Goal: Task Accomplishment & Management: Manage account settings

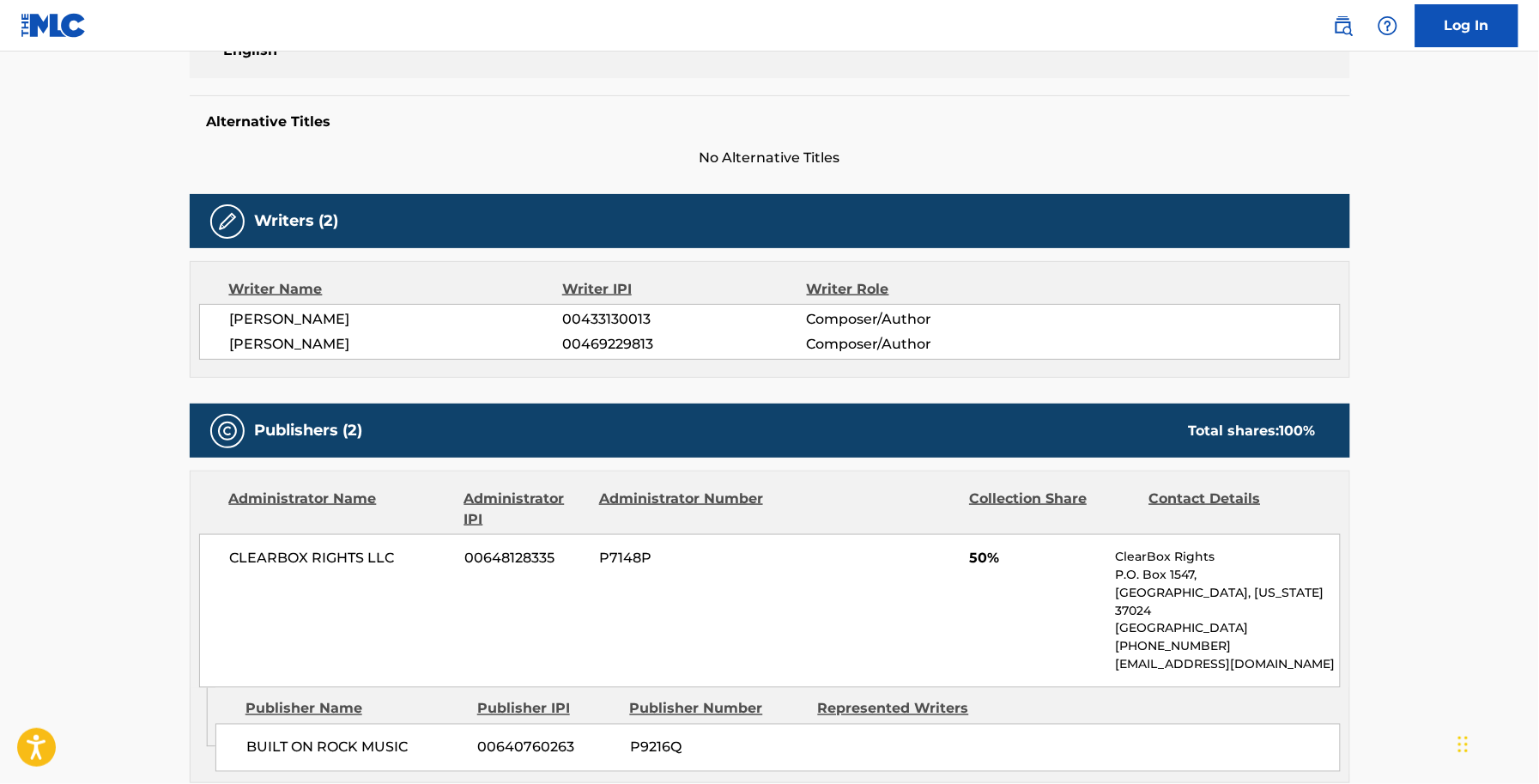
click at [764, 310] on div "Work Detail Member Work Identifier -- MLC Song Code WB3QJD ISWC T9022193200 Dur…" at bounding box center [770, 727] width 1161 height 1663
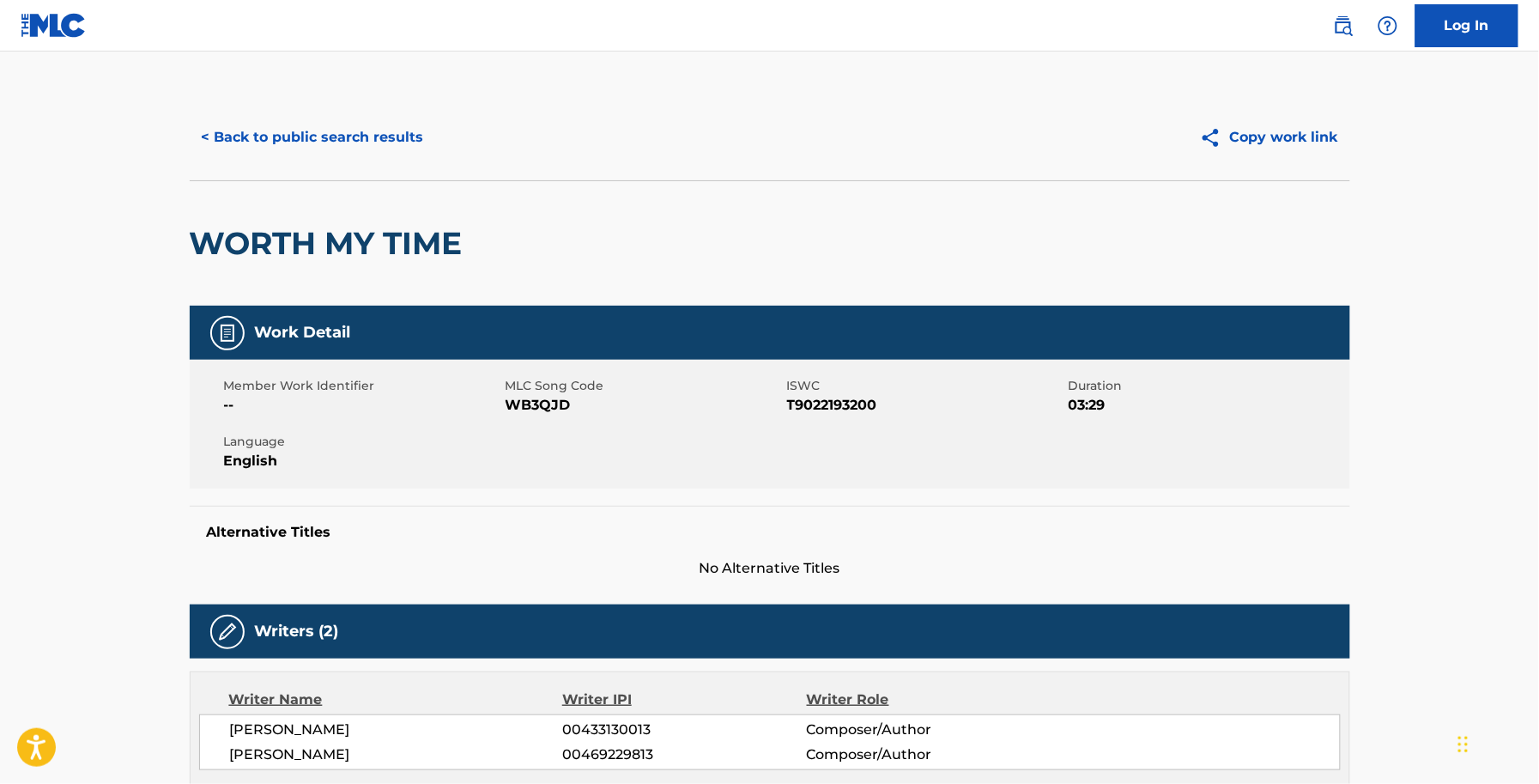
click at [762, 298] on div "WORTH MY TIME" at bounding box center [770, 243] width 1161 height 125
click at [279, 122] on button "< Back to public search results" at bounding box center [313, 137] width 246 height 43
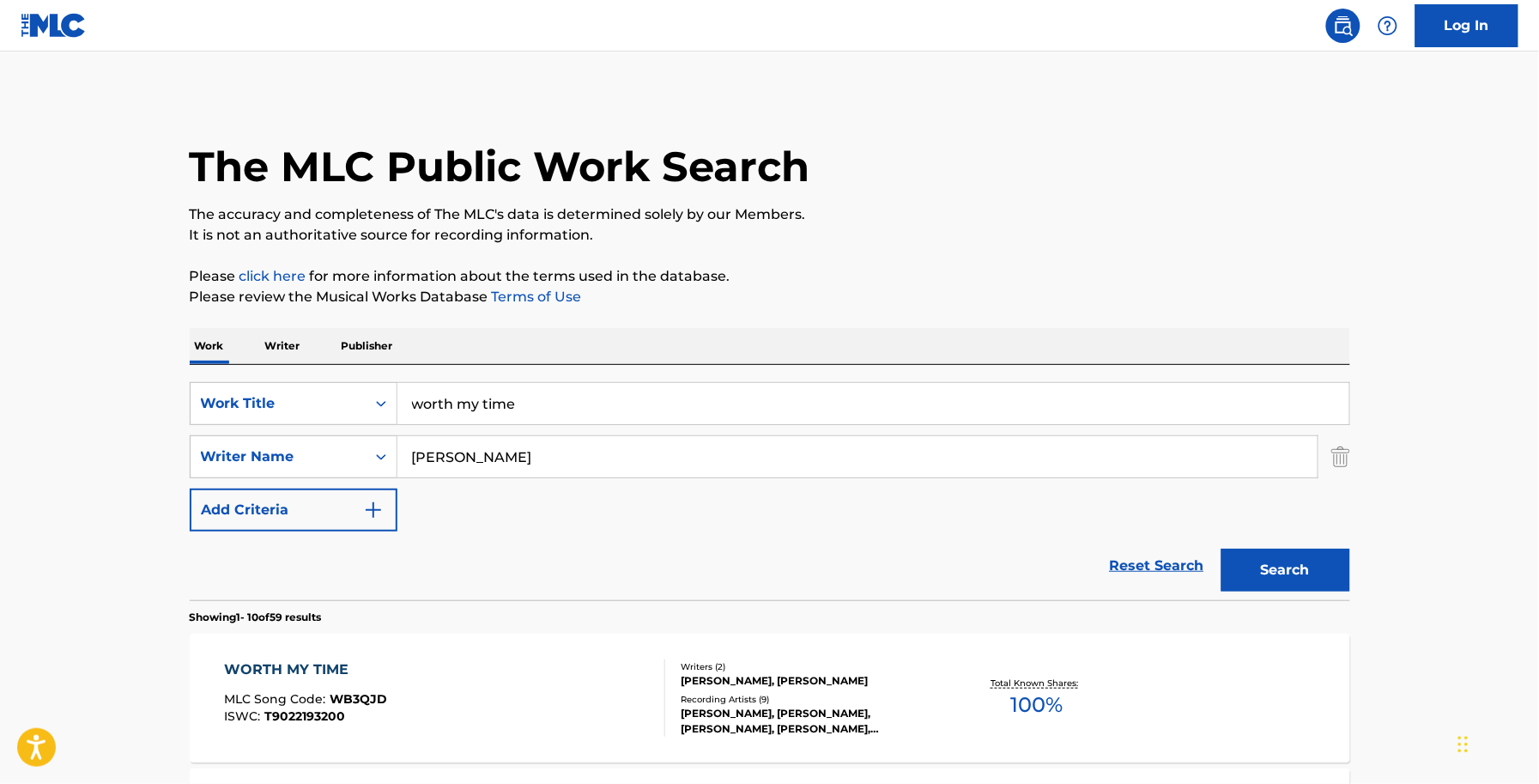
click at [386, 663] on div "WORTH MY TIME MLC Song Code : WB3QJD ISWC : T9022193200" at bounding box center [444, 698] width 442 height 78
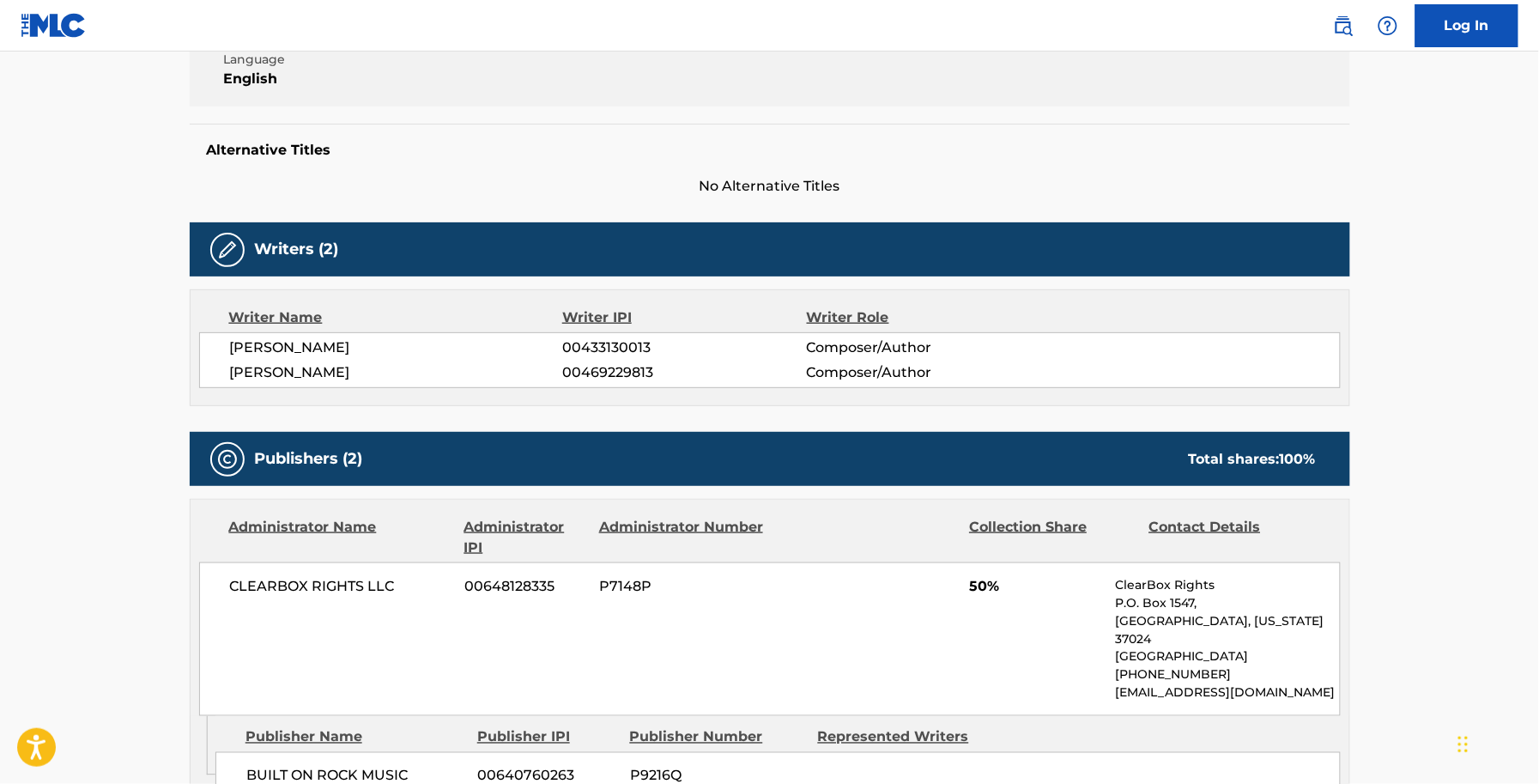
scroll to position [537, 0]
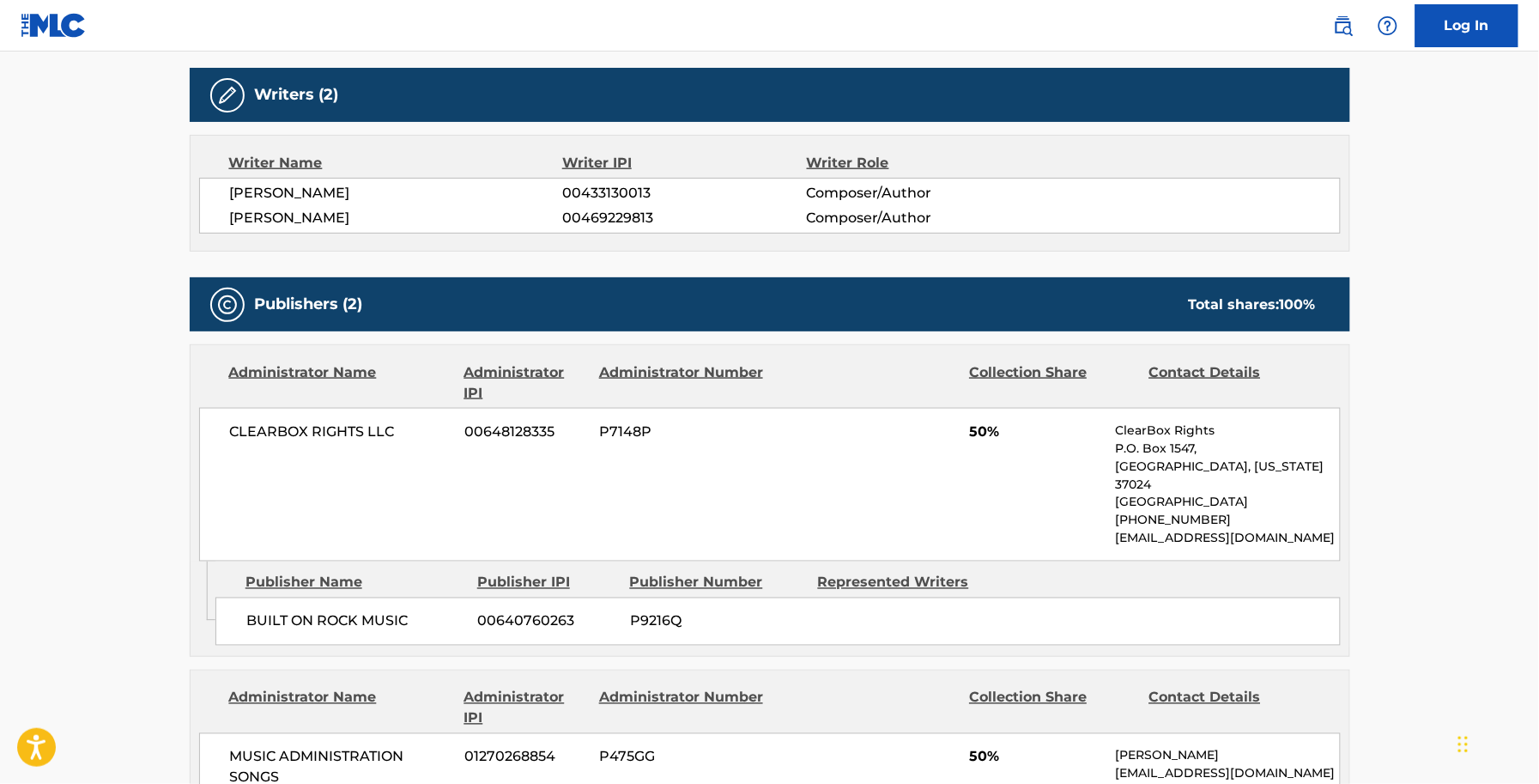
click at [631, 197] on span "00433130013" at bounding box center [683, 192] width 244 height 20
copy span "00433130013"
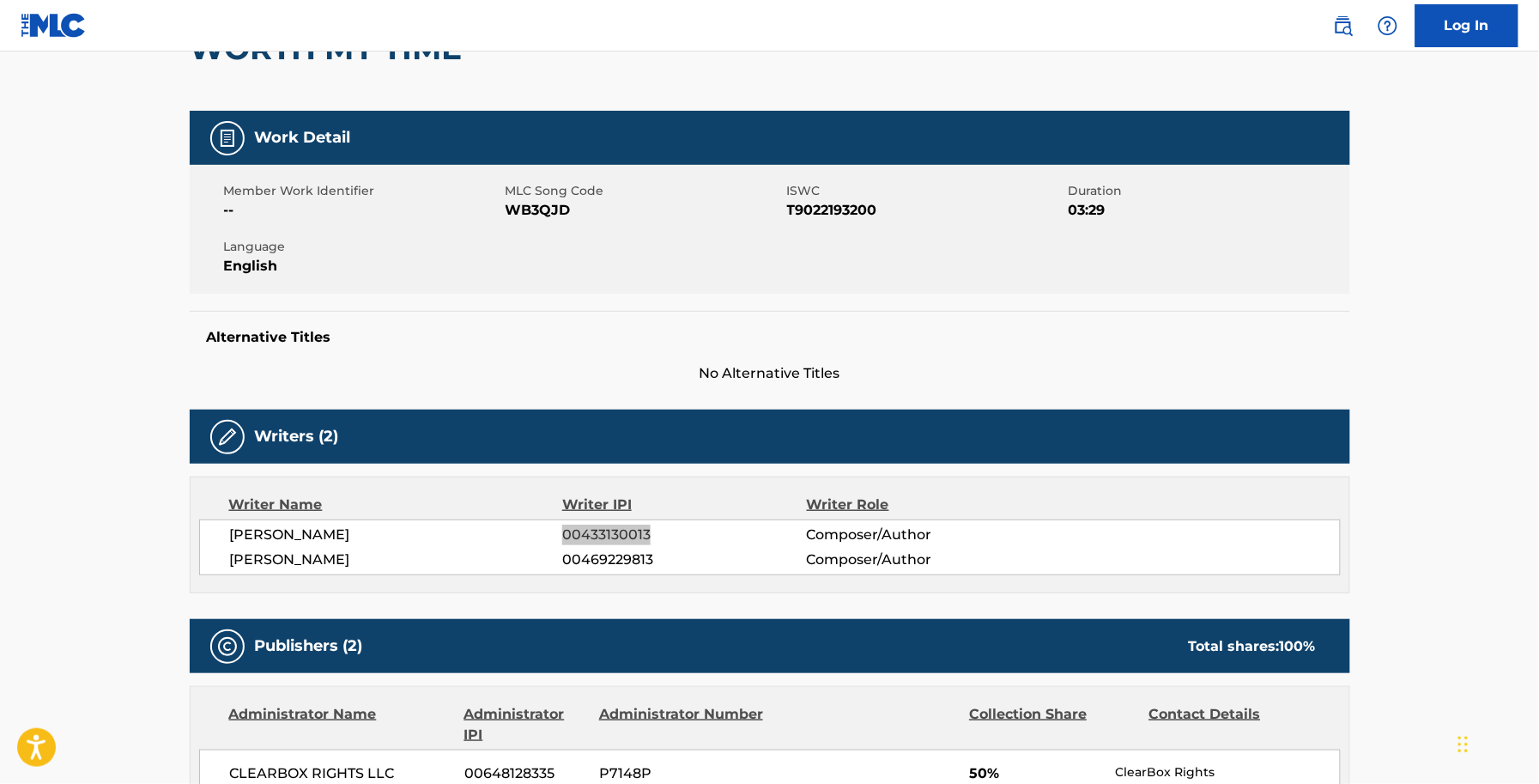
scroll to position [0, 0]
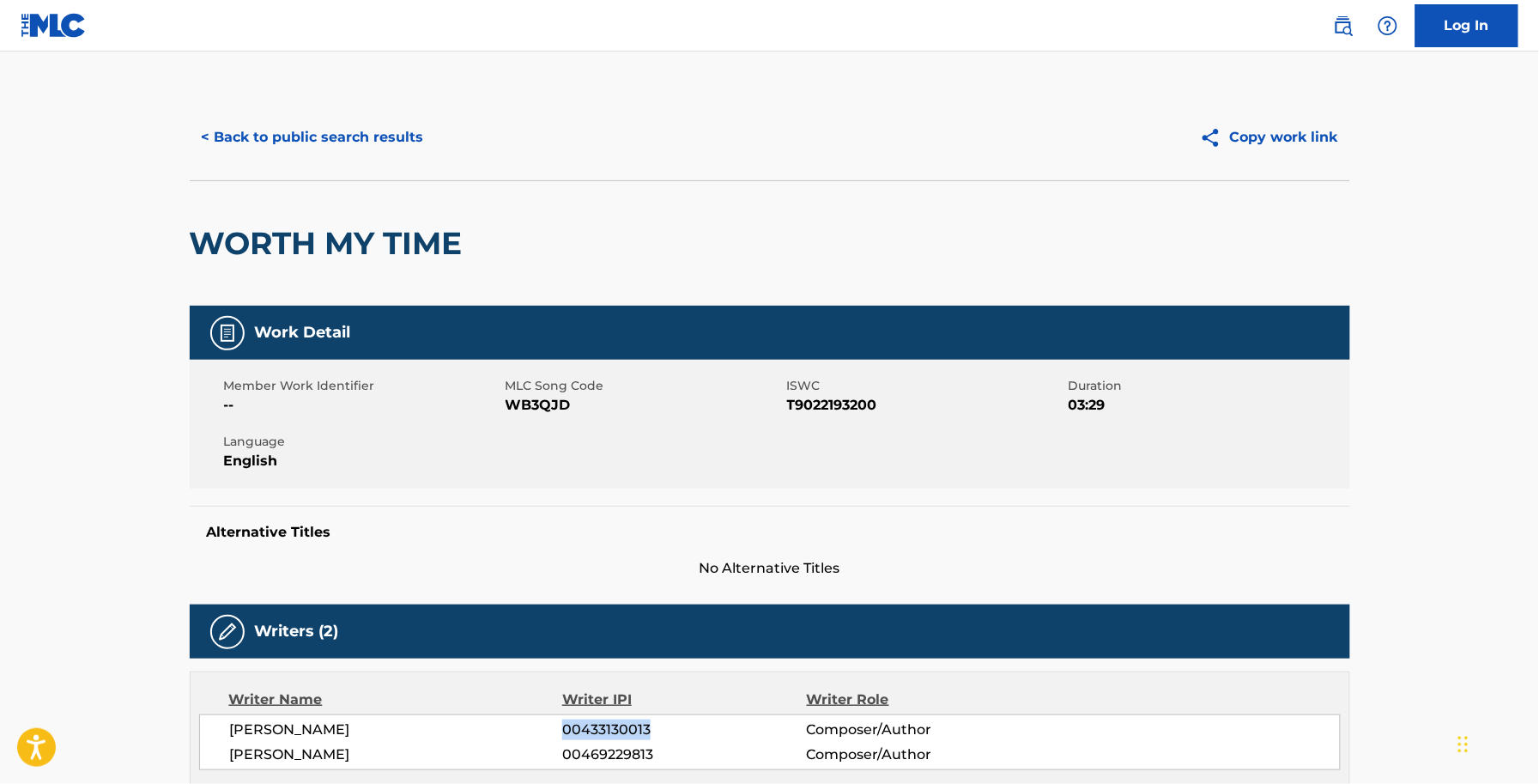
click at [346, 161] on div "< Back to public search results Copy work link" at bounding box center [770, 137] width 1161 height 85
click at [341, 143] on button "< Back to public search results" at bounding box center [313, 137] width 246 height 43
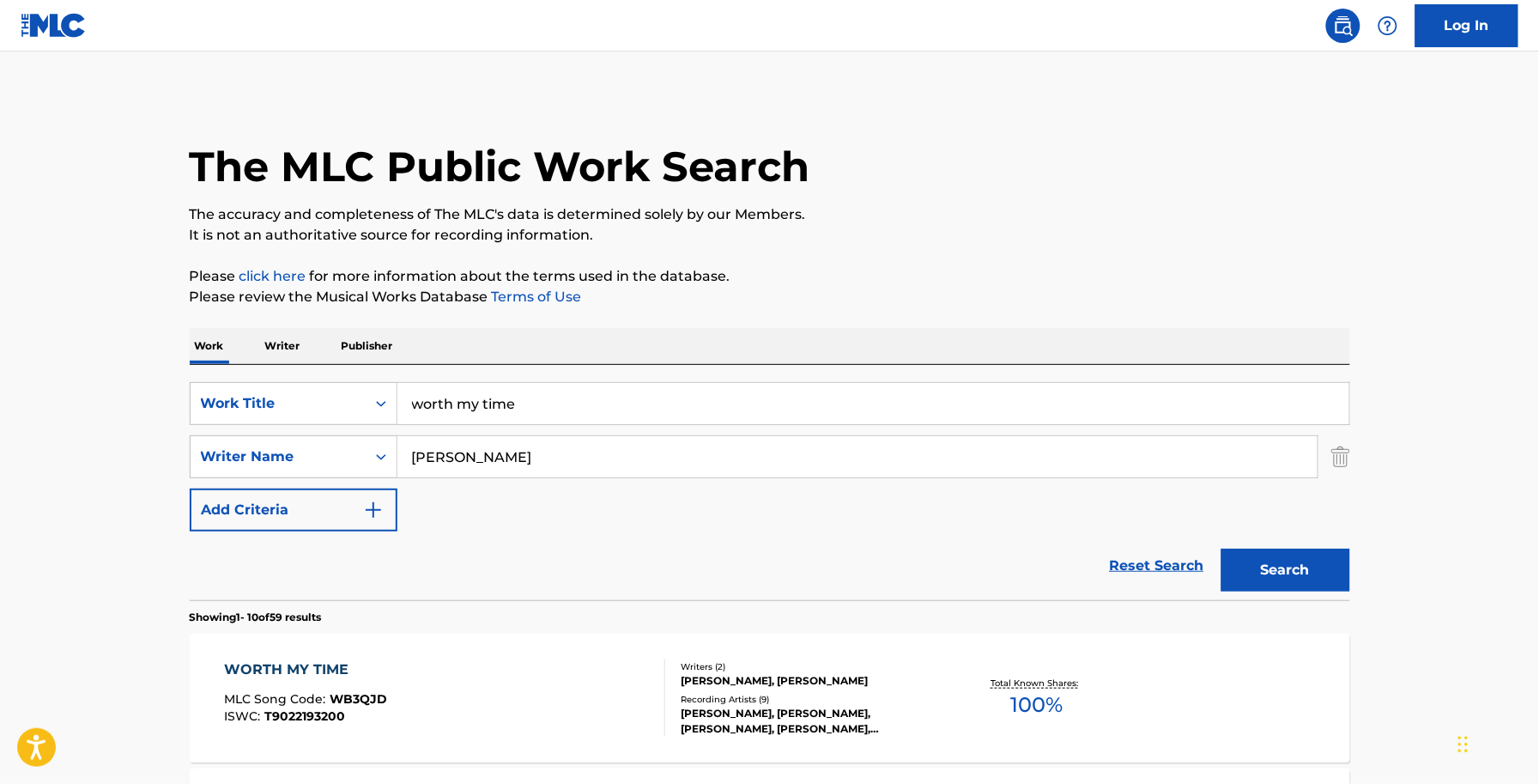
drag, startPoint x: 567, startPoint y: 395, endPoint x: 182, endPoint y: 422, distance: 385.9
type input "wonder of now"
click at [1222, 548] on button "Search" at bounding box center [1286, 570] width 129 height 43
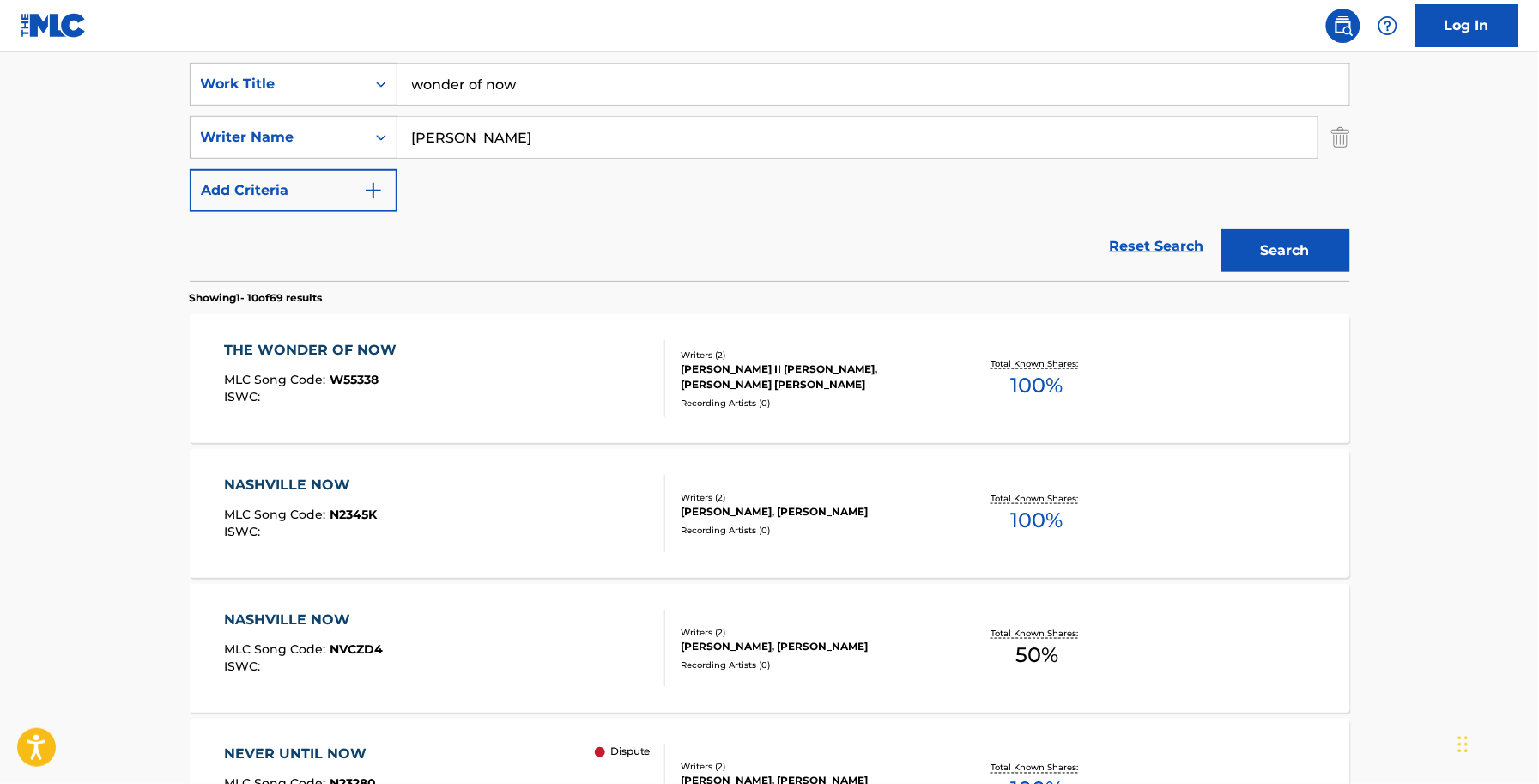
scroll to position [322, 0]
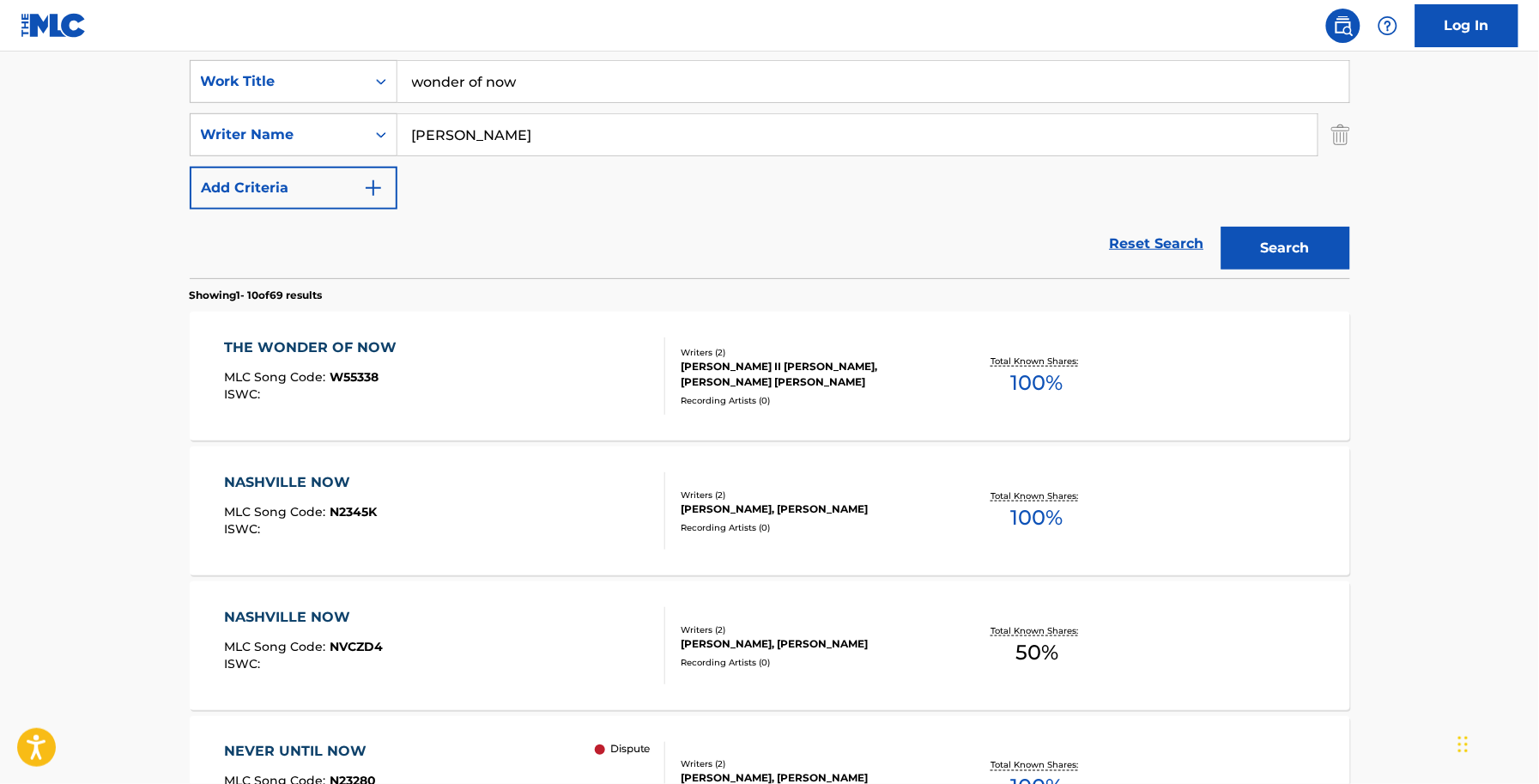
click at [796, 382] on div "[PERSON_NAME] II [PERSON_NAME], [PERSON_NAME] [PERSON_NAME]" at bounding box center [810, 375] width 259 height 31
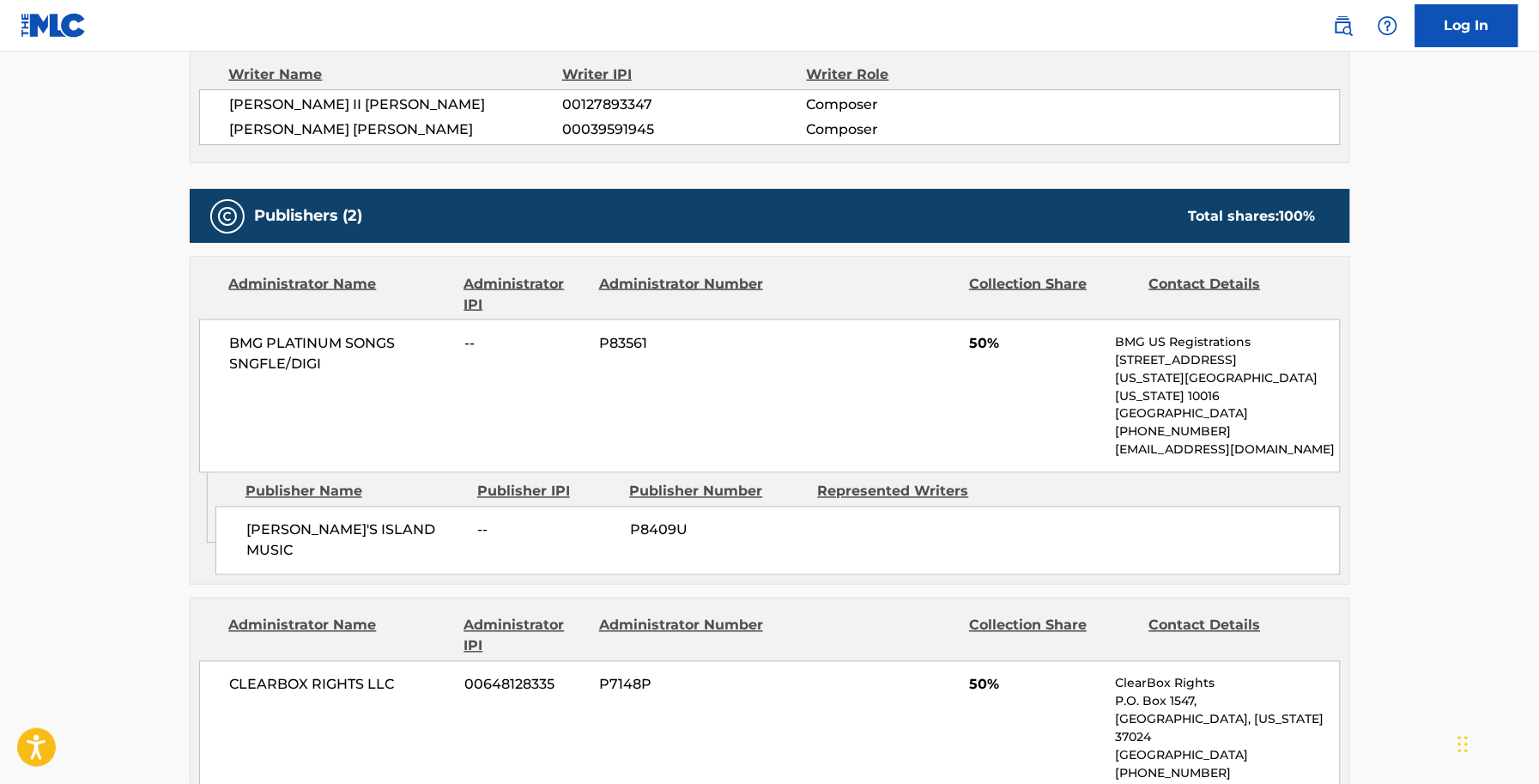
scroll to position [322, 0]
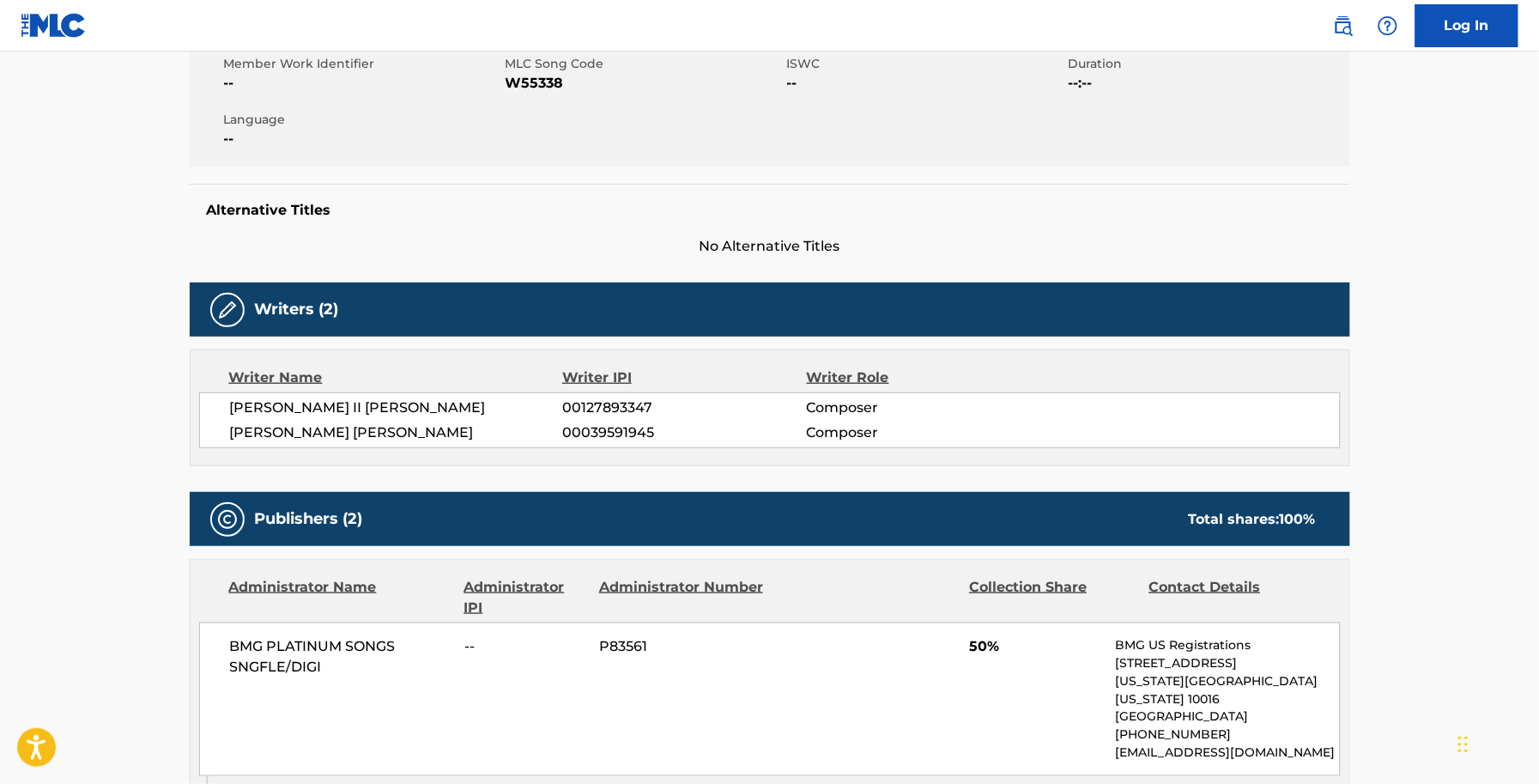
click at [619, 405] on span "00127893347" at bounding box center [683, 408] width 244 height 20
copy span "00127893347"
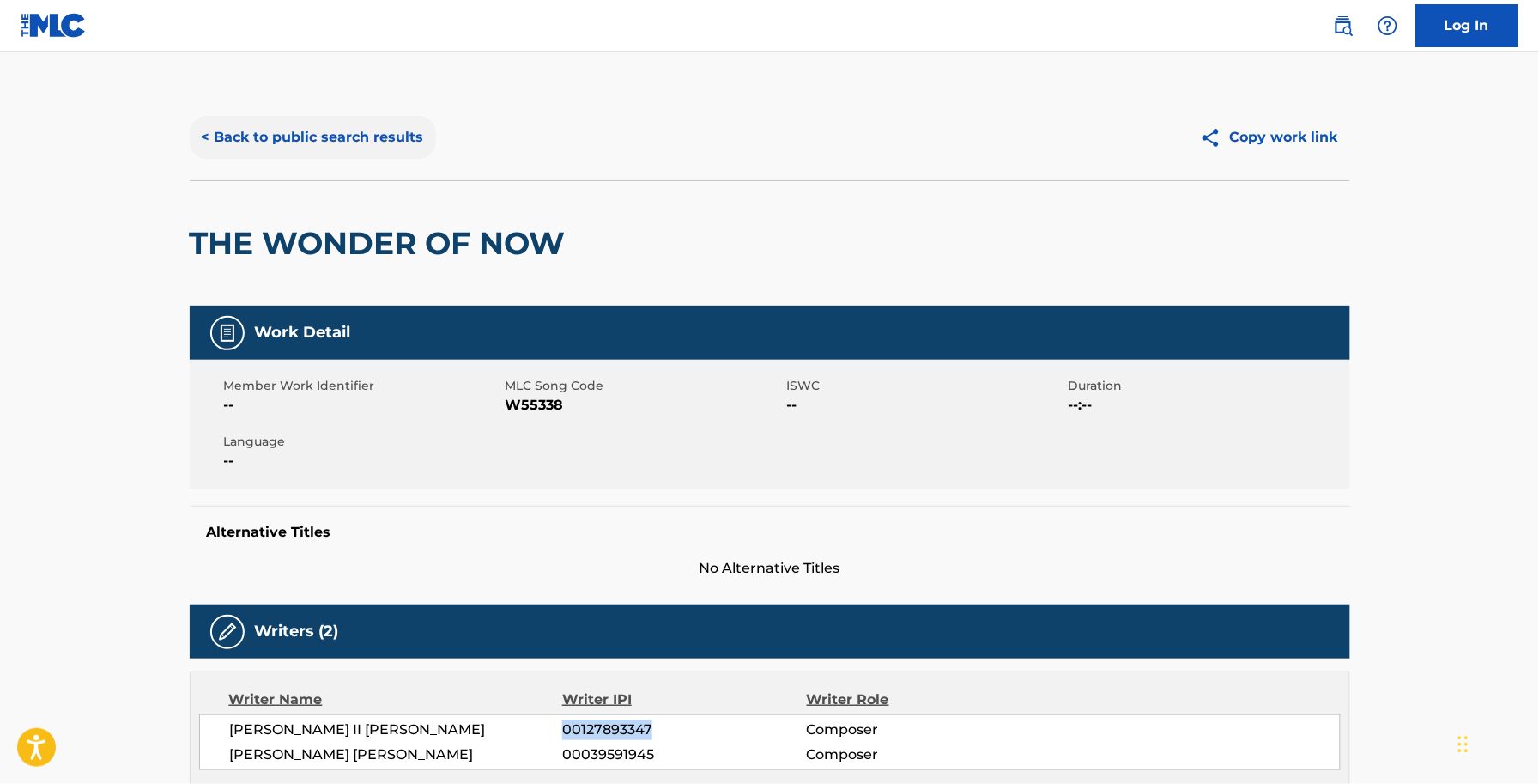
click at [294, 140] on button "< Back to public search results" at bounding box center [313, 137] width 246 height 43
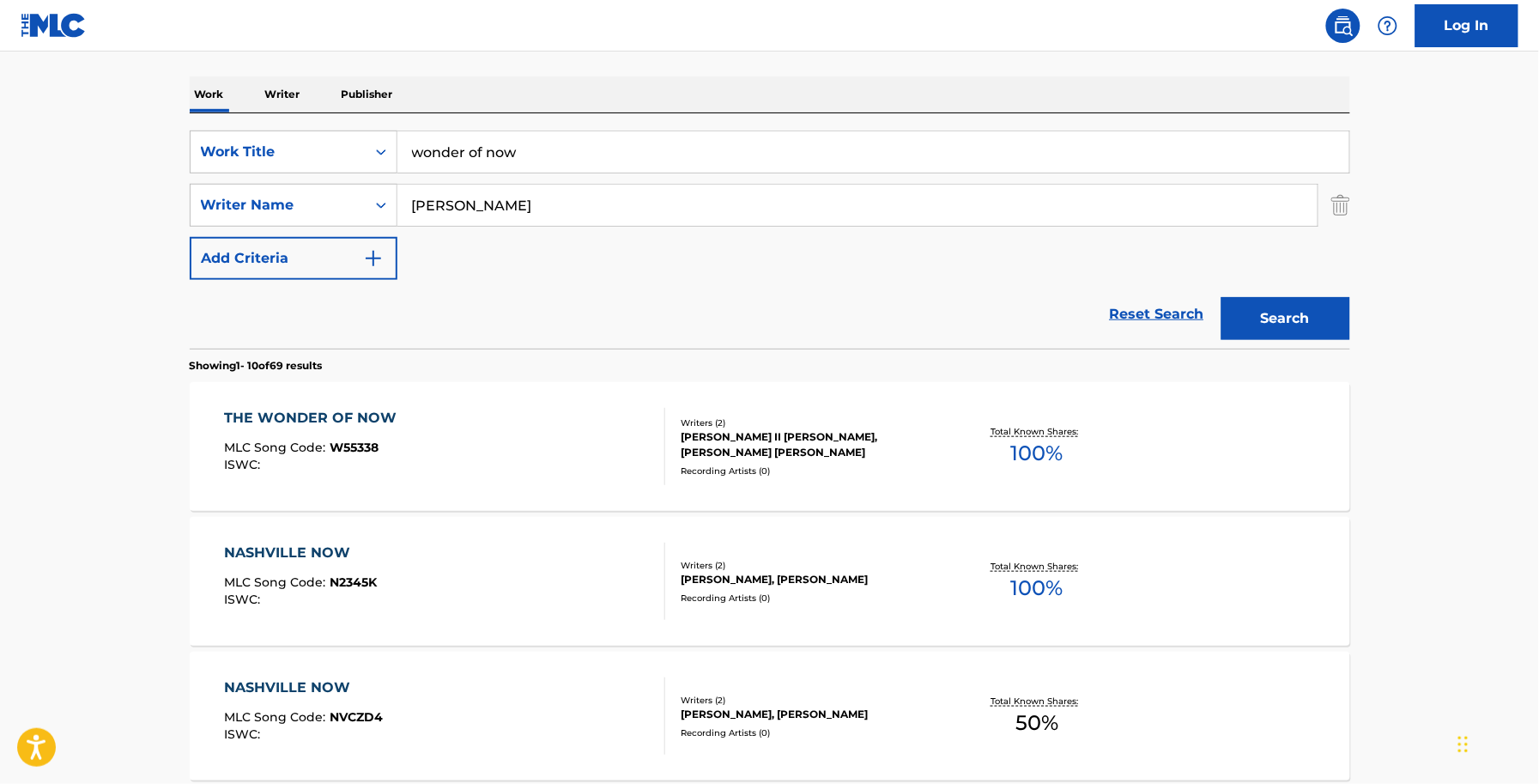
scroll to position [214, 0]
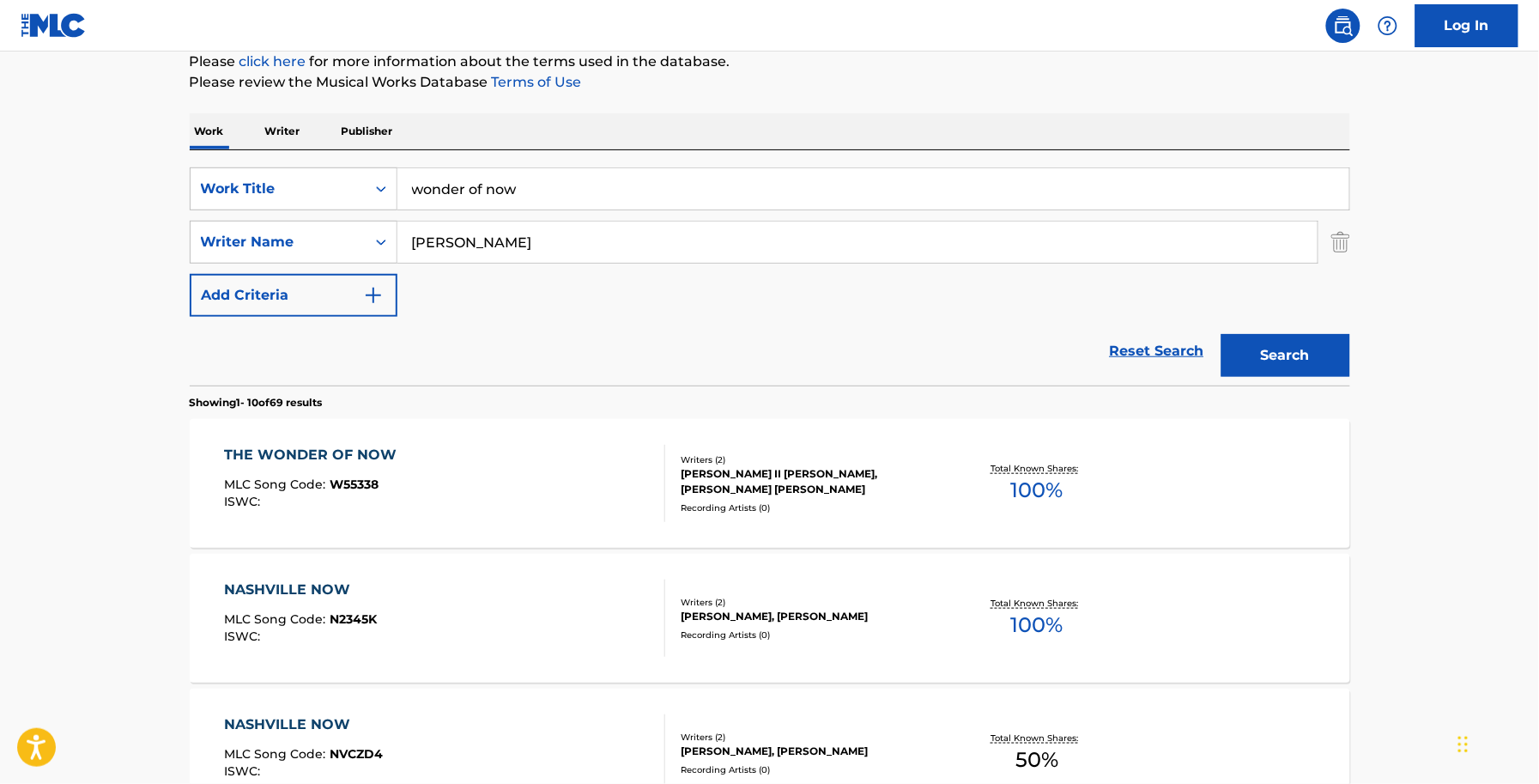
drag, startPoint x: 545, startPoint y: 212, endPoint x: 70, endPoint y: 159, distance: 477.9
type input "you could be replaced"
click at [1222, 334] on button "Search" at bounding box center [1286, 355] width 129 height 43
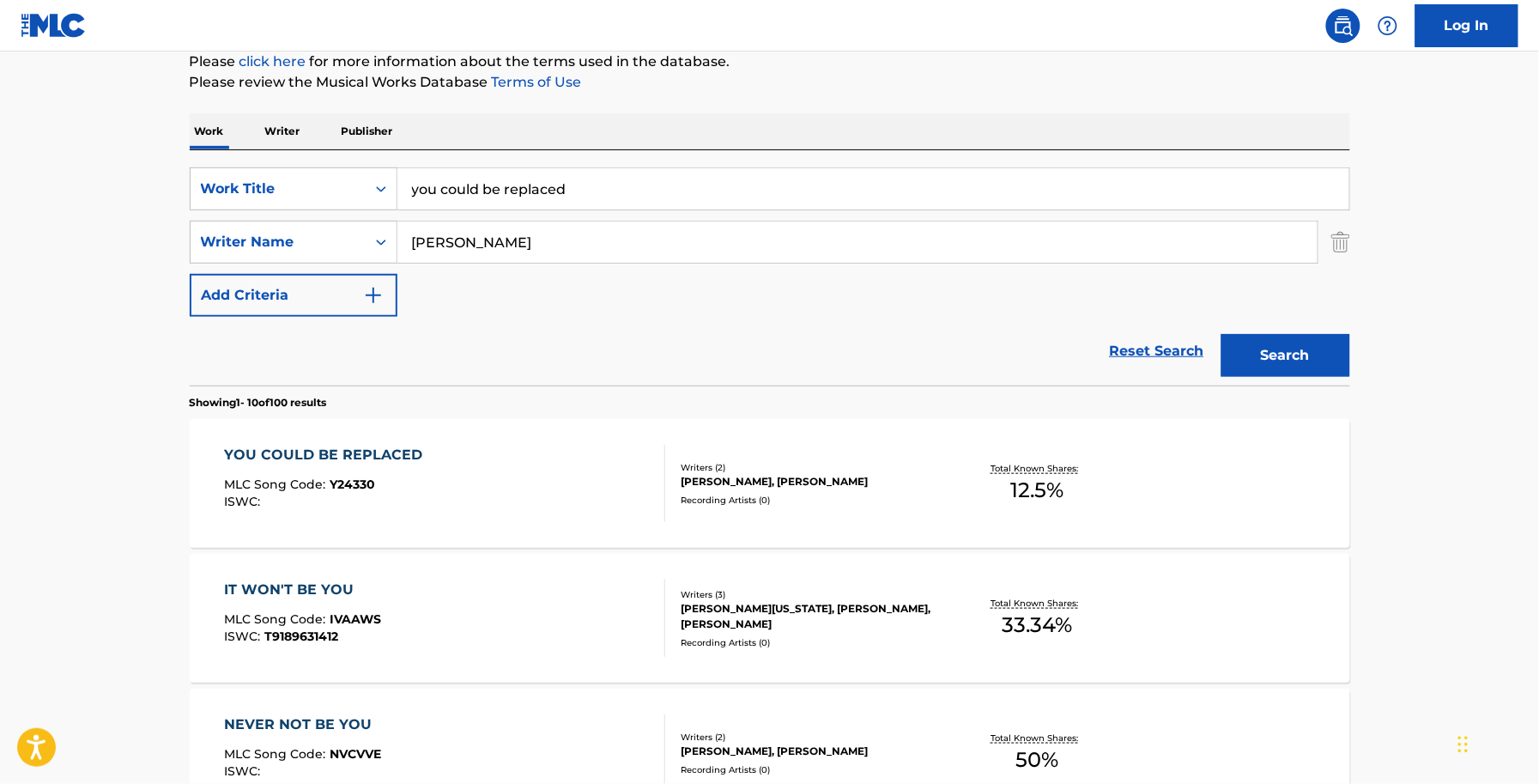
click at [519, 436] on div "YOU COULD BE REPLACED MLC Song Code : Y24330 ISWC : Writers ( 2 ) ALLEN SHAMBLI…" at bounding box center [770, 483] width 1161 height 129
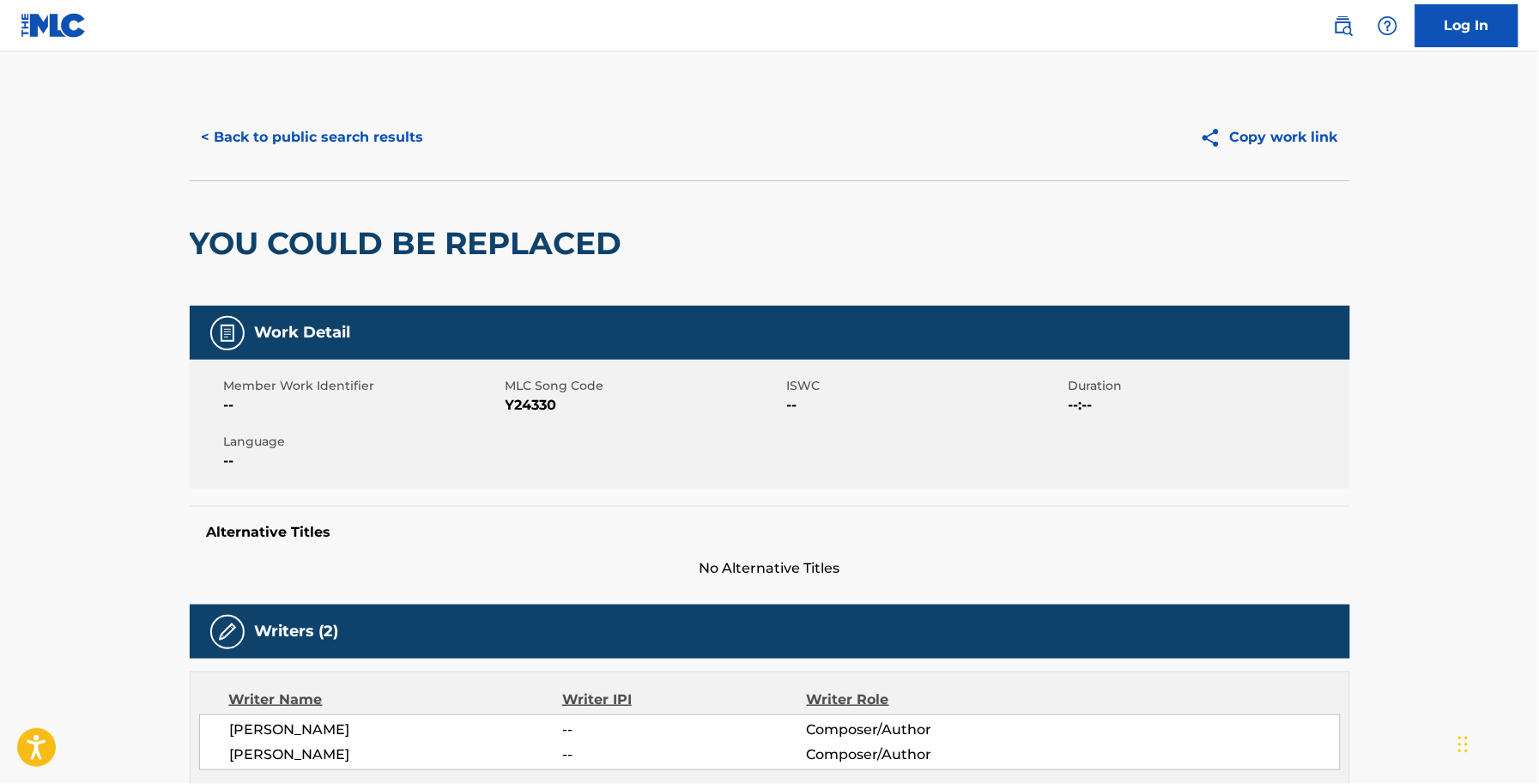
click at [530, 399] on span "Y24330" at bounding box center [644, 405] width 278 height 20
copy span "Y24330"
click at [328, 101] on div "< Back to public search results Copy work link" at bounding box center [770, 137] width 1161 height 85
click at [324, 133] on button "< Back to public search results" at bounding box center [313, 137] width 246 height 43
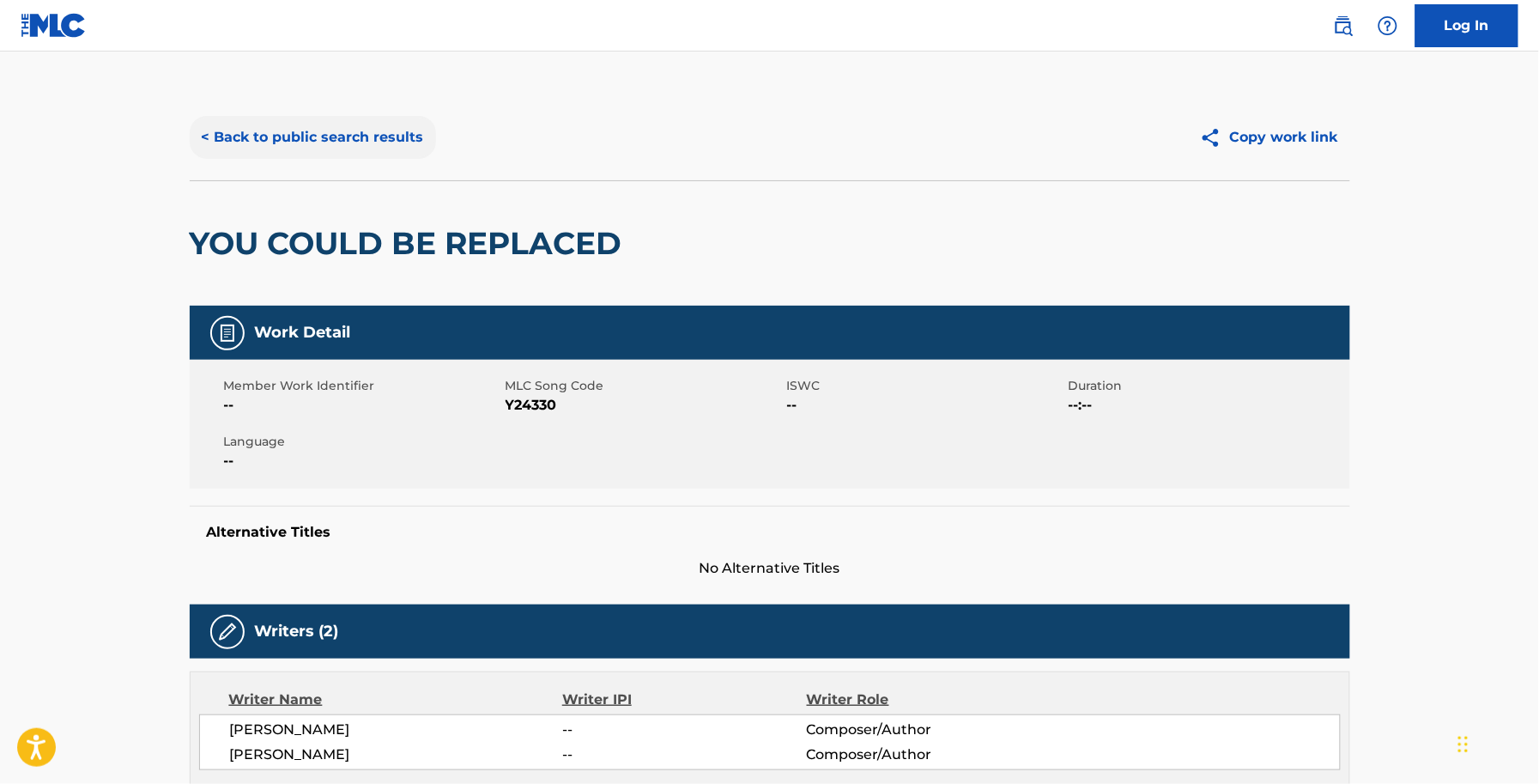
scroll to position [214, 0]
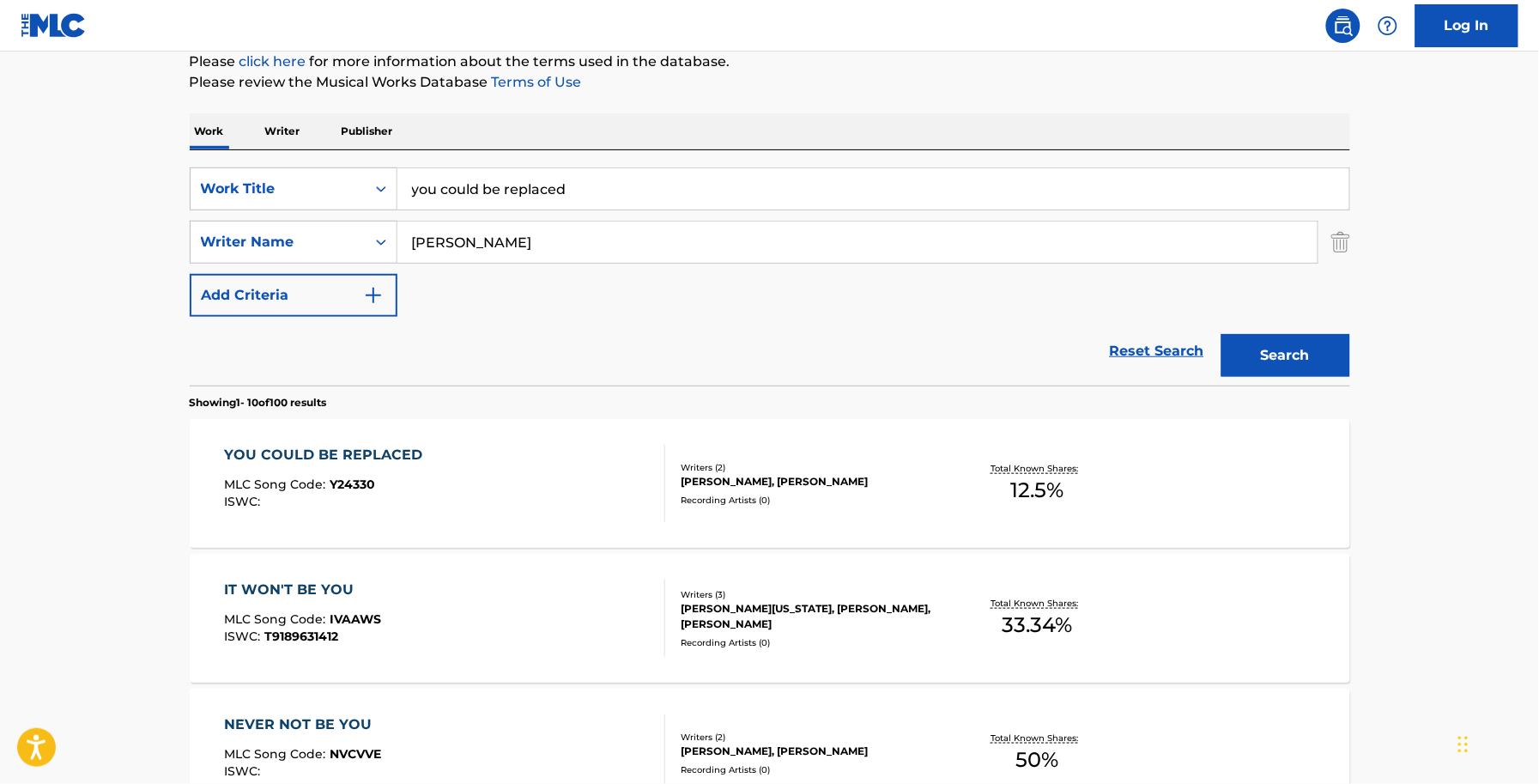
click at [658, 503] on div at bounding box center [658, 483] width 14 height 78
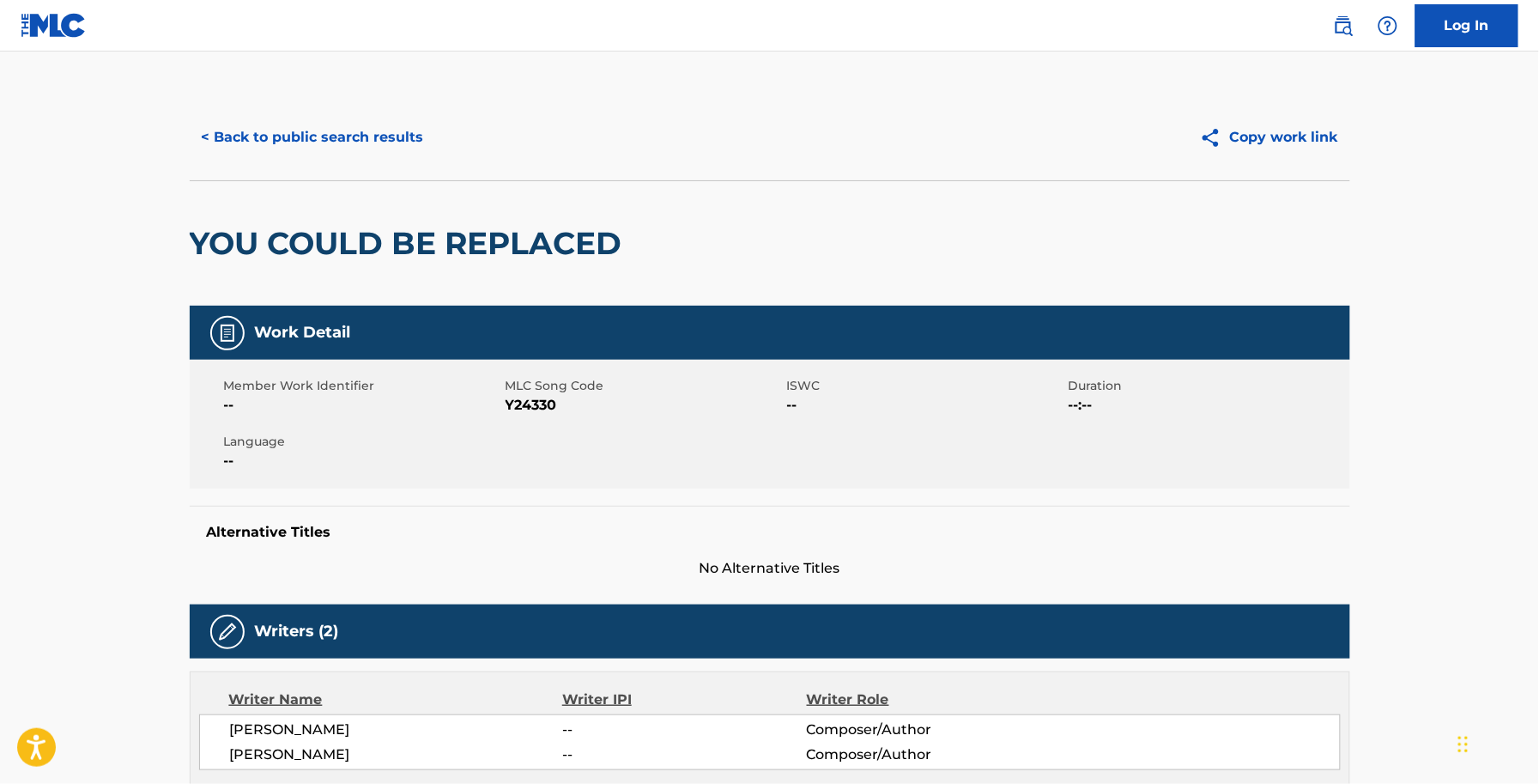
click at [550, 414] on span "Y24330" at bounding box center [644, 405] width 278 height 20
click at [542, 408] on span "Y24330" at bounding box center [644, 405] width 278 height 20
copy span "Y24330"
click at [335, 157] on button "< Back to public search results" at bounding box center [313, 137] width 246 height 43
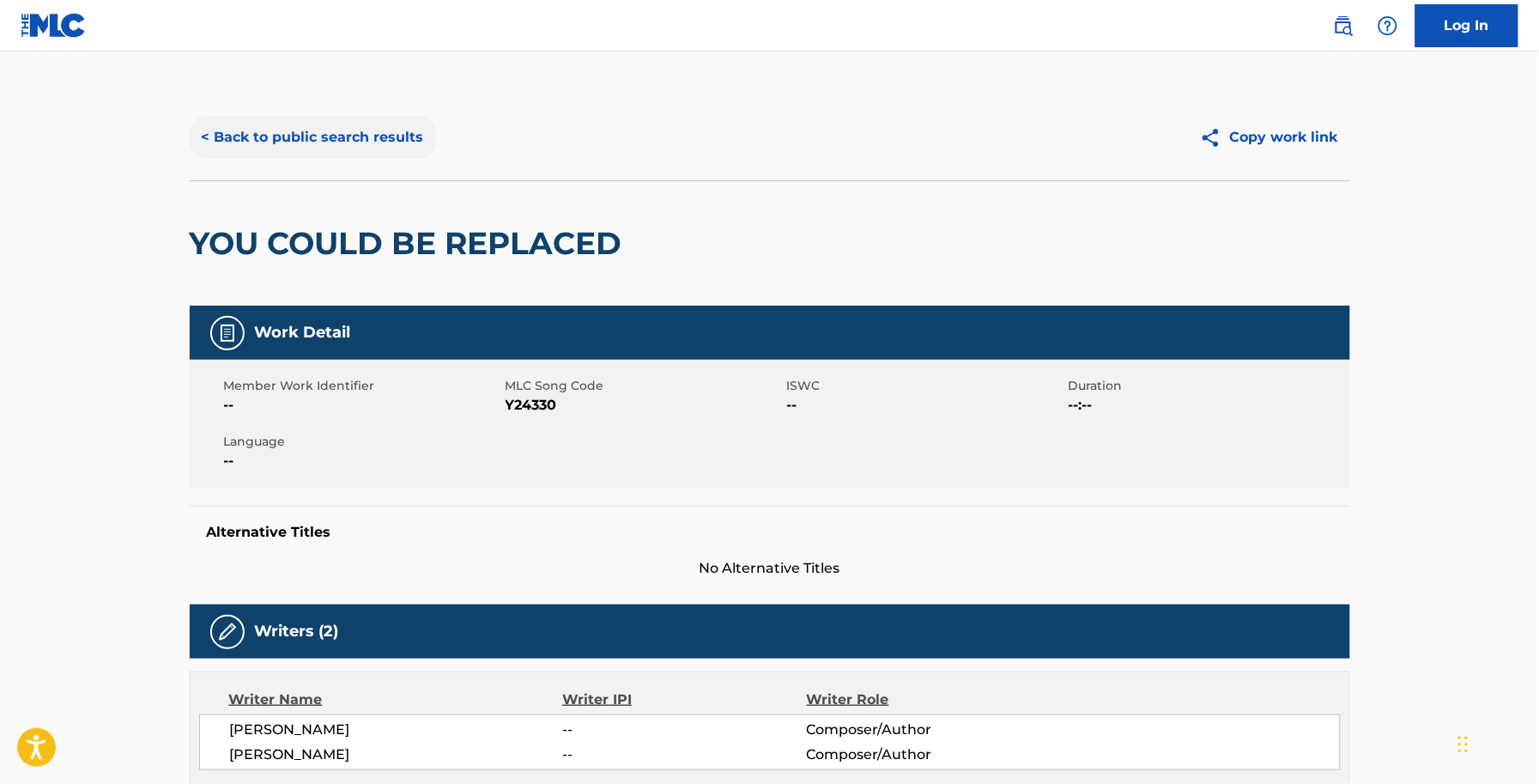
scroll to position [214, 0]
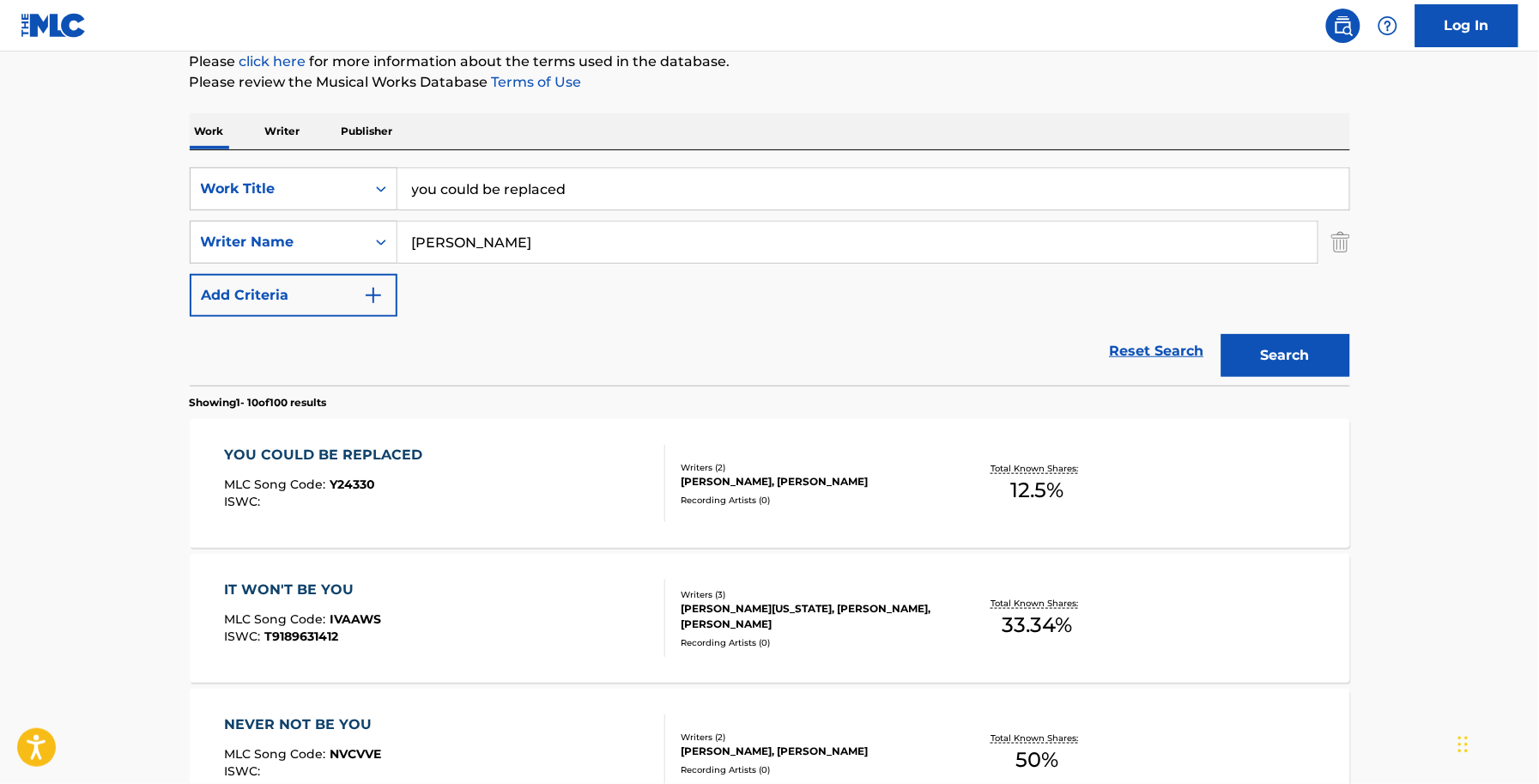
click at [492, 431] on div "YOU COULD BE REPLACED MLC Song Code : Y24330 ISWC : Writers ( 2 ) ALLEN SHAMBLI…" at bounding box center [770, 483] width 1161 height 129
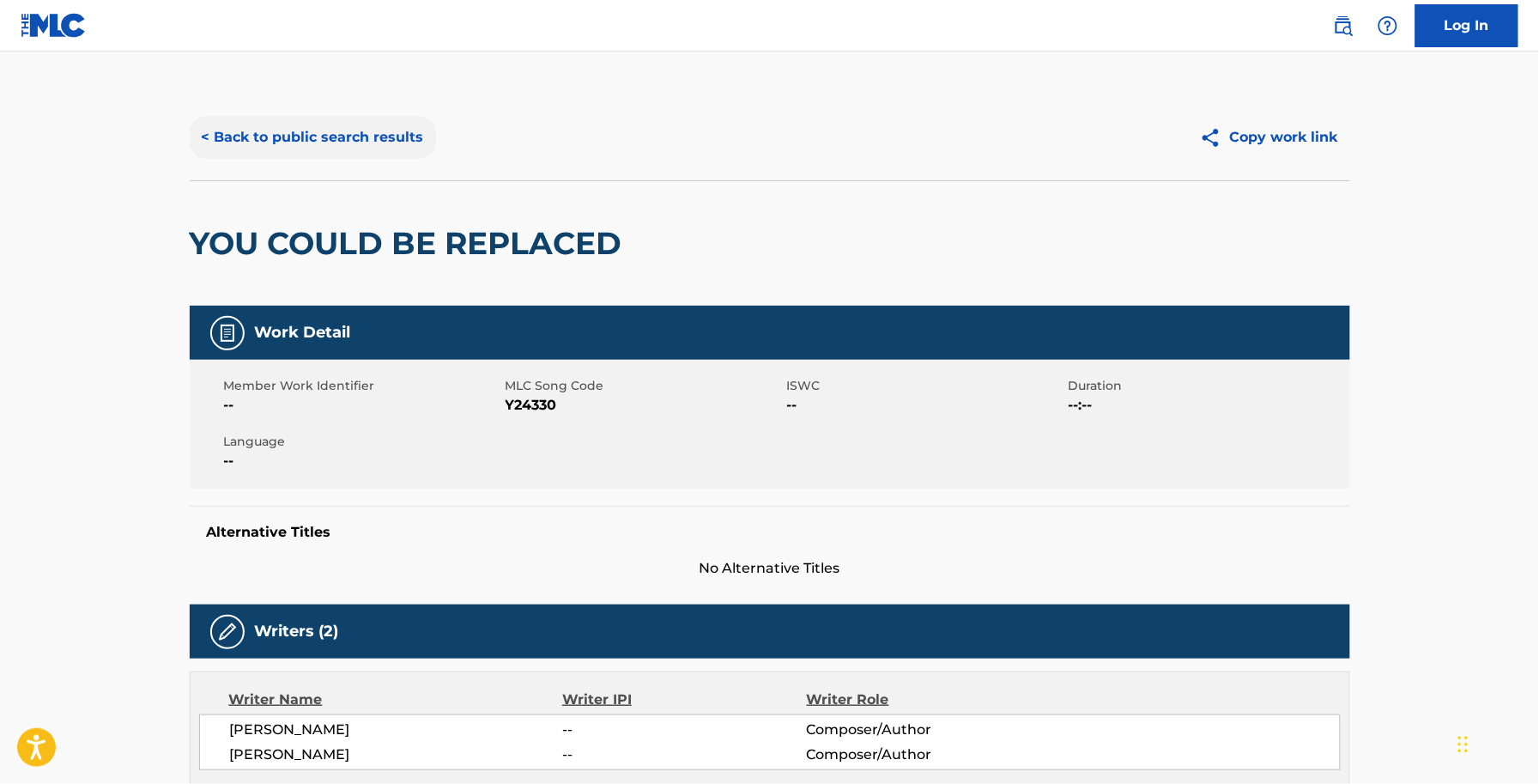
drag, startPoint x: 345, startPoint y: 120, endPoint x: 342, endPoint y: 138, distance: 18.2
click at [345, 130] on button "< Back to public search results" at bounding box center [313, 137] width 246 height 43
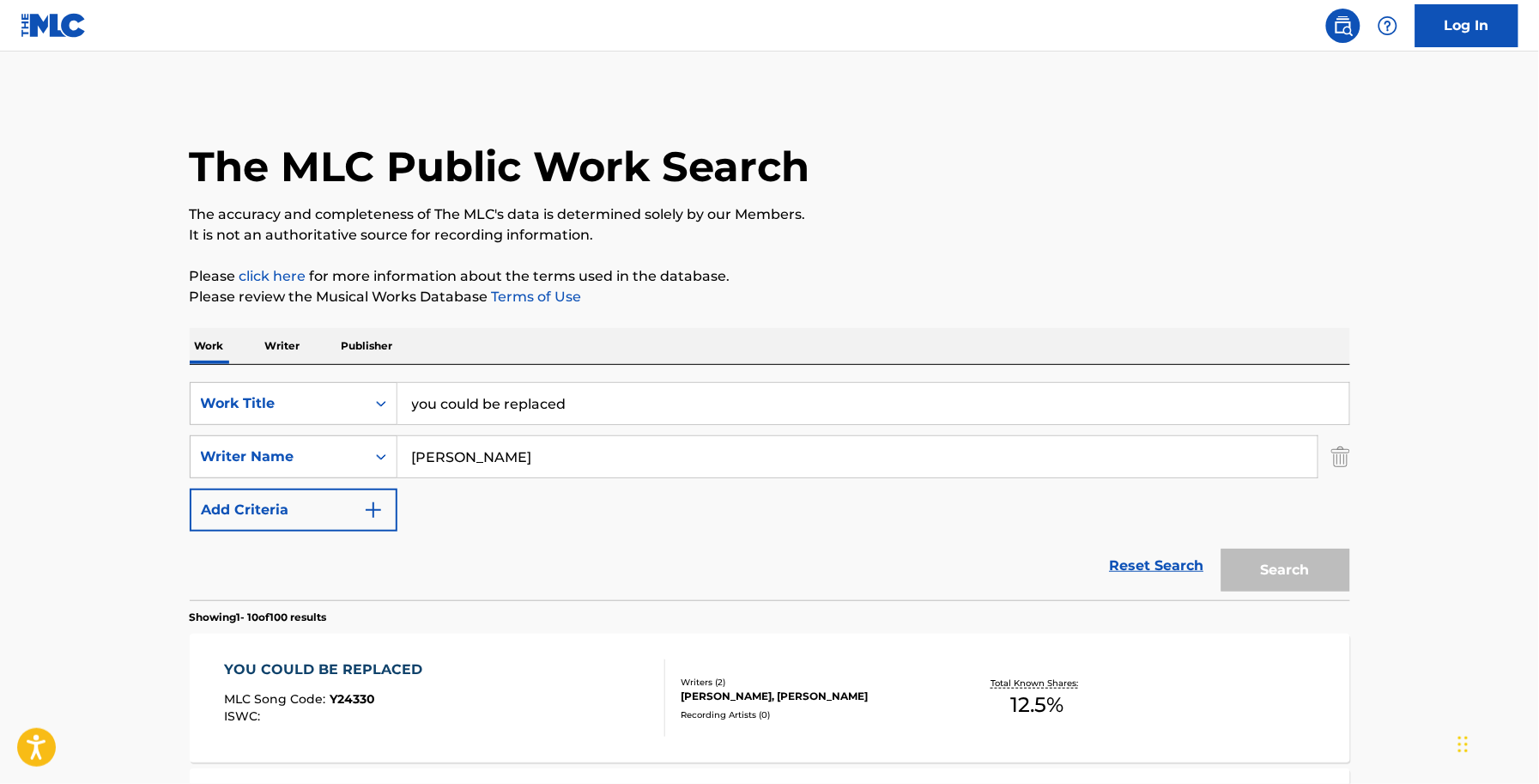
scroll to position [214, 0]
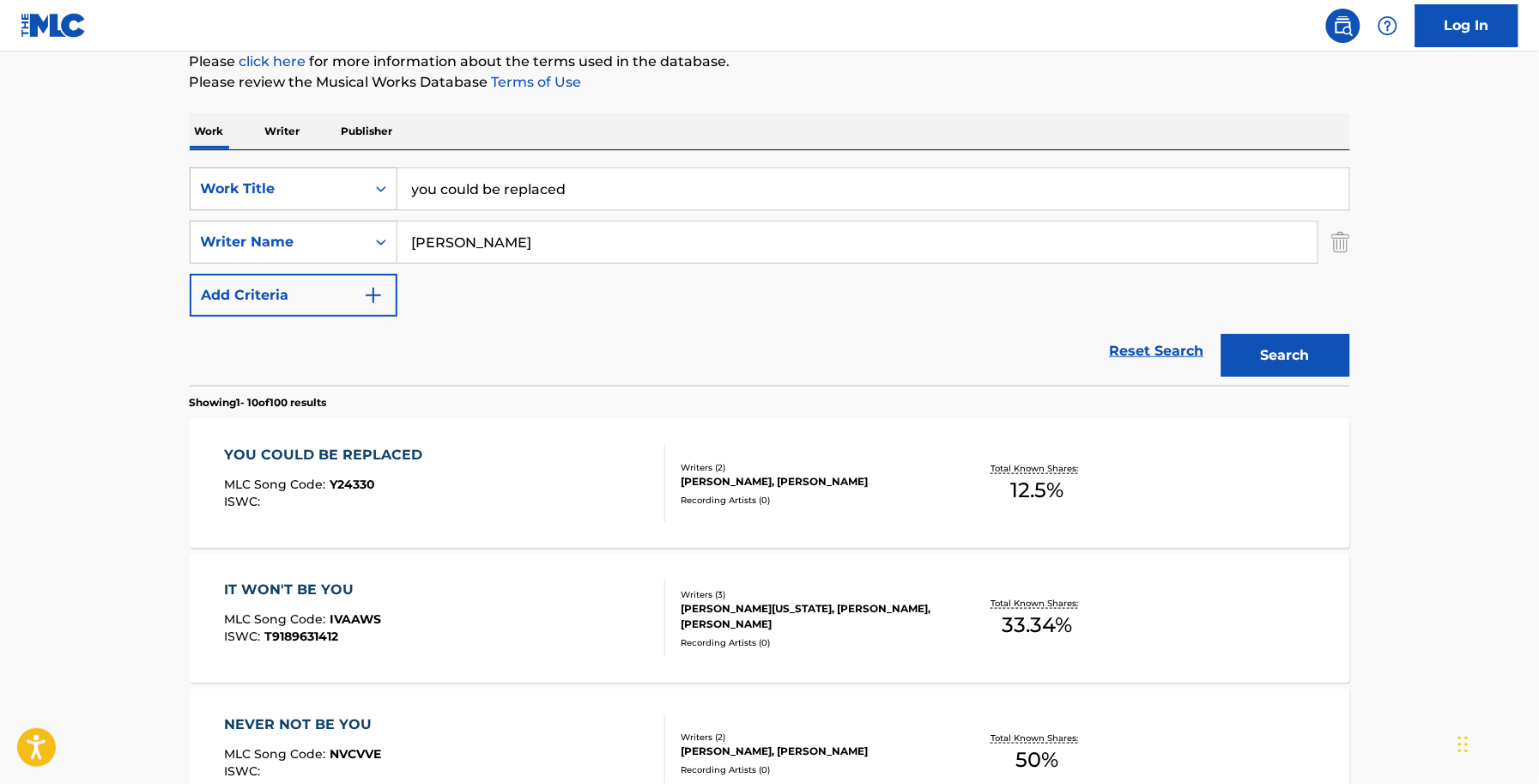
drag, startPoint x: 235, startPoint y: 187, endPoint x: 225, endPoint y: 187, distance: 10.0
click at [226, 187] on div "SearchWithCriteriaddea59a1-992c-4497-bb47-b245ef1838a4 Work Title you could be …" at bounding box center [770, 189] width 1161 height 43
type input "THE KING OF [PERSON_NAME]"
click at [1222, 334] on button "Search" at bounding box center [1286, 355] width 129 height 43
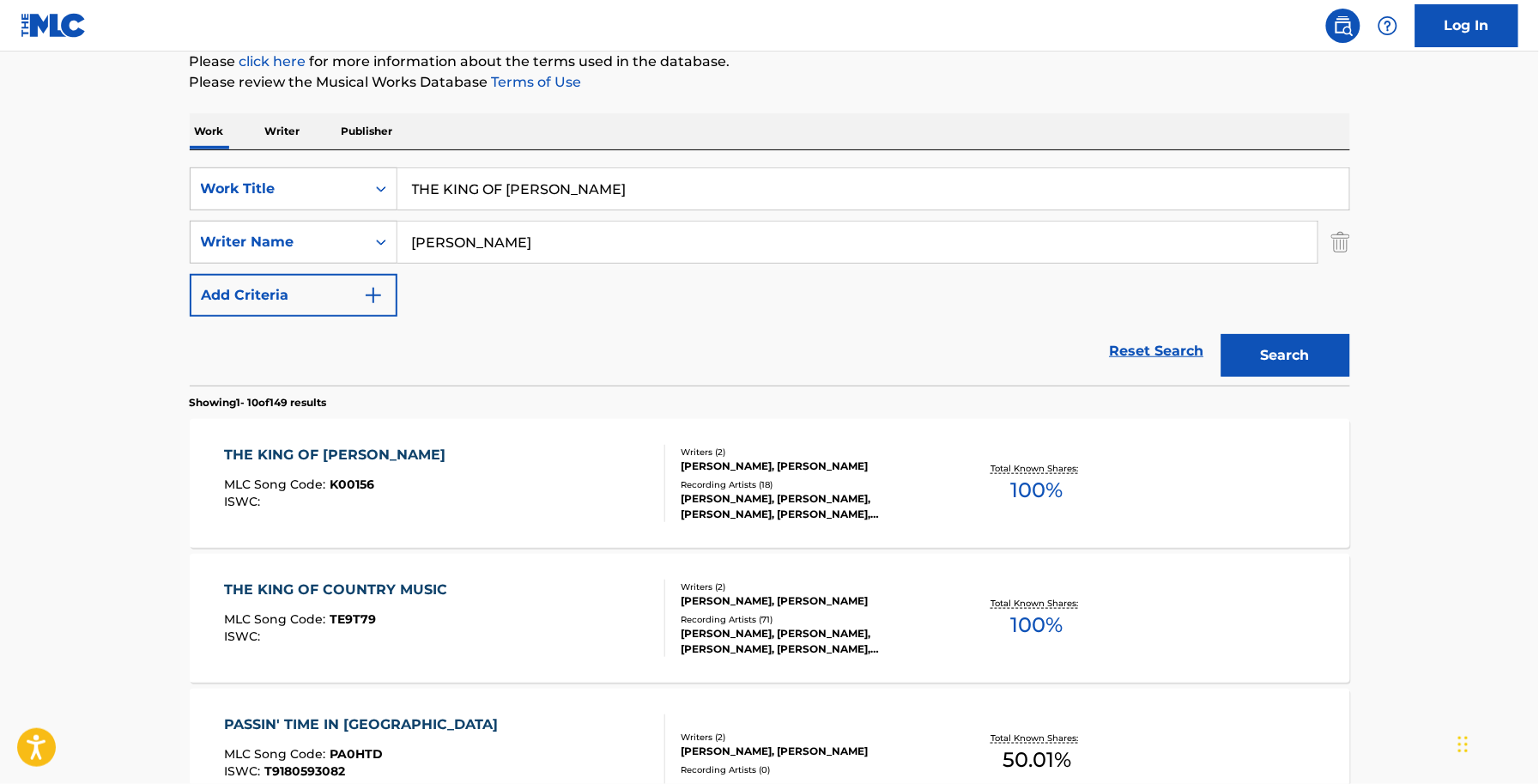
click at [654, 504] on div at bounding box center [658, 483] width 14 height 78
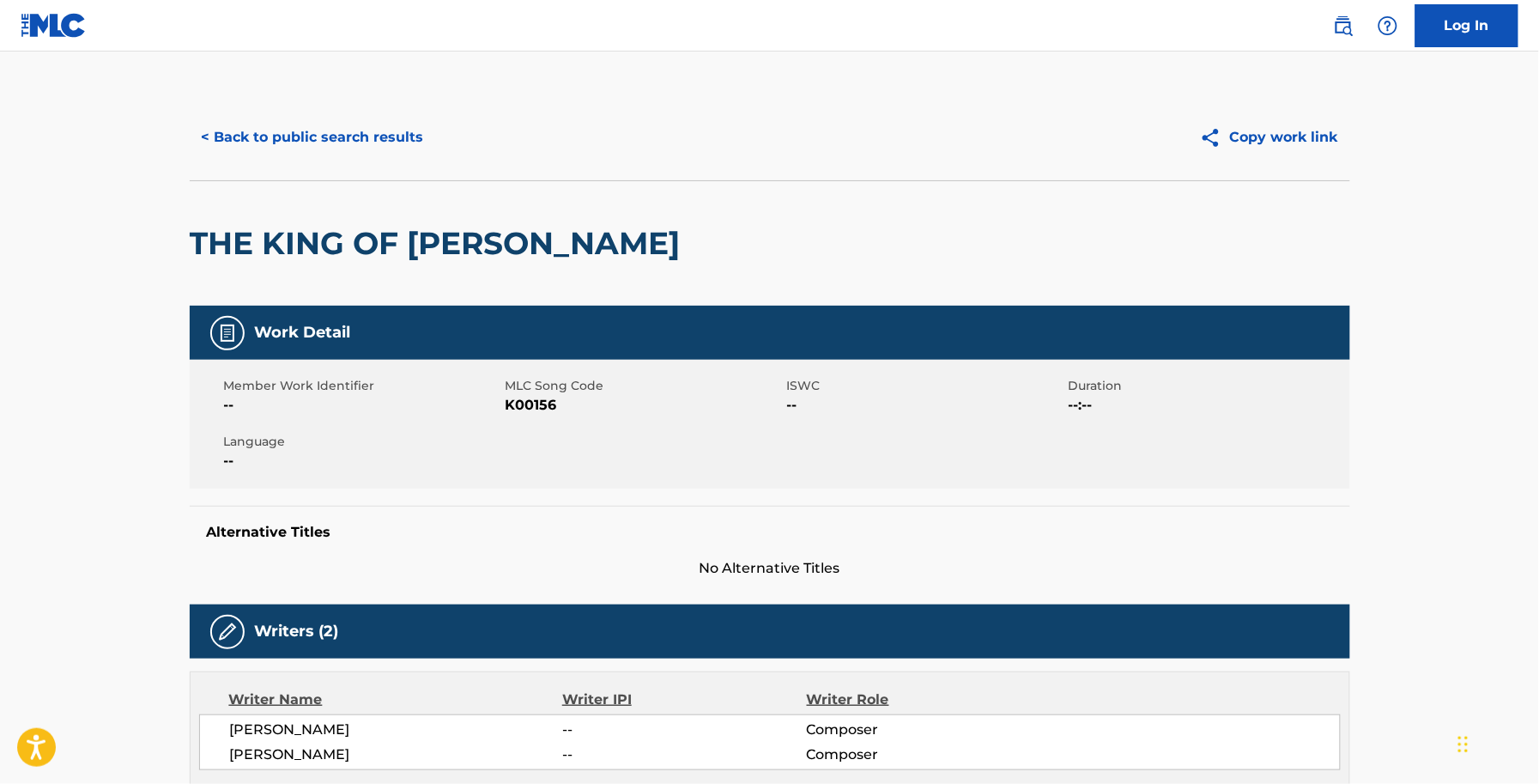
click at [368, 125] on button "< Back to public search results" at bounding box center [313, 137] width 246 height 43
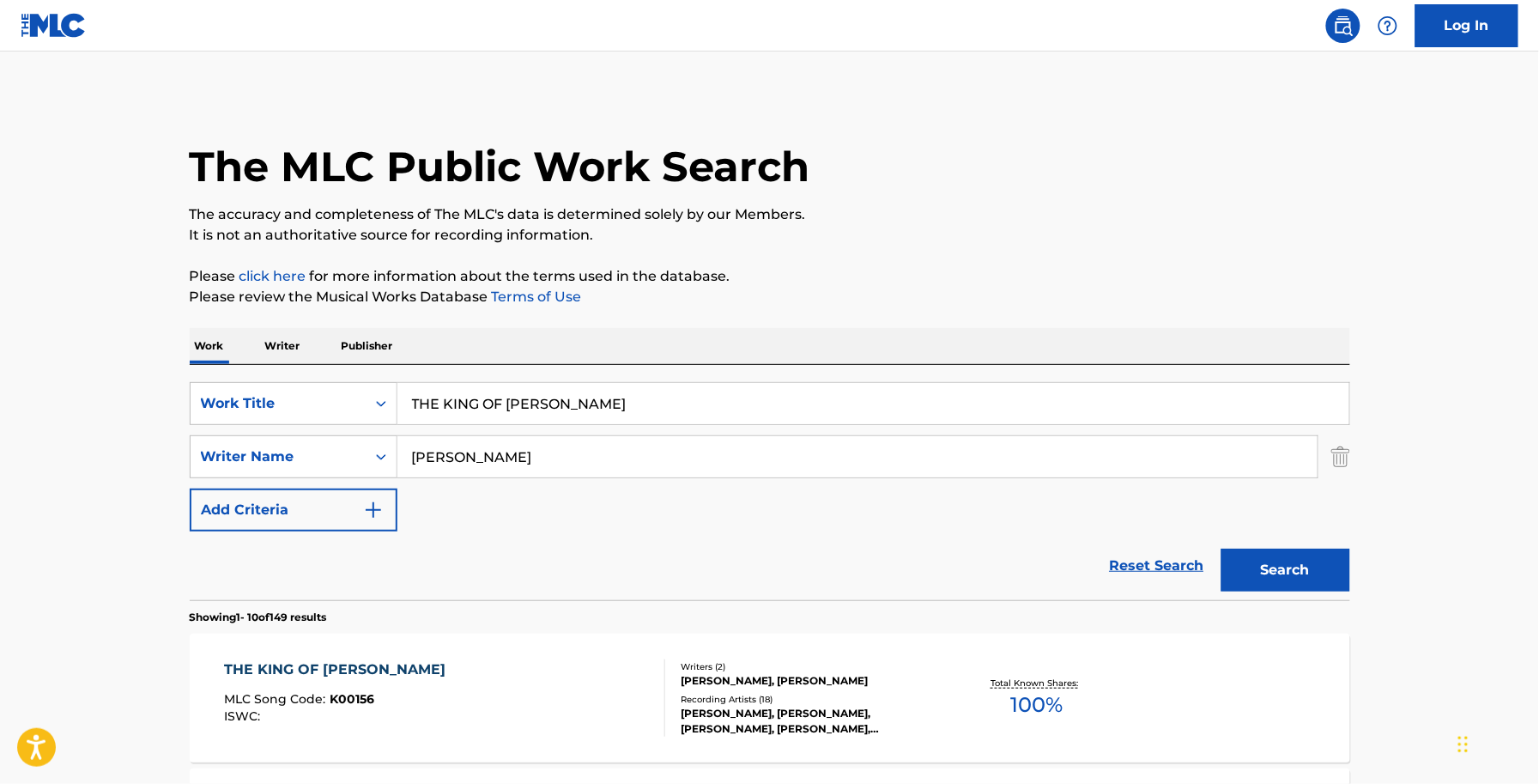
drag, startPoint x: 584, startPoint y: 408, endPoint x: 361, endPoint y: 429, distance: 224.0
click at [361, 429] on div "SearchWithCriteriaddea59a1-992c-4497-bb47-b245ef1838a4 Work Title THE KING OF D…" at bounding box center [770, 457] width 1161 height 149
paste input "1 Thessalonians"
type input "1 Thessalonians"
click at [1333, 598] on div "Search" at bounding box center [1282, 566] width 138 height 69
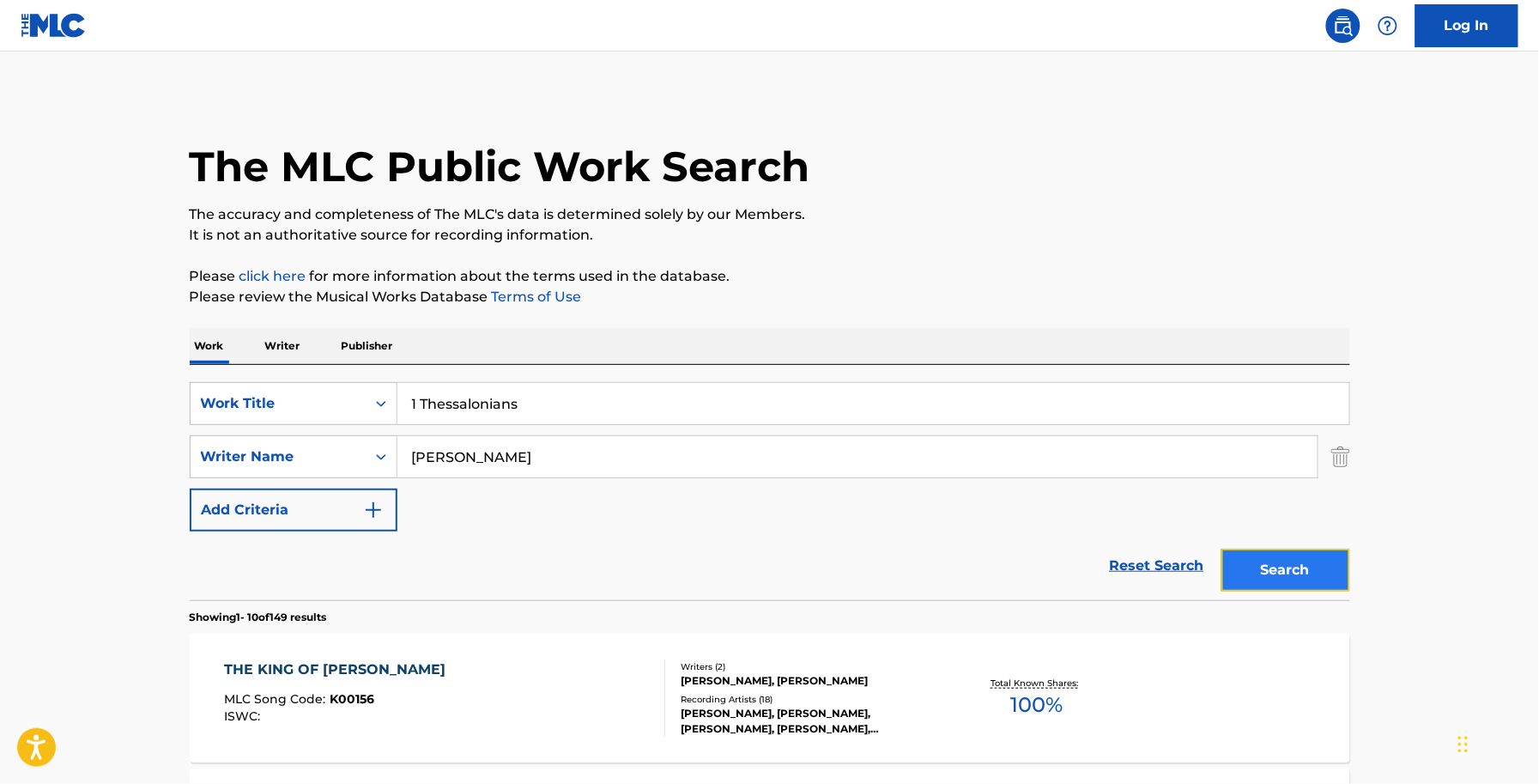
click at [1314, 575] on button "Search" at bounding box center [1286, 570] width 129 height 43
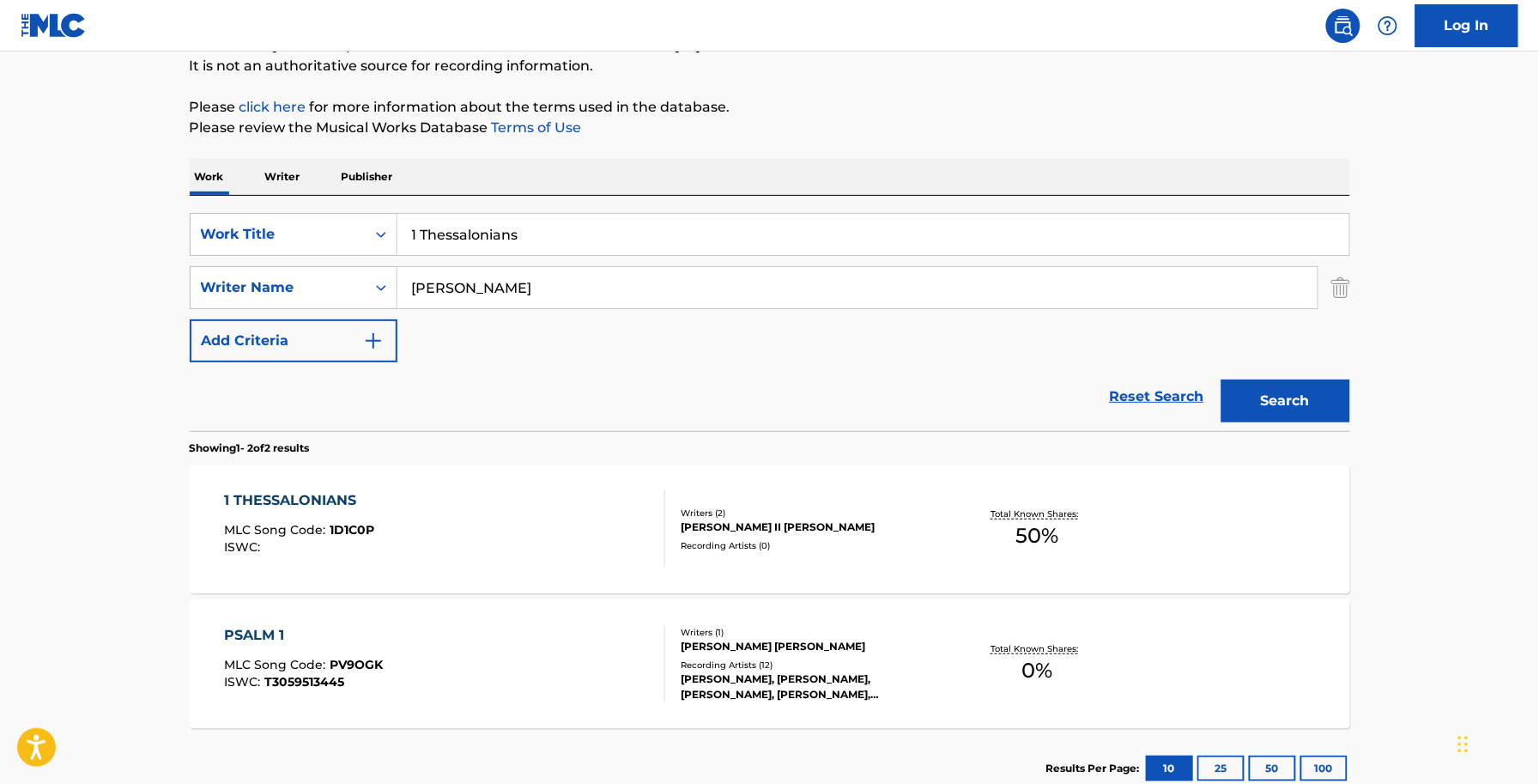
scroll to position [284, 0]
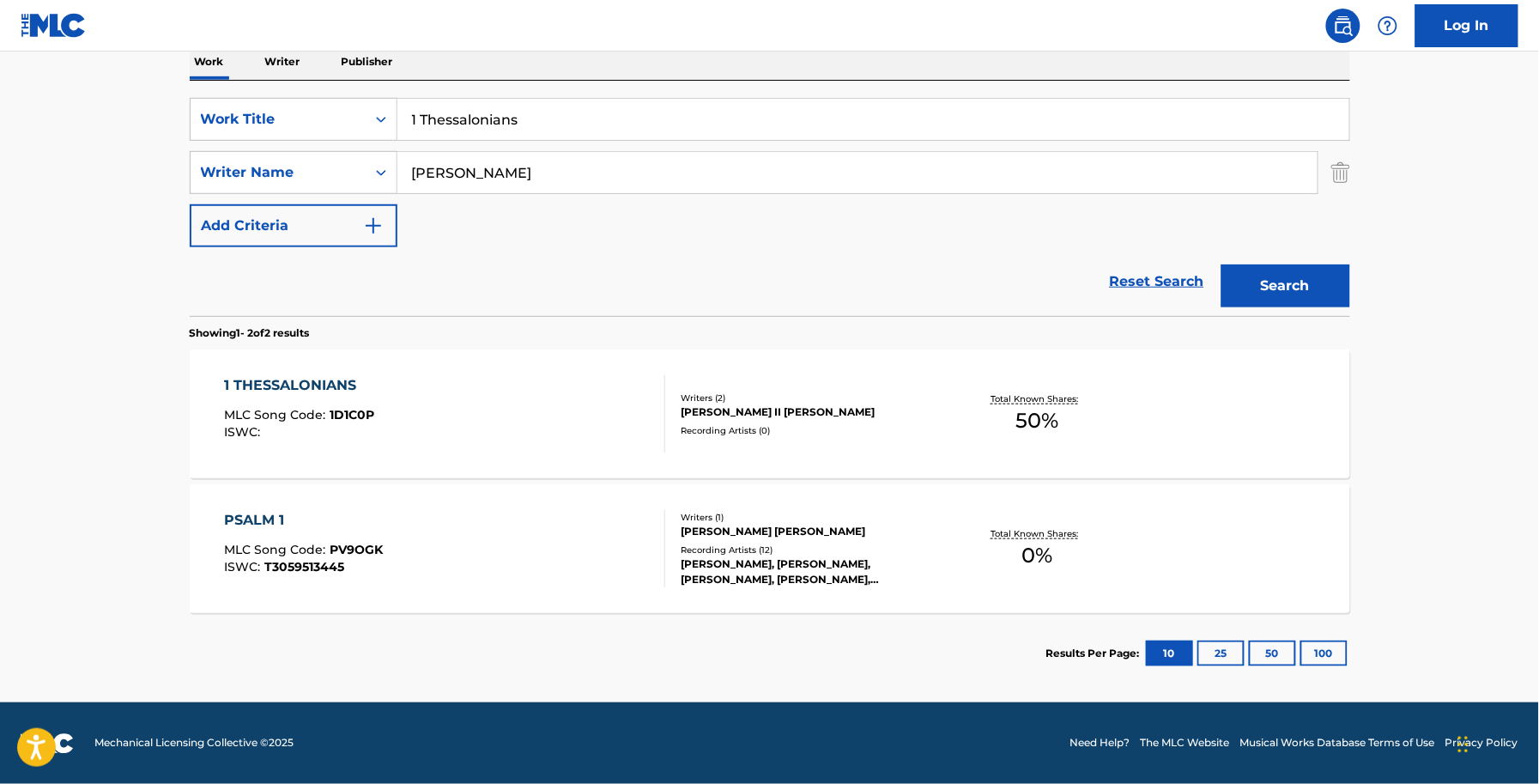
click at [575, 439] on div "1 THESSALONIANS MLC Song Code : 1D1C0P ISWC :" at bounding box center [444, 414] width 442 height 78
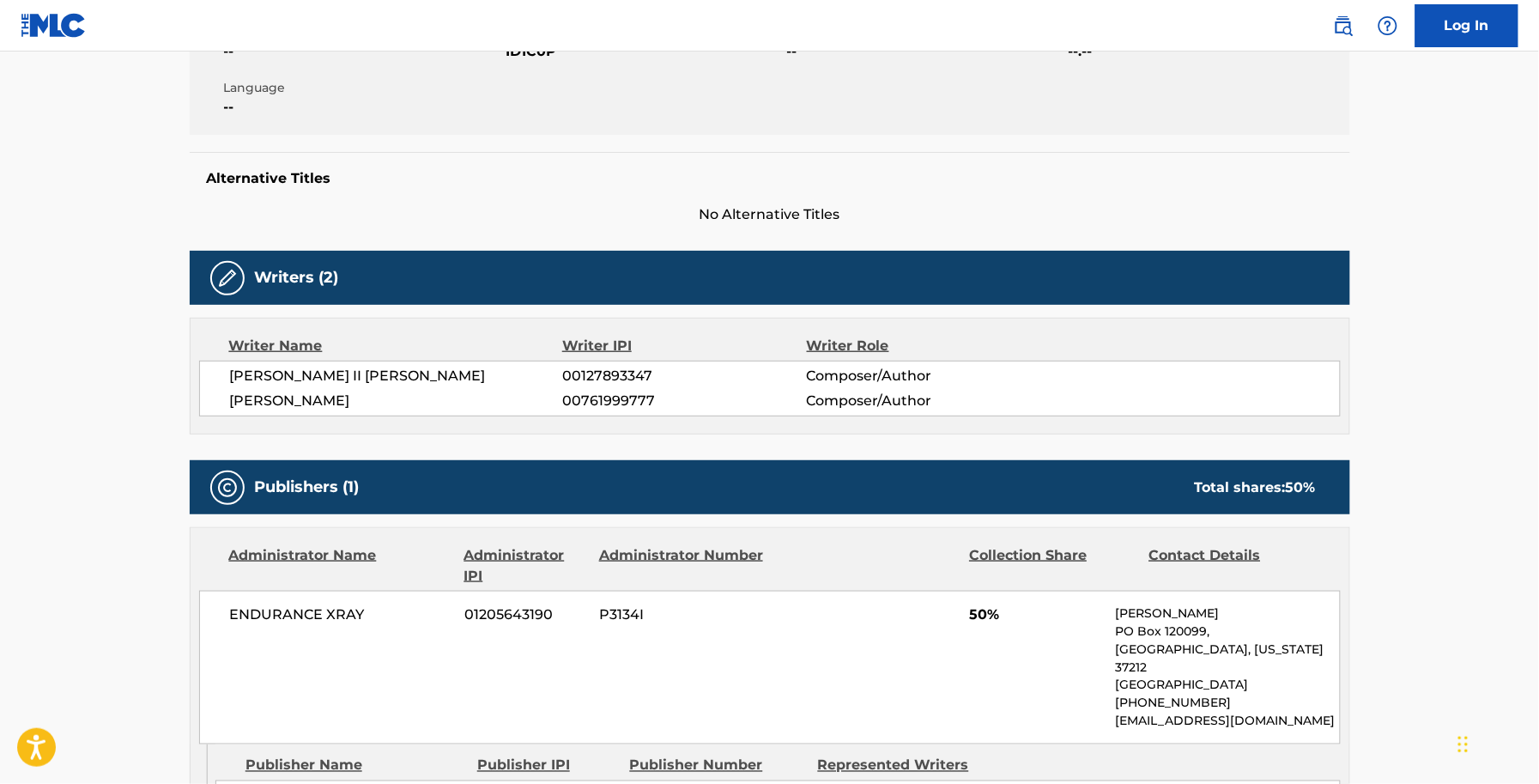
scroll to position [99, 0]
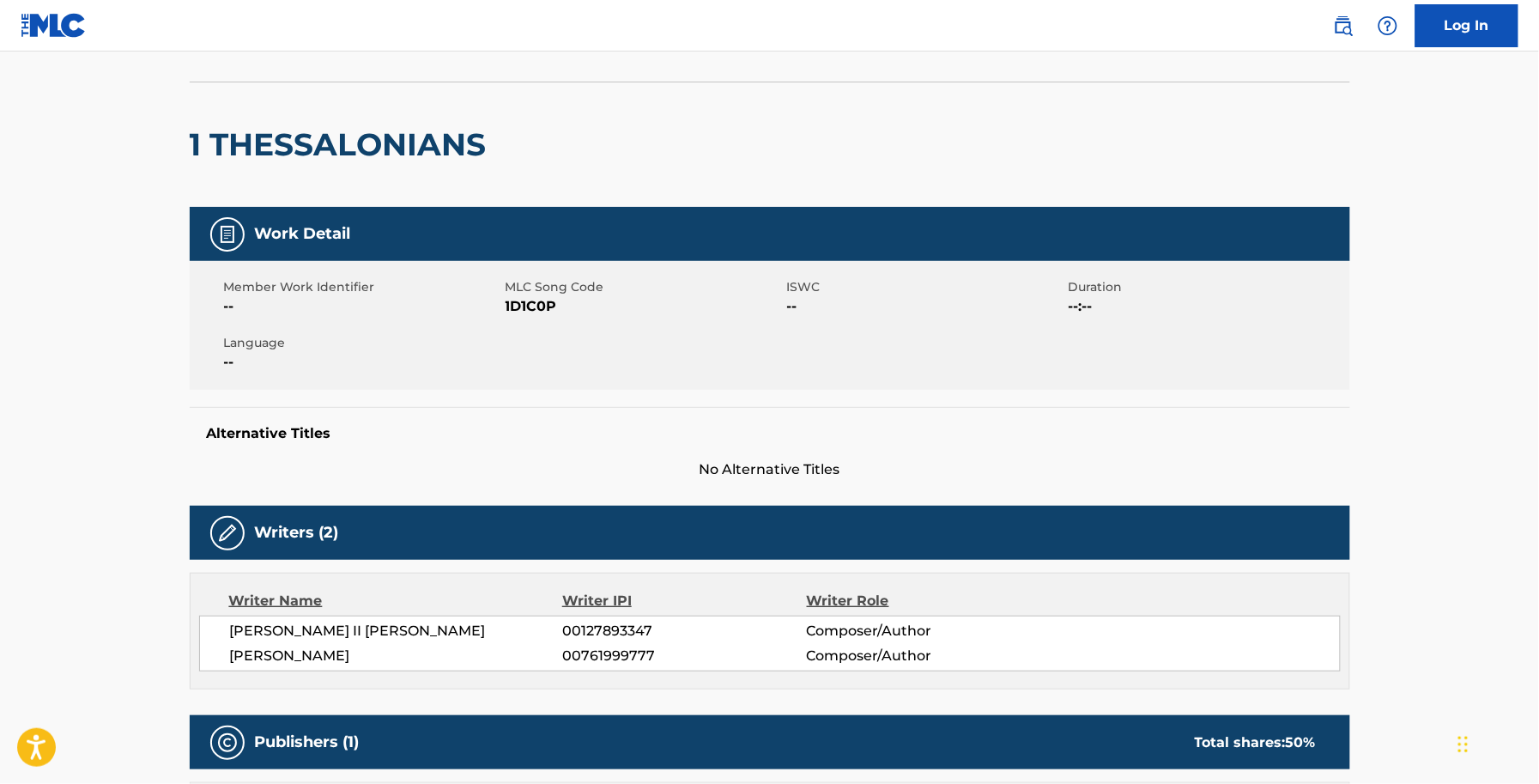
click at [550, 310] on span "1D1C0P" at bounding box center [644, 306] width 278 height 20
copy span "1D1C0P"
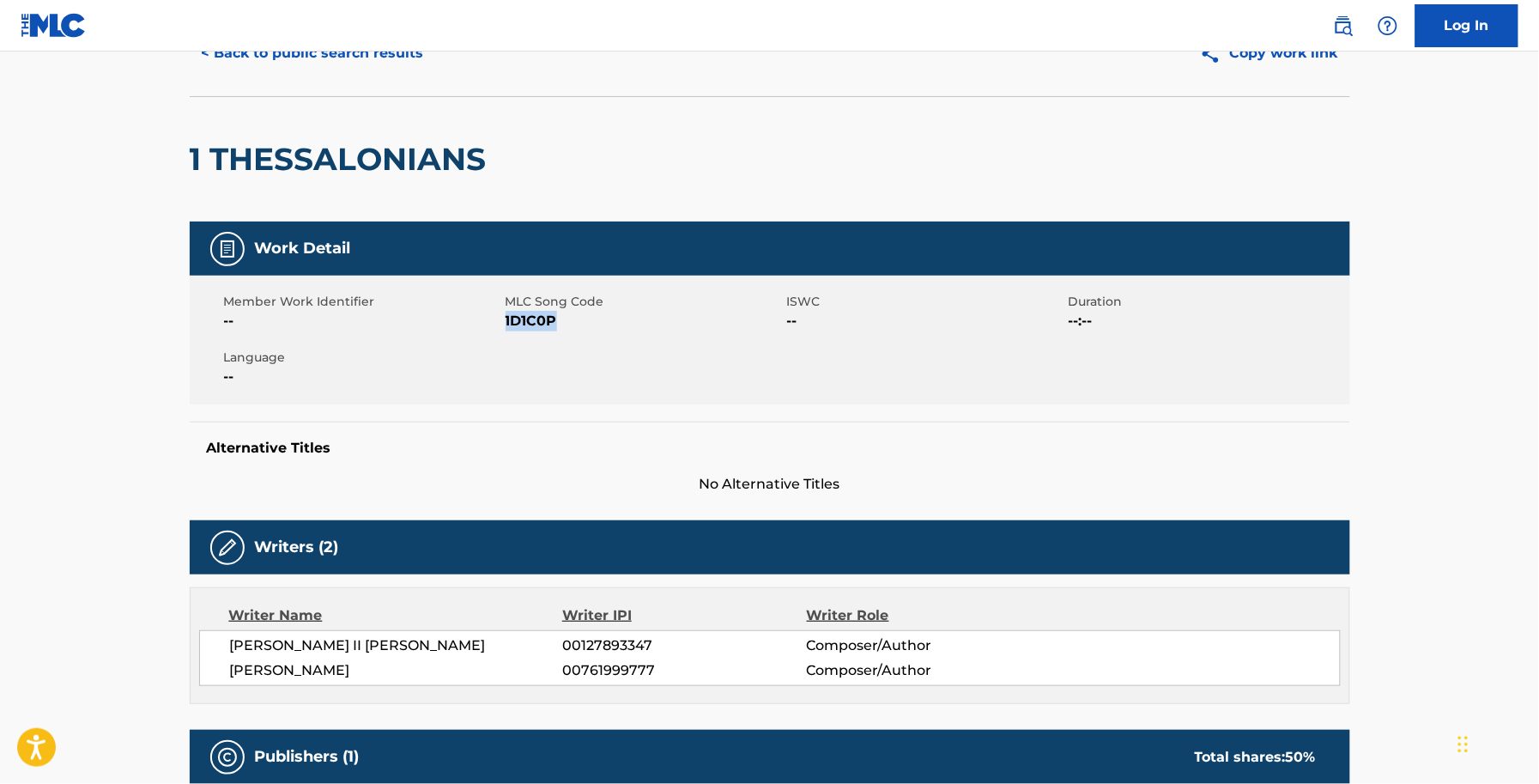
scroll to position [0, 0]
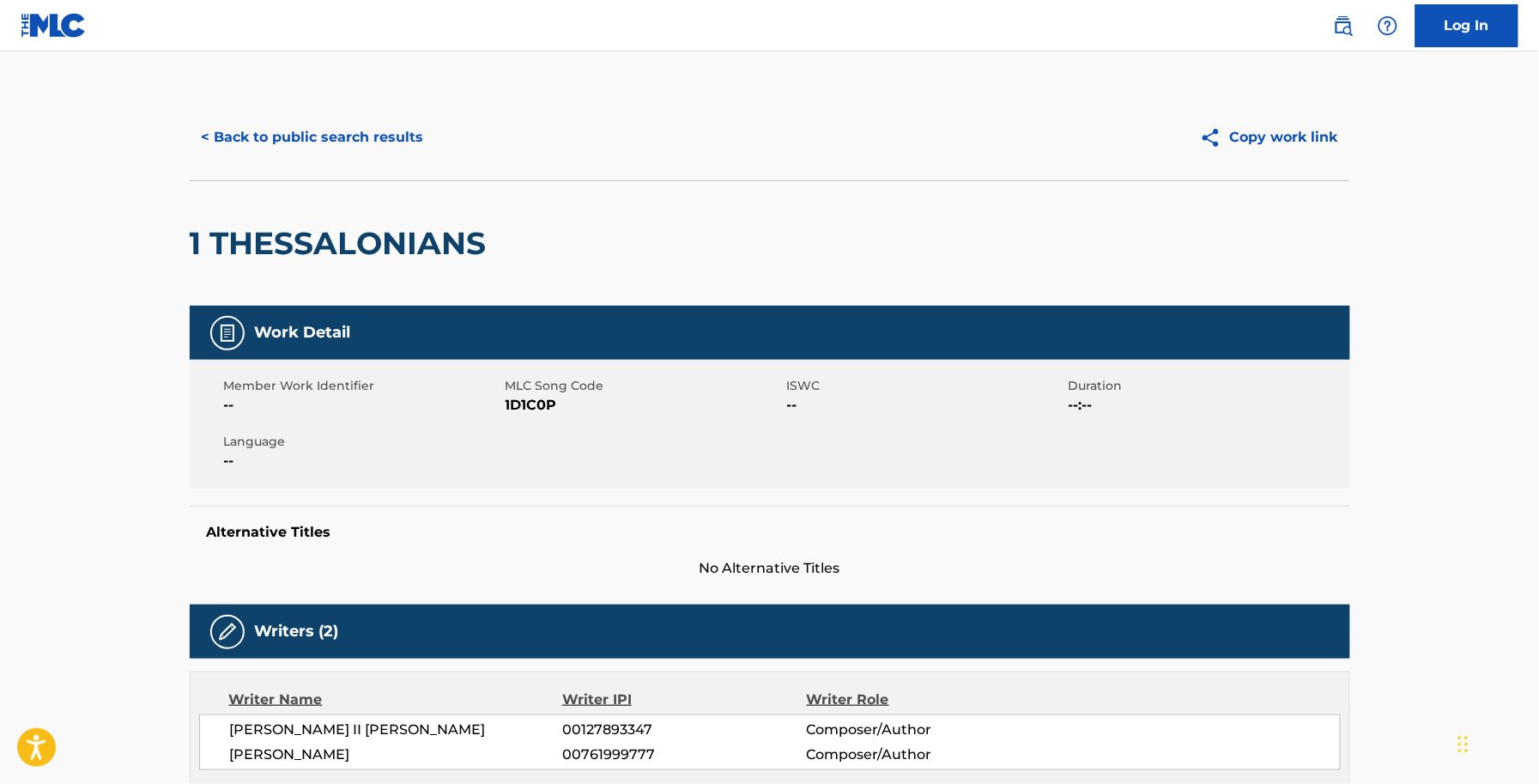
click at [316, 165] on div "< Back to public search results Copy work link" at bounding box center [770, 137] width 1161 height 85
click at [331, 142] on button "< Back to public search results" at bounding box center [313, 137] width 246 height 43
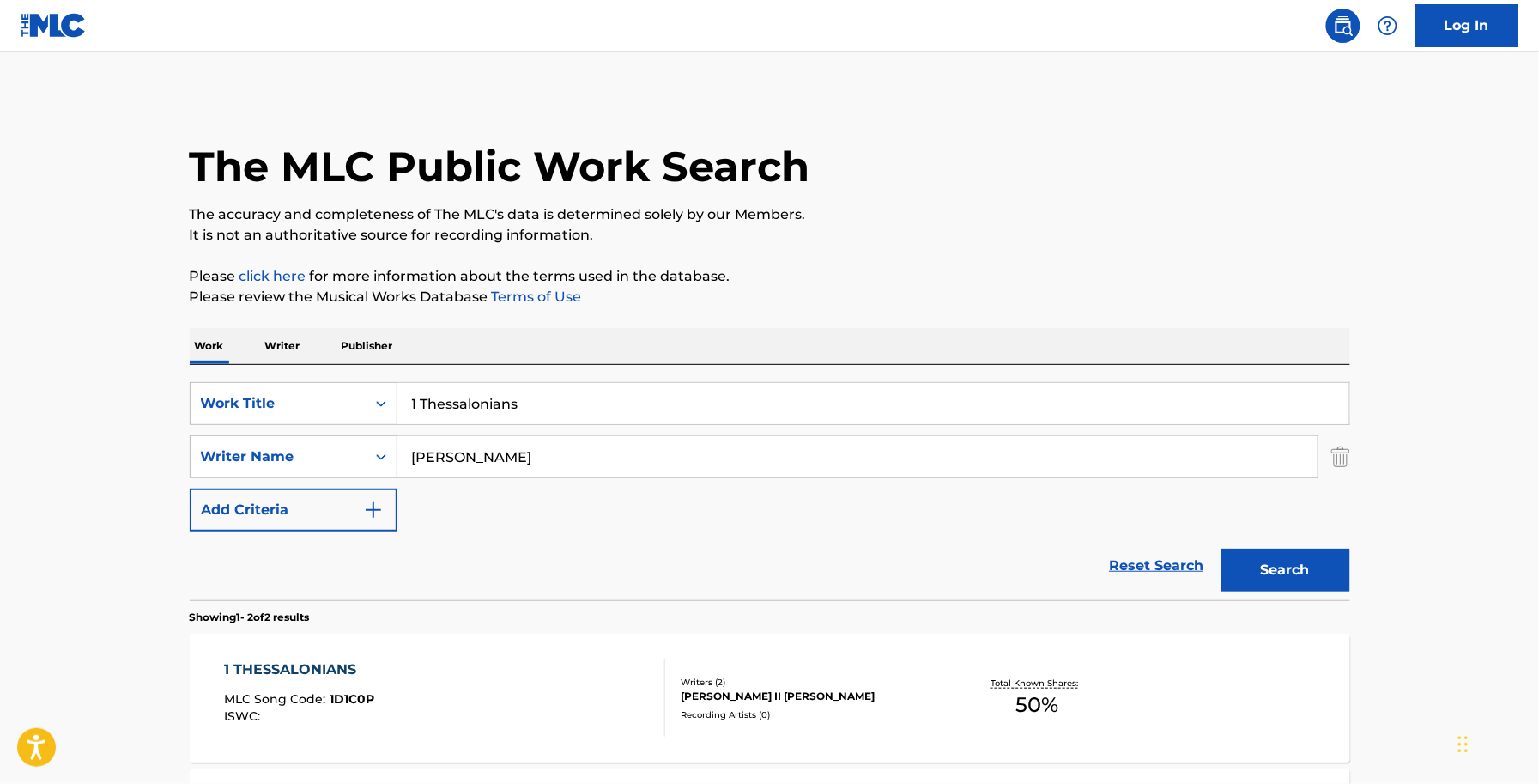
scroll to position [186, 0]
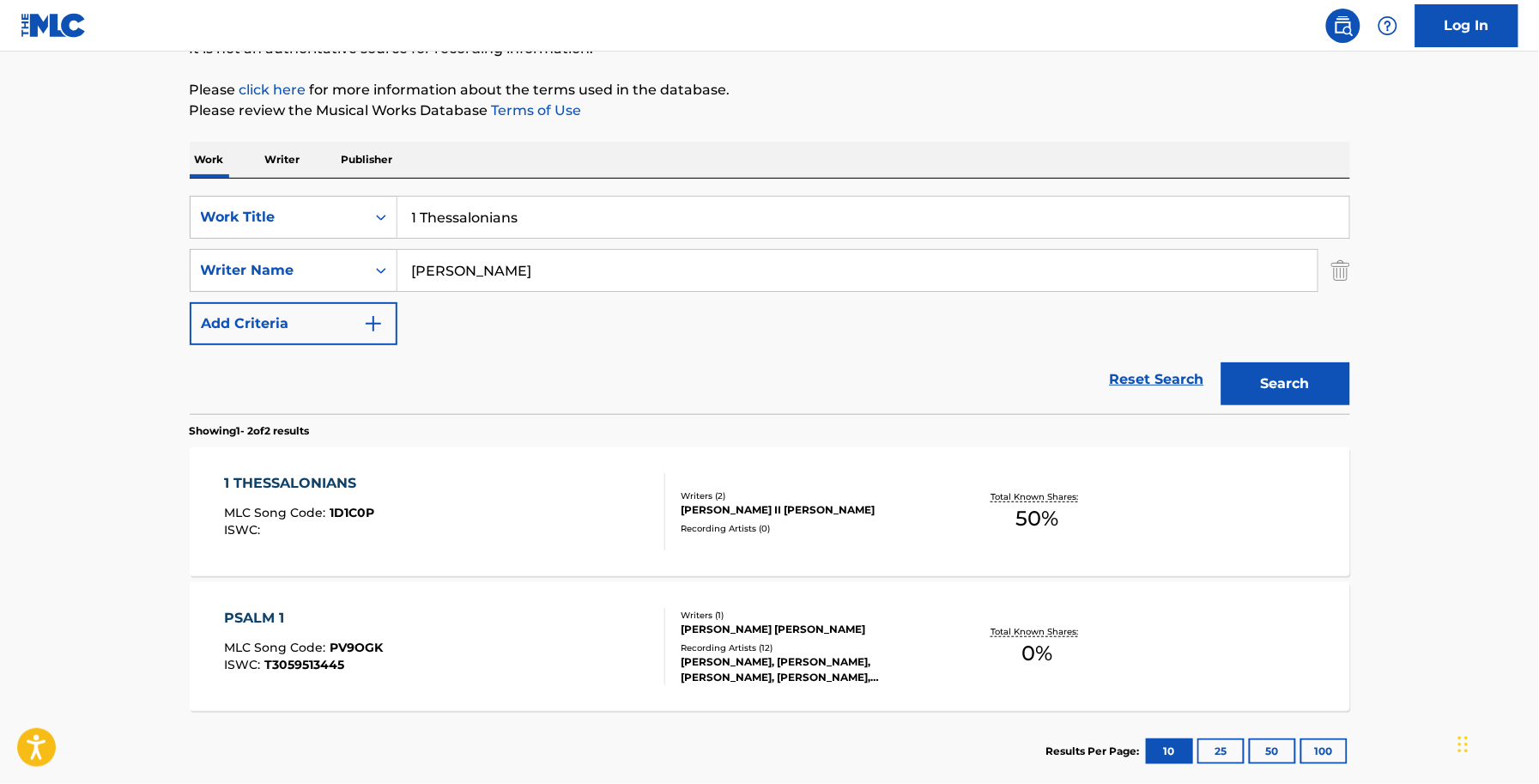
drag, startPoint x: 581, startPoint y: 193, endPoint x: 306, endPoint y: 190, distance: 275.0
click at [318, 190] on div "SearchWithCriteriaddea59a1-992c-4497-bb47-b245ef1838a4 Work Title 1 Thessalonia…" at bounding box center [770, 296] width 1161 height 235
drag, startPoint x: 576, startPoint y: 212, endPoint x: 239, endPoint y: 212, distance: 337.0
click at [239, 212] on div "SearchWithCriteriaddea59a1-992c-4497-bb47-b245ef1838a4 Work Title 1 Thessalonia…" at bounding box center [770, 217] width 1161 height 43
type input "BIGGER PICTRE"
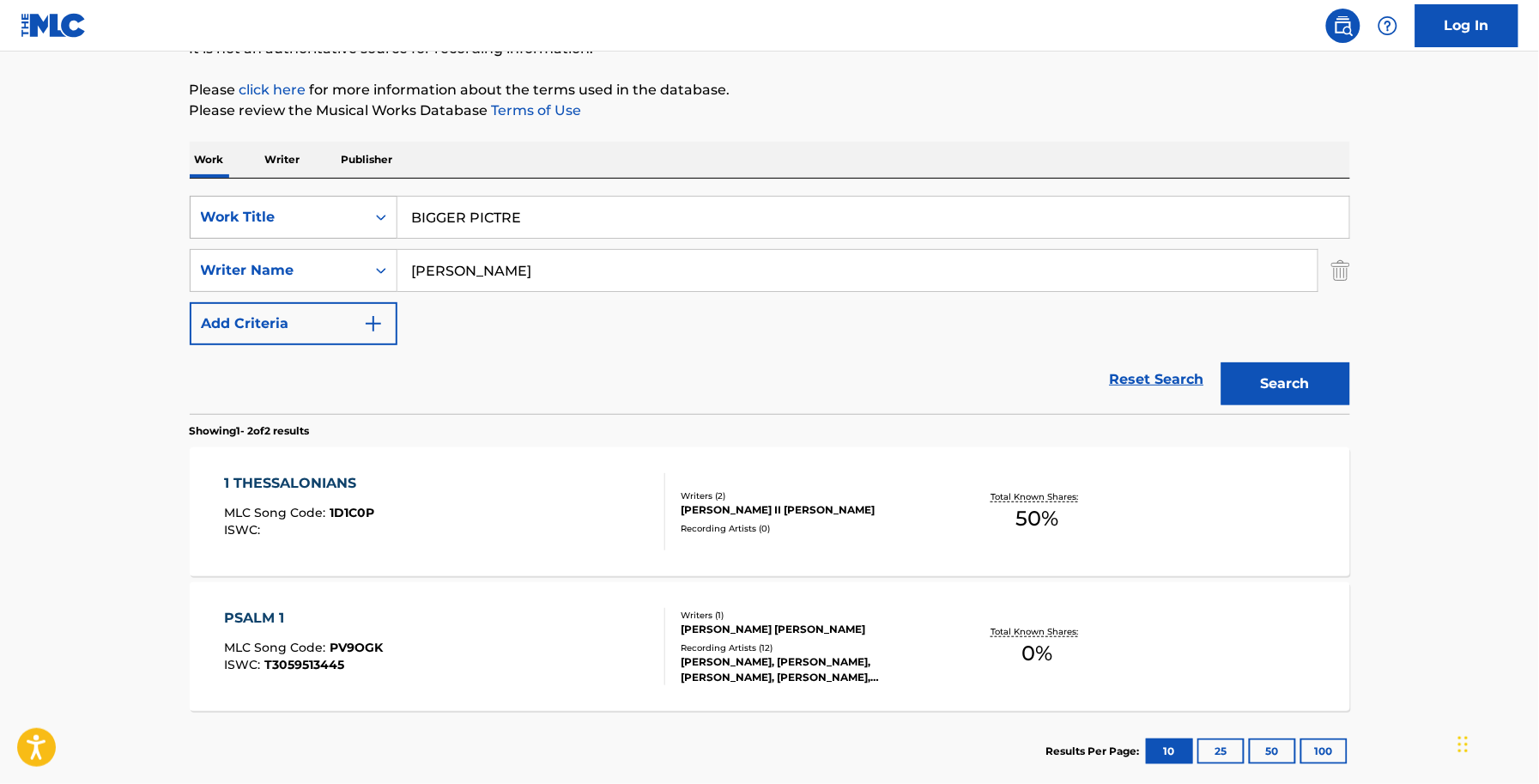
click at [1222, 362] on button "Search" at bounding box center [1286, 383] width 129 height 43
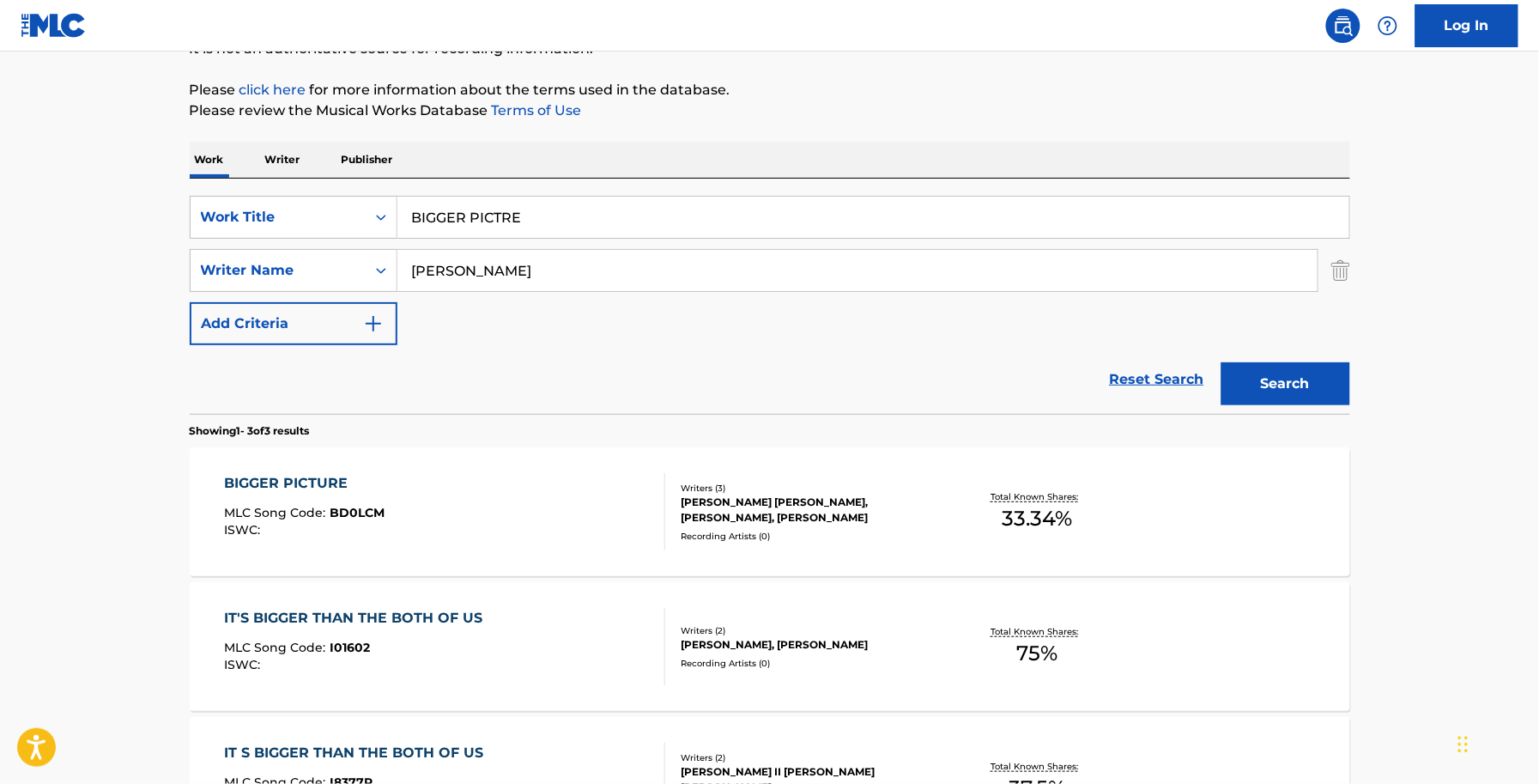
scroll to position [294, 0]
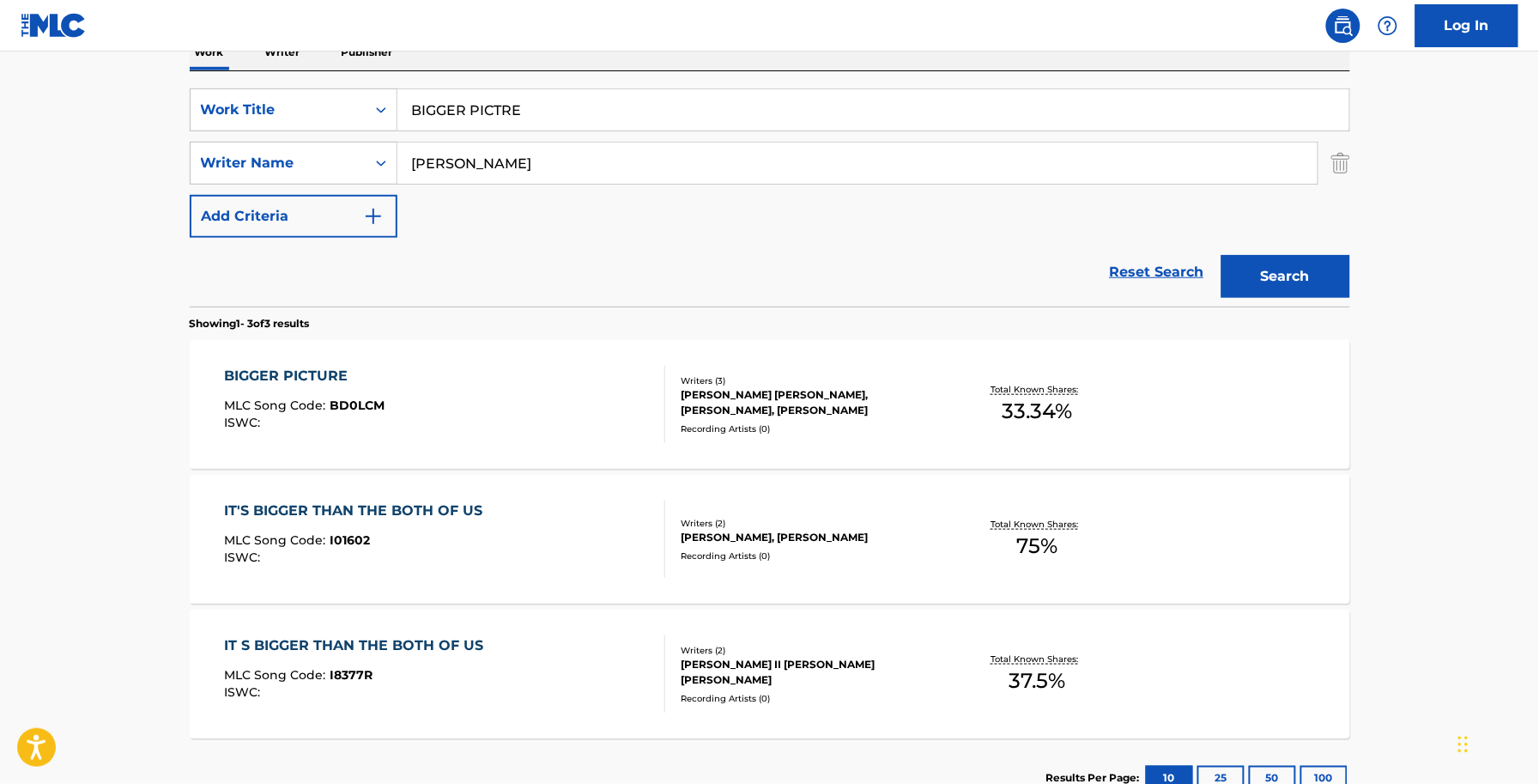
click at [777, 420] on div "Writers ( 3 ) SARAH ALLISON TURNER, STEVE SESKIN, ALLEN SHAMBLIN Recording Arti…" at bounding box center [803, 405] width 276 height 61
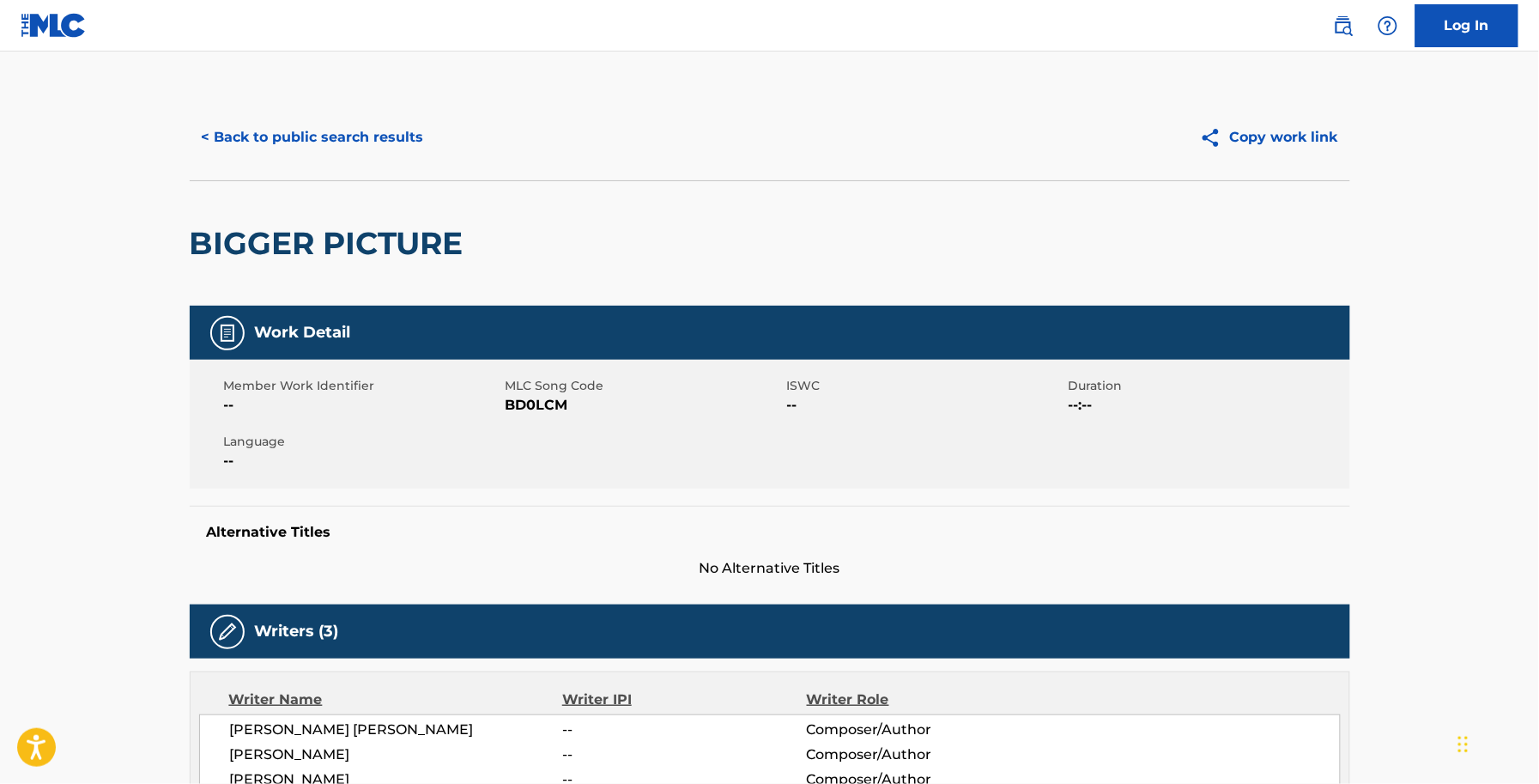
click at [546, 406] on span "BD0LCM" at bounding box center [644, 405] width 278 height 20
click at [1313, 242] on div "BIGGER PICTURE" at bounding box center [770, 243] width 1161 height 125
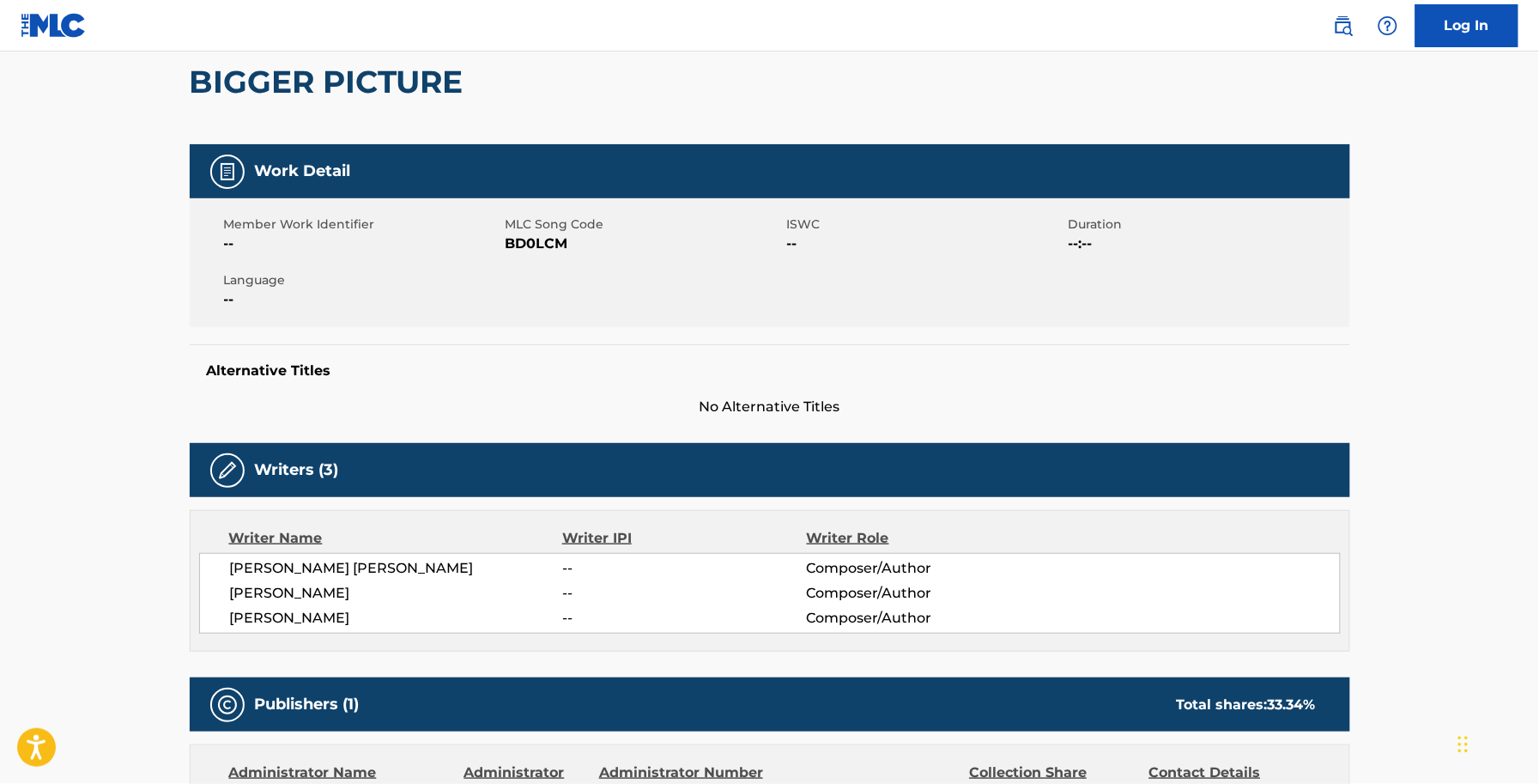
scroll to position [108, 0]
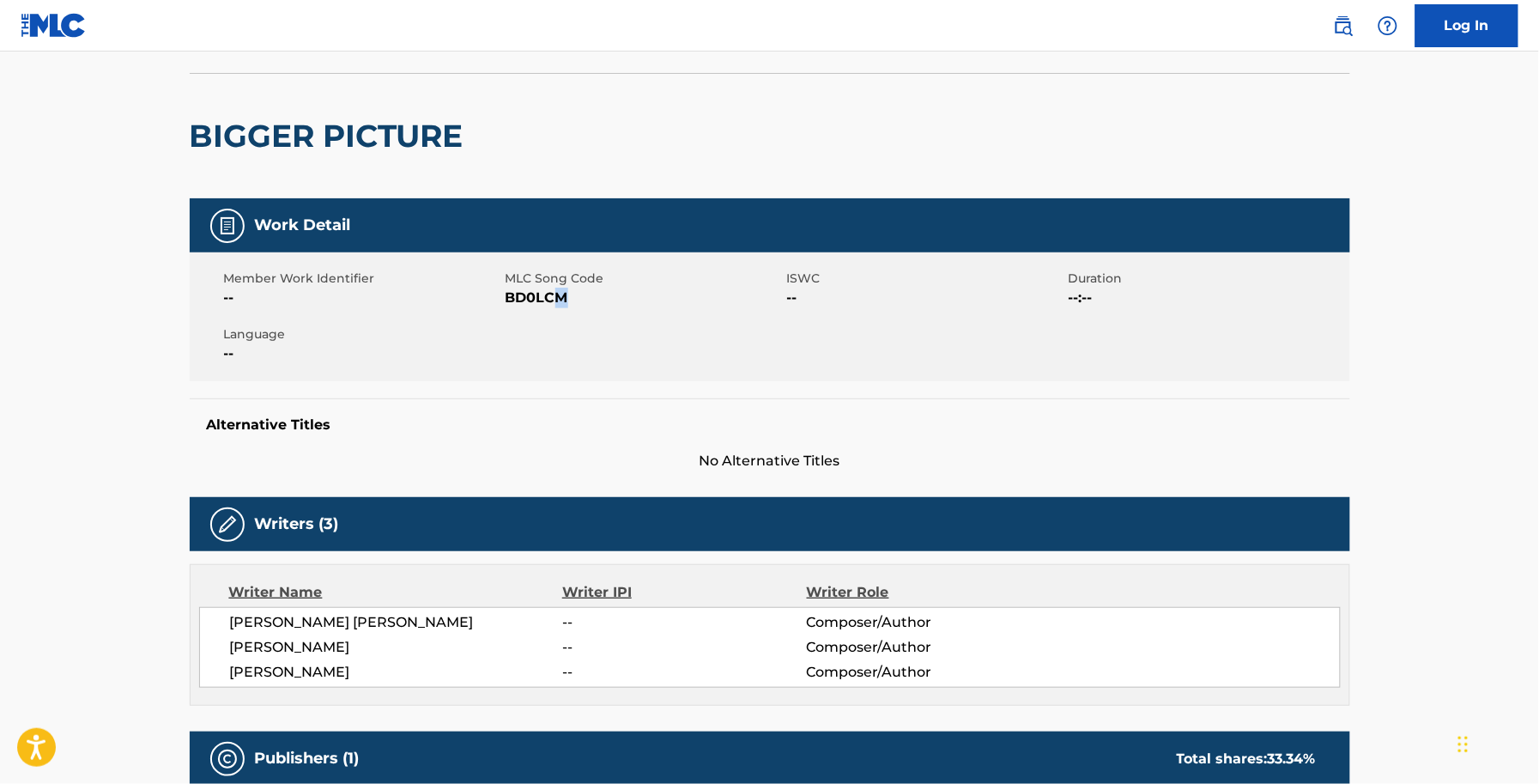
click at [561, 293] on span "BD0LCM" at bounding box center [644, 297] width 278 height 20
click at [533, 293] on span "BD0LCM" at bounding box center [644, 297] width 278 height 20
copy span "BD0LCM"
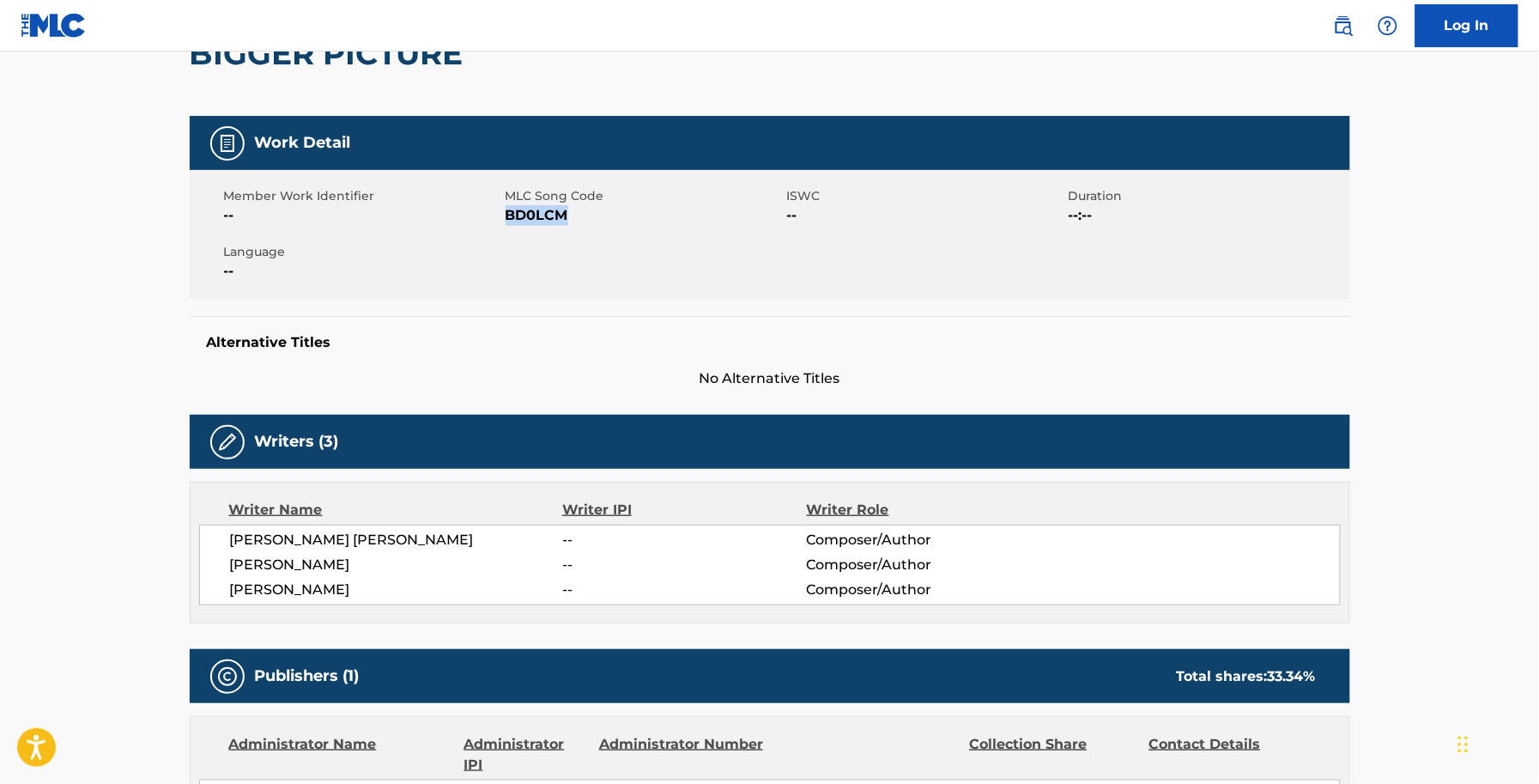
scroll to position [0, 0]
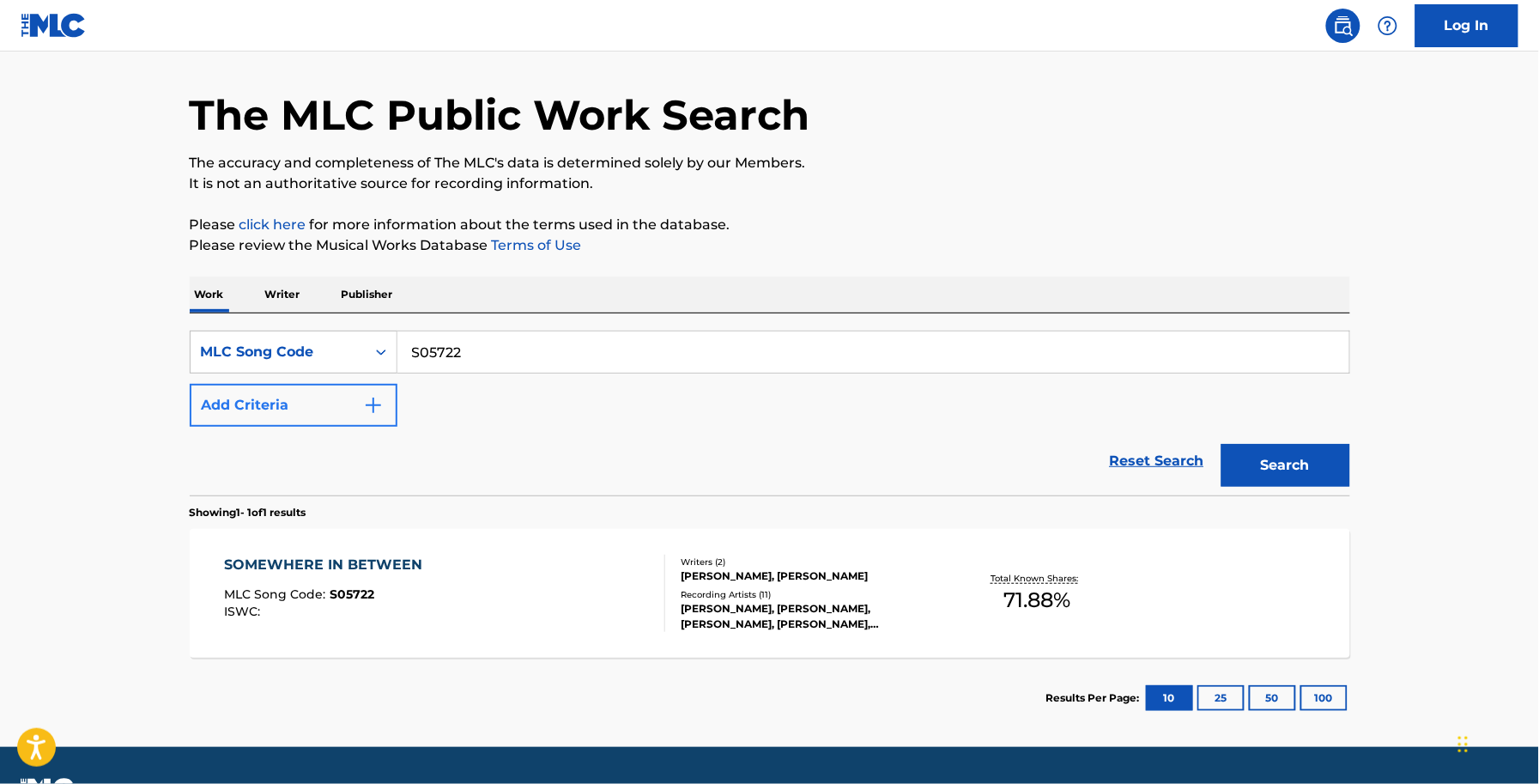
drag, startPoint x: 549, startPoint y: 365, endPoint x: 264, endPoint y: 401, distance: 287.3
click at [266, 406] on div "SearchWithCriteriafb0f844b-4a86-47cd-8542-9be8ba5e14a5 MLC Song Code S05722 Add…" at bounding box center [770, 378] width 1161 height 96
paste input "1D1C0P"
type input "1D1C0P"
click at [1490, 33] on link "Log In" at bounding box center [1467, 25] width 103 height 43
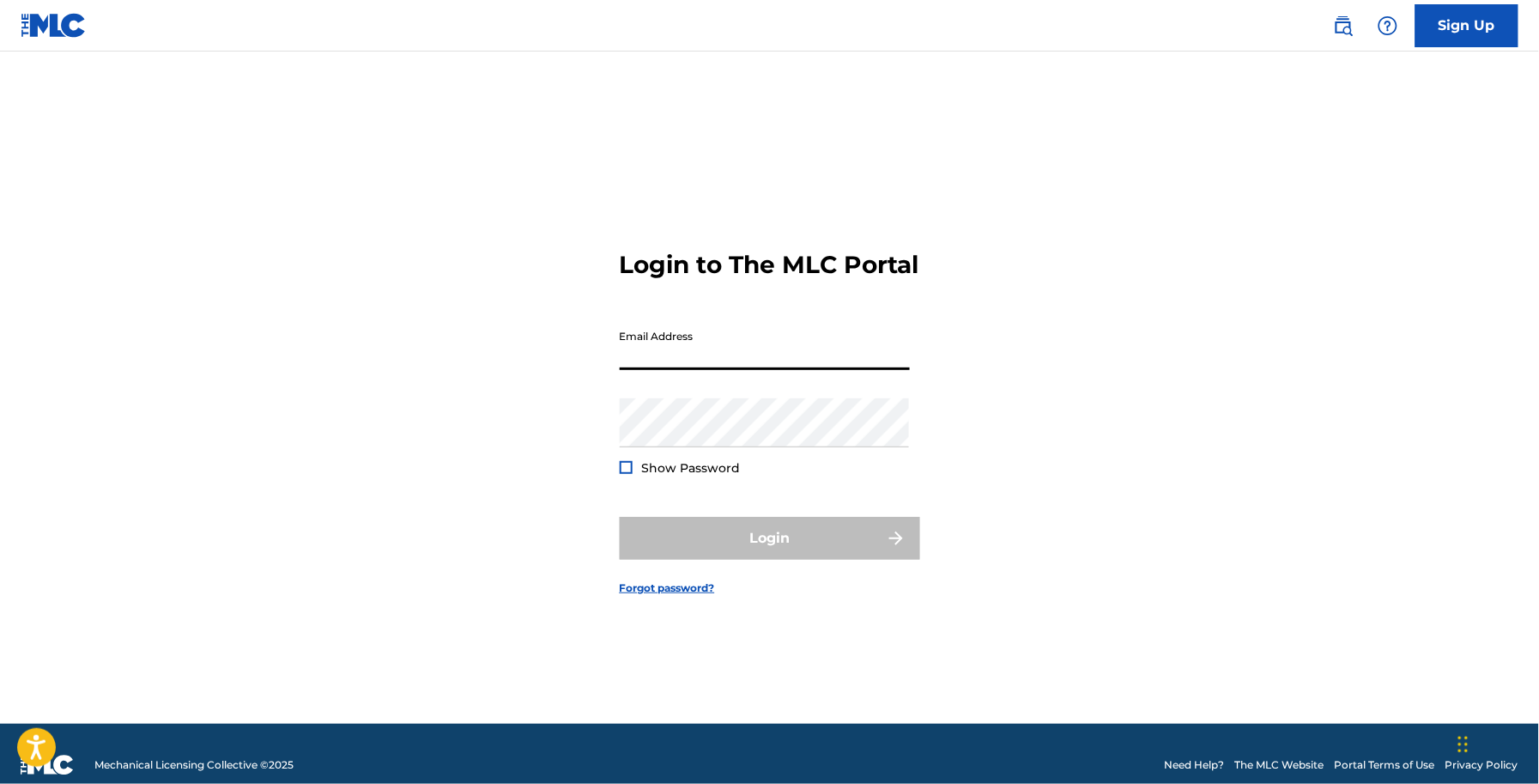
click at [782, 370] on input "Email Address" at bounding box center [765, 345] width 290 height 49
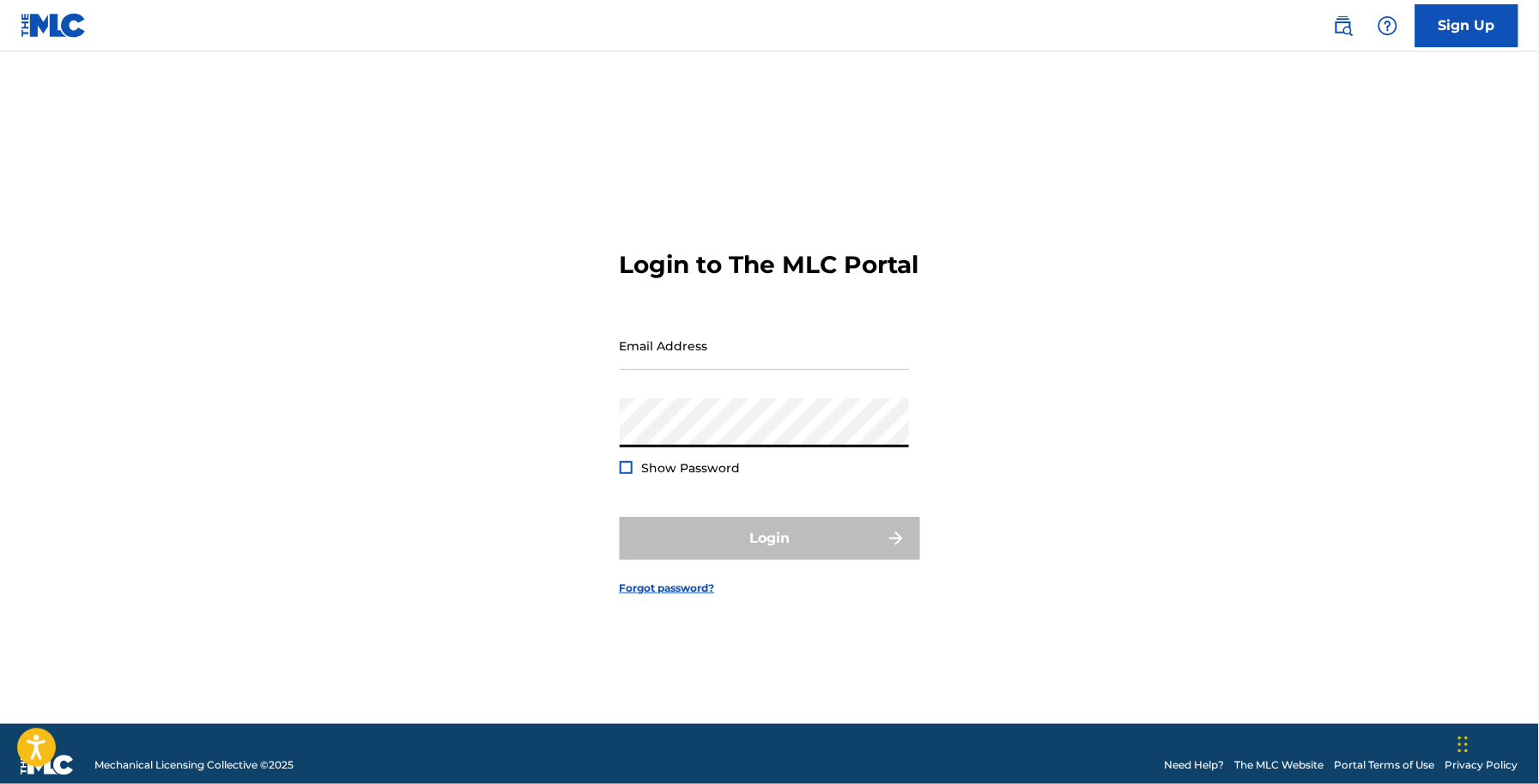
type input "[EMAIL_ADDRESS][DOMAIN_NAME]"
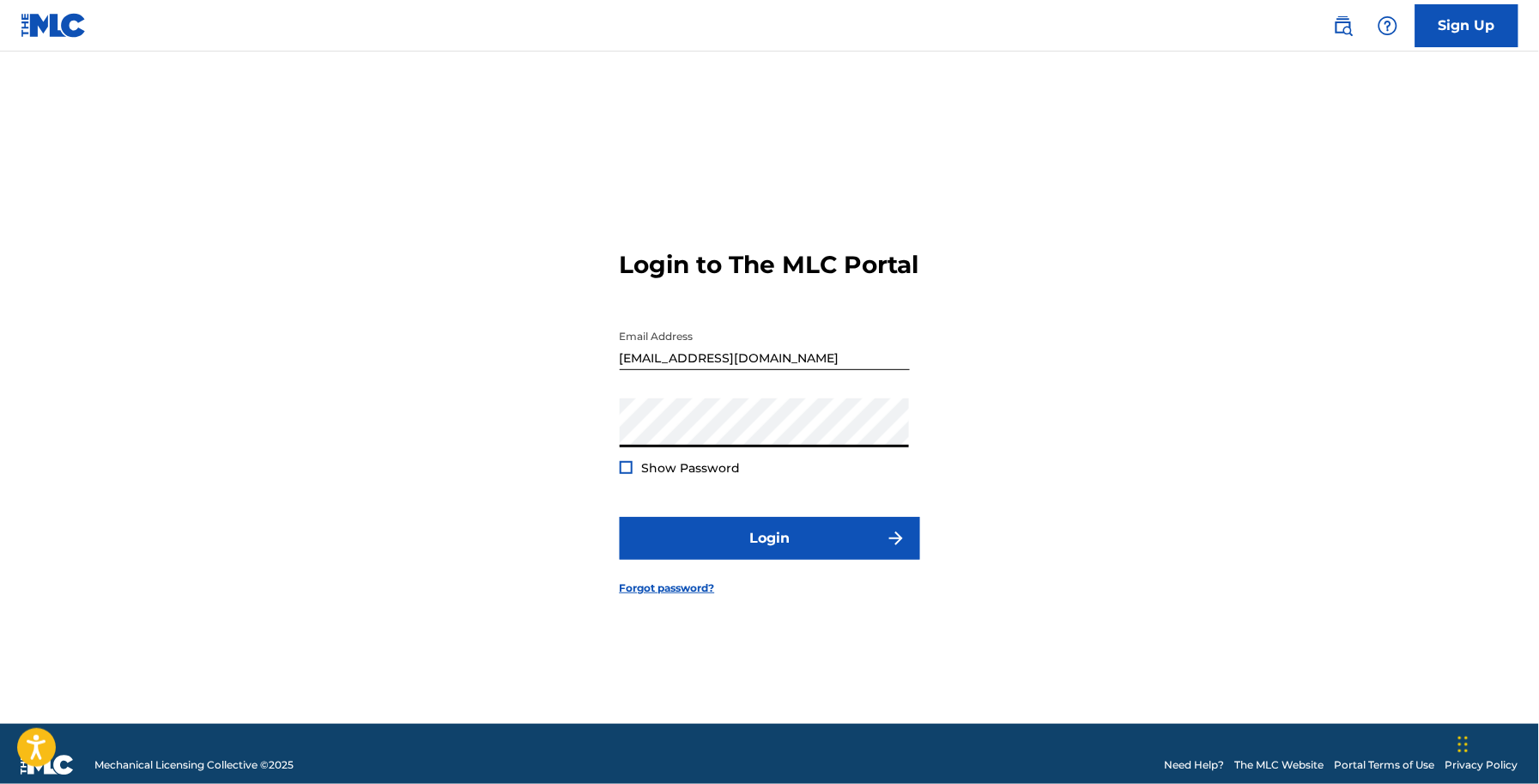
drag, startPoint x: 691, startPoint y: 480, endPoint x: 691, endPoint y: 500, distance: 20.0
click at [691, 475] on span "Show Password" at bounding box center [692, 468] width 99 height 16
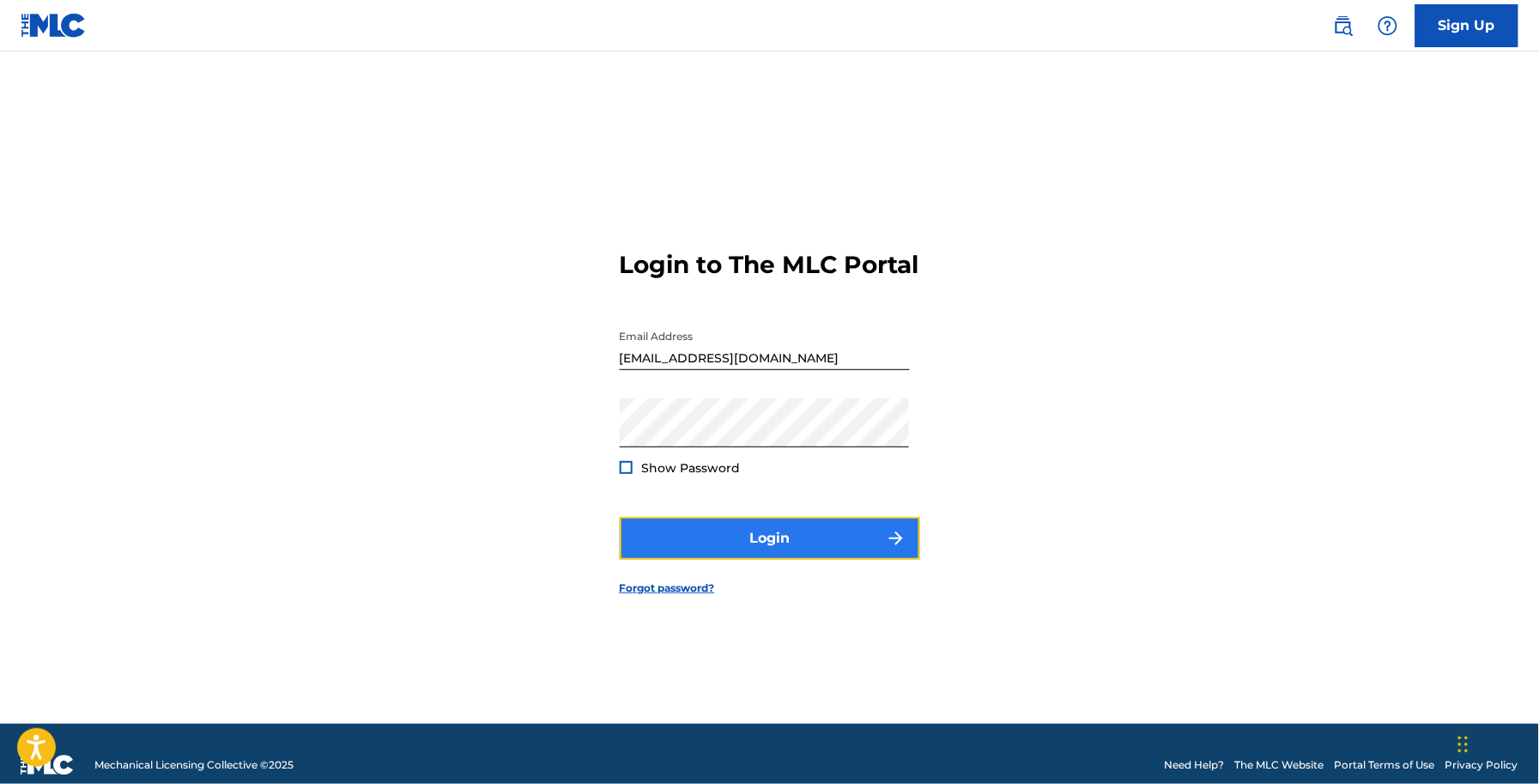
click at [705, 542] on button "Login" at bounding box center [770, 539] width 301 height 43
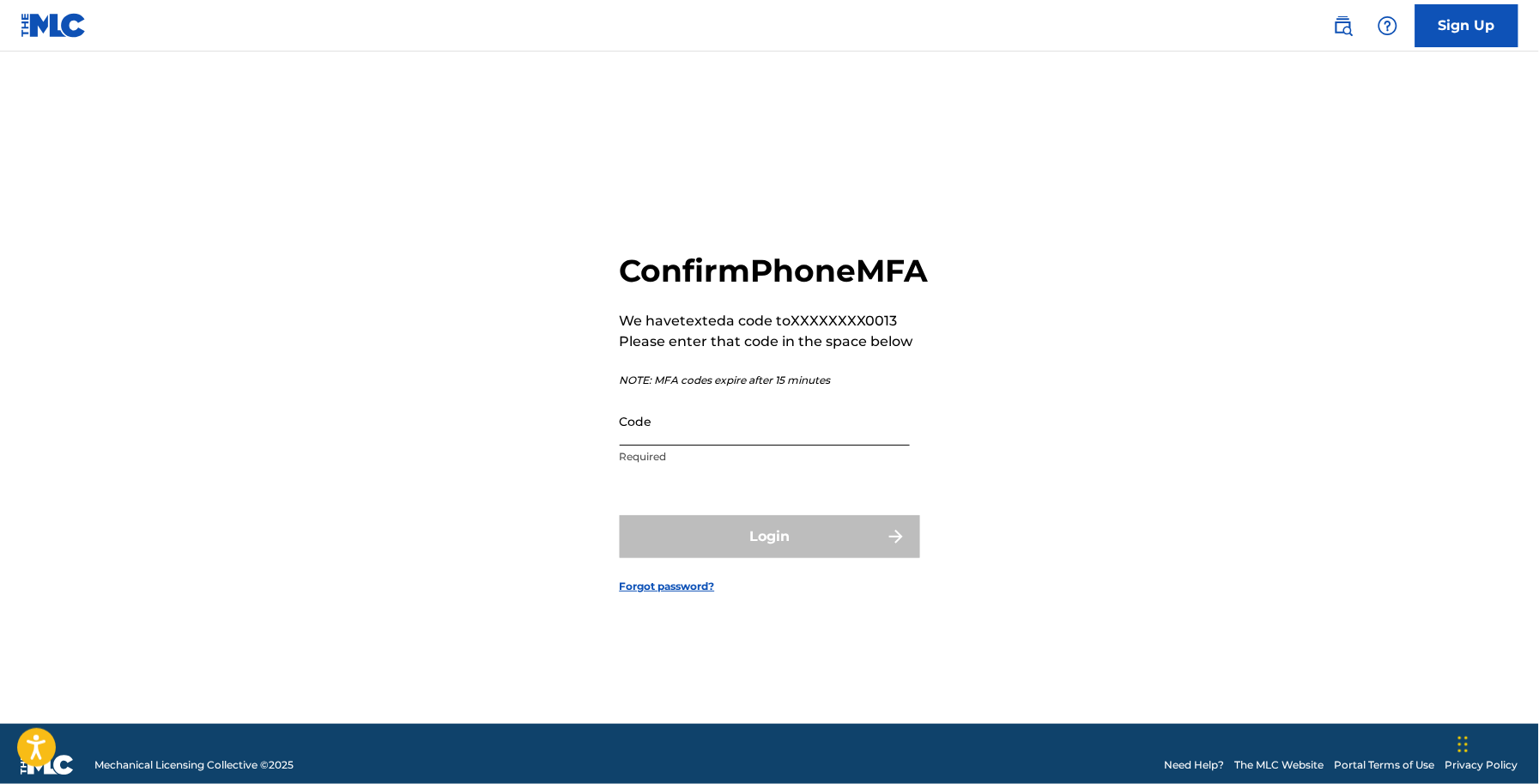
click at [679, 443] on input "Code" at bounding box center [765, 421] width 290 height 49
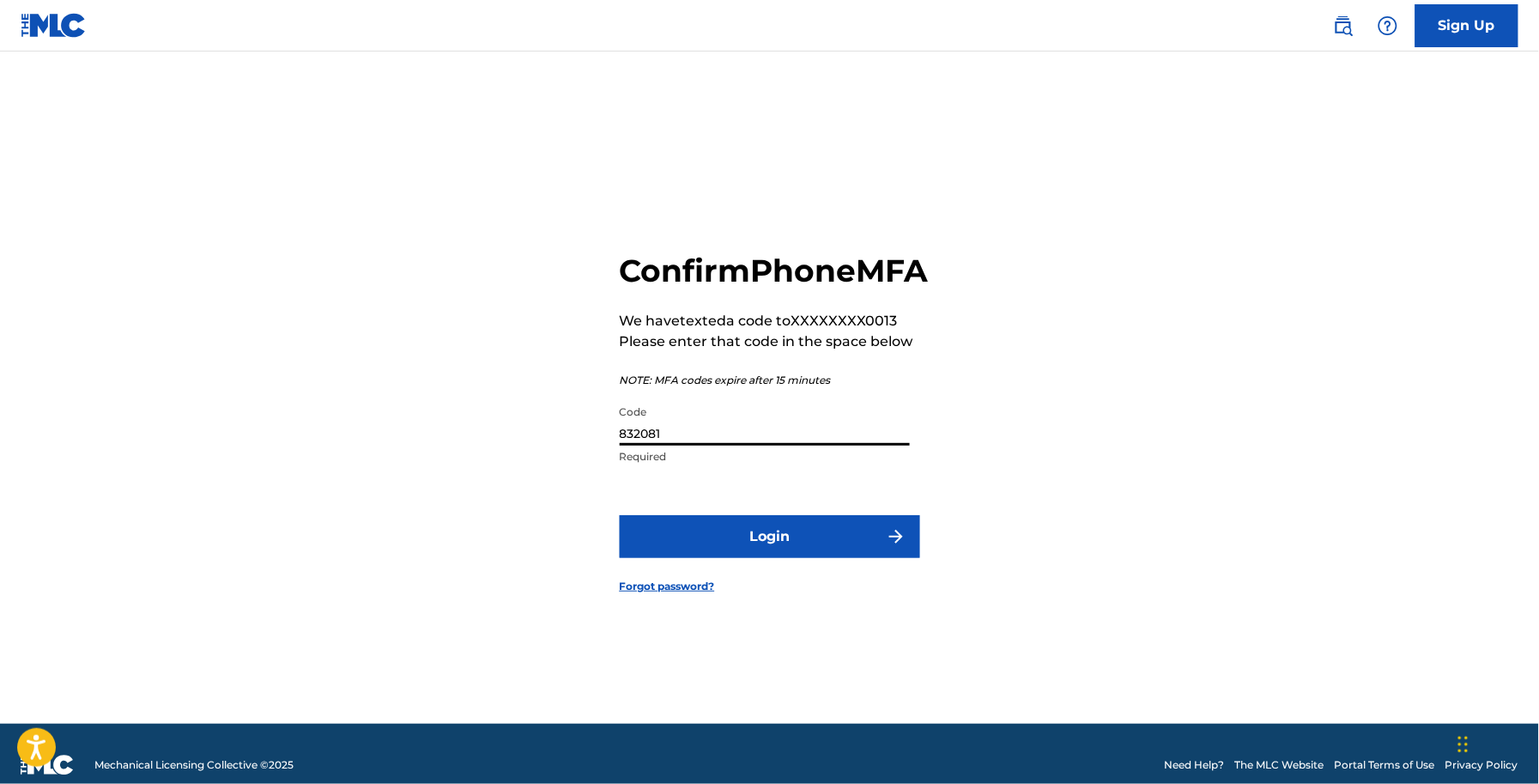
type input "832081"
click at [620, 515] on button "Login" at bounding box center [770, 537] width 301 height 43
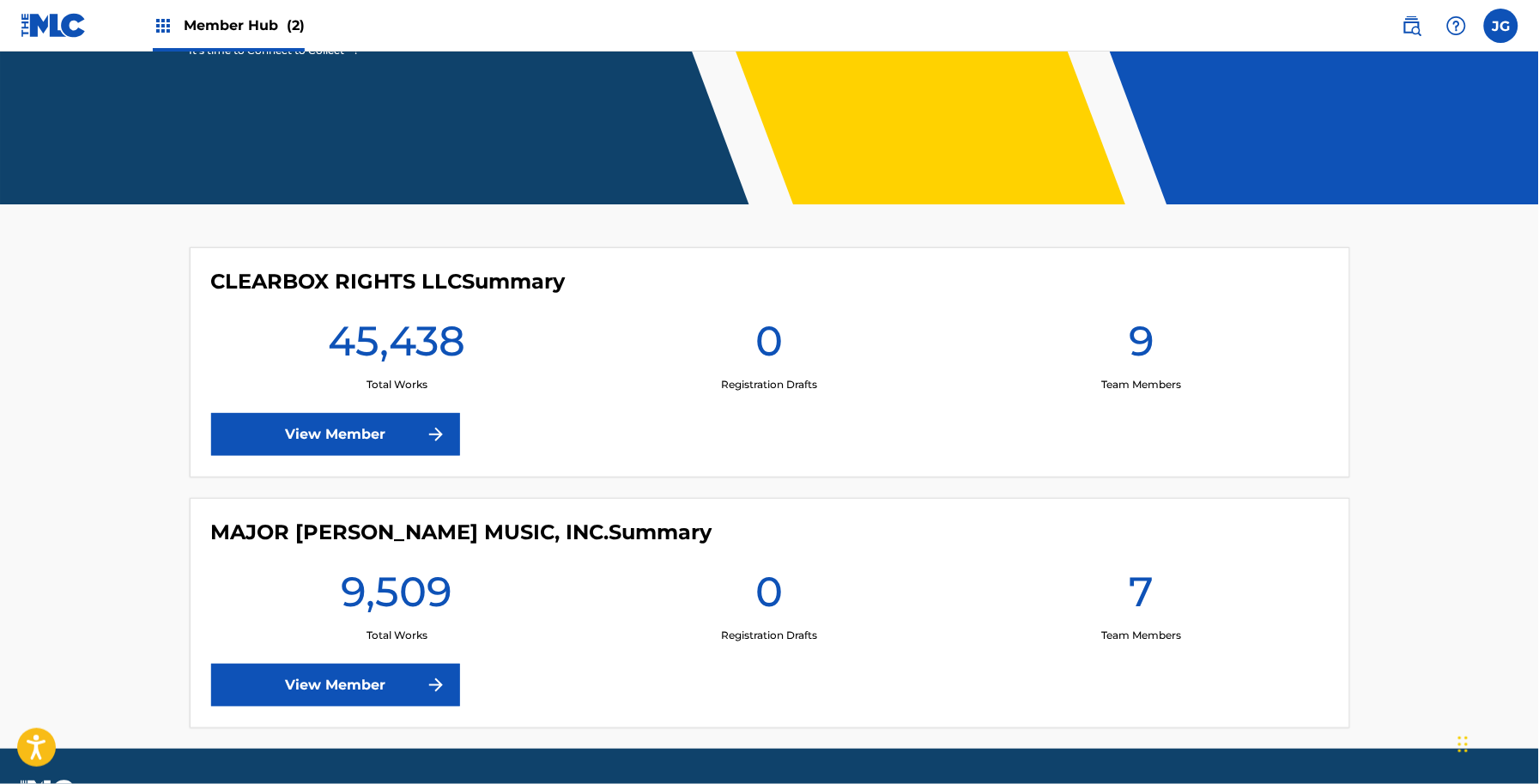
scroll to position [322, 0]
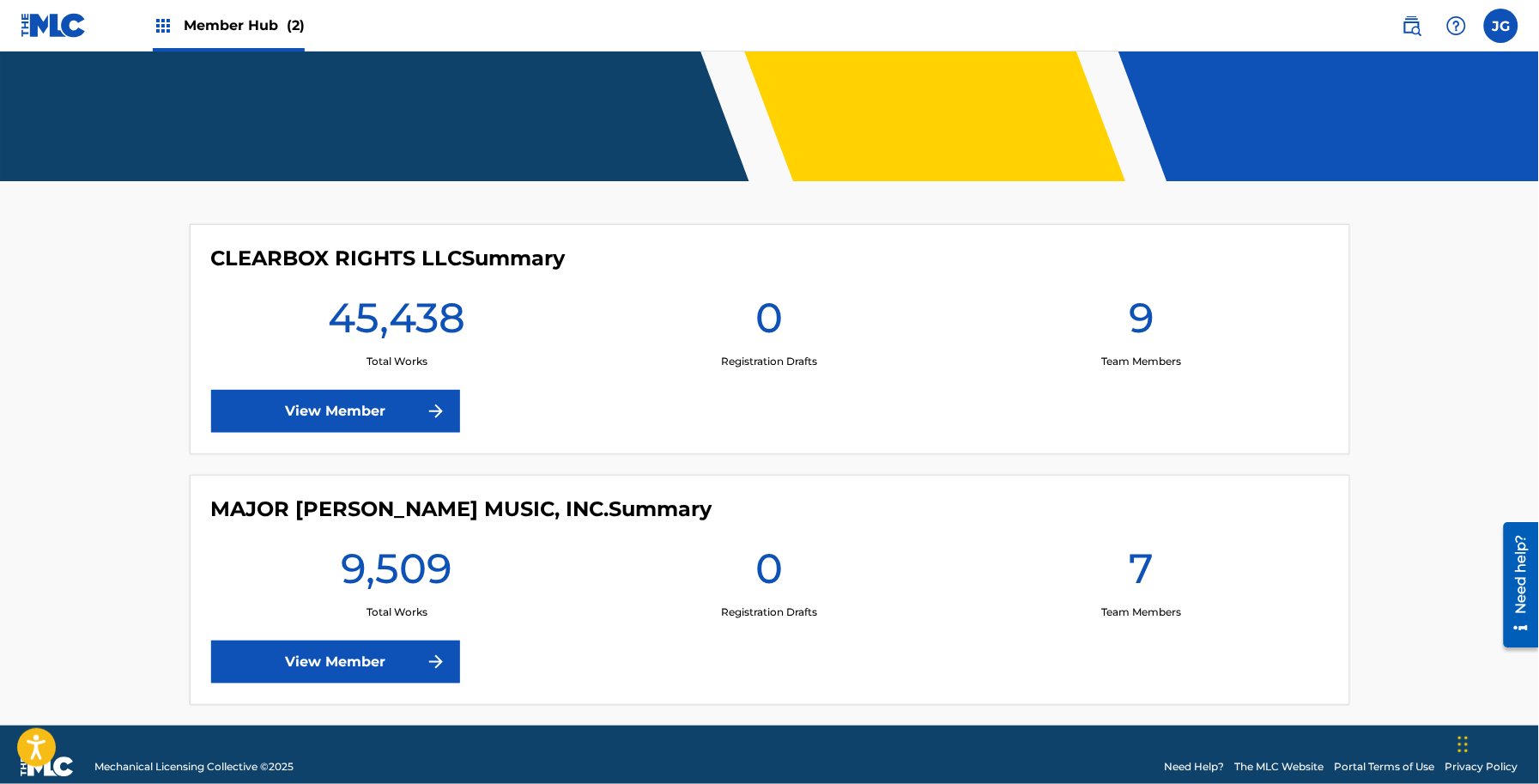
click at [379, 442] on div "CLEARBOX RIGHTS LLC Summary 45,438 Total Works 0 Registration Drafts 9 Team Mem…" at bounding box center [770, 339] width 1161 height 230
click at [391, 436] on div "CLEARBOX RIGHTS LLC Summary 45,438 Total Works 0 Registration Drafts 9 Team Mem…" at bounding box center [770, 339] width 1161 height 230
click at [395, 427] on link "View Member" at bounding box center [336, 411] width 249 height 43
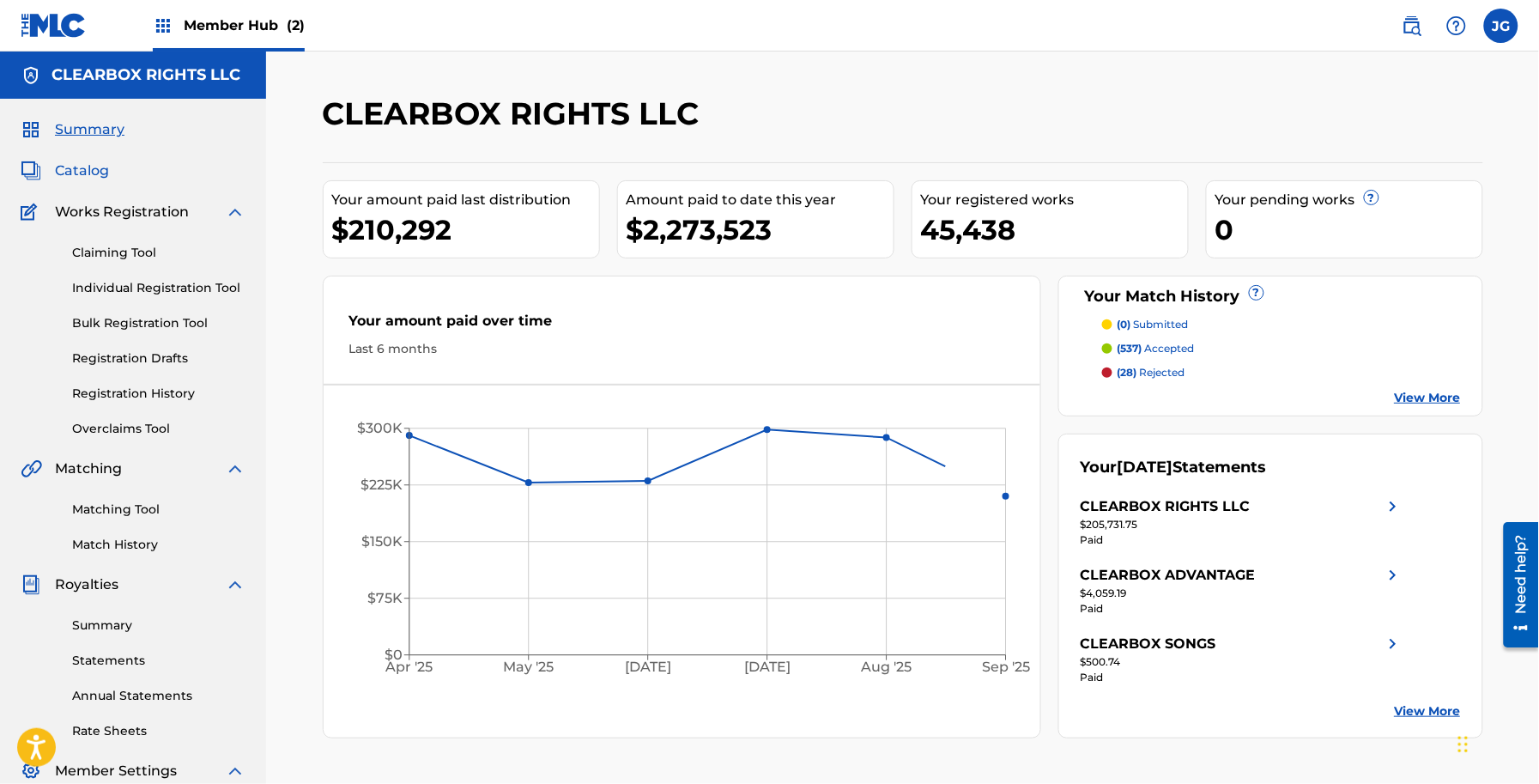
click at [82, 177] on span "Catalog" at bounding box center [82, 170] width 54 height 20
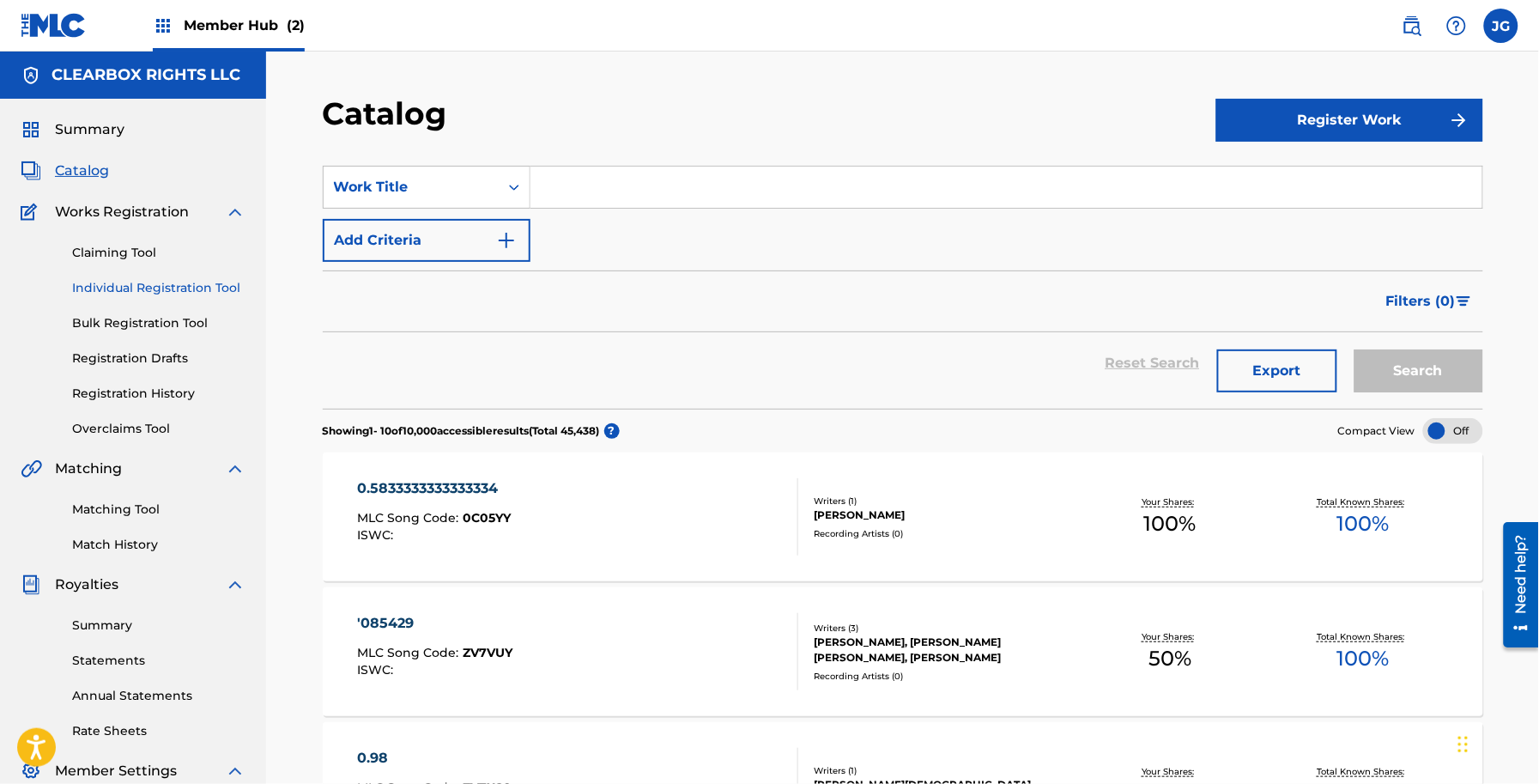
click at [160, 292] on link "Individual Registration Tool" at bounding box center [158, 288] width 174 height 18
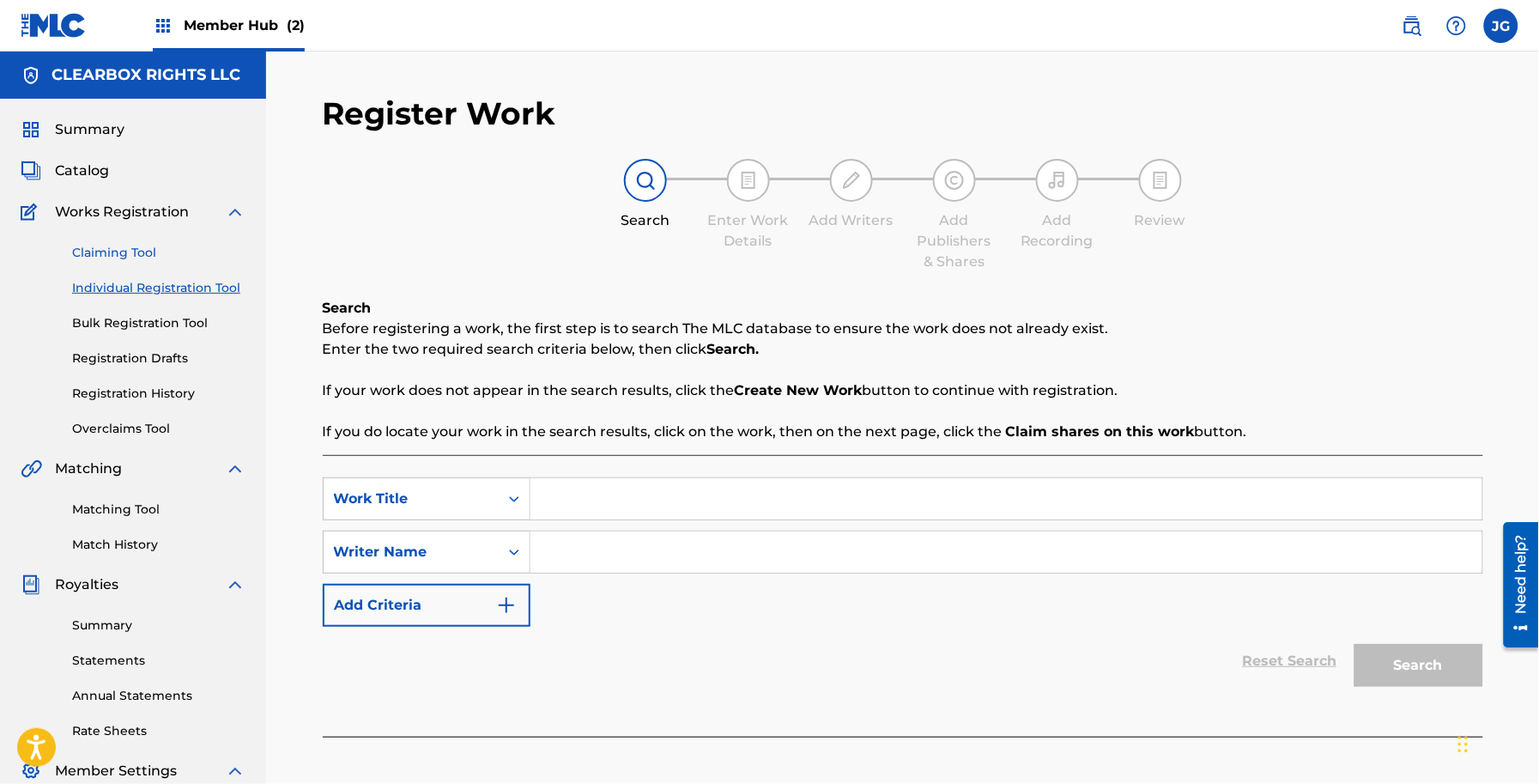
click at [136, 247] on link "Claiming Tool" at bounding box center [158, 252] width 174 height 18
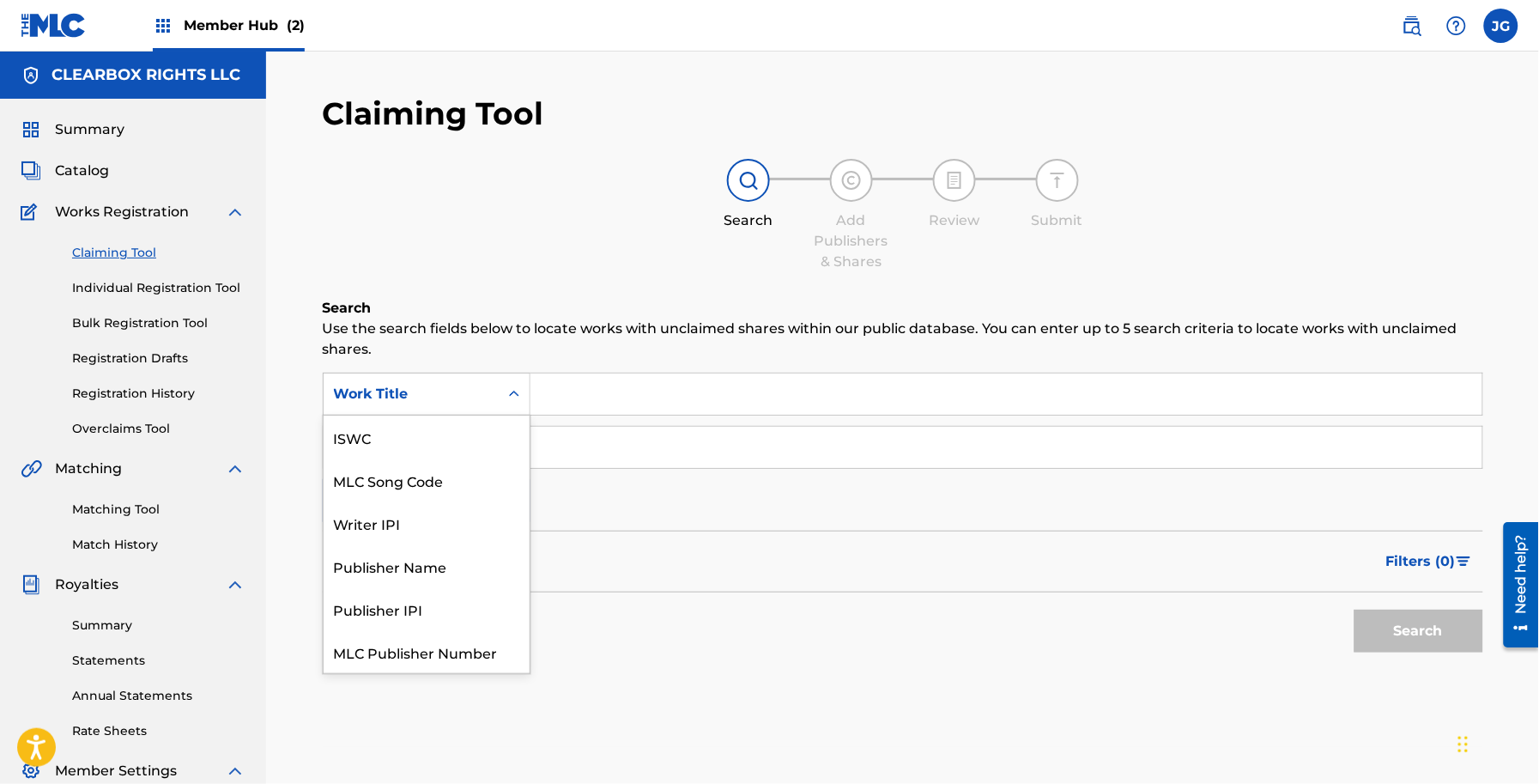
click at [449, 392] on div "Work Title" at bounding box center [410, 393] width 154 height 20
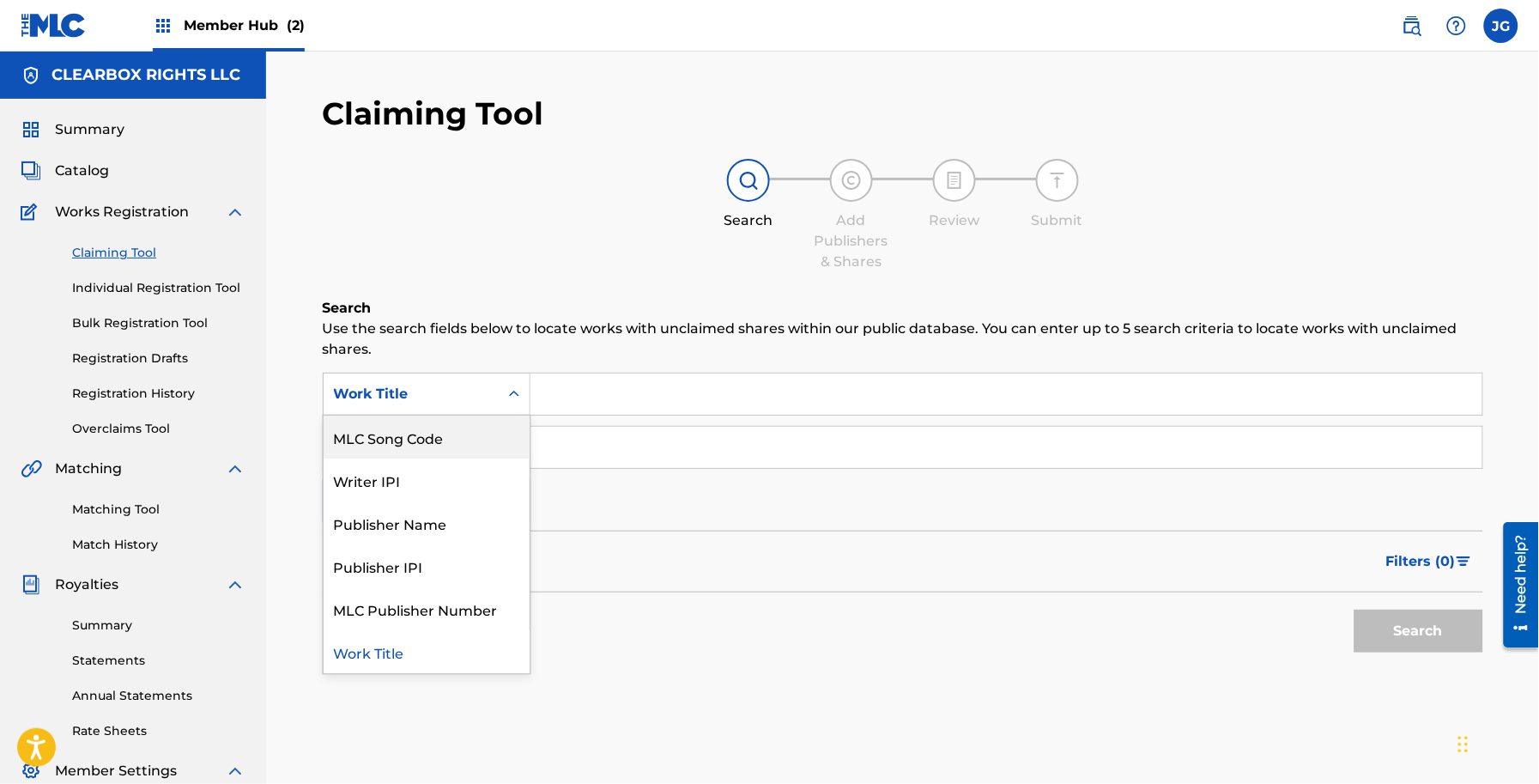
click at [466, 442] on div "MLC Song Code" at bounding box center [427, 437] width 206 height 43
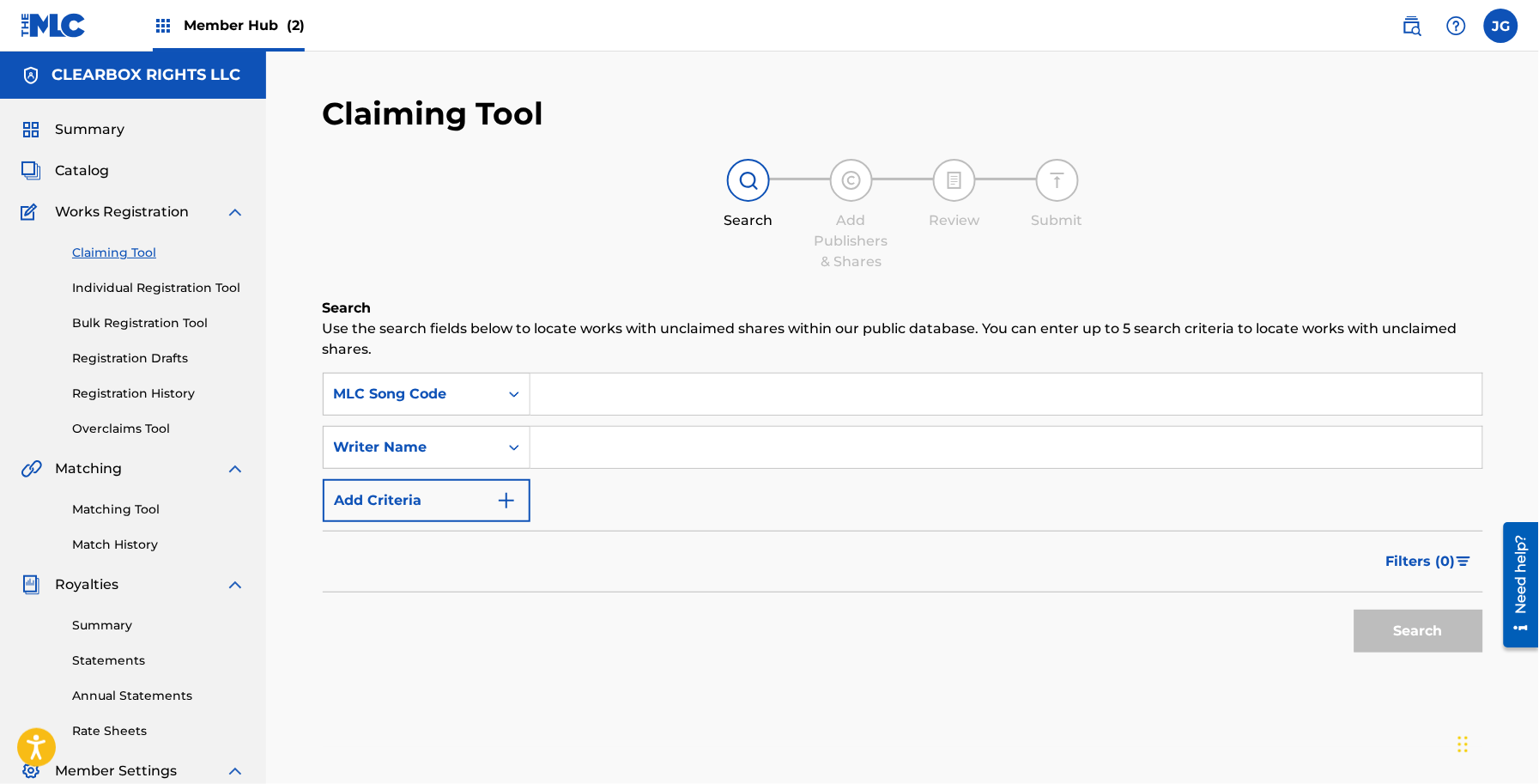
click at [704, 397] on input "Search Form" at bounding box center [1006, 394] width 952 height 41
paste input "1D1C0P"
type input "1D1C0P"
click at [1264, 592] on form "SearchWithCriteria4a8117a3-9be4-493c-8dc0-b0f9f826f939 MLC Song Code 1D1C0P Sea…" at bounding box center [903, 516] width 1161 height 288
click at [1447, 637] on button "Search" at bounding box center [1419, 631] width 129 height 43
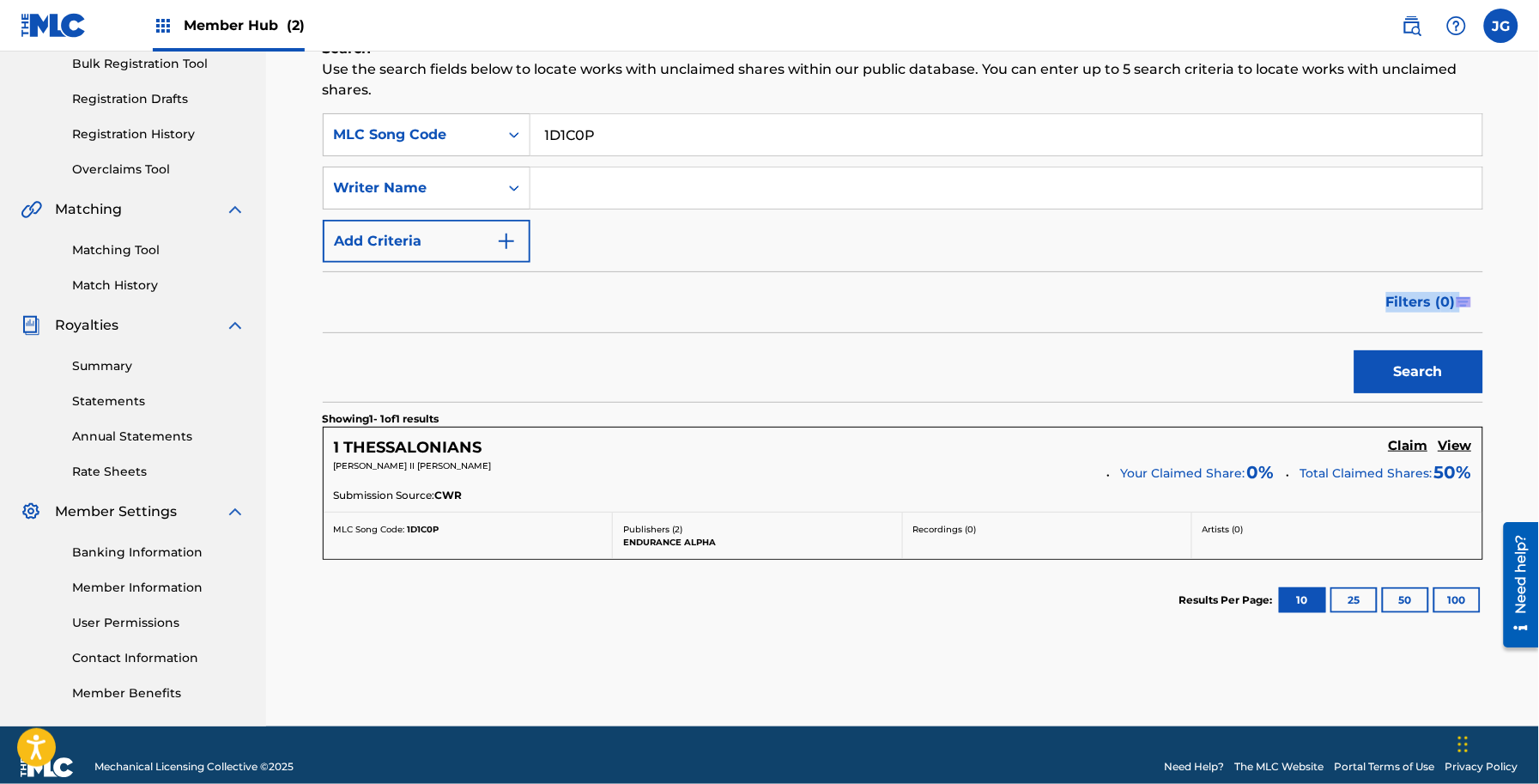
scroll to position [284, 0]
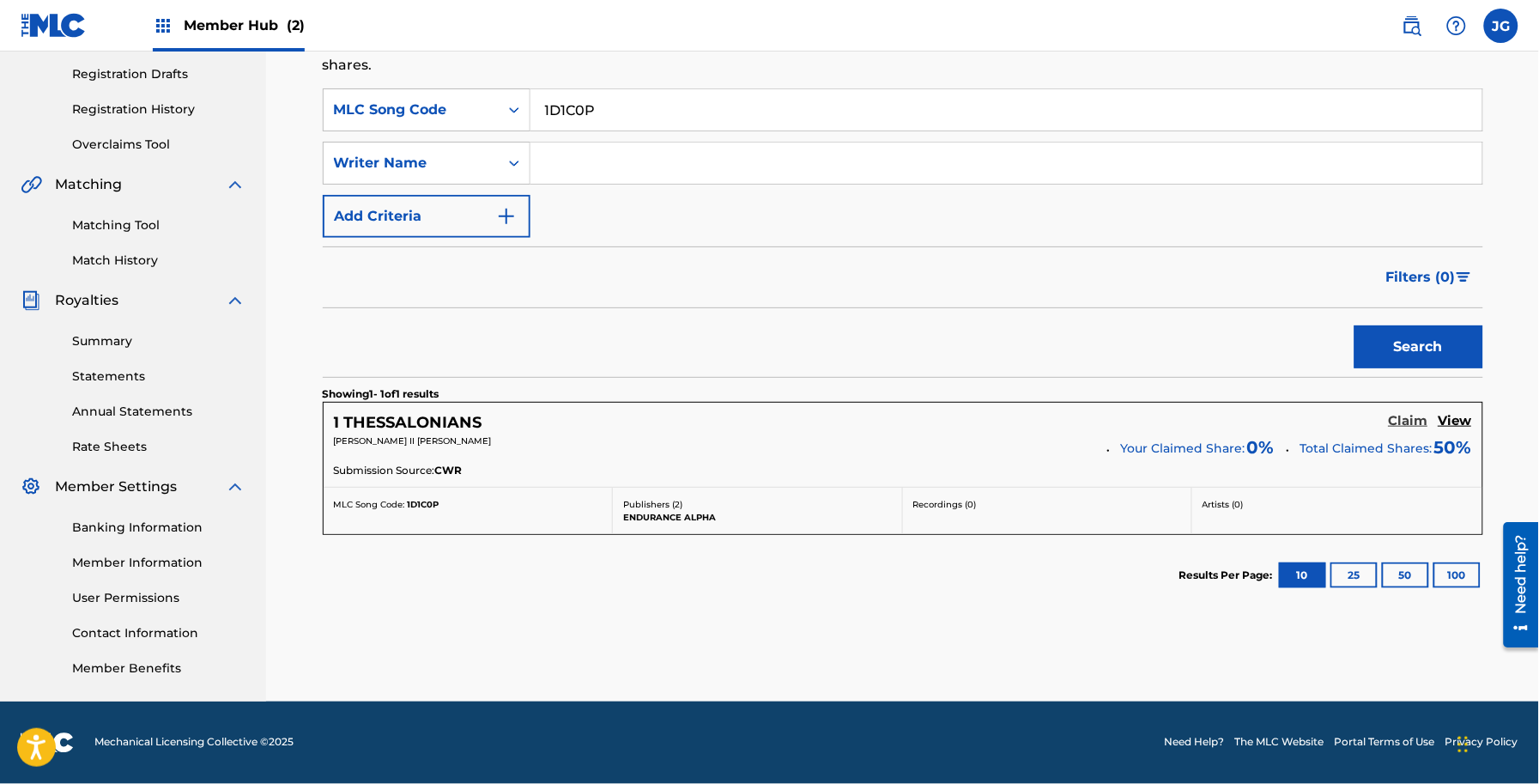
click at [1401, 426] on h5 "Claim" at bounding box center [1408, 421] width 40 height 16
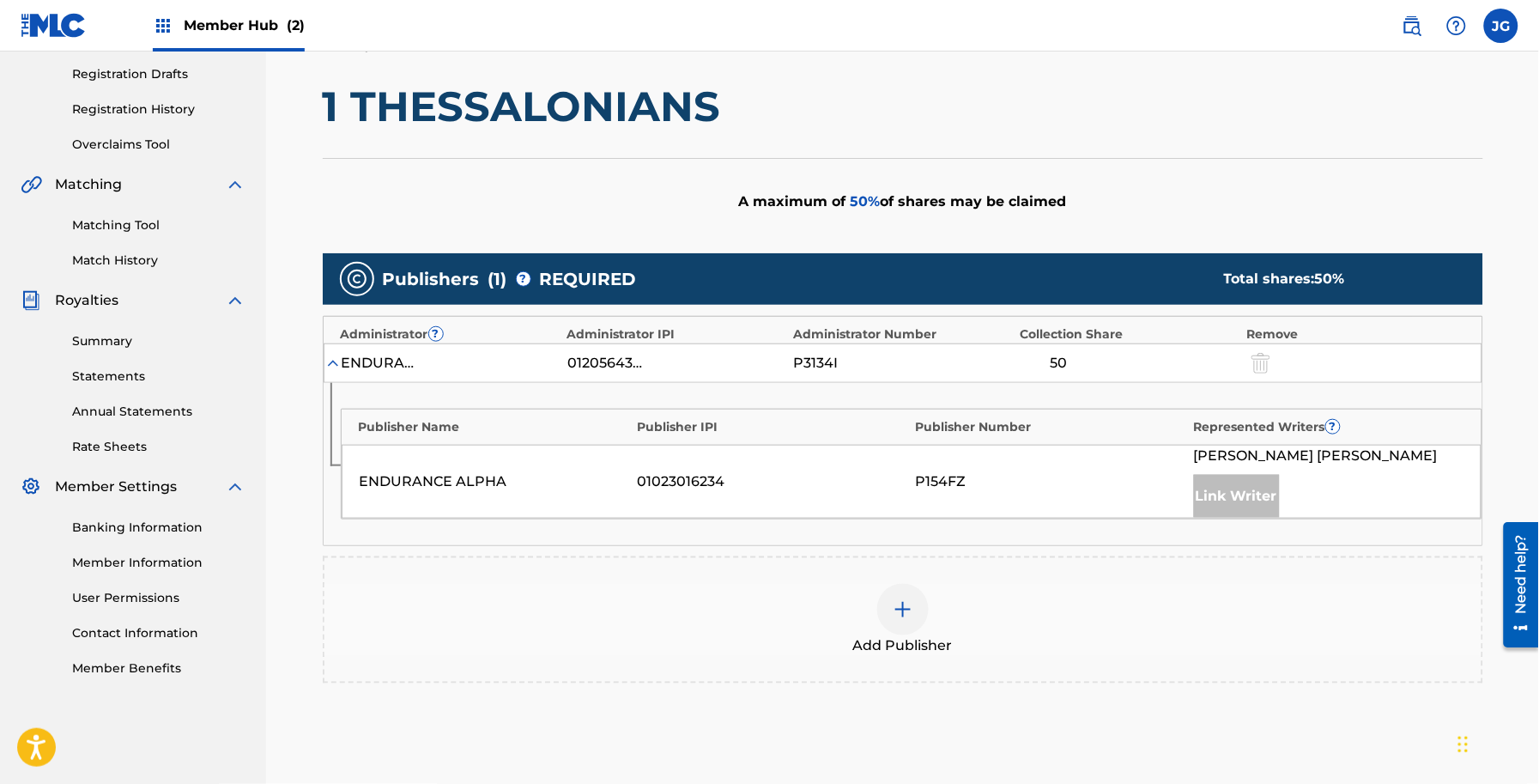
click at [945, 627] on div "Add Publisher" at bounding box center [902, 620] width 1157 height 72
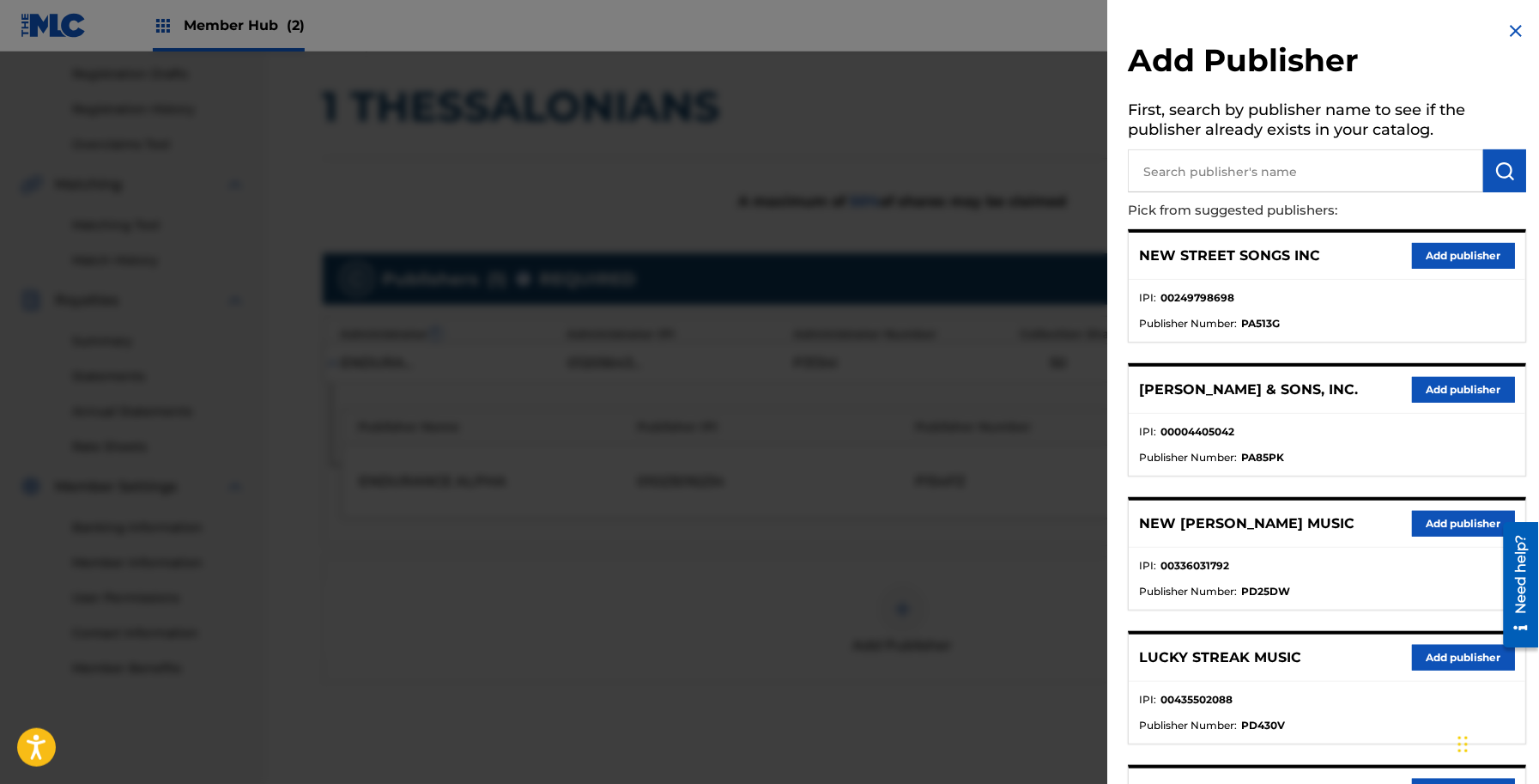
click at [1273, 169] on input "text" at bounding box center [1306, 171] width 355 height 43
click at [1212, 178] on input "text" at bounding box center [1306, 171] width 355 height 43
type input "BUILT ON ROCK"
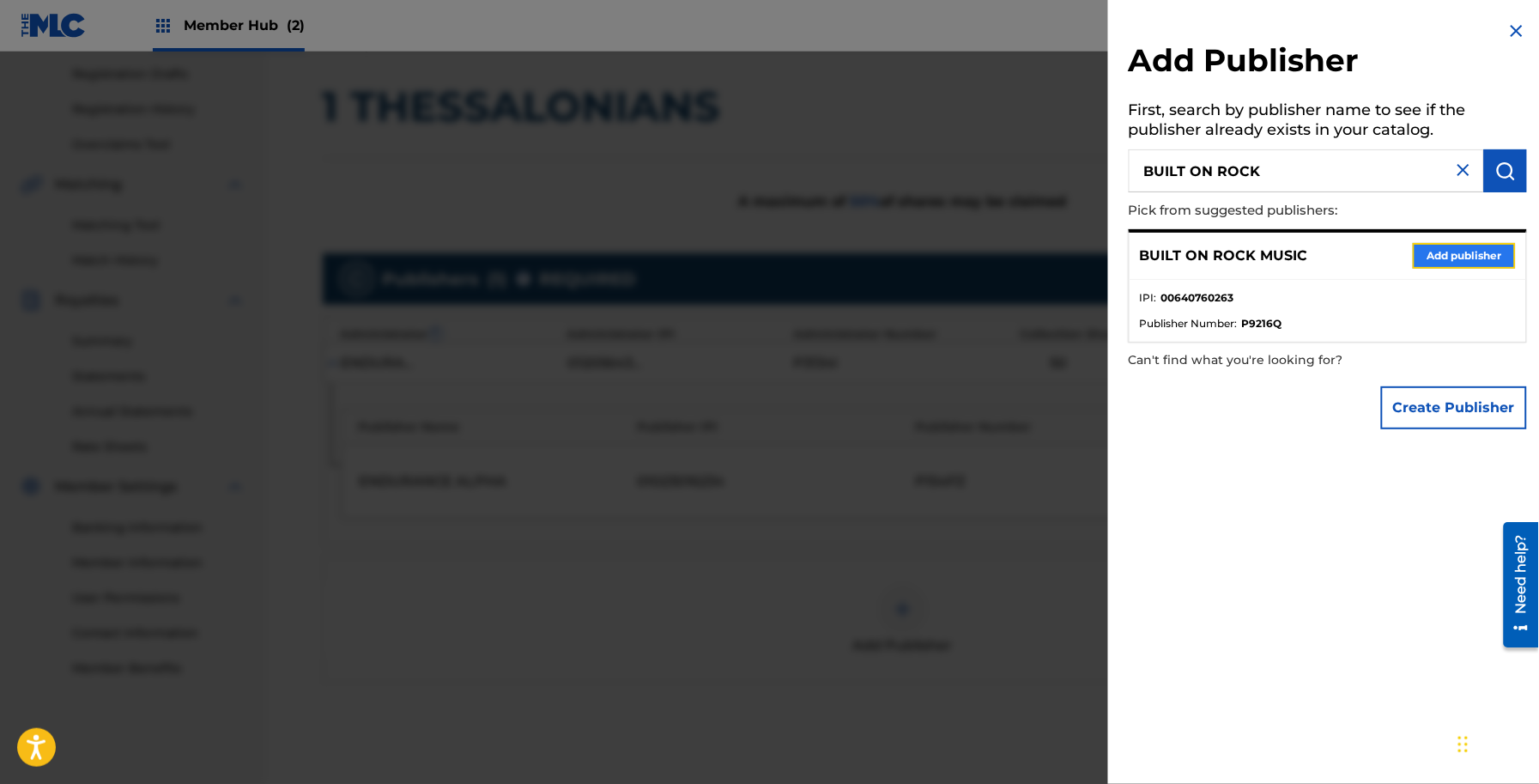
click at [1463, 263] on button "Add publisher" at bounding box center [1464, 255] width 103 height 26
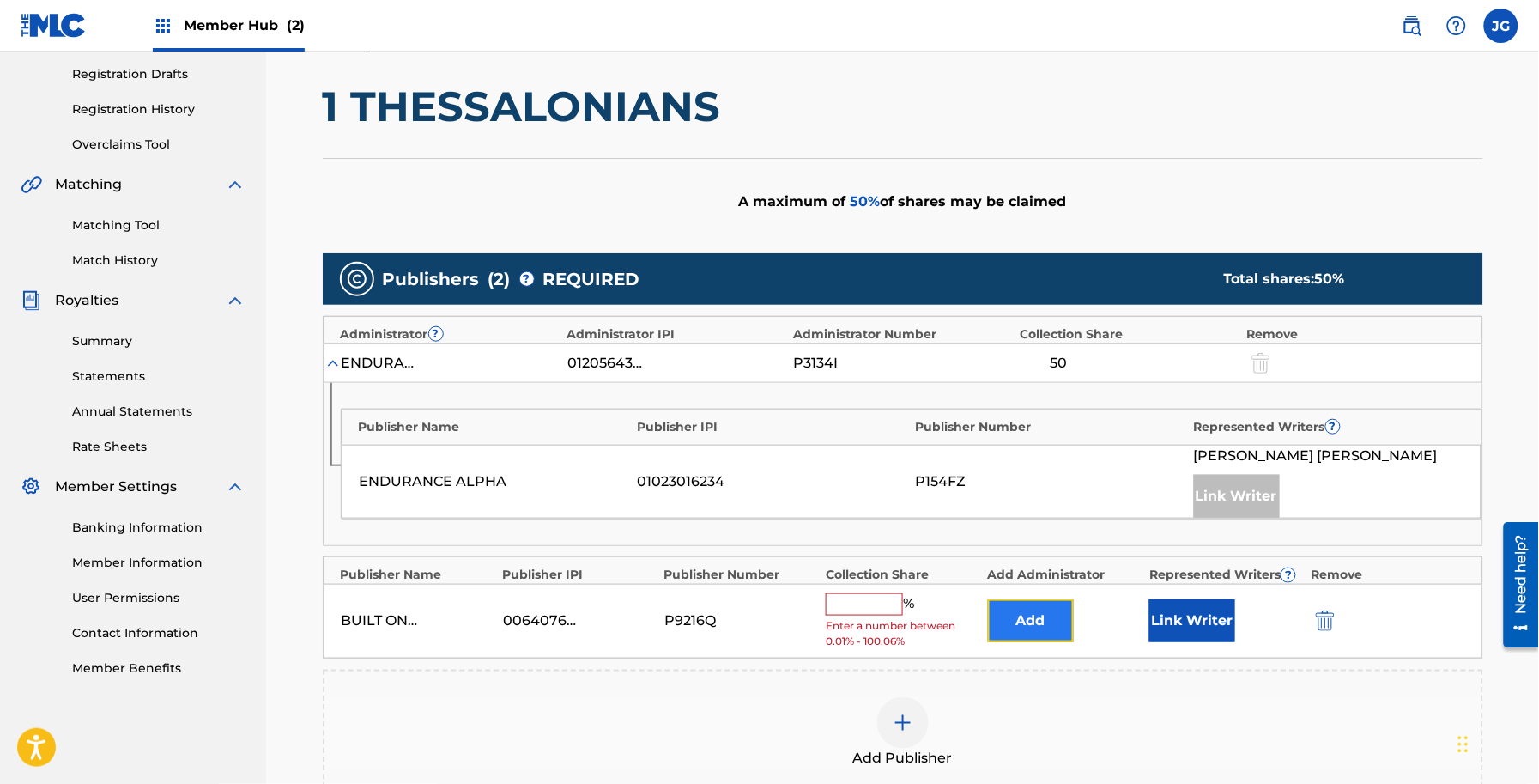
click at [1047, 623] on button "Add" at bounding box center [1031, 620] width 85 height 43
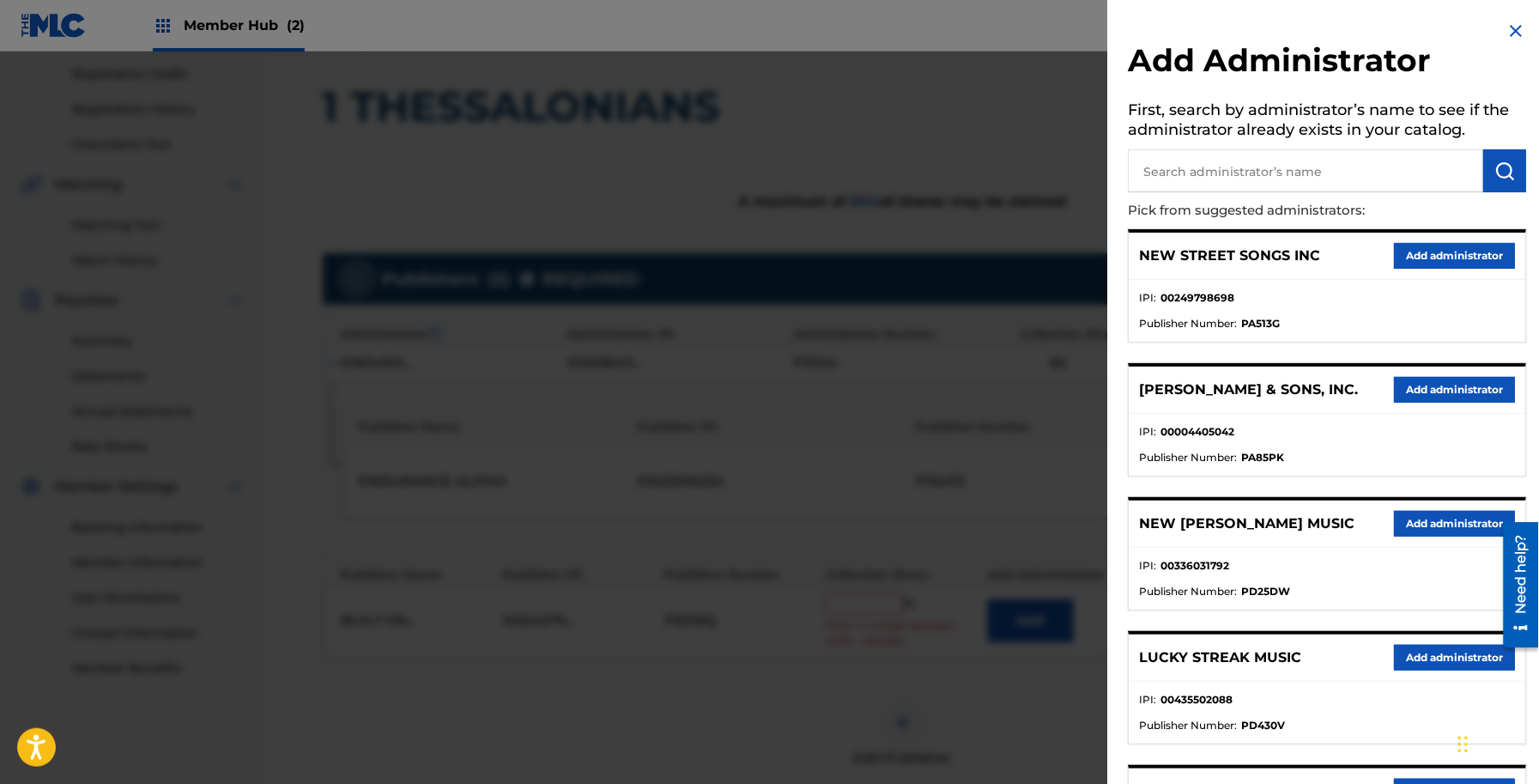
drag, startPoint x: 1217, startPoint y: 212, endPoint x: 1233, endPoint y: 178, distance: 37.6
click at [1225, 194] on p "Pick from suggested administrators:" at bounding box center [1279, 211] width 301 height 37
click at [1234, 178] on input "text" at bounding box center [1306, 171] width 355 height 43
type input "CLEARBOX A"
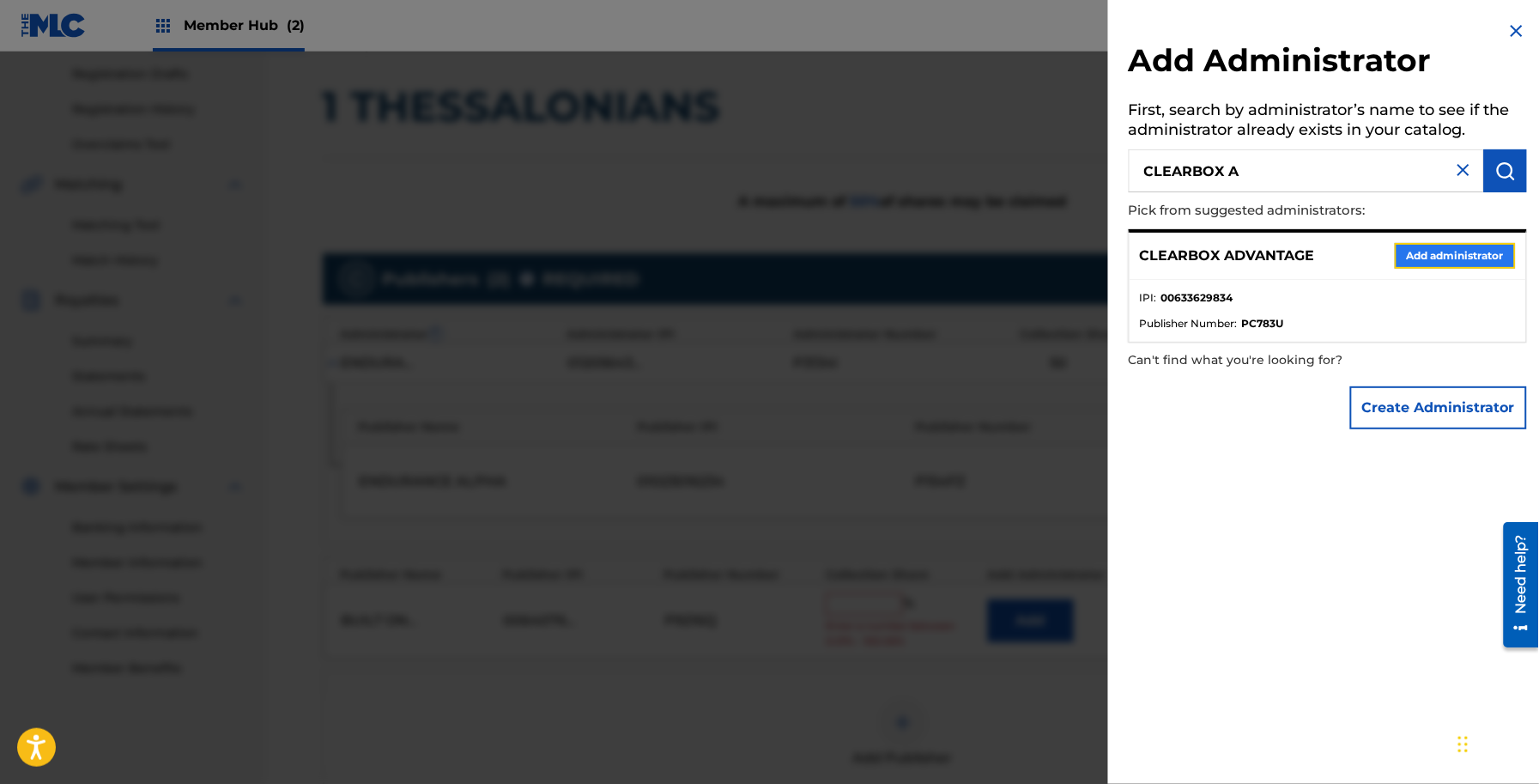
click at [1408, 254] on button "Add administrator" at bounding box center [1456, 255] width 121 height 26
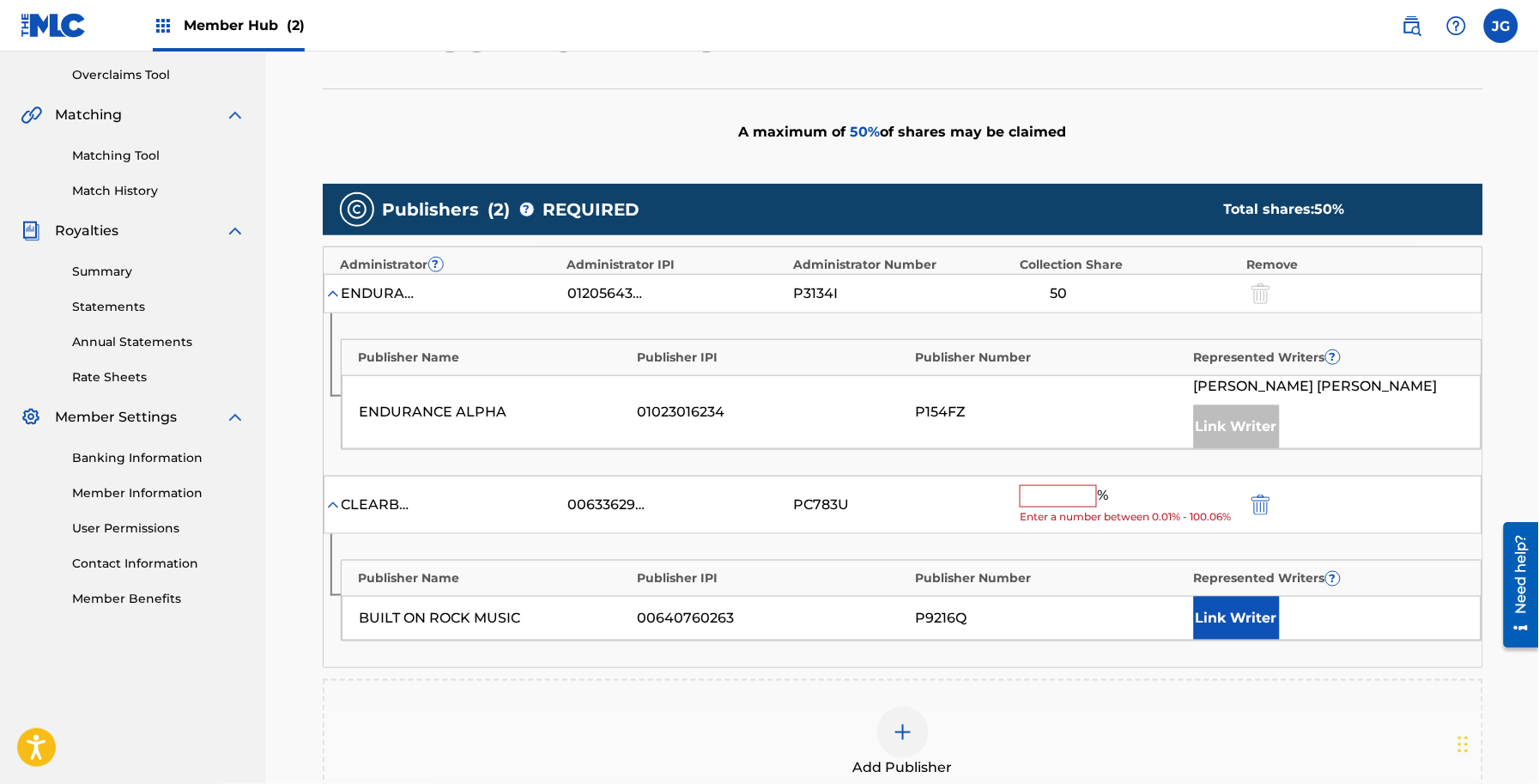
scroll to position [391, 0]
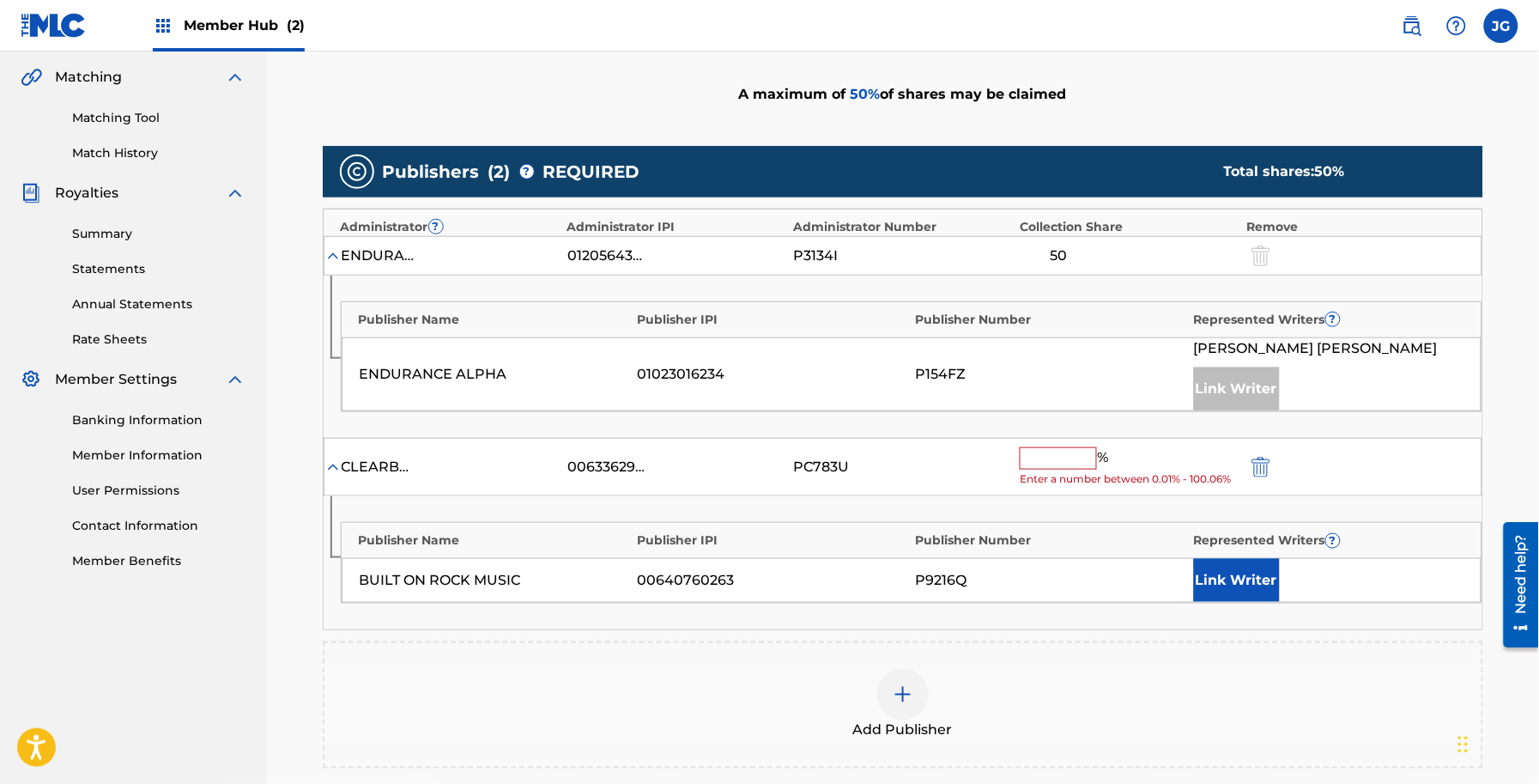
click at [1026, 468] on input "text" at bounding box center [1059, 458] width 78 height 22
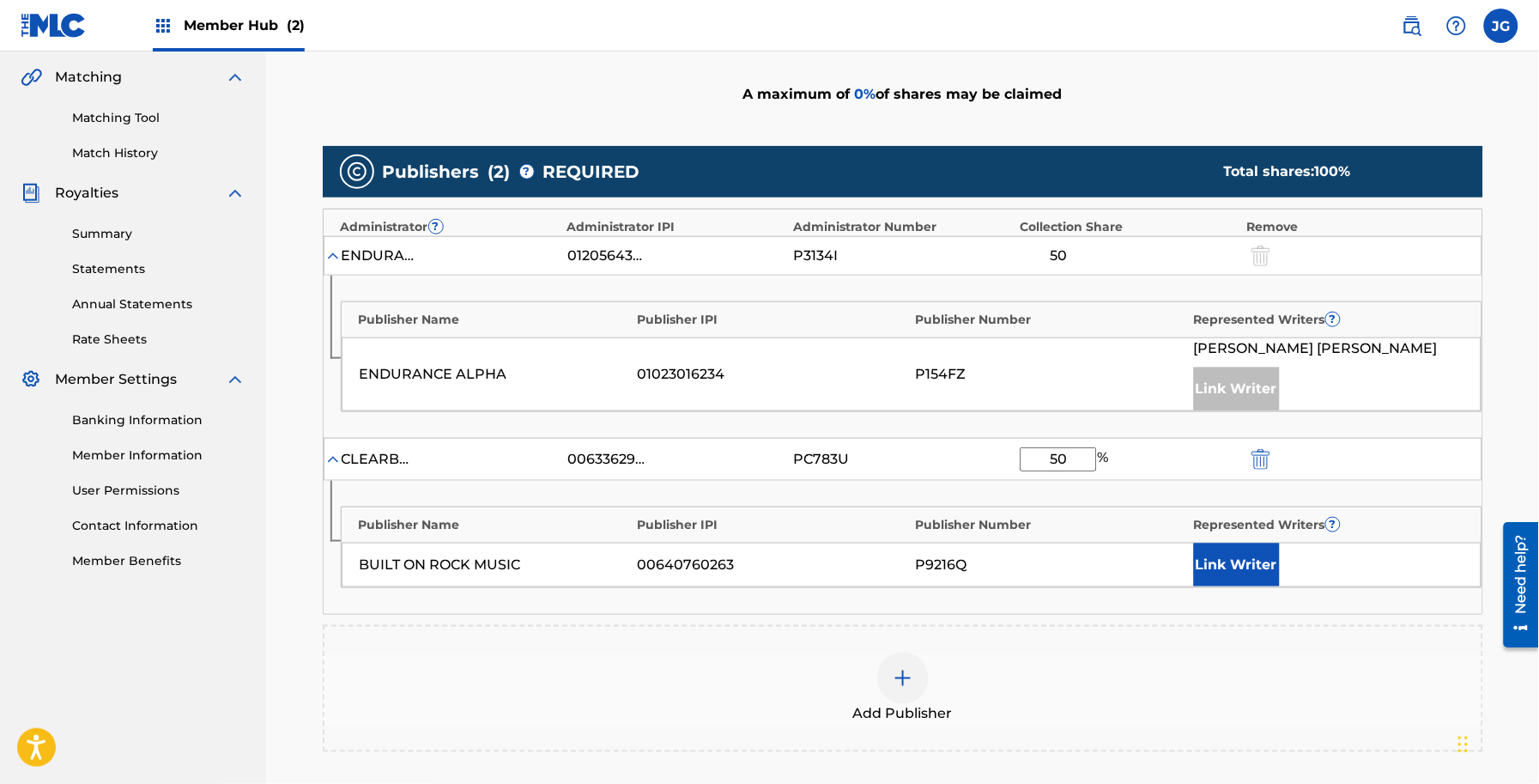
type input "50"
click at [1252, 599] on div "Publisher Name Publisher IPI Publisher Number Represented Writers ? BUILT ON RO…" at bounding box center [903, 546] width 1159 height 133
click at [1260, 572] on button "Link Writer" at bounding box center [1237, 565] width 85 height 43
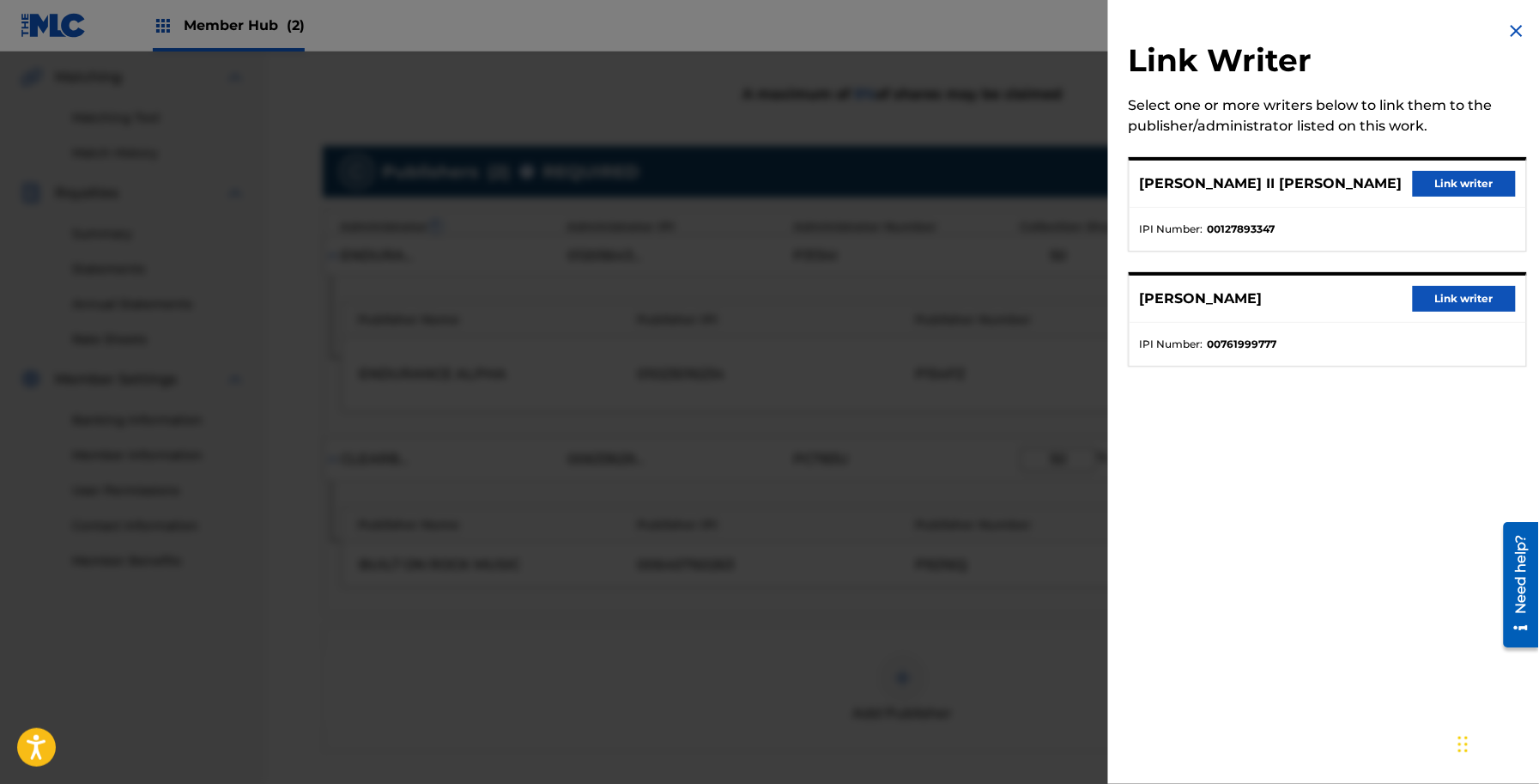
click at [1442, 163] on div "JAMES ALLEN II SHAMBLIN Link writer" at bounding box center [1327, 183] width 397 height 48
click at [1451, 172] on button "Link writer" at bounding box center [1464, 183] width 103 height 26
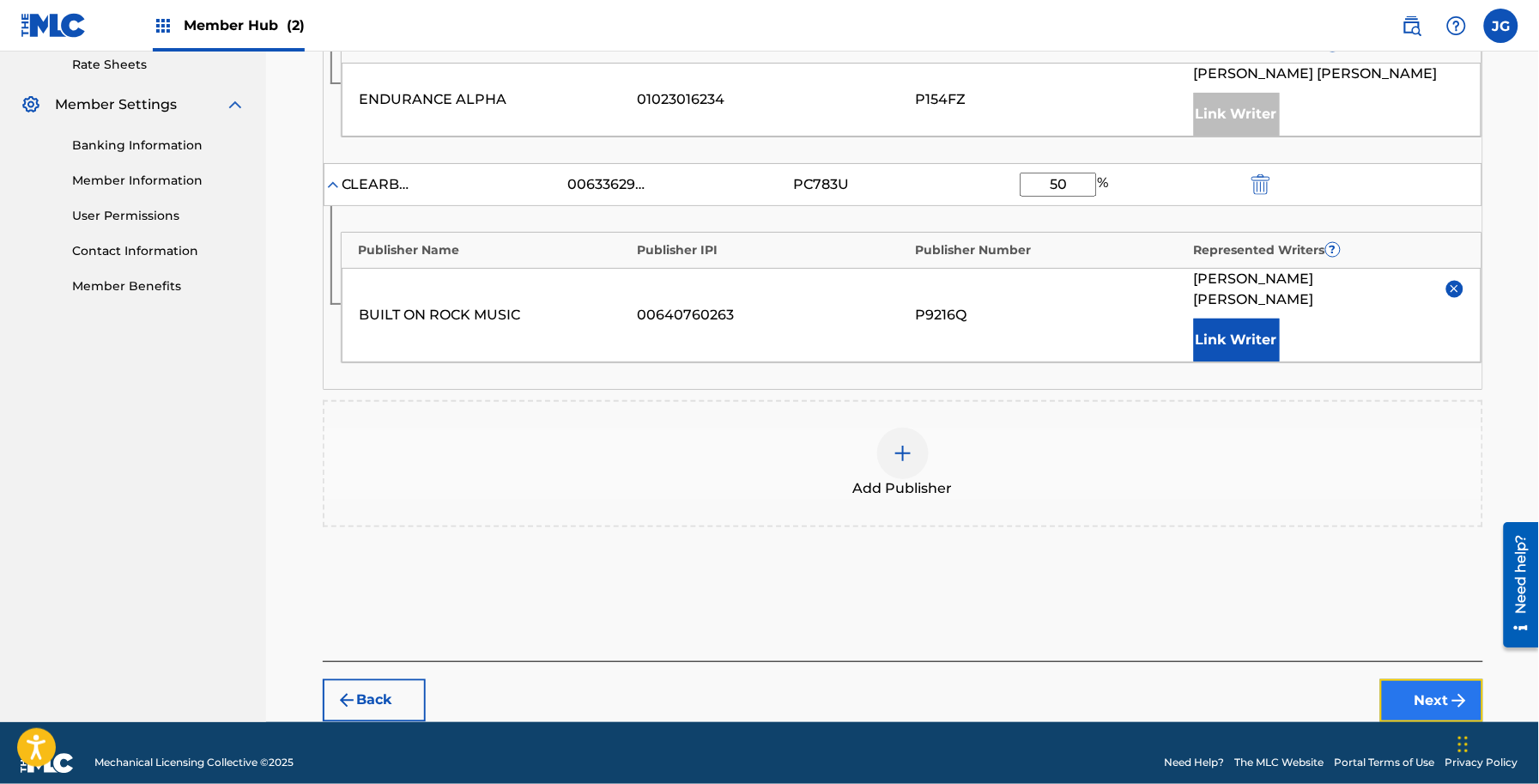
click at [1432, 683] on button "Next" at bounding box center [1431, 701] width 103 height 43
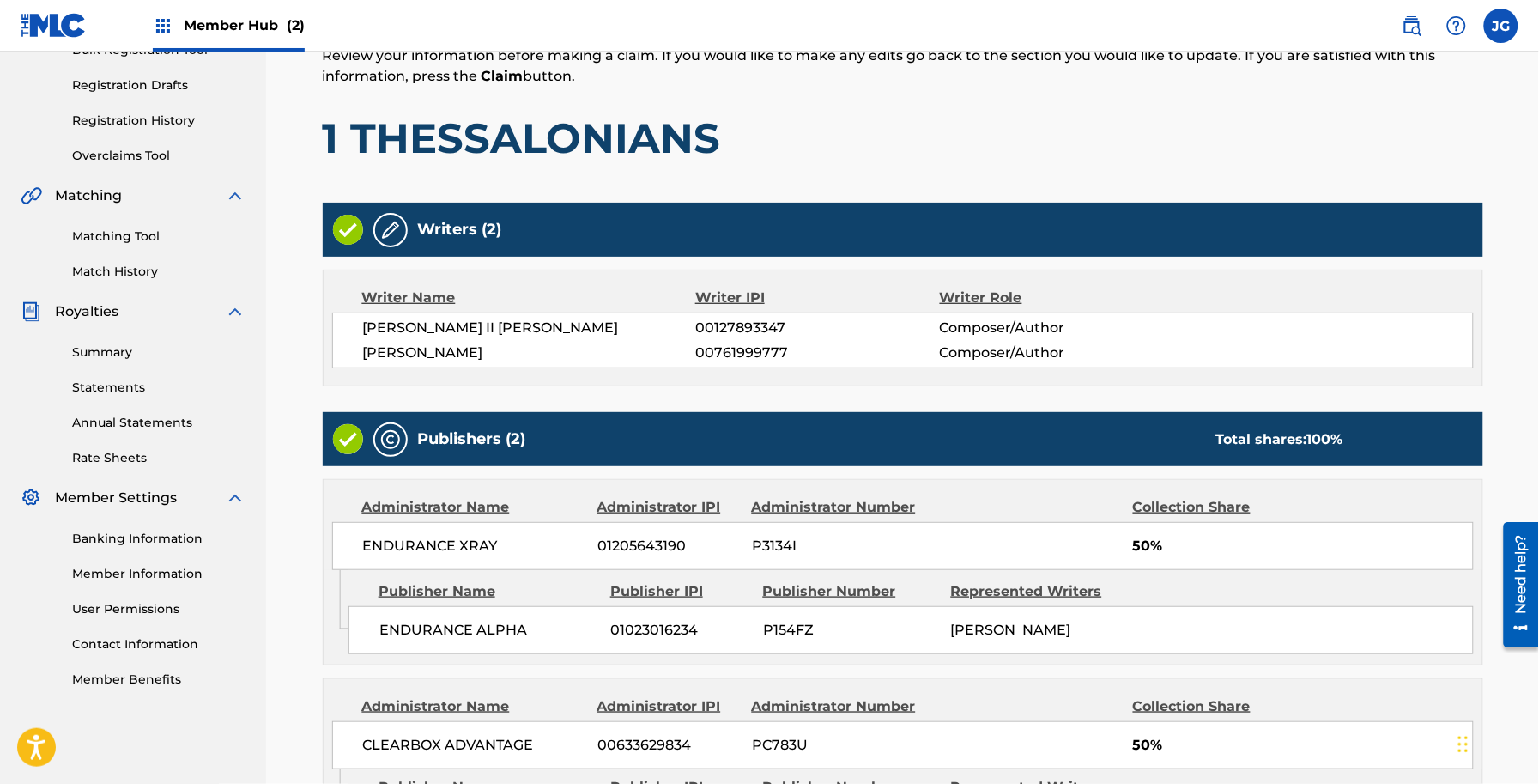
scroll to position [541, 0]
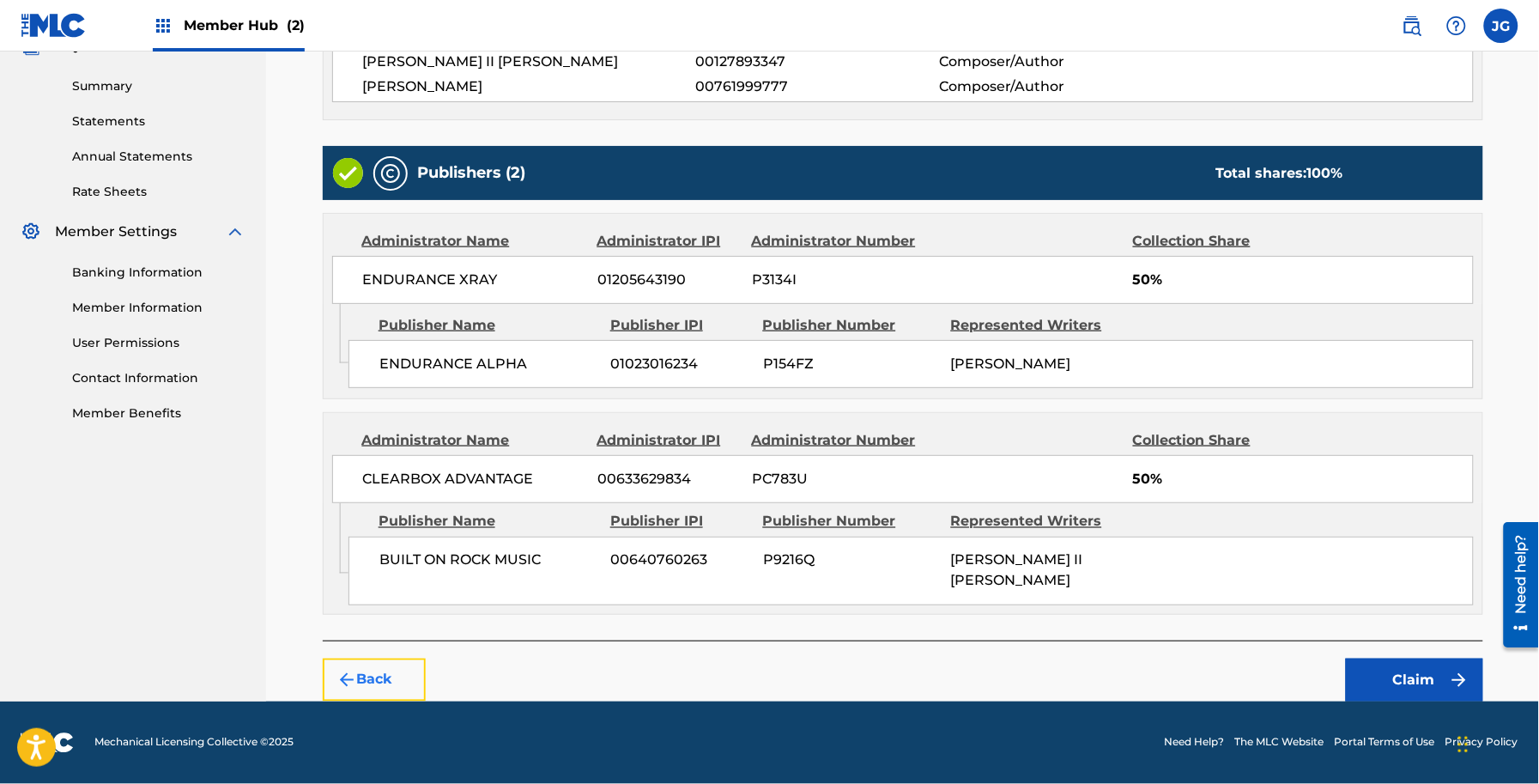
click at [387, 662] on button "Back" at bounding box center [375, 680] width 103 height 43
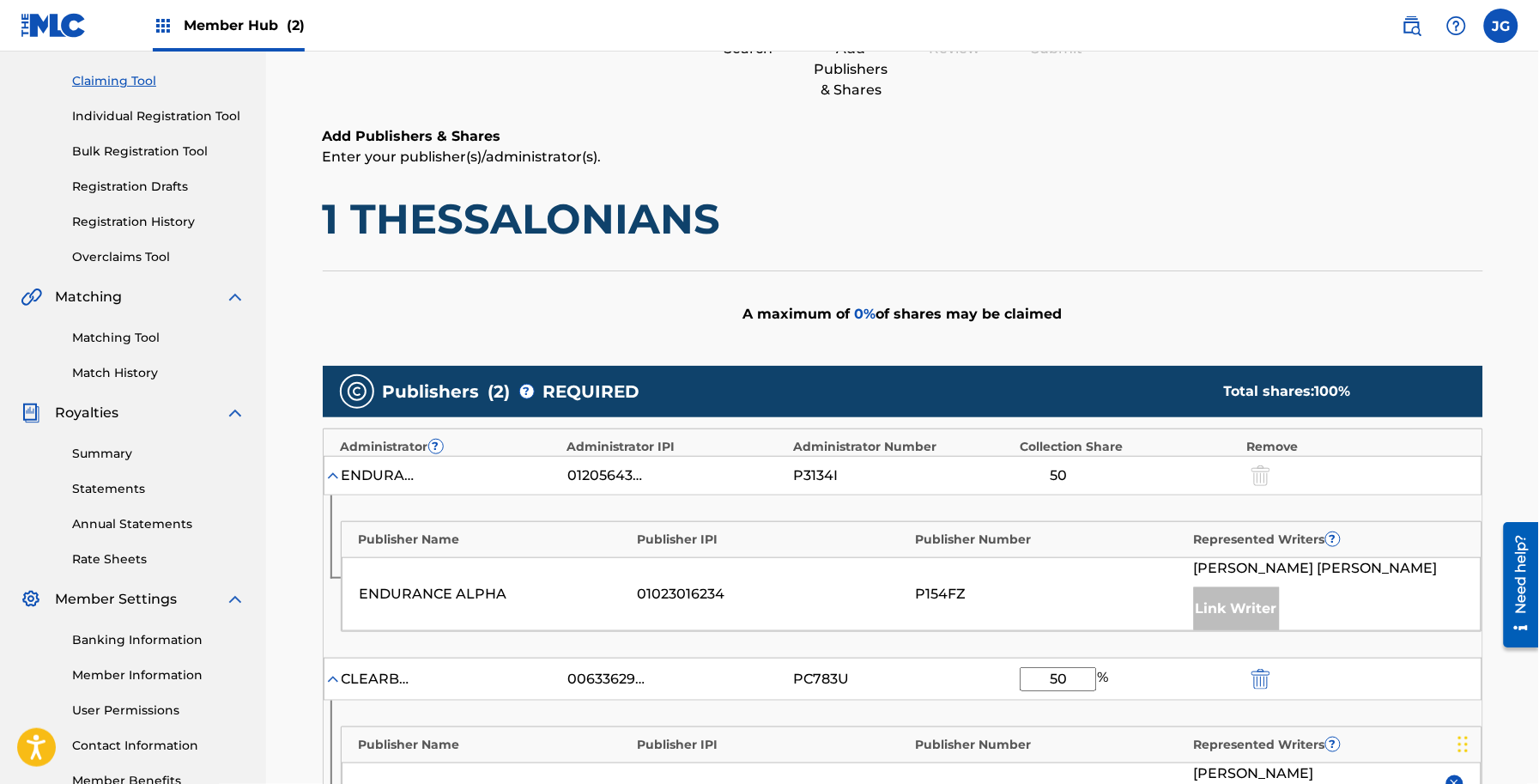
scroll to position [0, 0]
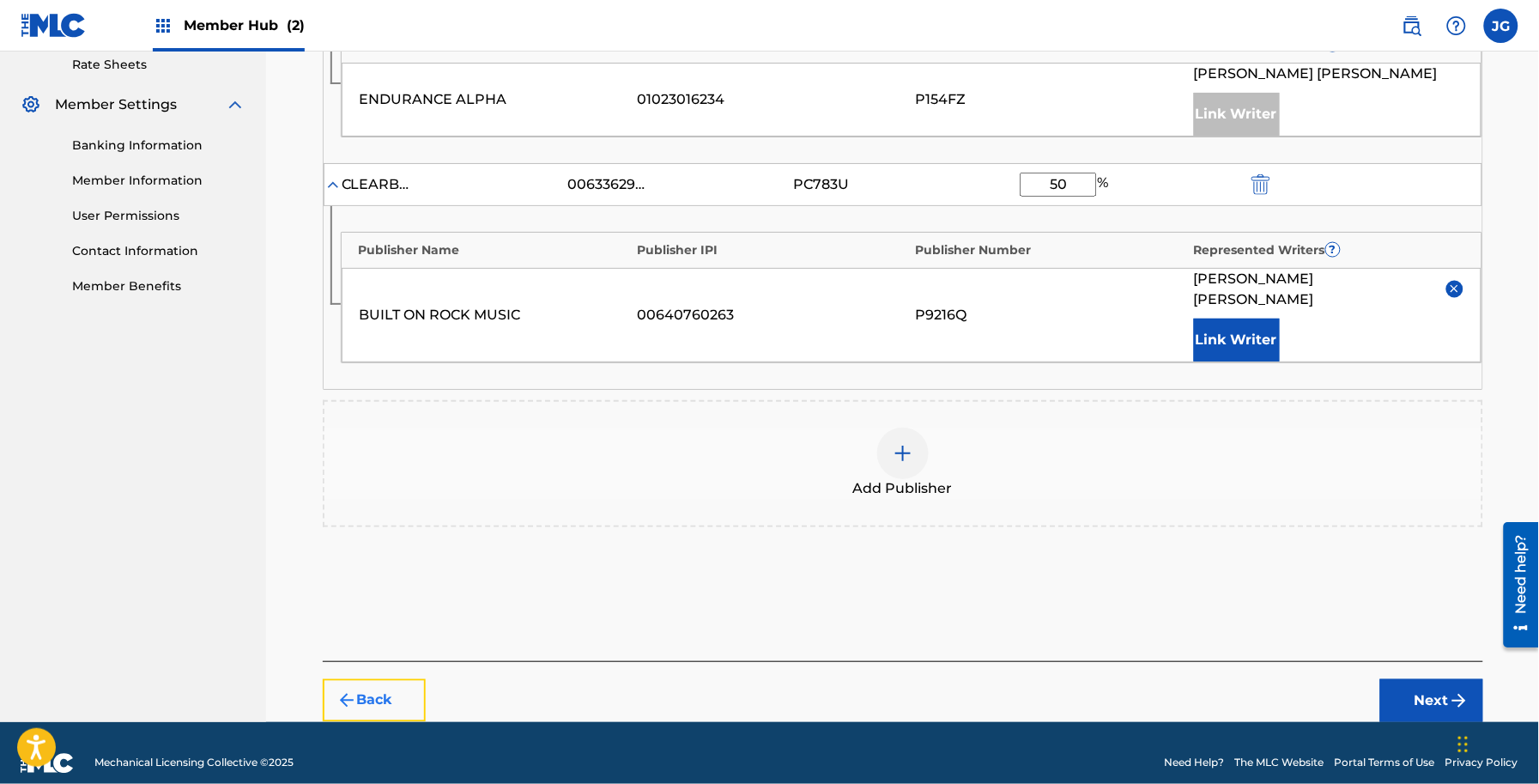
click at [413, 679] on button "Back" at bounding box center [375, 701] width 103 height 43
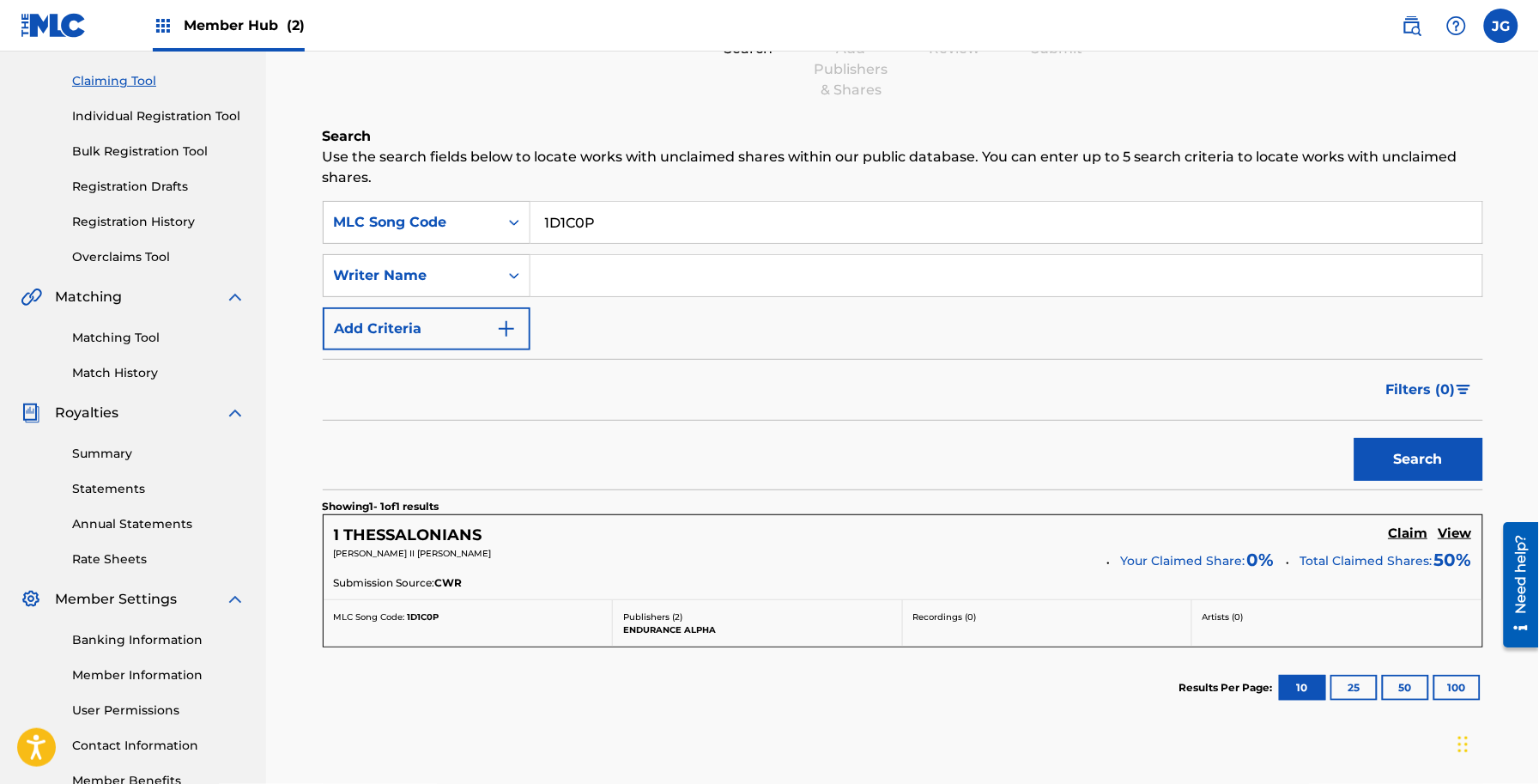
scroll to position [284, 0]
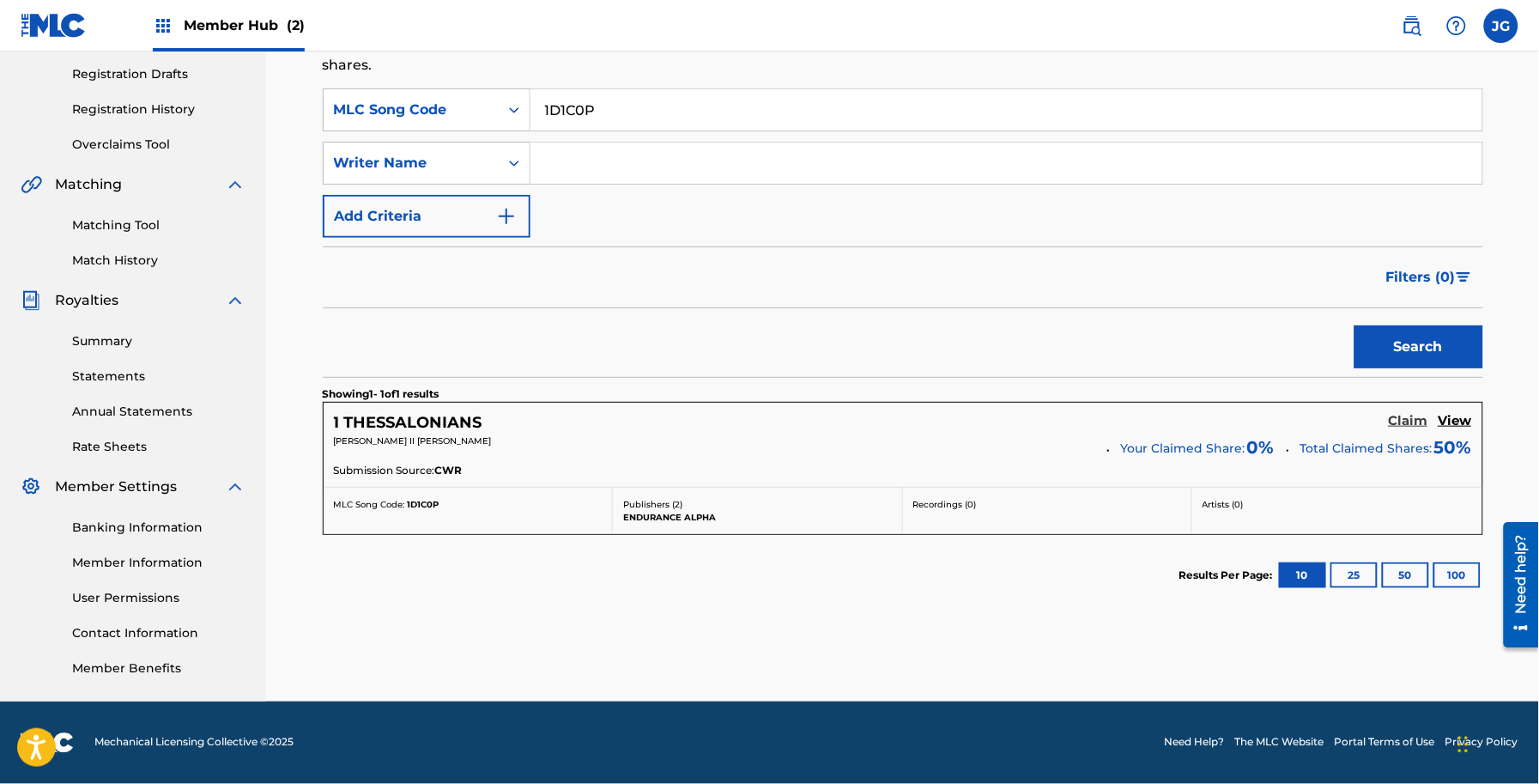
click at [1410, 429] on h5 "Claim" at bounding box center [1408, 421] width 40 height 16
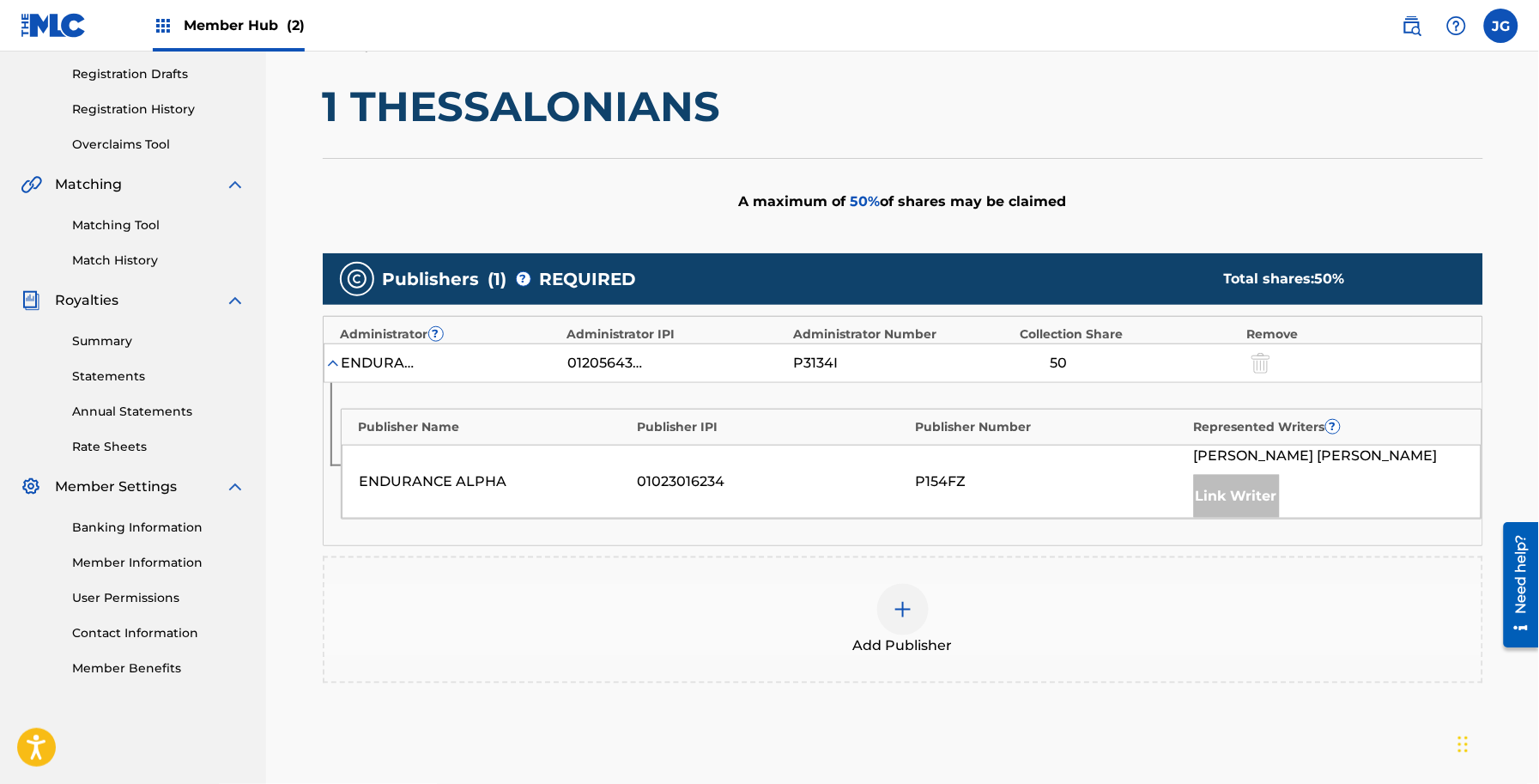
click at [912, 604] on img at bounding box center [902, 608] width 20 height 20
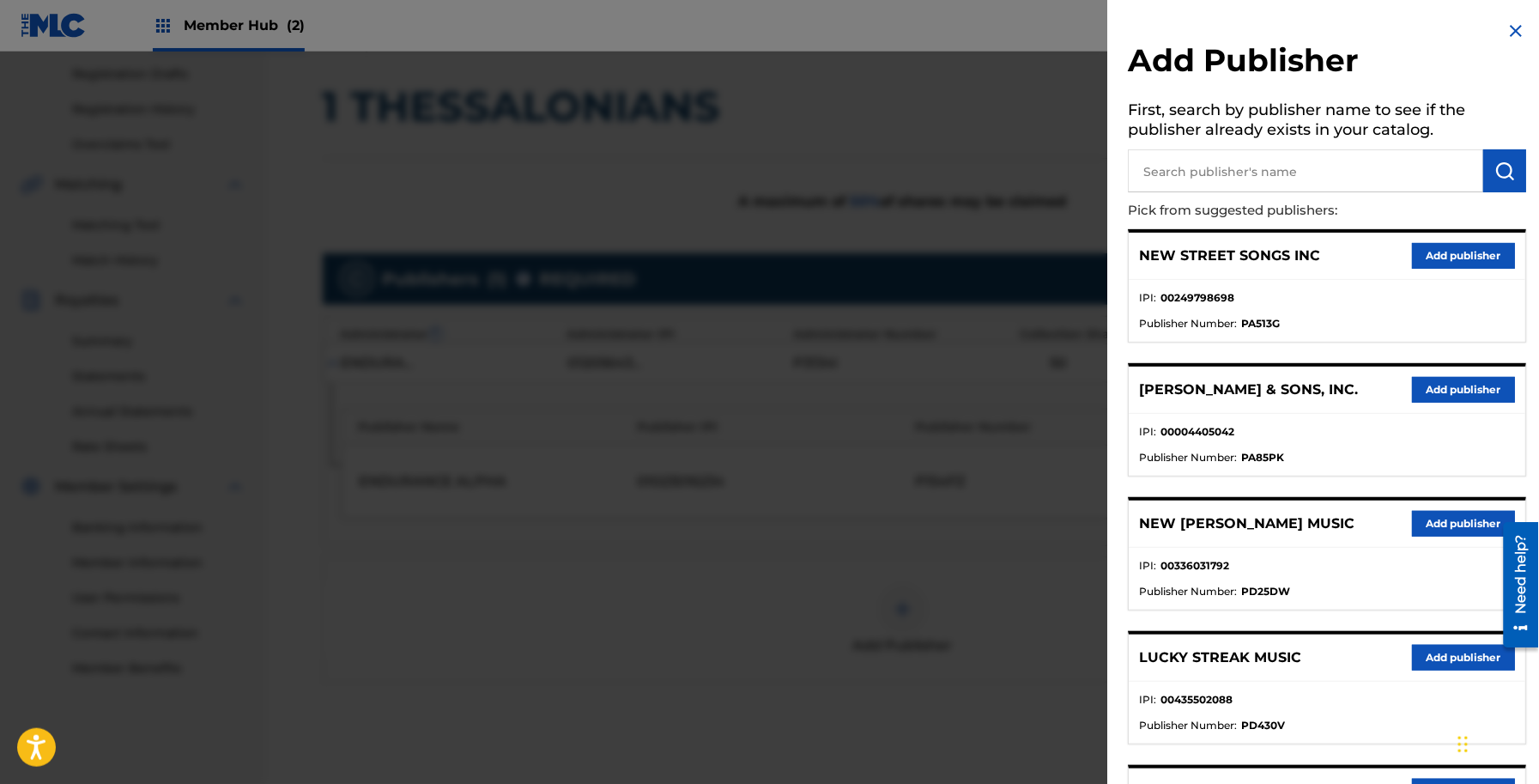
click at [1216, 121] on h5 "First, search by publisher name to see if the publisher already exists in your …" at bounding box center [1327, 122] width 398 height 54
click at [1217, 150] on input "text" at bounding box center [1306, 171] width 355 height 43
type input "BUILT ON ROCK"
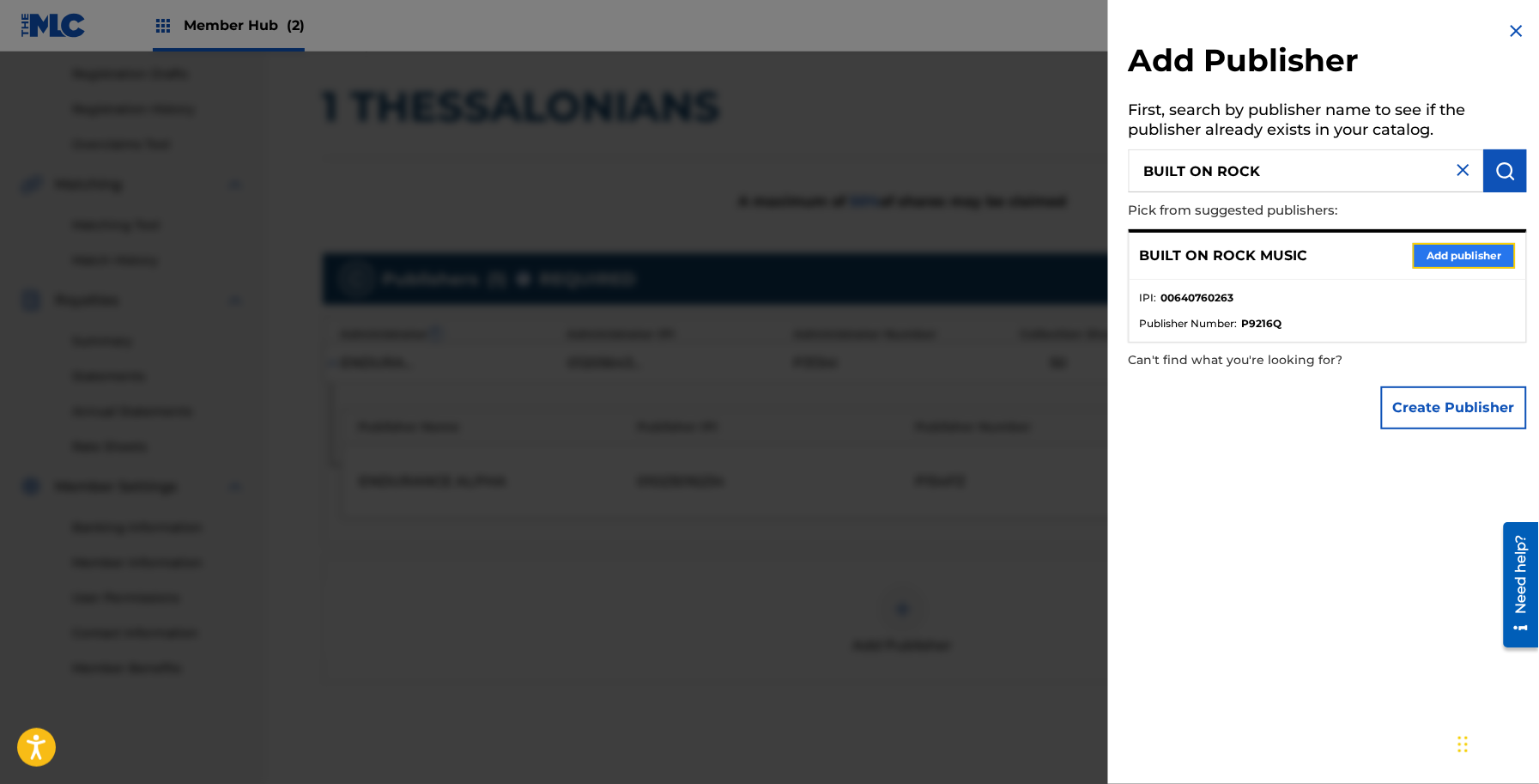
click at [1425, 255] on button "Add publisher" at bounding box center [1464, 255] width 103 height 26
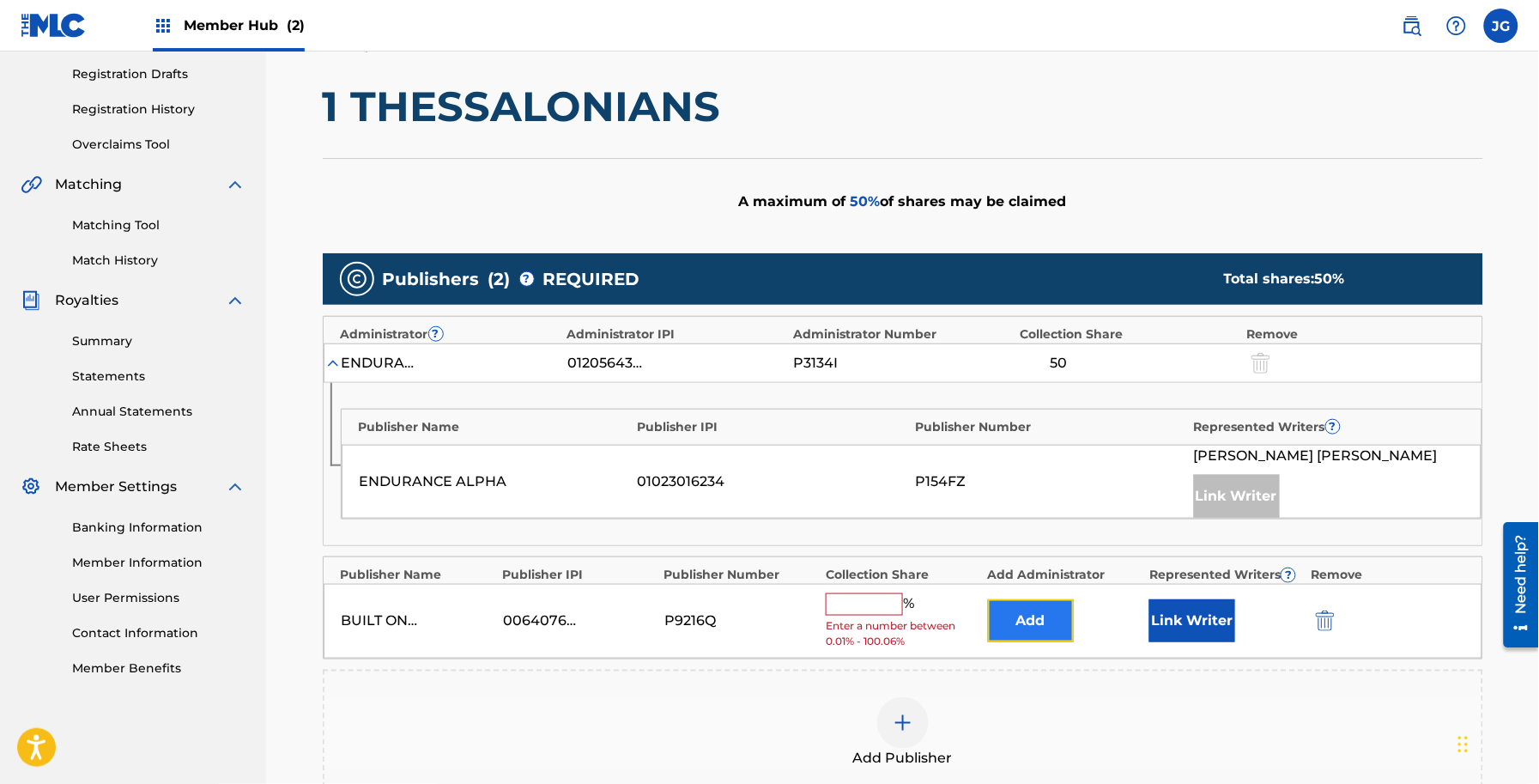
click at [1061, 616] on button "Add" at bounding box center [1031, 620] width 85 height 43
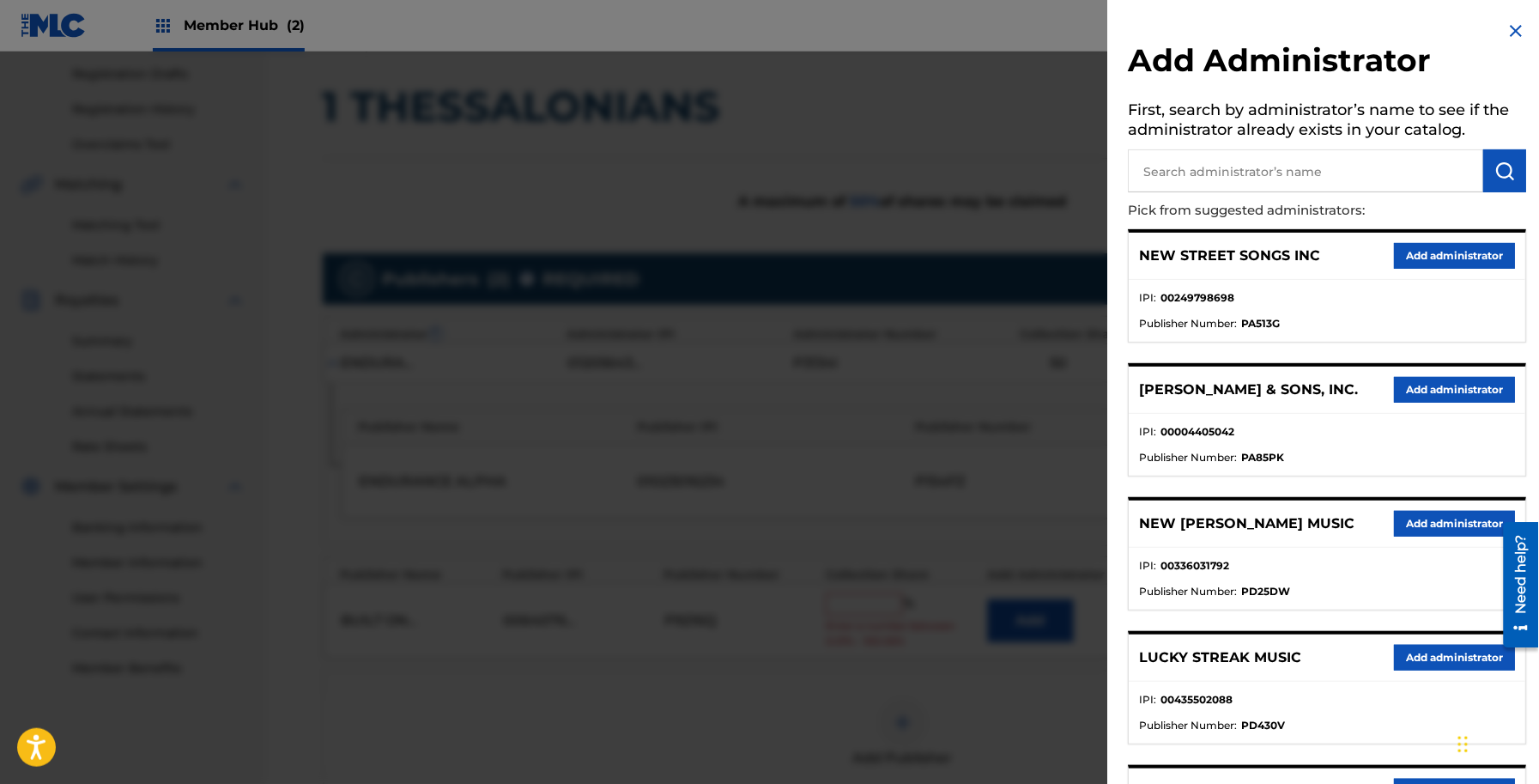
click at [1219, 170] on input "text" at bounding box center [1306, 171] width 355 height 43
type input "ADV"
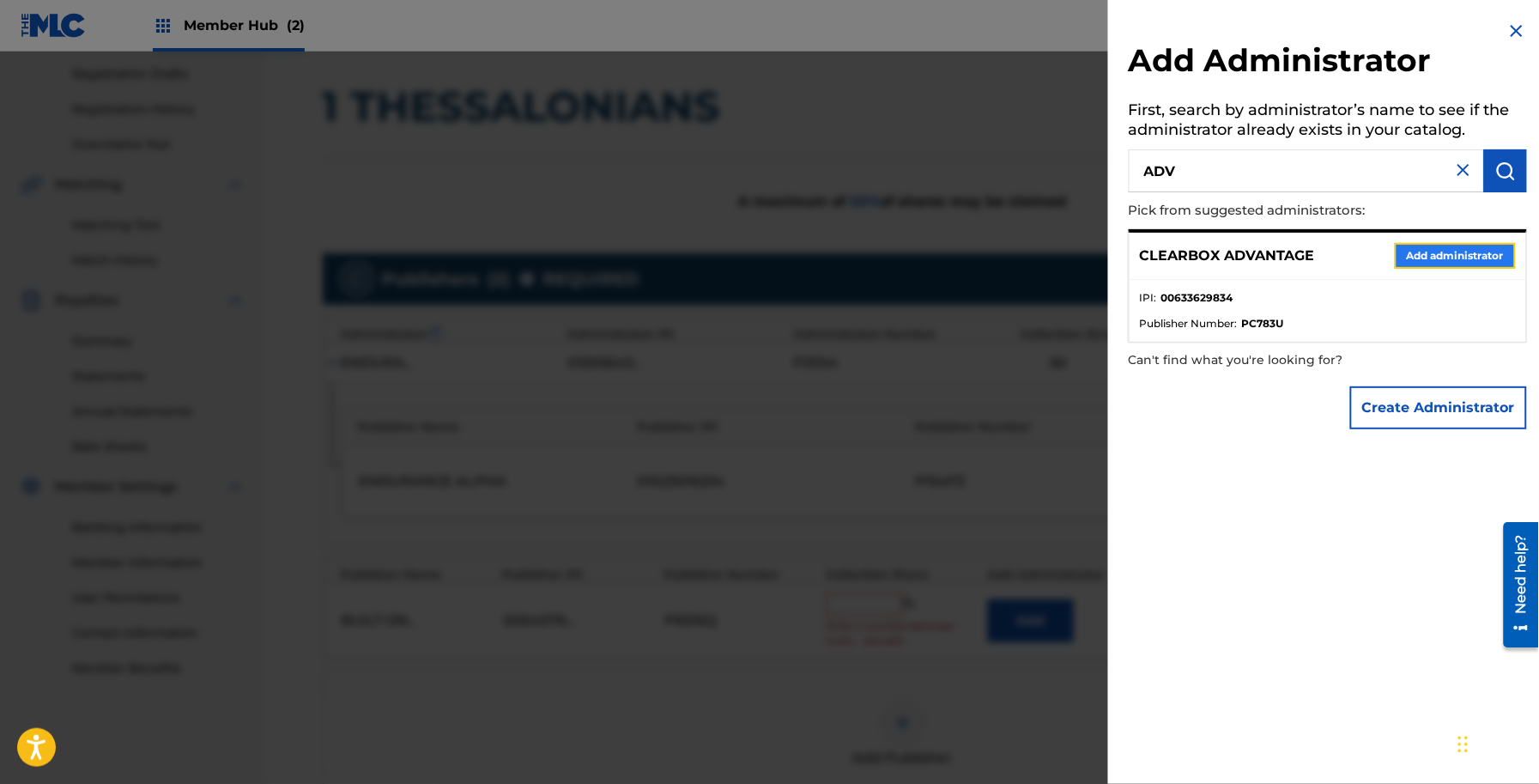
click at [1440, 258] on button "Add administrator" at bounding box center [1456, 255] width 121 height 26
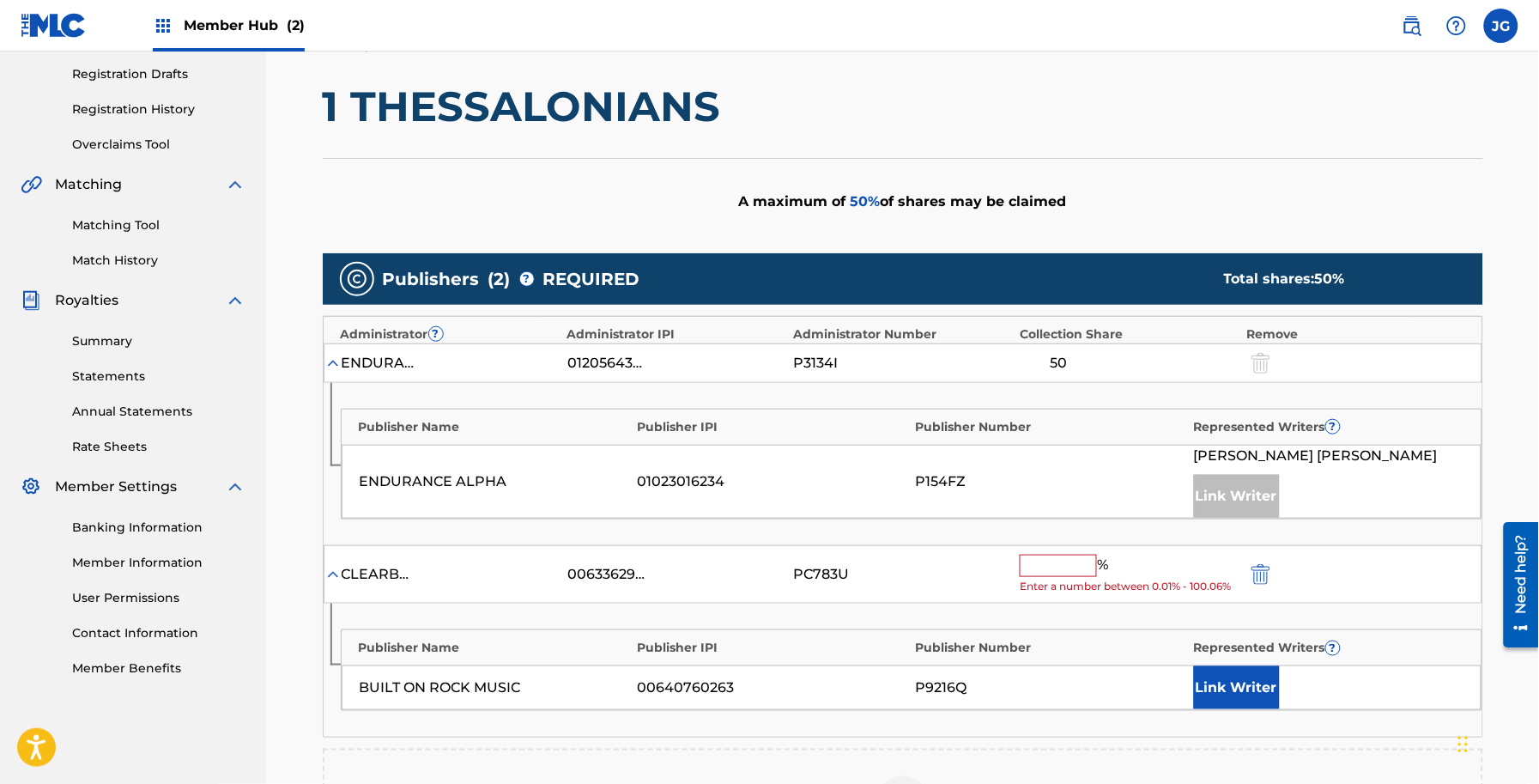
click at [1073, 576] on input "text" at bounding box center [1059, 565] width 78 height 22
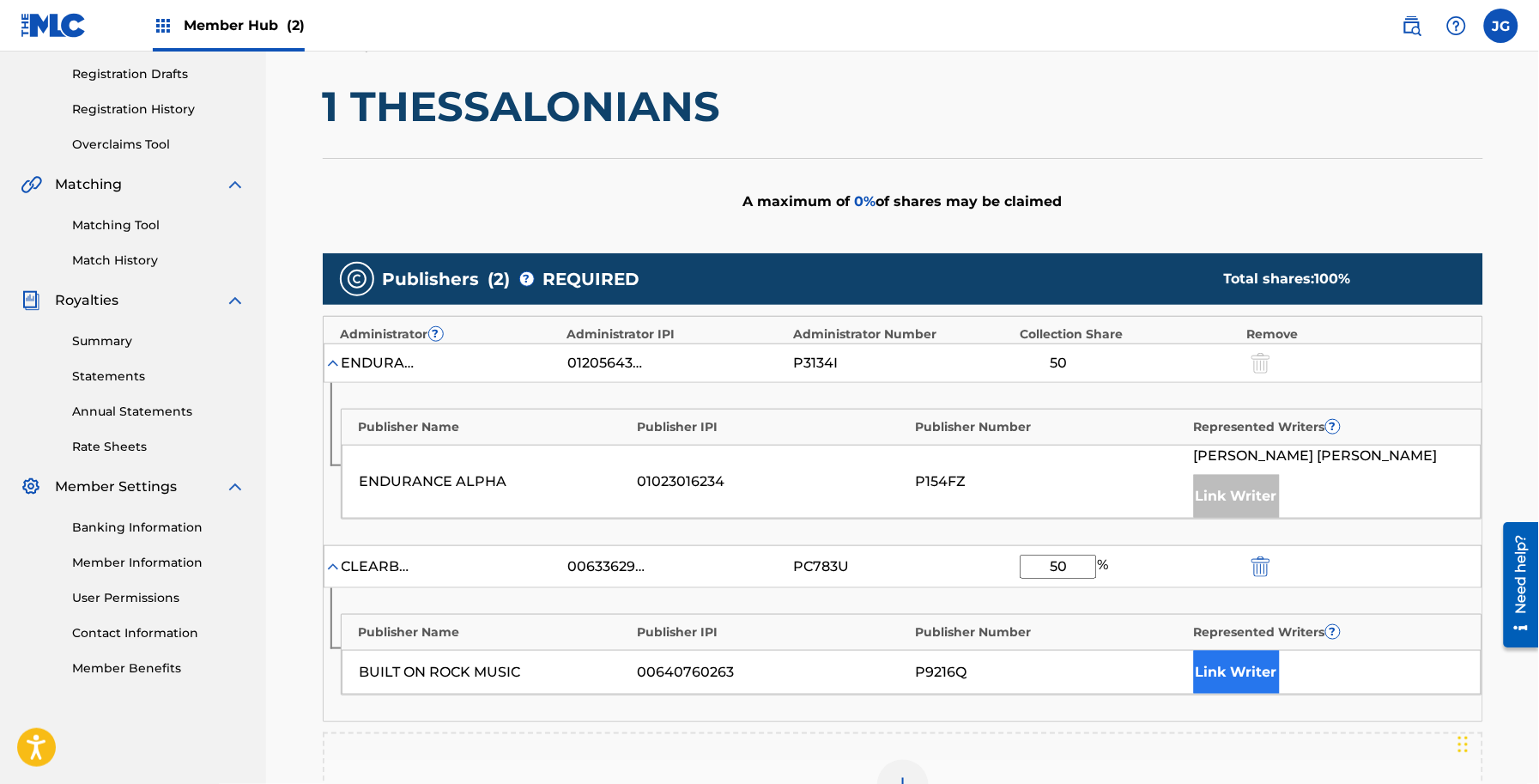
type input "50"
click at [1264, 679] on button "Link Writer" at bounding box center [1237, 672] width 85 height 43
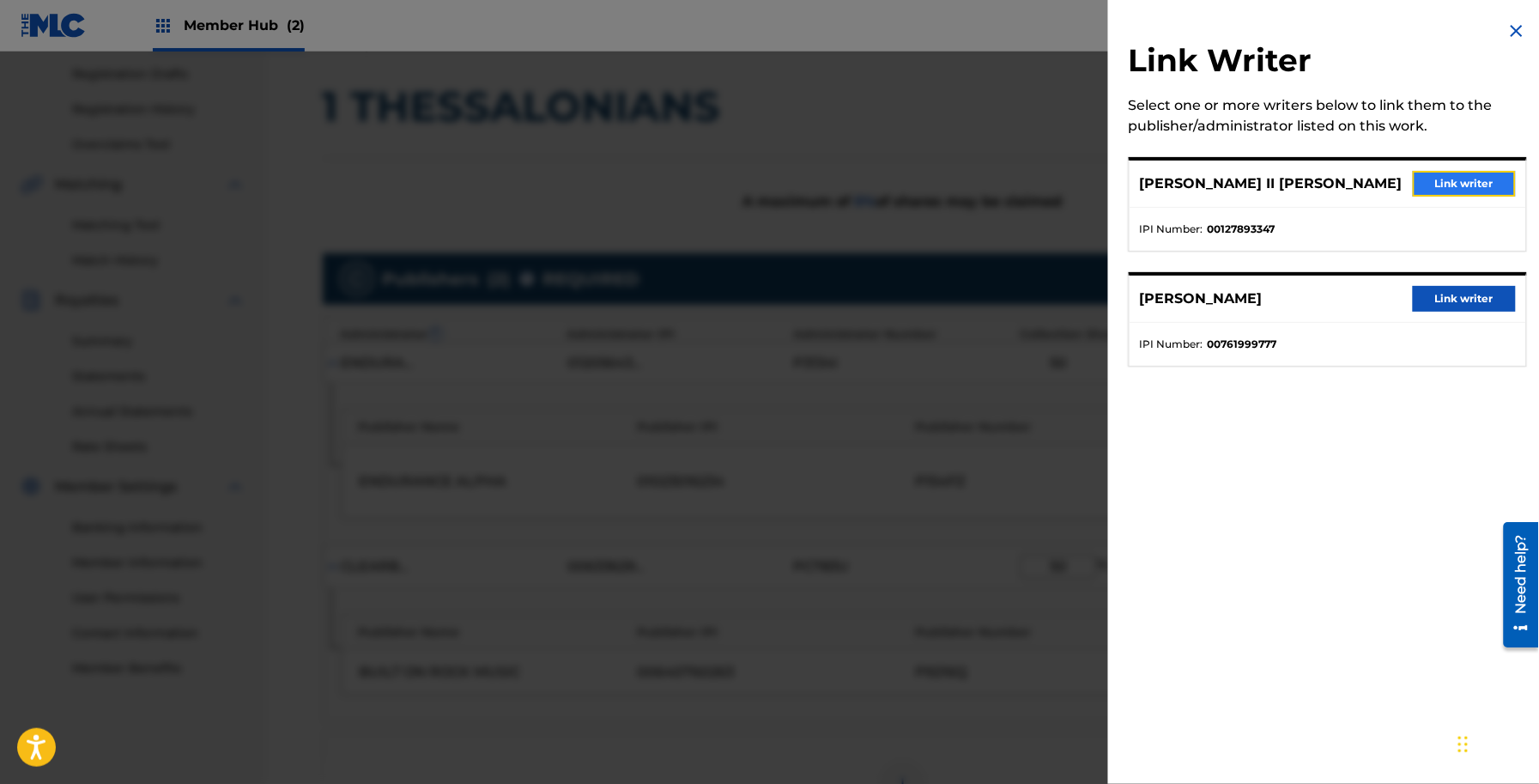
click at [1448, 175] on button "Link writer" at bounding box center [1464, 183] width 103 height 26
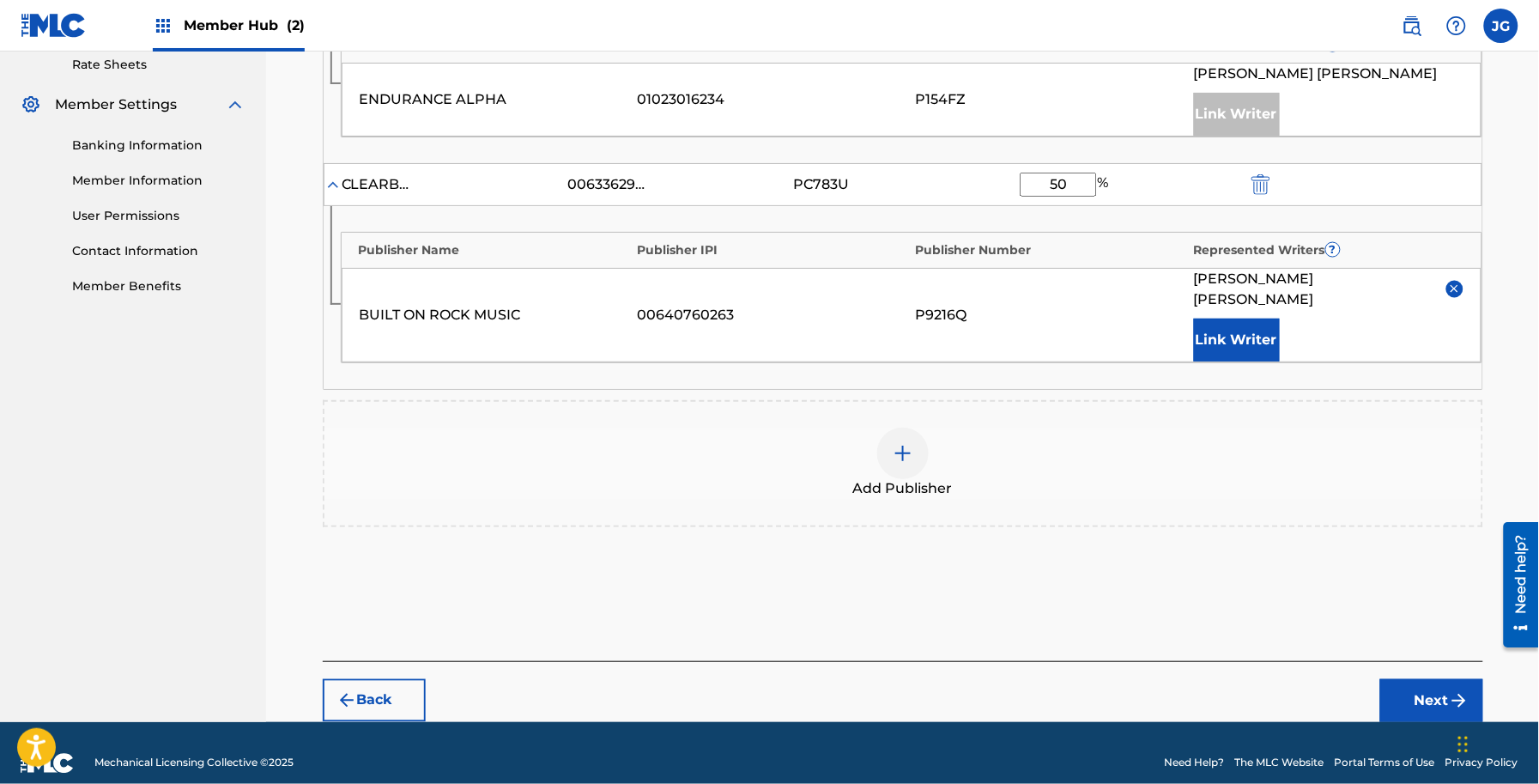
click at [1418, 661] on div "Back Next" at bounding box center [903, 691] width 1161 height 61
click at [1414, 679] on button "Next" at bounding box center [1431, 701] width 103 height 43
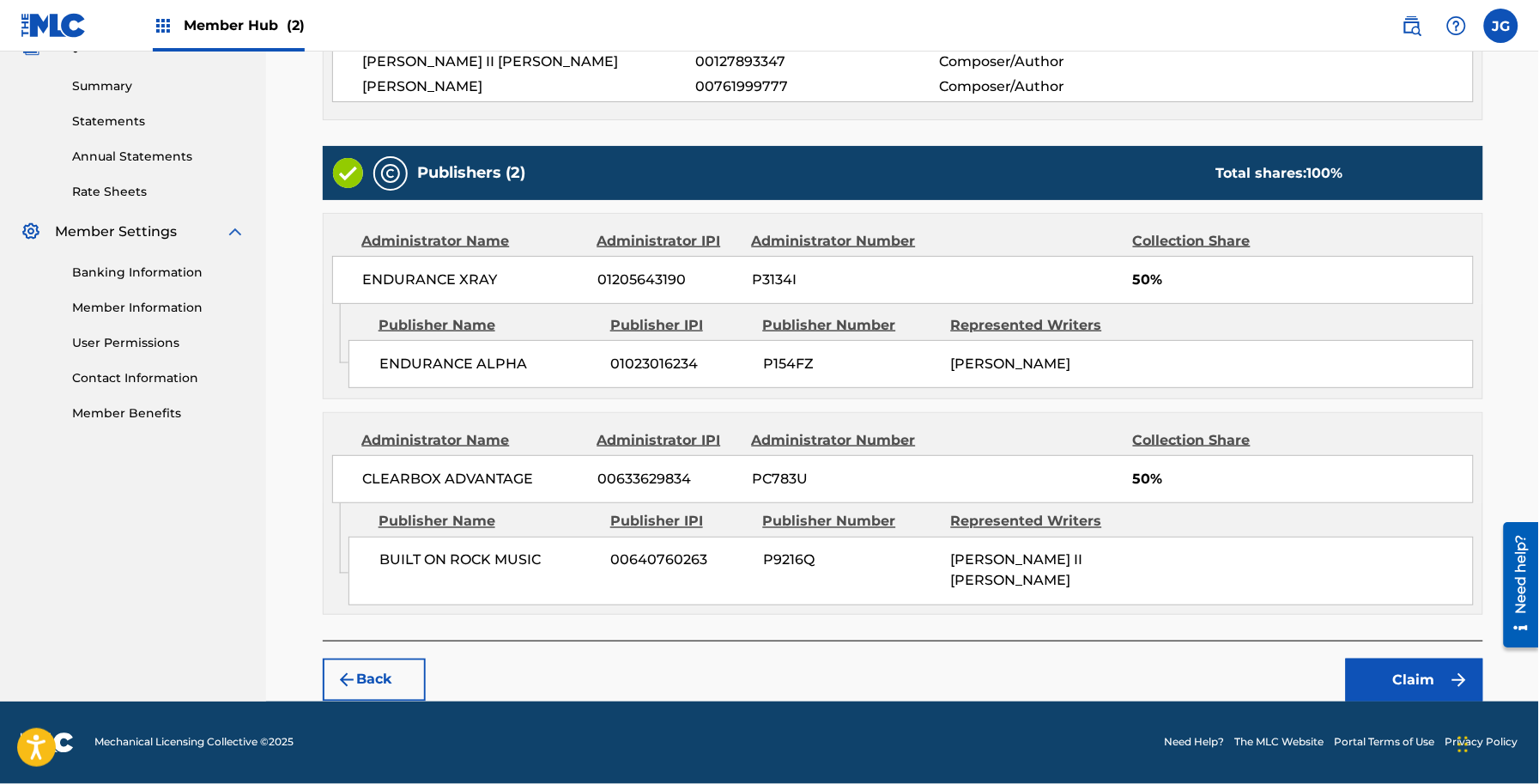
scroll to position [541, 0]
click at [1391, 679] on button "Claim" at bounding box center [1415, 680] width 138 height 43
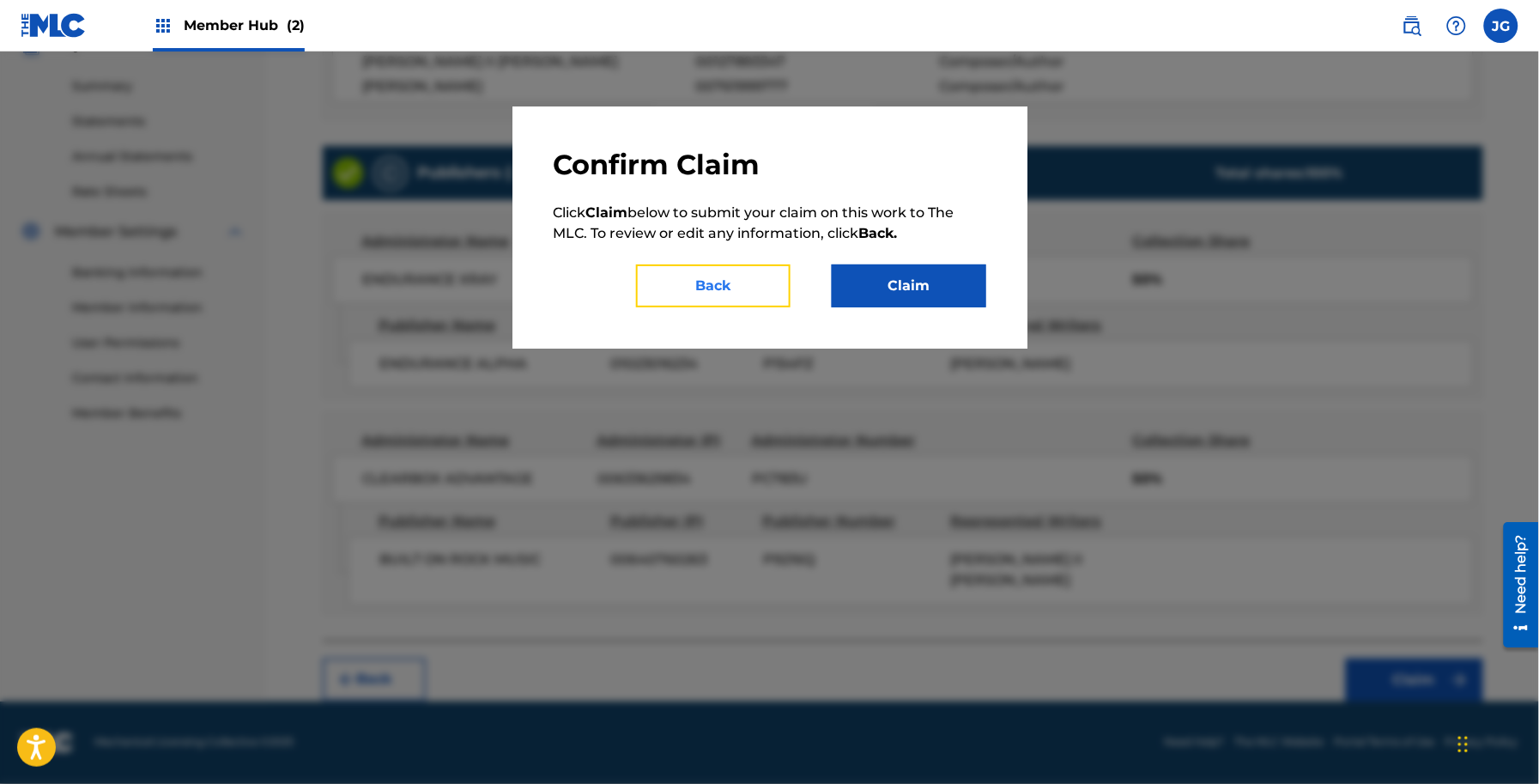
click at [744, 294] on button "Back" at bounding box center [713, 285] width 154 height 43
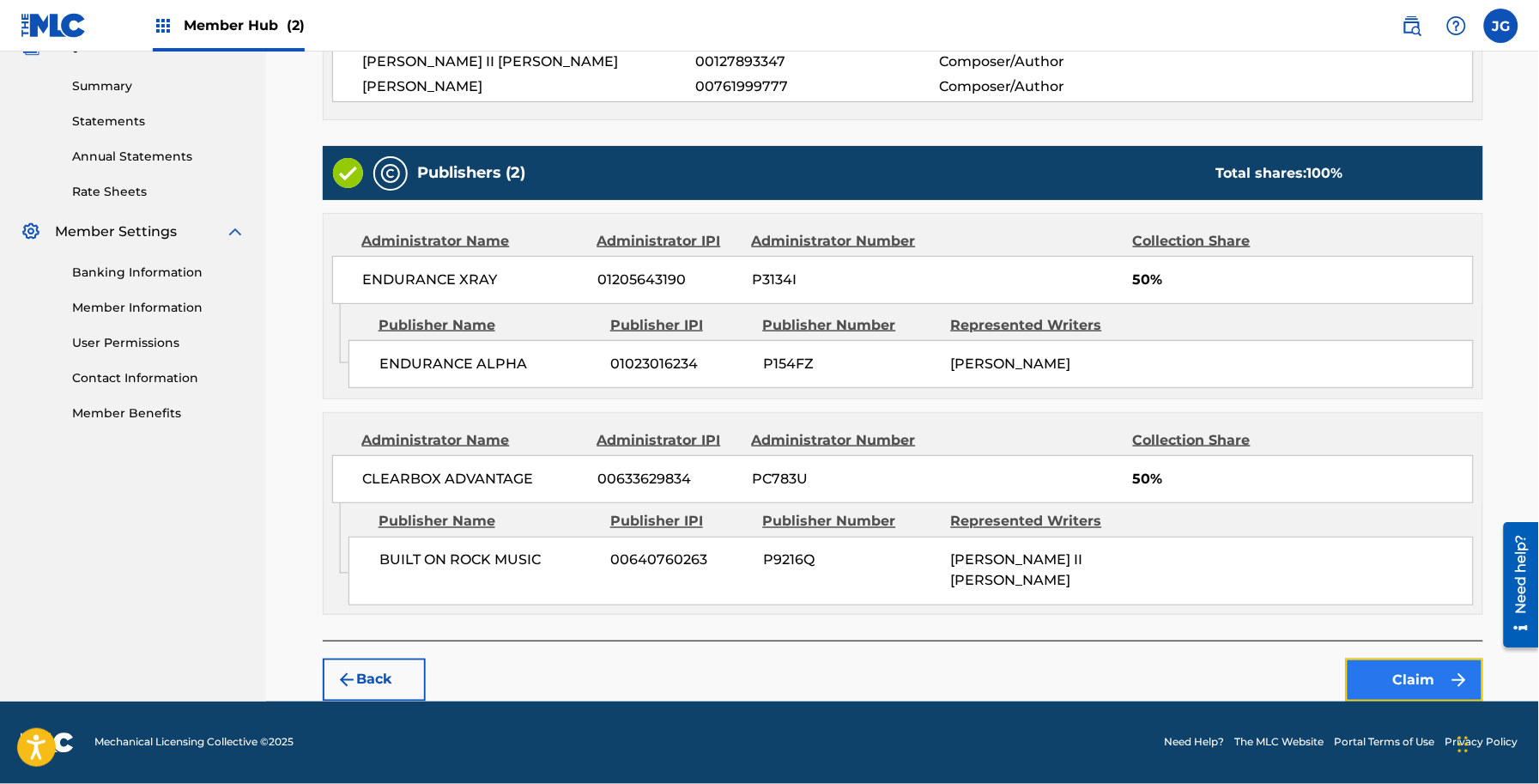
click at [1367, 659] on button "Claim" at bounding box center [1415, 680] width 138 height 43
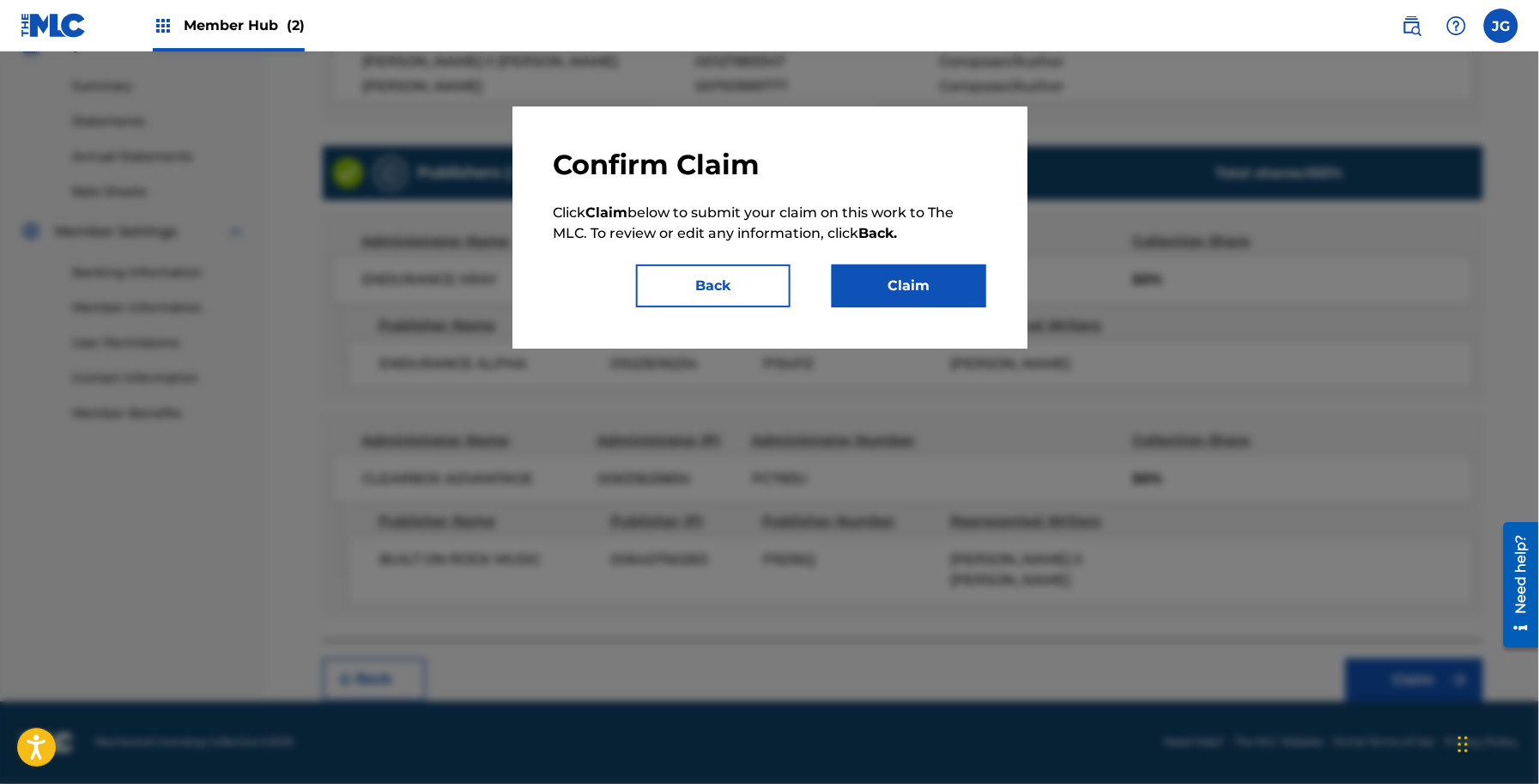
click at [910, 323] on div "Confirm Claim Click Claim below to submit your claim on this work to The MLC. T…" at bounding box center [770, 227] width 515 height 242
click at [907, 311] on div "Confirm Claim Click Claim below to submit your claim on this work to The MLC. T…" at bounding box center [770, 227] width 515 height 242
click at [896, 294] on button "Claim" at bounding box center [908, 285] width 154 height 43
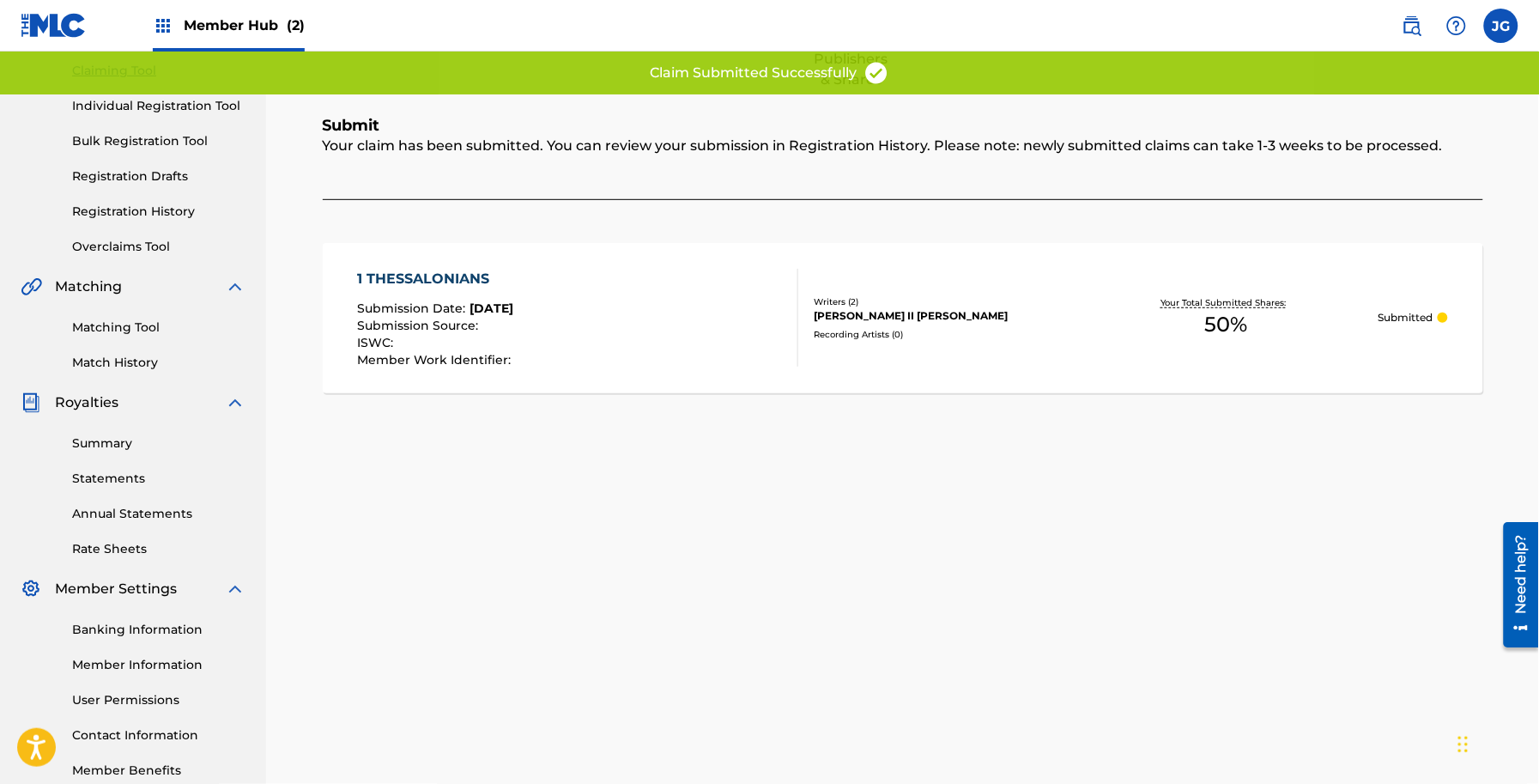
scroll to position [65, 0]
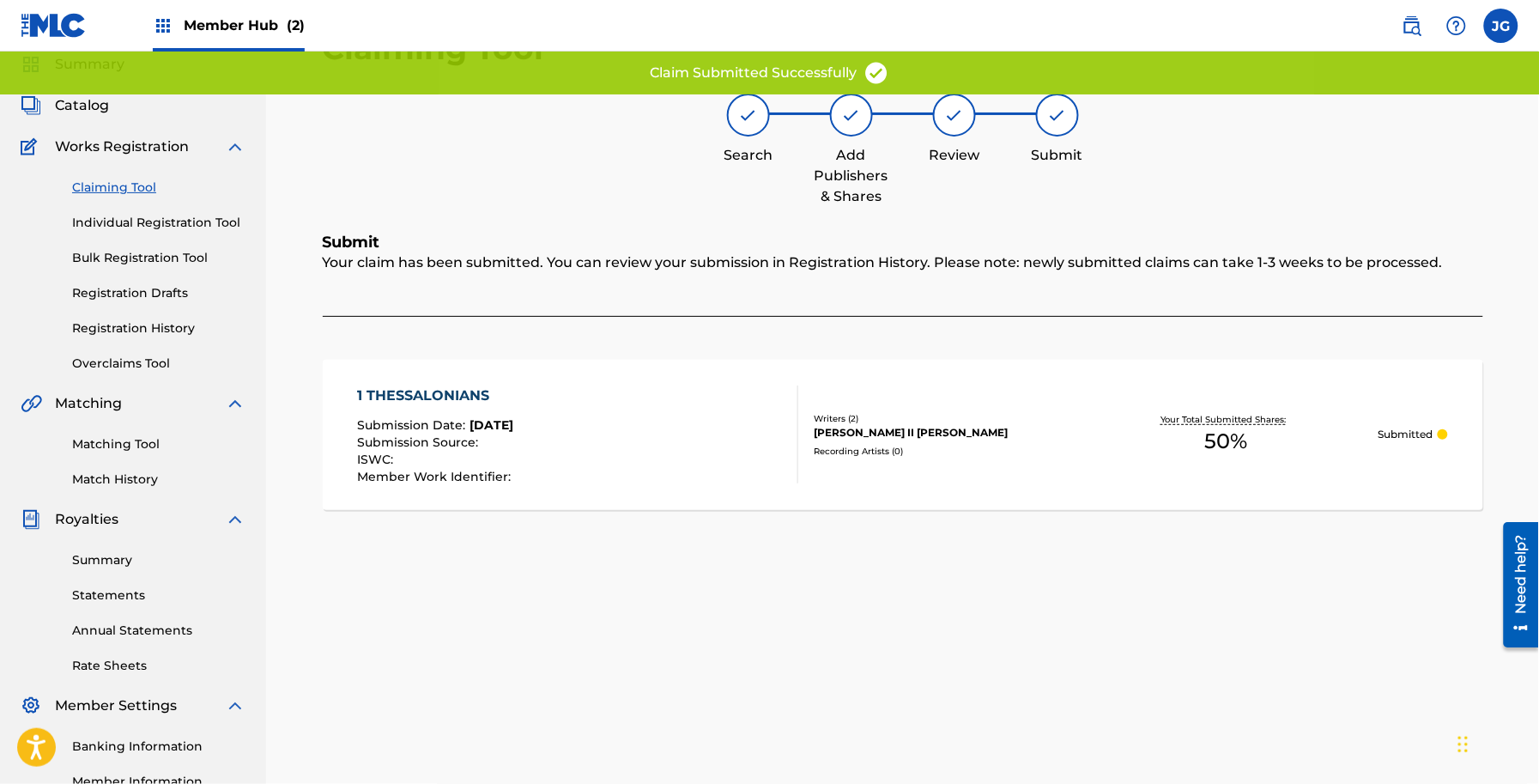
click at [127, 186] on link "Claiming Tool" at bounding box center [158, 187] width 174 height 18
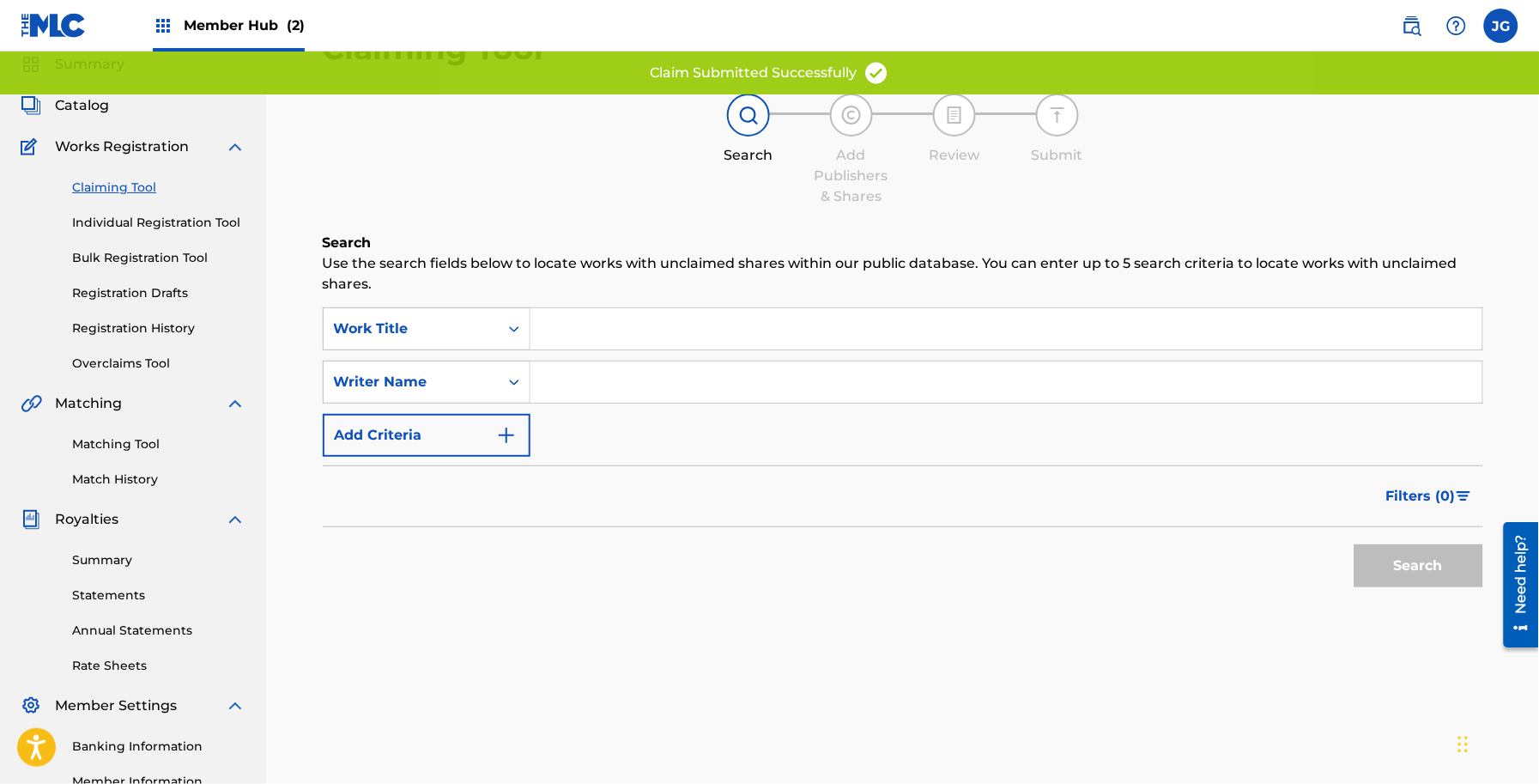
scroll to position [0, 0]
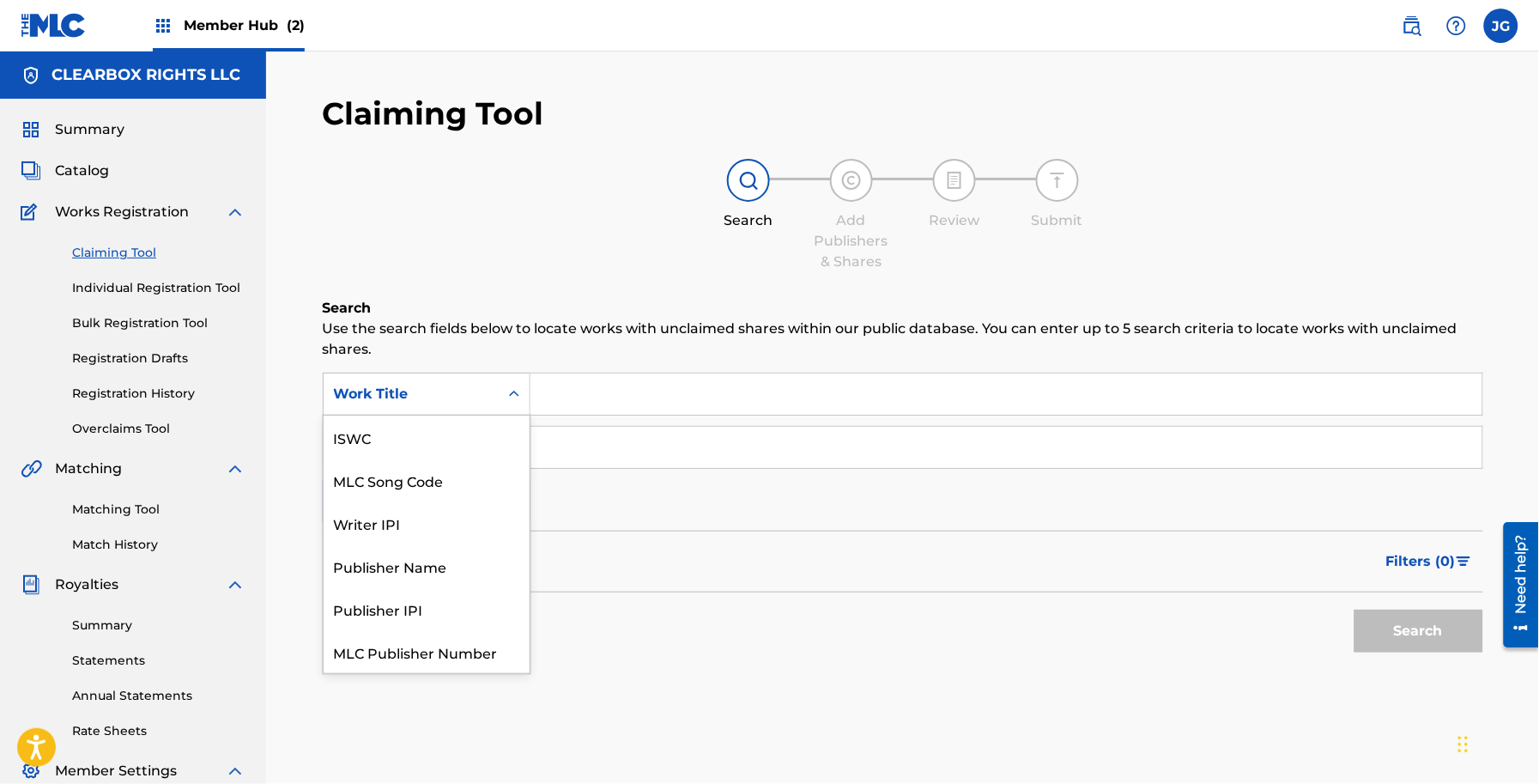
click at [495, 399] on div "Work Title" at bounding box center [411, 394] width 175 height 33
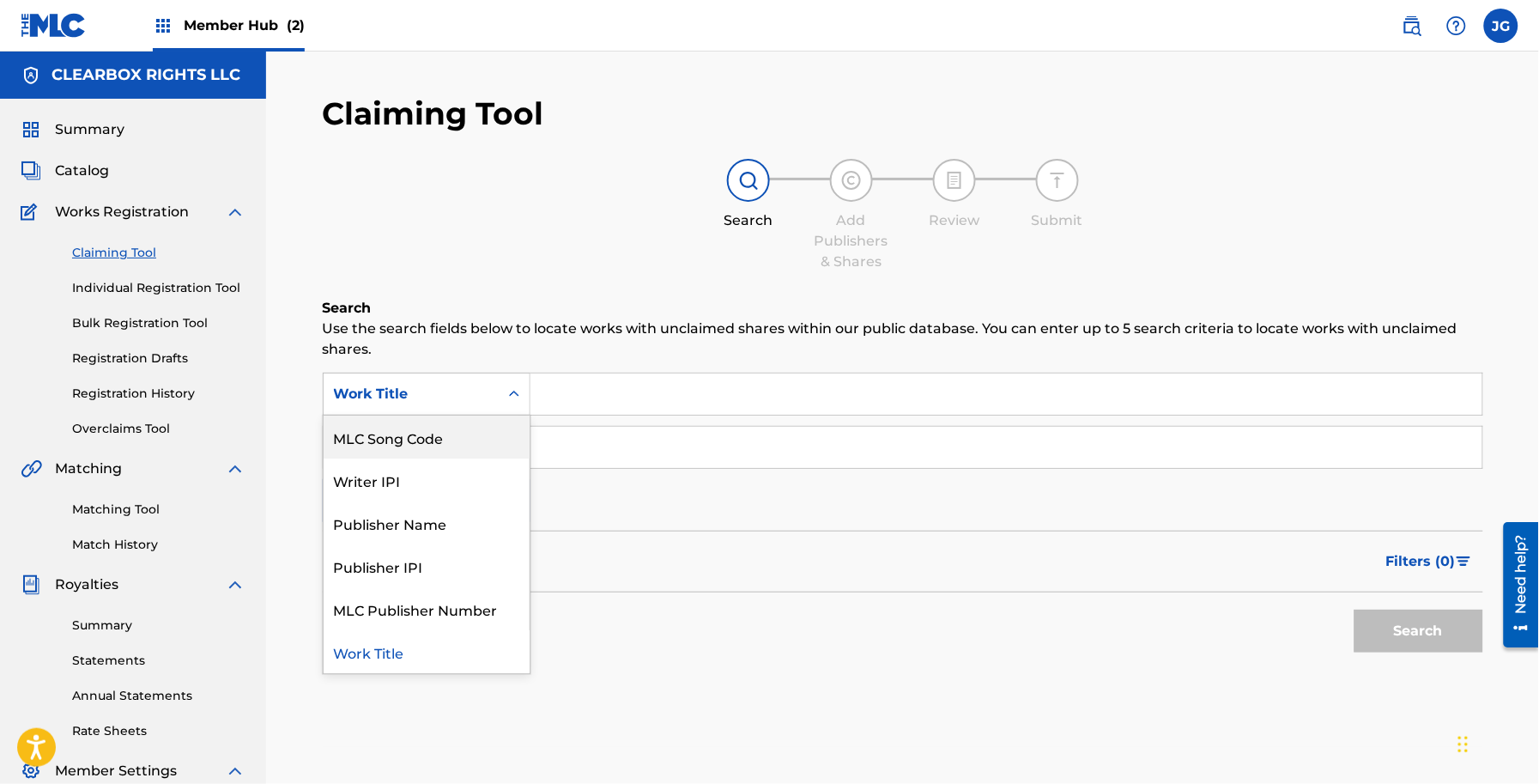
click at [501, 434] on div "MLC Song Code" at bounding box center [427, 437] width 206 height 43
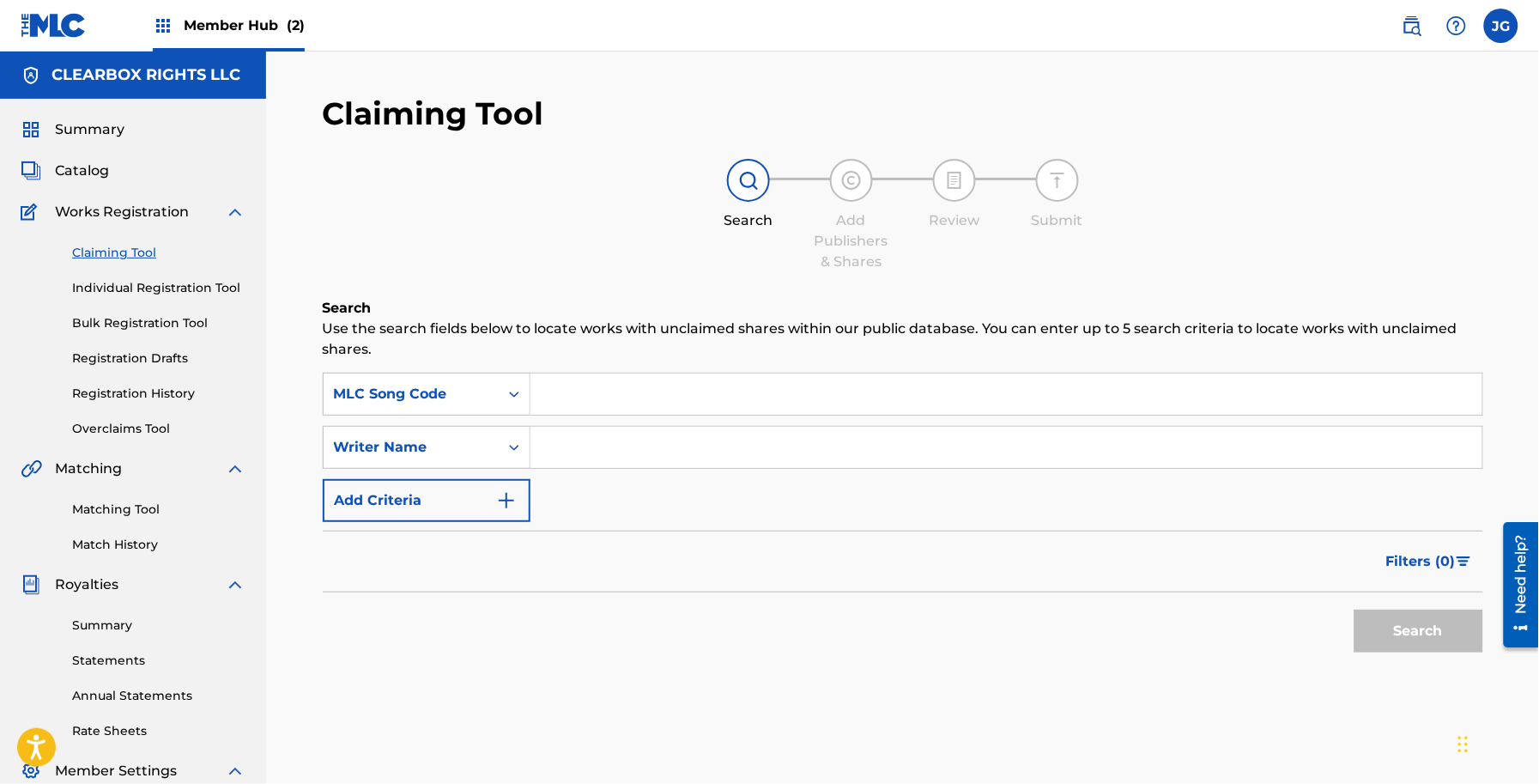
click at [625, 379] on input "Search Form" at bounding box center [1006, 394] width 952 height 41
paste input "BD0LCM"
type input "BD0LCM"
click at [1355, 609] on button "Search" at bounding box center [1419, 631] width 129 height 43
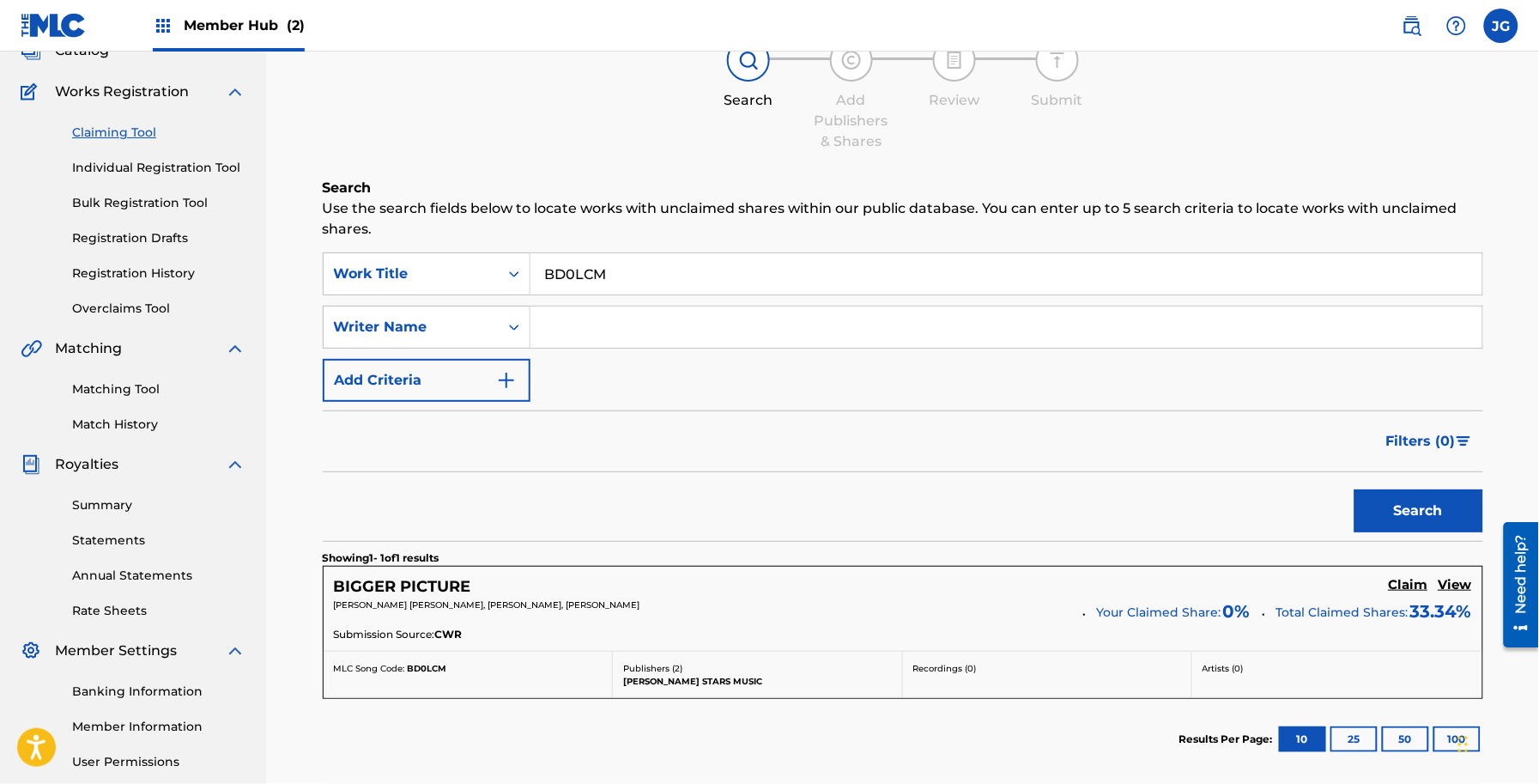
scroll to position [284, 0]
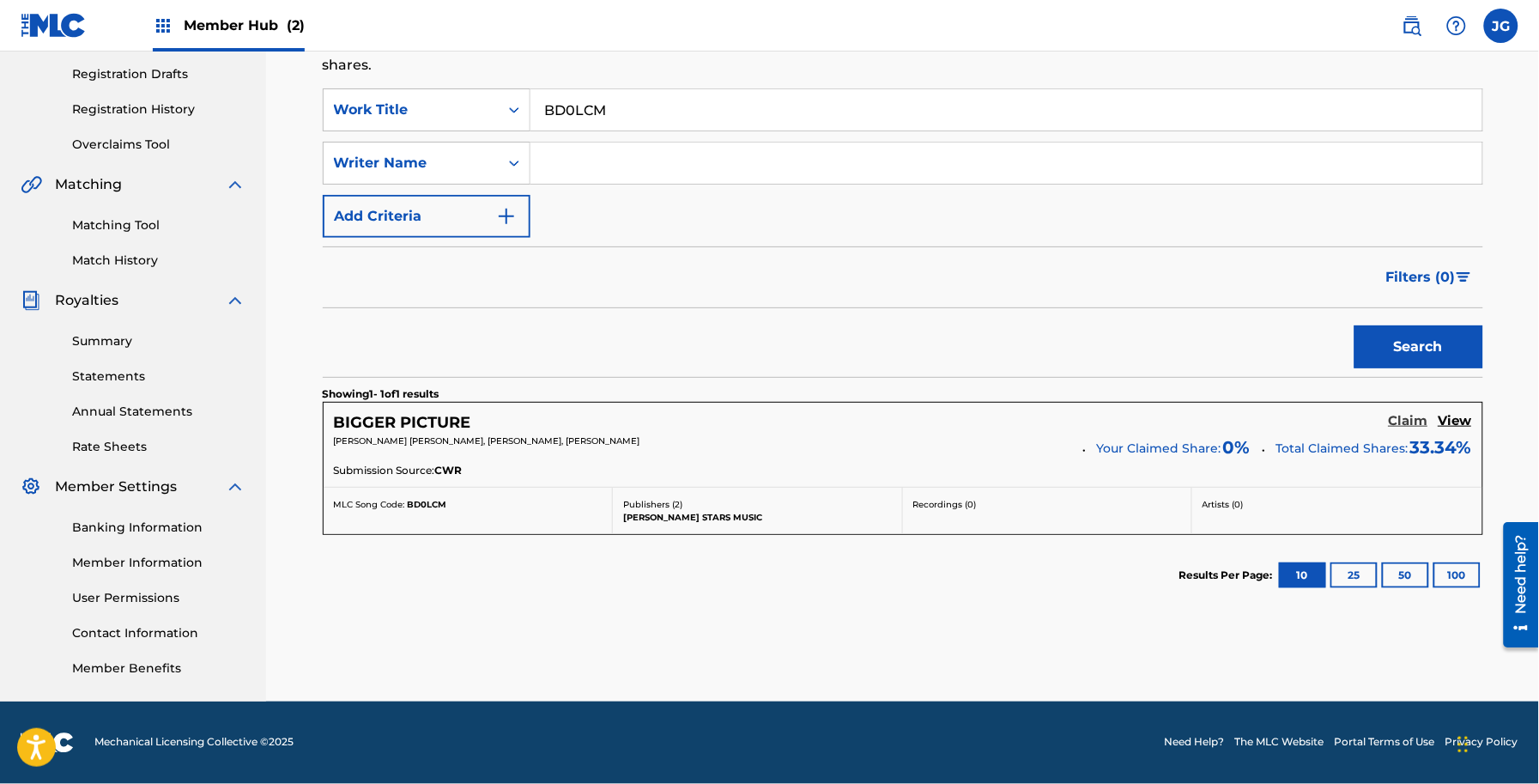
click at [1408, 418] on h5 "Claim" at bounding box center [1408, 421] width 40 height 16
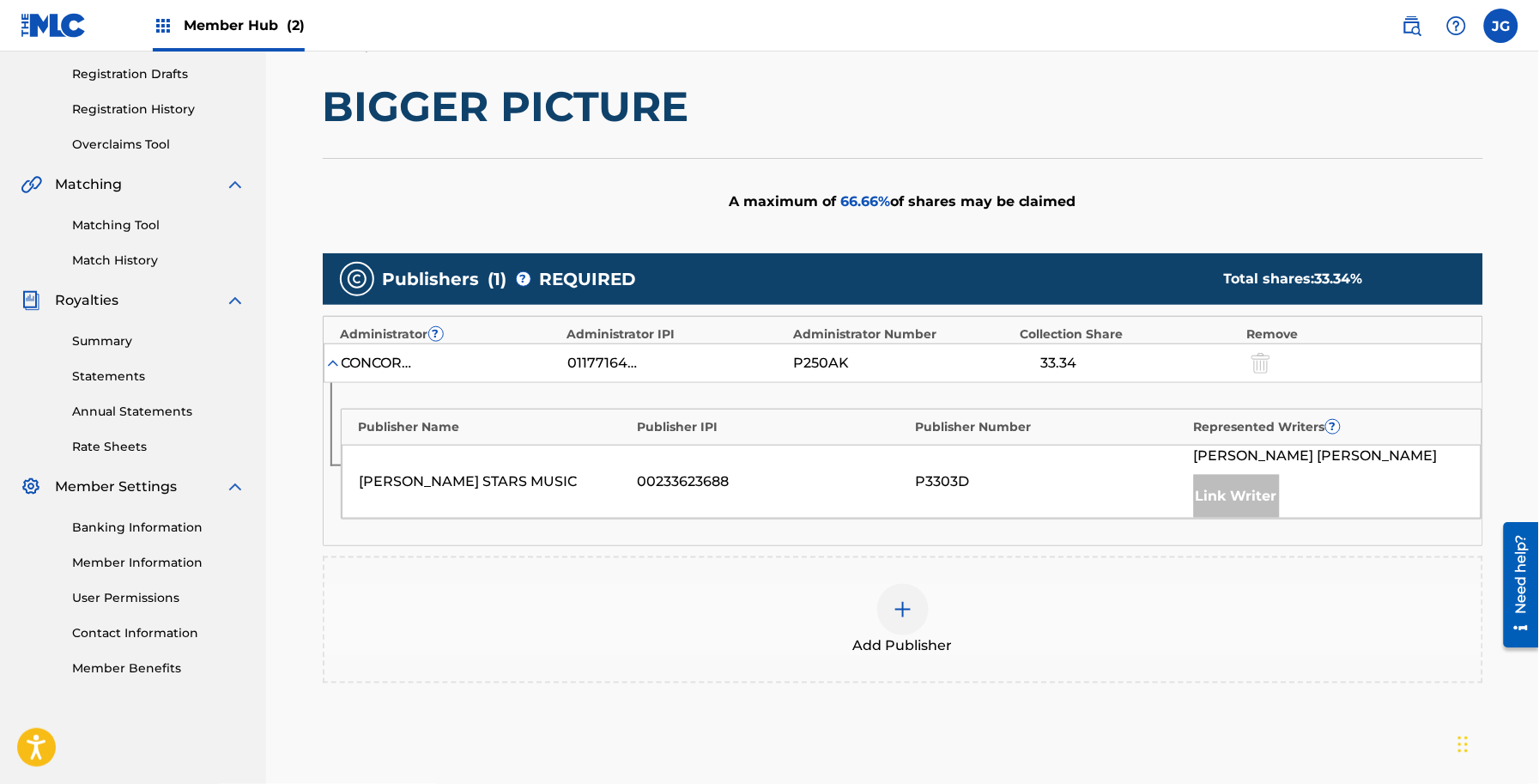
click at [988, 607] on div "Add Publisher" at bounding box center [902, 620] width 1157 height 72
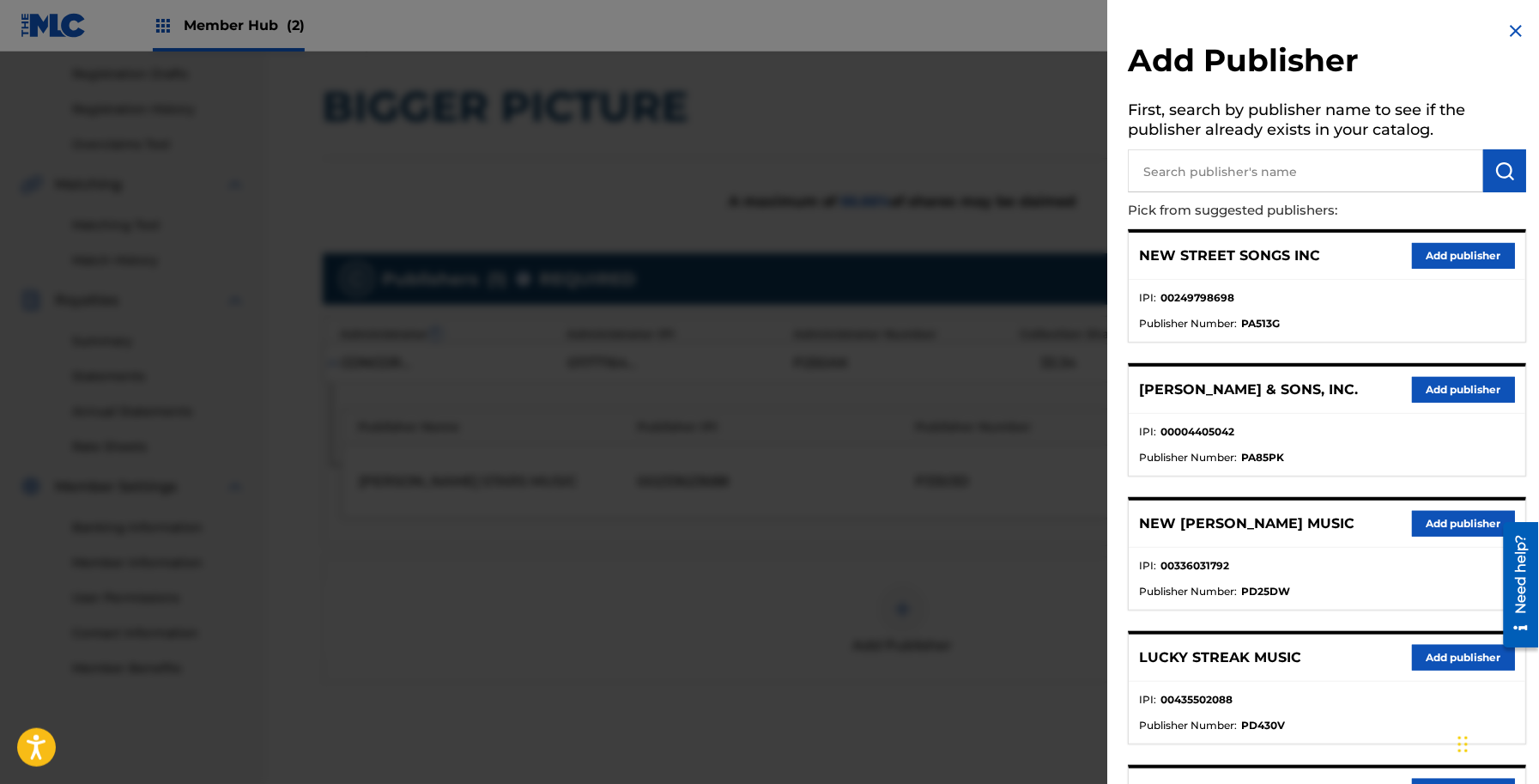
drag, startPoint x: 1518, startPoint y: 40, endPoint x: 1512, endPoint y: 32, distance: 10.0
click at [1517, 37] on img at bounding box center [1517, 30] width 20 height 20
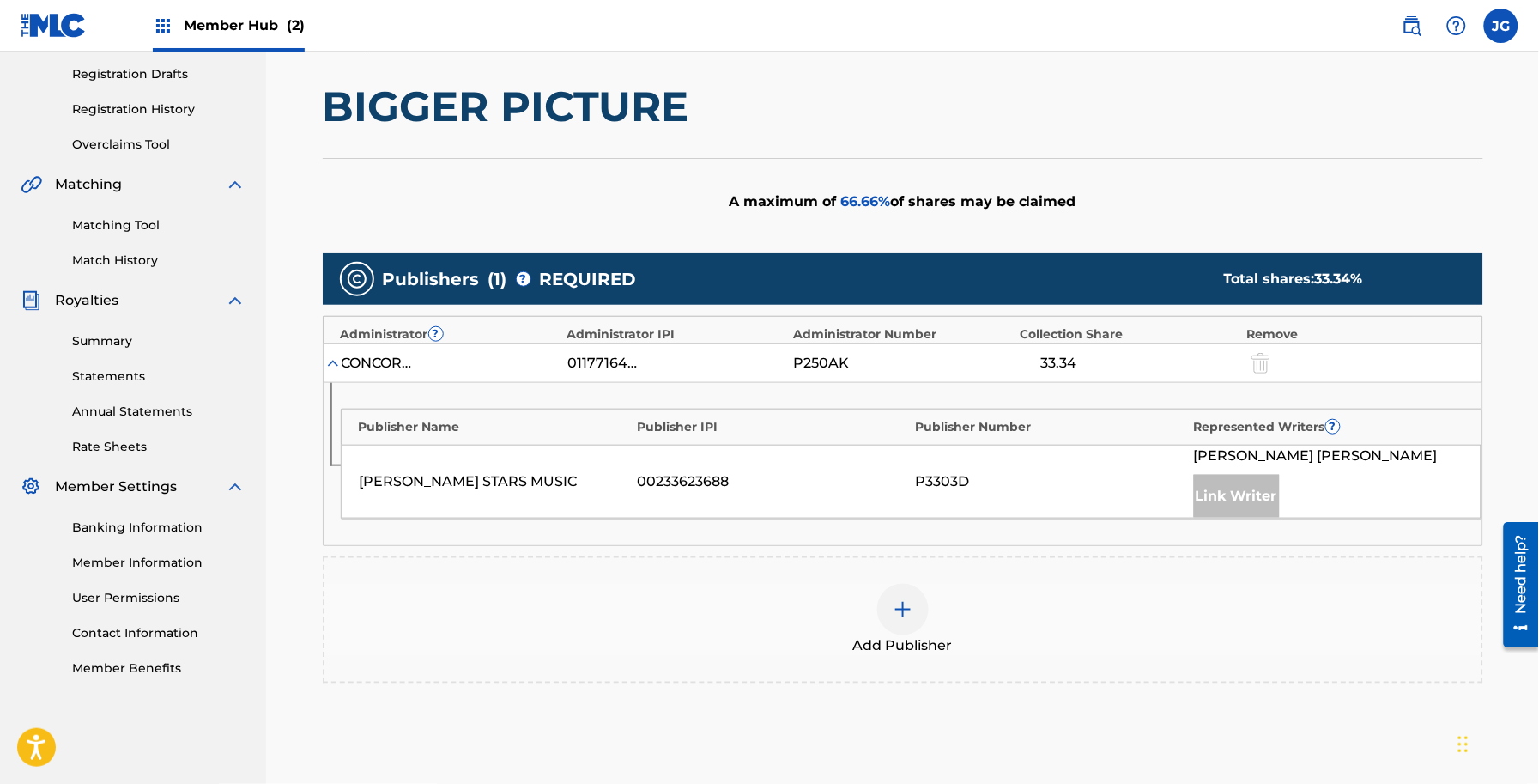
click at [1133, 659] on div "Add Publisher" at bounding box center [903, 619] width 1161 height 127
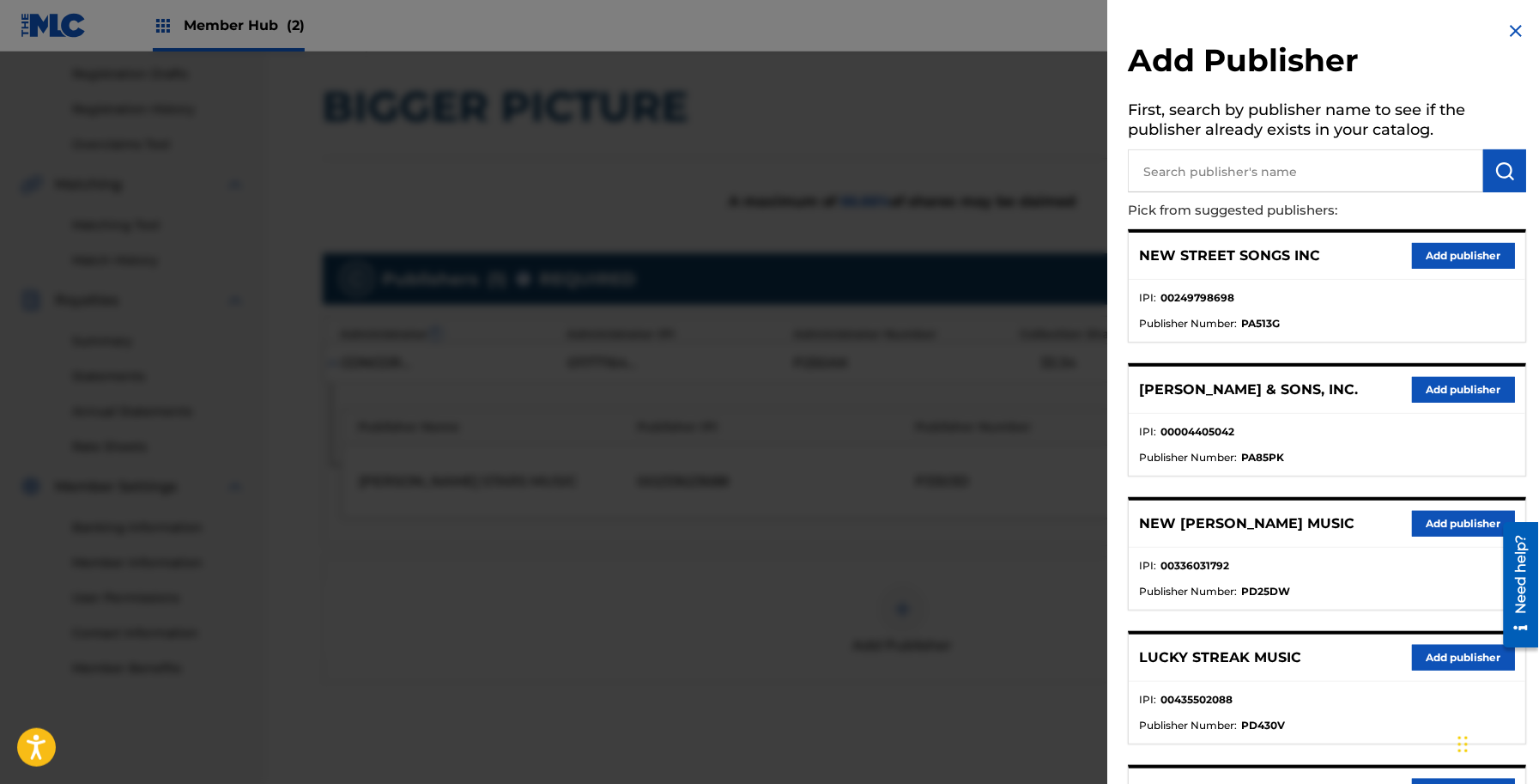
click at [1289, 163] on input "text" at bounding box center [1306, 171] width 355 height 43
type input "BUILT ON ROCK"
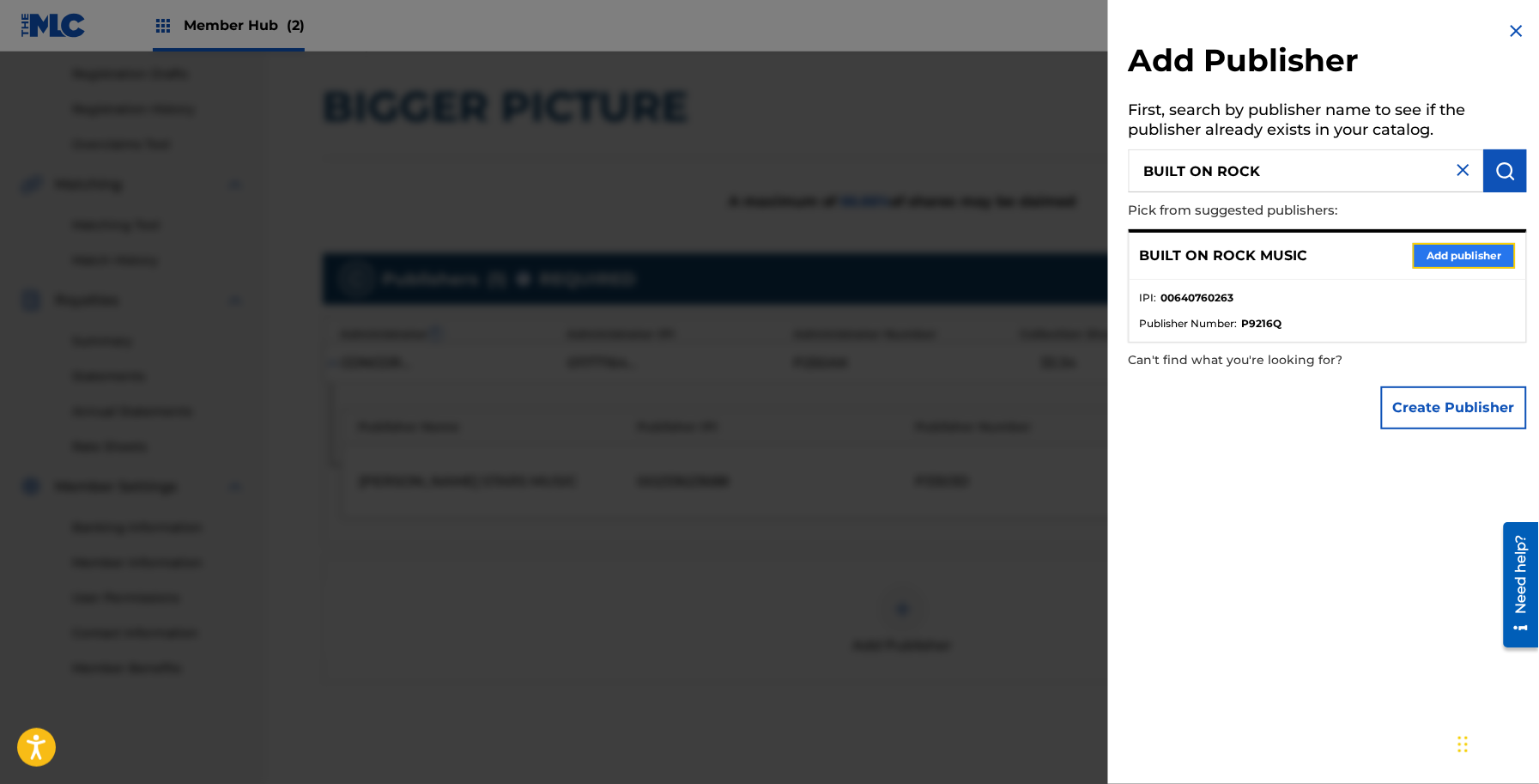
click at [1418, 249] on button "Add publisher" at bounding box center [1464, 255] width 103 height 26
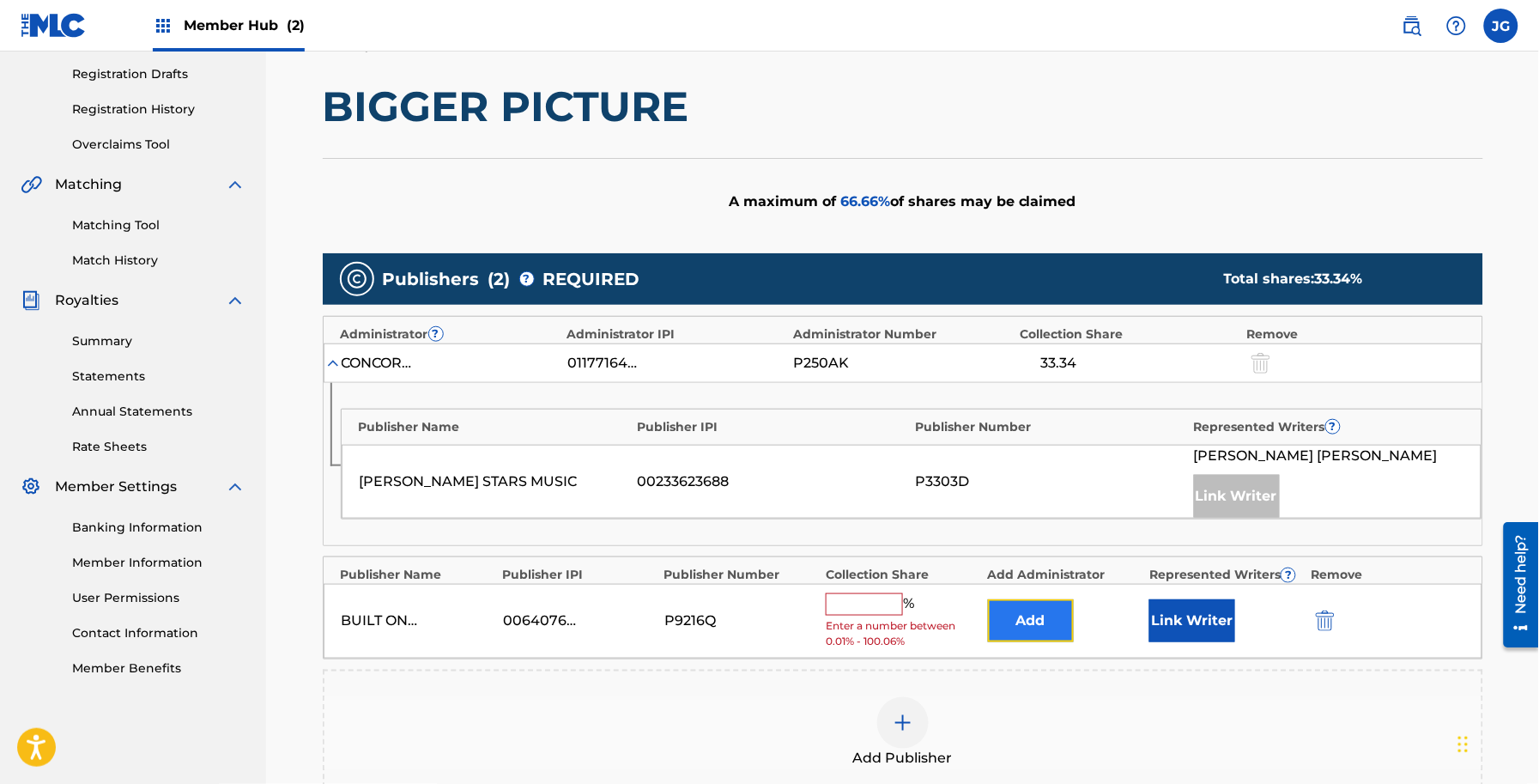
click at [1040, 624] on button "Add" at bounding box center [1031, 620] width 85 height 43
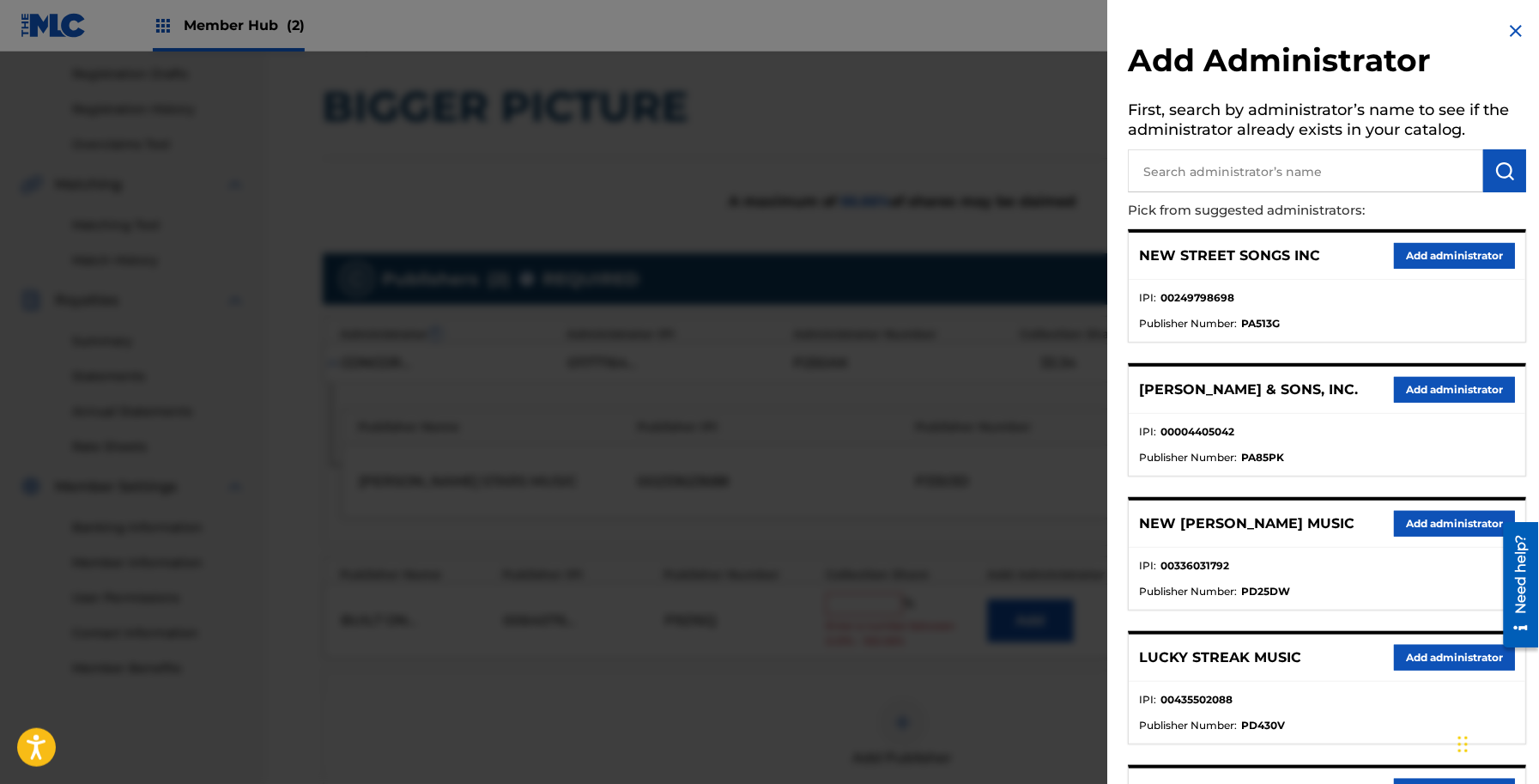
click at [1239, 174] on input "text" at bounding box center [1306, 171] width 355 height 43
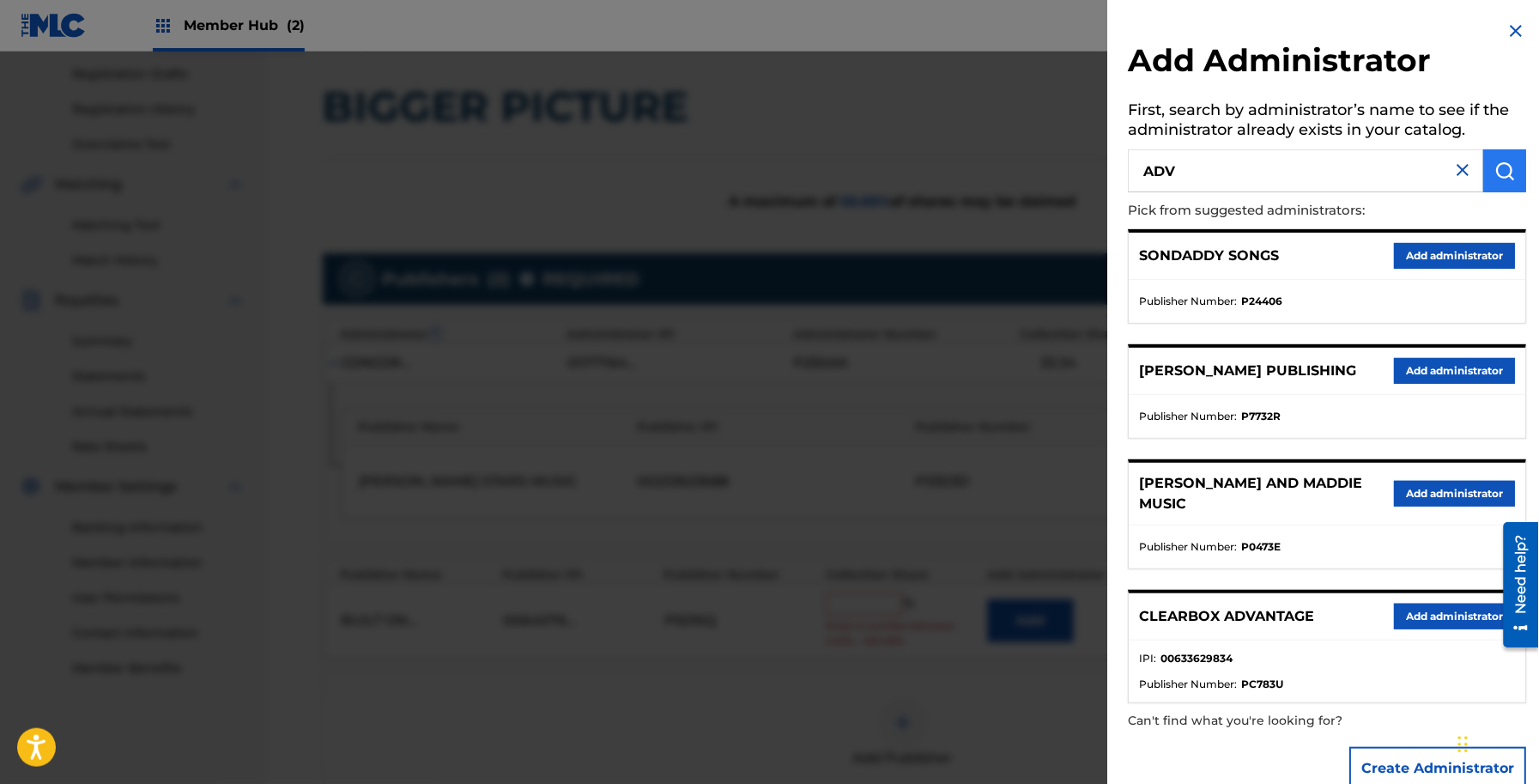
type input "ADV"
click at [1509, 164] on img "submit" at bounding box center [1505, 170] width 20 height 20
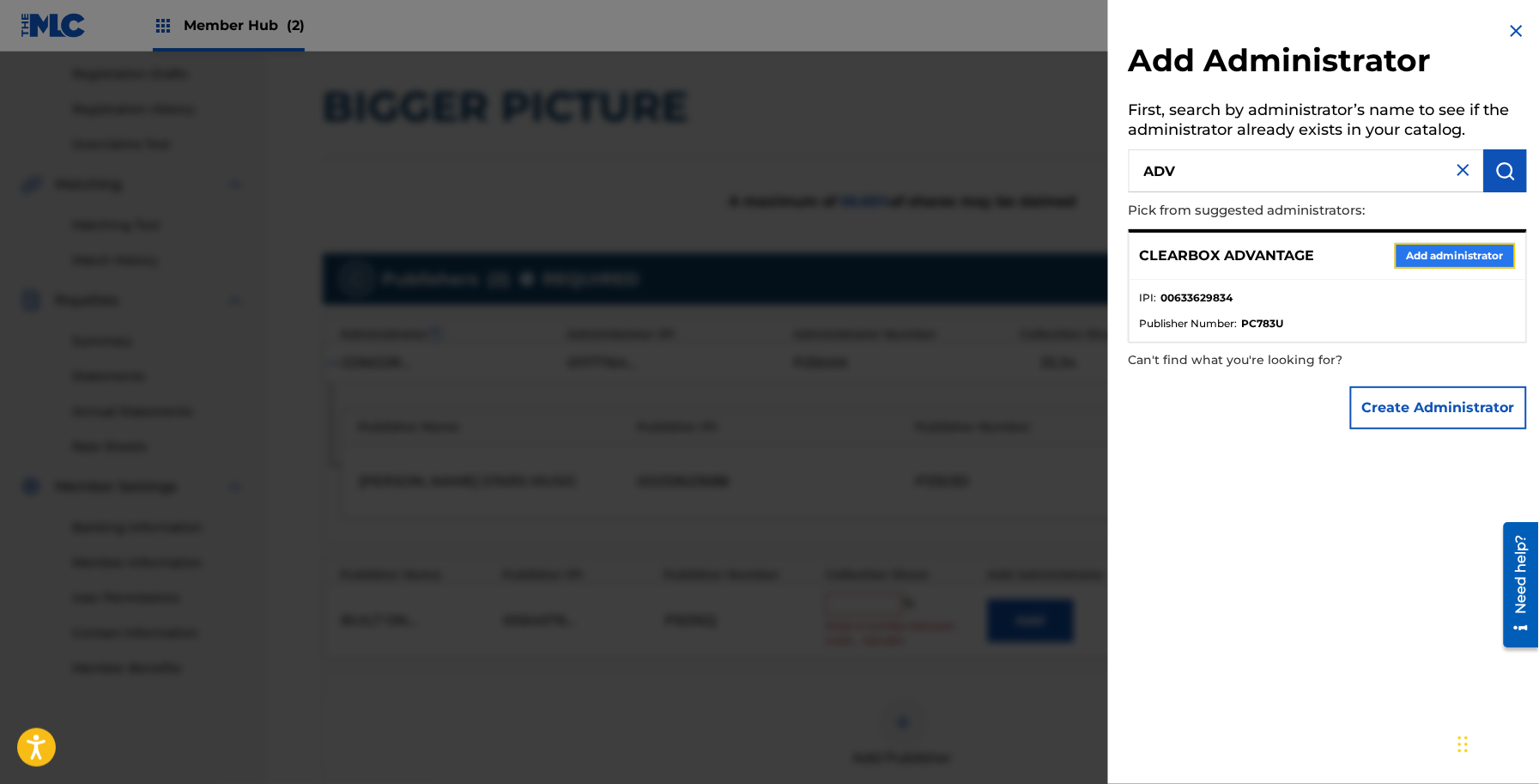
click at [1421, 246] on button "Add administrator" at bounding box center [1456, 255] width 121 height 26
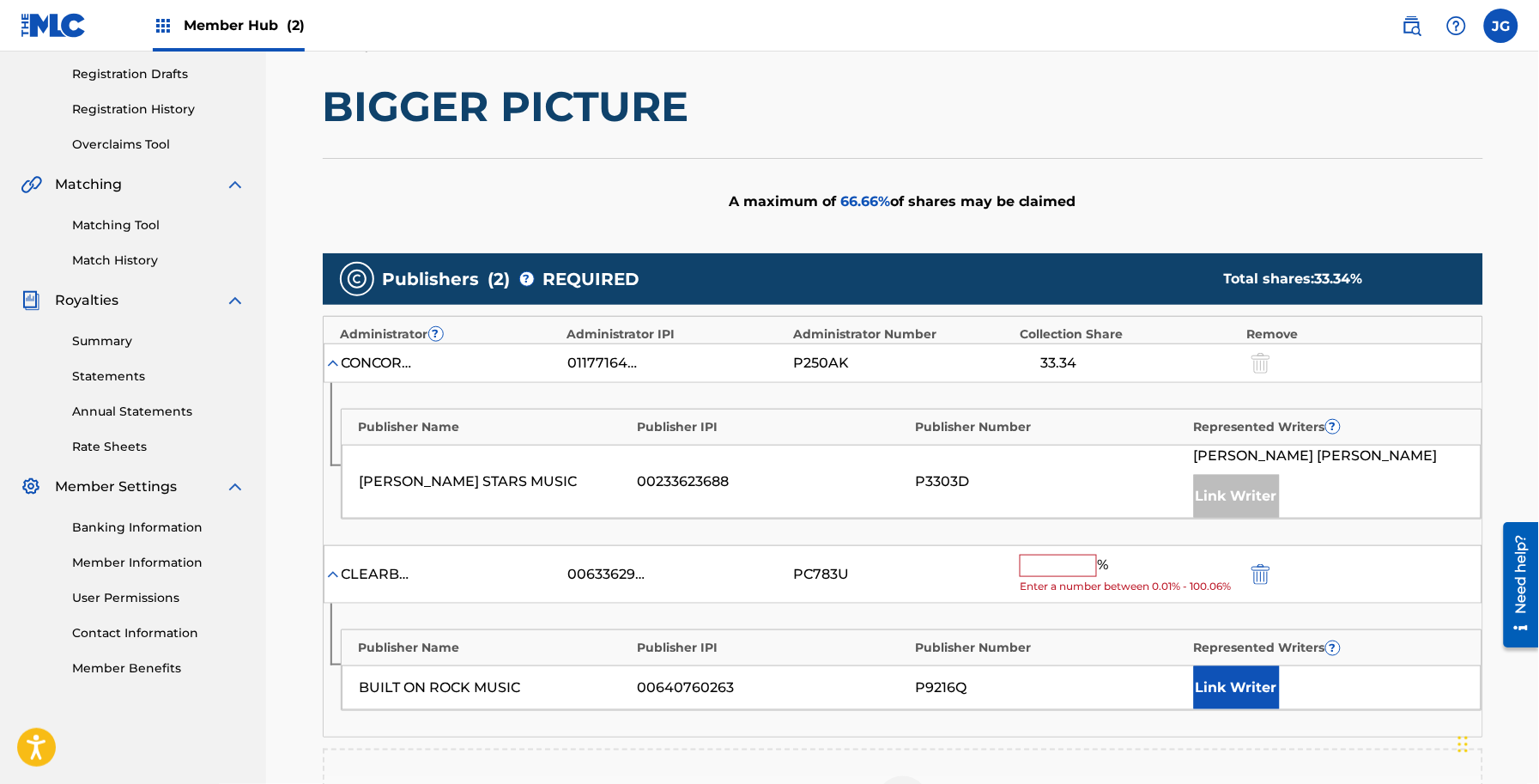
click at [1074, 571] on input "text" at bounding box center [1059, 565] width 78 height 22
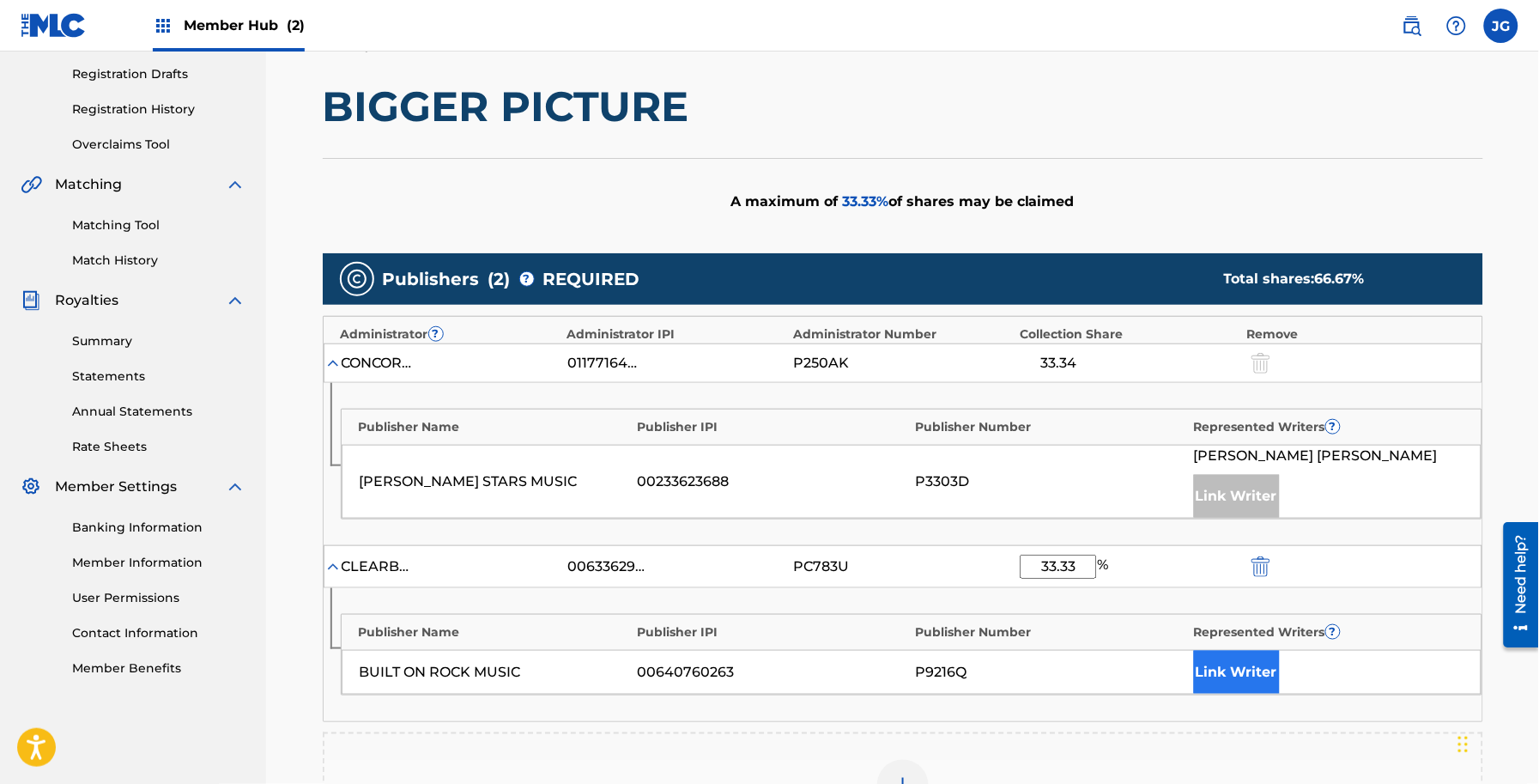
type input "33.33"
click at [1209, 666] on button "Link Writer" at bounding box center [1237, 672] width 85 height 43
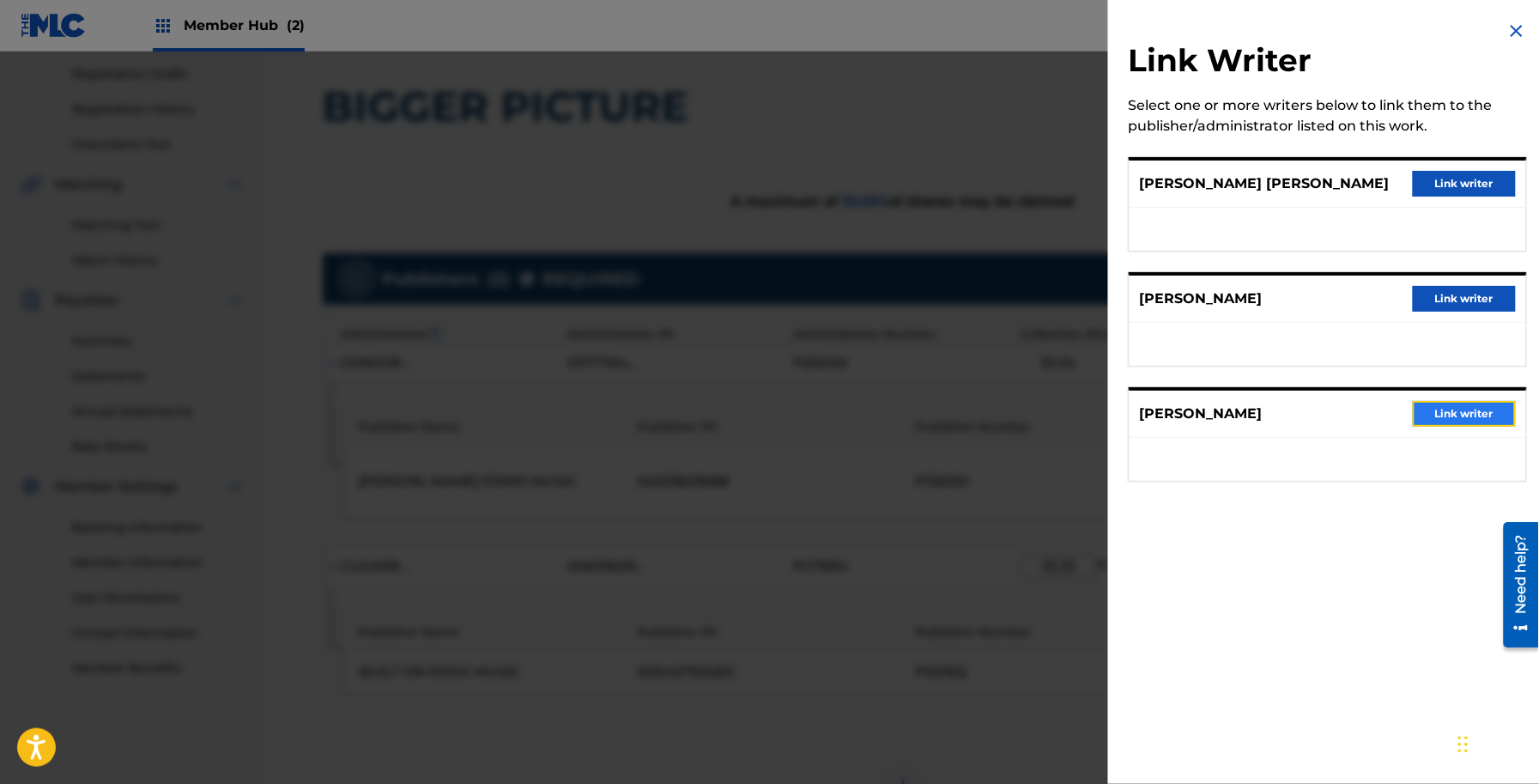
click at [1454, 419] on button "Link writer" at bounding box center [1464, 413] width 103 height 26
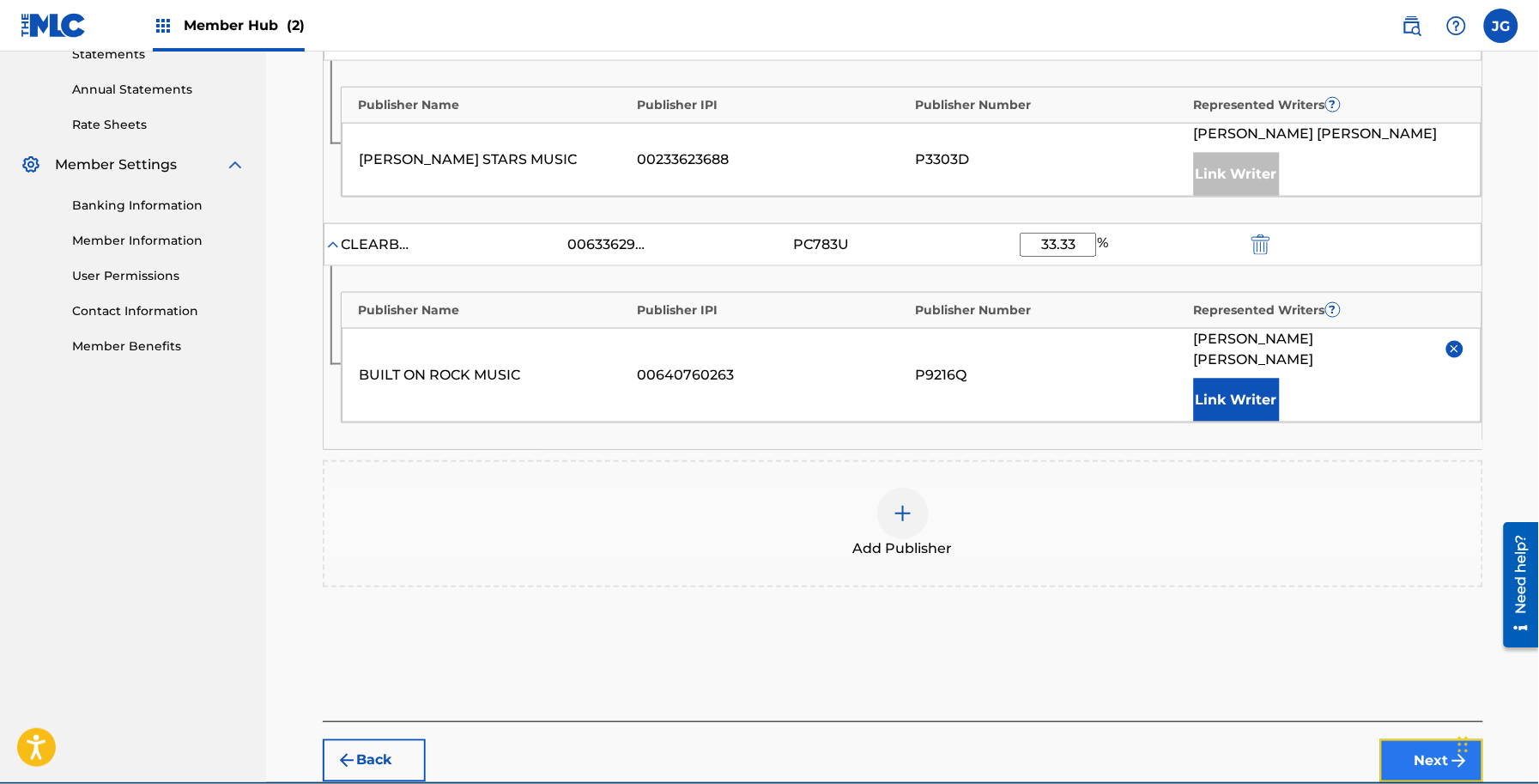
click at [1418, 747] on button "Next" at bounding box center [1431, 761] width 103 height 43
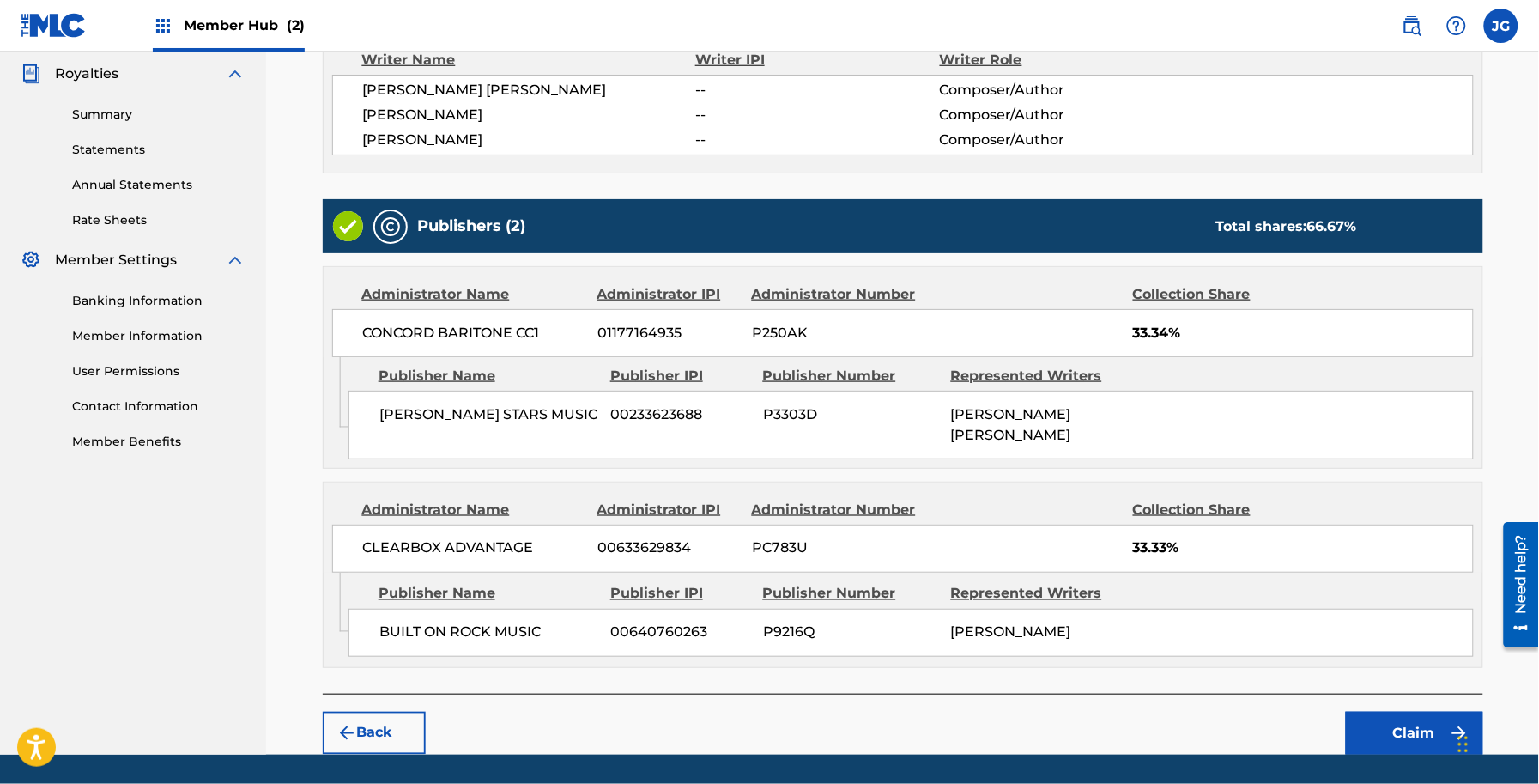
scroll to position [567, 0]
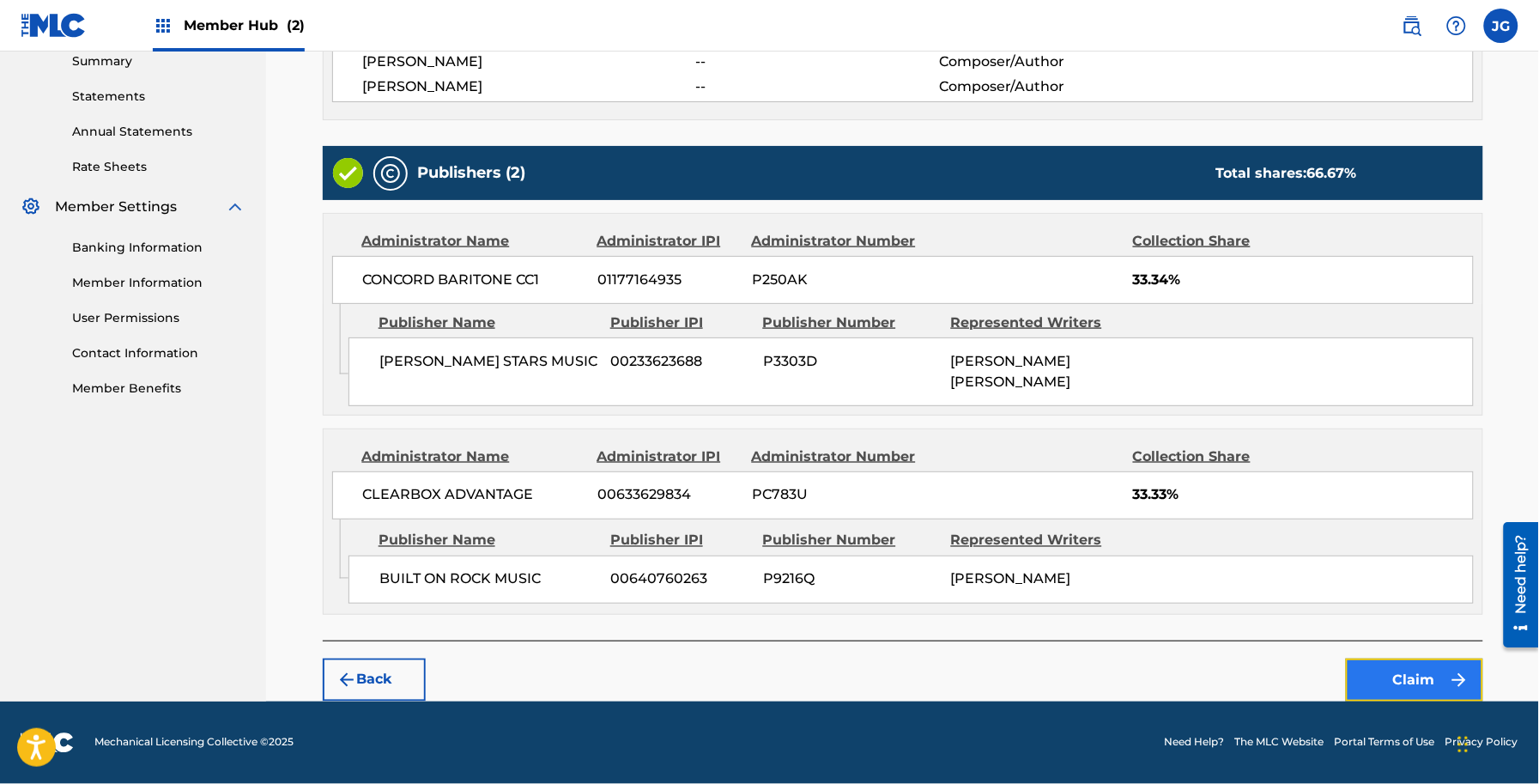
click at [1371, 670] on button "Claim" at bounding box center [1415, 680] width 138 height 43
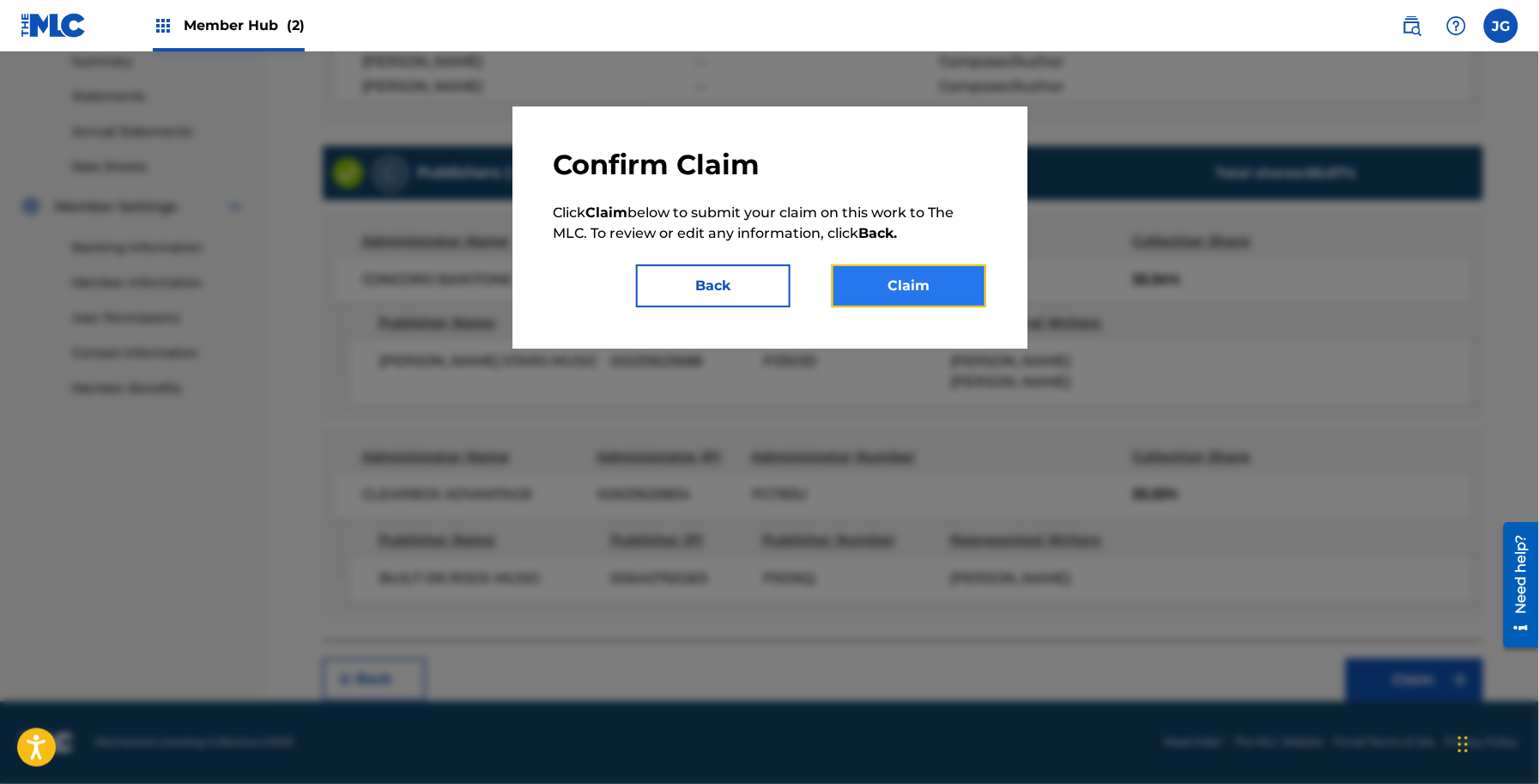
click at [978, 301] on button "Claim" at bounding box center [908, 285] width 154 height 43
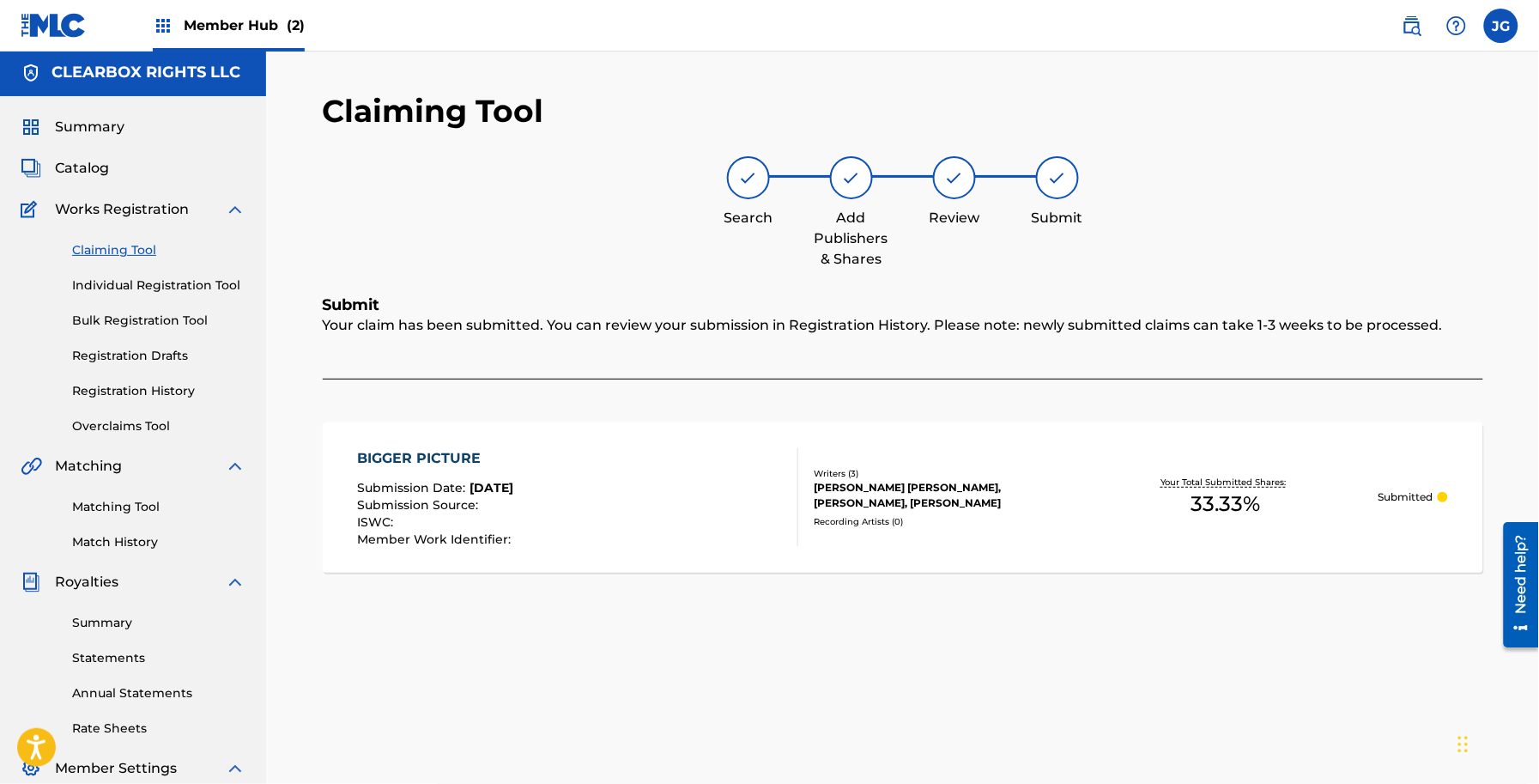
scroll to position [0, 0]
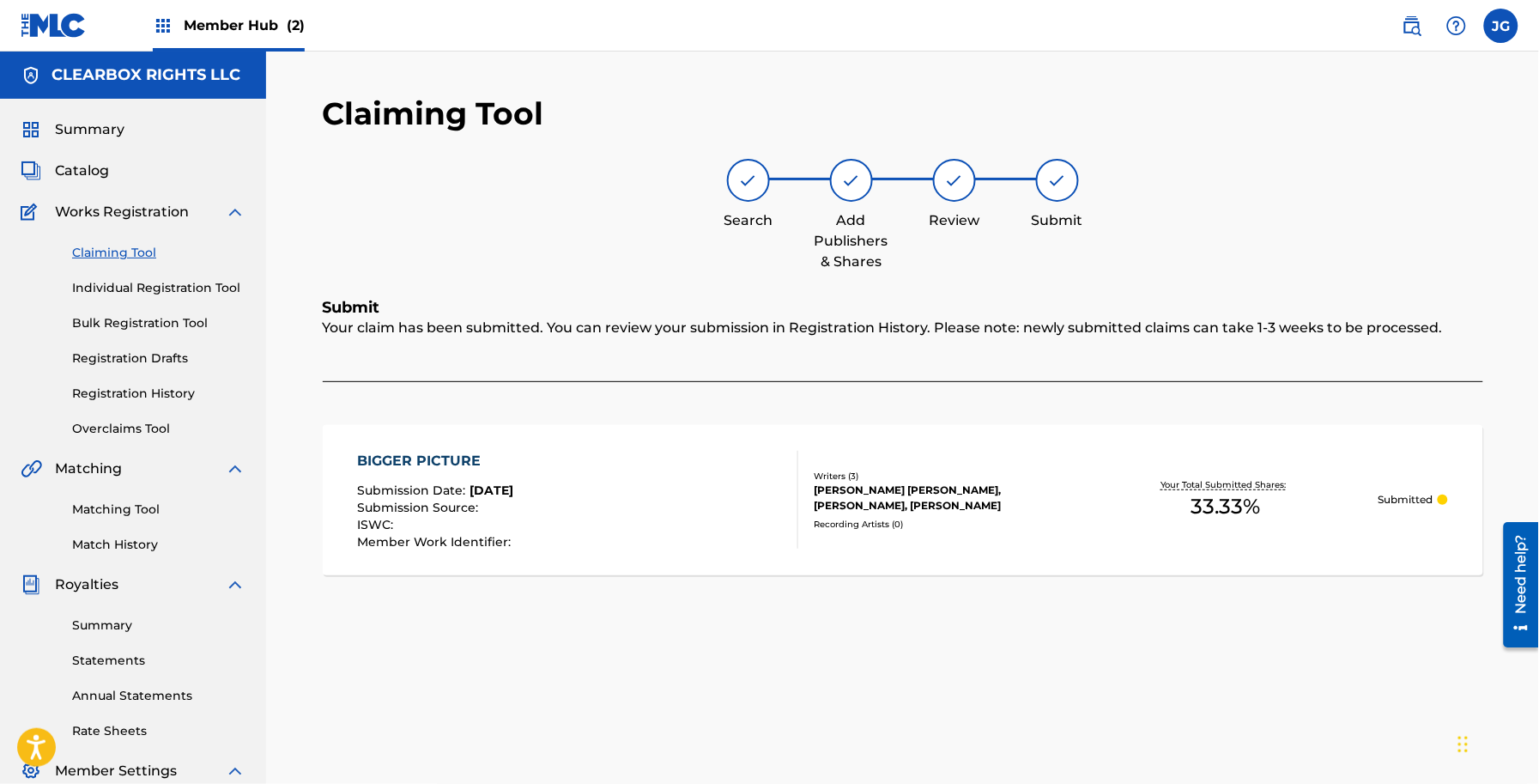
click at [129, 251] on link "Claiming Tool" at bounding box center [158, 252] width 174 height 18
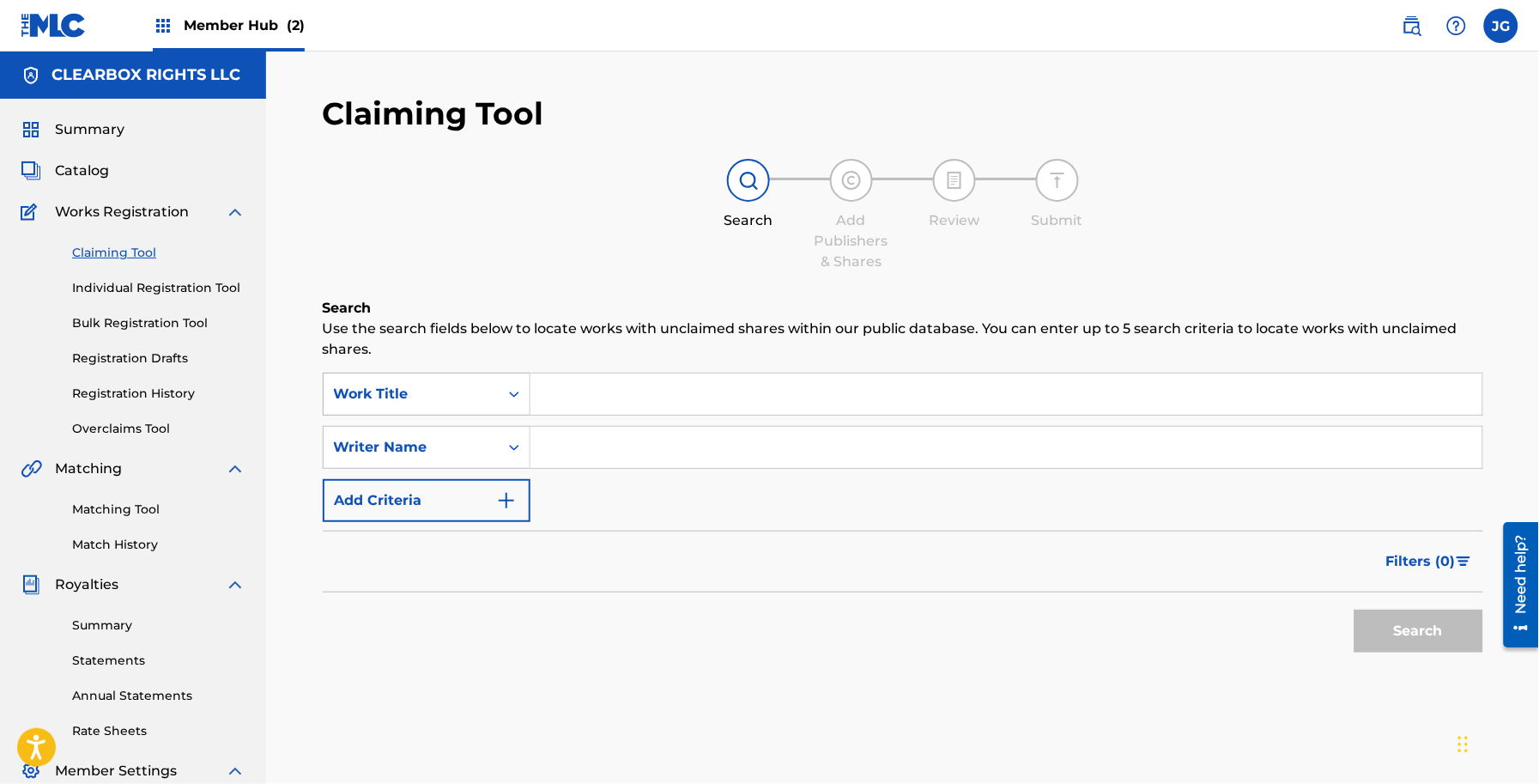
click at [477, 404] on div "Work Title" at bounding box center [410, 393] width 154 height 20
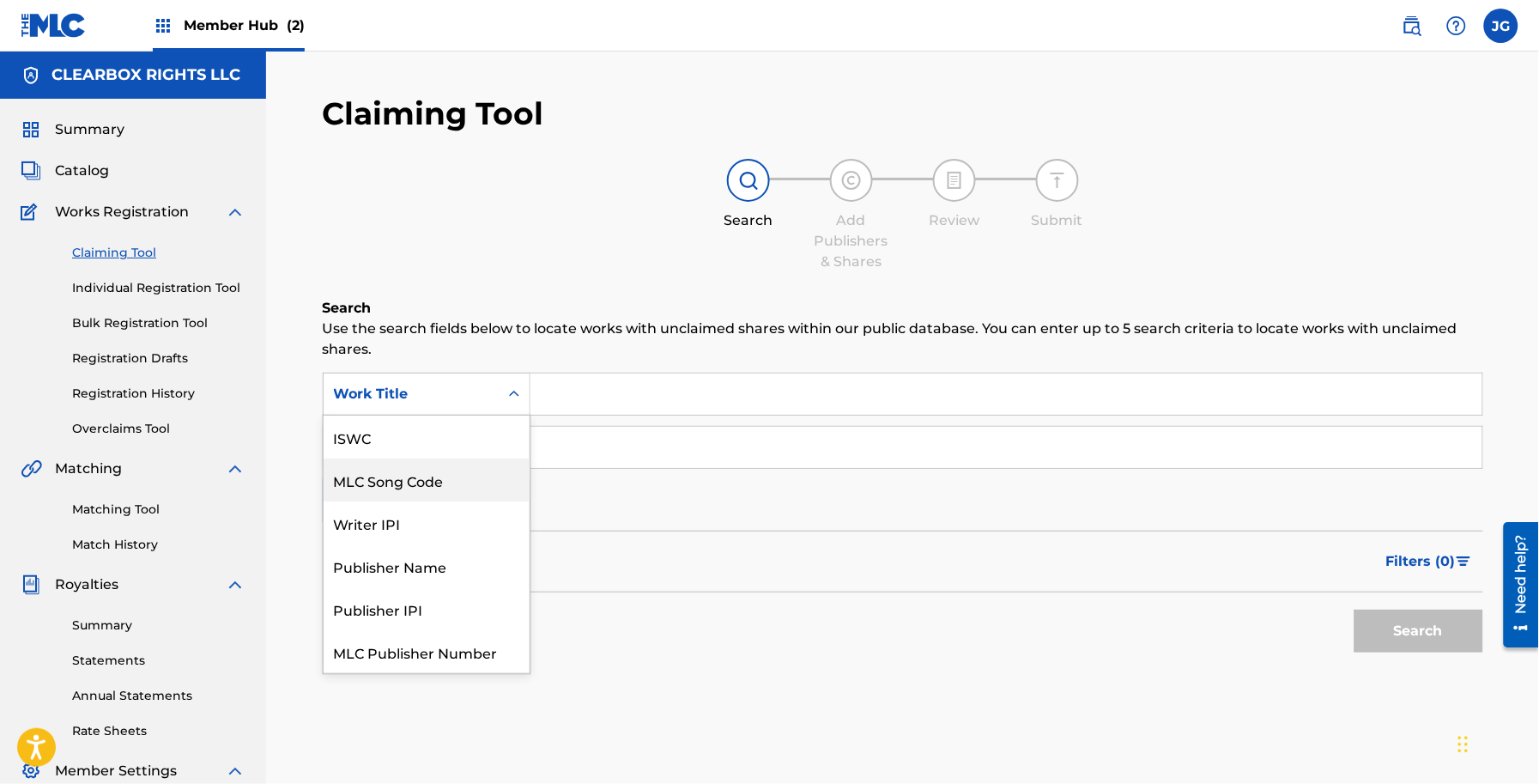
scroll to position [43, 0]
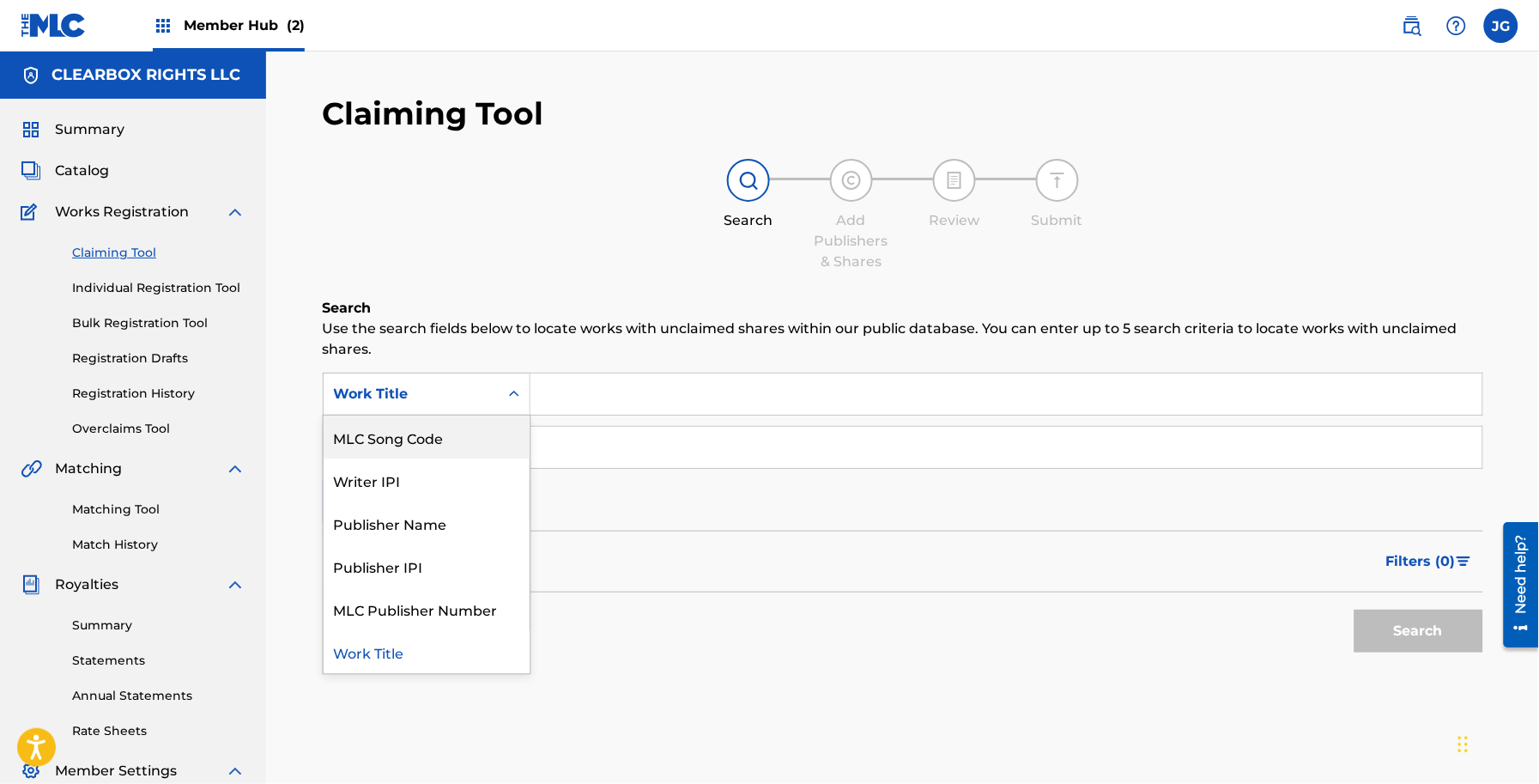
click at [479, 444] on div "MLC Song Code" at bounding box center [427, 437] width 206 height 43
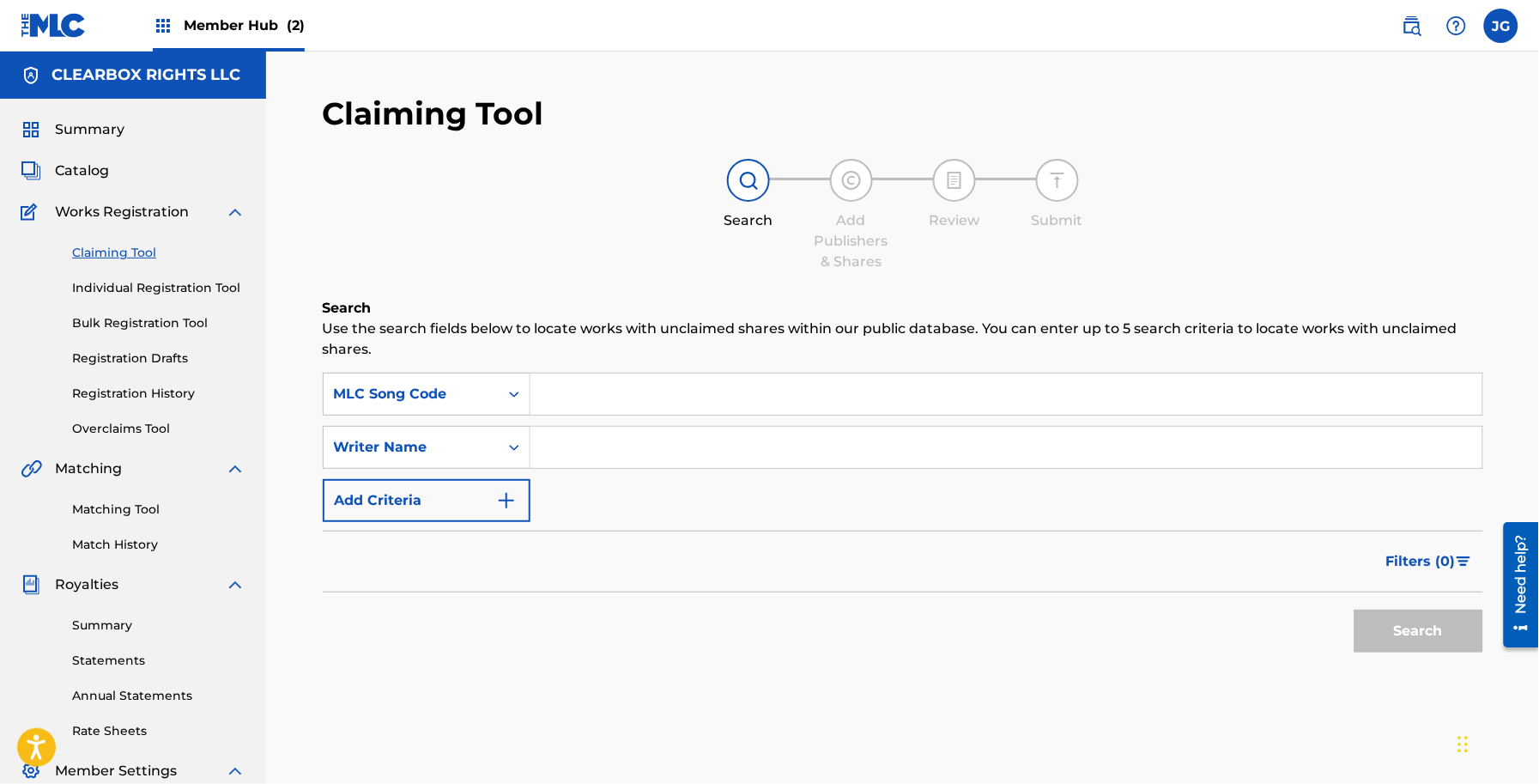
click at [606, 388] on input "Search Form" at bounding box center [1006, 394] width 952 height 41
type input "BB0BFX"
click at [1349, 567] on div "Filters ( 0 )" at bounding box center [903, 562] width 1161 height 62
click at [1389, 615] on button "Search" at bounding box center [1419, 631] width 129 height 43
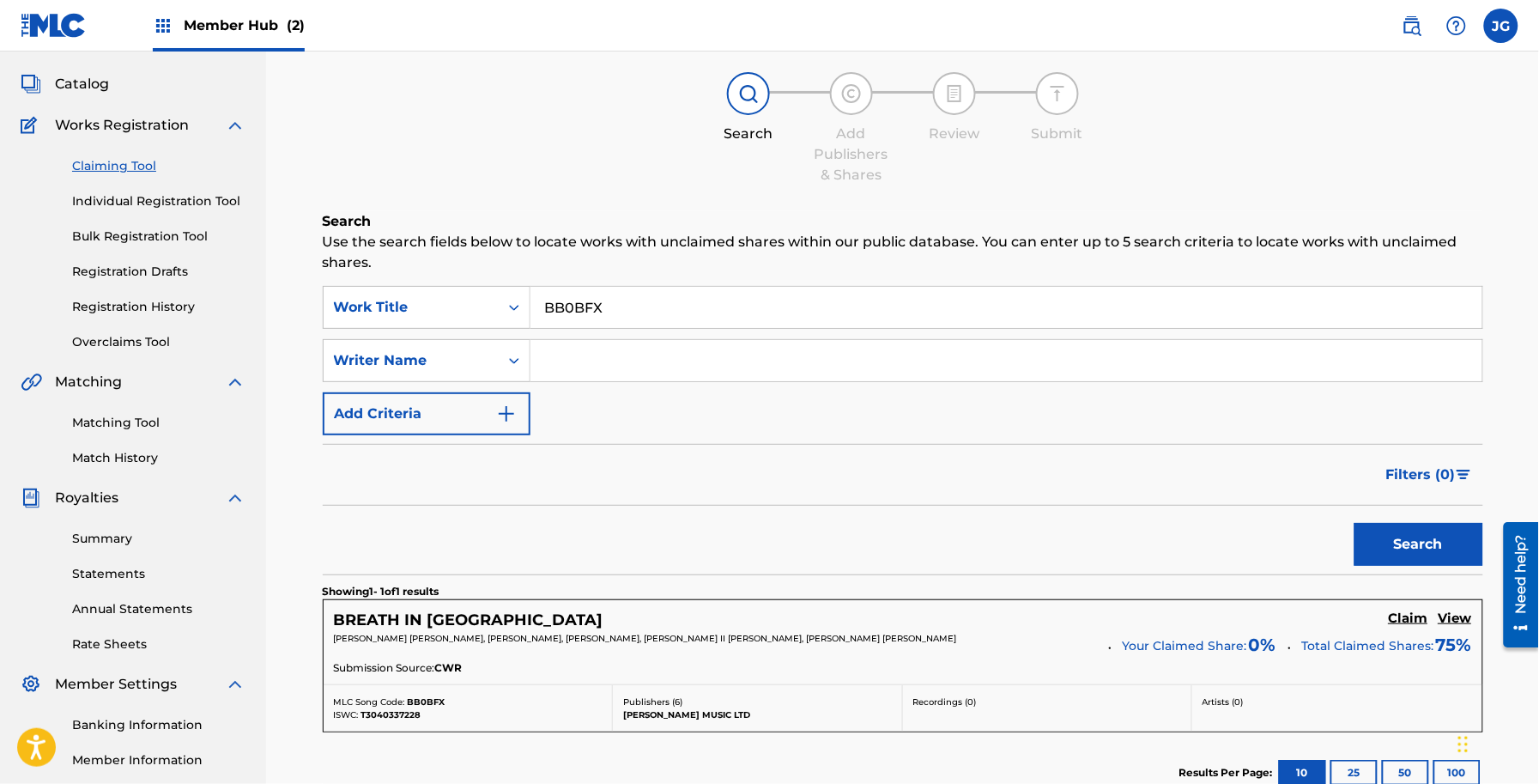
scroll to position [284, 0]
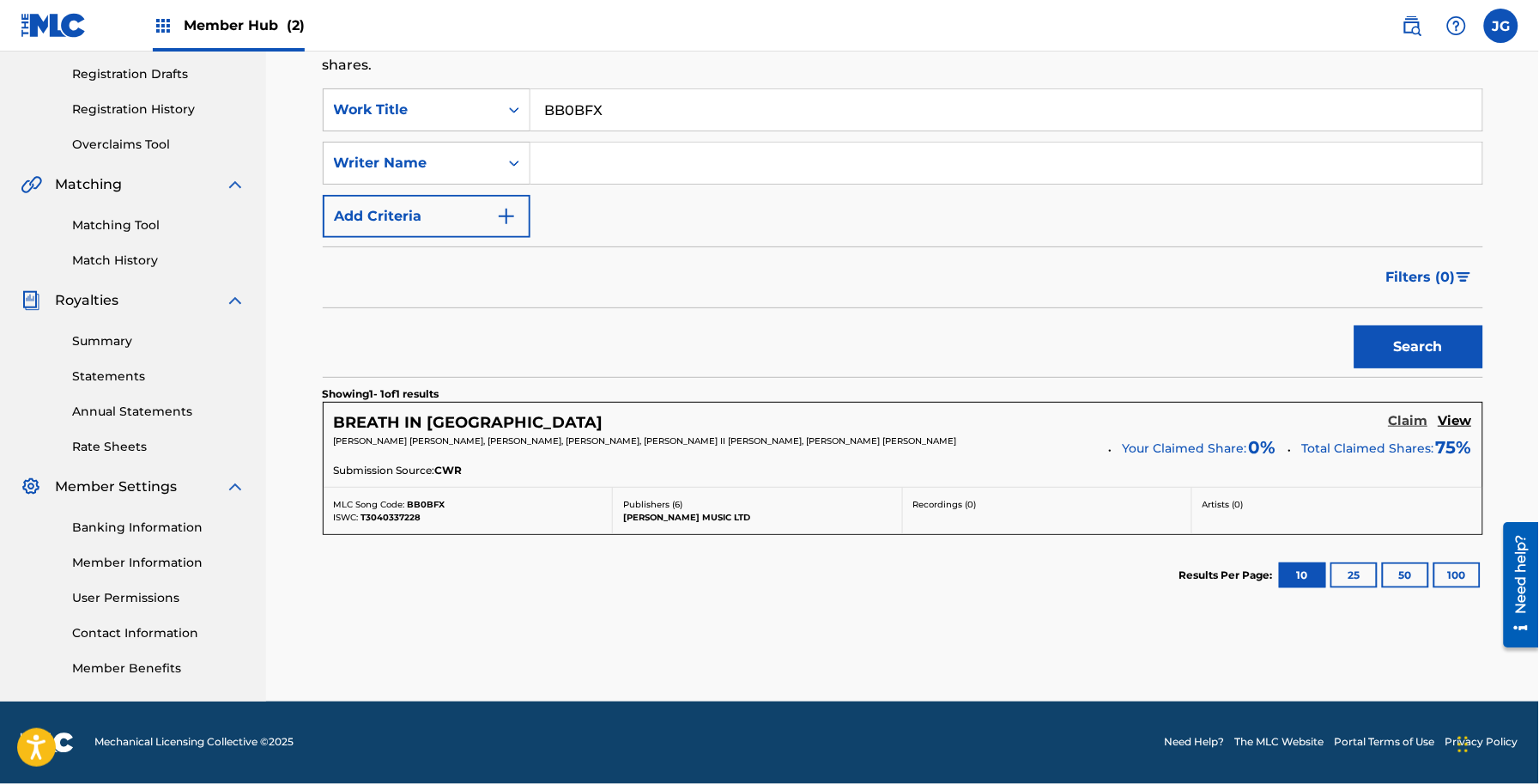
click at [1412, 422] on h5 "Claim" at bounding box center [1408, 421] width 40 height 16
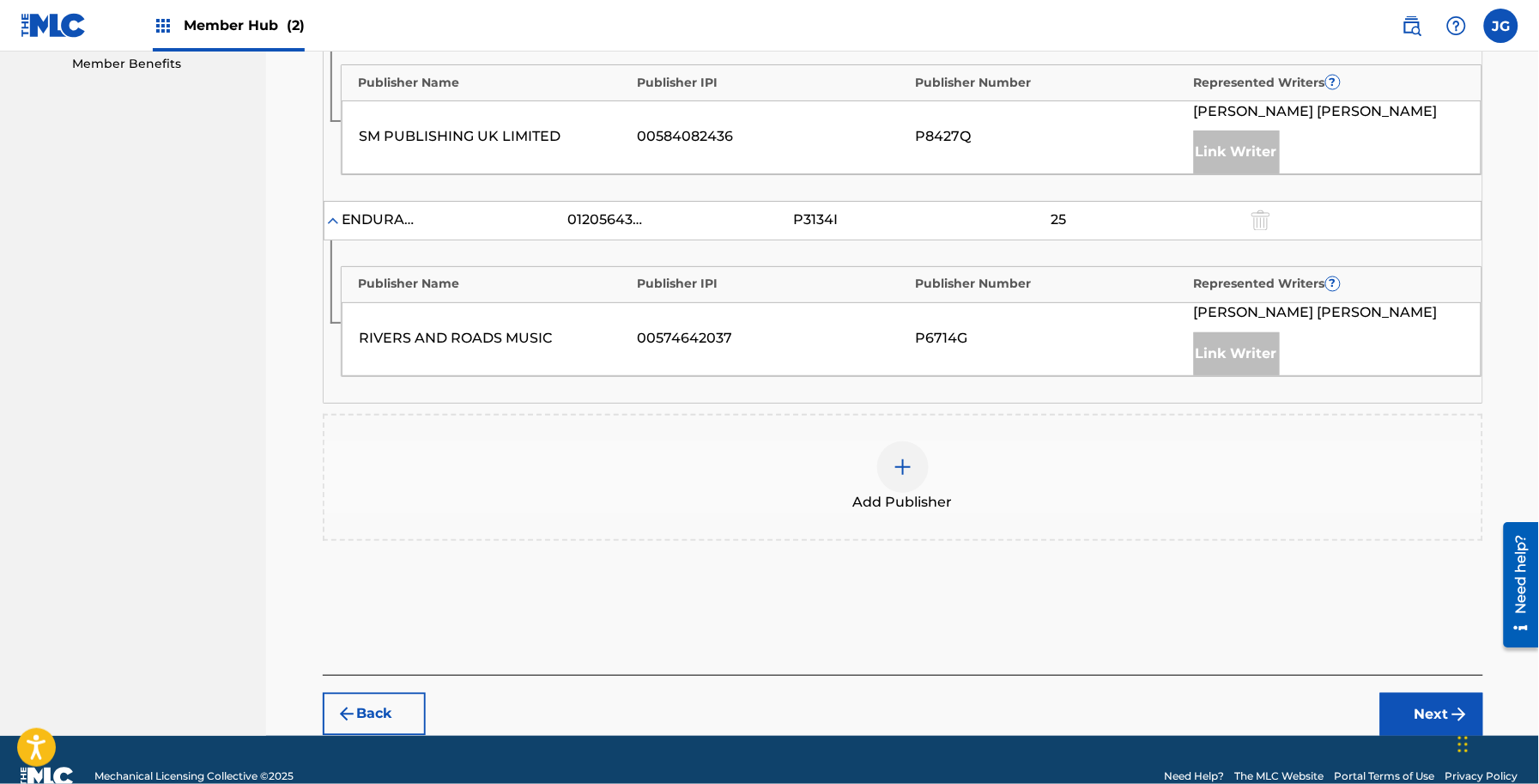
click at [744, 537] on div "Publishers ( 3 ) ? REQUIRED Total shares: 75 % Administrator ? Administrator IP…" at bounding box center [903, 119] width 1161 height 959
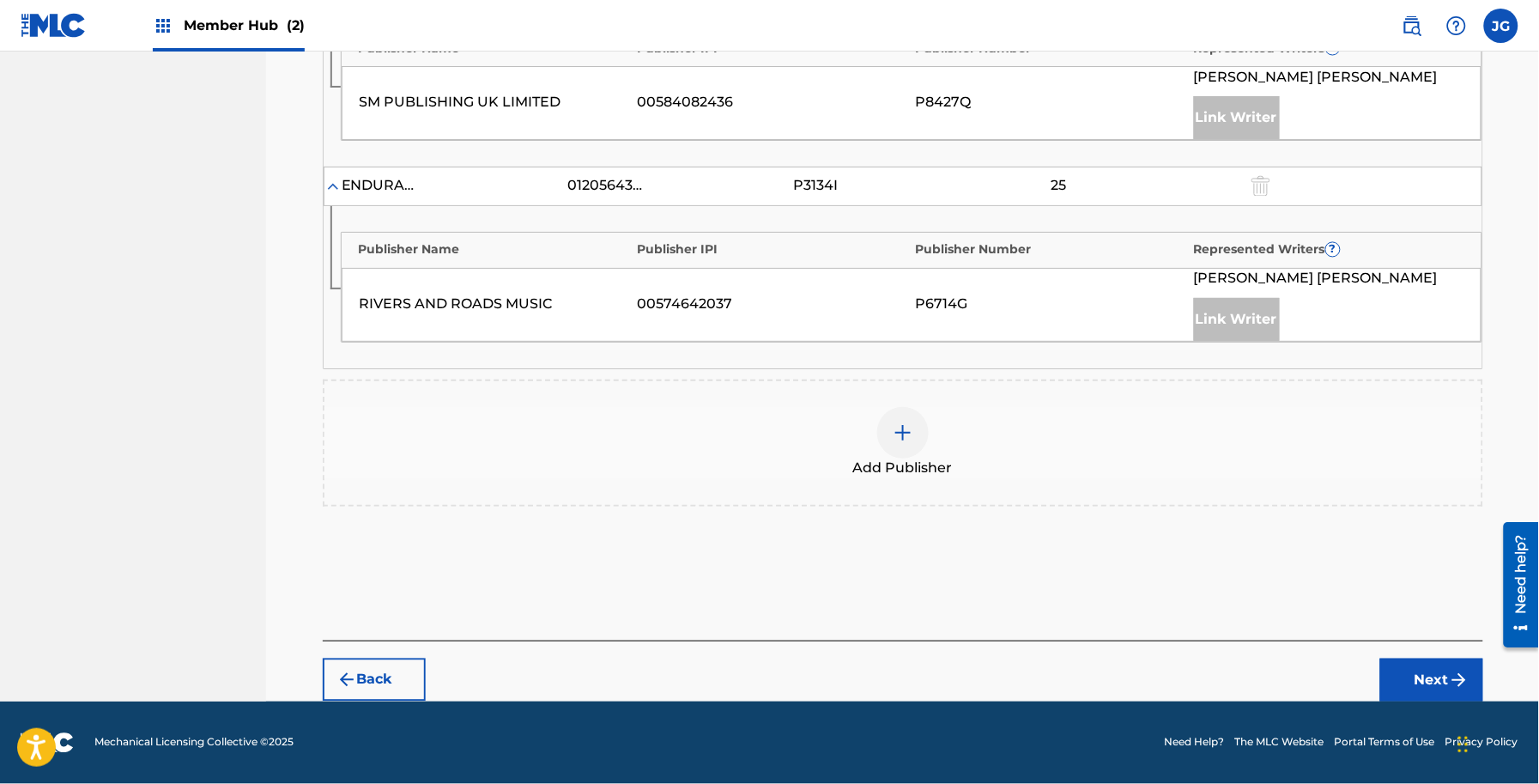
click at [974, 459] on div "Add Publisher" at bounding box center [902, 442] width 1157 height 72
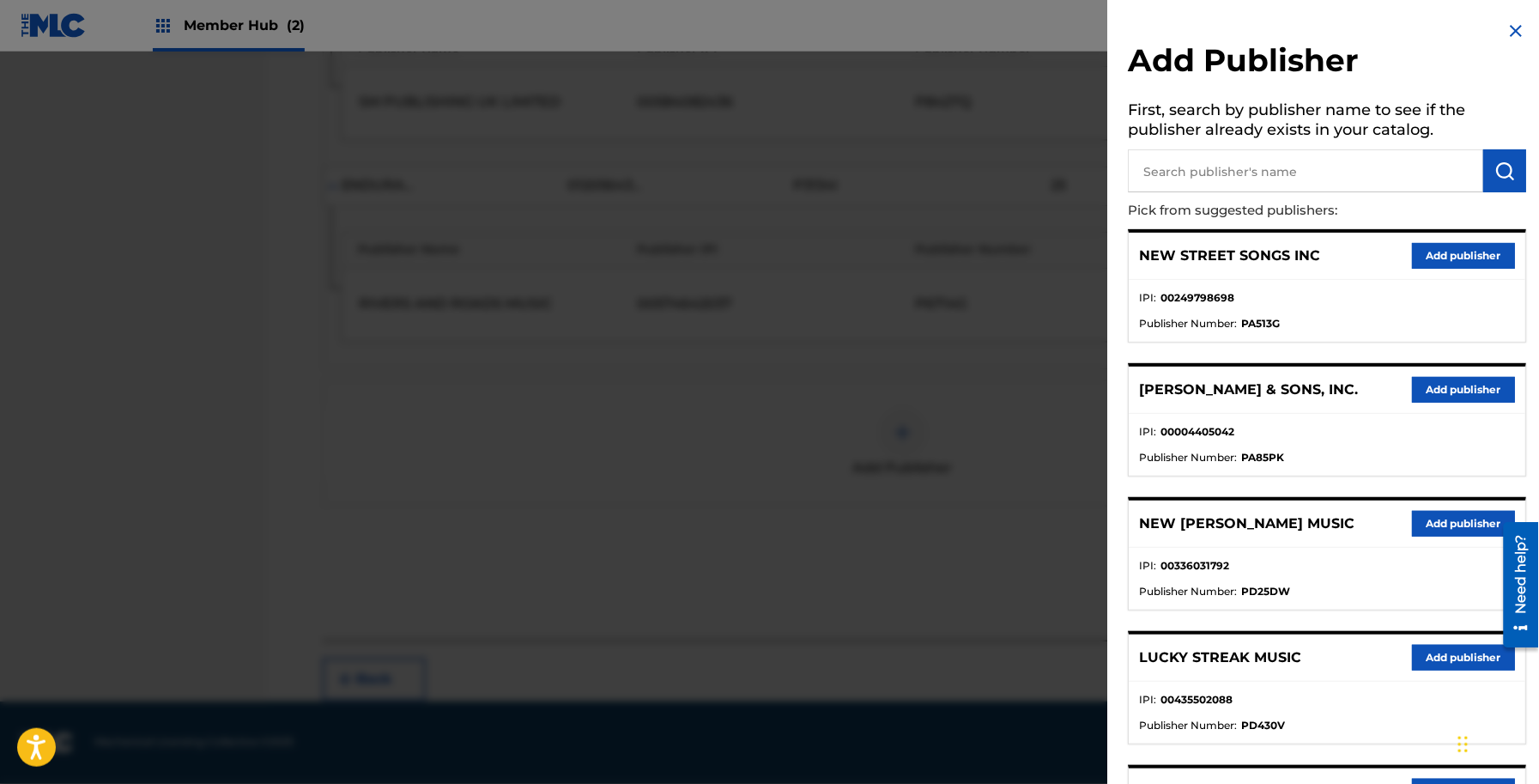
click at [1229, 174] on input "text" at bounding box center [1306, 171] width 355 height 43
type input "built on rock music"
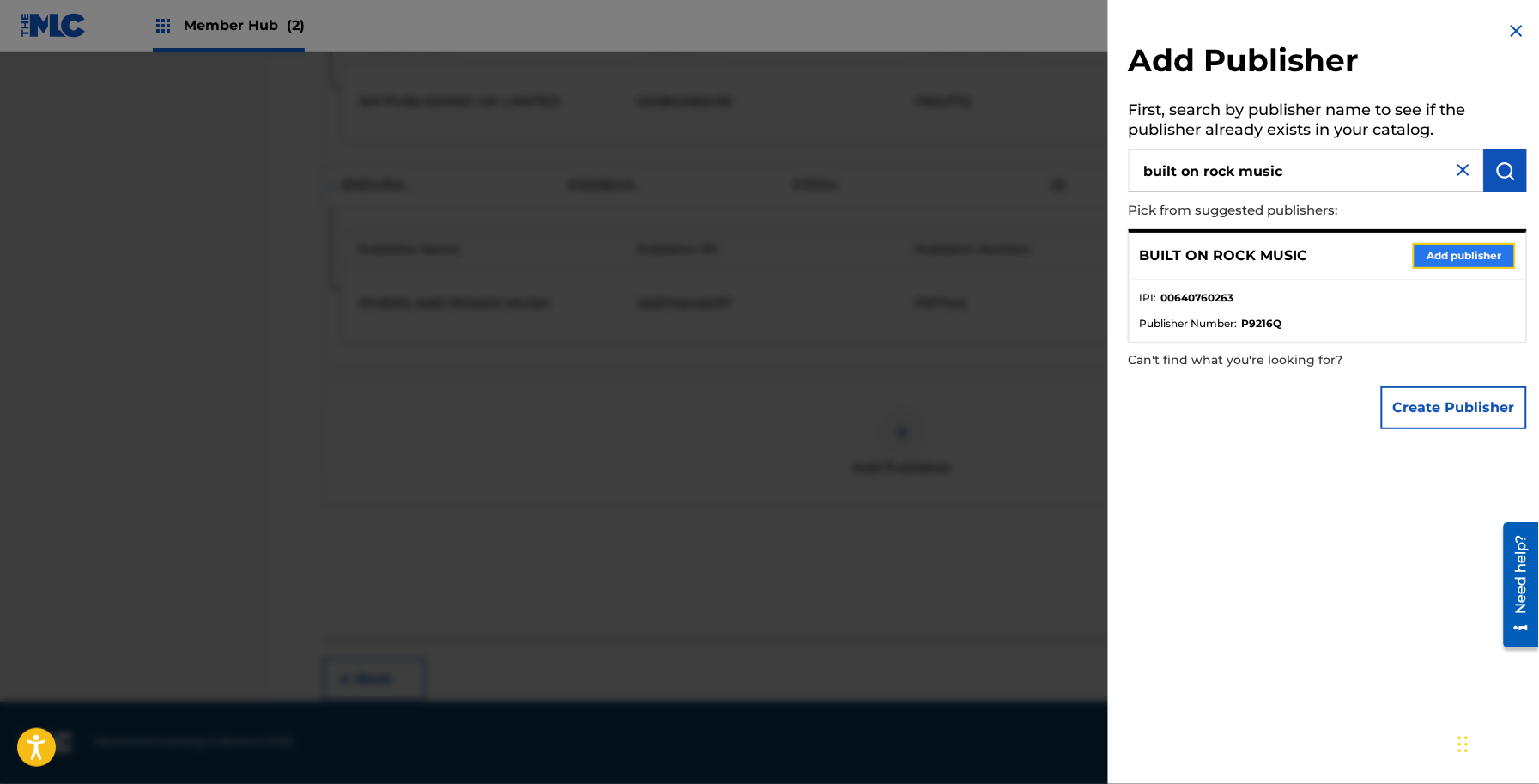
click at [1425, 249] on button "Add publisher" at bounding box center [1464, 255] width 103 height 26
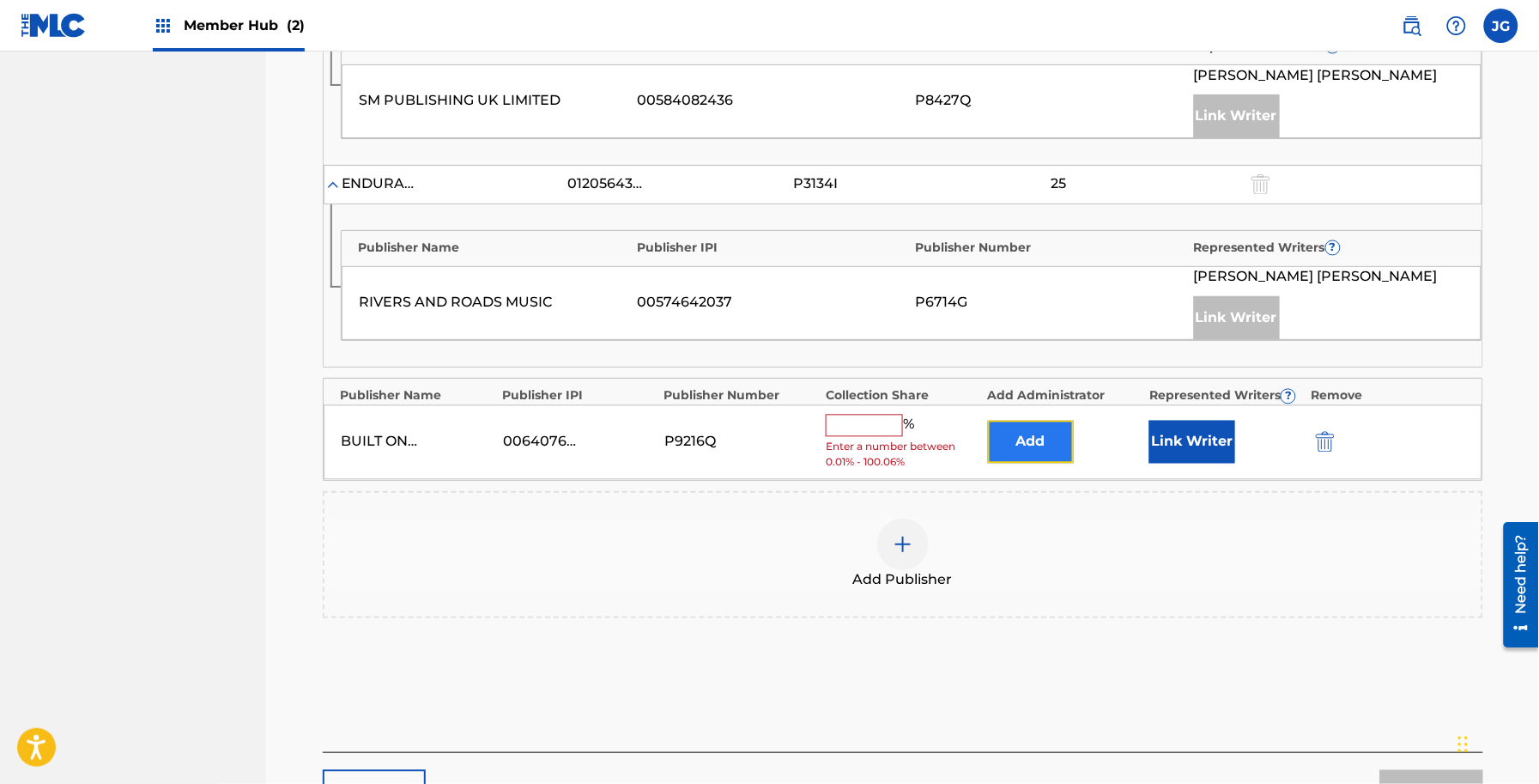
click at [1009, 455] on button "Add" at bounding box center [1031, 441] width 85 height 43
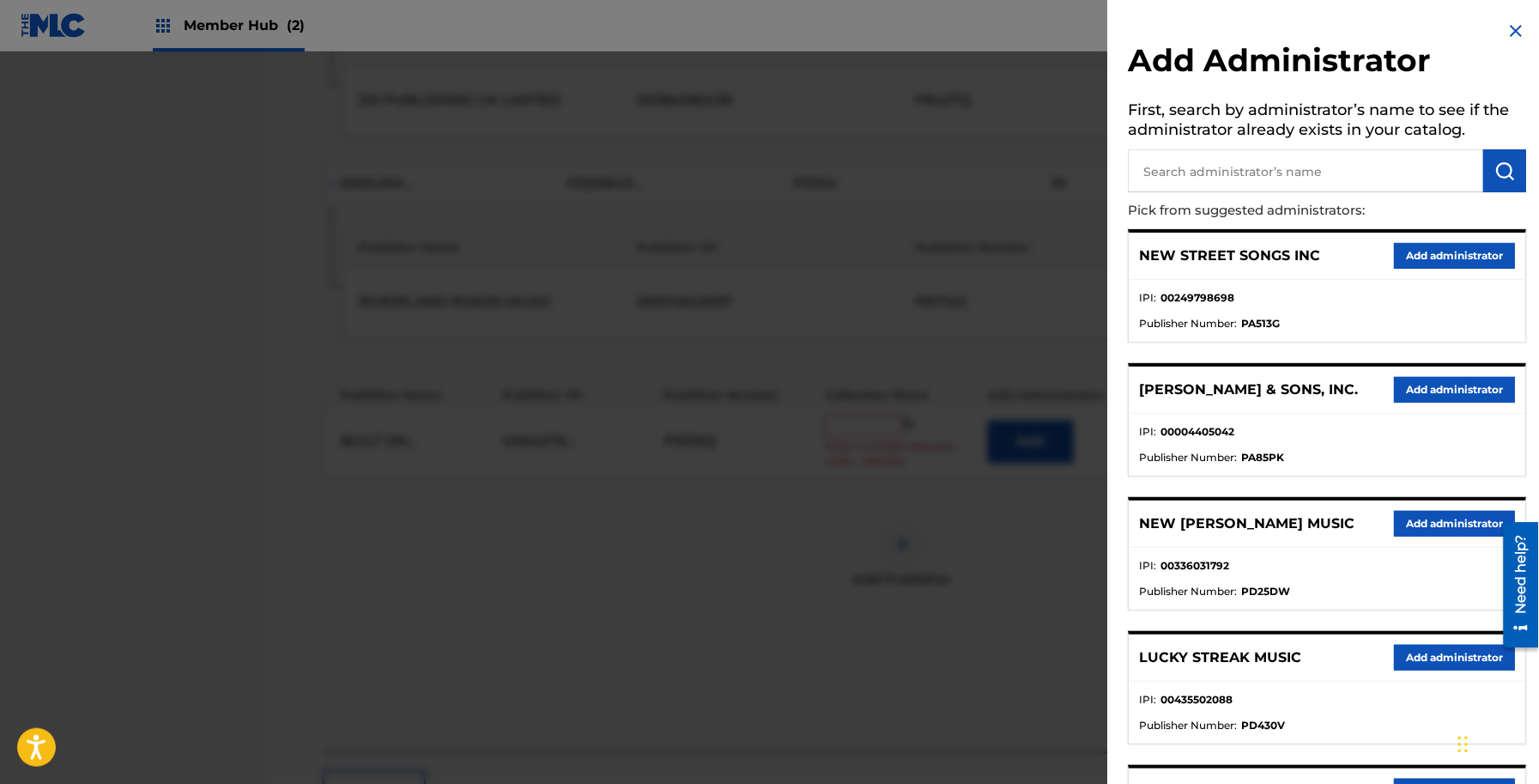
click at [1203, 154] on input "text" at bounding box center [1306, 171] width 355 height 43
type input "adv"
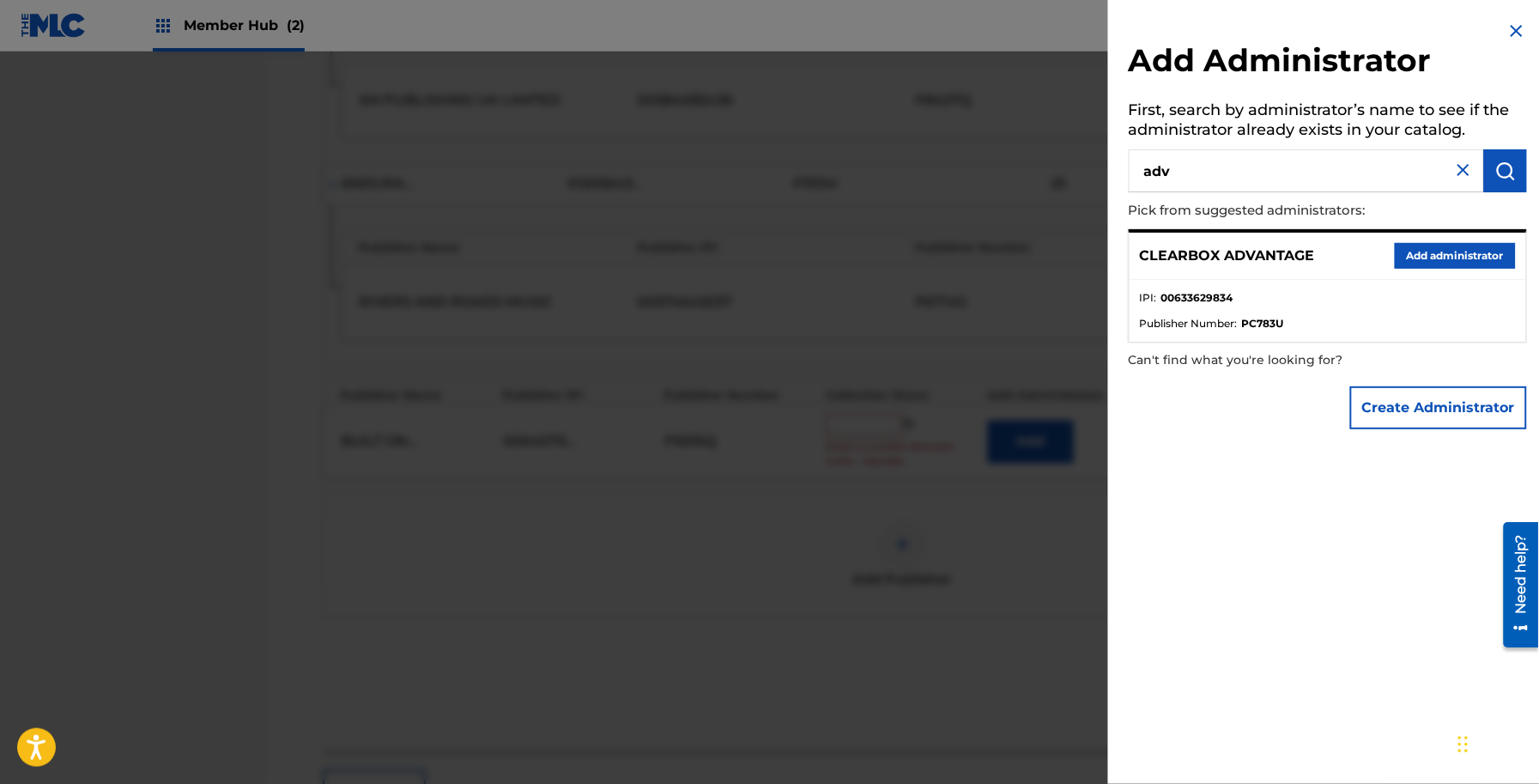
click at [1427, 238] on div "CLEARBOX ADVANTAGE Add administrator" at bounding box center [1327, 256] width 397 height 48
click at [1426, 257] on button "Add administrator" at bounding box center [1456, 255] width 121 height 26
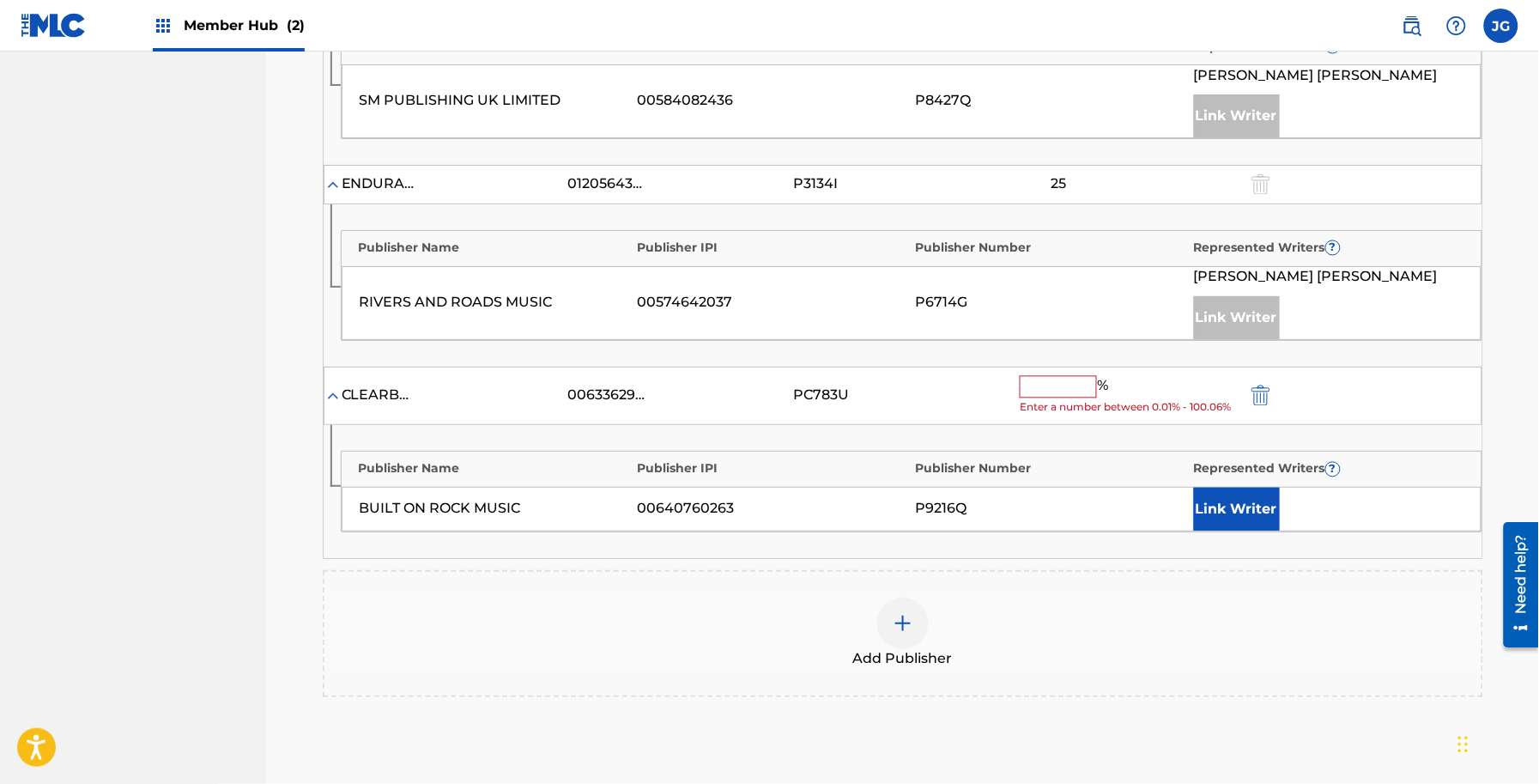
click at [1089, 393] on input "text" at bounding box center [1059, 386] width 78 height 22
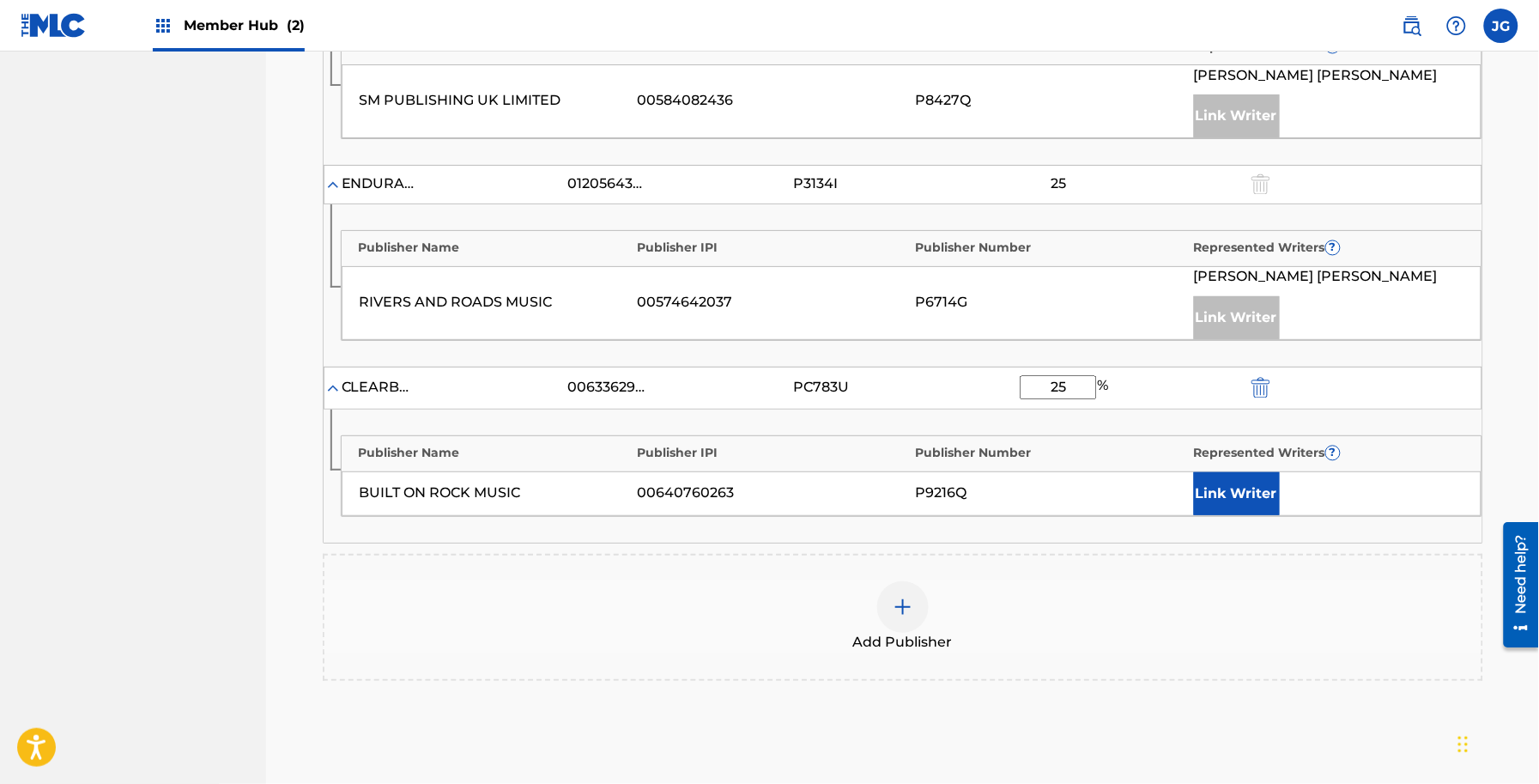
type input "25"
click at [1279, 447] on div "Represented Writers ?" at bounding box center [1329, 453] width 271 height 18
click at [1266, 487] on button "Link Writer" at bounding box center [1237, 494] width 85 height 43
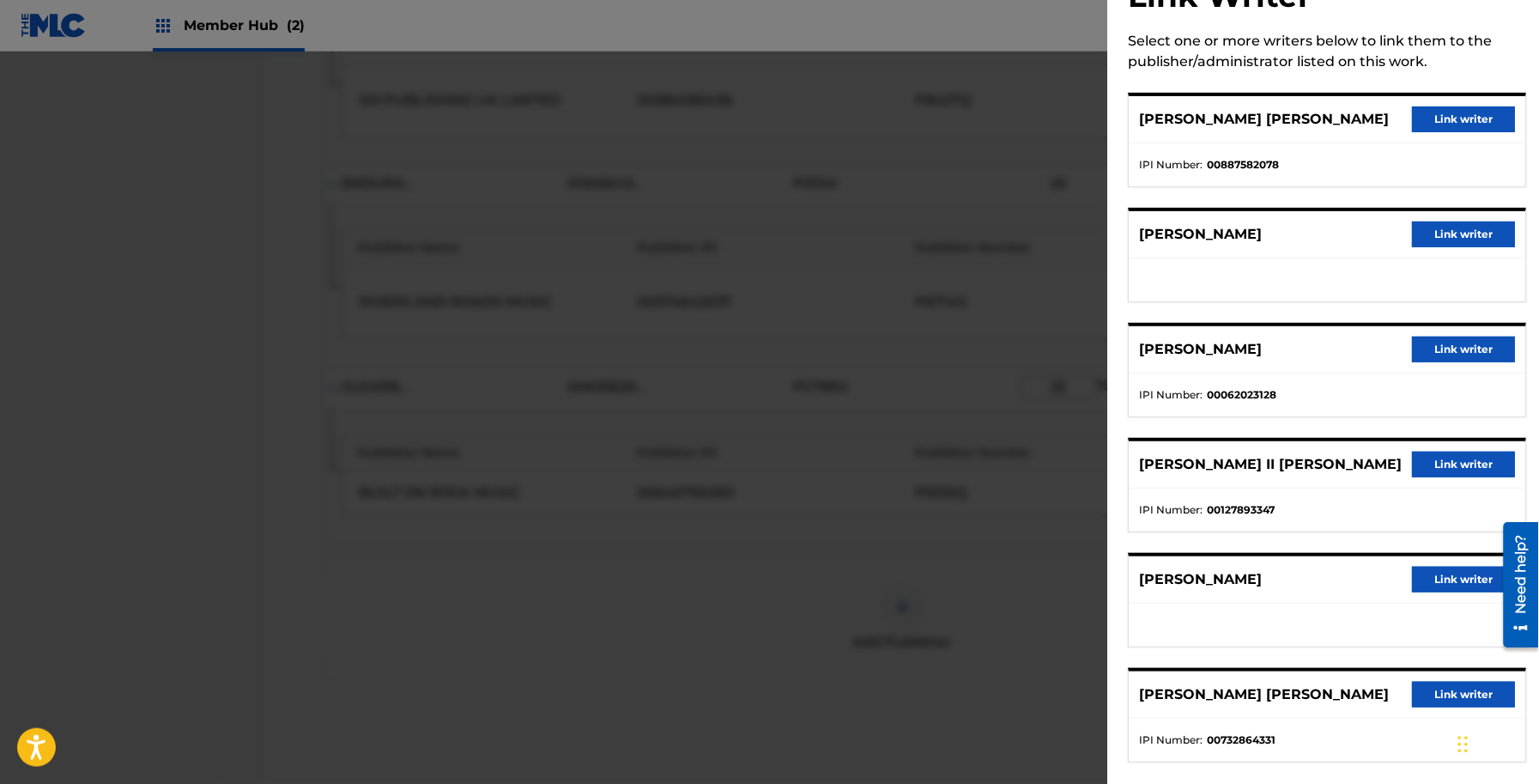
scroll to position [100, 0]
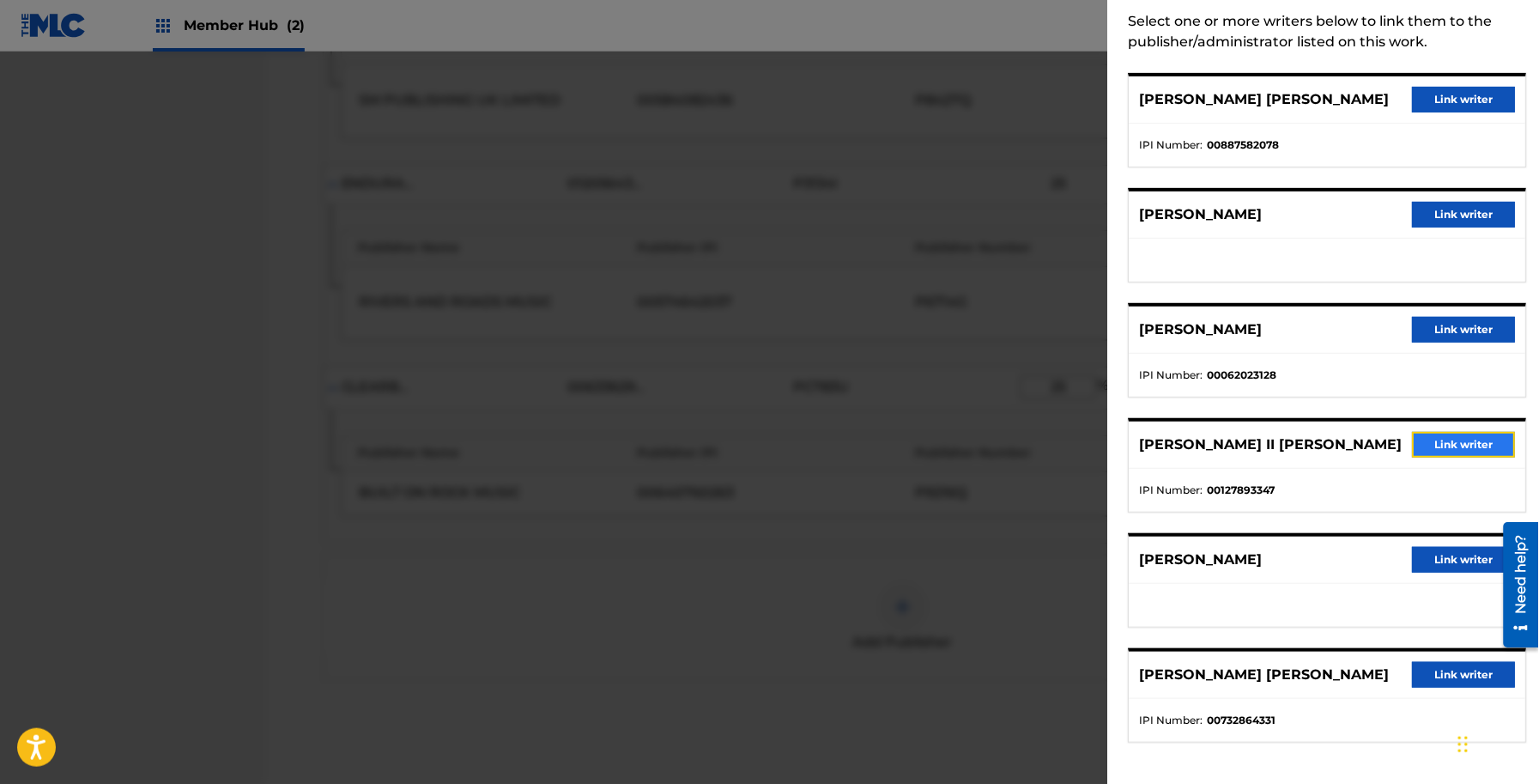
click at [1434, 442] on button "Link writer" at bounding box center [1464, 444] width 103 height 26
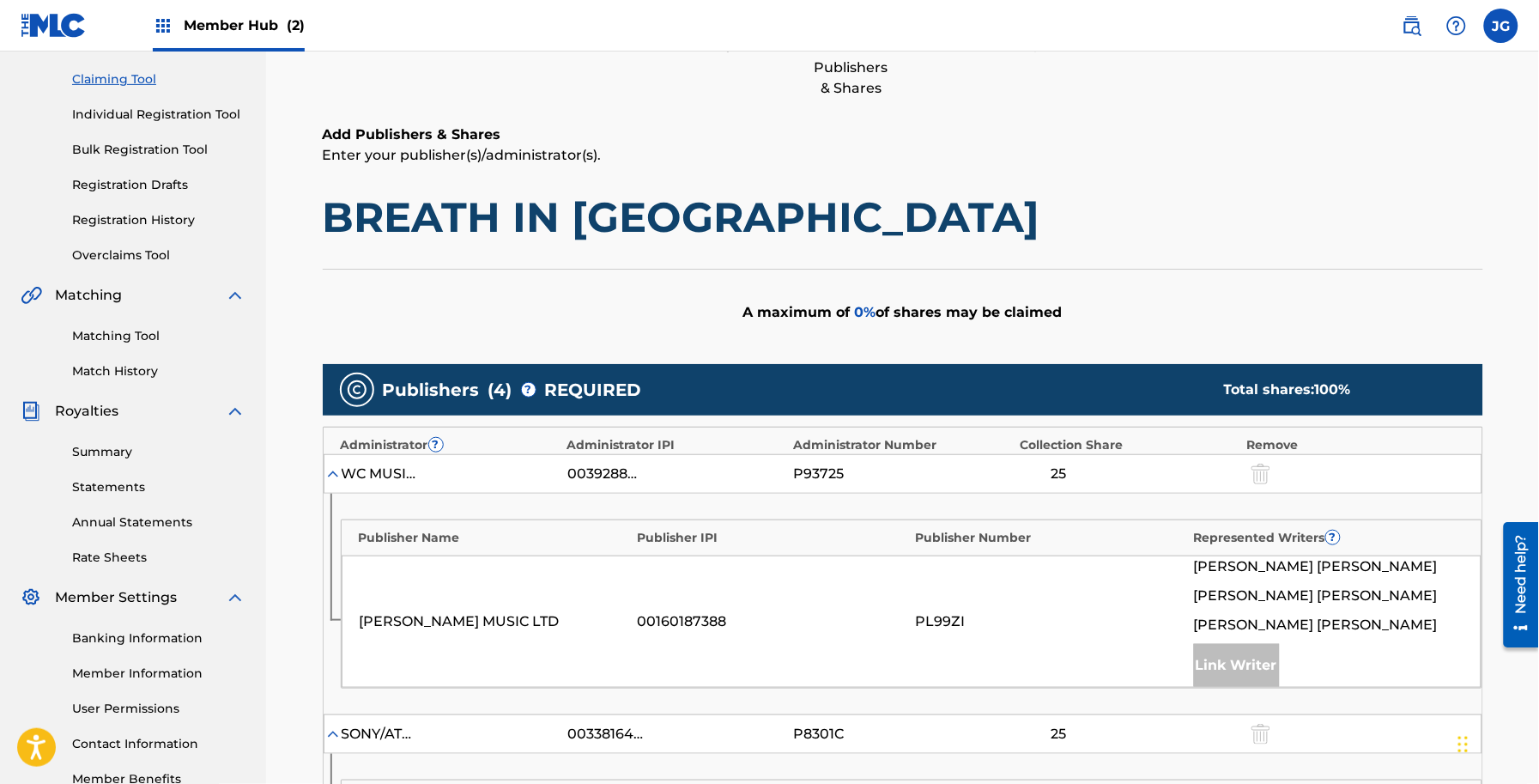
scroll to position [1130, 0]
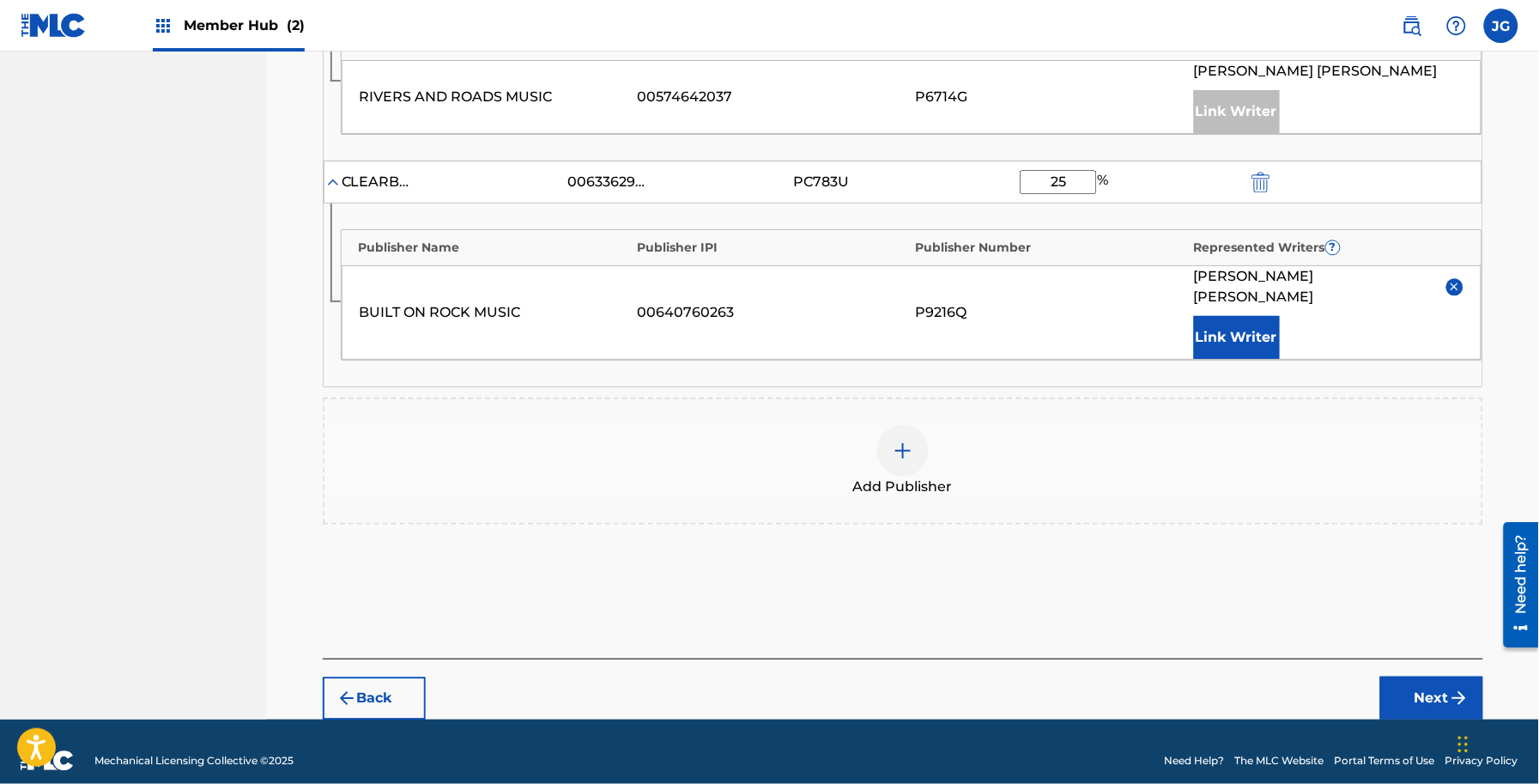
click at [1412, 719] on footer "Mechanical Licensing Collective © 2025 Need Help? The MLC Website Portal Terms …" at bounding box center [770, 760] width 1539 height 82
click at [1405, 688] on button "Next" at bounding box center [1431, 698] width 103 height 43
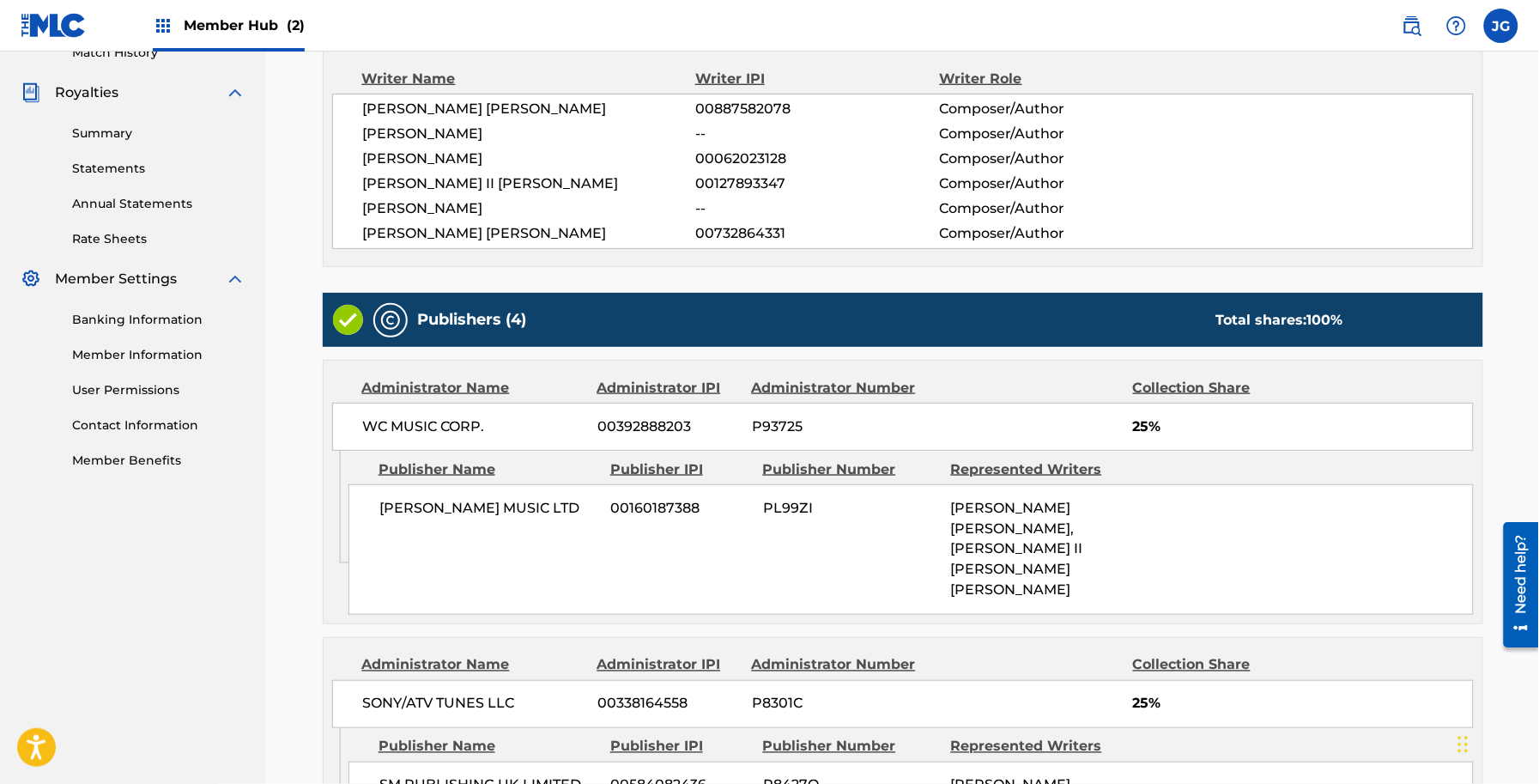
scroll to position [1135, 0]
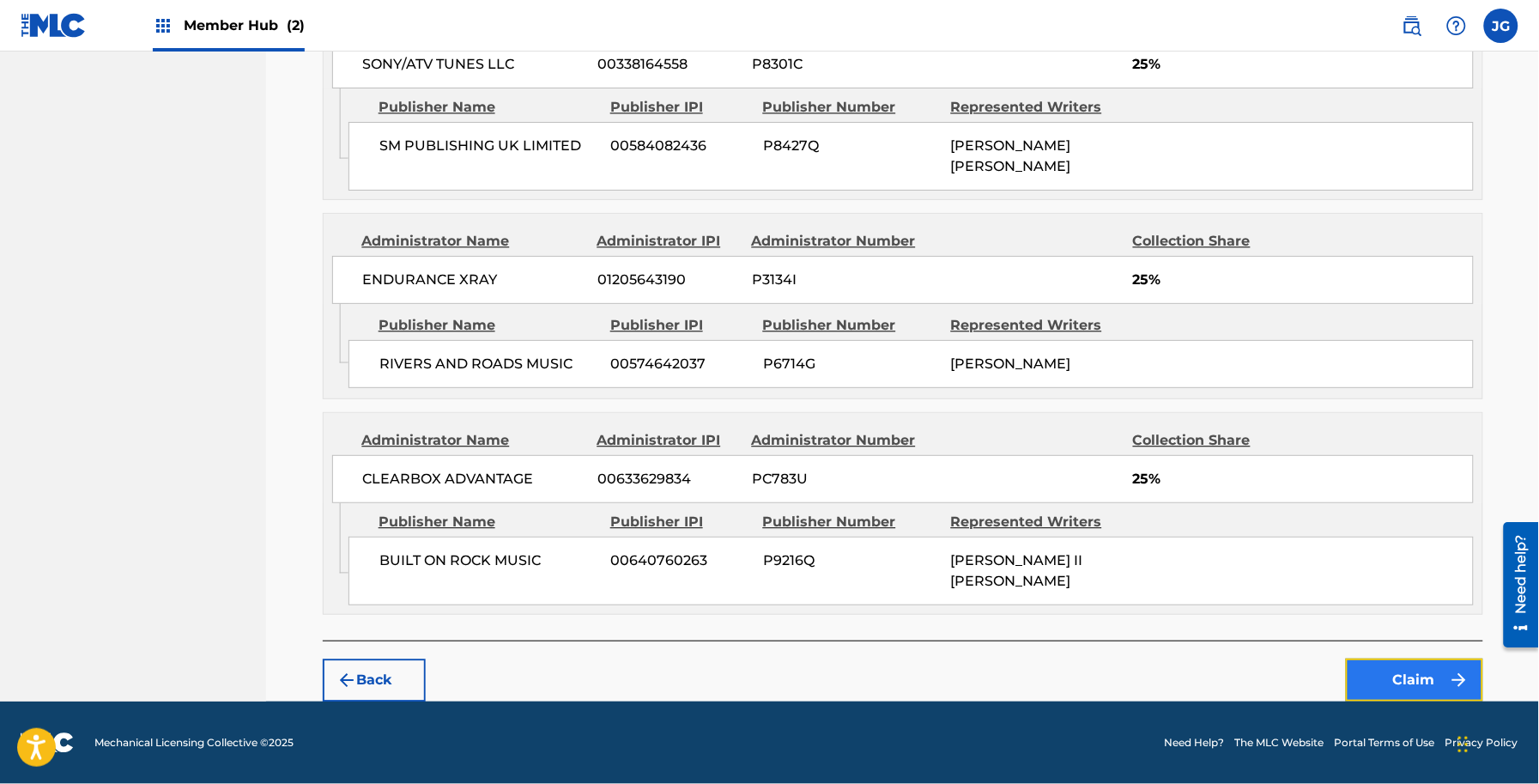
click at [1399, 659] on button "Claim" at bounding box center [1415, 680] width 138 height 43
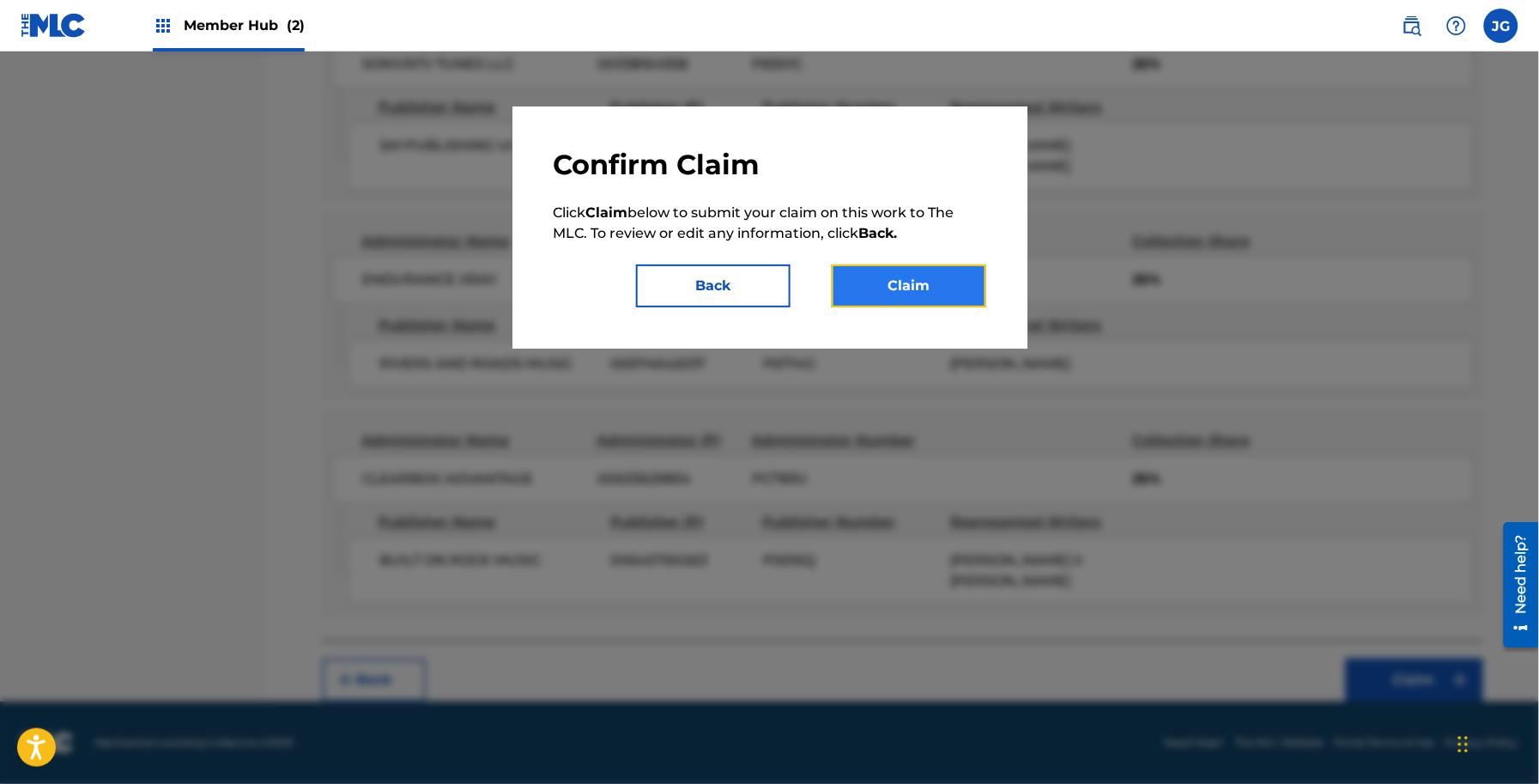
click at [932, 279] on button "Claim" at bounding box center [908, 285] width 154 height 43
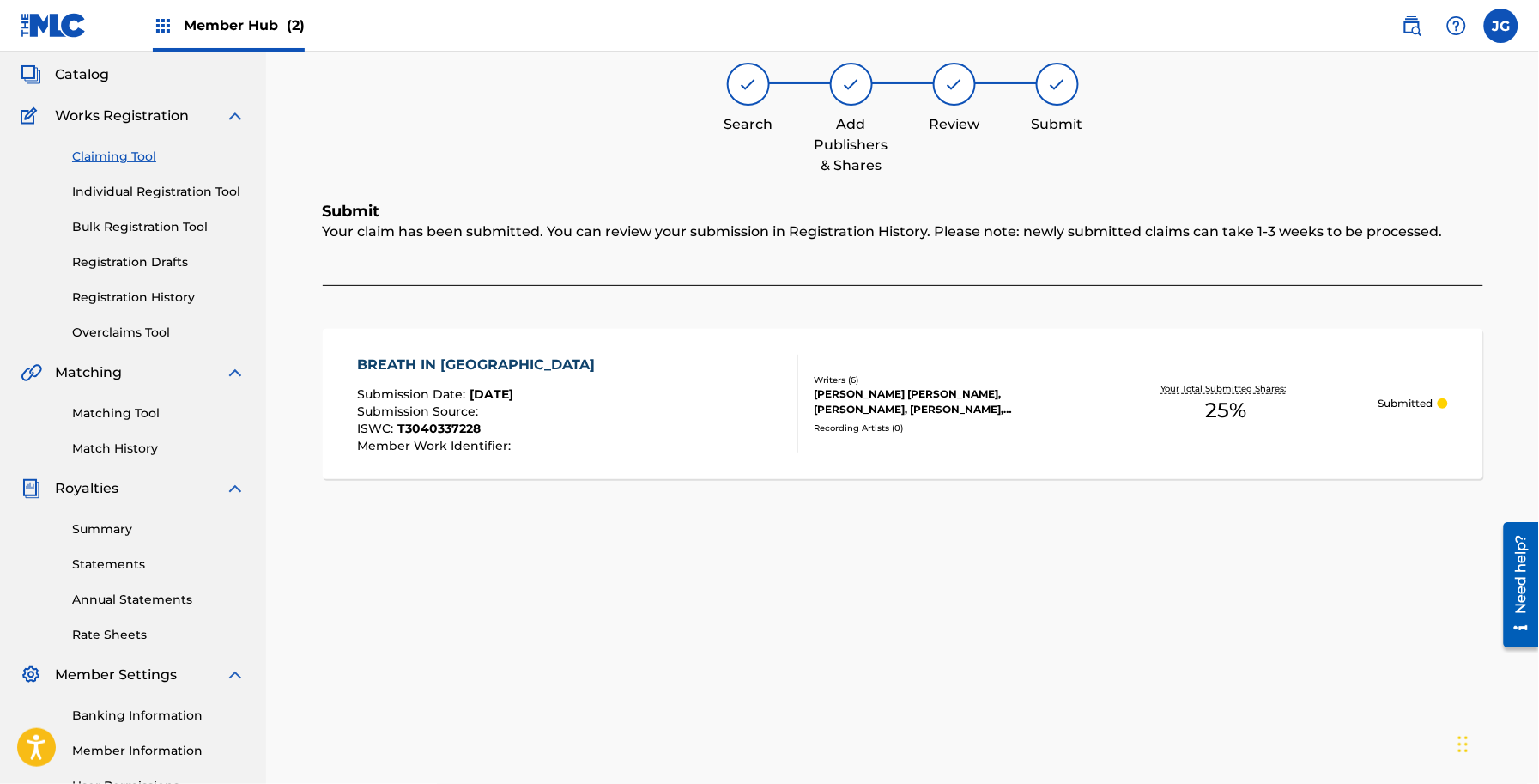
scroll to position [0, 0]
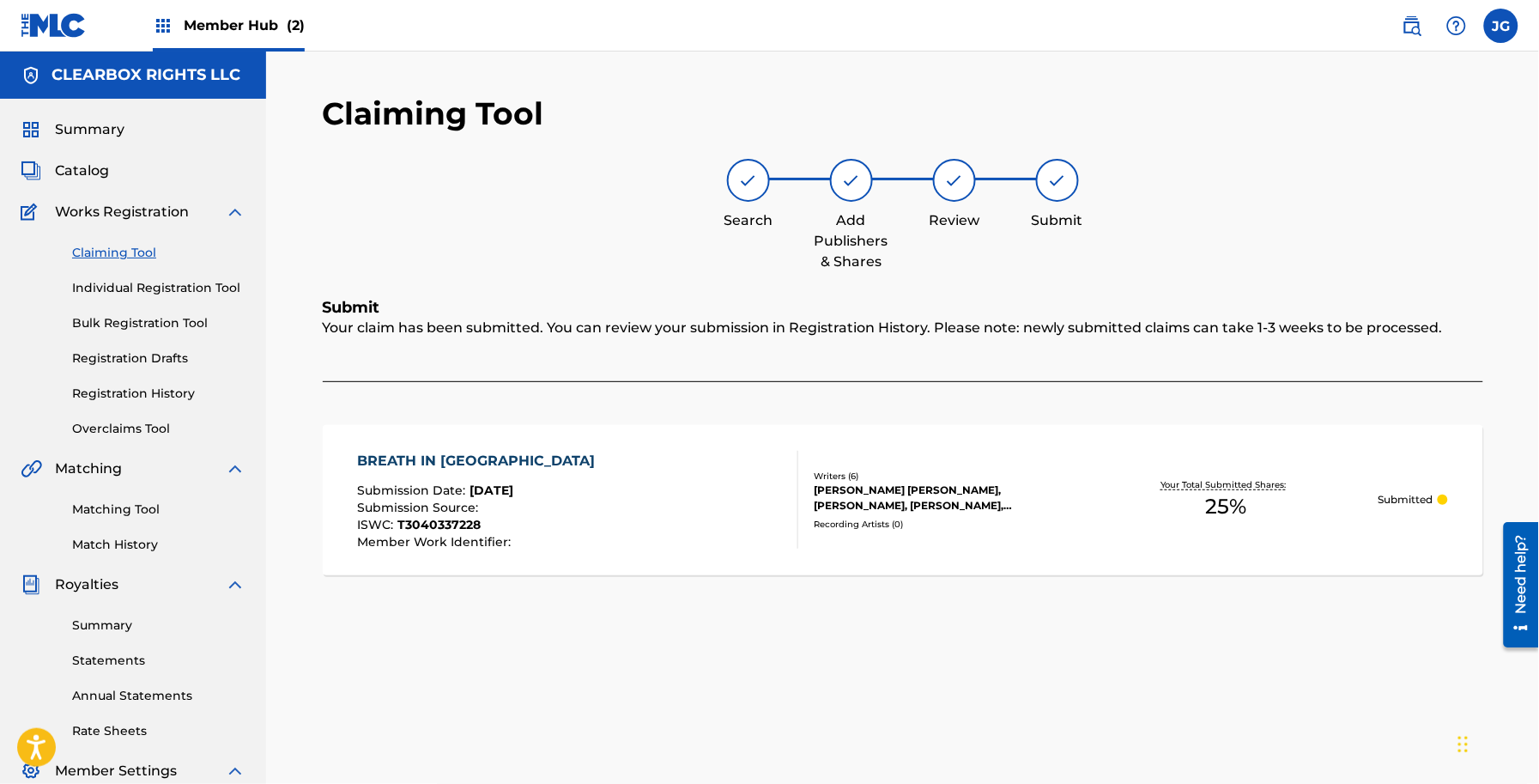
click at [130, 244] on link "Claiming Tool" at bounding box center [158, 252] width 174 height 18
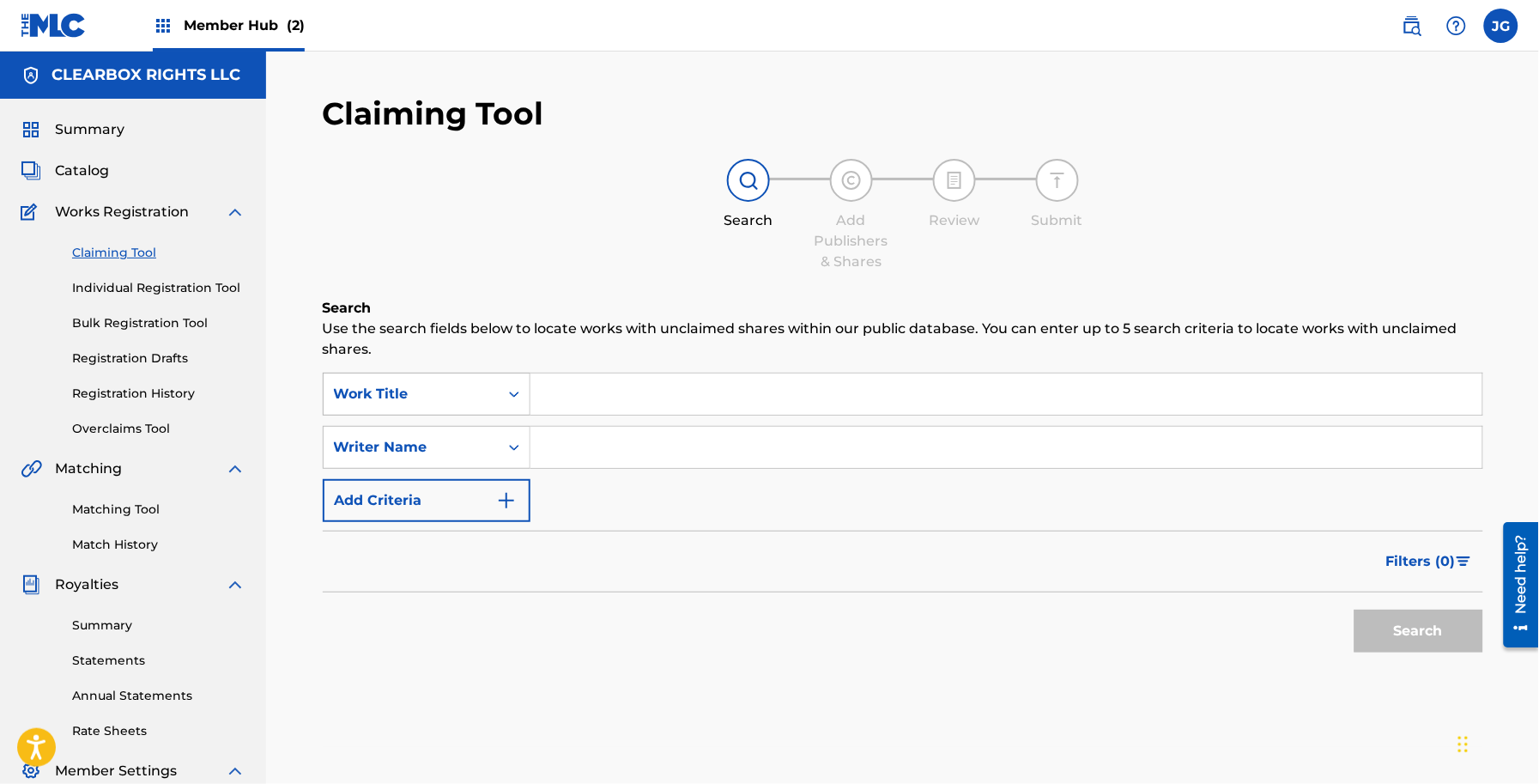
click at [466, 387] on div "Work Title" at bounding box center [410, 393] width 154 height 20
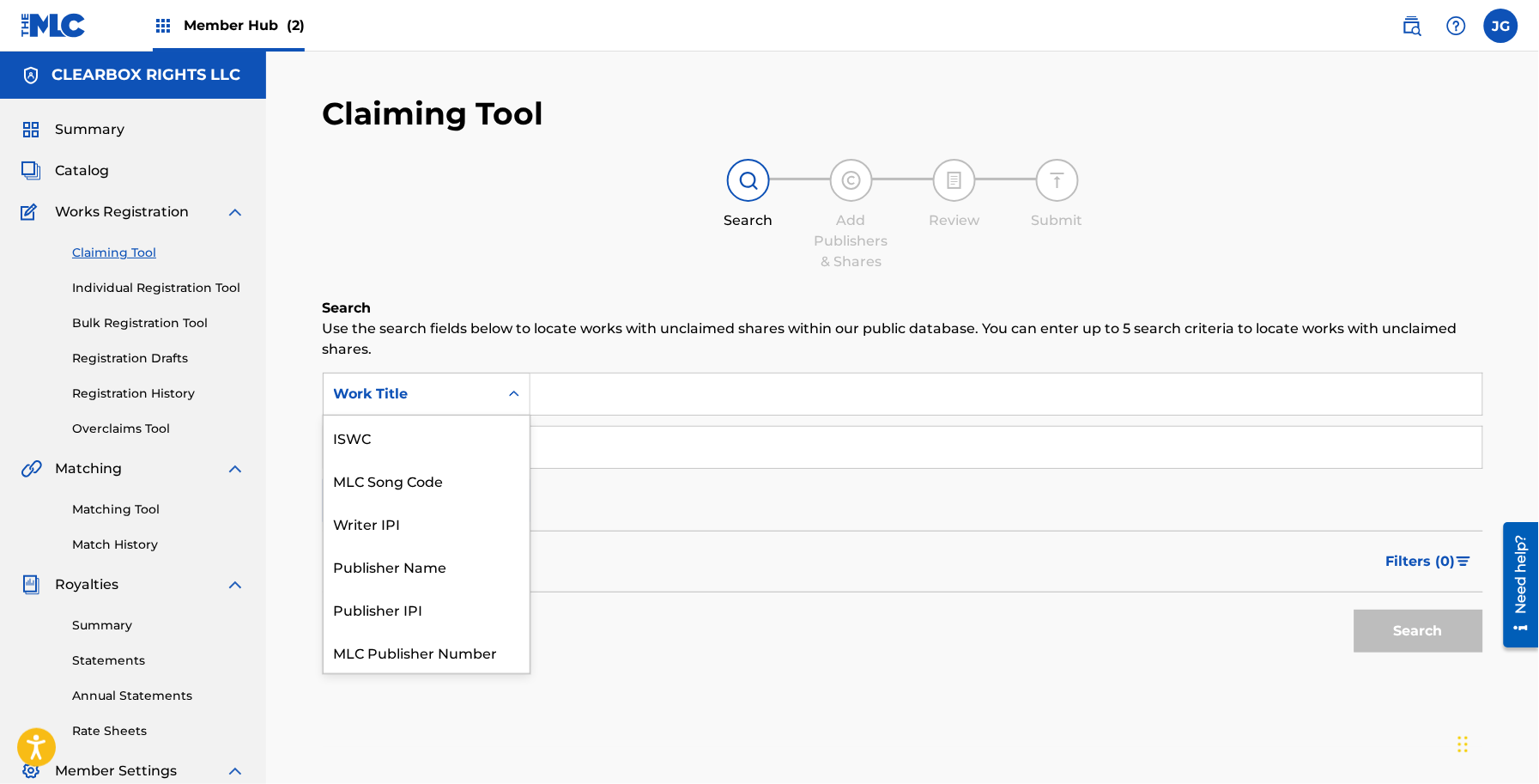
scroll to position [43, 0]
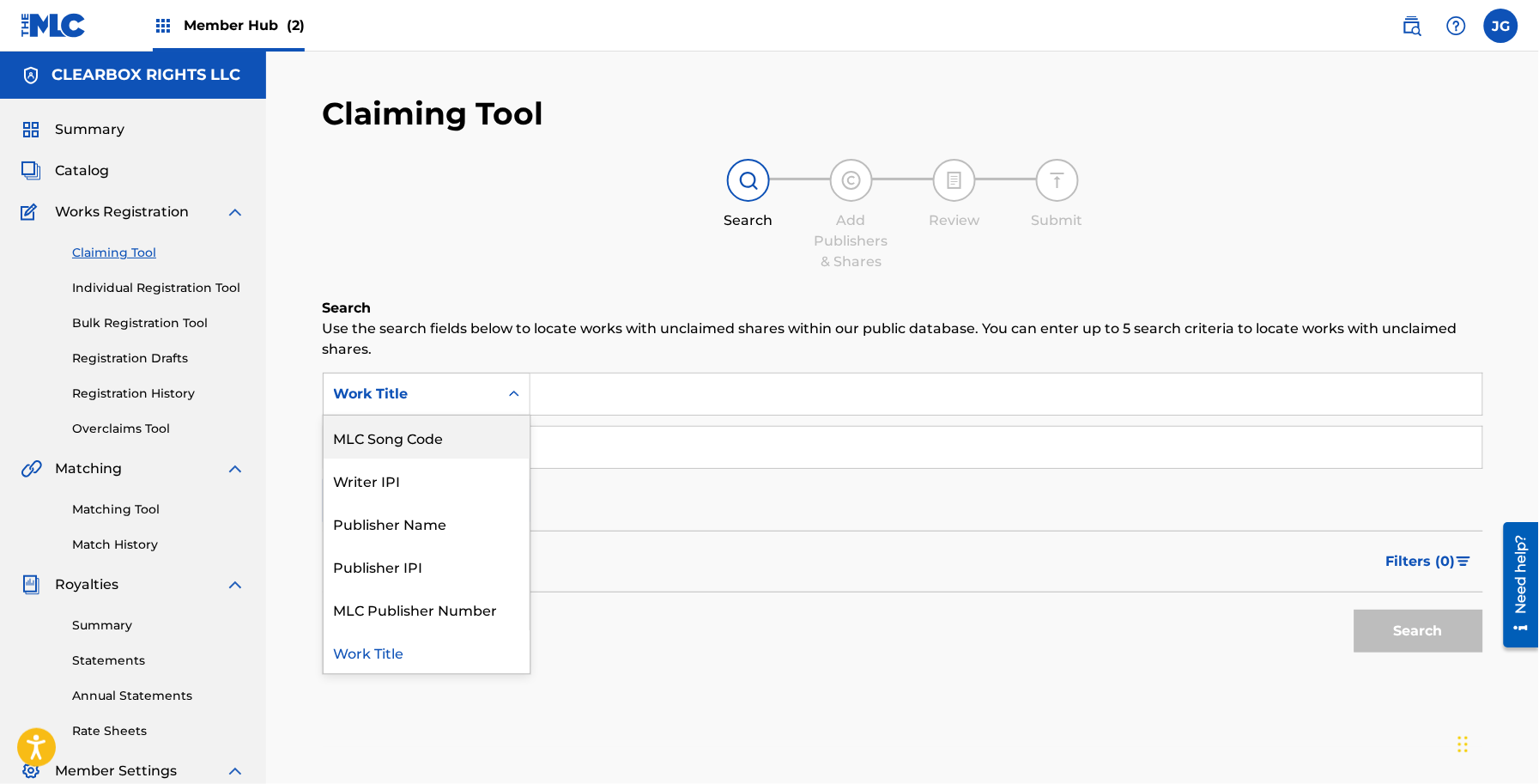
click at [470, 434] on div "MLC Song Code" at bounding box center [427, 437] width 206 height 43
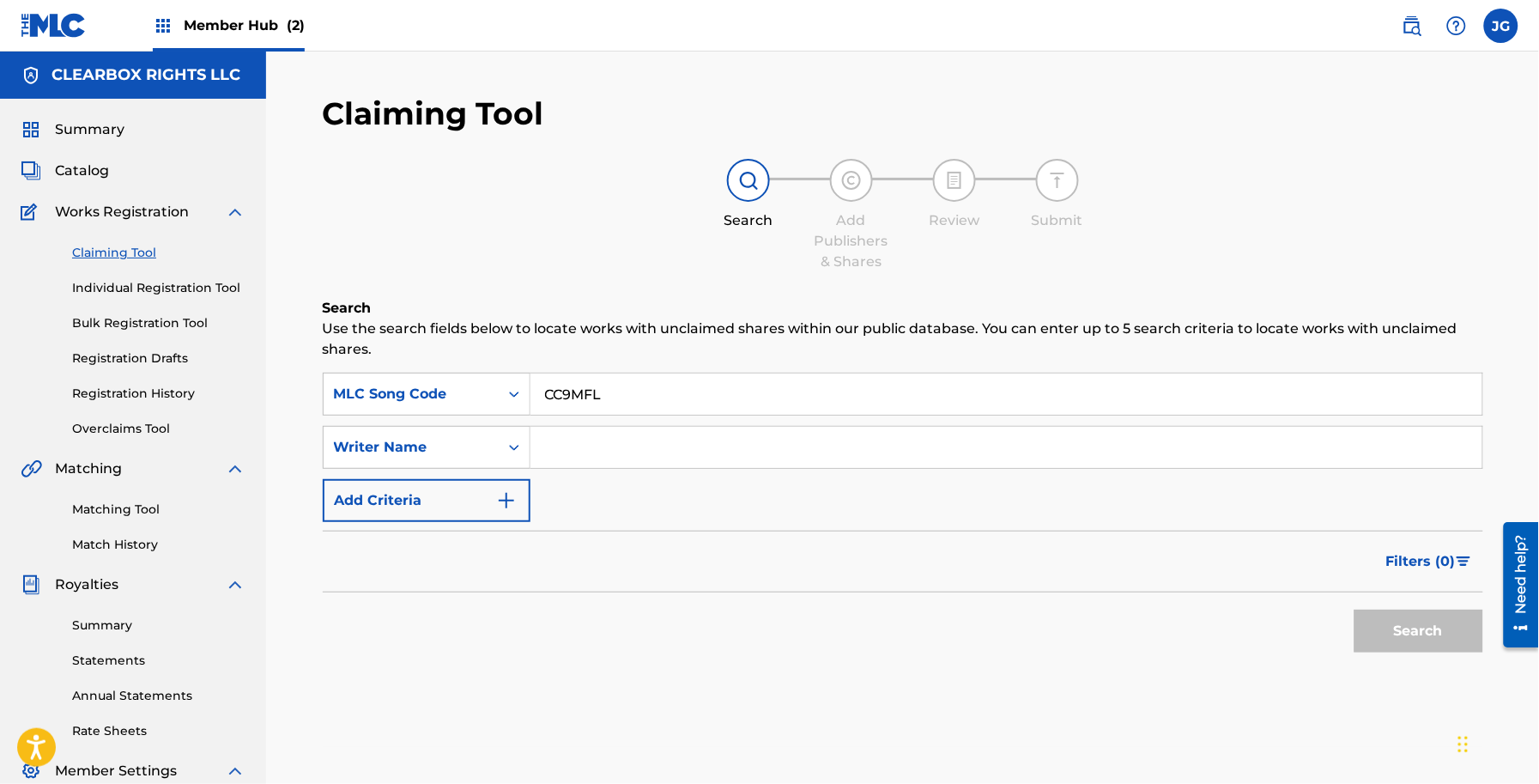
click at [632, 377] on input "CC9MFL" at bounding box center [1006, 394] width 952 height 41
type input "CC9MFL"
click at [1400, 640] on button "Search" at bounding box center [1419, 631] width 129 height 43
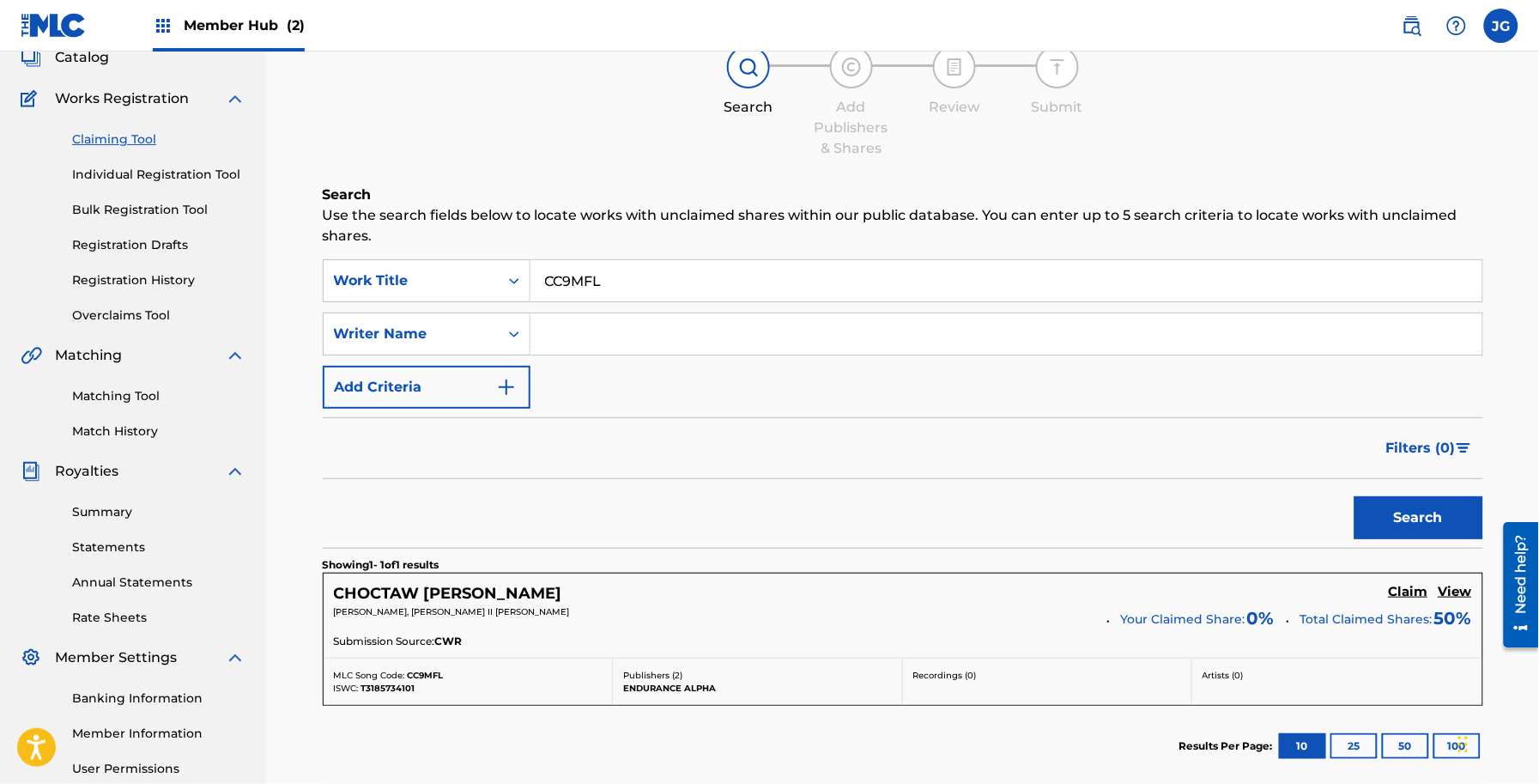
scroll to position [284, 0]
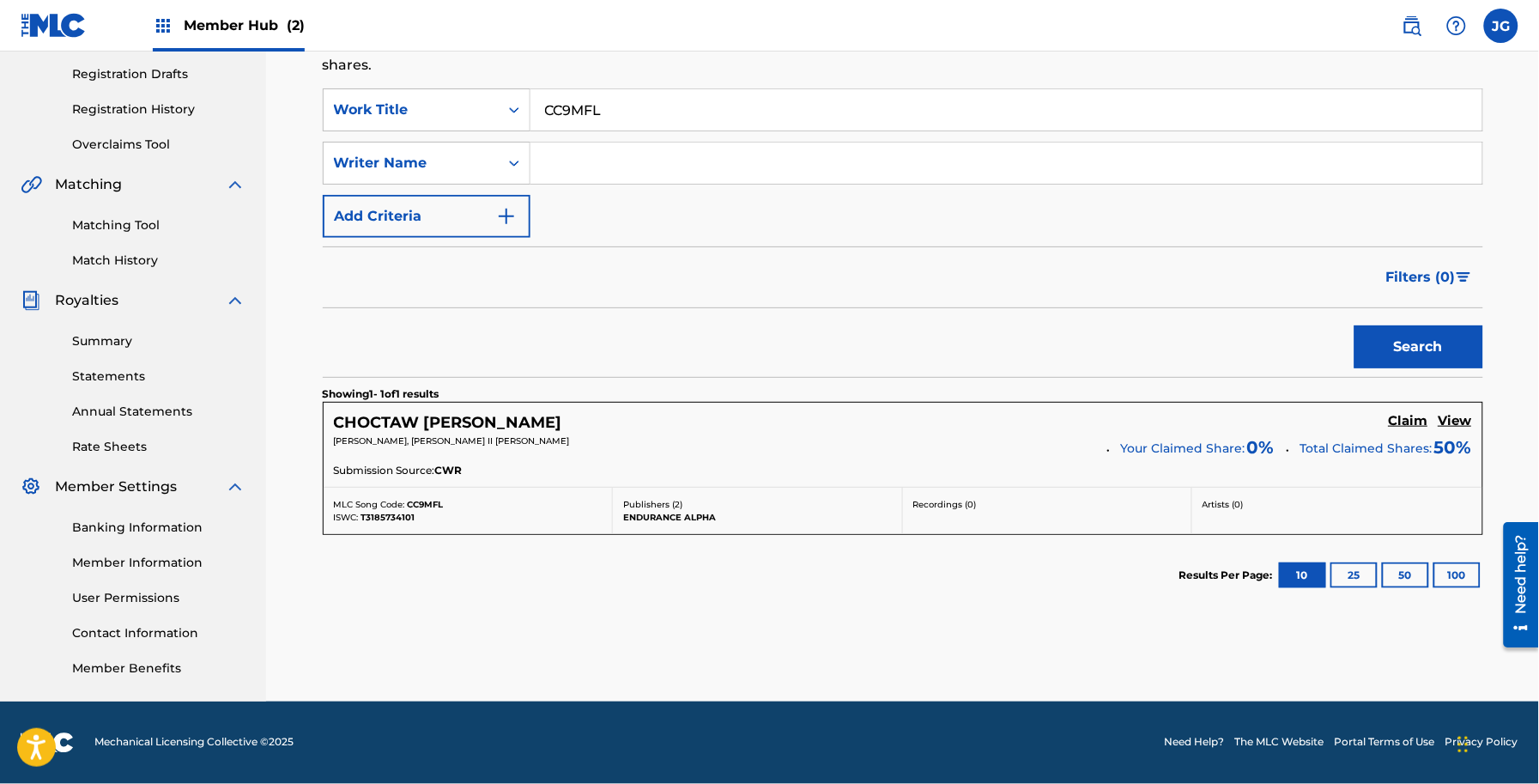
click at [1378, 428] on div "CHOCTAW CHARLIE Claim View" at bounding box center [902, 423] width 1138 height 19
click at [1396, 422] on h5 "Claim" at bounding box center [1408, 421] width 40 height 16
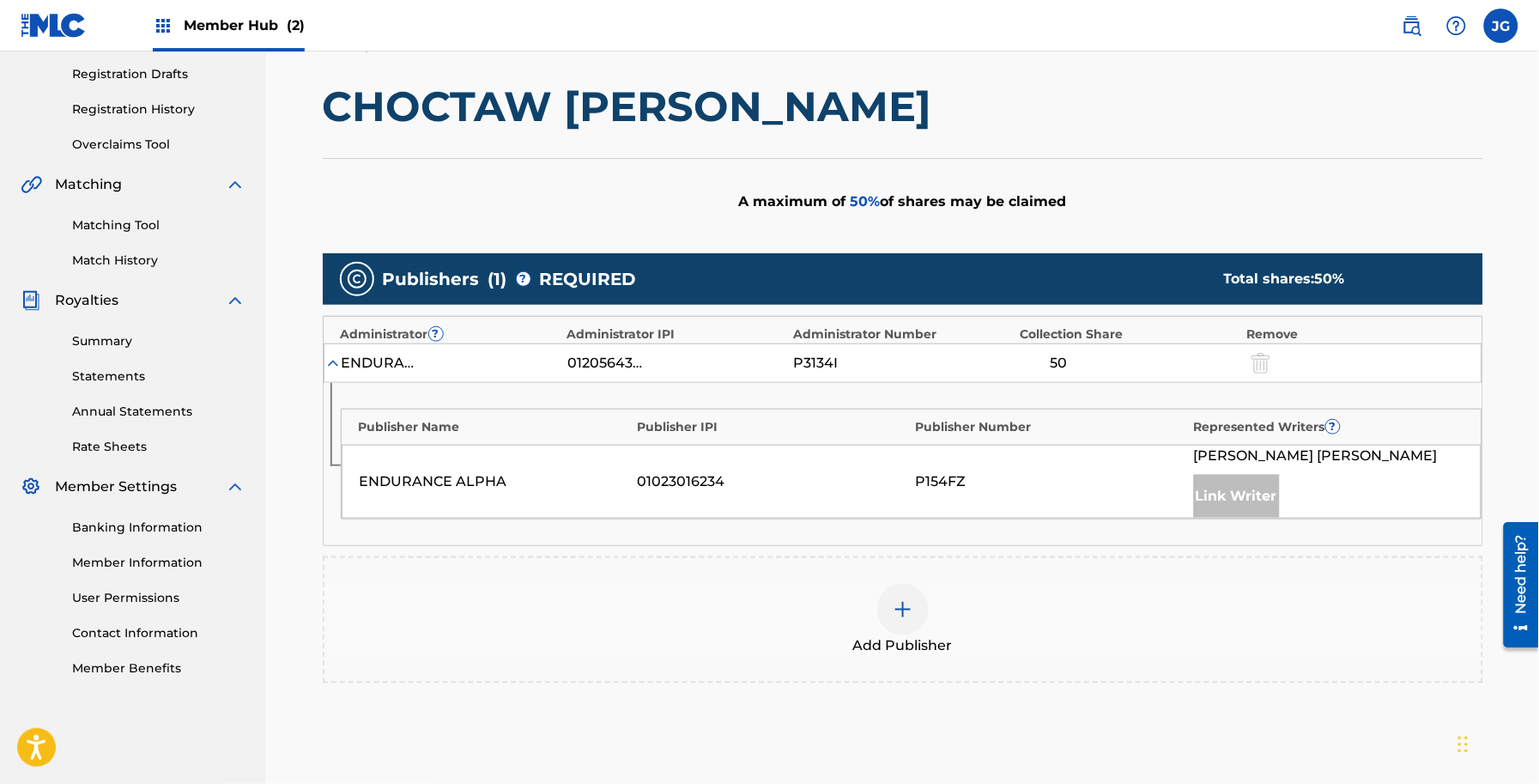
click at [726, 624] on div "Add Publisher" at bounding box center [902, 620] width 1157 height 72
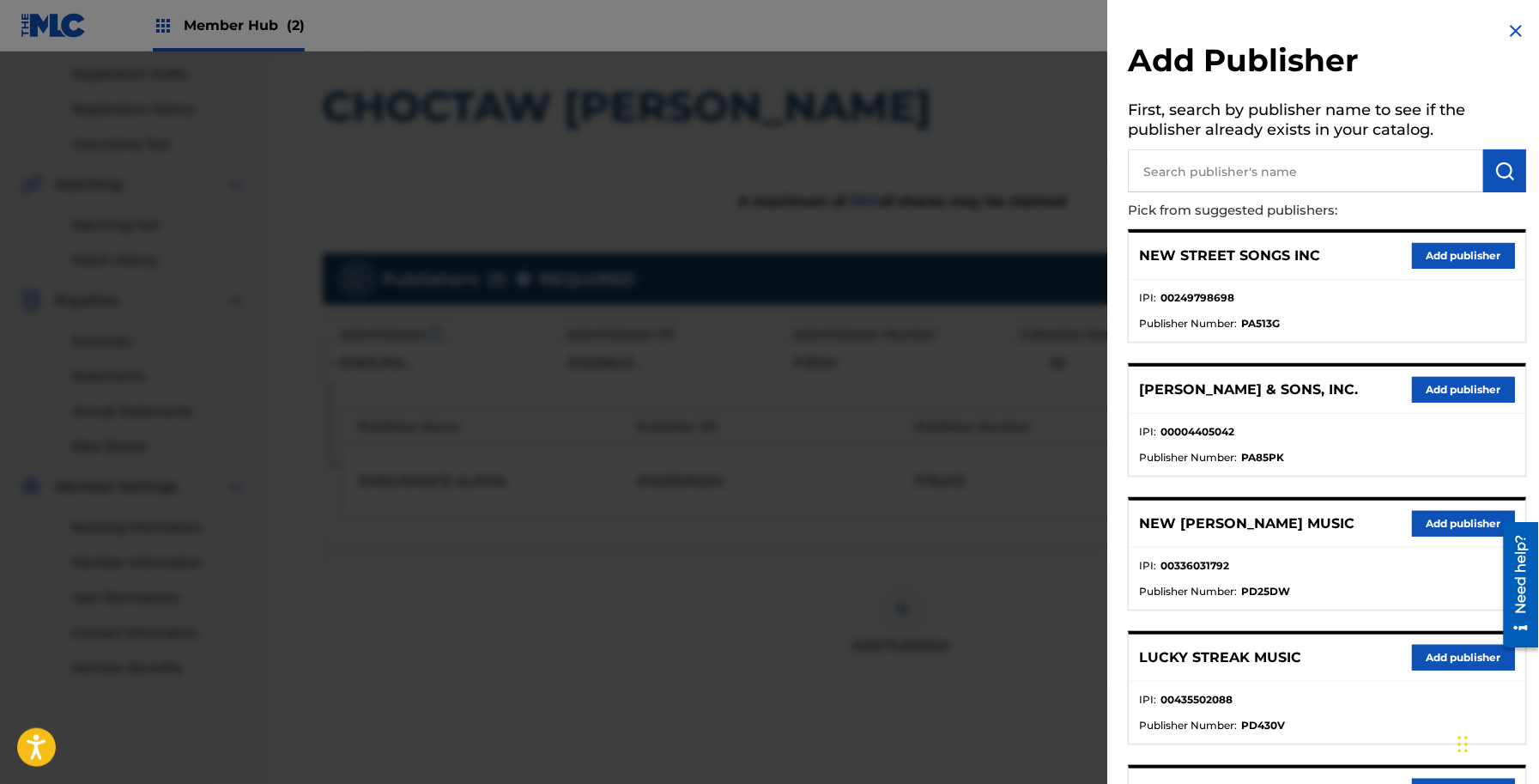
click at [1217, 194] on p "Pick from suggested publishers:" at bounding box center [1279, 211] width 301 height 37
click at [1230, 154] on input "text" at bounding box center [1306, 171] width 355 height 43
type input "built on roc"
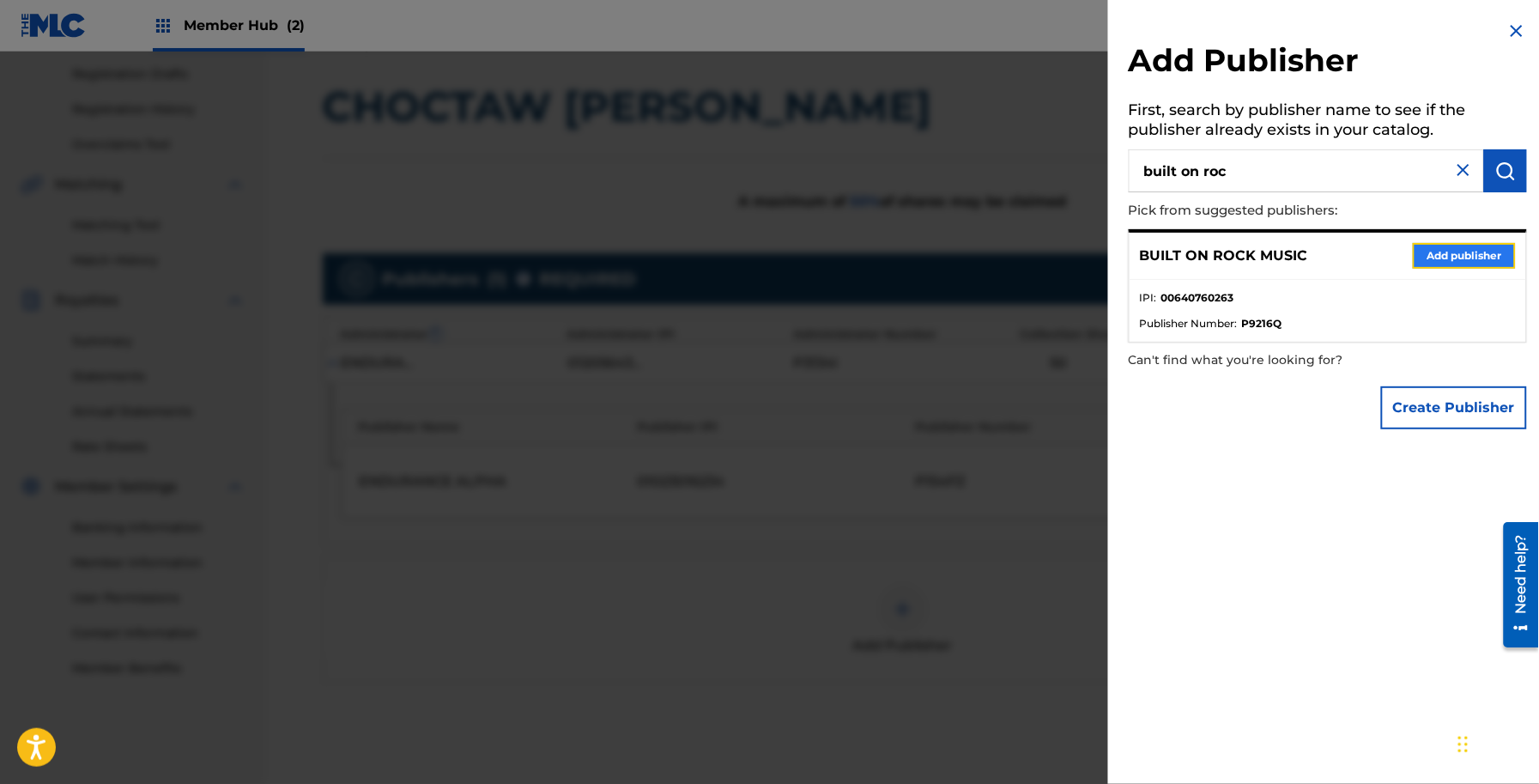
click at [1418, 264] on button "Add publisher" at bounding box center [1464, 255] width 103 height 26
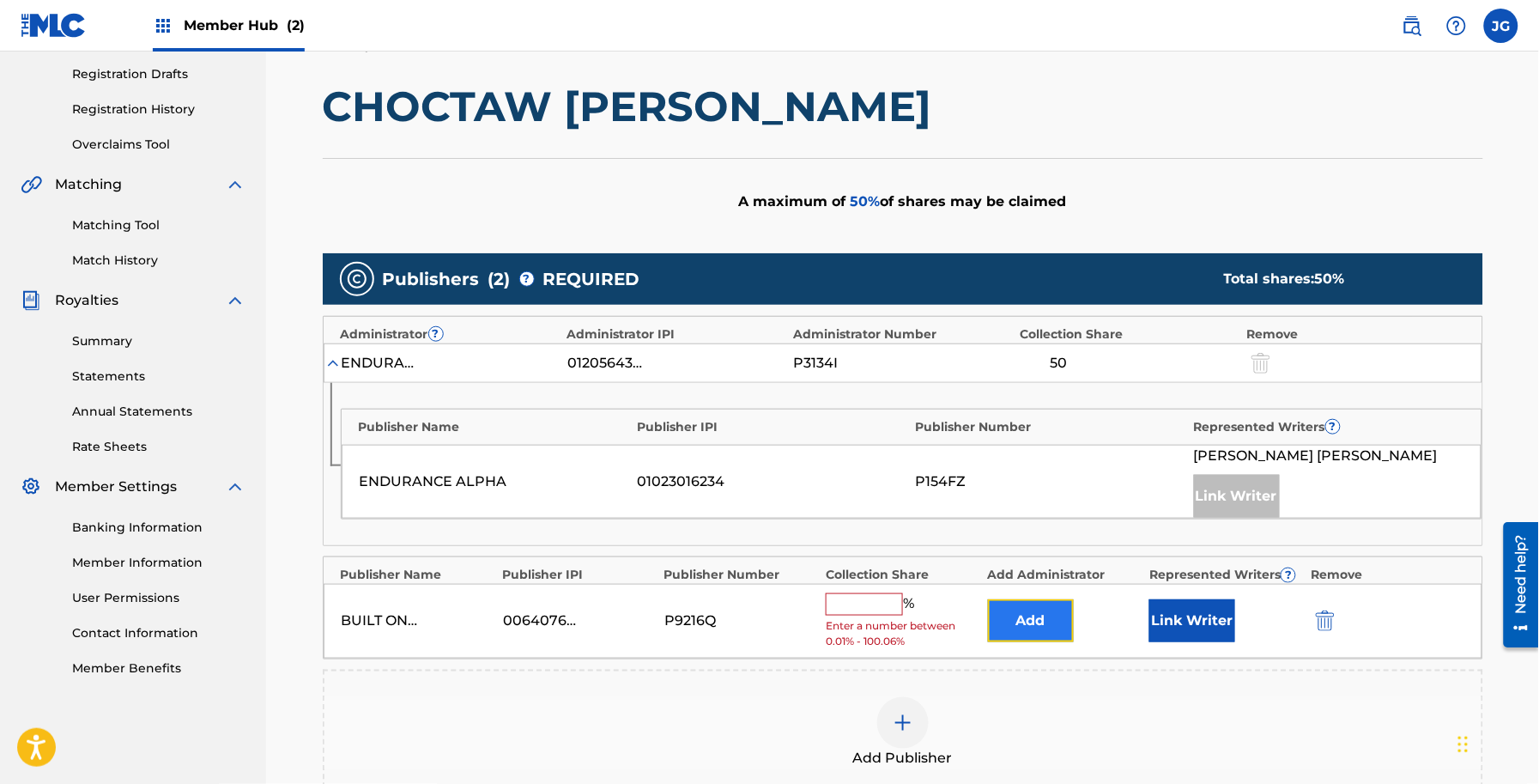
click at [1013, 614] on button "Add" at bounding box center [1031, 620] width 85 height 43
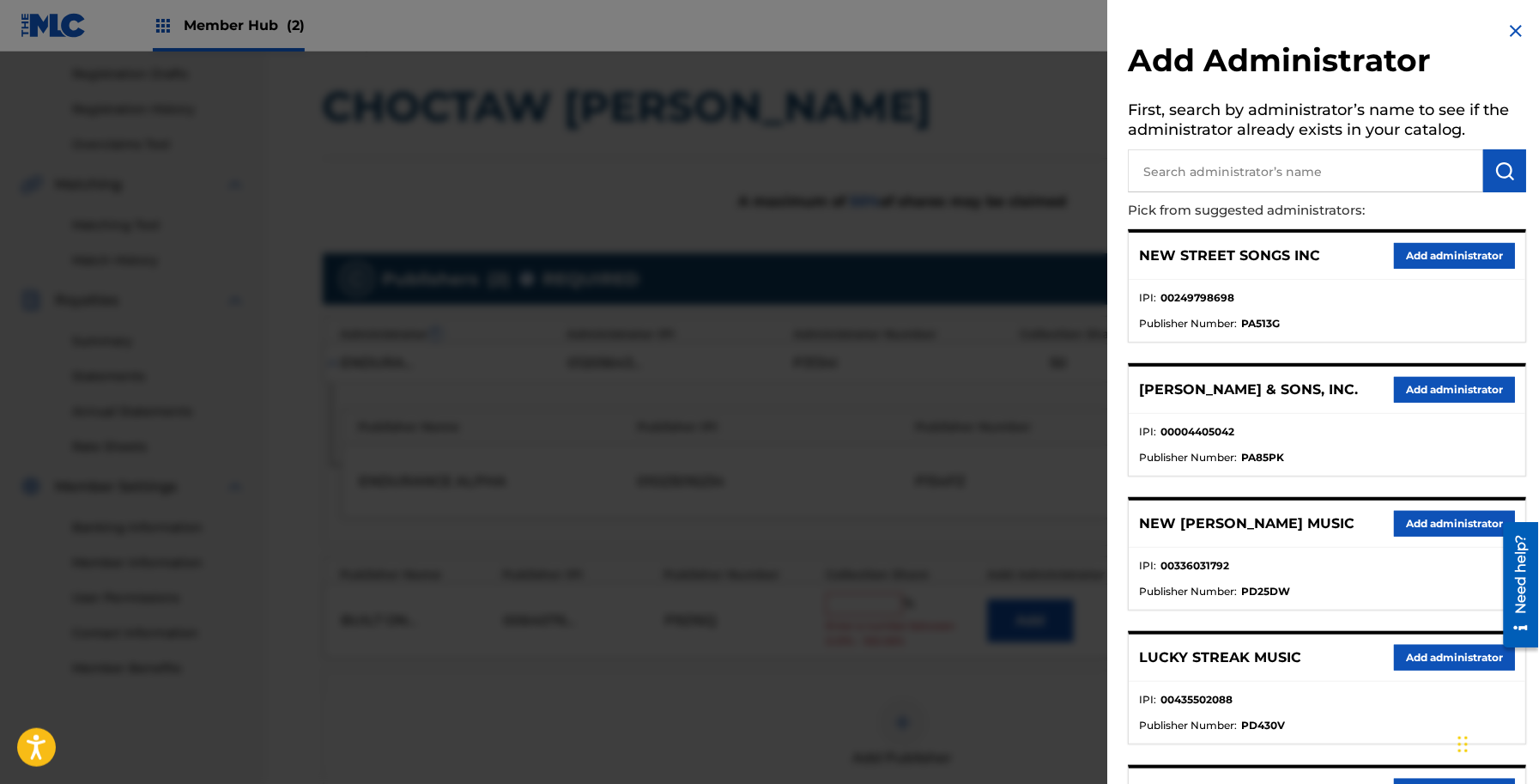
click at [1190, 175] on input "text" at bounding box center [1306, 171] width 355 height 43
type input "adv"
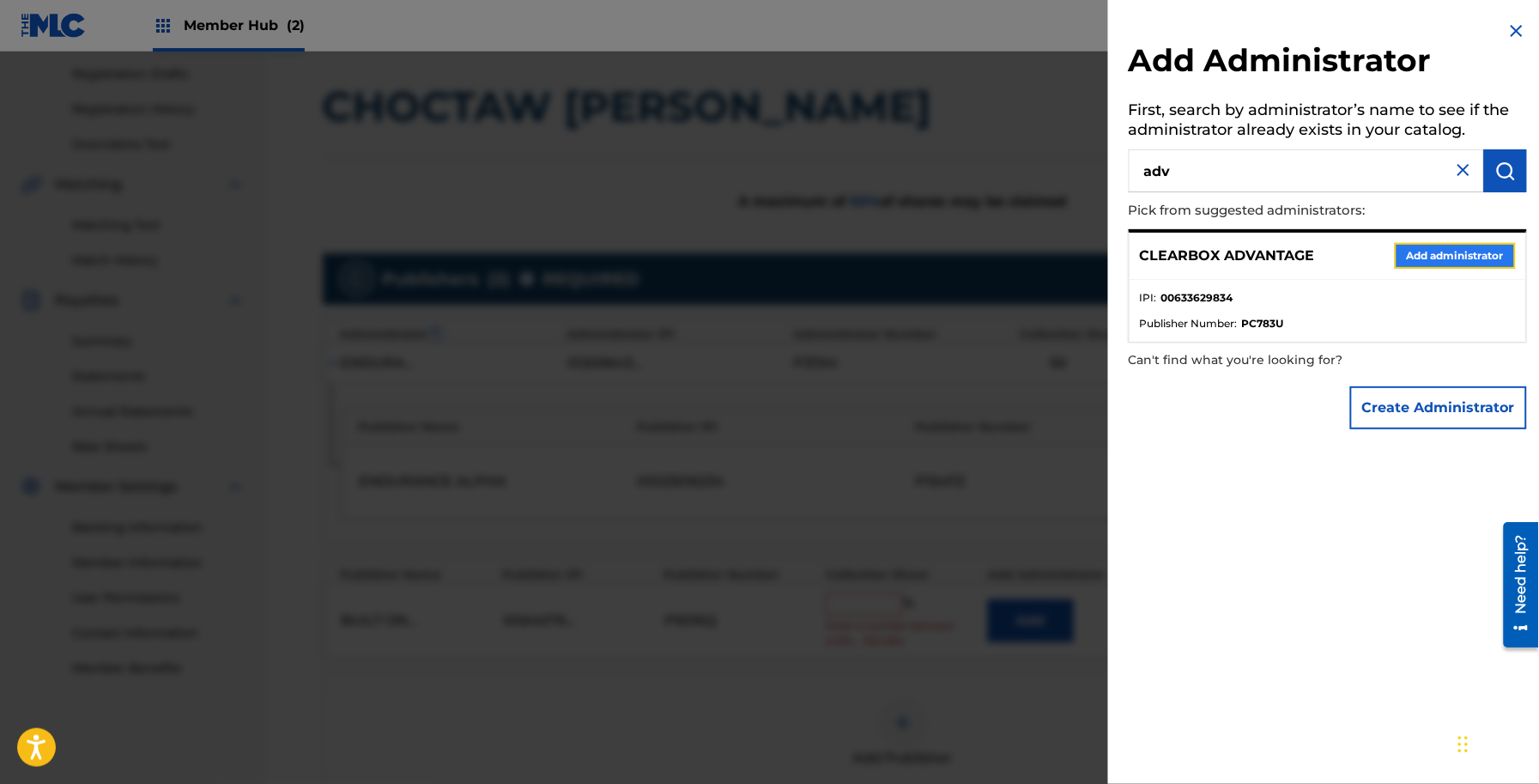
click at [1427, 249] on button "Add administrator" at bounding box center [1456, 255] width 121 height 26
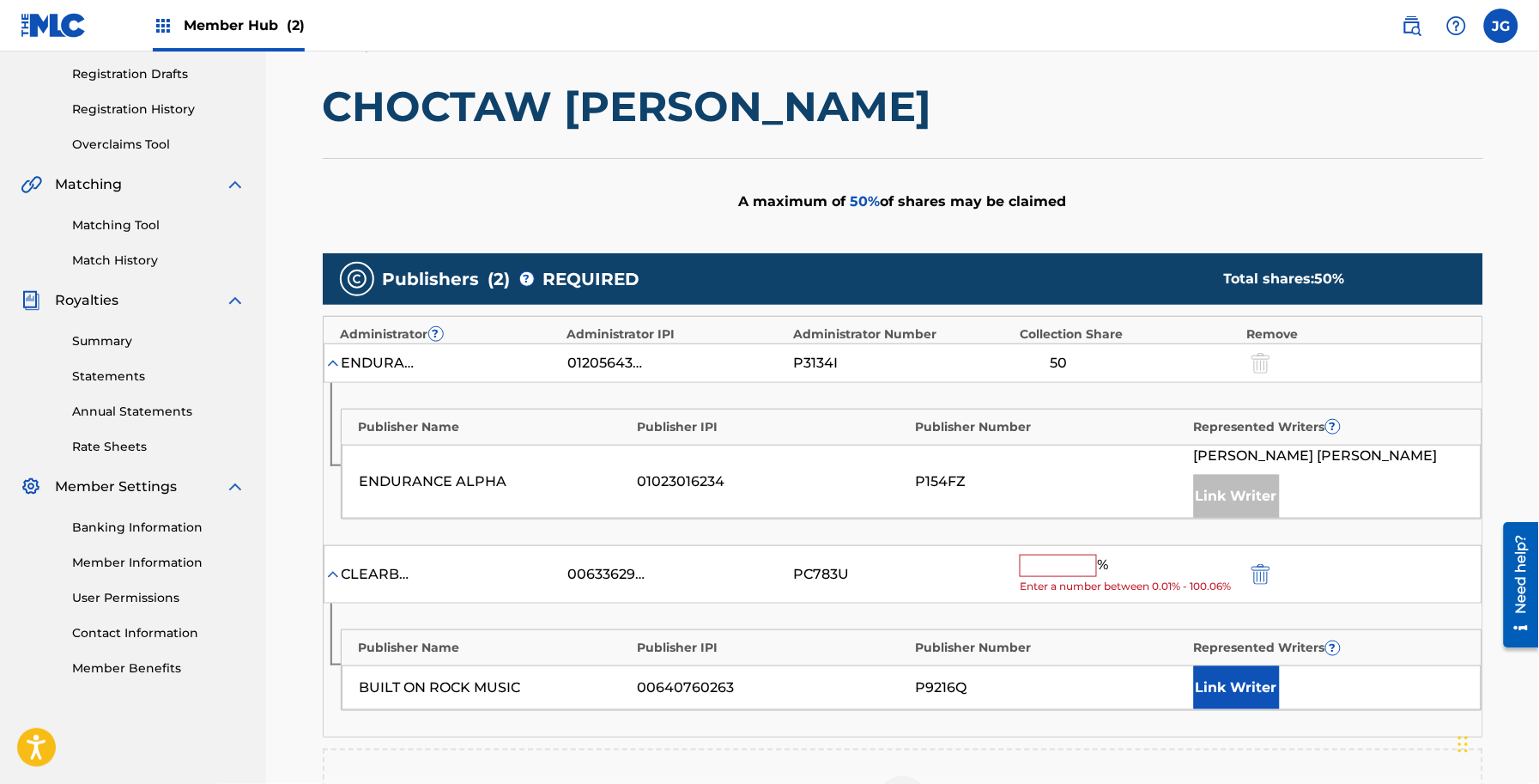
click at [1056, 565] on input "text" at bounding box center [1059, 565] width 78 height 22
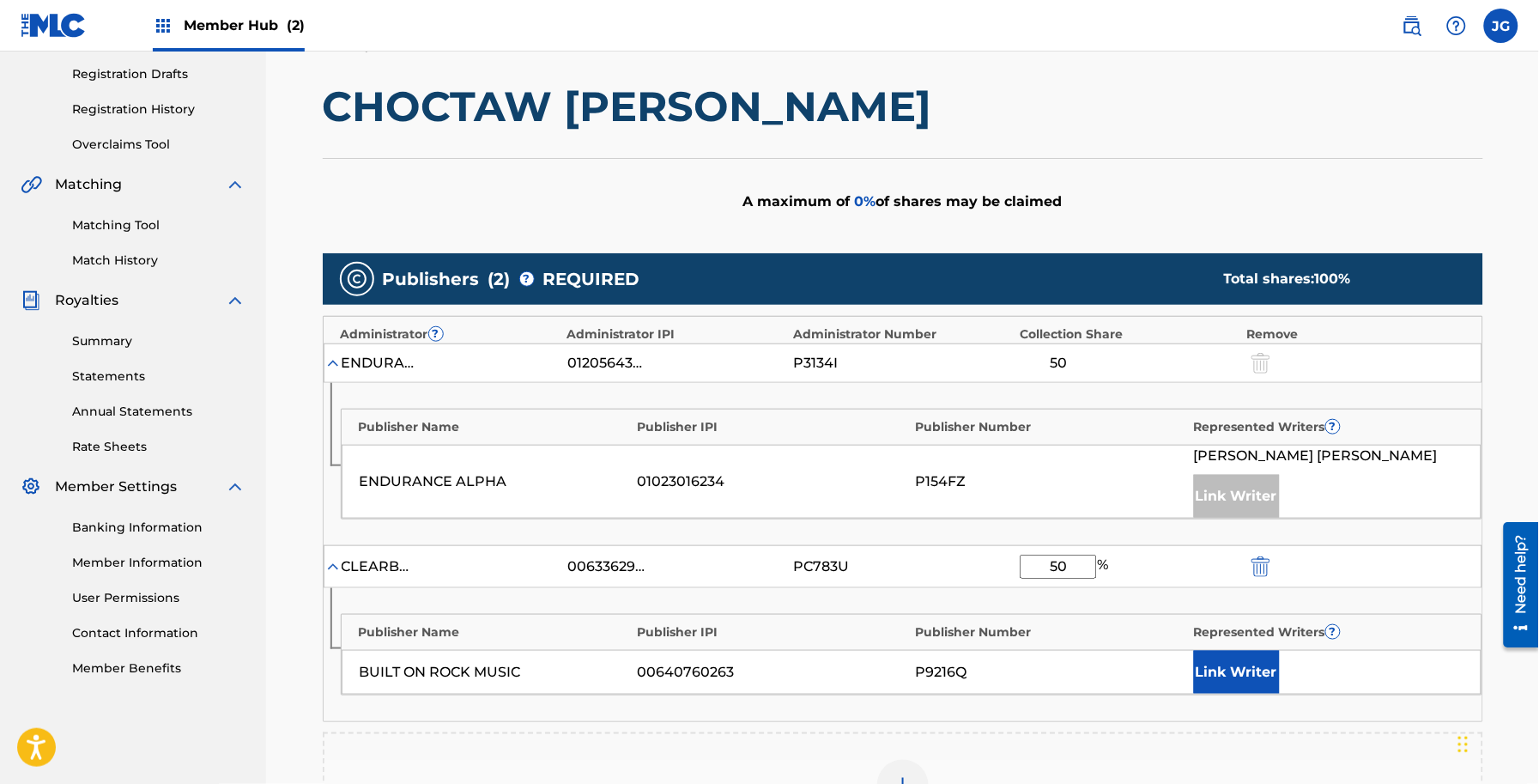
type input "50"
click at [1316, 662] on div "Link Writer" at bounding box center [1329, 672] width 270 height 43
click at [1263, 670] on button "Link Writer" at bounding box center [1237, 672] width 85 height 43
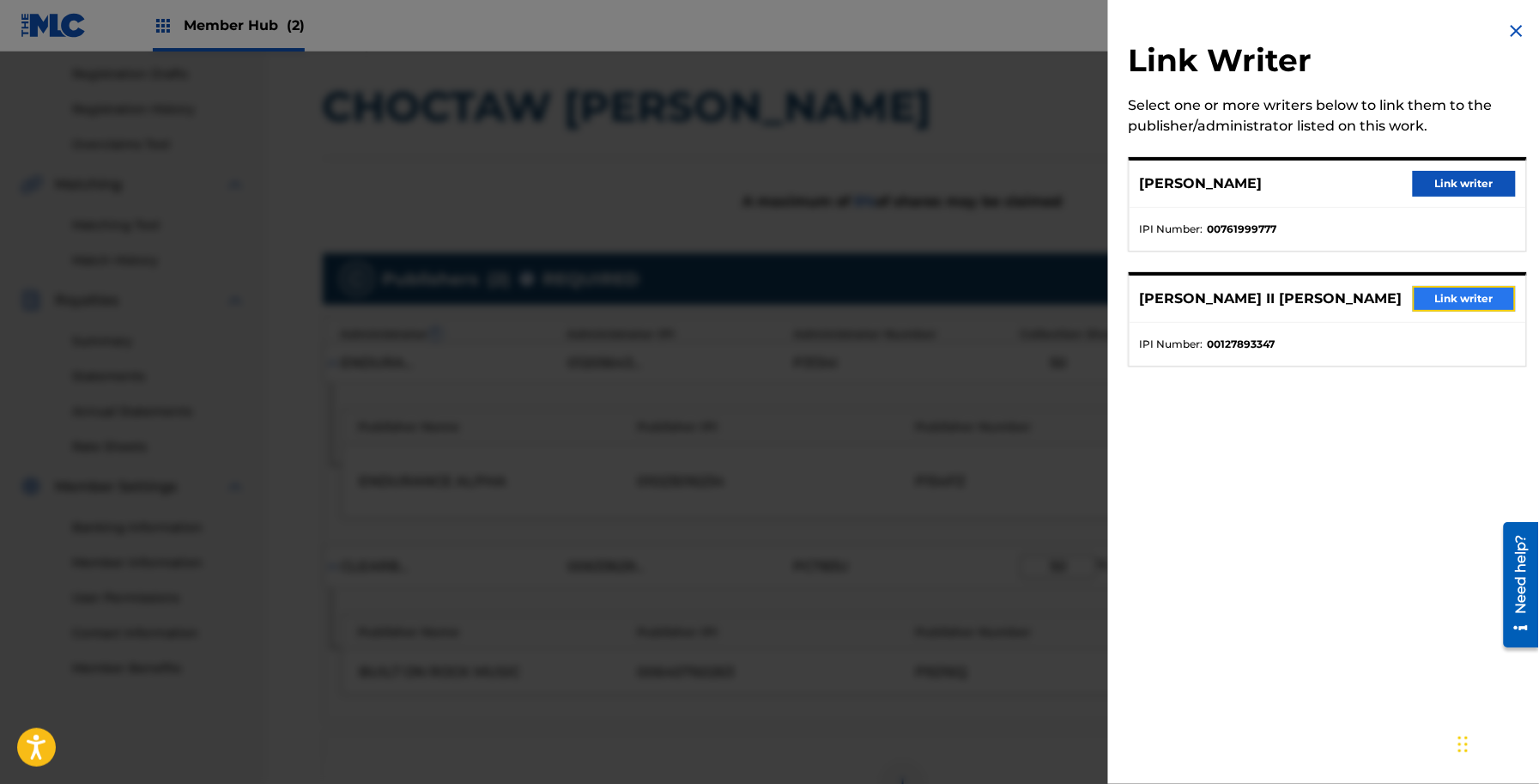
click at [1469, 301] on button "Link writer" at bounding box center [1464, 299] width 103 height 26
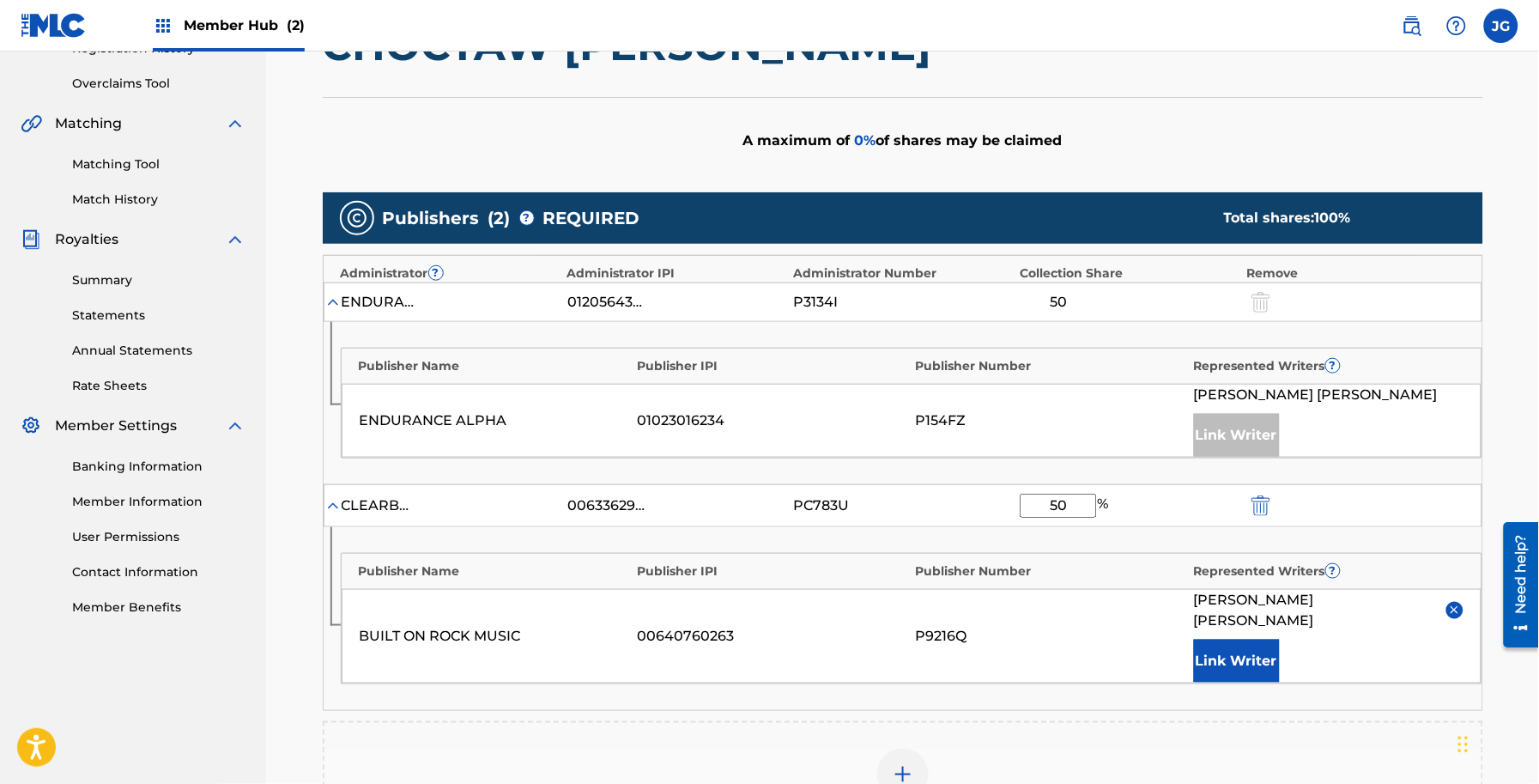
scroll to position [344, 0]
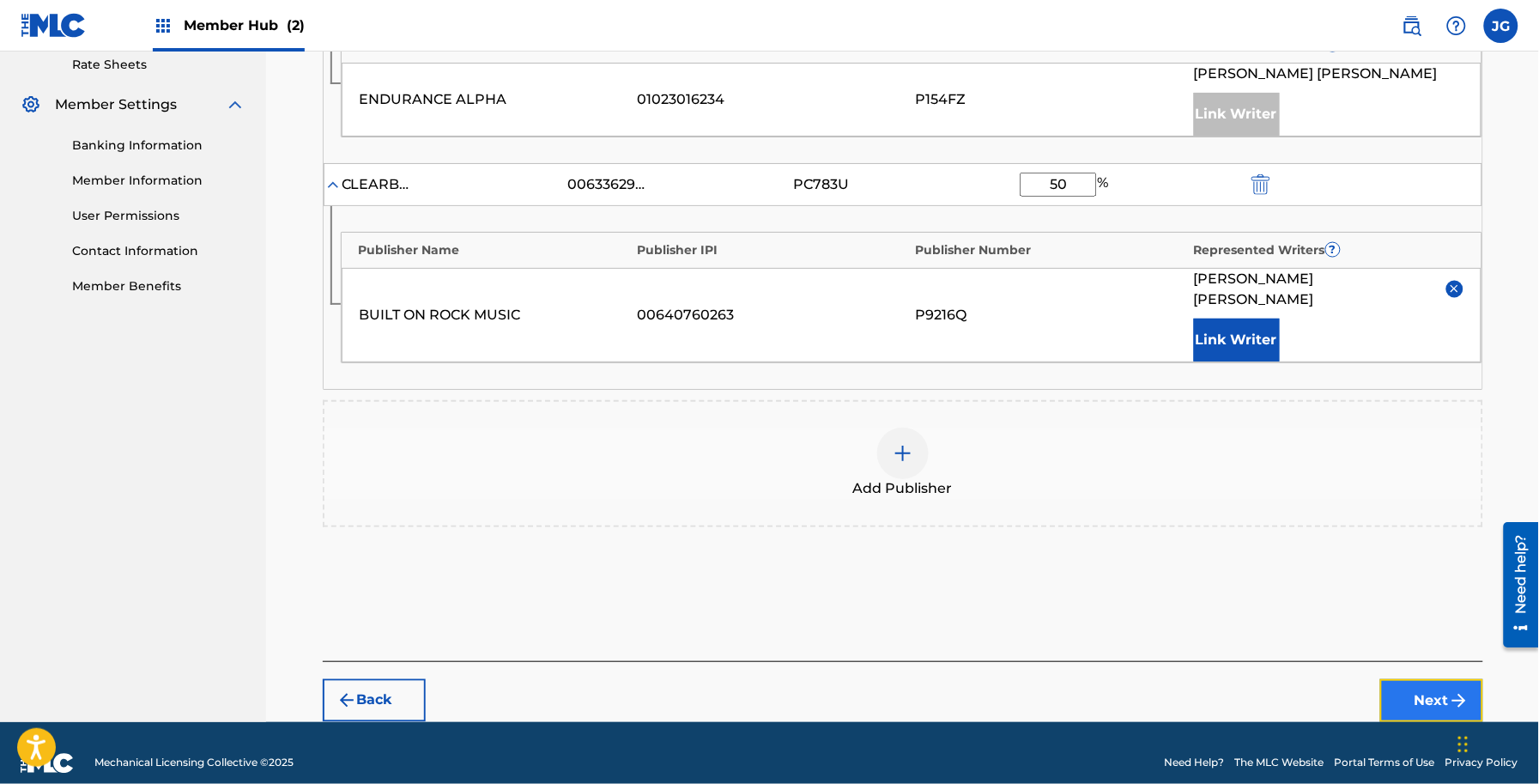
click at [1456, 690] on img "submit" at bounding box center [1458, 700] width 20 height 20
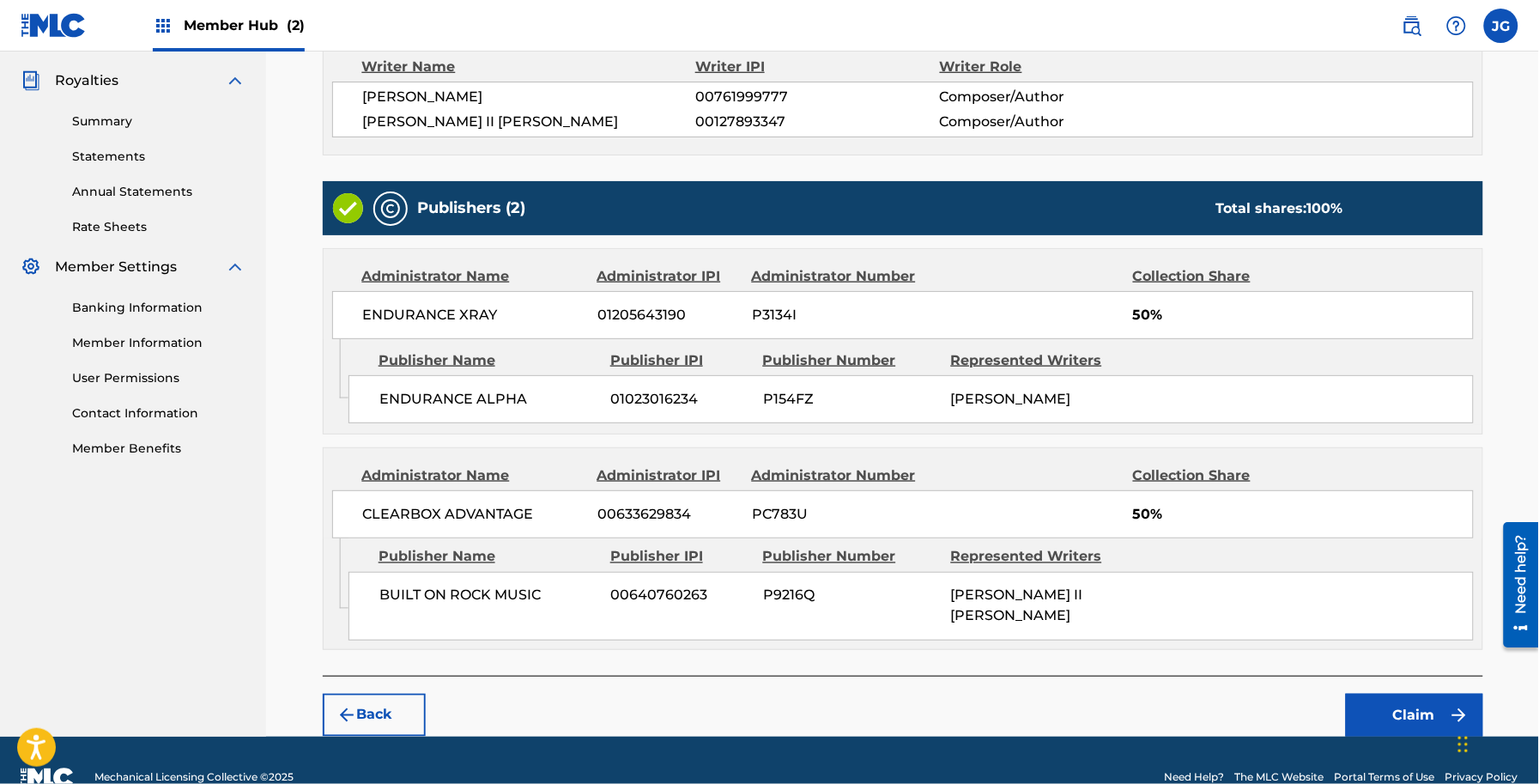
scroll to position [541, 0]
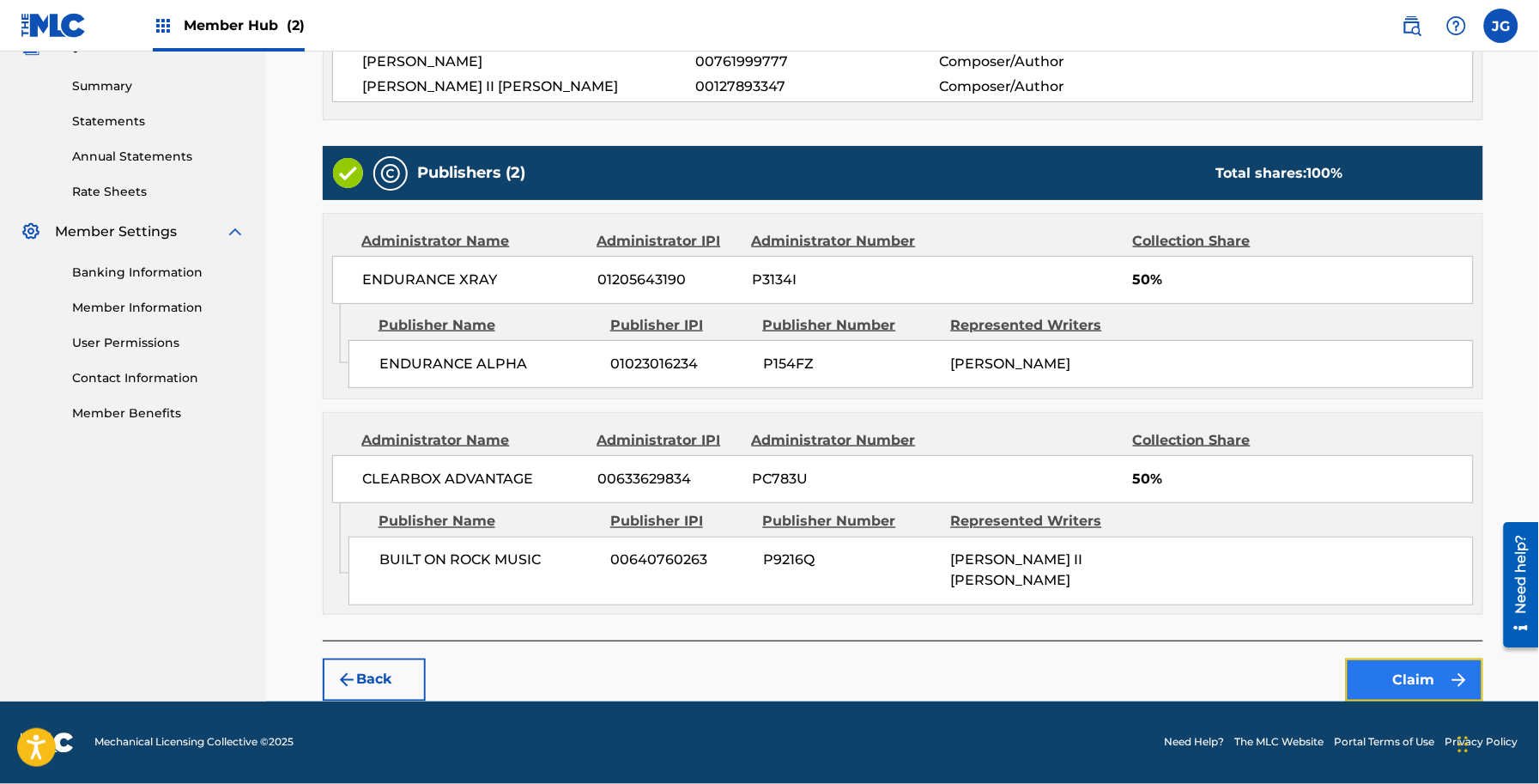
click at [1376, 687] on button "Claim" at bounding box center [1415, 680] width 138 height 43
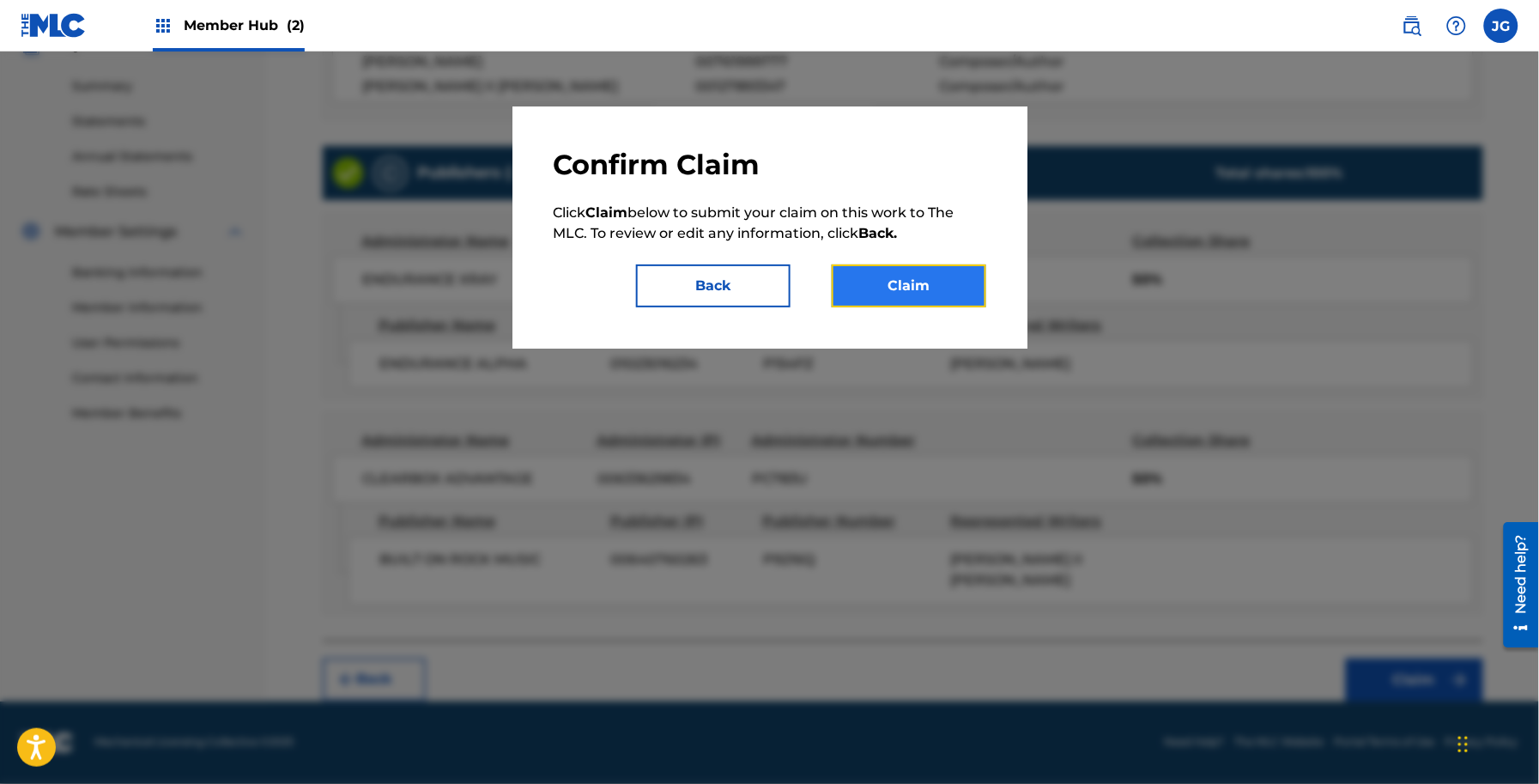
click at [954, 280] on button "Claim" at bounding box center [908, 285] width 154 height 43
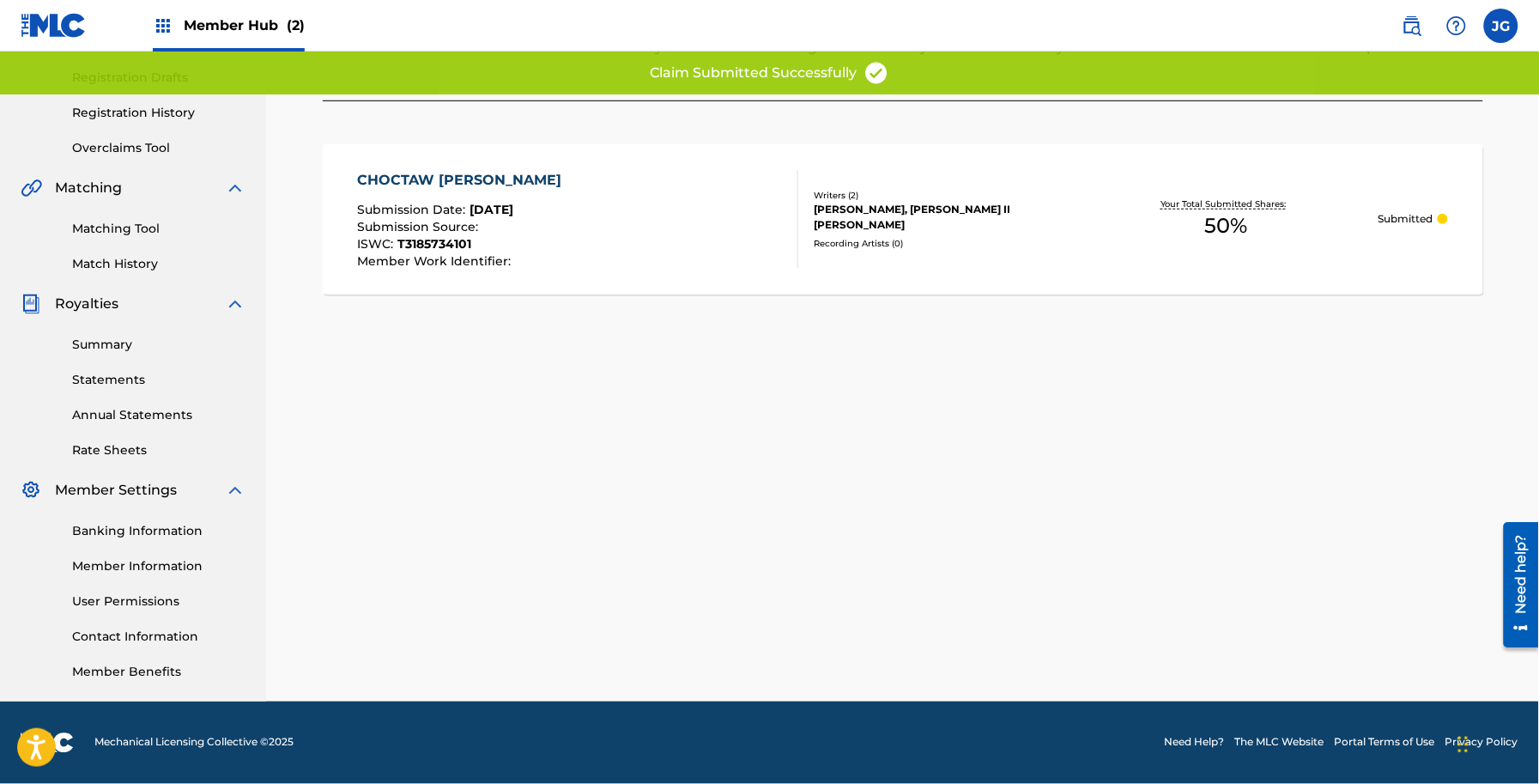
scroll to position [279, 0]
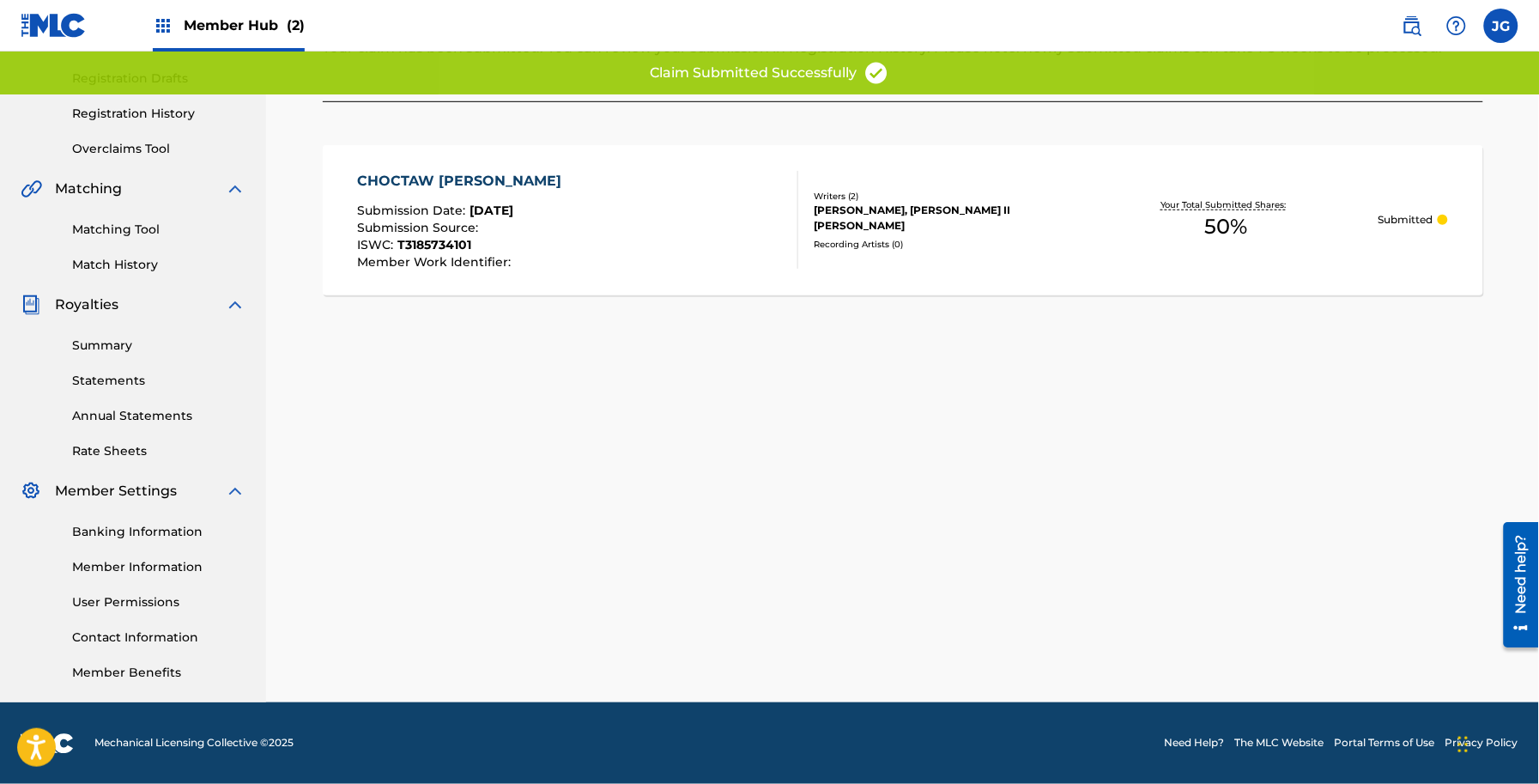
click at [667, 383] on div "Claiming Tool Search Add Publishers & Shares Review Submit Submit Your claim ha…" at bounding box center [902, 258] width 1201 height 888
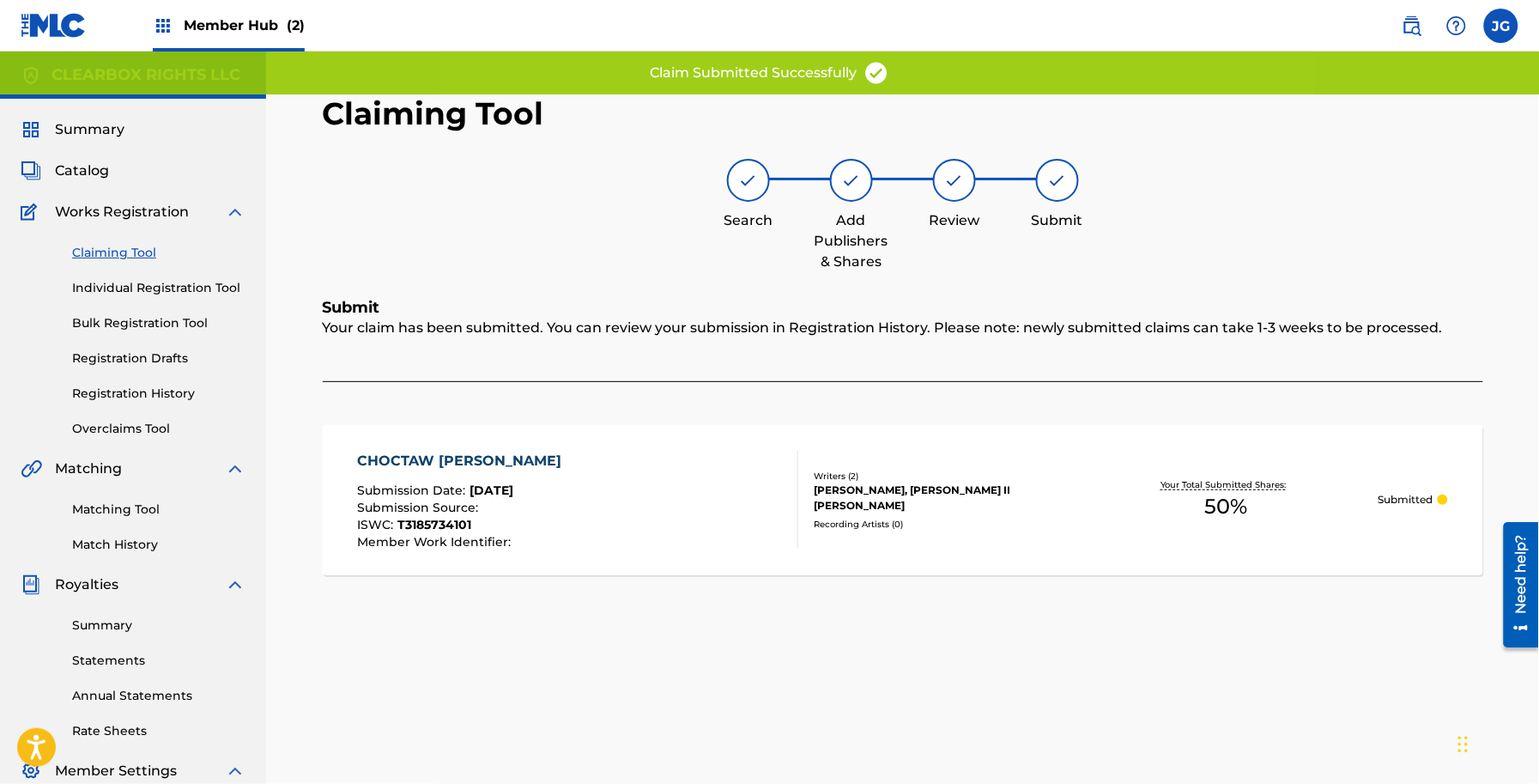
click at [108, 262] on div "Claiming Tool Individual Registration Tool Bulk Registration Tool Registration …" at bounding box center [133, 330] width 225 height 215
click at [108, 254] on link "Claiming Tool" at bounding box center [158, 252] width 174 height 18
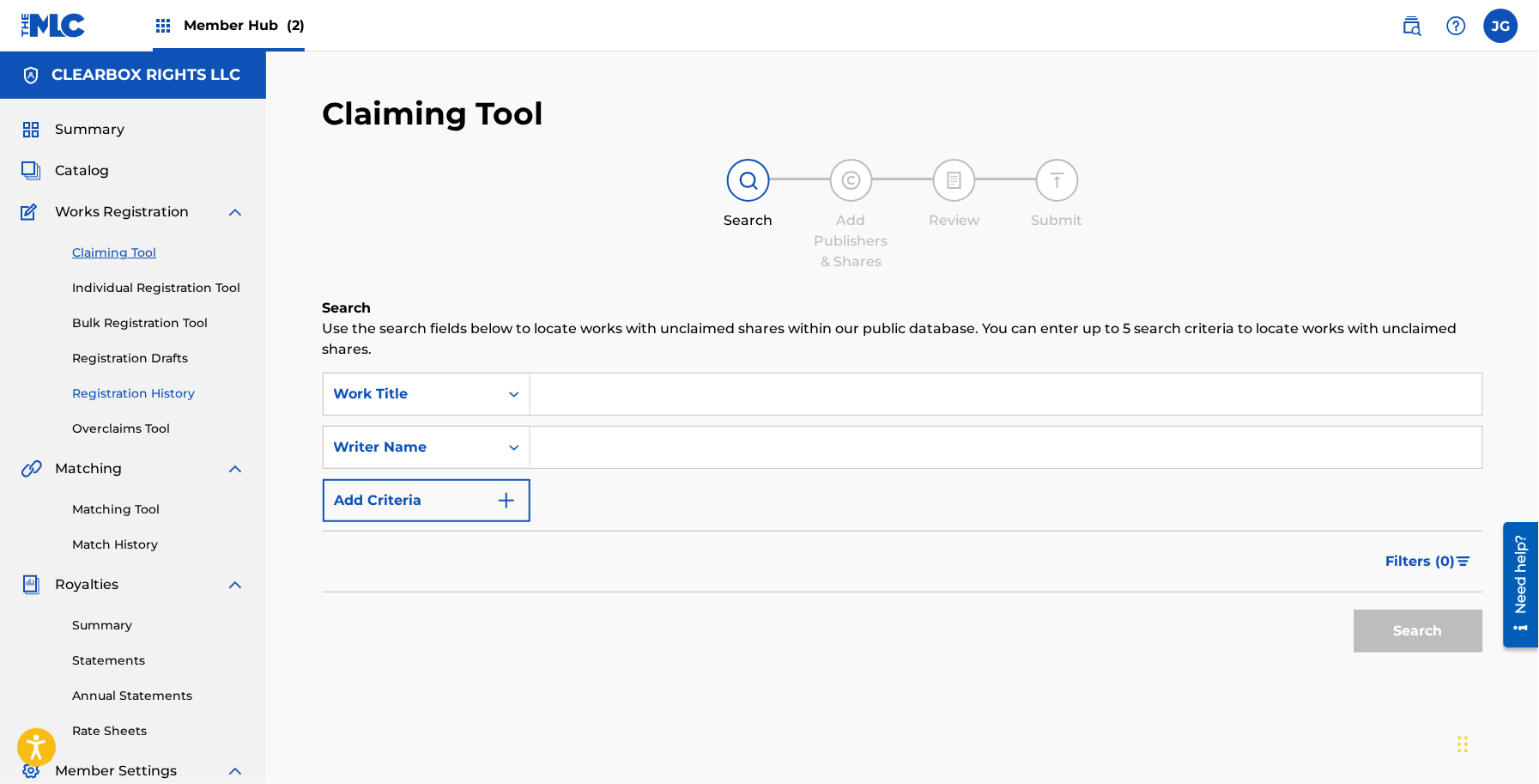
click at [151, 386] on link "Registration History" at bounding box center [158, 393] width 174 height 18
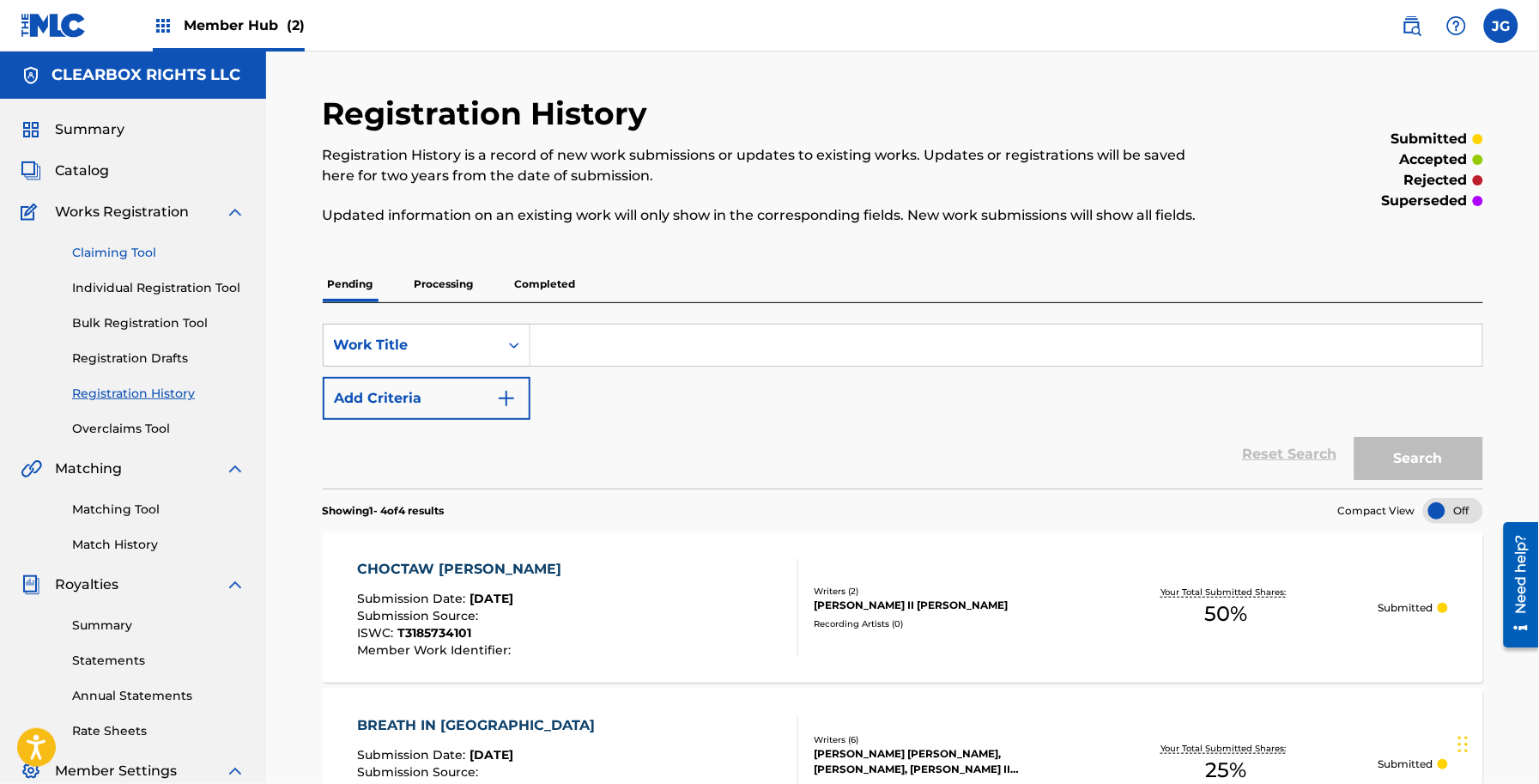
click at [118, 250] on link "Claiming Tool" at bounding box center [158, 252] width 174 height 18
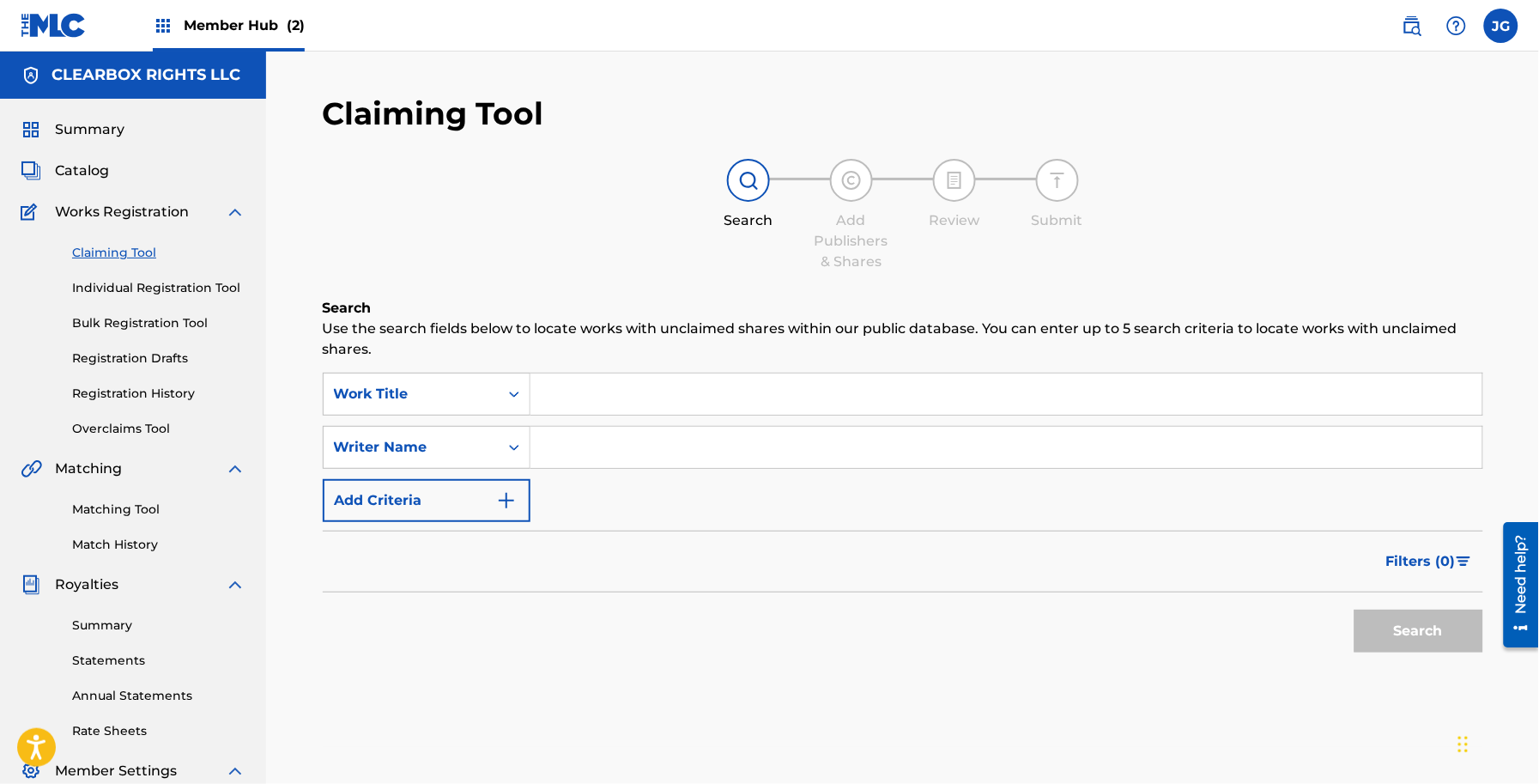
click at [592, 392] on input "Search Form" at bounding box center [1006, 394] width 952 height 41
type input "D"
drag, startPoint x: 426, startPoint y: 391, endPoint x: 429, endPoint y: 406, distance: 15.3
click at [426, 391] on div "Work Title" at bounding box center [410, 393] width 154 height 20
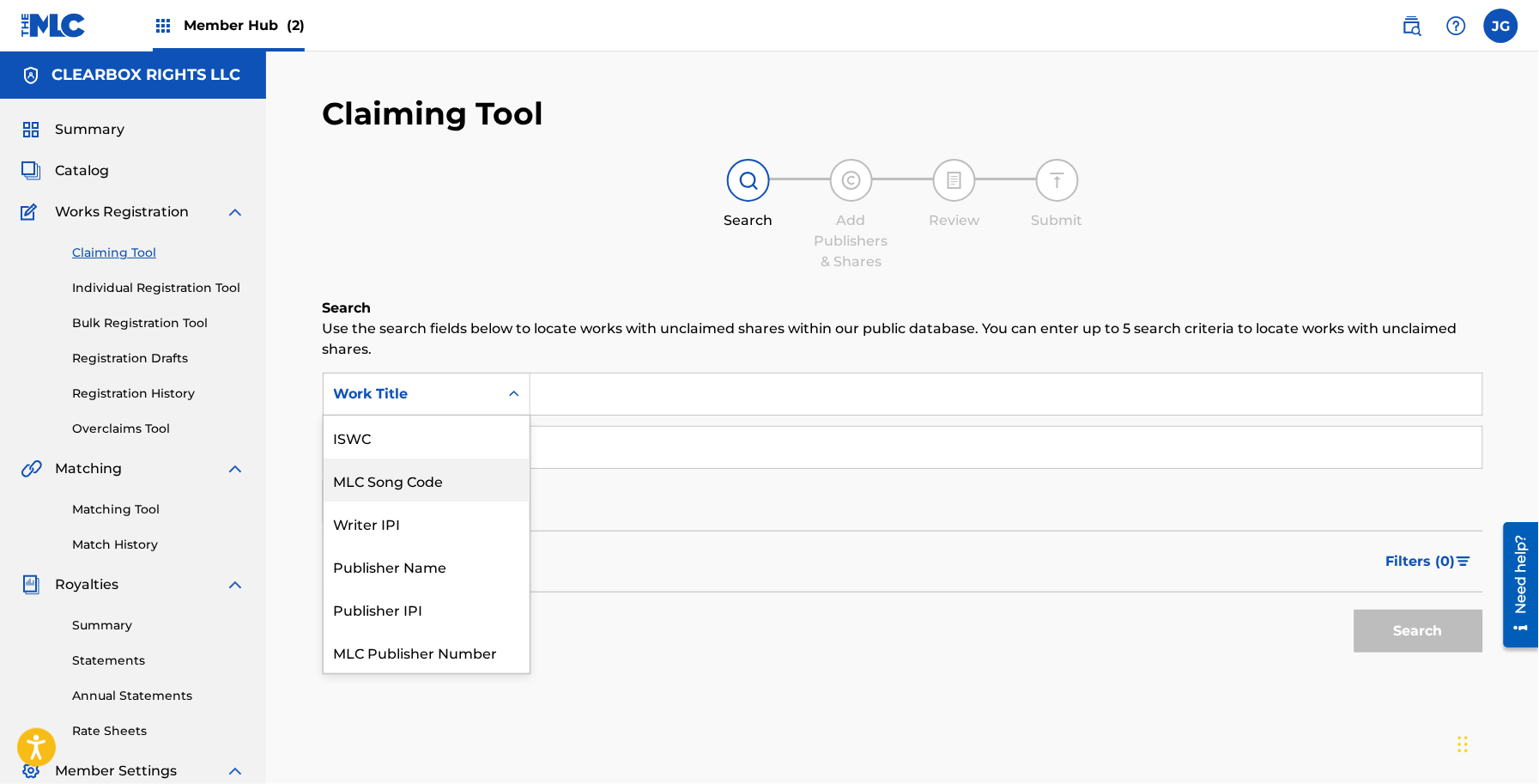
scroll to position [43, 0]
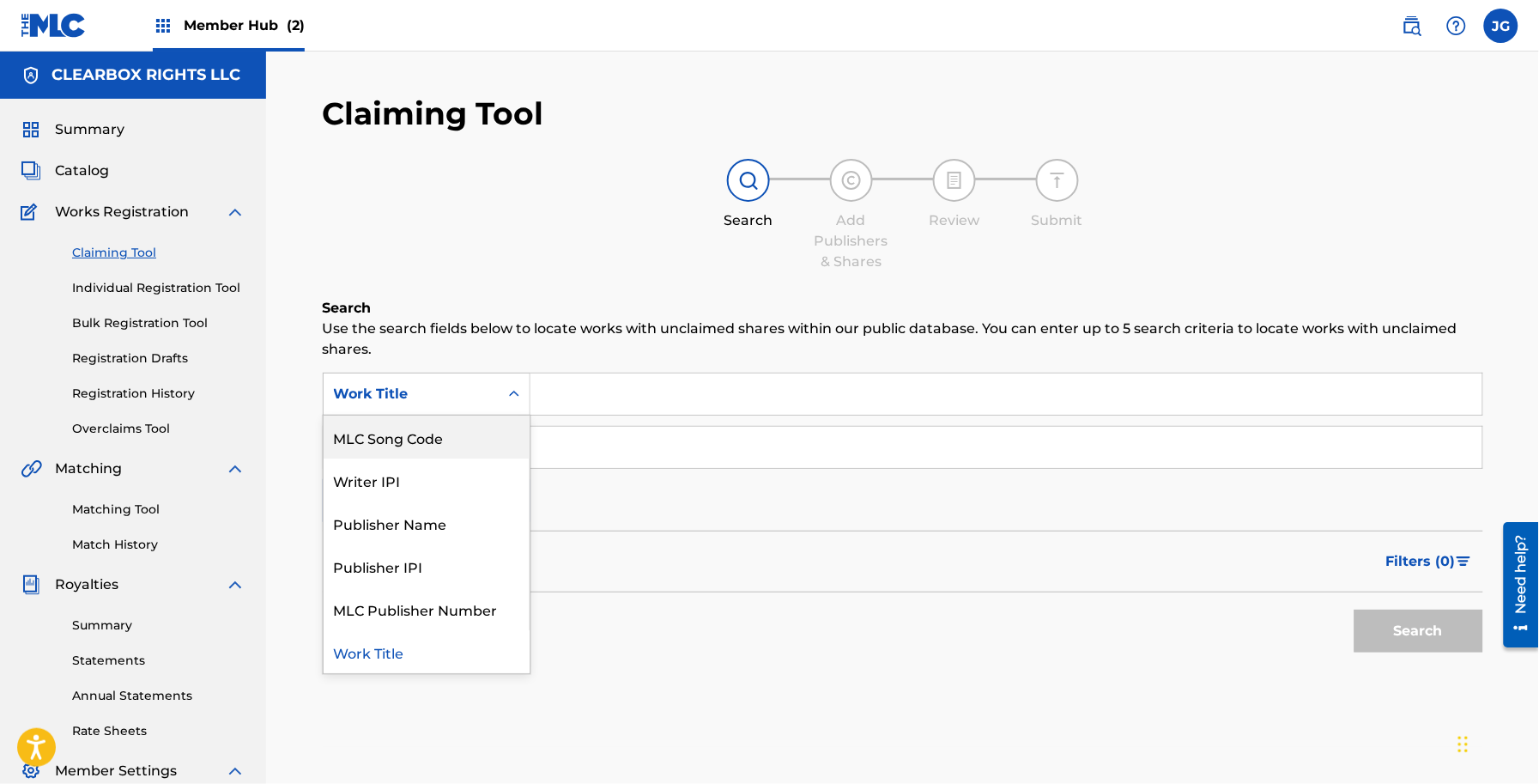
click at [440, 439] on div "MLC Song Code" at bounding box center [427, 437] width 206 height 43
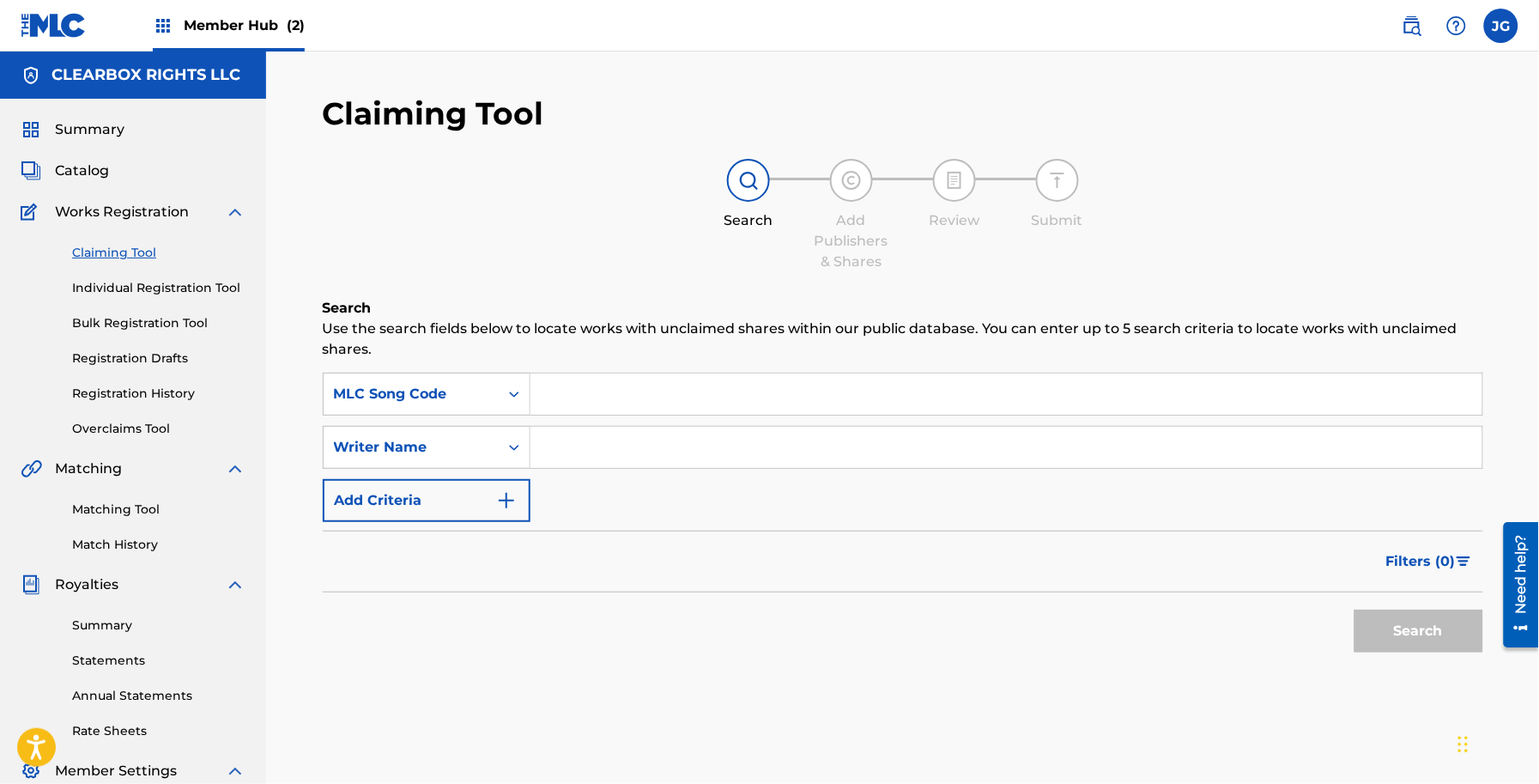
click at [582, 397] on input "Search Form" at bounding box center [1006, 394] width 952 height 41
paste input "DS305E"
type input "DS305E"
click at [1447, 594] on div "Search" at bounding box center [1415, 626] width 138 height 69
click at [1447, 637] on button "Search" at bounding box center [1419, 631] width 129 height 43
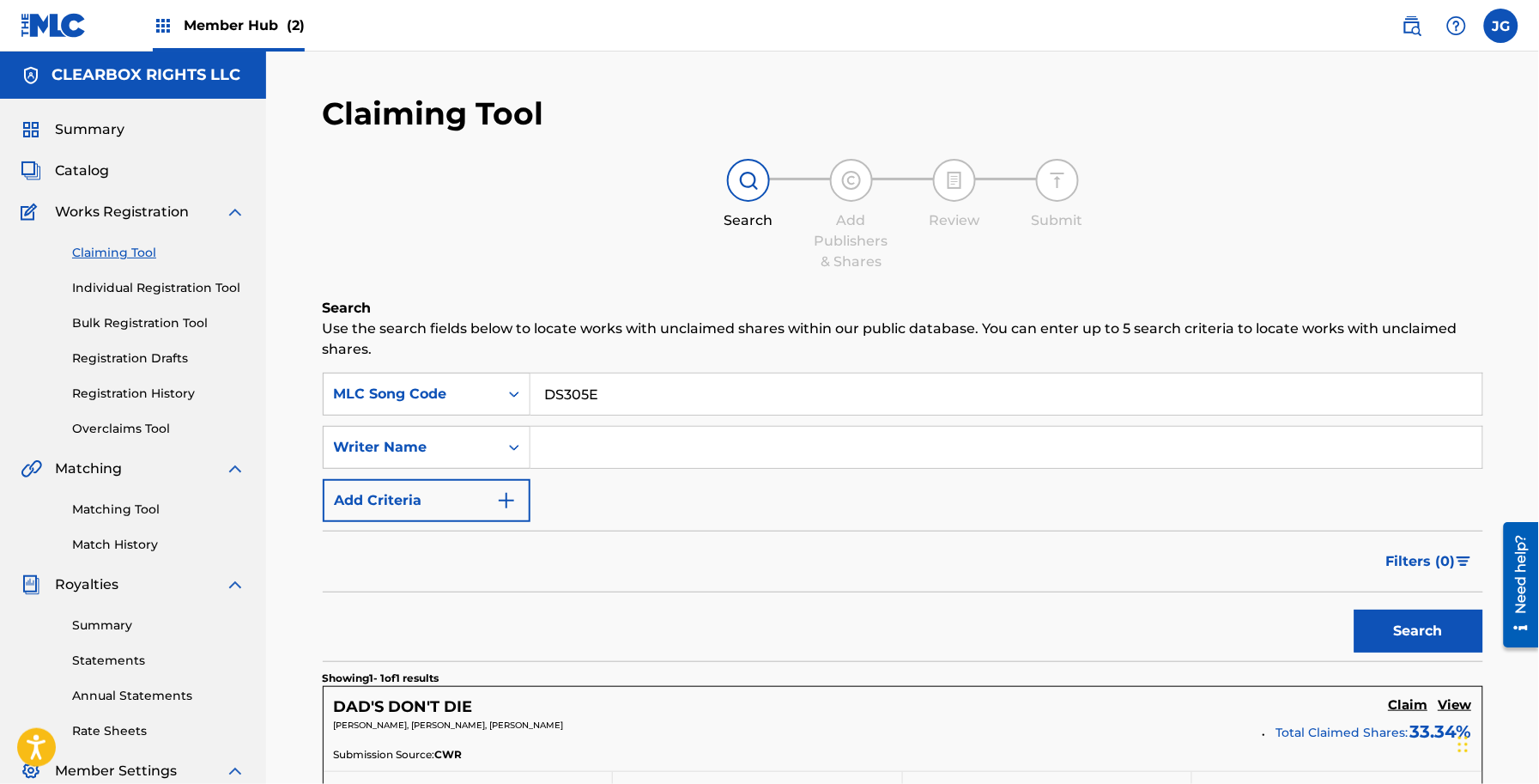
scroll to position [284, 0]
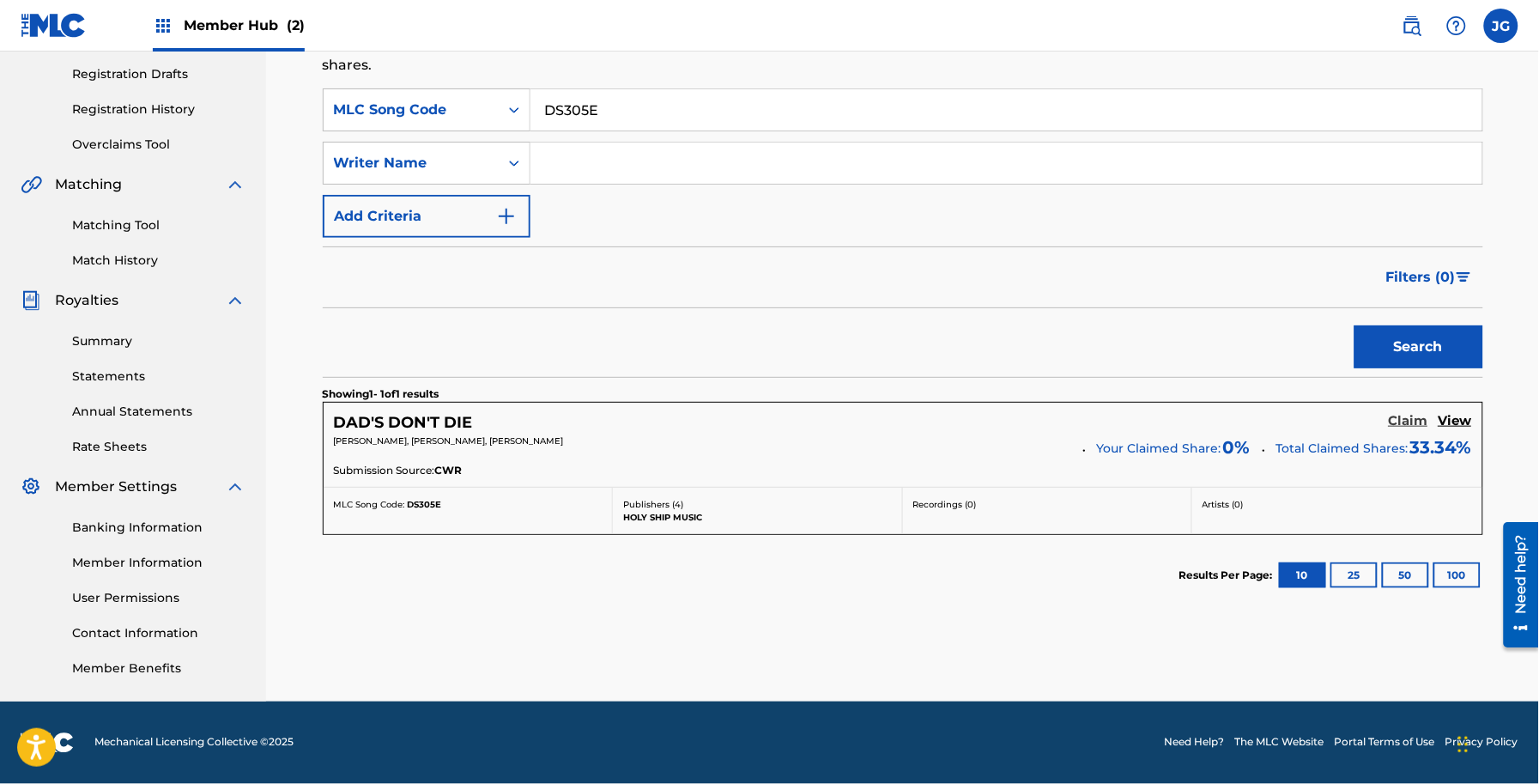
click at [1396, 421] on h5 "Claim" at bounding box center [1408, 421] width 40 height 16
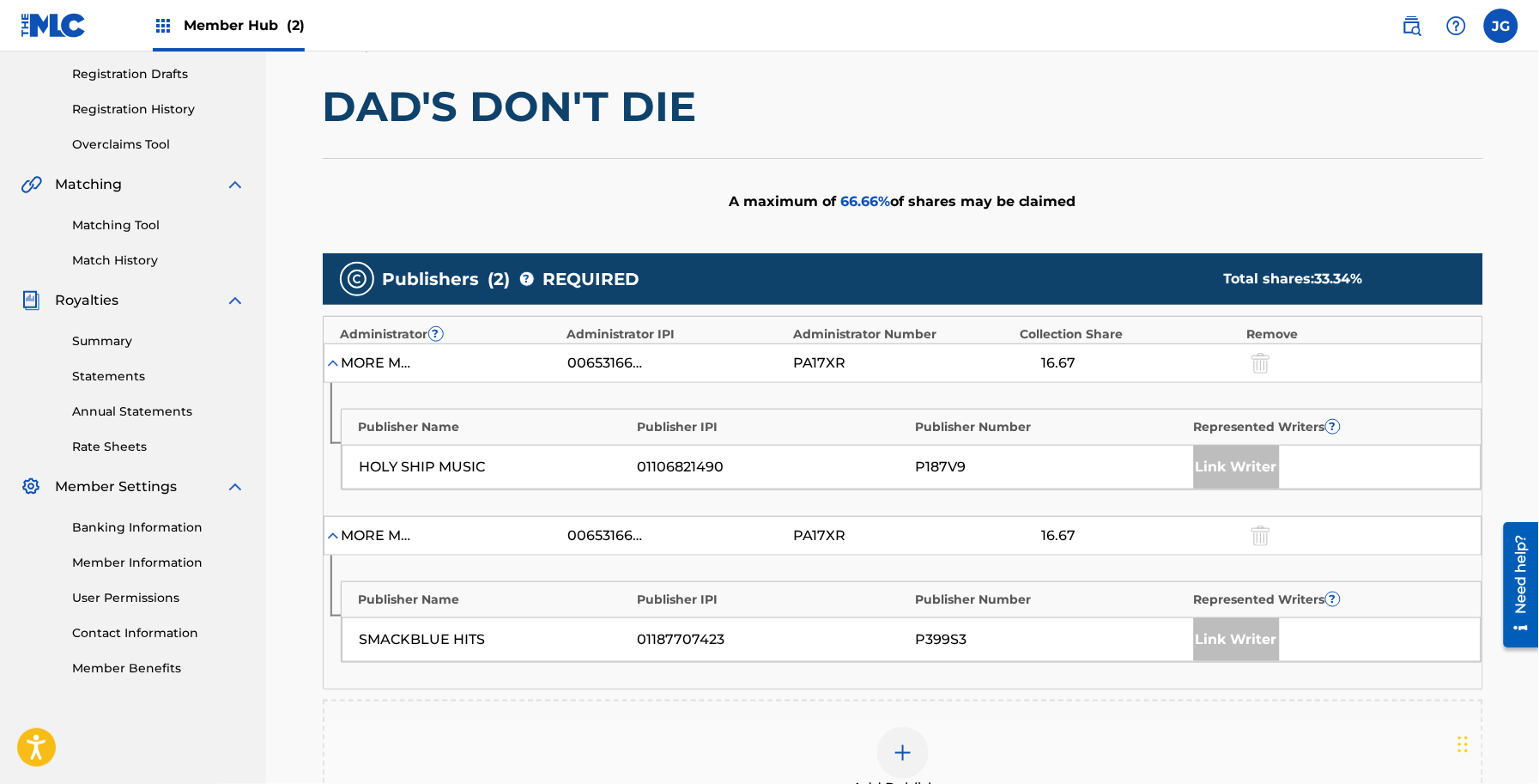
scroll to position [391, 0]
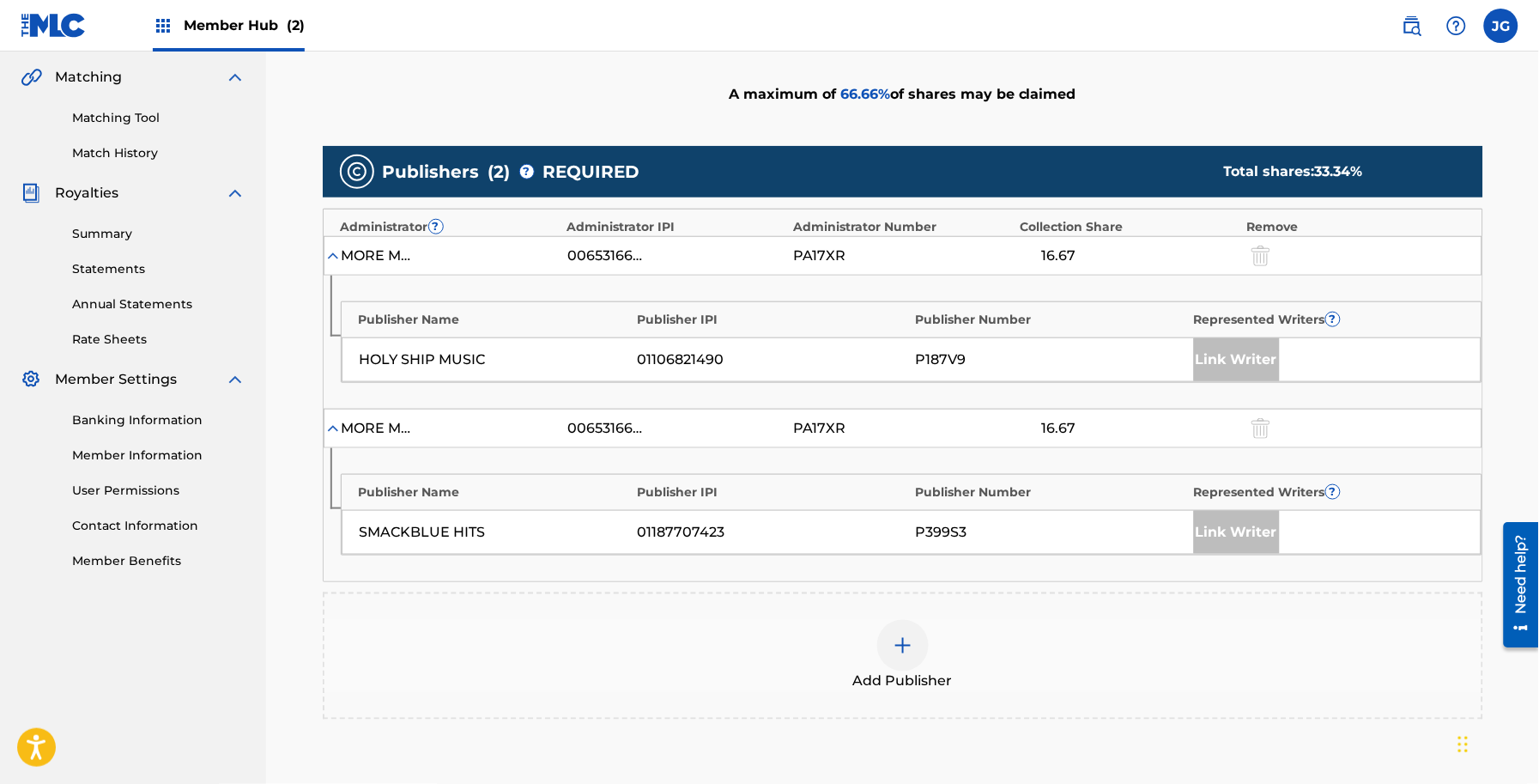
click at [932, 658] on div "Add Publisher" at bounding box center [902, 656] width 1157 height 72
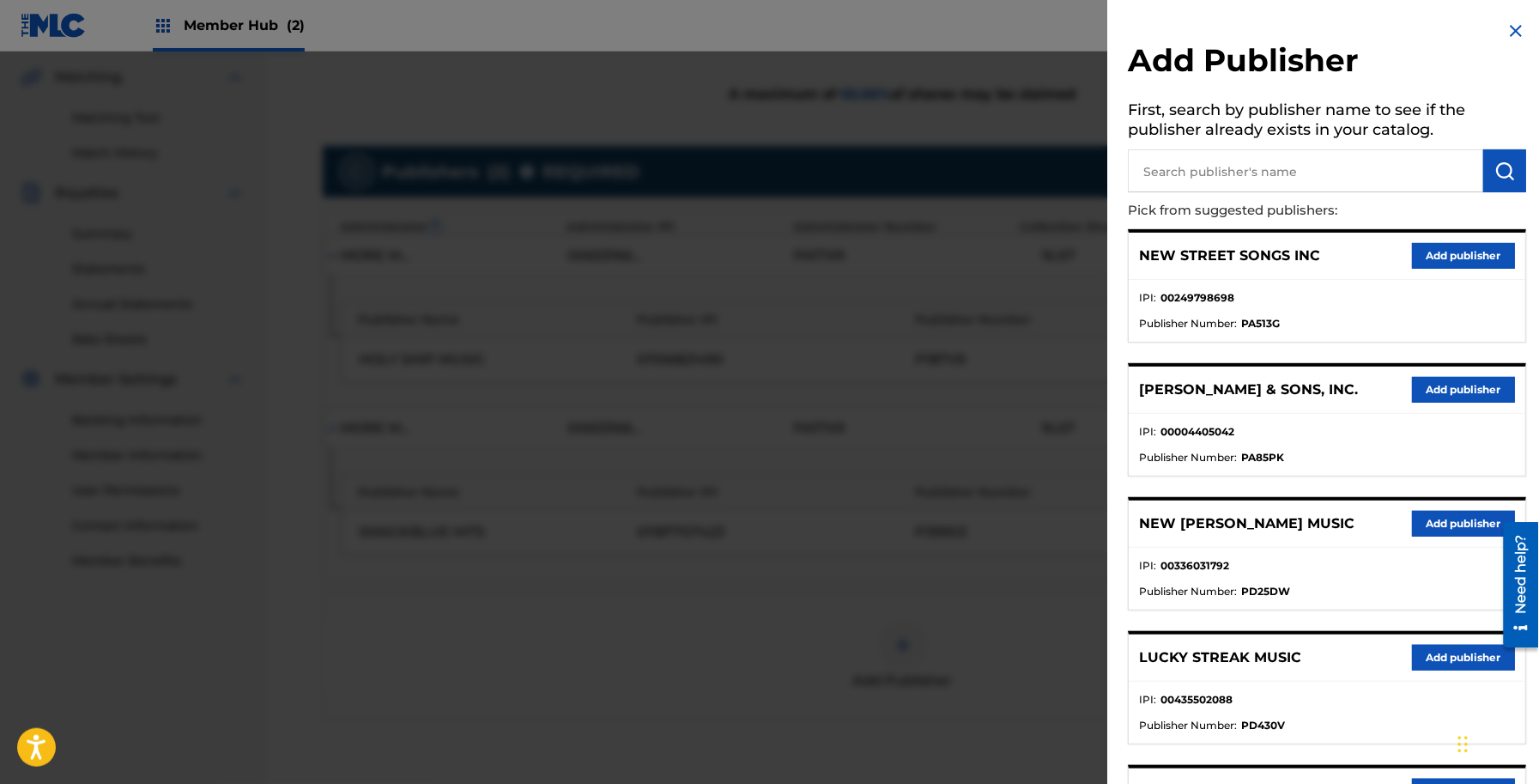
click at [1179, 168] on input "text" at bounding box center [1306, 171] width 355 height 43
type input "BUILT ON ROCK"
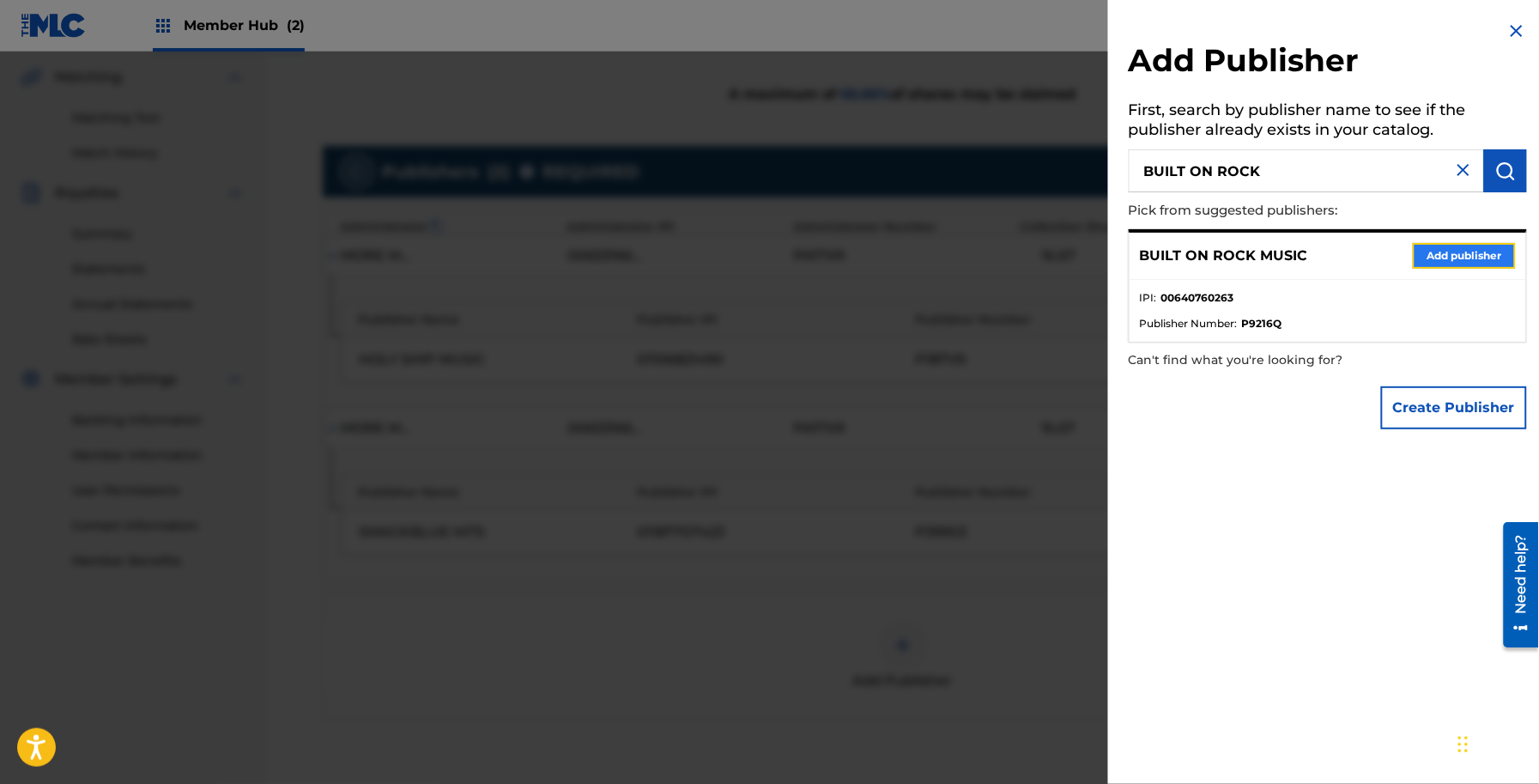
click at [1449, 249] on button "Add publisher" at bounding box center [1464, 255] width 103 height 26
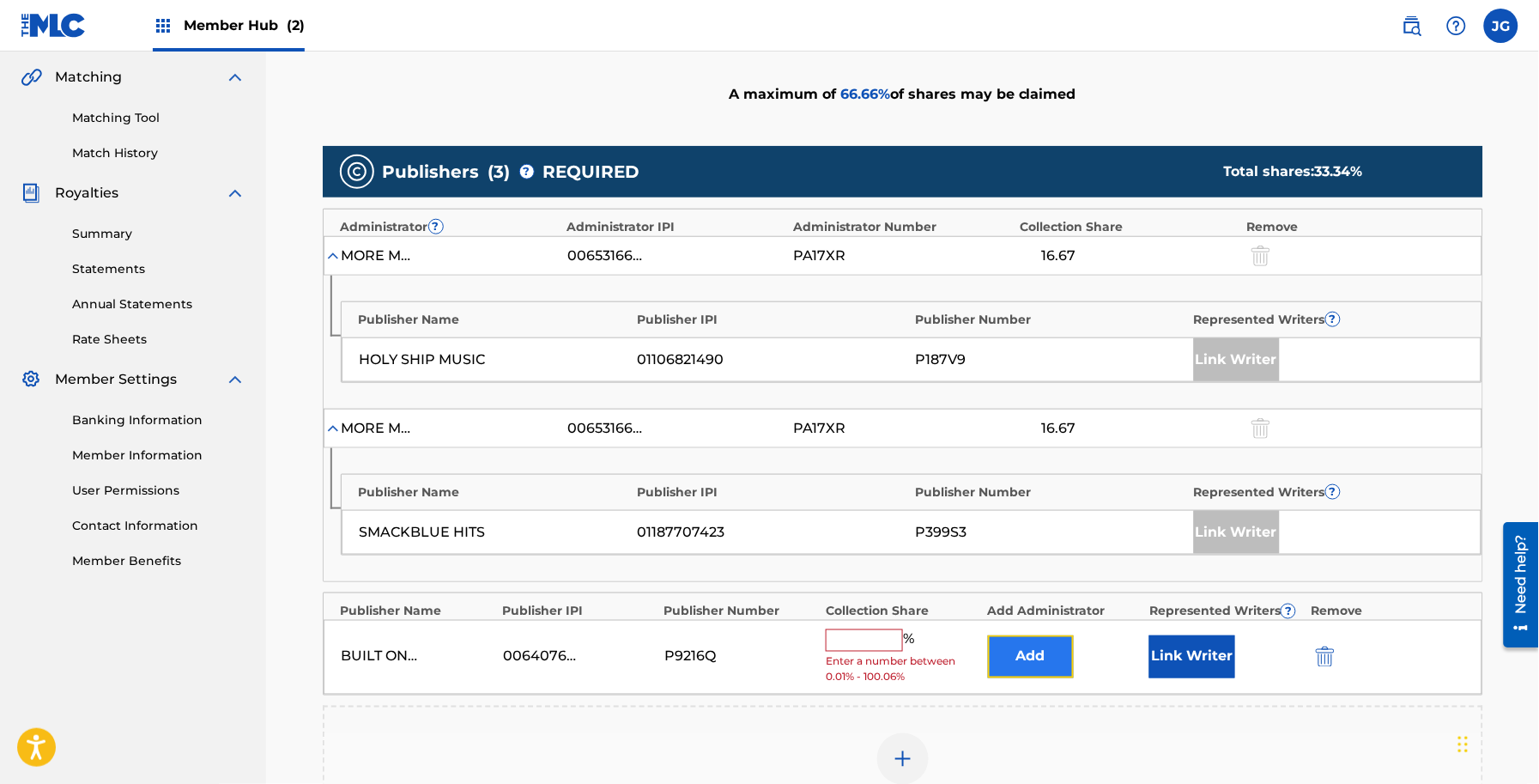
click at [1054, 651] on button "Add" at bounding box center [1031, 657] width 85 height 43
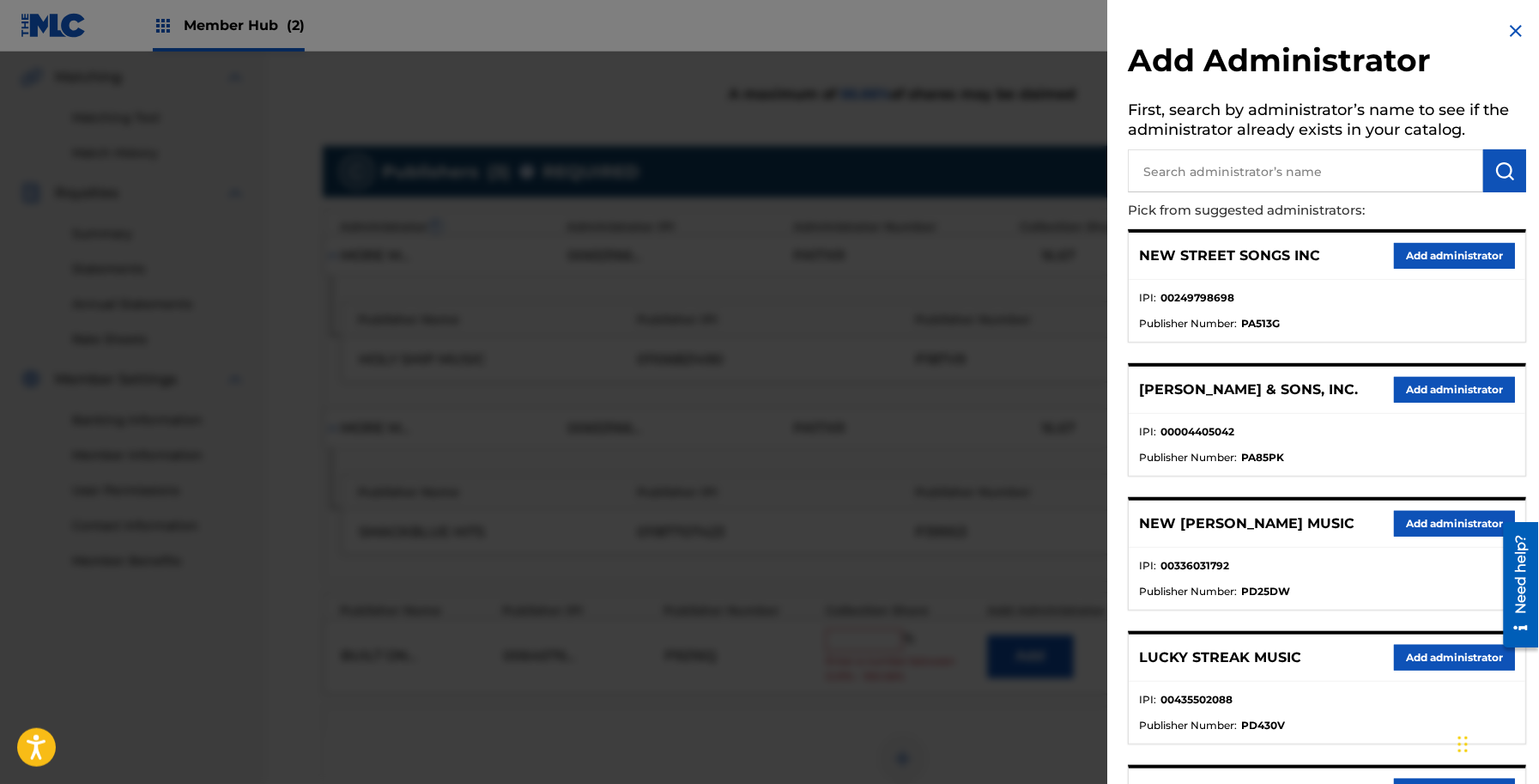
click at [1190, 165] on input "text" at bounding box center [1306, 171] width 355 height 43
type input "ADV"
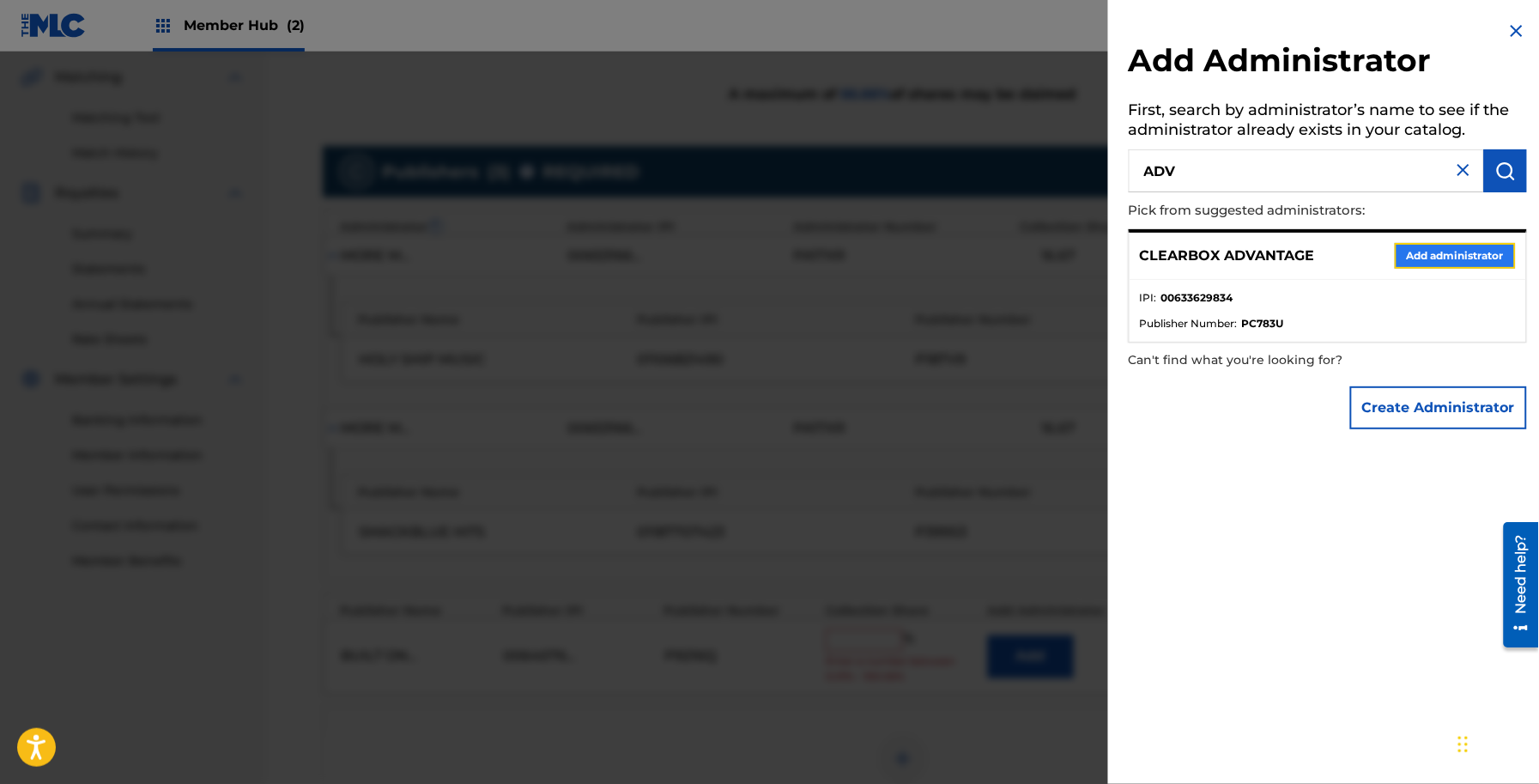
click at [1422, 246] on button "Add administrator" at bounding box center [1456, 255] width 121 height 26
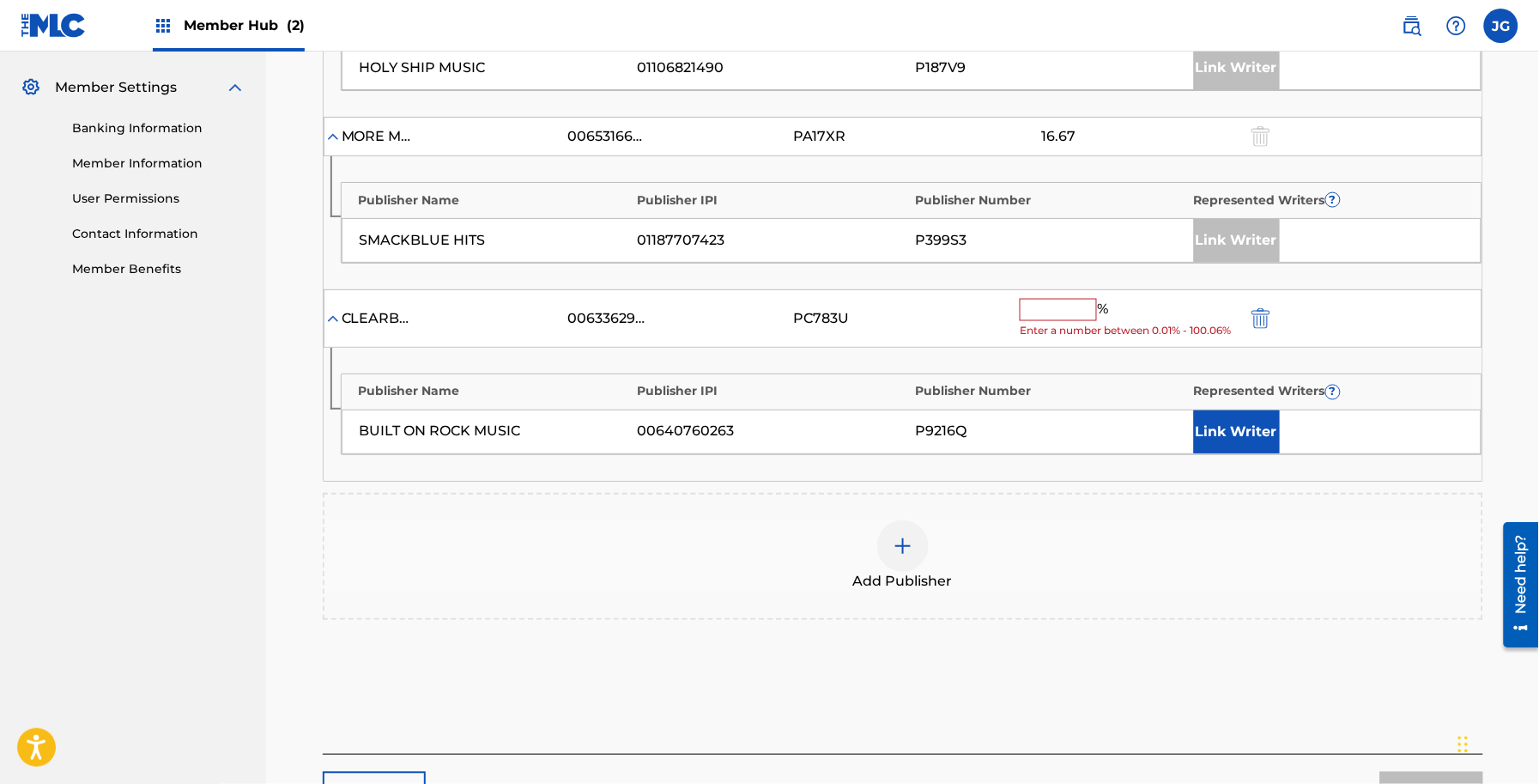
scroll to position [800, 0]
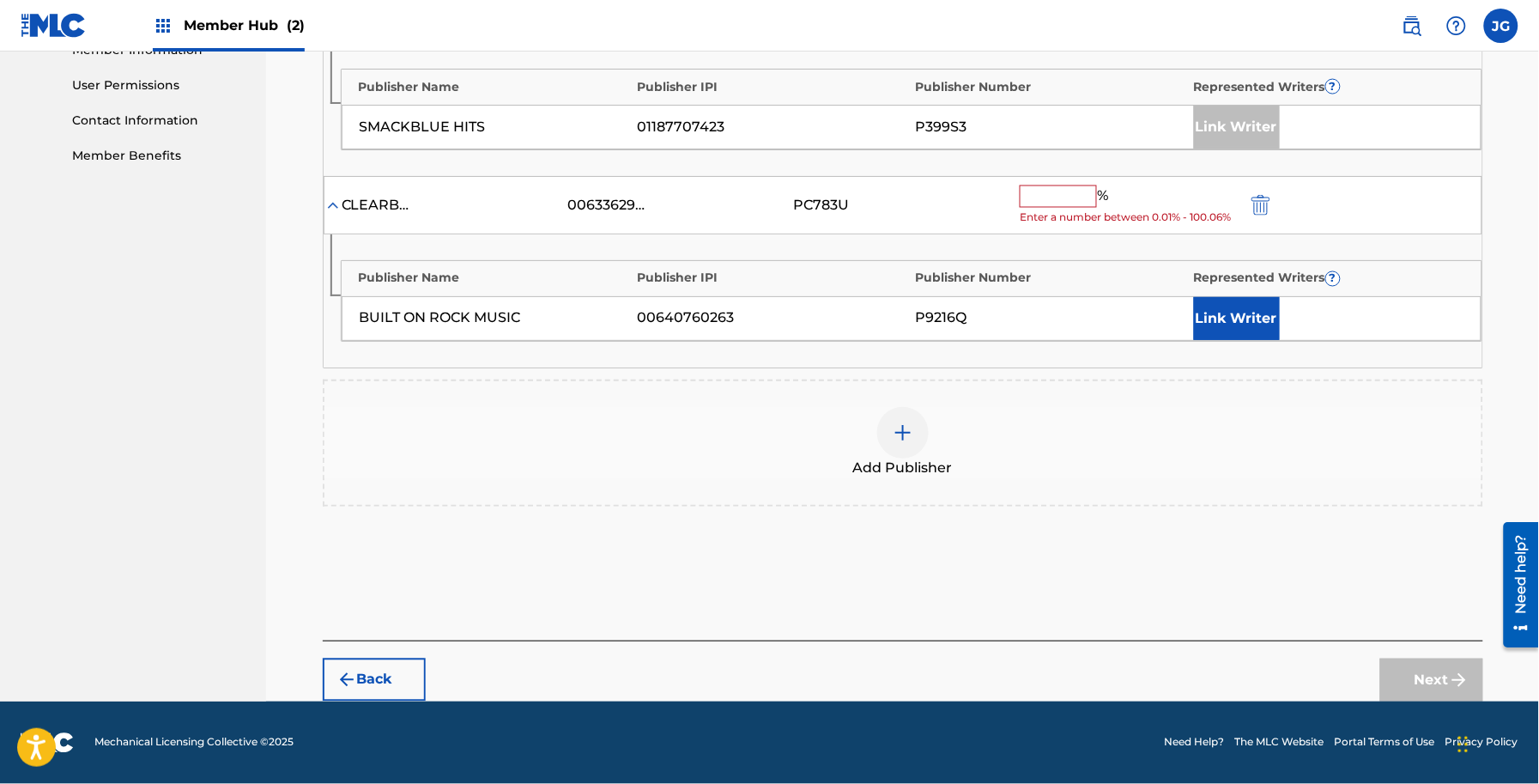
click at [1047, 194] on input "text" at bounding box center [1059, 196] width 78 height 22
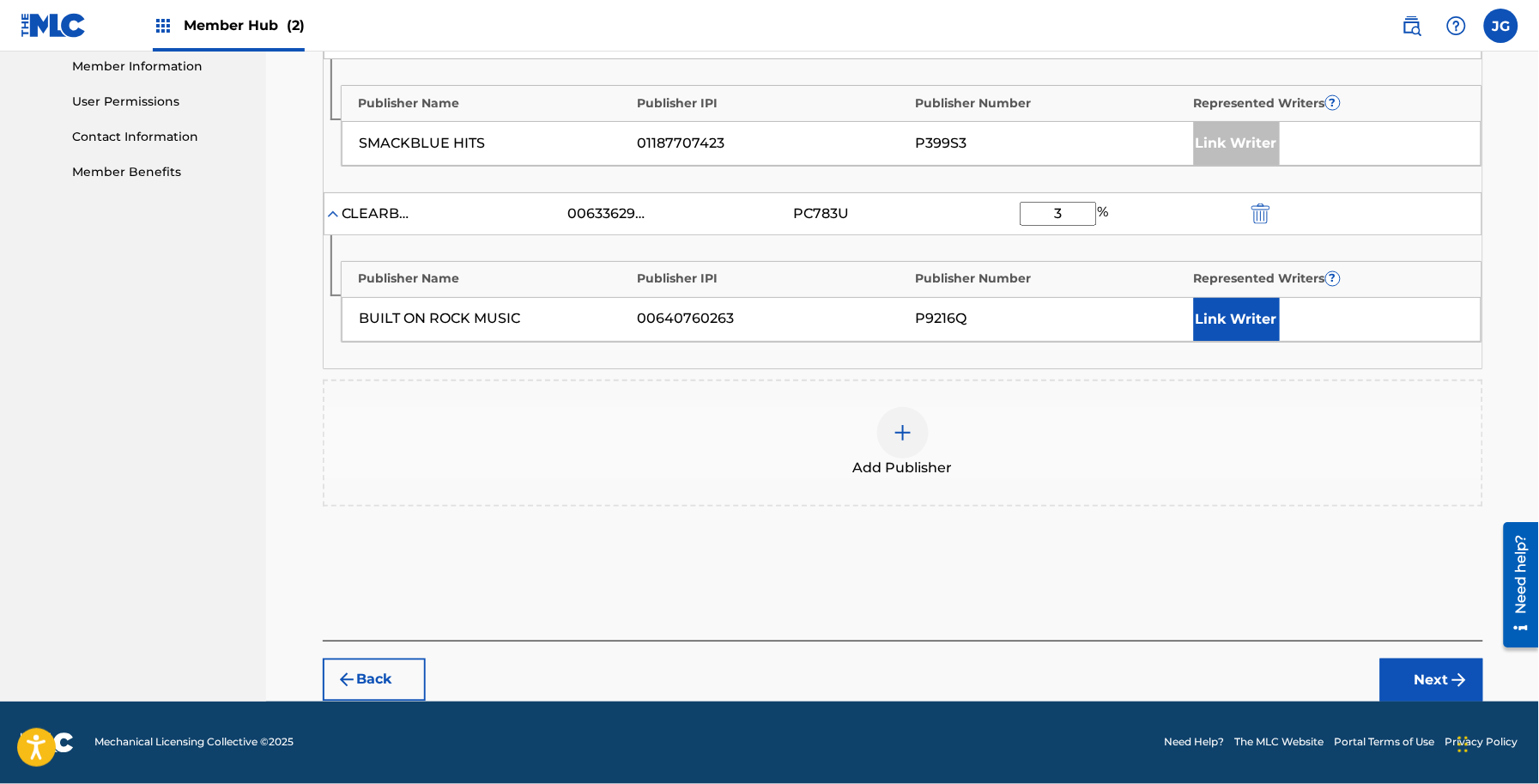
scroll to position [781, 0]
type input "33.34"
click at [1290, 308] on div "Link Writer" at bounding box center [1329, 319] width 270 height 43
click at [1277, 314] on button "Link Writer" at bounding box center [1237, 319] width 85 height 43
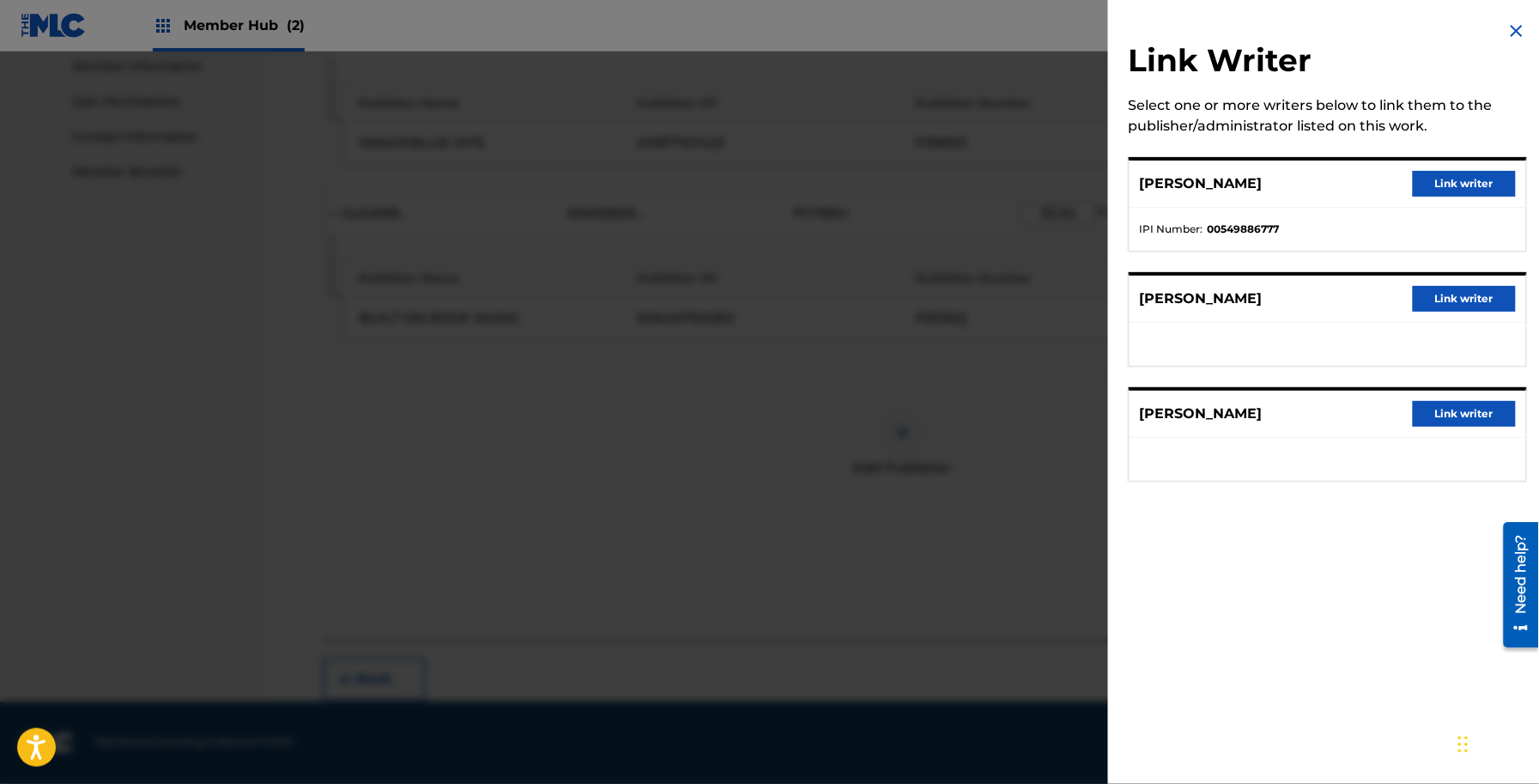
click at [1481, 315] on div "ALLEN SHAMBLIN Link writer" at bounding box center [1327, 299] width 397 height 48
click at [1470, 297] on button "Link writer" at bounding box center [1464, 299] width 103 height 26
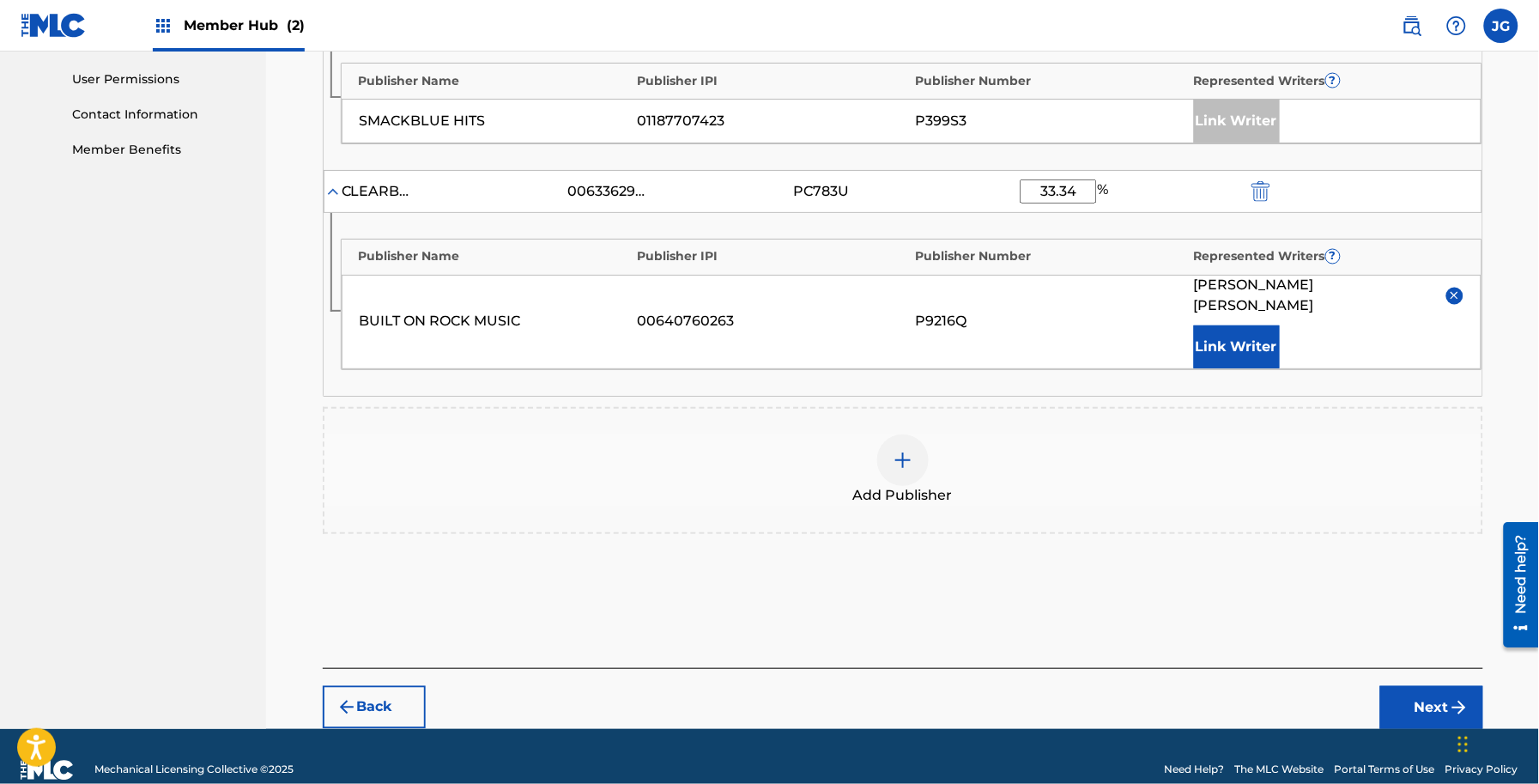
scroll to position [811, 0]
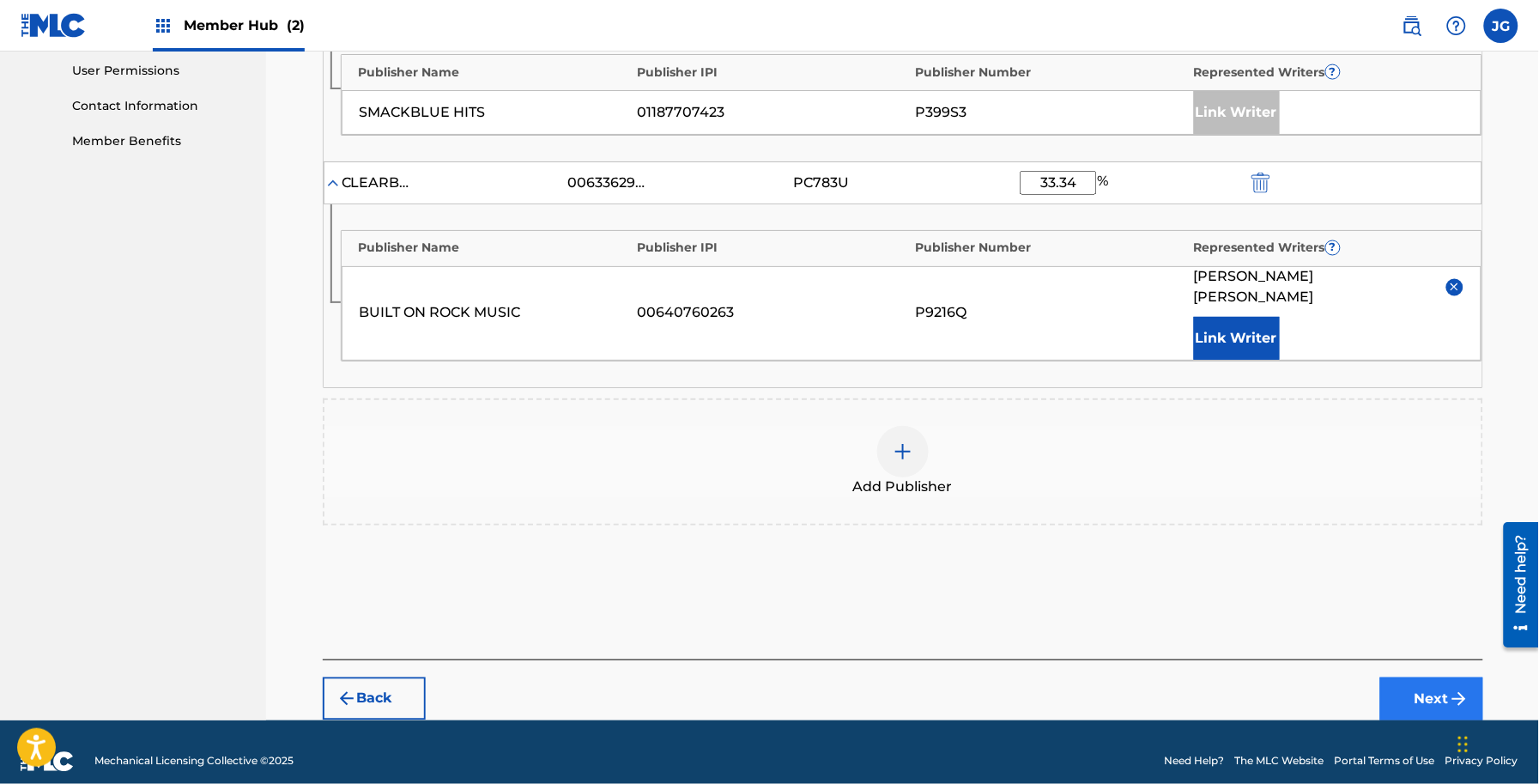
drag, startPoint x: 1405, startPoint y: 632, endPoint x: 1408, endPoint y: 658, distance: 26.2
click at [1412, 637] on div "Add Publishers & Shares Enter your publisher(s)/administrator(s). DAD'S DON'T D…" at bounding box center [903, 73] width 1161 height 1172
click at [1414, 679] on button "Next" at bounding box center [1431, 699] width 103 height 43
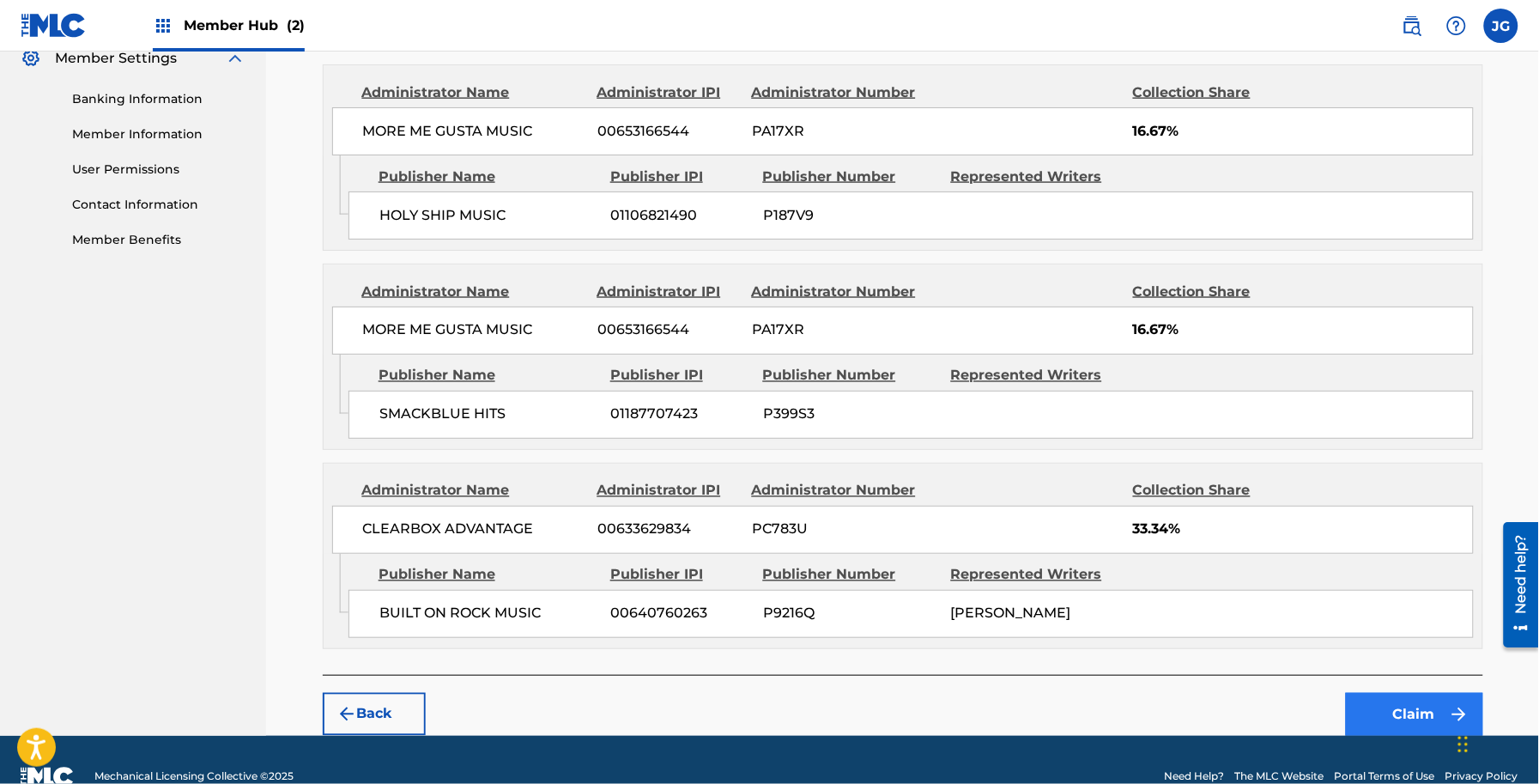
scroll to position [749, 0]
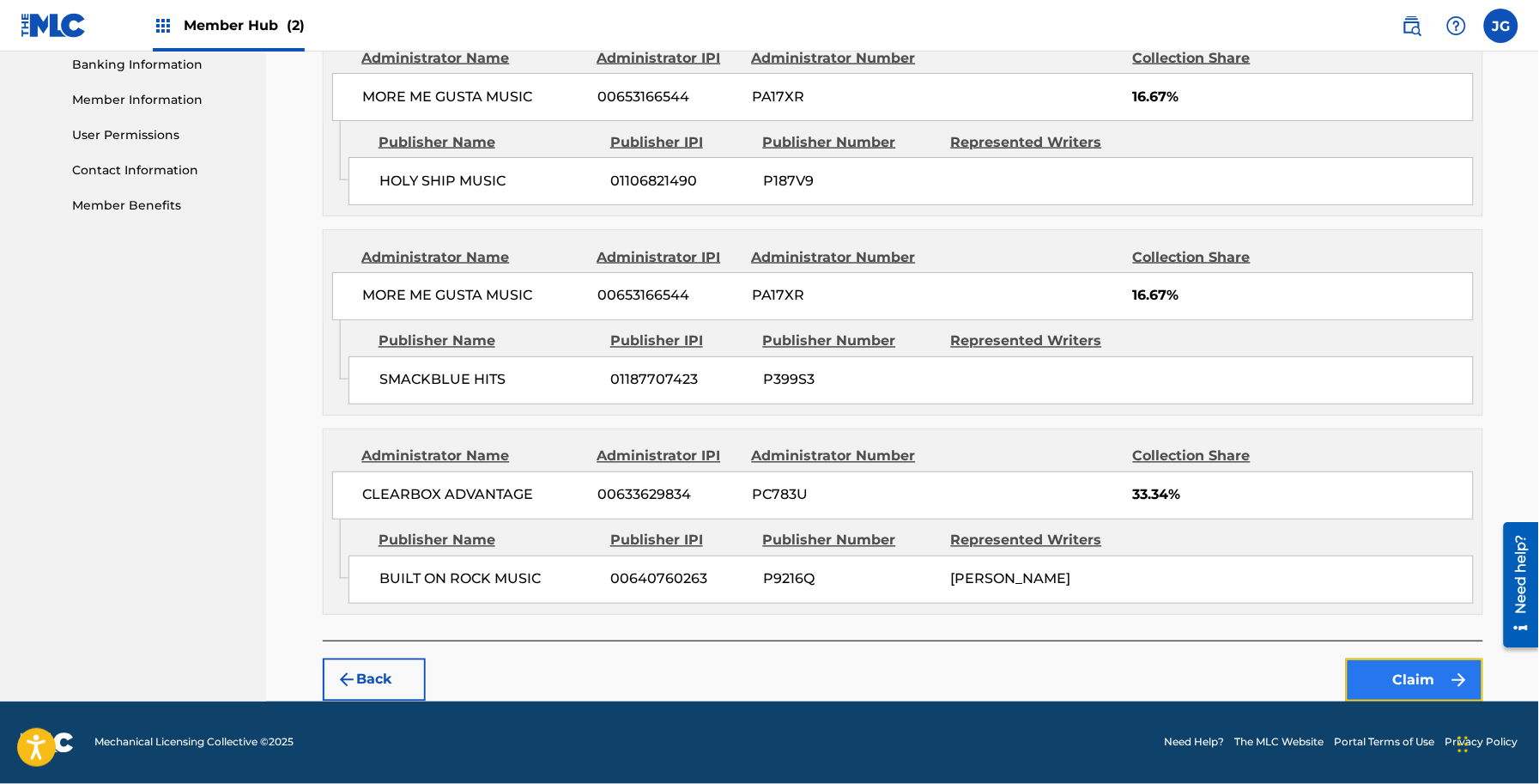
click at [1405, 659] on button "Claim" at bounding box center [1415, 680] width 138 height 43
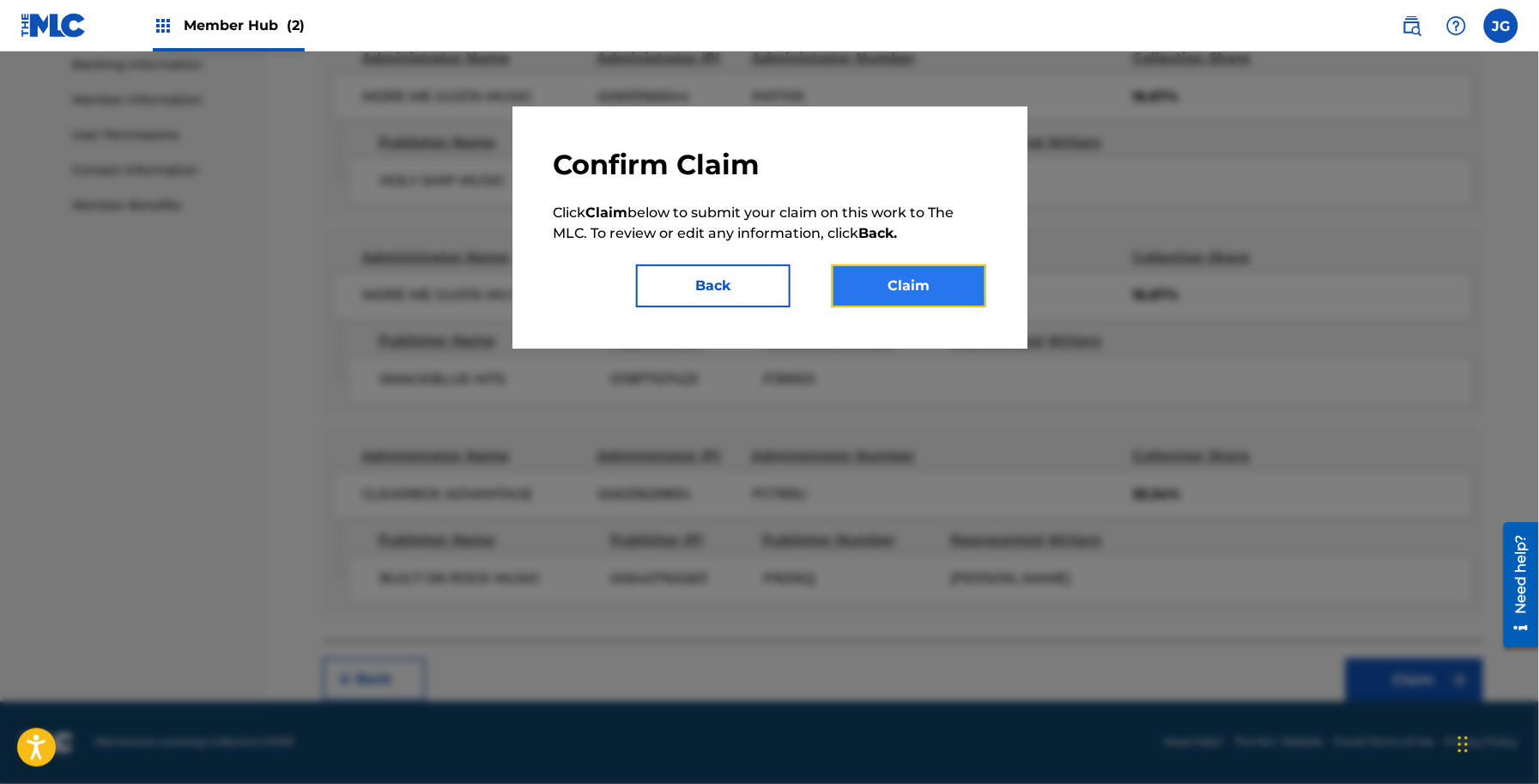
click at [886, 271] on button "Claim" at bounding box center [908, 285] width 154 height 43
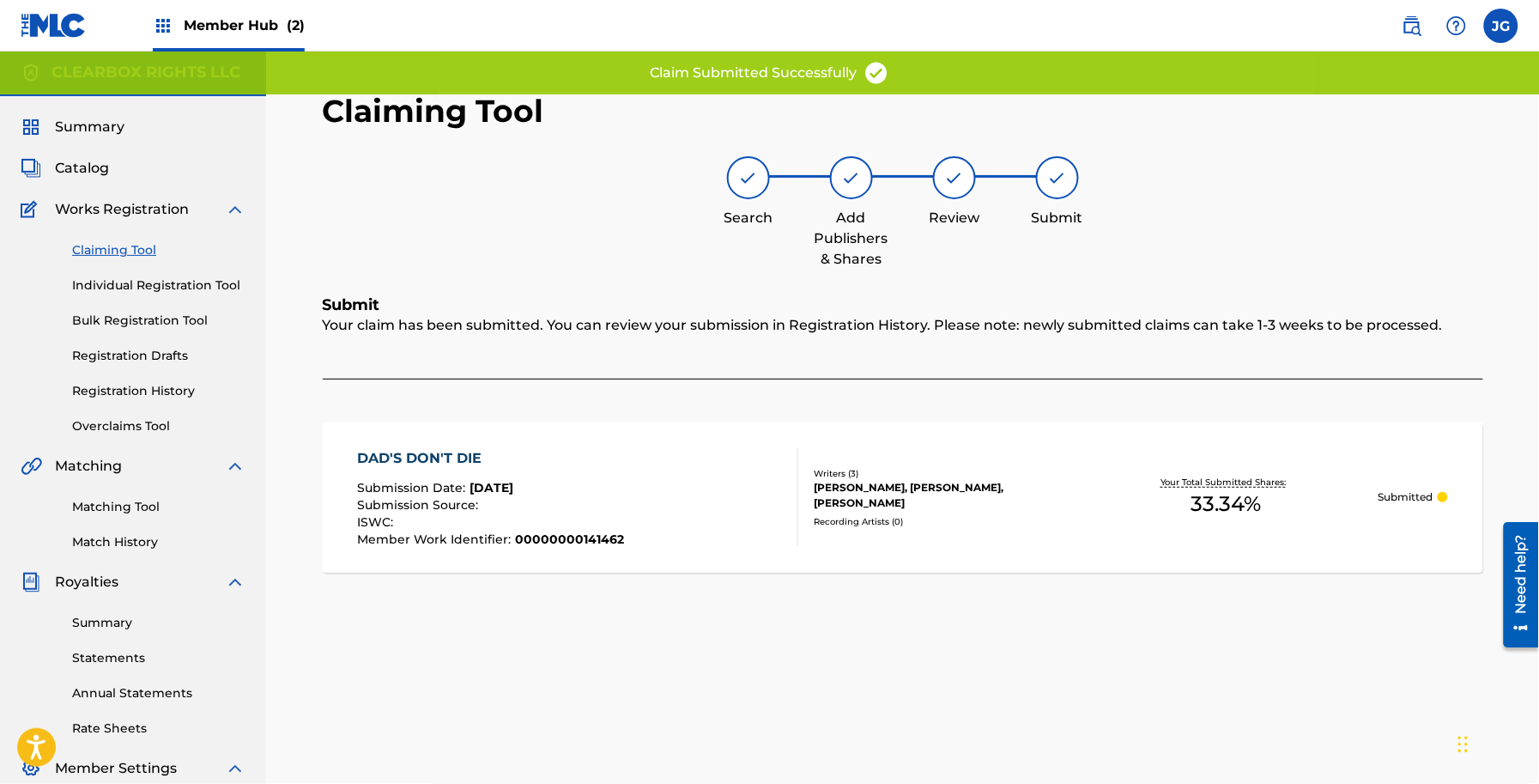
scroll to position [0, 0]
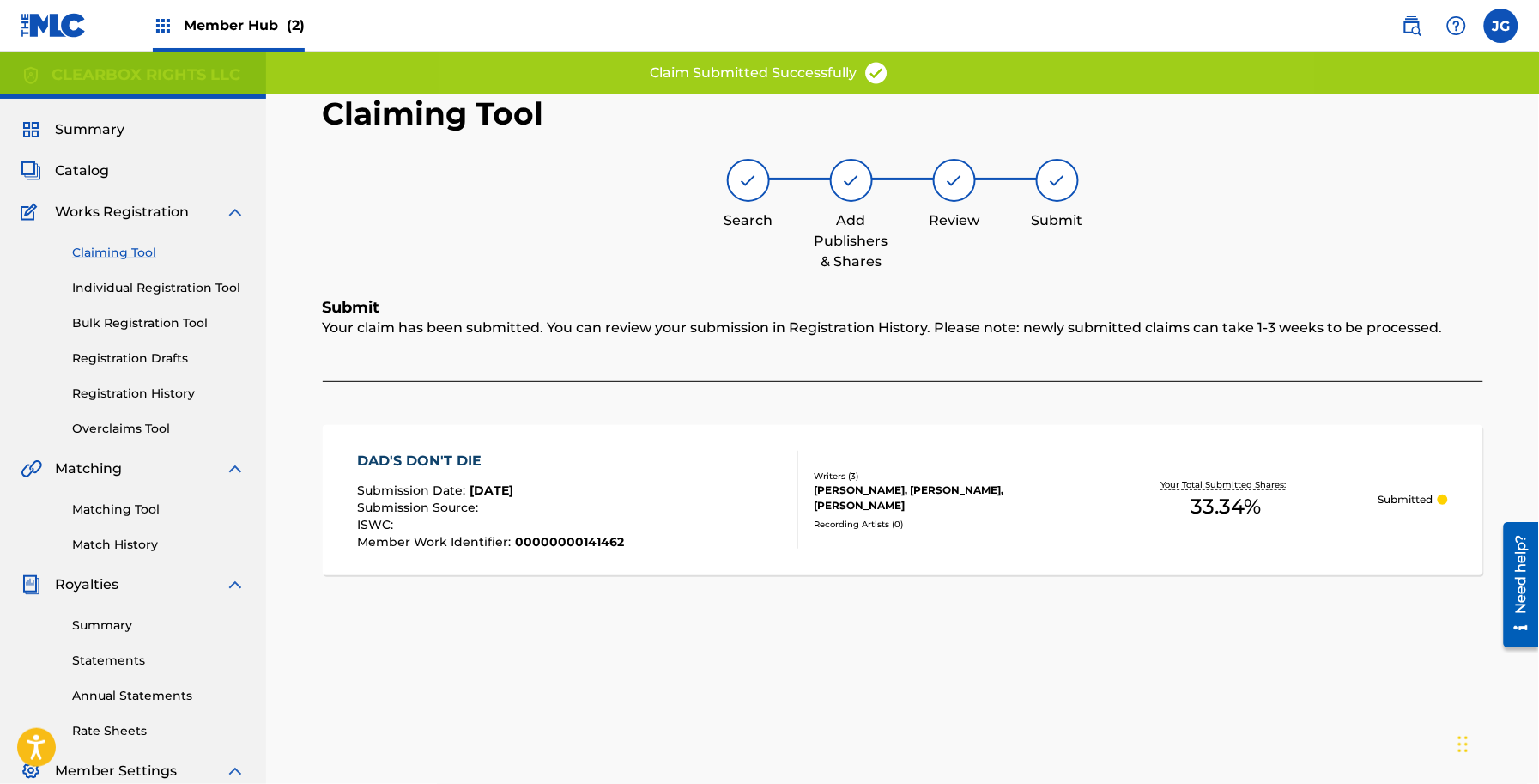
click at [125, 257] on link "Claiming Tool" at bounding box center [158, 252] width 174 height 18
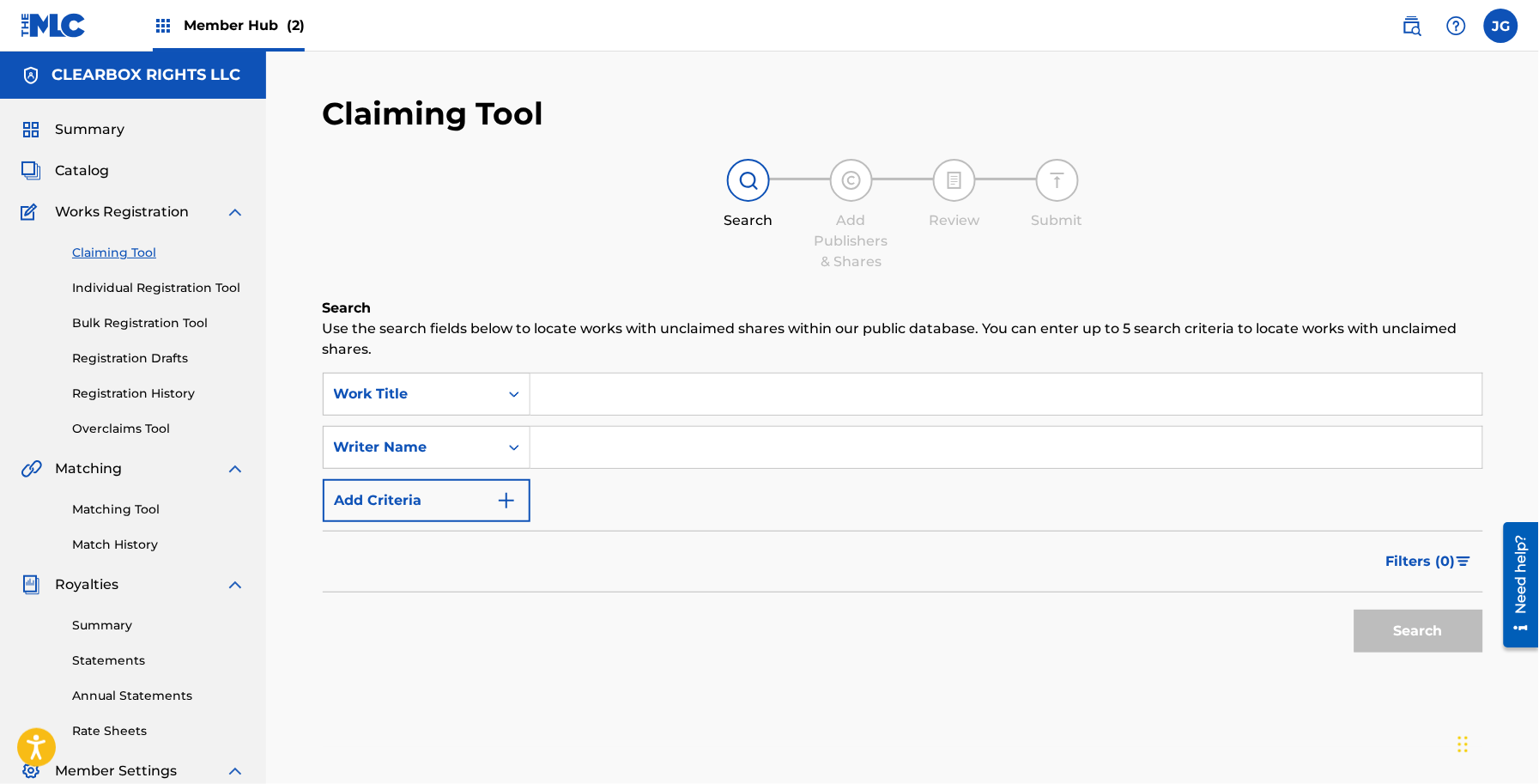
click at [146, 297] on div "Claiming Tool Individual Registration Tool Bulk Registration Tool Registration …" at bounding box center [133, 330] width 225 height 215
click at [152, 280] on link "Individual Registration Tool" at bounding box center [158, 288] width 174 height 18
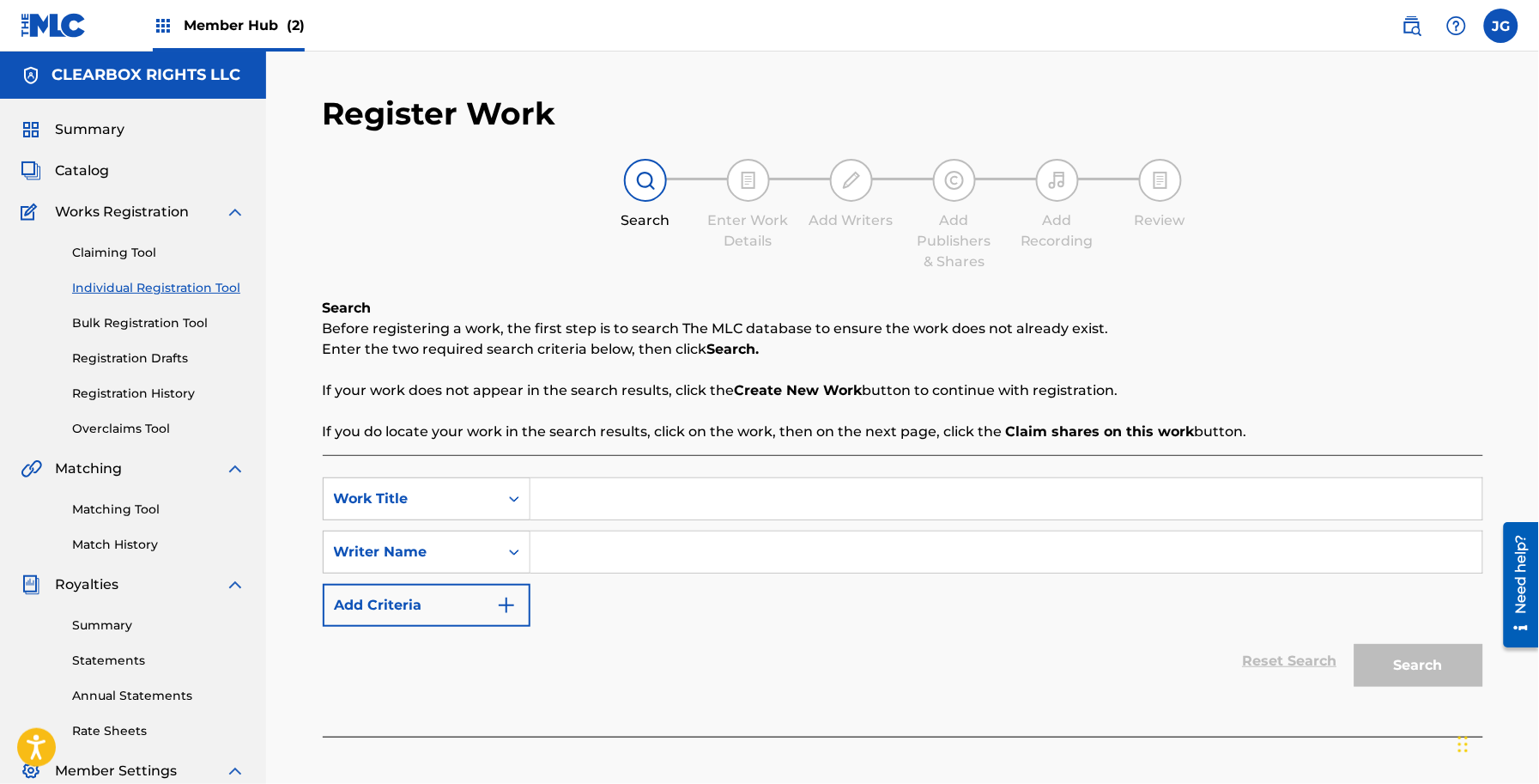
click at [570, 499] on input "Search Form" at bounding box center [1006, 499] width 952 height 41
type input "don't water it down"
drag, startPoint x: 624, startPoint y: 782, endPoint x: 636, endPoint y: 598, distance: 184.4
click at [623, 765] on div "Register Work Search Enter Work Details Add Writers Add Publishers & Shares Add…" at bounding box center [902, 538] width 1201 height 888
click at [640, 551] on input "Search Form" at bounding box center [1006, 552] width 952 height 41
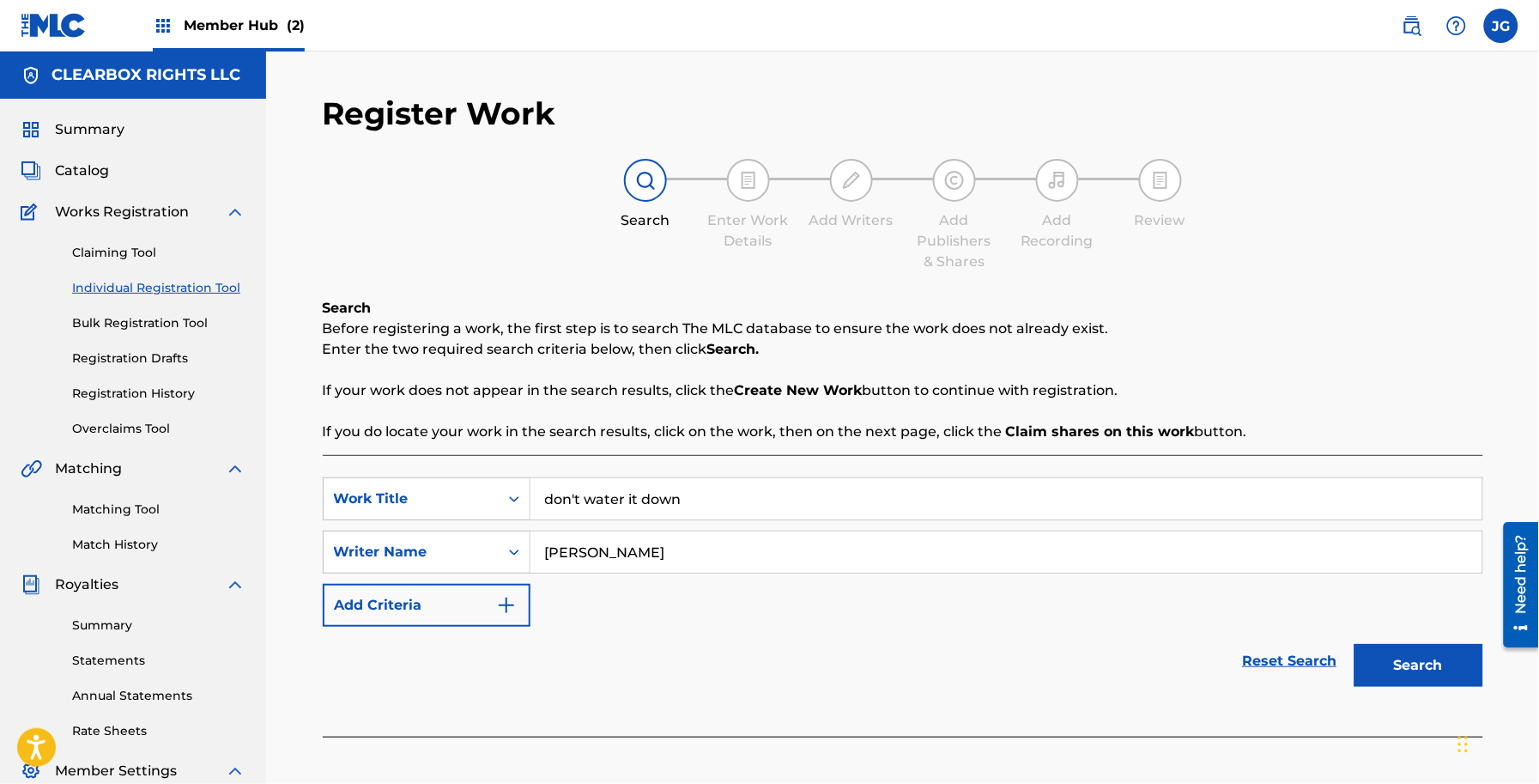
type input "nicholson"
click at [1355, 643] on button "Search" at bounding box center [1419, 665] width 129 height 43
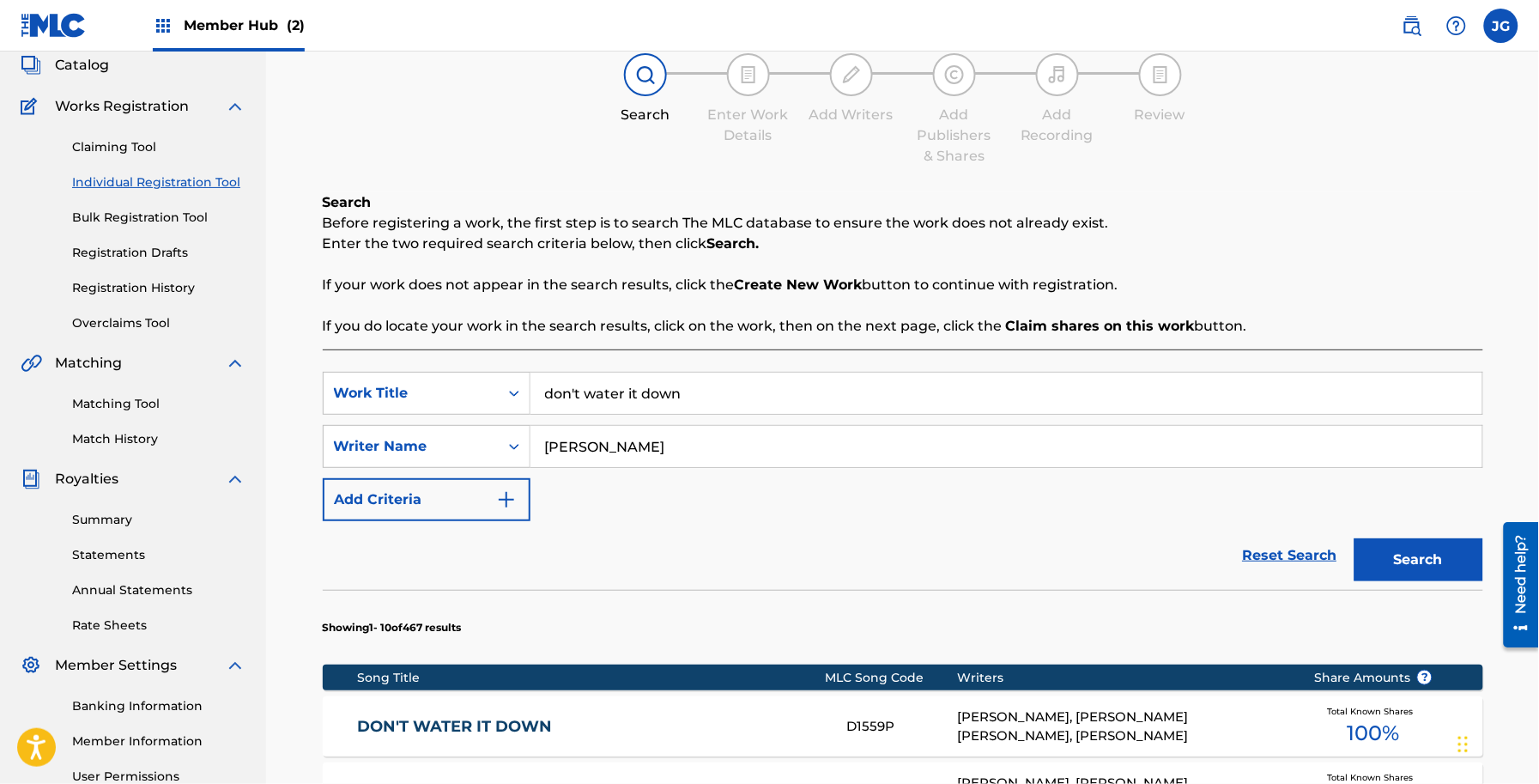
scroll to position [279, 0]
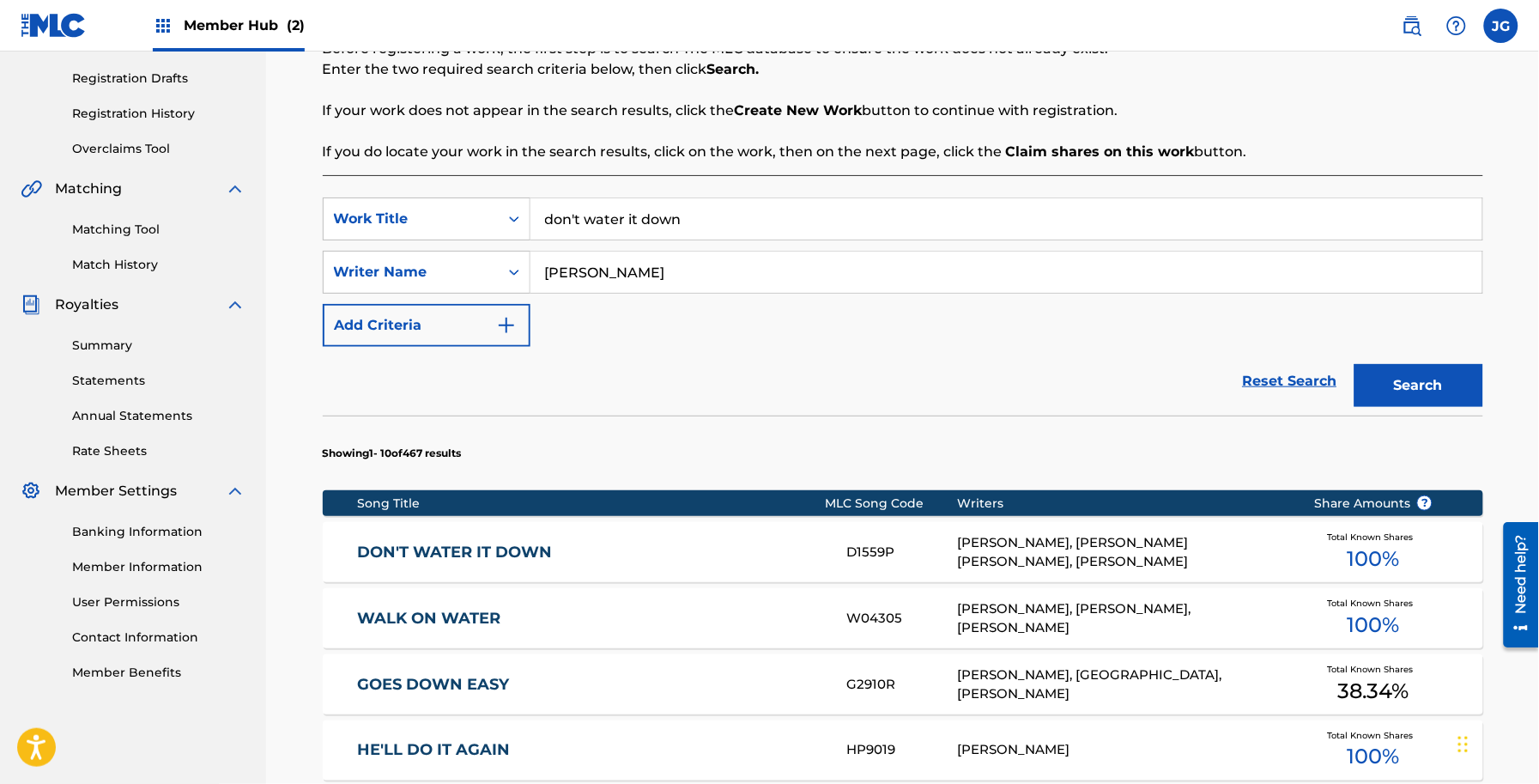
click at [1119, 568] on div "GARY NICHOLSON, MARK STEPHEN JONES, LEE ROY PARNELL" at bounding box center [1122, 552] width 331 height 39
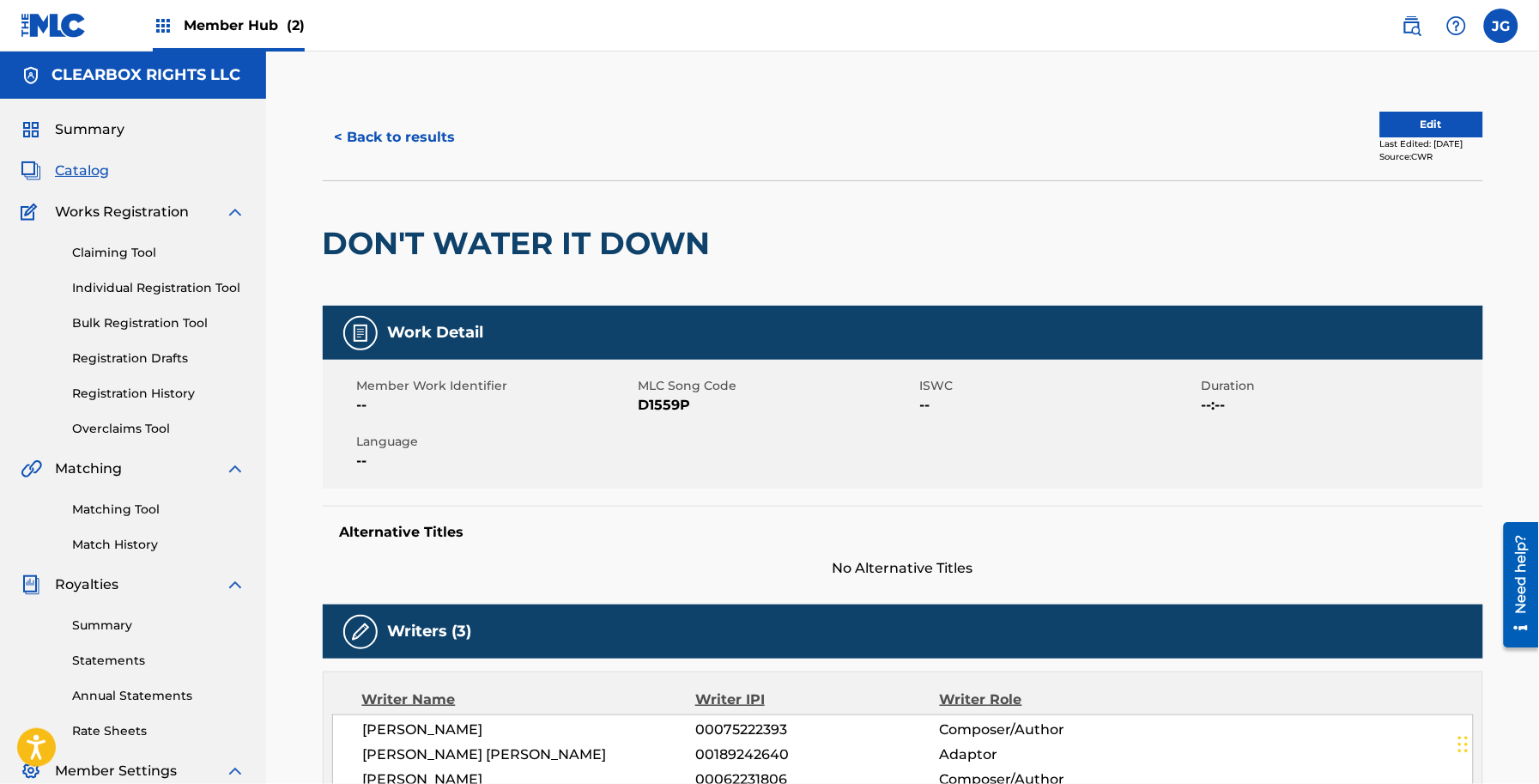
click at [661, 408] on span "D1559P" at bounding box center [777, 405] width 278 height 20
copy span "D1559P"
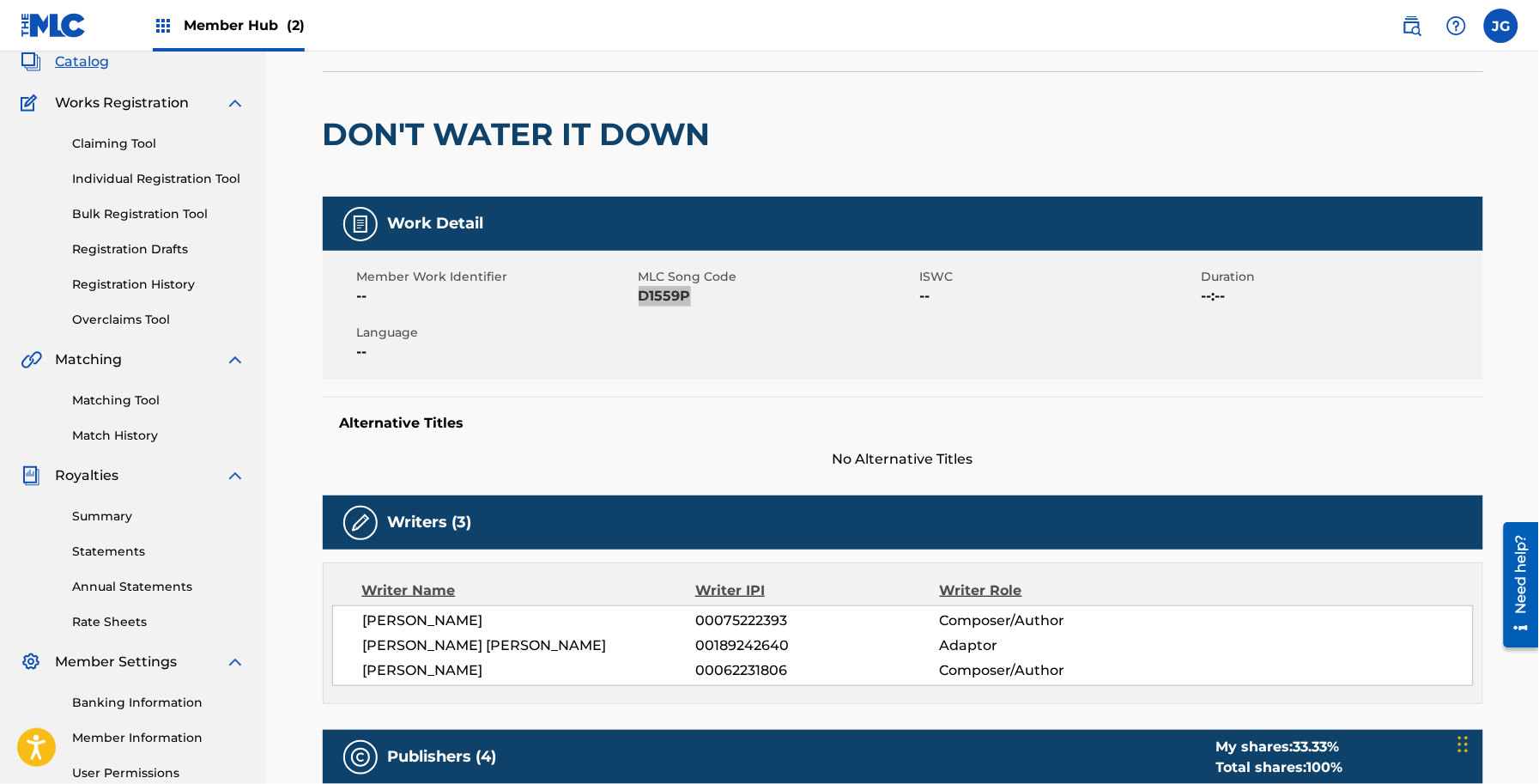
scroll to position [108, 0]
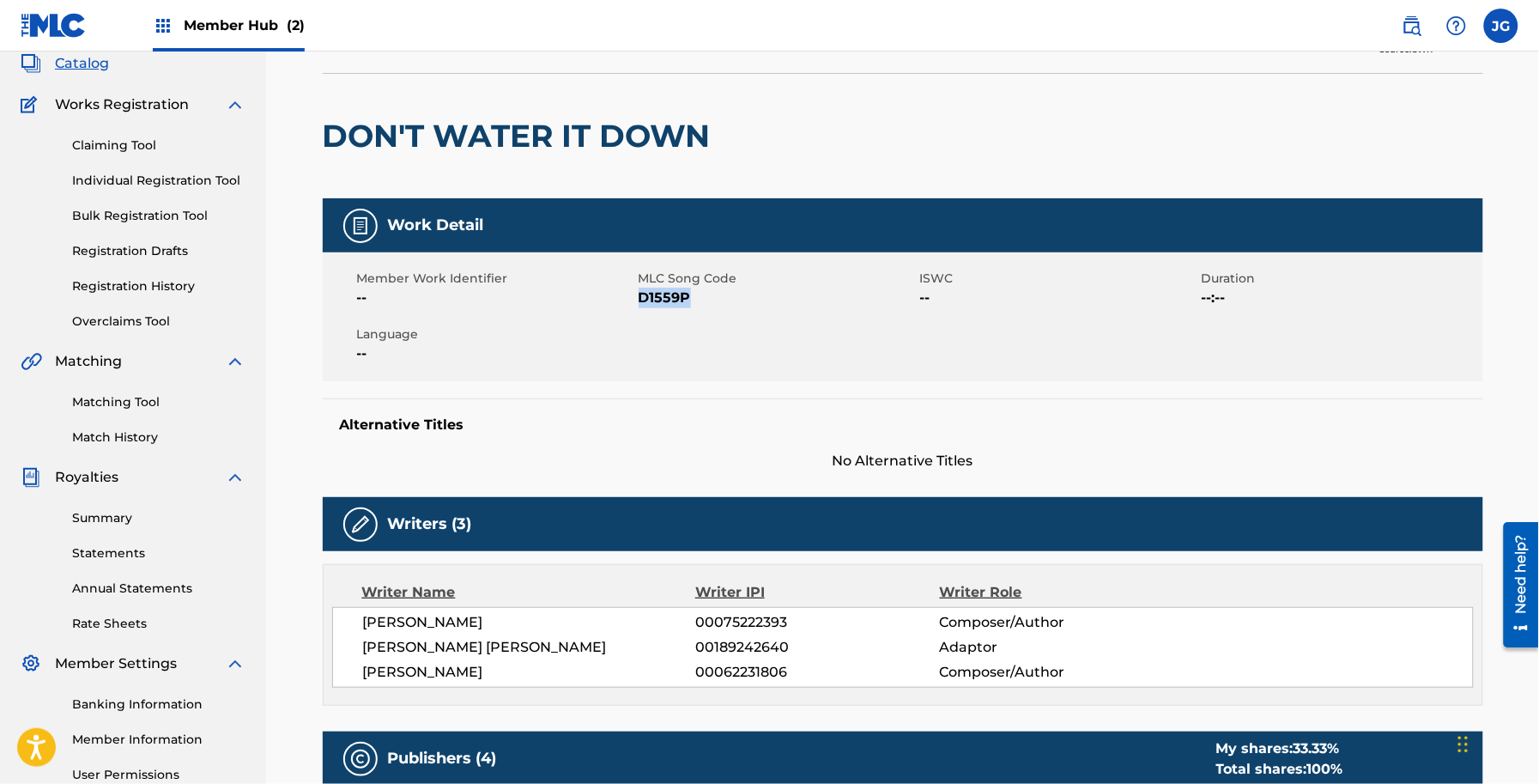
click at [657, 293] on span "D1559P" at bounding box center [777, 297] width 278 height 20
click at [83, 56] on span "Catalog" at bounding box center [82, 63] width 54 height 20
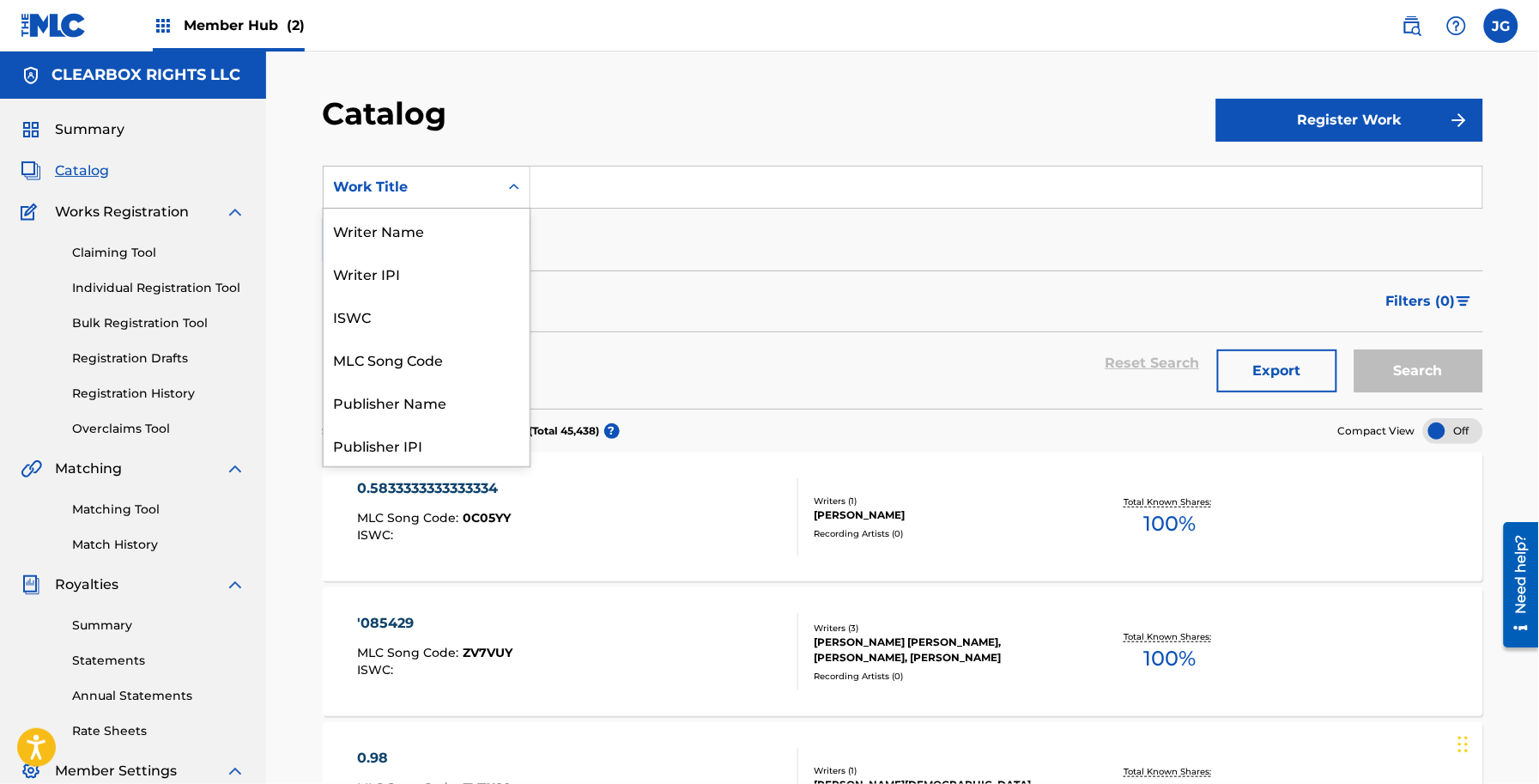
click at [392, 168] on div "Work Title" at bounding box center [427, 187] width 208 height 43
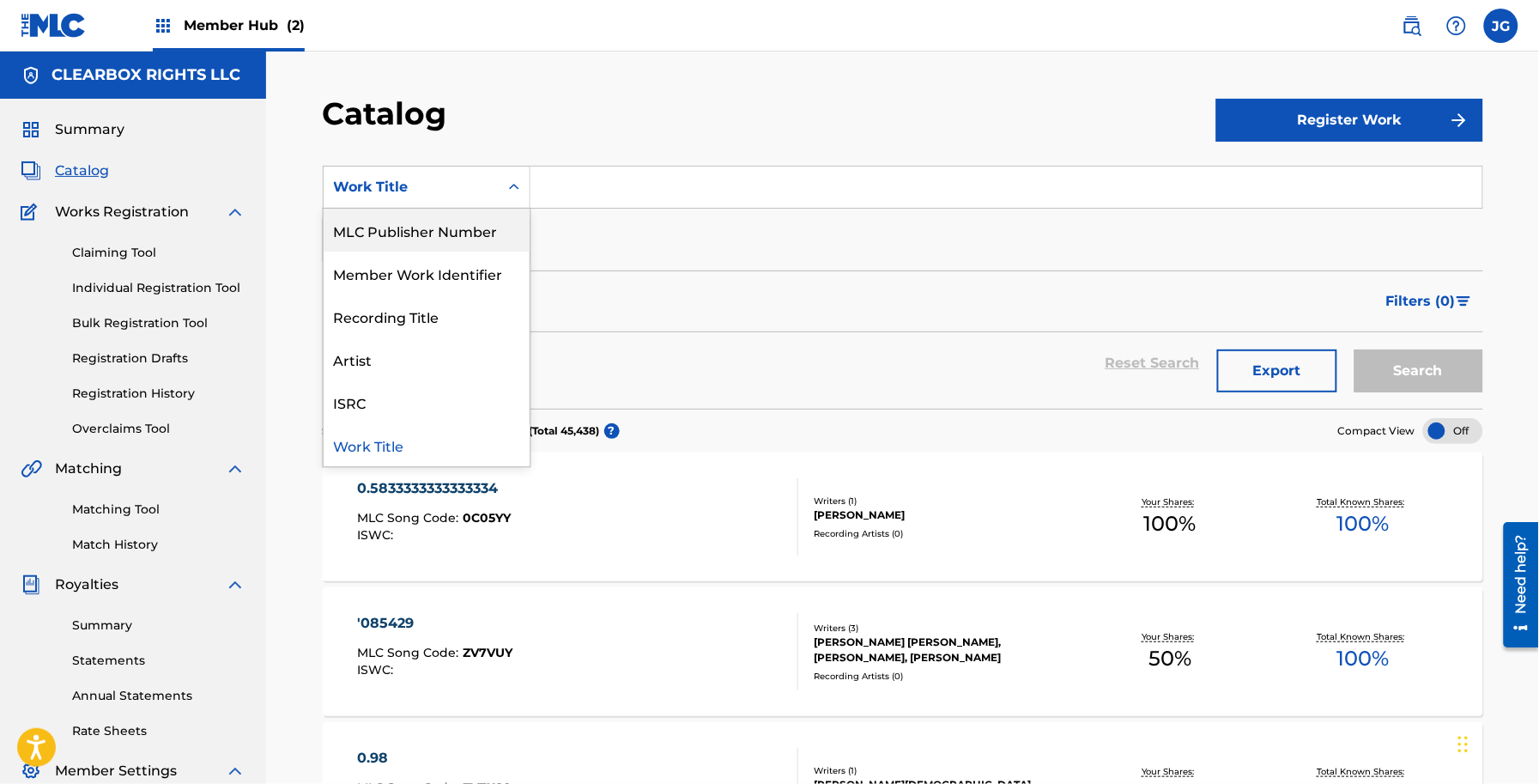
drag, startPoint x: 442, startPoint y: 230, endPoint x: 573, endPoint y: 211, distance: 132.4
click at [453, 224] on div "MLC Publisher Number" at bounding box center [427, 230] width 206 height 43
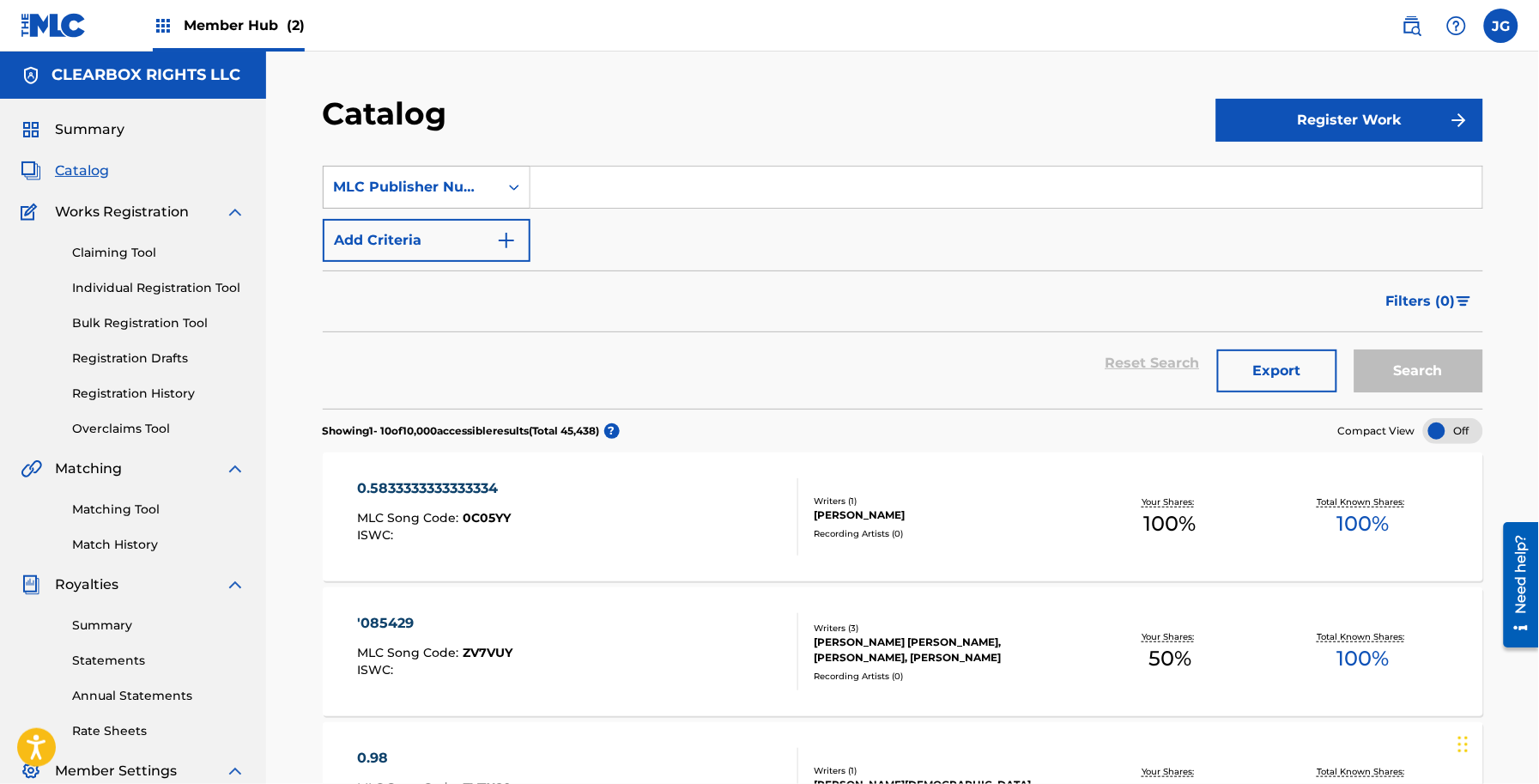
drag, startPoint x: 465, startPoint y: 174, endPoint x: 452, endPoint y: 206, distance: 34.5
click at [462, 174] on div "MLC Publisher Number" at bounding box center [411, 187] width 175 height 33
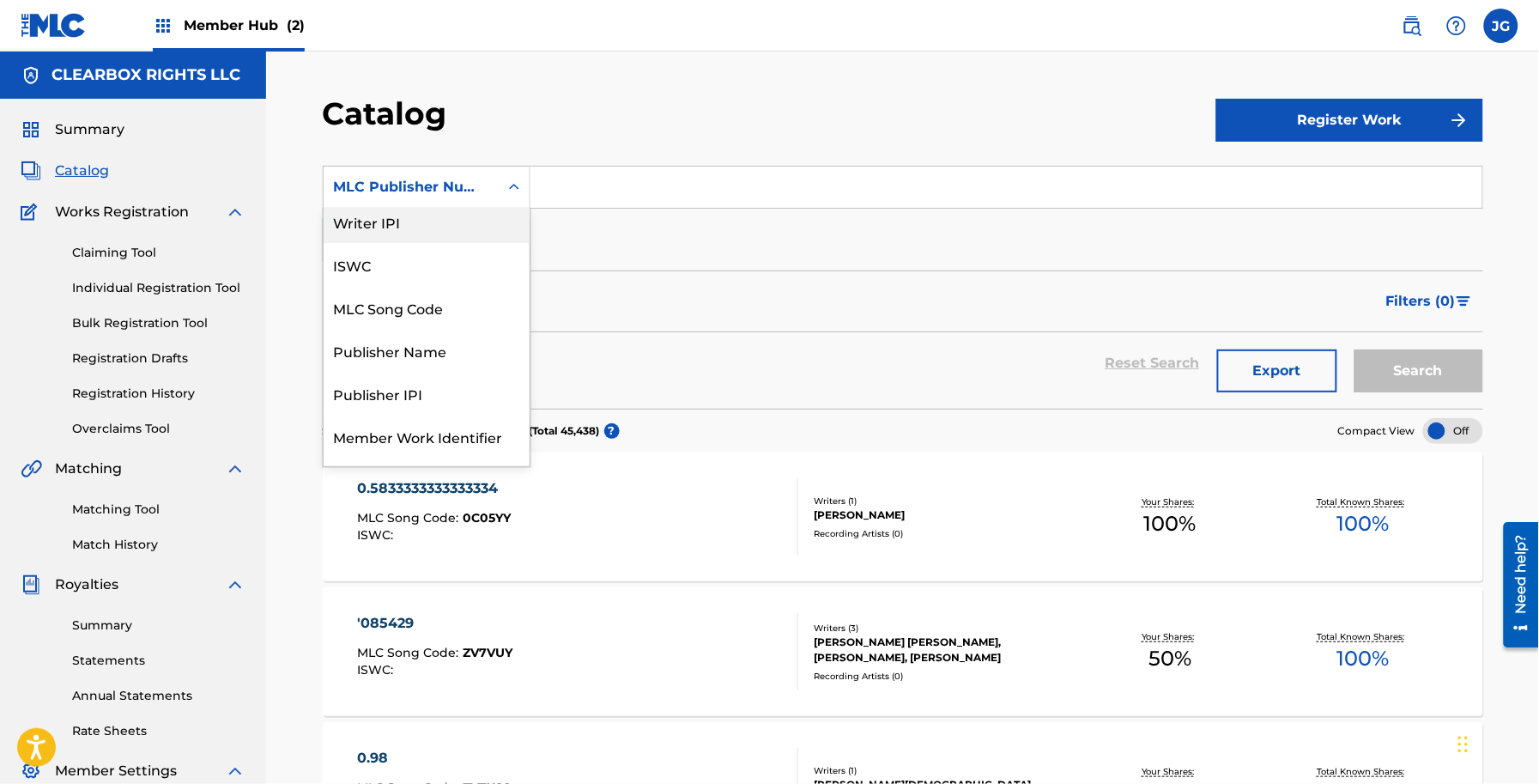
scroll to position [0, 0]
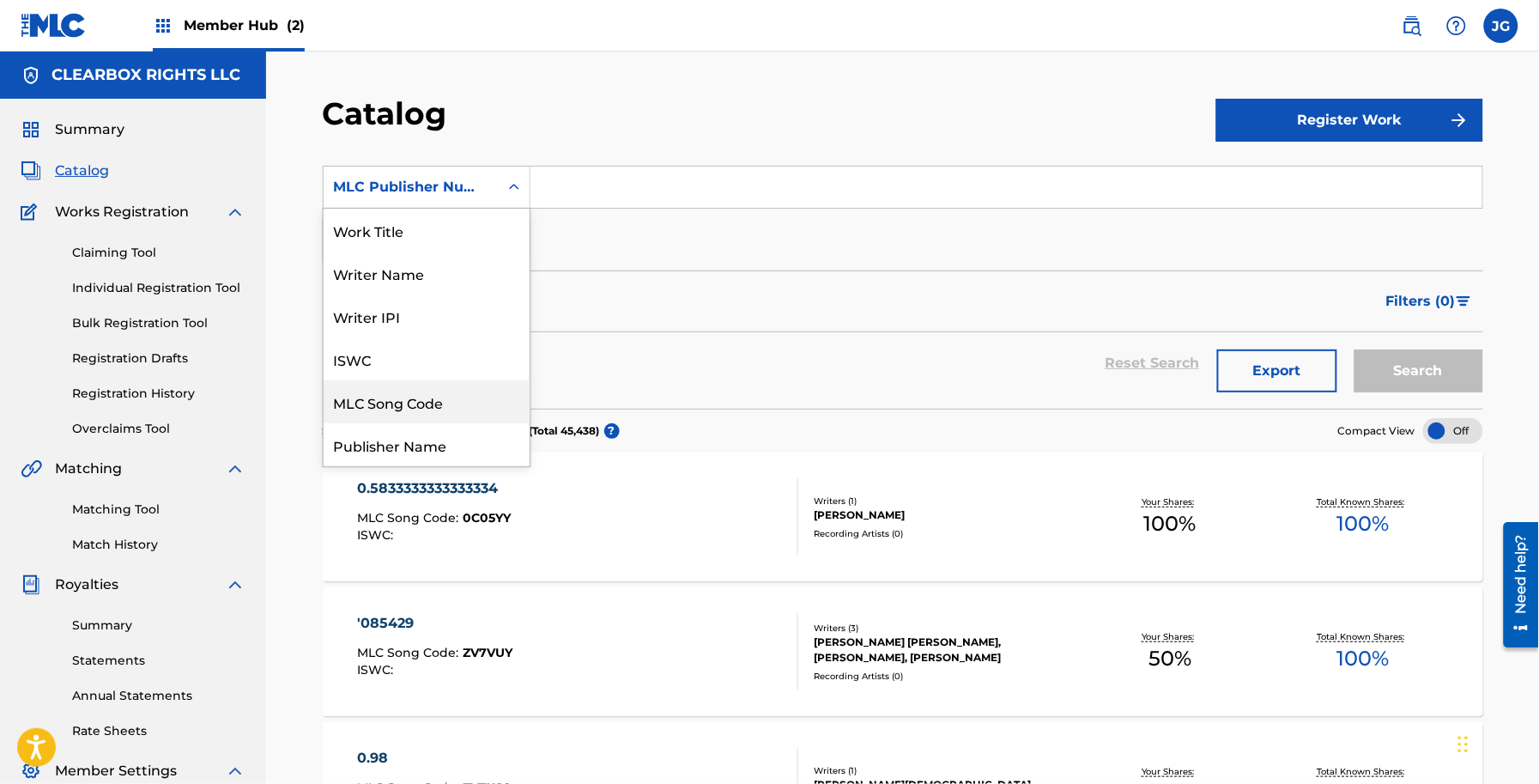
drag, startPoint x: 379, startPoint y: 409, endPoint x: 495, endPoint y: 280, distance: 173.5
click at [379, 408] on div "MLC Song Code" at bounding box center [427, 402] width 206 height 43
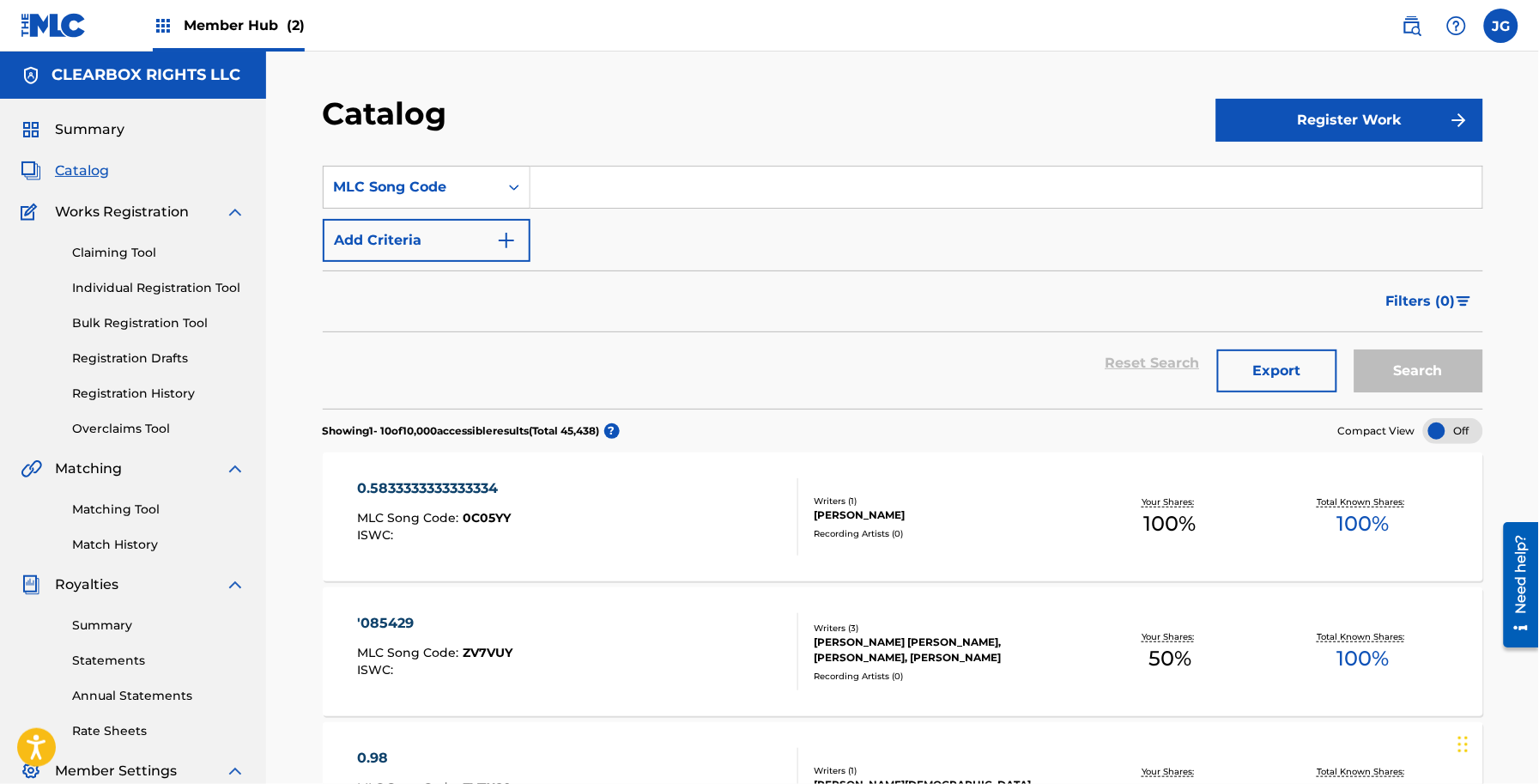
drag, startPoint x: 612, startPoint y: 208, endPoint x: 639, endPoint y: 199, distance: 28.5
click at [620, 208] on div "Search Form" at bounding box center [1007, 187] width 953 height 43
click at [668, 187] on input "Search Form" at bounding box center [1006, 187] width 952 height 41
paste input "D1559P"
type input "D1559P"
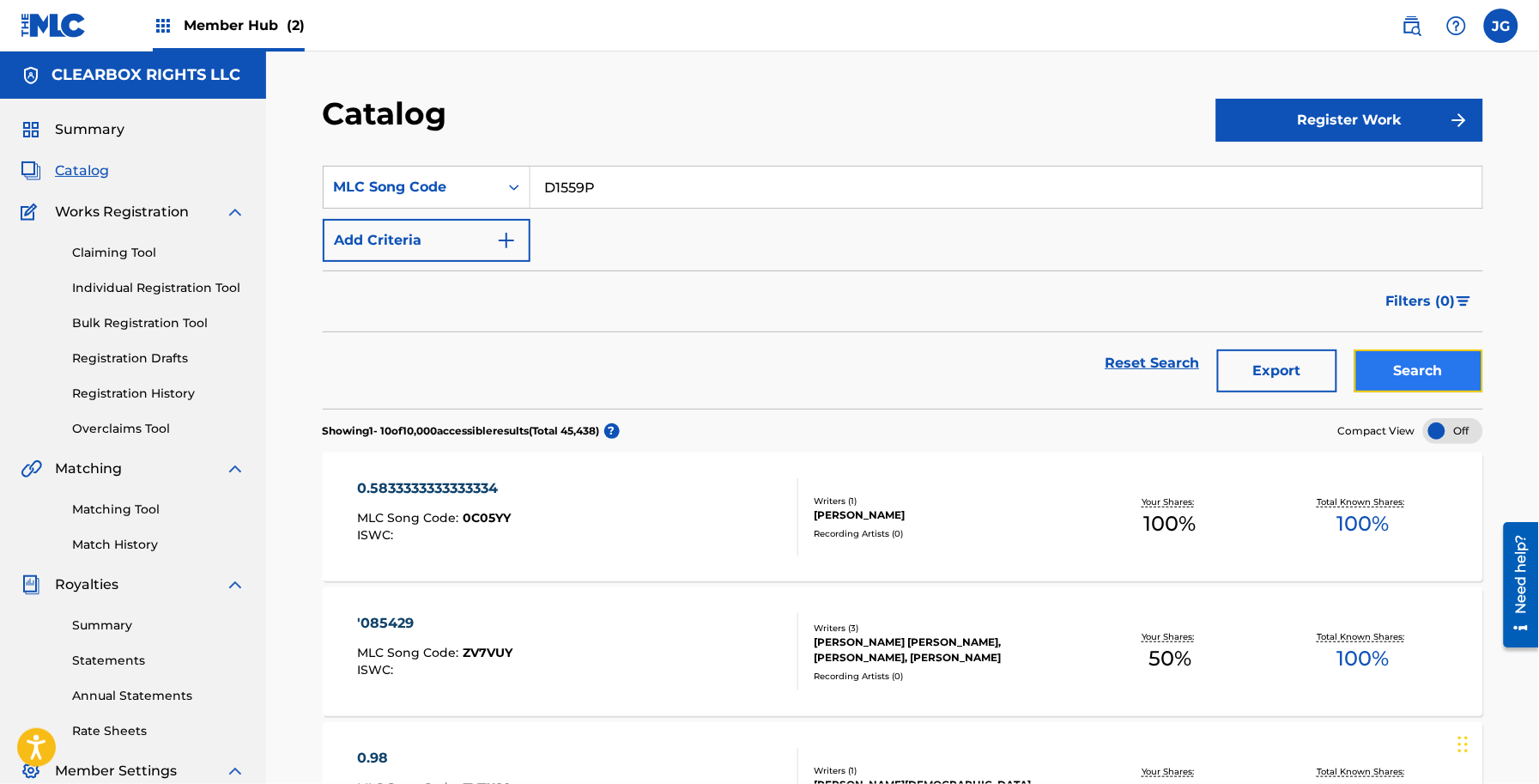
click at [1372, 349] on button "Search" at bounding box center [1419, 371] width 129 height 43
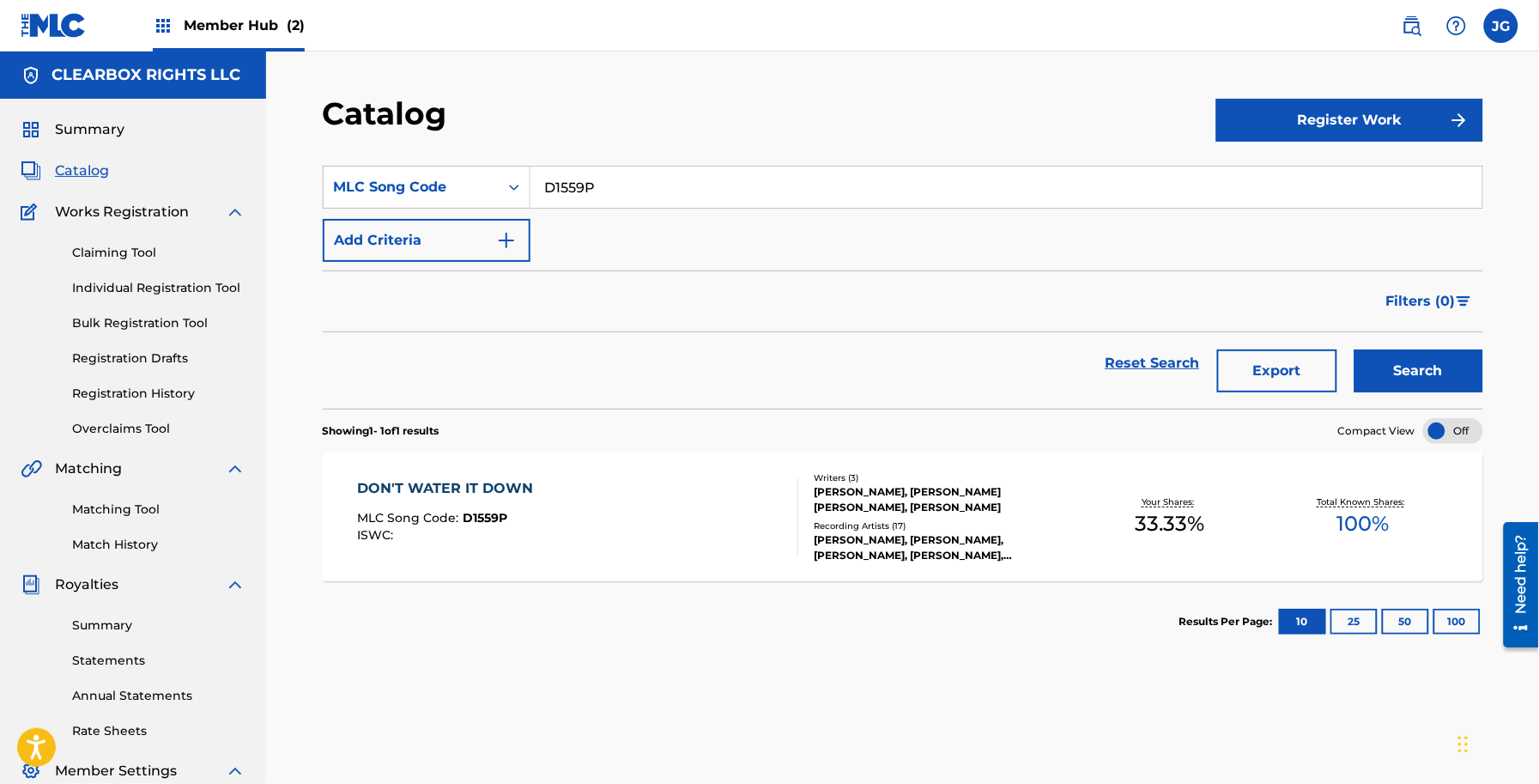
drag, startPoint x: 1087, startPoint y: 401, endPoint x: 1112, endPoint y: 460, distance: 64.1
click at [1095, 406] on div "Reset Search Export Search" at bounding box center [903, 370] width 1161 height 77
click at [1125, 481] on div "DON'T WATER IT DOWN MLC Song Code : D1559P ISWC : Writers ( 3 ) LEE ROY PARNELL…" at bounding box center [903, 516] width 1161 height 129
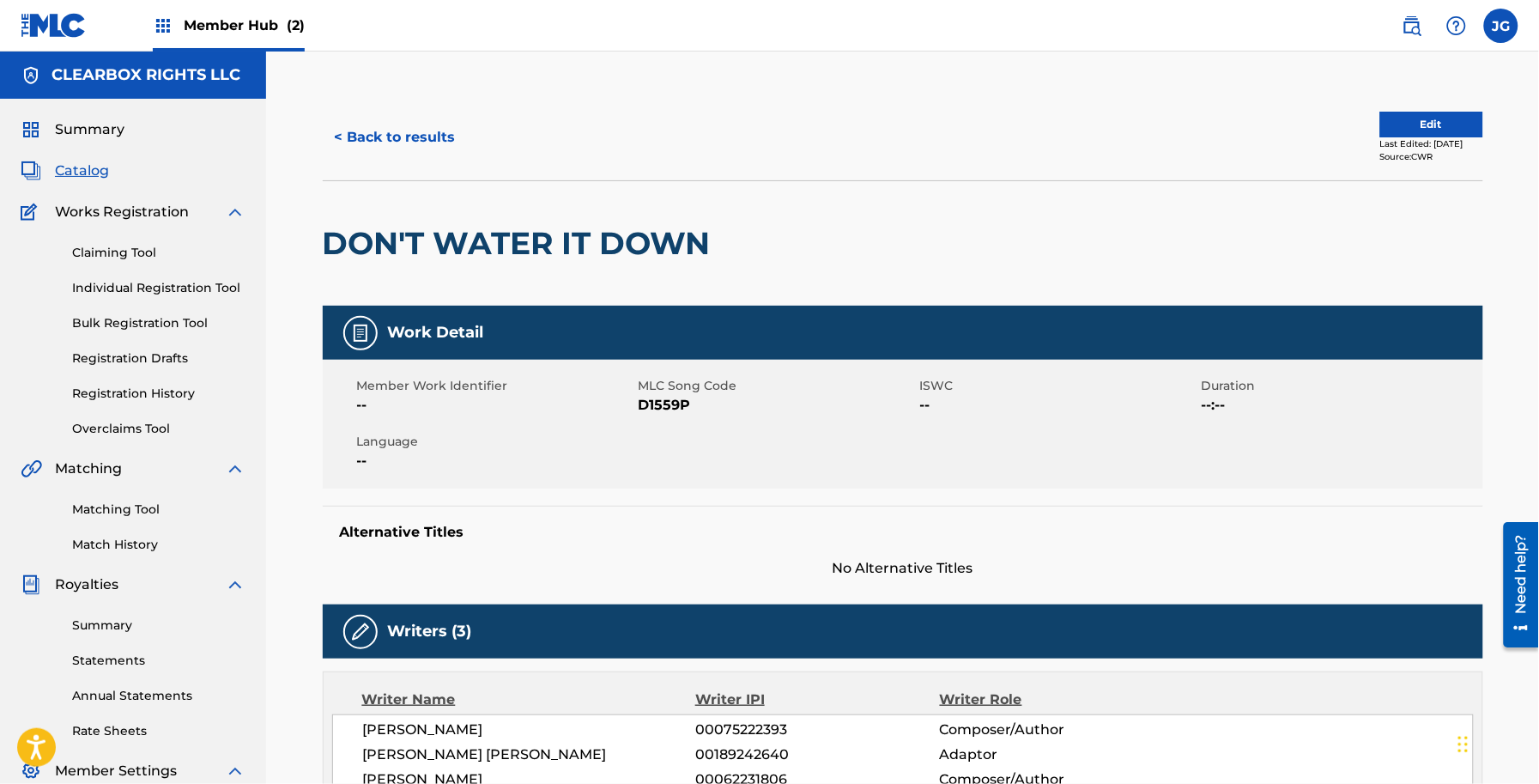
click at [1399, 110] on div "< Back to results Edit Last Edited: August 20, 2024 Source: CWR" at bounding box center [903, 137] width 1161 height 85
click at [1400, 117] on button "Edit" at bounding box center [1431, 124] width 103 height 26
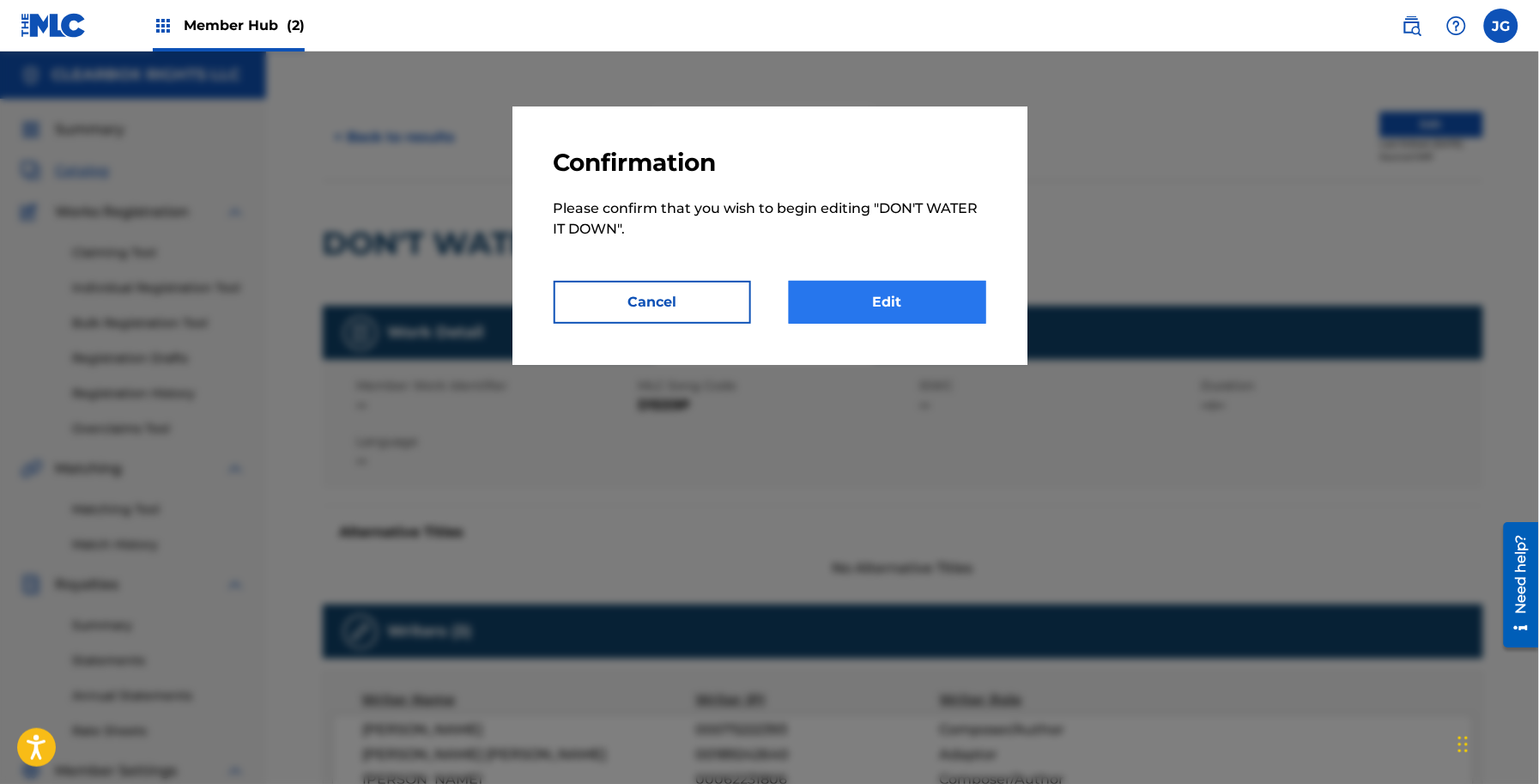
click at [889, 290] on div "Confirmation Please confirm that you wish to begin editing " DON'T WATER IT DOW…" at bounding box center [770, 236] width 515 height 258
click at [893, 294] on link "Edit" at bounding box center [887, 302] width 197 height 43
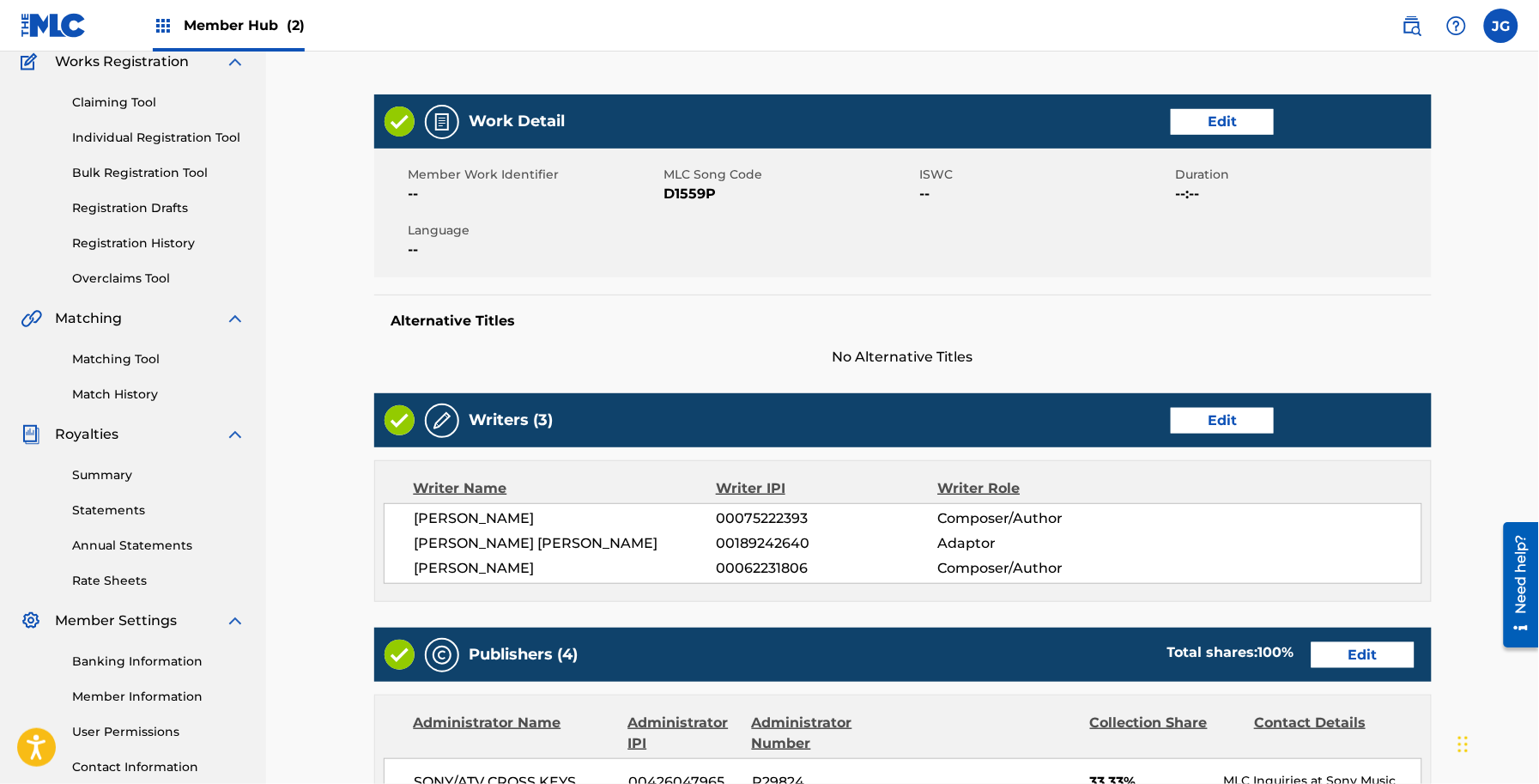
scroll to position [429, 0]
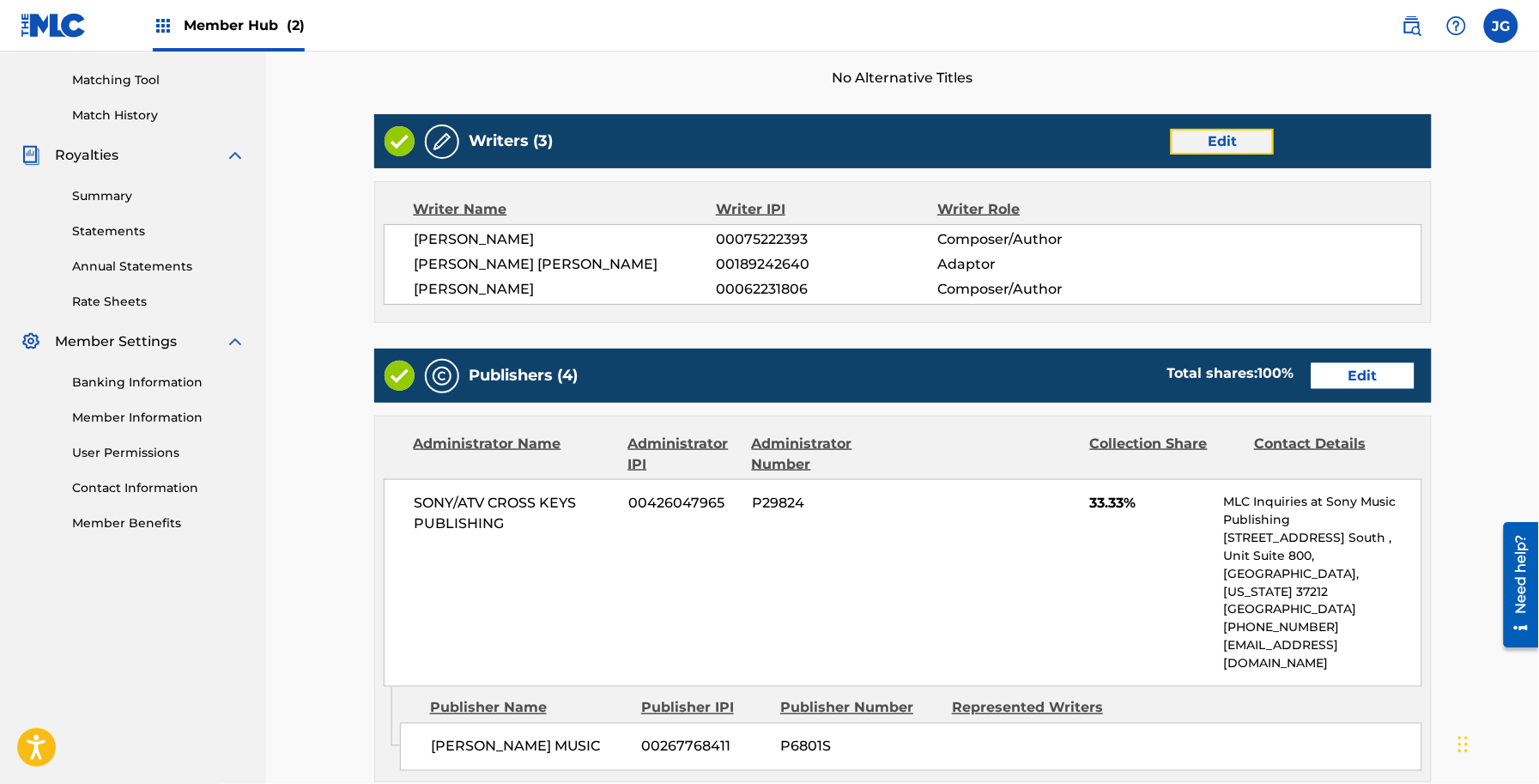
click at [1224, 142] on link "Edit" at bounding box center [1223, 142] width 103 height 26
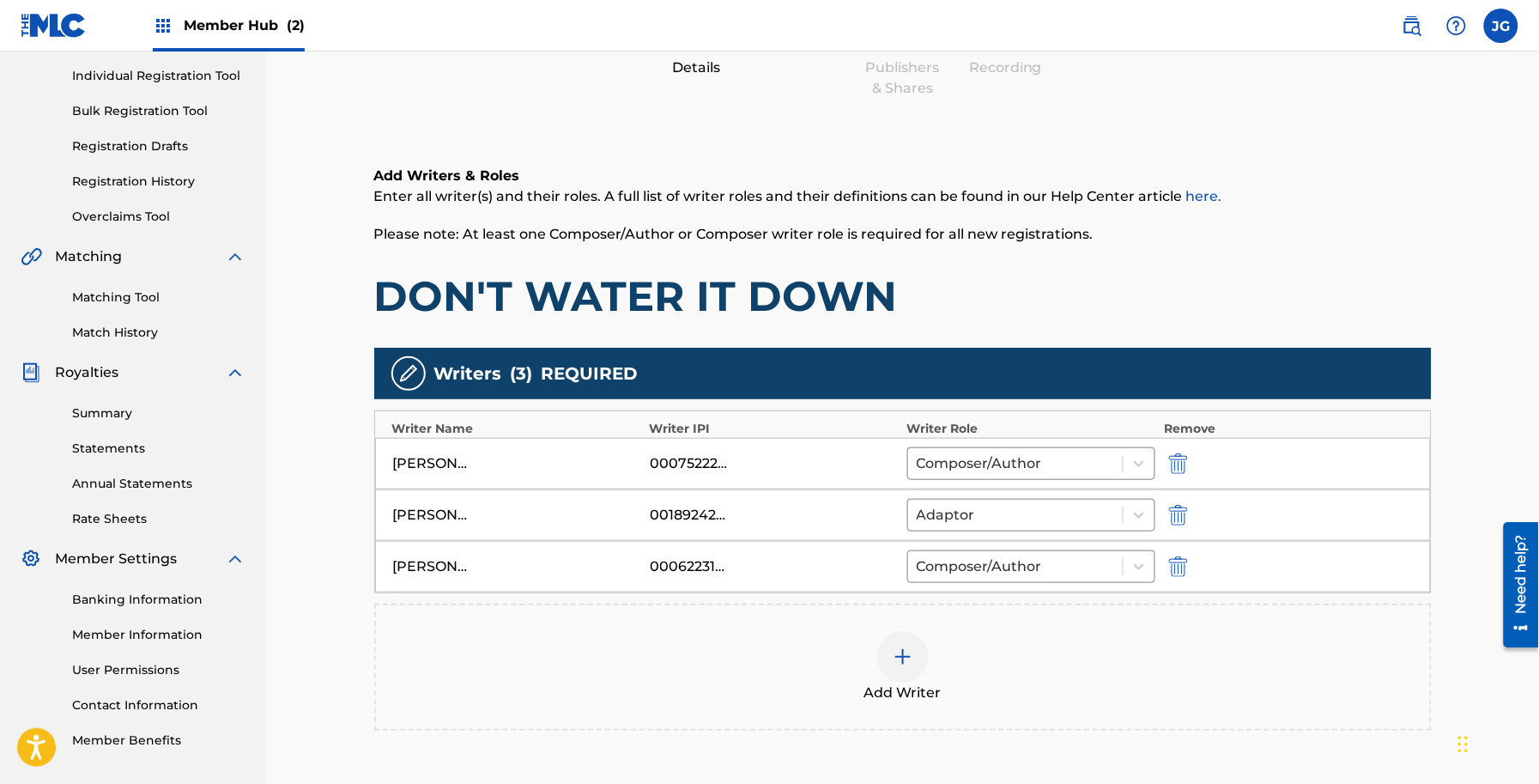
scroll to position [214, 0]
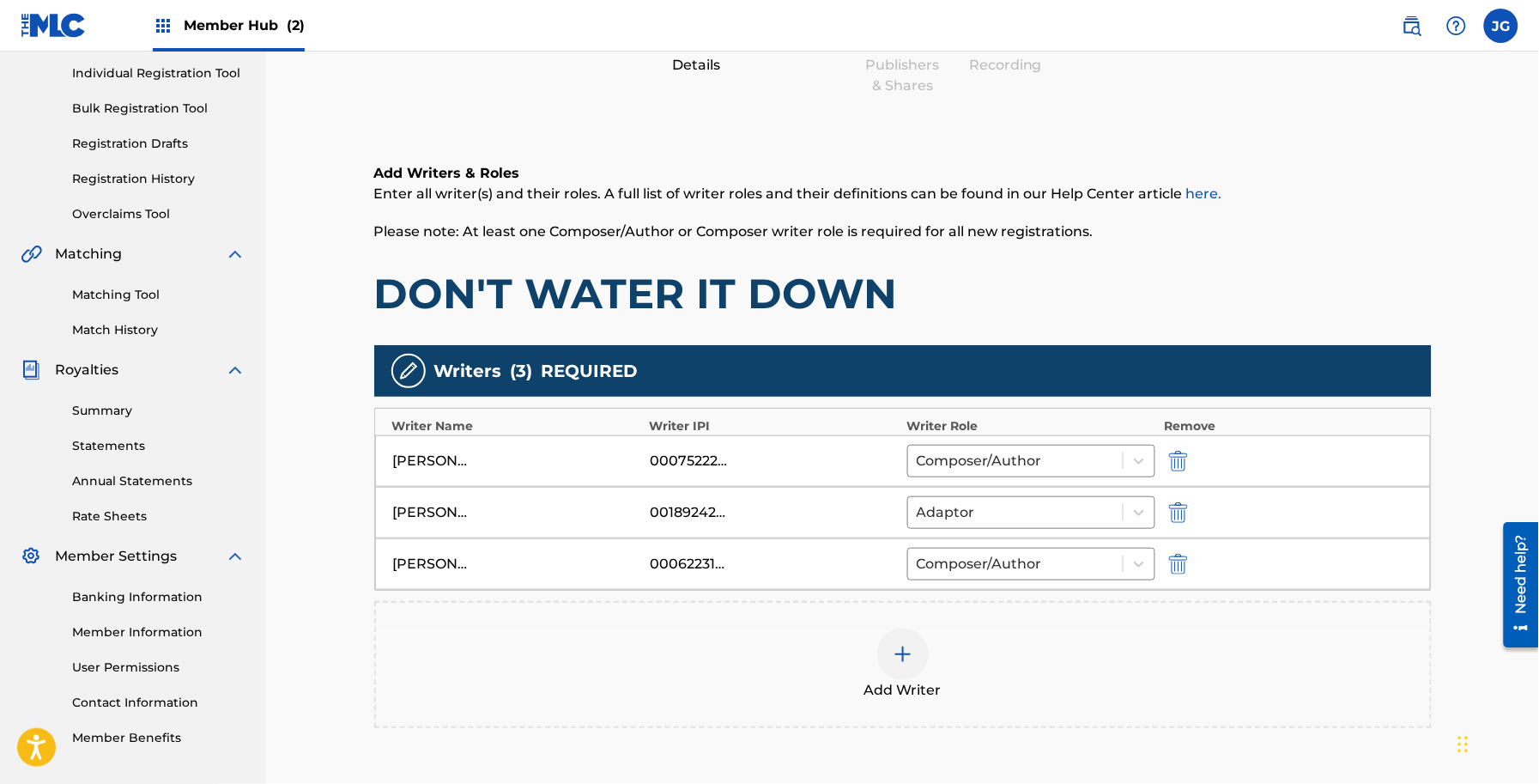
click at [893, 664] on img at bounding box center [902, 653] width 20 height 20
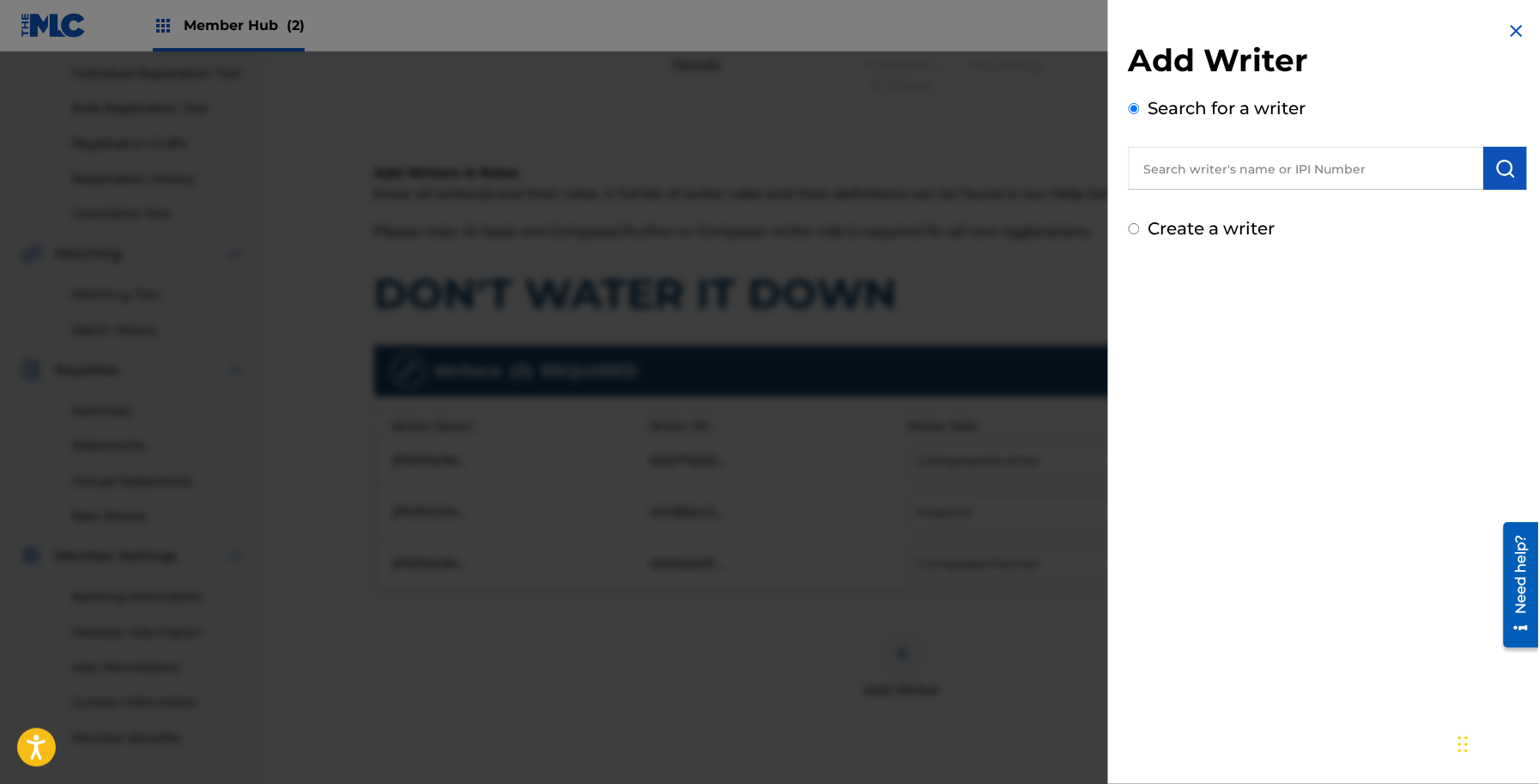
click at [1241, 161] on input "text" at bounding box center [1306, 168] width 355 height 43
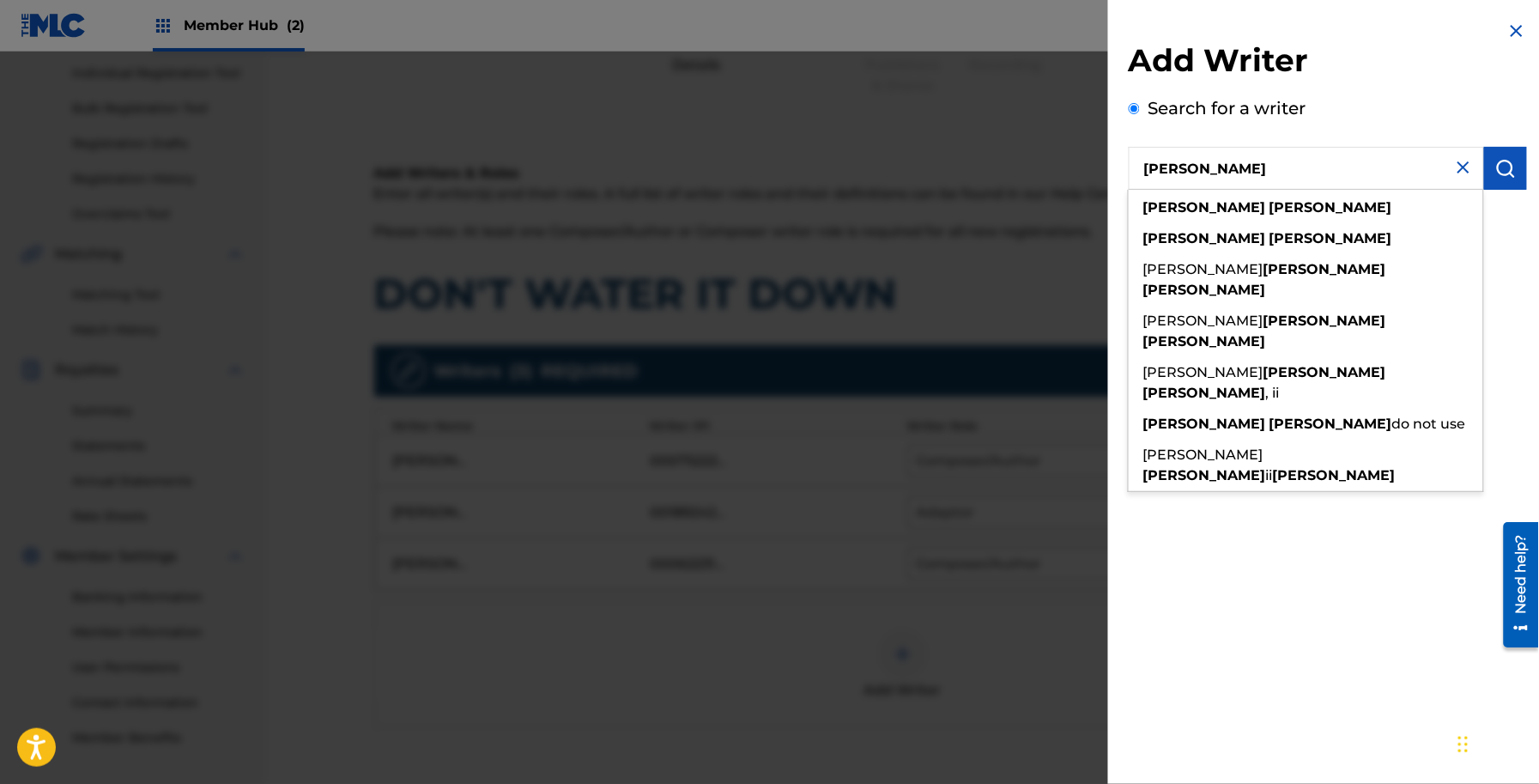
type input "[PERSON_NAME]"
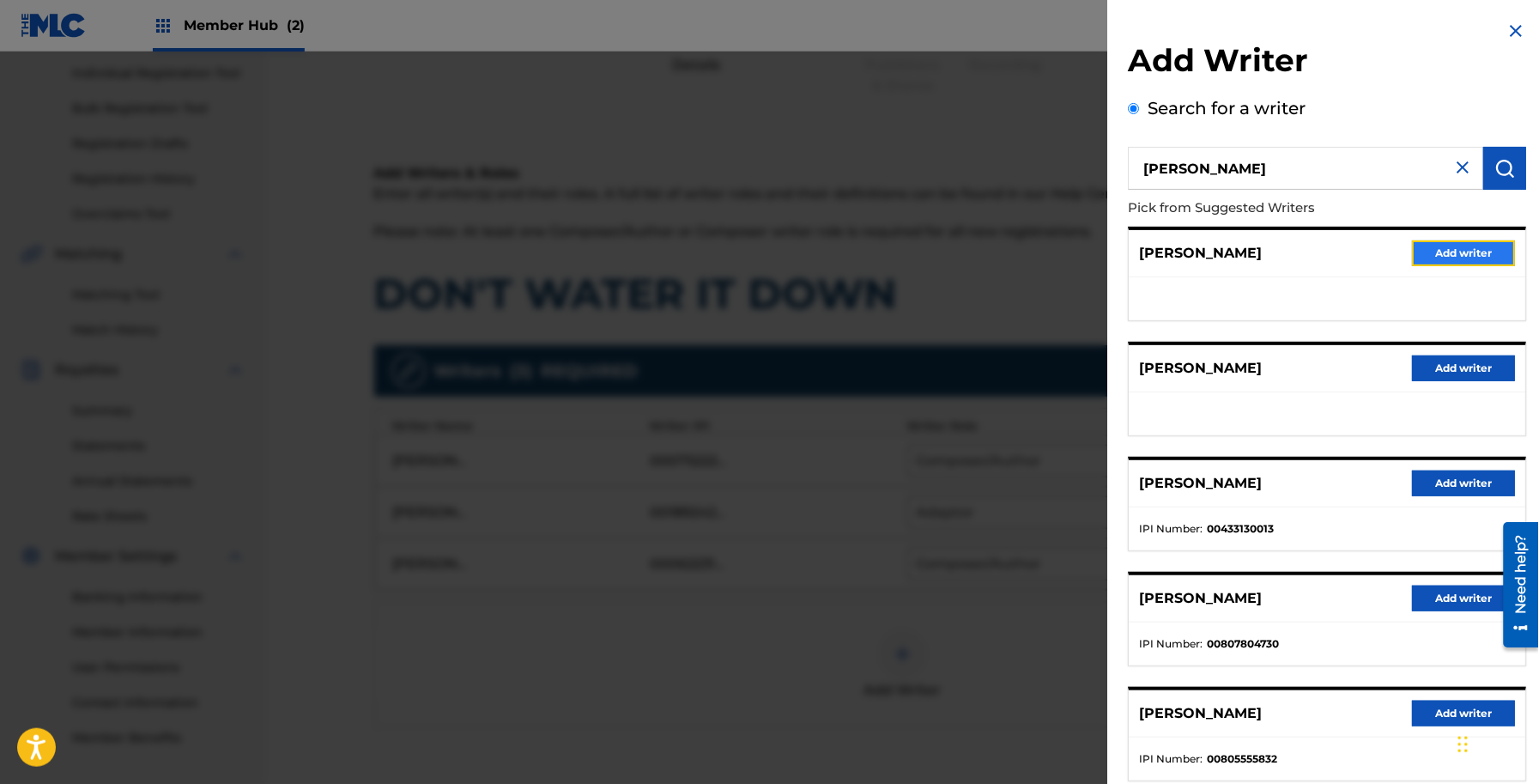
click at [1461, 258] on button "Add writer" at bounding box center [1464, 253] width 103 height 26
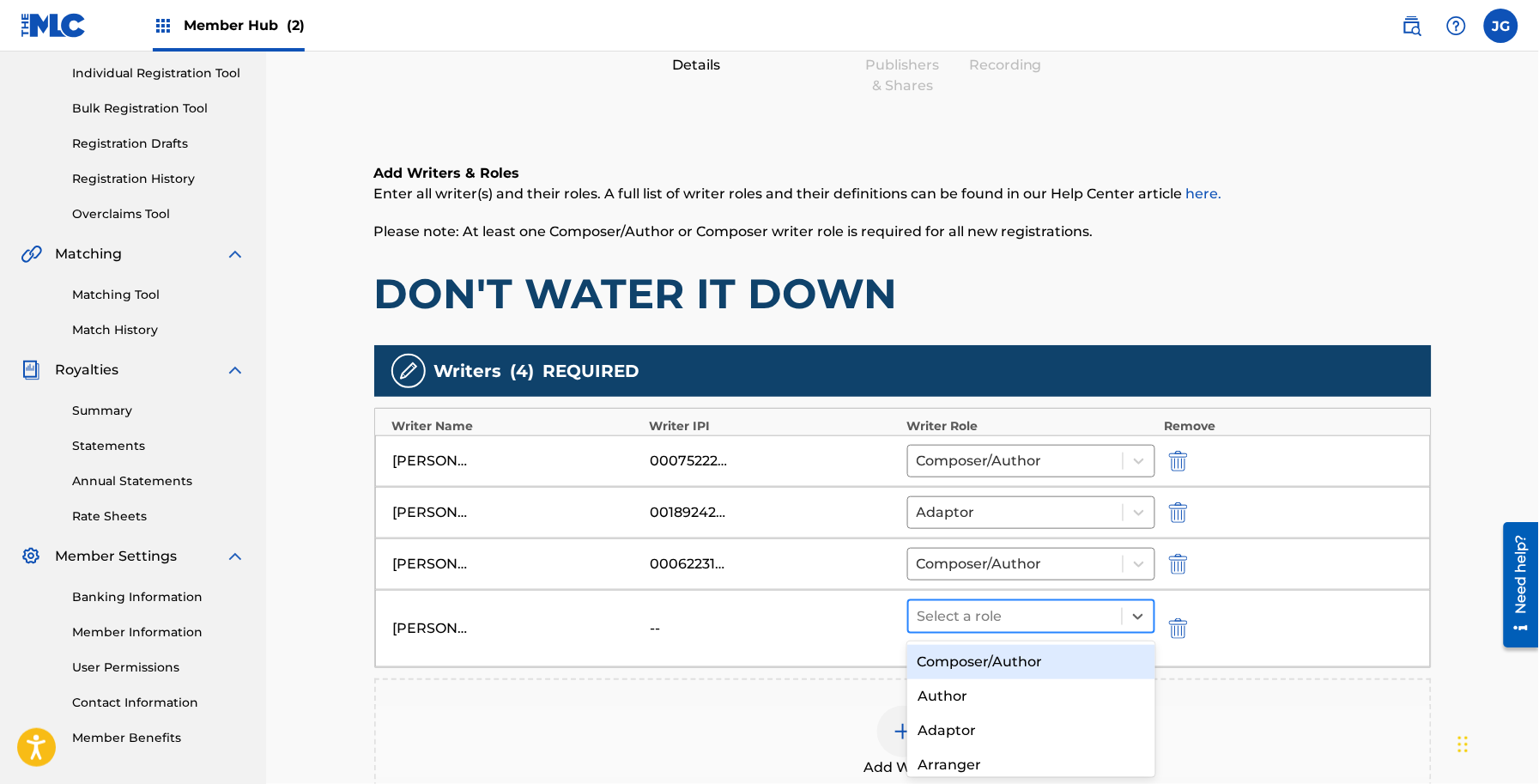
click at [1061, 614] on div at bounding box center [1016, 616] width 197 height 24
click at [1077, 657] on div "Composer/Author" at bounding box center [1031, 661] width 248 height 34
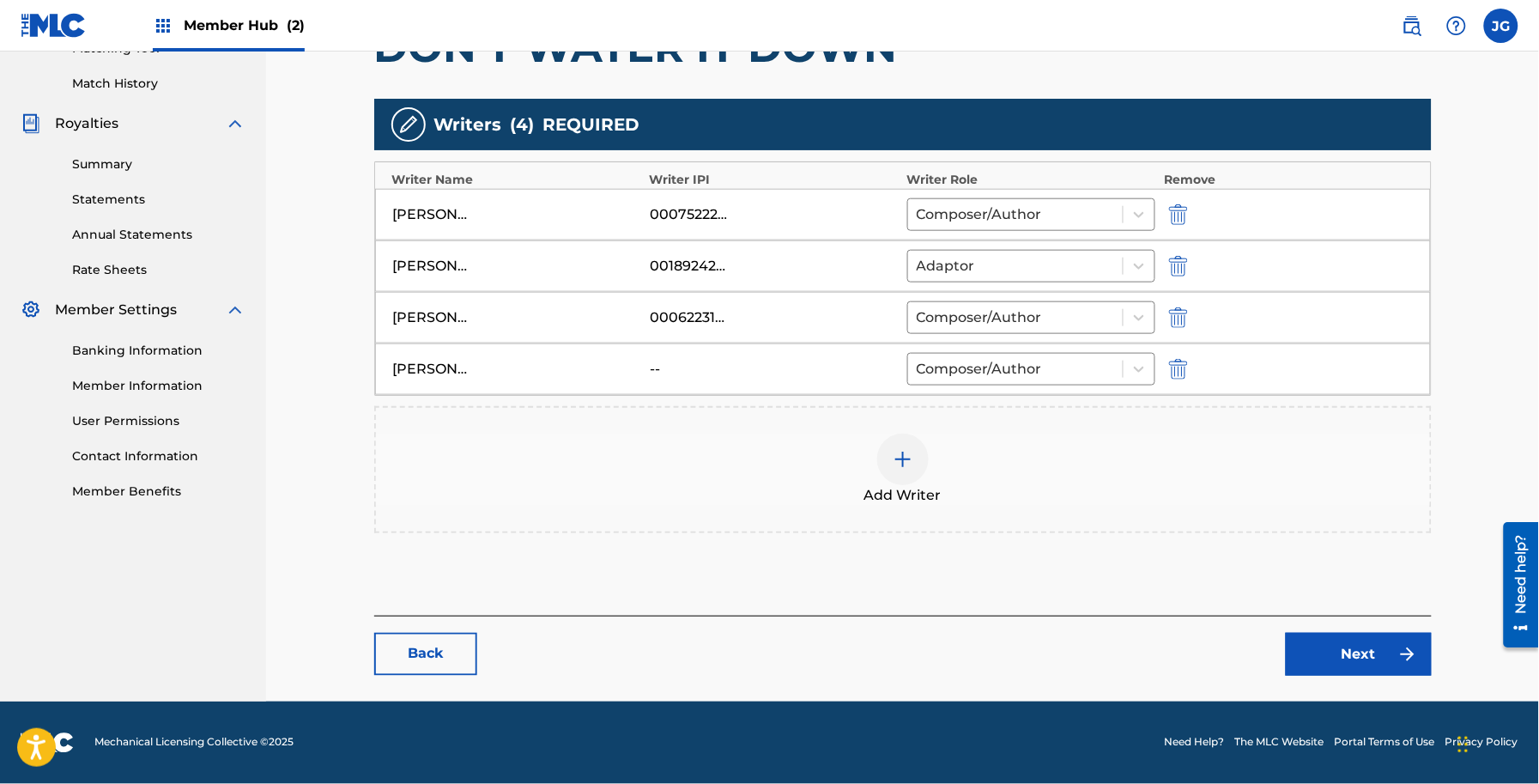
scroll to position [462, 0]
click at [1357, 648] on link "Next" at bounding box center [1359, 654] width 146 height 43
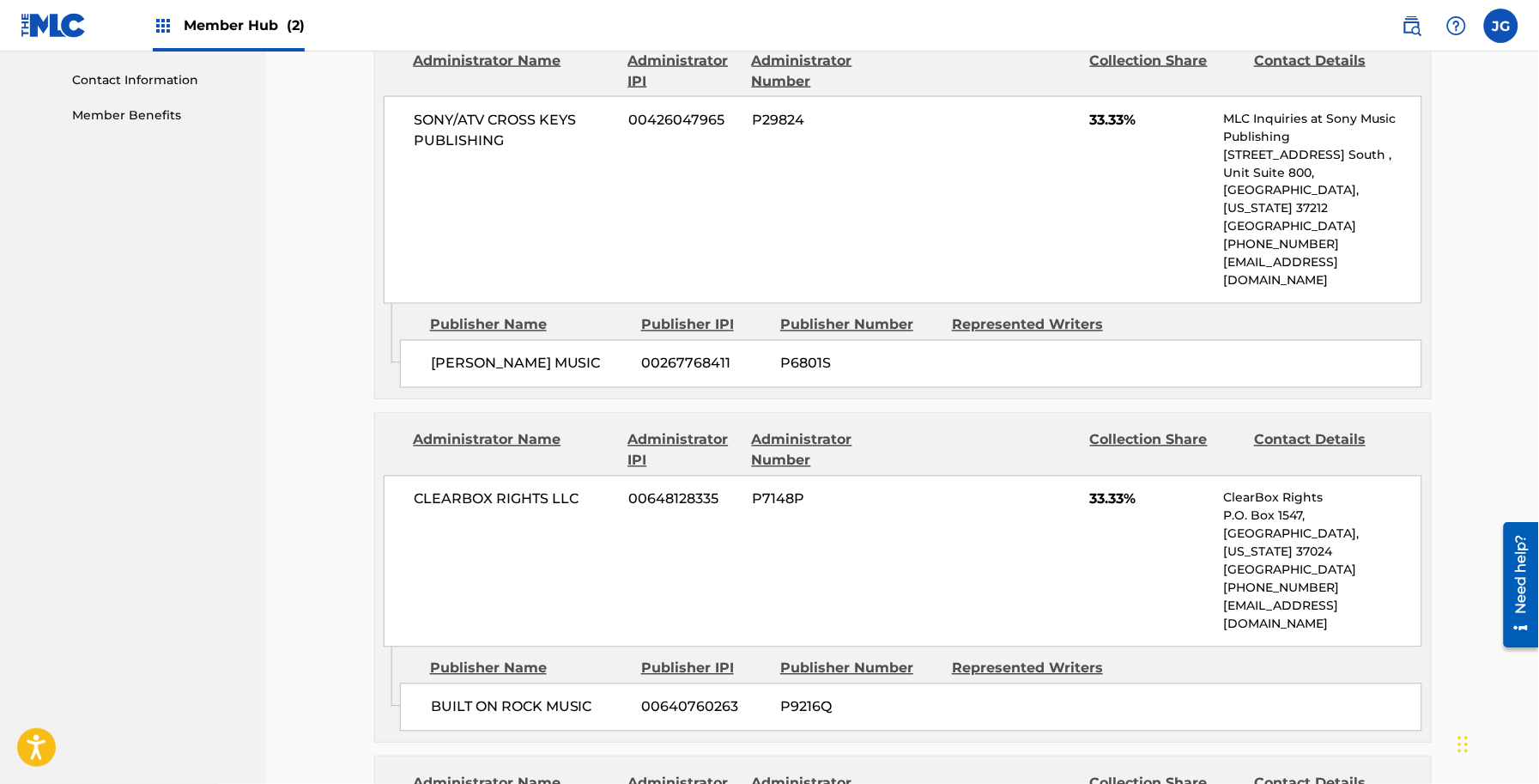
scroll to position [643, 0]
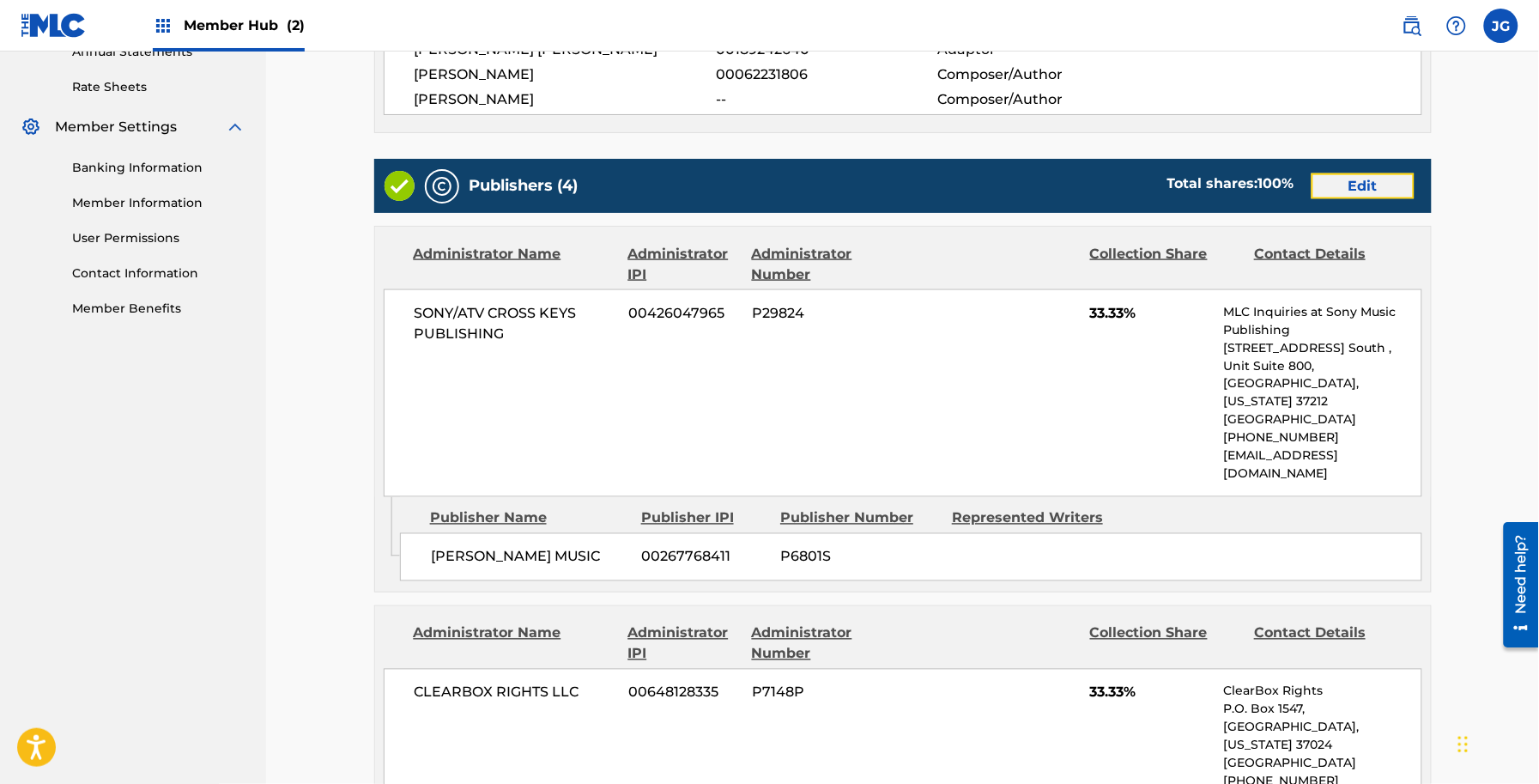
click at [1337, 175] on link "Edit" at bounding box center [1363, 186] width 103 height 26
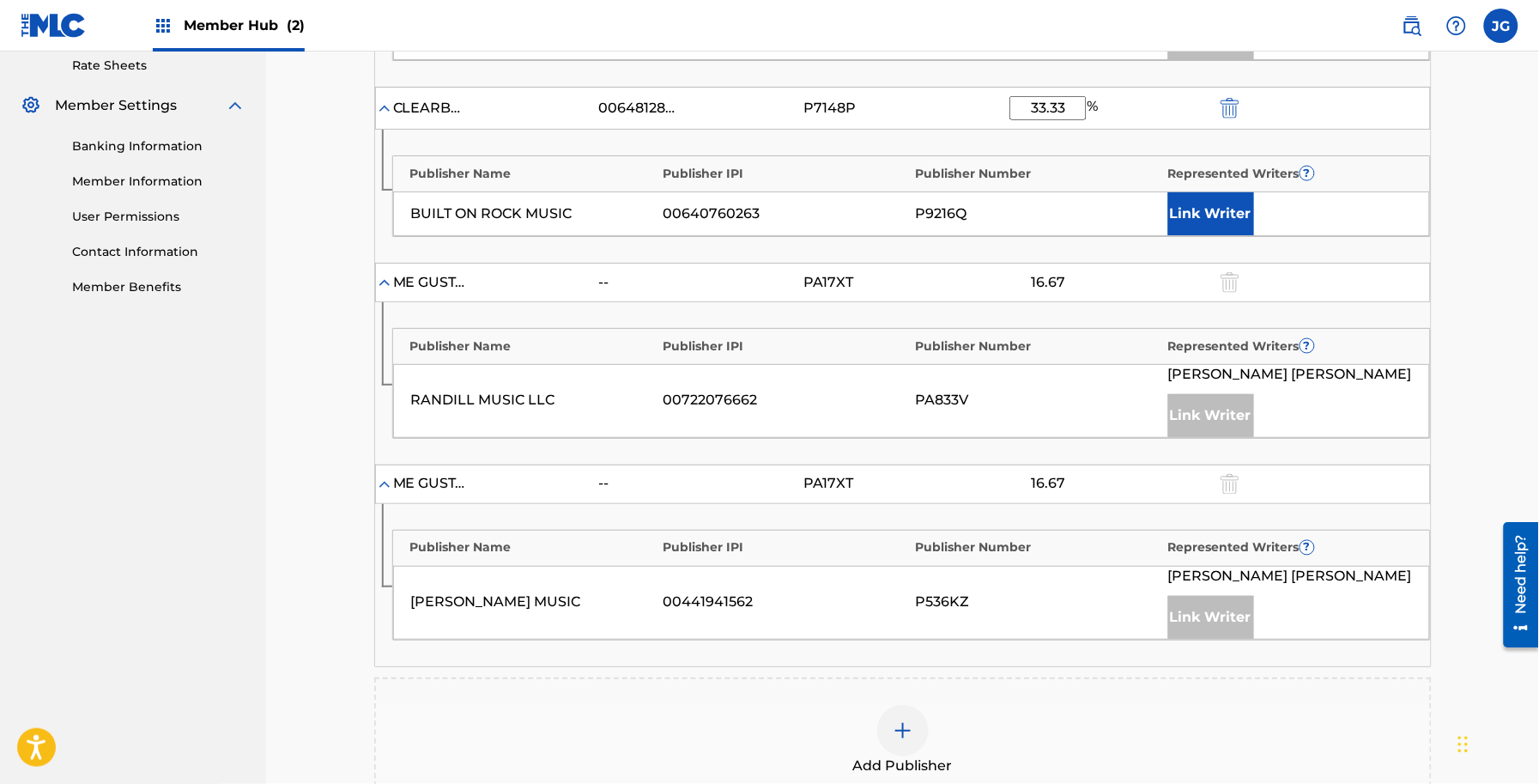
scroll to position [537, 0]
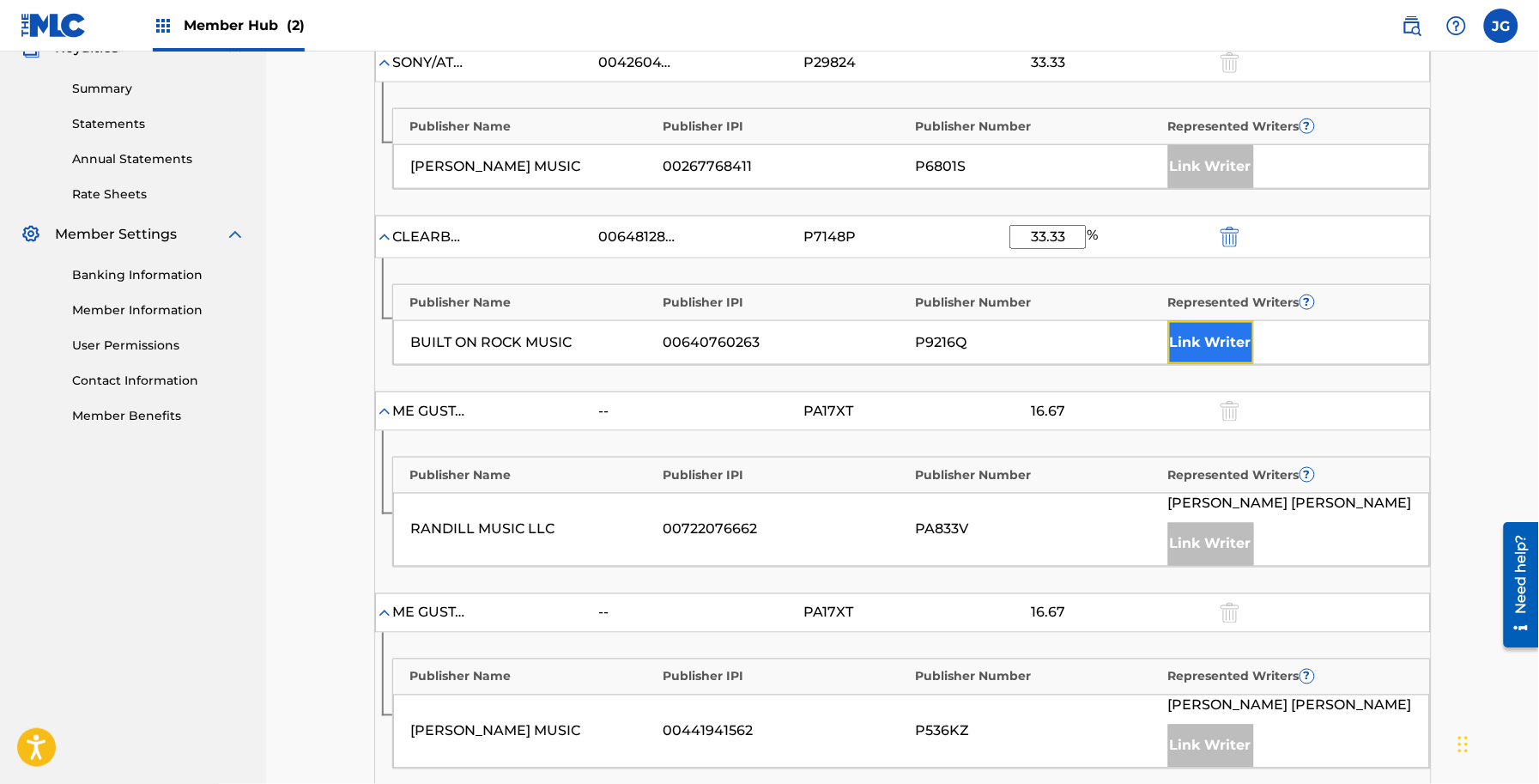
click at [1202, 353] on button "Link Writer" at bounding box center [1211, 343] width 85 height 43
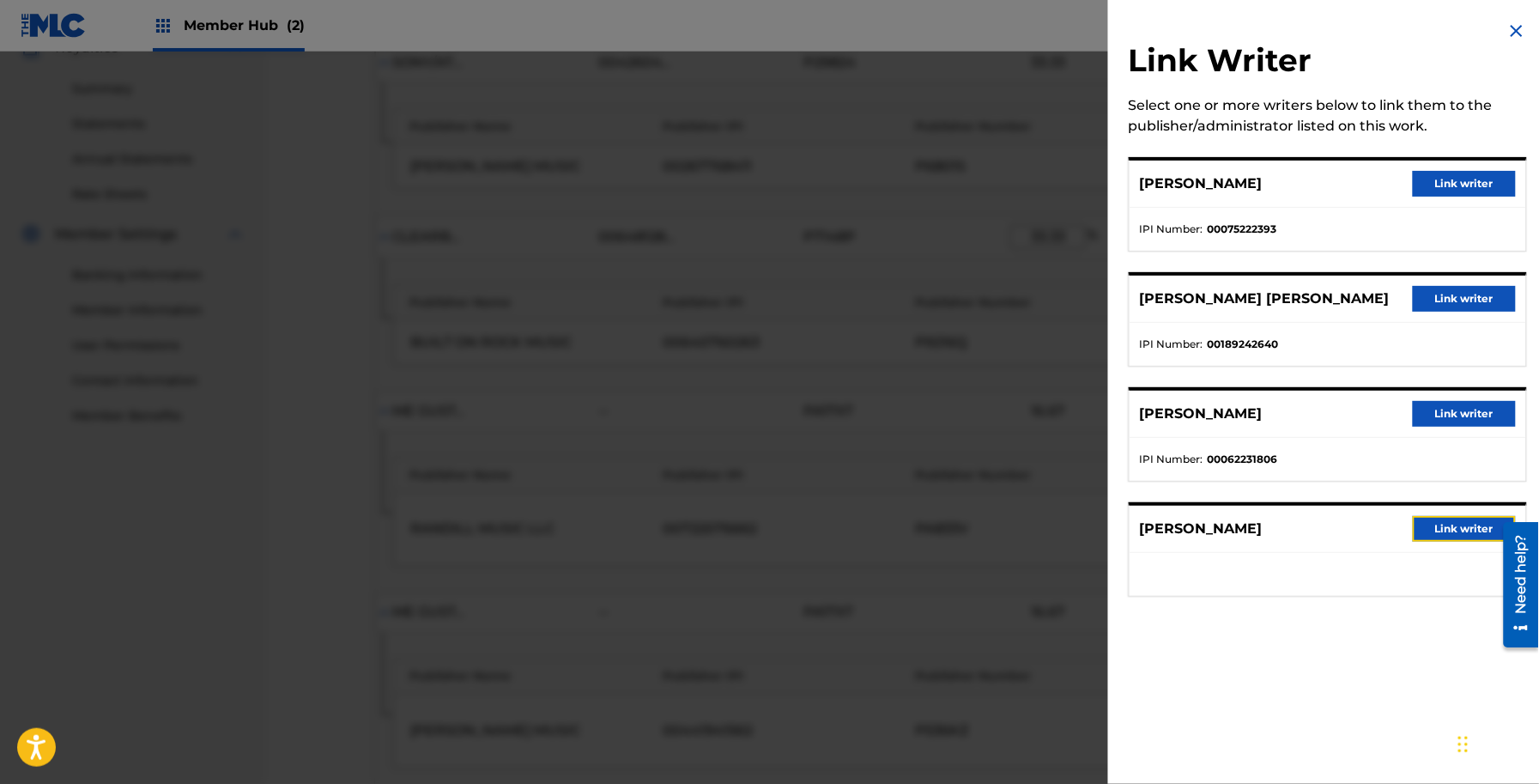
click at [1440, 526] on button "Link writer" at bounding box center [1464, 529] width 103 height 26
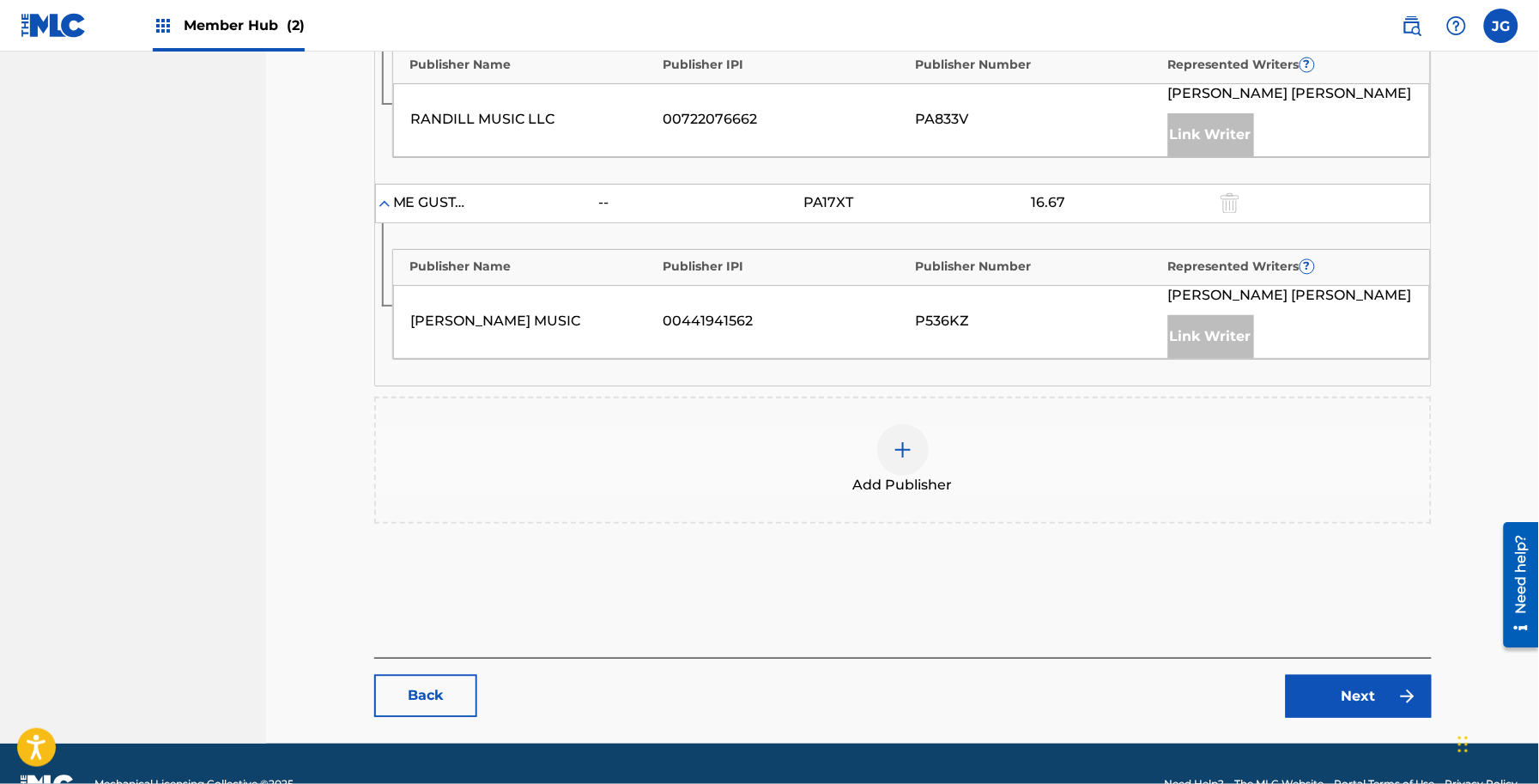
scroll to position [1019, 0]
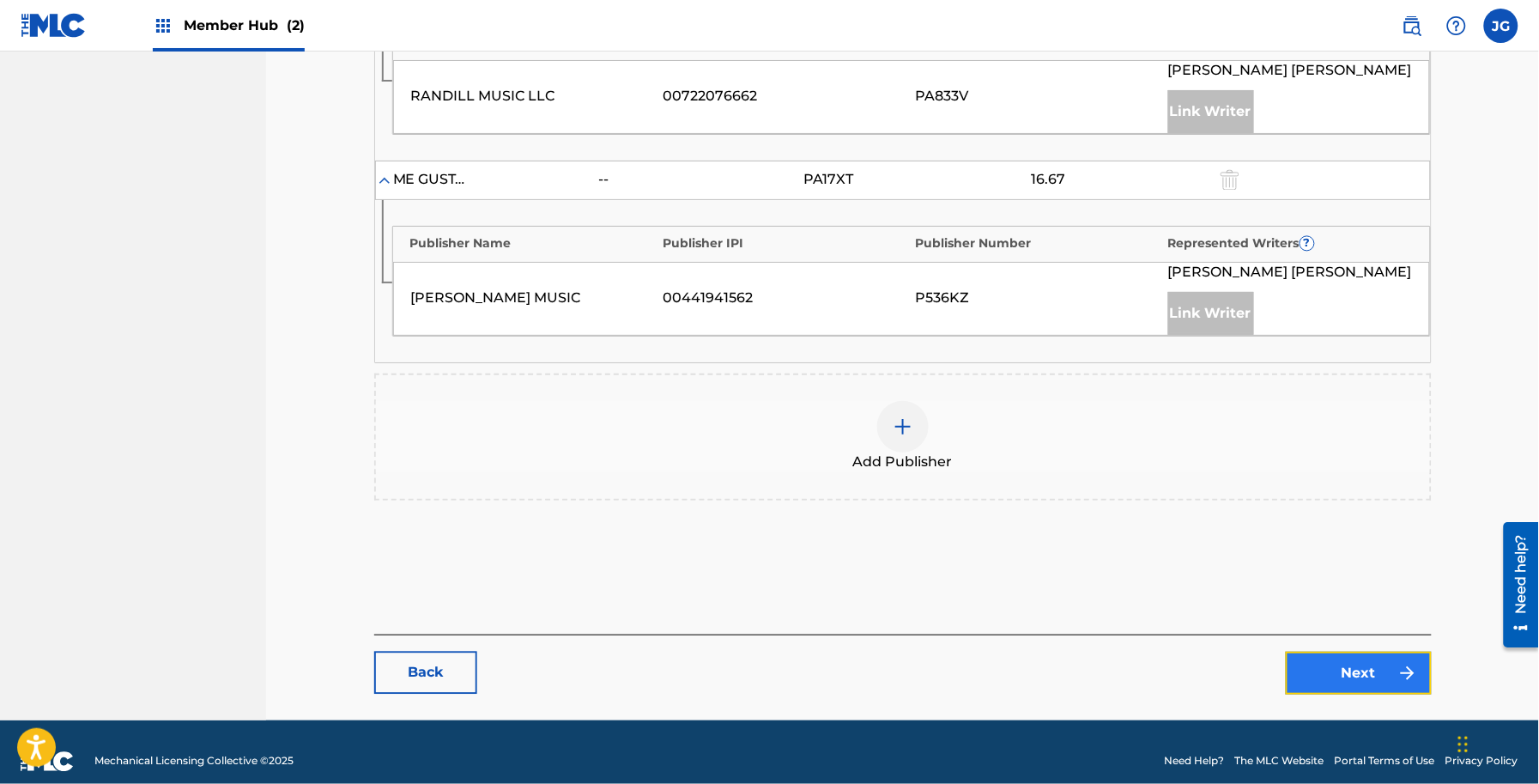
click at [1326, 651] on link "Next" at bounding box center [1359, 672] width 146 height 43
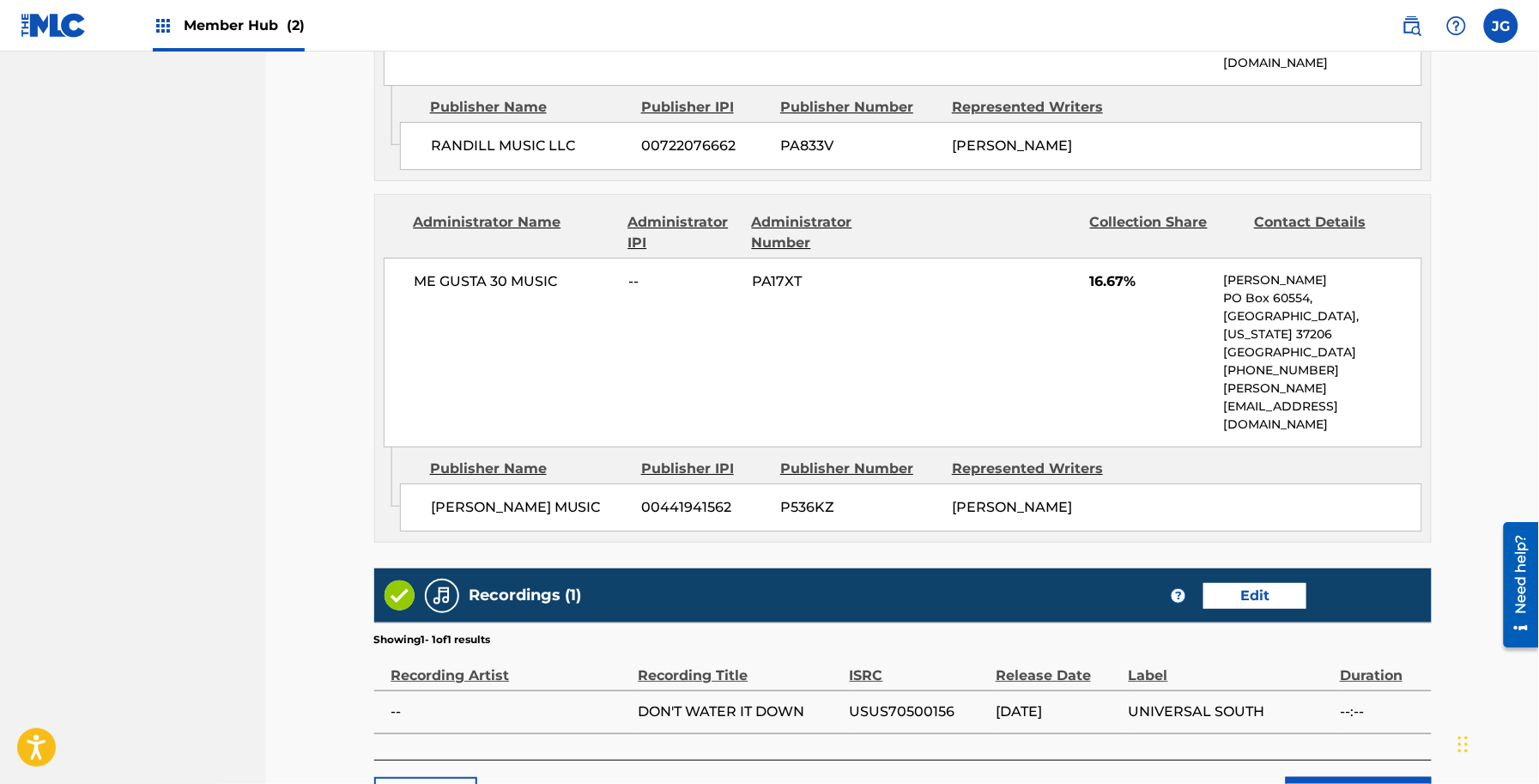
scroll to position [1762, 0]
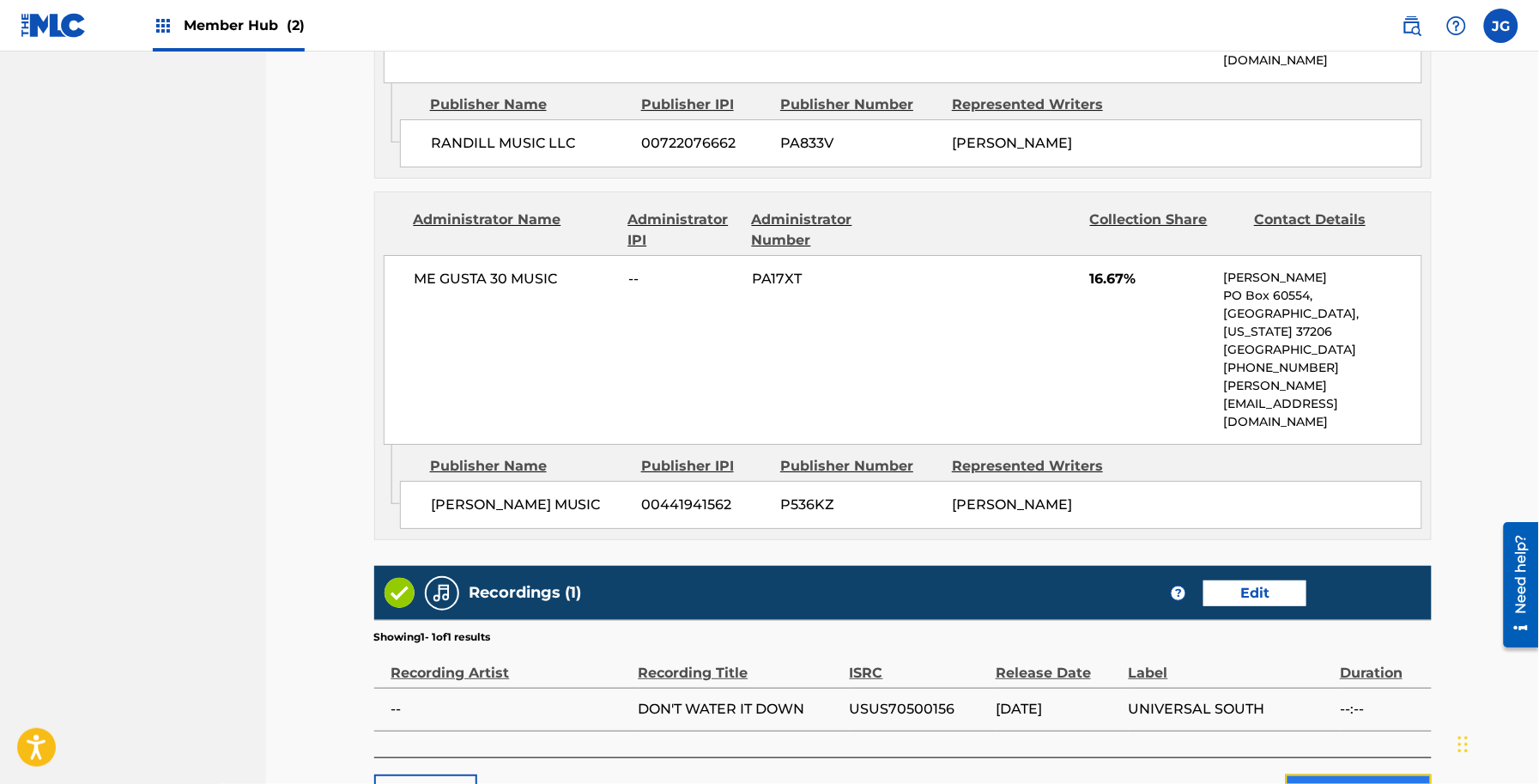
click at [1360, 774] on button "Submit" at bounding box center [1359, 796] width 146 height 43
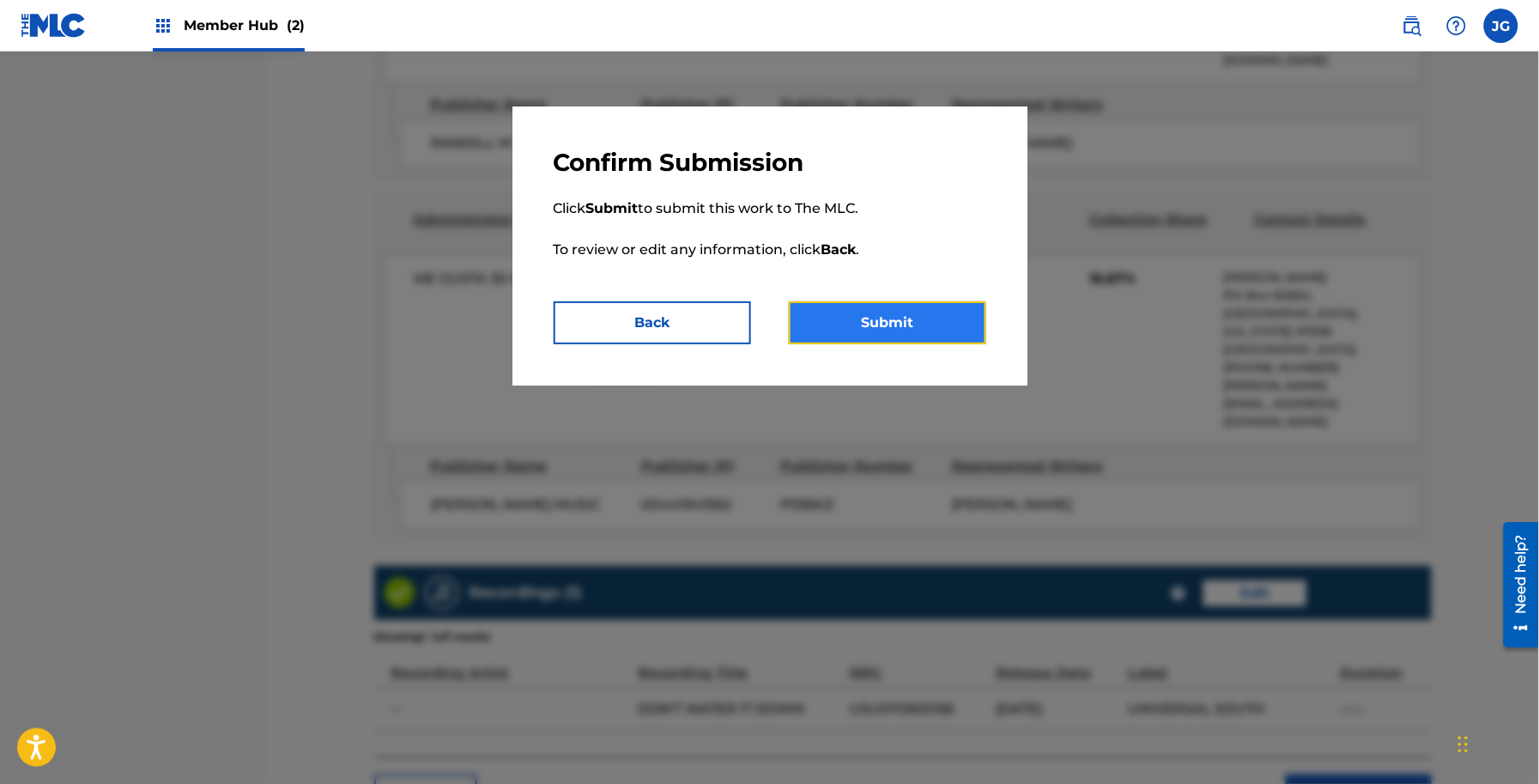
click at [914, 318] on button "Submit" at bounding box center [887, 323] width 197 height 43
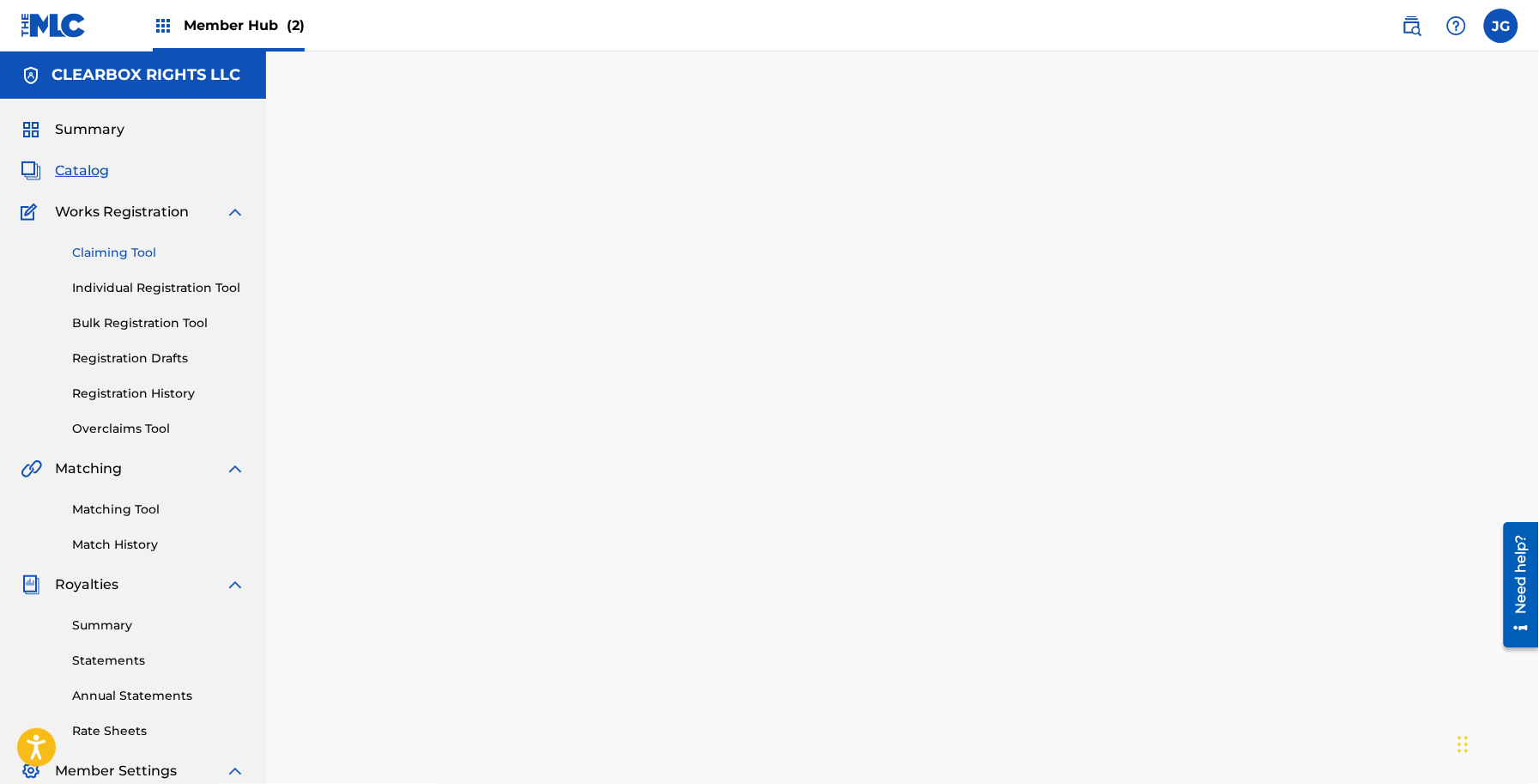
click at [105, 247] on link "Claiming Tool" at bounding box center [158, 252] width 174 height 18
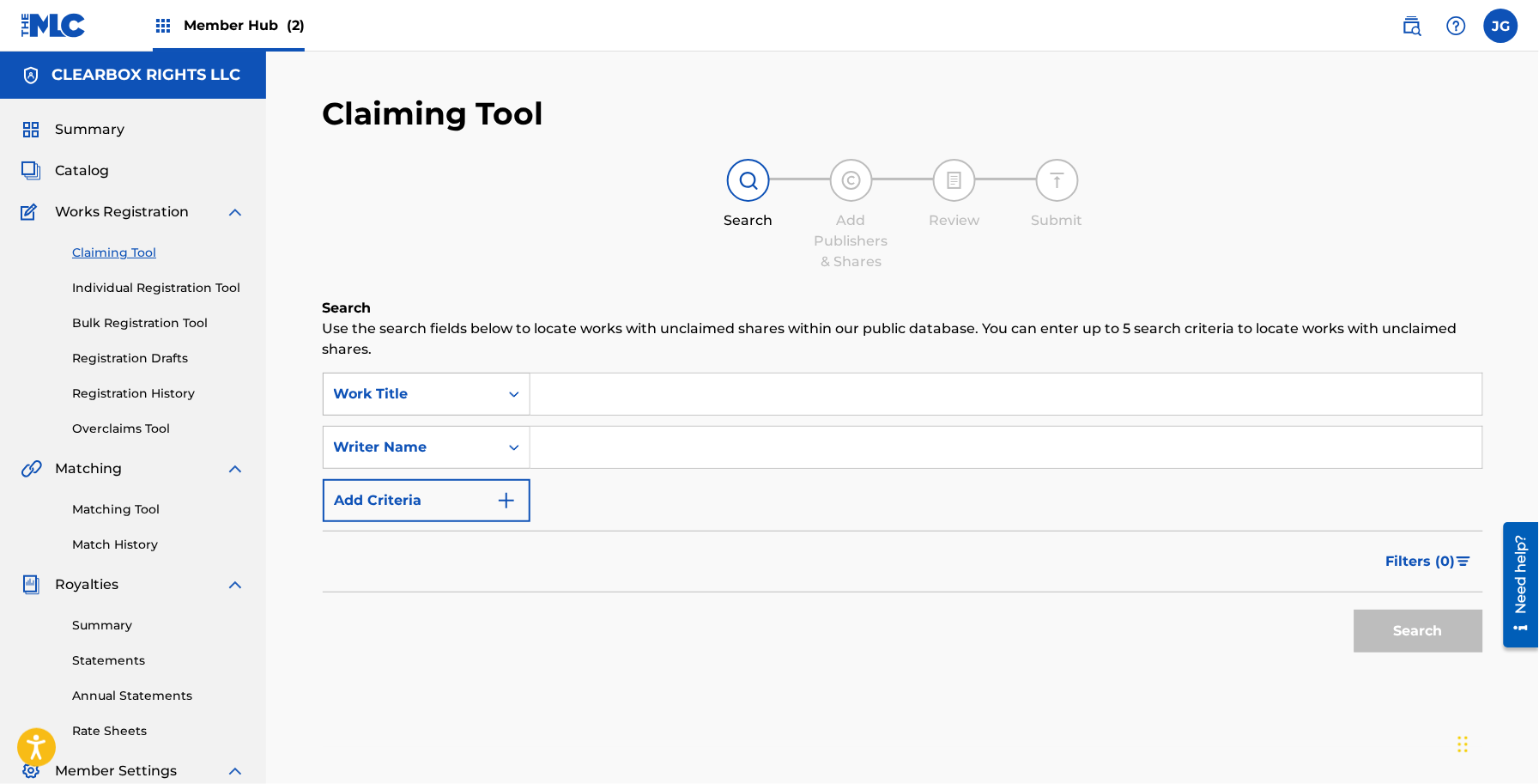
drag, startPoint x: 509, startPoint y: 416, endPoint x: 491, endPoint y: 399, distance: 24.8
click at [509, 416] on div "SearchWithCriteriae0ba29ab-37eb-447c-80ac-efd80d1576a5 Work Title SearchWithCri…" at bounding box center [903, 447] width 1161 height 149
click at [491, 397] on div "Work Title" at bounding box center [411, 394] width 175 height 33
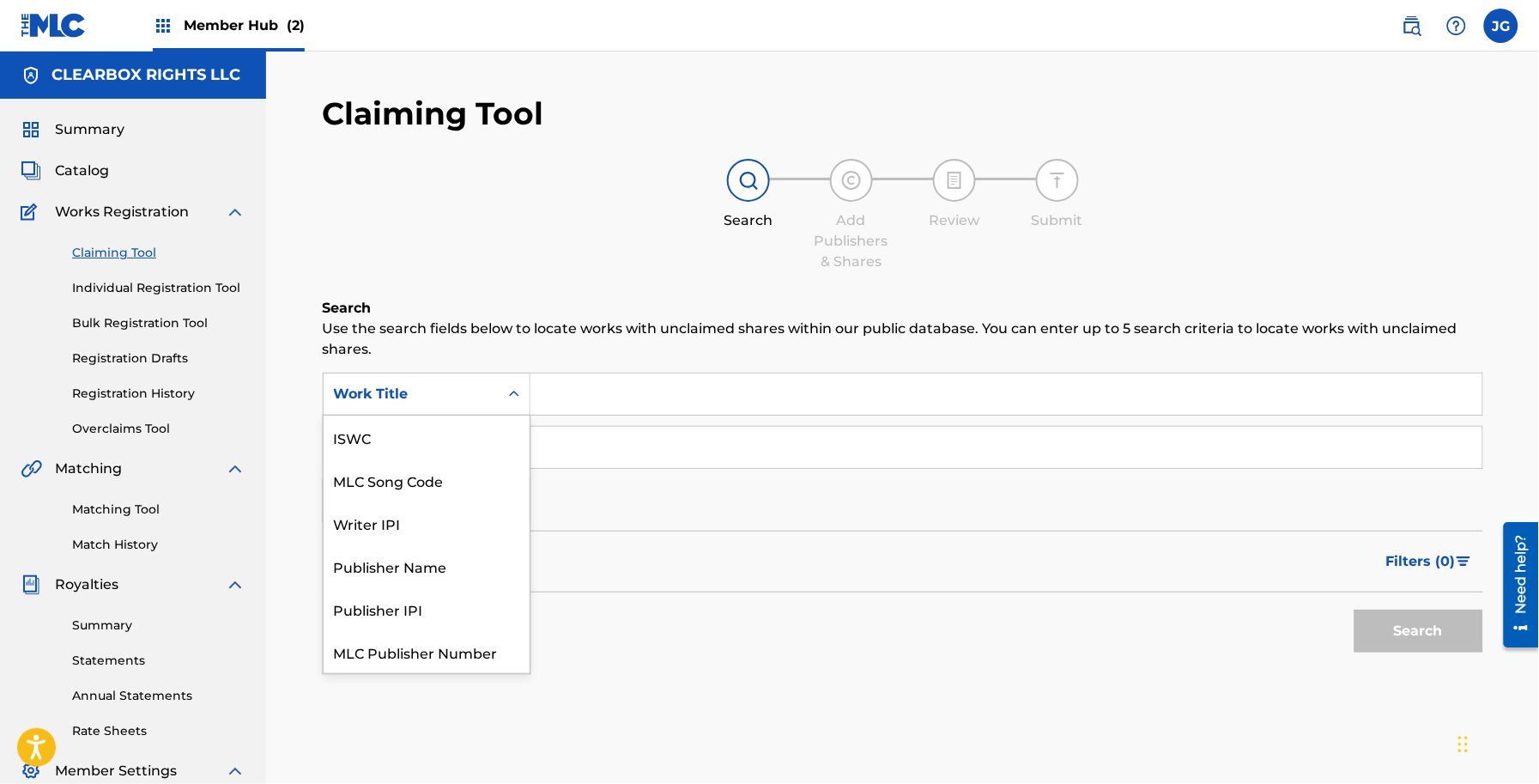
scroll to position [43, 0]
drag, startPoint x: 469, startPoint y: 442, endPoint x: 517, endPoint y: 430, distance: 49.5
click at [482, 439] on div "MLC Song Code" at bounding box center [427, 437] width 206 height 43
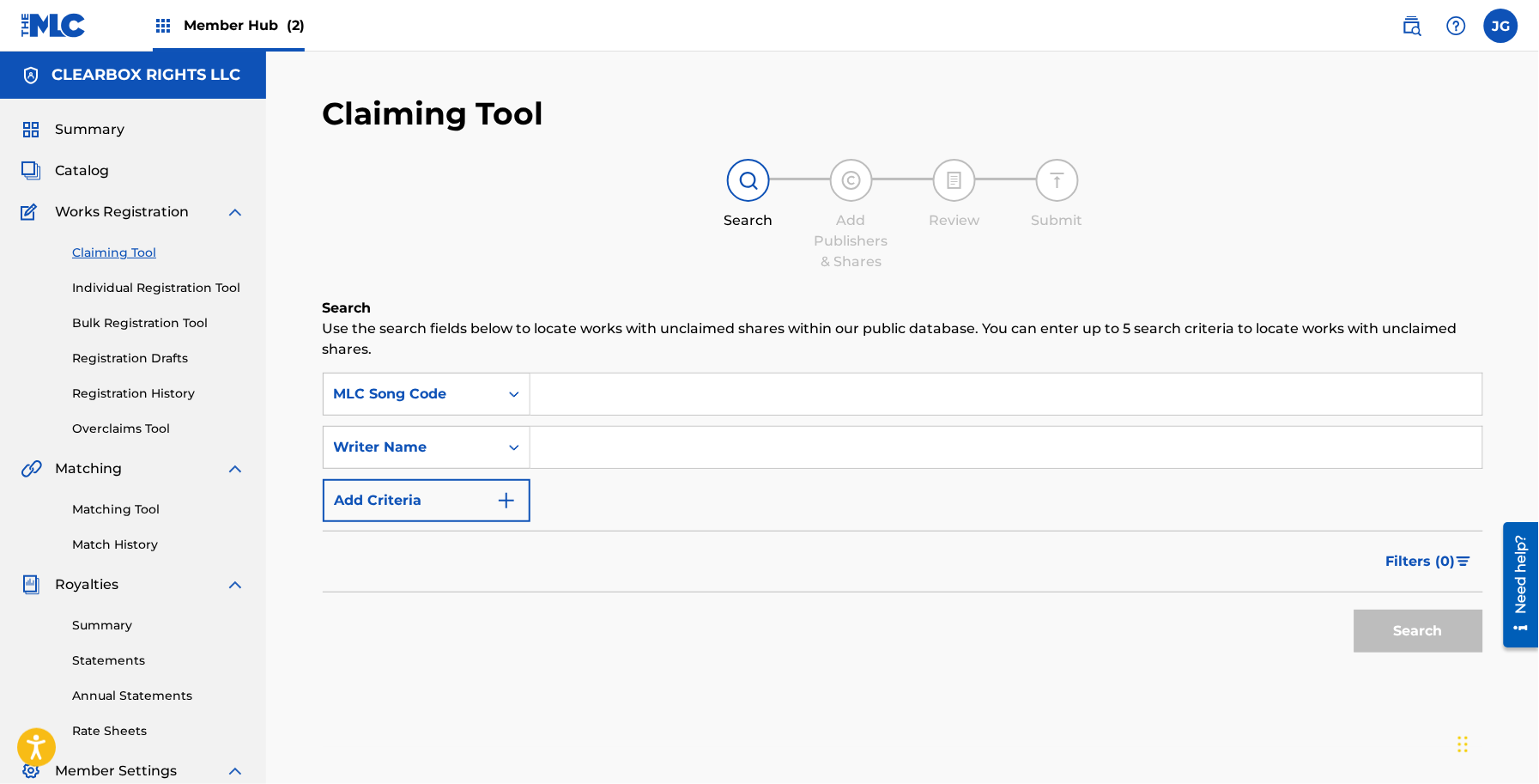
drag, startPoint x: 730, startPoint y: 371, endPoint x: 738, endPoint y: 378, distance: 10.6
click at [732, 374] on div "Search Use the search fields below to locate works with unclaimed shares within…" at bounding box center [903, 522] width 1161 height 449
click at [815, 399] on input "Search Form" at bounding box center [1006, 394] width 952 height 41
paste input "FA9ITA"
type input "FA9ITA"
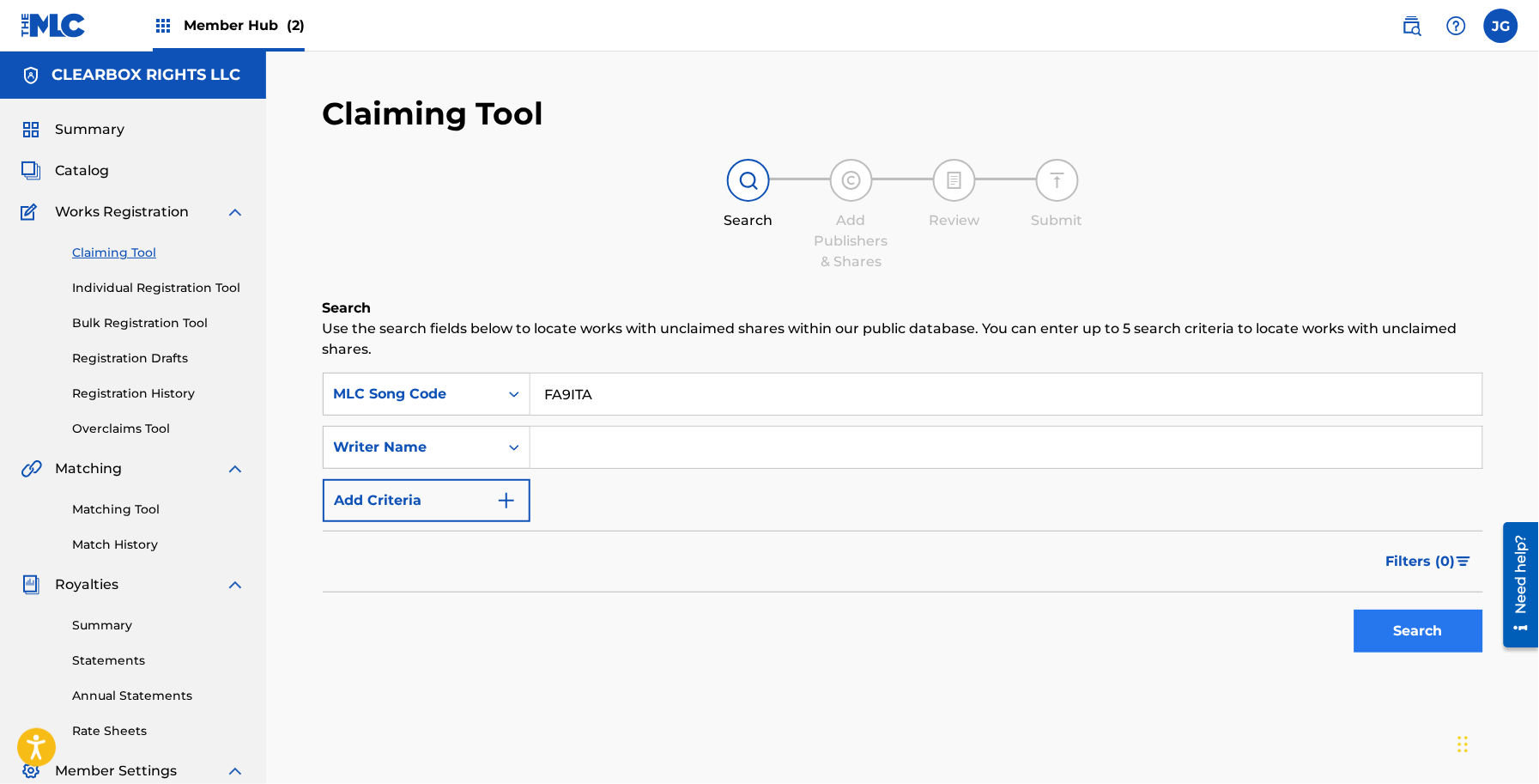
click at [1340, 609] on div "Search" at bounding box center [903, 626] width 1161 height 69
click at [1380, 614] on button "Search" at bounding box center [1419, 631] width 129 height 43
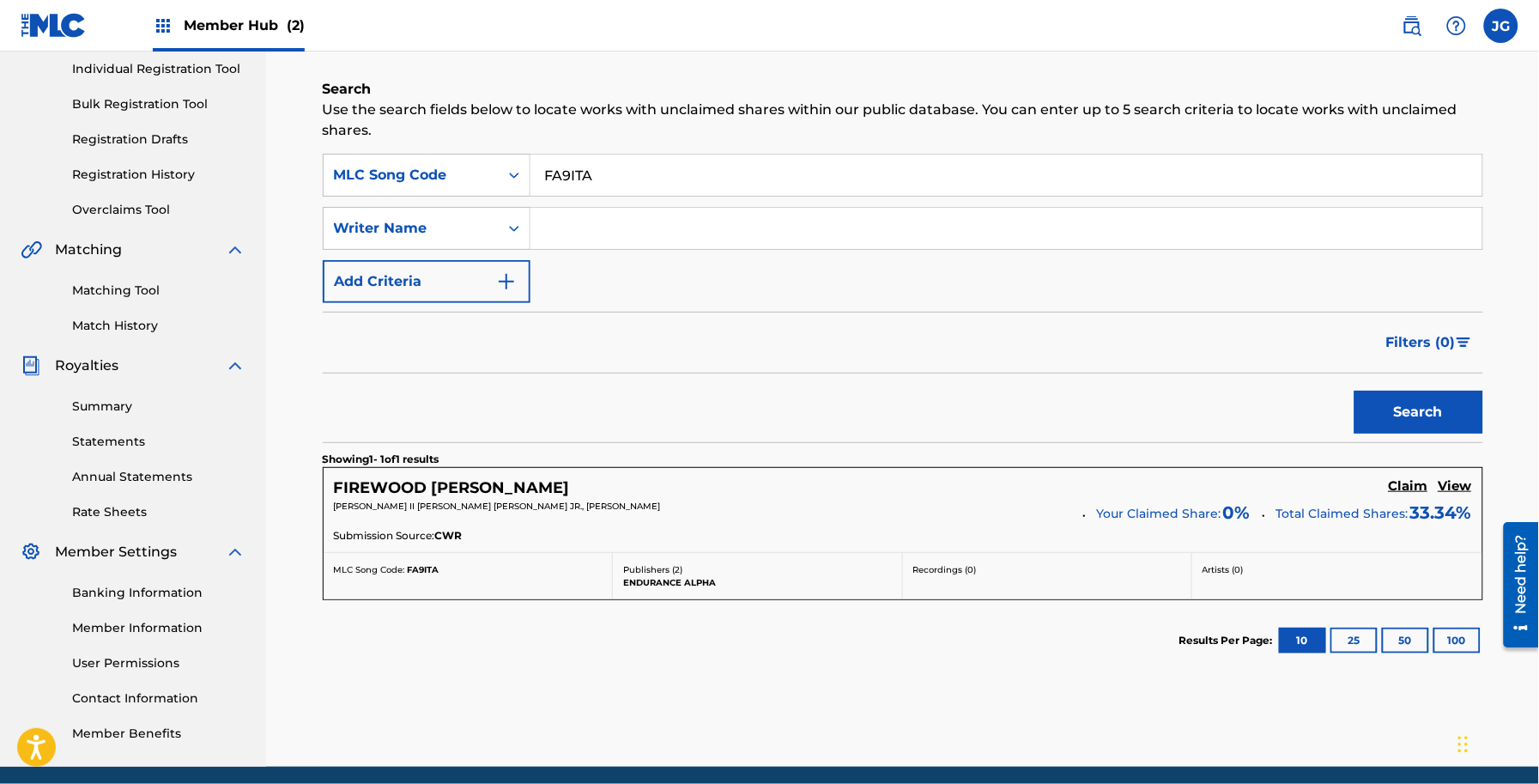
scroll to position [284, 0]
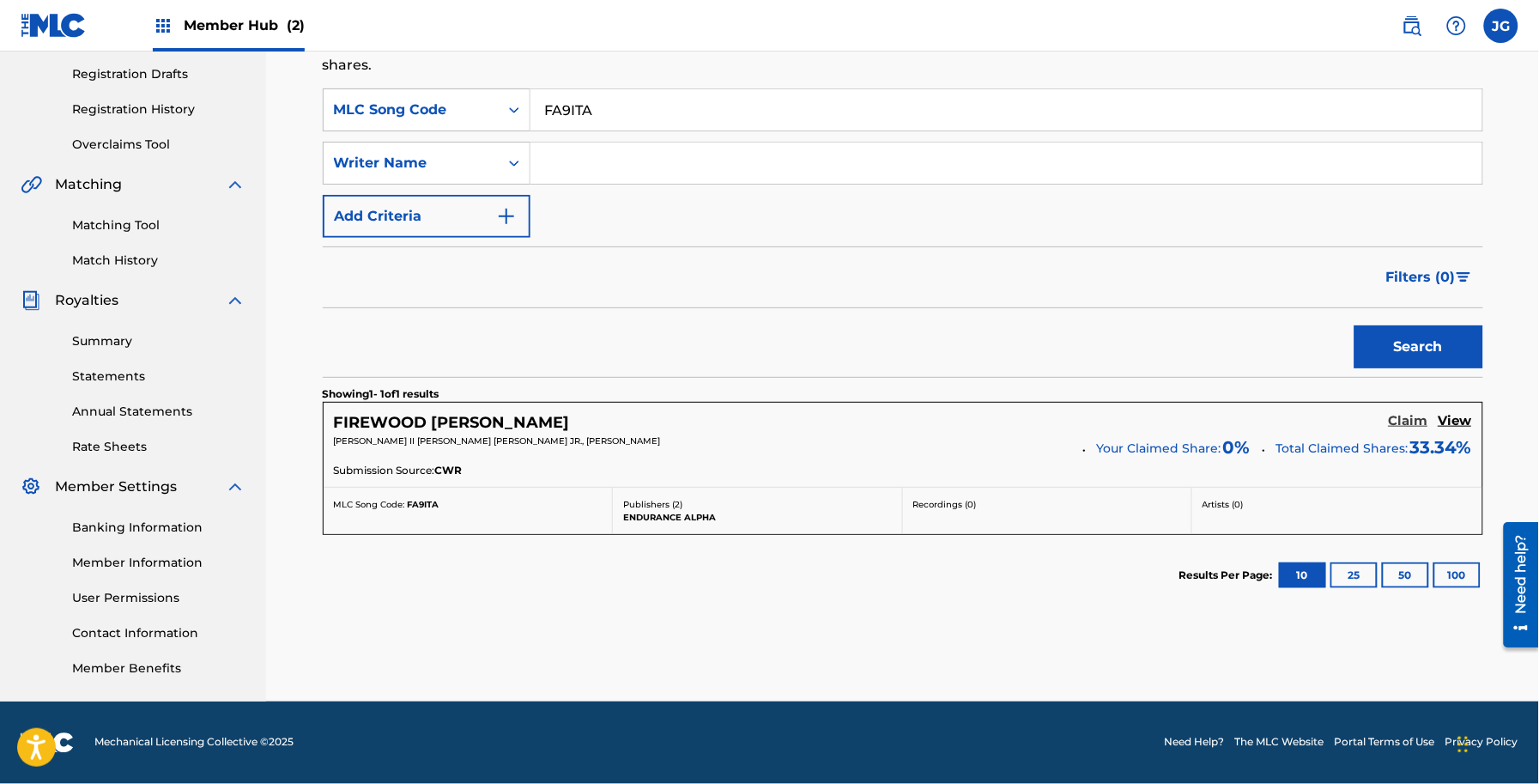
click at [1403, 426] on h5 "Claim" at bounding box center [1408, 421] width 40 height 16
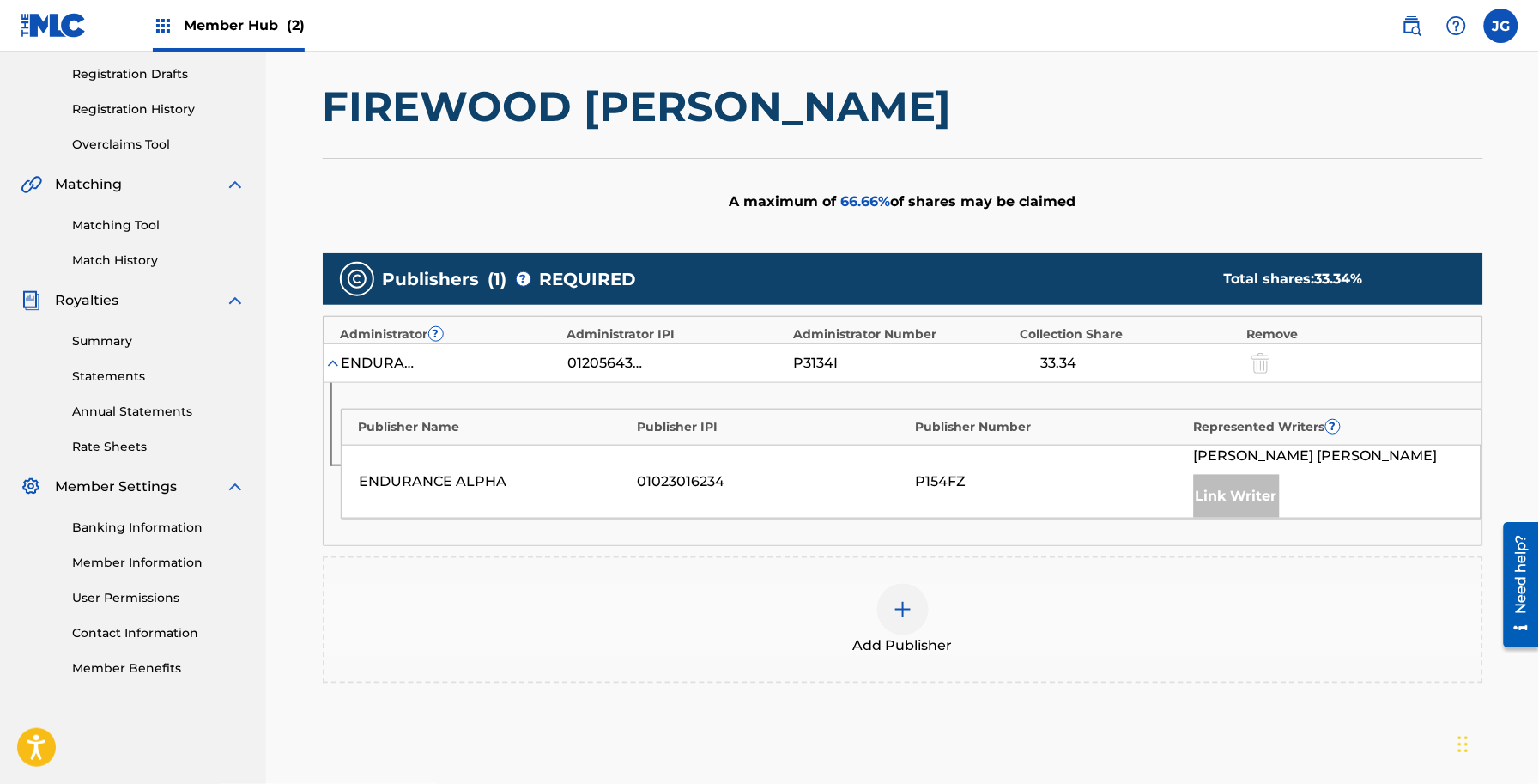
click at [636, 591] on div "Add Publisher" at bounding box center [902, 620] width 1157 height 72
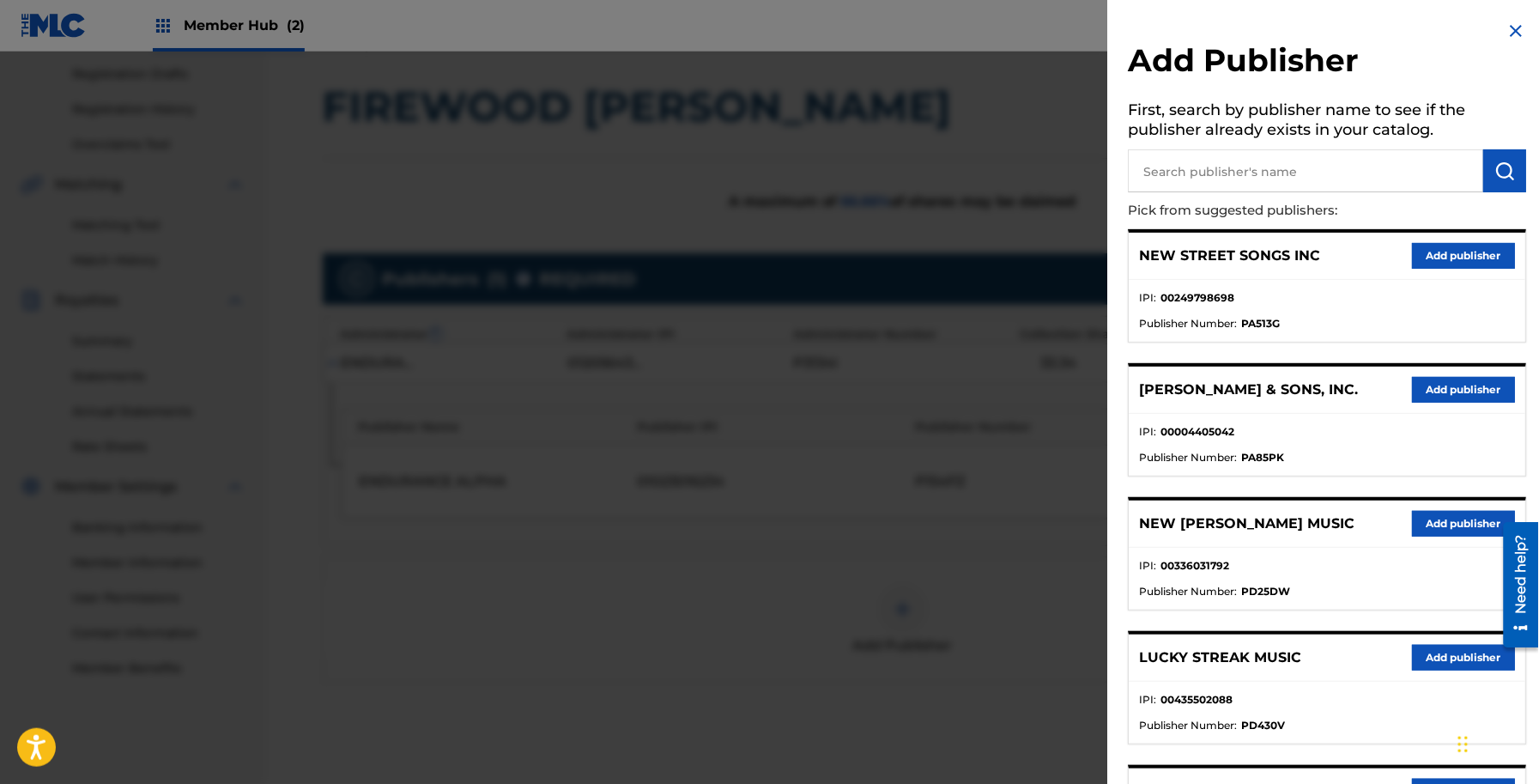
click at [1240, 176] on input "text" at bounding box center [1306, 171] width 355 height 43
type input "BUILT ON ROCK"
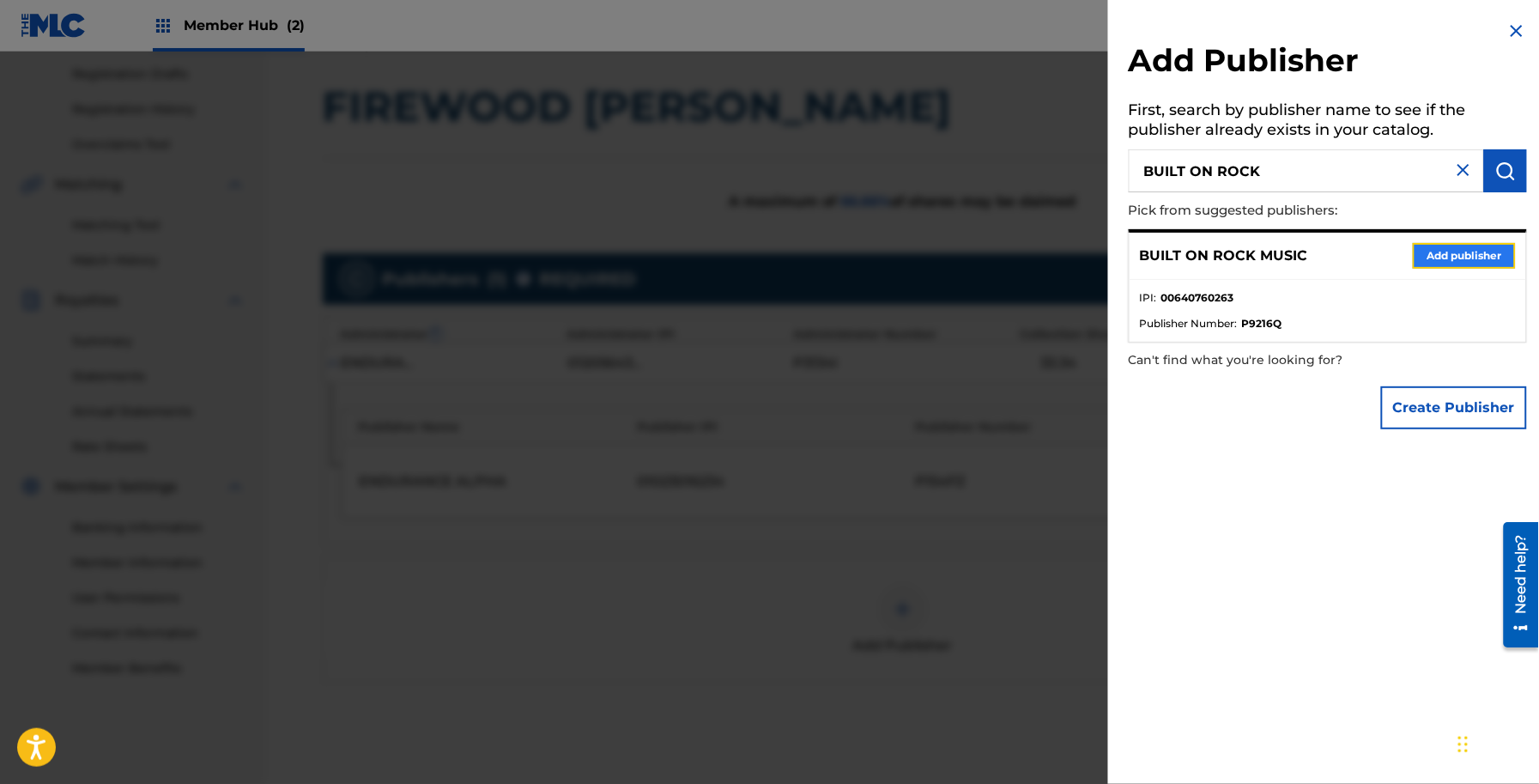
click at [1455, 254] on button "Add publisher" at bounding box center [1464, 255] width 103 height 26
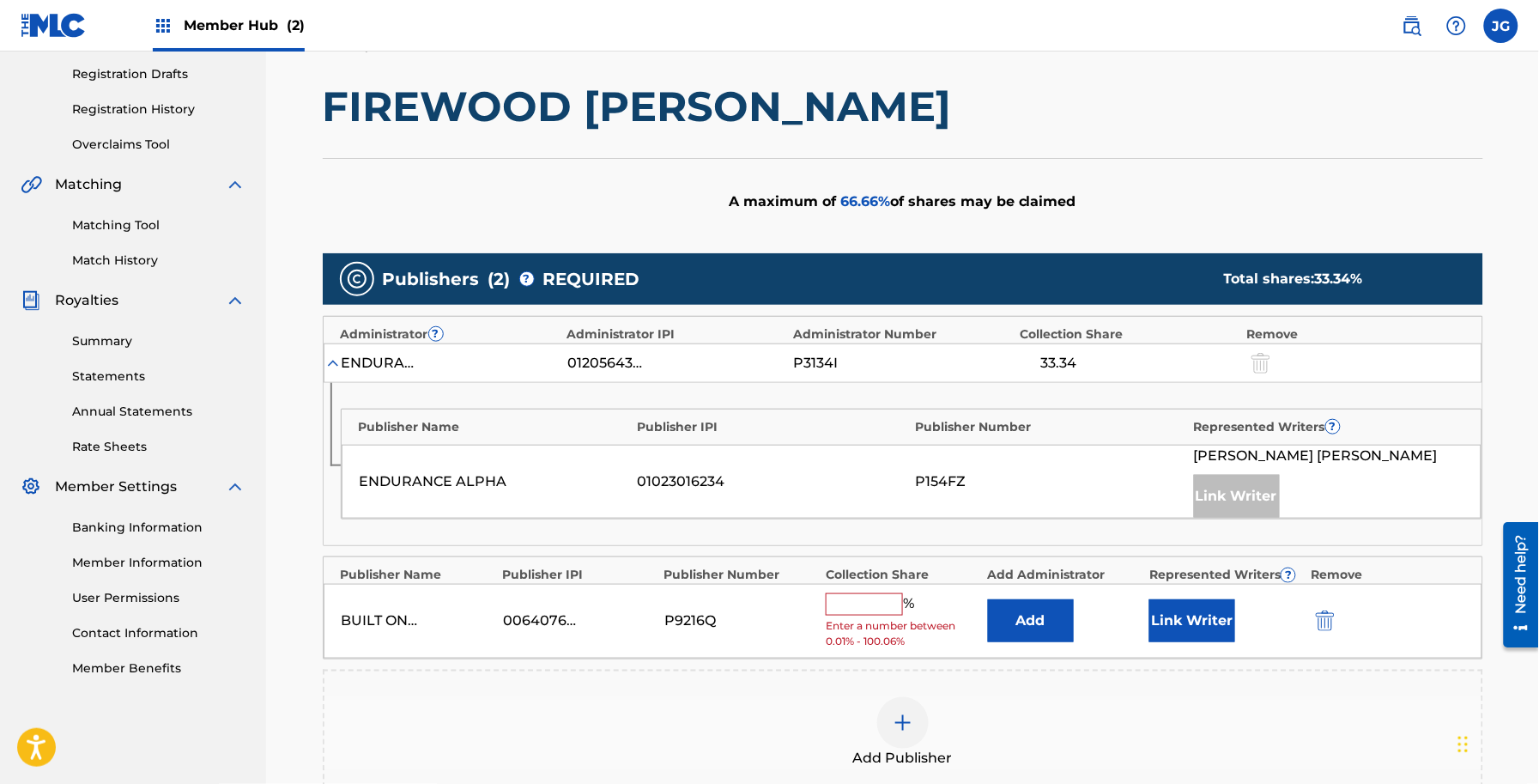
scroll to position [391, 0]
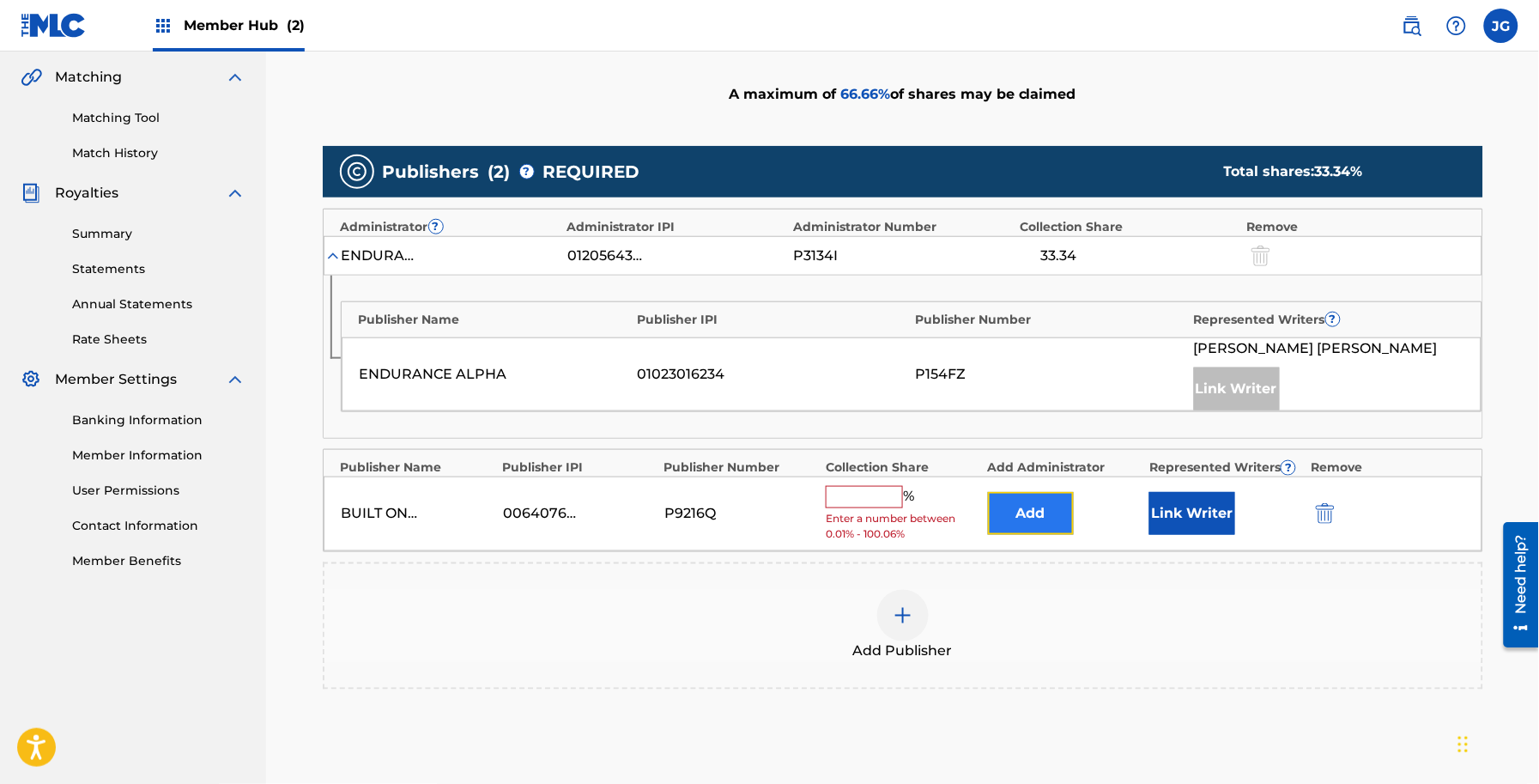
click at [1052, 503] on button "Add" at bounding box center [1031, 513] width 85 height 43
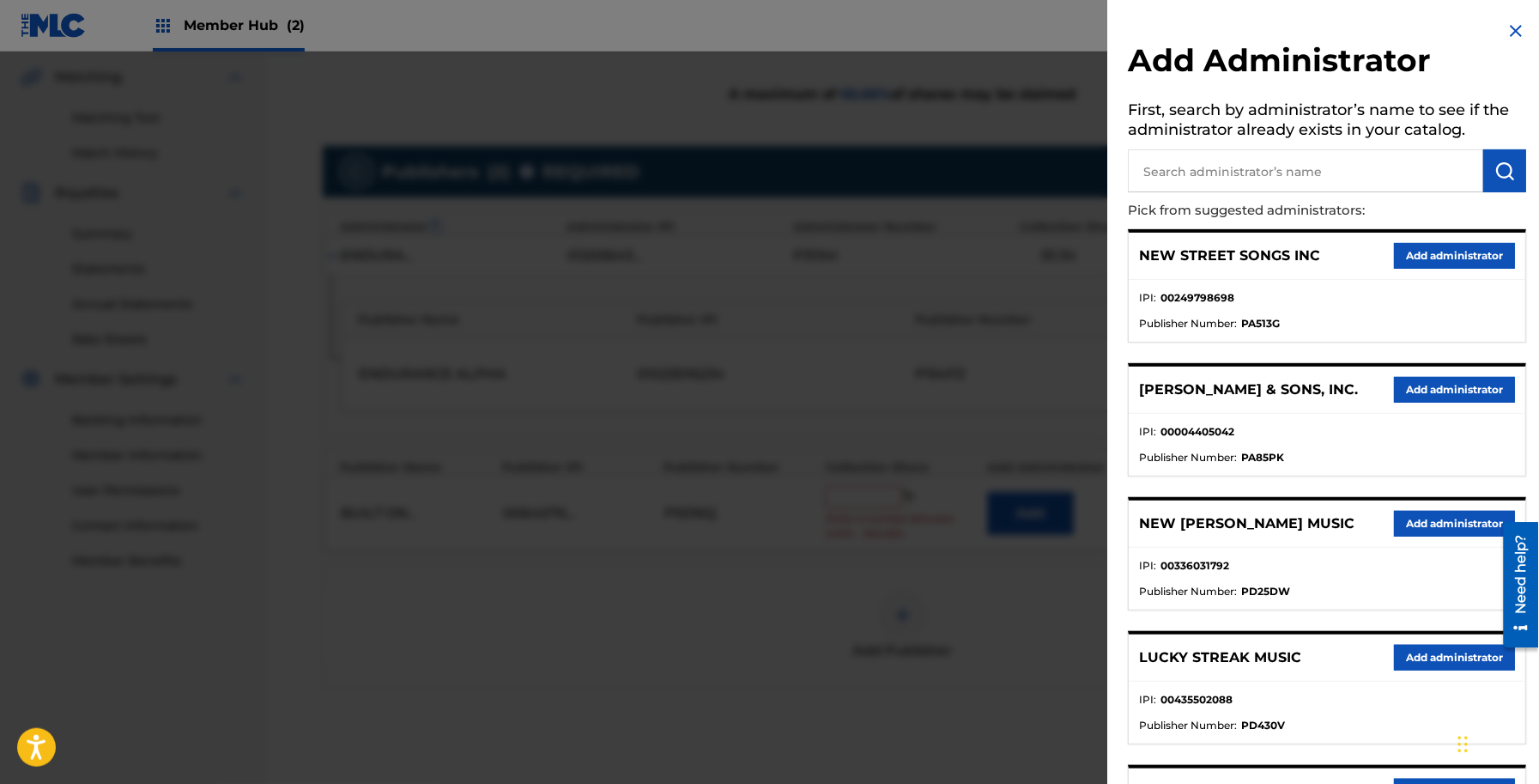
click at [1242, 168] on input "text" at bounding box center [1306, 171] width 355 height 43
type input "ADV"
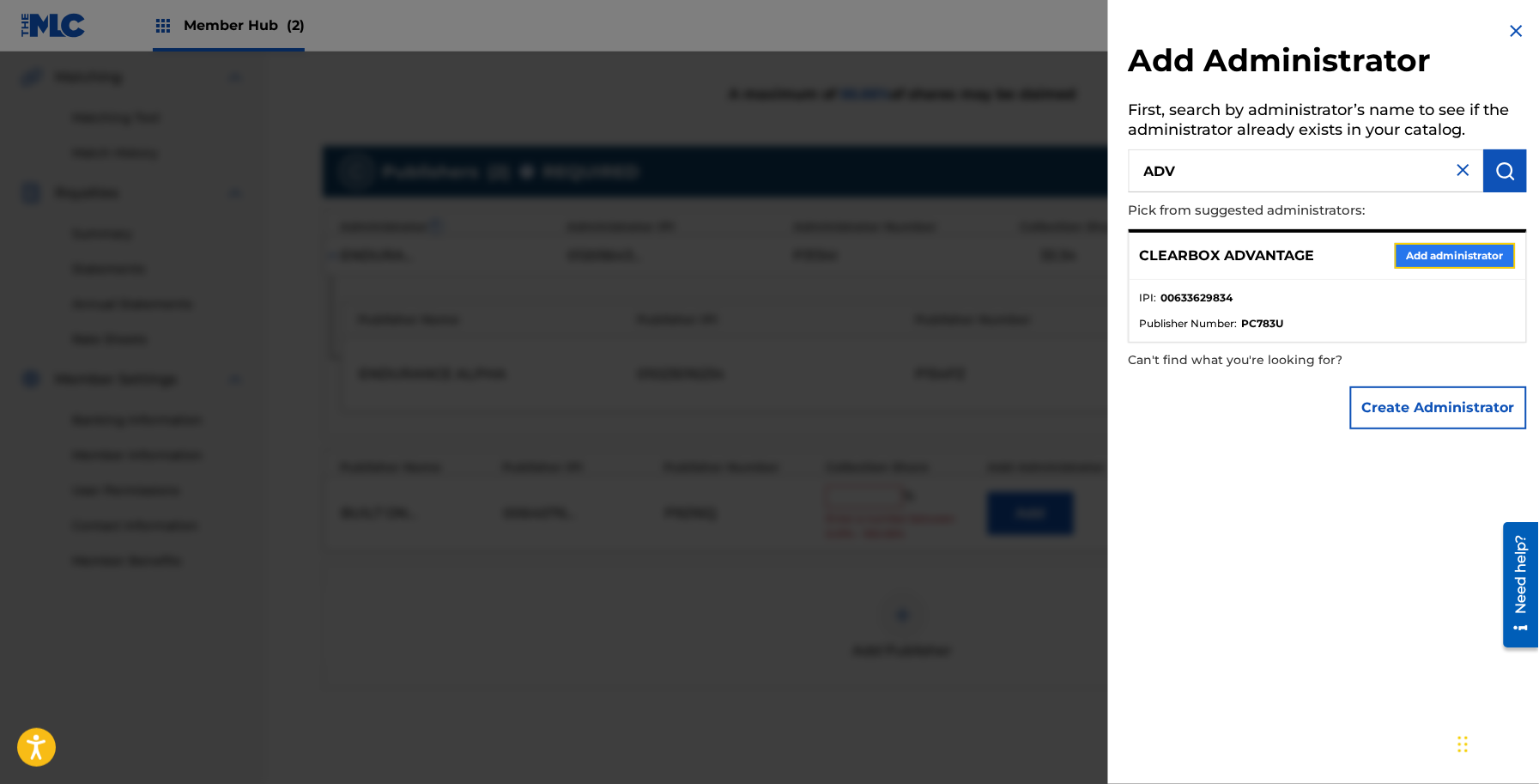
click at [1421, 250] on button "Add administrator" at bounding box center [1456, 255] width 121 height 26
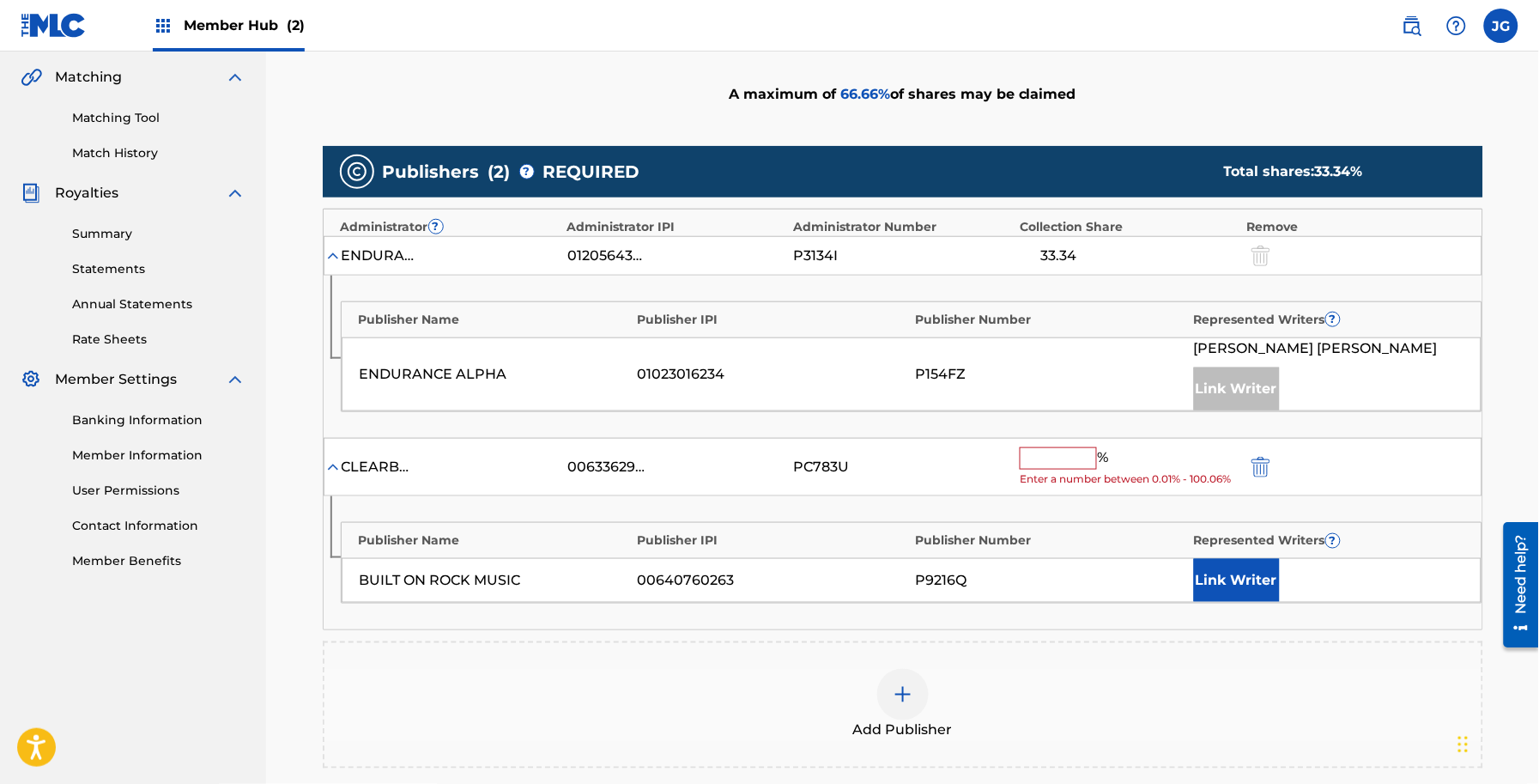
click at [1056, 452] on input "text" at bounding box center [1059, 458] width 78 height 22
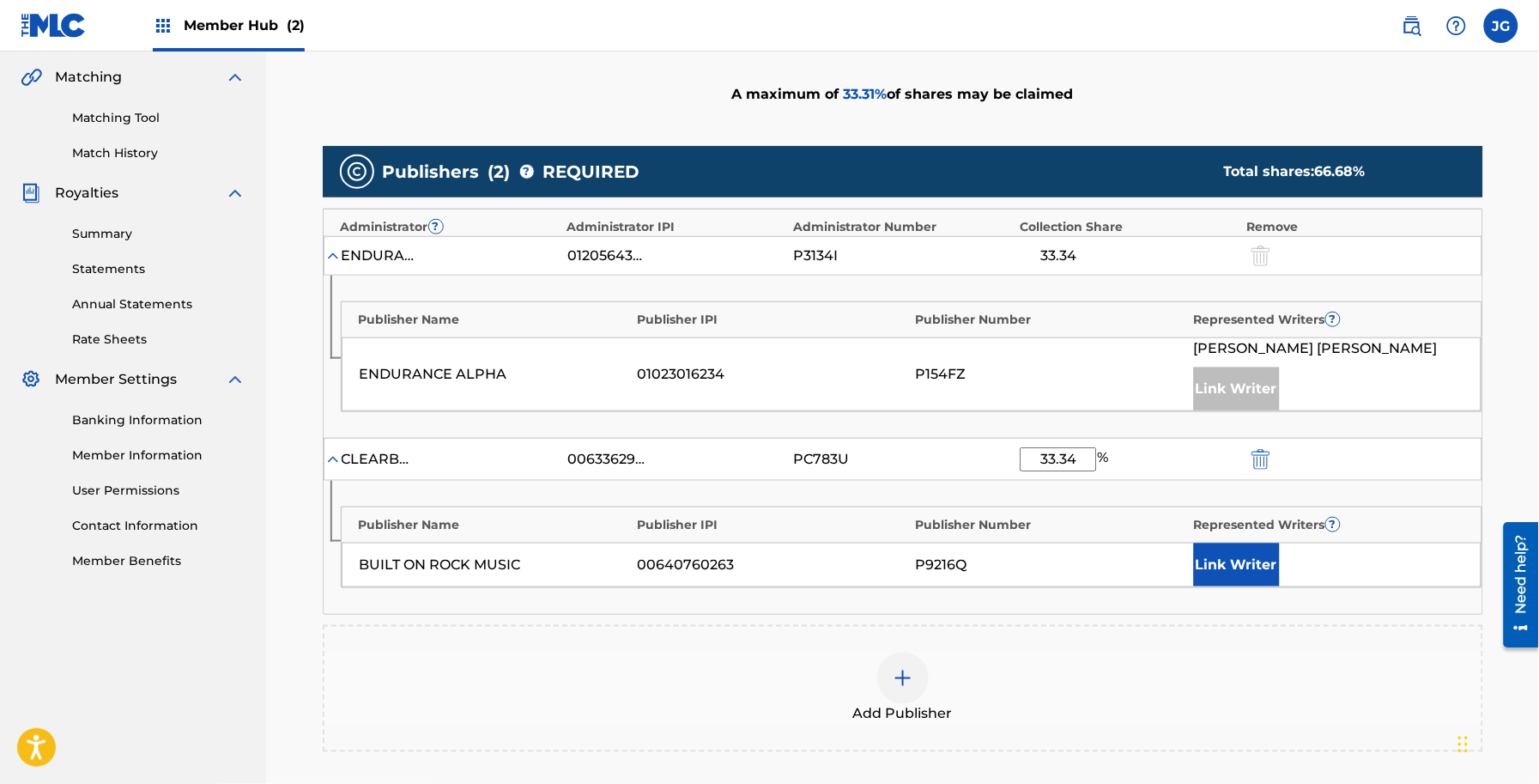
type input "33.34"
drag, startPoint x: 1361, startPoint y: 572, endPoint x: 1345, endPoint y: 610, distance: 41.2
click at [1361, 572] on div "Link Writer" at bounding box center [1329, 565] width 270 height 43
click at [1224, 591] on div "Publisher Name Publisher IPI Publisher Number Represented Writers ? BUILT ON RO…" at bounding box center [903, 546] width 1159 height 133
click at [1225, 579] on button "Link Writer" at bounding box center [1237, 565] width 85 height 43
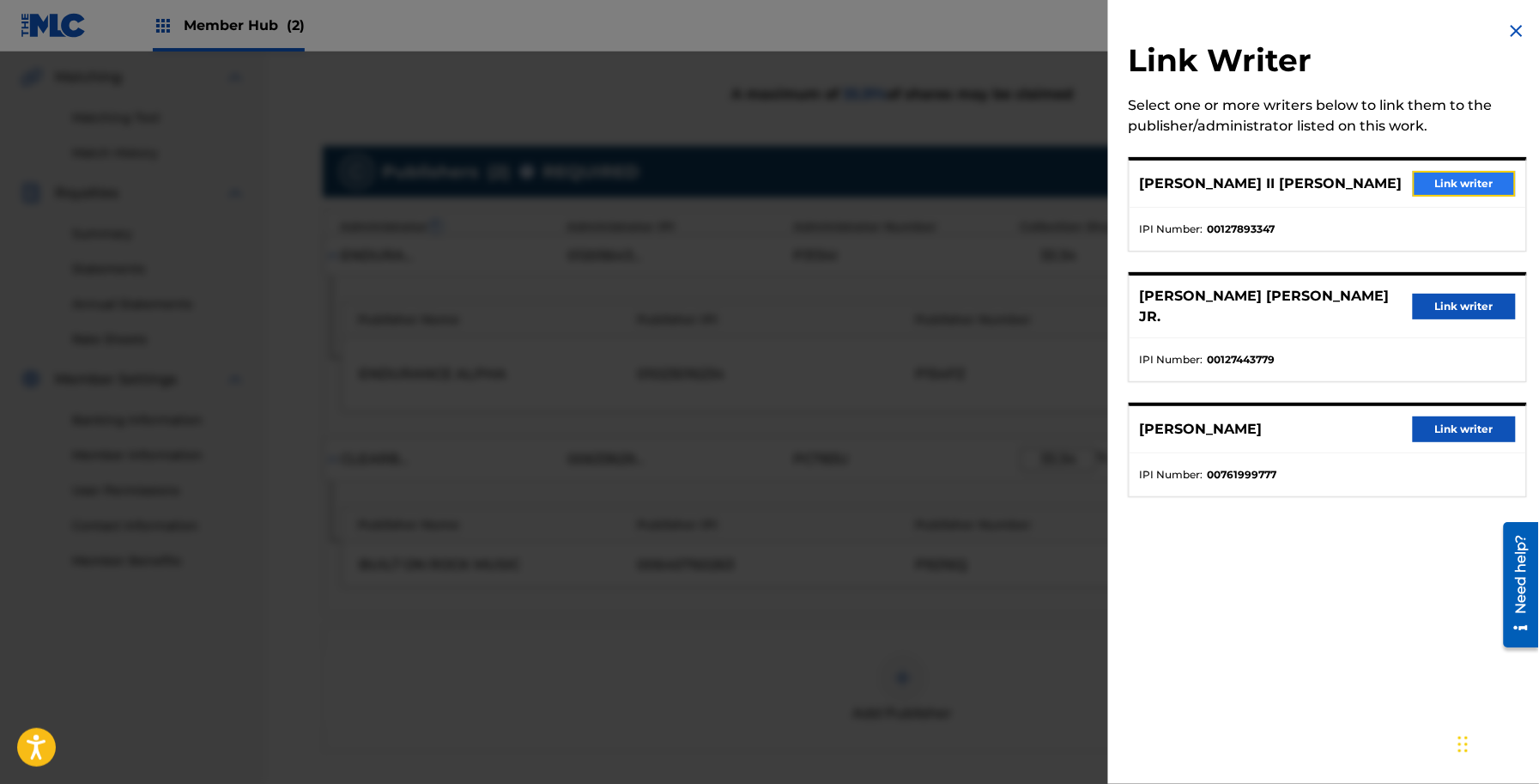
click at [1439, 181] on button "Link writer" at bounding box center [1464, 183] width 103 height 26
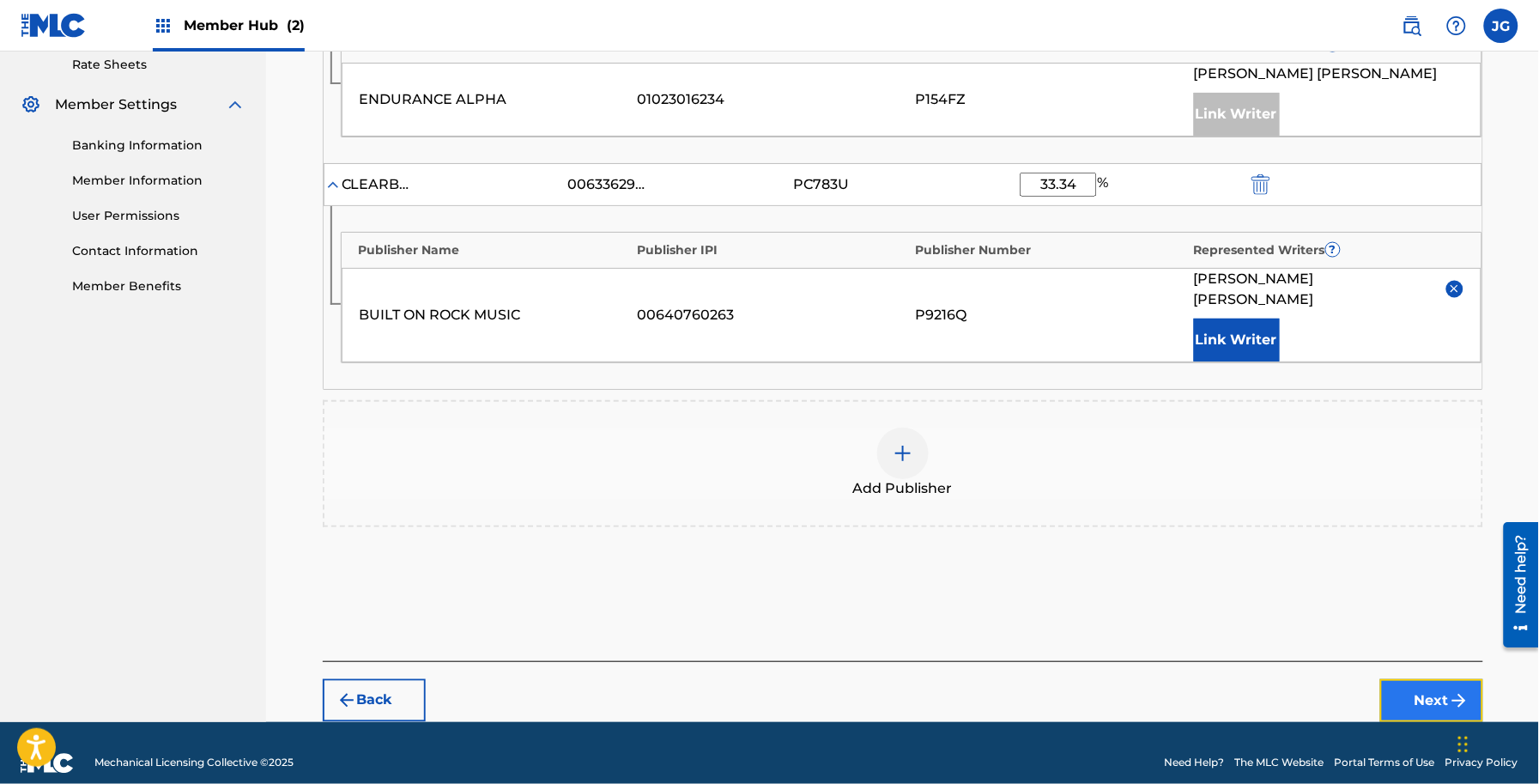
click at [1404, 679] on button "Next" at bounding box center [1431, 701] width 103 height 43
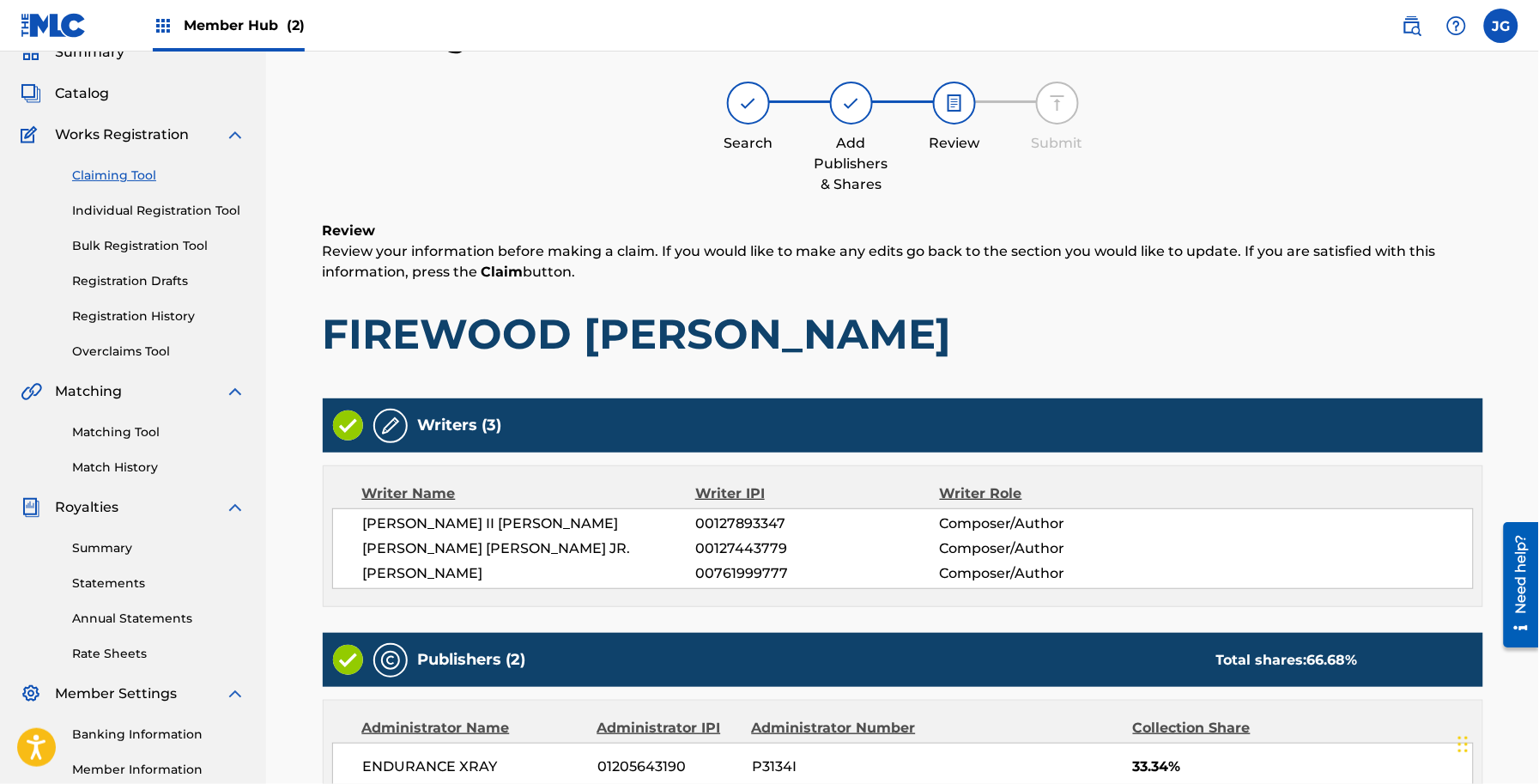
scroll to position [567, 0]
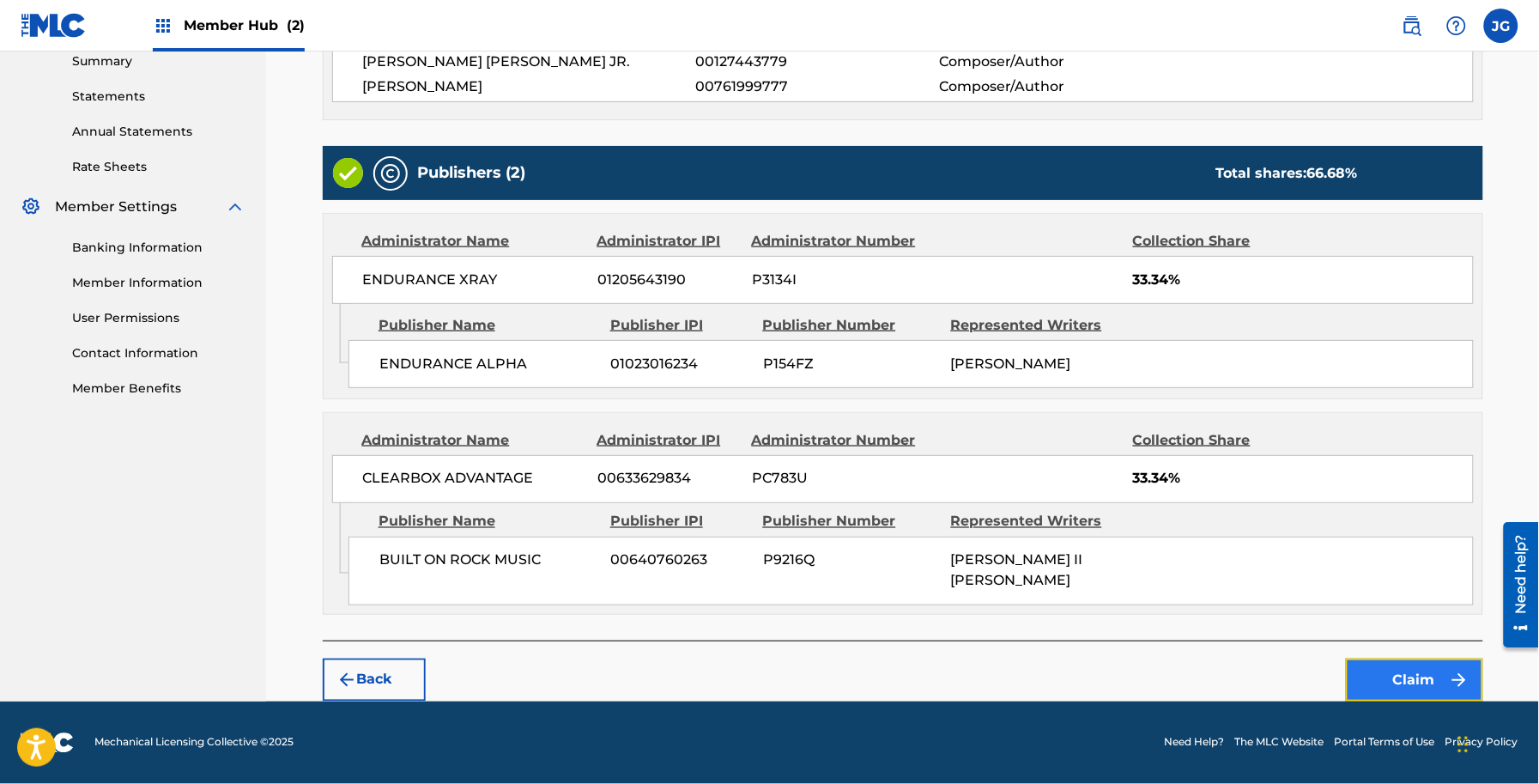
click at [1417, 688] on button "Claim" at bounding box center [1415, 680] width 138 height 43
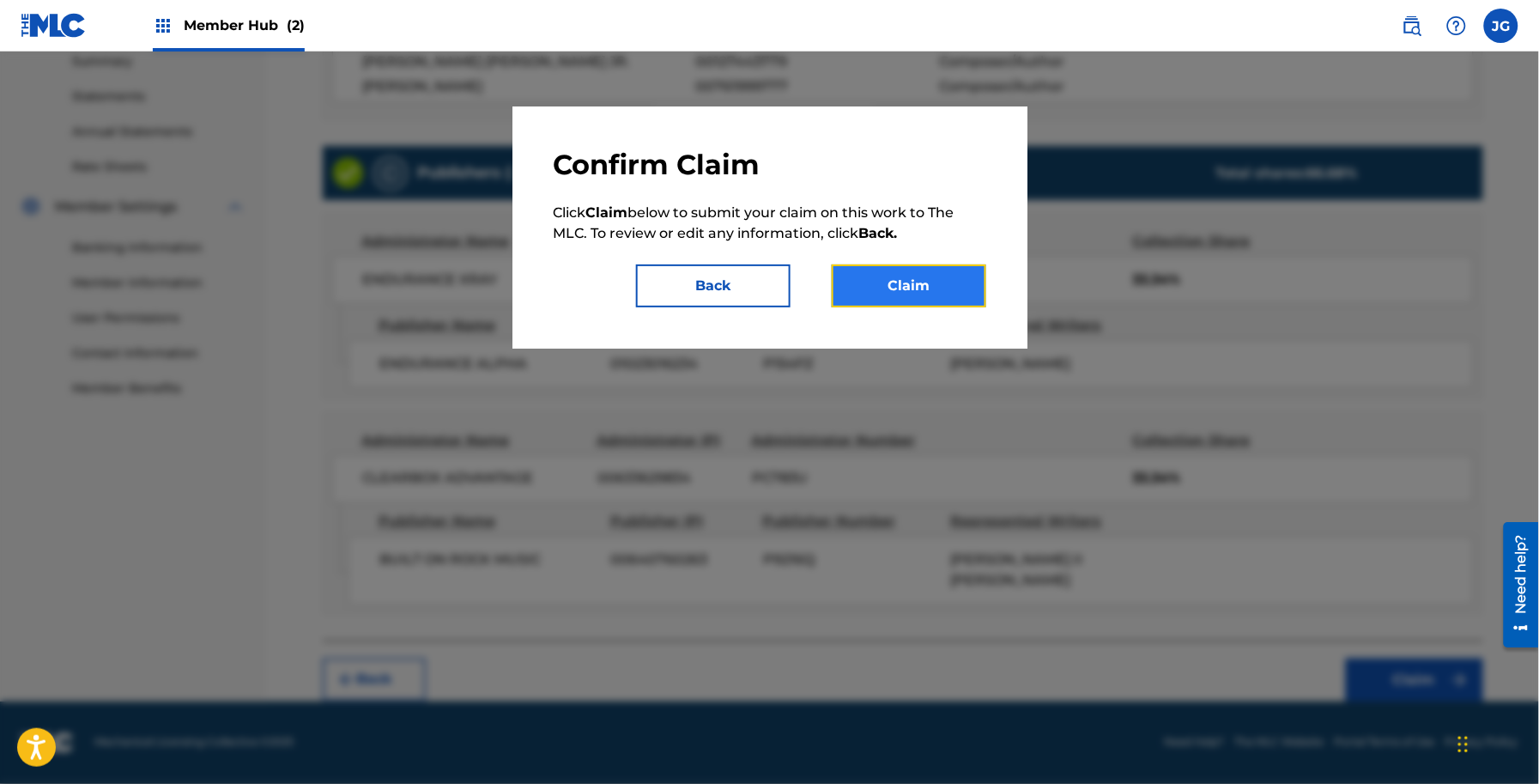
click at [900, 266] on button "Claim" at bounding box center [908, 285] width 154 height 43
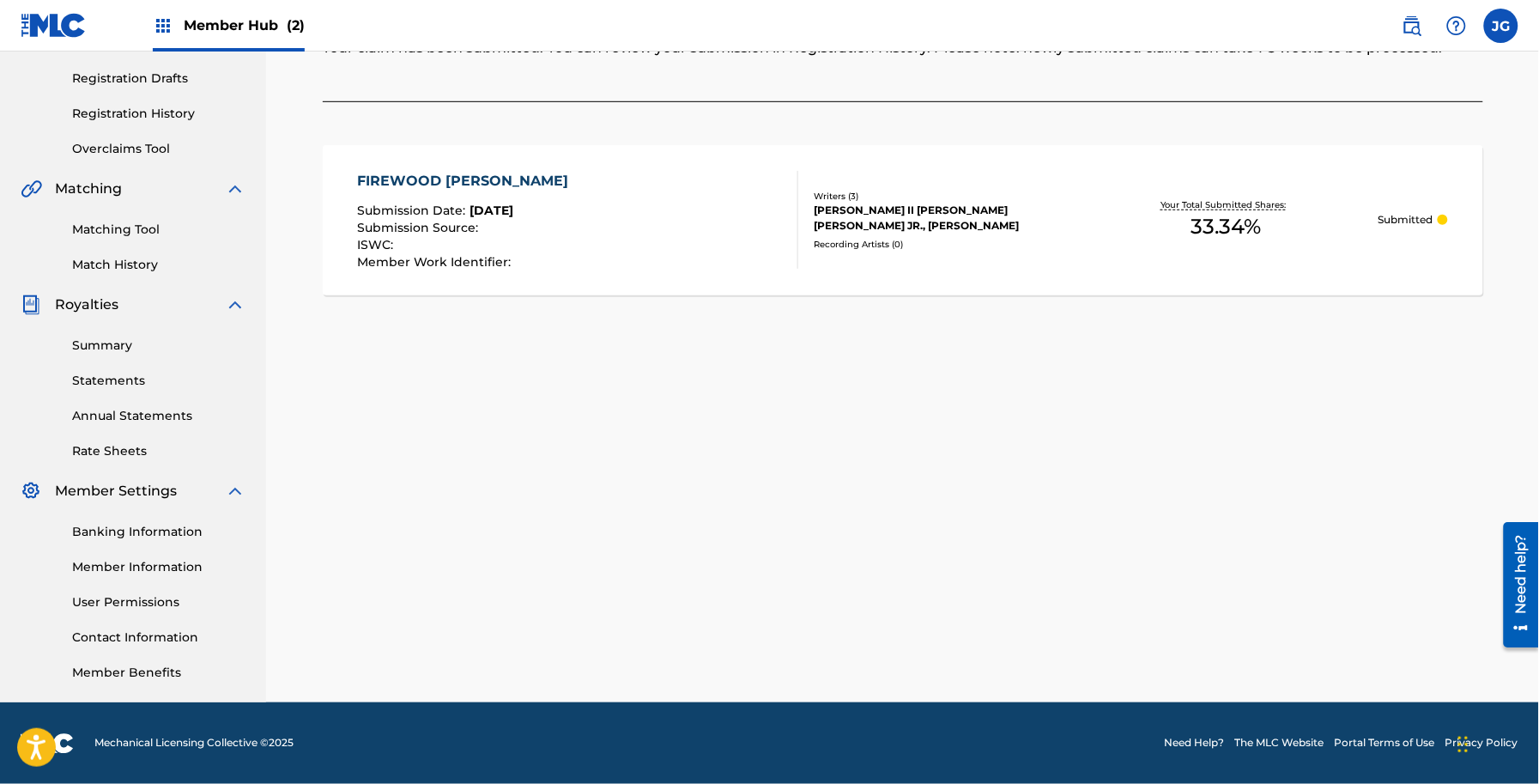
scroll to position [0, 0]
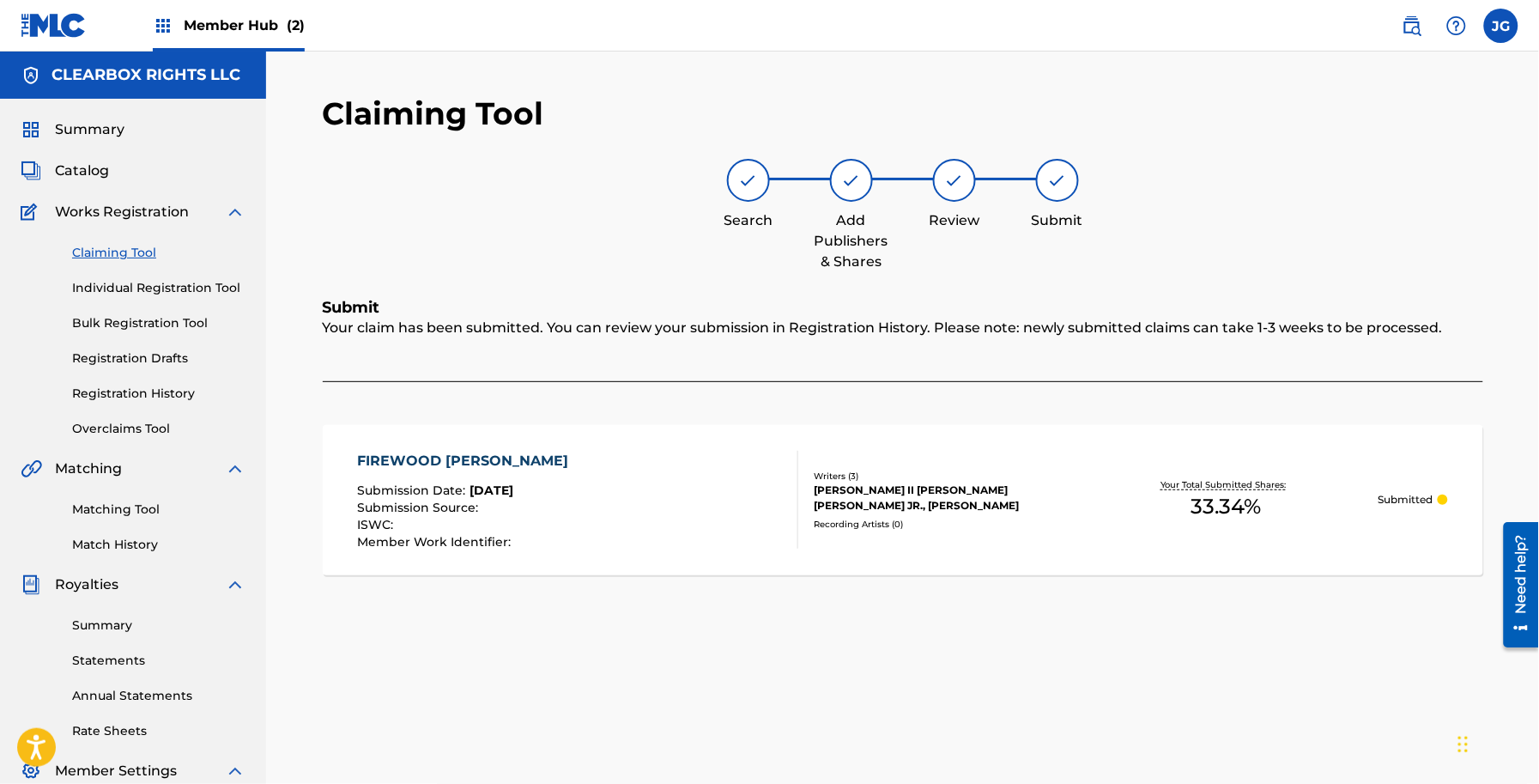
click at [113, 253] on link "Claiming Tool" at bounding box center [158, 252] width 174 height 18
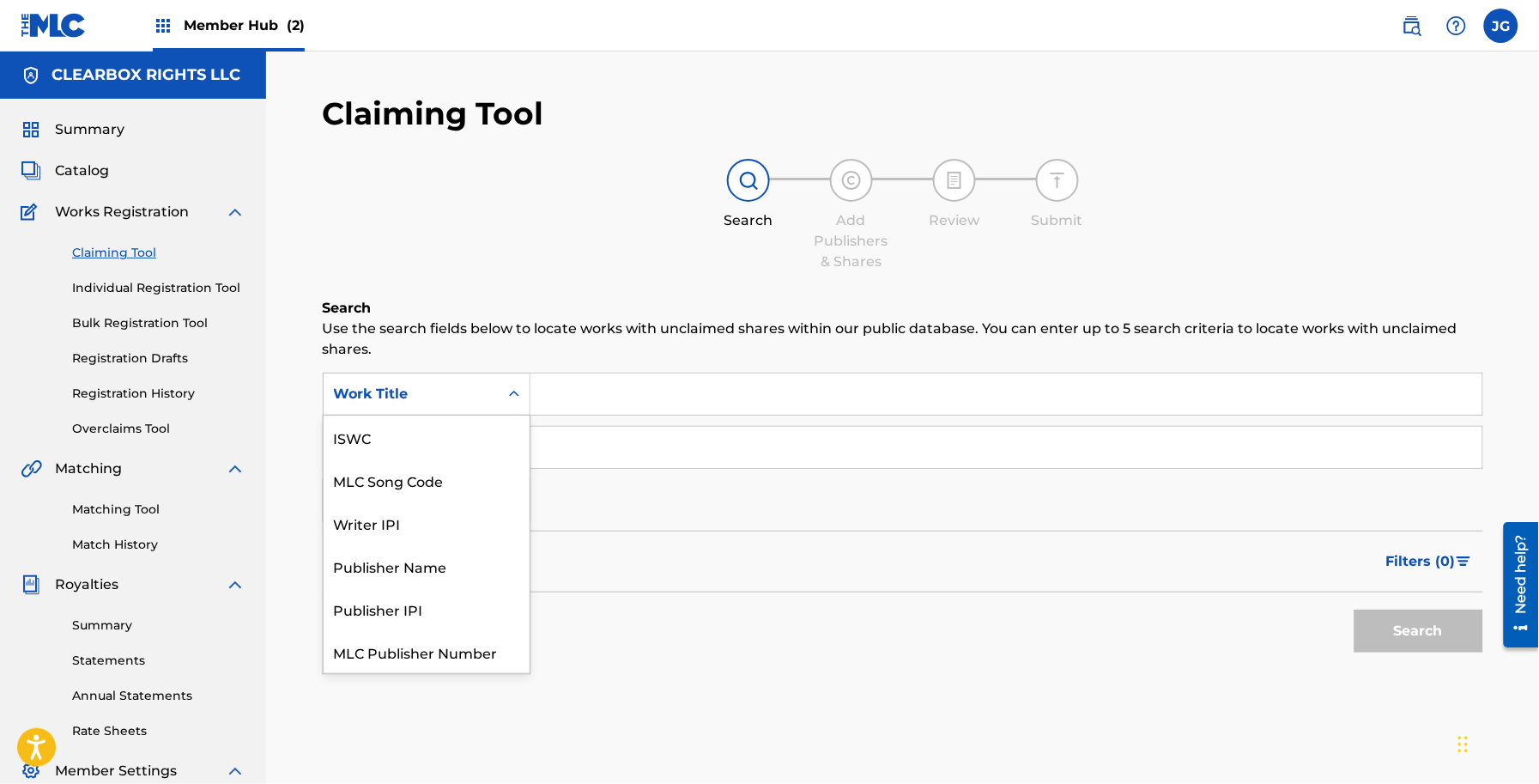
click at [462, 393] on div "Work Title" at bounding box center [410, 393] width 154 height 20
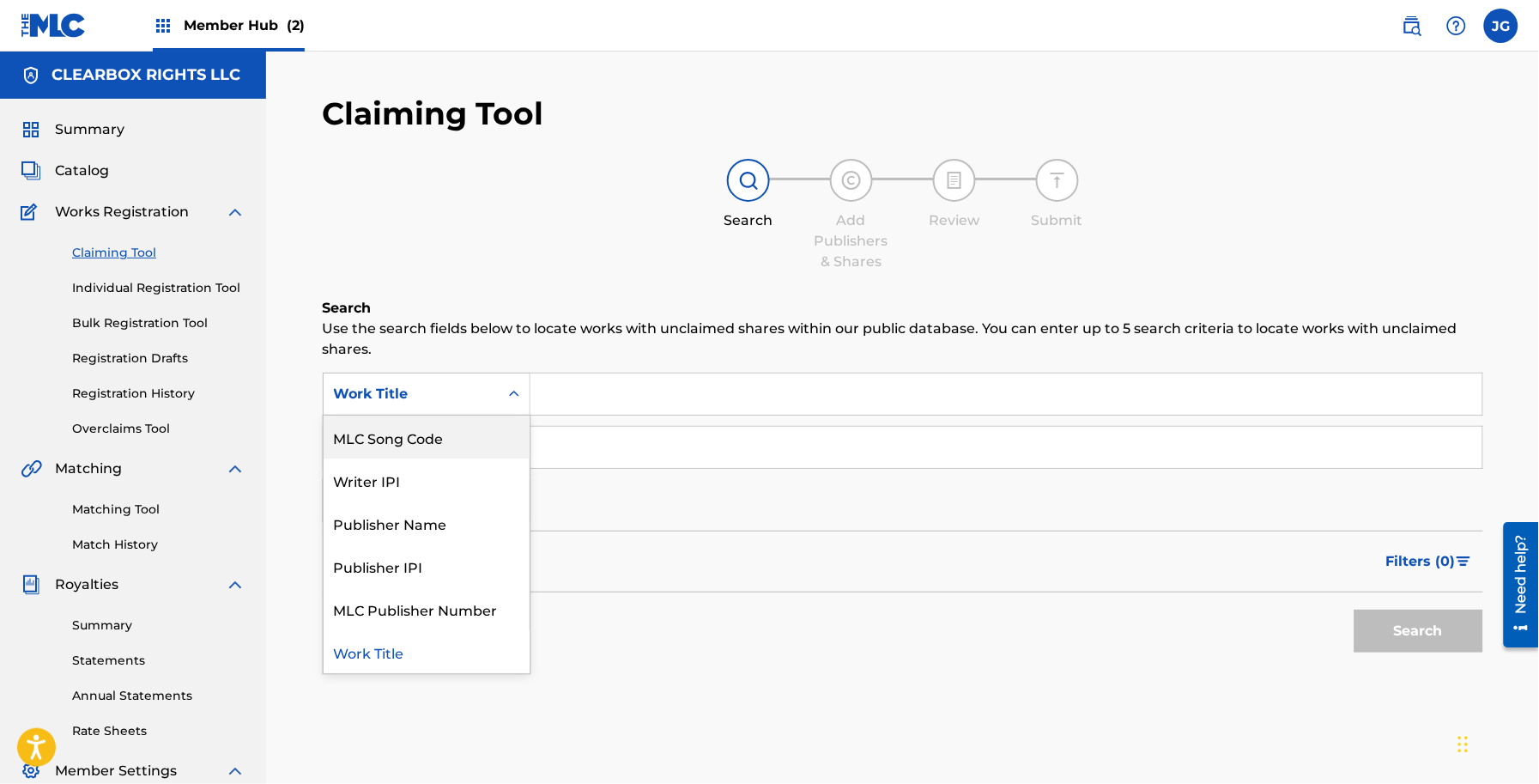
drag, startPoint x: 449, startPoint y: 438, endPoint x: 512, endPoint y: 423, distance: 64.8
click at [457, 436] on div "MLC Song Code" at bounding box center [427, 437] width 206 height 43
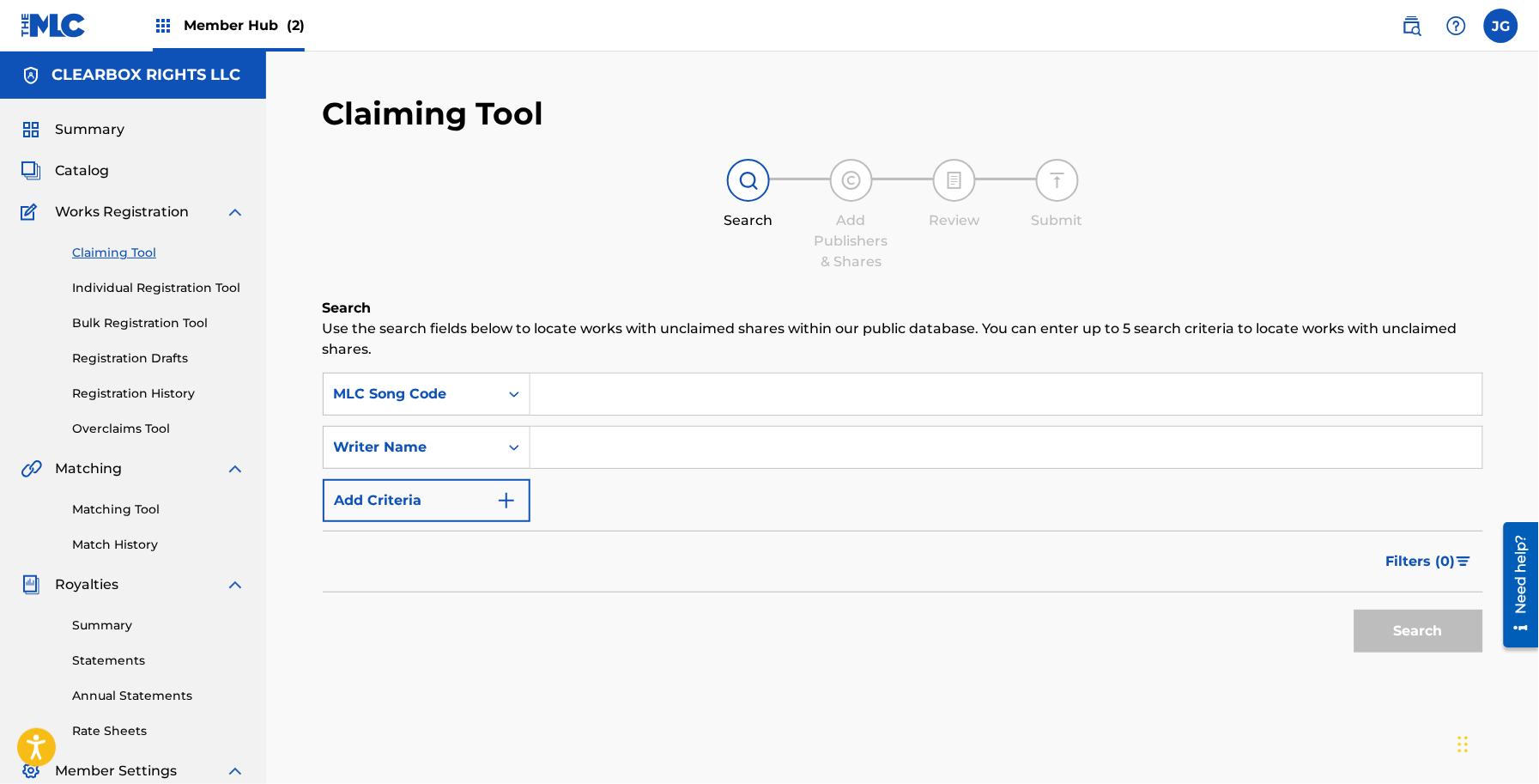
click at [552, 408] on input "Search Form" at bounding box center [1006, 394] width 952 height 41
type input "IH0CWD"
drag, startPoint x: 1405, startPoint y: 659, endPoint x: 1384, endPoint y: 631, distance: 35.0
click at [1405, 657] on div "Search" at bounding box center [1415, 626] width 138 height 69
click at [1384, 631] on button "Search" at bounding box center [1419, 631] width 129 height 43
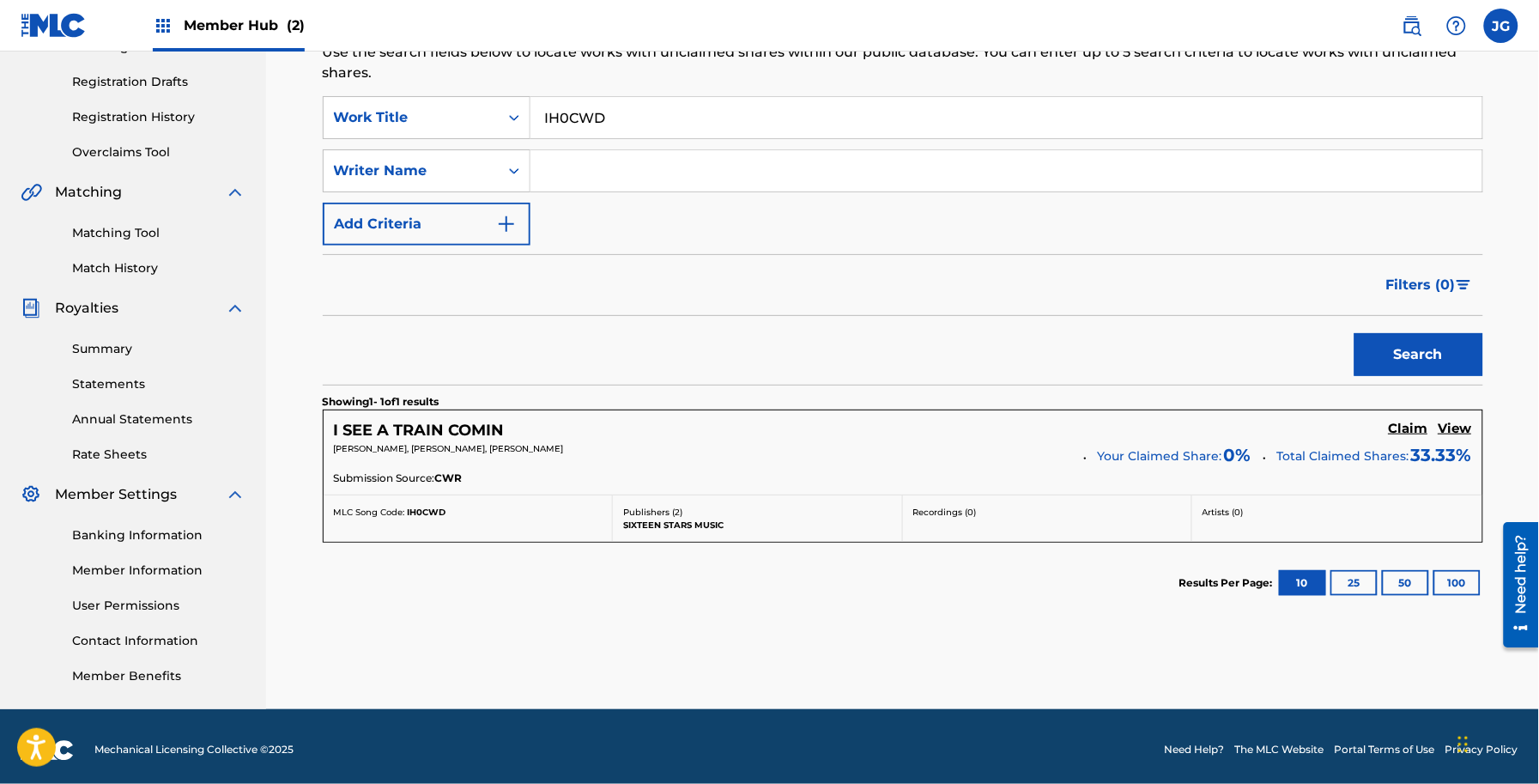
scroll to position [284, 0]
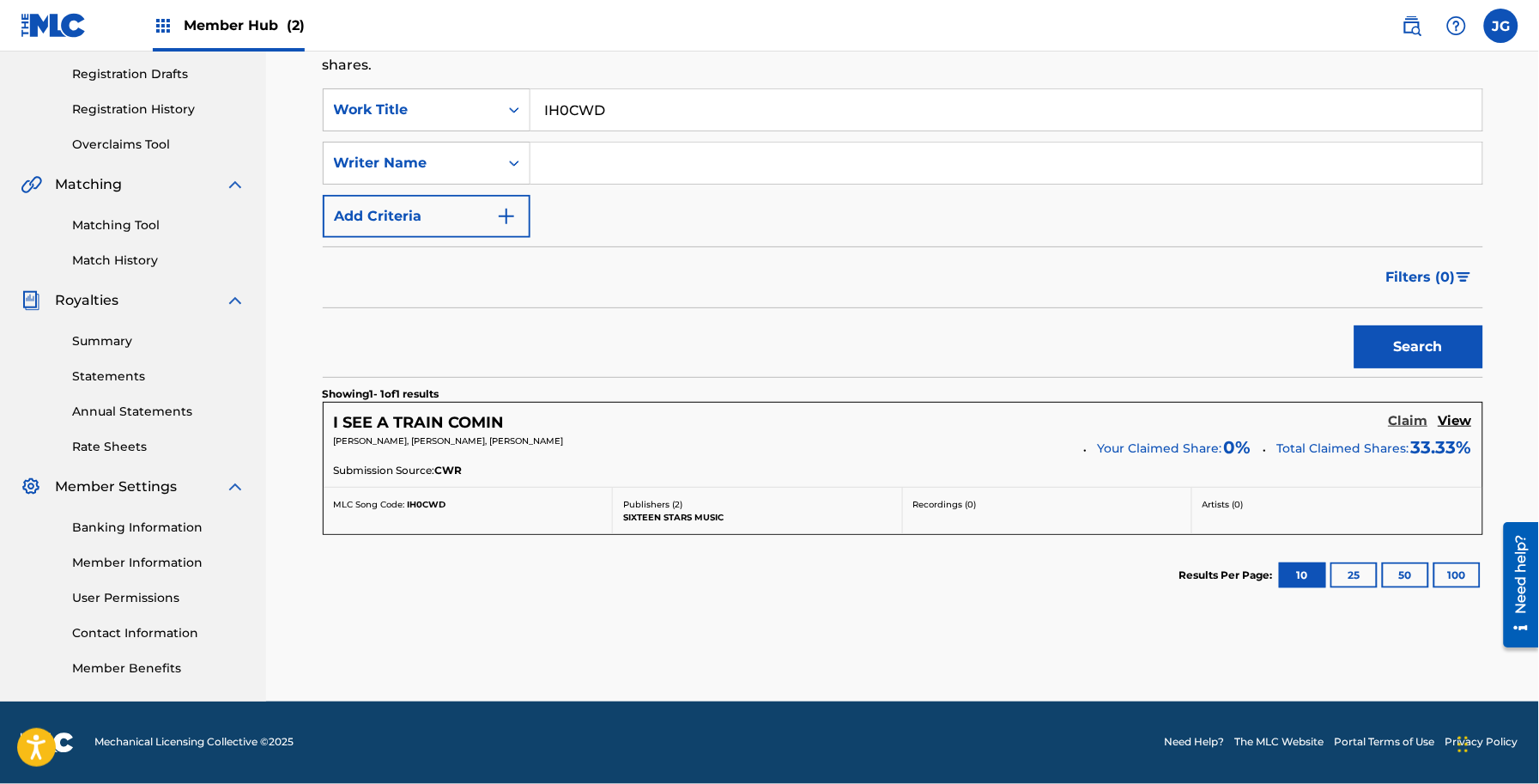
click at [1397, 425] on h5 "Claim" at bounding box center [1408, 421] width 40 height 16
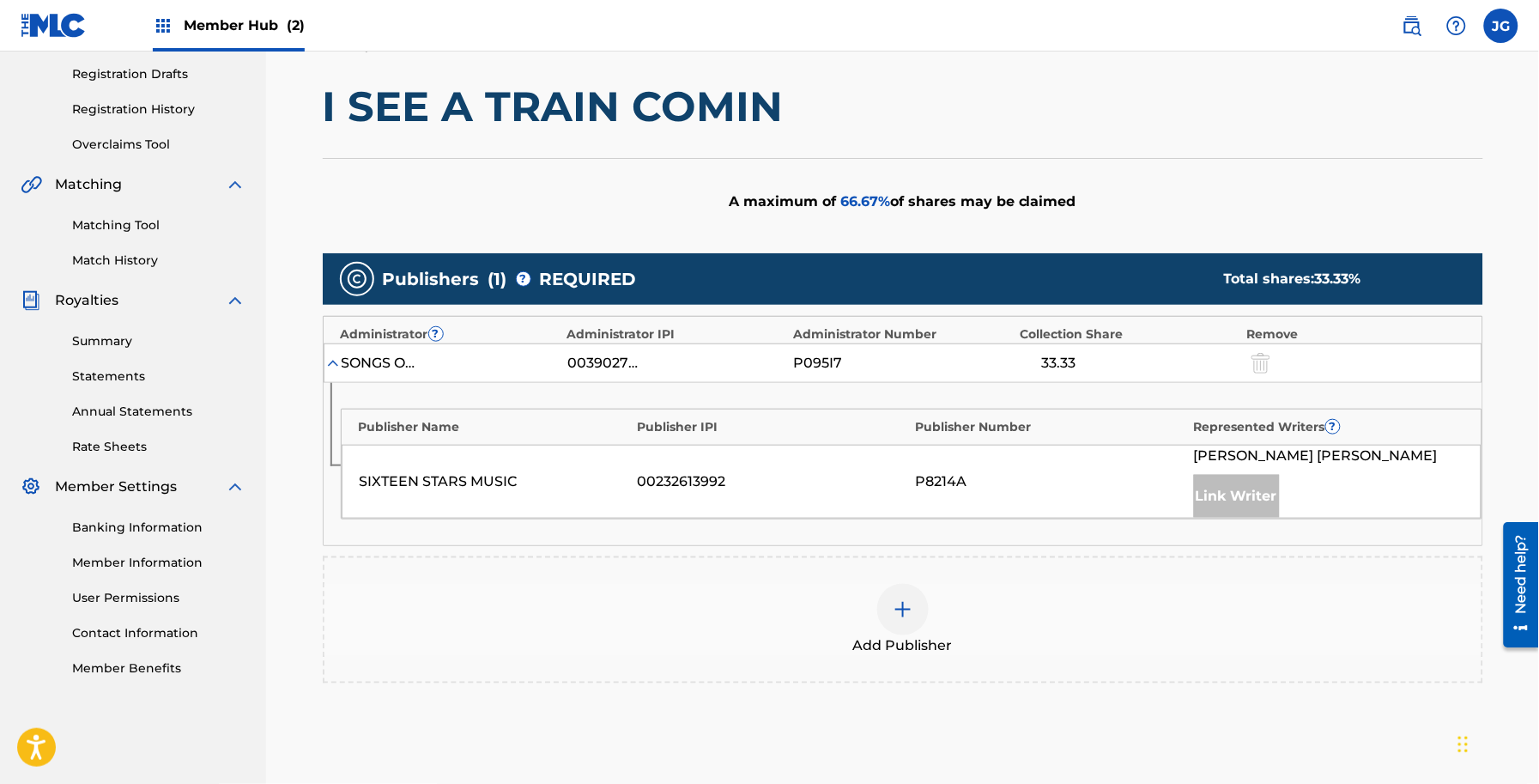
click at [848, 568] on div "Add Publisher" at bounding box center [903, 619] width 1161 height 127
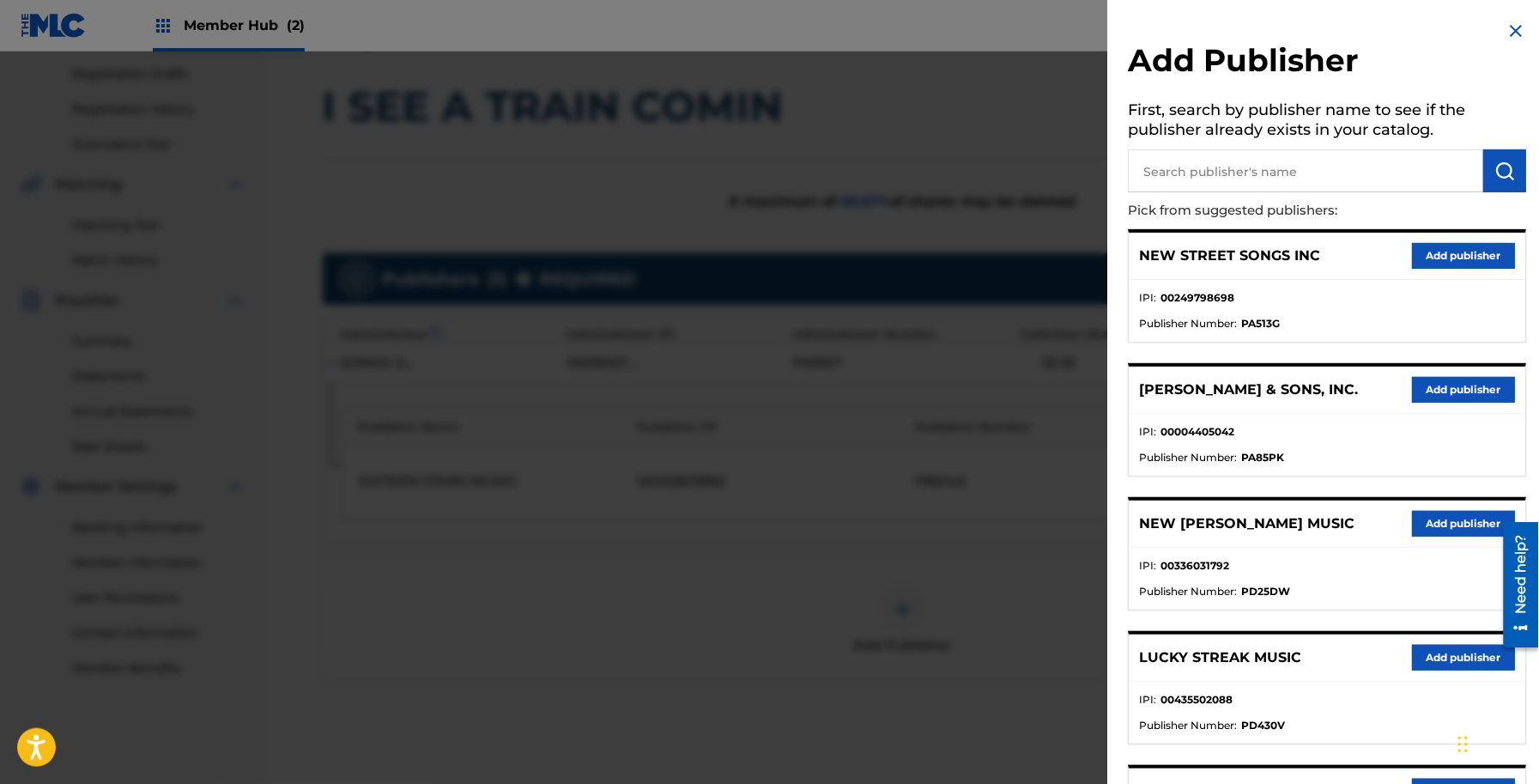
click at [1231, 152] on input "text" at bounding box center [1306, 171] width 355 height 43
type input "BUILT ON ROCK"
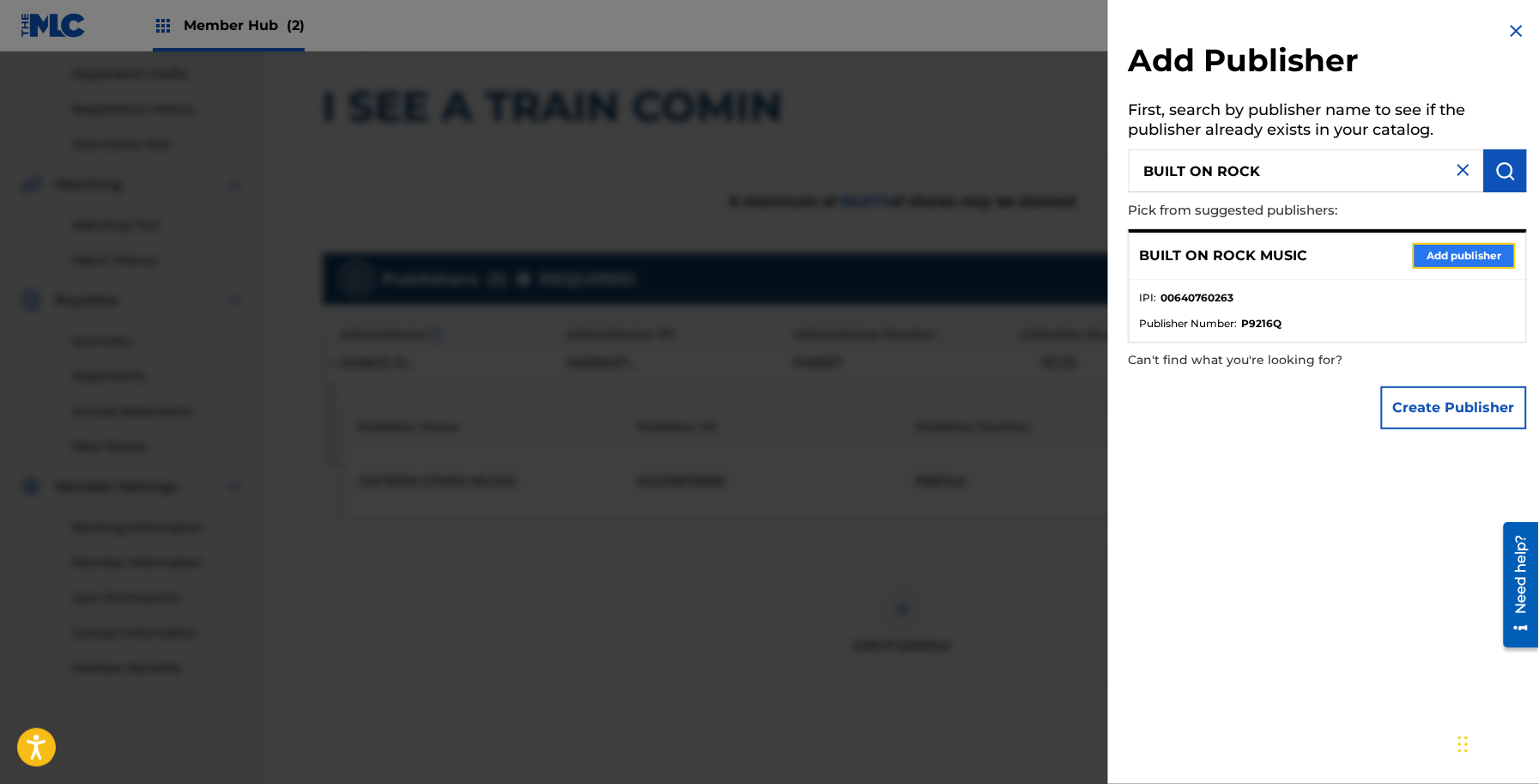
click at [1478, 251] on button "Add publisher" at bounding box center [1464, 255] width 103 height 26
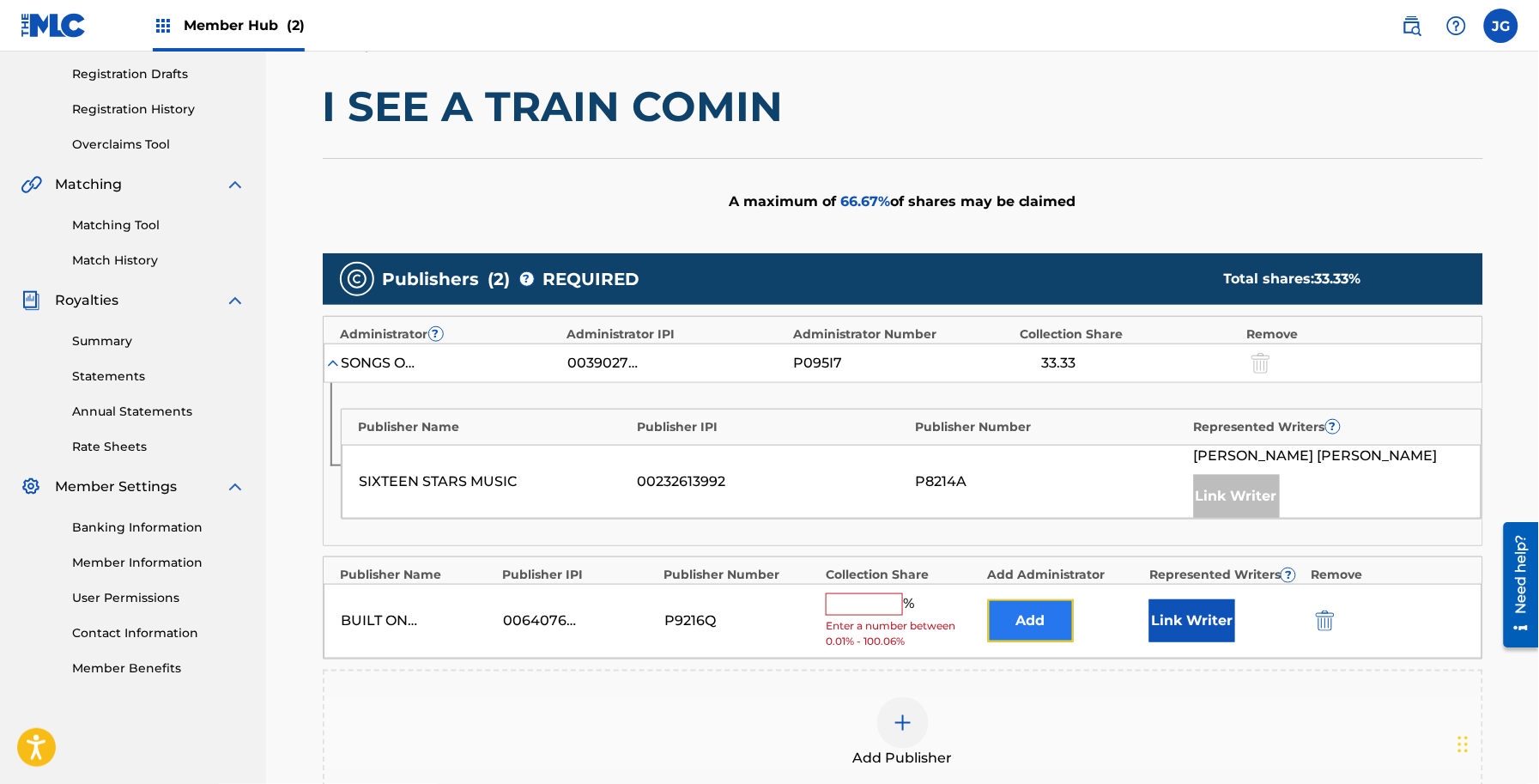
click at [1015, 629] on button "Add" at bounding box center [1031, 620] width 85 height 43
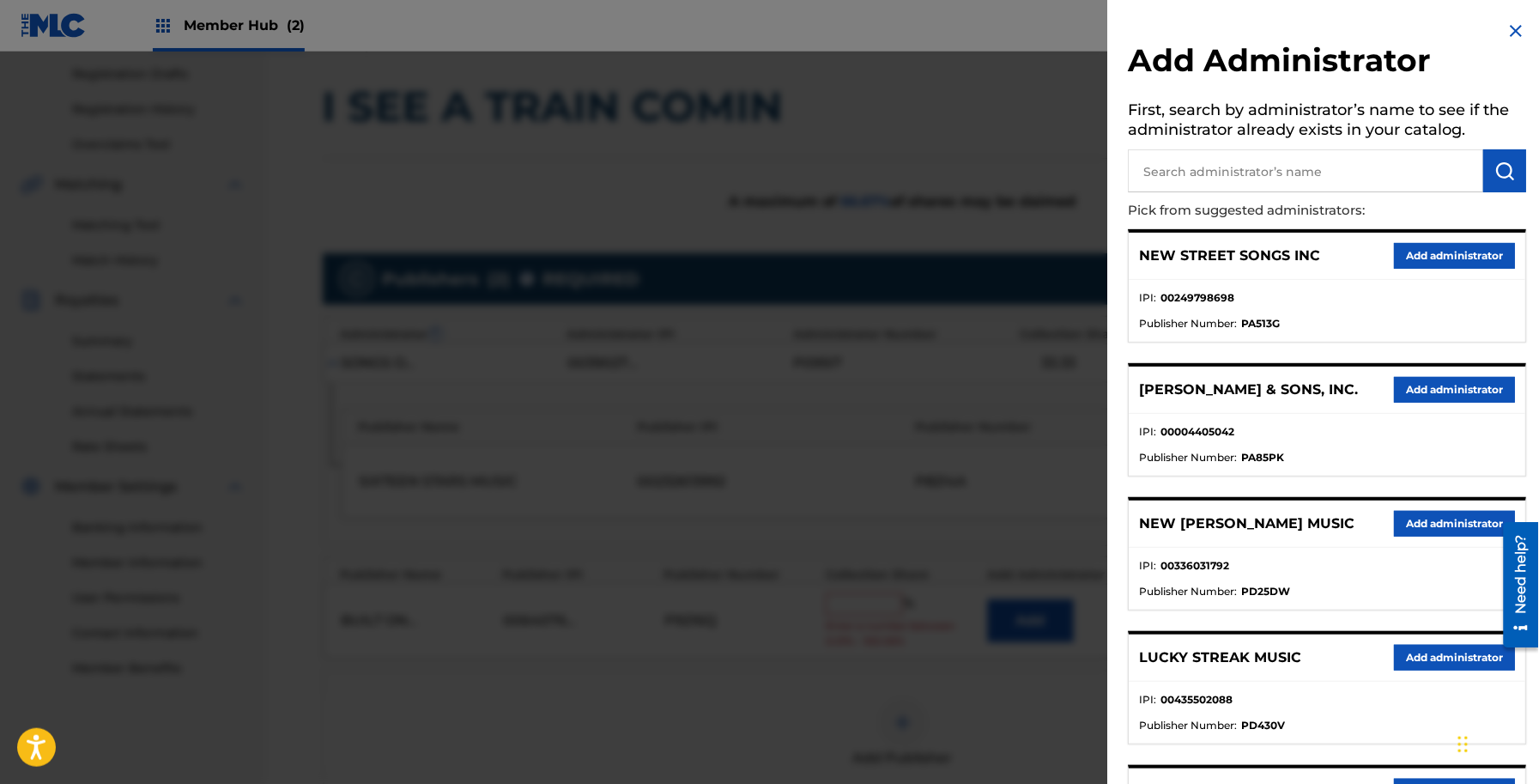
click at [1217, 182] on input "text" at bounding box center [1306, 171] width 355 height 43
type input "ADV"
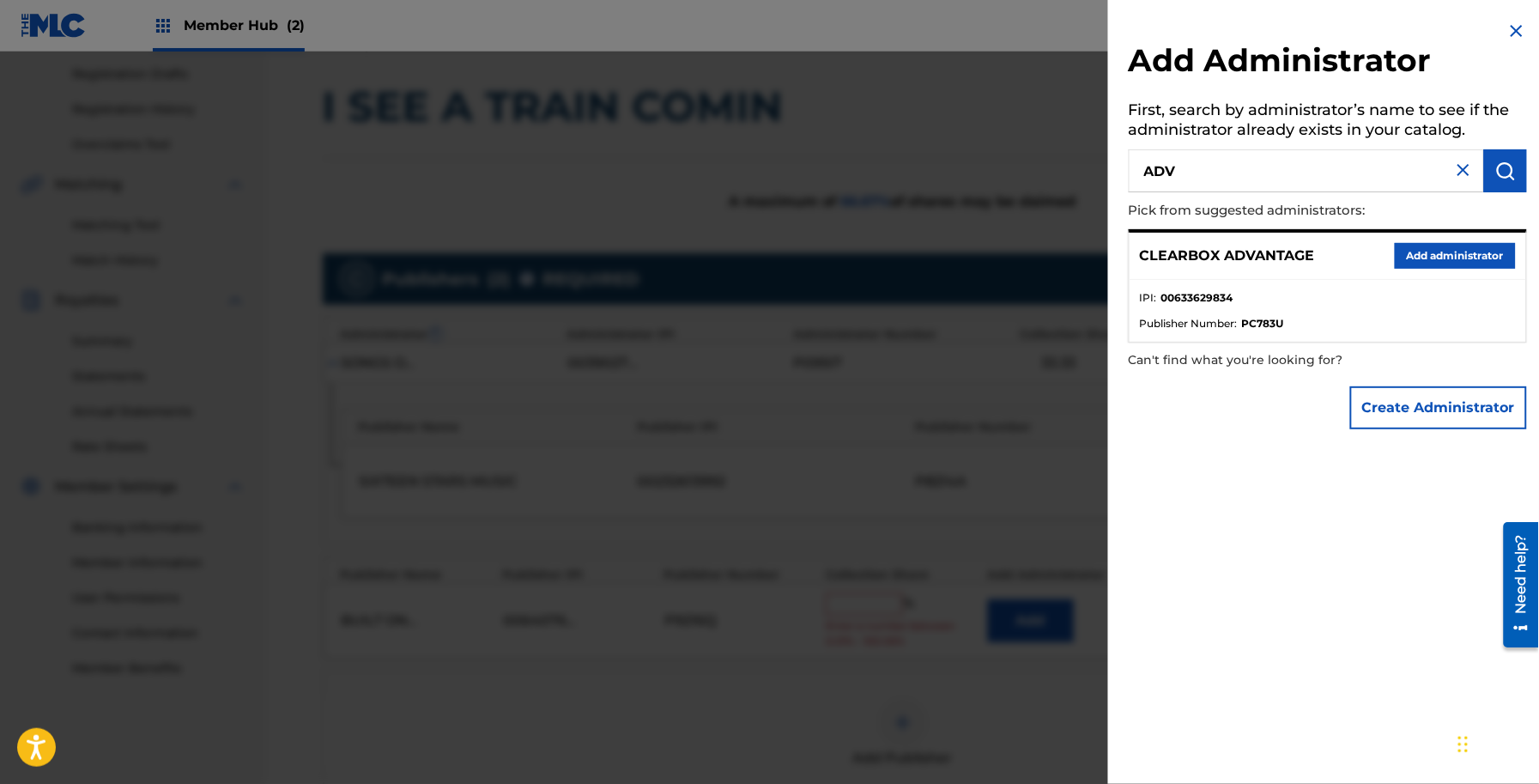
click at [1434, 229] on div "CLEARBOX ADVANTAGE Add administrator IPI : 00633629834 Publisher Number : PC783U" at bounding box center [1327, 285] width 398 height 114
click at [1442, 243] on button "Add administrator" at bounding box center [1456, 255] width 121 height 26
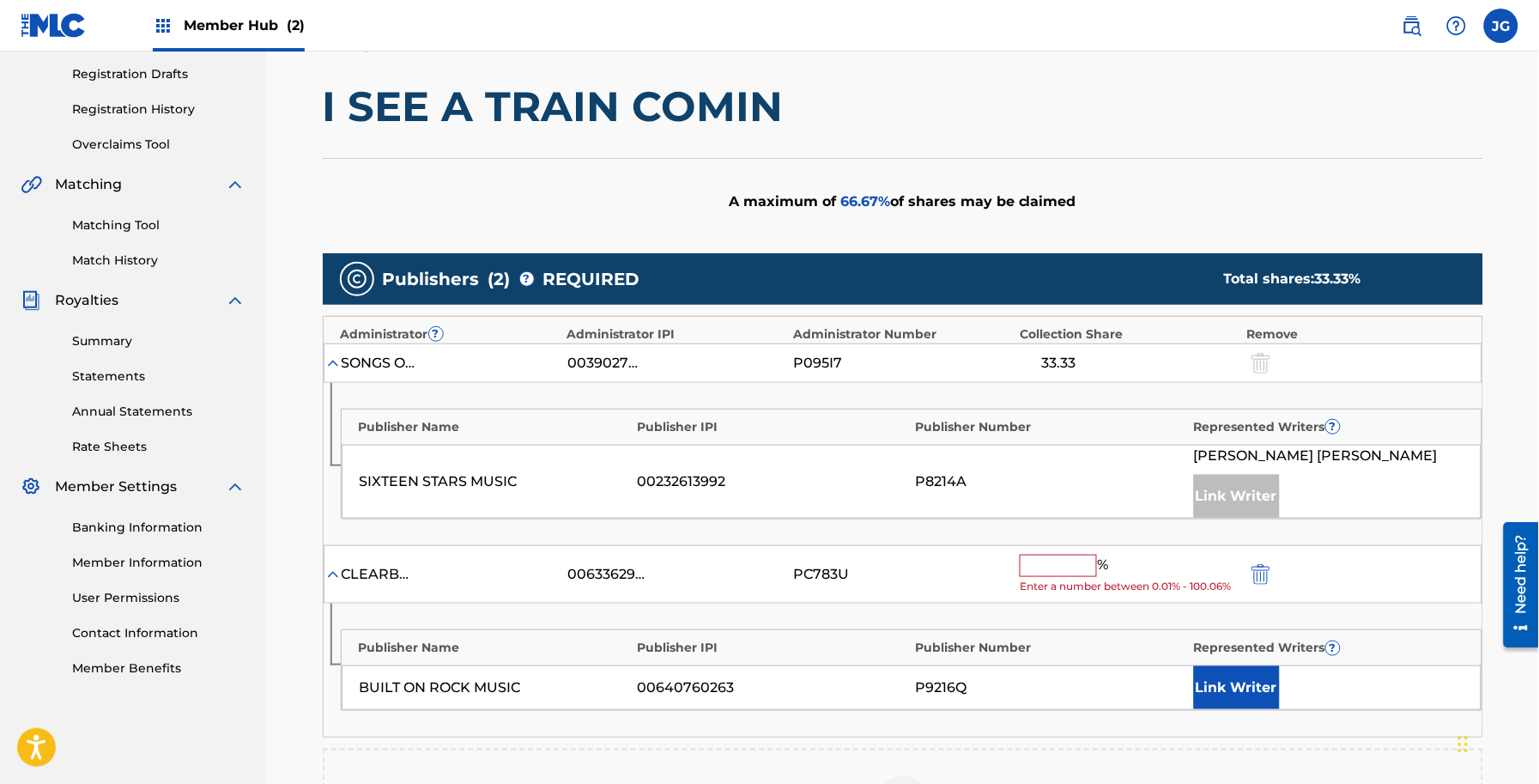
click at [1031, 572] on input "text" at bounding box center [1059, 565] width 78 height 22
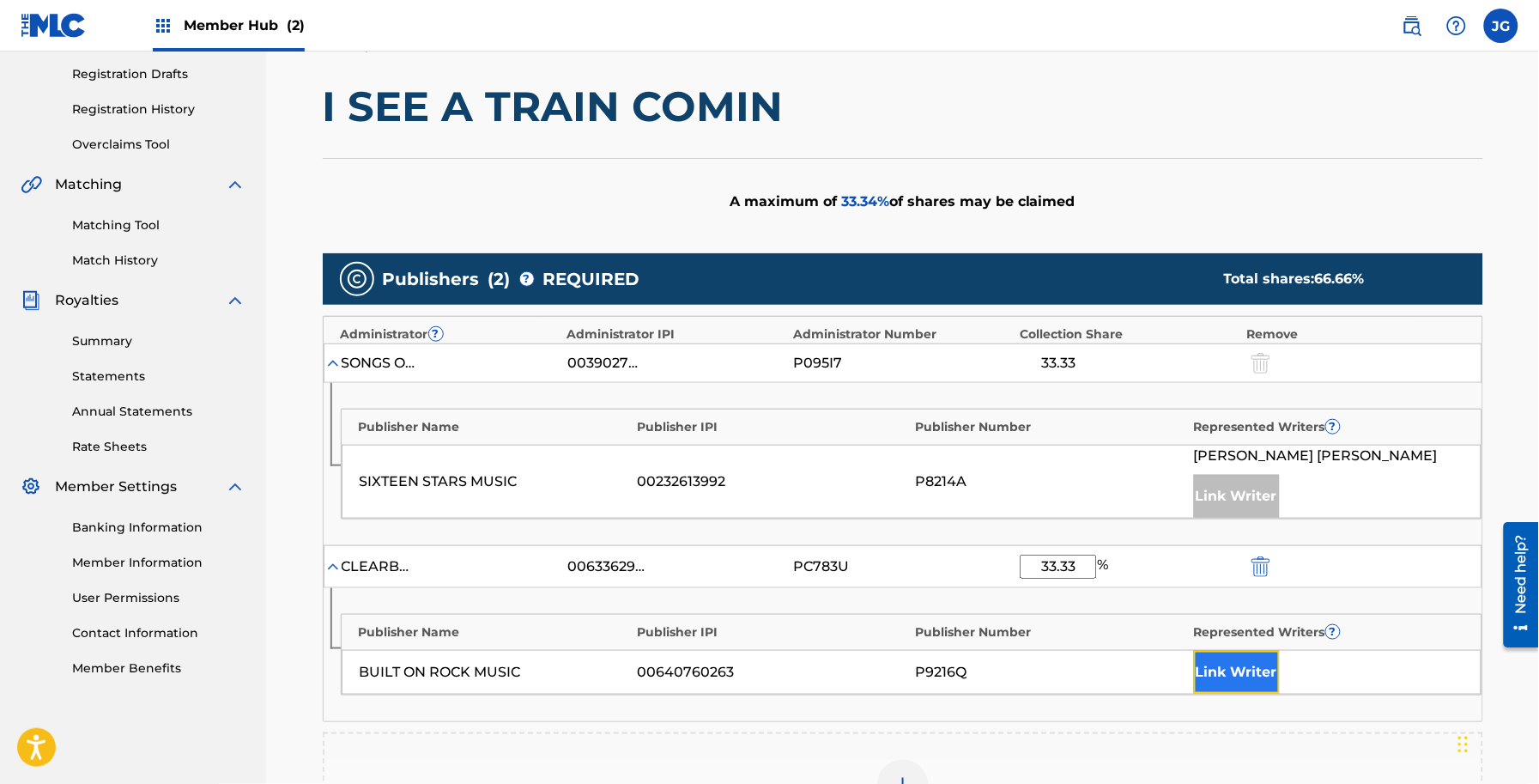
click at [1243, 663] on button "Link Writer" at bounding box center [1237, 672] width 85 height 43
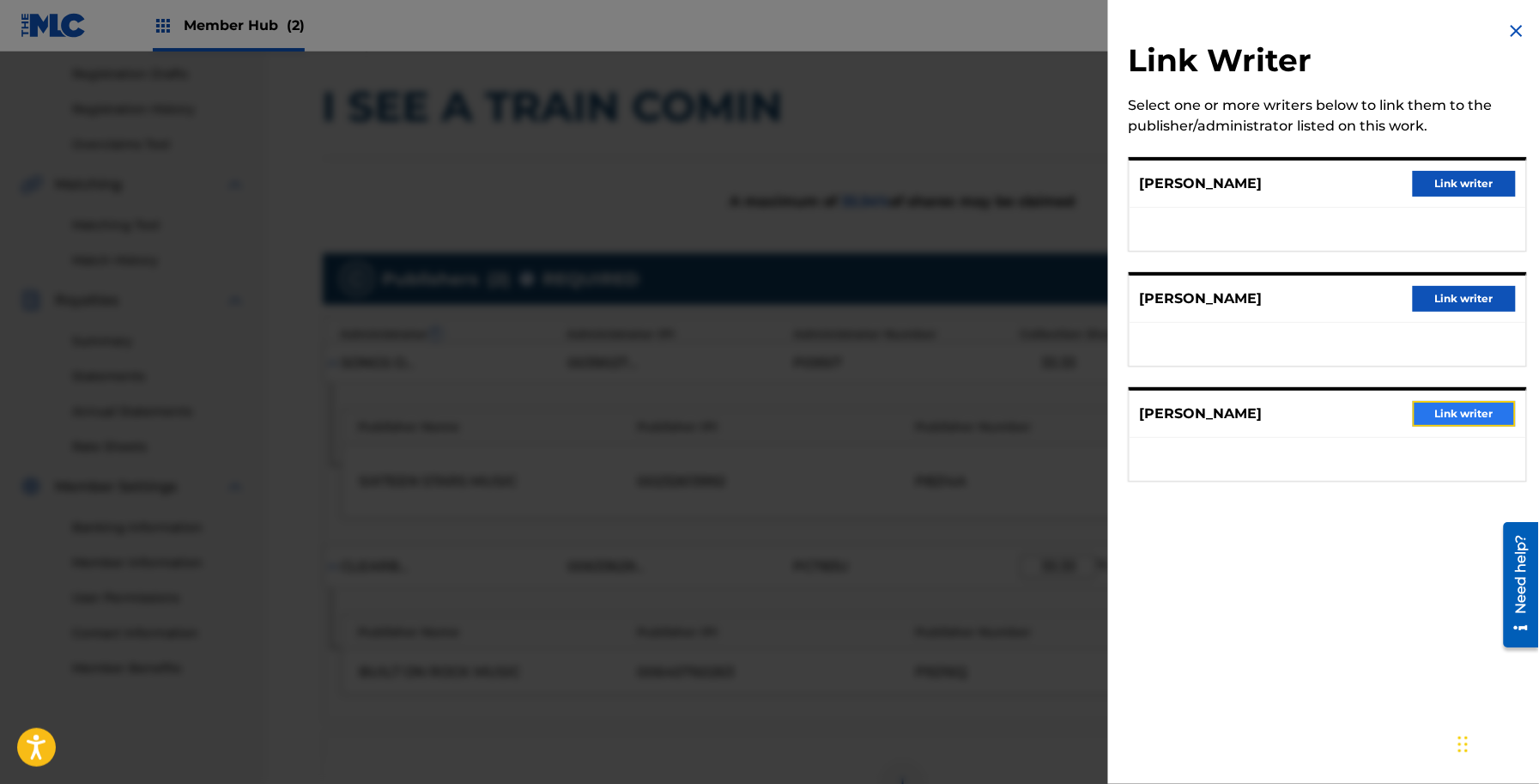
click at [1430, 412] on button "Link writer" at bounding box center [1464, 413] width 103 height 26
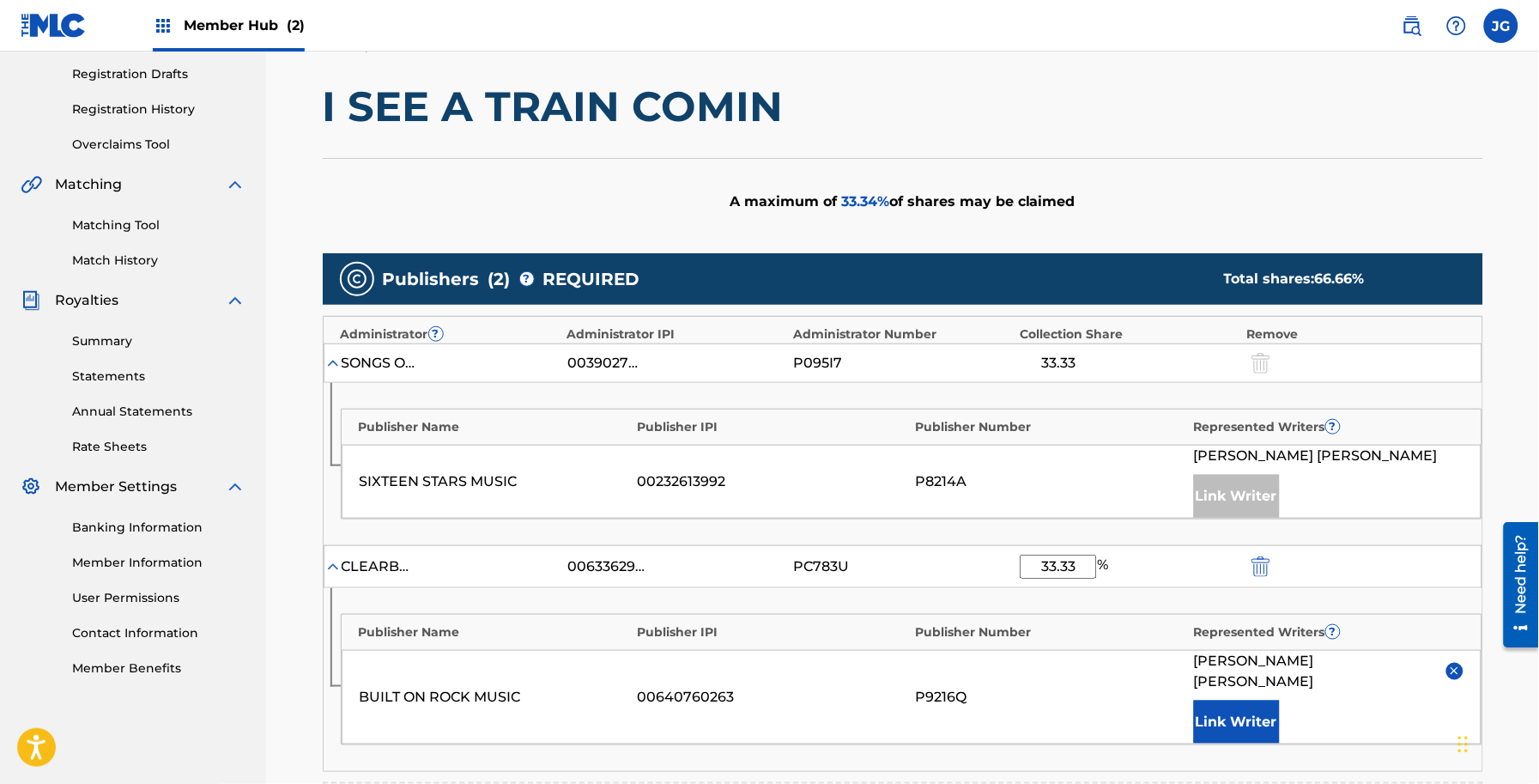
click at [1084, 562] on input "33.33" at bounding box center [1059, 566] width 78 height 24
type input "33.34"
click at [1515, 479] on div "Claiming Tool Search Add Publishers & Shares Review Submit Add Publishers & Sha…" at bounding box center [902, 435] width 1273 height 1336
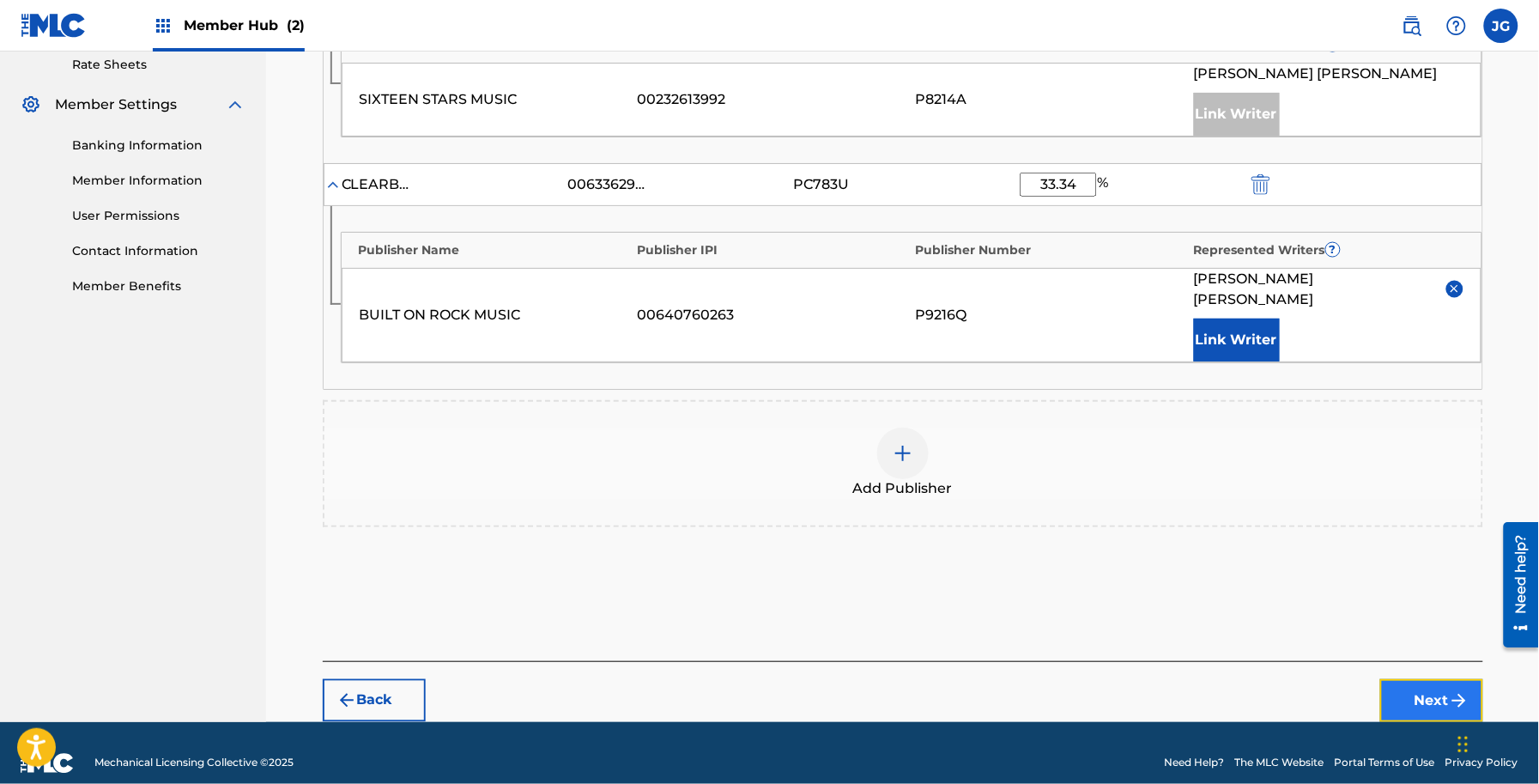
click at [1404, 679] on button "Next" at bounding box center [1431, 701] width 103 height 43
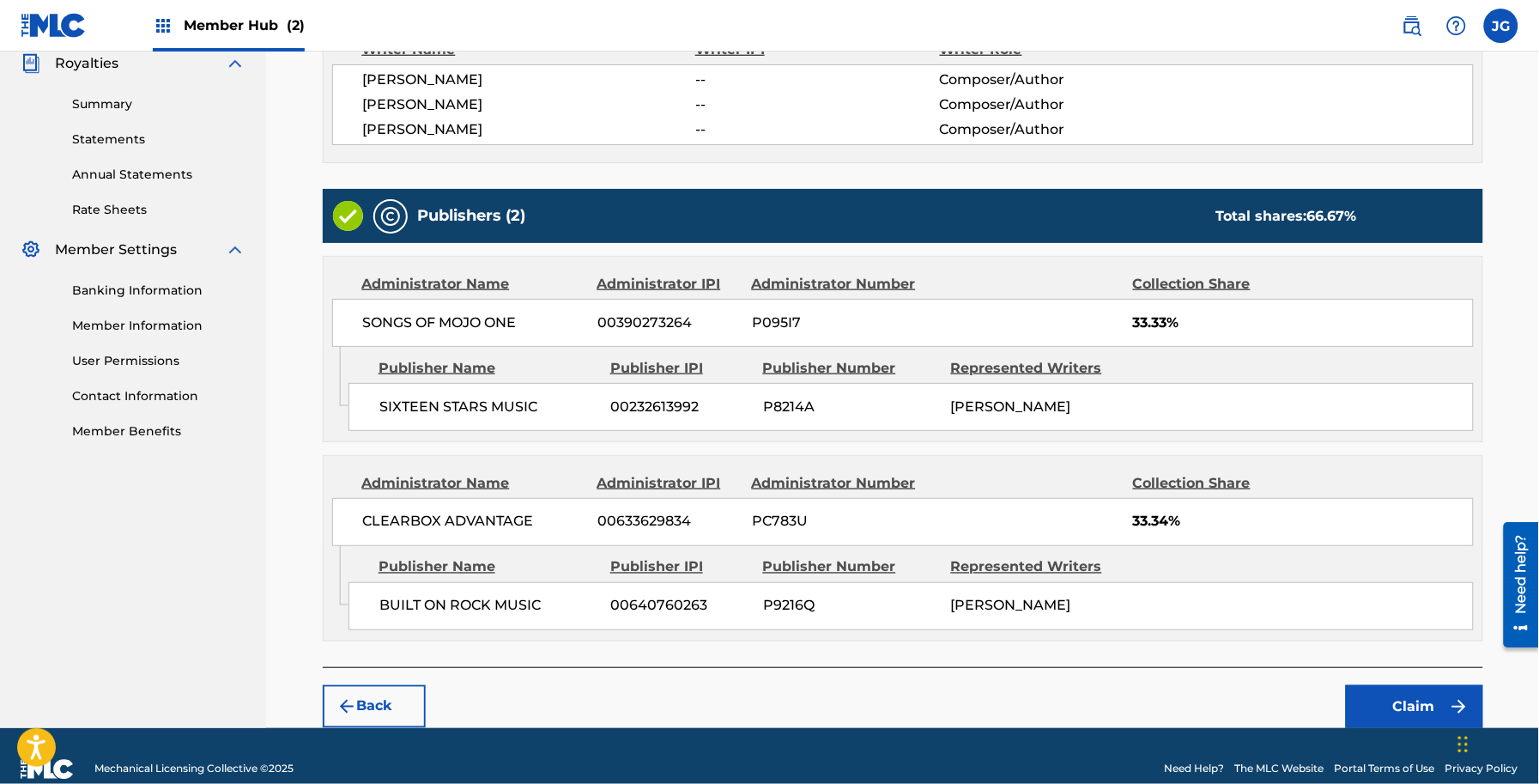
scroll to position [549, 0]
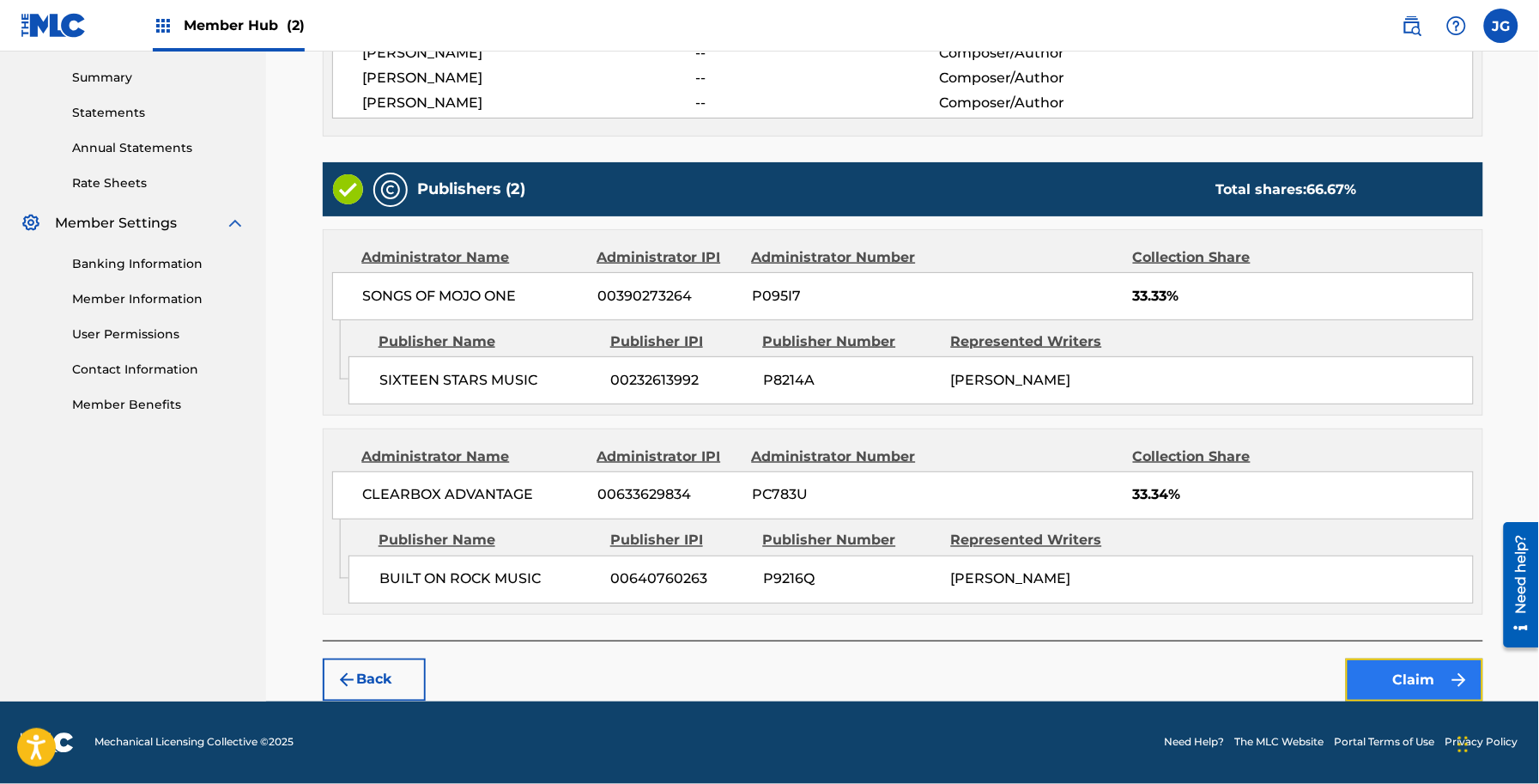
click at [1388, 685] on button "Claim" at bounding box center [1415, 680] width 138 height 43
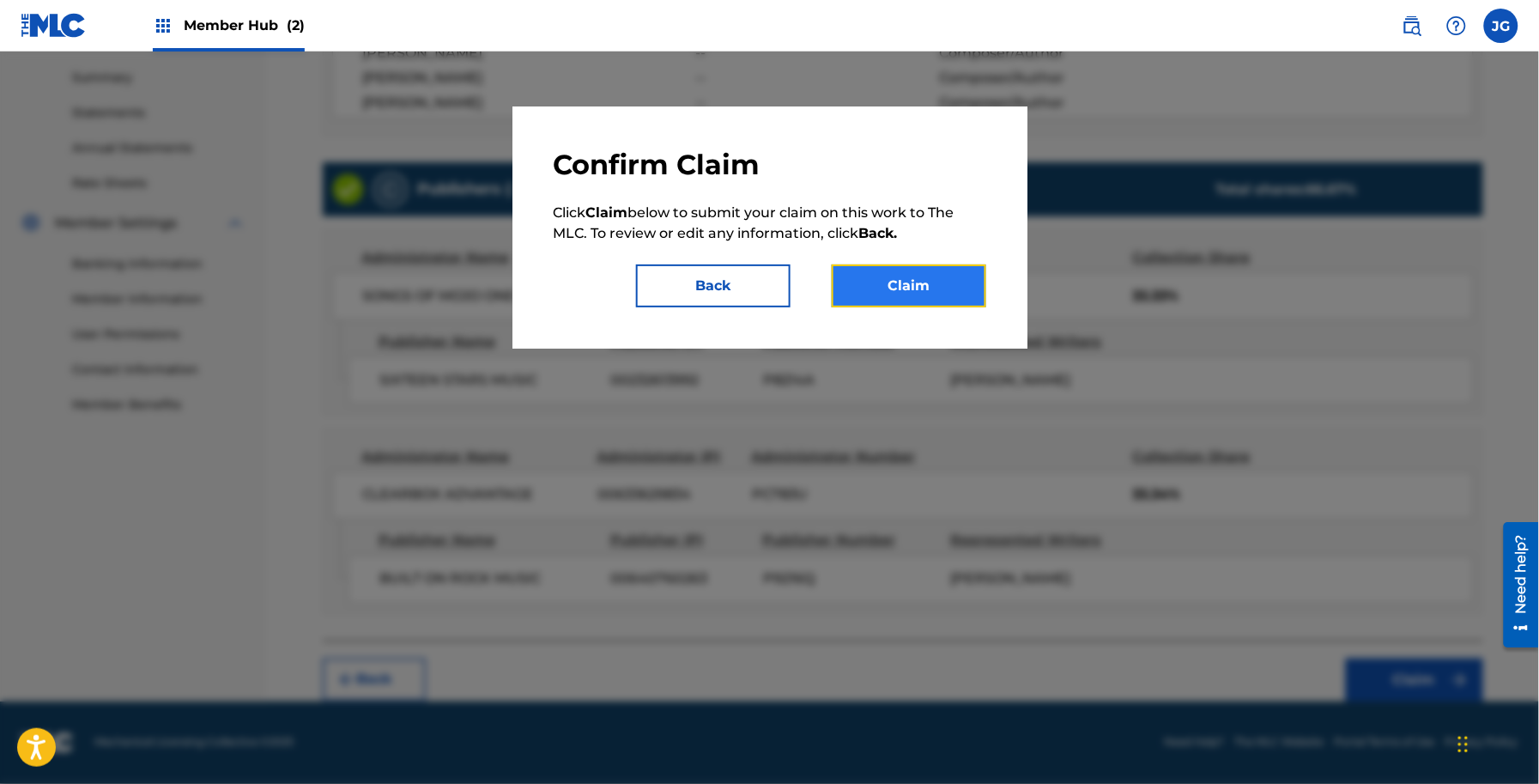
click at [935, 288] on button "Claim" at bounding box center [908, 285] width 154 height 43
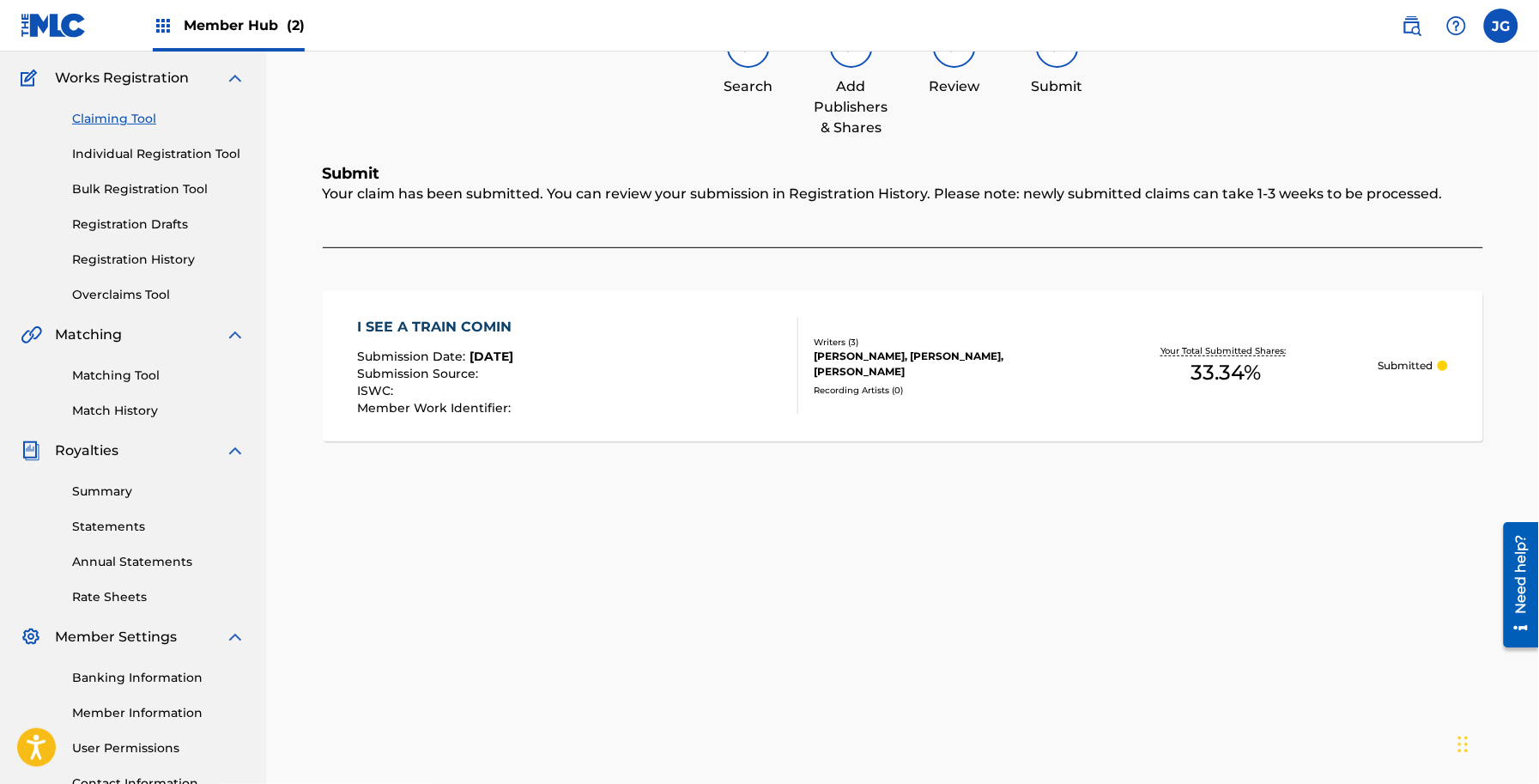
scroll to position [0, 0]
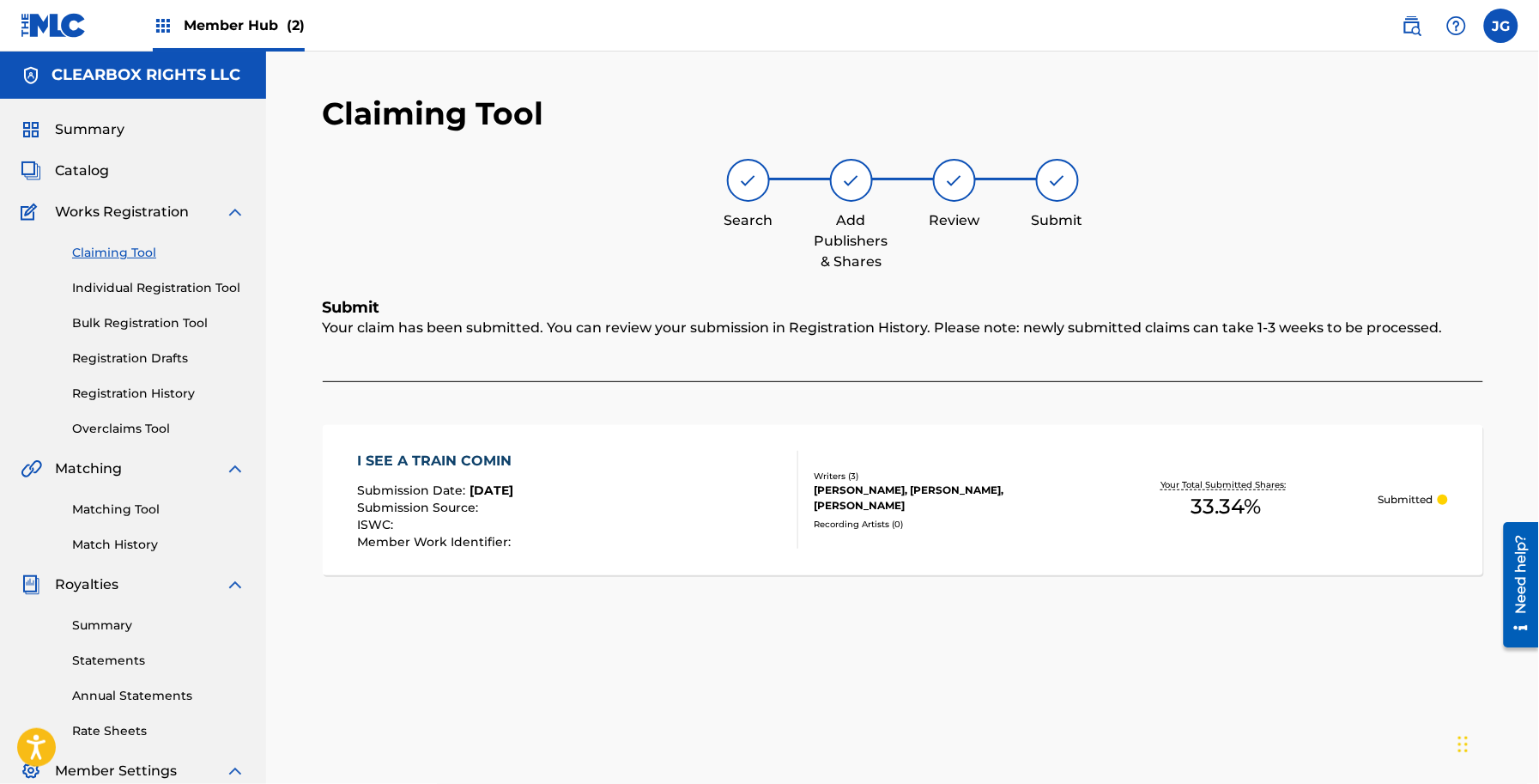
click at [66, 280] on div "Claiming Tool Individual Registration Tool Bulk Registration Tool Registration …" at bounding box center [133, 330] width 225 height 215
click at [88, 288] on link "Individual Registration Tool" at bounding box center [158, 288] width 174 height 18
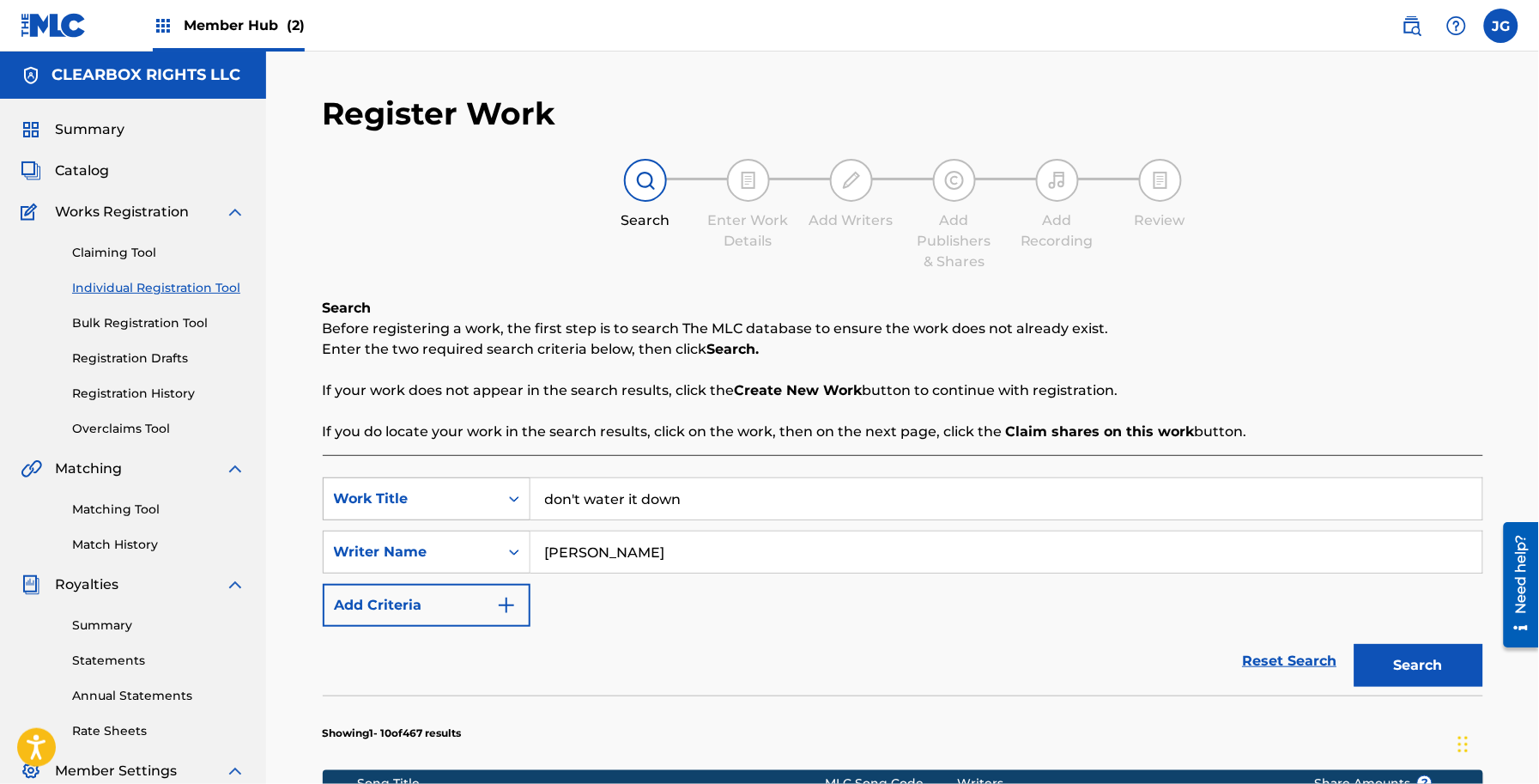
drag, startPoint x: 549, startPoint y: 507, endPoint x: 486, endPoint y: 508, distance: 63.0
click at [487, 508] on div "SearchWithCriteriaeb6062e7-985a-487b-b80d-a3cb23de8f10 Work Title don't water i…" at bounding box center [903, 499] width 1161 height 43
type input "LOVE IS A WHEEL"
drag, startPoint x: 678, startPoint y: 561, endPoint x: 442, endPoint y: 572, distance: 236.3
click at [442, 572] on div "SearchWithCriteria07d46623-a3eb-468f-9454-967d1cbb5ed6 Writer Name nicholson" at bounding box center [903, 552] width 1161 height 43
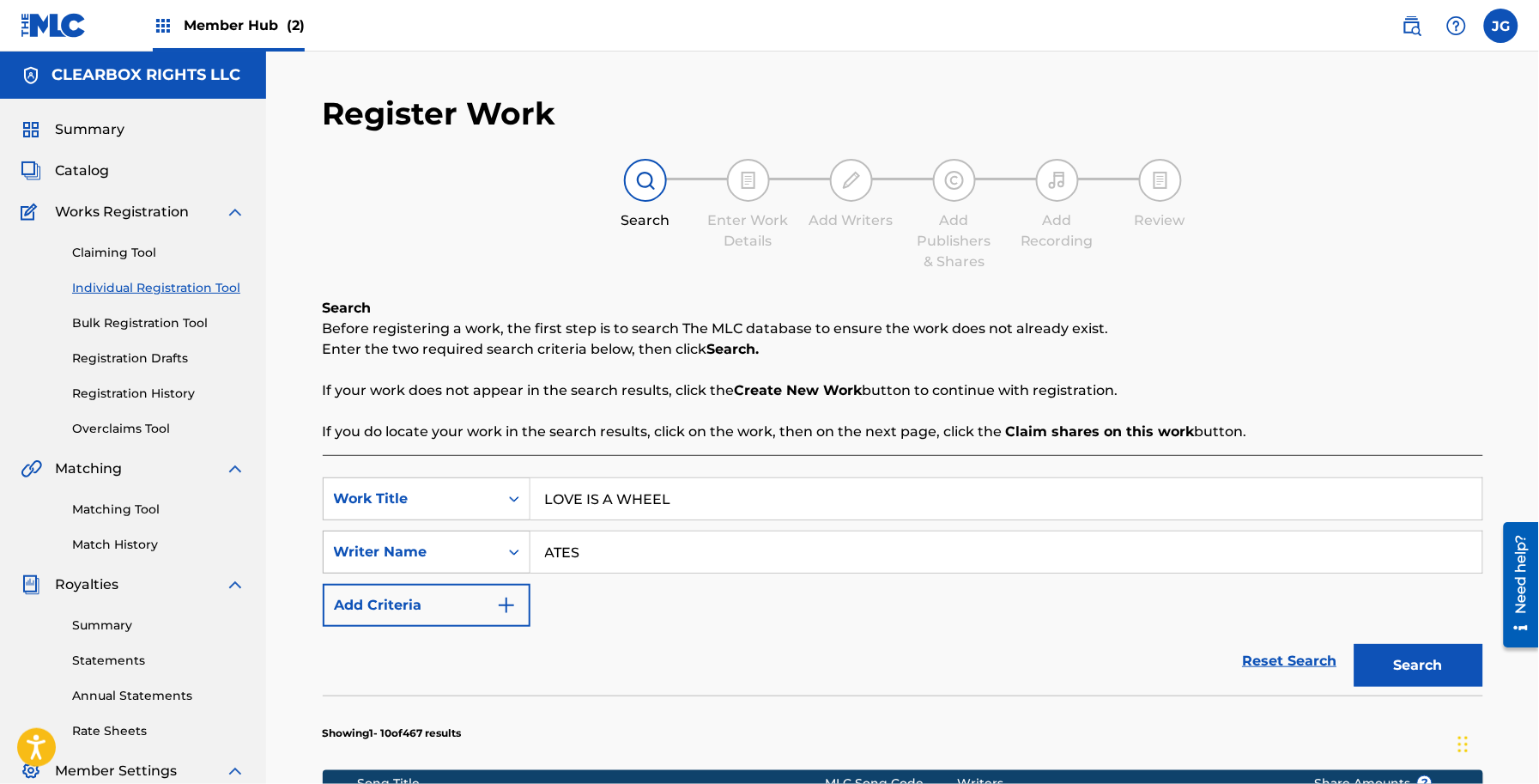
click at [1355, 643] on button "Search" at bounding box center [1419, 665] width 129 height 43
click at [546, 558] on input "ATES" at bounding box center [1006, 552] width 952 height 41
type input "YATES"
click at [1355, 643] on button "Search" at bounding box center [1419, 665] width 129 height 43
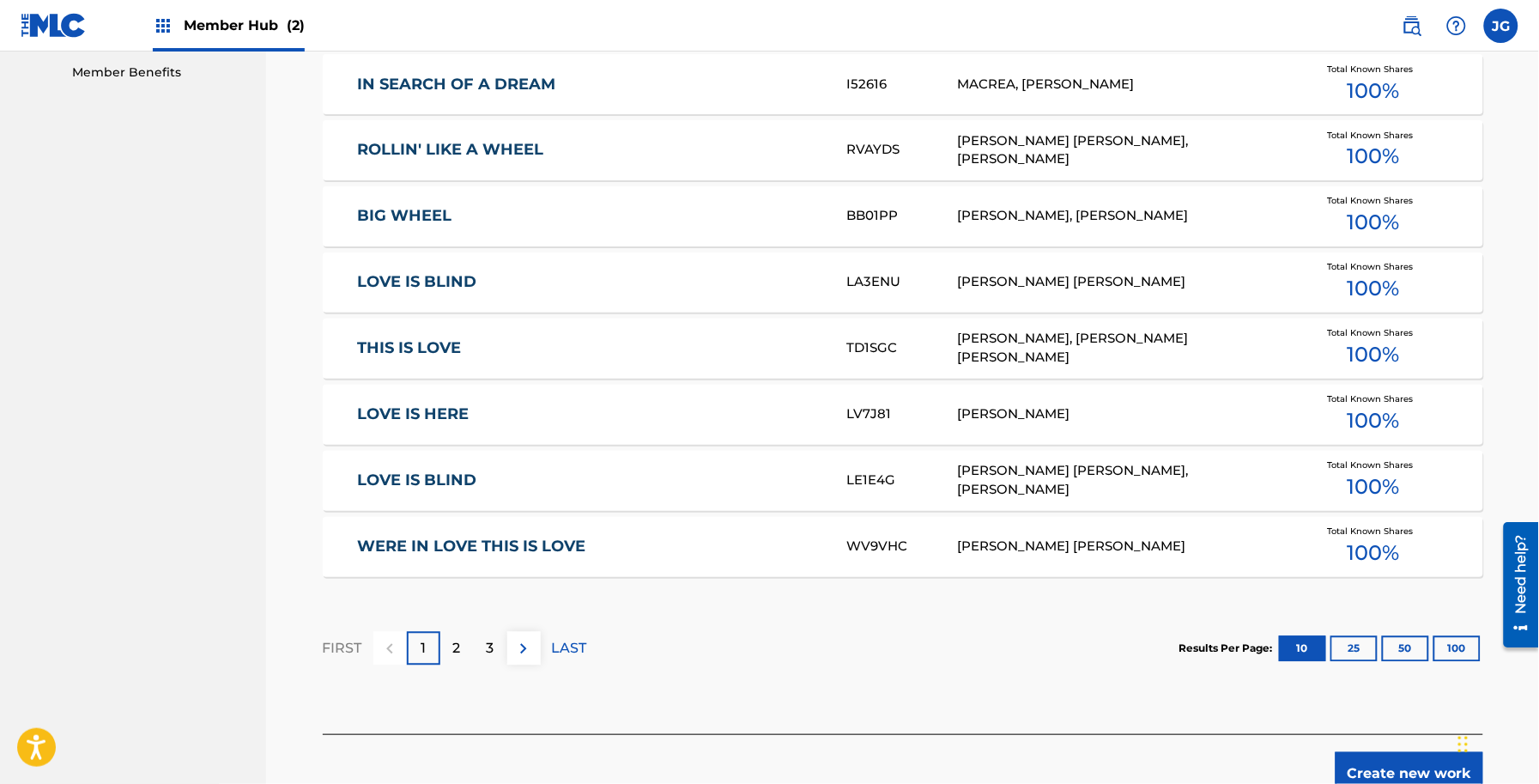
scroll to position [972, 0]
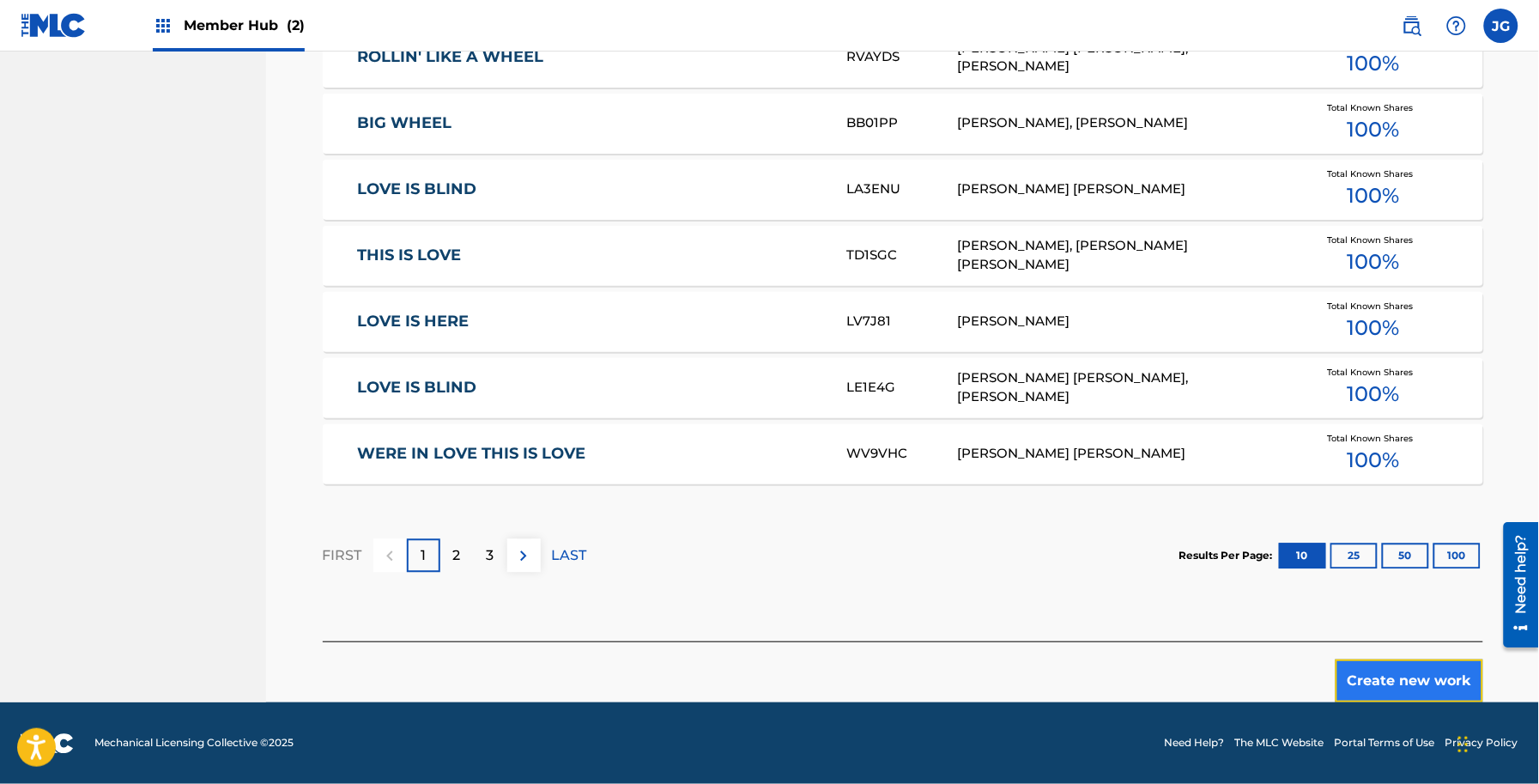
click at [1388, 668] on button "Create new work" at bounding box center [1409, 680] width 147 height 43
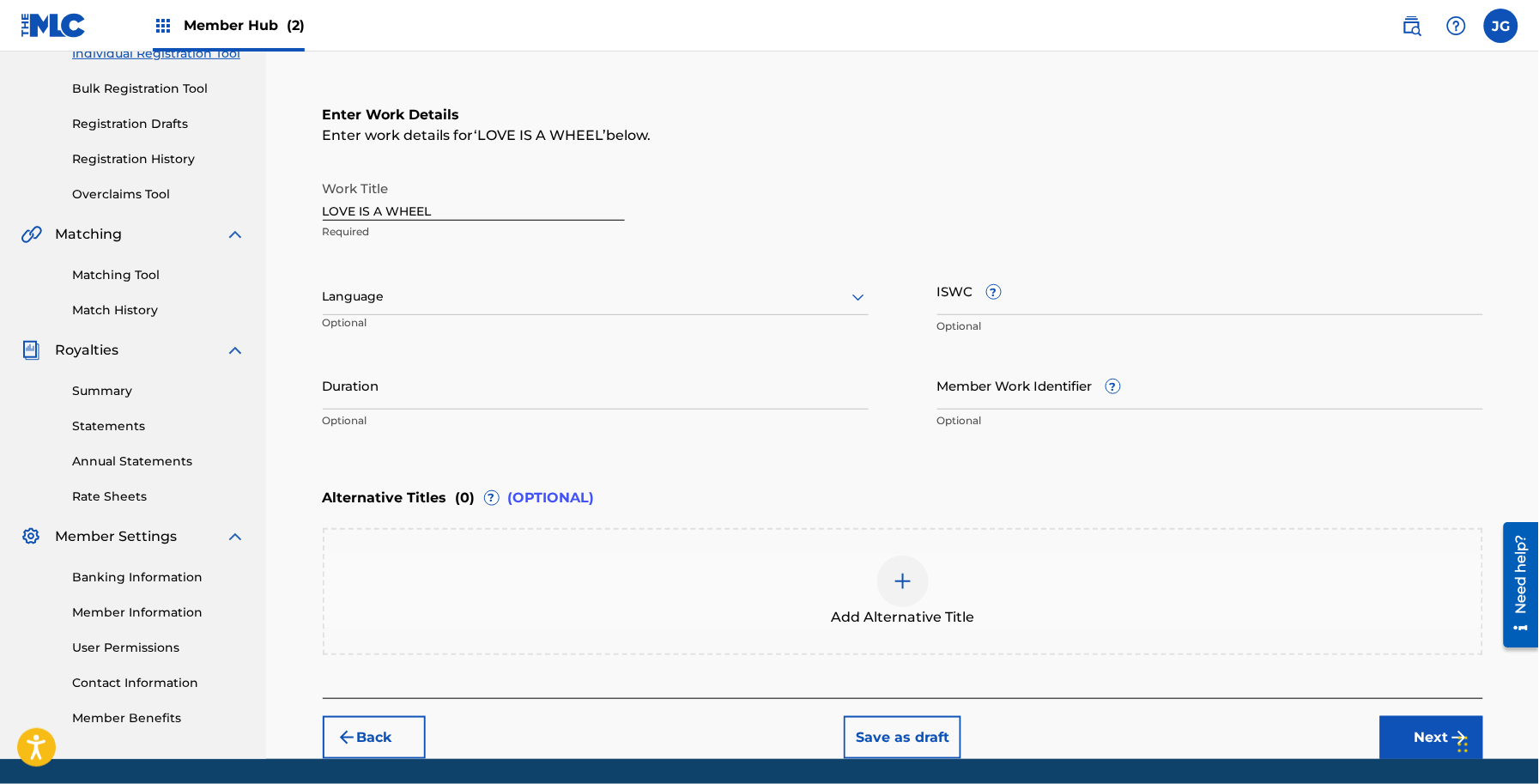
scroll to position [182, 0]
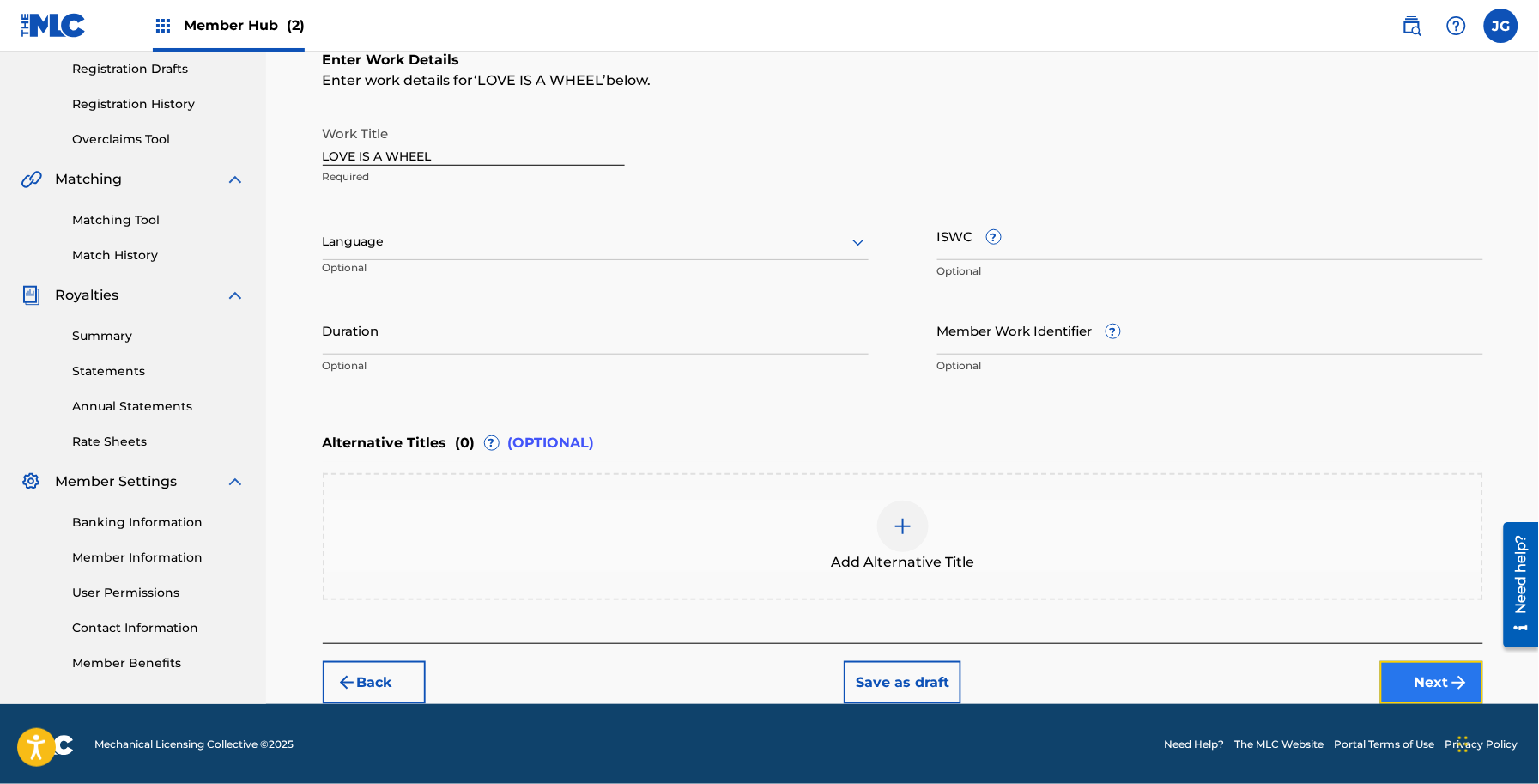
click at [1419, 675] on button "Next" at bounding box center [1431, 682] width 103 height 43
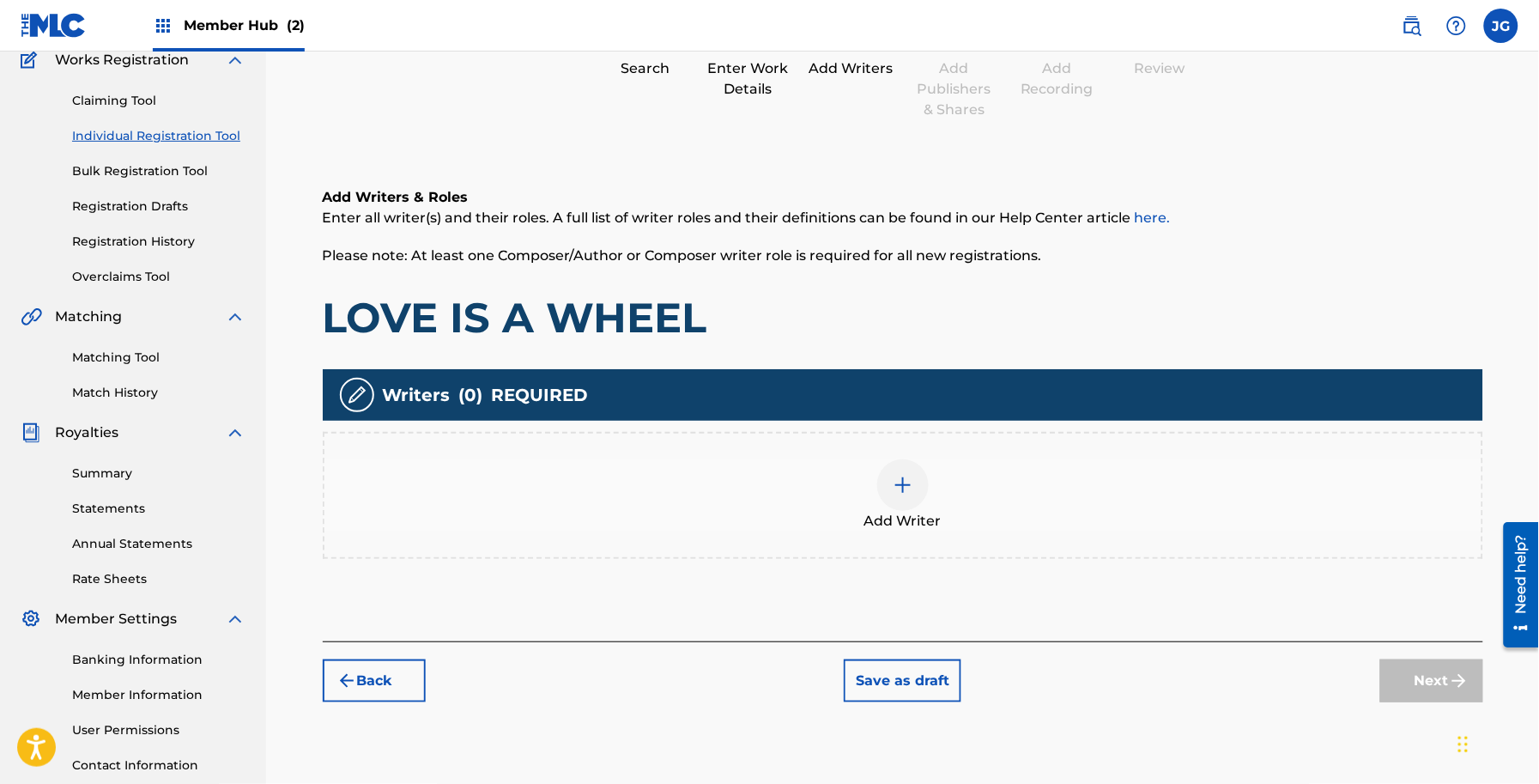
scroll to position [279, 0]
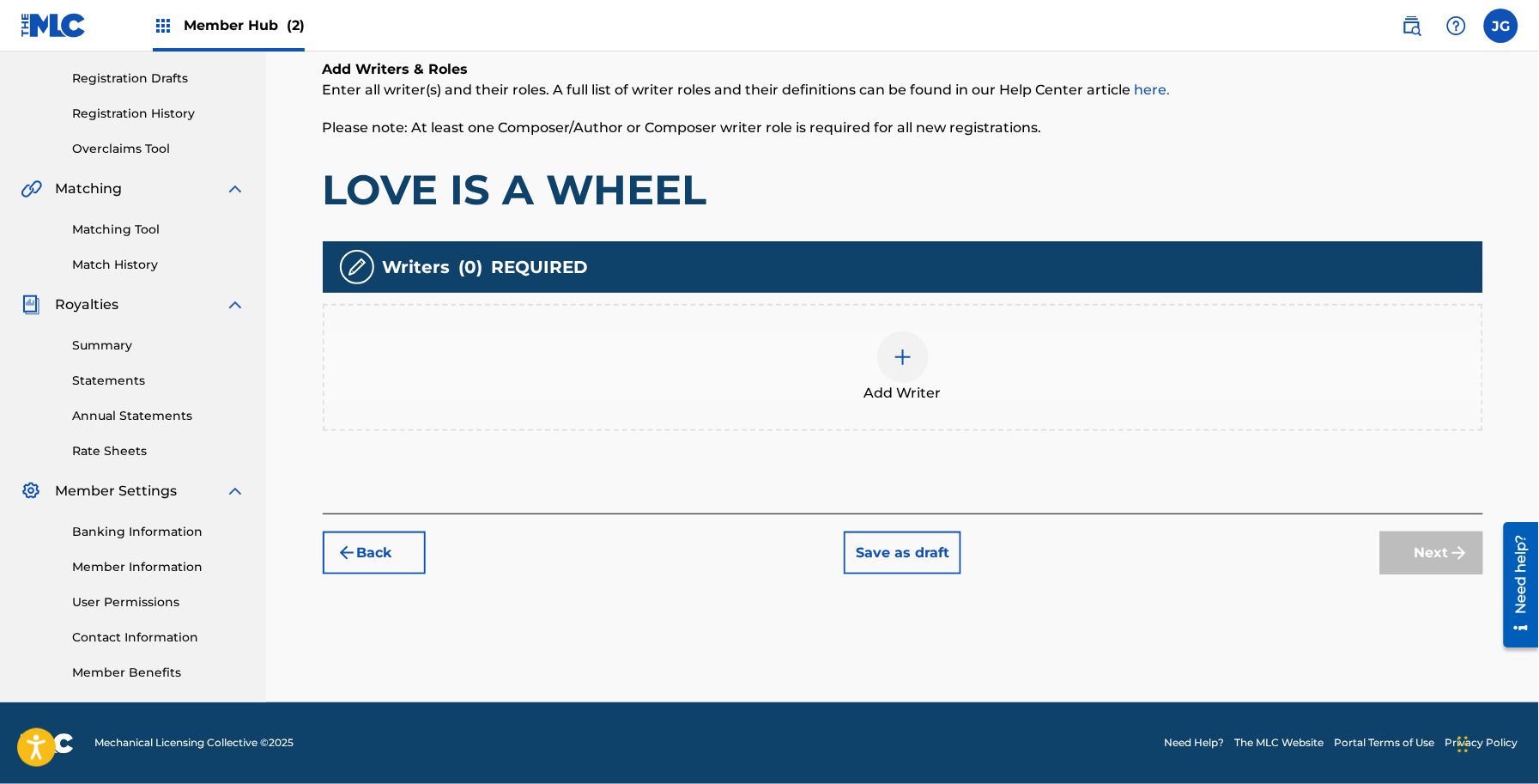
click at [591, 331] on div "Add Writer" at bounding box center [902, 367] width 1157 height 72
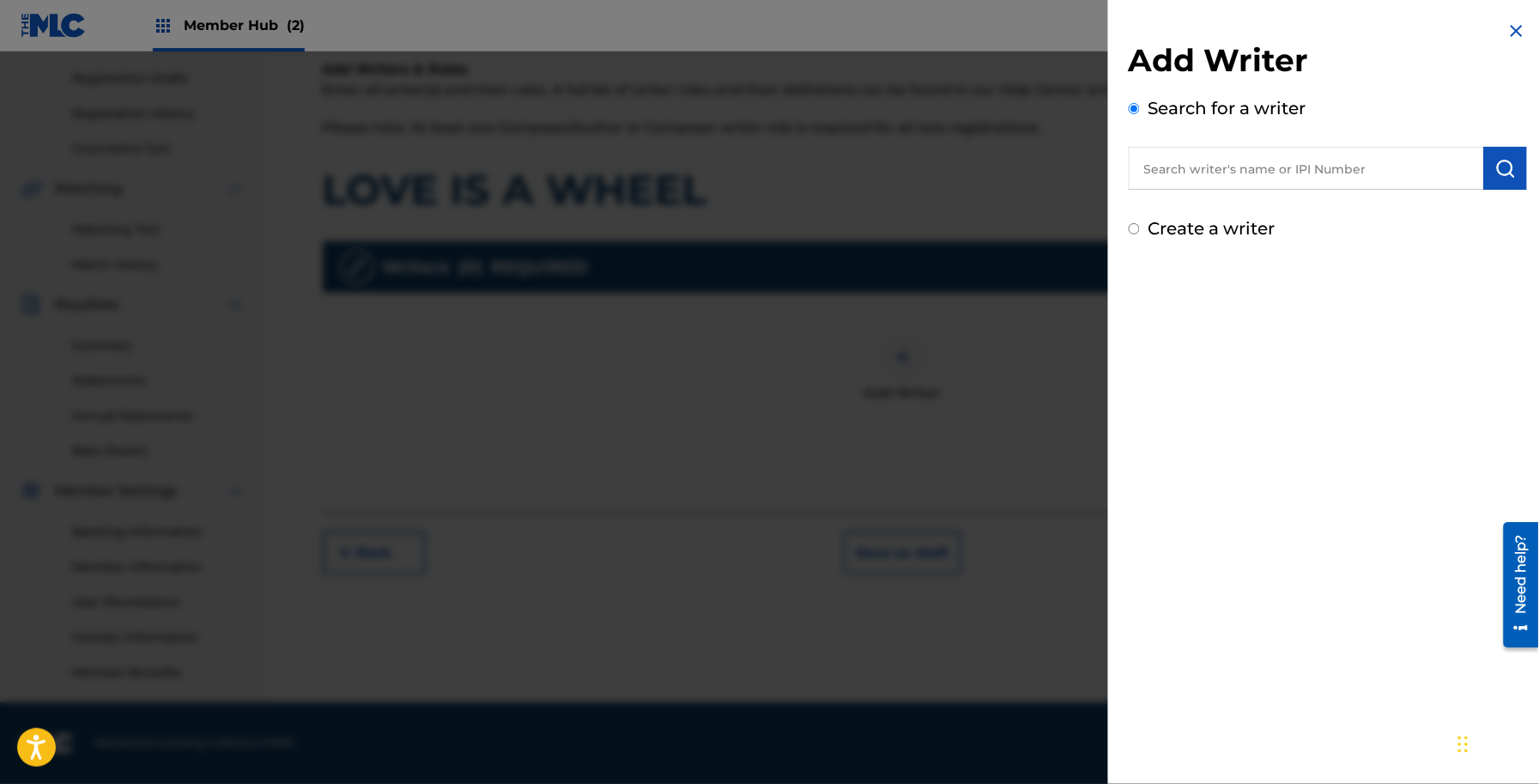
click at [1241, 189] on input "text" at bounding box center [1306, 168] width 355 height 43
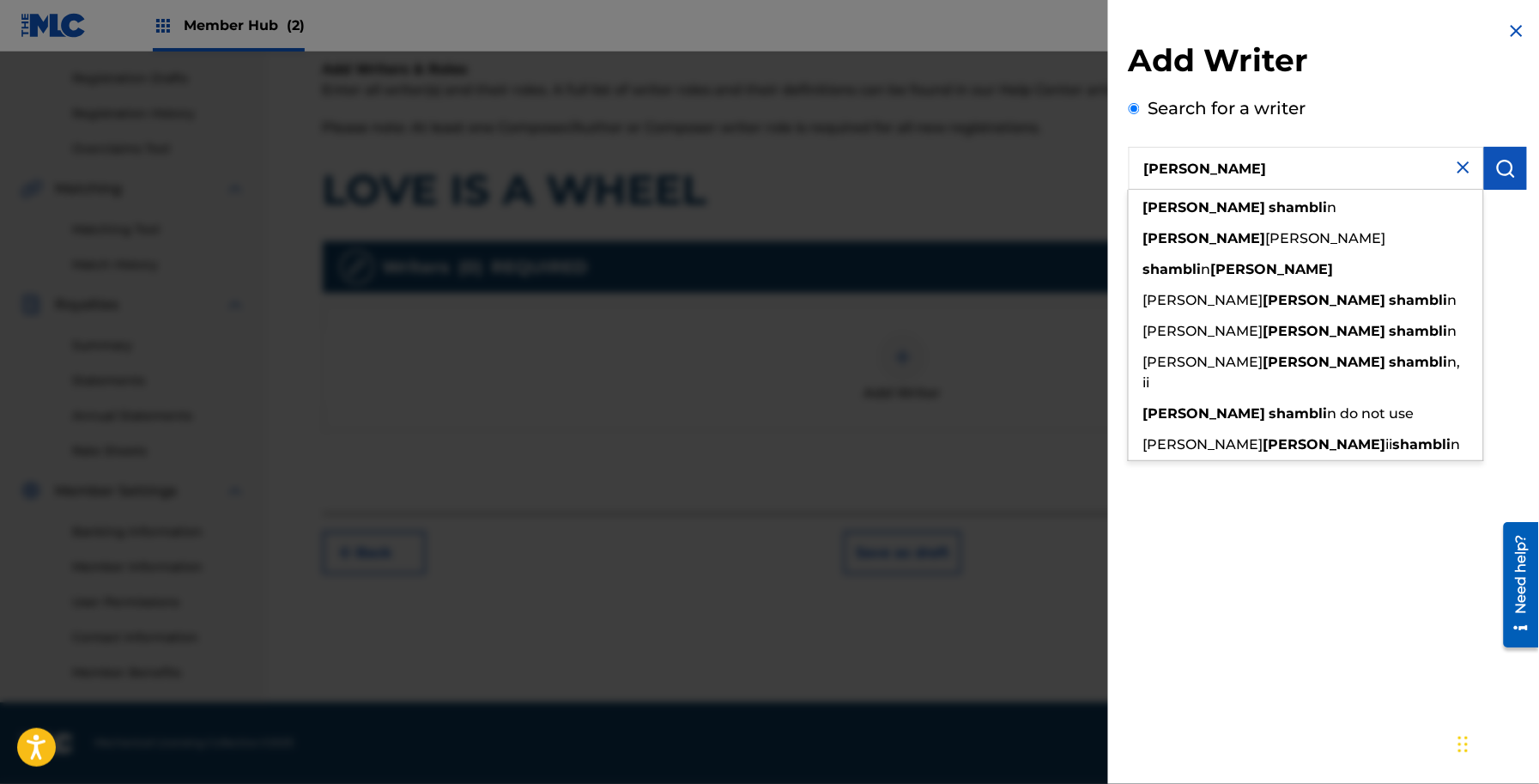
type input "[PERSON_NAME]"
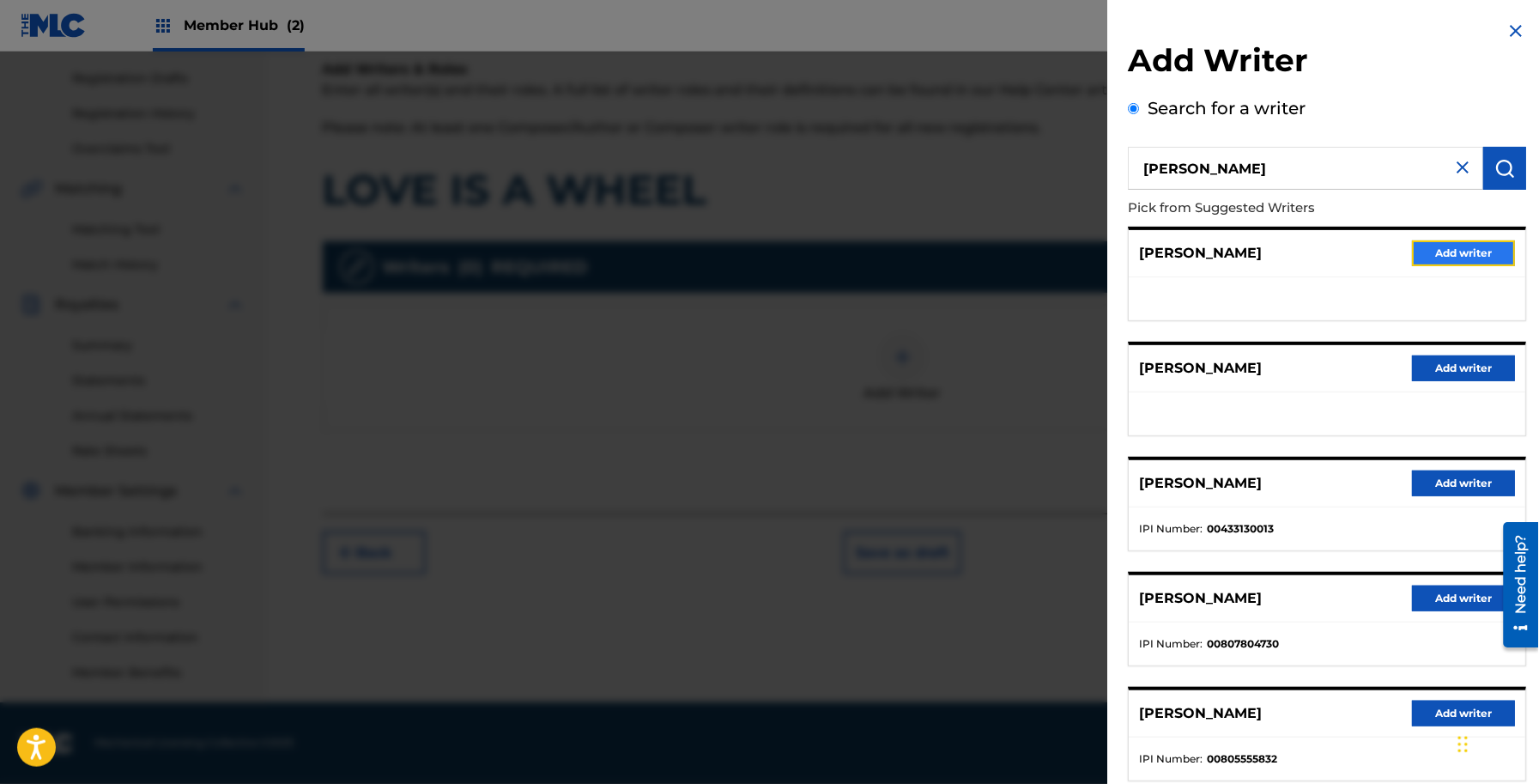
click at [1464, 249] on button "Add writer" at bounding box center [1464, 253] width 103 height 26
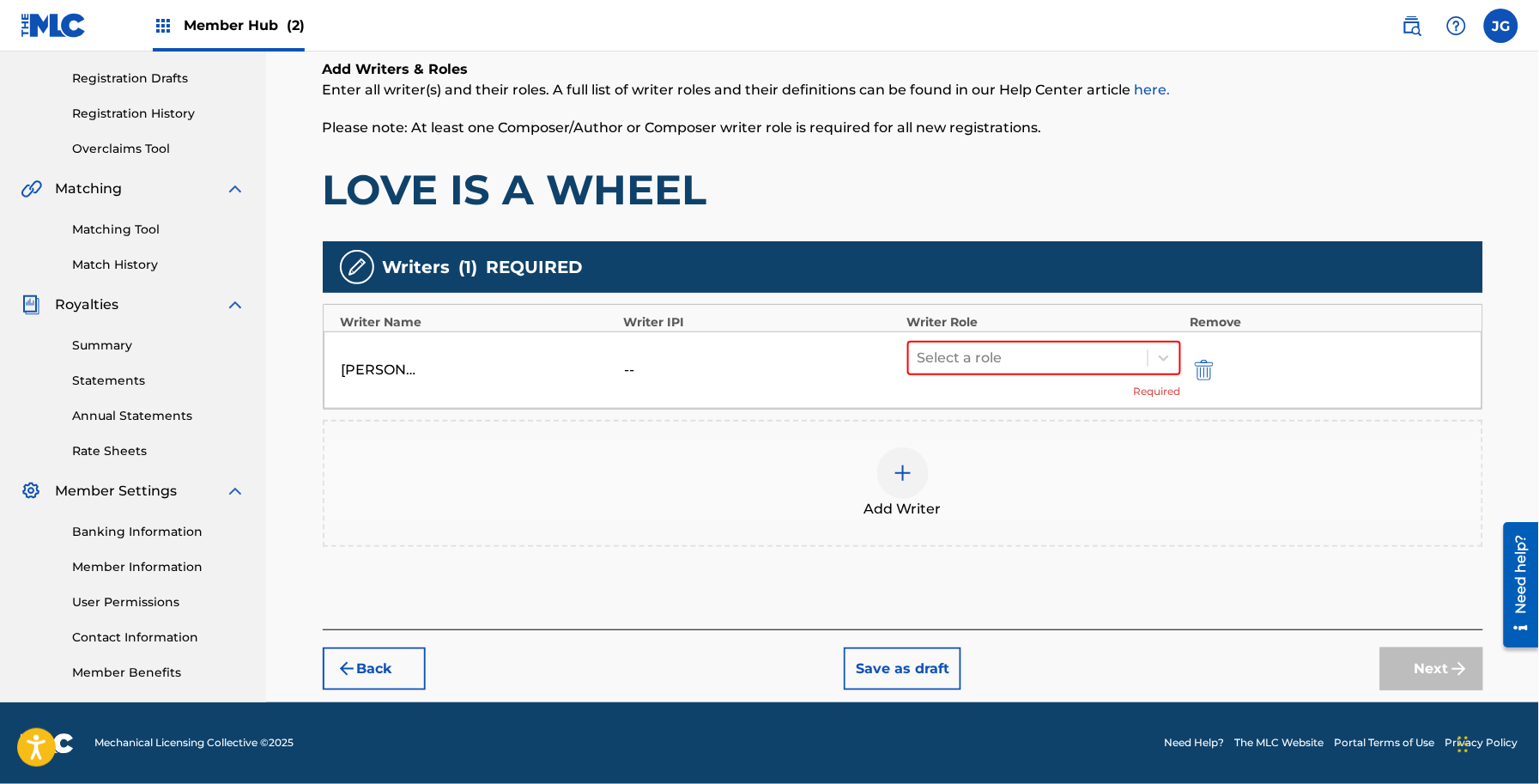
click at [1008, 503] on div "Add Writer" at bounding box center [902, 483] width 1157 height 72
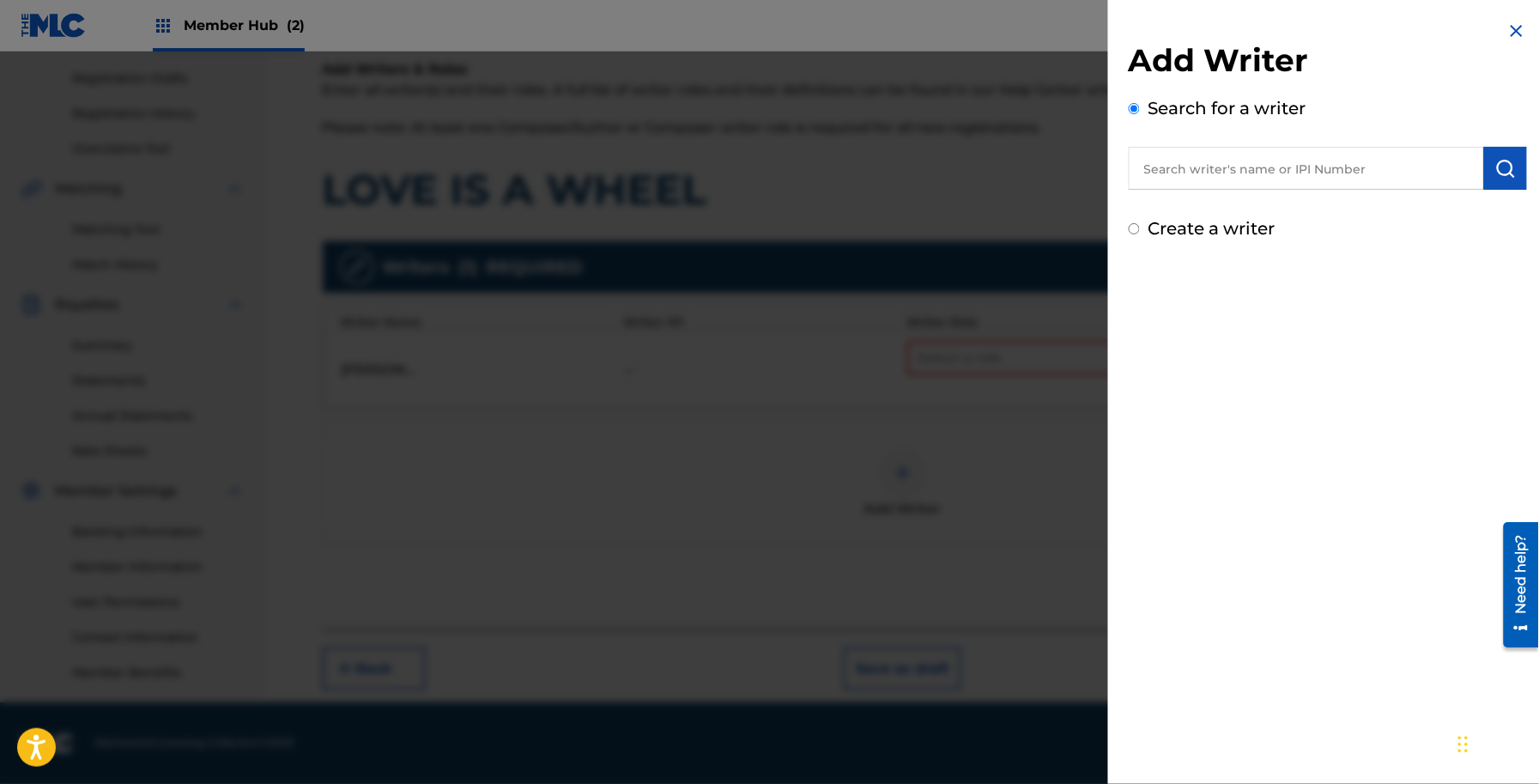
click at [1521, 26] on img at bounding box center [1517, 30] width 20 height 20
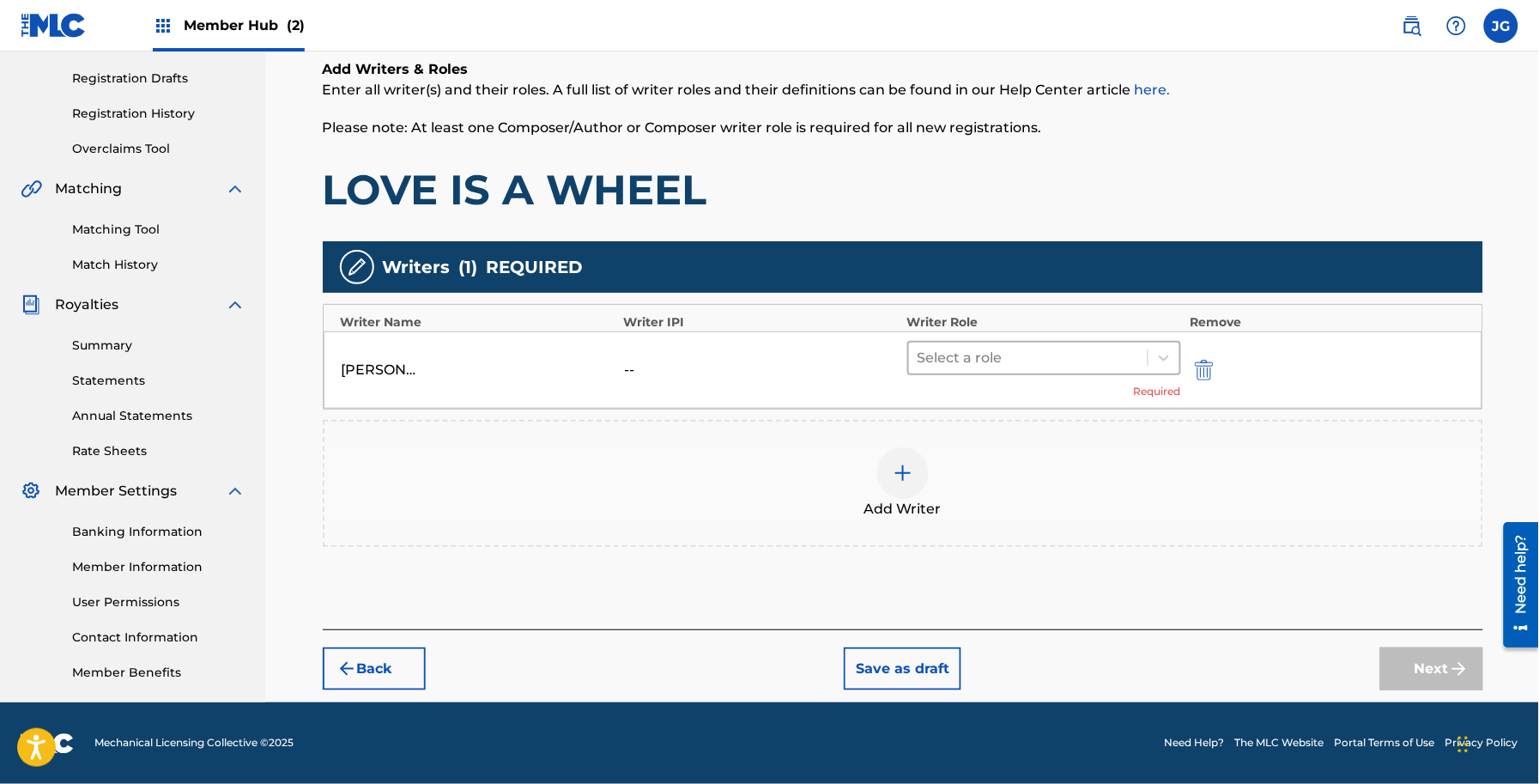
click at [1008, 362] on div at bounding box center [1029, 358] width 222 height 24
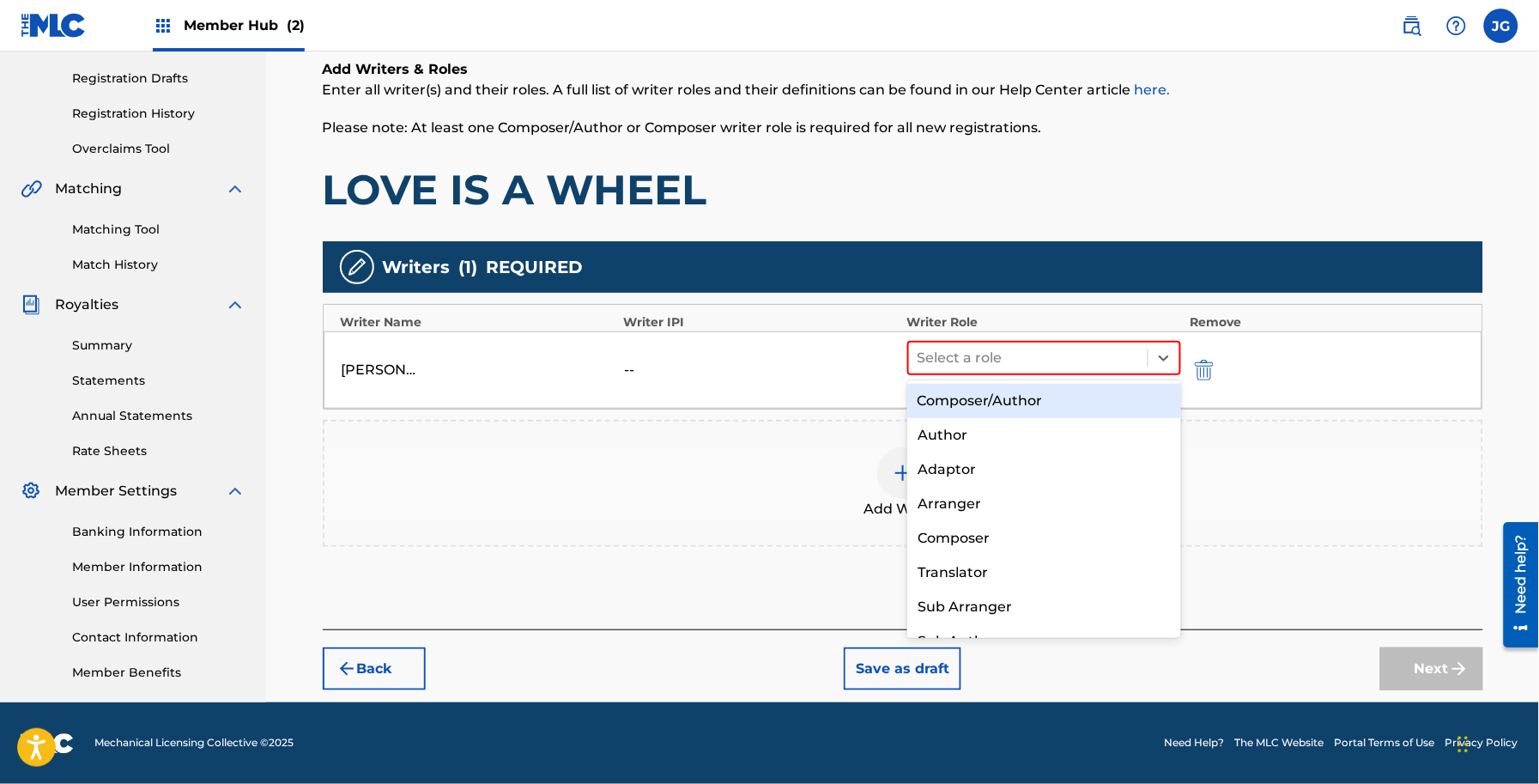
click at [1008, 406] on div "Composer/Author" at bounding box center [1044, 400] width 274 height 34
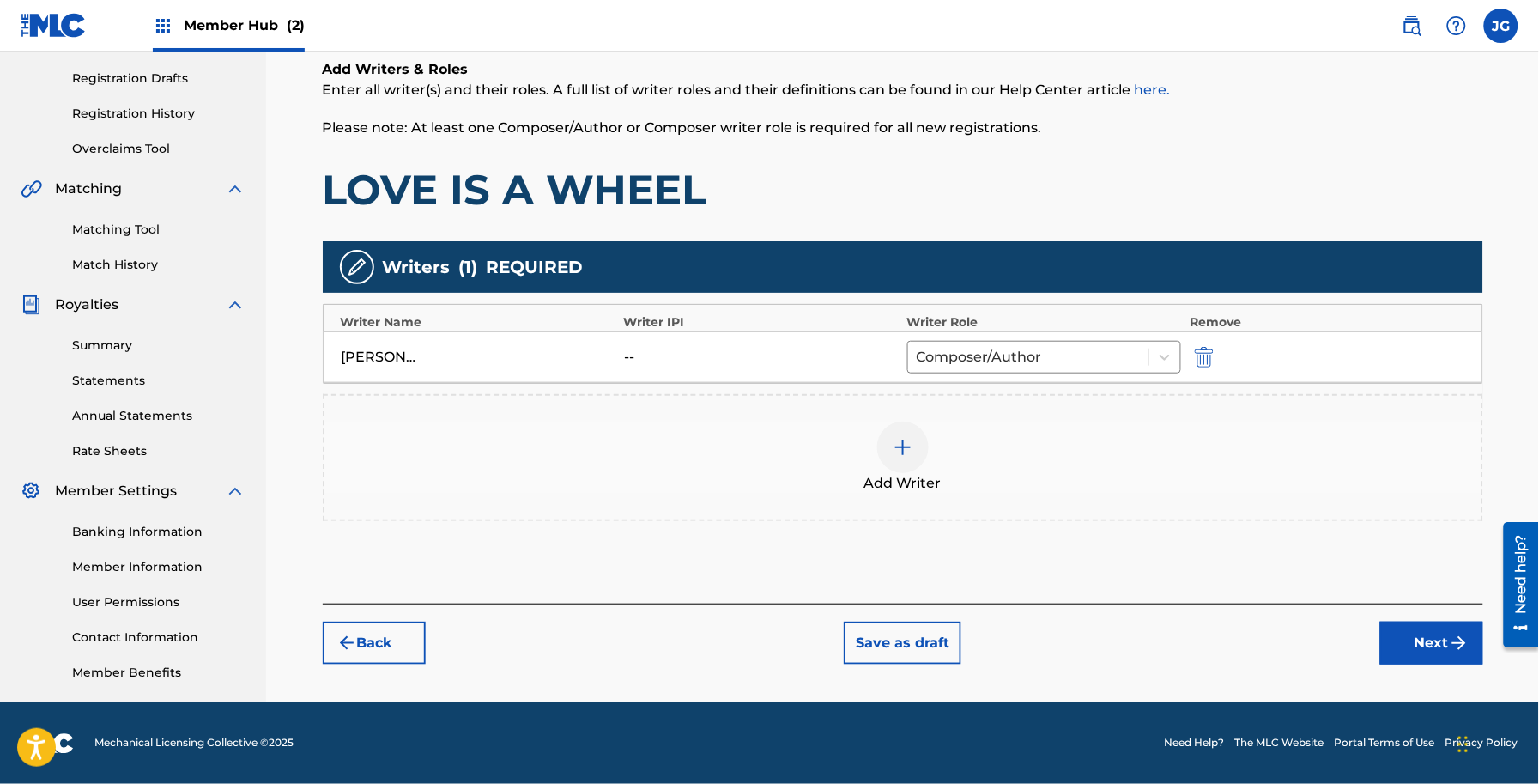
click at [985, 456] on div "Add Writer" at bounding box center [902, 457] width 1157 height 72
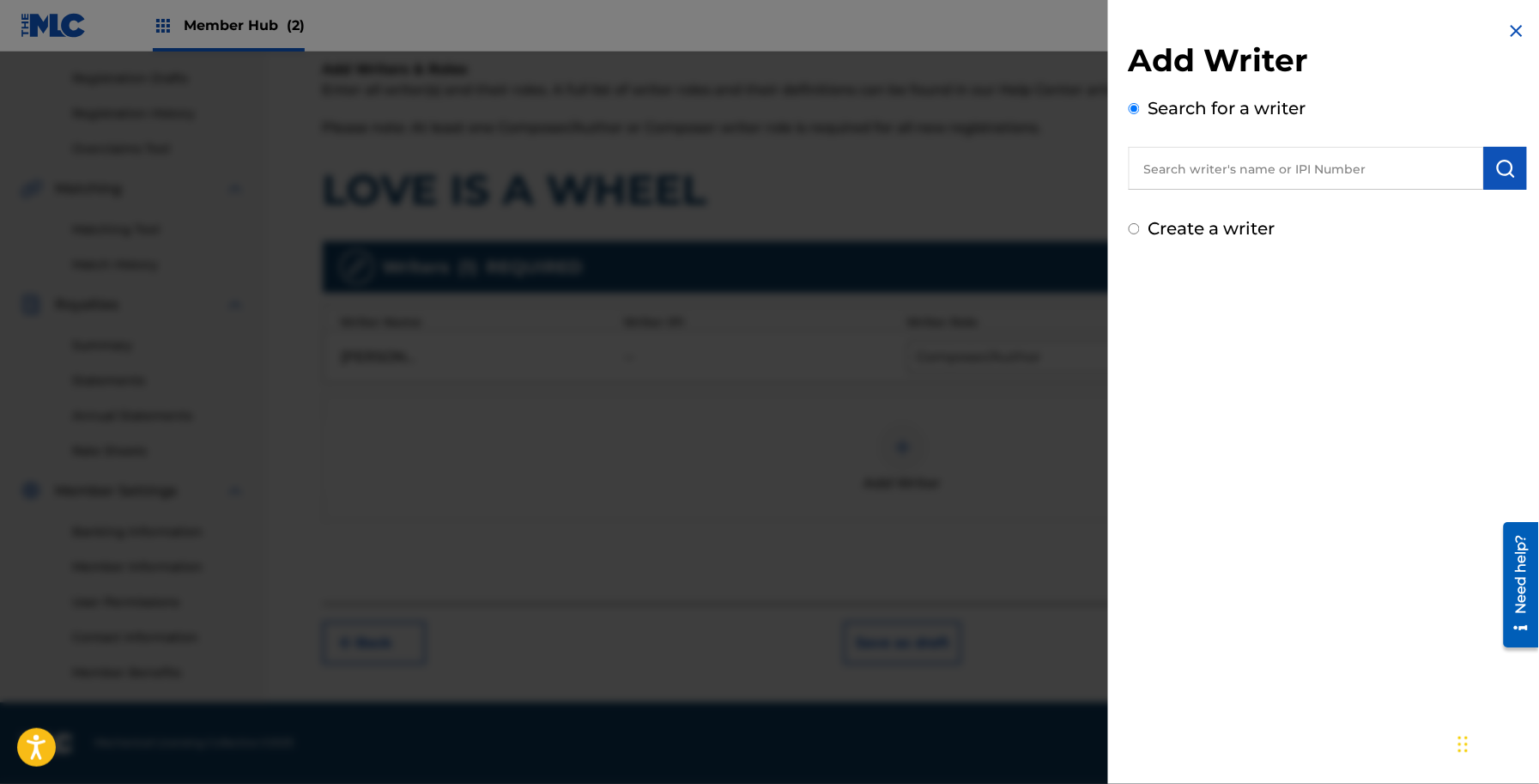
click at [1273, 163] on input "text" at bounding box center [1306, 168] width 355 height 43
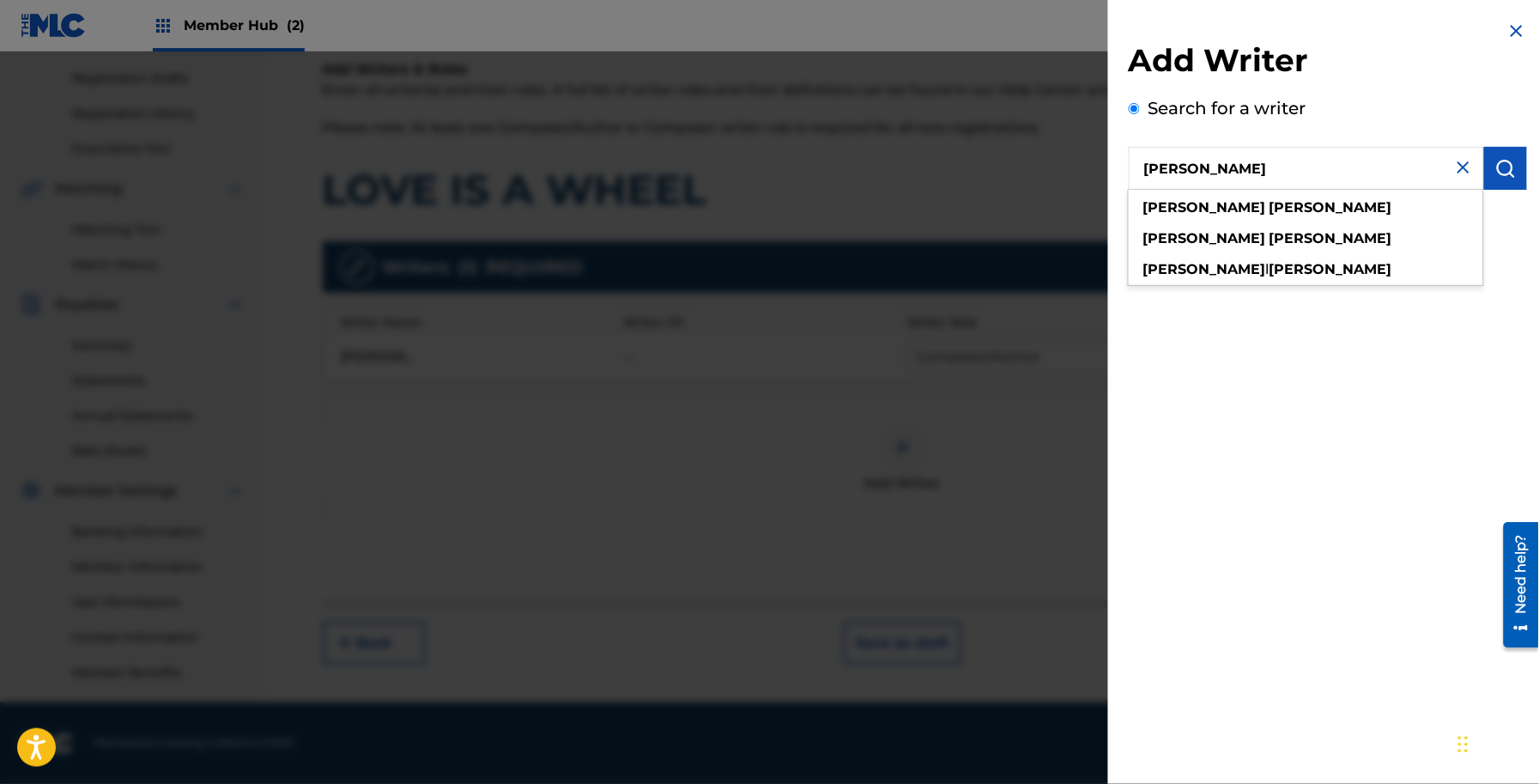
type input "JENNY YATES"
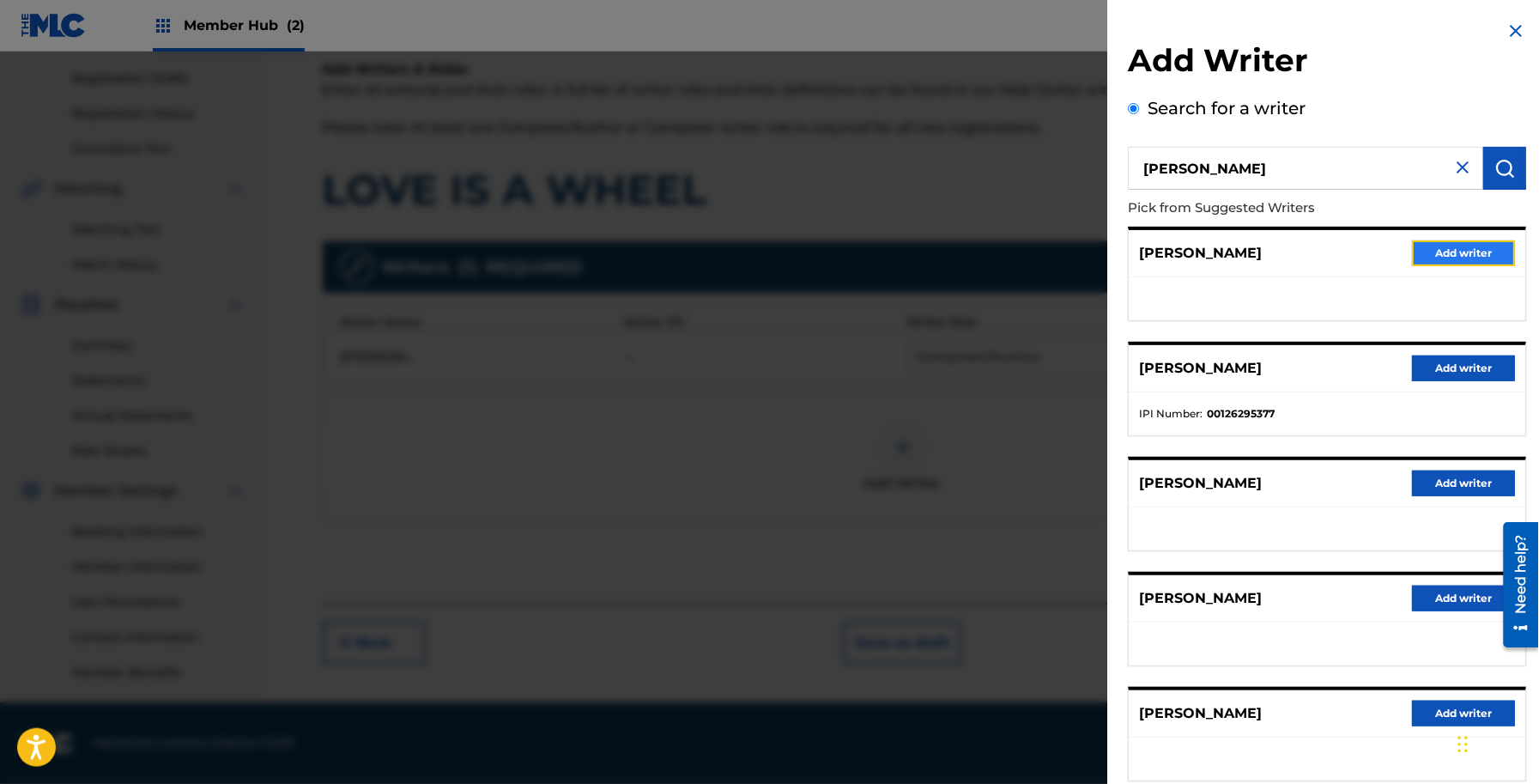
click at [1472, 241] on button "Add writer" at bounding box center [1464, 253] width 103 height 26
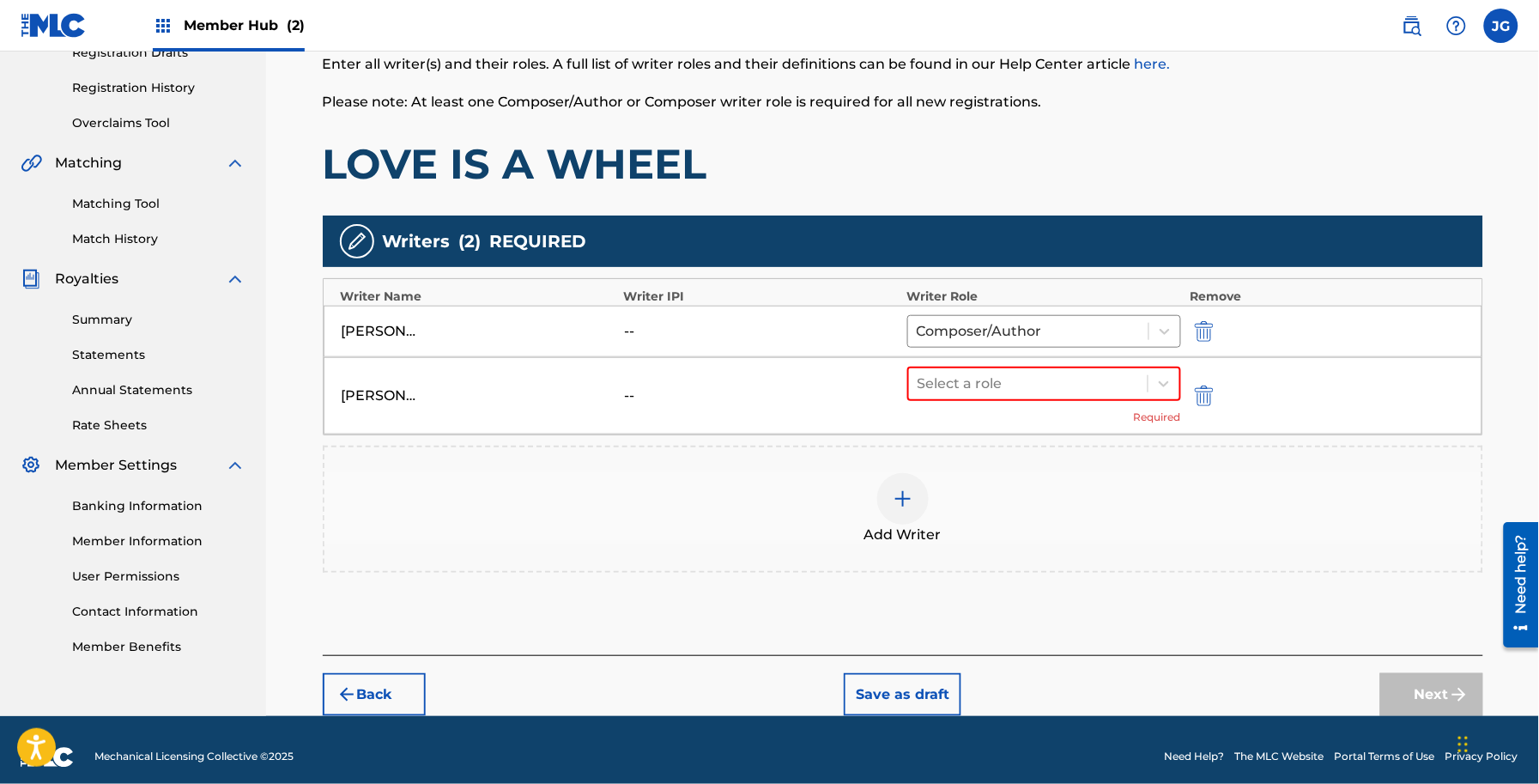
scroll to position [318, 0]
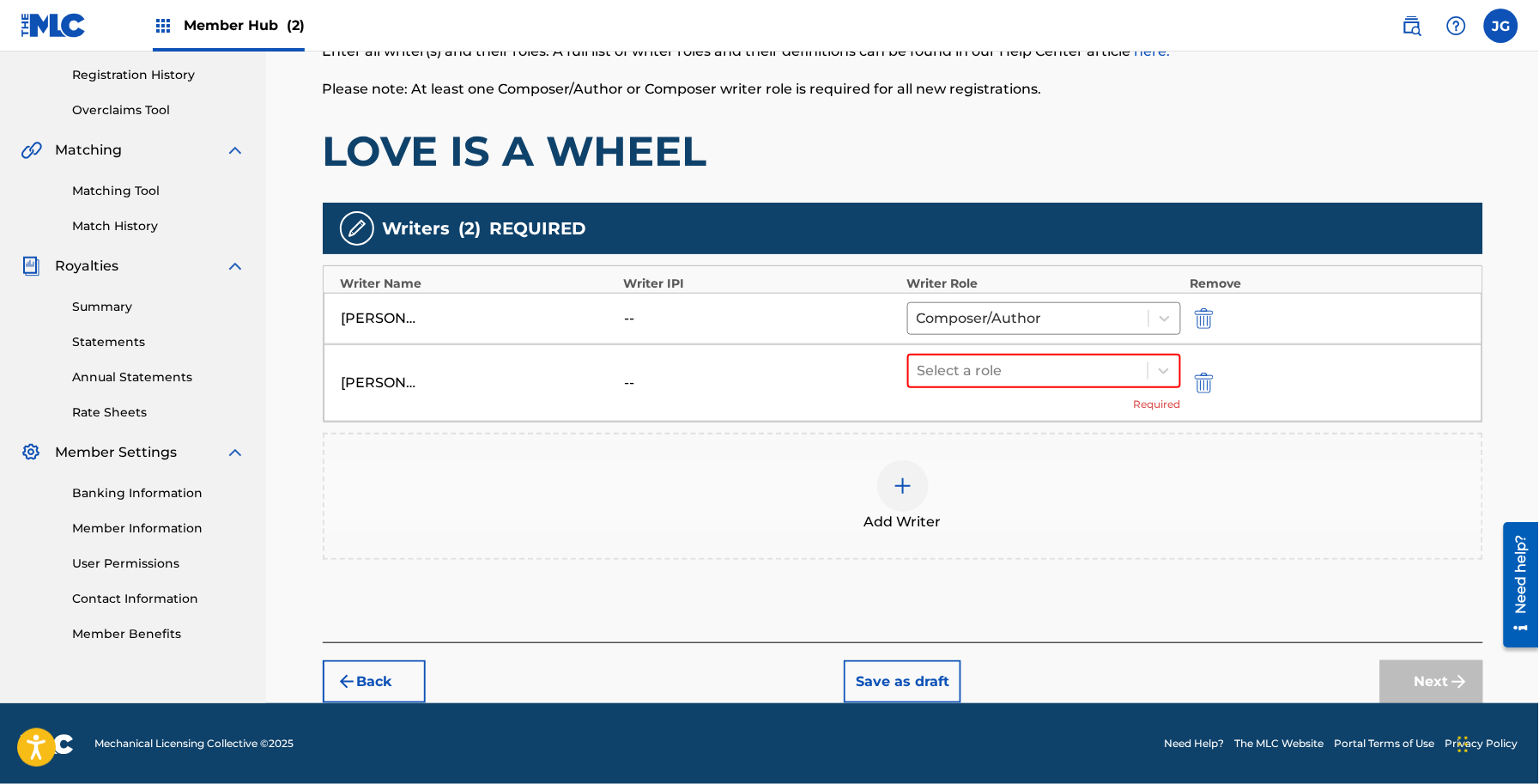
click at [1017, 352] on div "JENNY YATES -- Select a role Required" at bounding box center [903, 383] width 1159 height 78
click at [1018, 379] on div at bounding box center [1029, 371] width 222 height 24
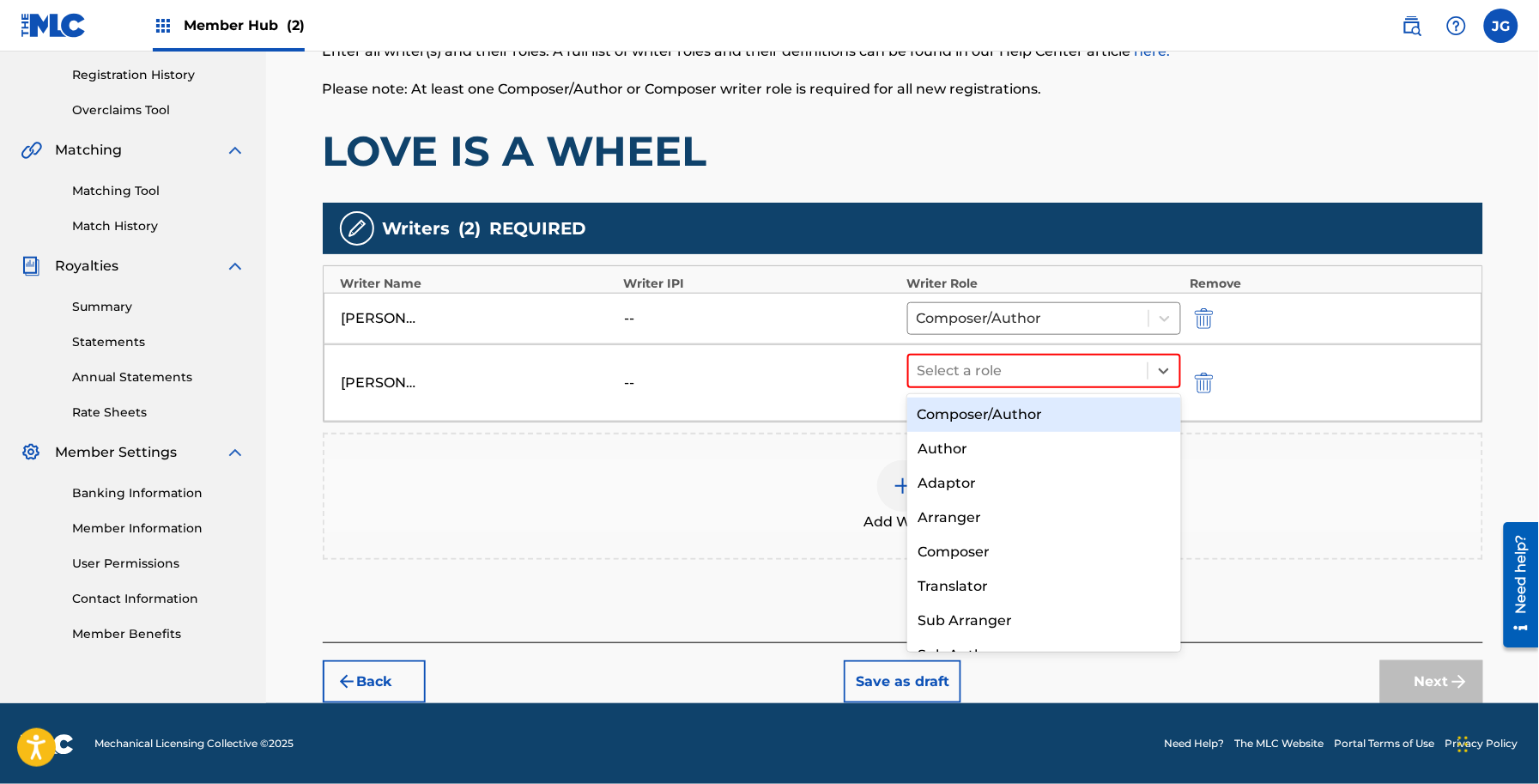
click at [1041, 420] on div "Composer/Author" at bounding box center [1044, 414] width 274 height 34
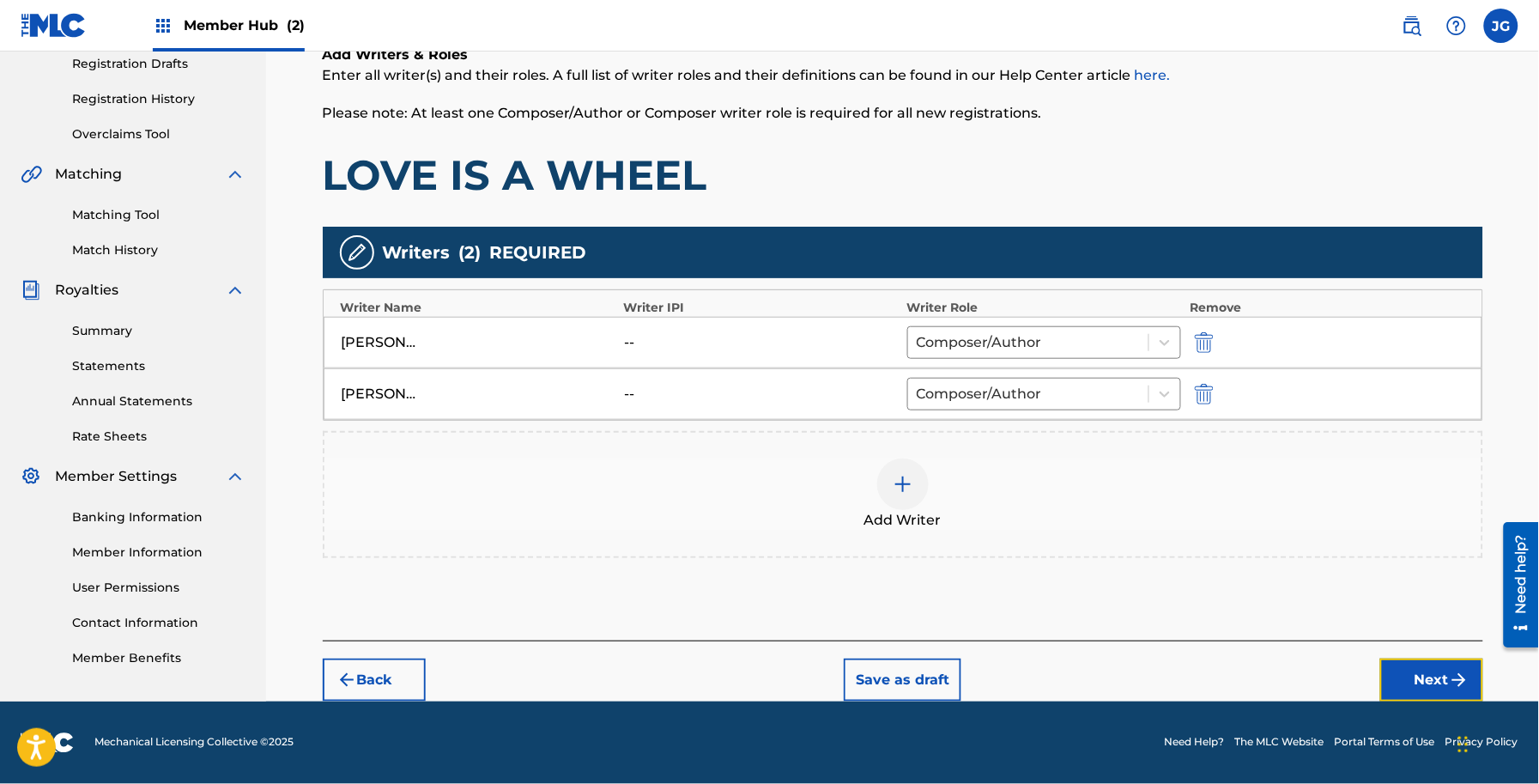
click at [1447, 687] on button "Next" at bounding box center [1431, 680] width 103 height 43
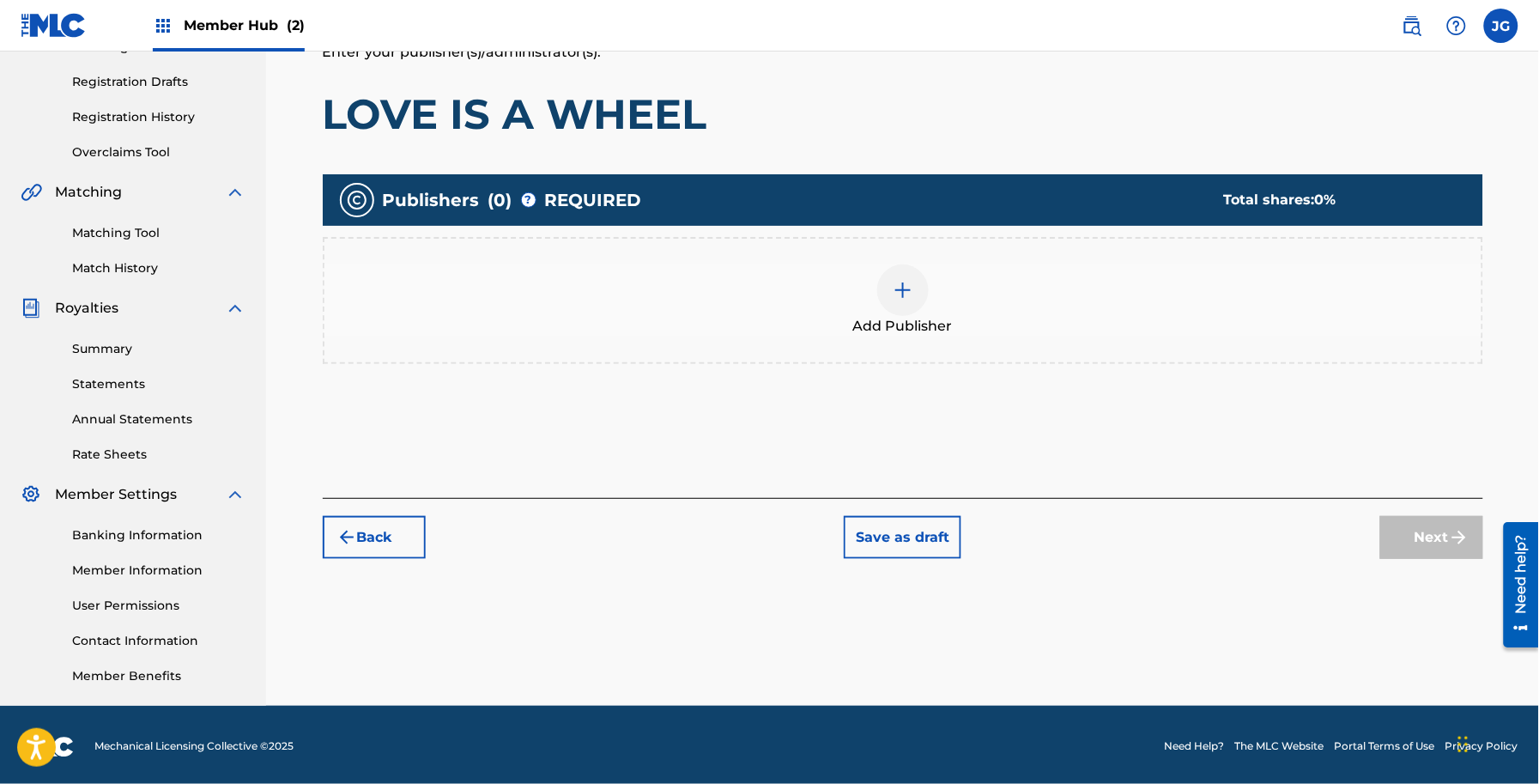
scroll to position [279, 0]
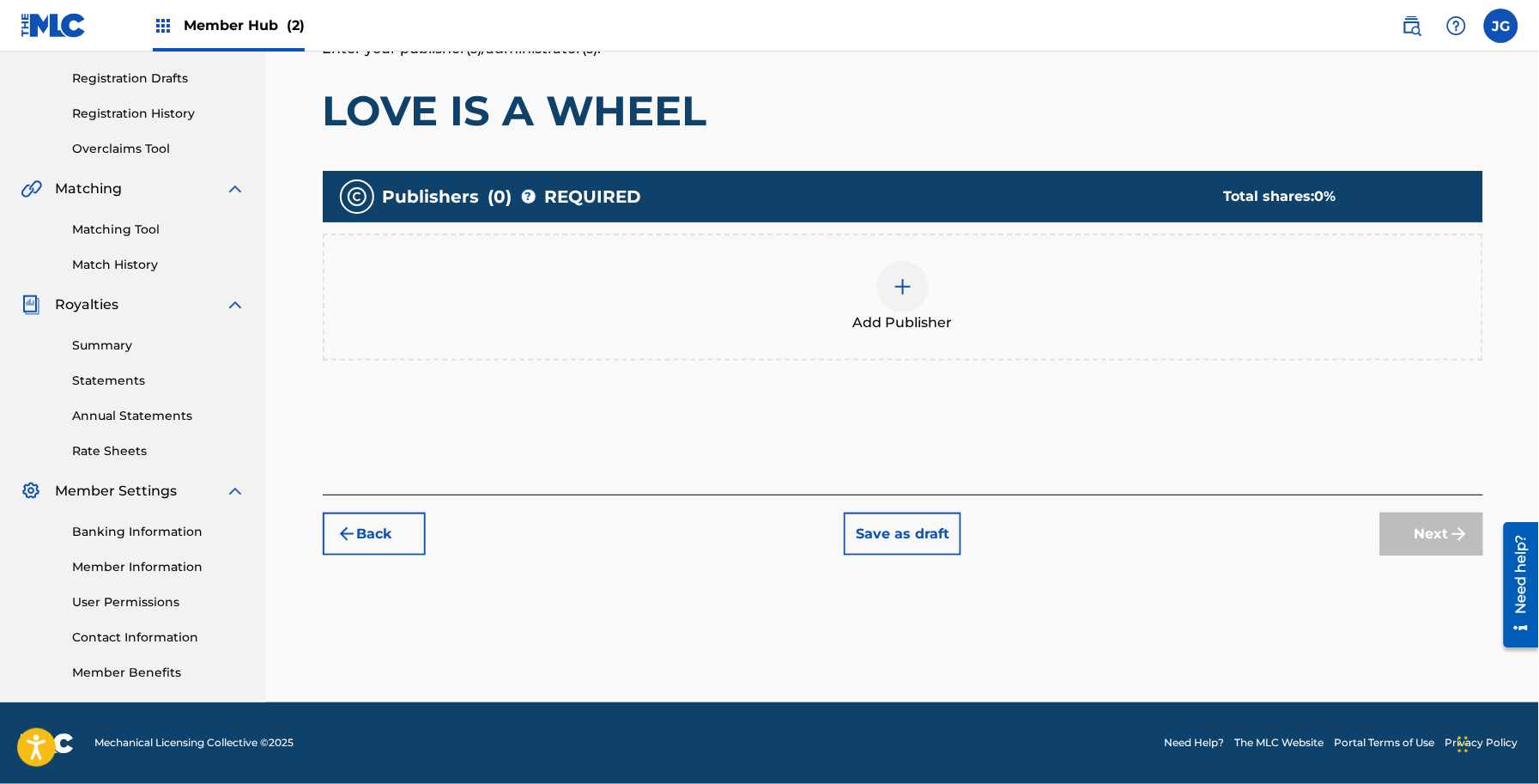
click at [831, 264] on div "Add Publisher" at bounding box center [902, 297] width 1157 height 72
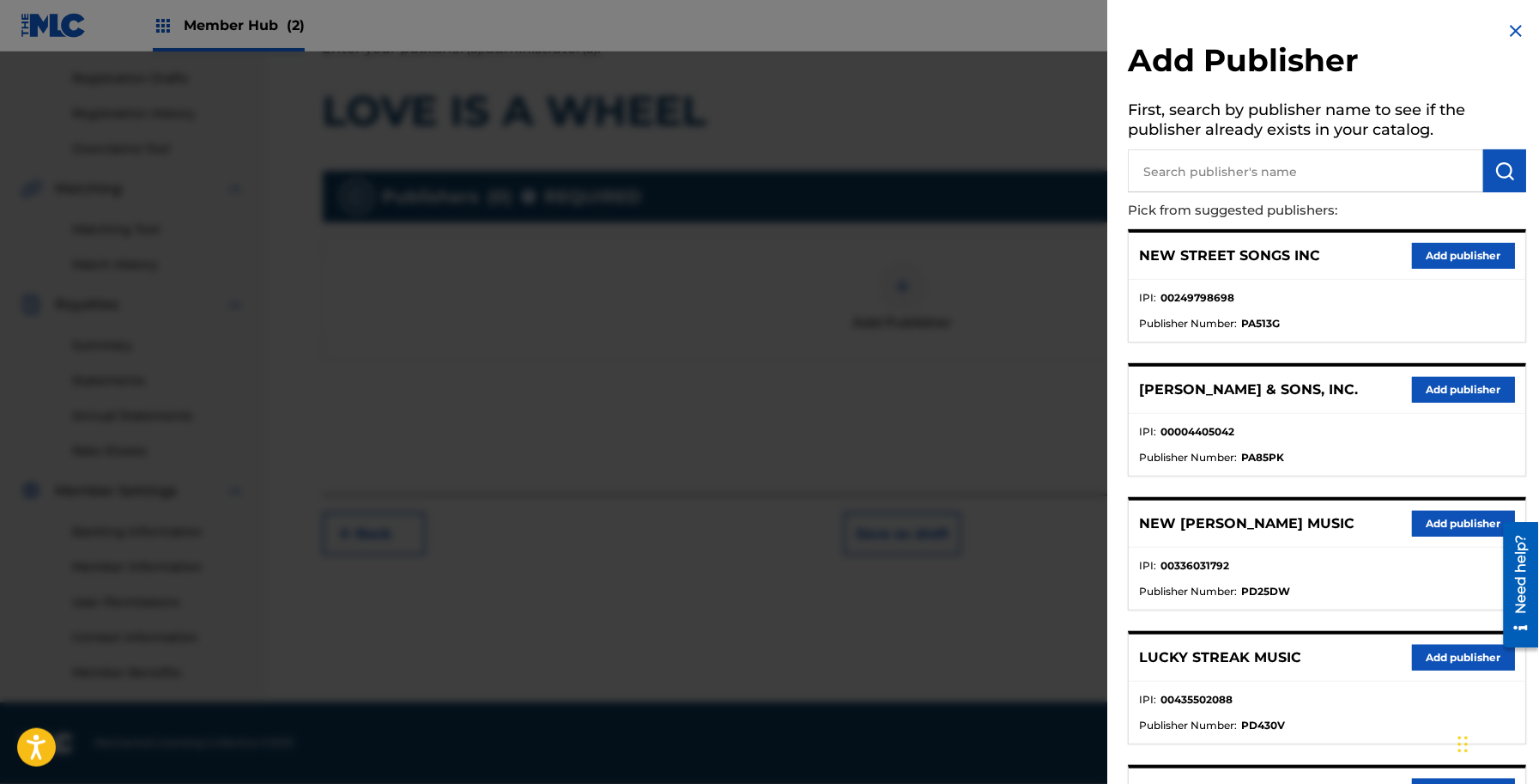
click at [1233, 182] on input "text" at bounding box center [1306, 171] width 355 height 43
type input "BUILT ON ROCK"
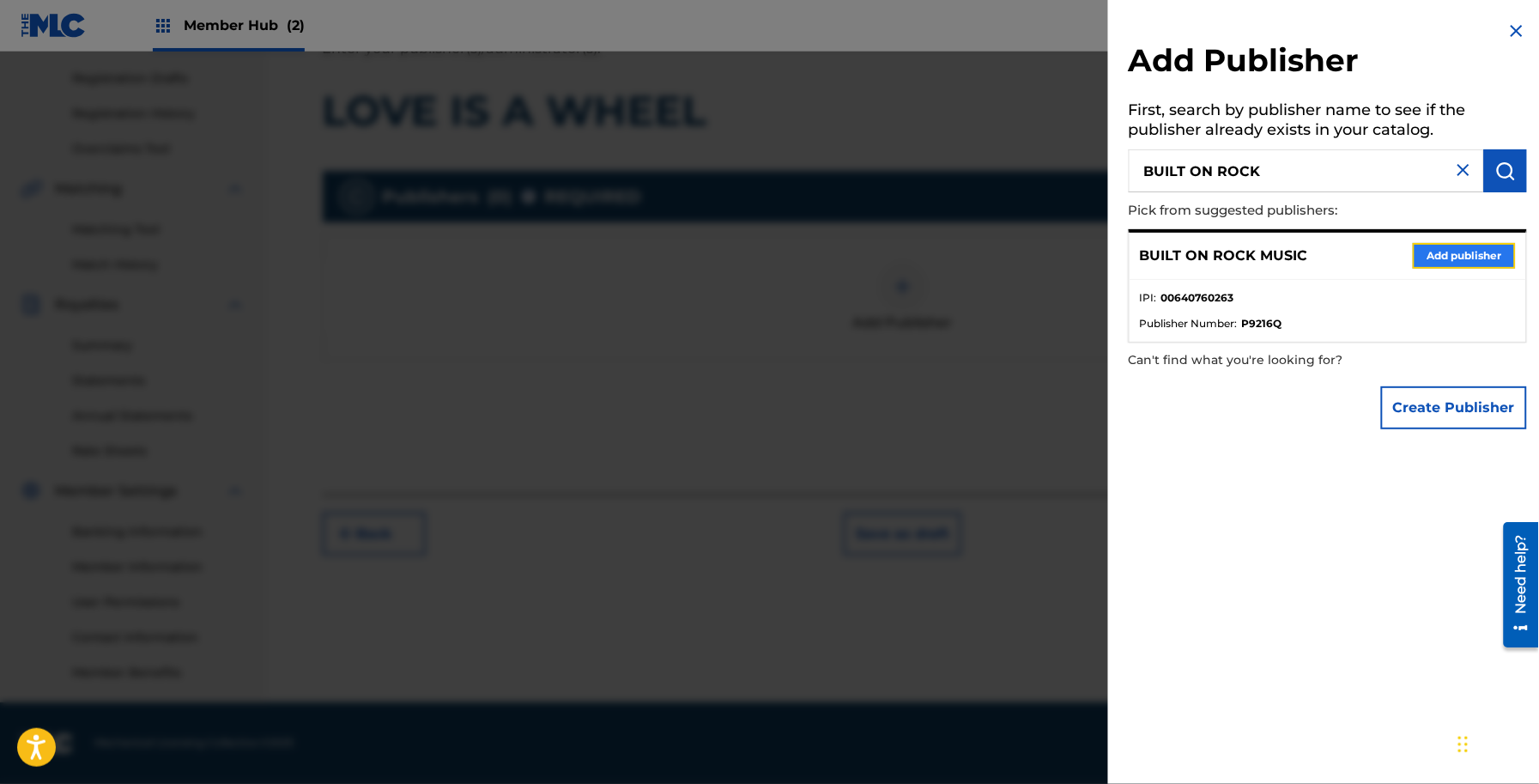
click at [1478, 243] on button "Add publisher" at bounding box center [1464, 255] width 103 height 26
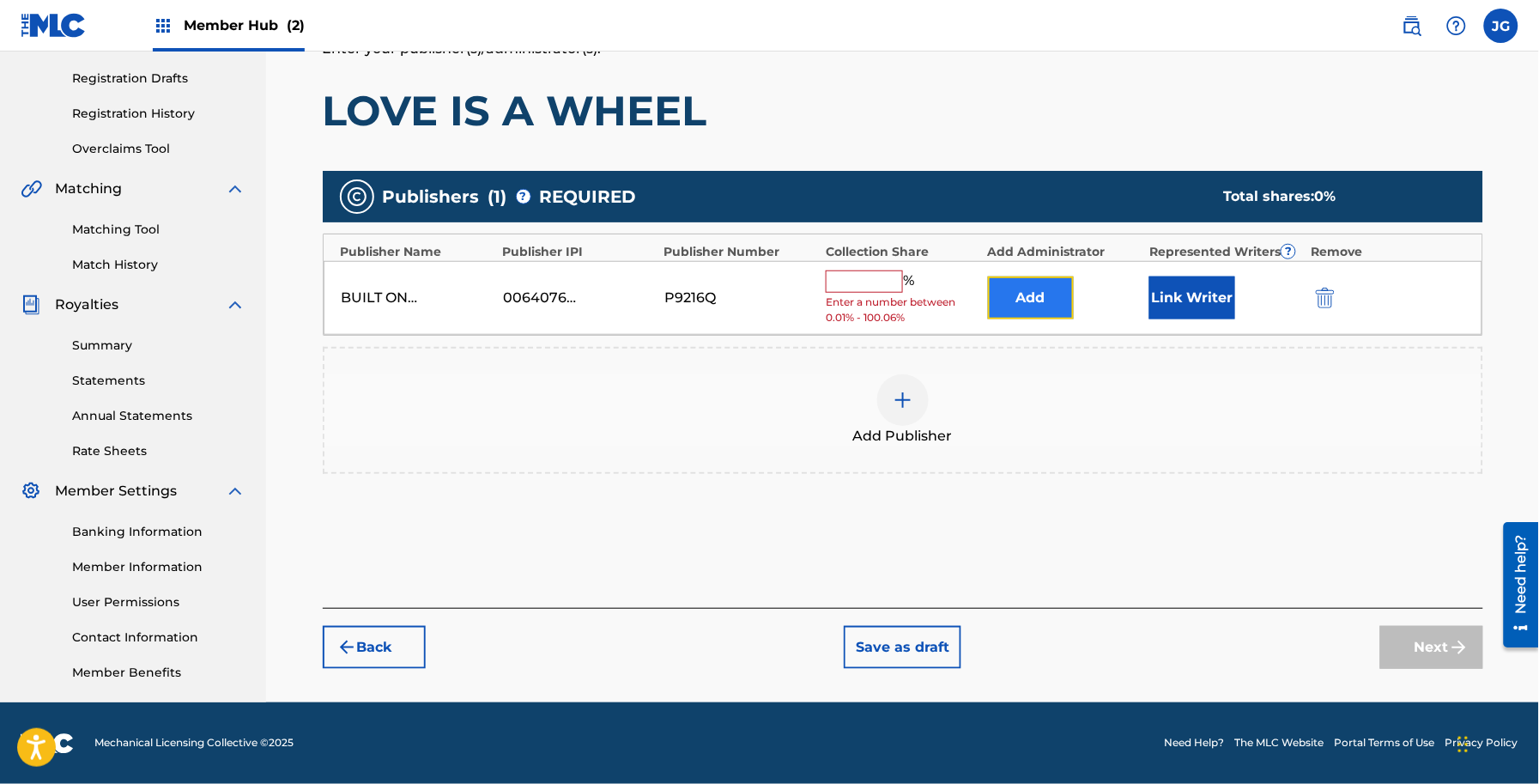
click at [1031, 297] on button "Add" at bounding box center [1031, 298] width 85 height 43
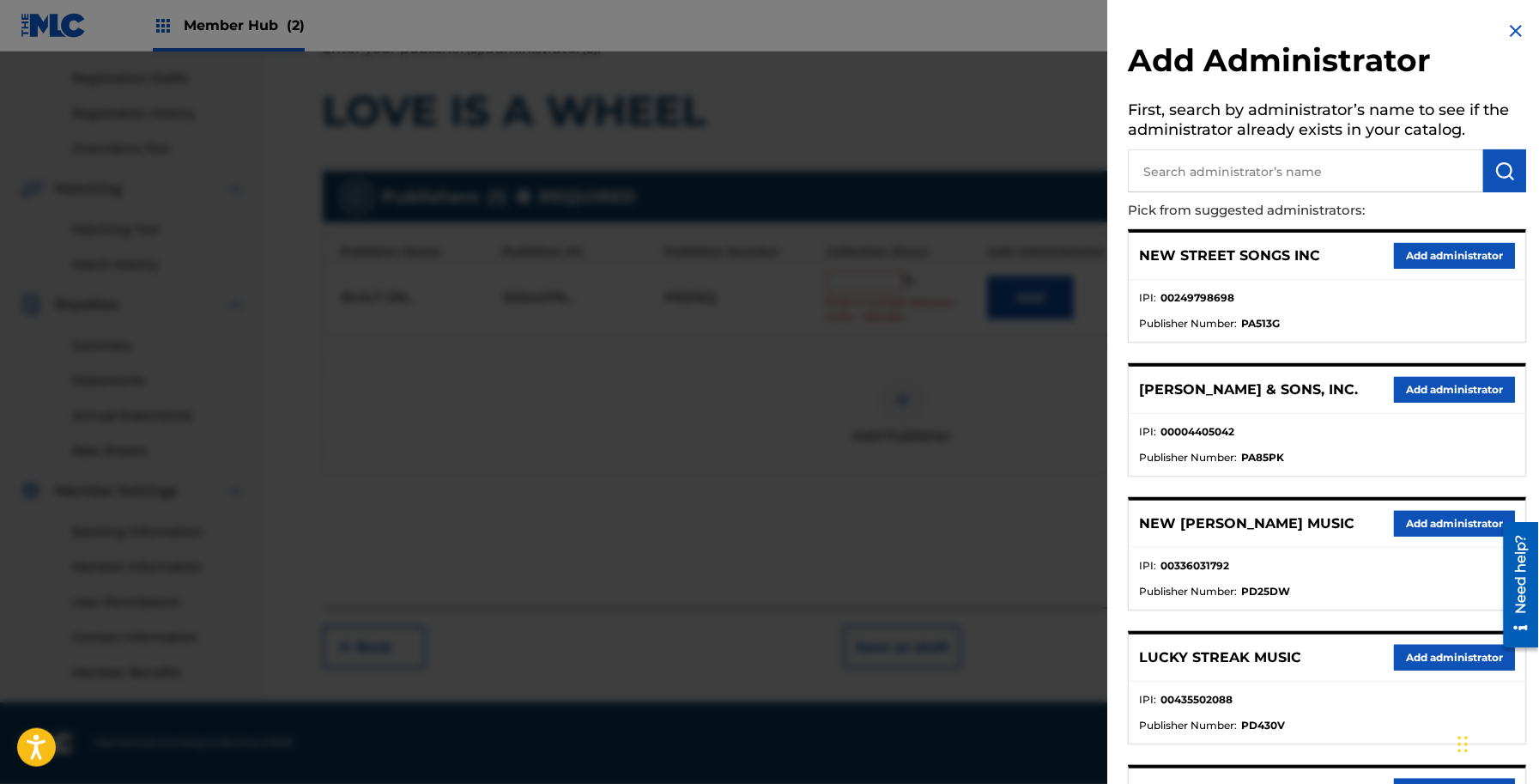
click at [1224, 152] on input "text" at bounding box center [1306, 171] width 355 height 43
type input "ADV"
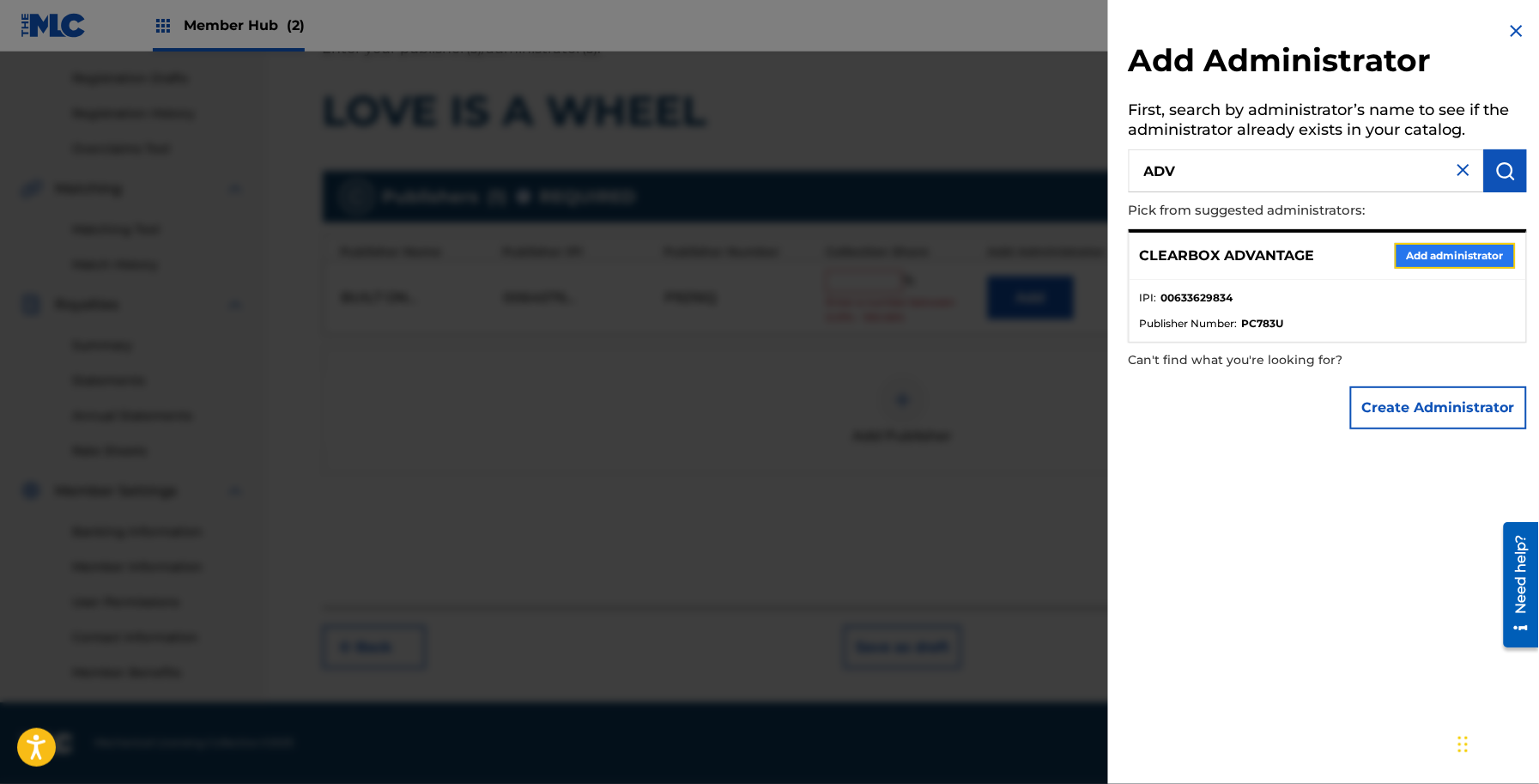
click at [1487, 246] on button "Add administrator" at bounding box center [1456, 255] width 121 height 26
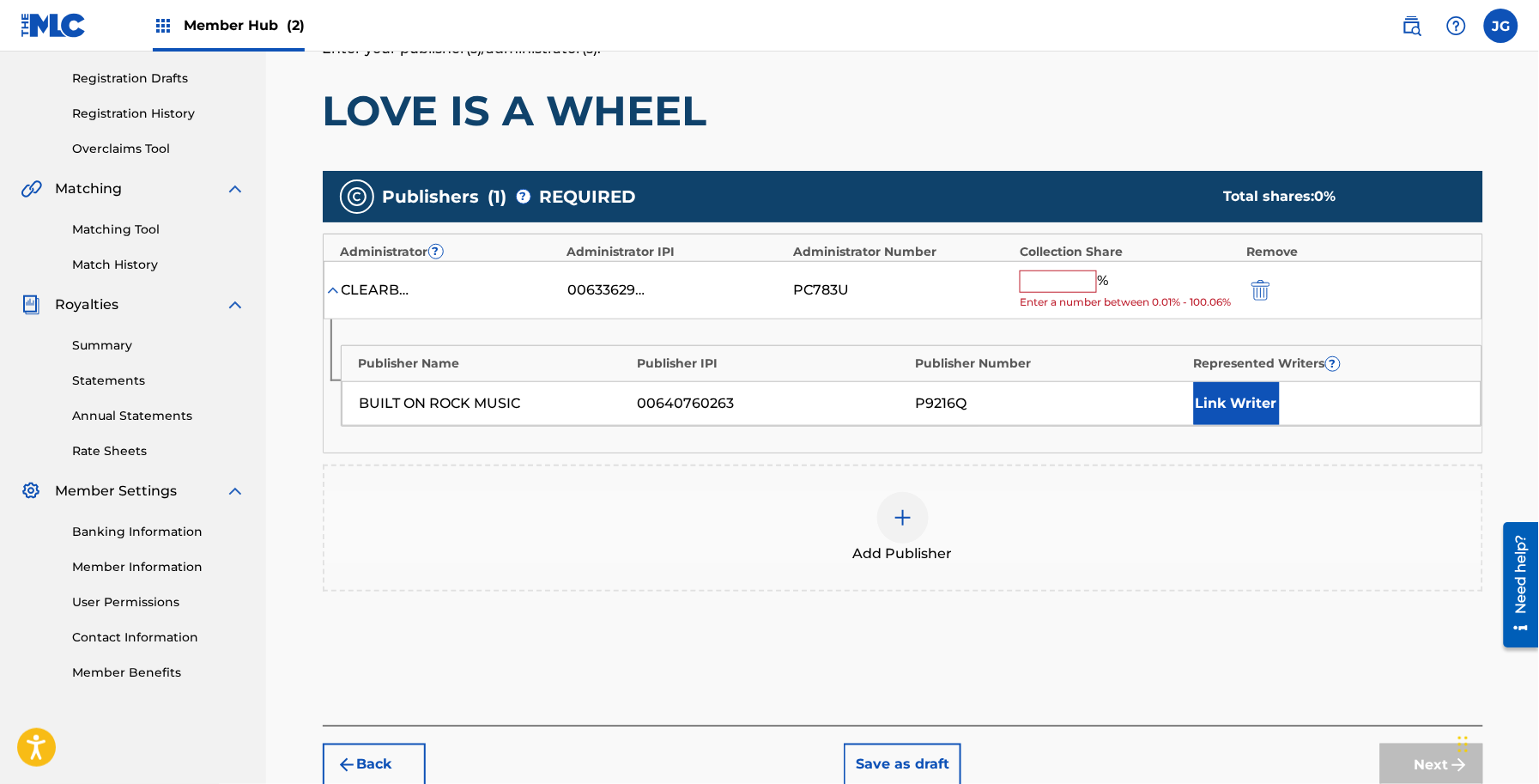
click at [877, 554] on span "Add Publisher" at bounding box center [902, 553] width 100 height 20
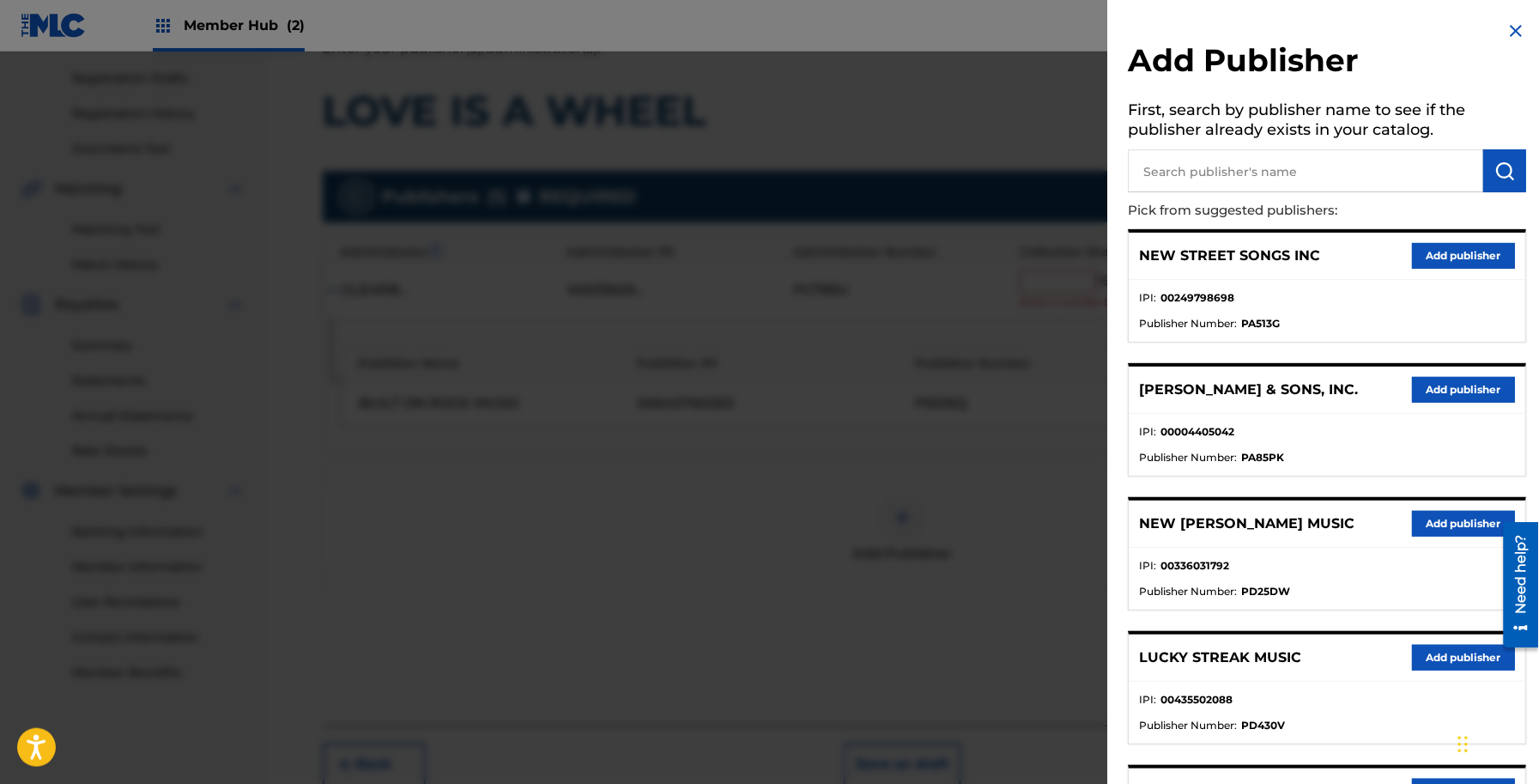
click at [1224, 174] on input "text" at bounding box center [1306, 171] width 355 height 43
type input "IN MY DREAMS"
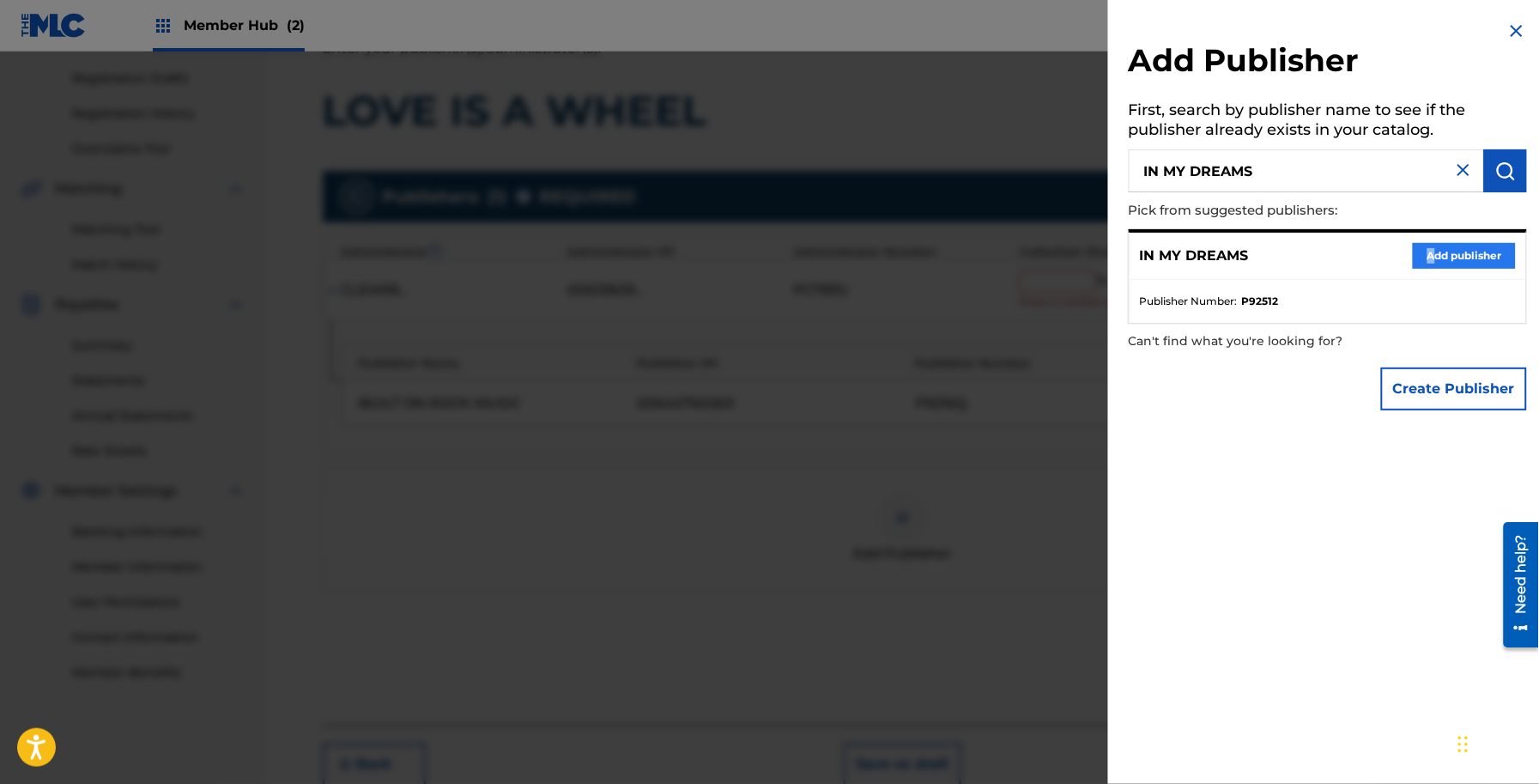
drag, startPoint x: 1423, startPoint y: 232, endPoint x: 1460, endPoint y: 250, distance: 41.1
click at [1434, 238] on div "IN MY DREAMS Add publisher" at bounding box center [1327, 256] width 397 height 48
click at [1460, 250] on button "Add publisher" at bounding box center [1464, 255] width 103 height 26
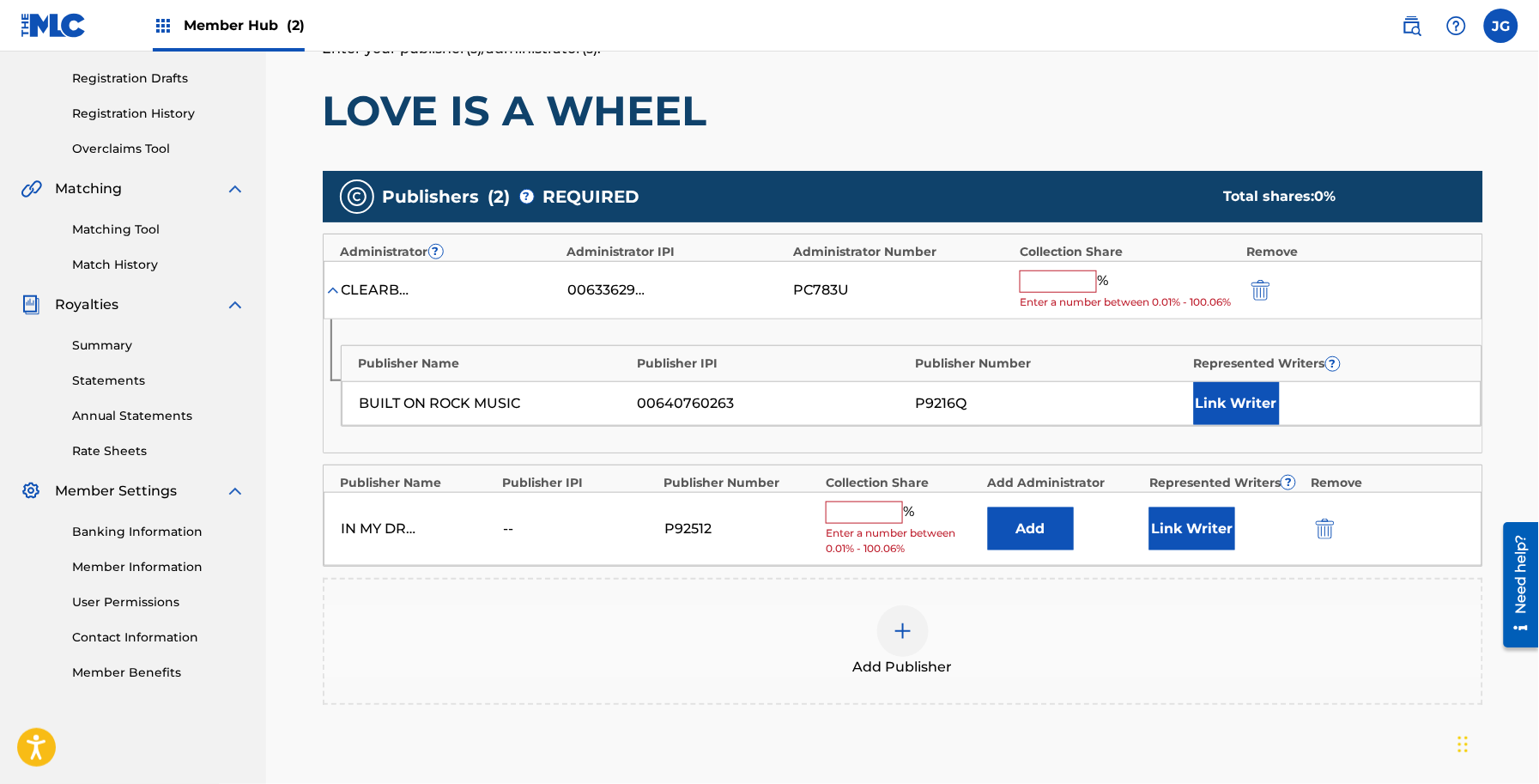
click at [1027, 571] on div "Publishers ( 2 ) ? REQUIRED Total shares: 0 % Administrator ? Administrator IPI…" at bounding box center [903, 438] width 1161 height 534
click at [1040, 510] on button "Add" at bounding box center [1031, 529] width 85 height 43
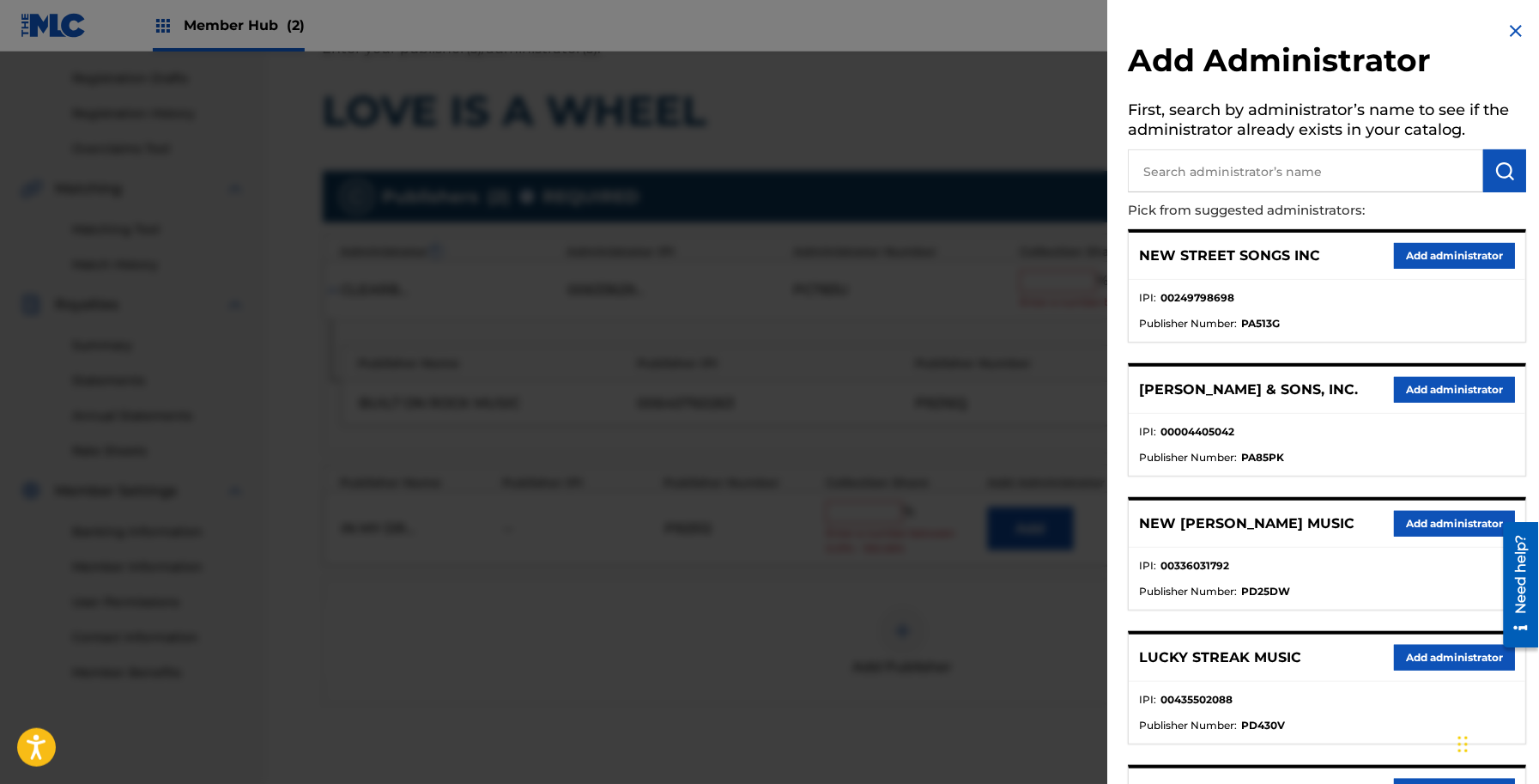
click at [1237, 152] on input "text" at bounding box center [1306, 171] width 355 height 43
type input "ADV"
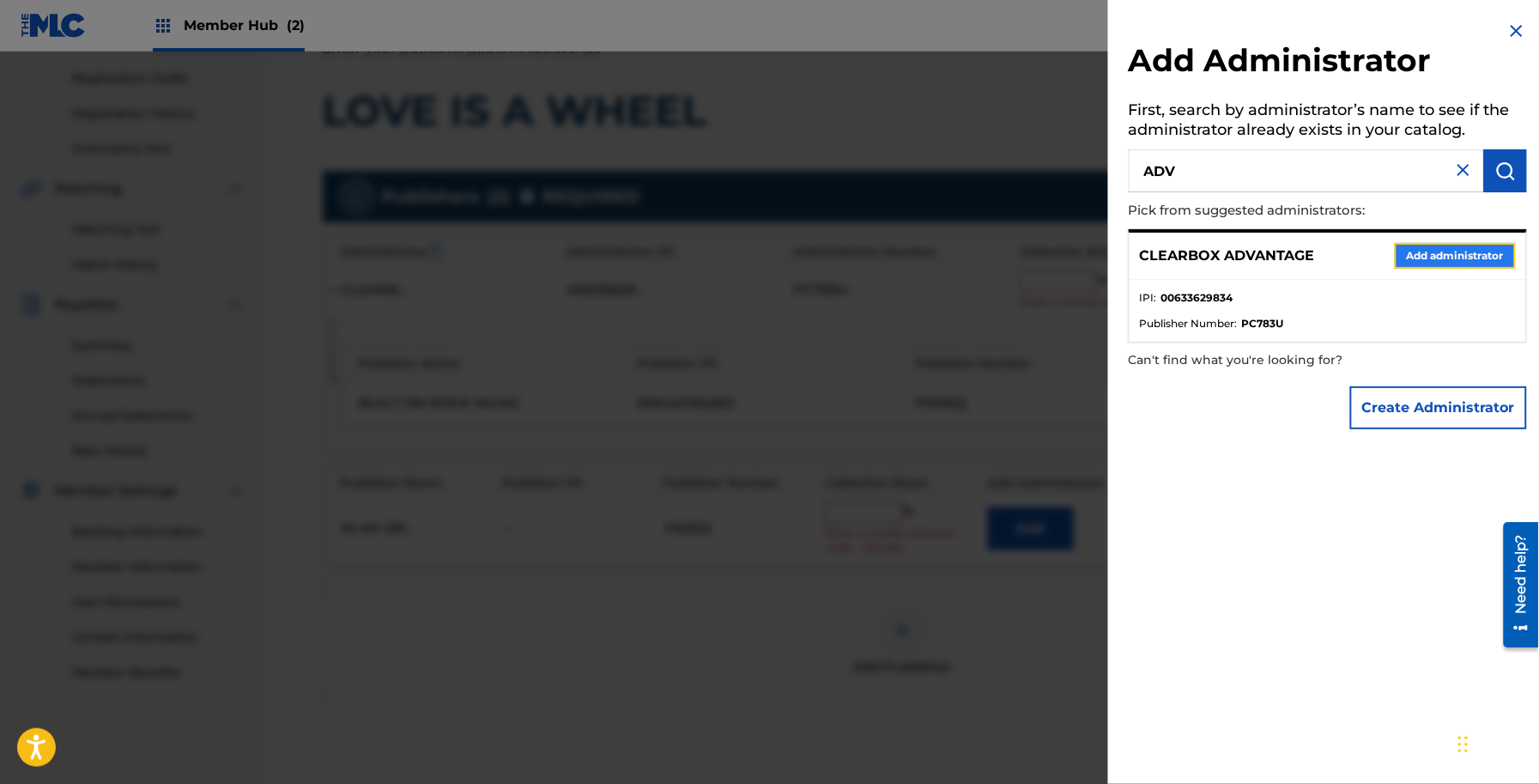
click at [1478, 258] on button "Add administrator" at bounding box center [1456, 255] width 121 height 26
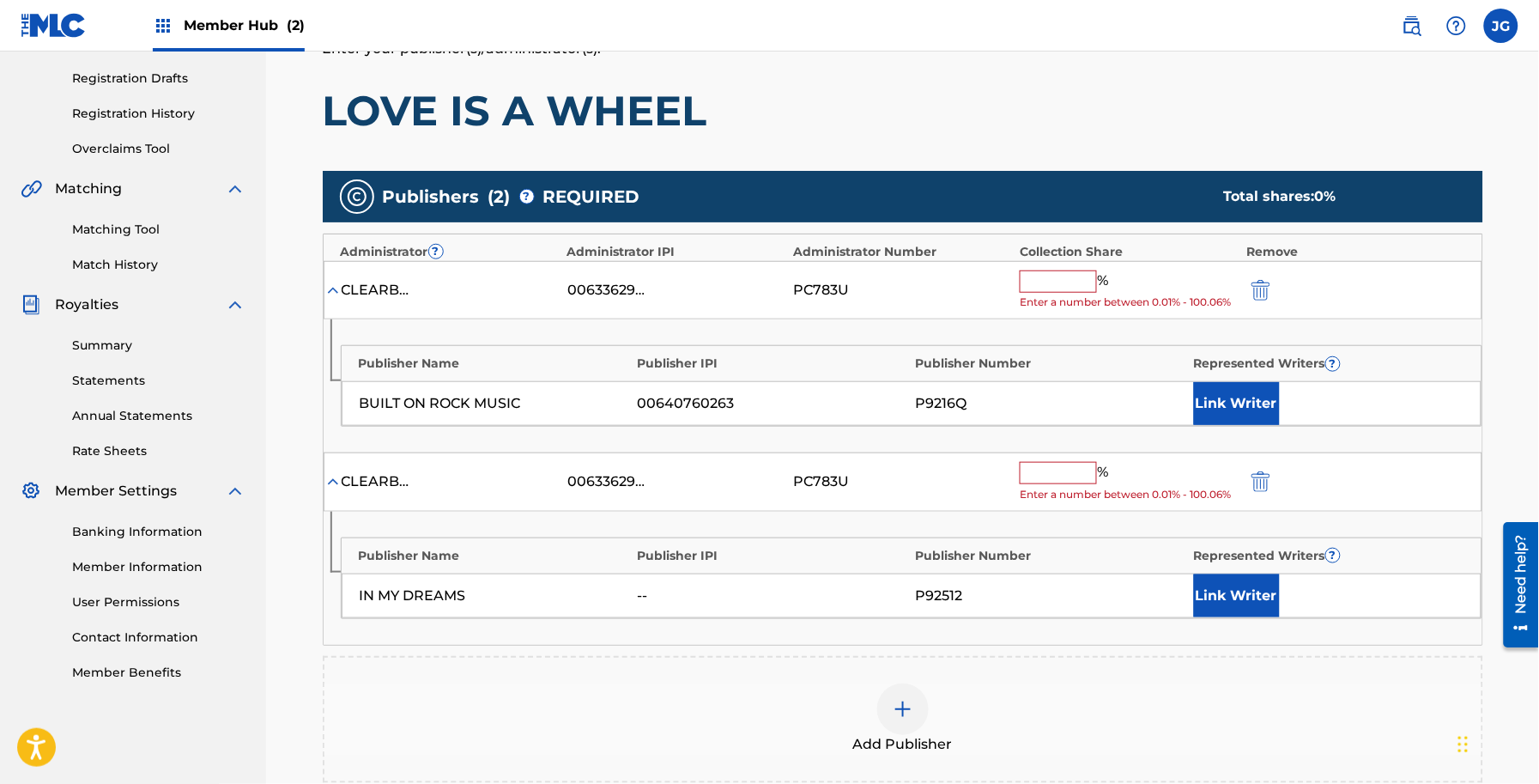
drag, startPoint x: 1065, startPoint y: 469, endPoint x: 1061, endPoint y: 428, distance: 41.2
click at [1065, 469] on input "text" at bounding box center [1059, 473] width 78 height 22
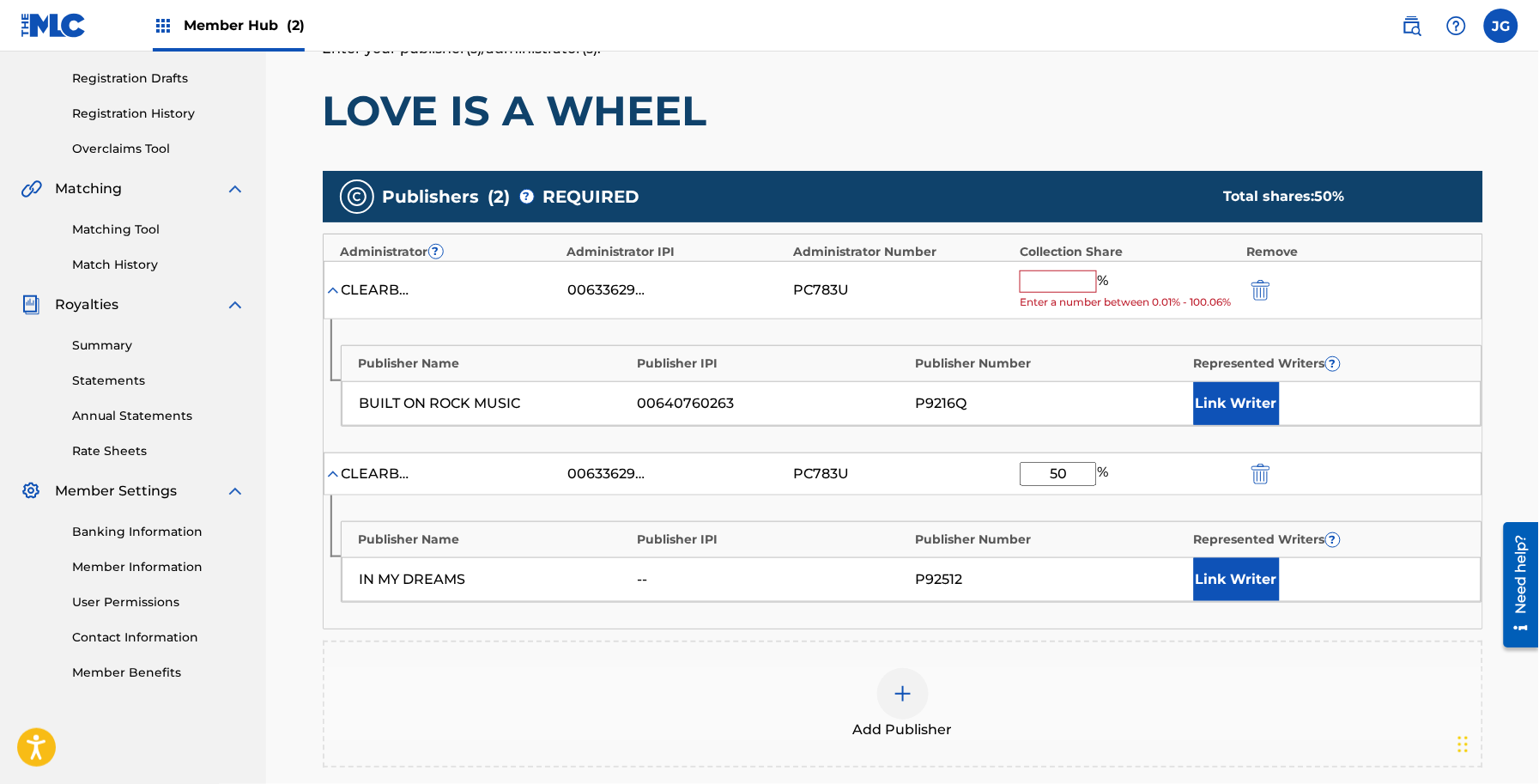
type input "50"
drag, startPoint x: 1050, startPoint y: 283, endPoint x: 1059, endPoint y: 292, distance: 12.7
click at [1050, 283] on input "text" at bounding box center [1059, 281] width 78 height 22
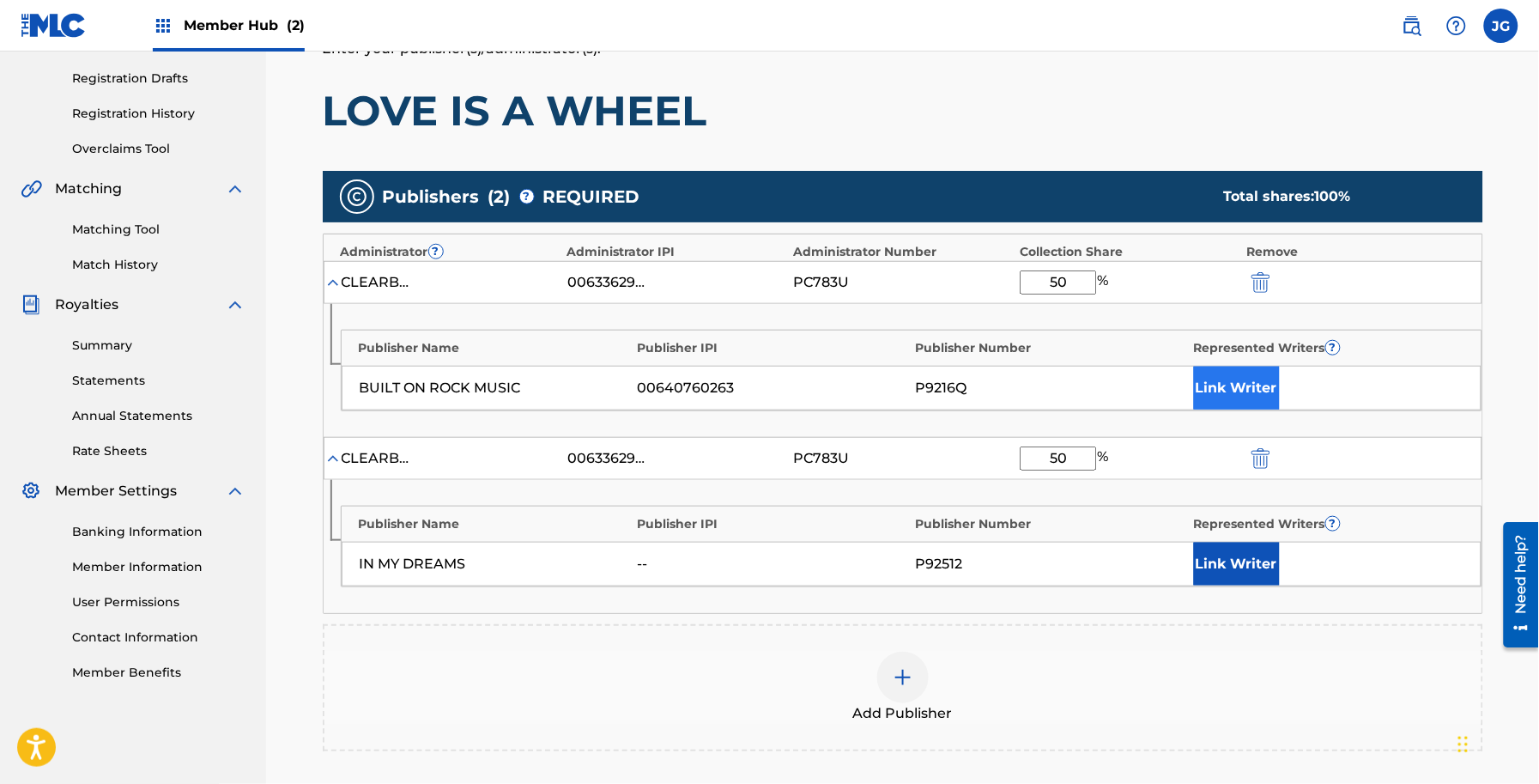
type input "50"
click at [1263, 383] on button "Link Writer" at bounding box center [1237, 388] width 85 height 43
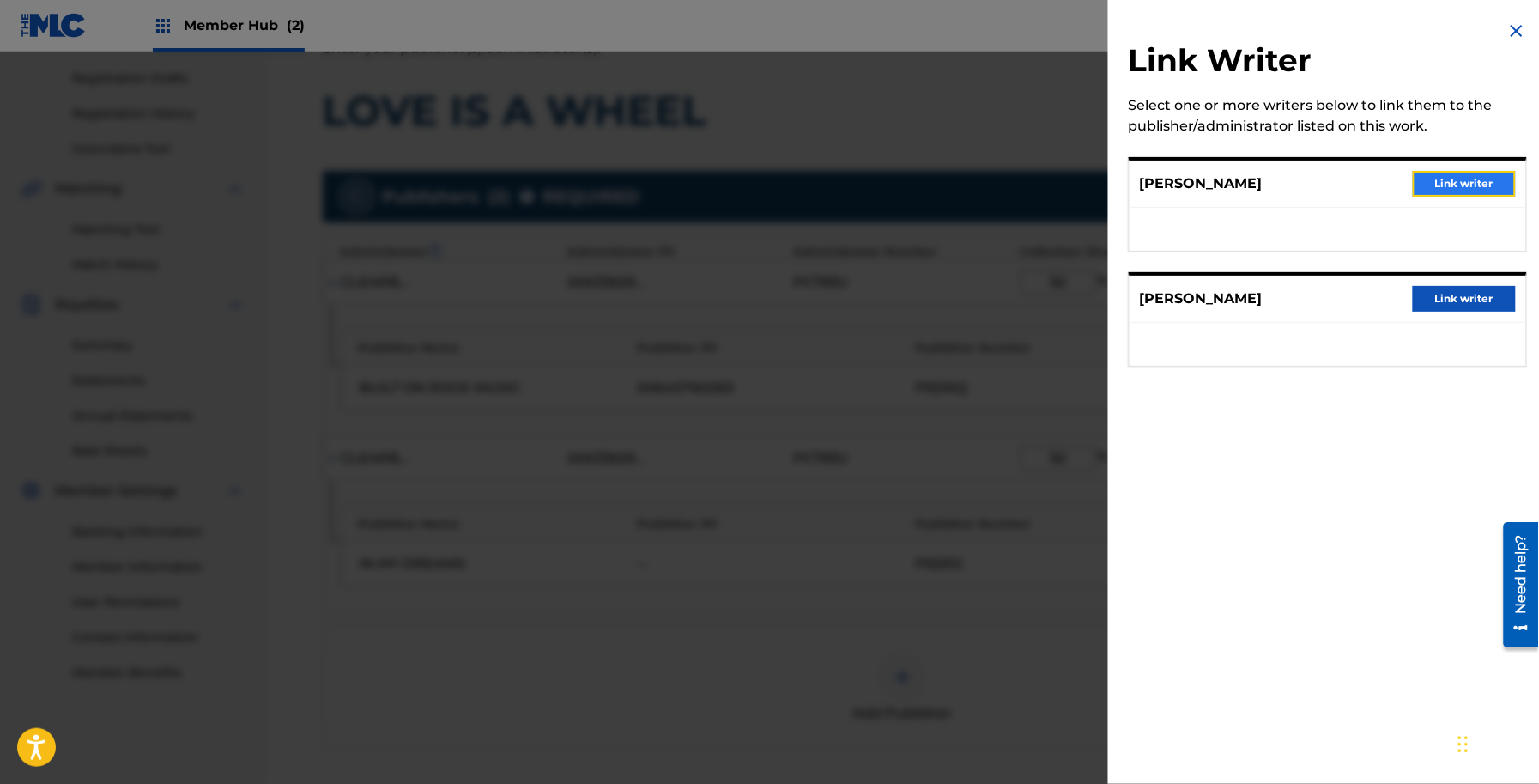
click at [1454, 189] on button "Link writer" at bounding box center [1464, 183] width 103 height 26
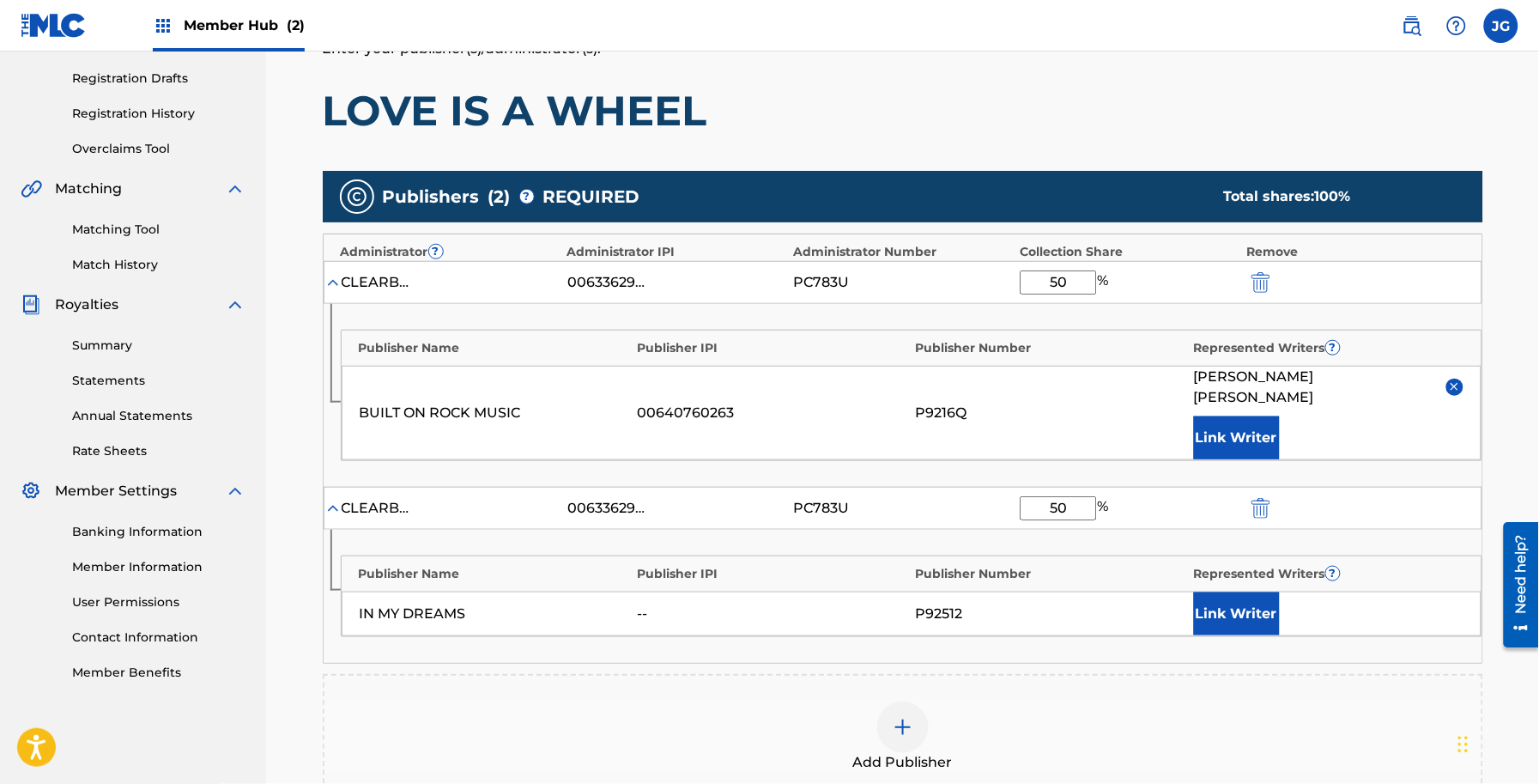
click at [1237, 567] on div "Publisher Name Publisher IPI Publisher Number Represented Writers ? IN MY DREAM…" at bounding box center [911, 596] width 1142 height 82
click at [1245, 592] on button "Link Writer" at bounding box center [1237, 613] width 85 height 43
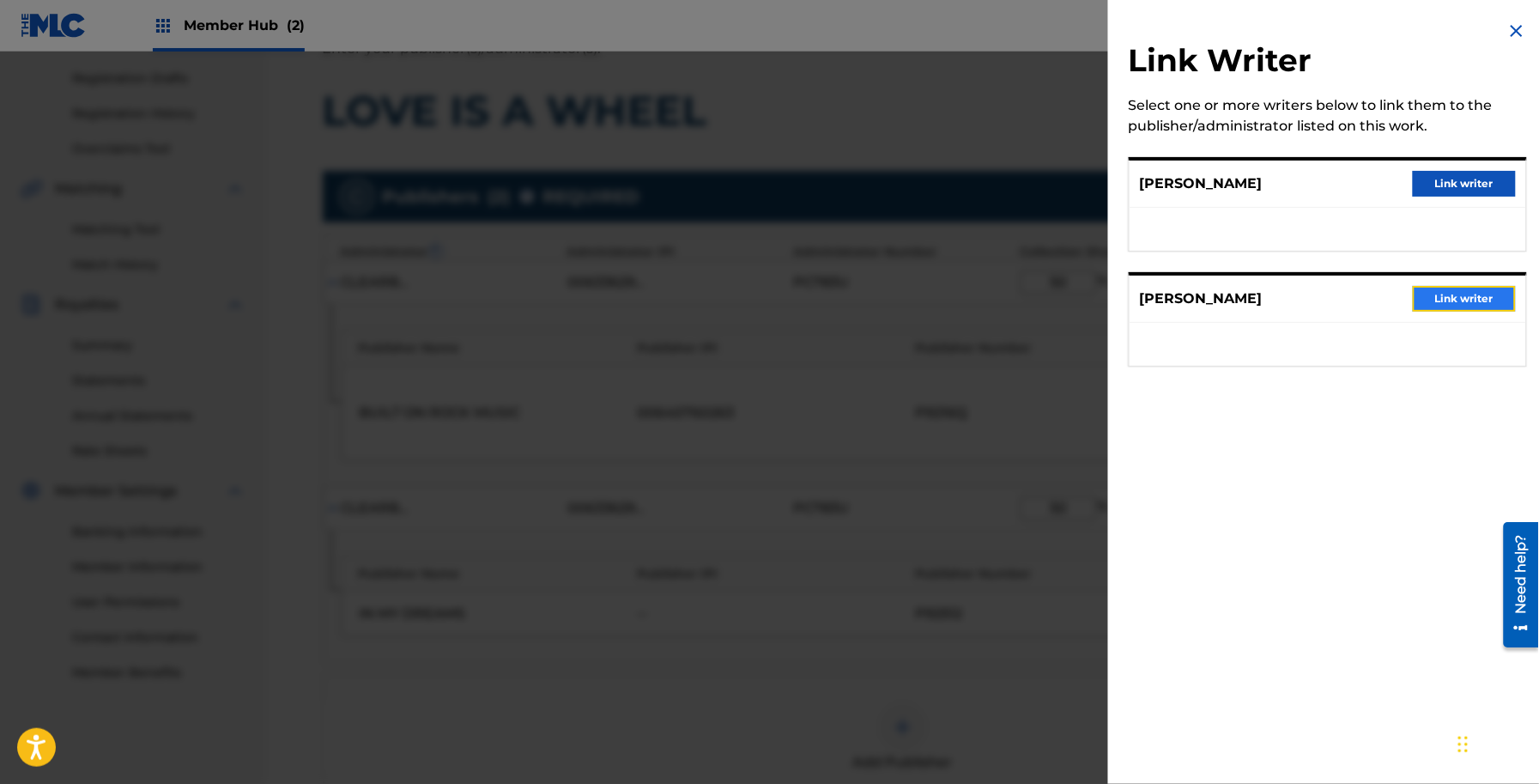
click at [1466, 302] on button "Link writer" at bounding box center [1464, 299] width 103 height 26
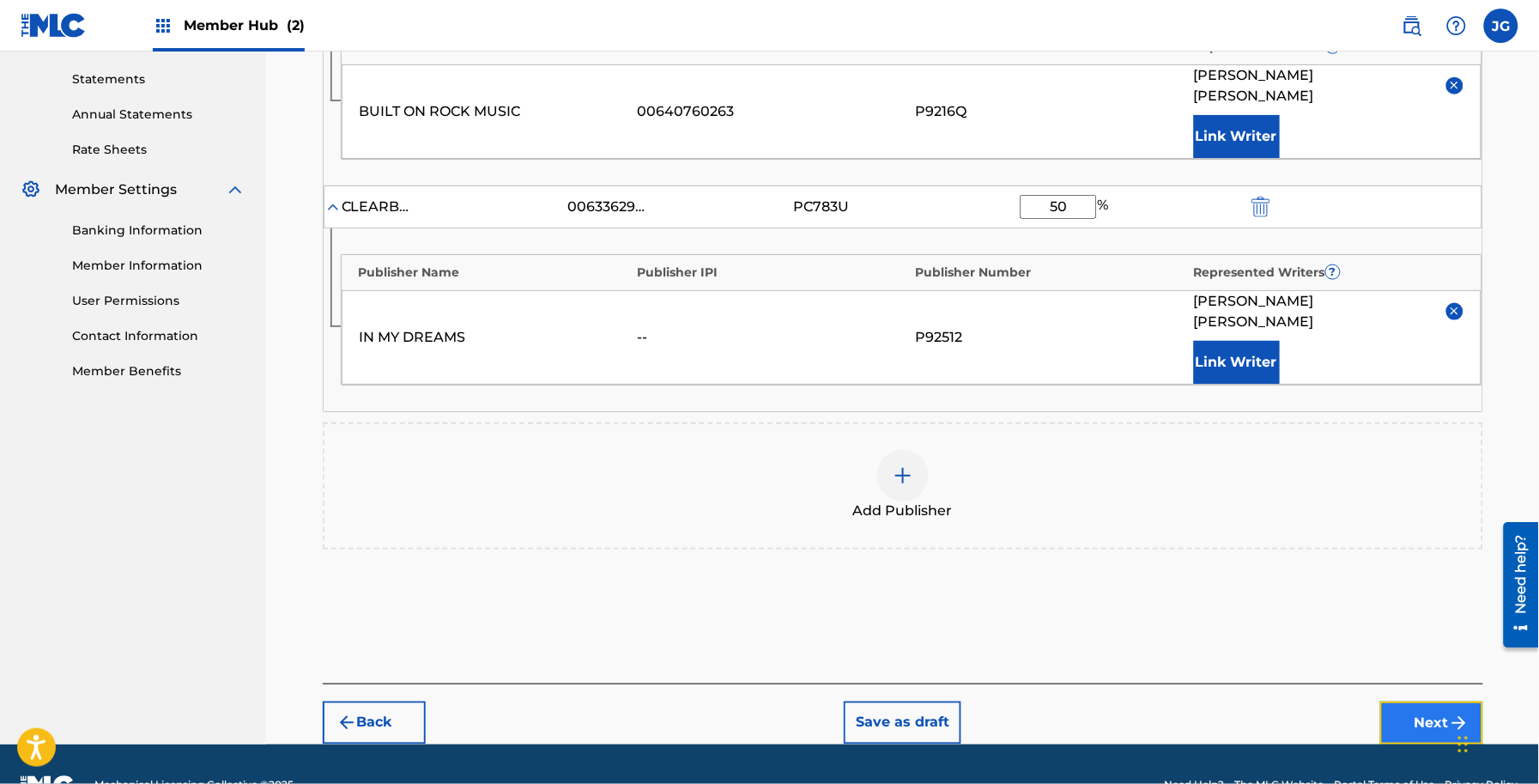
click at [1401, 702] on button "Next" at bounding box center [1431, 723] width 103 height 43
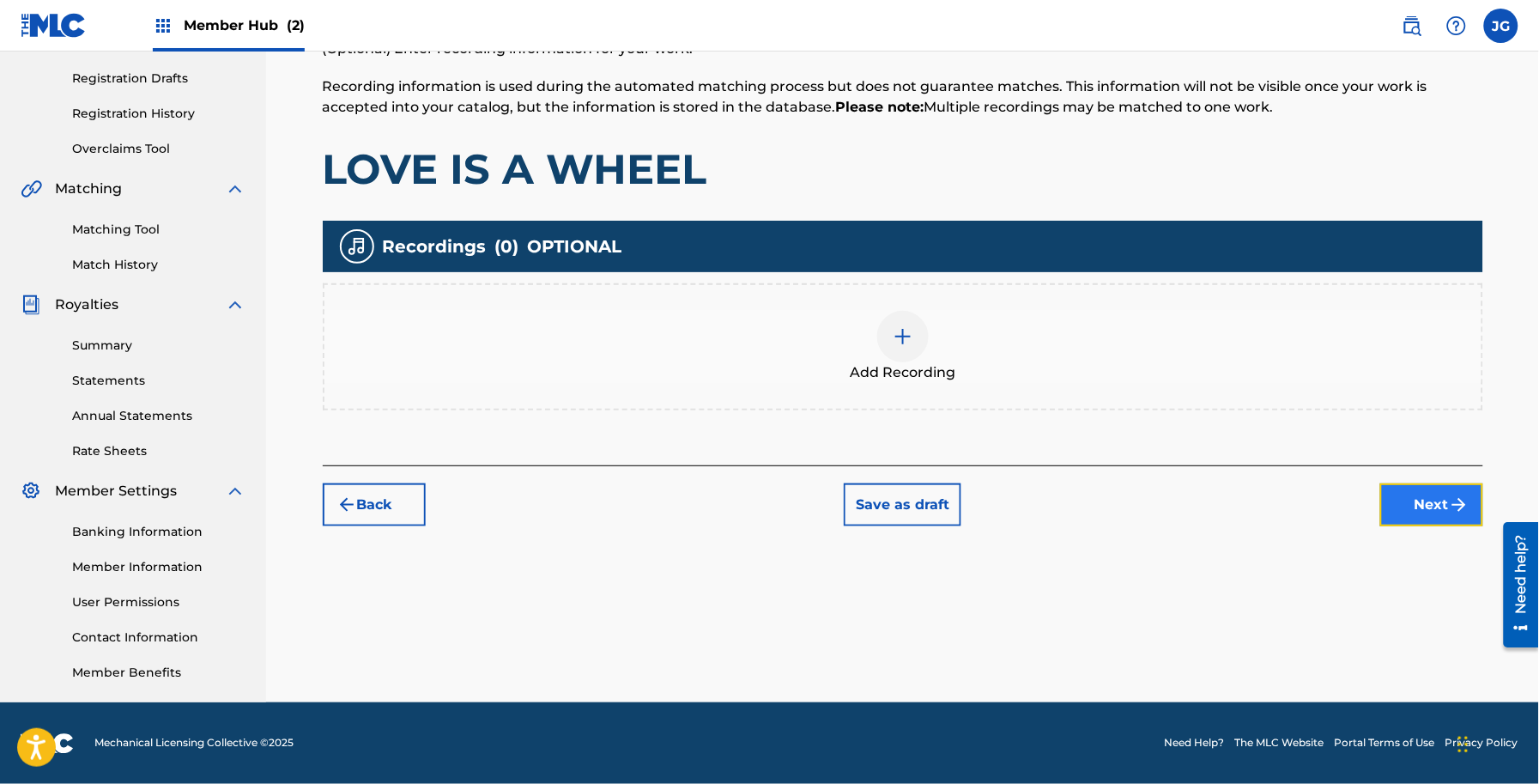
click at [1436, 524] on button "Next" at bounding box center [1431, 505] width 103 height 43
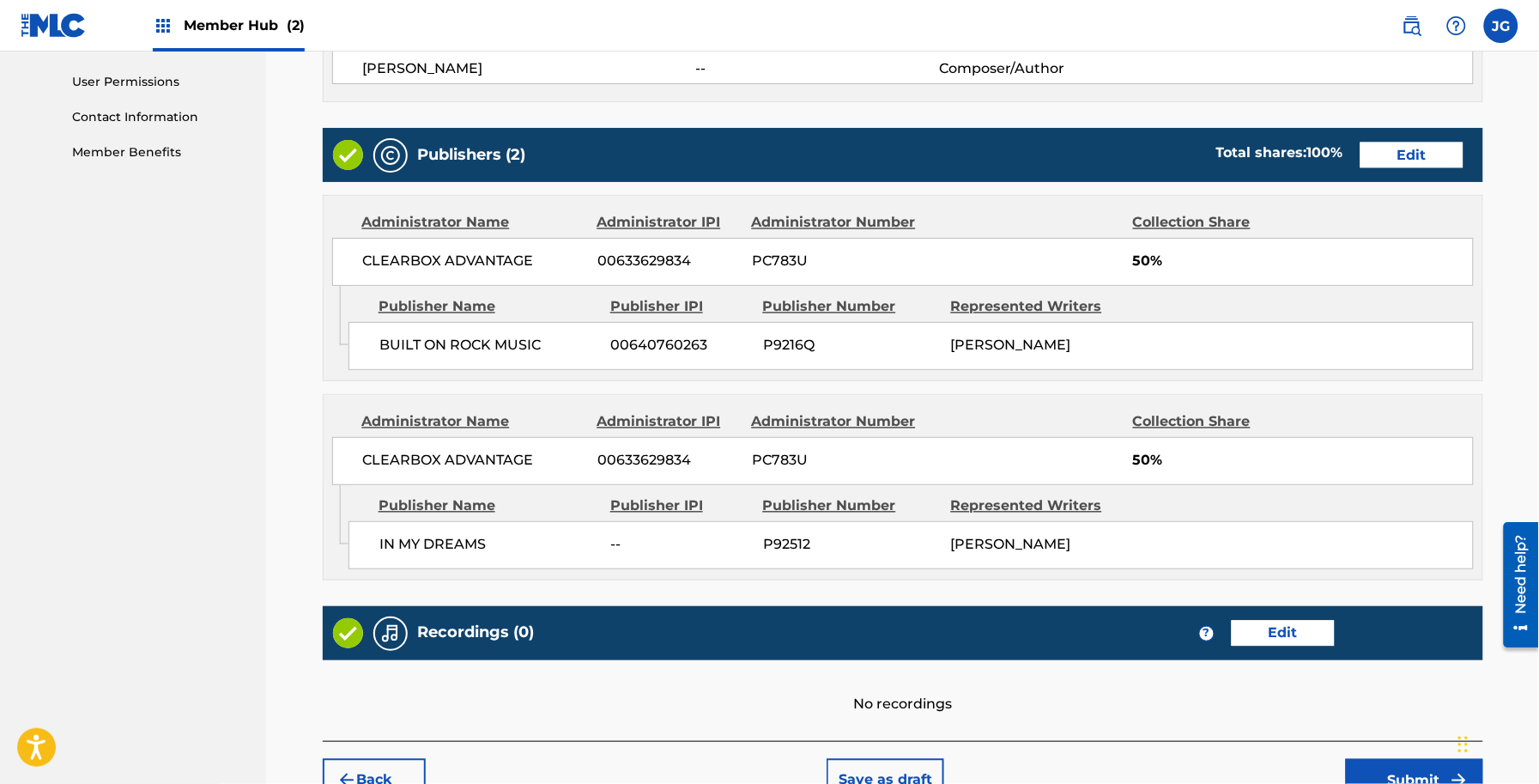
scroll to position [902, 0]
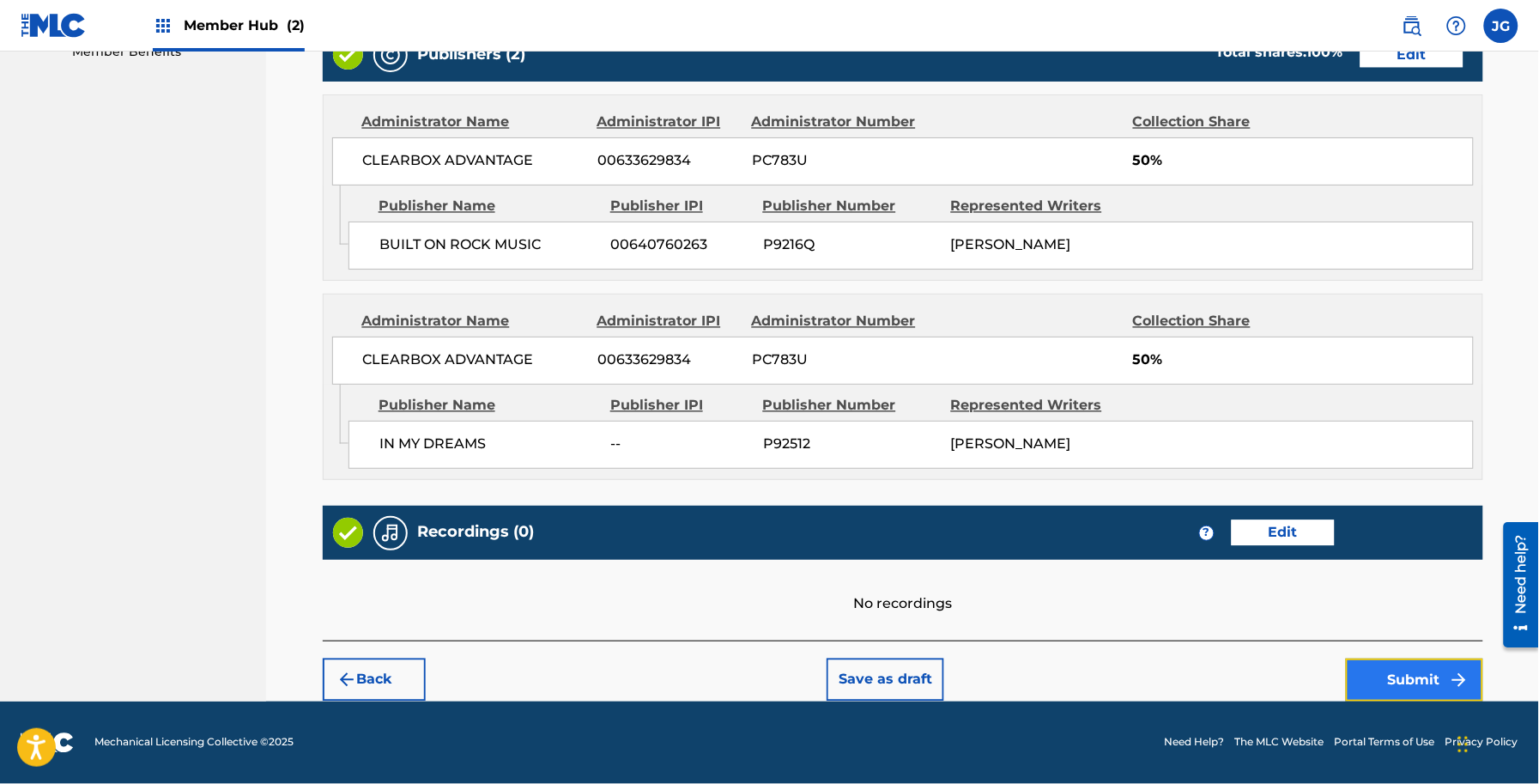
click at [1409, 689] on button "Submit" at bounding box center [1415, 680] width 138 height 43
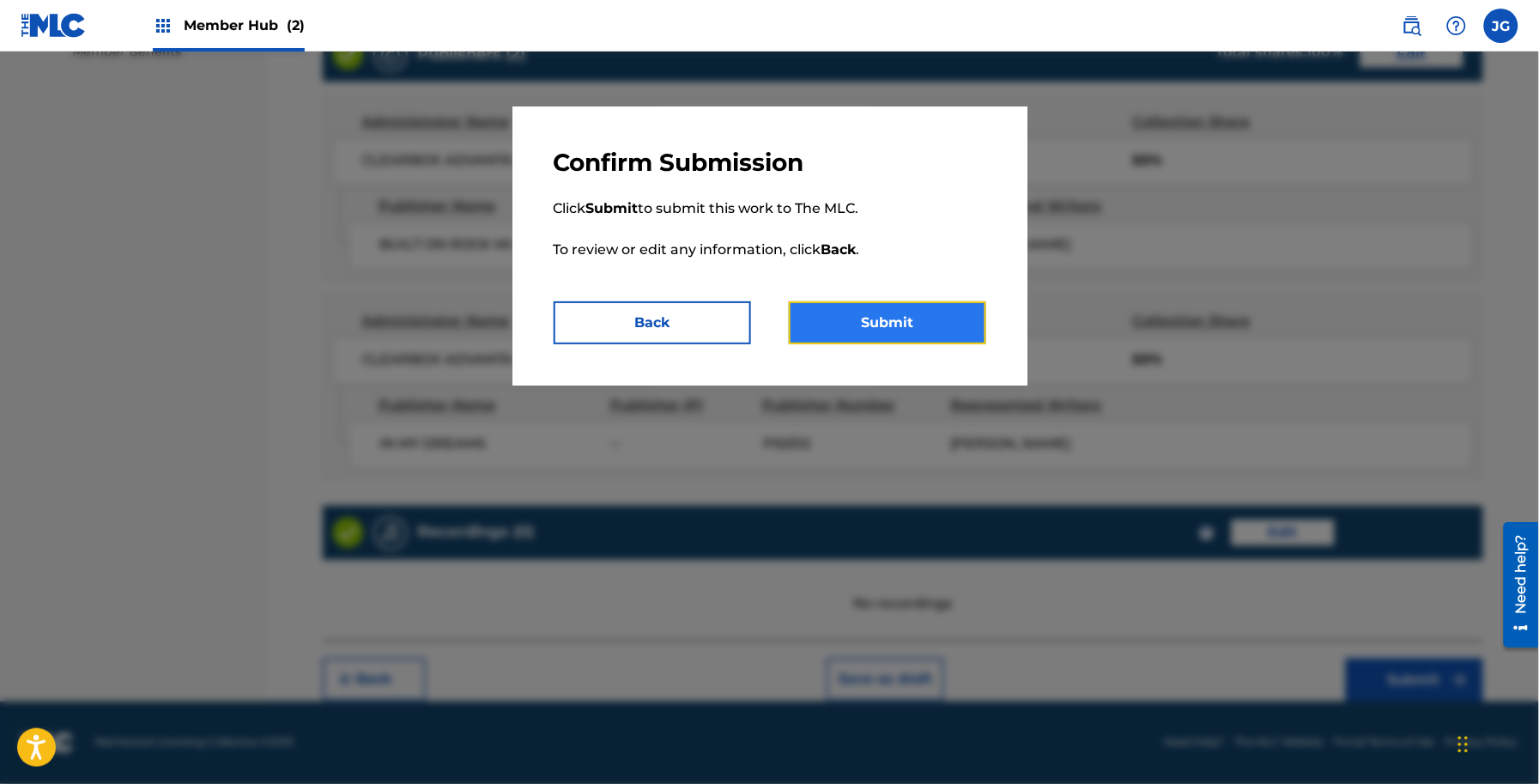
click at [890, 307] on button "Submit" at bounding box center [887, 323] width 197 height 43
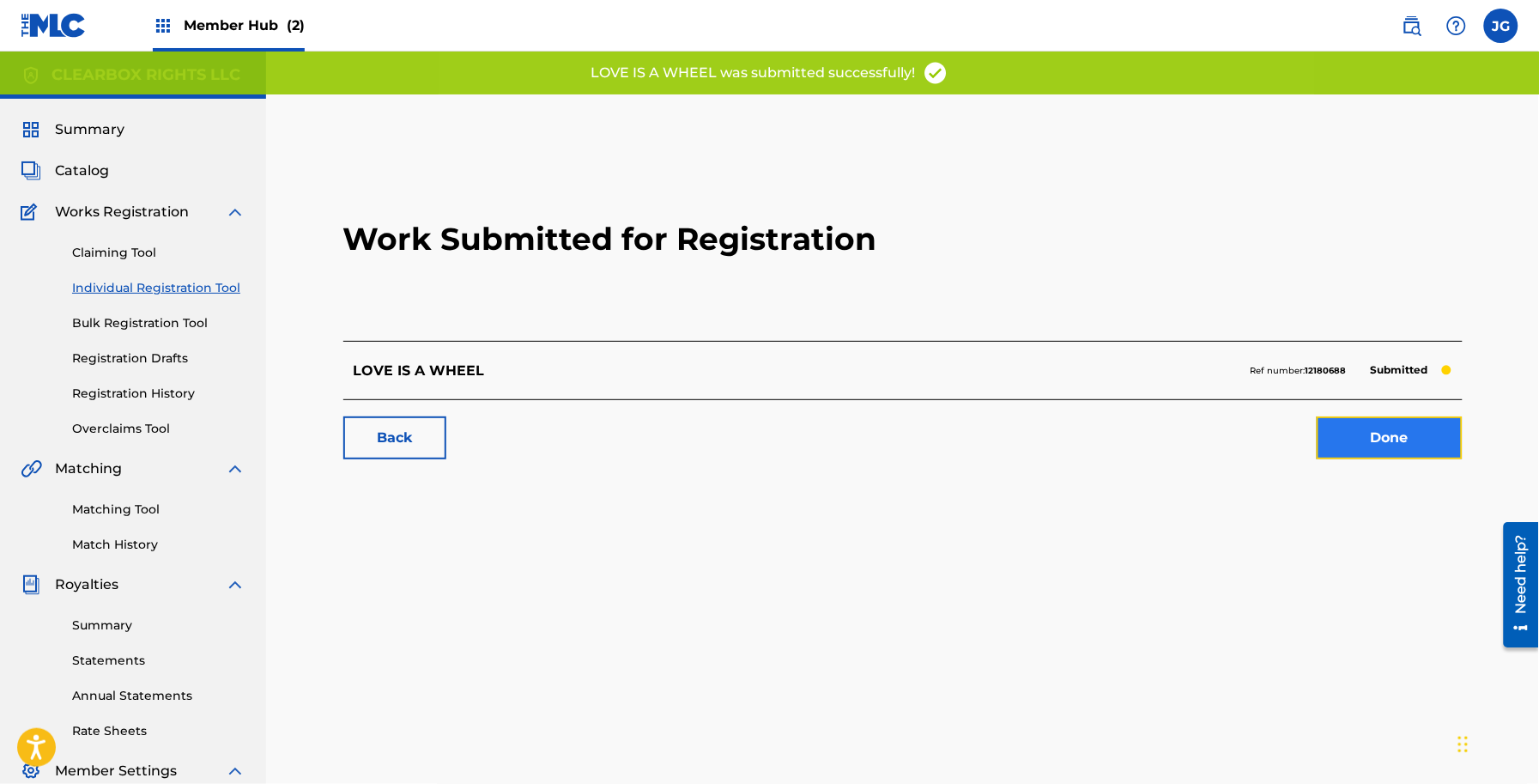
click at [1396, 430] on link "Done" at bounding box center [1390, 438] width 146 height 43
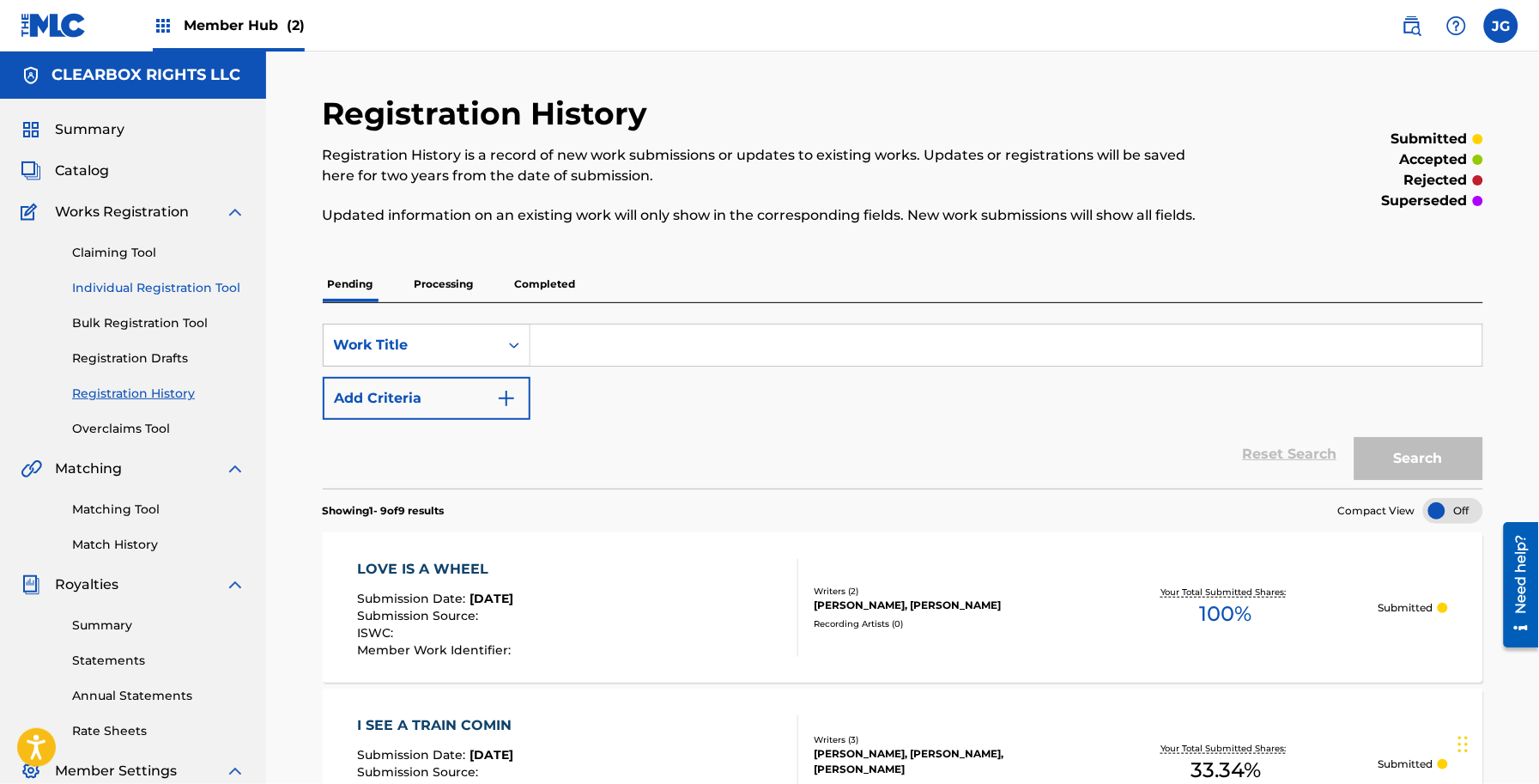
drag, startPoint x: 152, startPoint y: 280, endPoint x: 170, endPoint y: 279, distance: 18.0
click at [152, 280] on link "Individual Registration Tool" at bounding box center [158, 288] width 174 height 18
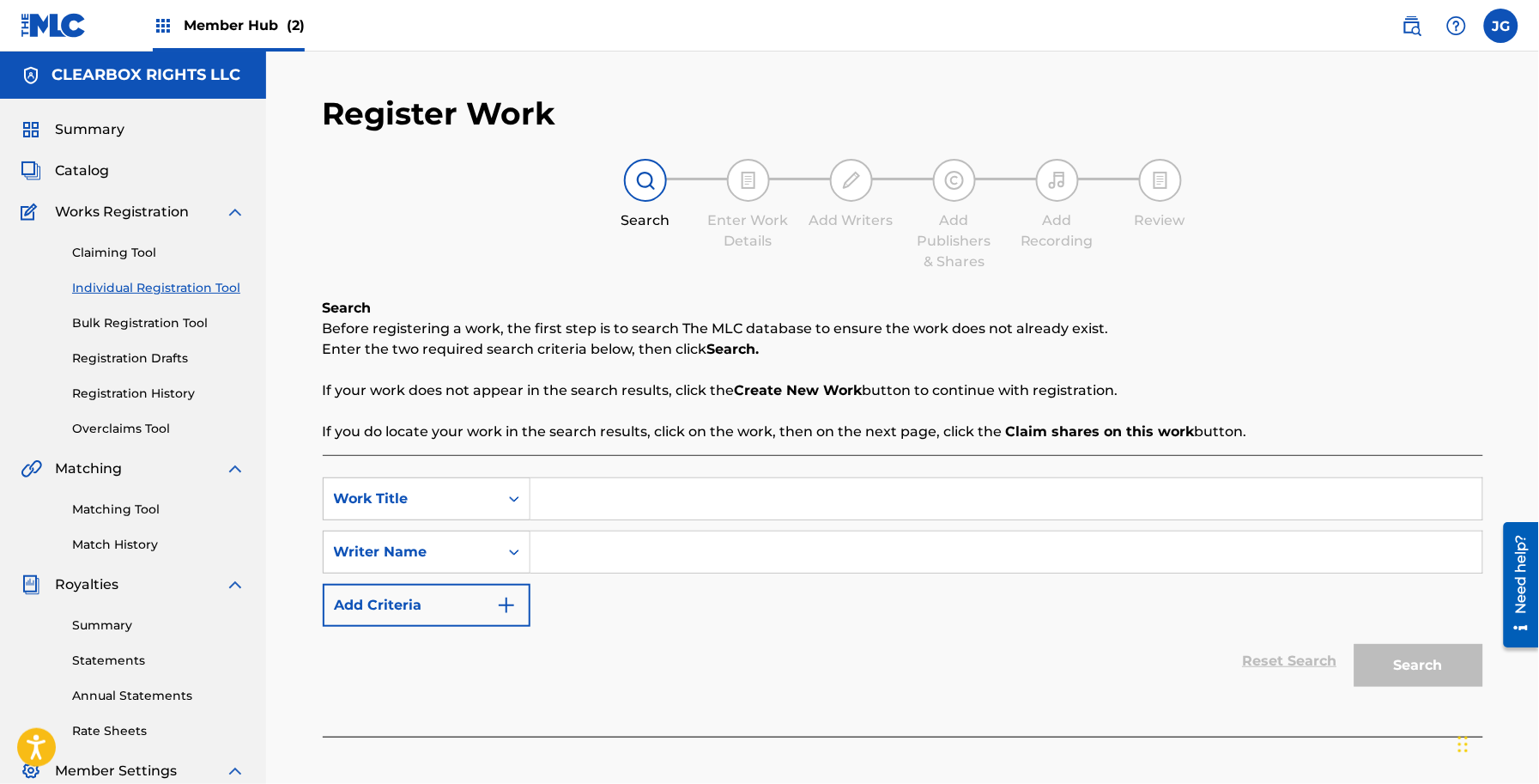
click at [645, 487] on input "Search Form" at bounding box center [1006, 499] width 952 height 41
click at [504, 503] on div "Search Form" at bounding box center [514, 499] width 31 height 31
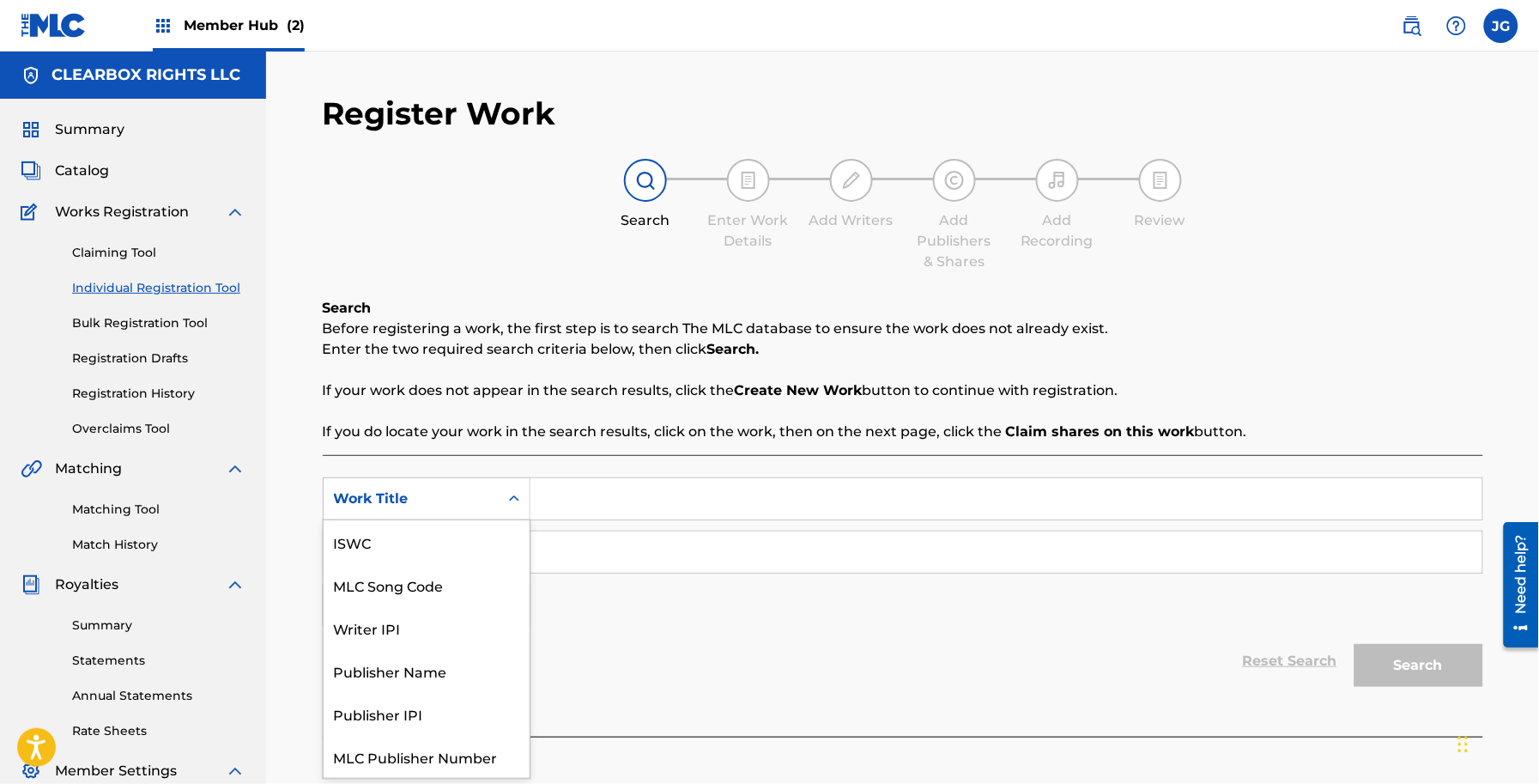
scroll to position [43, 0]
click at [470, 539] on div "MLC Song Code" at bounding box center [427, 541] width 206 height 43
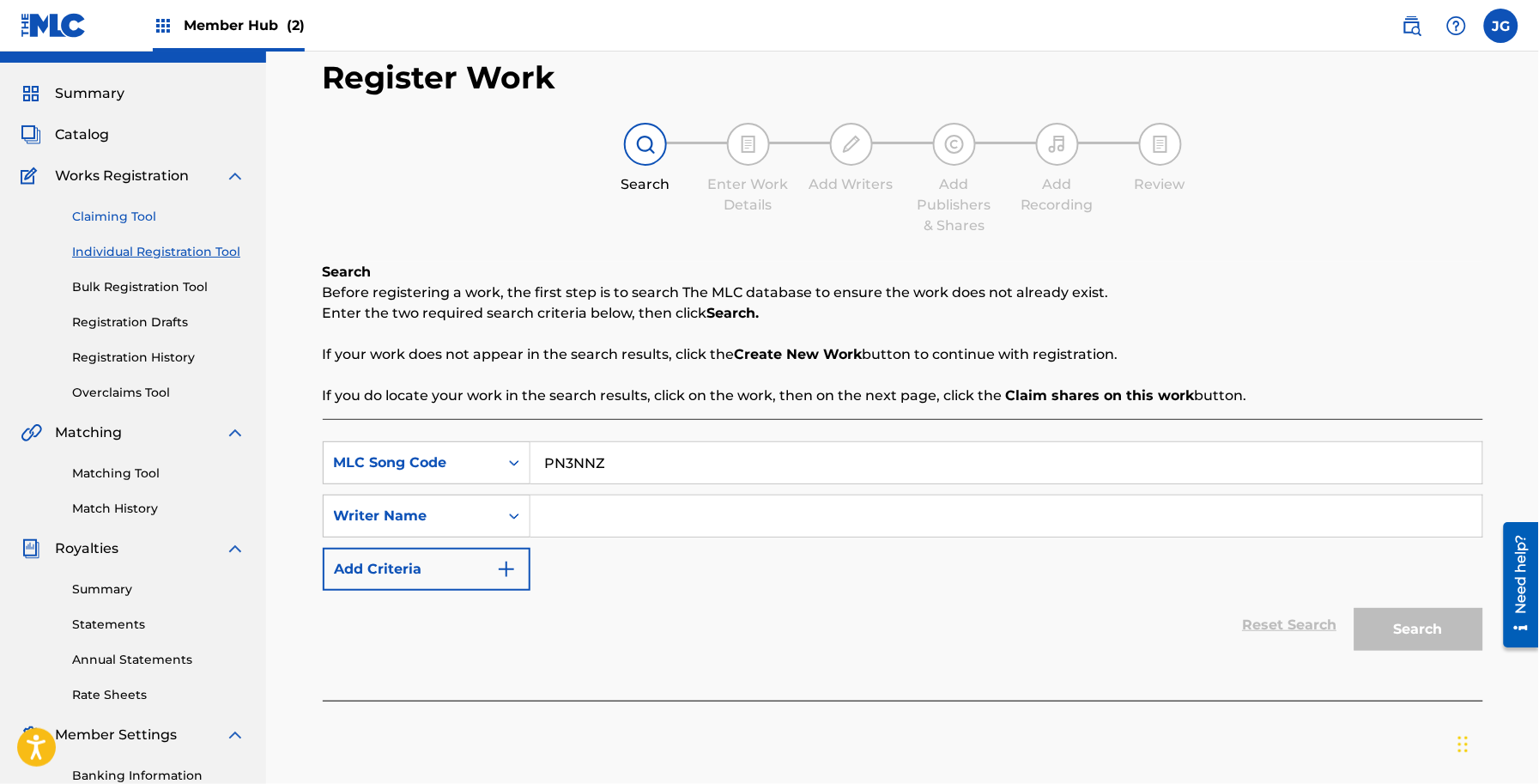
scroll to position [0, 0]
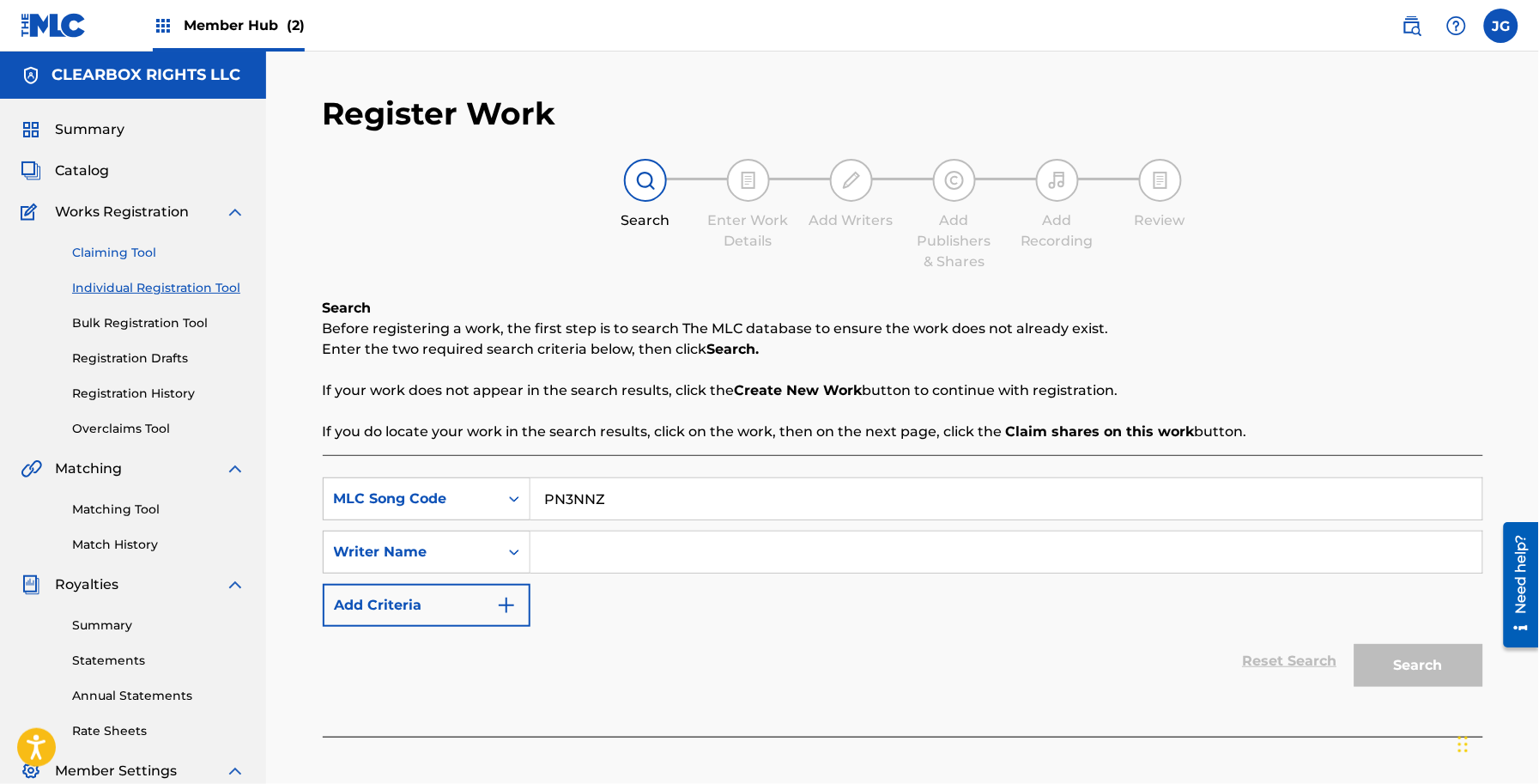
type input "PN3NNZ"
click at [136, 258] on link "Claiming Tool" at bounding box center [158, 252] width 174 height 18
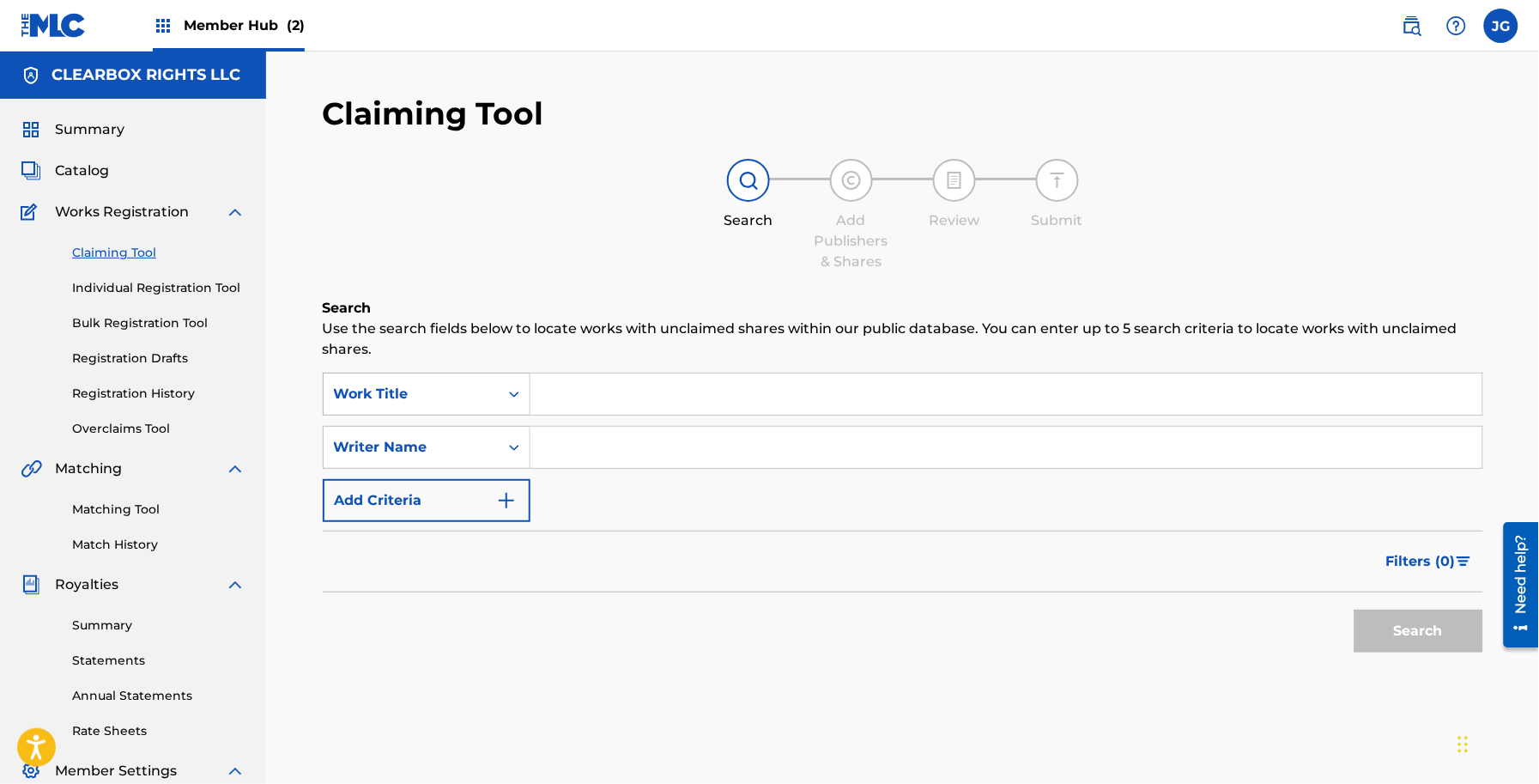
drag, startPoint x: 366, startPoint y: 367, endPoint x: 370, endPoint y: 379, distance: 12.6
click at [369, 372] on div "Search Use the search fields below to locate works with unclaimed shares within…" at bounding box center [903, 522] width 1161 height 449
click at [380, 391] on div "Work Title" at bounding box center [410, 393] width 154 height 20
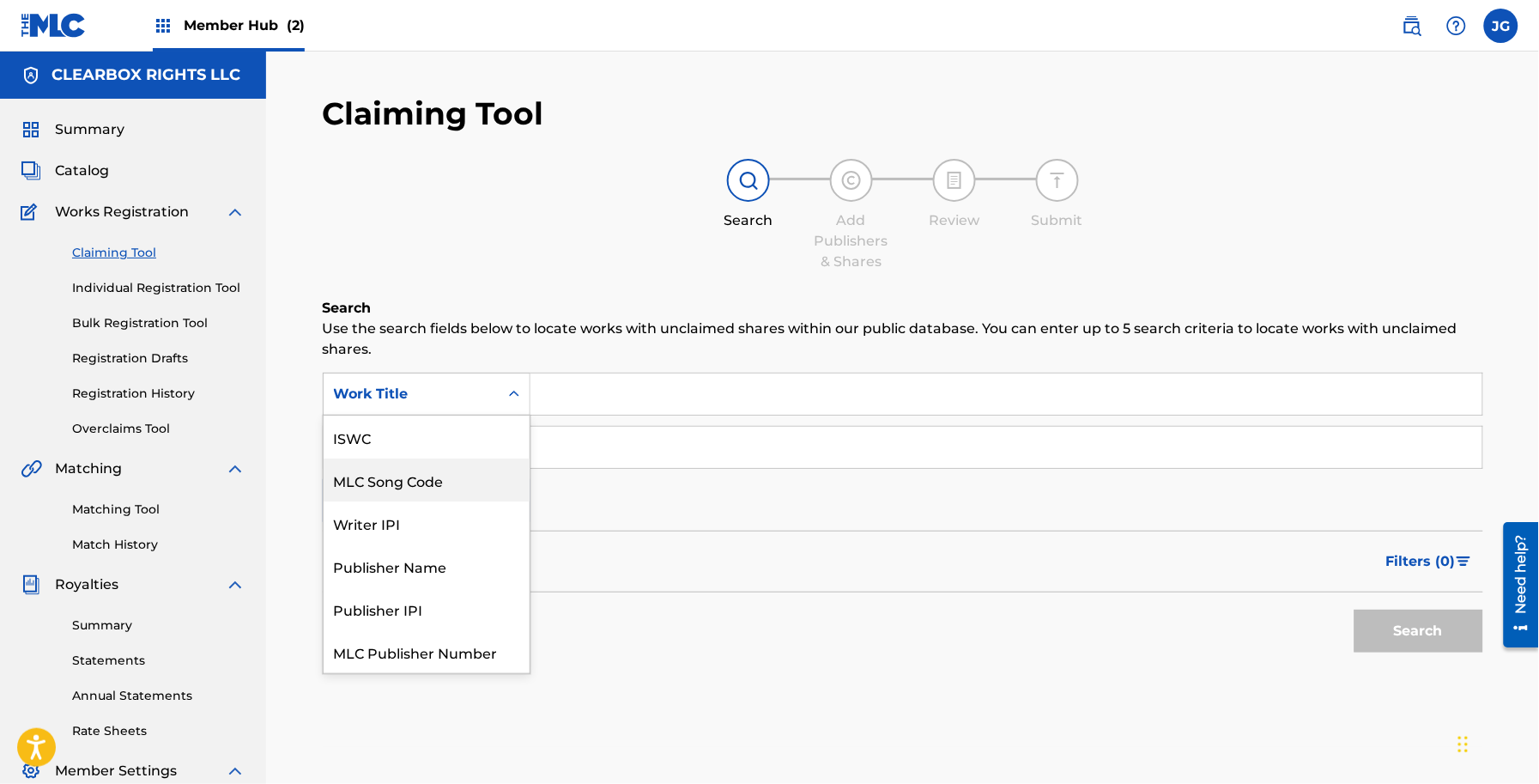
scroll to position [43, 0]
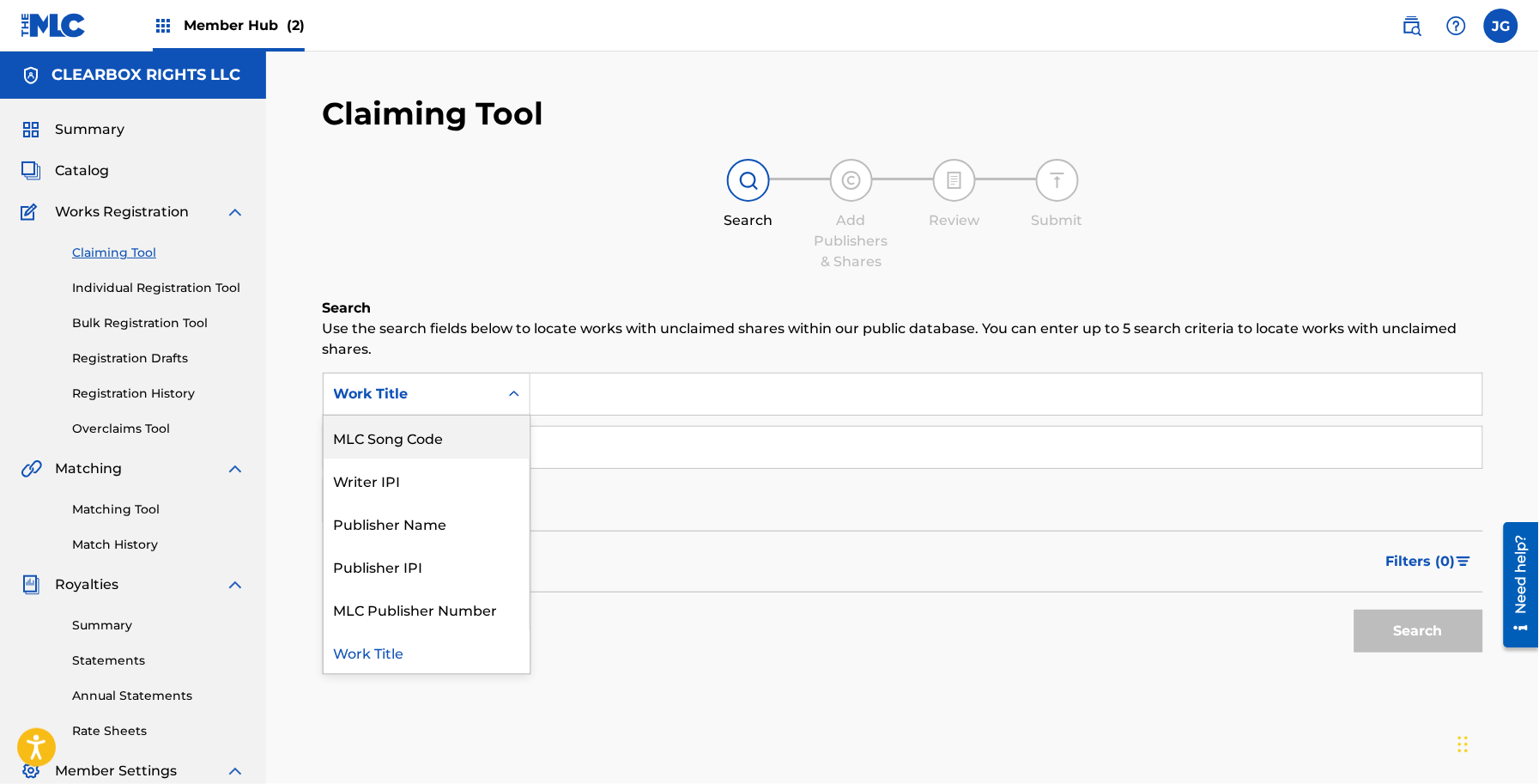
drag, startPoint x: 405, startPoint y: 436, endPoint x: 446, endPoint y: 446, distance: 42.2
click at [406, 436] on div "MLC Song Code" at bounding box center [427, 437] width 206 height 43
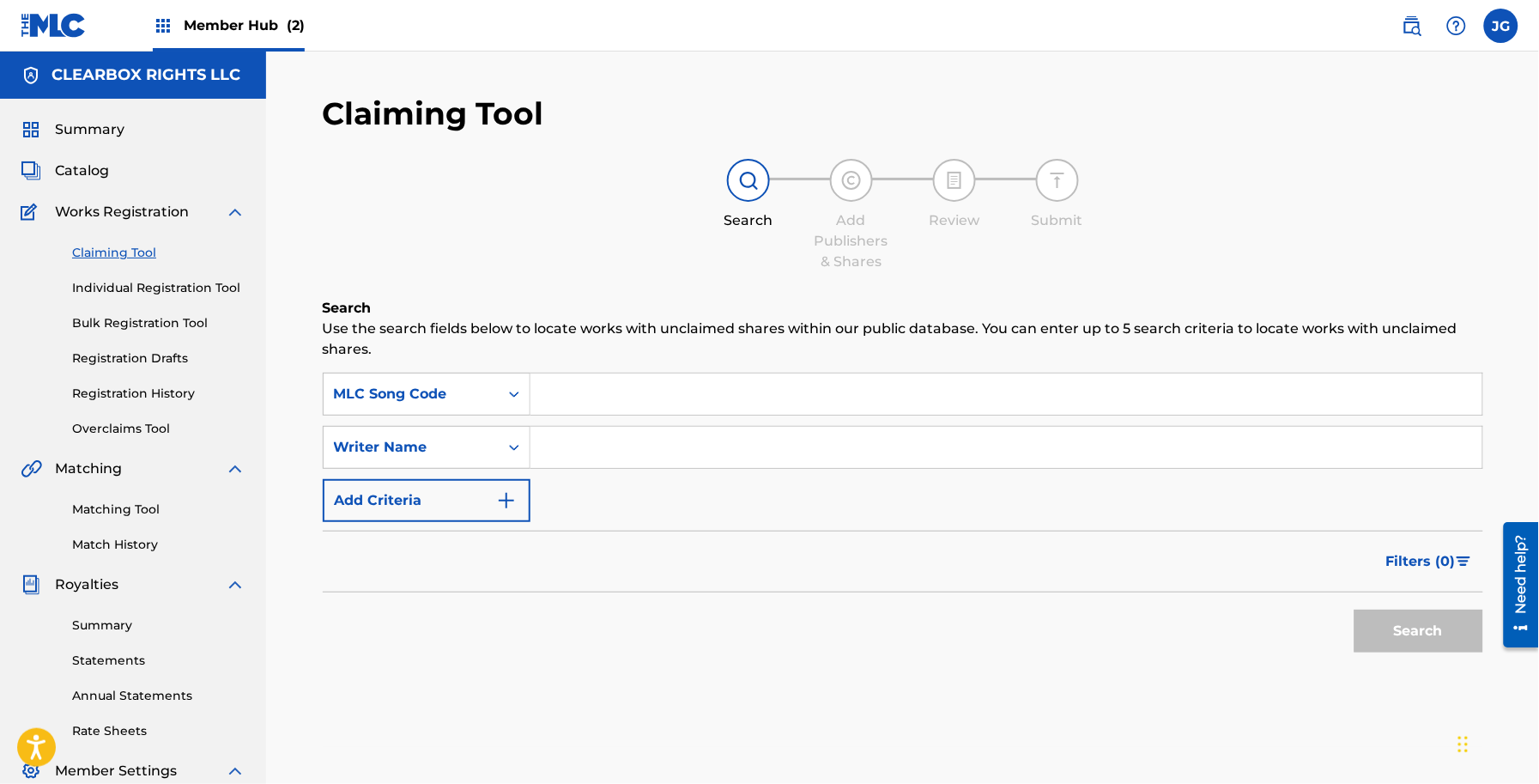
click at [562, 419] on div "SearchWithCriteriabfb5af0a-464b-4636-b074-f937d27eb05a MLC Song Code SearchWith…" at bounding box center [903, 447] width 1161 height 149
click at [571, 410] on input "Search Form" at bounding box center [1006, 394] width 952 height 41
paste input "PN3NNZ"
type input "PN3NNZ"
click at [1401, 649] on button "Search" at bounding box center [1419, 631] width 129 height 43
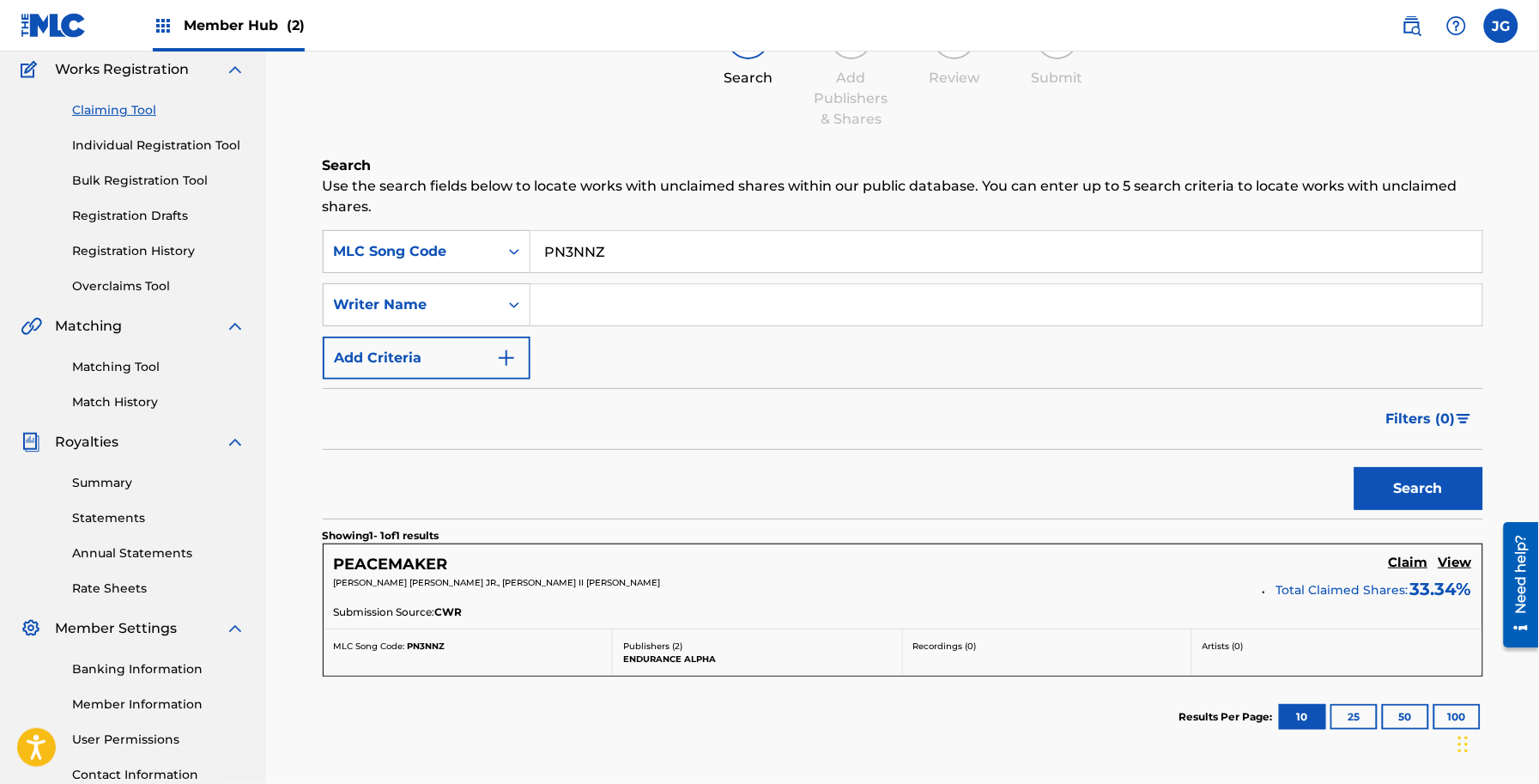
scroll to position [284, 0]
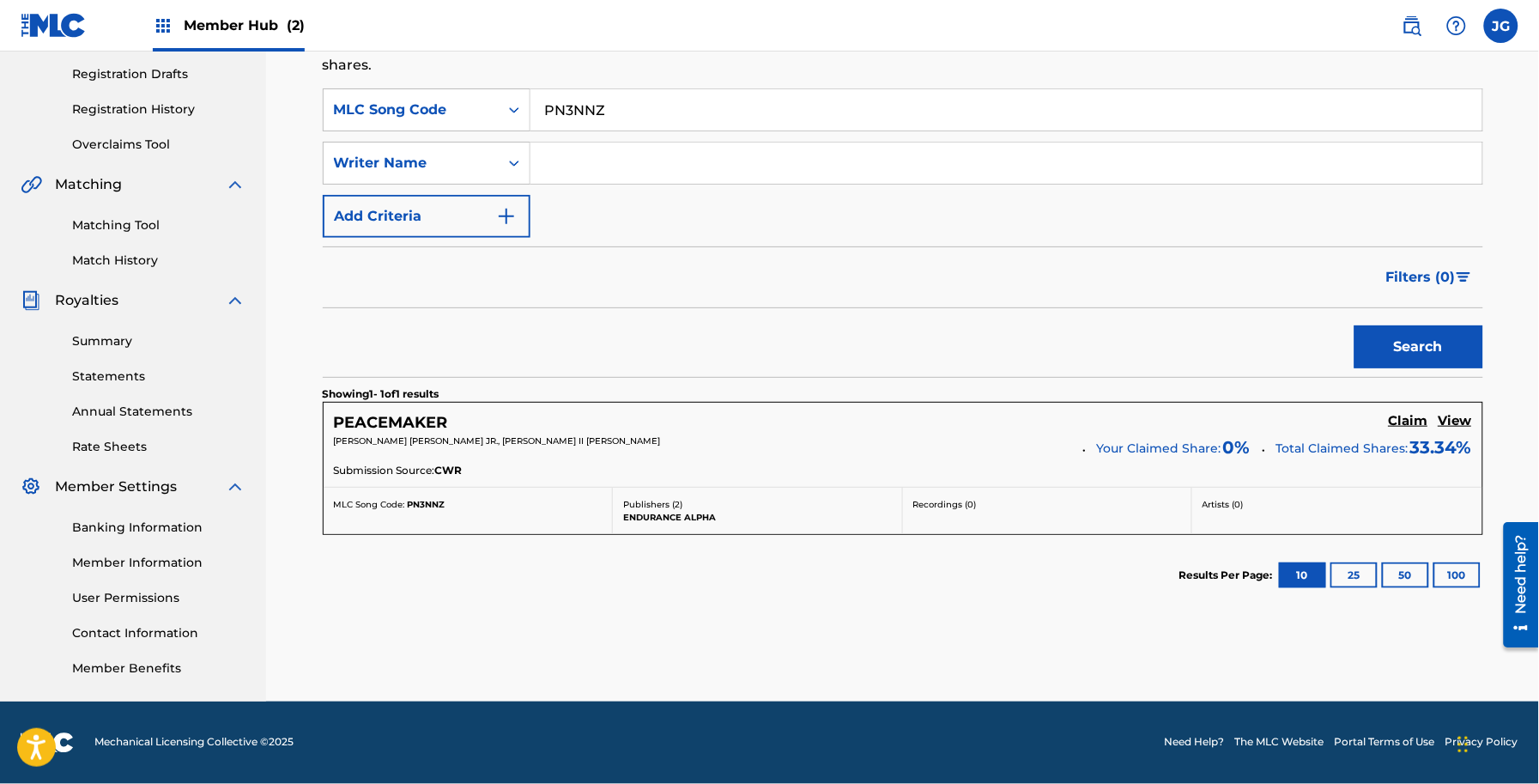
click at [1385, 414] on div "PEACEMAKER Claim View" at bounding box center [902, 423] width 1138 height 19
click at [1391, 414] on h5 "Claim" at bounding box center [1408, 421] width 40 height 16
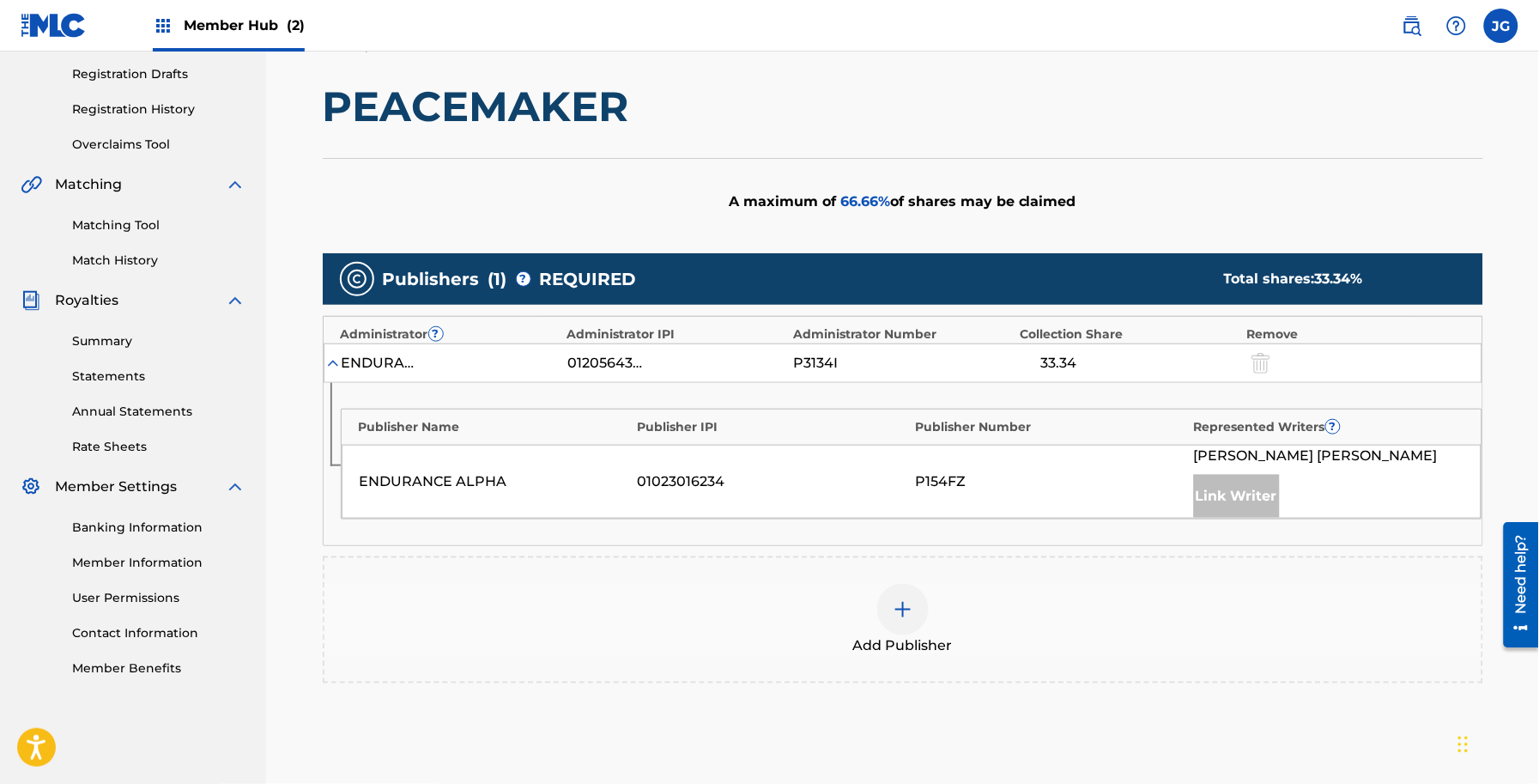
scroll to position [461, 0]
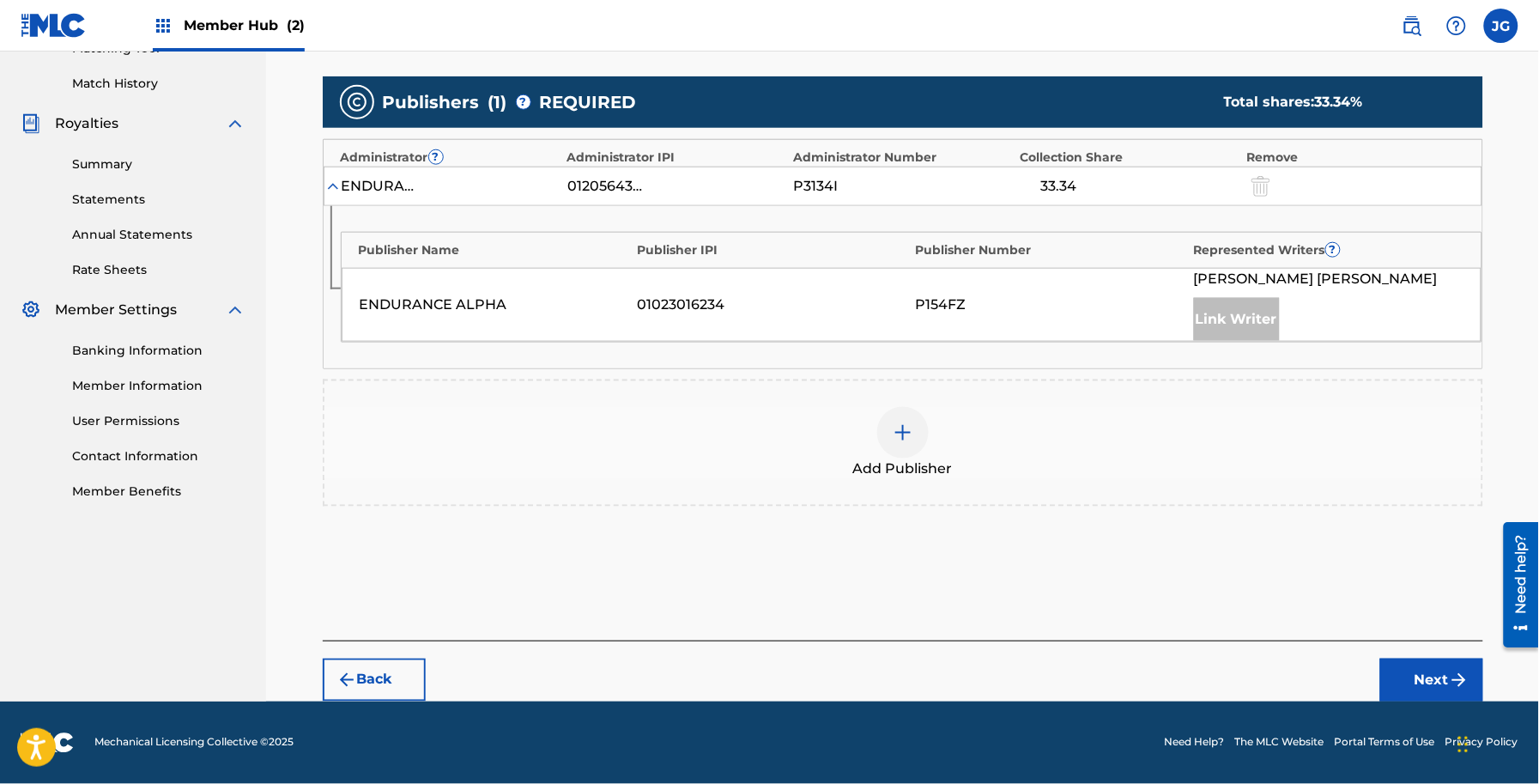
click at [815, 428] on div "Add Publisher" at bounding box center [902, 442] width 1157 height 72
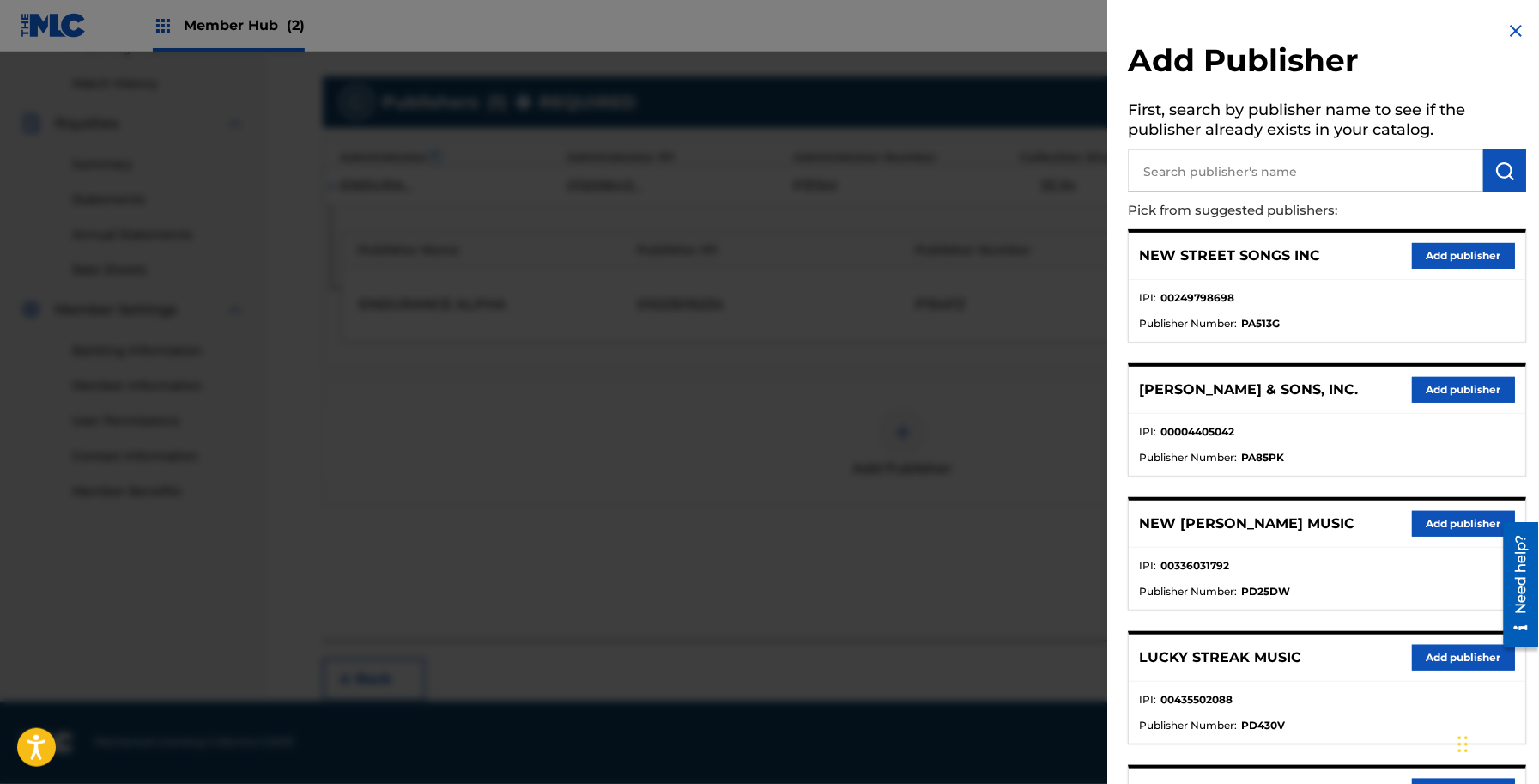
click at [1272, 181] on input "text" at bounding box center [1306, 171] width 355 height 43
type input "BUILT ON ROCK"
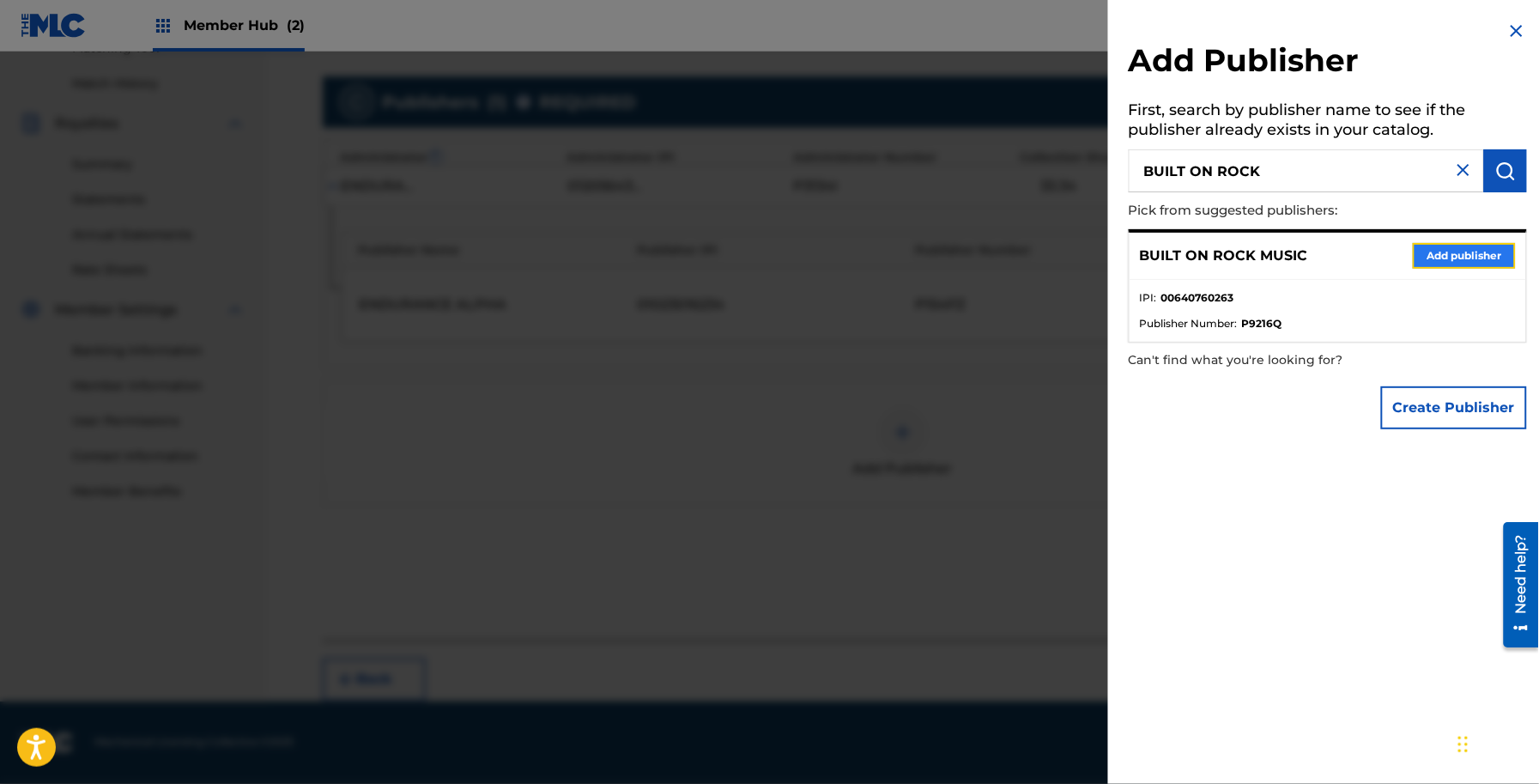
click at [1449, 260] on button "Add publisher" at bounding box center [1464, 255] width 103 height 26
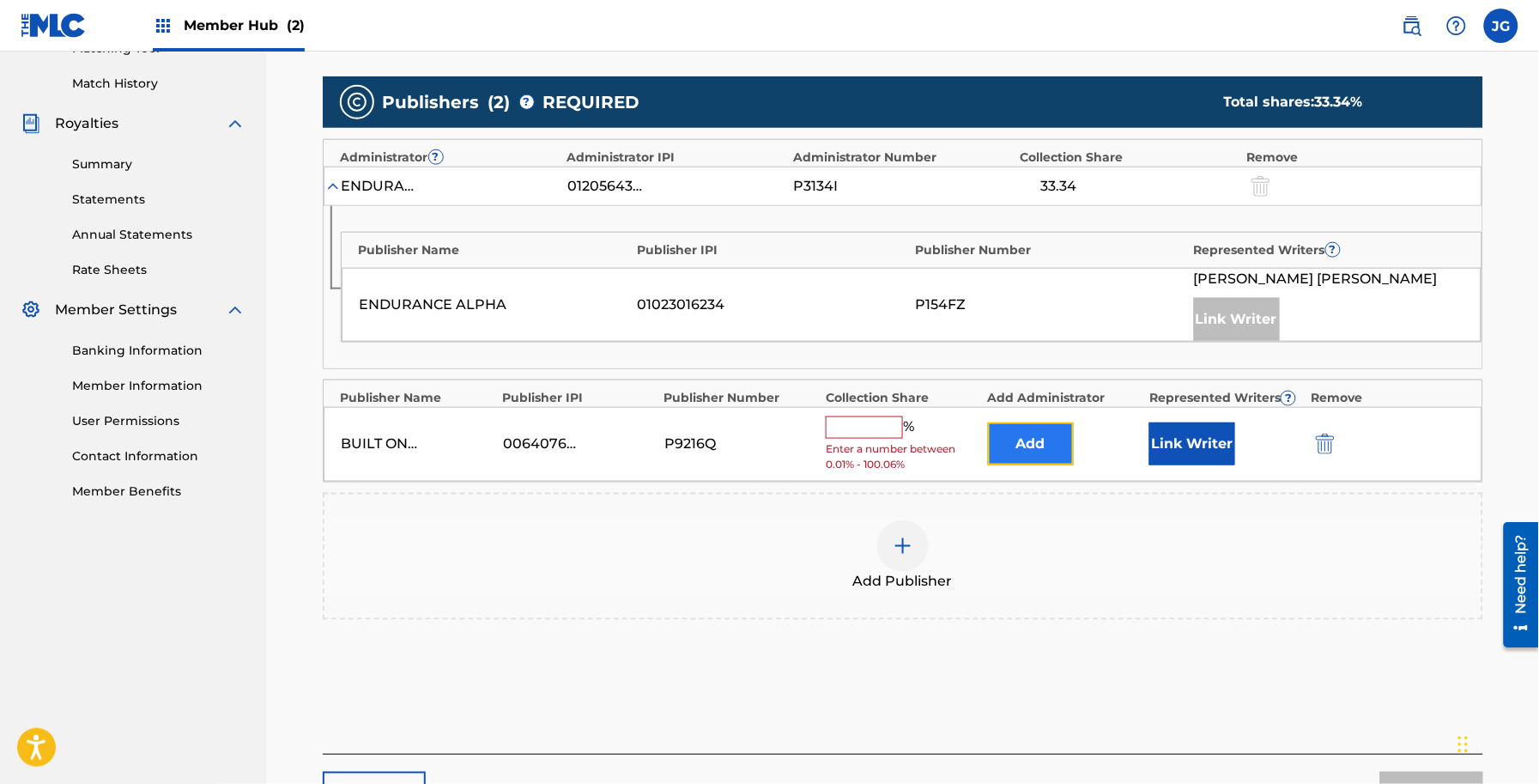
click at [1056, 461] on button "Add" at bounding box center [1031, 443] width 85 height 43
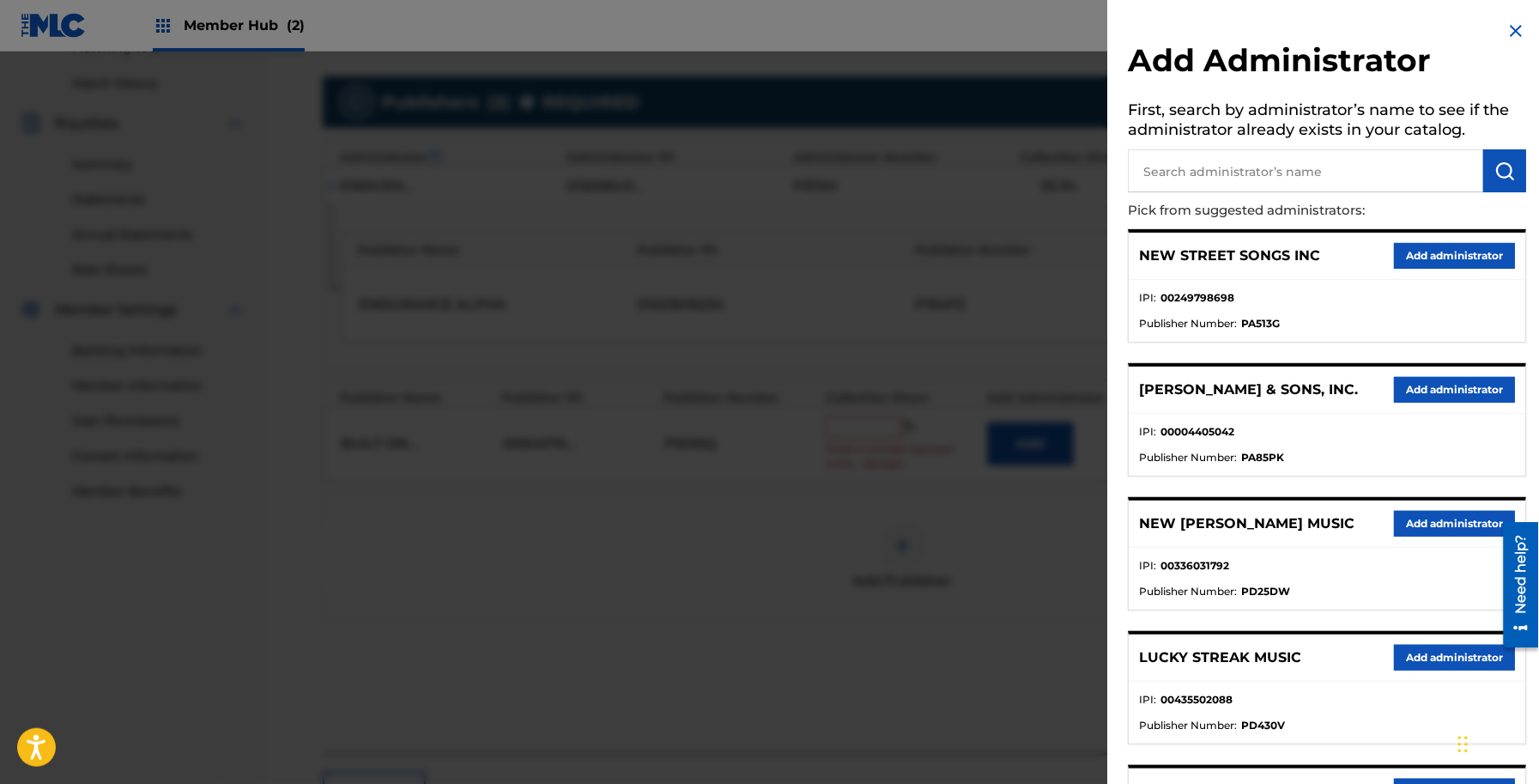
click at [1194, 165] on input "text" at bounding box center [1306, 171] width 355 height 43
type input "ADV"
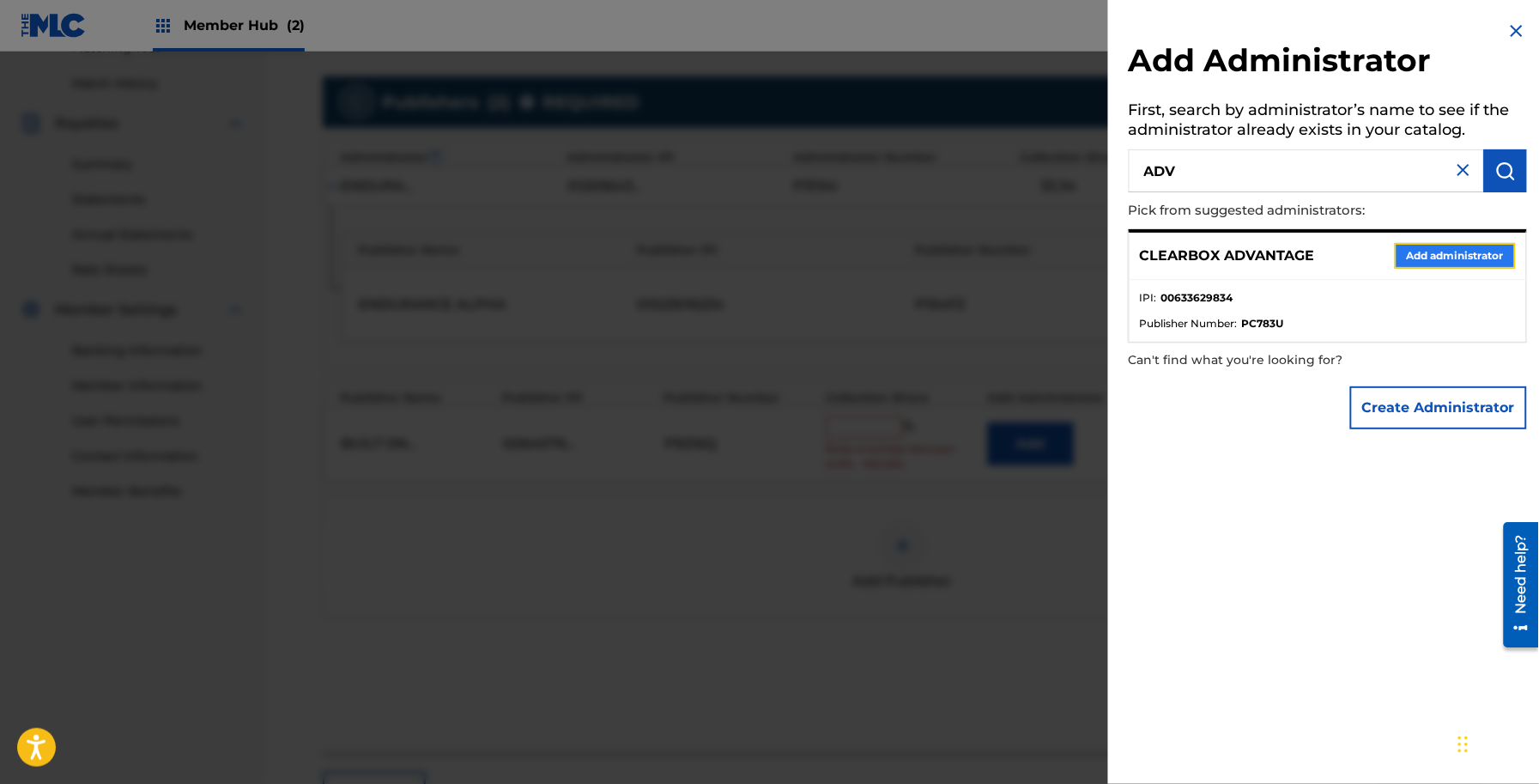
click at [1425, 257] on button "Add administrator" at bounding box center [1456, 255] width 121 height 26
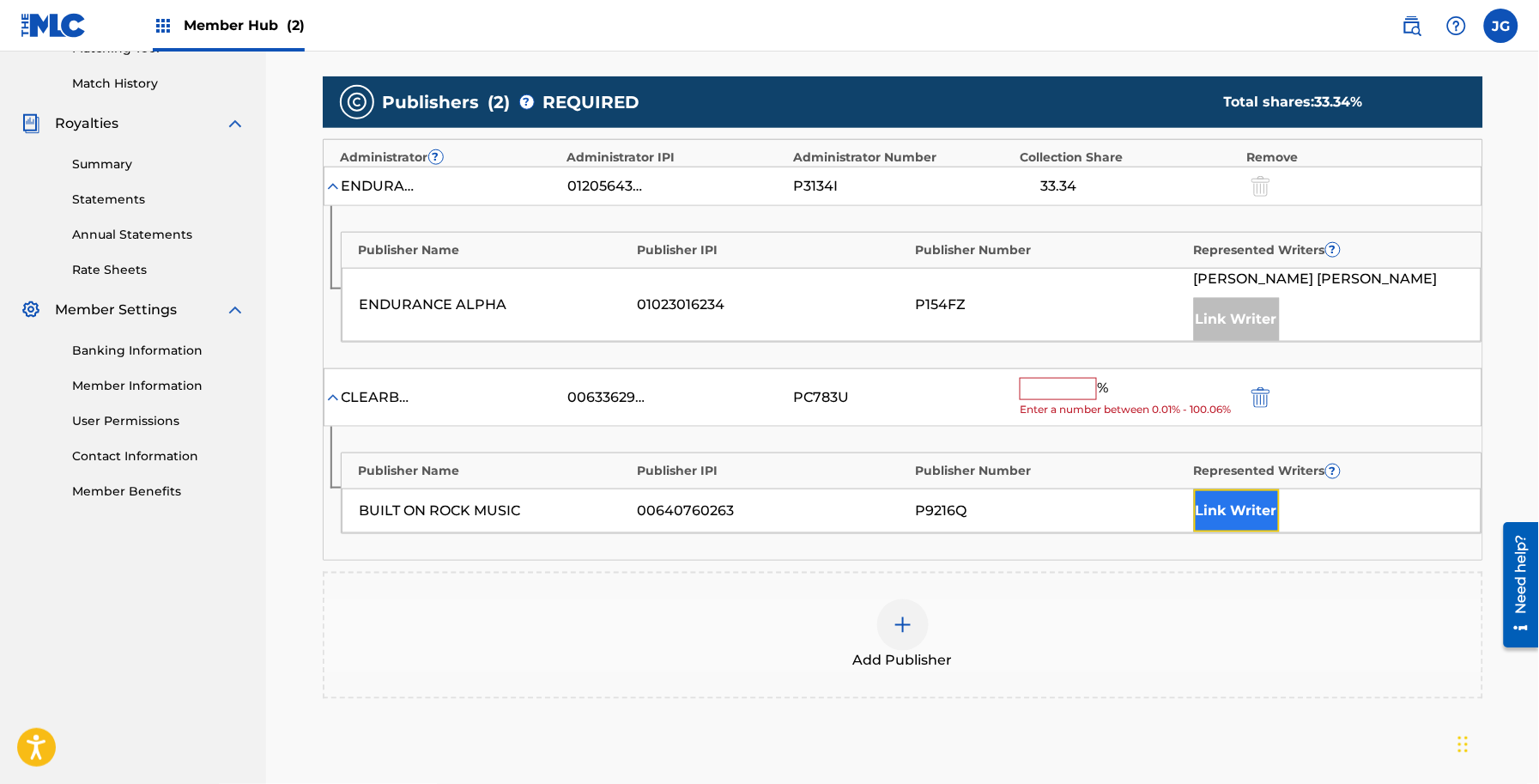
click at [1254, 519] on button "Link Writer" at bounding box center [1237, 510] width 85 height 43
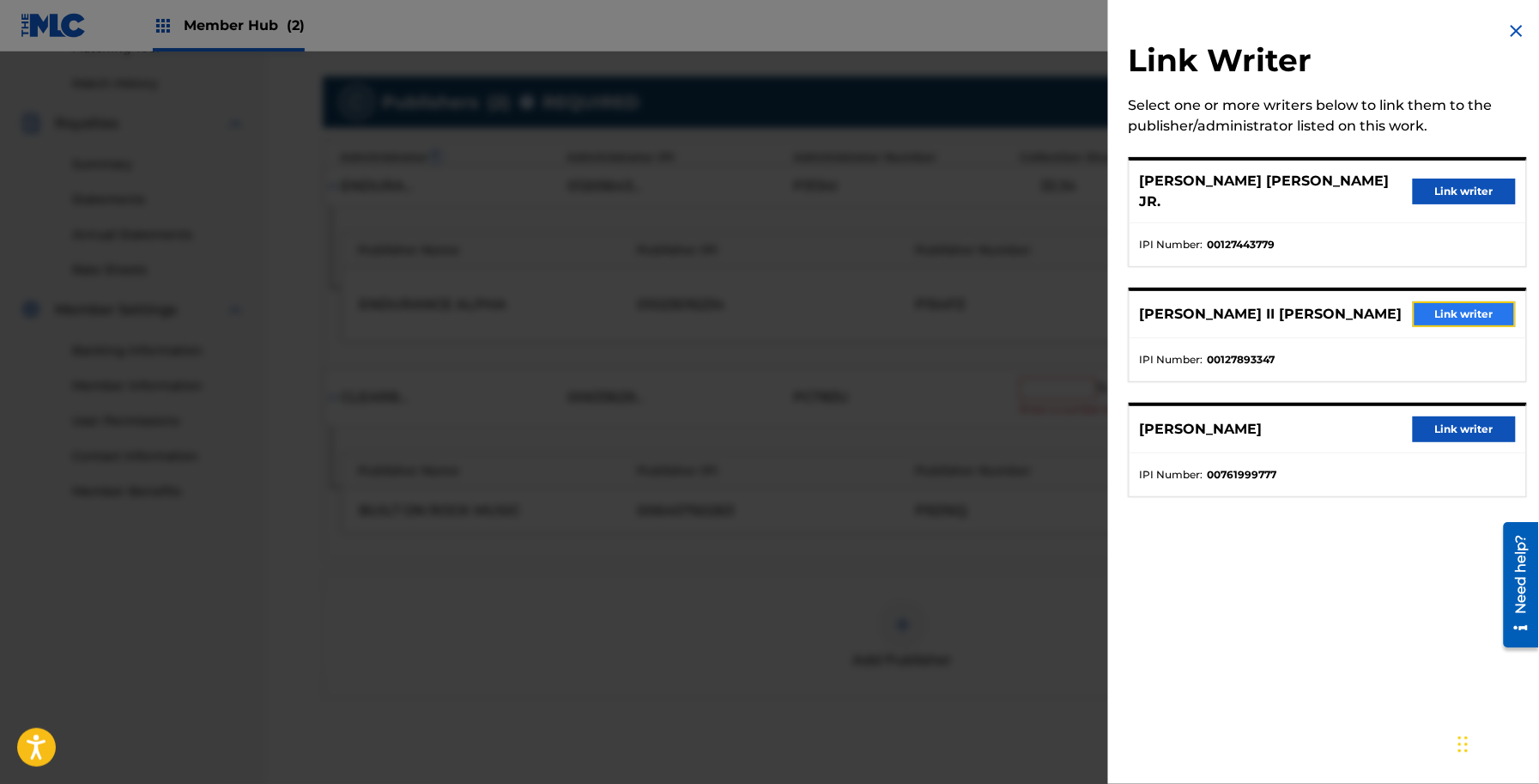
click at [1432, 305] on button "Link writer" at bounding box center [1464, 314] width 103 height 26
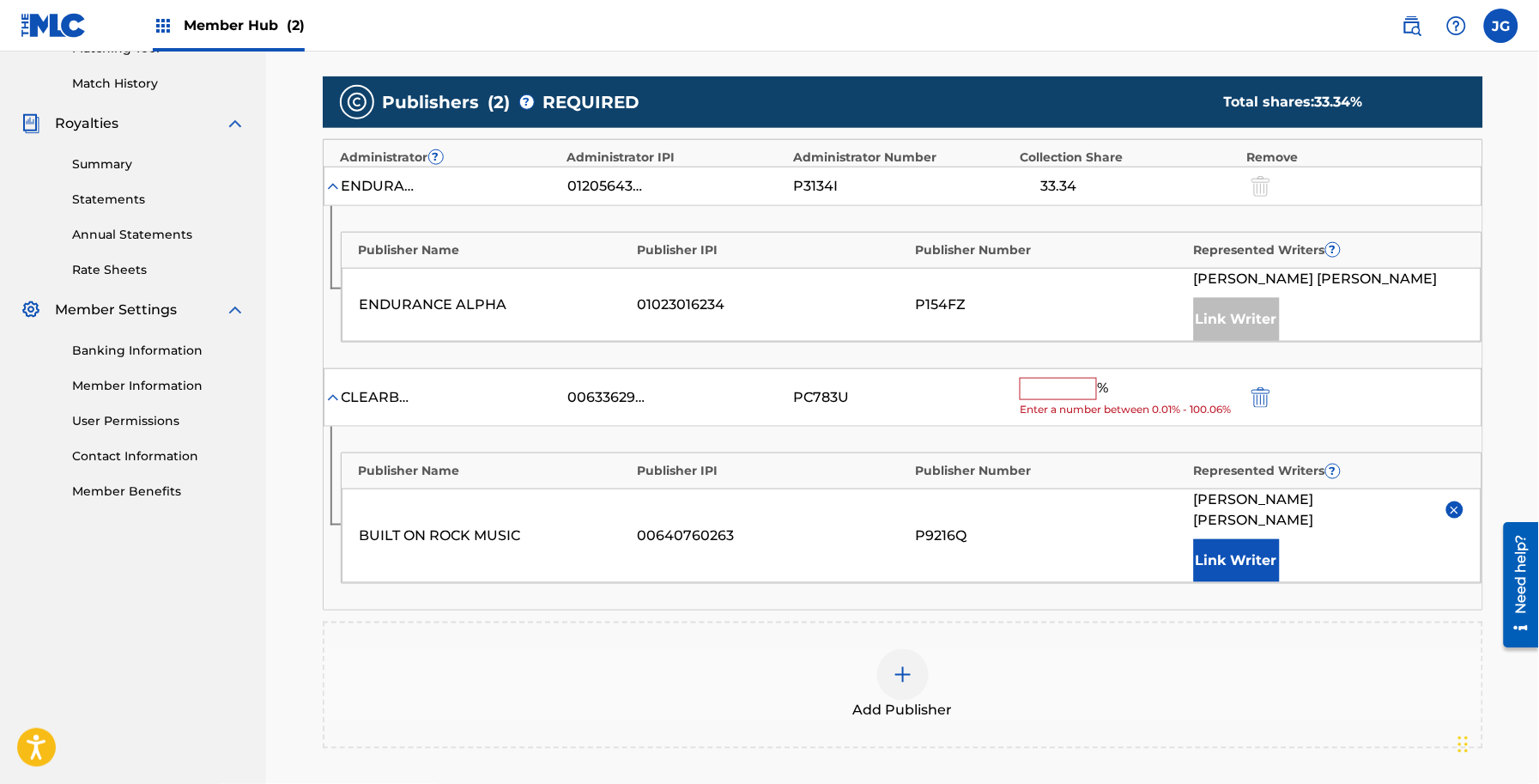
click at [1075, 398] on input "text" at bounding box center [1059, 388] width 78 height 22
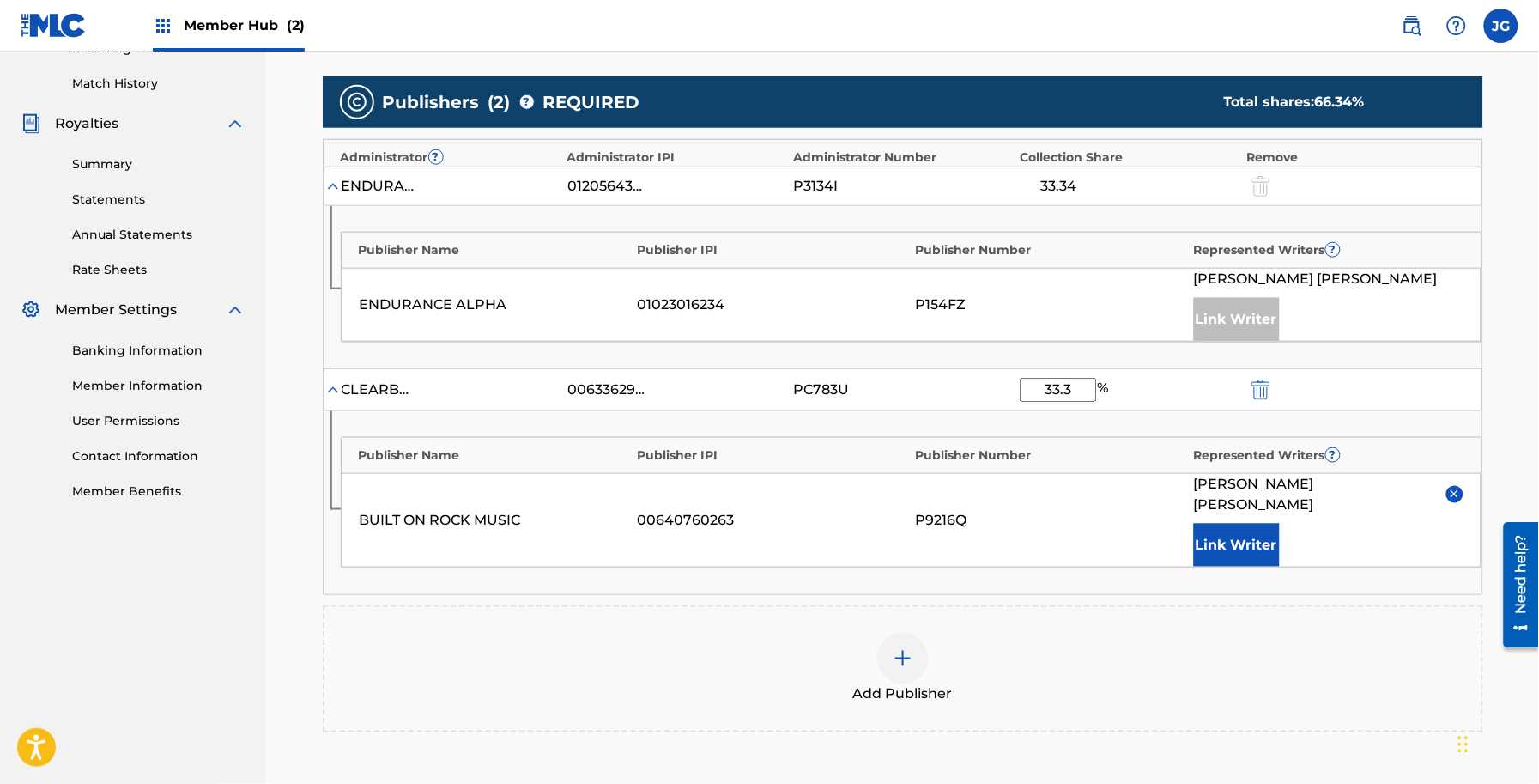
type input "33.34"
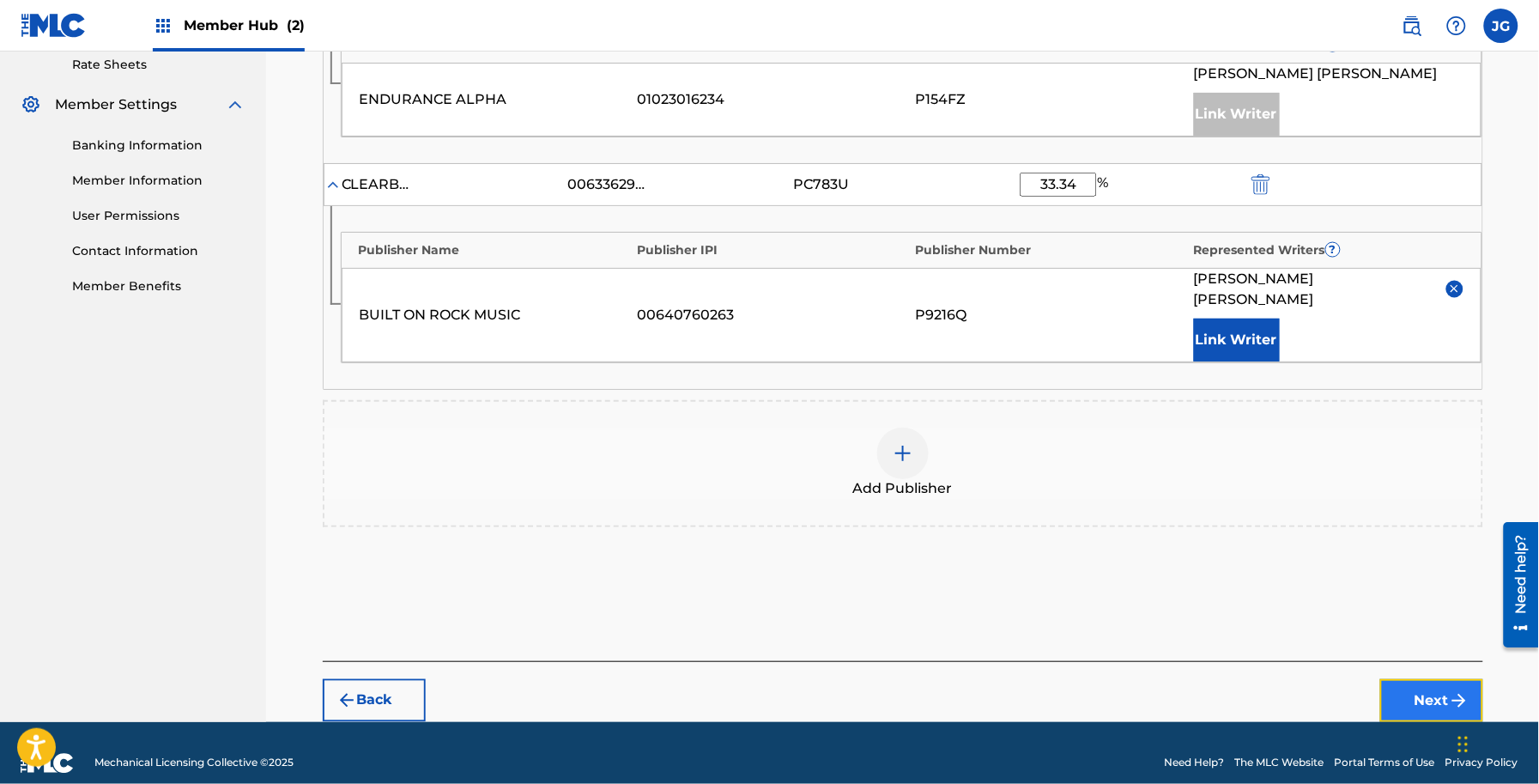
click at [1401, 688] on button "Next" at bounding box center [1431, 701] width 103 height 43
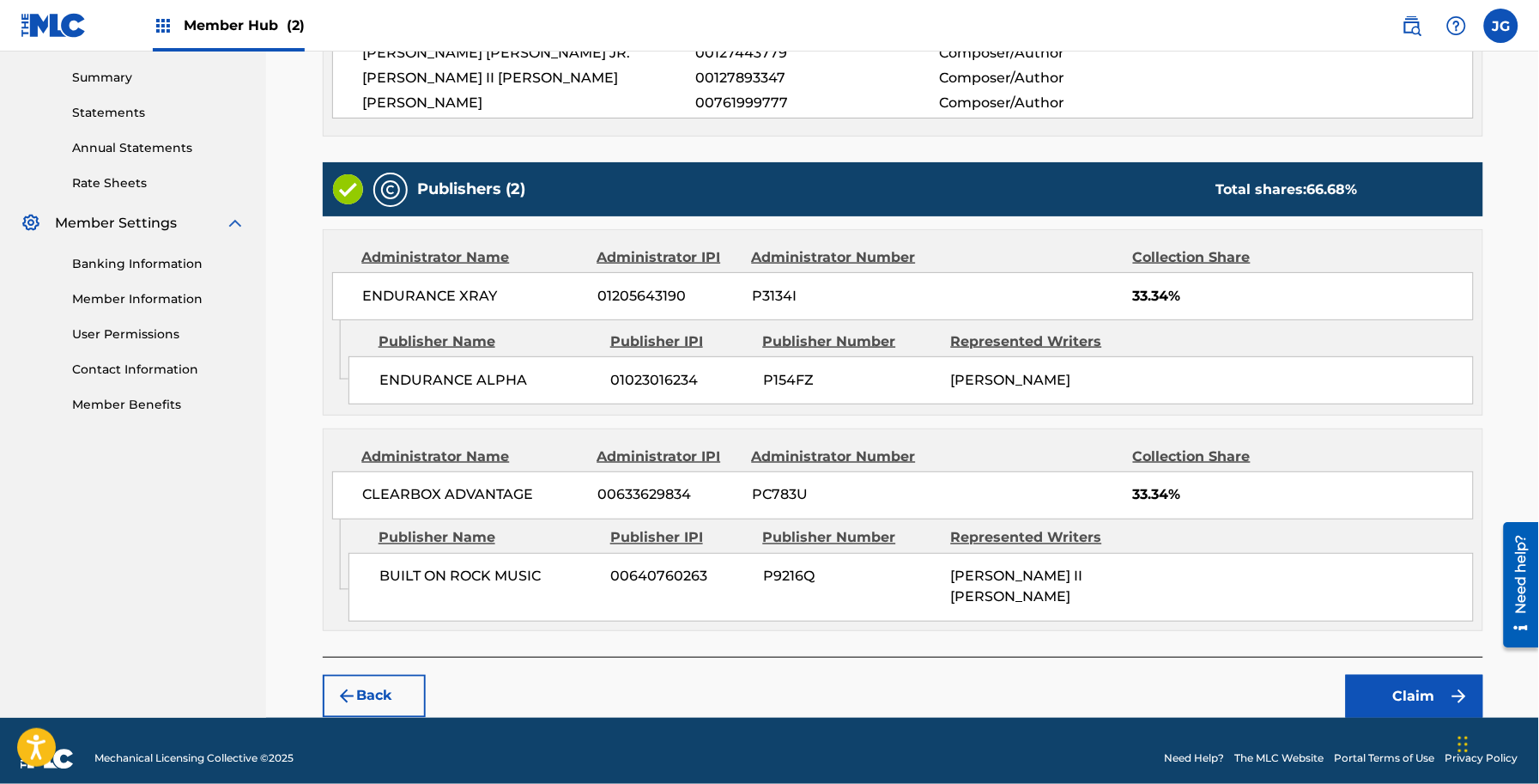
scroll to position [567, 0]
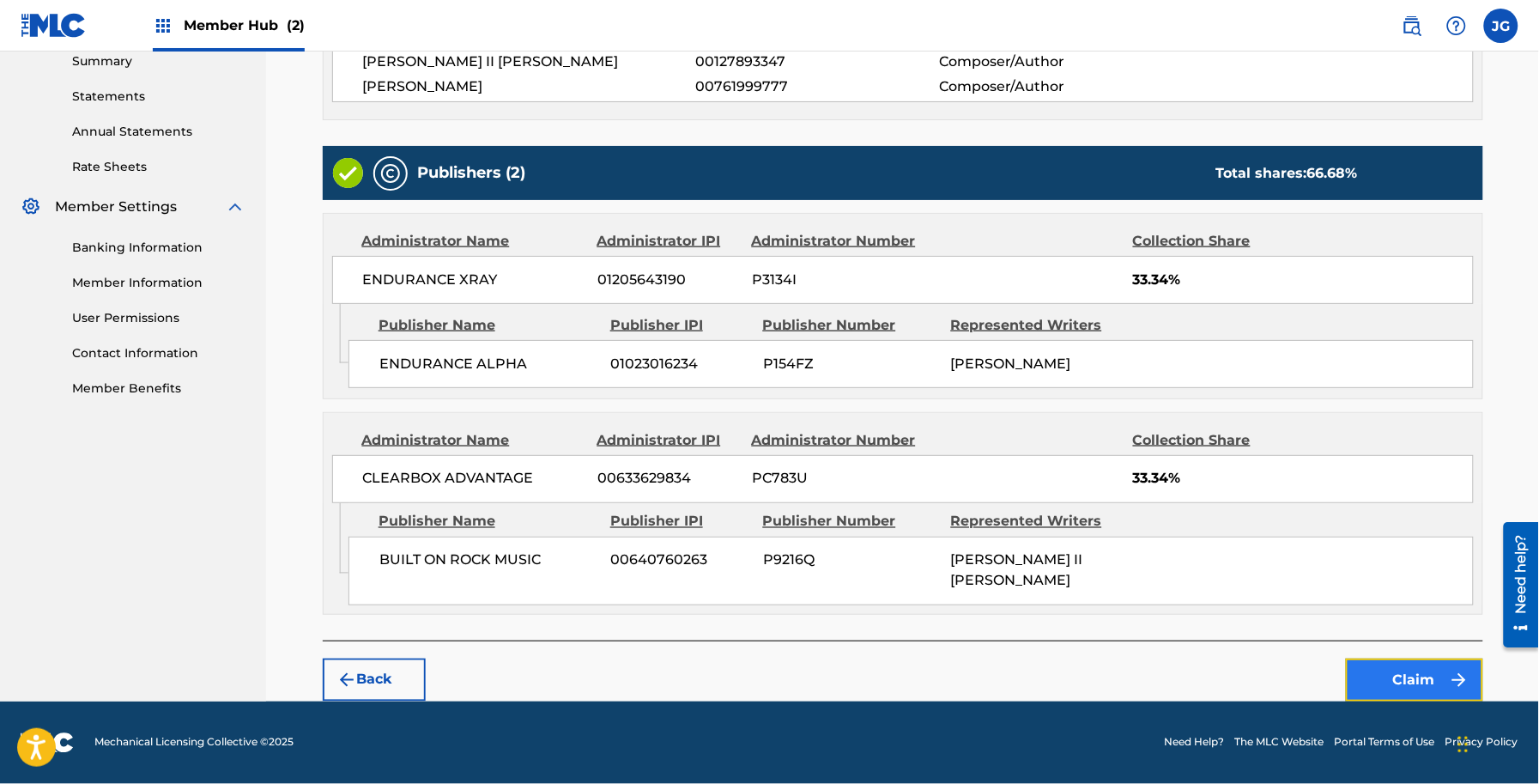
click at [1373, 672] on button "Claim" at bounding box center [1415, 680] width 138 height 43
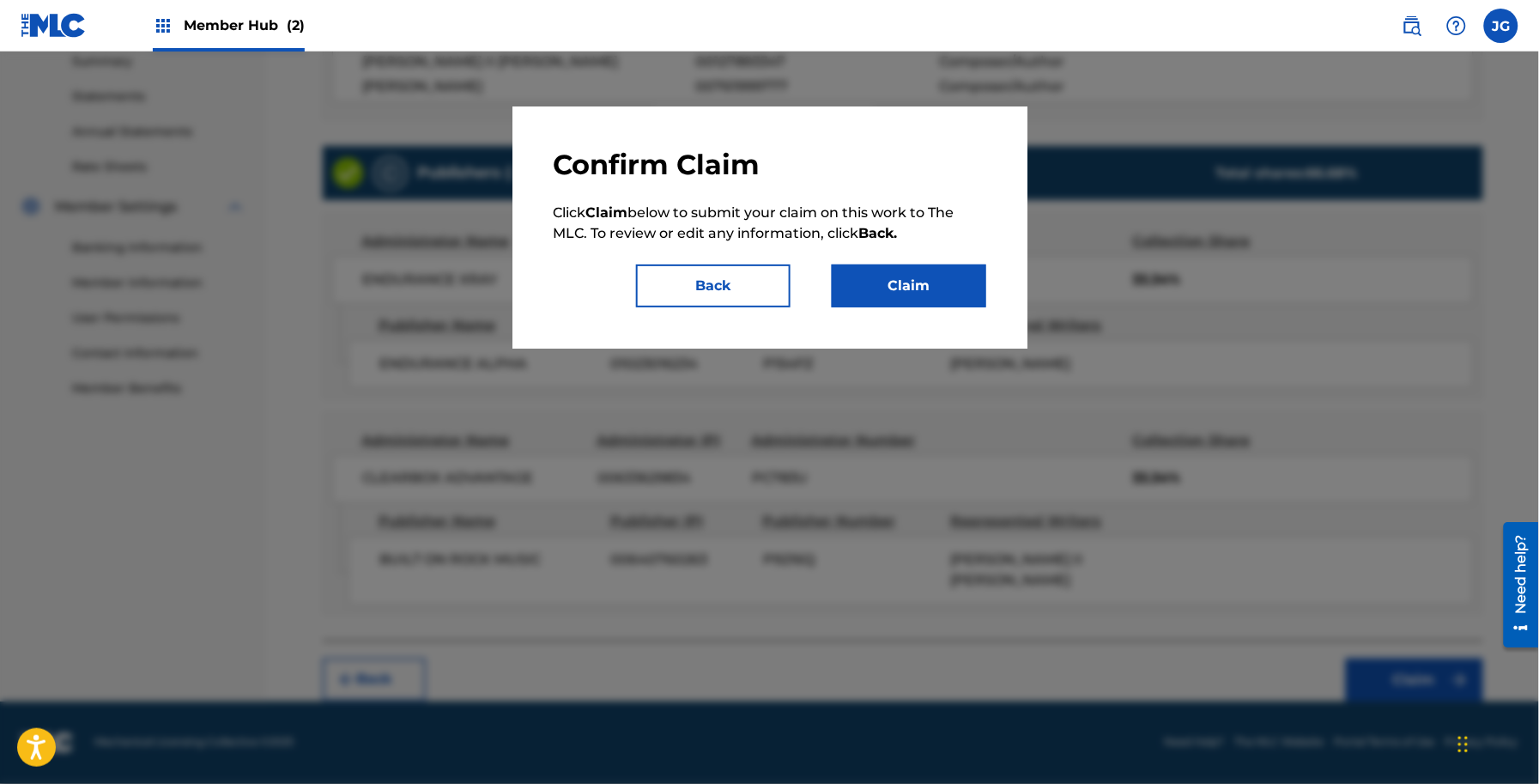
click at [882, 260] on div "Confirm Claim Click Claim below to submit your claim on this work to The MLC. T…" at bounding box center [770, 227] width 433 height 160
click at [887, 301] on button "Claim" at bounding box center [908, 285] width 154 height 43
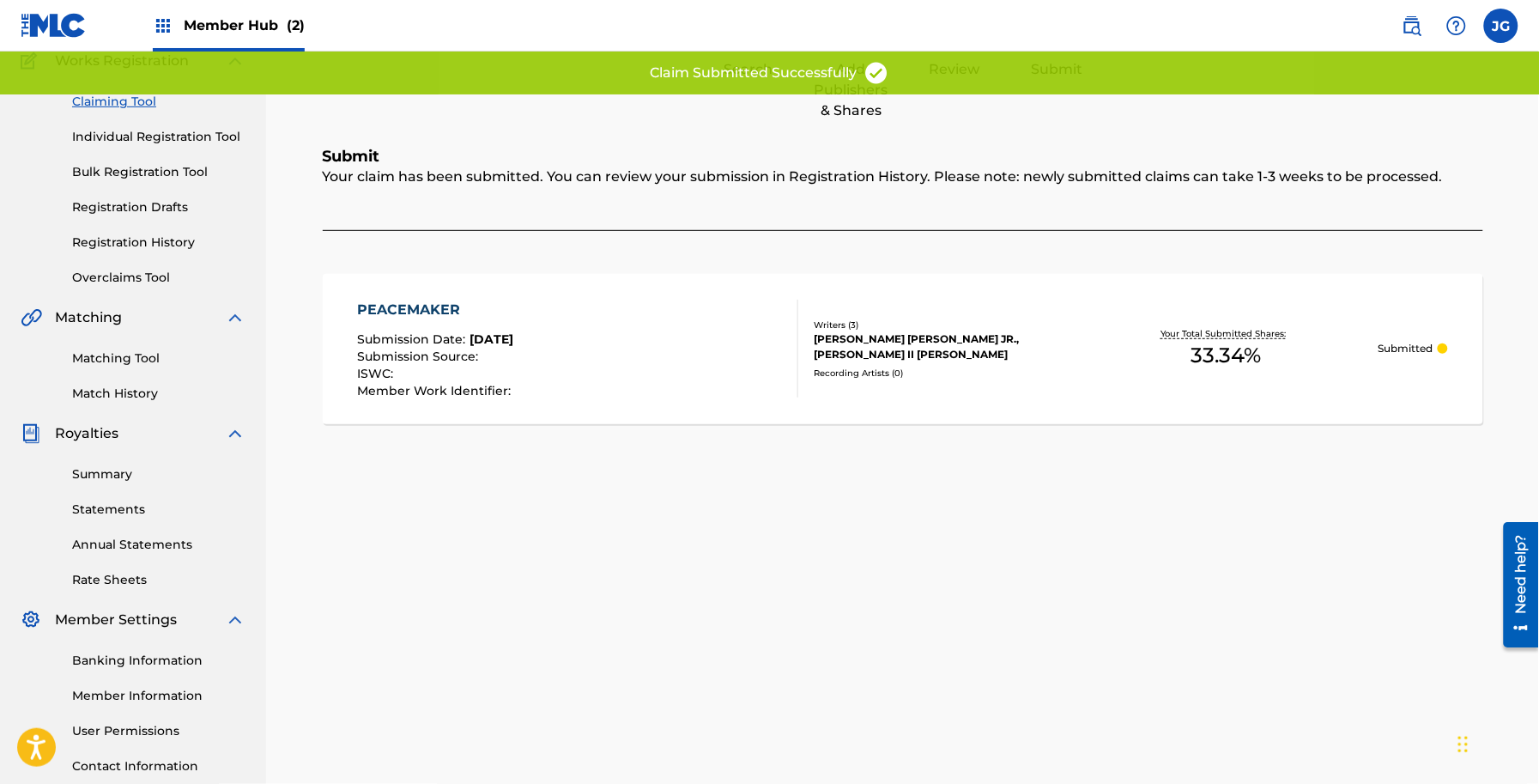
scroll to position [0, 0]
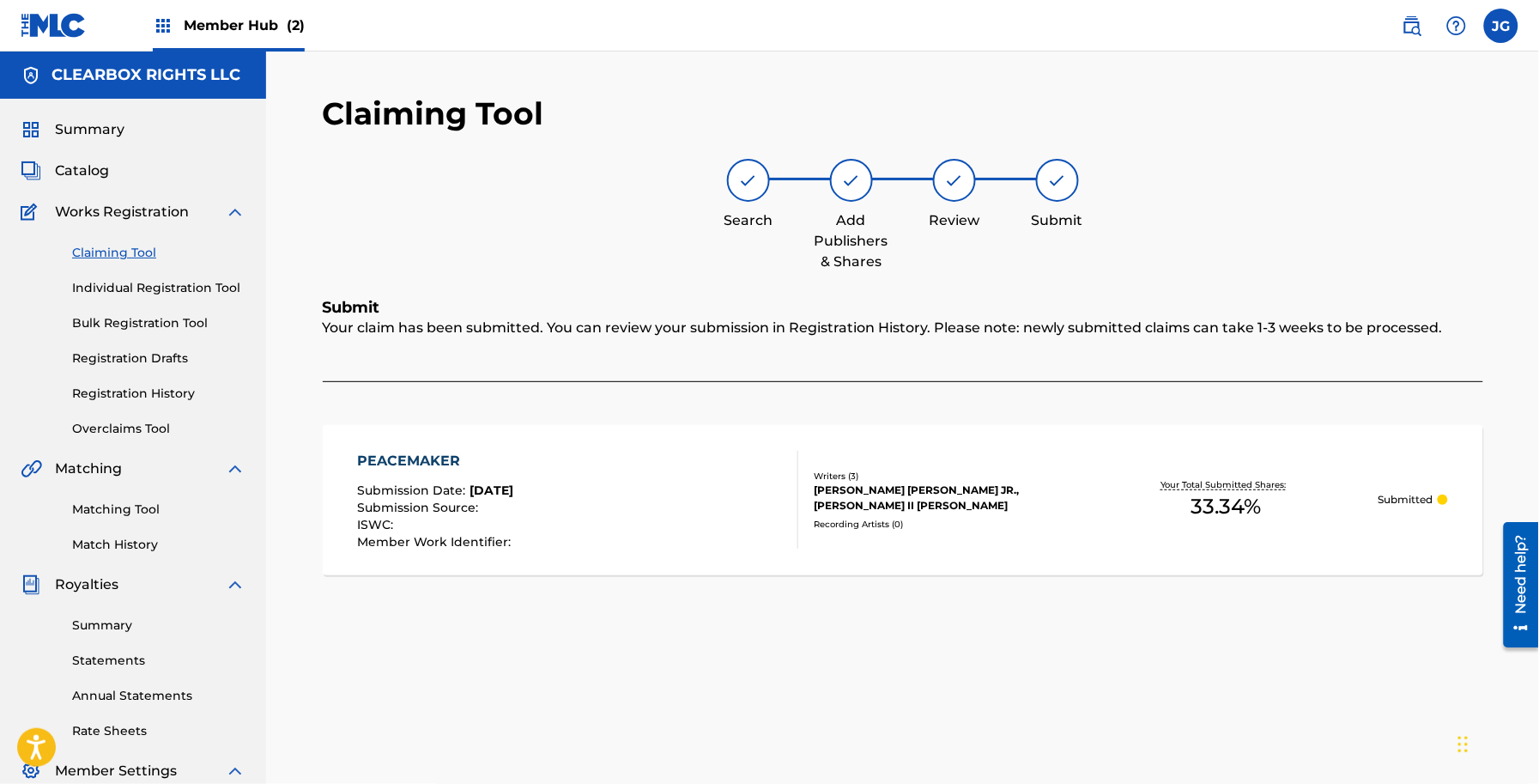
click at [130, 250] on link "Claiming Tool" at bounding box center [158, 252] width 174 height 18
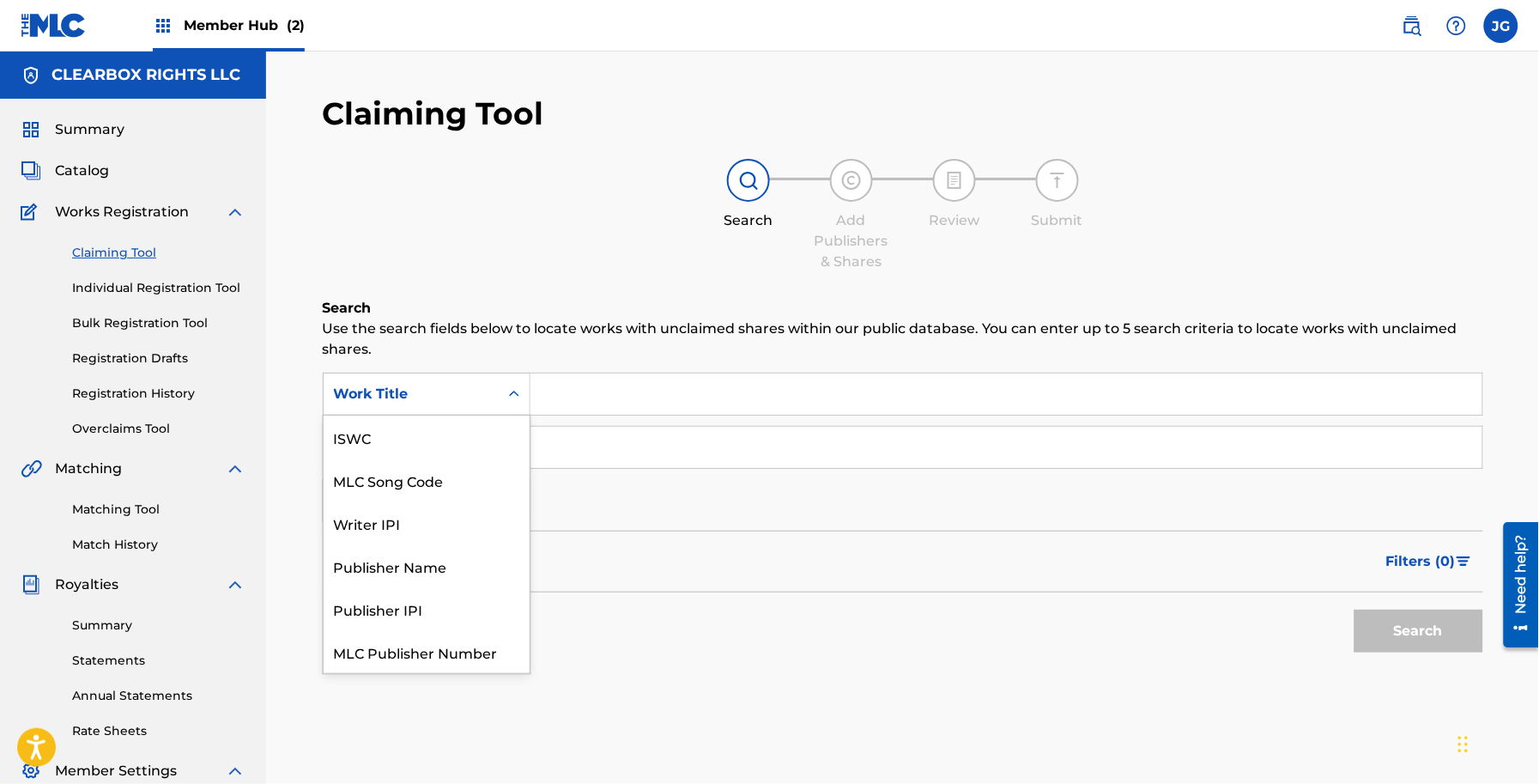
click at [512, 413] on div "Search Form" at bounding box center [514, 394] width 31 height 41
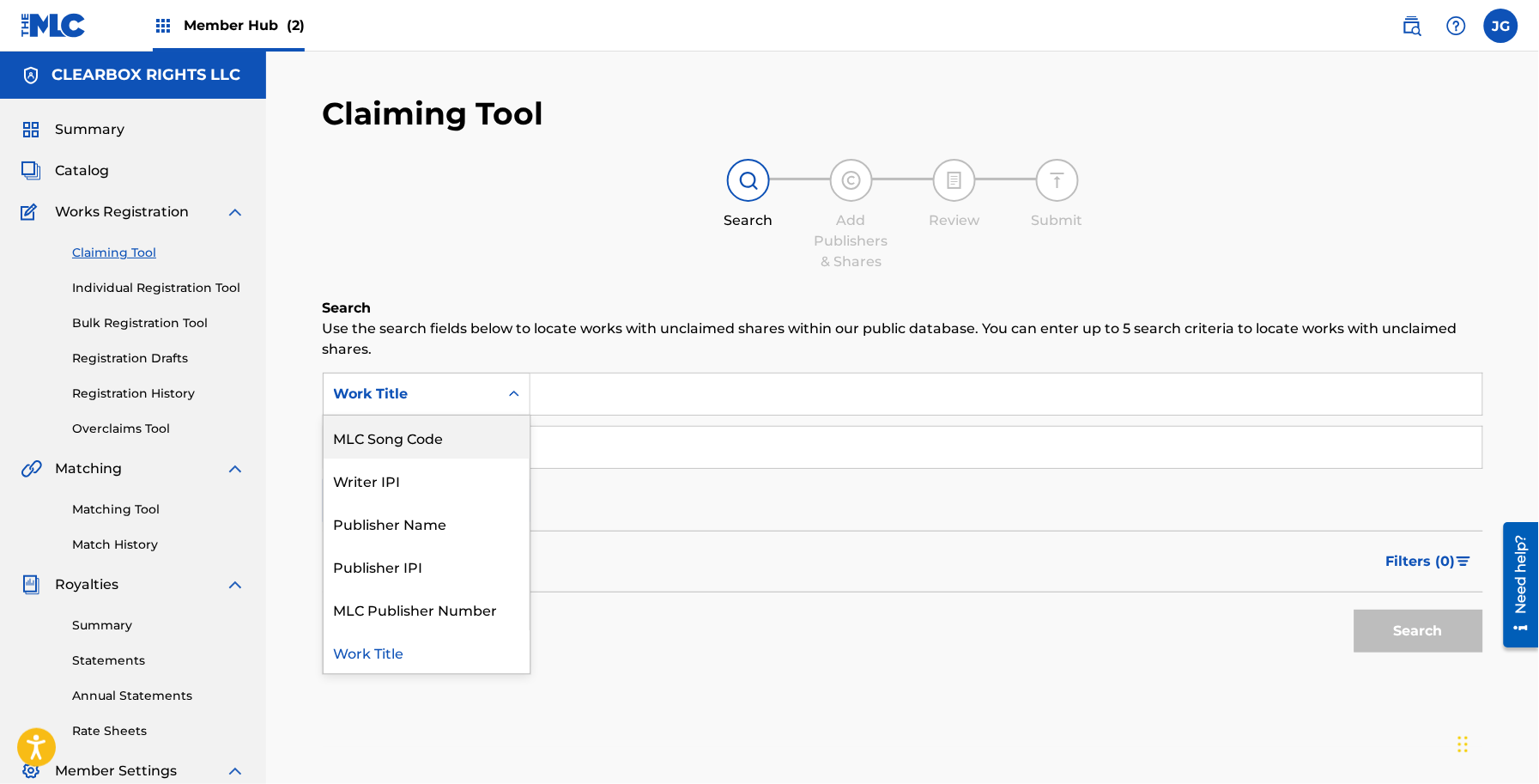
click at [498, 459] on div "Writer IPI" at bounding box center [427, 479] width 206 height 43
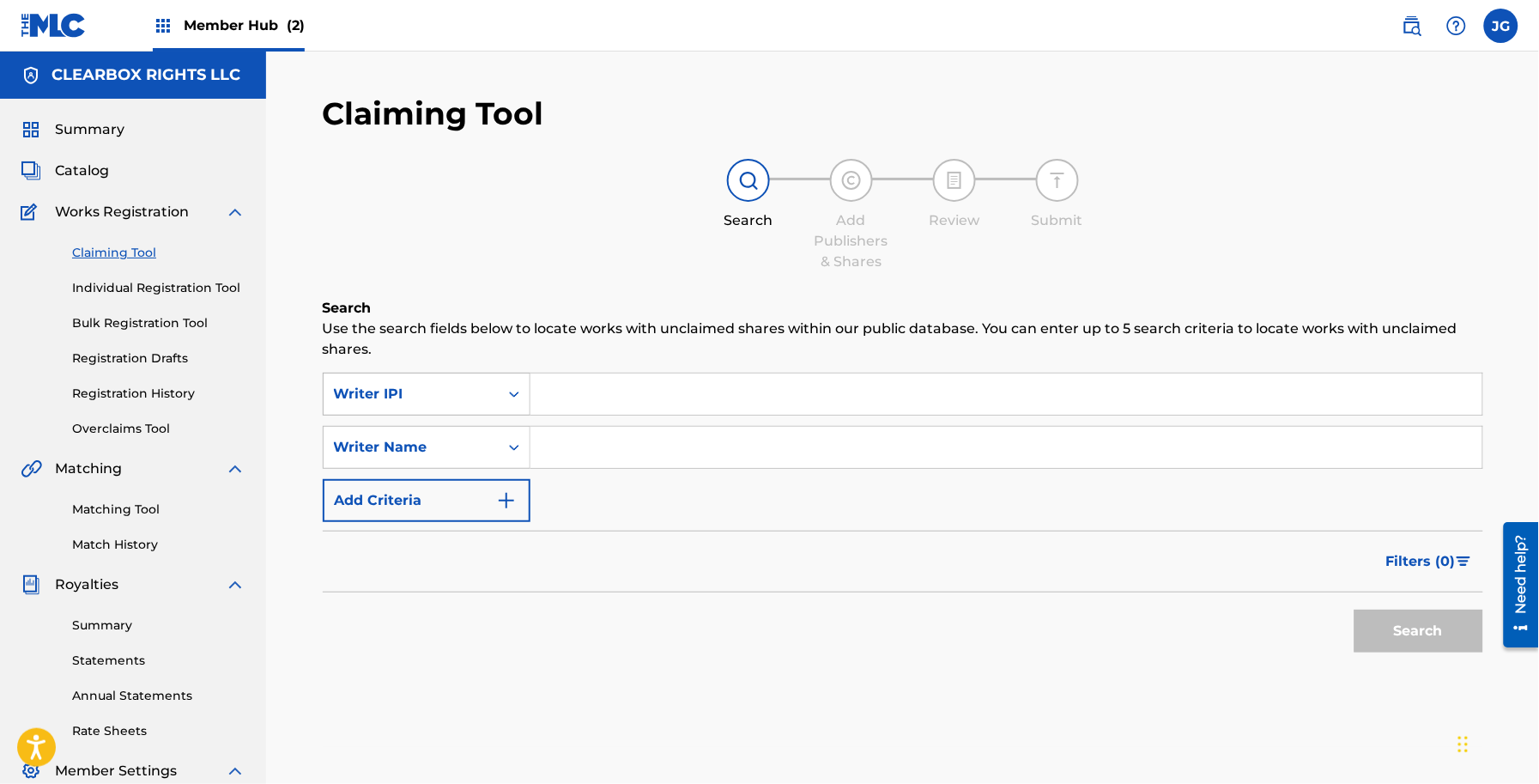
click at [473, 408] on div "Writer IPI" at bounding box center [411, 394] width 175 height 33
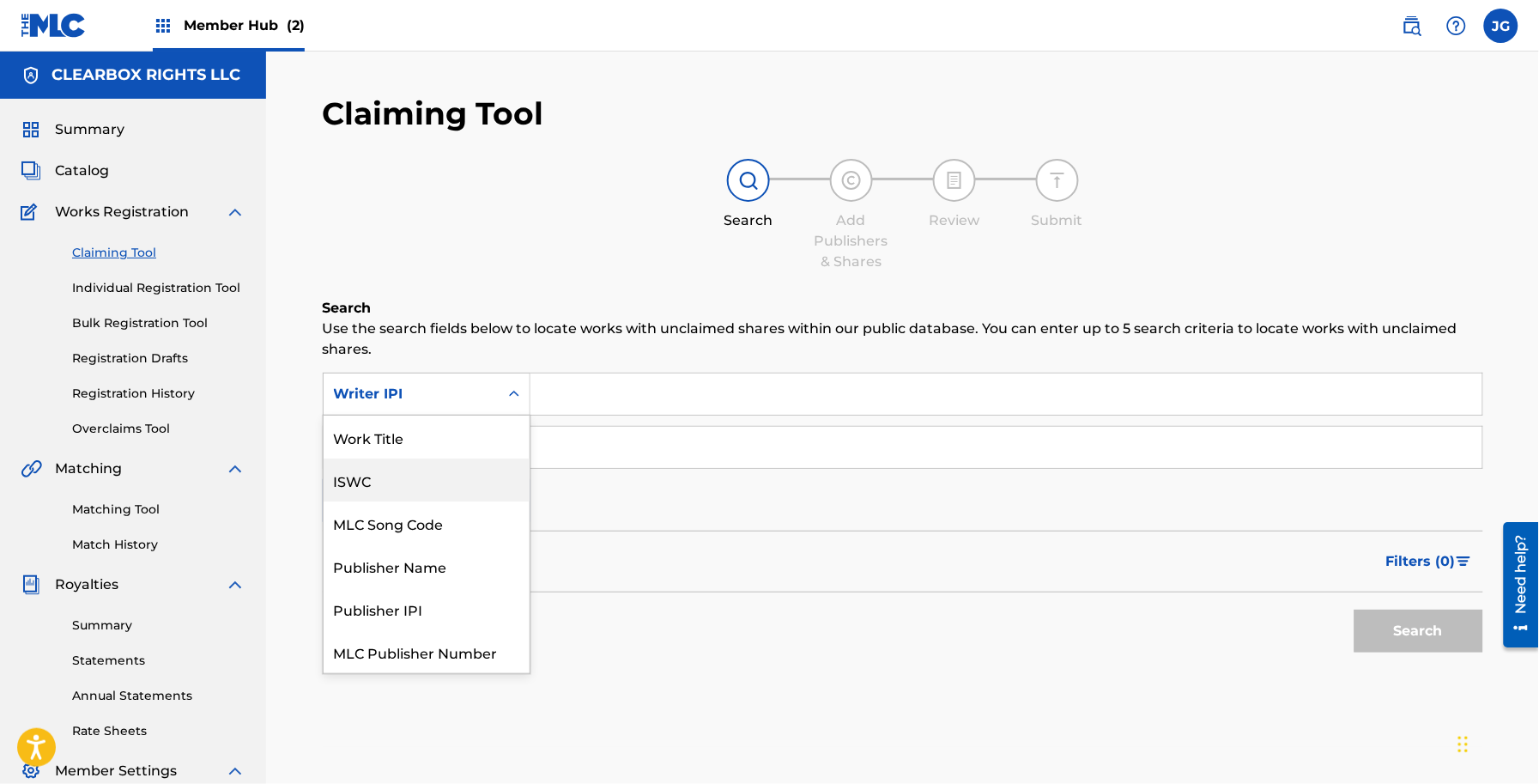
drag, startPoint x: 470, startPoint y: 413, endPoint x: 483, endPoint y: 418, distance: 13.9
click at [460, 458] on div "ISWC" at bounding box center [427, 479] width 206 height 43
click at [479, 397] on div "ISWC" at bounding box center [410, 393] width 154 height 20
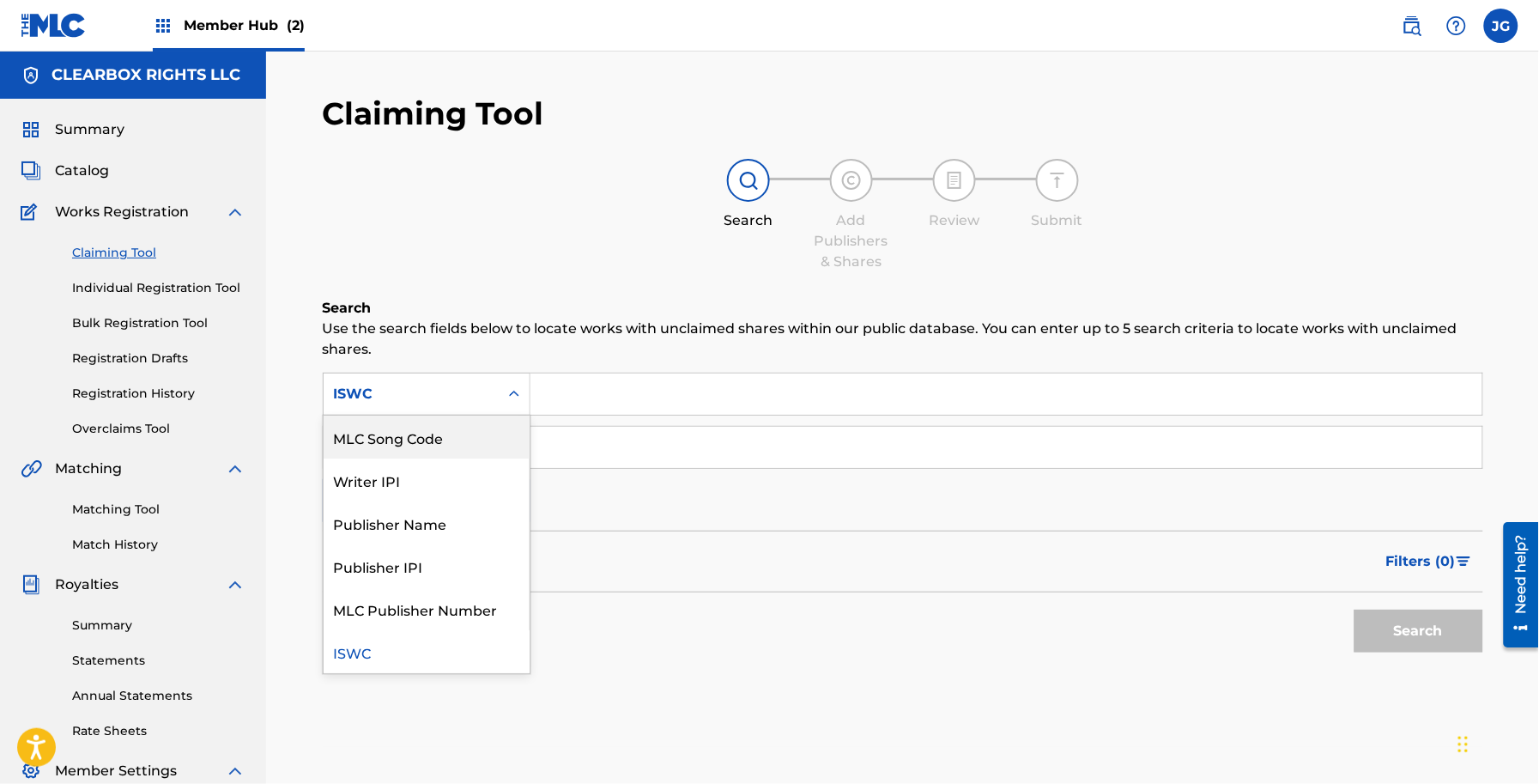
drag, startPoint x: 451, startPoint y: 439, endPoint x: 486, endPoint y: 426, distance: 37.3
click at [455, 436] on div "MLC Song Code" at bounding box center [427, 437] width 206 height 43
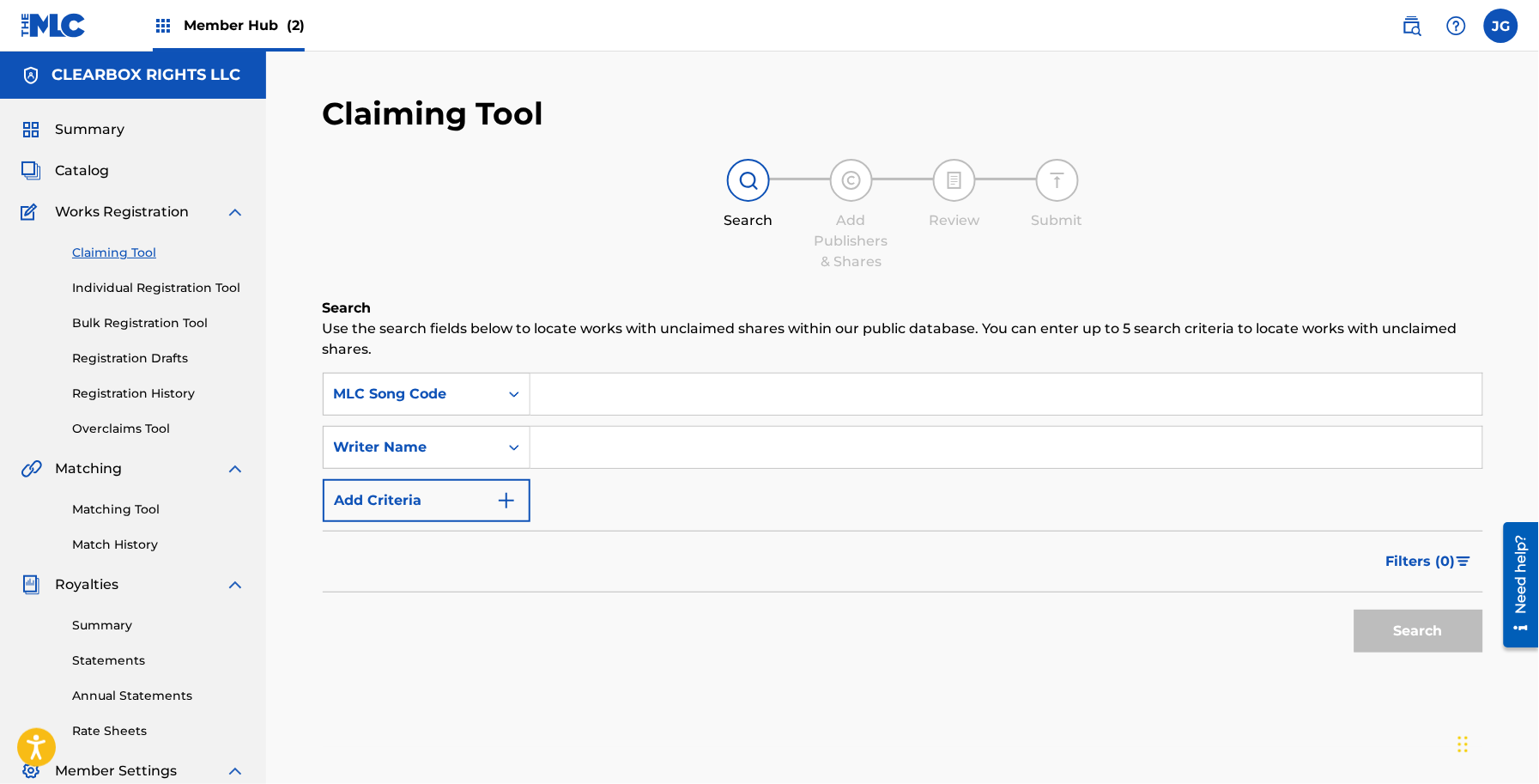
click at [606, 382] on input "Search Form" at bounding box center [1006, 394] width 952 height 41
type input "S05364"
click at [1397, 629] on button "Search" at bounding box center [1419, 631] width 129 height 43
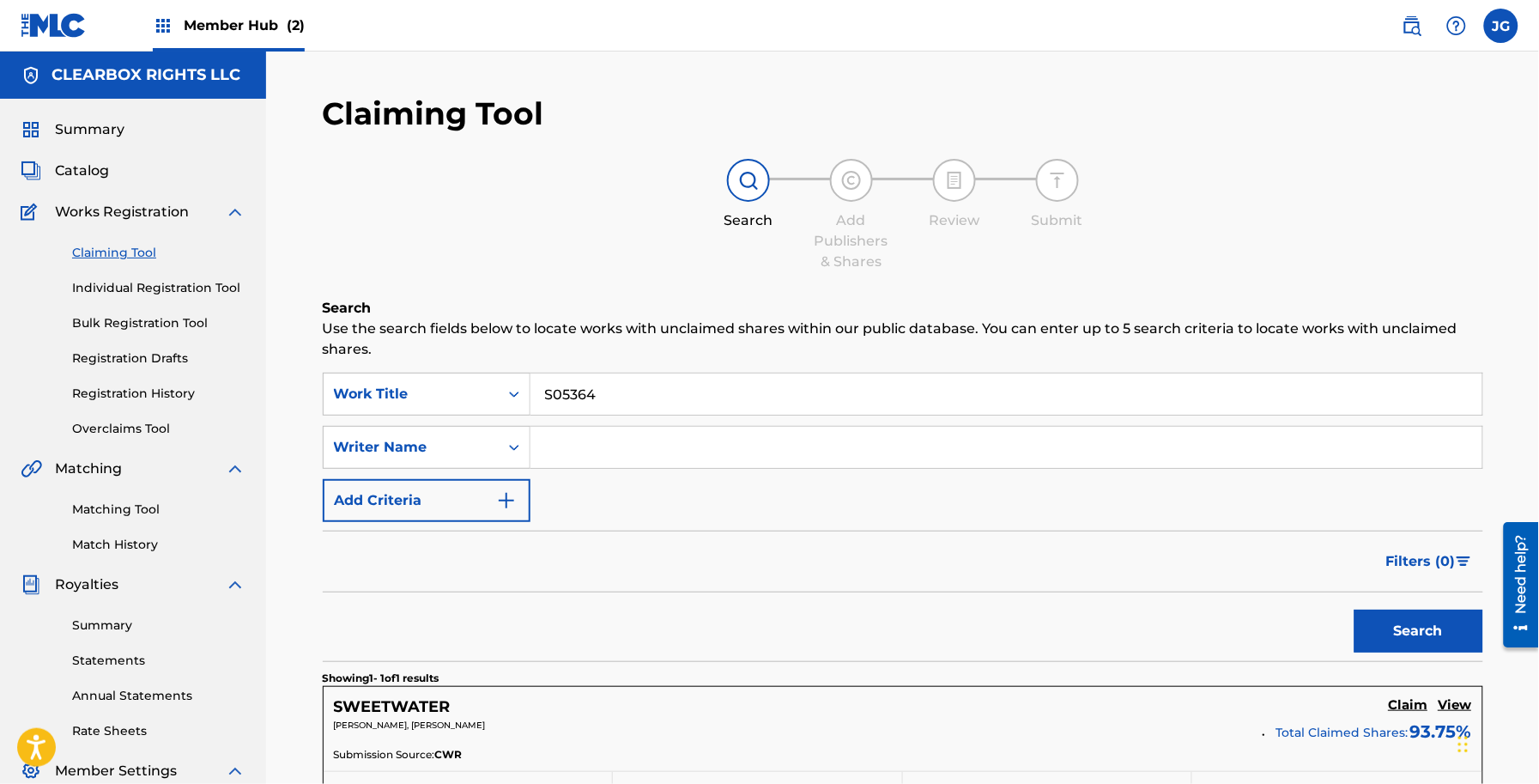
scroll to position [284, 0]
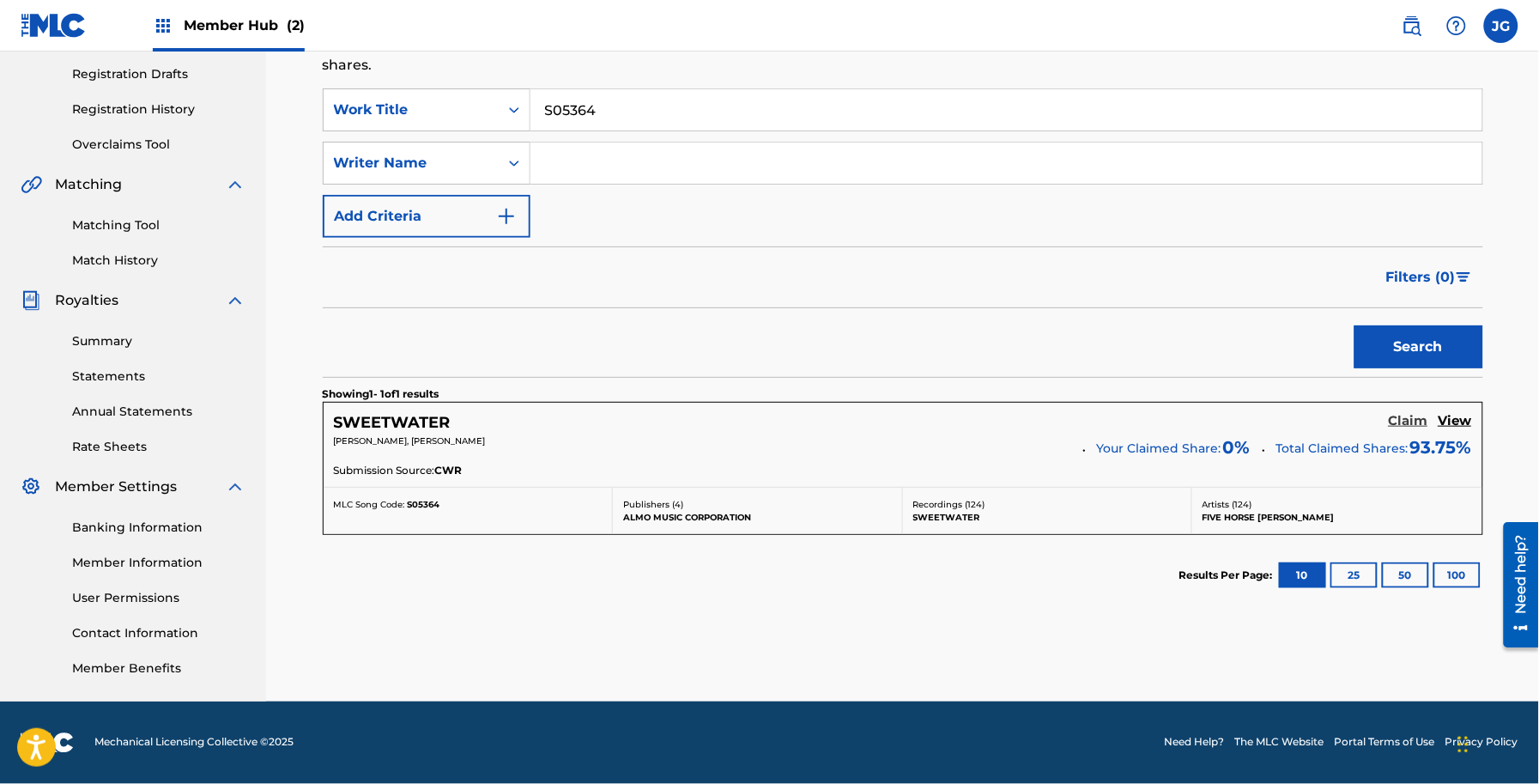
click at [1402, 420] on h5 "Claim" at bounding box center [1408, 421] width 40 height 16
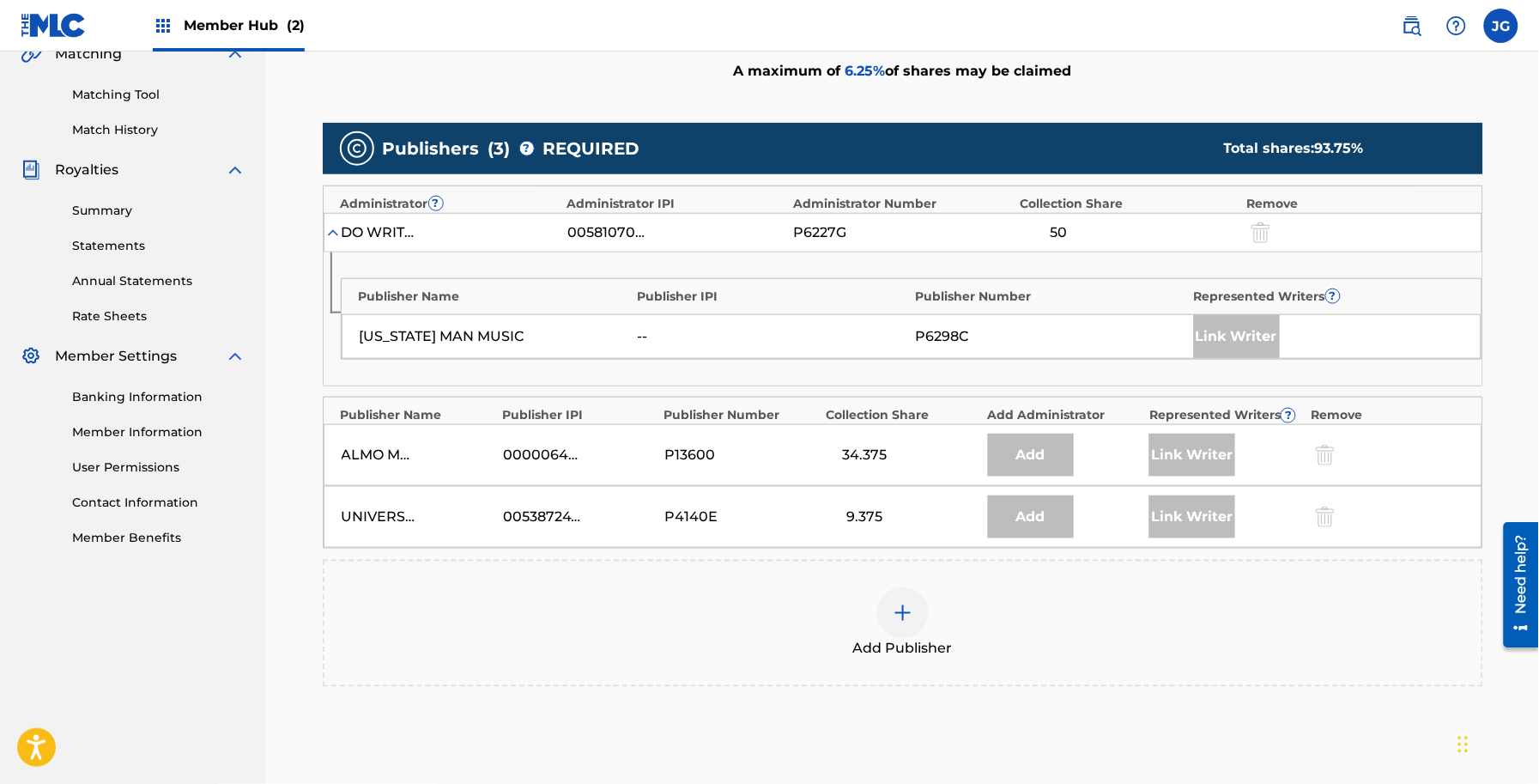
scroll to position [595, 0]
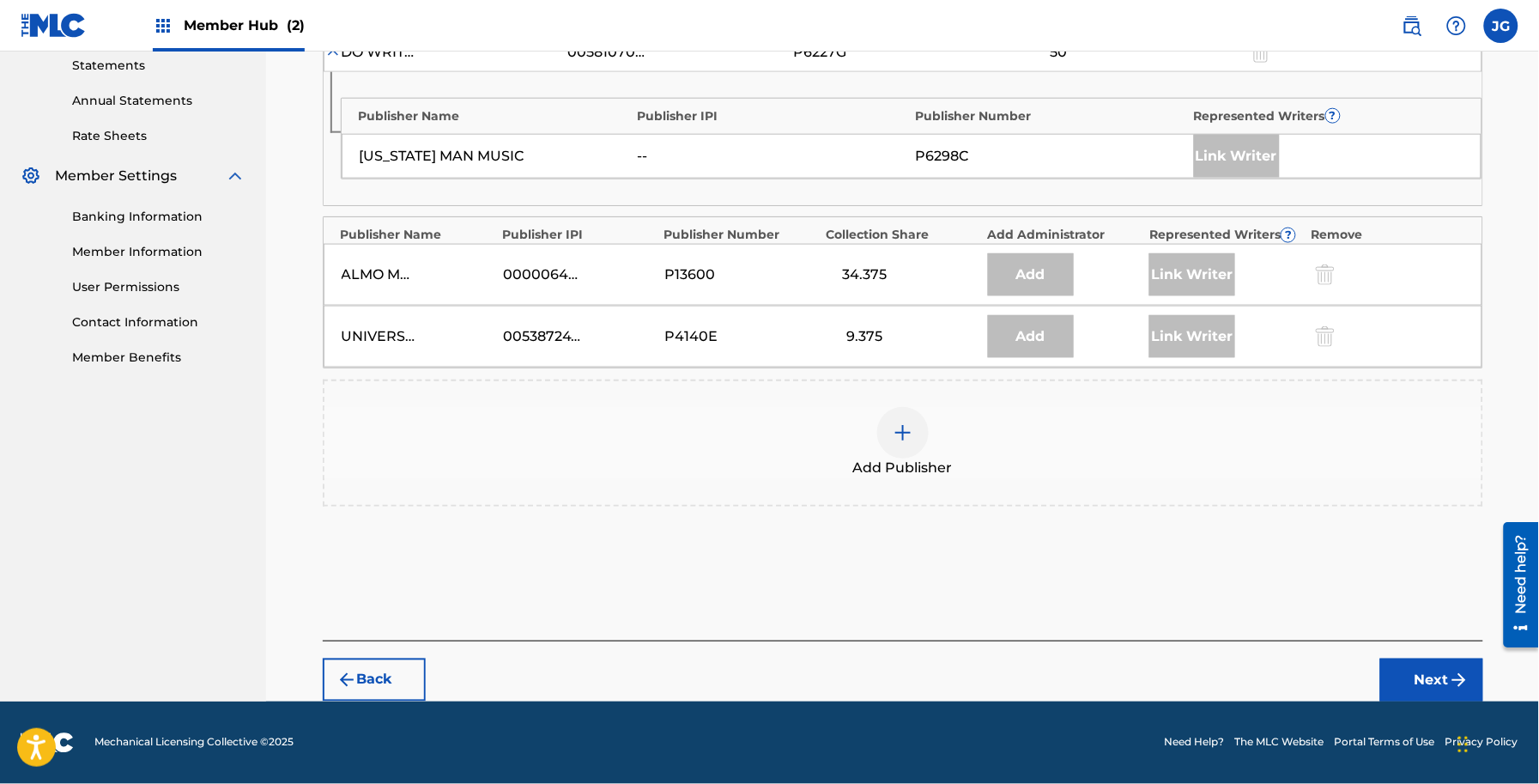
click at [799, 426] on div "Add Publisher" at bounding box center [902, 442] width 1157 height 72
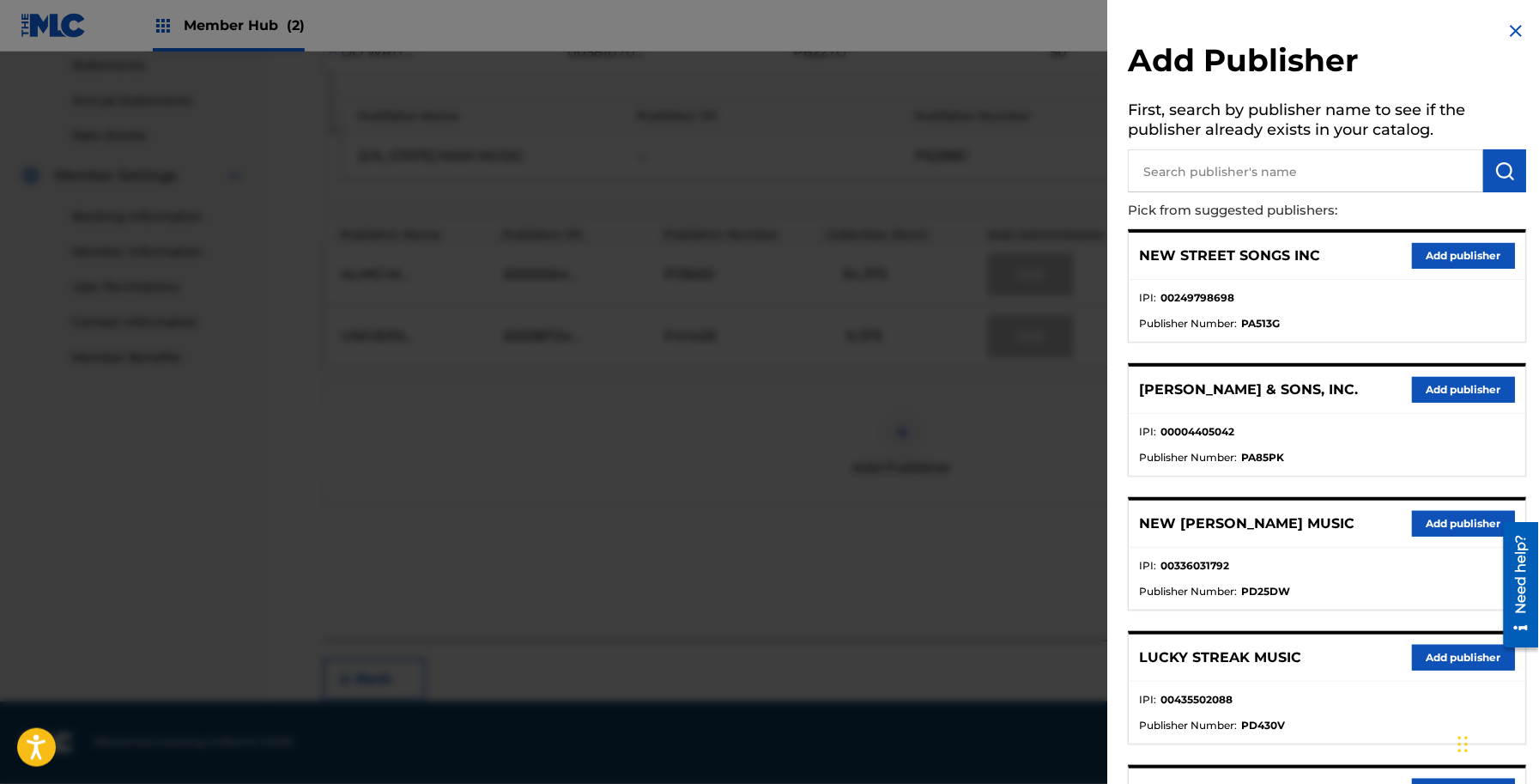
click at [1275, 170] on input "text" at bounding box center [1306, 171] width 355 height 43
type input "[PERSON_NAME]"
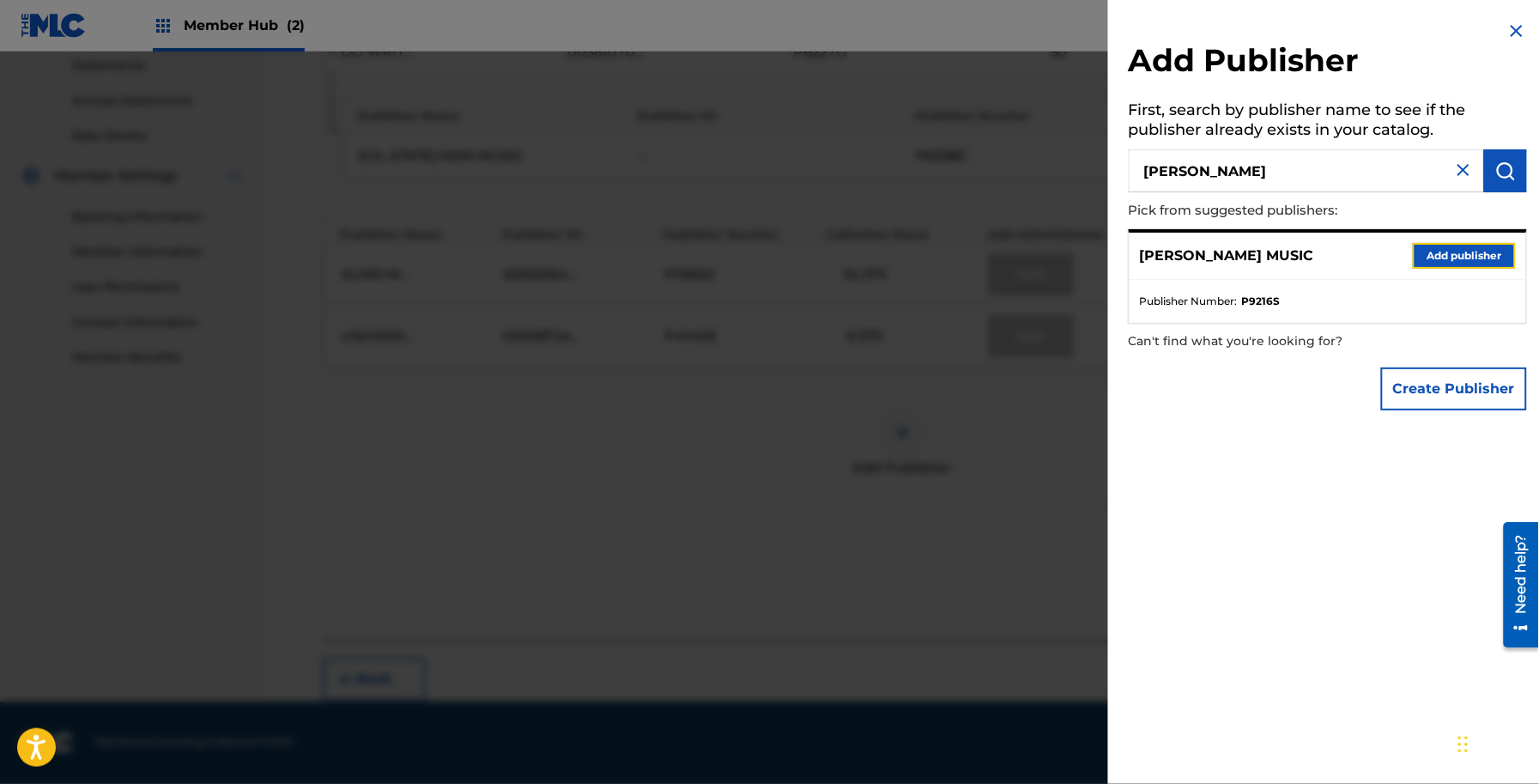
drag, startPoint x: 1495, startPoint y: 258, endPoint x: 1482, endPoint y: 263, distance: 13.9
click at [1494, 258] on button "Add publisher" at bounding box center [1464, 255] width 103 height 26
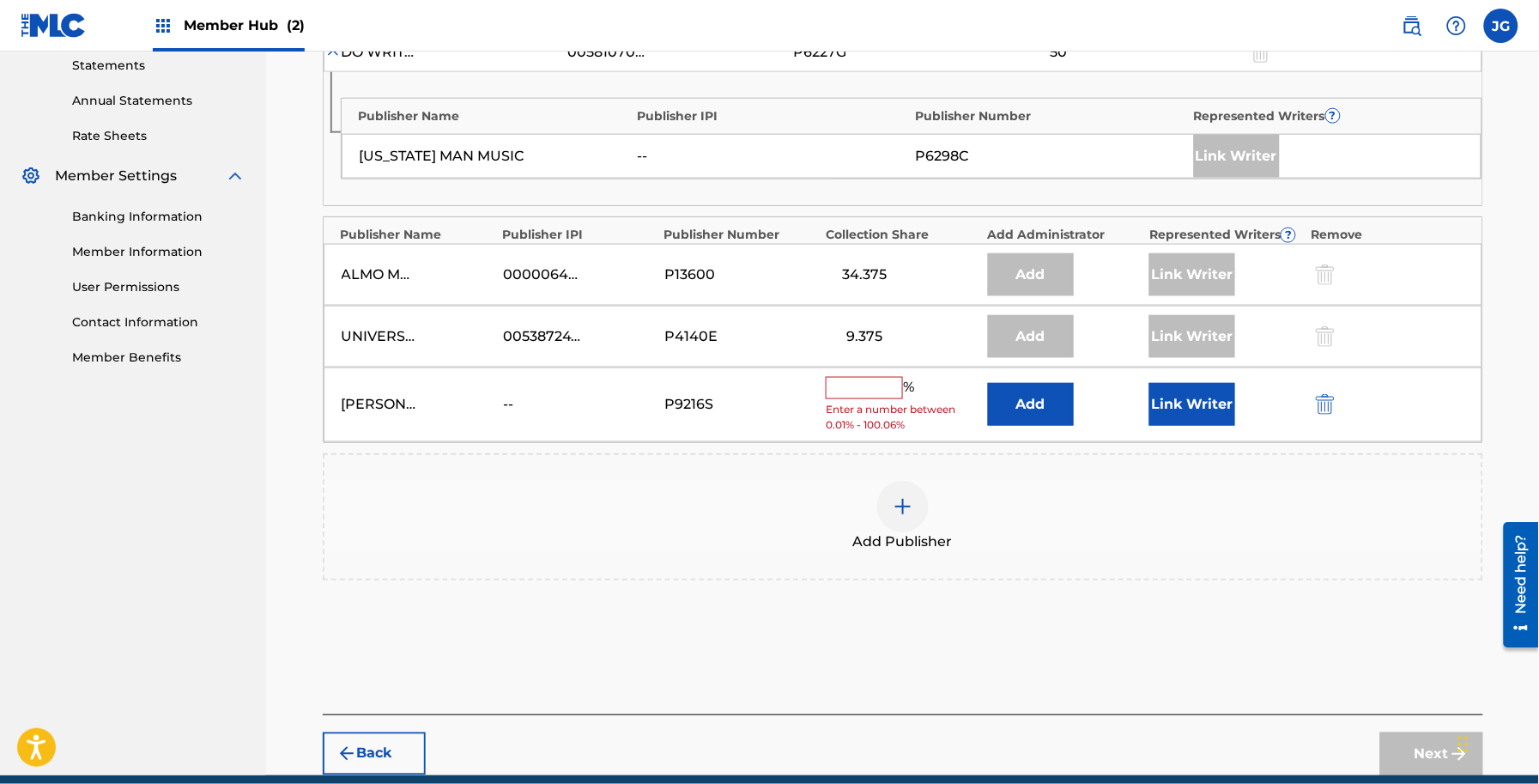
click at [882, 392] on input "text" at bounding box center [865, 387] width 78 height 22
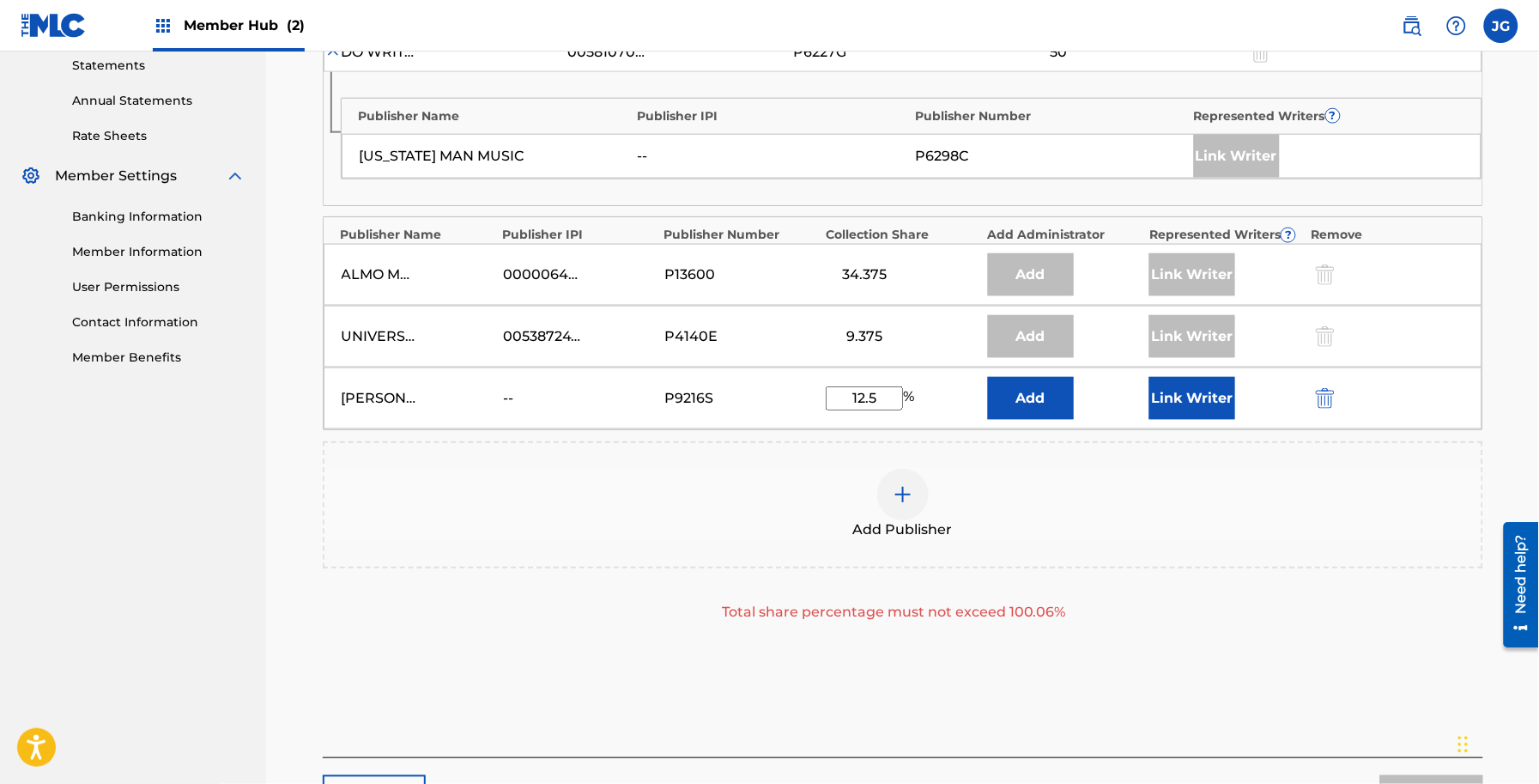
type input "12.5"
click at [1083, 676] on div "Publishers ( 4 ) ? REQUIRED Total shares: 106.25 % Administrator ? Administrato…" at bounding box center [903, 308] width 1161 height 748
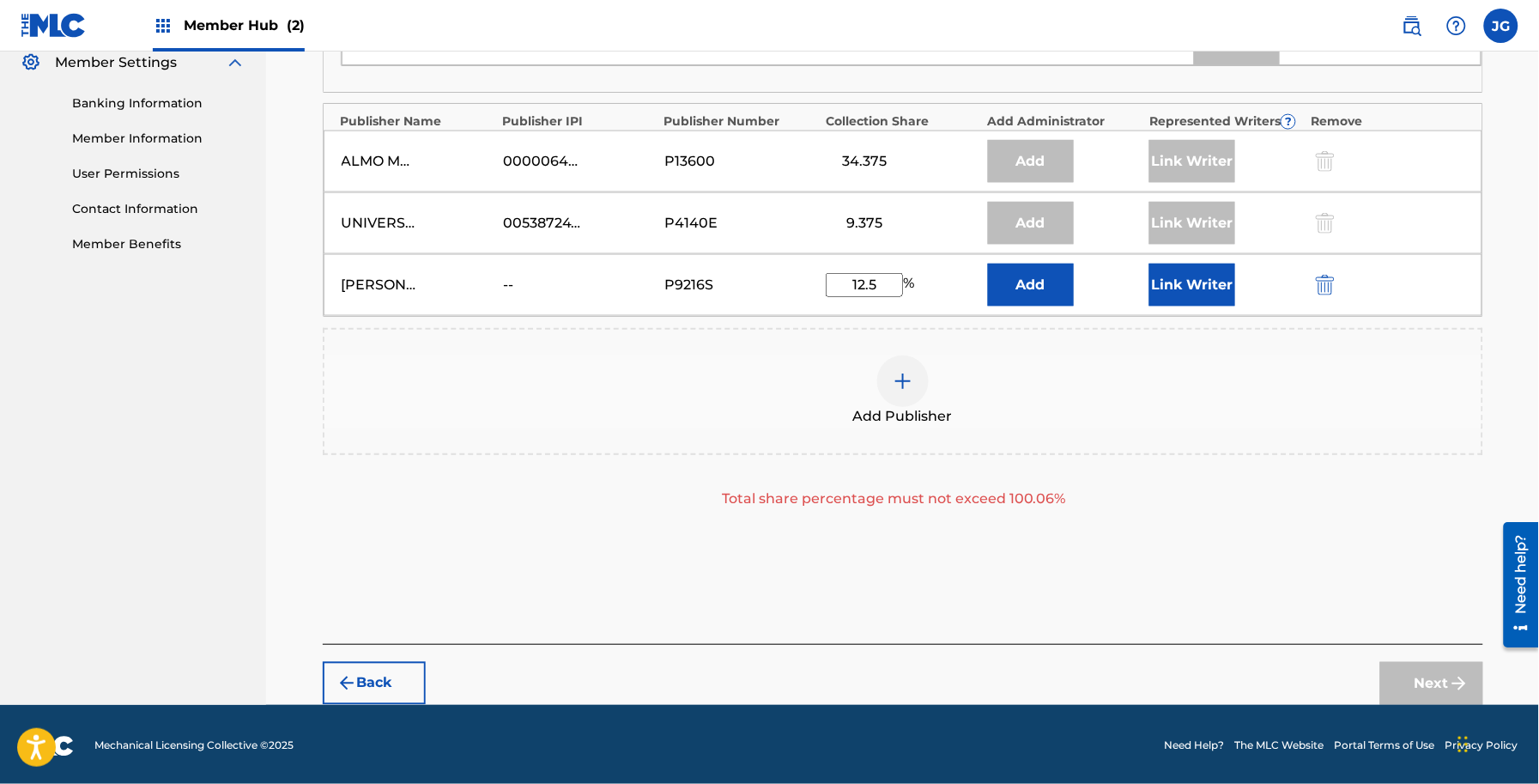
scroll to position [712, 0]
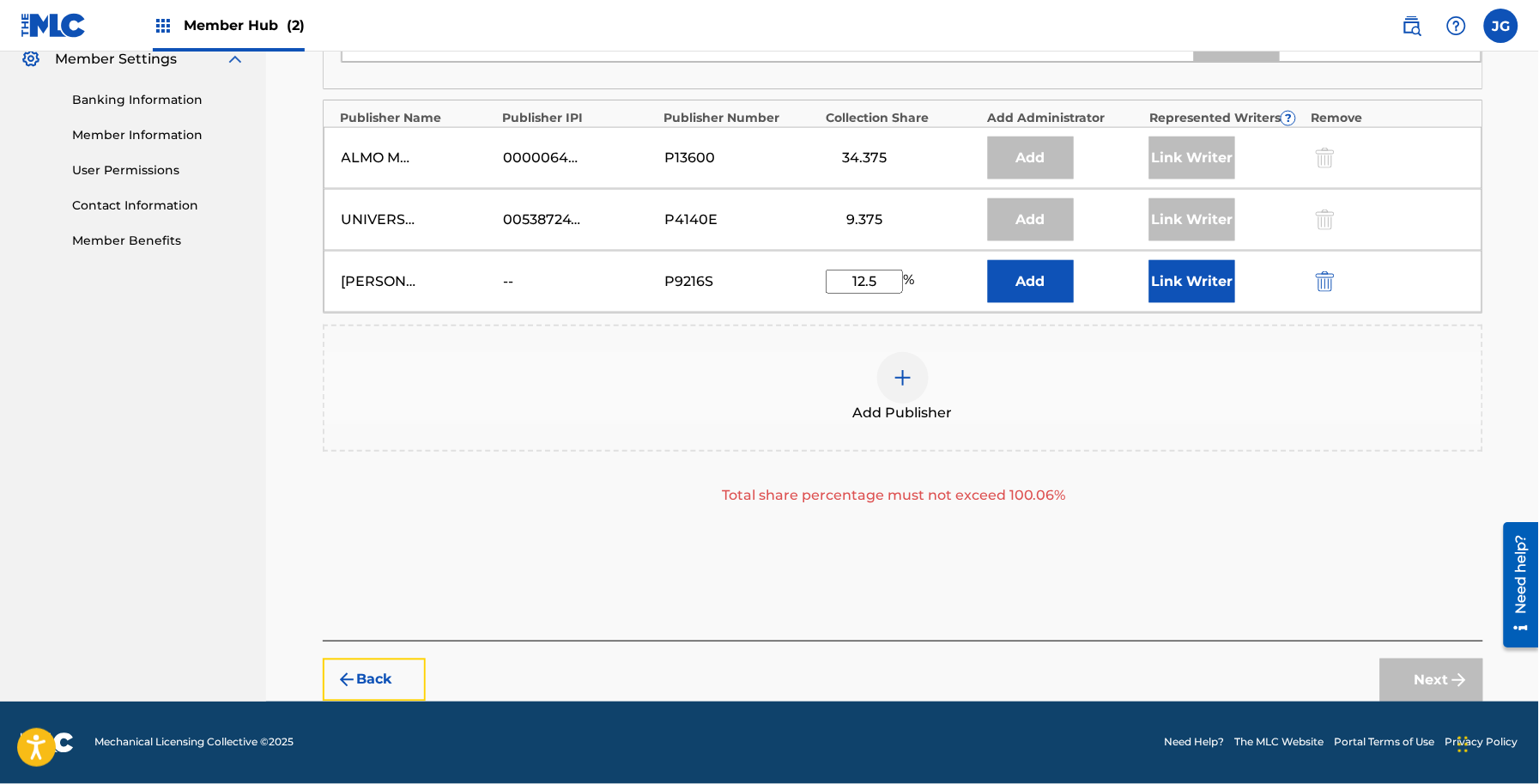
click at [361, 673] on button "Back" at bounding box center [375, 680] width 103 height 43
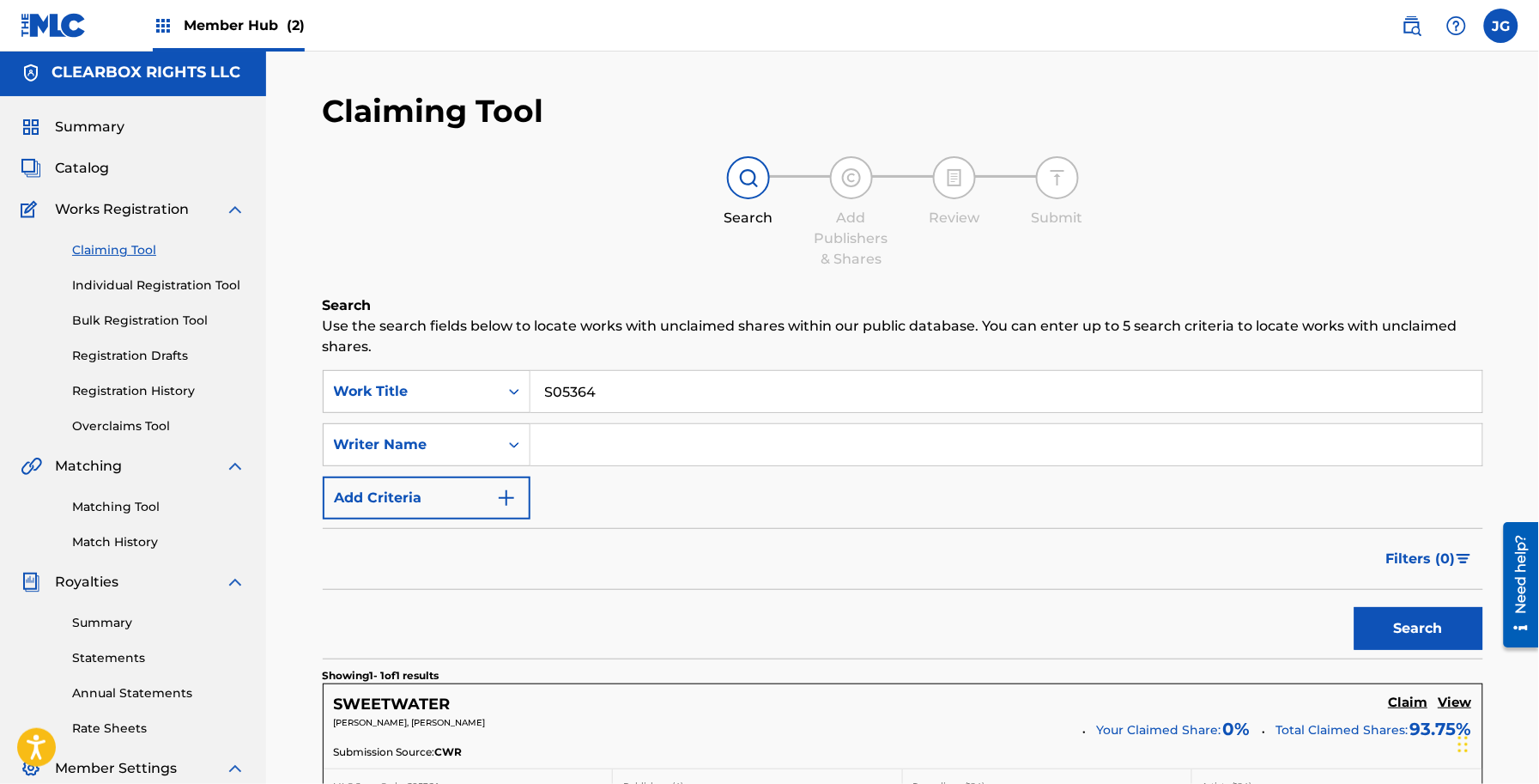
scroll to position [0, 0]
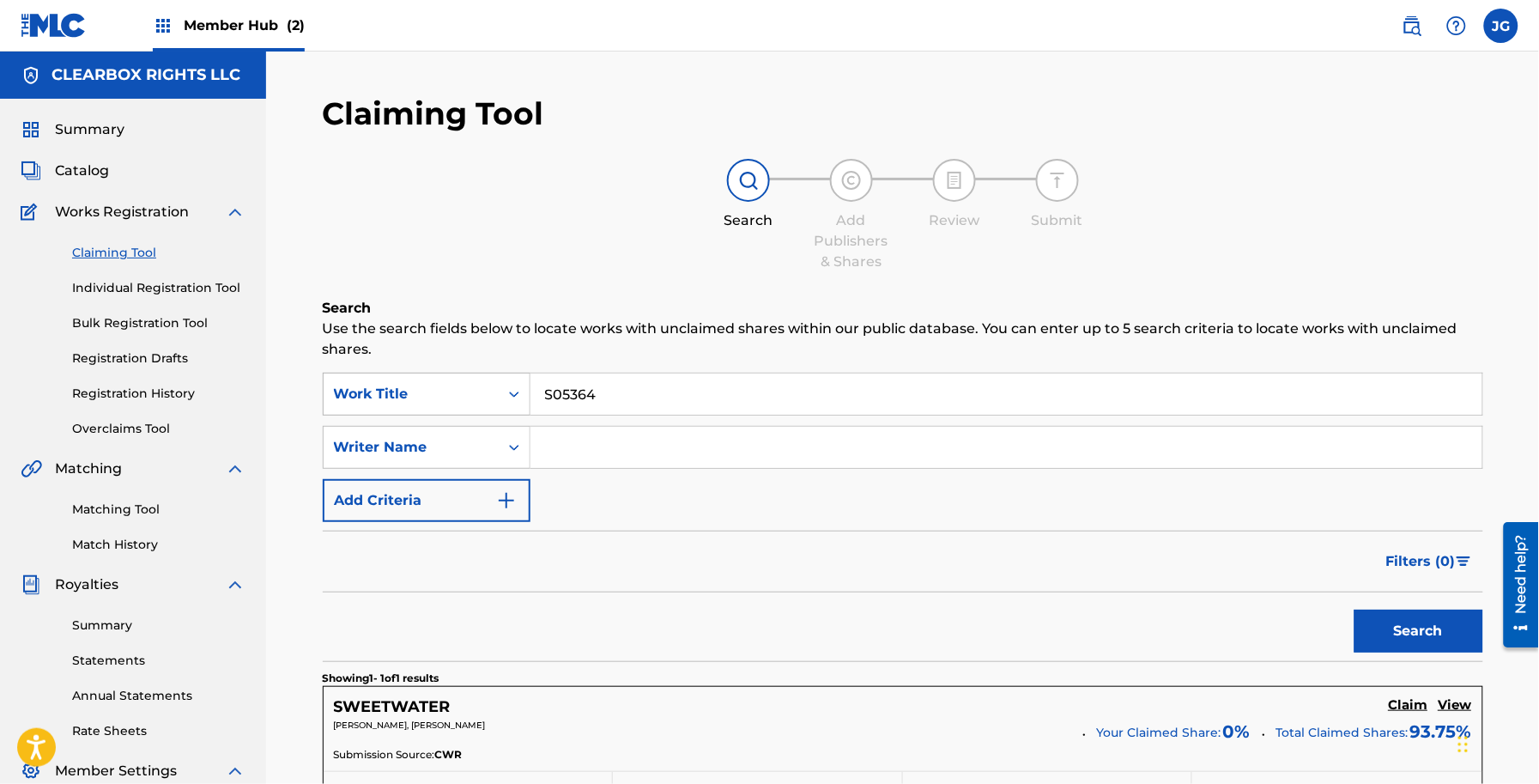
drag, startPoint x: 703, startPoint y: 376, endPoint x: 404, endPoint y: 396, distance: 299.7
click at [413, 396] on div "SearchWithCriteriae0ba29ab-37eb-447c-80ac-efd80d1576a5 Work Title S05364" at bounding box center [903, 394] width 1161 height 43
drag, startPoint x: 710, startPoint y: 391, endPoint x: 726, endPoint y: 391, distance: 16.0
click at [710, 391] on input "S05364" at bounding box center [1006, 394] width 952 height 41
drag, startPoint x: 758, startPoint y: 389, endPoint x: 429, endPoint y: 435, distance: 332.2
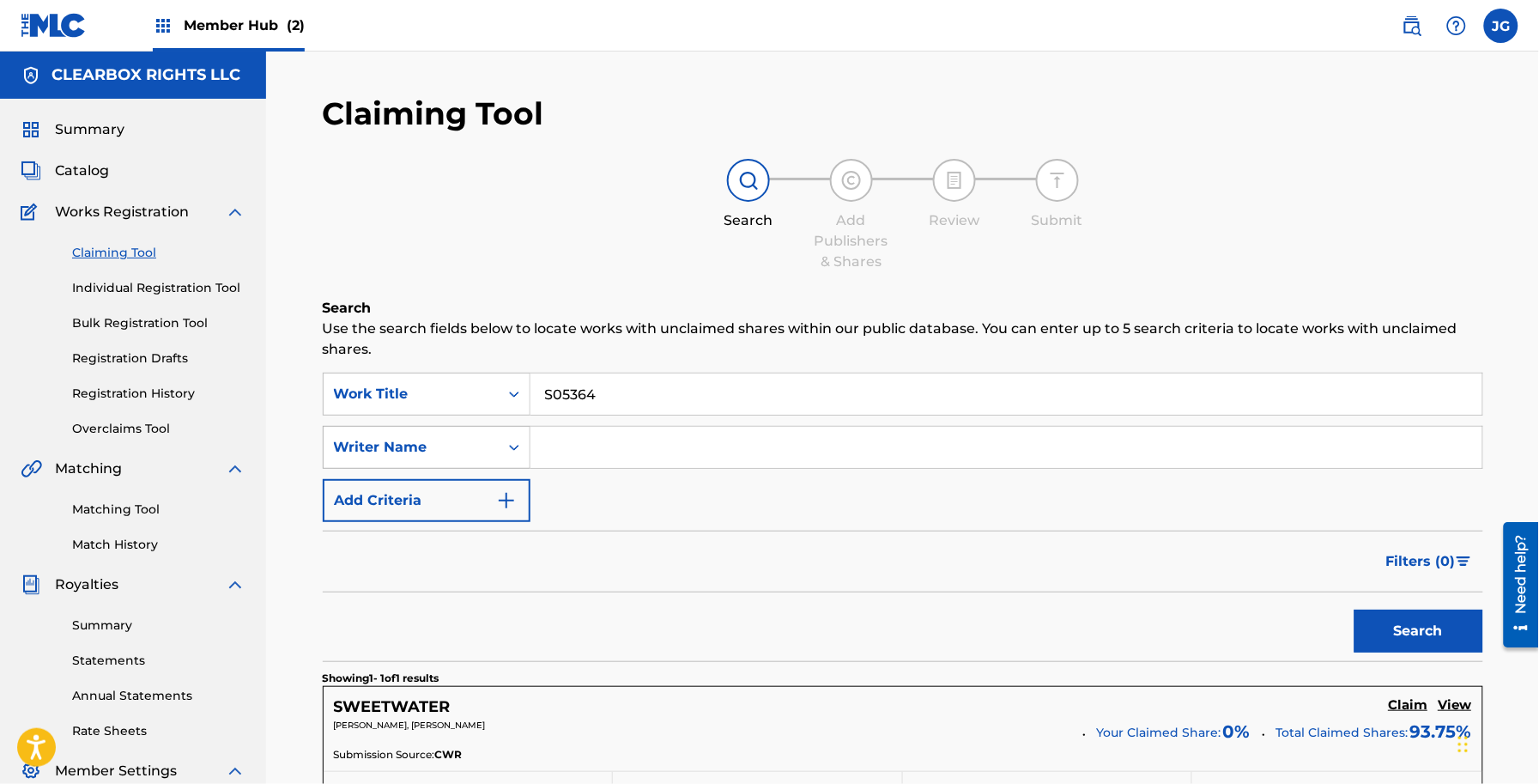
click at [429, 435] on div "SearchWithCriteriae0ba29ab-37eb-447c-80ac-efd80d1576a5 Work Title S05364 Search…" at bounding box center [903, 447] width 1161 height 149
paste input "Every Man Needs A Woman's Touch"
type input "Every Man Needs A Woman's Touch"
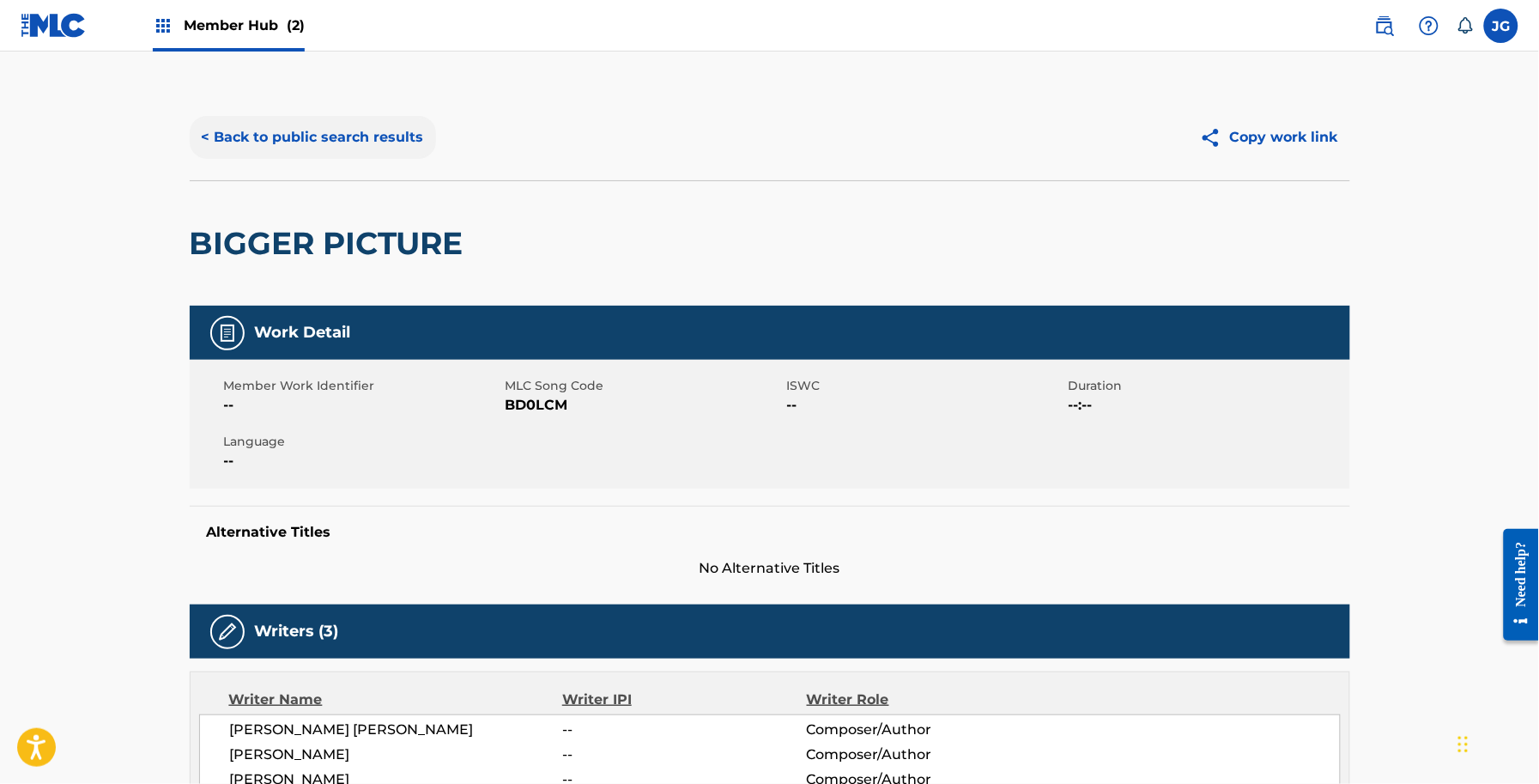
click at [378, 131] on button "< Back to public search results" at bounding box center [313, 137] width 246 height 43
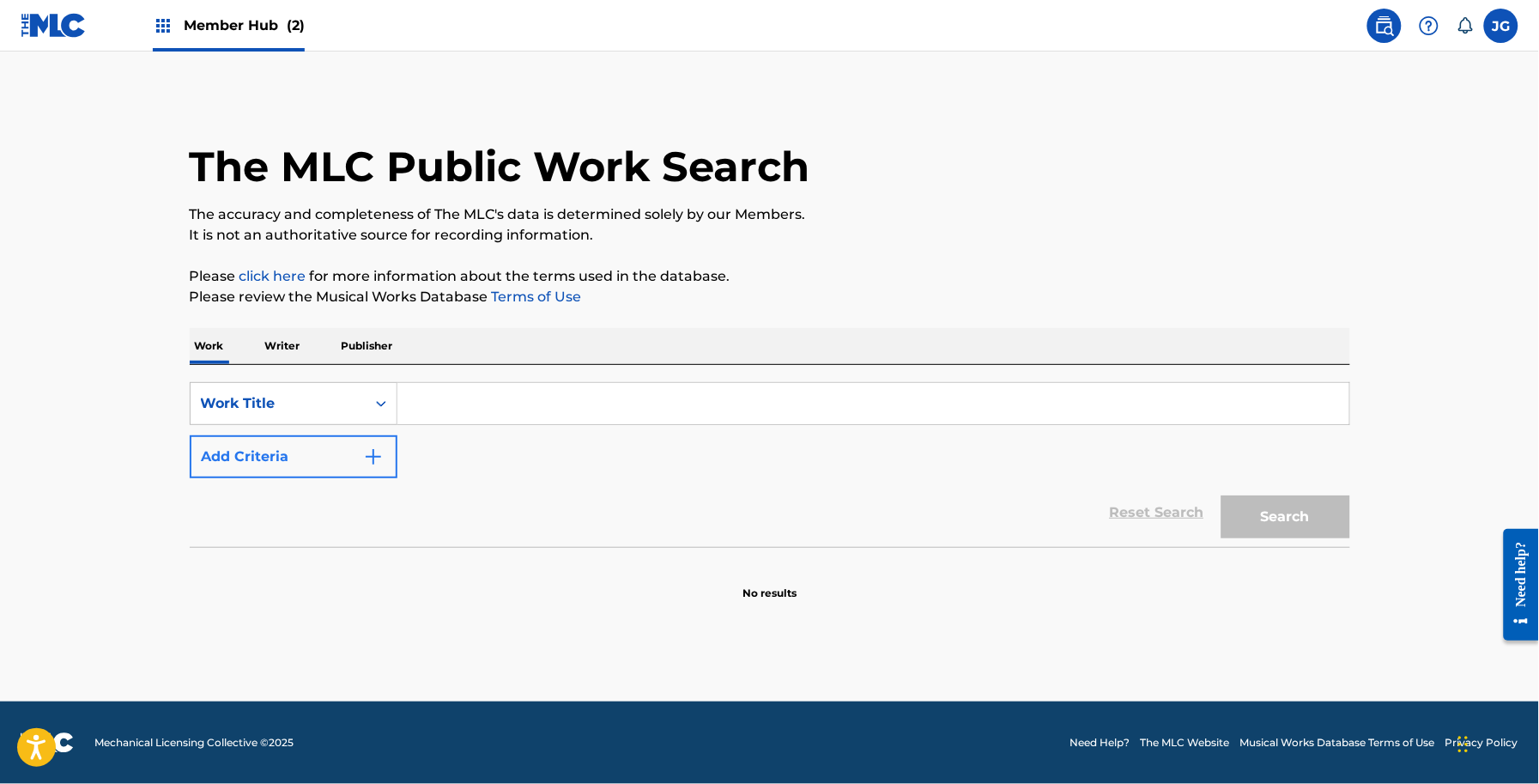
click at [328, 436] on div "SearchWithCriteriafb52484d-4a04-4ce4-bbf6-73cdff43b3ba Work Title Add Criteria" at bounding box center [770, 430] width 1161 height 96
click at [352, 456] on button "Add Criteria" at bounding box center [294, 457] width 208 height 43
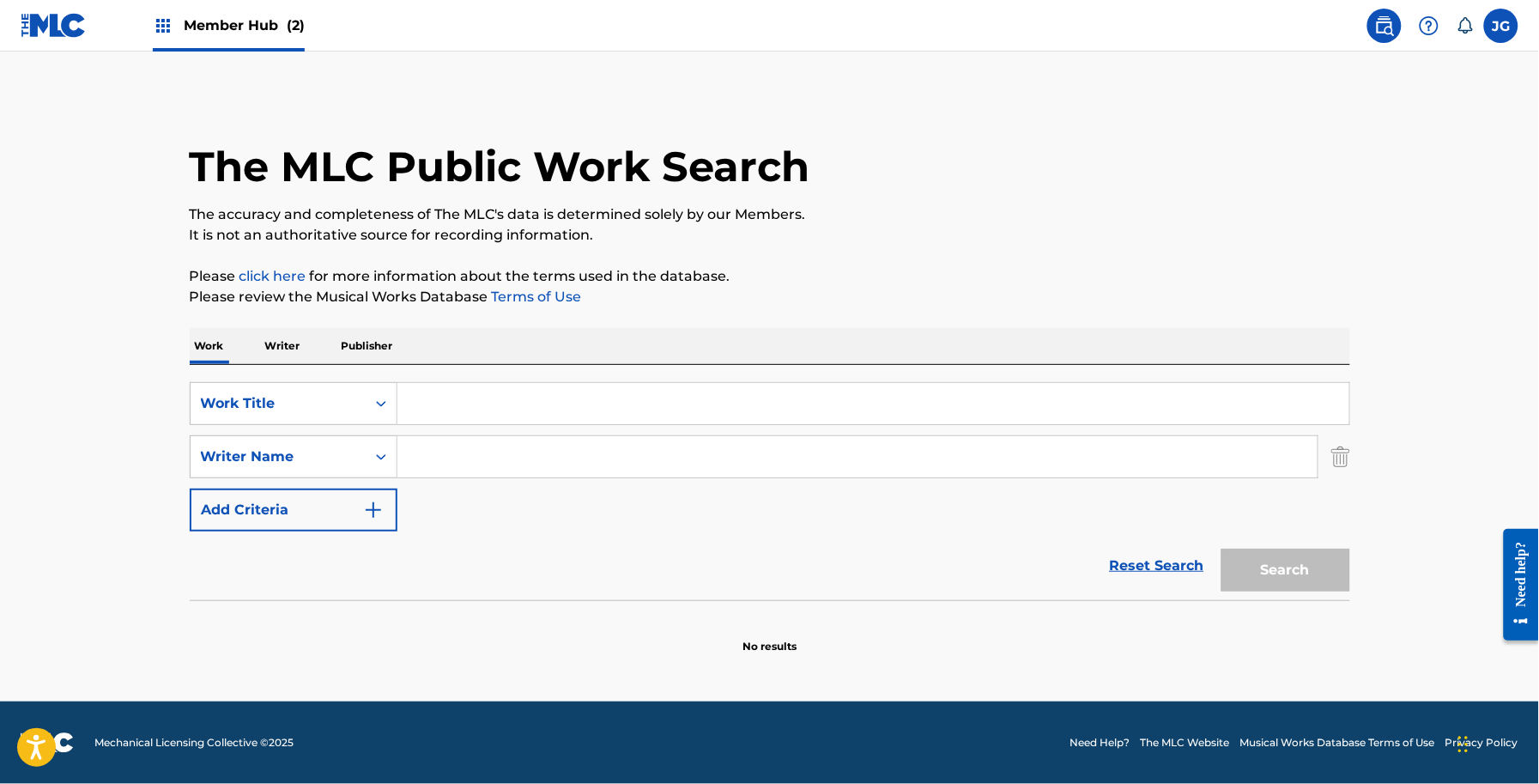
click at [480, 482] on div "SearchWithCriteriafb52484d-4a04-4ce4-bbf6-73cdff43b3ba Work Title SearchWithCri…" at bounding box center [770, 457] width 1161 height 149
click at [470, 471] on input "Search Form" at bounding box center [858, 456] width 920 height 41
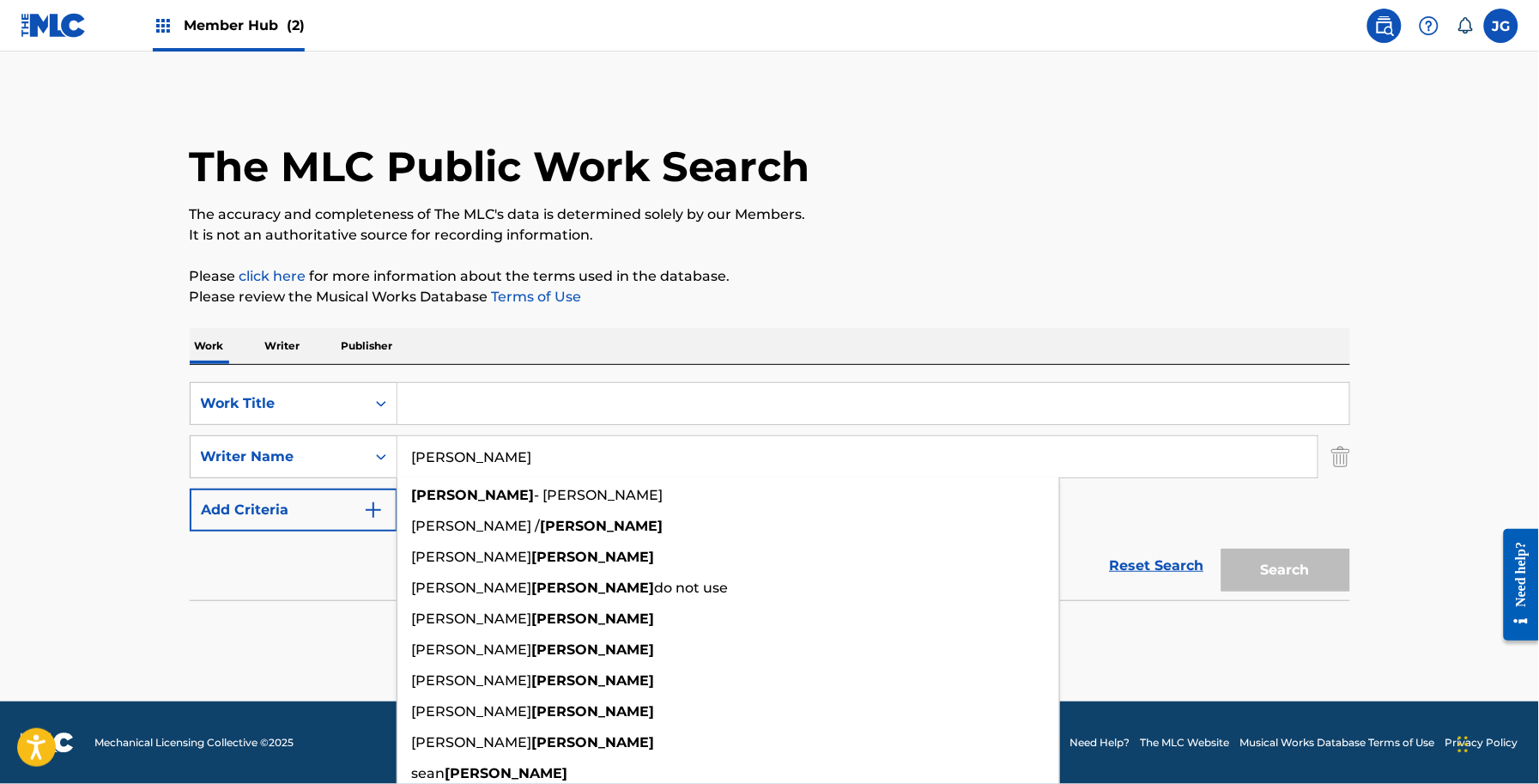
type input "[PERSON_NAME]"
click at [534, 396] on input "Search Form" at bounding box center [873, 404] width 952 height 41
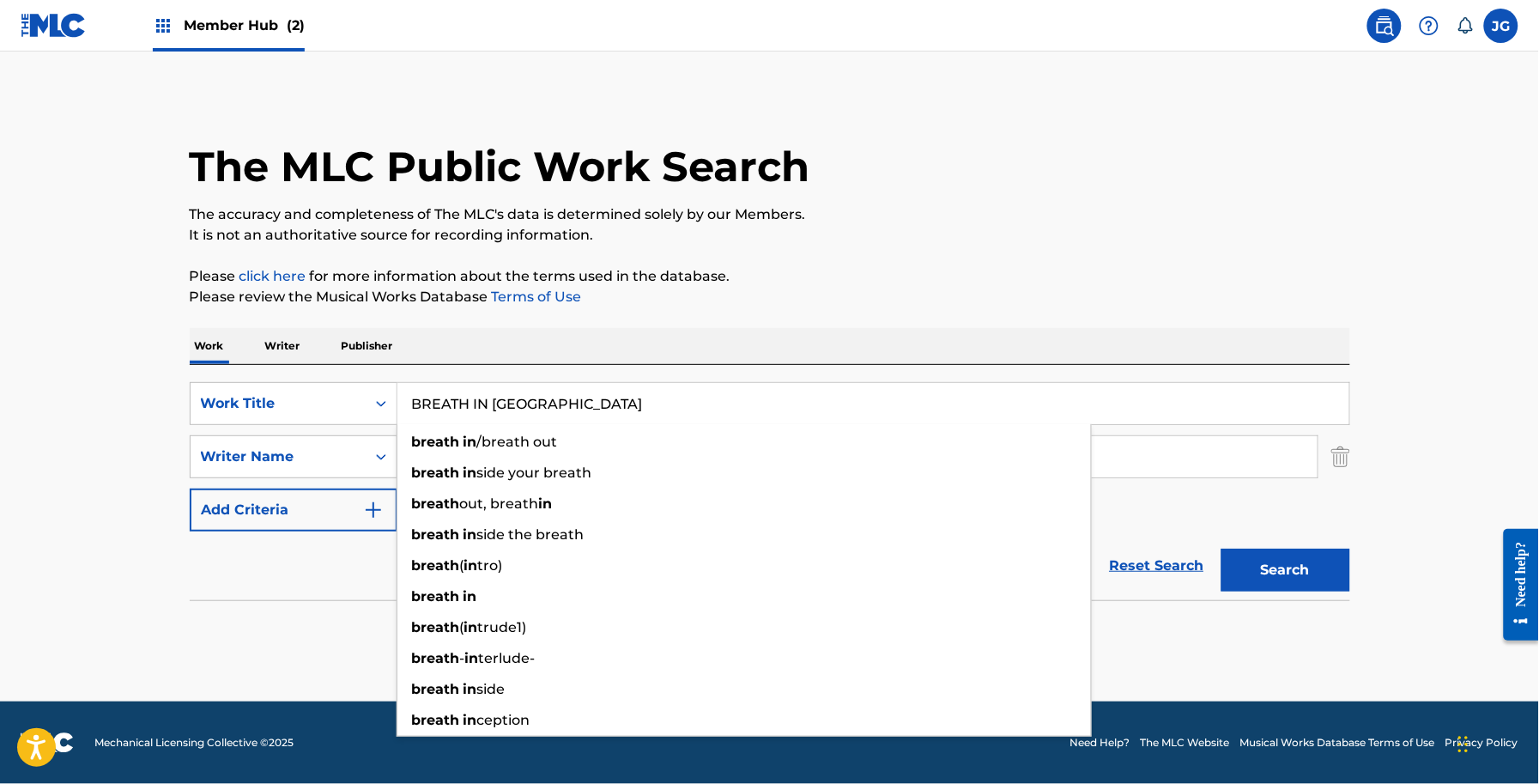
type input "BREATH IN [GEOGRAPHIC_DATA]"
click at [1222, 548] on button "Search" at bounding box center [1286, 570] width 129 height 43
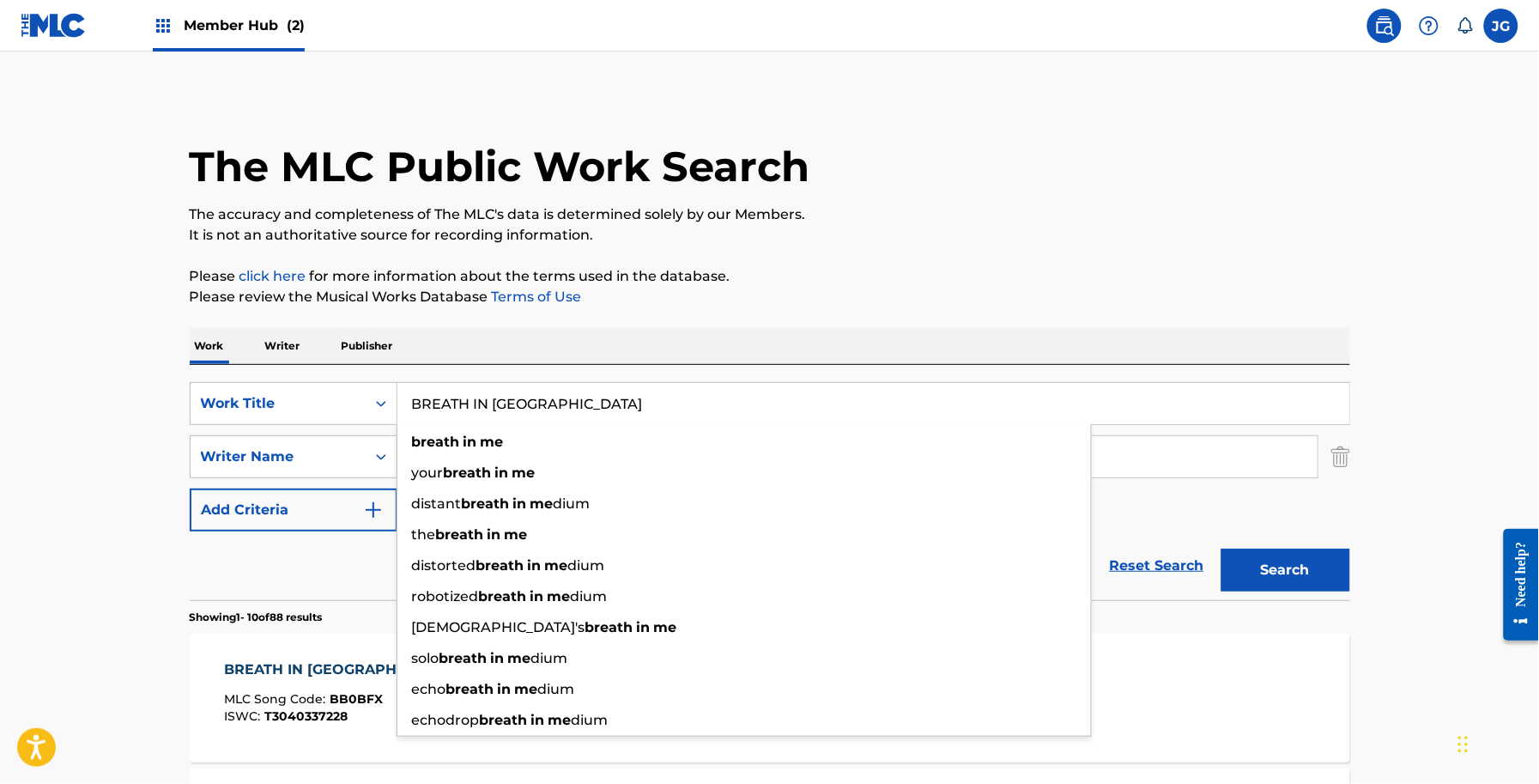
click at [648, 303] on p "Please review the Musical Works Database Terms of Use" at bounding box center [770, 296] width 1161 height 20
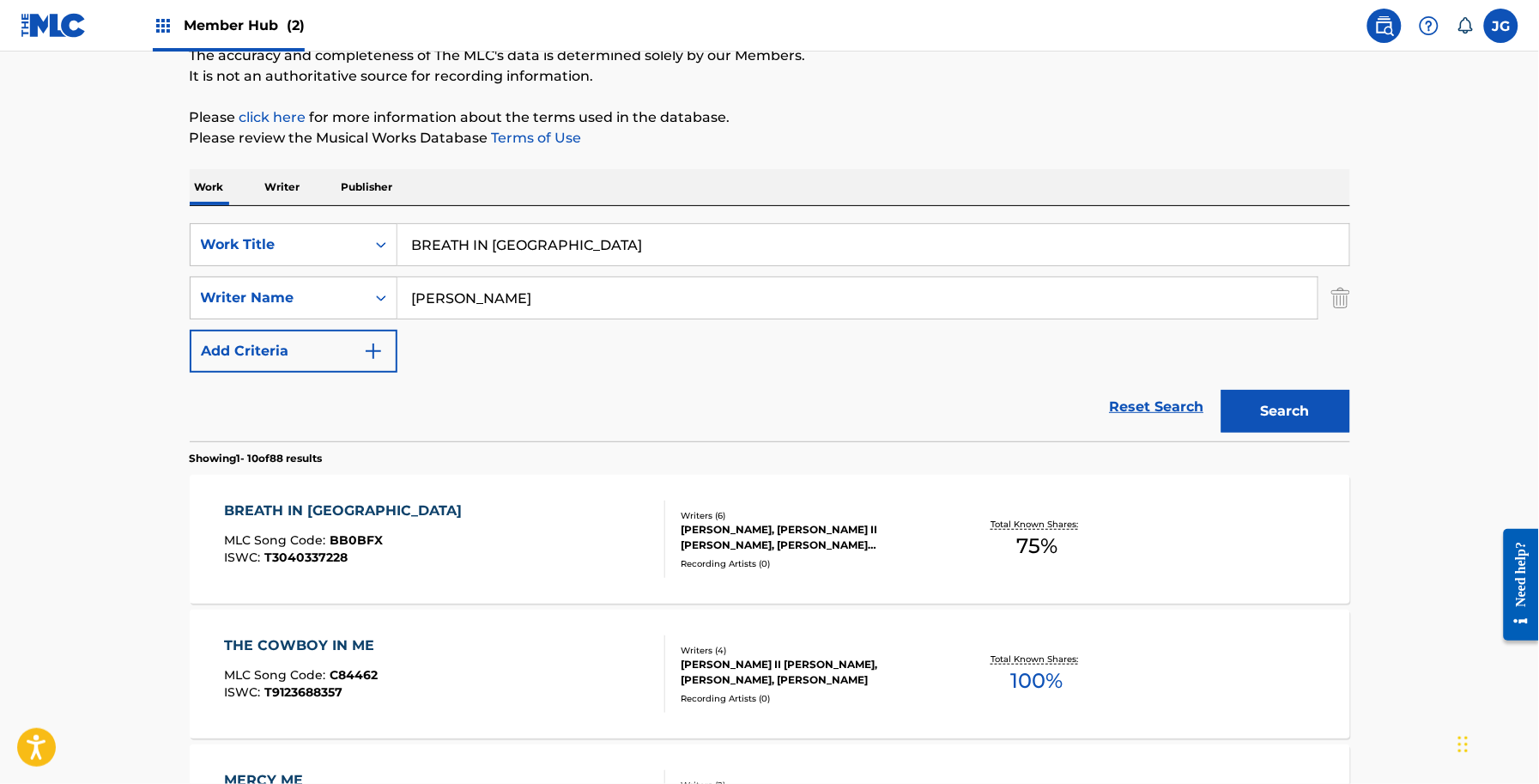
scroll to position [322, 0]
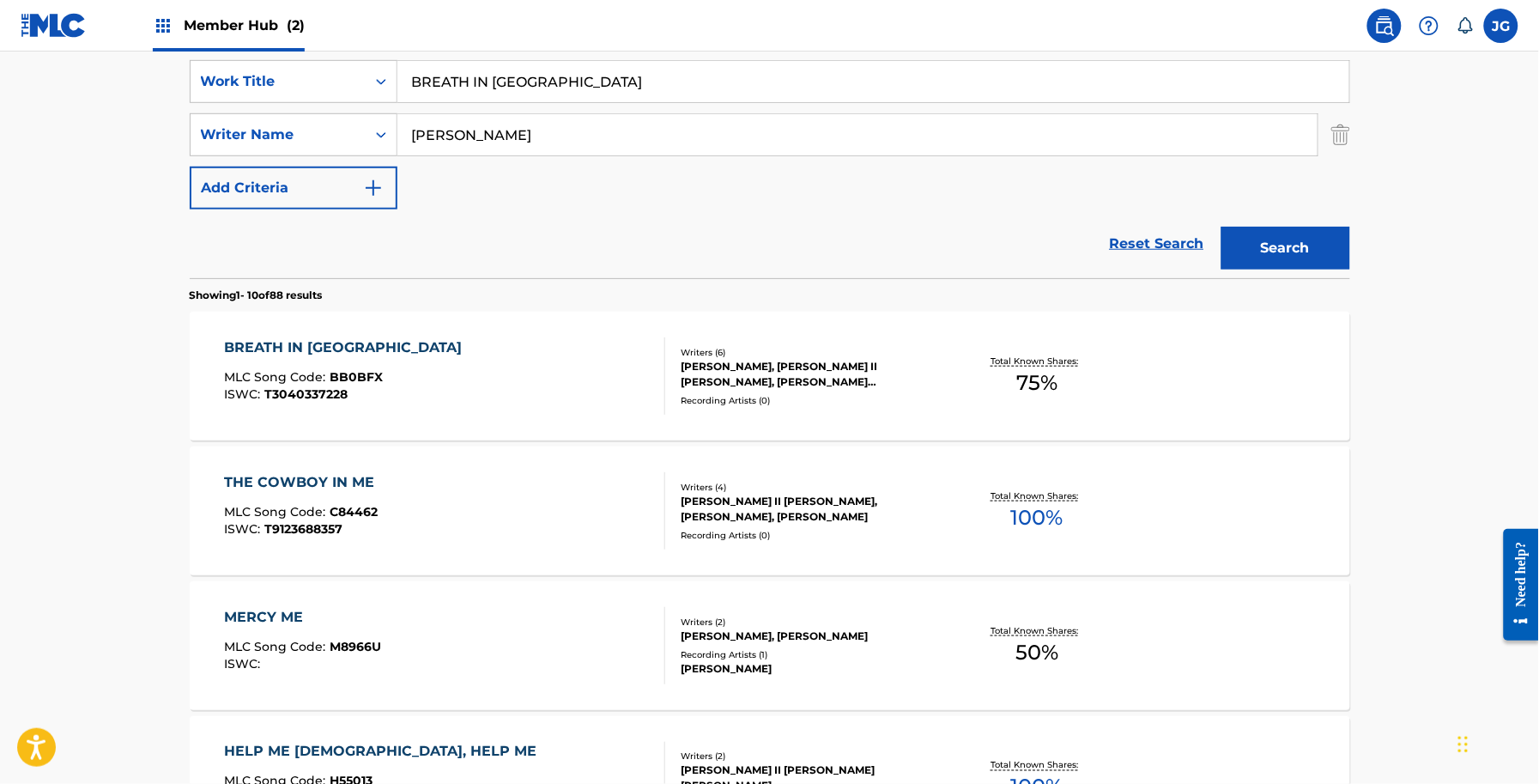
click at [747, 380] on div "[PERSON_NAME], [PERSON_NAME] II [PERSON_NAME], [PERSON_NAME] [PERSON_NAME], [PE…" at bounding box center [810, 375] width 259 height 31
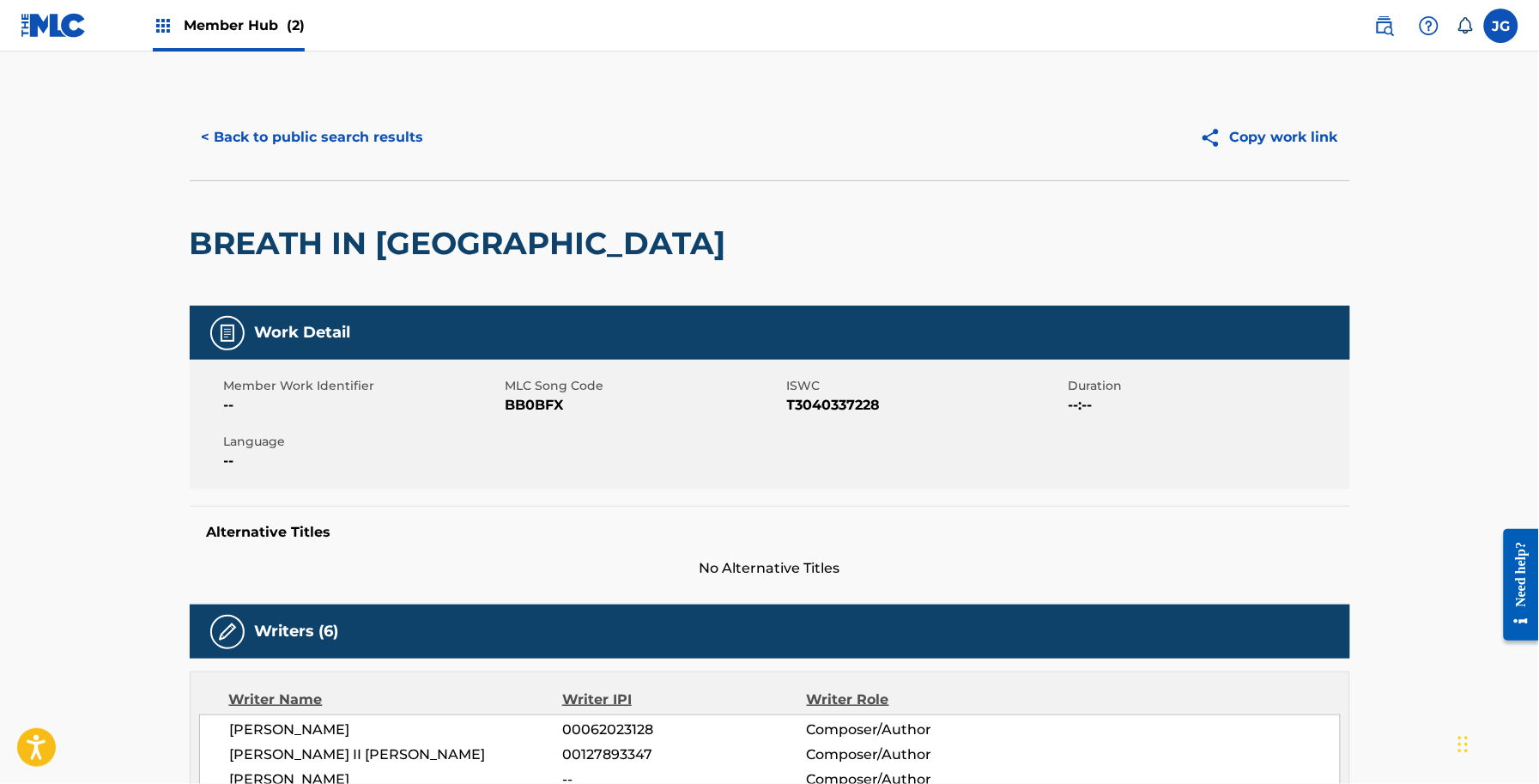
click at [508, 413] on span "BB0BFX" at bounding box center [644, 405] width 278 height 20
click at [511, 412] on span "BB0BFX" at bounding box center [644, 405] width 278 height 20
click at [512, 408] on span "BB0BFX" at bounding box center [644, 405] width 278 height 20
copy span "BB0BFX"
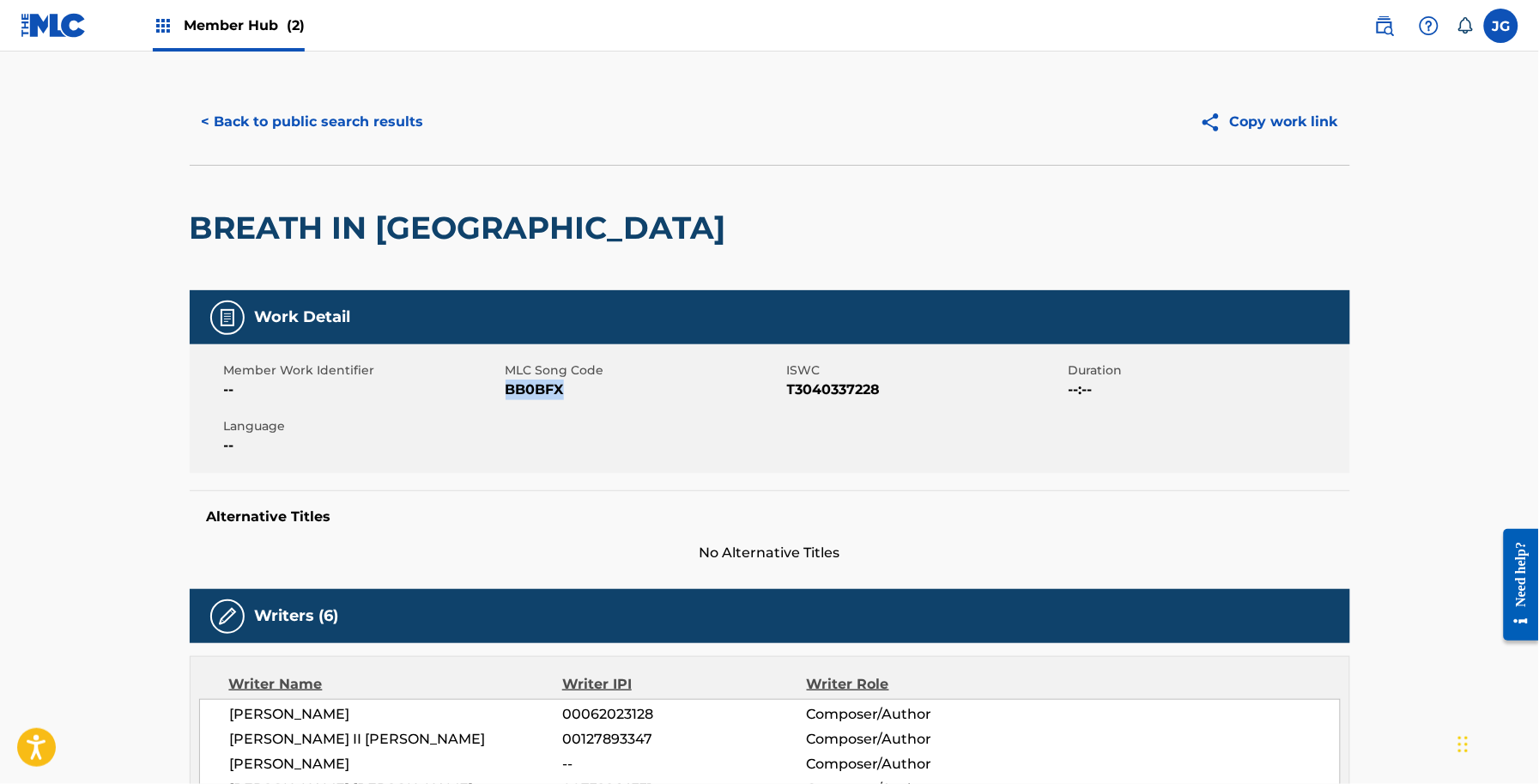
copy span "BB0BFX"
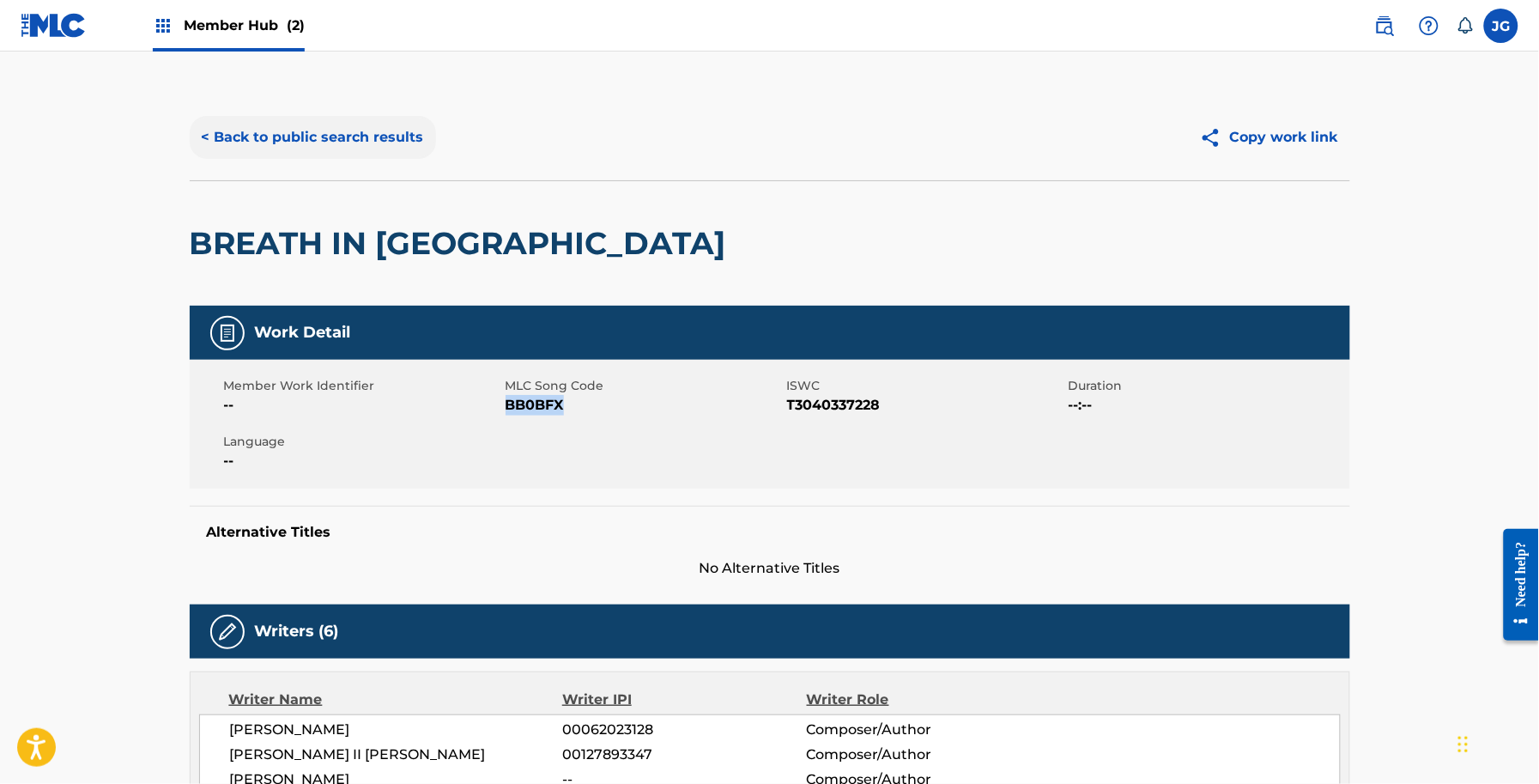
click at [314, 133] on button "< Back to public search results" at bounding box center [313, 137] width 246 height 43
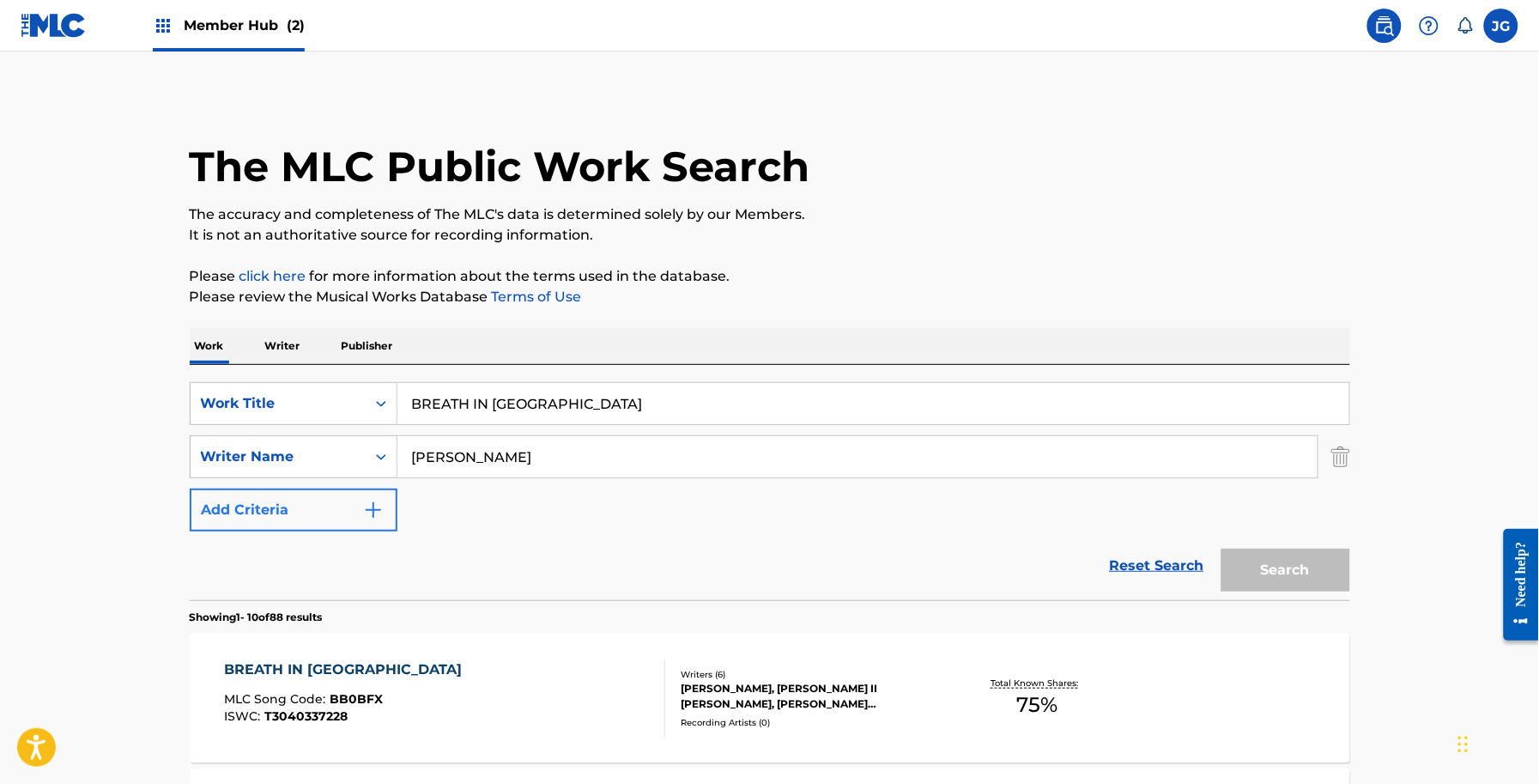
scroll to position [322, 0]
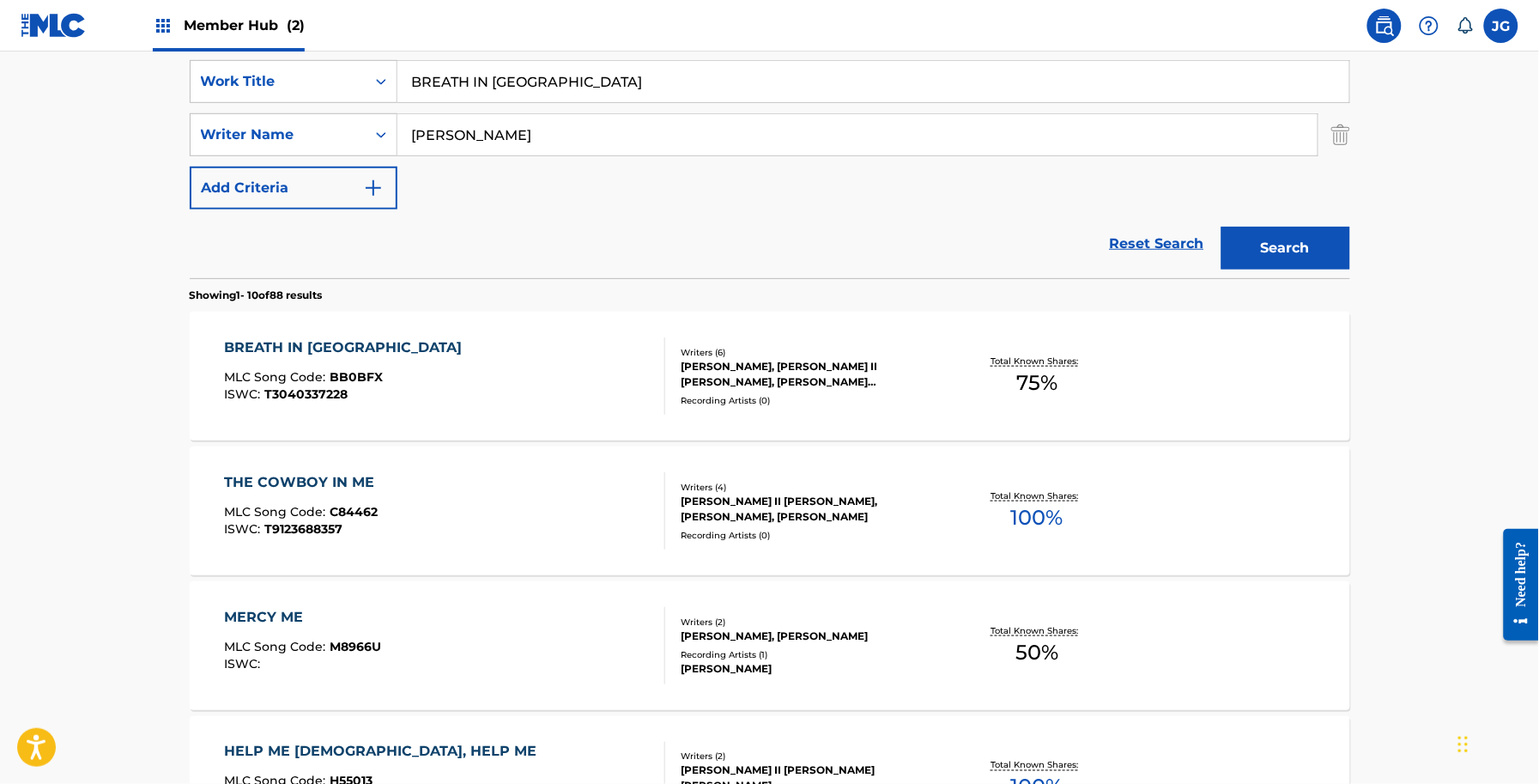
drag, startPoint x: 138, startPoint y: 62, endPoint x: 87, endPoint y: 49, distance: 52.6
click at [120, 53] on main "The MLC Public Work Search The accuracy and completeness of The MLC's data is d…" at bounding box center [770, 739] width 1539 height 2020
type input "choctaw charlie"
click at [1222, 227] on button "Search" at bounding box center [1286, 248] width 129 height 43
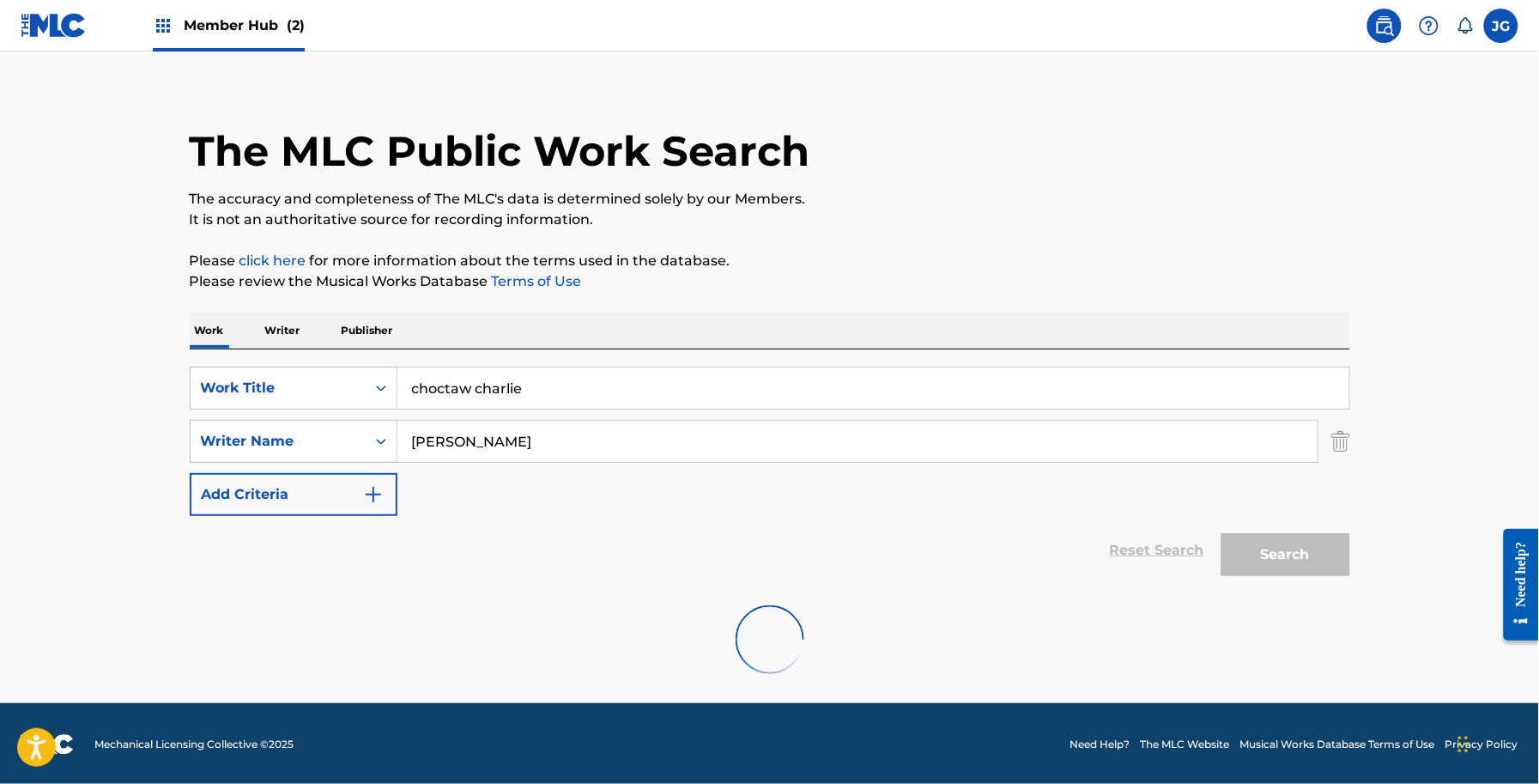
scroll to position [150, 0]
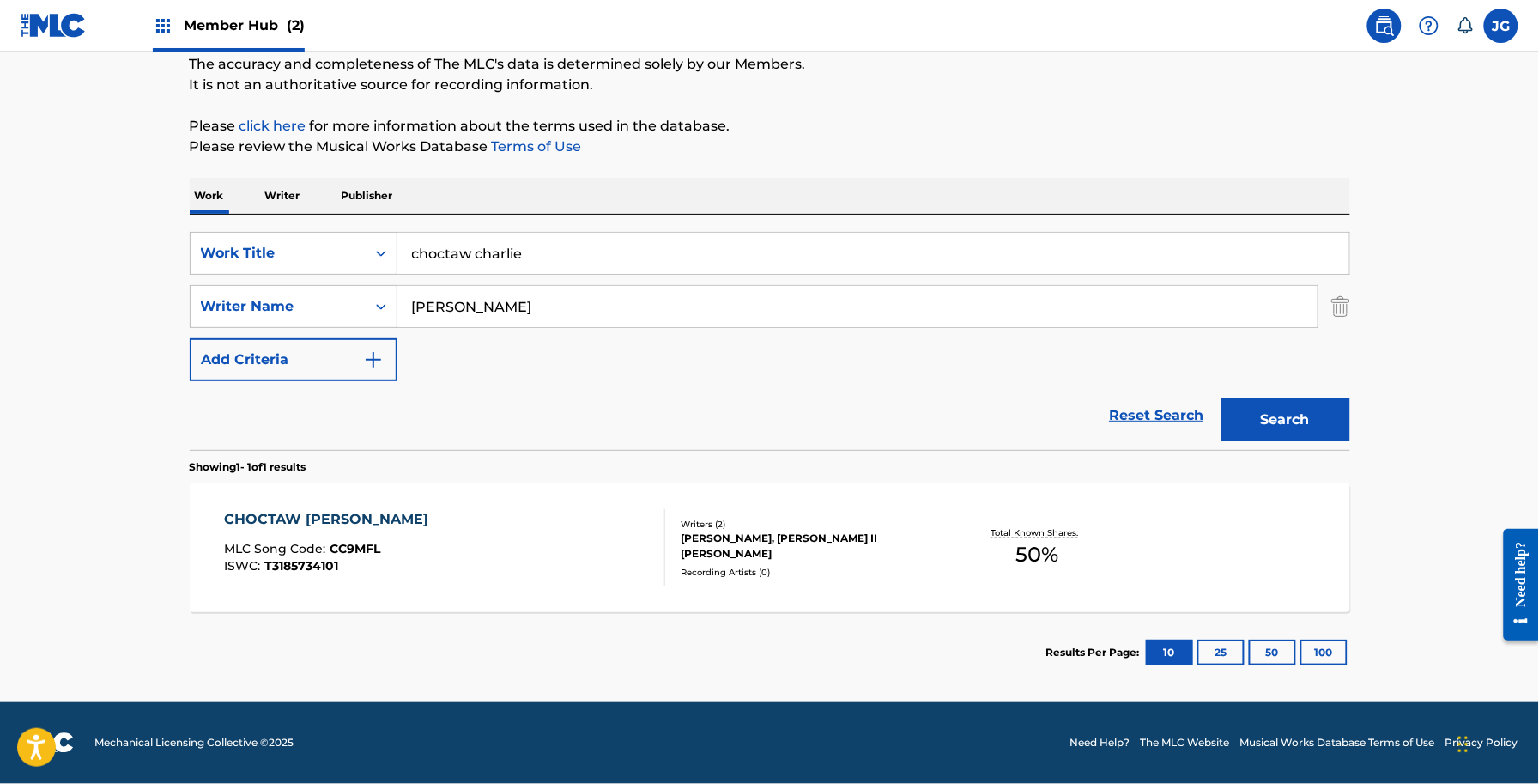
click at [822, 584] on div "CHOCTAW CHARLIE MLC Song Code : CC9MFL ISWC : T3185734101 Writers ( 2 ) [PERSON…" at bounding box center [770, 547] width 1161 height 129
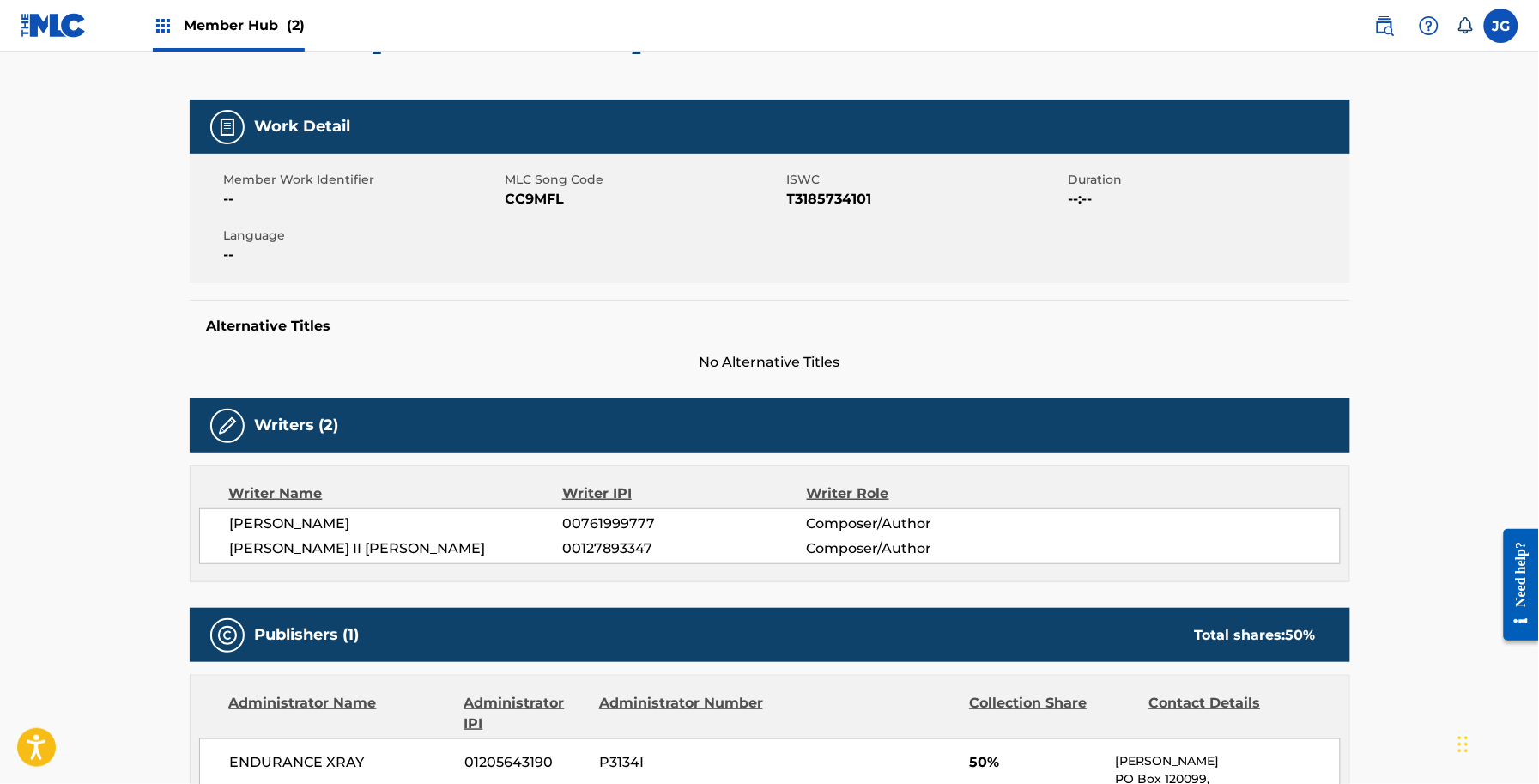
click at [525, 190] on span "CC9MFL" at bounding box center [644, 199] width 278 height 20
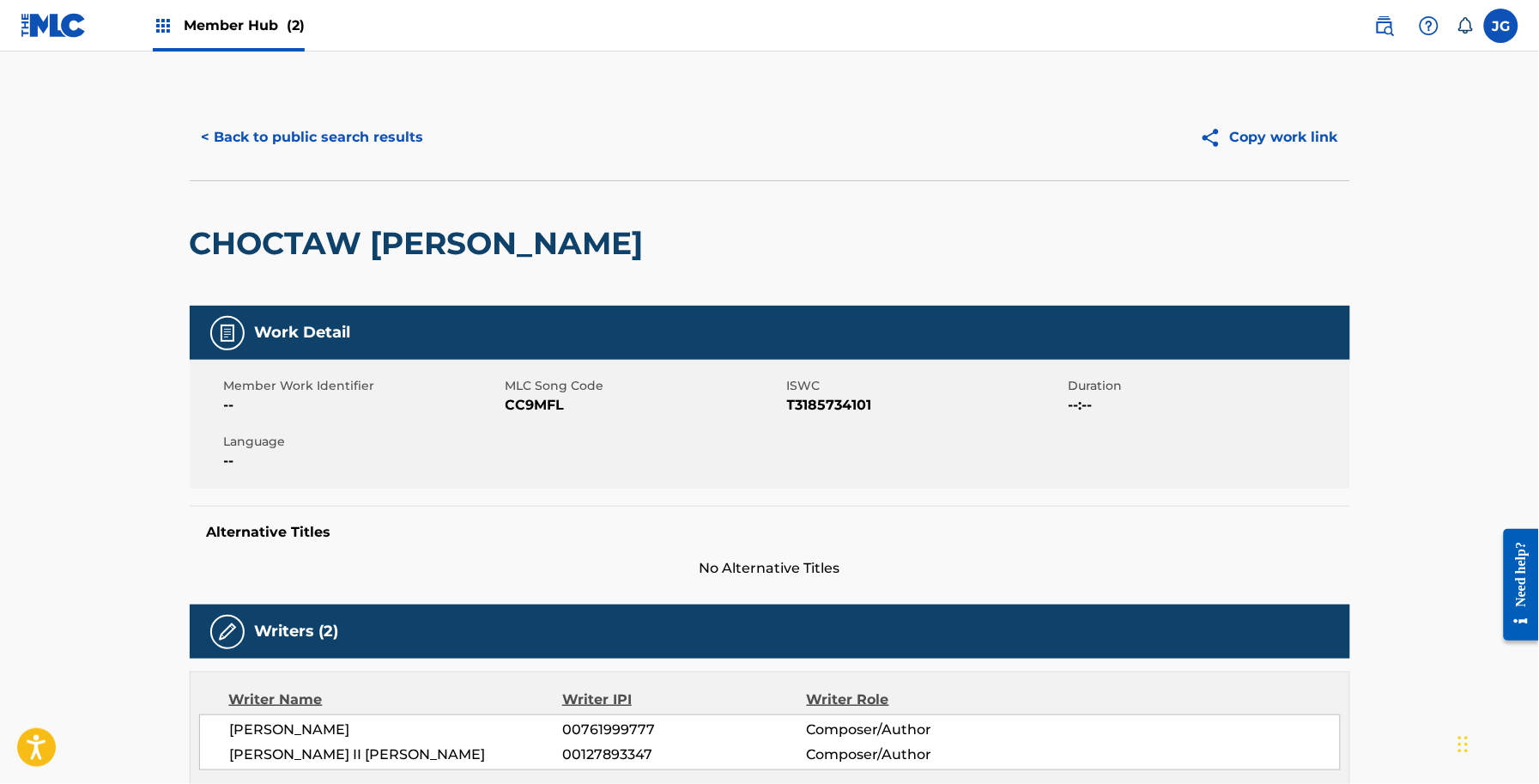
click at [1187, 474] on div "Member Work Identifier -- MLC Song Code CC9MFL ISWC T3185734101 Duration --:-- …" at bounding box center [770, 424] width 1161 height 129
click at [542, 413] on span "CC9MFL" at bounding box center [644, 405] width 278 height 20
click at [537, 405] on span "CC9MFL" at bounding box center [644, 405] width 278 height 20
copy span "CC9MFL"
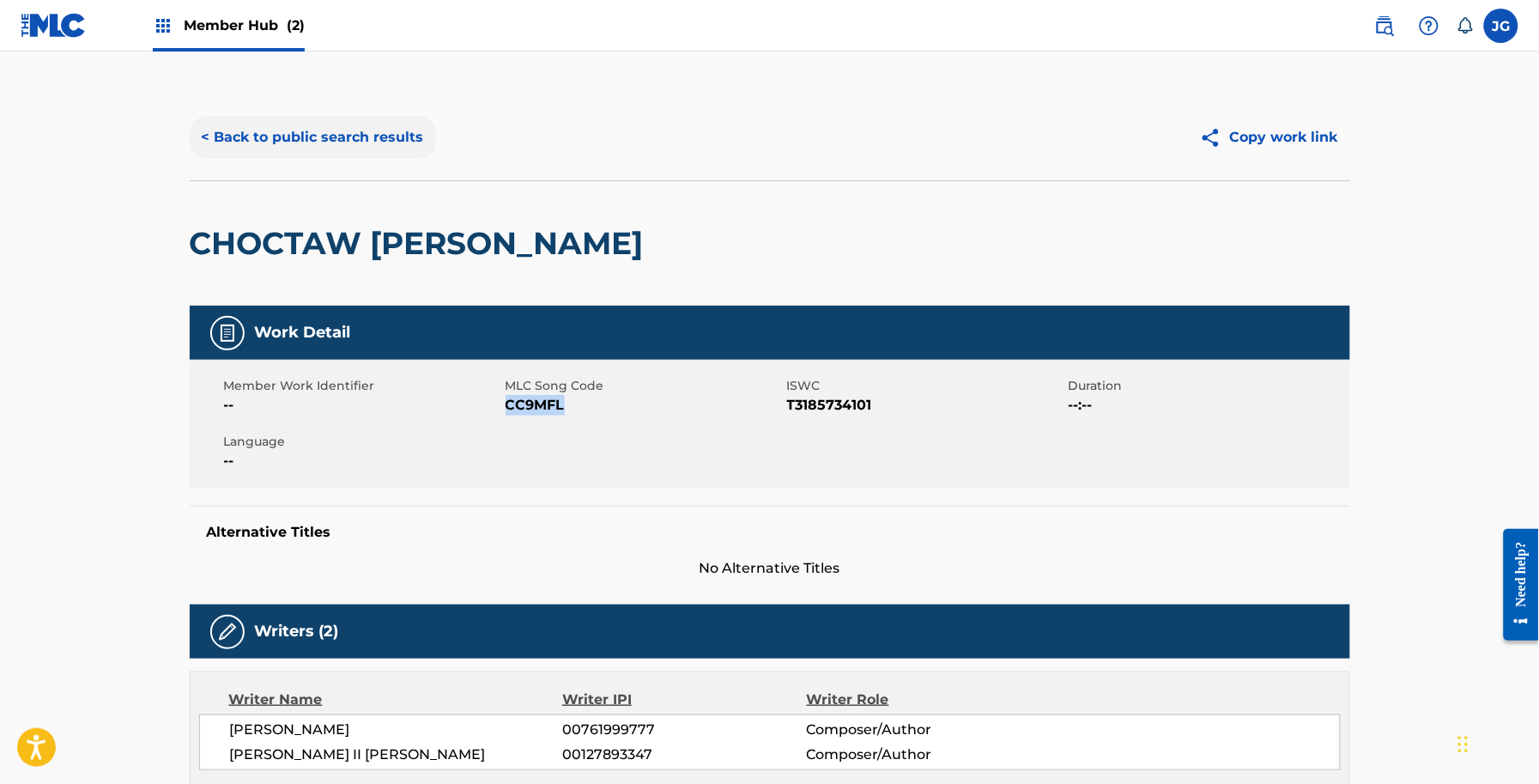
click at [409, 135] on button "< Back to public search results" at bounding box center [313, 137] width 246 height 43
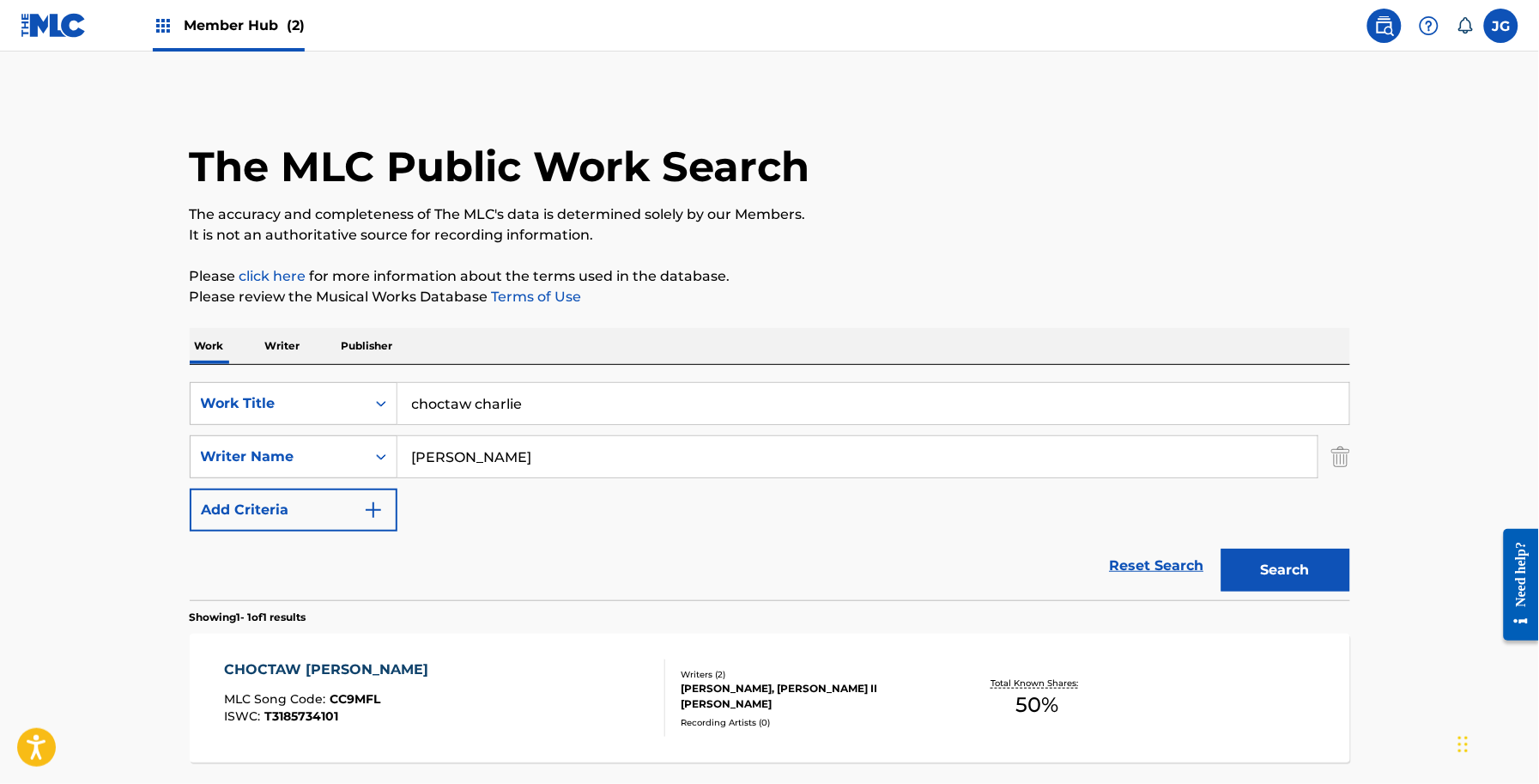
scroll to position [51, 0]
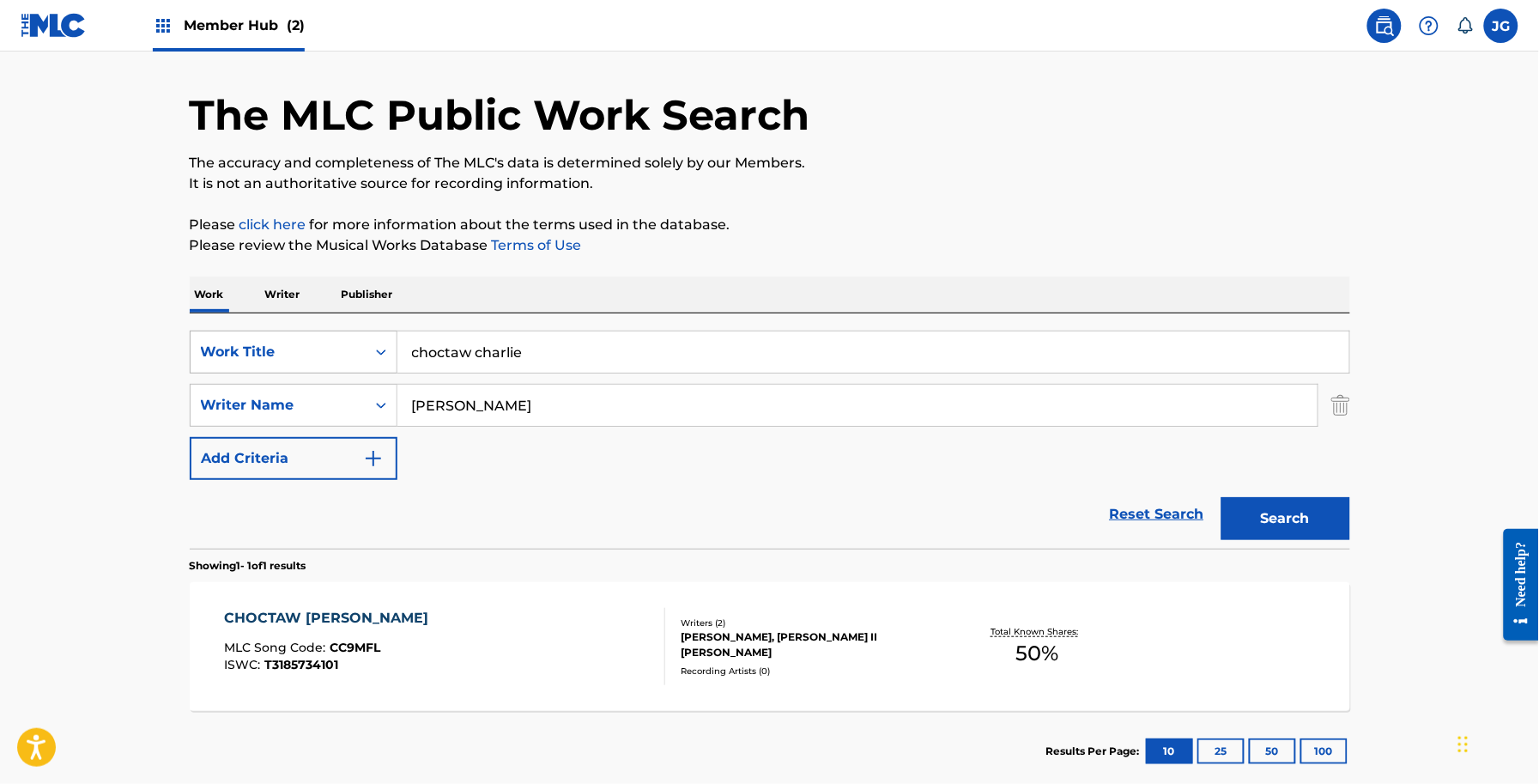
drag, startPoint x: 550, startPoint y: 354, endPoint x: 309, endPoint y: 365, distance: 241.3
click at [309, 365] on div "SearchWithCriteriafb52484d-4a04-4ce4-bbf6-73cdff43b3ba Work Title [PERSON_NAME]" at bounding box center [770, 352] width 1161 height 43
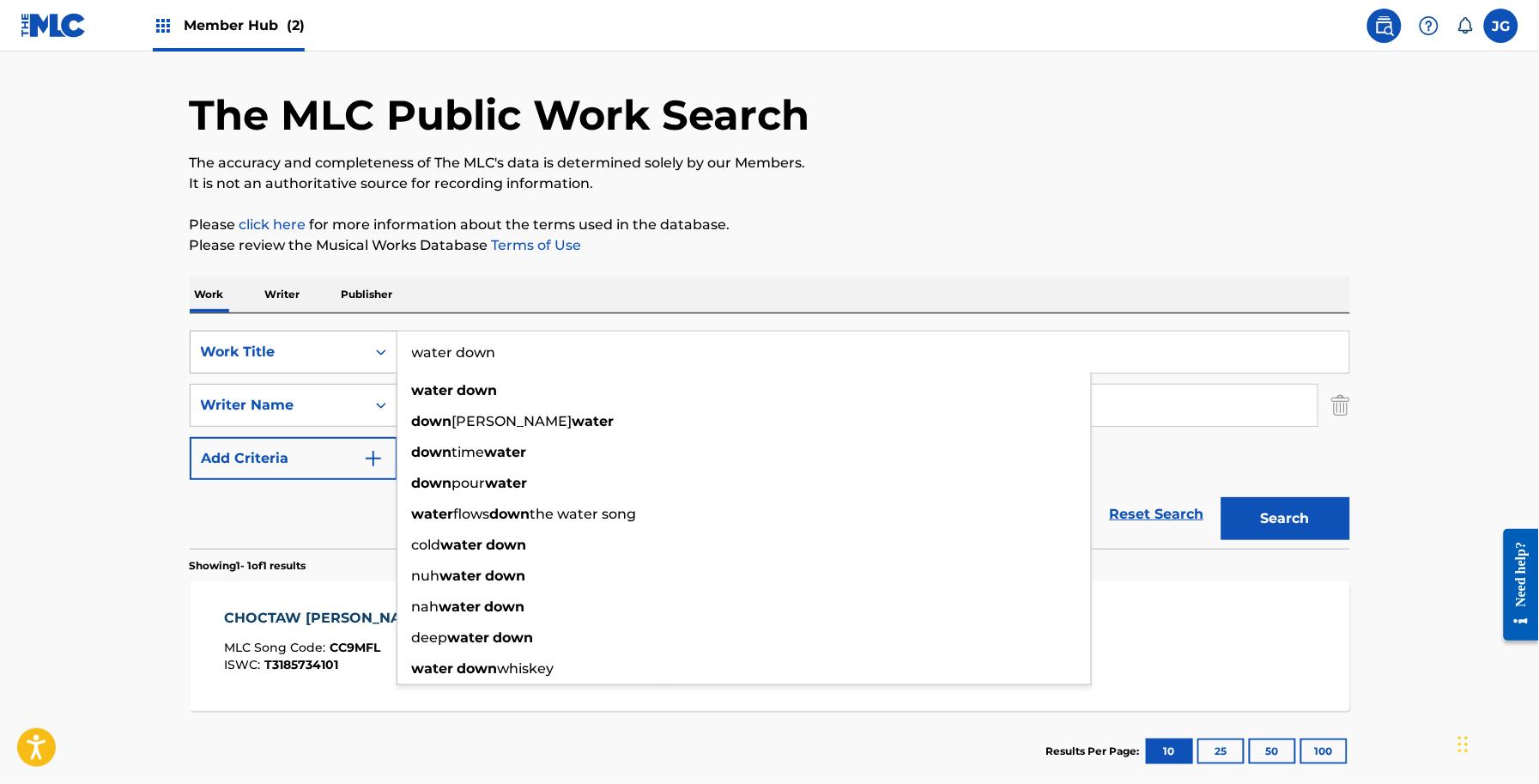
type input "water down"
click at [1222, 497] on button "Search" at bounding box center [1286, 518] width 129 height 43
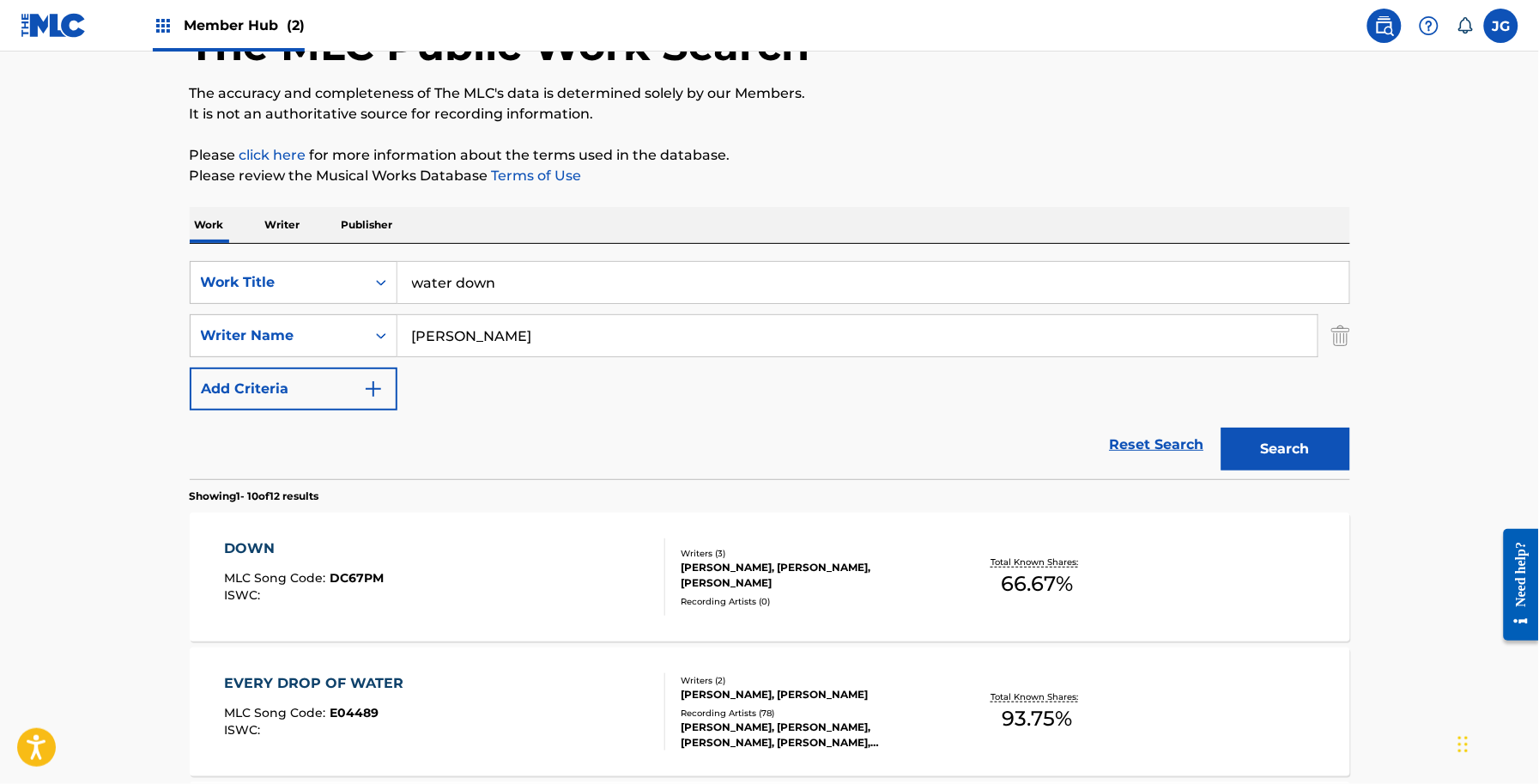
scroll to position [159, 0]
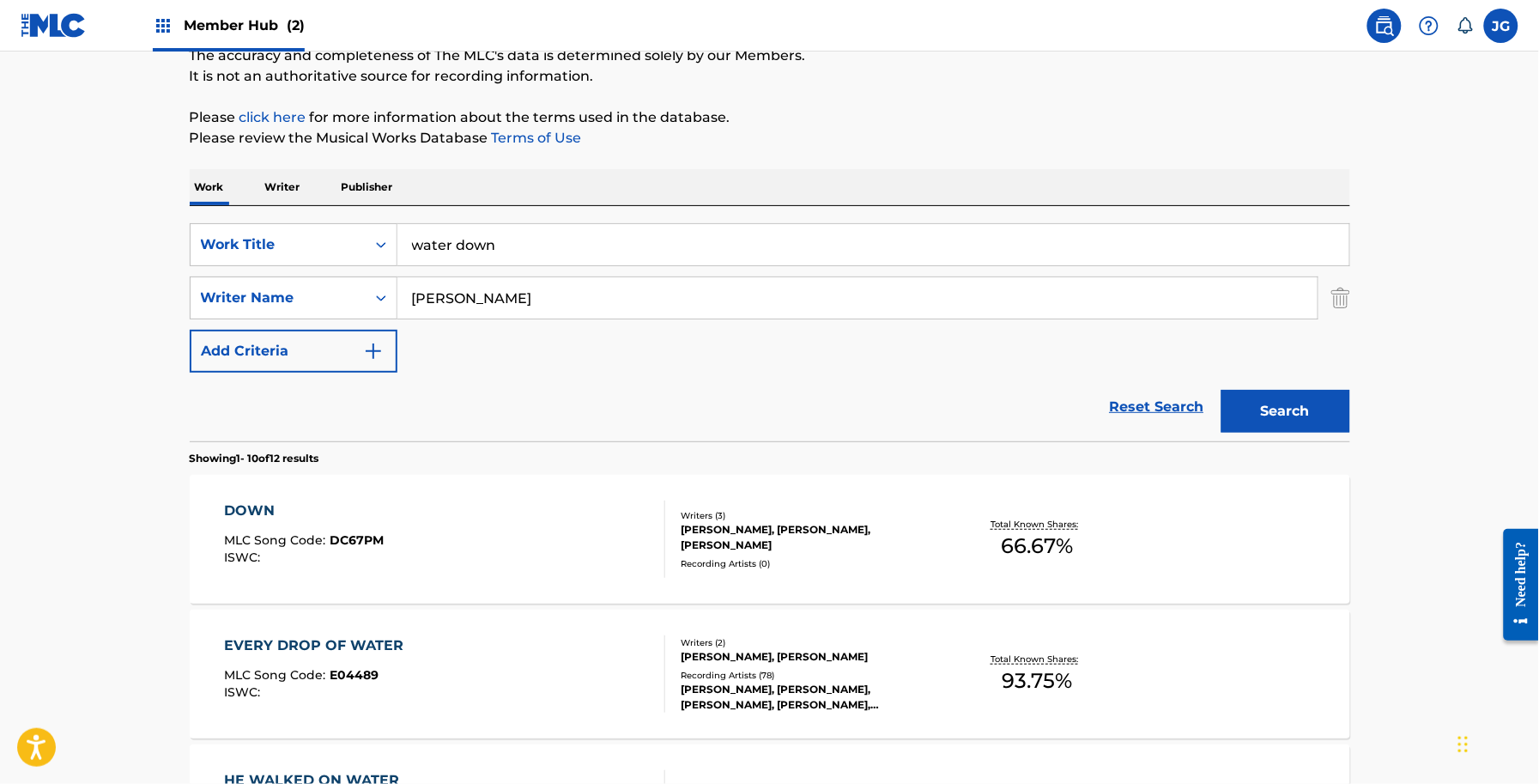
click at [494, 501] on div "DOWN MLC Song Code : DC67PM ISWC :" at bounding box center [444, 539] width 442 height 78
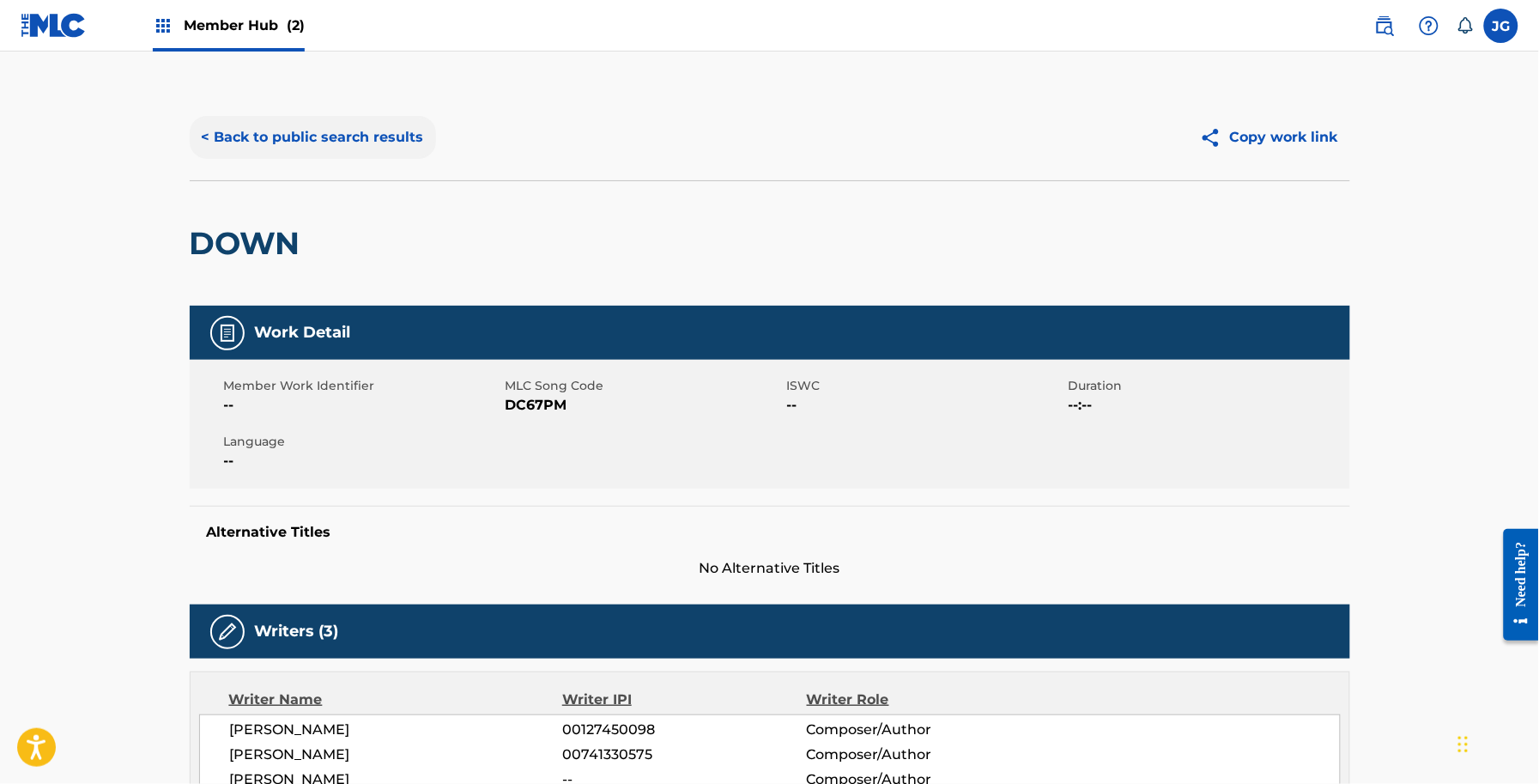
click at [344, 115] on button "< Back to public search results" at bounding box center [313, 137] width 246 height 43
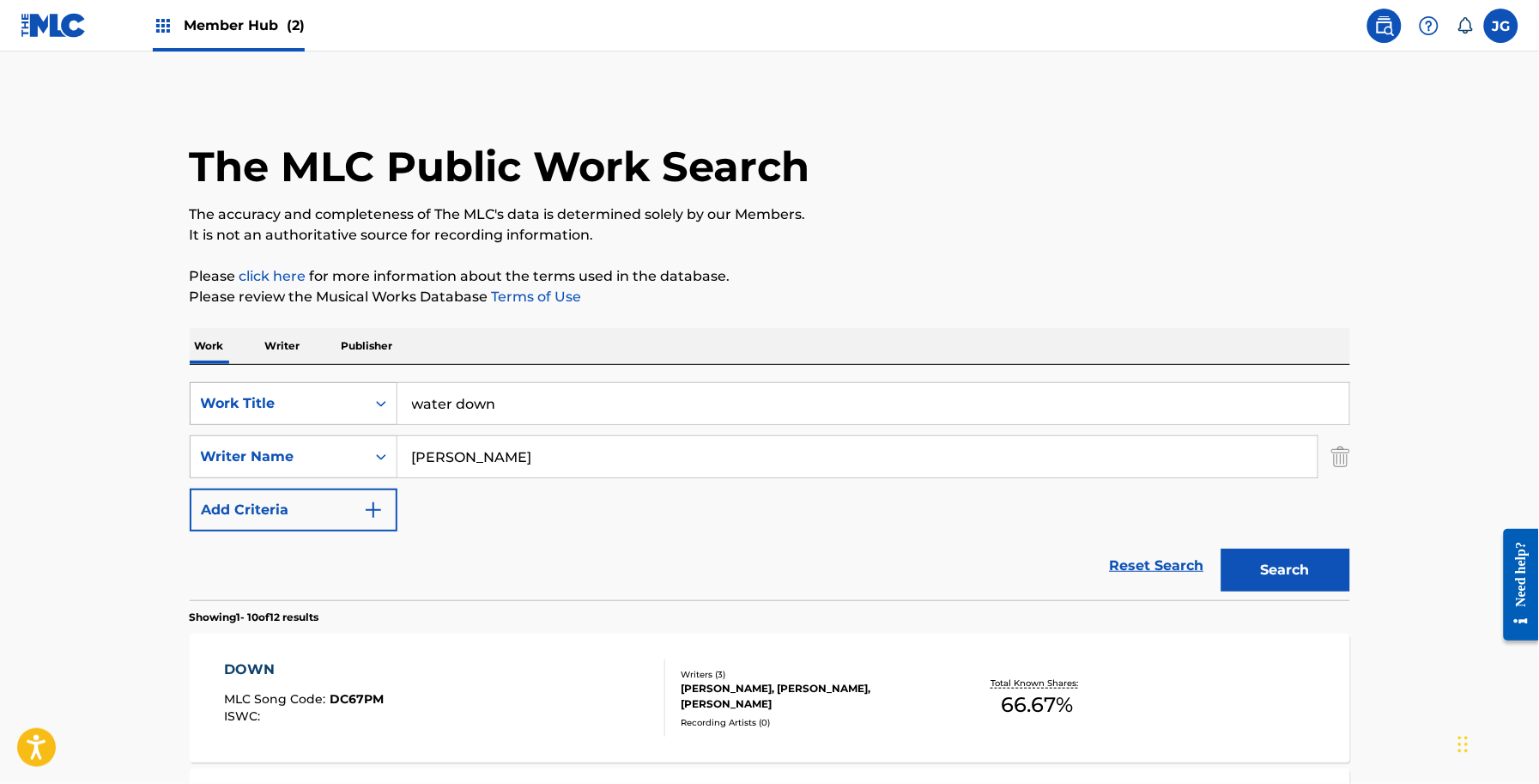
drag, startPoint x: 533, startPoint y: 405, endPoint x: 225, endPoint y: 404, distance: 308.0
click at [254, 412] on div "SearchWithCriteriafb52484d-4a04-4ce4-bbf6-73cdff43b3ba Work Title water down" at bounding box center [770, 404] width 1161 height 43
type input "FIREWOOD [PERSON_NAME]"
click at [1222, 548] on button "Search" at bounding box center [1286, 570] width 129 height 43
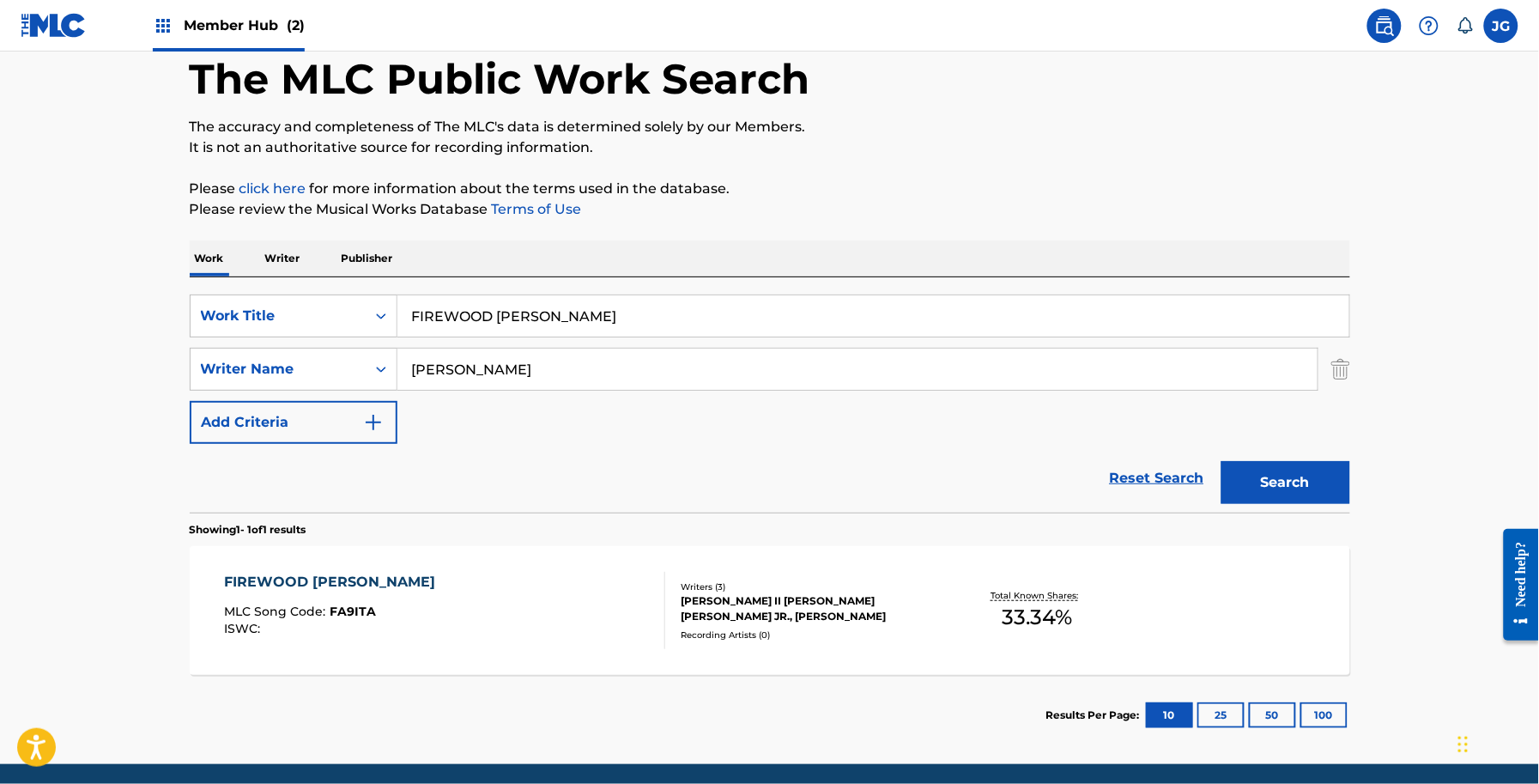
scroll to position [150, 0]
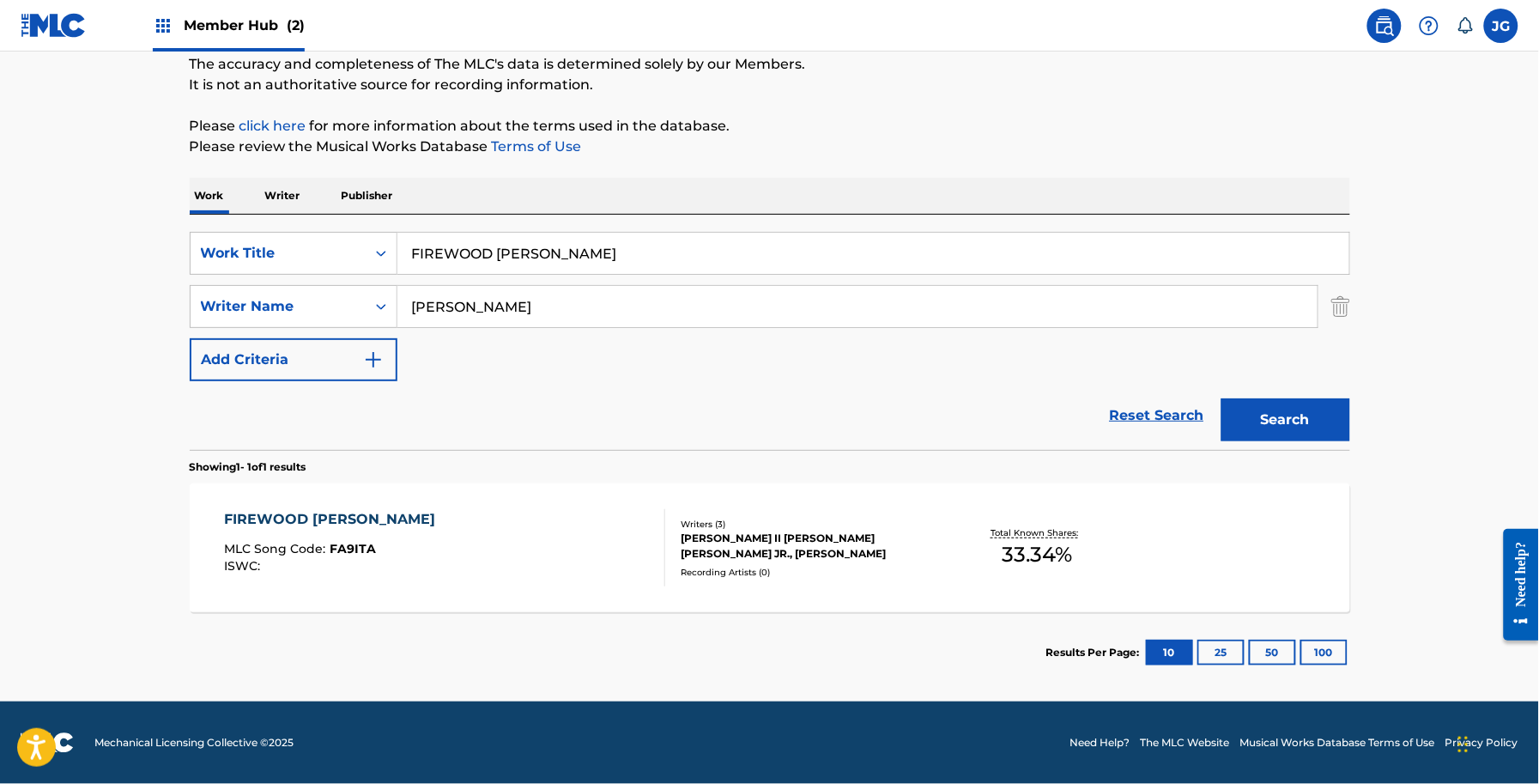
click at [580, 510] on div "FIREWOOD [PERSON_NAME] MLC Song Code : FA9ITA ISWC :" at bounding box center [444, 548] width 442 height 78
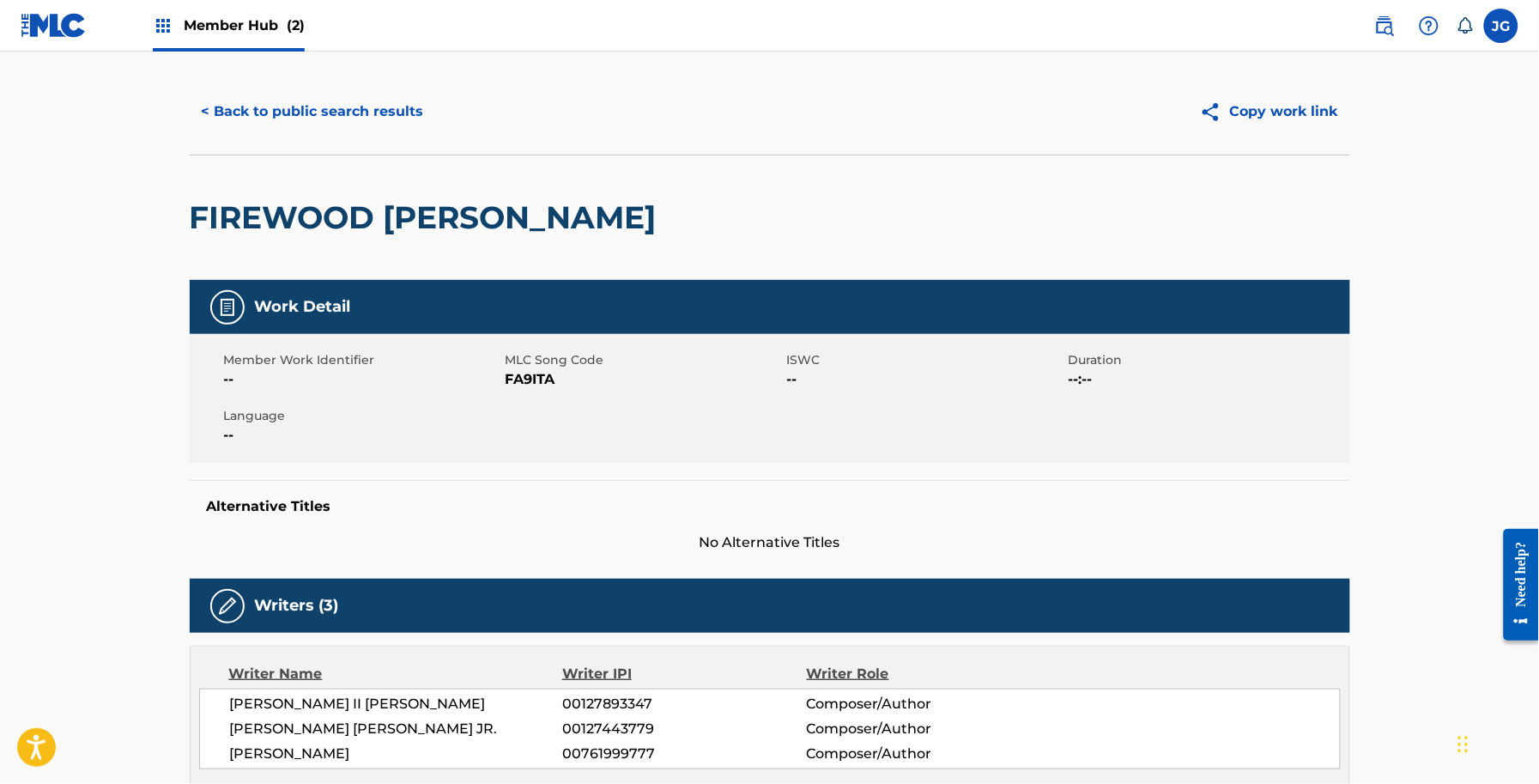
scroll to position [17, 0]
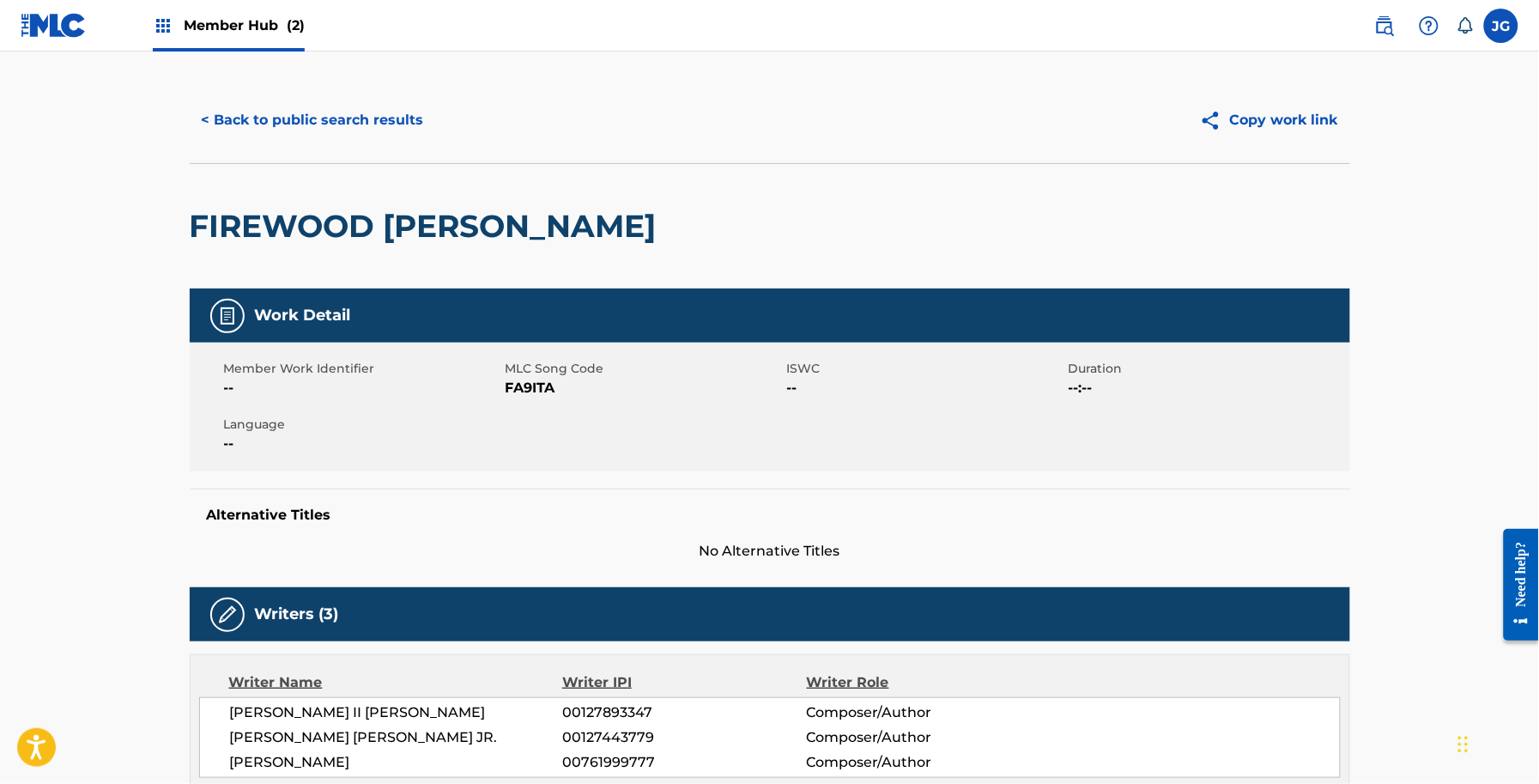
click at [525, 380] on span "FA9ITA" at bounding box center [644, 387] width 278 height 20
copy span "FA9ITA"
click at [367, 147] on div "< Back to public search results Copy work link" at bounding box center [770, 120] width 1161 height 85
click at [371, 135] on div "< Back to public search results Copy work link" at bounding box center [770, 120] width 1161 height 85
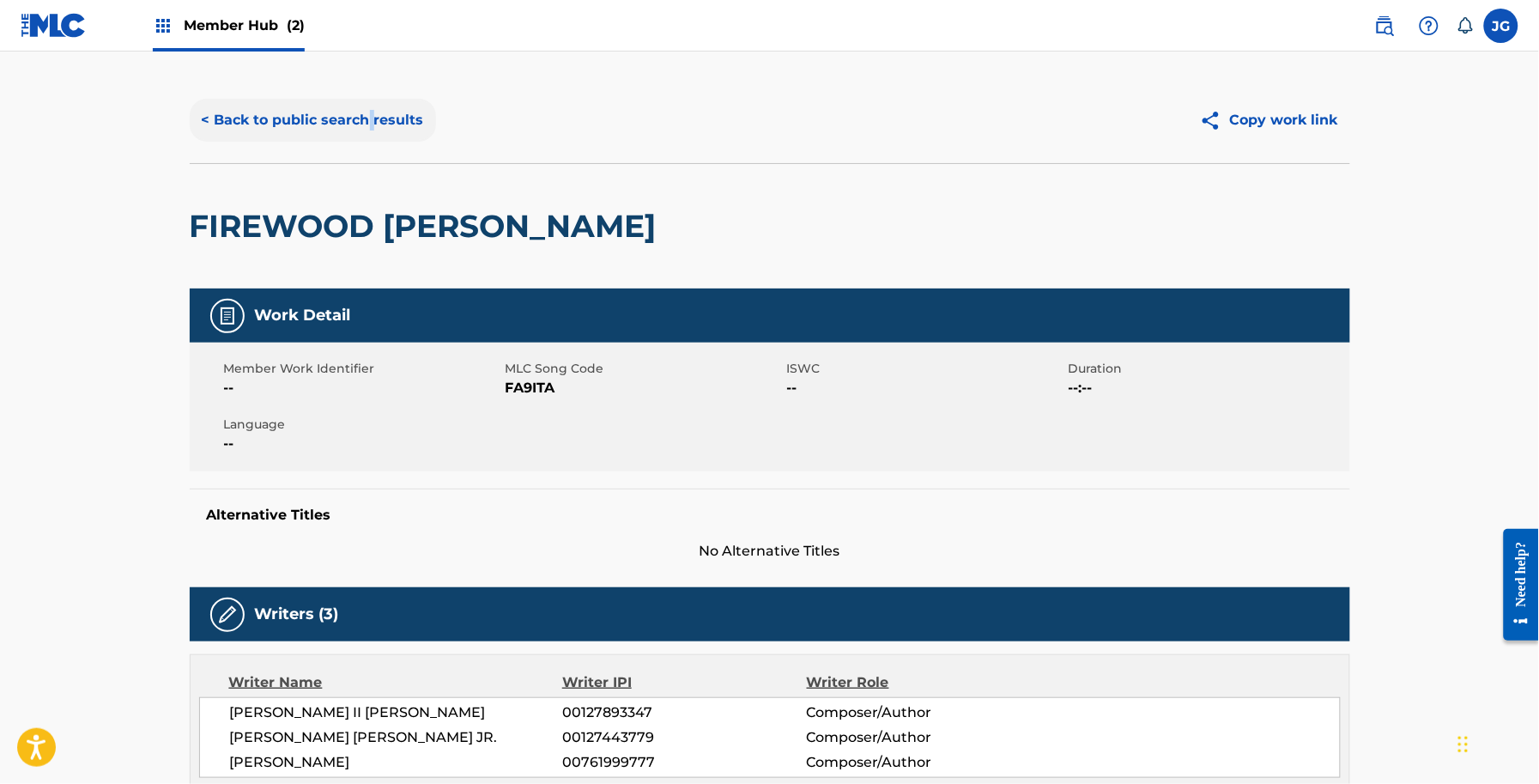
click at [376, 130] on button "< Back to public search results" at bounding box center [313, 120] width 246 height 43
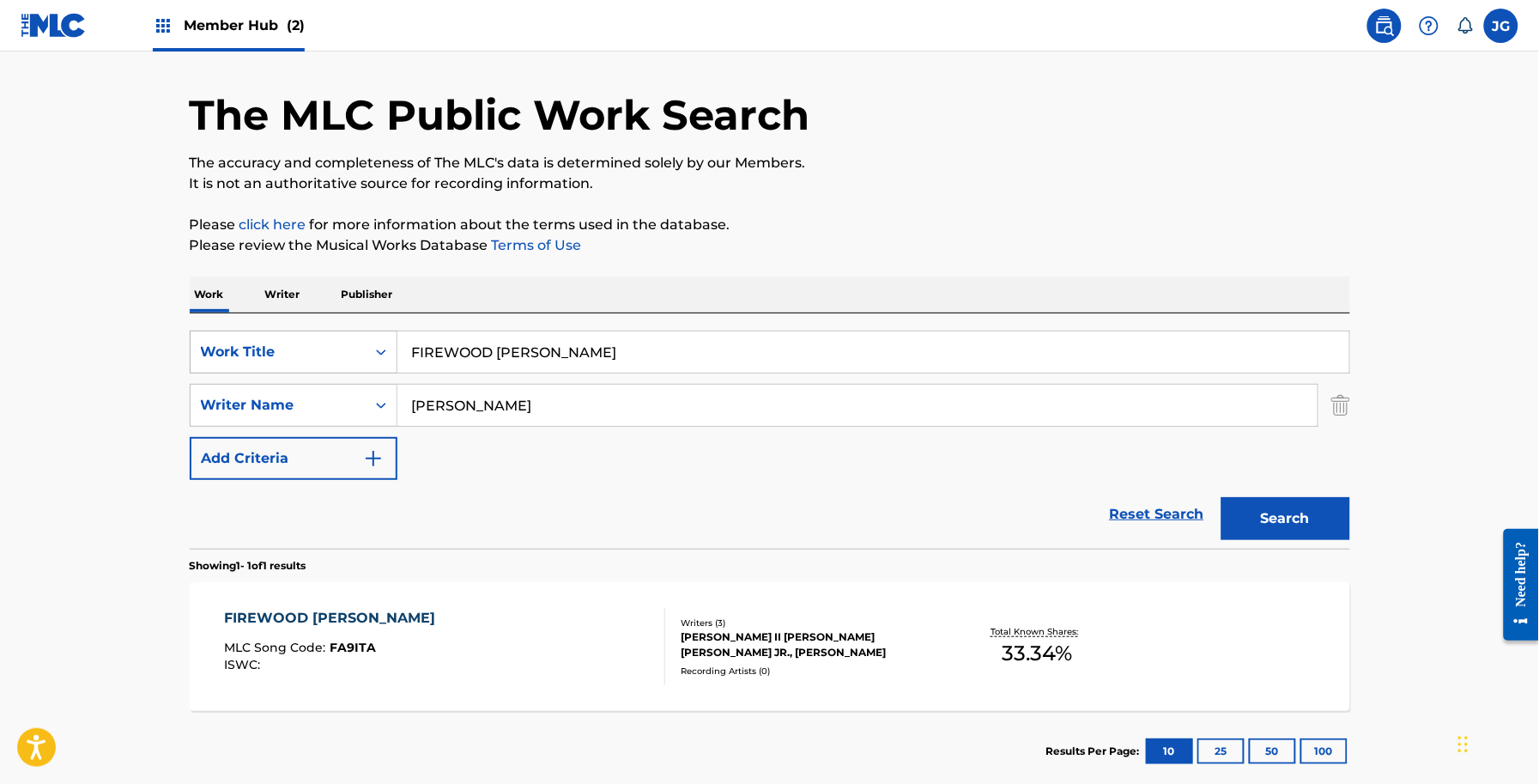
click at [224, 336] on div "Work Title" at bounding box center [278, 352] width 175 height 33
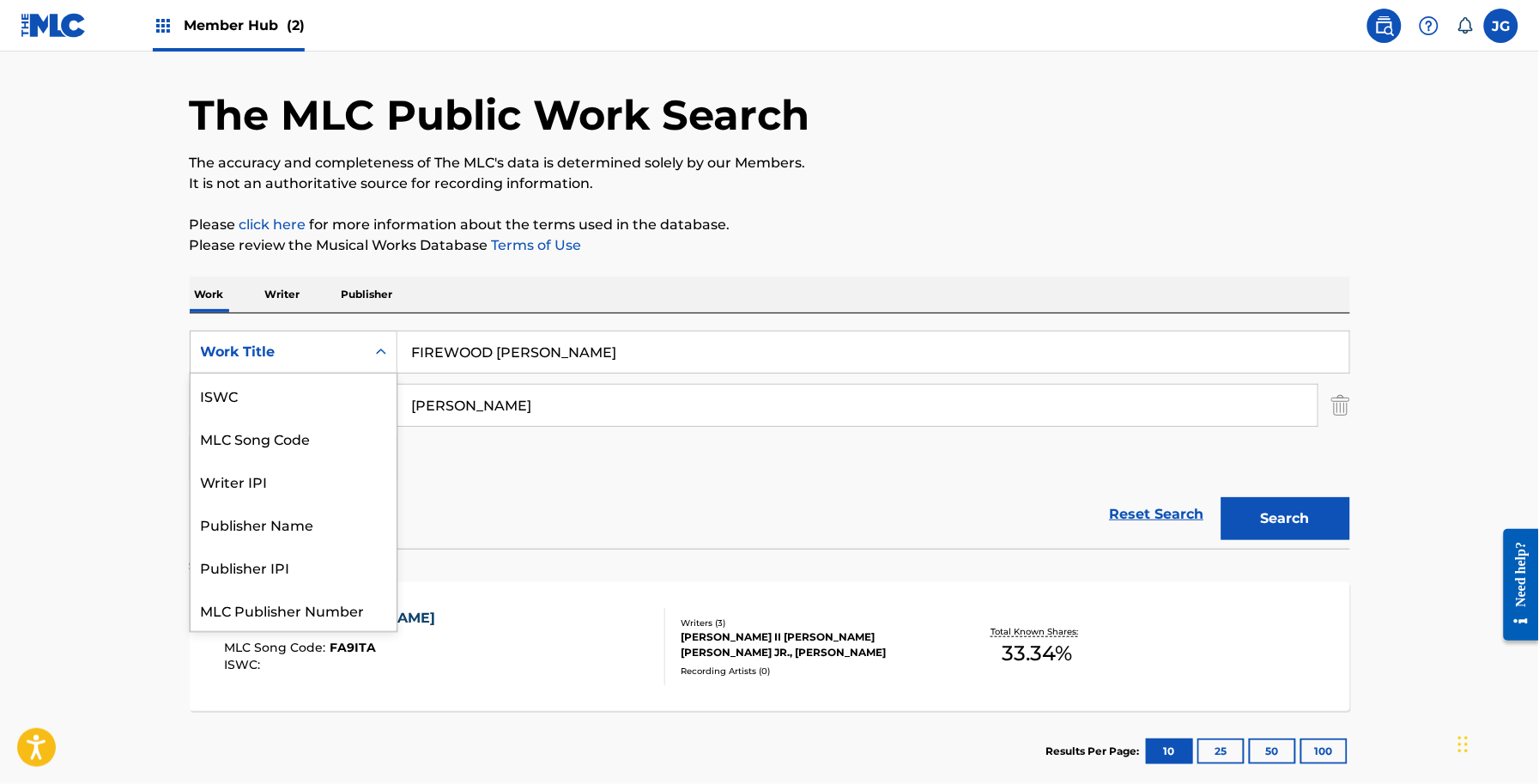
scroll to position [43, 0]
click at [297, 406] on div "MLC Song Code" at bounding box center [293, 395] width 206 height 43
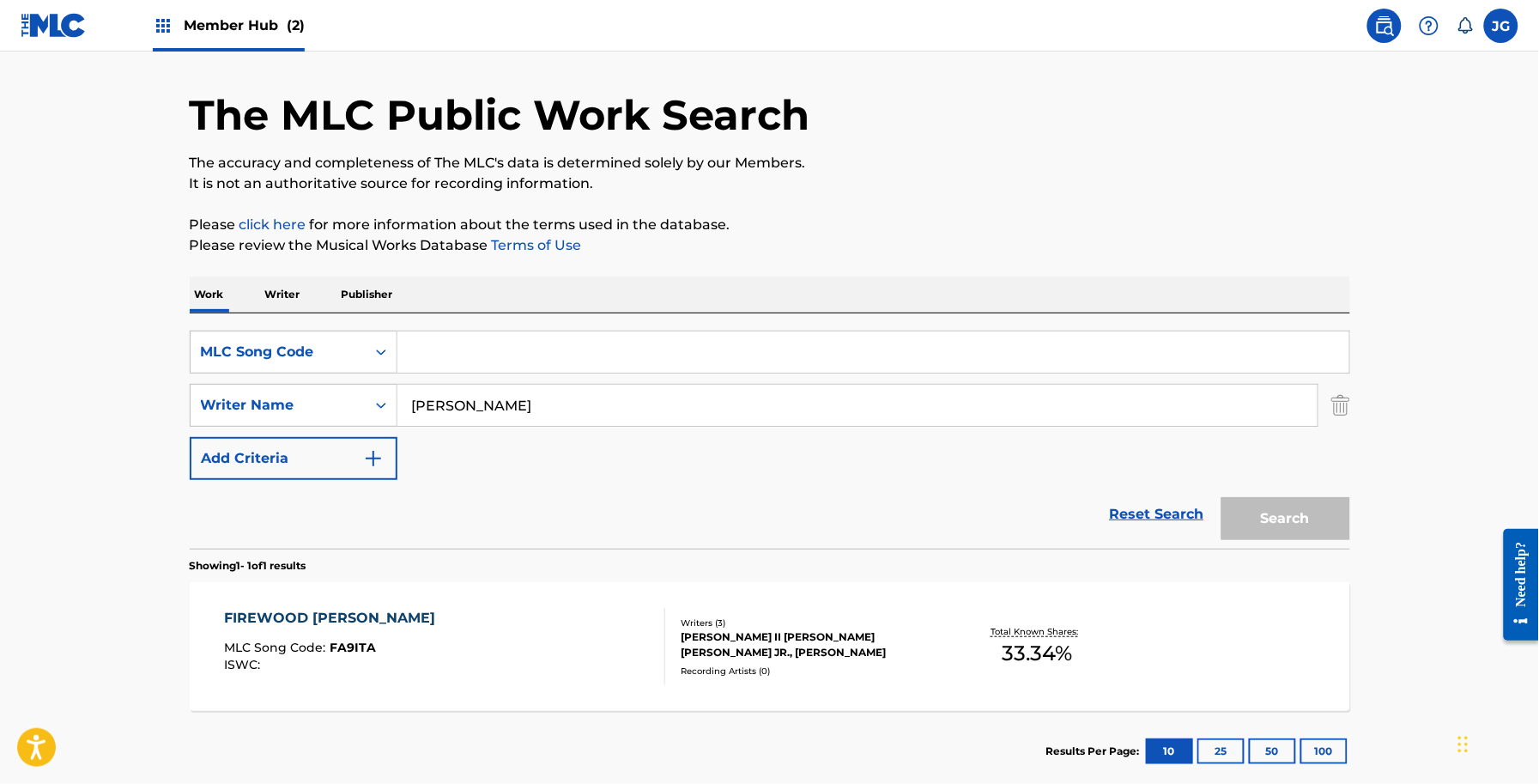
drag, startPoint x: 604, startPoint y: 336, endPoint x: 400, endPoint y: 340, distance: 204.0
click at [426, 339] on input "Search Form" at bounding box center [873, 351] width 952 height 41
paste input "F47770"
type input "F47770"
click at [1288, 516] on button "Search" at bounding box center [1286, 518] width 129 height 43
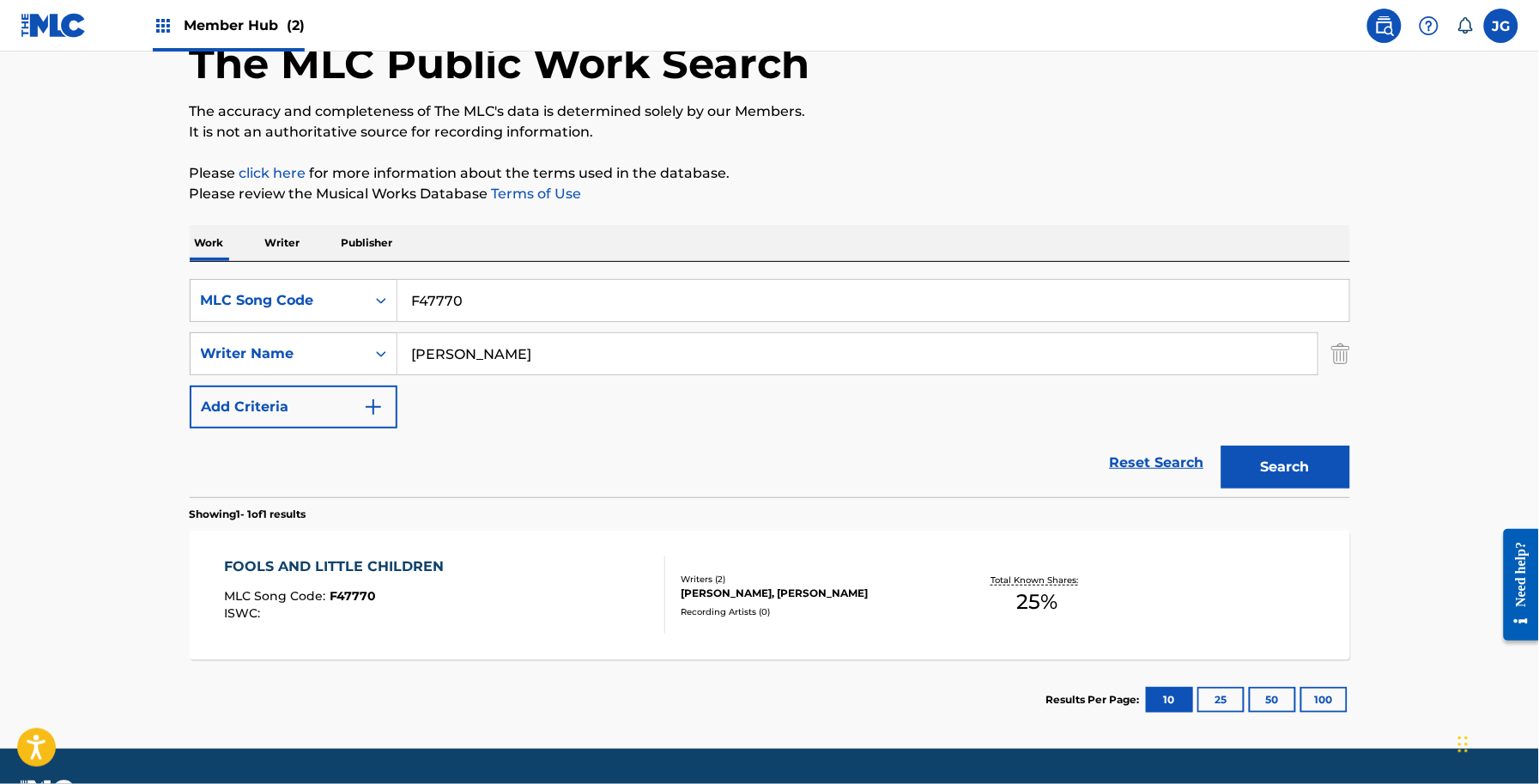
scroll to position [150, 0]
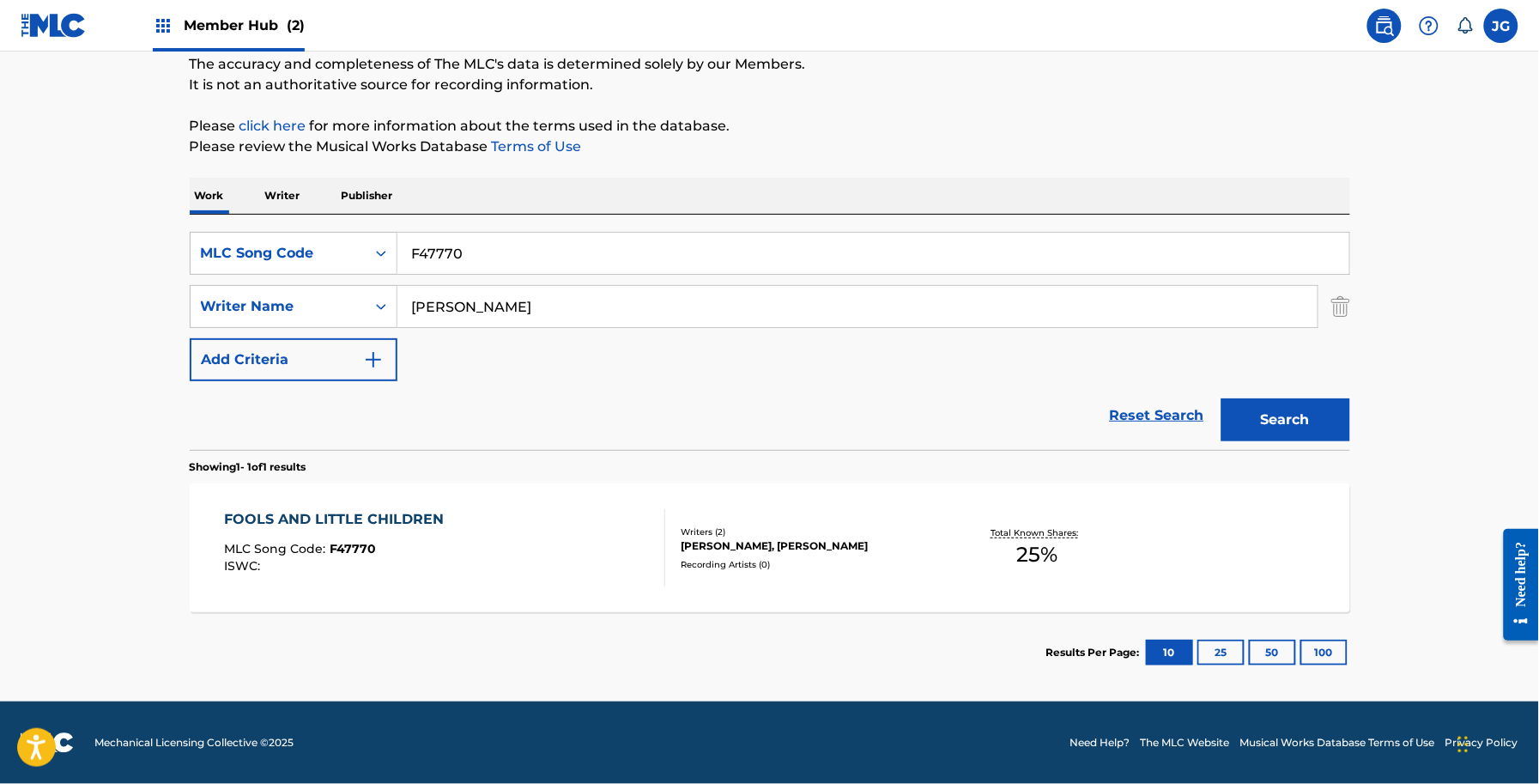
click at [757, 572] on div "FOOLS AND LITTLE CHILDREN MLC Song Code : F47770 ISWC : Writers ( 2 ) [PERSON_N…" at bounding box center [770, 547] width 1161 height 129
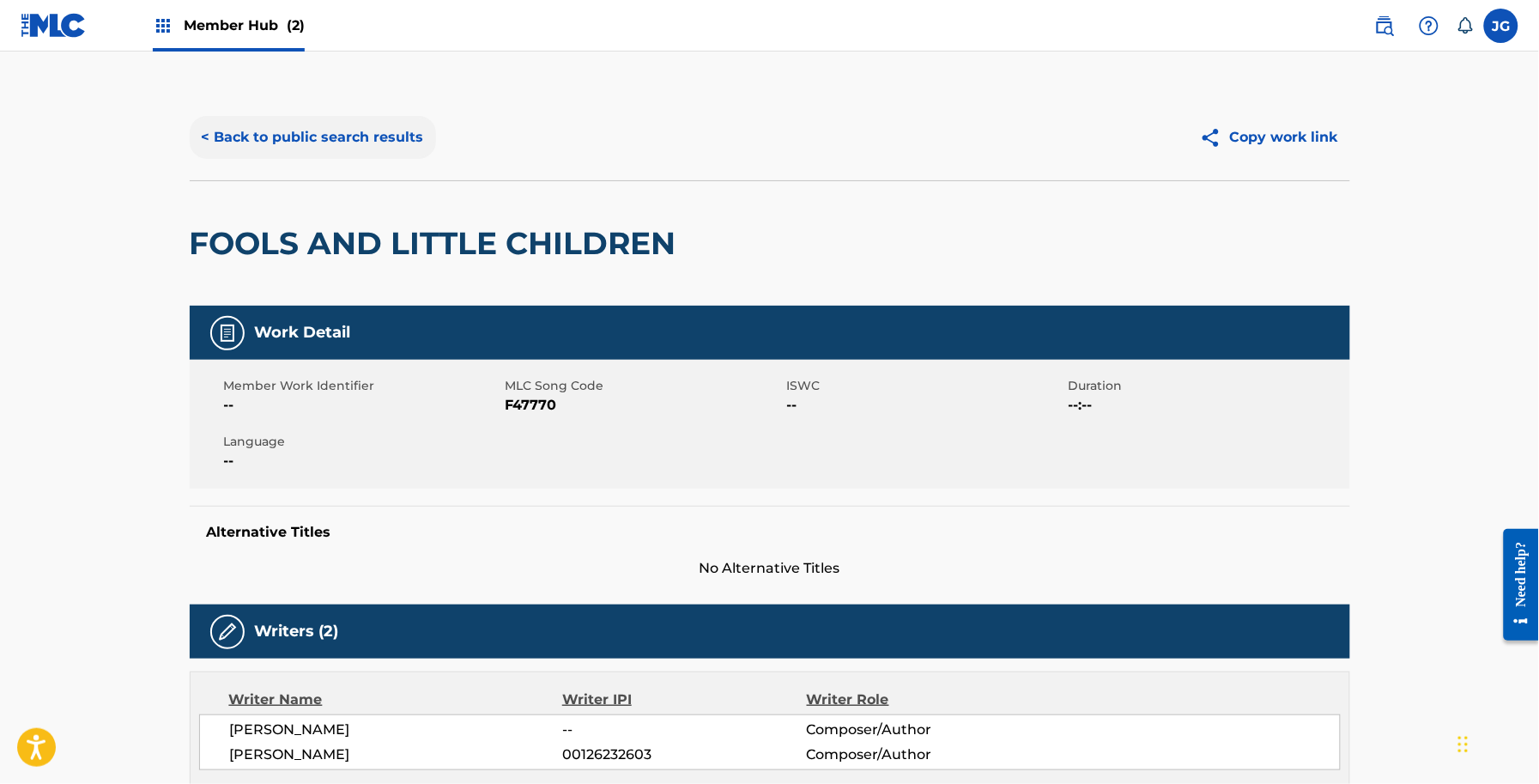
click at [396, 134] on button "< Back to public search results" at bounding box center [313, 137] width 246 height 43
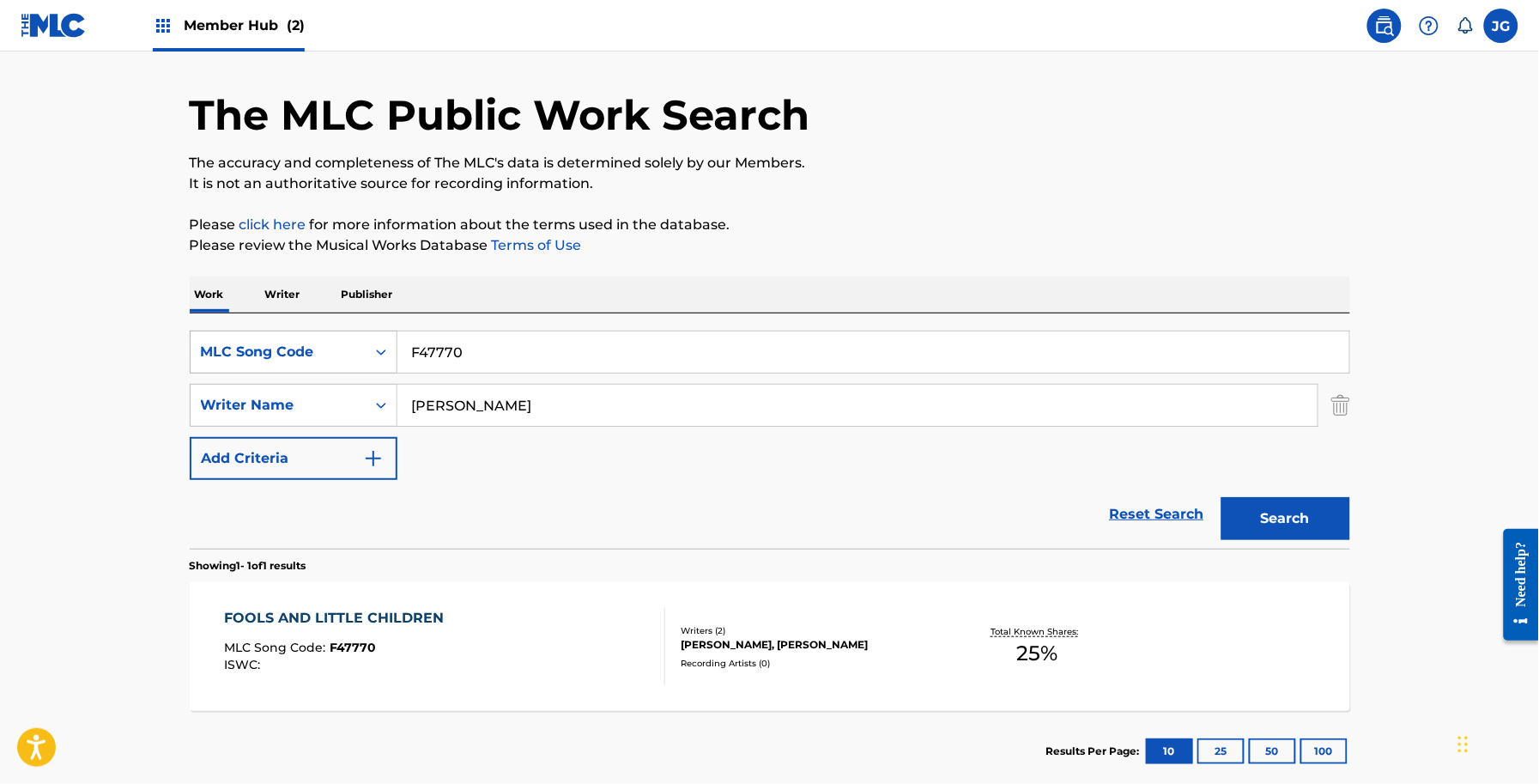
click at [366, 353] on div "Search Form" at bounding box center [381, 351] width 31 height 41
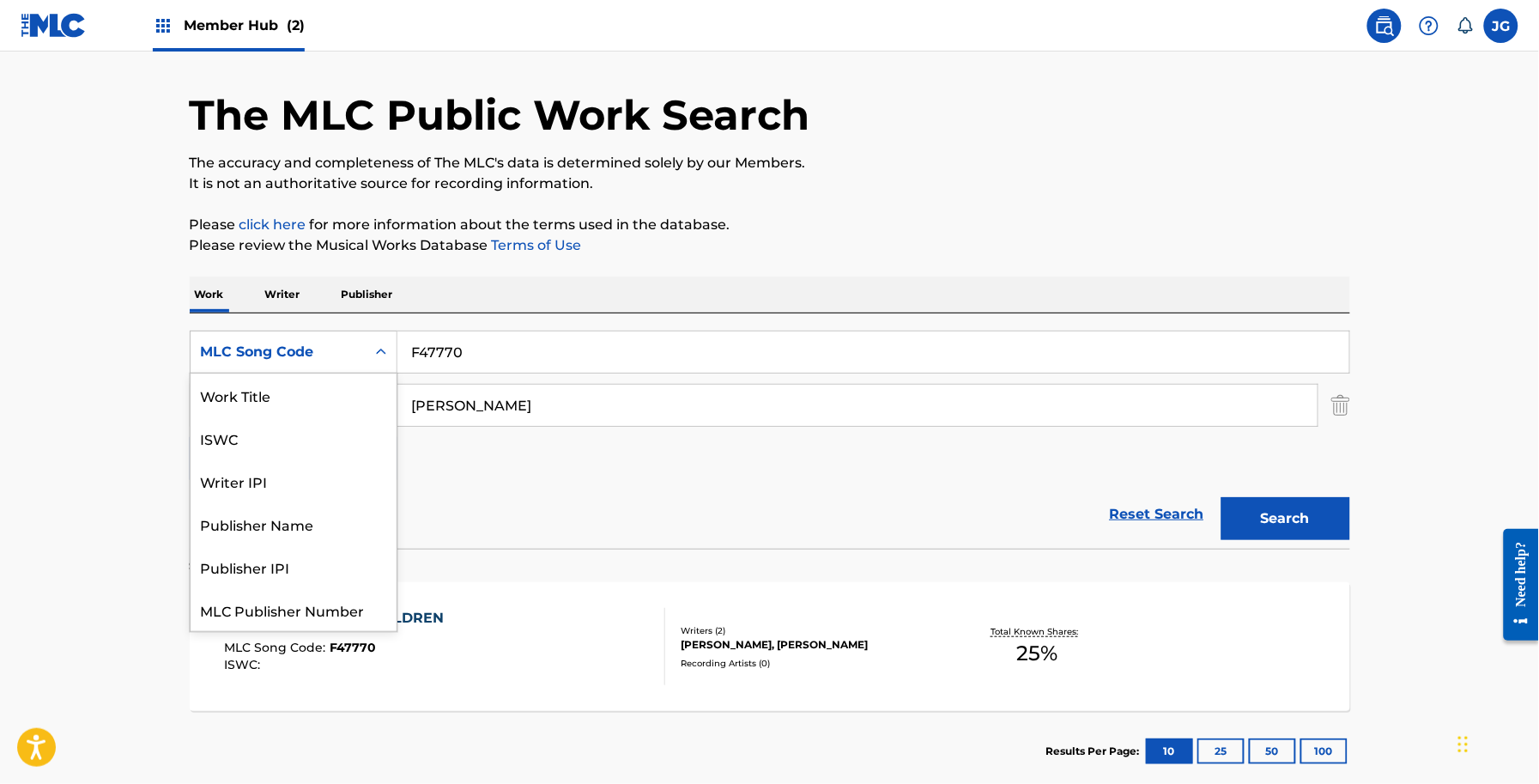
scroll to position [43, 0]
click at [342, 386] on div "ISWC" at bounding box center [293, 395] width 206 height 43
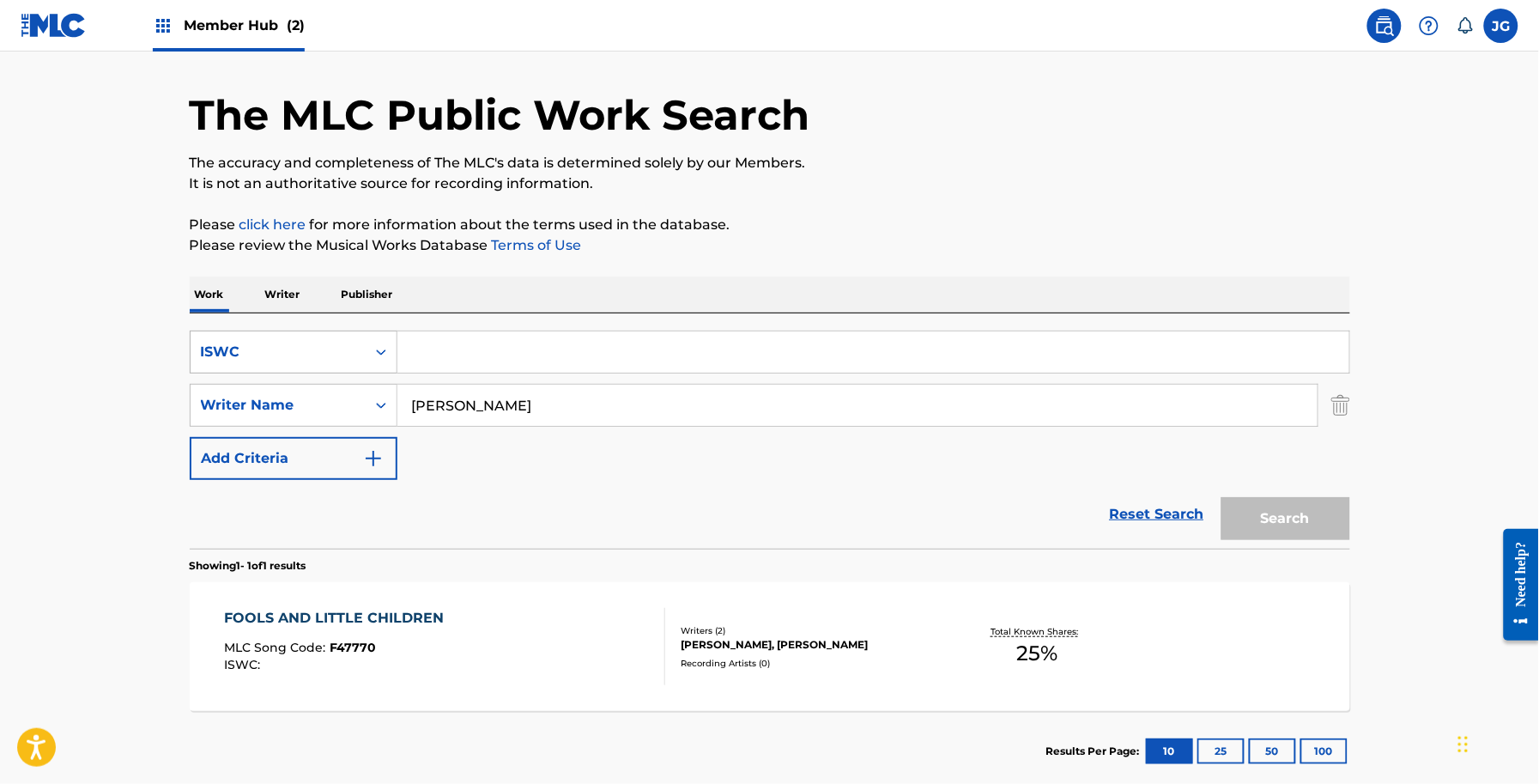
click at [370, 361] on div "Search Form" at bounding box center [381, 352] width 31 height 31
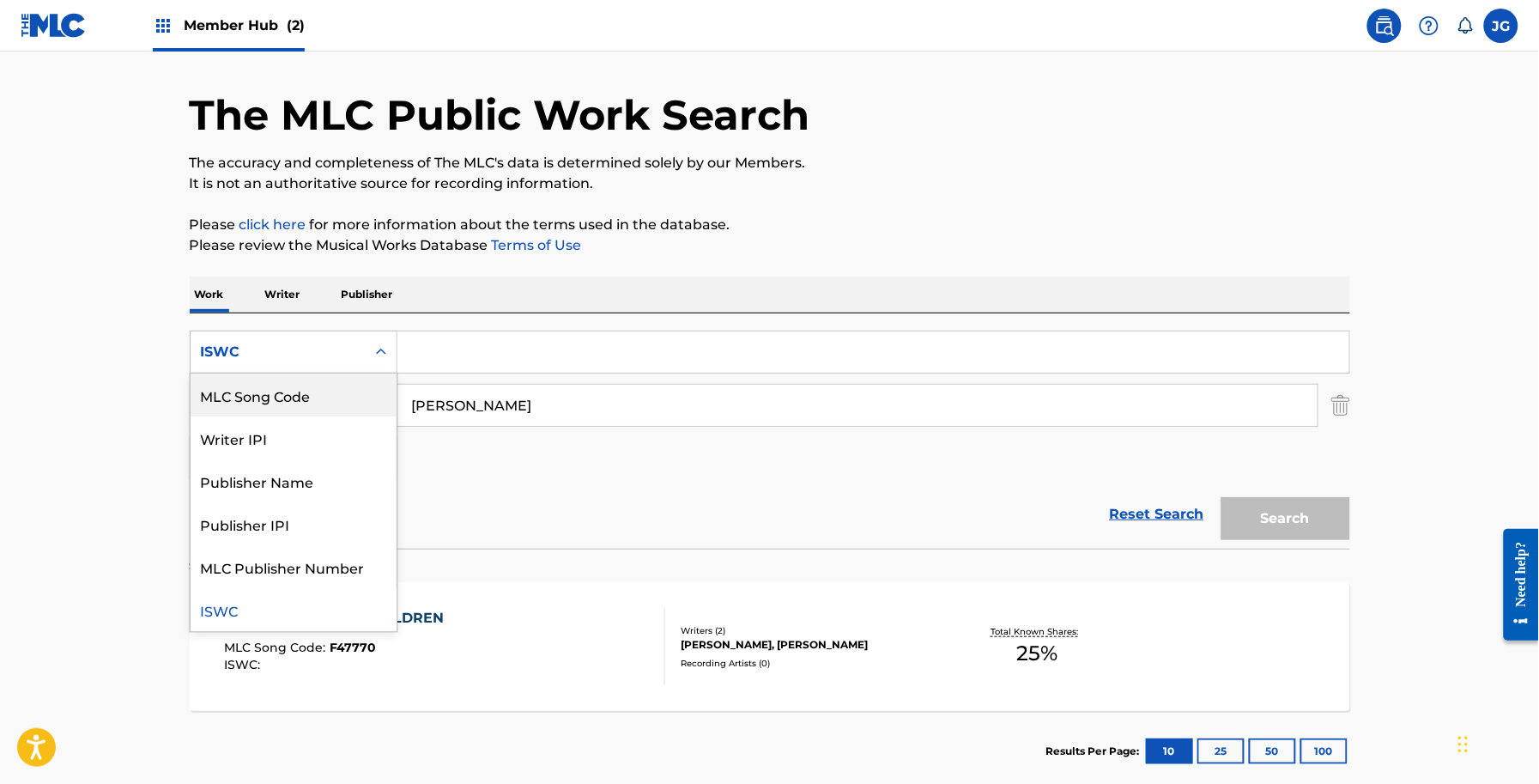
scroll to position [0, 0]
click at [324, 386] on div "Work Title" at bounding box center [293, 395] width 206 height 43
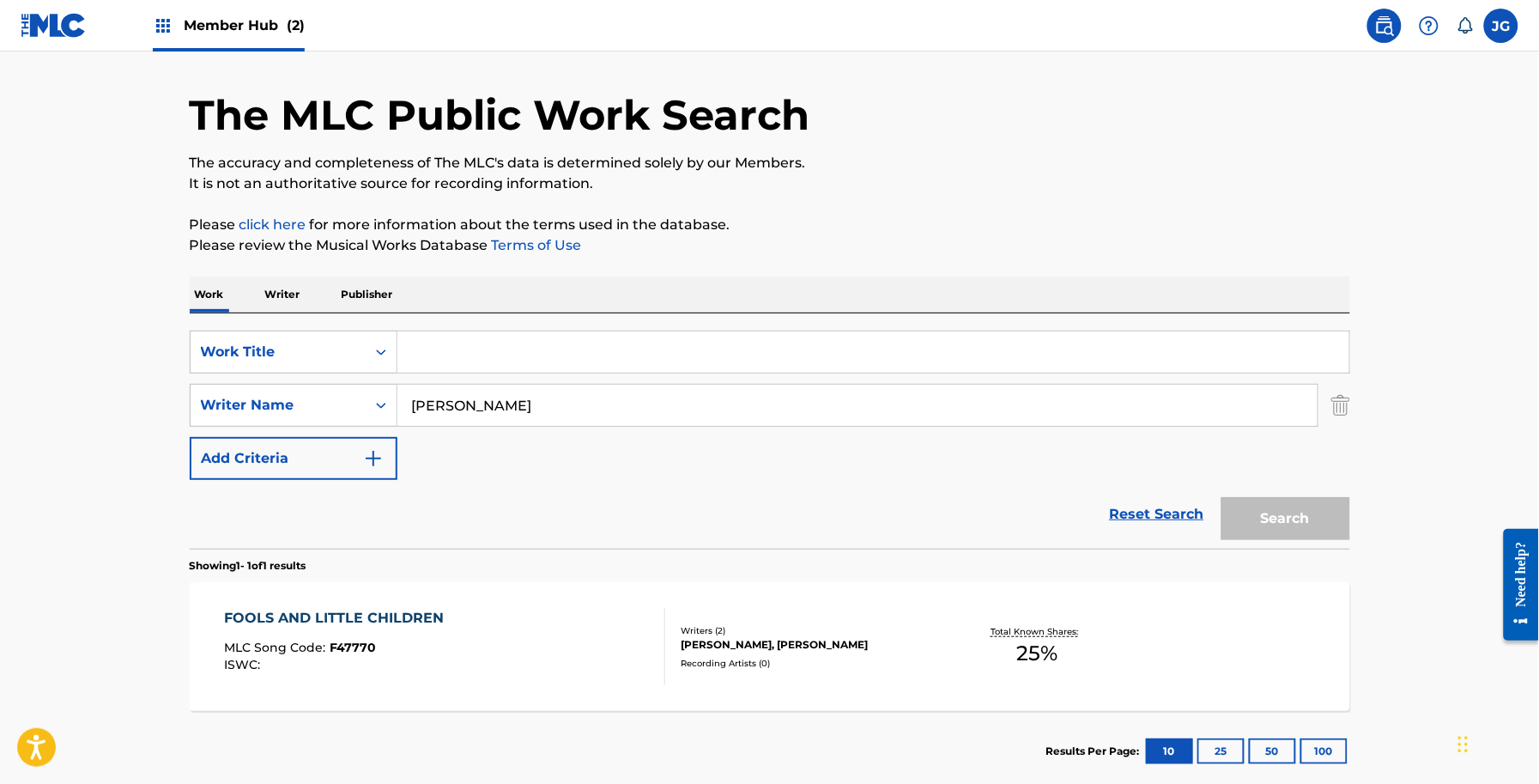
click at [477, 357] on input "Search Form" at bounding box center [873, 351] width 952 height 41
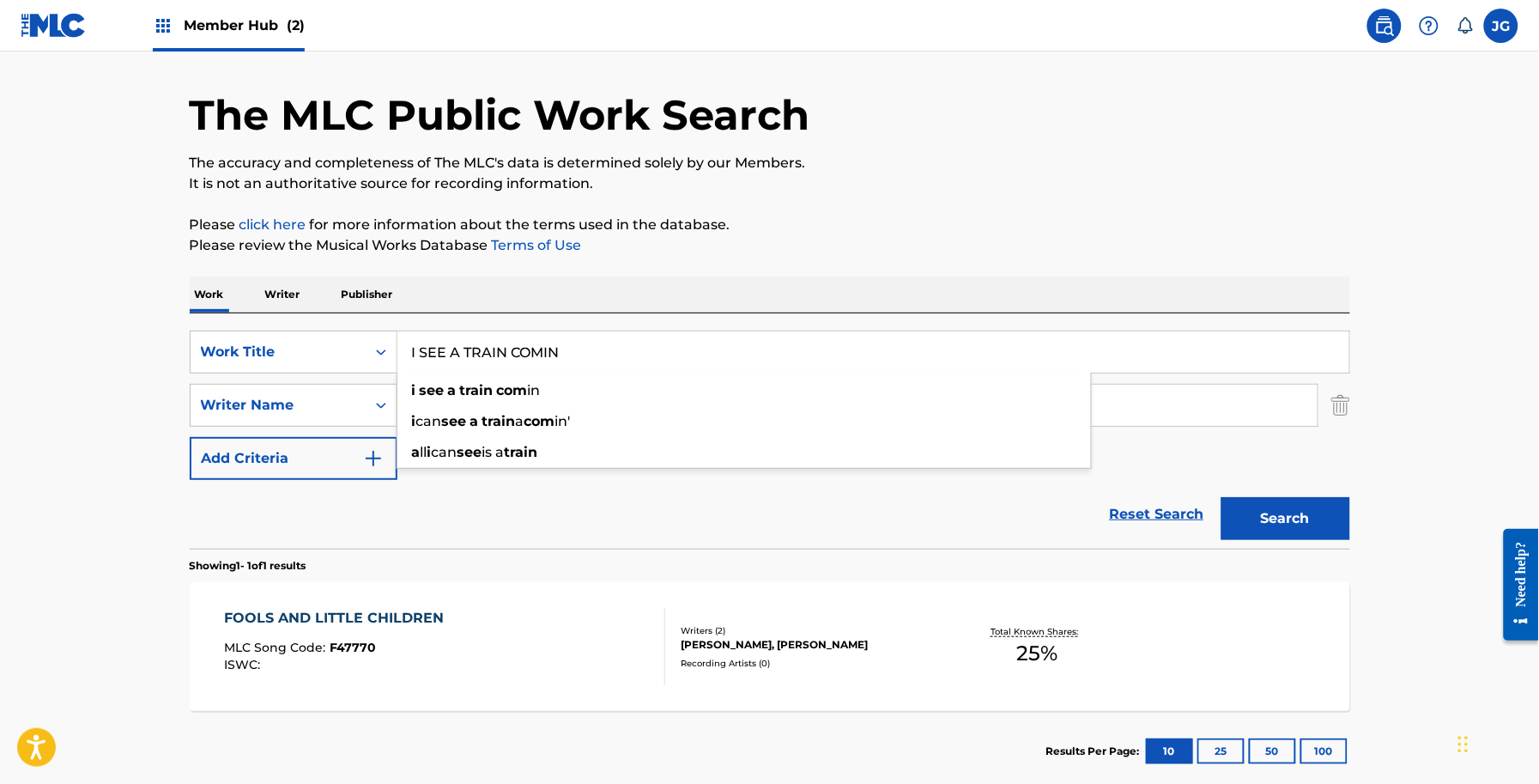
type input "I SEE A TRAIN COMIN"
click at [1222, 497] on button "Search" at bounding box center [1286, 518] width 129 height 43
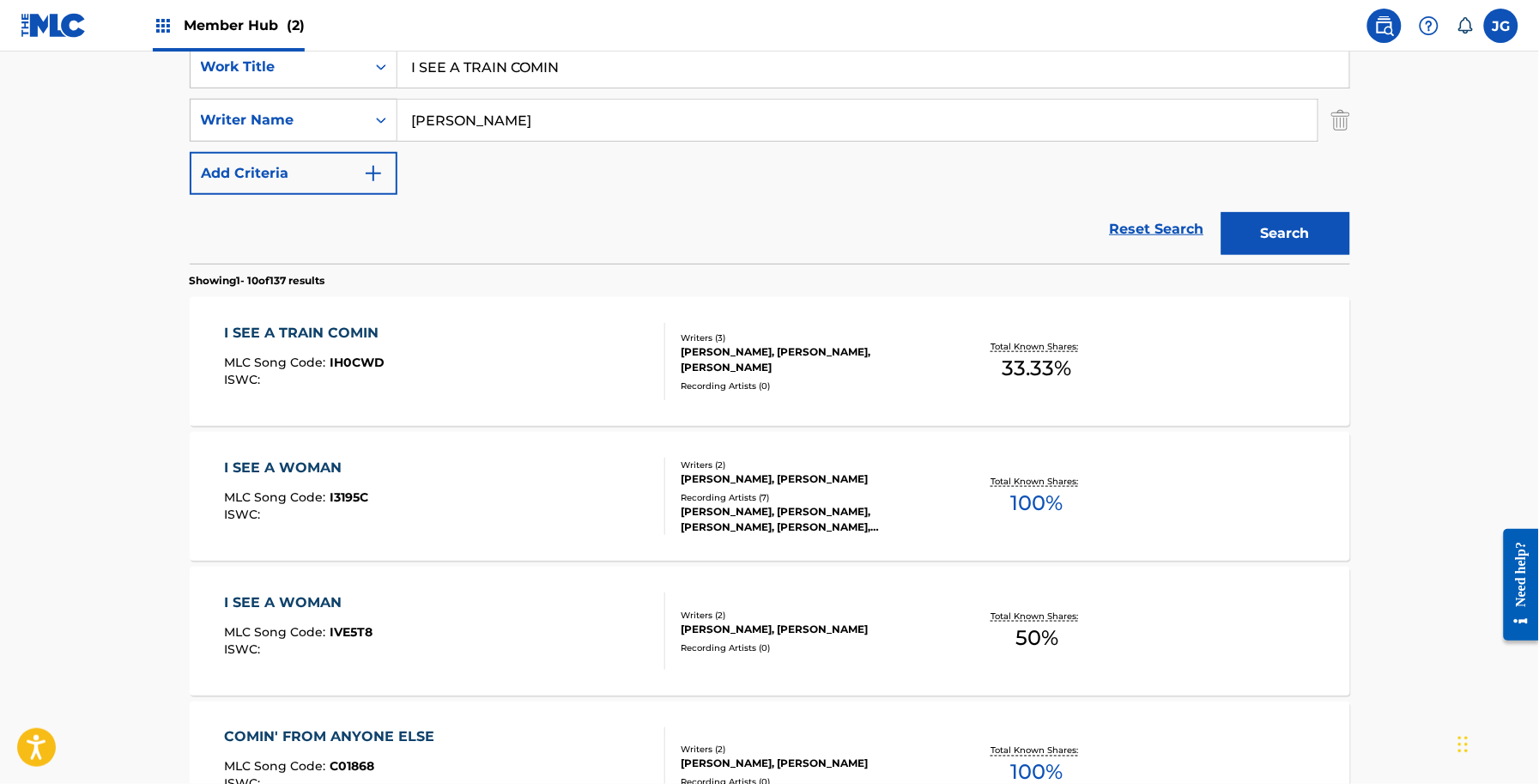
scroll to position [374, 0]
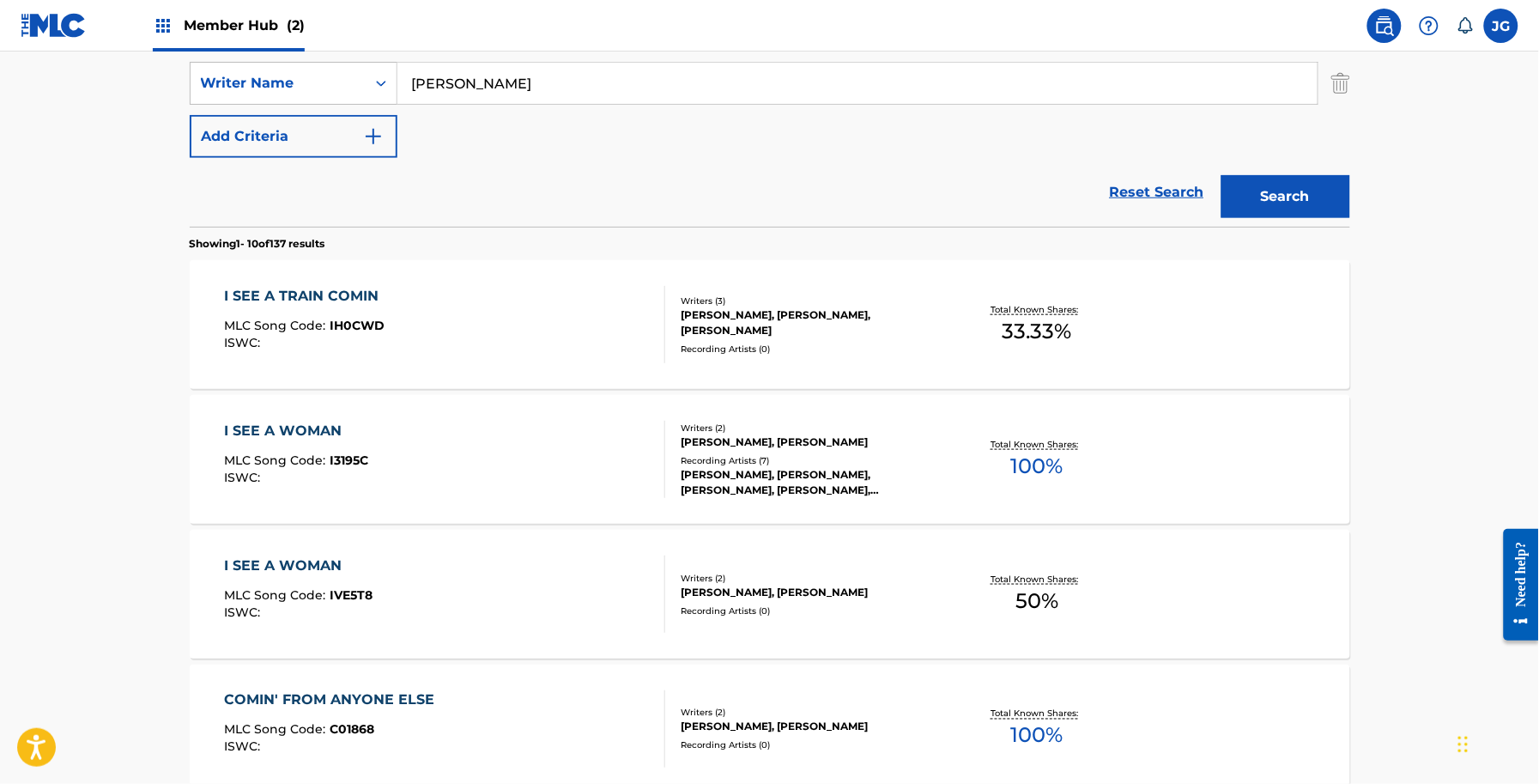
click at [573, 340] on div "I SEE A TRAIN COMIN MLC Song Code : IH0CWD ISWC :" at bounding box center [444, 325] width 442 height 78
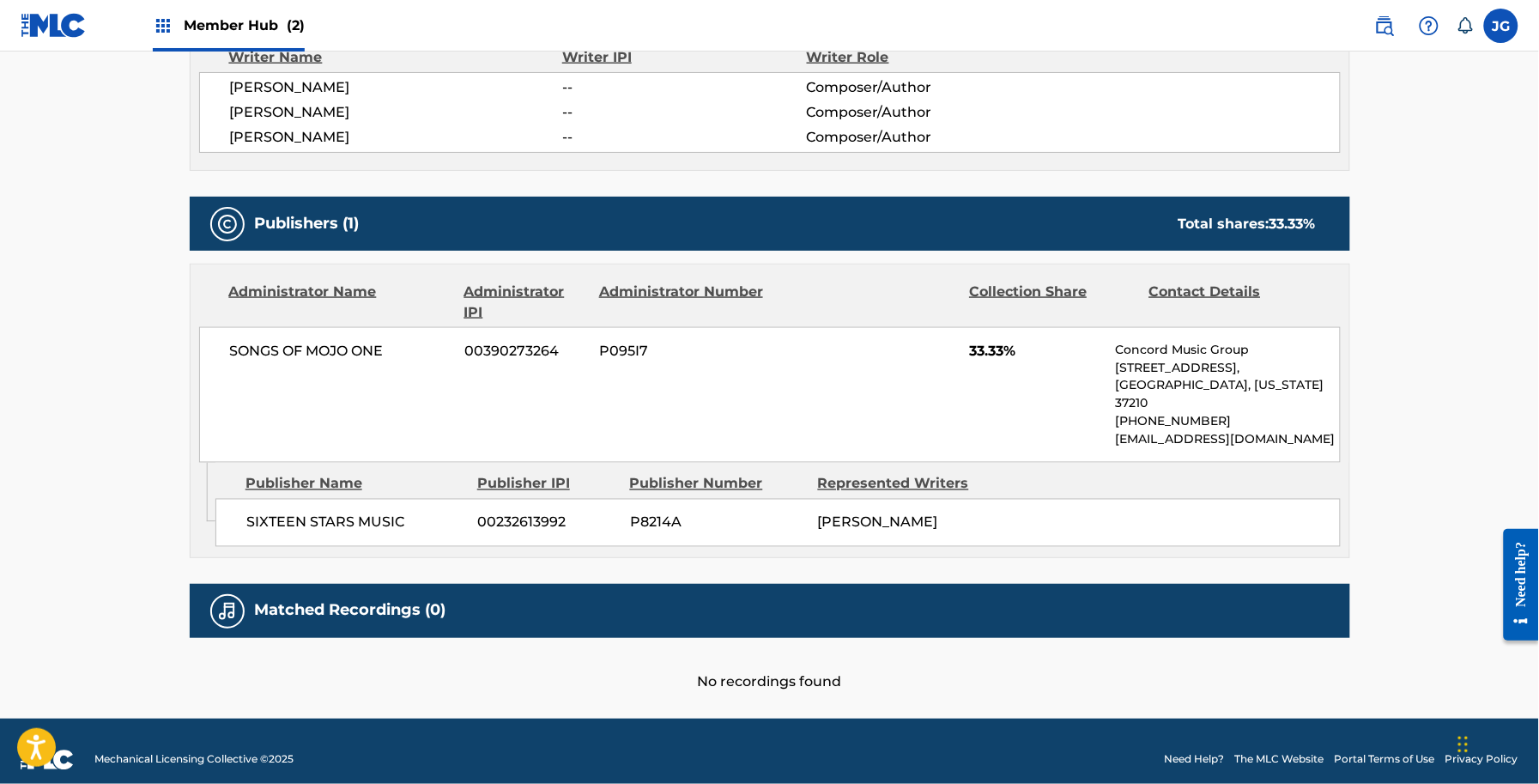
scroll to position [212, 0]
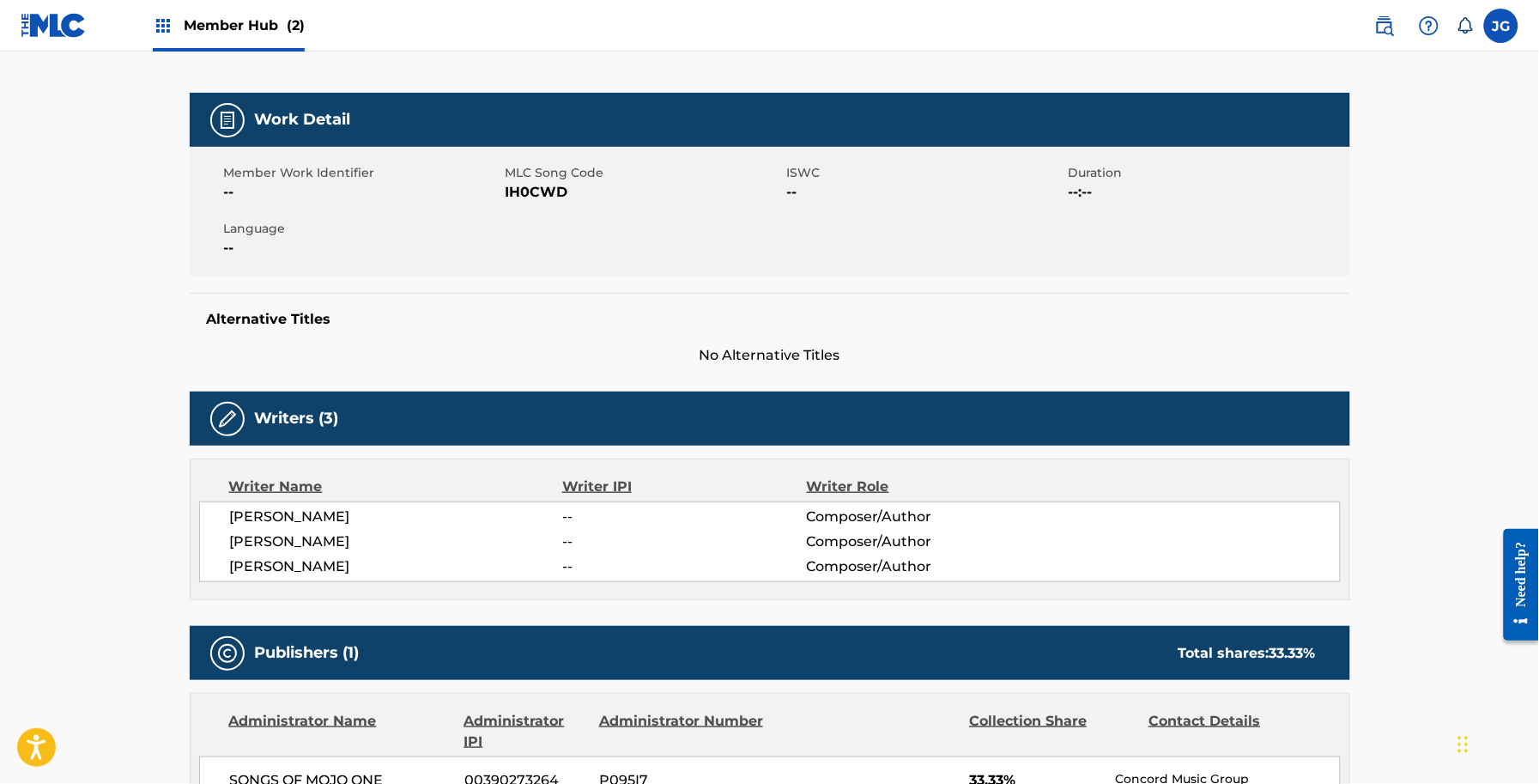
click at [517, 190] on span "IH0CWD" at bounding box center [644, 192] width 278 height 20
copy span "IH0CWD"
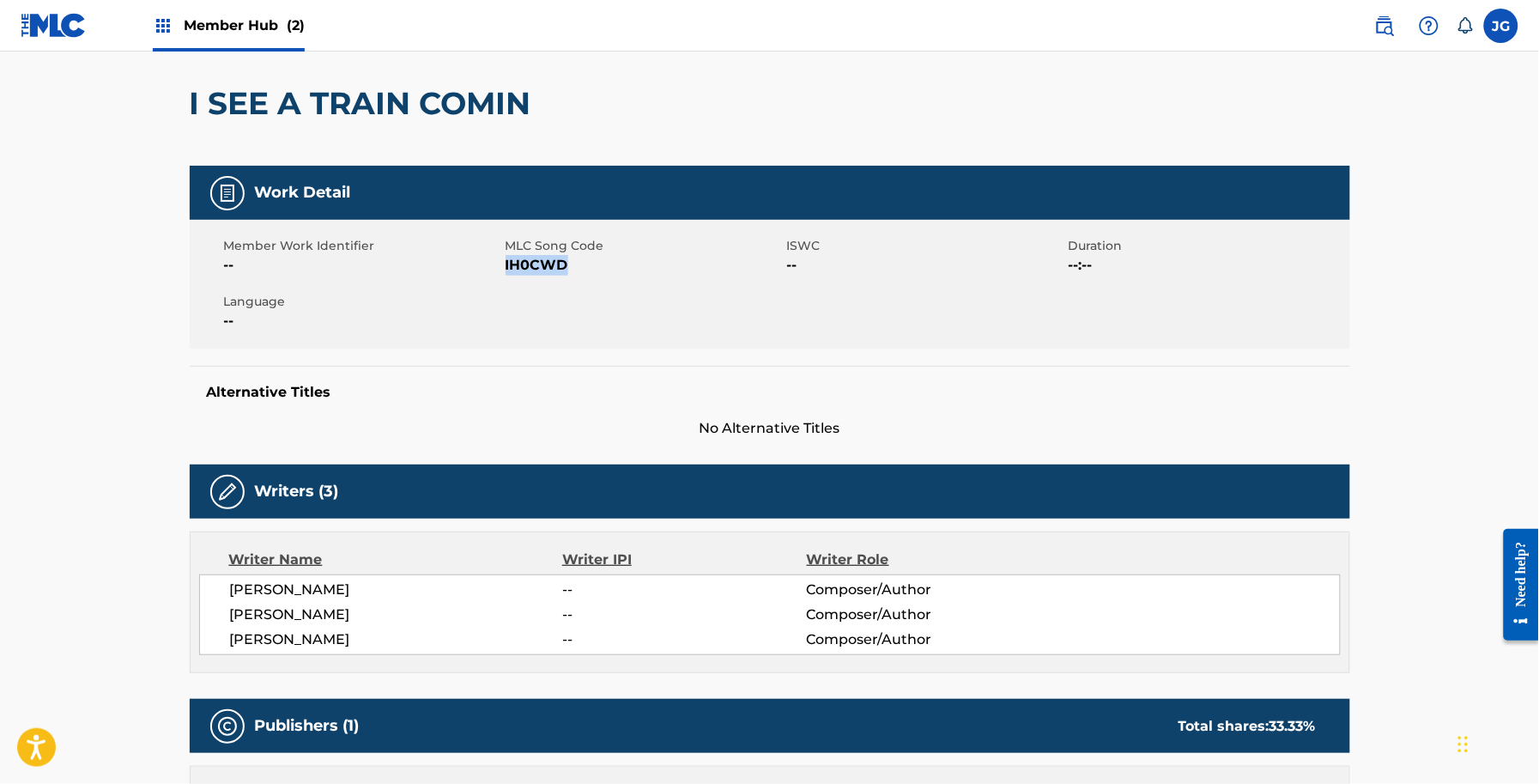
scroll to position [0, 0]
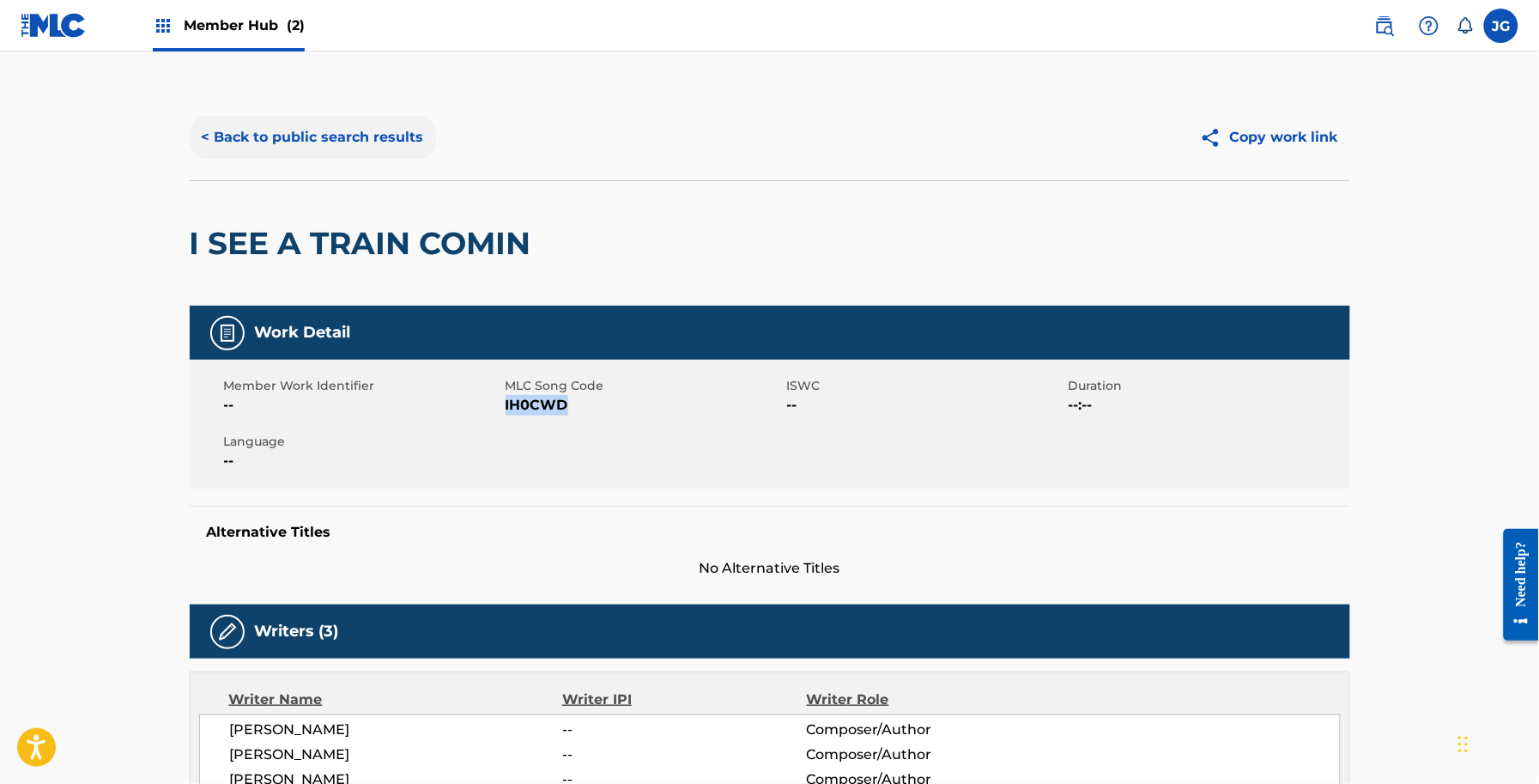
click at [320, 152] on button "< Back to public search results" at bounding box center [313, 137] width 246 height 43
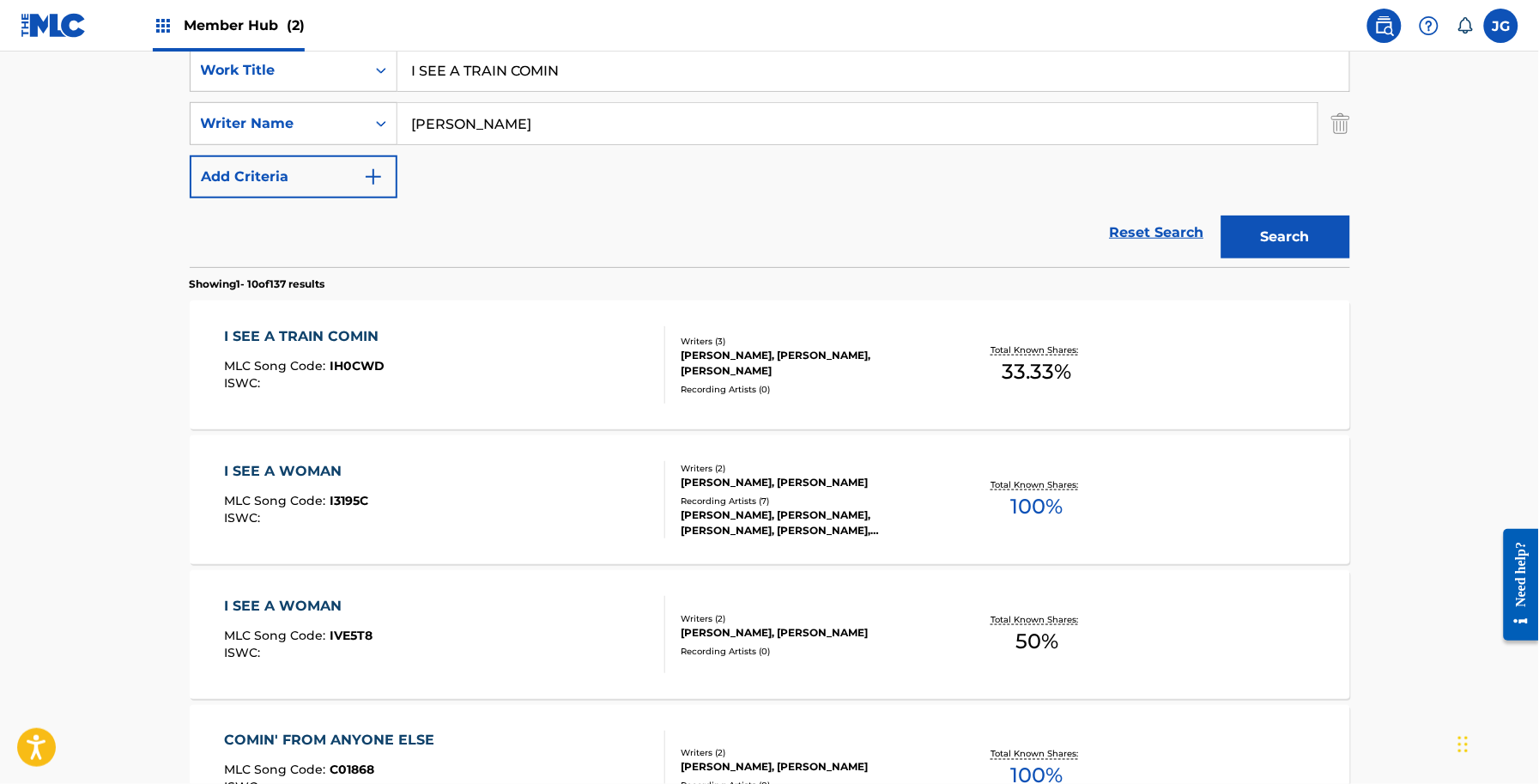
scroll to position [266, 0]
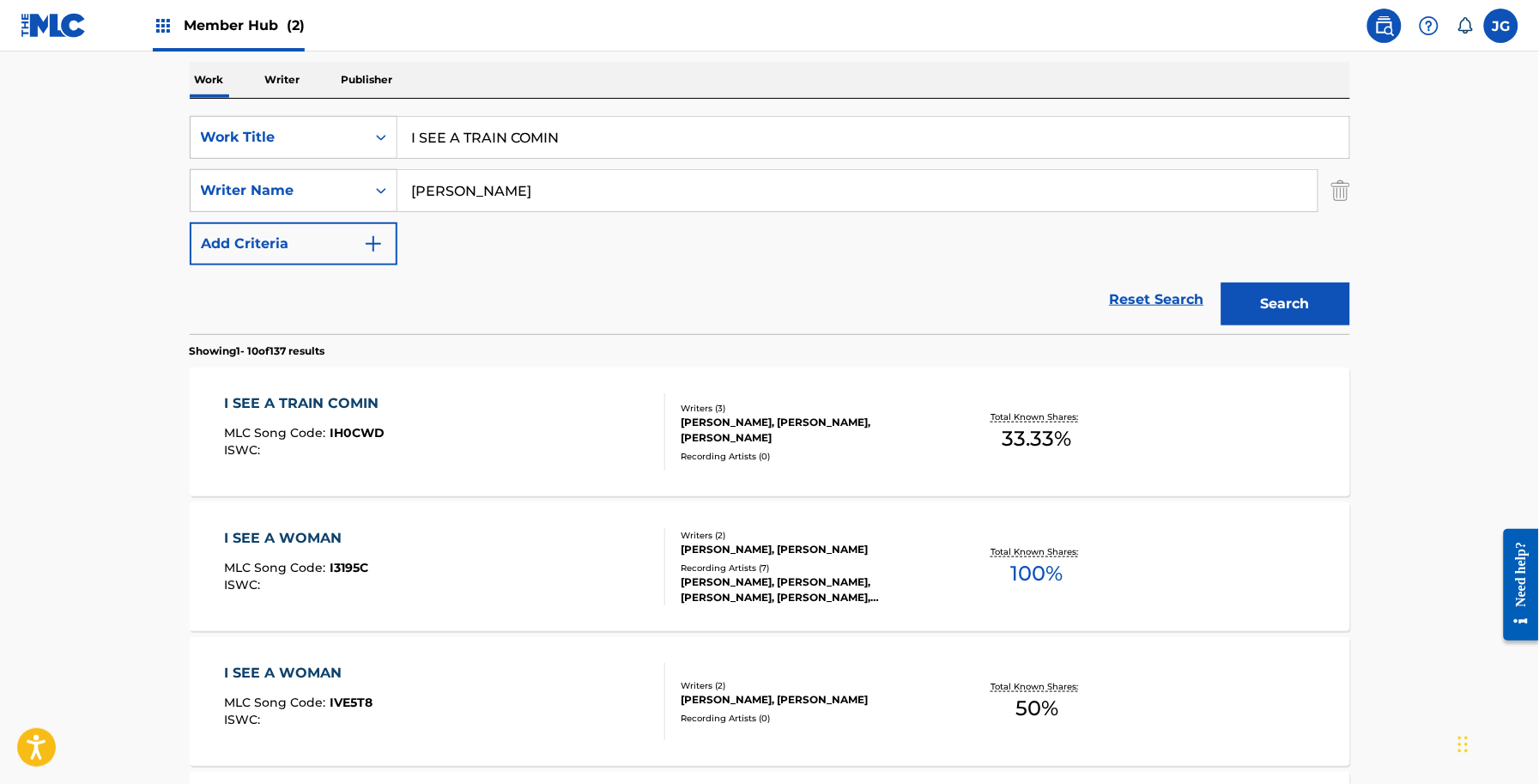
drag, startPoint x: 612, startPoint y: 139, endPoint x: 125, endPoint y: 155, distance: 487.3
click at [129, 147] on main "The MLC Public Work Search The accuracy and completeness of The MLC's data is d…" at bounding box center [770, 796] width 1539 height 2020
type input "NAKED PRAYER"
click at [1222, 282] on button "Search" at bounding box center [1286, 304] width 129 height 43
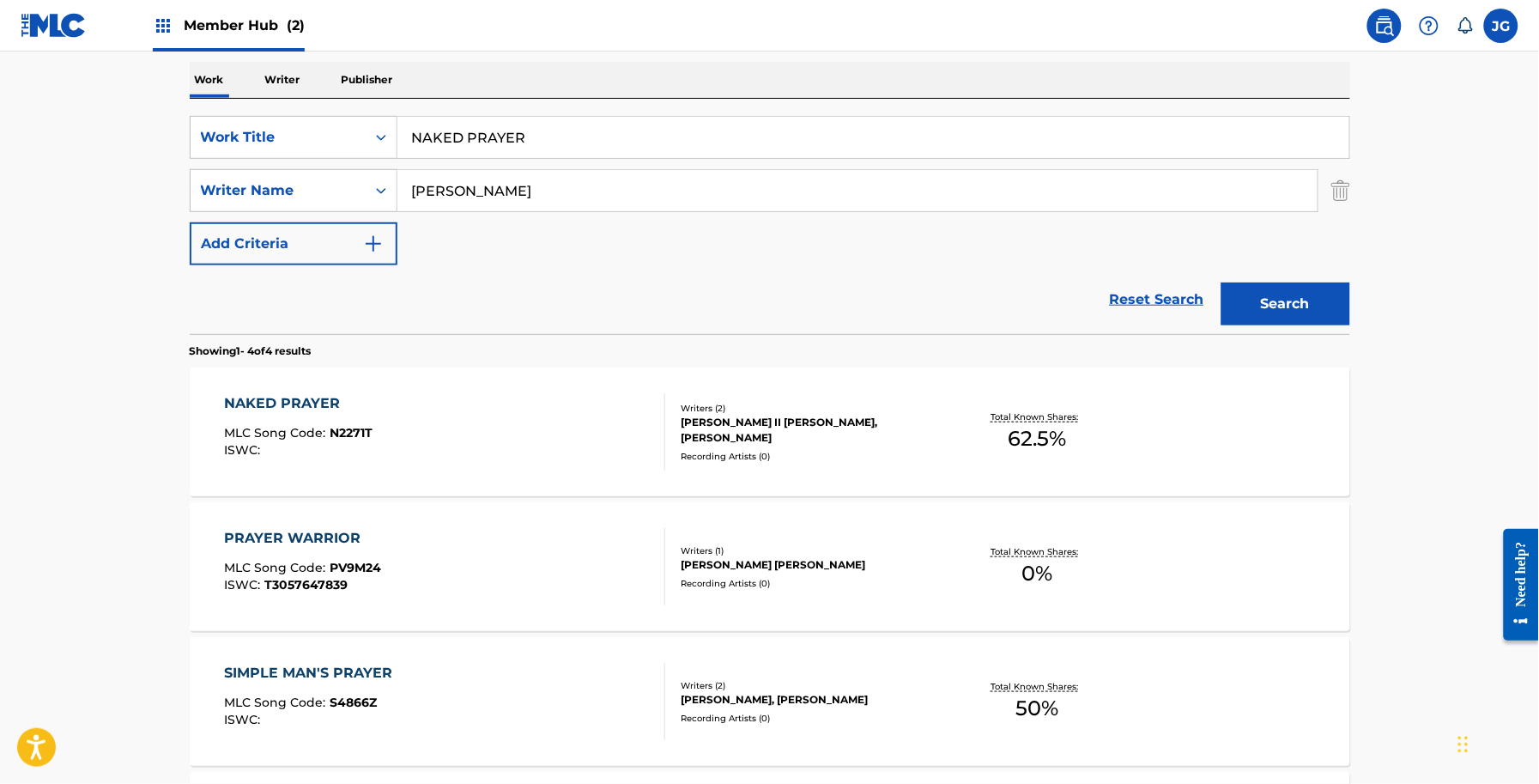
click at [830, 436] on div "[PERSON_NAME] II [PERSON_NAME], [PERSON_NAME]" at bounding box center [810, 430] width 259 height 31
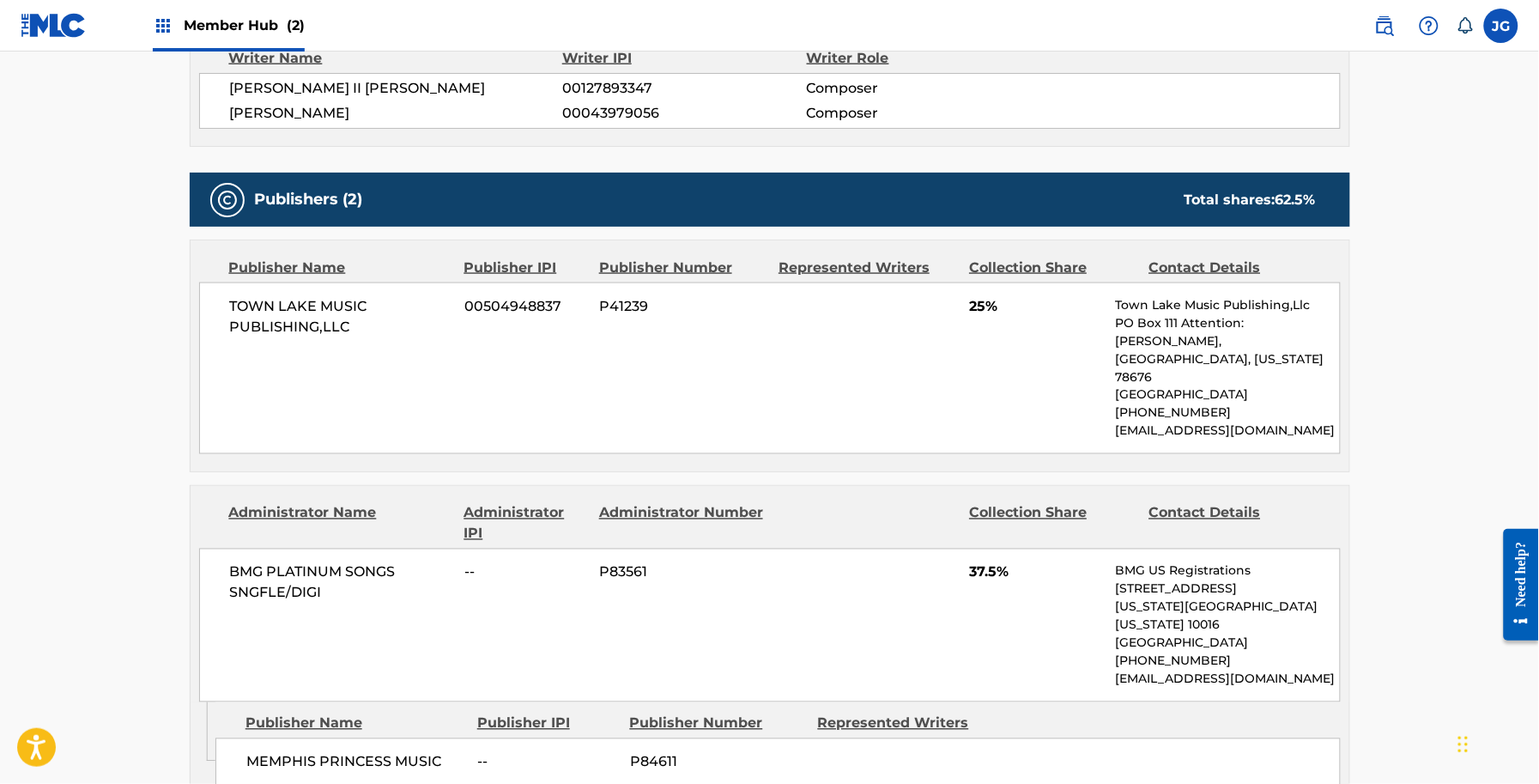
scroll to position [643, 0]
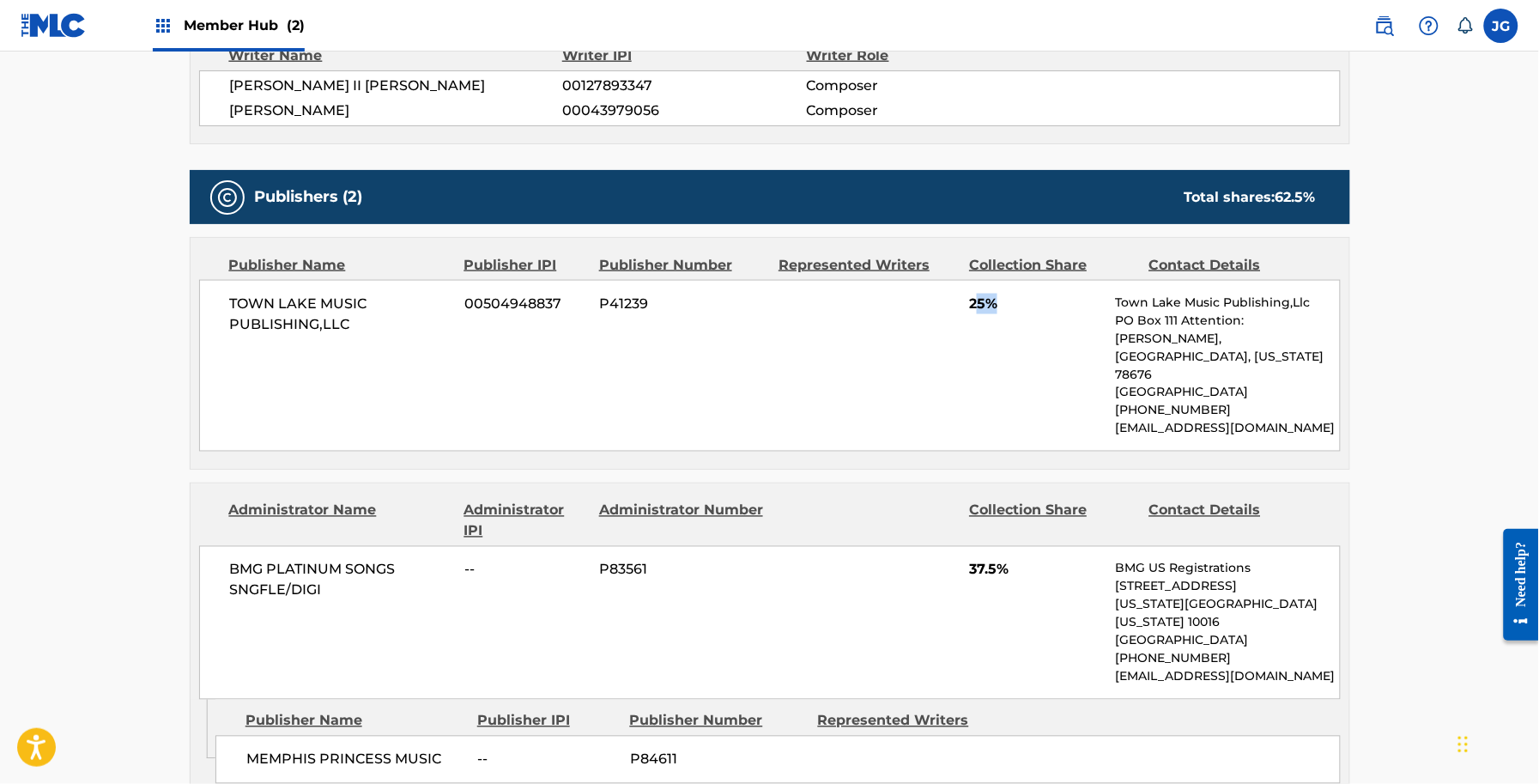
drag, startPoint x: 978, startPoint y: 308, endPoint x: 999, endPoint y: 348, distance: 45.2
click at [999, 348] on div "TOWN LAKE MUSIC PUBLISHING,LLC 00504948837 P41239 25% Town Lake Music Publishin…" at bounding box center [770, 365] width 1142 height 172
drag, startPoint x: 972, startPoint y: 535, endPoint x: 1022, endPoint y: 549, distance: 51.9
click at [1022, 549] on div "BMG PLATINUM SONGS SNGFLE/DIGI -- P83561 37.5% BMG US Registrations [STREET_ADD…" at bounding box center [770, 623] width 1142 height 153
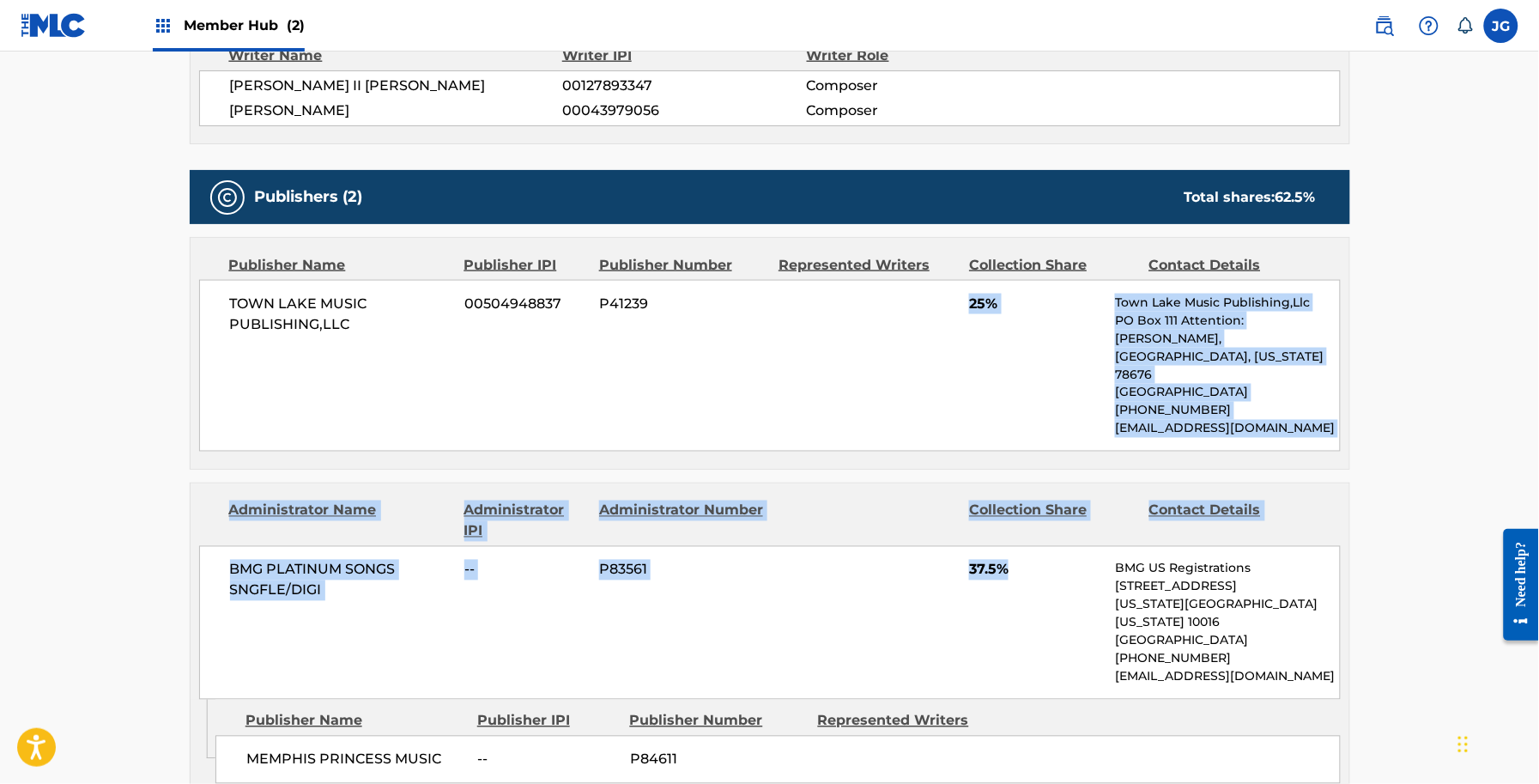
drag, startPoint x: 1022, startPoint y: 549, endPoint x: 902, endPoint y: 315, distance: 263.0
click at [902, 315] on div "Publishers (2) Total shares: 62.5 % Publisher Name Publisher IPI Publisher Numb…" at bounding box center [770, 482] width 1161 height 625
click at [902, 315] on div "TOWN LAKE MUSIC PUBLISHING,LLC 00504948837 P41239 25% Town Lake Music Publishin…" at bounding box center [770, 365] width 1142 height 172
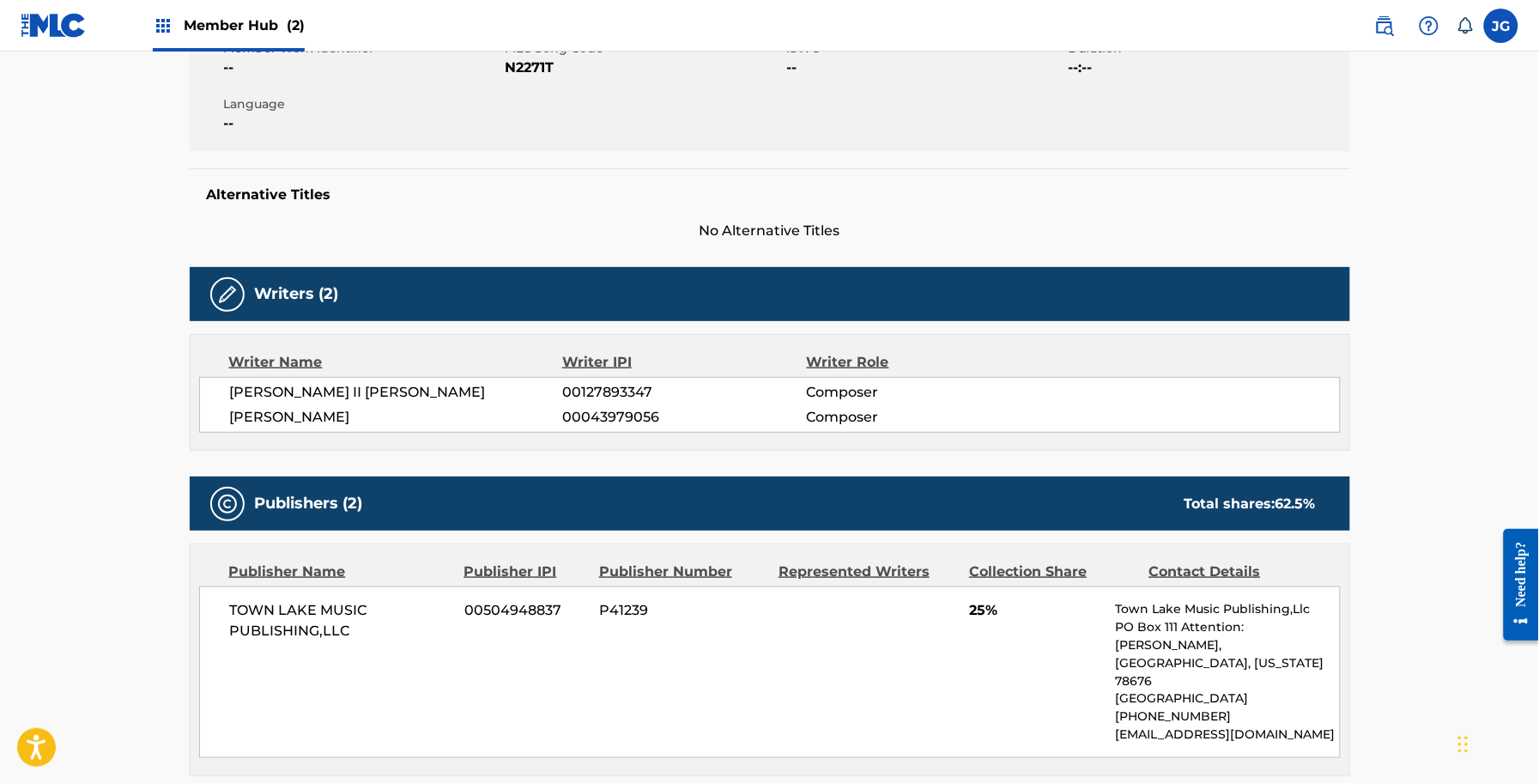
scroll to position [108, 0]
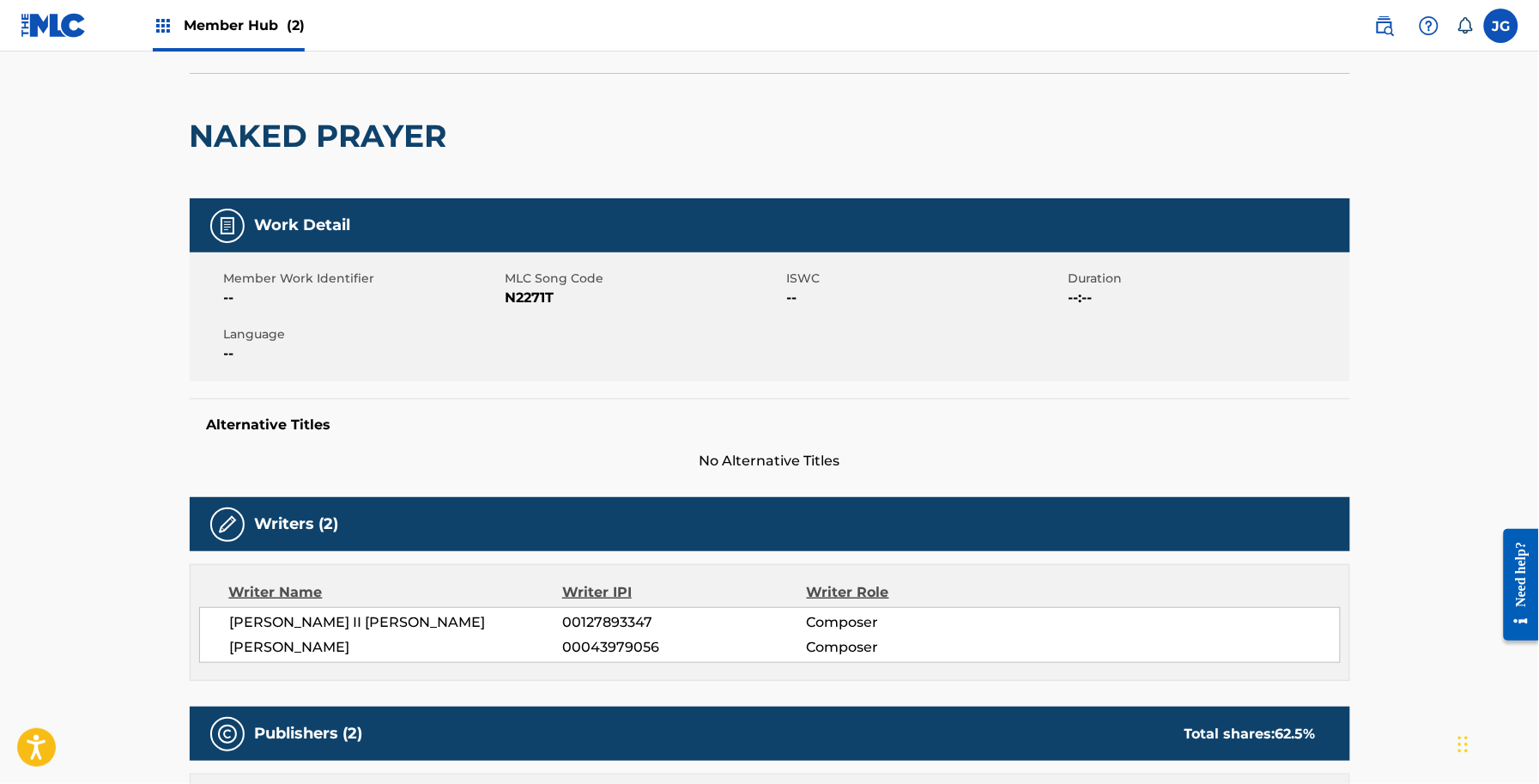
click at [551, 293] on span "N2271T" at bounding box center [644, 297] width 278 height 20
click at [528, 290] on span "N2271T" at bounding box center [644, 297] width 278 height 20
copy span "N2271T"
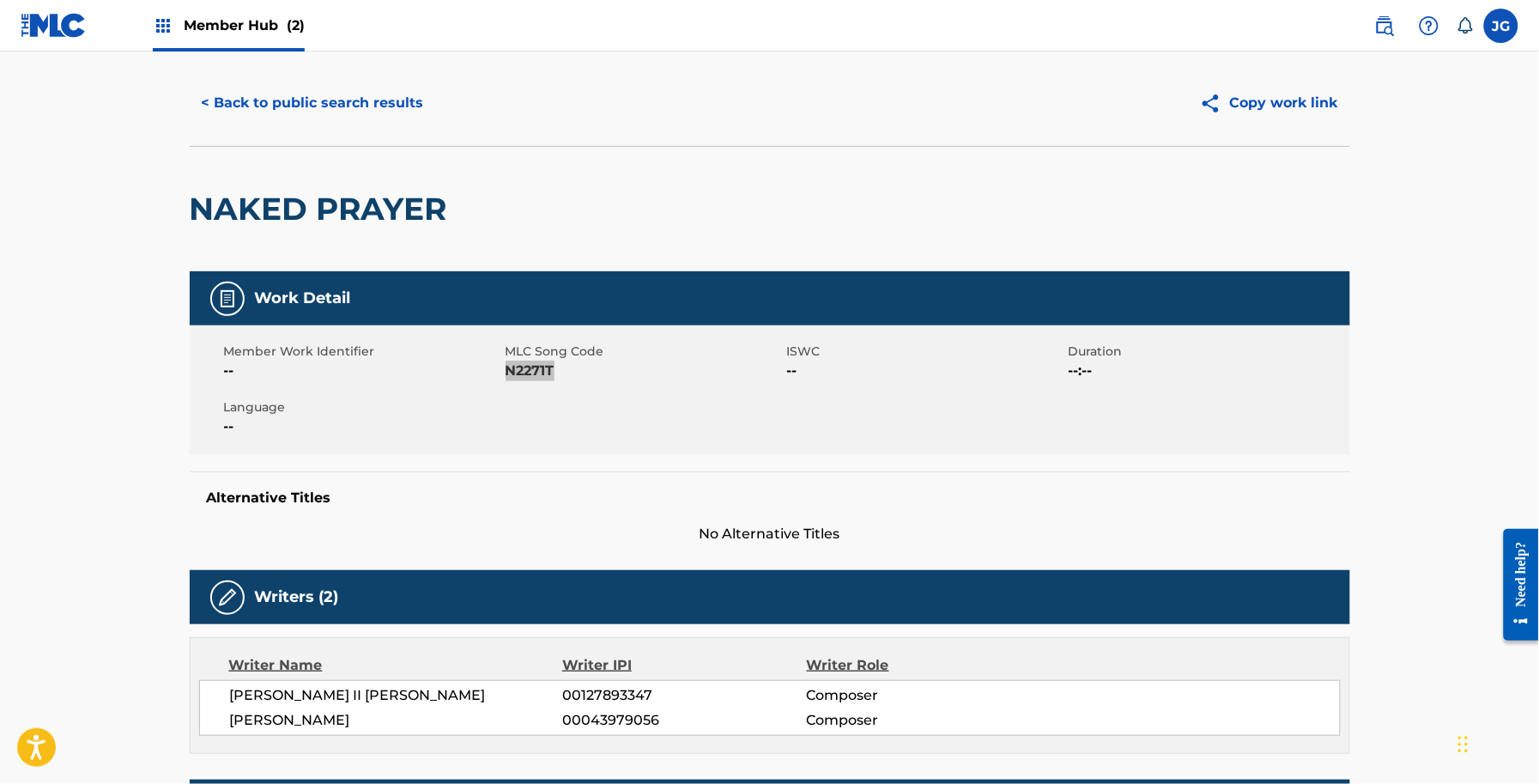
scroll to position [0, 0]
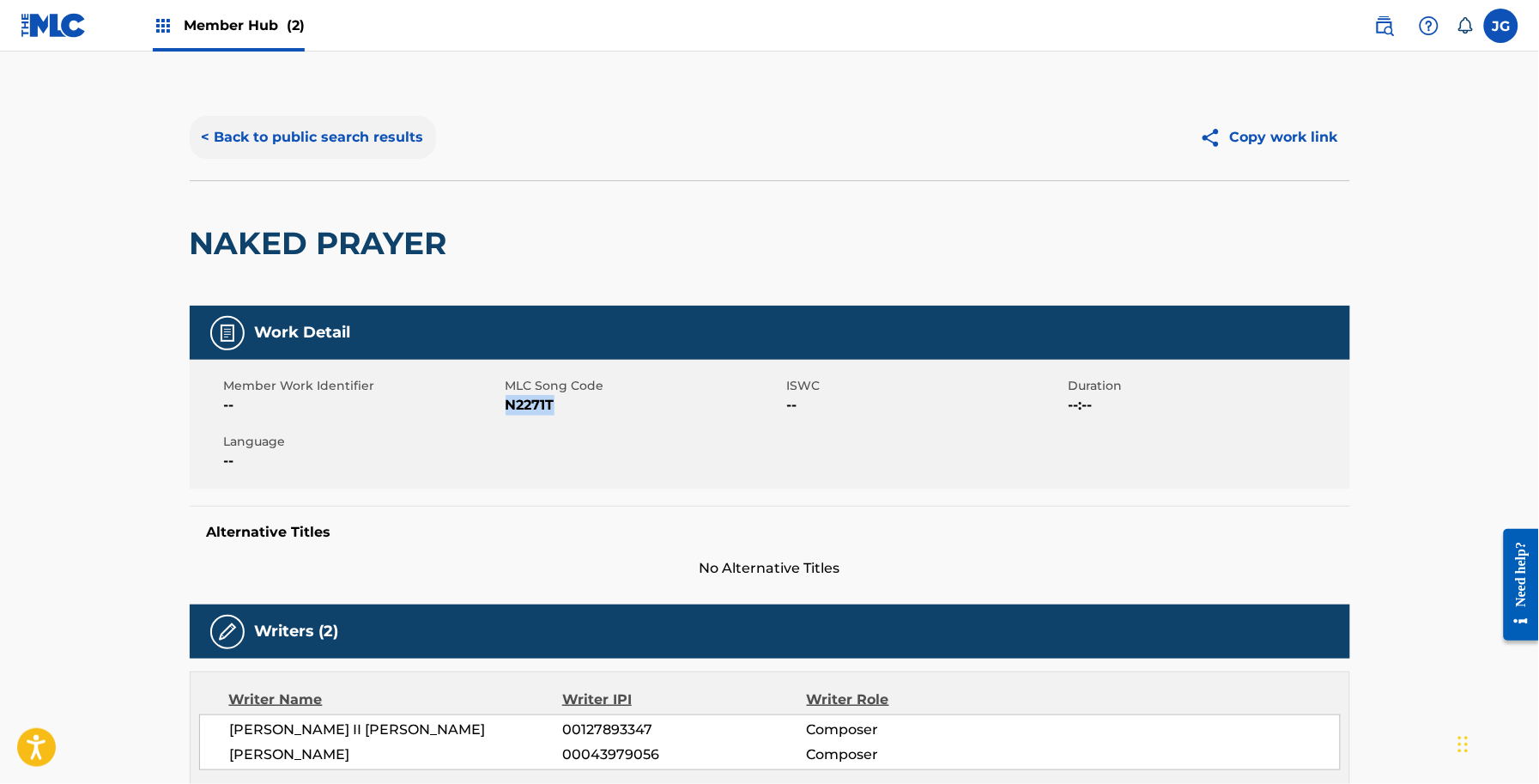
click at [223, 127] on button "< Back to public search results" at bounding box center [313, 137] width 246 height 43
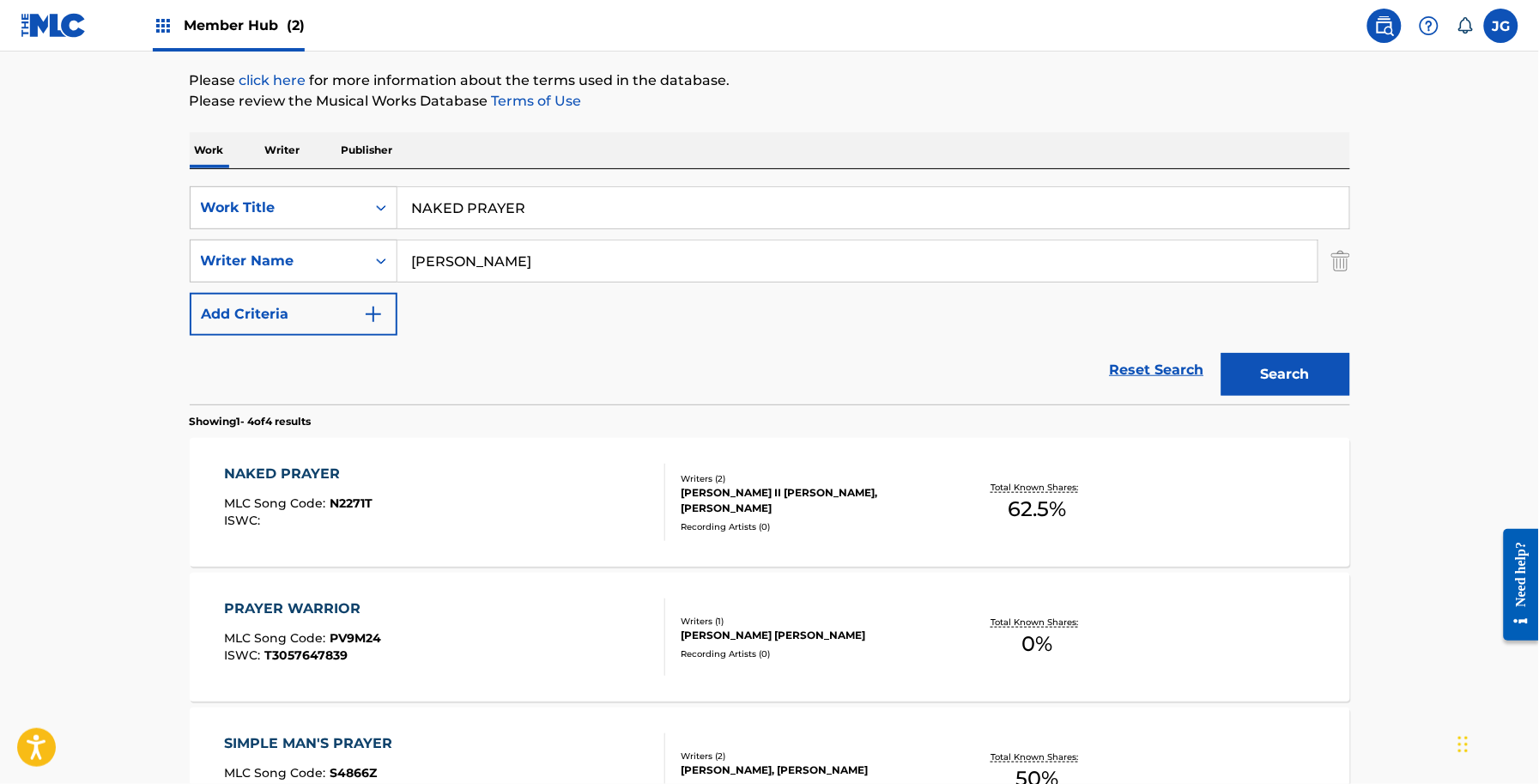
scroll to position [159, 0]
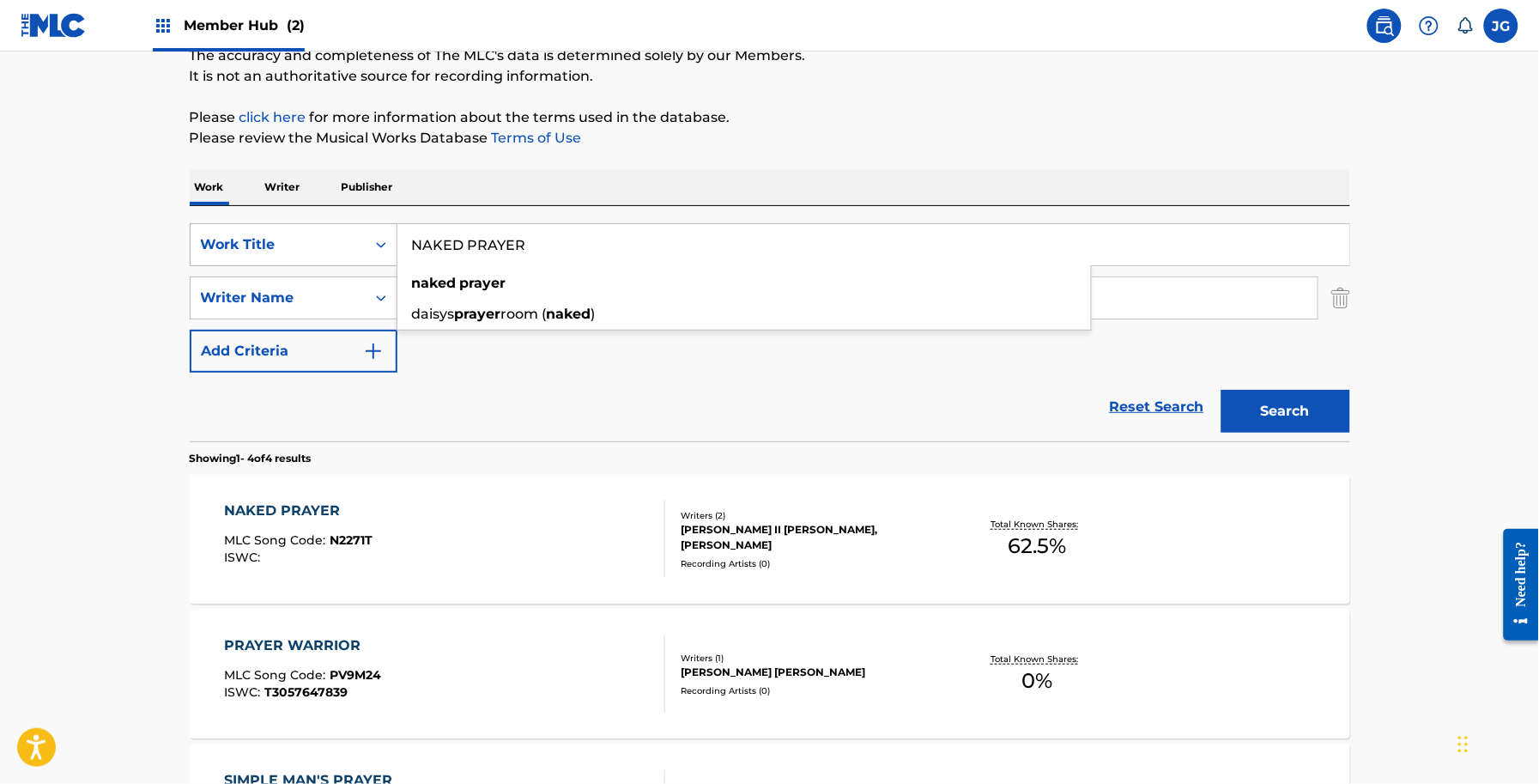
drag, startPoint x: 530, startPoint y: 242, endPoint x: 229, endPoint y: 232, distance: 301.2
click at [238, 232] on div "SearchWithCriteriaf591f55a-4be0-4bef-81fe-28c20b945a4f Work Title NAKED PRAYER …" at bounding box center [770, 245] width 1161 height 43
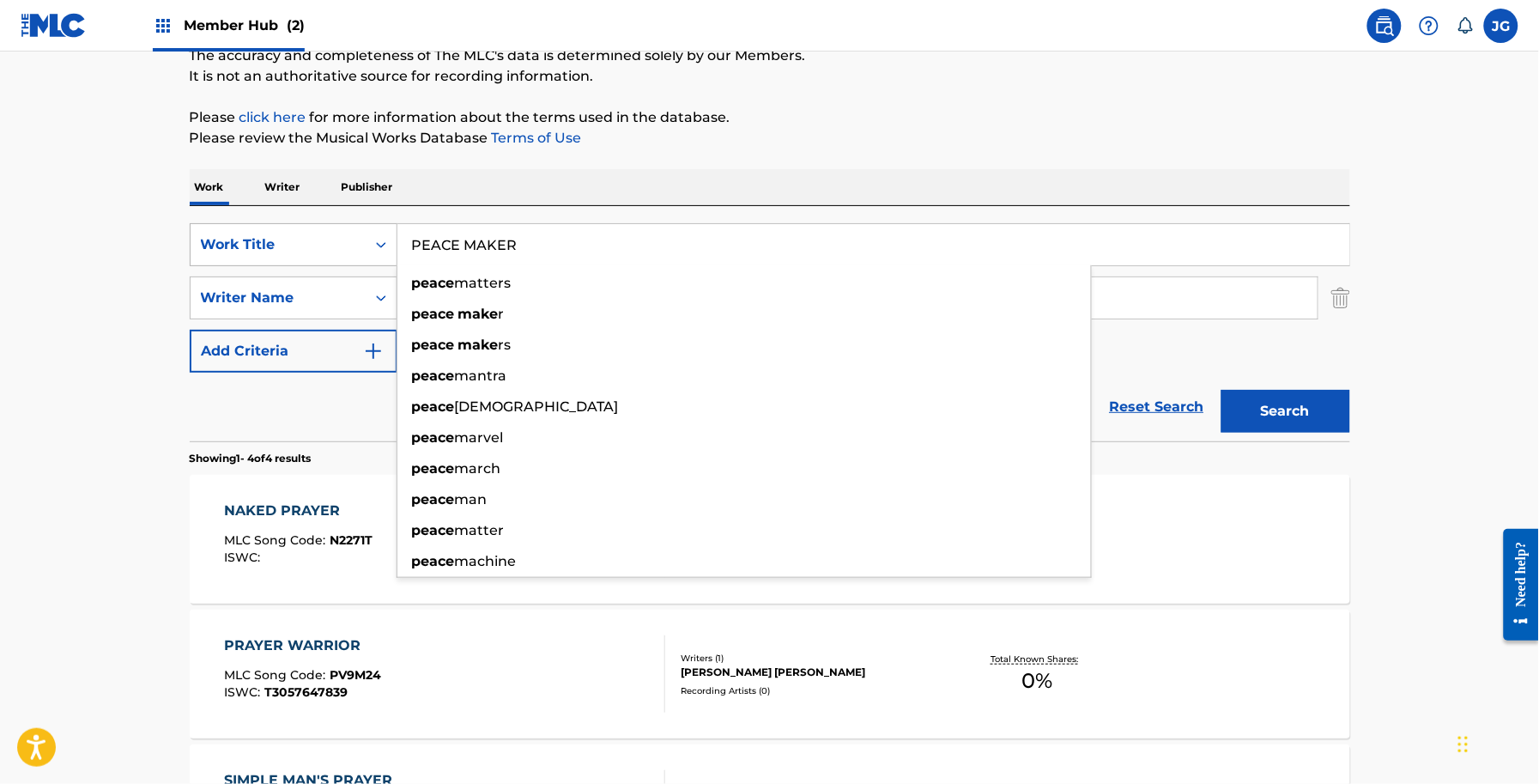
click at [1222, 390] on button "Search" at bounding box center [1286, 411] width 129 height 43
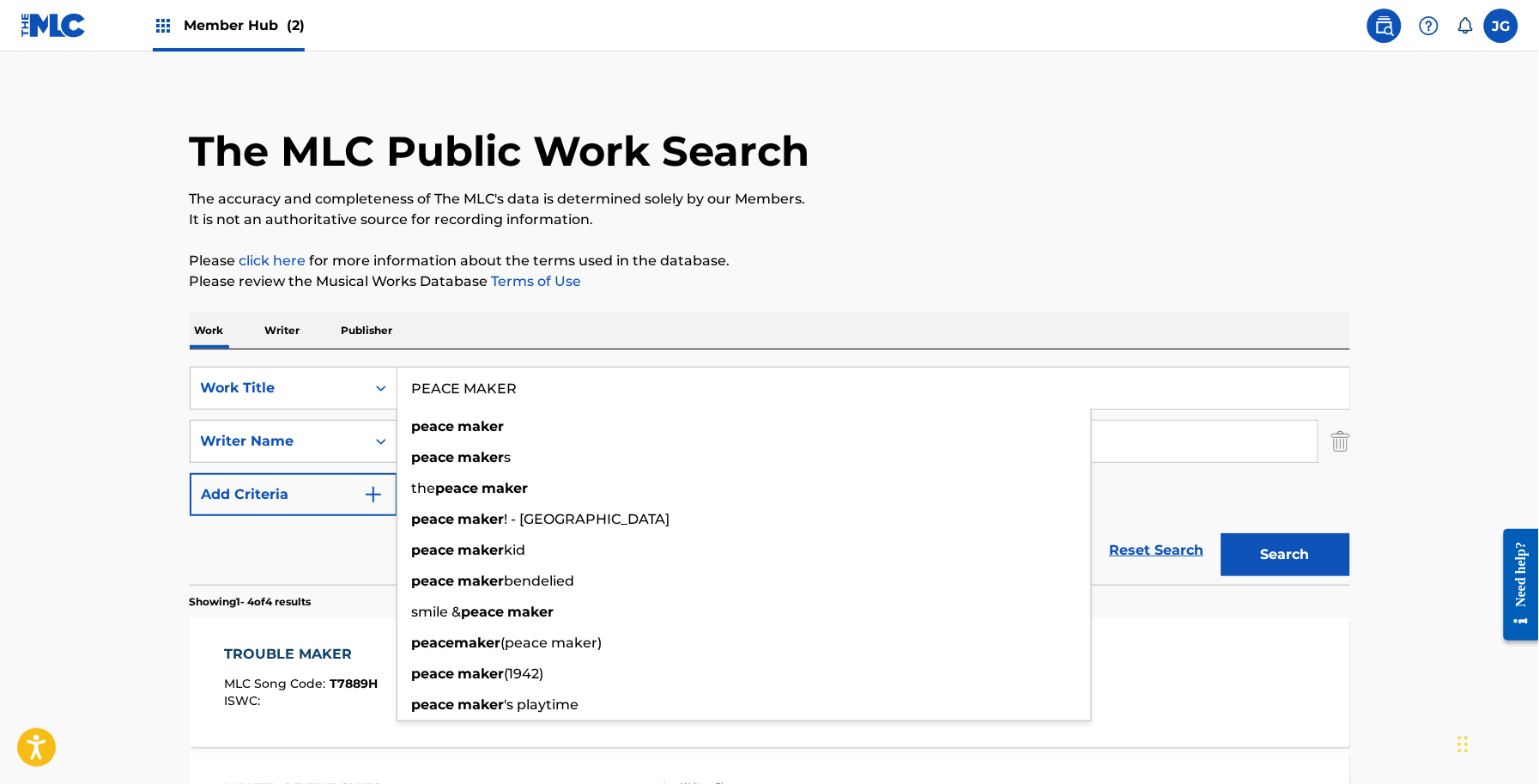
click at [1038, 205] on p "The accuracy and completeness of The MLC's data is determined solely by our Mem…" at bounding box center [770, 199] width 1161 height 20
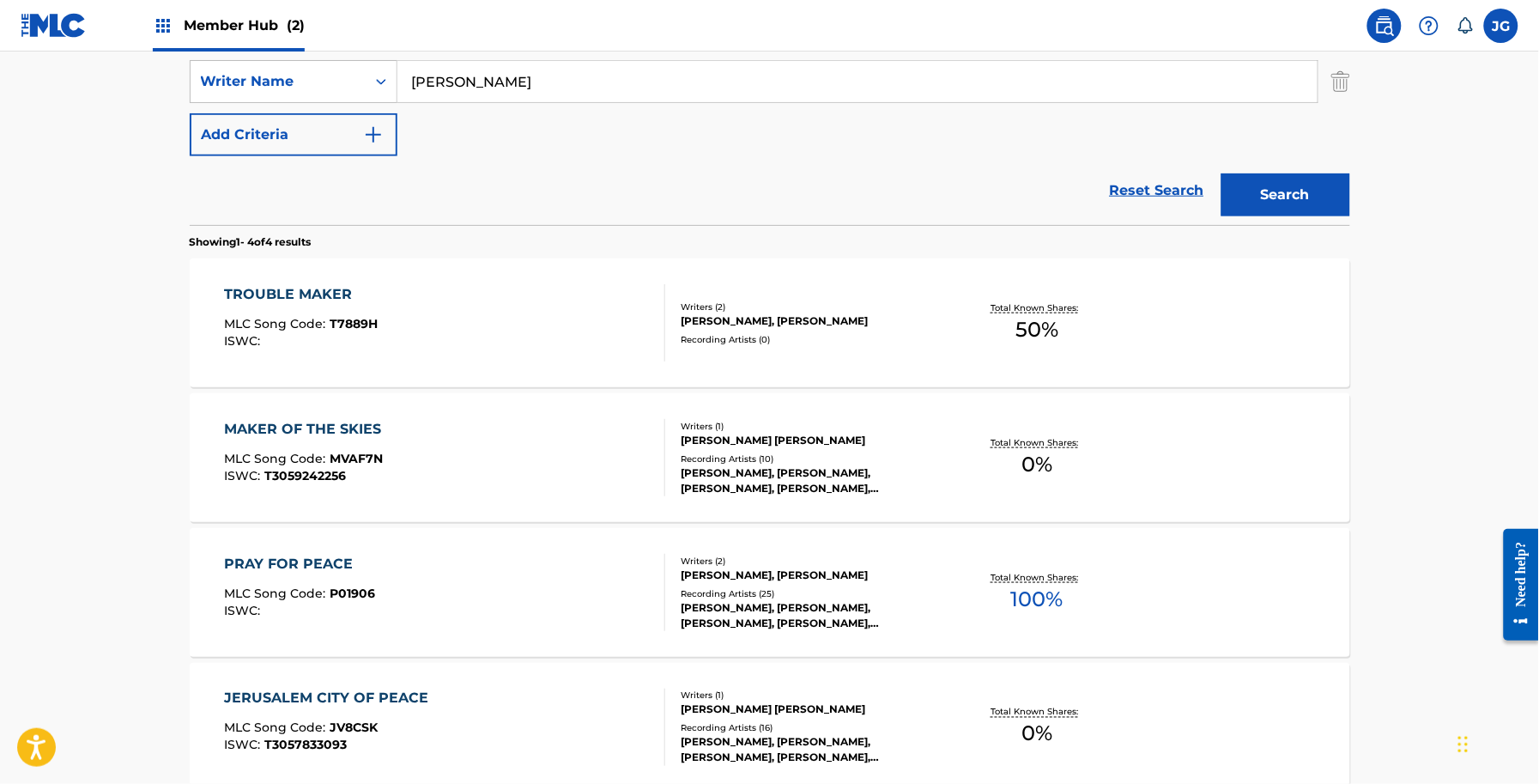
scroll to position [338, 0]
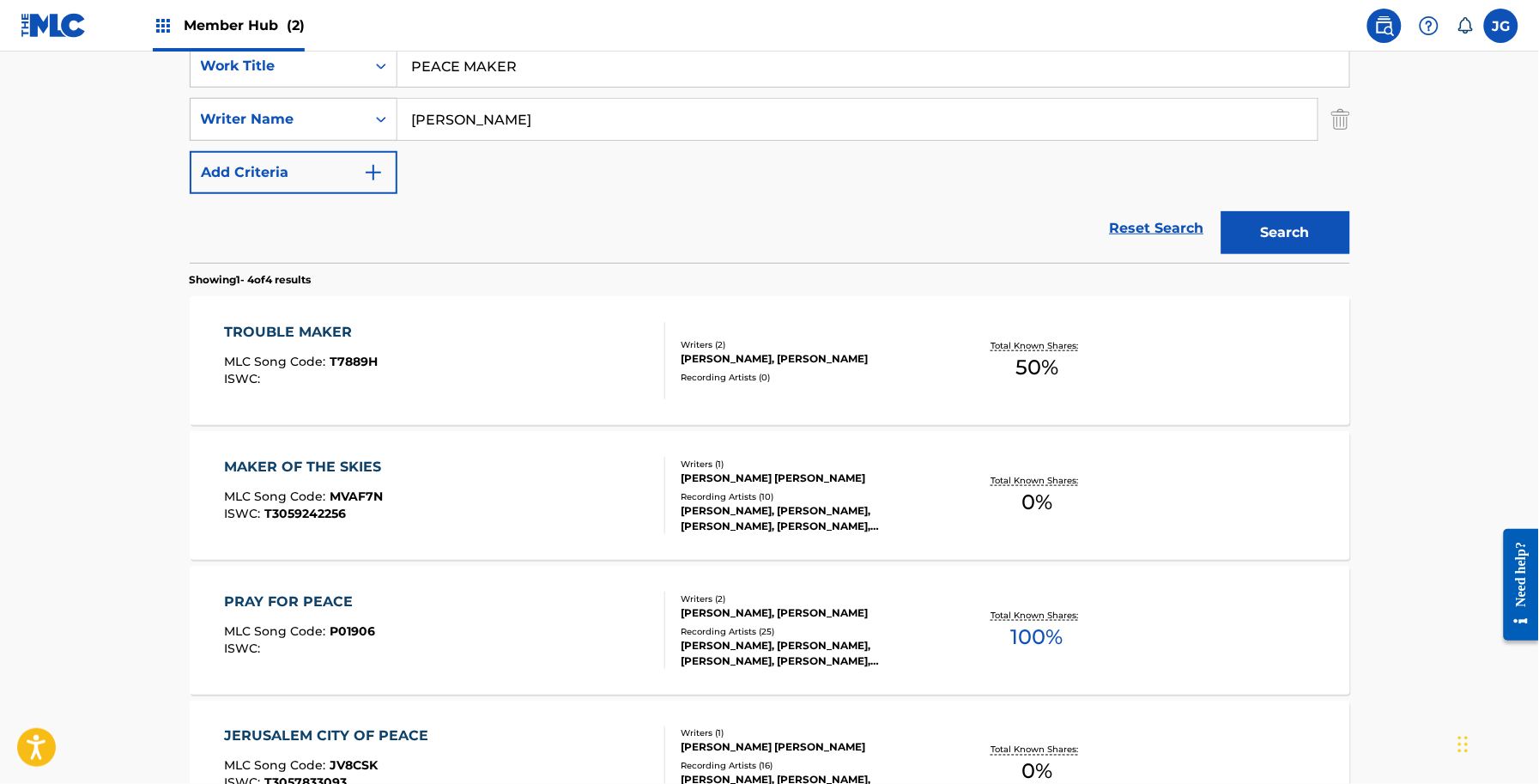
click at [465, 63] on input "PEACE MAKER" at bounding box center [873, 66] width 952 height 41
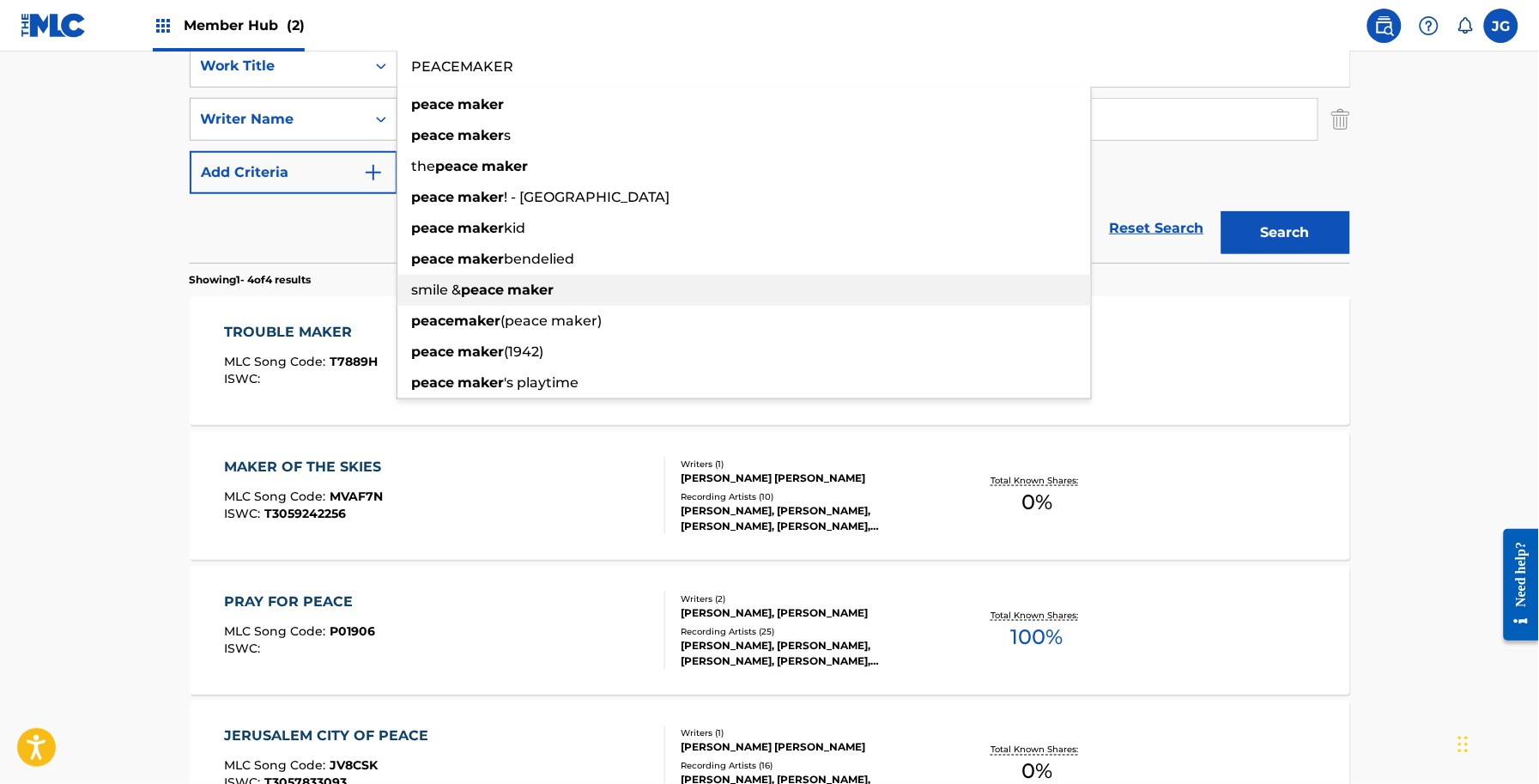
type input "PEACEMAKER"
click at [1222, 212] on button "Search" at bounding box center [1286, 233] width 129 height 43
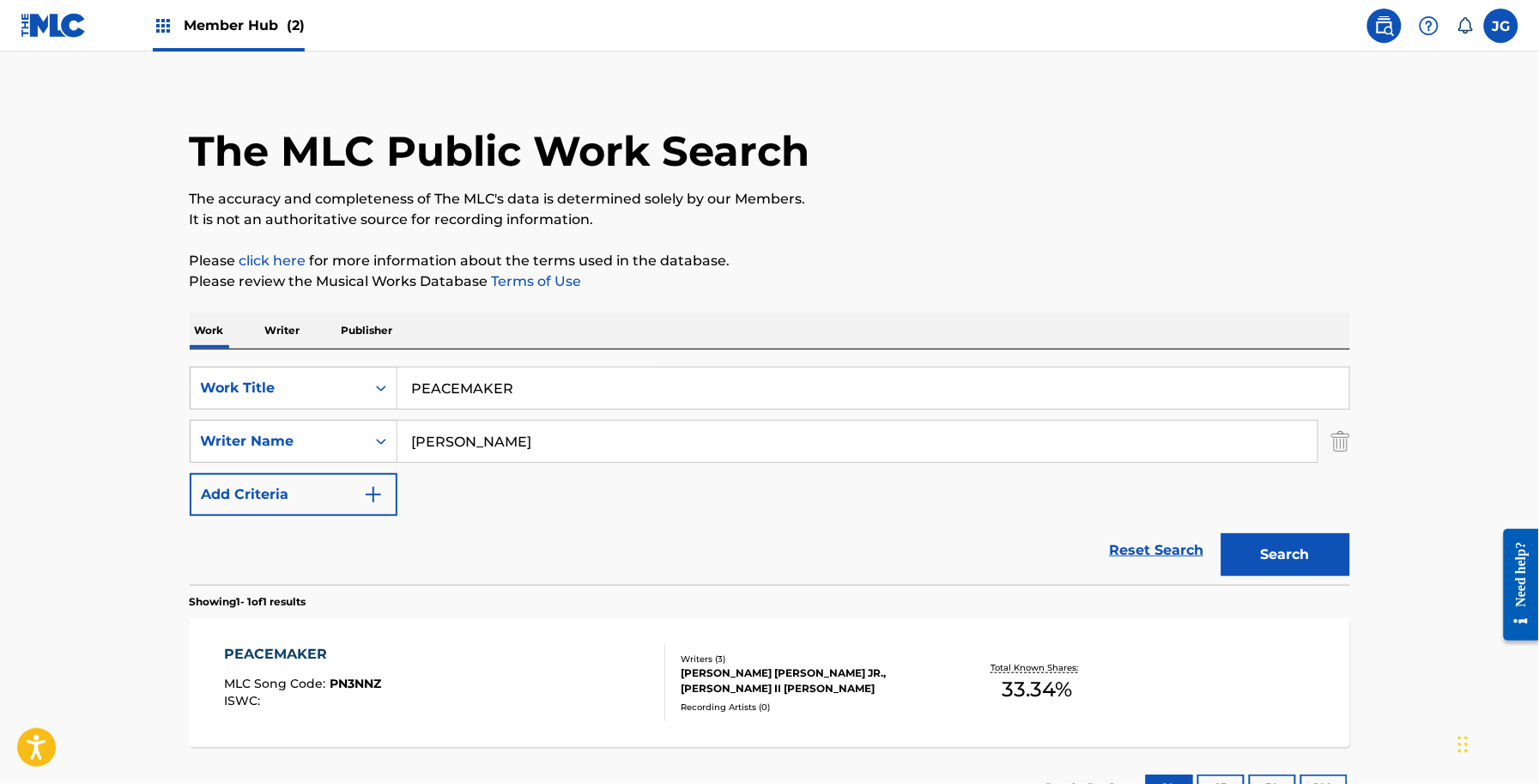
click at [881, 230] on div "The MLC Public Work Search The accuracy and completeness of The MLC's data is d…" at bounding box center [770, 452] width 1201 height 748
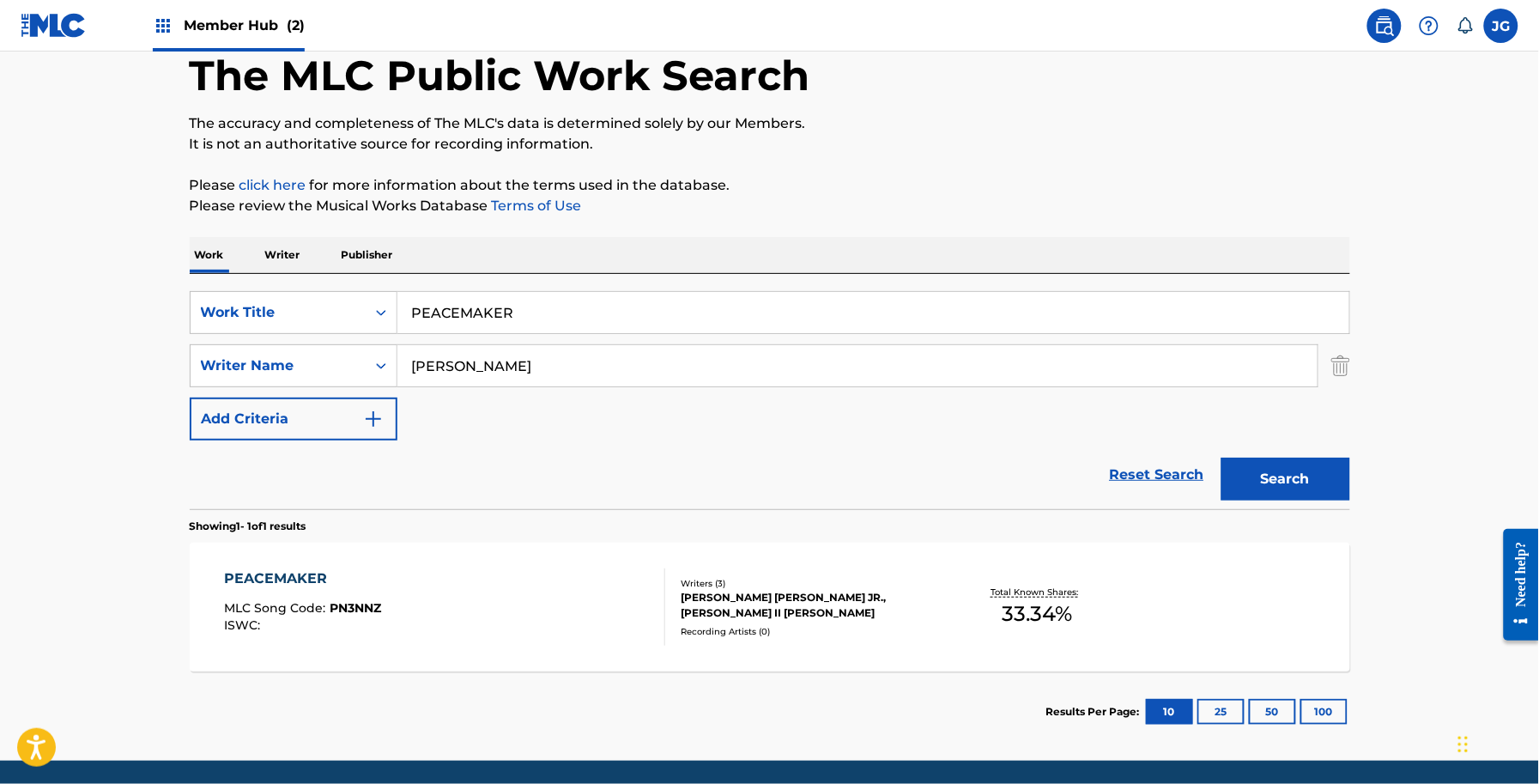
scroll to position [150, 0]
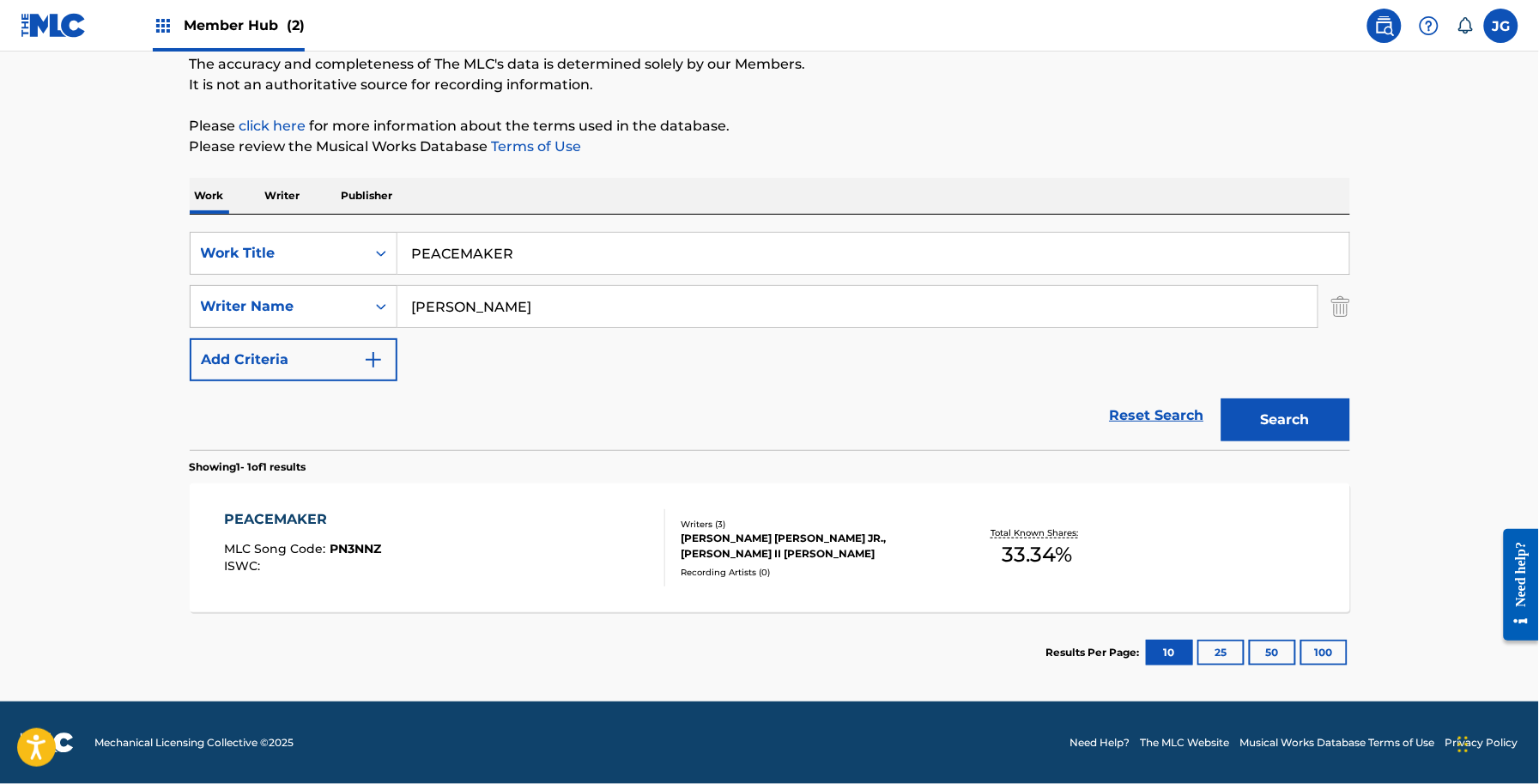
click at [473, 568] on div "PEACEMAKER MLC Song Code : PN3NNZ ISWC :" at bounding box center [444, 548] width 442 height 78
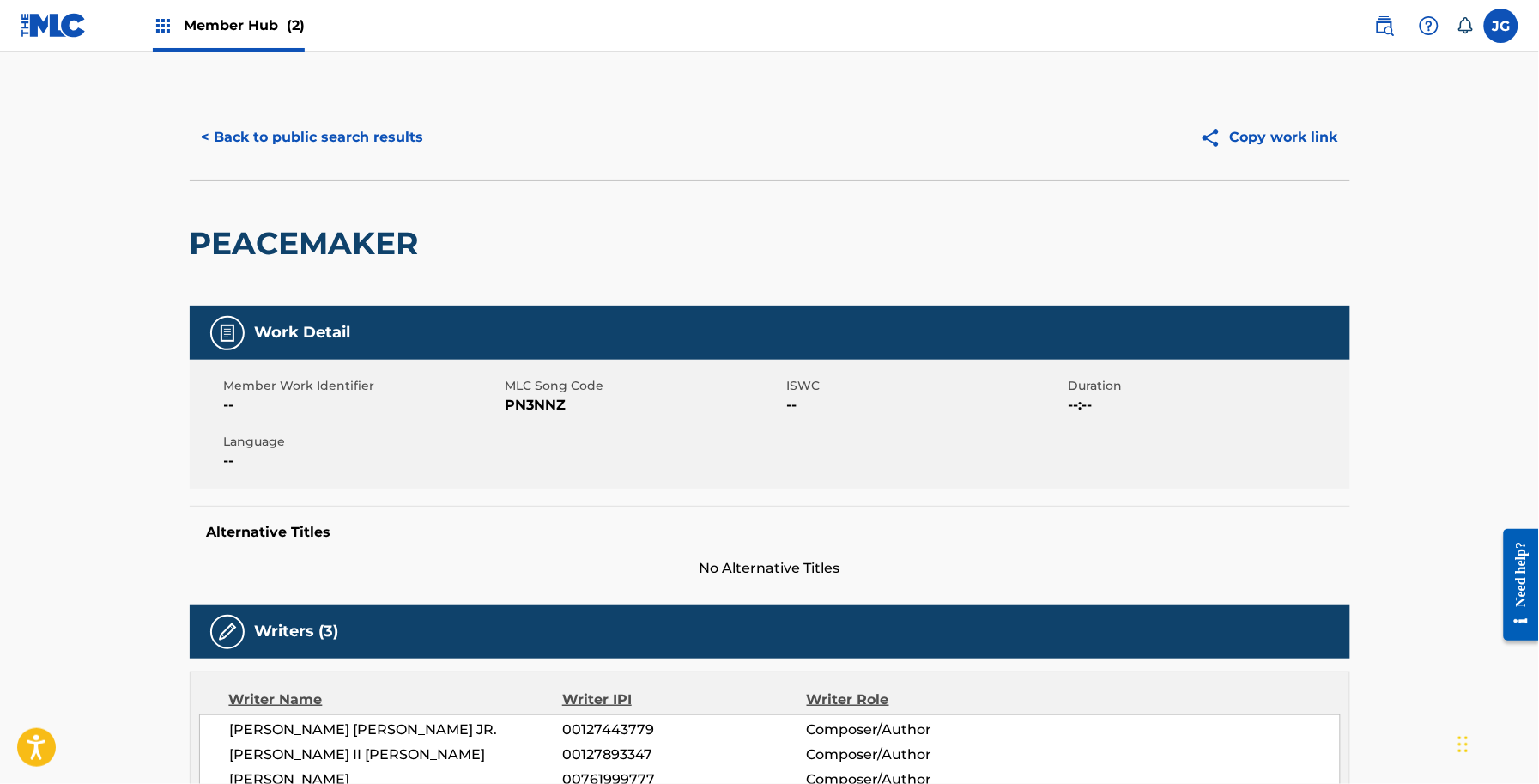
click at [552, 397] on span "PN3NNZ" at bounding box center [644, 405] width 278 height 20
copy span "PN3NNZ"
click at [420, 147] on button "< Back to public search results" at bounding box center [313, 137] width 246 height 43
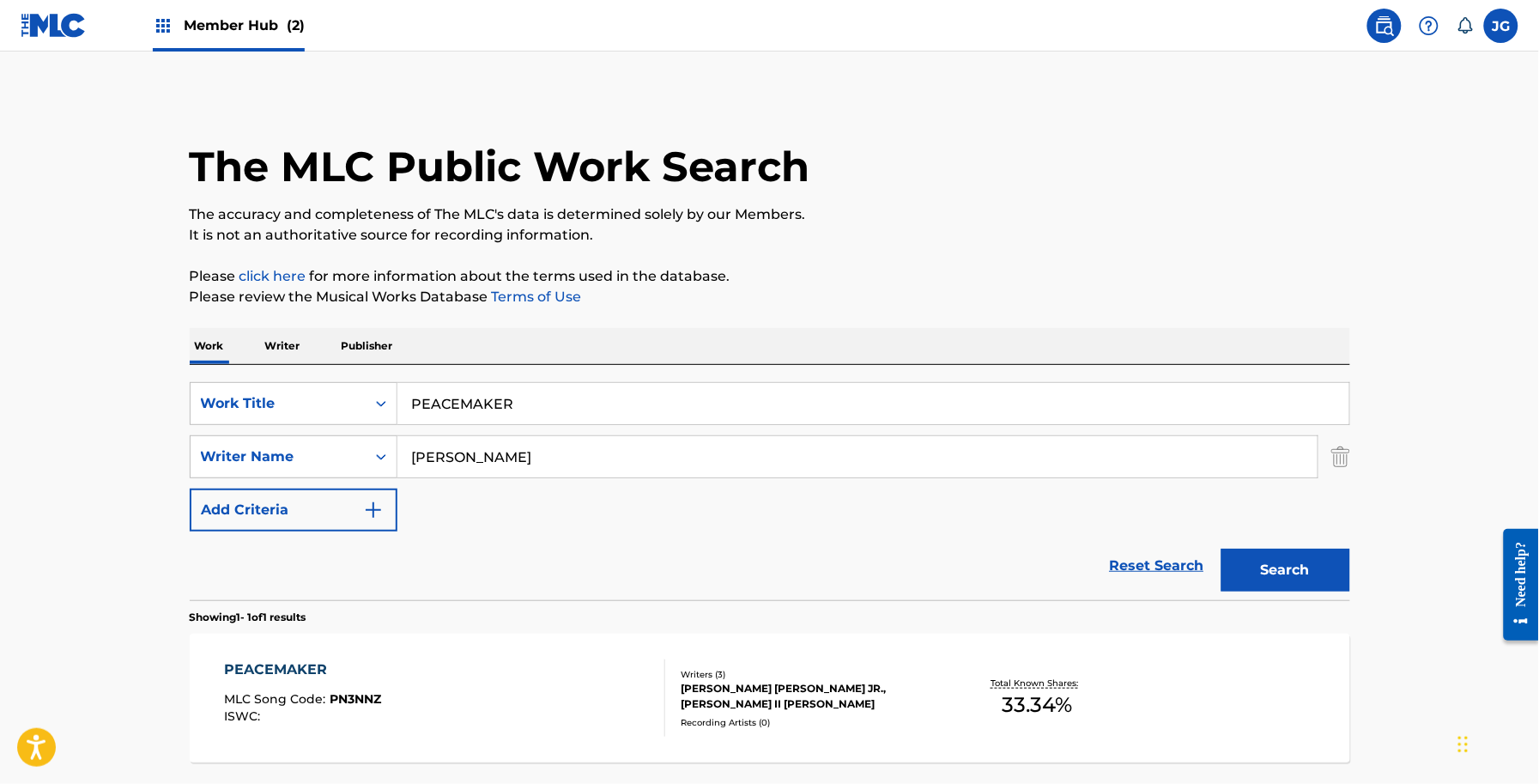
scroll to position [51, 0]
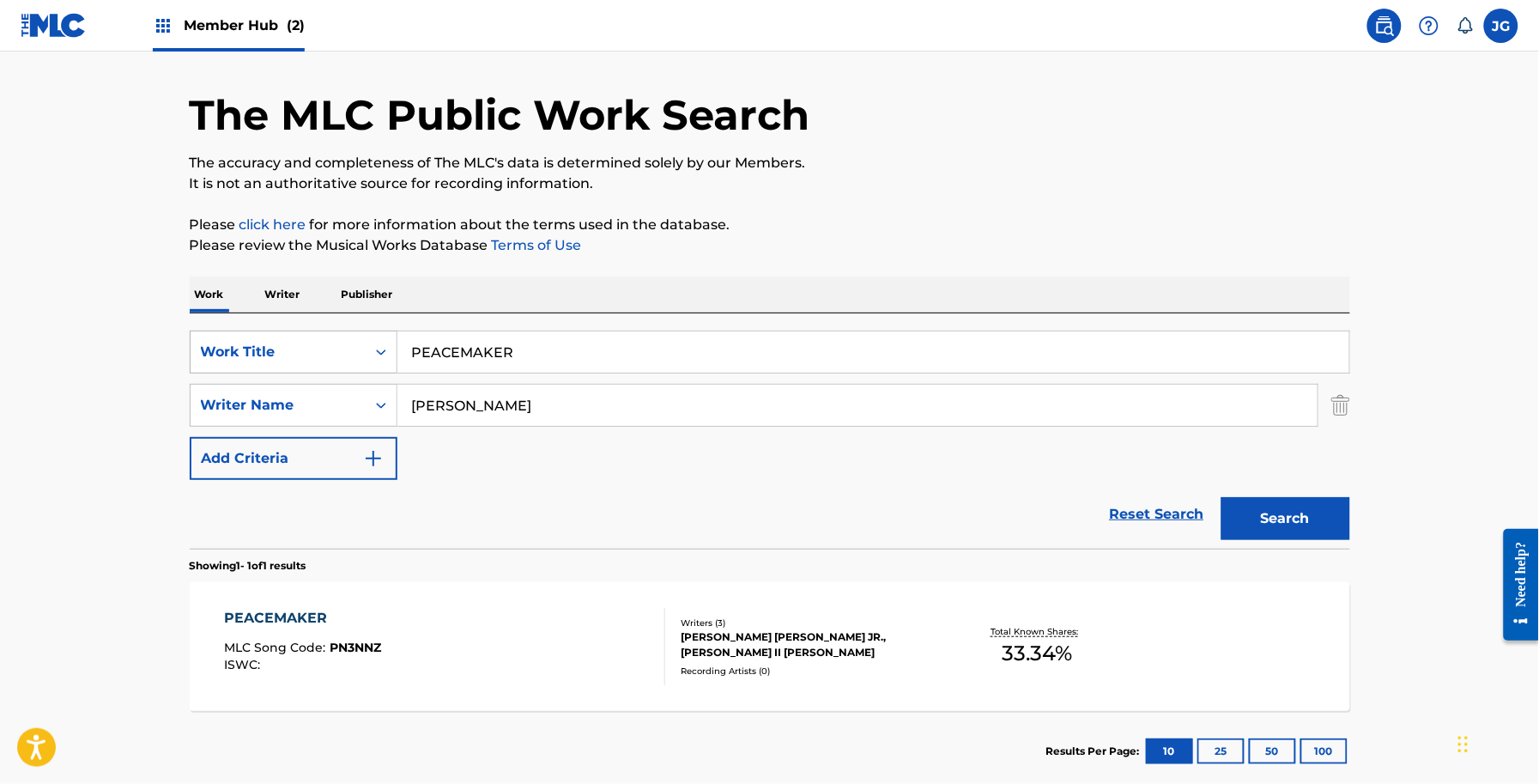
drag, startPoint x: 430, startPoint y: 349, endPoint x: 283, endPoint y: 353, distance: 147.1
click at [281, 353] on div "SearchWithCriteriaf591f55a-4be0-4bef-81fe-28c20b945a4f Work Title PEACEMAKER" at bounding box center [770, 352] width 1161 height 43
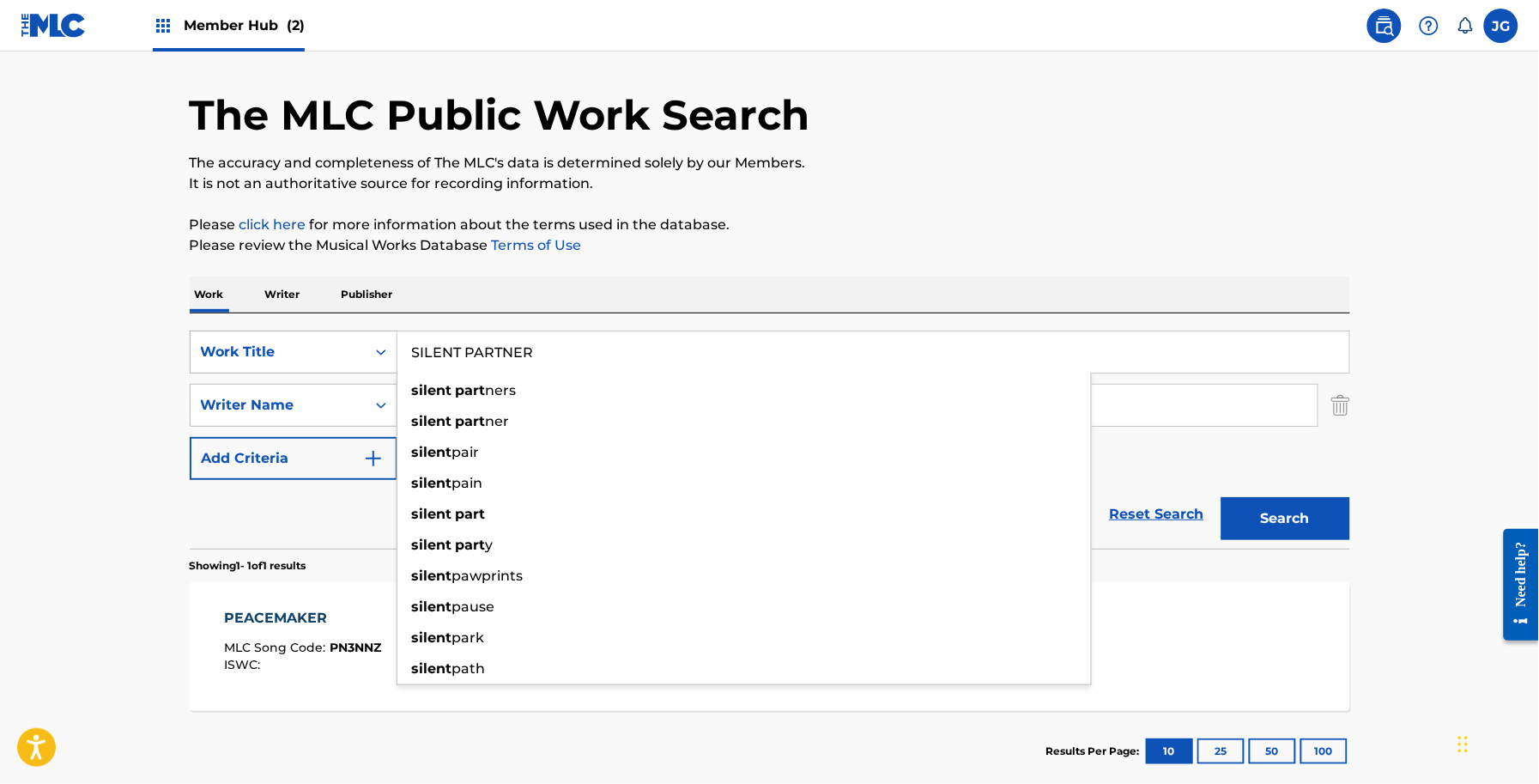
type input "SILENT PARTNER"
click at [1222, 497] on button "Search" at bounding box center [1286, 518] width 129 height 43
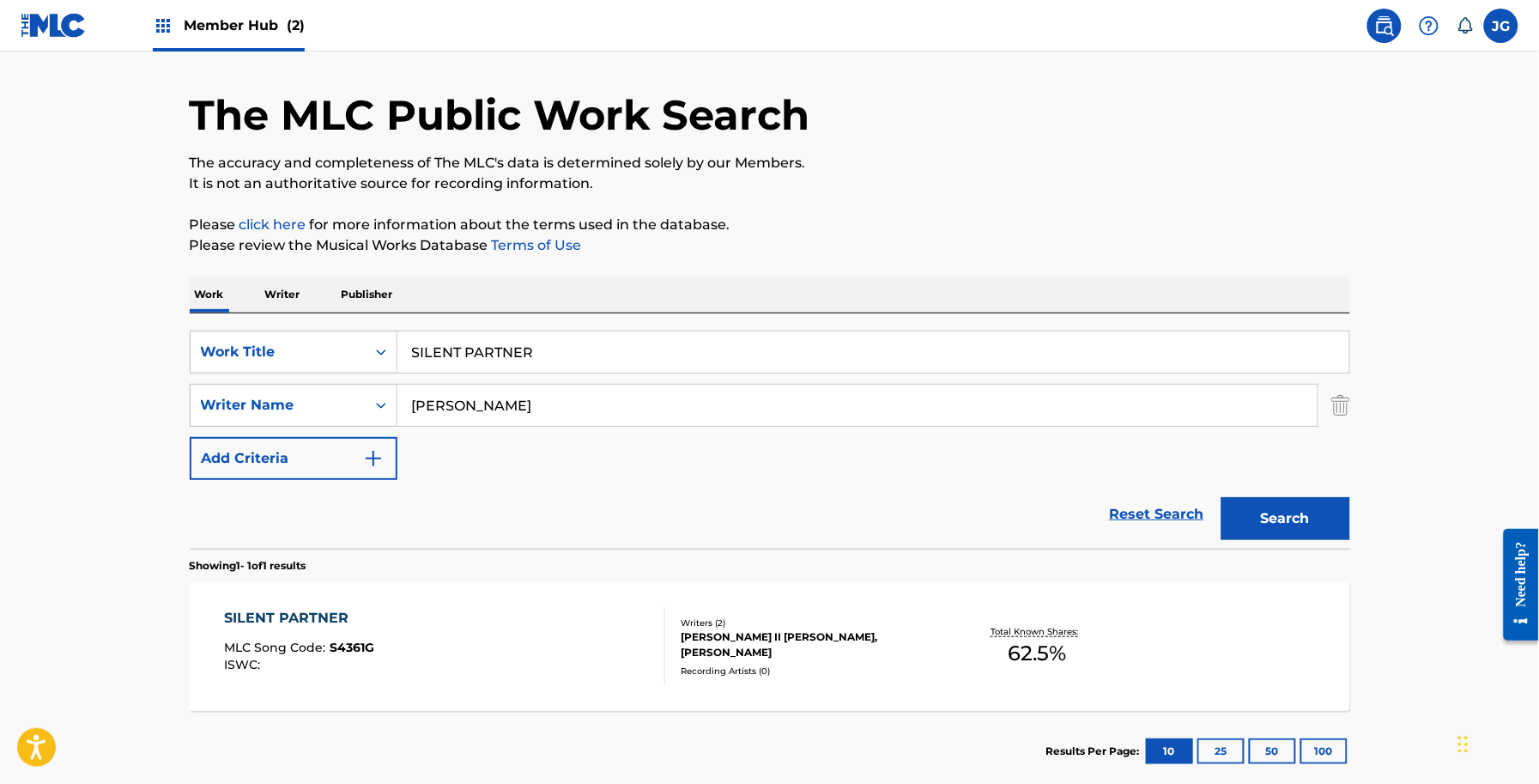
click at [675, 712] on section "Results Per Page: 10 25 50 100" at bounding box center [770, 750] width 1161 height 81
click at [703, 670] on div "SILENT PARTNER MLC Song Code : S4361G ISWC : Writers ( 2 ) JAMES ALLEN II SHAMB…" at bounding box center [770, 646] width 1161 height 129
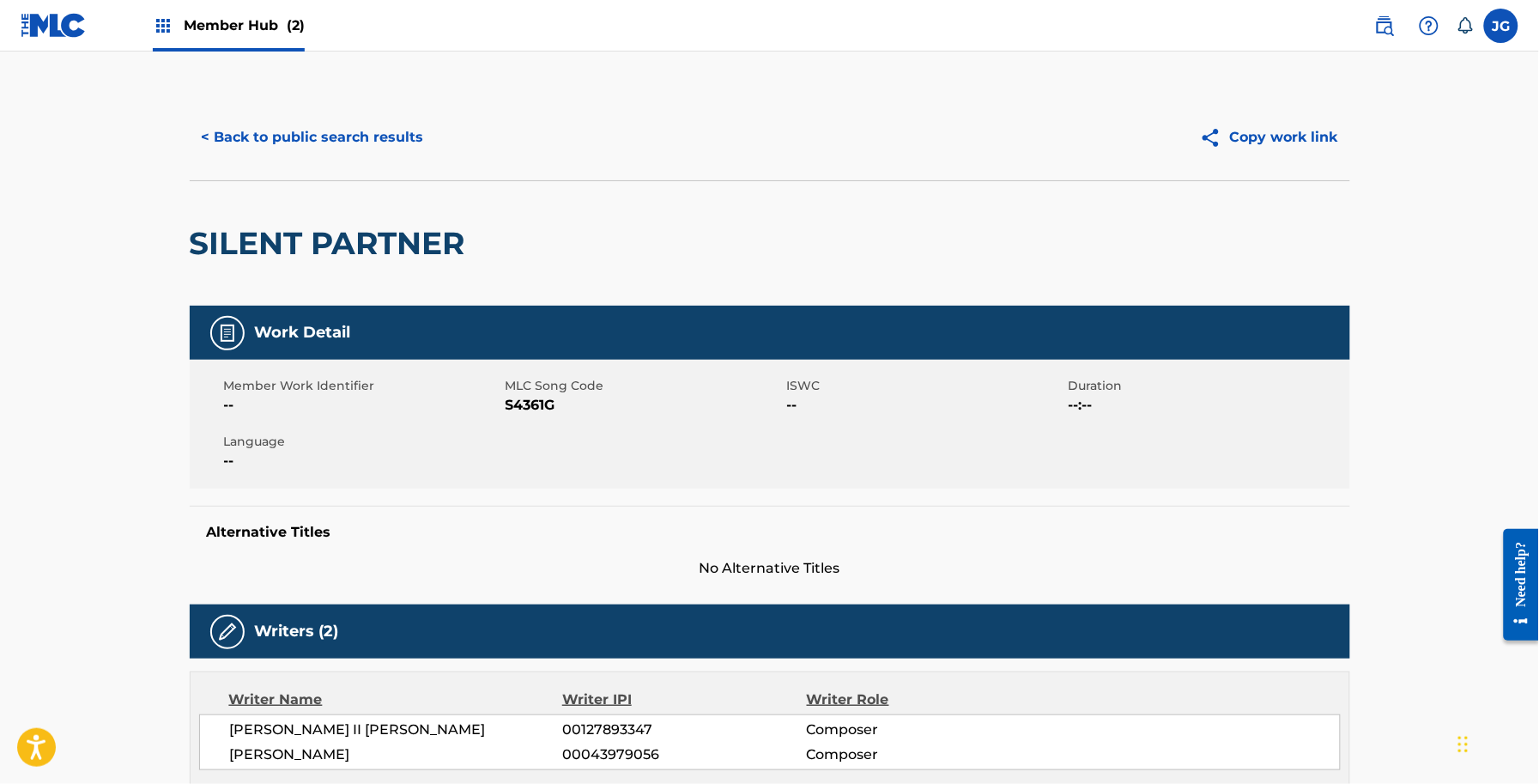
click at [540, 417] on div "Member Work Identifier -- MLC Song Code S4361G ISWC -- Duration --:-- Language …" at bounding box center [770, 424] width 1161 height 129
click at [286, 124] on button "< Back to public search results" at bounding box center [313, 137] width 246 height 43
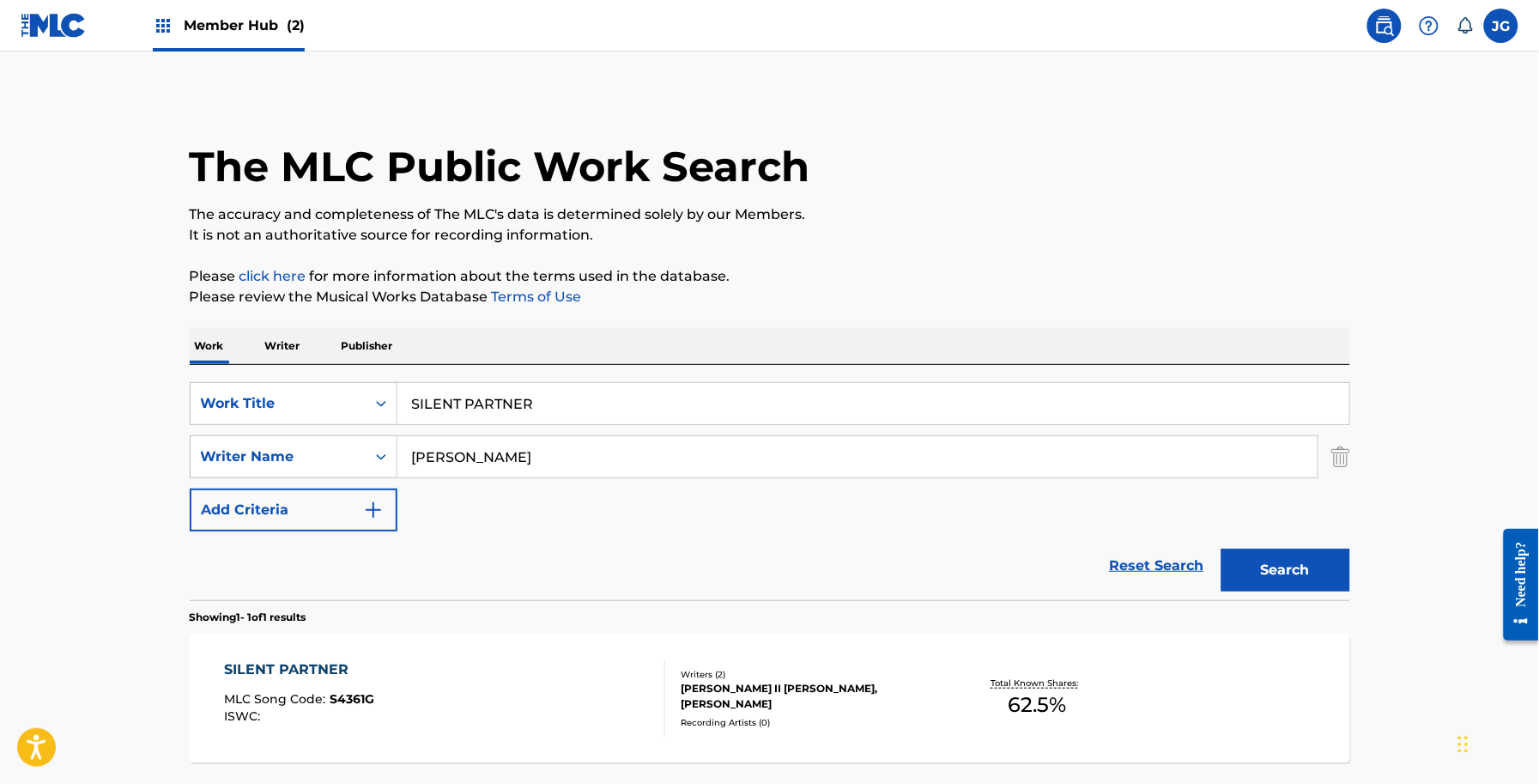
scroll to position [51, 0]
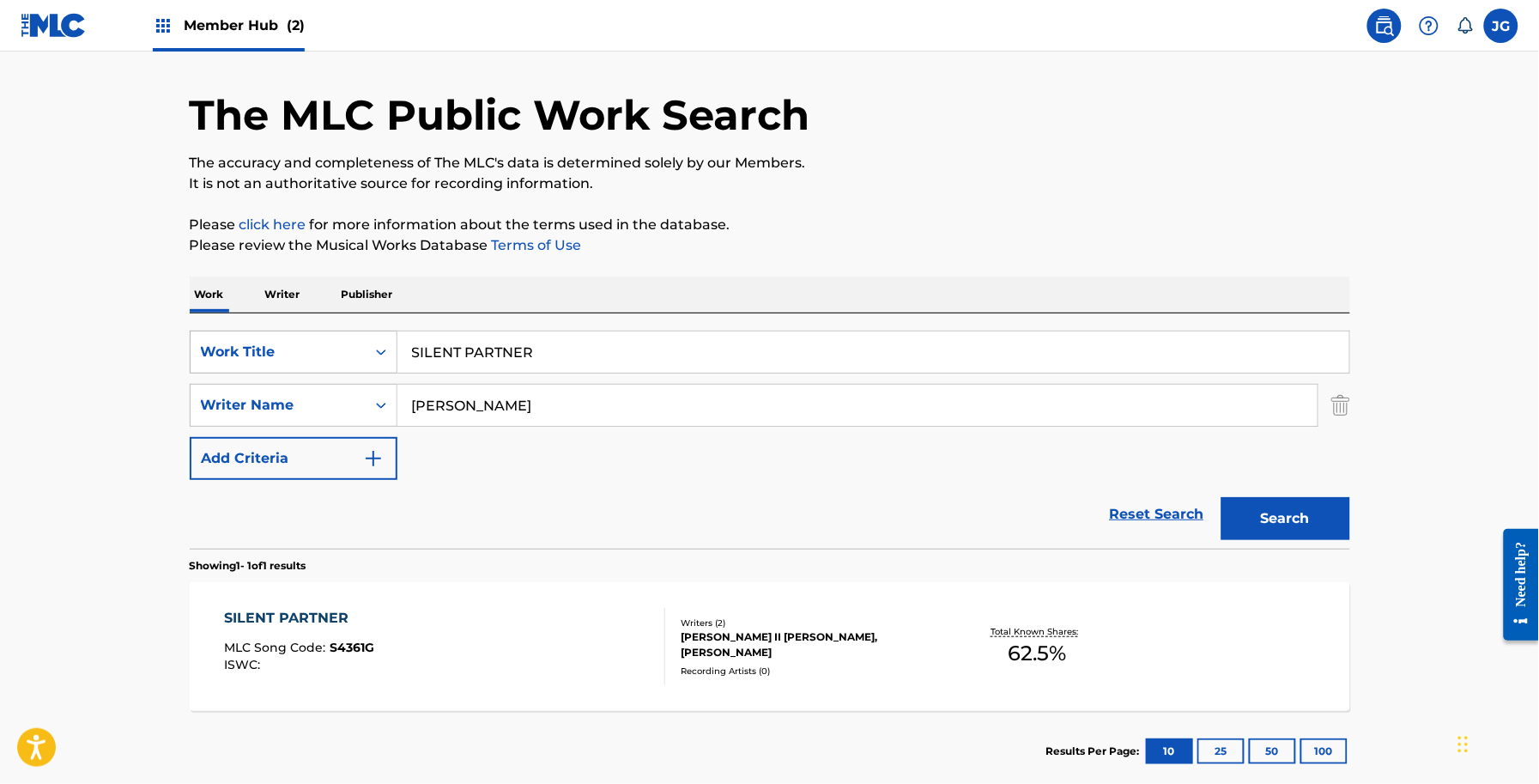
drag, startPoint x: 575, startPoint y: 365, endPoint x: 324, endPoint y: 354, distance: 251.2
click at [331, 356] on div "SearchWithCriteriaf591f55a-4be0-4bef-81fe-28c20b945a4f Work Title SILENT PARTNER" at bounding box center [770, 352] width 1161 height 43
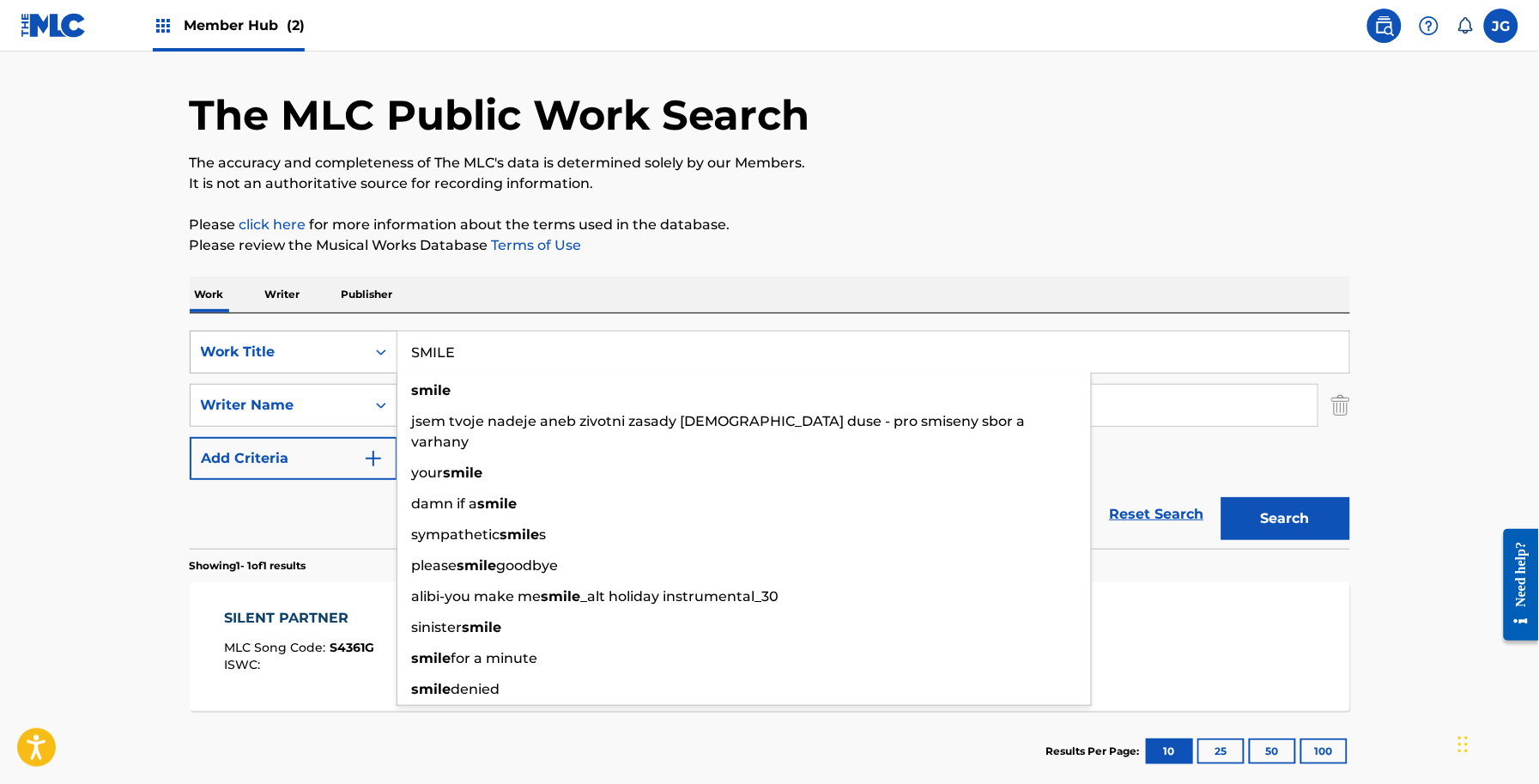
type input "SMILE"
click at [1222, 497] on button "Search" at bounding box center [1286, 518] width 129 height 43
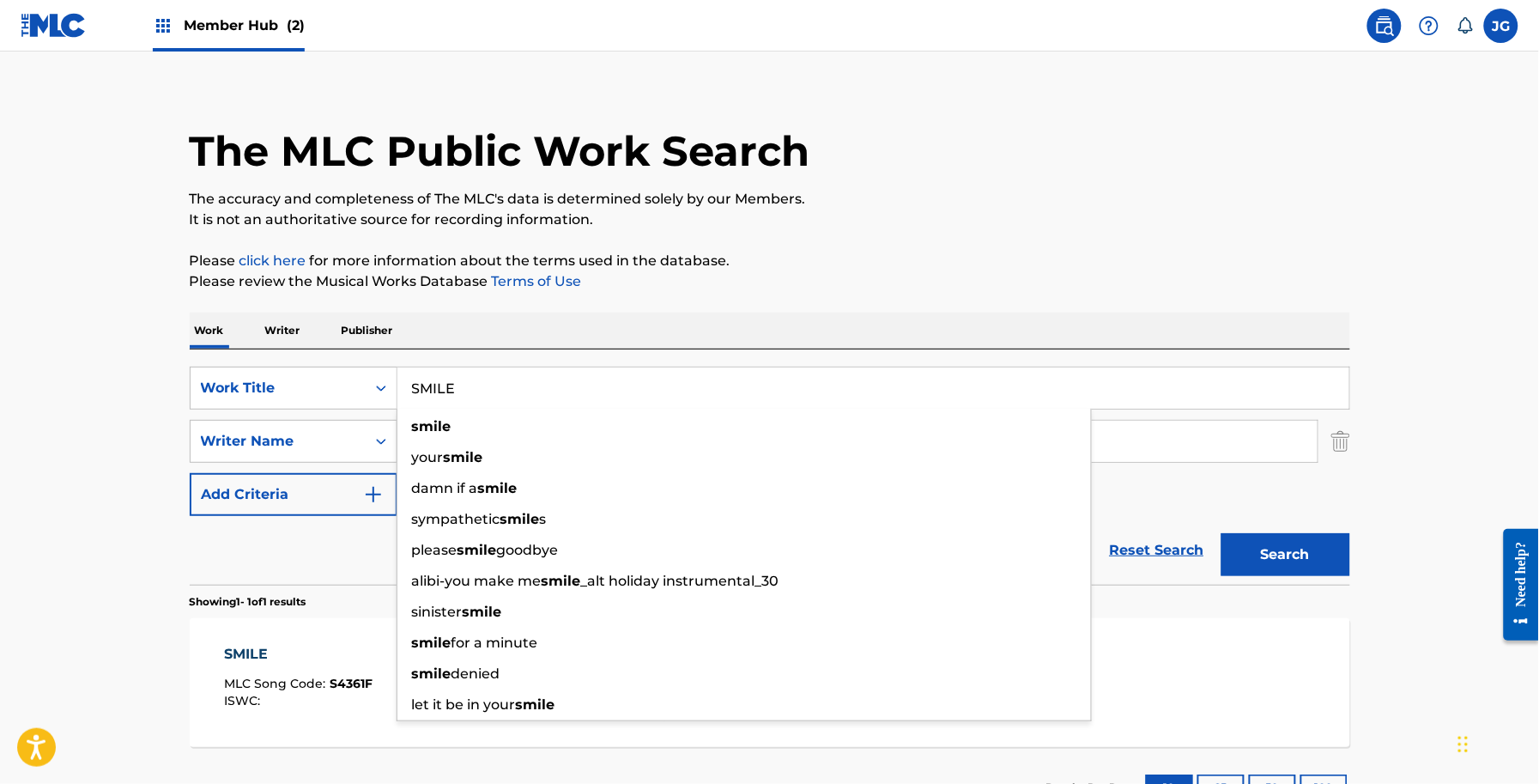
click at [830, 361] on div "SearchWithCriteriaf591f55a-4be0-4bef-81fe-28c20b945a4f Work Title SMILE smile y…" at bounding box center [770, 467] width 1161 height 235
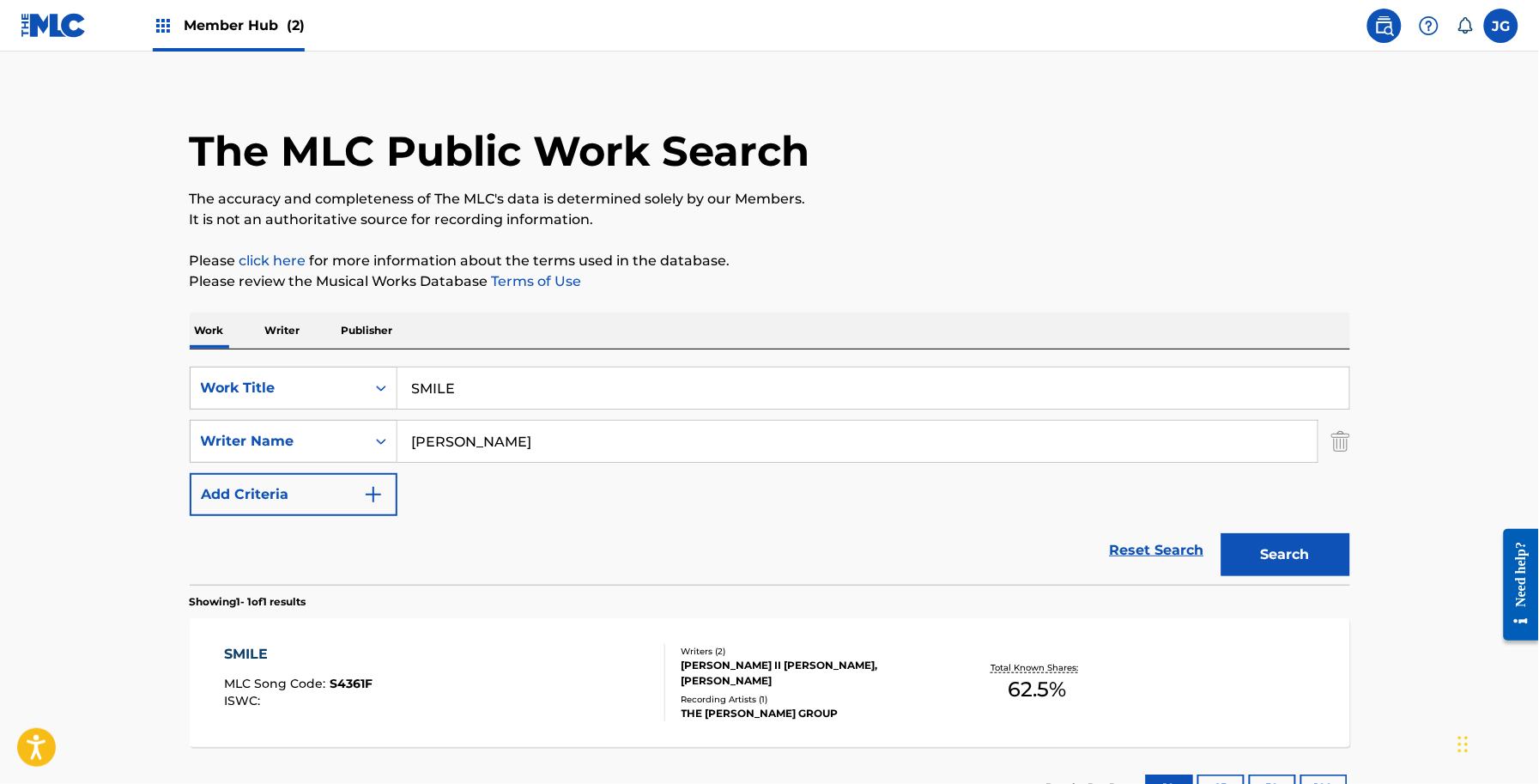
click at [856, 676] on div "JAMES ALLEN II SHAMBLIN, DEBORAH ALLEN" at bounding box center [810, 673] width 259 height 31
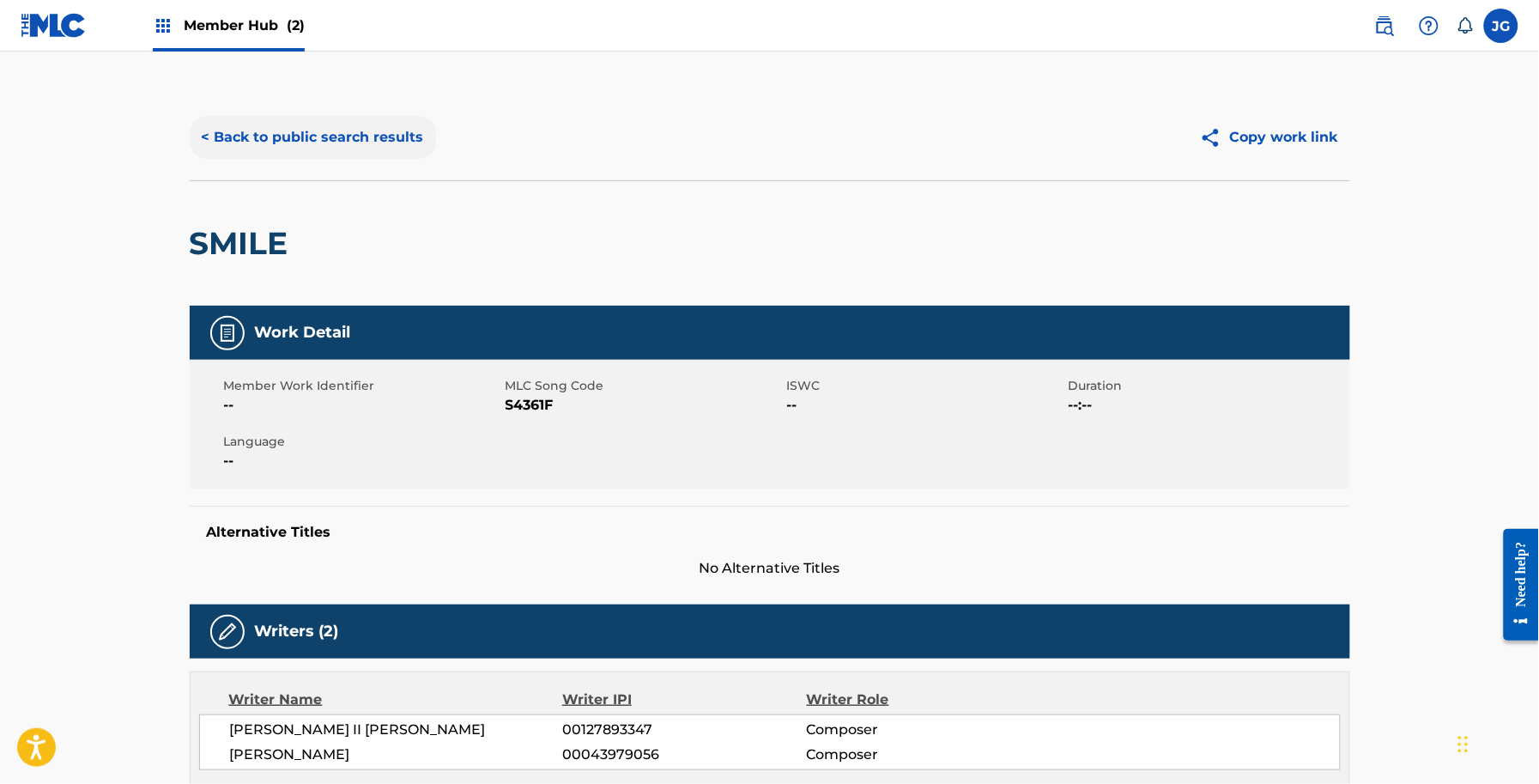
click at [255, 150] on button "< Back to public search results" at bounding box center [313, 137] width 246 height 43
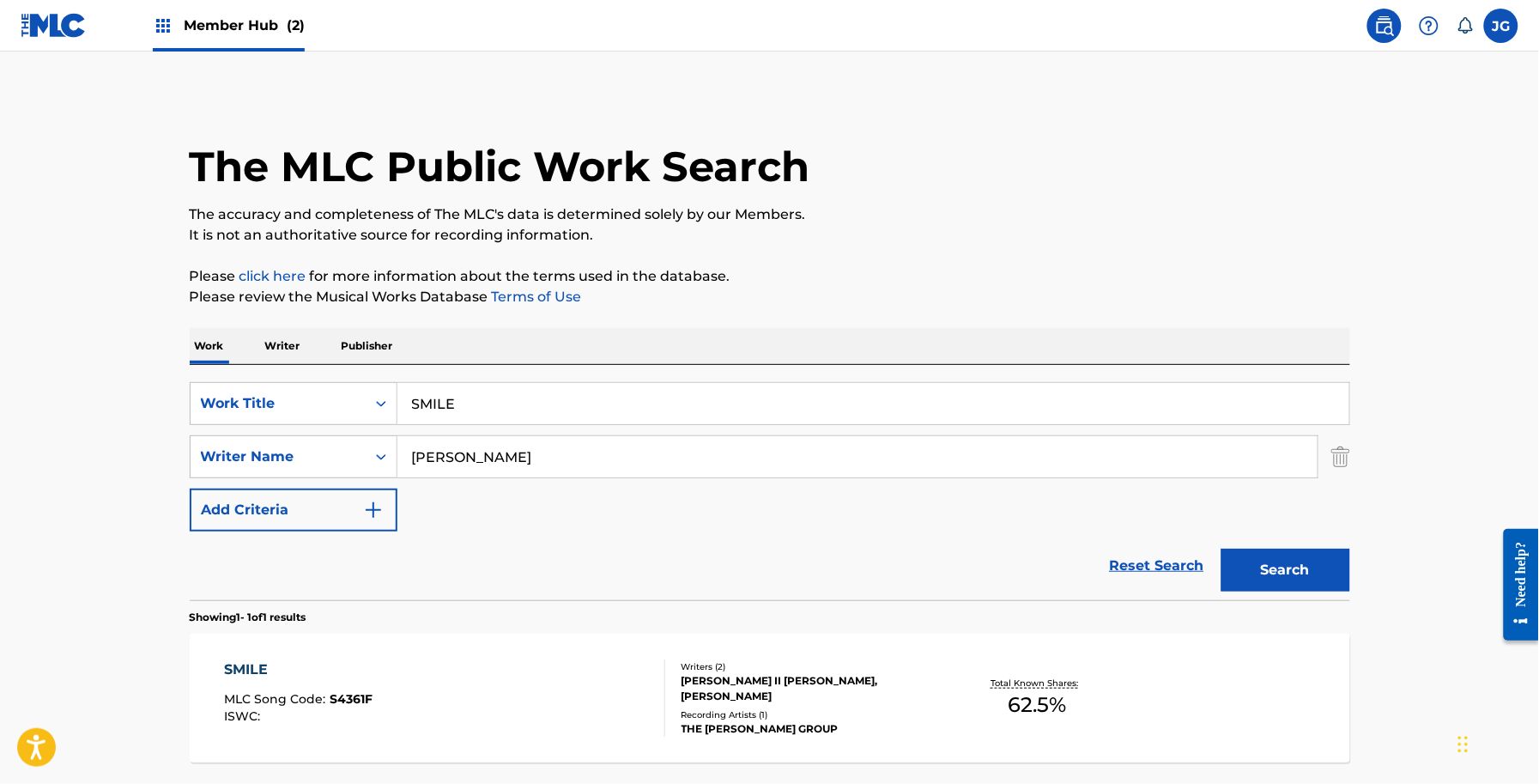
scroll to position [16, 0]
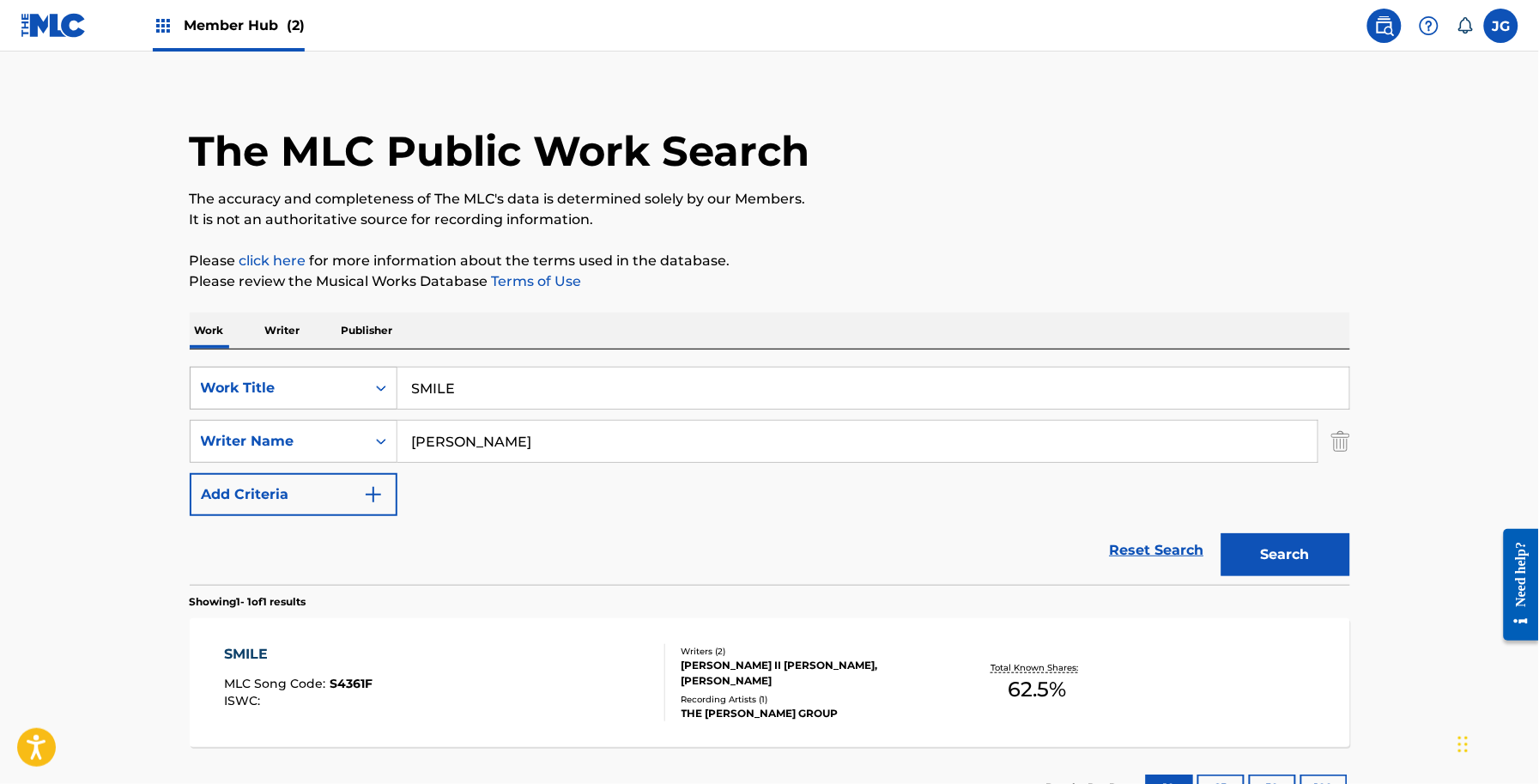
drag, startPoint x: 476, startPoint y: 383, endPoint x: 332, endPoint y: 384, distance: 144.0
click at [332, 384] on div "SearchWithCriteriaf591f55a-4be0-4bef-81fe-28c20b945a4f Work Title SMILE" at bounding box center [770, 388] width 1161 height 43
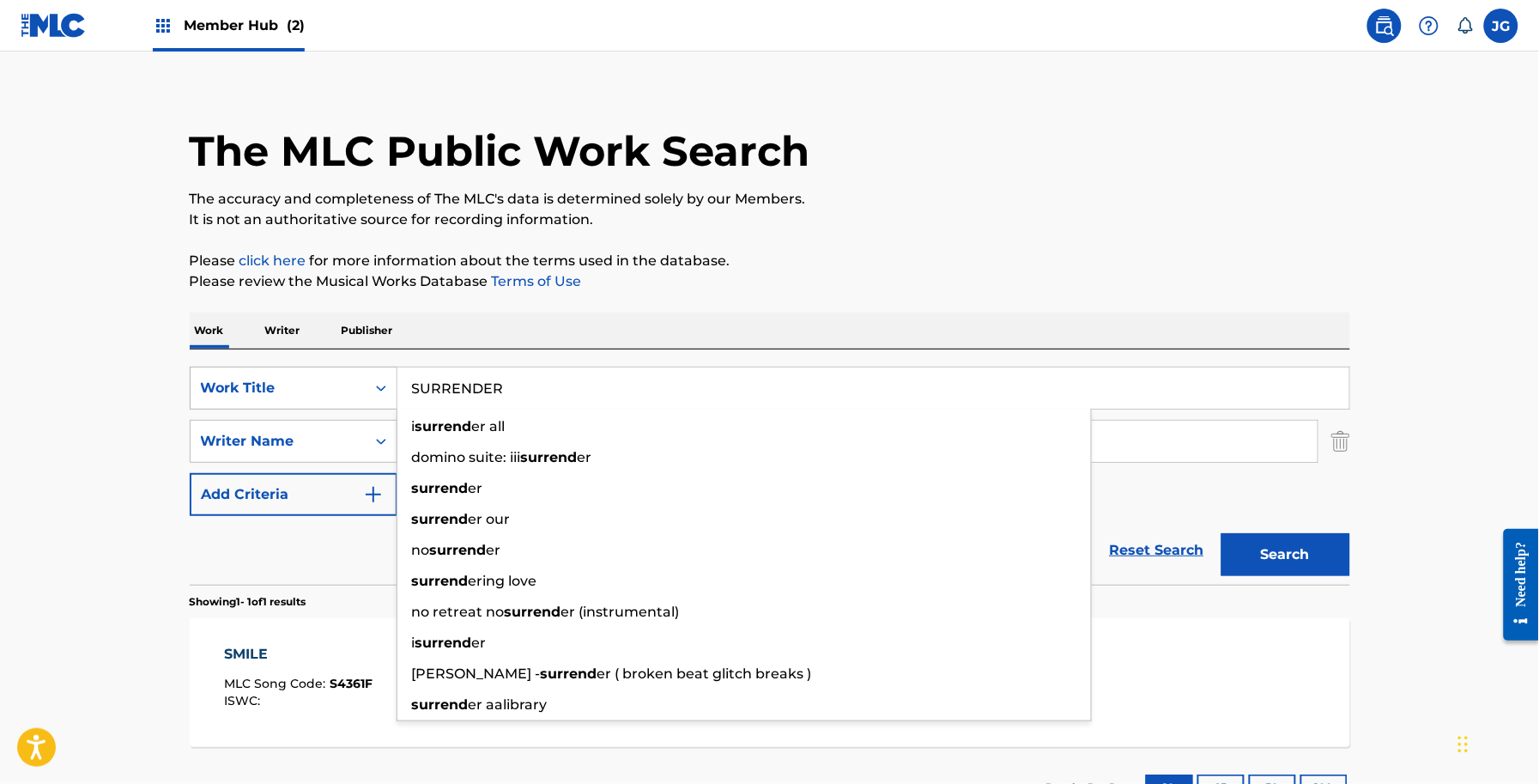
click at [1222, 533] on button "Search" at bounding box center [1286, 554] width 129 height 43
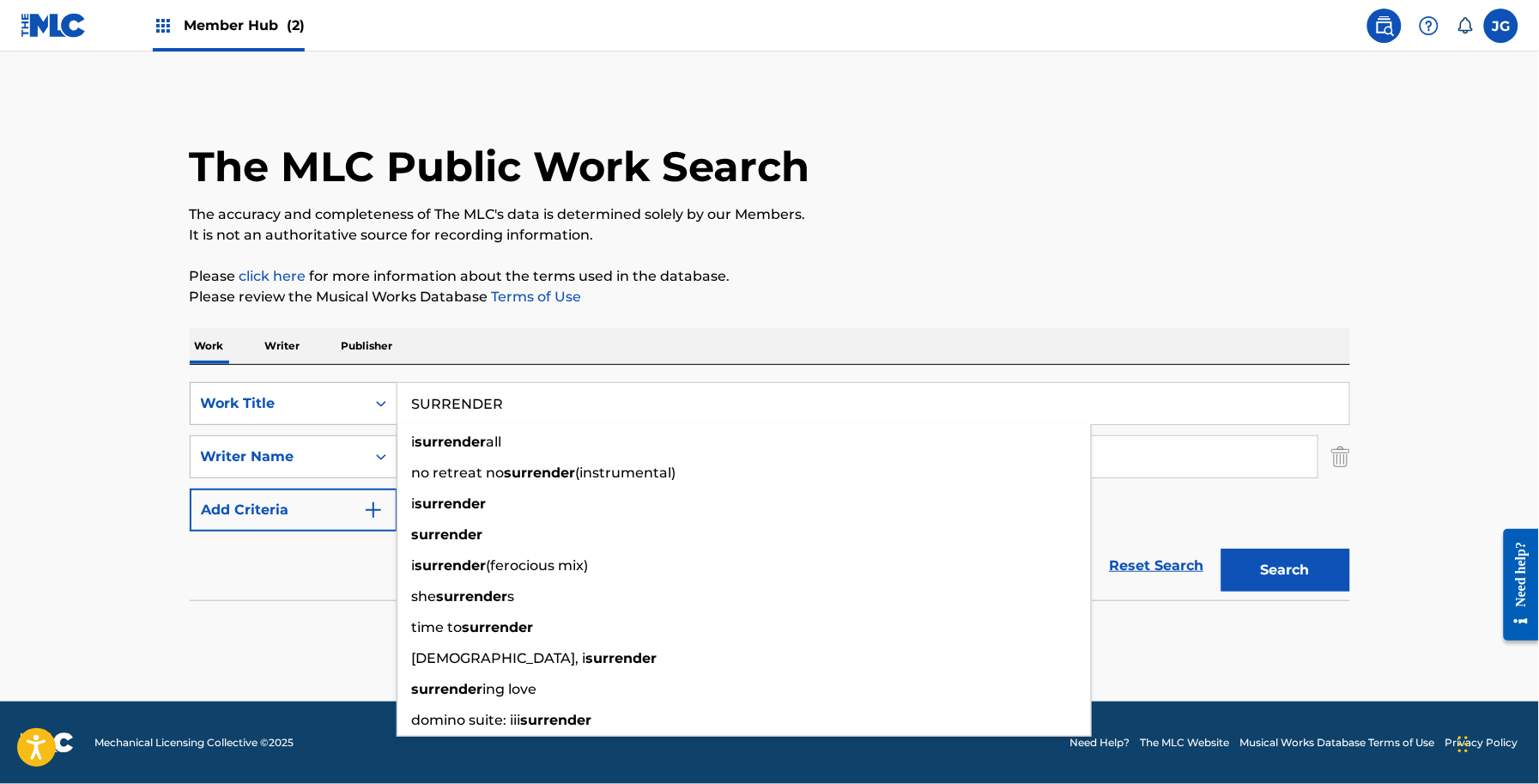
scroll to position [0, 0]
drag, startPoint x: 530, startPoint y: 397, endPoint x: 317, endPoint y: 387, distance: 213.2
click at [317, 387] on div "SearchWithCriteriaf591f55a-4be0-4bef-81fe-28c20b945a4f Work Title SURRENDER i s…" at bounding box center [770, 404] width 1161 height 43
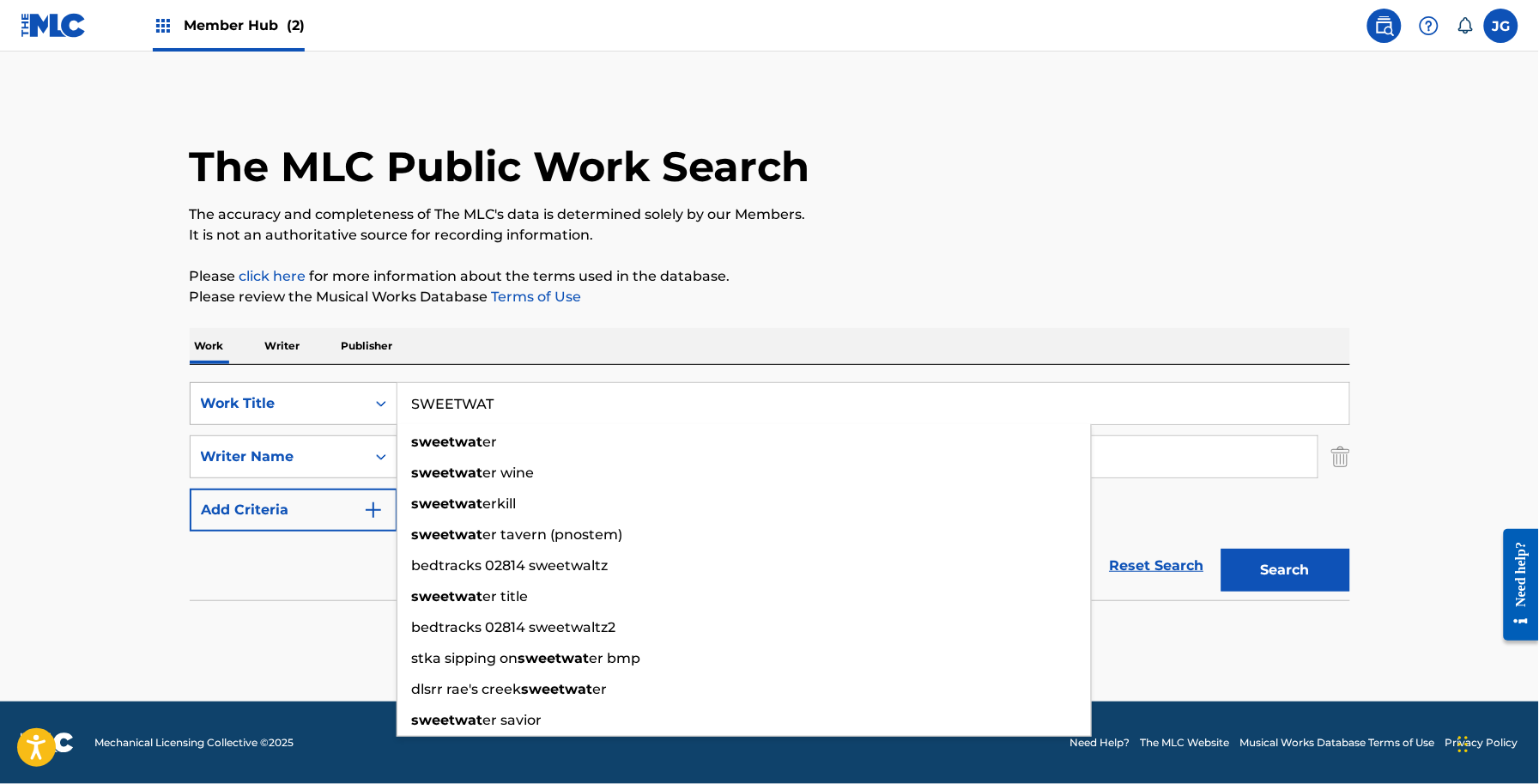
click at [1222, 548] on button "Search" at bounding box center [1286, 570] width 129 height 43
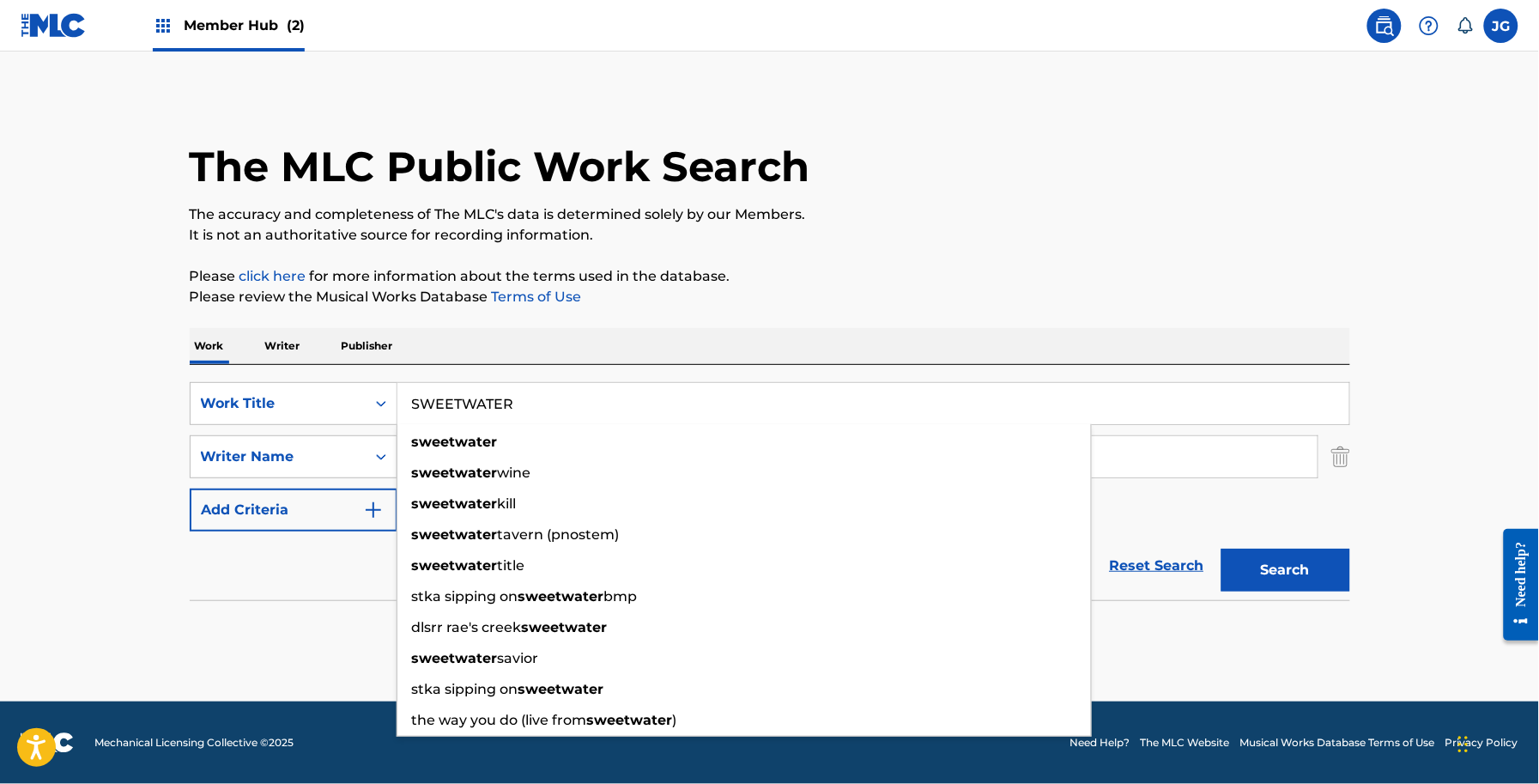
type input "SWEETWATER"
click at [1240, 560] on button "Search" at bounding box center [1286, 570] width 129 height 43
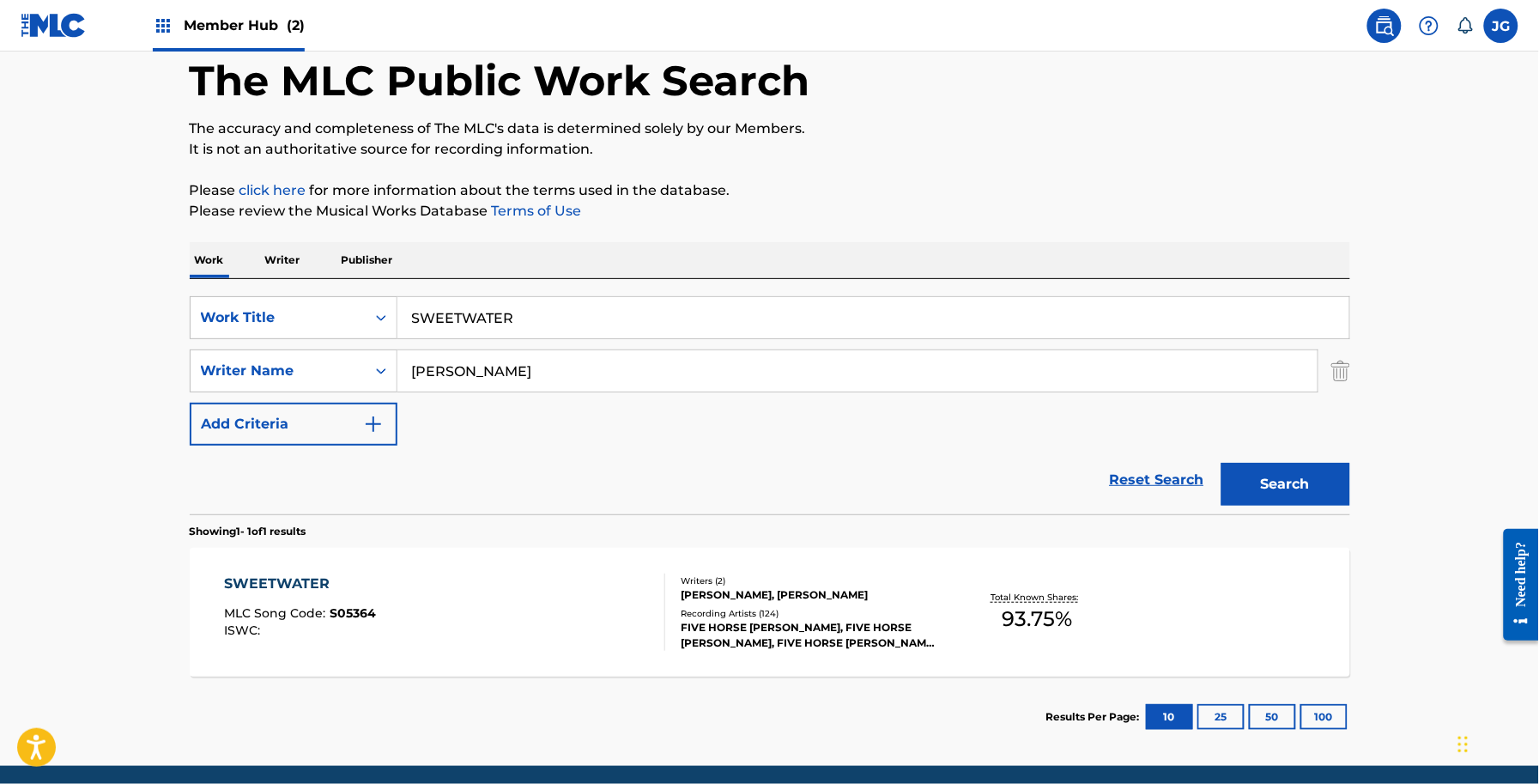
scroll to position [150, 0]
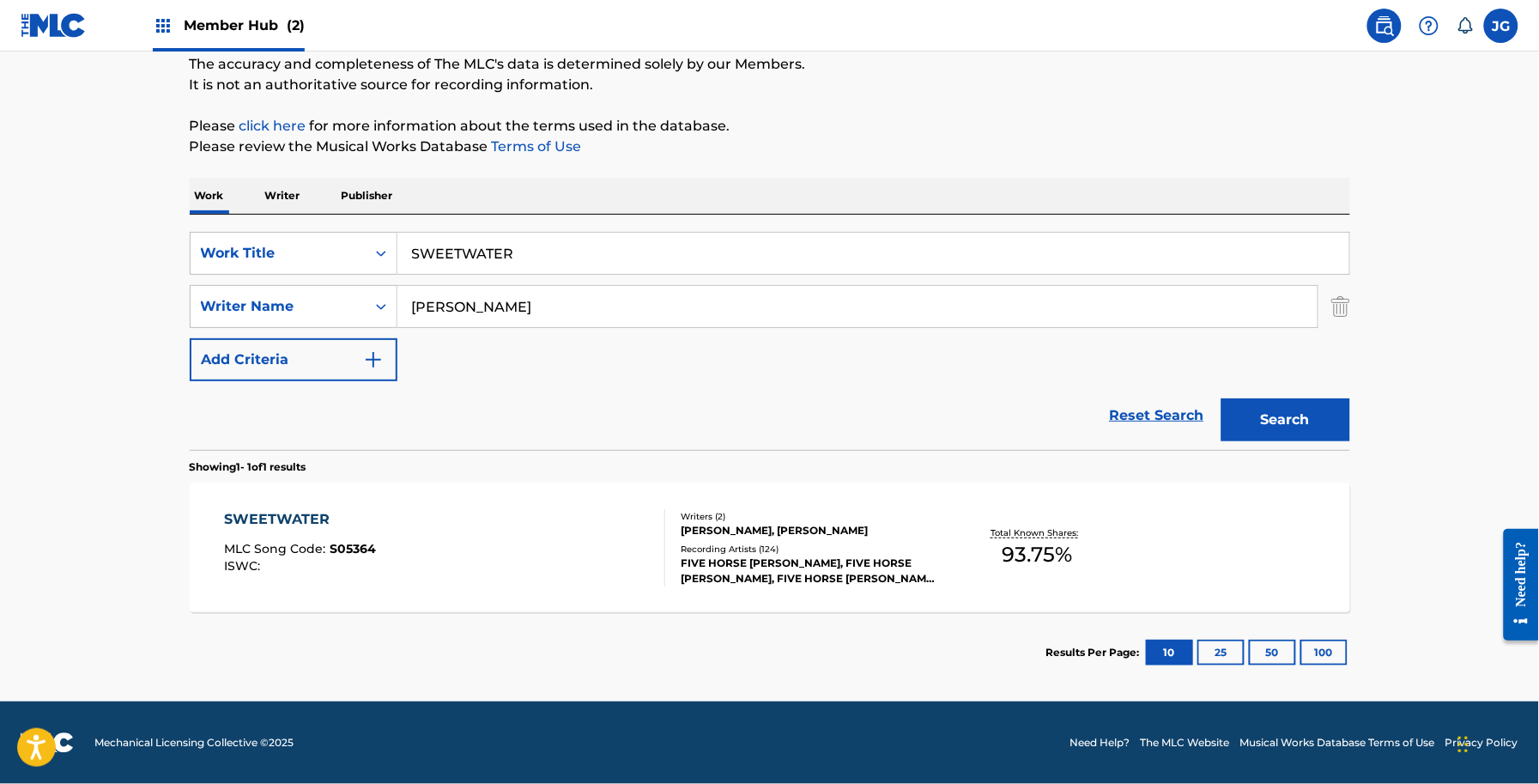
click at [928, 533] on div "ALLEN SHAMBLIN, JON VEZNER" at bounding box center [810, 531] width 259 height 16
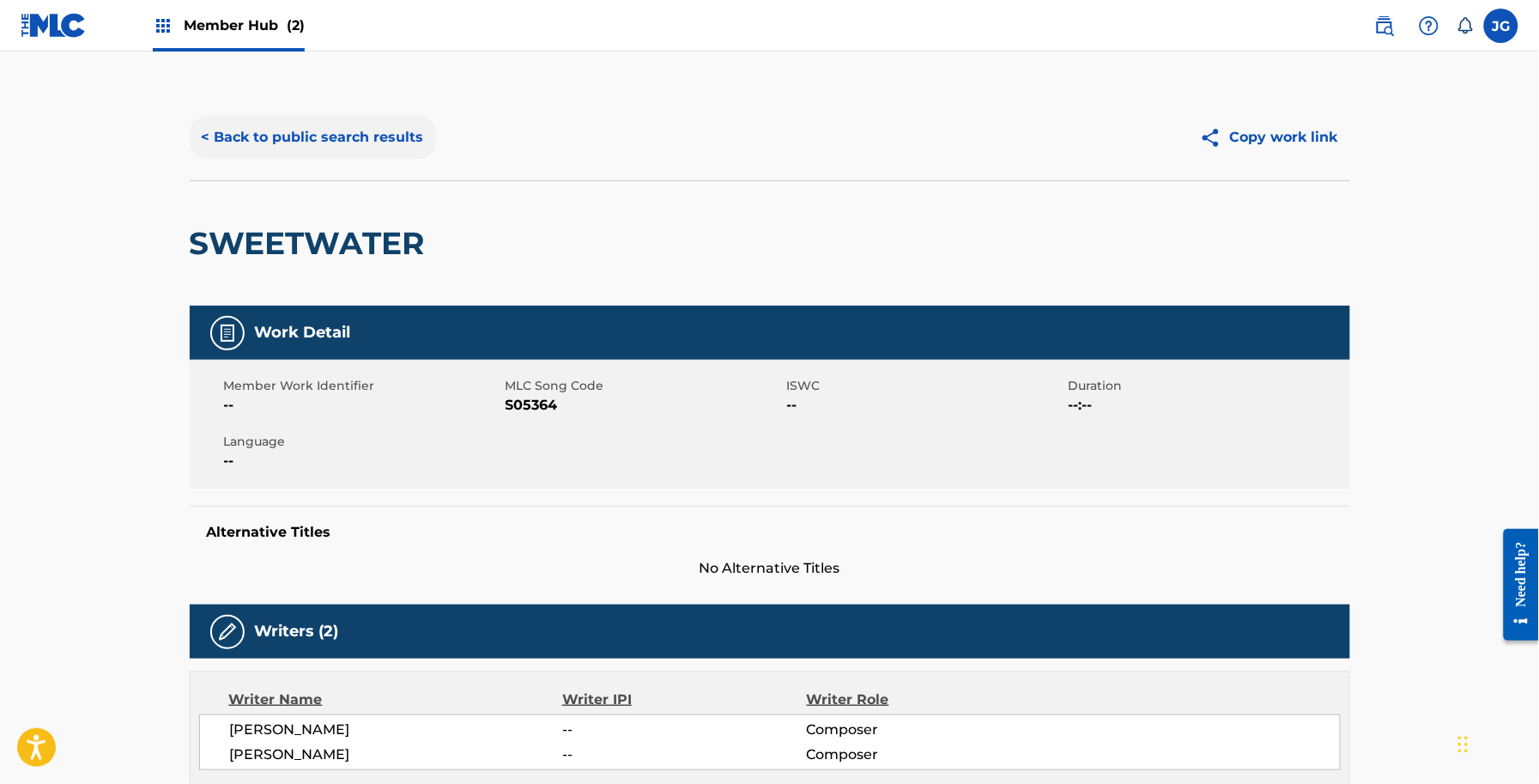
click at [386, 138] on button "< Back to public search results" at bounding box center [313, 137] width 246 height 43
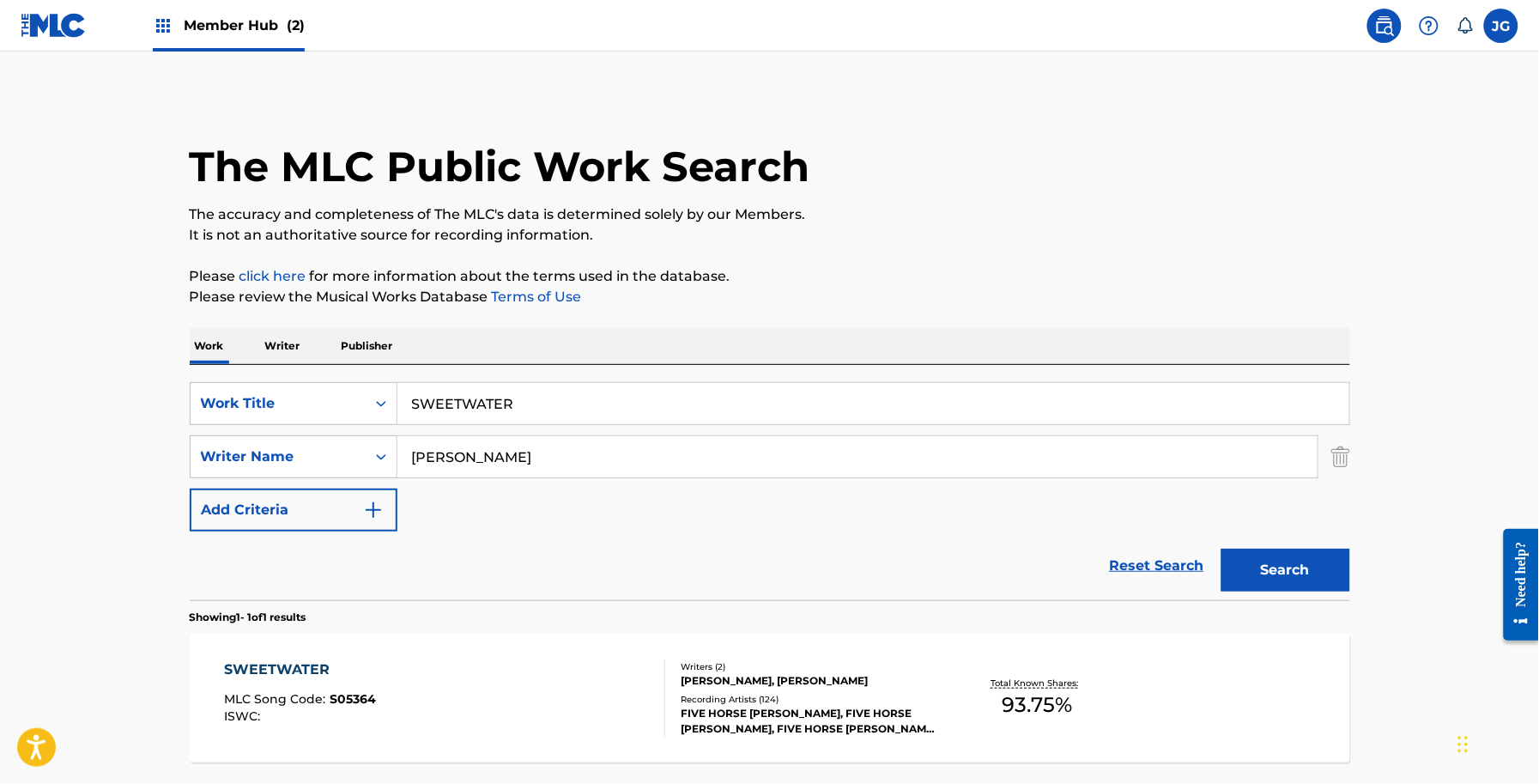
scroll to position [51, 0]
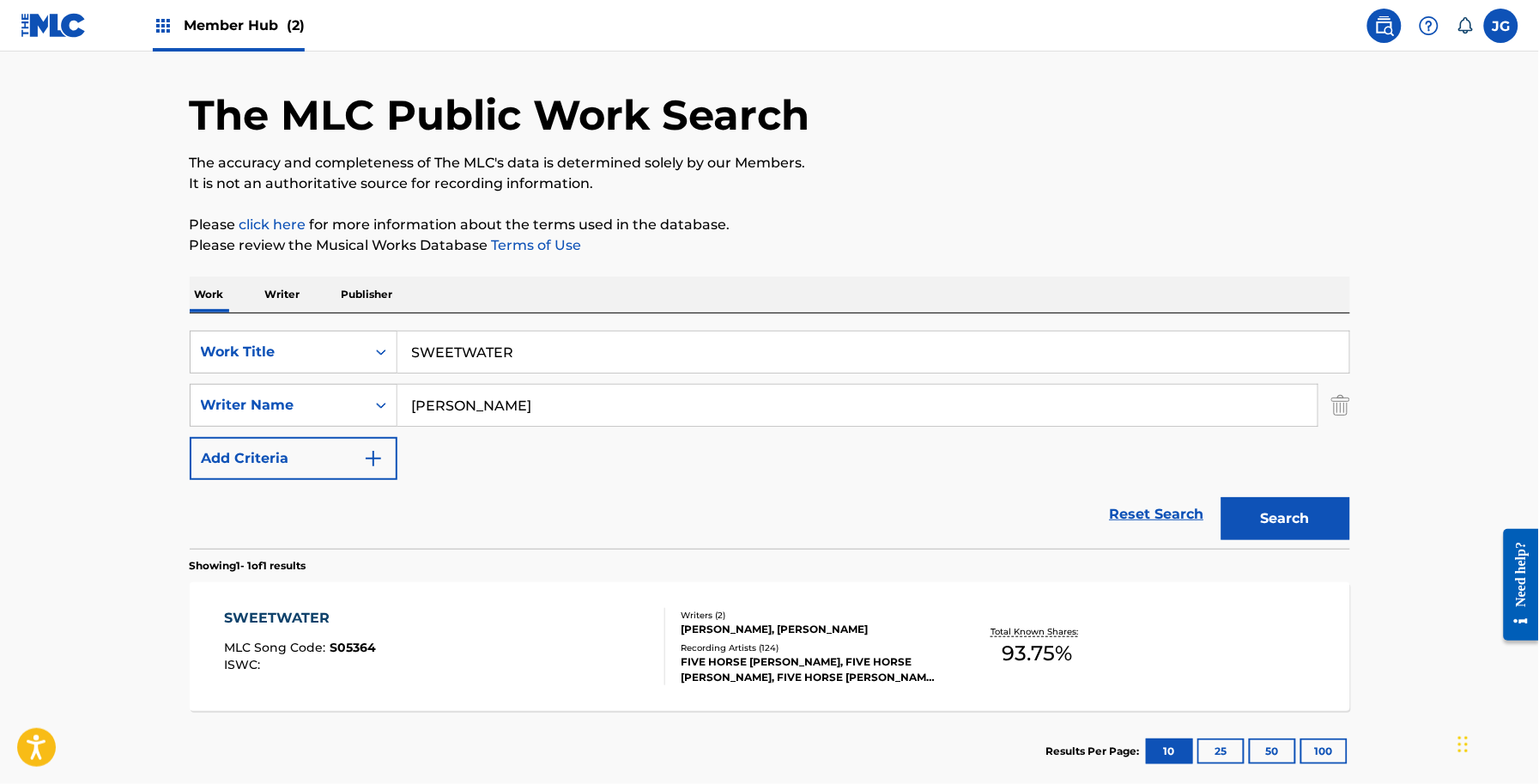
click at [374, 610] on div "SWEETWATER" at bounding box center [300, 617] width 152 height 20
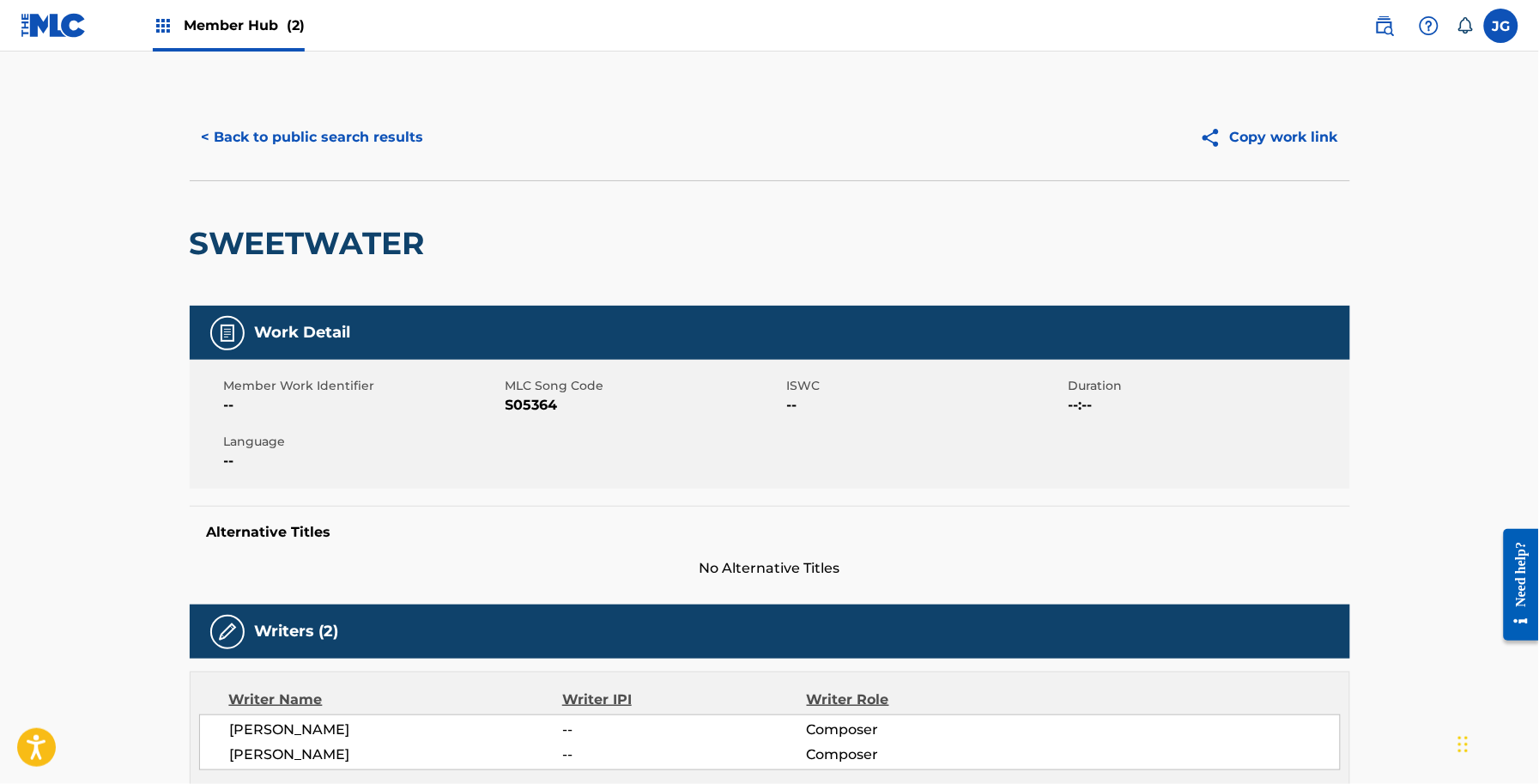
click at [516, 405] on span "S05364" at bounding box center [644, 405] width 278 height 20
copy span "S05364"
click at [320, 126] on button "< Back to public search results" at bounding box center [313, 137] width 246 height 43
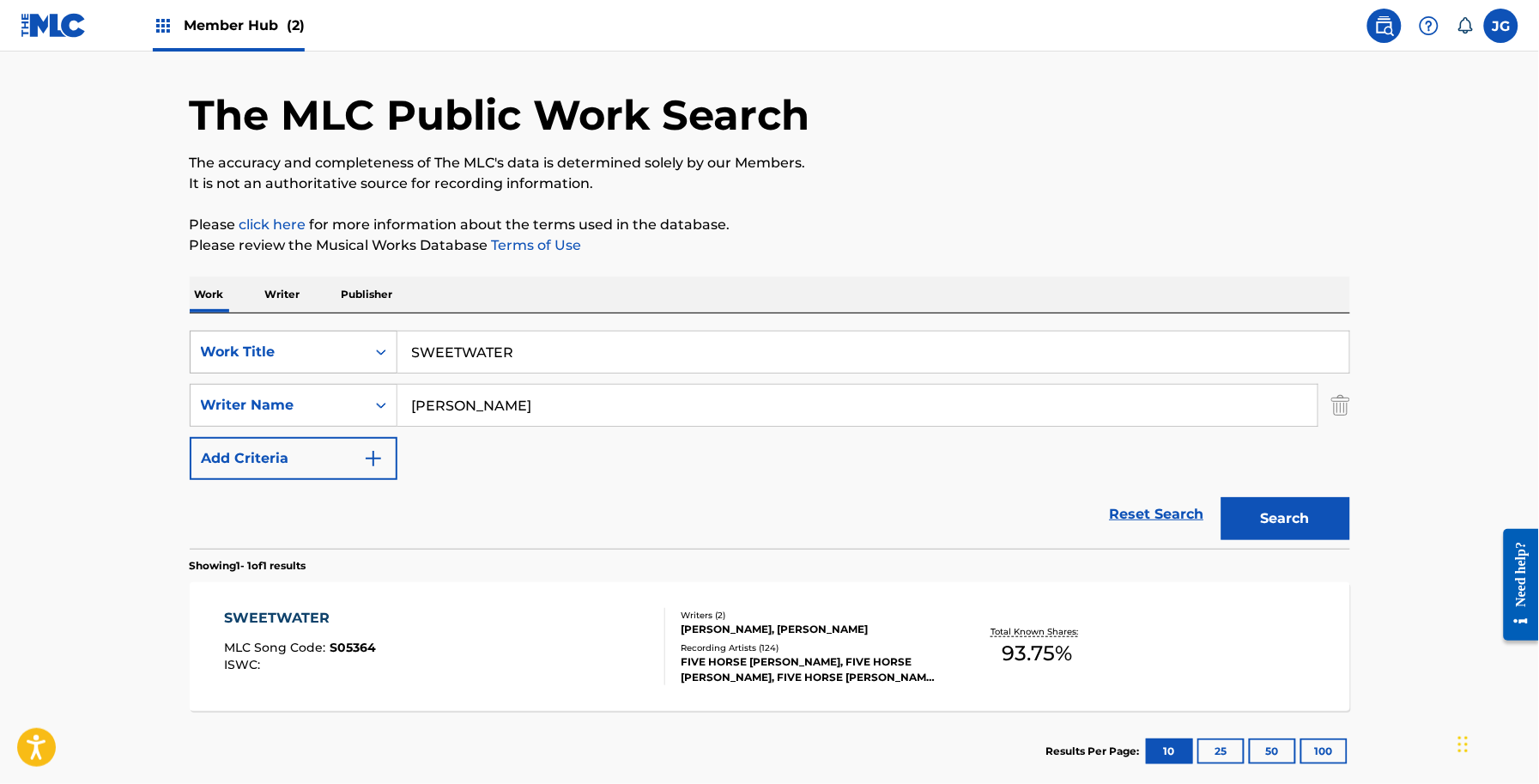
drag, startPoint x: 591, startPoint y: 341, endPoint x: 331, endPoint y: 359, distance: 260.6
click at [331, 359] on div "SearchWithCriteriaf591f55a-4be0-4bef-81fe-28c20b945a4f Work Title SWEETWATER" at bounding box center [770, 352] width 1161 height 43
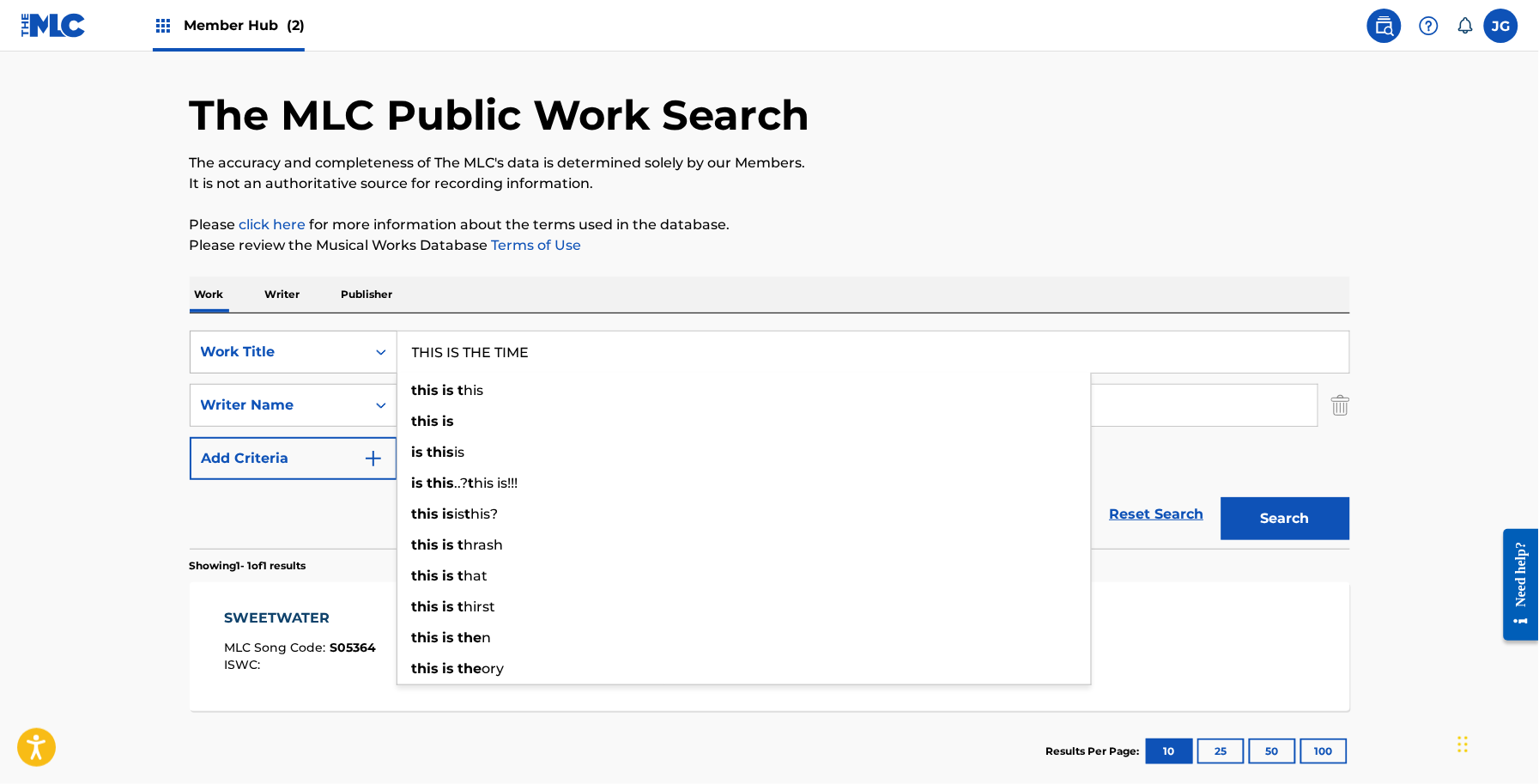
type input "THIS IS THE TIME"
click at [1222, 497] on button "Search" at bounding box center [1286, 518] width 129 height 43
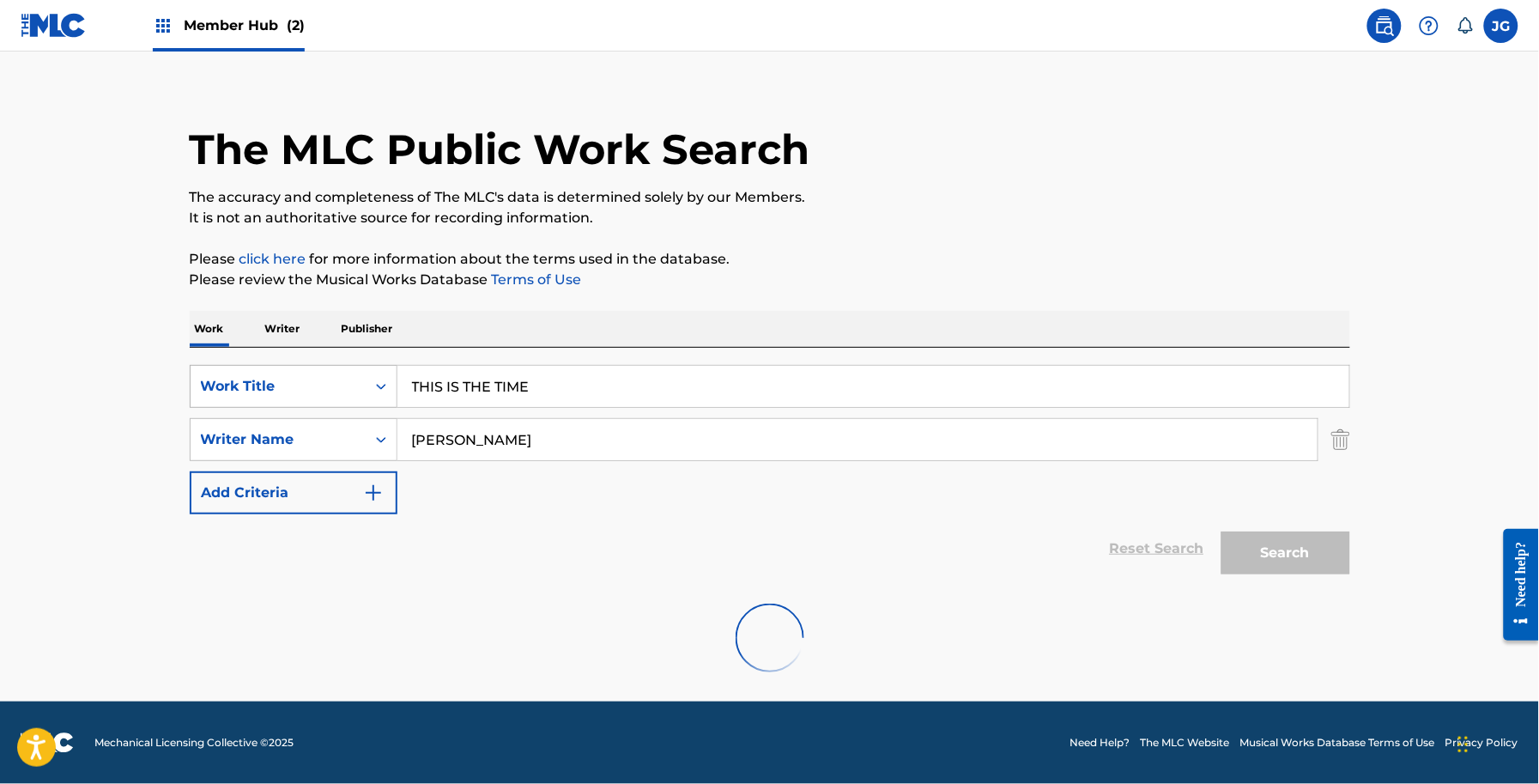
scroll to position [16, 0]
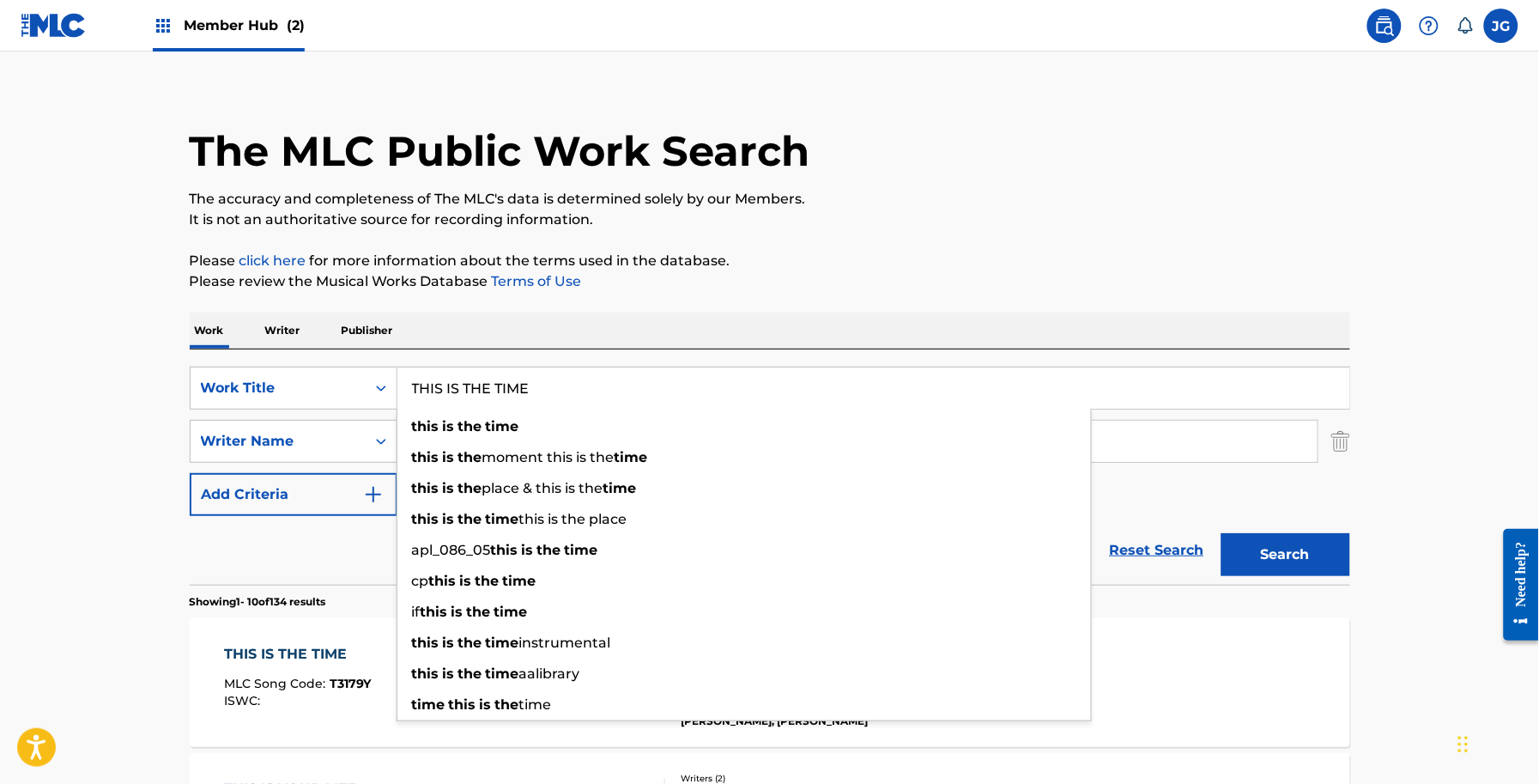
click at [837, 168] on div "The MLC Public Work Search" at bounding box center [770, 141] width 1161 height 125
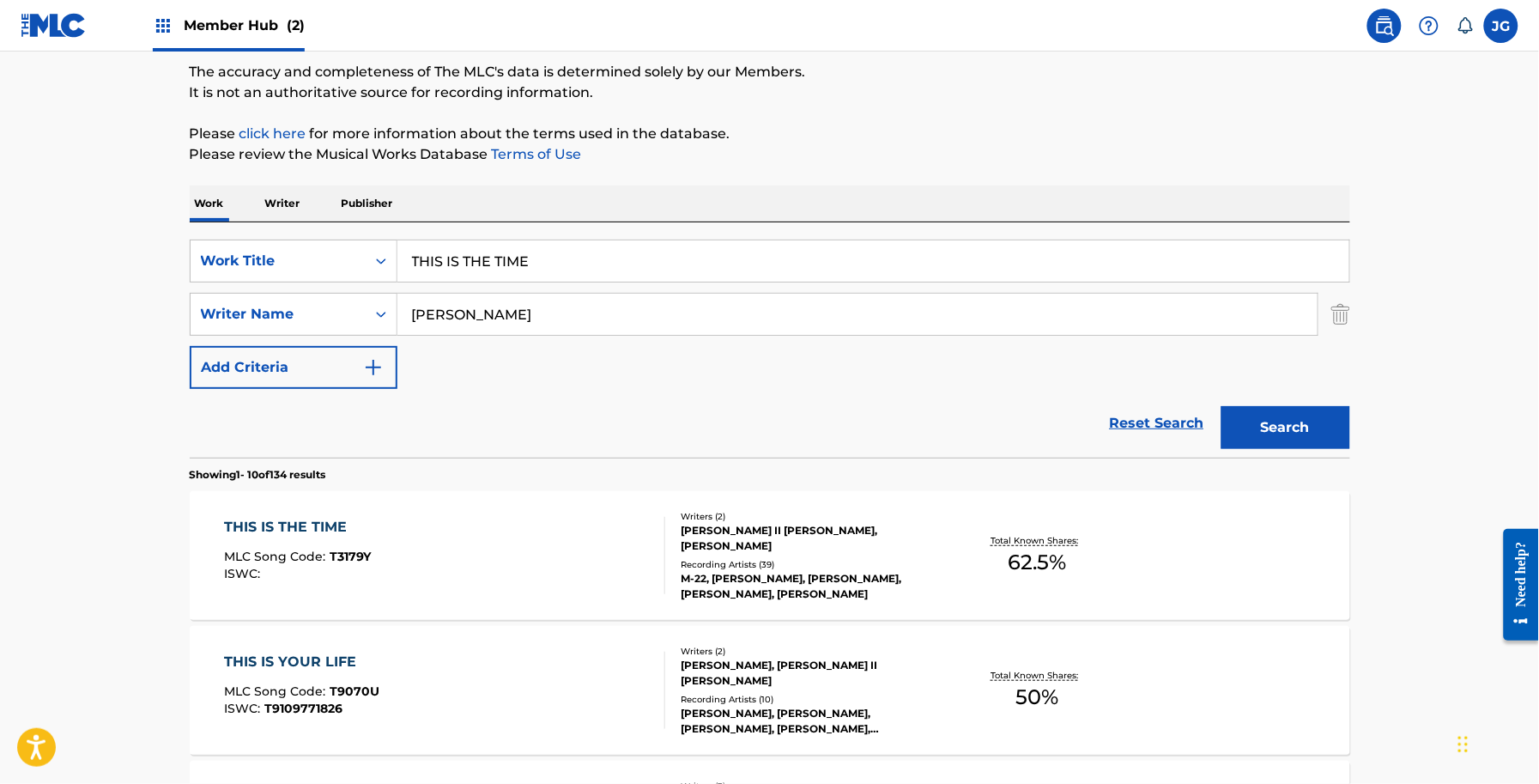
scroll to position [444, 0]
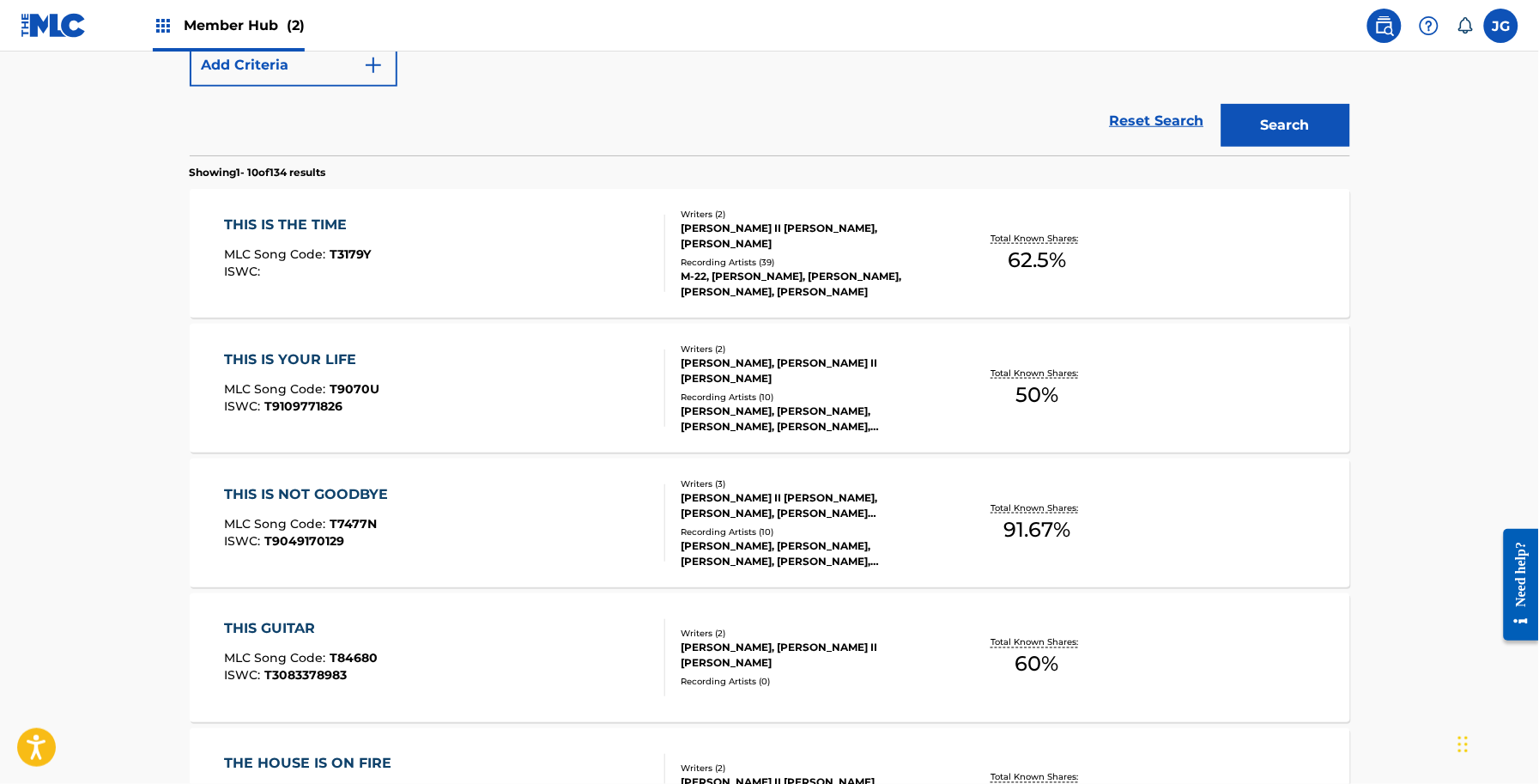
click at [784, 236] on div "JAMES ALLEN II SHAMBLIN, DEBORAH ALLEN" at bounding box center [810, 236] width 259 height 31
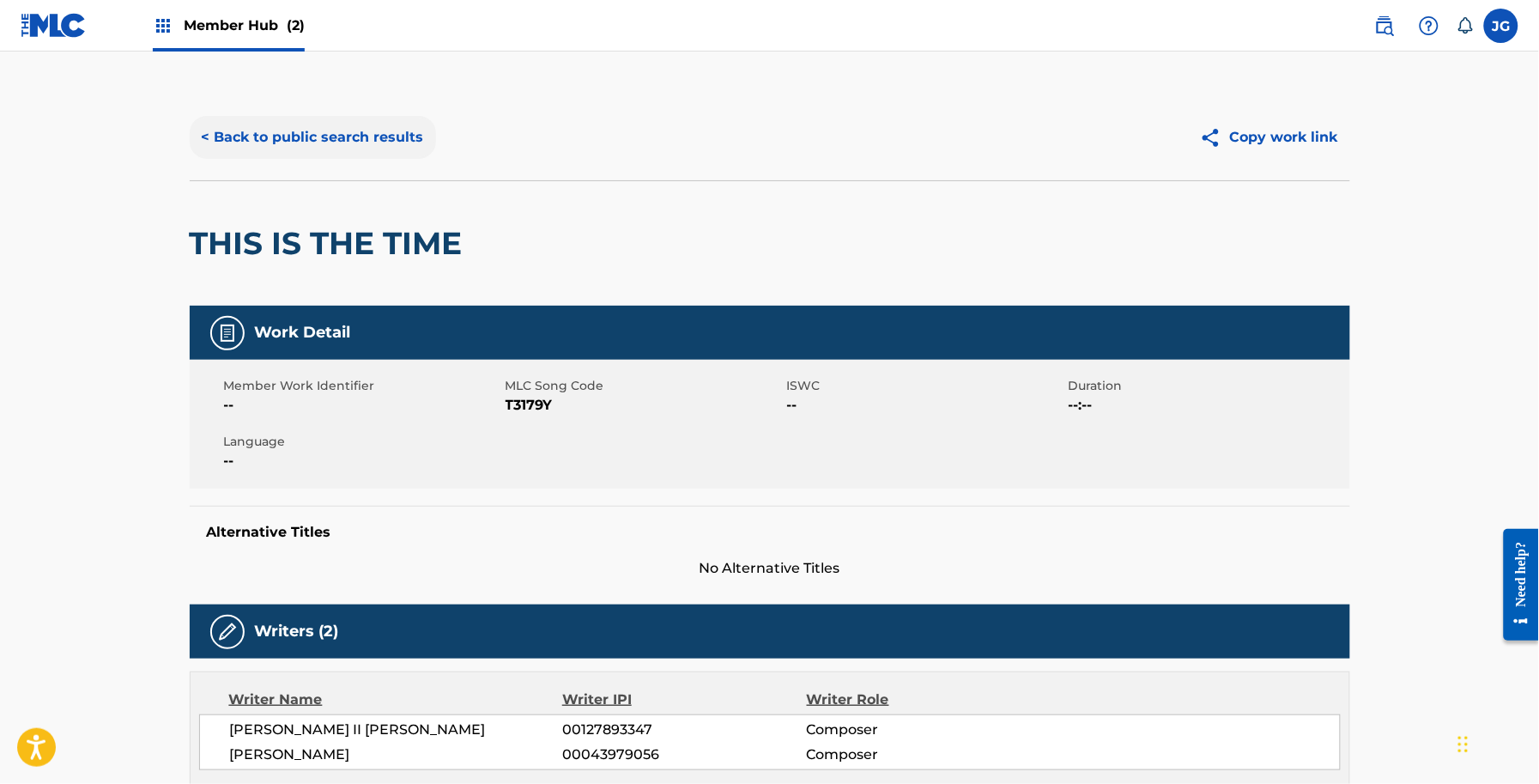
click at [245, 113] on div "< Back to public search results Copy work link" at bounding box center [770, 137] width 1161 height 85
click at [246, 120] on button "< Back to public search results" at bounding box center [313, 137] width 246 height 43
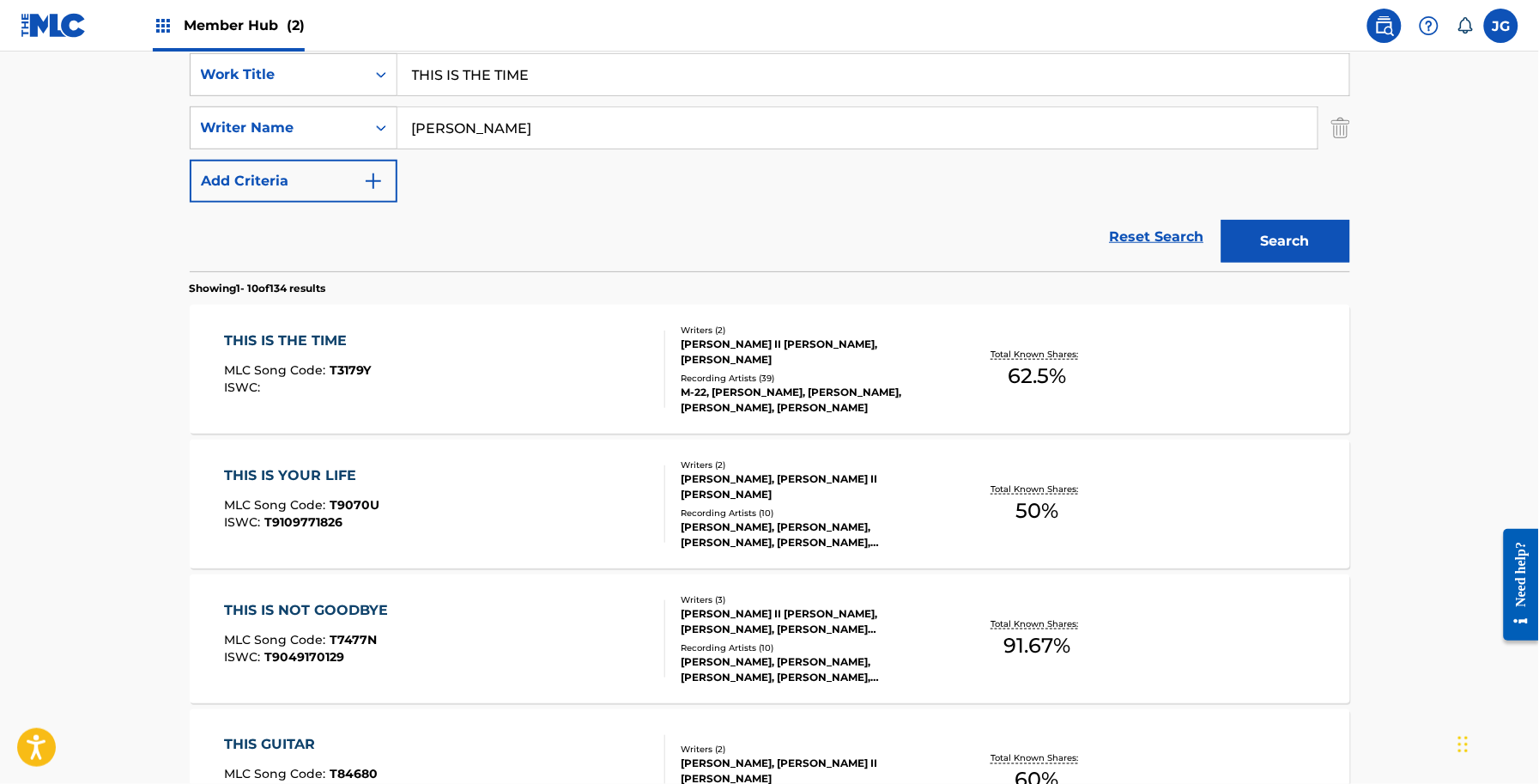
scroll to position [328, 0]
drag, startPoint x: 606, startPoint y: 84, endPoint x: 333, endPoint y: 60, distance: 274.1
click at [333, 61] on div "SearchWithCriteriaf591f55a-4be0-4bef-81fe-28c20b945a4f Work Title THIS IS THE T…" at bounding box center [770, 76] width 1161 height 43
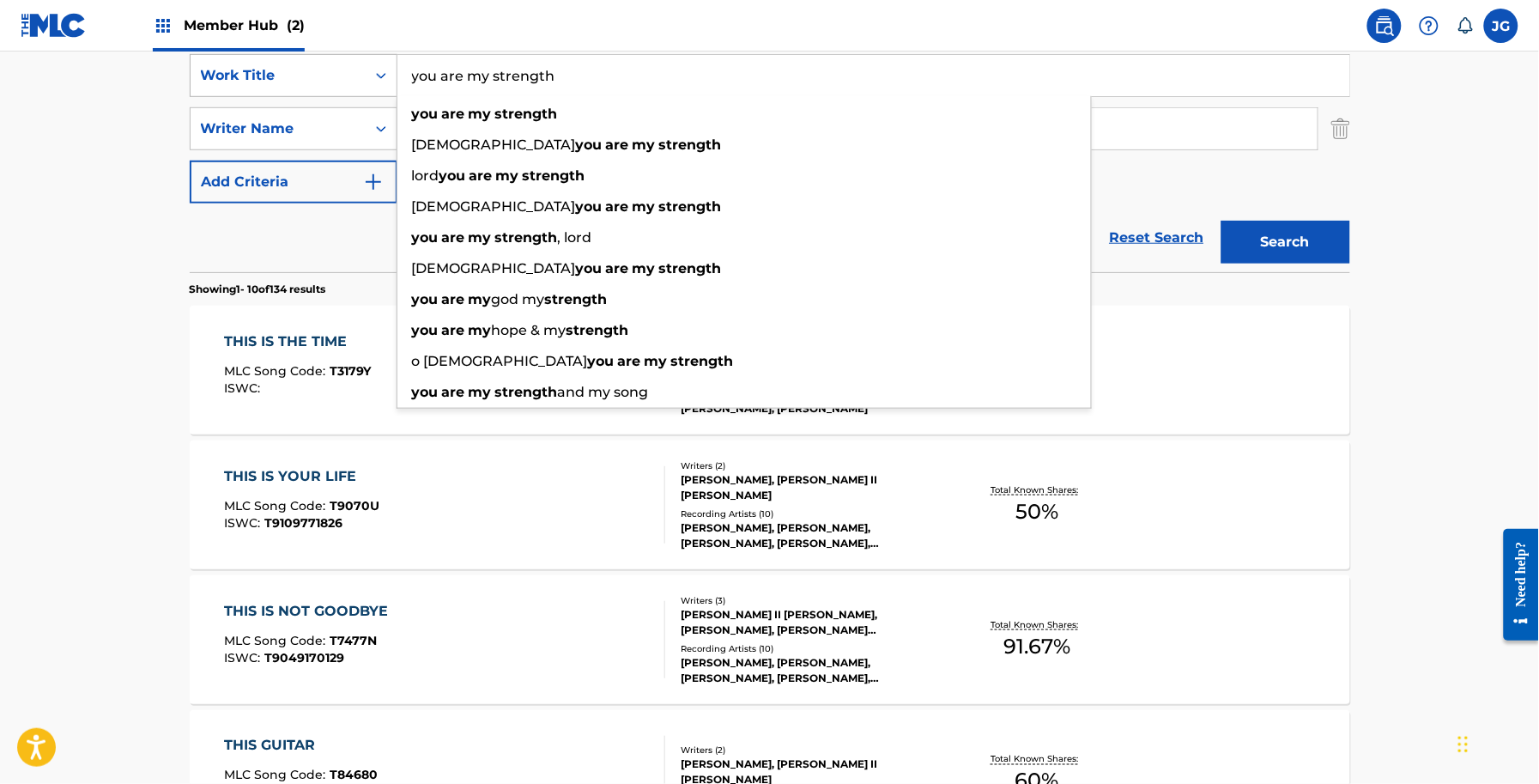
type input "you are my strength"
click at [1222, 220] on button "Search" at bounding box center [1286, 242] width 129 height 43
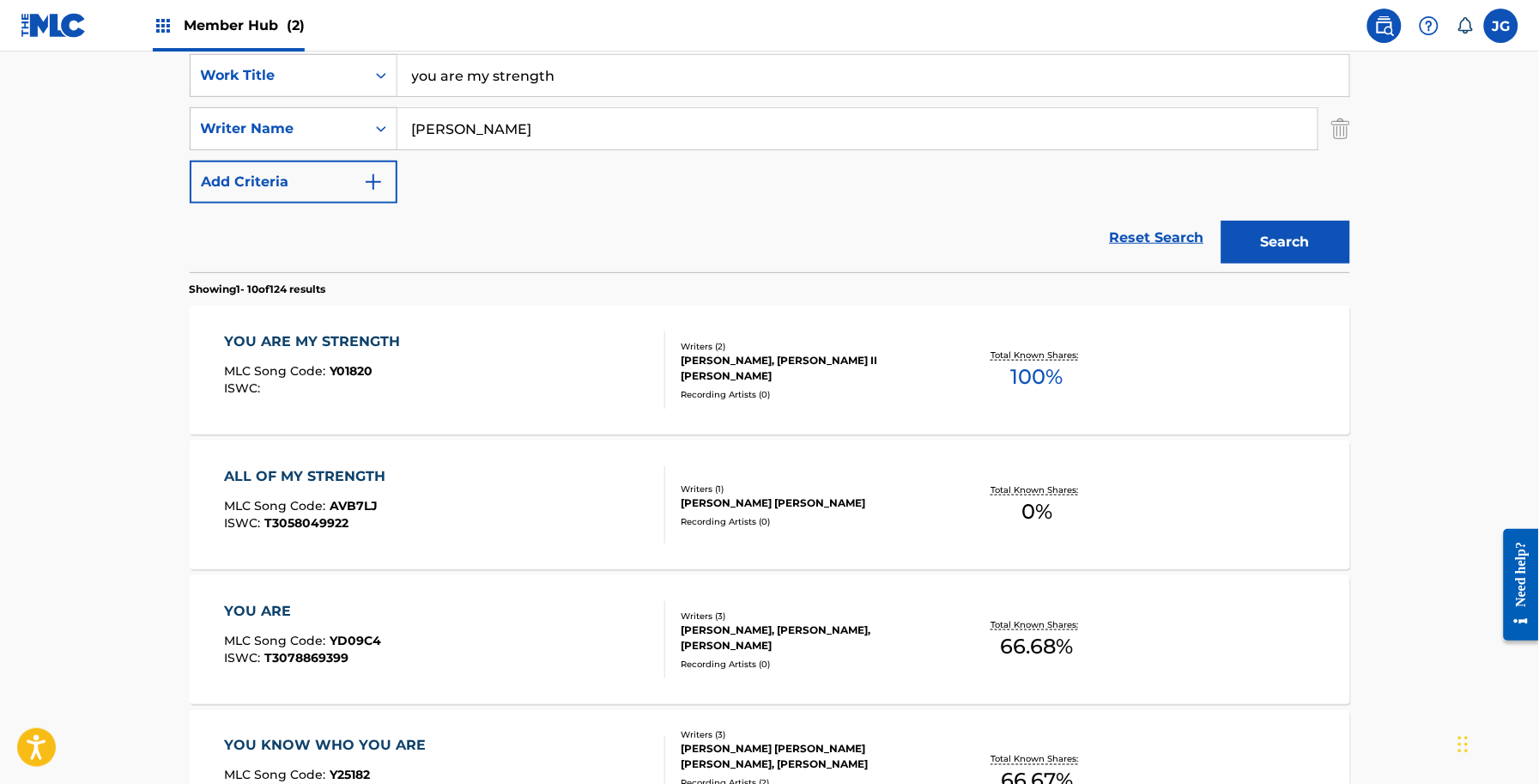
click at [480, 396] on div "YOU ARE MY STRENGTH MLC Song Code : Y01820 ISWC :" at bounding box center [444, 370] width 442 height 78
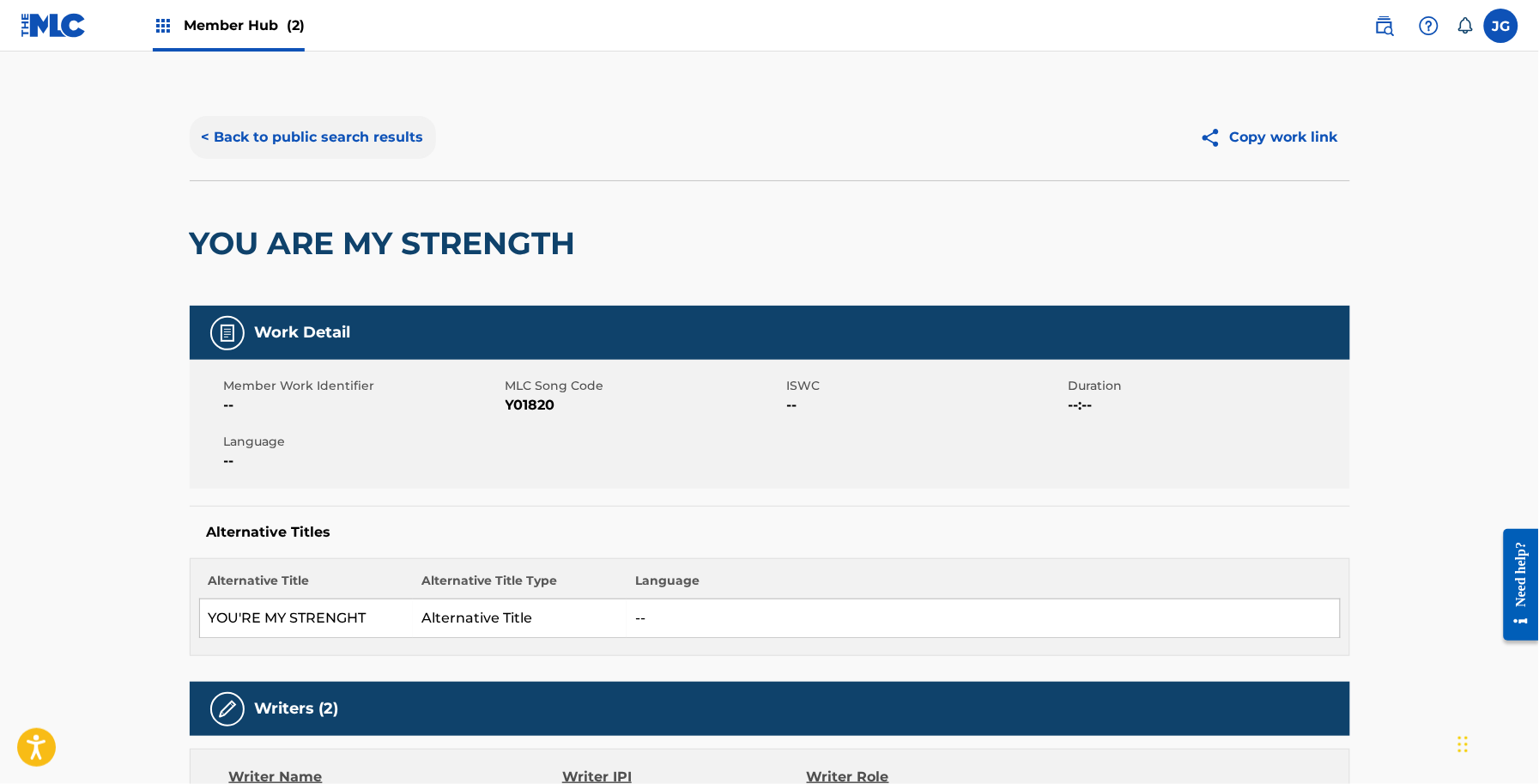
click at [346, 136] on button "< Back to public search results" at bounding box center [313, 137] width 246 height 43
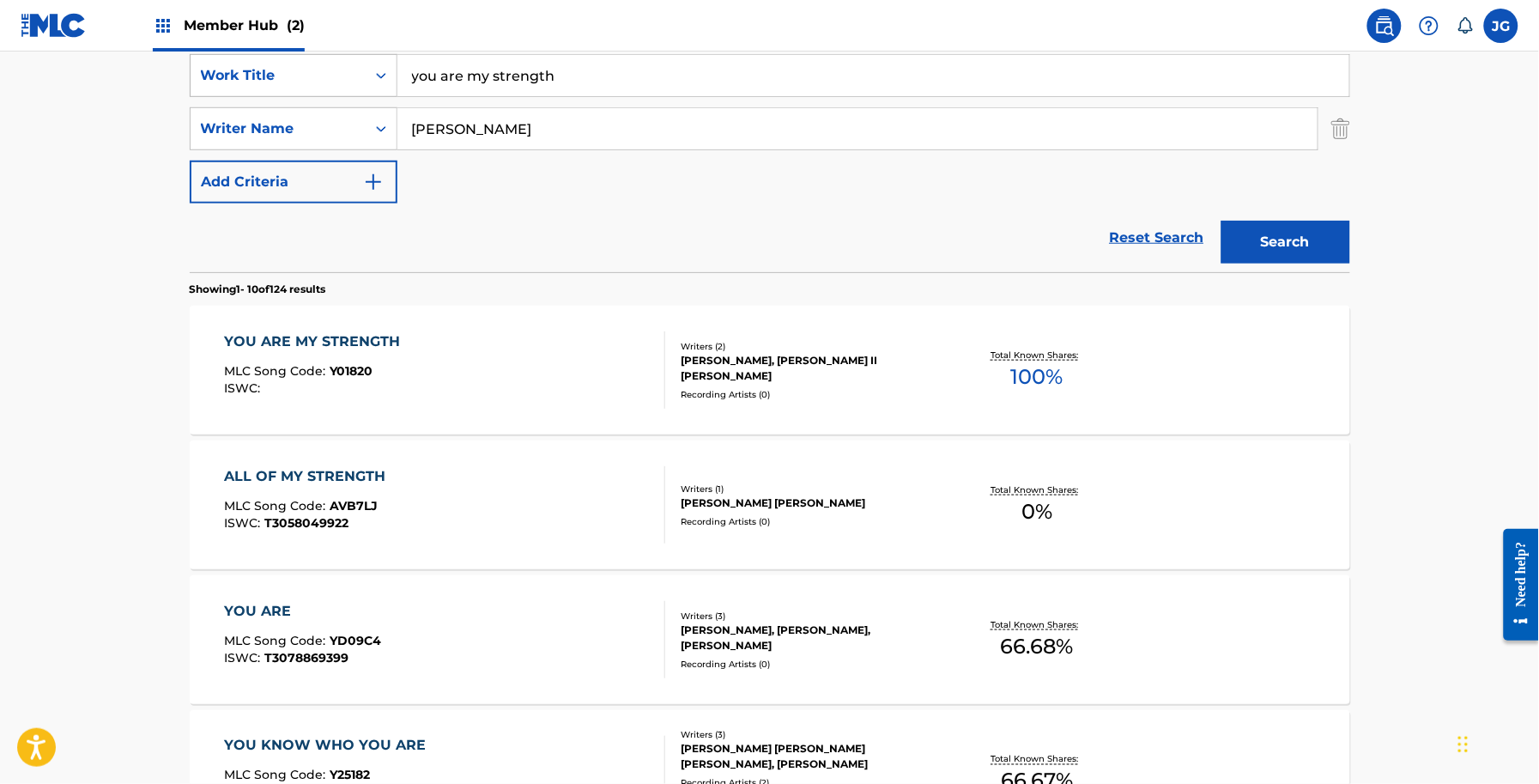
drag, startPoint x: 651, startPoint y: 82, endPoint x: 227, endPoint y: 57, distance: 424.7
click at [228, 57] on div "SearchWithCriteriaf591f55a-4be0-4bef-81fe-28c20b945a4f Work Title you are my st…" at bounding box center [770, 76] width 1161 height 43
type input "you can't walk this road alone"
click at [1222, 220] on button "Search" at bounding box center [1286, 242] width 129 height 43
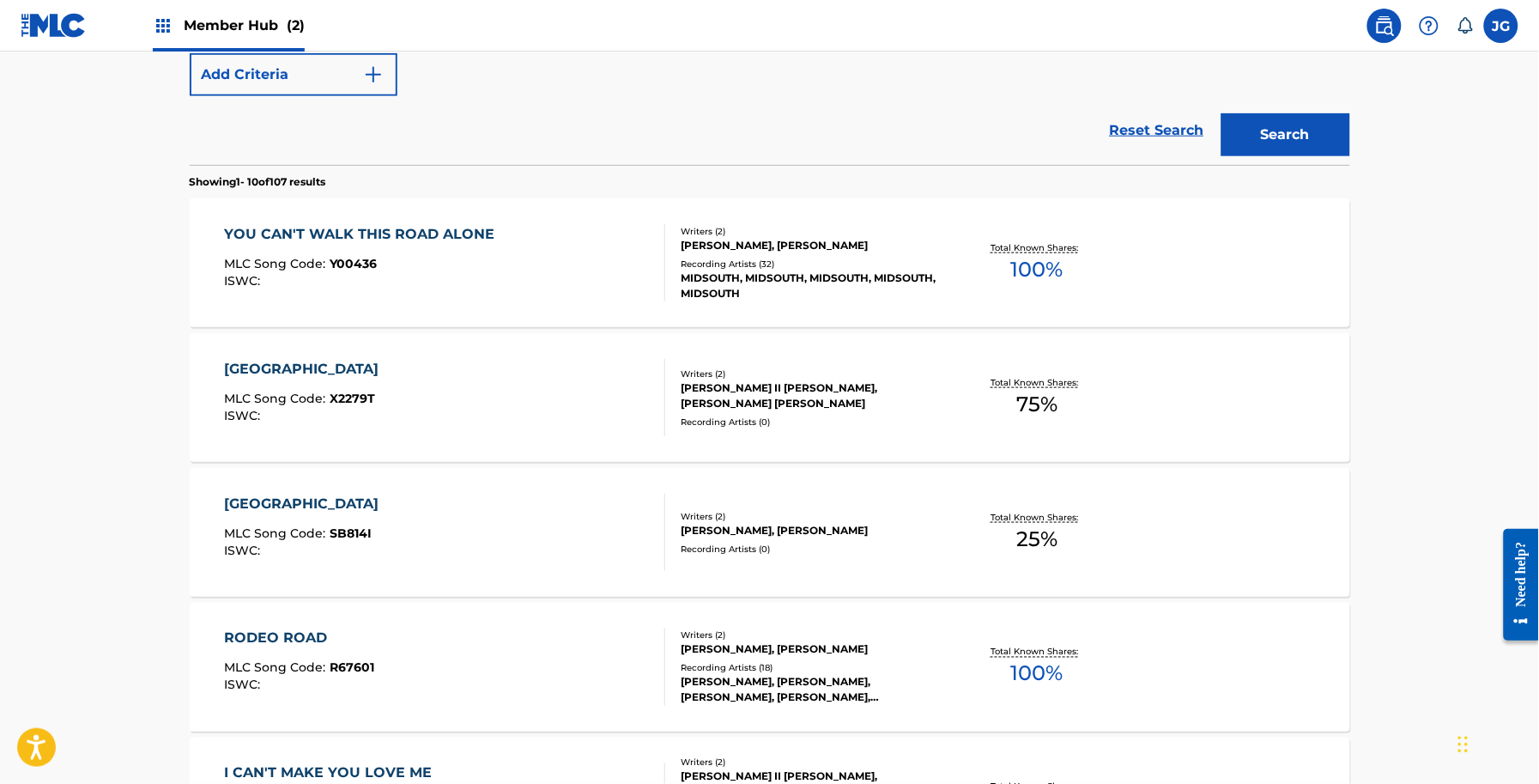
click at [546, 292] on div "YOU CAN'T WALK THIS ROAD ALONE MLC Song Code : Y00436 ISWC :" at bounding box center [444, 263] width 442 height 78
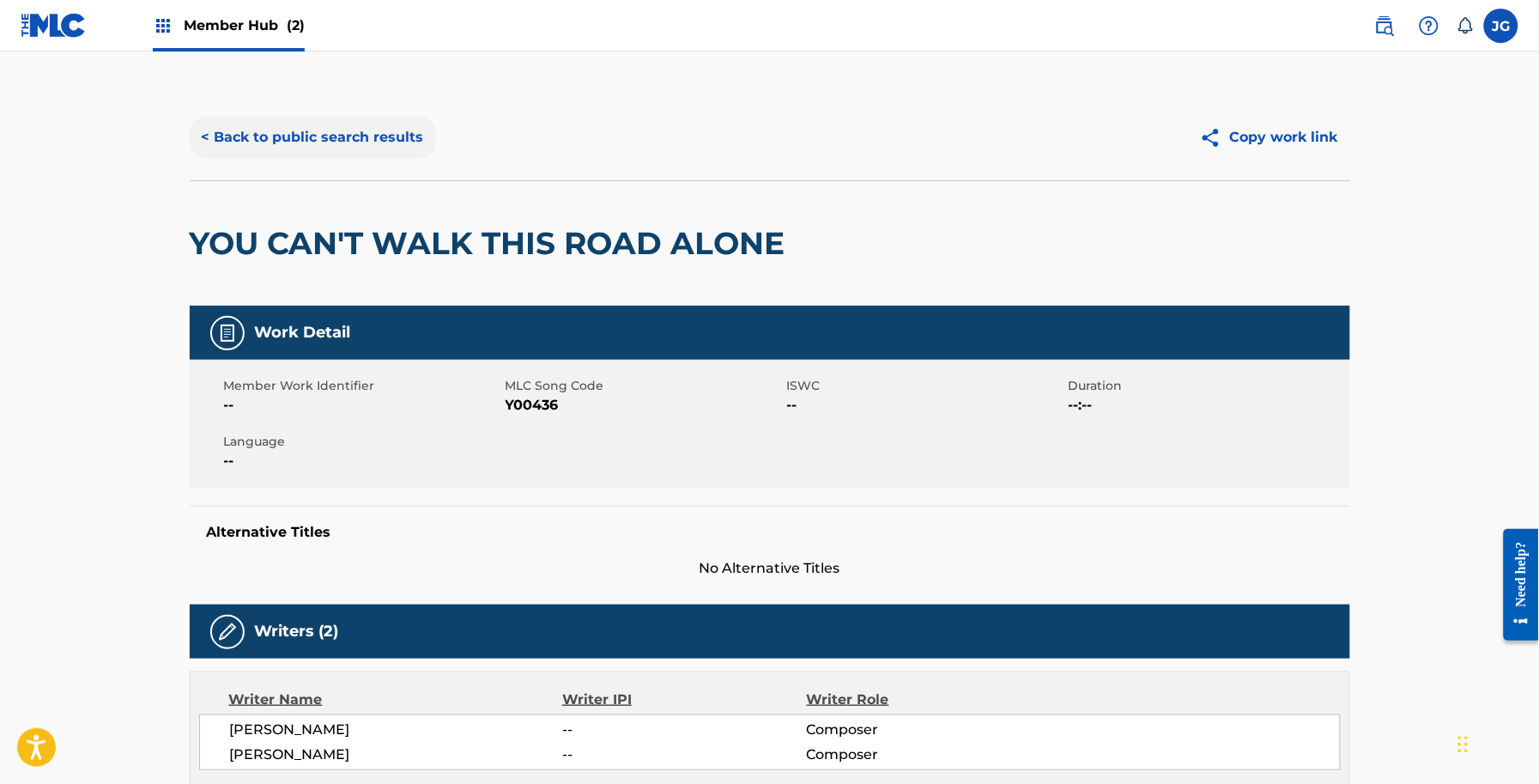
click at [413, 146] on button "< Back to public search results" at bounding box center [313, 137] width 246 height 43
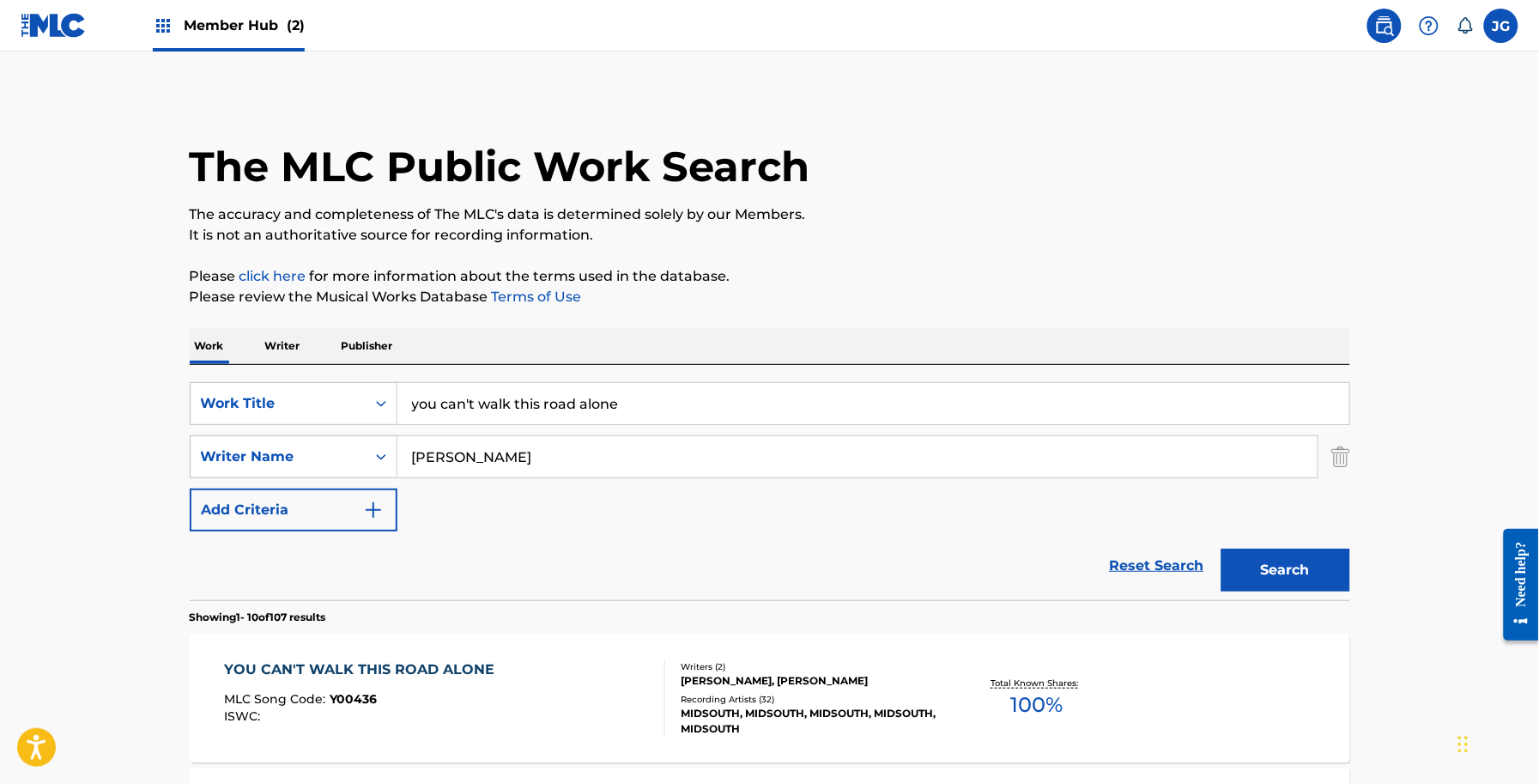
drag, startPoint x: 644, startPoint y: 399, endPoint x: 127, endPoint y: 376, distance: 517.5
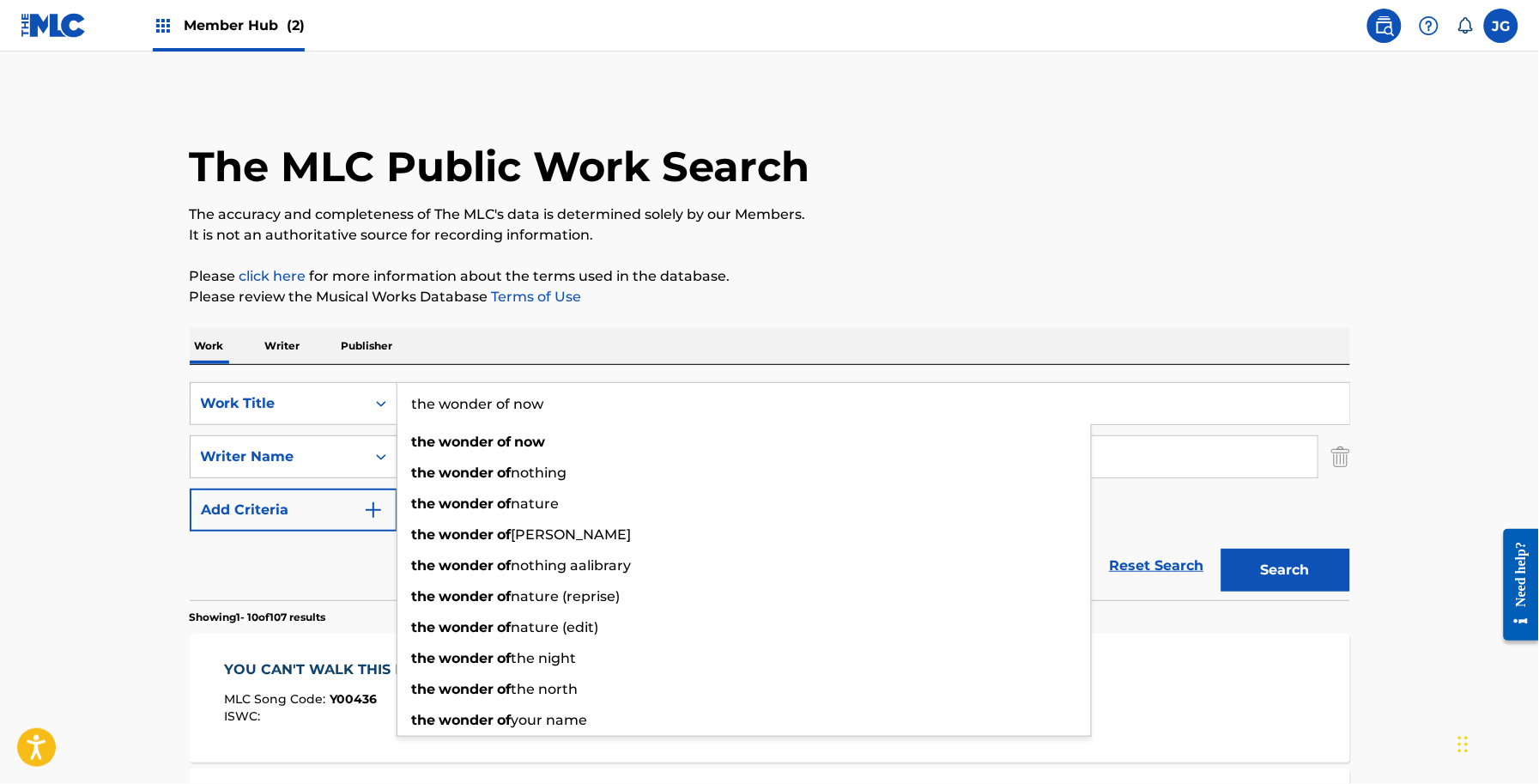
type input "the wonder of now"
click at [1222, 548] on button "Search" at bounding box center [1286, 570] width 129 height 43
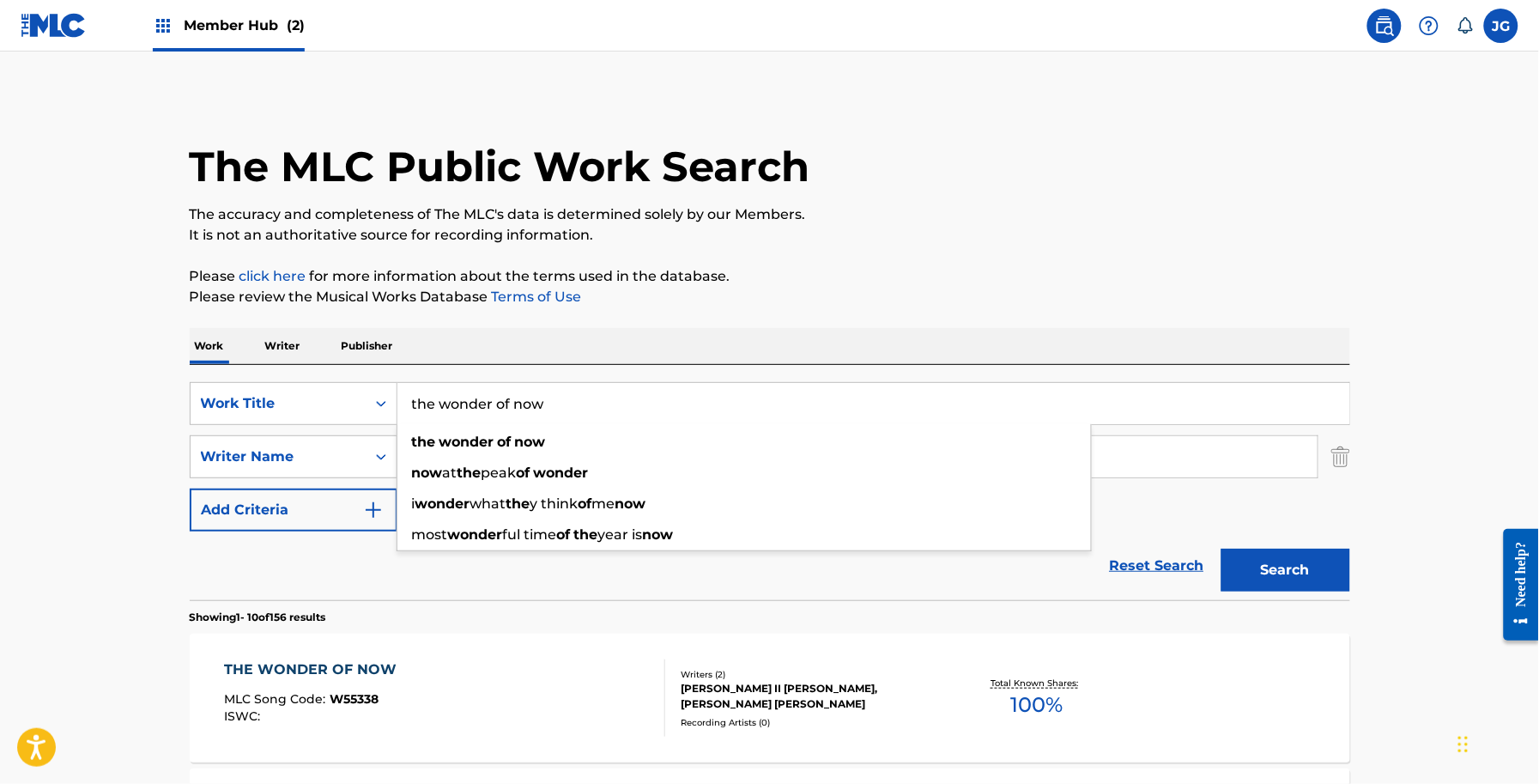
click at [575, 688] on div "THE WONDER OF NOW MLC Song Code : W55338 ISWC :" at bounding box center [444, 698] width 442 height 78
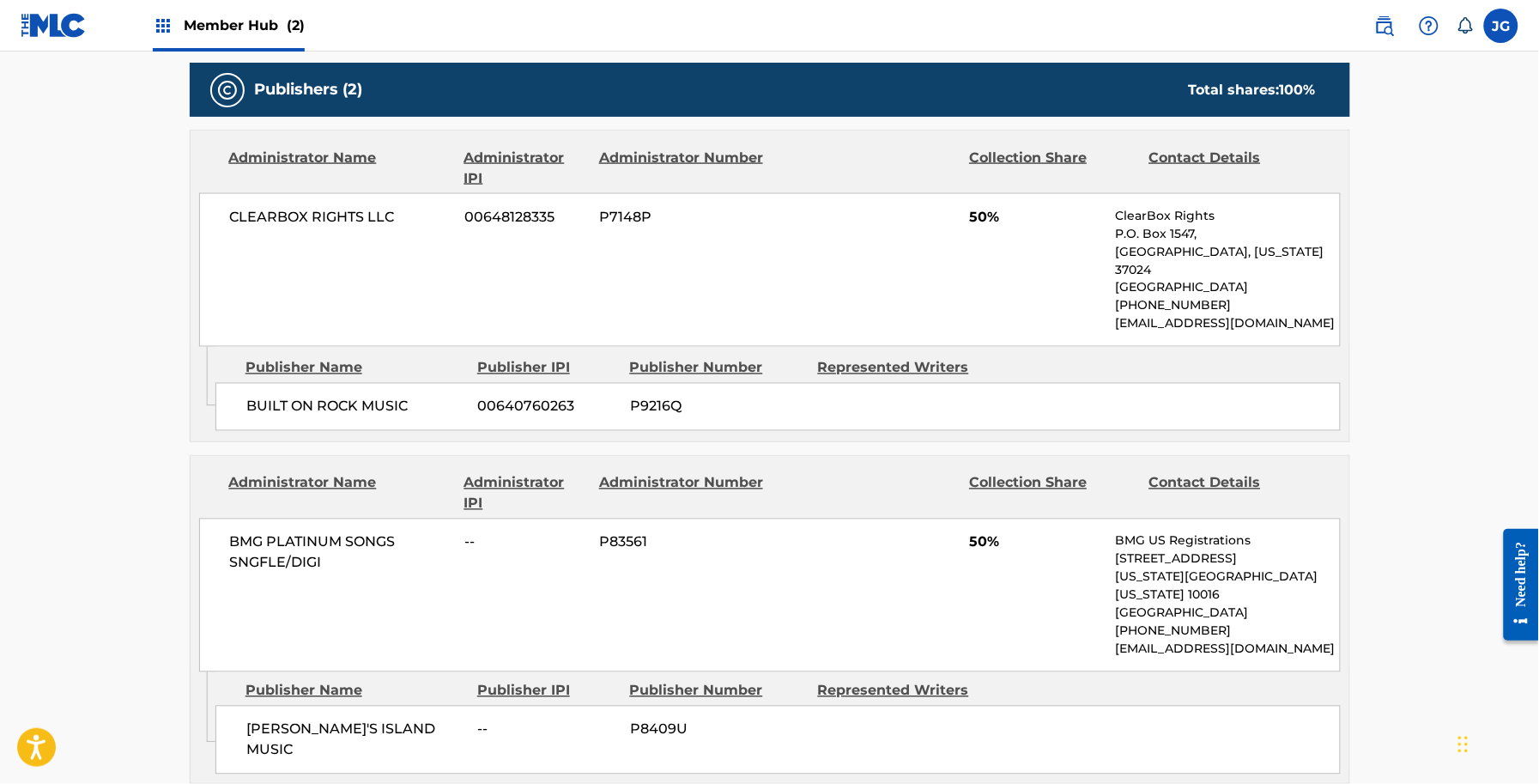
scroll to position [214, 0]
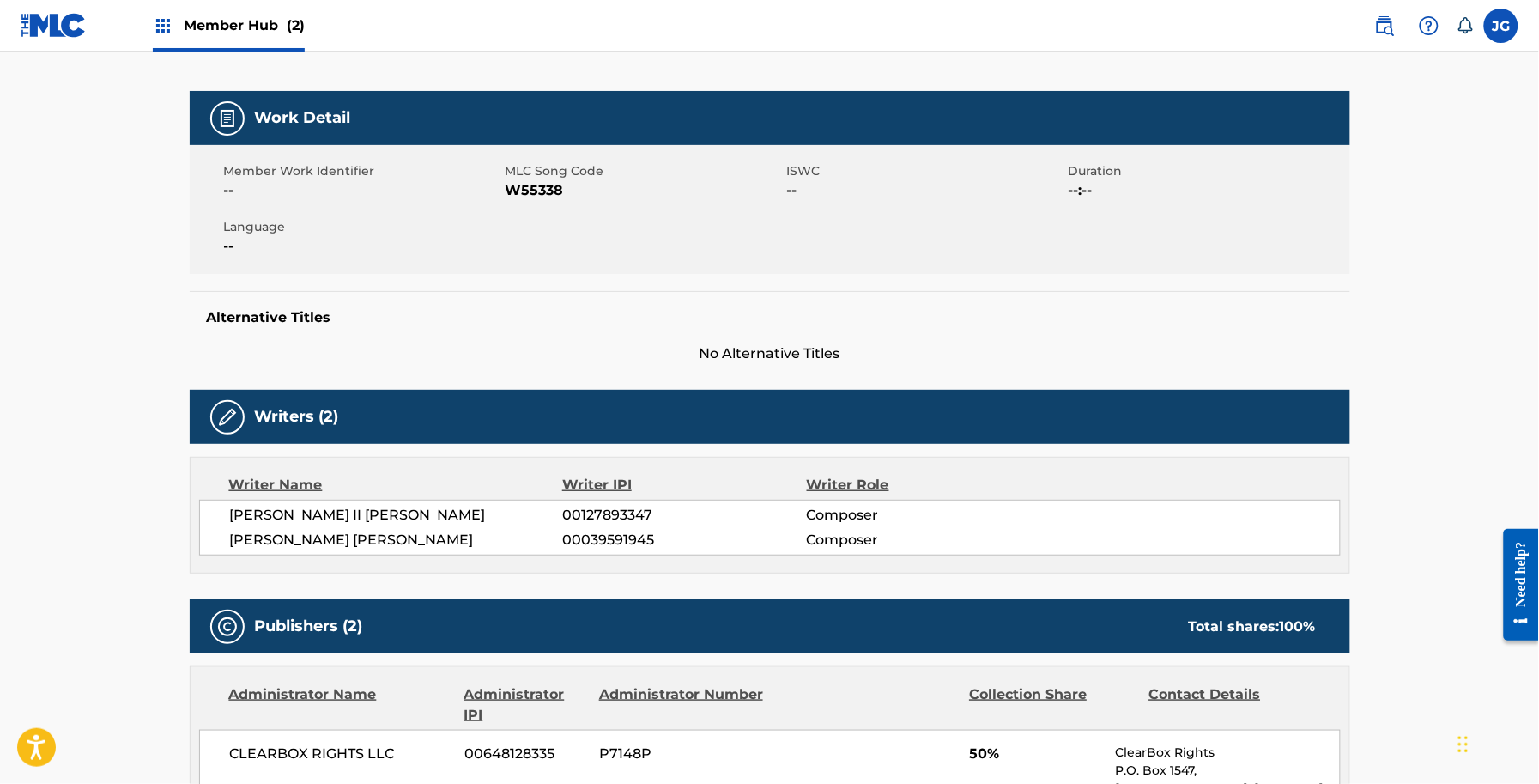
click at [526, 181] on span "W55338" at bounding box center [644, 190] width 278 height 20
copy span "W55338"
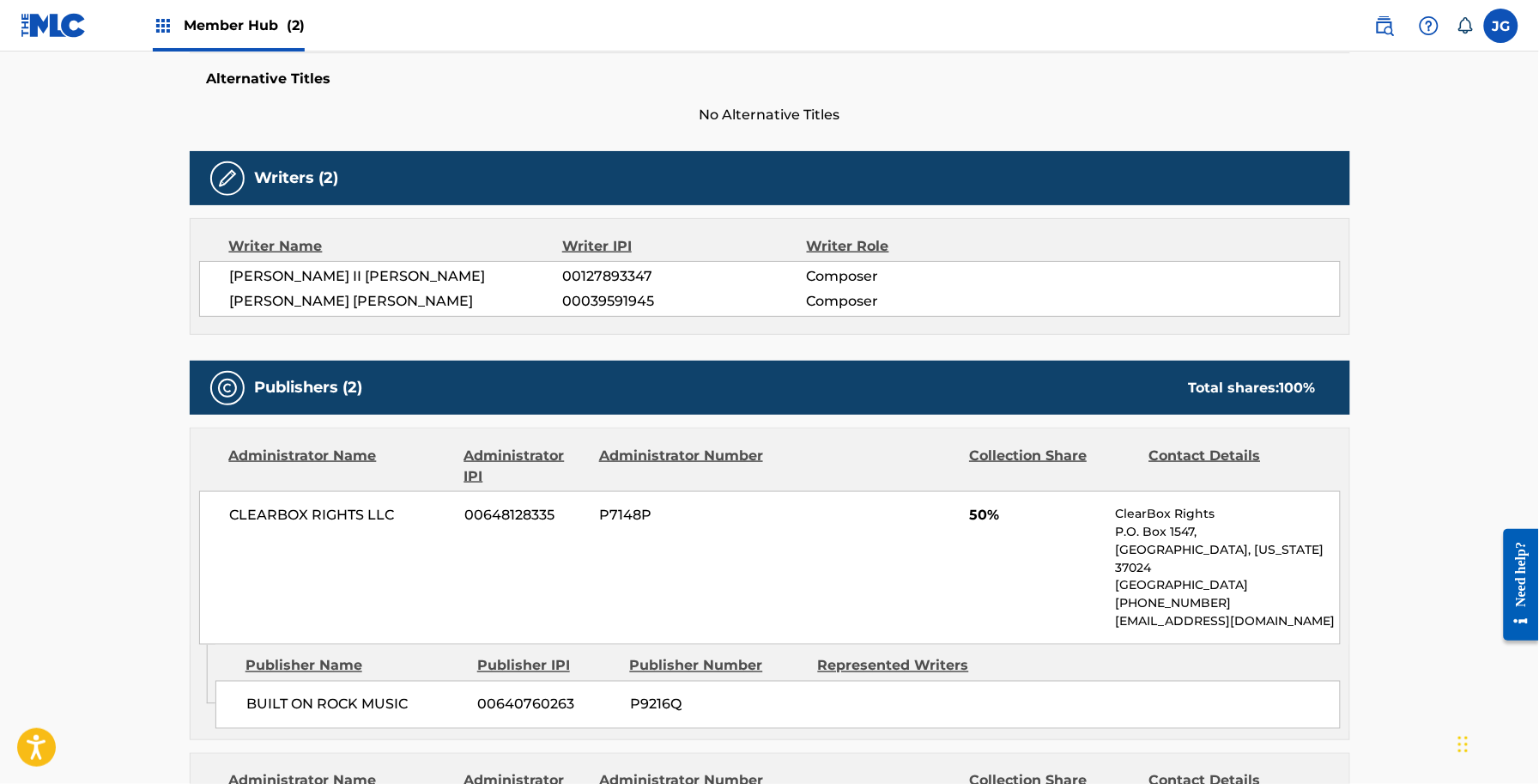
scroll to position [0, 0]
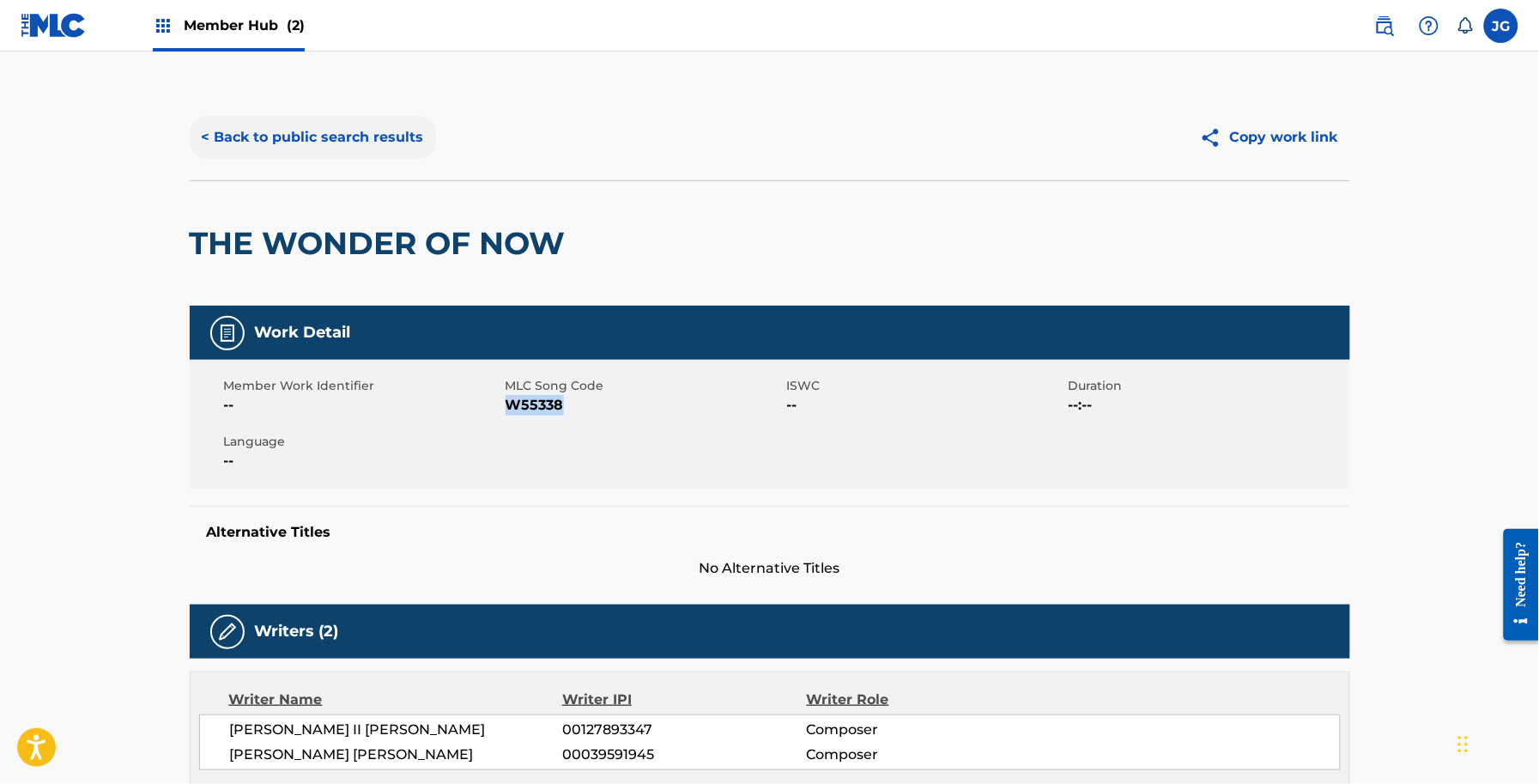
click at [391, 122] on button "< Back to public search results" at bounding box center [313, 137] width 246 height 43
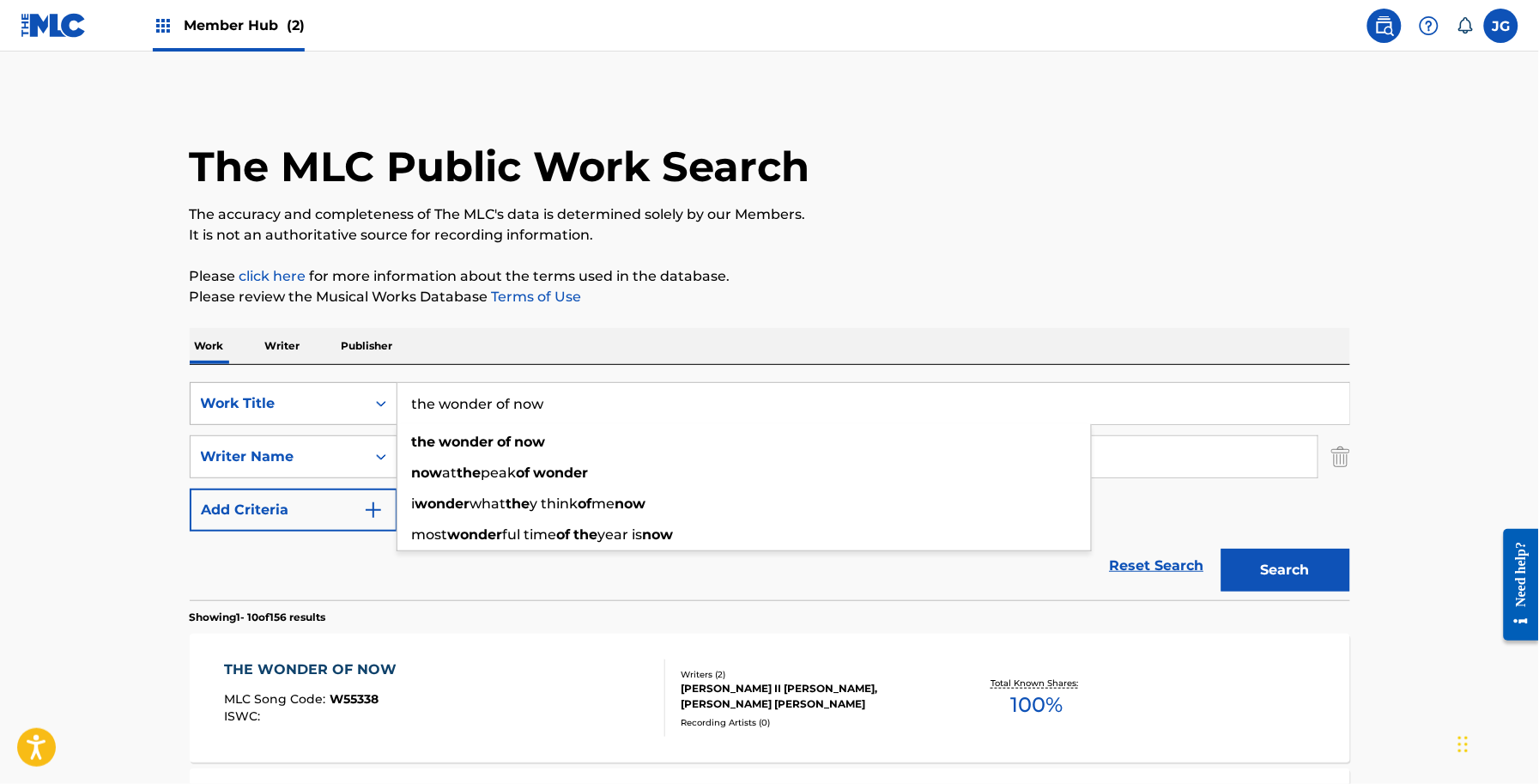
drag, startPoint x: 561, startPoint y: 423, endPoint x: 389, endPoint y: 408, distance: 172.7
click at [389, 408] on div "SearchWithCriteriaf591f55a-4be0-4bef-81fe-28c20b945a4f Work Title the wonder of…" at bounding box center [770, 404] width 1161 height 43
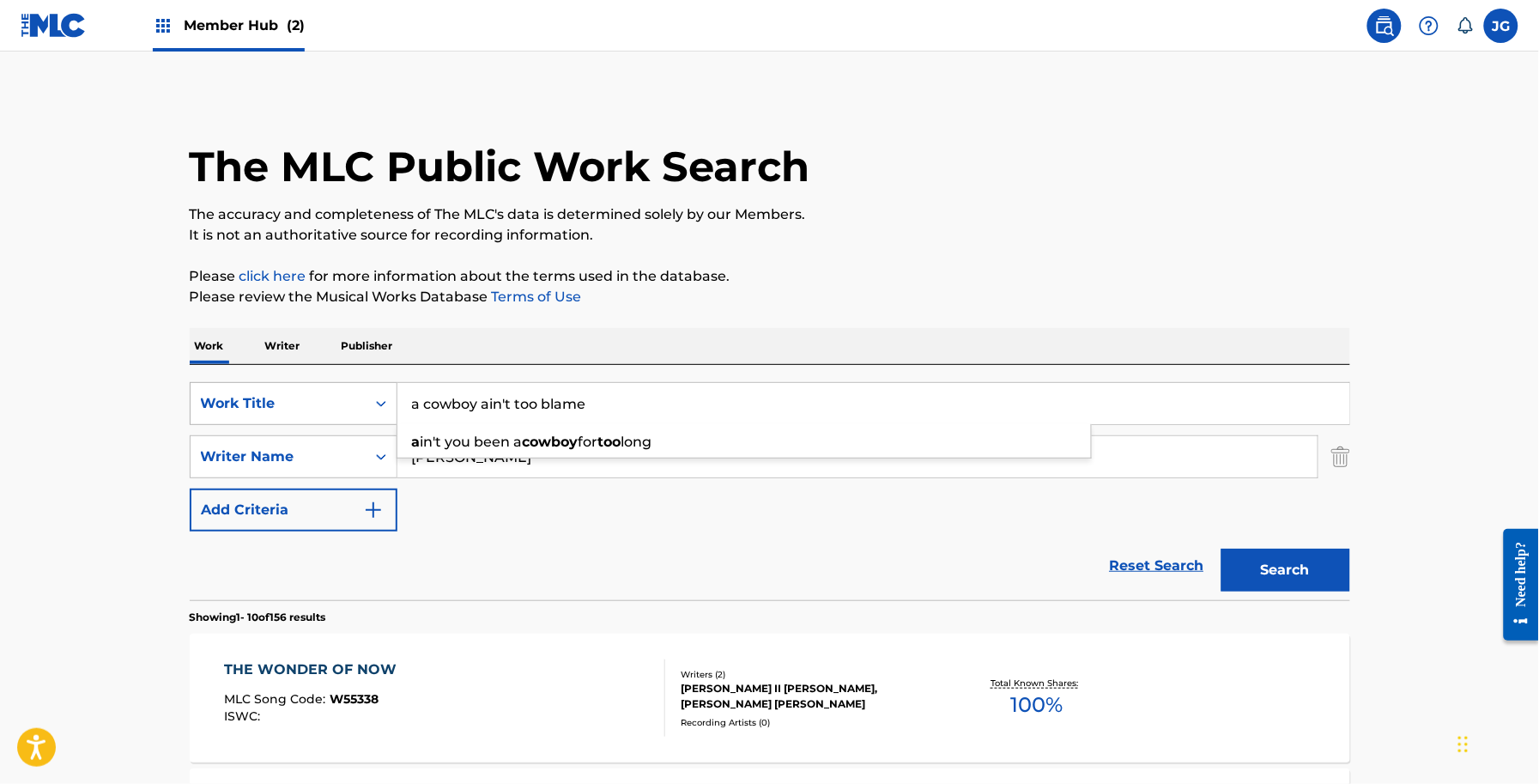
type input "a cowboy ain't too blame"
click at [1222, 548] on button "Search" at bounding box center [1286, 570] width 129 height 43
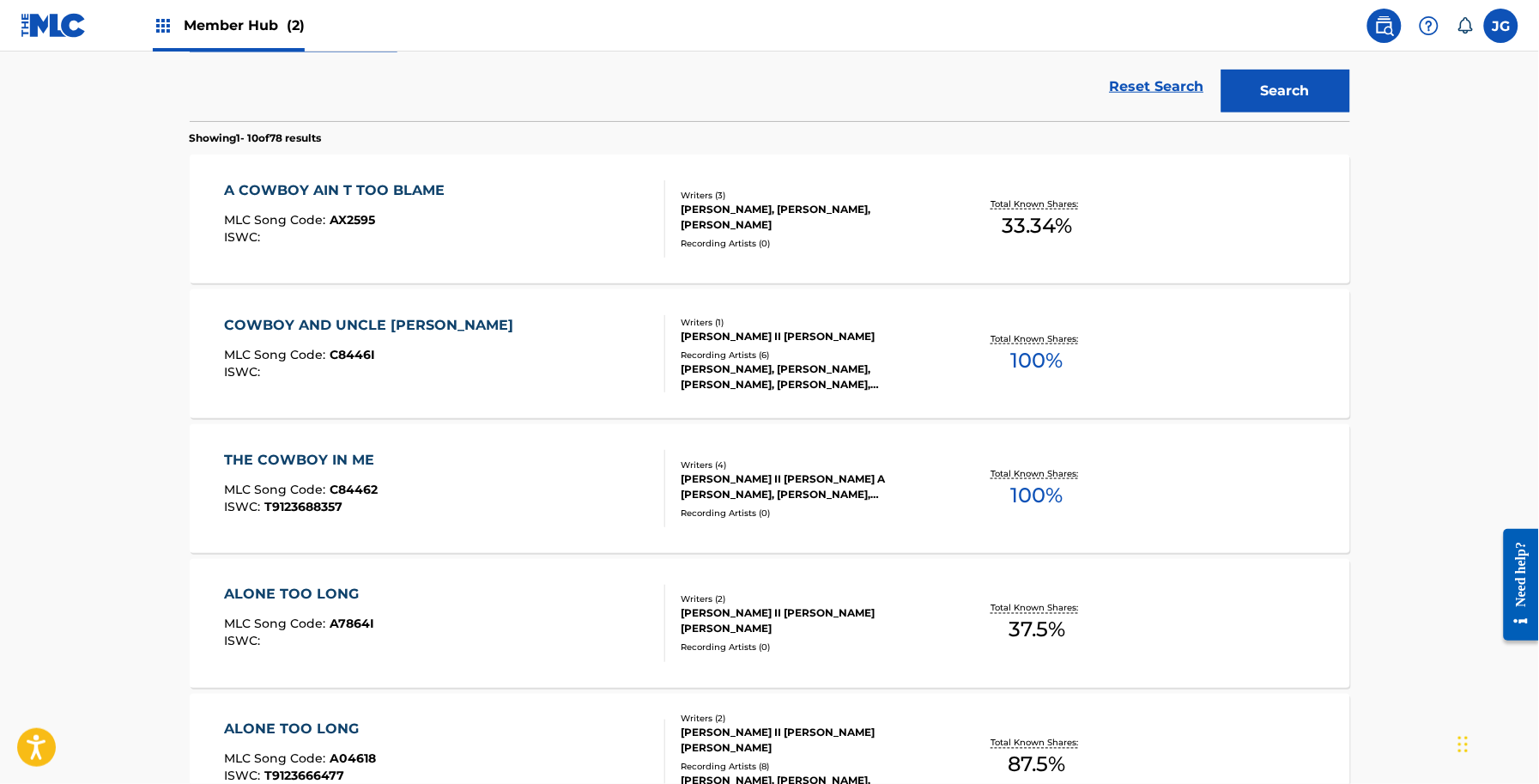
scroll to position [537, 0]
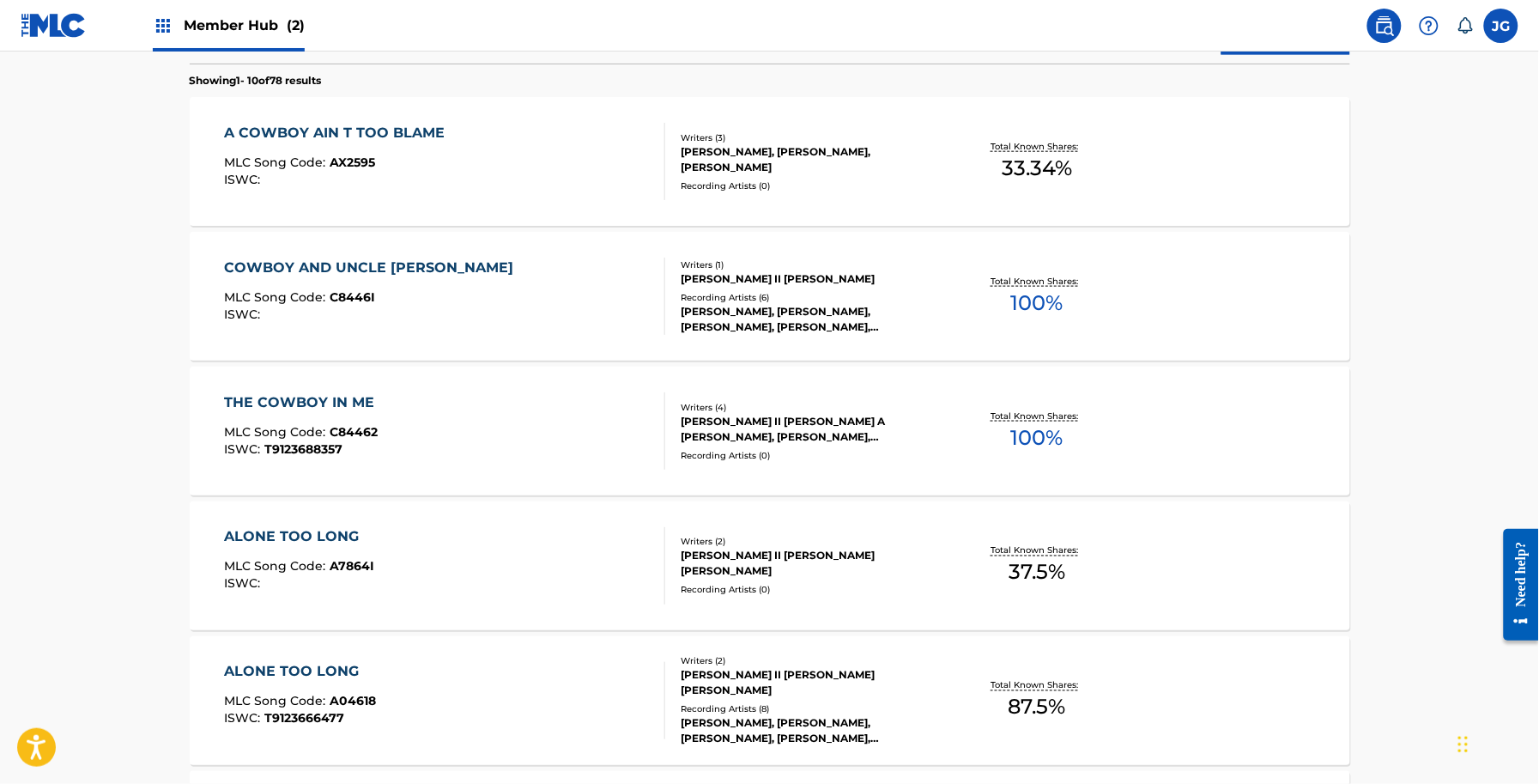
click at [800, 145] on div "EMILY LYNN WEISBAND, MARC BEESON, ALLEN SHAMBLIN" at bounding box center [810, 160] width 259 height 31
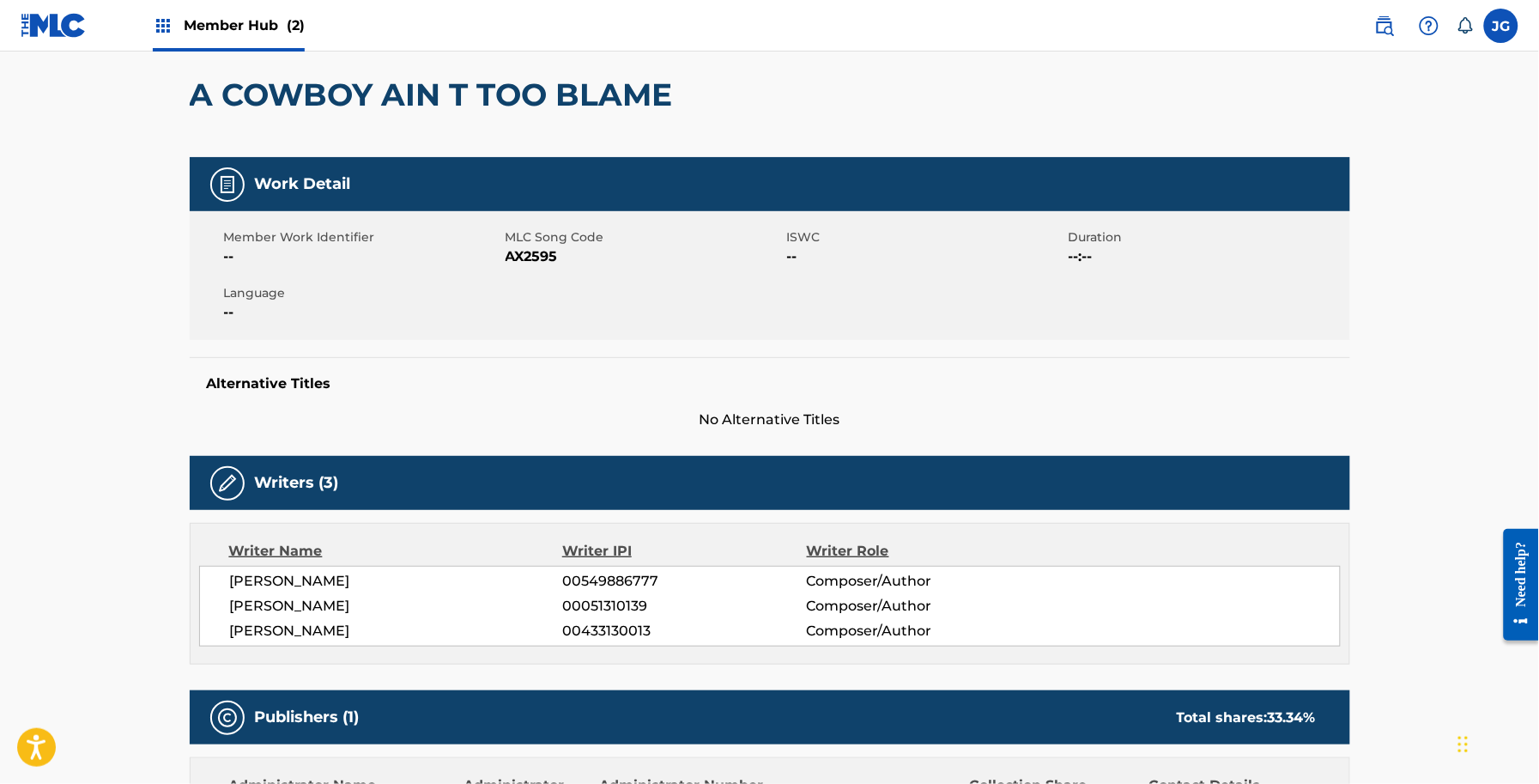
scroll to position [17, 0]
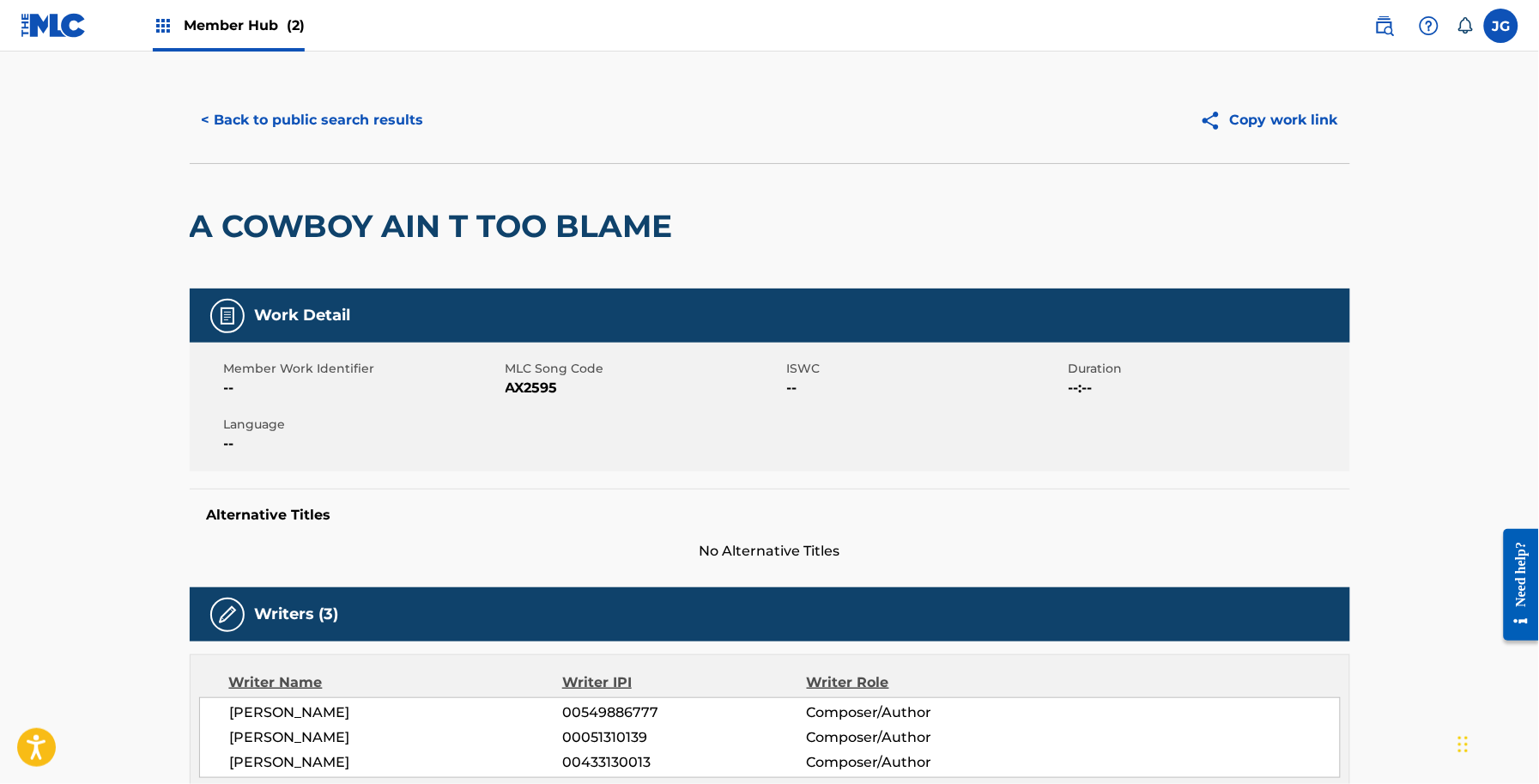
click at [521, 379] on span "AX2595" at bounding box center [644, 387] width 278 height 20
copy span "AX2595"
click at [640, 756] on span "00433130013" at bounding box center [683, 762] width 244 height 20
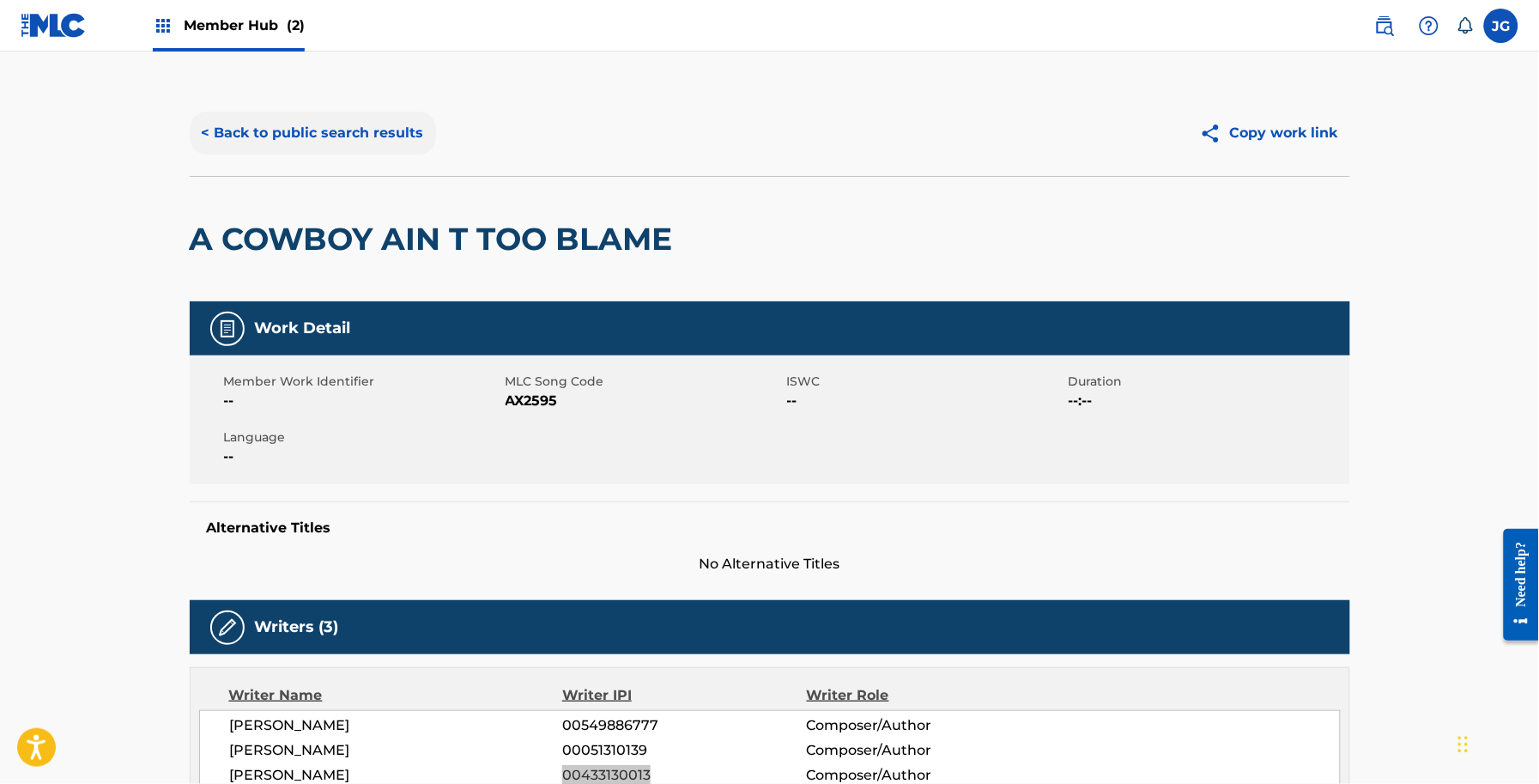
scroll to position [0, 0]
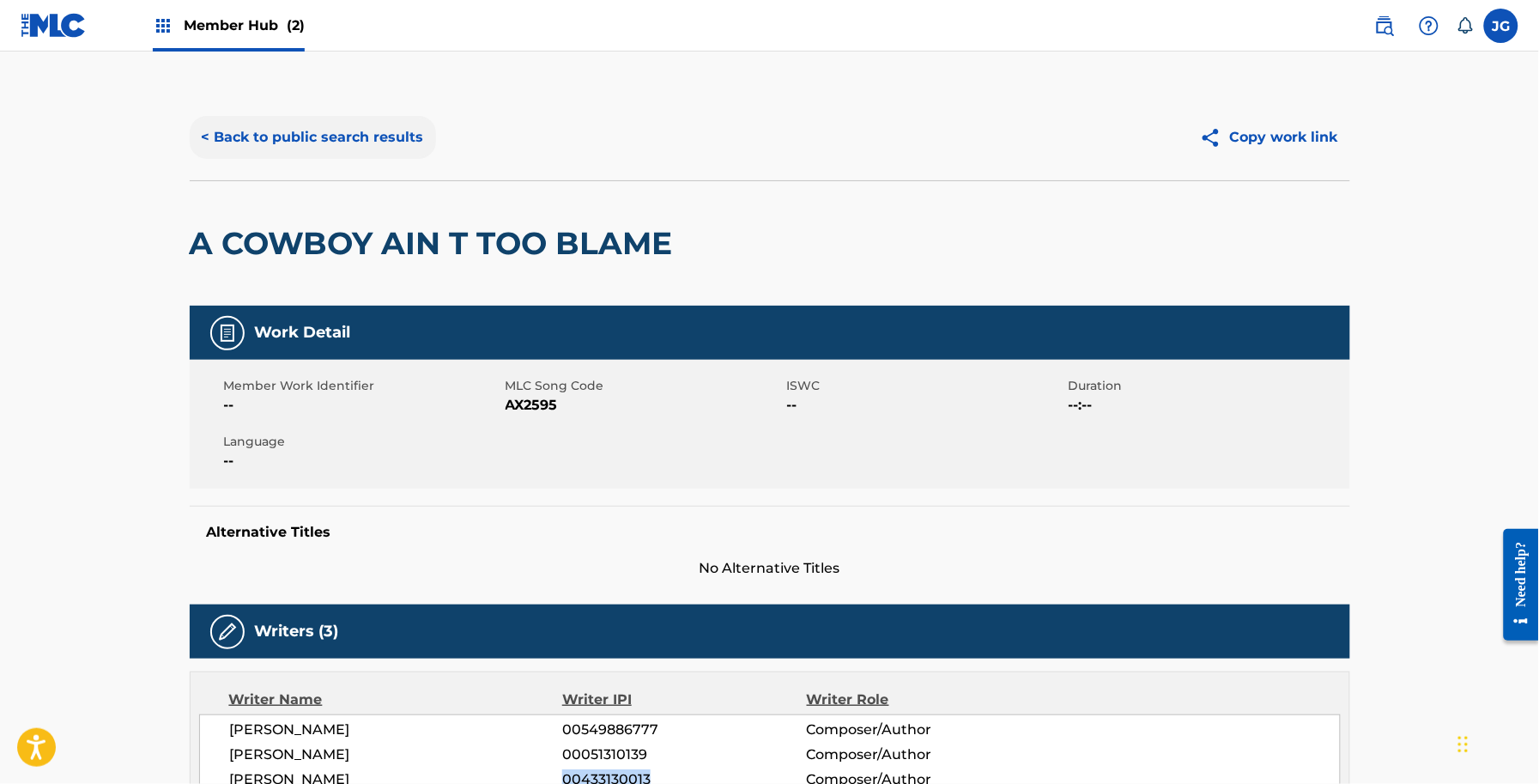
click at [301, 130] on button "< Back to public search results" at bounding box center [313, 137] width 246 height 43
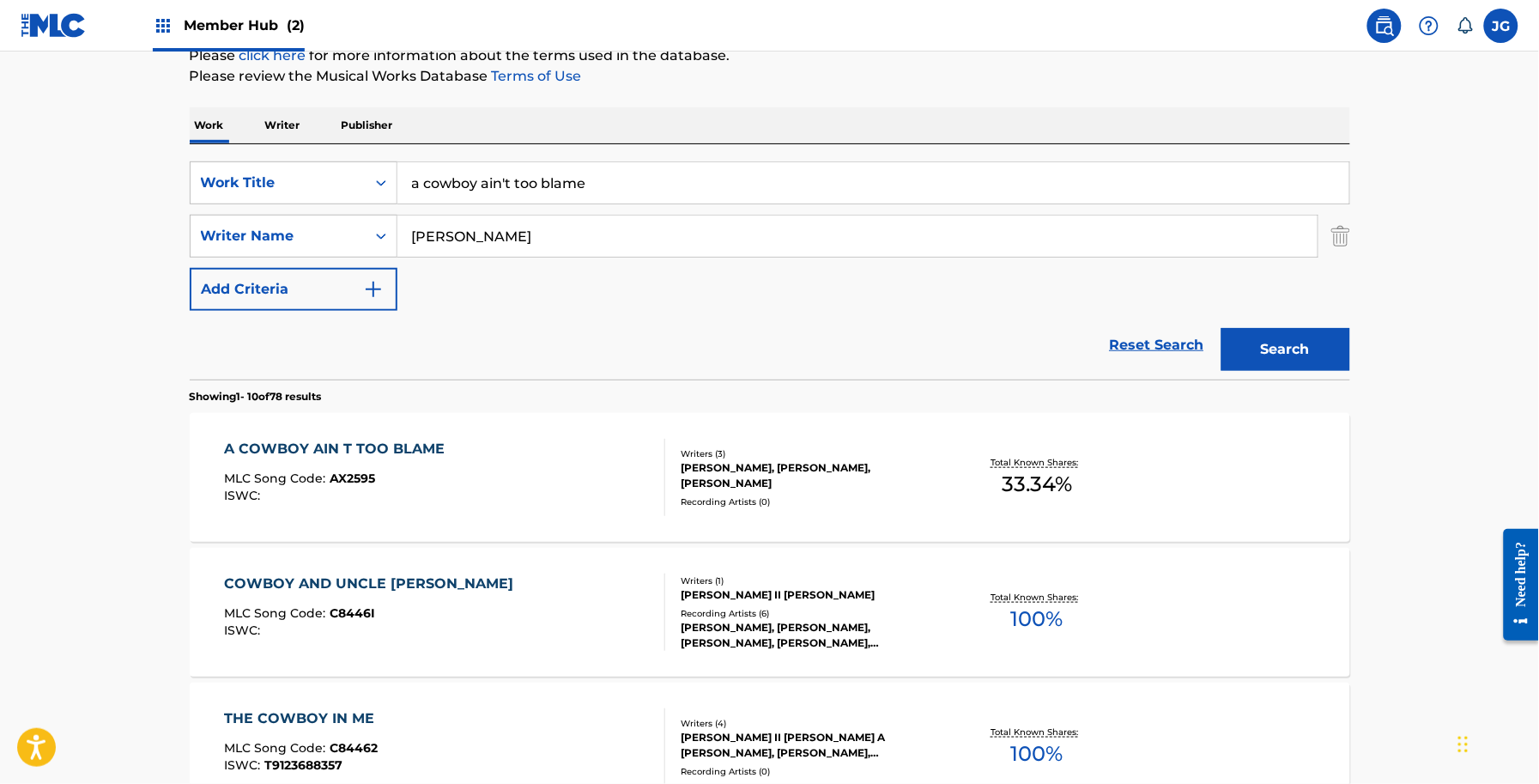
scroll to position [206, 0]
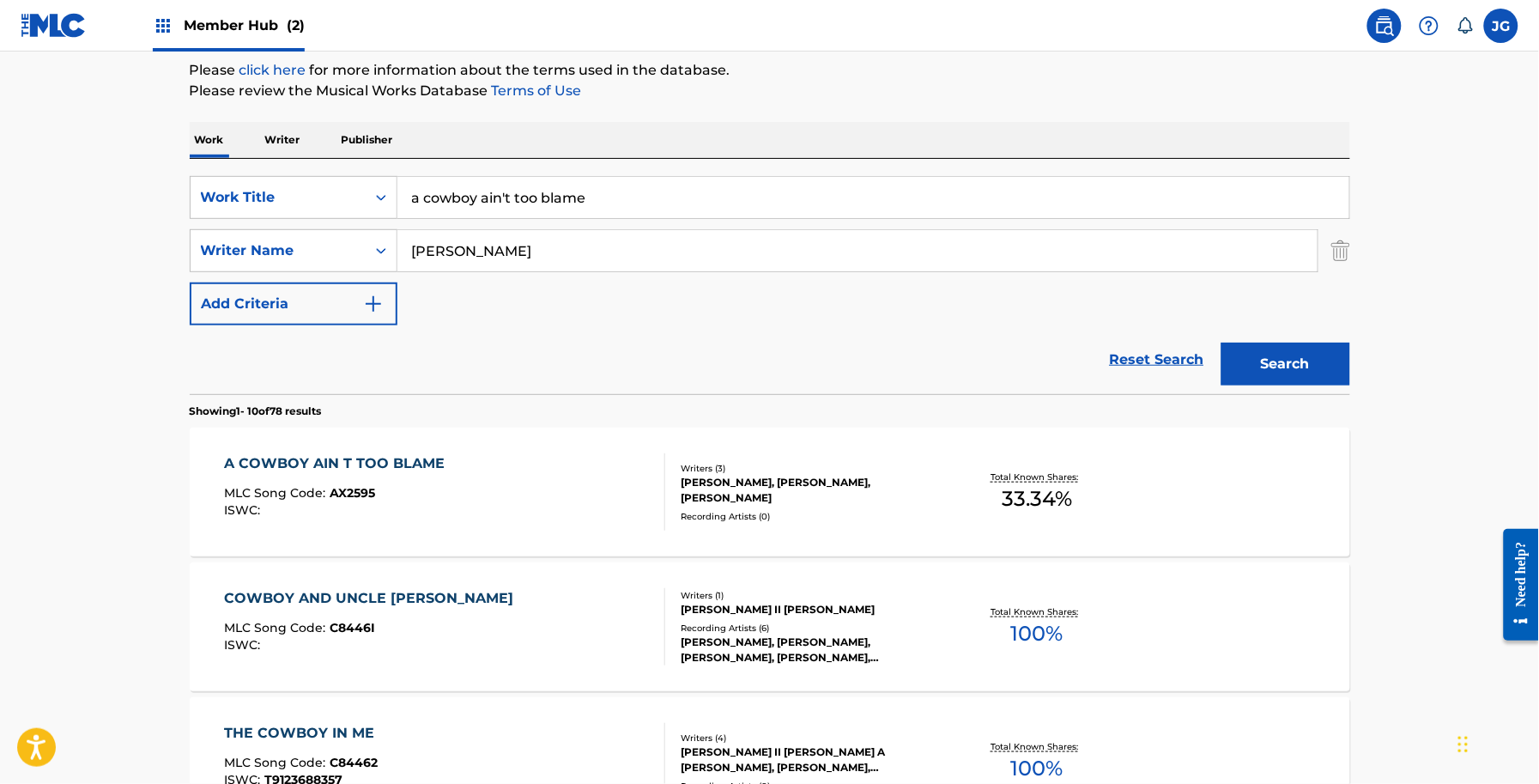
drag, startPoint x: 507, startPoint y: 185, endPoint x: 151, endPoint y: 179, distance: 356.1
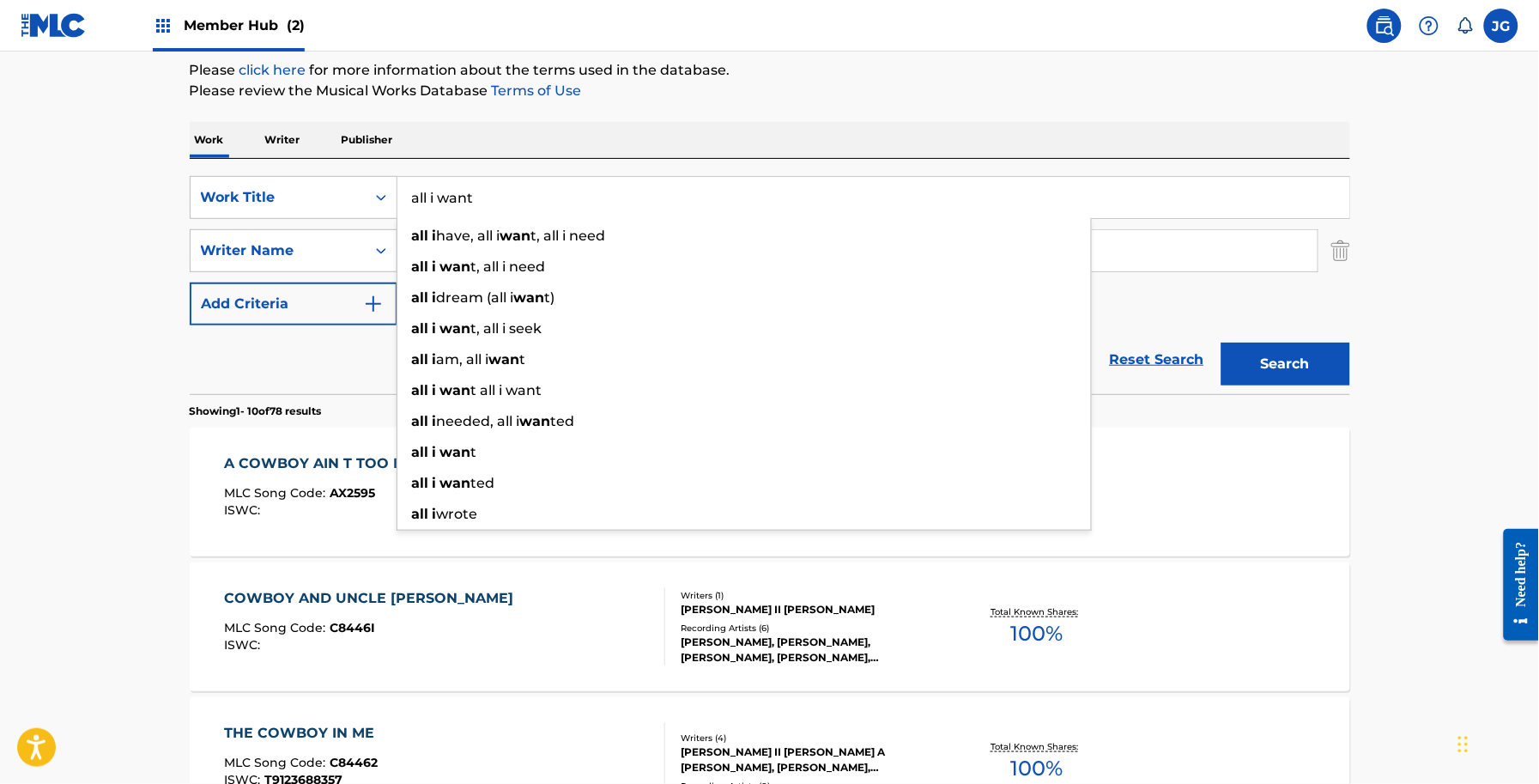
type input "all i want"
click at [1222, 343] on button "Search" at bounding box center [1286, 364] width 129 height 43
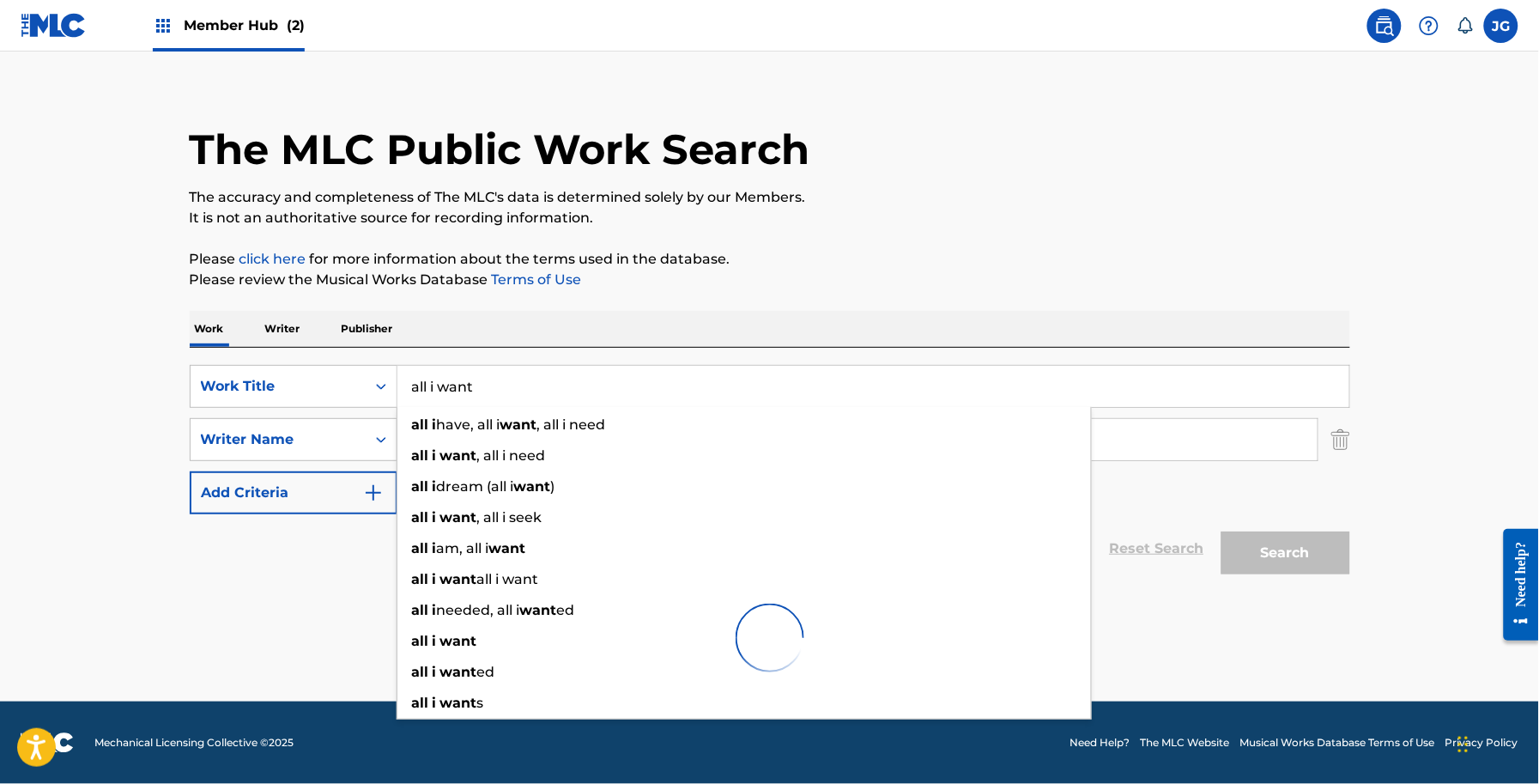
scroll to position [16, 0]
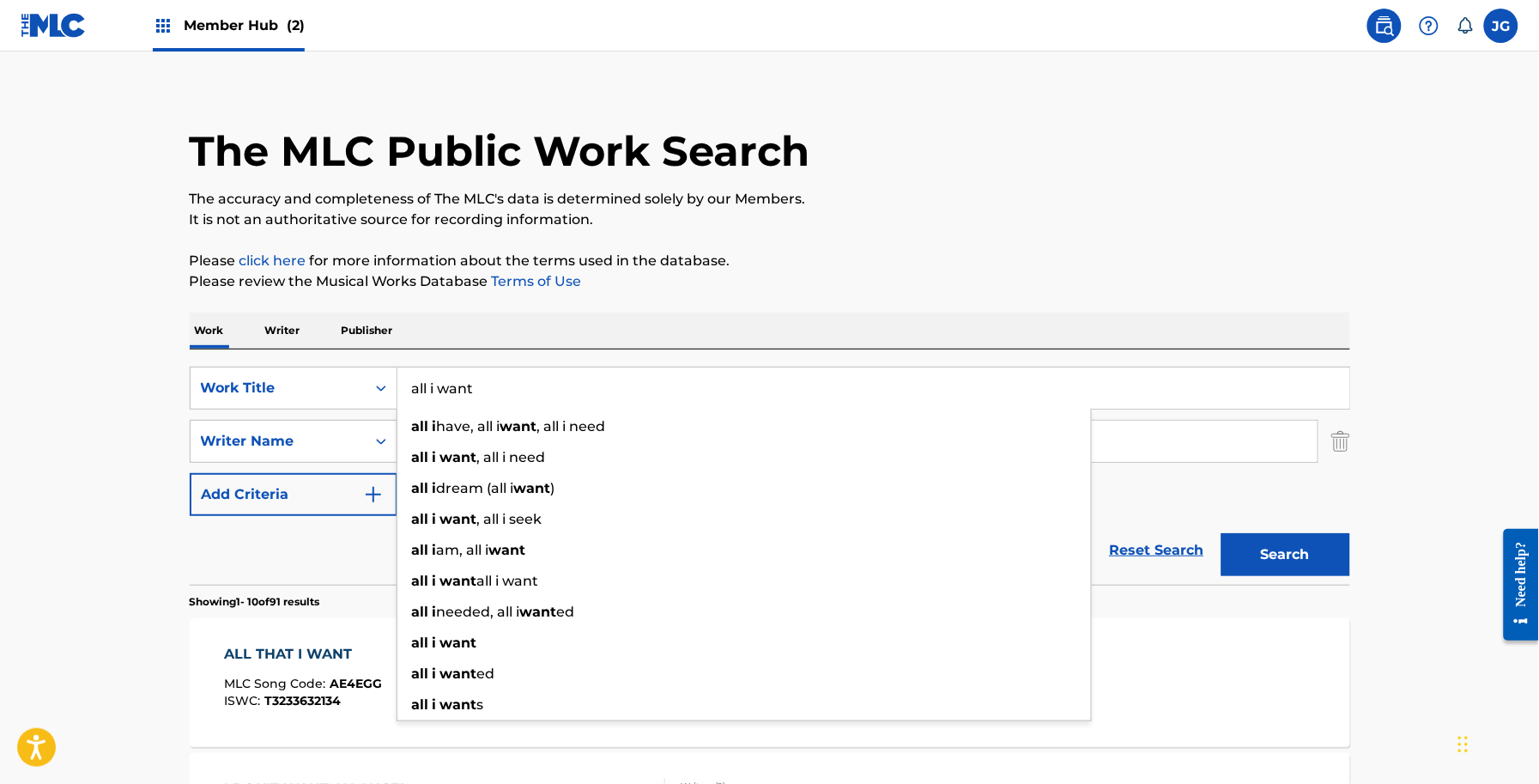
click at [1002, 170] on div "The MLC Public Work Search" at bounding box center [770, 141] width 1161 height 125
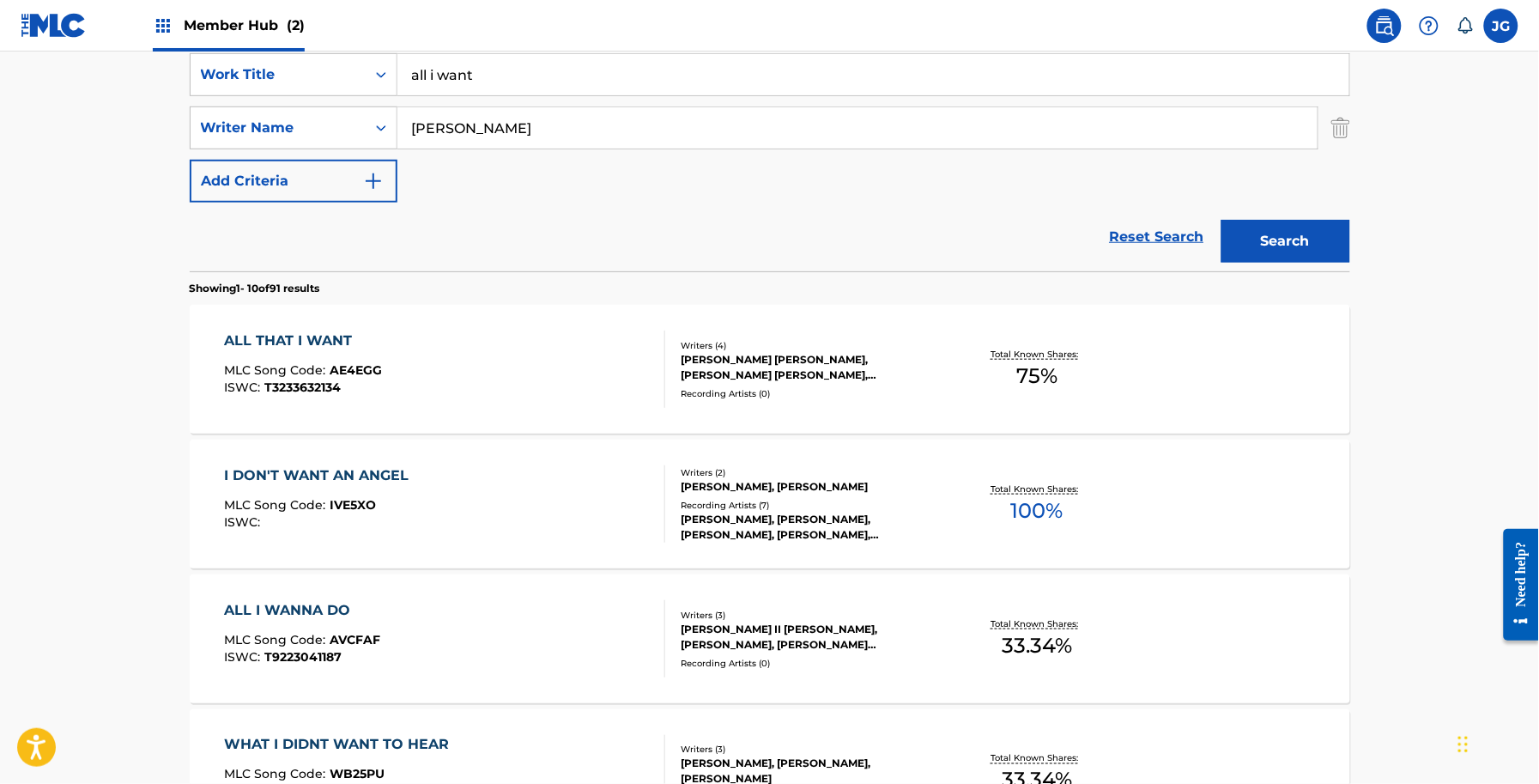
scroll to position [338, 0]
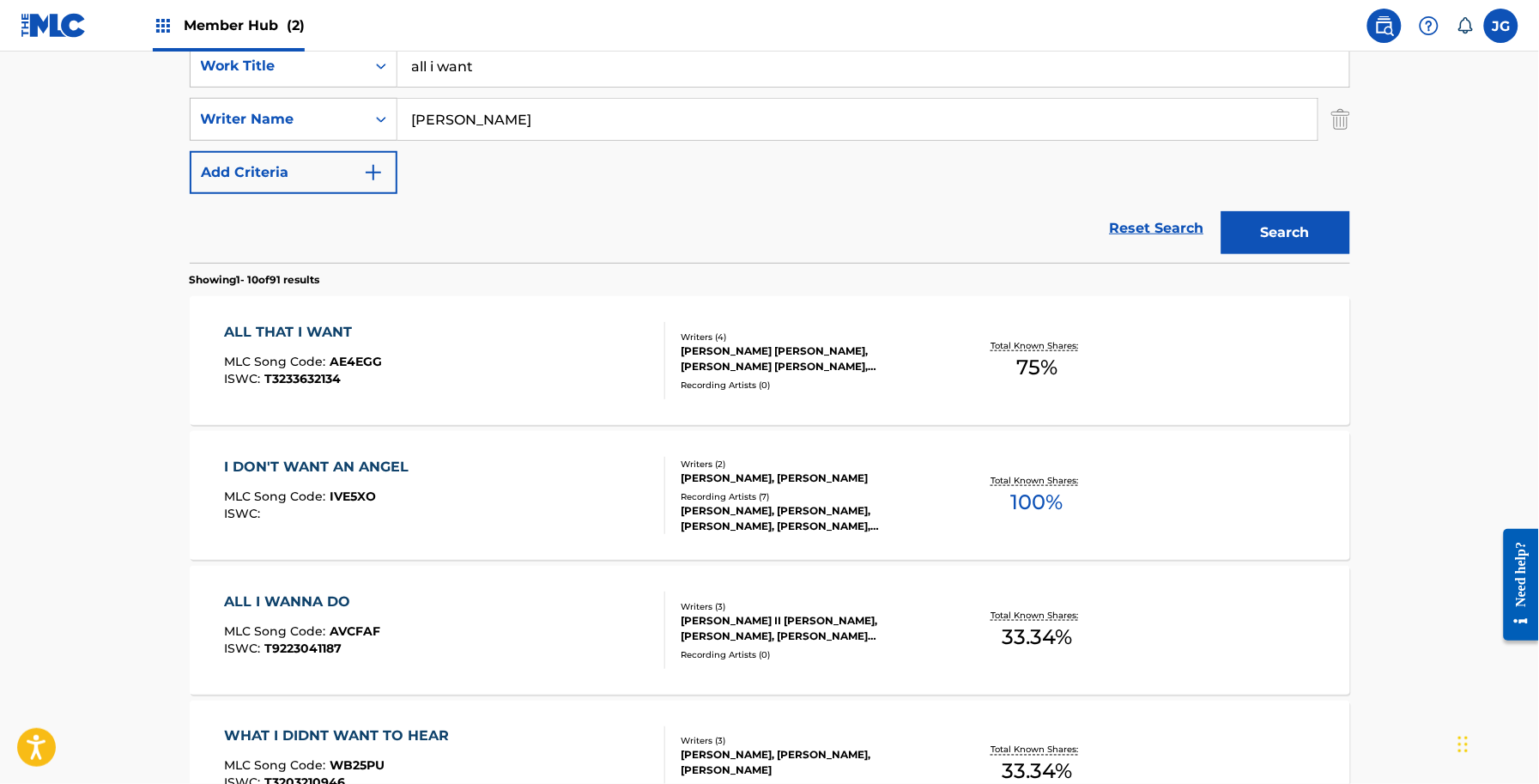
click at [788, 624] on div "JAMES ALLEN II SHAMBLIN, TOM DOUGLAS, RACHEL KATHERINE PURCELL" at bounding box center [810, 629] width 259 height 31
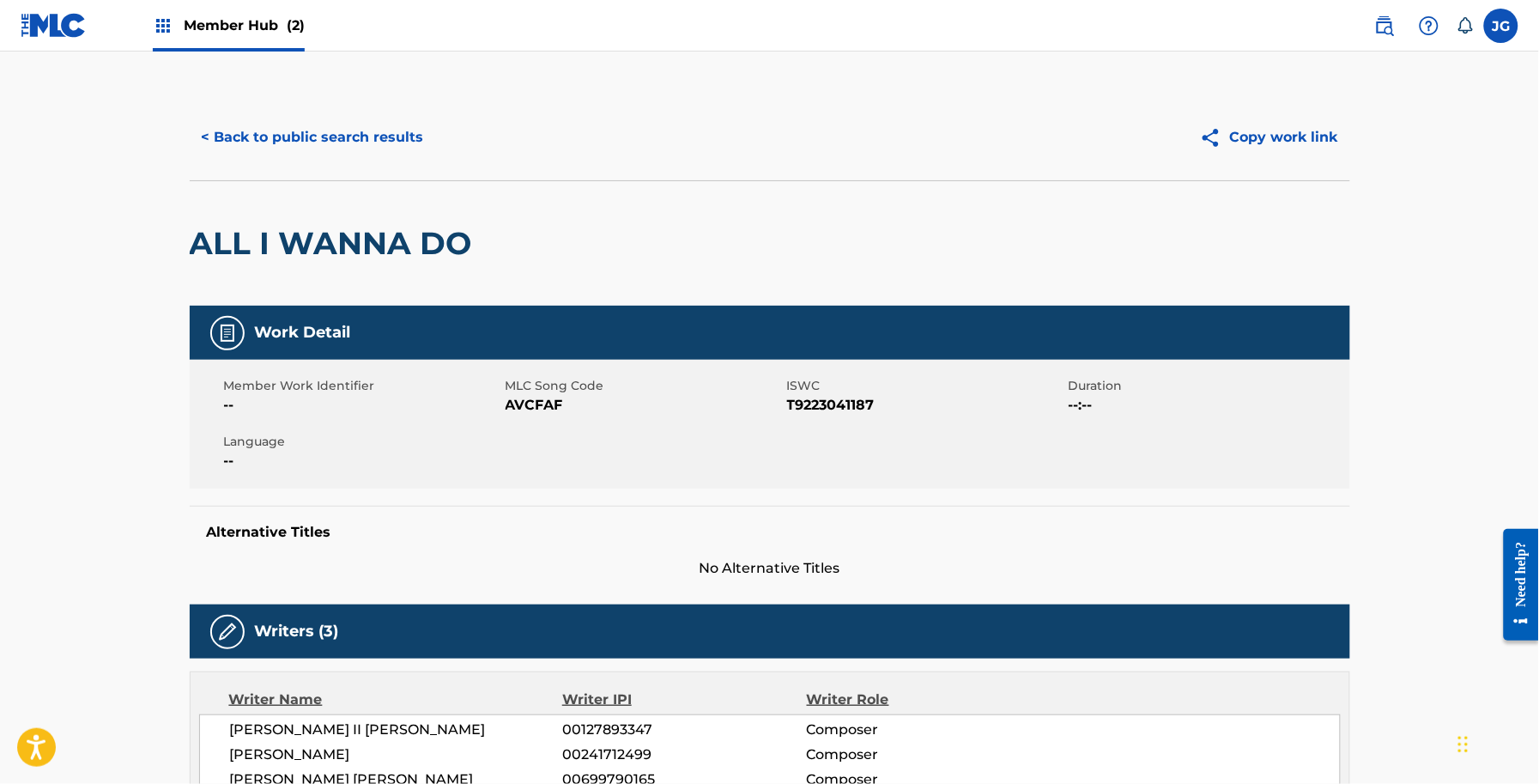
click at [552, 413] on span "AVCFAF" at bounding box center [644, 405] width 278 height 20
click at [546, 409] on span "AVCFAF" at bounding box center [644, 405] width 278 height 20
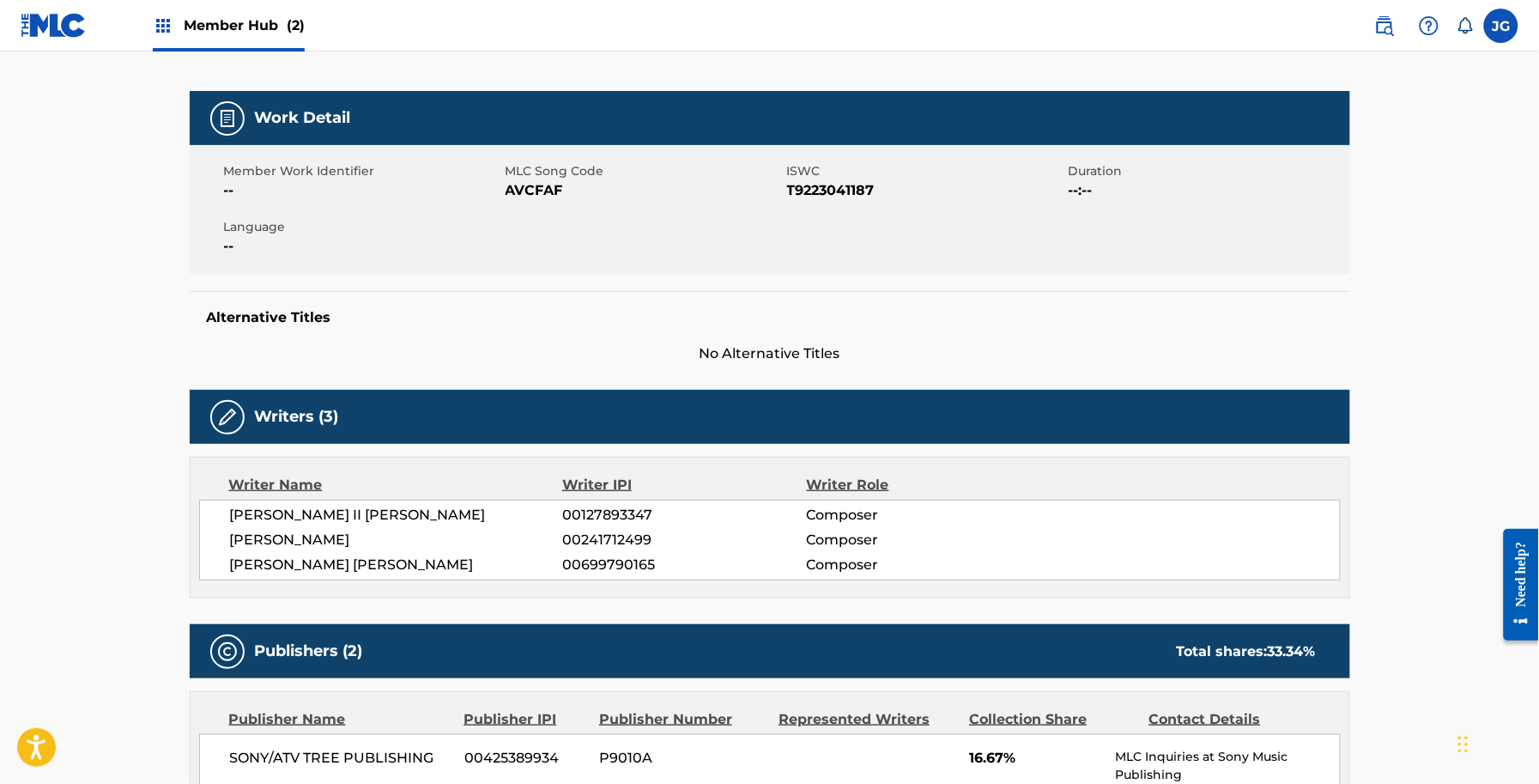
click at [622, 519] on span "00127893347" at bounding box center [683, 514] width 244 height 20
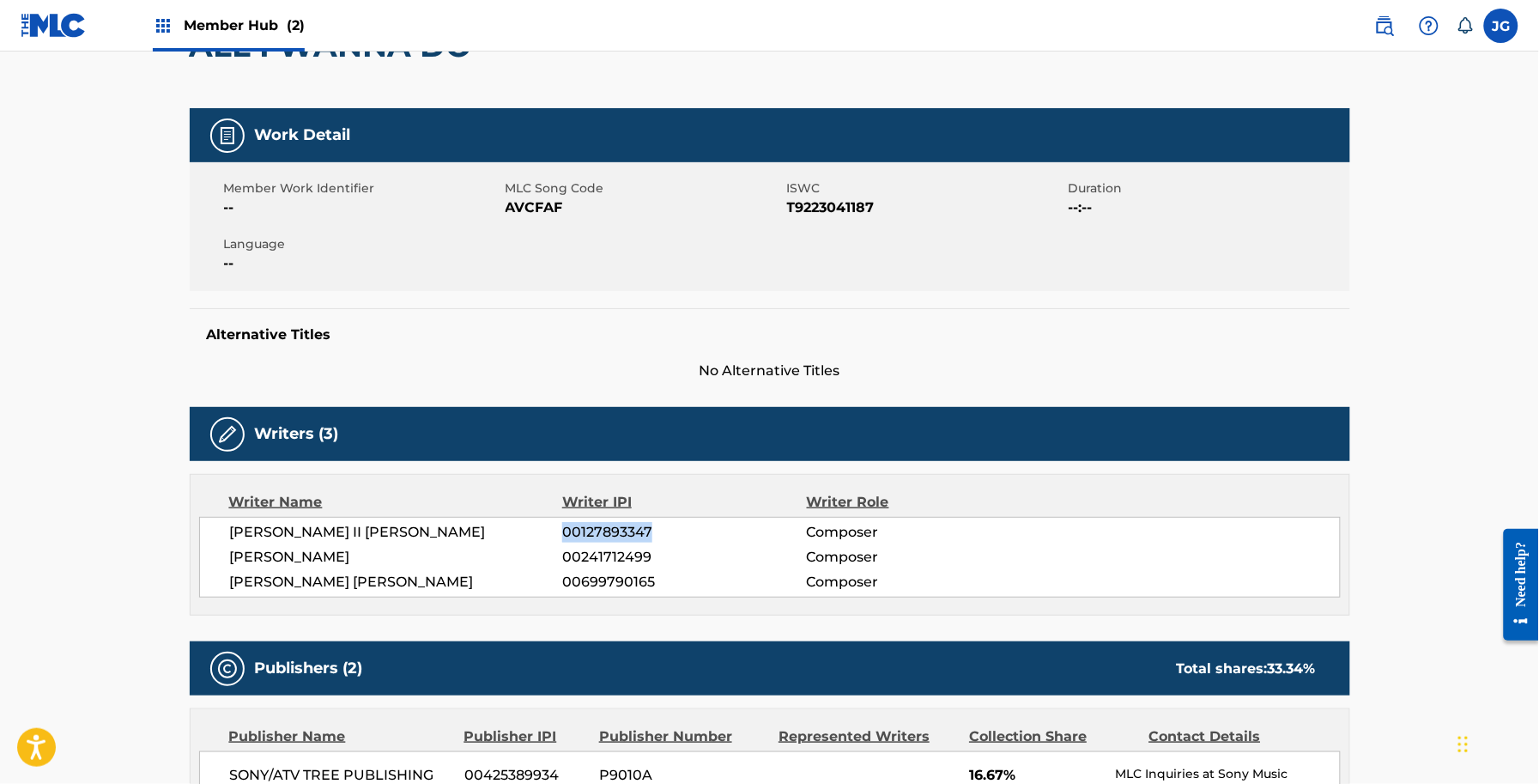
scroll to position [0, 0]
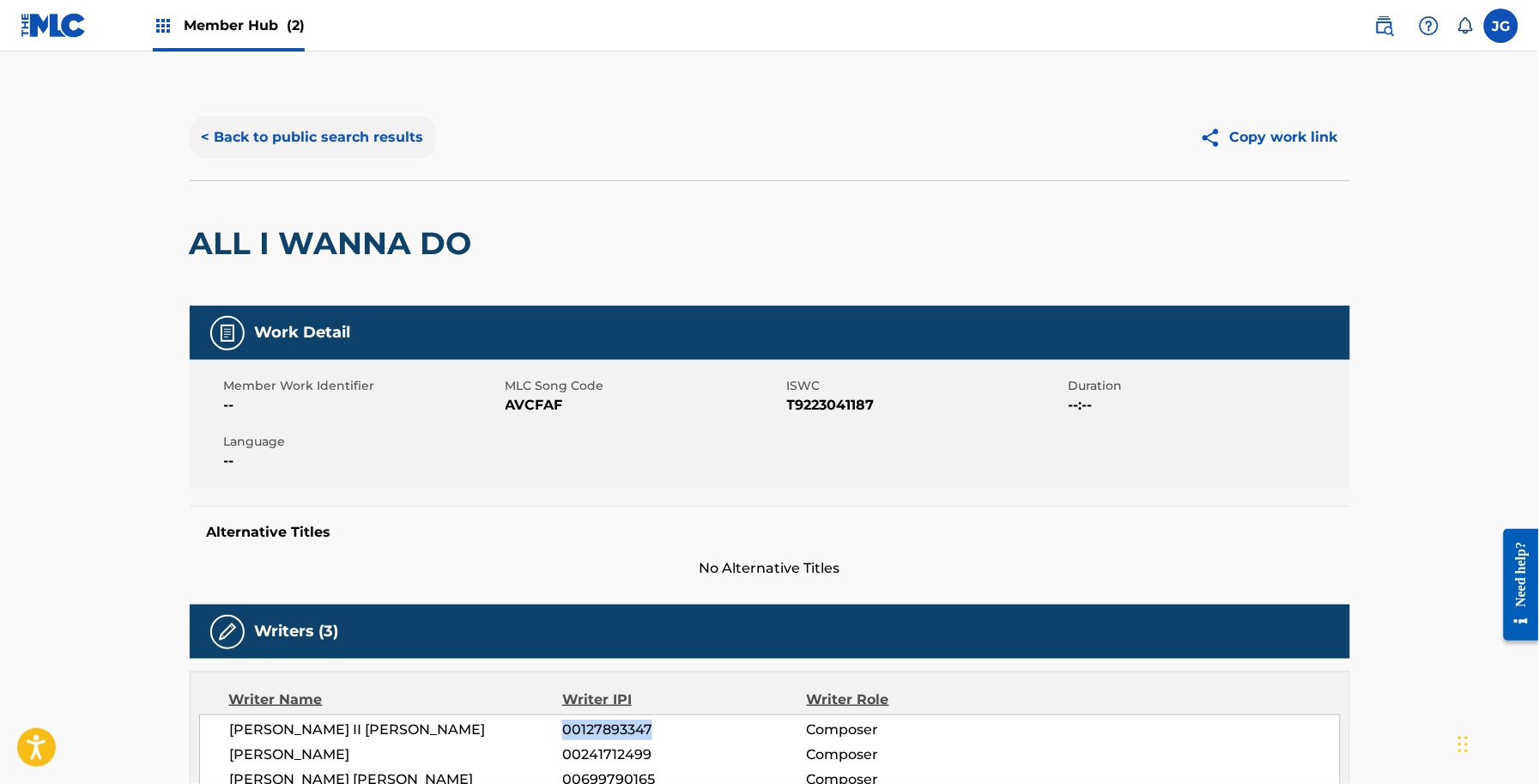
click at [250, 120] on button "< Back to public search results" at bounding box center [313, 137] width 246 height 43
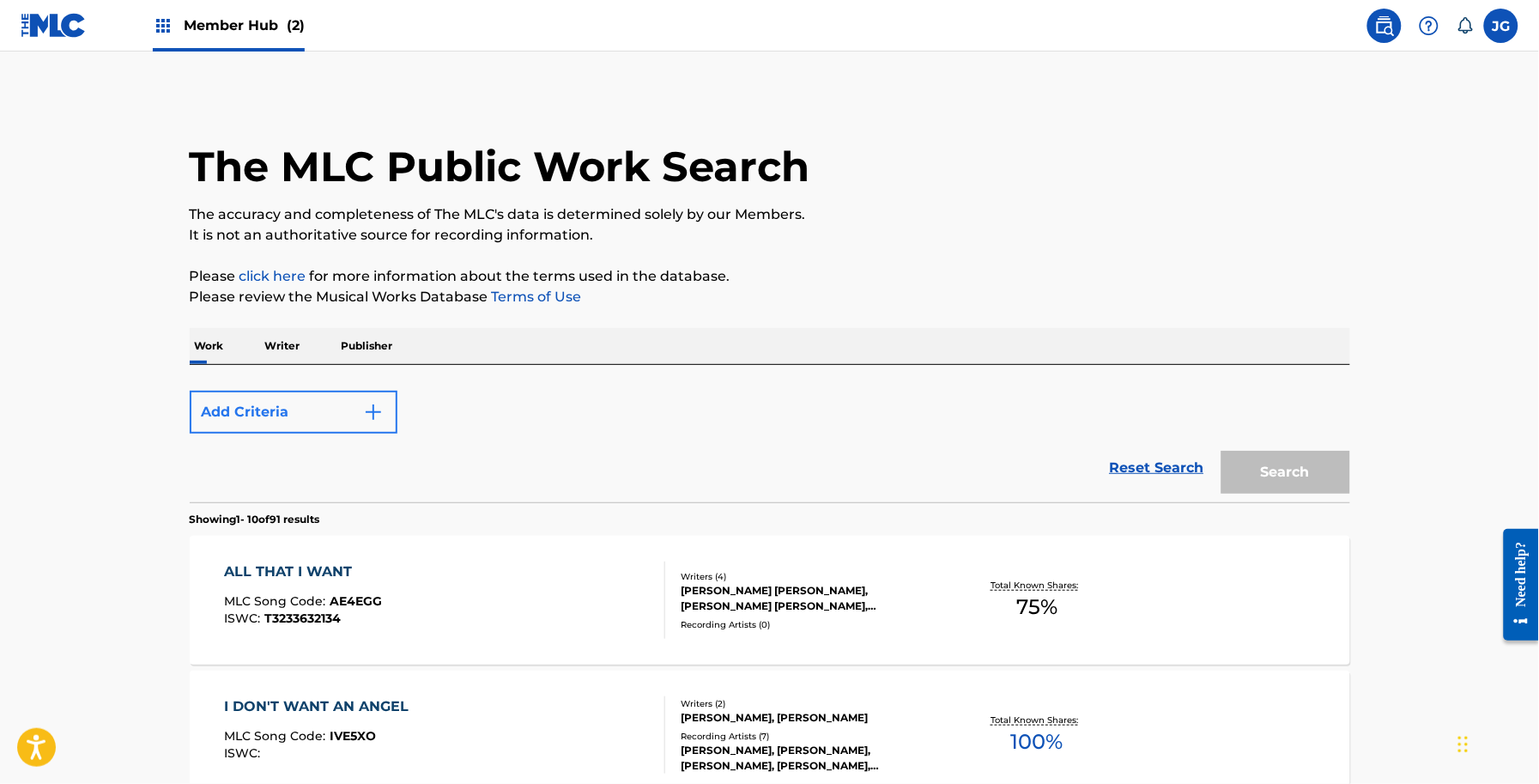
scroll to position [338, 0]
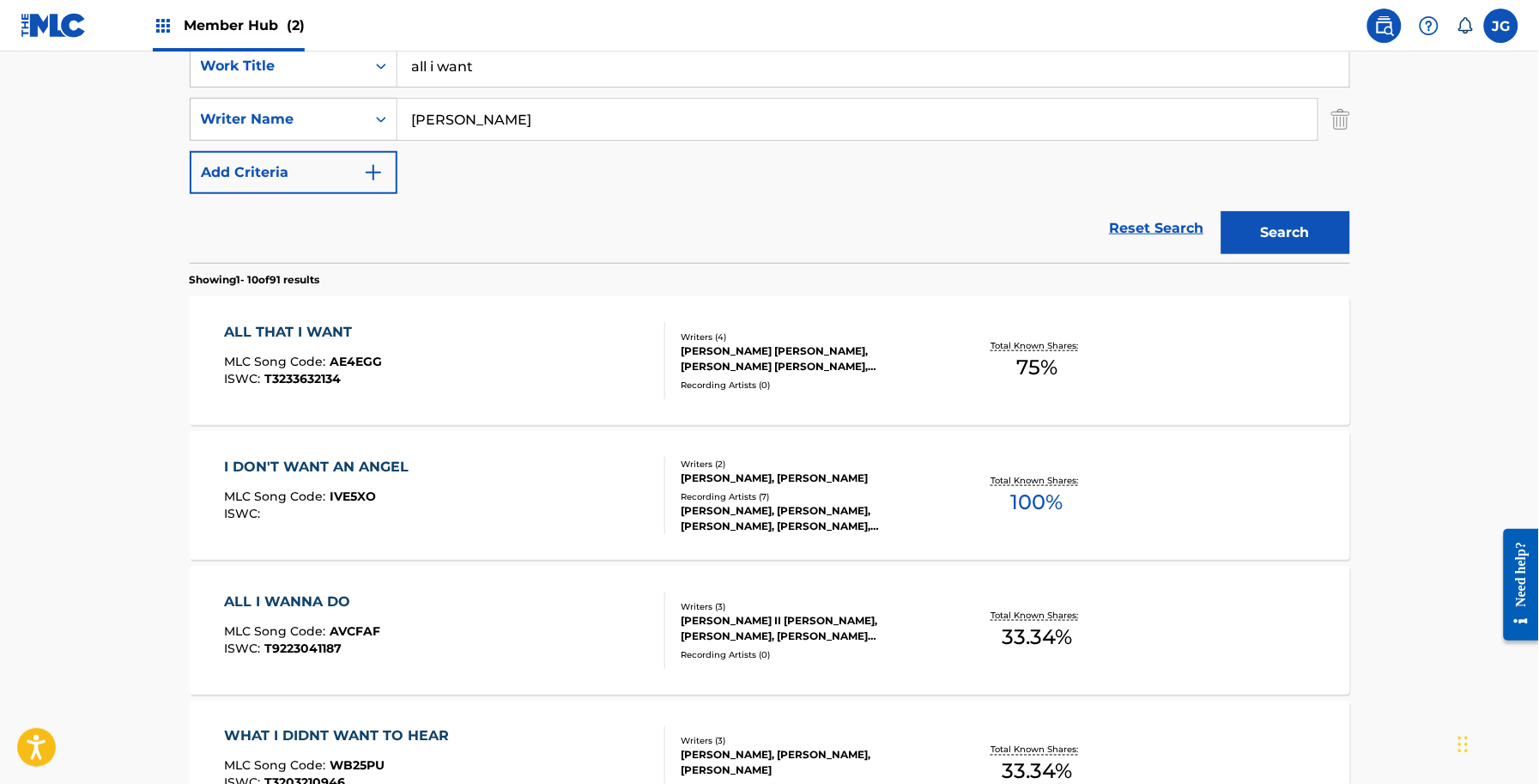
click at [475, 324] on div "ALL THAT I WANT MLC Song Code : AE4EGG ISWC : T3233632134" at bounding box center [444, 361] width 442 height 78
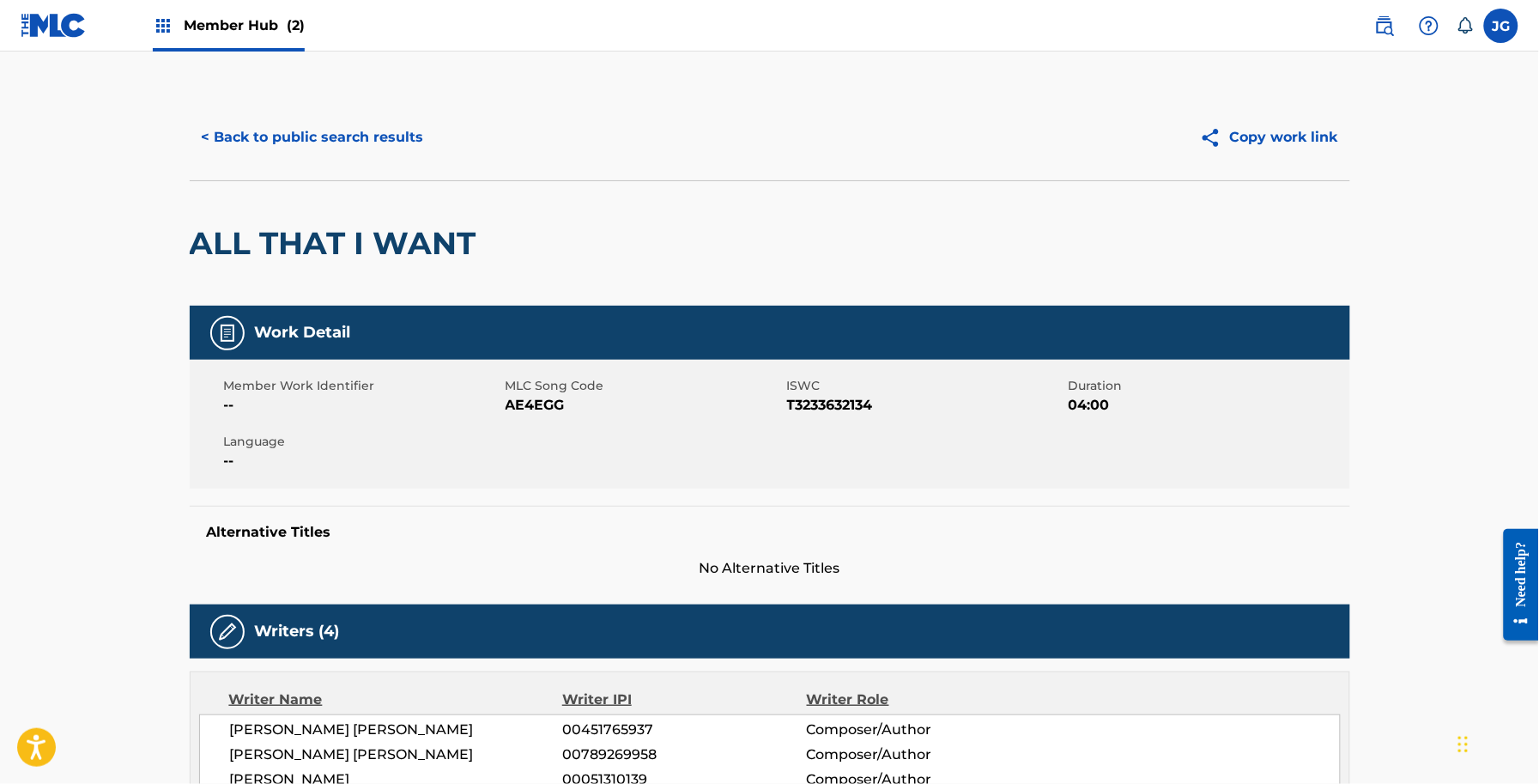
click at [559, 402] on span "AE4EGG" at bounding box center [644, 405] width 278 height 20
click at [558, 402] on span "AE4EGG" at bounding box center [644, 405] width 278 height 20
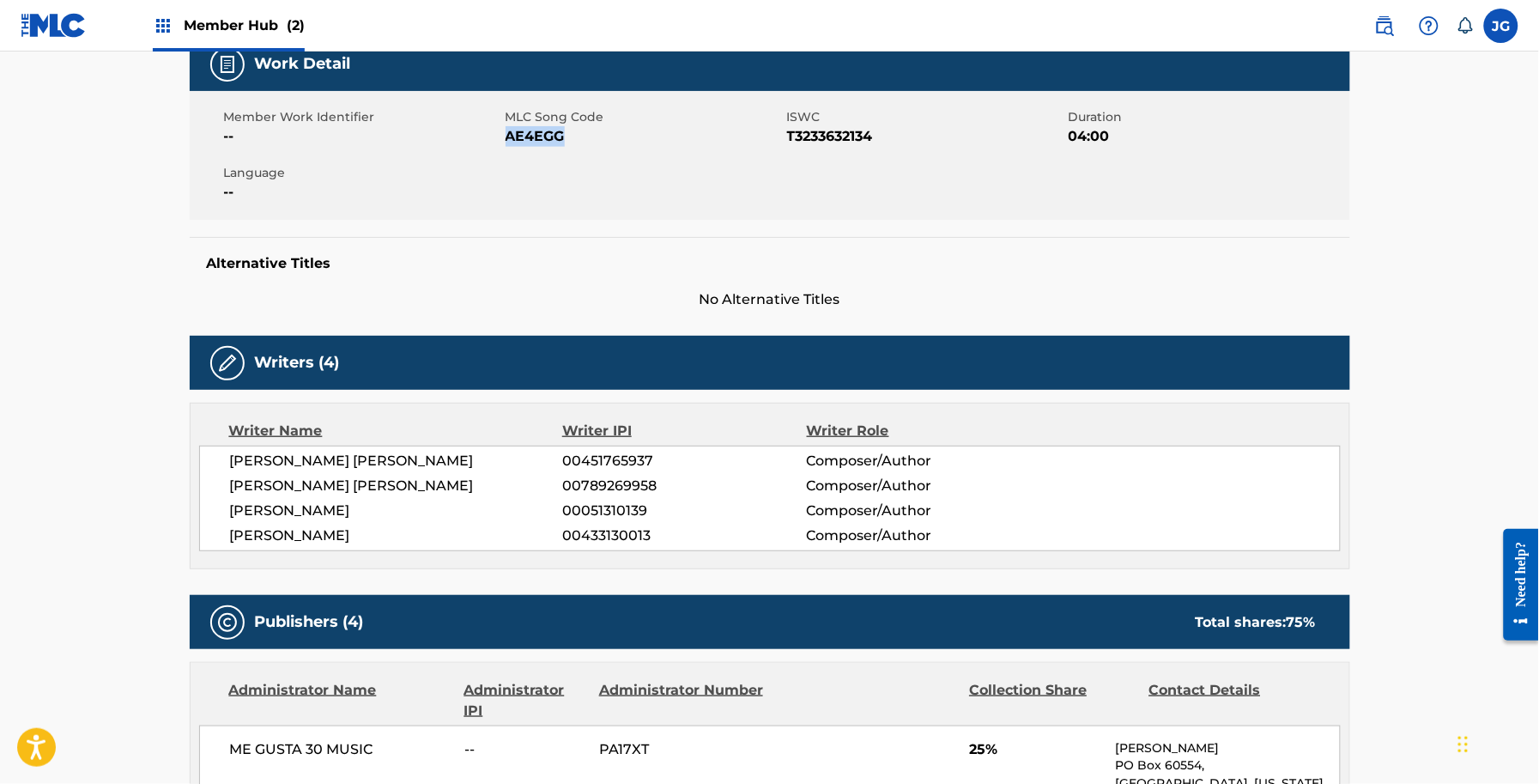
scroll to position [179, 0]
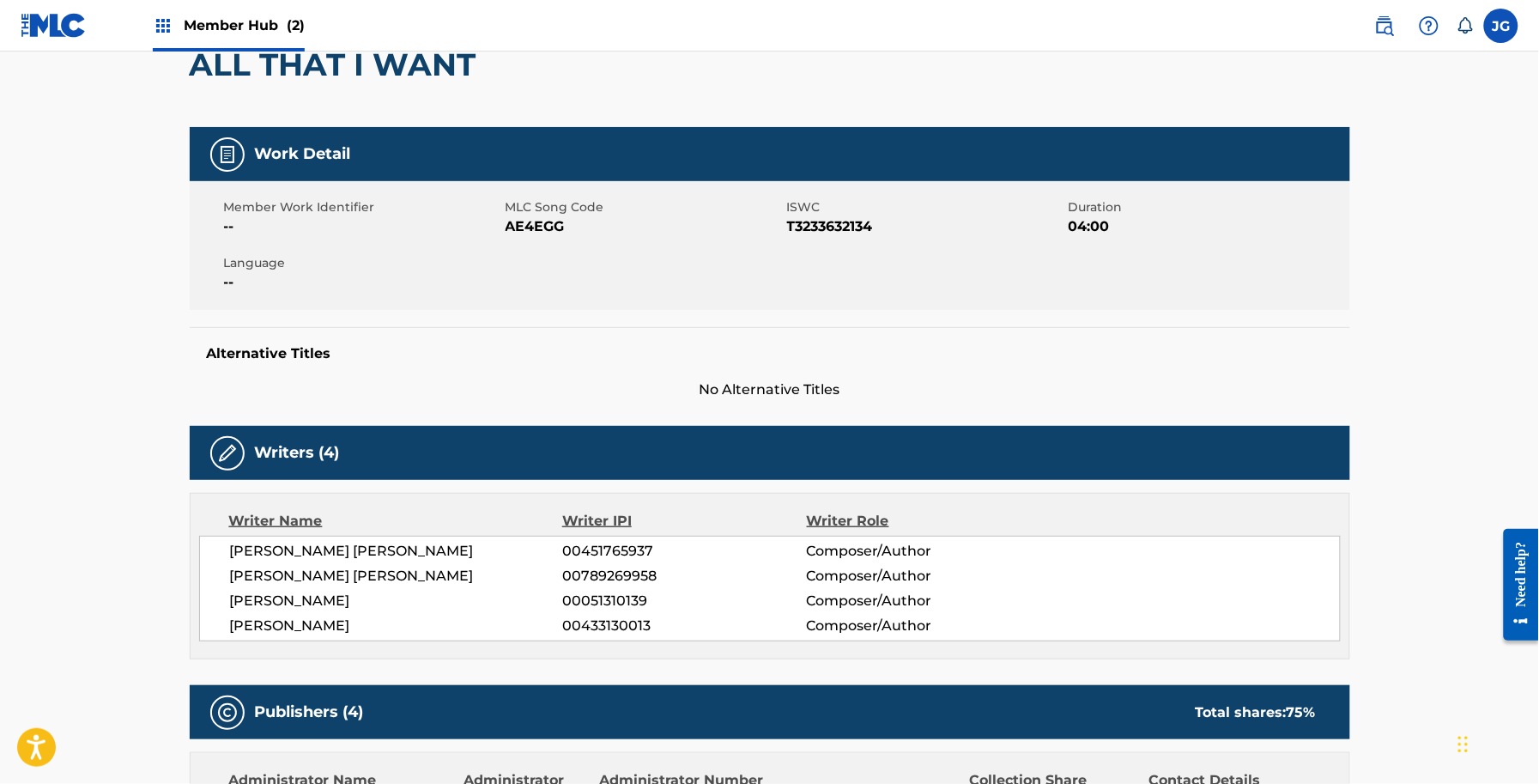
click at [632, 624] on span "00433130013" at bounding box center [683, 625] width 244 height 20
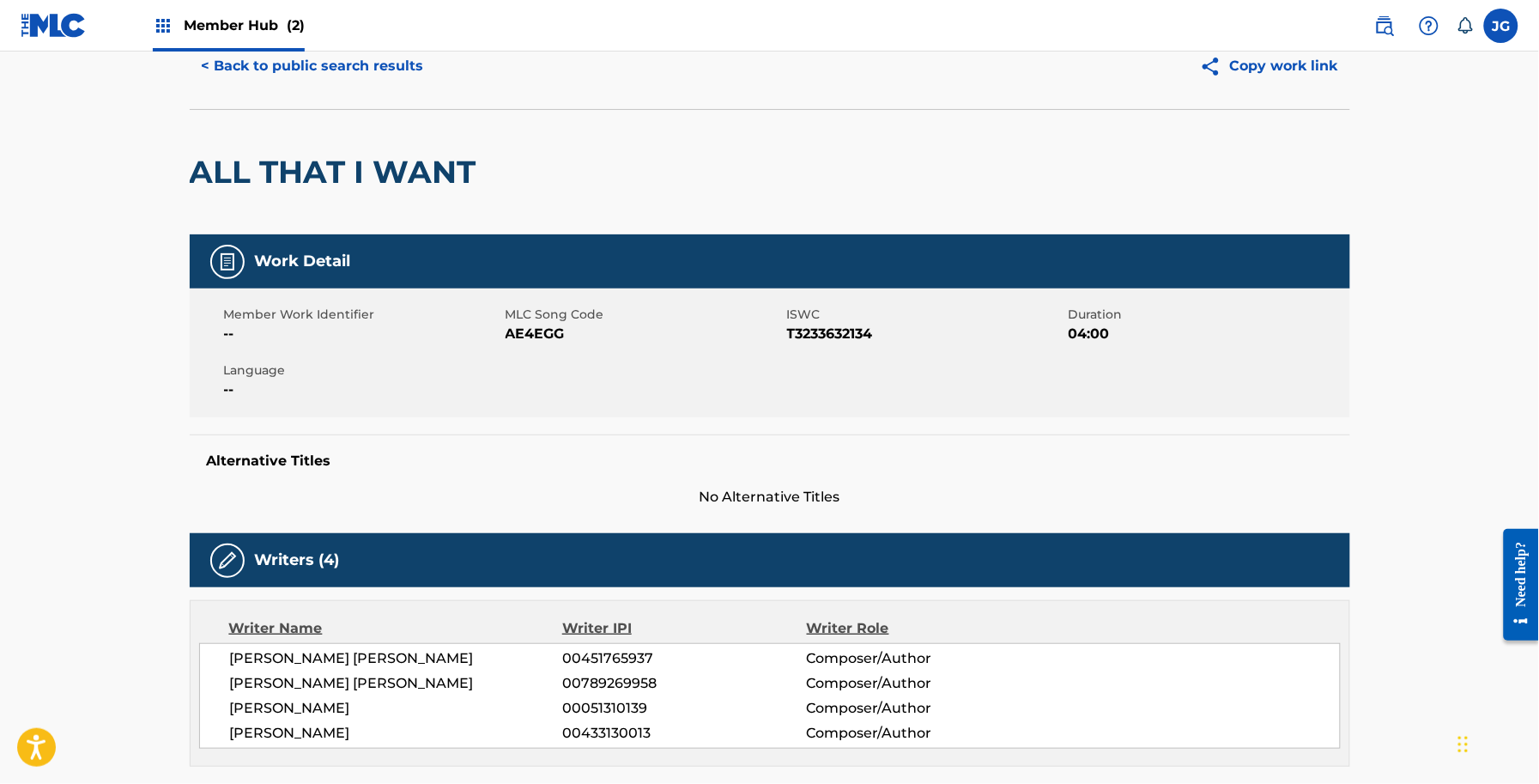
scroll to position [0, 0]
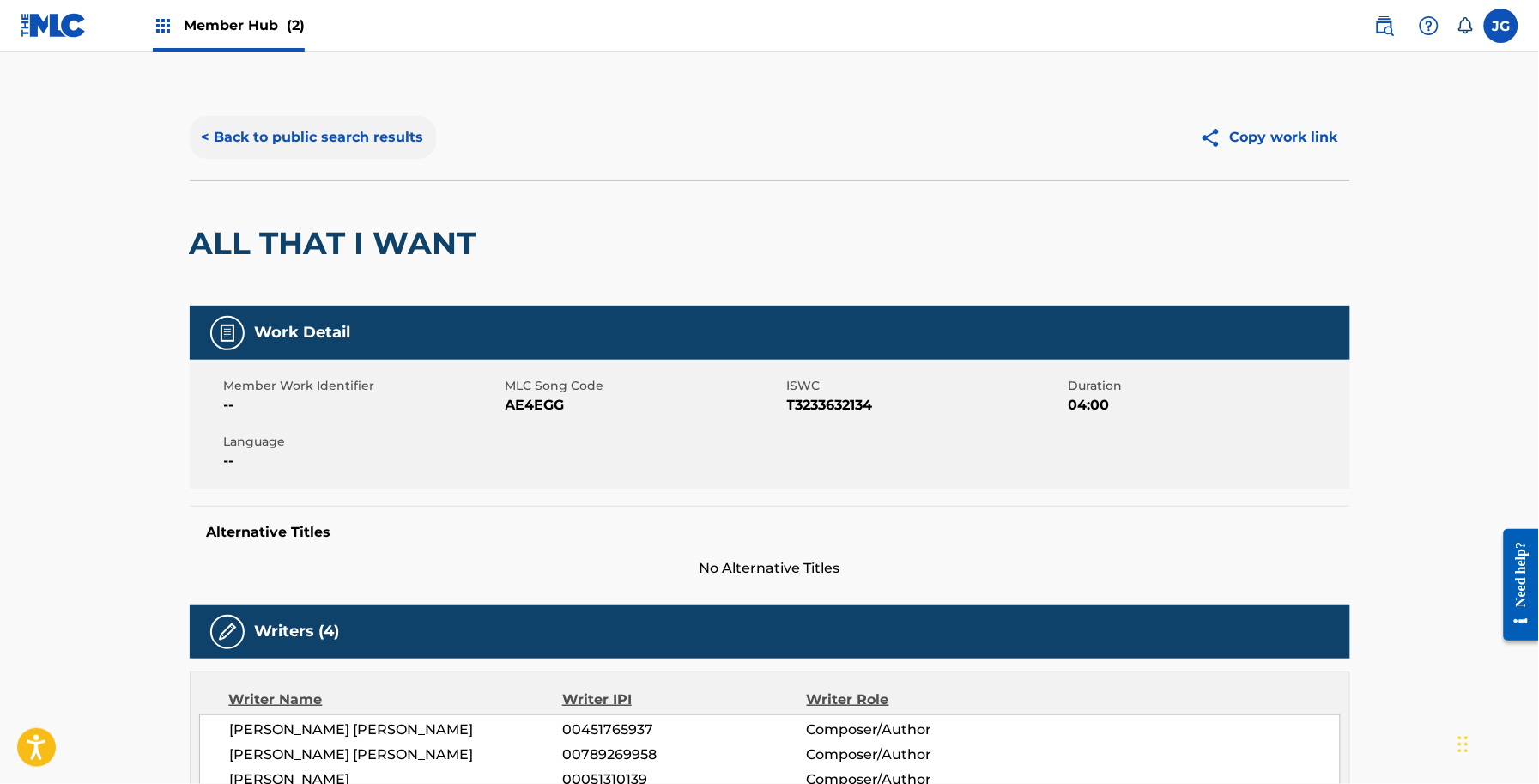
click at [235, 152] on button "< Back to public search results" at bounding box center [313, 137] width 246 height 43
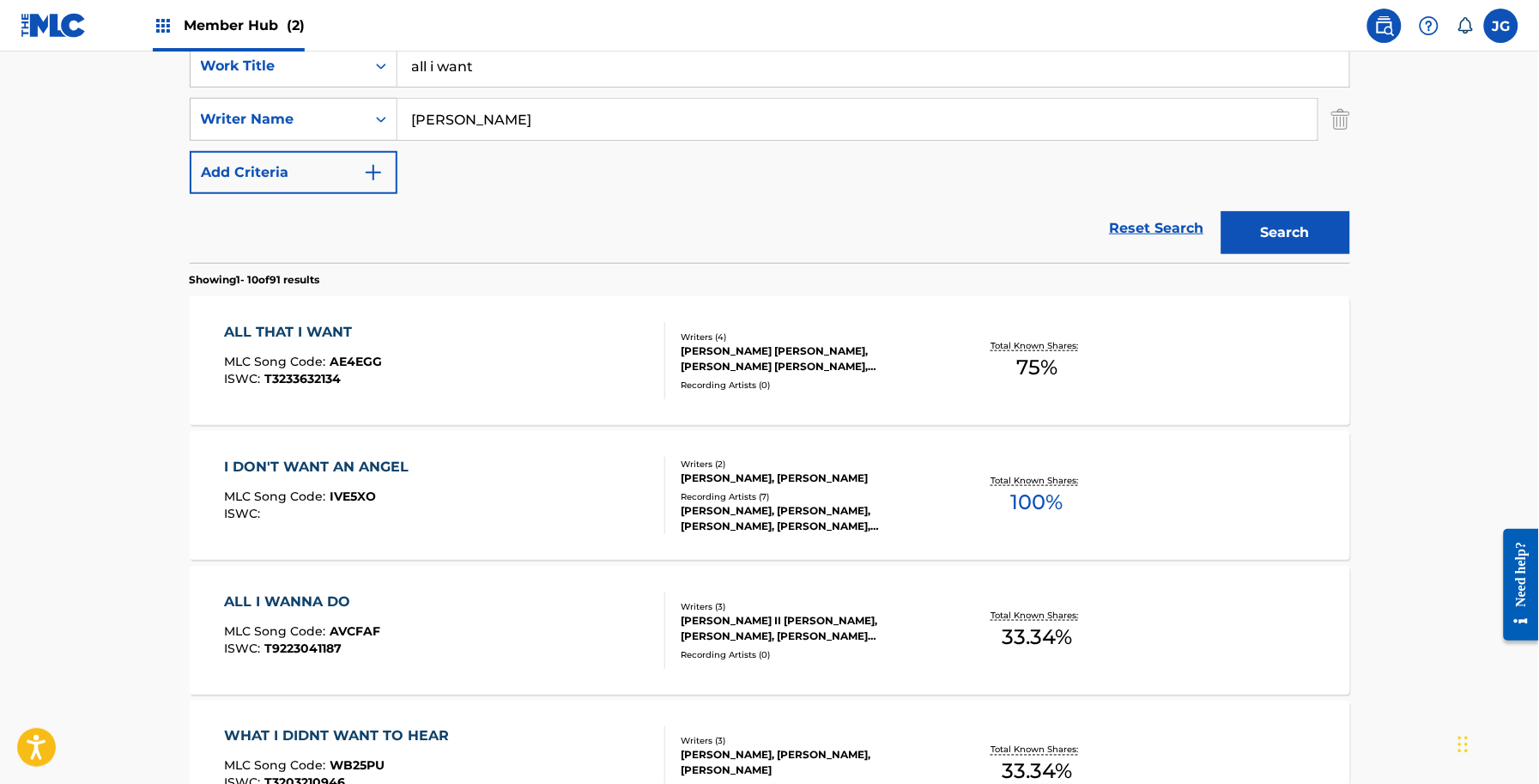
scroll to position [230, 0]
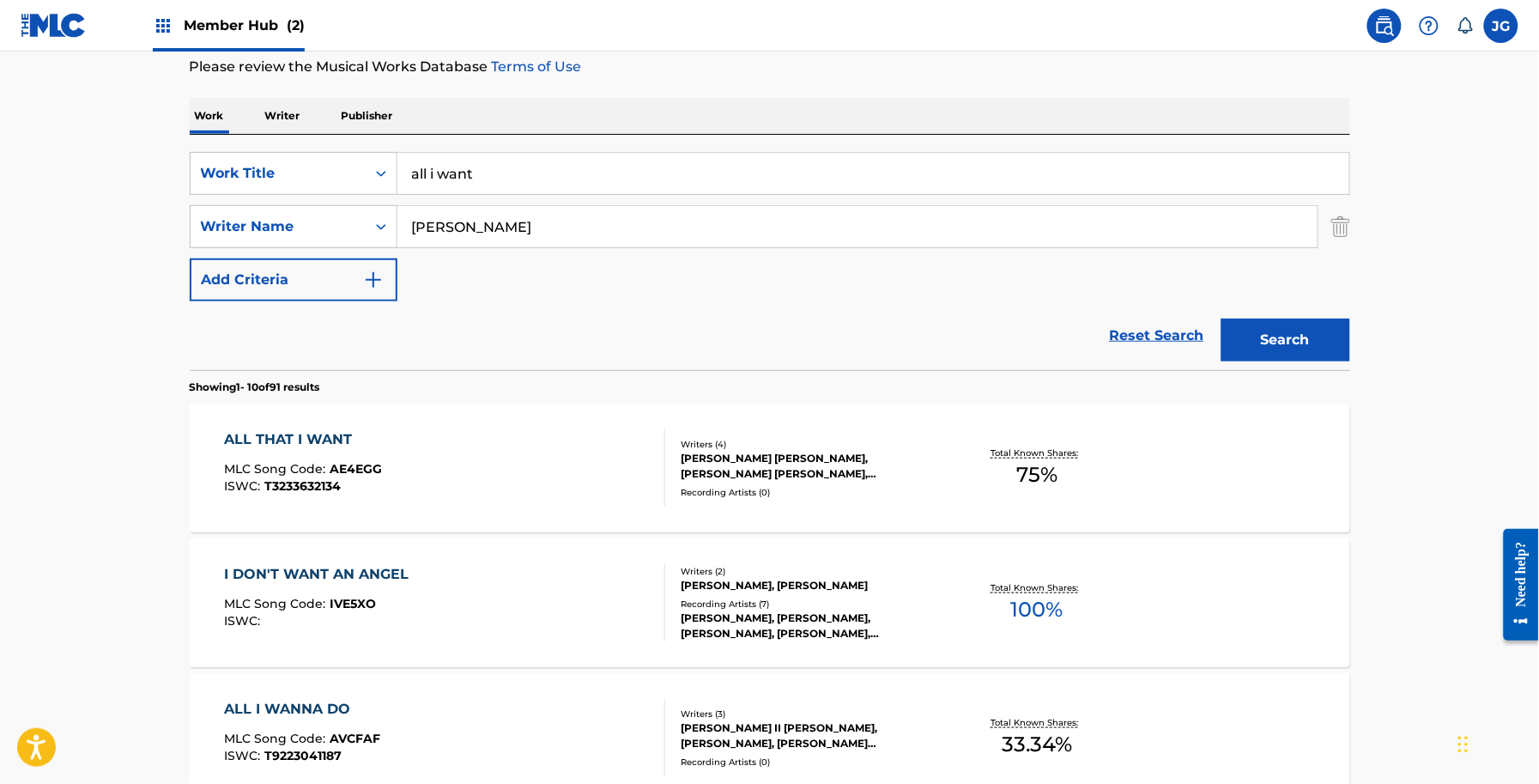
drag, startPoint x: 519, startPoint y: 179, endPoint x: 147, endPoint y: 194, distance: 372.3
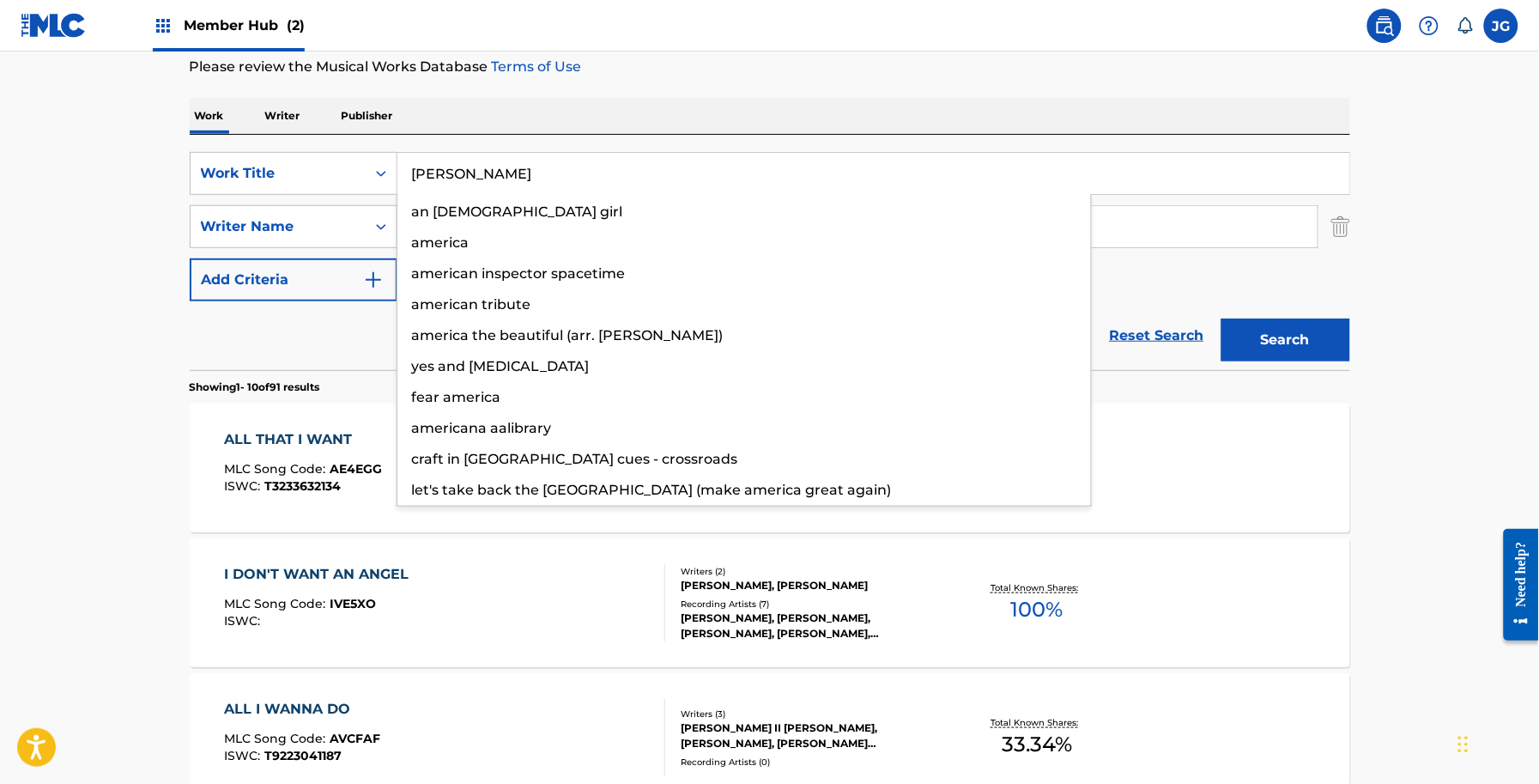
type input "AMELIA"
click at [1222, 318] on button "Search" at bounding box center [1286, 340] width 129 height 43
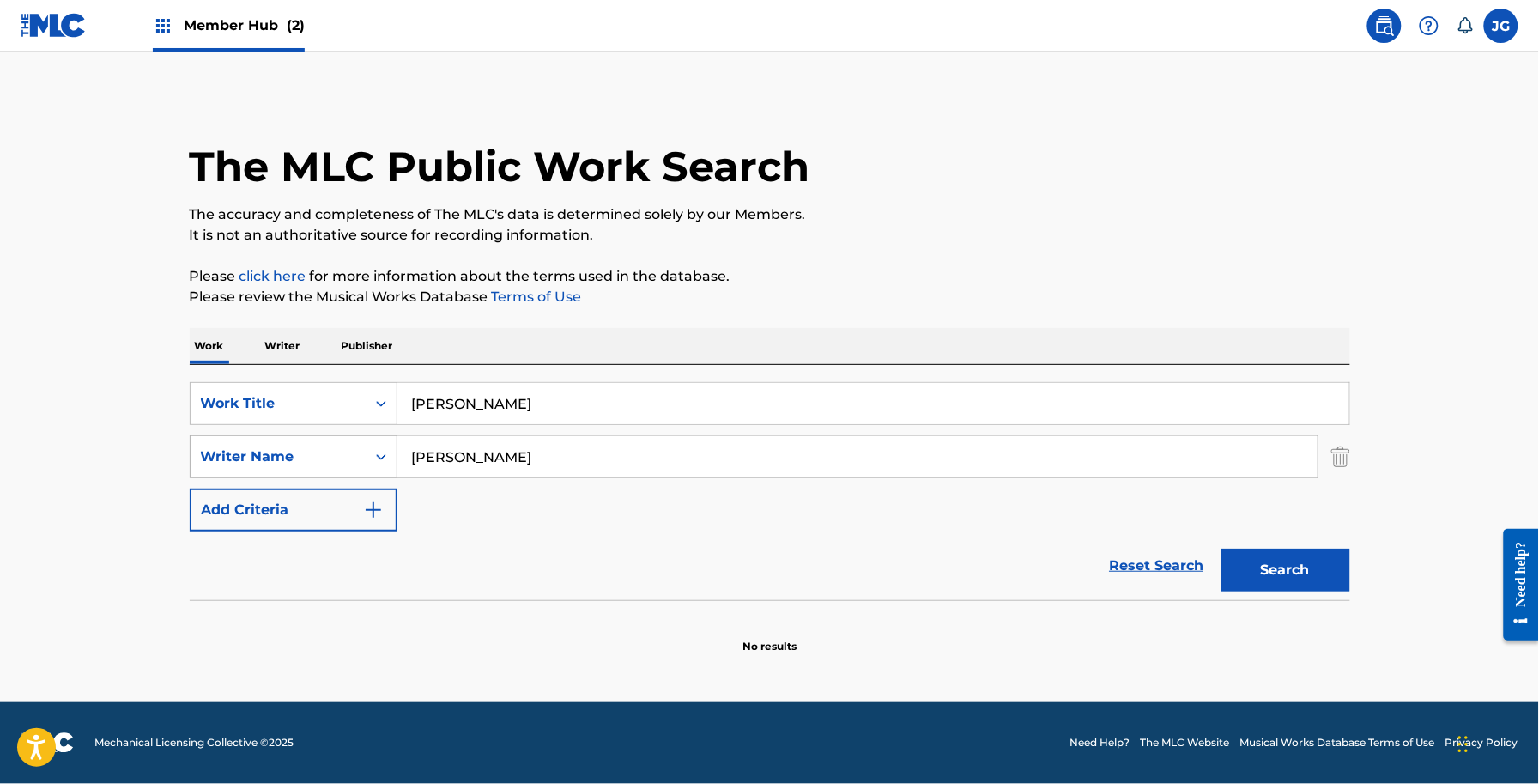
drag, startPoint x: 659, startPoint y: 461, endPoint x: 228, endPoint y: 474, distance: 431.2
click at [228, 474] on div "SearchWithCriteriaf01e1ff9-7669-4dc4-b160-1e6321fd27c0 Writer Name SHAMBLIN" at bounding box center [770, 457] width 1161 height 43
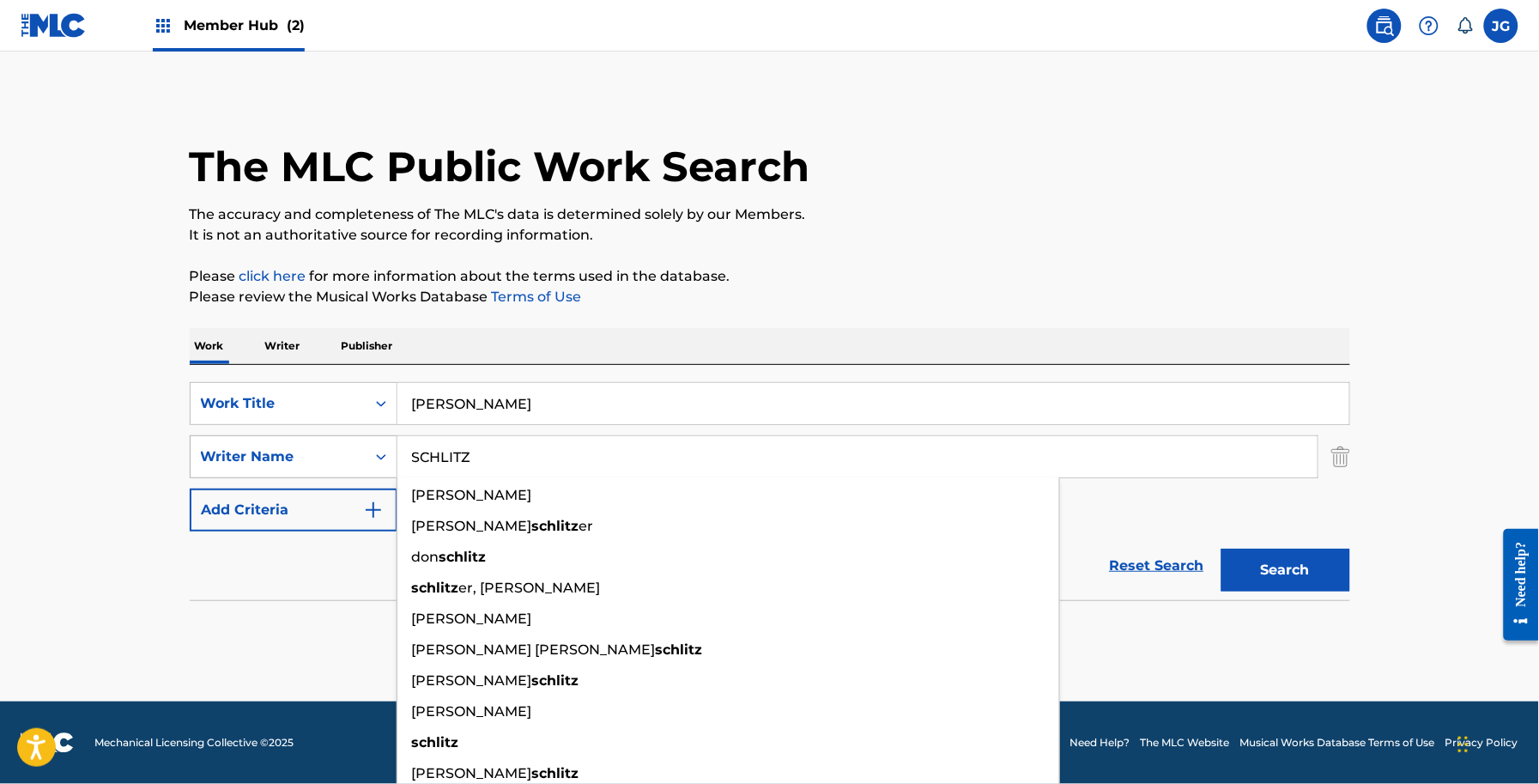
type input "SCHLITZ"
click at [1222, 548] on button "Search" at bounding box center [1286, 570] width 129 height 43
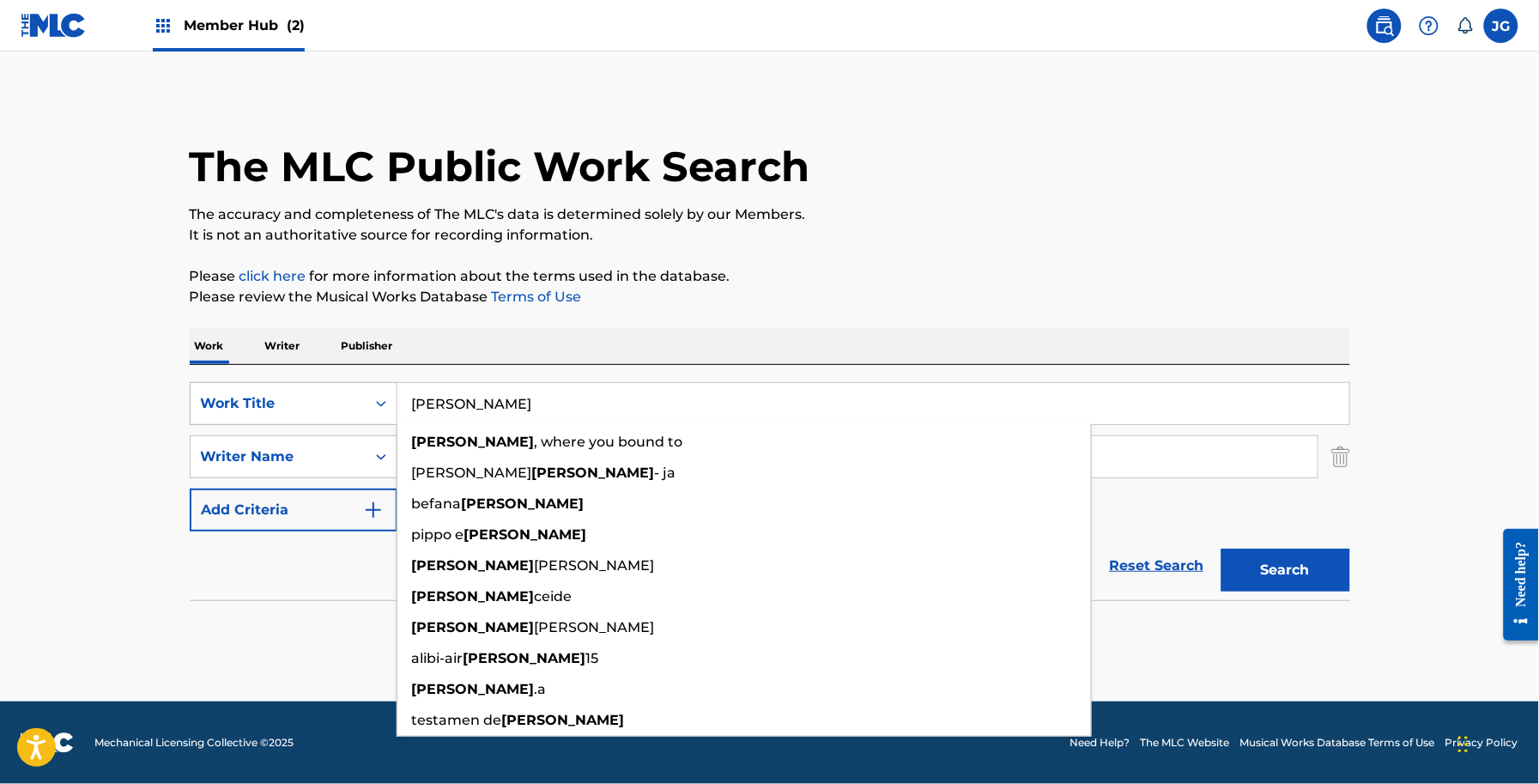
drag, startPoint x: 485, startPoint y: 404, endPoint x: 387, endPoint y: 392, distance: 98.7
click at [387, 392] on div "SearchWithCriteriaf591f55a-4be0-4bef-81fe-28c20b945a4f Work Title AMELIA amelia…" at bounding box center [770, 404] width 1161 height 43
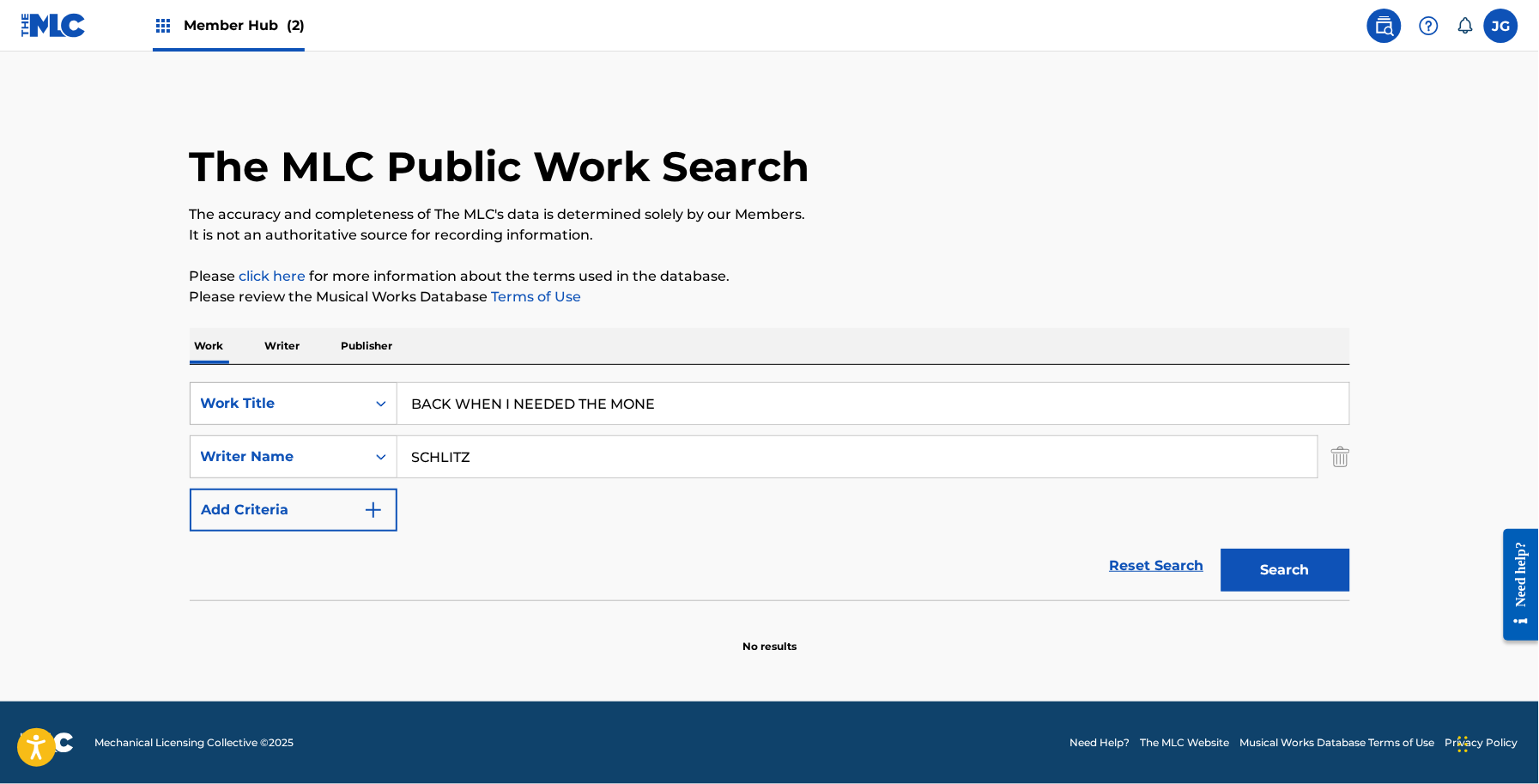
click at [1222, 548] on button "Search" at bounding box center [1286, 570] width 129 height 43
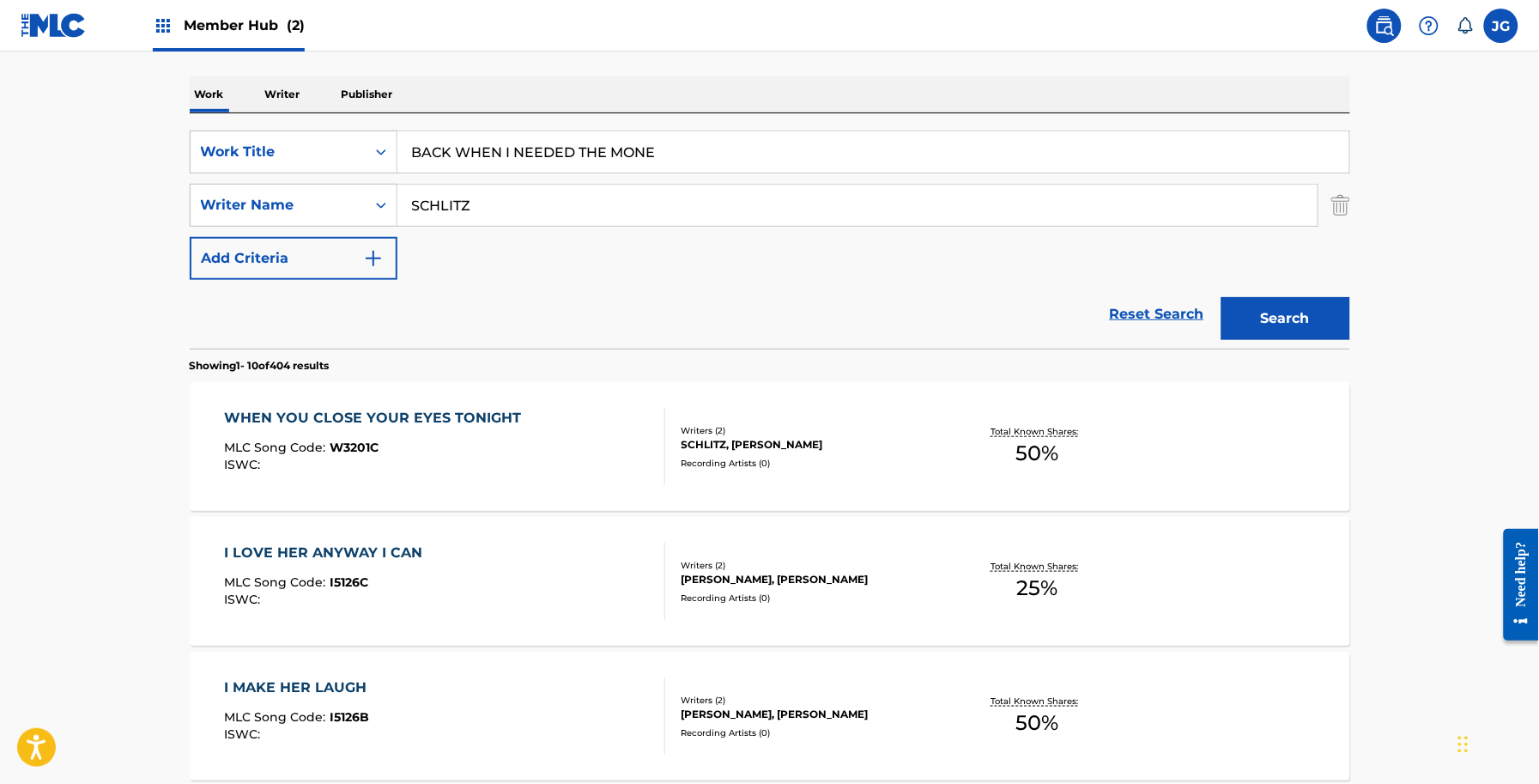
scroll to position [214, 0]
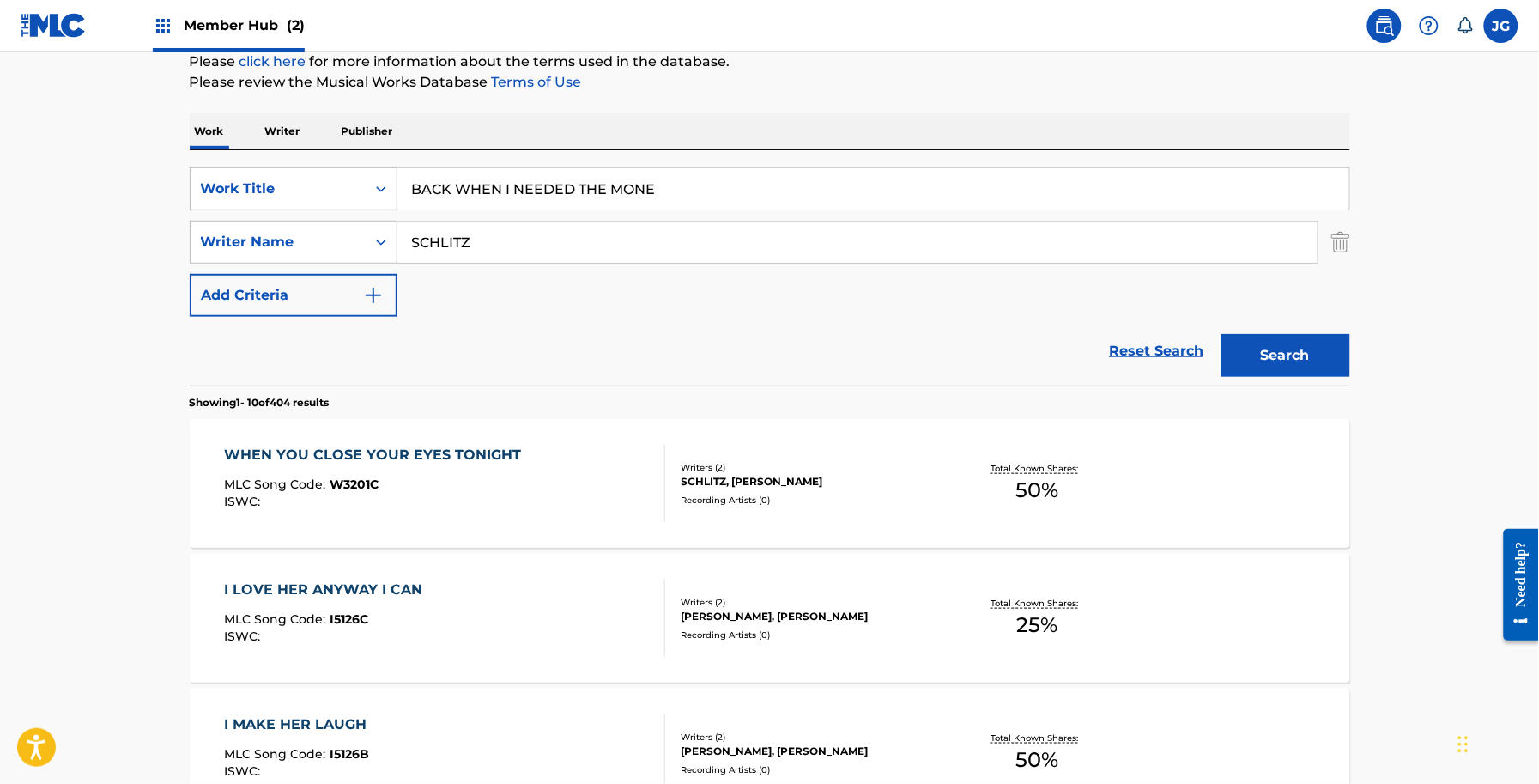
click at [698, 214] on div "SearchWithCriteriaf591f55a-4be0-4bef-81fe-28c20b945a4f Work Title BACK WHEN I N…" at bounding box center [770, 243] width 1161 height 149
click at [697, 187] on input "BACK WHEN I NEEDED THE MONE" at bounding box center [873, 188] width 952 height 41
type input "BACK WHEN I NEEDED THE MONEY"
click at [1222, 334] on button "Search" at bounding box center [1286, 355] width 129 height 43
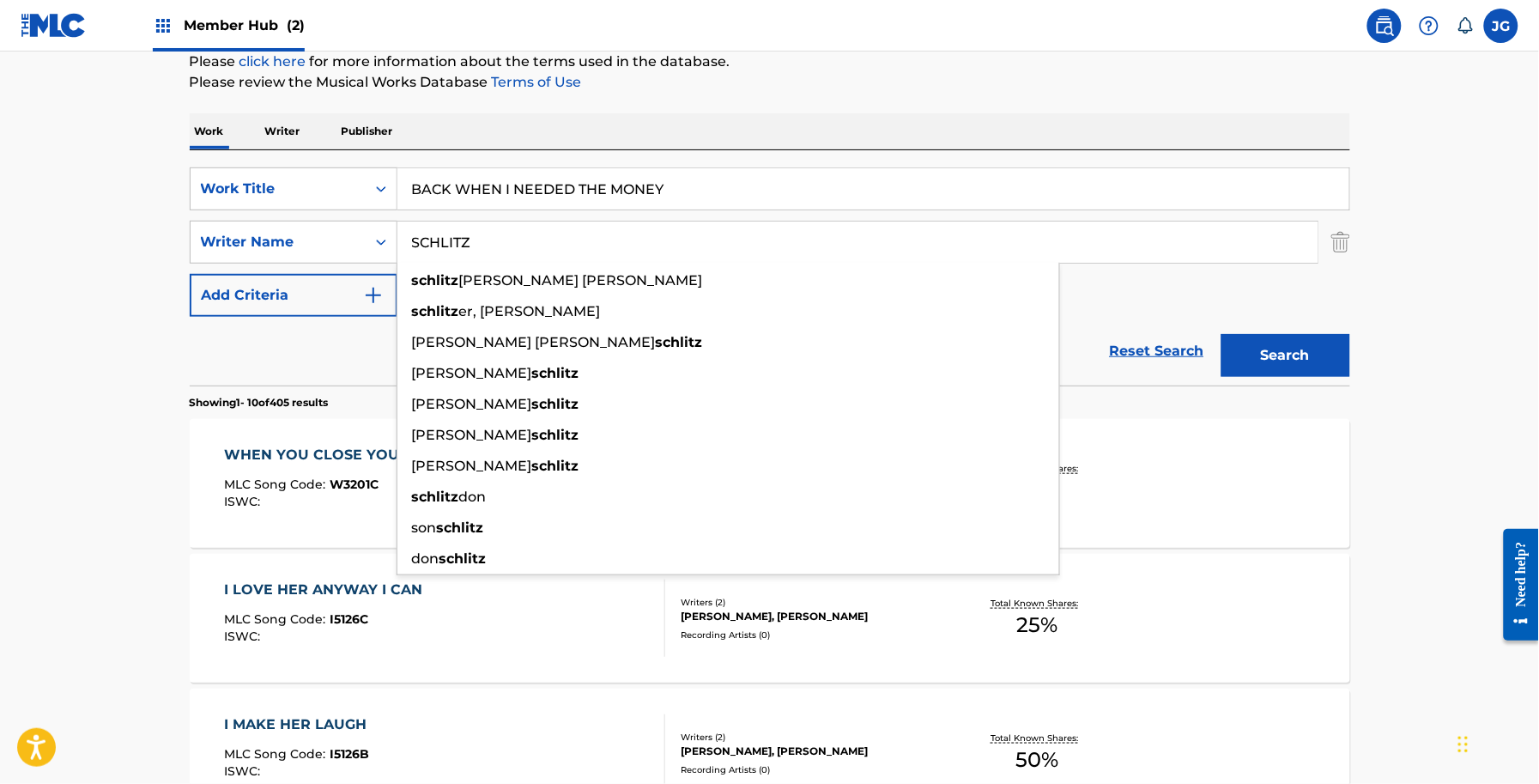
drag, startPoint x: 495, startPoint y: 245, endPoint x: 255, endPoint y: 219, distance: 241.4
click at [257, 220] on div "SearchWithCriteriaf01e1ff9-7669-4dc4-b160-1e6321fd27c0 Writer Name SCHLITZ schl…" at bounding box center [770, 242] width 1161 height 43
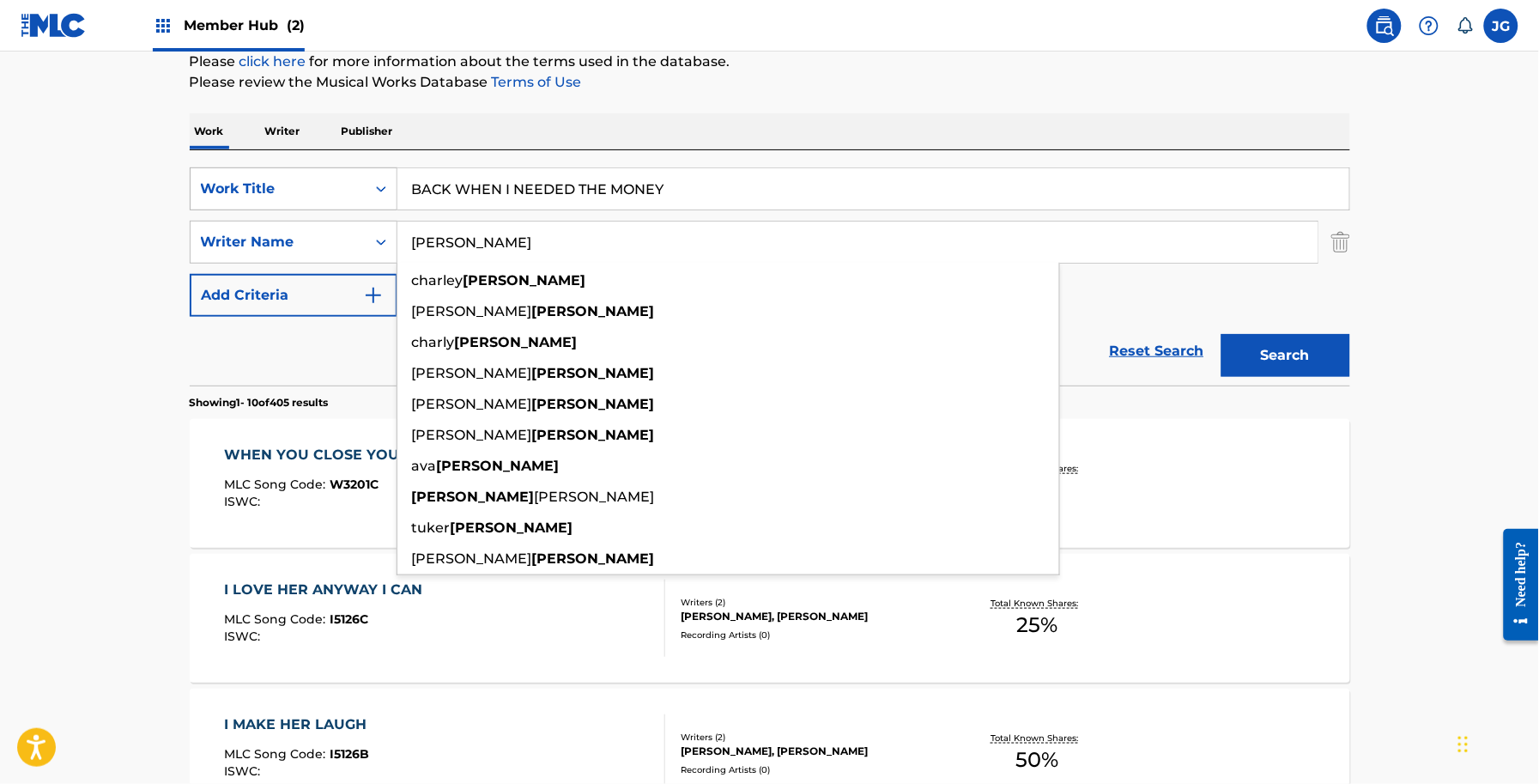
click at [1222, 334] on button "Search" at bounding box center [1286, 355] width 129 height 43
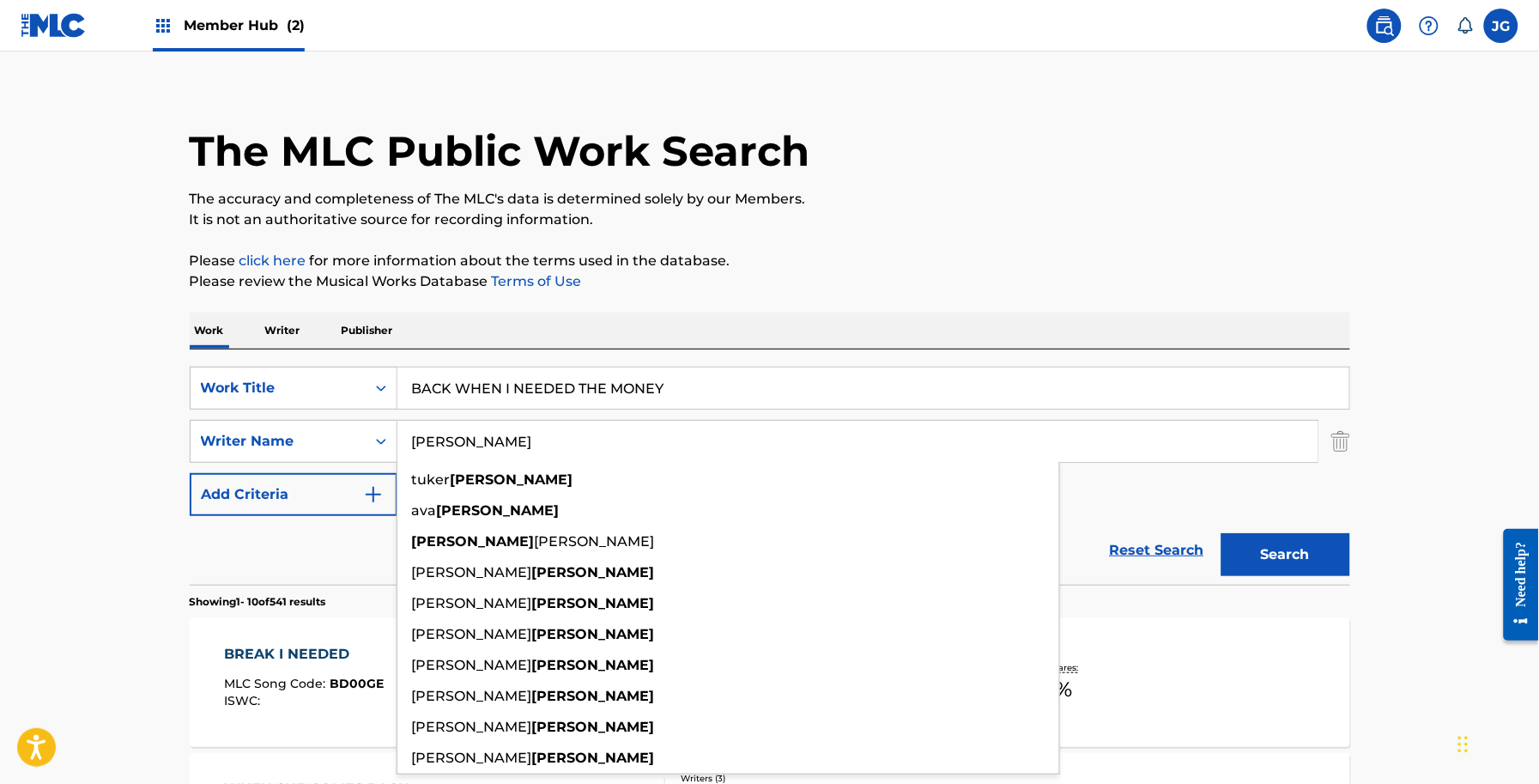
click at [1202, 216] on p "It is not an authoritative source for recording information." at bounding box center [770, 219] width 1161 height 20
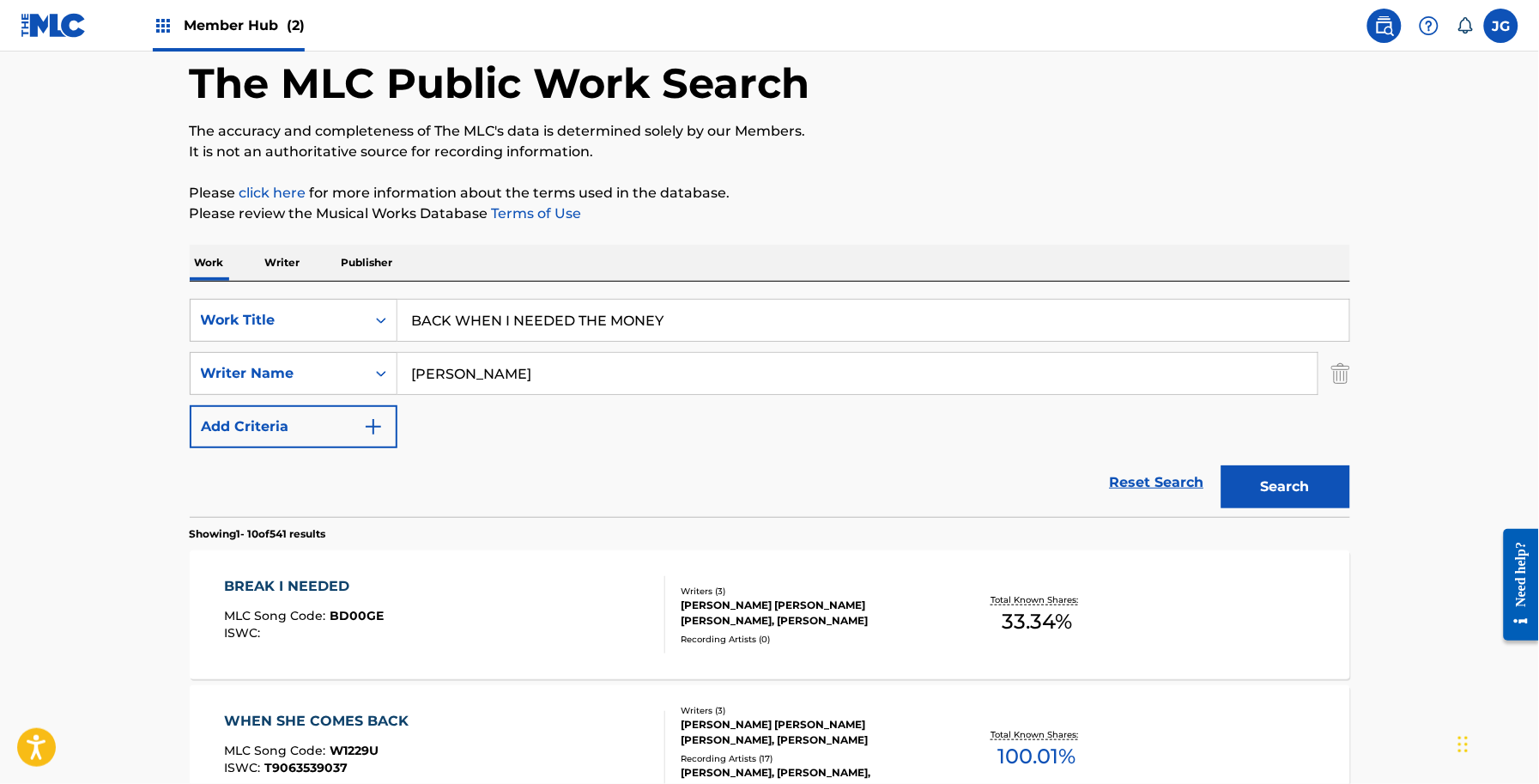
scroll to position [0, 0]
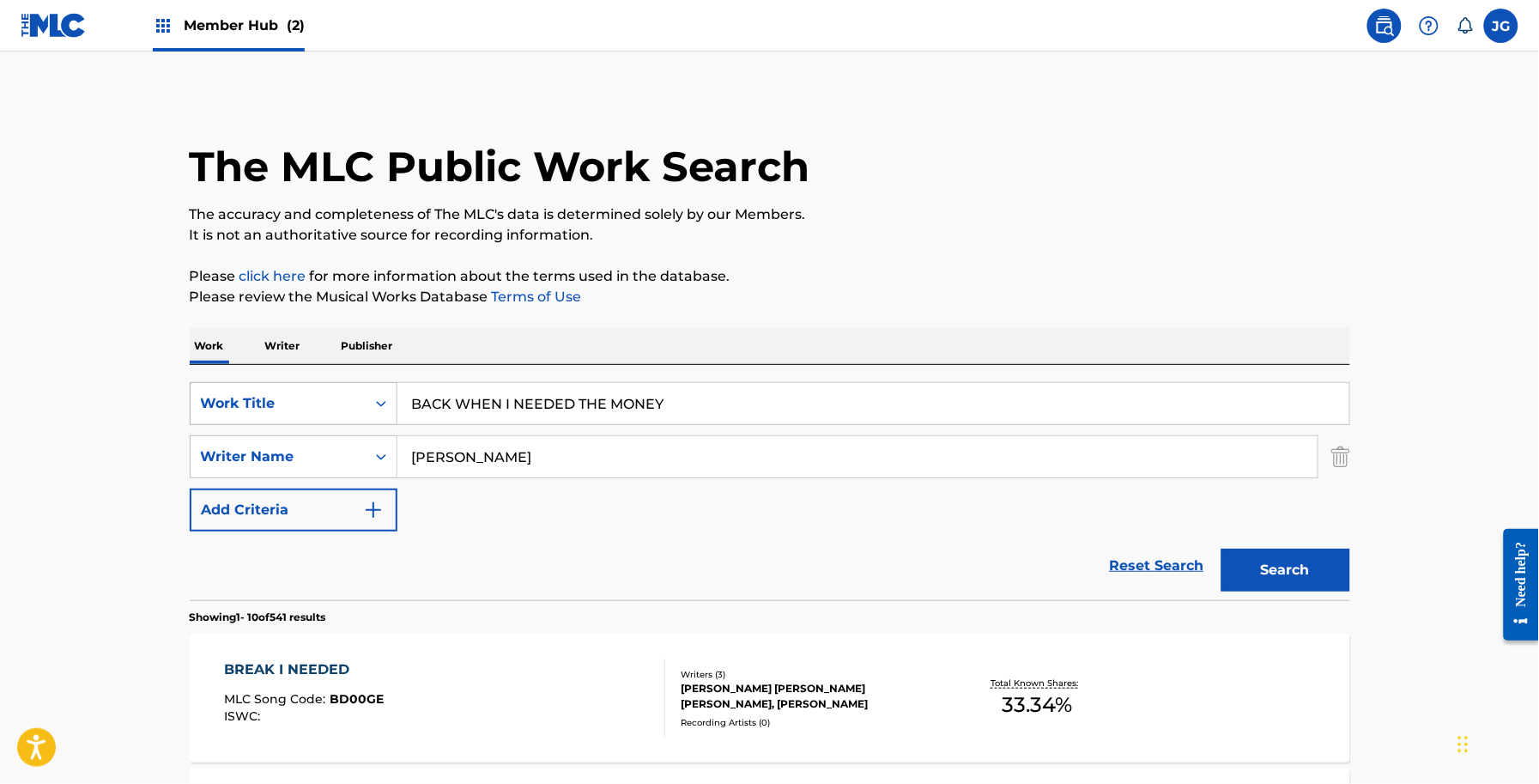
drag, startPoint x: 696, startPoint y: 406, endPoint x: 393, endPoint y: 416, distance: 303.2
click at [393, 416] on div "SearchWithCriteriaf591f55a-4be0-4bef-81fe-28c20b945a4f Work Title BACK WHEN I N…" at bounding box center [770, 404] width 1161 height 43
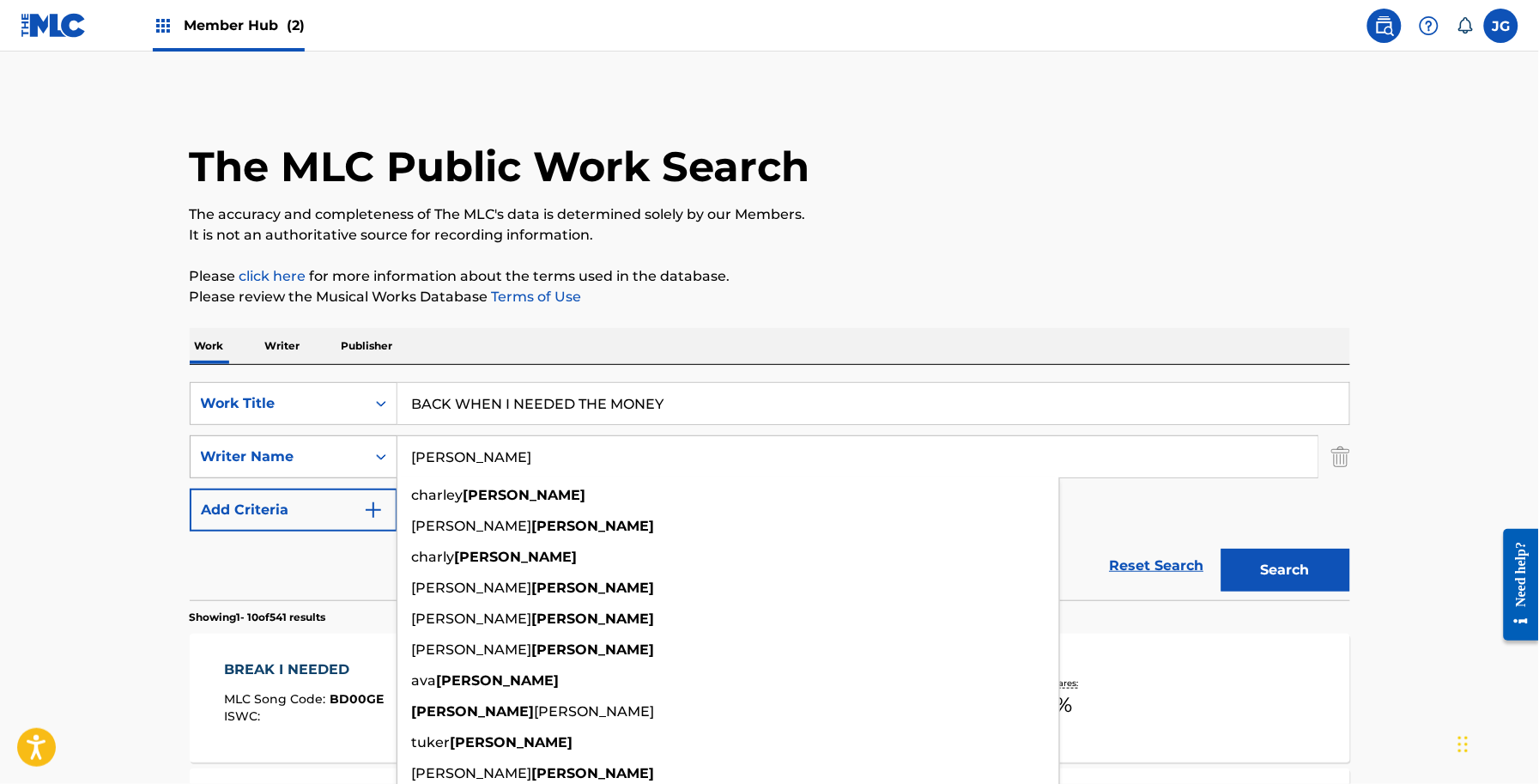
drag, startPoint x: 517, startPoint y: 446, endPoint x: 386, endPoint y: 474, distance: 134.0
click at [386, 474] on div "SearchWithCriteriaf01e1ff9-7669-4dc4-b160-1e6321fd27c0 Writer Name BEATHARD cha…" at bounding box center [770, 457] width 1161 height 43
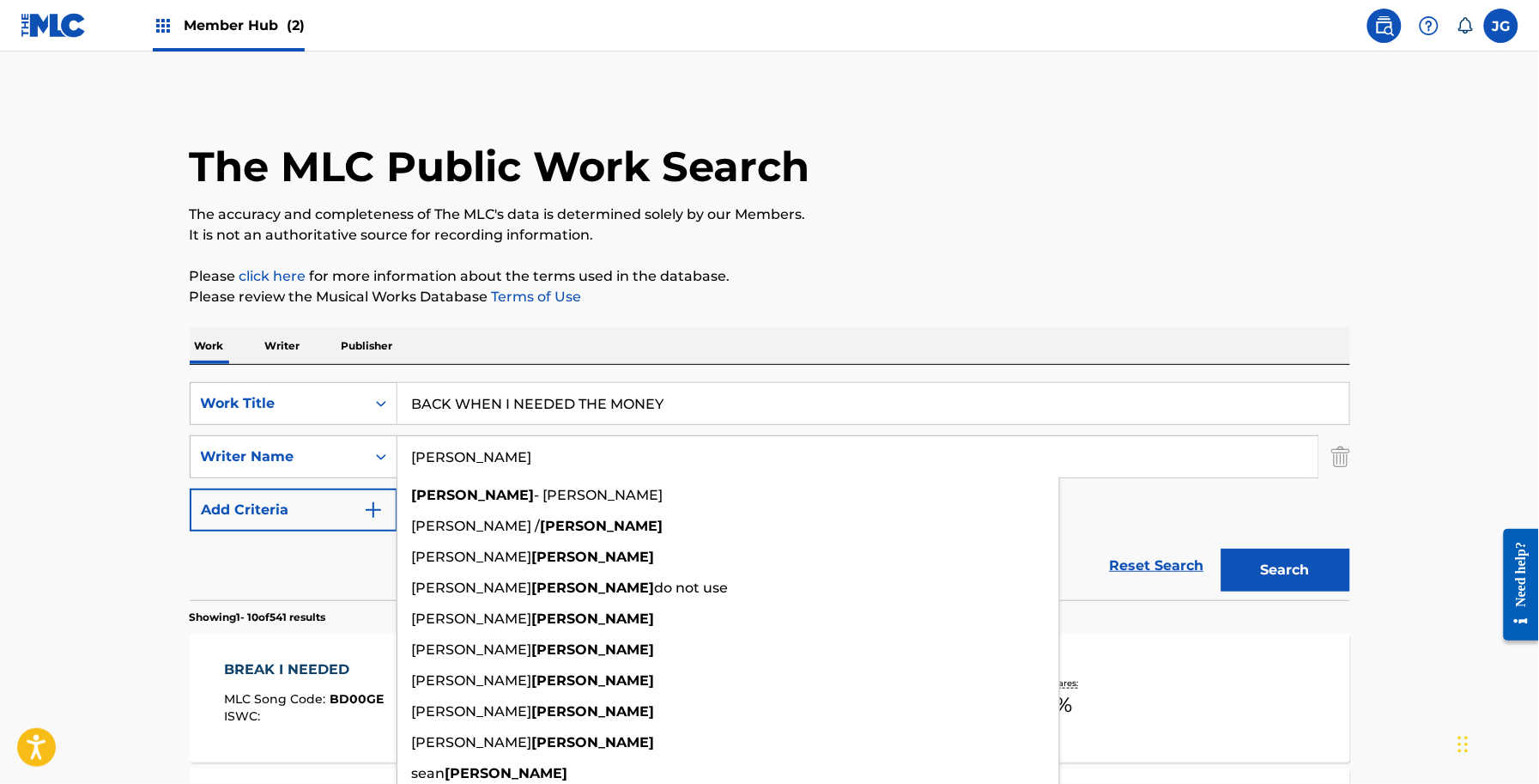
type input "[PERSON_NAME]"
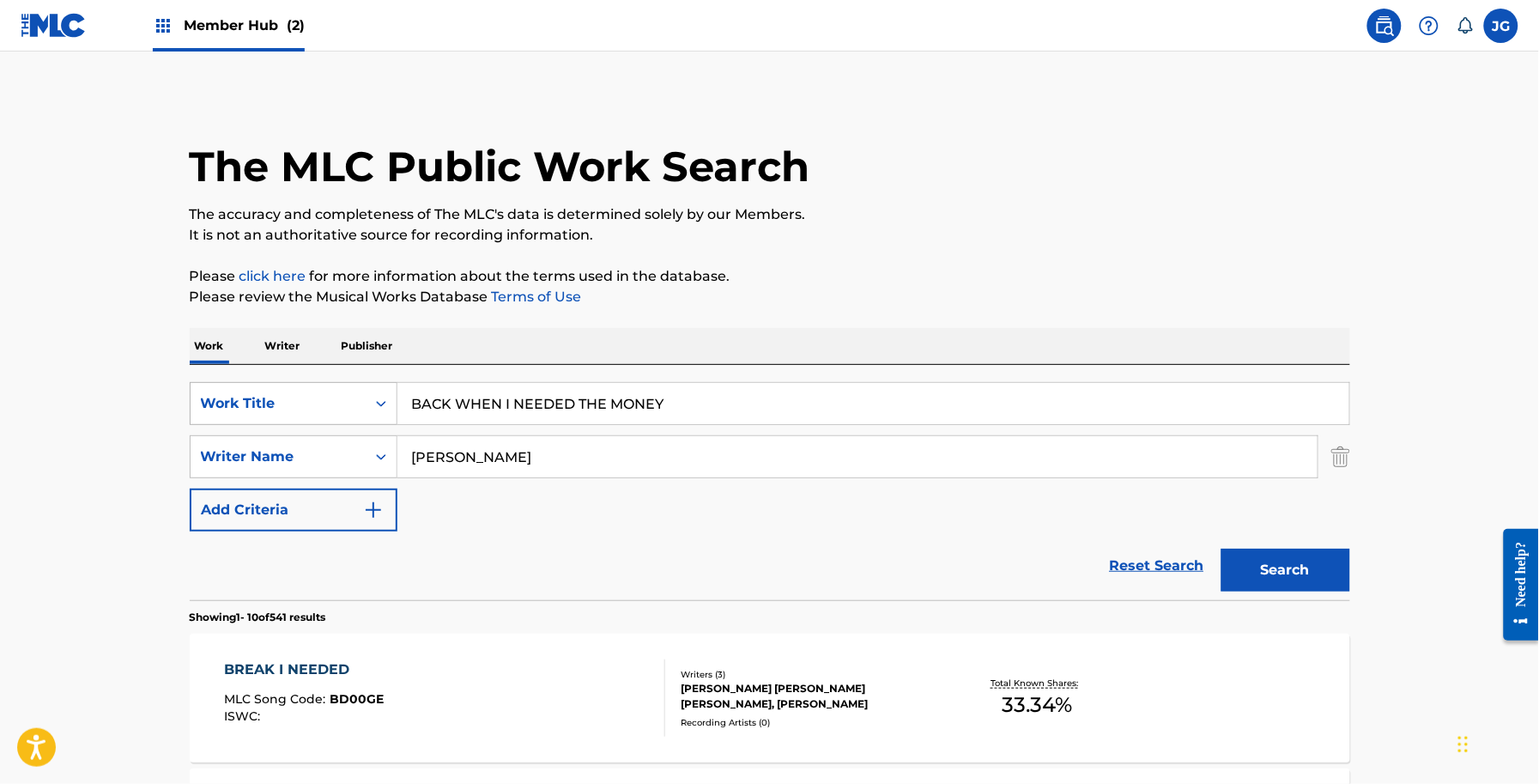
drag, startPoint x: 694, startPoint y: 404, endPoint x: 221, endPoint y: 413, distance: 473.1
click at [242, 413] on div "SearchWithCriteriaf591f55a-4be0-4bef-81fe-28c20b945a4f Work Title BACK WHEN I N…" at bounding box center [770, 404] width 1161 height 43
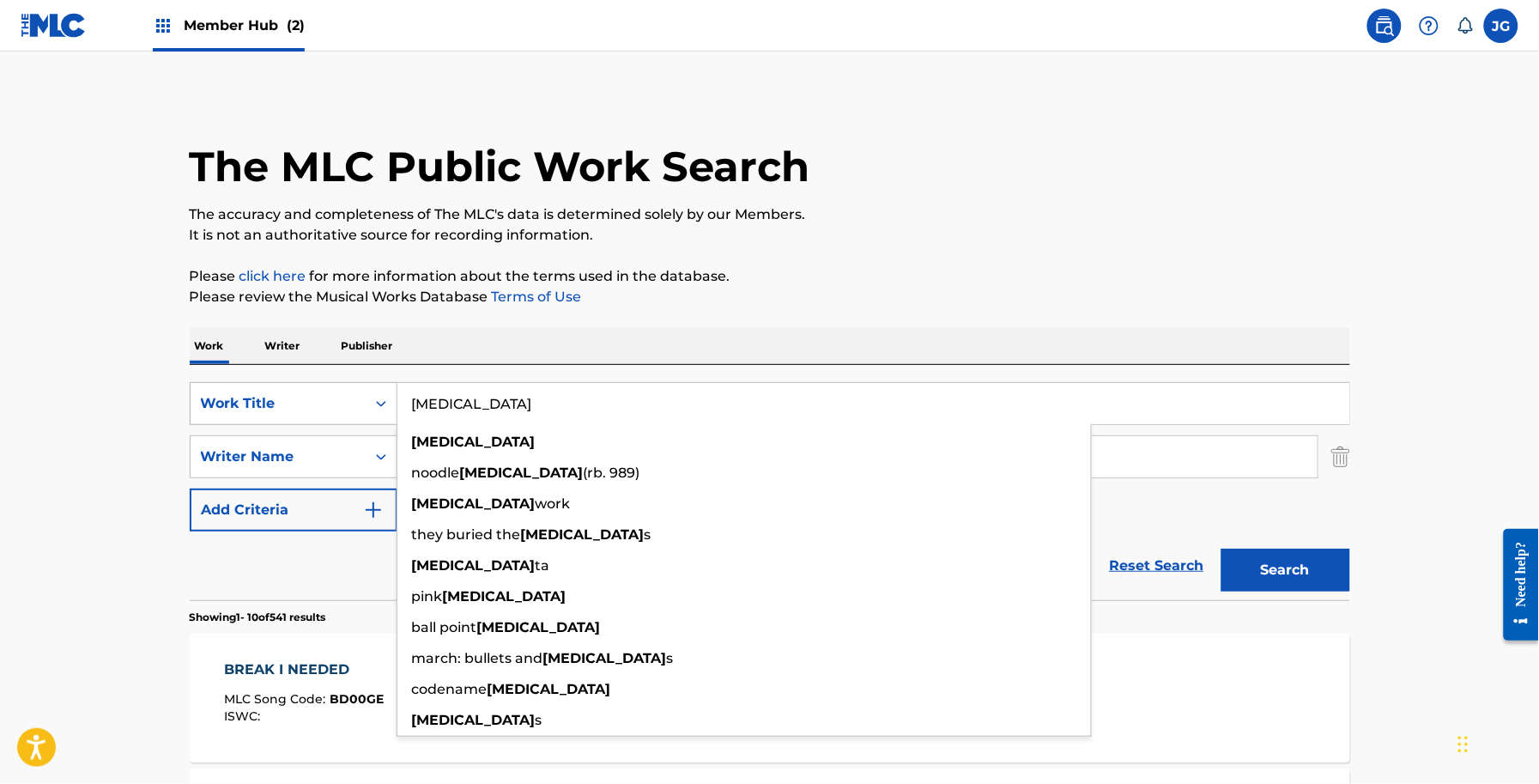
click at [1222, 548] on button "Search" at bounding box center [1286, 570] width 129 height 43
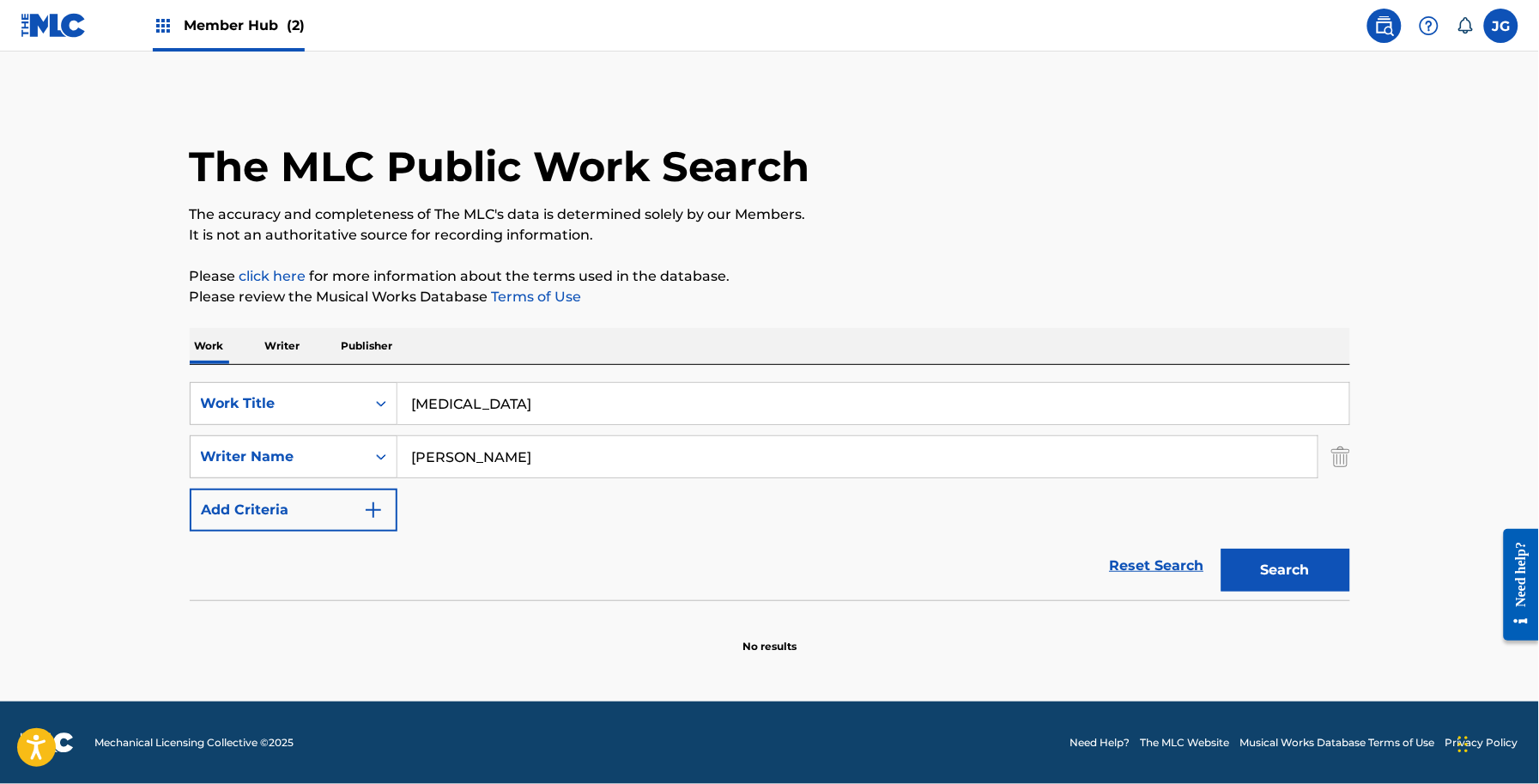
drag, startPoint x: 621, startPoint y: 474, endPoint x: 442, endPoint y: 455, distance: 180.0
click at [442, 455] on input "[PERSON_NAME]" at bounding box center [858, 456] width 920 height 41
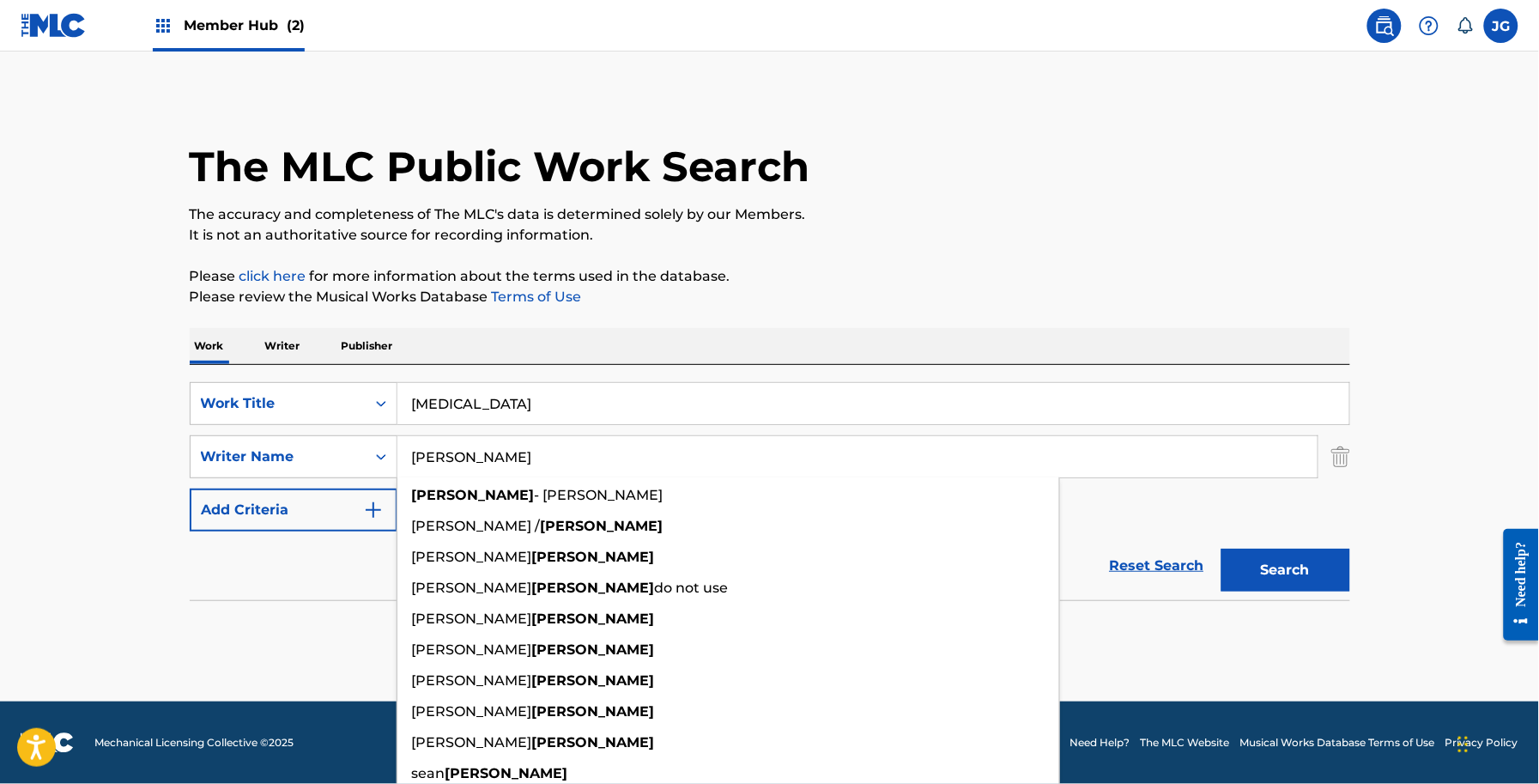
click at [604, 450] on input "[PERSON_NAME]" at bounding box center [858, 456] width 920 height 41
drag, startPoint x: 651, startPoint y: 440, endPoint x: 308, endPoint y: 460, distance: 343.6
click at [309, 460] on div "SearchWithCriteriaf01e1ff9-7669-4dc4-b160-1e6321fd27c0 Writer Name SHAMBLIN sha…" at bounding box center [770, 457] width 1161 height 43
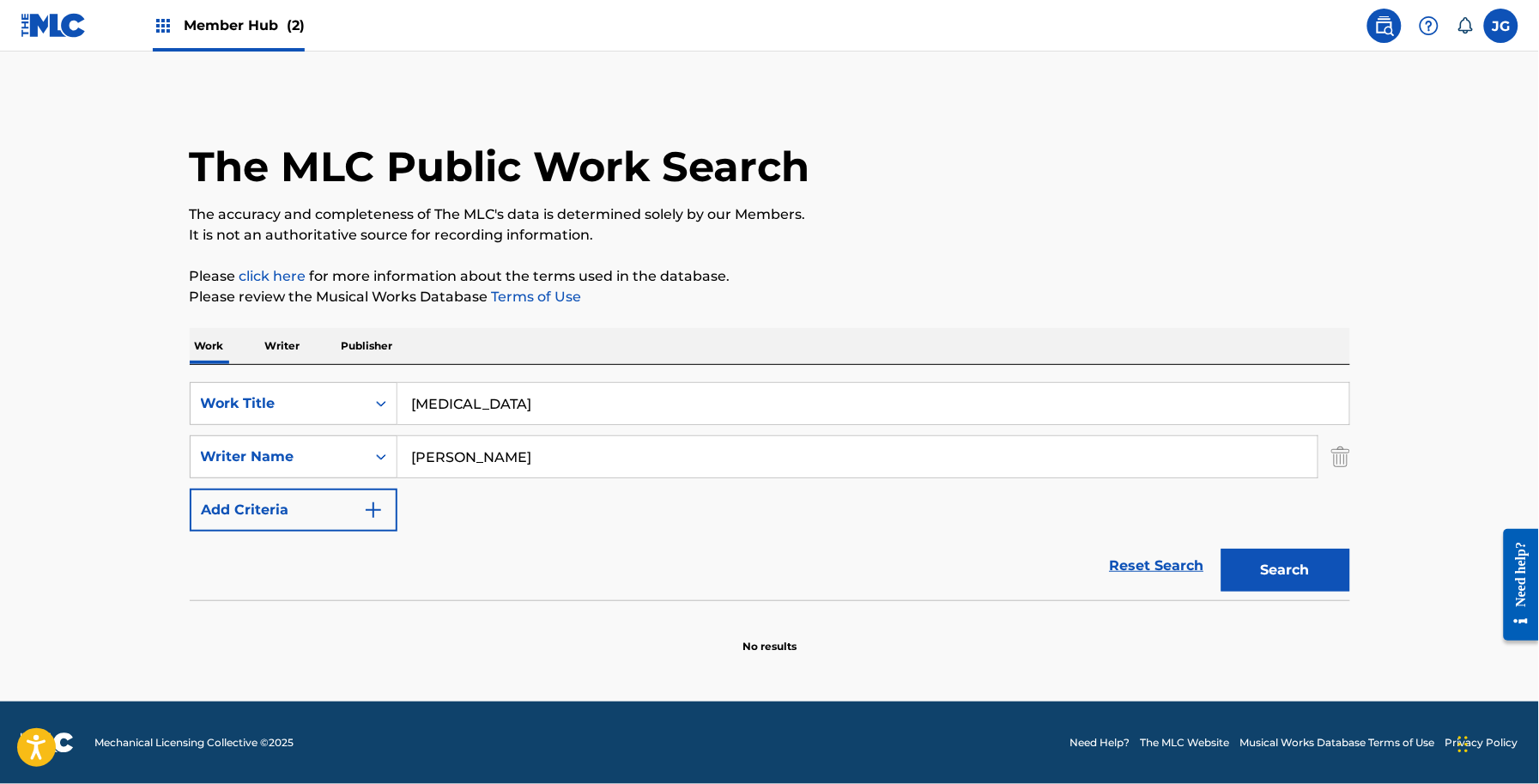
drag, startPoint x: 576, startPoint y: 393, endPoint x: 93, endPoint y: 391, distance: 483.0
click at [93, 391] on main "The MLC Public Work Search The accuracy and completeness of The MLC's data is d…" at bounding box center [770, 376] width 1539 height 650
paste input "eyond A Broken Heart"
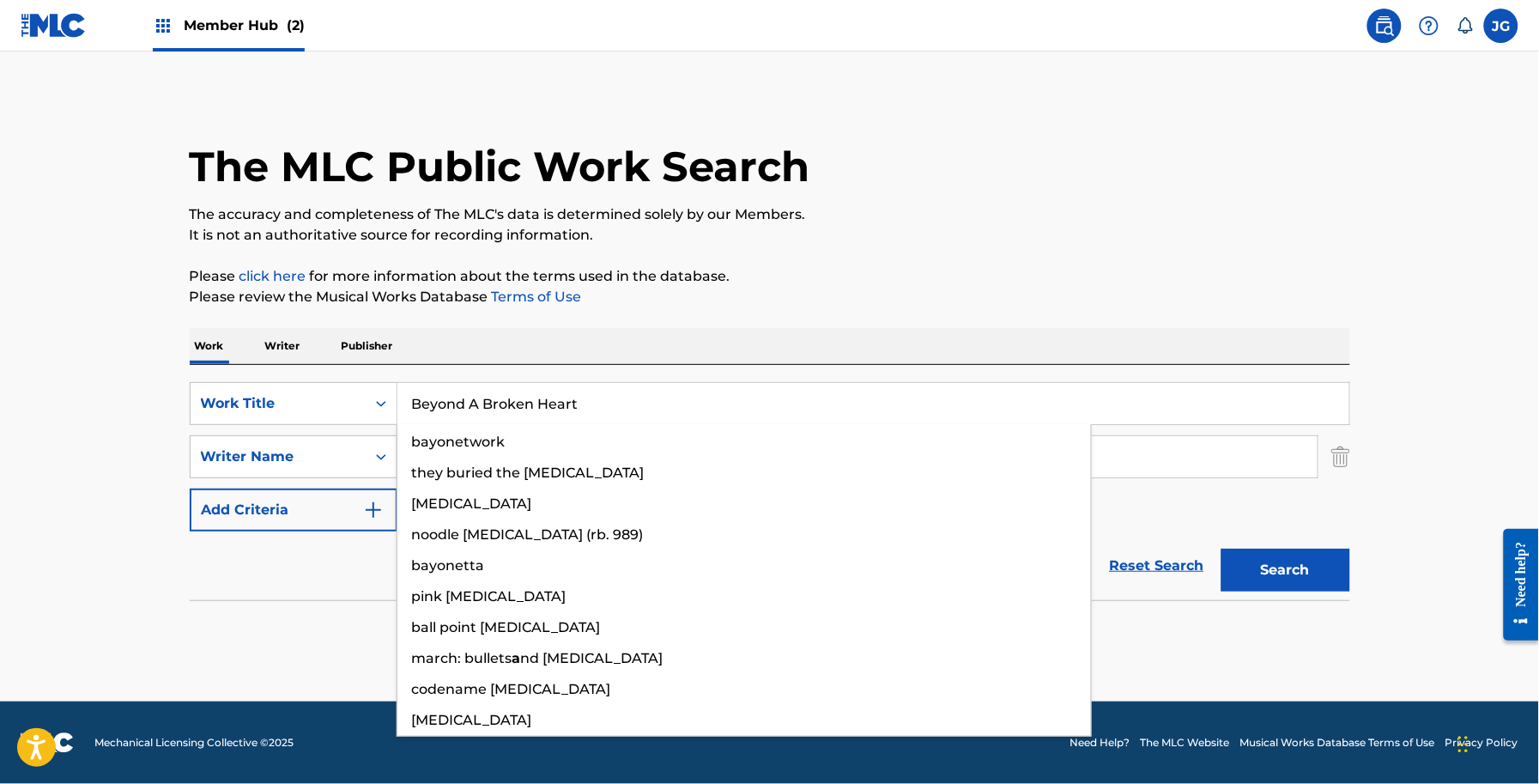
type input "Beyond A Broken Heart"
click at [1243, 258] on div "The MLC Public Work Search The accuracy and completeness of The MLC's data is d…" at bounding box center [770, 374] width 1201 height 560
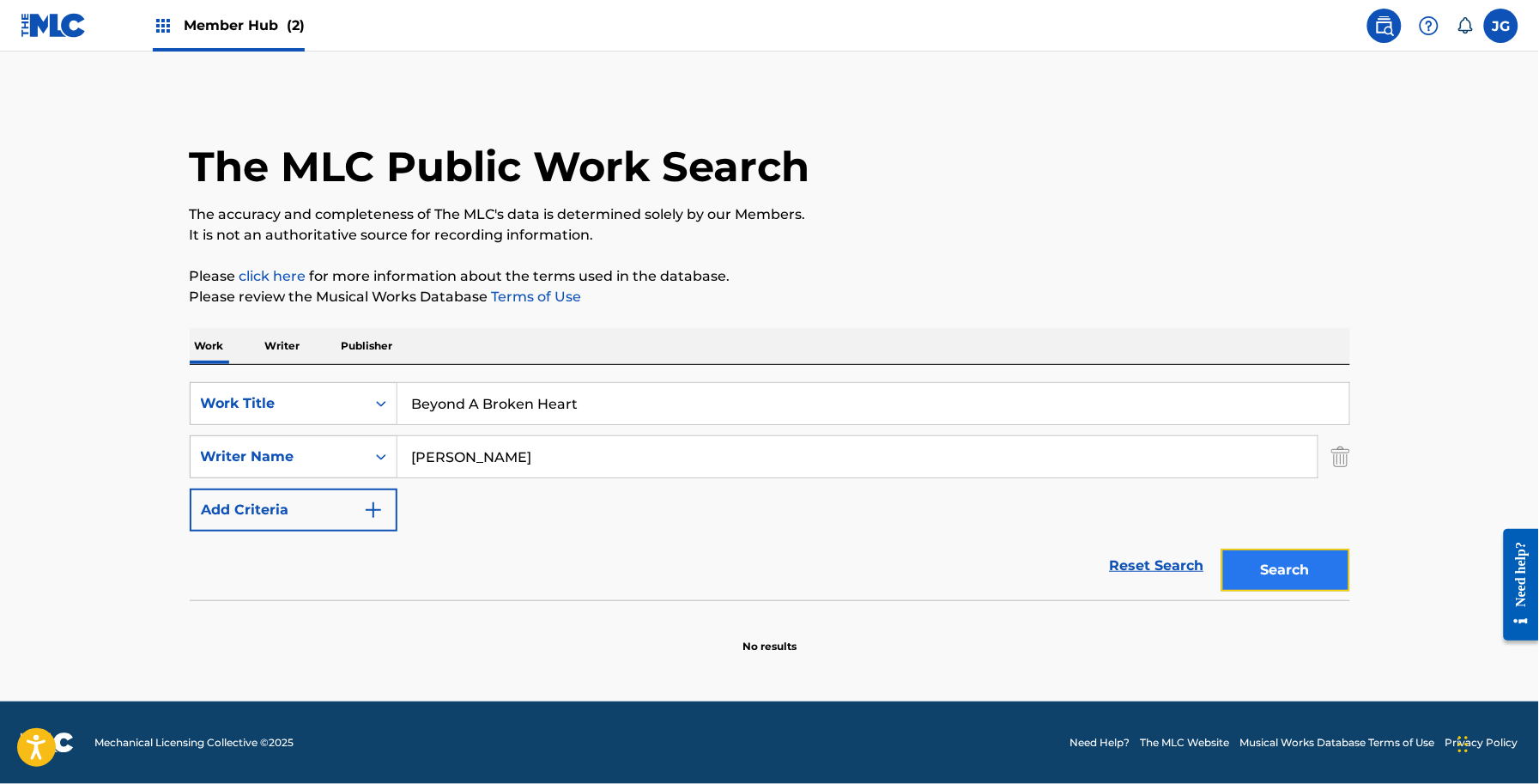
click at [1276, 560] on button "Search" at bounding box center [1286, 570] width 129 height 43
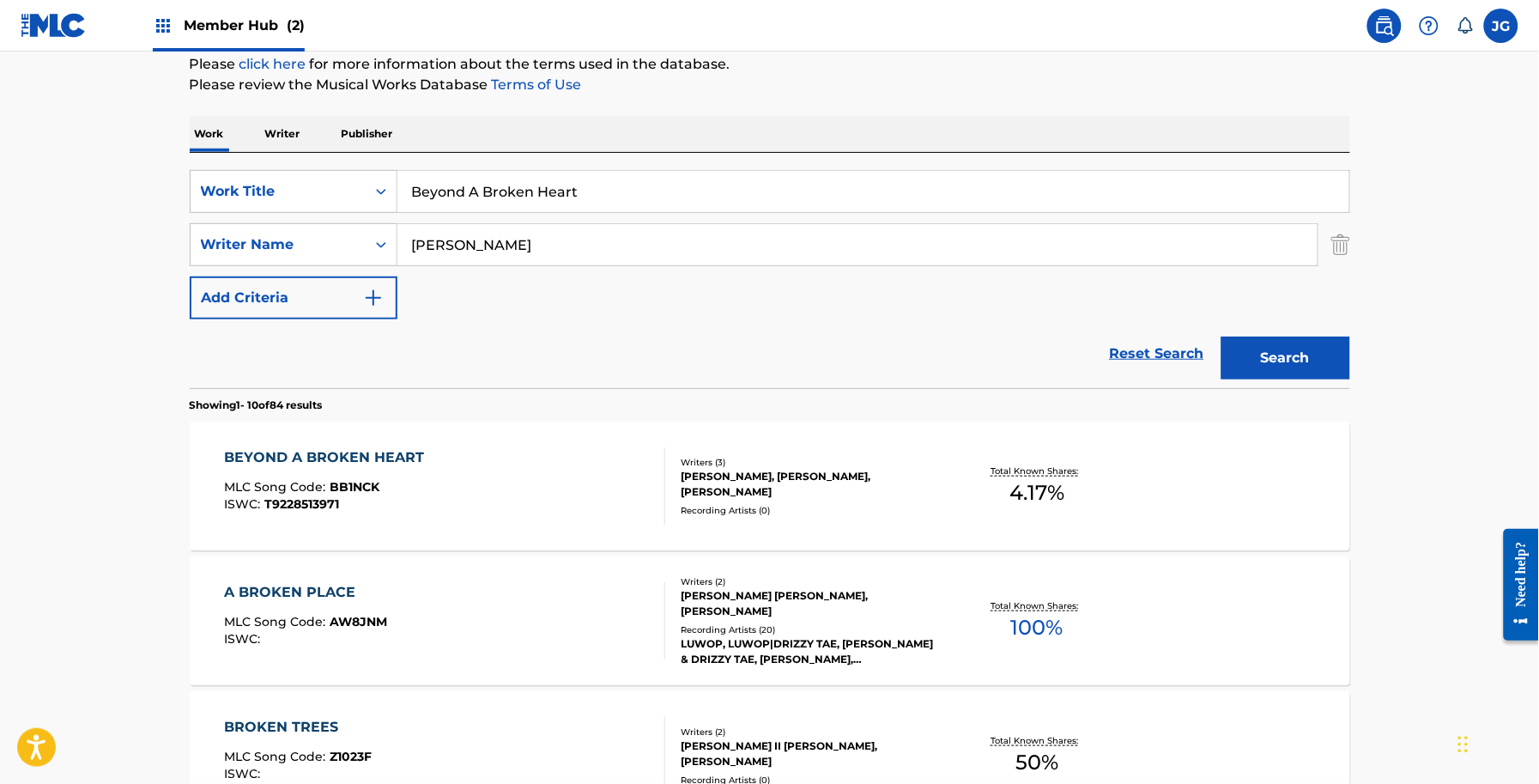
scroll to position [214, 0]
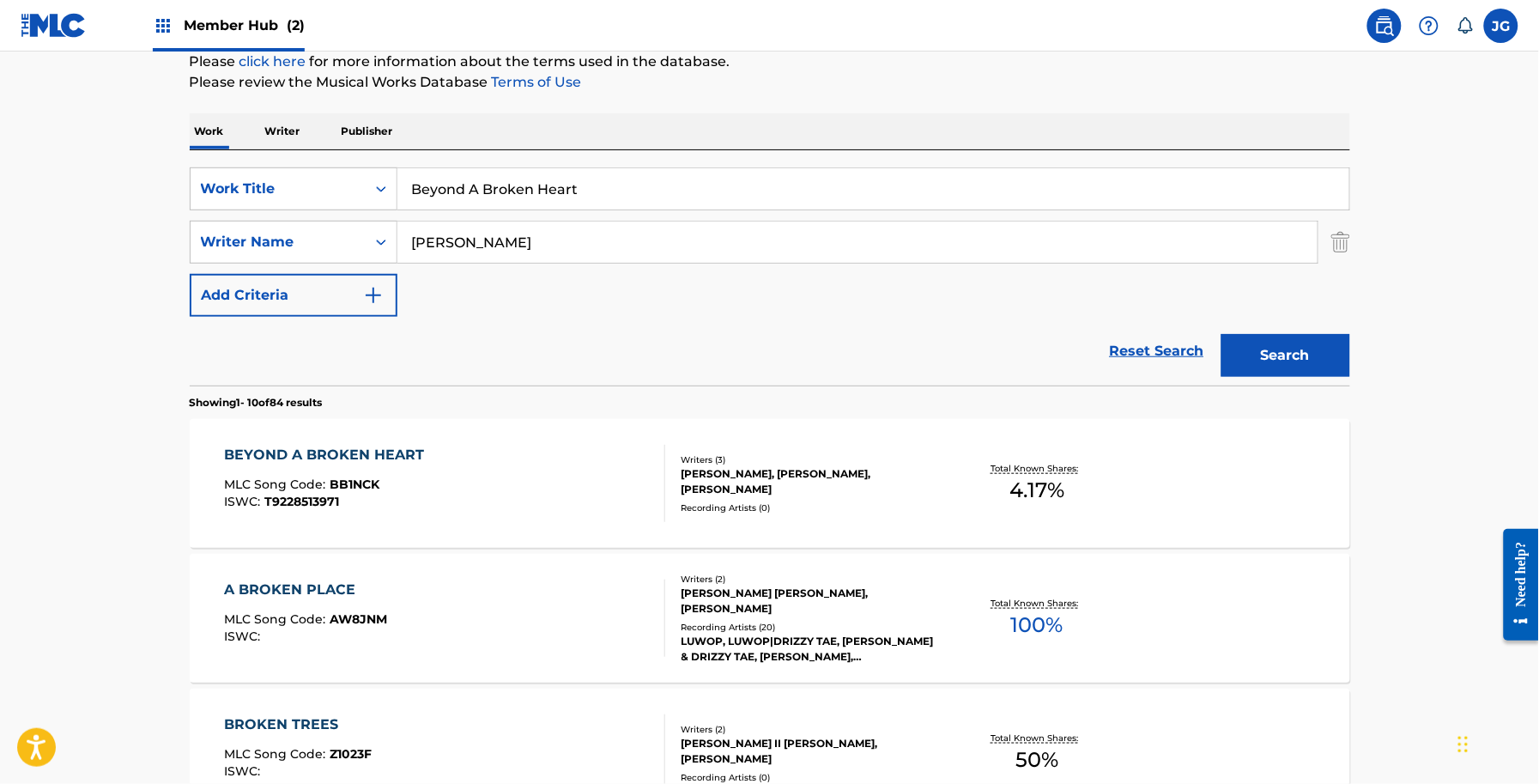
click at [599, 480] on div "BEYOND A BROKEN HEART MLC Song Code : BB1NCK ISWC : T9228513971" at bounding box center [444, 483] width 442 height 78
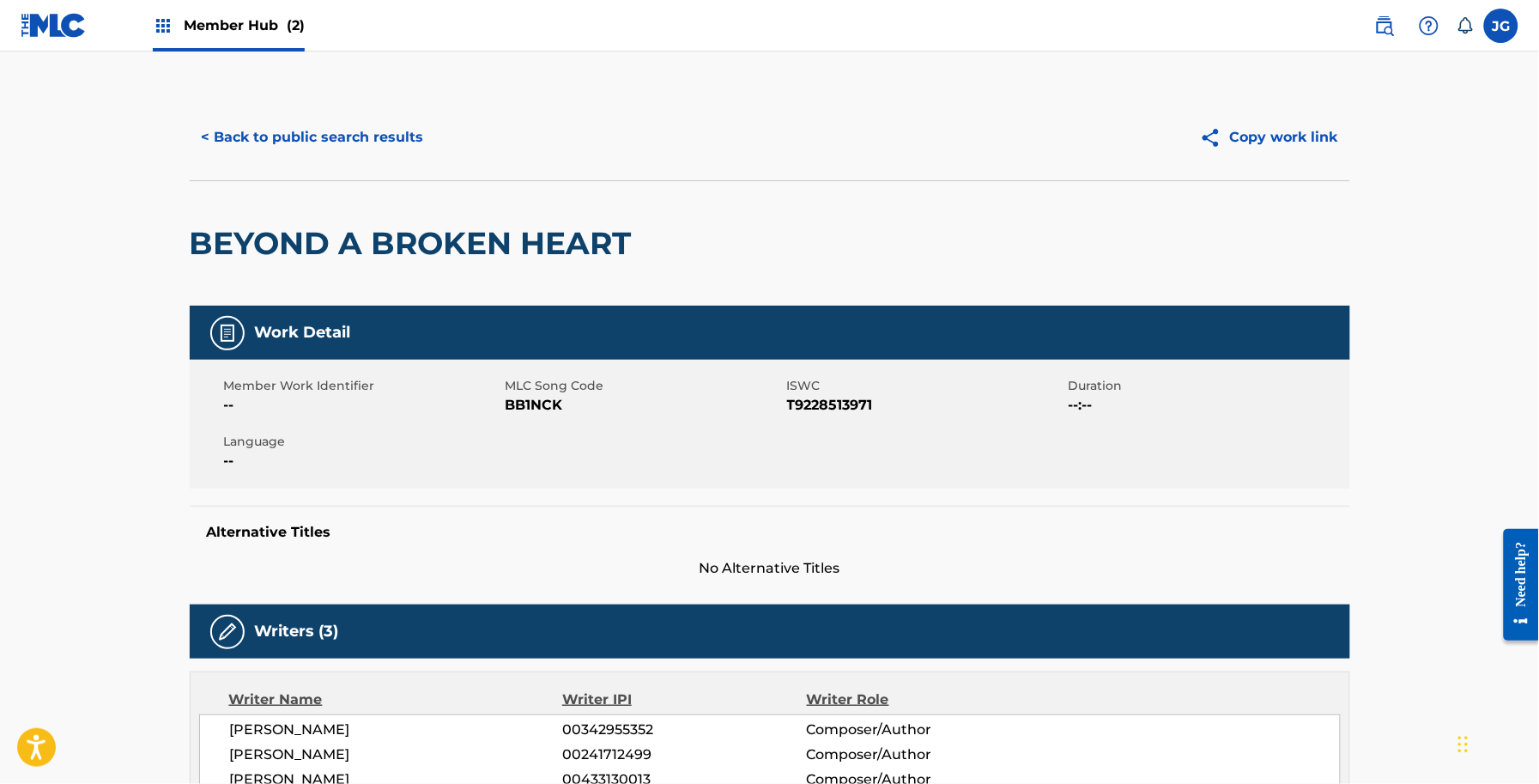
click at [547, 404] on span "BB1NCK" at bounding box center [644, 405] width 278 height 20
click at [250, 138] on button "< Back to public search results" at bounding box center [313, 137] width 246 height 43
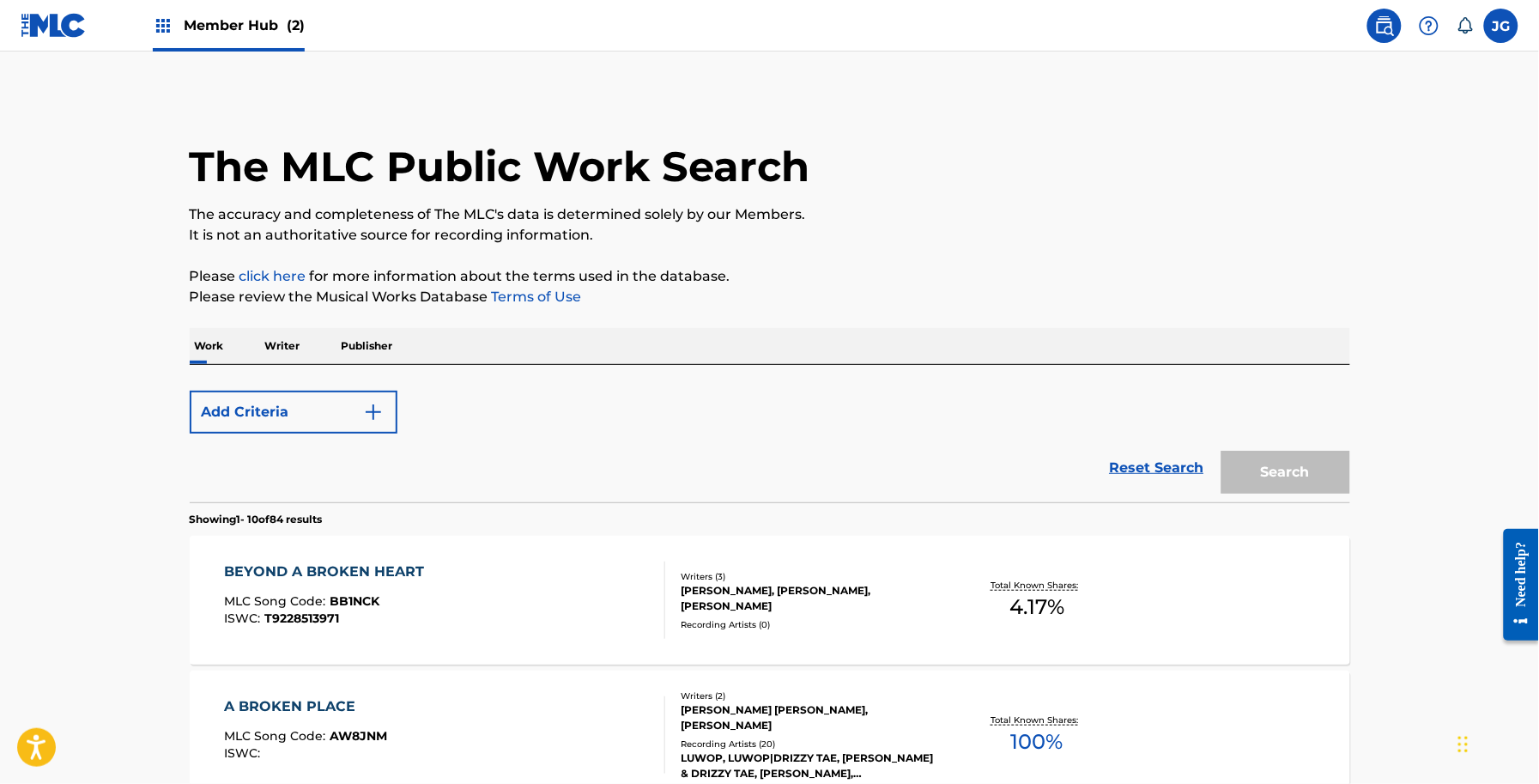
scroll to position [214, 0]
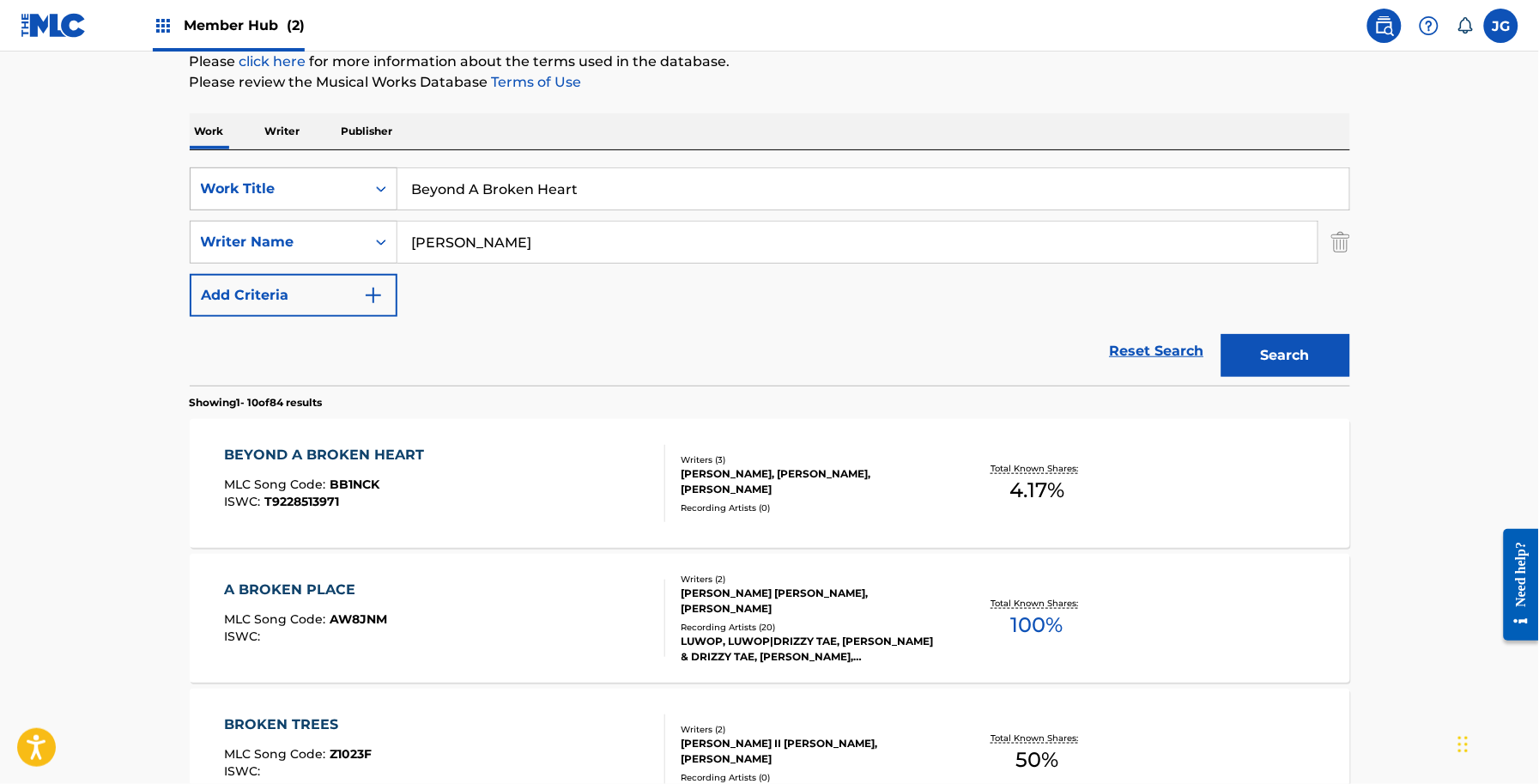
drag, startPoint x: 652, startPoint y: 196, endPoint x: 266, endPoint y: 191, distance: 386.0
click at [275, 191] on div "SearchWithCriteriaf591f55a-4be0-4bef-81fe-28c20b945a4f Work Title Beyond A Brok…" at bounding box center [770, 189] width 1161 height 43
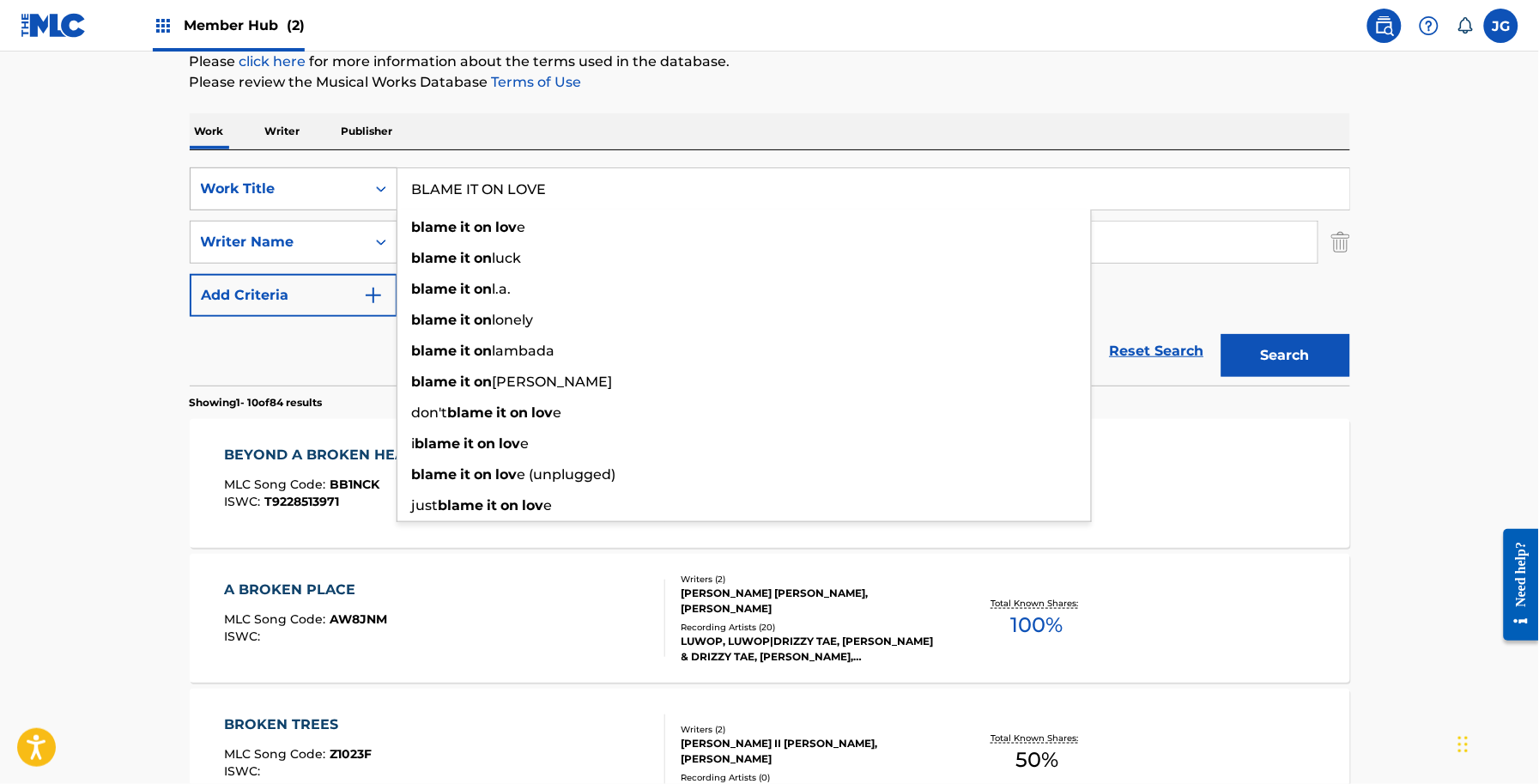
type input "BLAME IT ON LOVE"
click at [1222, 334] on button "Search" at bounding box center [1286, 355] width 129 height 43
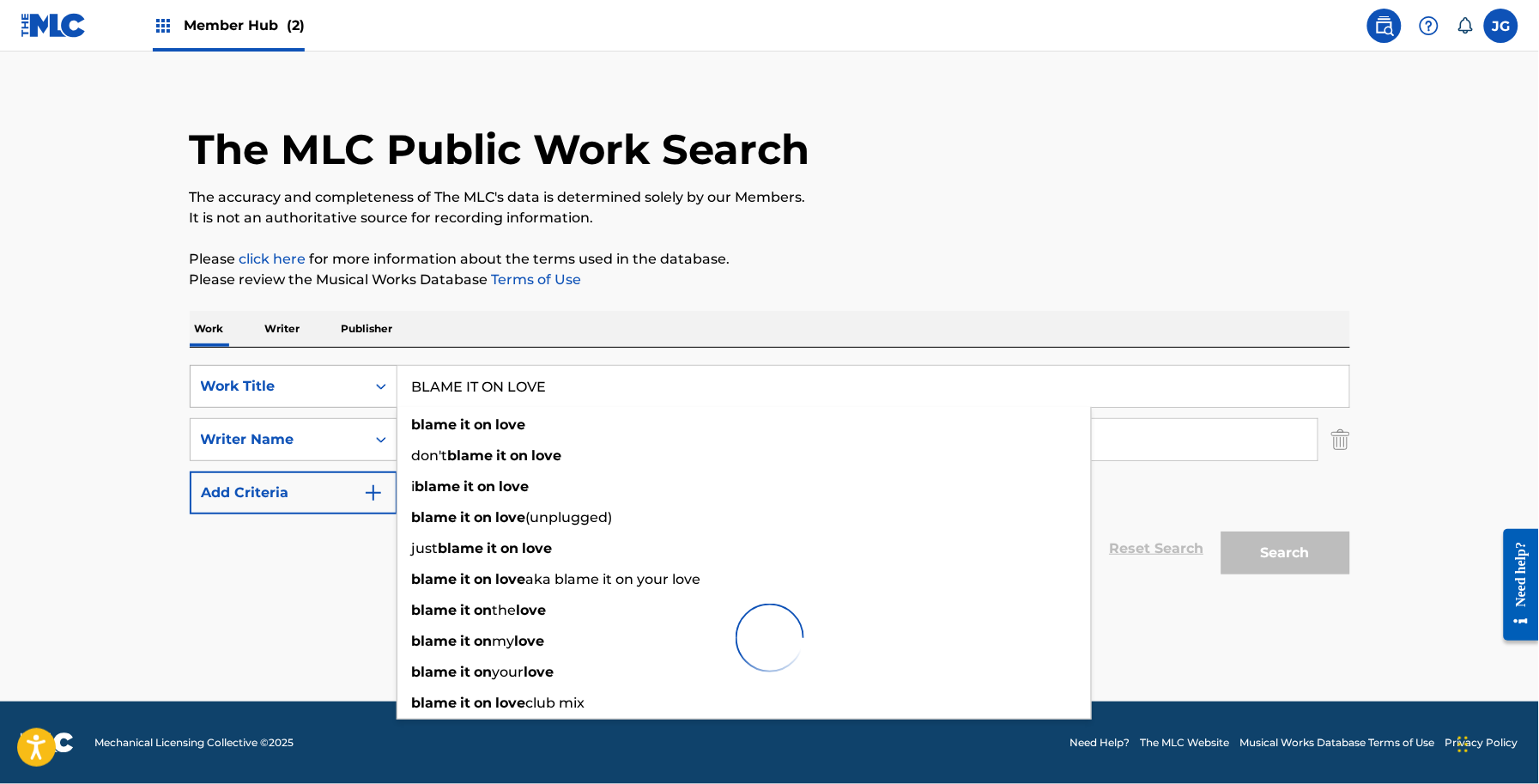
scroll to position [16, 0]
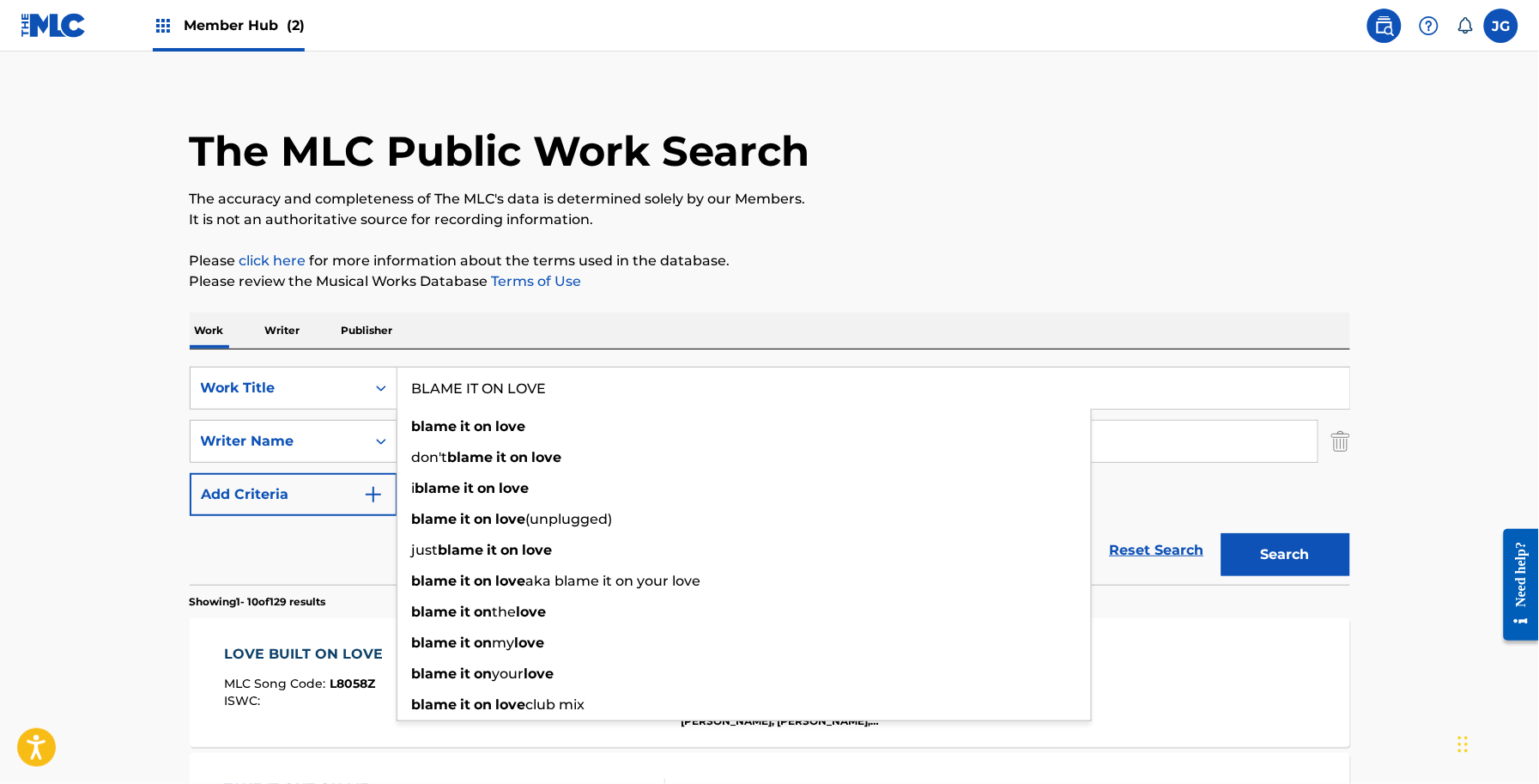
click at [1138, 212] on p "It is not an authoritative source for recording information." at bounding box center [770, 219] width 1161 height 20
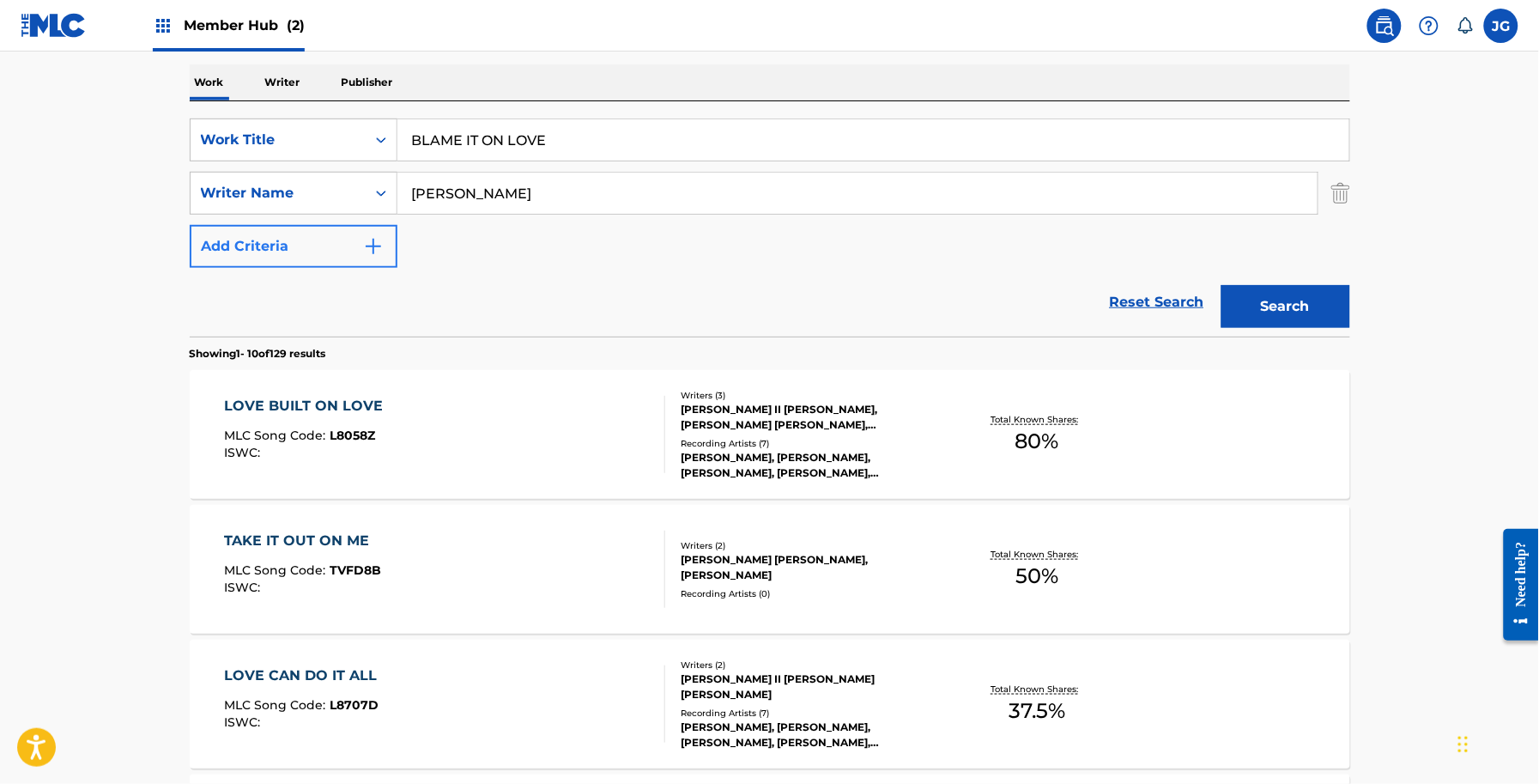
scroll to position [230, 0]
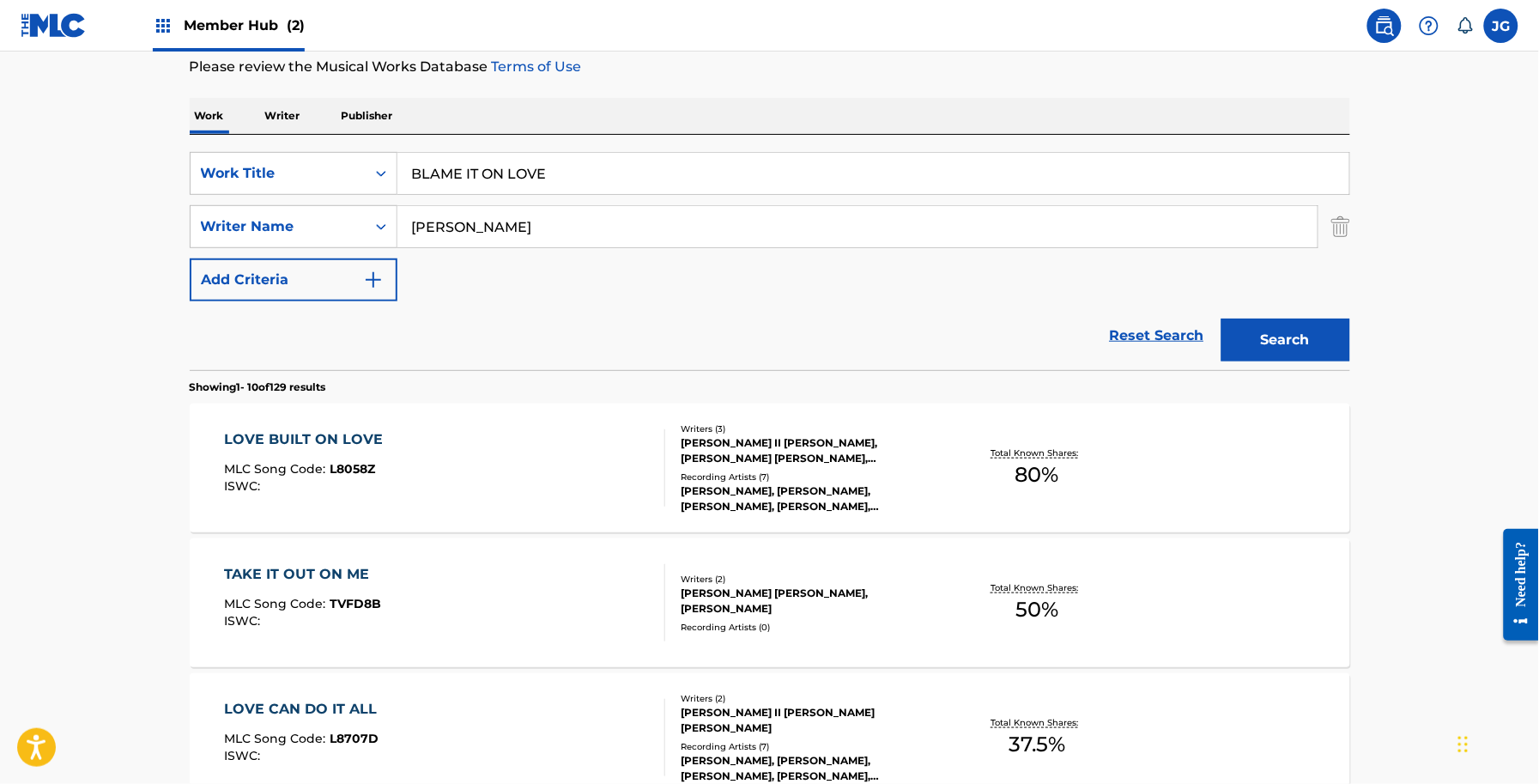
drag, startPoint x: 421, startPoint y: 249, endPoint x: 186, endPoint y: 251, distance: 235.0
click at [193, 250] on div "SearchWithCriteriaf591f55a-4be0-4bef-81fe-28c20b945a4f Work Title BLAME IT ON L…" at bounding box center [770, 227] width 1161 height 149
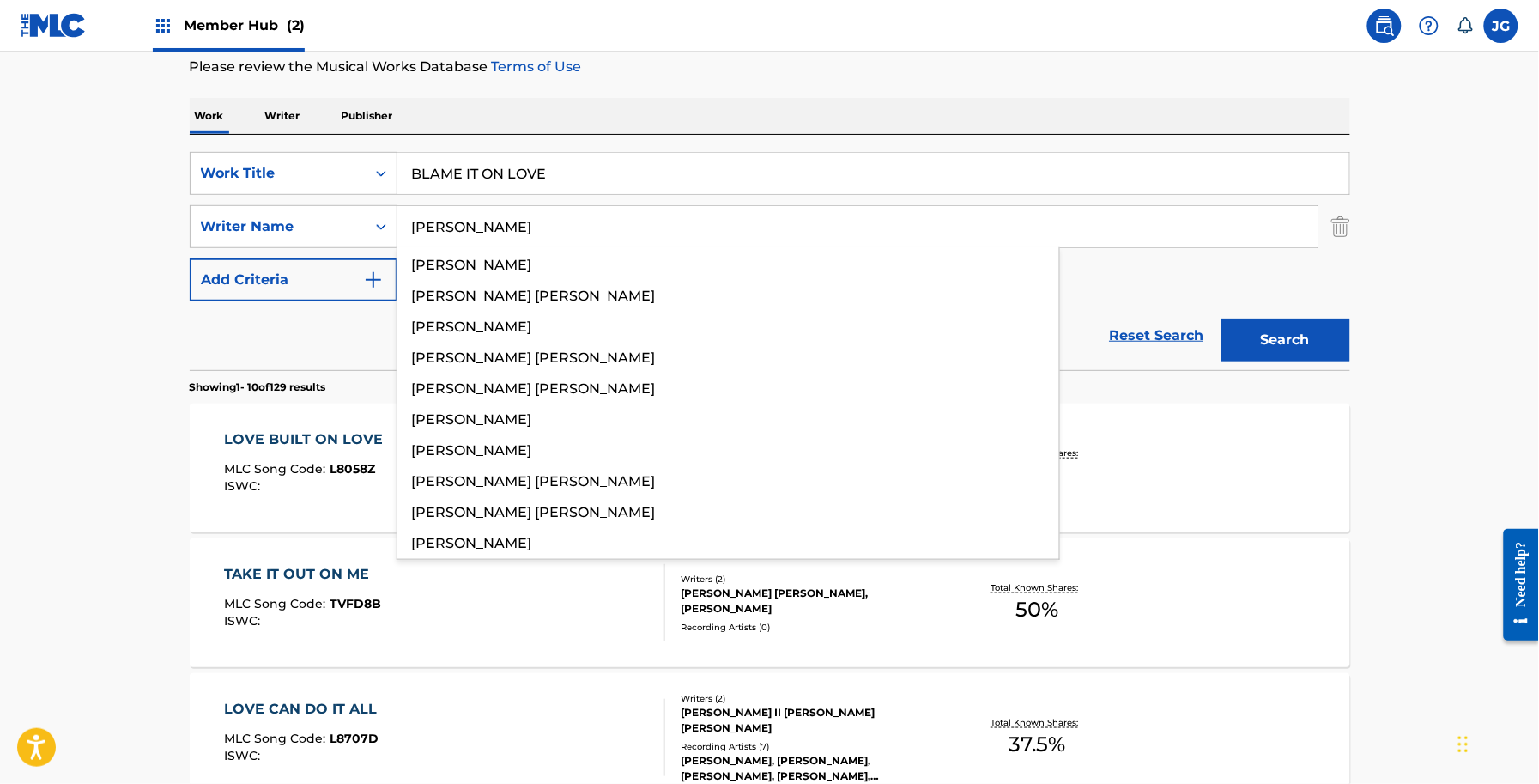
type input "WILLIS"
click at [1222, 318] on button "Search" at bounding box center [1286, 340] width 129 height 43
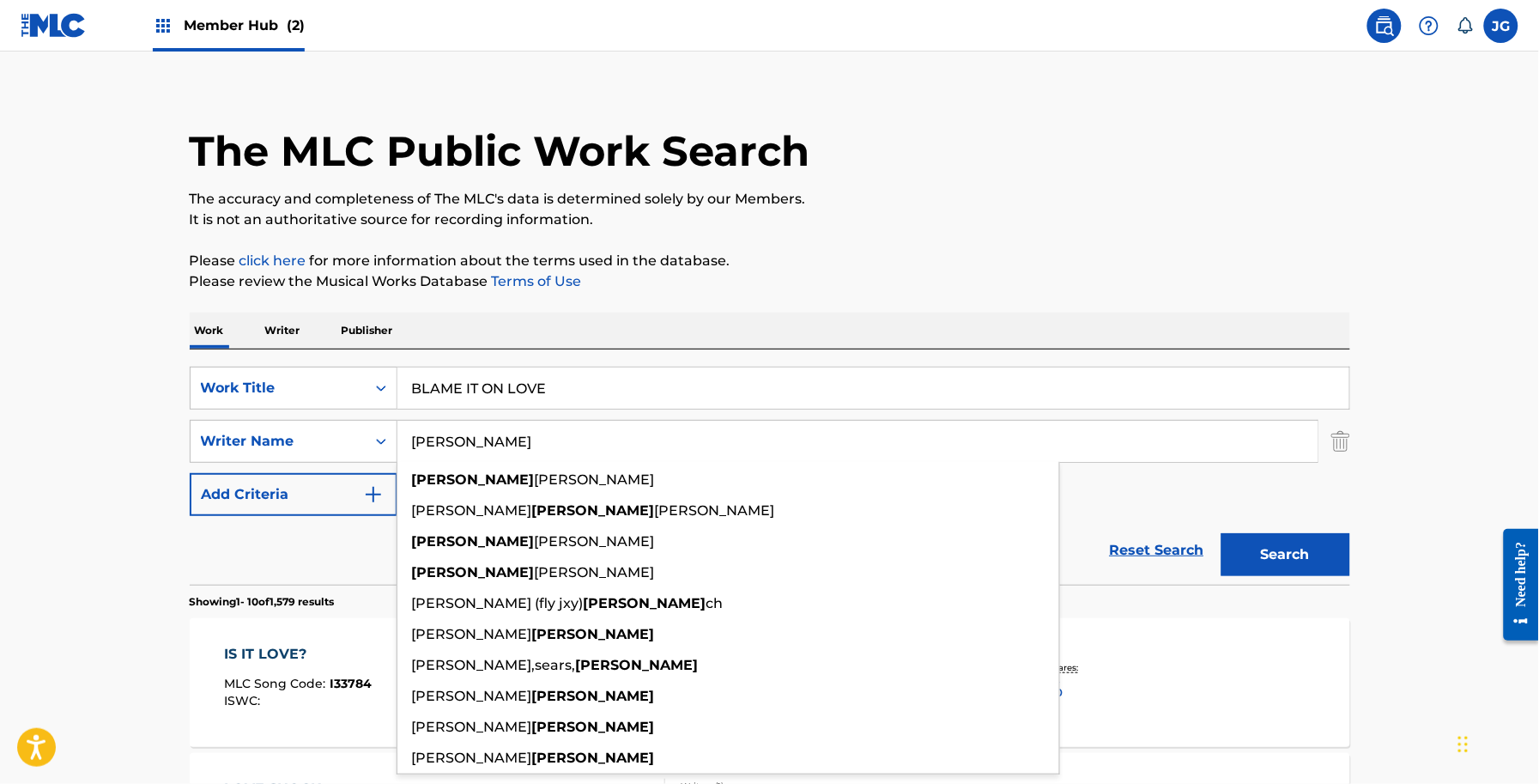
click at [1290, 221] on p "It is not an authoritative source for recording information." at bounding box center [770, 219] width 1161 height 20
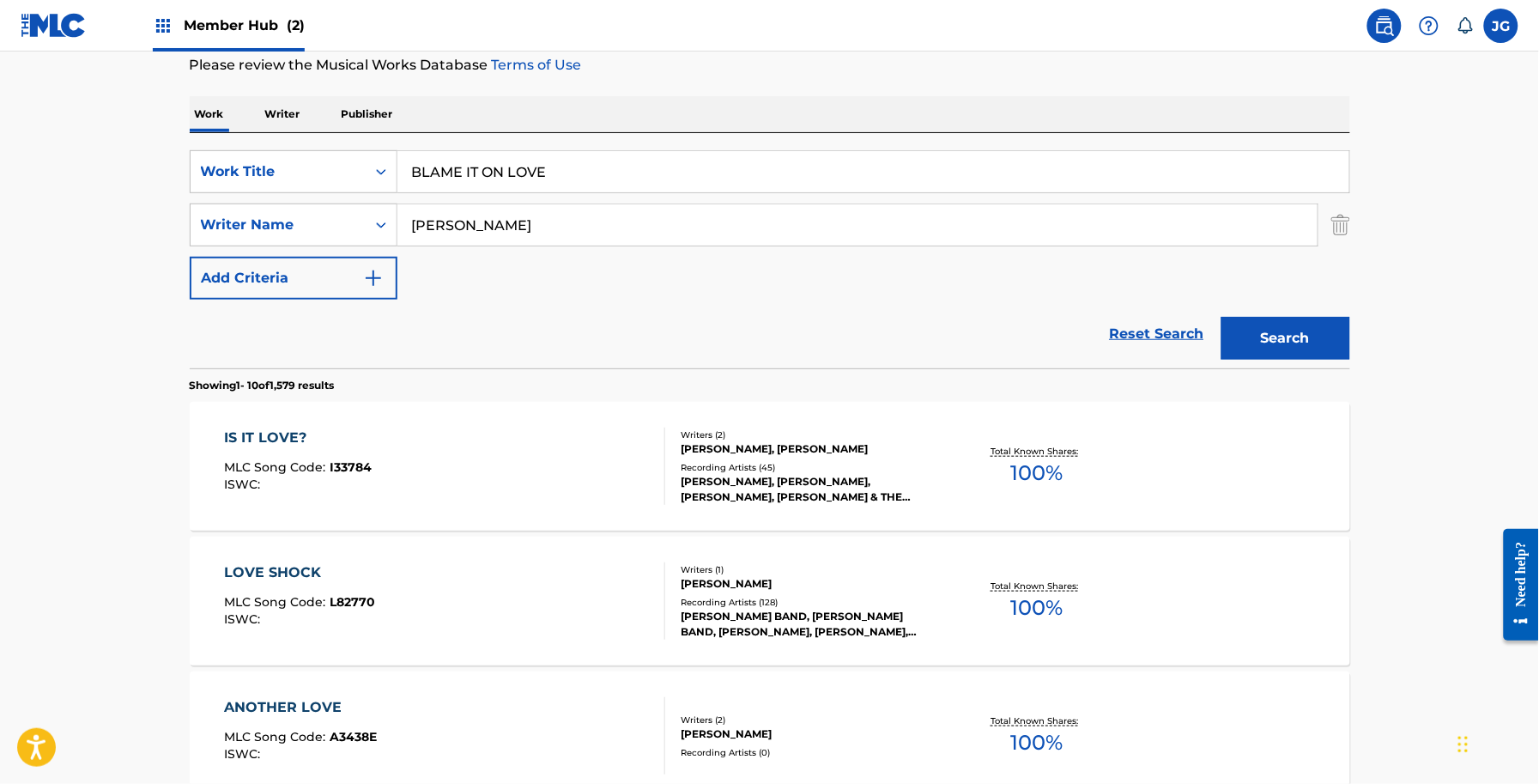
scroll to position [230, 0]
drag, startPoint x: 508, startPoint y: 233, endPoint x: 281, endPoint y: 263, distance: 229.0
click at [281, 263] on div "SearchWithCriteriaf591f55a-4be0-4bef-81fe-28c20b945a4f Work Title BLAME IT ON L…" at bounding box center [770, 227] width 1161 height 149
click at [375, 191] on div "SearchWithCriteriaf591f55a-4be0-4bef-81fe-28c20b945a4f Work Title BLAME IT ON L…" at bounding box center [770, 174] width 1161 height 43
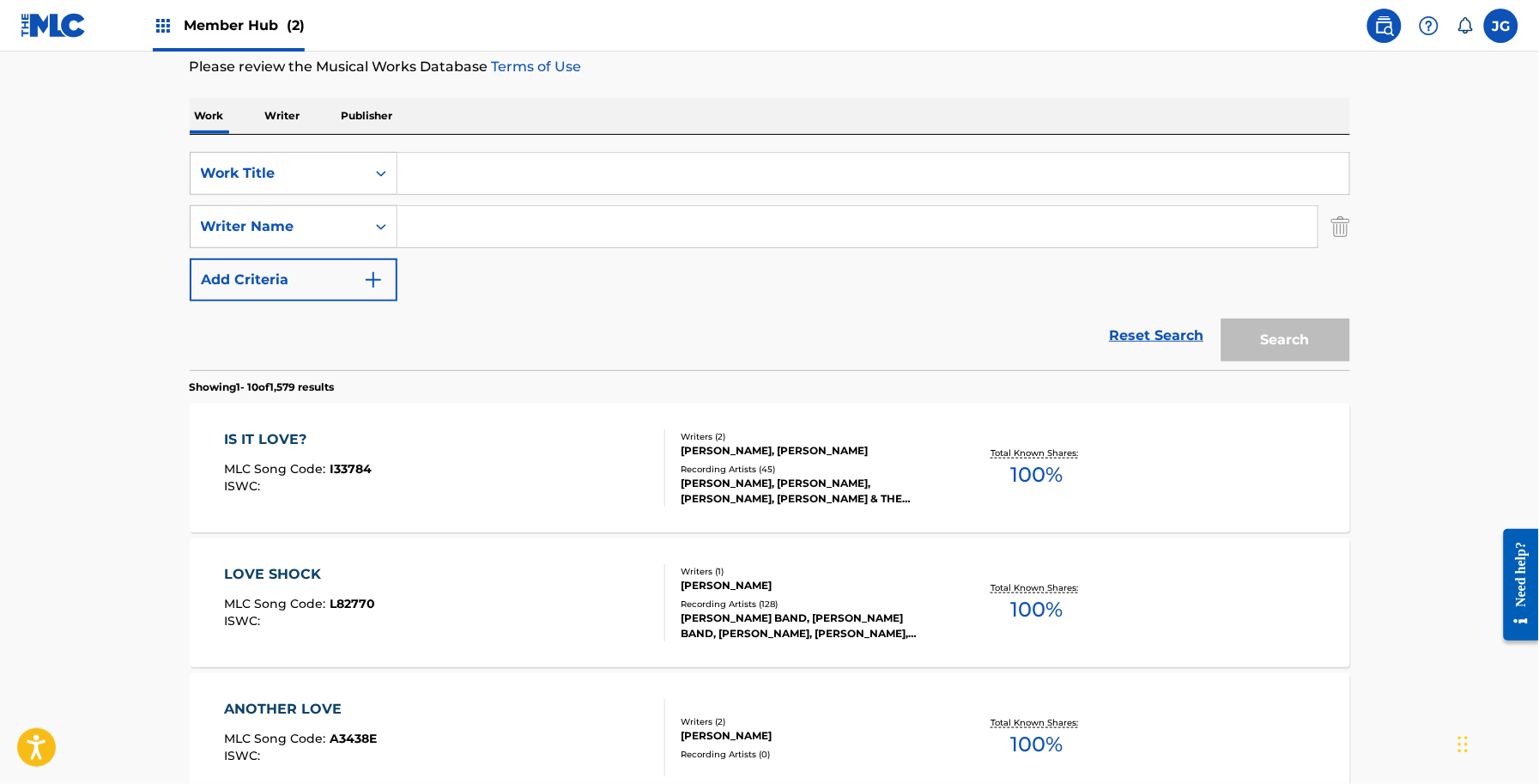
click at [473, 187] on input "Search Form" at bounding box center [873, 173] width 952 height 41
paste input "Borrowed Wings"
type input "Borrowed Wings"
click at [465, 247] on div "SearchWithCriteriaf591f55a-4be0-4bef-81fe-28c20b945a4f Work Title Borrowed Wing…" at bounding box center [770, 227] width 1161 height 149
click at [474, 234] on input "Search Form" at bounding box center [858, 226] width 920 height 41
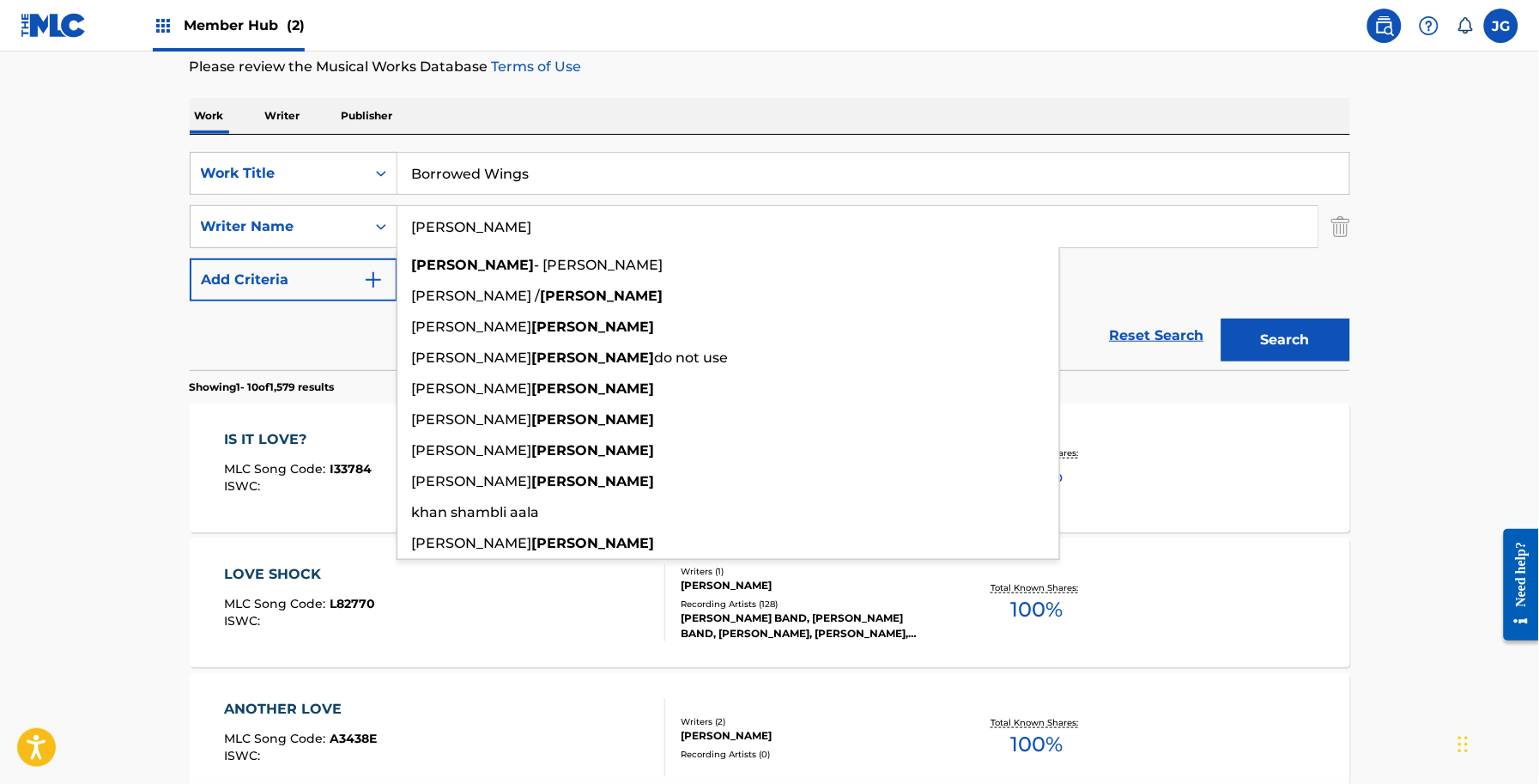
type input "[PERSON_NAME]"
click at [1222, 318] on button "Search" at bounding box center [1286, 340] width 129 height 43
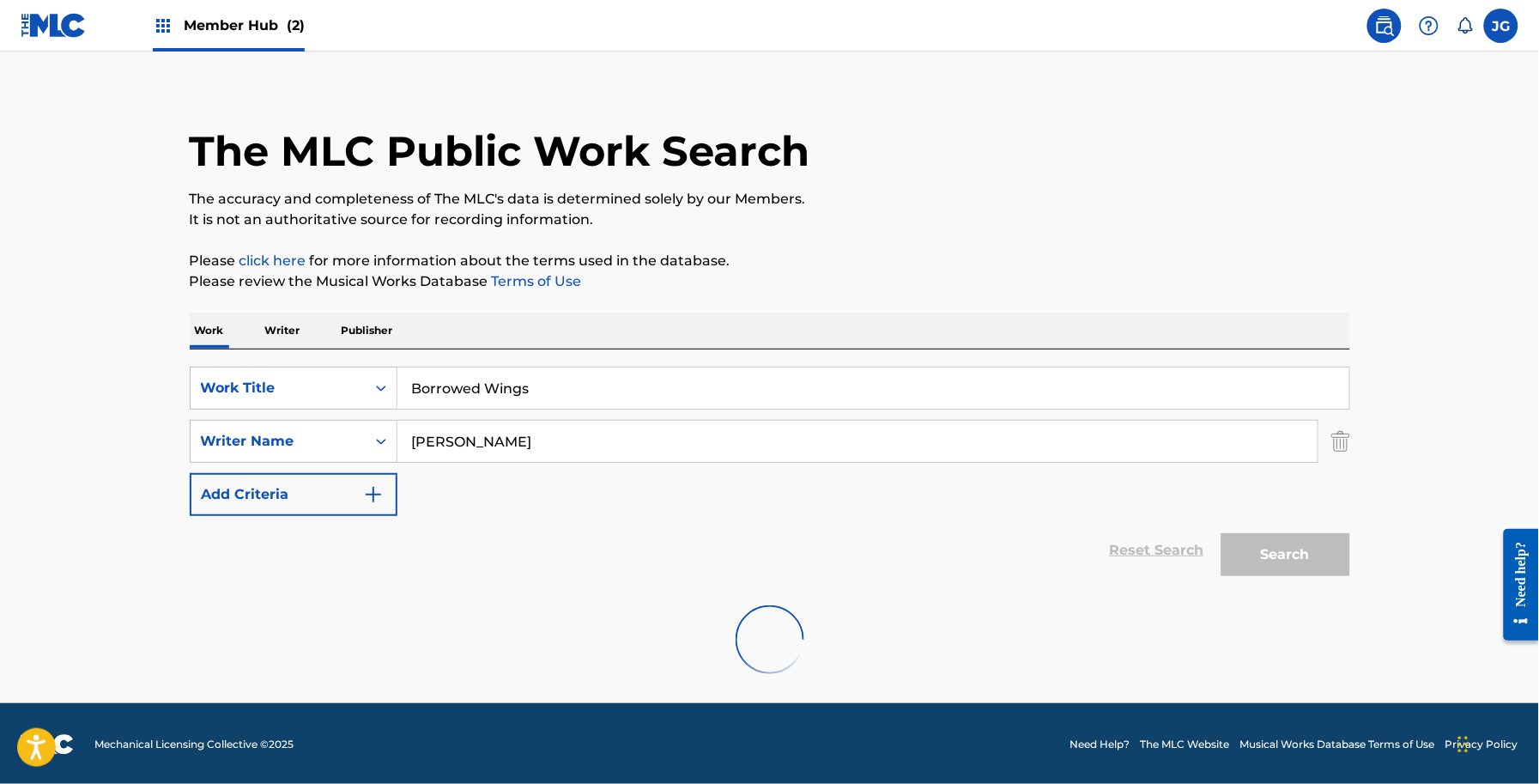
scroll to position [150, 0]
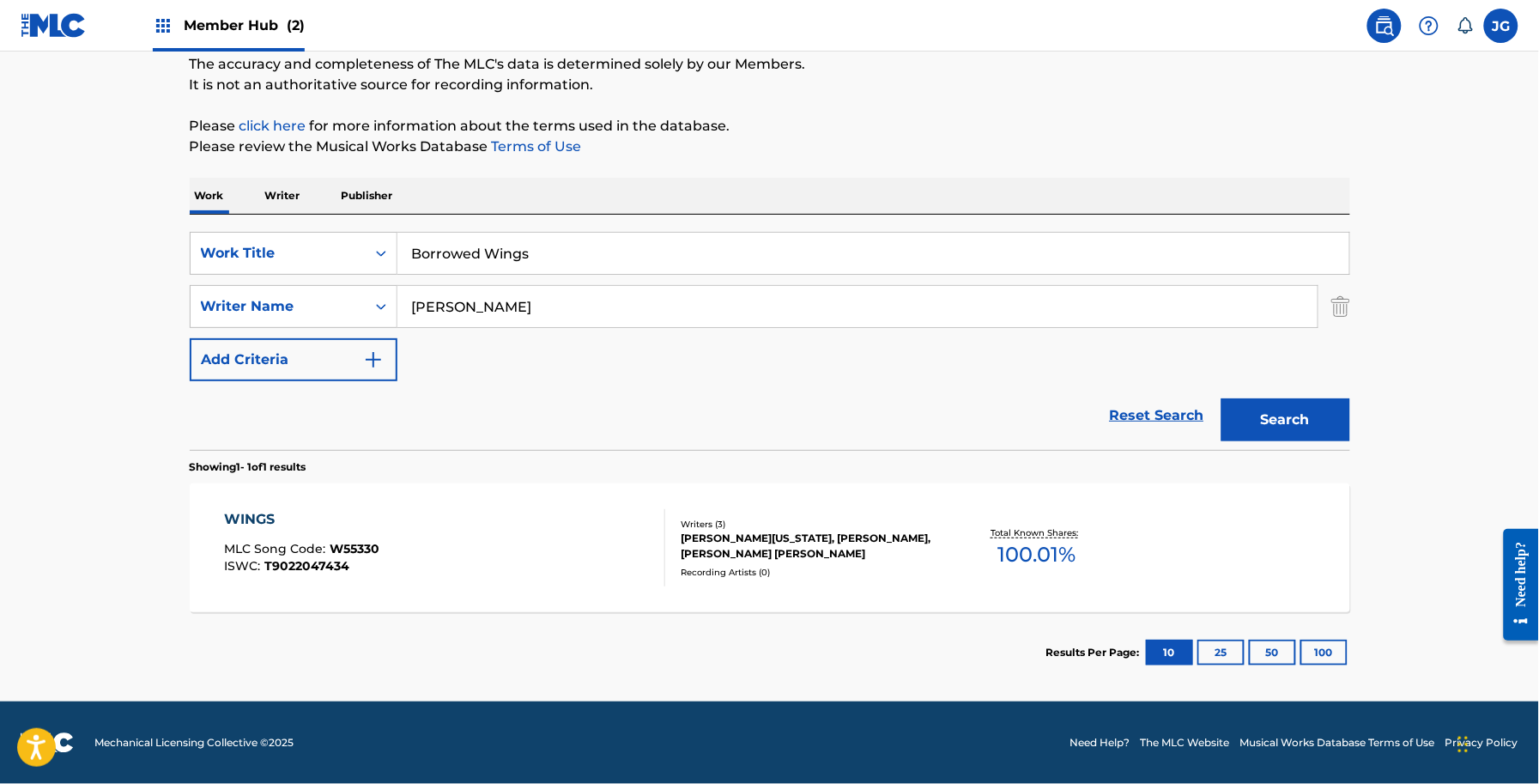
click at [708, 487] on div "WINGS MLC Song Code : W55330 ISWC : T9022047434 Writers ( 3 ) BILLY MONTANA, AL…" at bounding box center [770, 547] width 1161 height 129
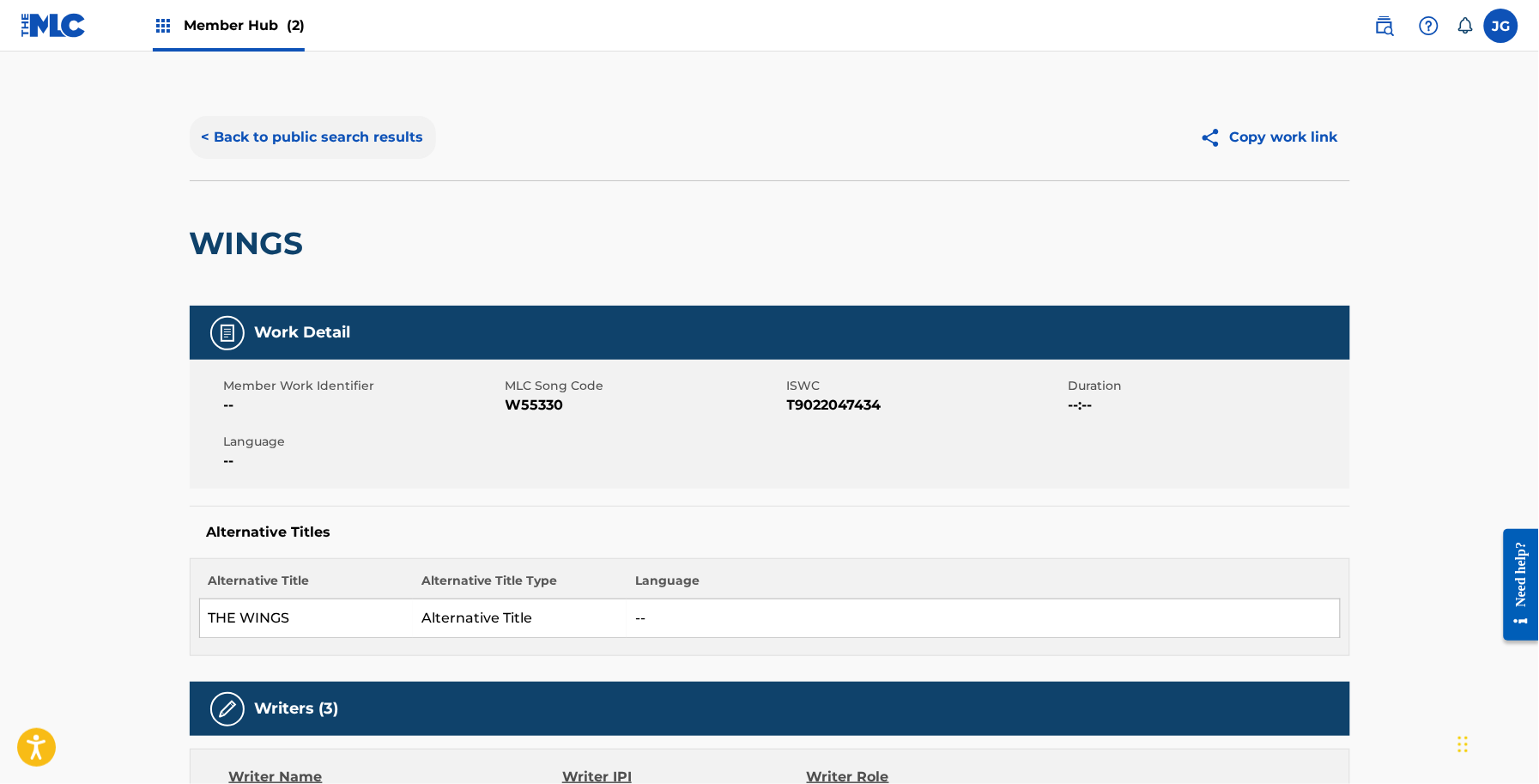
click at [352, 123] on button "< Back to public search results" at bounding box center [313, 137] width 246 height 43
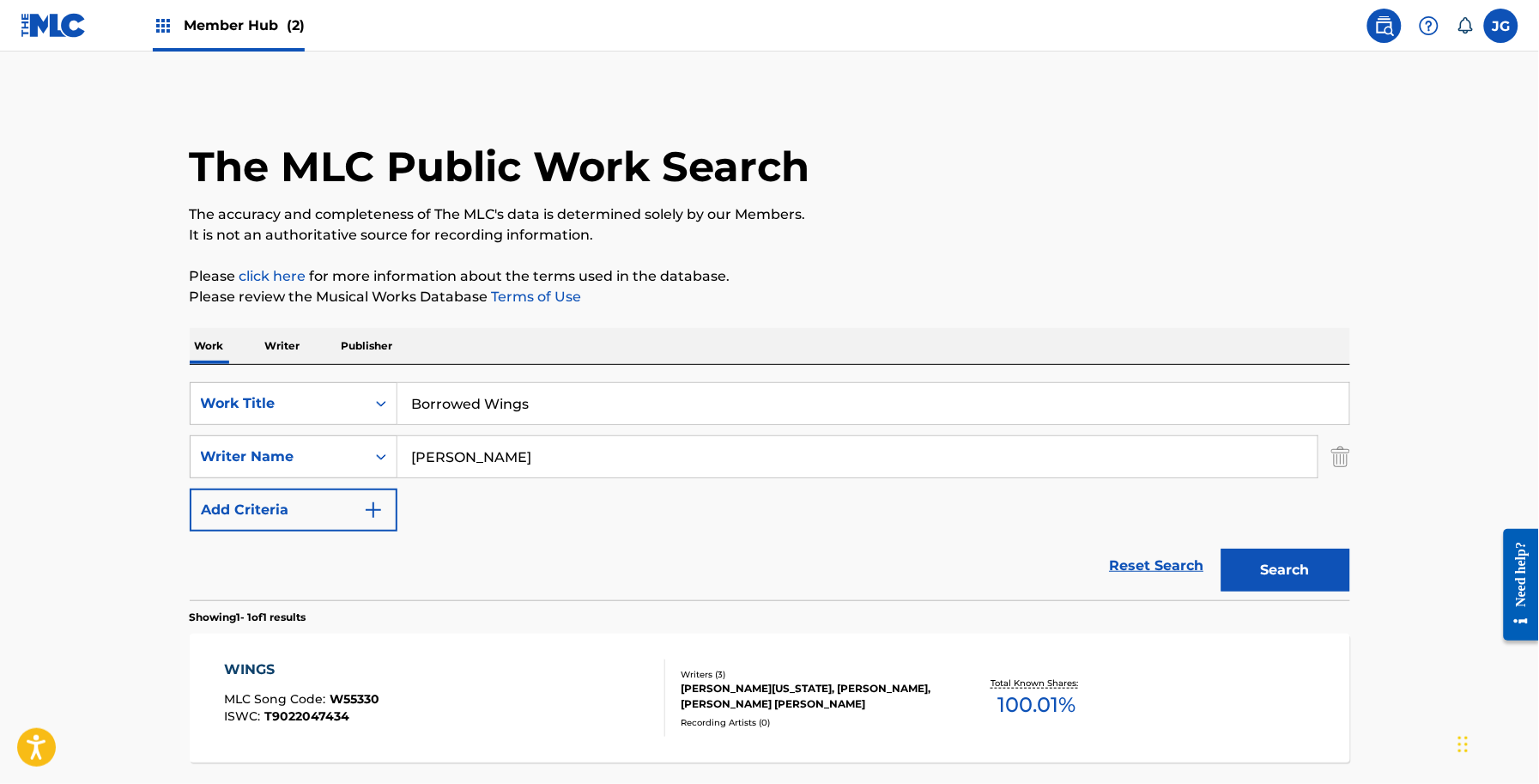
scroll to position [51, 0]
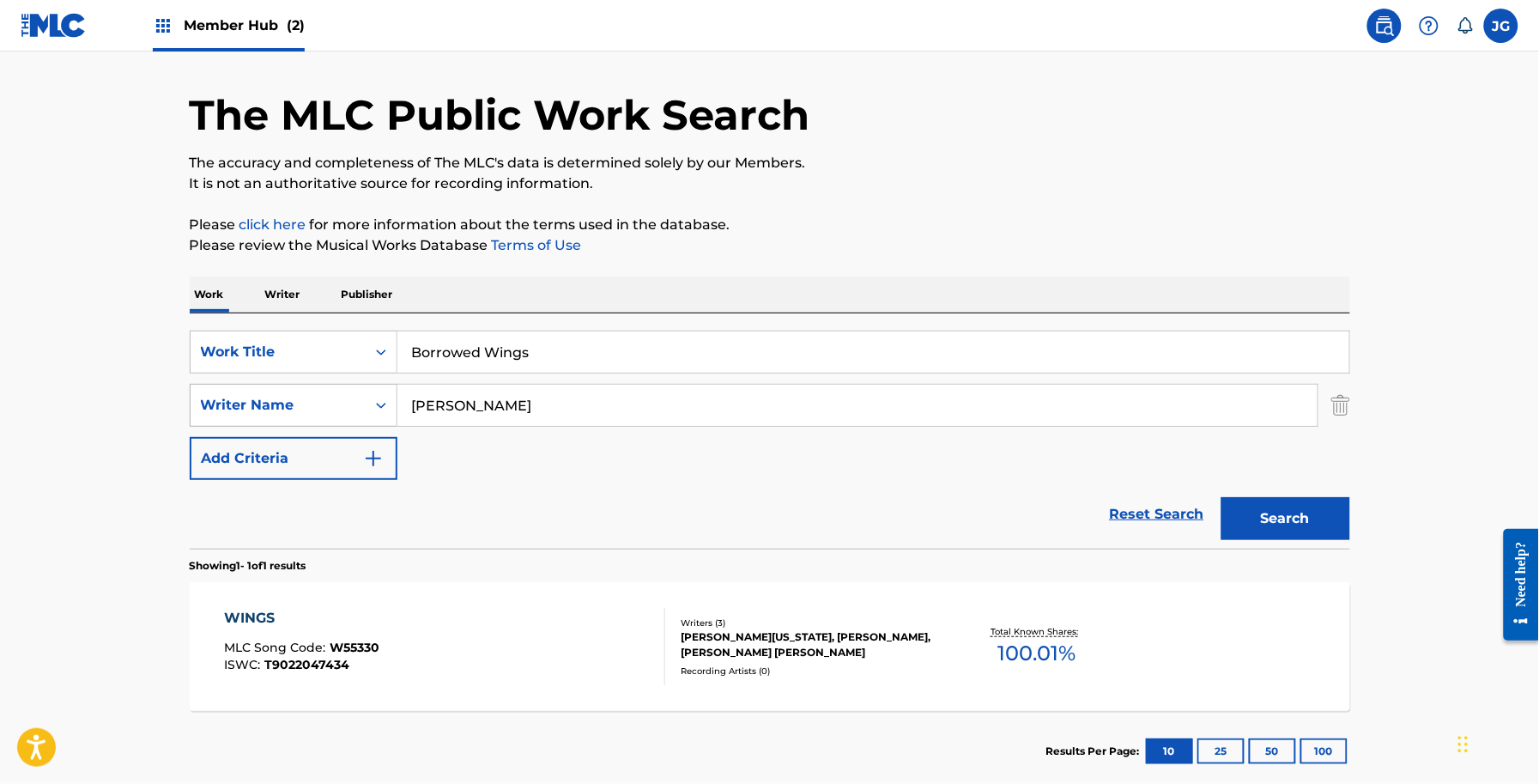
drag, startPoint x: 516, startPoint y: 401, endPoint x: 228, endPoint y: 402, distance: 288.0
click at [229, 404] on div "SearchWithCriteriaf01e1ff9-7669-4dc4-b160-1e6321fd27c0 Writer Name SHAMBLIN" at bounding box center [770, 405] width 1161 height 43
click at [1222, 497] on button "Search" at bounding box center [1286, 518] width 129 height 43
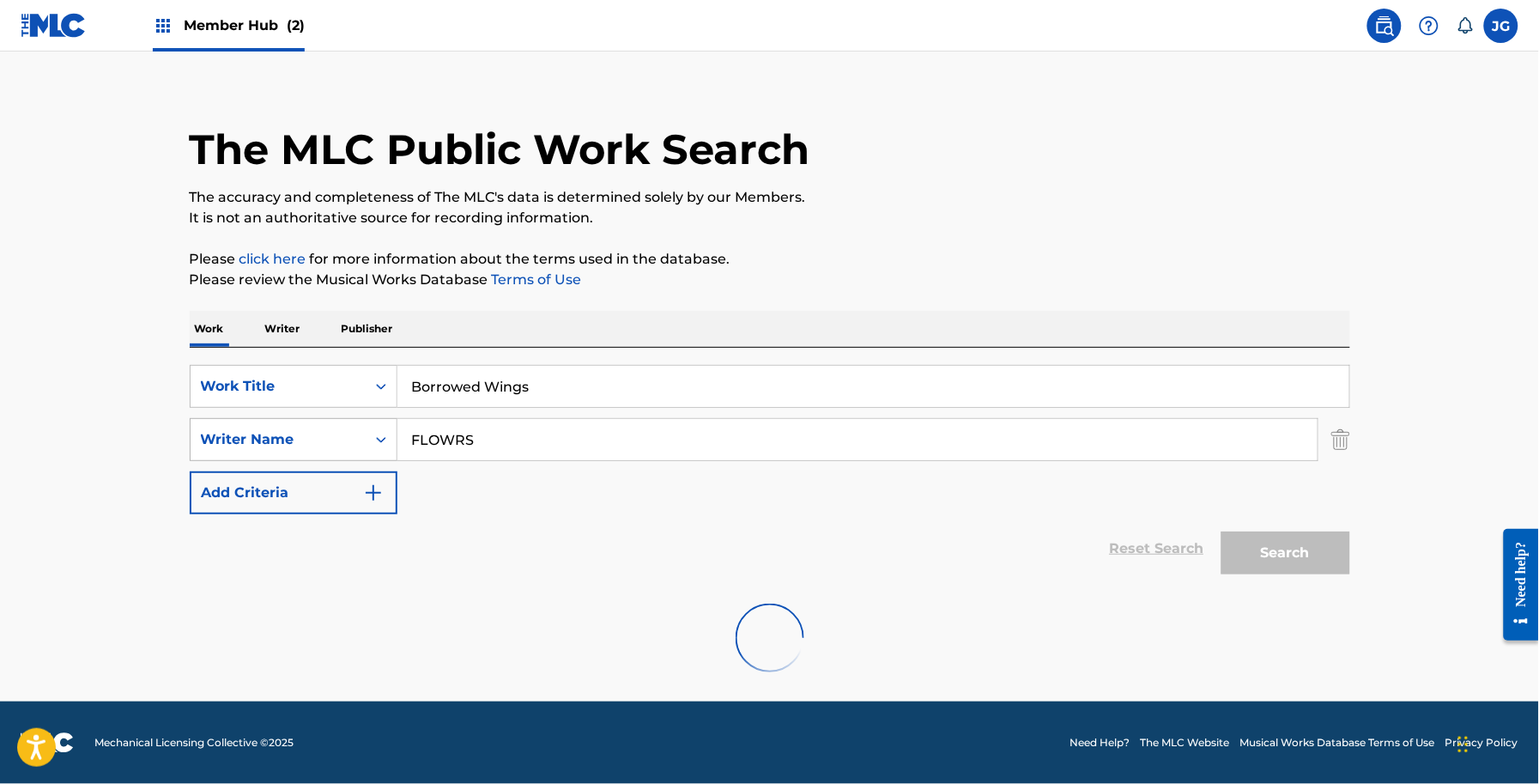
scroll to position [0, 0]
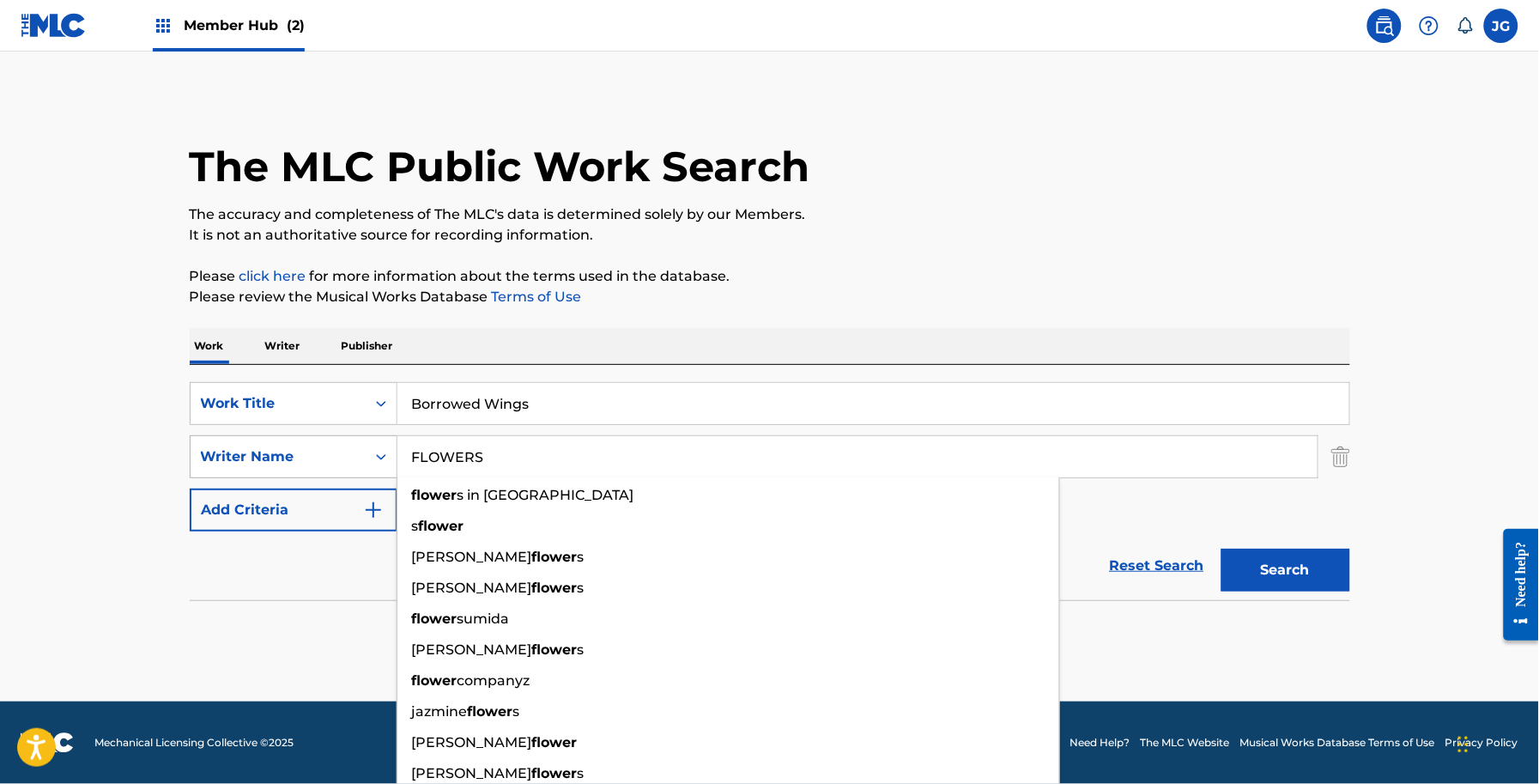
type input "FLOWERS"
click at [1222, 548] on button "Search" at bounding box center [1286, 570] width 129 height 43
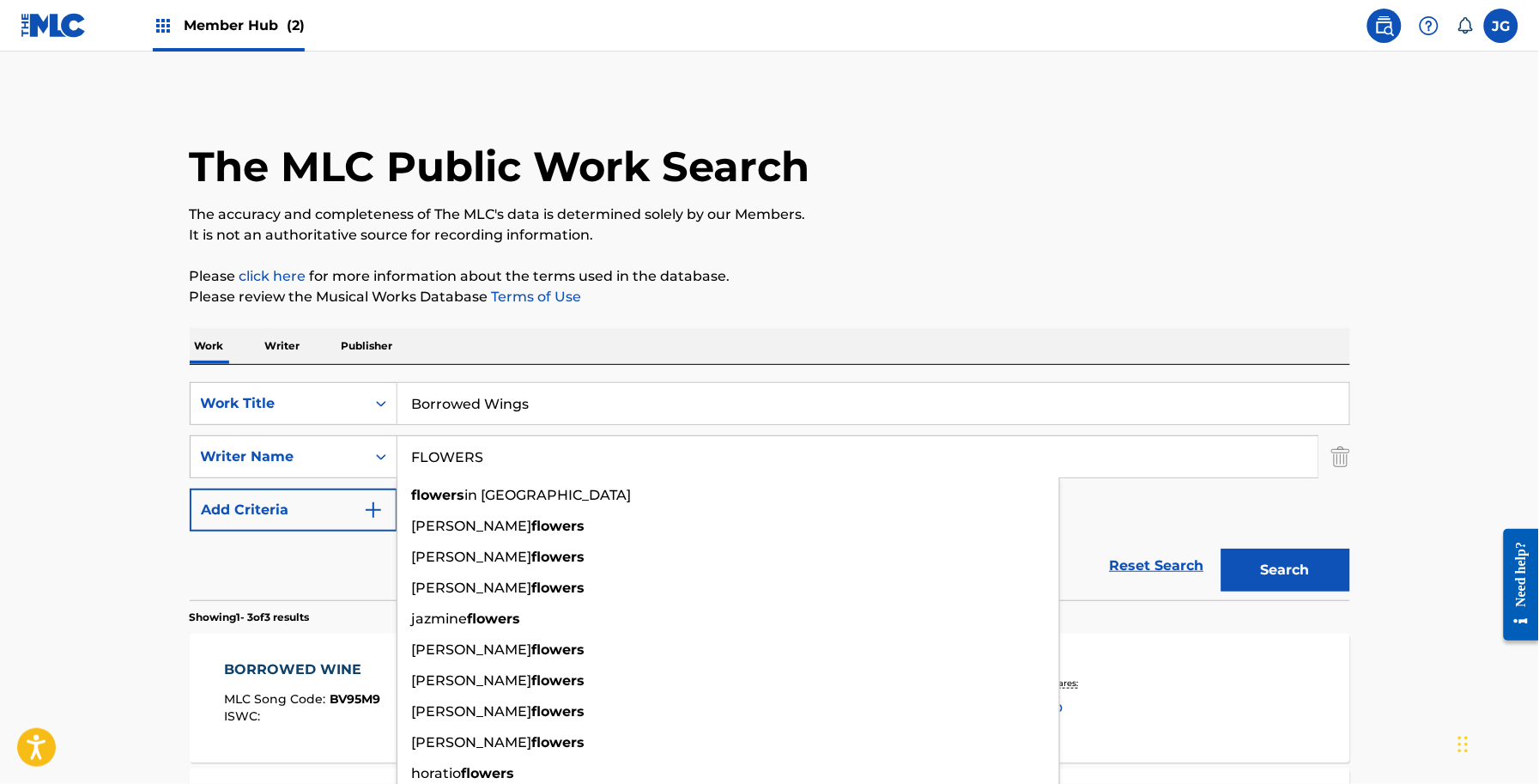
click at [1008, 272] on p "Please click here for more information about the terms used in the database." at bounding box center [770, 276] width 1161 height 20
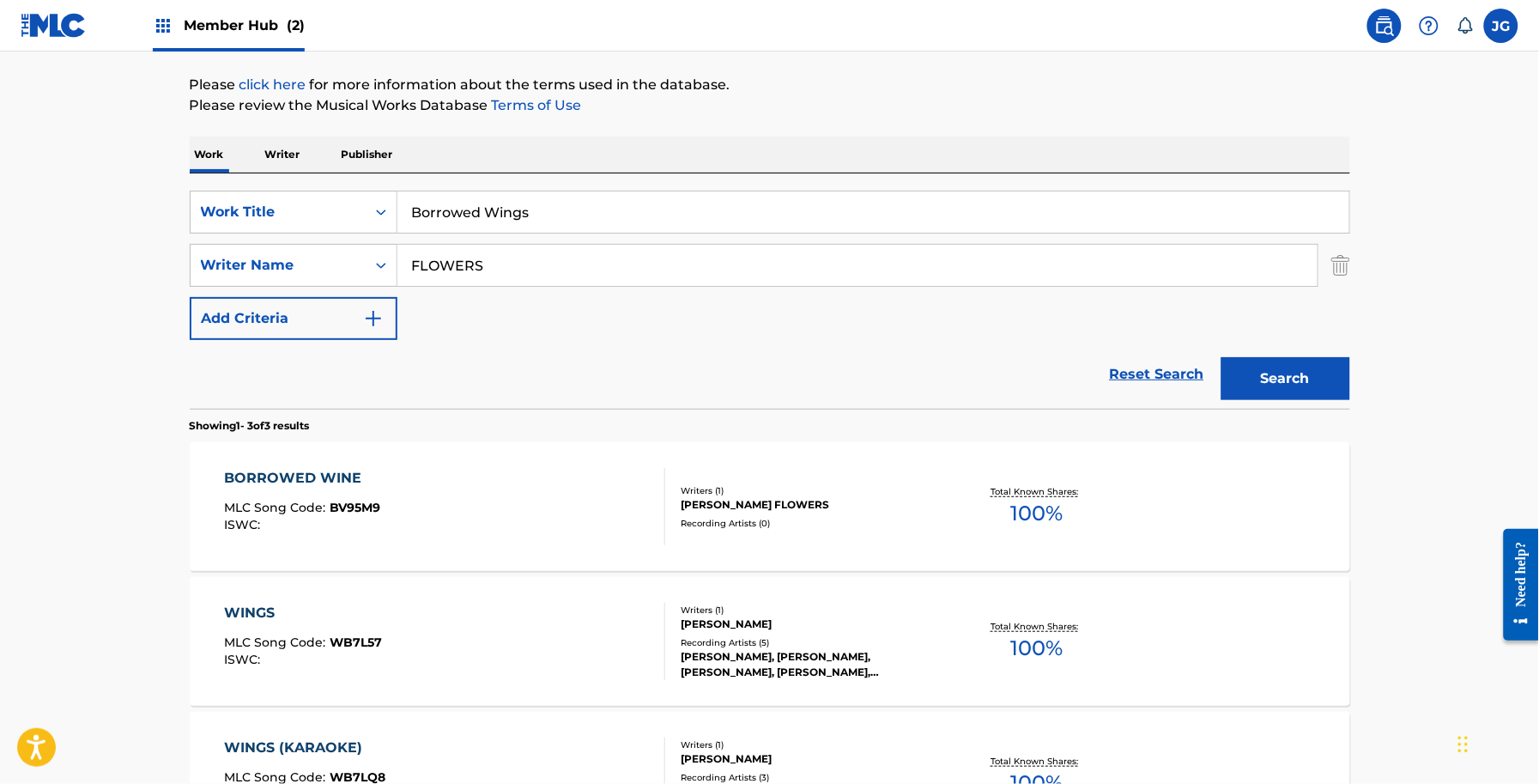
scroll to position [322, 0]
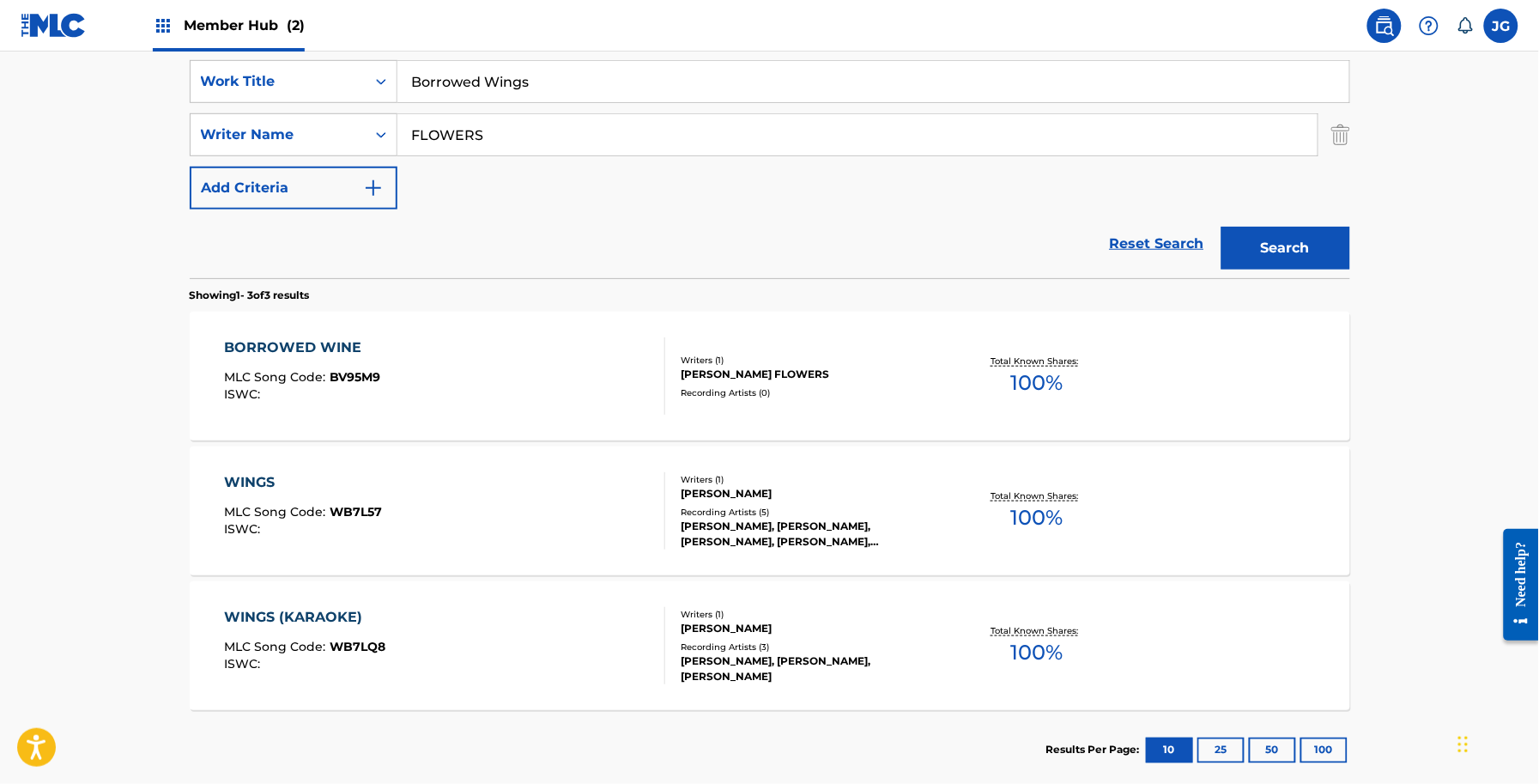
click at [694, 512] on div "Recording Artists ( 5 )" at bounding box center [810, 511] width 259 height 13
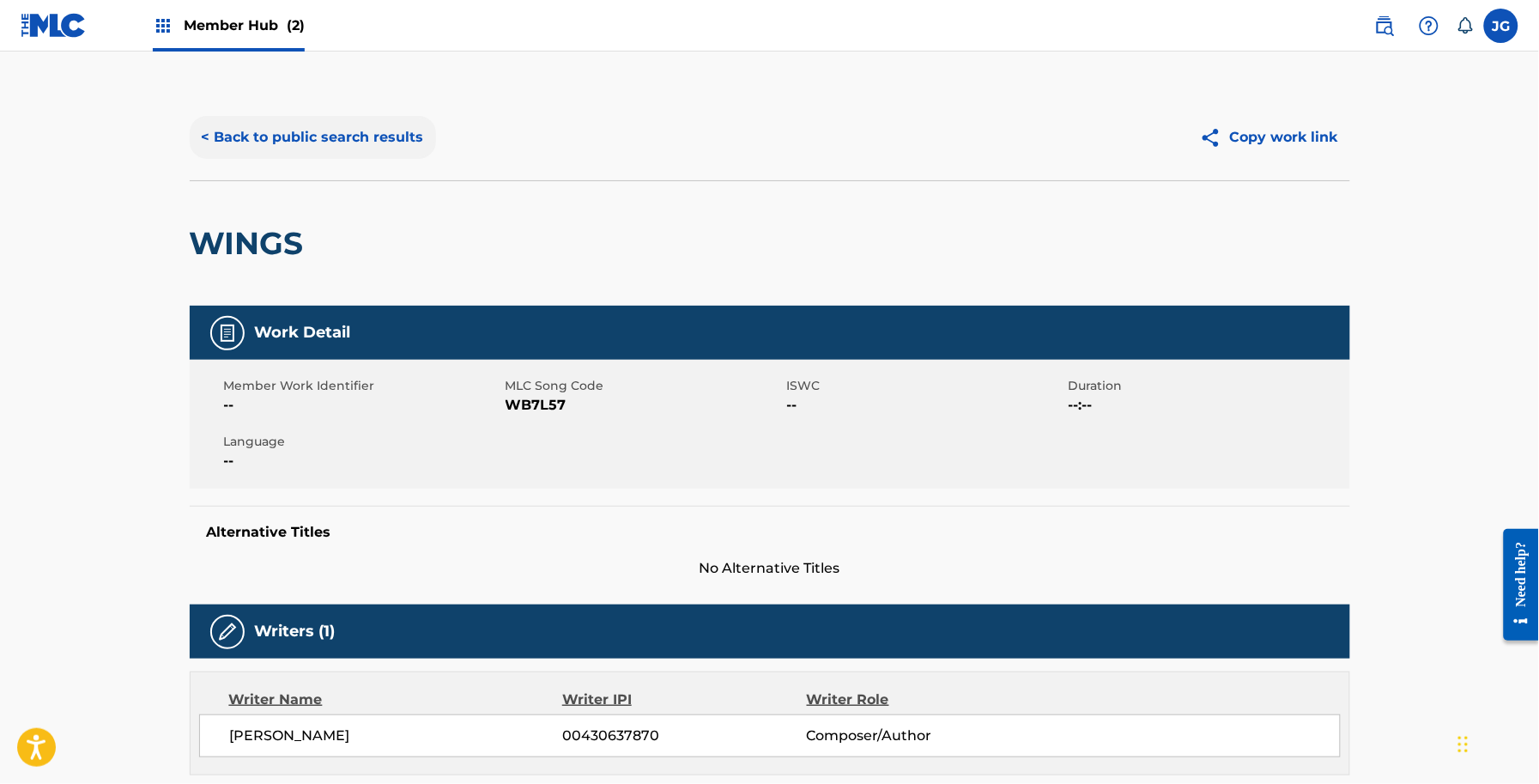
click at [324, 139] on button "< Back to public search results" at bounding box center [313, 137] width 246 height 43
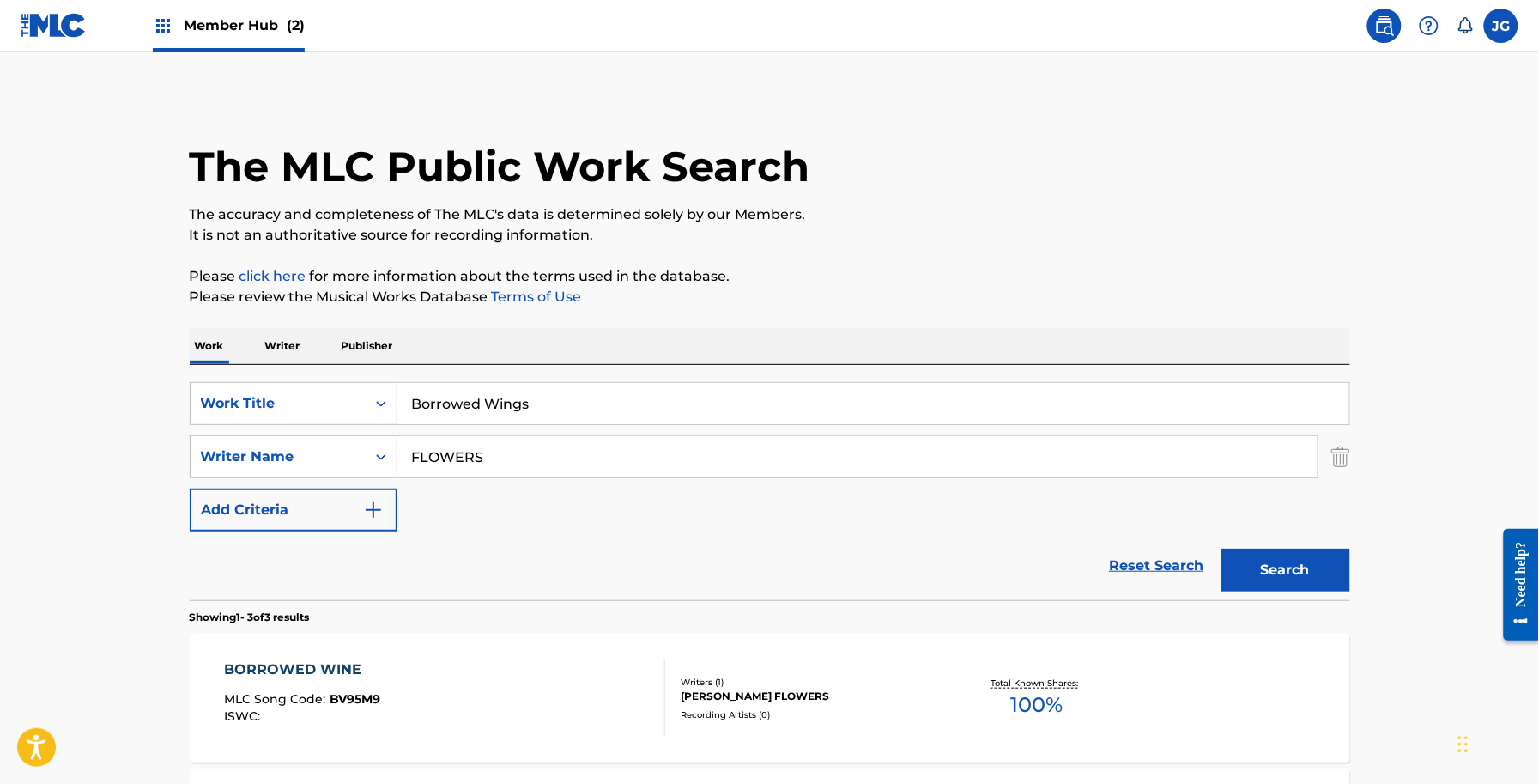
scroll to position [322, 0]
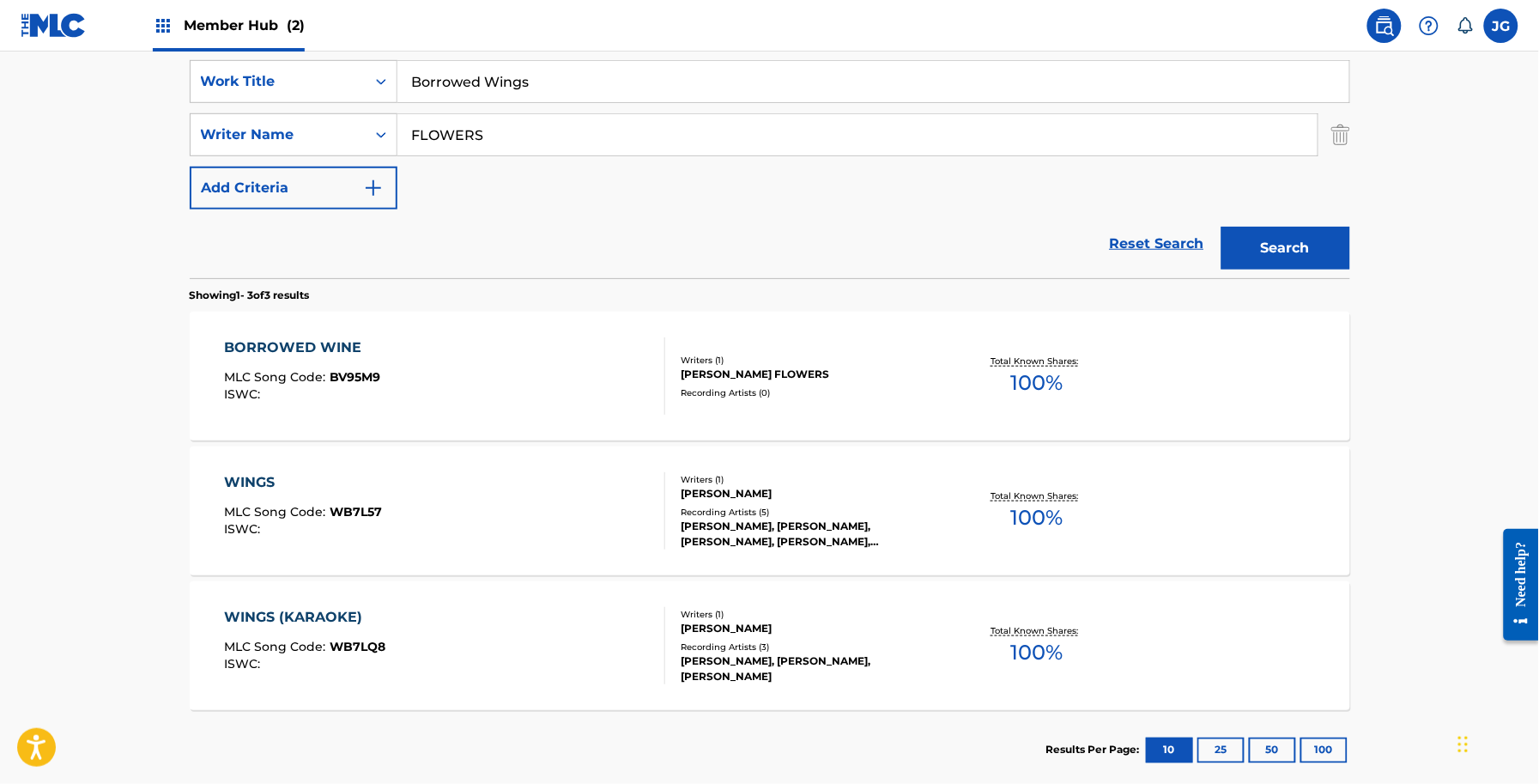
click at [508, 339] on div "BORROWED WINE MLC Song Code : BV95M9 ISWC :" at bounding box center [444, 376] width 442 height 78
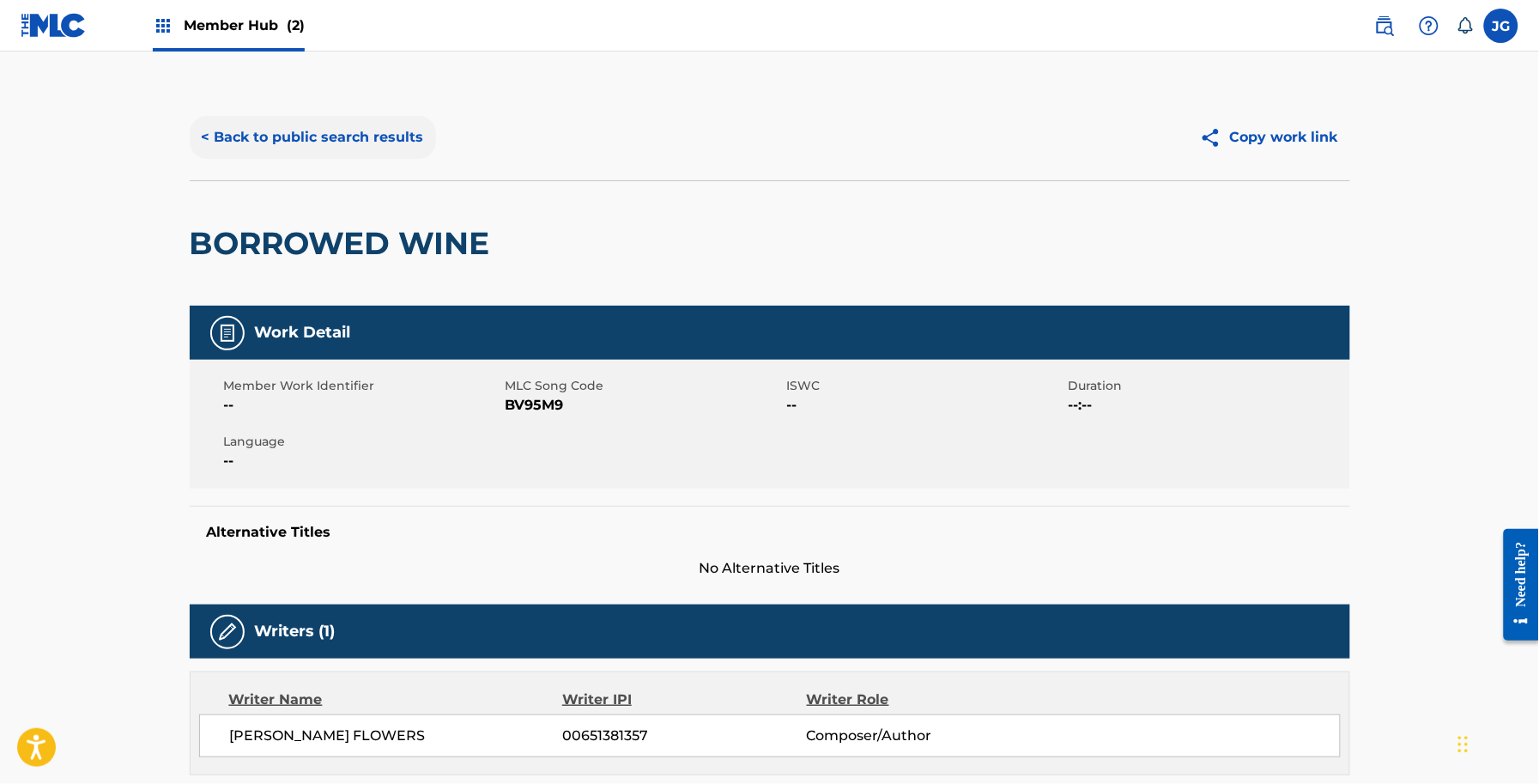
click at [372, 146] on button "< Back to public search results" at bounding box center [313, 137] width 246 height 43
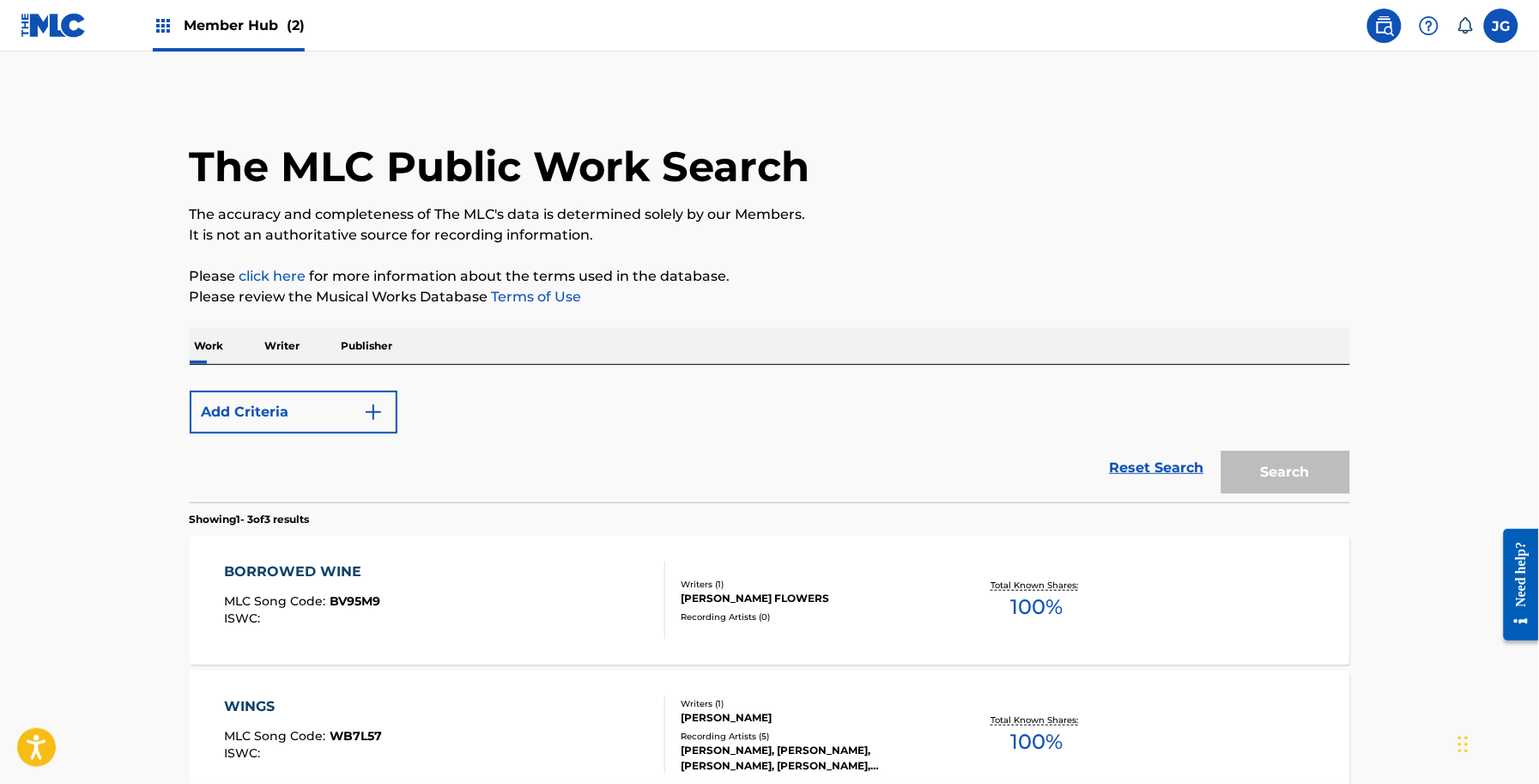
scroll to position [322, 0]
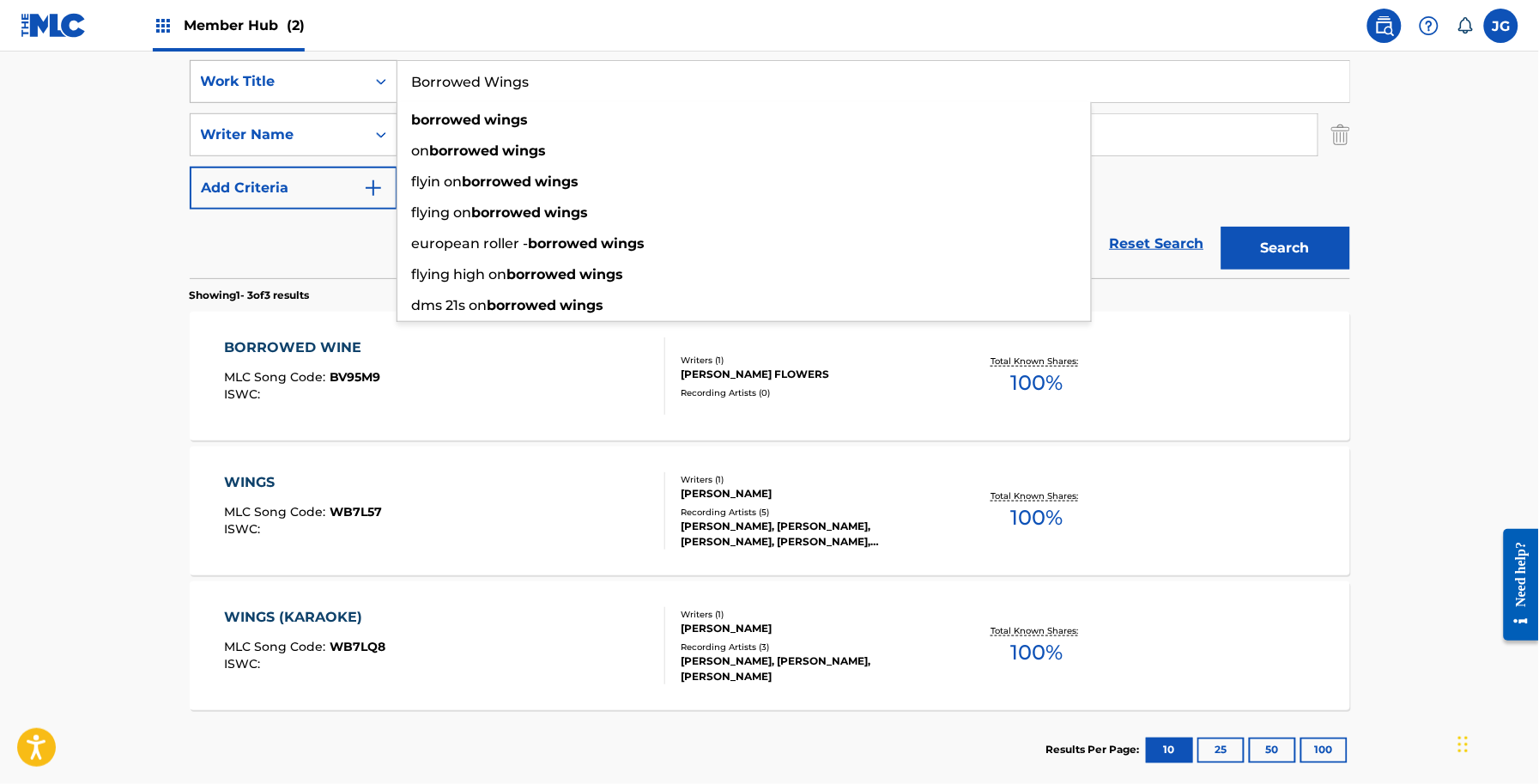
drag, startPoint x: 560, startPoint y: 82, endPoint x: 194, endPoint y: 101, distance: 366.5
click at [194, 101] on div "SearchWithCriteriaf591f55a-4be0-4bef-81fe-28c20b945a4f Work Title Borrowed Wing…" at bounding box center [770, 82] width 1161 height 43
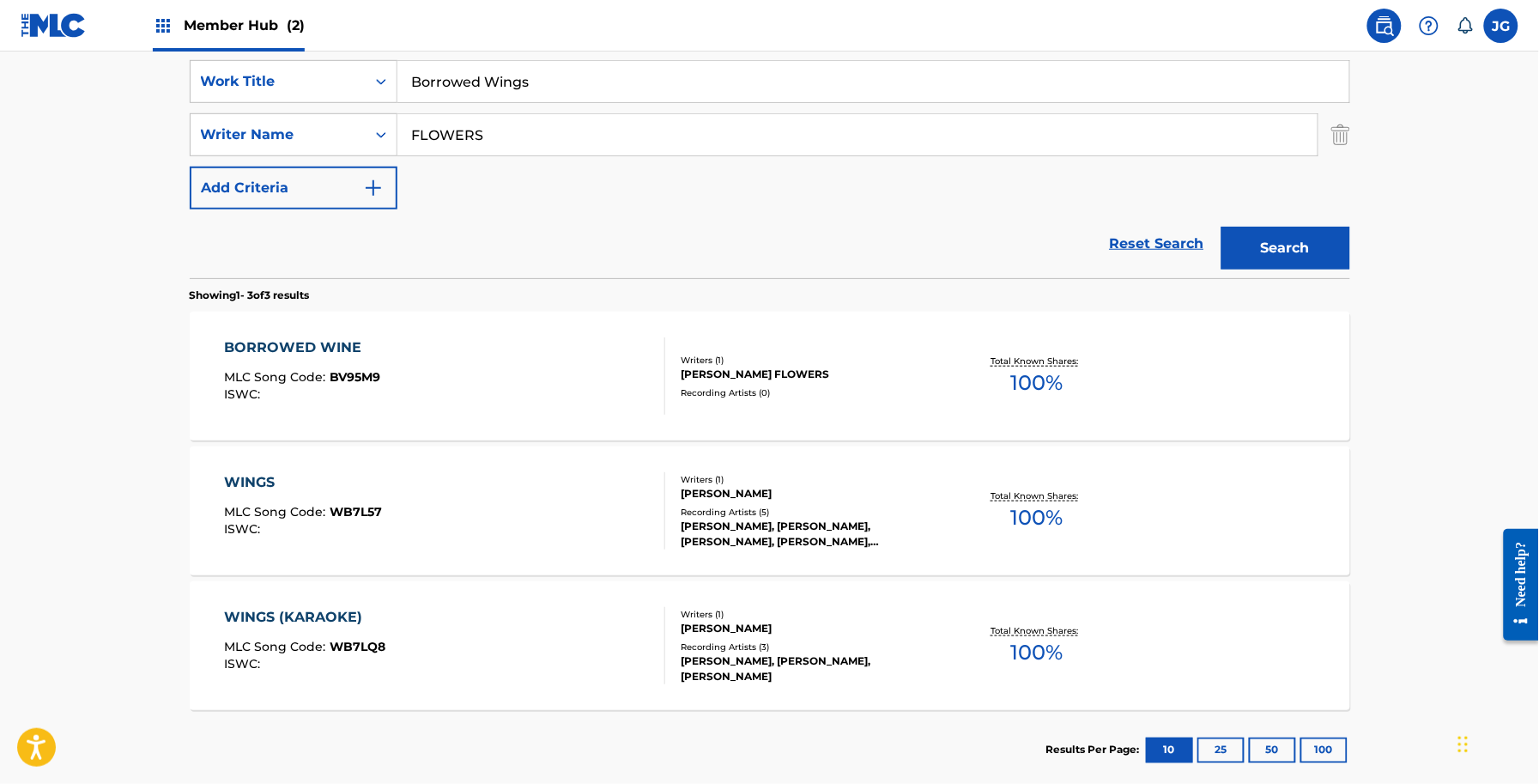
click at [328, 287] on section "Showing 1 - 3 of 3 results" at bounding box center [770, 291] width 1161 height 25
drag, startPoint x: 597, startPoint y: 121, endPoint x: 205, endPoint y: 169, distance: 394.9
click at [205, 169] on div "SearchWithCriteriaf591f55a-4be0-4bef-81fe-28c20b945a4f Work Title Borrowed Wing…" at bounding box center [770, 135] width 1161 height 149
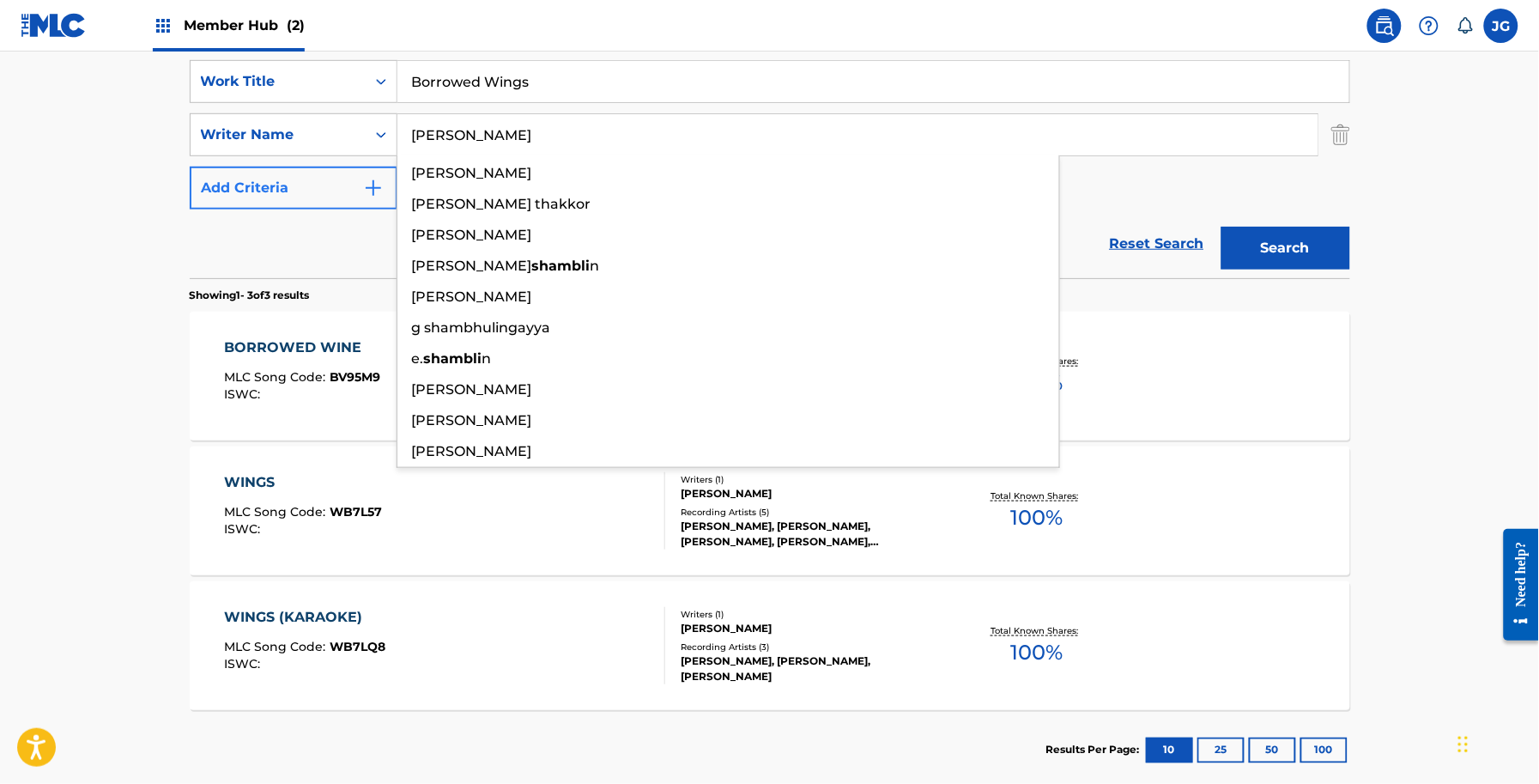
type input "[PERSON_NAME]"
click at [1222, 227] on button "Search" at bounding box center [1286, 248] width 129 height 43
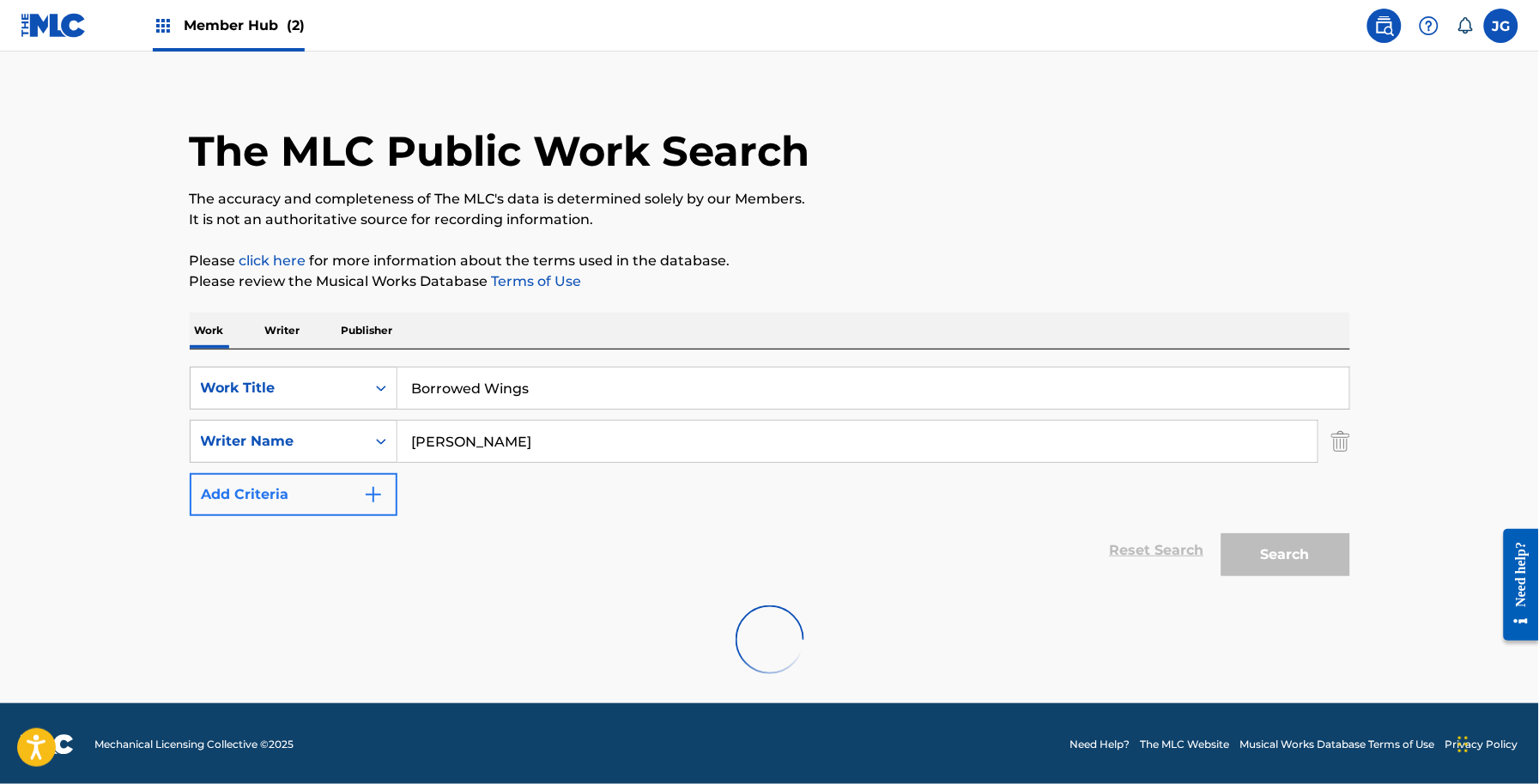
scroll to position [150, 0]
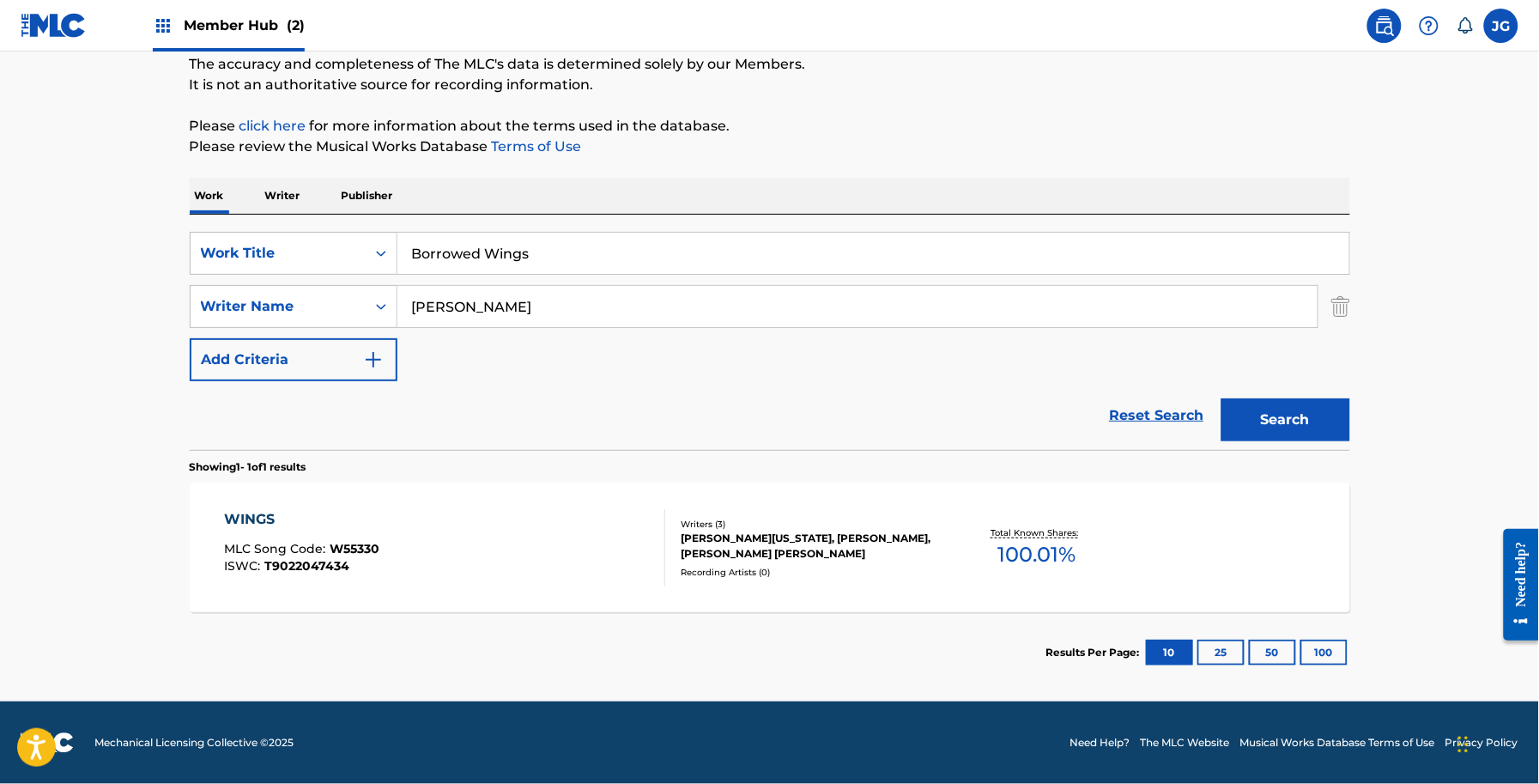
drag, startPoint x: 290, startPoint y: 255, endPoint x: 130, endPoint y: 275, distance: 161.2
click at [130, 275] on main "The MLC Public Work Search The accuracy and completeness of The MLC's data is d…" at bounding box center [770, 301] width 1539 height 800
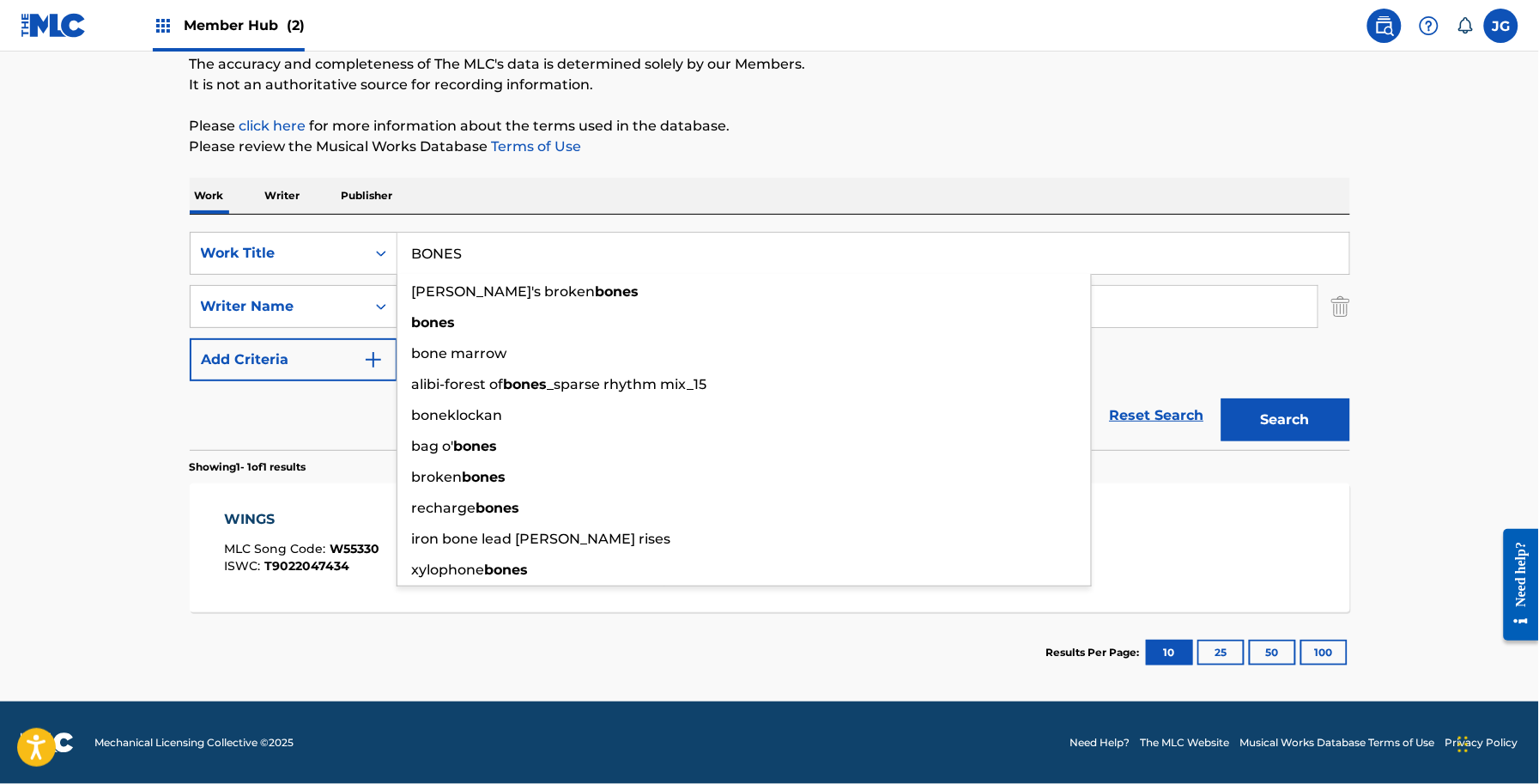
type input "BONES"
click at [1222, 398] on button "Search" at bounding box center [1286, 419] width 129 height 43
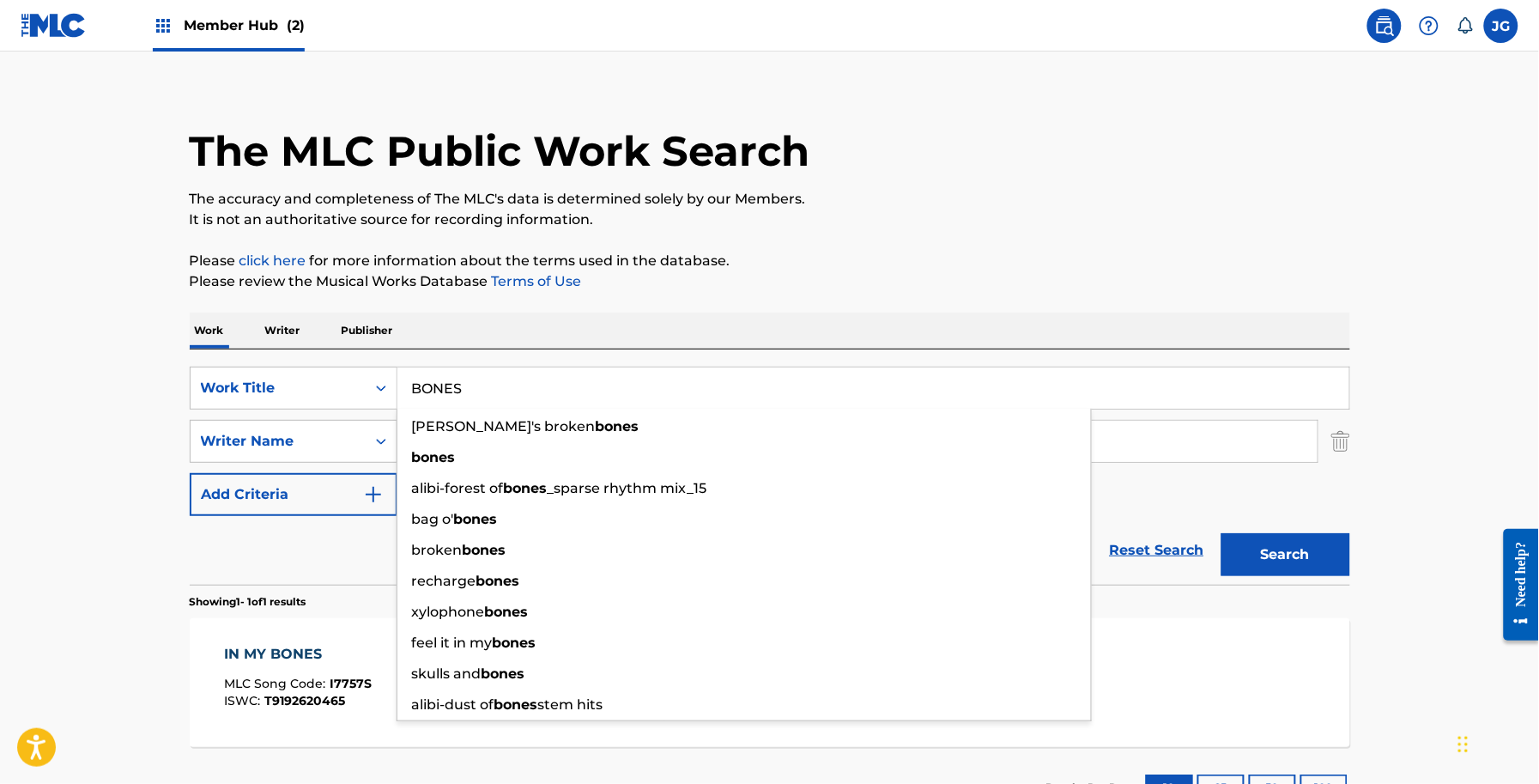
click at [1374, 242] on main "The MLC Public Work Search The accuracy and completeness of The MLC's data is d…" at bounding box center [770, 436] width 1539 height 800
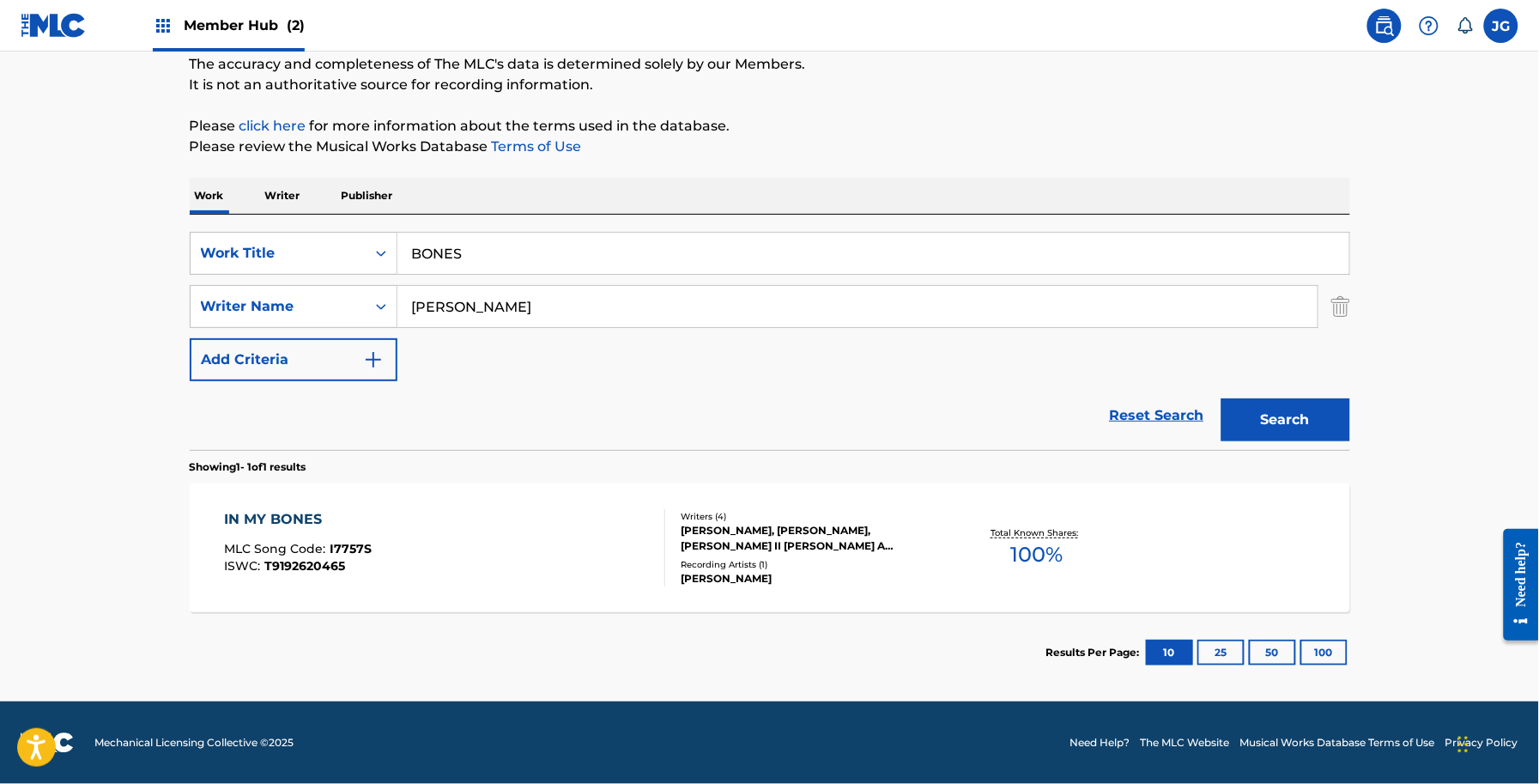
click at [808, 549] on div "JIM RUSHING, ALLEN SHAMBLIN, JAMES ALLEN II SHAMBLIN, JAMES A RUSHING" at bounding box center [810, 539] width 259 height 31
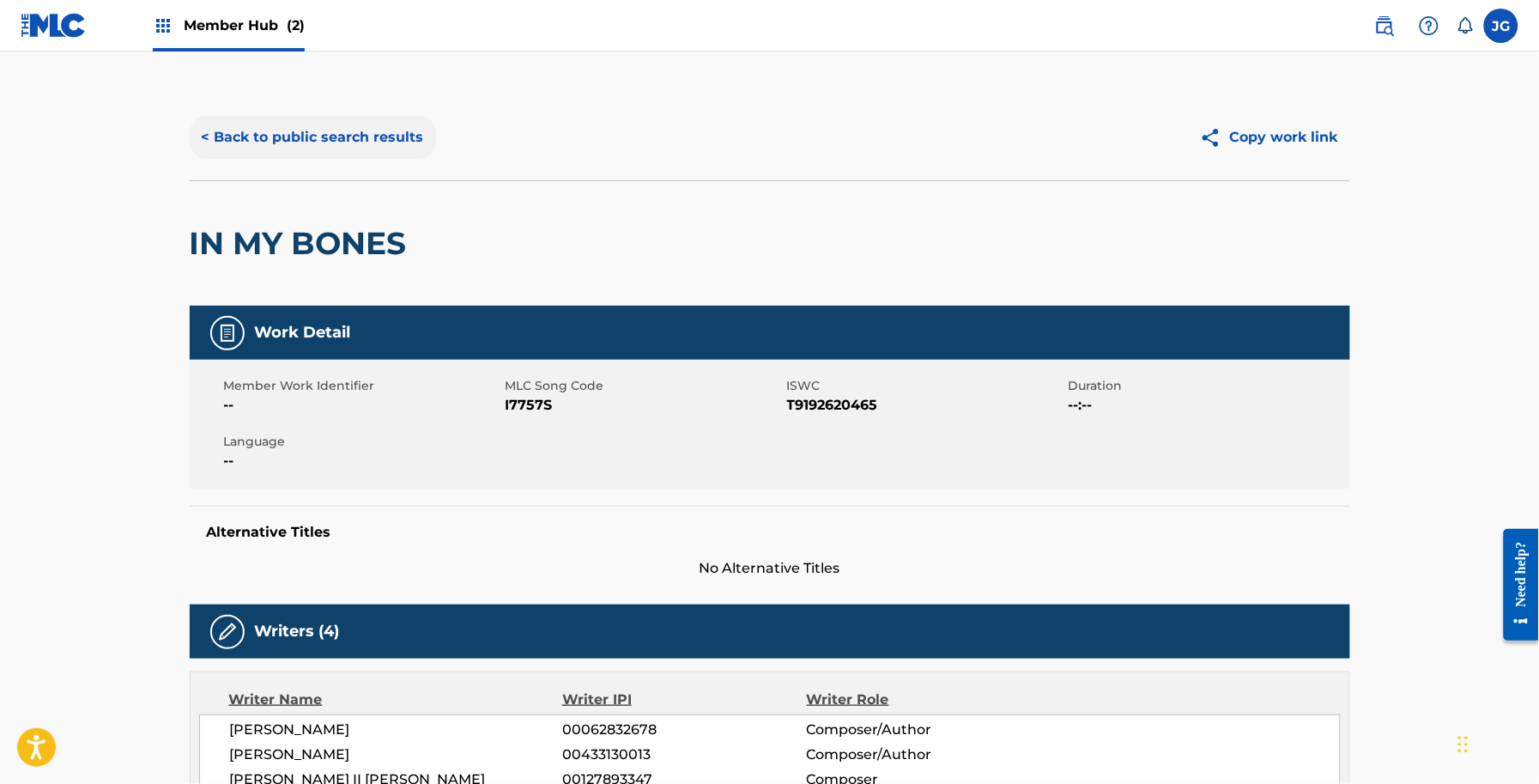
click at [348, 138] on button "< Back to public search results" at bounding box center [313, 137] width 246 height 43
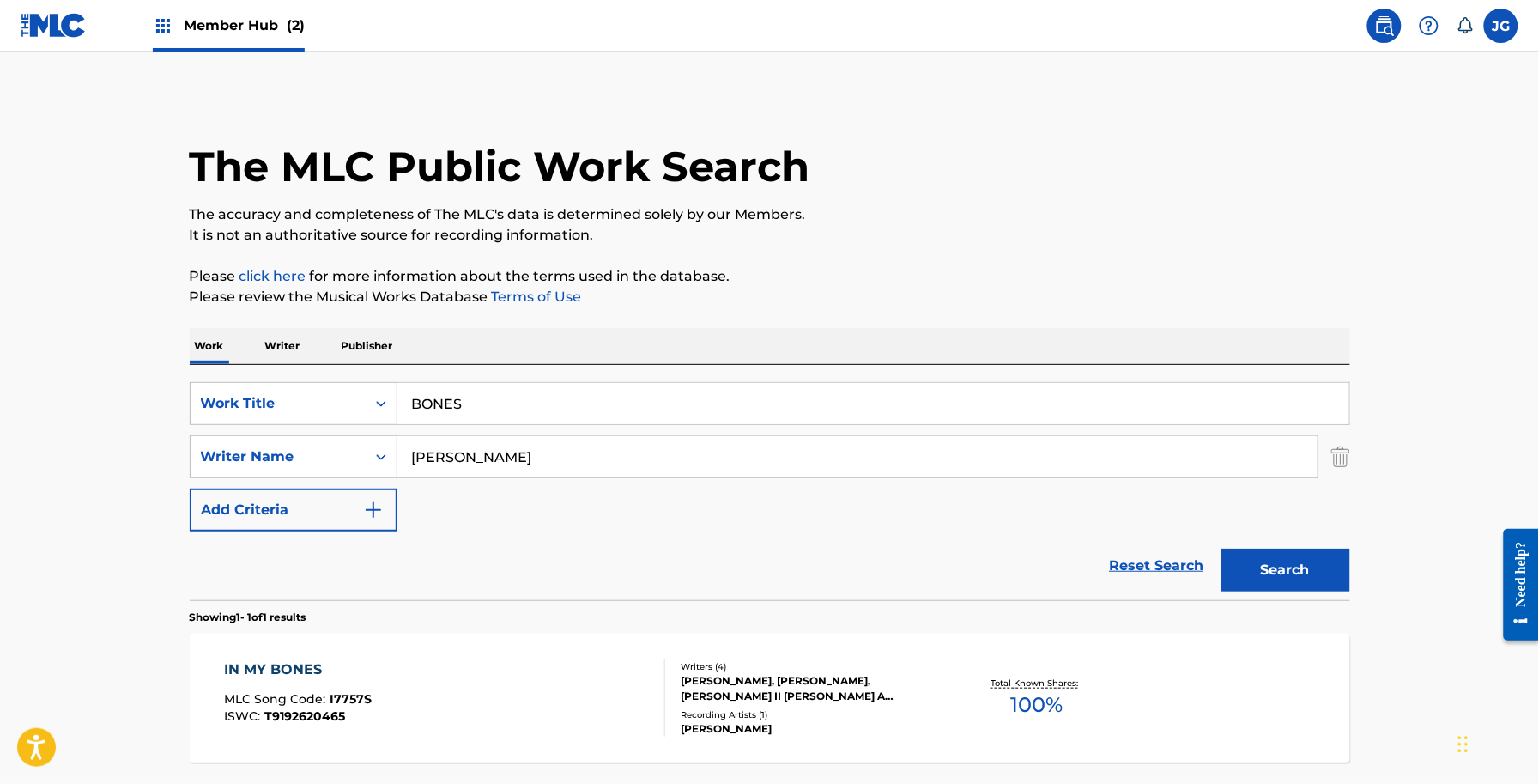
scroll to position [51, 0]
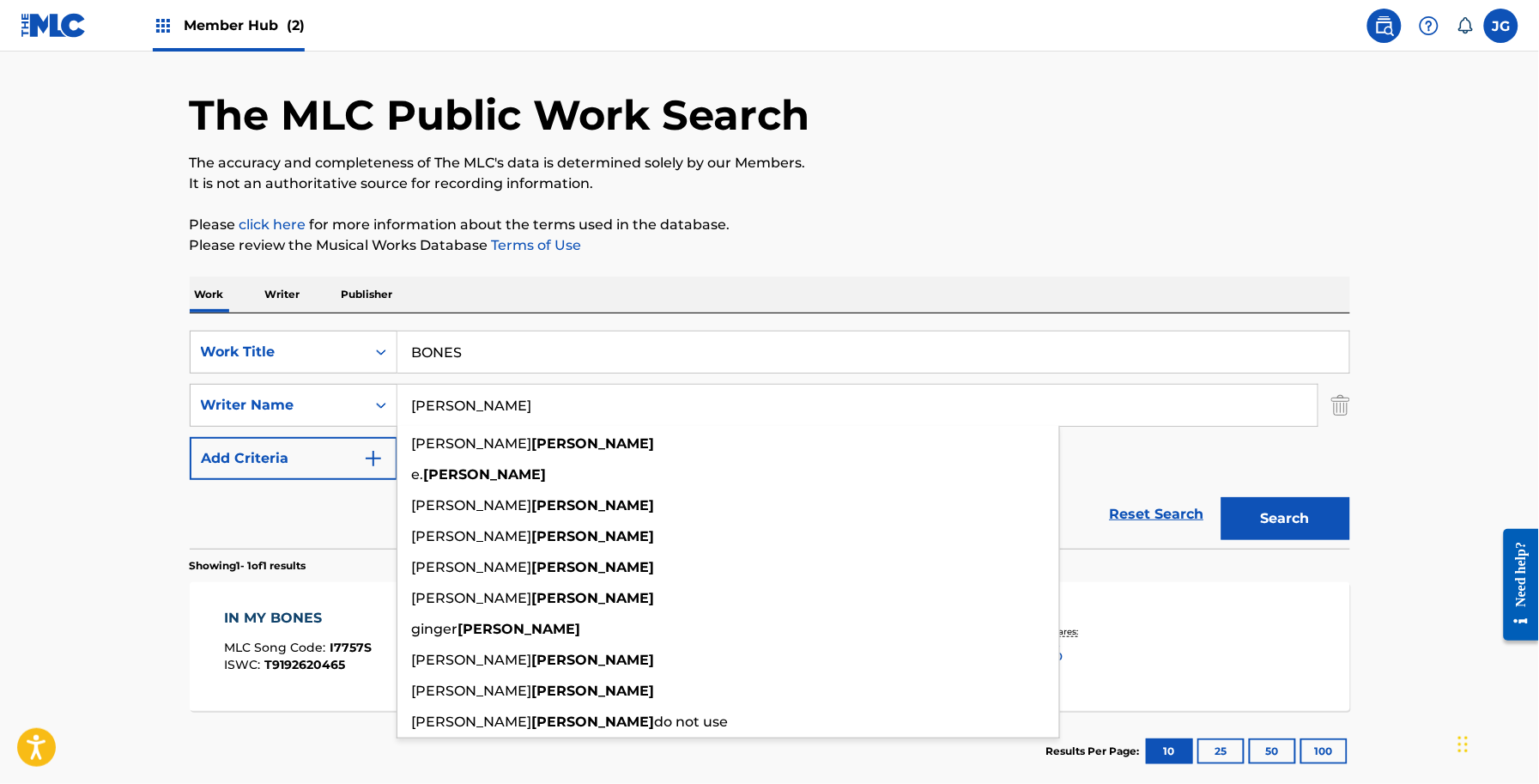
drag, startPoint x: 524, startPoint y: 421, endPoint x: 159, endPoint y: 367, distance: 369.0
click at [159, 367] on main "The MLC Public Work Search The accuracy and completeness of The MLC's data is d…" at bounding box center [770, 400] width 1539 height 800
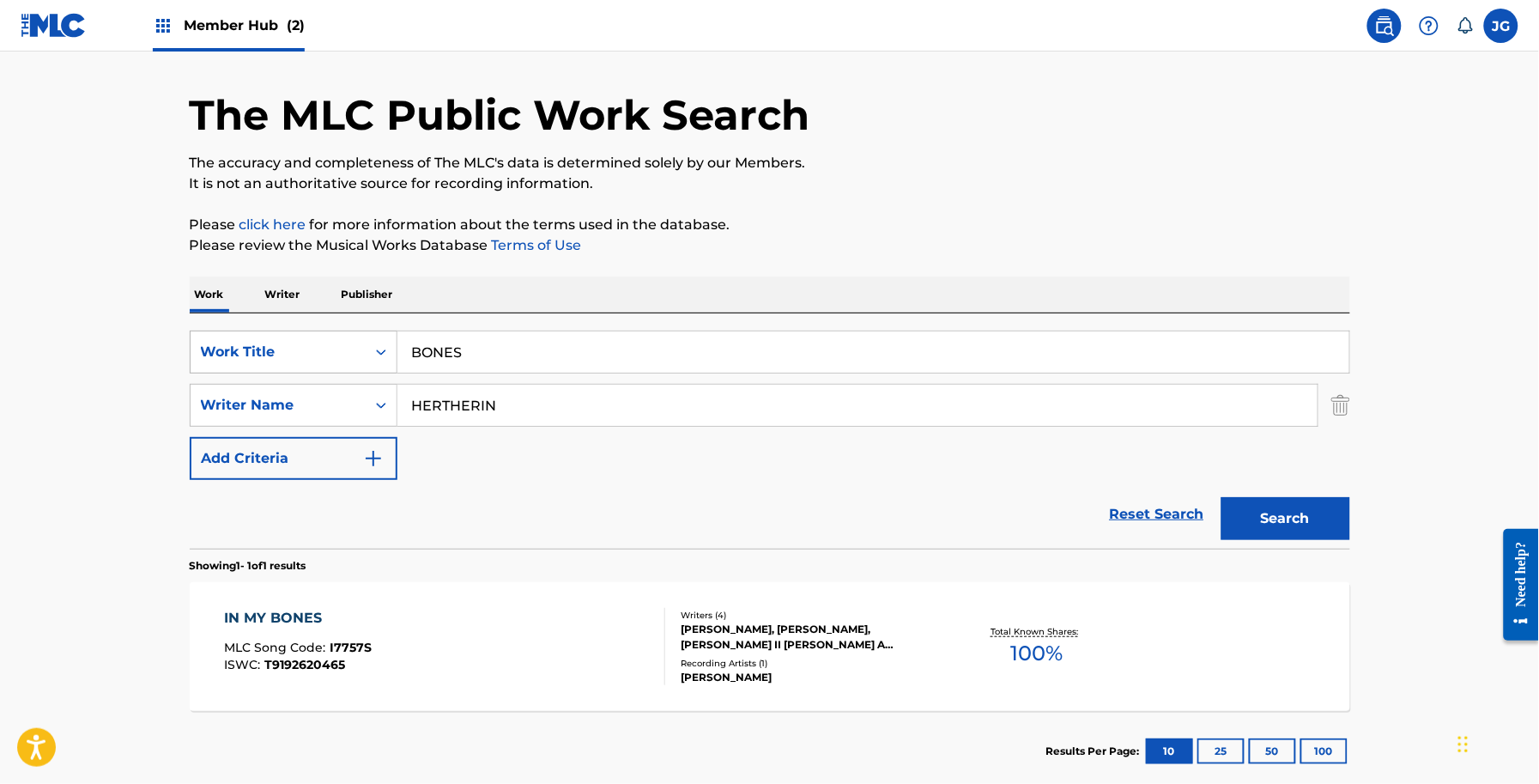
click at [1222, 497] on button "Search" at bounding box center [1286, 518] width 129 height 43
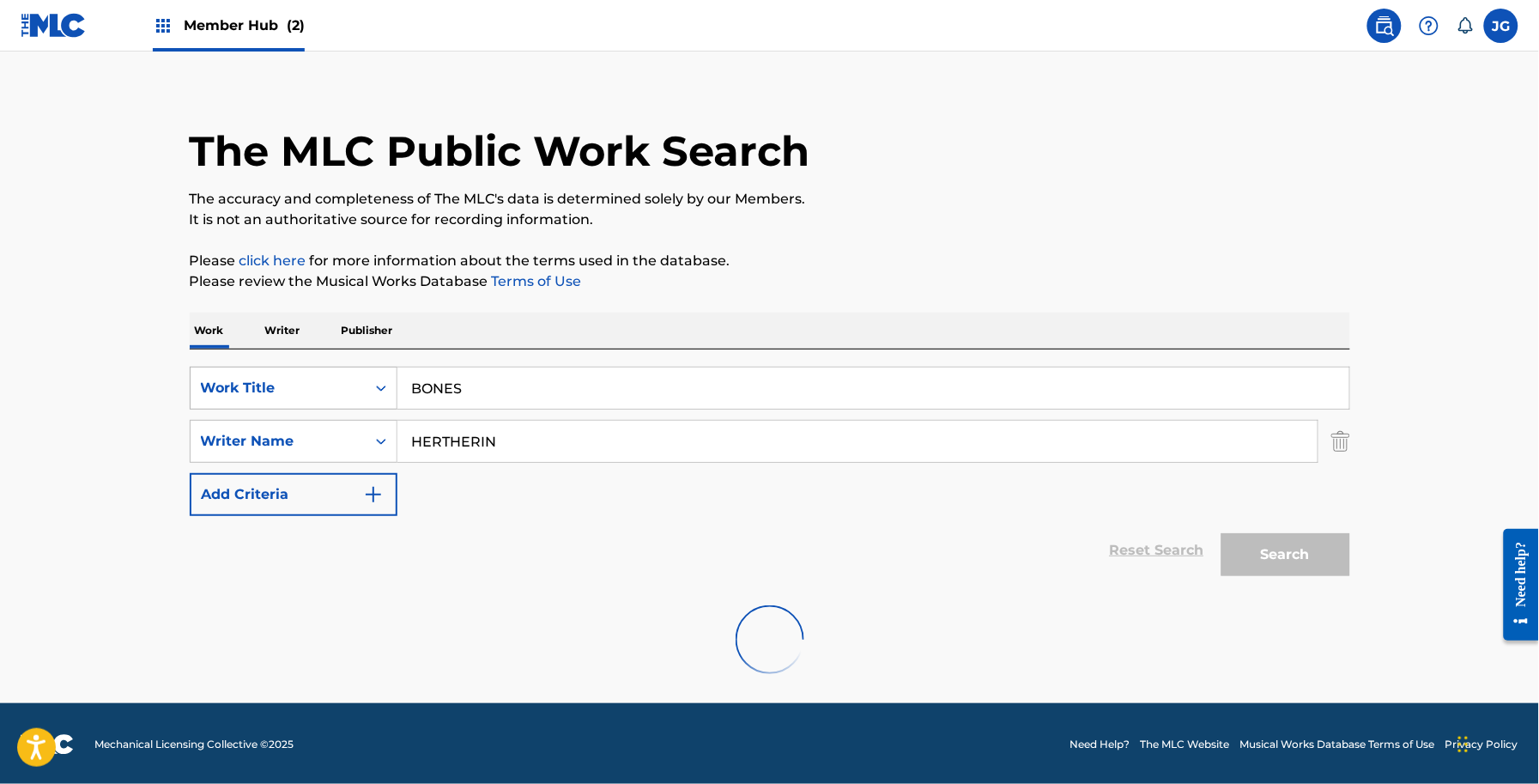
scroll to position [0, 0]
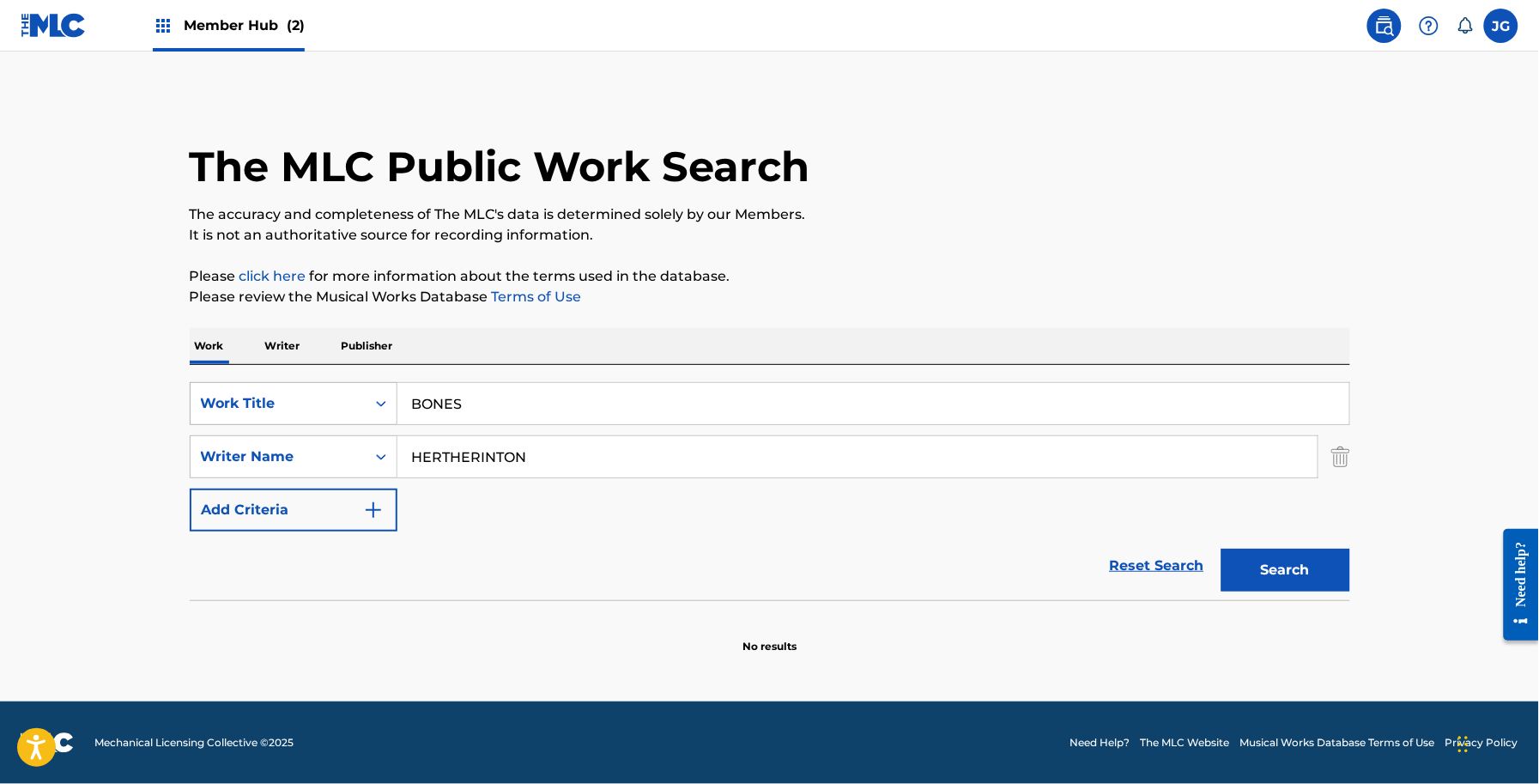
click at [1222, 548] on button "Search" at bounding box center [1286, 570] width 129 height 43
click at [577, 444] on input "HERTHERINTON" at bounding box center [858, 456] width 920 height 41
drag, startPoint x: 671, startPoint y: 387, endPoint x: 0, endPoint y: 366, distance: 671.3
click at [6, 391] on main "The MLC Public Work Search The accuracy and completeness of The MLC's data is d…" at bounding box center [770, 376] width 1539 height 650
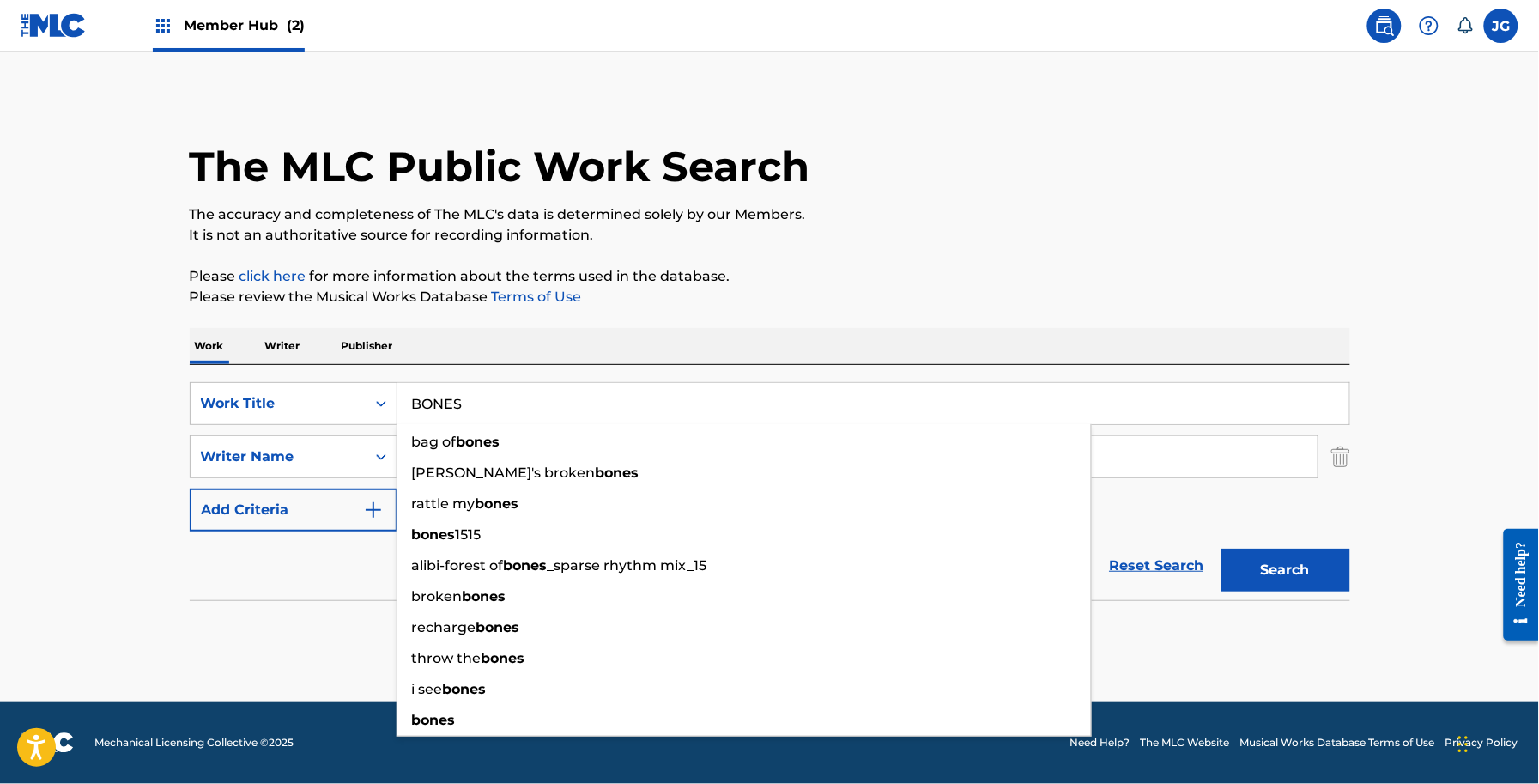
click at [540, 277] on p "Please click here for more information about the terms used in the database." at bounding box center [770, 276] width 1161 height 20
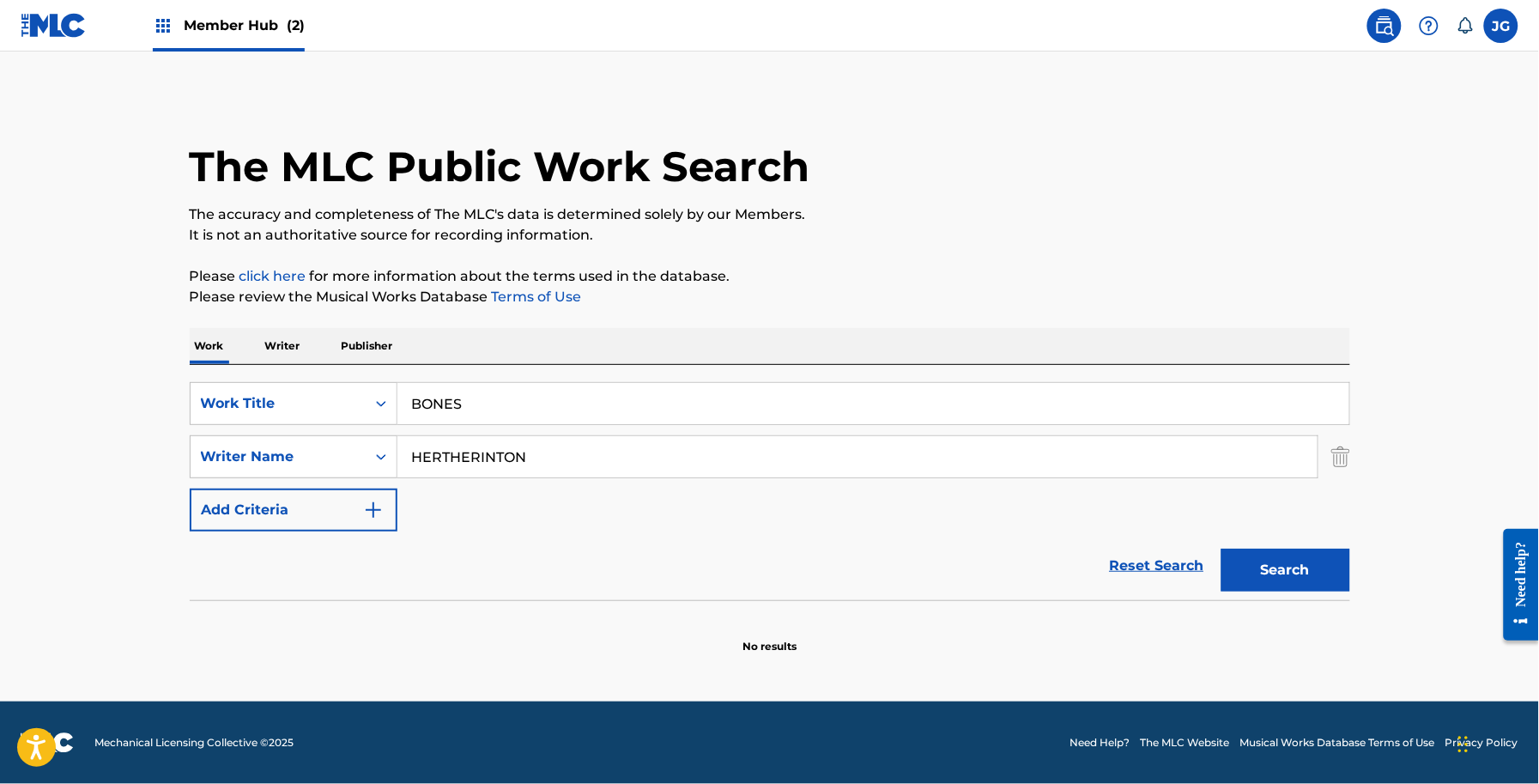
drag, startPoint x: 562, startPoint y: 474, endPoint x: 142, endPoint y: 465, distance: 420.1
click at [175, 468] on div "The MLC Public Work Search The accuracy and completeness of The MLC's data is d…" at bounding box center [770, 374] width 1201 height 560
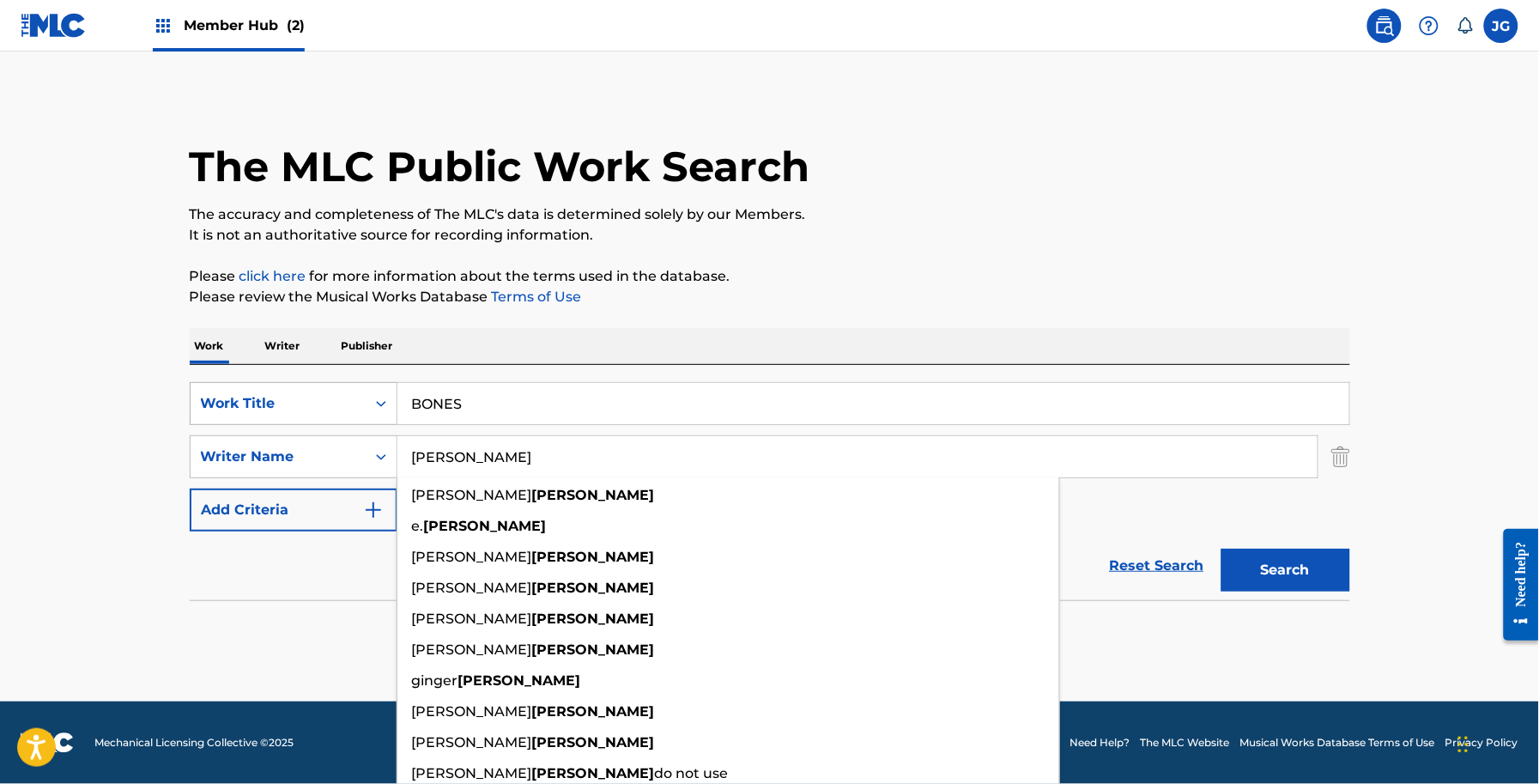
type input "[PERSON_NAME]"
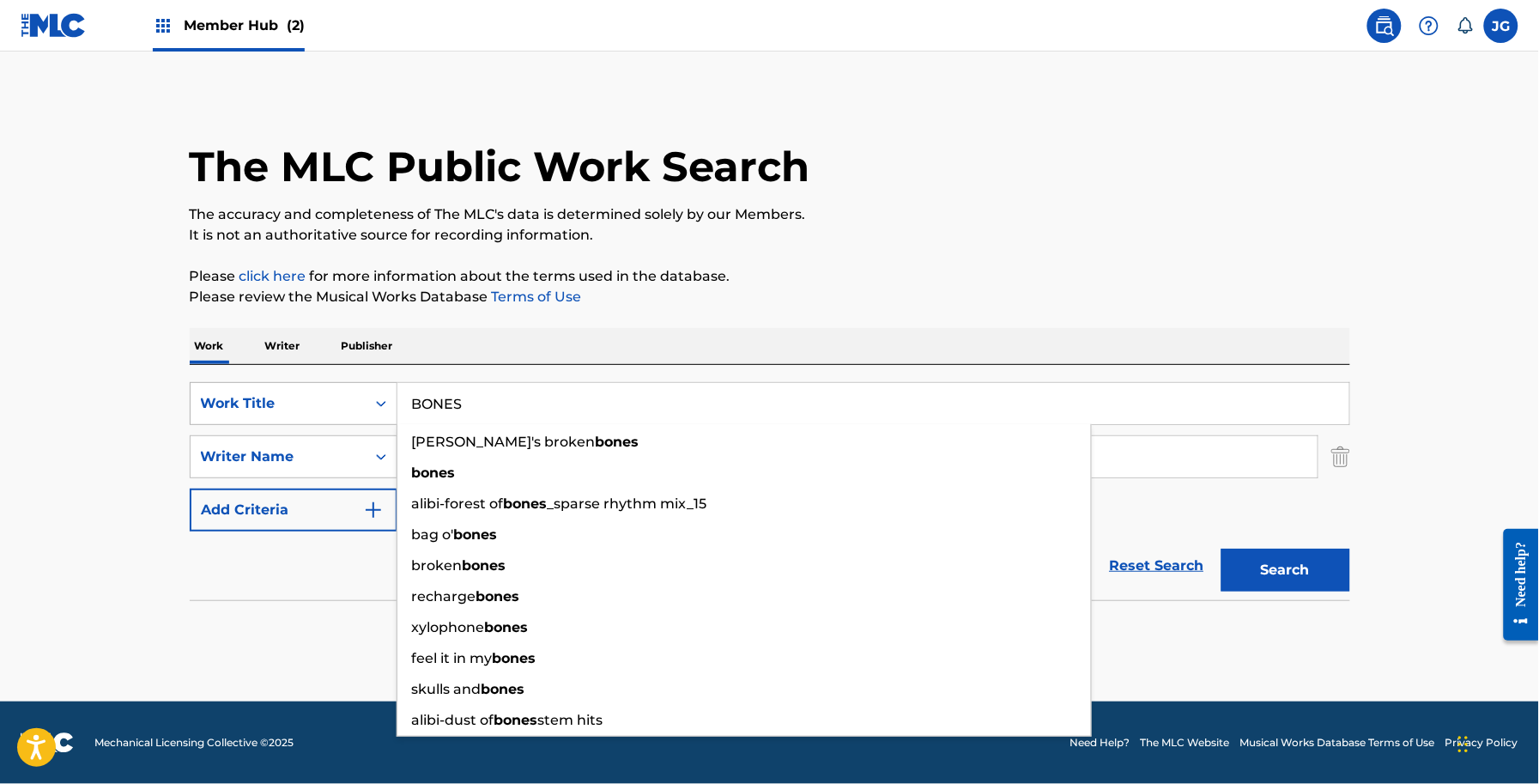
drag, startPoint x: 391, startPoint y: 392, endPoint x: 296, endPoint y: 386, distance: 95.2
click at [324, 391] on div "SearchWithCriteriaf591f55a-4be0-4bef-81fe-28c20b945a4f Work Title BONES tami's …" at bounding box center [770, 404] width 1161 height 43
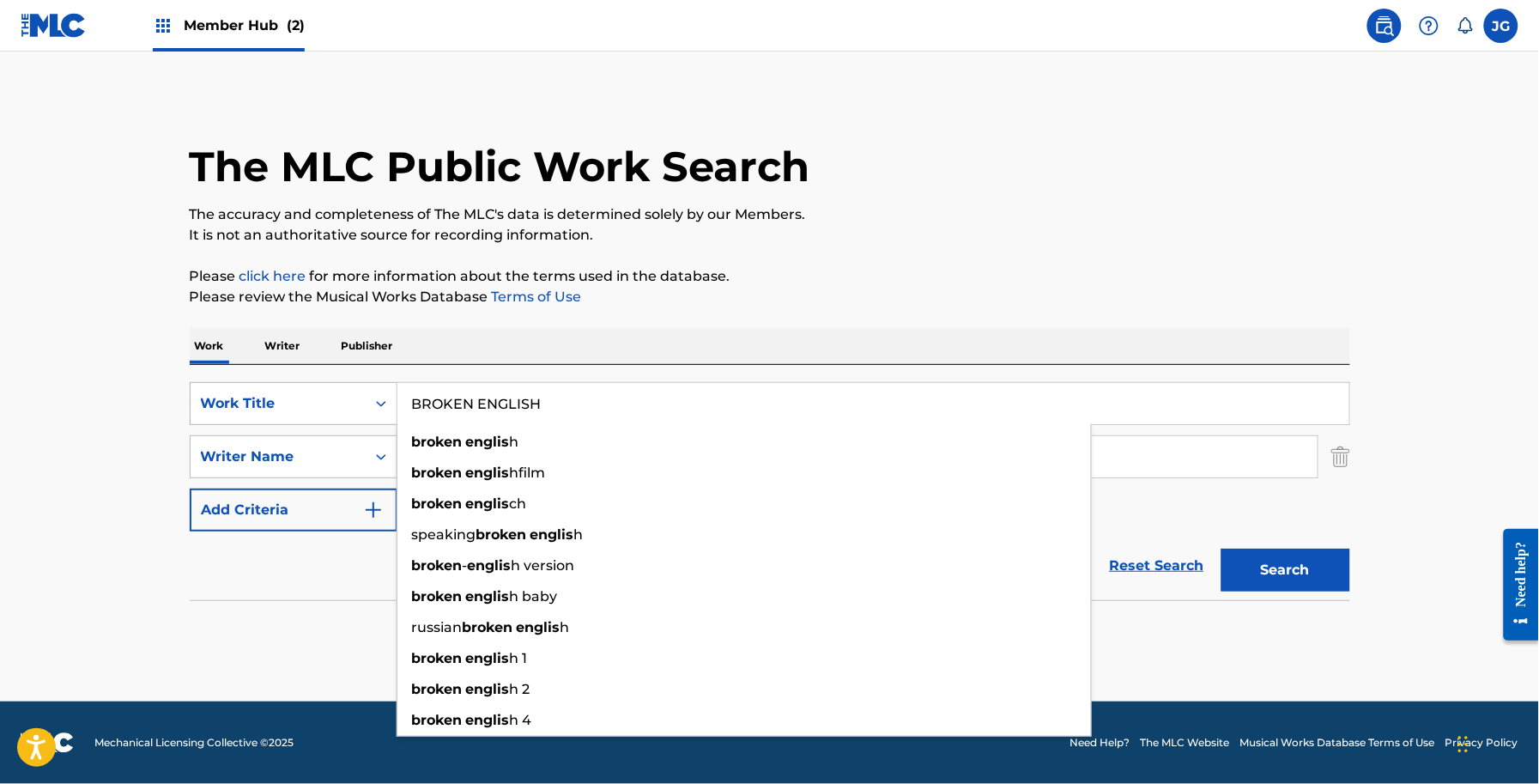
type input "BROKEN ENGLISH"
click at [1222, 548] on button "Search" at bounding box center [1286, 570] width 129 height 43
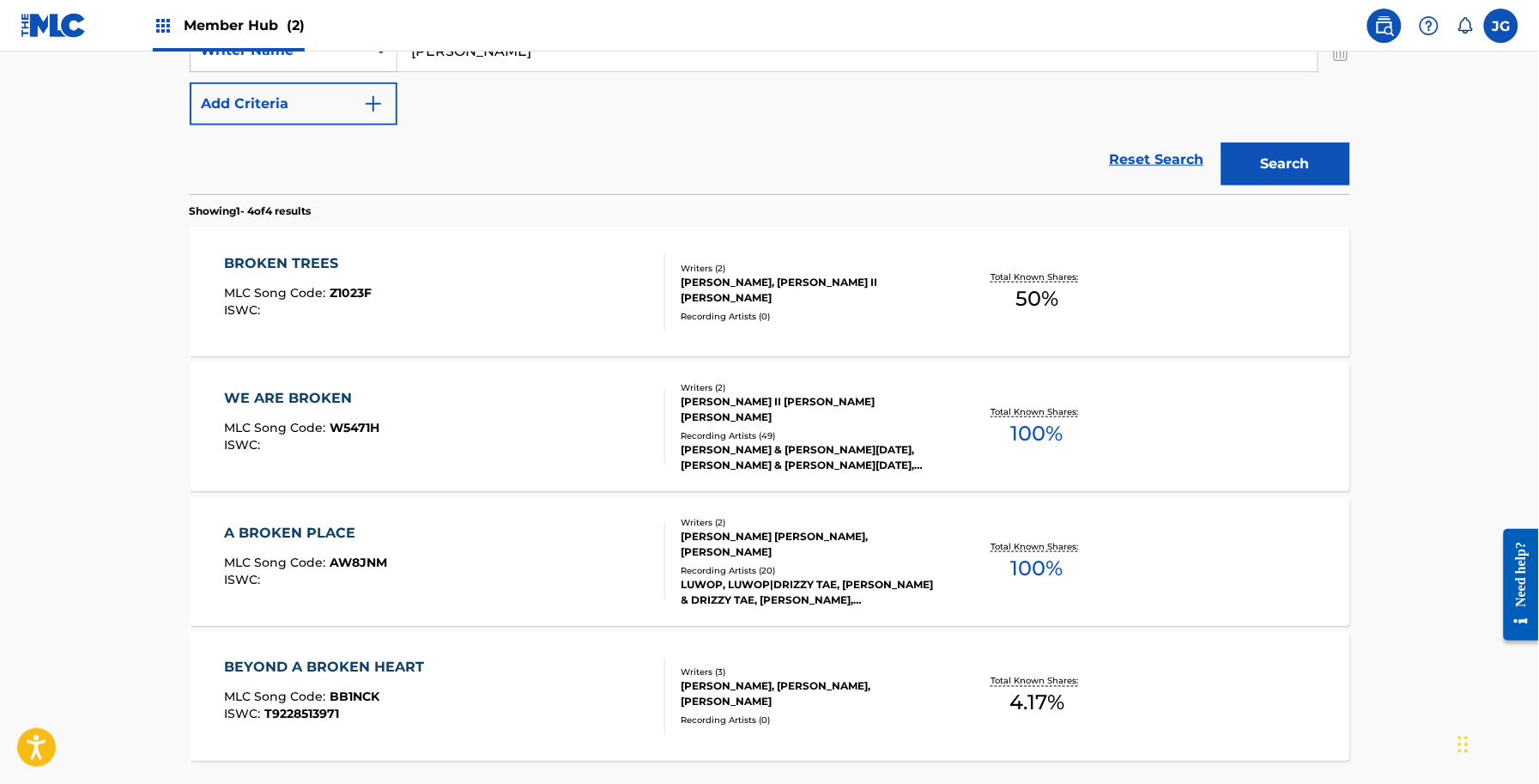
scroll to position [214, 0]
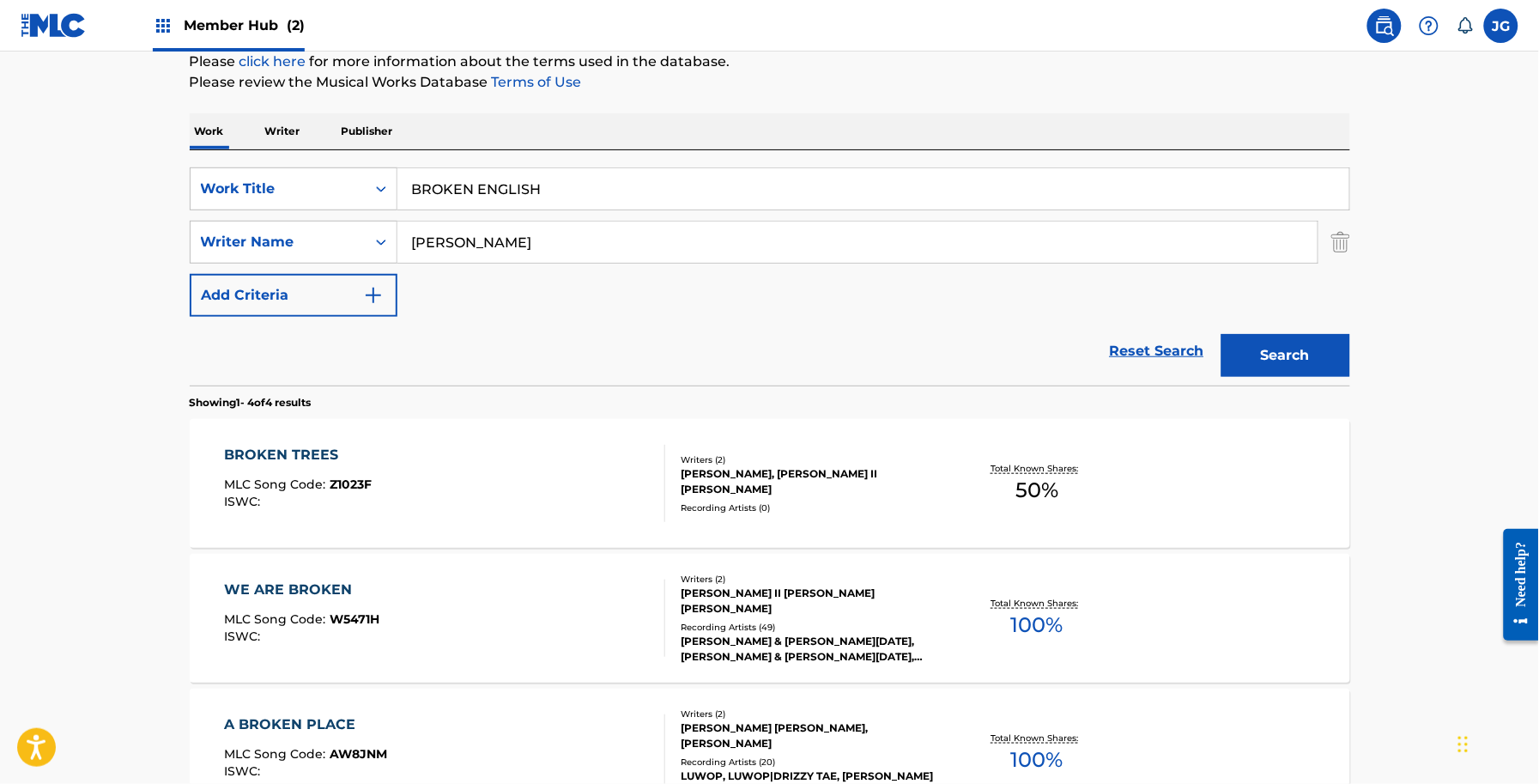
drag, startPoint x: 508, startPoint y: 235, endPoint x: 88, endPoint y: 189, distance: 422.5
click at [125, 211] on main "The MLC Public Work Search The accuracy and completeness of The MLC's data is d…" at bounding box center [770, 439] width 1539 height 1204
type input "SCHLITZ"
click at [1222, 334] on button "Search" at bounding box center [1286, 355] width 129 height 43
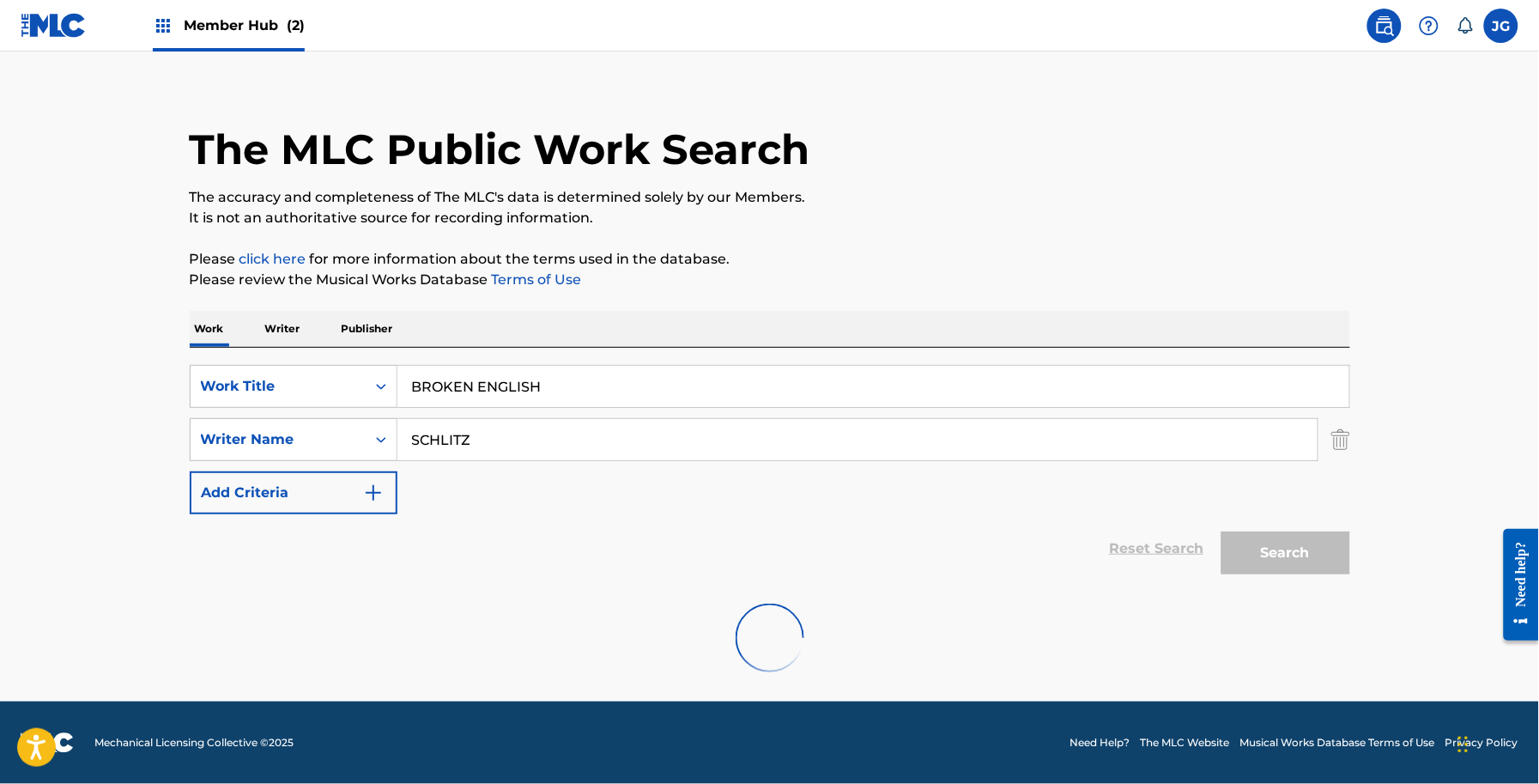
scroll to position [16, 0]
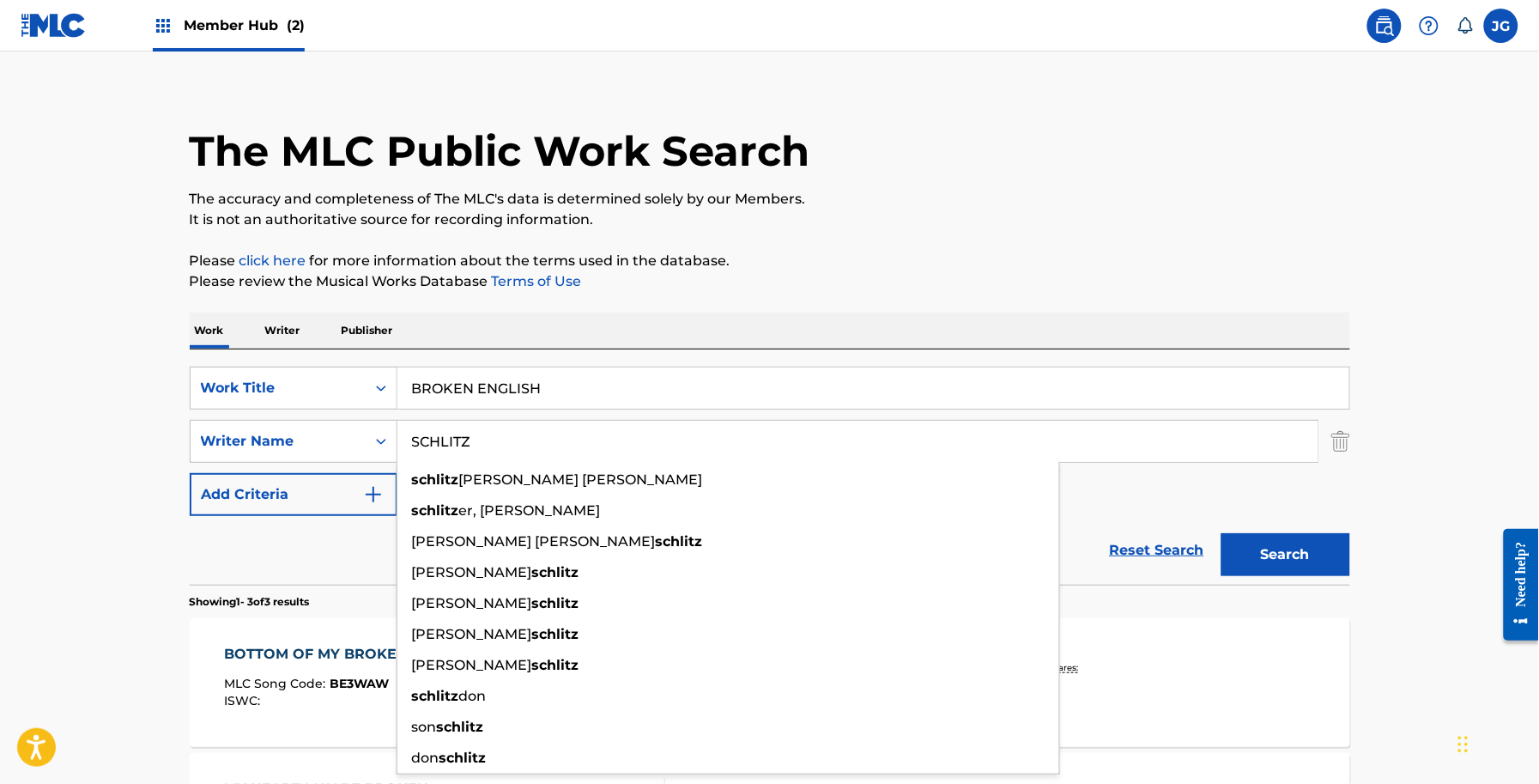
click at [1024, 173] on div "The MLC Public Work Search" at bounding box center [770, 141] width 1161 height 125
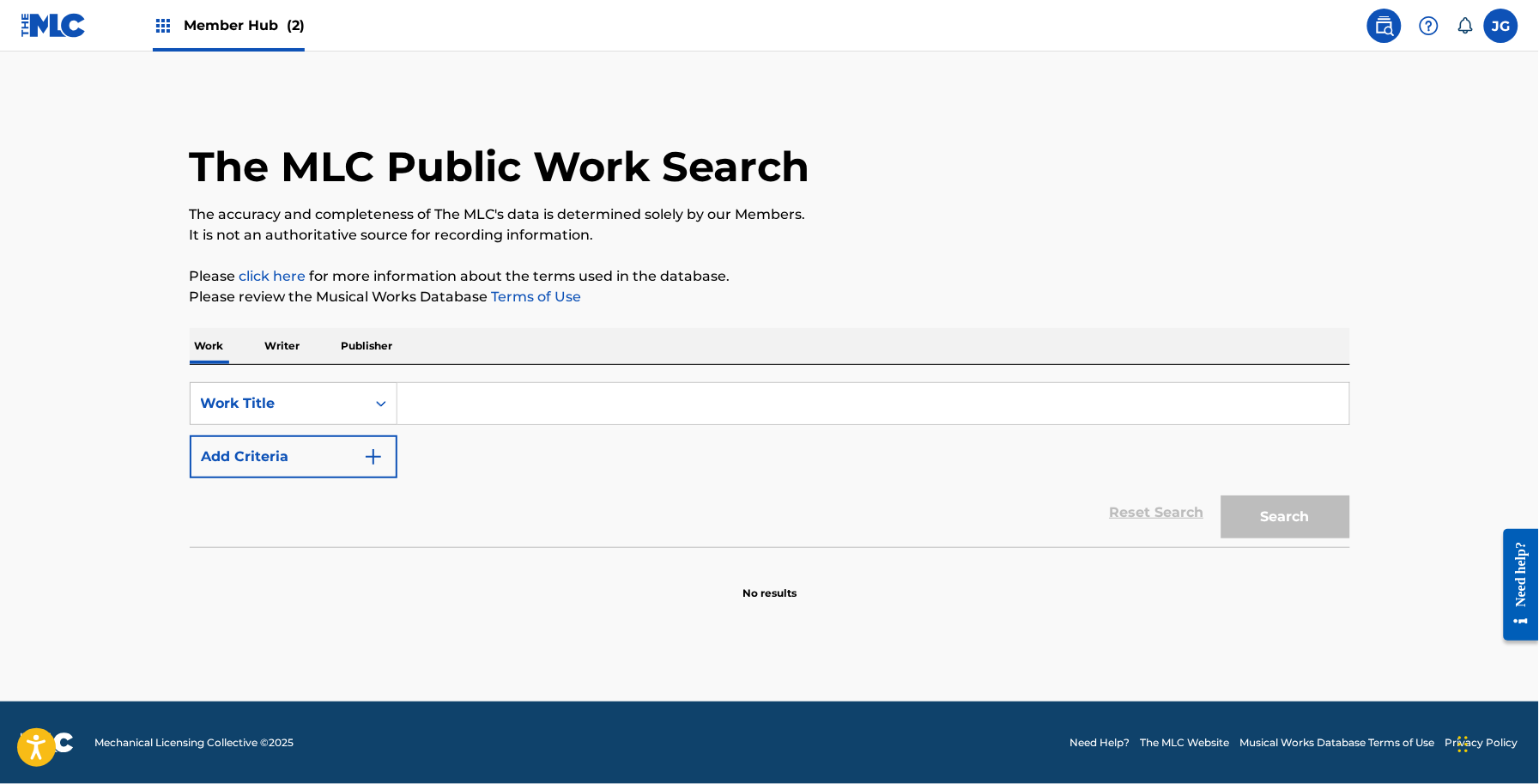
click at [462, 408] on input "Search Form" at bounding box center [873, 404] width 952 height 41
click at [269, 448] on button "Add Criteria" at bounding box center [294, 457] width 208 height 43
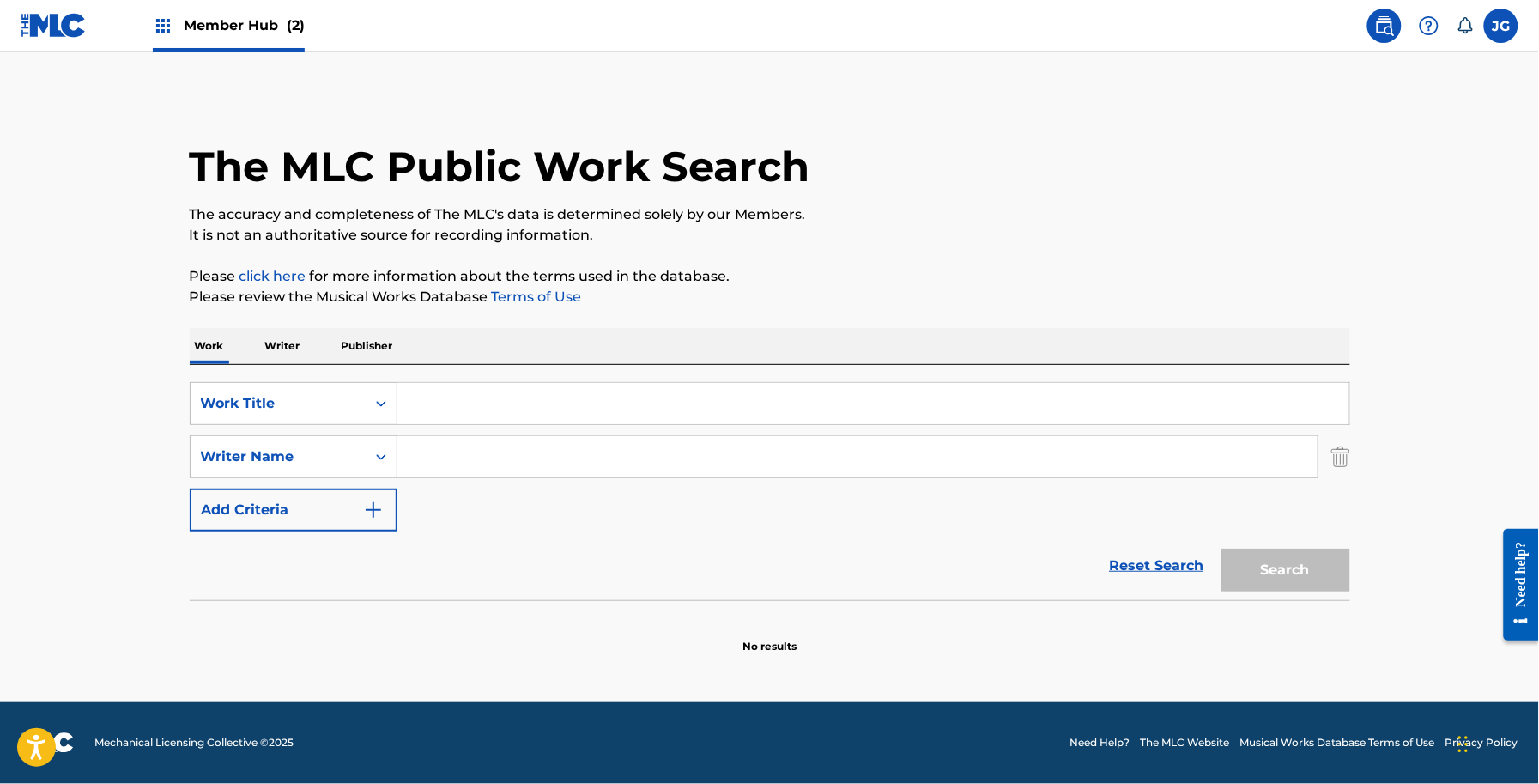
click at [492, 408] on input "Search Form" at bounding box center [873, 404] width 952 height 41
click at [481, 456] on input "Search Form" at bounding box center [858, 456] width 920 height 41
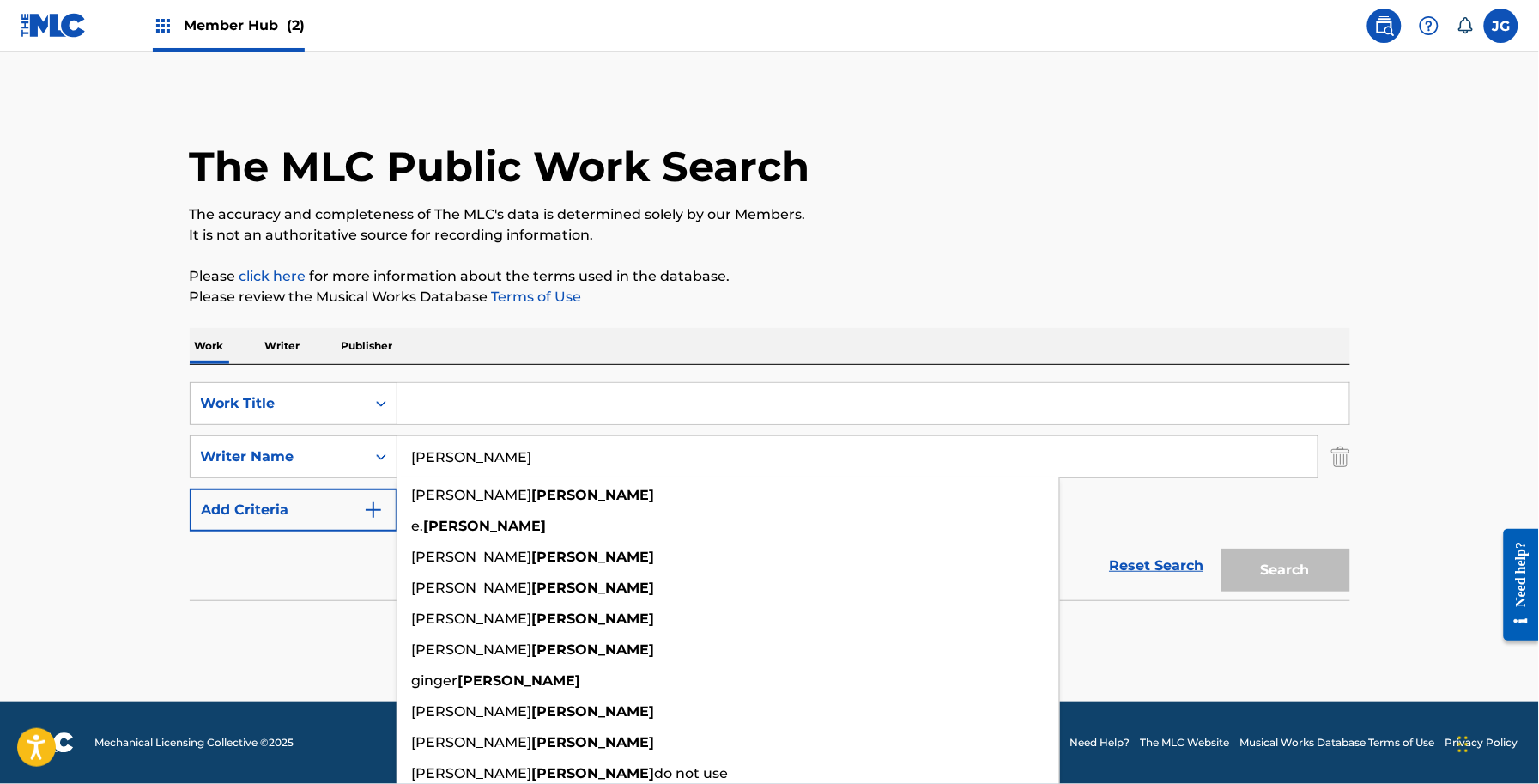
type input "[PERSON_NAME]"
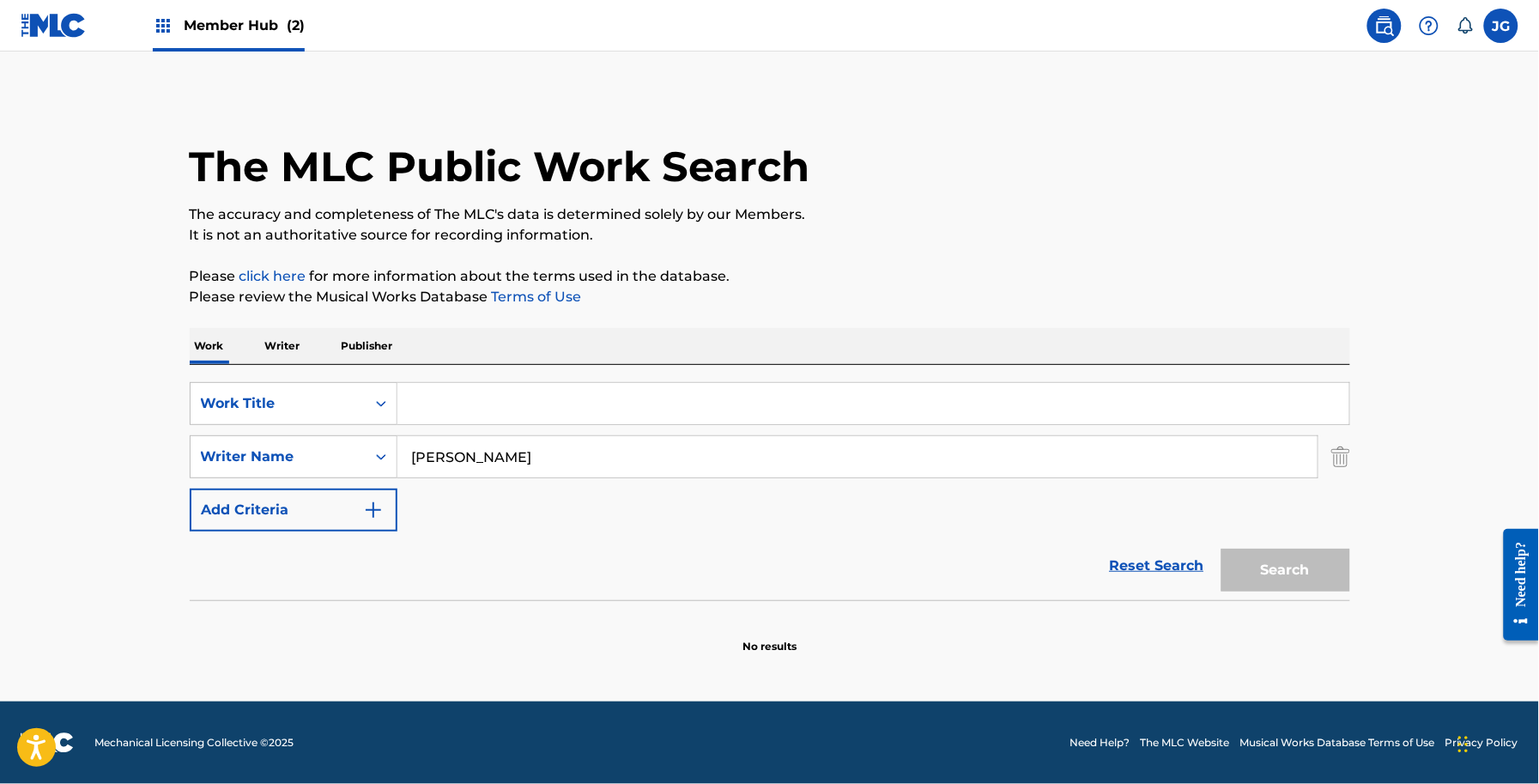
click at [504, 418] on input "Search Form" at bounding box center [873, 404] width 952 height 41
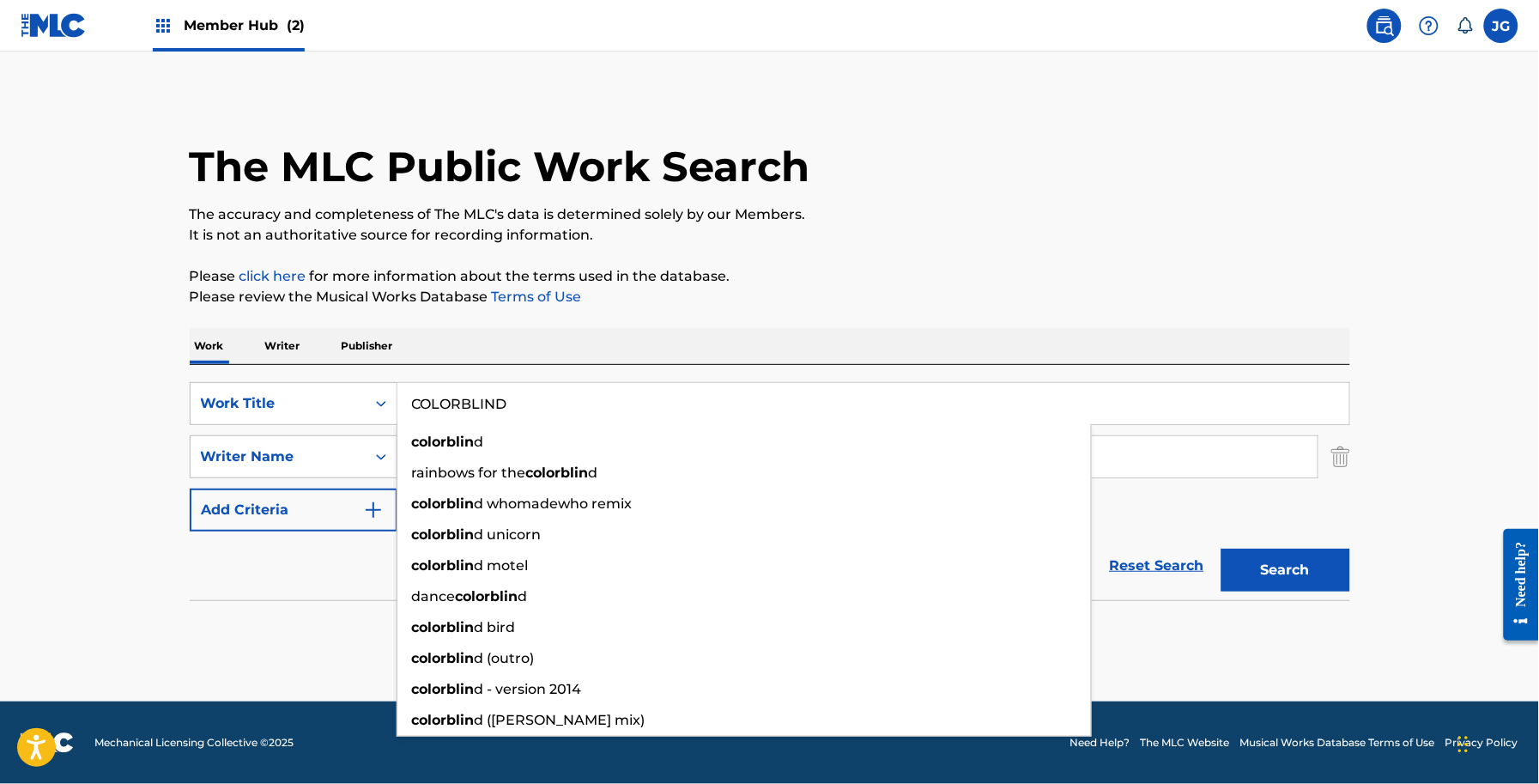
click at [1222, 548] on button "Search" at bounding box center [1286, 570] width 129 height 43
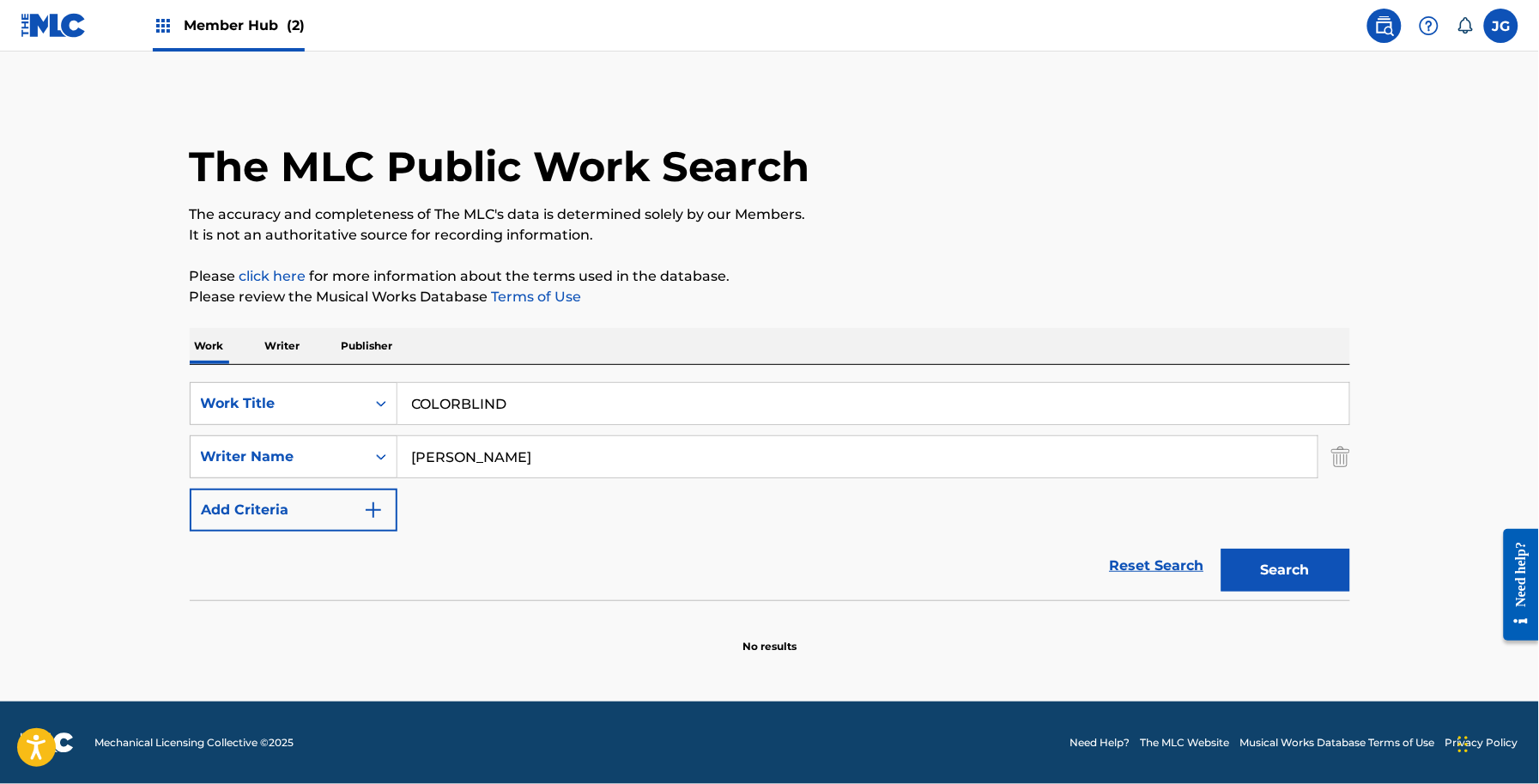
drag, startPoint x: 563, startPoint y: 456, endPoint x: 408, endPoint y: 457, distance: 155.0
click at [408, 457] on input "[PERSON_NAME]" at bounding box center [858, 456] width 920 height 41
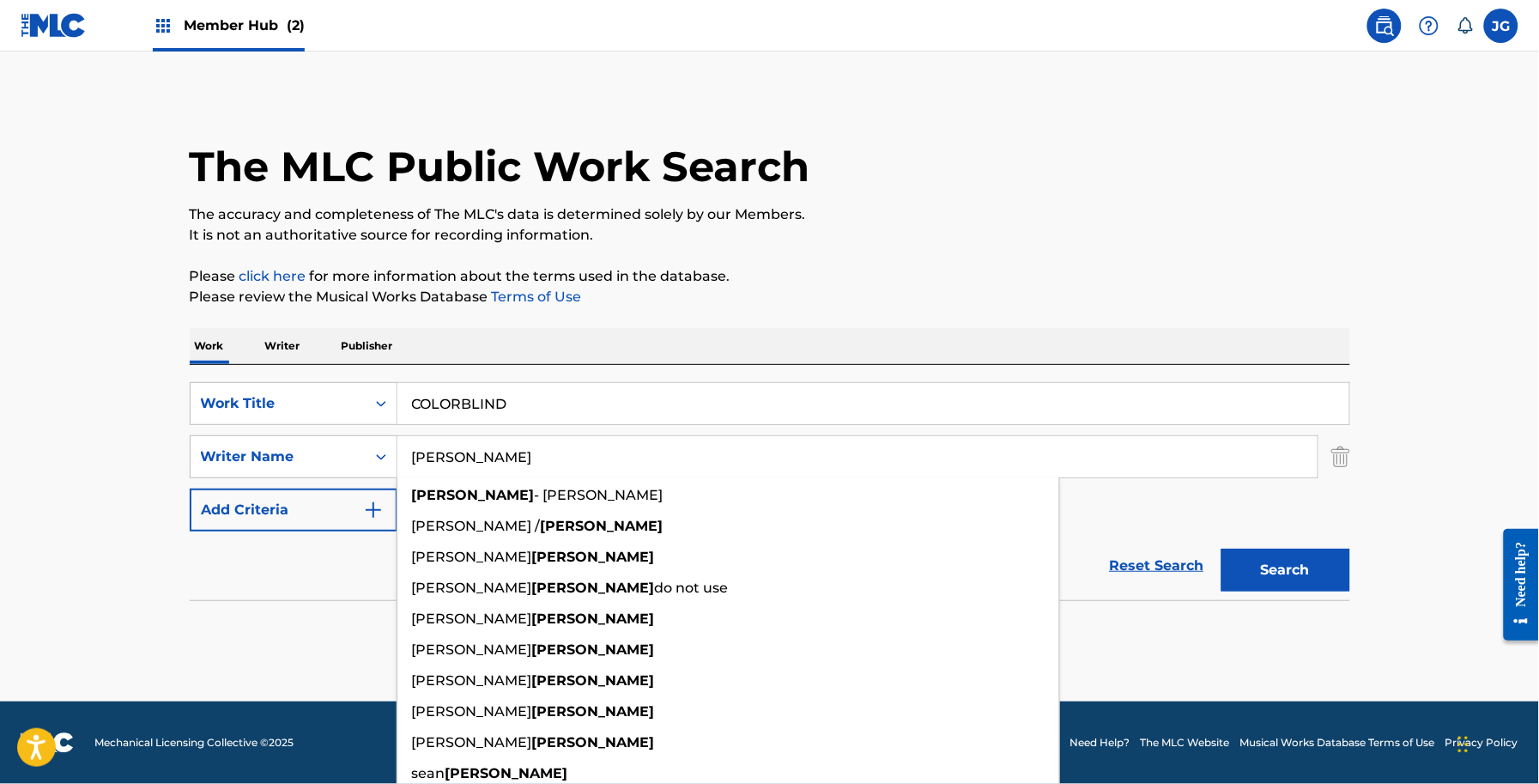
click at [465, 402] on input "COLORBLIND" at bounding box center [873, 404] width 952 height 41
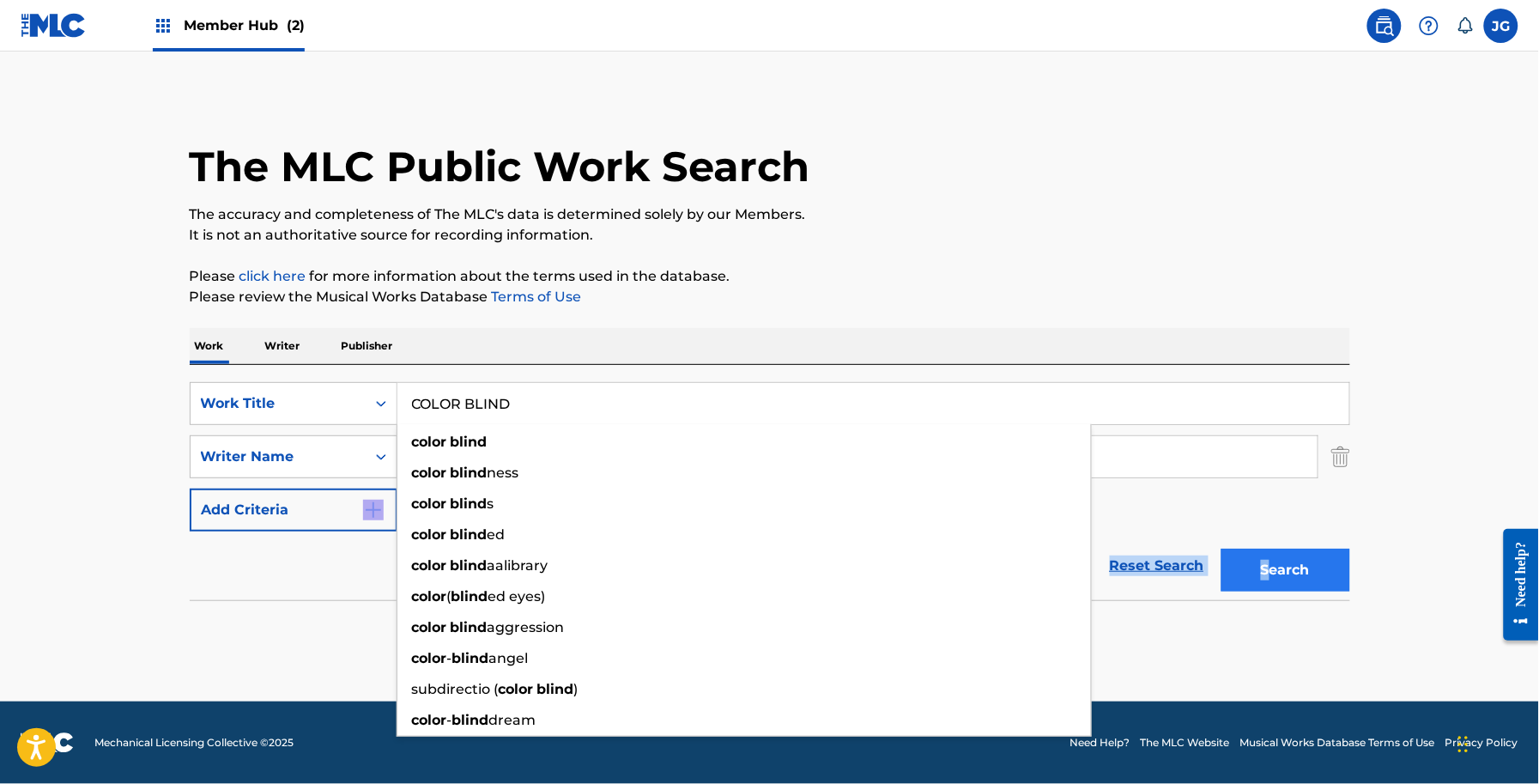
drag, startPoint x: 1271, startPoint y: 525, endPoint x: 1276, endPoint y: 556, distance: 31.4
click at [1275, 537] on form "SearchWithCriteriaaab6658a-5bec-419a-a5ec-eb1f48f78467 Work Title COLOR BLIND c…" at bounding box center [770, 491] width 1161 height 218
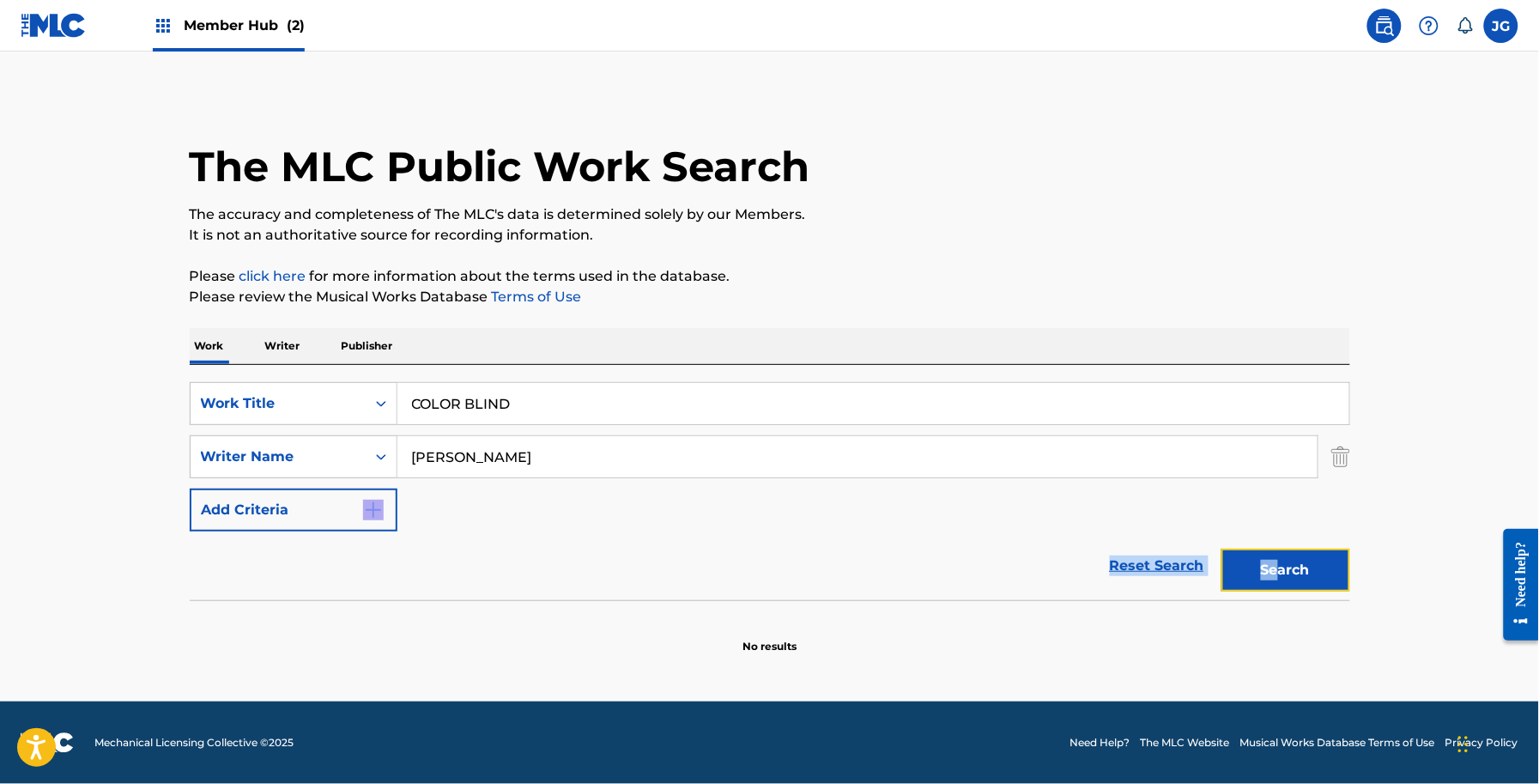
drag, startPoint x: 1276, startPoint y: 558, endPoint x: 1195, endPoint y: 545, distance: 82.0
click at [1277, 558] on button "Search" at bounding box center [1286, 570] width 129 height 43
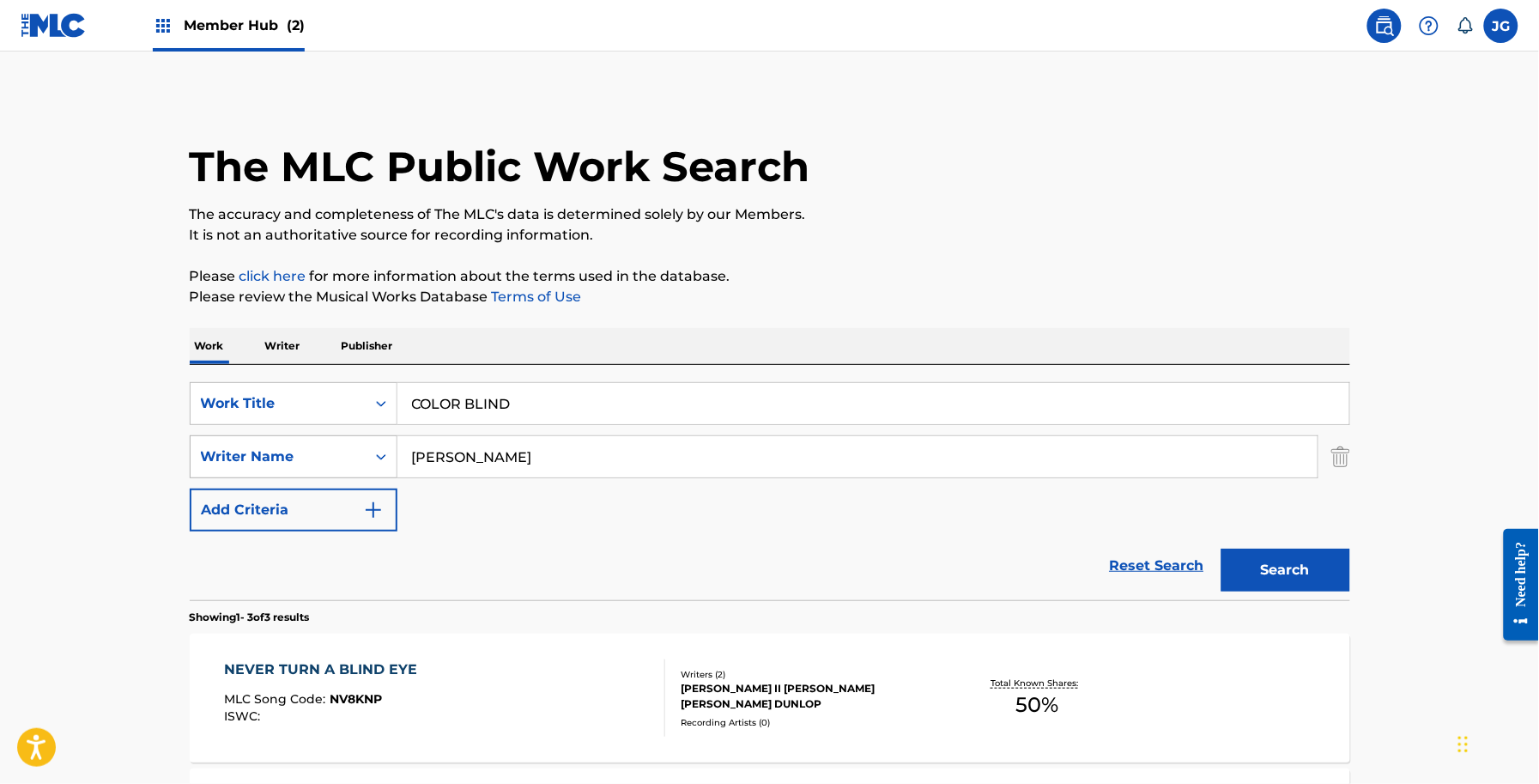
drag, startPoint x: 611, startPoint y: 395, endPoint x: 266, endPoint y: 449, distance: 349.2
click at [266, 449] on div "SearchWithCriteriaaab6658a-5bec-419a-a5ec-eb1f48f78467 Work Title COLOR BLIND S…" at bounding box center [770, 457] width 1161 height 149
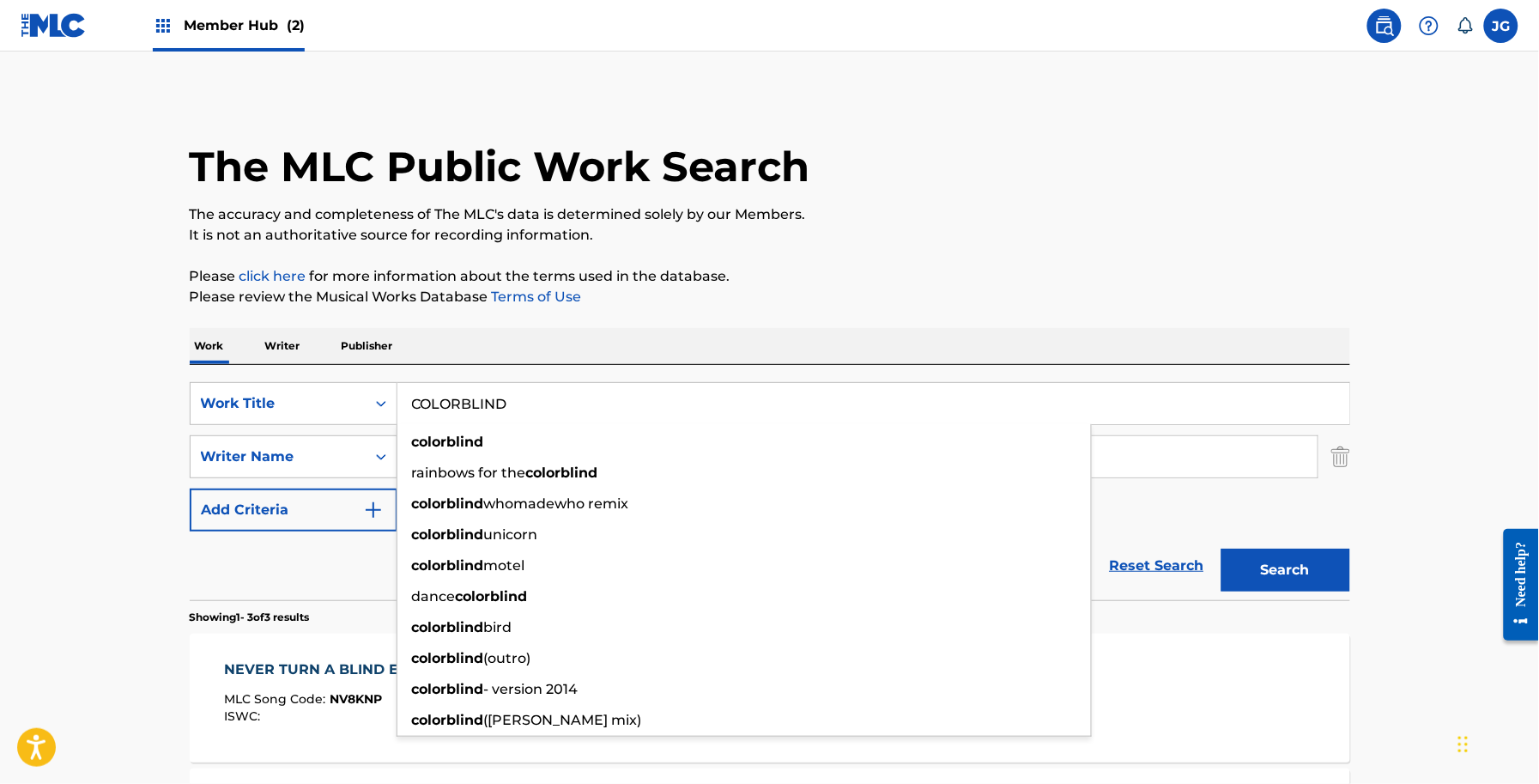
type input "COLORBLIND"
click at [667, 346] on div "Work Writer Publisher" at bounding box center [770, 345] width 1161 height 36
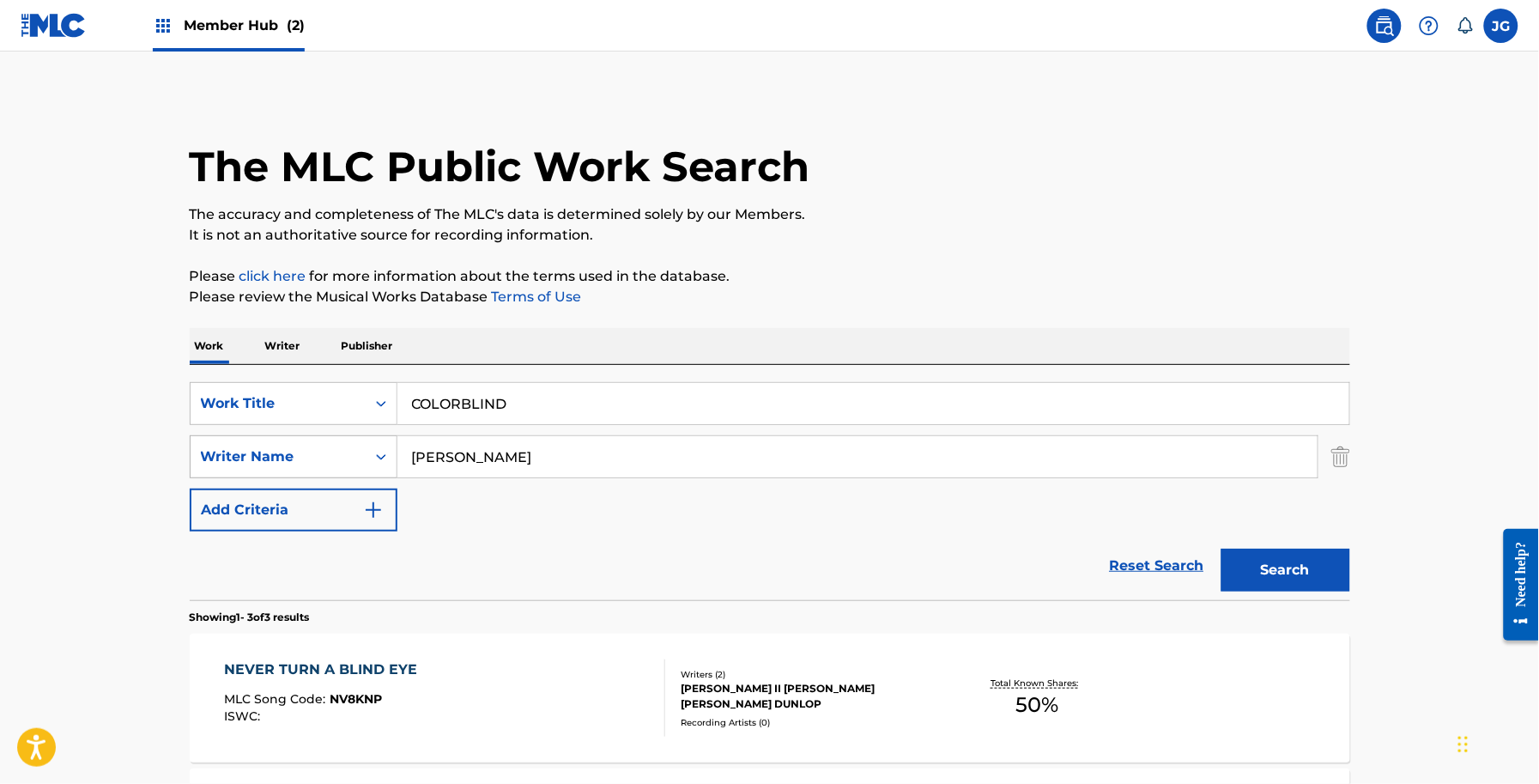
drag, startPoint x: 366, startPoint y: 487, endPoint x: 318, endPoint y: 477, distance: 49.0
click at [320, 479] on div "SearchWithCriteriaaab6658a-5bec-419a-a5ec-eb1f48f78467 Work Title COLORBLIND Se…" at bounding box center [770, 457] width 1161 height 149
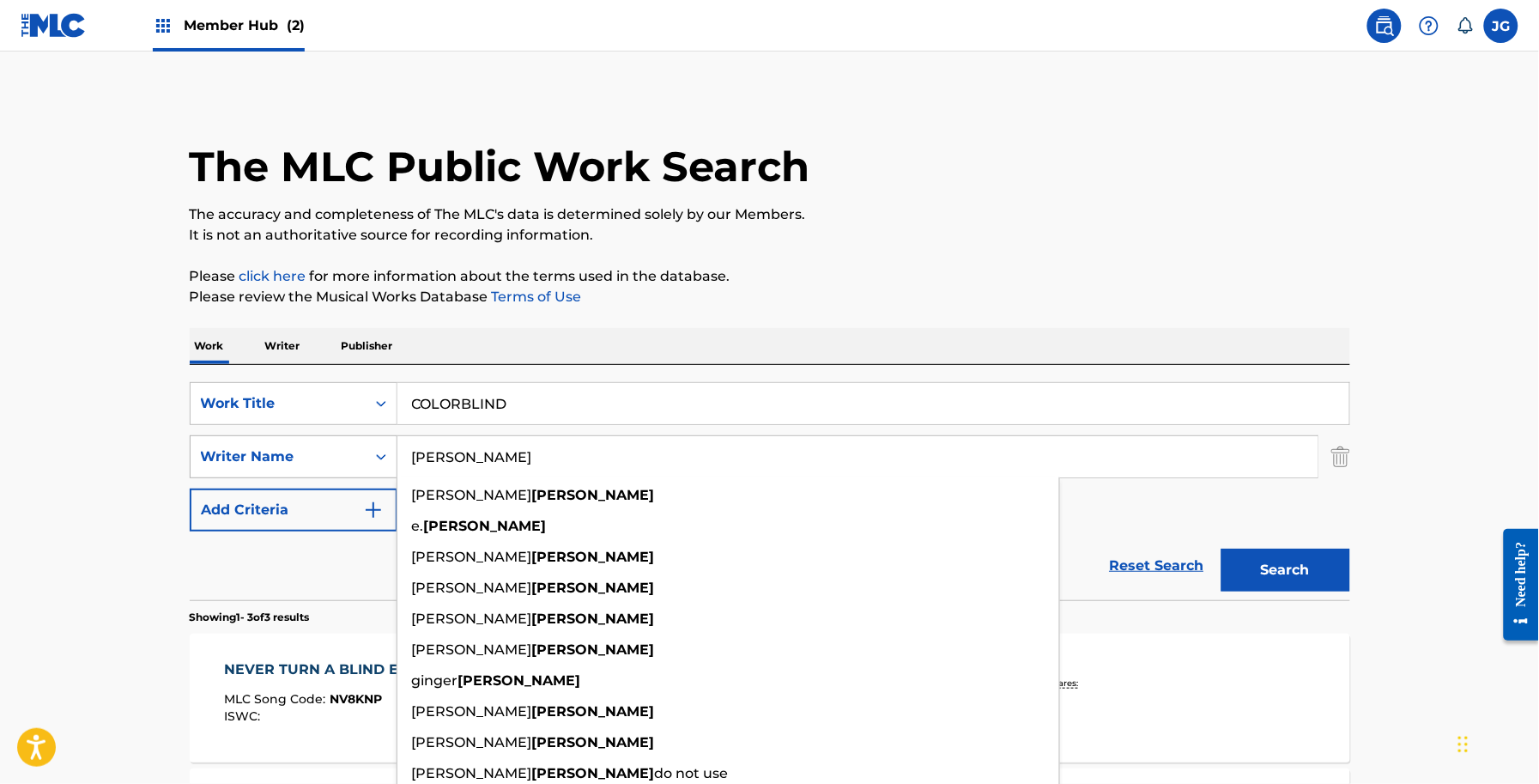
drag, startPoint x: 489, startPoint y: 473, endPoint x: 395, endPoint y: 471, distance: 94.0
click at [395, 471] on div "SearchWithCriteriac091e0bf-6093-4abe-b843-9c85c6b51e2e Writer Name SHAMBLIN all…" at bounding box center [770, 457] width 1161 height 43
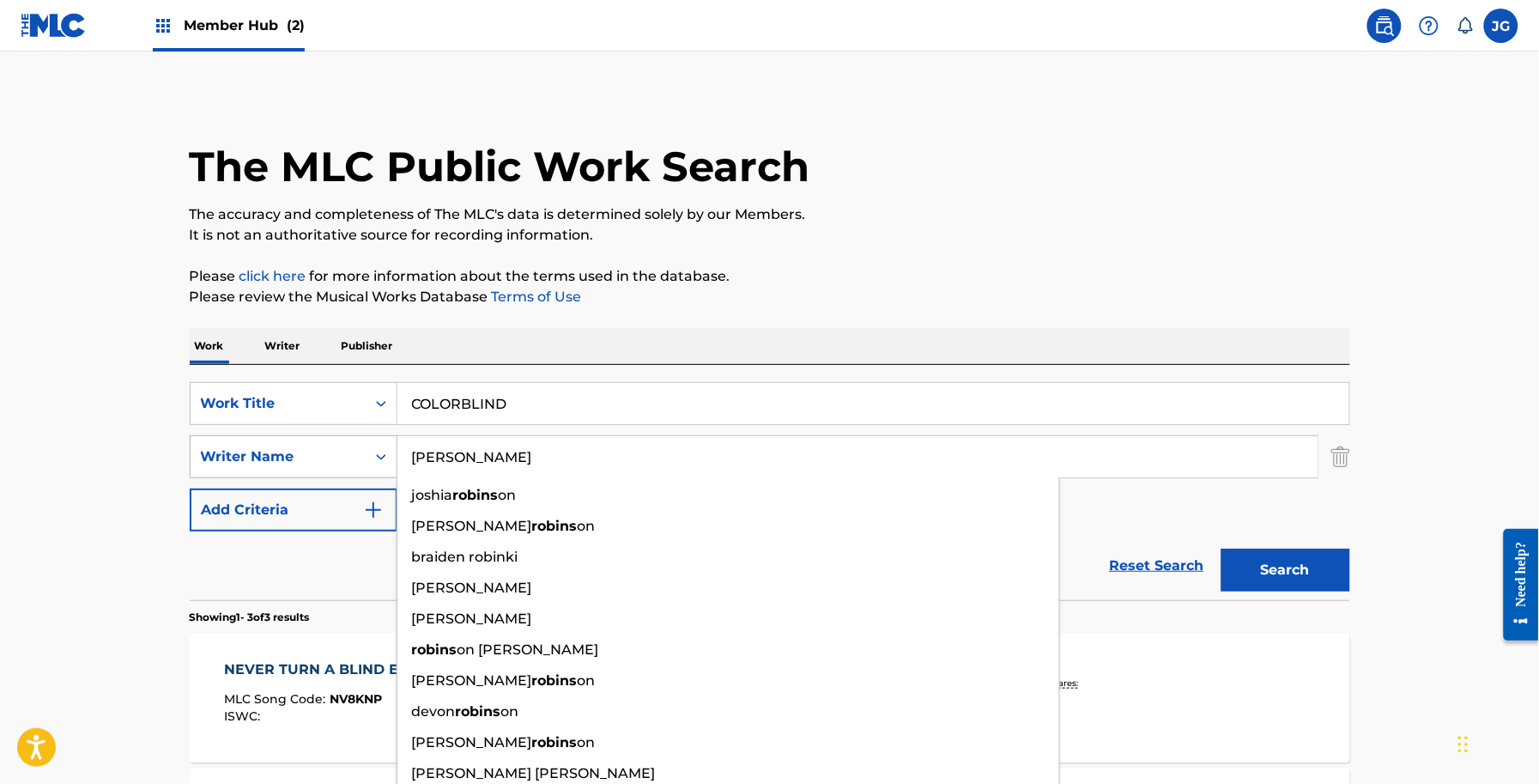
type input "ROBINSON"
click at [1222, 548] on button "Search" at bounding box center [1286, 570] width 129 height 43
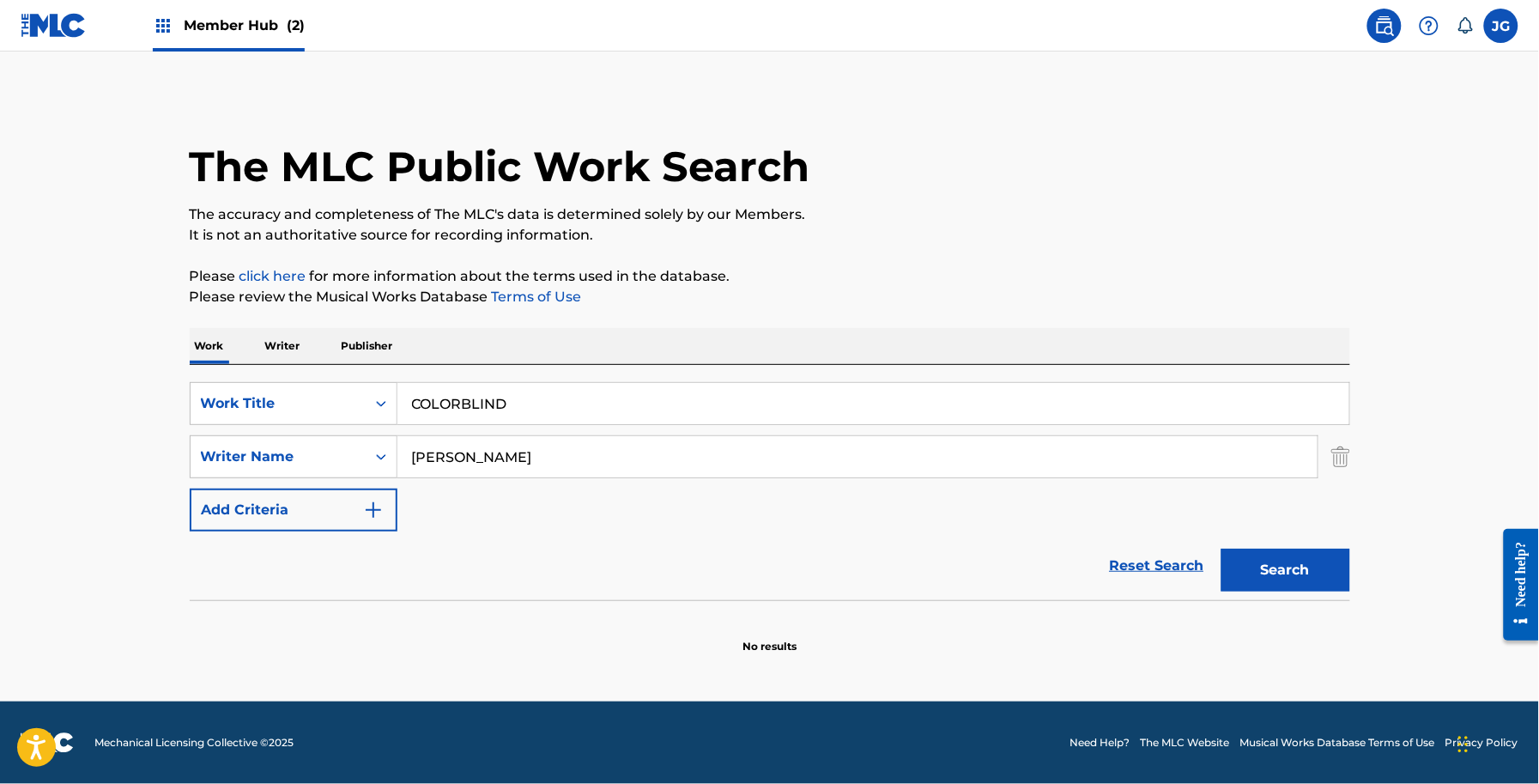
drag, startPoint x: 187, startPoint y: 496, endPoint x: 82, endPoint y: 499, distance: 105.0
click at [82, 499] on main "The MLC Public Work Search The accuracy and completeness of The MLC's data is d…" at bounding box center [770, 376] width 1539 height 650
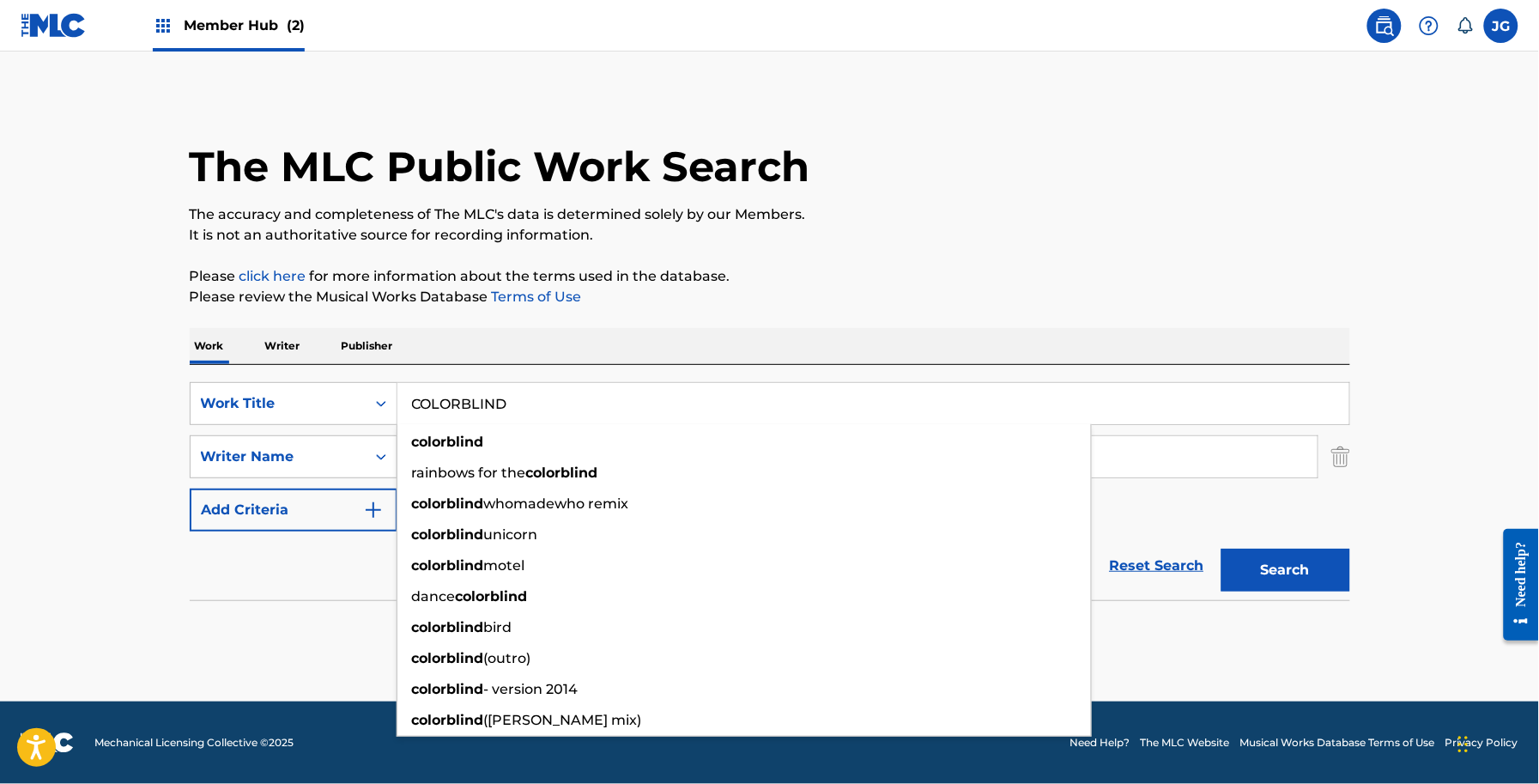
paste input "D, G, L AND W"
type input "D, G, L AND W"
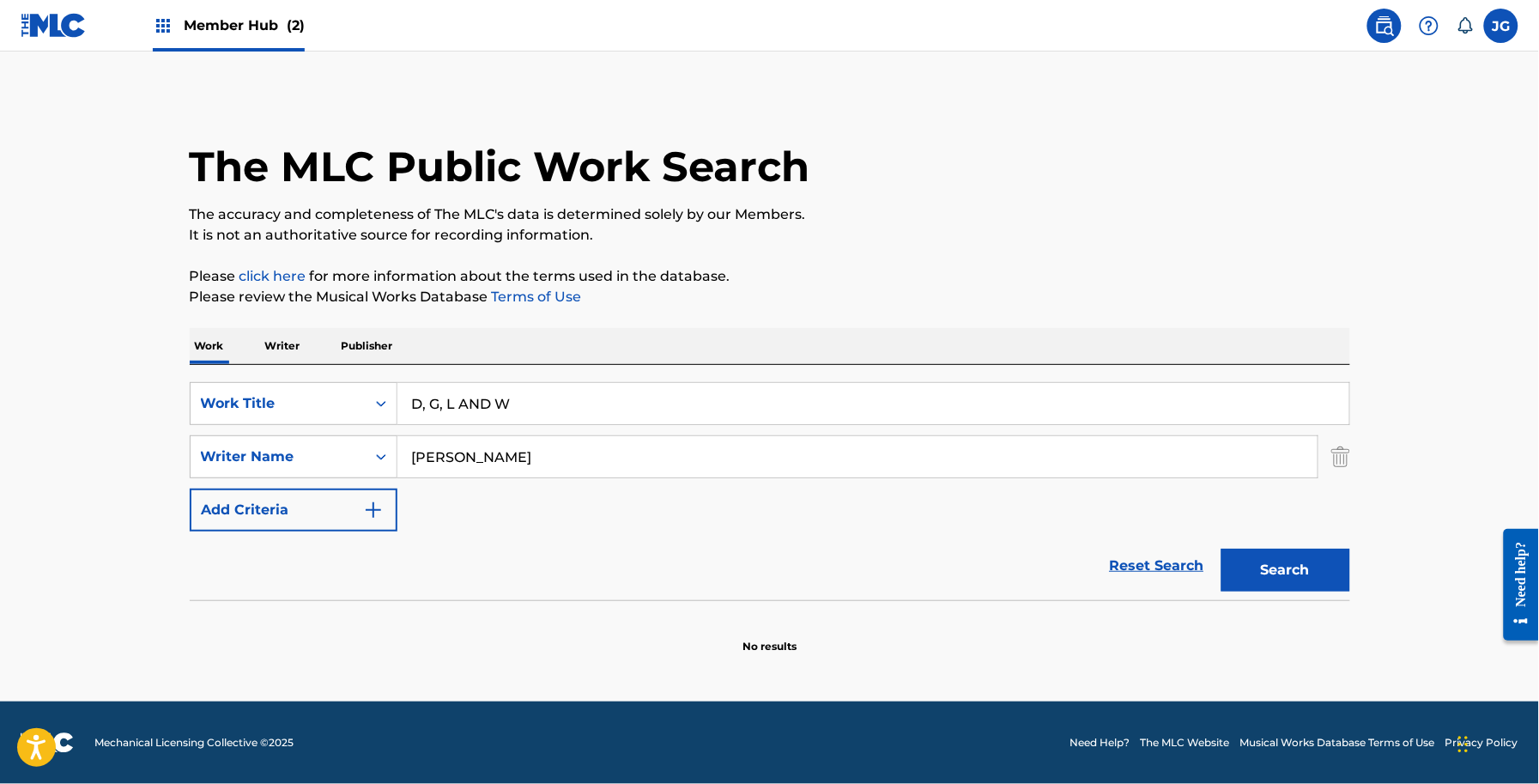
click at [640, 349] on div "Work Writer Publisher" at bounding box center [770, 345] width 1161 height 36
drag, startPoint x: 541, startPoint y: 448, endPoint x: 389, endPoint y: 474, distance: 154.2
click at [389, 474] on div "SearchWithCriteriac091e0bf-6093-4abe-b843-9c85c6b51e2e Writer Name ROBINSON" at bounding box center [770, 457] width 1161 height 43
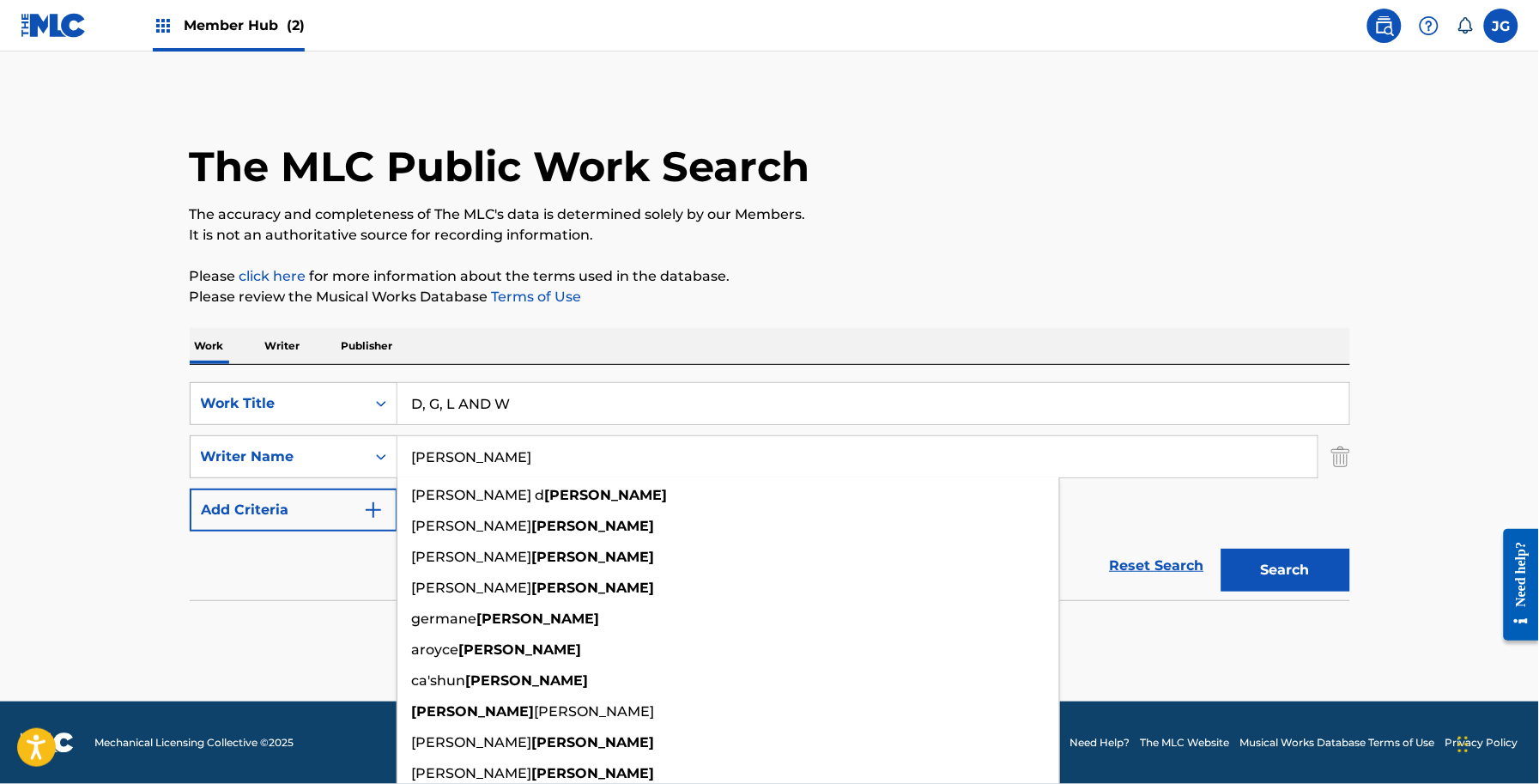
drag, startPoint x: 634, startPoint y: 468, endPoint x: 179, endPoint y: 476, distance: 455.1
click at [179, 476] on div "The MLC Public Work Search The accuracy and completeness of The MLC's data is d…" at bounding box center [770, 374] width 1201 height 560
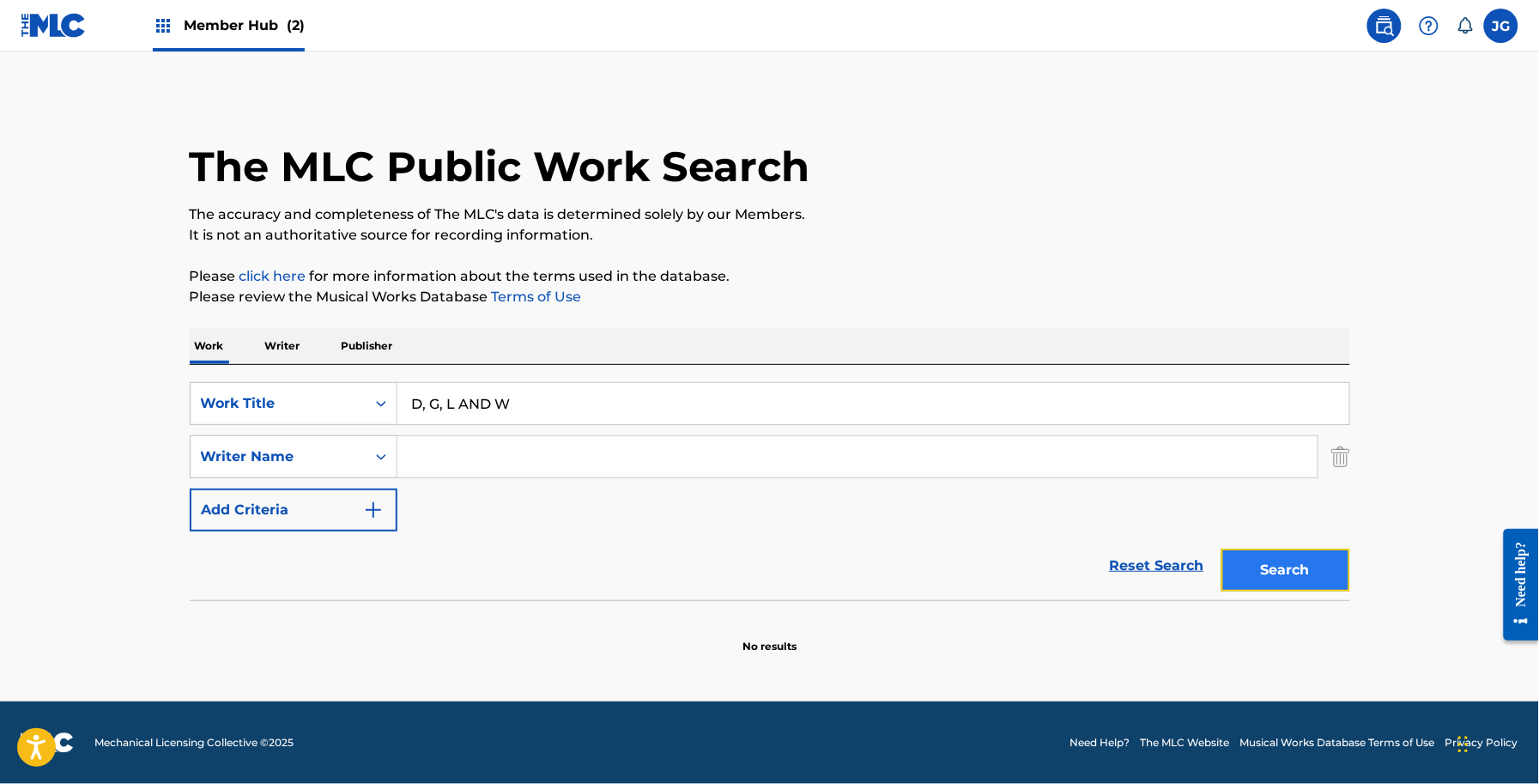
click at [1301, 580] on button "Search" at bounding box center [1286, 570] width 129 height 43
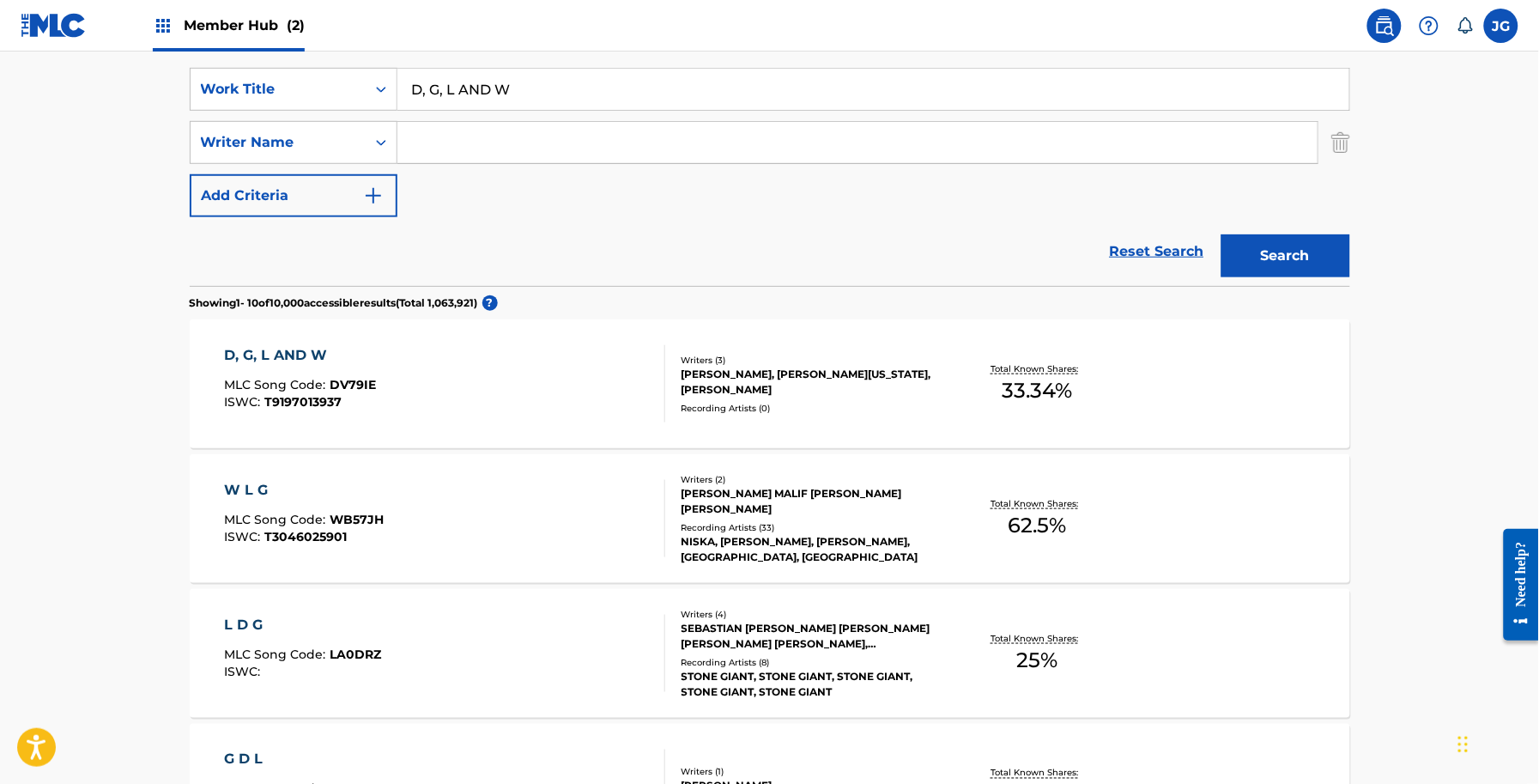
scroll to position [338, 0]
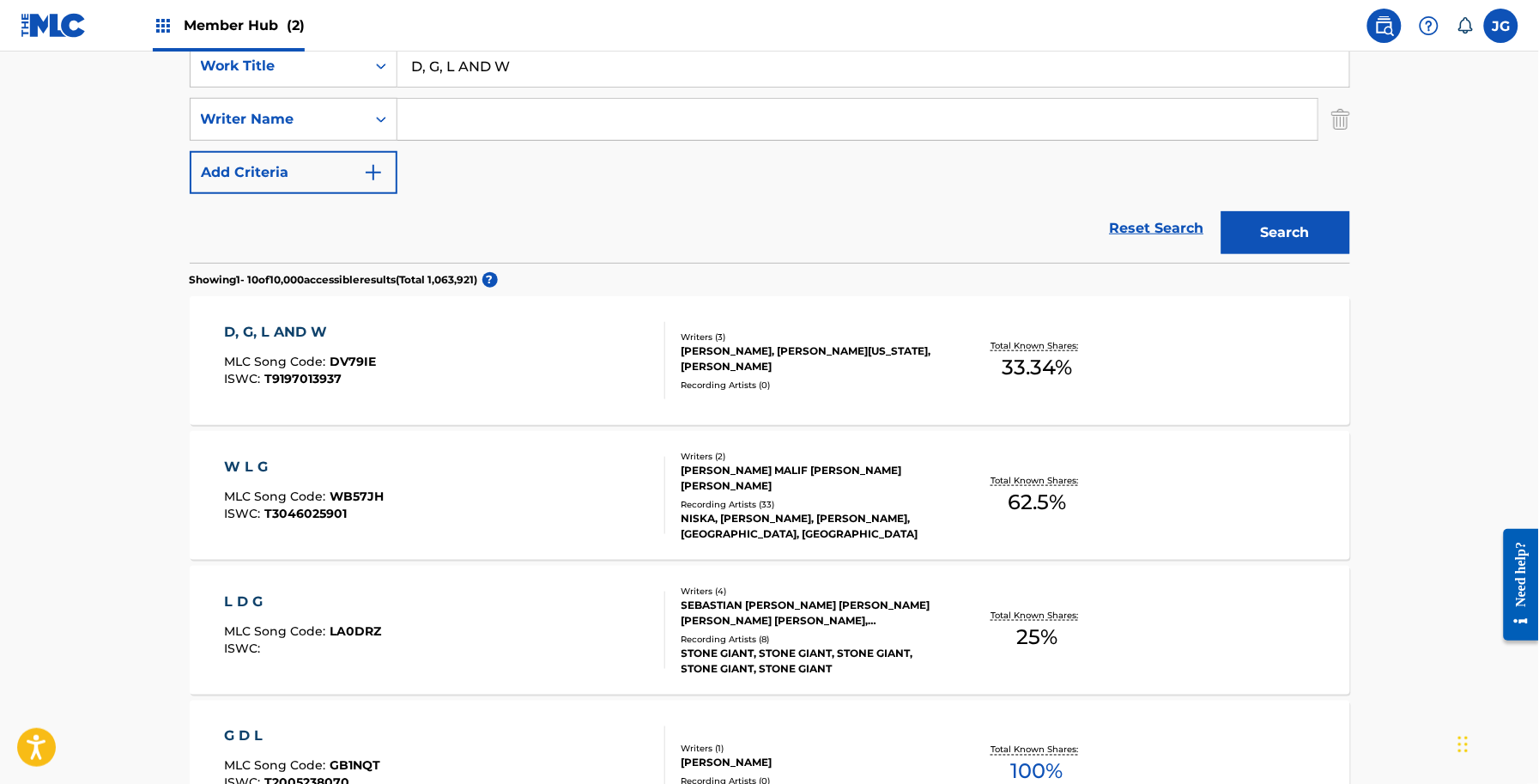
click at [740, 366] on div "ALLEN SHAMBLIN, BILLY MONTANA, DEAN DILLON" at bounding box center [810, 359] width 259 height 31
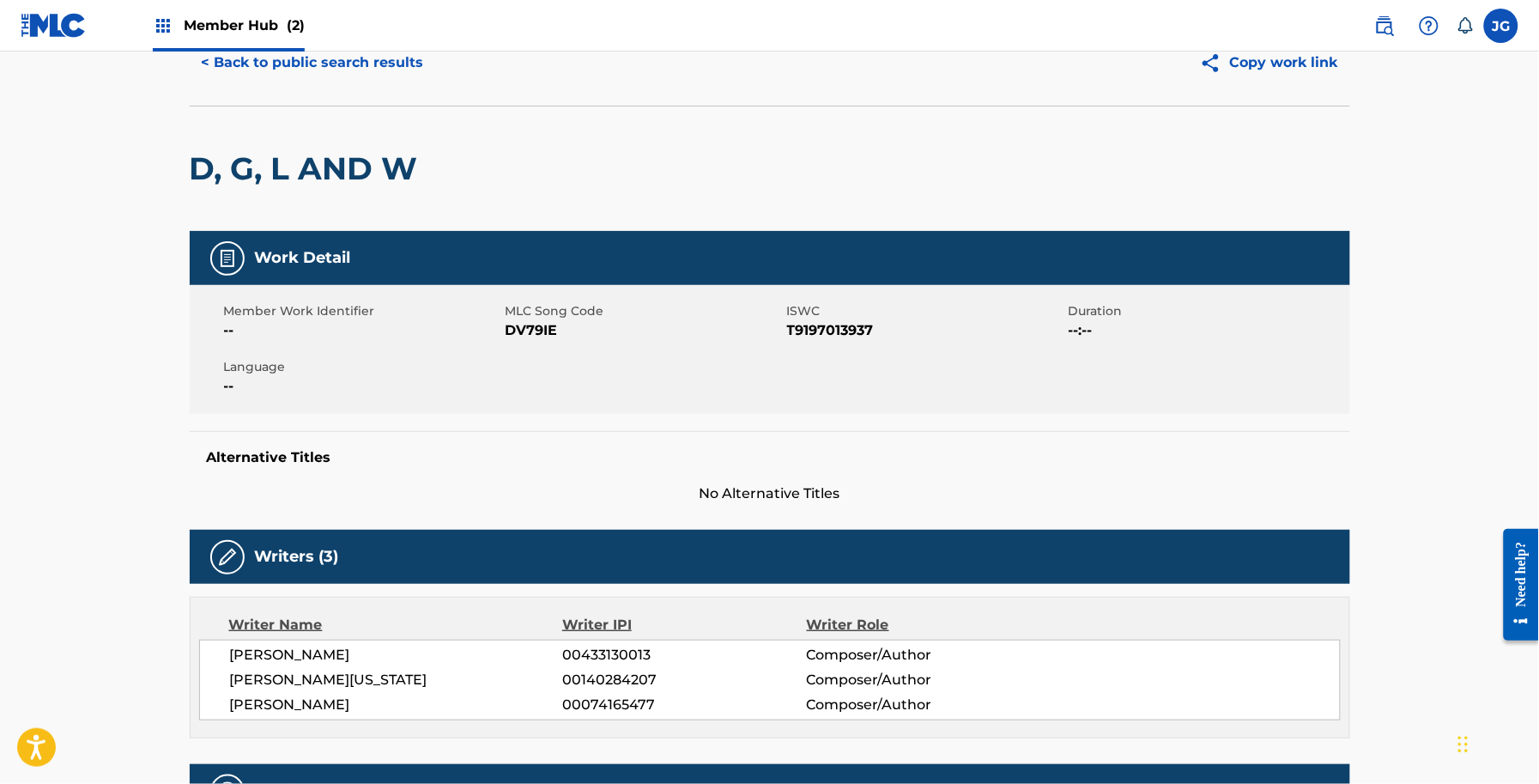
scroll to position [108, 0]
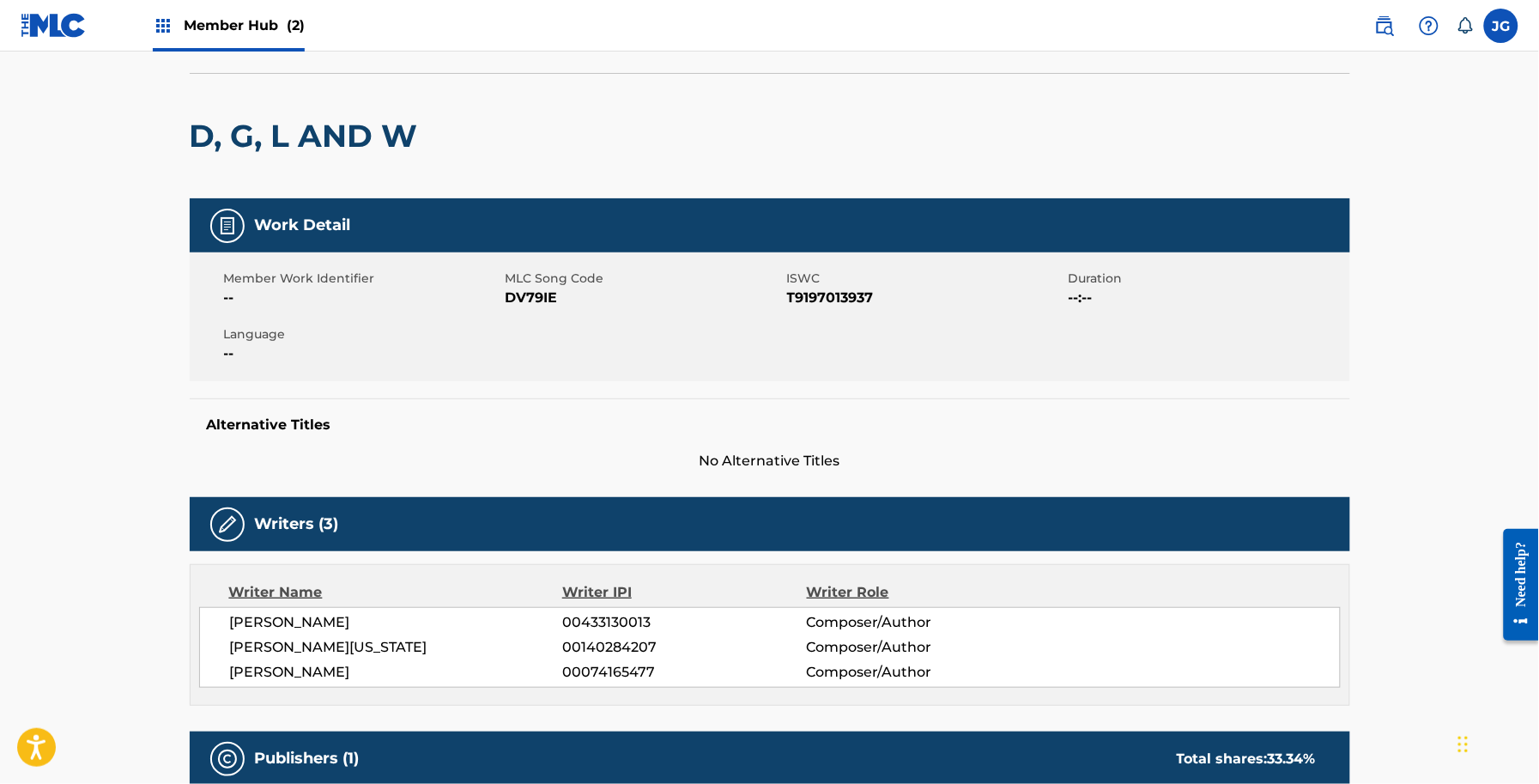
click at [512, 303] on span "DV79IE" at bounding box center [644, 297] width 278 height 20
copy span "DV79IE"
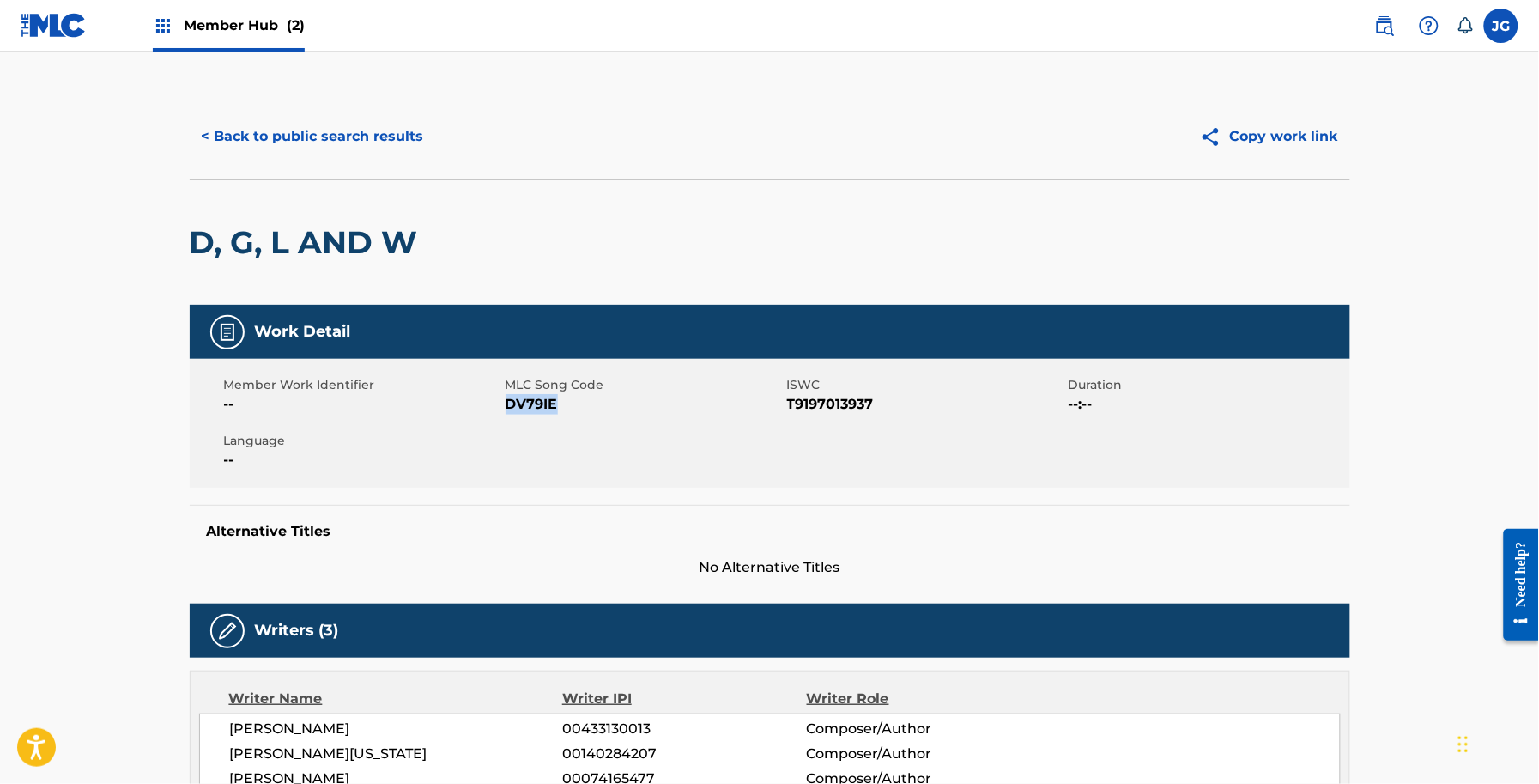
scroll to position [0, 0]
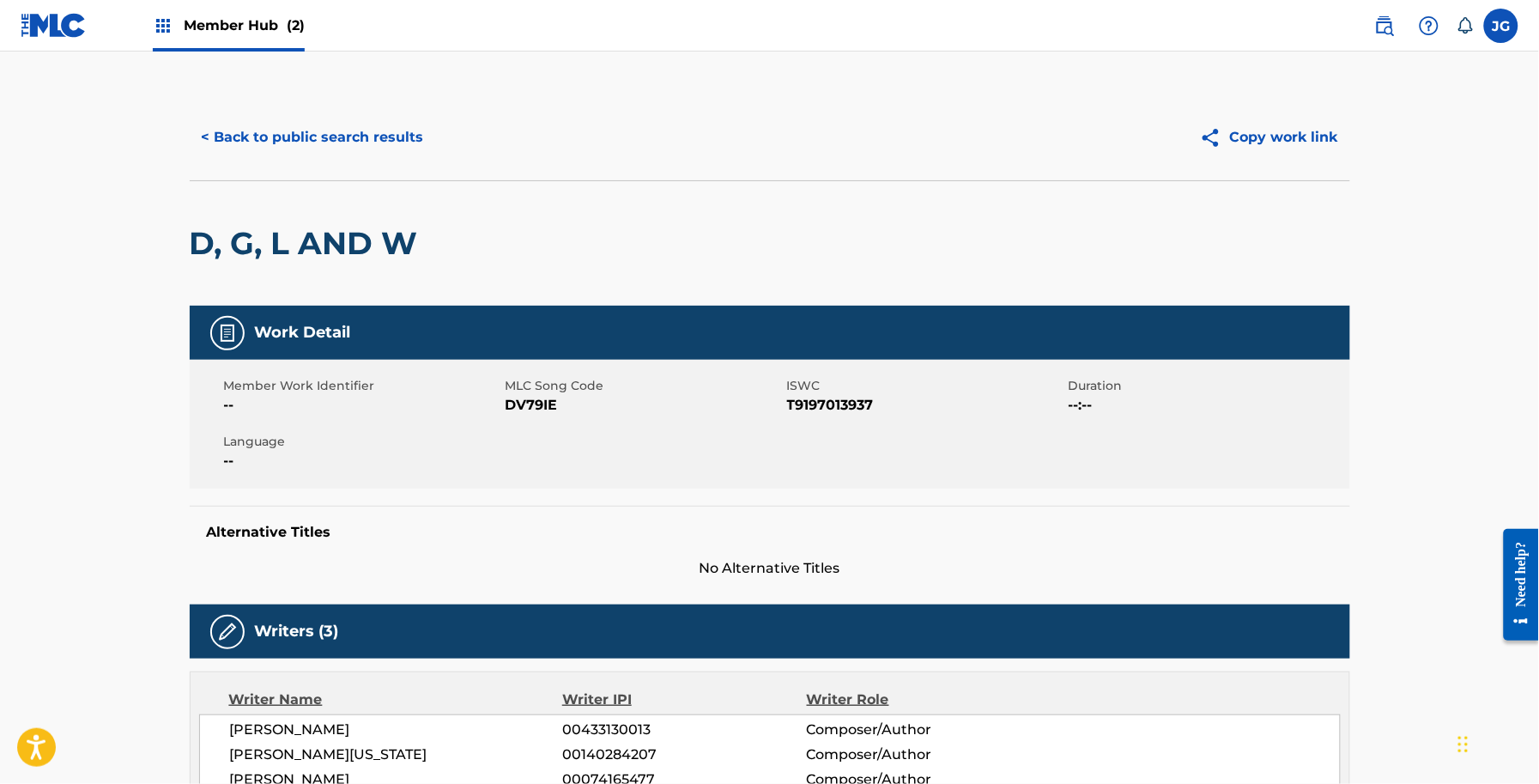
click at [389, 166] on div "< Back to public search results Copy work link" at bounding box center [770, 137] width 1161 height 85
click at [378, 145] on button "< Back to public search results" at bounding box center [313, 137] width 246 height 43
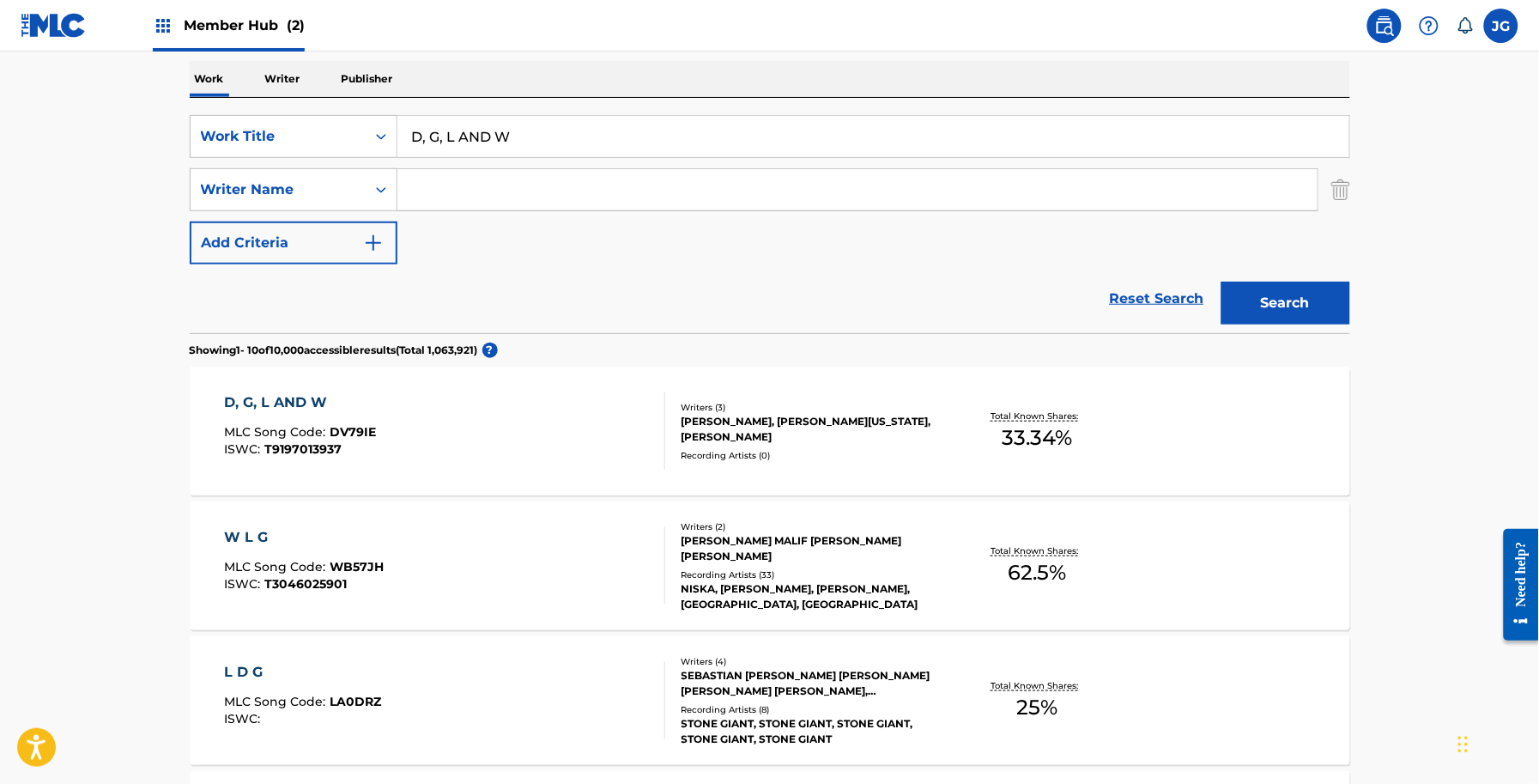
scroll to position [230, 0]
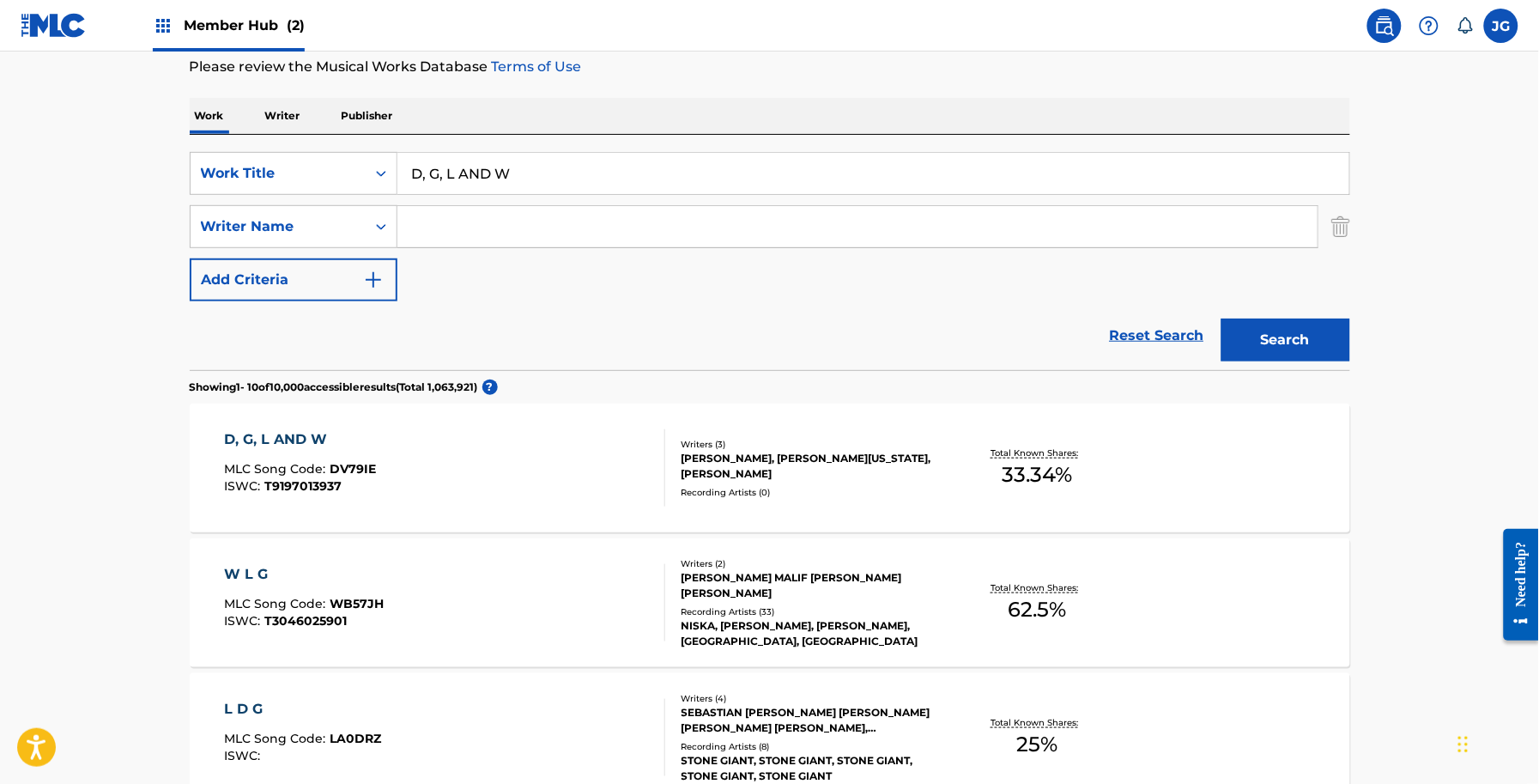
drag, startPoint x: 663, startPoint y: 180, endPoint x: 10, endPoint y: 229, distance: 654.8
paste input "evil's Dartboard"
type input "Devil's Dartboard"
click at [1300, 332] on button "Search" at bounding box center [1286, 340] width 129 height 43
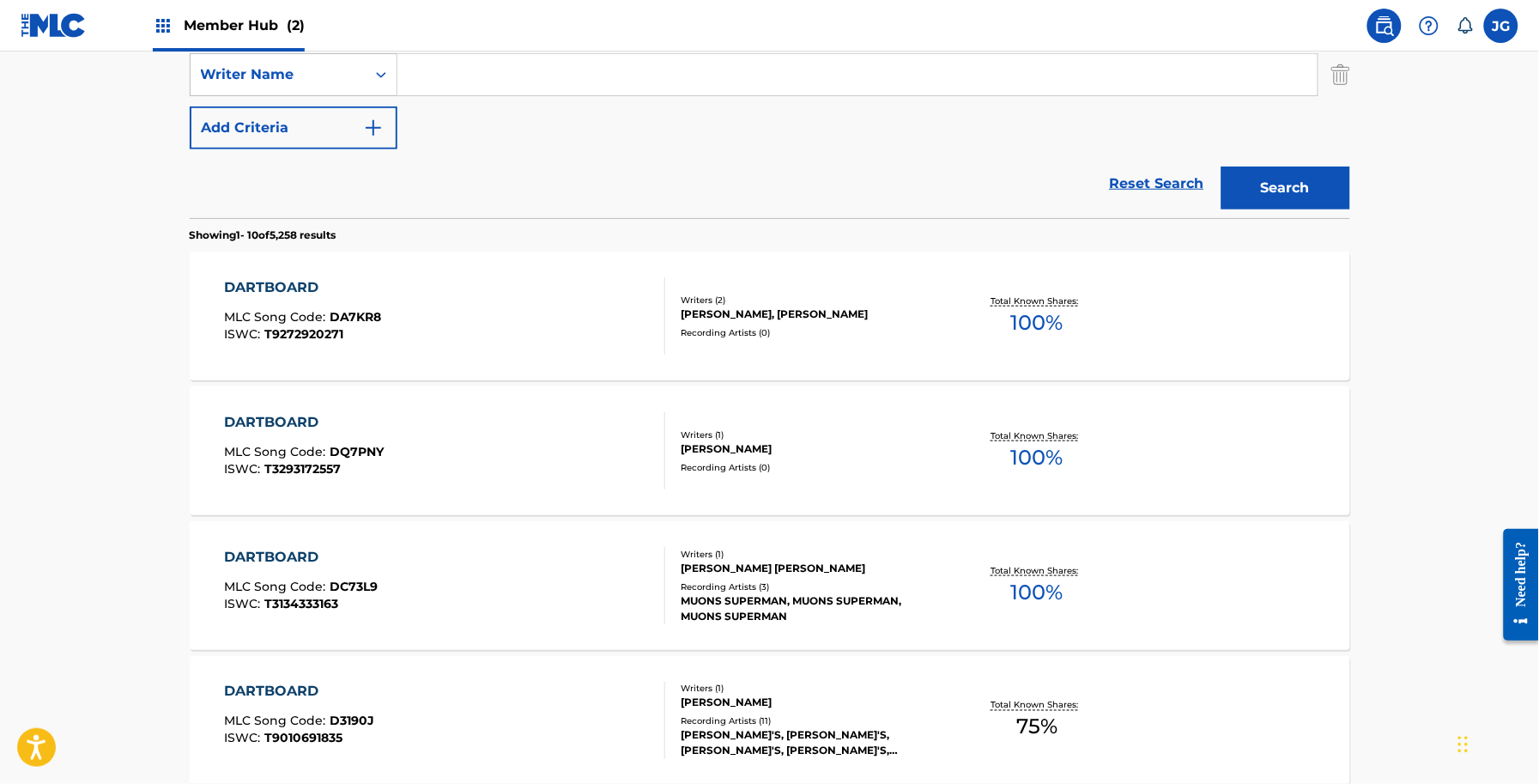
scroll to position [338, 0]
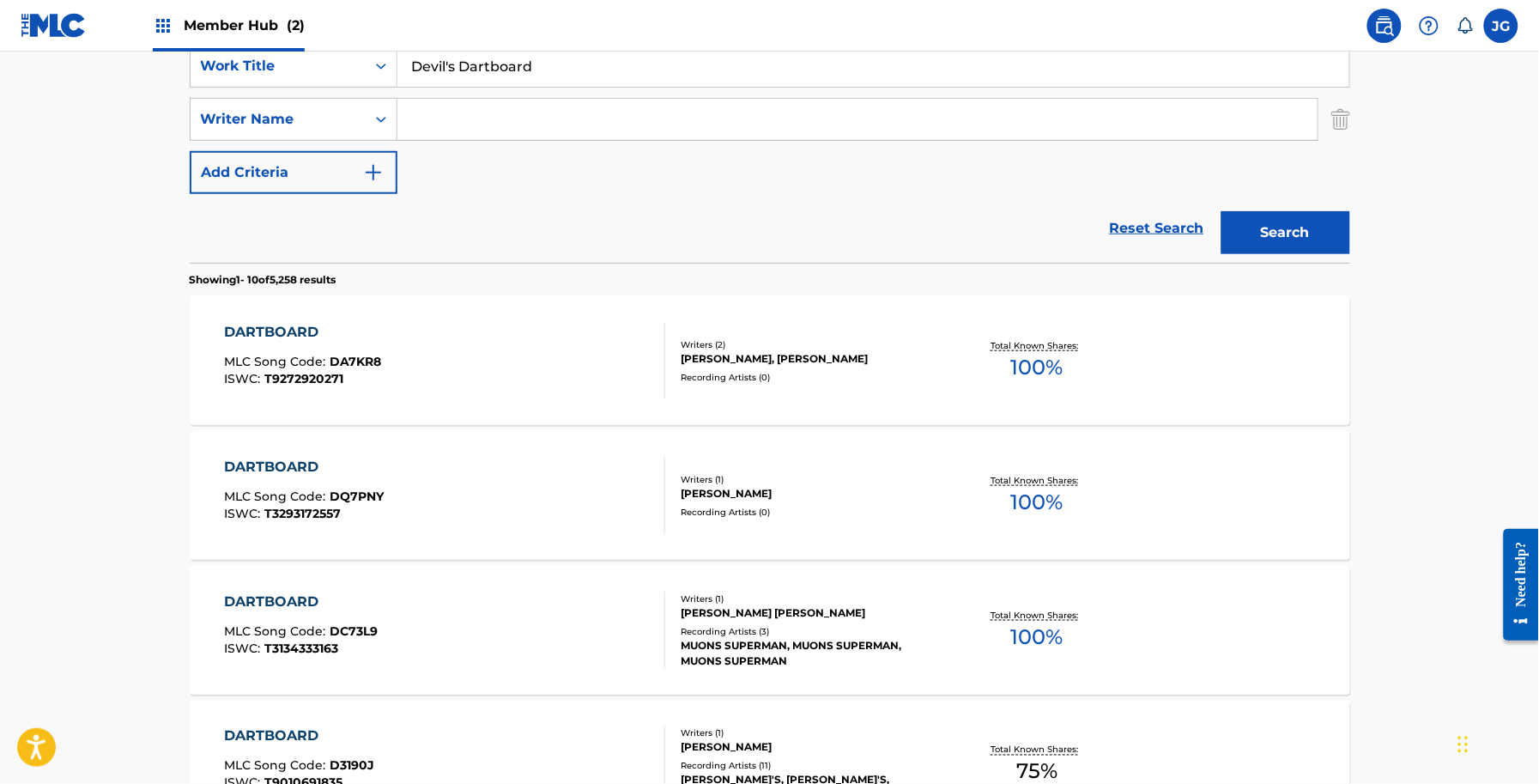
click at [512, 140] on div "SearchWithCriteriaaab6658a-5bec-419a-a5ec-eb1f48f78467 Work Title Devil's Dartb…" at bounding box center [770, 119] width 1161 height 149
click at [504, 133] on input "Search Form" at bounding box center [858, 119] width 920 height 41
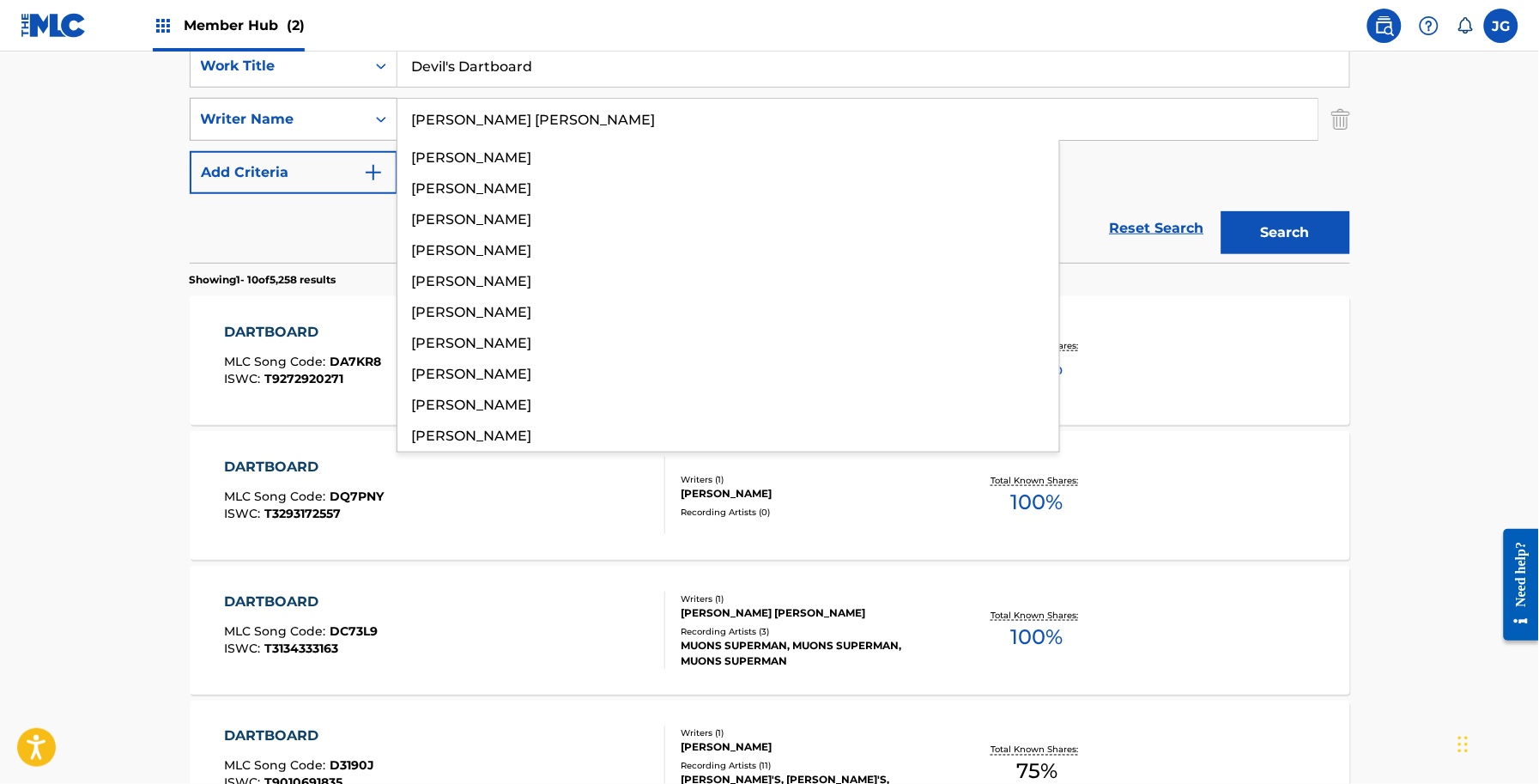
drag, startPoint x: 682, startPoint y: 106, endPoint x: 212, endPoint y: 106, distance: 470.0
click at [212, 106] on div "SearchWithCriteriac091e0bf-6093-4abe-b843-9c85c6b51e2e Writer Name alexander wi…" at bounding box center [770, 119] width 1161 height 43
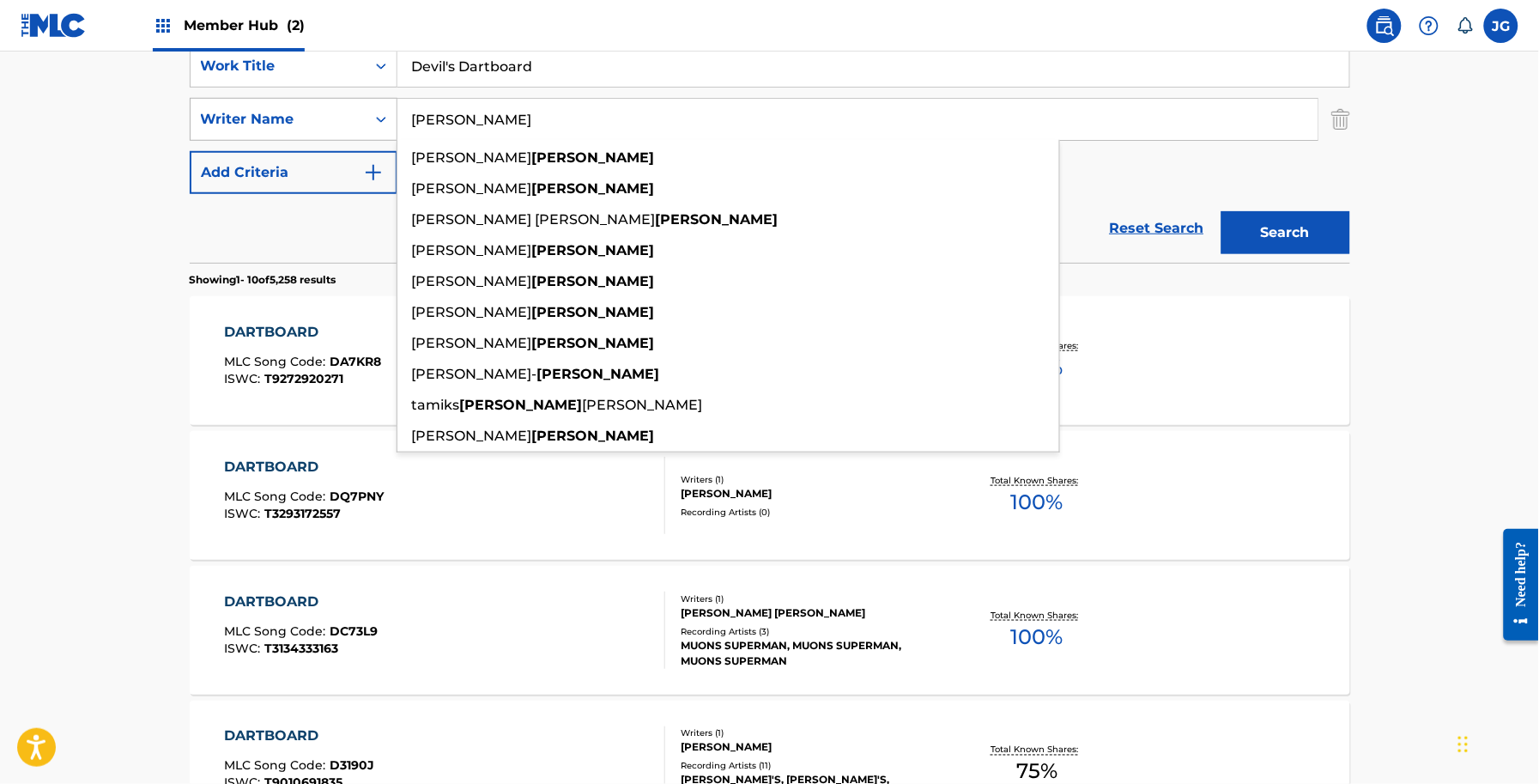
click at [1222, 212] on button "Search" at bounding box center [1286, 233] width 129 height 43
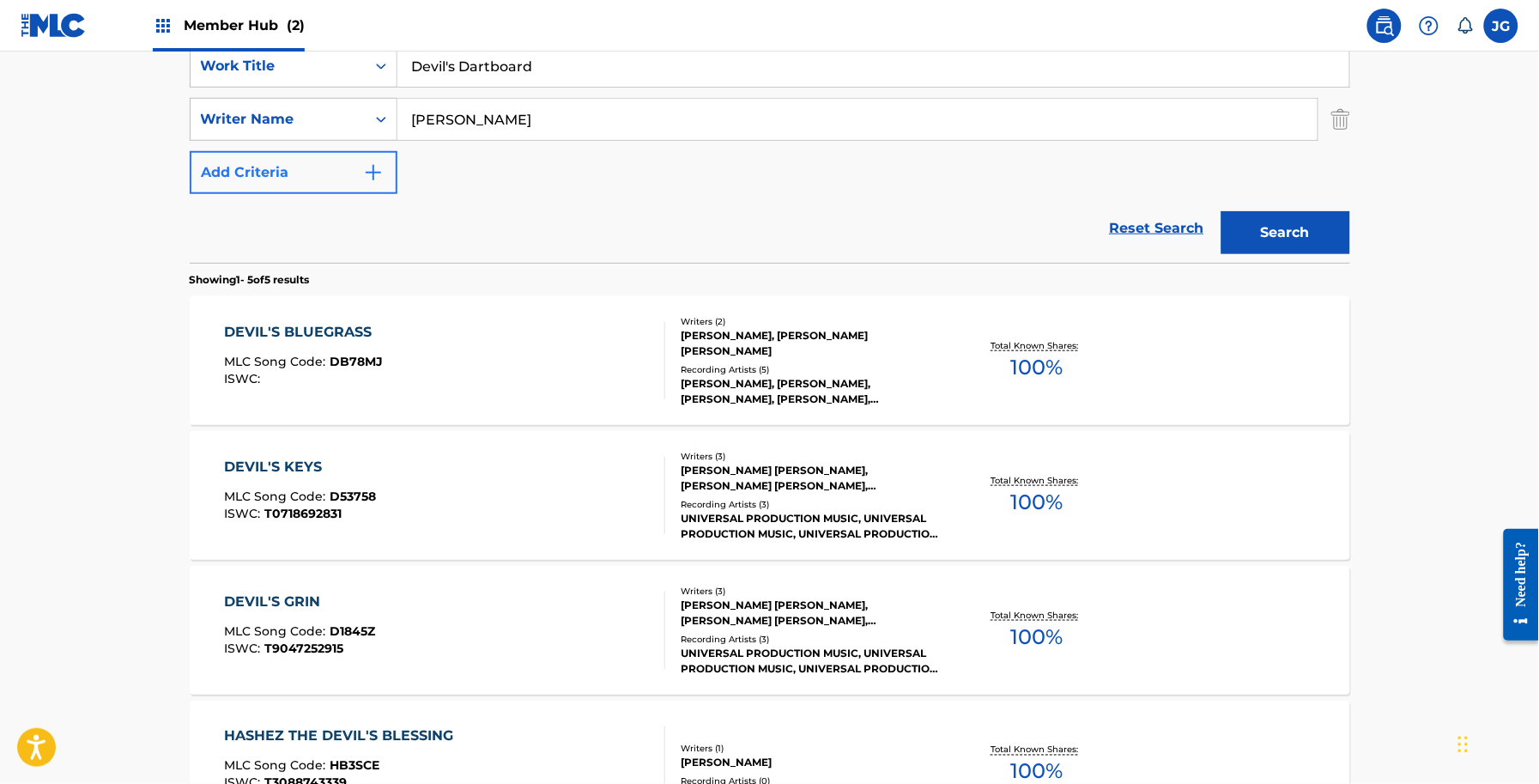
drag, startPoint x: 565, startPoint y: 121, endPoint x: 306, endPoint y: 186, distance: 267.0
click at [306, 186] on div "SearchWithCriteriaaab6658a-5bec-419a-a5ec-eb1f48f78467 Work Title Devil's Dartb…" at bounding box center [770, 119] width 1161 height 149
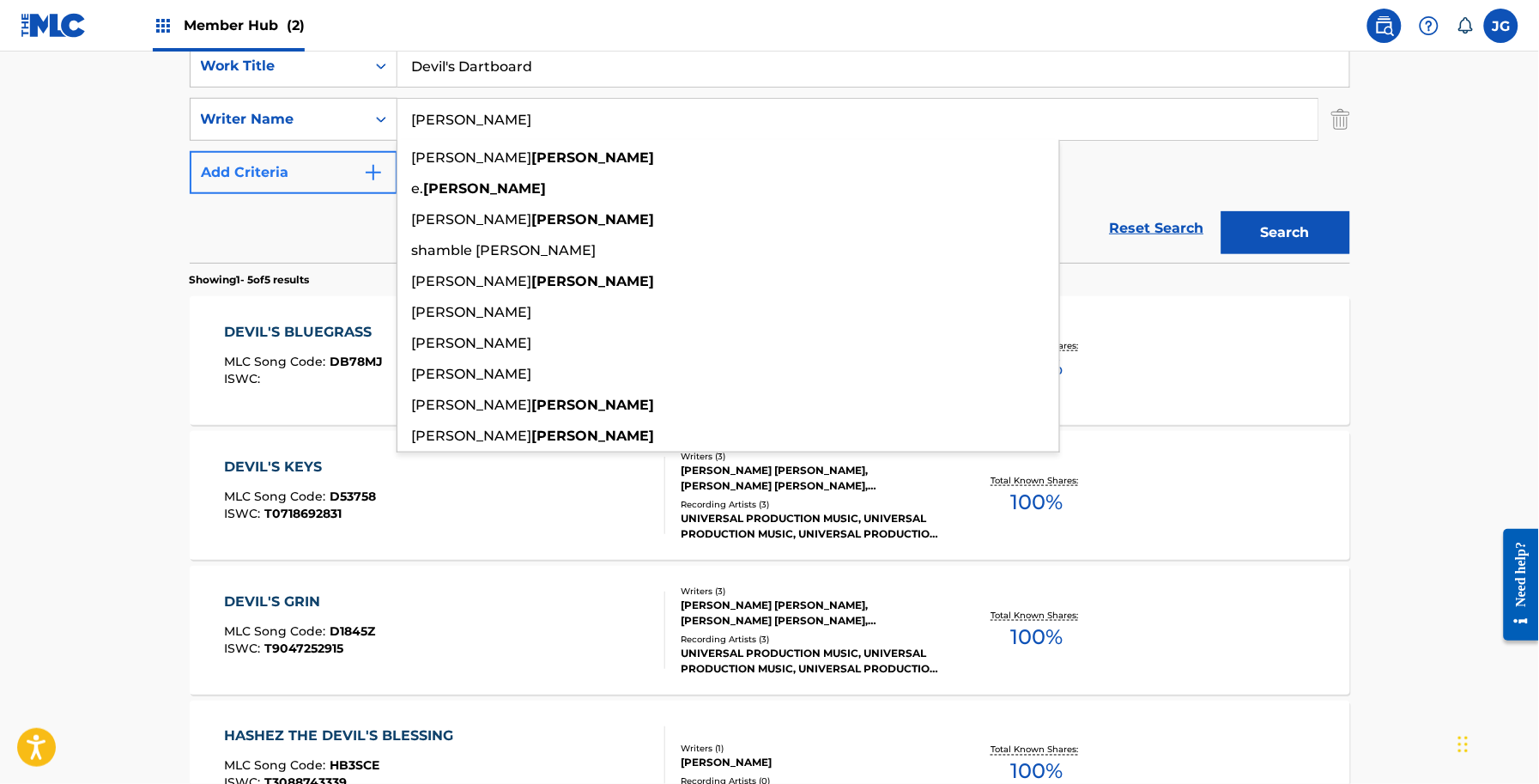
type input "[PERSON_NAME]"
click at [1222, 212] on button "Search" at bounding box center [1286, 233] width 129 height 43
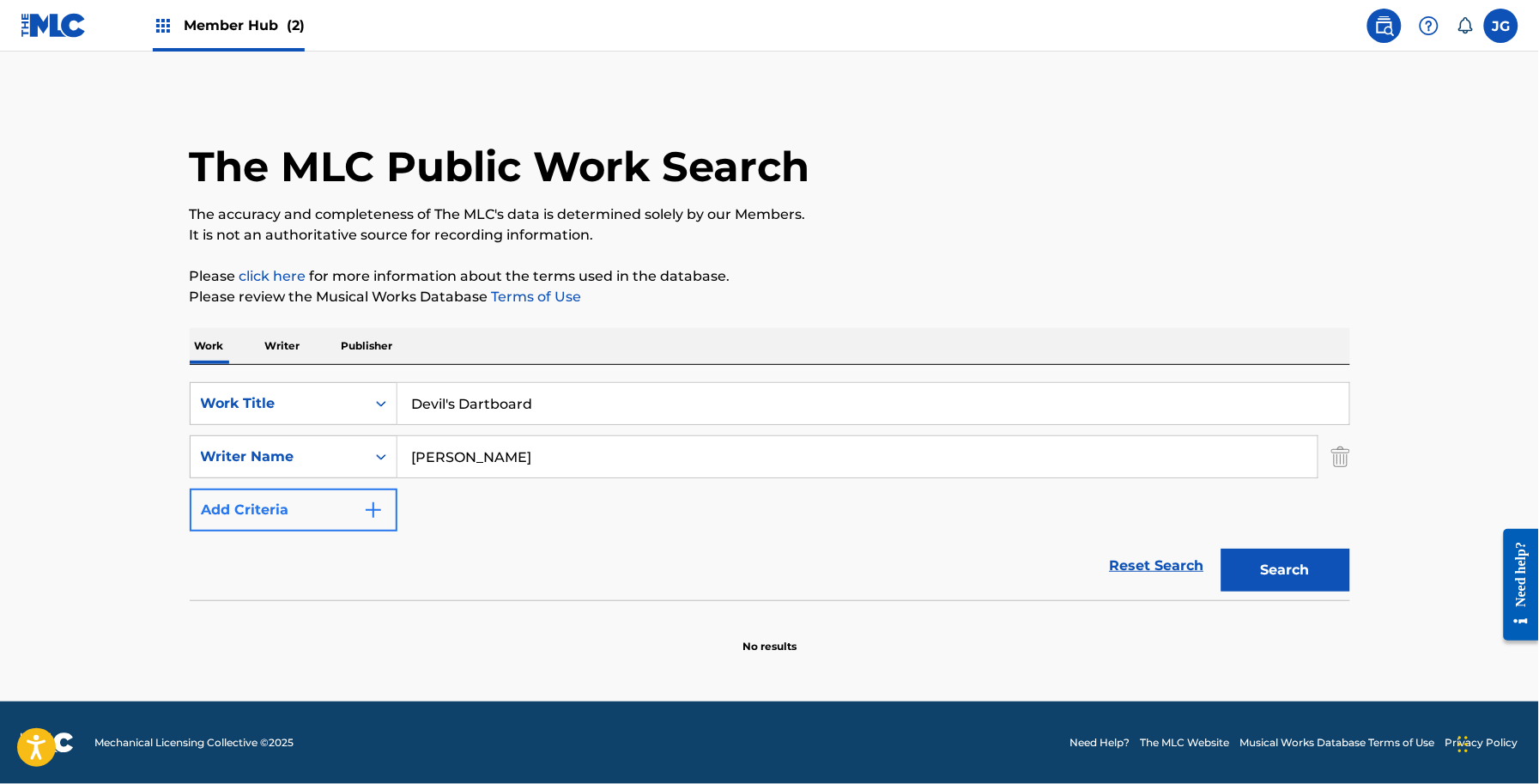
scroll to position [0, 0]
drag, startPoint x: 152, startPoint y: 432, endPoint x: 49, endPoint y: 439, distance: 103.2
click at [16, 425] on main "The MLC Public Work Search The accuracy and completeness of The MLC's data is d…" at bounding box center [770, 376] width 1539 height 650
paste input "ime A Dozen Man"
type input "Dime A Dozen Man"
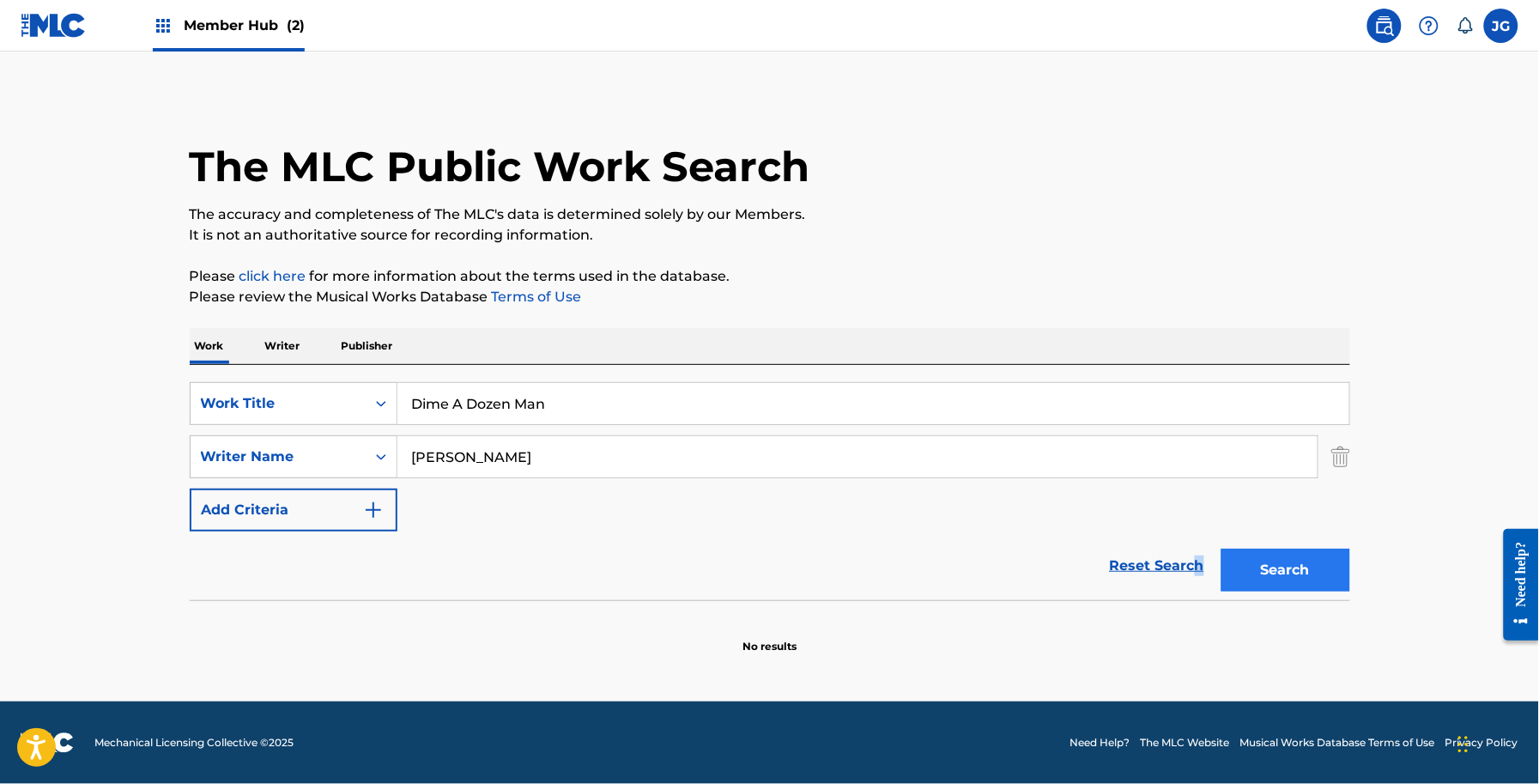
click at [1220, 562] on div "Reset Search Search" at bounding box center [770, 566] width 1161 height 69
click at [1233, 554] on button "Search" at bounding box center [1286, 570] width 129 height 43
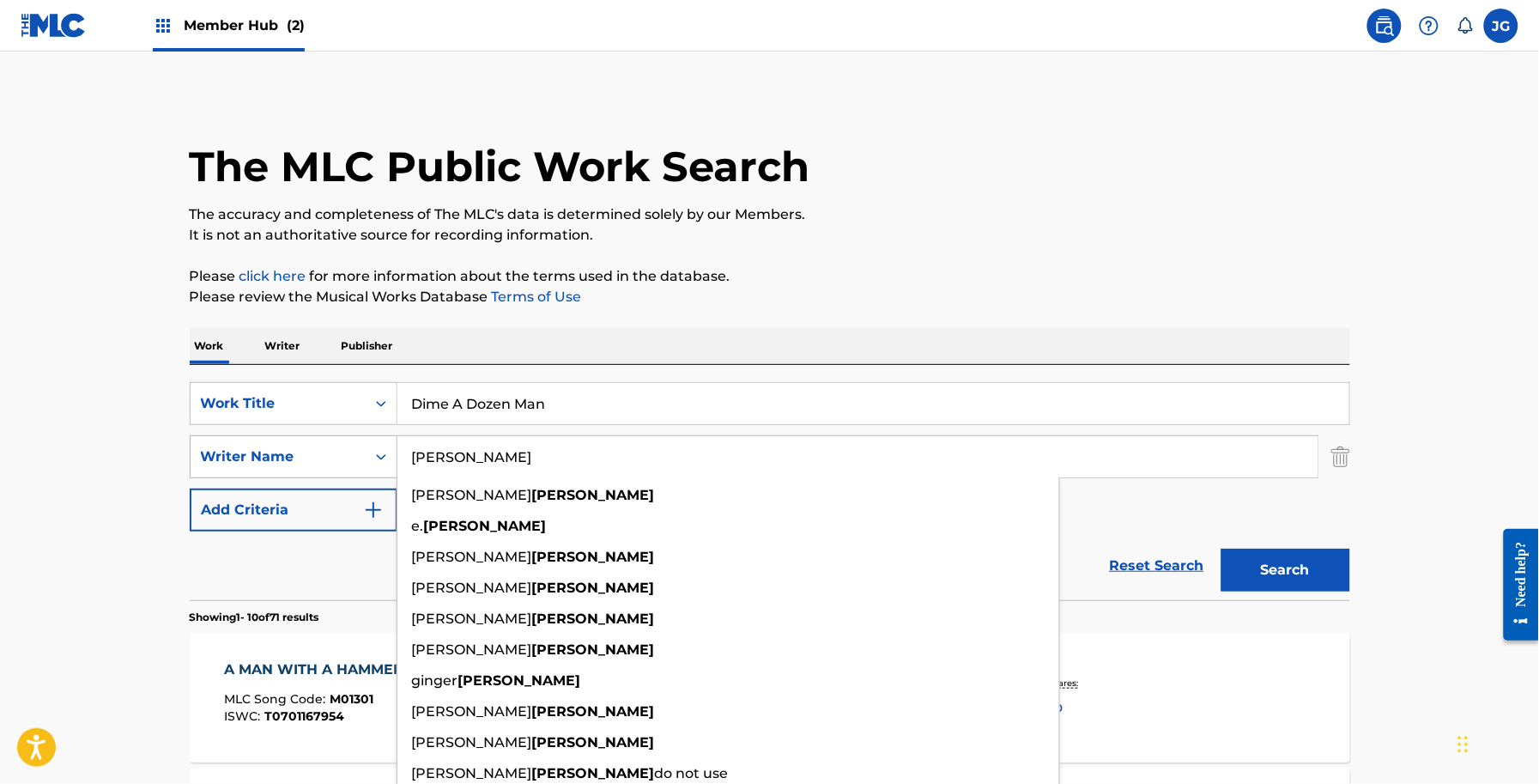
drag, startPoint x: 568, startPoint y: 441, endPoint x: 314, endPoint y: 442, distance: 254.0
click at [315, 442] on div "SearchWithCriteriac091e0bf-6093-4abe-b843-9c85c6b51e2e Writer Name SHAMBLIN all…" at bounding box center [770, 457] width 1161 height 43
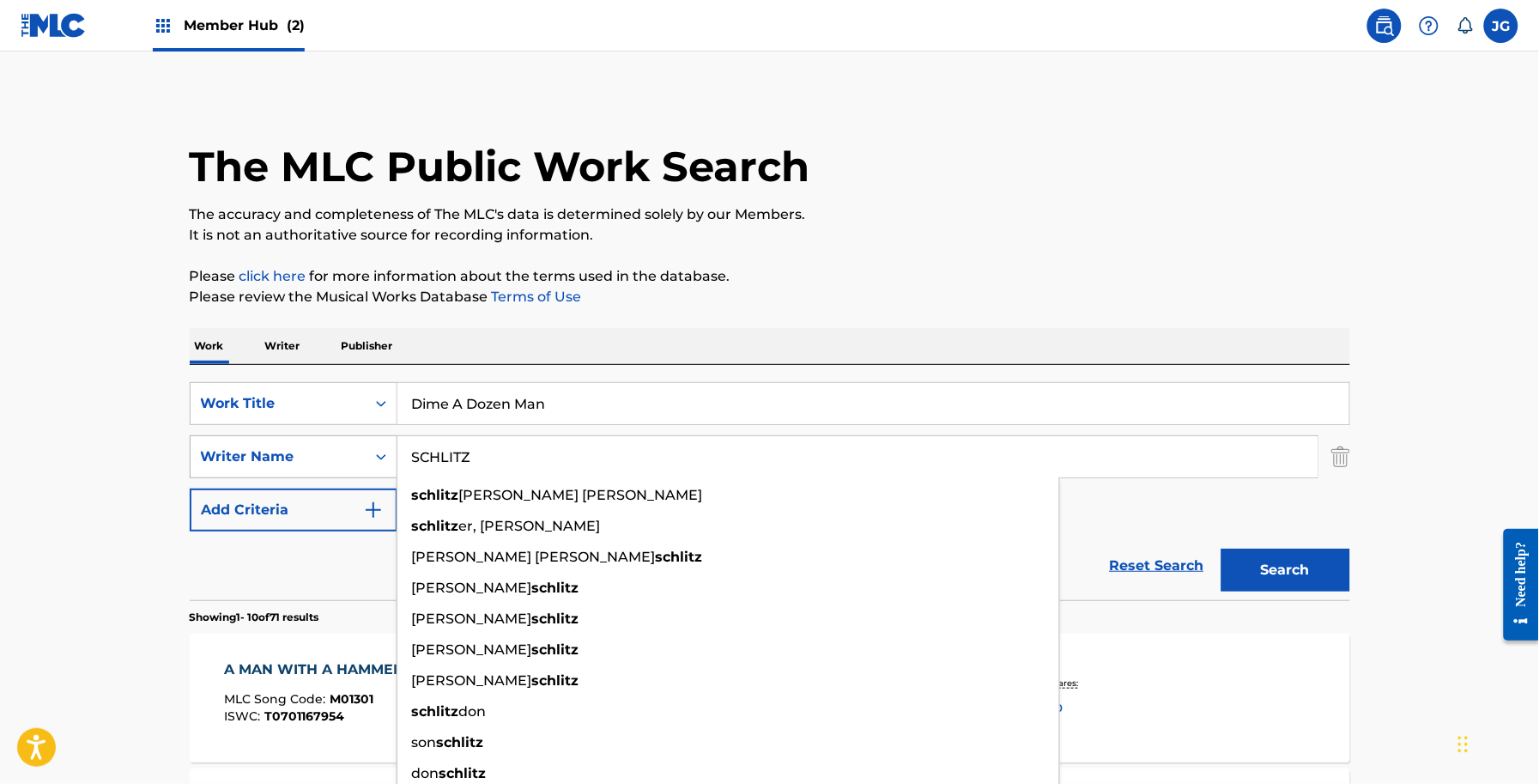
type input "SCHLITZ"
click at [1222, 548] on button "Search" at bounding box center [1286, 570] width 129 height 43
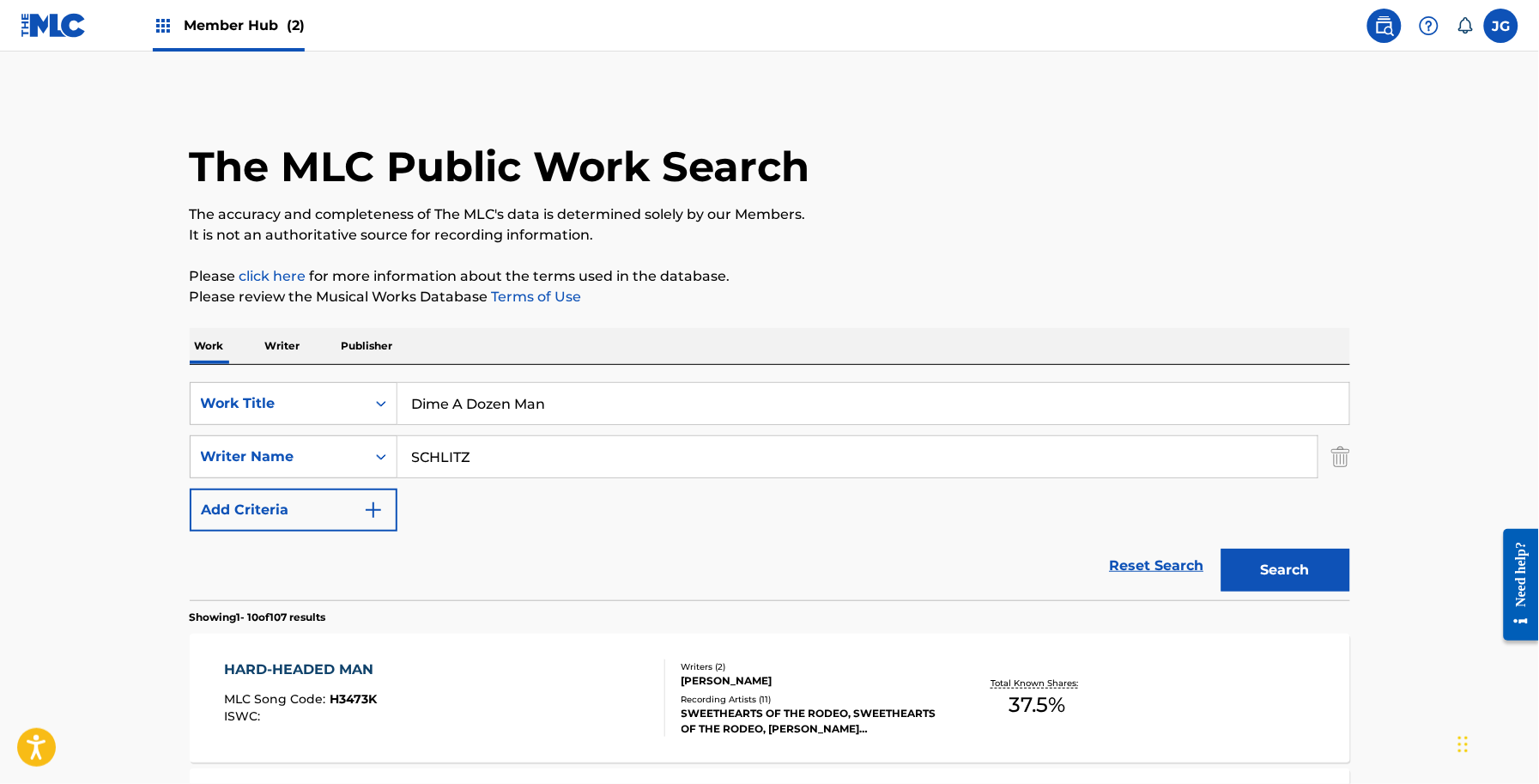
click at [430, 408] on input "Dime A Dozen Man" at bounding box center [873, 404] width 952 height 41
drag, startPoint x: 688, startPoint y: 406, endPoint x: 118, endPoint y: 414, distance: 570.1
paste input "on’t Open That Door"
type input "Don’t Open That Door"
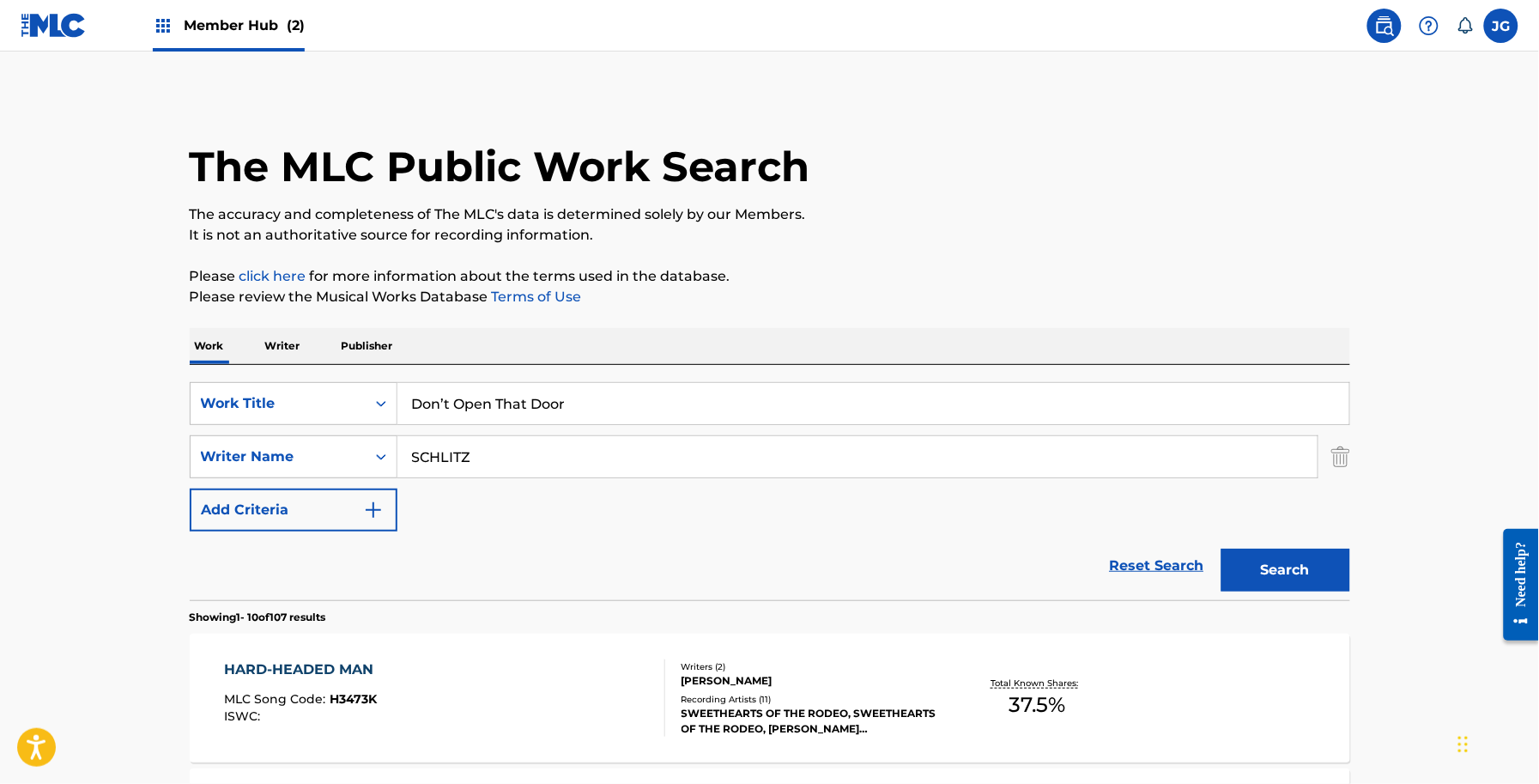
click at [1222, 548] on button "Search" at bounding box center [1286, 570] width 129 height 43
drag, startPoint x: 538, startPoint y: 439, endPoint x: 404, endPoint y: 465, distance: 136.5
click at [406, 464] on input "SCHLITZ" at bounding box center [858, 456] width 920 height 41
drag, startPoint x: 584, startPoint y: 409, endPoint x: 369, endPoint y: 420, distance: 215.3
click at [369, 420] on div "SearchWithCriteriaaab6658a-5bec-419a-a5ec-eb1f48f78467 Work Title Don’t Open Th…" at bounding box center [770, 404] width 1161 height 43
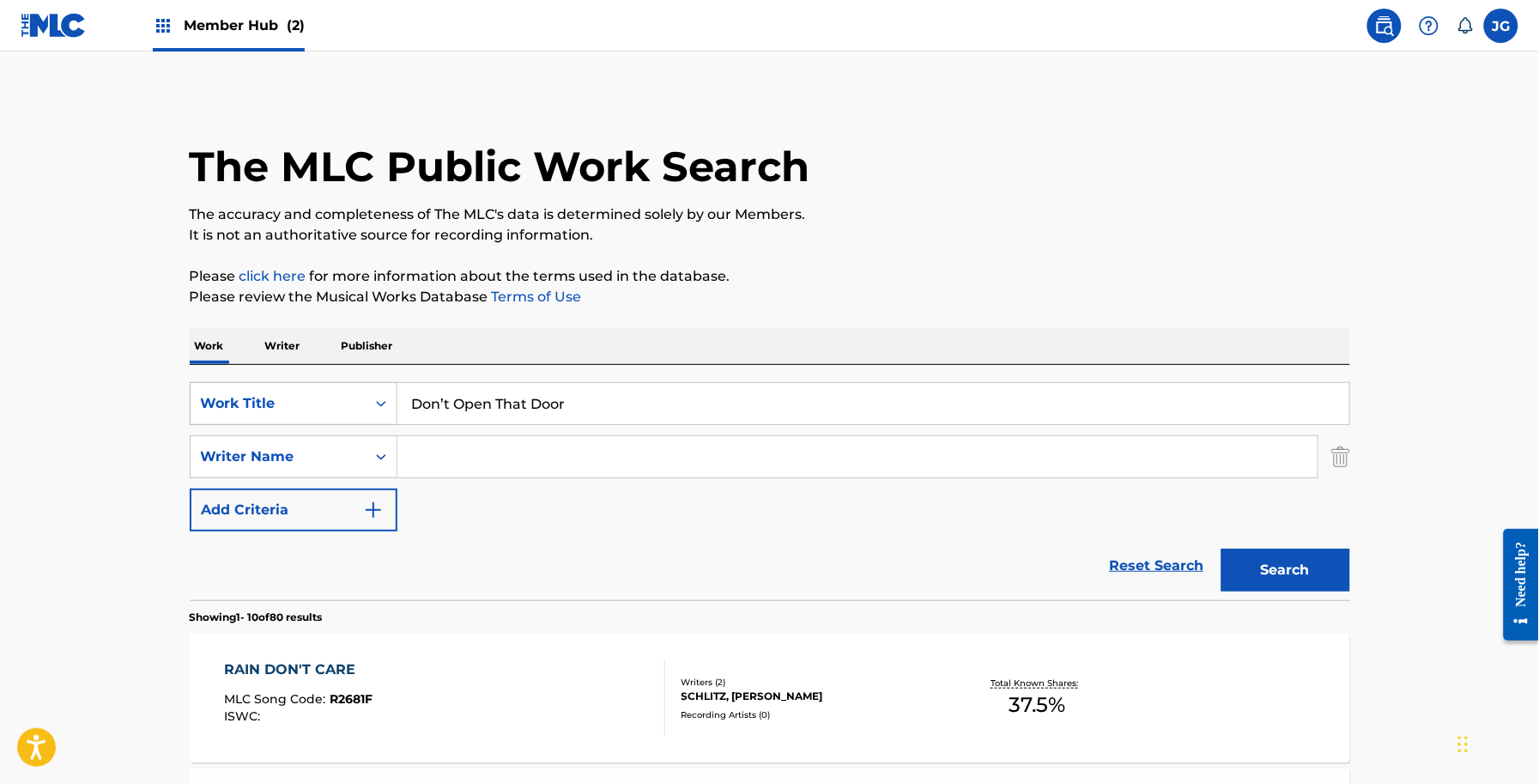
paste input "rink A Little More (Care A Little Less)"
type input "Drink A Little More (Care A Little Less)"
click at [477, 440] on input "Search Form" at bounding box center [858, 456] width 920 height 41
click at [1311, 561] on button "Search" at bounding box center [1286, 570] width 129 height 43
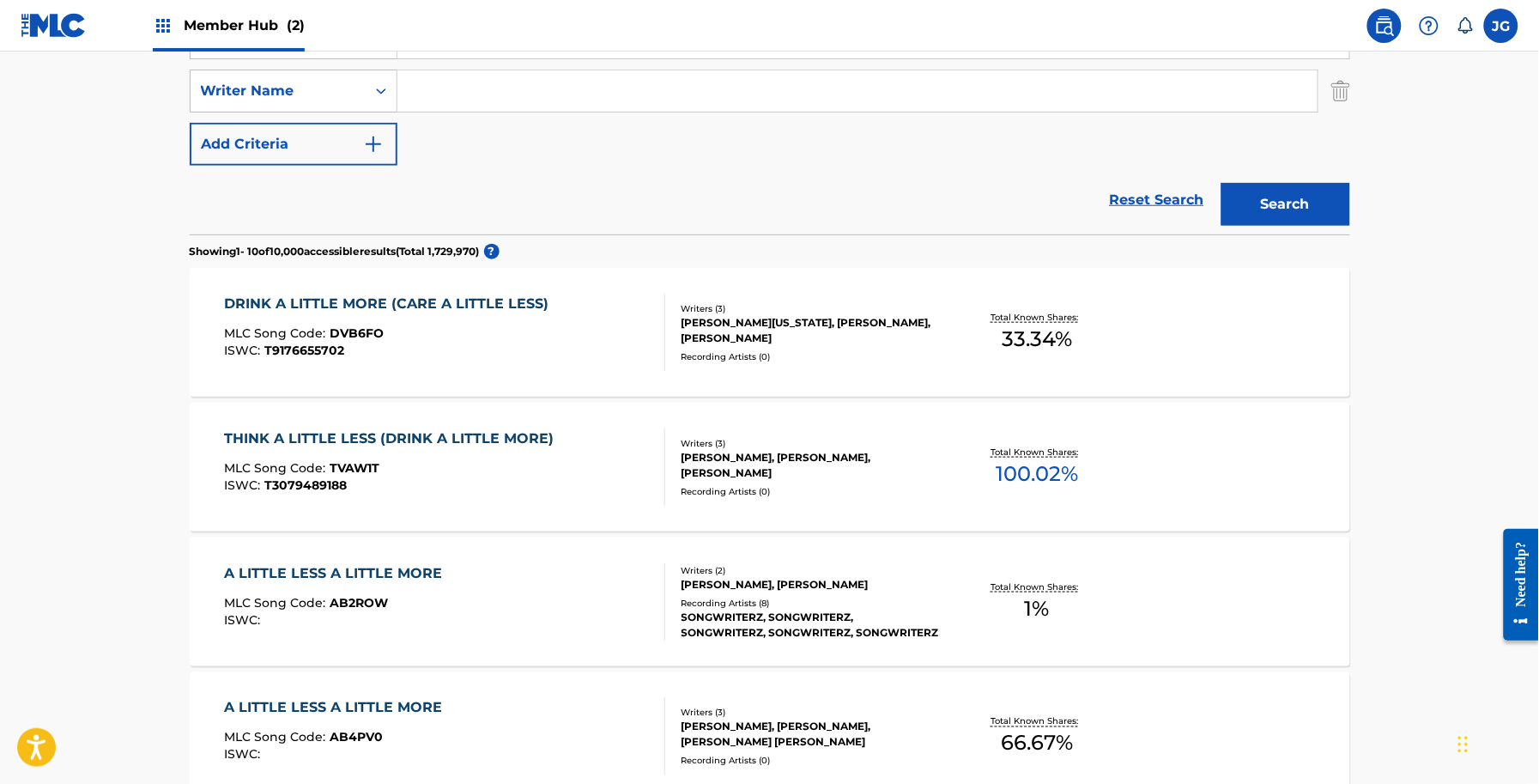
scroll to position [429, 0]
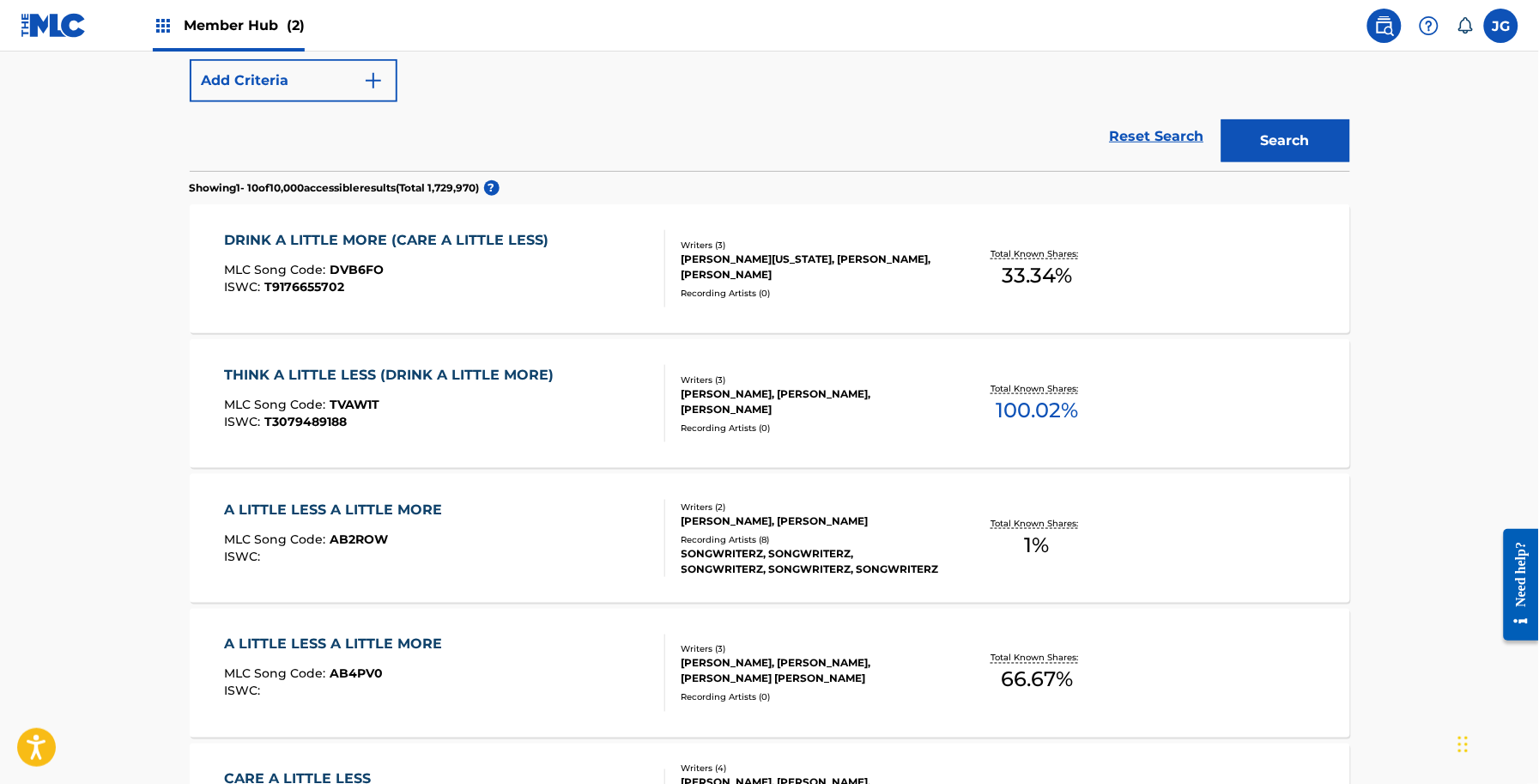
click at [658, 254] on div at bounding box center [658, 269] width 14 height 78
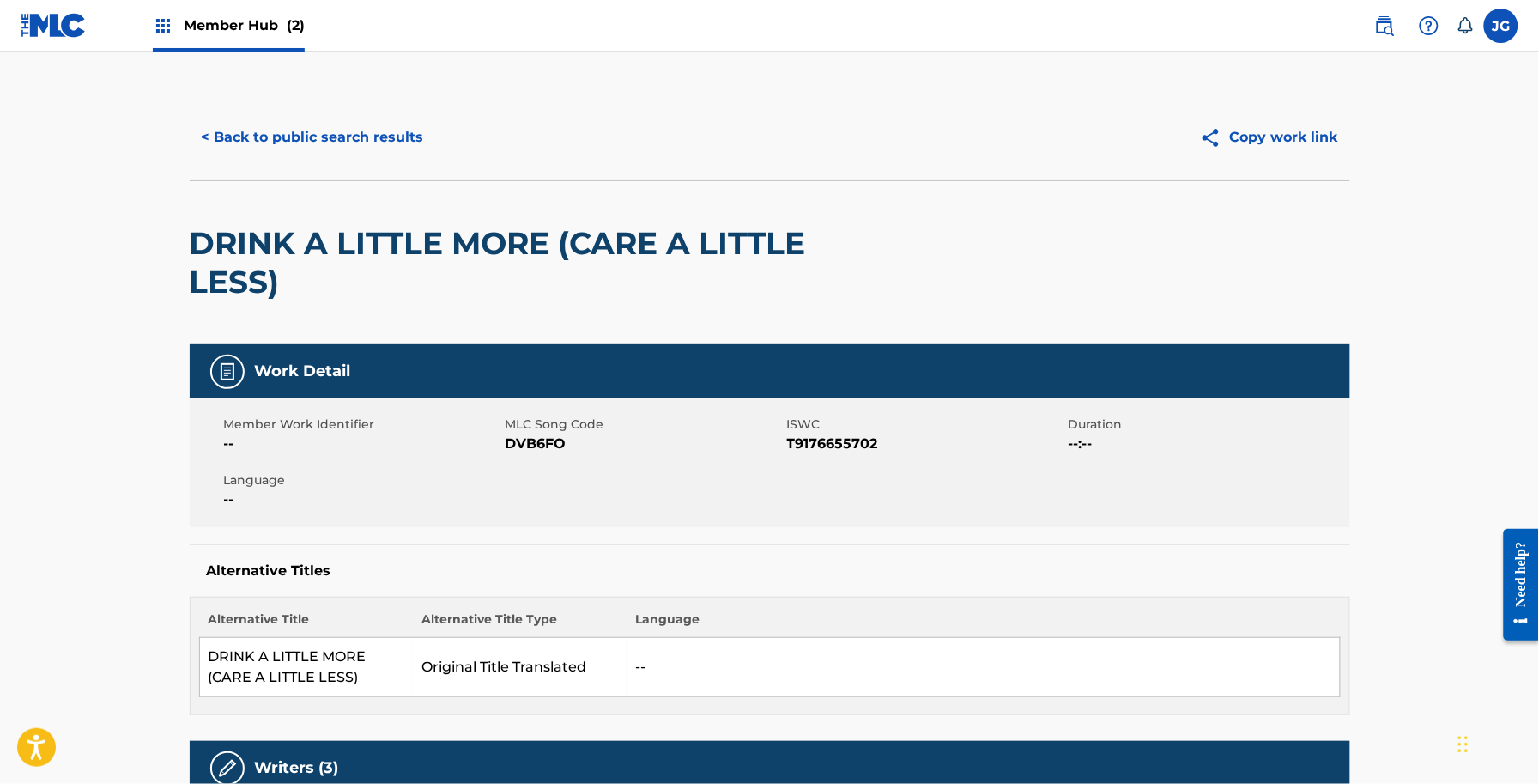
click at [547, 436] on span "DVB6FO" at bounding box center [644, 443] width 278 height 20
click at [550, 438] on span "DVB6FO" at bounding box center [644, 443] width 278 height 20
copy span "DVB6FO"
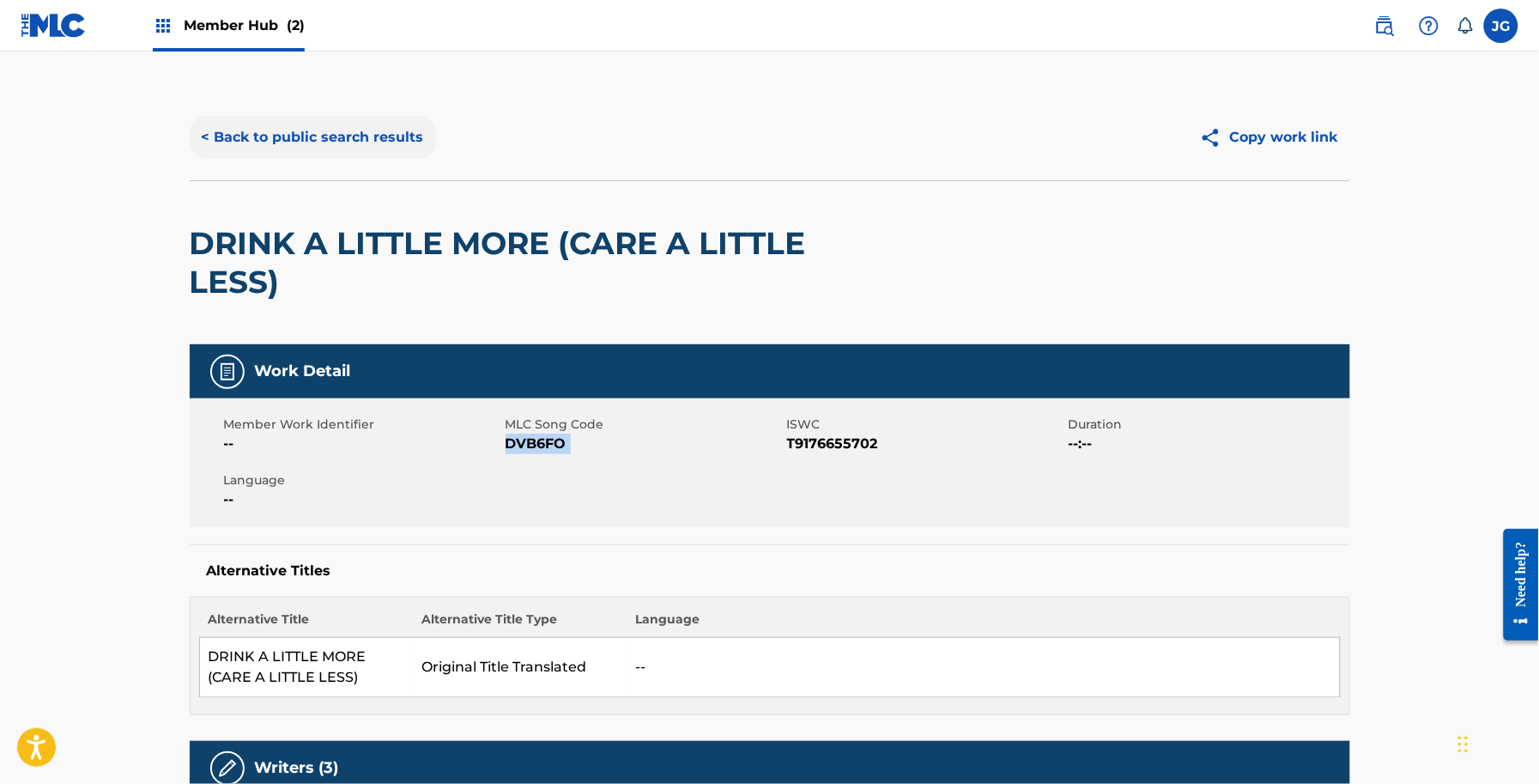
click at [260, 152] on button "< Back to public search results" at bounding box center [313, 137] width 246 height 43
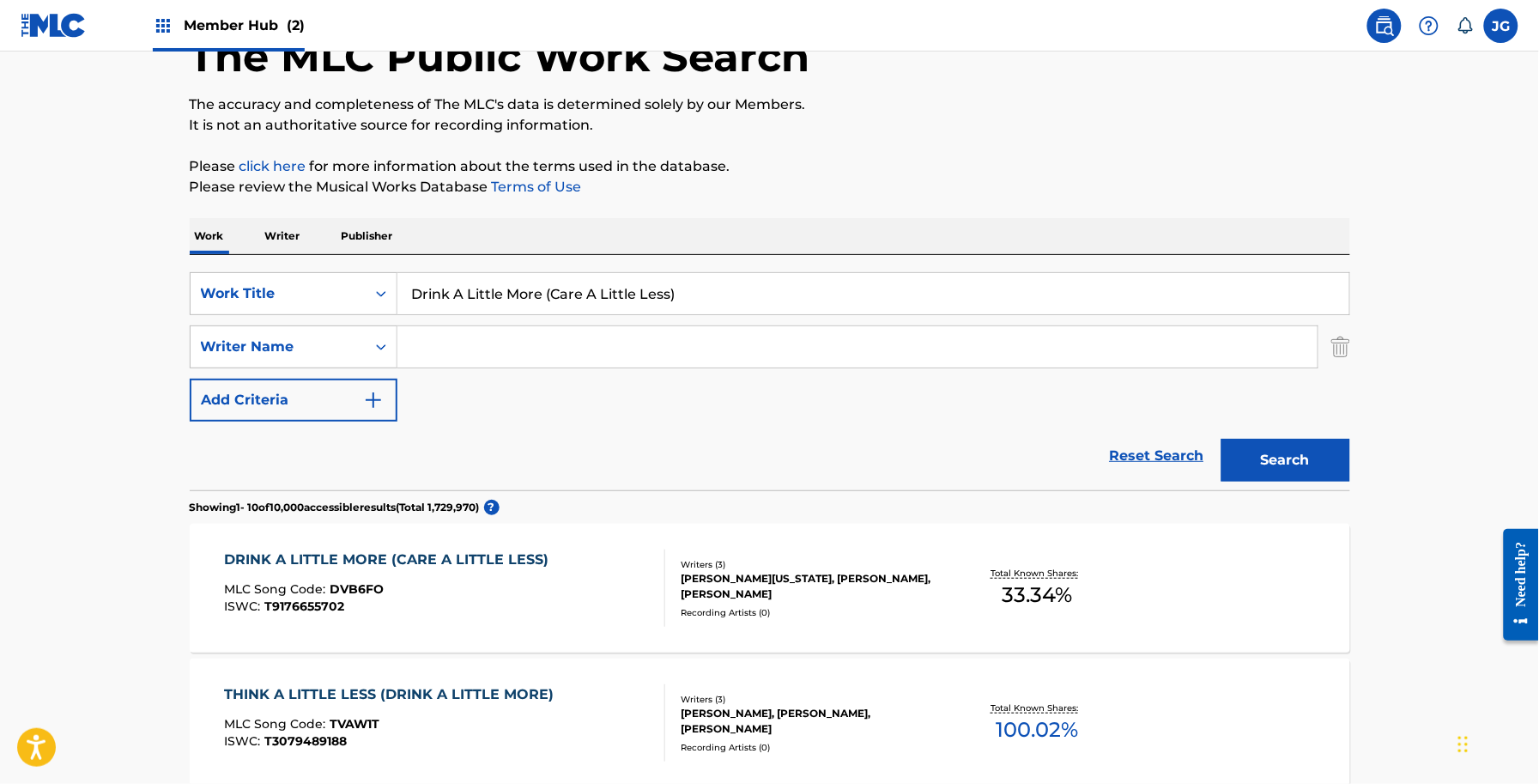
scroll to position [97, 0]
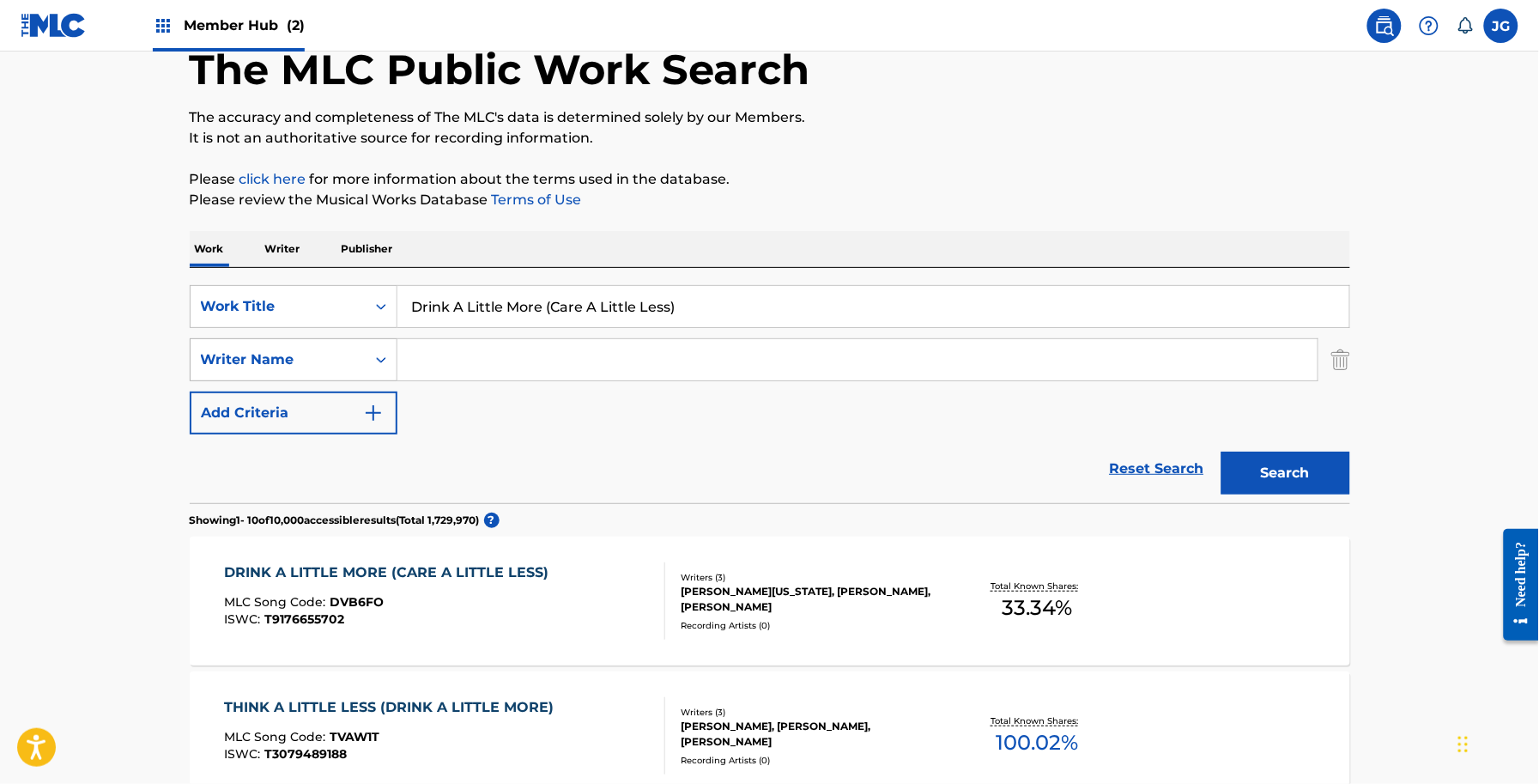
drag, startPoint x: 742, startPoint y: 294, endPoint x: 237, endPoint y: 356, distance: 508.8
click at [238, 357] on div "SearchWithCriteriaaab6658a-5bec-419a-a5ec-eb1f48f78467 Work Title Drink A Littl…" at bounding box center [770, 360] width 1161 height 149
paste input "ove Just To Drive"
type input "drove just to drive"
click at [538, 372] on input "Search Form" at bounding box center [858, 359] width 920 height 41
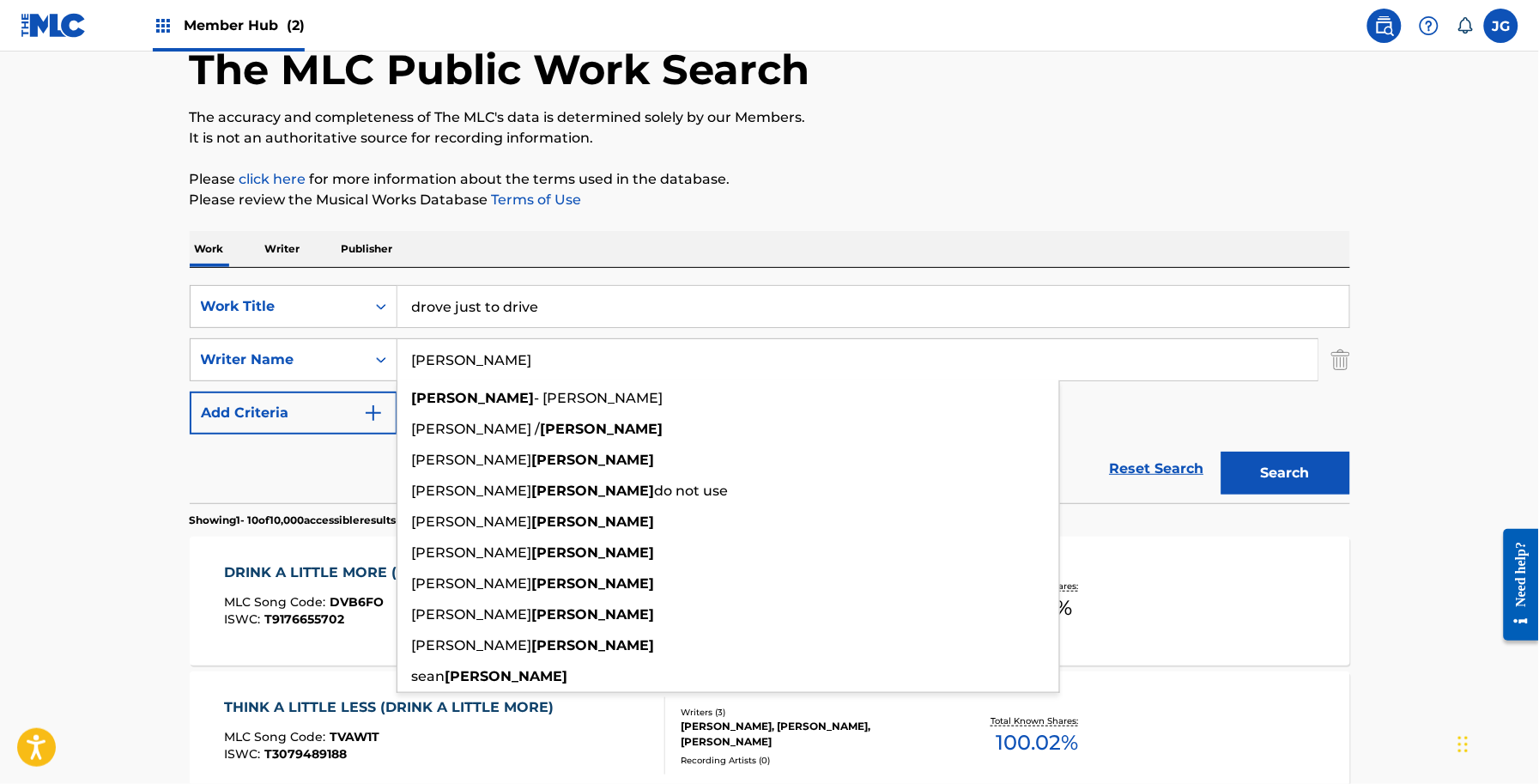
type input "[PERSON_NAME]"
click at [1222, 451] on button "Search" at bounding box center [1286, 473] width 129 height 43
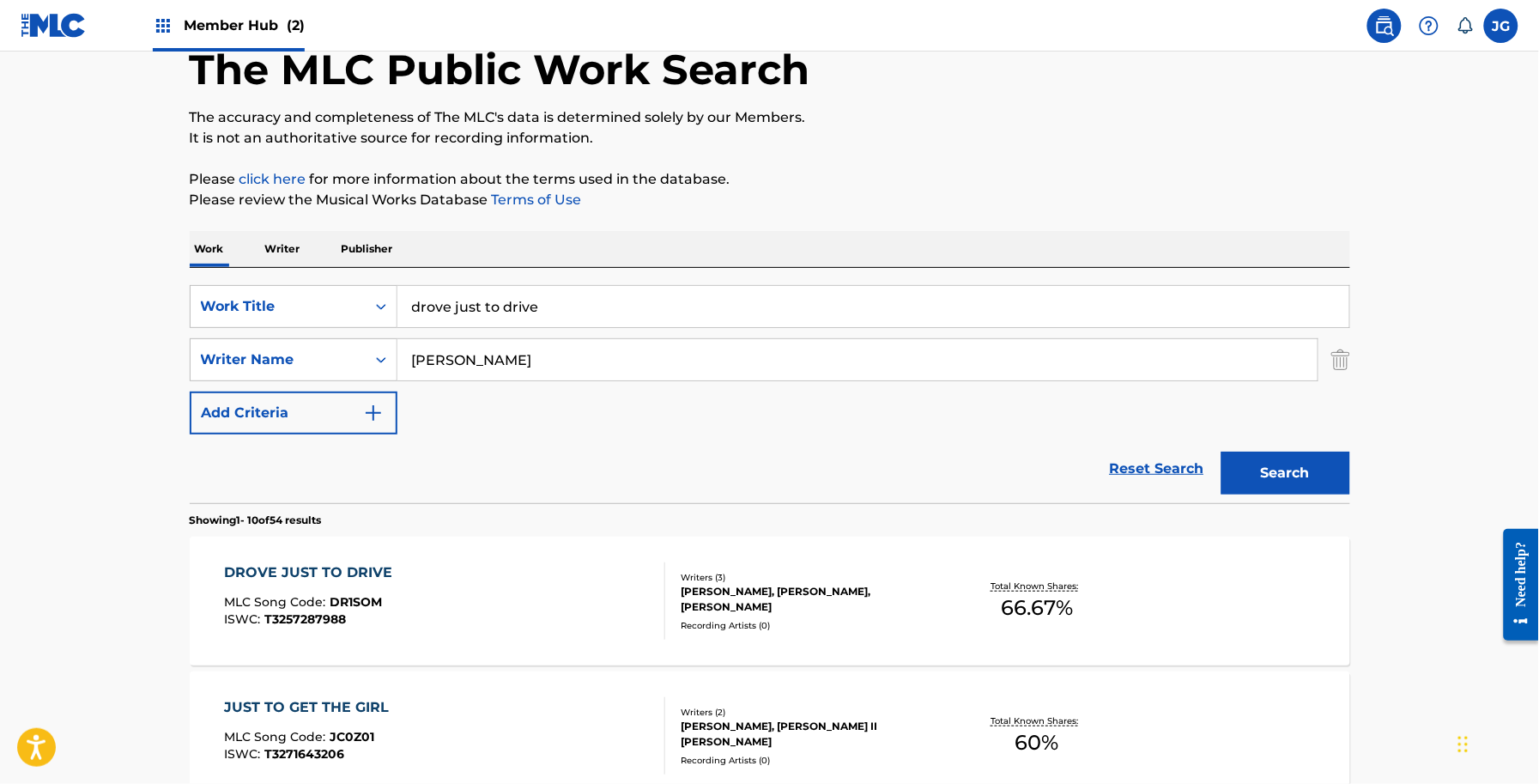
click at [779, 585] on div "MARC BEESON, EMILY KATHRYN FALVEY, ALLEN SHAMBLIN" at bounding box center [810, 600] width 259 height 31
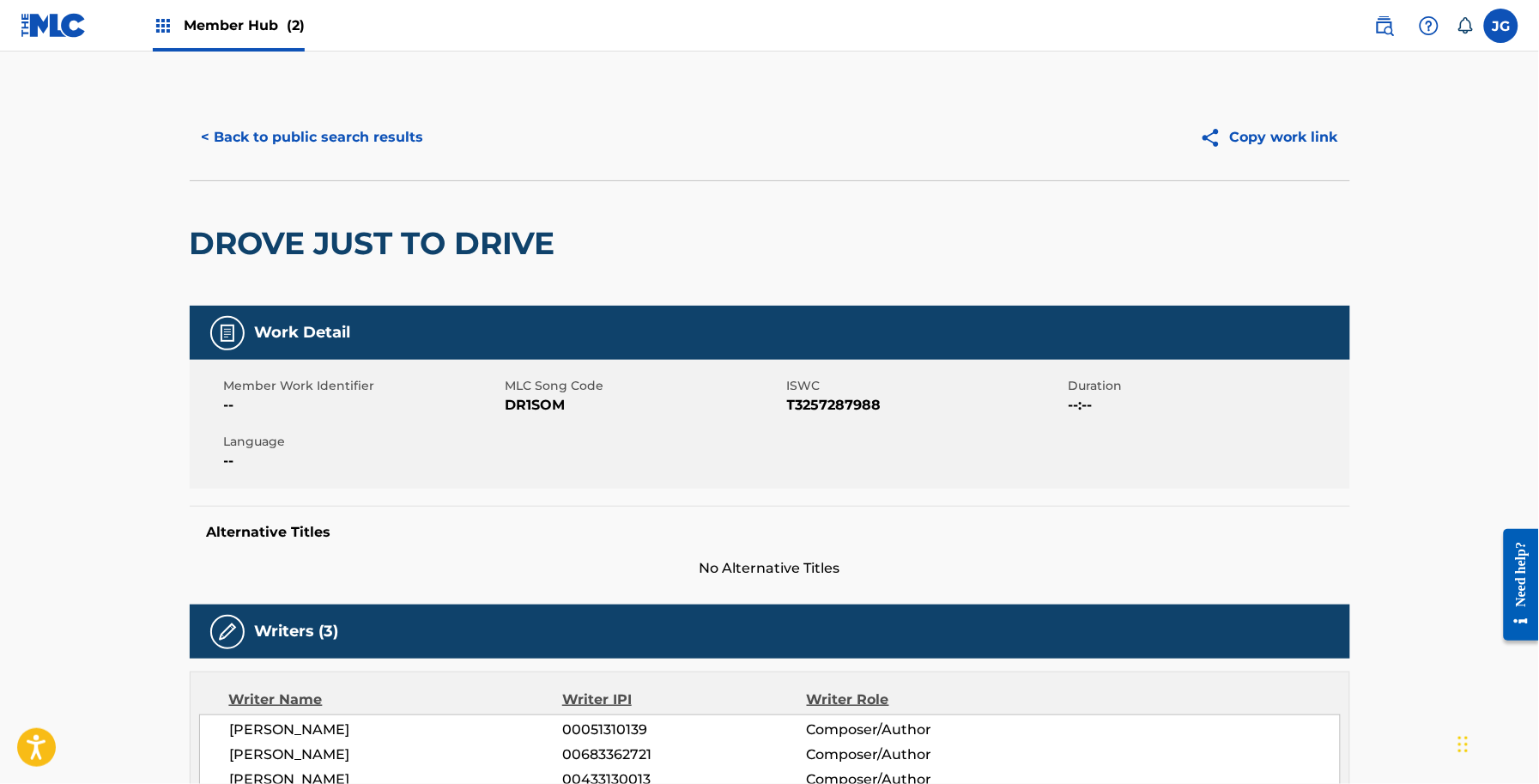
click at [522, 409] on span "DR1SOM" at bounding box center [644, 405] width 278 height 20
copy span "DR1SOM"
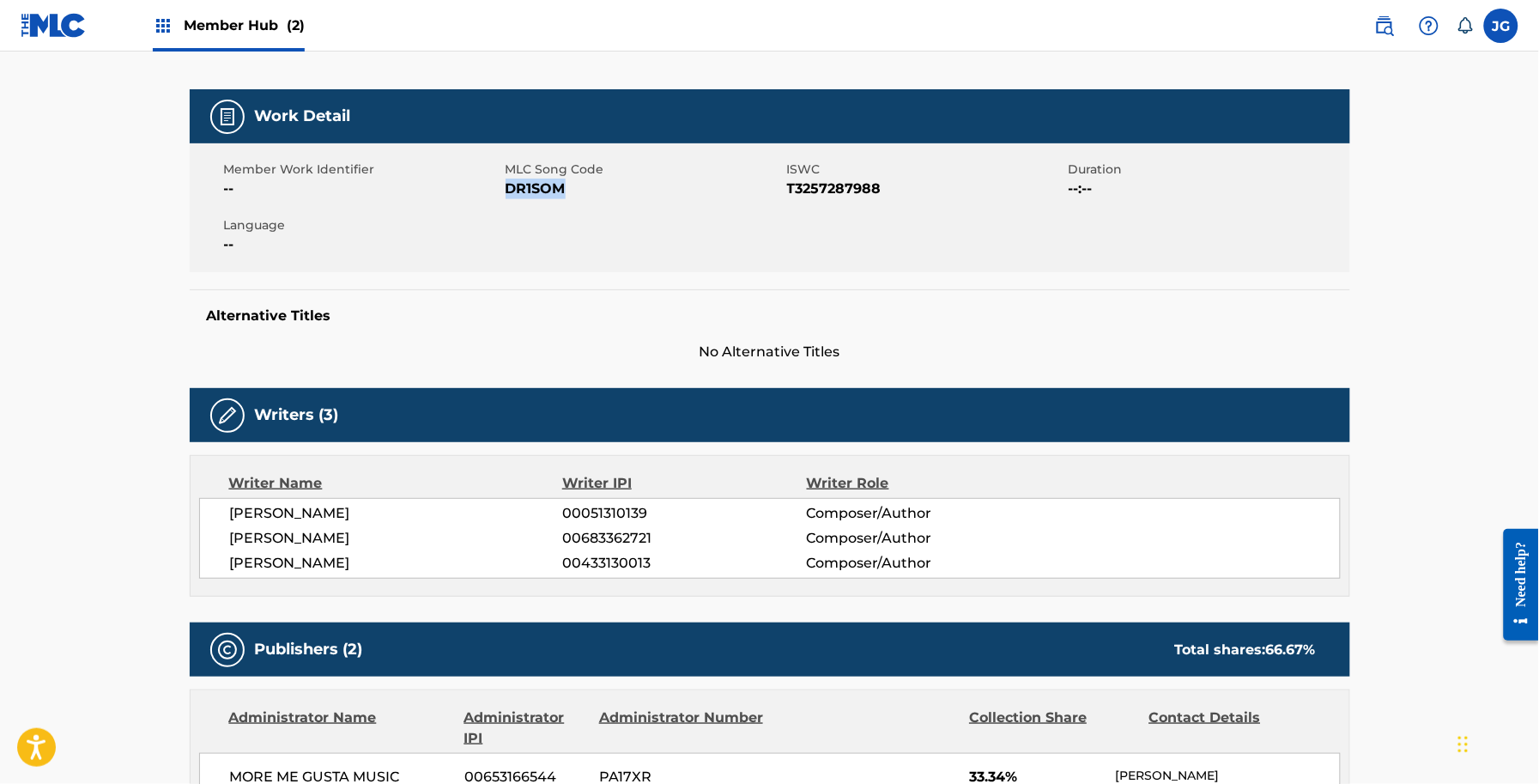
scroll to position [214, 0]
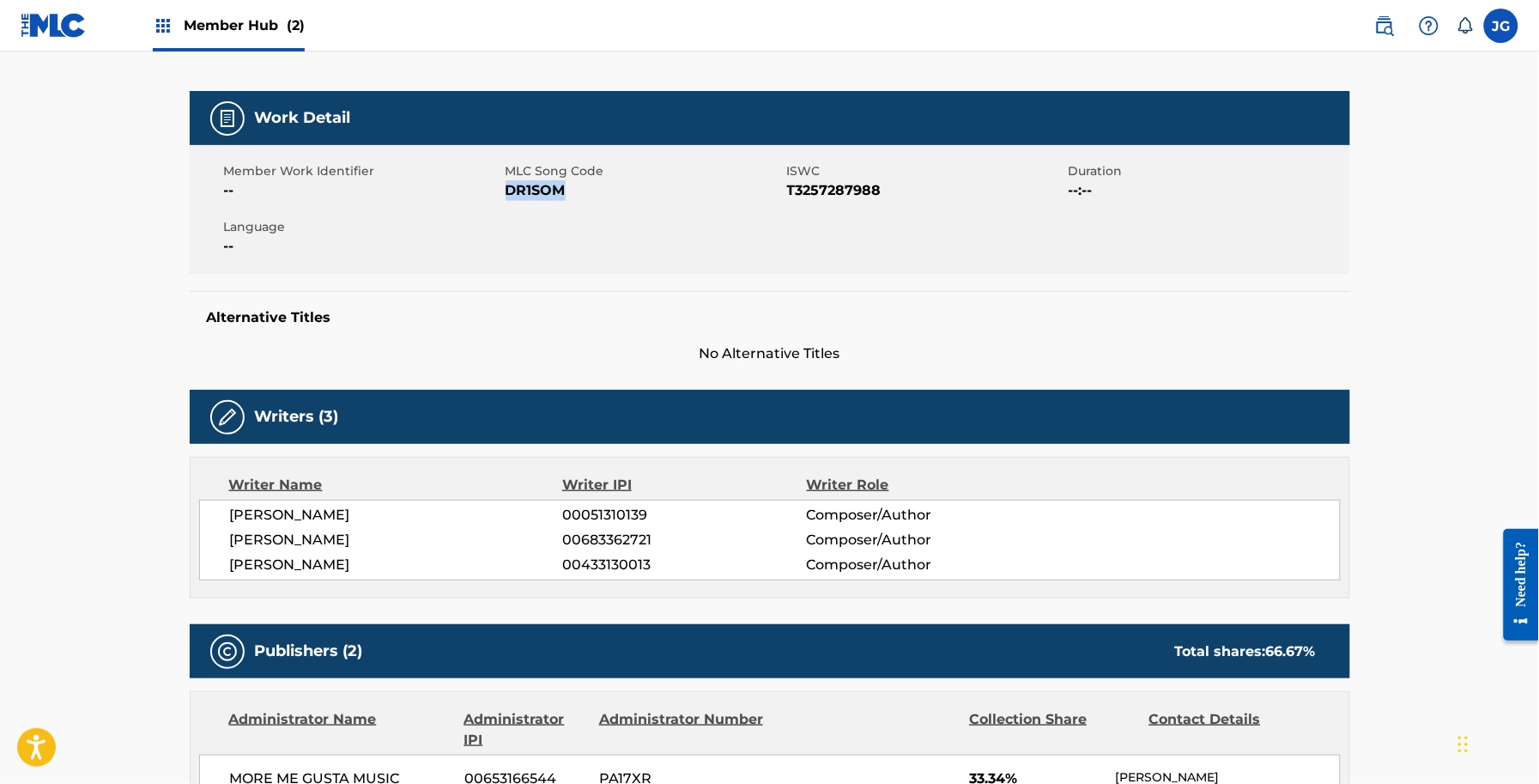
copy span "DR1SOM"
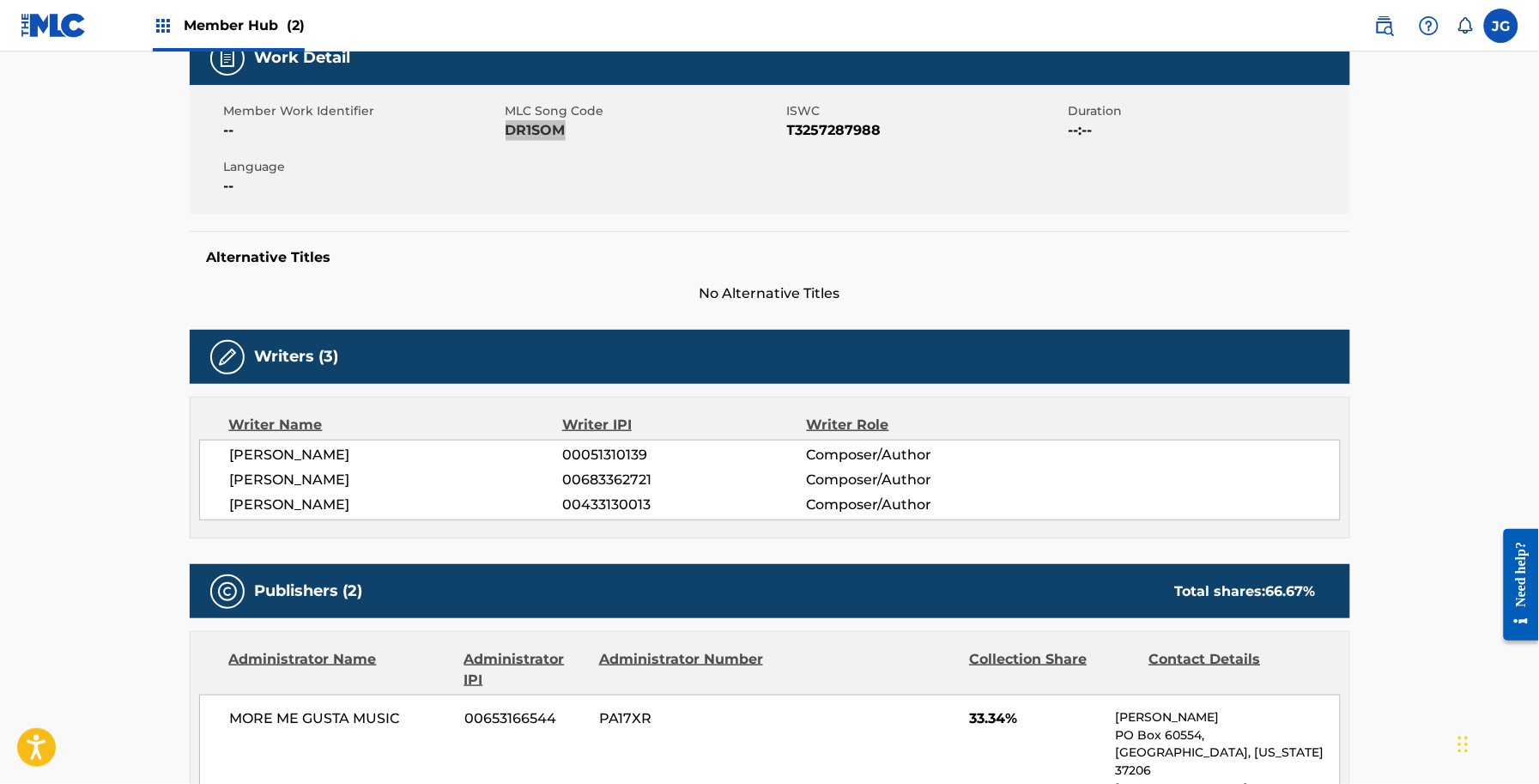
scroll to position [0, 0]
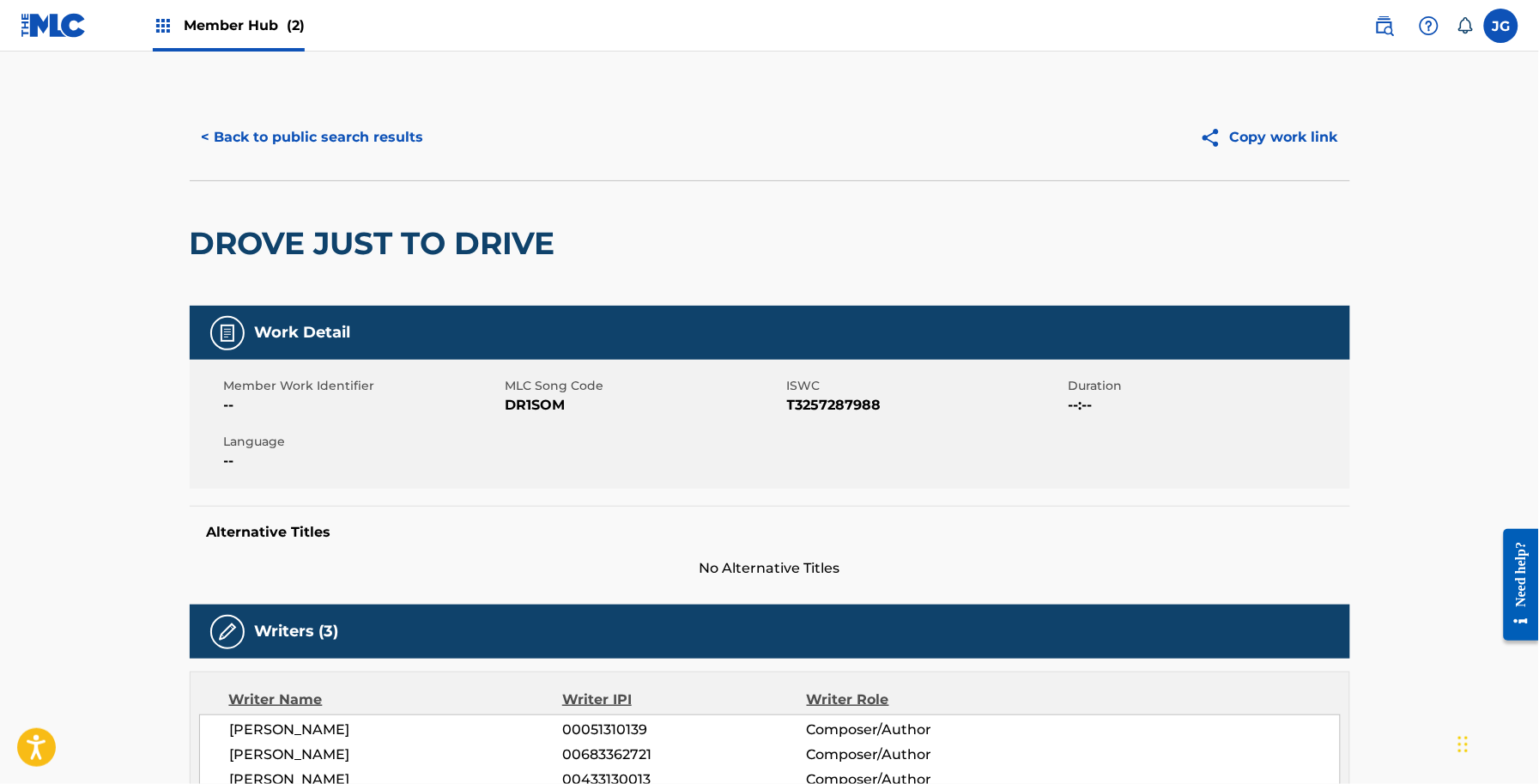
click at [232, 96] on div "< Back to public search results Copy work link" at bounding box center [770, 137] width 1161 height 85
click at [258, 127] on button "< Back to public search results" at bounding box center [313, 137] width 246 height 43
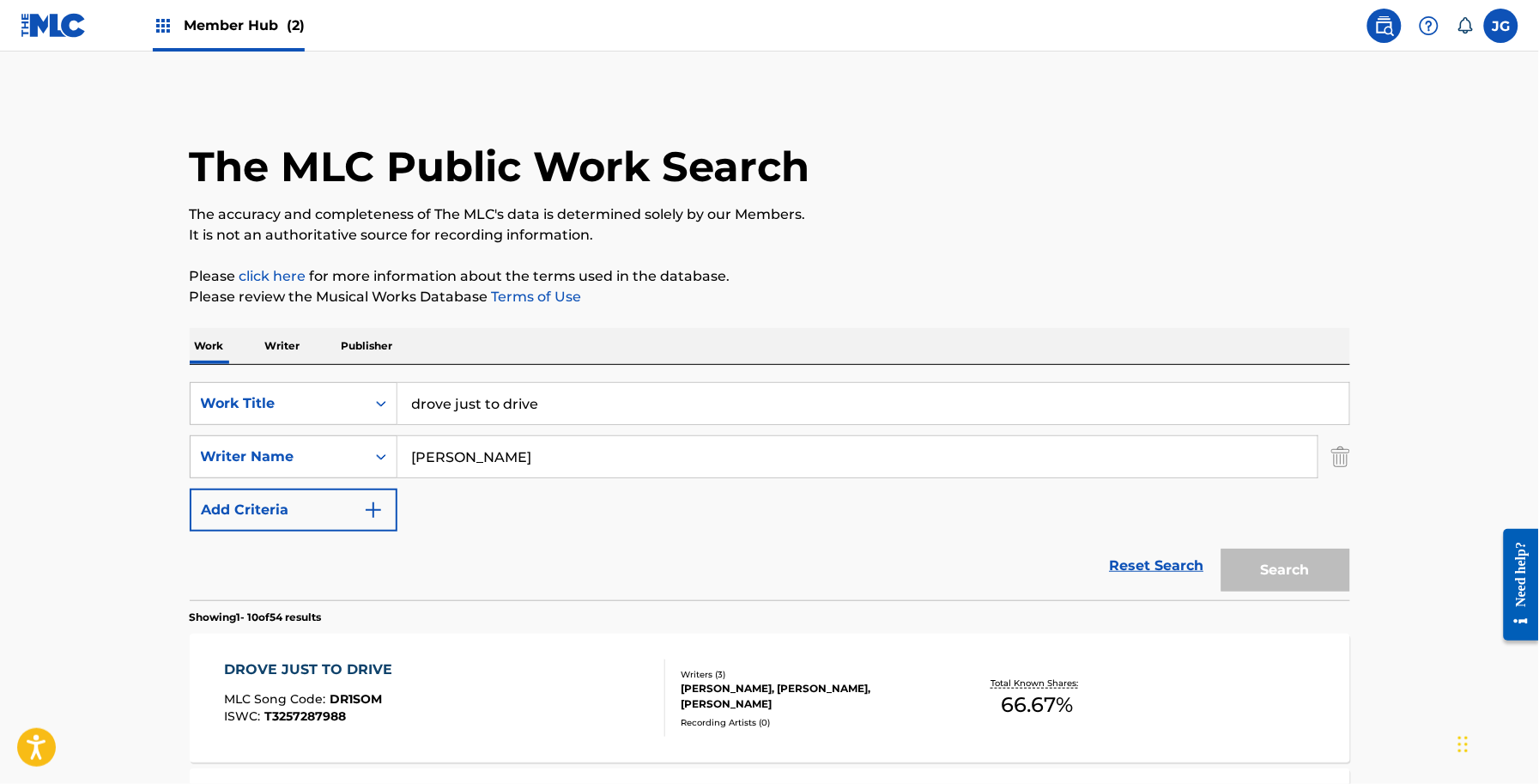
scroll to position [97, 0]
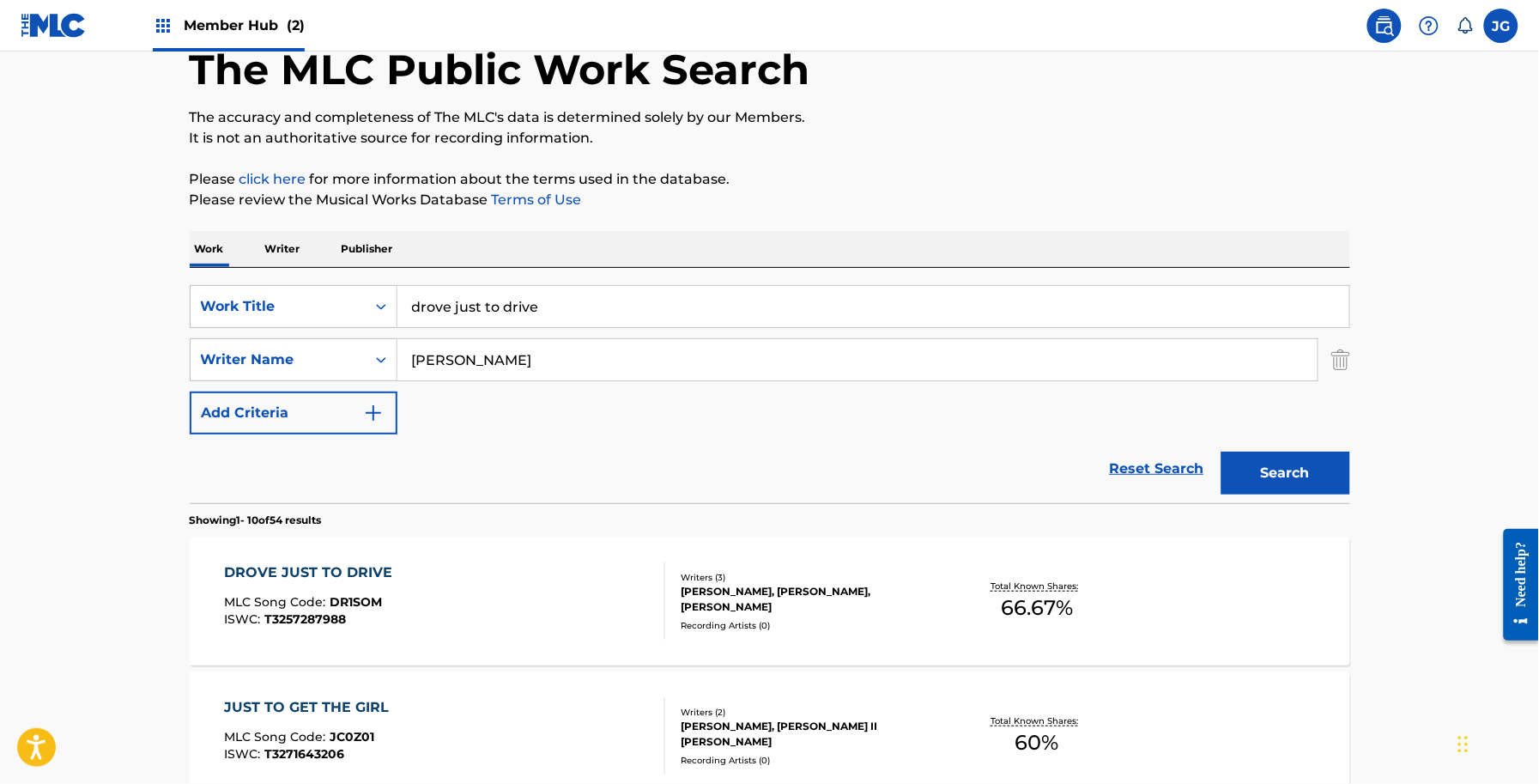
drag, startPoint x: 576, startPoint y: 327, endPoint x: 168, endPoint y: 347, distance: 408.5
paste input "Eagle In A Cag"
type input "Eagle In A Cage"
click at [1288, 478] on button "Search" at bounding box center [1286, 473] width 129 height 43
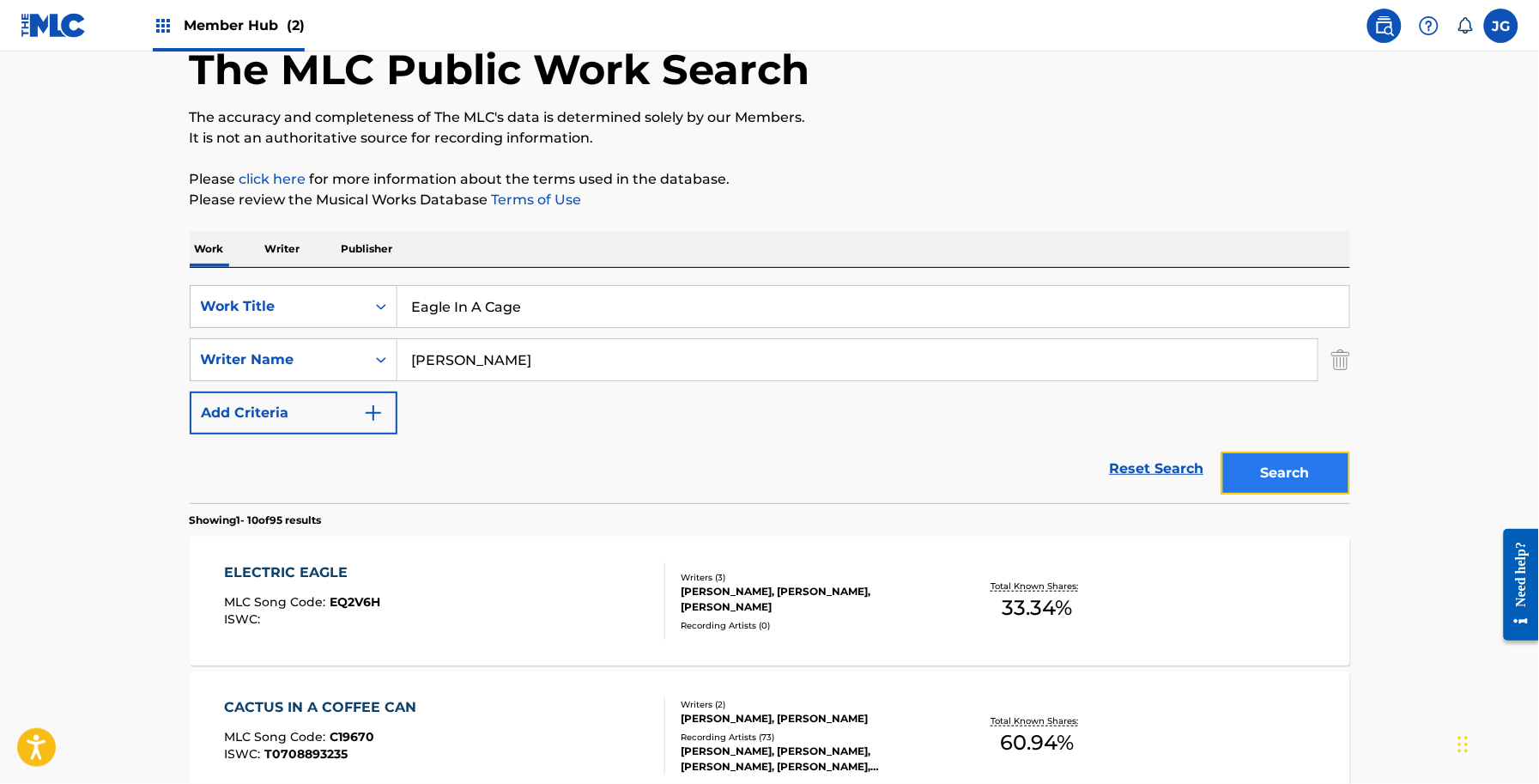
click at [1298, 468] on button "Search" at bounding box center [1286, 473] width 129 height 43
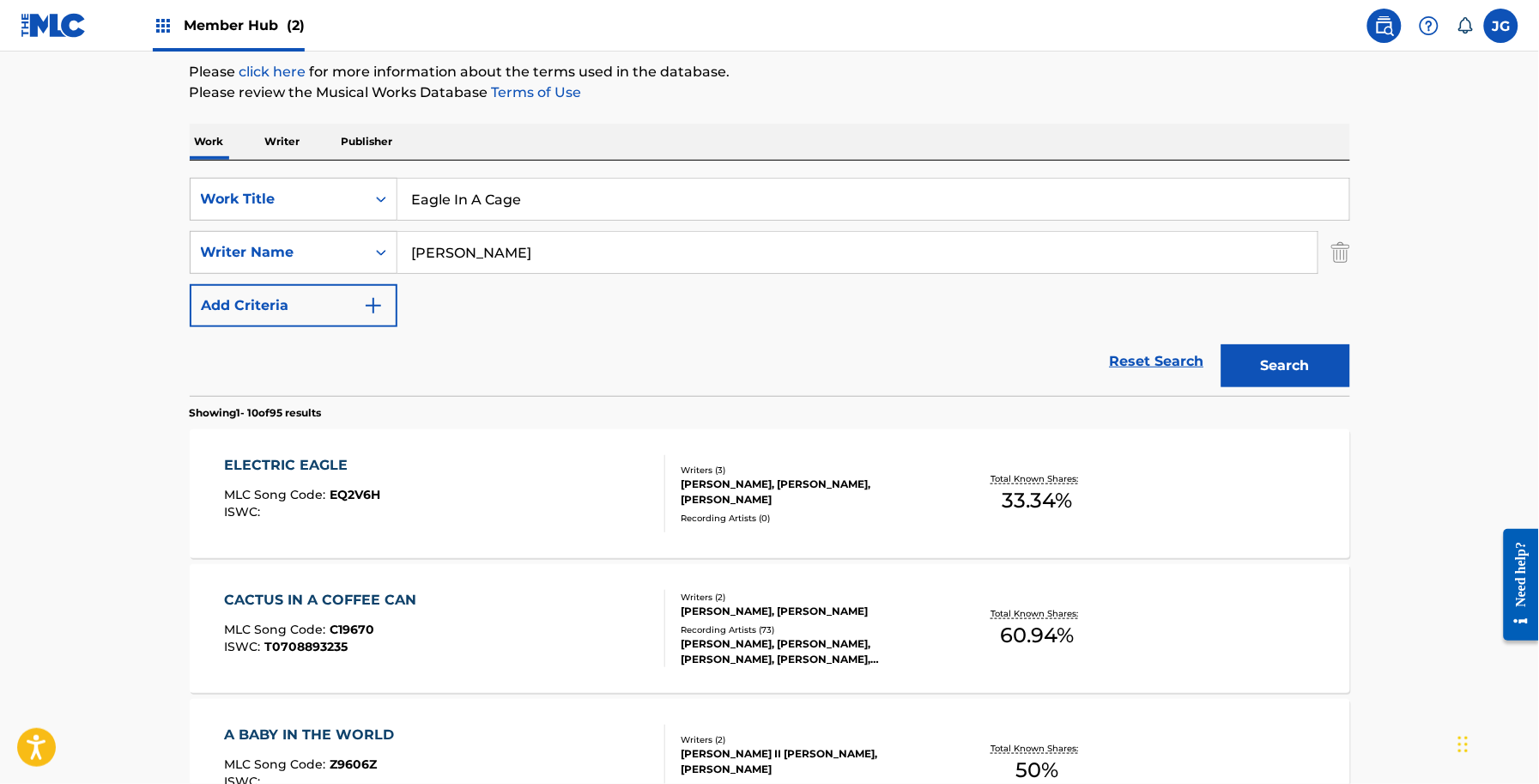
click at [785, 496] on div "TOM DOUGLAS, ALLEN SHAMBLIN, DAILEY" at bounding box center [810, 492] width 259 height 31
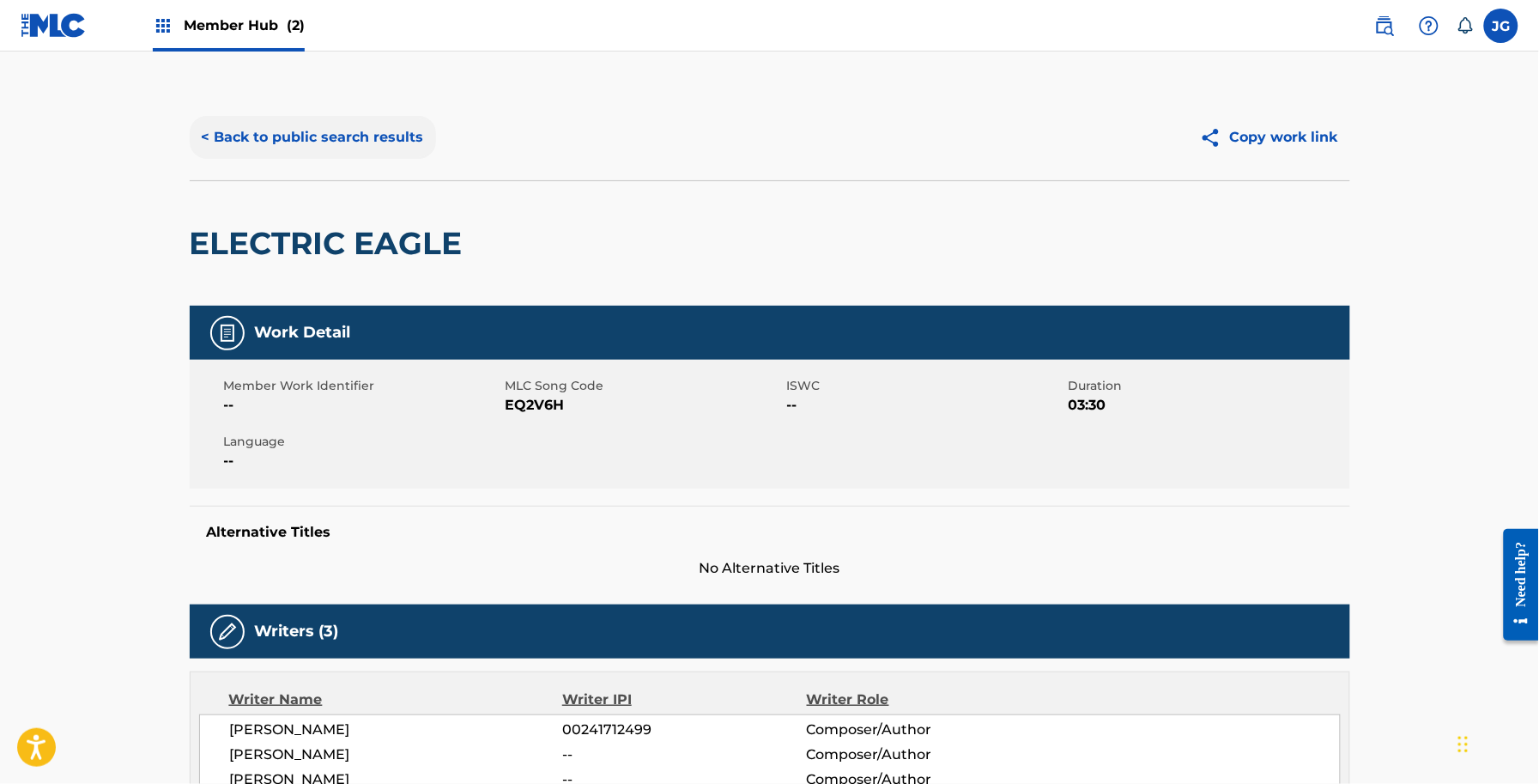
click at [302, 121] on button "< Back to public search results" at bounding box center [313, 137] width 246 height 43
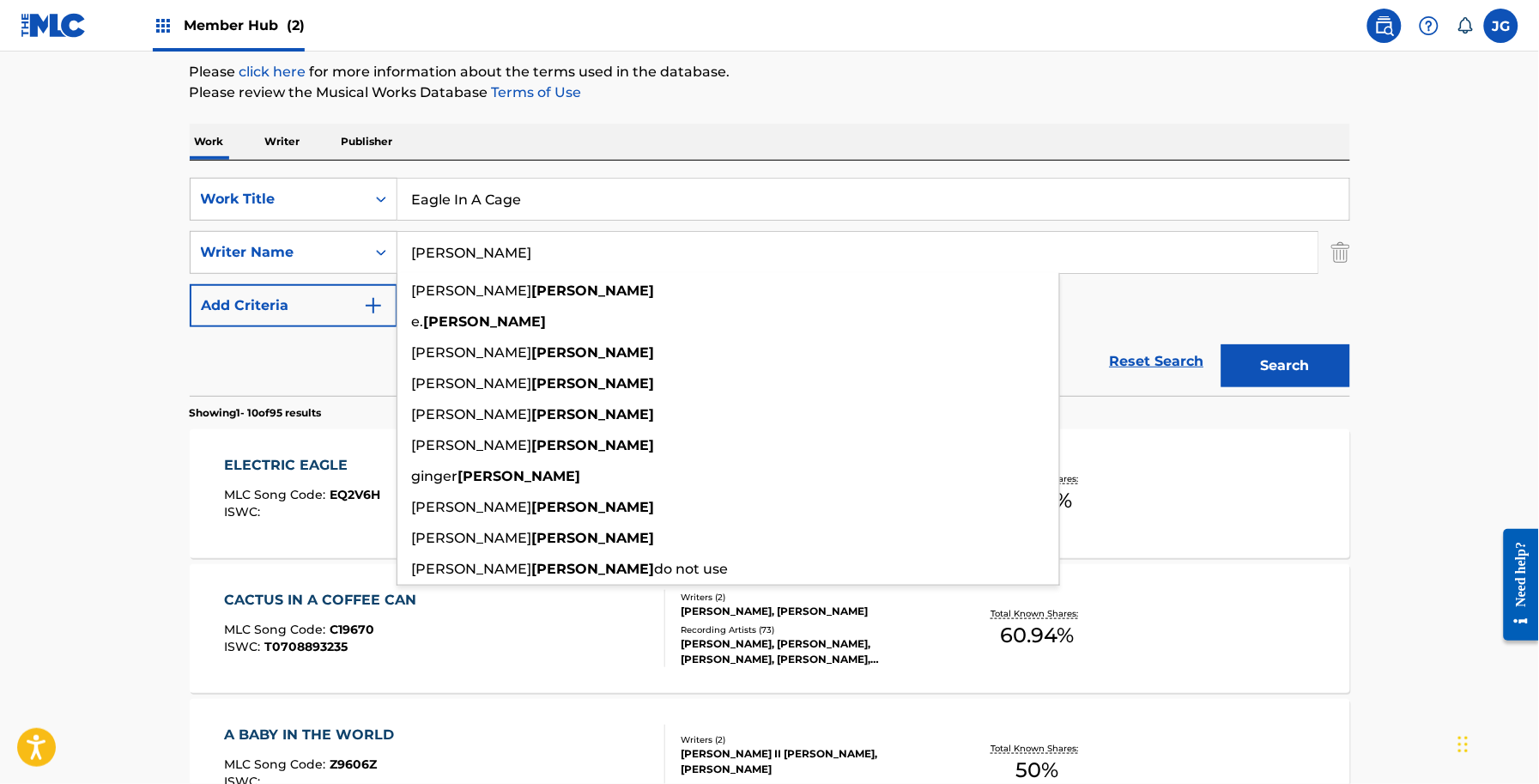
drag, startPoint x: 556, startPoint y: 242, endPoint x: 460, endPoint y: 249, distance: 96.3
click at [461, 253] on input "[PERSON_NAME]" at bounding box center [858, 252] width 920 height 41
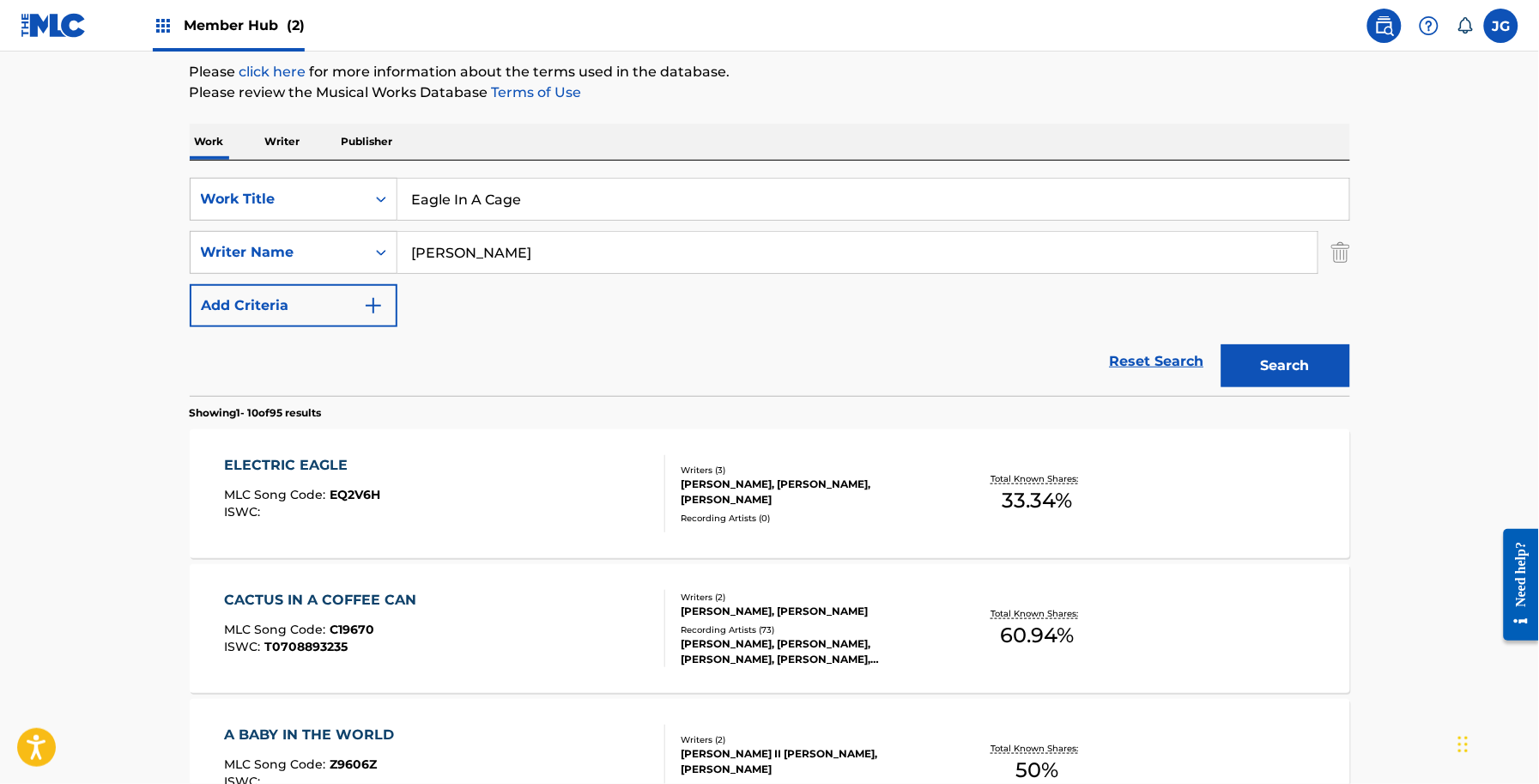
click at [562, 194] on input "Eagle In A Cage" at bounding box center [873, 199] width 952 height 41
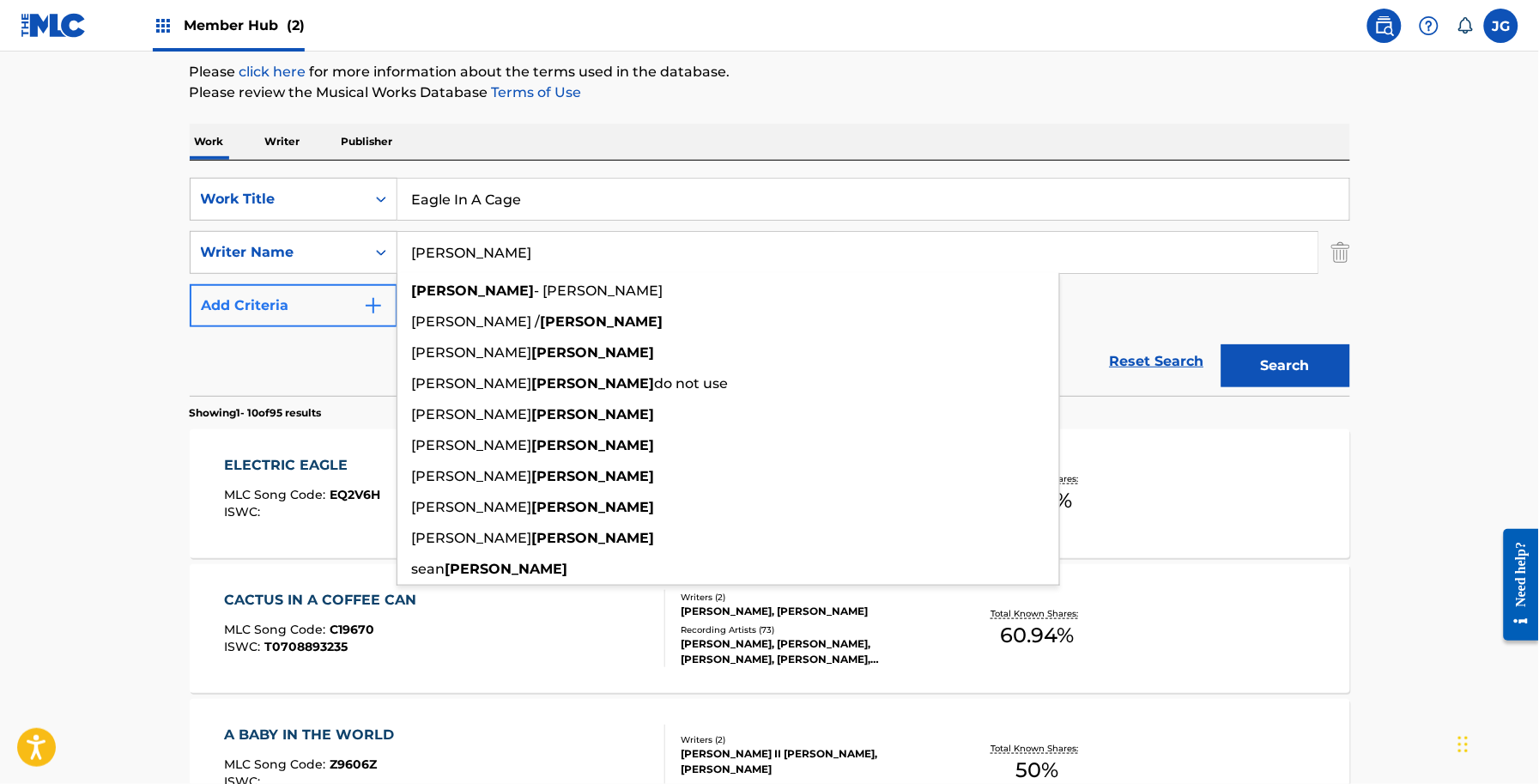
drag, startPoint x: 510, startPoint y: 273, endPoint x: 294, endPoint y: 318, distance: 220.6
click at [297, 322] on div "SearchWithCriteriaaab6658a-5bec-419a-a5ec-eb1f48f78467 Work Title Eagle In A Ca…" at bounding box center [770, 252] width 1161 height 149
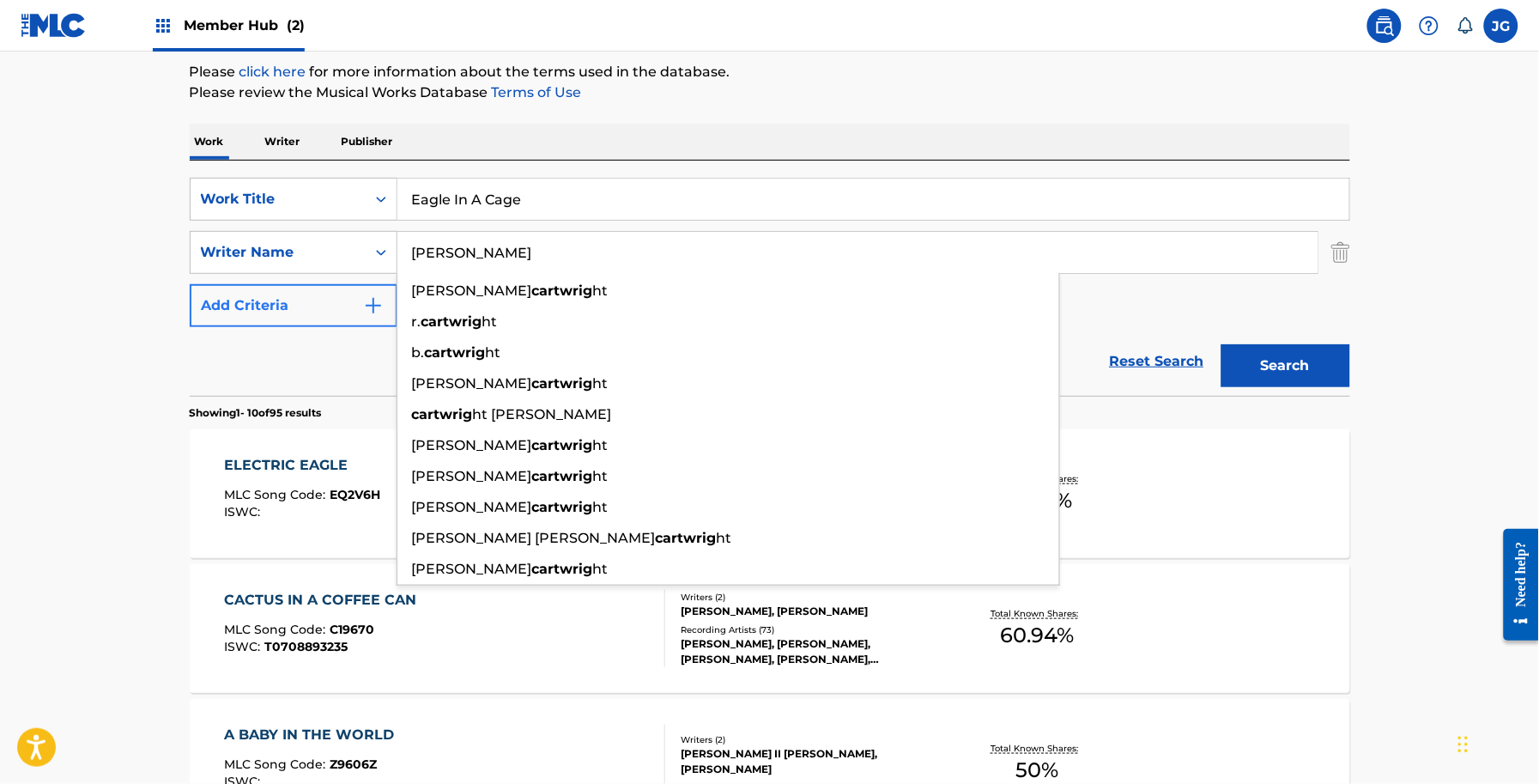
type input "CARTWRIGHT"
click at [1222, 344] on button "Search" at bounding box center [1286, 366] width 129 height 43
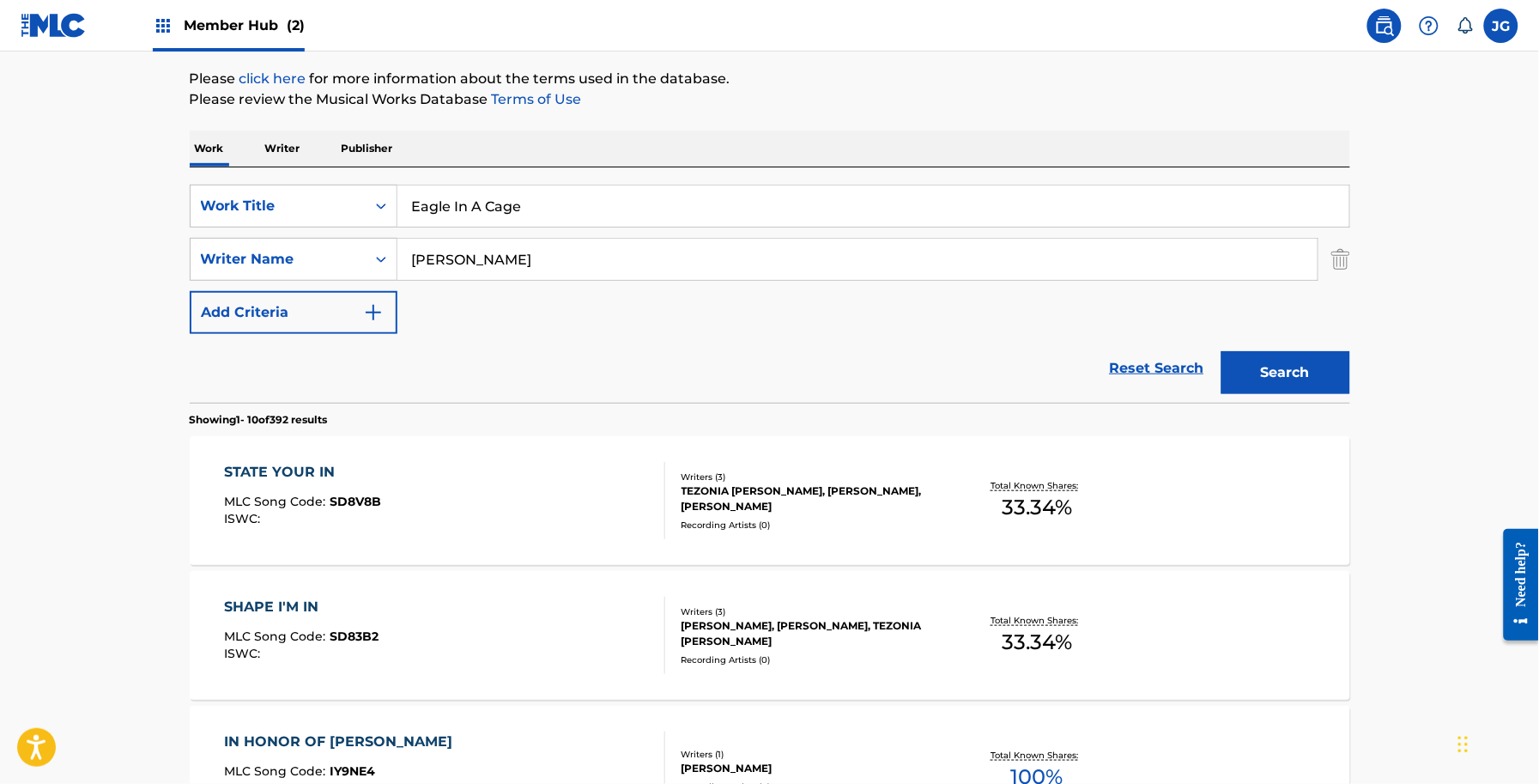
scroll to position [0, 0]
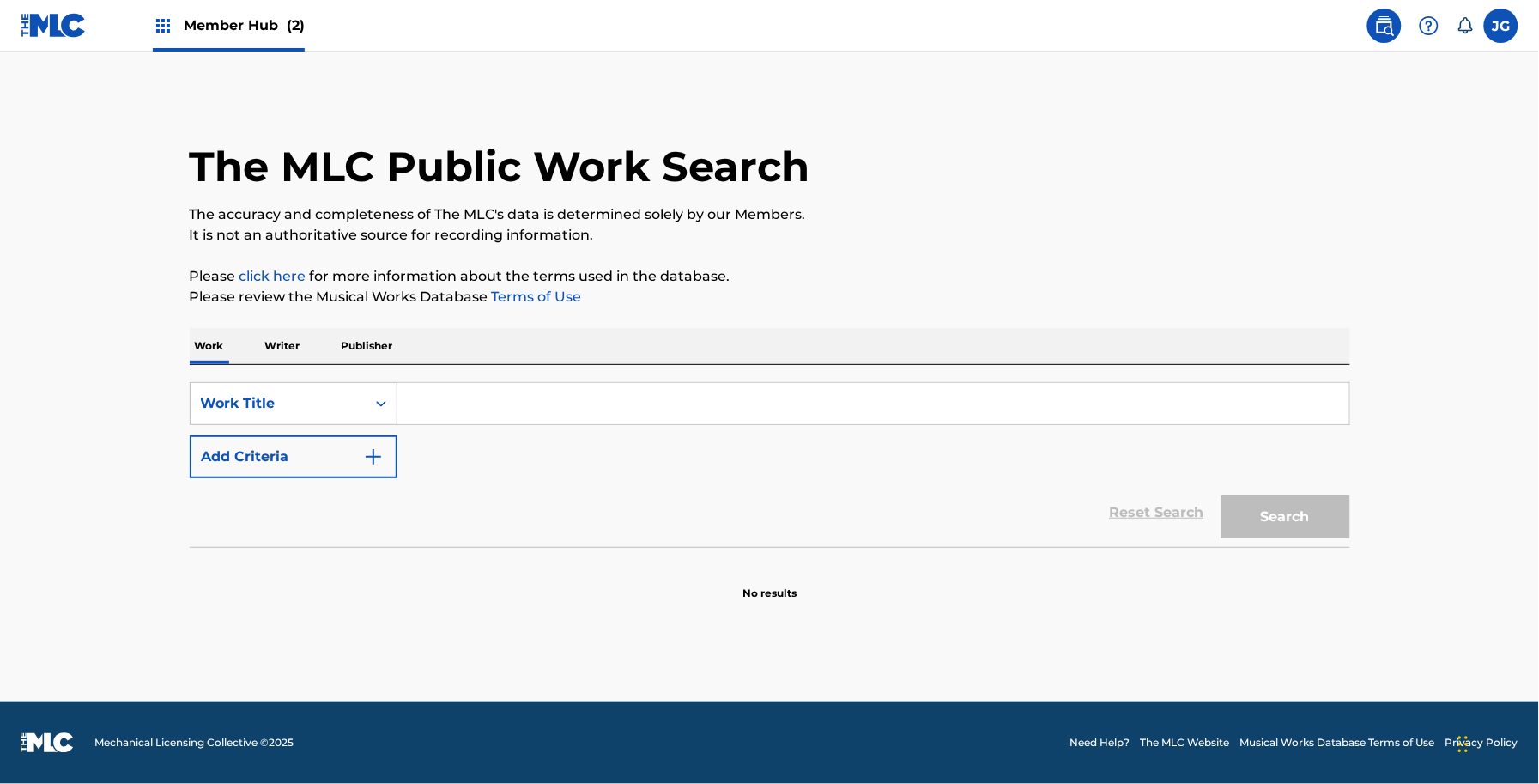
click at [476, 399] on input "Search Form" at bounding box center [873, 404] width 952 height 41
paste input "Every Man Needs A Woman's Touch"
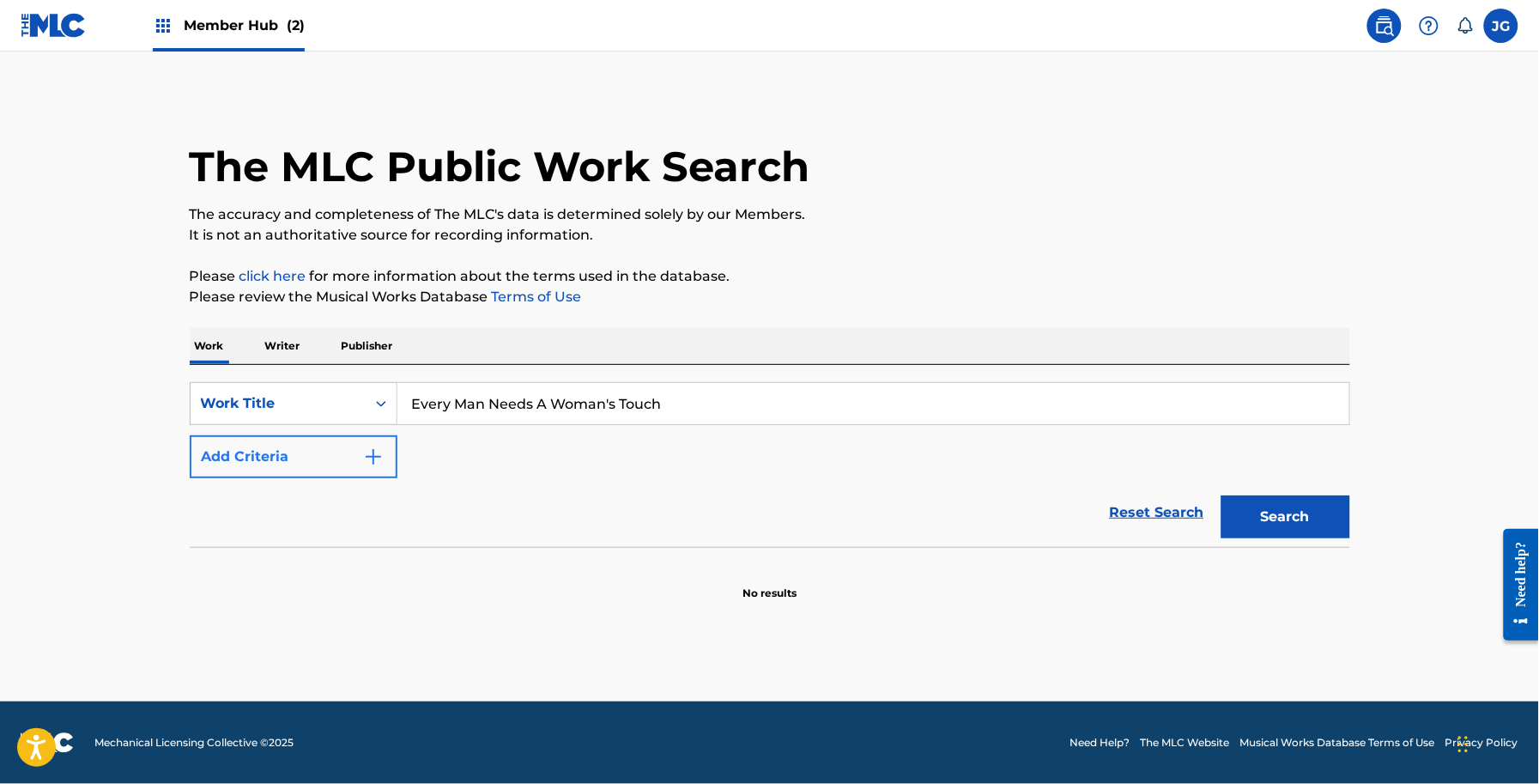
type input "Every Man Needs A Woman's Touch"
click at [387, 448] on button "Add Criteria" at bounding box center [294, 457] width 208 height 43
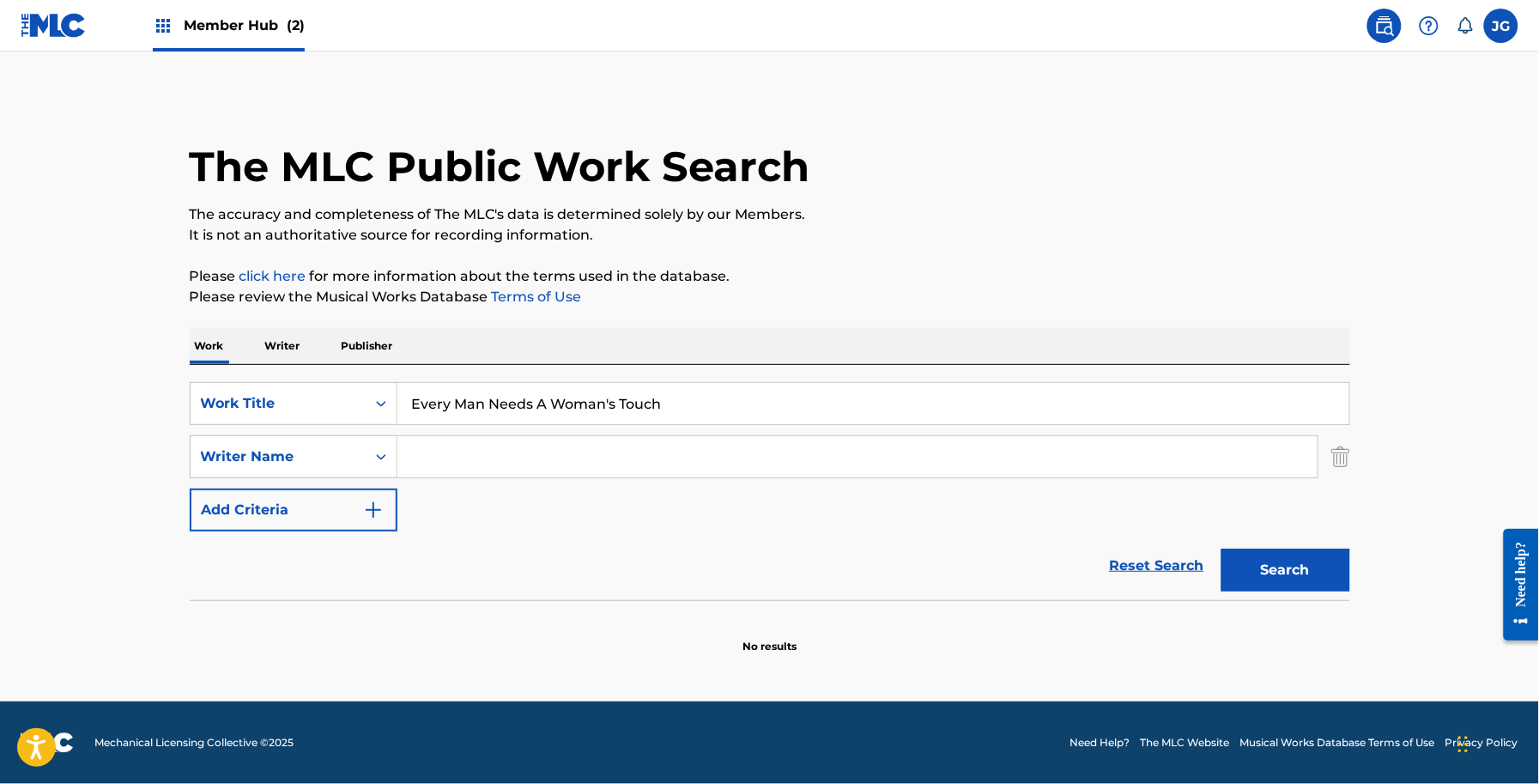
click at [482, 442] on input "Search Form" at bounding box center [858, 456] width 920 height 41
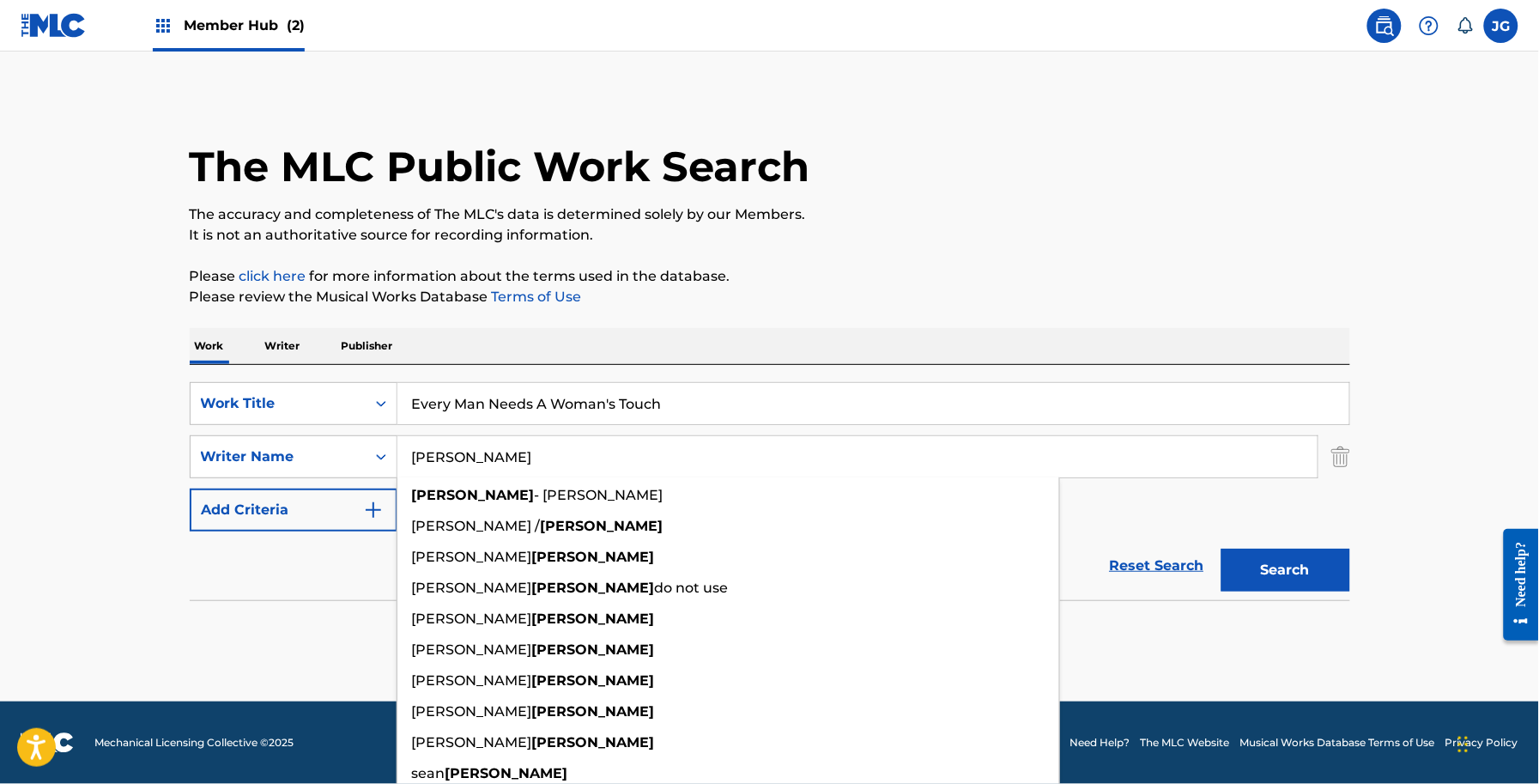
type input "[PERSON_NAME]"
click at [1222, 548] on button "Search" at bounding box center [1286, 570] width 129 height 43
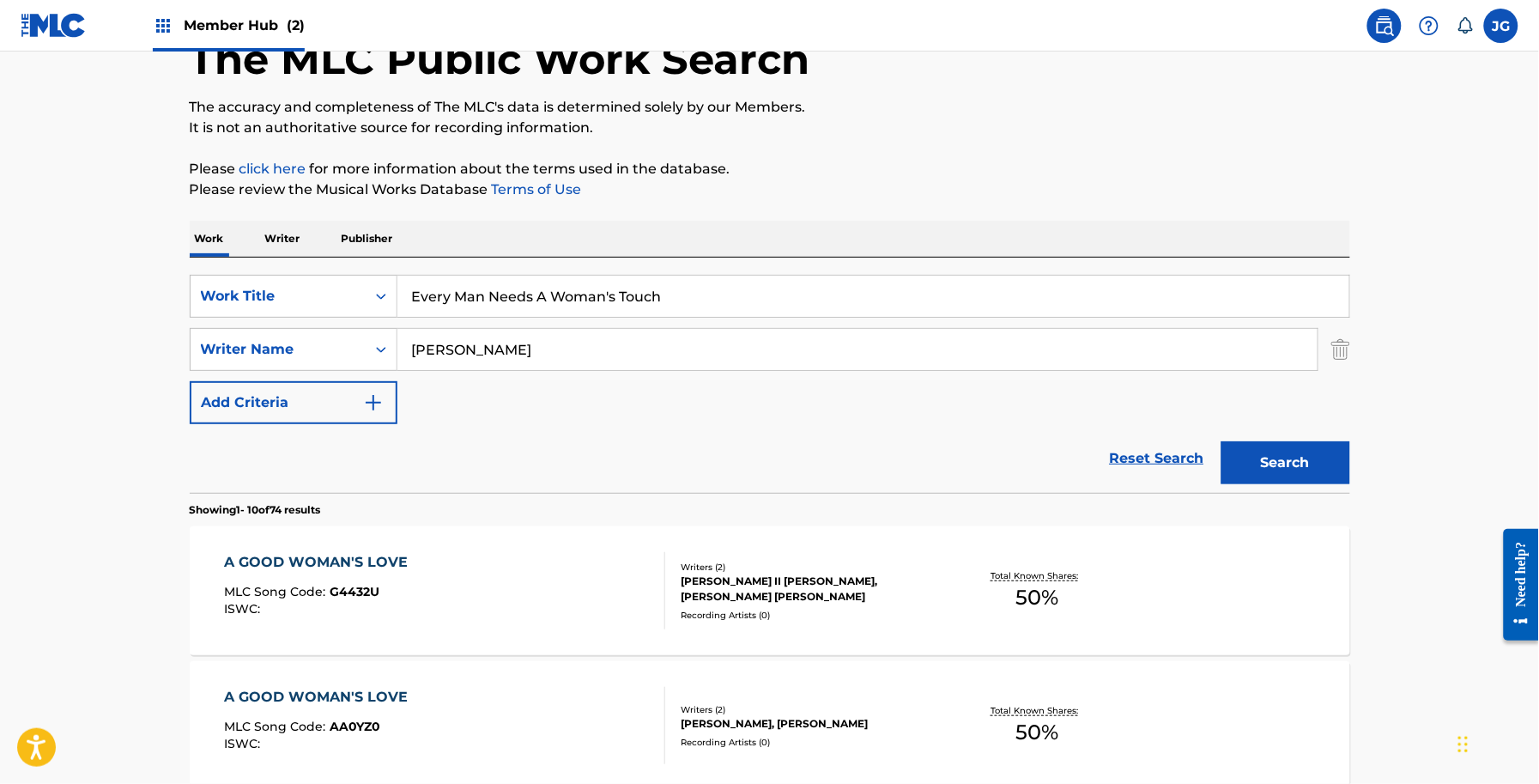
click at [577, 565] on div "A GOOD WOMAN'S LOVE MLC Song Code : G4432U ISWC :" at bounding box center [444, 591] width 442 height 78
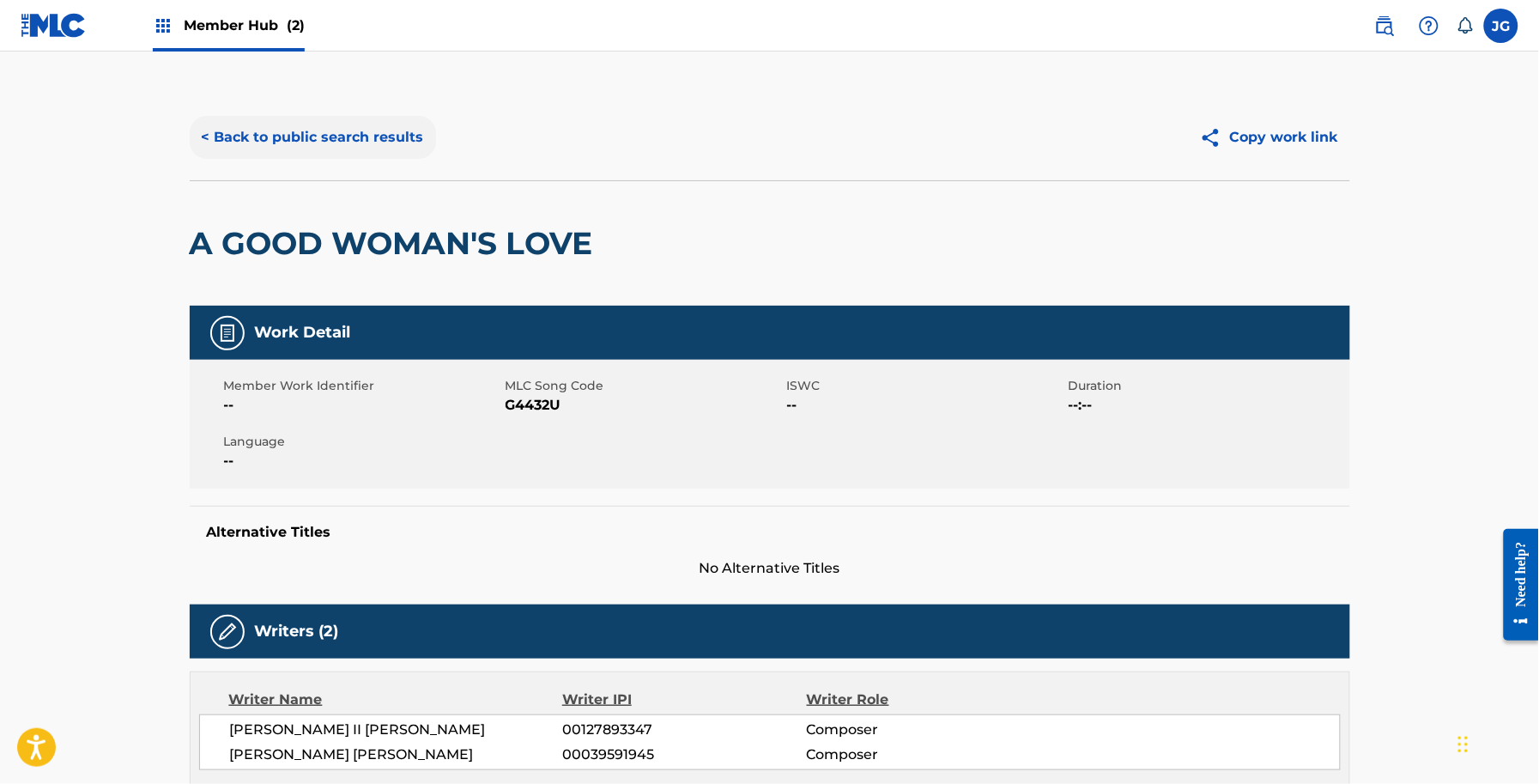
click at [328, 130] on button "< Back to public search results" at bounding box center [313, 137] width 246 height 43
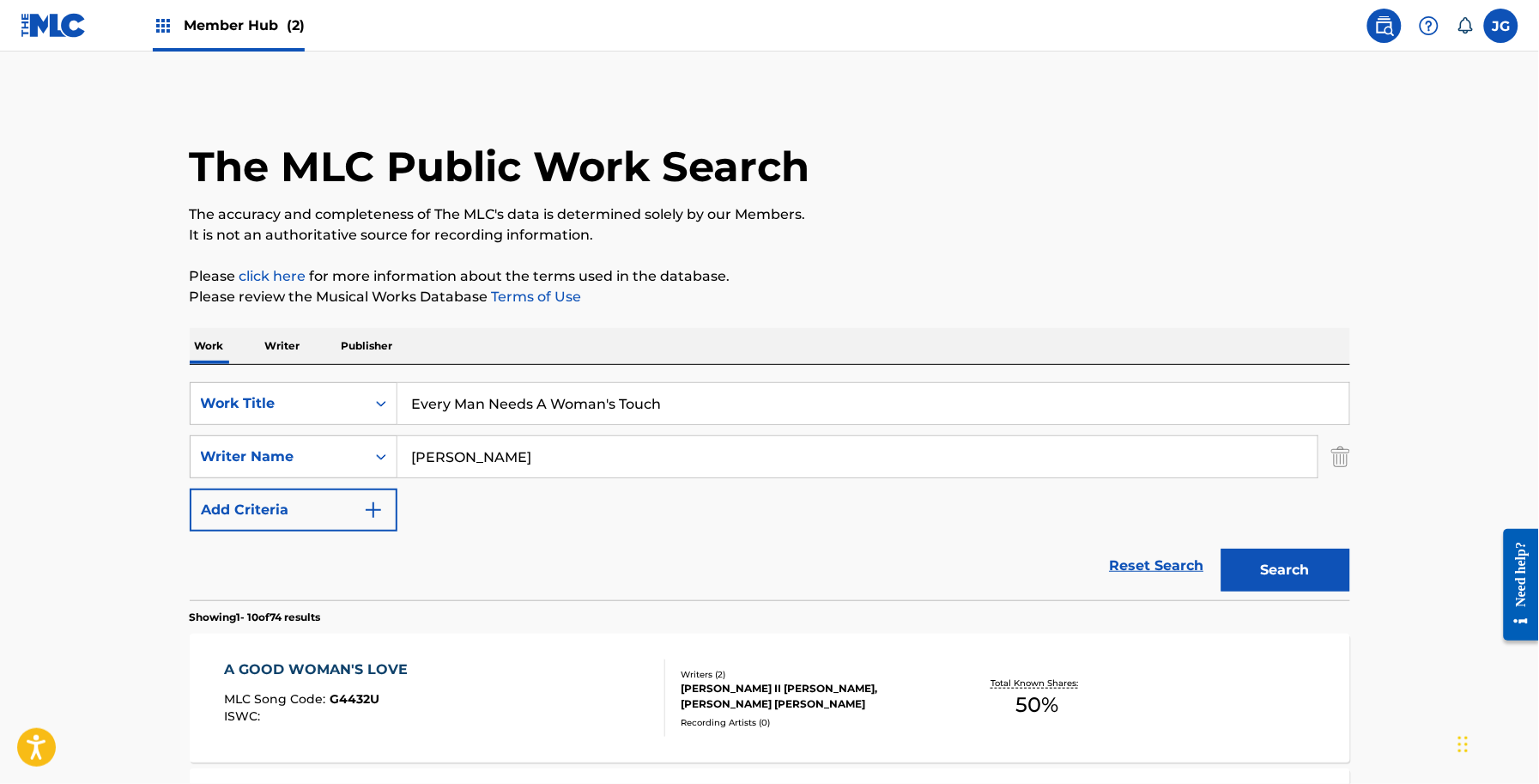
scroll to position [108, 0]
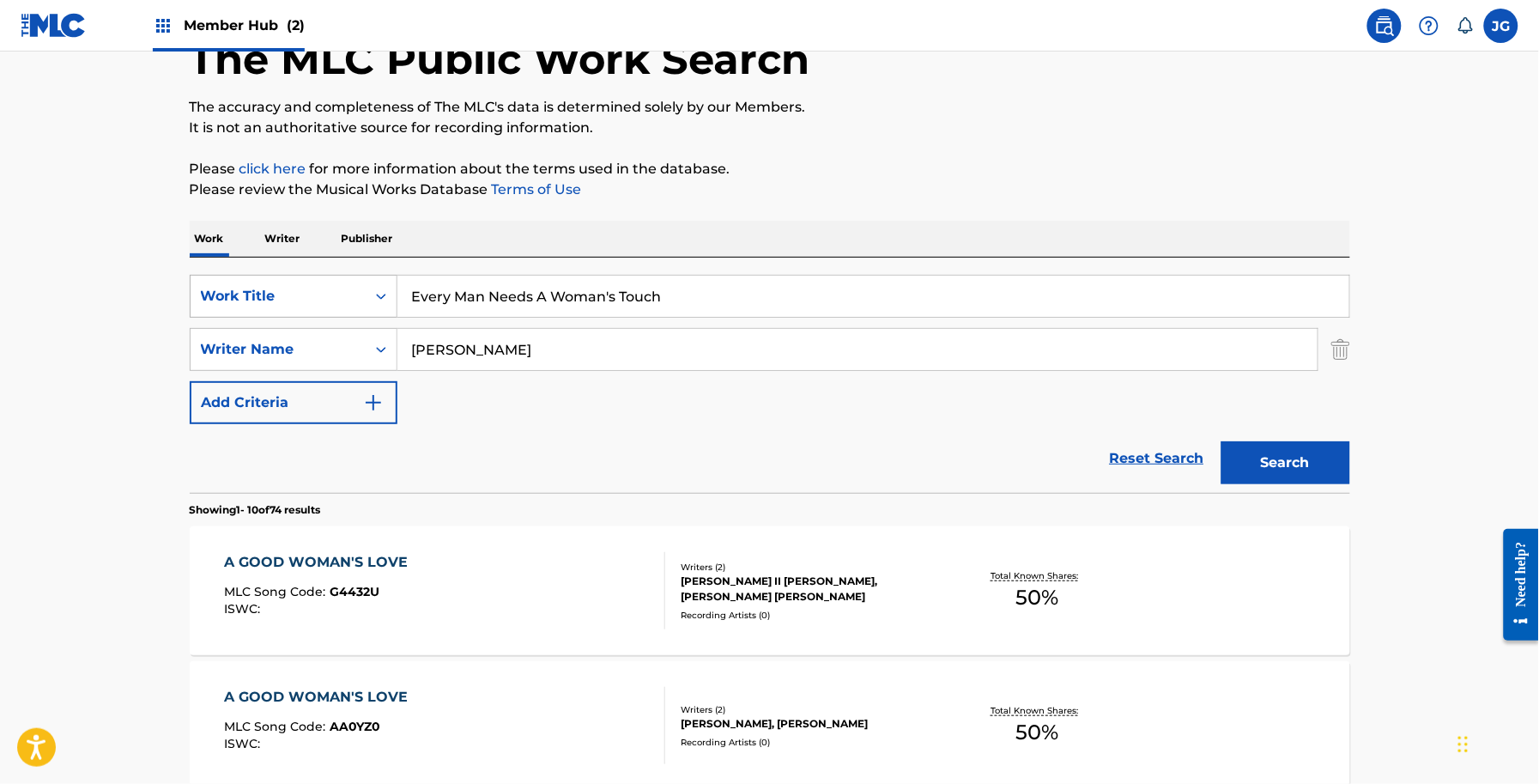
drag, startPoint x: 577, startPoint y: 346, endPoint x: 303, endPoint y: 278, distance: 282.3
click at [376, 331] on div "SearchWithCriteriadb18a0d9-ed43-441b-bd89-0ab1f56b2329 Writer Name SHAMBLIN" at bounding box center [770, 349] width 1161 height 43
click at [1222, 441] on button "Search" at bounding box center [1286, 463] width 129 height 43
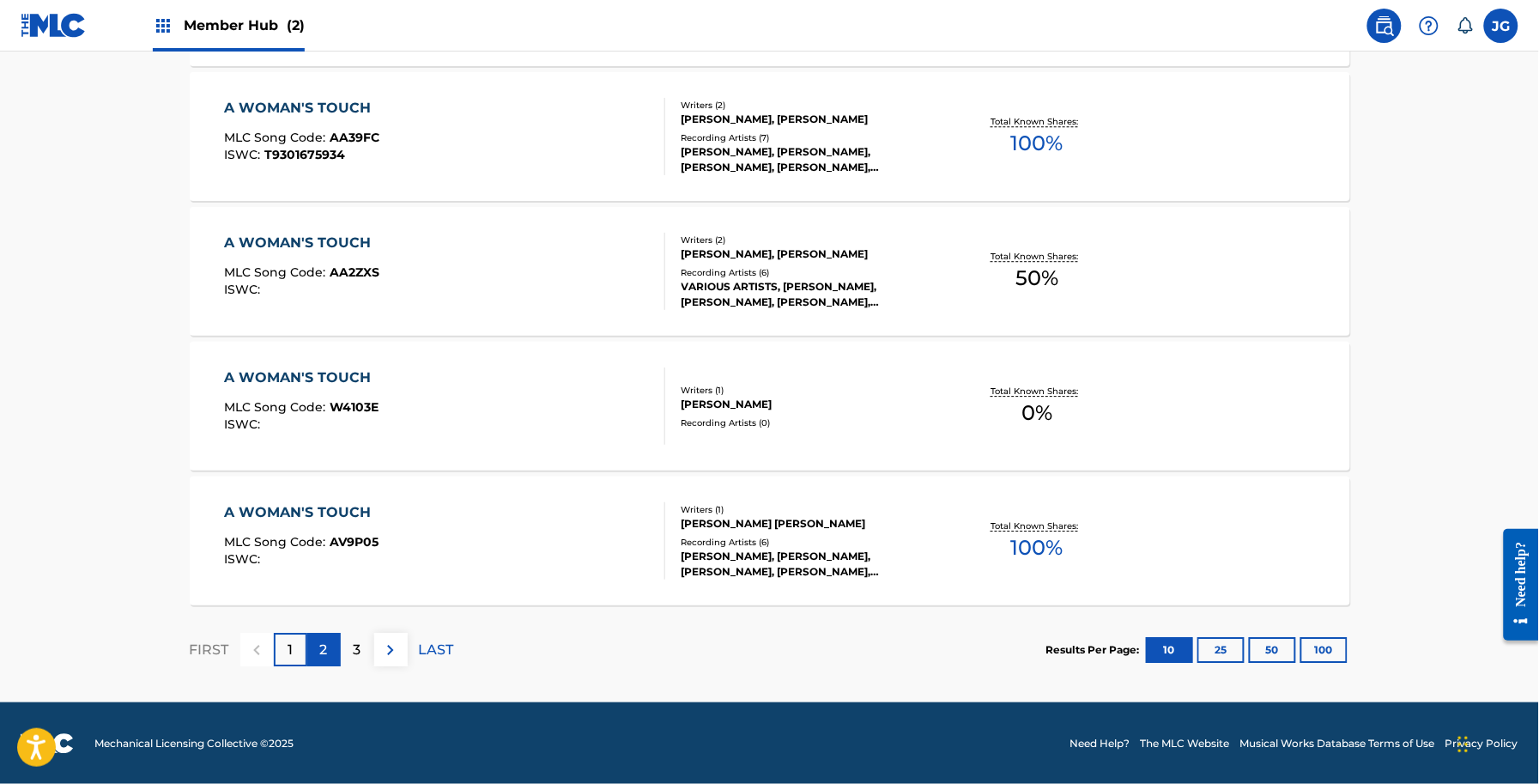
click at [337, 662] on div "2" at bounding box center [324, 649] width 34 height 34
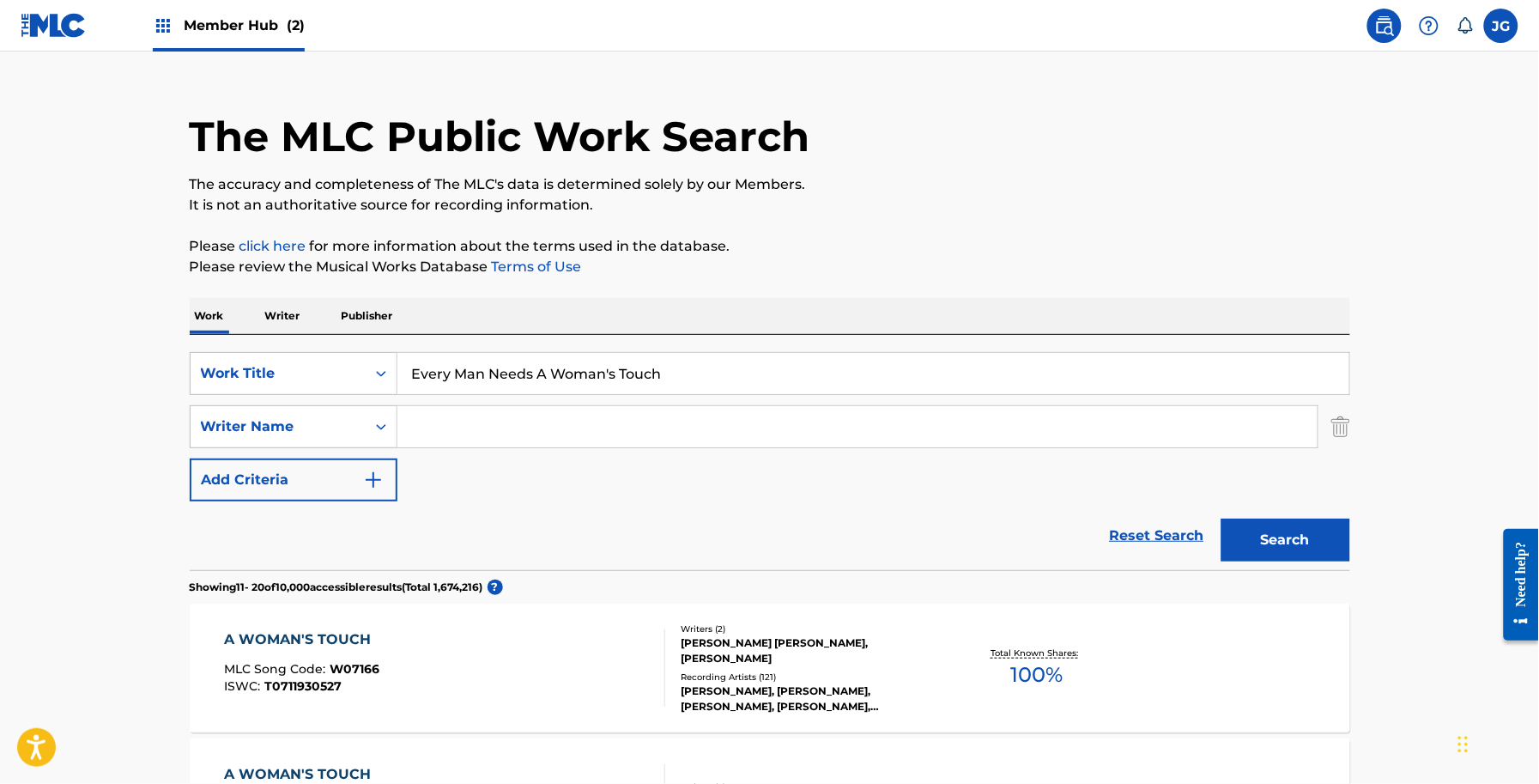
scroll to position [0, 0]
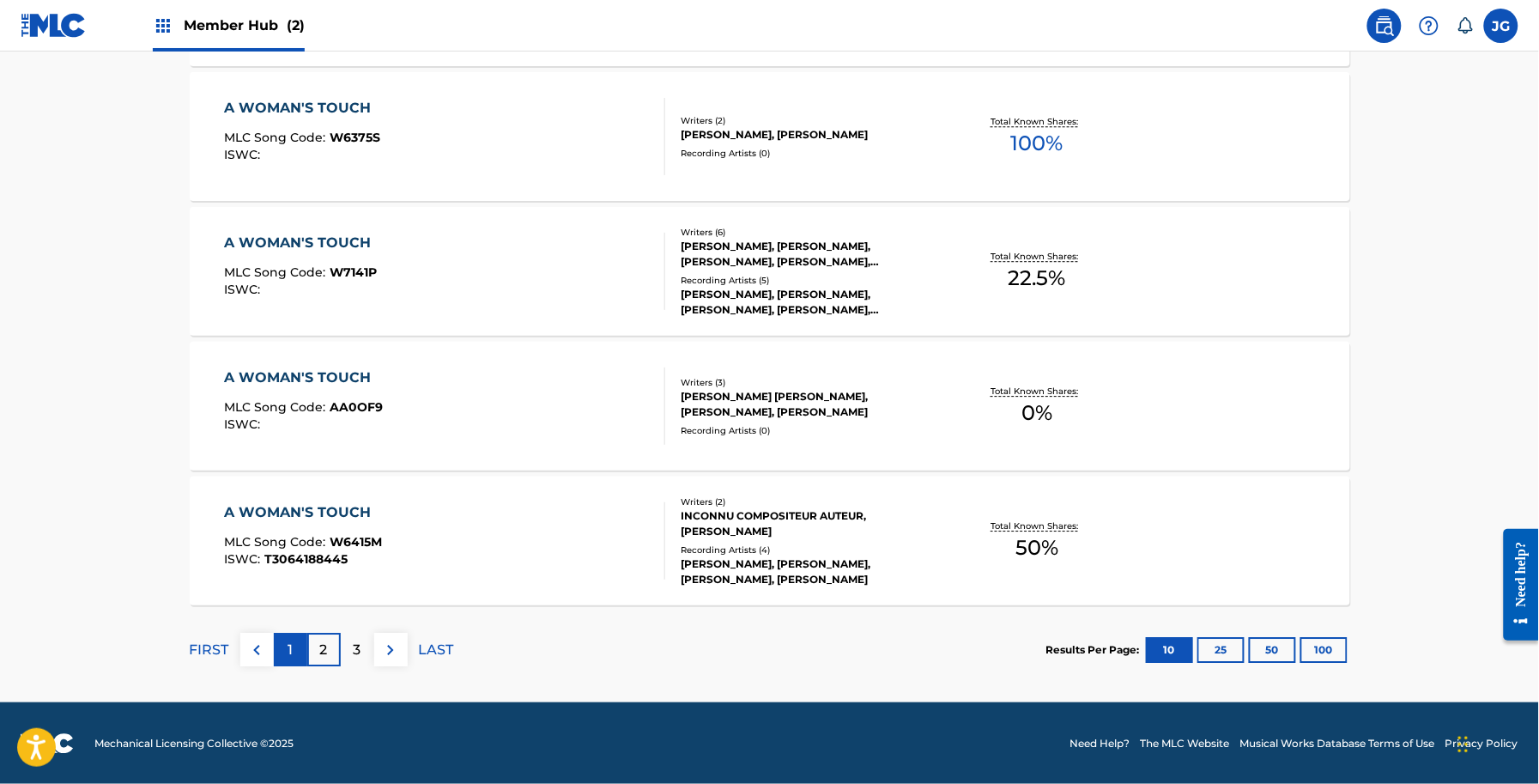
click at [292, 651] on p "1" at bounding box center [289, 649] width 5 height 20
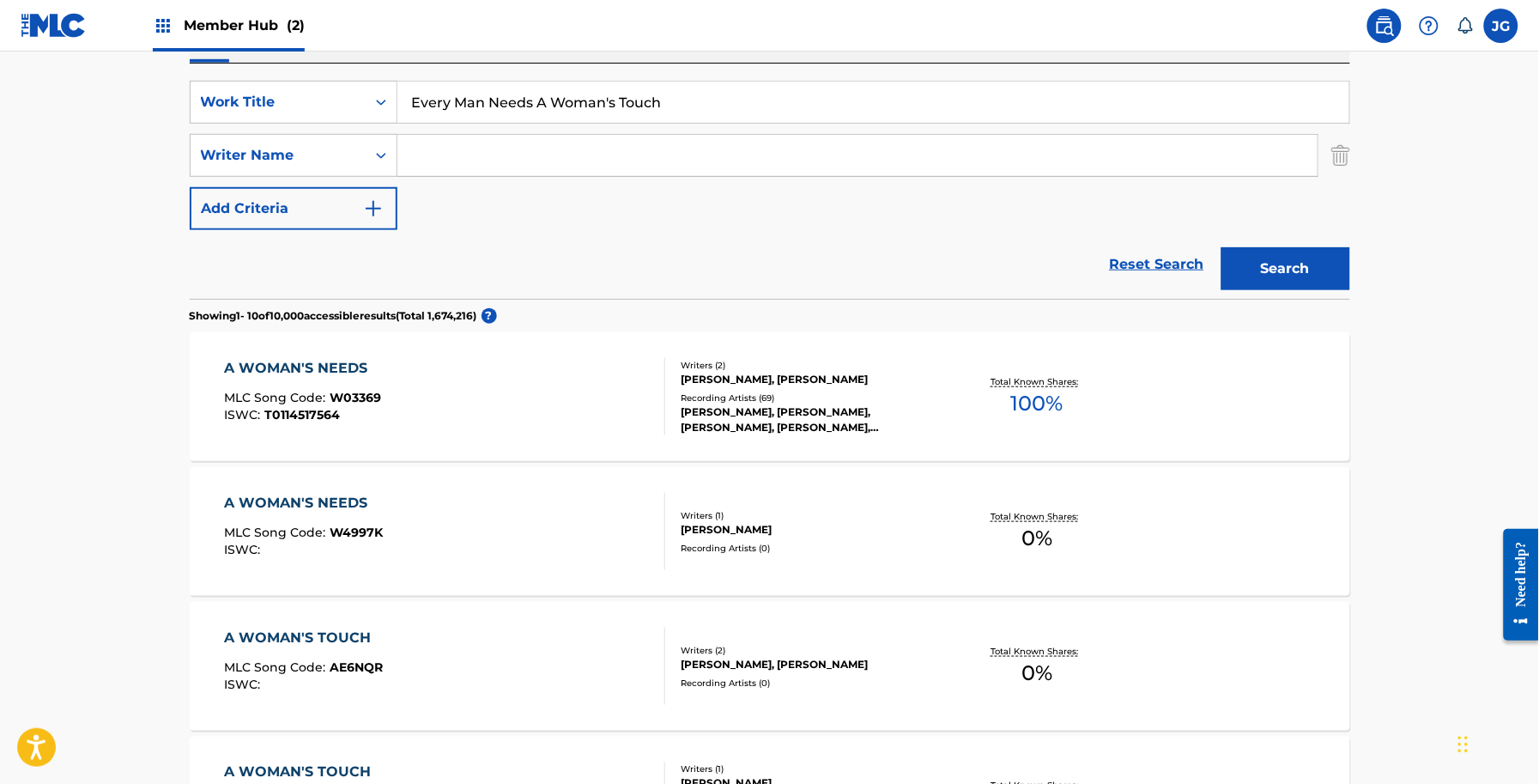
scroll to position [297, 0]
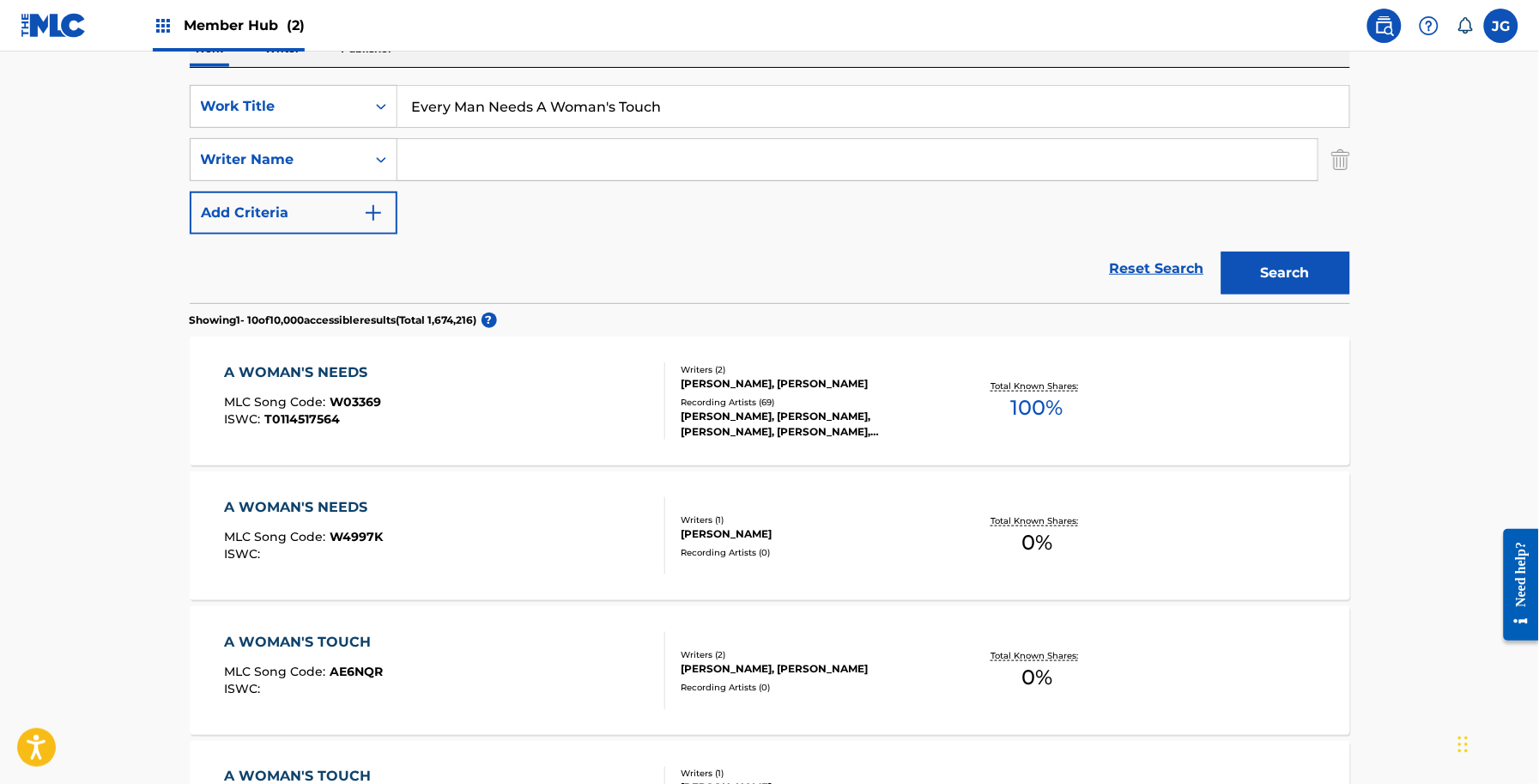
click at [676, 166] on input "Search Form" at bounding box center [858, 159] width 920 height 41
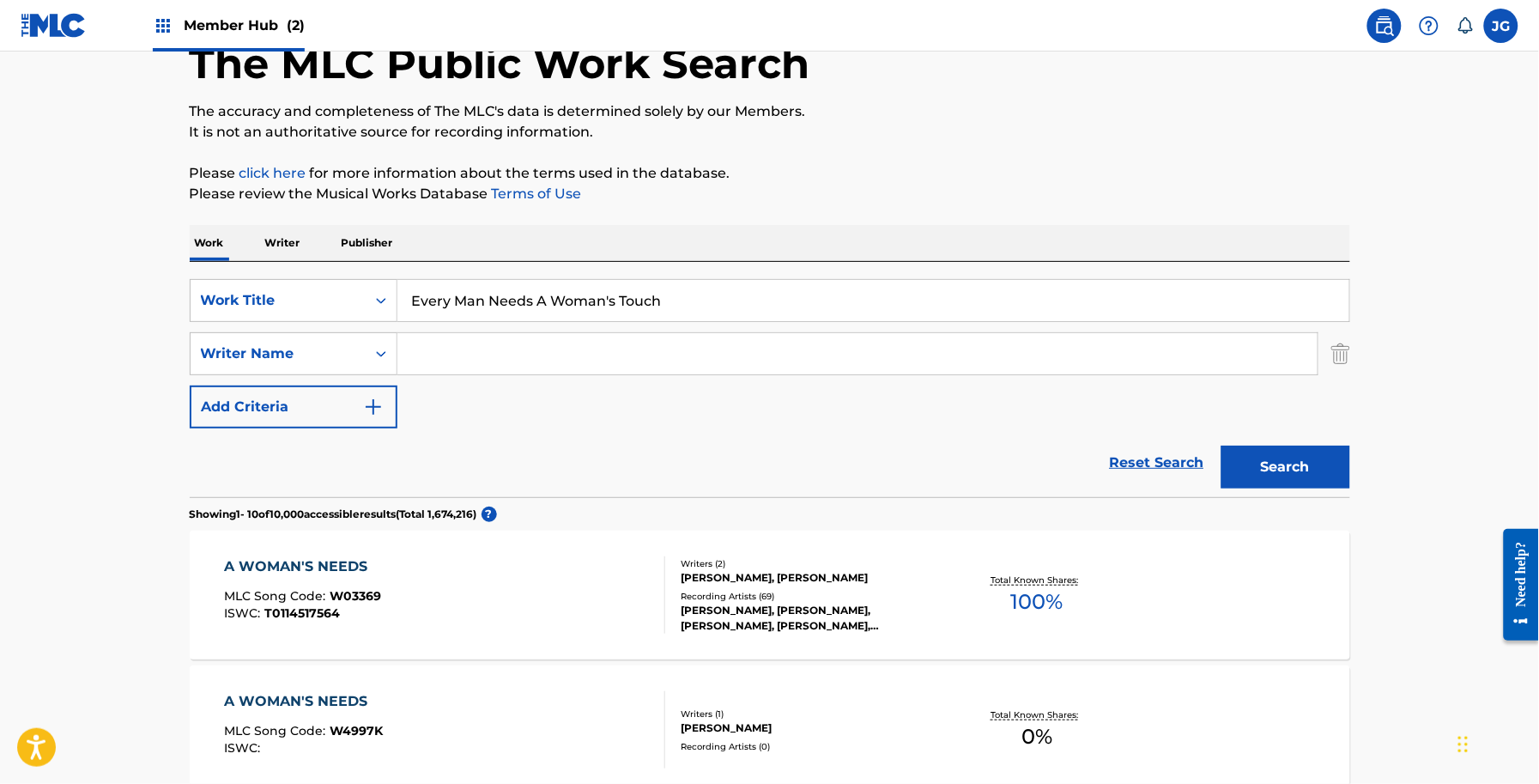
scroll to position [82, 0]
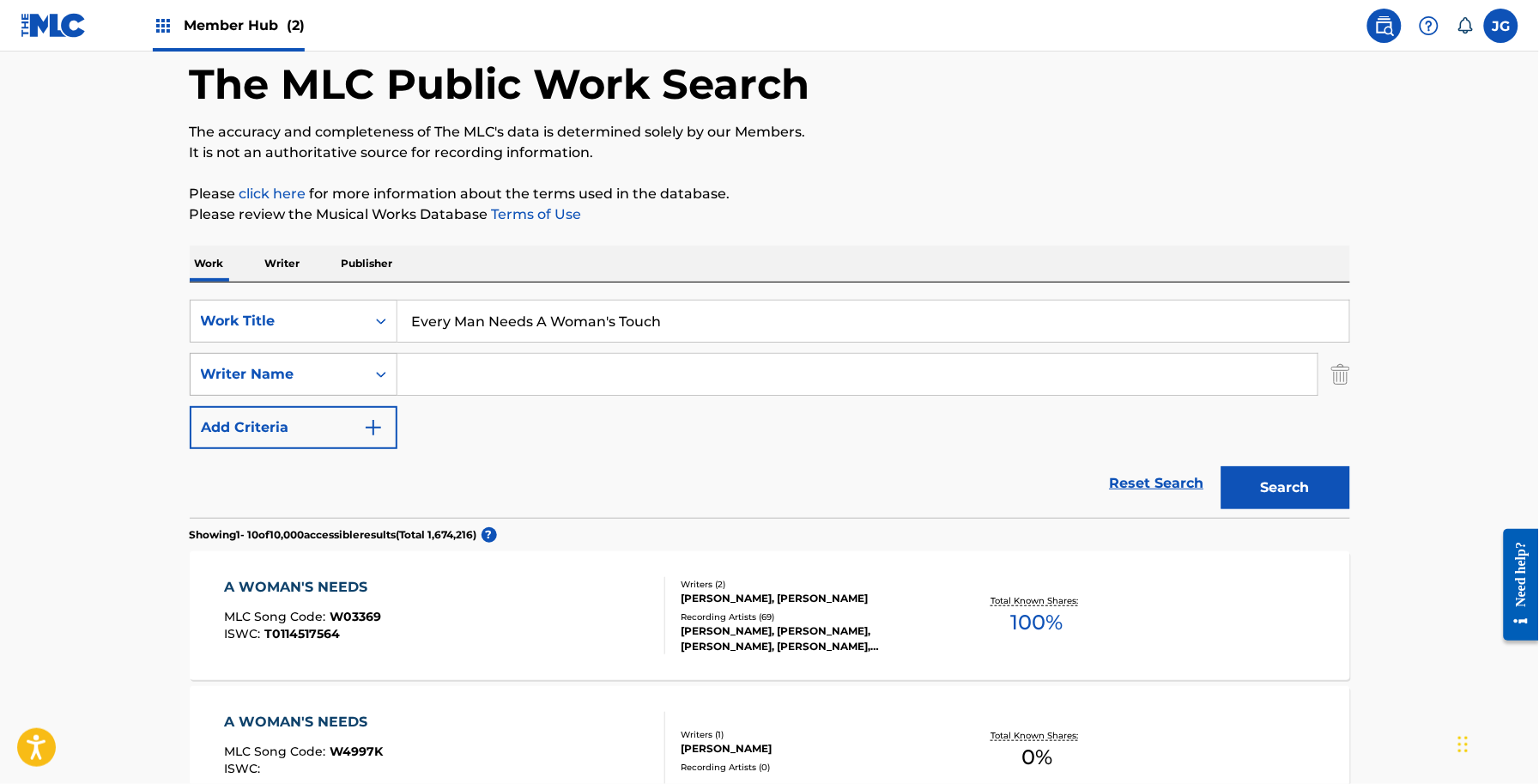
drag, startPoint x: 714, startPoint y: 327, endPoint x: 308, endPoint y: 369, distance: 408.2
click at [308, 368] on div "SearchWithCriteria6be6ce87-ae52-4605-a311-816d26796aa5 Work Title Every Man Nee…" at bounding box center [770, 375] width 1161 height 149
paste input "Rainbow Leads To You"
type input "Every Rainbow Leads To You"
drag, startPoint x: 1360, startPoint y: 504, endPoint x: 1350, endPoint y: 498, distance: 11.7
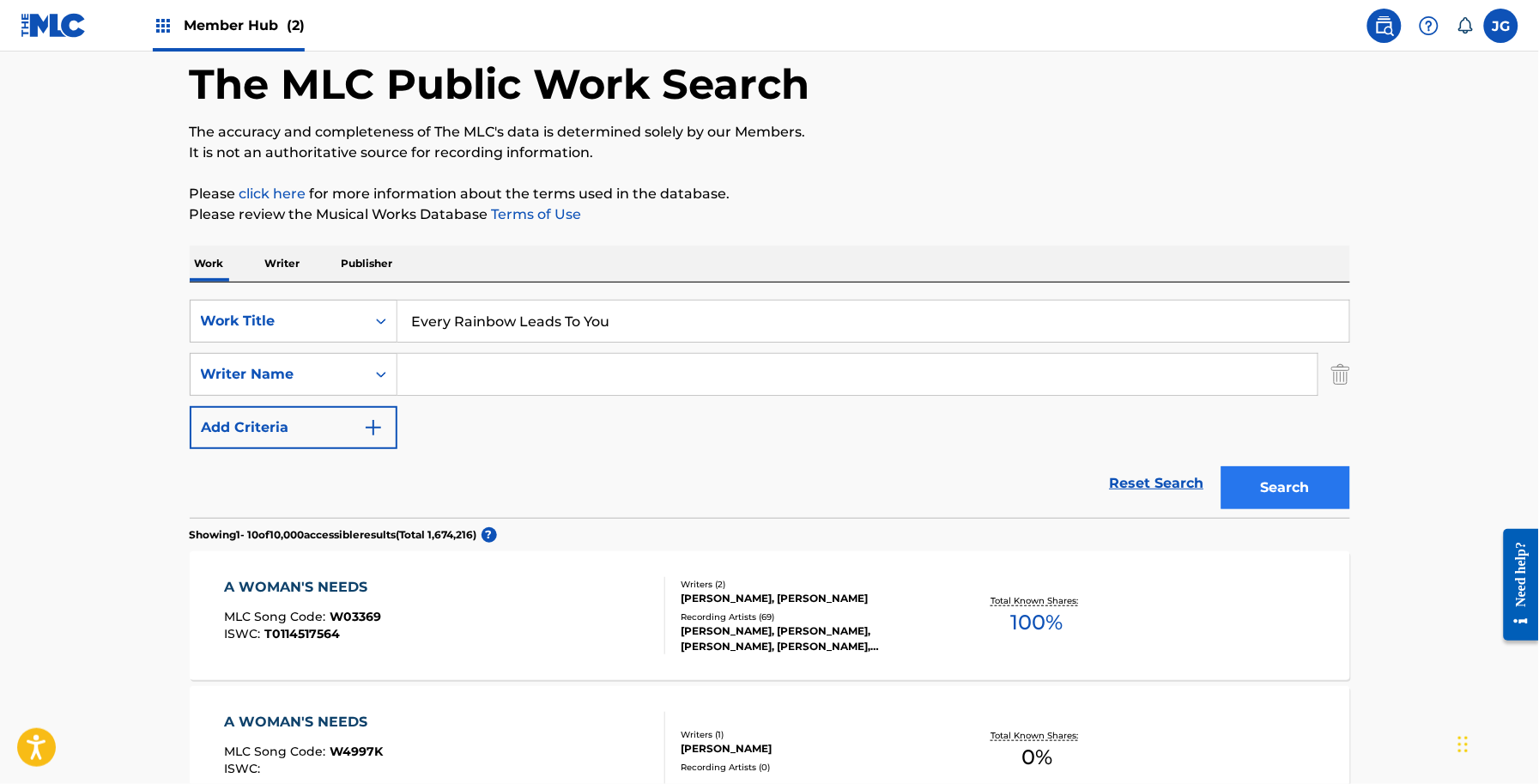
click at [1328, 500] on button "Search" at bounding box center [1286, 487] width 129 height 43
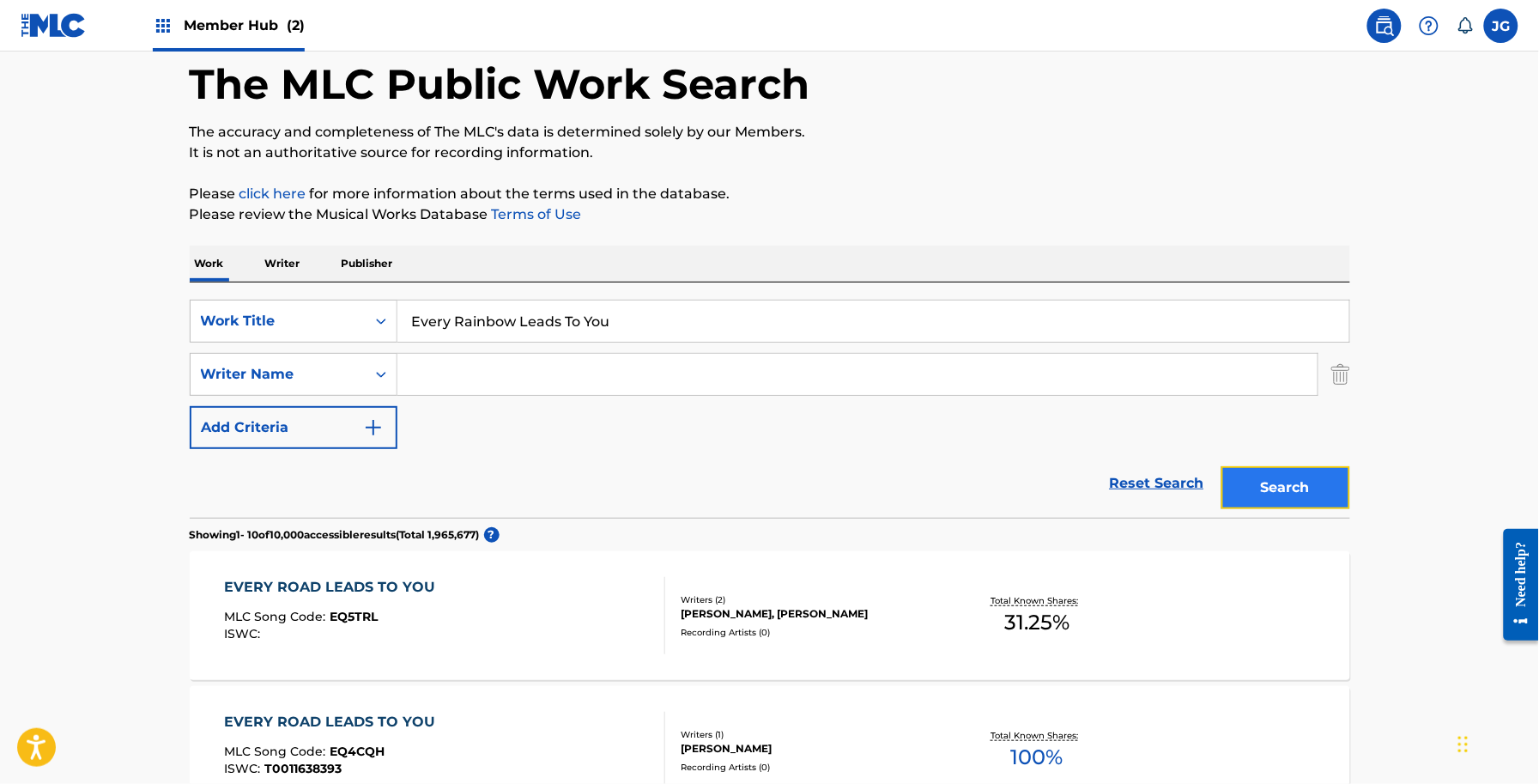
click at [1271, 483] on button "Search" at bounding box center [1286, 487] width 129 height 43
click at [538, 383] on input "Search Form" at bounding box center [858, 374] width 920 height 41
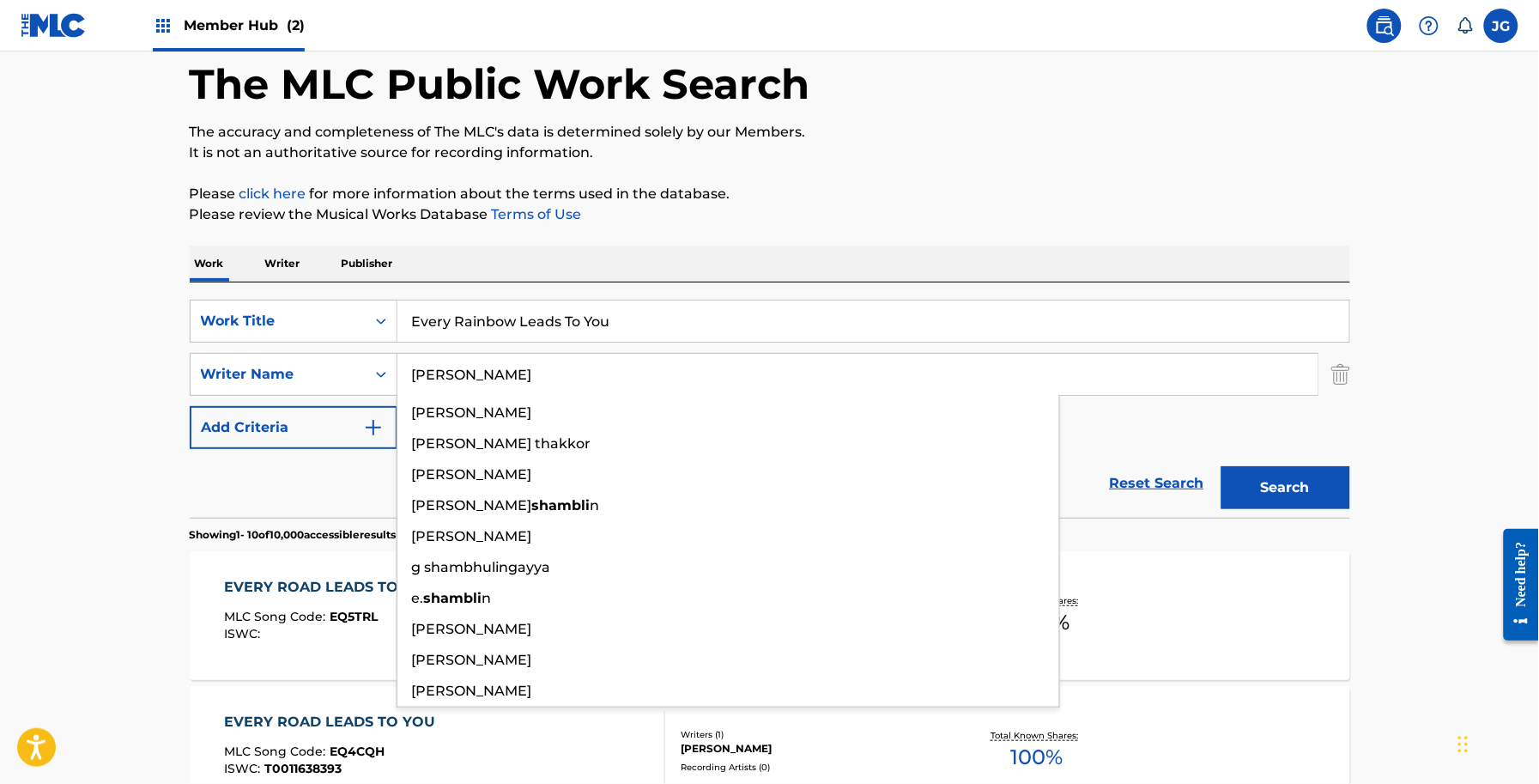
click at [1222, 466] on button "Search" at bounding box center [1286, 487] width 129 height 43
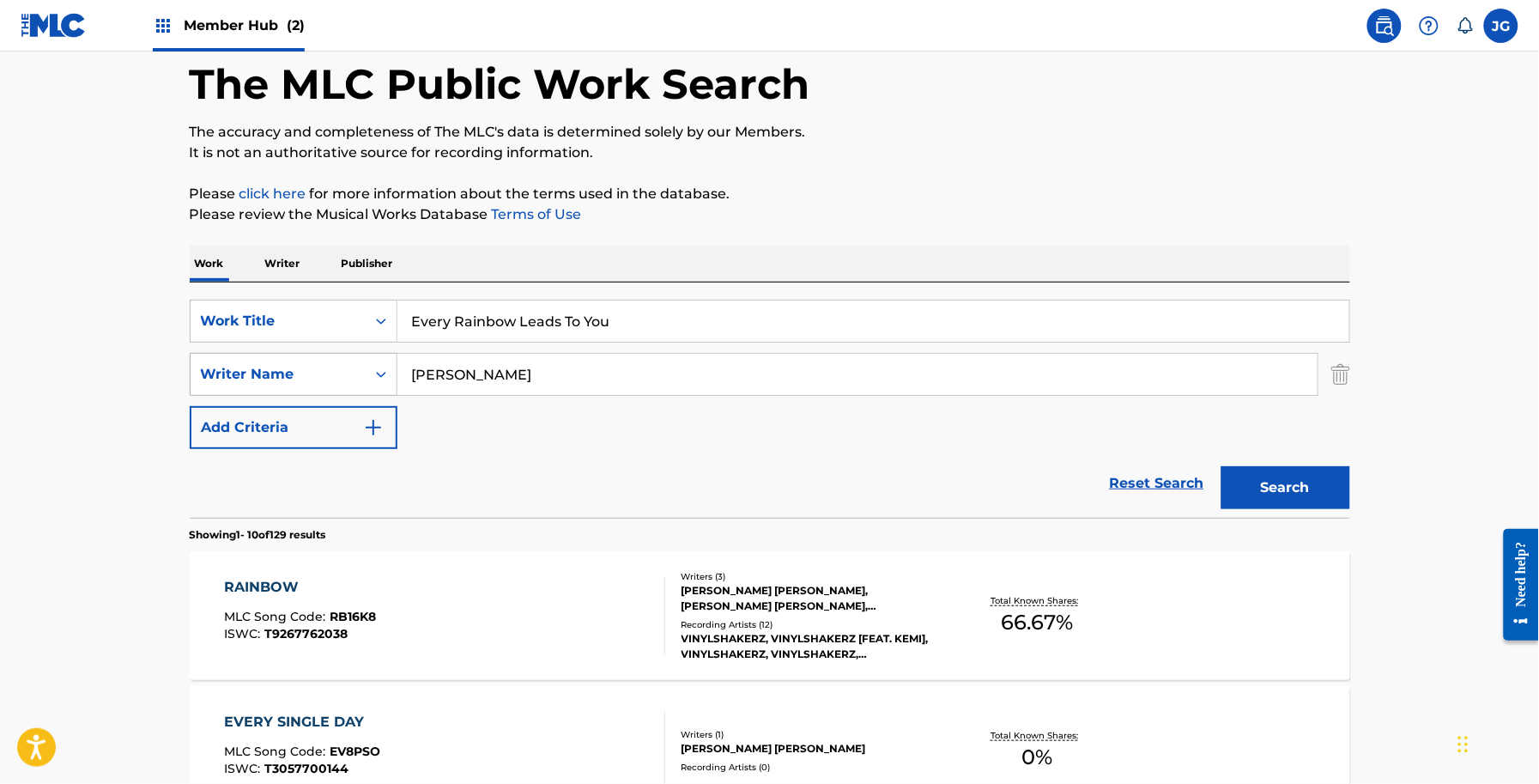
drag, startPoint x: 558, startPoint y: 370, endPoint x: 311, endPoint y: 362, distance: 247.1
click at [315, 363] on div "SearchWithCriteriadb18a0d9-ed43-441b-bd89-0ab1f56b2329 Writer Name SHAMBLIN" at bounding box center [770, 375] width 1161 height 43
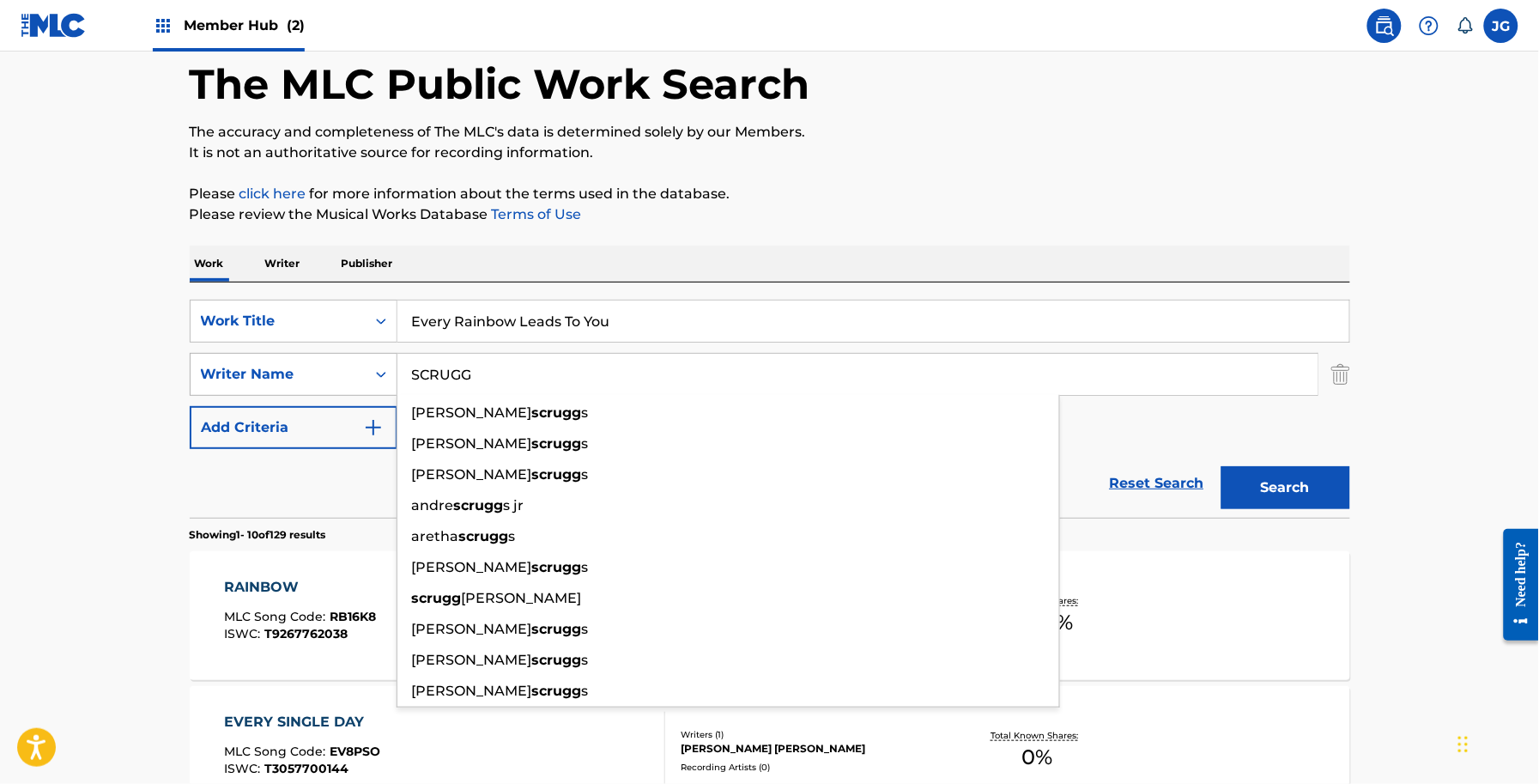
click at [1222, 466] on button "Search" at bounding box center [1286, 487] width 129 height 43
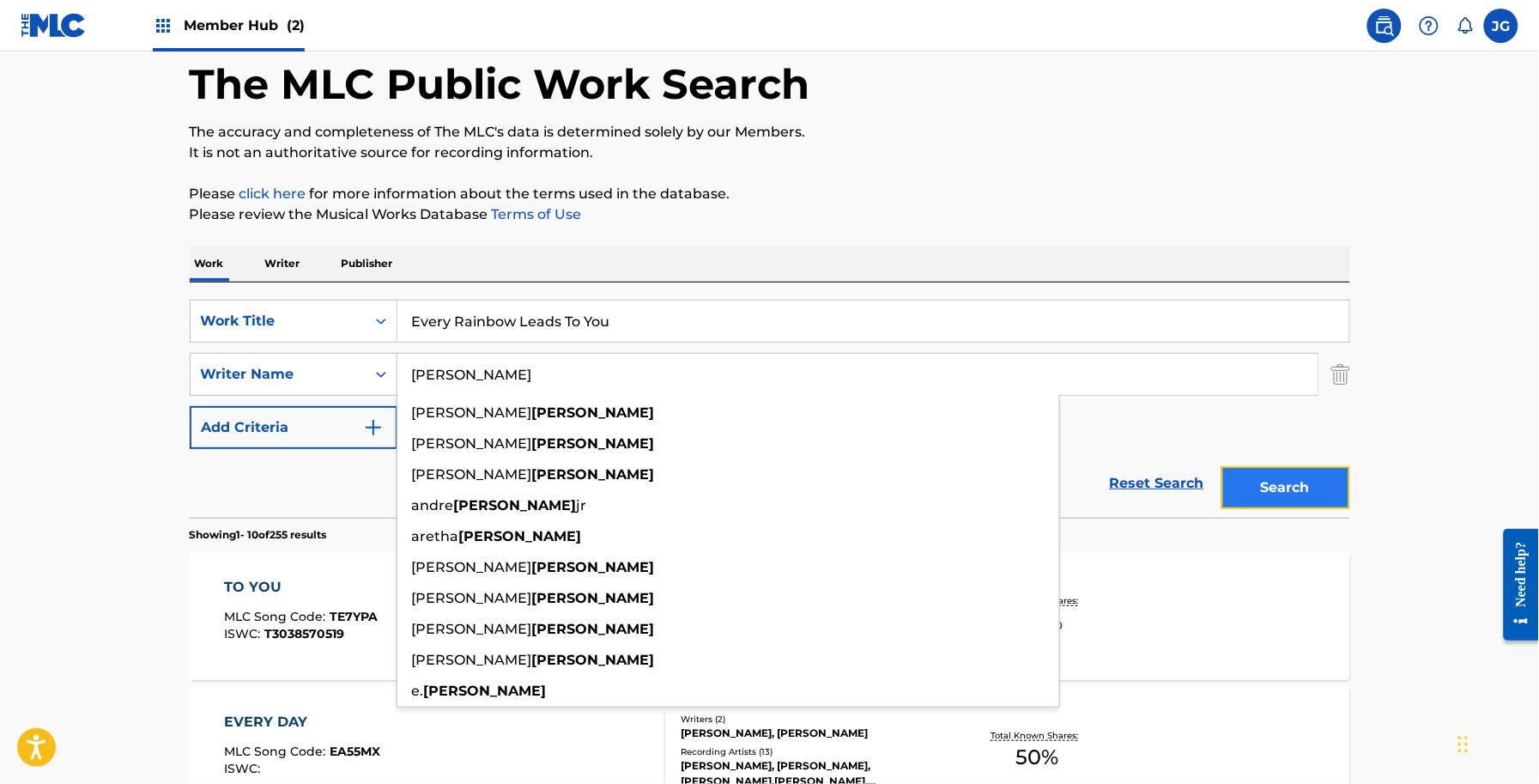
click at [1261, 474] on button "Search" at bounding box center [1286, 487] width 129 height 43
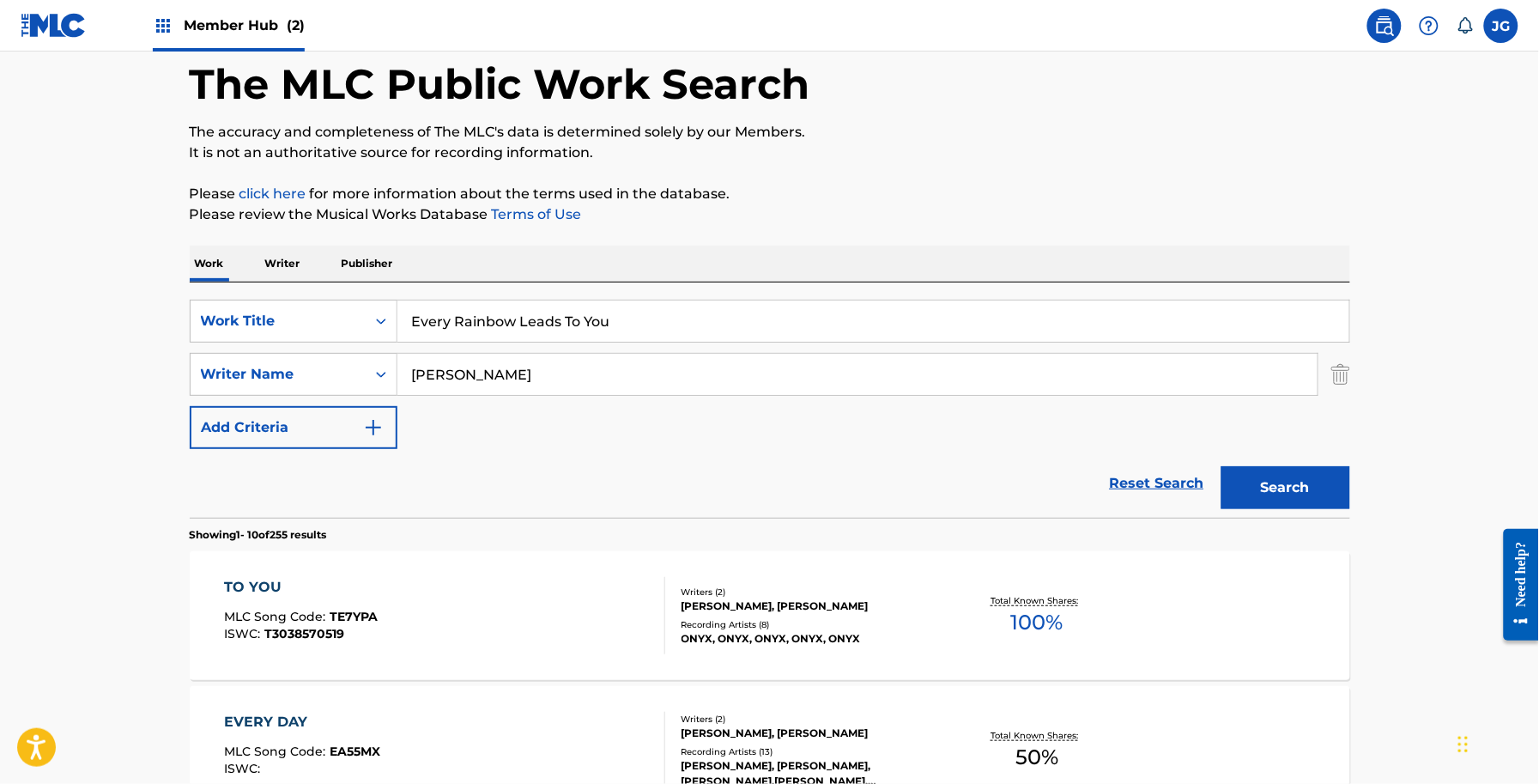
click at [606, 333] on input "Every Rainbow Leads To You" at bounding box center [873, 321] width 952 height 41
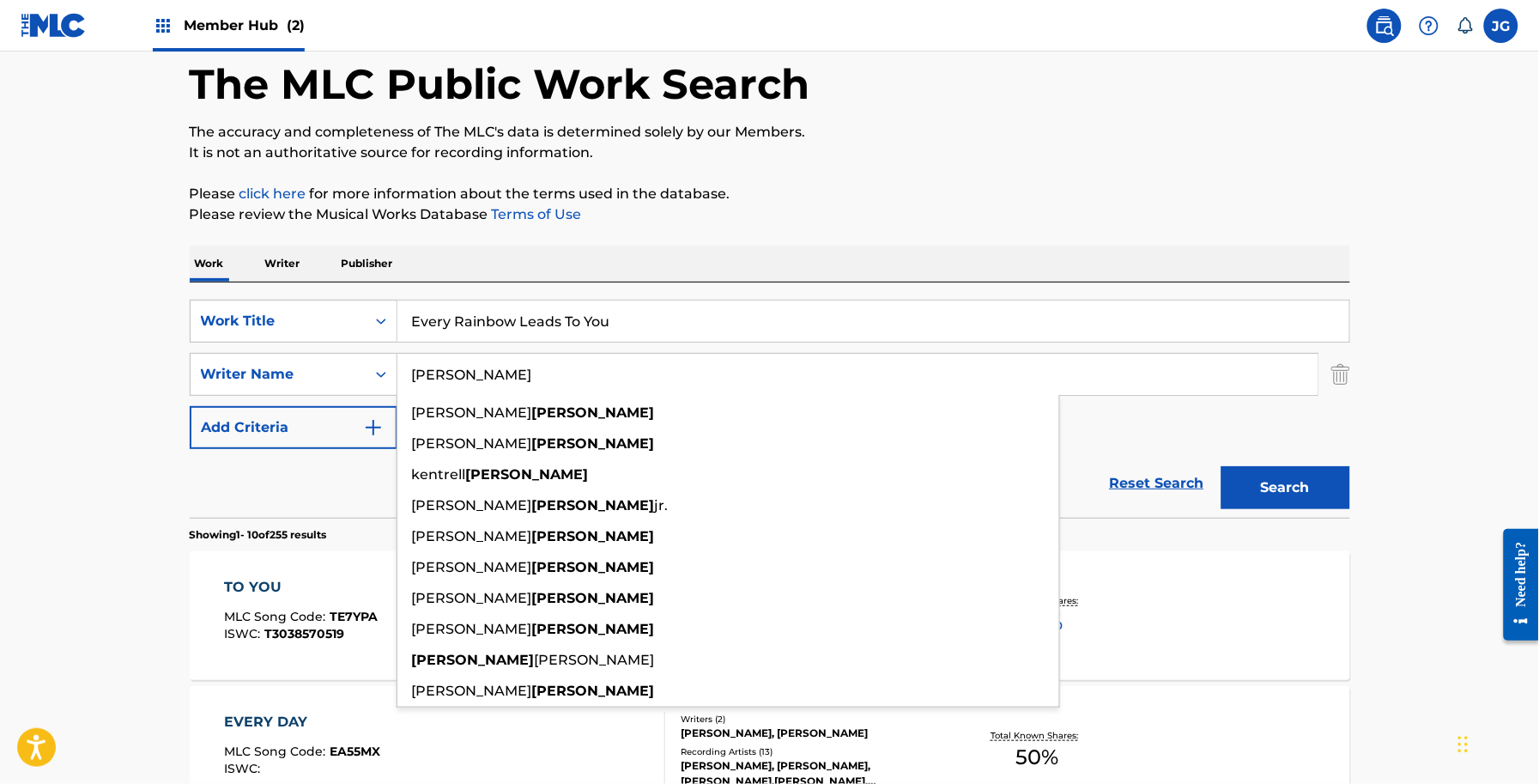
drag, startPoint x: 249, startPoint y: 377, endPoint x: 168, endPoint y: 354, distance: 84.2
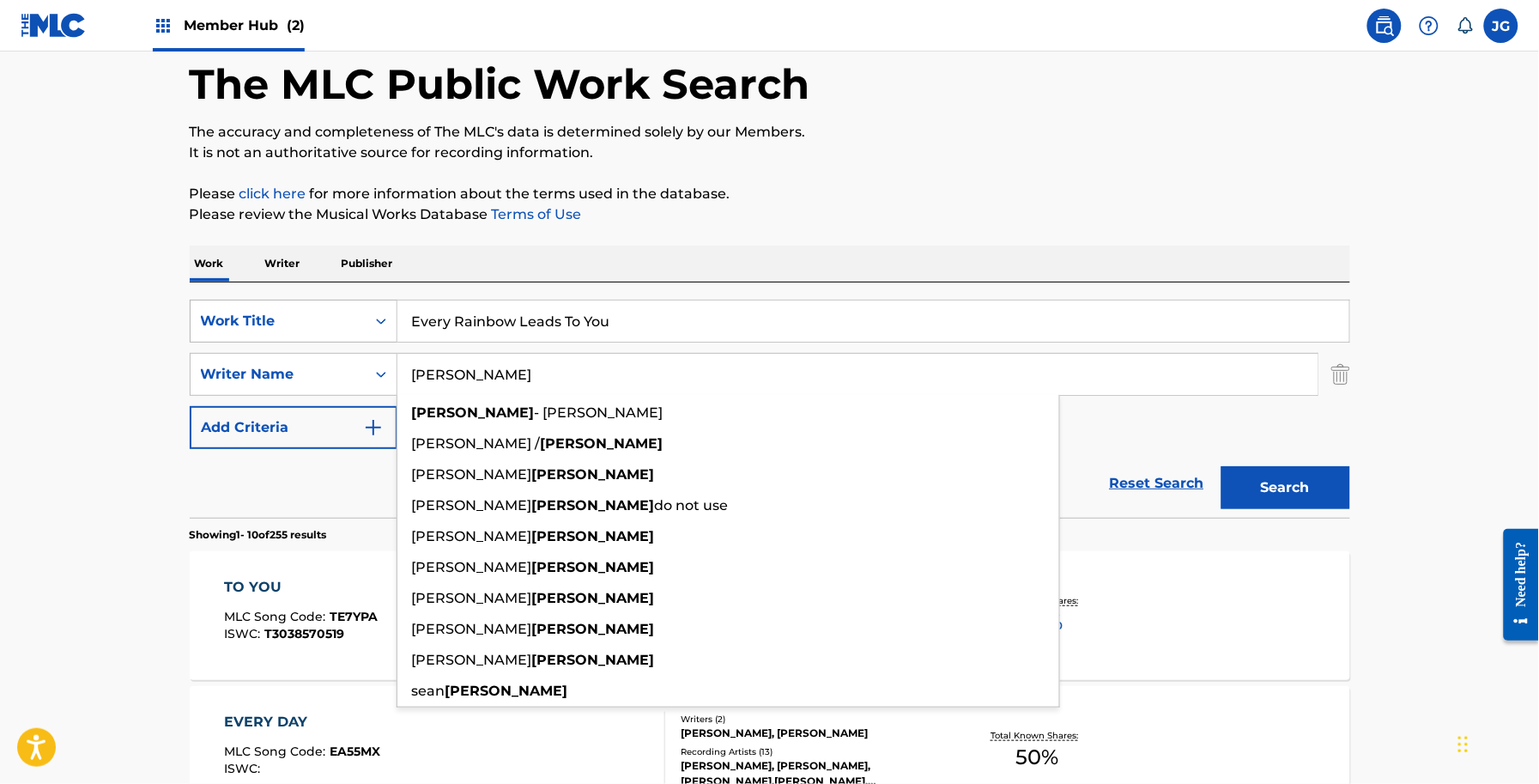
type input "[PERSON_NAME]"
drag, startPoint x: 283, startPoint y: 340, endPoint x: 101, endPoint y: 324, distance: 182.7
paste input "Feel It All"
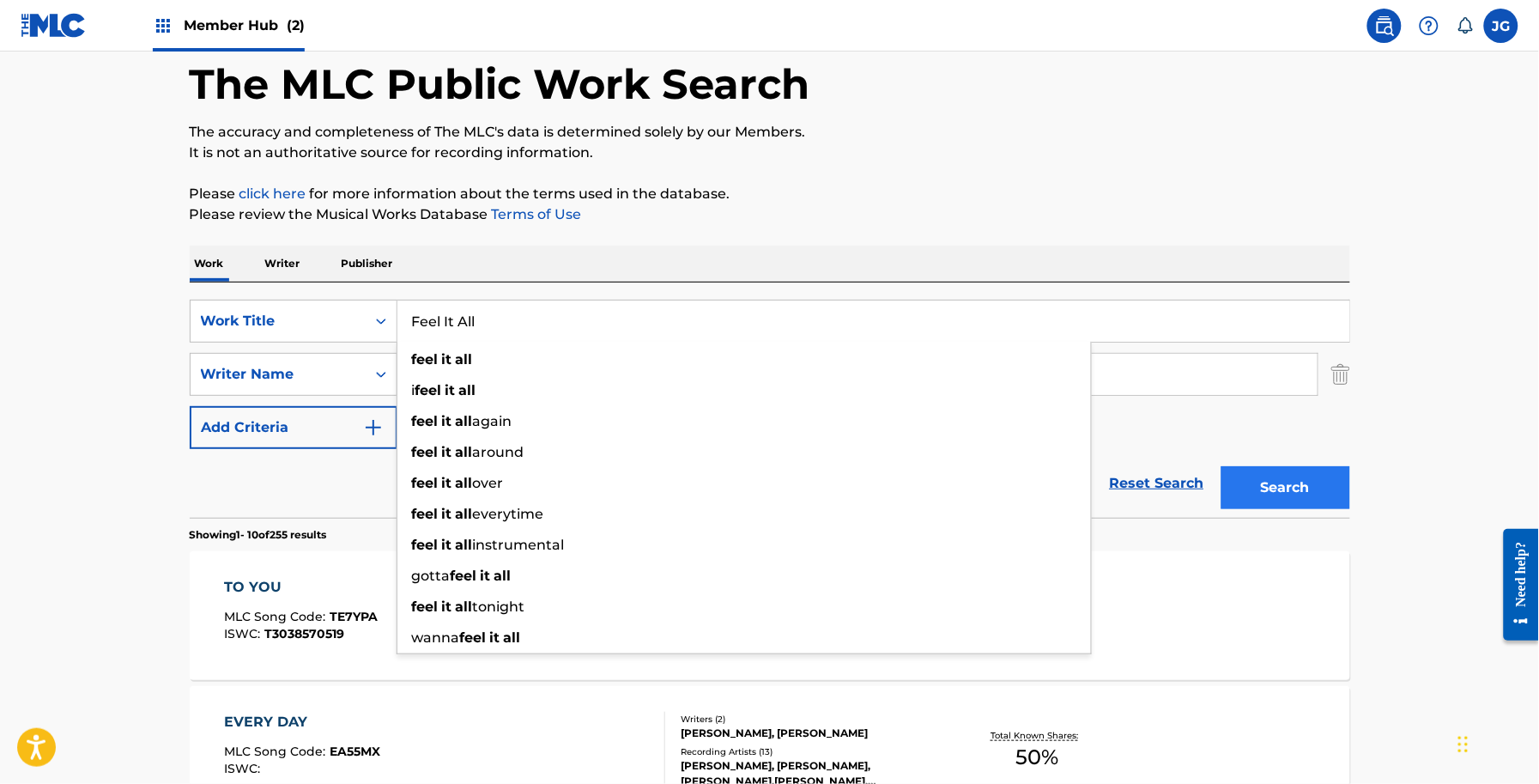
type input "Feel It All"
drag, startPoint x: 1316, startPoint y: 483, endPoint x: 1290, endPoint y: 499, distance: 30.5
click at [1318, 483] on button "Search" at bounding box center [1286, 487] width 129 height 43
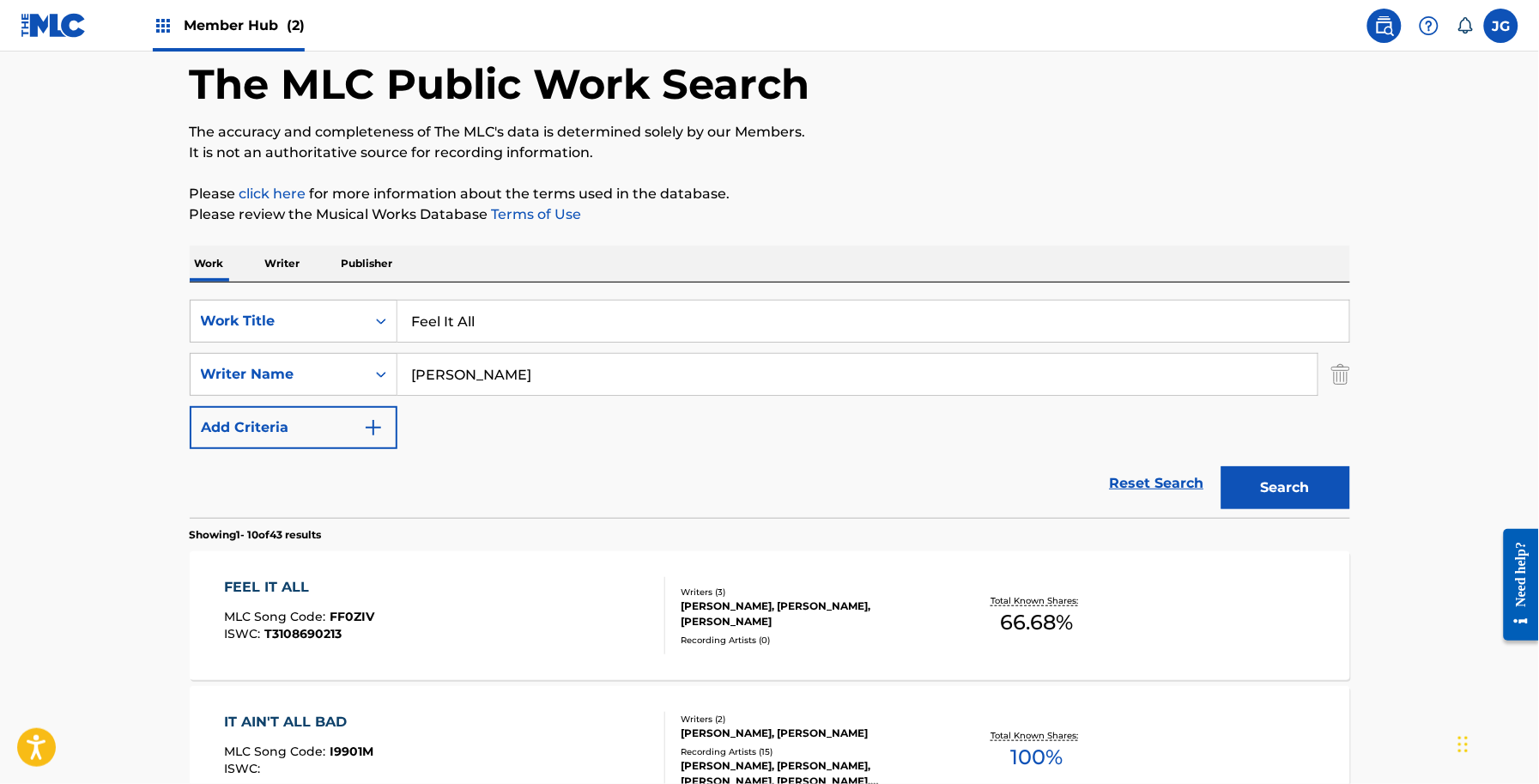
click at [839, 592] on div "Writers ( 3 )" at bounding box center [810, 591] width 259 height 13
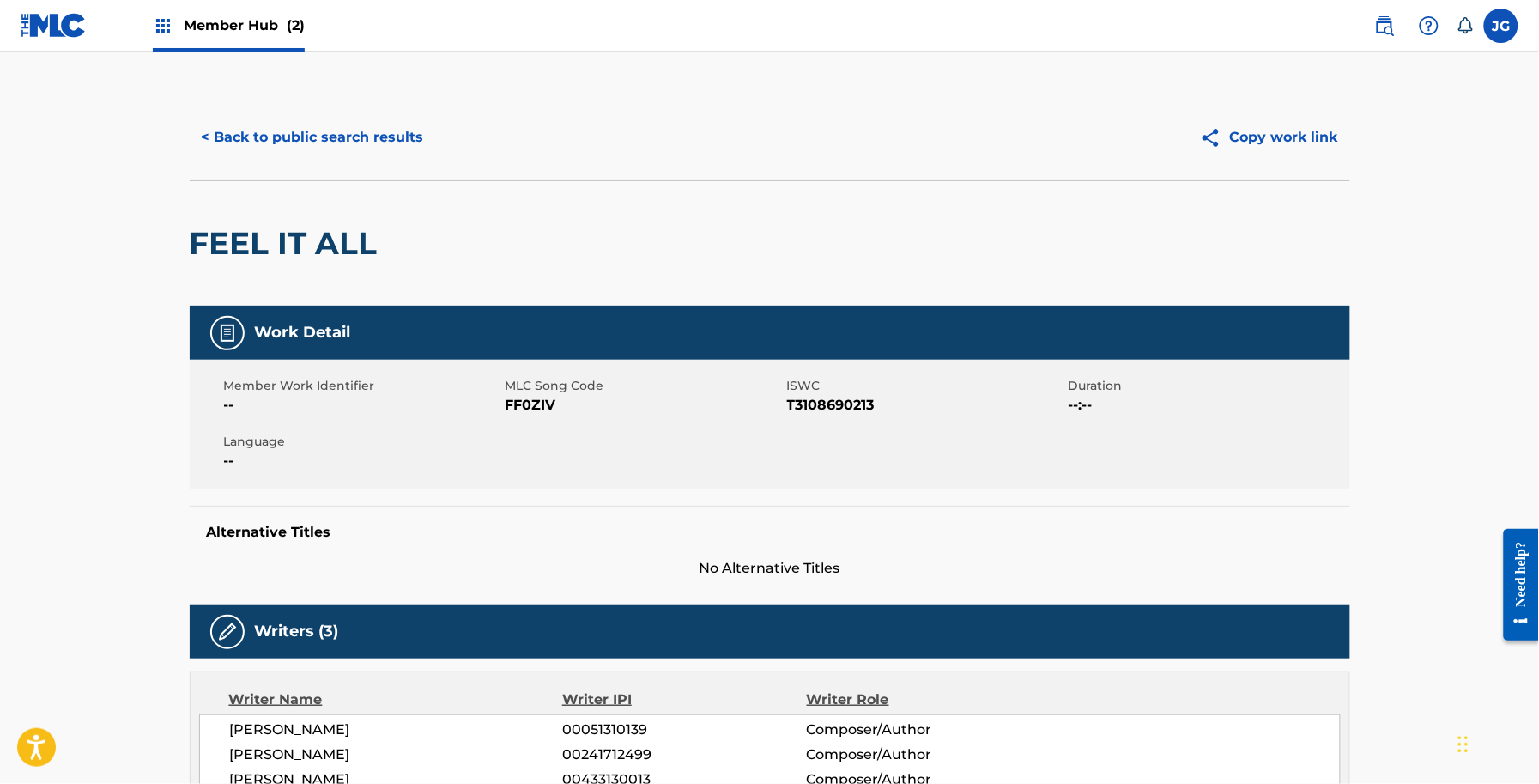
click at [513, 408] on span "FF0ZIV" at bounding box center [644, 405] width 278 height 20
copy span "FF0ZIV"
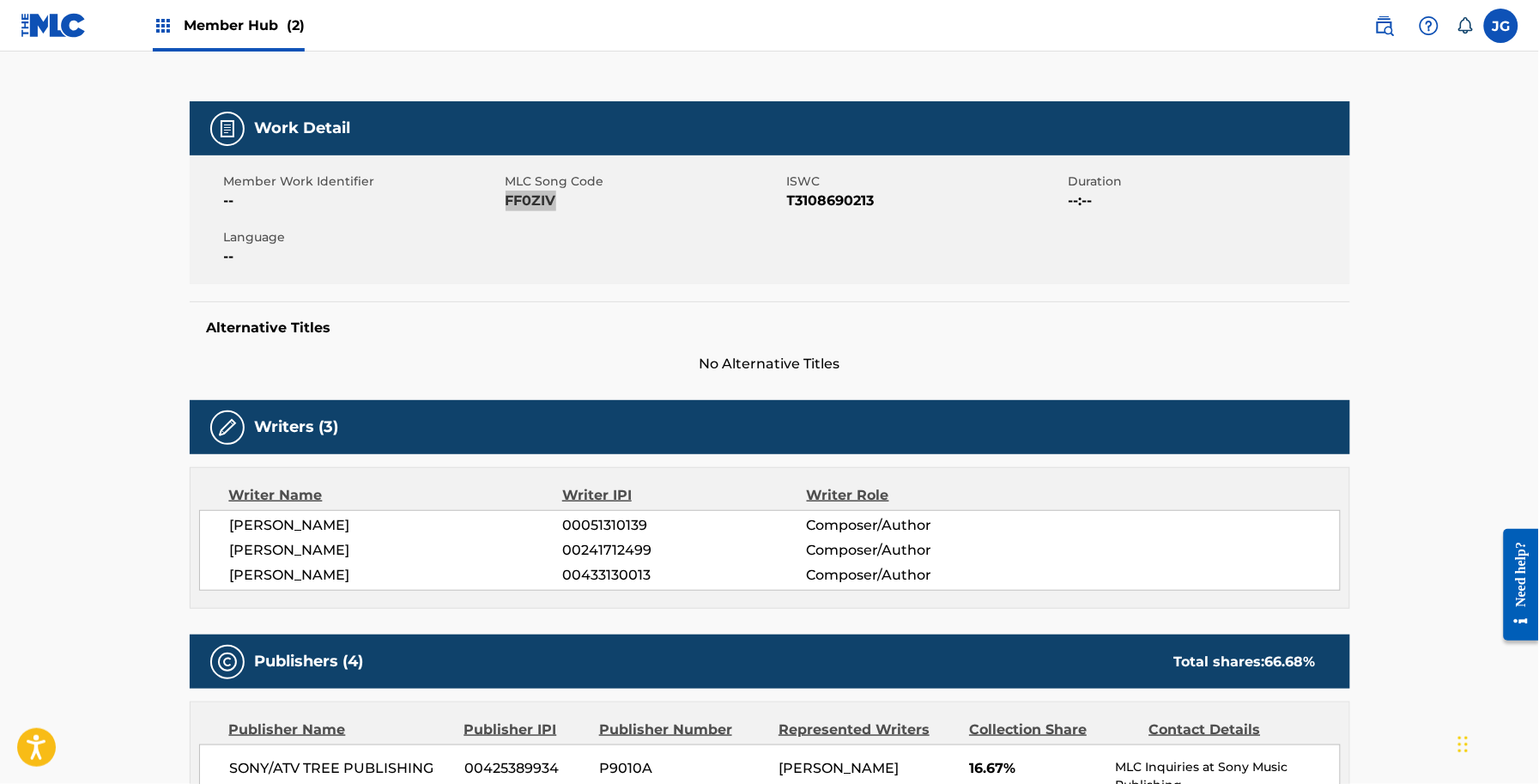
scroll to position [214, 0]
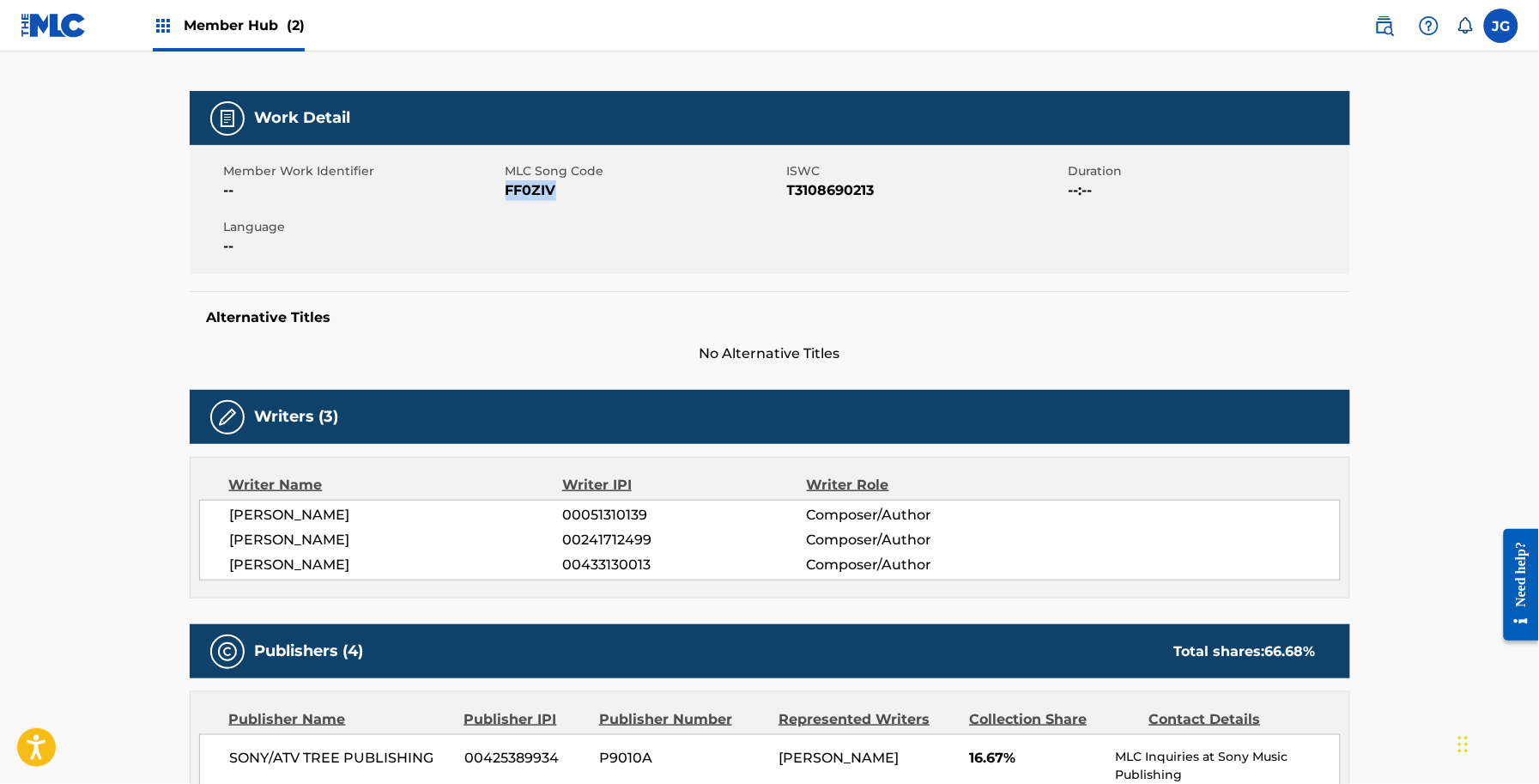
click at [620, 551] on div "MARC BEESON 00051310139 Composer/Author TOM DOUGLAS 00241712499 Composer/Author…" at bounding box center [770, 539] width 1142 height 81
click at [620, 550] on div "MARC BEESON 00051310139 Composer/Author TOM DOUGLAS 00241712499 Composer/Author…" at bounding box center [770, 539] width 1142 height 81
click at [625, 556] on span "00433130013" at bounding box center [683, 564] width 244 height 20
copy span "00433130013"
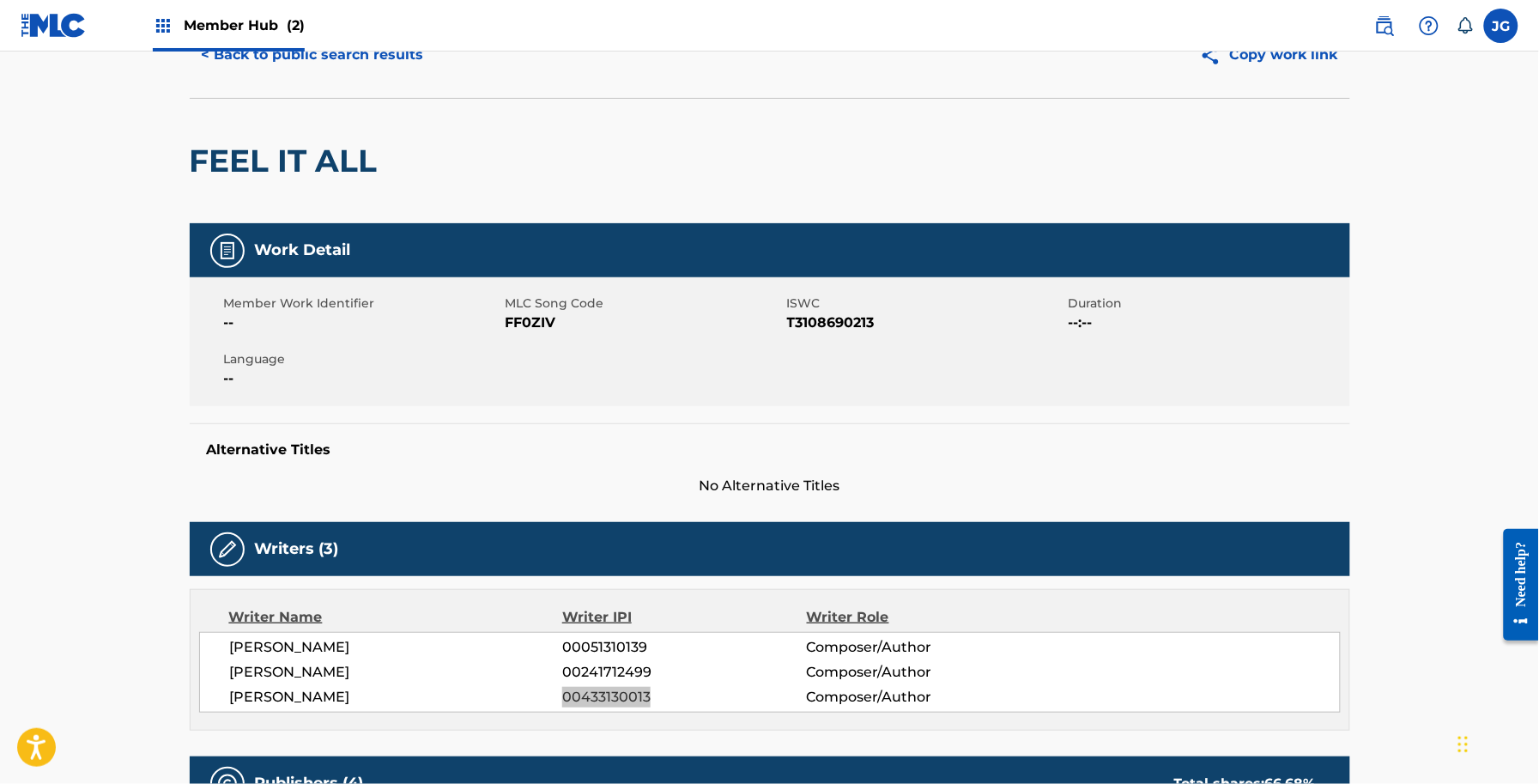
scroll to position [0, 0]
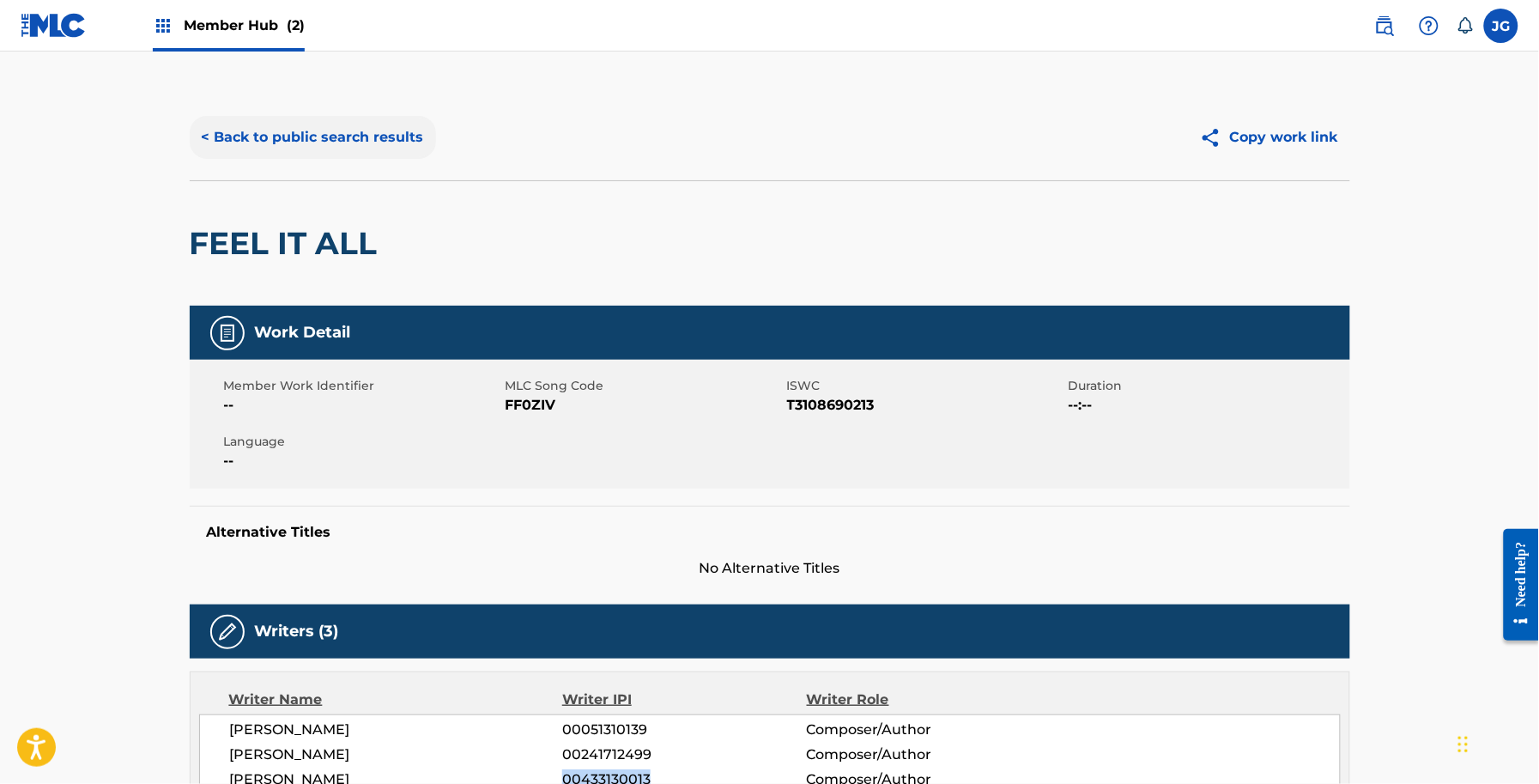
click at [323, 135] on button "< Back to public search results" at bounding box center [313, 137] width 246 height 43
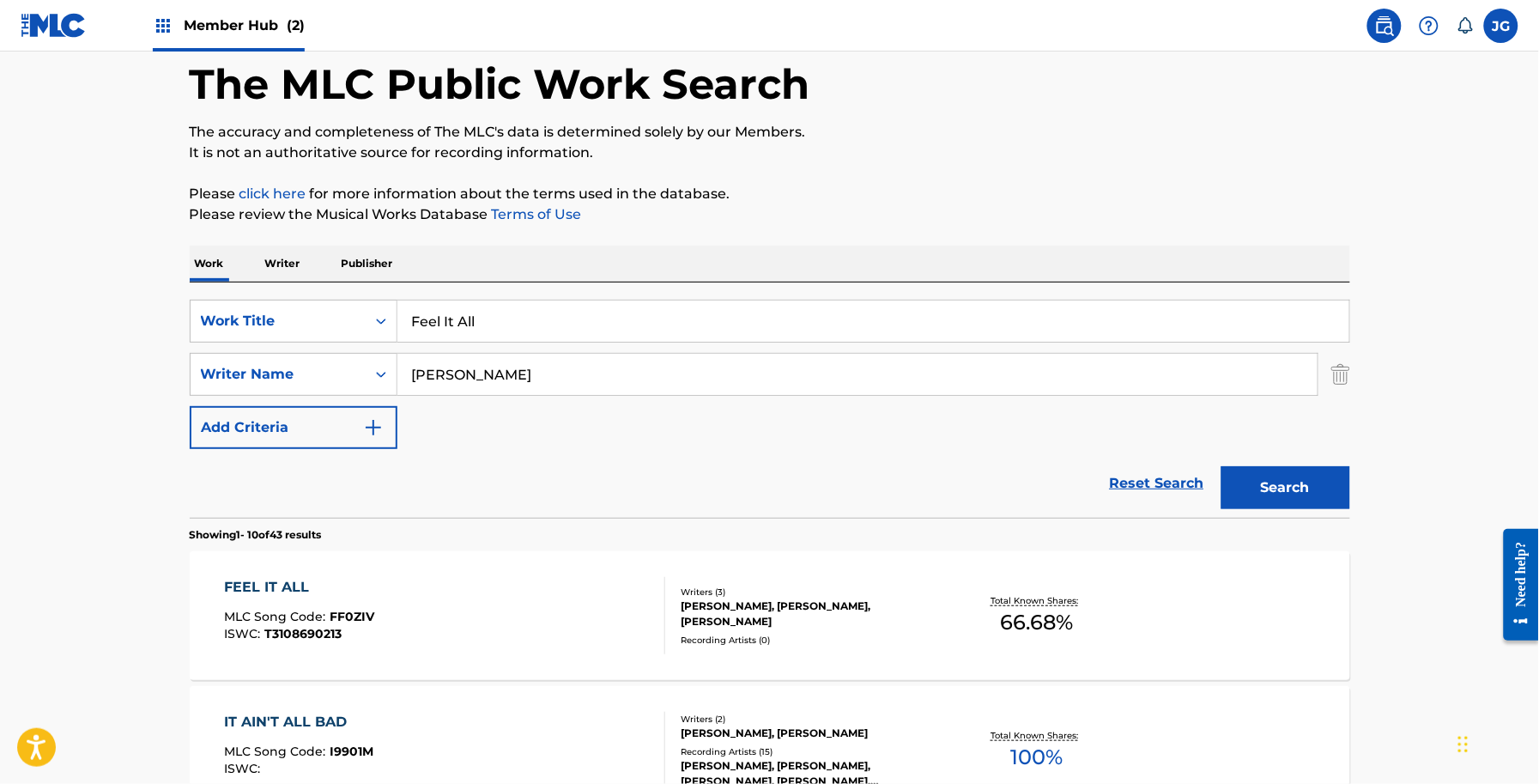
drag, startPoint x: 591, startPoint y: 314, endPoint x: 19, endPoint y: 332, distance: 572.3
paste input "ixin' To Find Out"
type input "Fixin' To Find Out"
click at [1256, 450] on div "Search" at bounding box center [1282, 483] width 138 height 69
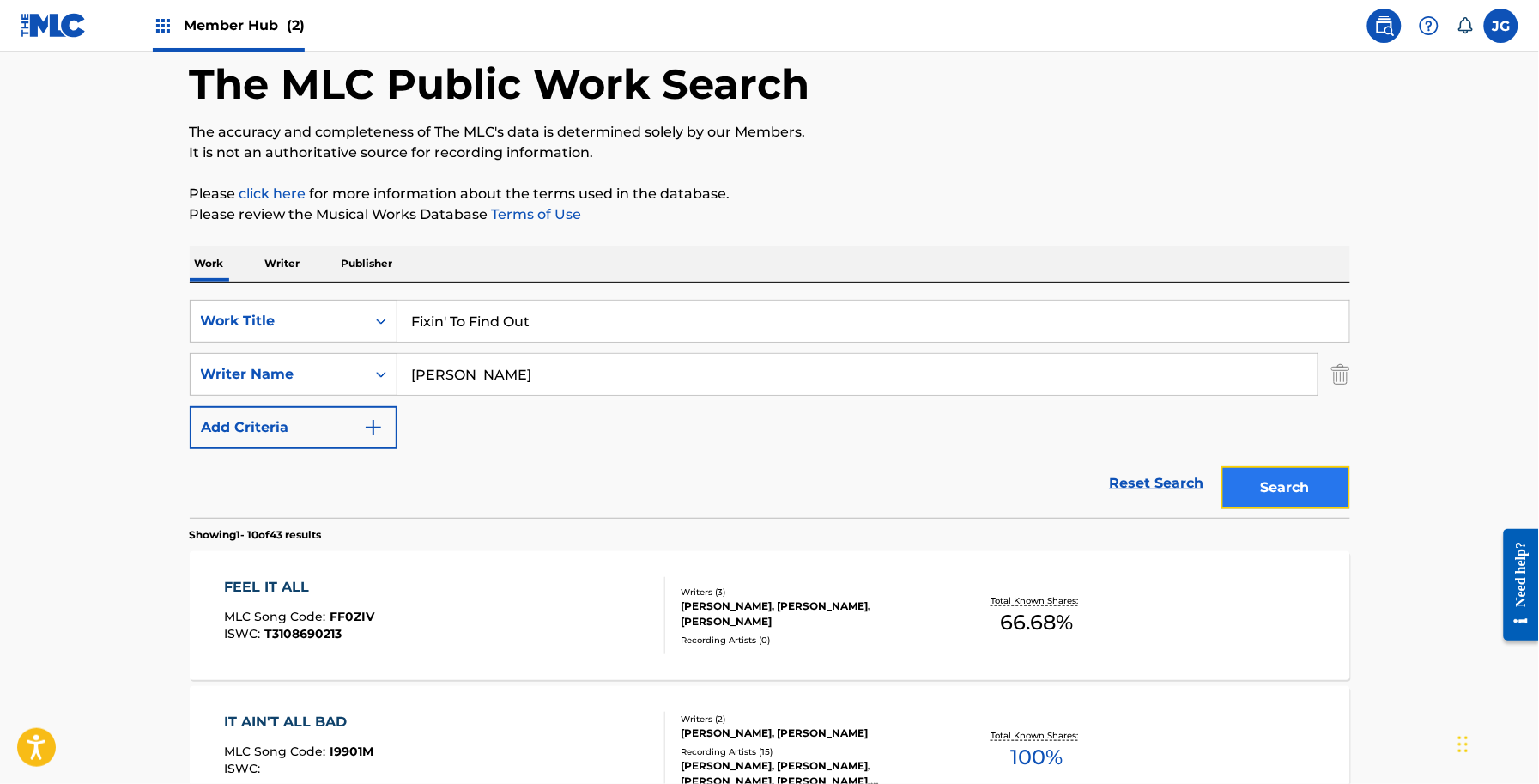
click at [1286, 490] on button "Search" at bounding box center [1286, 487] width 129 height 43
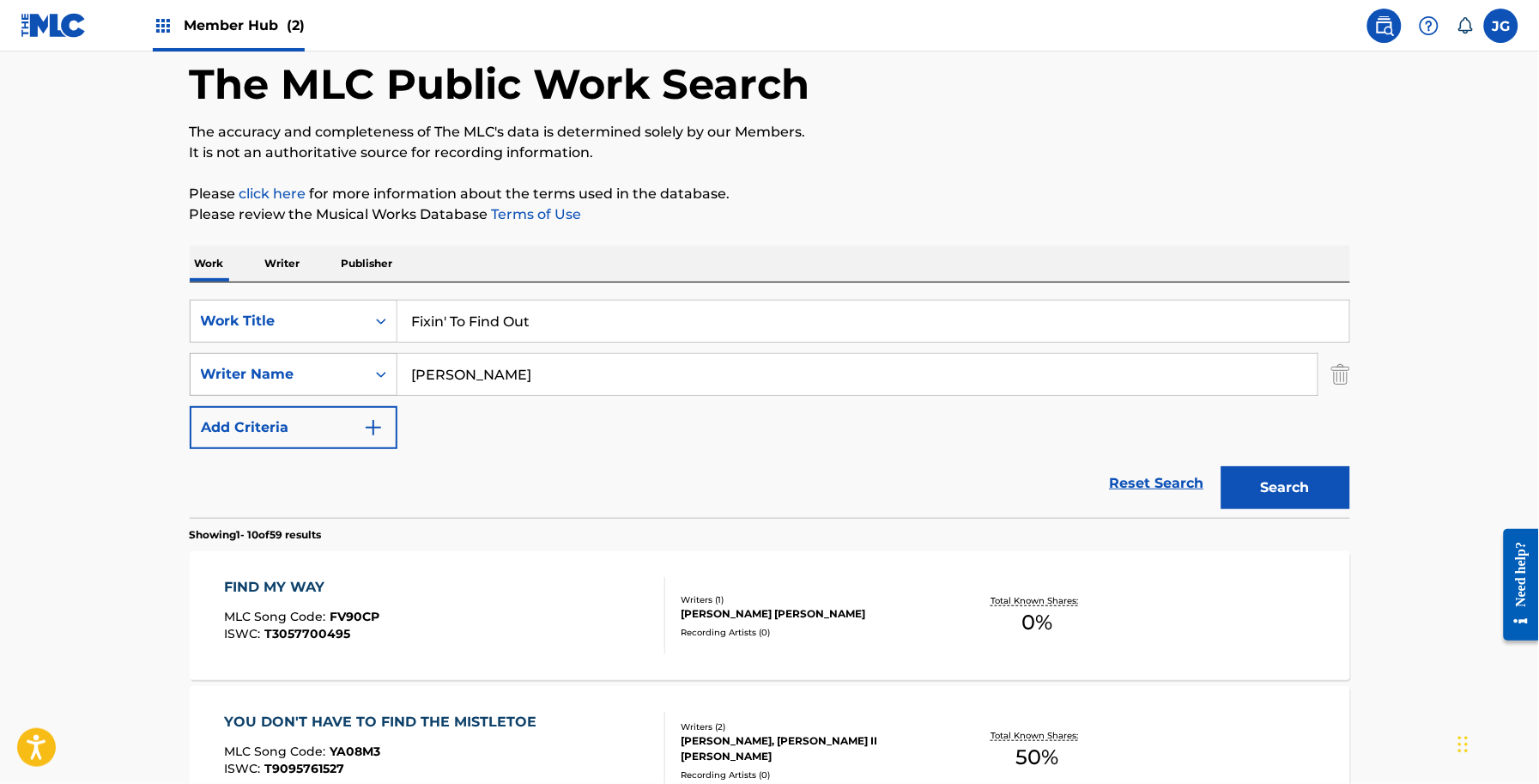
drag, startPoint x: 529, startPoint y: 365, endPoint x: 317, endPoint y: 361, distance: 212.0
click at [322, 363] on div "SearchWithCriteriadb18a0d9-ed43-441b-bd89-0ab1f56b2329 Writer Name SHAMBLIN" at bounding box center [770, 375] width 1161 height 43
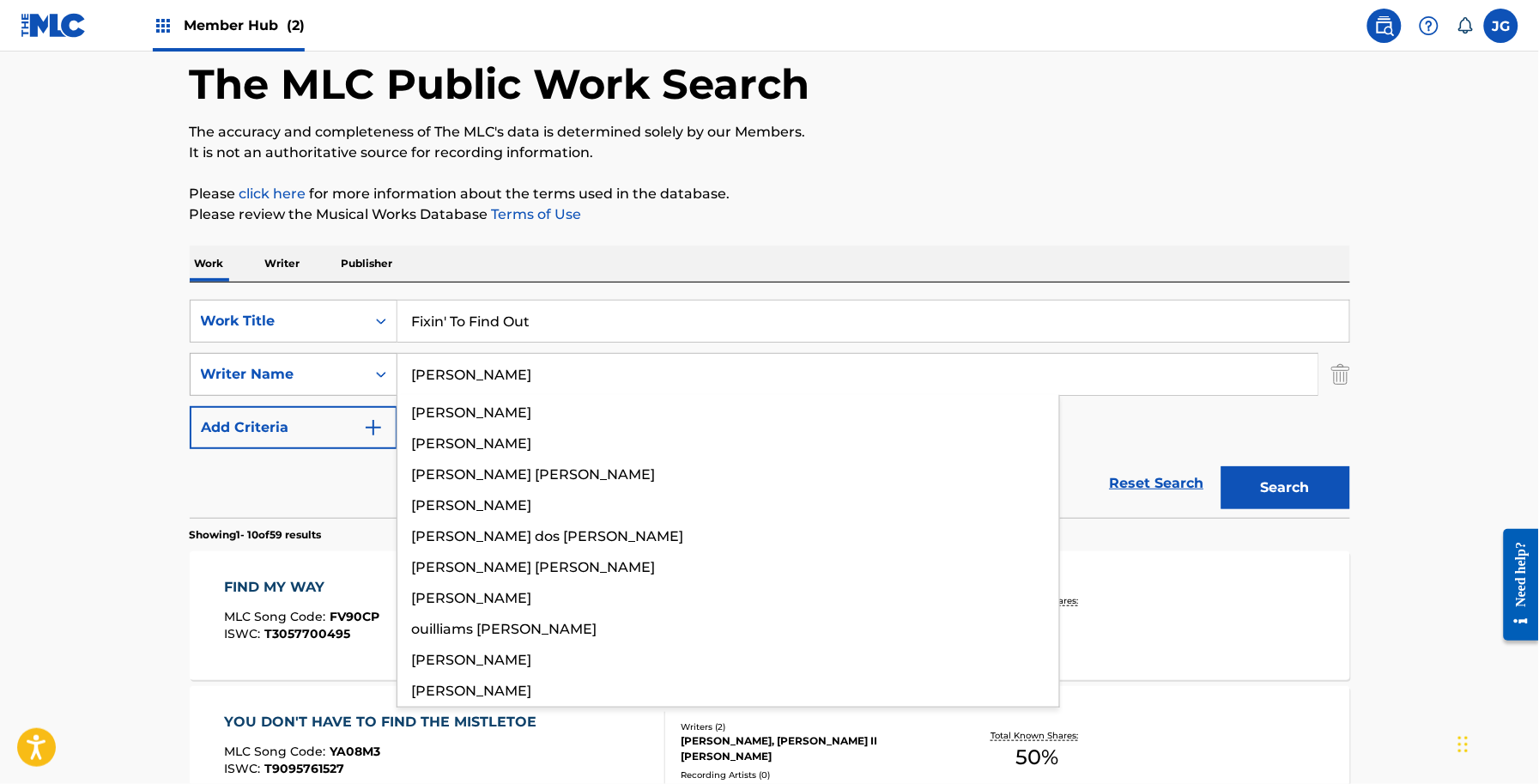
click at [1222, 466] on button "Search" at bounding box center [1286, 487] width 129 height 43
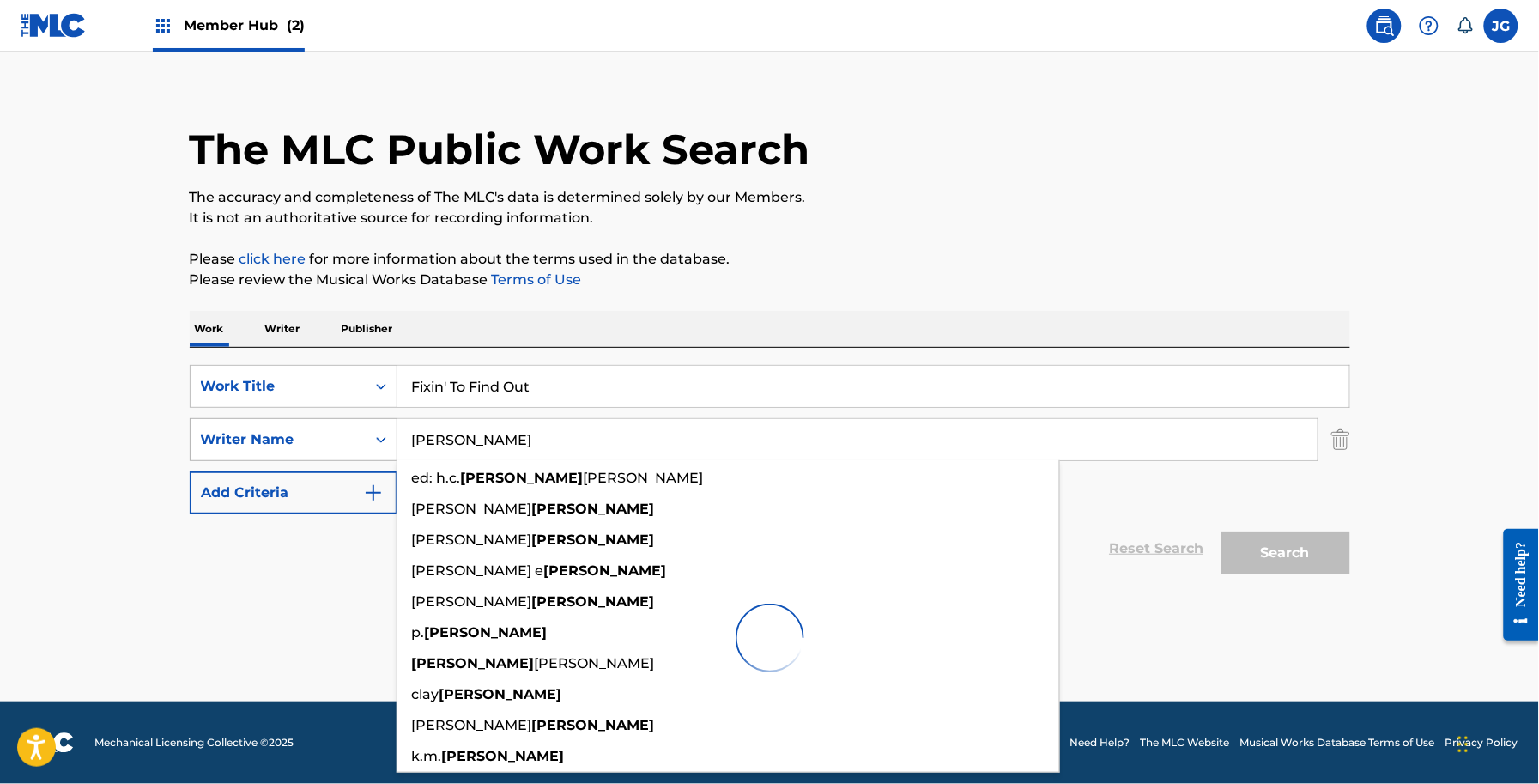
scroll to position [16, 0]
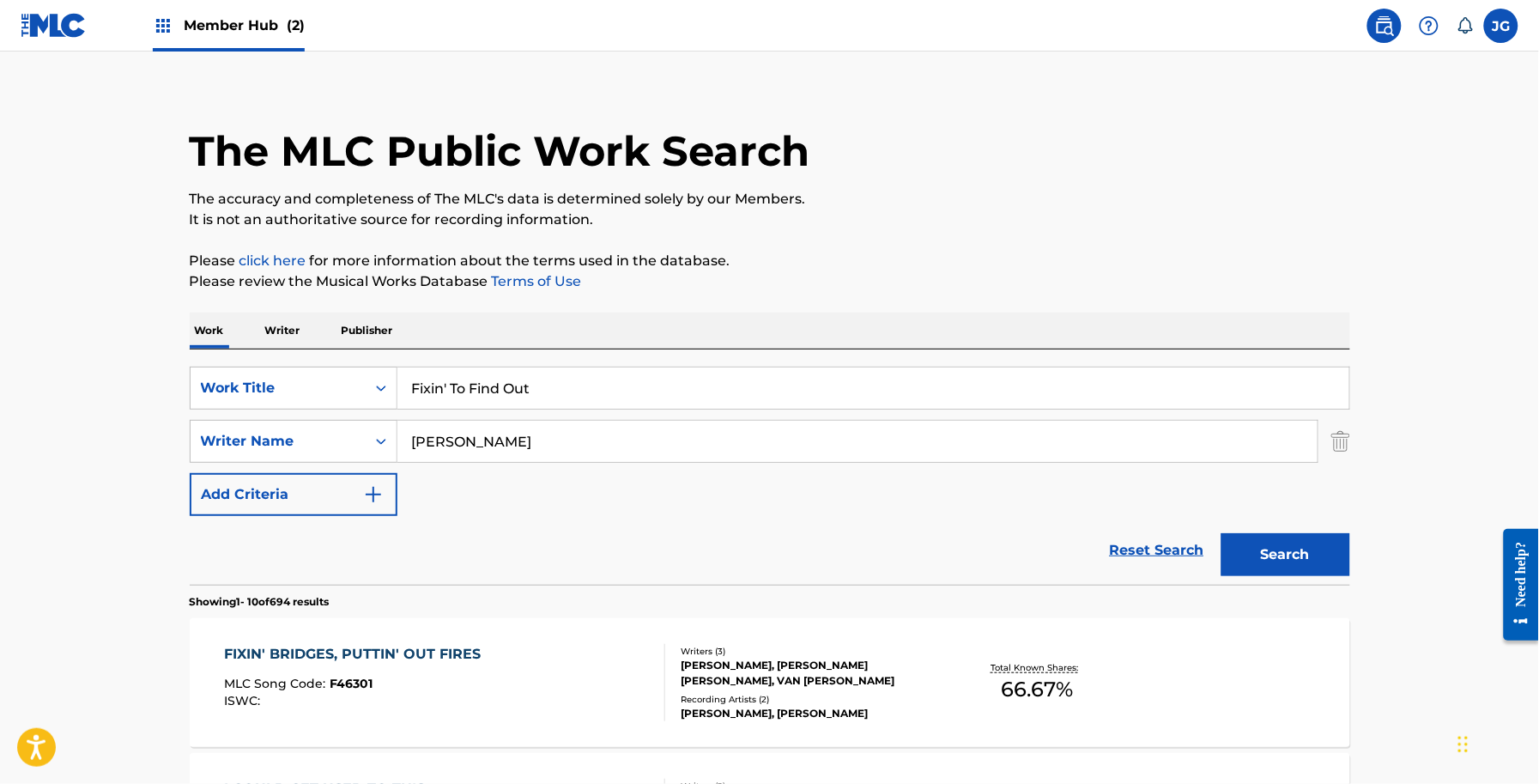
click at [1071, 354] on div "SearchWithCriteria6be6ce87-ae52-4605-a311-816d26796aa5 Work Title Fixin' To Fin…" at bounding box center [770, 467] width 1161 height 235
click at [413, 438] on input "ROBBINS" at bounding box center [858, 441] width 920 height 41
type input "[PERSON_NAME]"
click at [1222, 533] on button "Search" at bounding box center [1286, 554] width 129 height 43
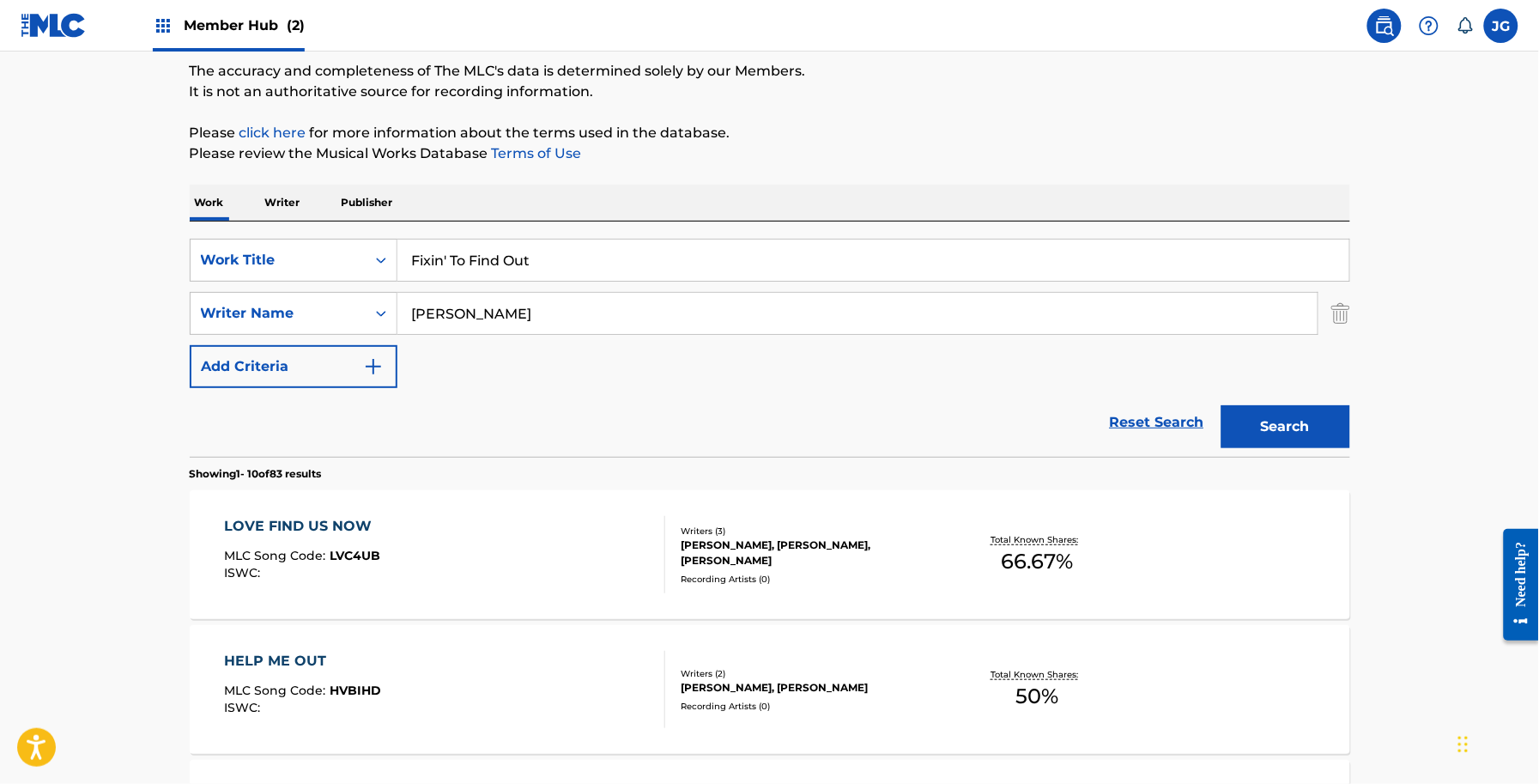
scroll to position [123, 0]
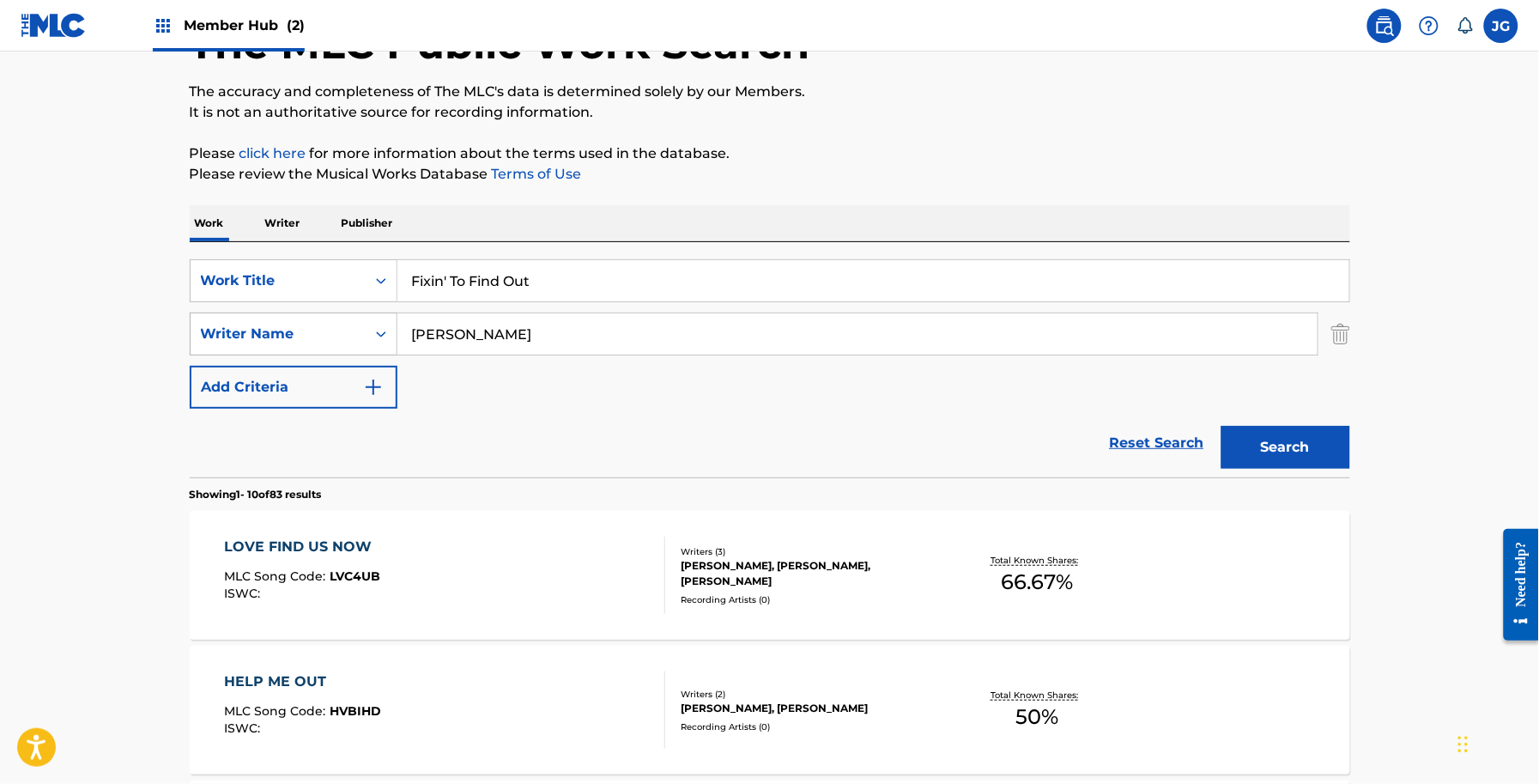
paste input "lash Flood Watch"
drag, startPoint x: 599, startPoint y: 297, endPoint x: 337, endPoint y: 336, distance: 264.9
click at [246, 324] on div "SearchWithCriteria6be6ce87-ae52-4605-a311-816d26796aa5 Work Title Fixin' To Fin…" at bounding box center [770, 334] width 1161 height 149
type input "Flash Flood Watch"
drag, startPoint x: 374, startPoint y: 377, endPoint x: 147, endPoint y: 357, distance: 227.9
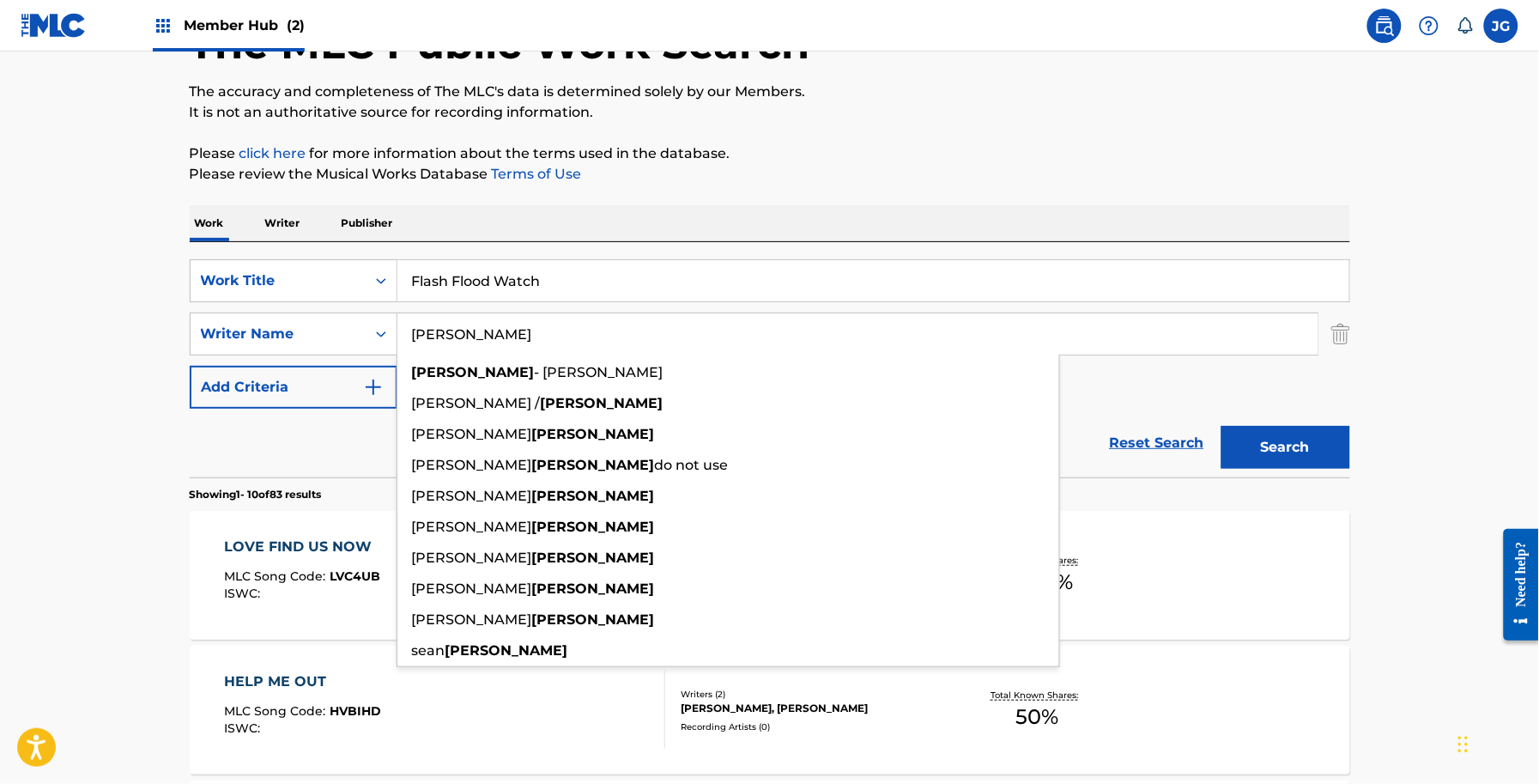
click at [1222, 426] on button "Search" at bounding box center [1286, 447] width 129 height 43
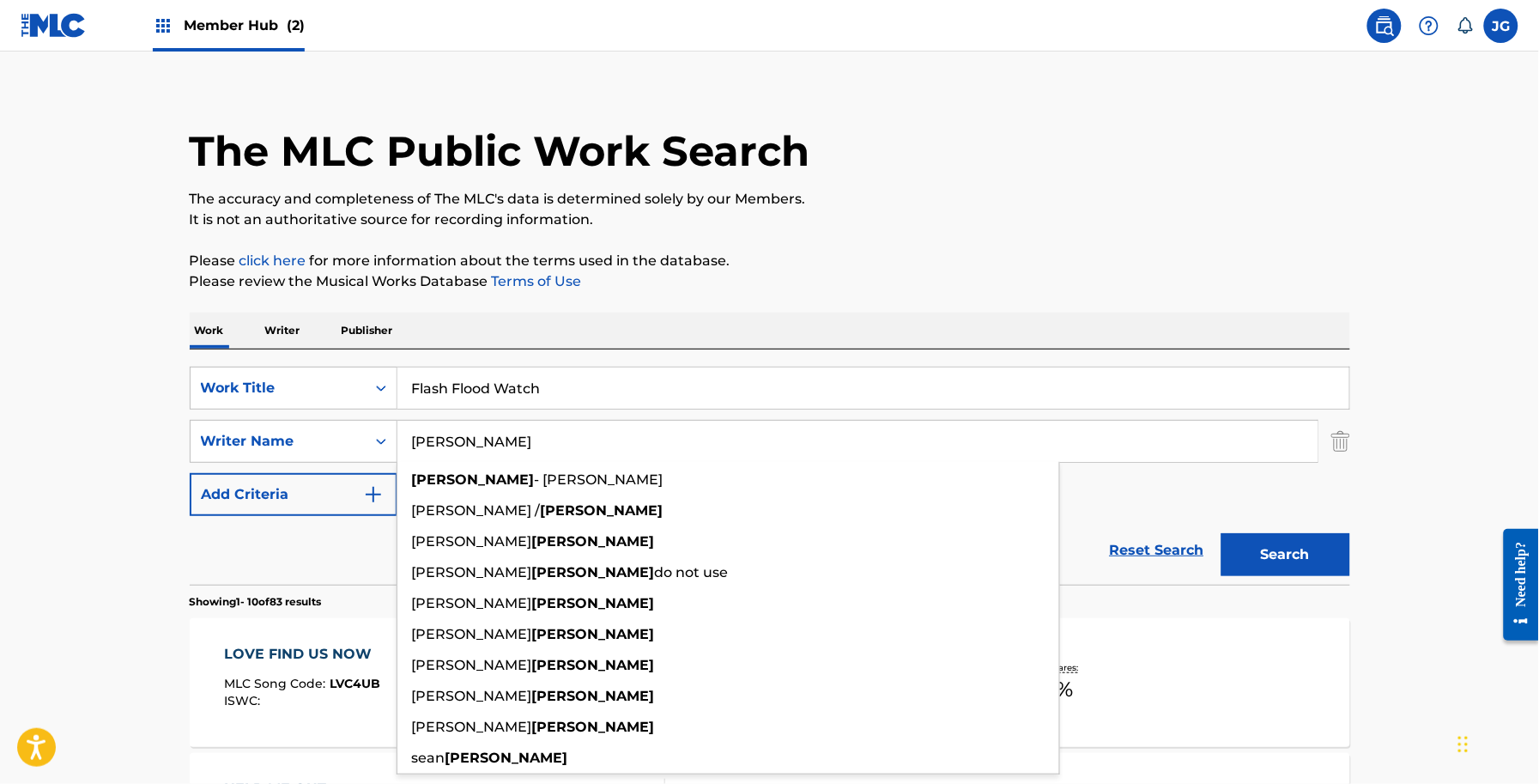
scroll to position [0, 0]
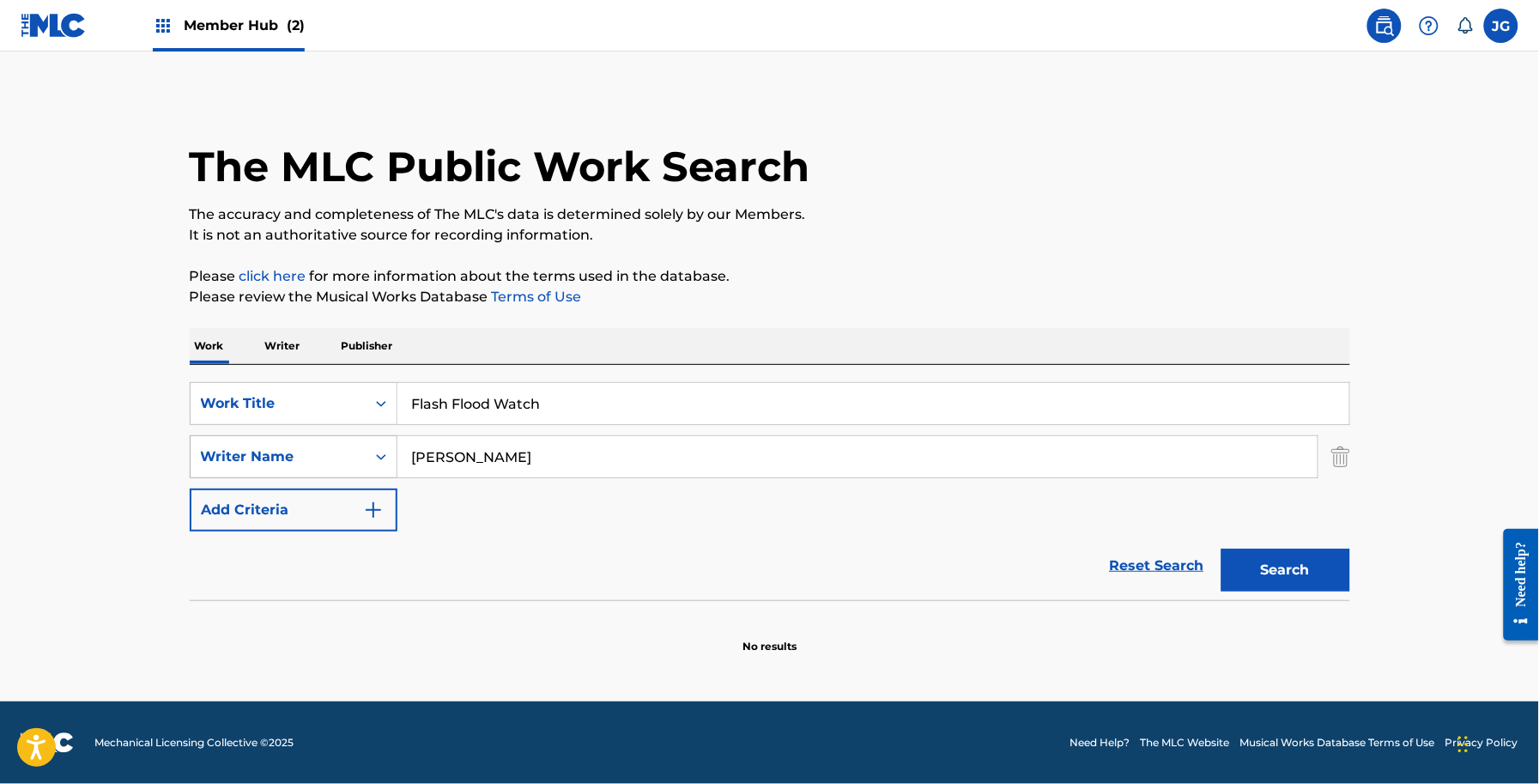
drag, startPoint x: 558, startPoint y: 448, endPoint x: 392, endPoint y: 465, distance: 166.9
click at [392, 465] on div "SearchWithCriteriadb18a0d9-ed43-441b-bd89-0ab1f56b2329 Writer Name SHAMBLIN" at bounding box center [770, 457] width 1161 height 43
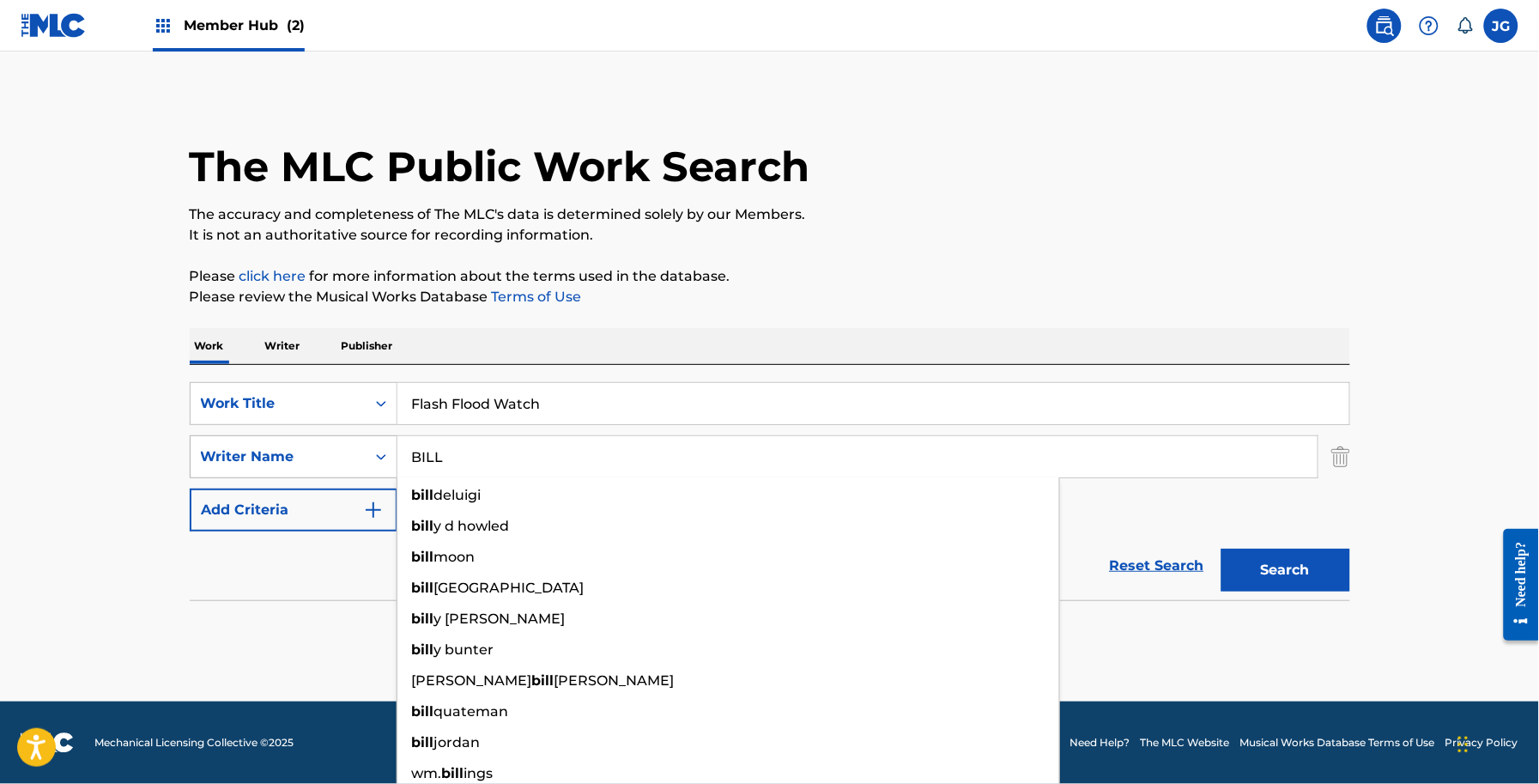
type input "BILL"
click at [1222, 548] on button "Search" at bounding box center [1286, 570] width 129 height 43
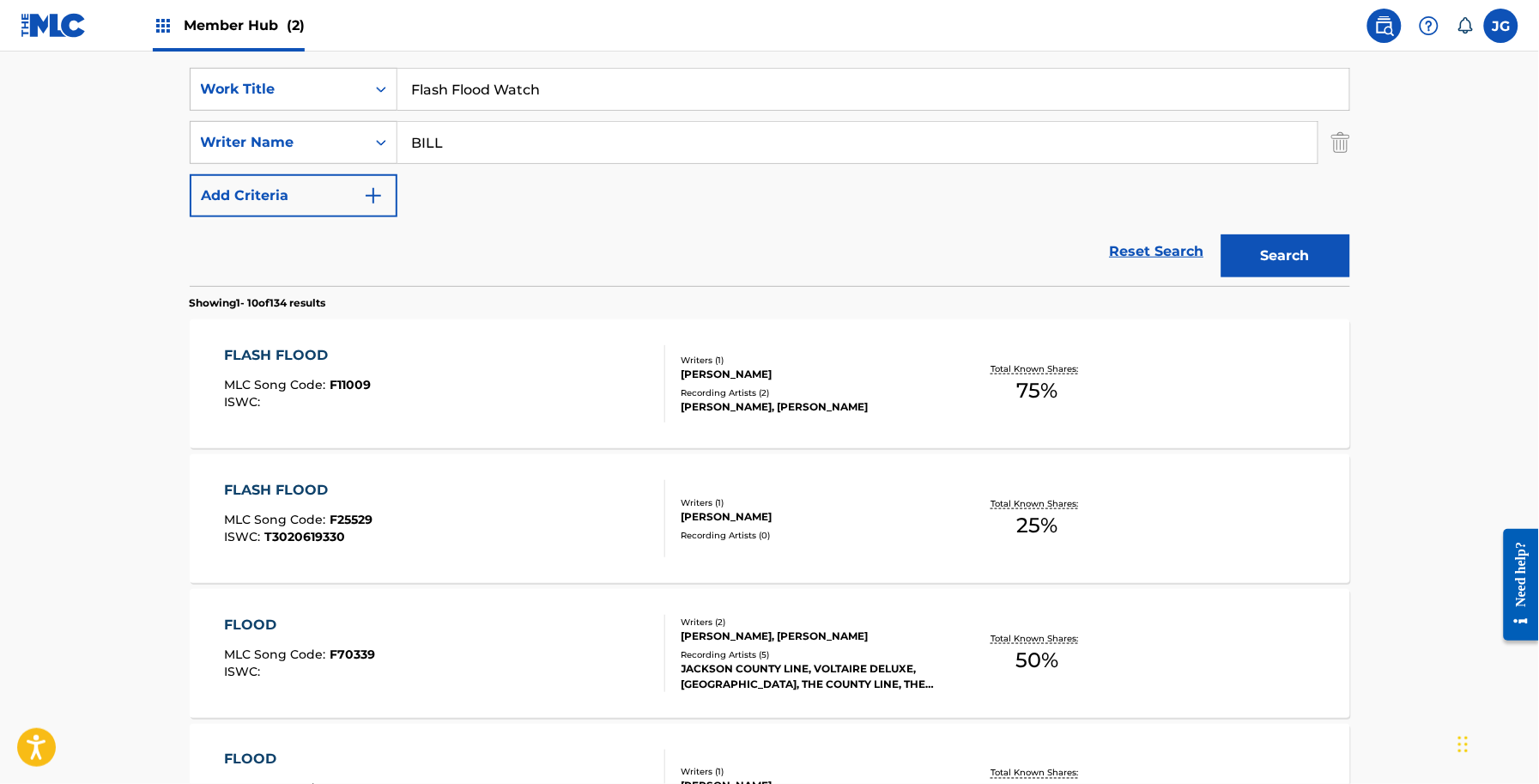
scroll to position [322, 0]
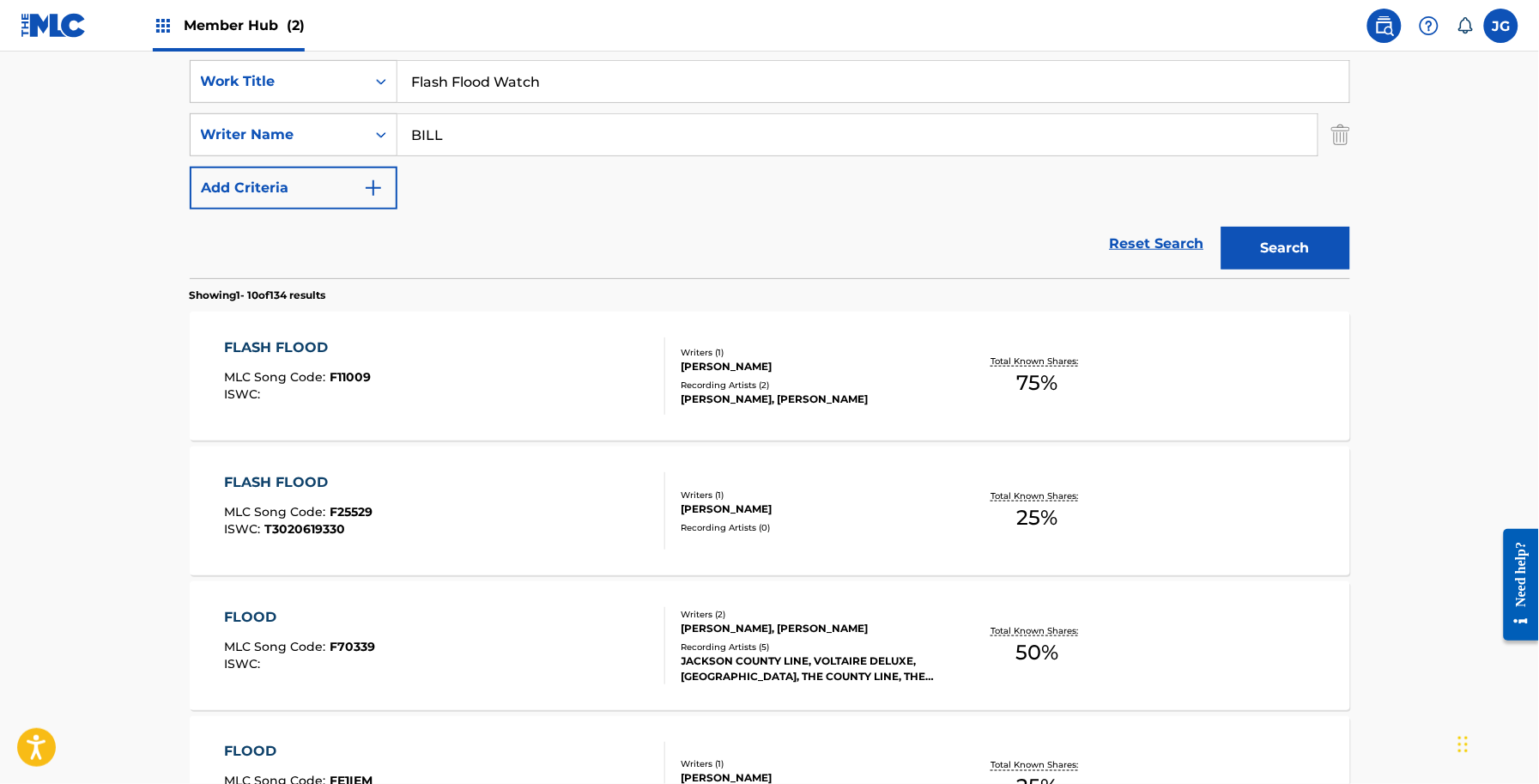
paste input "olding Laundry"
drag, startPoint x: 653, startPoint y: 73, endPoint x: 147, endPoint y: 157, distance: 512.9
click at [147, 157] on main "The MLC Public Work Search The accuracy and completeness of The MLC's data is d…" at bounding box center [770, 739] width 1539 height 2020
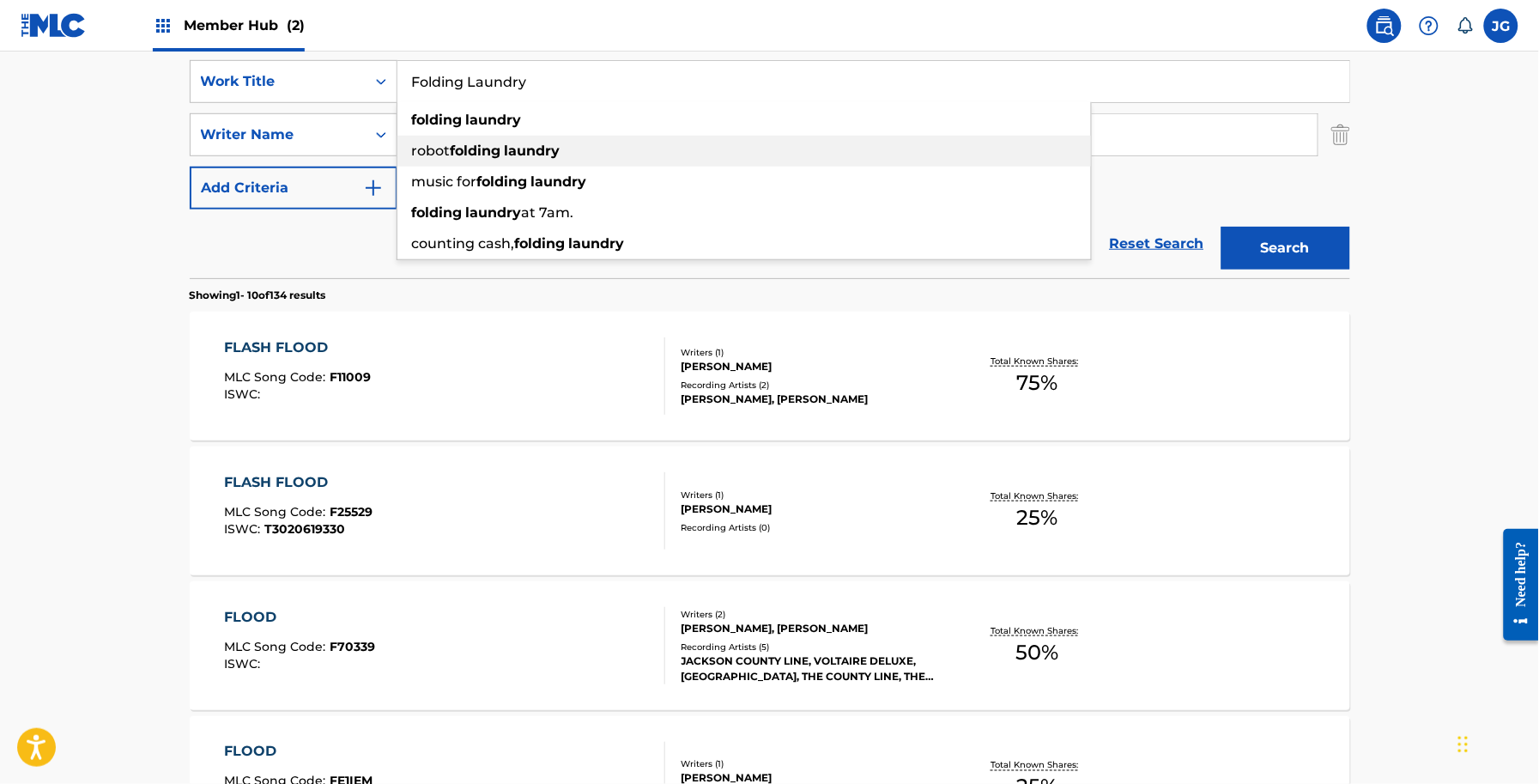
type input "Folding Laundry"
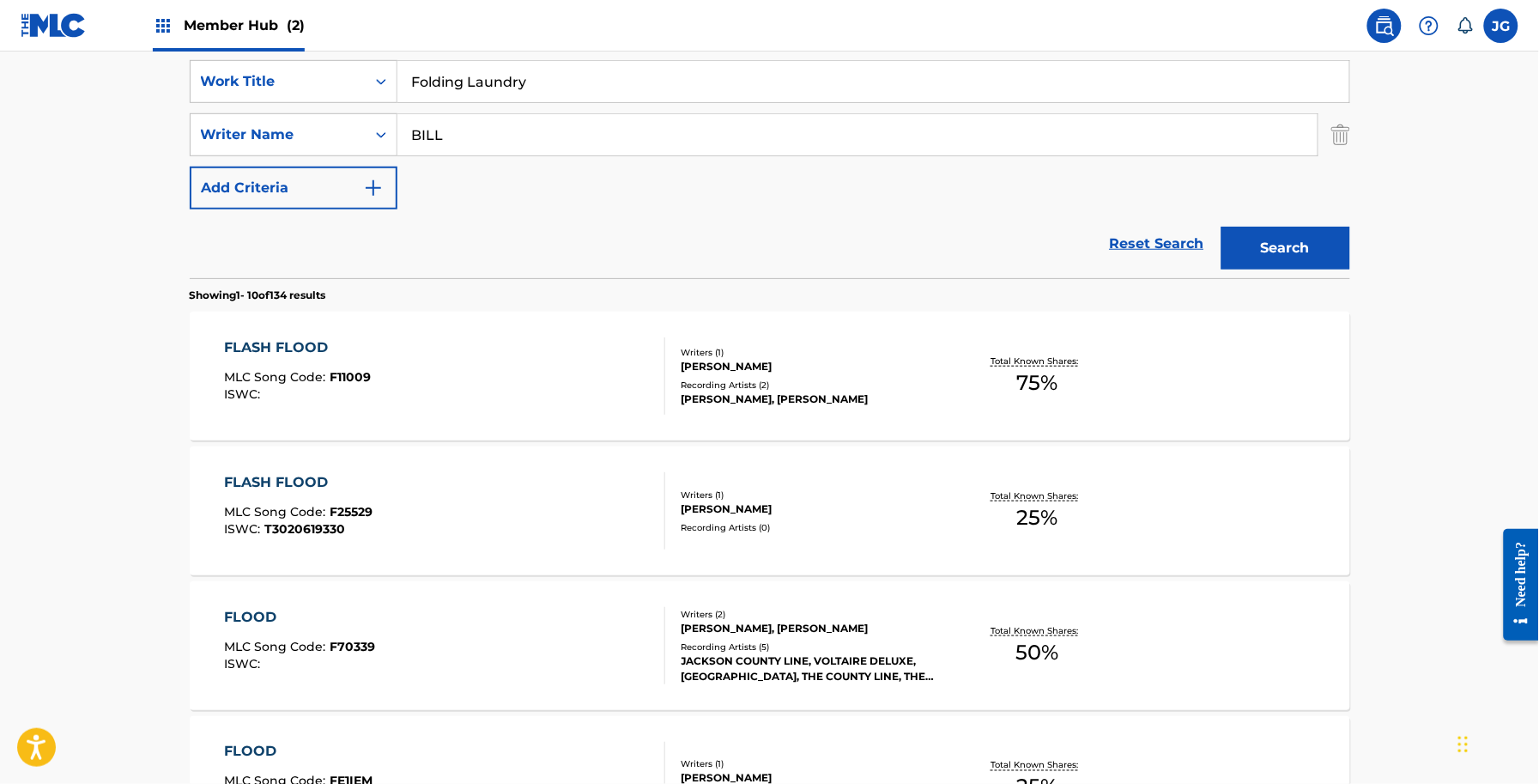
click at [357, 253] on div "Reset Search Search" at bounding box center [770, 244] width 1161 height 69
drag, startPoint x: 535, startPoint y: 125, endPoint x: 86, endPoint y: 209, distance: 456.8
click at [106, 202] on main "The MLC Public Work Search The accuracy and completeness of The MLC's data is d…" at bounding box center [770, 739] width 1539 height 2020
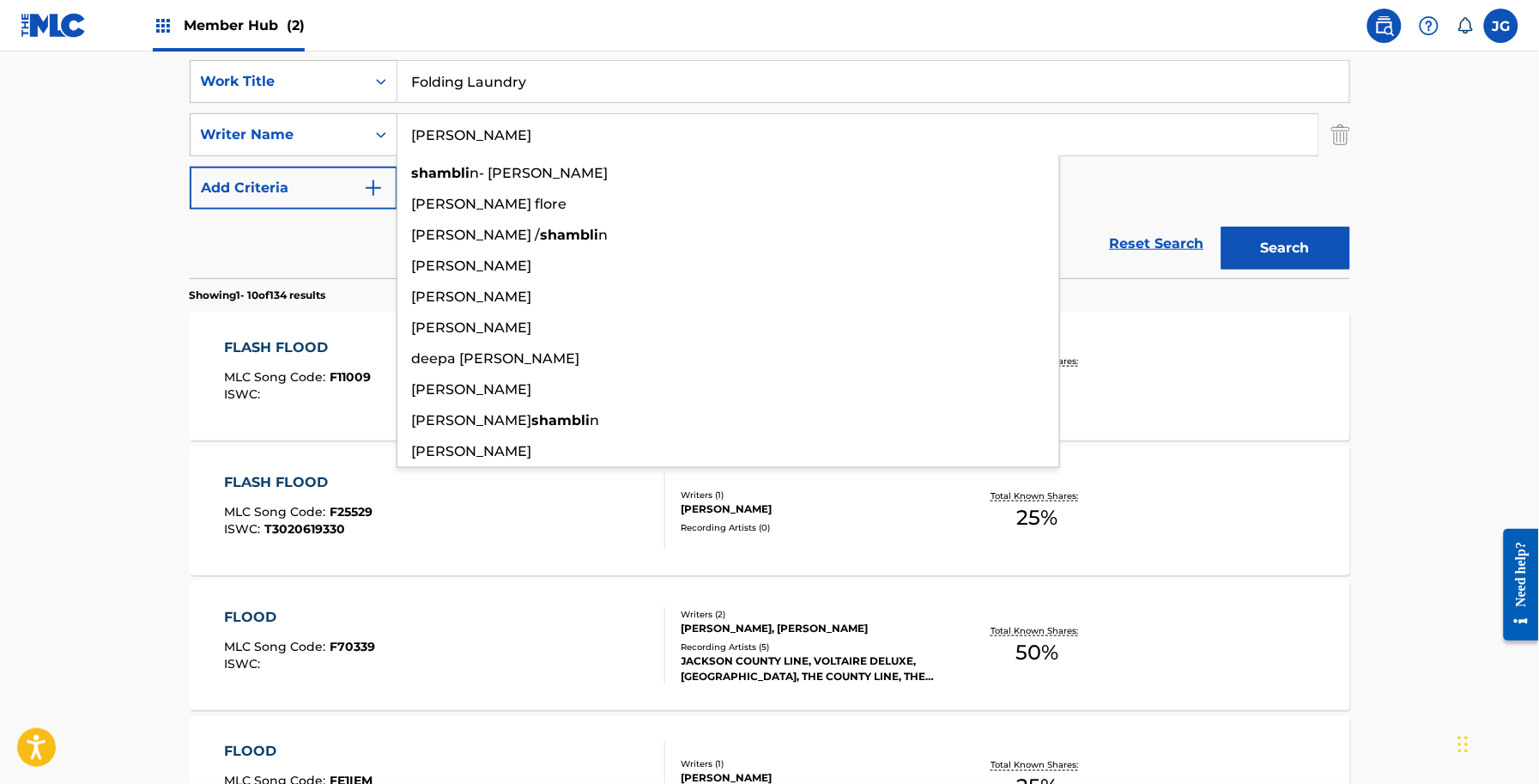
click at [1222, 227] on button "Search" at bounding box center [1286, 248] width 129 height 43
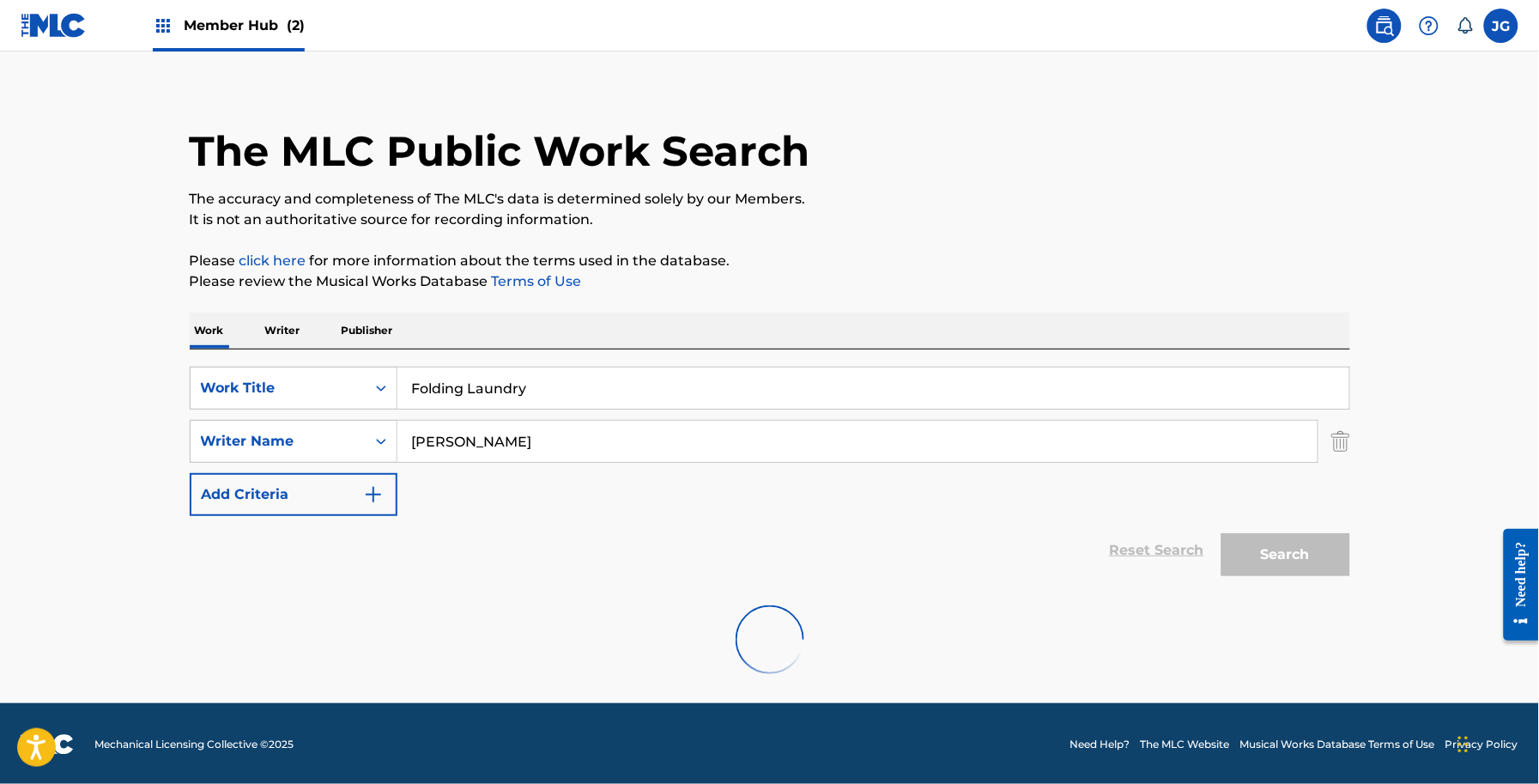
scroll to position [0, 0]
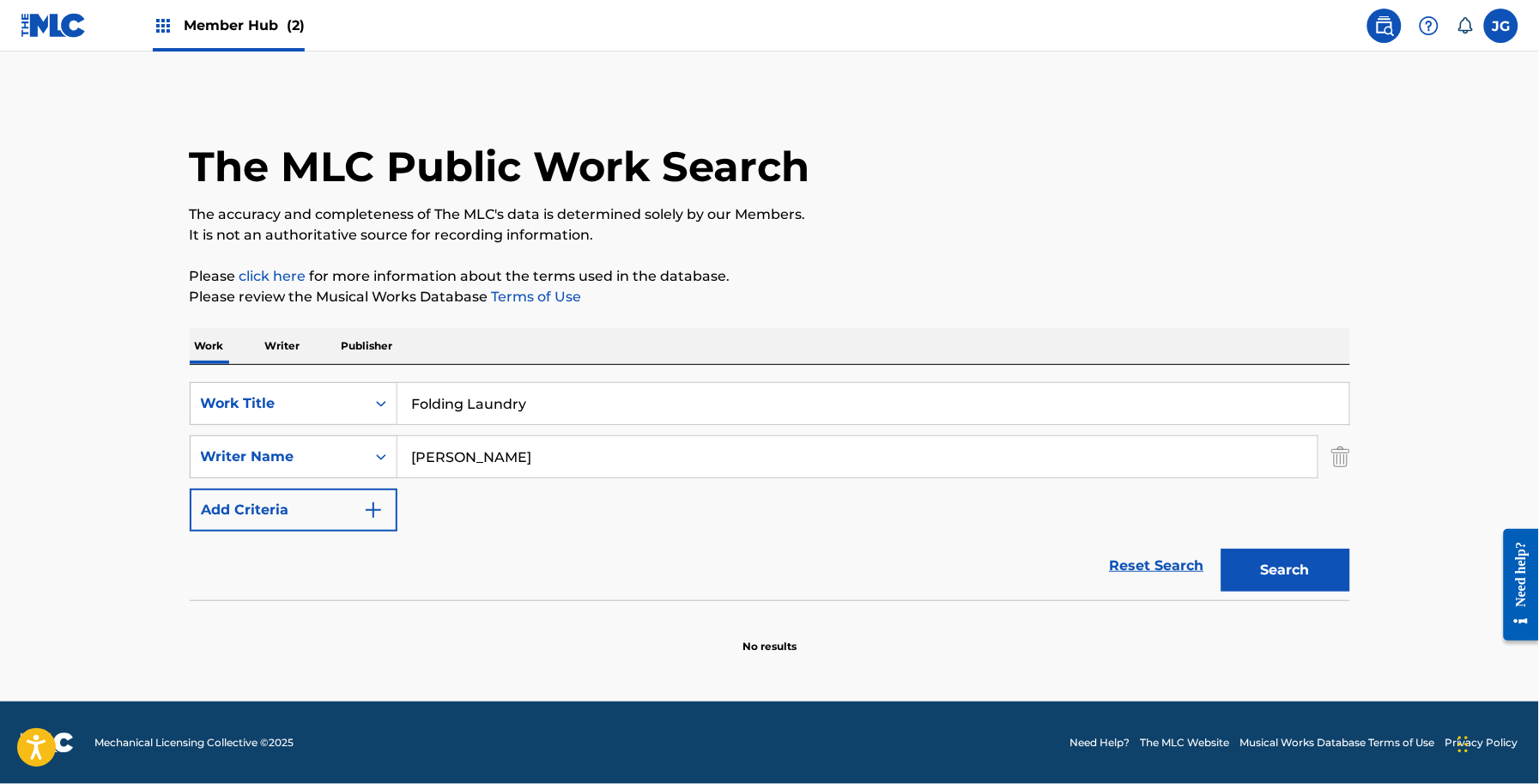
click at [446, 459] on input "SHAMBLIN" at bounding box center [858, 456] width 920 height 41
click at [559, 452] on input "SHAMBLIN" at bounding box center [858, 456] width 920 height 41
drag, startPoint x: 453, startPoint y: 458, endPoint x: 241, endPoint y: 453, distance: 212.1
click at [267, 465] on div "SearchWithCriteriadb18a0d9-ed43-441b-bd89-0ab1f56b2329 Writer Name SHAMBLIN" at bounding box center [770, 457] width 1161 height 43
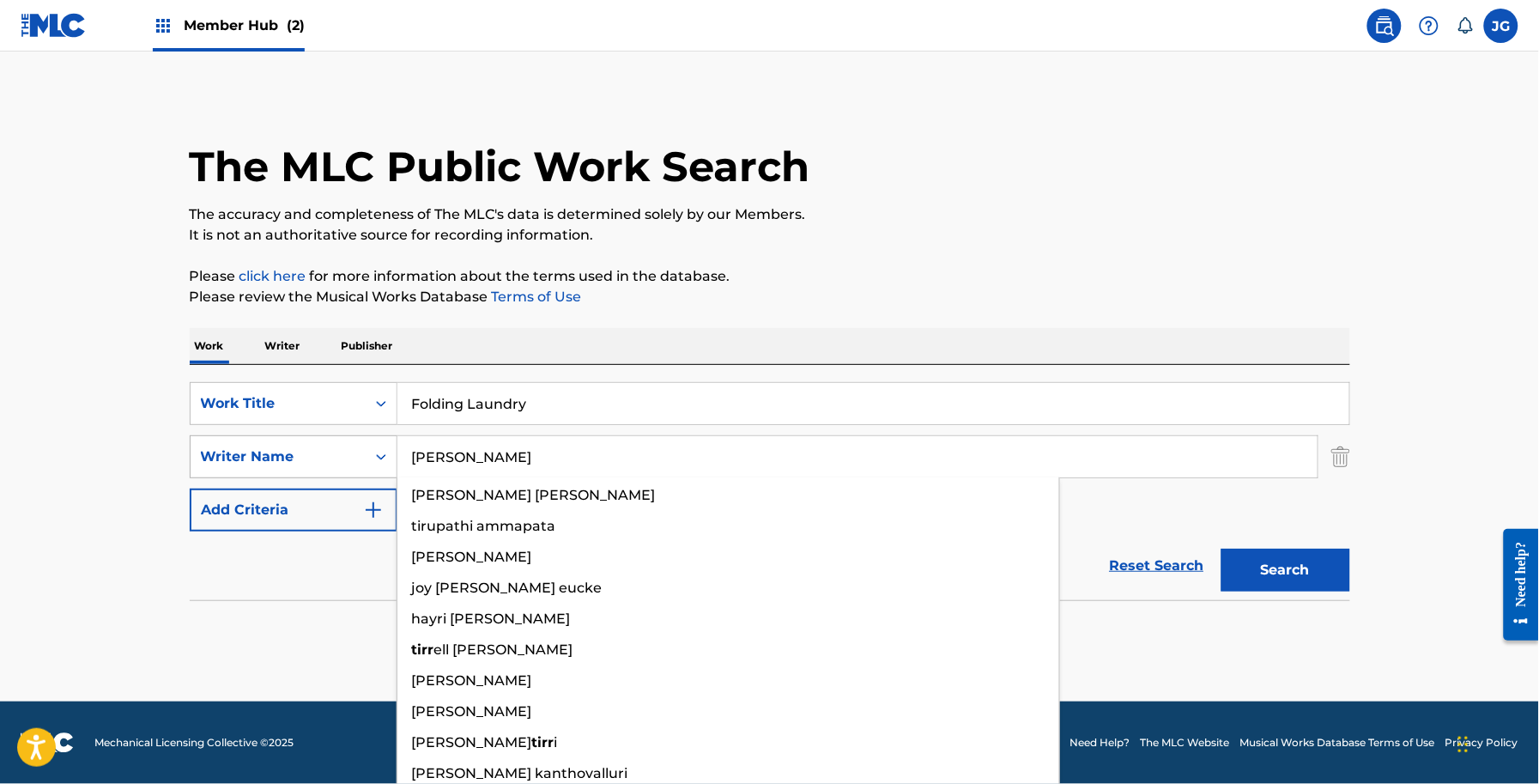
type input "TIRRO"
click at [1222, 548] on button "Search" at bounding box center [1286, 570] width 129 height 43
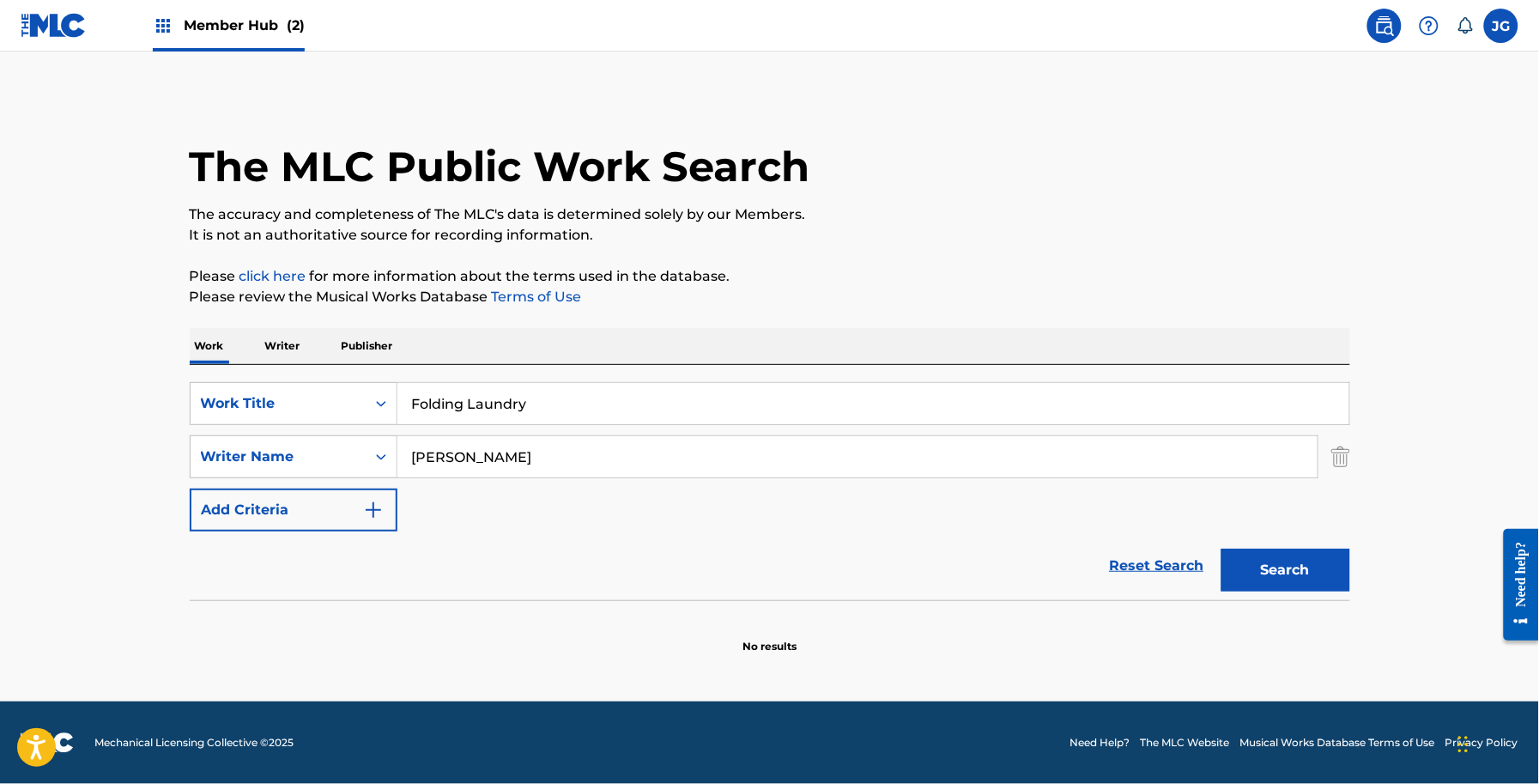
drag, startPoint x: 262, startPoint y: 426, endPoint x: 176, endPoint y: 427, distance: 86.0
click at [178, 427] on div "The MLC Public Work Search The accuracy and completeness of The MLC's data is d…" at bounding box center [770, 374] width 1201 height 560
paste input "Ghost Town"
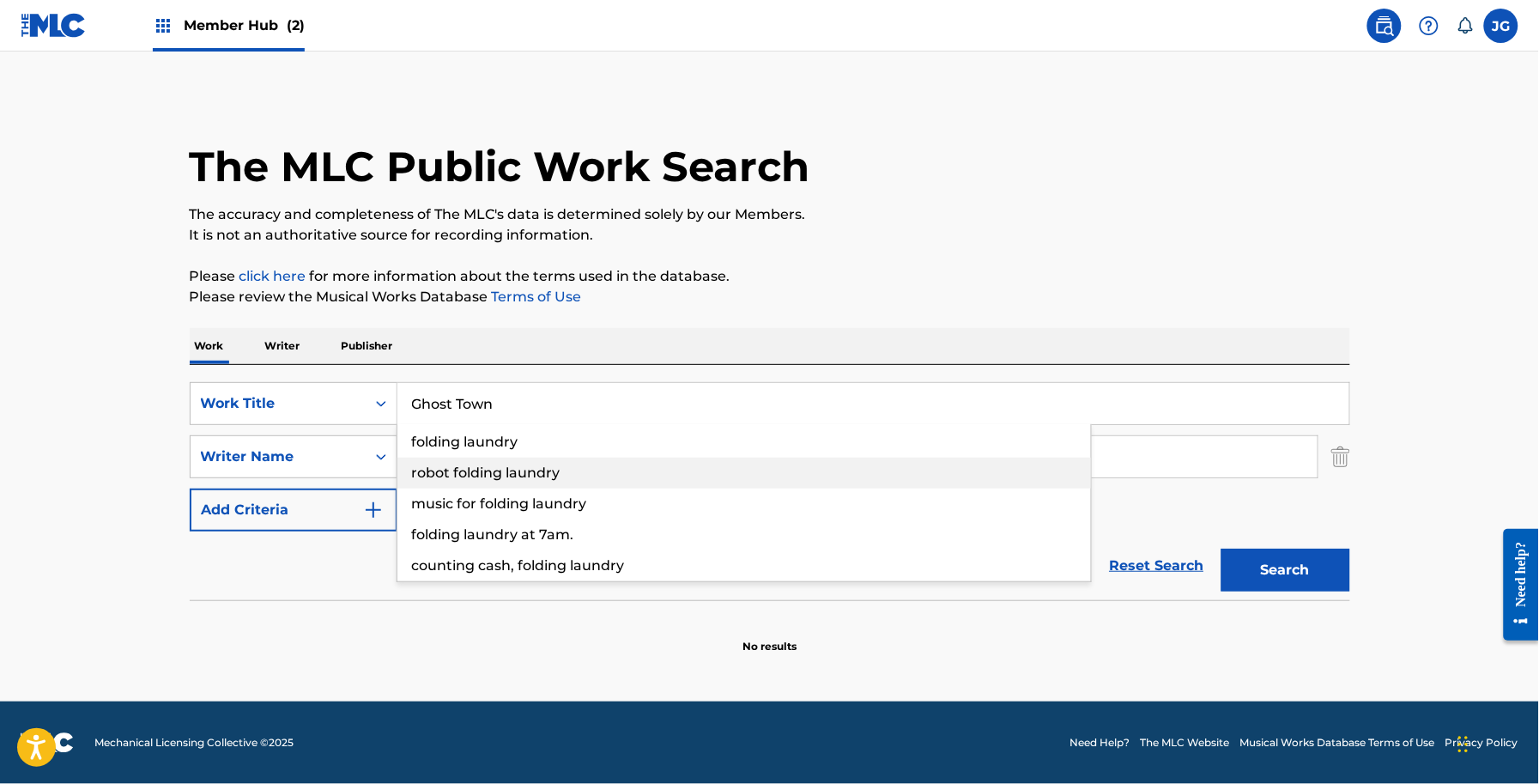
type input "Ghost Town"
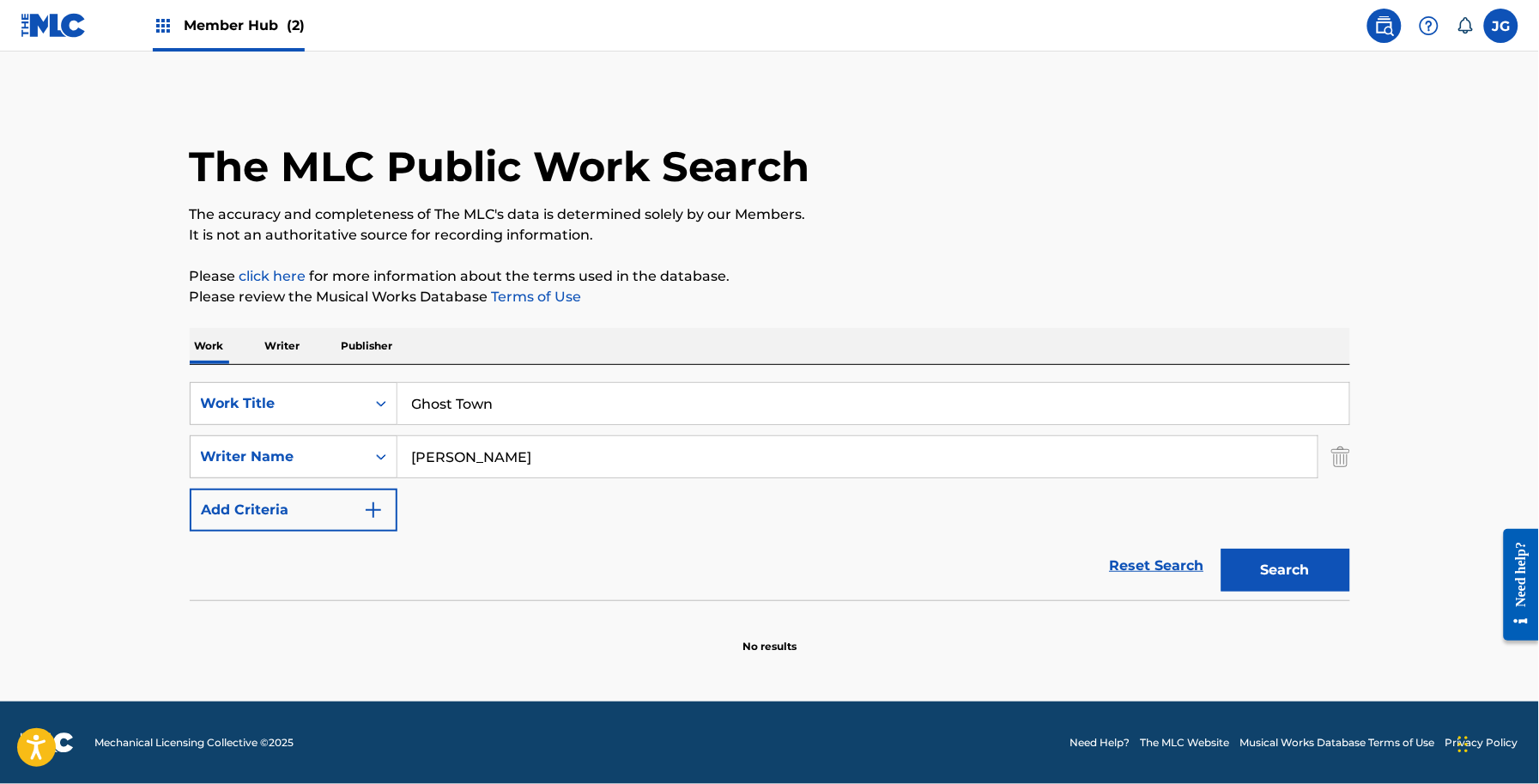
drag, startPoint x: 783, startPoint y: 306, endPoint x: 781, endPoint y: 319, distance: 13.2
click at [781, 319] on div "The MLC Public Work Search The accuracy and completeness of The MLC's data is d…" at bounding box center [770, 374] width 1201 height 560
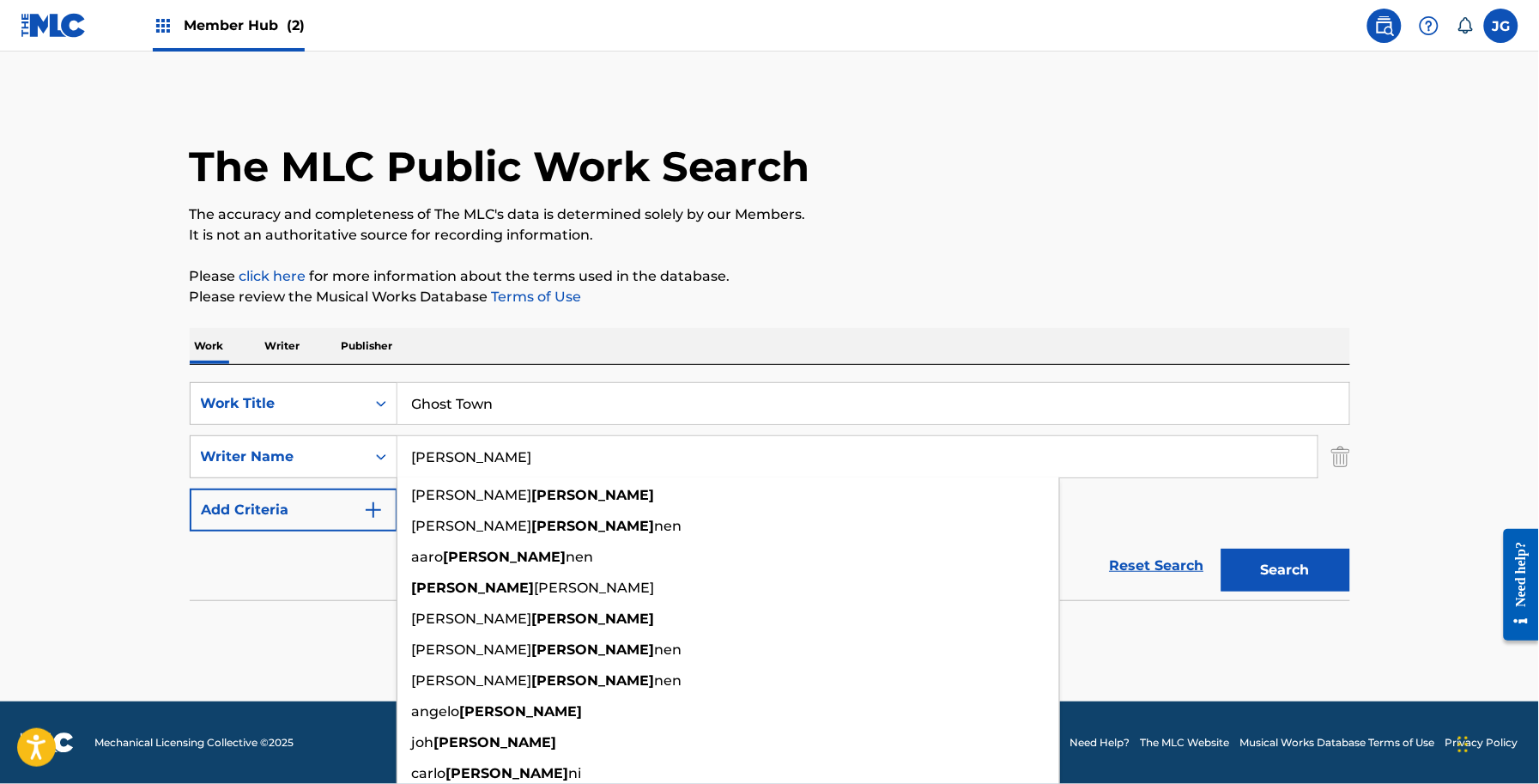
drag, startPoint x: 551, startPoint y: 456, endPoint x: 219, endPoint y: 480, distance: 332.9
click at [219, 480] on div "SearchWithCriteria6be6ce87-ae52-4605-a311-816d26796aa5 Work Title Ghost Town Se…" at bounding box center [770, 457] width 1161 height 149
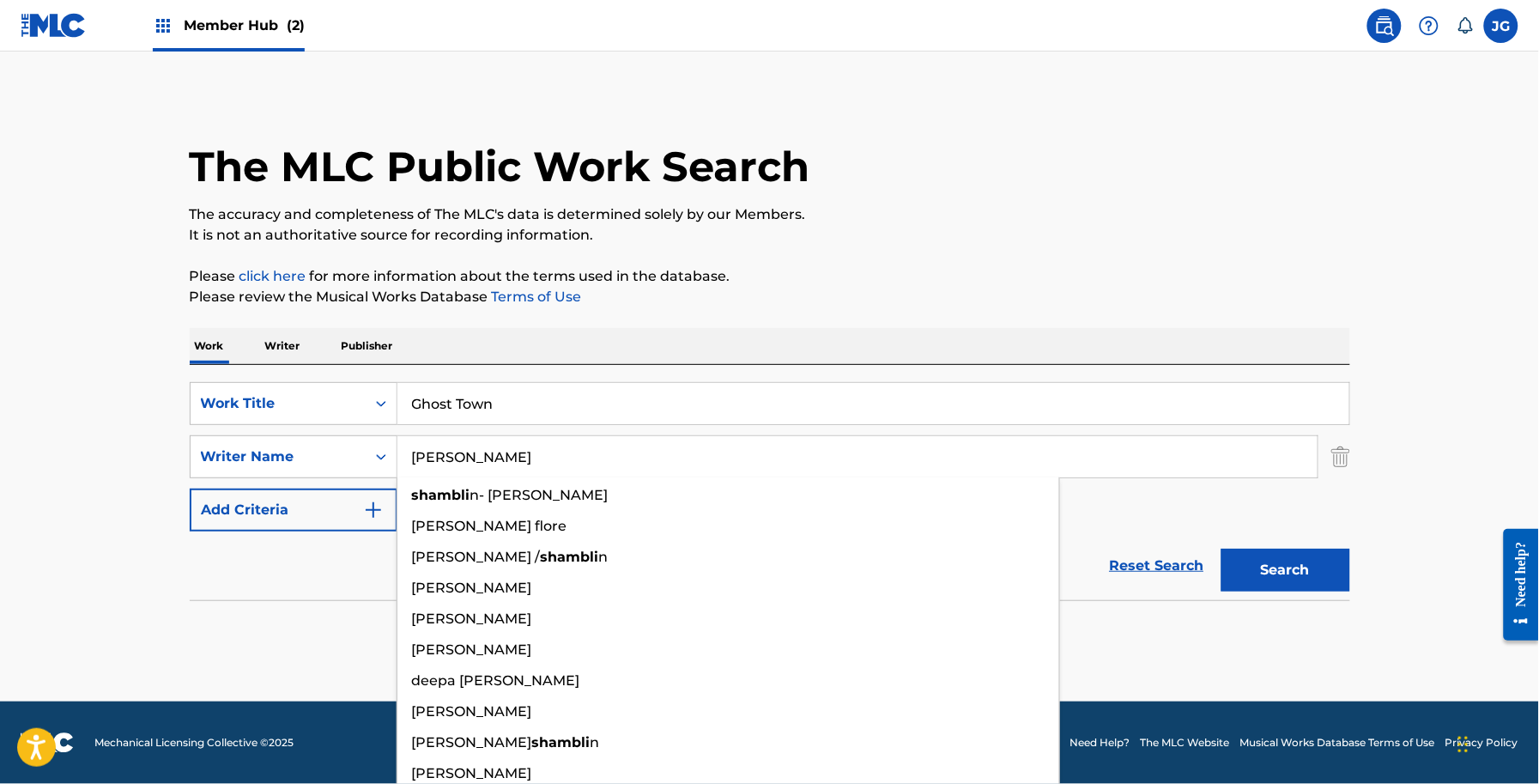
type input "[PERSON_NAME]"
click at [1222, 548] on button "Search" at bounding box center [1286, 570] width 129 height 43
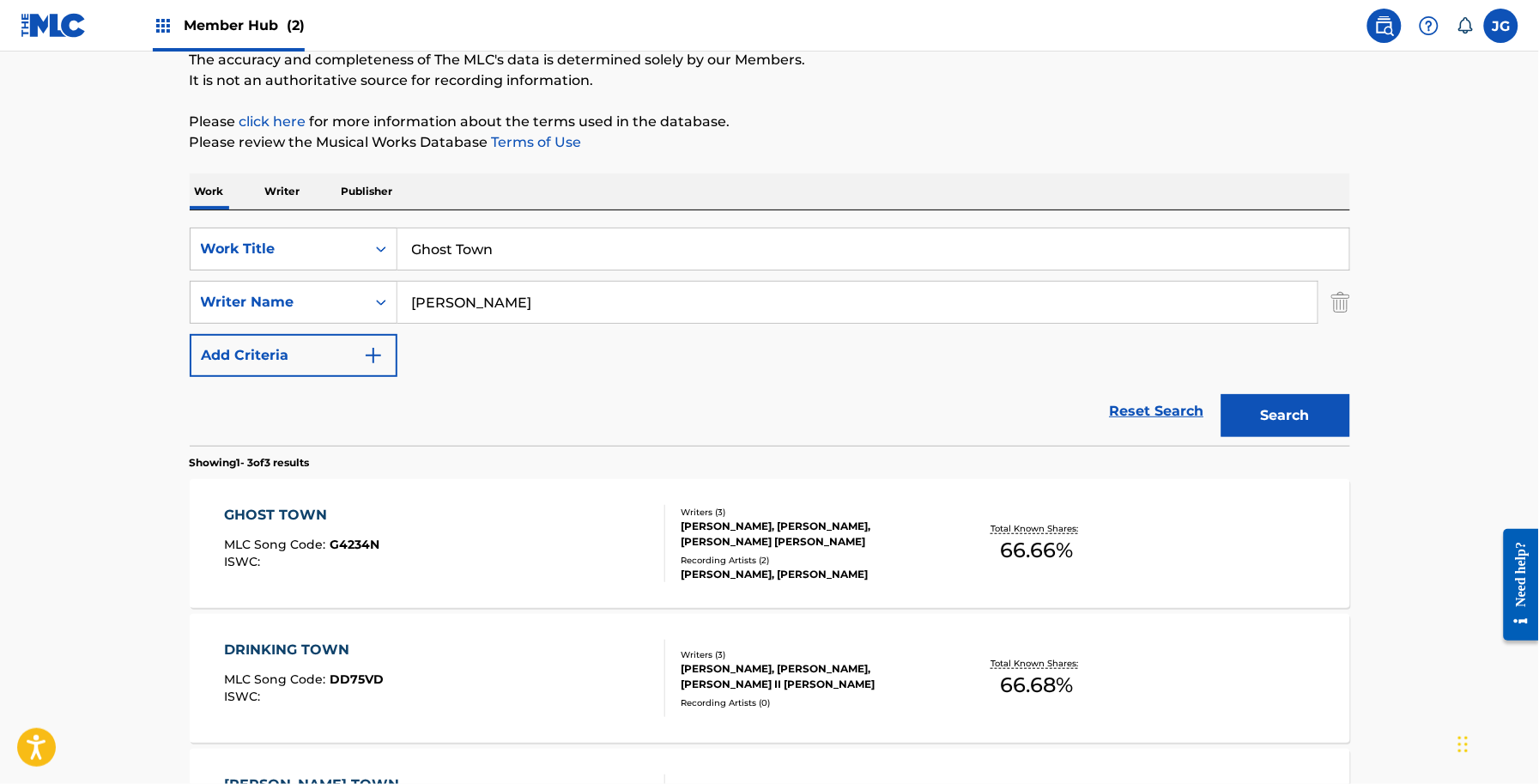
scroll to position [322, 0]
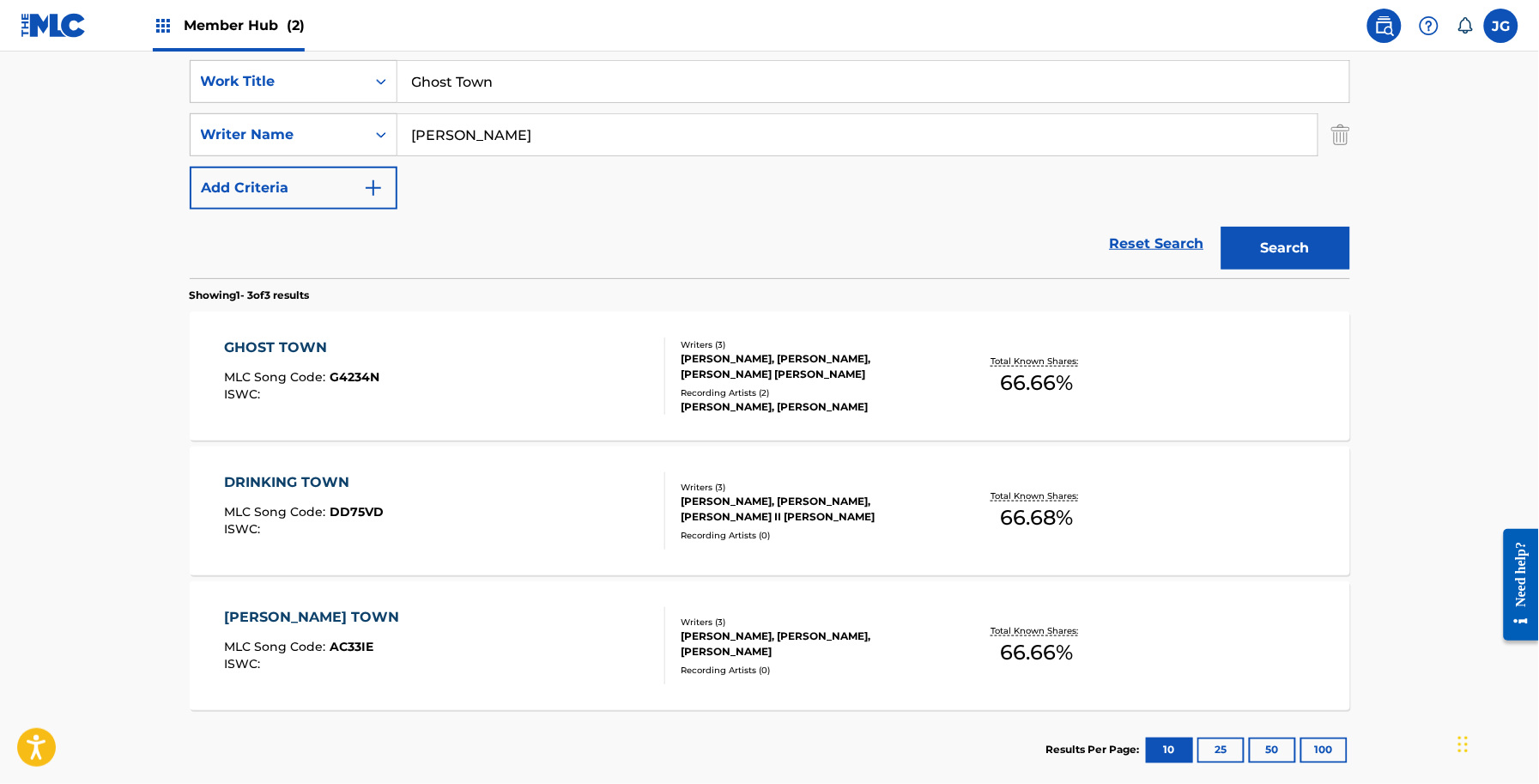
click at [912, 383] on div "Writers ( 3 ) DARRELL R BROWN, JAMES SHAMBLIN, DAVID HURST BATTEAU Recording Ar…" at bounding box center [803, 376] width 276 height 77
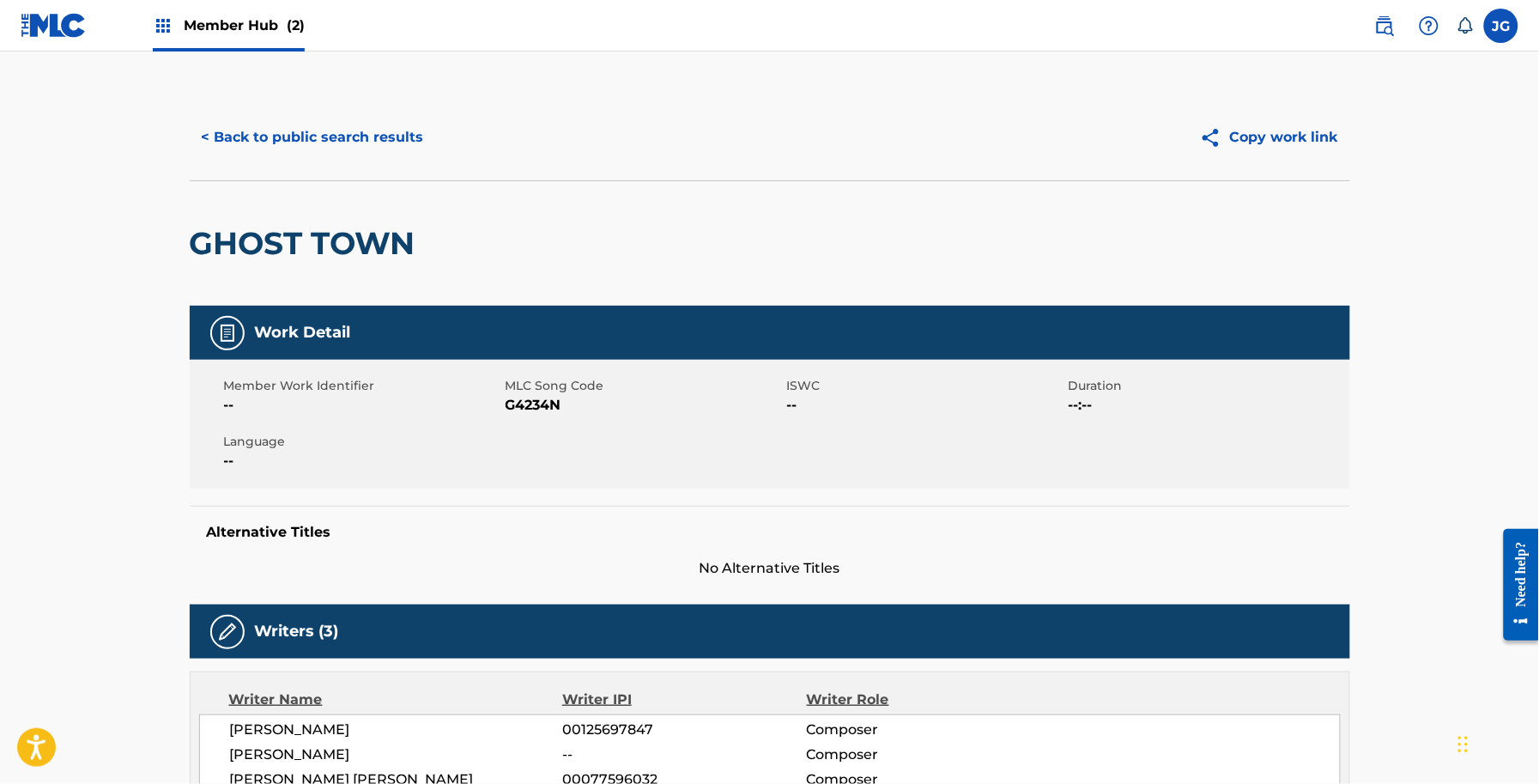
click at [533, 398] on span "G4234N" at bounding box center [644, 405] width 278 height 20
copy span "G4234N"
click at [332, 140] on button "< Back to public search results" at bounding box center [313, 137] width 246 height 43
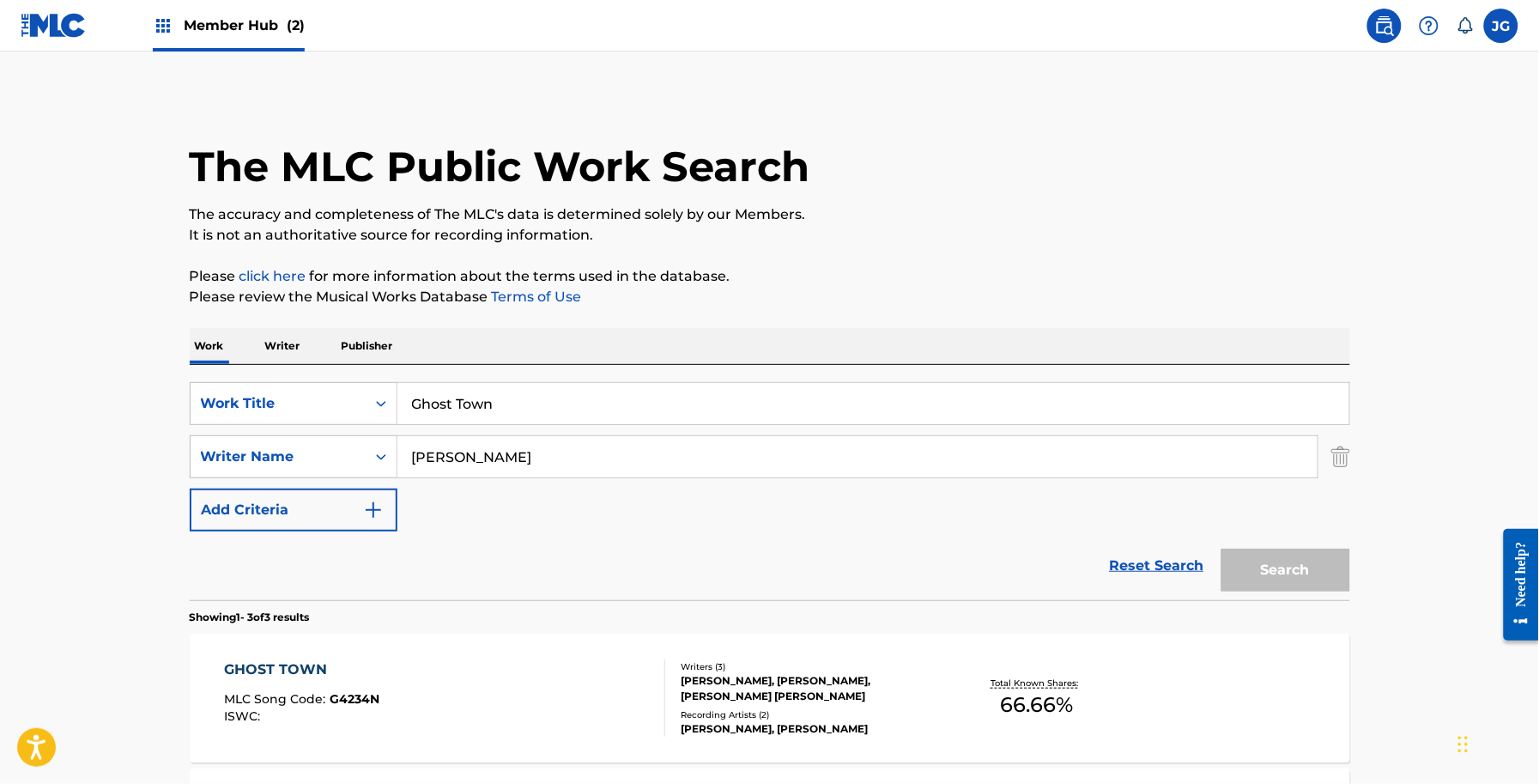
scroll to position [322, 0]
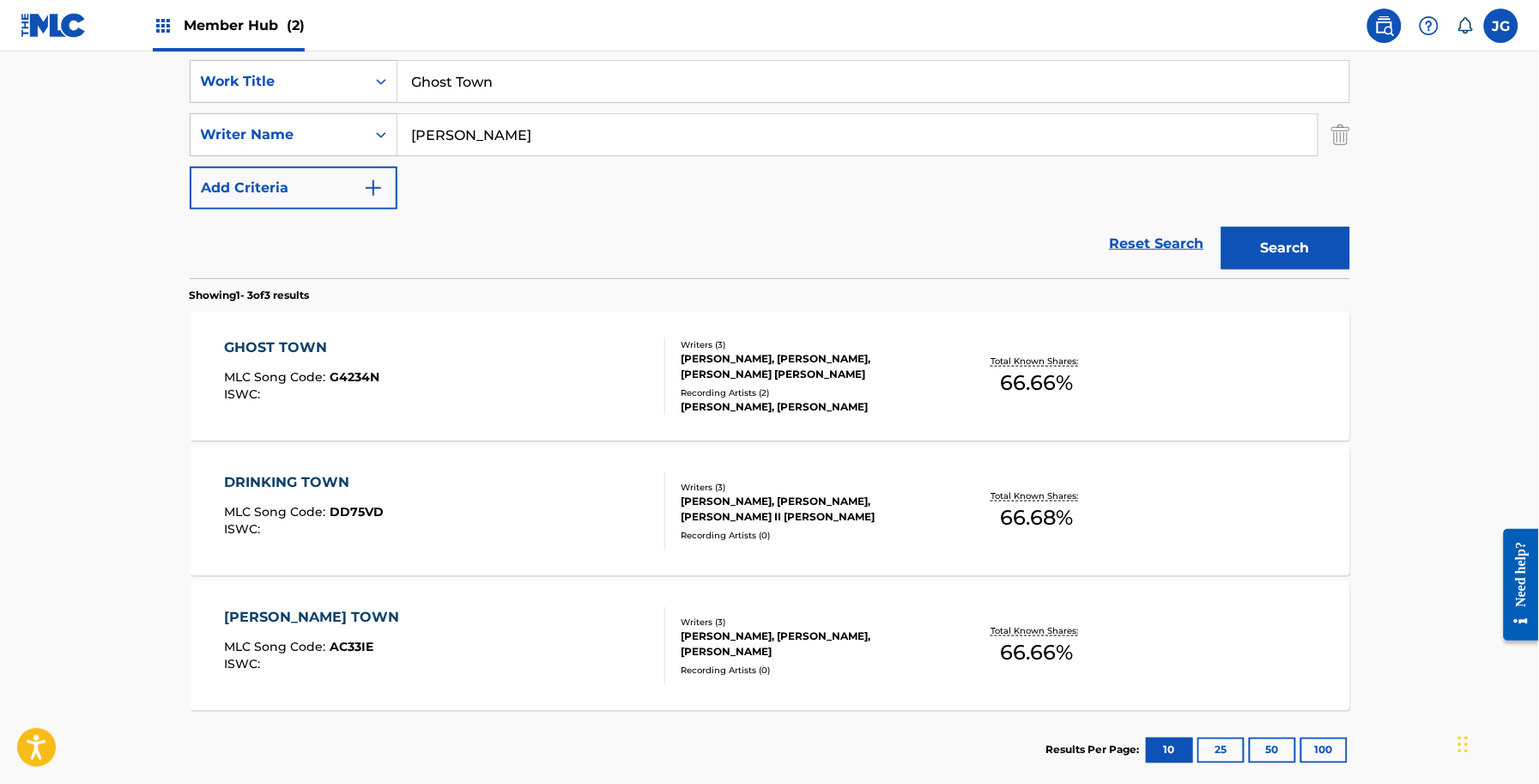
drag, startPoint x: 352, startPoint y: 116, endPoint x: 174, endPoint y: 134, distance: 178.9
click at [174, 134] on div "The MLC Public Work Search The accuracy and completeness of The MLC's data is d…" at bounding box center [770, 281] width 1201 height 1018
paste input "ood Love Is Hard To Lose"
type input "Good Love Is Hard To Lose"
click at [1261, 266] on button "Search" at bounding box center [1286, 248] width 129 height 43
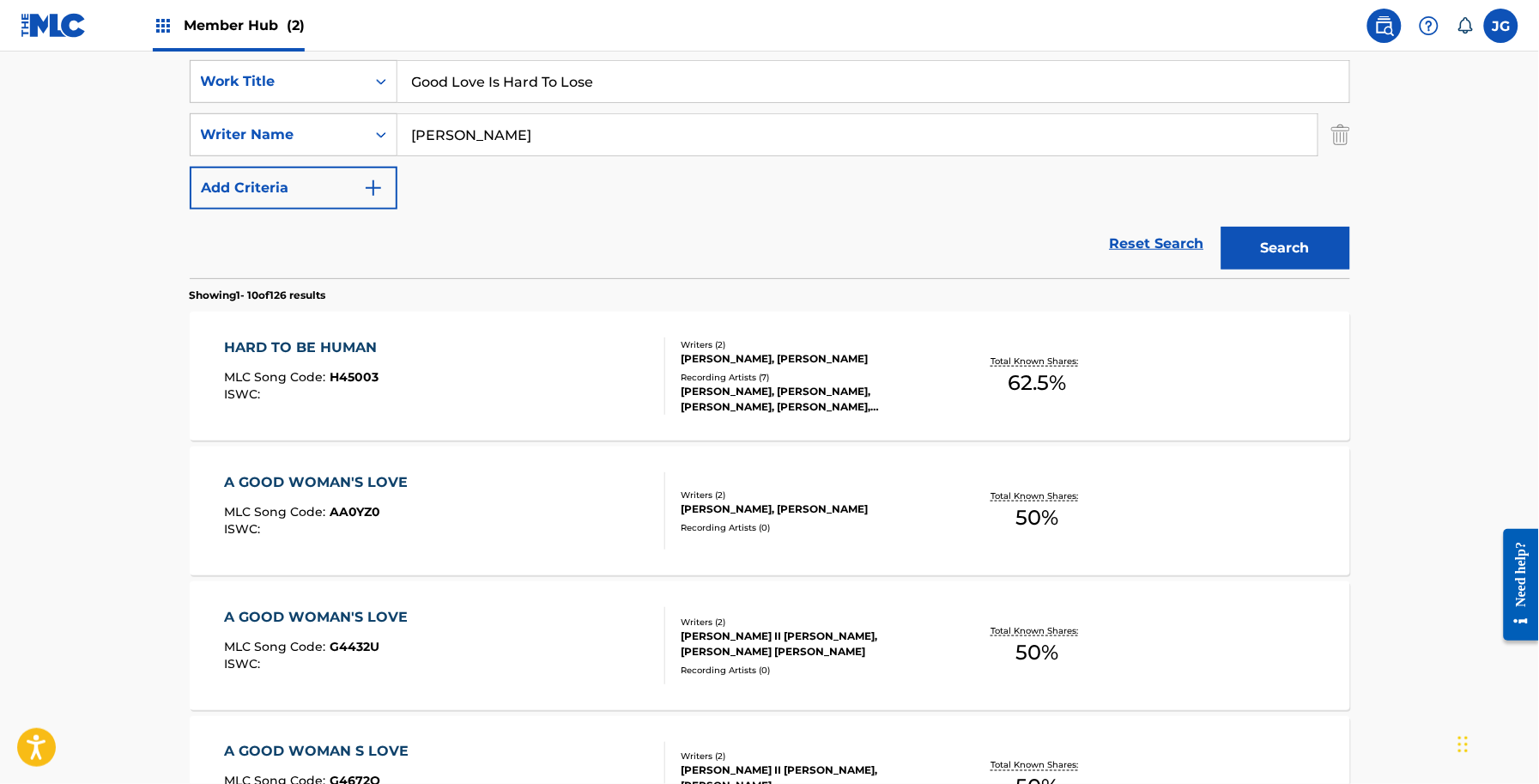
click at [611, 105] on div "SearchWithCriteria6be6ce87-ae52-4605-a311-816d26796aa5 Work Title Good Love Is …" at bounding box center [770, 135] width 1161 height 149
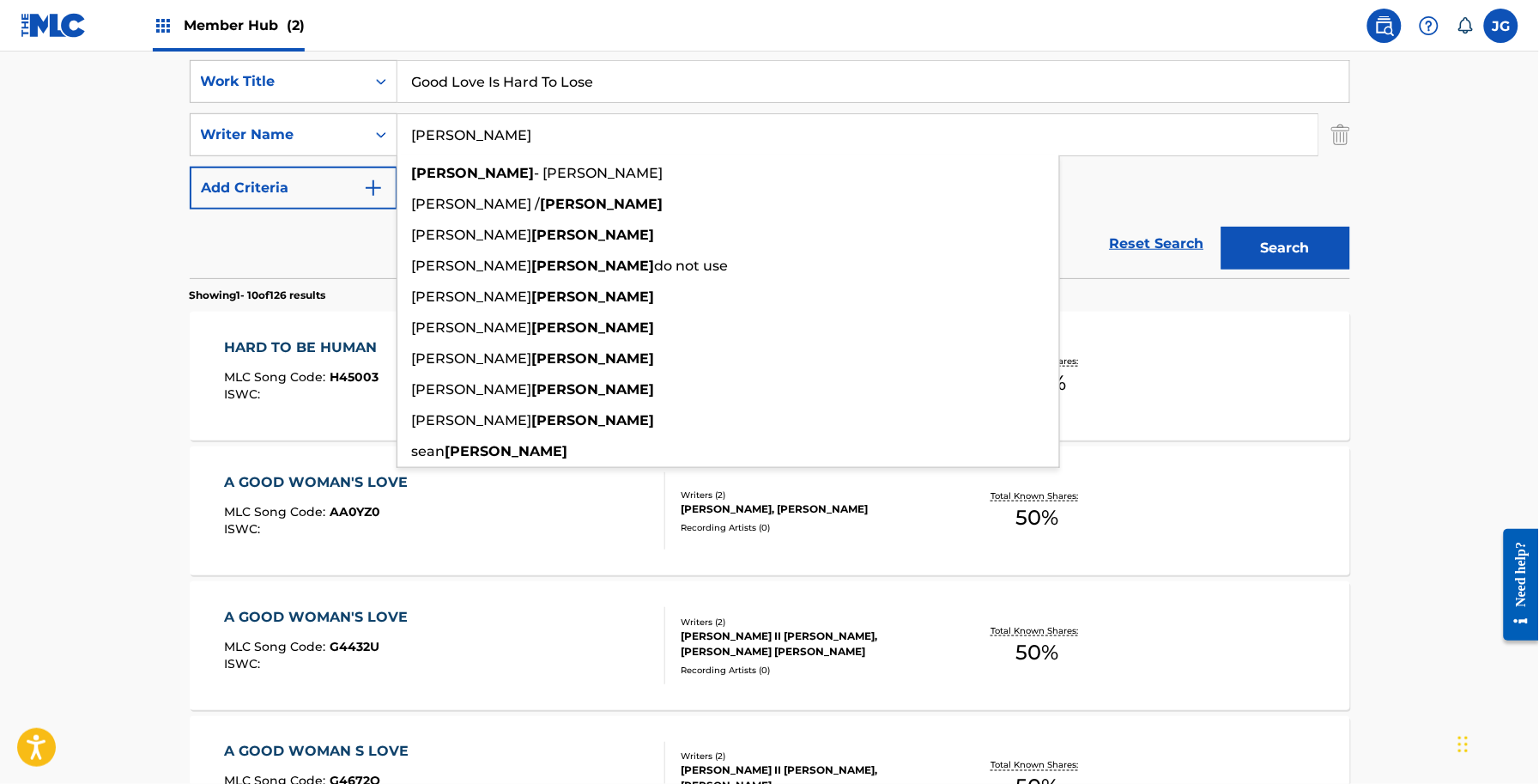
drag, startPoint x: 593, startPoint y: 136, endPoint x: 124, endPoint y: 160, distance: 469.6
click at [124, 160] on main "The MLC Public Work Search The accuracy and completeness of The MLC's data is d…" at bounding box center [770, 739] width 1539 height 2020
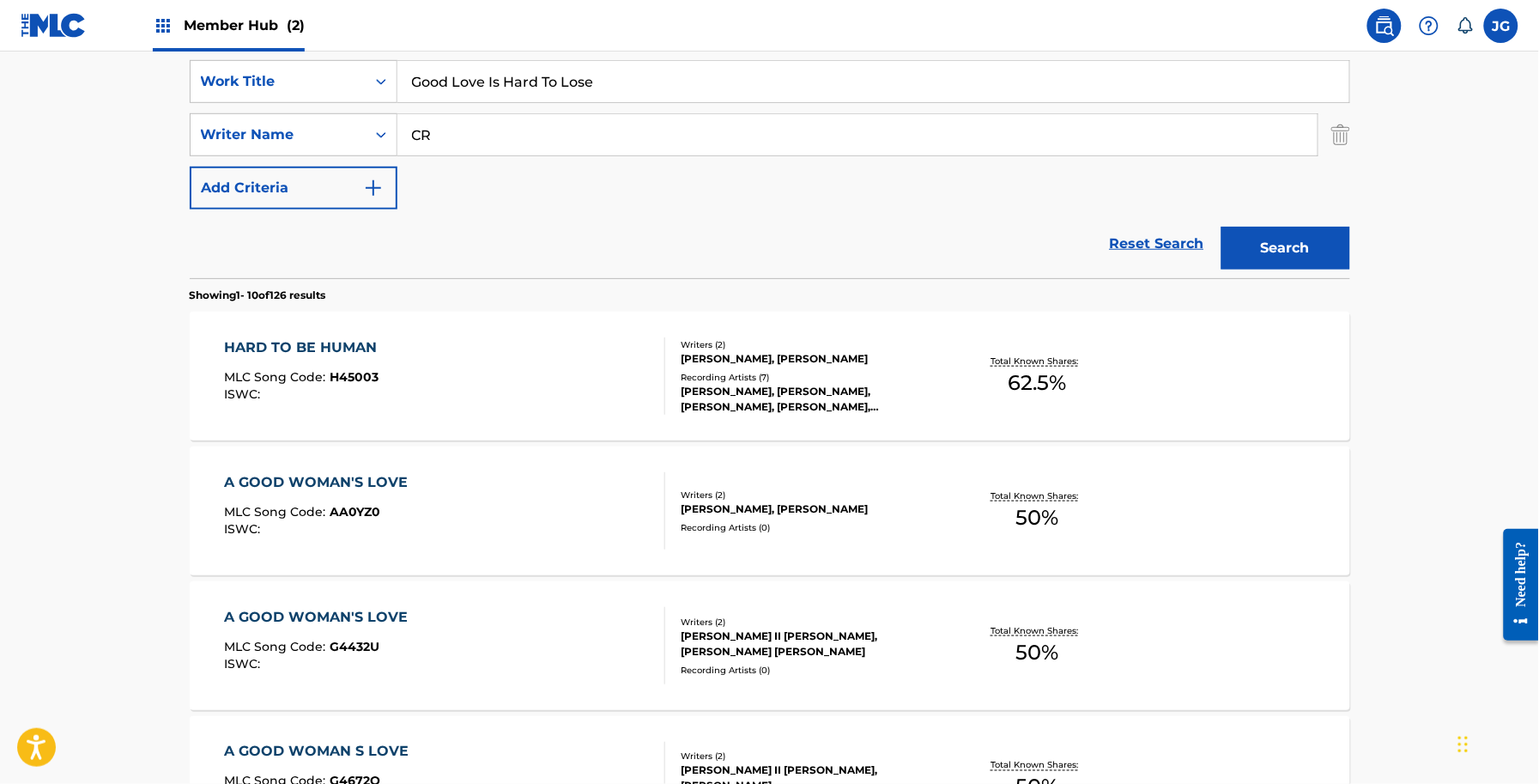
type input "C"
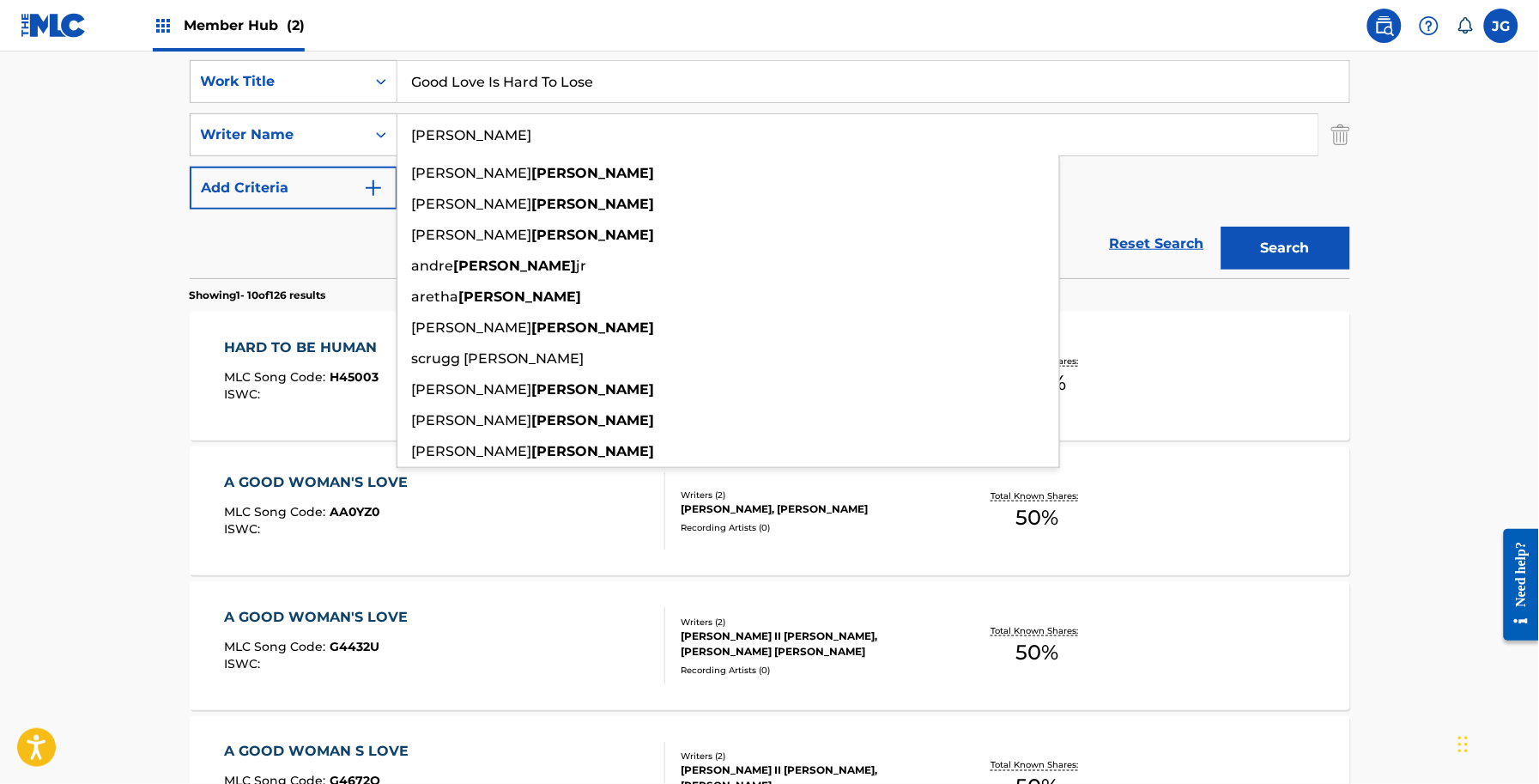
type input "SCRUGGS"
click at [1222, 227] on button "Search" at bounding box center [1286, 248] width 129 height 43
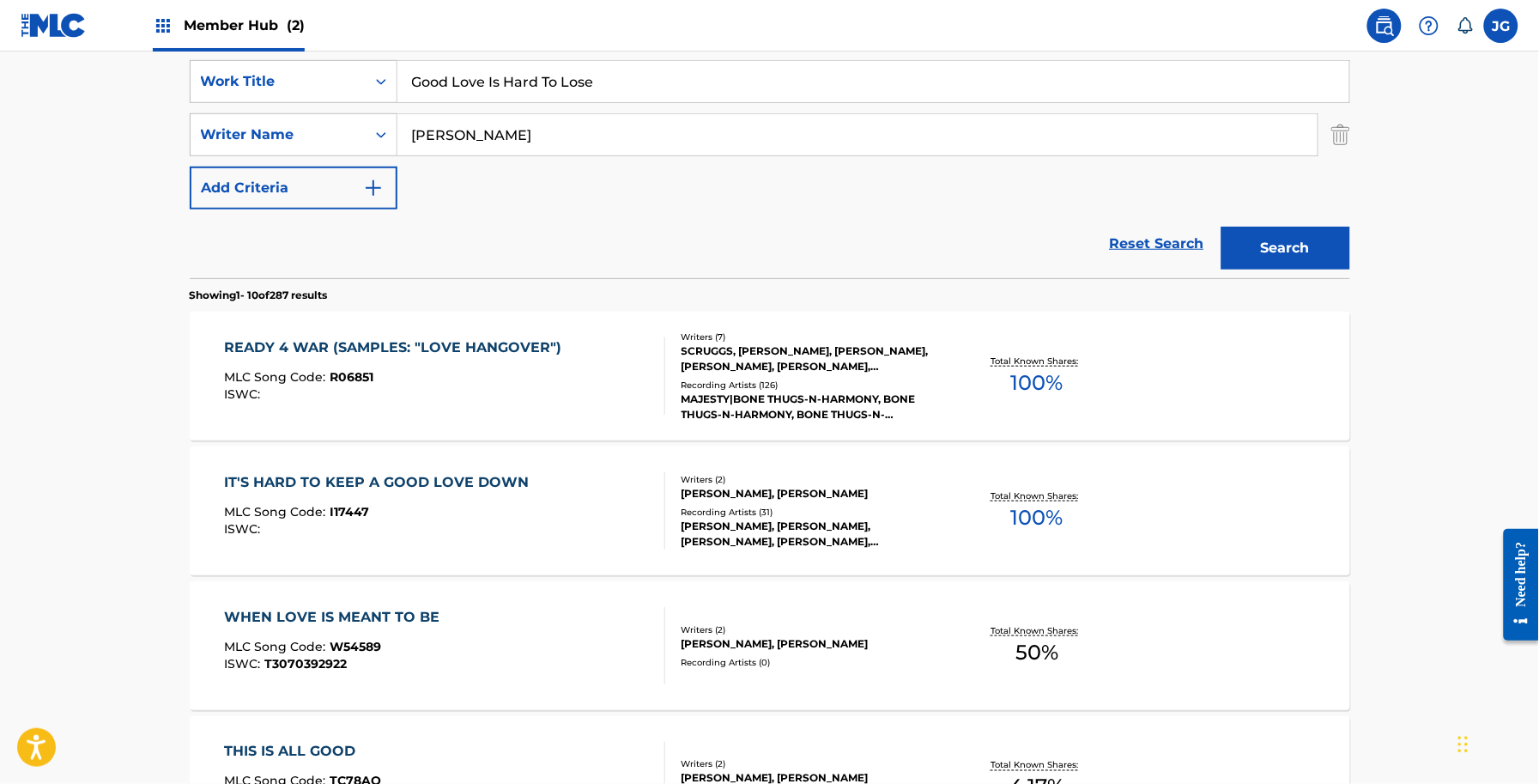
click at [517, 272] on div "Reset Search Search" at bounding box center [770, 244] width 1161 height 69
drag, startPoint x: 547, startPoint y: 78, endPoint x: 114, endPoint y: 96, distance: 433.4
click at [114, 96] on main "The MLC Public Work Search The accuracy and completeness of The MLC's data is d…" at bounding box center [770, 739] width 1539 height 2020
paste input "Heaven Doesn't Always Look Like Heaven"
type input "Heaven Doesn't Always Look Like Heaven"
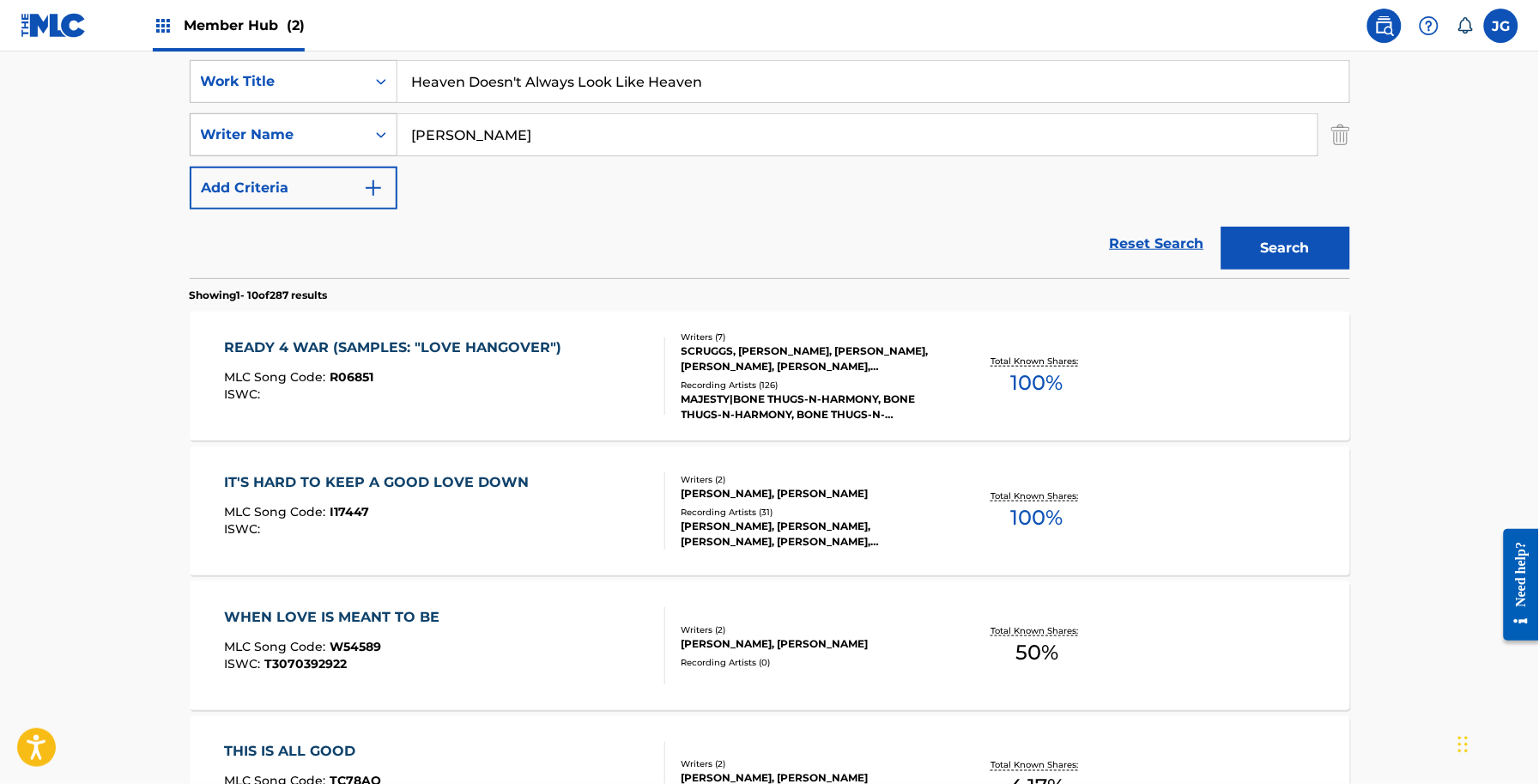
drag, startPoint x: 362, startPoint y: 127, endPoint x: 320, endPoint y: 126, distance: 42.0
click at [323, 127] on div "SearchWithCriteriadb18a0d9-ed43-441b-bd89-0ab1f56b2329 Writer Name SCRUGGS" at bounding box center [770, 135] width 1161 height 43
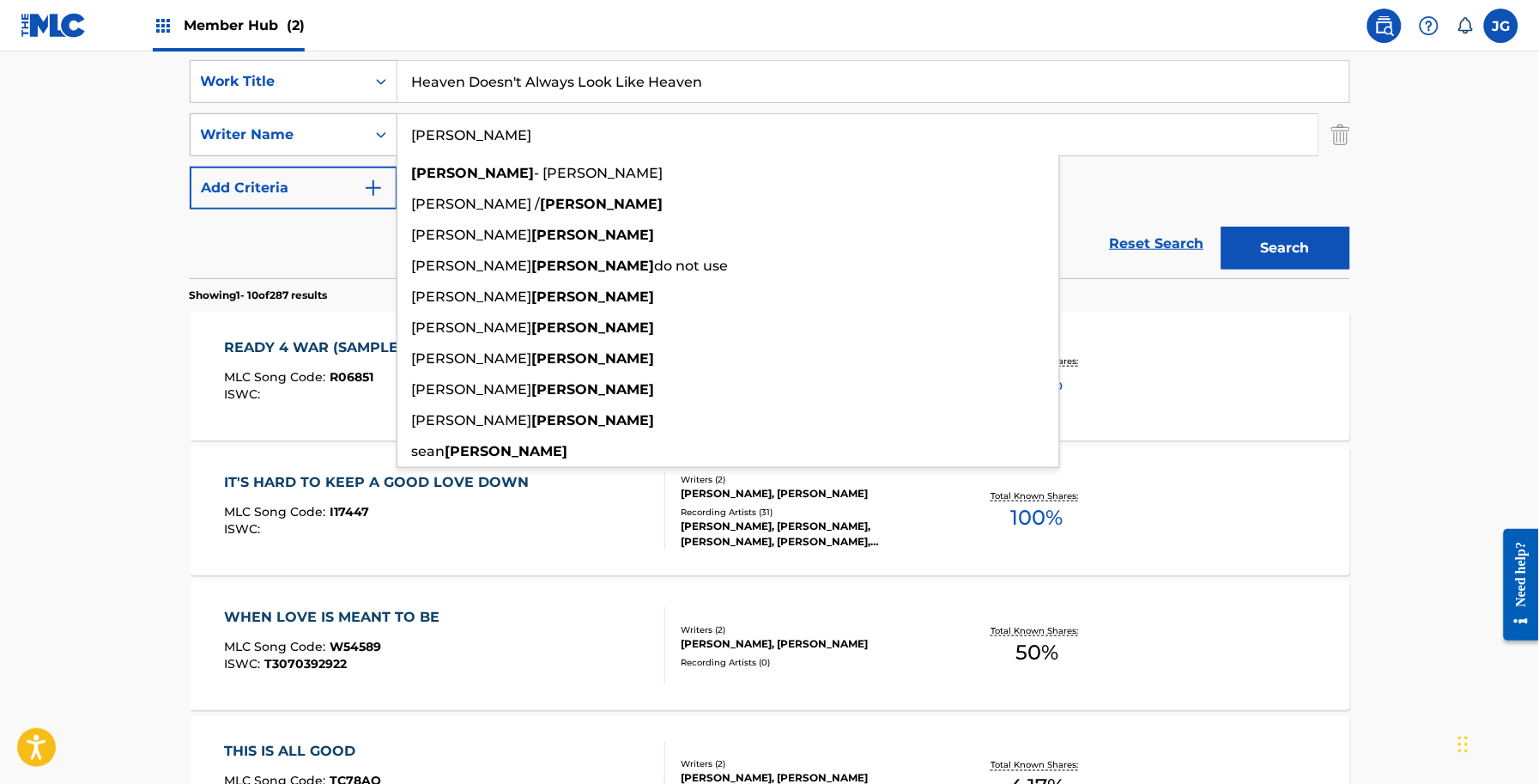
type input "[PERSON_NAME]"
click at [1222, 227] on button "Search" at bounding box center [1286, 248] width 129 height 43
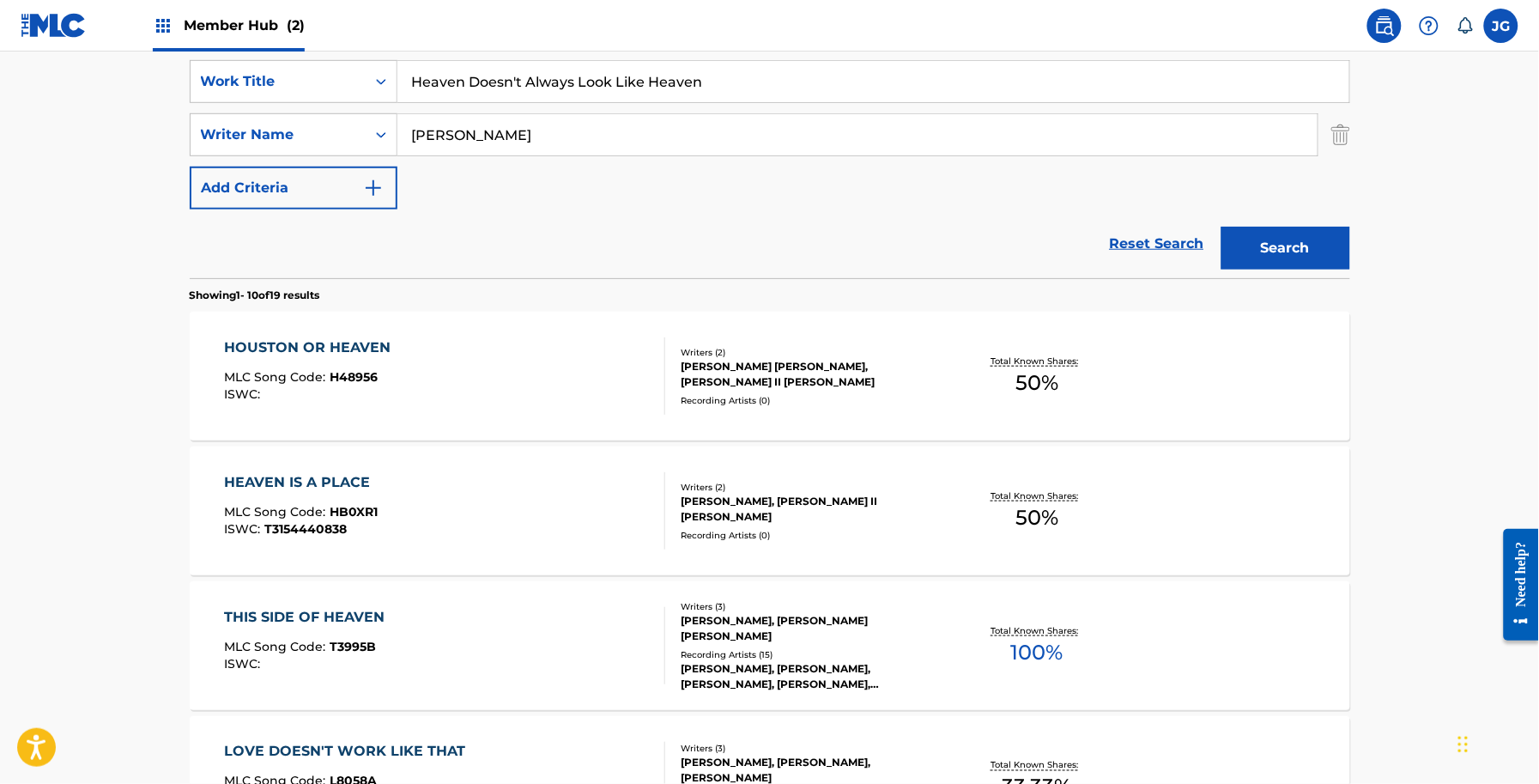
drag, startPoint x: 748, startPoint y: 82, endPoint x: 182, endPoint y: 114, distance: 566.9
click at [190, 114] on div "SearchWithCriteria6be6ce87-ae52-4605-a311-816d26796aa5 Work Title Heaven Doesn'…" at bounding box center [770, 135] width 1161 height 149
paste input "ope In The Ashes"
type input "Hope In The Ashes"
click at [1335, 272] on div "Search" at bounding box center [1282, 244] width 138 height 69
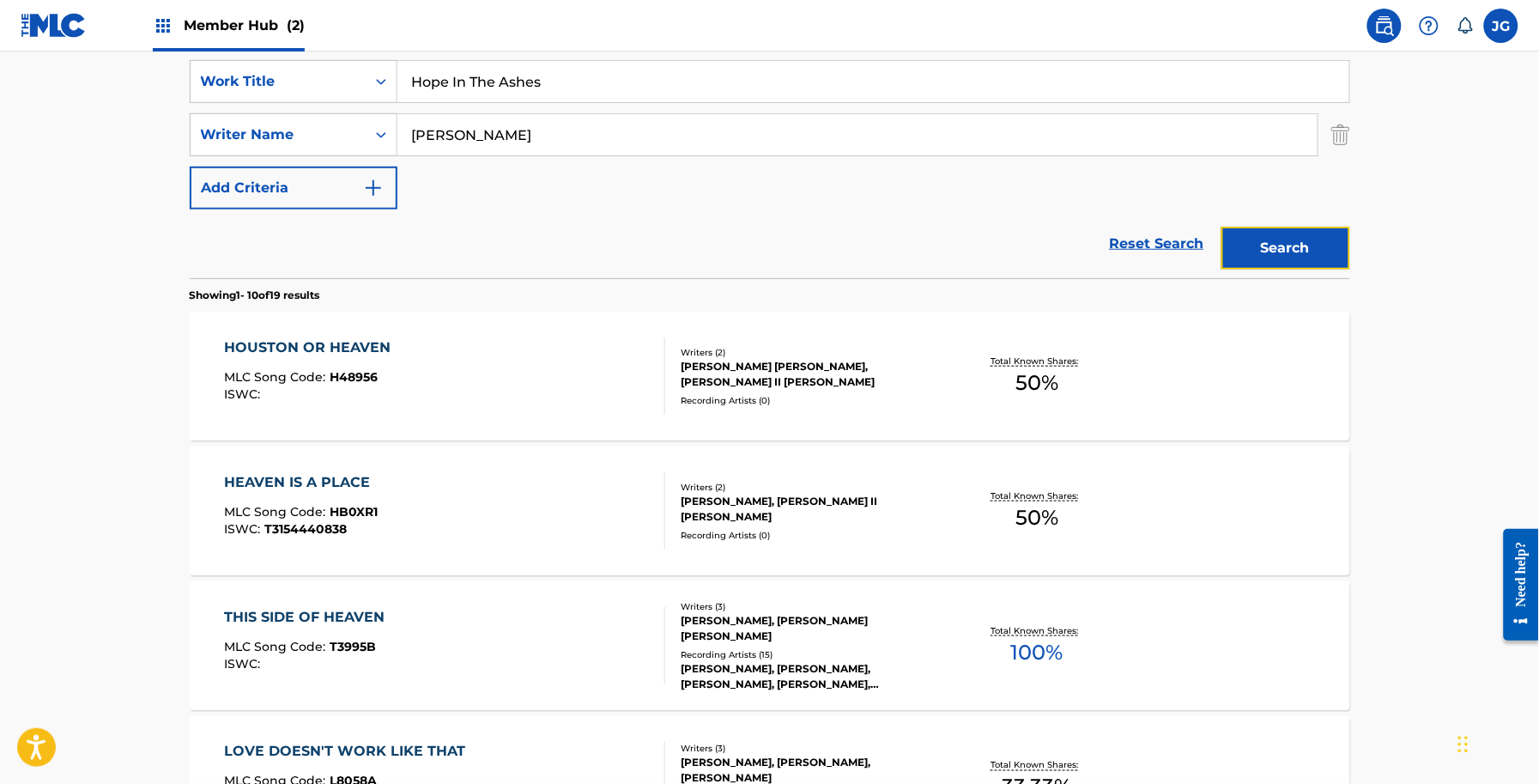
click at [1326, 267] on button "Search" at bounding box center [1286, 248] width 129 height 43
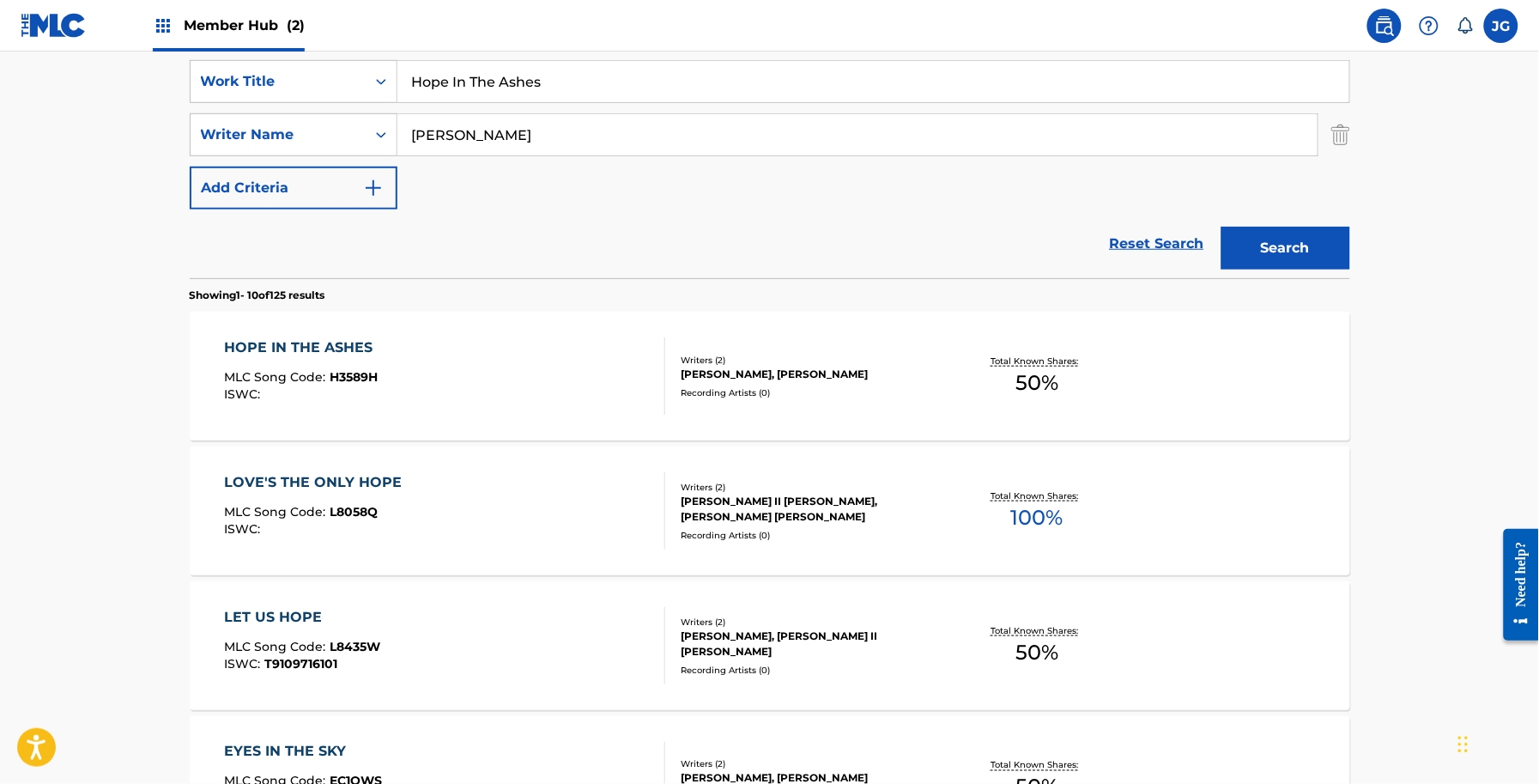
click at [799, 379] on div "DENNIS JOSEPH MATKOSKY, JAMES SHAMBLIN" at bounding box center [810, 375] width 259 height 16
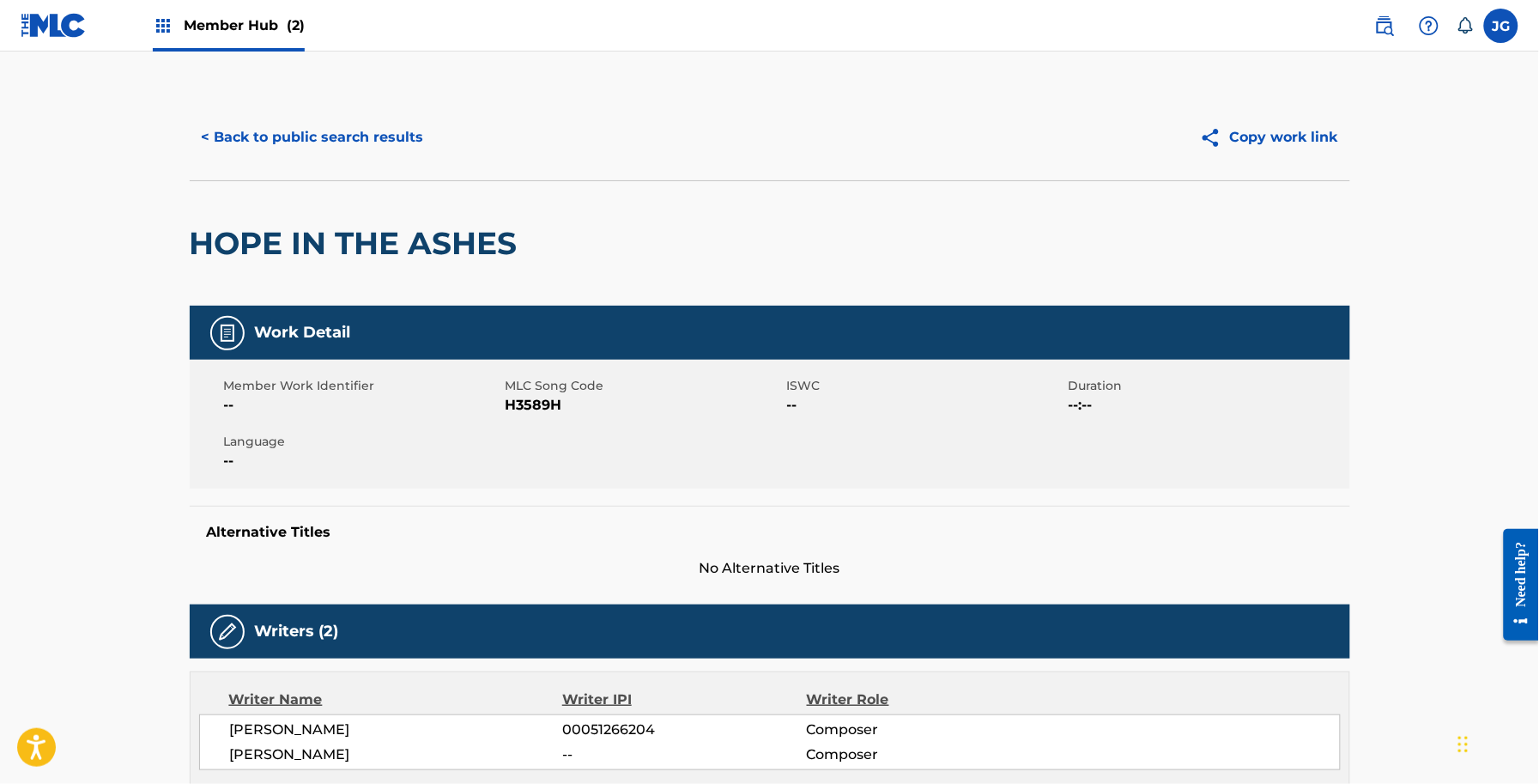
click at [508, 406] on span "H3589H" at bounding box center [644, 405] width 278 height 20
copy span "H3589H"
click at [328, 138] on button "< Back to public search results" at bounding box center [313, 137] width 246 height 43
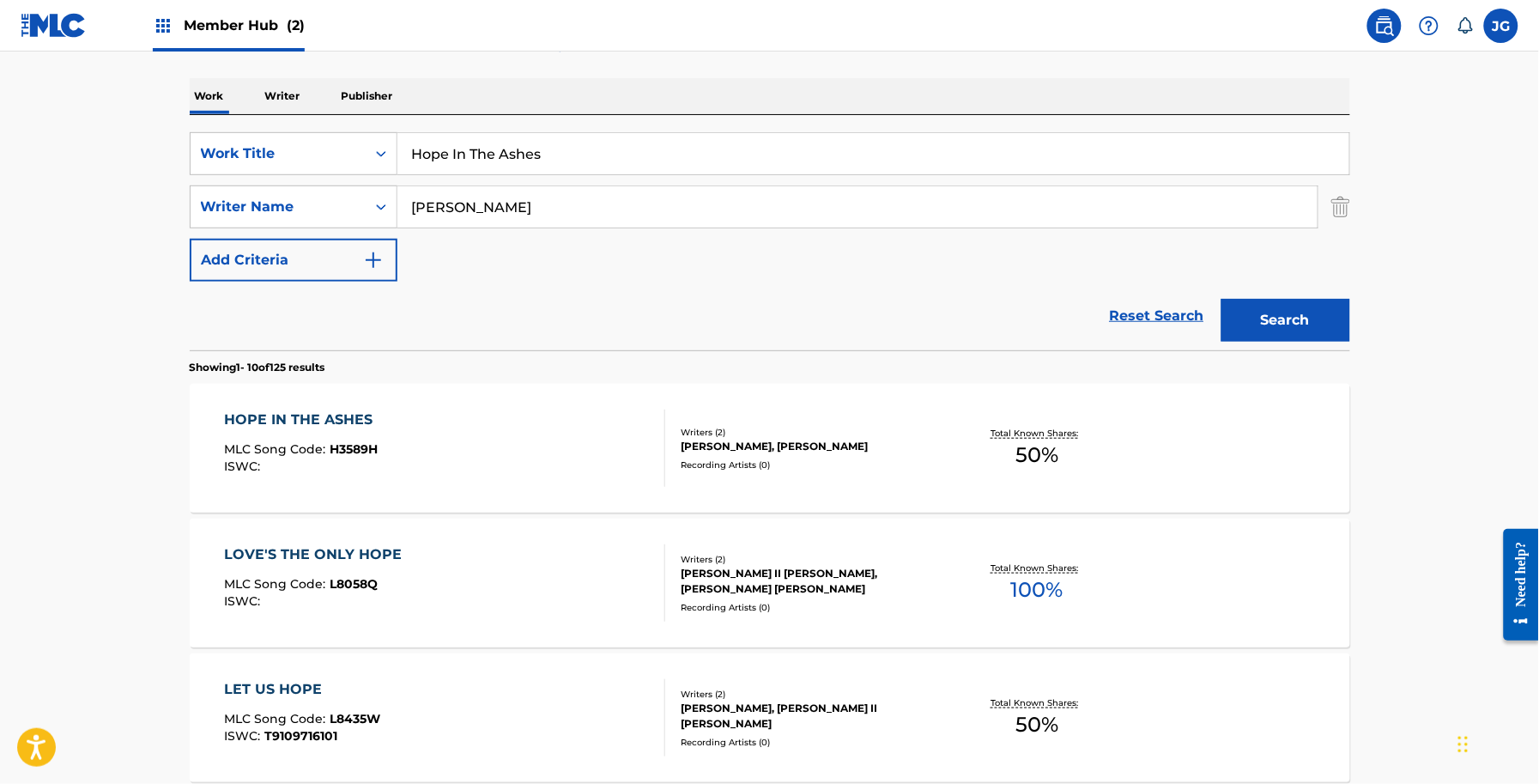
scroll to position [214, 0]
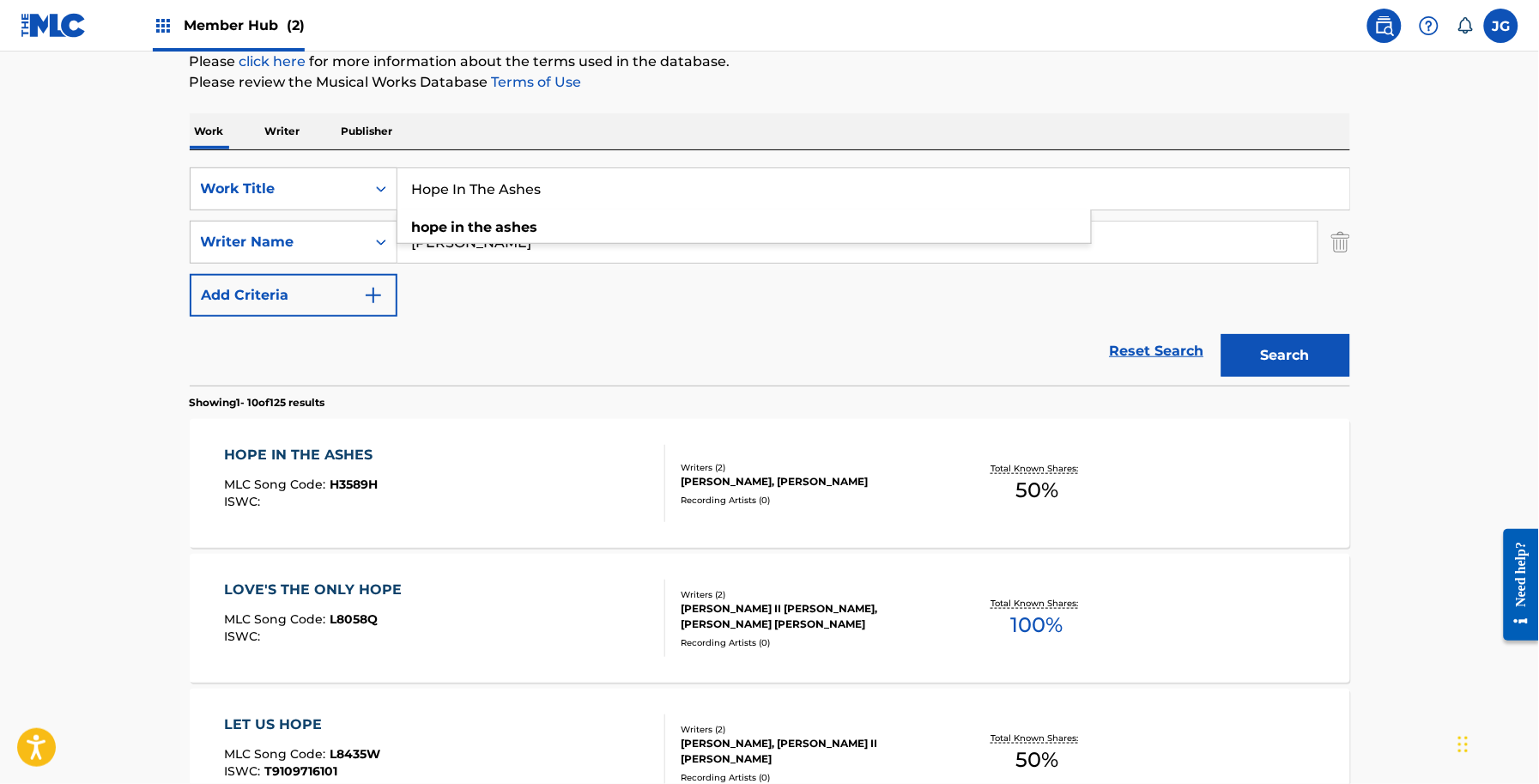
drag, startPoint x: 591, startPoint y: 206, endPoint x: 397, endPoint y: 216, distance: 194.3
click at [372, 214] on div "SearchWithCriteria6be6ce87-ae52-4605-a311-816d26796aa5 Work Title Hope In The A…" at bounding box center [770, 243] width 1161 height 149
paste input "w Do I Get To You"
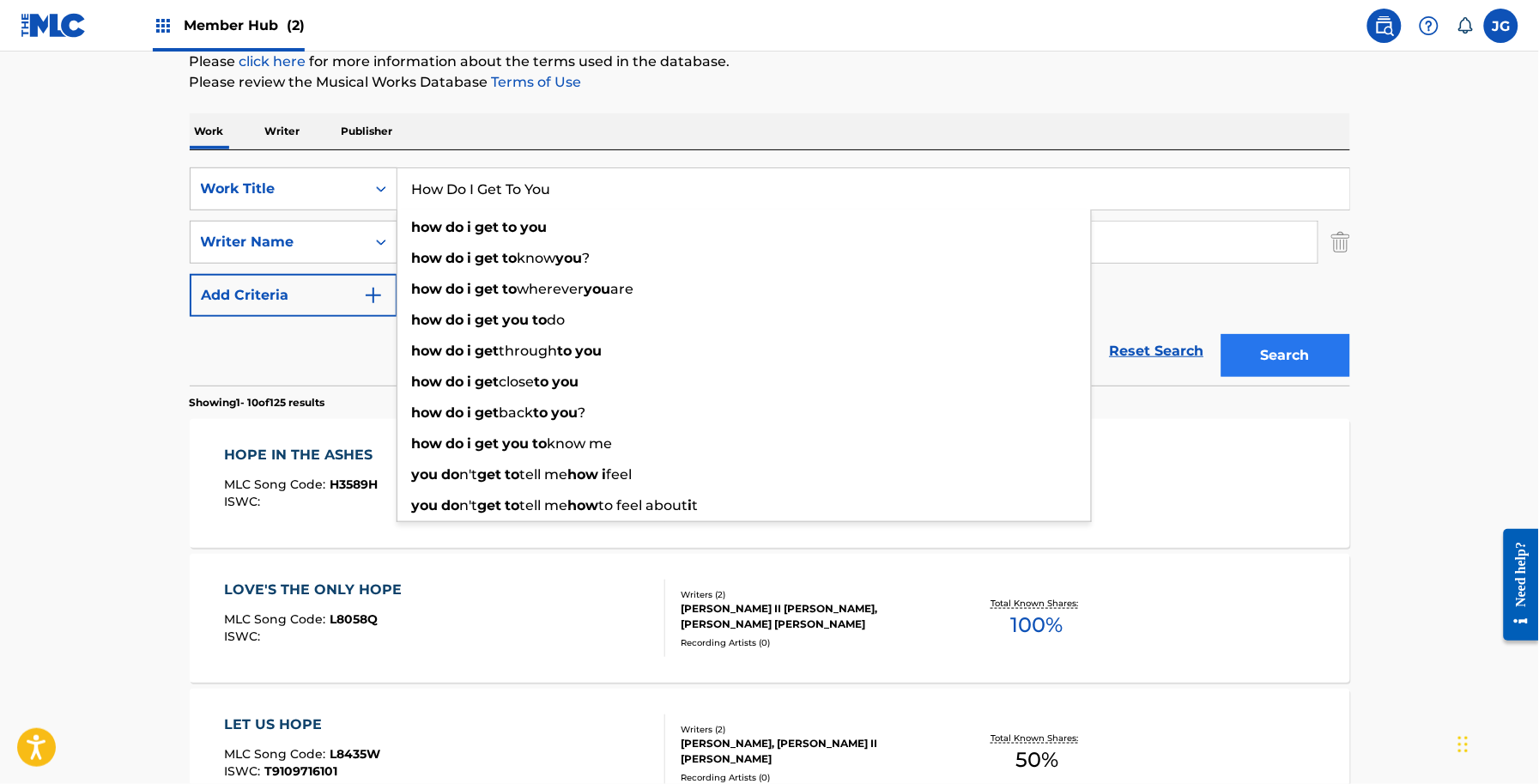
type input "How Do I Get To You"
click at [1261, 353] on button "Search" at bounding box center [1286, 355] width 129 height 43
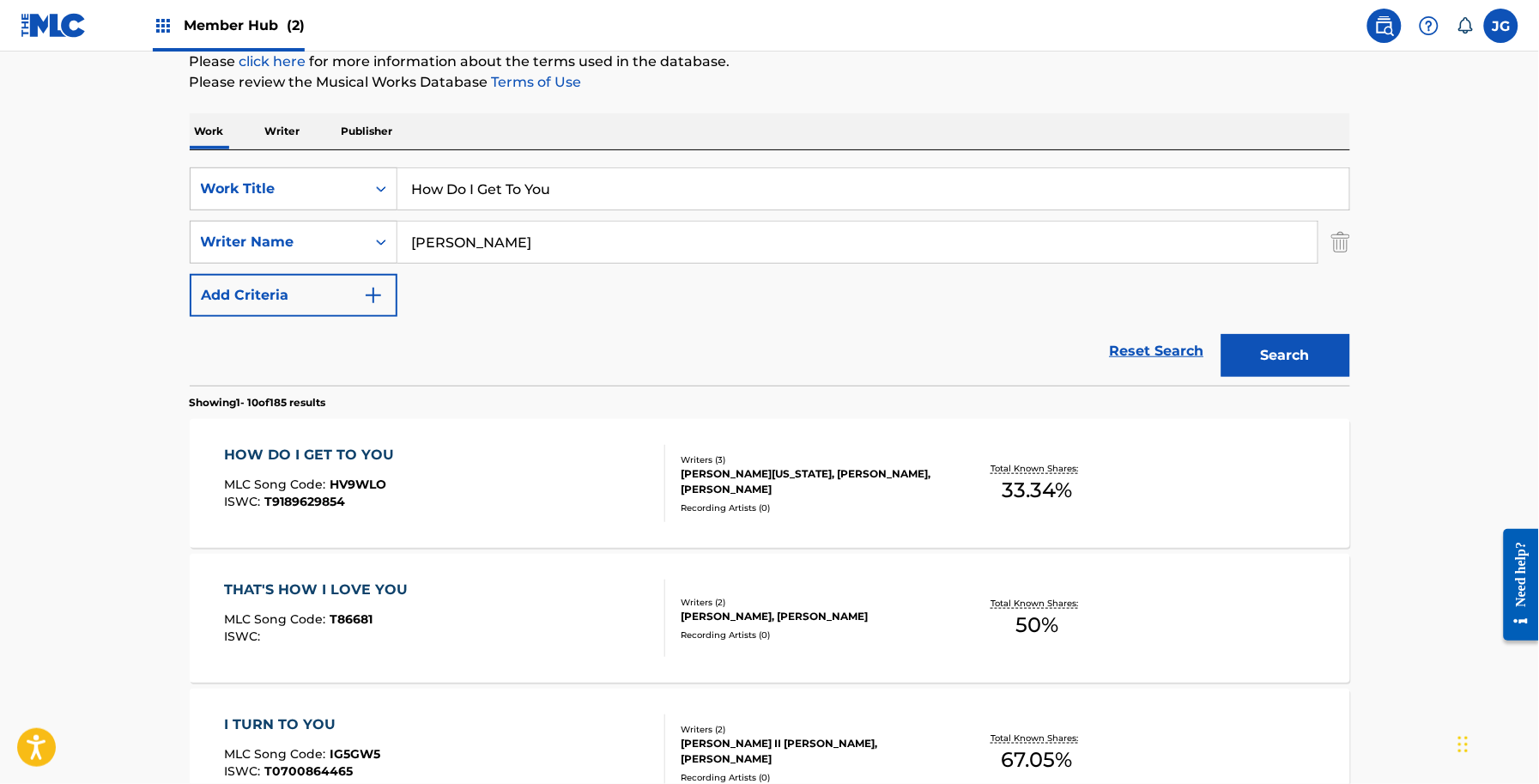
click at [562, 483] on div "HOW DO I GET TO YOU MLC Song Code : HV9WLO ISWC : T9189629854" at bounding box center [444, 483] width 442 height 78
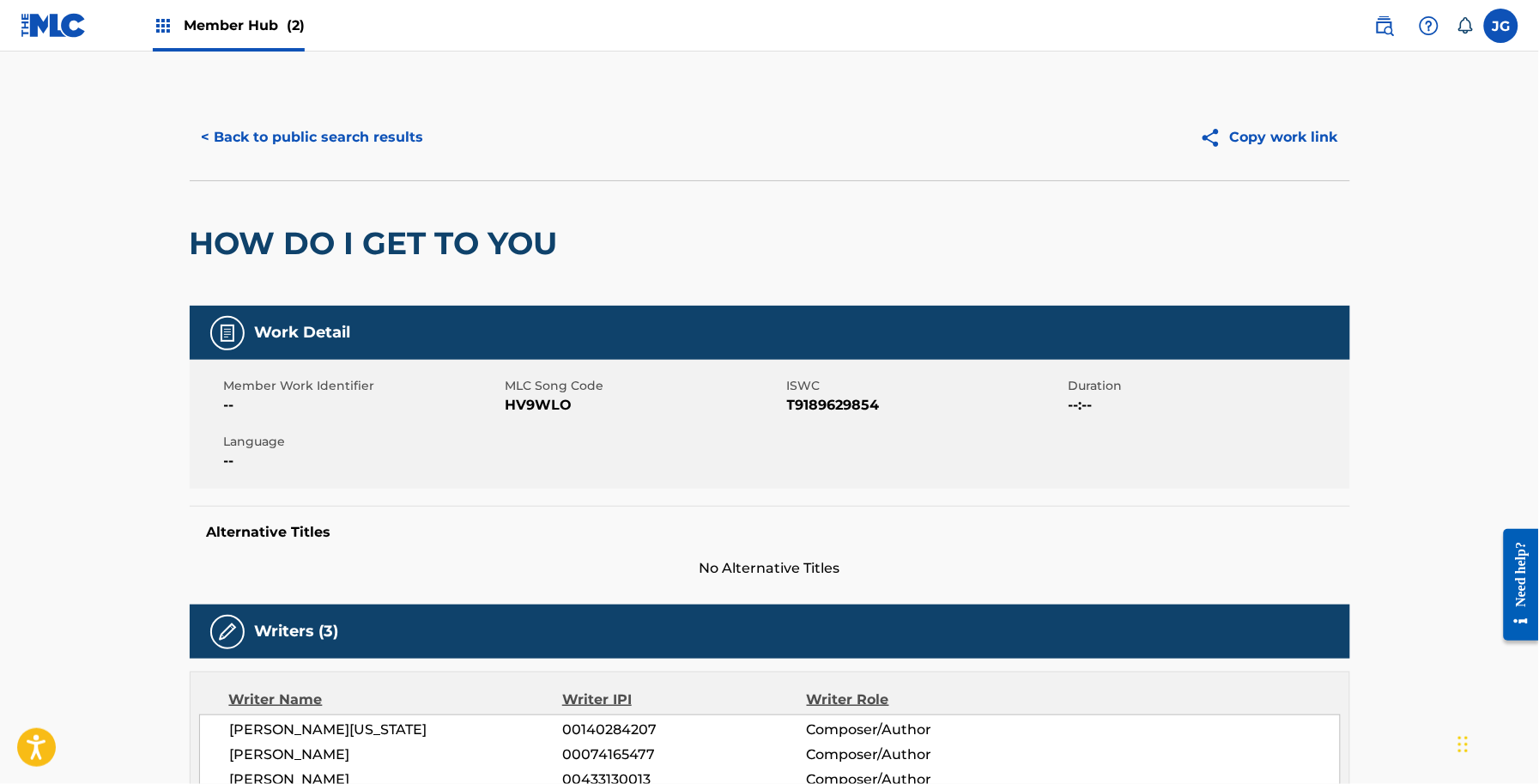
click at [512, 408] on span "HV9WLO" at bounding box center [644, 405] width 278 height 20
copy span "HV9WLO"
click at [249, 115] on button "< Back to public search results" at bounding box center [313, 137] width 246 height 43
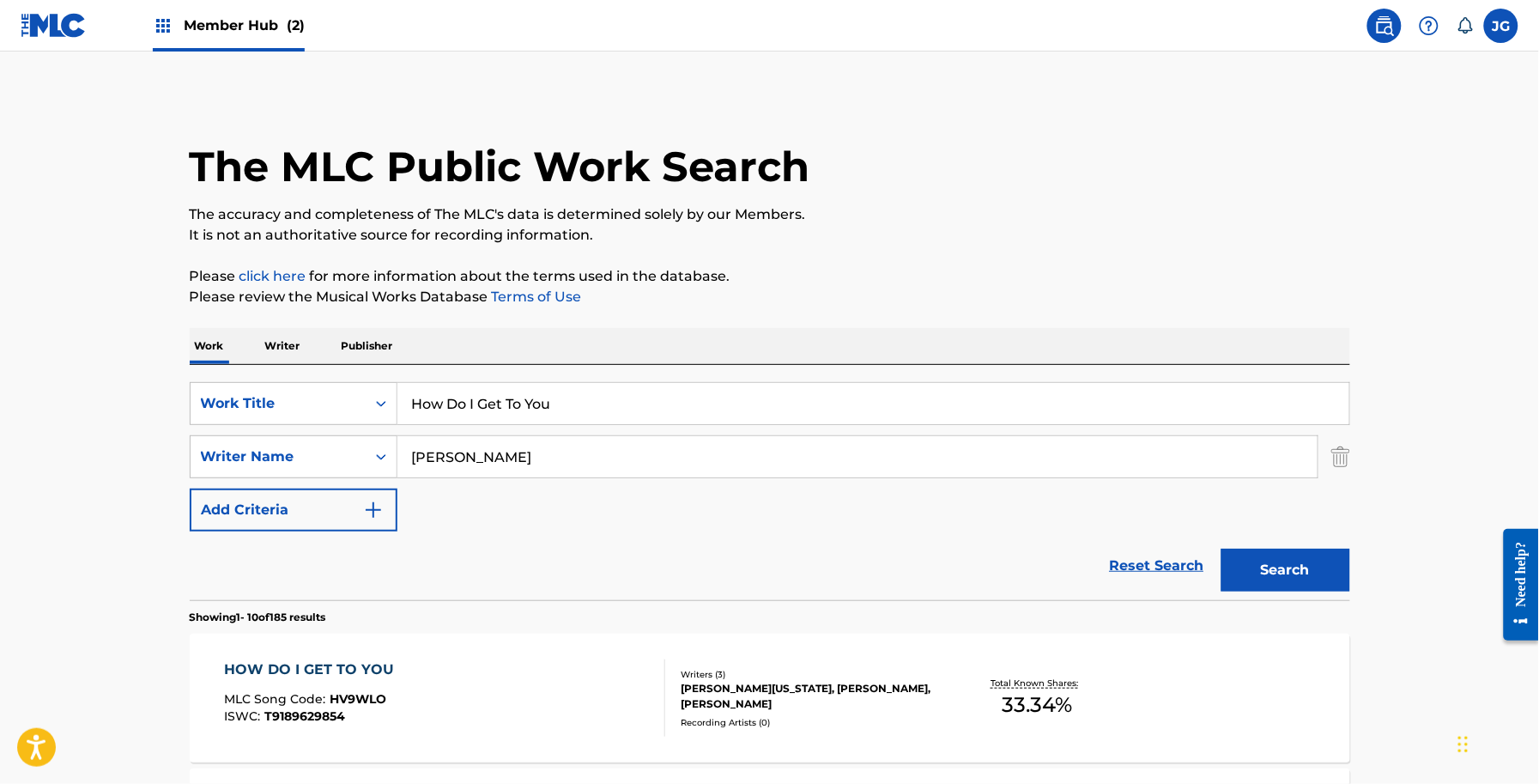
scroll to position [214, 0]
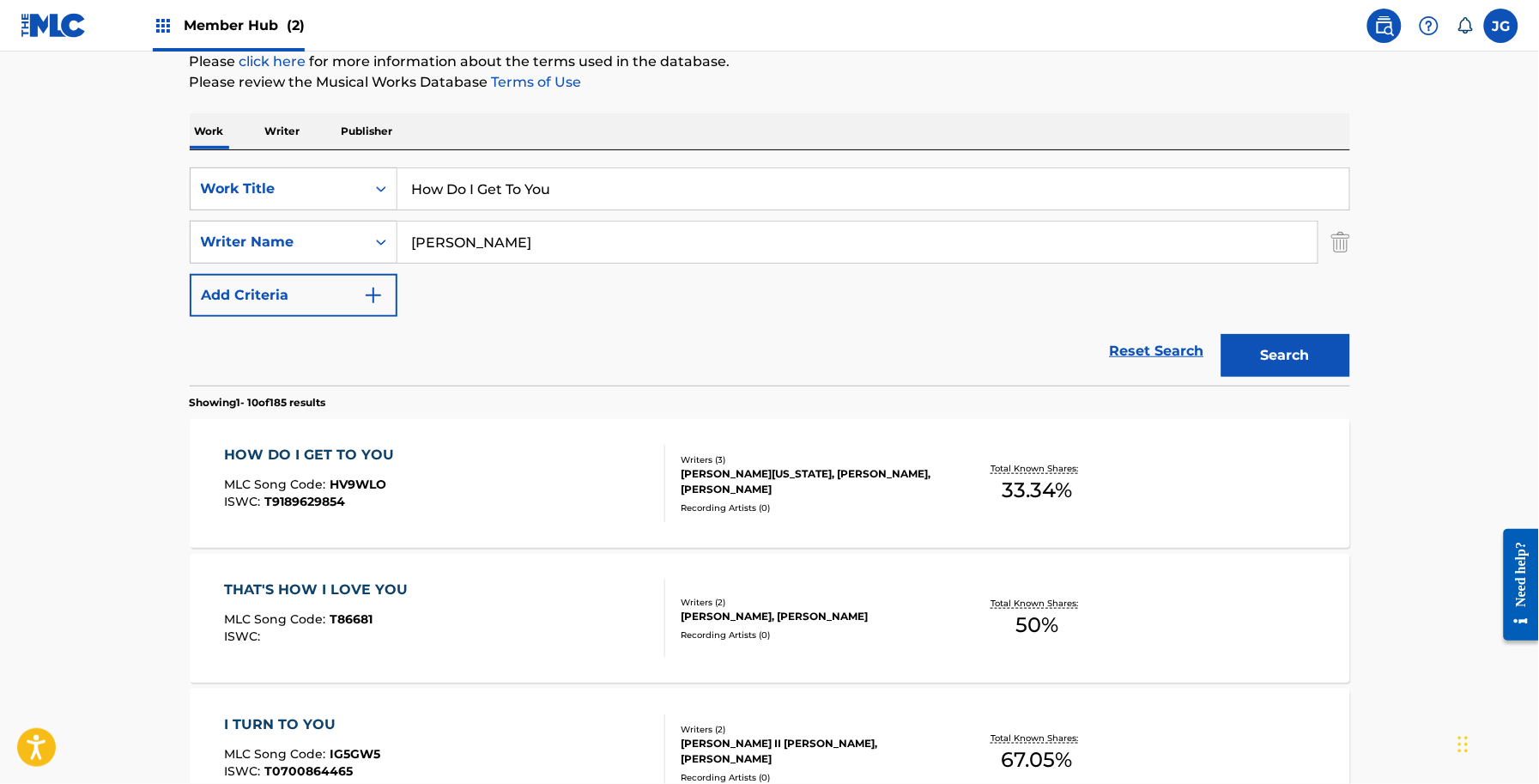
drag, startPoint x: 564, startPoint y: 209, endPoint x: 94, endPoint y: 203, distance: 470.0
paste input "unker Down"
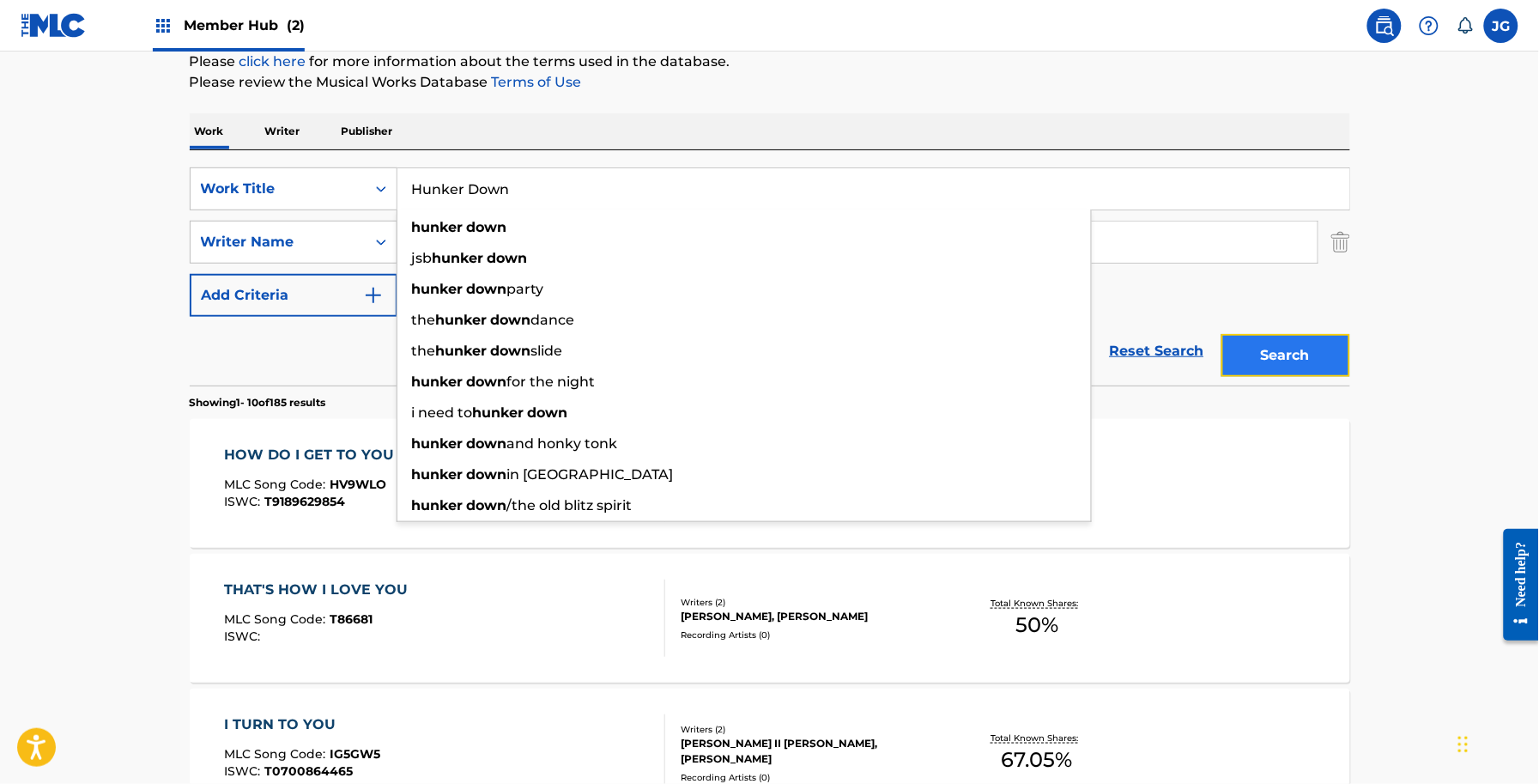
click at [1298, 349] on button "Search" at bounding box center [1286, 355] width 129 height 43
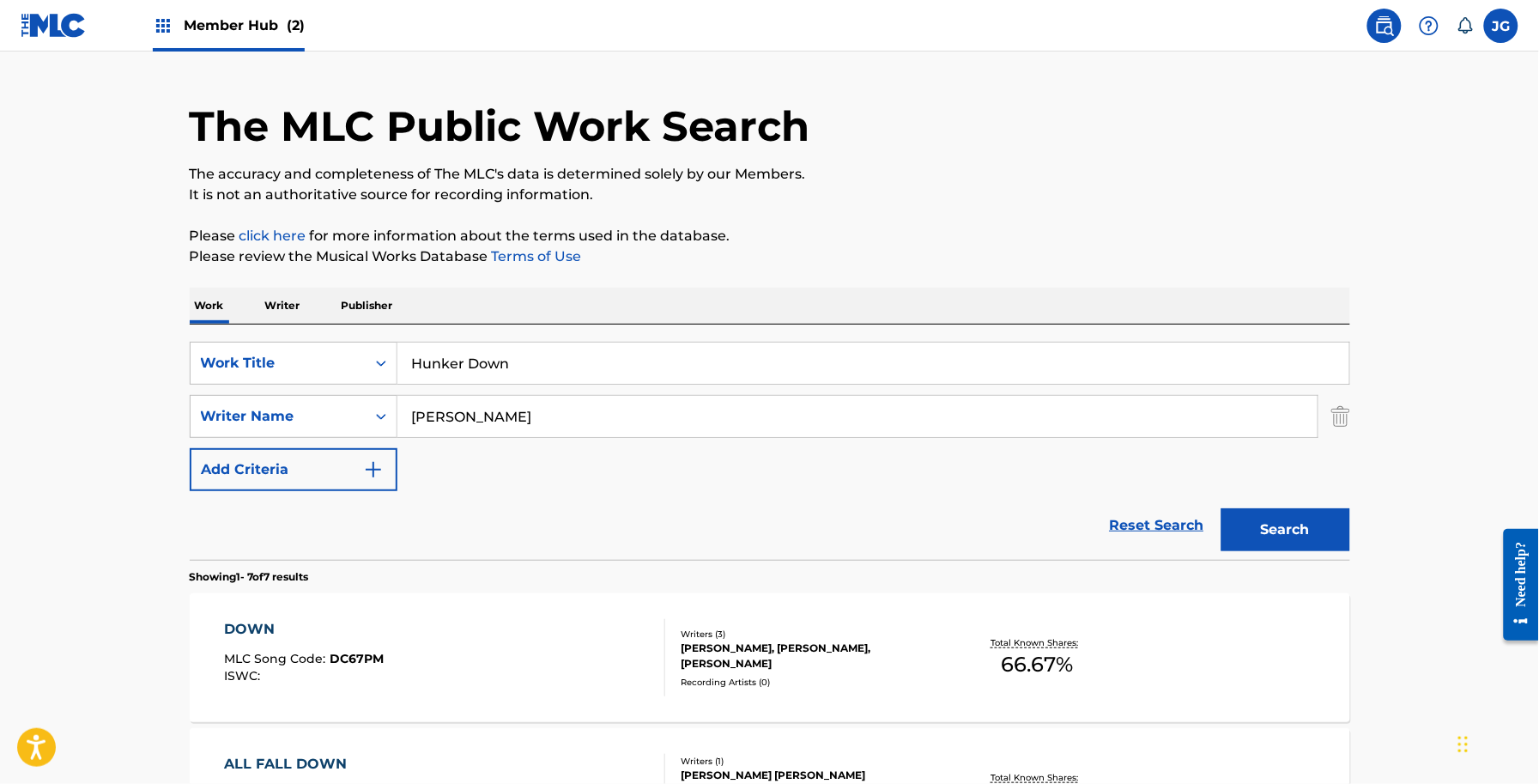
scroll to position [0, 0]
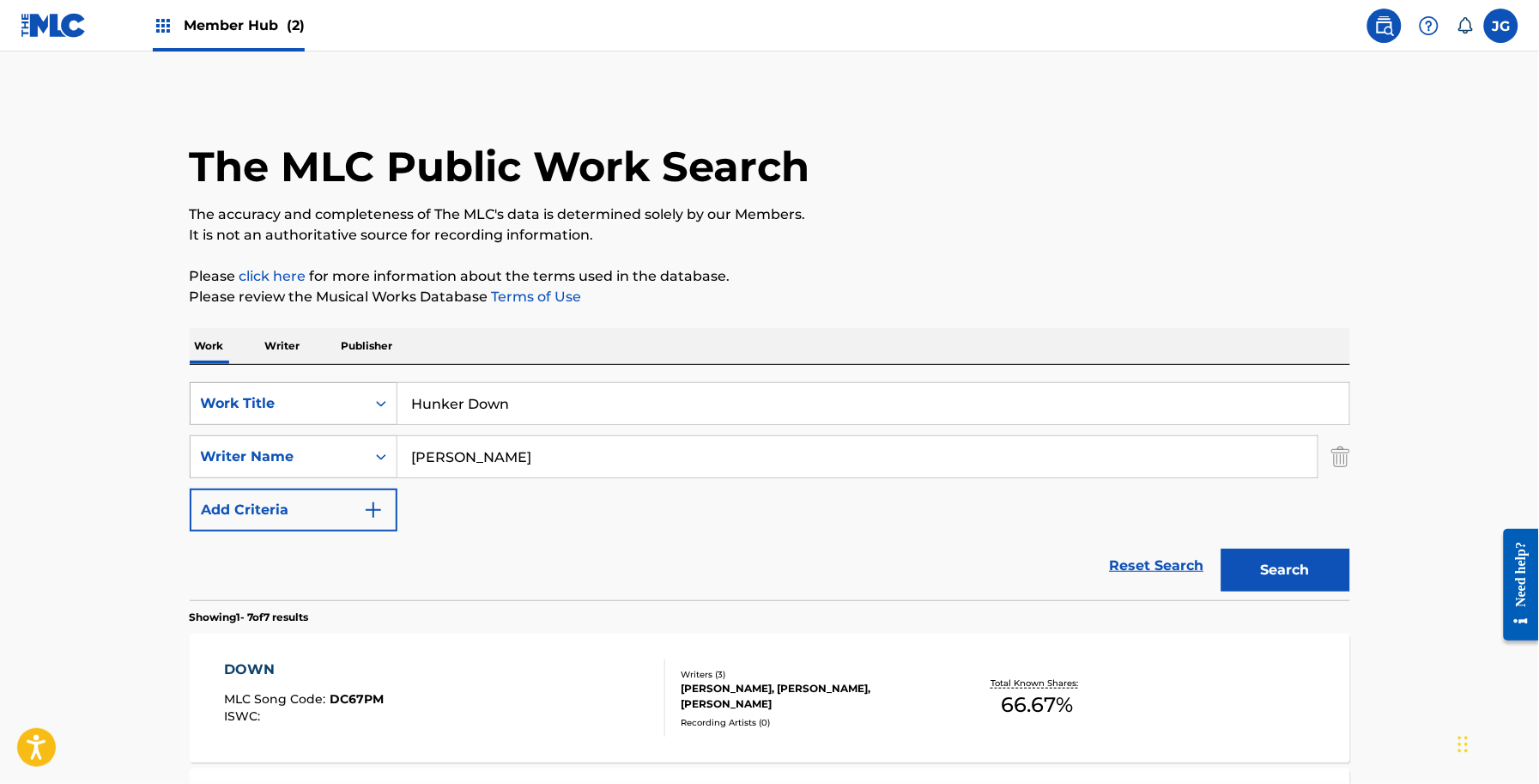
drag, startPoint x: 567, startPoint y: 397, endPoint x: 368, endPoint y: 413, distance: 199.6
click at [368, 413] on div "SearchWithCriteria6be6ce87-ae52-4605-a311-816d26796aa5 Work Title Hunker Down" at bounding box center [770, 404] width 1161 height 43
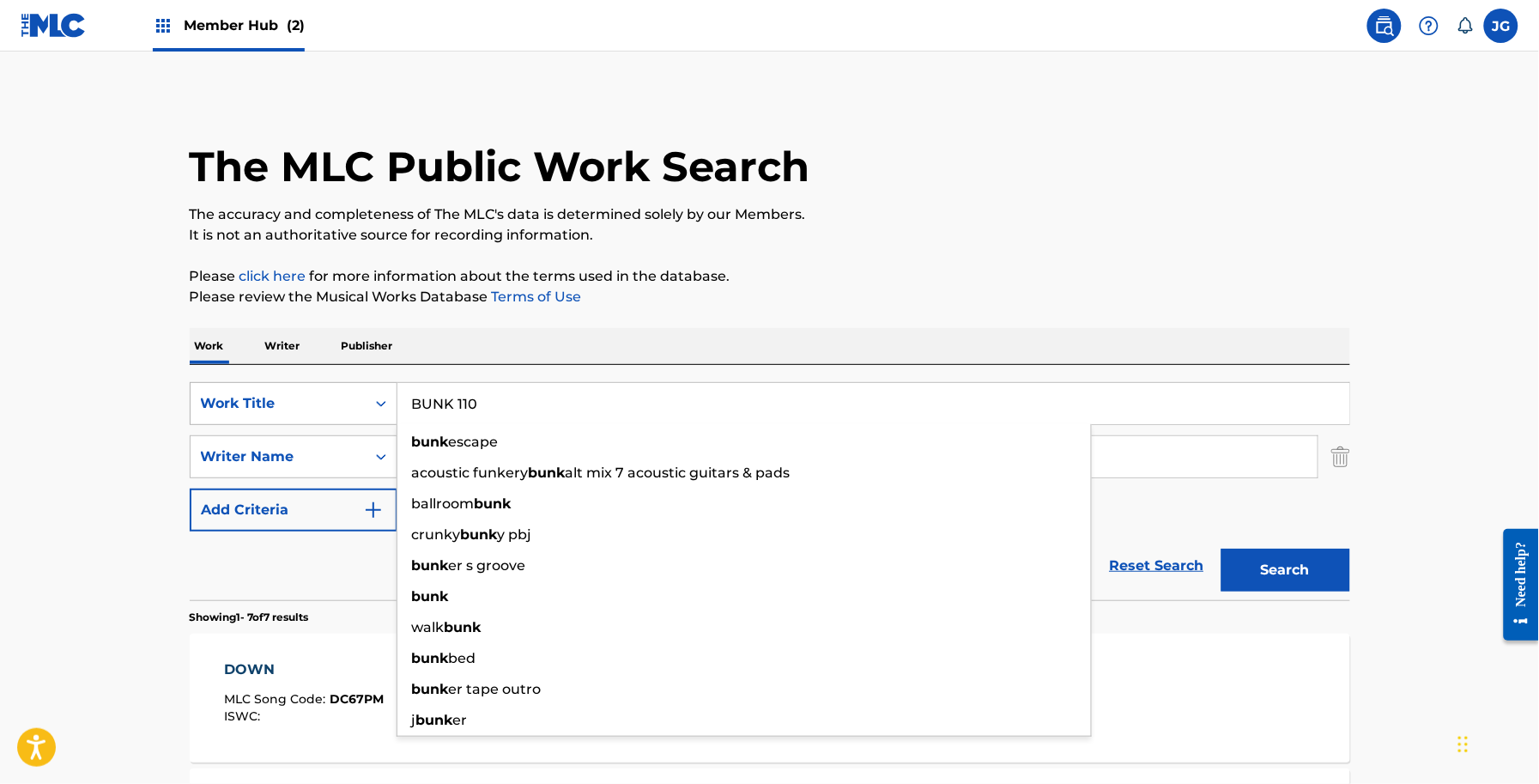
type input "BUNK 110"
click at [1222, 548] on button "Search" at bounding box center [1286, 570] width 129 height 43
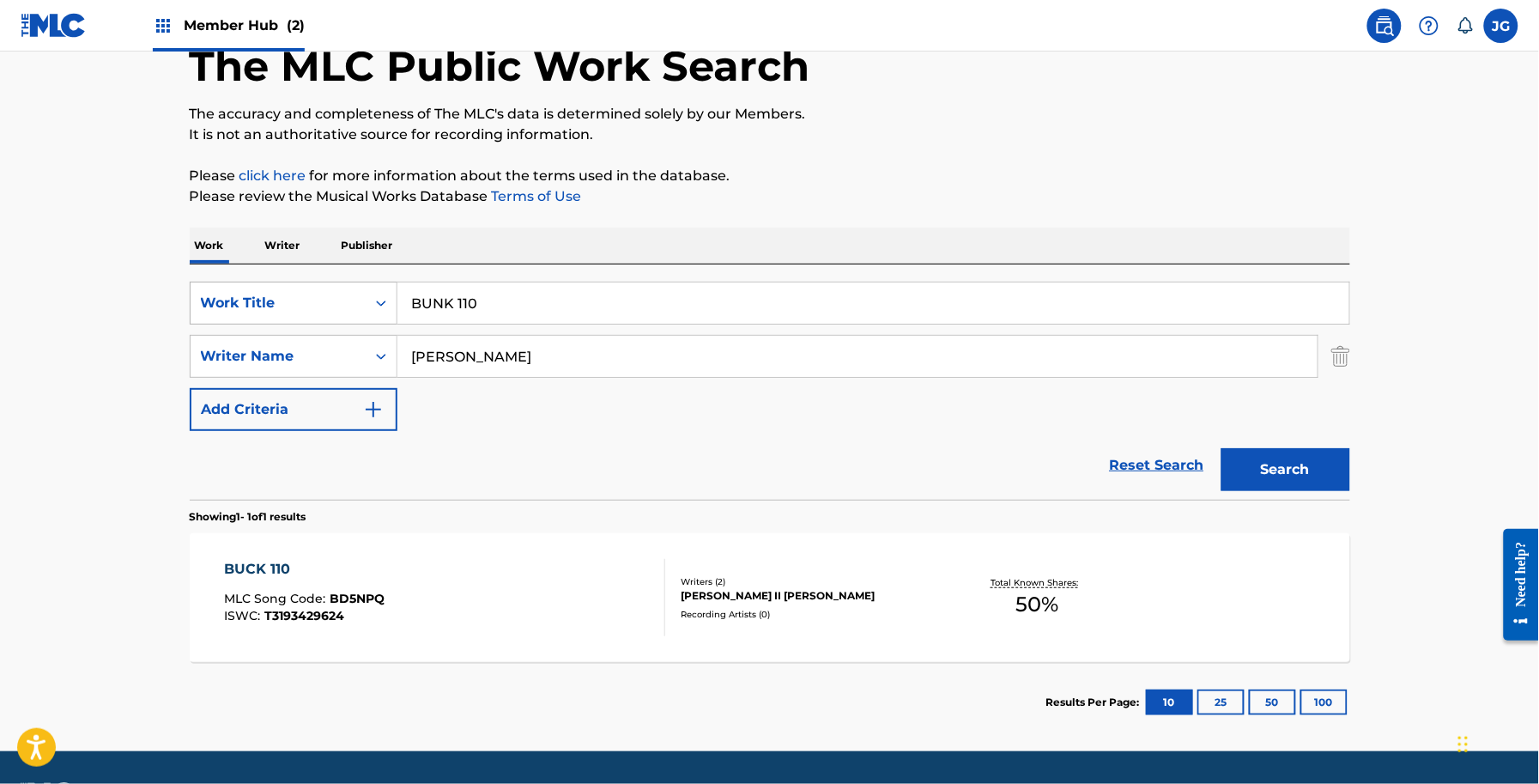
scroll to position [150, 0]
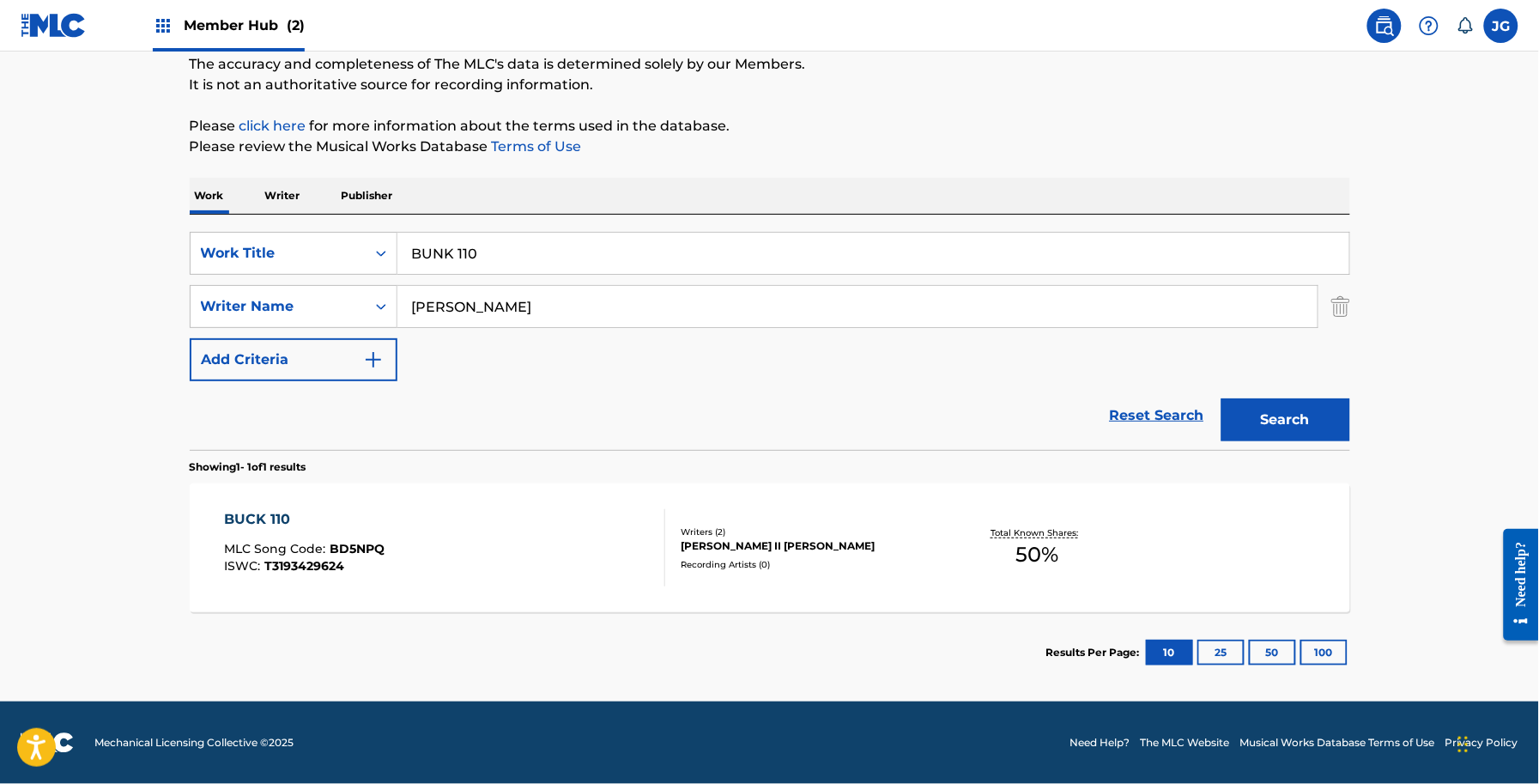
click at [516, 537] on div "BUCK 110 MLC Song Code : BD5NPQ ISWC : T3193429624" at bounding box center [444, 548] width 442 height 78
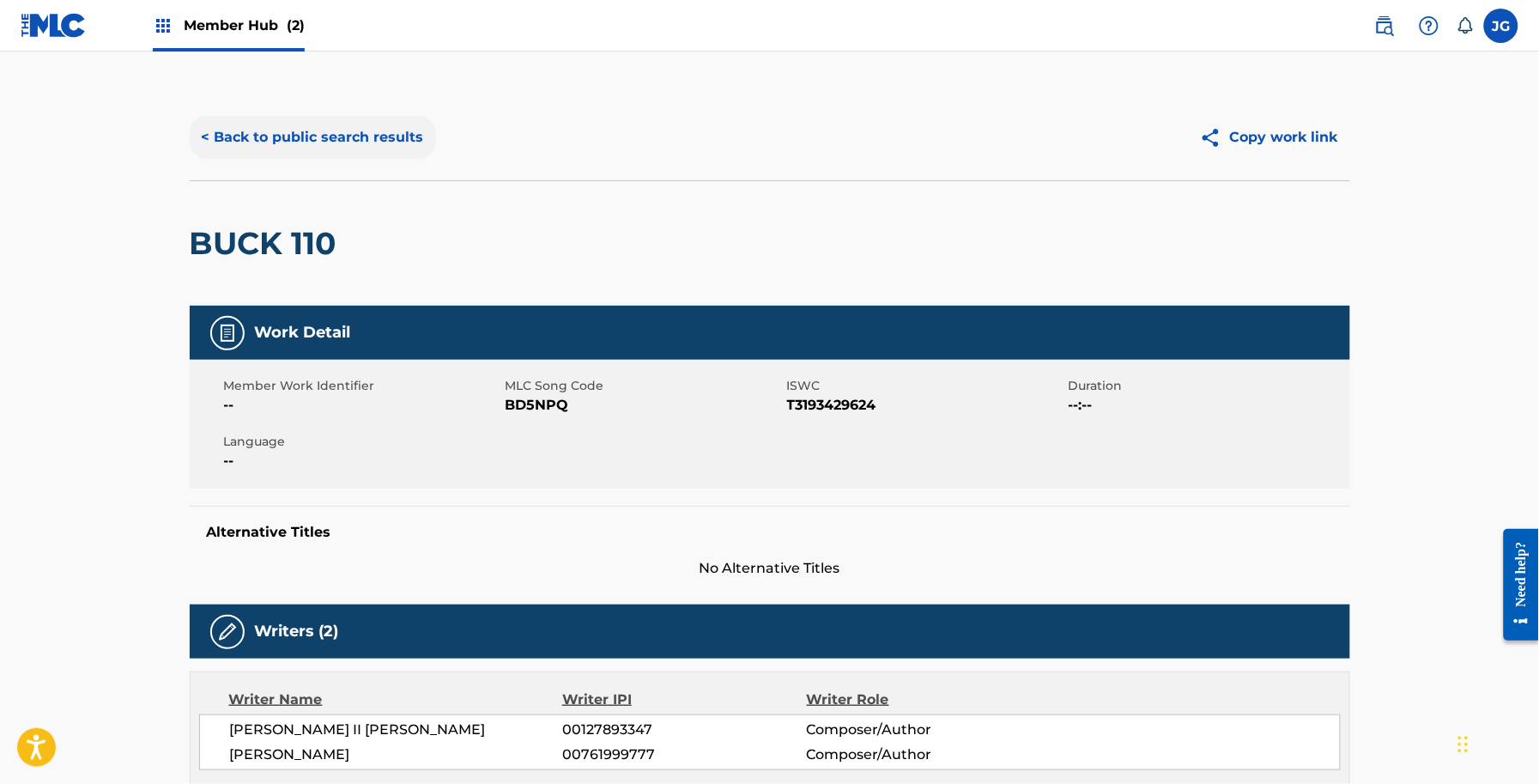
click at [361, 146] on button "< Back to public search results" at bounding box center [313, 137] width 246 height 43
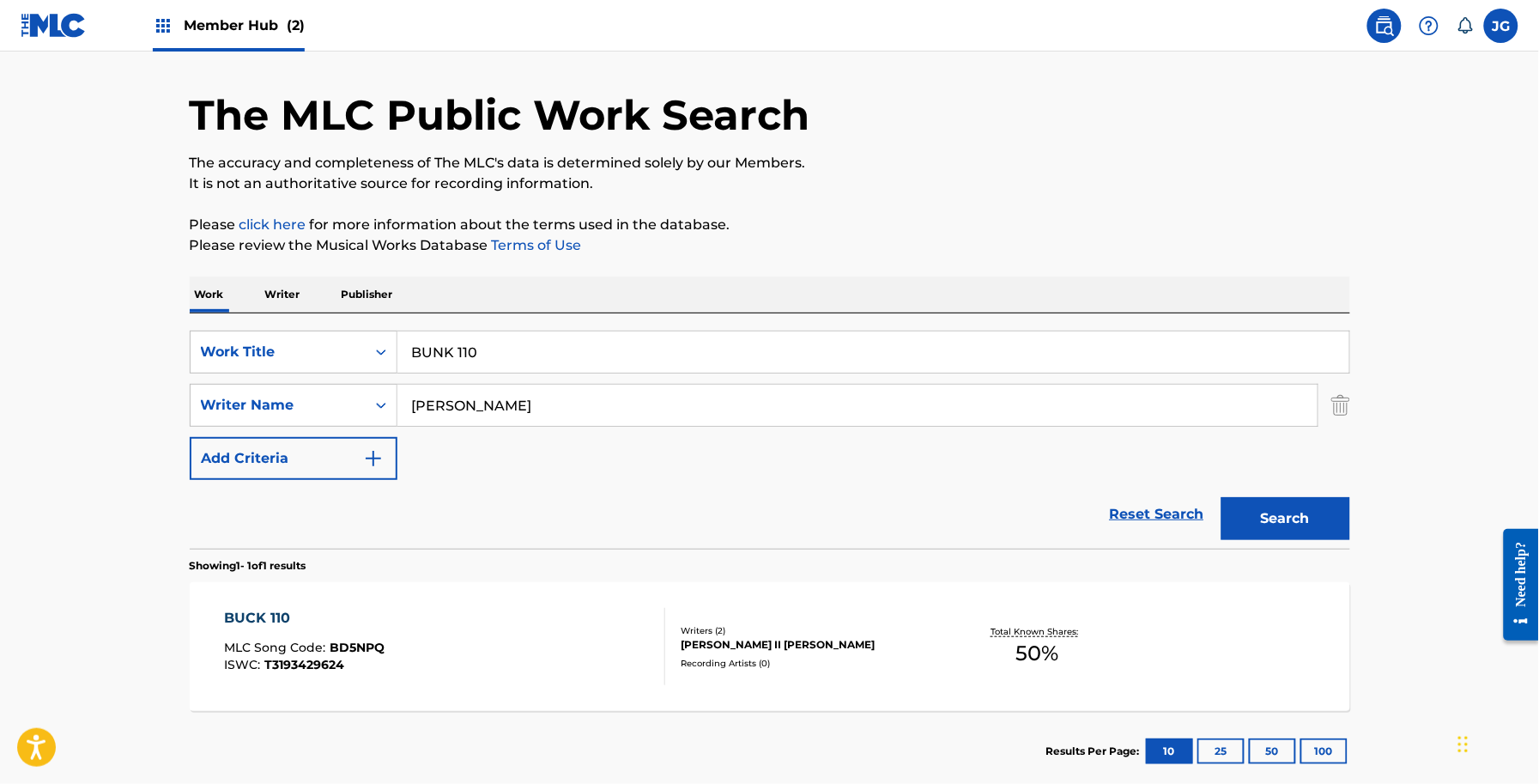
drag, startPoint x: 358, startPoint y: 357, endPoint x: 120, endPoint y: 372, distance: 238.5
click at [146, 374] on main "The MLC Public Work Search The accuracy and completeness of The MLC's data is d…" at bounding box center [770, 400] width 1539 height 800
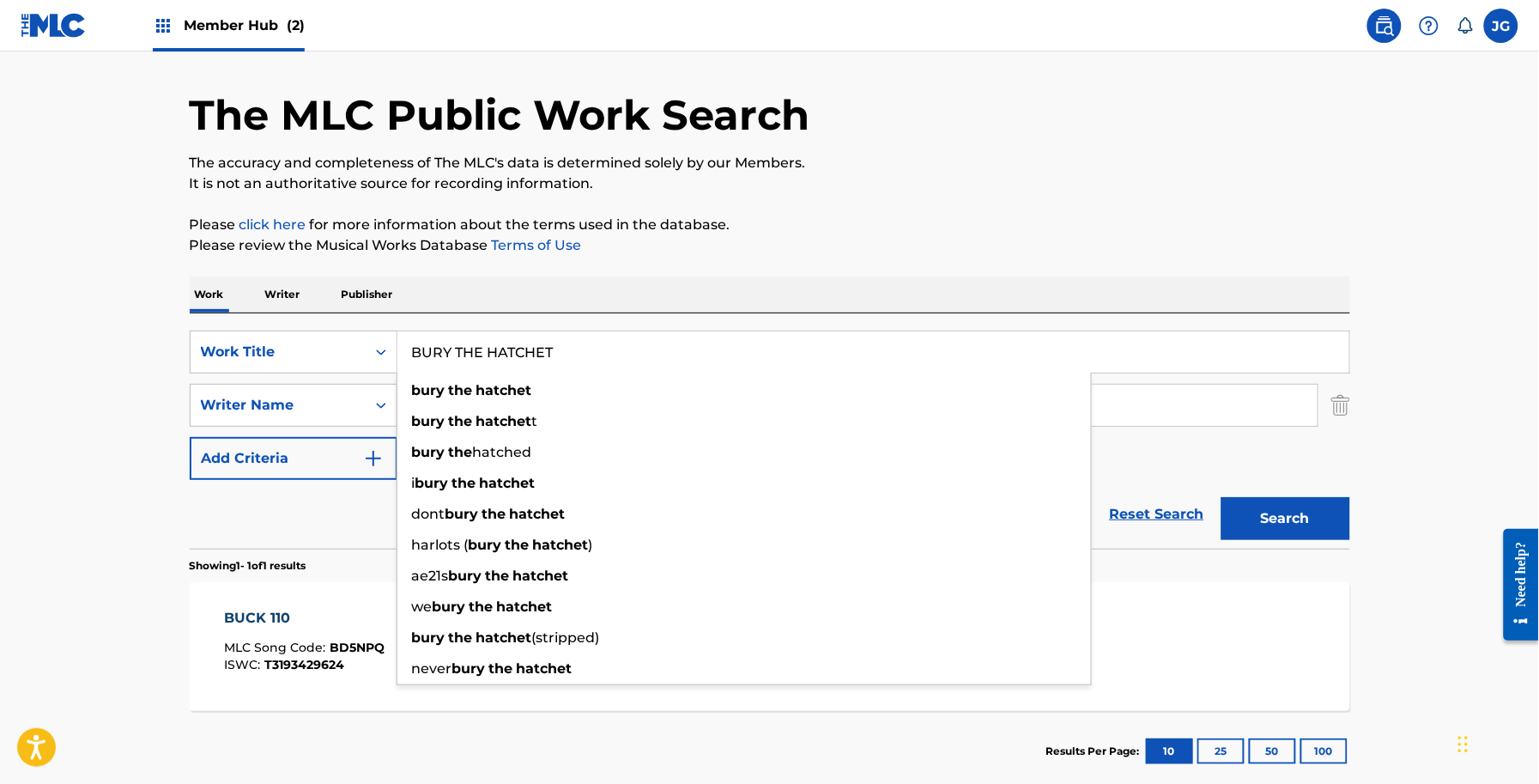
type input "BURY THE HATCHET"
click at [1222, 497] on button "Search" at bounding box center [1286, 518] width 129 height 43
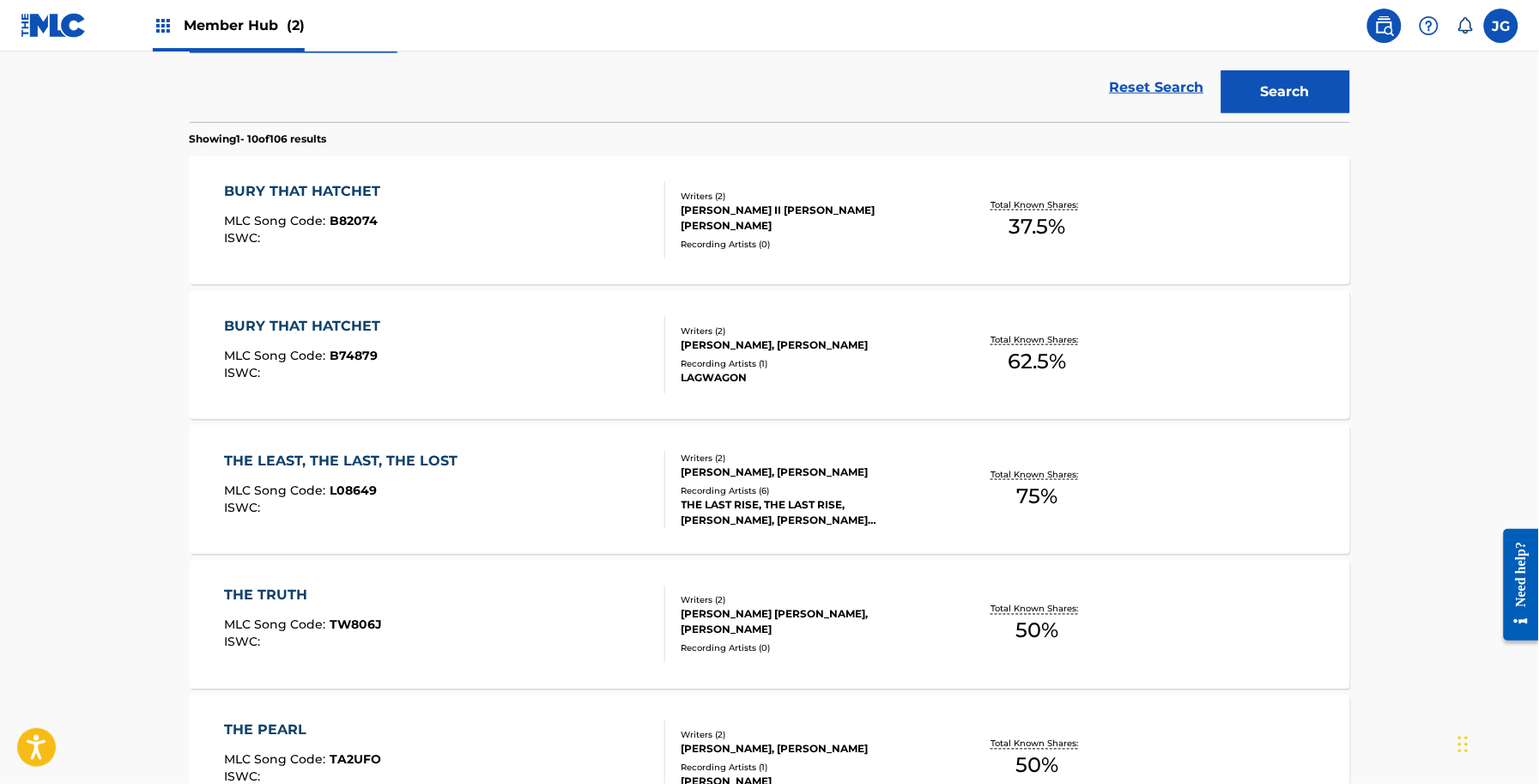
scroll to position [480, 0]
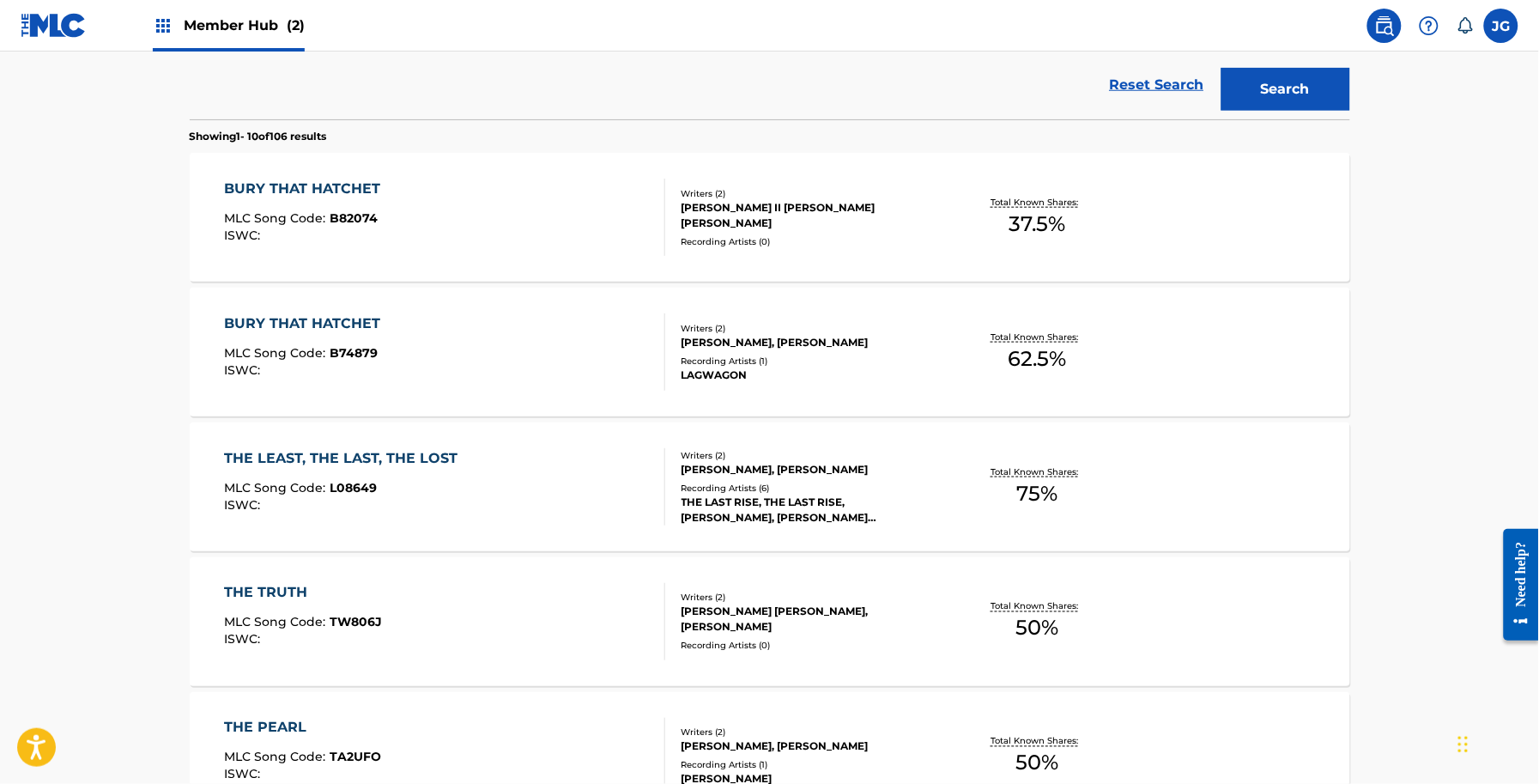
click at [540, 322] on div "BURY THAT HATCHET MLC Song Code : B74879 ISWC :" at bounding box center [444, 352] width 442 height 78
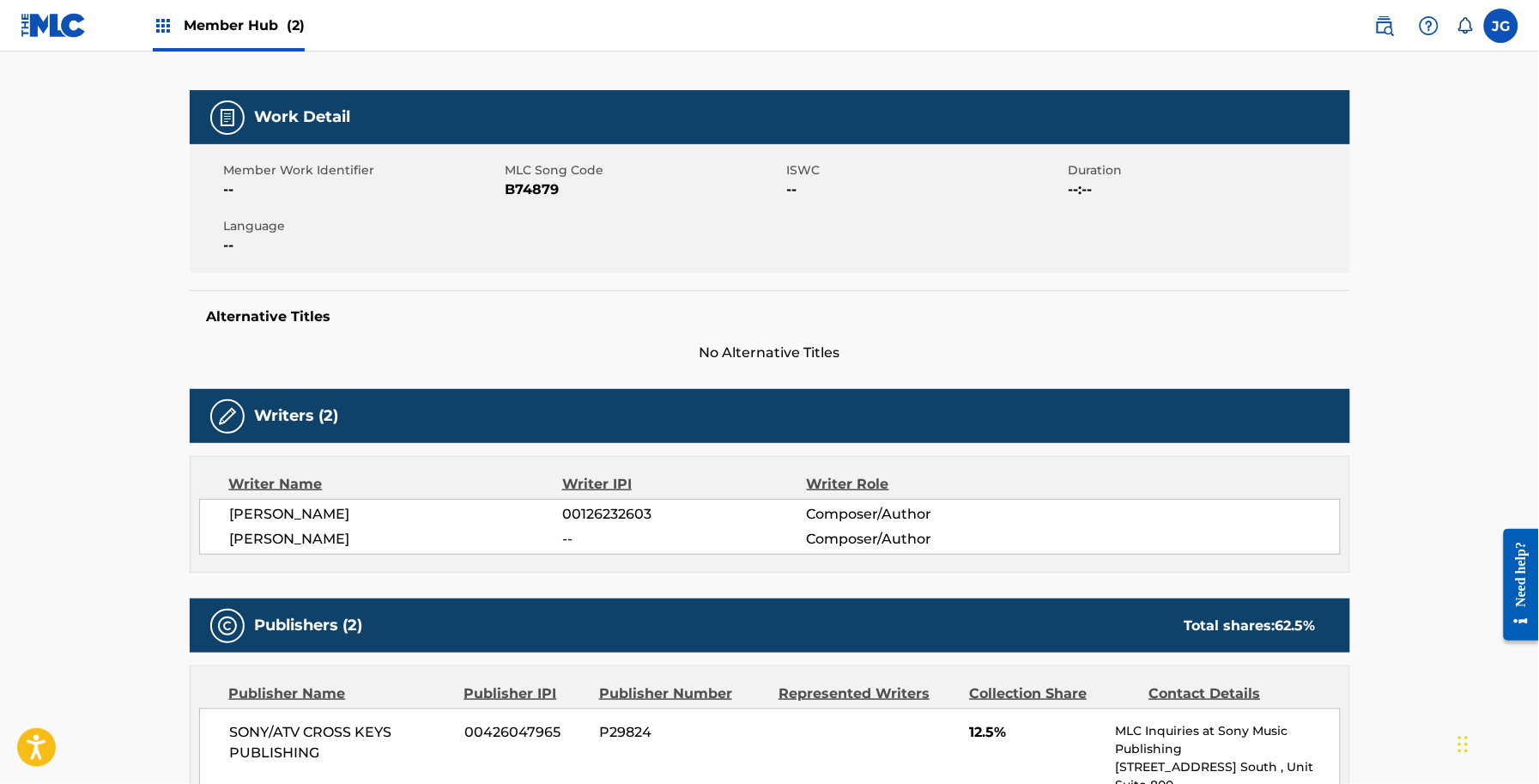
scroll to position [214, 0]
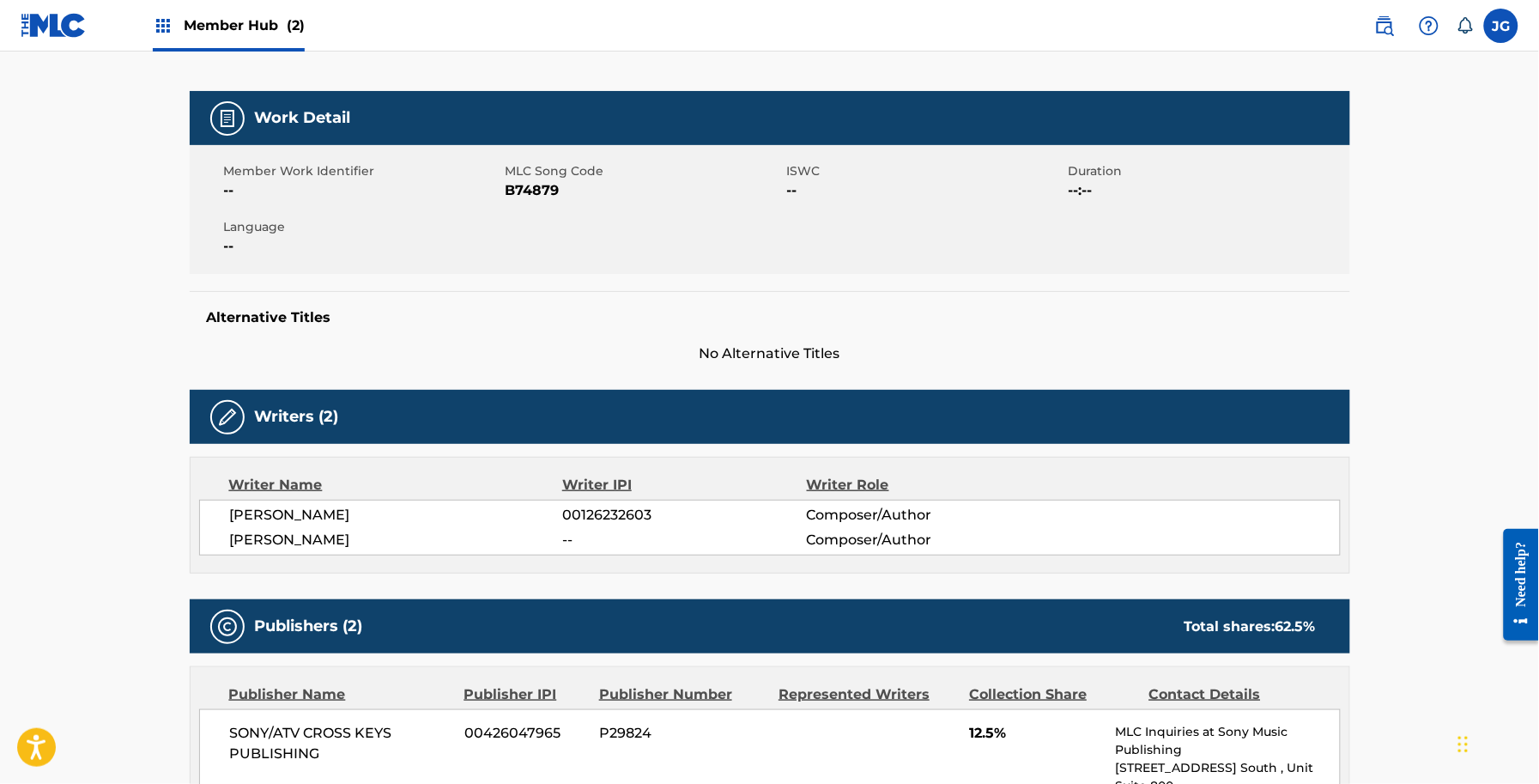
click at [532, 190] on span "B74879" at bounding box center [644, 190] width 278 height 20
click at [531, 189] on span "B74879" at bounding box center [644, 190] width 278 height 20
copy span "B74879"
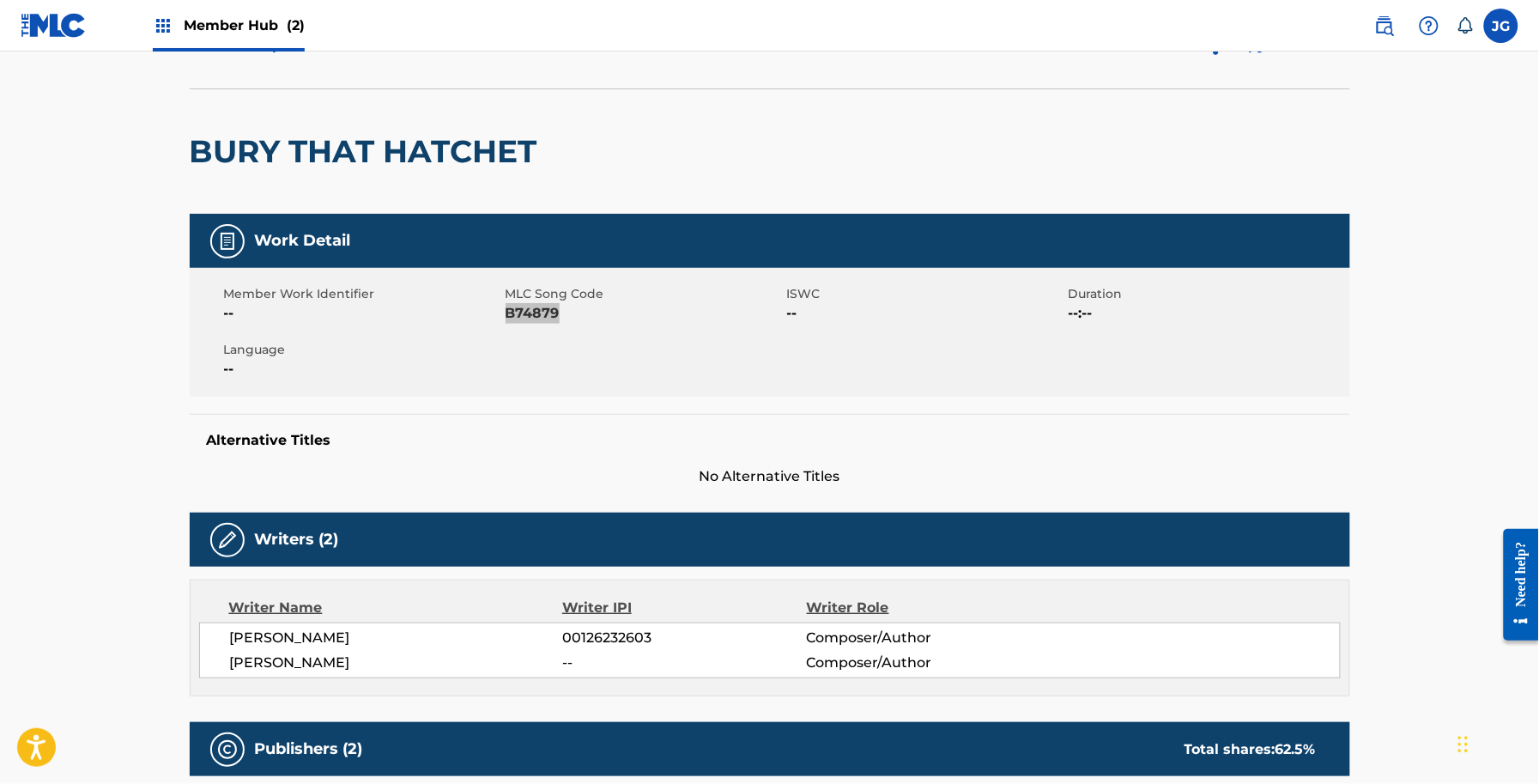
scroll to position [0, 0]
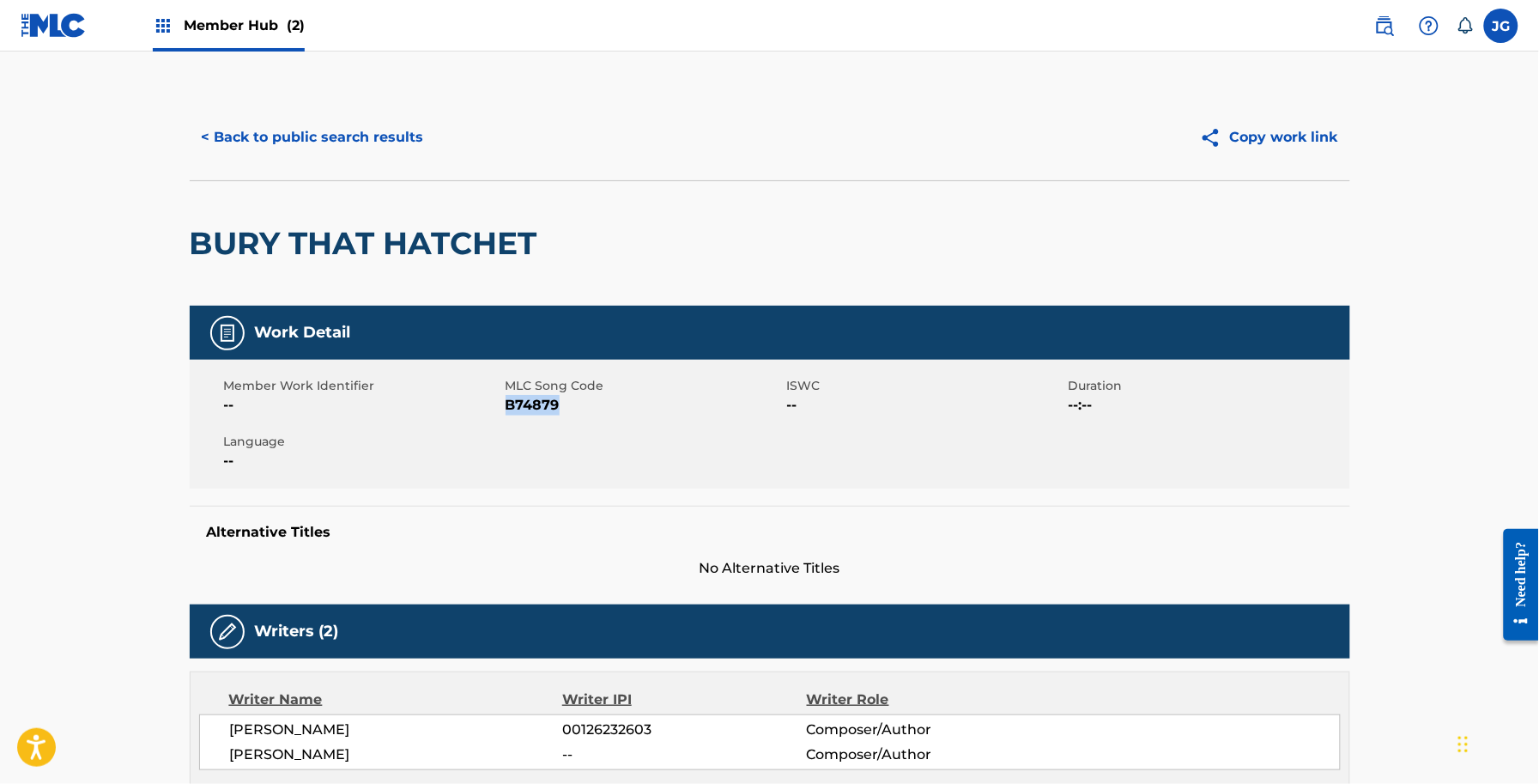
click at [335, 113] on div "< Back to public search results Copy work link" at bounding box center [770, 137] width 1161 height 85
click at [358, 152] on button "< Back to public search results" at bounding box center [313, 137] width 246 height 43
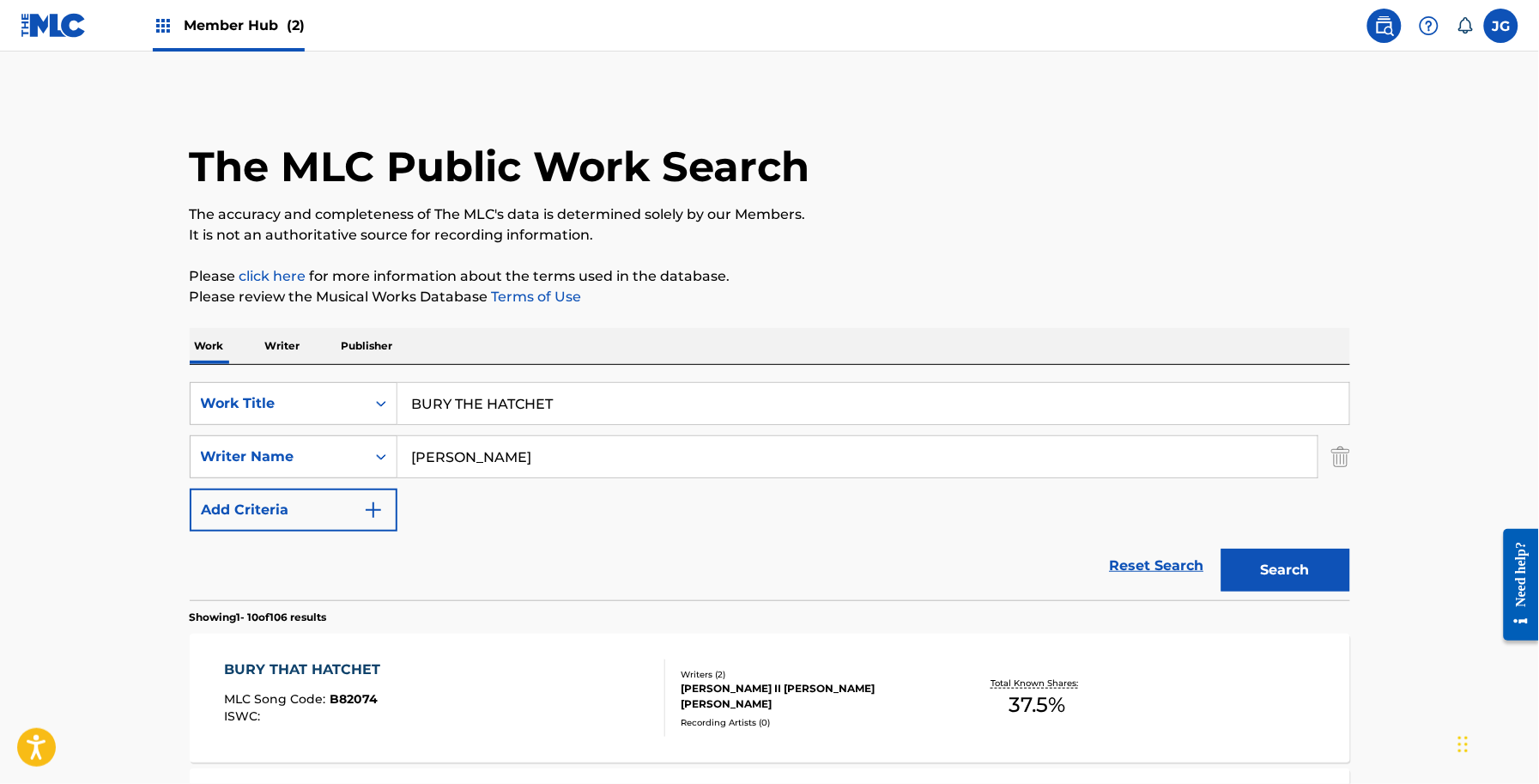
drag, startPoint x: 555, startPoint y: 400, endPoint x: 67, endPoint y: 426, distance: 488.7
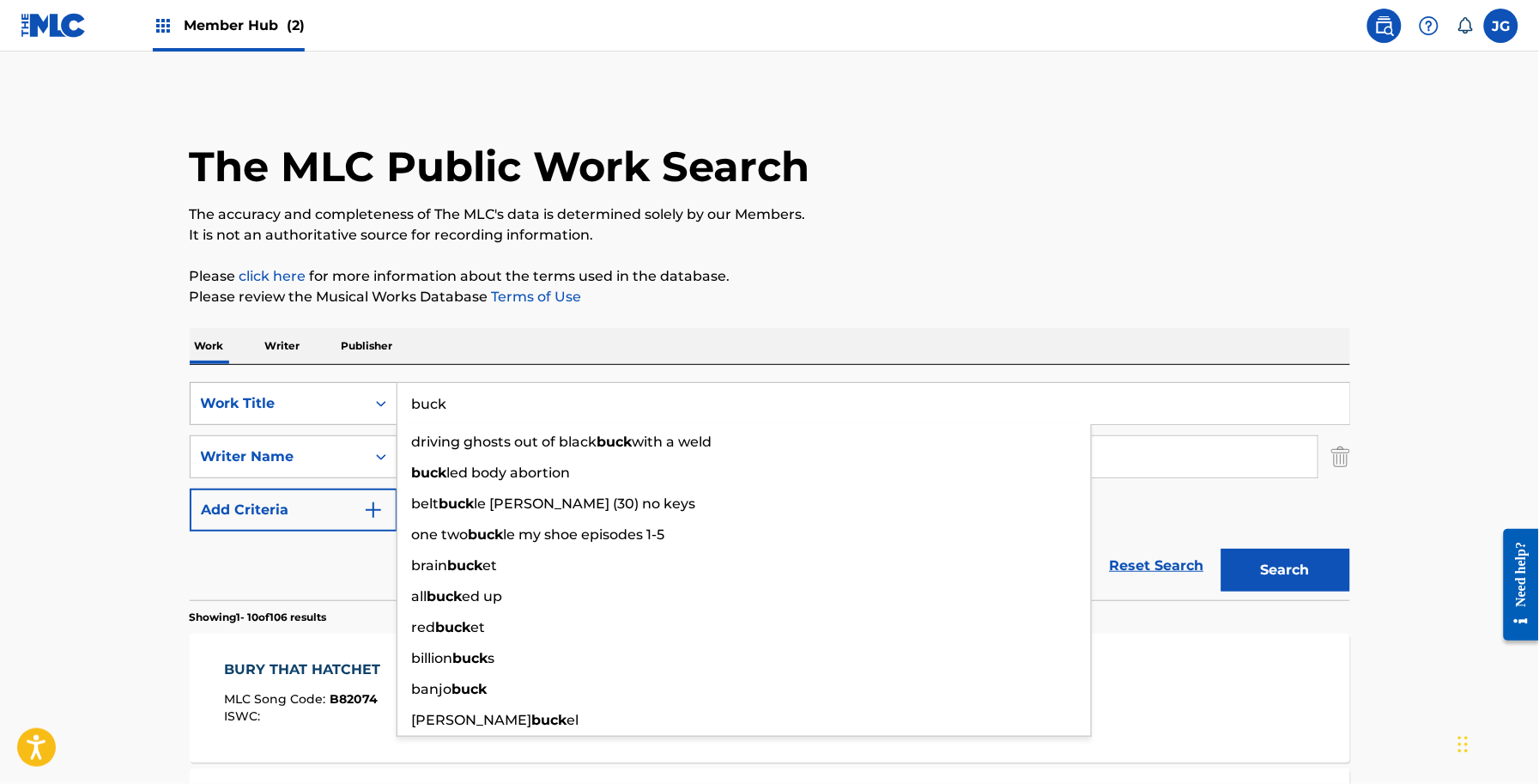
drag, startPoint x: 340, startPoint y: 393, endPoint x: 324, endPoint y: 391, distance: 16.1
click at [326, 391] on div "SearchWithCriteria6be6ce87-ae52-4605-a311-816d26796aa5 Work Title buck driving …" at bounding box center [770, 404] width 1161 height 43
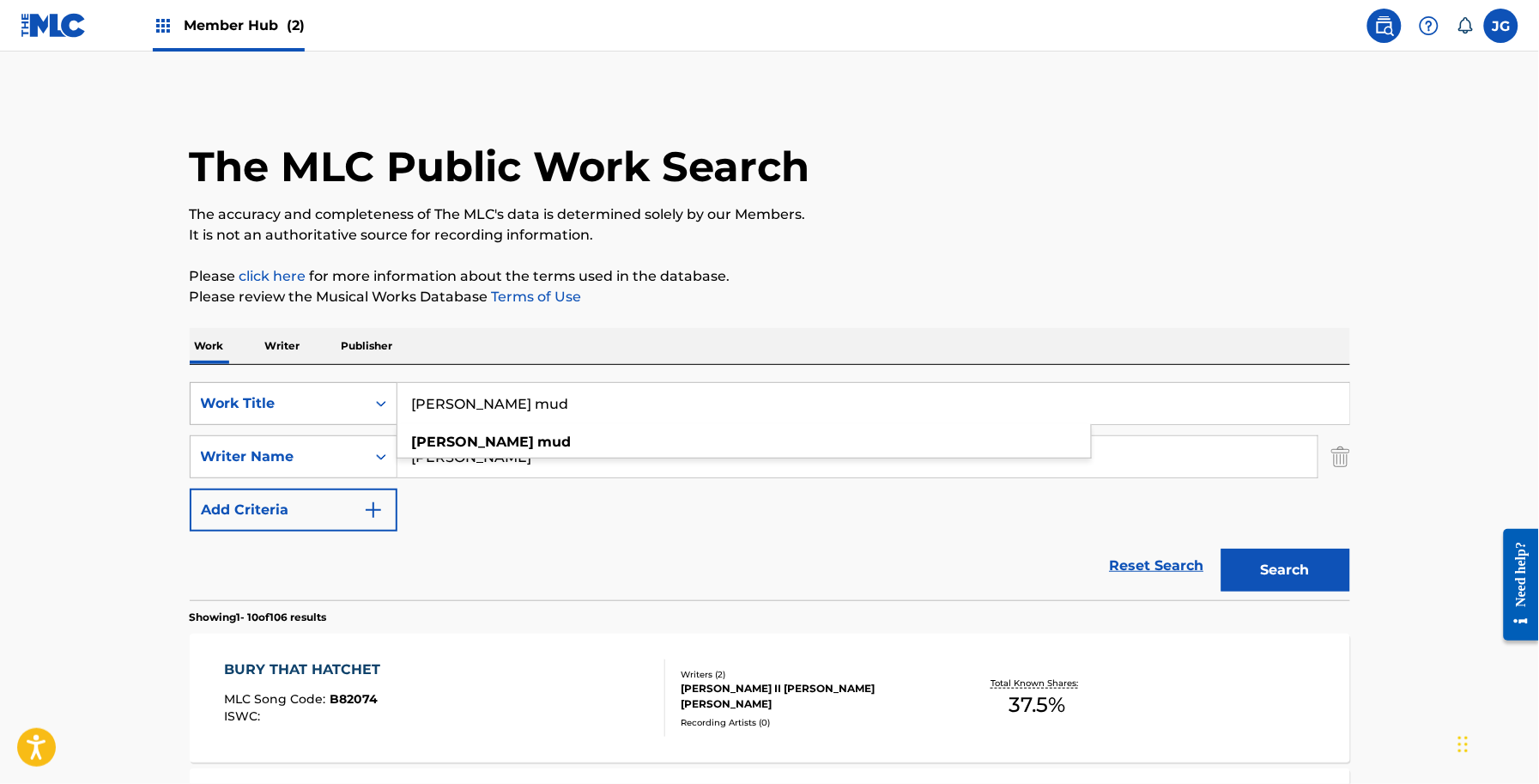
type input "dillashaw mud"
click at [1222, 548] on button "Search" at bounding box center [1286, 570] width 129 height 43
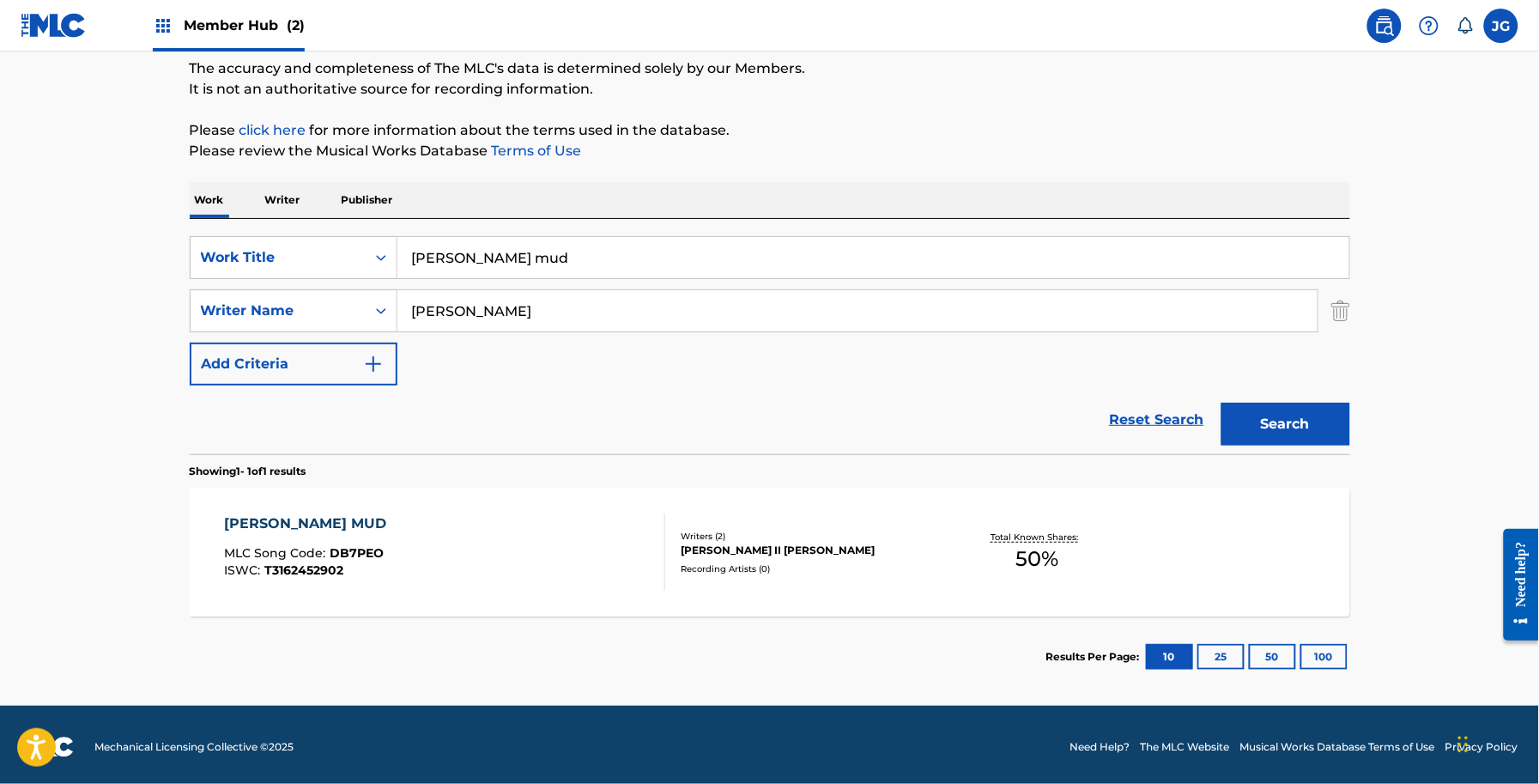
scroll to position [150, 0]
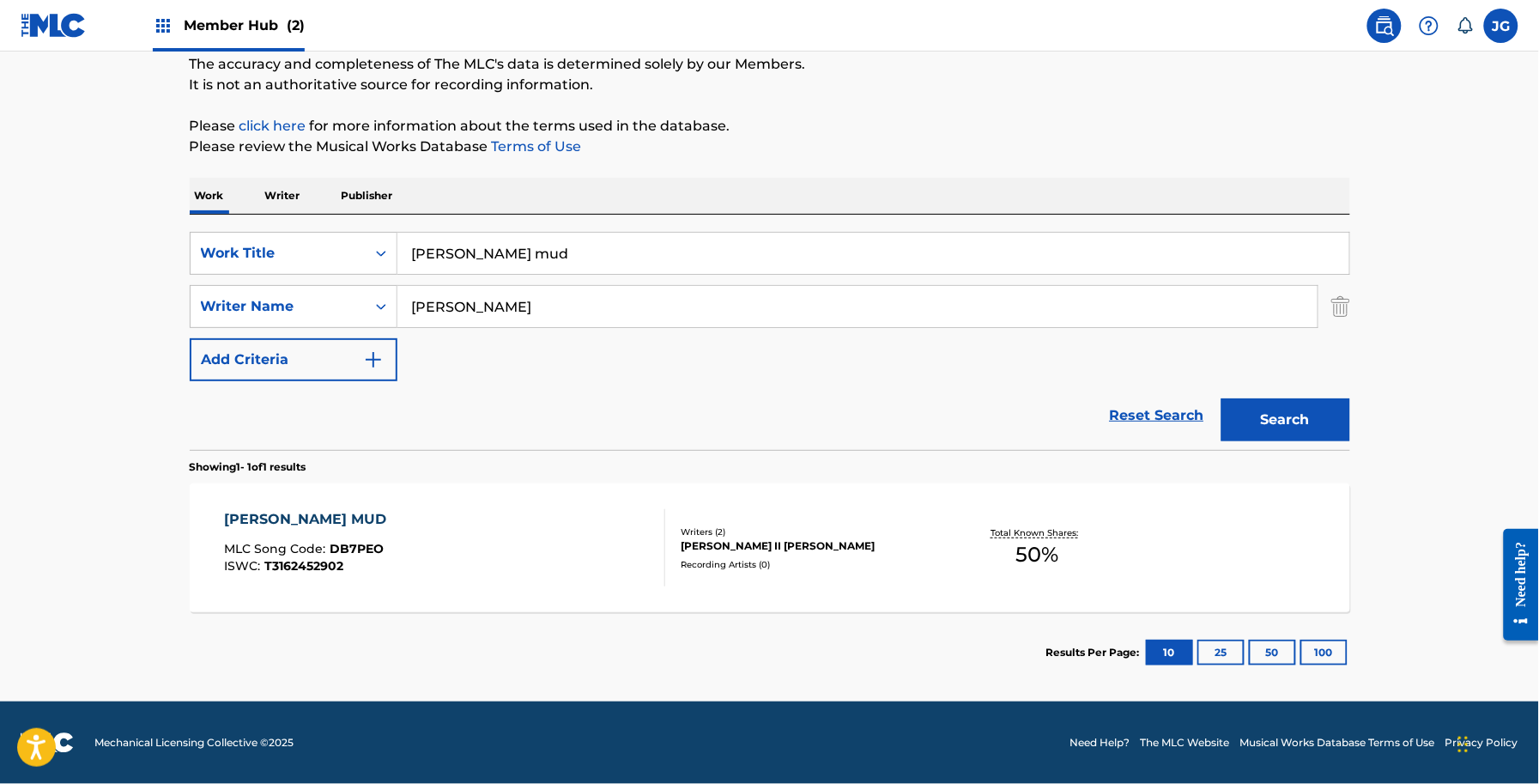
click at [510, 540] on div "DILLASHAW MUD MLC Song Code : DB7PEO ISWC : T3162452902" at bounding box center [444, 548] width 442 height 78
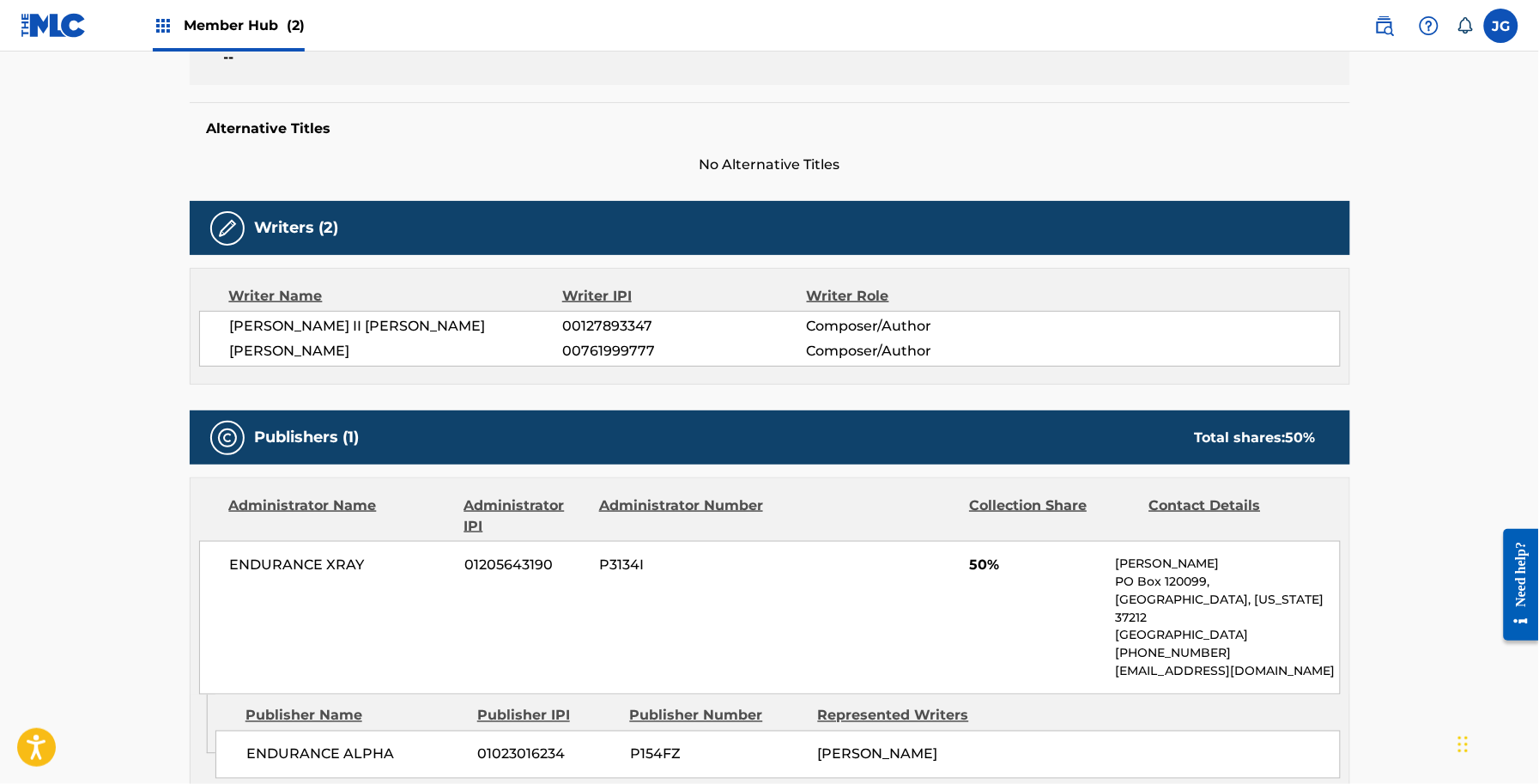
scroll to position [99, 0]
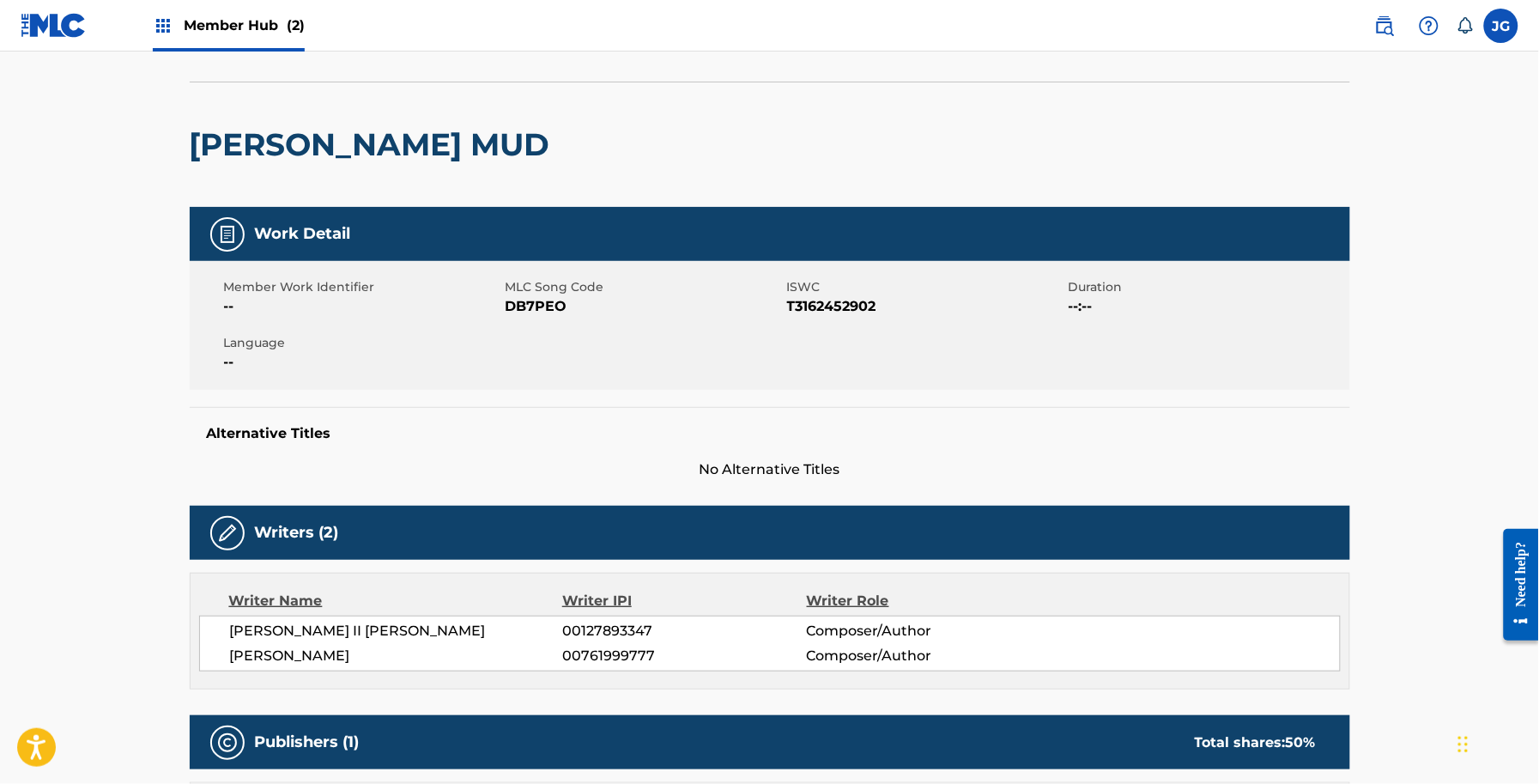
click at [531, 306] on span "DB7PEO" at bounding box center [644, 306] width 278 height 20
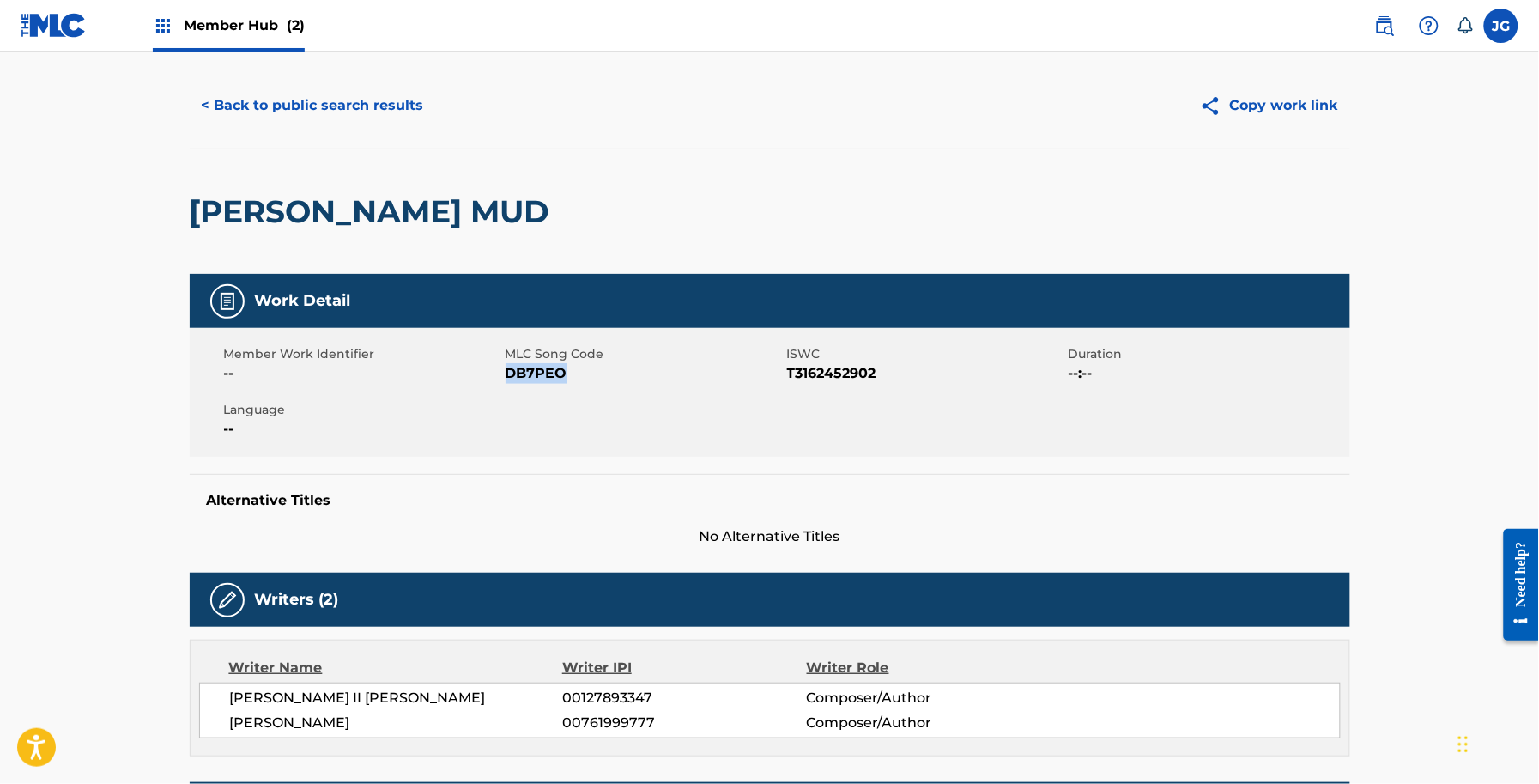
scroll to position [0, 0]
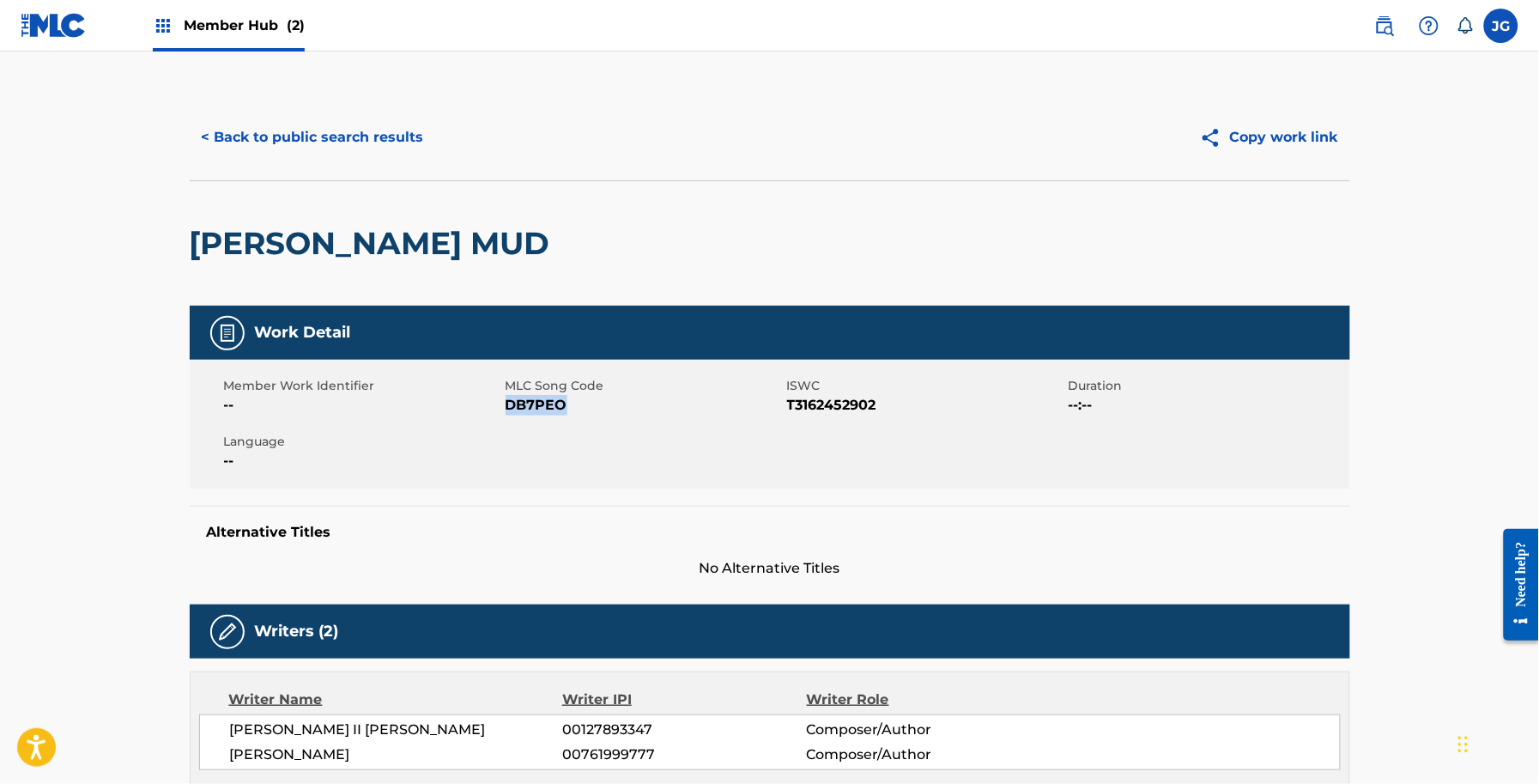
copy span "DB7PEO"
click at [376, 142] on button "< Back to public search results" at bounding box center [313, 137] width 246 height 43
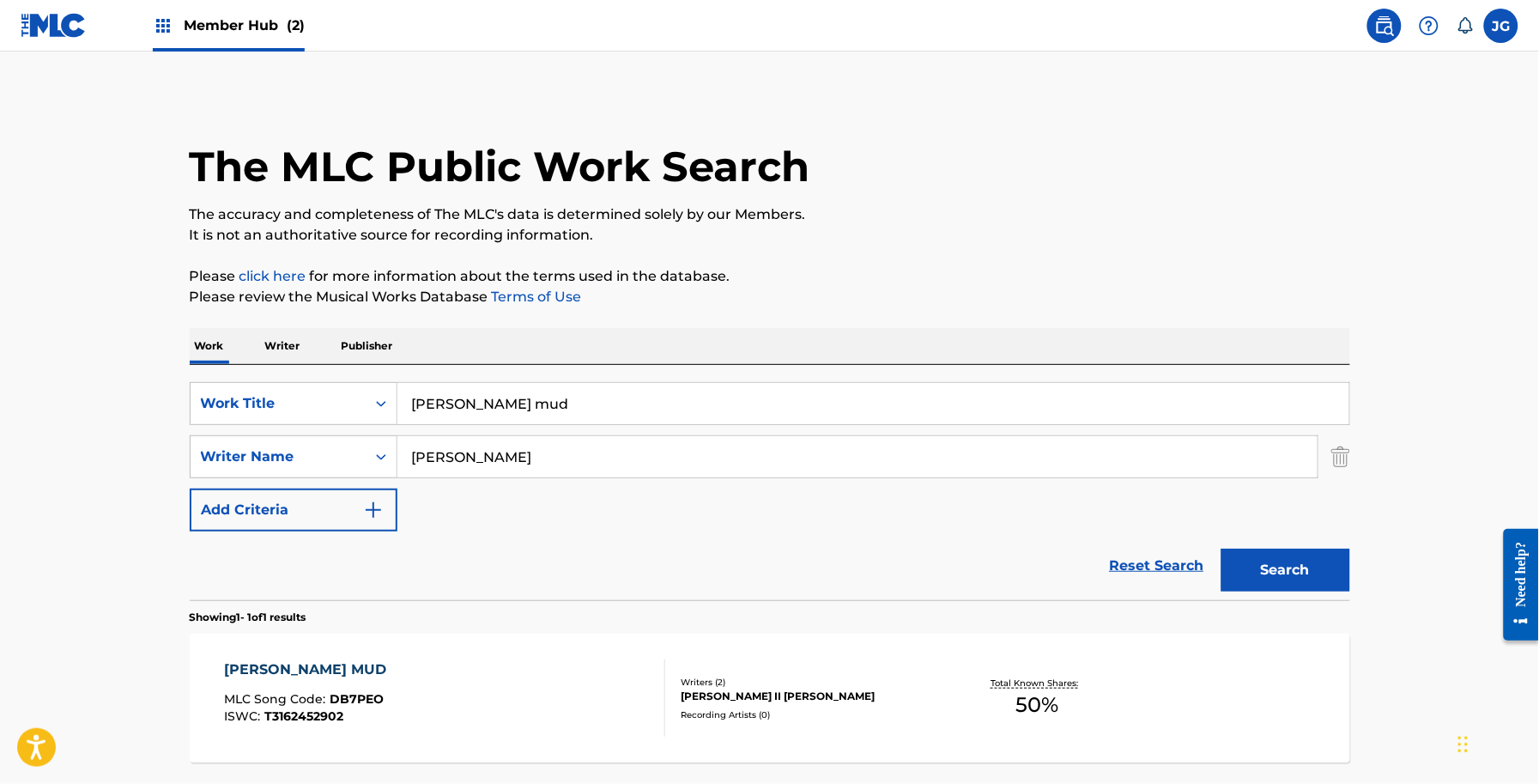
scroll to position [51, 0]
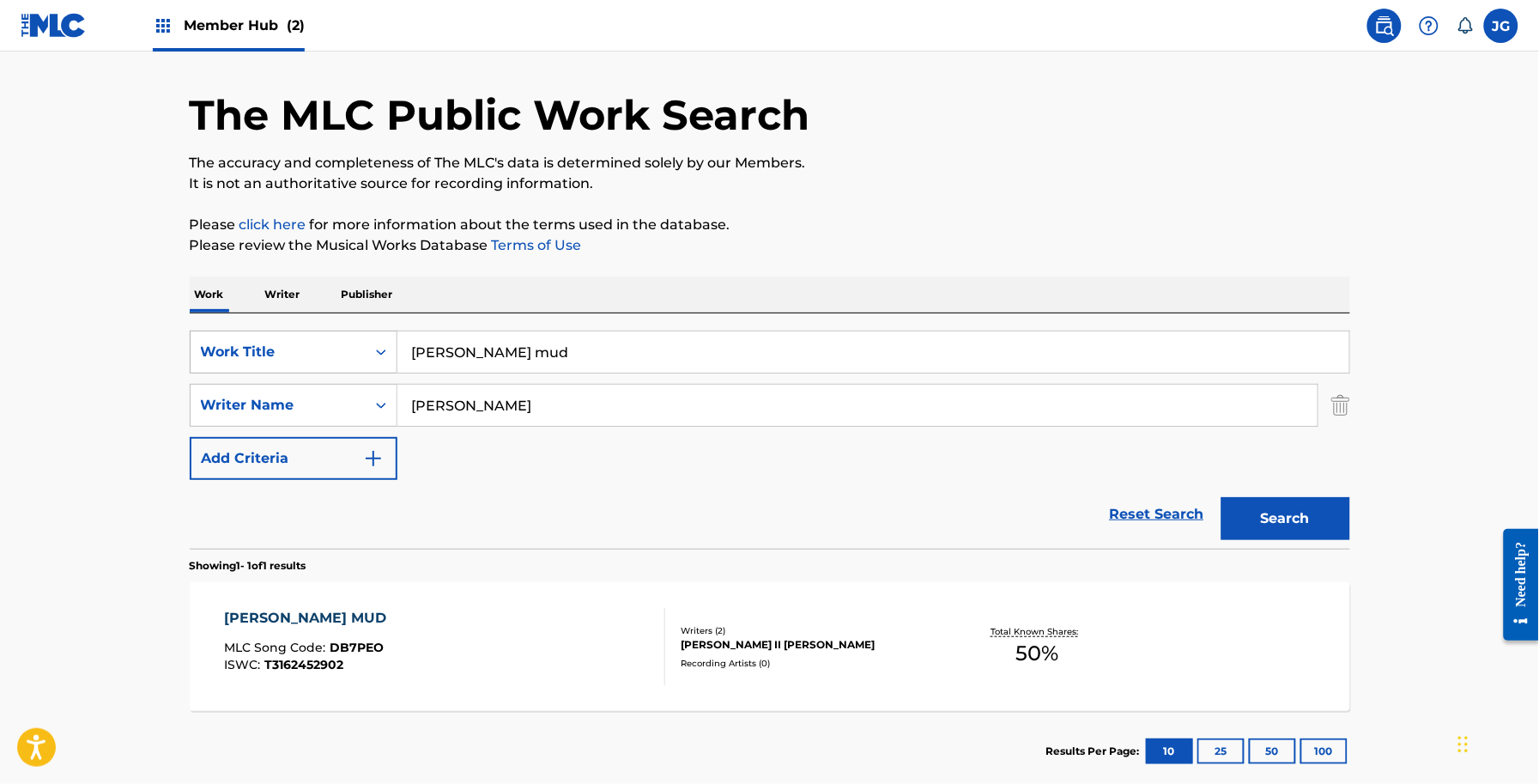
drag, startPoint x: 661, startPoint y: 353, endPoint x: 302, endPoint y: 372, distance: 359.5
click at [306, 372] on div "SearchWithCriteria6be6ce87-ae52-4605-a311-816d26796aa5 Work Title dillashaw mud" at bounding box center [770, 352] width 1161 height 43
paste input "Hurting Out Lo"
type input "Hurting Out Loud"
click at [1258, 525] on button "Search" at bounding box center [1286, 518] width 129 height 43
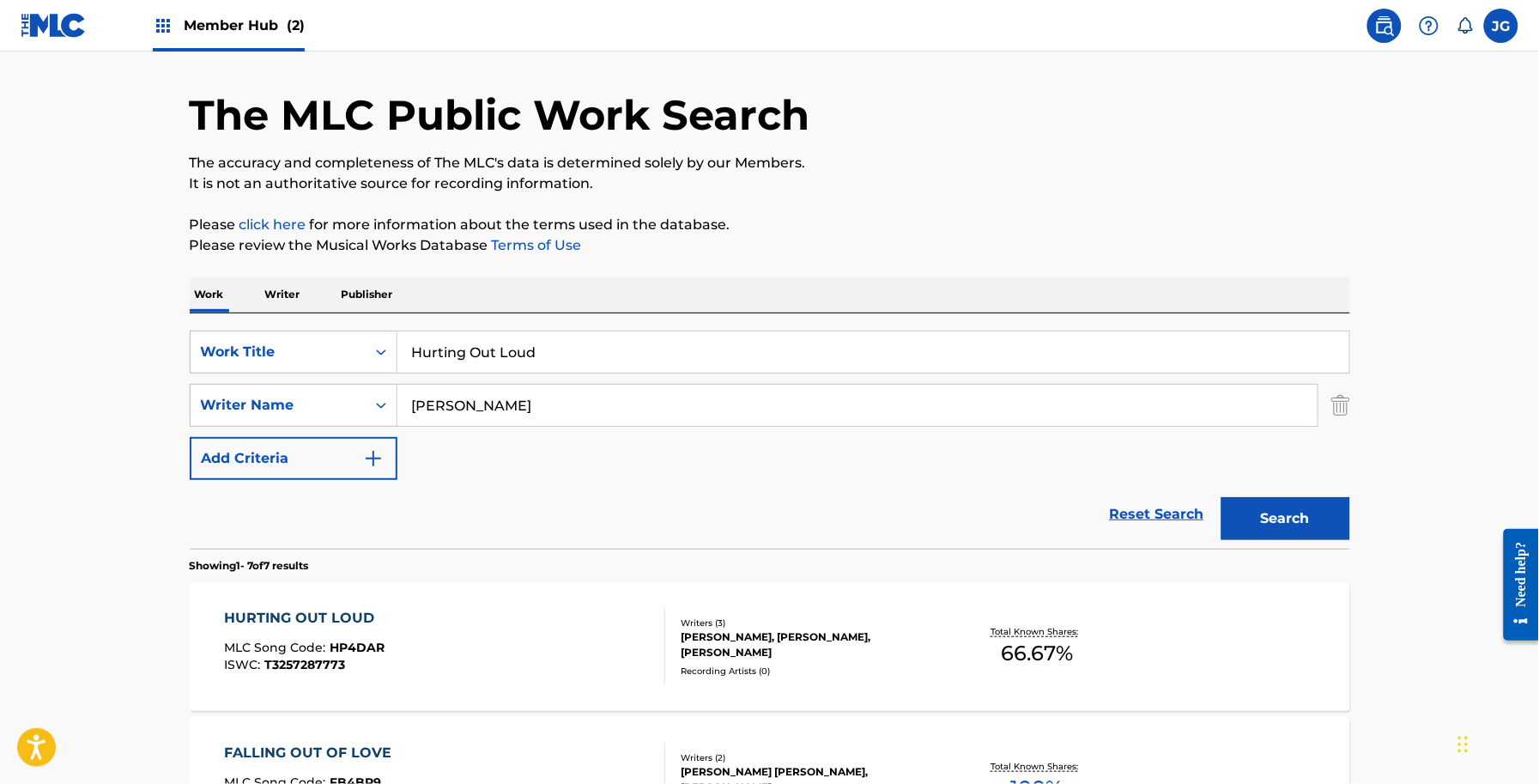
scroll to position [374, 0]
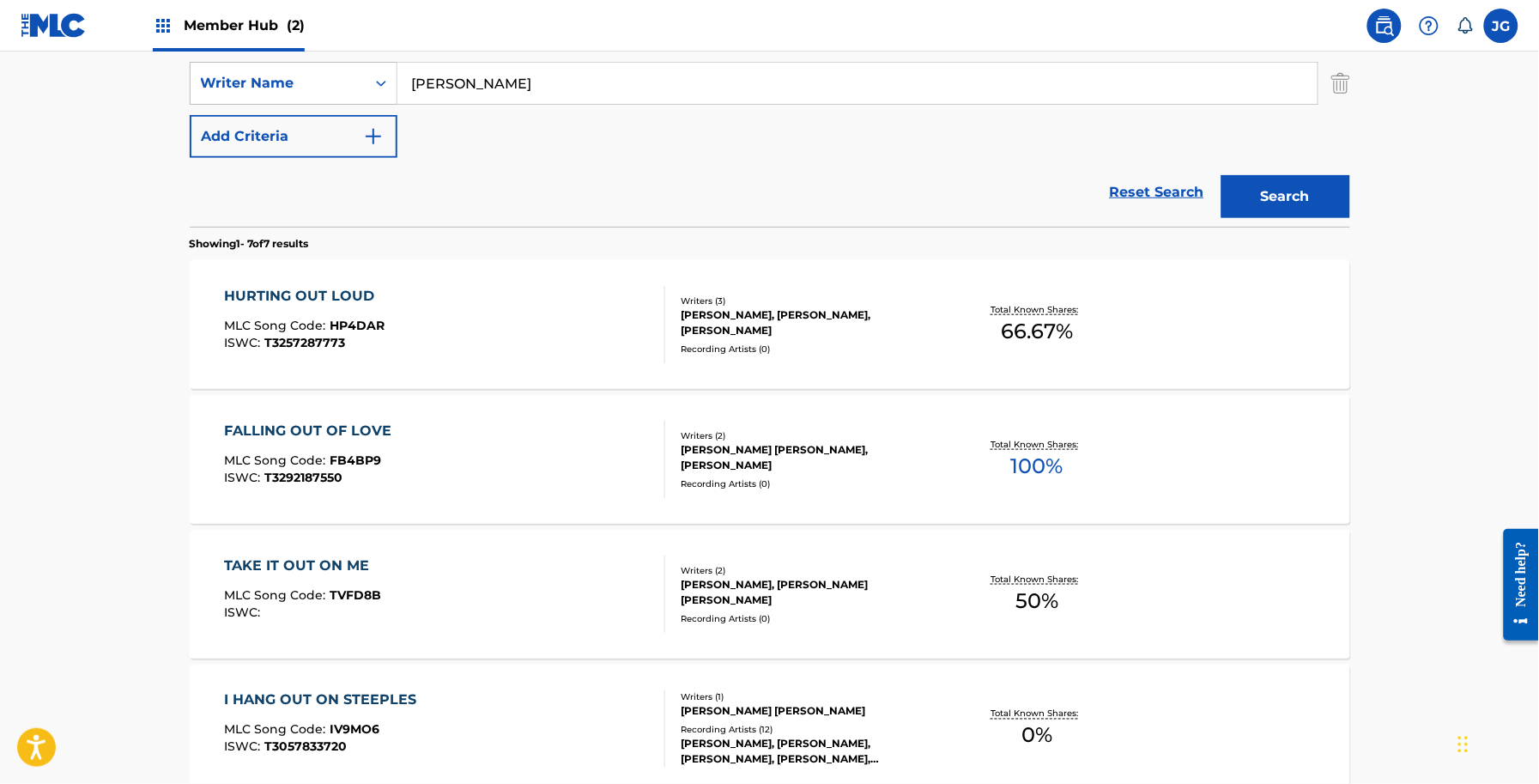
click at [612, 307] on div "HURTING OUT LOUD MLC Song Code : HP4DAR ISWC : T3257287773" at bounding box center [444, 325] width 442 height 78
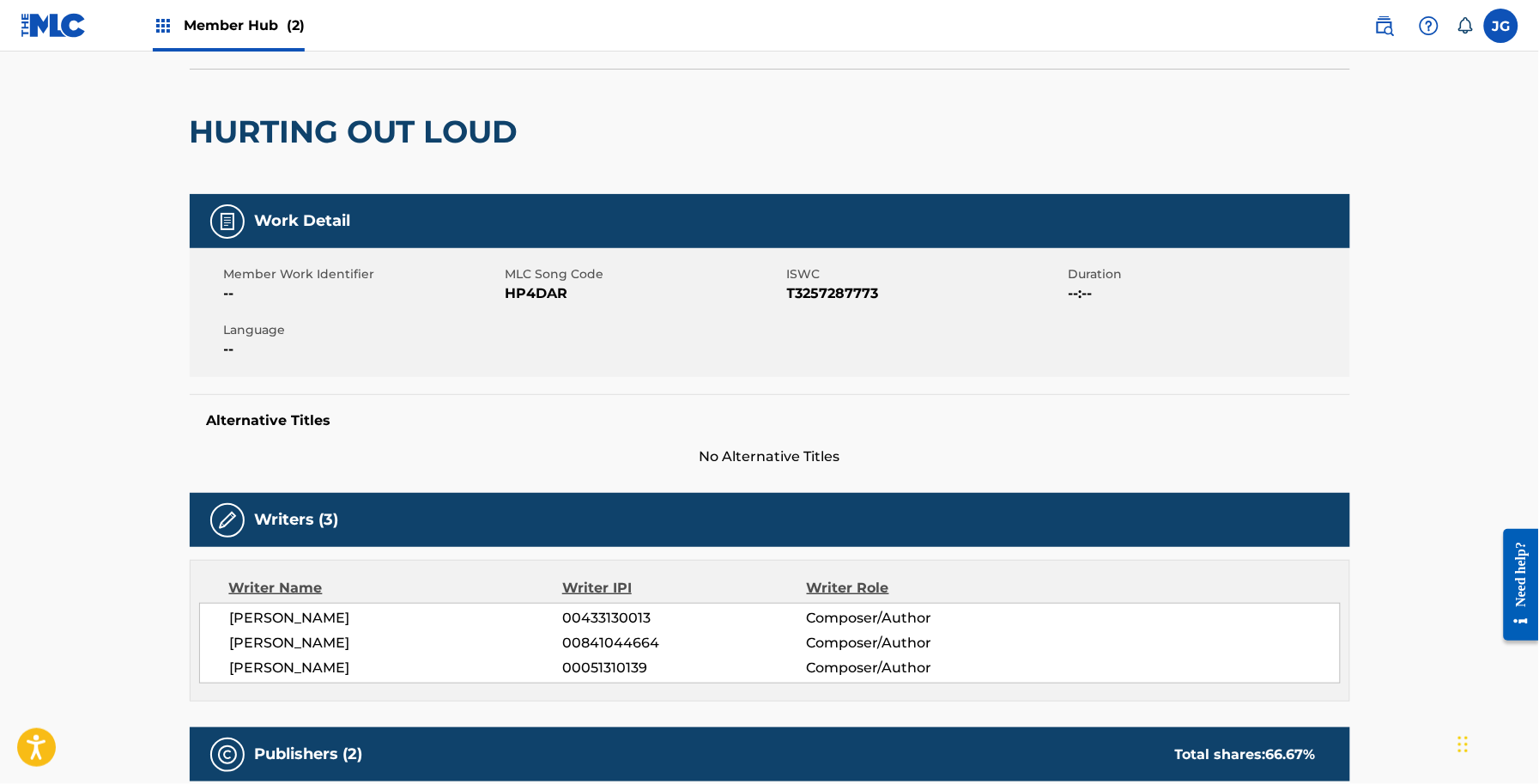
scroll to position [110, 0]
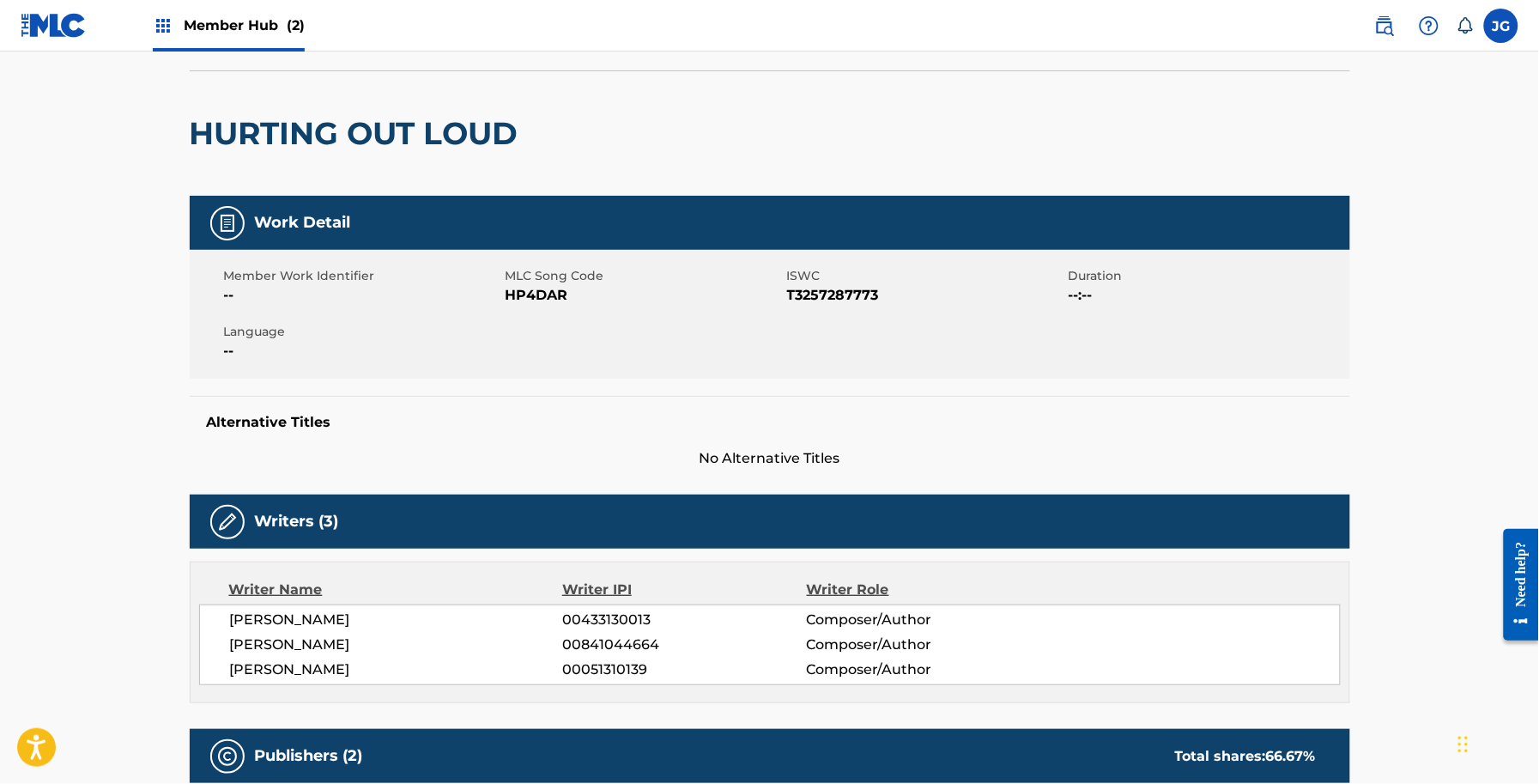
click at [560, 285] on span "HP4DAR" at bounding box center [644, 295] width 278 height 20
copy span "HP4DAR"
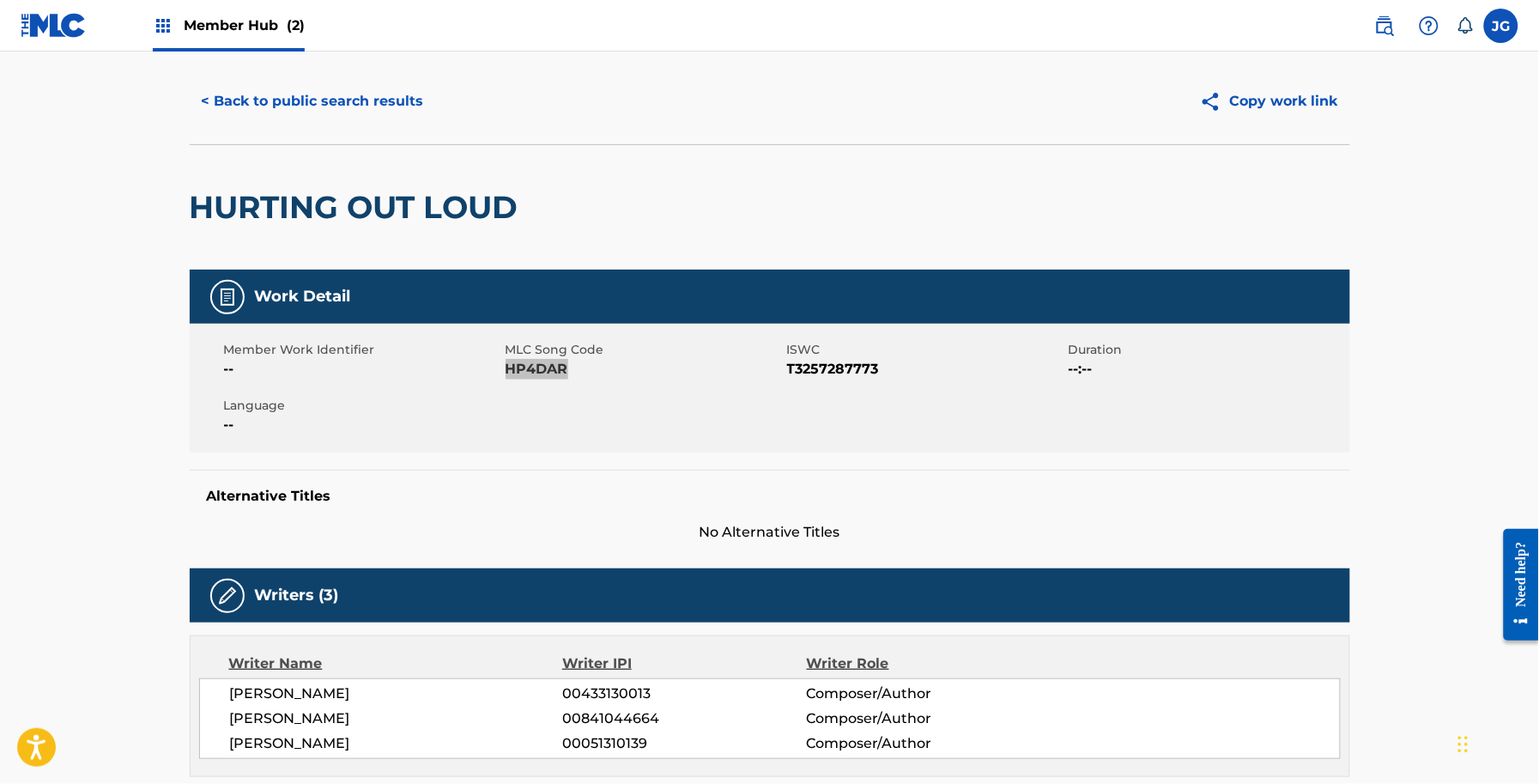
scroll to position [0, 0]
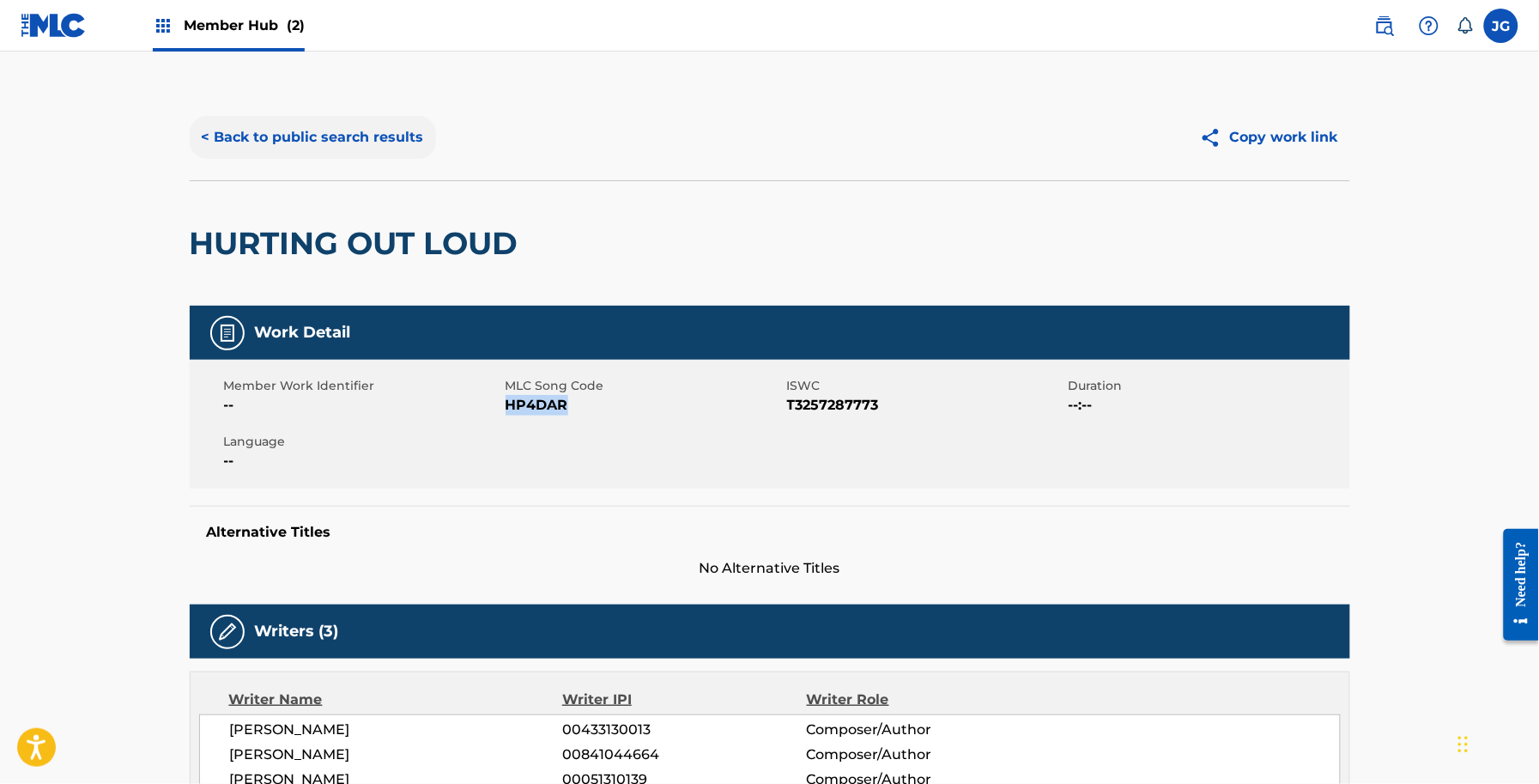
click at [370, 151] on button "< Back to public search results" at bounding box center [313, 137] width 246 height 43
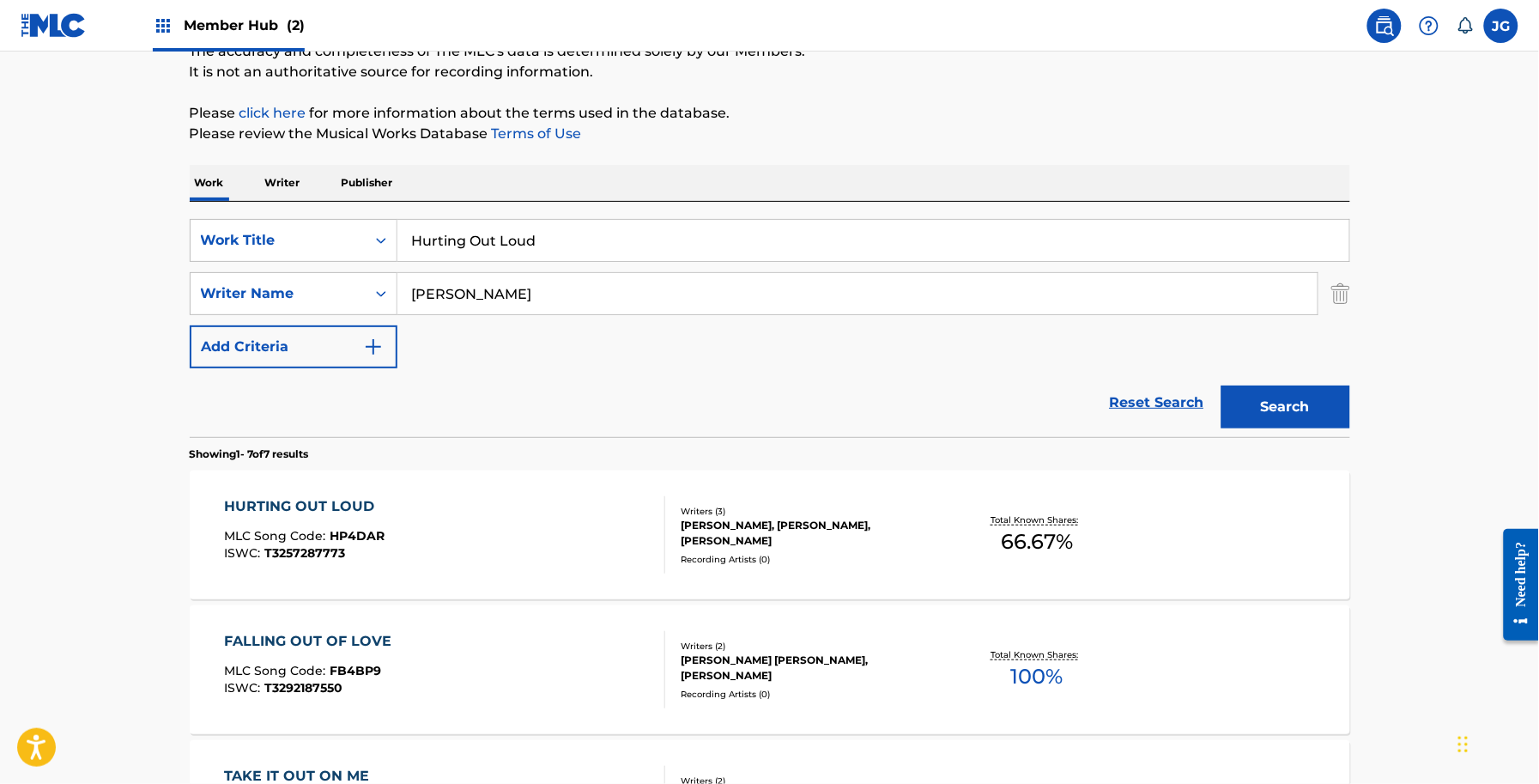
scroll to position [159, 0]
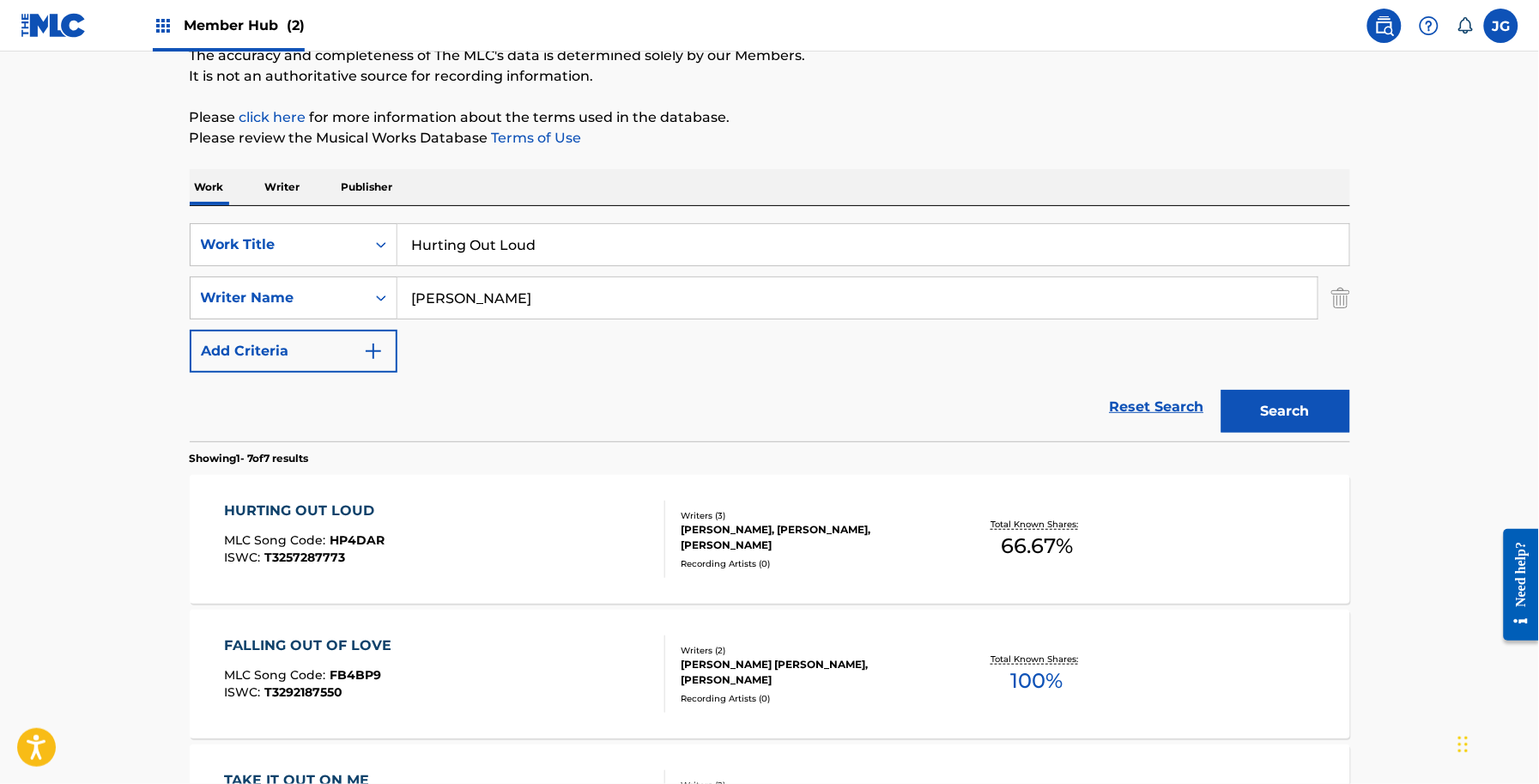
click at [288, 269] on div "SearchWithCriteria6be6ce87-ae52-4605-a311-816d26796aa5 Work Title Hurting Out L…" at bounding box center [770, 298] width 1161 height 149
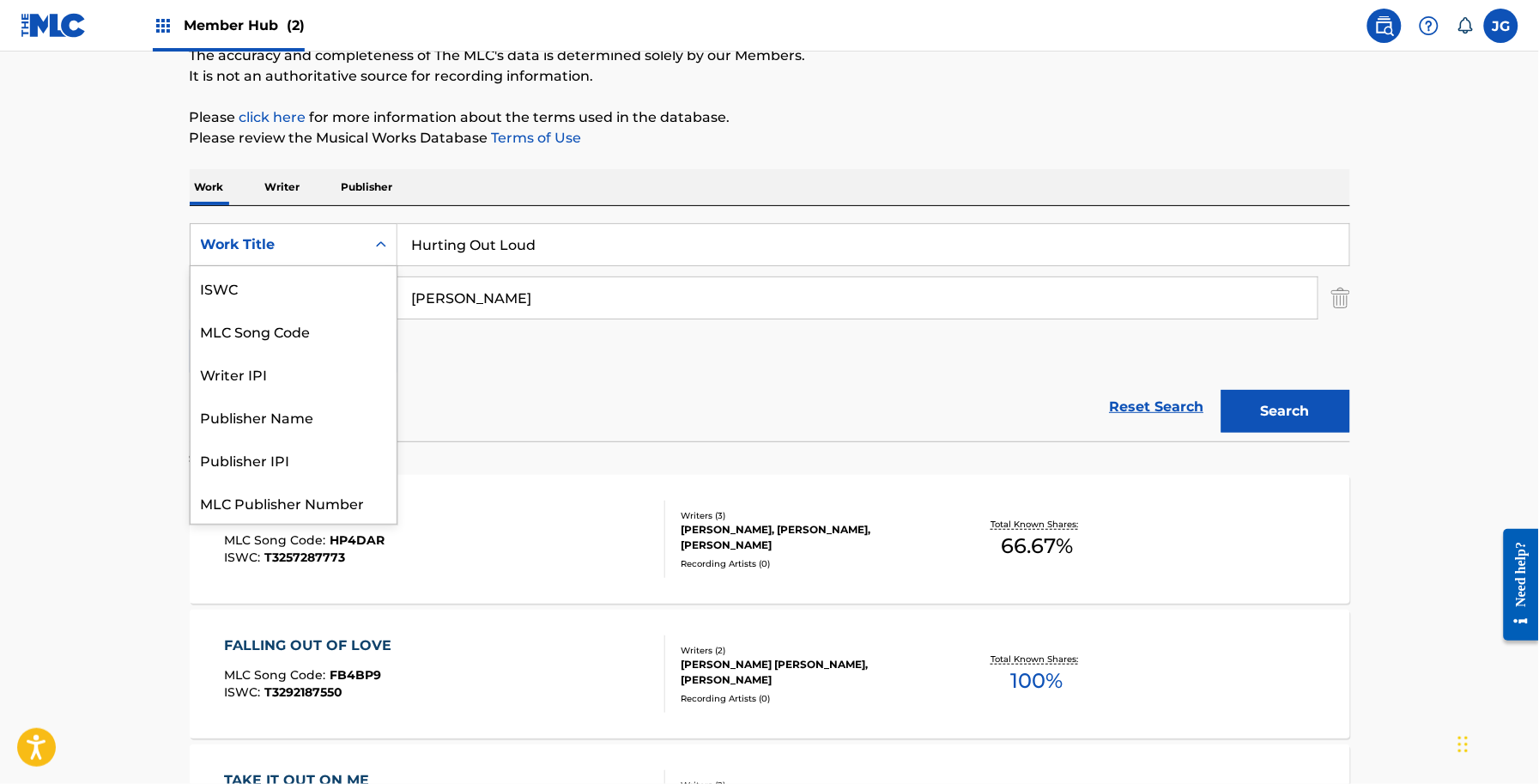
click at [284, 260] on div "Work Title" at bounding box center [278, 245] width 175 height 33
click at [310, 294] on div "MLC Song Code" at bounding box center [293, 287] width 206 height 43
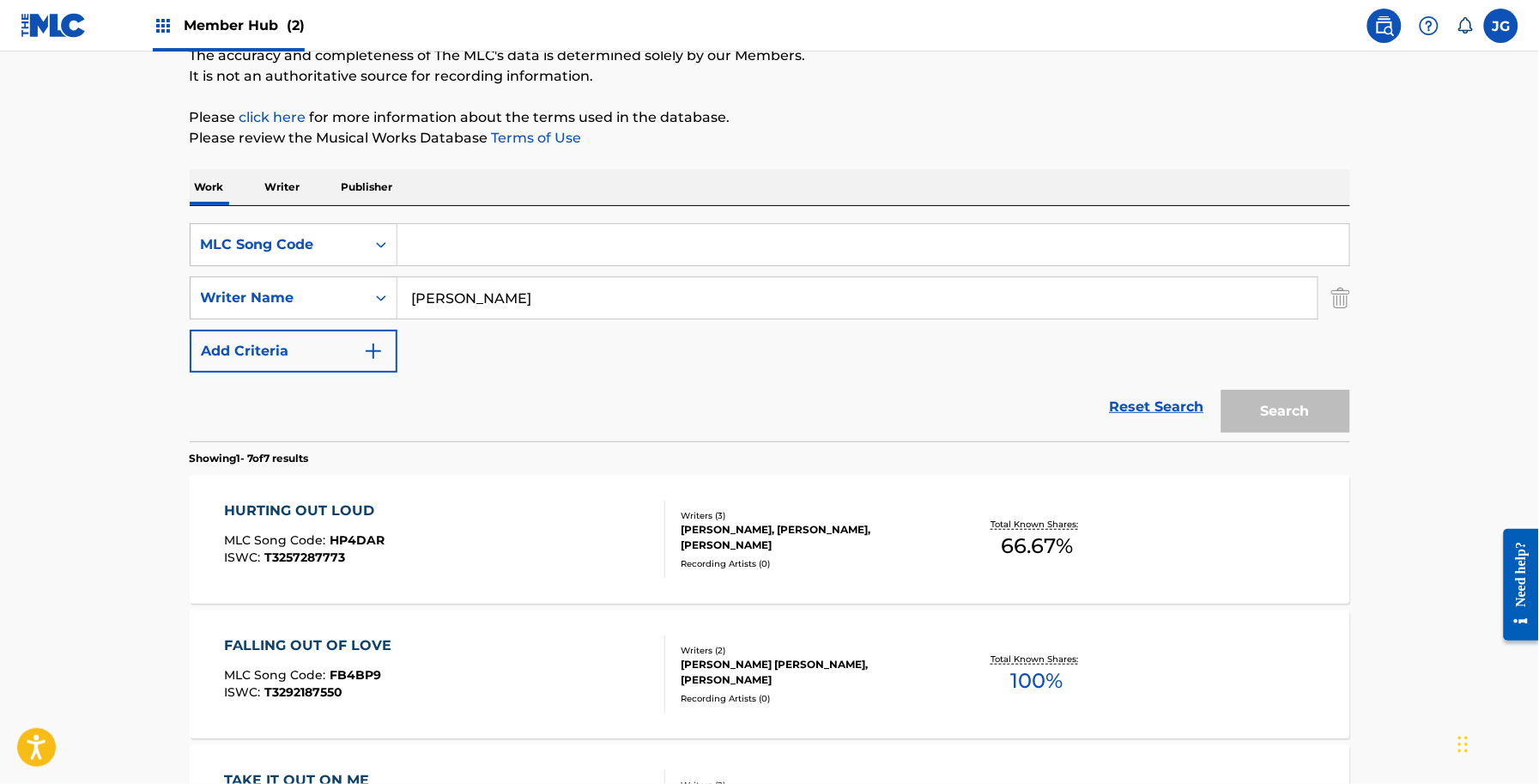
click at [469, 242] on input "Search Form" at bounding box center [873, 245] width 952 height 41
type input "V"
paste input "IVD7YG"
type input "IVD7YG"
click at [1321, 412] on button "Search" at bounding box center [1286, 411] width 129 height 43
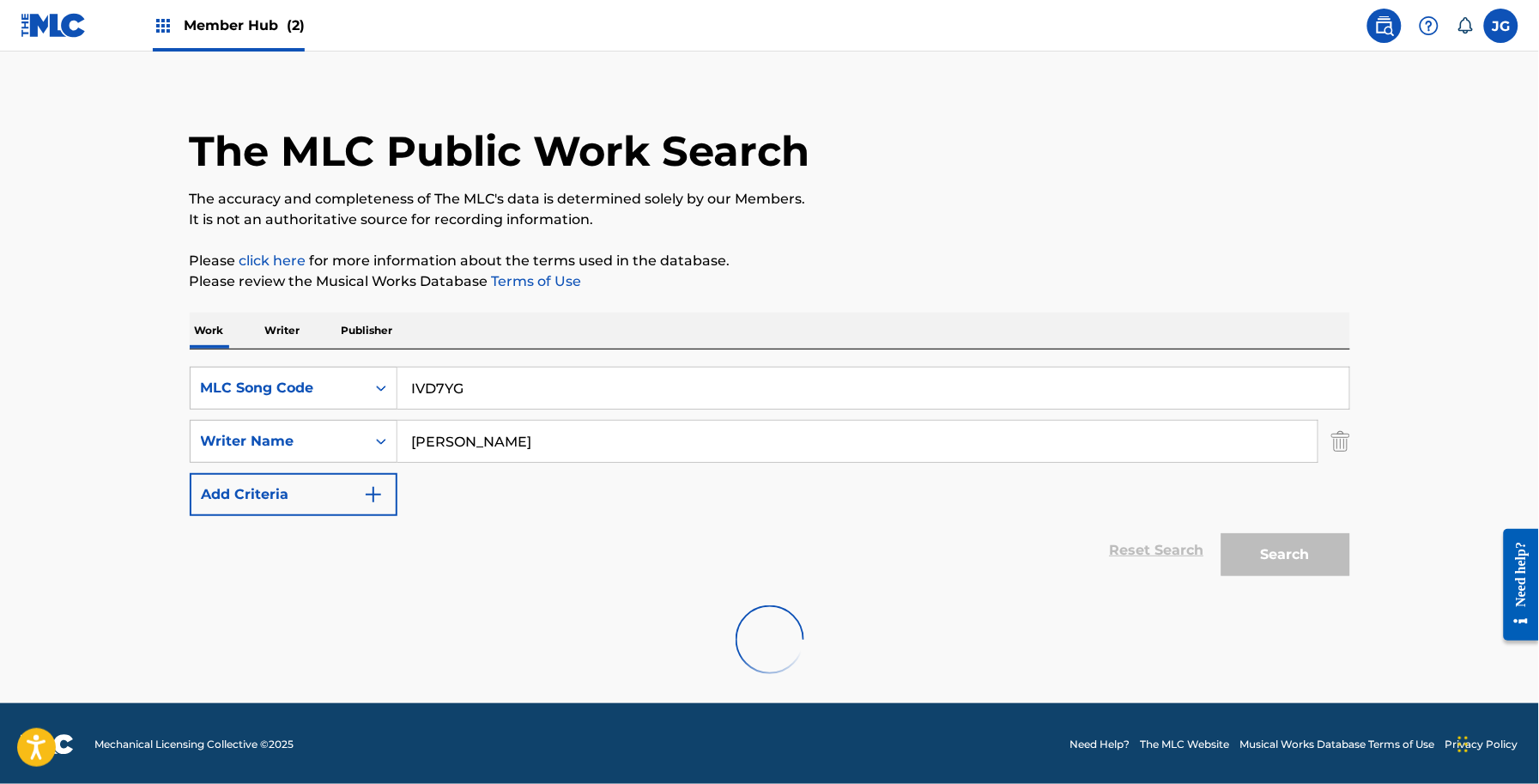
scroll to position [150, 0]
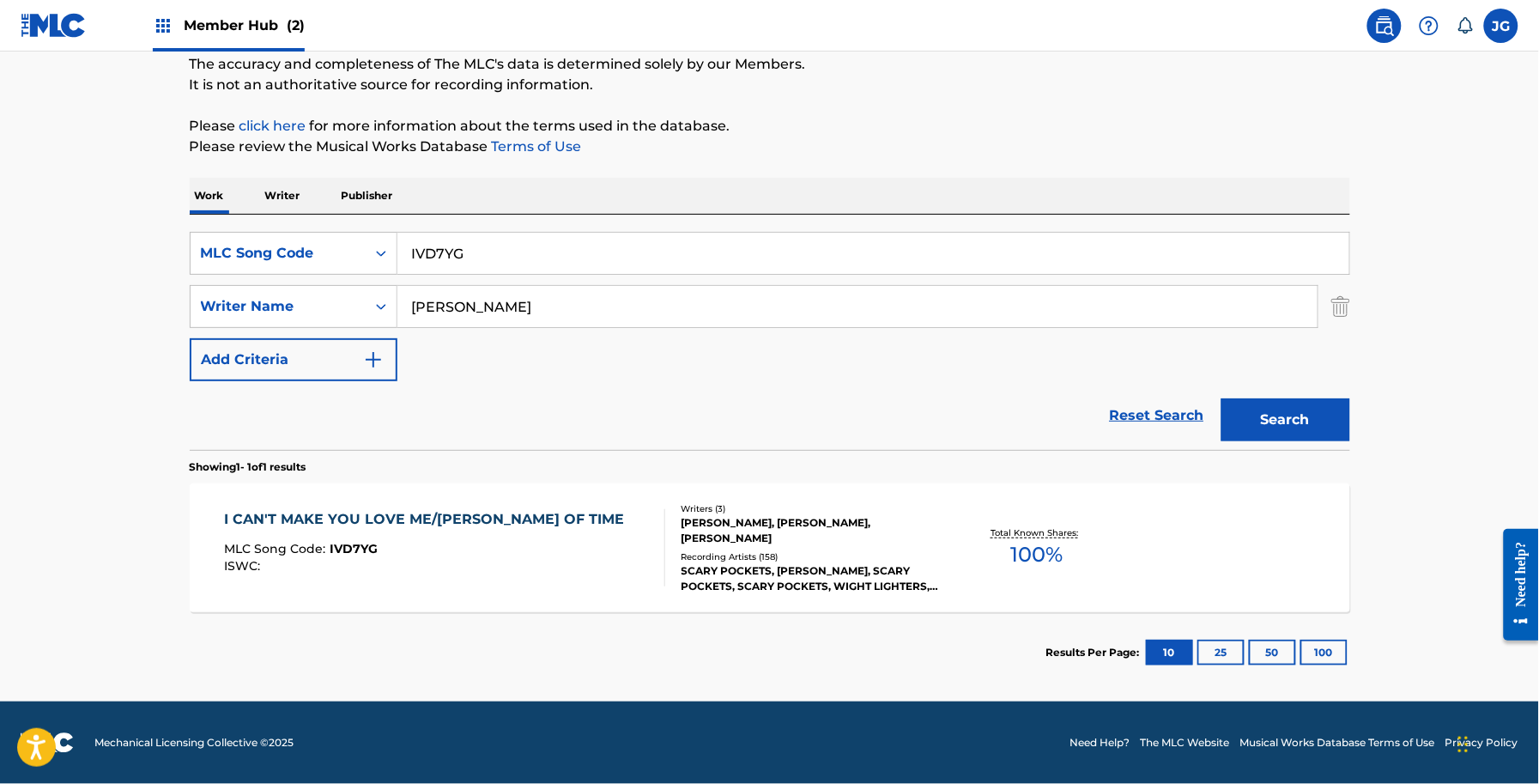
click at [852, 535] on div "BONNIE RAITT, ALLEN SHAMBLIN, MICHAEL REID" at bounding box center [810, 531] width 259 height 31
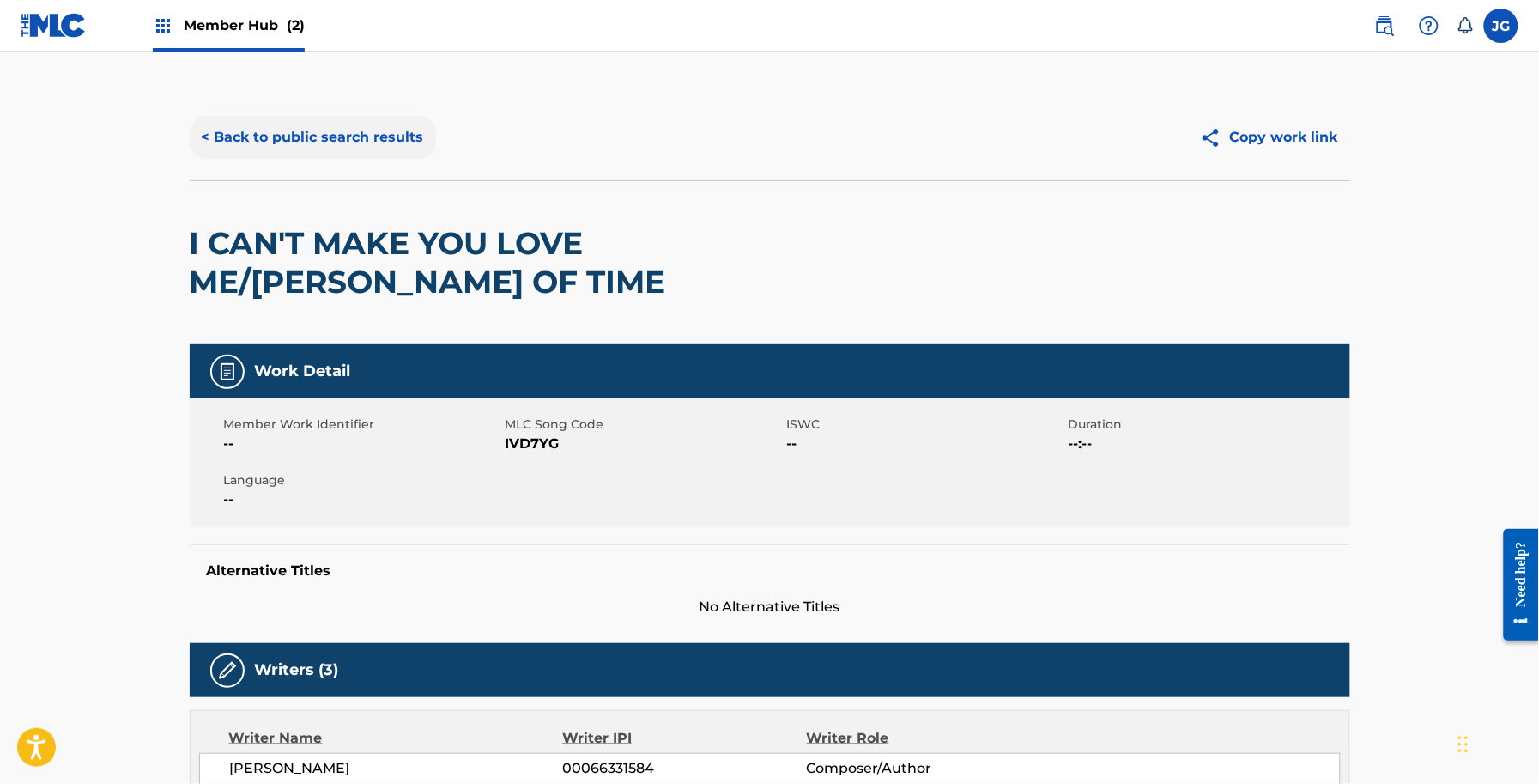
click at [392, 151] on button "< Back to public search results" at bounding box center [313, 137] width 246 height 43
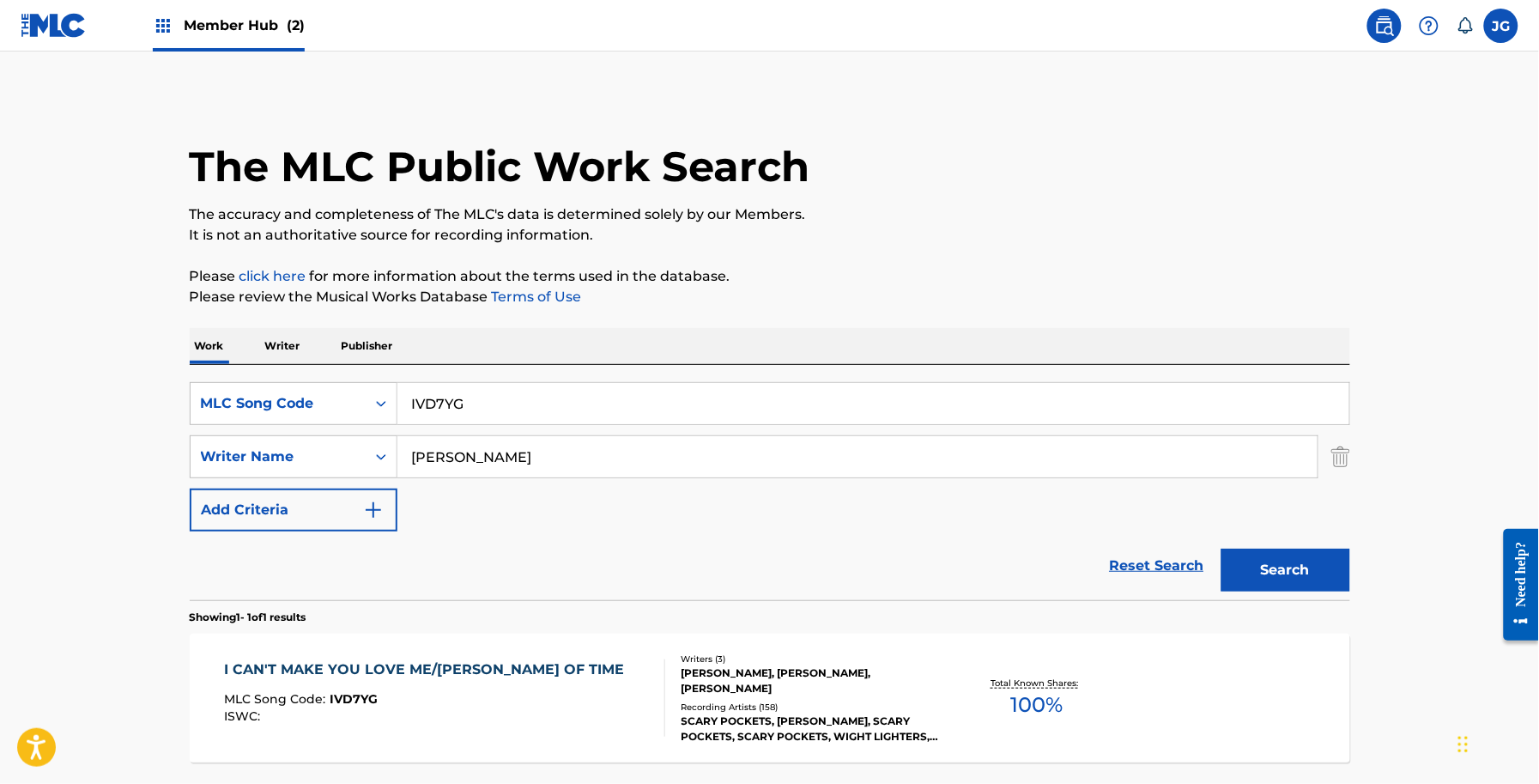
scroll to position [51, 0]
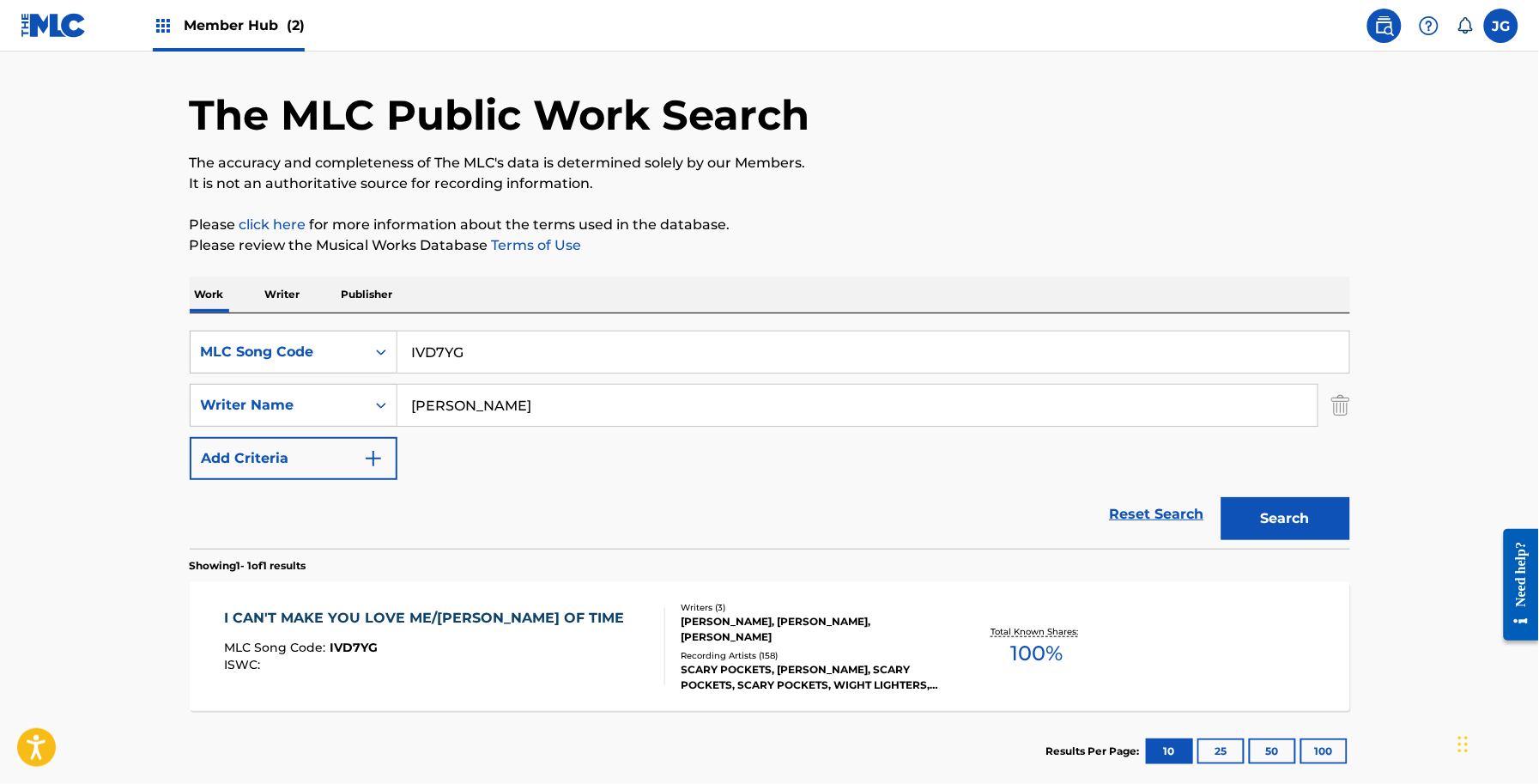
click at [214, 375] on div "SearchWithCriteria806bac17-2b63-48b3-a118-8670f8c96652 MLC Song Code IVD7YG Sea…" at bounding box center [770, 406] width 1161 height 149
click at [268, 348] on div "MLC Song Code" at bounding box center [278, 351] width 154 height 20
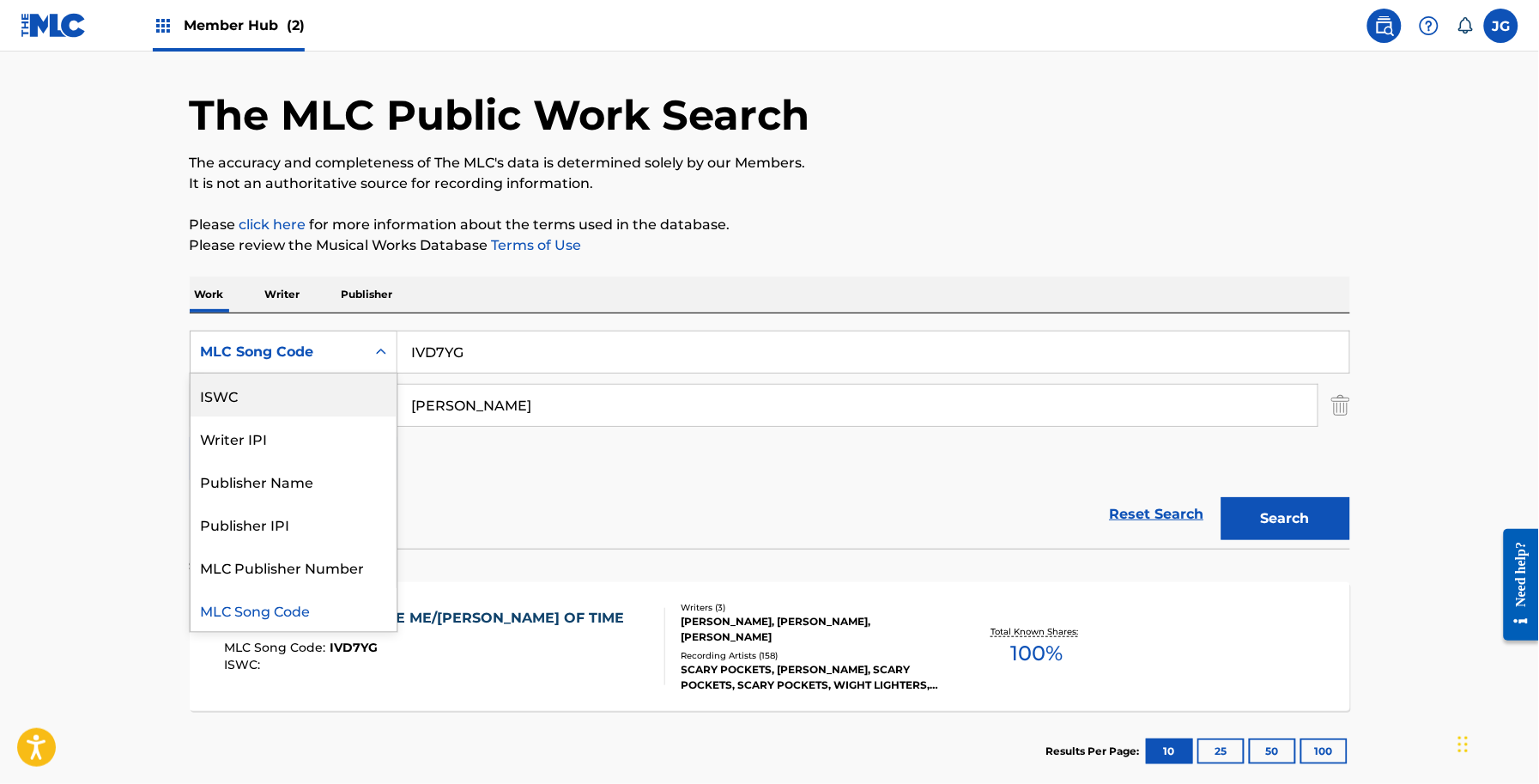
scroll to position [0, 0]
click at [294, 404] on div "Work Title" at bounding box center [293, 395] width 206 height 43
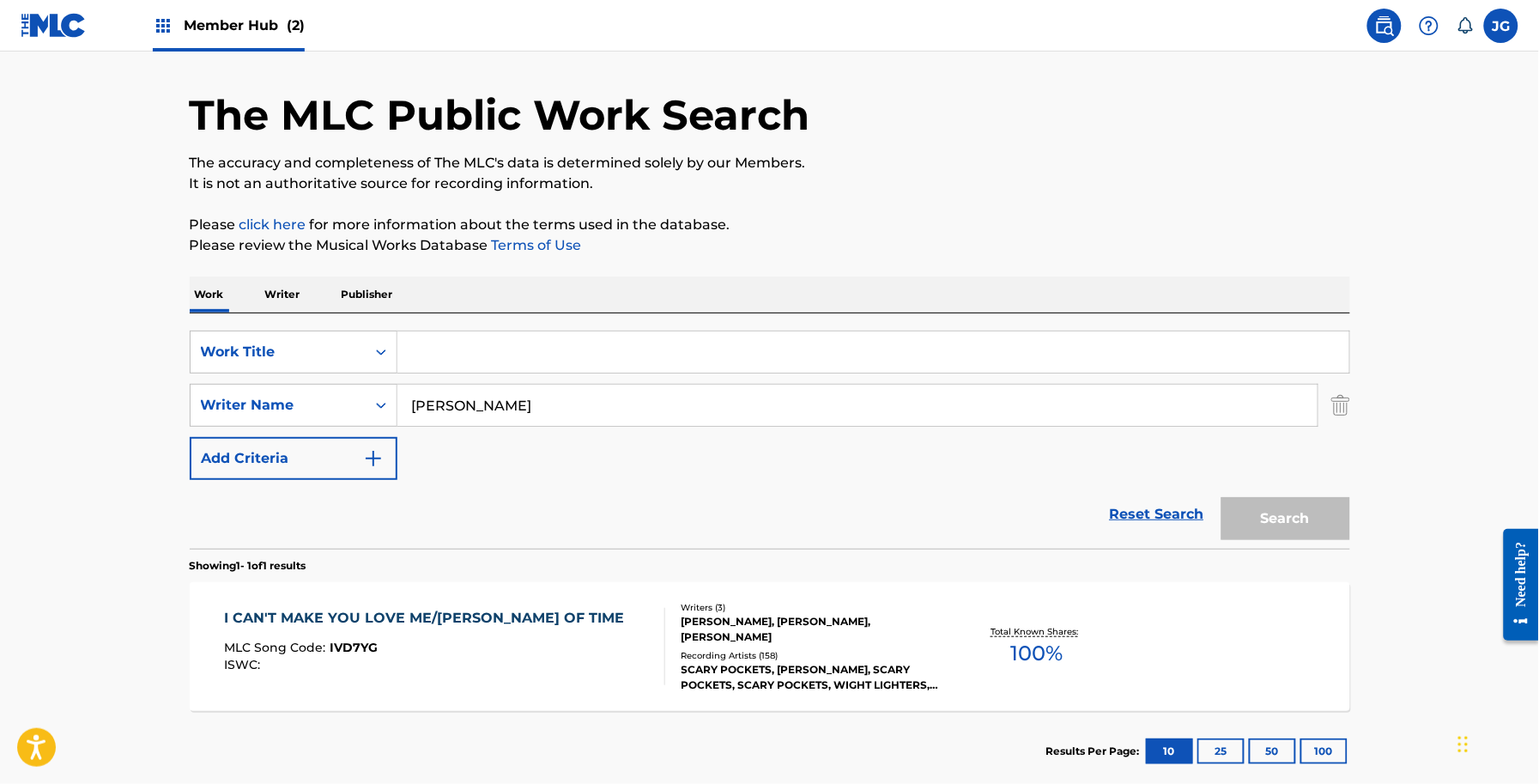
drag, startPoint x: 547, startPoint y: 354, endPoint x: 532, endPoint y: 365, distance: 18.6
click at [546, 356] on input "Search Form" at bounding box center [873, 351] width 952 height 41
paste input "I Forgive You"
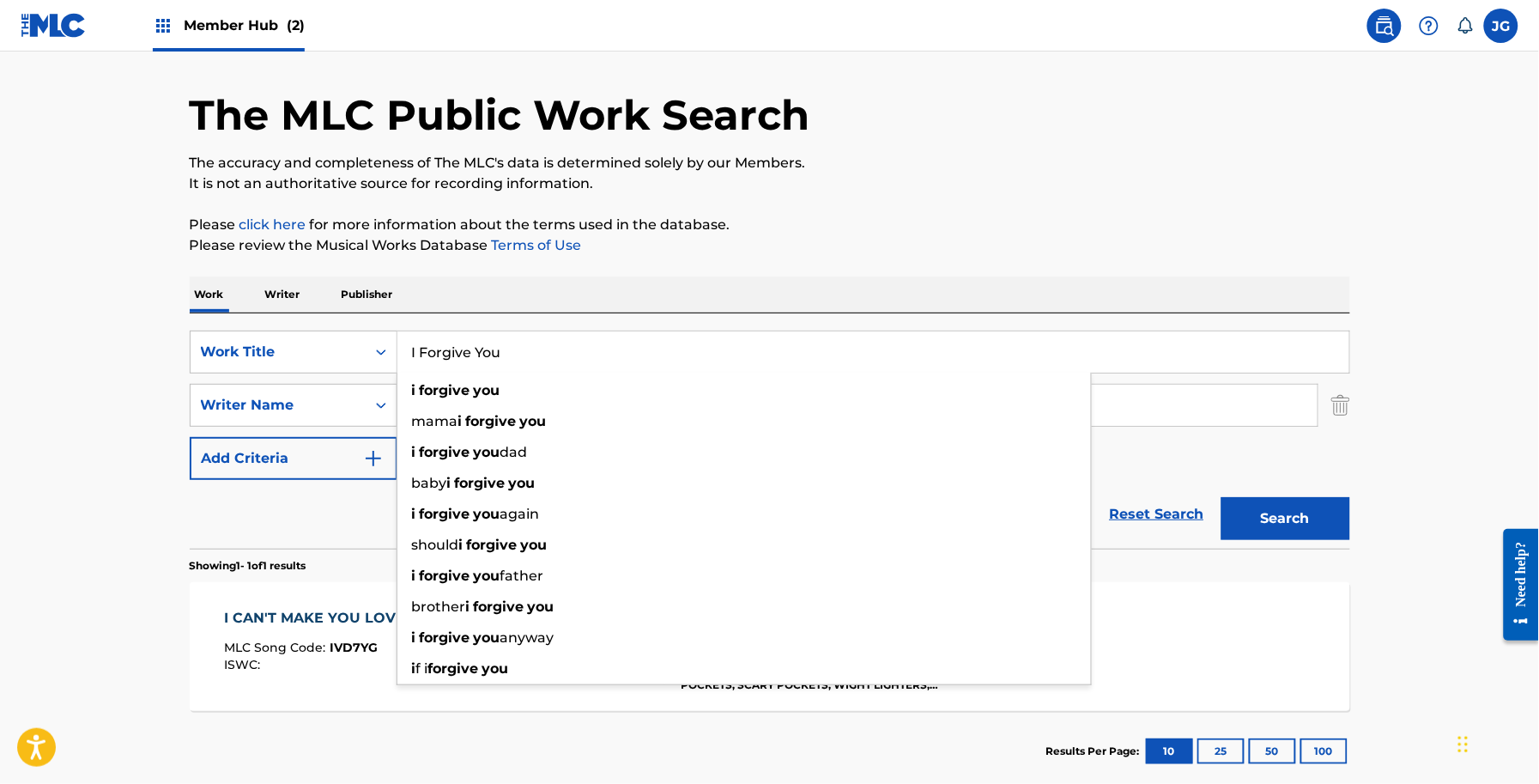
type input "I Forgive You"
drag, startPoint x: 1268, startPoint y: 495, endPoint x: 1279, endPoint y: 505, distance: 14.9
click at [1272, 499] on div "Search" at bounding box center [1282, 514] width 138 height 69
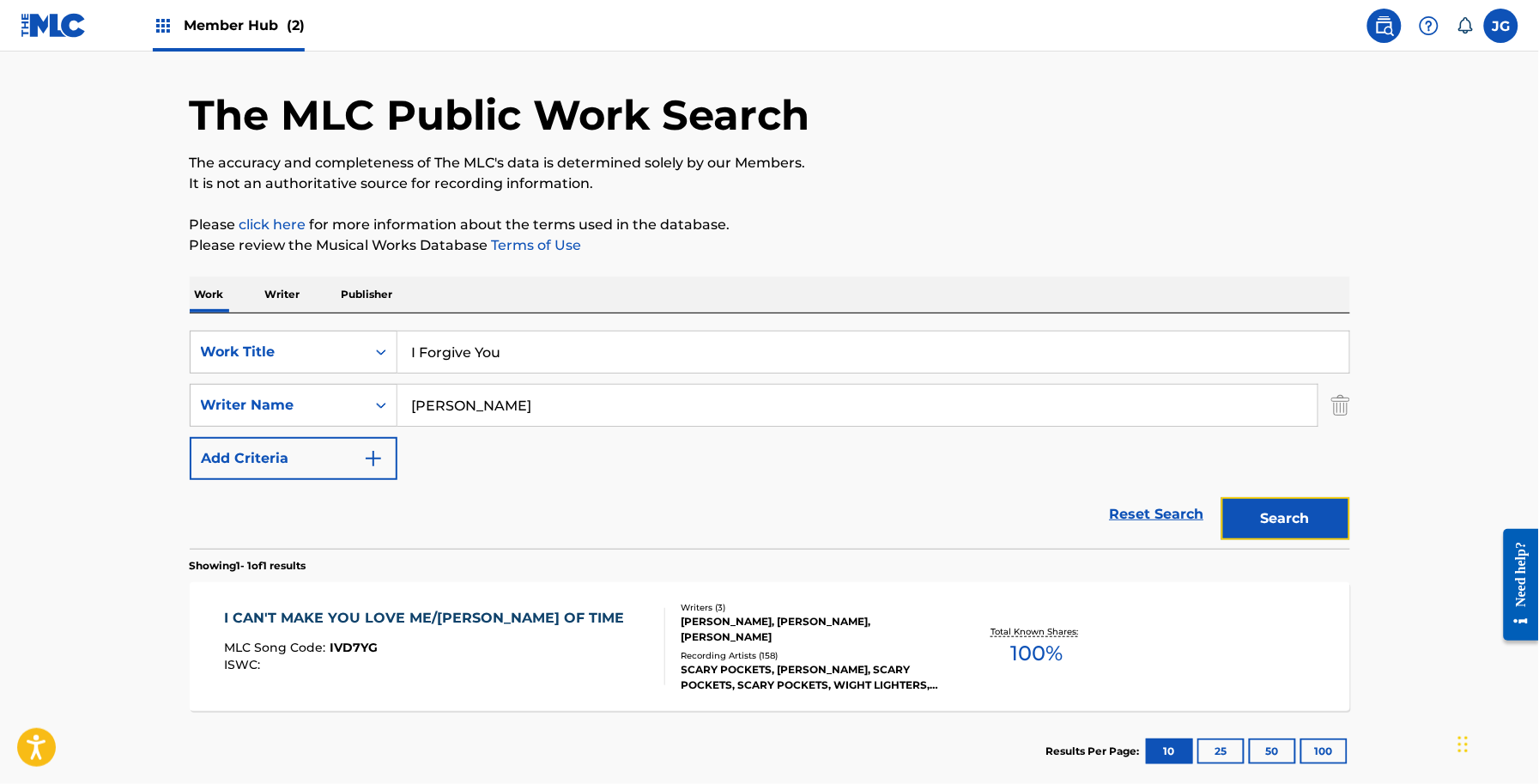
click at [1282, 507] on button "Search" at bounding box center [1286, 518] width 129 height 43
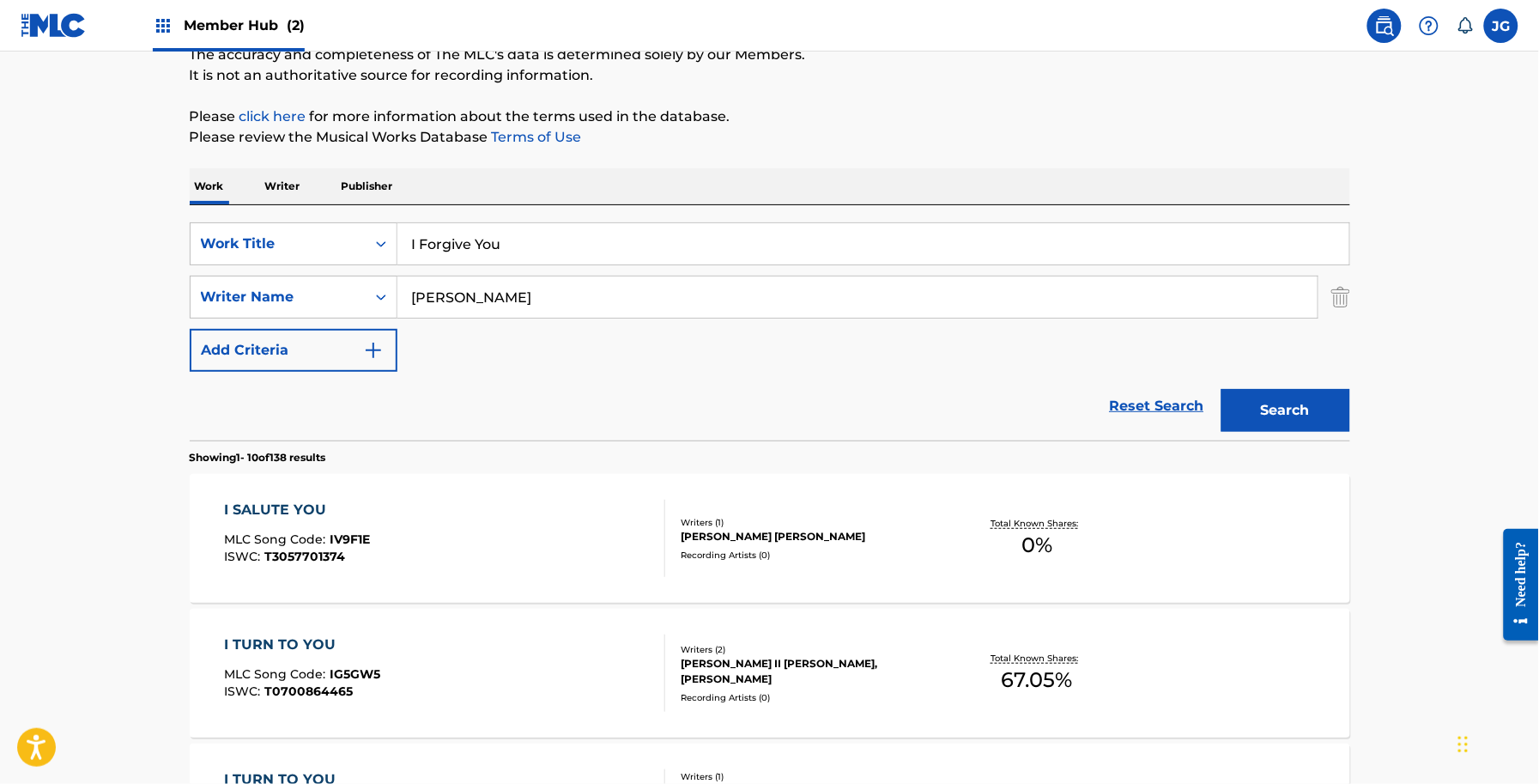
scroll to position [159, 0]
drag, startPoint x: 515, startPoint y: 315, endPoint x: 329, endPoint y: 303, distance: 186.4
click at [340, 307] on div "SearchWithCriteriadb18a0d9-ed43-441b-bd89-0ab1f56b2329 Writer Name SHAMBLIN" at bounding box center [770, 298] width 1161 height 43
click at [444, 299] on input "SHAMBLIN" at bounding box center [858, 298] width 920 height 41
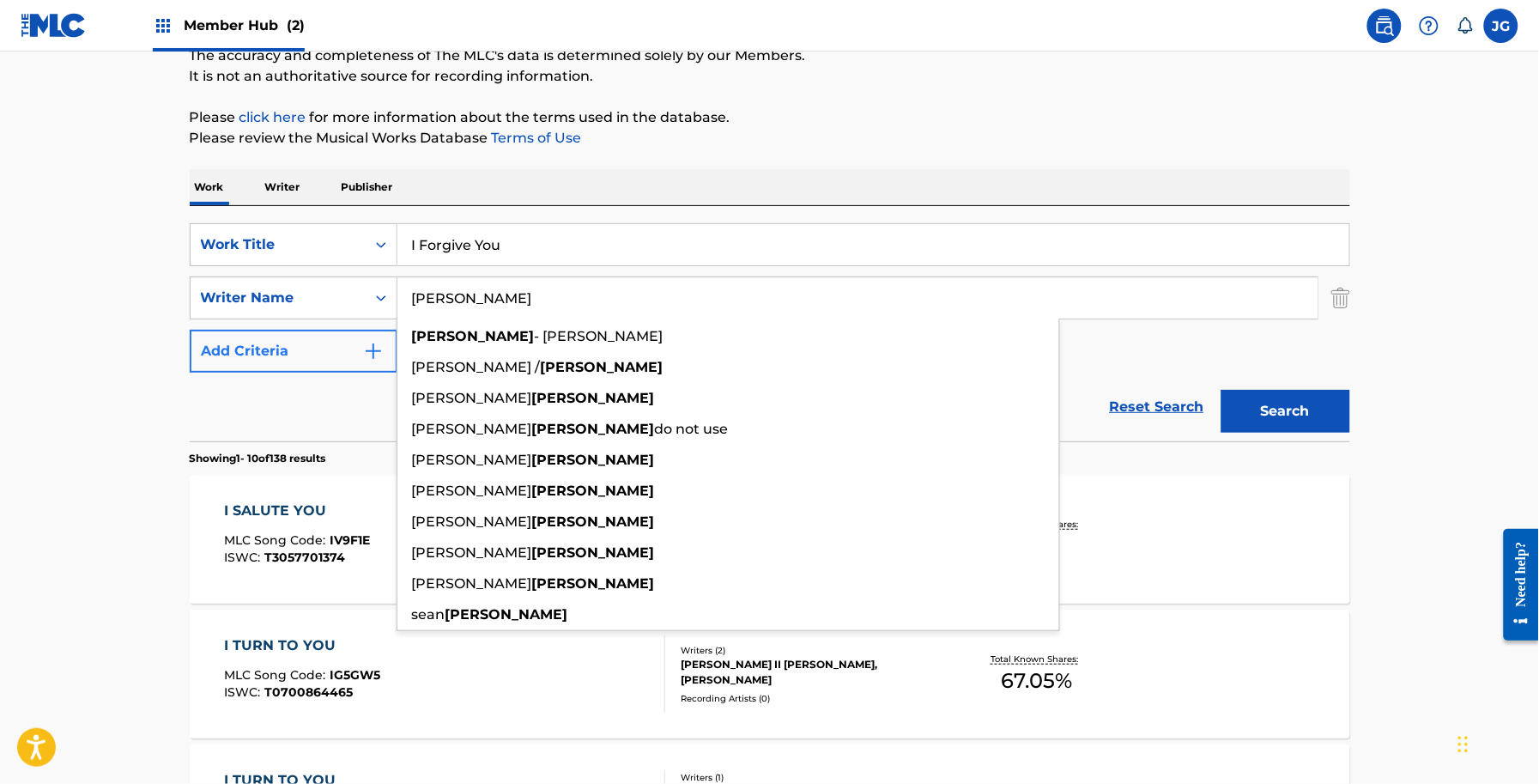
drag, startPoint x: 519, startPoint y: 292, endPoint x: 241, endPoint y: 331, distance: 280.7
click at [241, 331] on div "SearchWithCriteriadf0b5953-1371-4d5d-ac41-d04d8a5cb558 Work Title I Forgive You…" at bounding box center [770, 298] width 1161 height 149
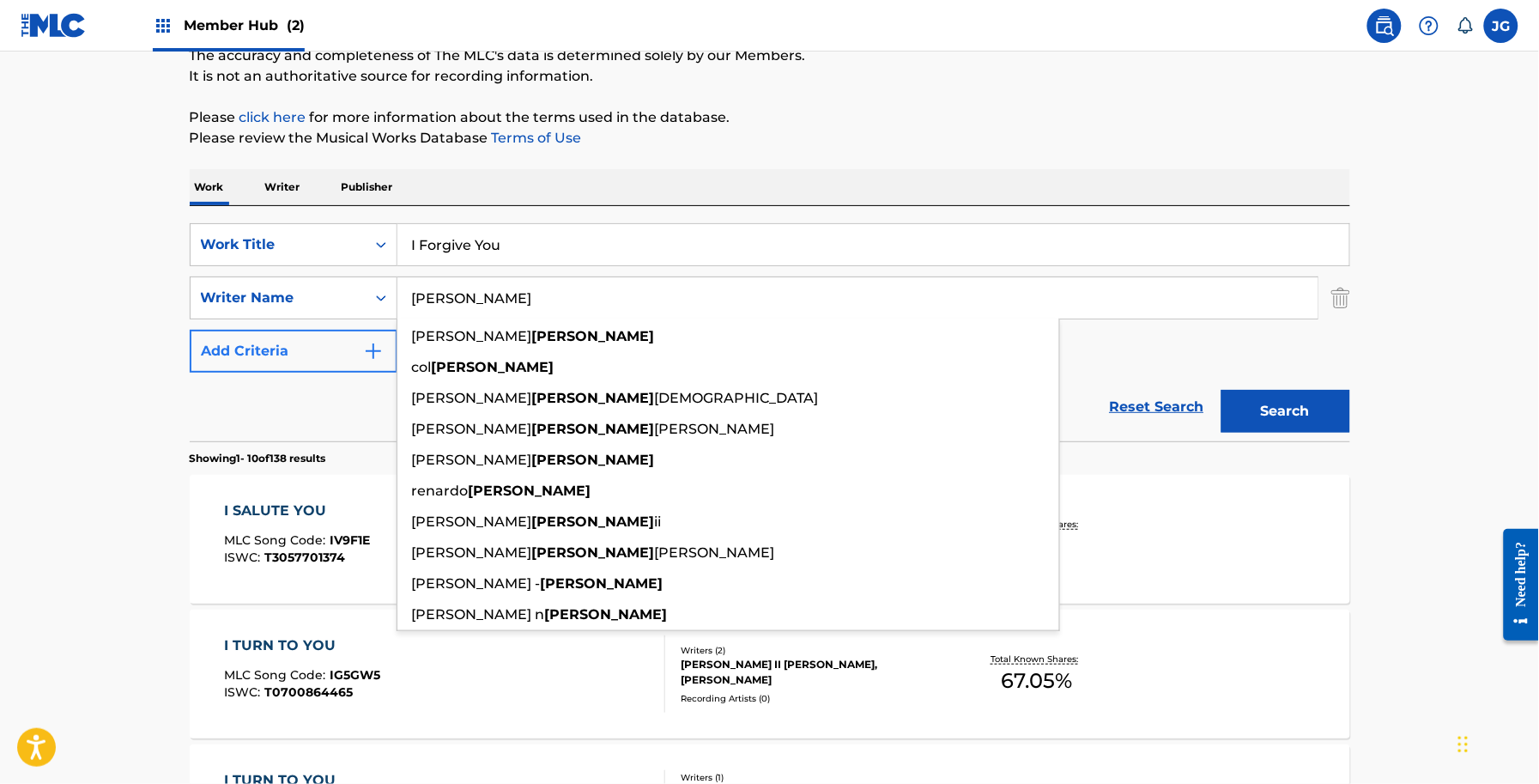
click at [1222, 390] on button "Search" at bounding box center [1286, 411] width 129 height 43
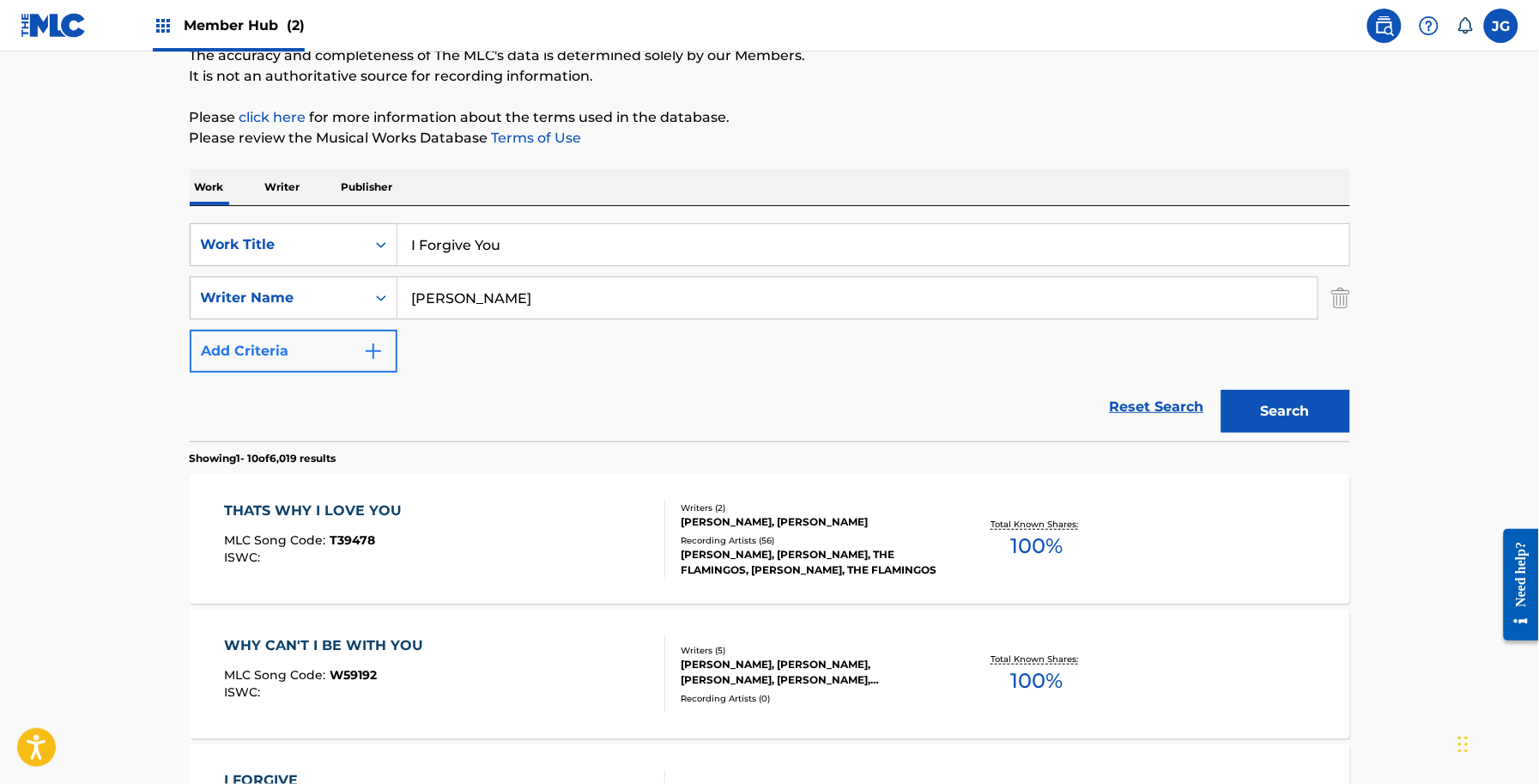
drag, startPoint x: 594, startPoint y: 306, endPoint x: 371, endPoint y: 347, distance: 226.7
click at [371, 346] on div "SearchWithCriteriadf0b5953-1371-4d5d-ac41-d04d8a5cb558 Work Title I Forgive You…" at bounding box center [770, 298] width 1161 height 149
click at [516, 281] on input "THOMPSON" at bounding box center [858, 298] width 920 height 41
drag, startPoint x: 572, startPoint y: 292, endPoint x: 269, endPoint y: 335, distance: 306.0
click at [269, 335] on div "SearchWithCriteriadf0b5953-1371-4d5d-ac41-d04d8a5cb558 Work Title I Forgive You…" at bounding box center [770, 298] width 1161 height 149
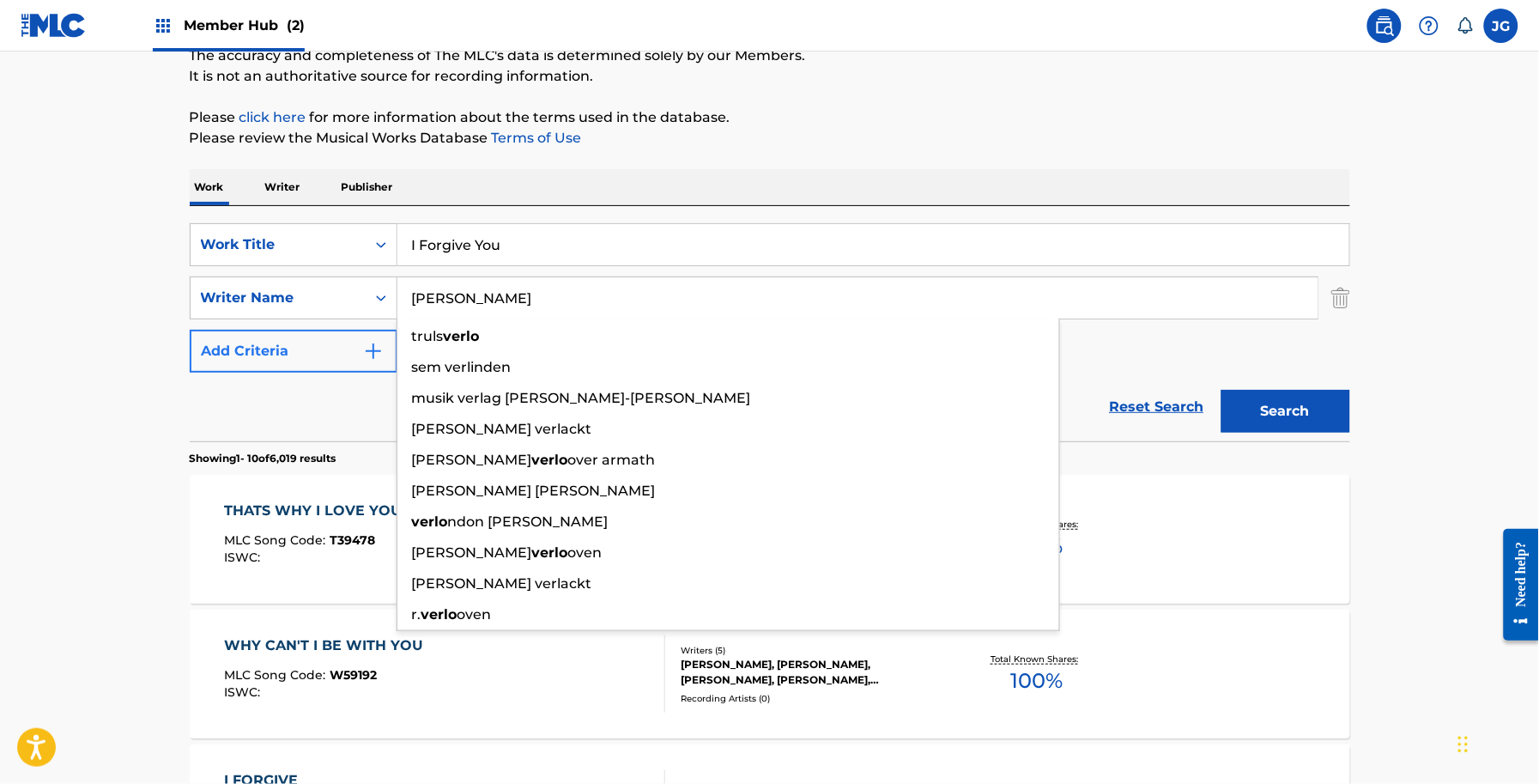
type input "VERLON"
click at [1222, 390] on button "Search" at bounding box center [1286, 411] width 129 height 43
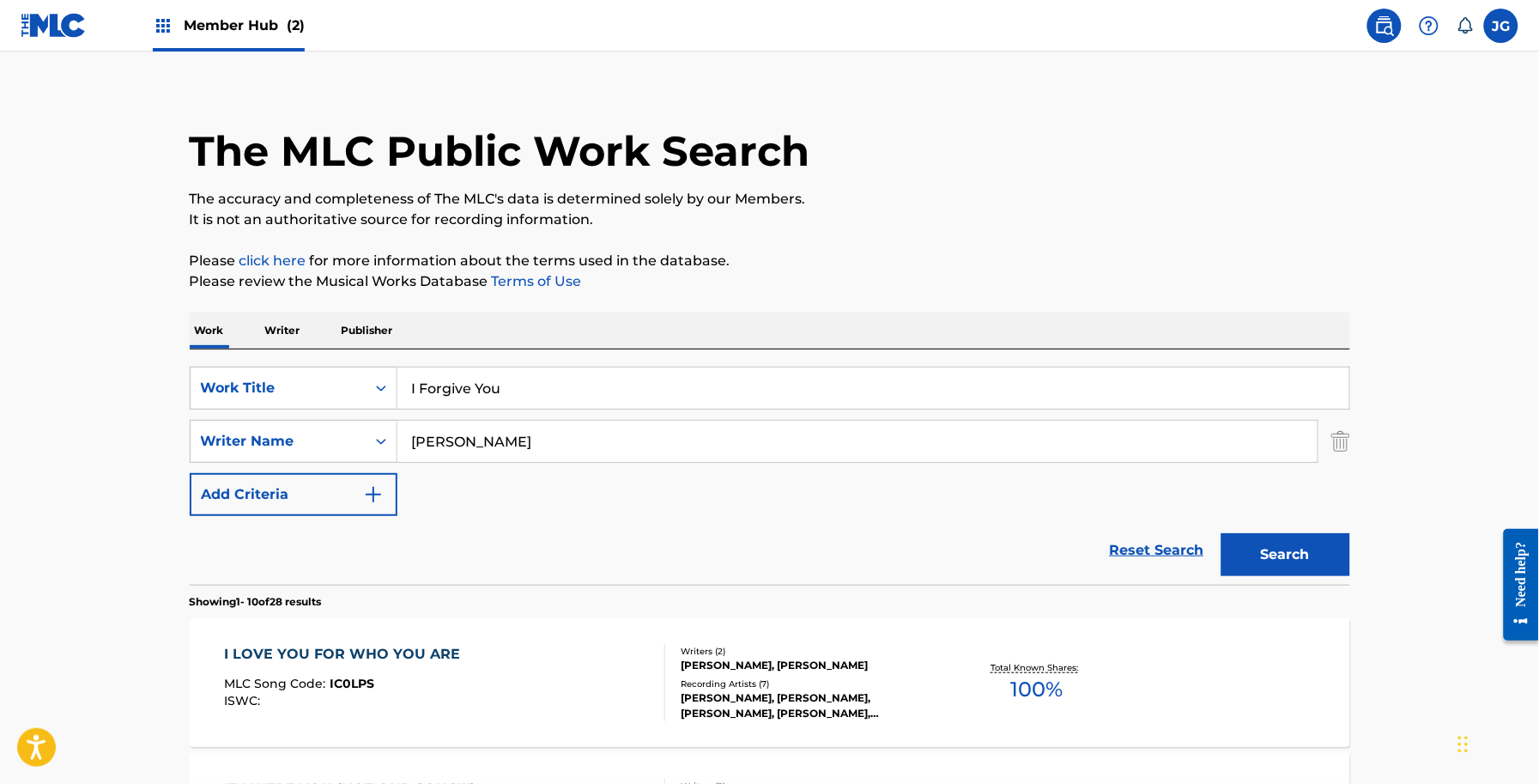
click at [1314, 21] on nav "Member Hub (2) JG JG Jaymes Garcia jgarcia@clearboxrights.com Notification Pref…" at bounding box center [770, 25] width 1539 height 51
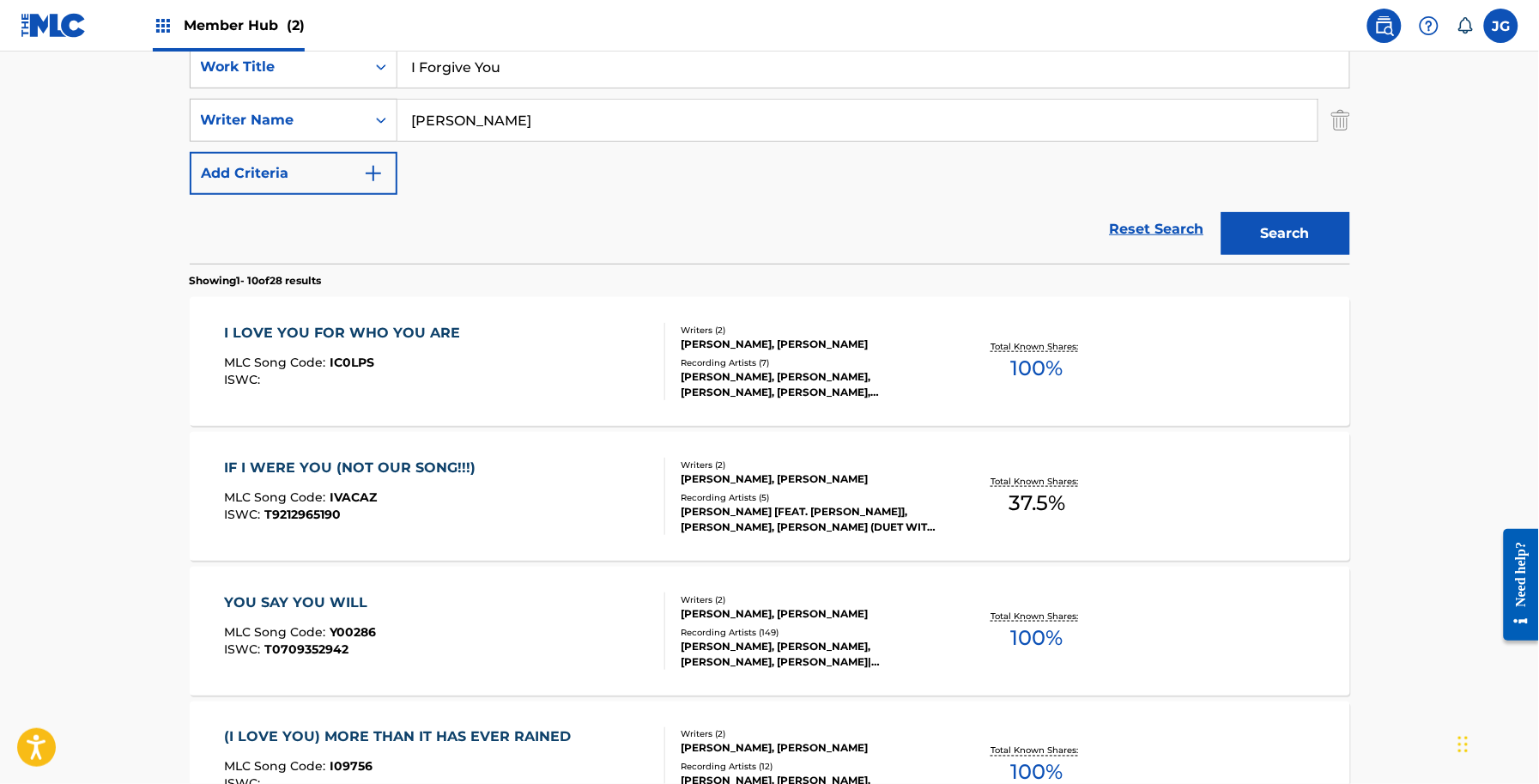
scroll to position [338, 0]
click at [533, 457] on div "IF I WERE YOU (NOT OUR SONG!!!) MLC Song Code : IVACAZ ISWC : T9212965190" at bounding box center [444, 496] width 442 height 78
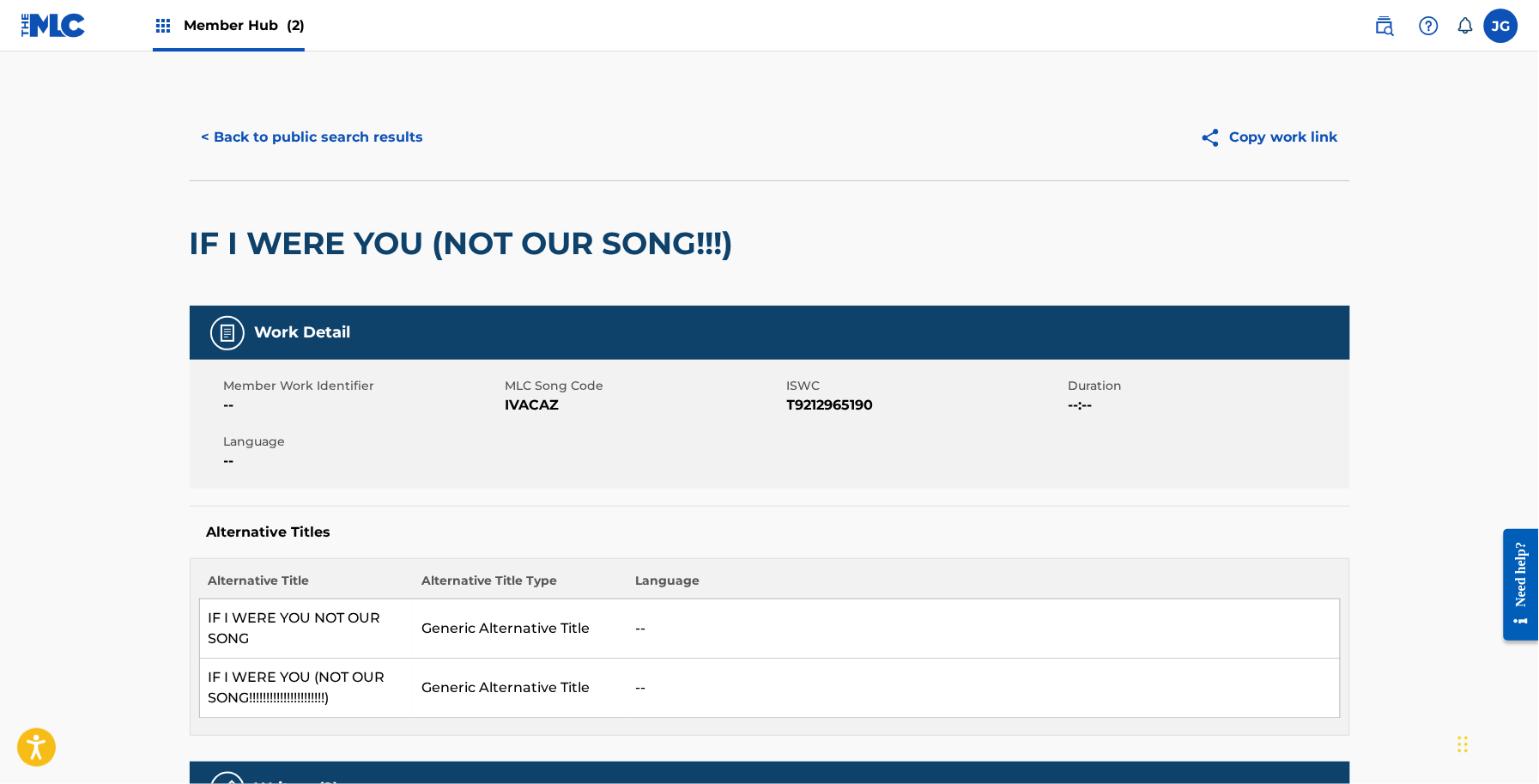
click at [368, 160] on div "< Back to public search results Copy work link" at bounding box center [770, 137] width 1161 height 85
click at [388, 126] on button "< Back to public search results" at bounding box center [313, 137] width 246 height 43
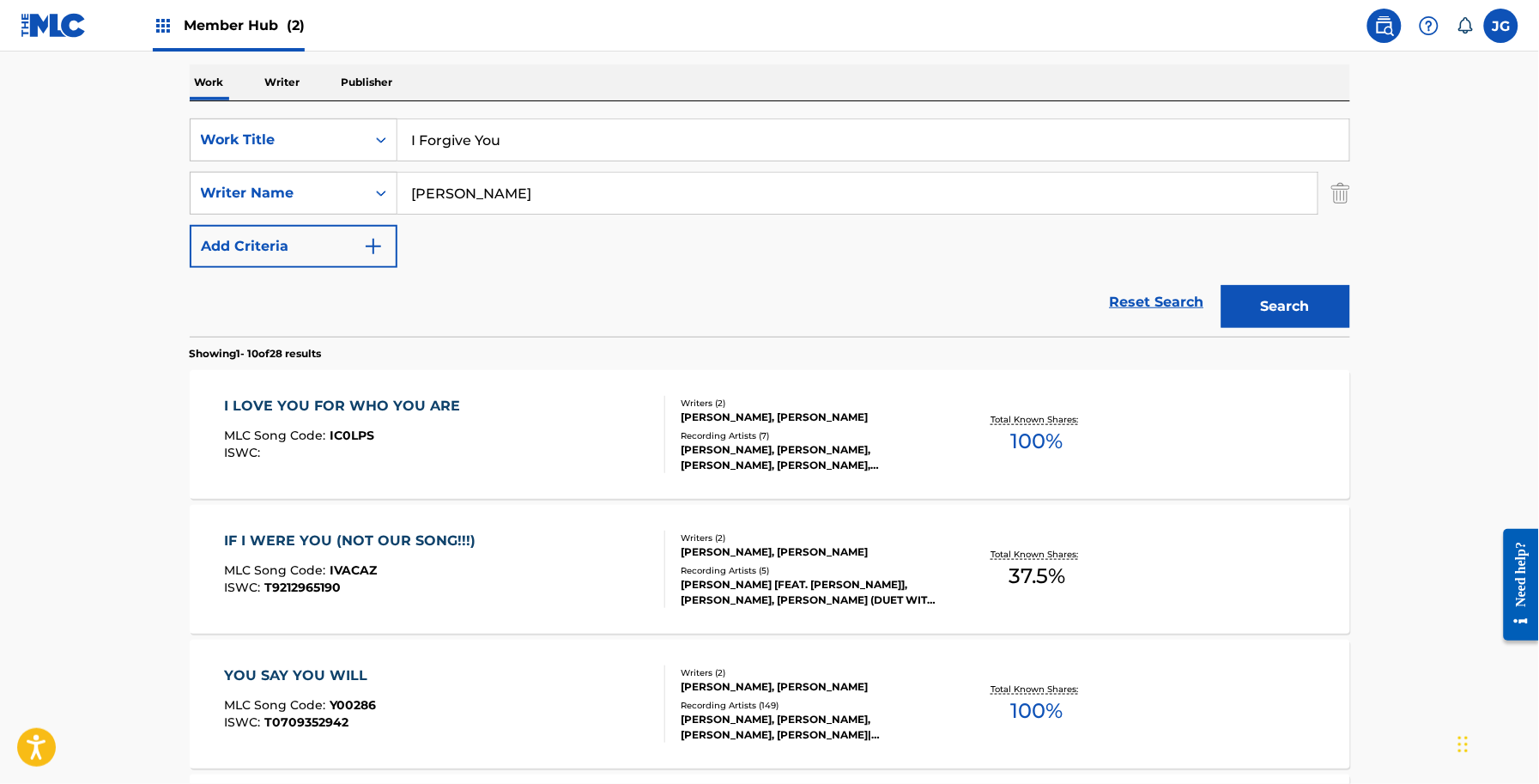
scroll to position [230, 0]
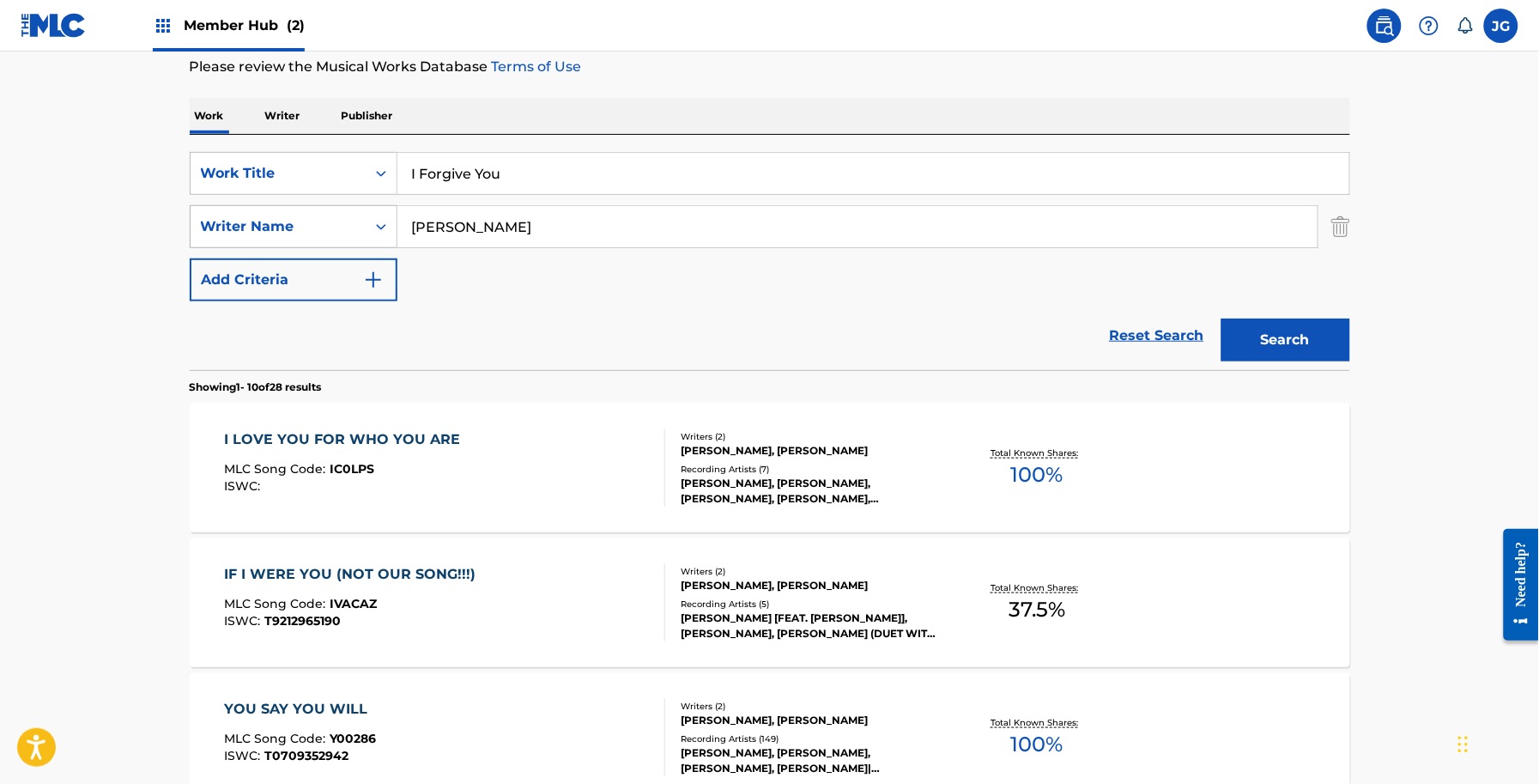
drag, startPoint x: 503, startPoint y: 219, endPoint x: 361, endPoint y: 227, distance: 142.2
click at [362, 227] on div "SearchWithCriteriadb18a0d9-ed43-441b-bd89-0ab1f56b2329 Writer Name VERLON" at bounding box center [770, 226] width 1161 height 43
click at [579, 190] on input "I Forgive You" at bounding box center [873, 173] width 952 height 41
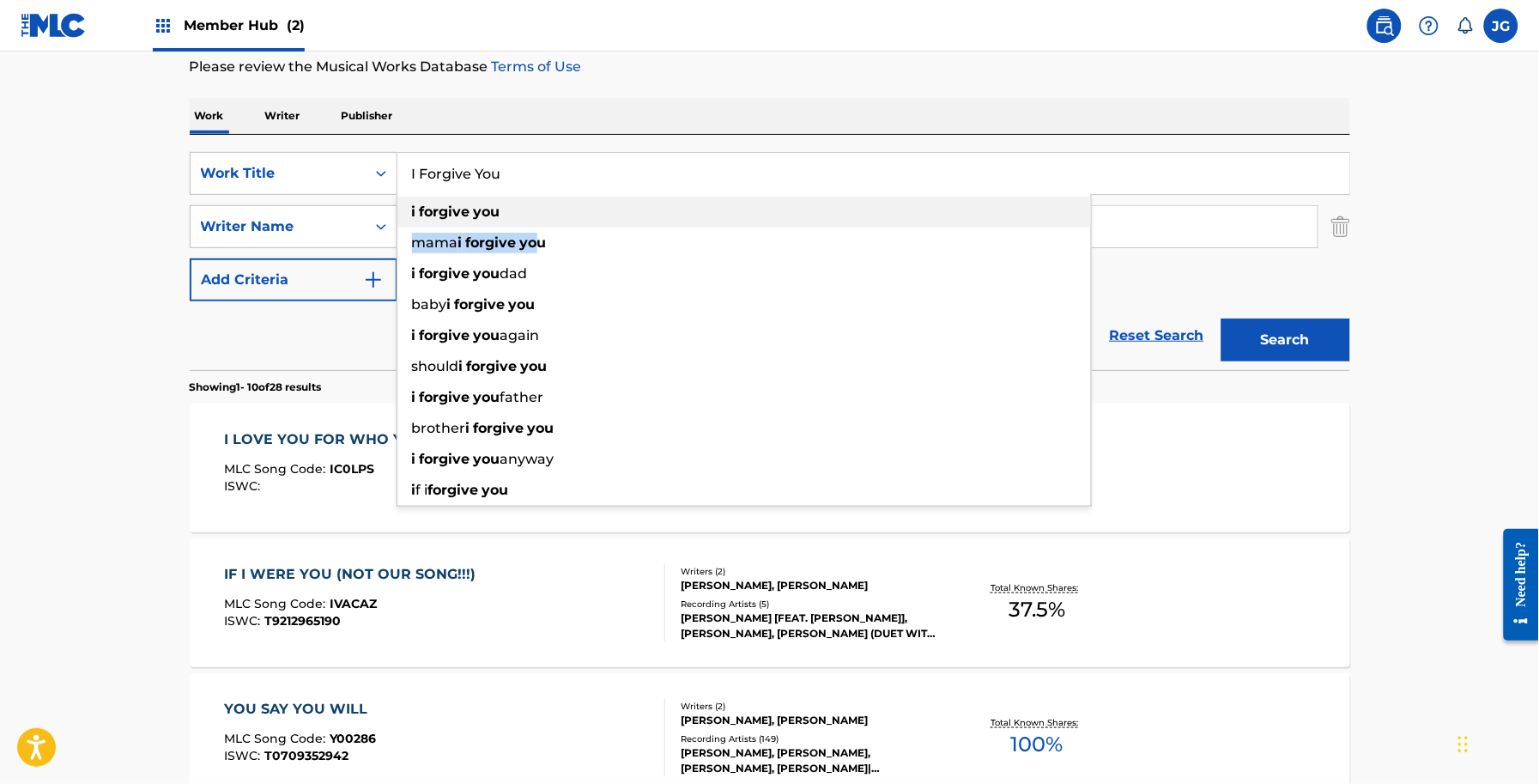
click at [539, 228] on ul "i forgive you mama i forgive you i forgive you dad baby i forgive you i forgive…" at bounding box center [744, 351] width 694 height 309
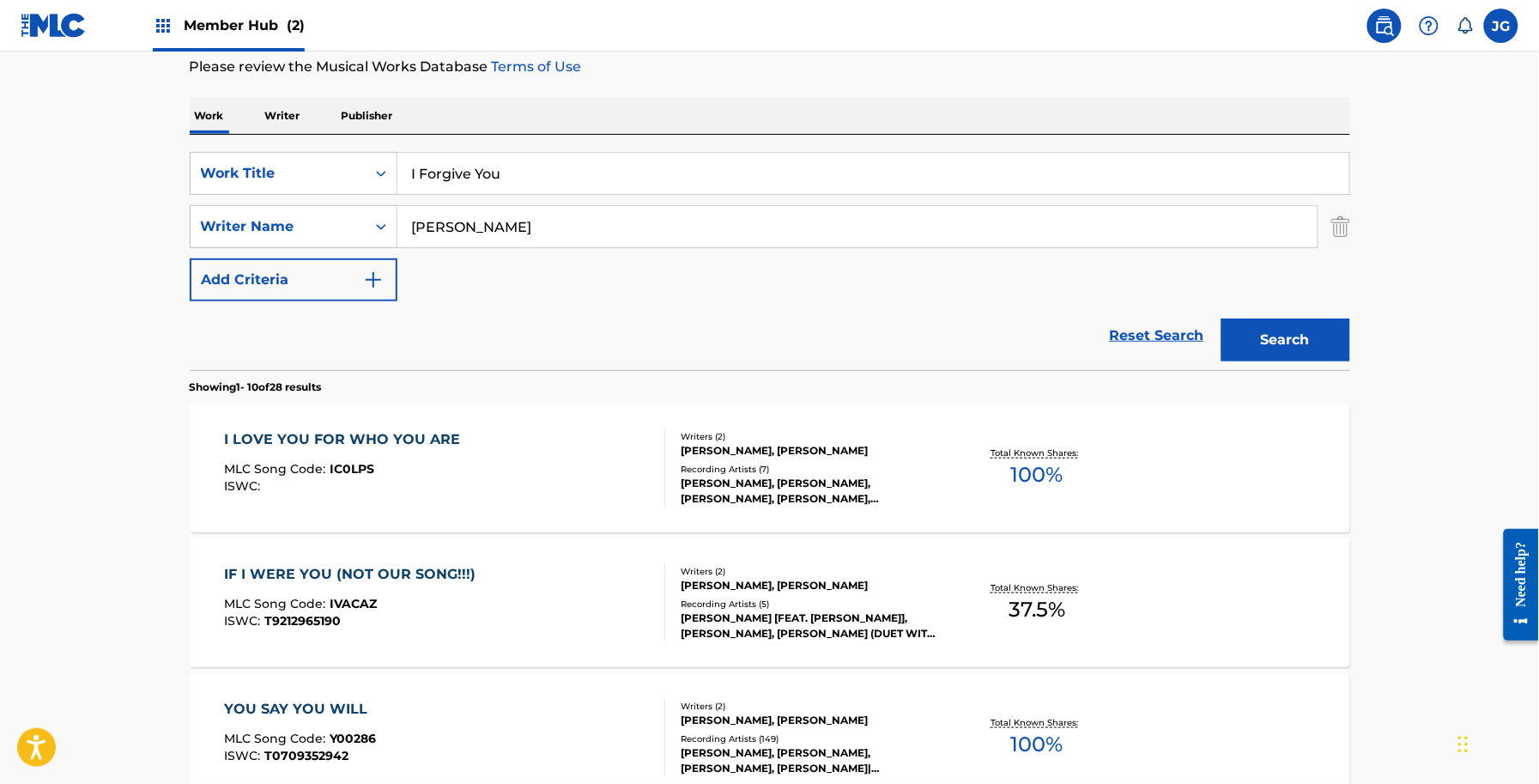
click at [644, 147] on div "SearchWithCriteriadf0b5953-1371-4d5d-ac41-d04d8a5cb558 Work Title I Forgive You…" at bounding box center [770, 252] width 1161 height 235
drag, startPoint x: 540, startPoint y: 229, endPoint x: 142, endPoint y: 193, distance: 399.6
click at [193, 223] on div "SearchWithCriteriadb18a0d9-ed43-441b-bd89-0ab1f56b2329 Writer Name VERLON" at bounding box center [770, 226] width 1161 height 43
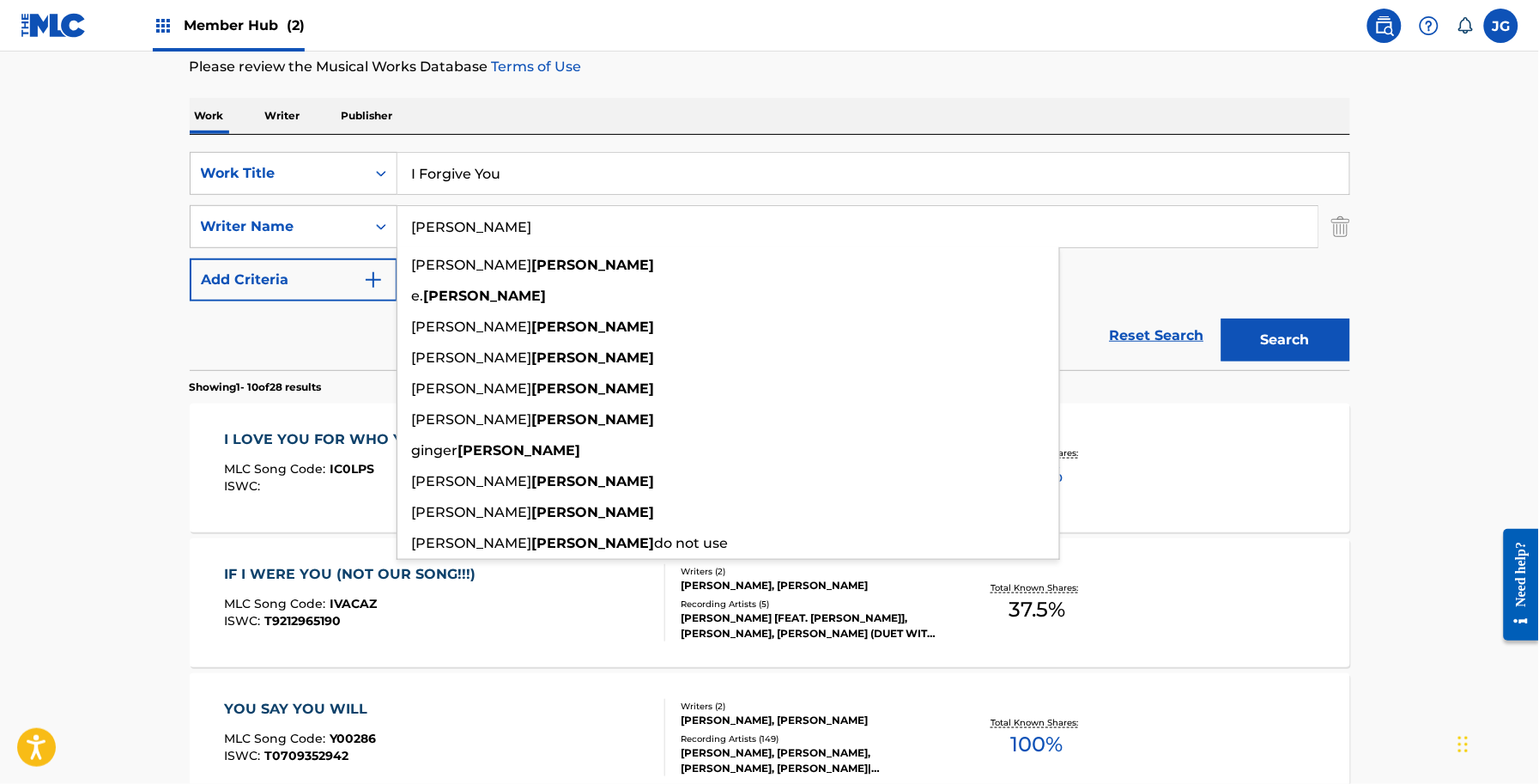
type input "SHAMBLIN"
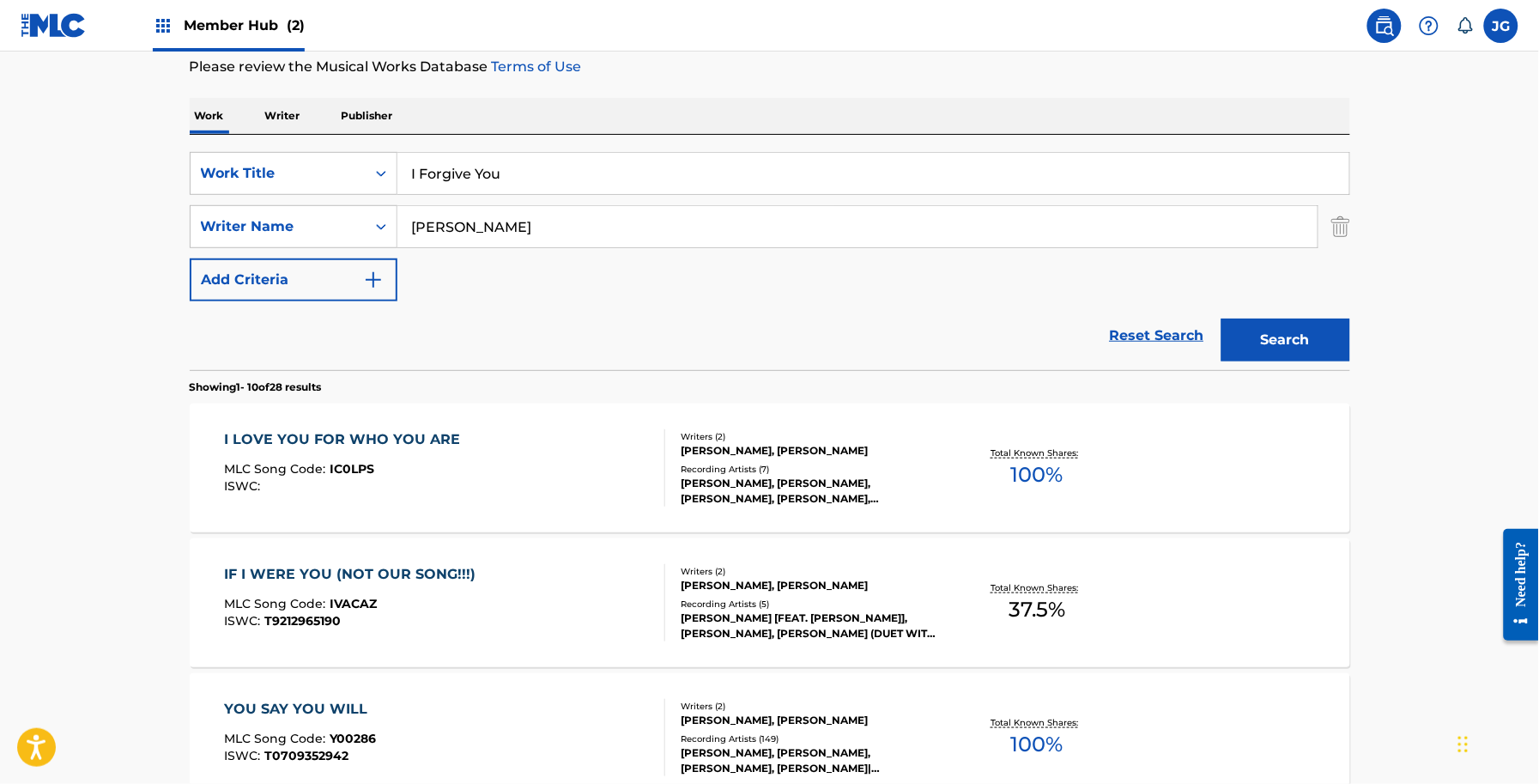
drag, startPoint x: 614, startPoint y: 160, endPoint x: 163, endPoint y: 199, distance: 452.7
paste input "'ll Keep Your Tears In My Pocket"
type input "I'll Keep Your Tears In My Pocket"
click at [1306, 359] on button "Search" at bounding box center [1286, 340] width 129 height 43
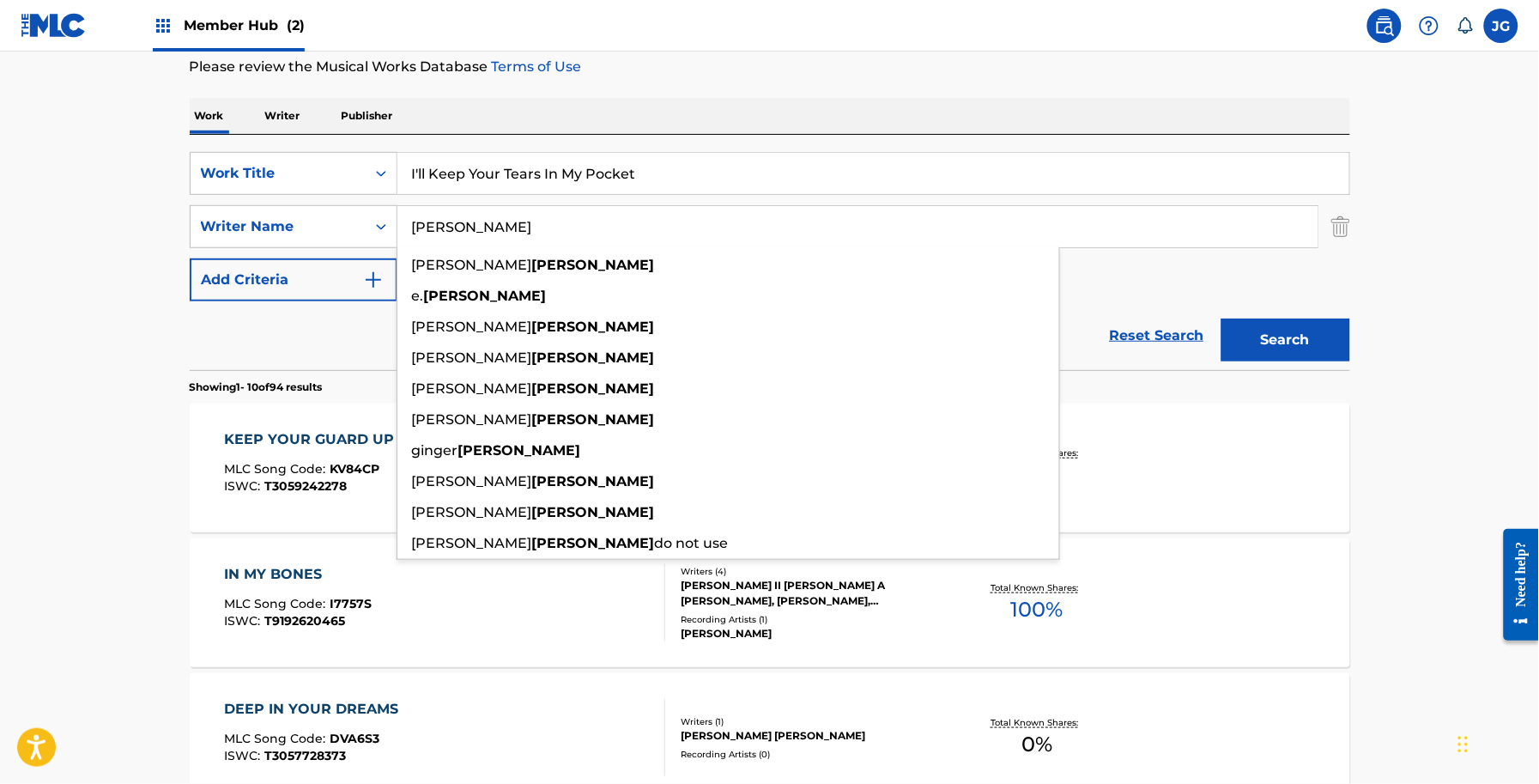
drag, startPoint x: 606, startPoint y: 221, endPoint x: 393, endPoint y: 228, distance: 213.1
click at [401, 235] on input "SHAMBLIN" at bounding box center [858, 226] width 920 height 41
click at [1222, 318] on button "Search" at bounding box center [1286, 340] width 129 height 43
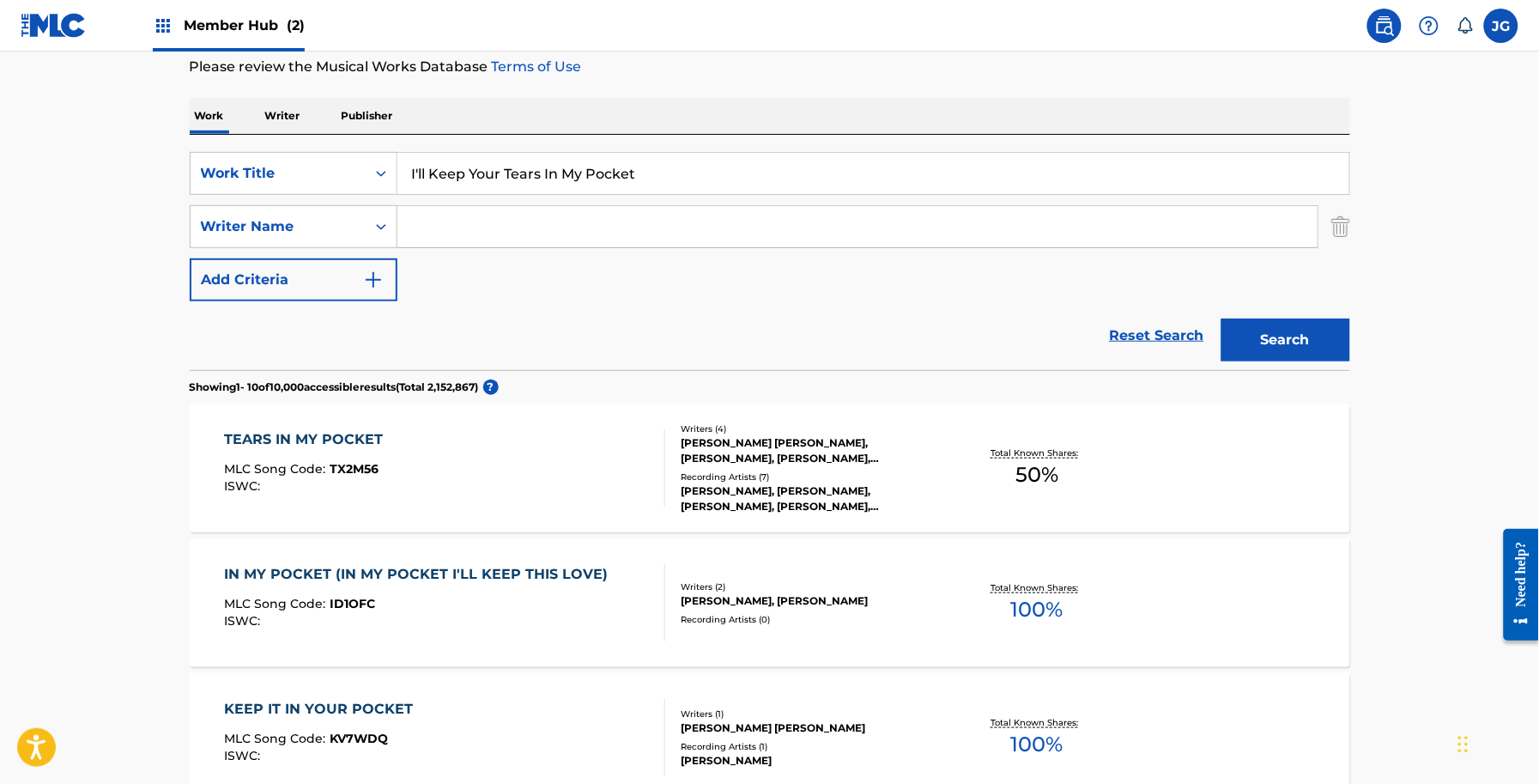
click at [994, 468] on div "Total Known Shares: 50 %" at bounding box center [1037, 469] width 193 height 52
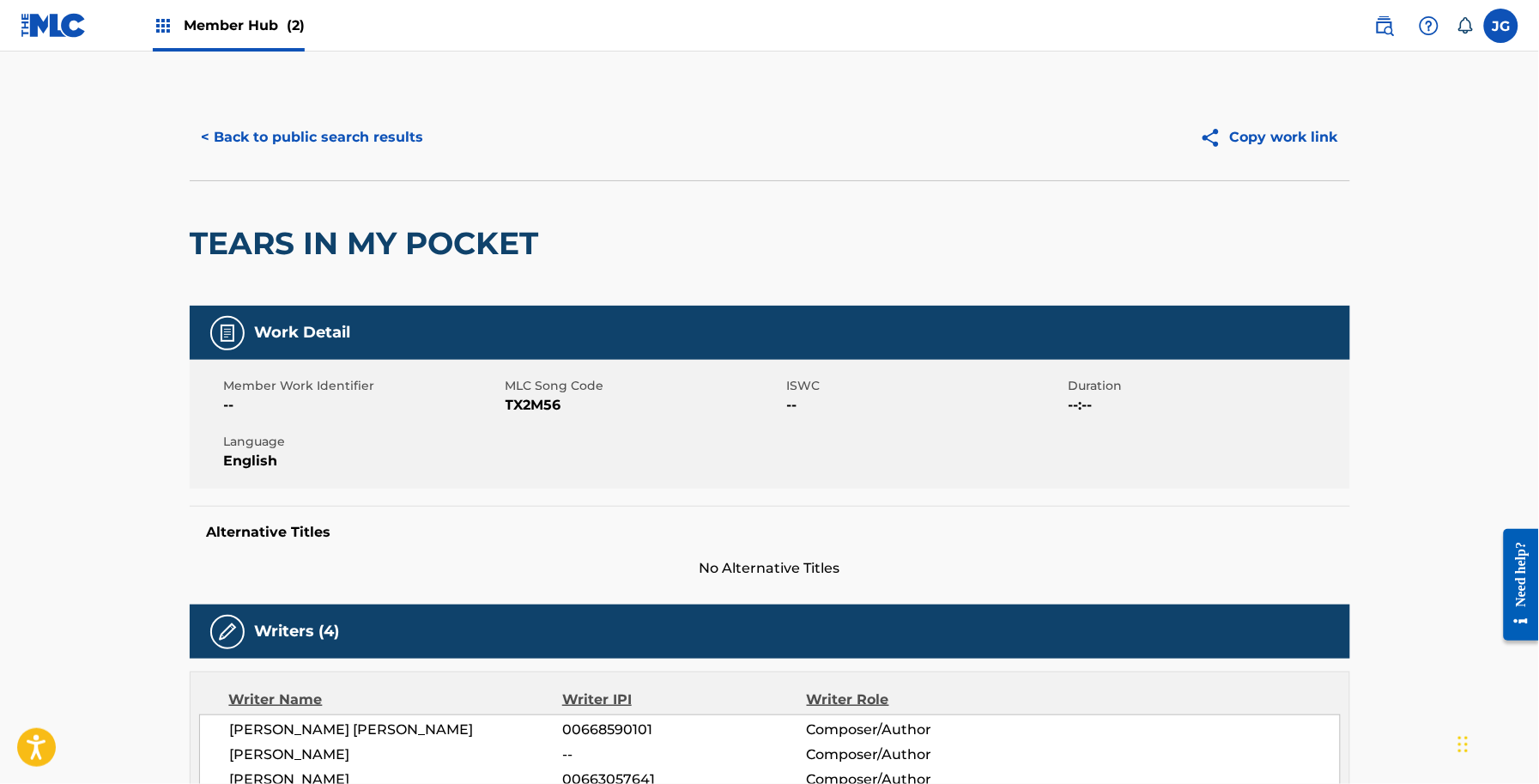
click at [400, 114] on div "< Back to public search results Copy work link" at bounding box center [770, 137] width 1161 height 85
click at [426, 138] on button "< Back to public search results" at bounding box center [313, 137] width 246 height 43
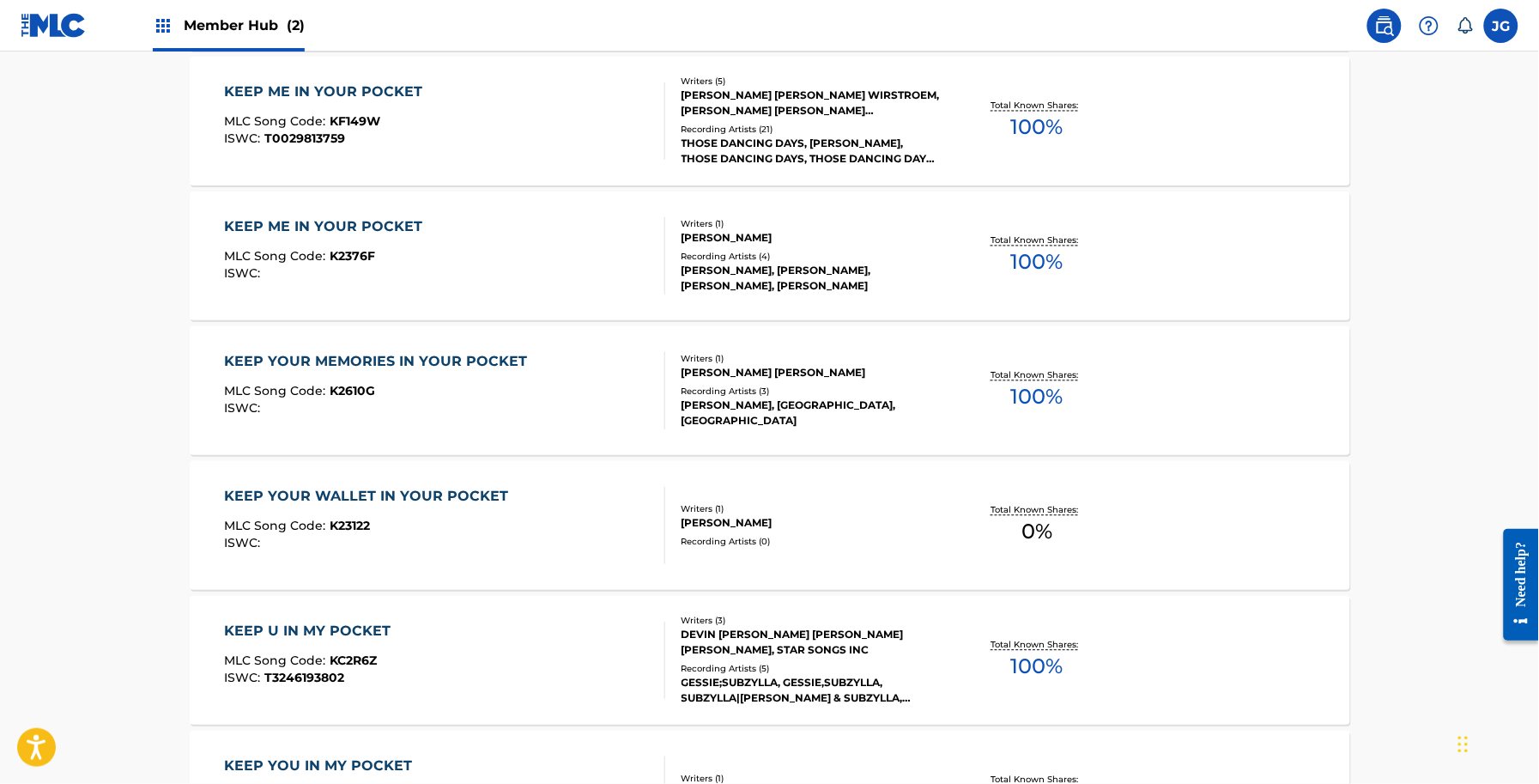
scroll to position [230, 0]
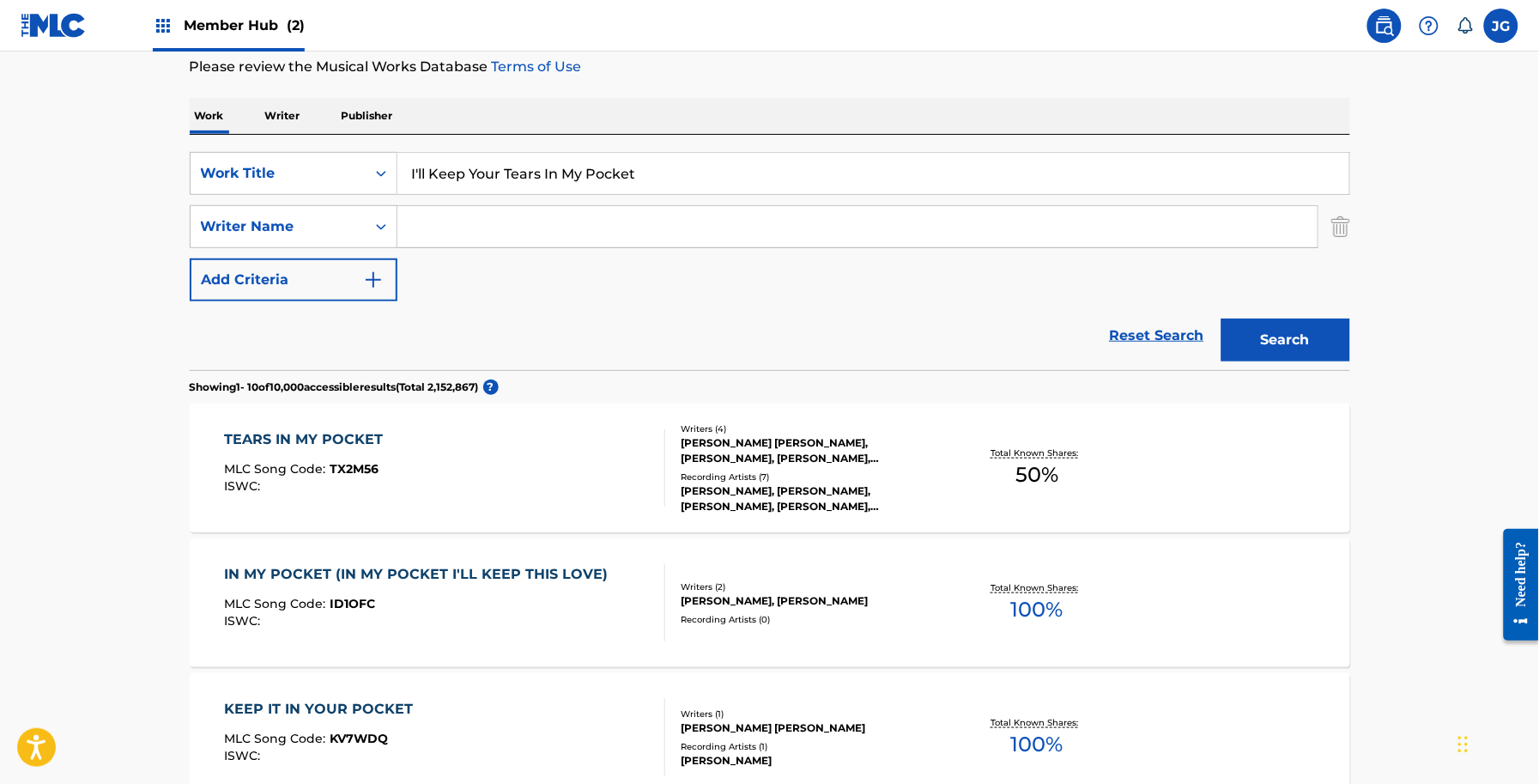
click at [480, 235] on input "Search Form" at bounding box center [858, 226] width 920 height 41
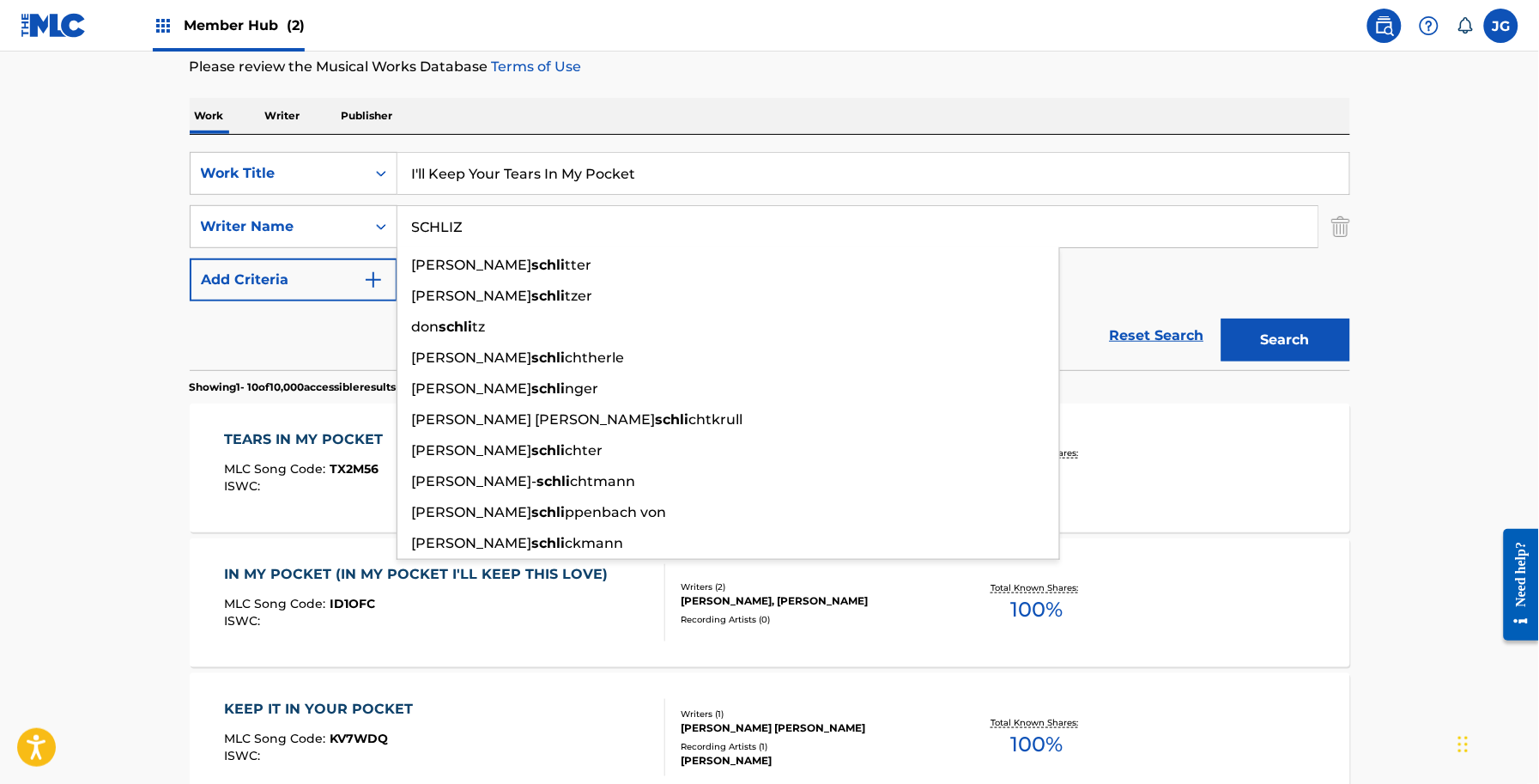
click at [1222, 318] on button "Search" at bounding box center [1286, 340] width 129 height 43
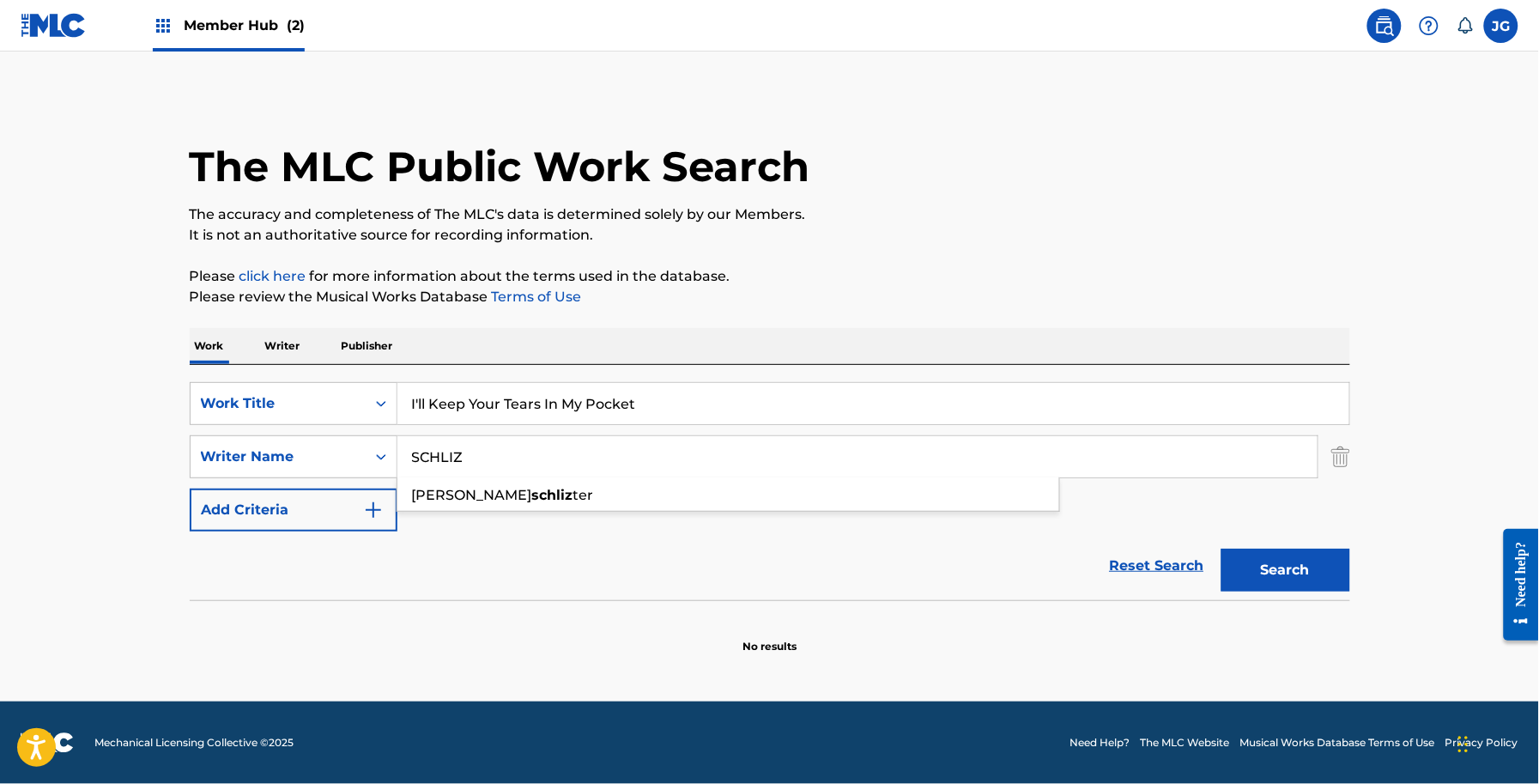
scroll to position [0, 0]
type input "SCHLITZ"
click at [1222, 548] on button "Search" at bounding box center [1286, 570] width 129 height 43
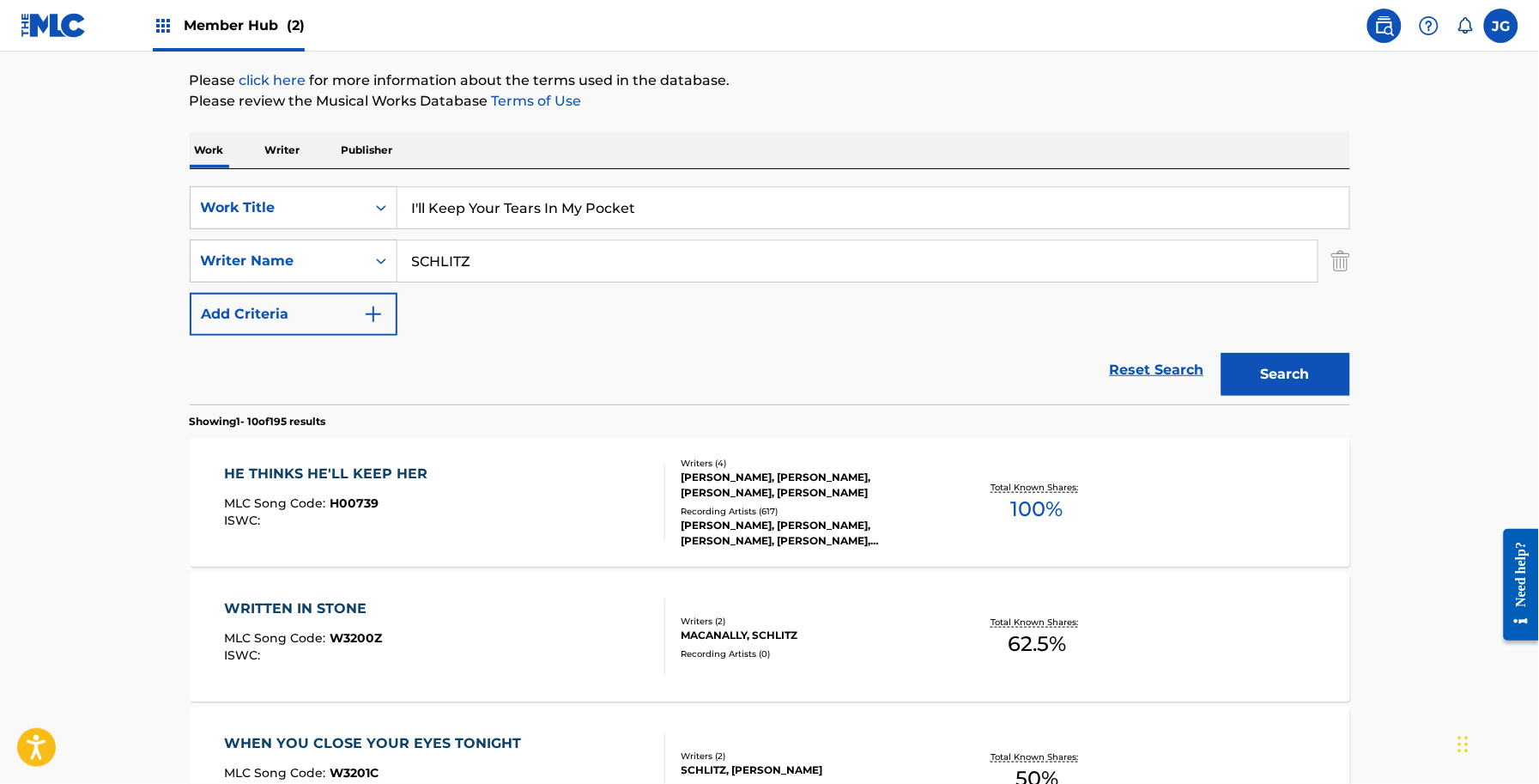
scroll to position [214, 0]
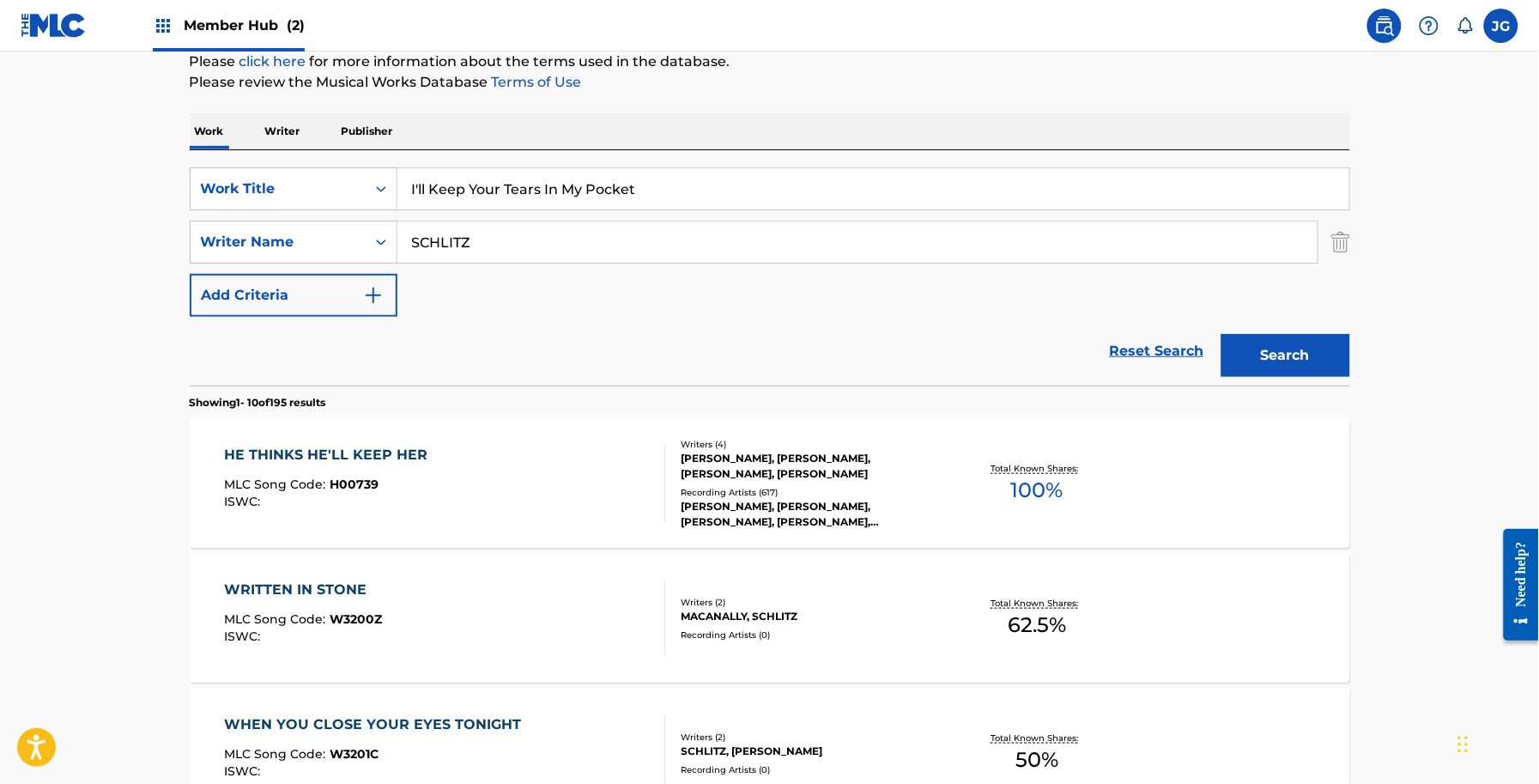
drag, startPoint x: 678, startPoint y: 190, endPoint x: 112, endPoint y: 191, distance: 566.0
paste input "m Out There"
type input "I'm Out There"
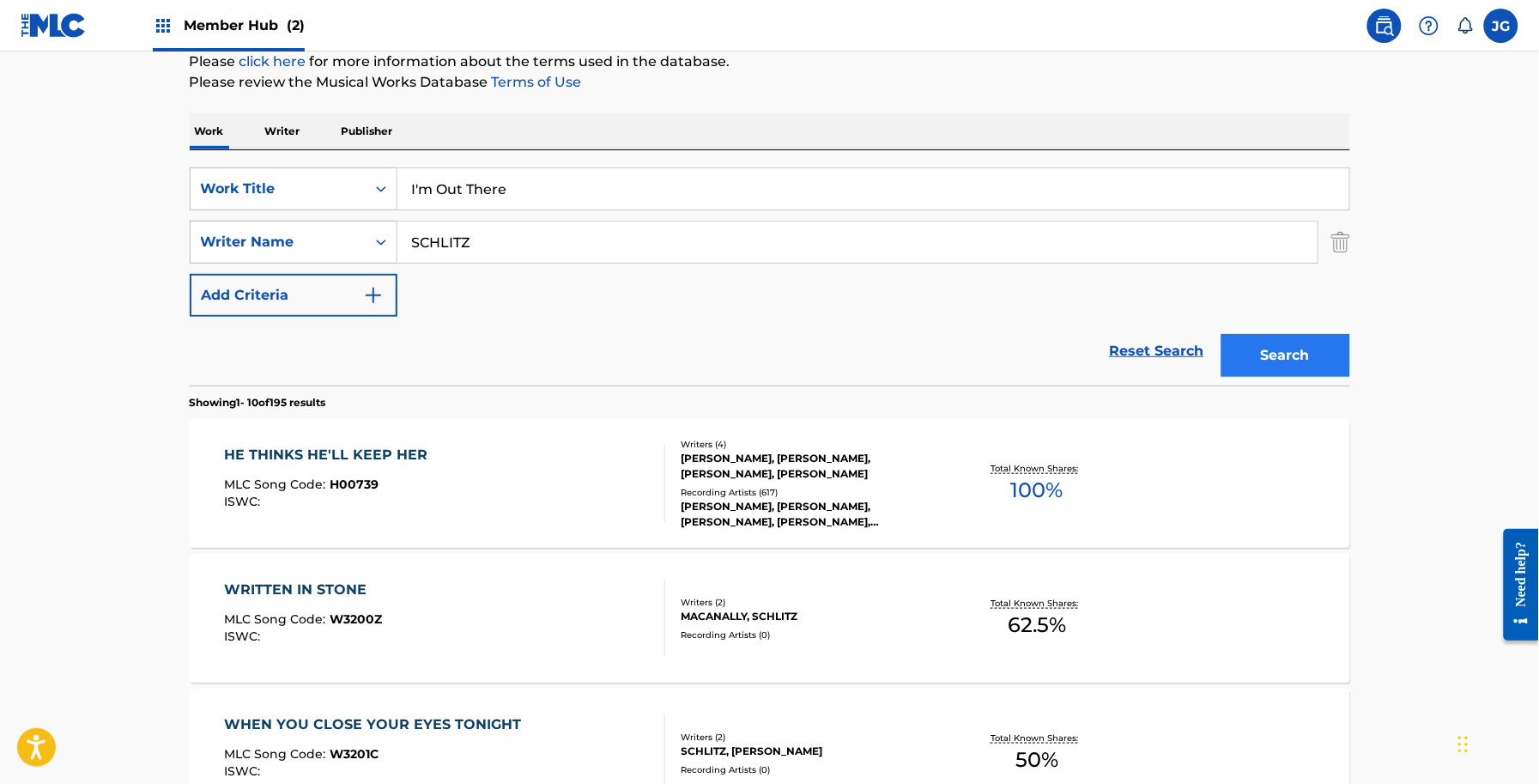
drag, startPoint x: 1351, startPoint y: 361, endPoint x: 1331, endPoint y: 369, distance: 21.5
click at [1330, 374] on button "Search" at bounding box center [1286, 355] width 129 height 43
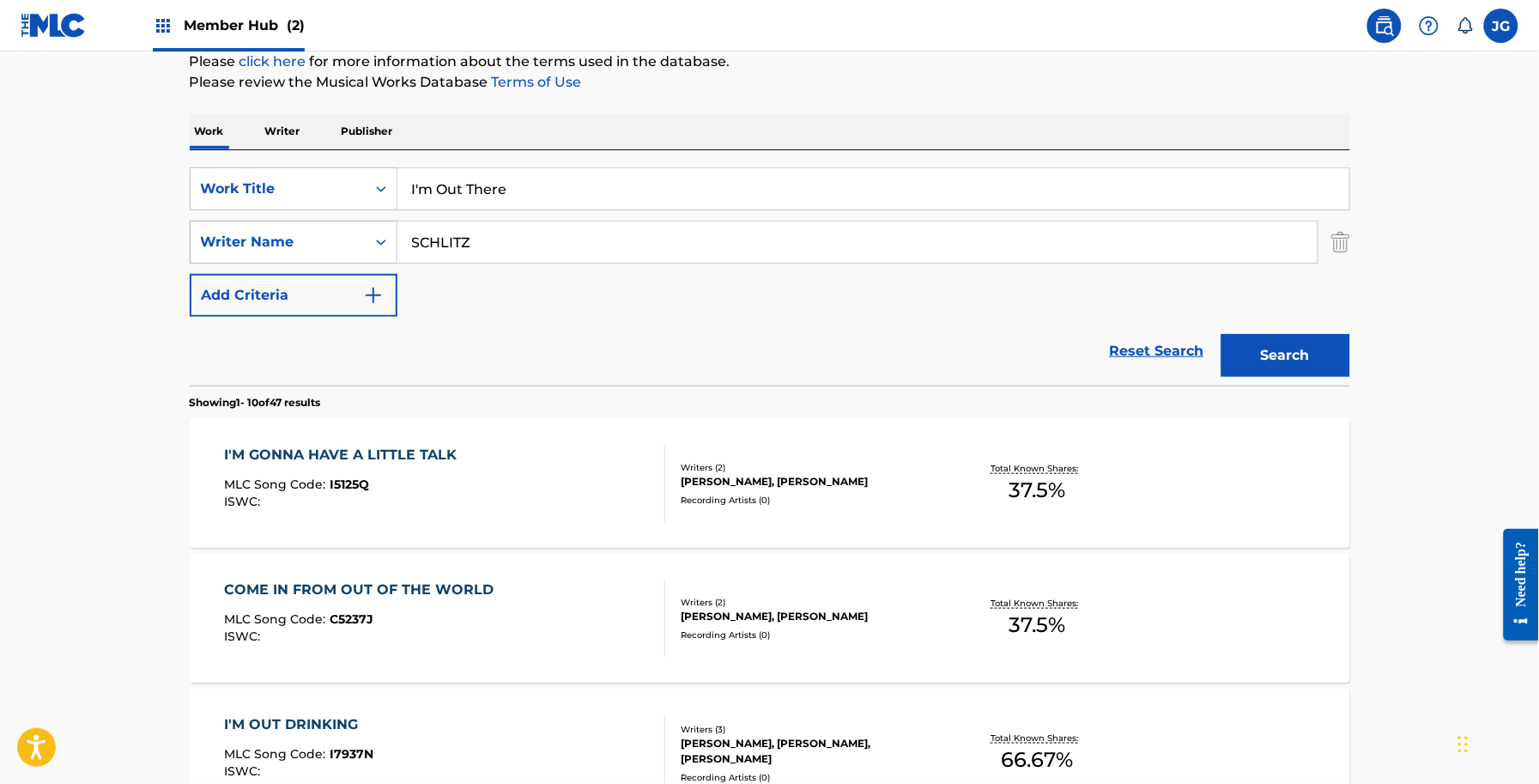
drag, startPoint x: 540, startPoint y: 234, endPoint x: 267, endPoint y: 243, distance: 273.1
click at [273, 245] on div "SearchWithCriteriadb18a0d9-ed43-441b-bd89-0ab1f56b2329 Writer Name SCHLITZ" at bounding box center [770, 242] width 1161 height 43
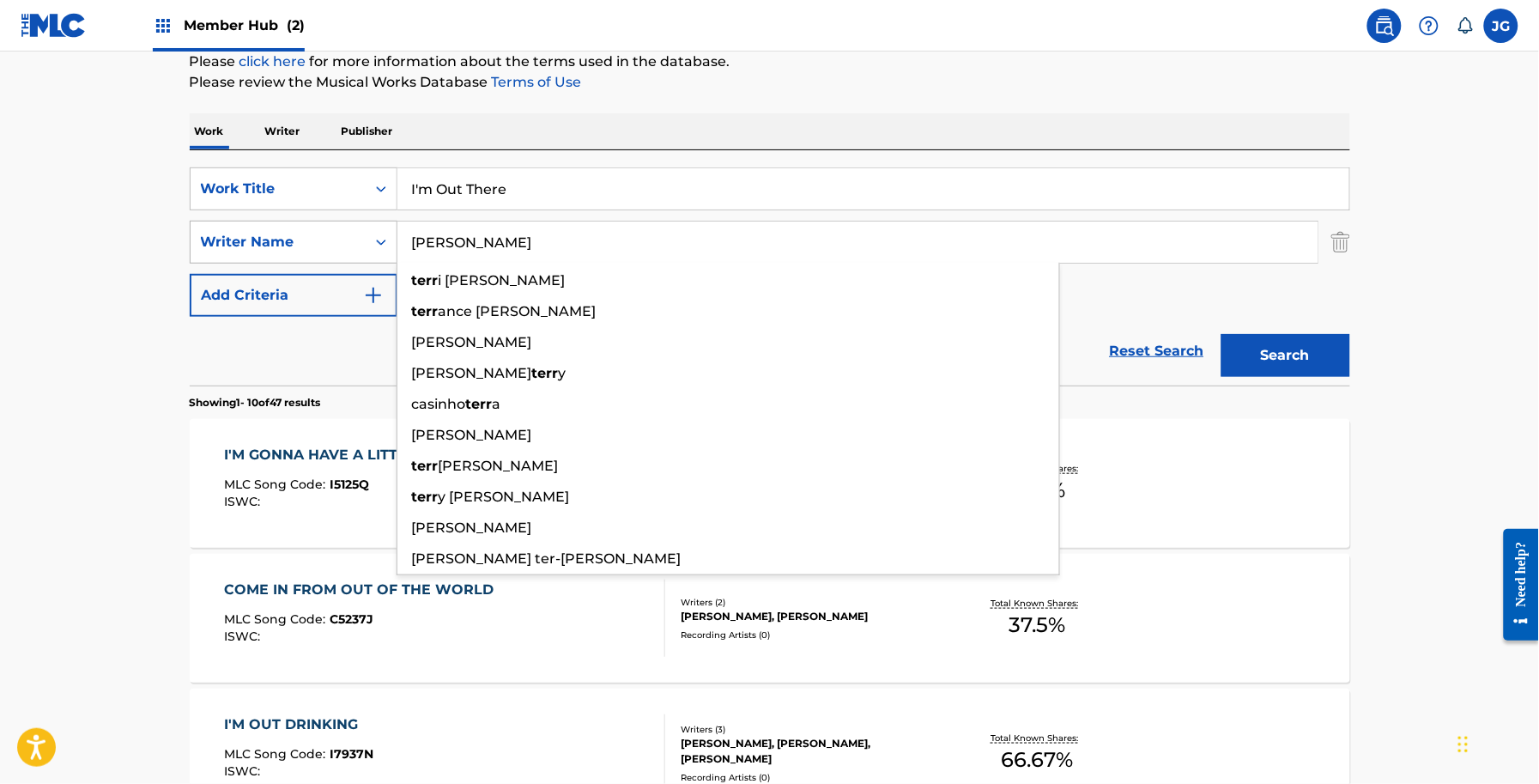
click at [1222, 334] on button "Search" at bounding box center [1286, 355] width 129 height 43
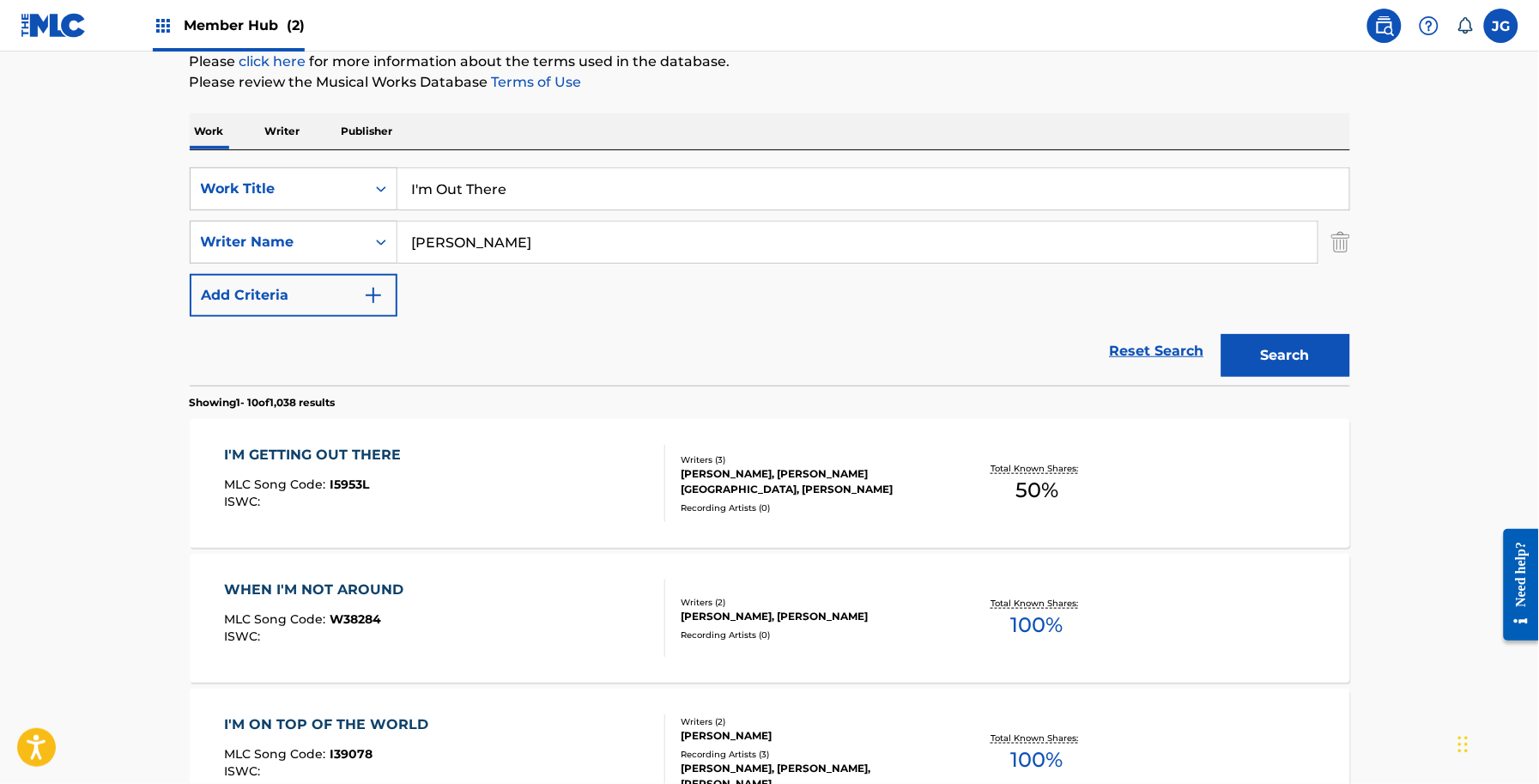
click at [416, 243] on input "TERRY" at bounding box center [858, 242] width 920 height 41
click at [1293, 338] on button "Search" at bounding box center [1286, 355] width 129 height 43
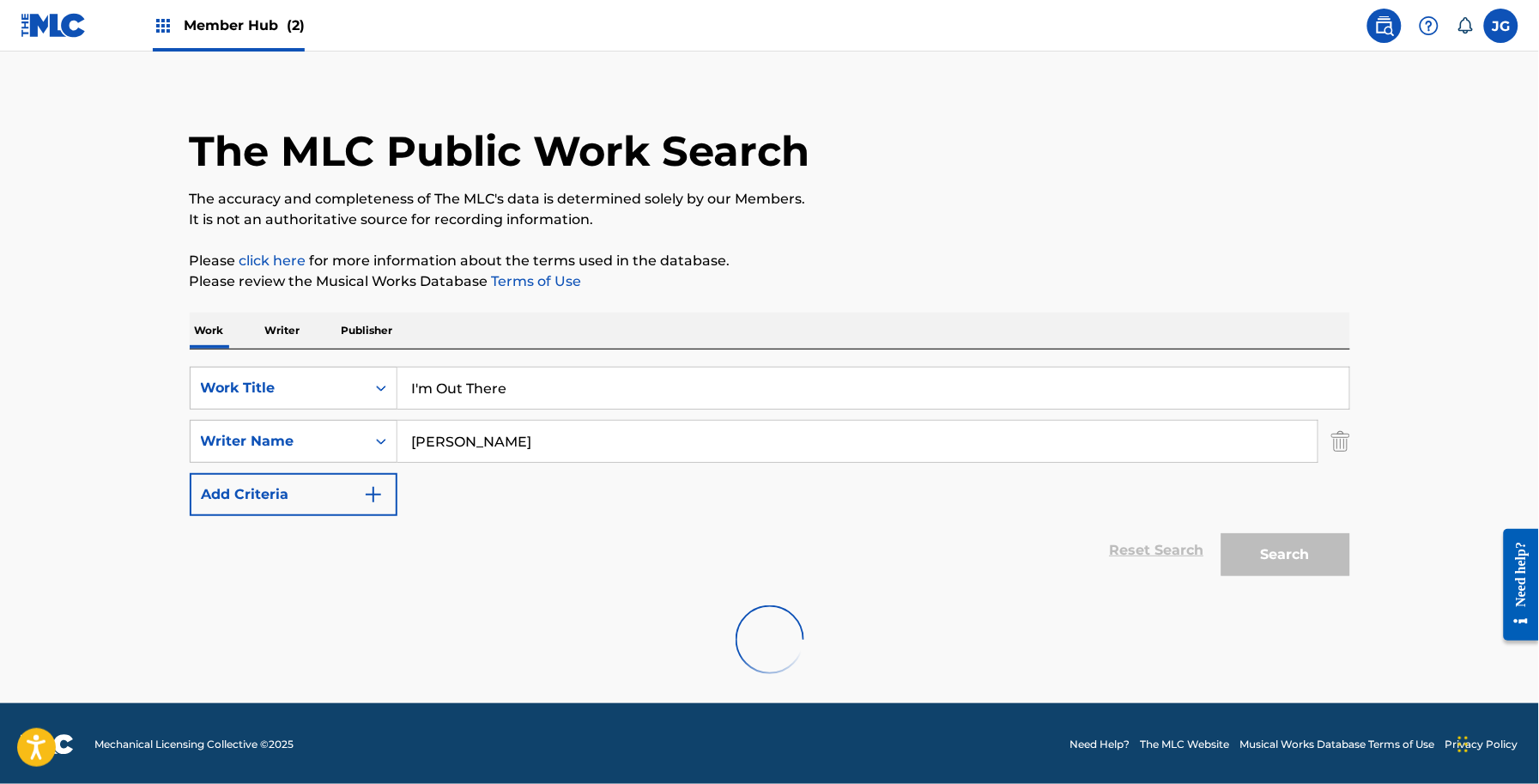
scroll to position [150, 0]
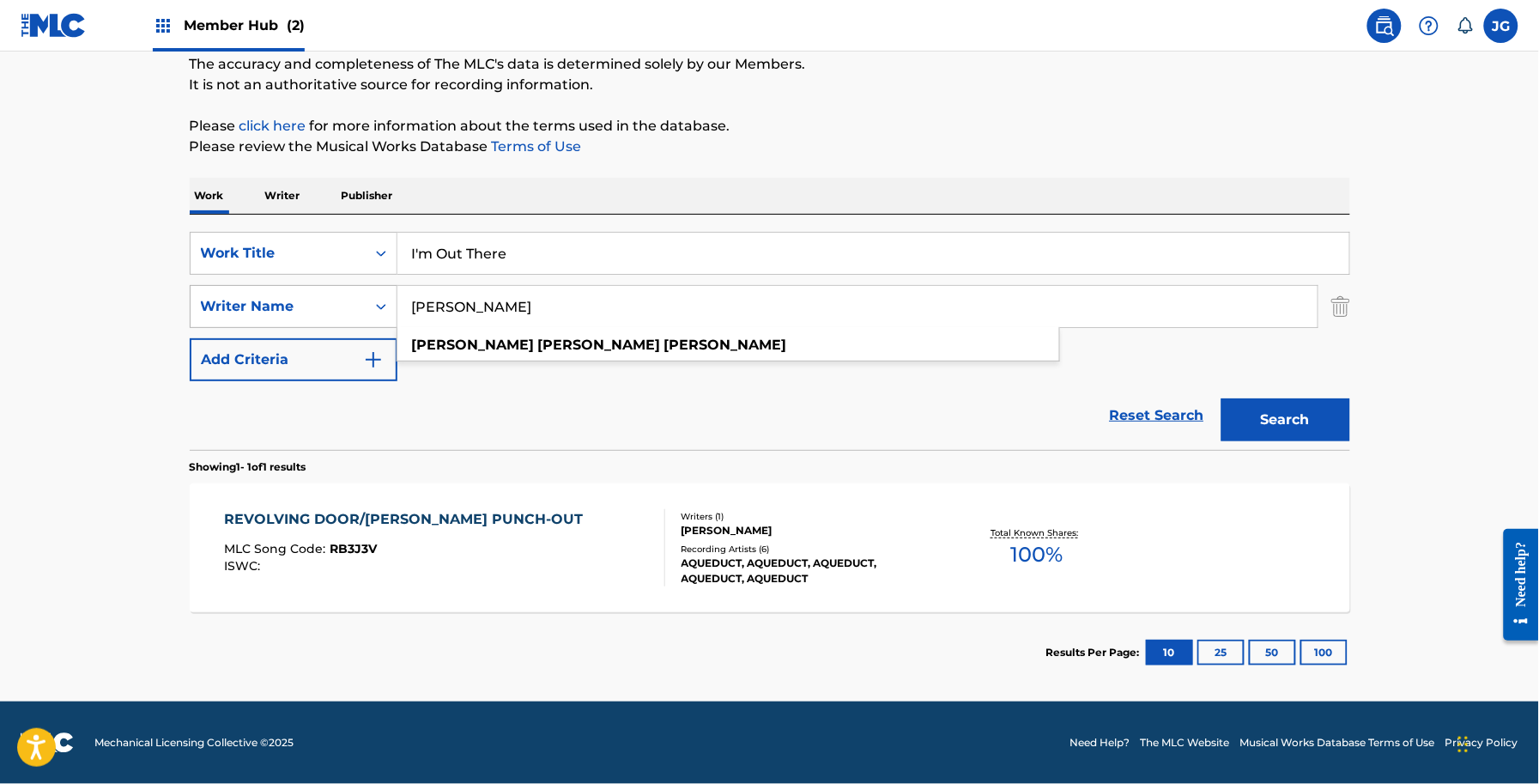
drag, startPoint x: 459, startPoint y: 308, endPoint x: 335, endPoint y: 311, distance: 124.0
click at [337, 310] on div "SearchWithCriteriadb18a0d9-ed43-441b-bd89-0ab1f56b2329 Writer Name david willia…" at bounding box center [770, 307] width 1161 height 43
click at [1222, 398] on button "Search" at bounding box center [1286, 419] width 129 height 43
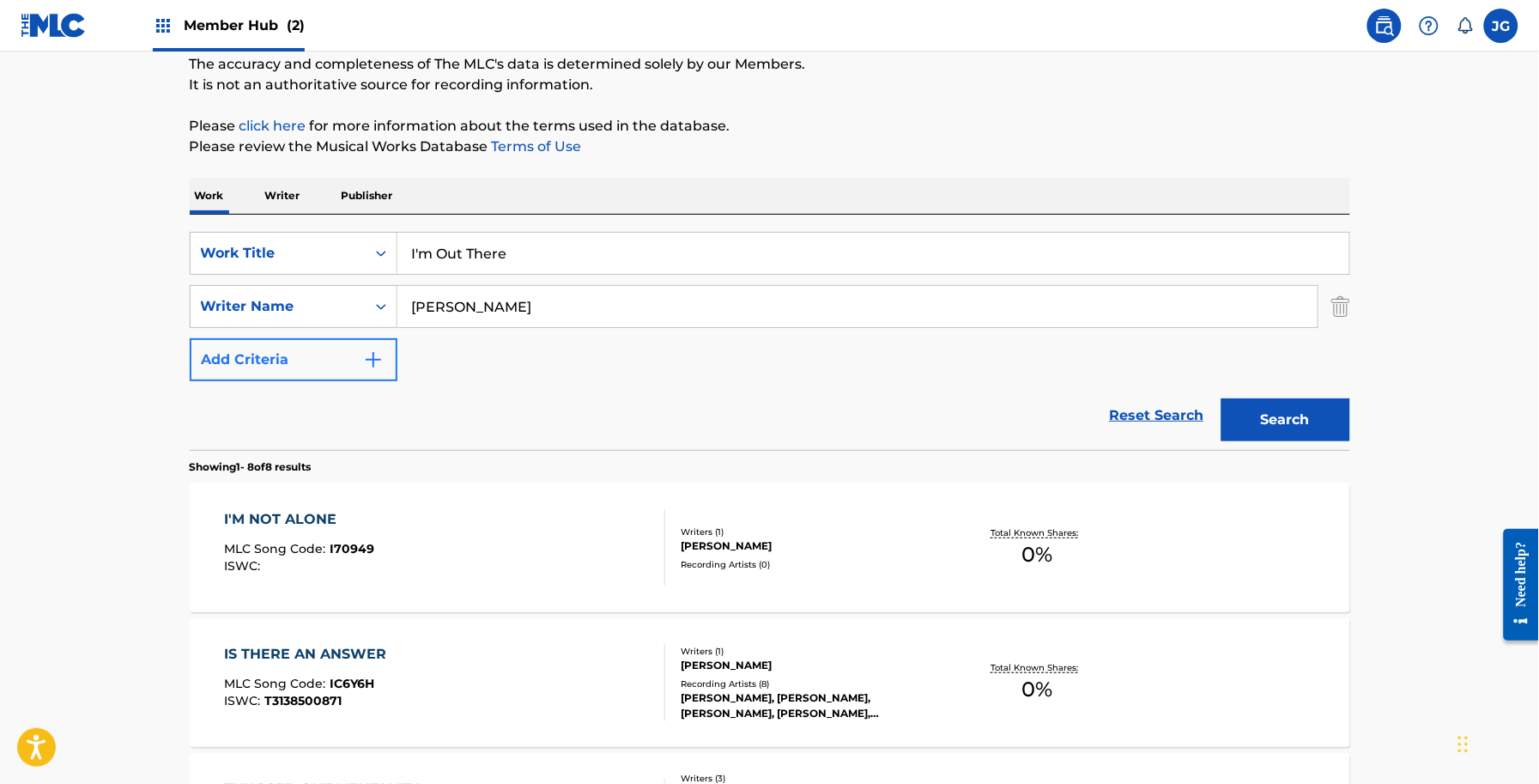
drag, startPoint x: 575, startPoint y: 306, endPoint x: 324, endPoint y: 338, distance: 253.0
click at [327, 338] on div "SearchWithCriteriadf0b5953-1371-4d5d-ac41-d04d8a5cb558 Work Title I'm Out There…" at bounding box center [770, 307] width 1161 height 149
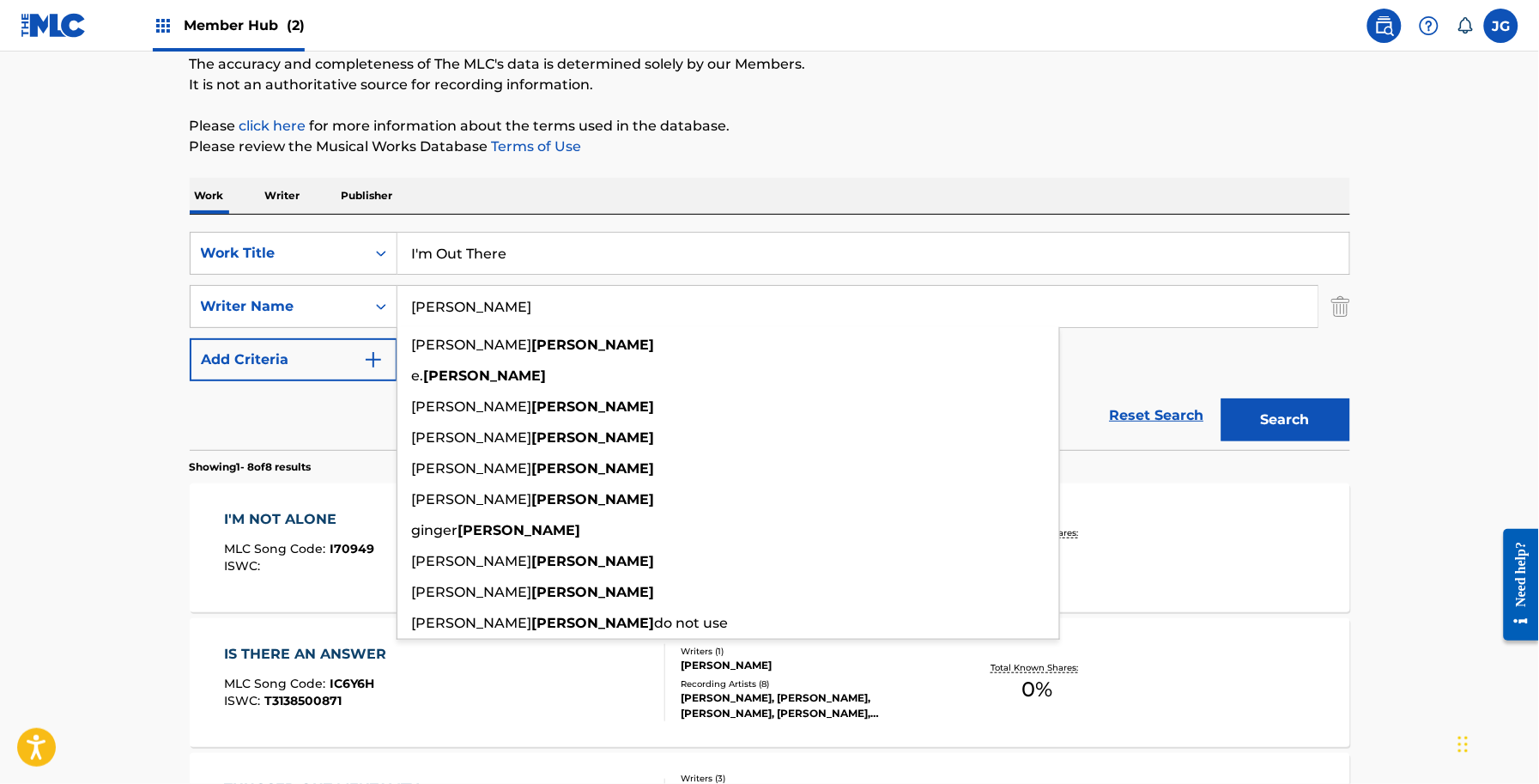
type input "SHAMBLIN"
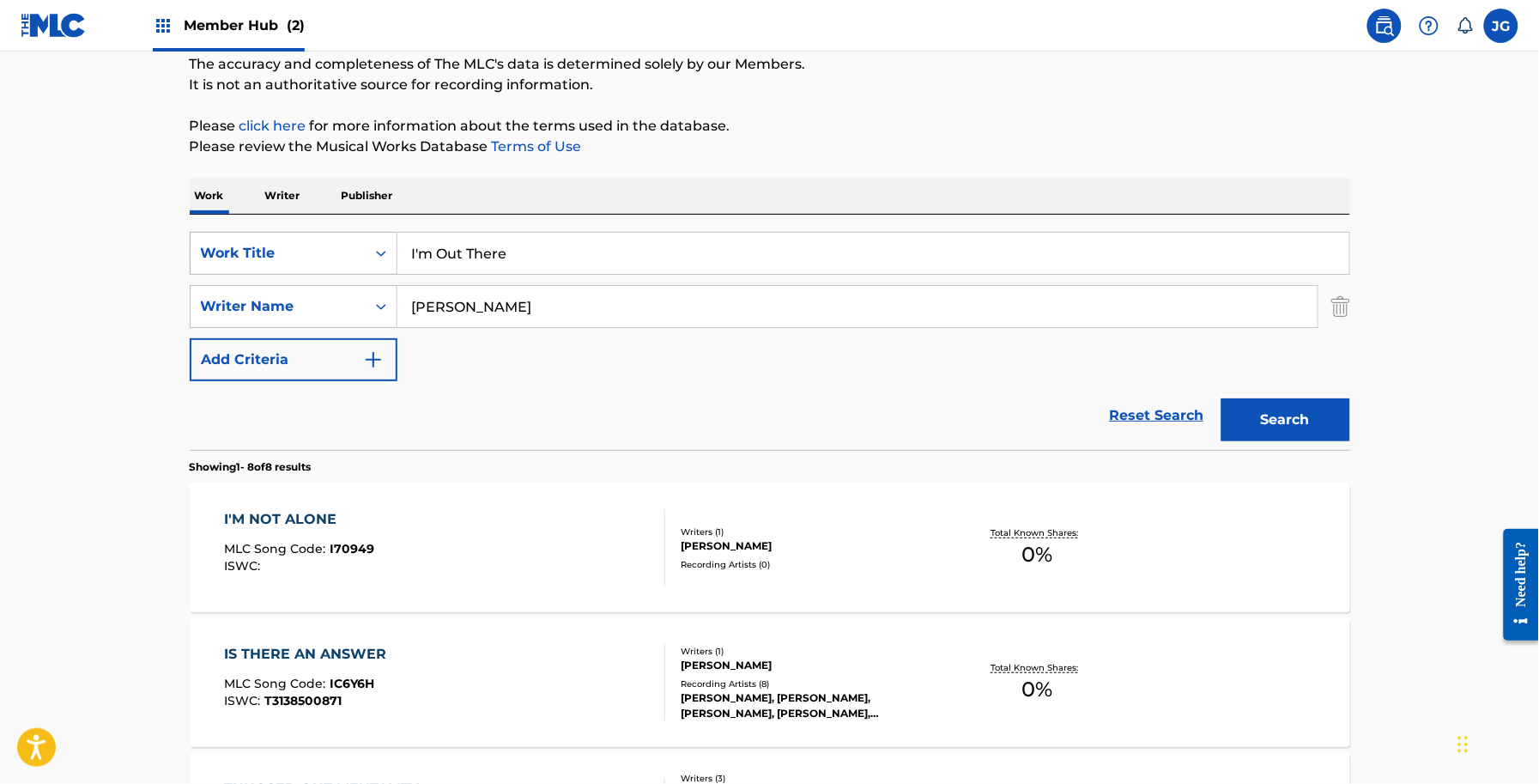
drag, startPoint x: 537, startPoint y: 239, endPoint x: 309, endPoint y: 243, distance: 228.0
click at [310, 243] on div "SearchWithCriteriadf0b5953-1371-4d5d-ac41-d04d8a5cb558 Work Title I'm Out There" at bounding box center [770, 253] width 1161 height 43
paste input "t Makes Sense To M"
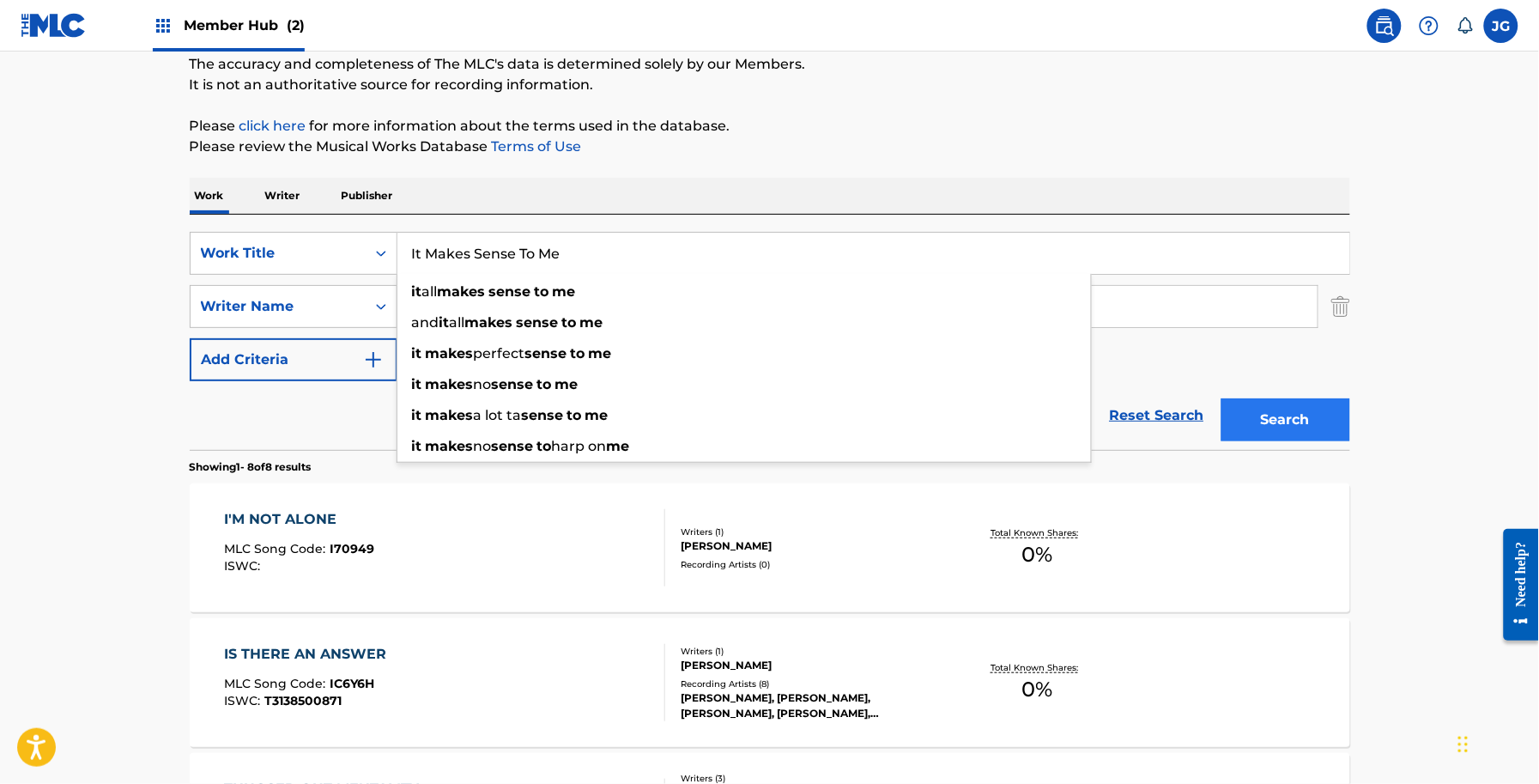
type input "It Makes Sense To Me"
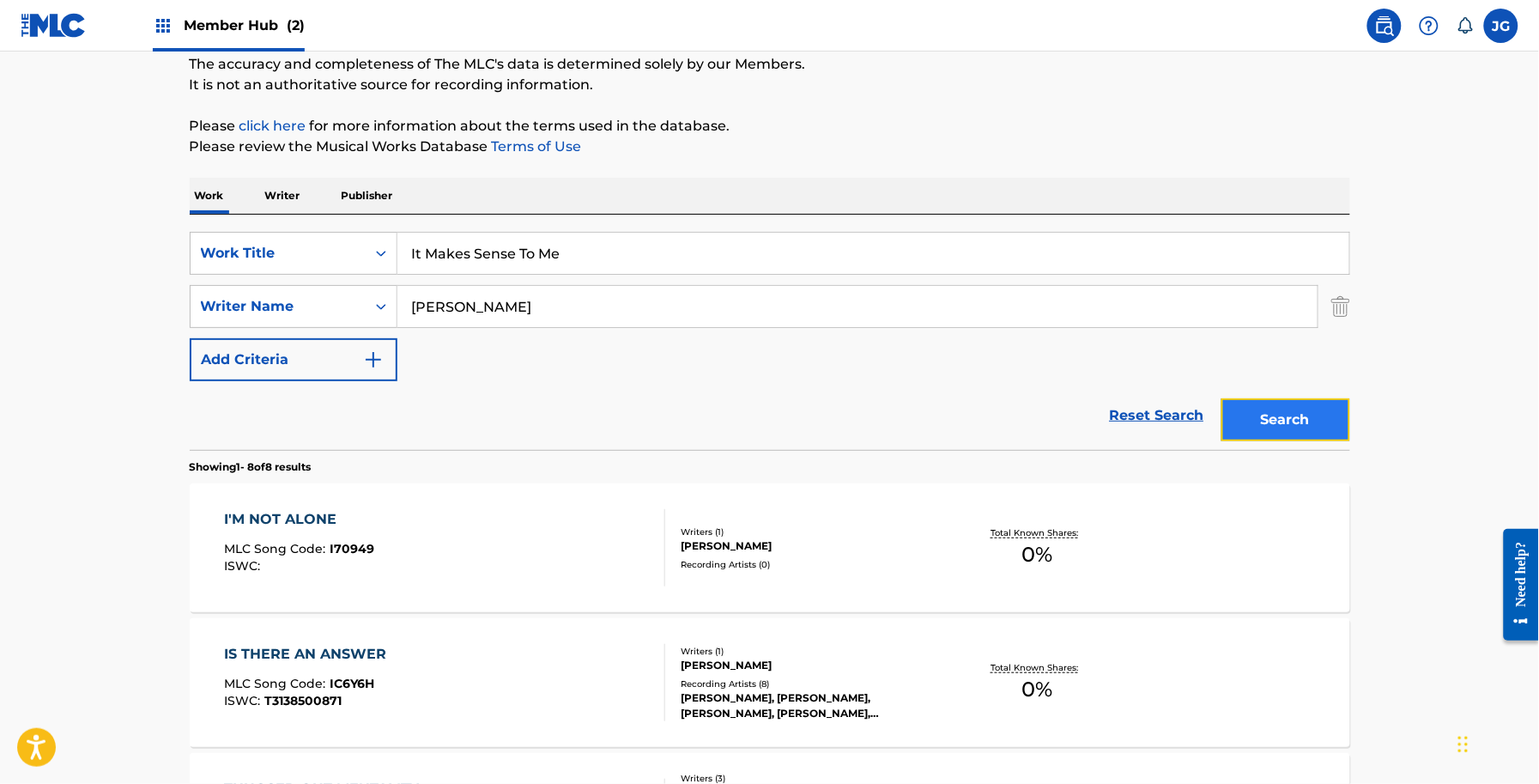
click at [1254, 414] on button "Search" at bounding box center [1286, 419] width 129 height 43
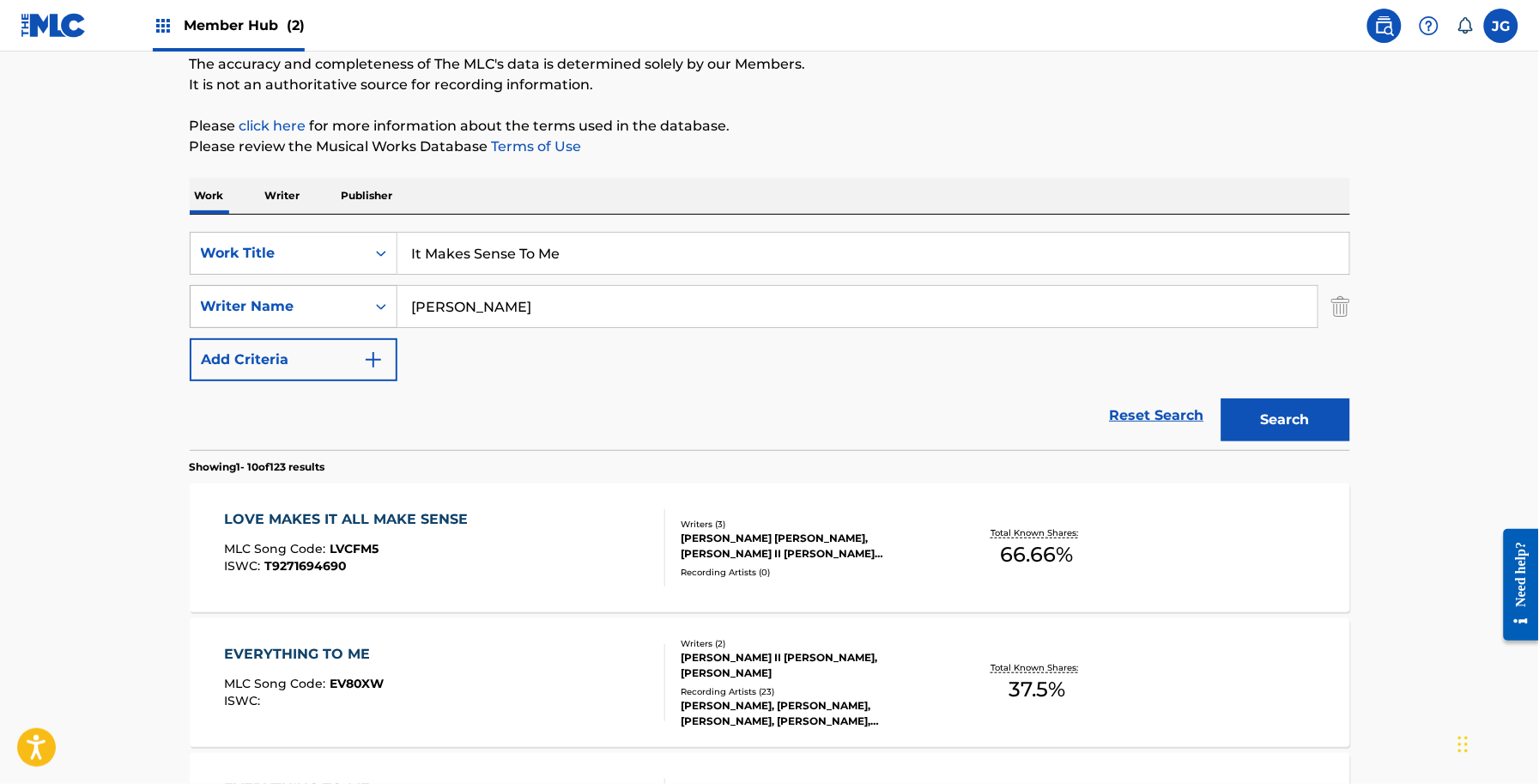
drag, startPoint x: 641, startPoint y: 311, endPoint x: 387, endPoint y: 302, distance: 254.2
click at [387, 302] on div "SearchWithCriteriadb18a0d9-ed43-441b-bd89-0ab1f56b2329 Writer Name SHAMBLIN" at bounding box center [770, 307] width 1161 height 43
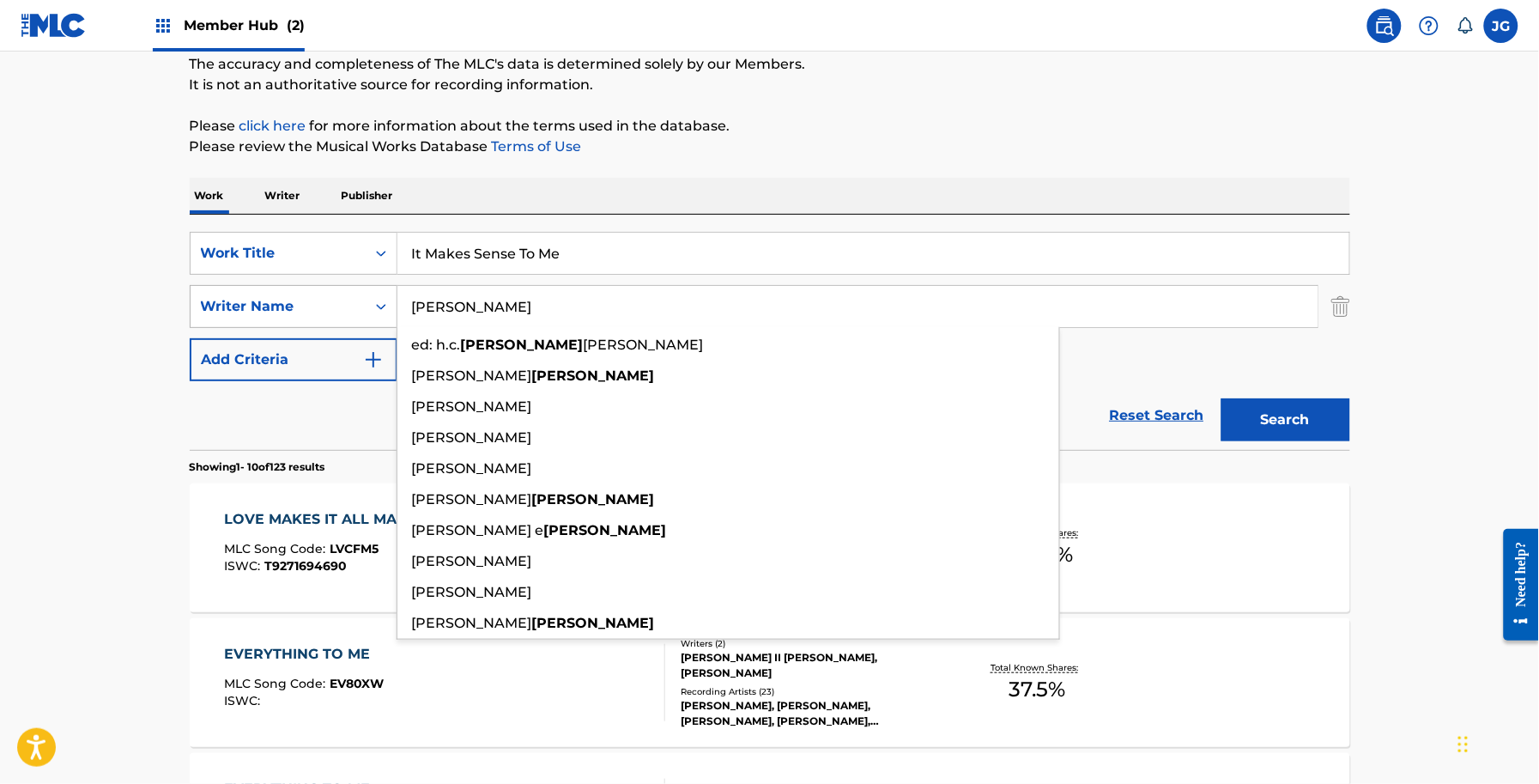
click at [1222, 398] on button "Search" at bounding box center [1286, 419] width 129 height 43
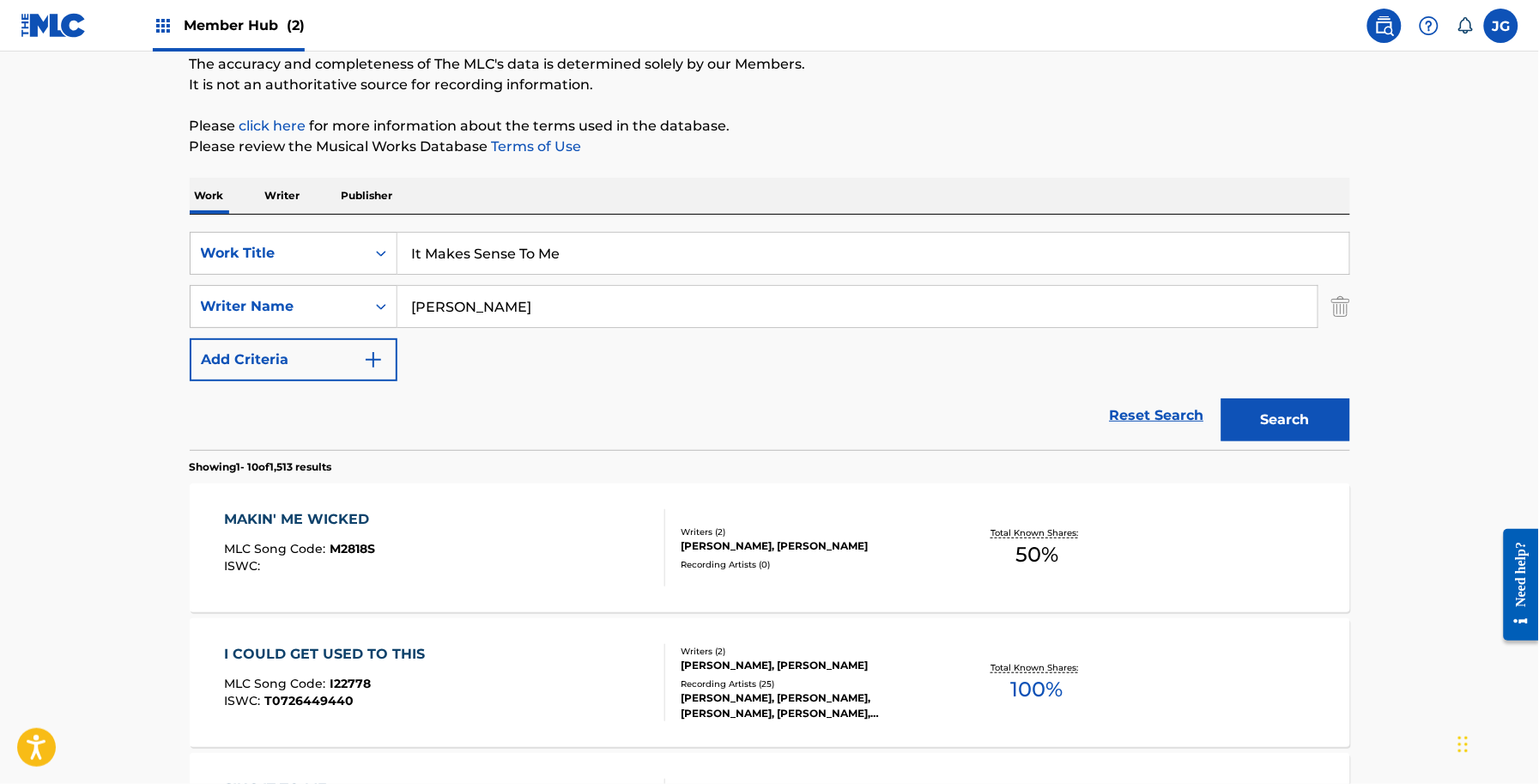
click at [668, 266] on input "It Makes Sense To Me" at bounding box center [873, 253] width 952 height 41
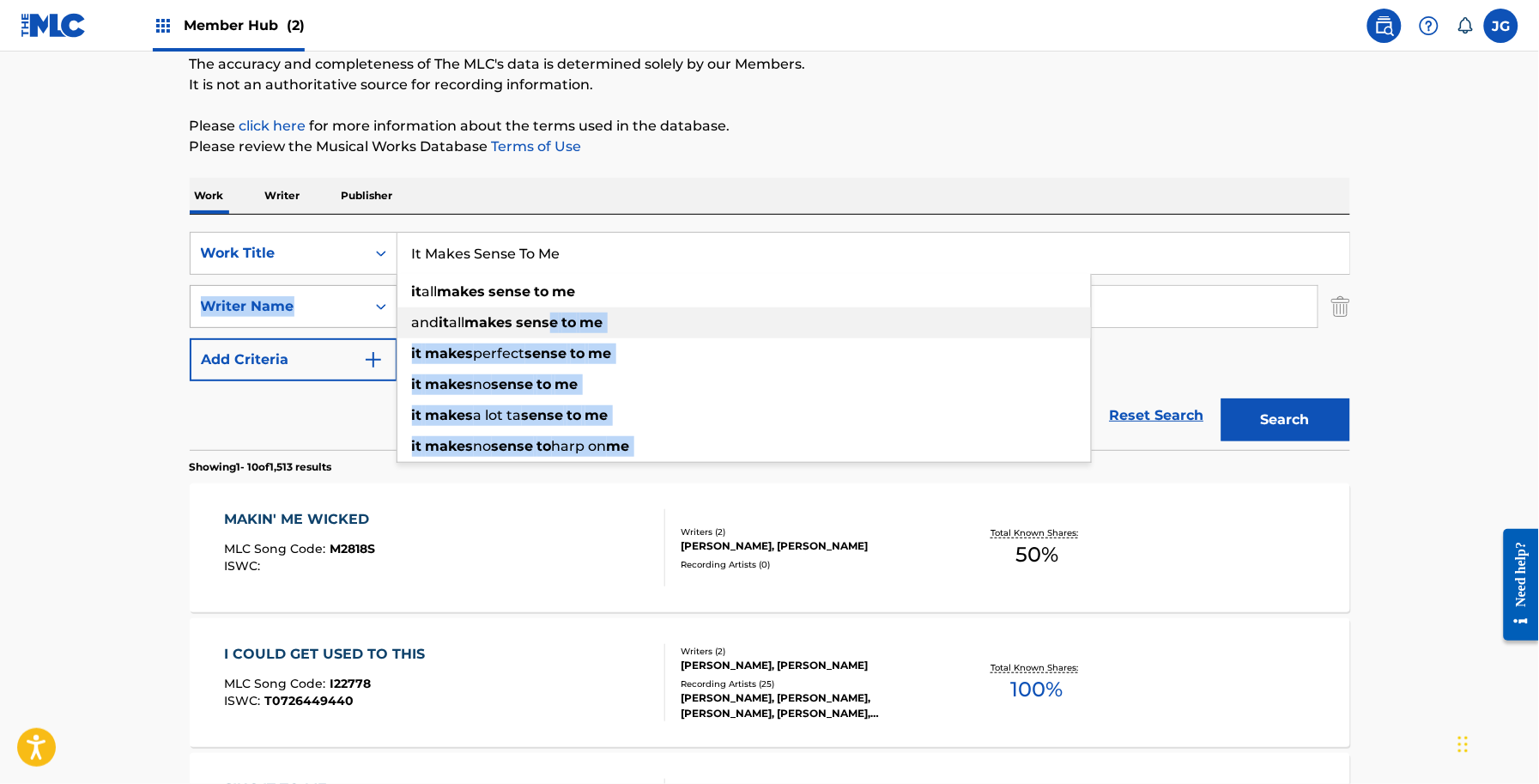
click at [251, 320] on div "SearchWithCriteriadf0b5953-1371-4d5d-ac41-d04d8a5cb558 Work Title It Makes Sens…" at bounding box center [770, 307] width 1161 height 149
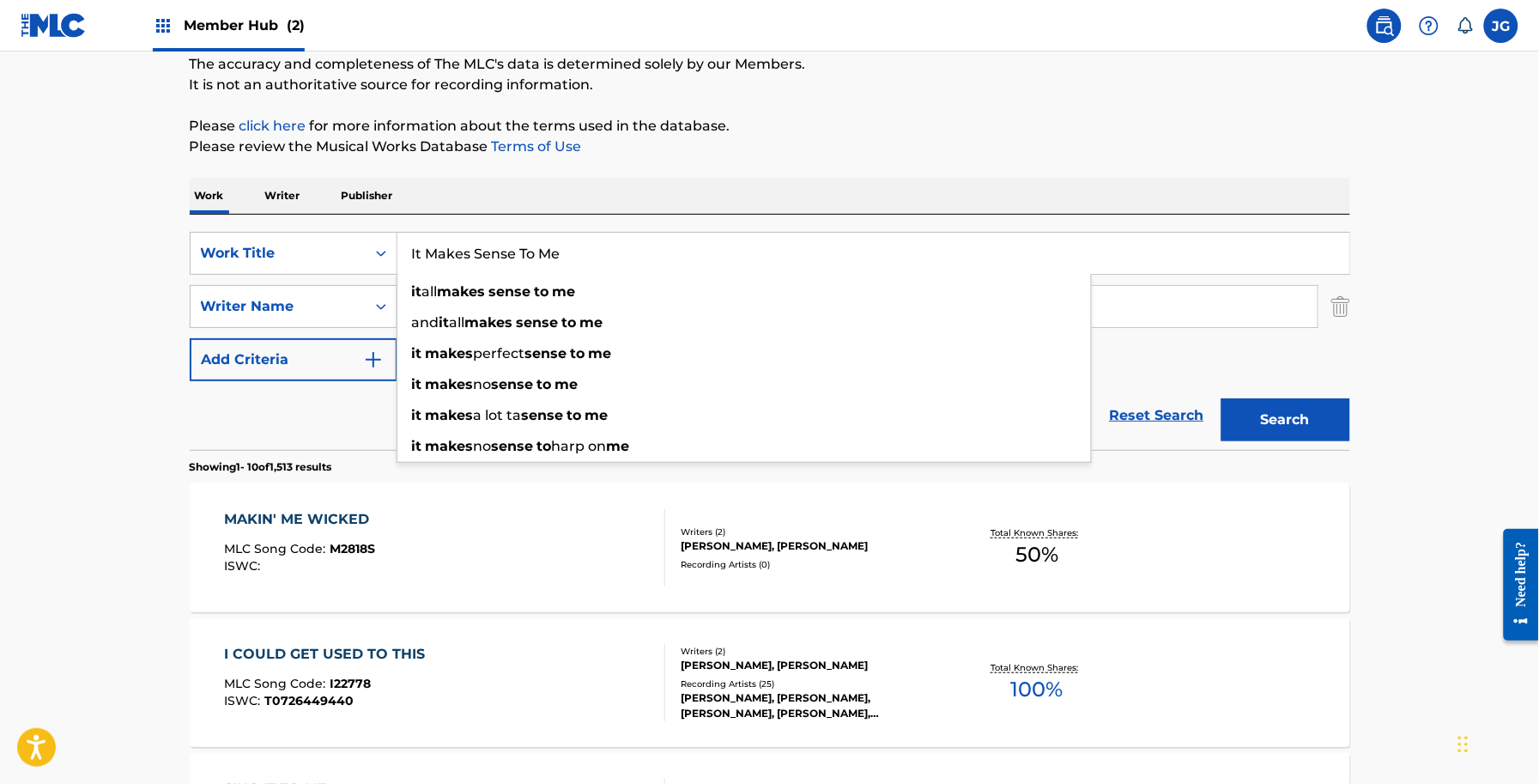
click at [639, 193] on div "Work Writer Publisher" at bounding box center [770, 195] width 1161 height 36
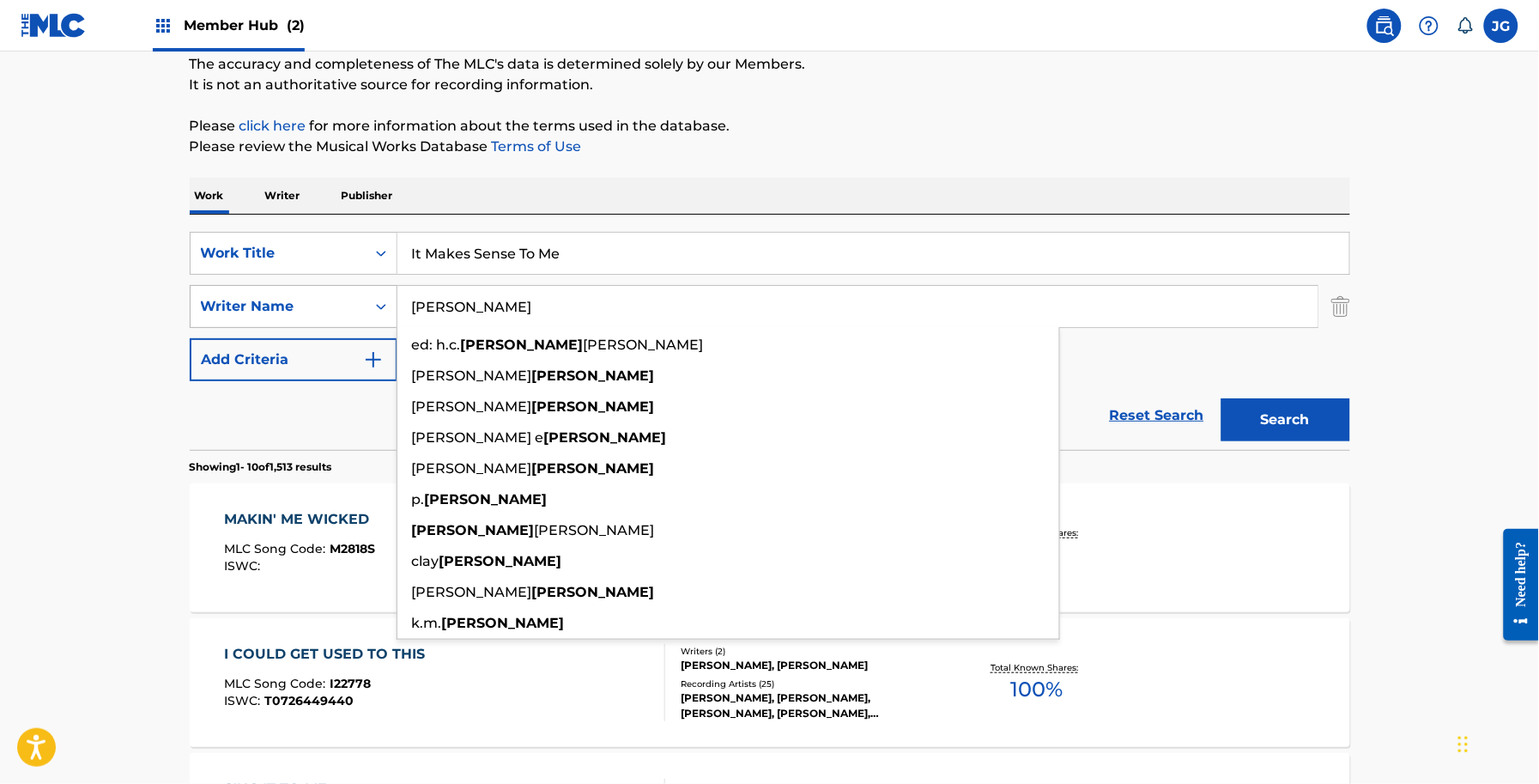
drag, startPoint x: 336, startPoint y: 335, endPoint x: 199, endPoint y: 324, distance: 137.4
click at [224, 333] on div "SearchWithCriteriadf0b5953-1371-4d5d-ac41-d04d8a5cb558 Work Title It Makes Sens…" at bounding box center [770, 307] width 1161 height 149
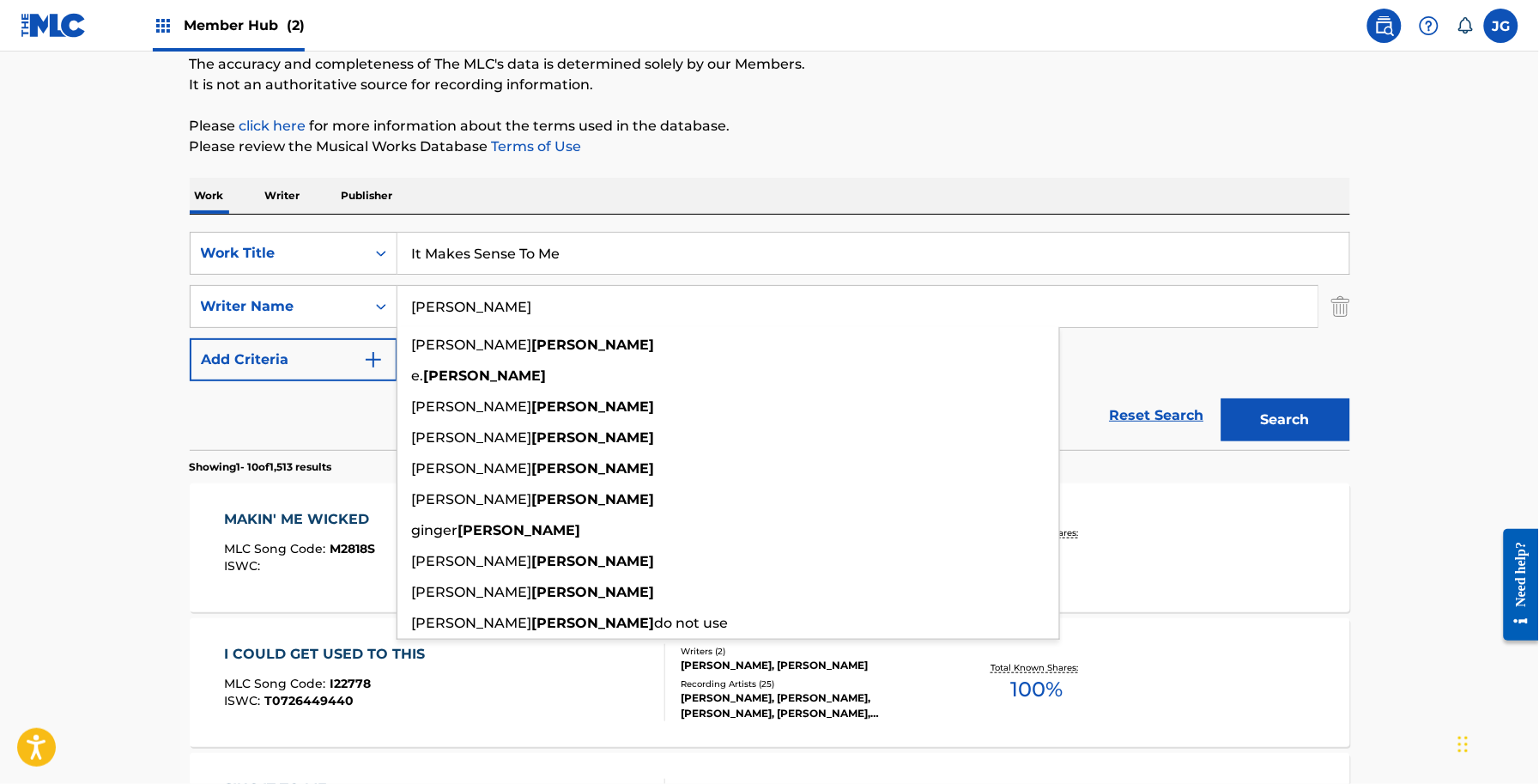
type input "SHAMBLIN"
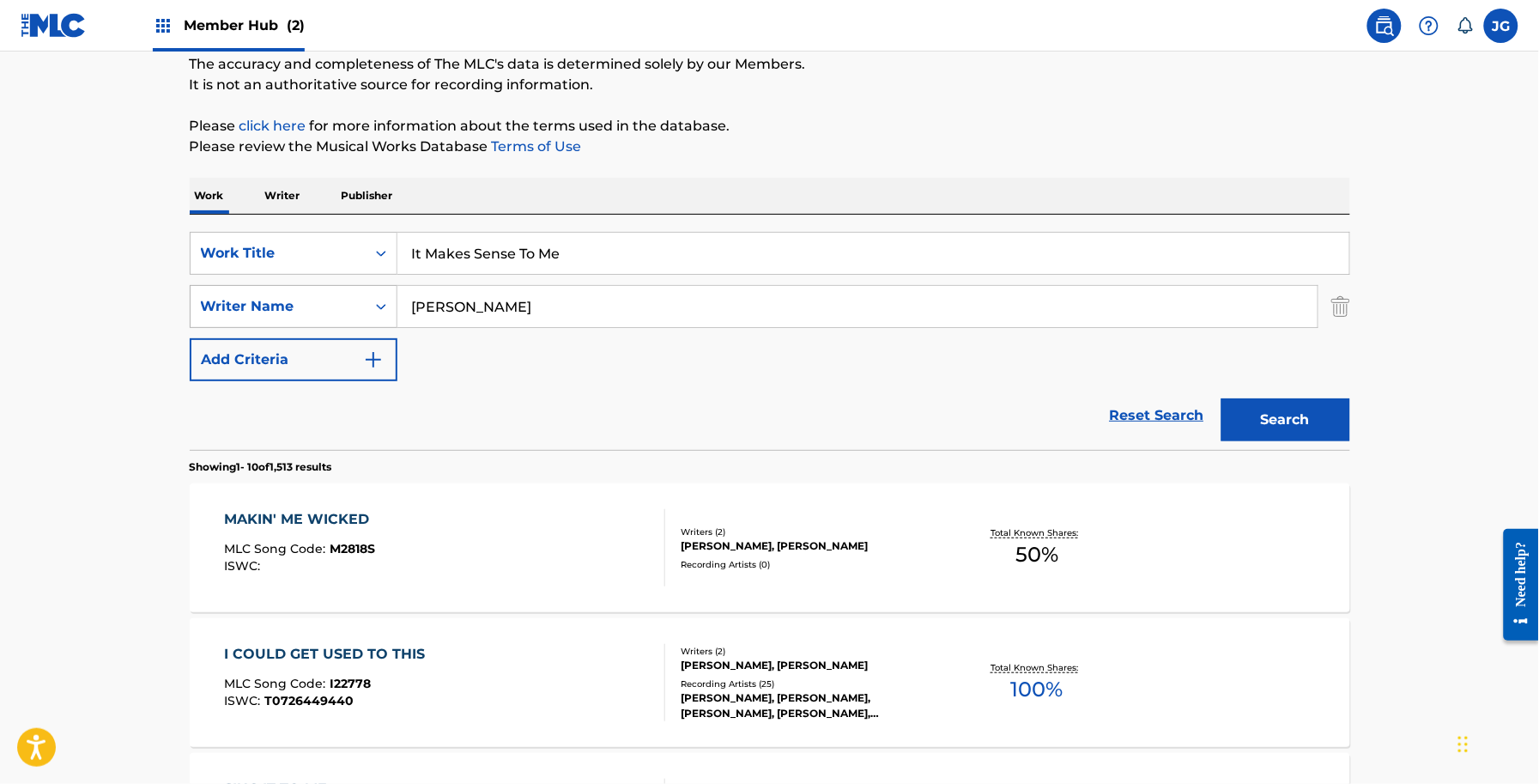
drag, startPoint x: 558, startPoint y: 269, endPoint x: 250, endPoint y: 285, distance: 308.4
click at [216, 285] on div "SearchWithCriteriadf0b5953-1371-4d5d-ac41-d04d8a5cb558 Work Title It Makes Sens…" at bounding box center [770, 307] width 1161 height 149
paste input "'s A Southern Thing"
type input "It's A Southern Thing"
click at [1346, 430] on button "Search" at bounding box center [1286, 419] width 129 height 43
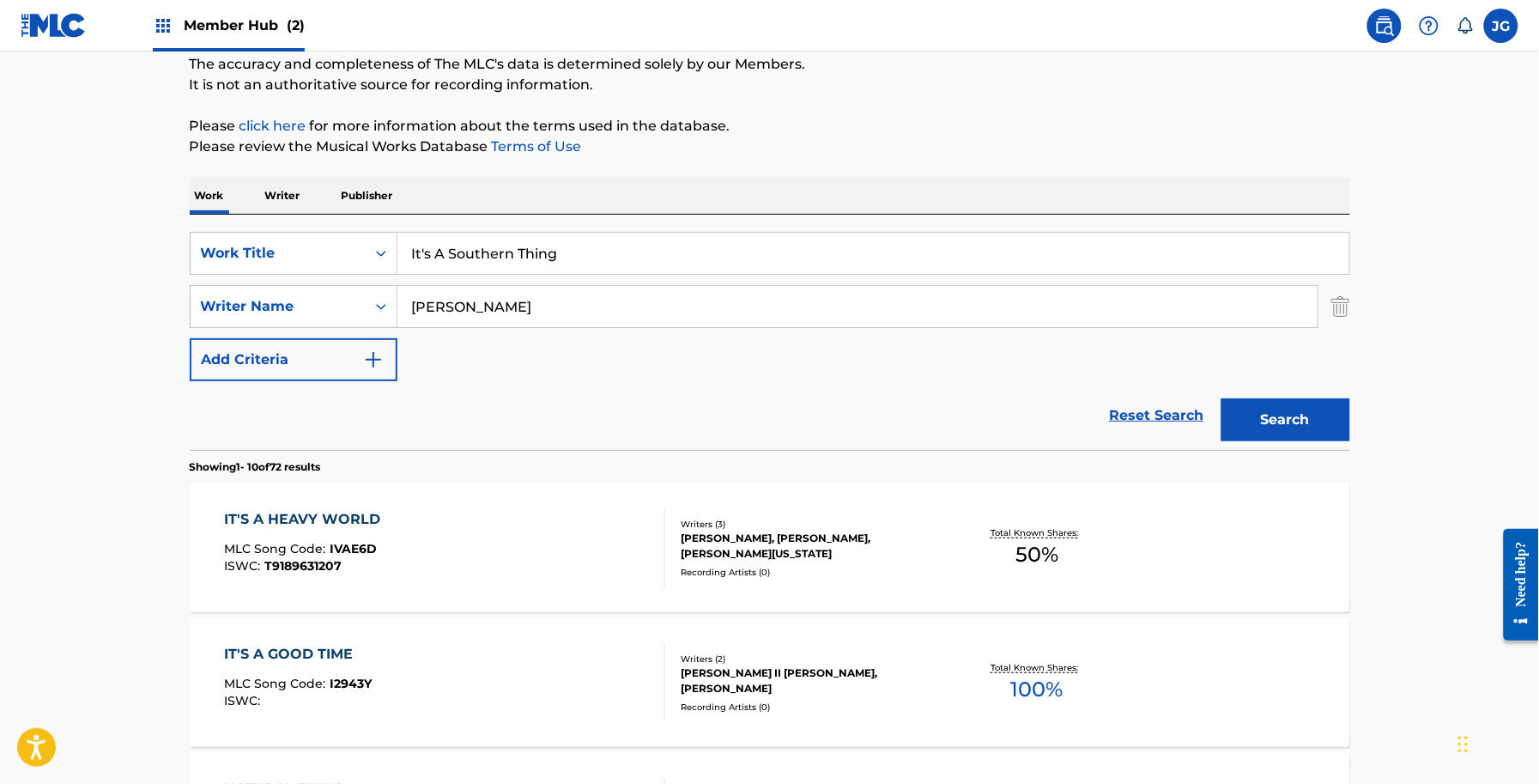
drag, startPoint x: 531, startPoint y: 310, endPoint x: 294, endPoint y: 283, distance: 238.5
click at [375, 302] on div "SearchWithCriteriadb18a0d9-ed43-441b-bd89-0ab1f56b2329 Writer Name SHAMBLIN" at bounding box center [770, 307] width 1161 height 43
click at [1222, 398] on button "Search" at bounding box center [1286, 419] width 129 height 43
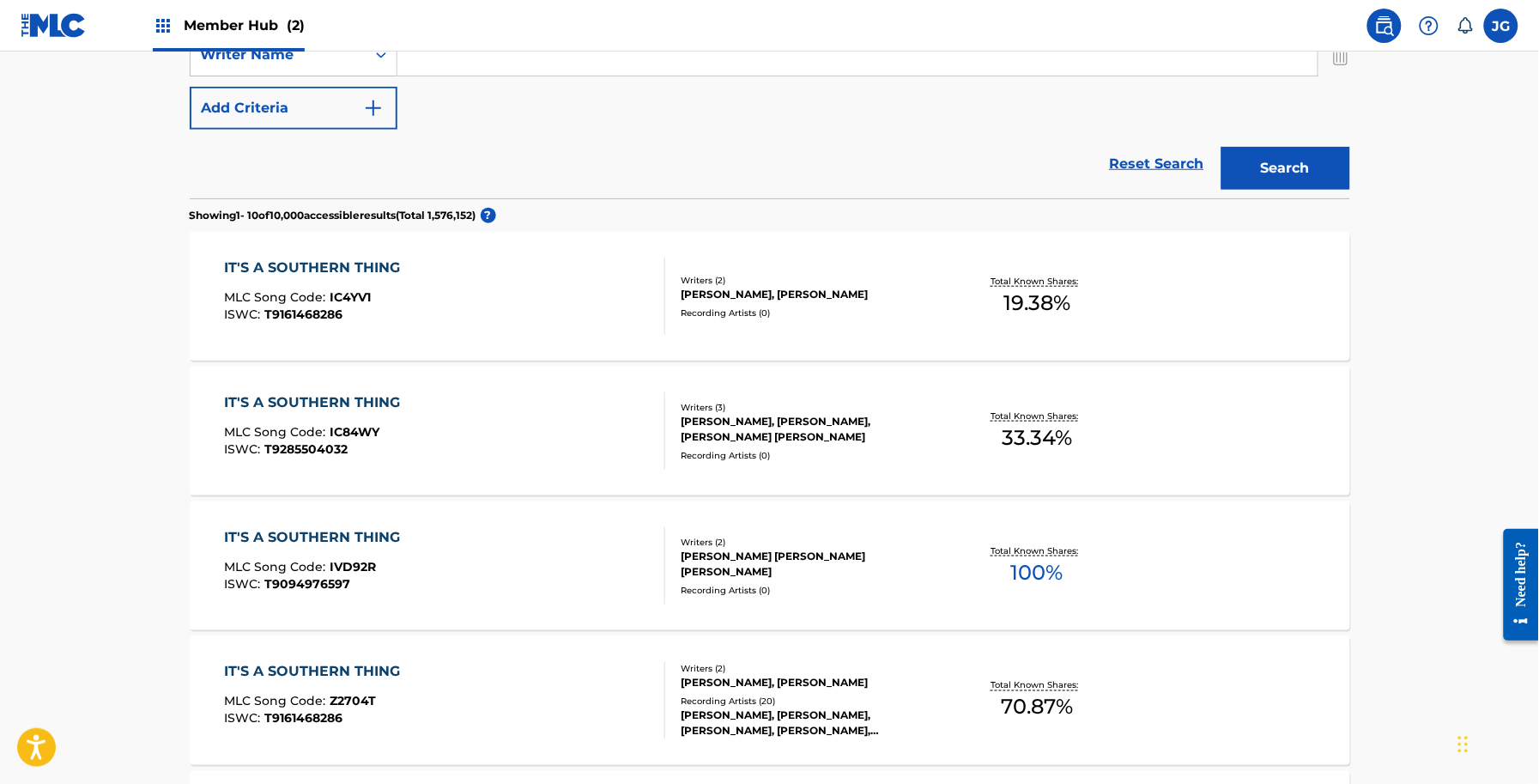
scroll to position [0, 0]
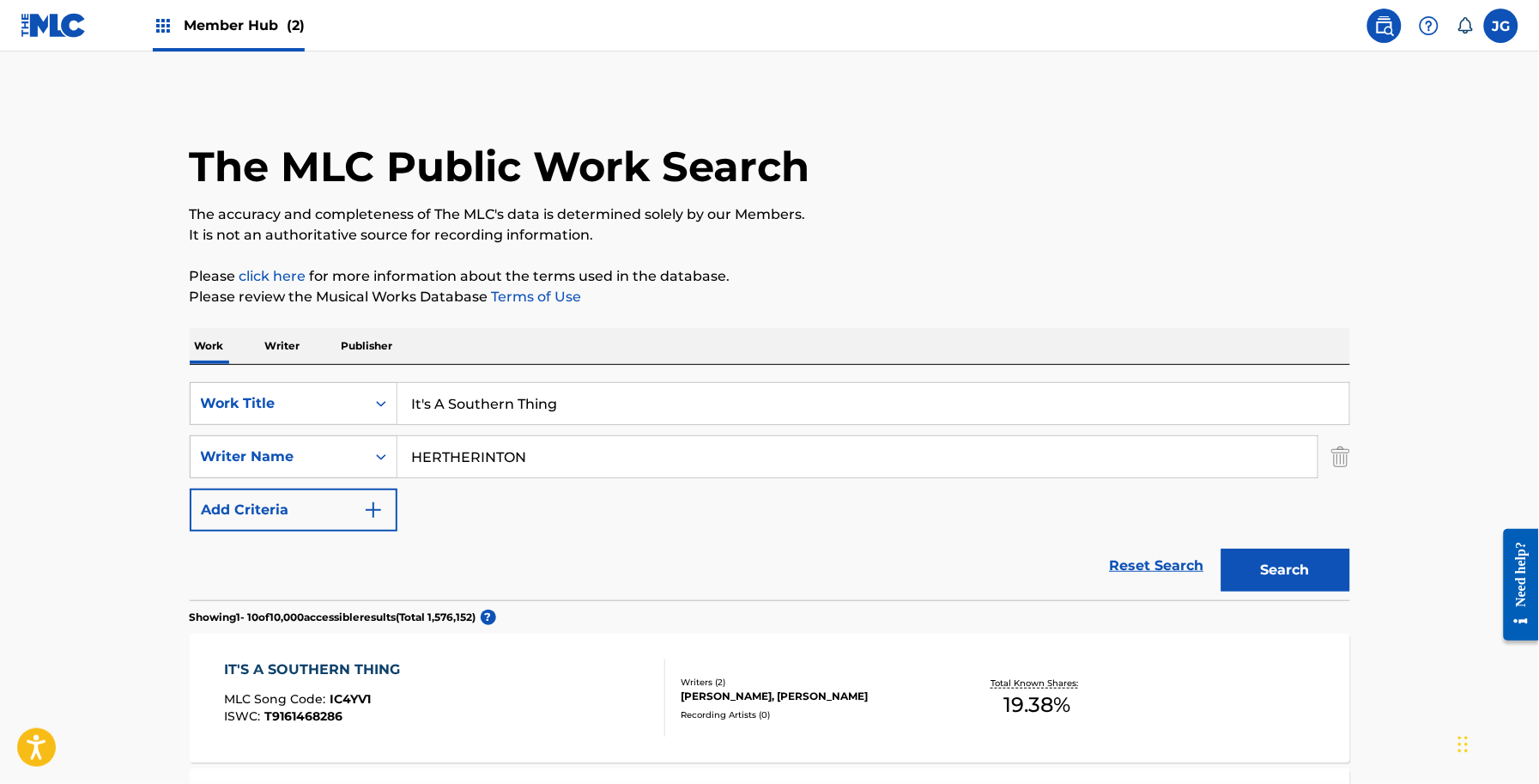
click at [1222, 548] on button "Search" at bounding box center [1286, 570] width 129 height 43
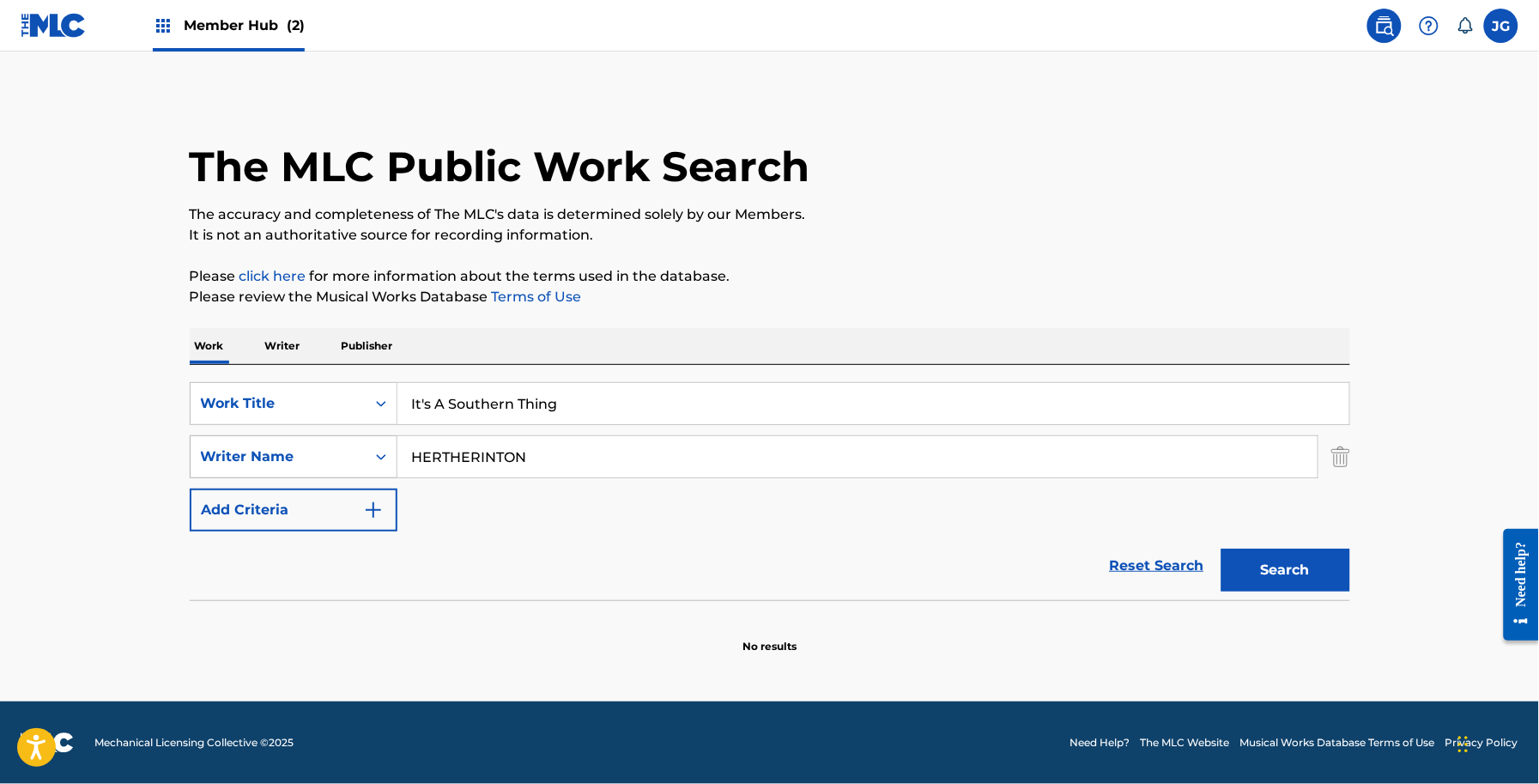
drag, startPoint x: 555, startPoint y: 457, endPoint x: 347, endPoint y: 460, distance: 208.0
click at [350, 459] on div "SearchWithCriteriadb18a0d9-ed43-441b-bd89-0ab1f56b2329 Writer Name HERTHERINTON" at bounding box center [770, 457] width 1161 height 43
click at [441, 460] on input "HERTHERINTON" at bounding box center [858, 456] width 920 height 41
type input "HETHERINTON"
click at [1222, 548] on button "Search" at bounding box center [1286, 570] width 129 height 43
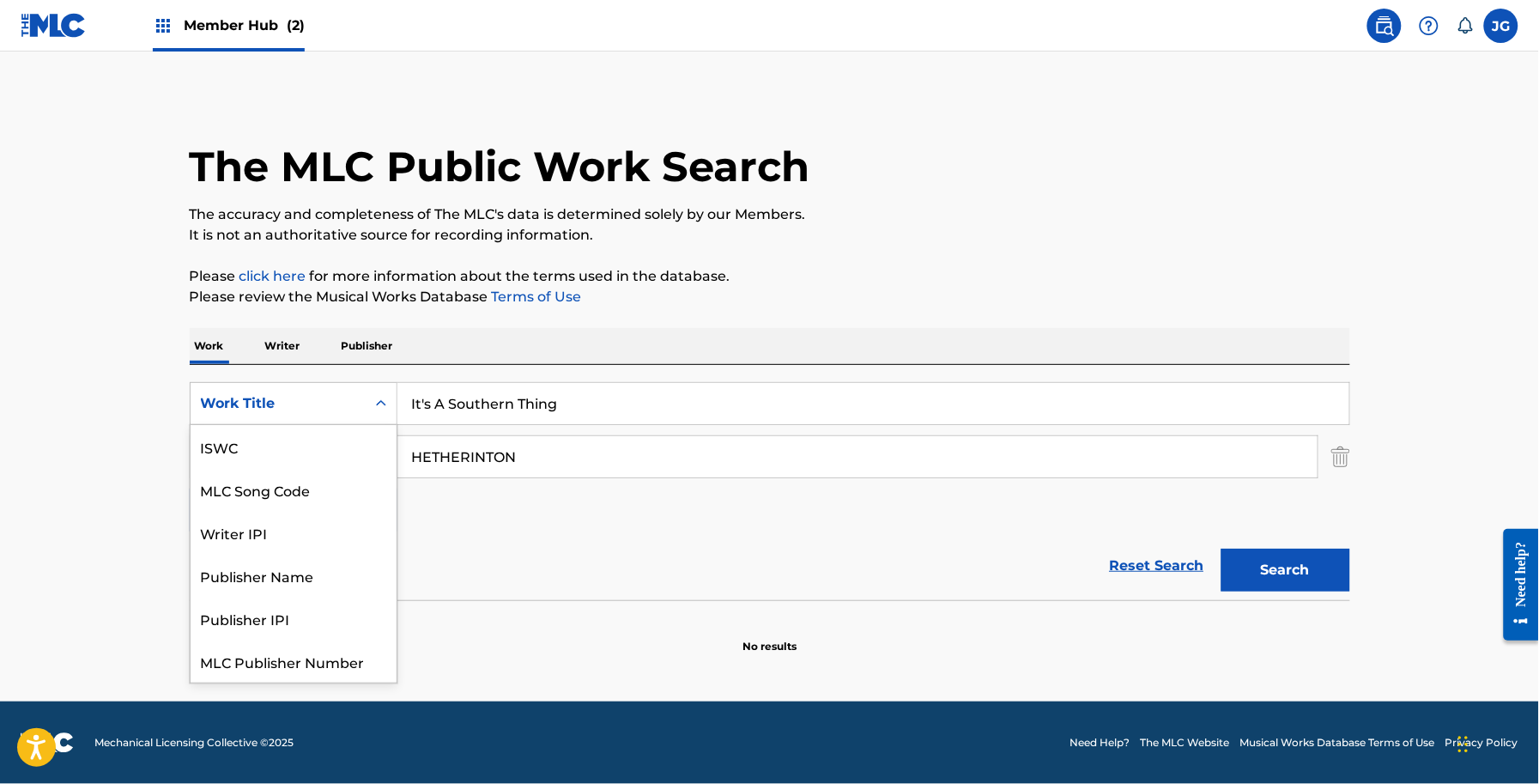
click at [353, 406] on div "Work Title" at bounding box center [278, 403] width 154 height 20
click at [350, 441] on div "MLC Song Code" at bounding box center [293, 446] width 206 height 43
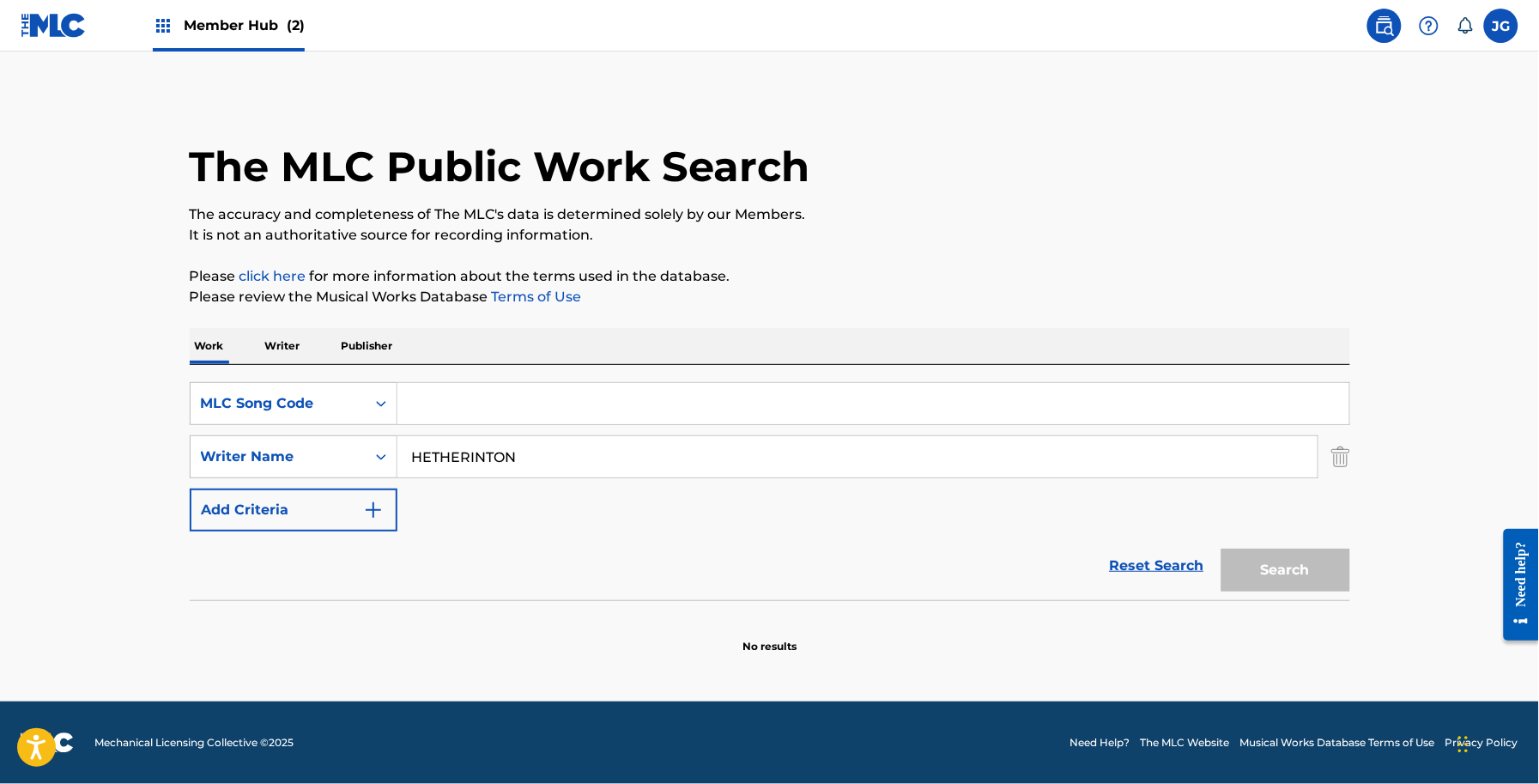
drag, startPoint x: 650, startPoint y: 414, endPoint x: 555, endPoint y: 423, distance: 95.4
click at [602, 420] on input "Search Form" at bounding box center [873, 404] width 952 height 41
drag, startPoint x: 429, startPoint y: 458, endPoint x: 439, endPoint y: 455, distance: 10.4
click at [429, 458] on input "HETHERINTON" at bounding box center [858, 456] width 920 height 41
drag, startPoint x: 379, startPoint y: 474, endPoint x: 324, endPoint y: 468, distance: 55.3
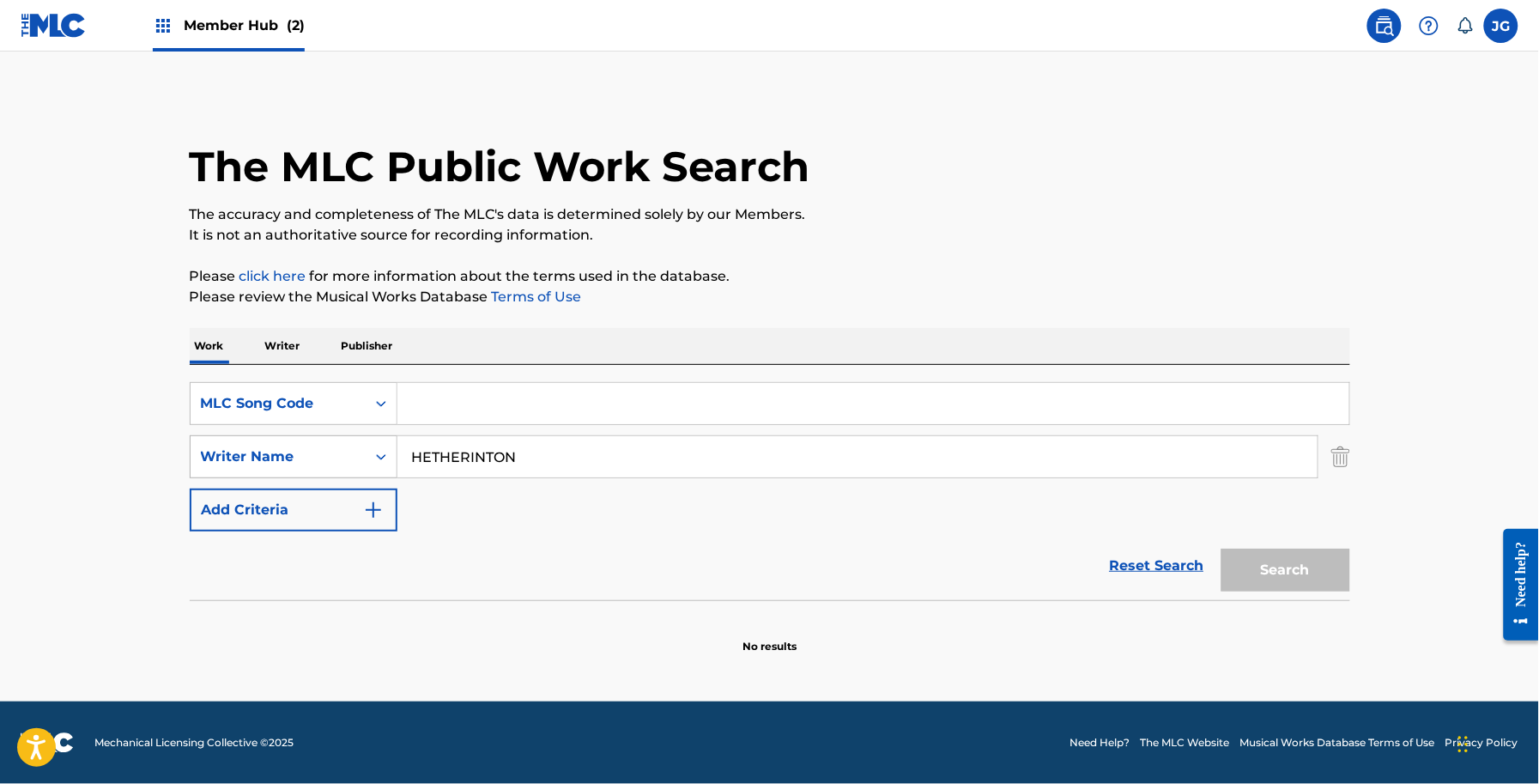
click at [341, 476] on div "SearchWithCriteriadb18a0d9-ed43-441b-bd89-0ab1f56b2329 Writer Name HETHERINTON" at bounding box center [770, 457] width 1161 height 43
click at [441, 413] on input "Search Form" at bounding box center [873, 404] width 952 height 41
type input "V"
paste input "I6508I"
type input "I6508I"
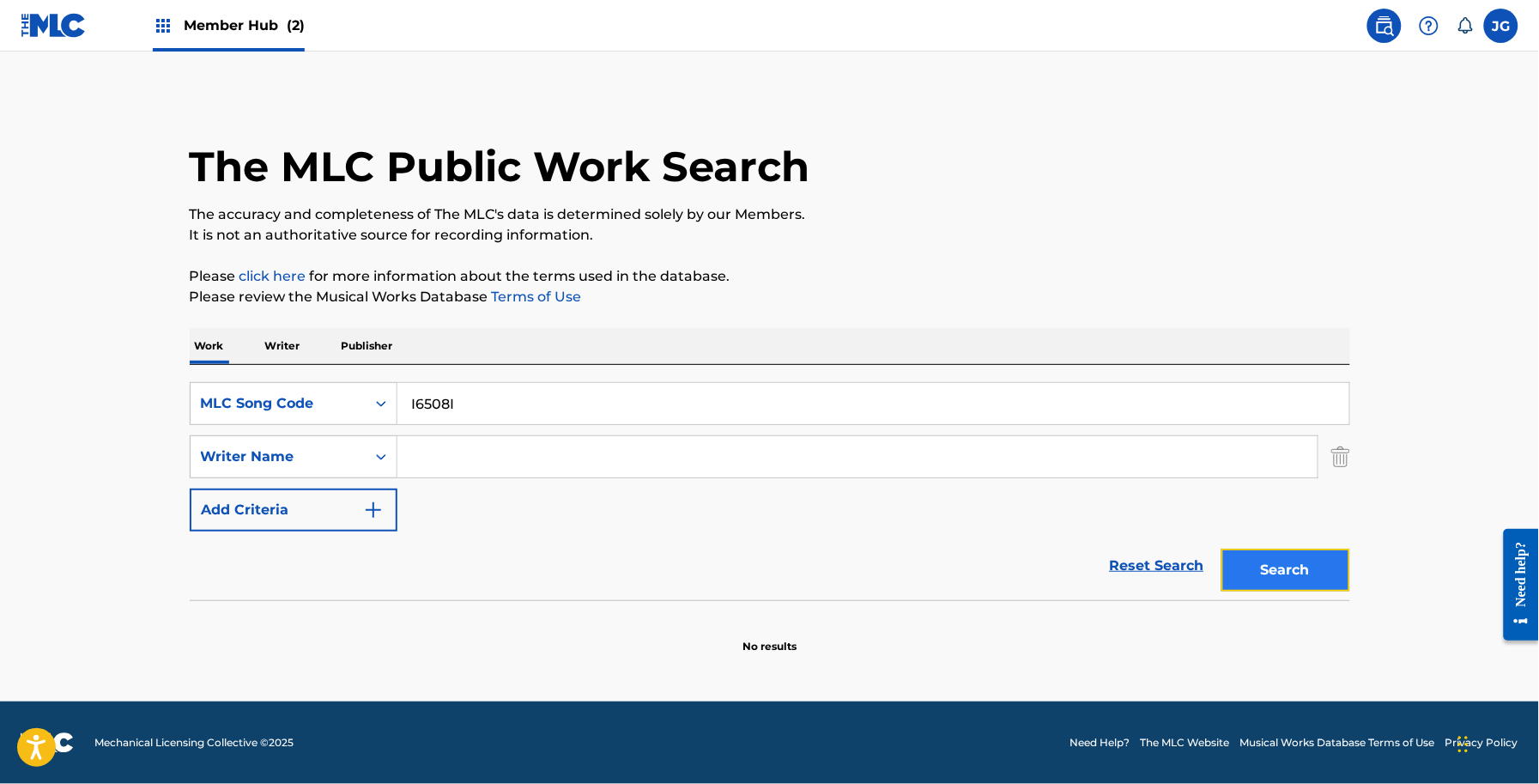
click at [1325, 589] on button "Search" at bounding box center [1286, 570] width 129 height 43
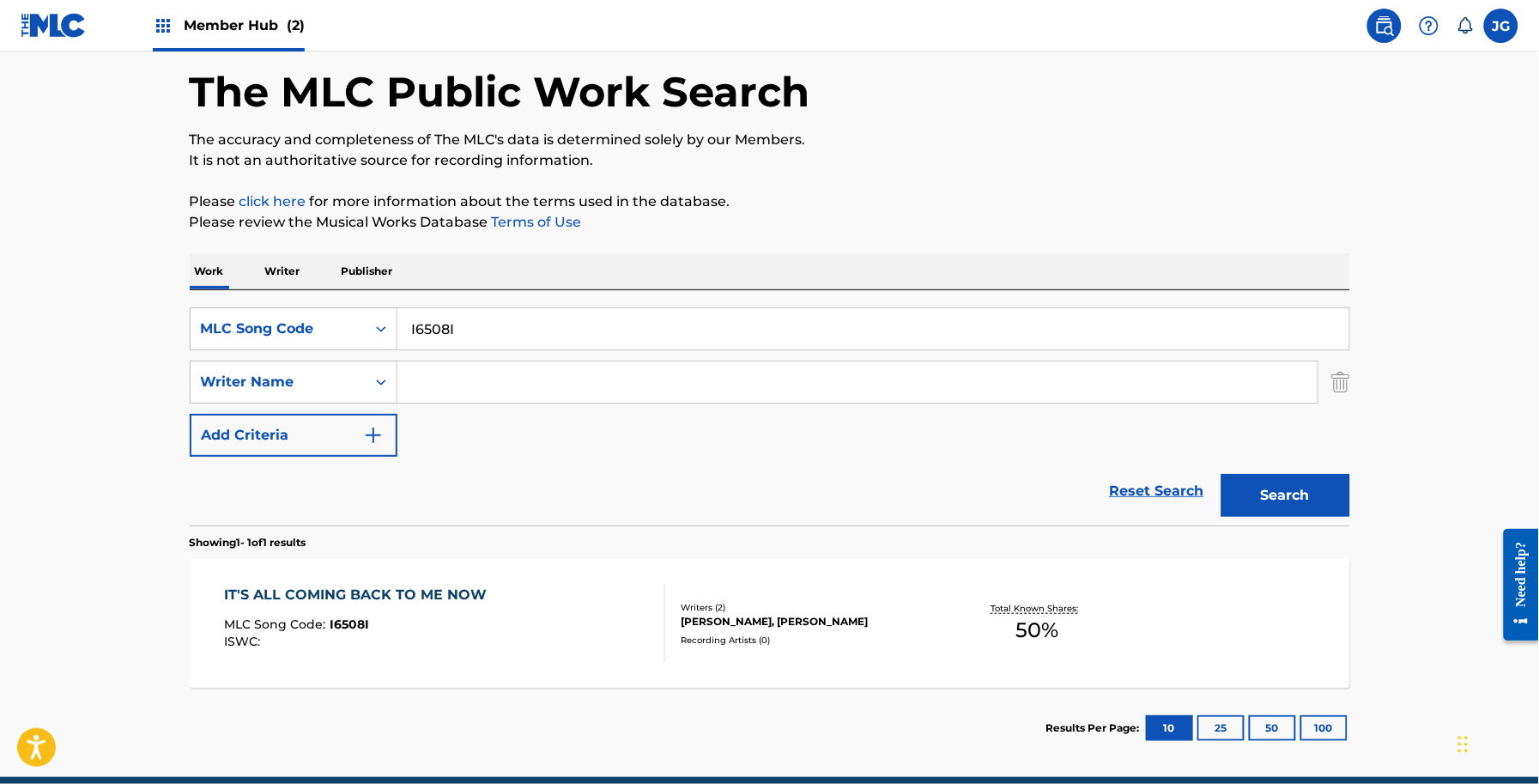
scroll to position [150, 0]
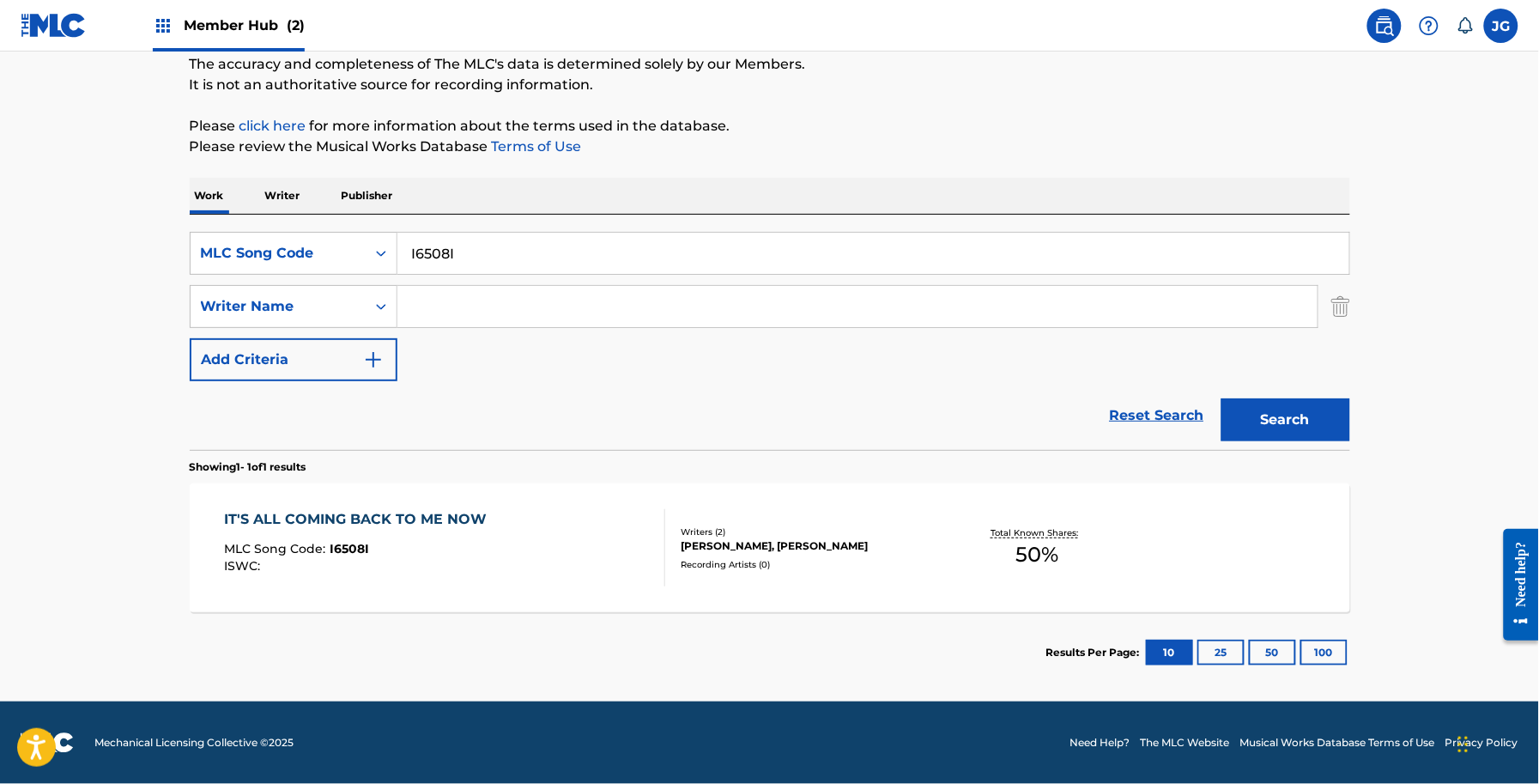
click at [586, 533] on div "IT'S ALL COMING BACK TO ME NOW MLC Song Code : I6508I ISWC :" at bounding box center [444, 548] width 442 height 78
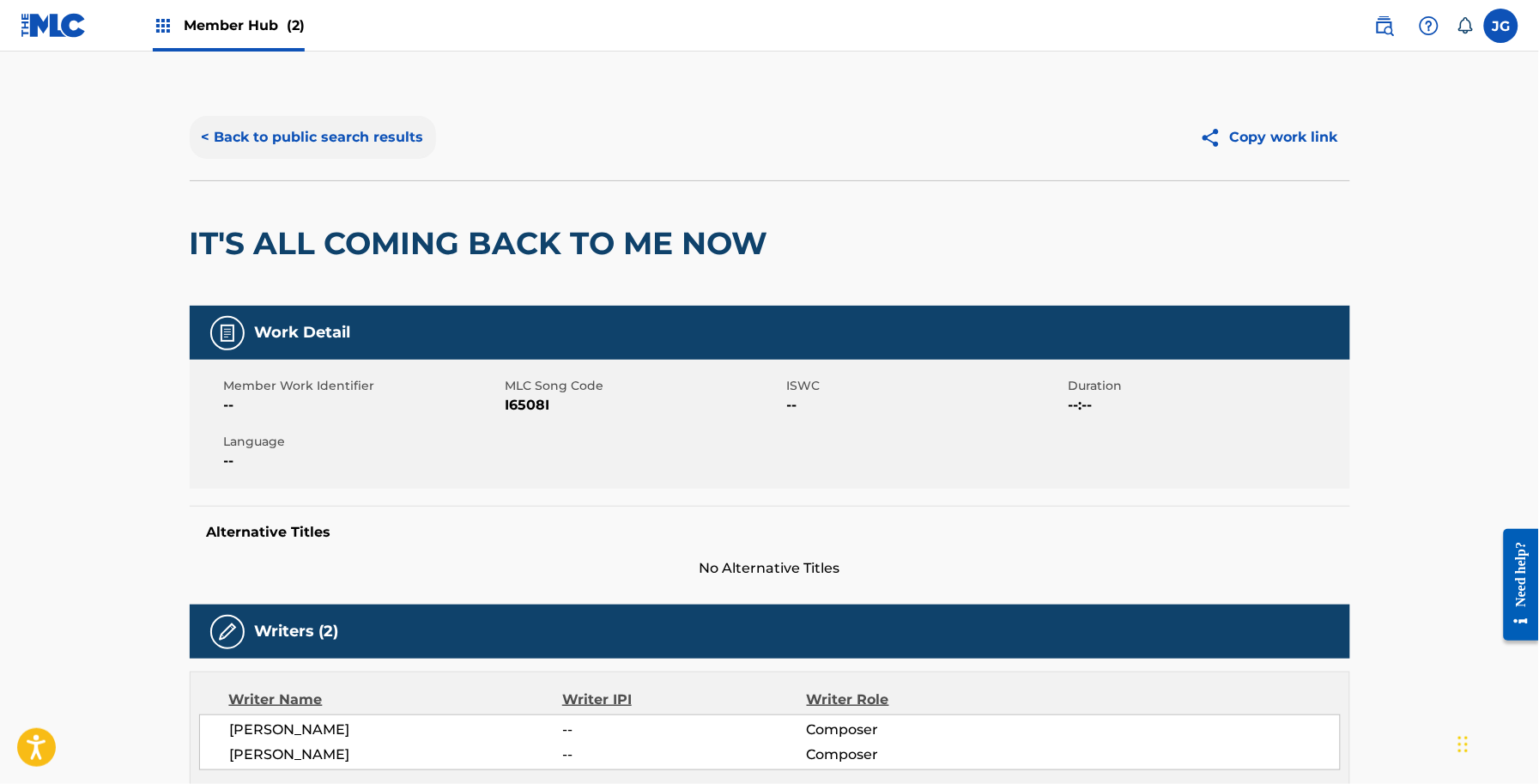
click at [213, 130] on button "< Back to public search results" at bounding box center [313, 137] width 246 height 43
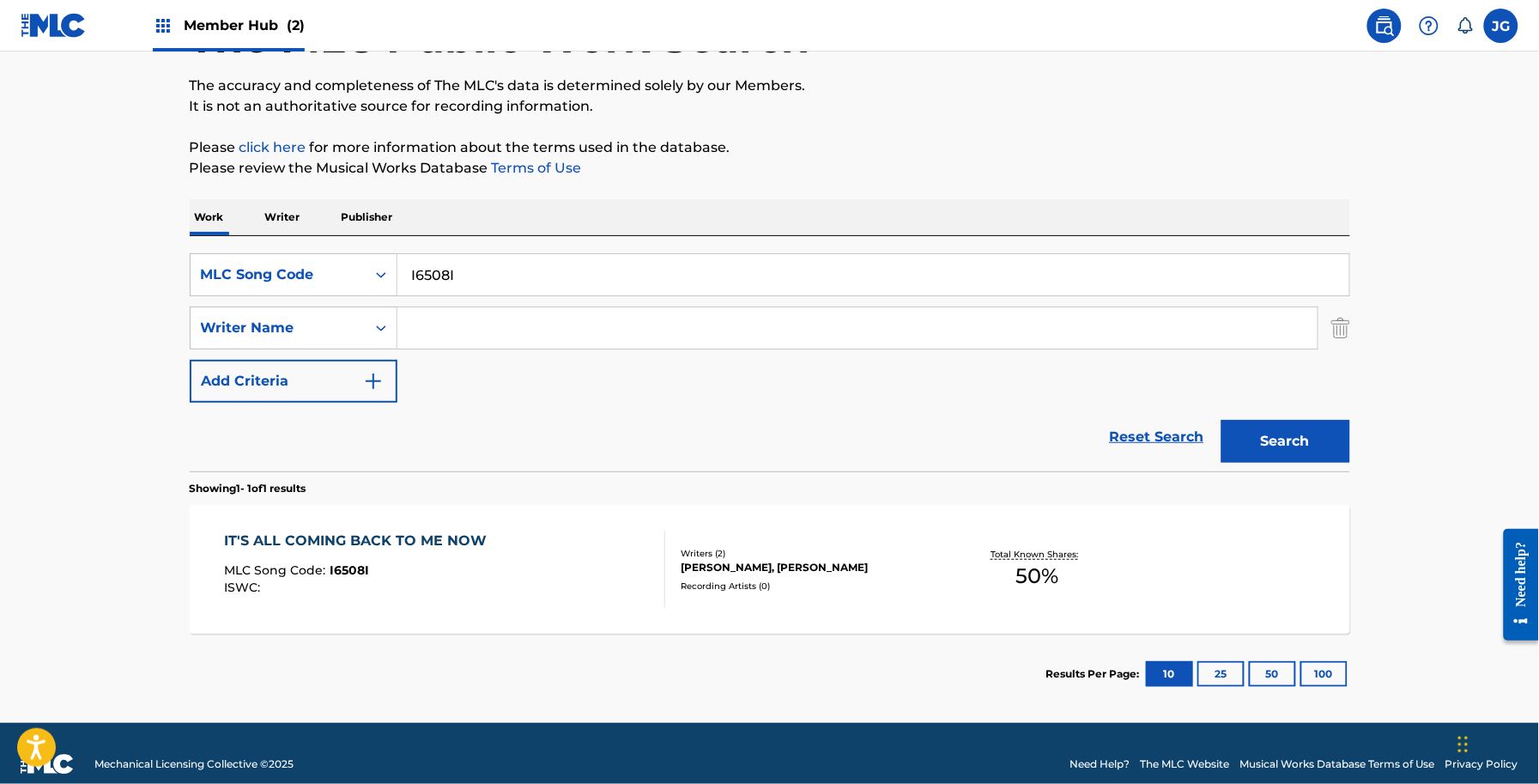
scroll to position [150, 0]
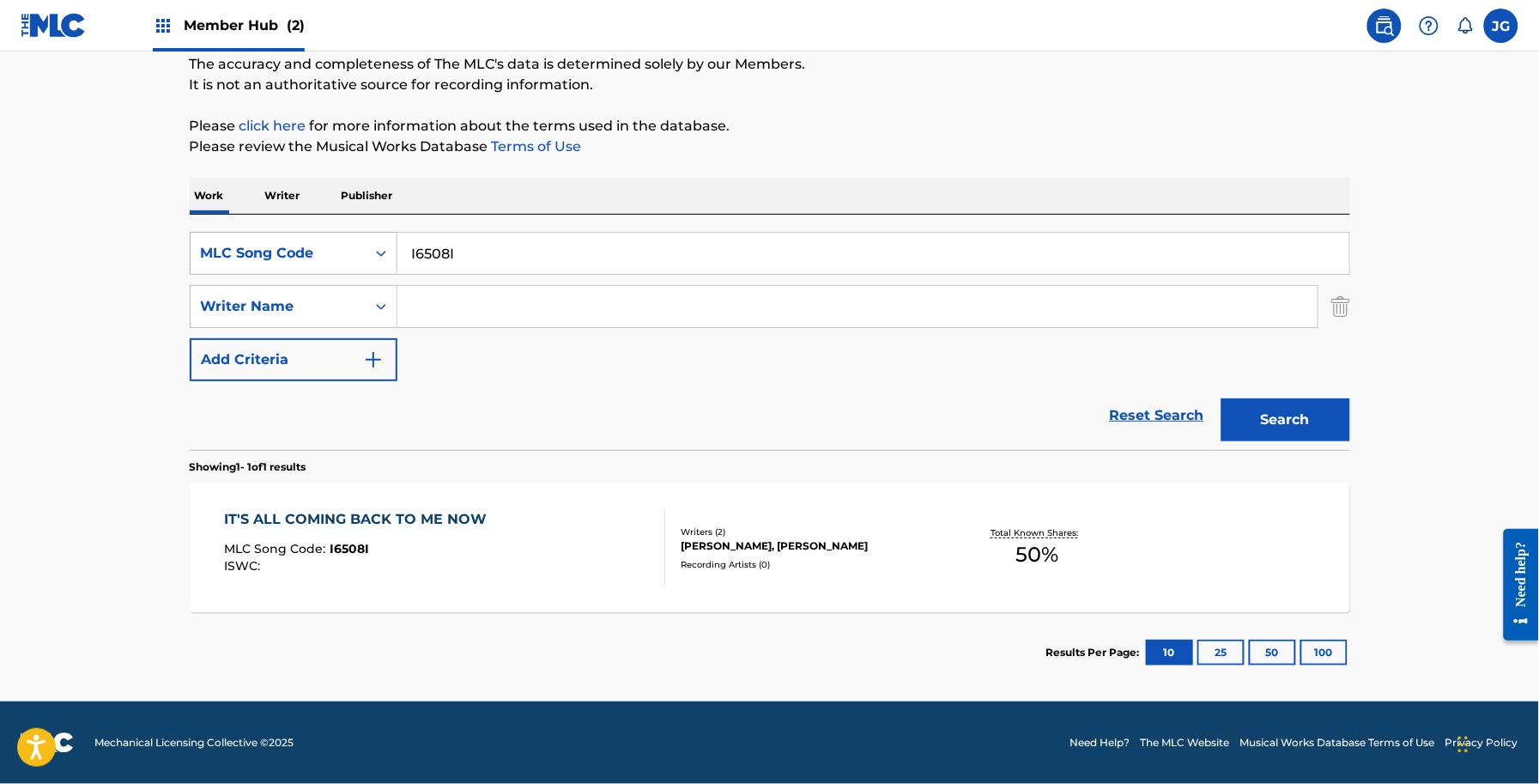
click at [266, 247] on div "MLC Song Code" at bounding box center [278, 252] width 154 height 20
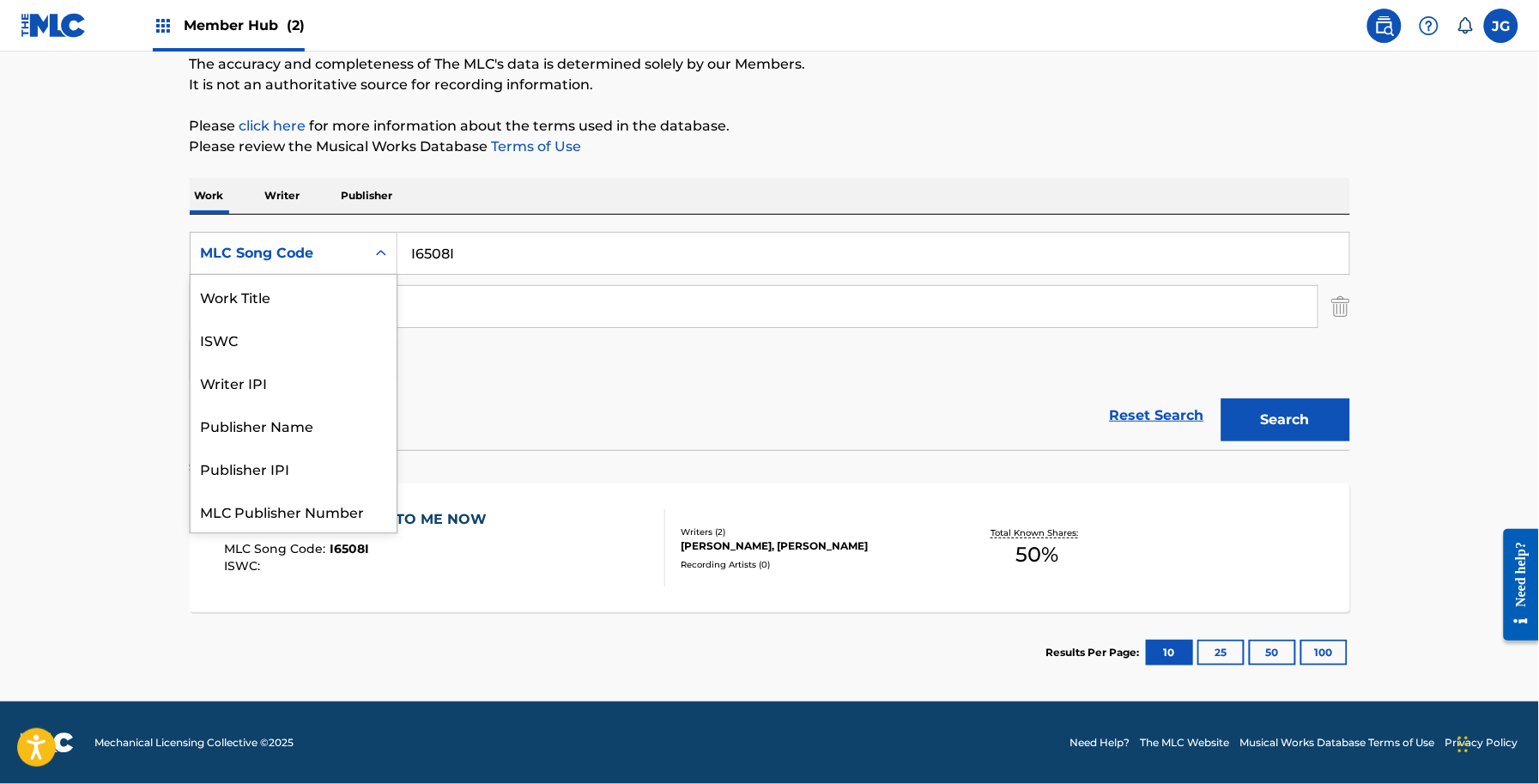
scroll to position [43, 0]
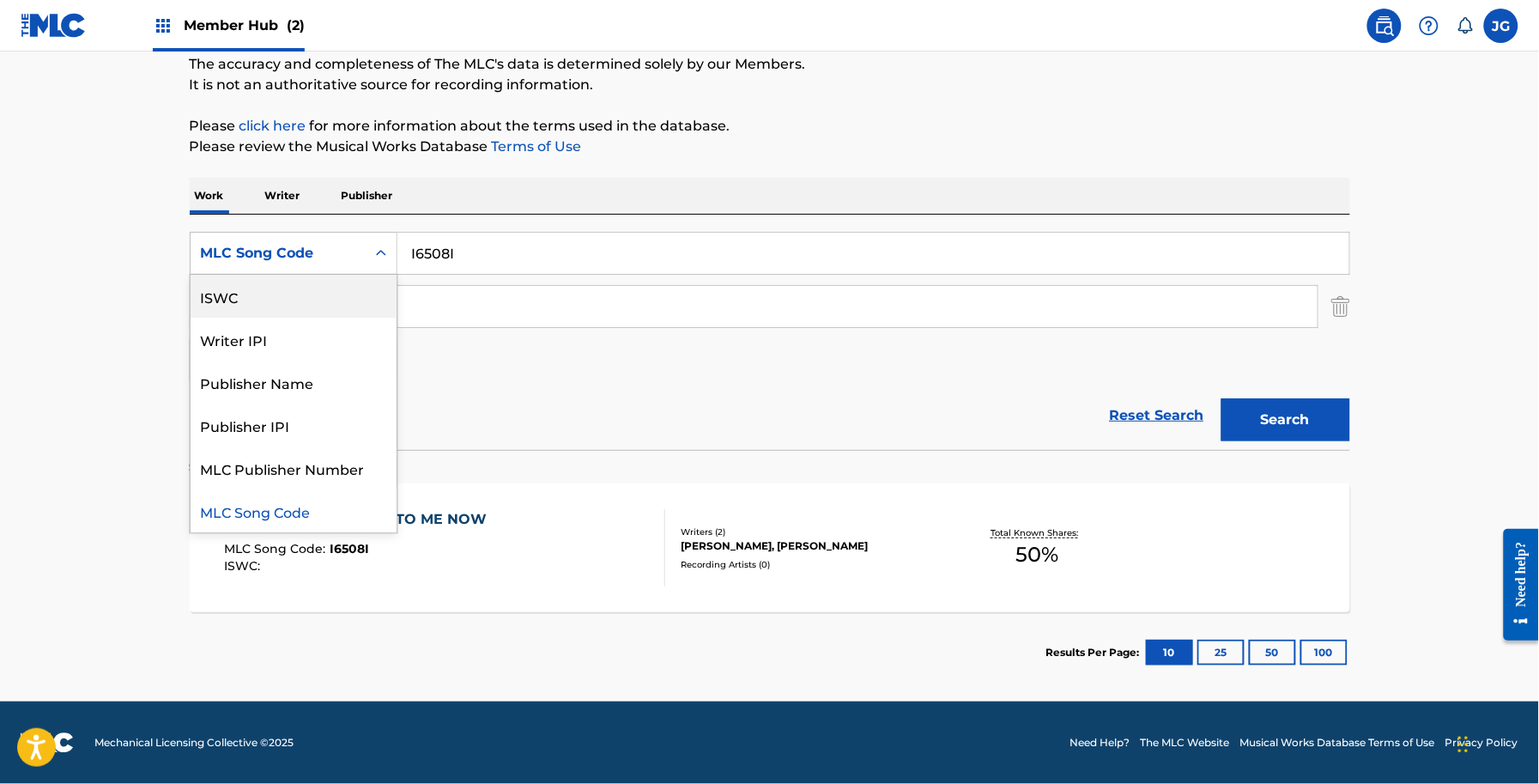
click at [283, 289] on div "ISWC" at bounding box center [293, 296] width 206 height 43
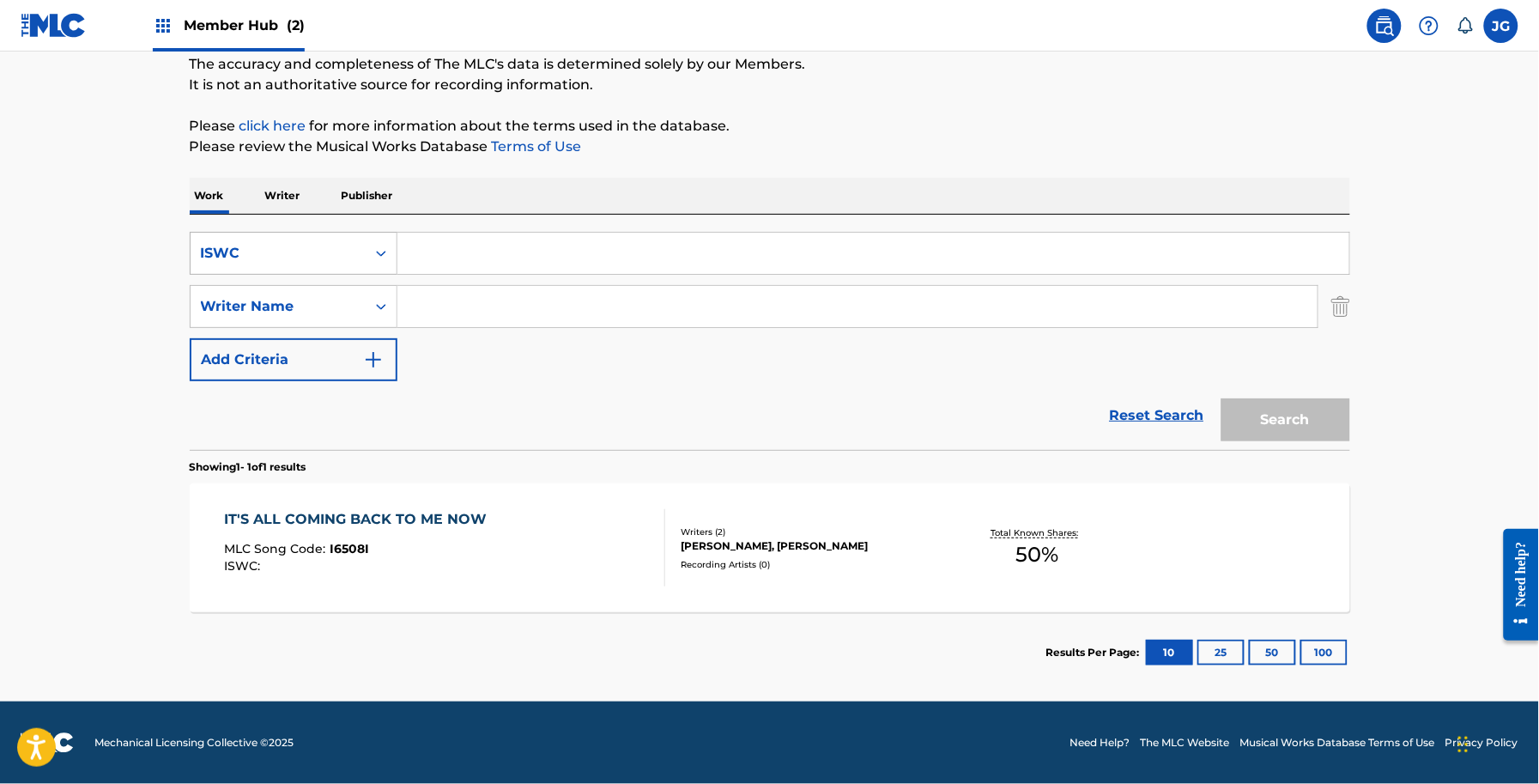
click at [306, 247] on div "ISWC" at bounding box center [278, 252] width 154 height 20
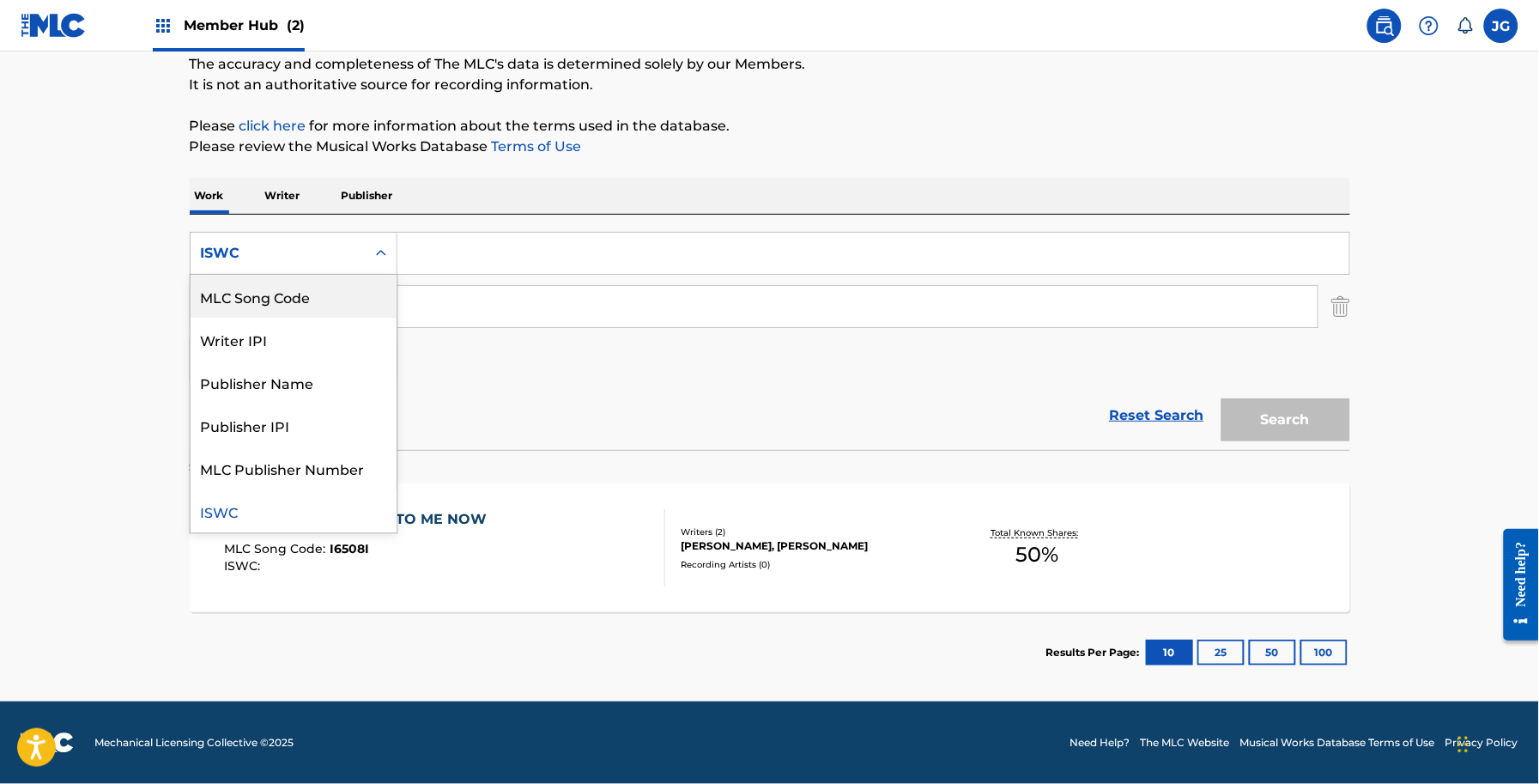
scroll to position [0, 0]
click at [318, 309] on div "Work Title" at bounding box center [293, 296] width 206 height 43
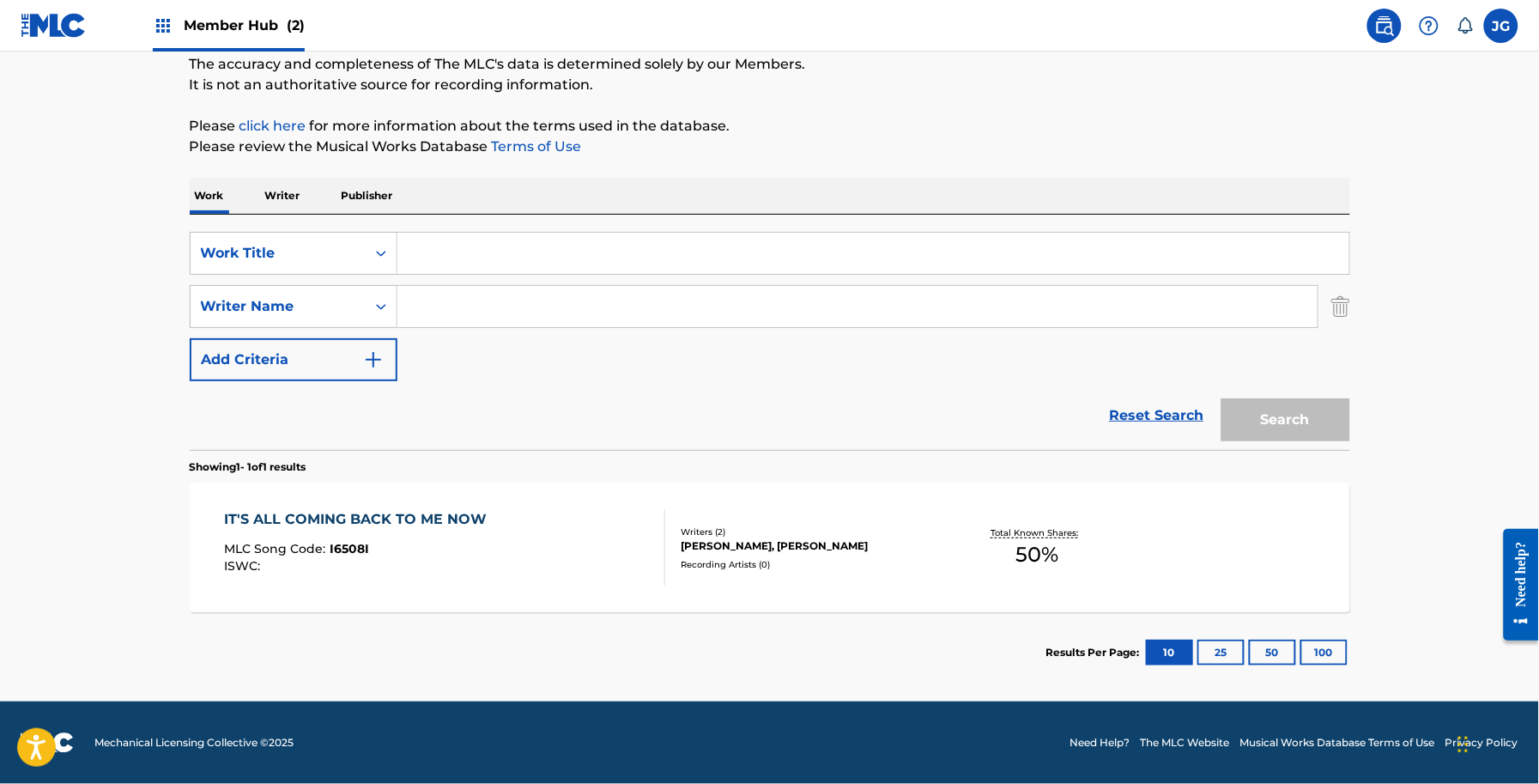
click at [522, 286] on input "Search Form" at bounding box center [858, 307] width 920 height 41
click at [495, 237] on input "Search Form" at bounding box center [873, 253] width 952 height 41
click at [487, 241] on input "Search Form" at bounding box center [873, 253] width 952 height 41
paste input "It Won't Be You"
type input "It Won't Be You"
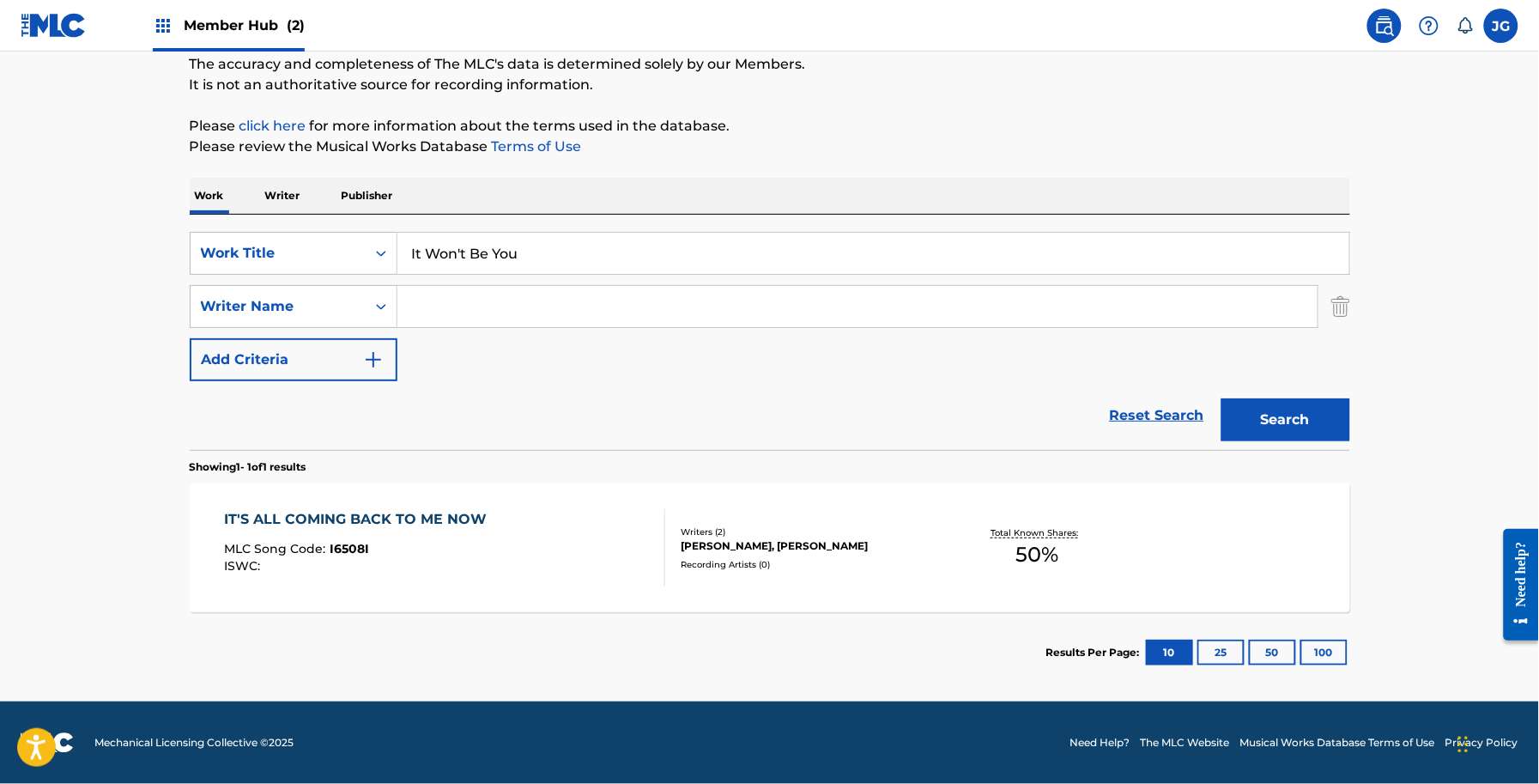
click at [465, 290] on input "Search Form" at bounding box center [858, 307] width 920 height 41
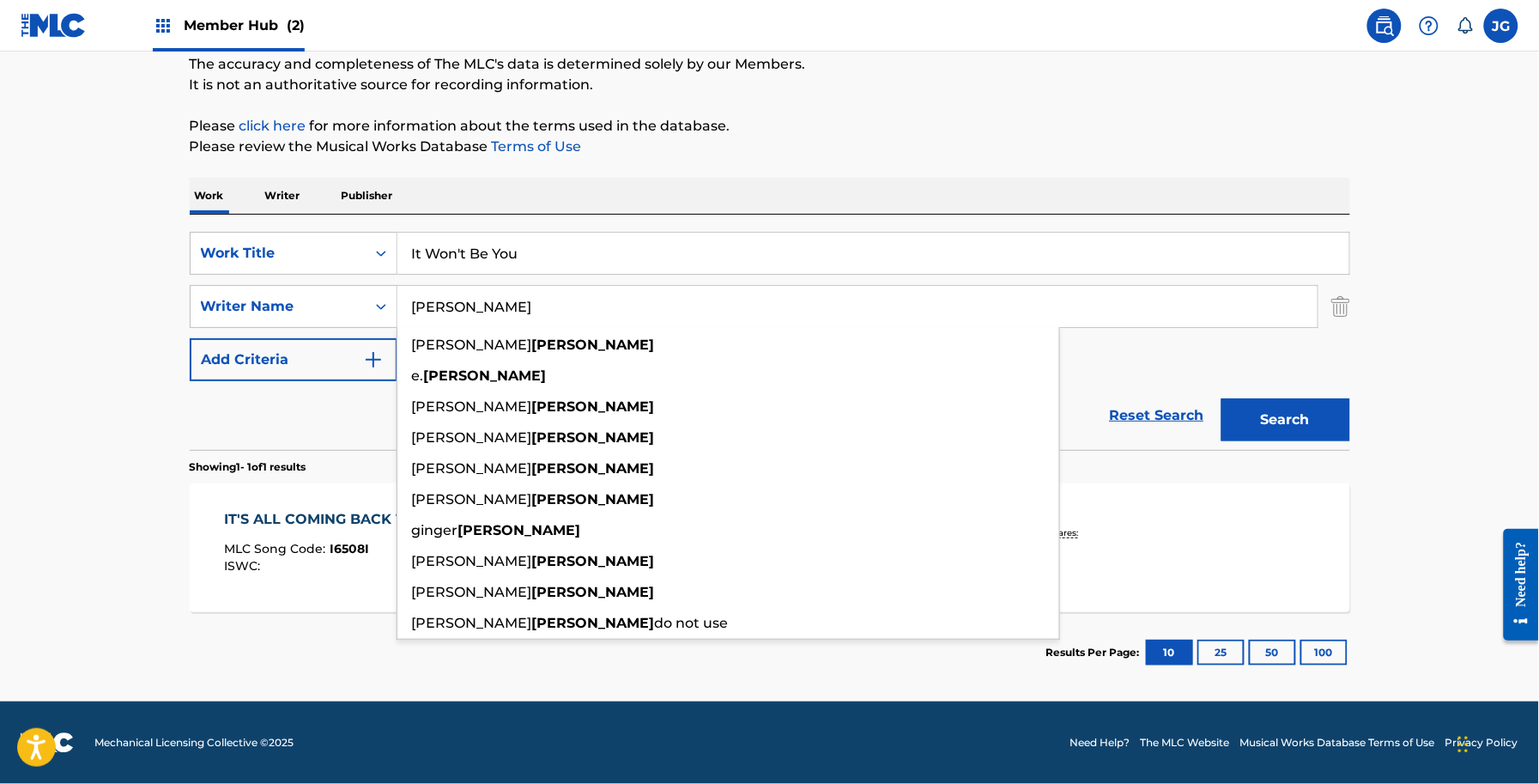
type input "SHAMBLIN"
click at [1222, 398] on button "Search" at bounding box center [1286, 419] width 129 height 43
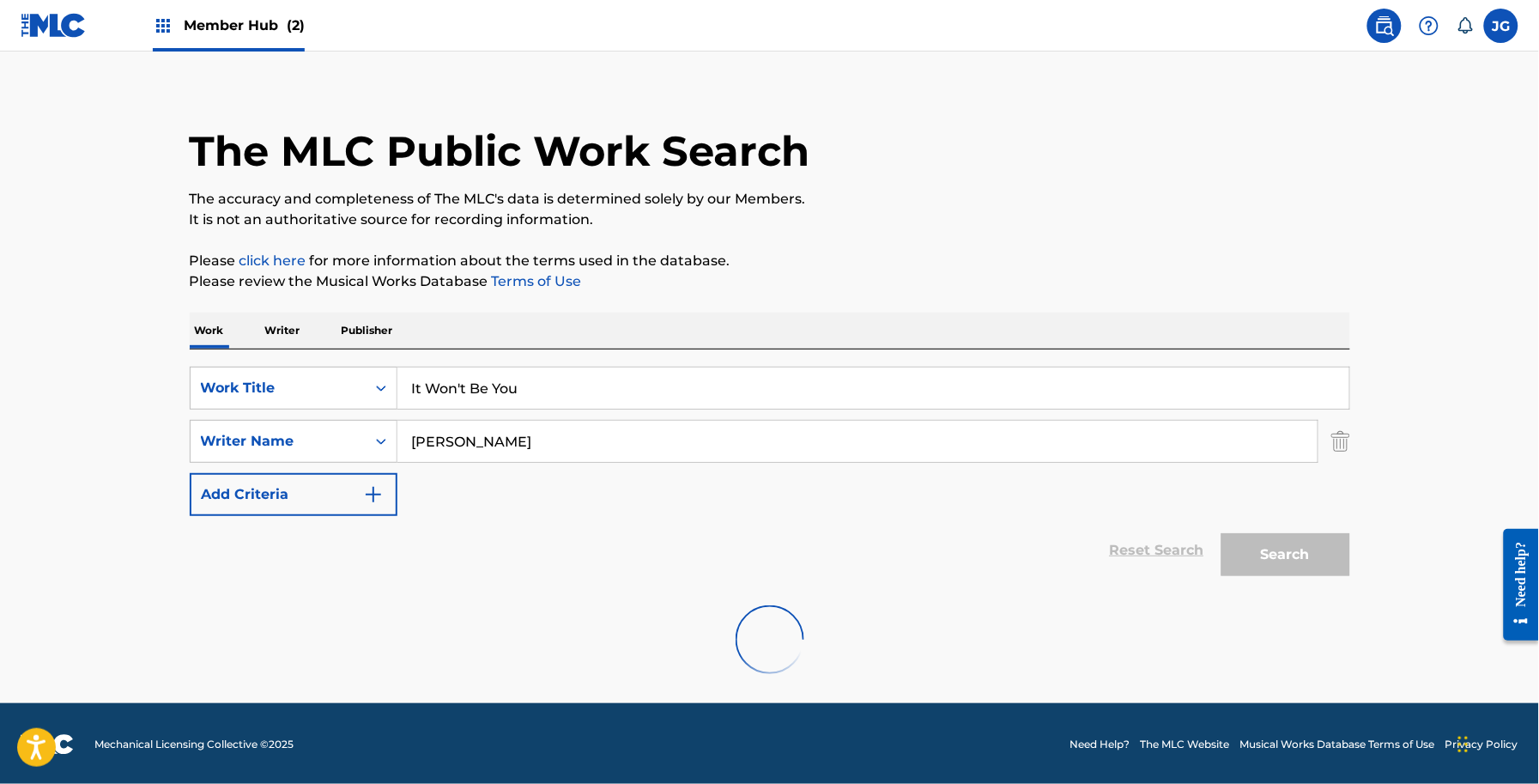
scroll to position [150, 0]
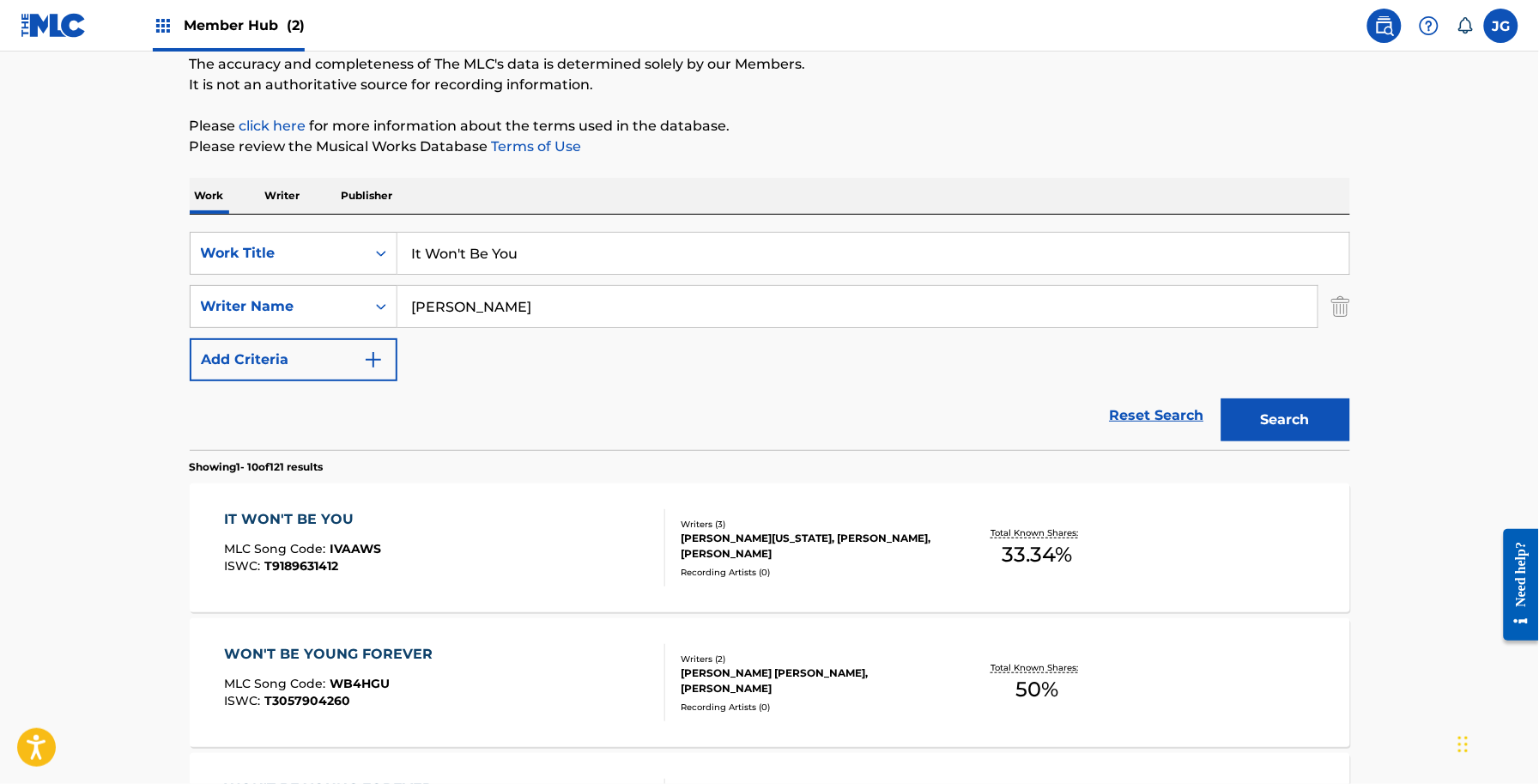
click at [705, 531] on div "BILLY MONTANA, DEAN DILLON, ALLEN SHAMBLIN" at bounding box center [810, 546] width 259 height 31
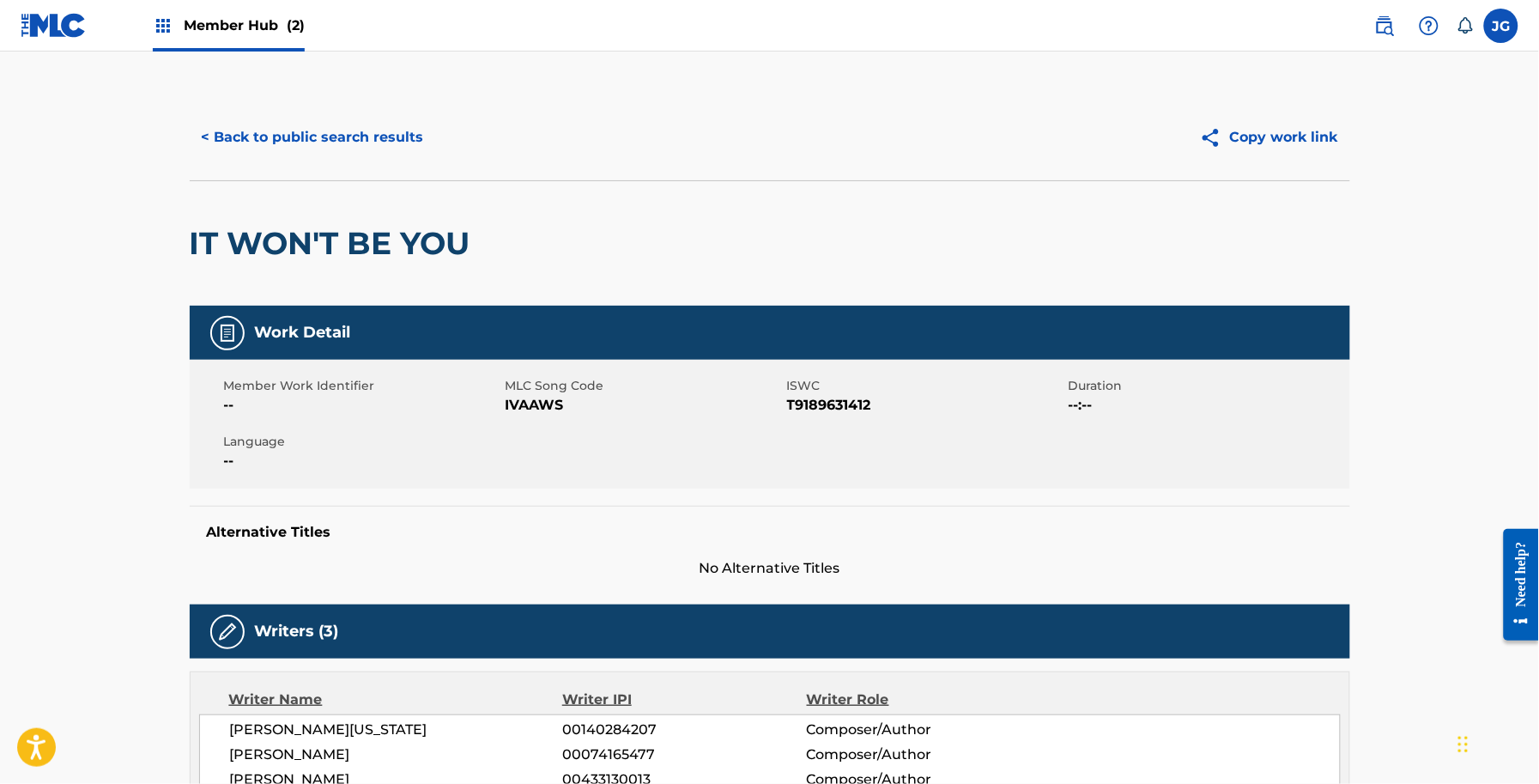
click at [550, 405] on span "IVAAWS" at bounding box center [644, 405] width 278 height 20
copy span "IVAAWS"
click at [372, 135] on button "< Back to public search results" at bounding box center [313, 137] width 246 height 43
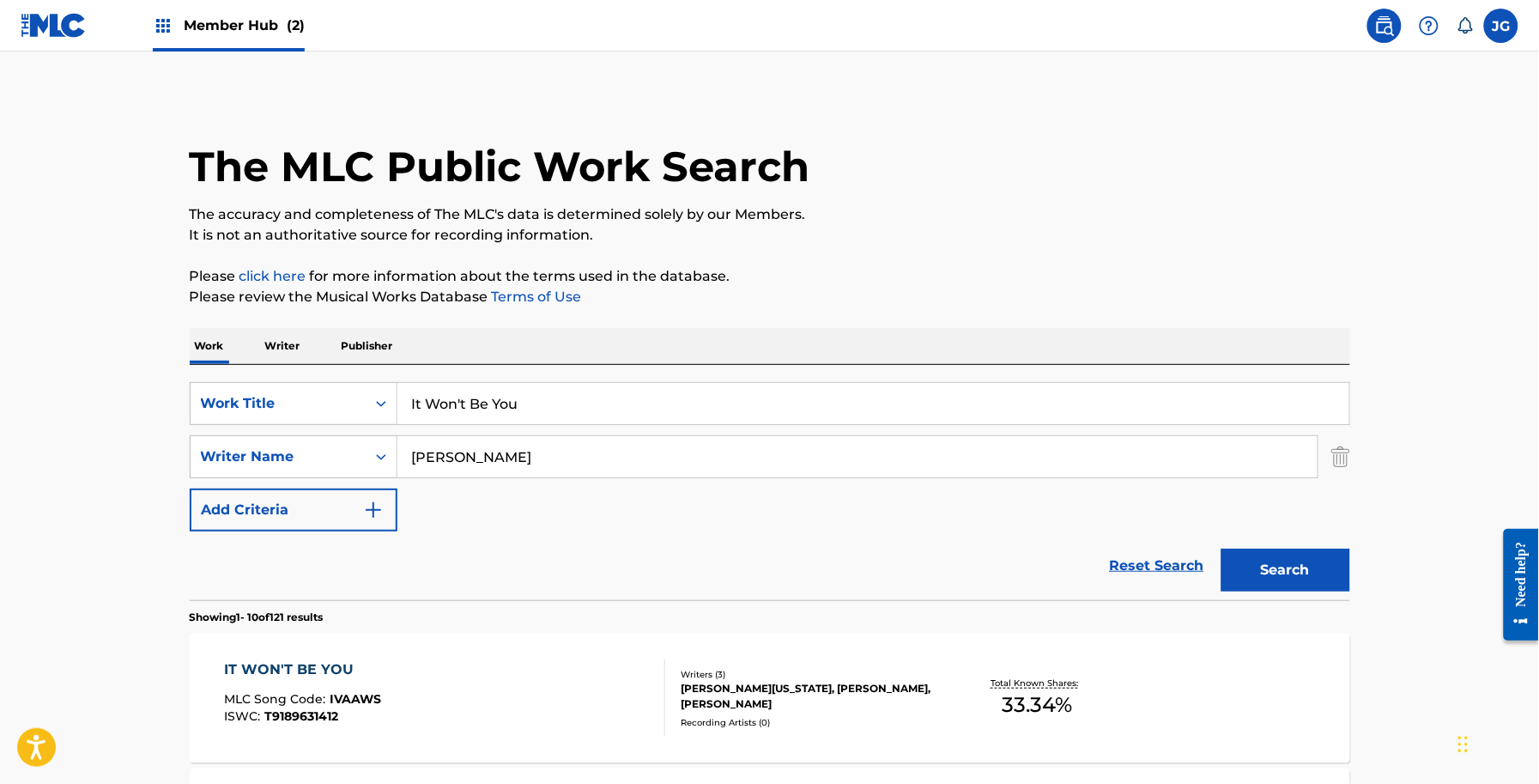
scroll to position [150, 0]
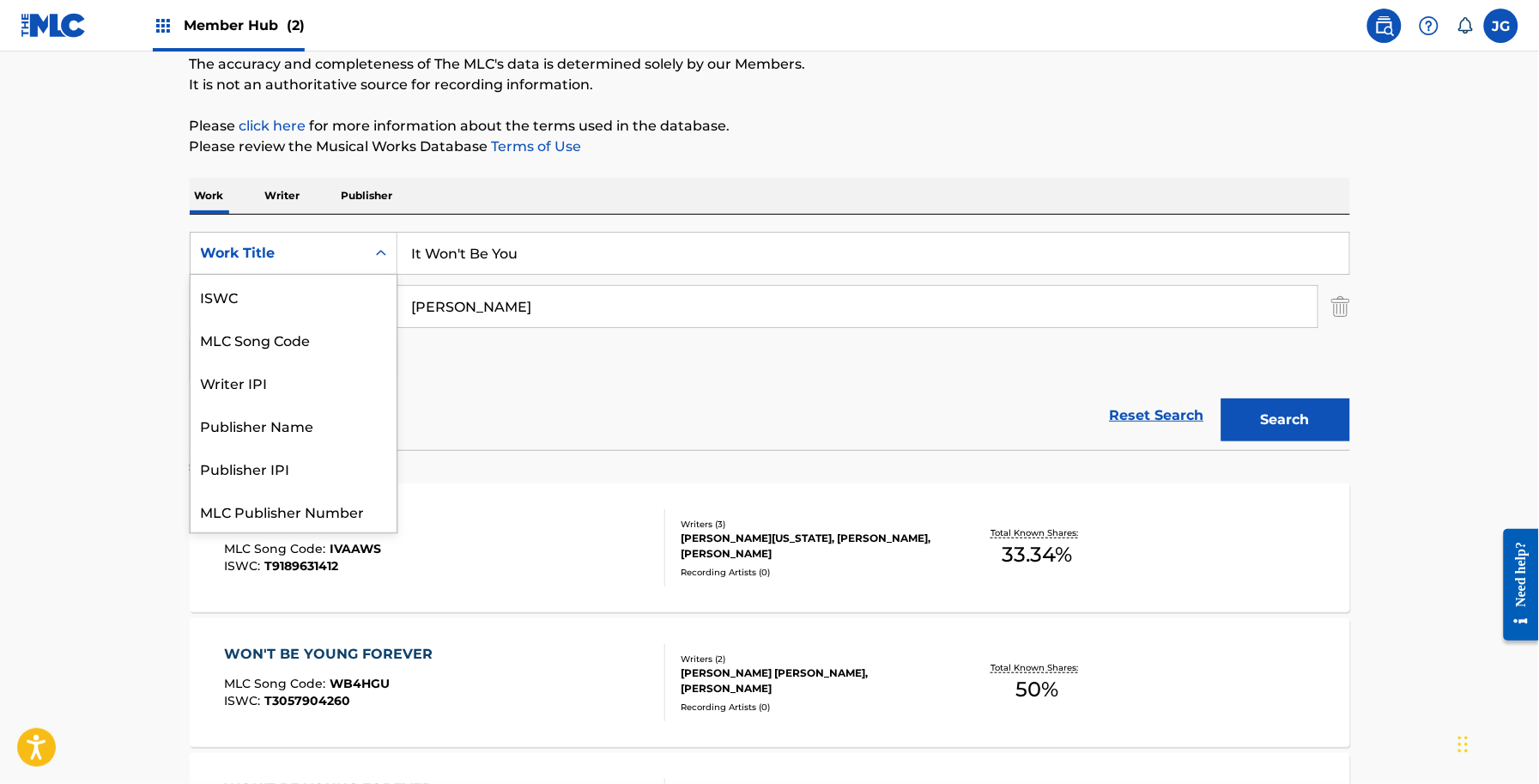
click at [280, 259] on div "Work Title" at bounding box center [278, 252] width 154 height 20
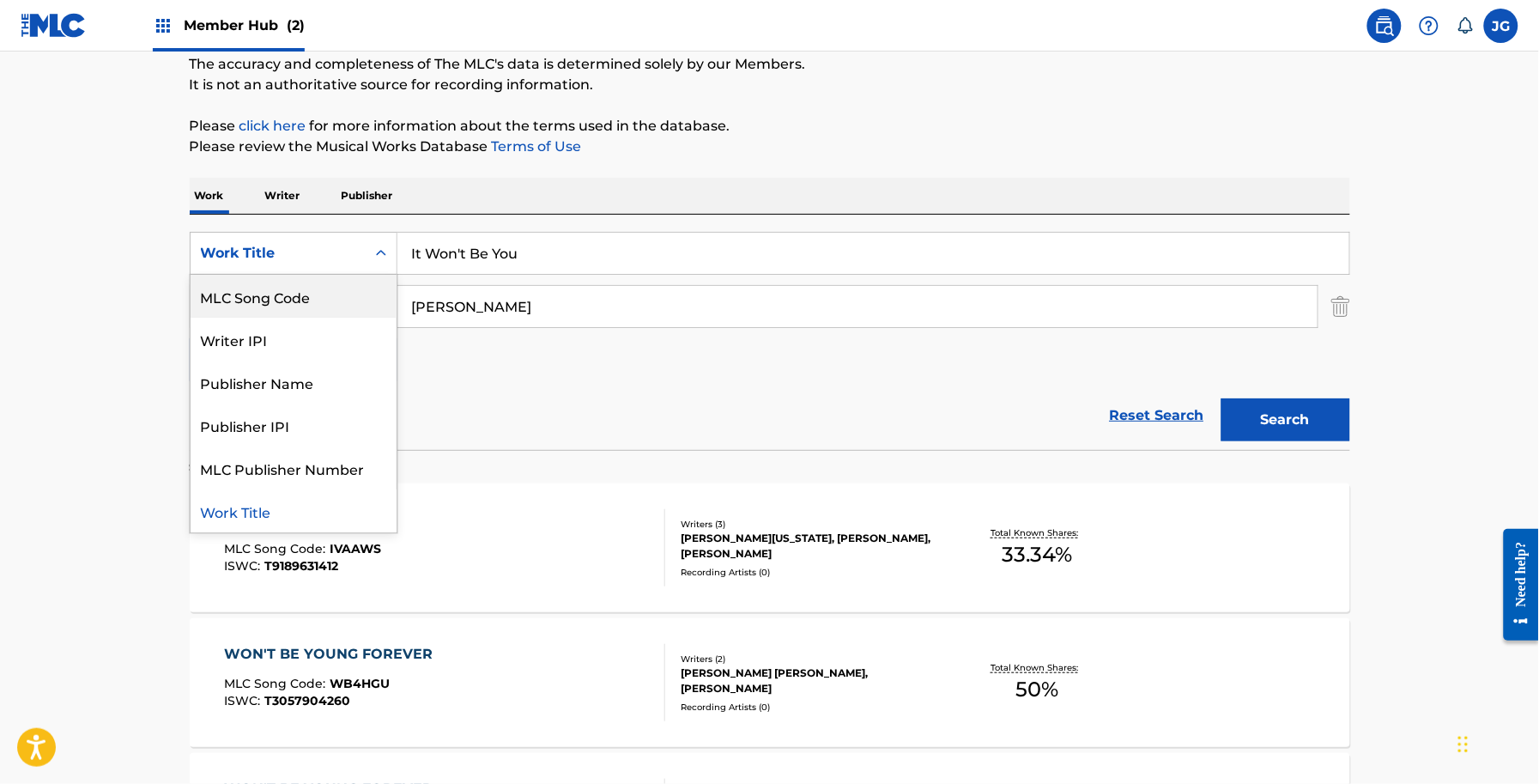
click at [299, 293] on div "MLC Song Code" at bounding box center [293, 296] width 206 height 43
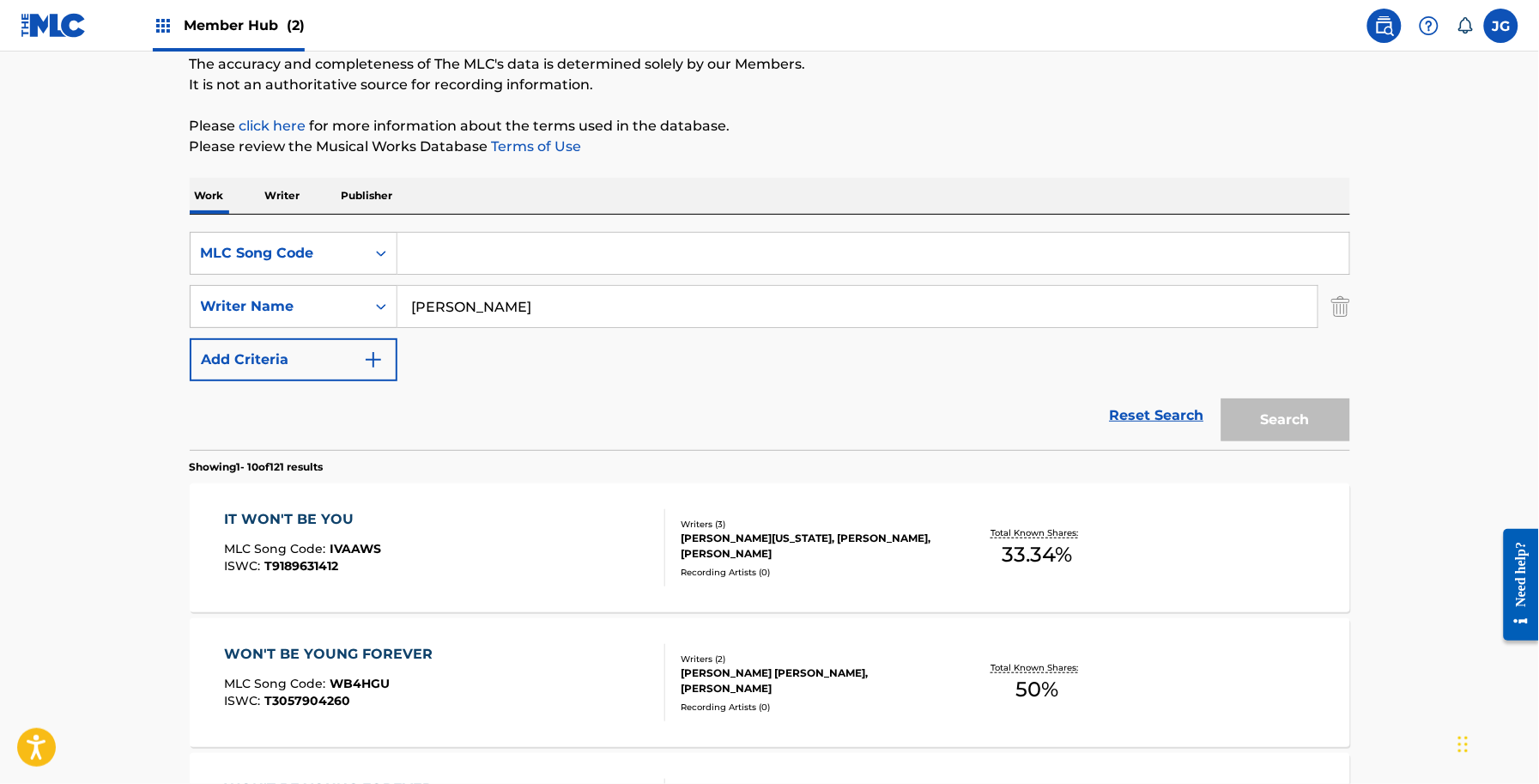
click at [567, 242] on input "Search Form" at bounding box center [873, 253] width 952 height 41
paste input "I2943Y"
type input "I2943Y"
click at [1277, 387] on div "Search" at bounding box center [1282, 415] width 138 height 69
click at [1286, 419] on button "Search" at bounding box center [1286, 419] width 129 height 43
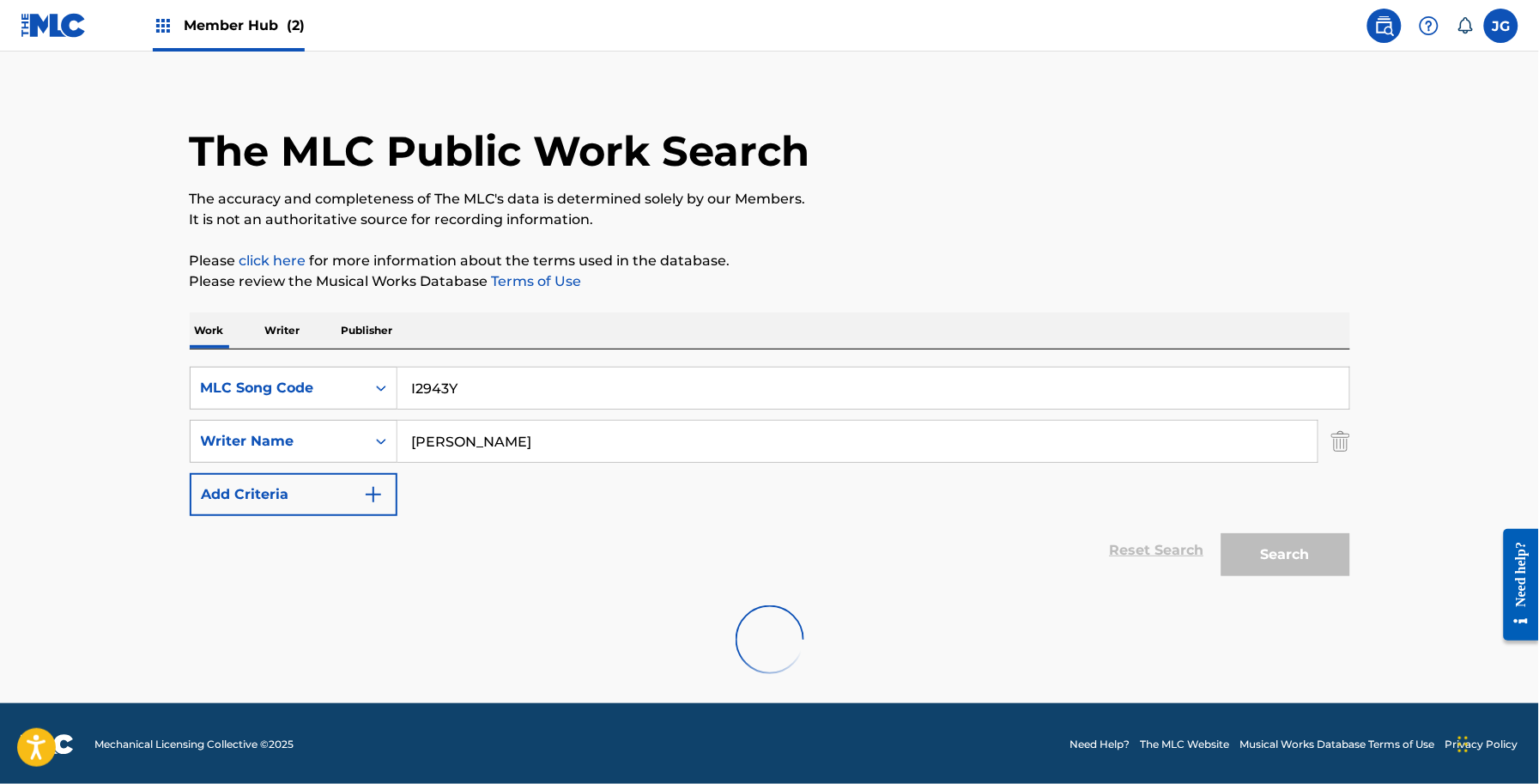
scroll to position [150, 0]
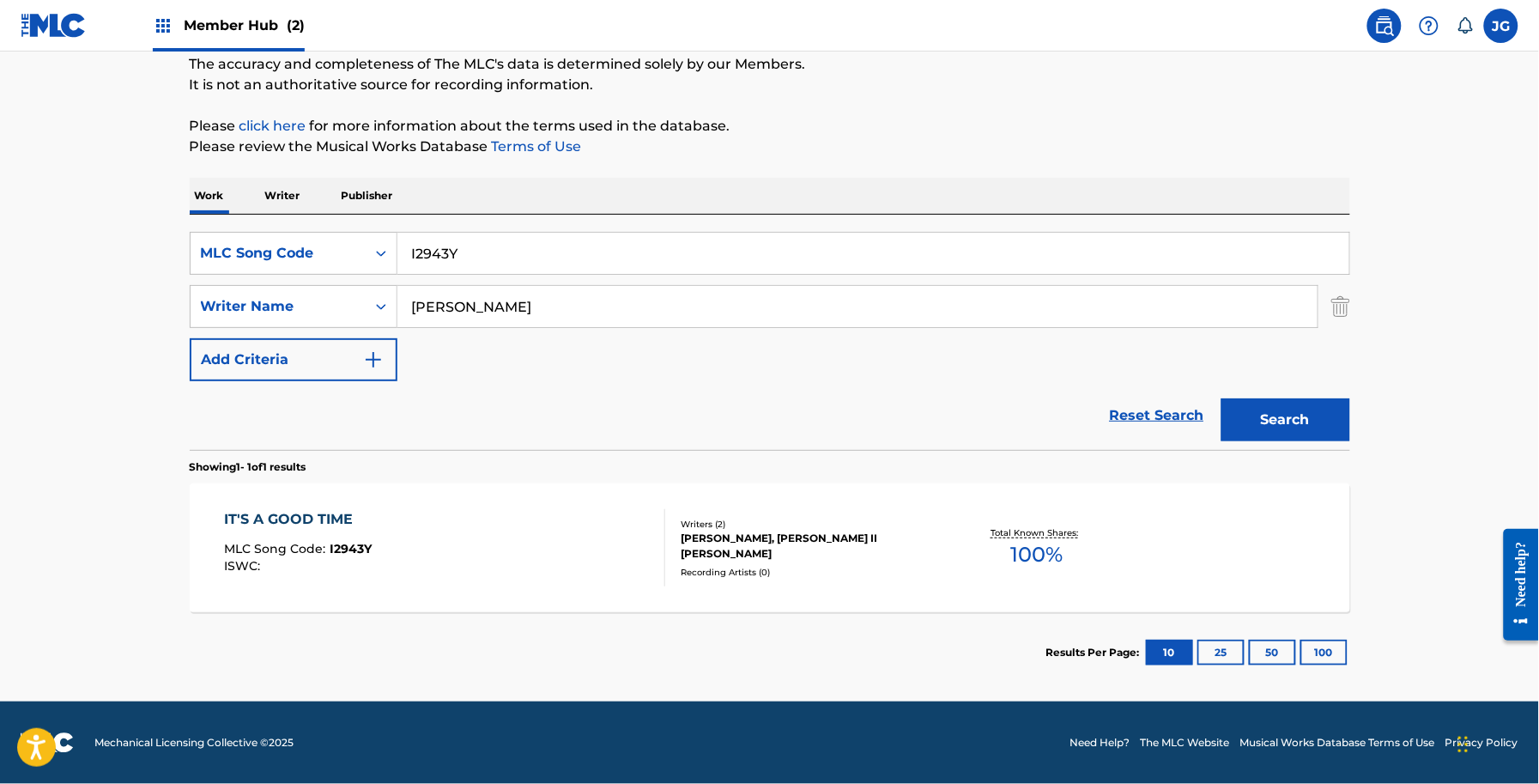
click at [682, 575] on div "Recording Artists ( 0 )" at bounding box center [810, 572] width 259 height 13
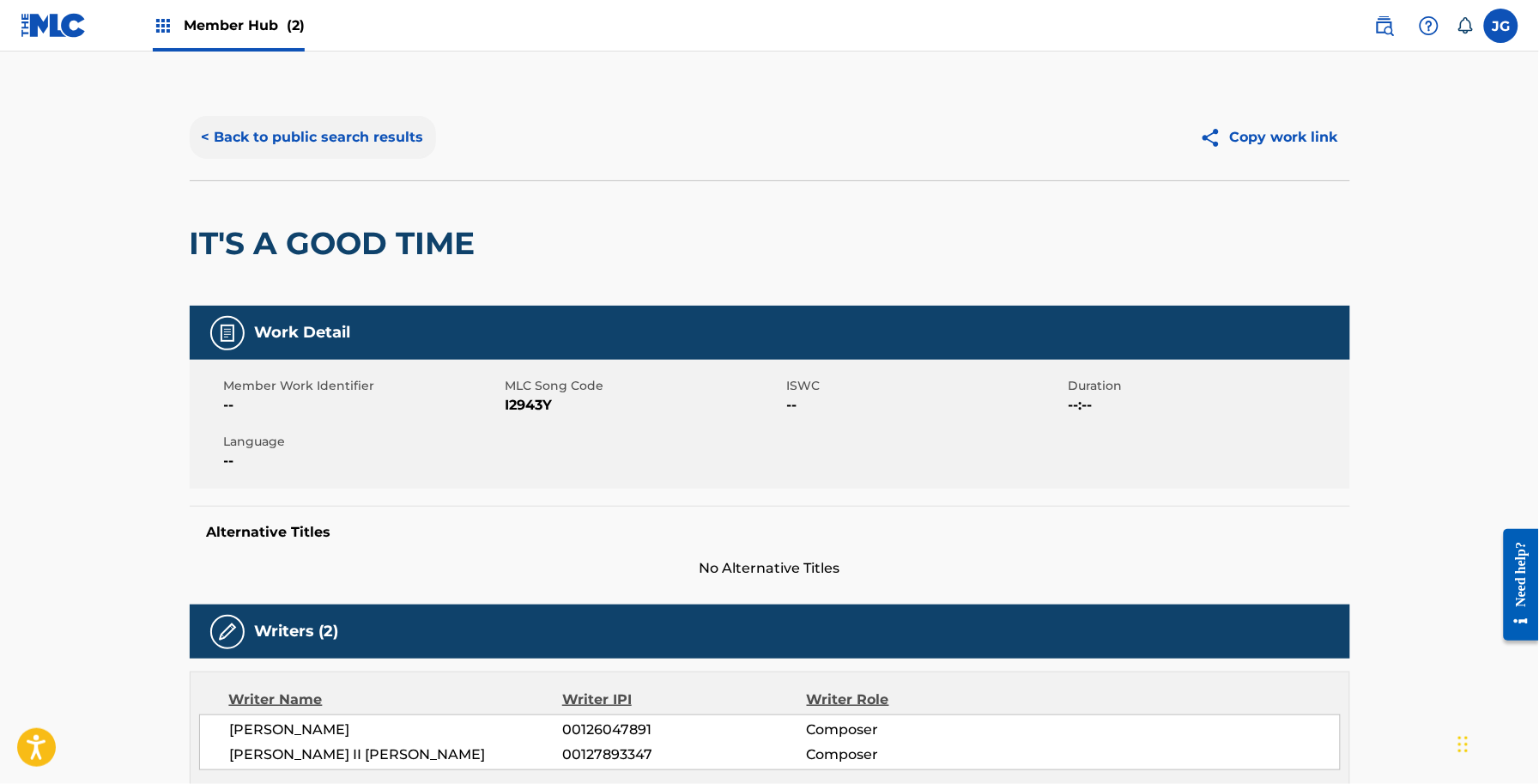
click at [342, 117] on button "< Back to public search results" at bounding box center [313, 137] width 246 height 43
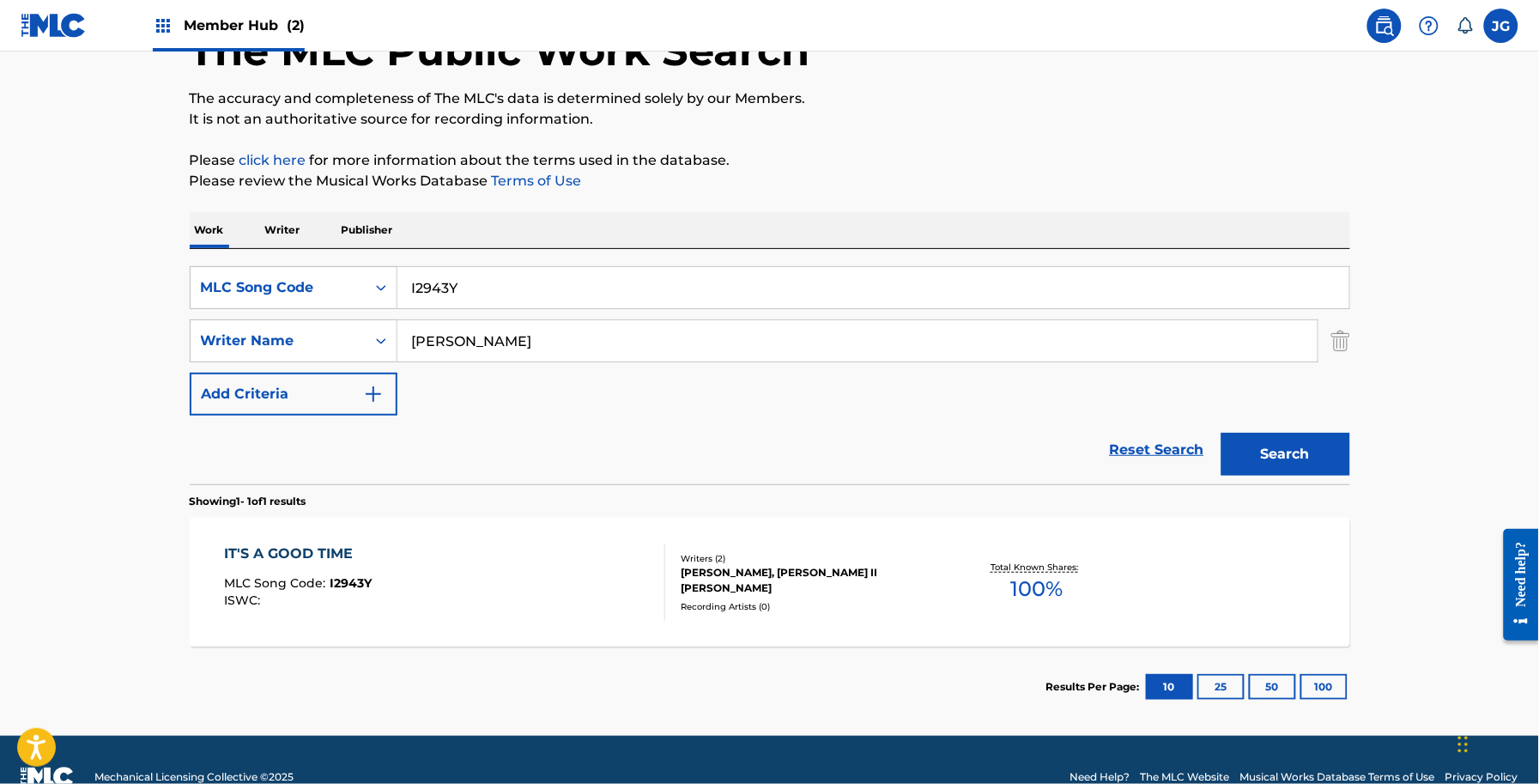
scroll to position [150, 0]
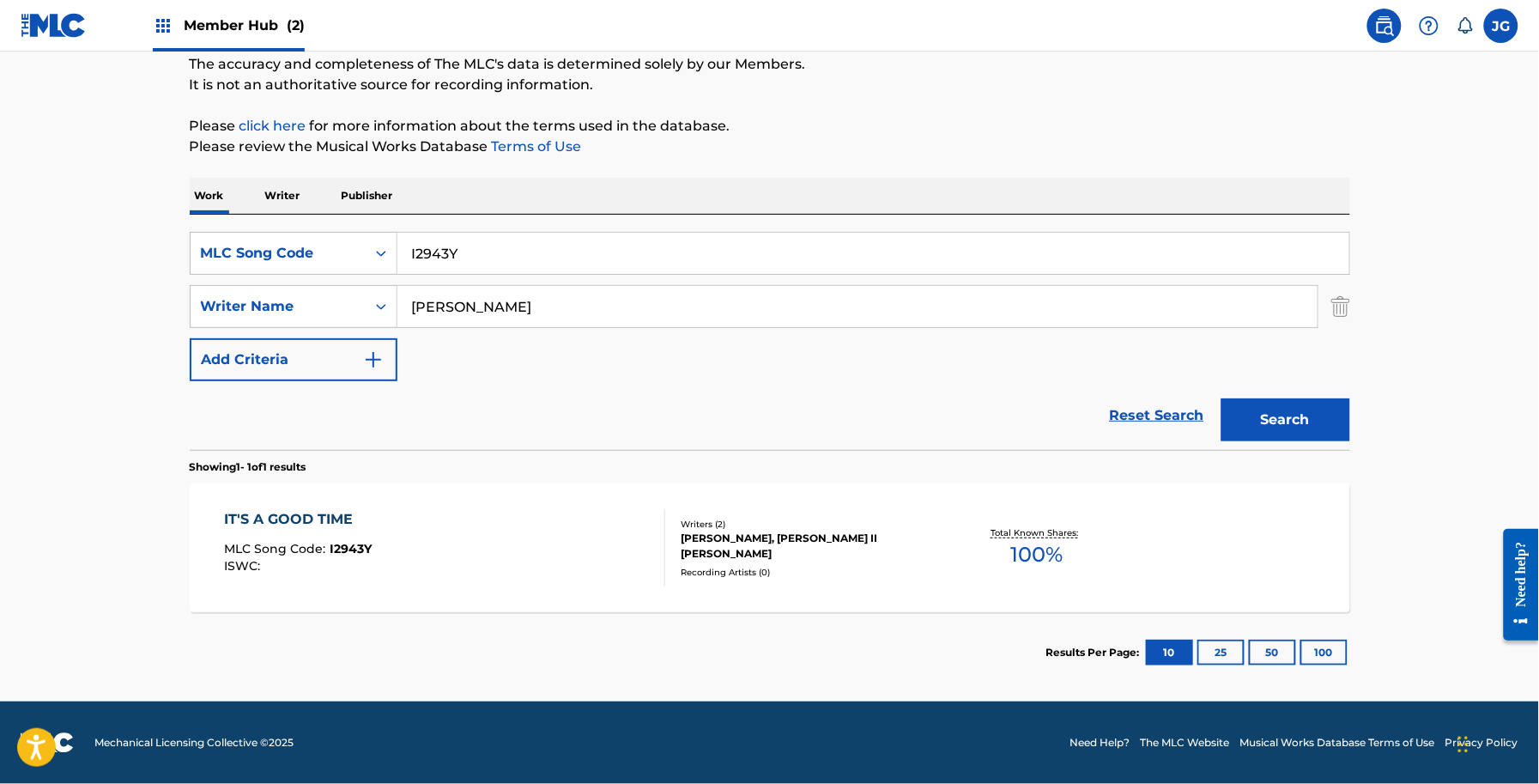
click at [487, 605] on div "IT'S A GOOD TIME MLC Song Code : I2943Y ISWC : Writers ( 2 ) DONALD R SAMPSON, …" at bounding box center [770, 547] width 1161 height 129
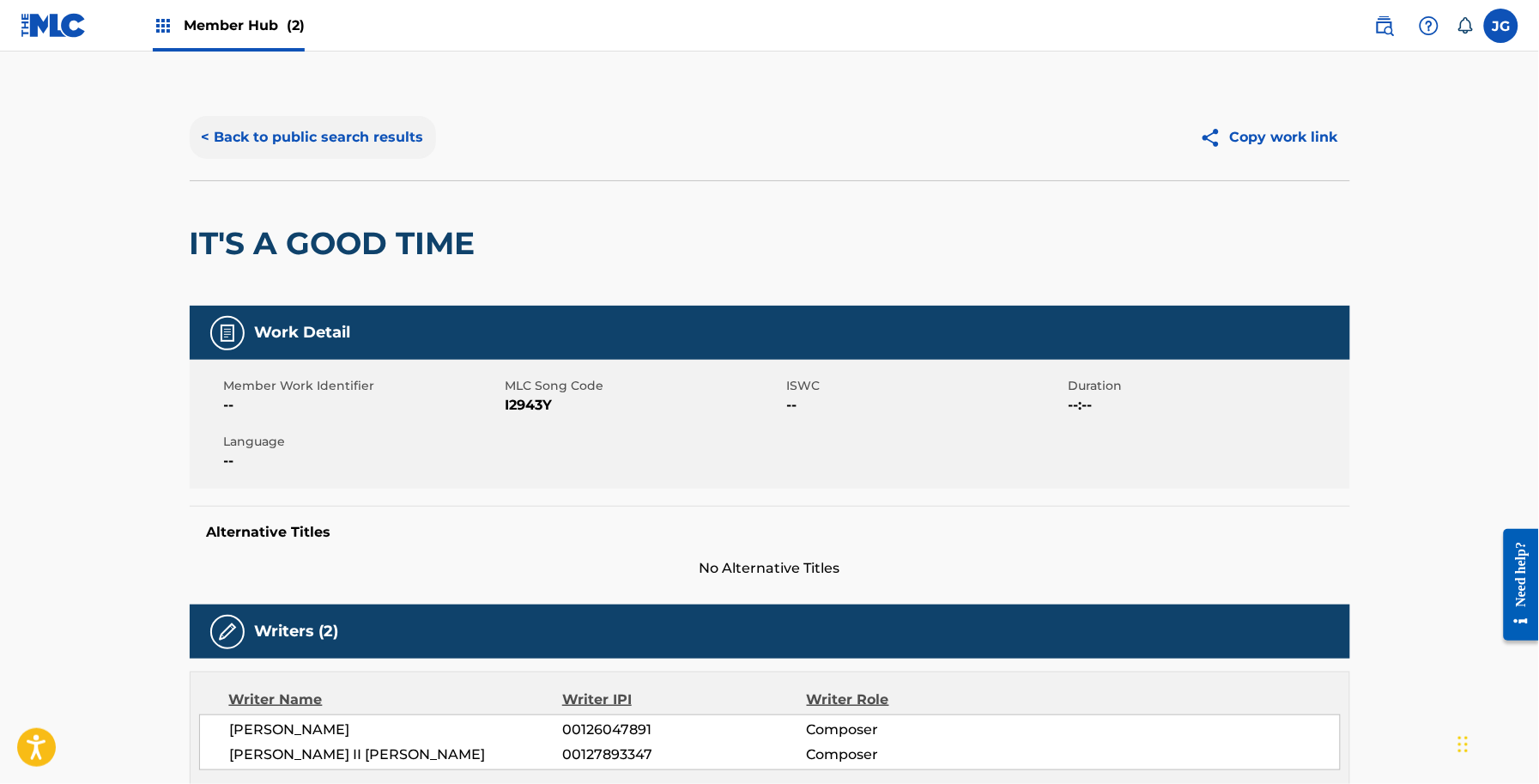
click at [279, 140] on button "< Back to public search results" at bounding box center [313, 137] width 246 height 43
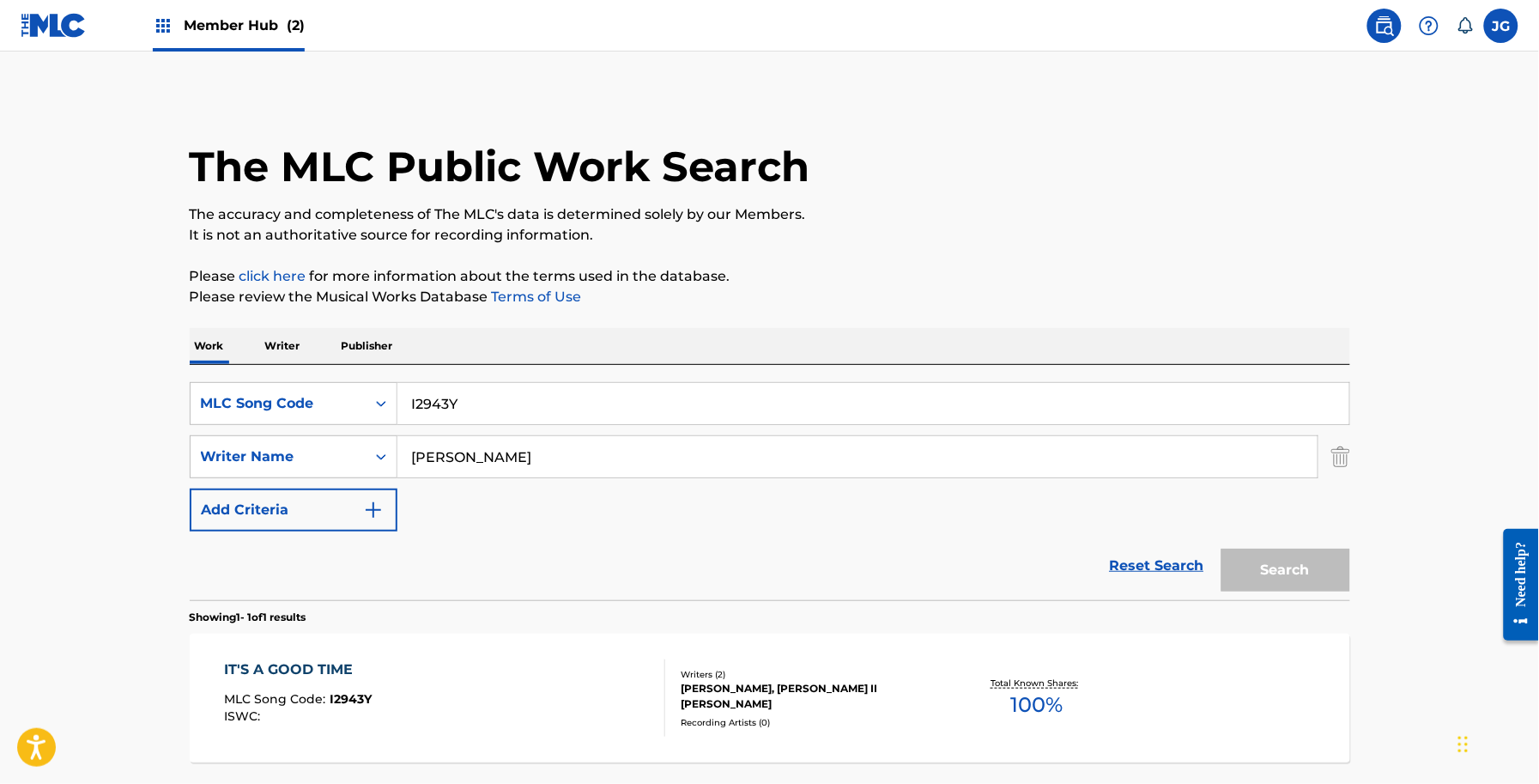
scroll to position [51, 0]
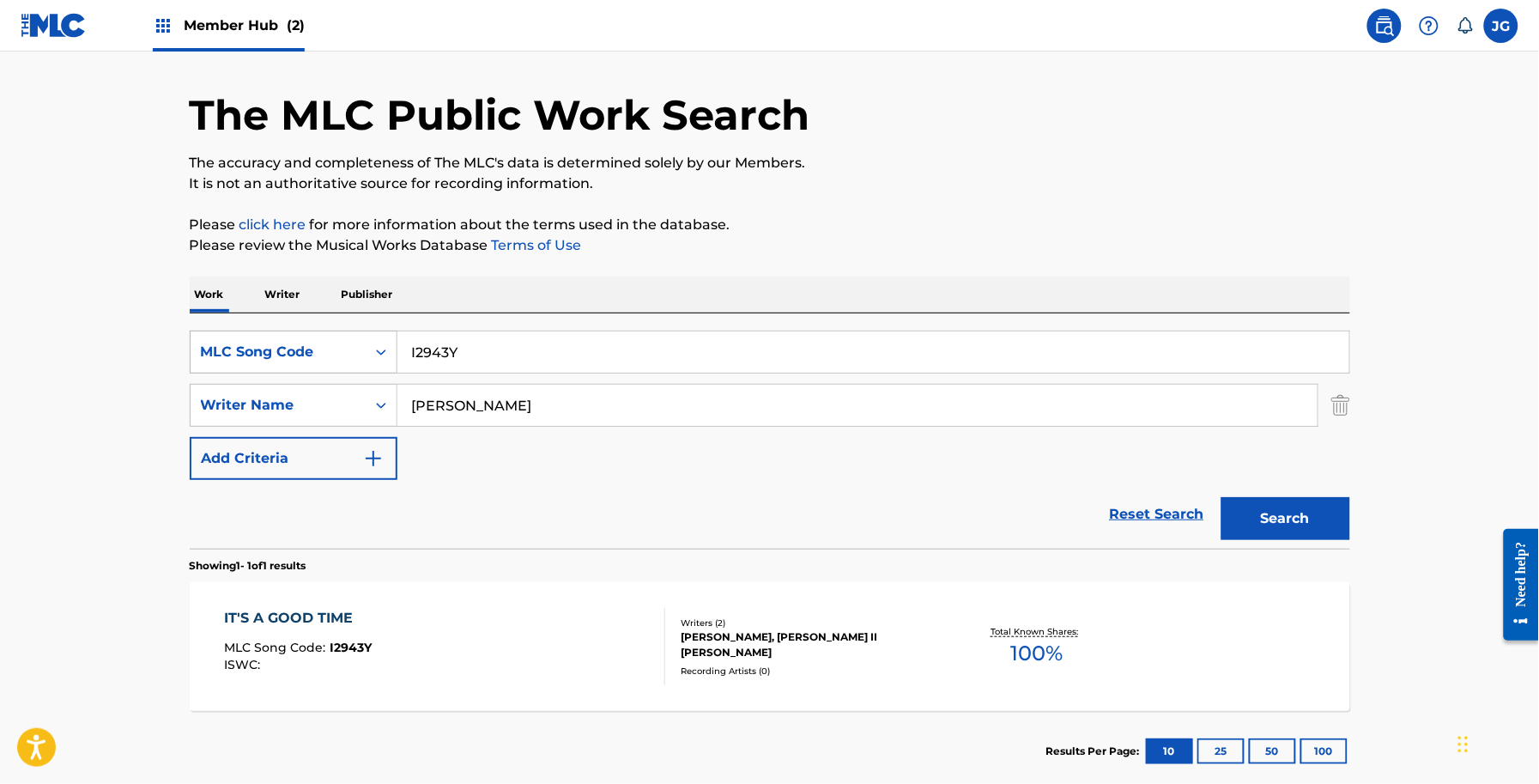
click at [275, 349] on div "MLC Song Code" at bounding box center [278, 351] width 154 height 20
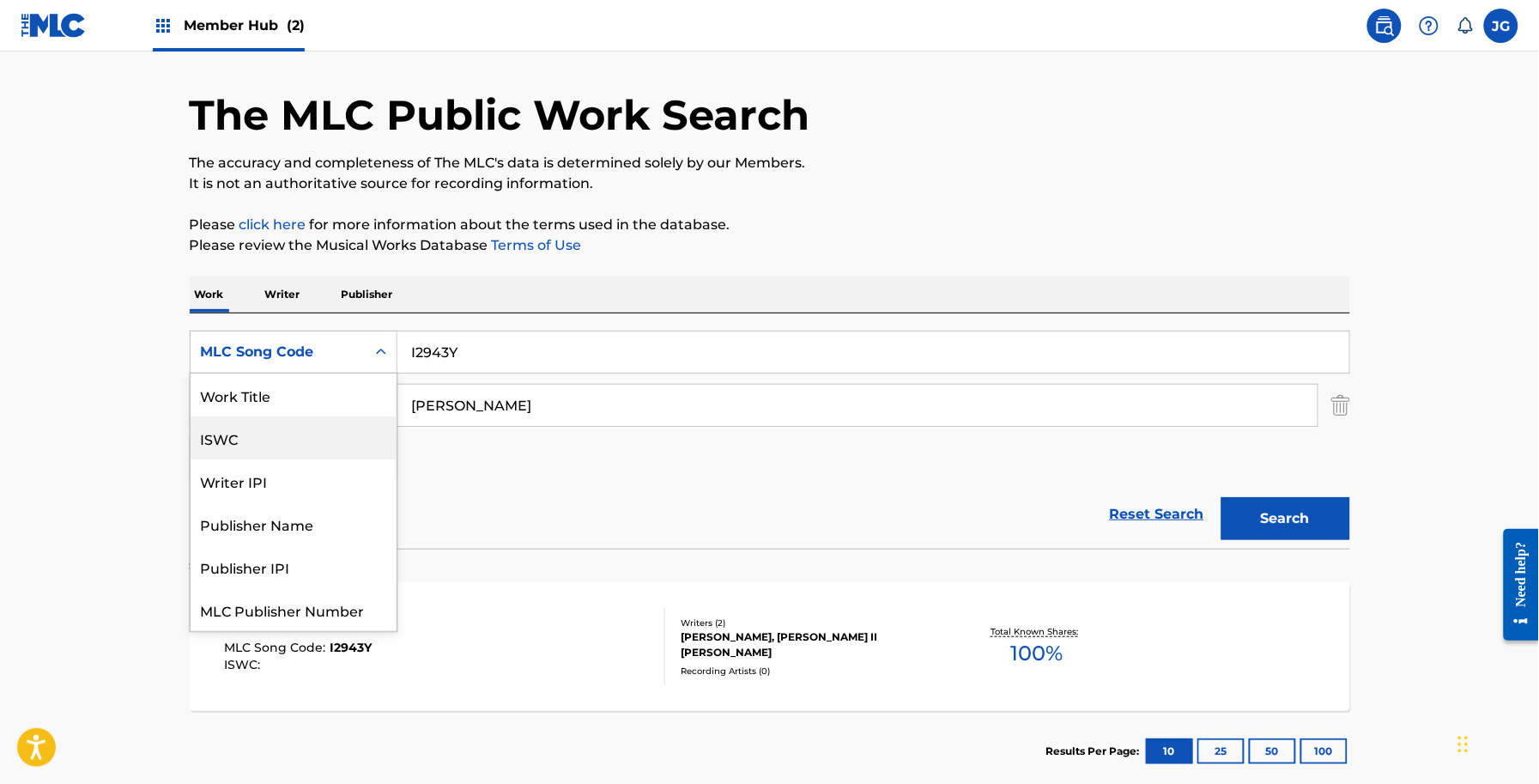
scroll to position [43, 0]
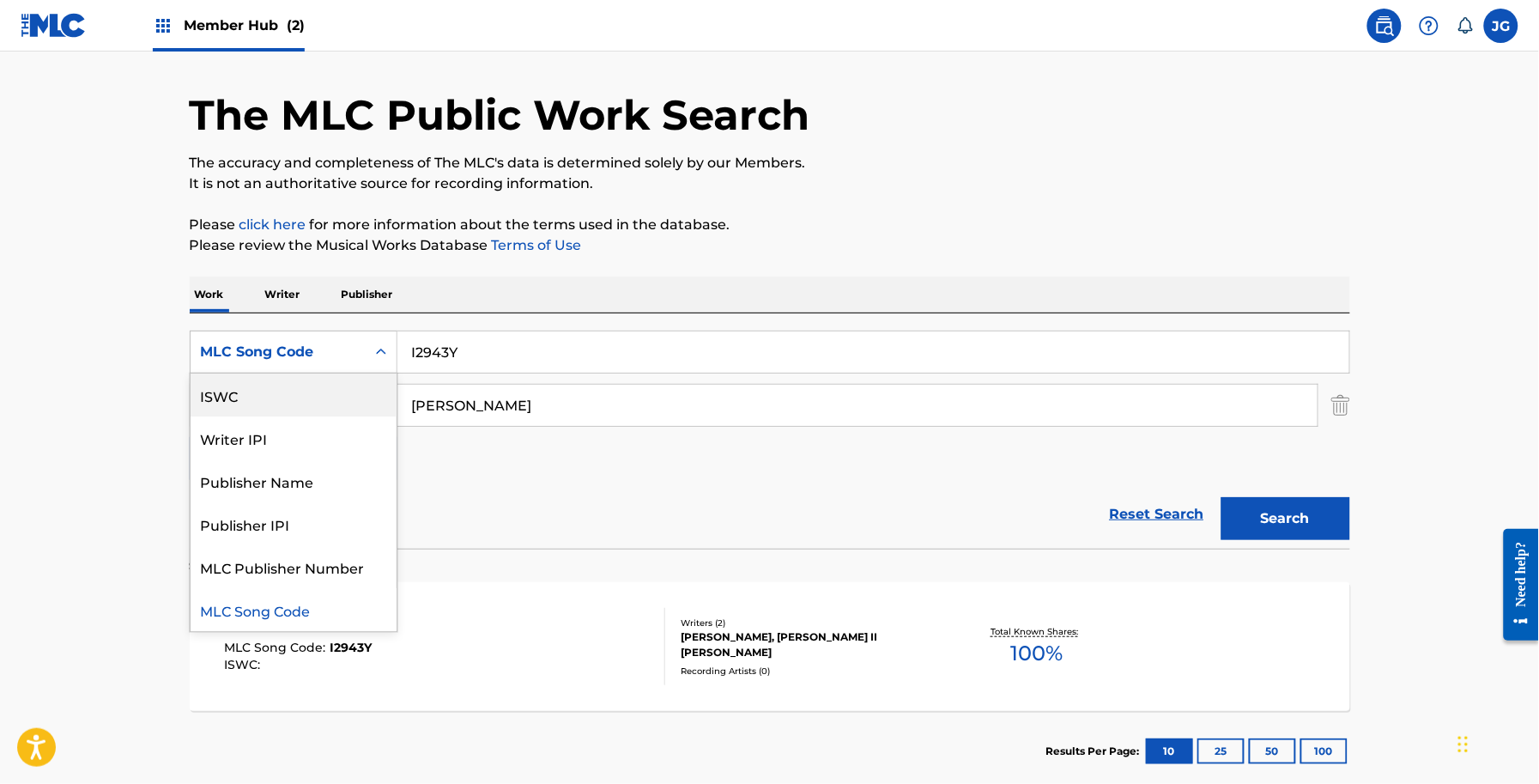
click at [279, 406] on div "ISWC" at bounding box center [293, 395] width 206 height 43
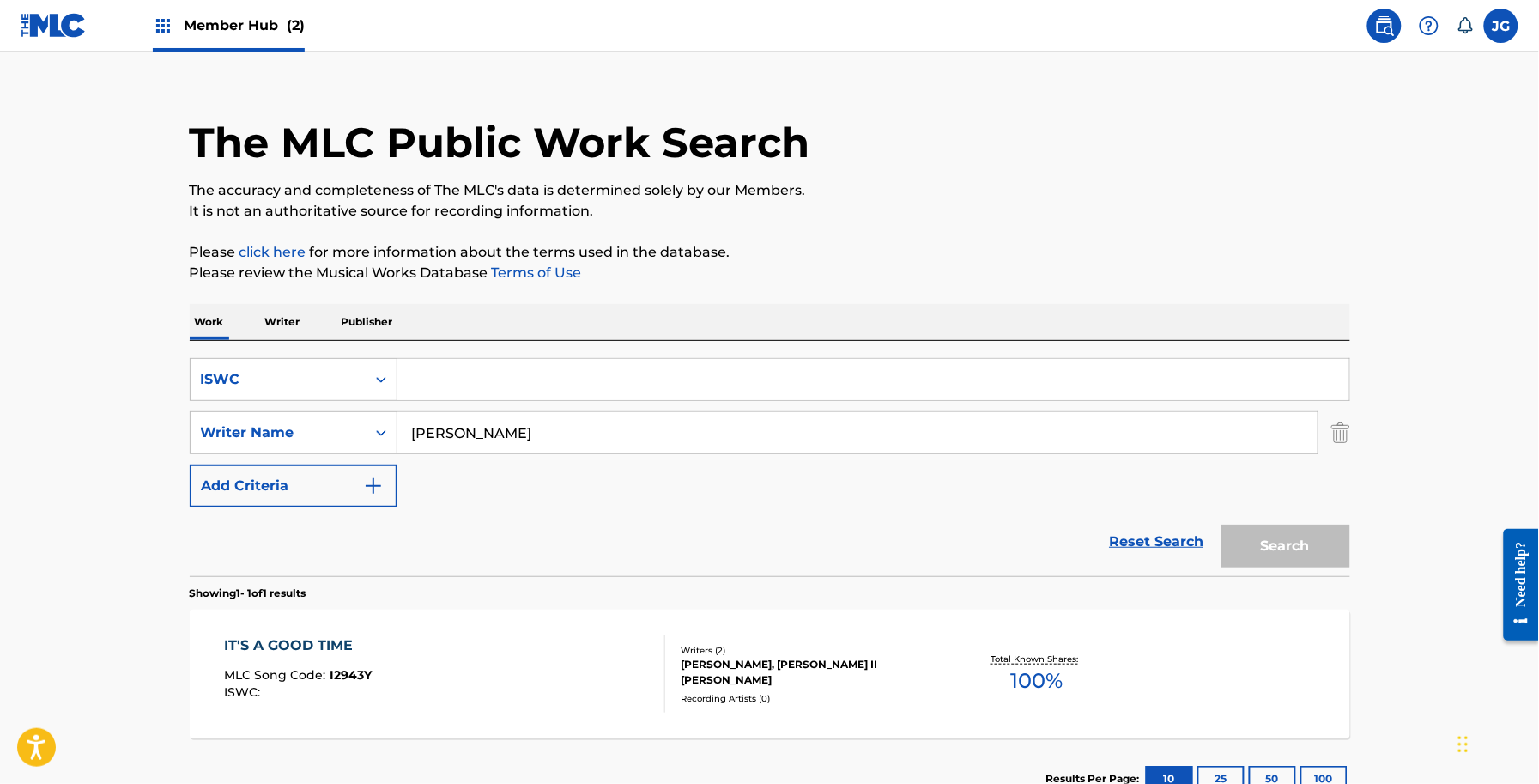
scroll to position [0, 0]
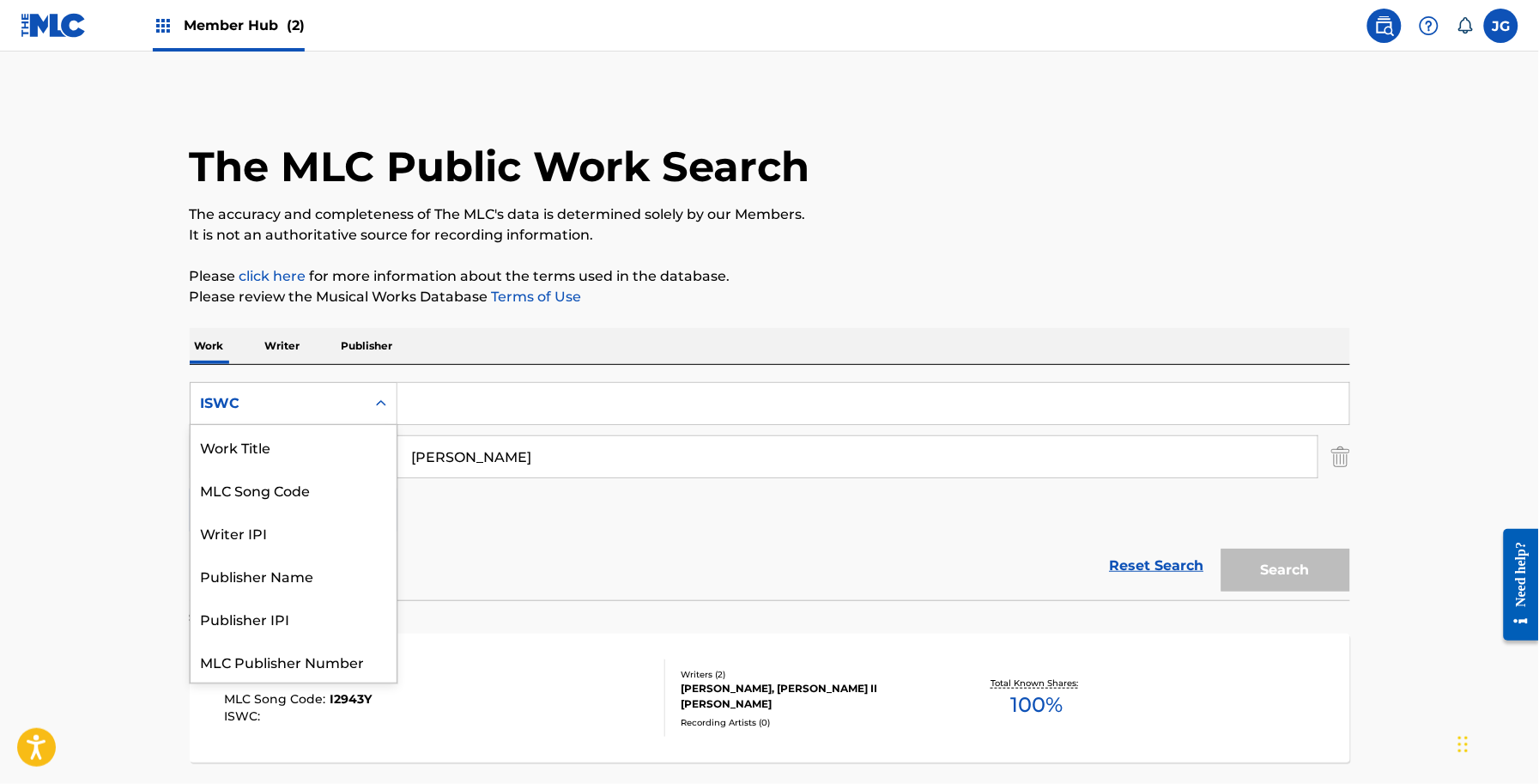
click at [301, 399] on div "ISWC" at bounding box center [278, 403] width 154 height 20
click at [311, 456] on div "Work Title" at bounding box center [293, 446] width 206 height 43
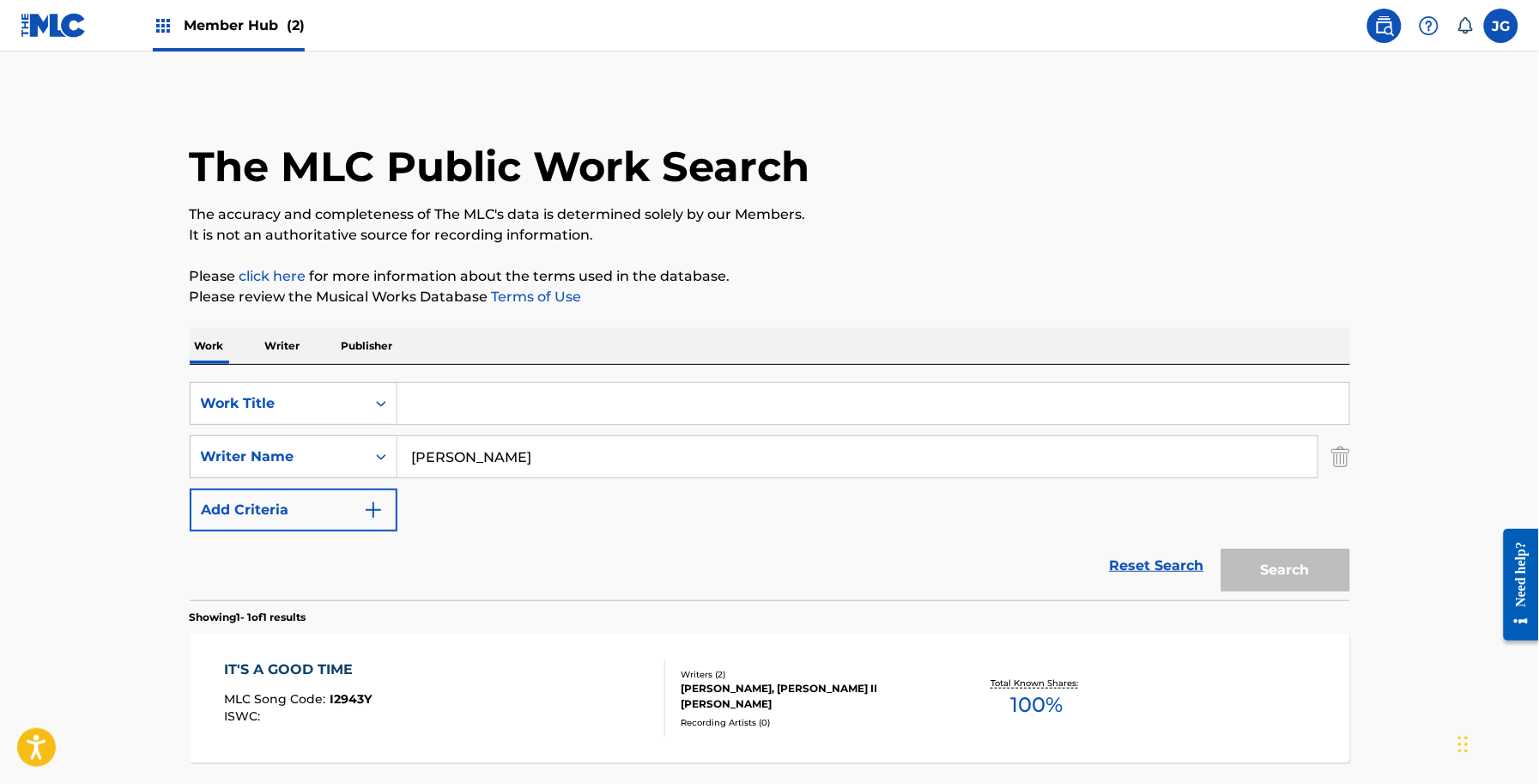
click at [499, 421] on input "Search Form" at bounding box center [873, 404] width 952 height 41
paste input "Jackie What's Her Name"
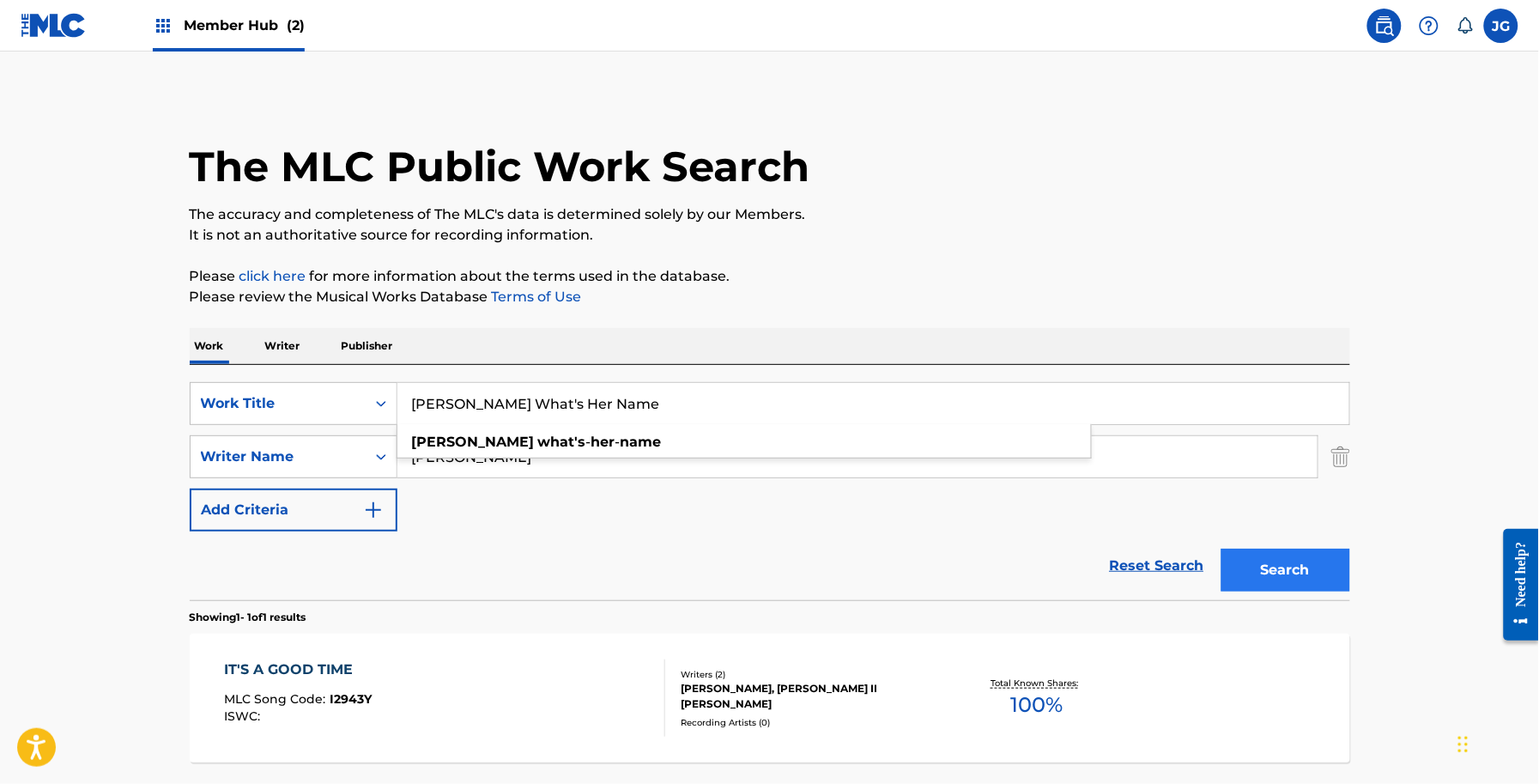
type input "Jackie What's Her Name"
click at [1323, 591] on button "Search" at bounding box center [1286, 570] width 129 height 43
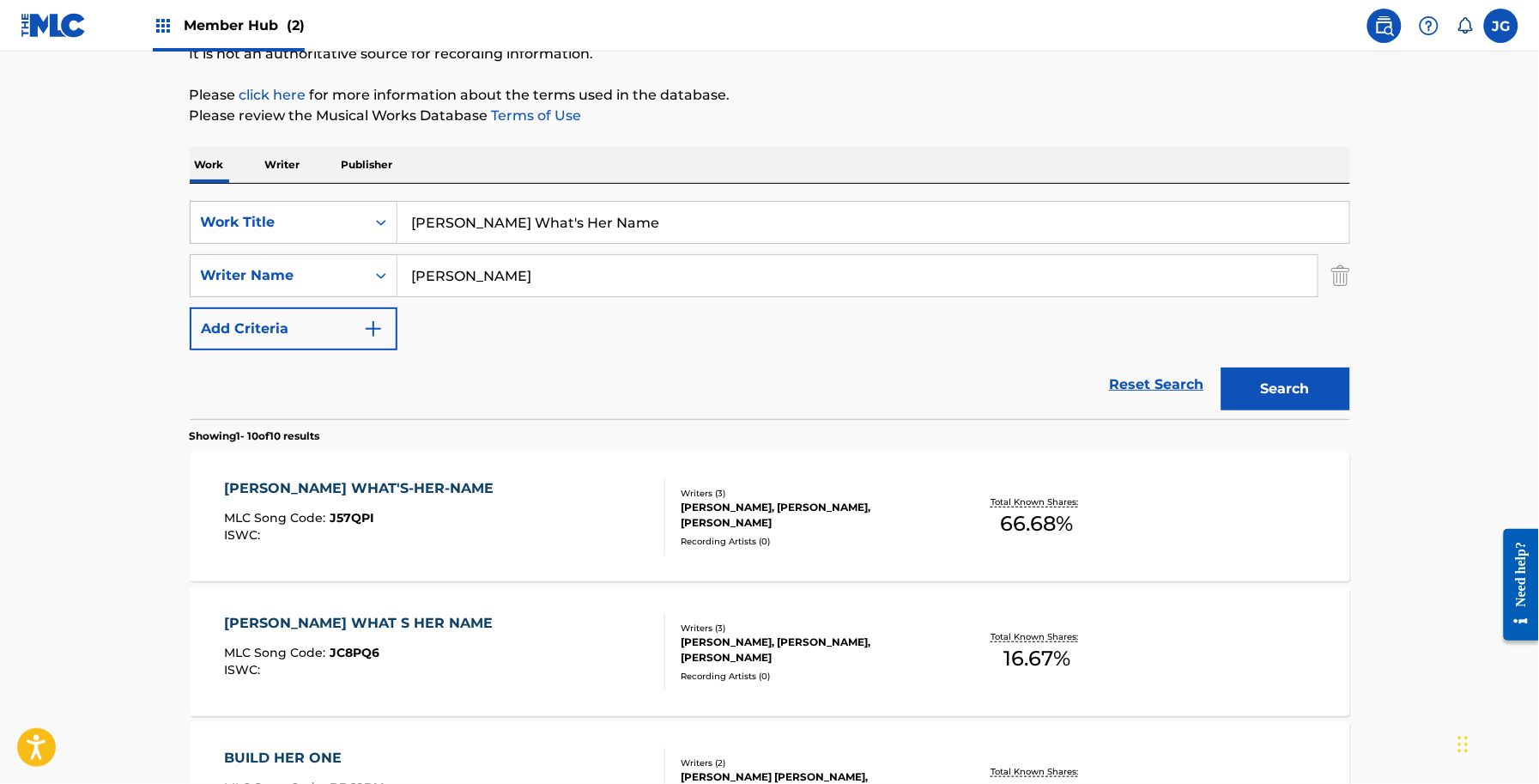
scroll to position [322, 0]
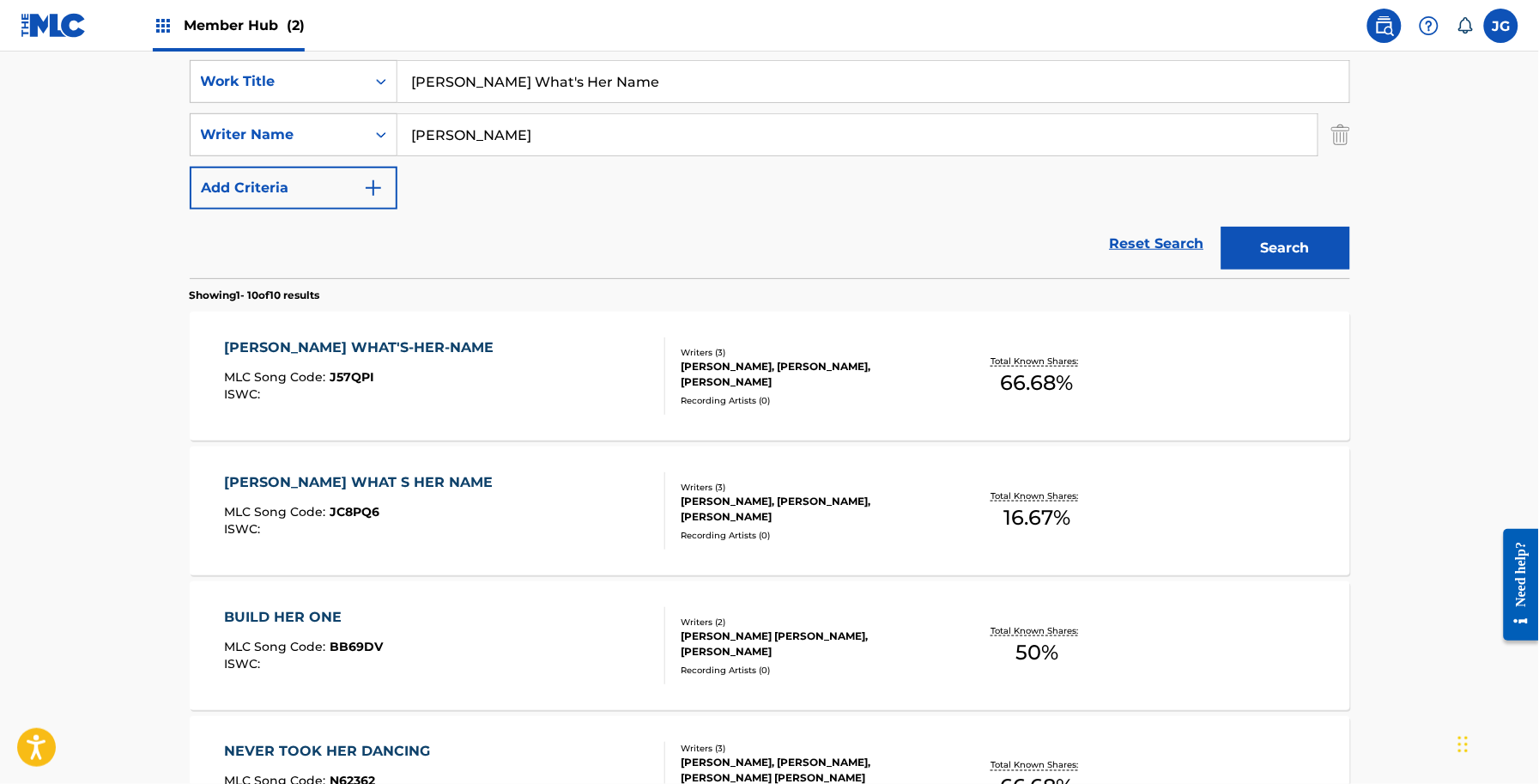
click at [681, 349] on div "Writers ( 3 )" at bounding box center [810, 352] width 259 height 13
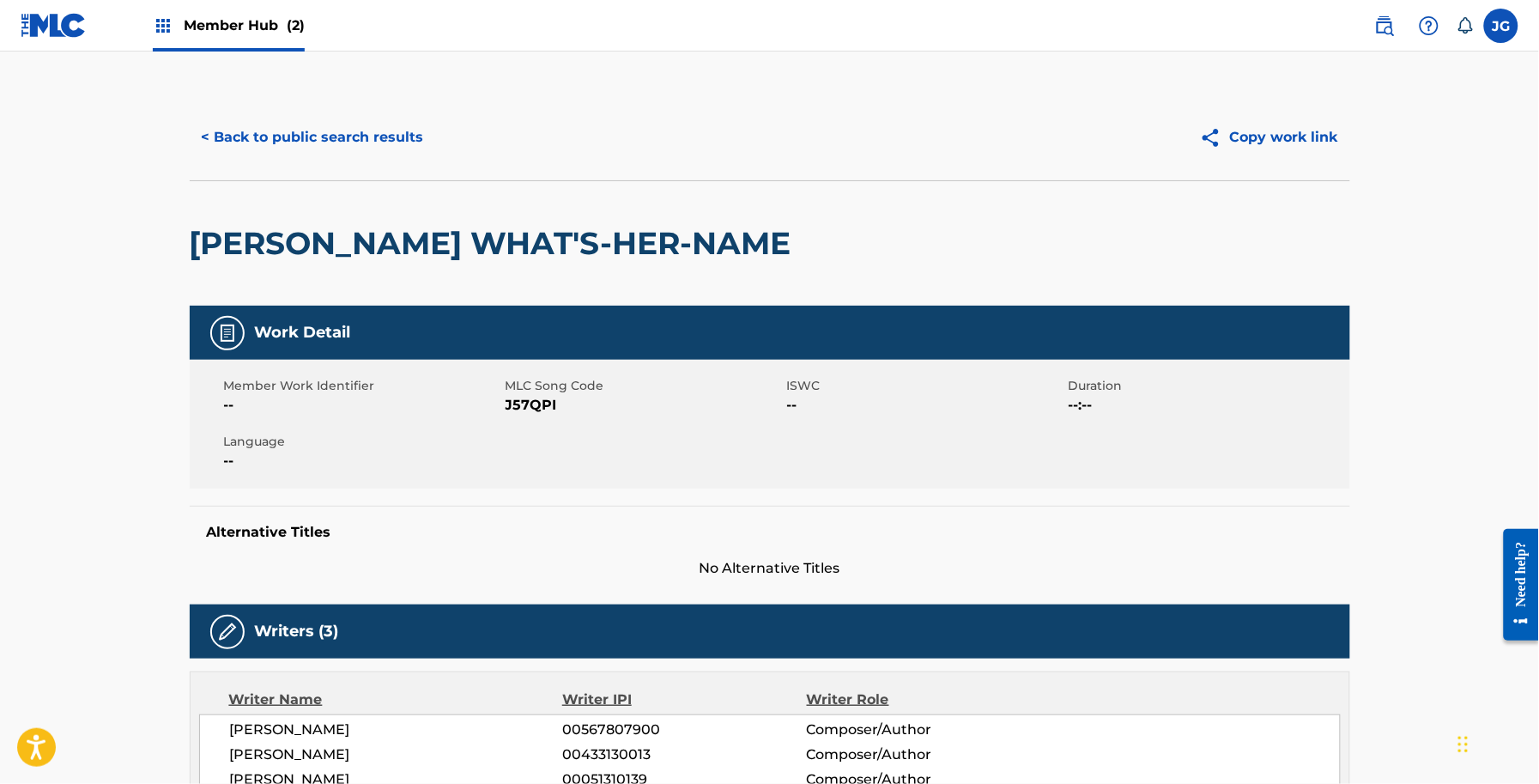
click at [543, 399] on span "J57QPI" at bounding box center [644, 405] width 278 height 20
copy span "J57QPI"
click at [292, 155] on button "< Back to public search results" at bounding box center [313, 137] width 246 height 43
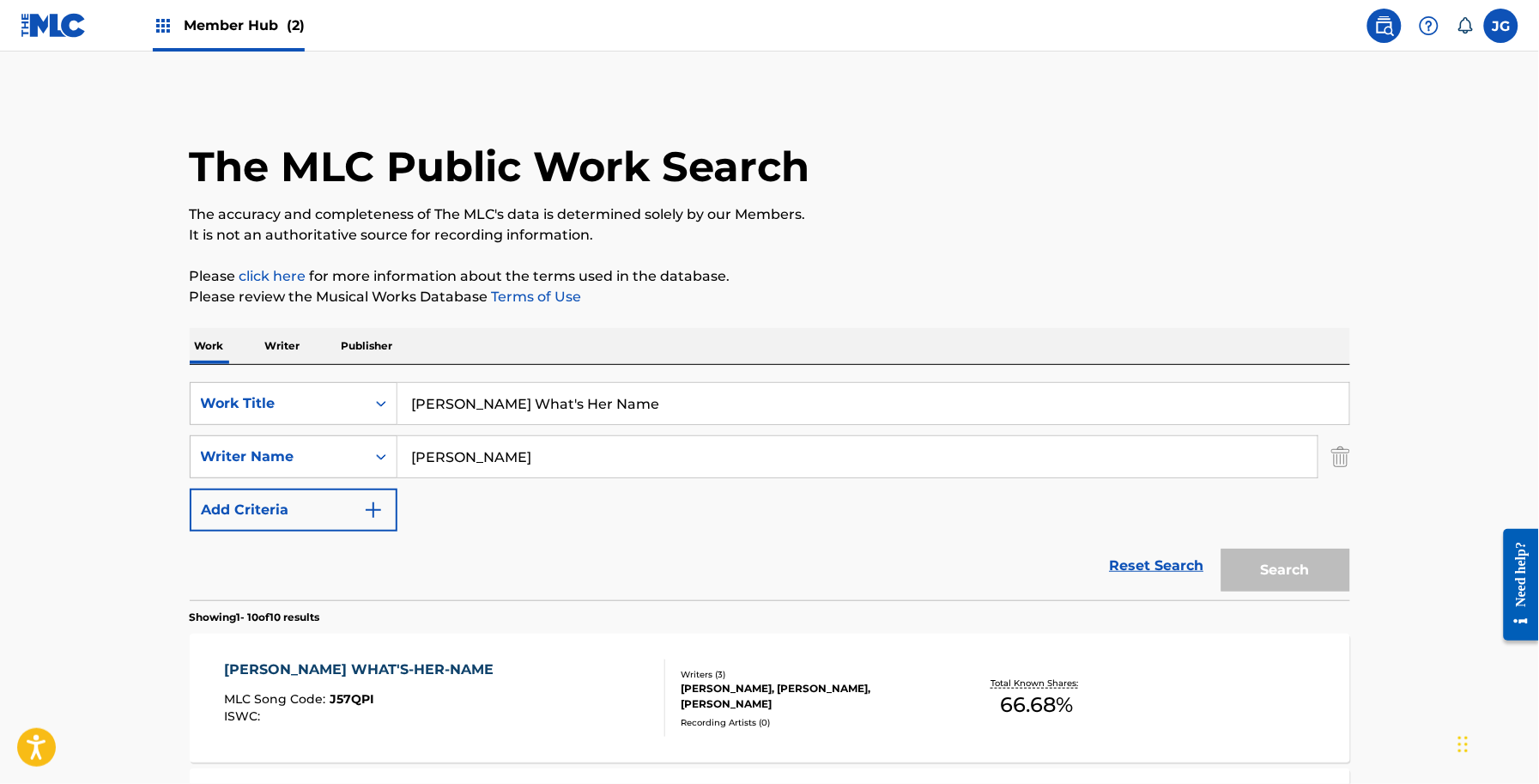
scroll to position [322, 0]
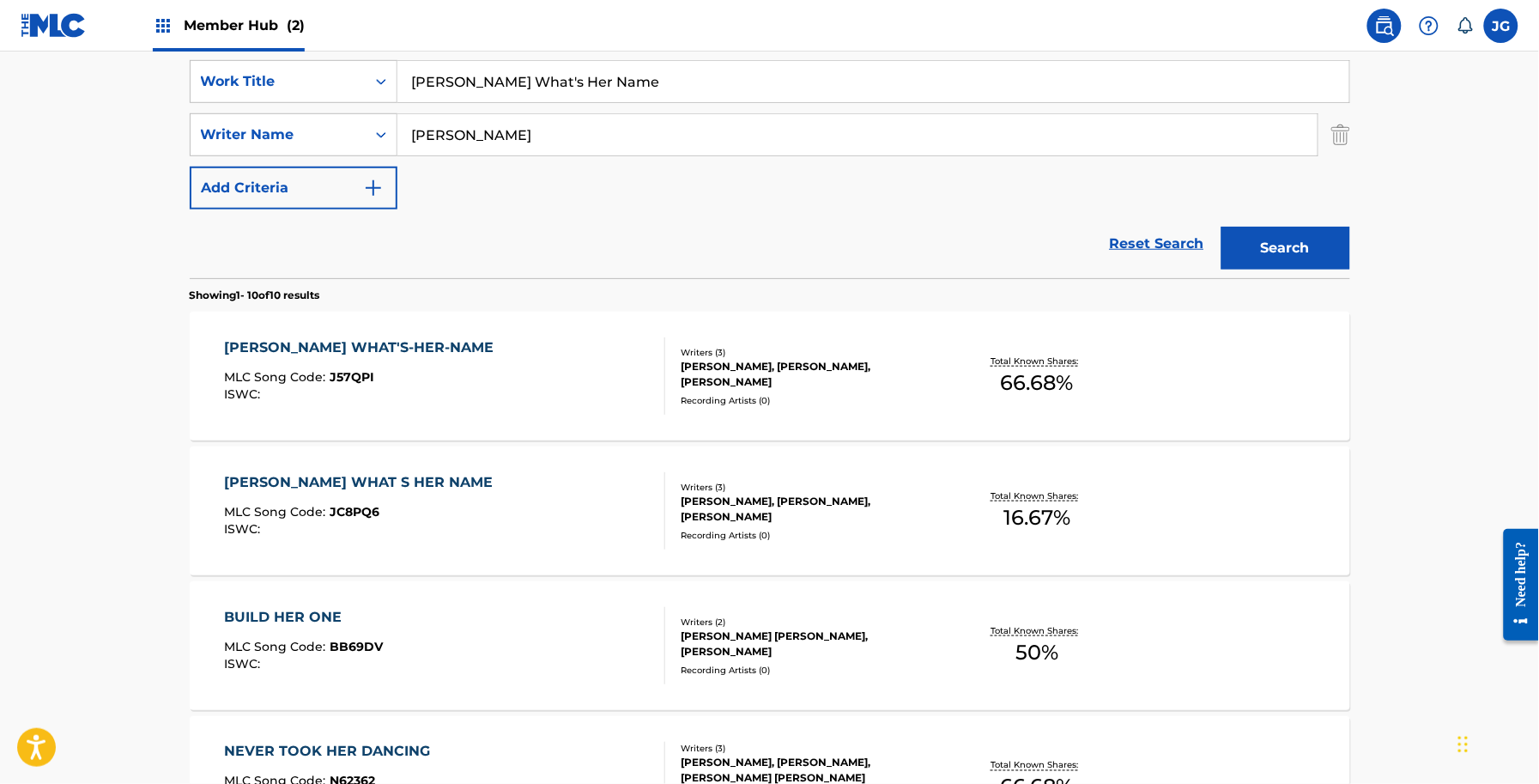
click at [430, 492] on div "JACKIE WHAT S HER NAME MLC Song Code : JC8PQ6 ISWC :" at bounding box center [444, 511] width 442 height 78
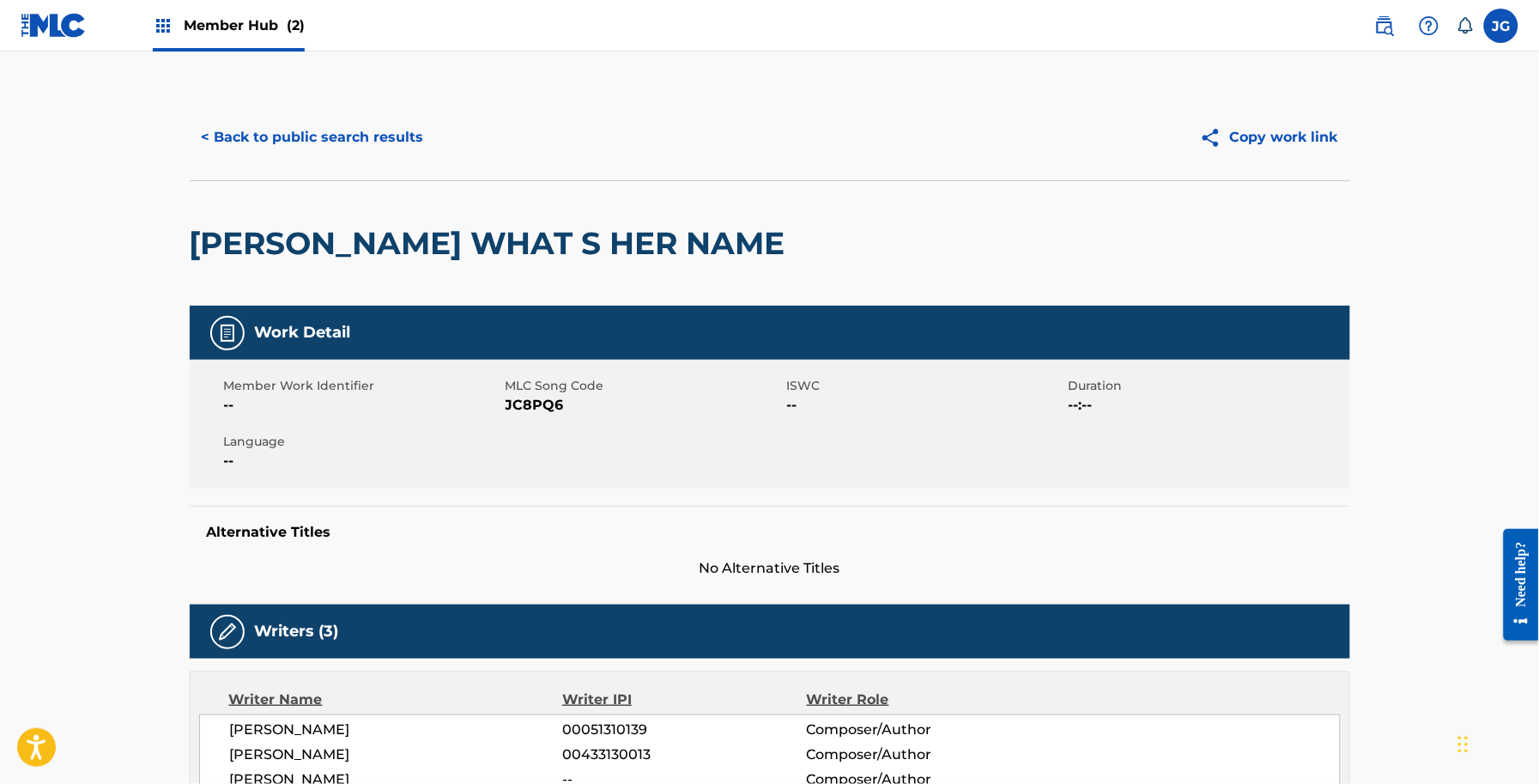
click at [529, 413] on span "JC8PQ6" at bounding box center [644, 405] width 278 height 20
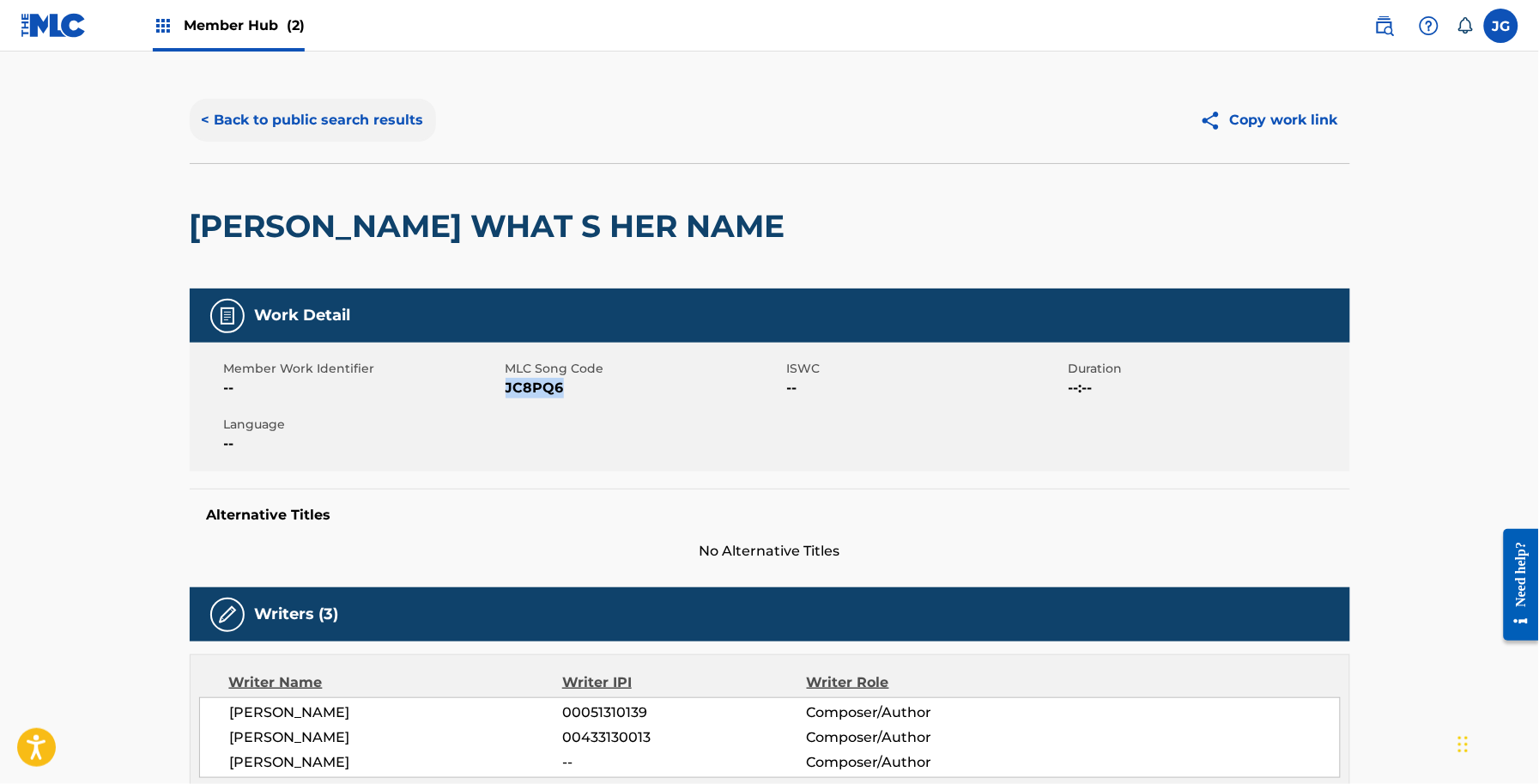
click at [329, 133] on button "< Back to public search results" at bounding box center [313, 120] width 246 height 43
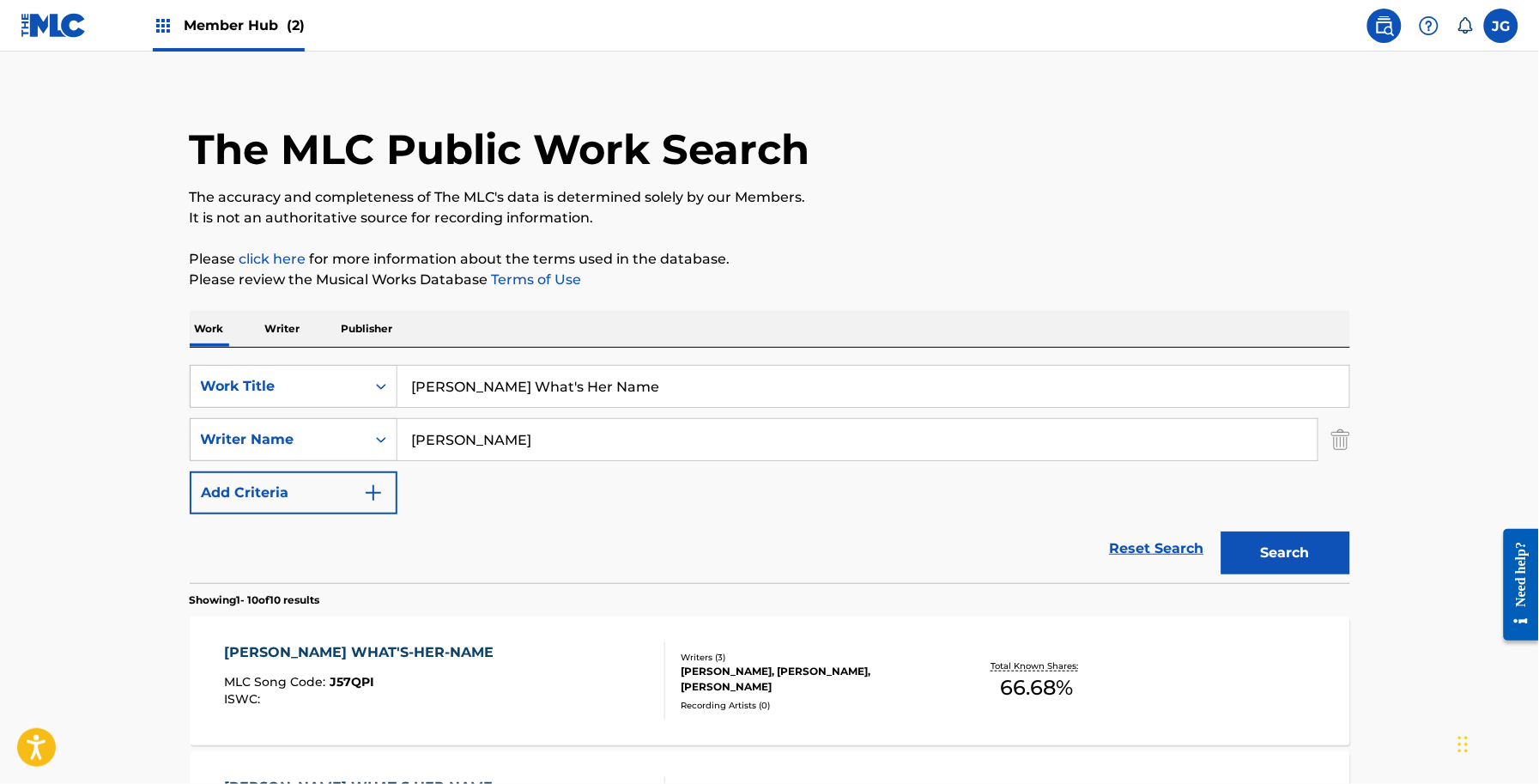
scroll to position [322, 0]
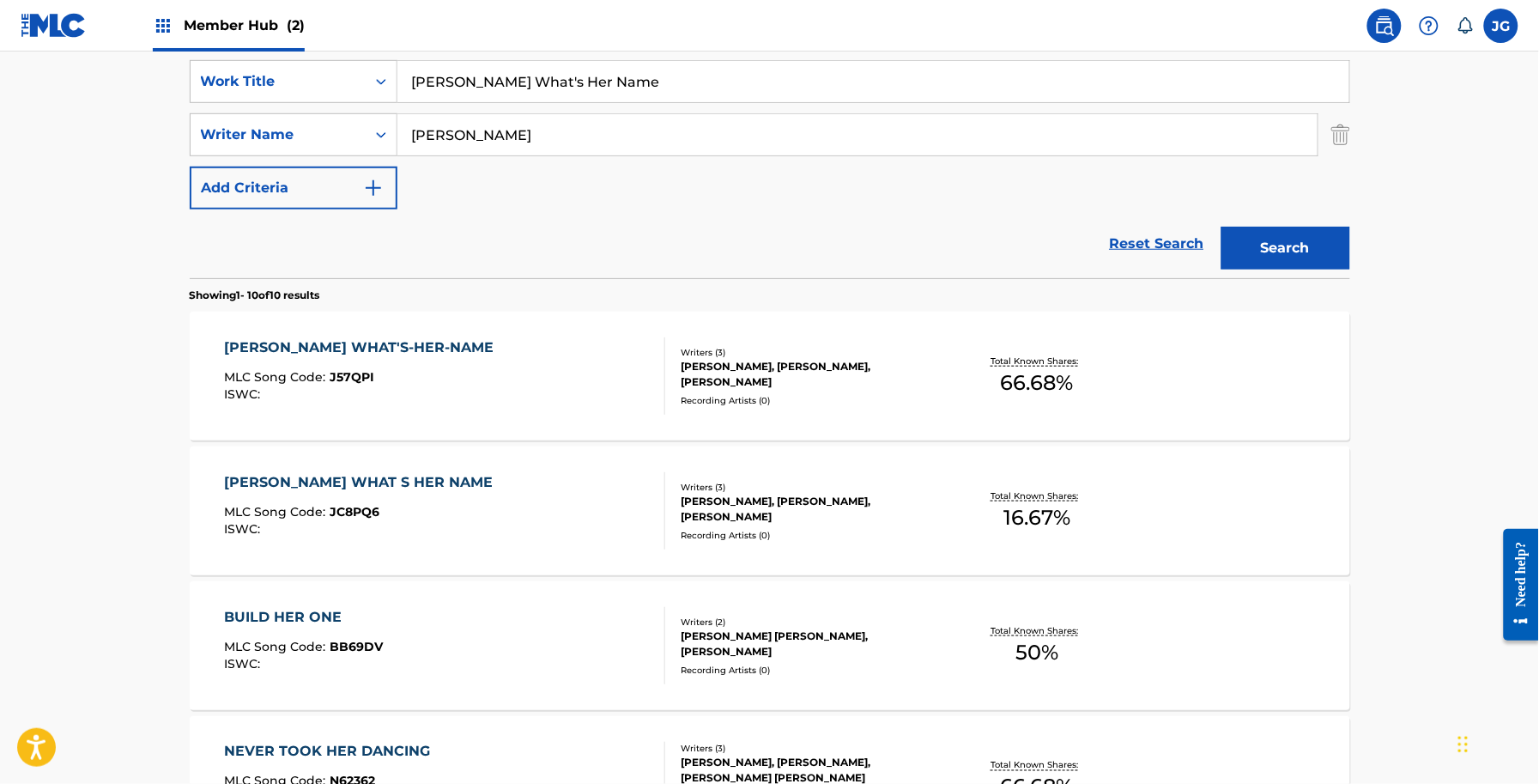
click at [875, 406] on div "Recording Artists ( 0 )" at bounding box center [810, 400] width 259 height 13
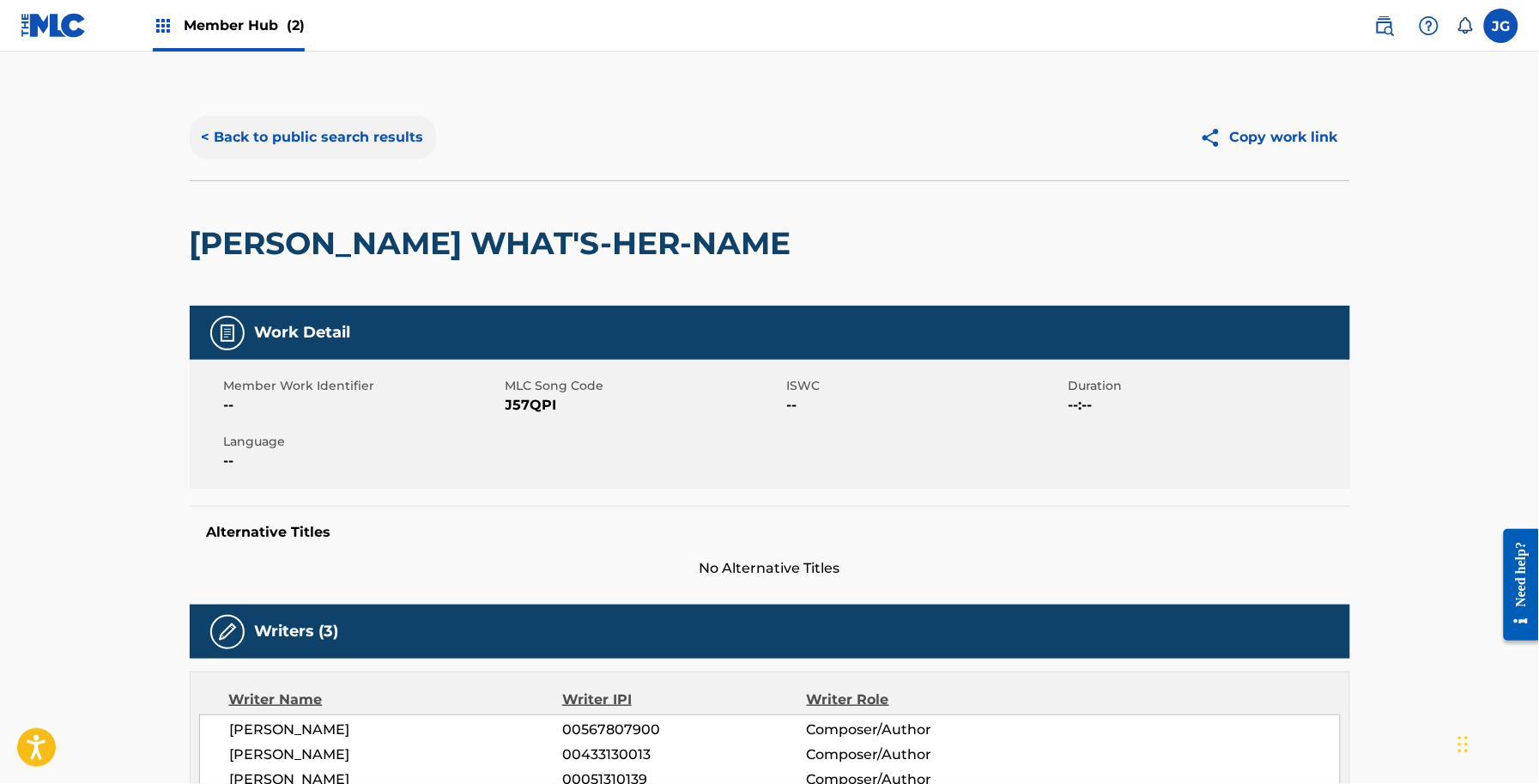
click at [285, 131] on button "< Back to public search results" at bounding box center [313, 137] width 246 height 43
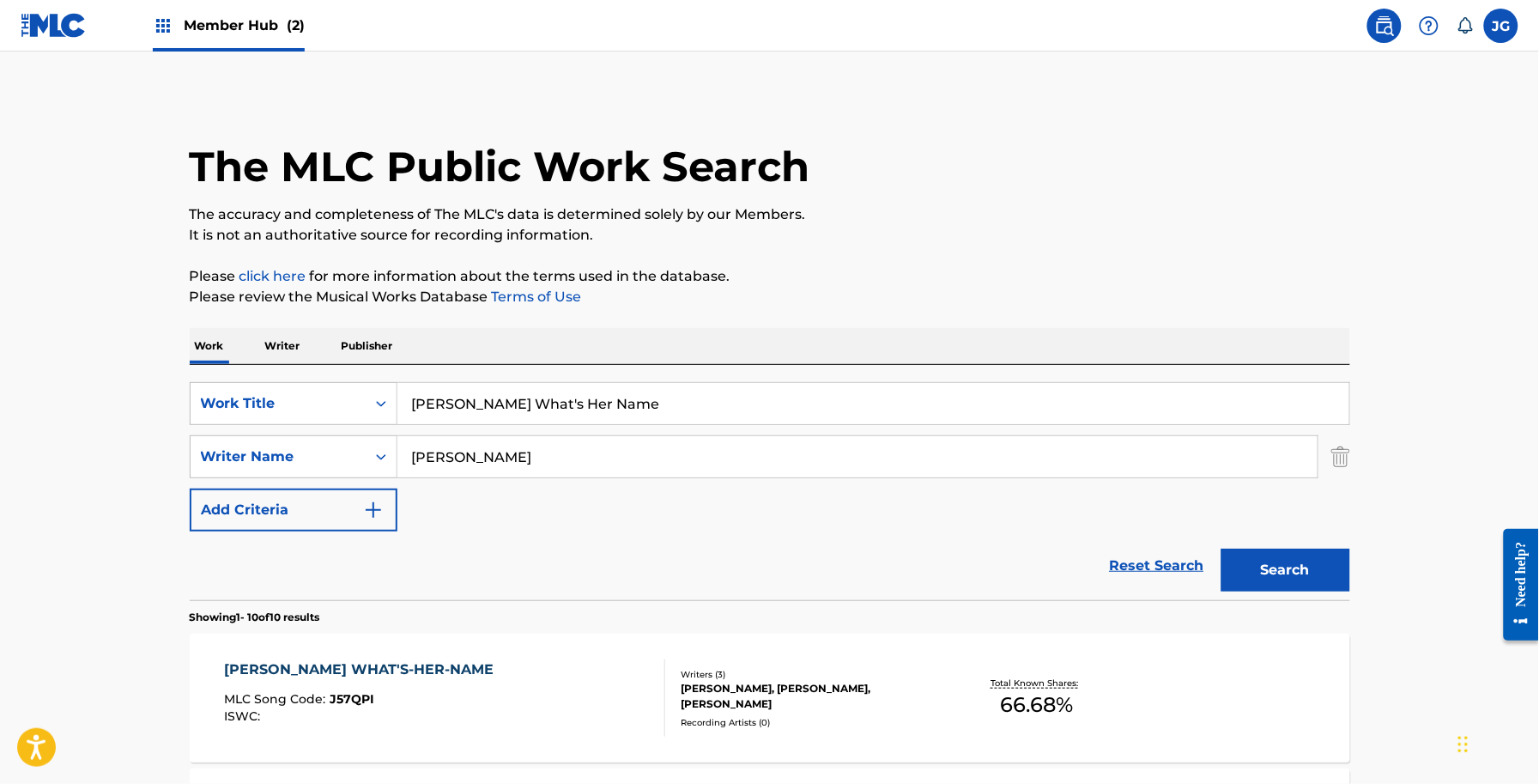
scroll to position [322, 0]
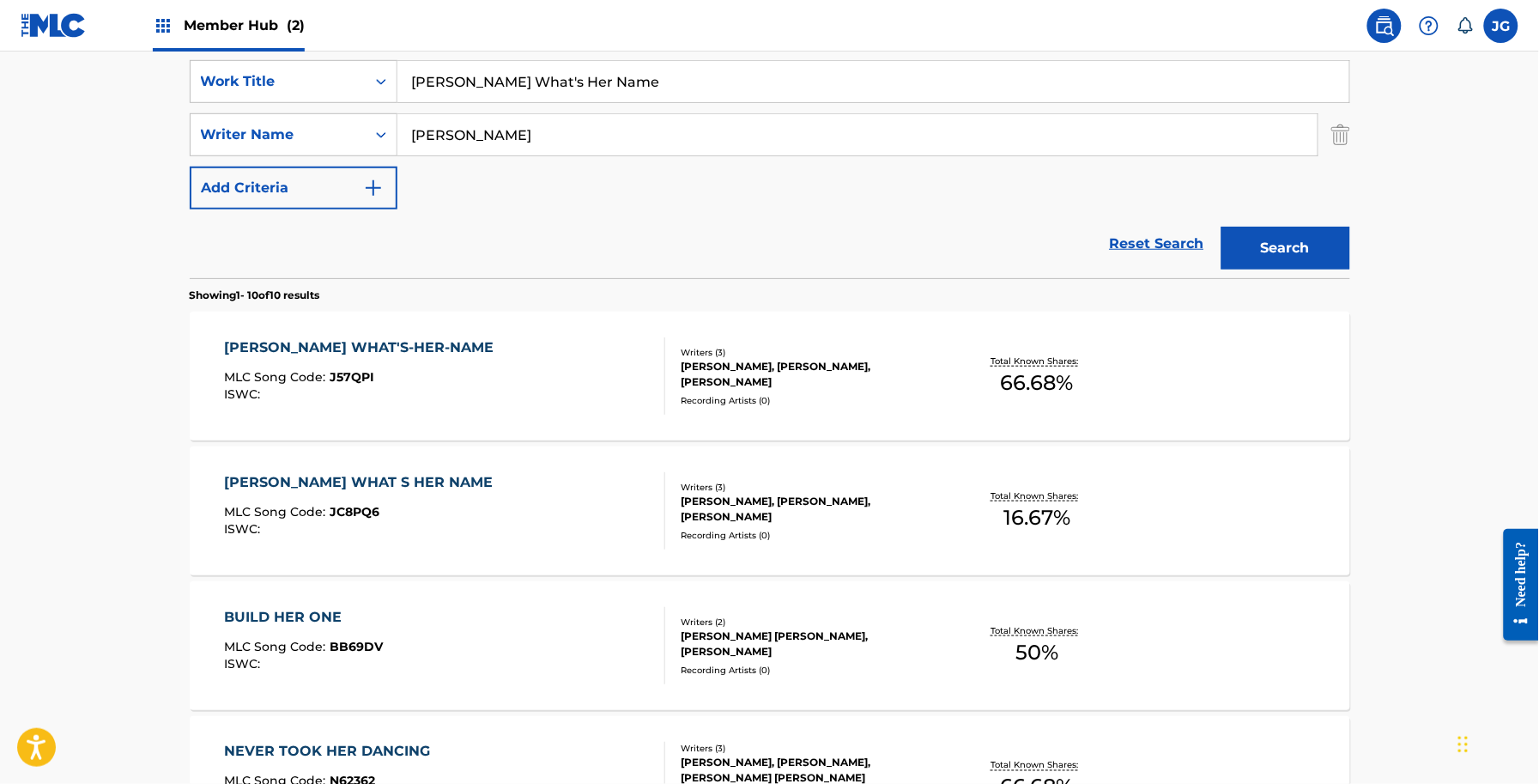
click at [551, 533] on div "JACKIE WHAT S HER NAME MLC Song Code : JC8PQ6 ISWC :" at bounding box center [444, 511] width 442 height 78
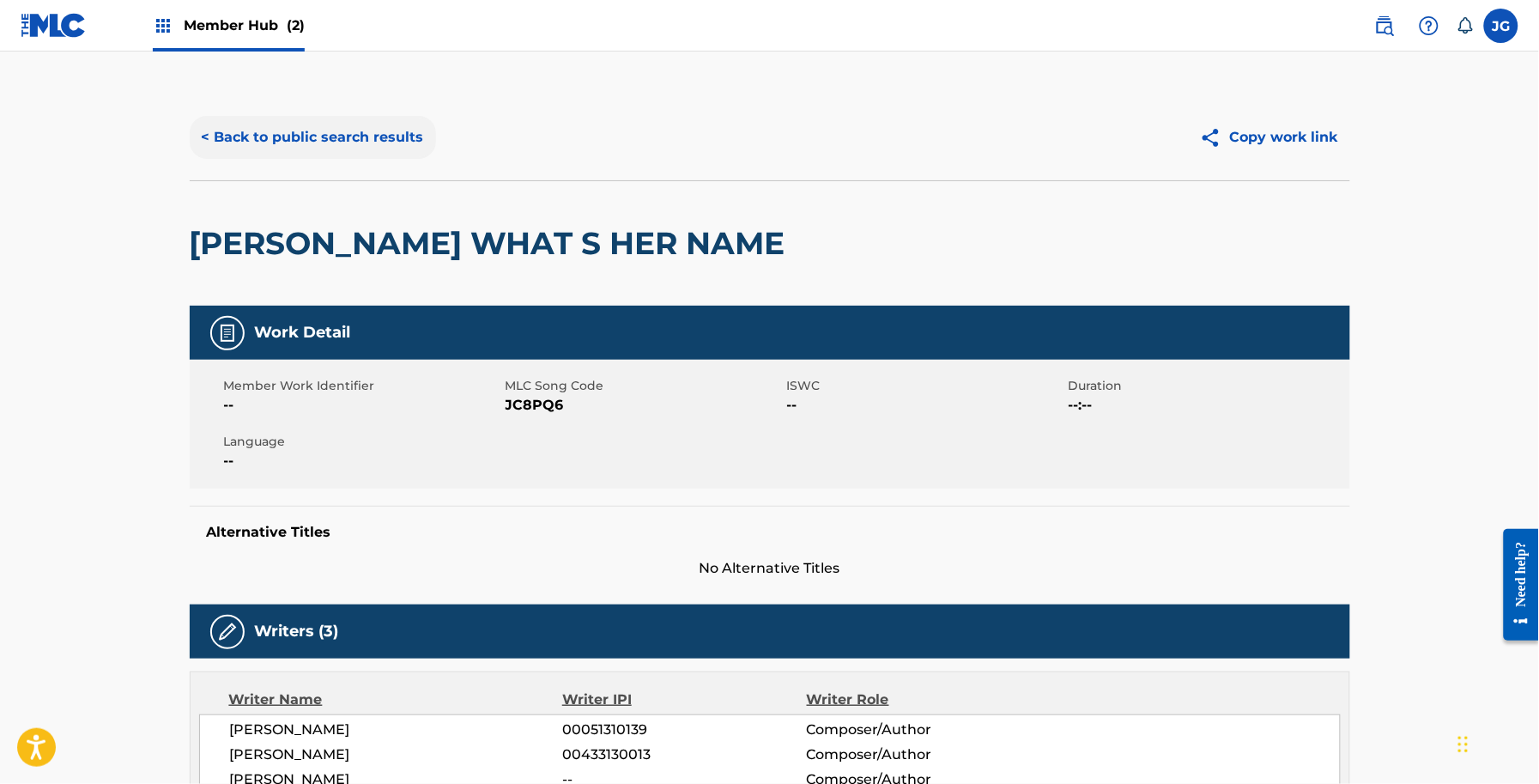
click at [293, 121] on button "< Back to public search results" at bounding box center [313, 137] width 246 height 43
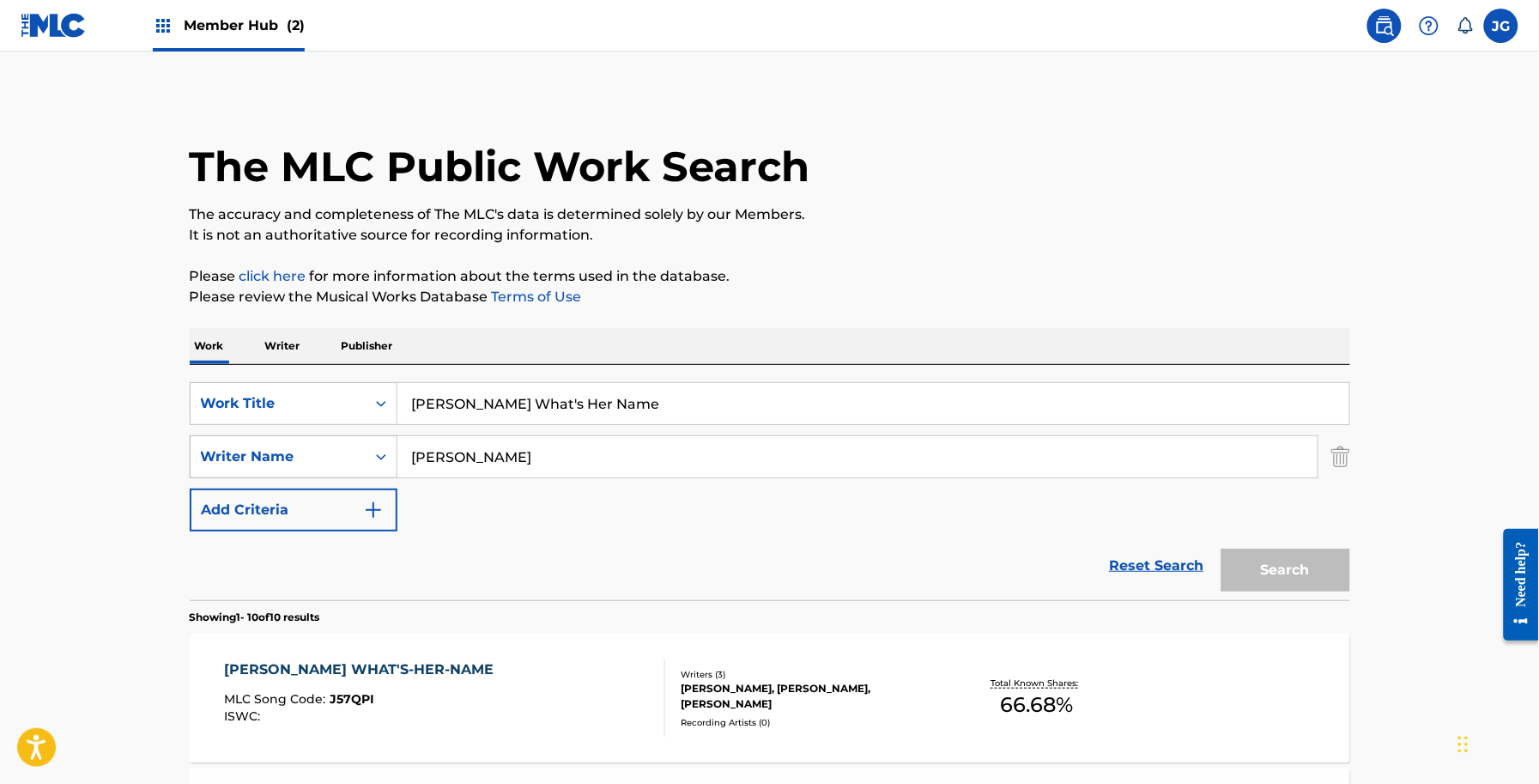
scroll to position [322, 0]
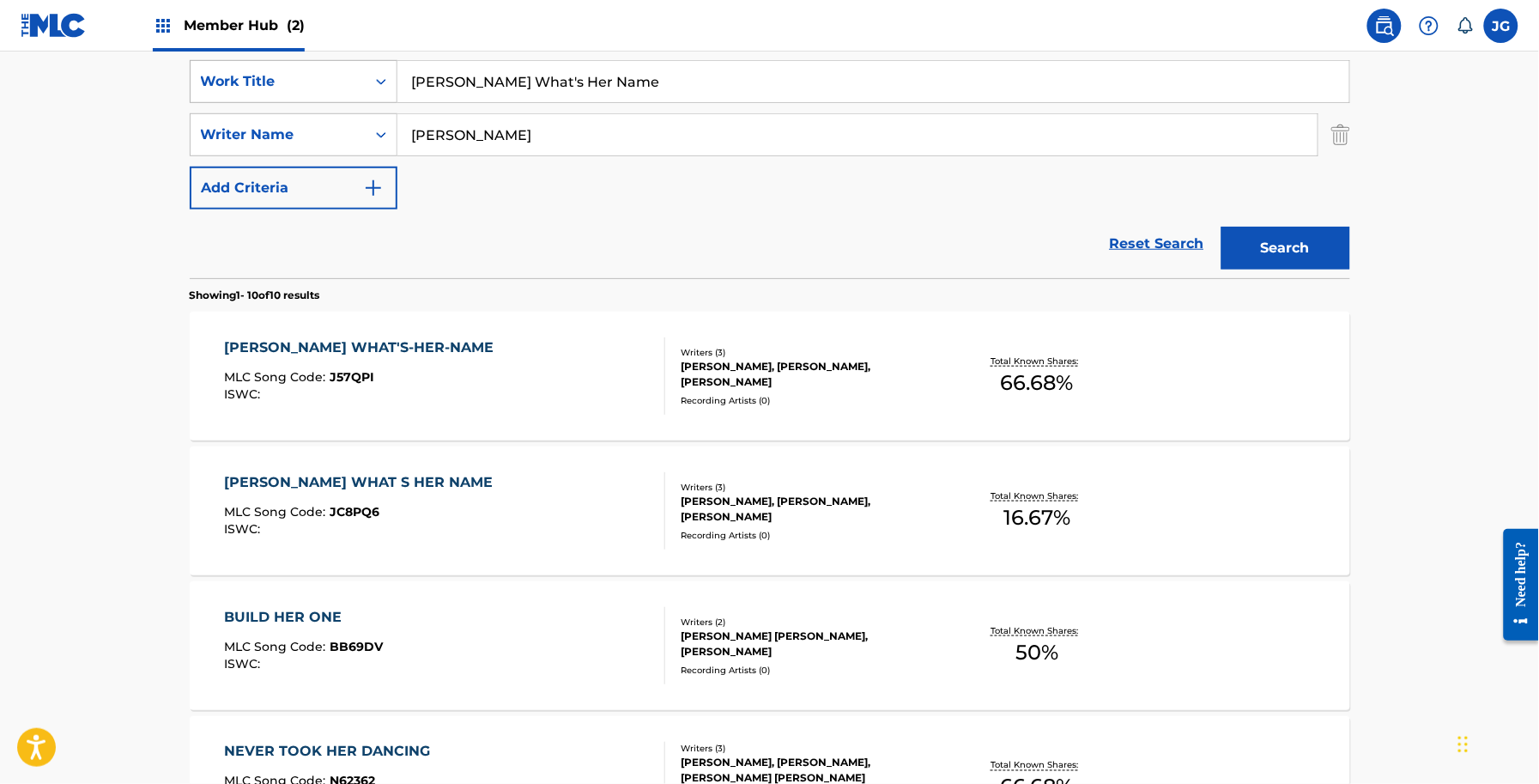
drag, startPoint x: 530, startPoint y: 83, endPoint x: 229, endPoint y: 95, distance: 301.2
click at [237, 94] on div "SearchWithCriteria56a9730b-d490-4a5f-8540-43b4935ac7c9 Work Title Jackie What's…" at bounding box center [770, 82] width 1161 height 43
paste input "ealous Of The Moon"
type input "Jealous Of The Moon"
click at [1340, 264] on button "Search" at bounding box center [1286, 248] width 129 height 43
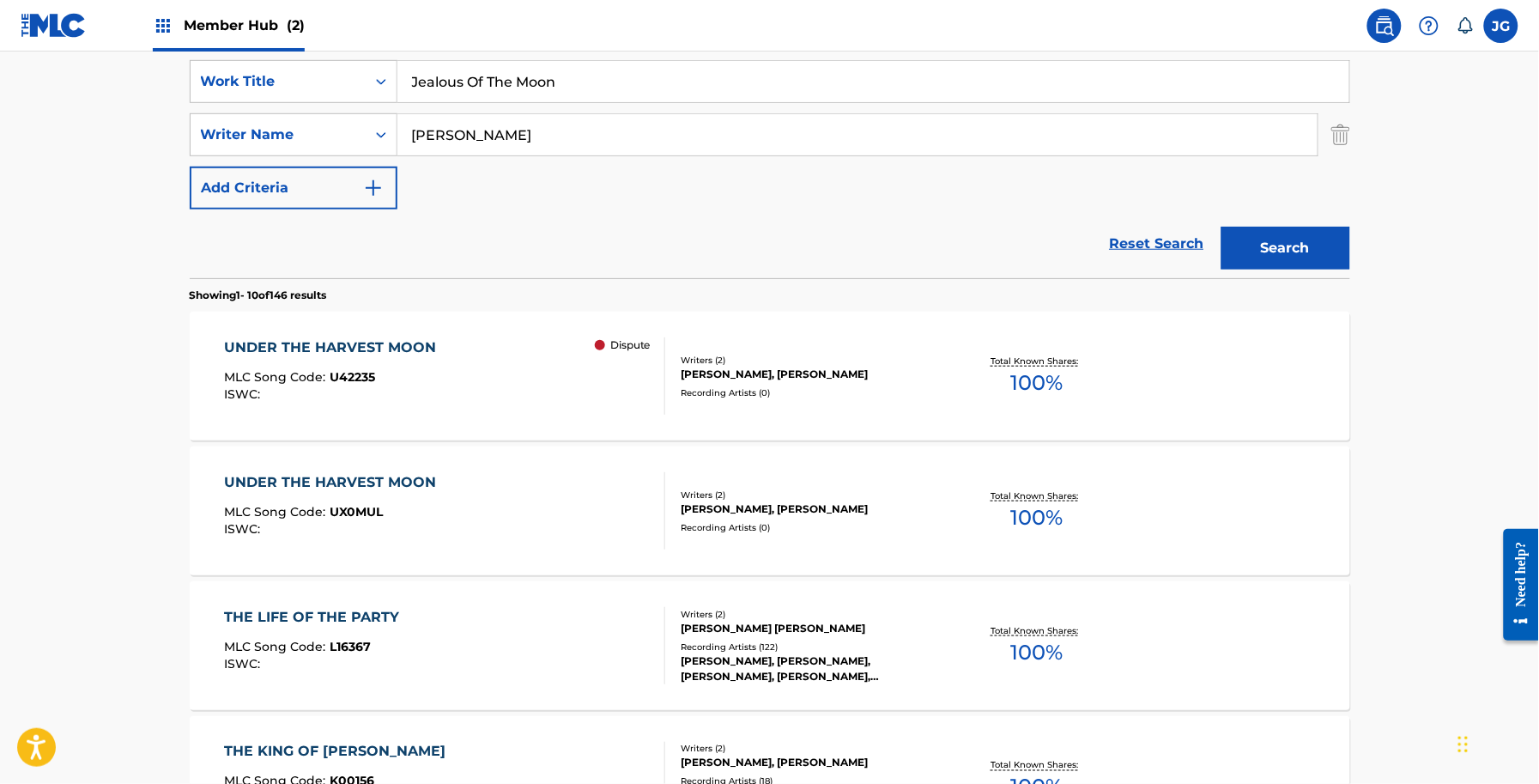
click at [576, 372] on div "UNDER THE HARVEST MOON MLC Song Code : U42235 ISWC : Dispute" at bounding box center [444, 376] width 442 height 78
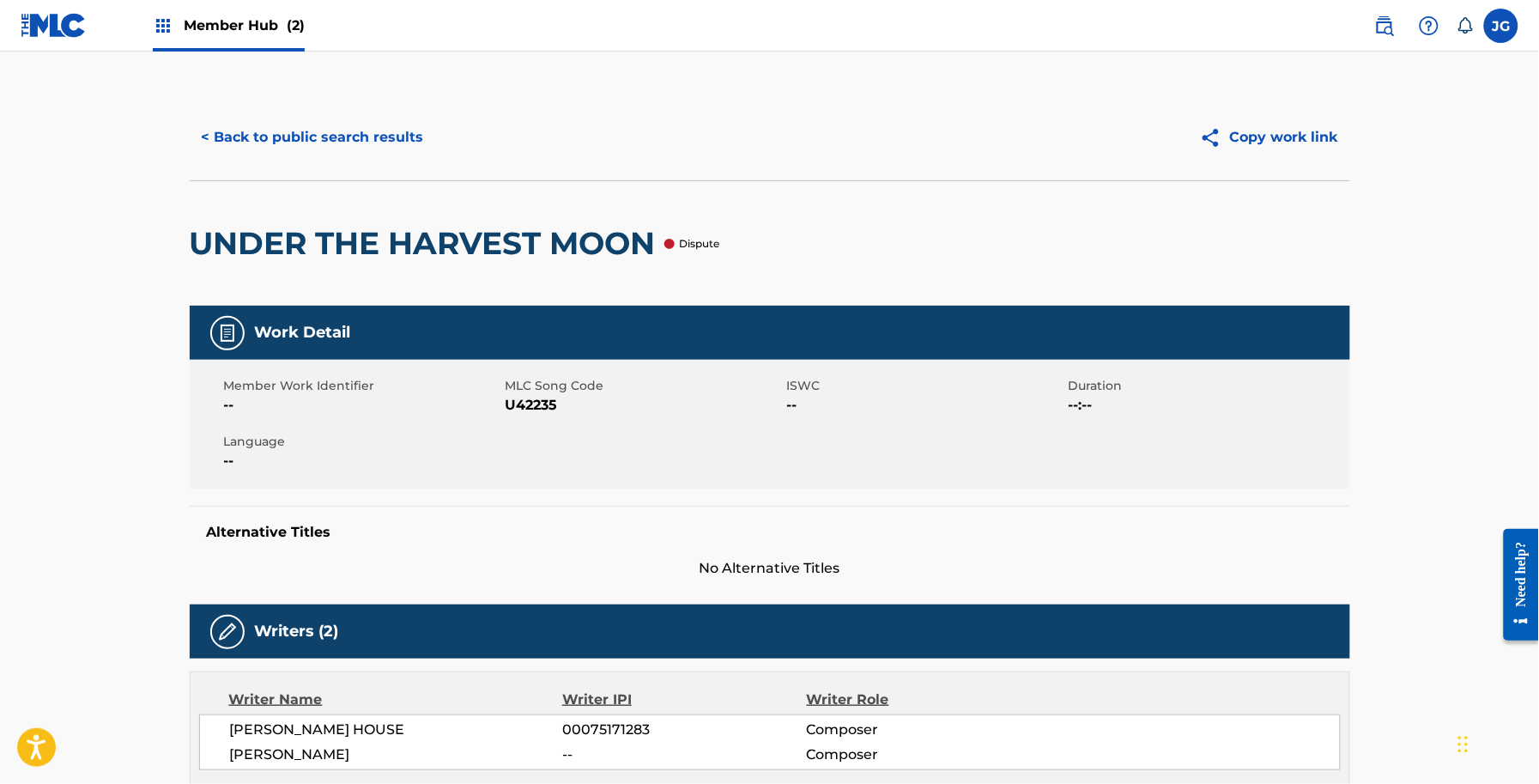
click at [399, 161] on div "< Back to public search results Copy work link" at bounding box center [770, 137] width 1161 height 85
click at [396, 152] on button "< Back to public search results" at bounding box center [313, 137] width 246 height 43
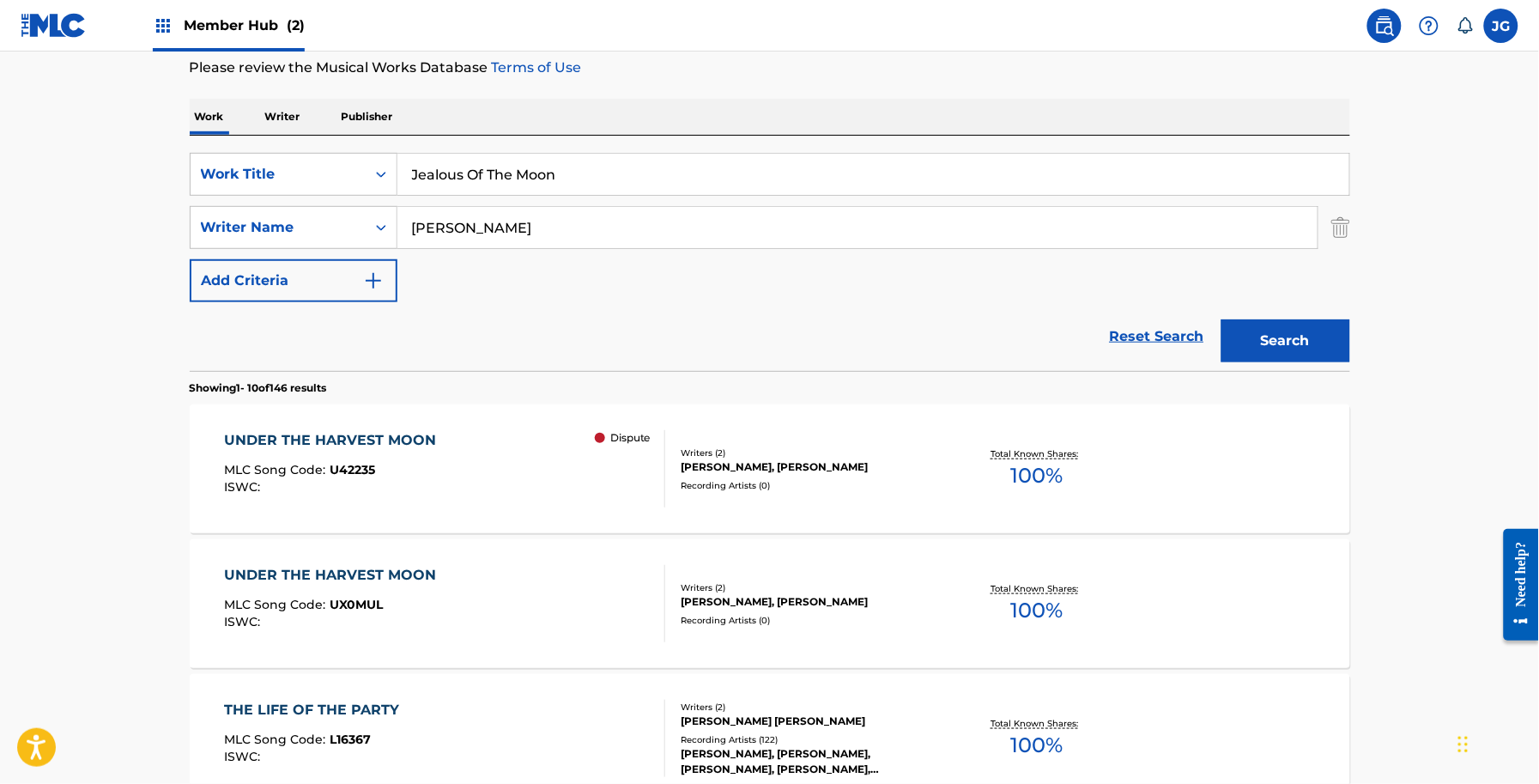
scroll to position [214, 0]
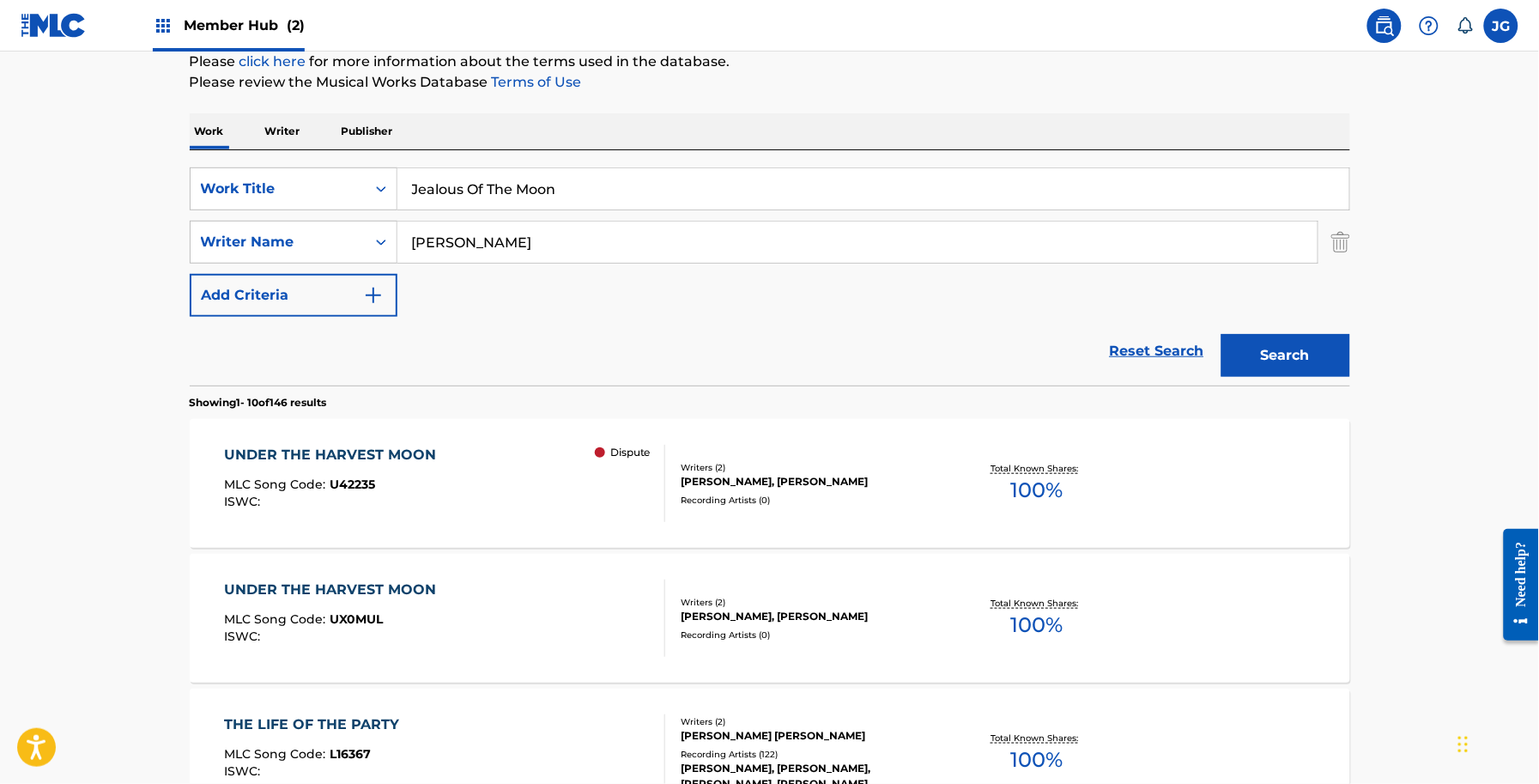
drag, startPoint x: 528, startPoint y: 230, endPoint x: 280, endPoint y: 214, distance: 248.5
click at [287, 217] on div "SearchWithCriteria56a9730b-d490-4a5f-8540-43b4935ac7c9 Work Title Jealous Of Th…" at bounding box center [770, 243] width 1161 height 149
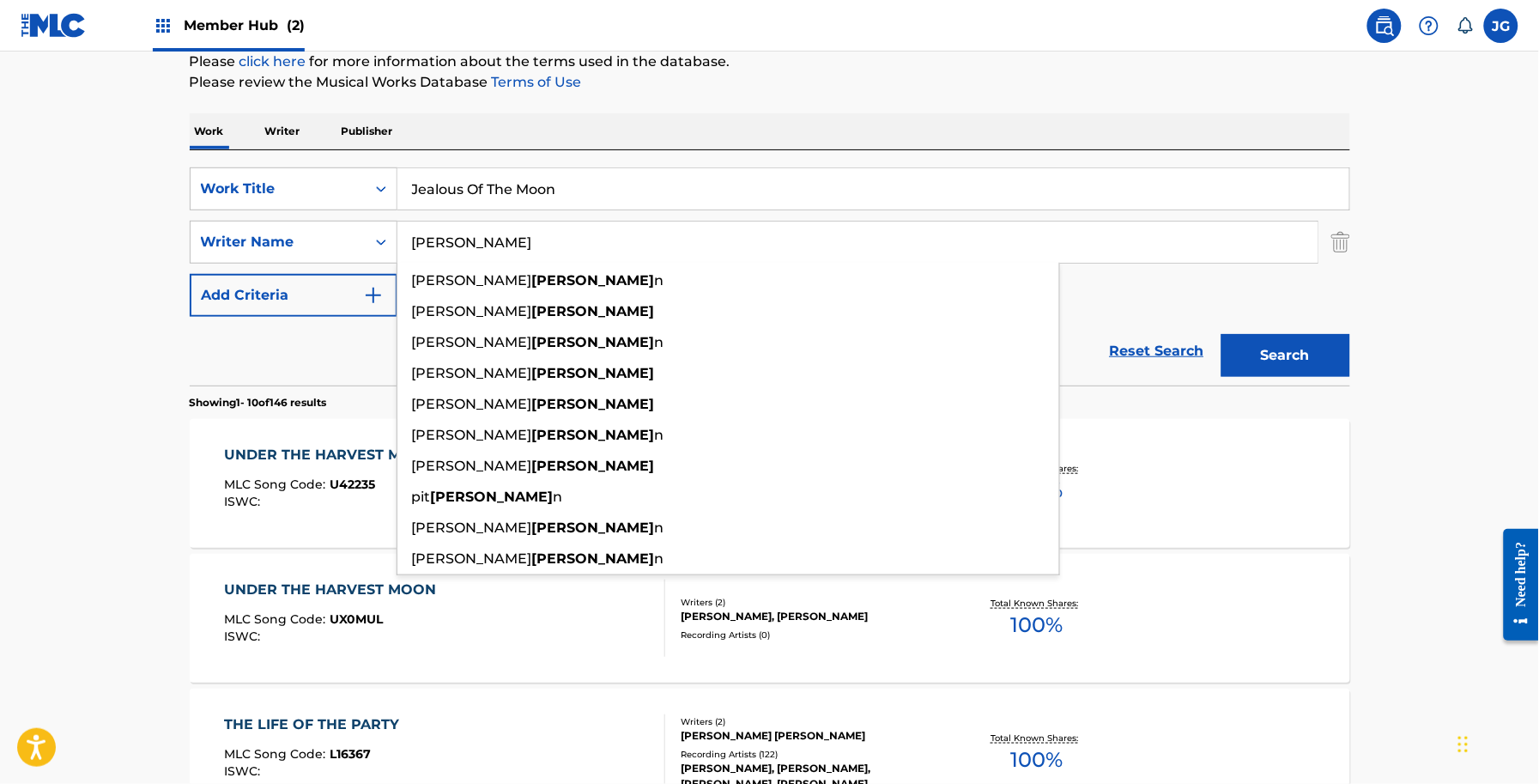
click at [1222, 334] on button "Search" at bounding box center [1286, 355] width 129 height 43
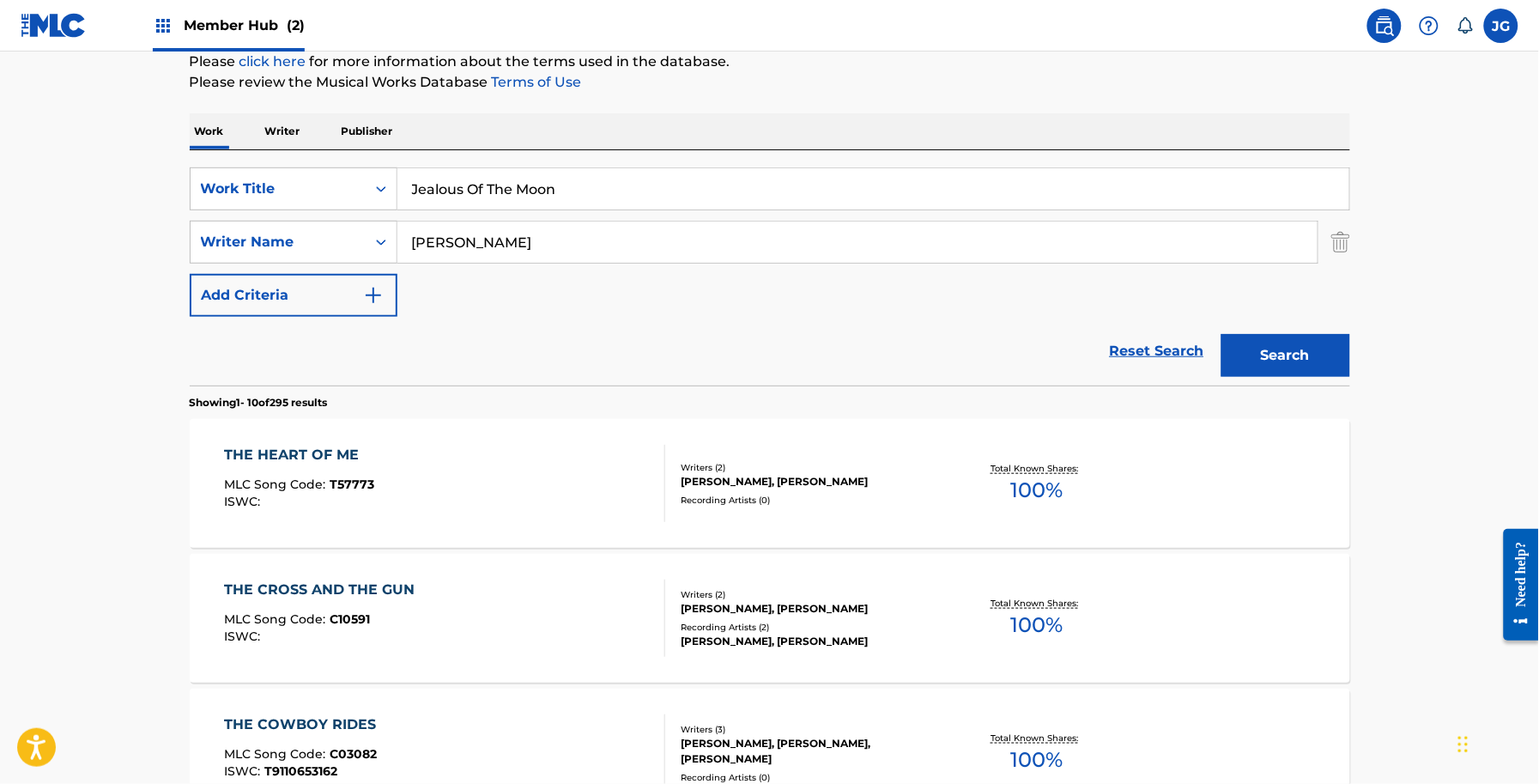
drag, startPoint x: 571, startPoint y: 238, endPoint x: 63, endPoint y: 202, distance: 509.3
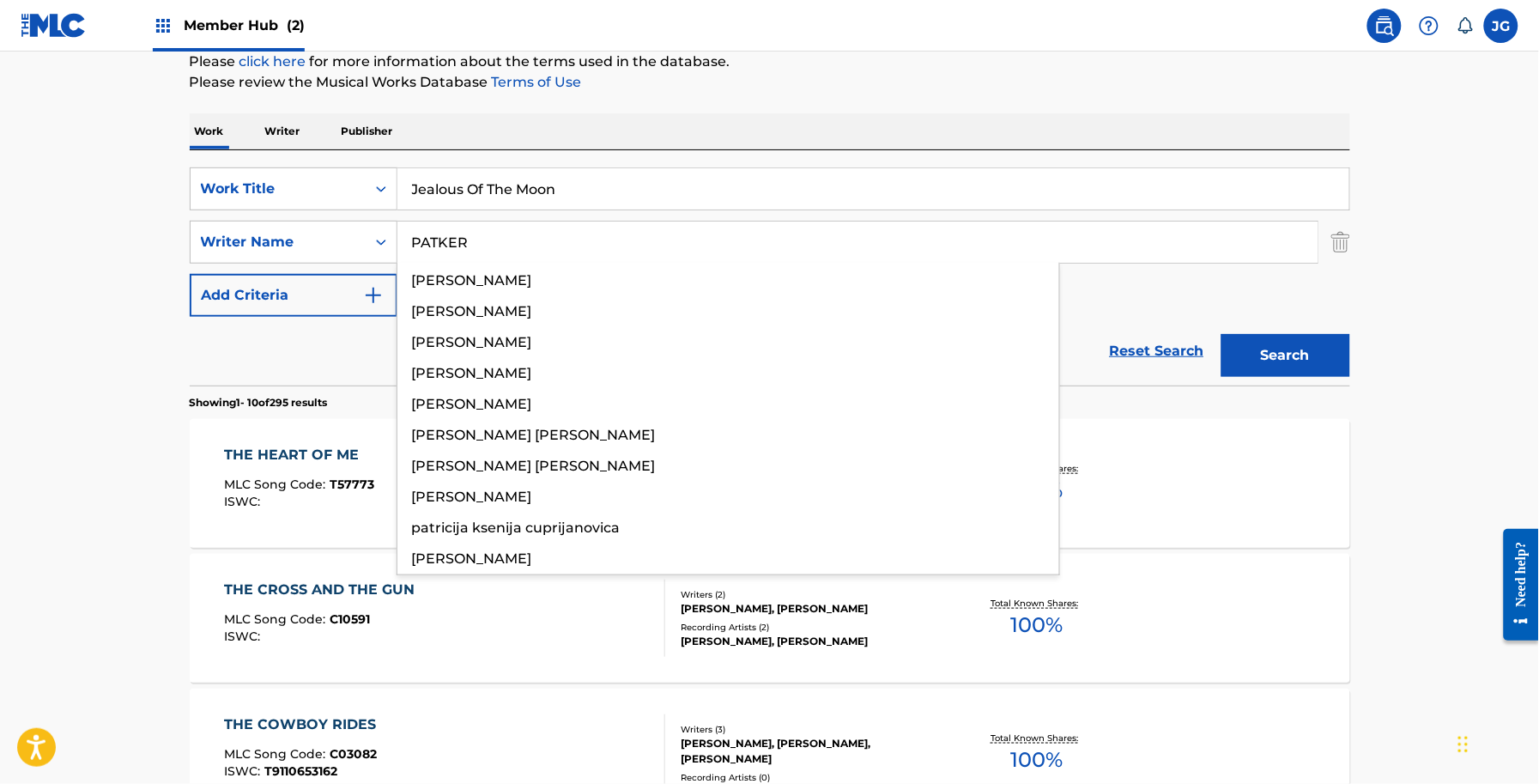
click at [1222, 334] on button "Search" at bounding box center [1286, 355] width 129 height 43
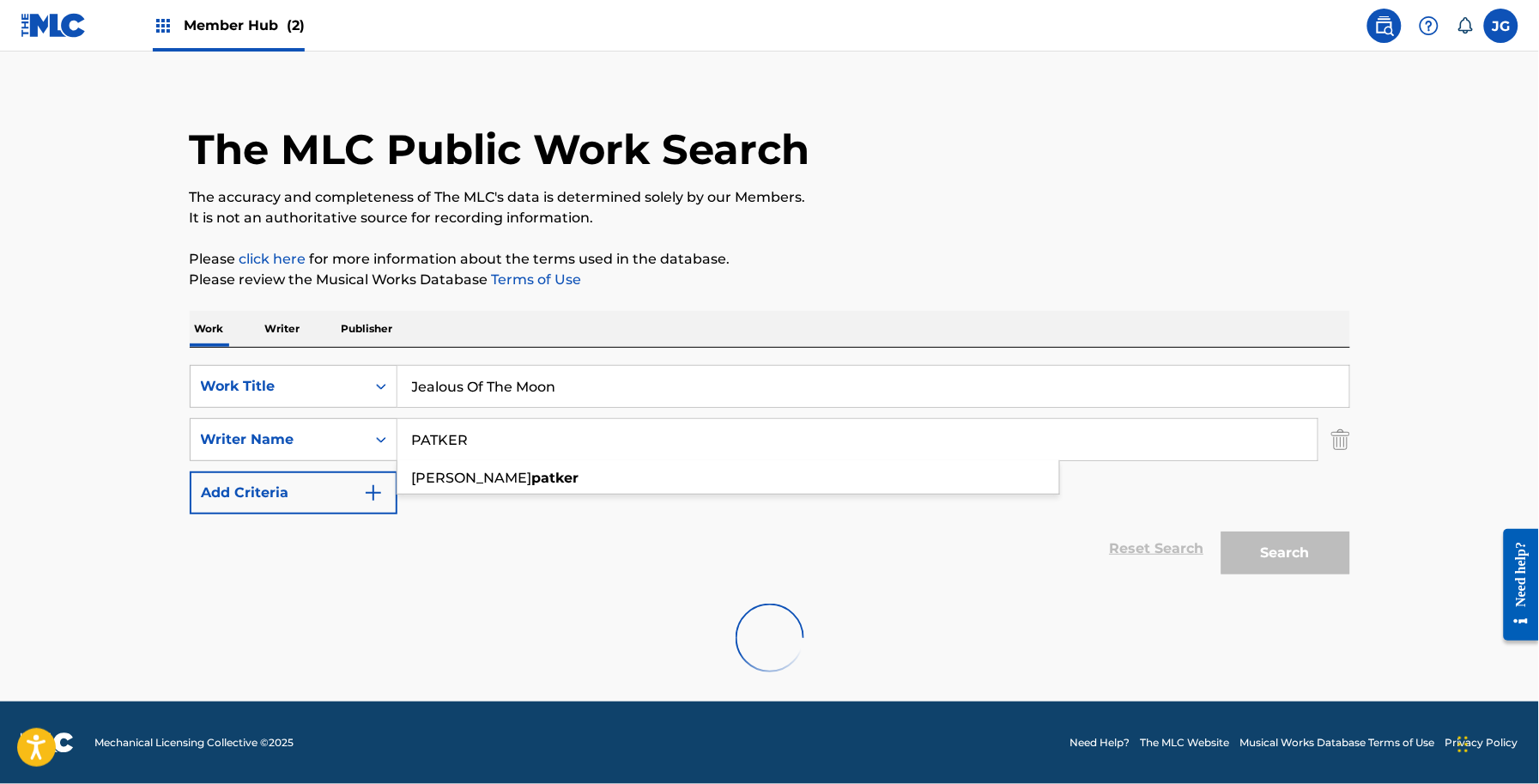
scroll to position [0, 0]
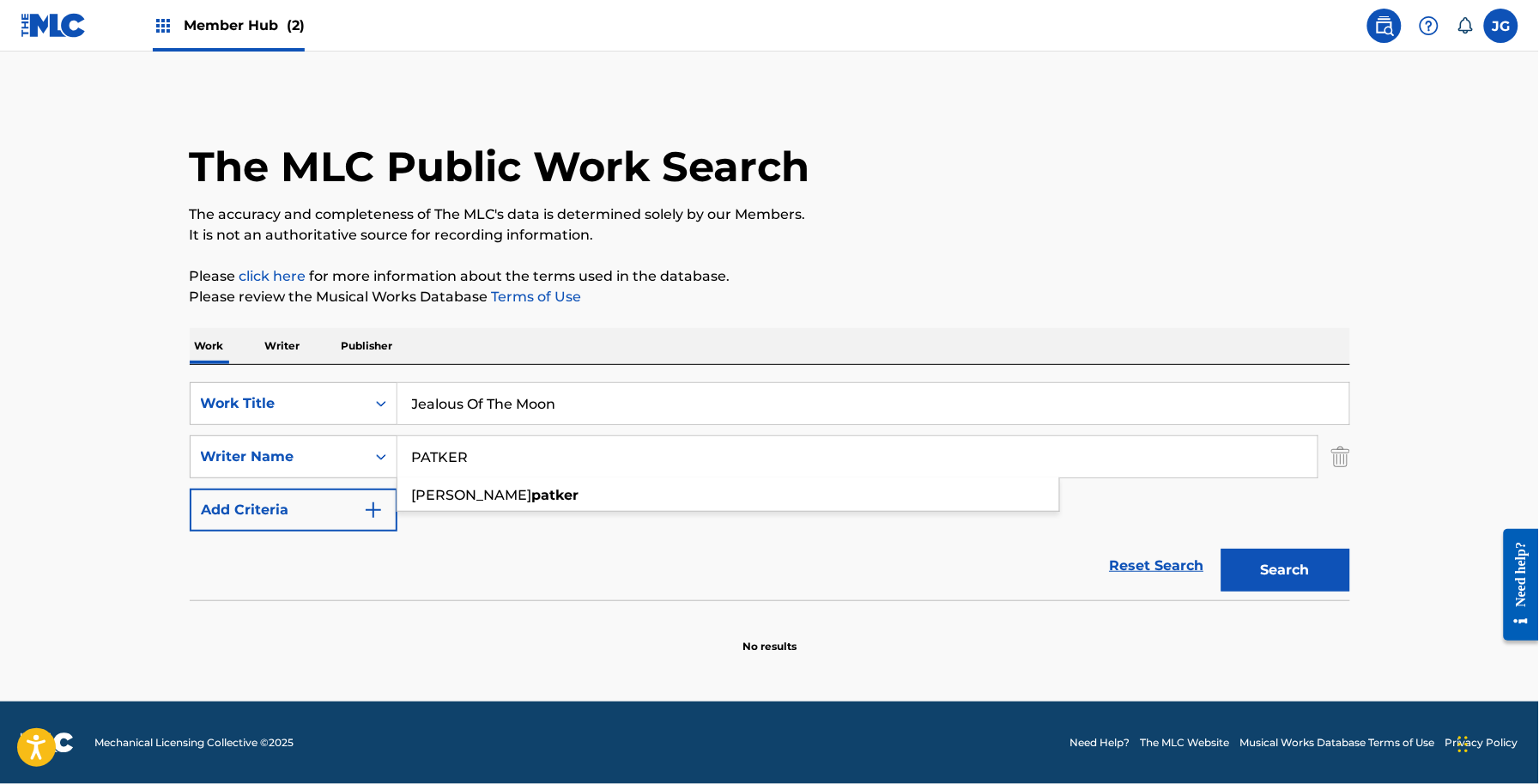
drag, startPoint x: 489, startPoint y: 453, endPoint x: 434, endPoint y: 455, distance: 55.0
click at [434, 455] on input "PATKER" at bounding box center [858, 456] width 920 height 41
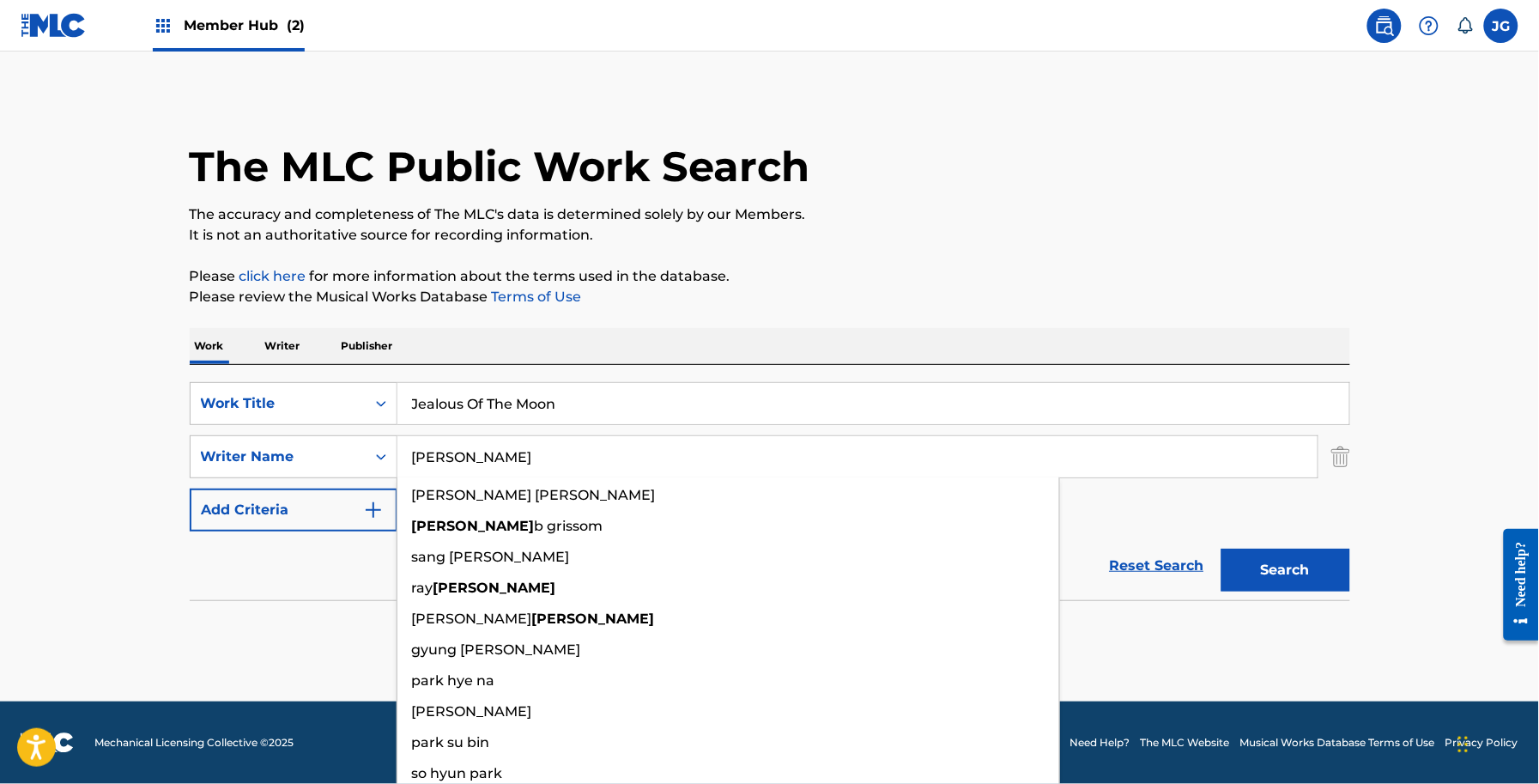
type input "PARKER"
click at [1222, 548] on button "Search" at bounding box center [1286, 570] width 129 height 43
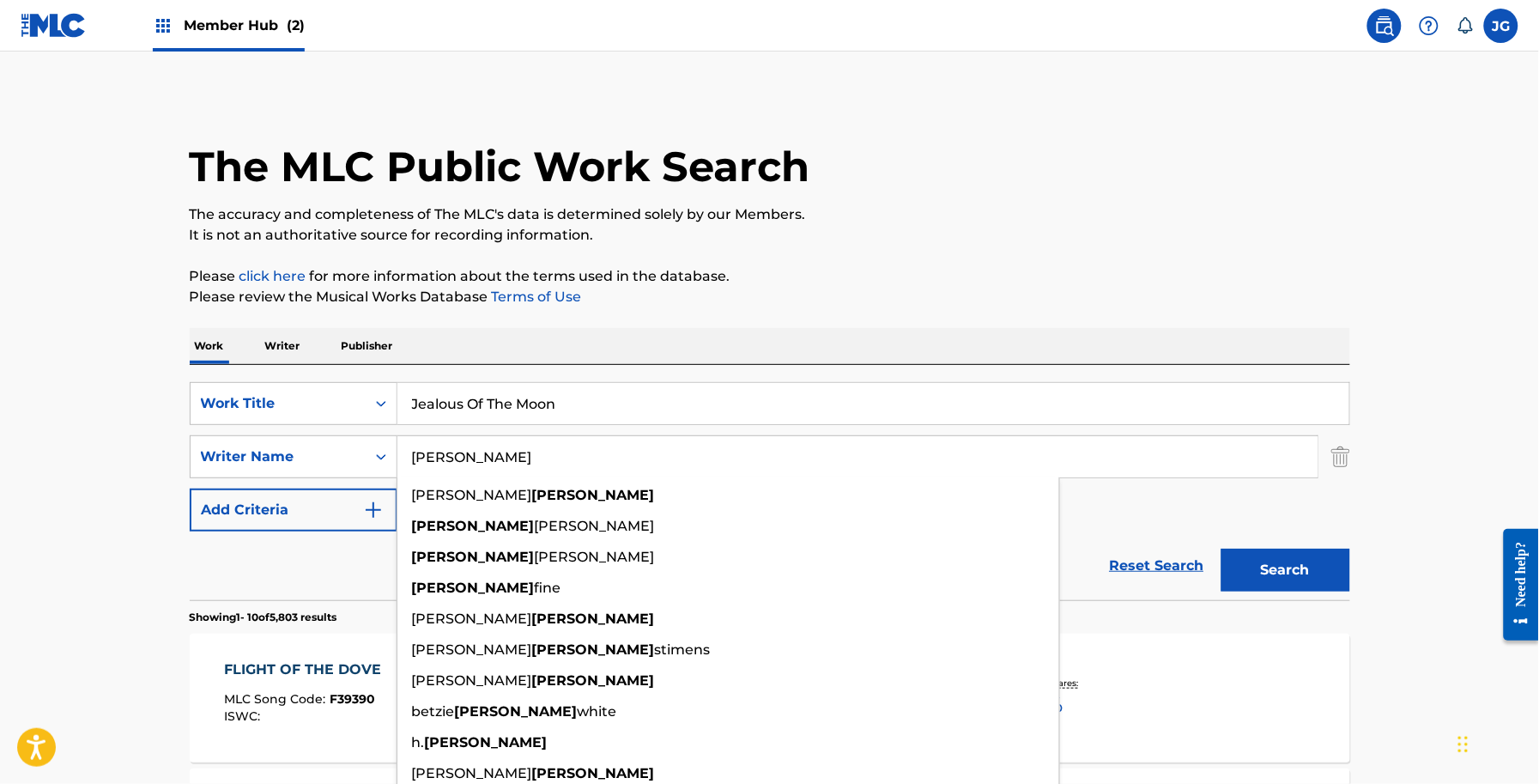
click at [1159, 275] on p "Please click here for more information about the terms used in the database." at bounding box center [770, 276] width 1161 height 20
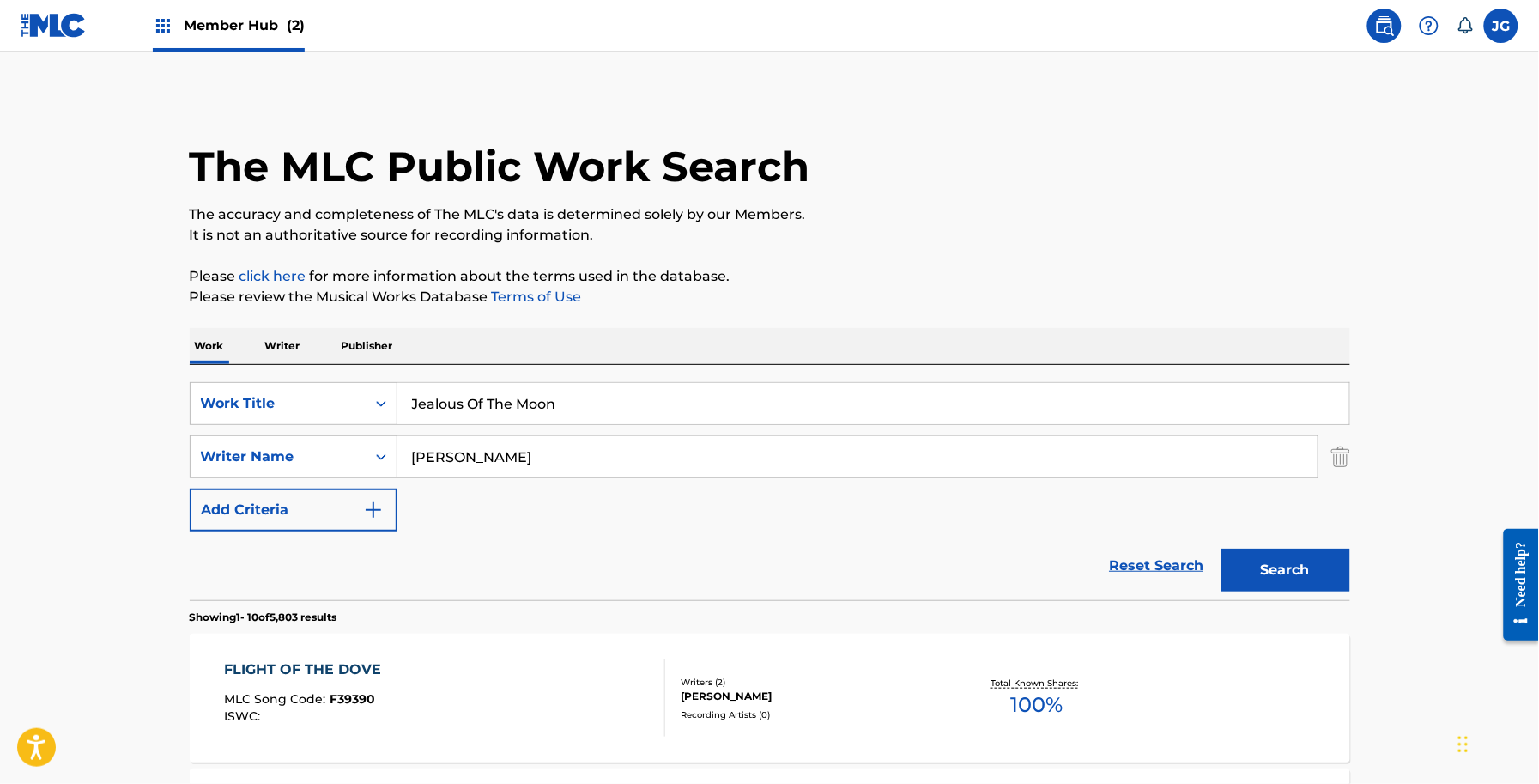
drag, startPoint x: 594, startPoint y: 404, endPoint x: 159, endPoint y: 361, distance: 437.1
paste input "Keep Your Head Above Your Heart"
type input "Keep Your Head Above Your Heart"
drag, startPoint x: 540, startPoint y: 462, endPoint x: 165, endPoint y: 430, distance: 376.4
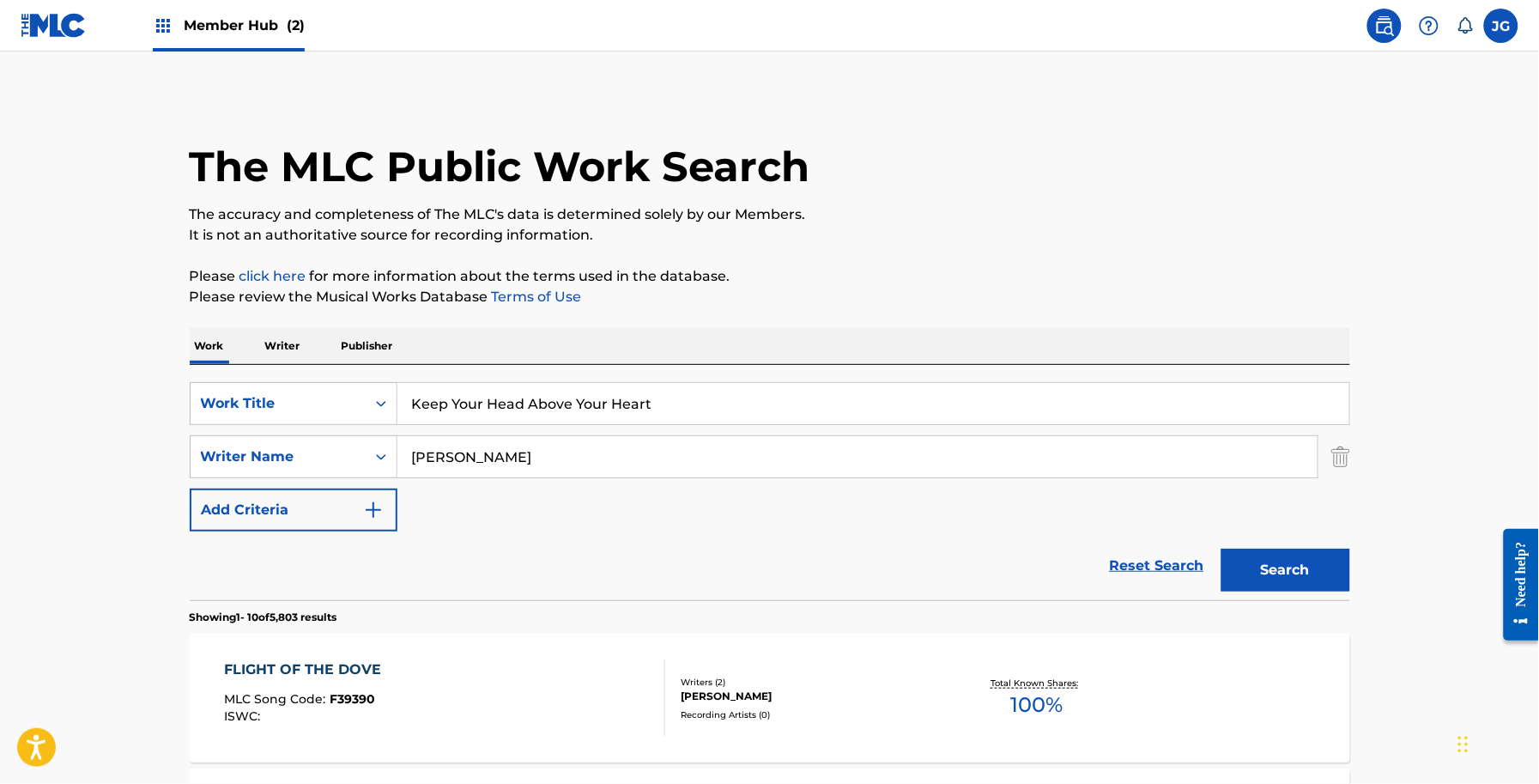
click at [203, 439] on div "SearchWithCriteriadb18a0d9-ed43-441b-bd89-0ab1f56b2329 Writer Name PARKER" at bounding box center [770, 457] width 1161 height 43
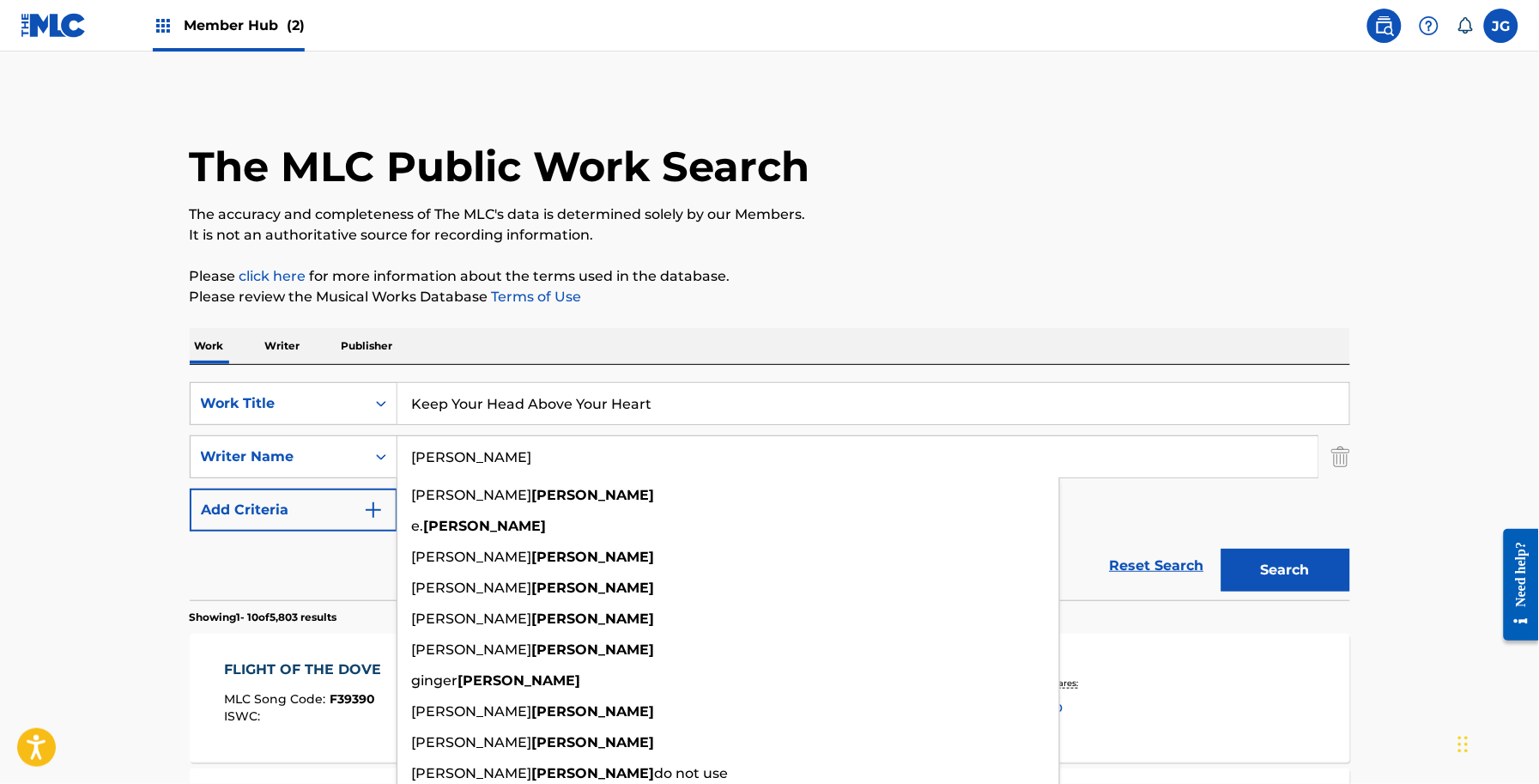
type input "SHAMBLIN"
click at [1222, 548] on button "Search" at bounding box center [1286, 570] width 129 height 43
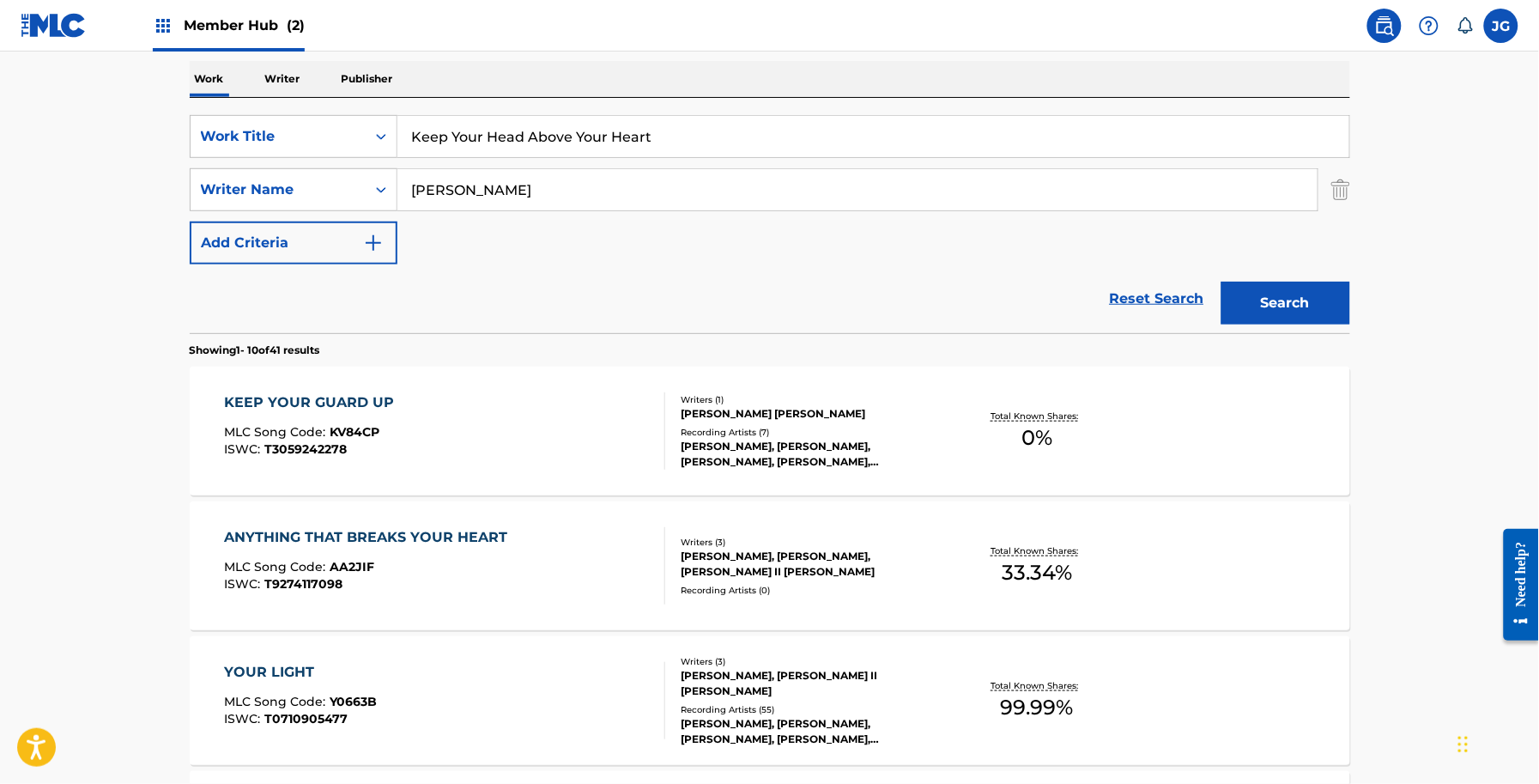
scroll to position [108, 0]
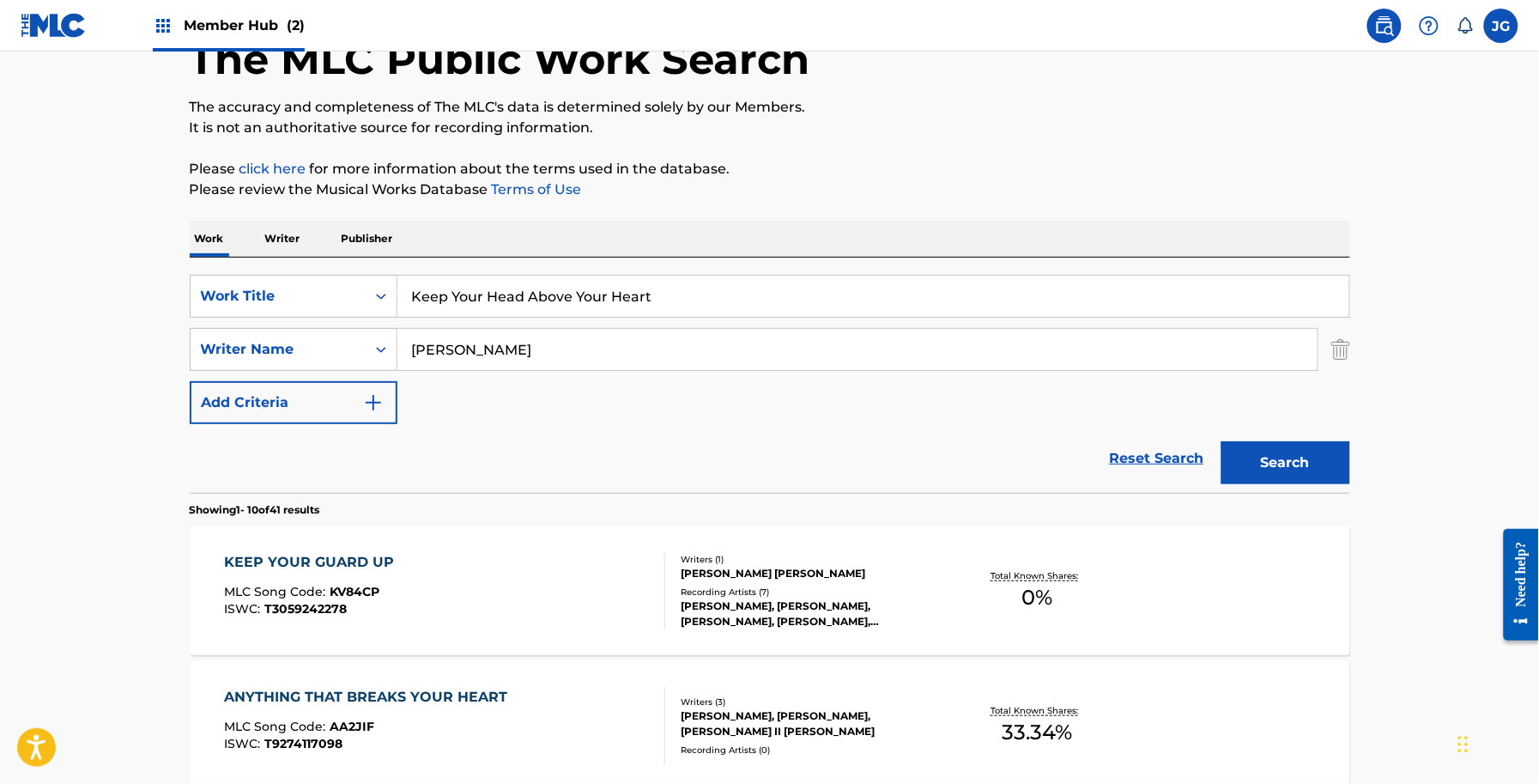
drag, startPoint x: 542, startPoint y: 342, endPoint x: 408, endPoint y: 370, distance: 136.9
click at [409, 370] on div "SHAMBLIN" at bounding box center [858, 349] width 921 height 43
click at [1222, 441] on button "Search" at bounding box center [1286, 463] width 129 height 43
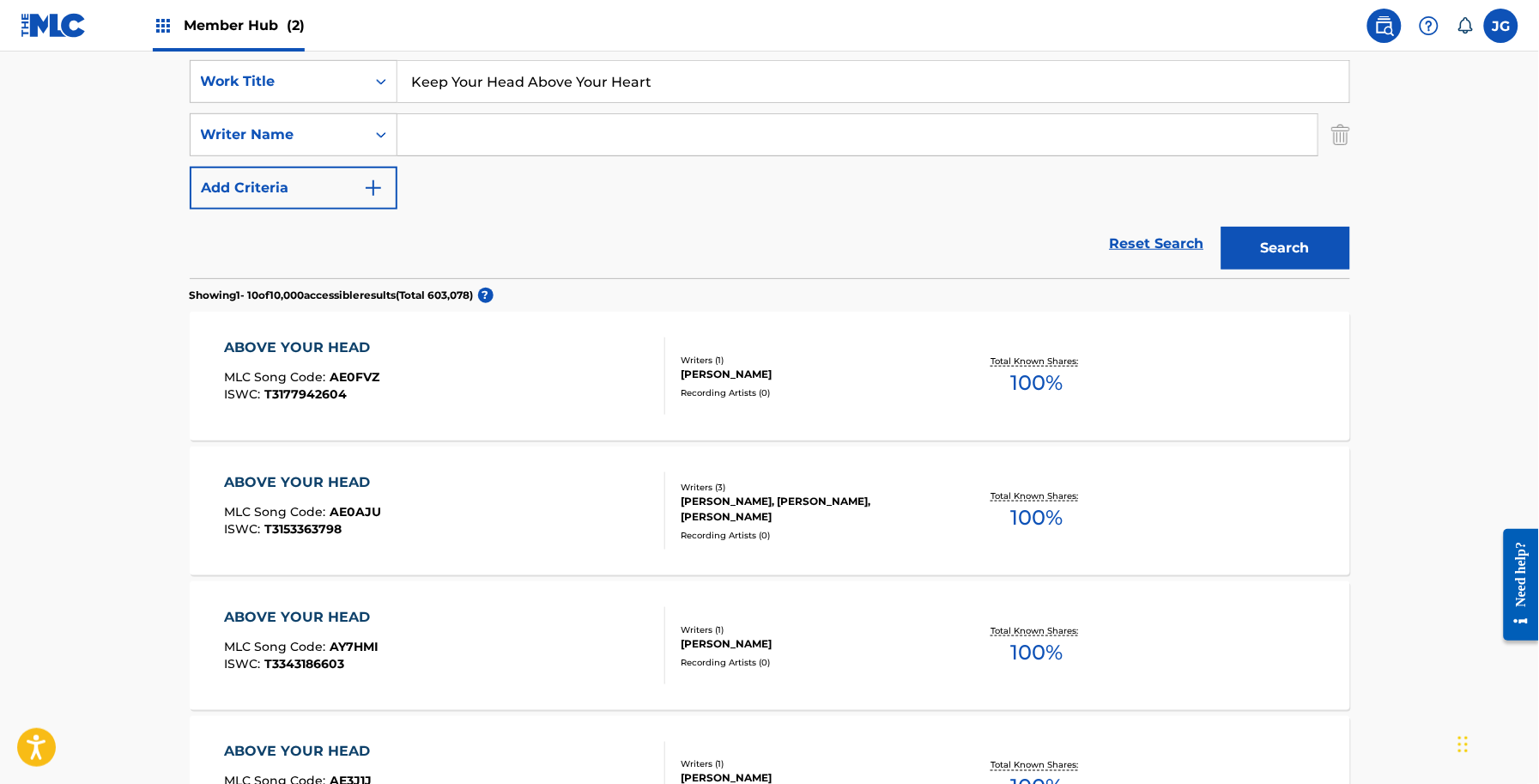
scroll to position [214, 0]
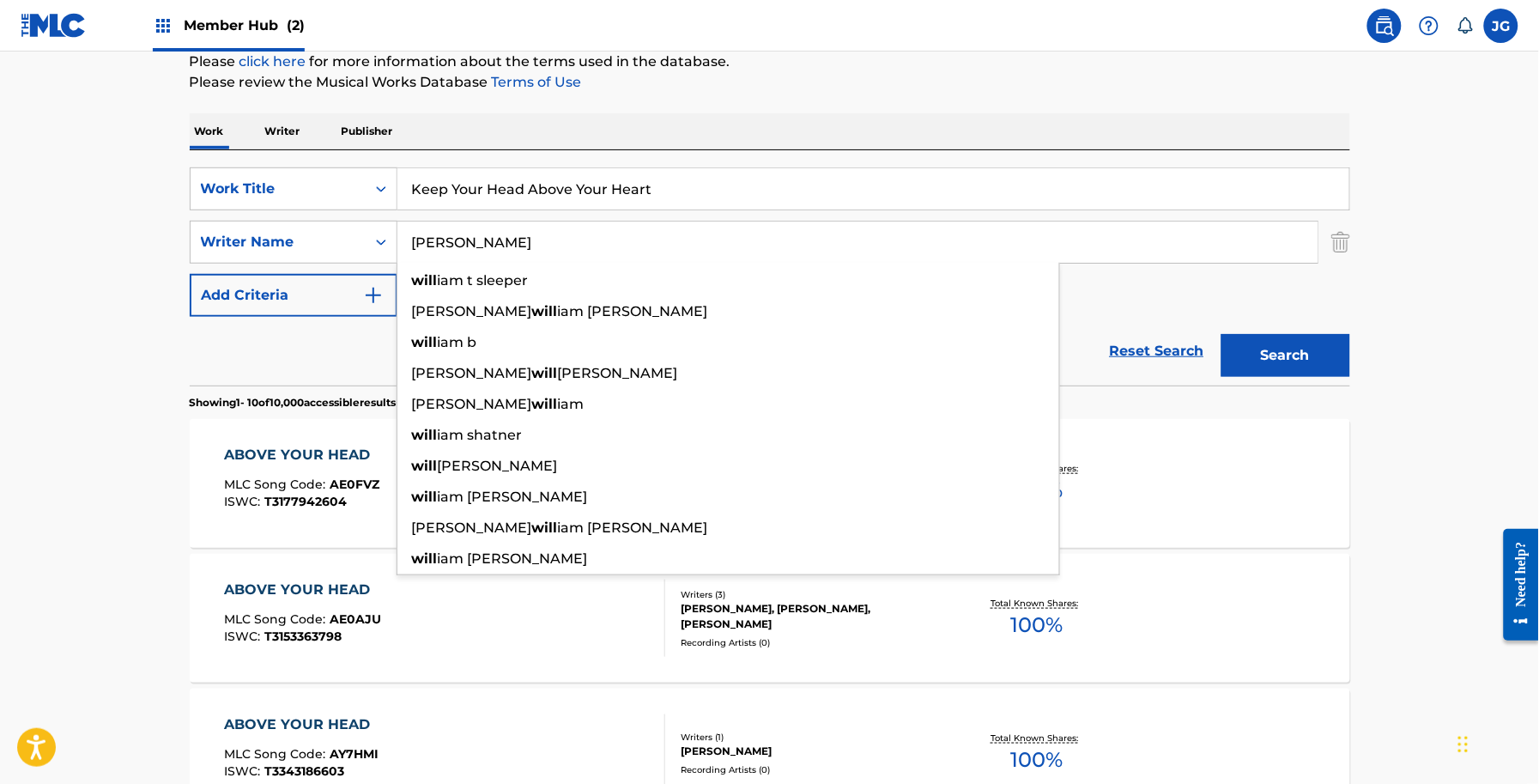
type input "WILLIS"
click at [1222, 334] on button "Search" at bounding box center [1286, 355] width 129 height 43
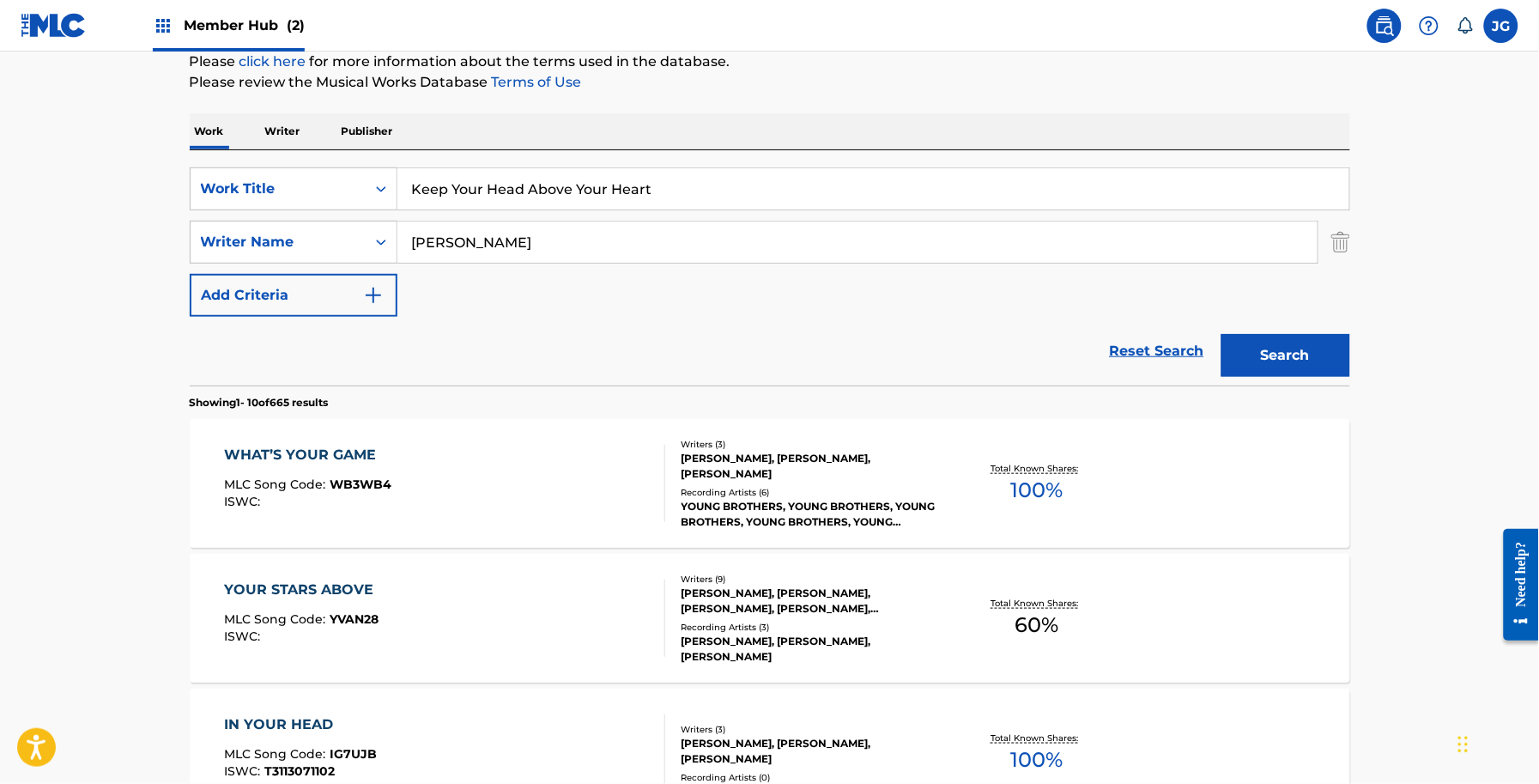
drag, startPoint x: 552, startPoint y: 260, endPoint x: 130, endPoint y: 298, distance: 423.7
click at [1222, 334] on button "Search" at bounding box center [1286, 355] width 129 height 43
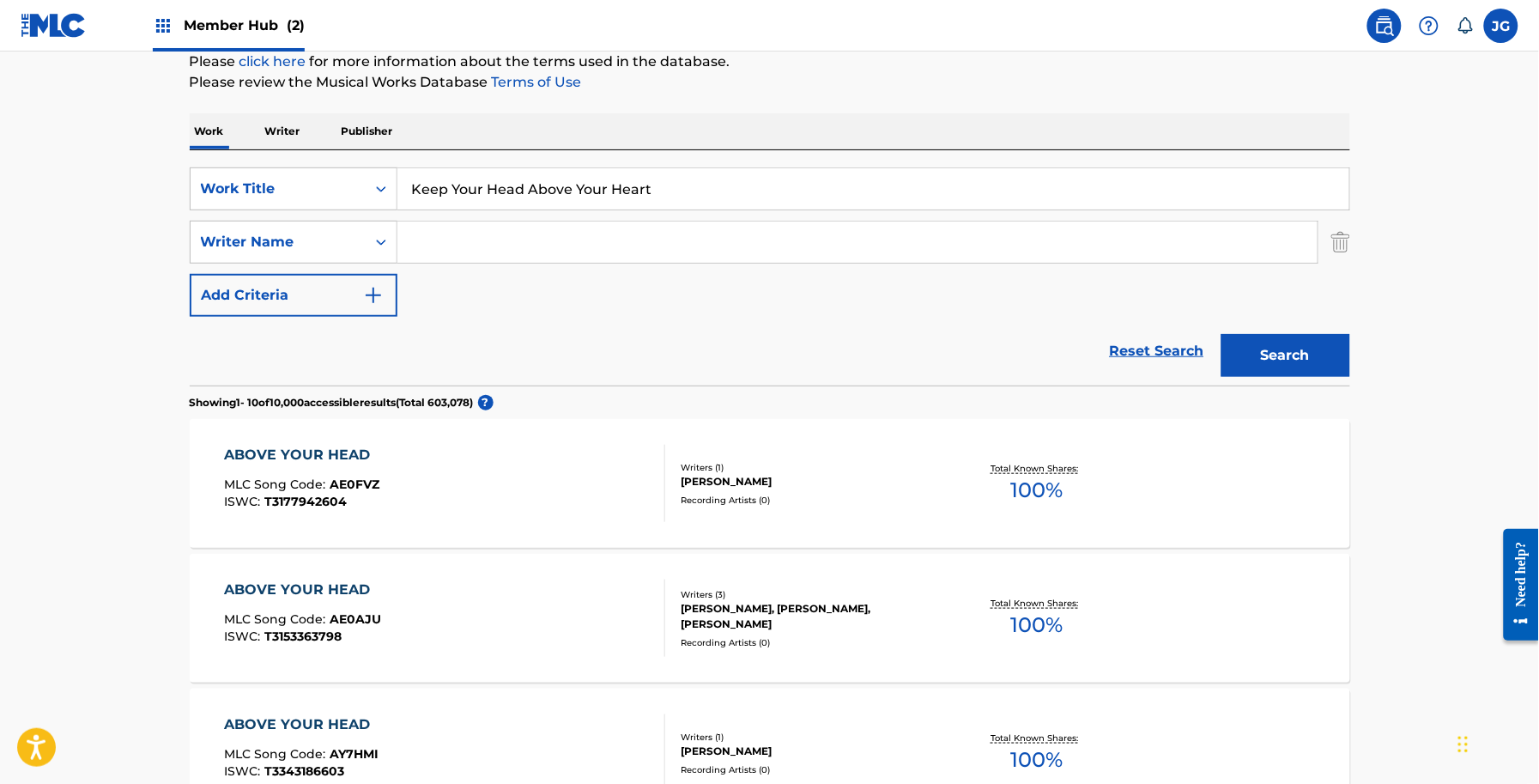
drag, startPoint x: 675, startPoint y: 178, endPoint x: 159, endPoint y: 181, distance: 516.0
paste input "Last Song"
type input "Last Song"
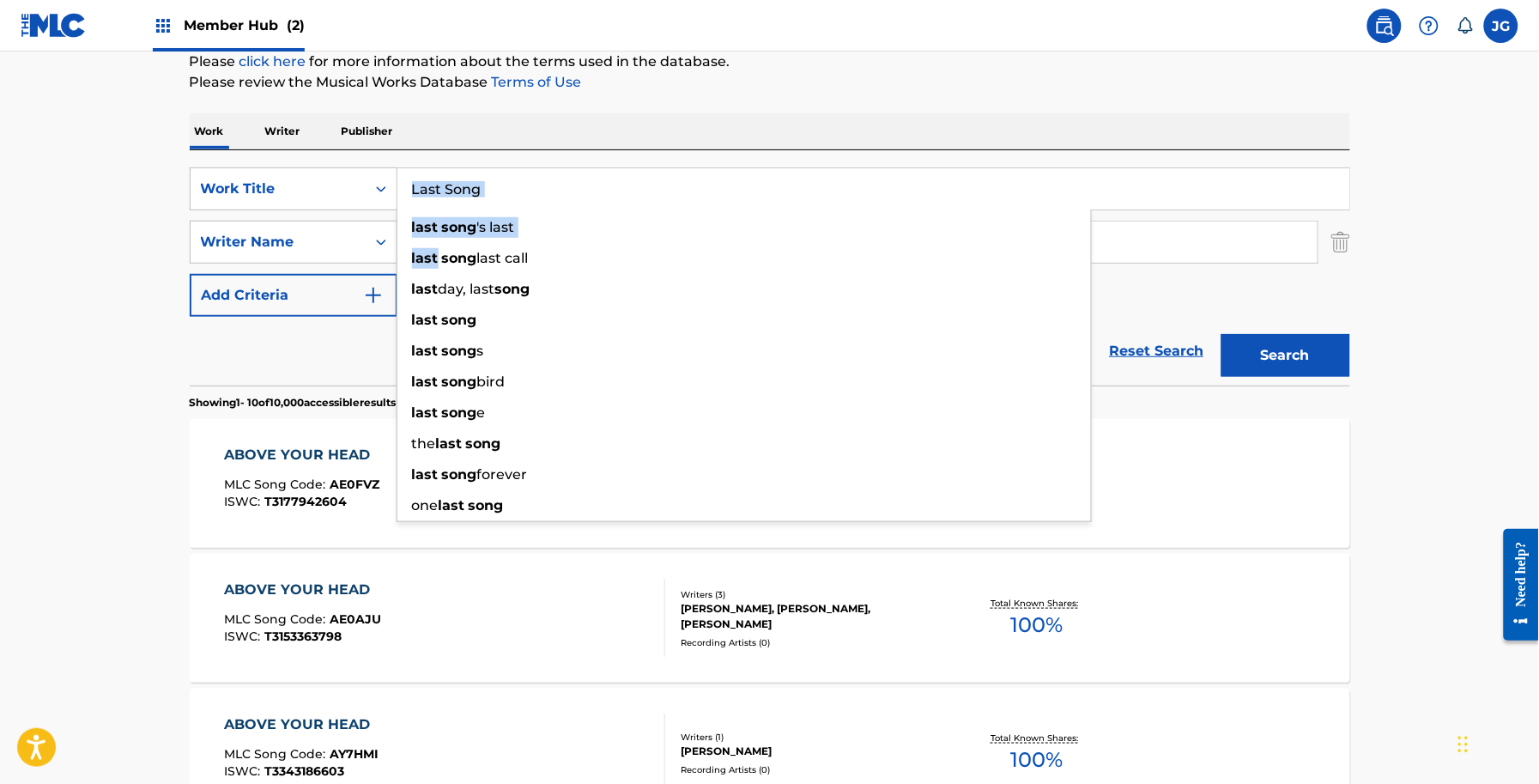
click at [653, 152] on div "SearchWithCriteria56a9730b-d490-4a5f-8540-43b4935ac7c9 Work Title Last Song las…" at bounding box center [770, 268] width 1161 height 235
click at [609, 142] on div "Work Writer Publisher" at bounding box center [770, 131] width 1161 height 36
click at [661, 151] on div "SearchWithCriteria56a9730b-d490-4a5f-8540-43b4935ac7c9 Work Title Last Song las…" at bounding box center [770, 268] width 1161 height 235
click at [1186, 221] on input "Search Form" at bounding box center [858, 242] width 920 height 41
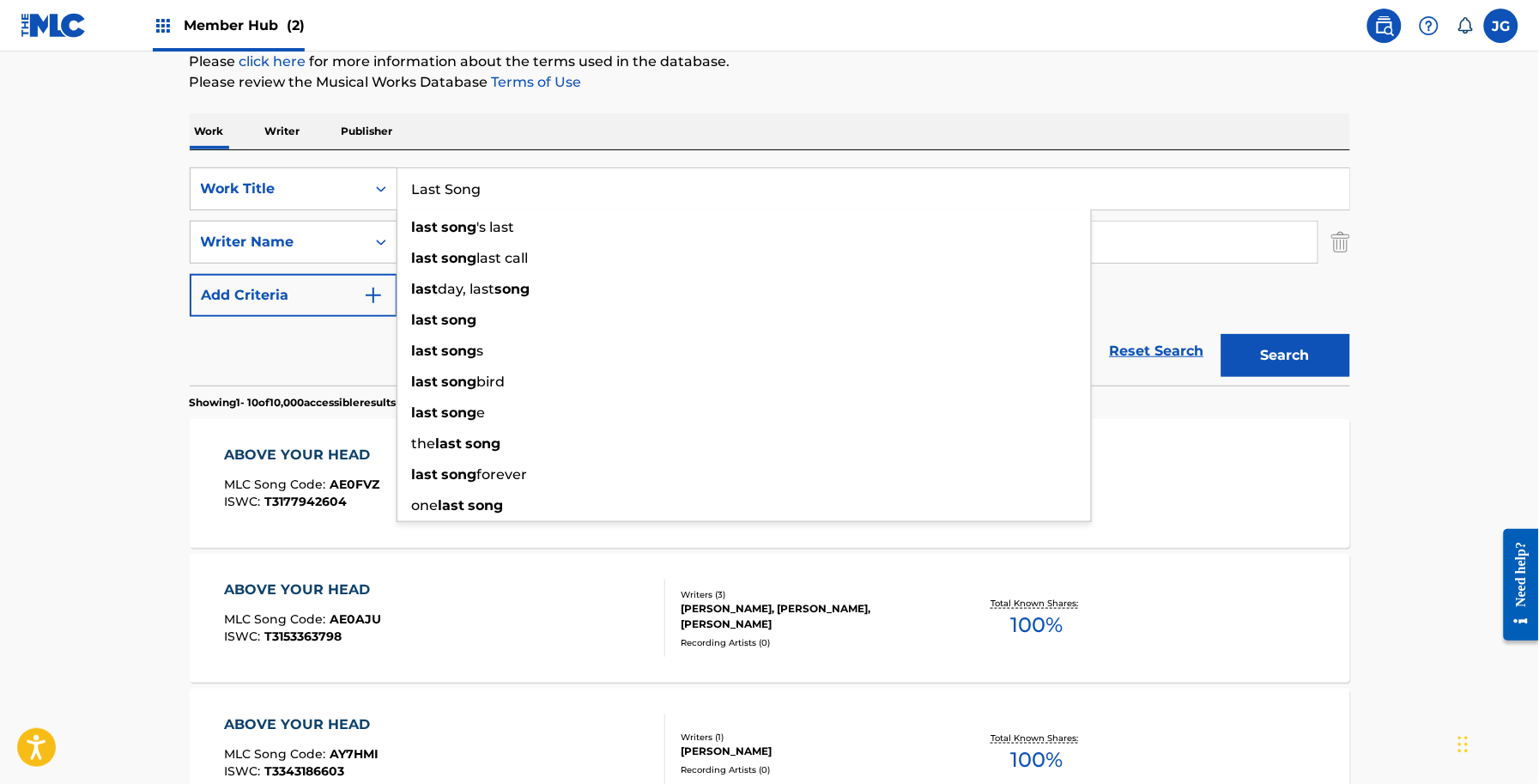
click at [1194, 251] on input "Search Form" at bounding box center [858, 242] width 920 height 41
drag, startPoint x: 1187, startPoint y: 246, endPoint x: 1110, endPoint y: 296, distance: 91.8
click at [1182, 247] on input "Search Form" at bounding box center [858, 242] width 920 height 41
click at [1110, 296] on div "SearchWithCriteria56a9730b-d490-4a5f-8540-43b4935ac7c9 Work Title Last Song las…" at bounding box center [770, 243] width 1161 height 149
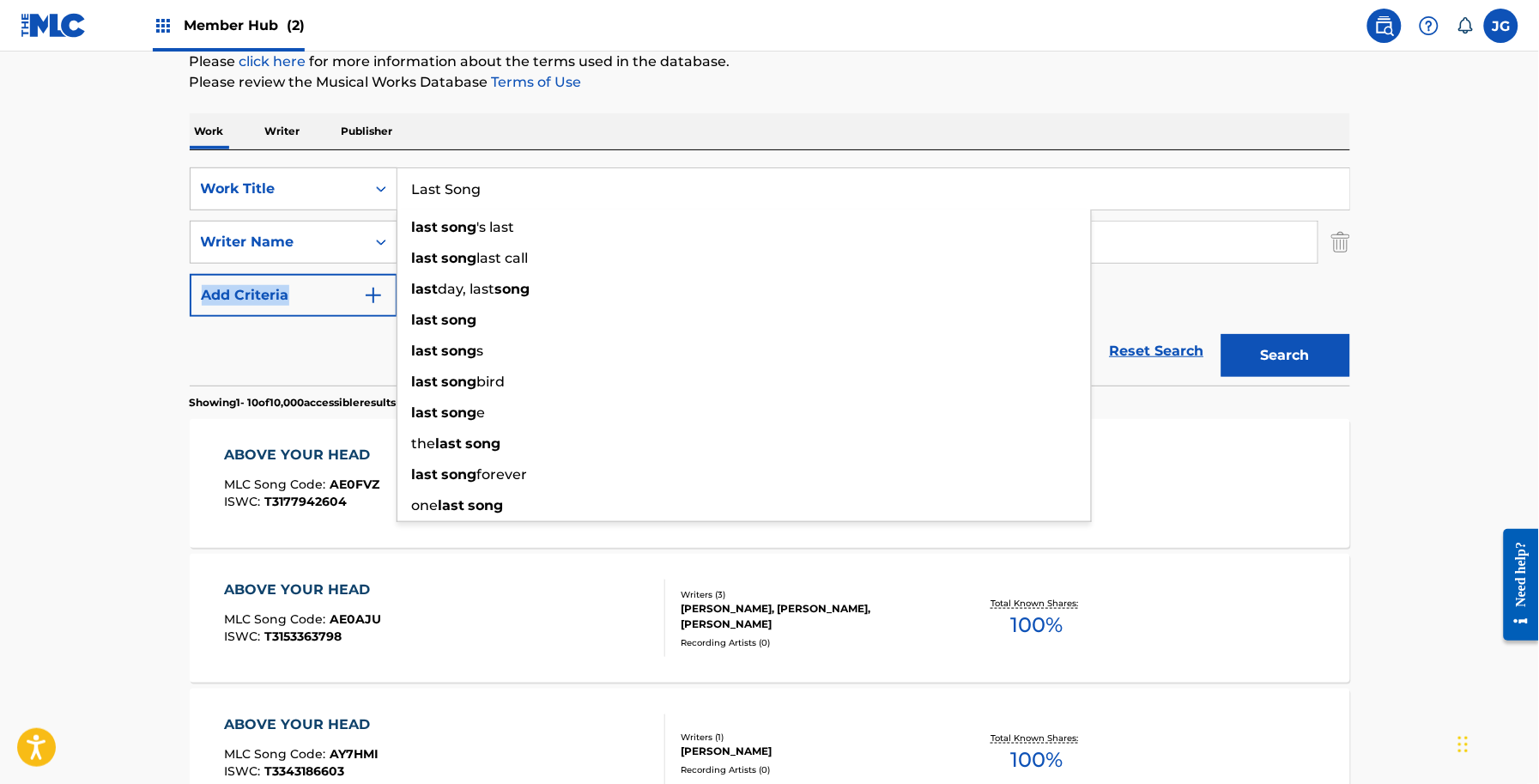
click at [1110, 296] on div "SearchWithCriteria56a9730b-d490-4a5f-8540-43b4935ac7c9 Work Title Last Song las…" at bounding box center [770, 243] width 1161 height 149
click at [570, 191] on input "Last Song" at bounding box center [873, 188] width 952 height 41
click at [1222, 334] on button "Search" at bounding box center [1286, 355] width 129 height 43
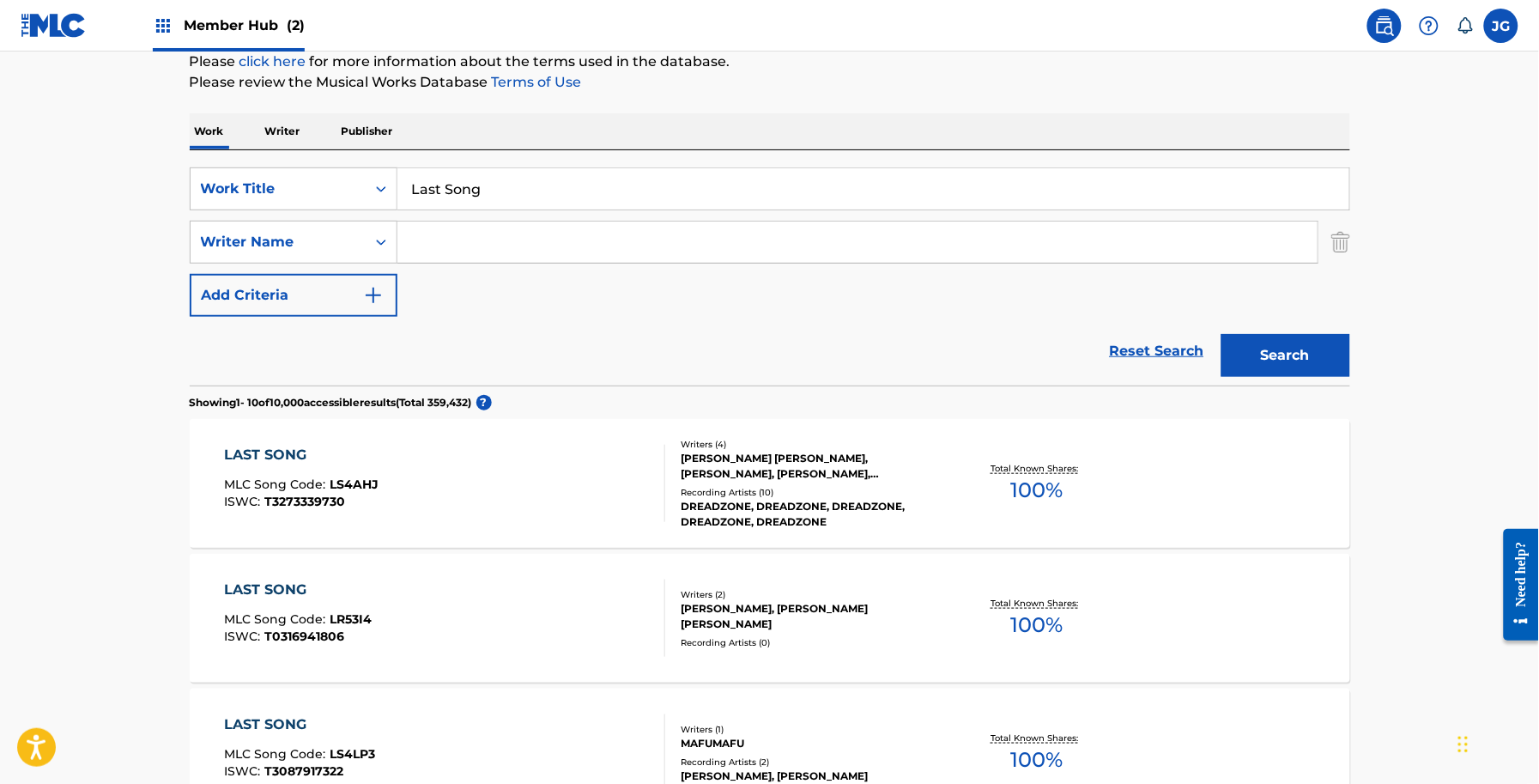
click at [560, 251] on input "Search Form" at bounding box center [858, 242] width 920 height 41
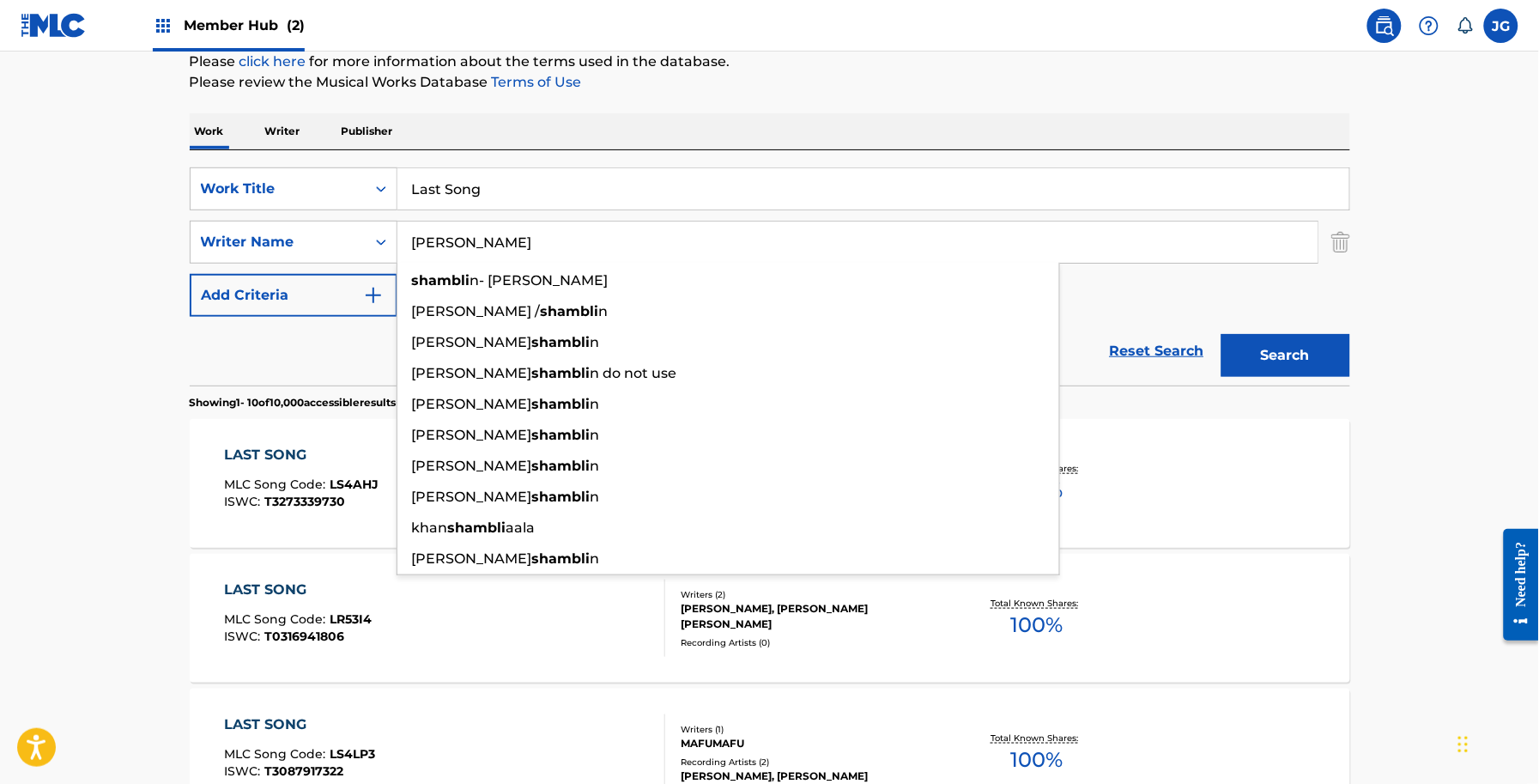
type input "SHAMBLIN"
click at [1222, 334] on button "Search" at bounding box center [1286, 355] width 129 height 43
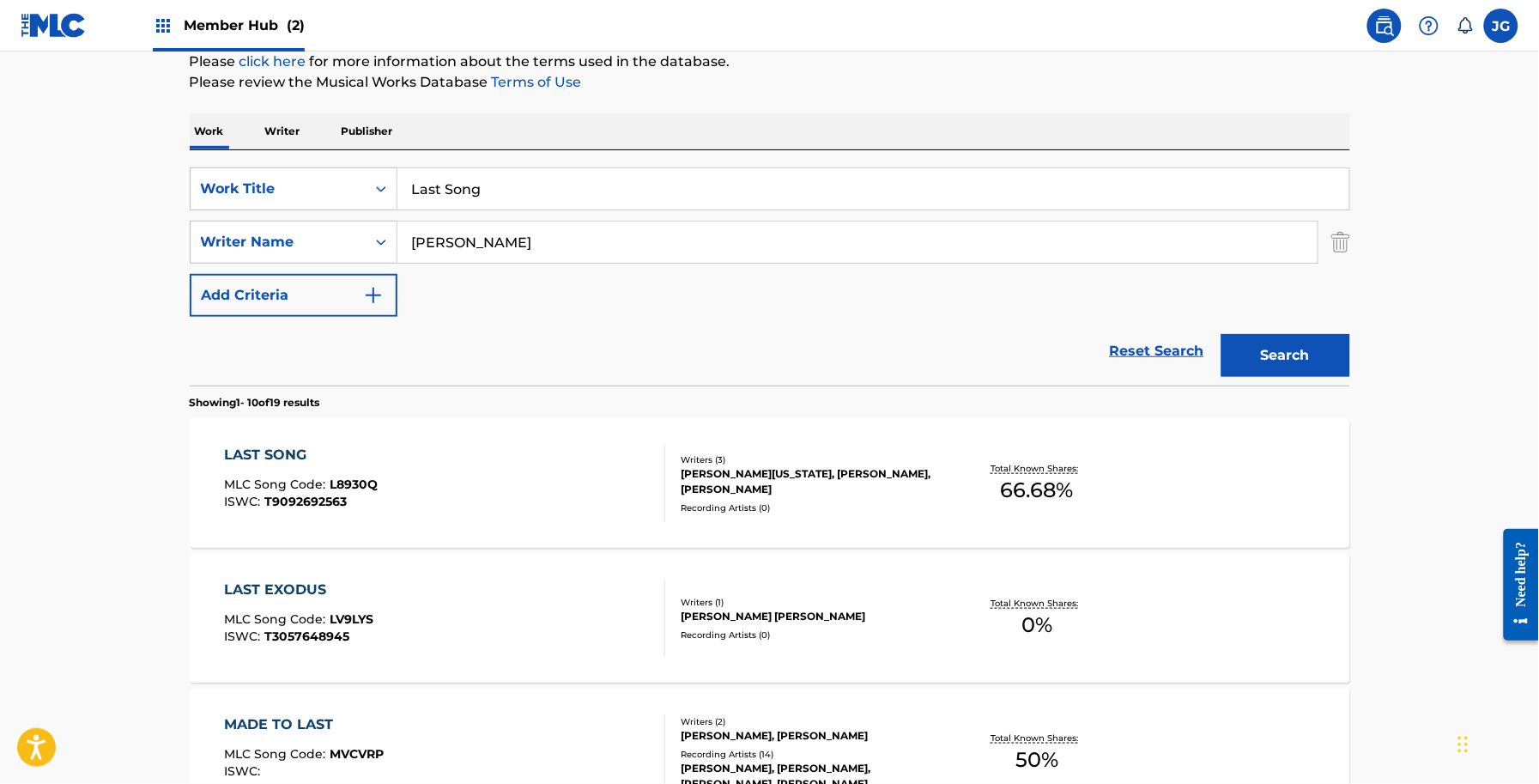
click at [638, 444] on div "LAST SONG MLC Song Code : L8930Q ISWC : T9092692563" at bounding box center [444, 483] width 442 height 78
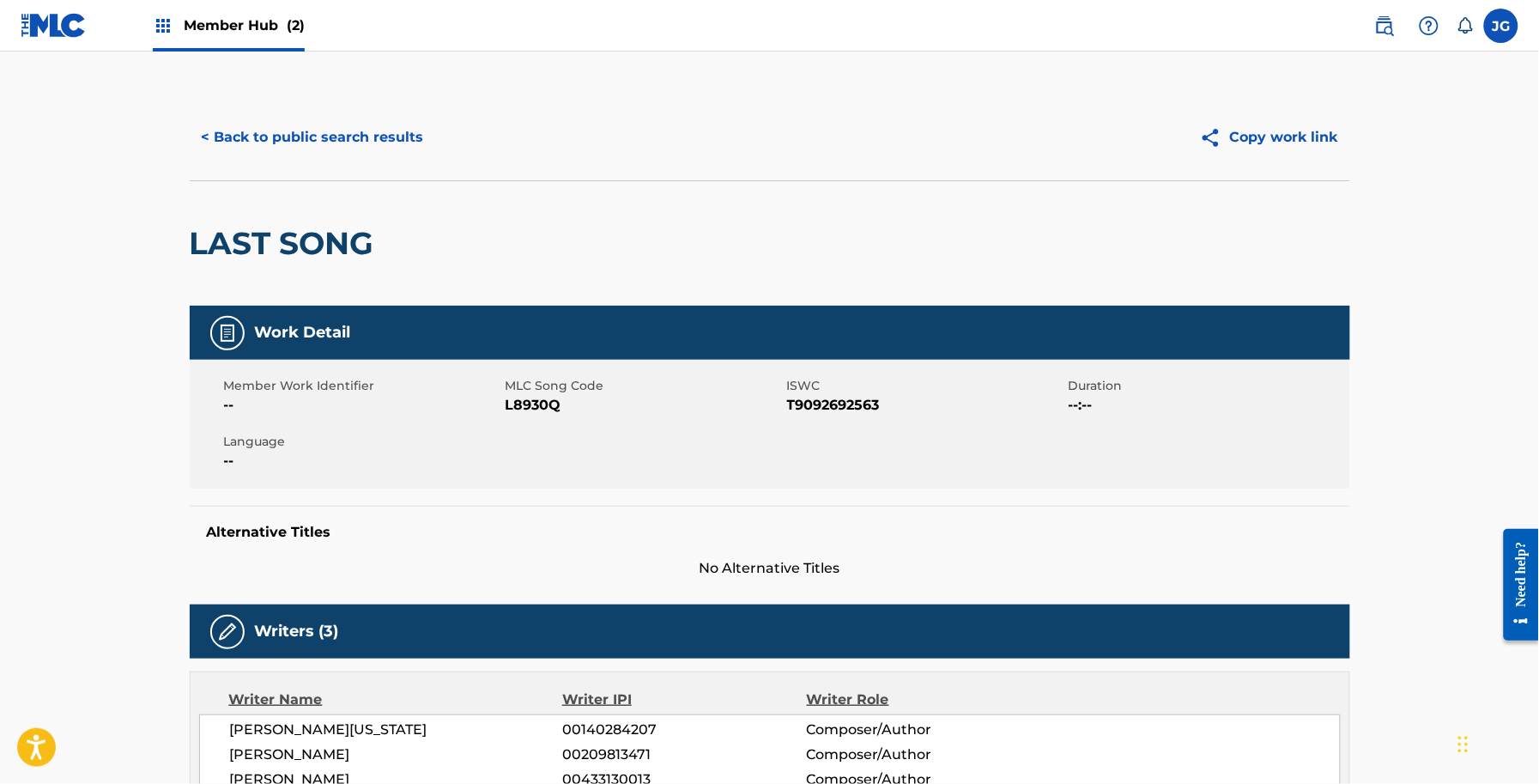
click at [525, 391] on span "MLC Song Code" at bounding box center [644, 385] width 278 height 18
click at [535, 405] on span "L8930Q" at bounding box center [644, 405] width 278 height 20
click at [298, 113] on div "< Back to public search results Copy work link" at bounding box center [770, 137] width 1161 height 85
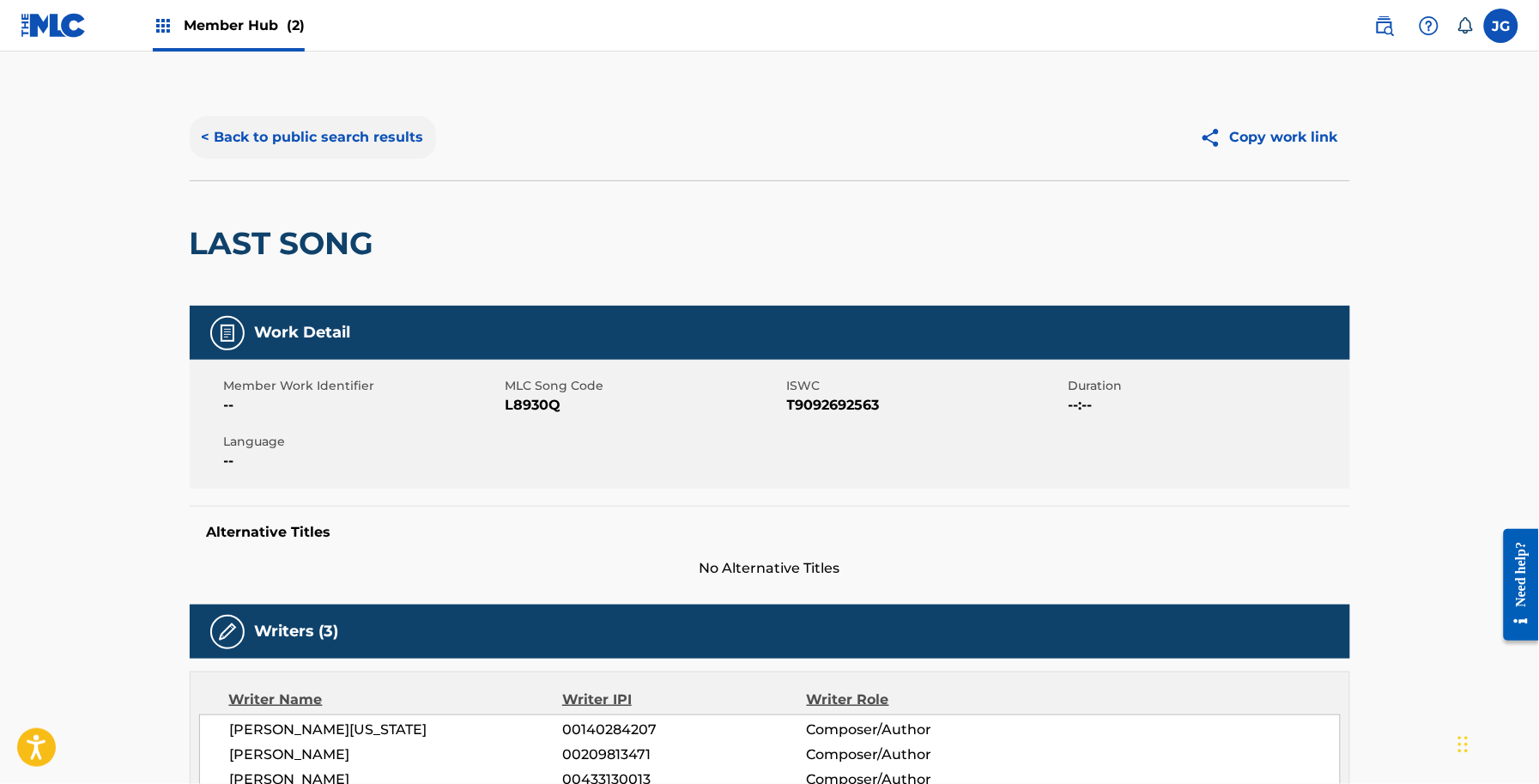
click at [302, 118] on button "< Back to public search results" at bounding box center [313, 137] width 246 height 43
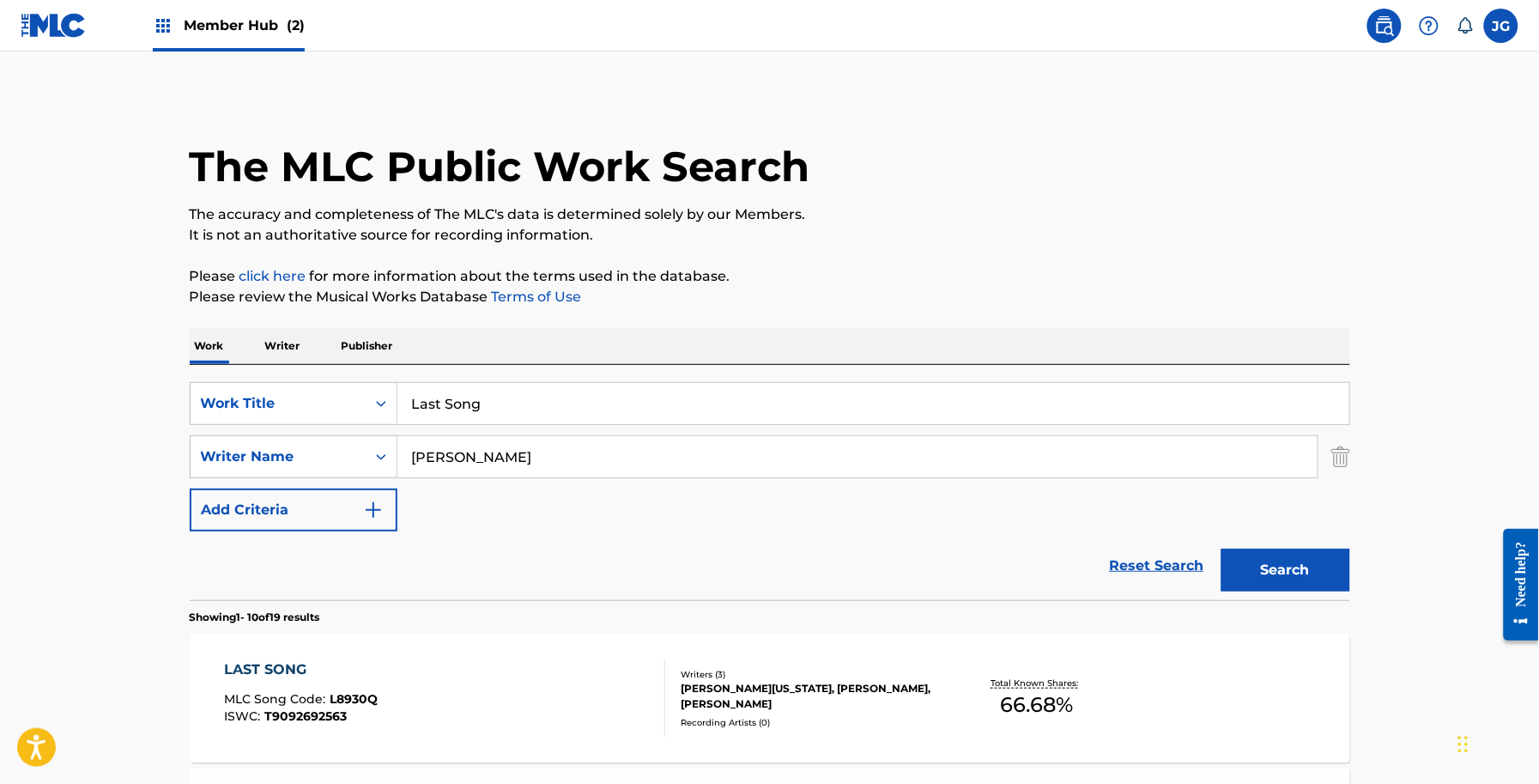
drag, startPoint x: 694, startPoint y: 398, endPoint x: 474, endPoint y: 404, distance: 220.1
click at [540, 404] on input "Last Song" at bounding box center [873, 404] width 952 height 41
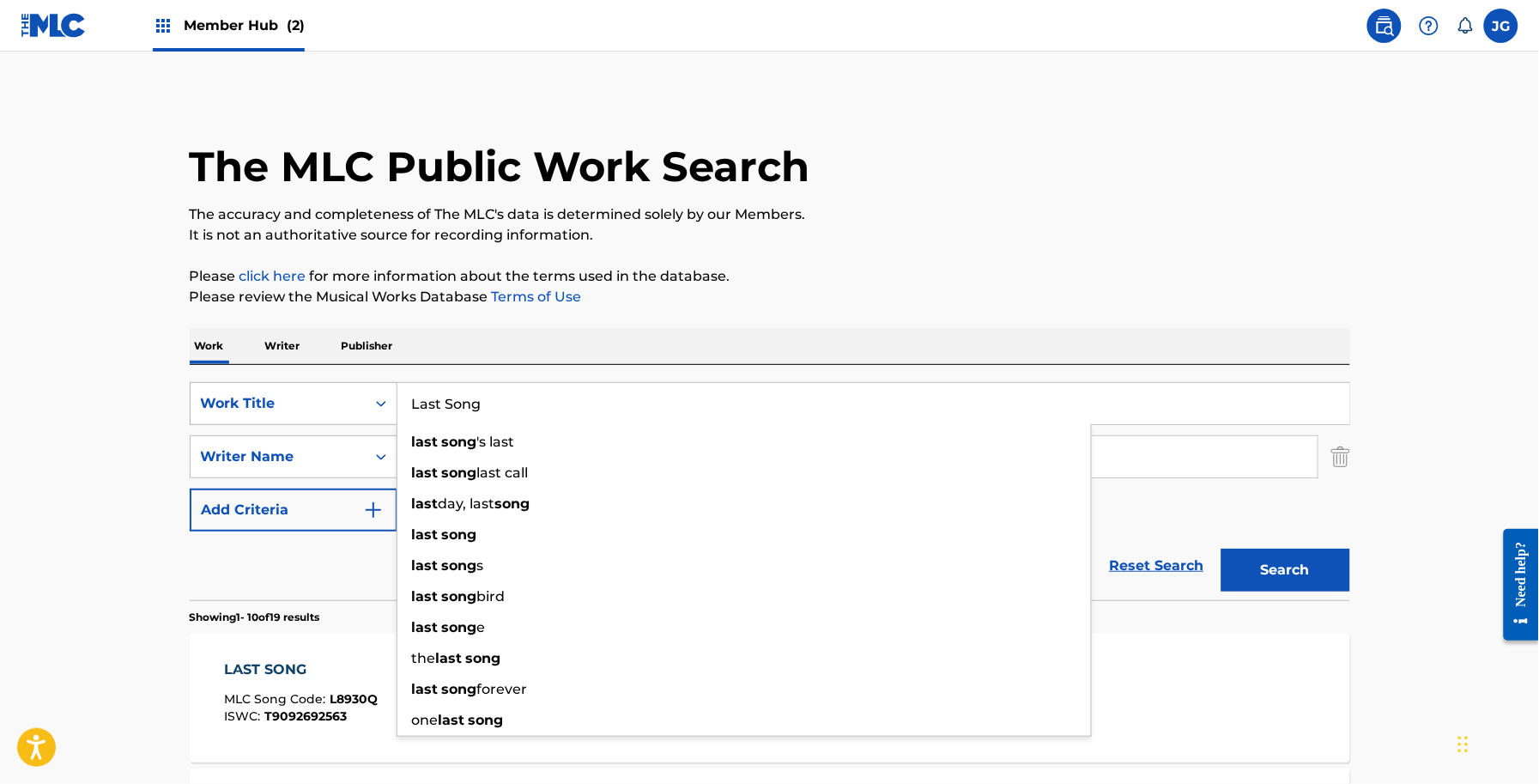
drag, startPoint x: 601, startPoint y: 404, endPoint x: 348, endPoint y: 413, distance: 253.2
click at [356, 413] on div "SearchWithCriteria56a9730b-d490-4a5f-8540-43b4935ac7c9 Work Title Last Song las…" at bounding box center [770, 404] width 1161 height 43
paste input "etter By Yourself"
type input "Letter By Yourself"
click at [938, 331] on div "Work Writer Publisher" at bounding box center [770, 345] width 1161 height 36
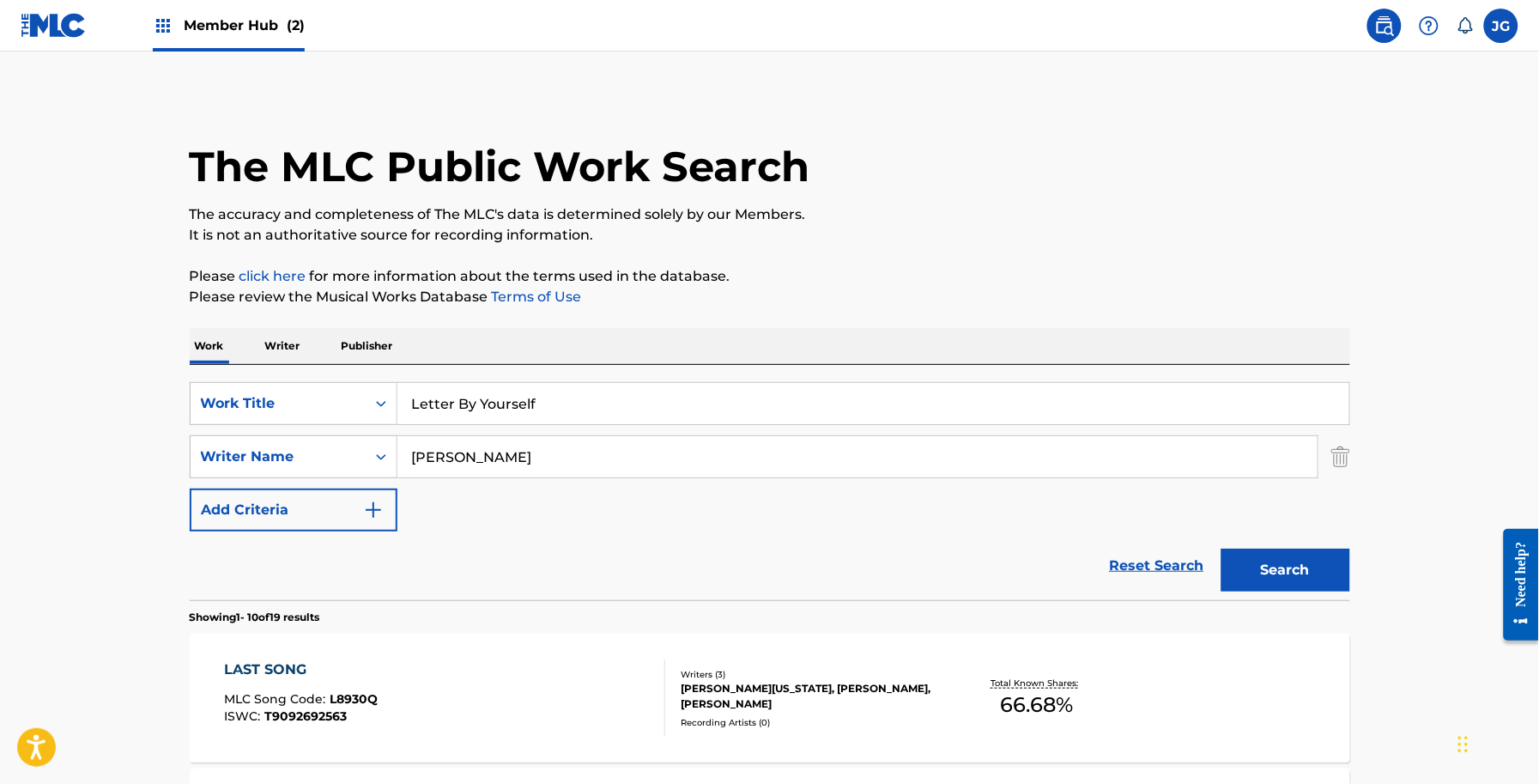
click at [1256, 540] on div "Search" at bounding box center [1282, 566] width 138 height 69
click at [1267, 554] on button "Search" at bounding box center [1286, 570] width 129 height 43
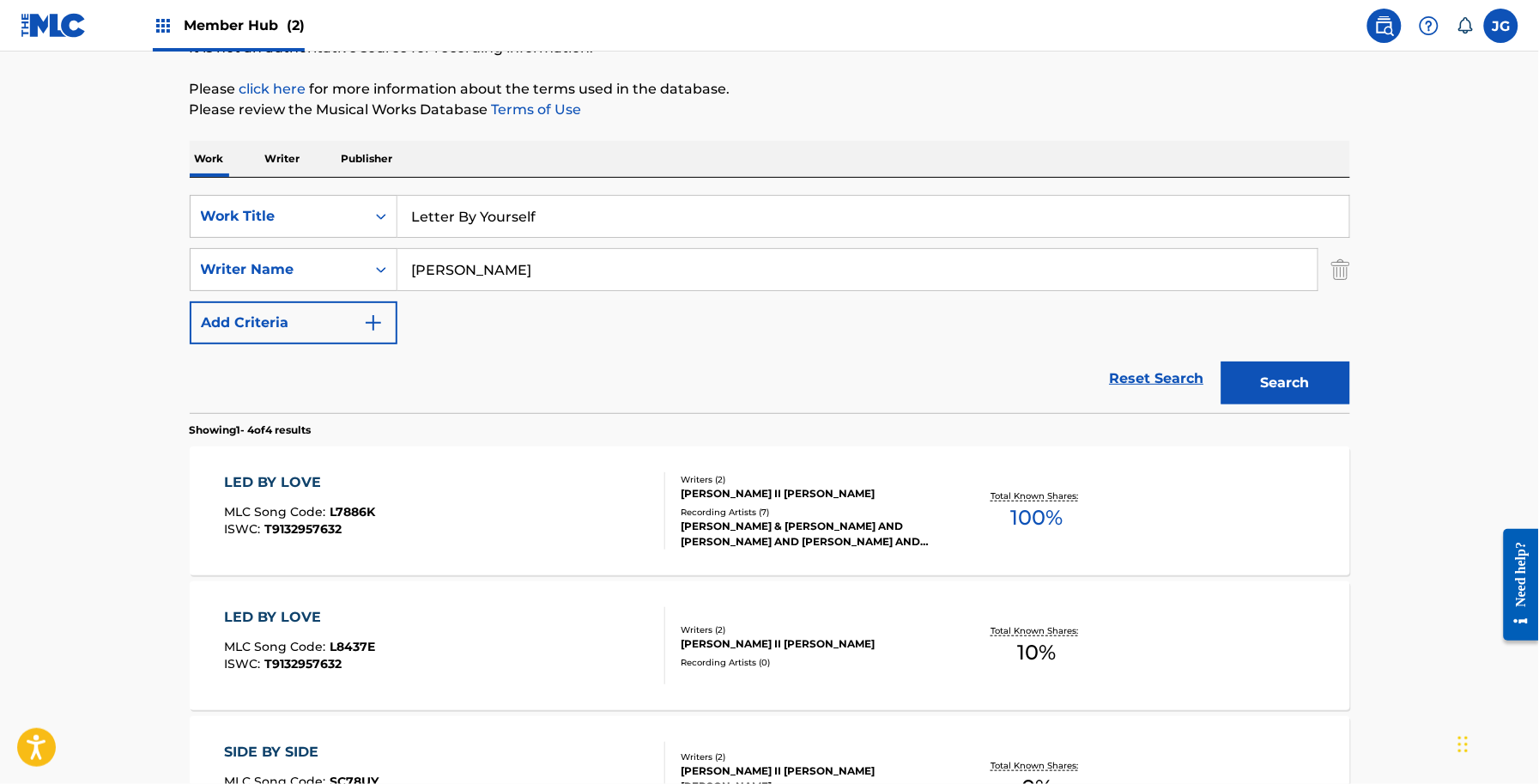
scroll to position [124, 0]
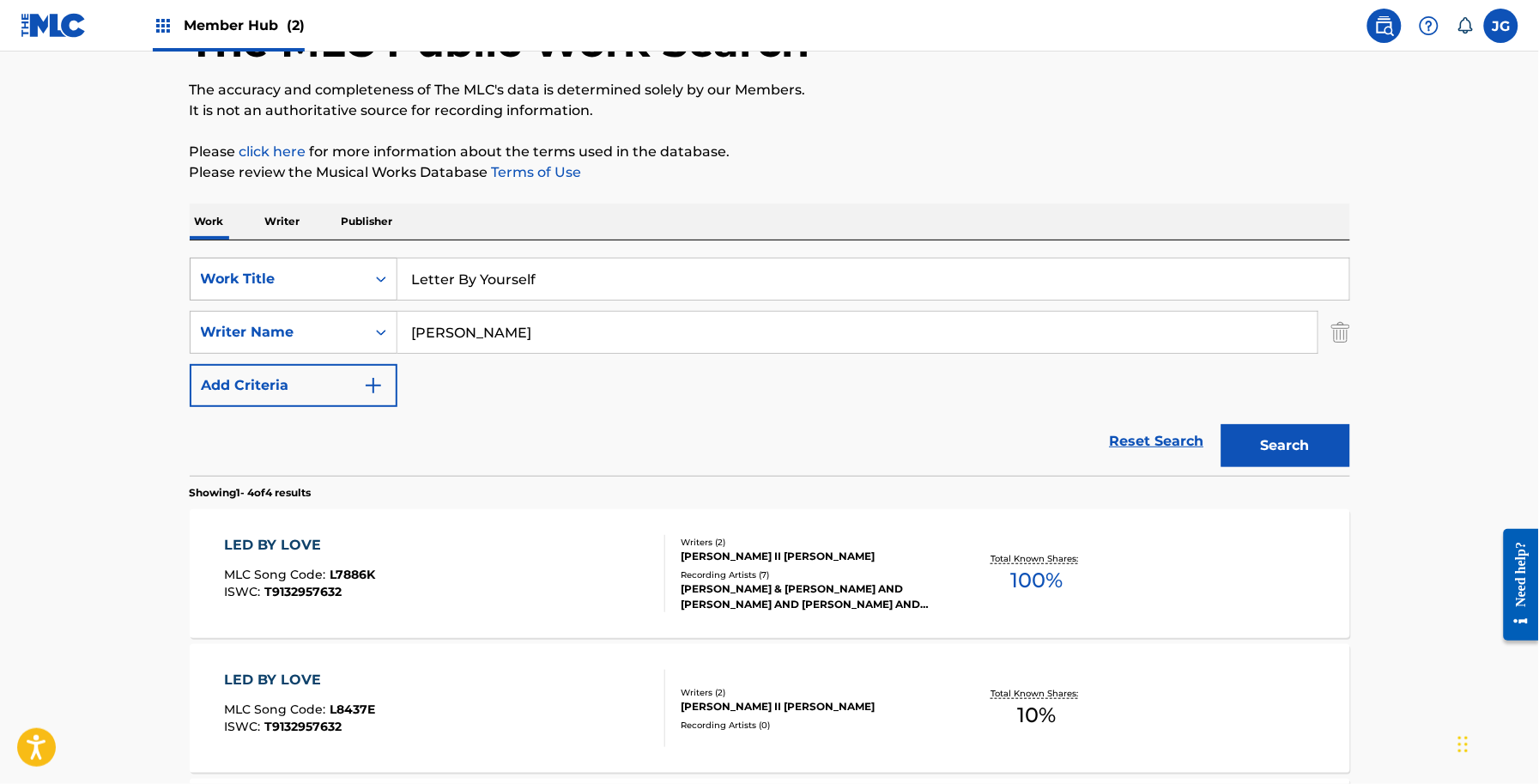
drag, startPoint x: 556, startPoint y: 313, endPoint x: 310, endPoint y: 264, distance: 250.8
click at [315, 269] on div "SearchWithCriteria56a9730b-d490-4a5f-8540-43b4935ac7c9 Work Title Letter By You…" at bounding box center [770, 332] width 1161 height 149
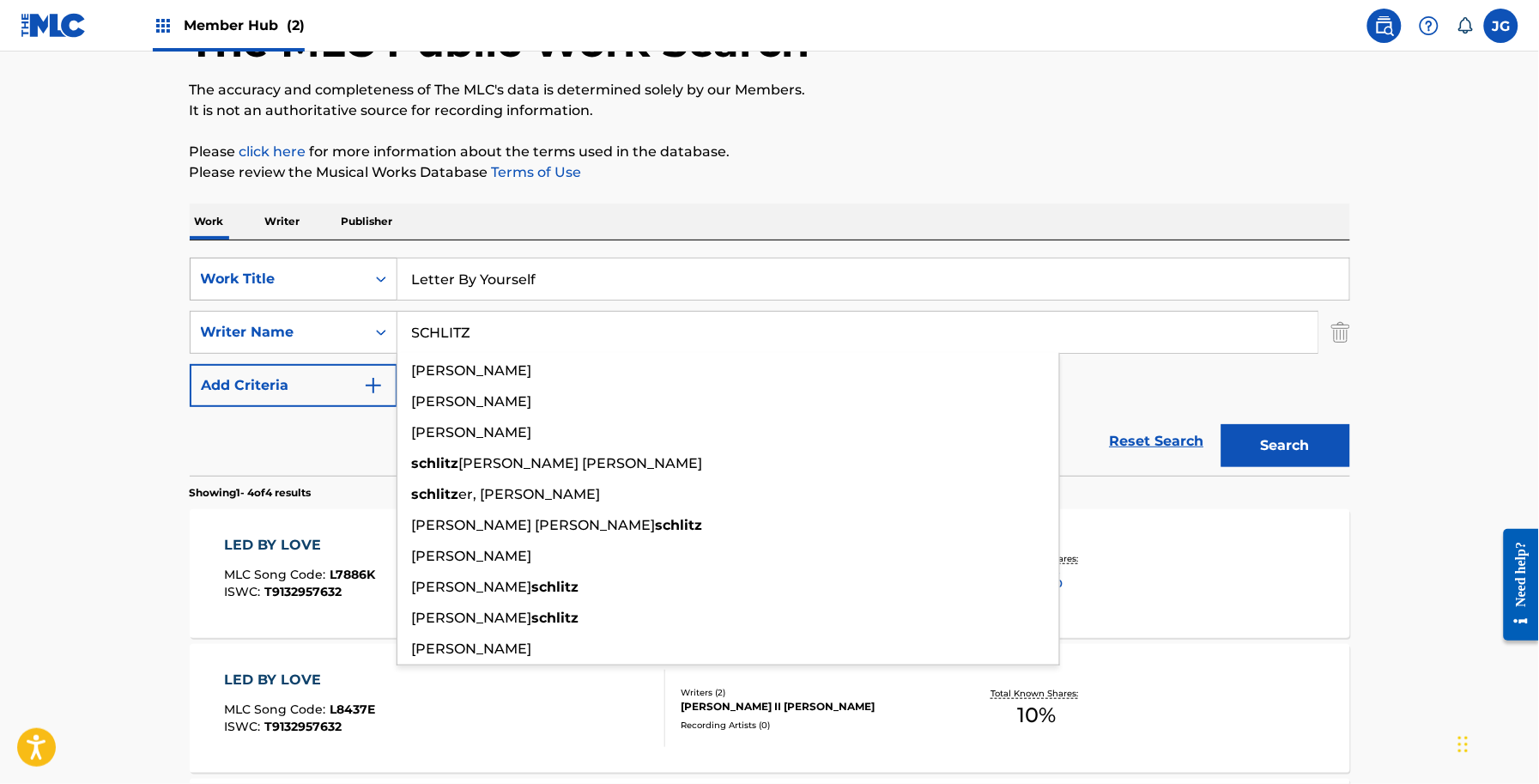
type input "SCHLITZ"
click at [1222, 424] on button "Search" at bounding box center [1286, 445] width 129 height 43
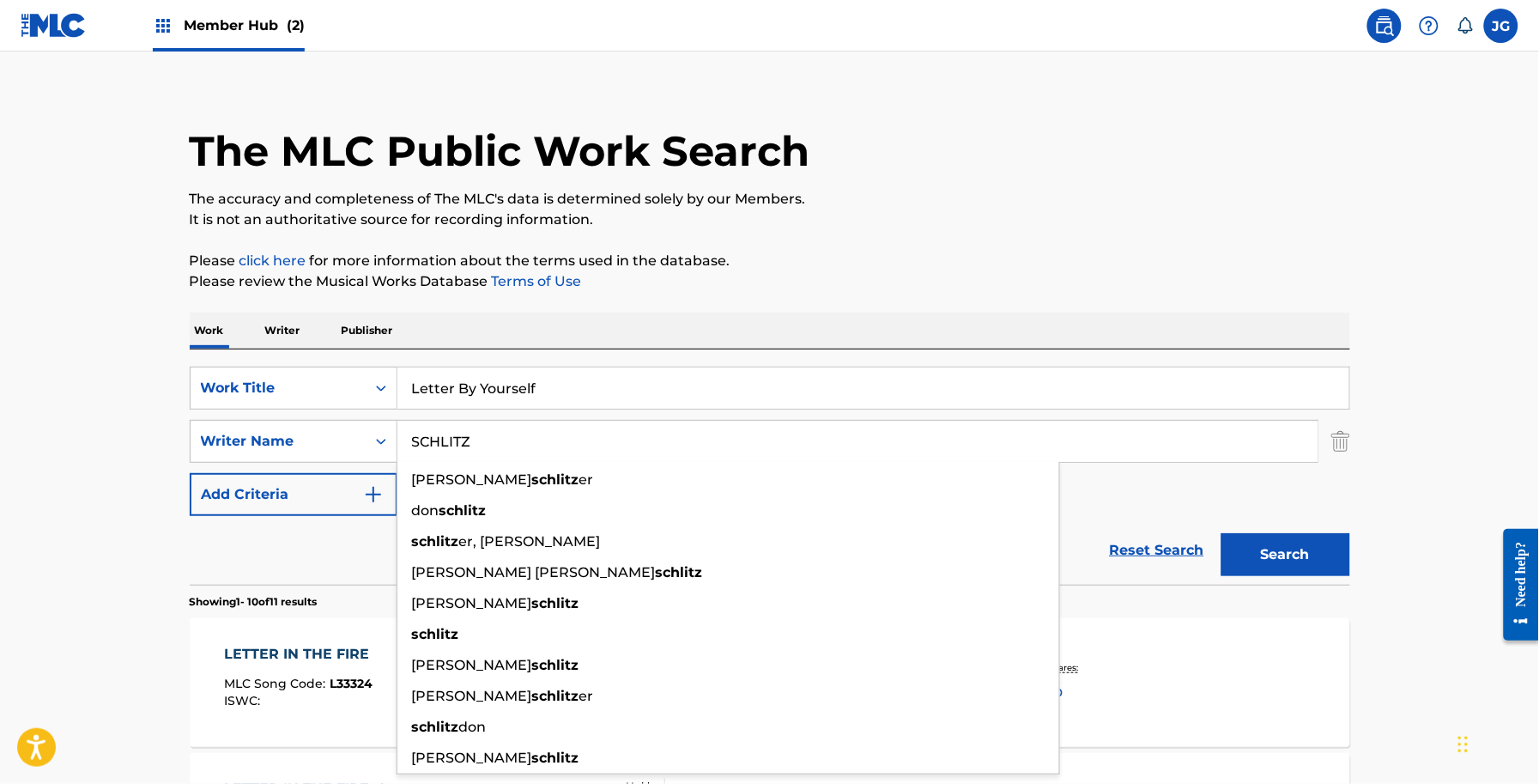
click at [1112, 393] on input "Letter By Yourself" at bounding box center [873, 388] width 952 height 41
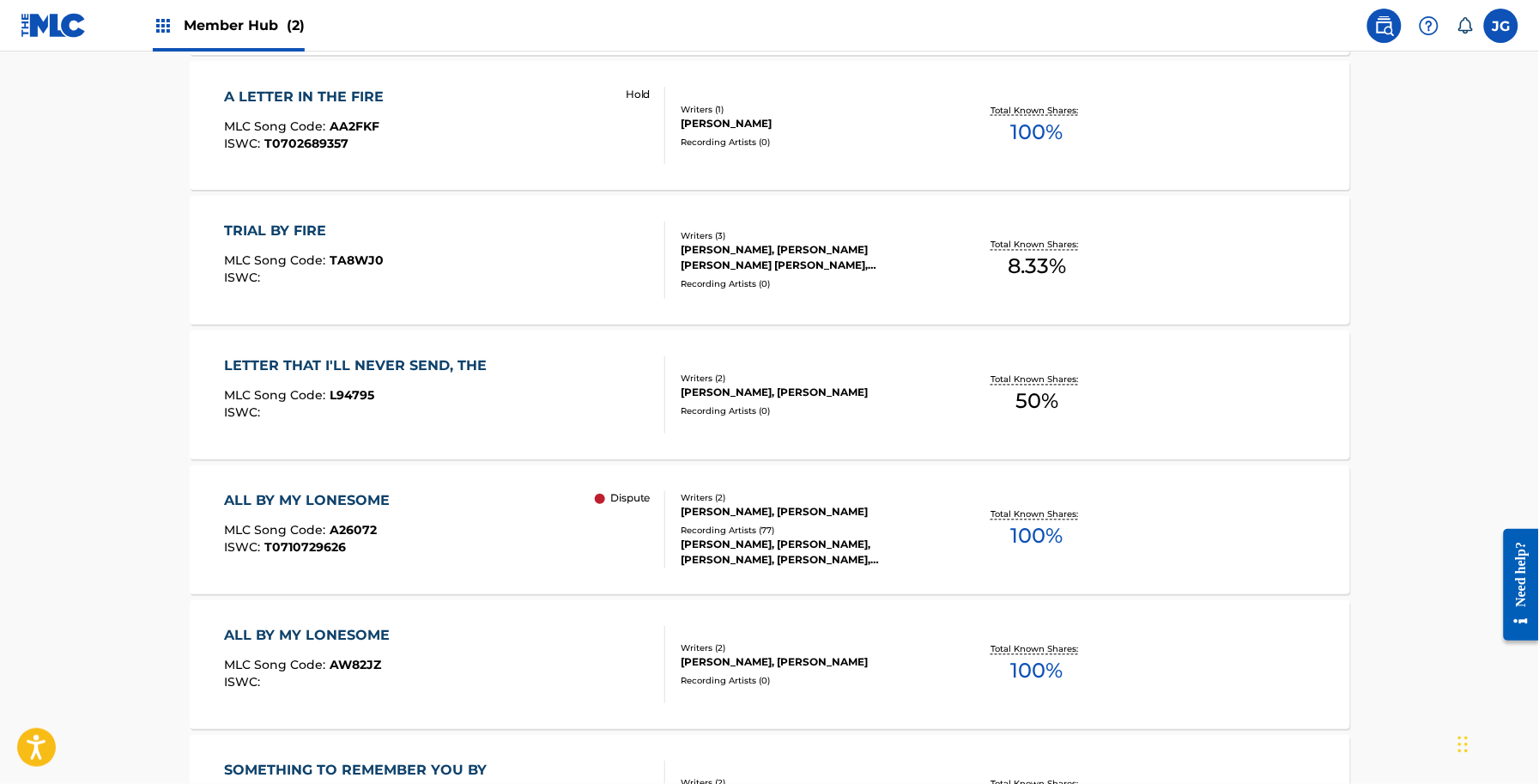
scroll to position [1089, 0]
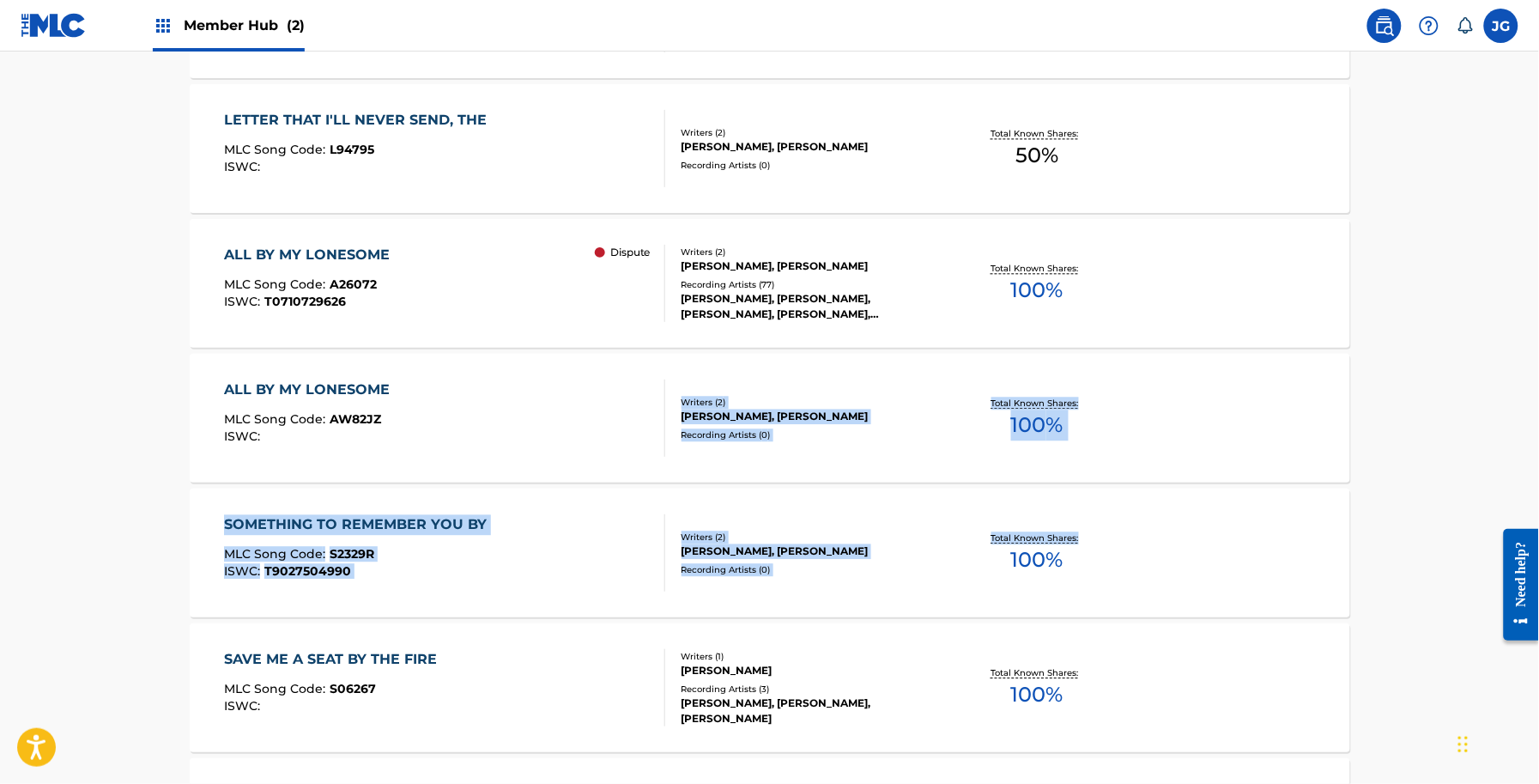
drag, startPoint x: 679, startPoint y: 349, endPoint x: 1247, endPoint y: 606, distance: 623.4
click at [1239, 606] on section "LETTER IN THE FIRE MLC Song Code : L33324 ISWC : Hold Writers ( 1 ) DON SCHLITZ…" at bounding box center [770, 212] width 1161 height 1351
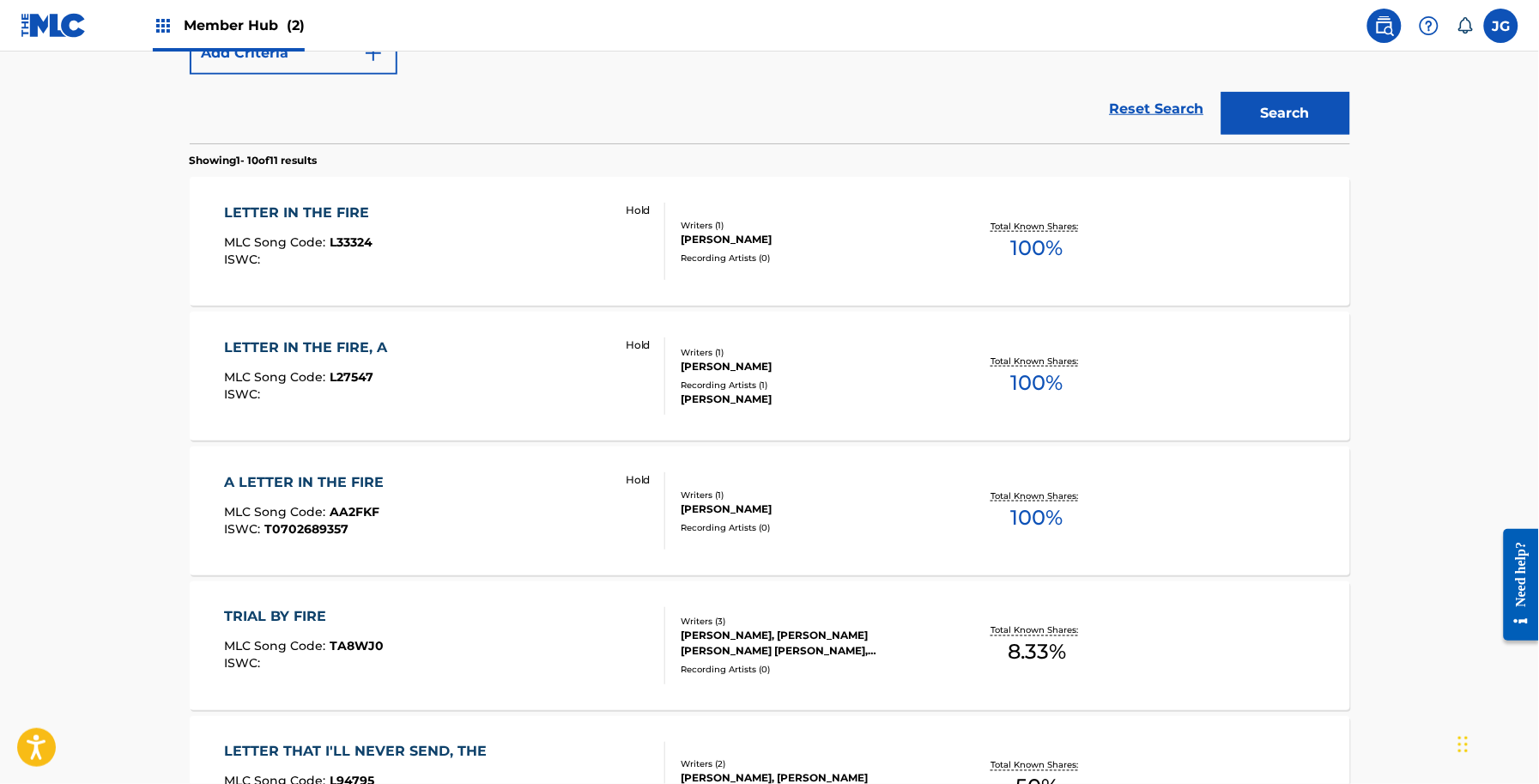
scroll to position [444, 0]
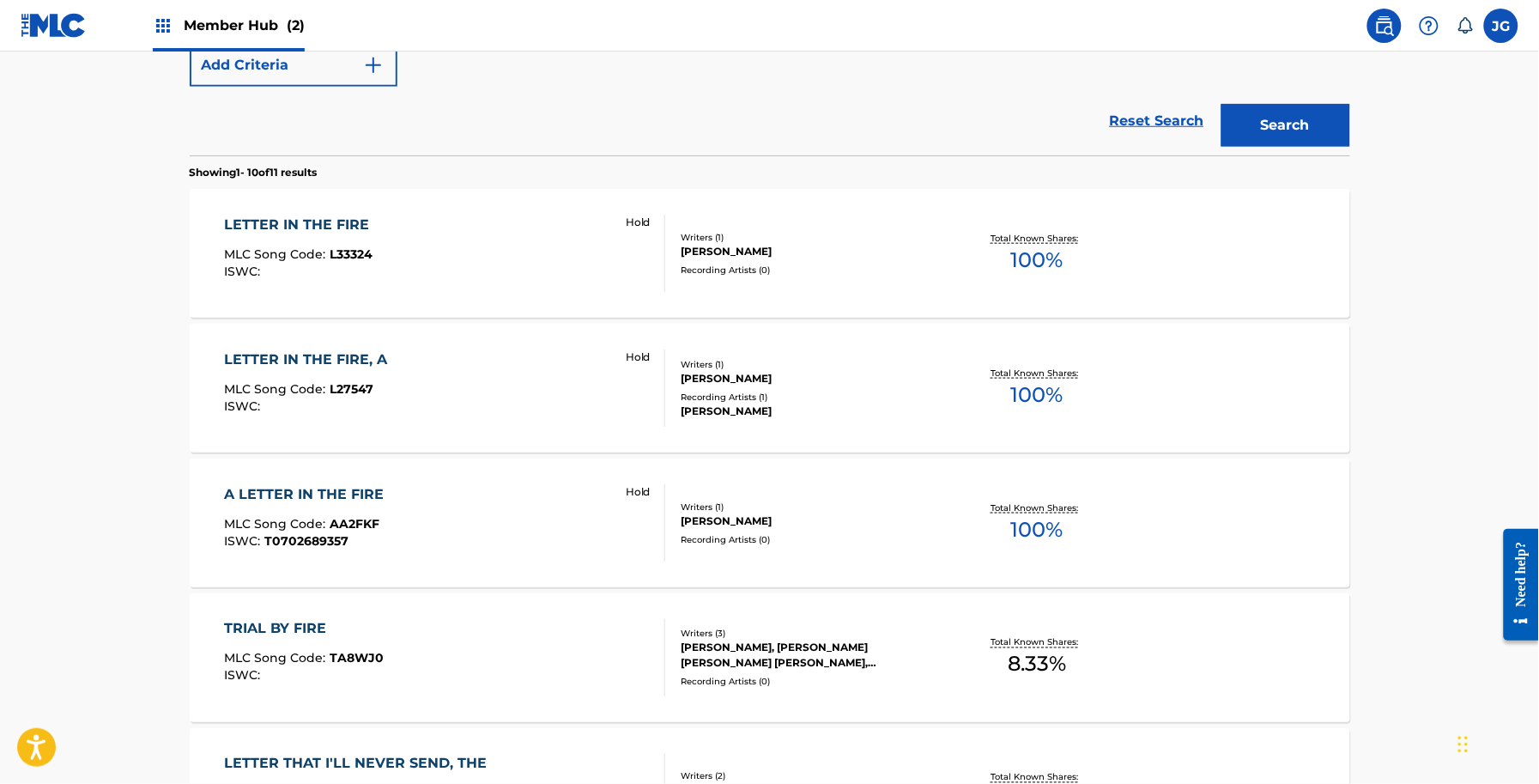
click at [1383, 506] on main "The MLC Public Work Search The accuracy and completeness of The MLC's data is d…" at bounding box center [770, 617] width 1539 height 2020
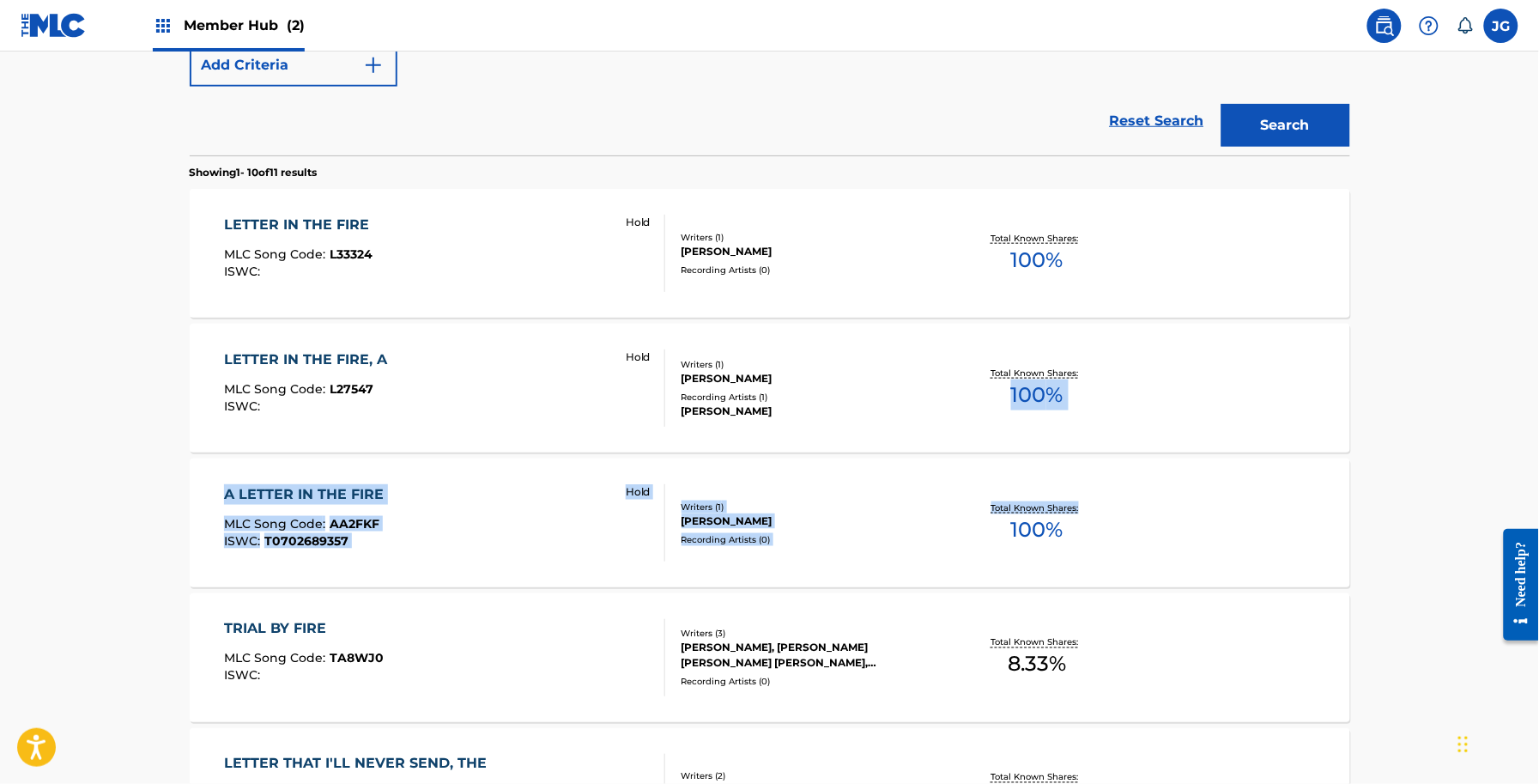
drag, startPoint x: 1383, startPoint y: 506, endPoint x: 1459, endPoint y: 432, distance: 106.1
click at [1434, 438] on main "The MLC Public Work Search The accuracy and completeness of The MLC's data is d…" at bounding box center [770, 617] width 1539 height 2020
click at [1461, 430] on main "The MLC Public Work Search The accuracy and completeness of The MLC's data is d…" at bounding box center [770, 617] width 1539 height 2020
drag, startPoint x: 1410, startPoint y: 561, endPoint x: 163, endPoint y: 371, distance: 1261.4
click at [163, 371] on main "The MLC Public Work Search The accuracy and completeness of The MLC's data is d…" at bounding box center [770, 617] width 1539 height 2020
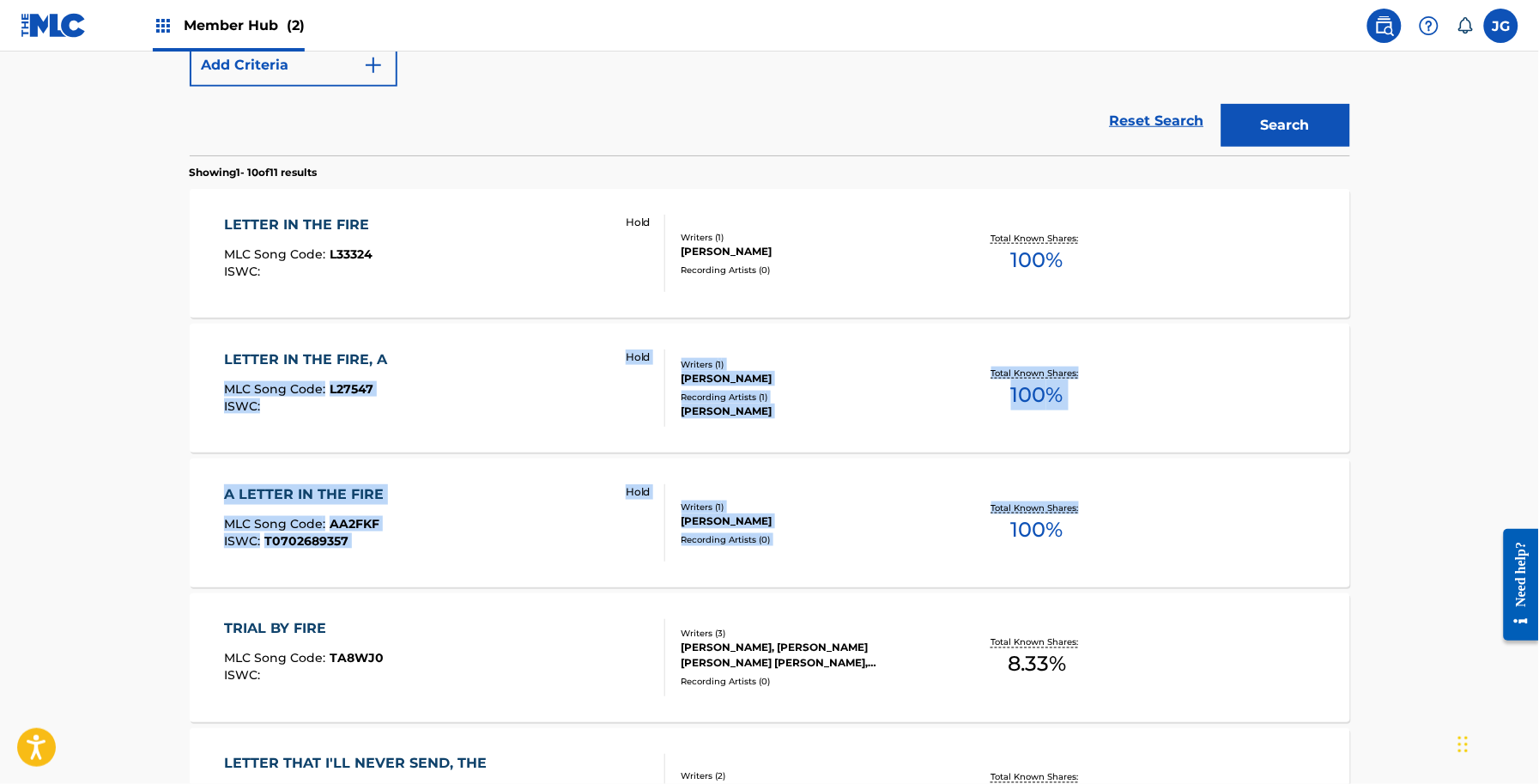
click at [1429, 357] on main "The MLC Public Work Search The accuracy and completeness of The MLC's data is d…" at bounding box center [770, 617] width 1539 height 2020
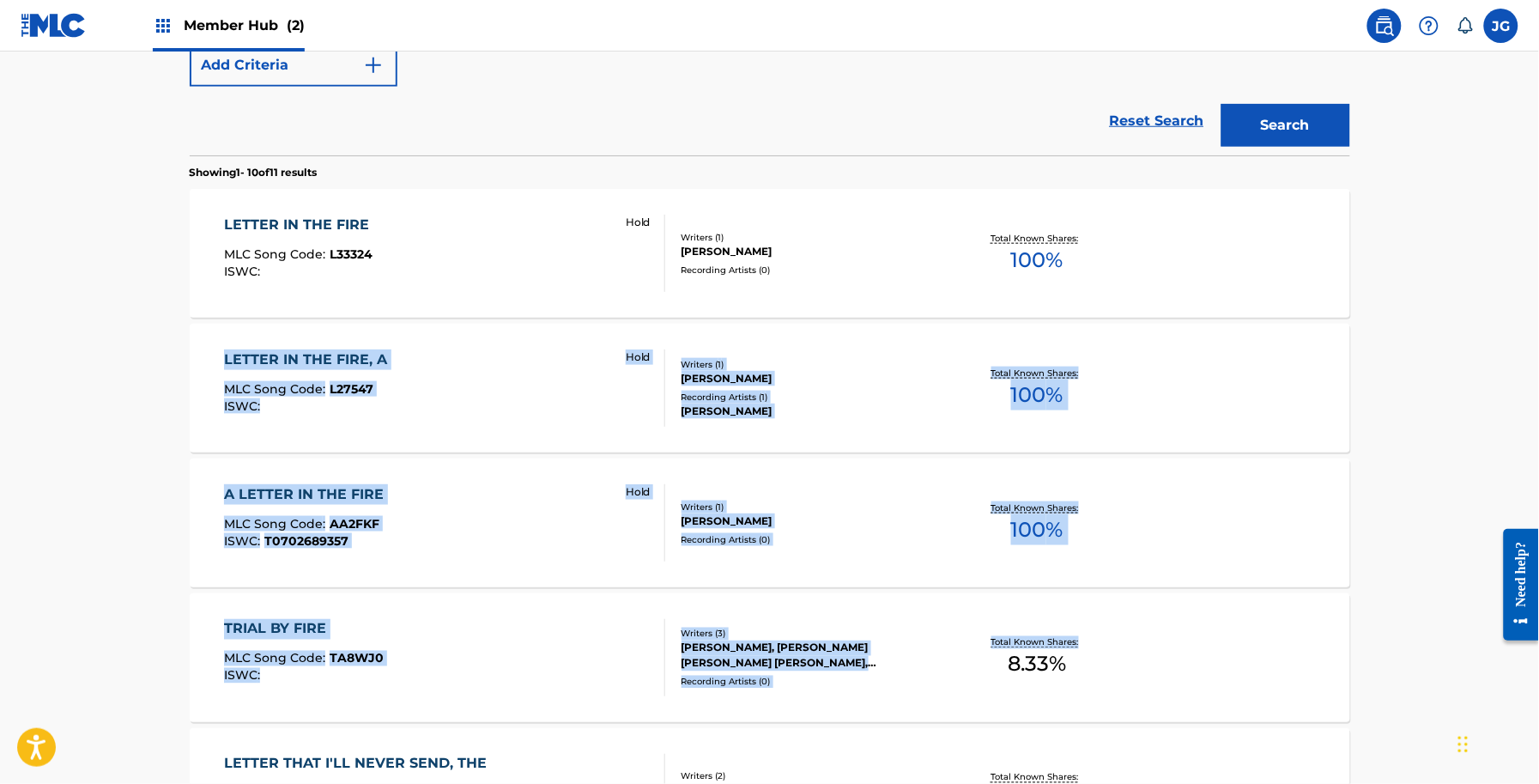
drag, startPoint x: 1442, startPoint y: 606, endPoint x: 237, endPoint y: 319, distance: 1238.7
click at [224, 336] on main "The MLC Public Work Search The accuracy and completeness of The MLC's data is d…" at bounding box center [770, 617] width 1539 height 2020
click at [1488, 413] on main "The MLC Public Work Search The accuracy and completeness of The MLC's data is d…" at bounding box center [770, 617] width 1539 height 2020
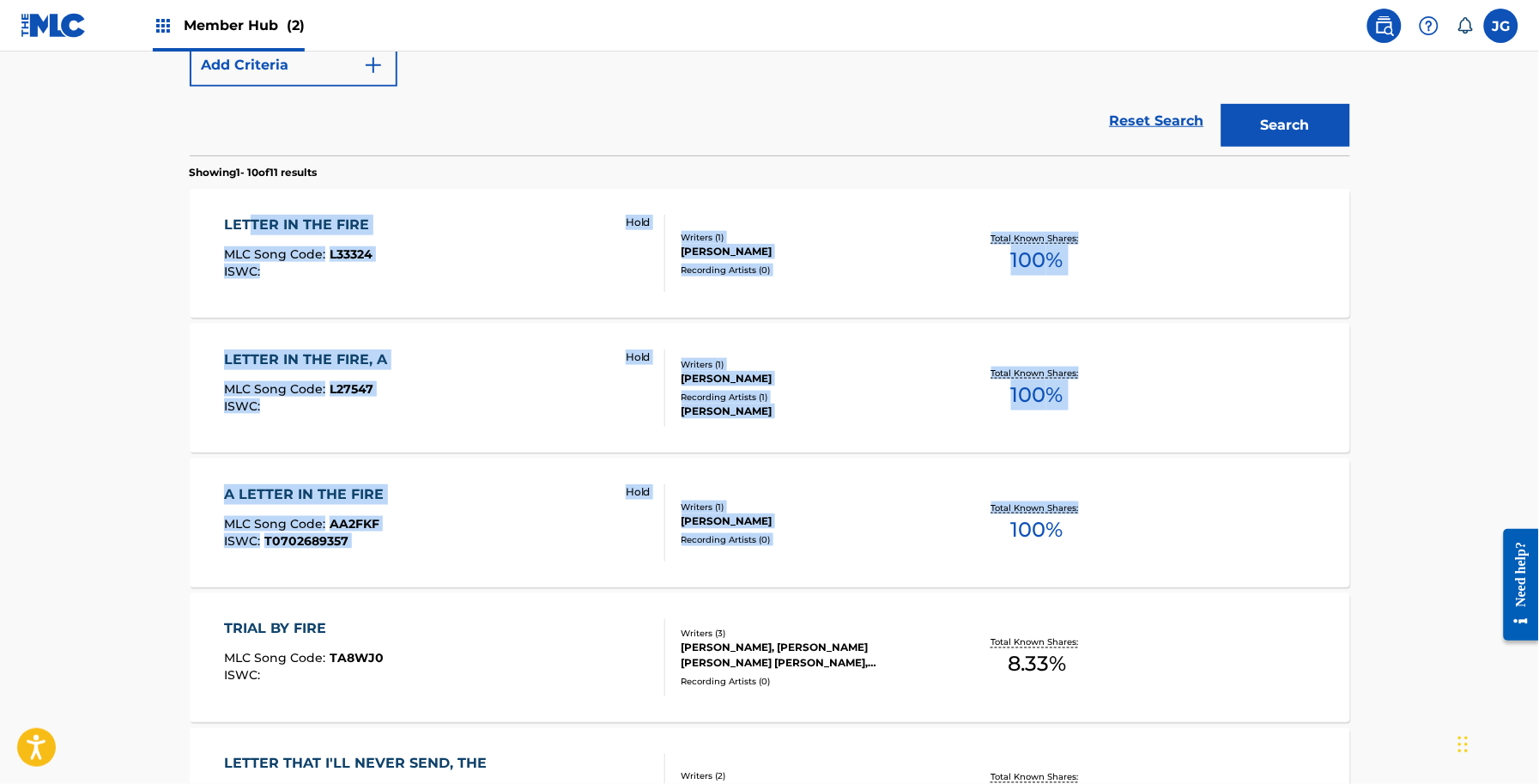
drag, startPoint x: 1445, startPoint y: 512, endPoint x: 250, endPoint y: 227, distance: 1228.5
click at [250, 227] on main "The MLC Public Work Search The accuracy and completeness of The MLC's data is d…" at bounding box center [770, 617] width 1539 height 2020
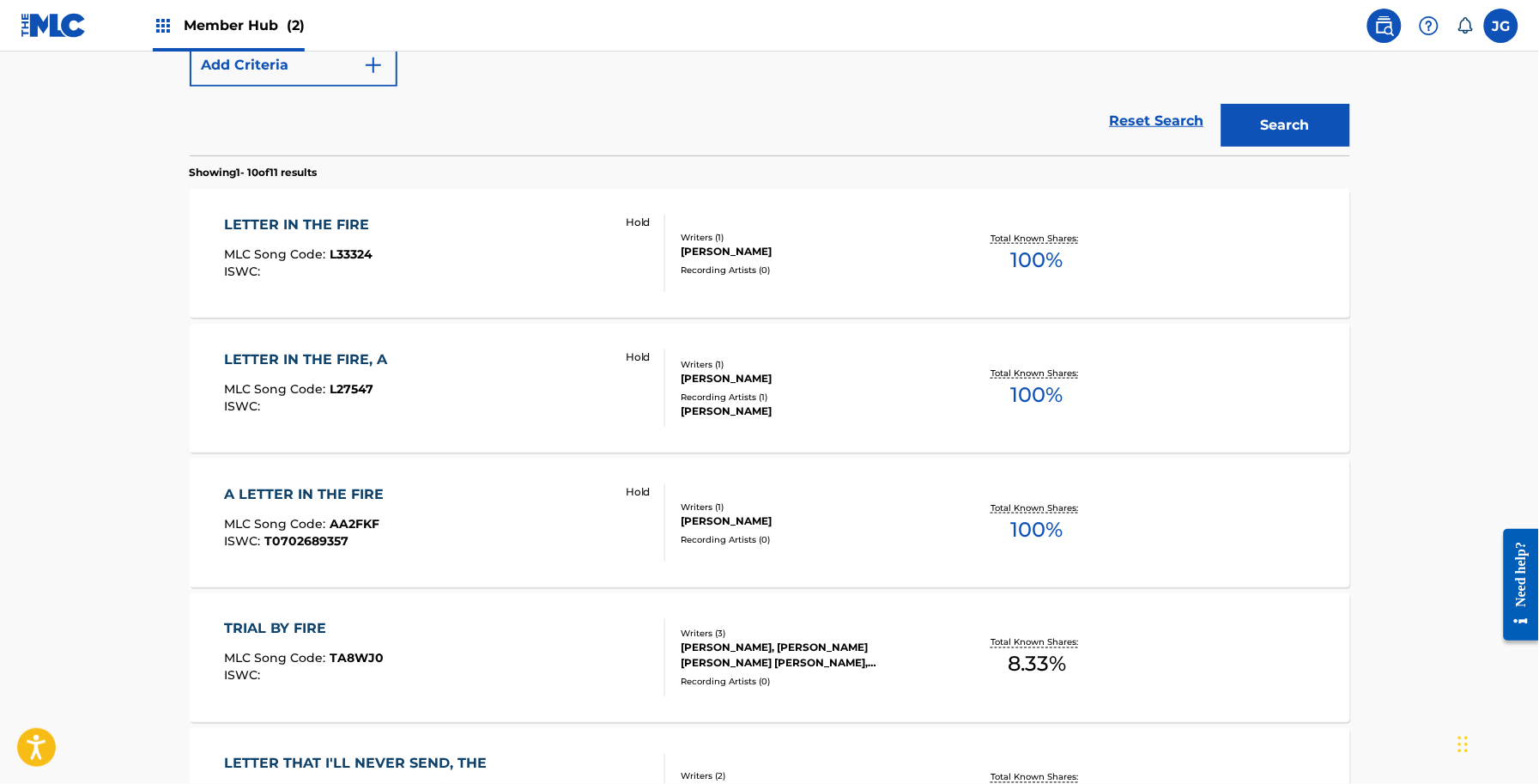
click at [1466, 479] on main "The MLC Public Work Search The accuracy and completeness of The MLC's data is d…" at bounding box center [770, 617] width 1539 height 2020
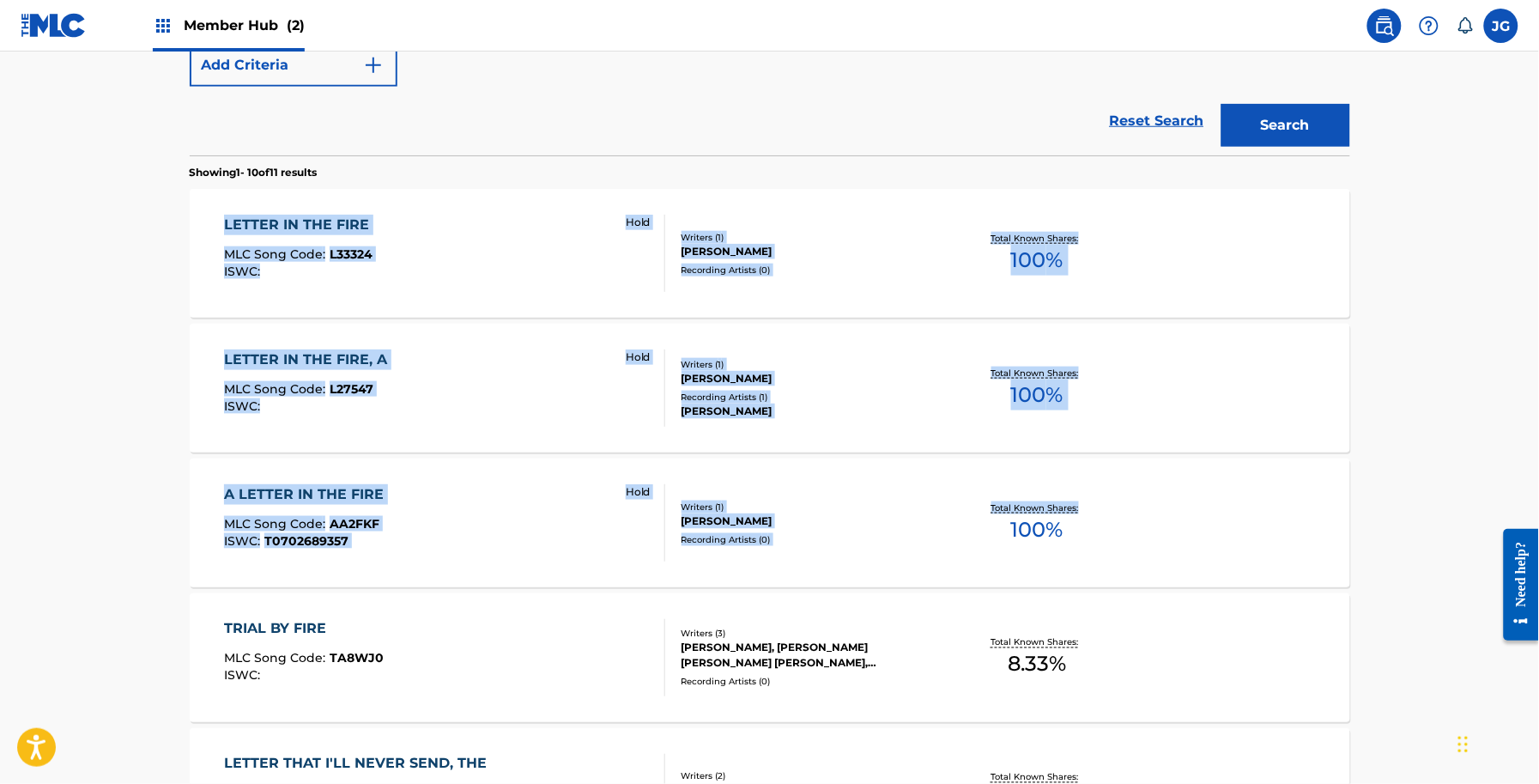
drag, startPoint x: 1400, startPoint y: 546, endPoint x: 205, endPoint y: 212, distance: 1240.8
click at [205, 214] on main "The MLC Public Work Search The accuracy and completeness of The MLC's data is d…" at bounding box center [770, 617] width 1539 height 2020
click at [1464, 425] on main "The MLC Public Work Search The accuracy and completeness of The MLC's data is d…" at bounding box center [770, 617] width 1539 height 2020
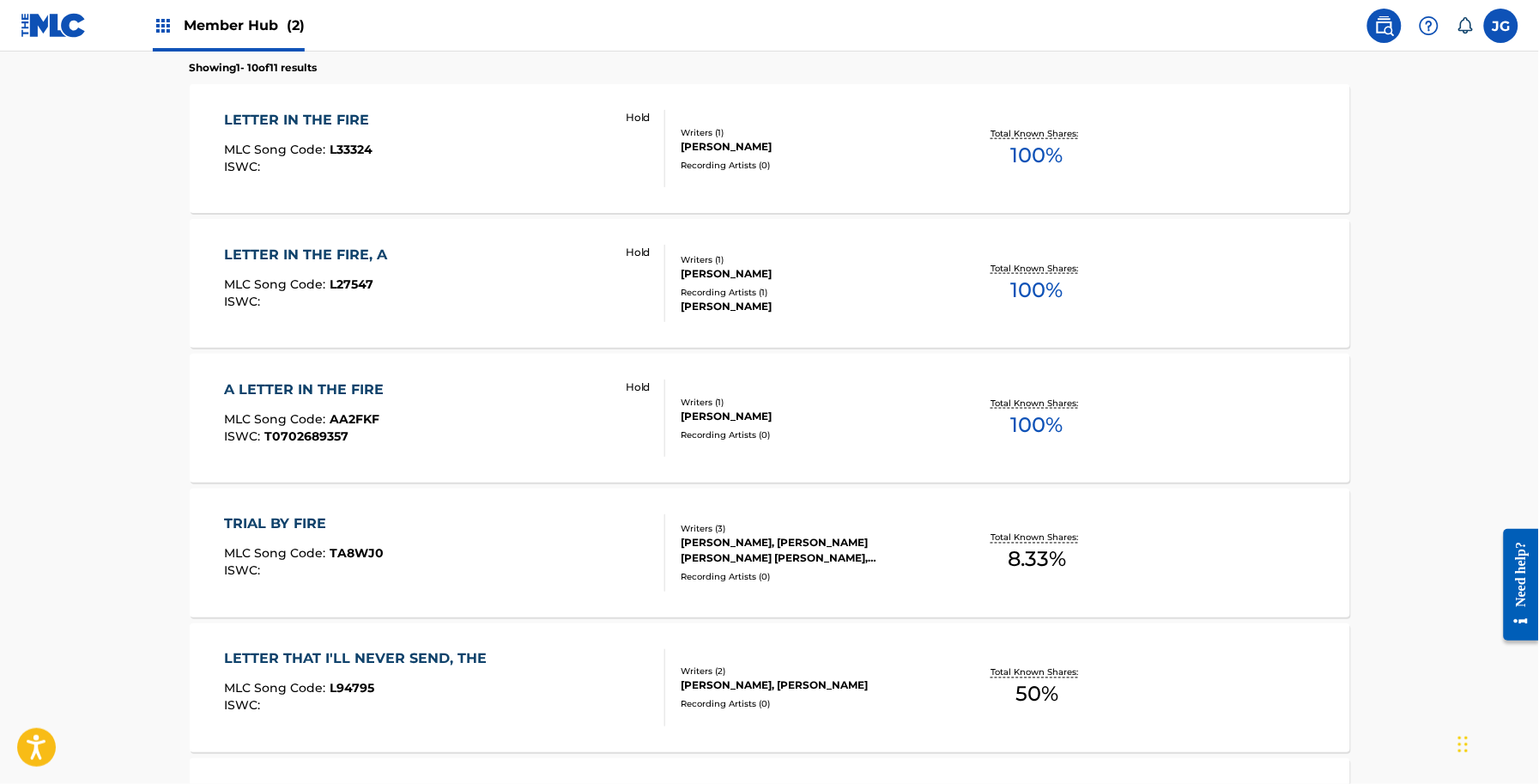
click at [1399, 441] on main "The MLC Public Work Search The accuracy and completeness of The MLC's data is d…" at bounding box center [770, 512] width 1539 height 2020
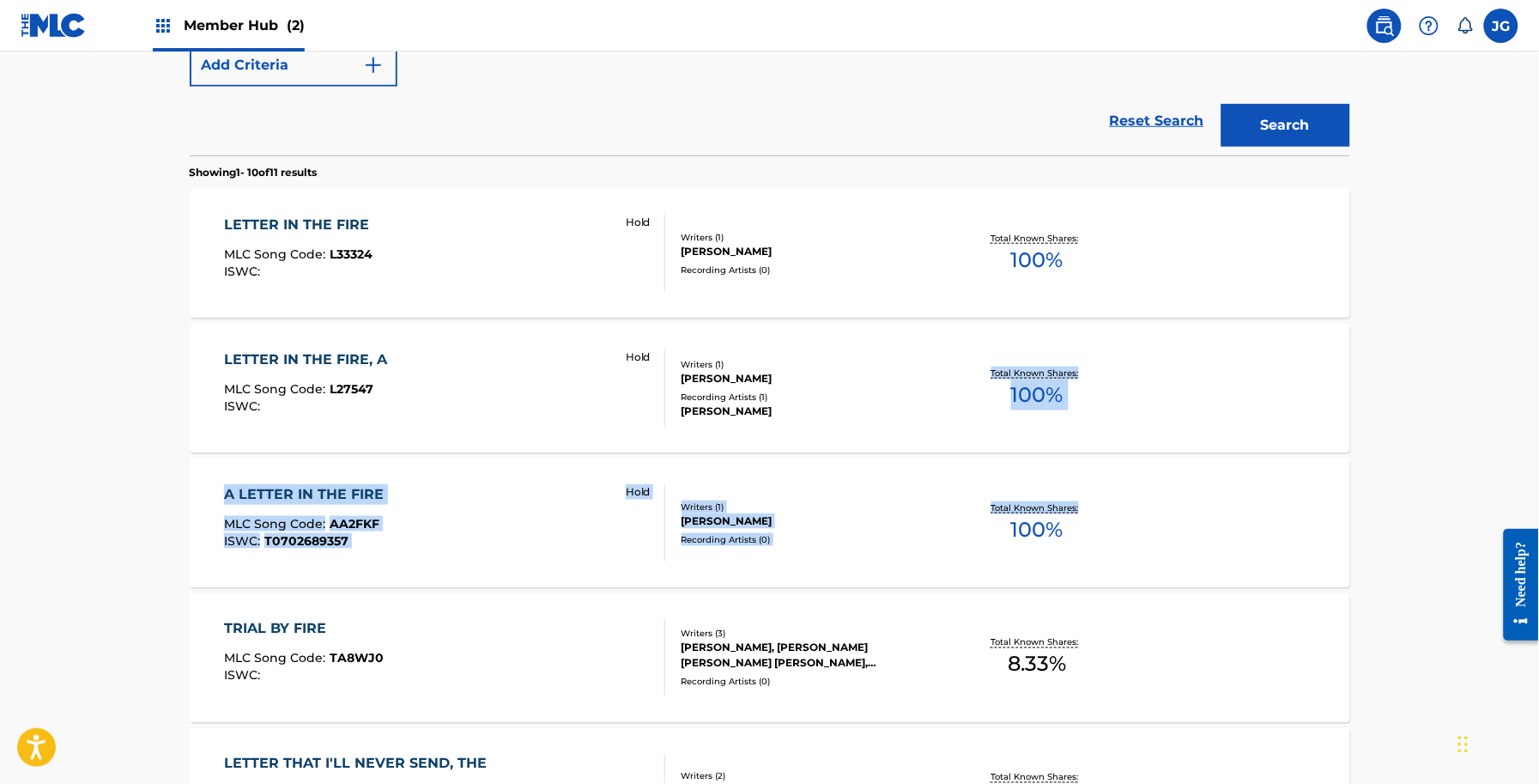
drag, startPoint x: 1397, startPoint y: 538, endPoint x: 903, endPoint y: 412, distance: 509.8
click at [906, 418] on main "The MLC Public Work Search The accuracy and completeness of The MLC's data is d…" at bounding box center [770, 617] width 1539 height 2020
click at [1408, 412] on main "The MLC Public Work Search The accuracy and completeness of The MLC's data is d…" at bounding box center [770, 617] width 1539 height 2020
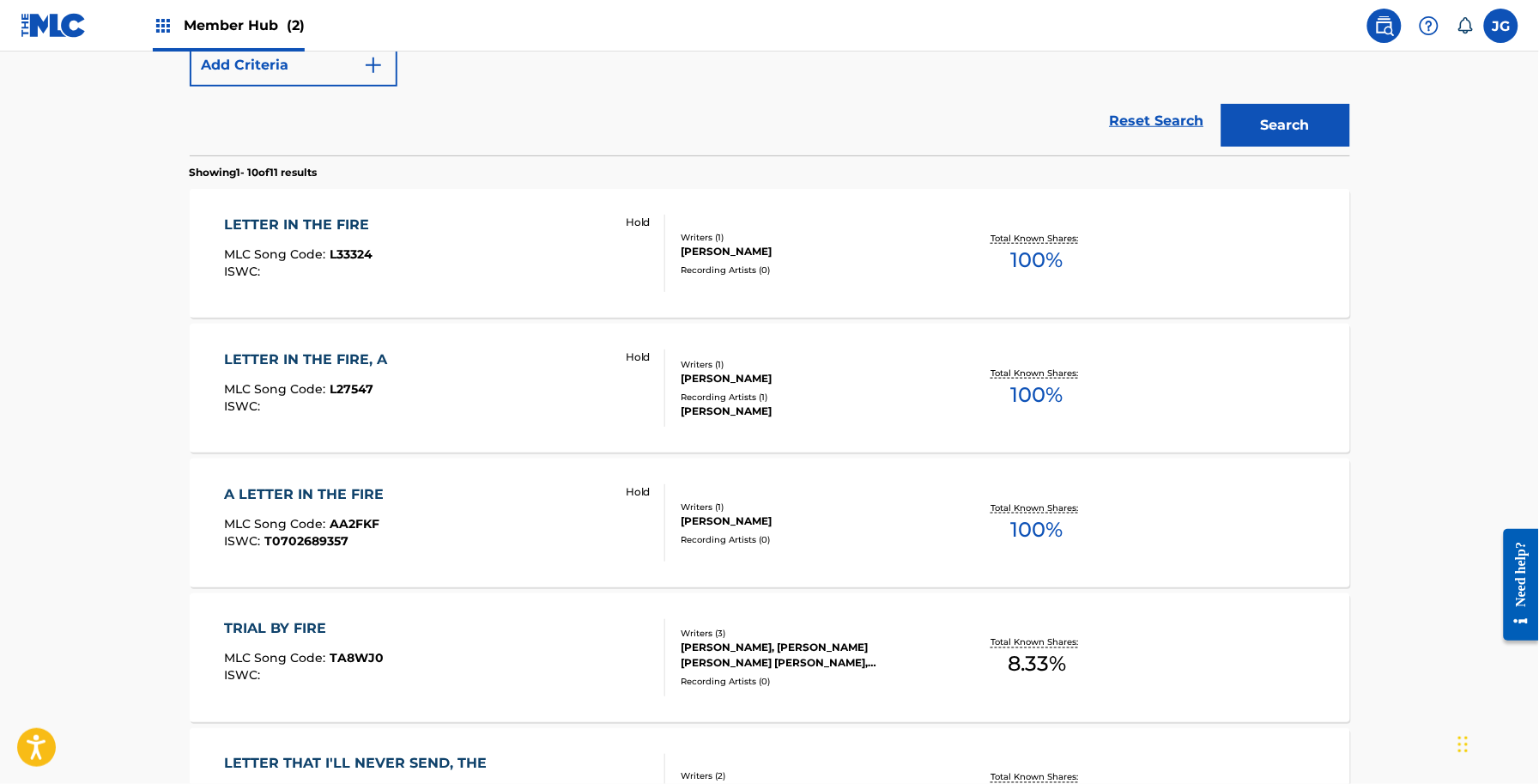
drag, startPoint x: 1438, startPoint y: 547, endPoint x: 1383, endPoint y: 549, distance: 55.0
click at [1383, 549] on main "The MLC Public Work Search The accuracy and completeness of The MLC's data is d…" at bounding box center [770, 617] width 1539 height 2020
click at [1405, 543] on main "The MLC Public Work Search The accuracy and completeness of The MLC's data is d…" at bounding box center [770, 617] width 1539 height 2020
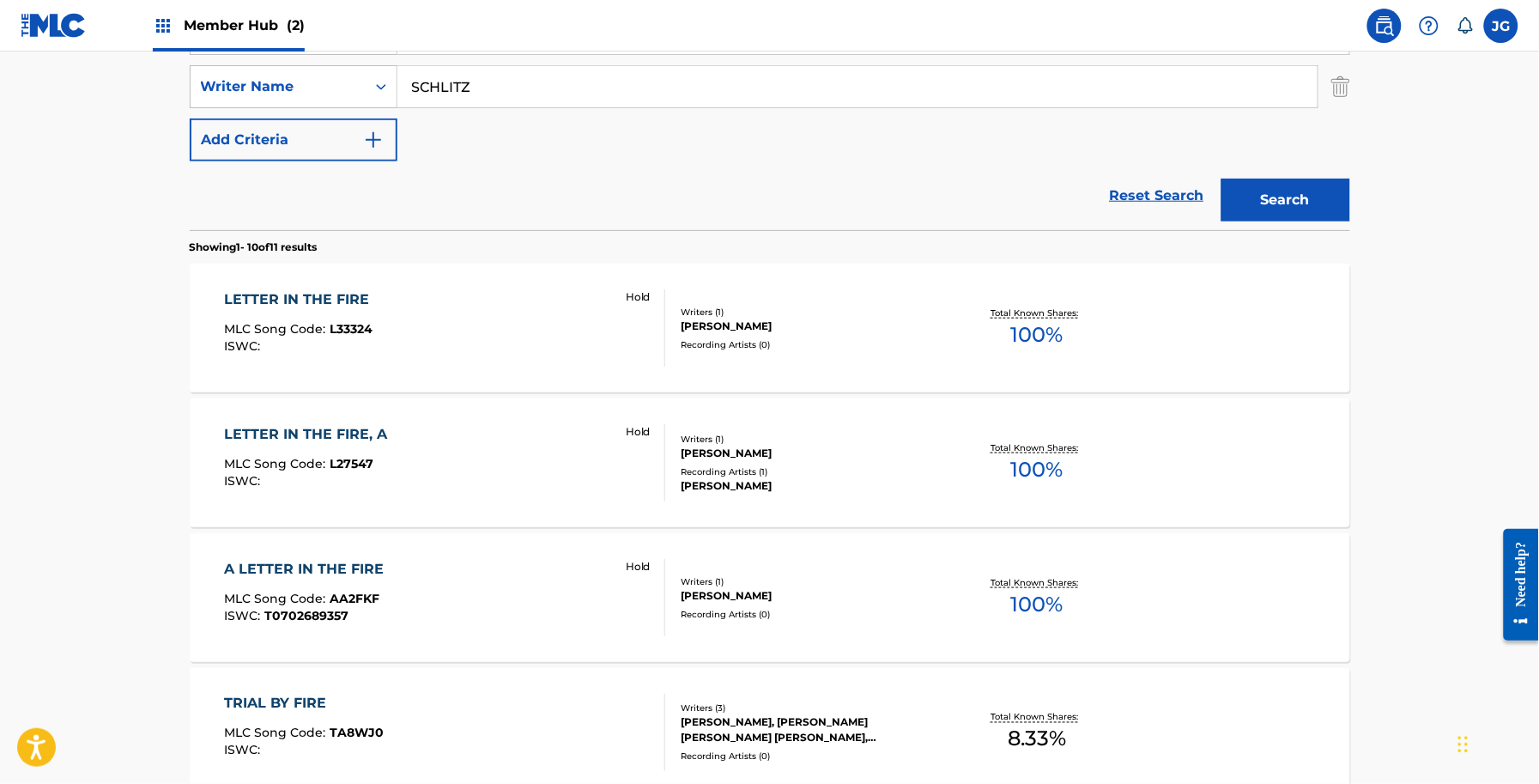
scroll to position [338, 0]
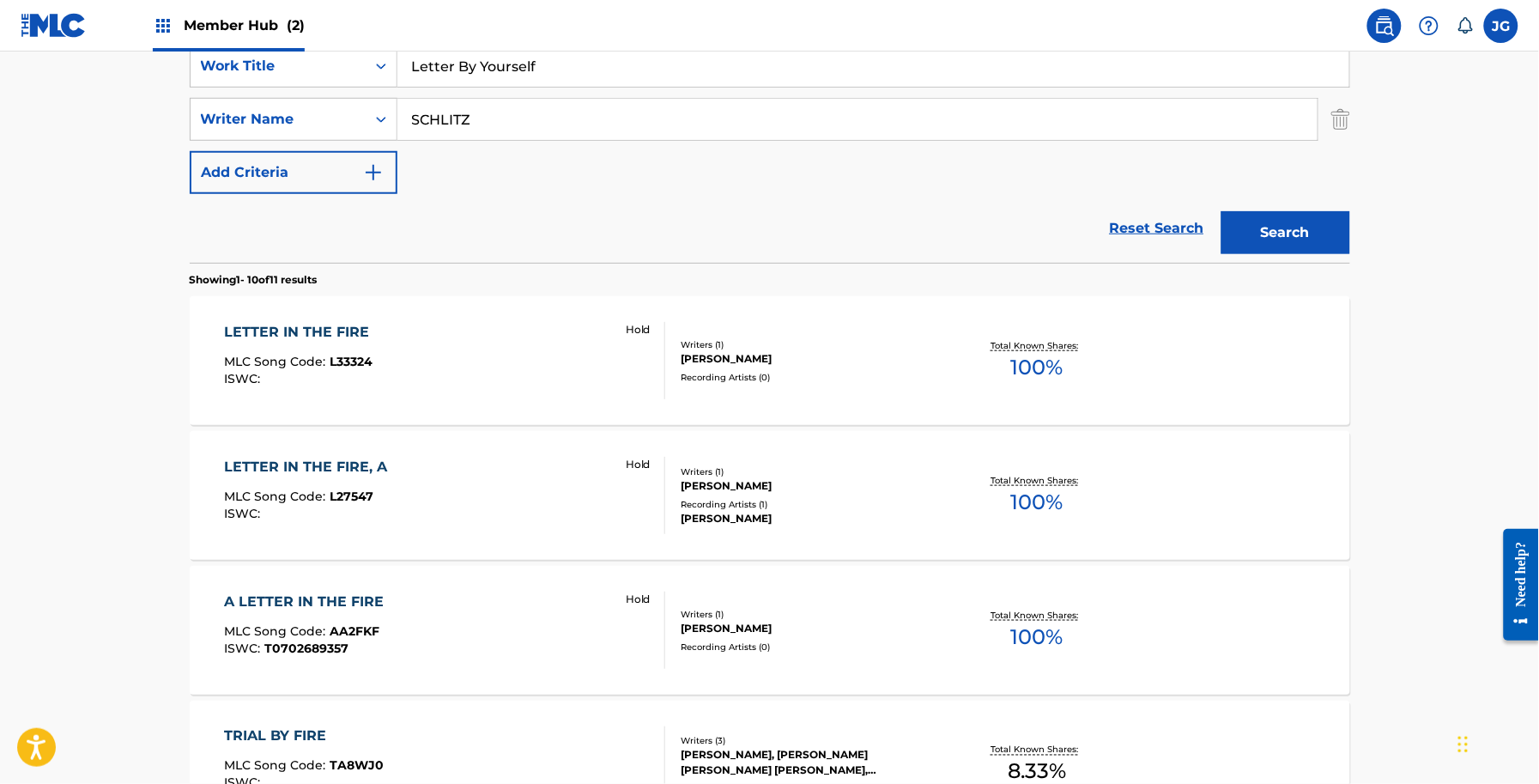
click at [662, 245] on div "Reset Search Search" at bounding box center [770, 228] width 1161 height 69
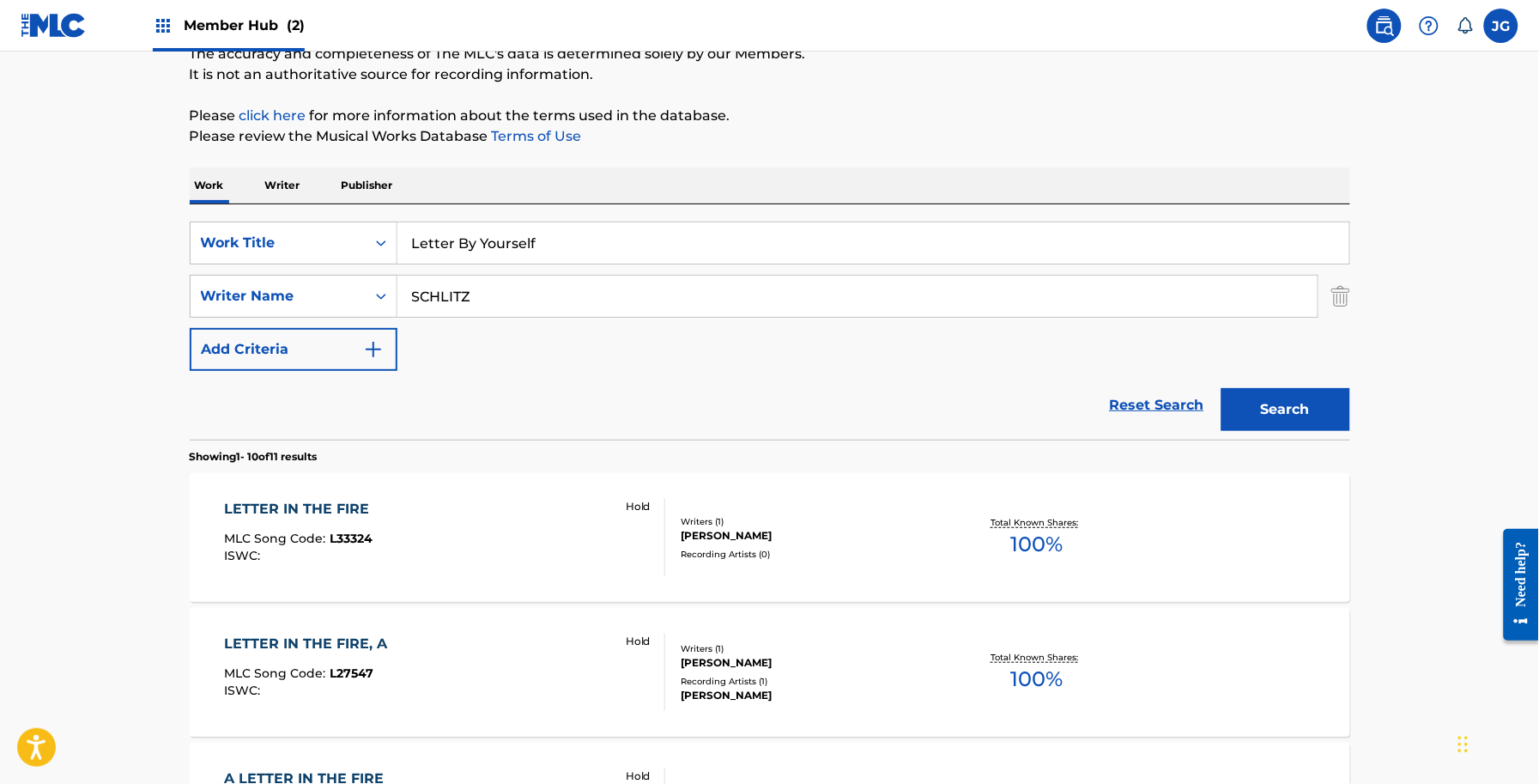
scroll to position [0, 0]
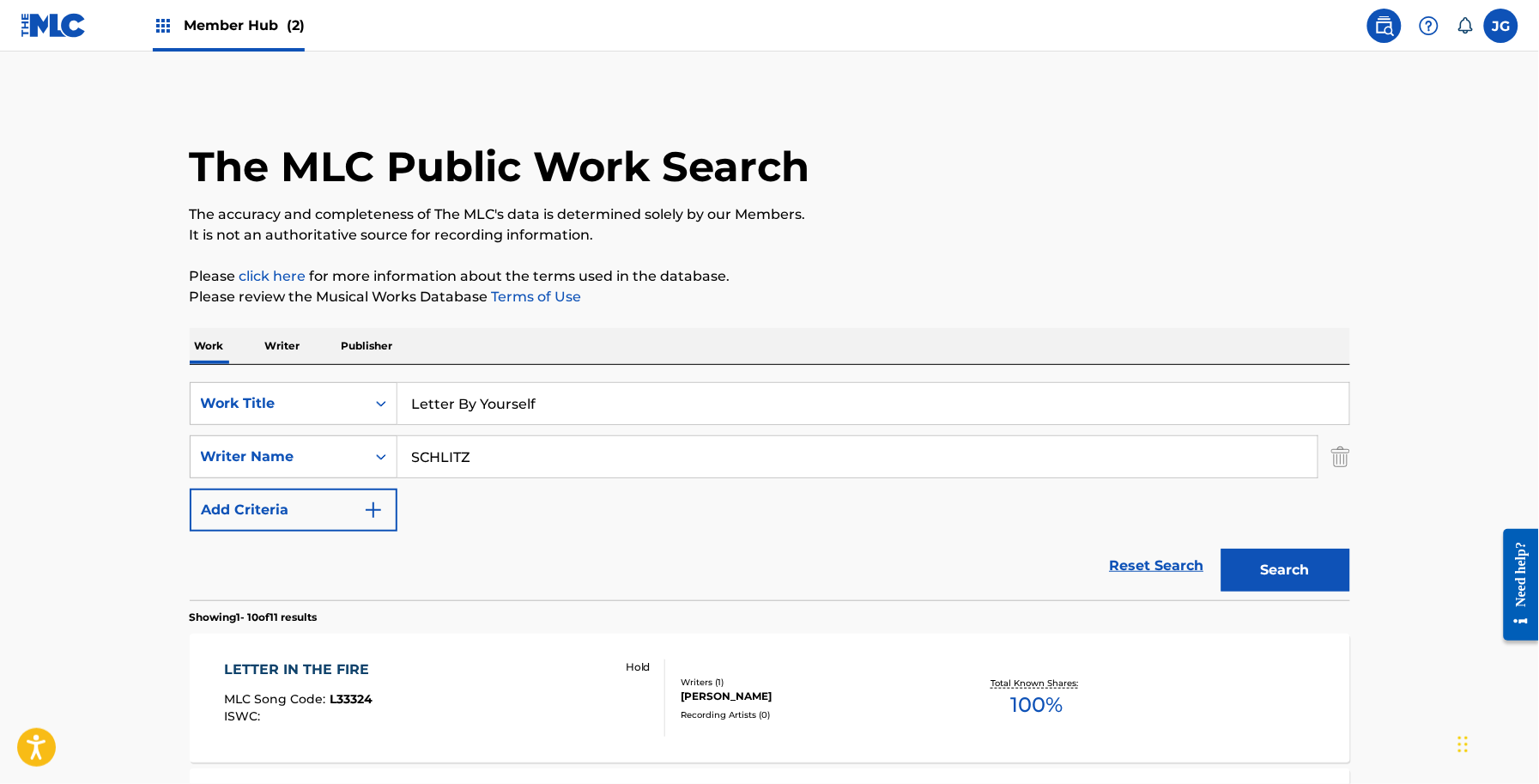
drag, startPoint x: 644, startPoint y: 386, endPoint x: 396, endPoint y: 366, distance: 248.8
click at [398, 366] on div "SearchWithCriteria56a9730b-d490-4a5f-8540-43b4935ac7c9 Work Title Letter By You…" at bounding box center [770, 482] width 1161 height 235
paste input "Put A Little Sunshine On Me"
type input "Put A Little Sunshine On Me"
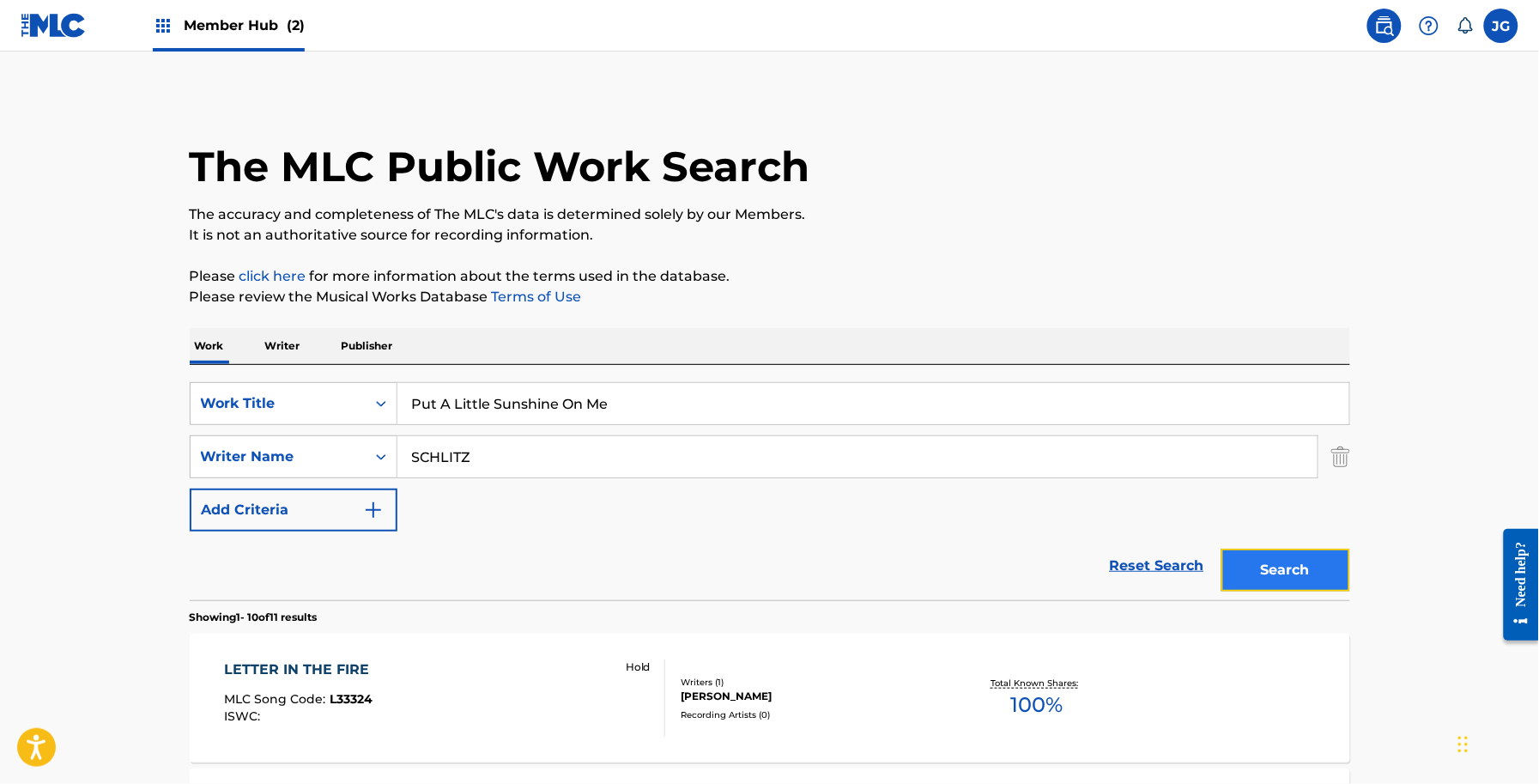
click at [1236, 551] on button "Search" at bounding box center [1286, 570] width 129 height 43
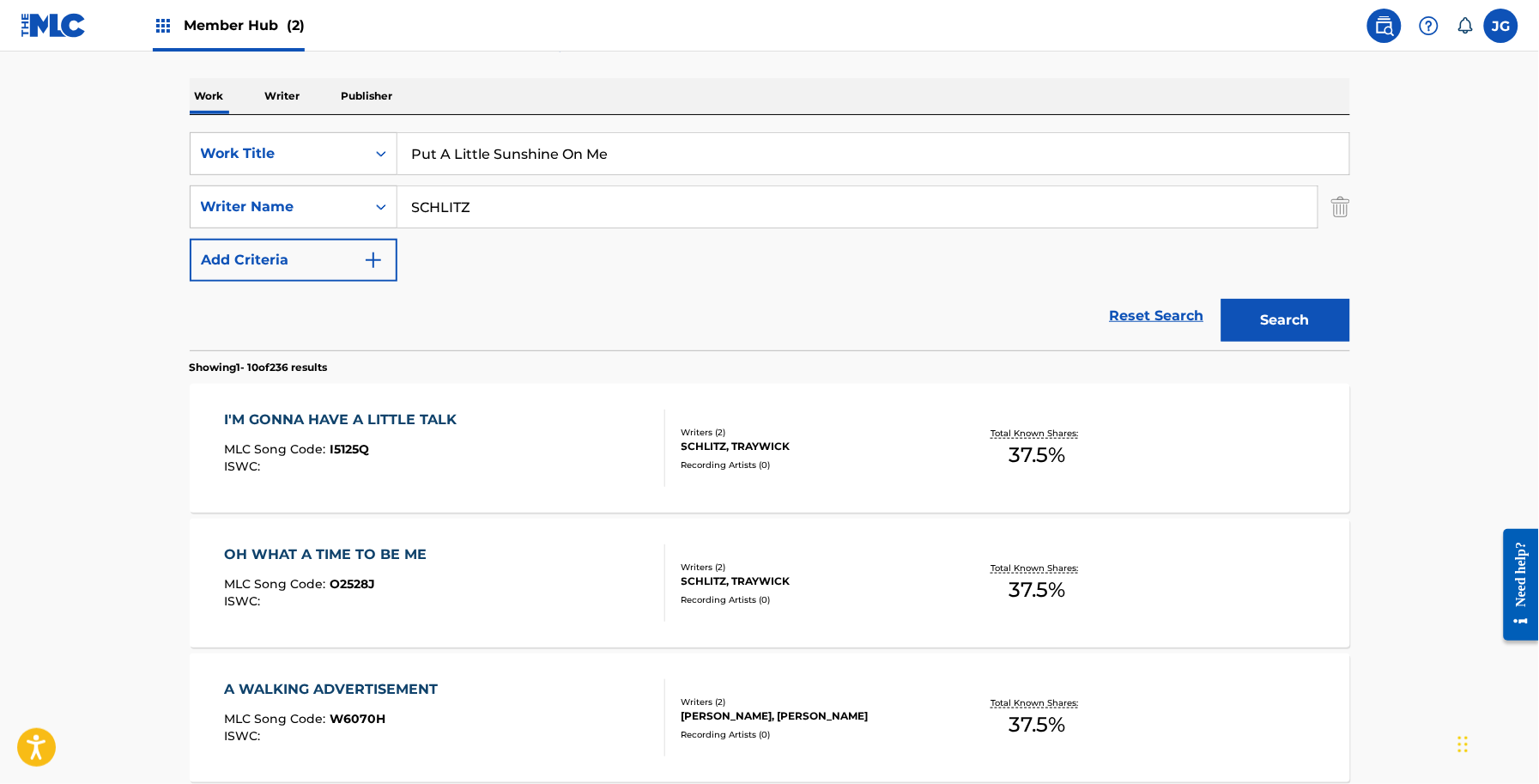
scroll to position [338, 0]
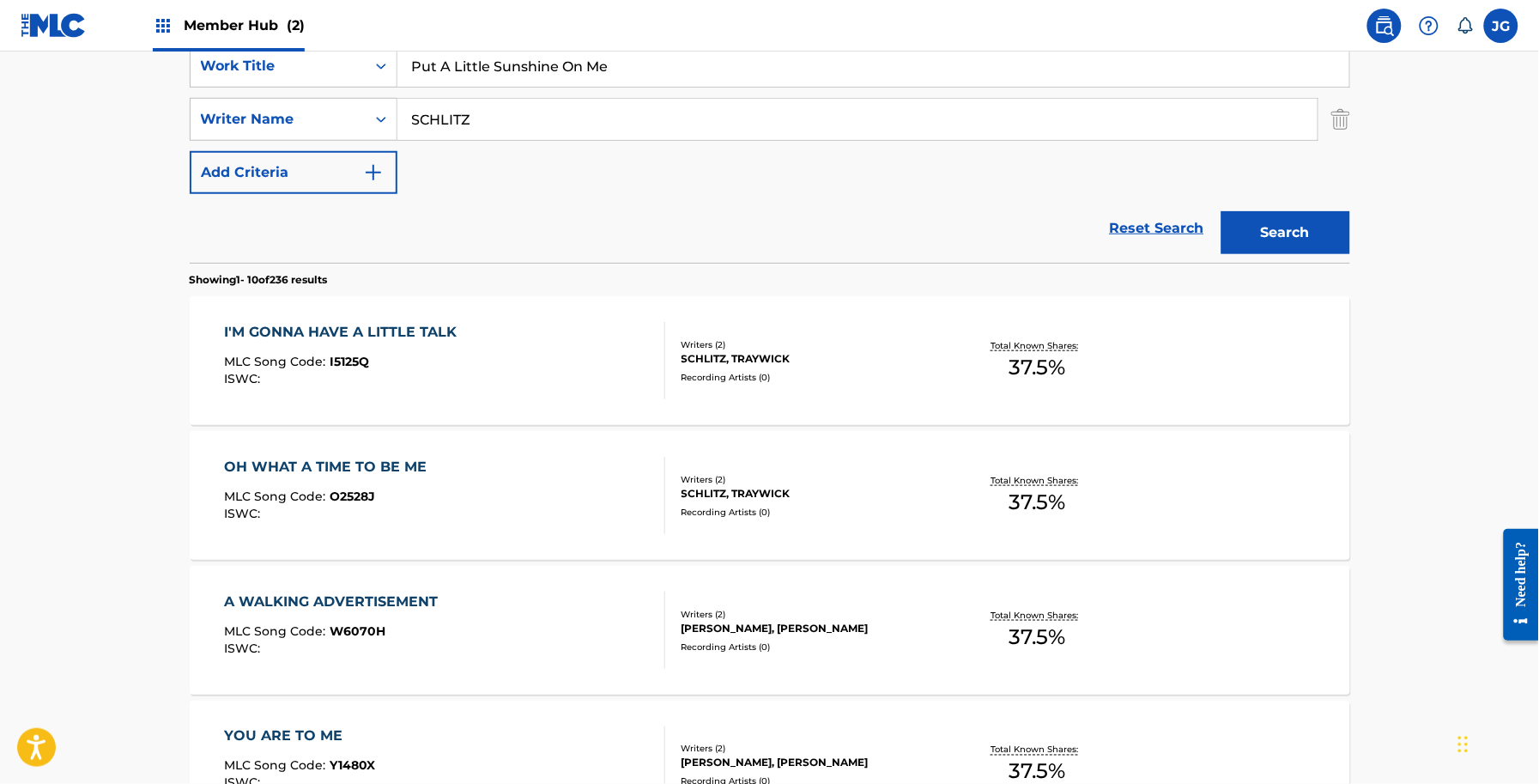
click at [154, 114] on main "The MLC Public Work Search The accuracy and completeness of The MLC's data is d…" at bounding box center [770, 724] width 1539 height 2020
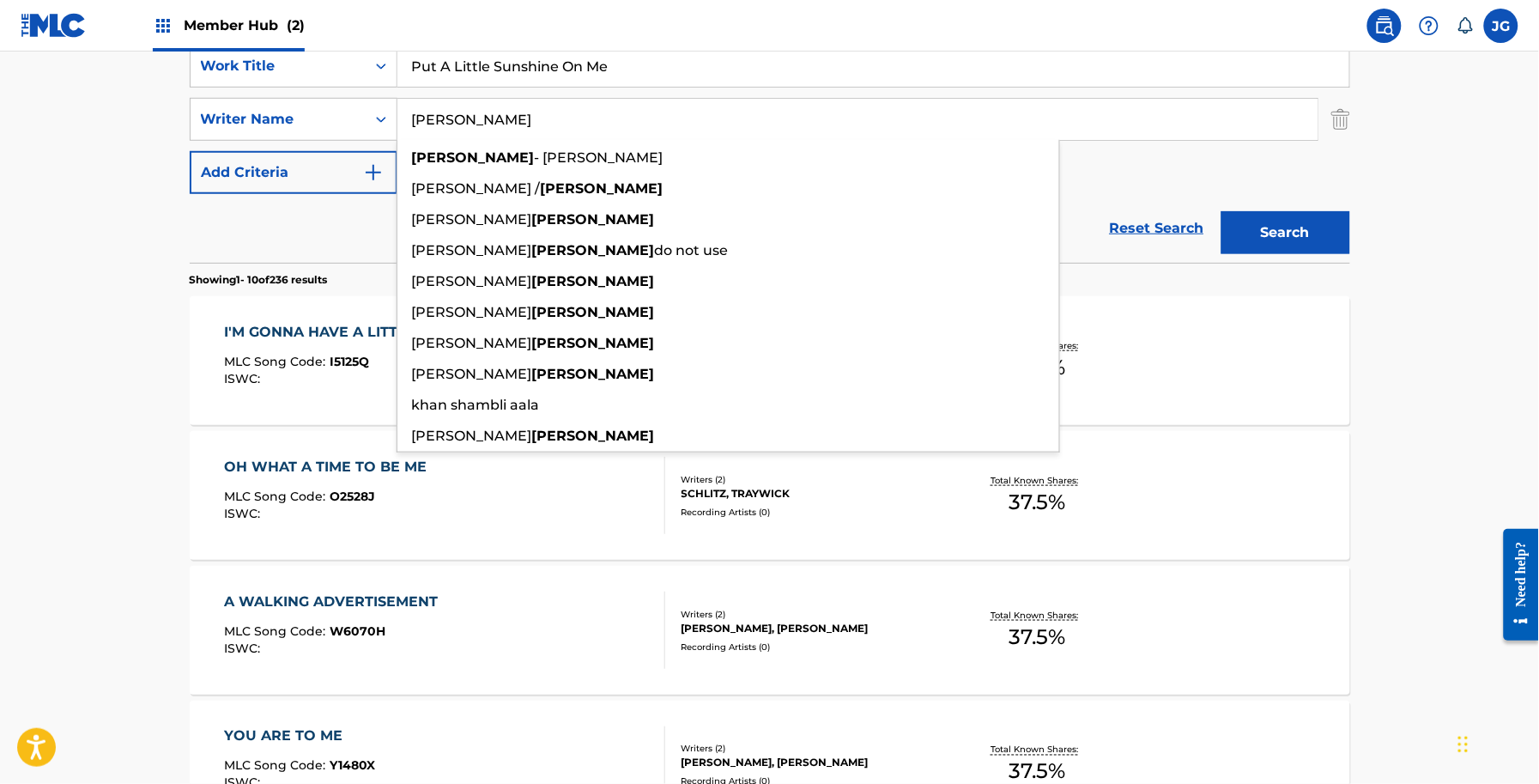
click at [1222, 212] on button "Search" at bounding box center [1286, 233] width 129 height 43
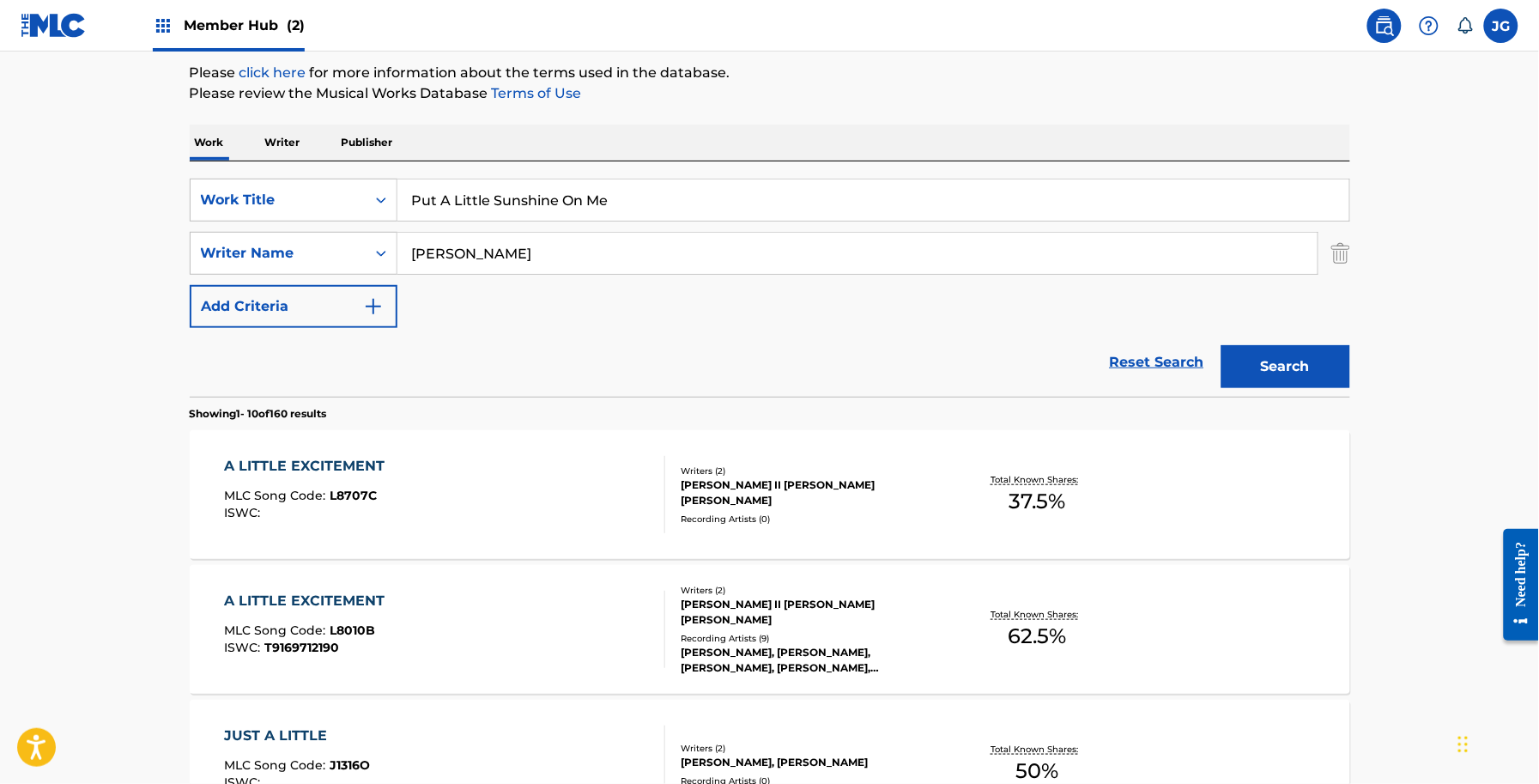
scroll to position [0, 0]
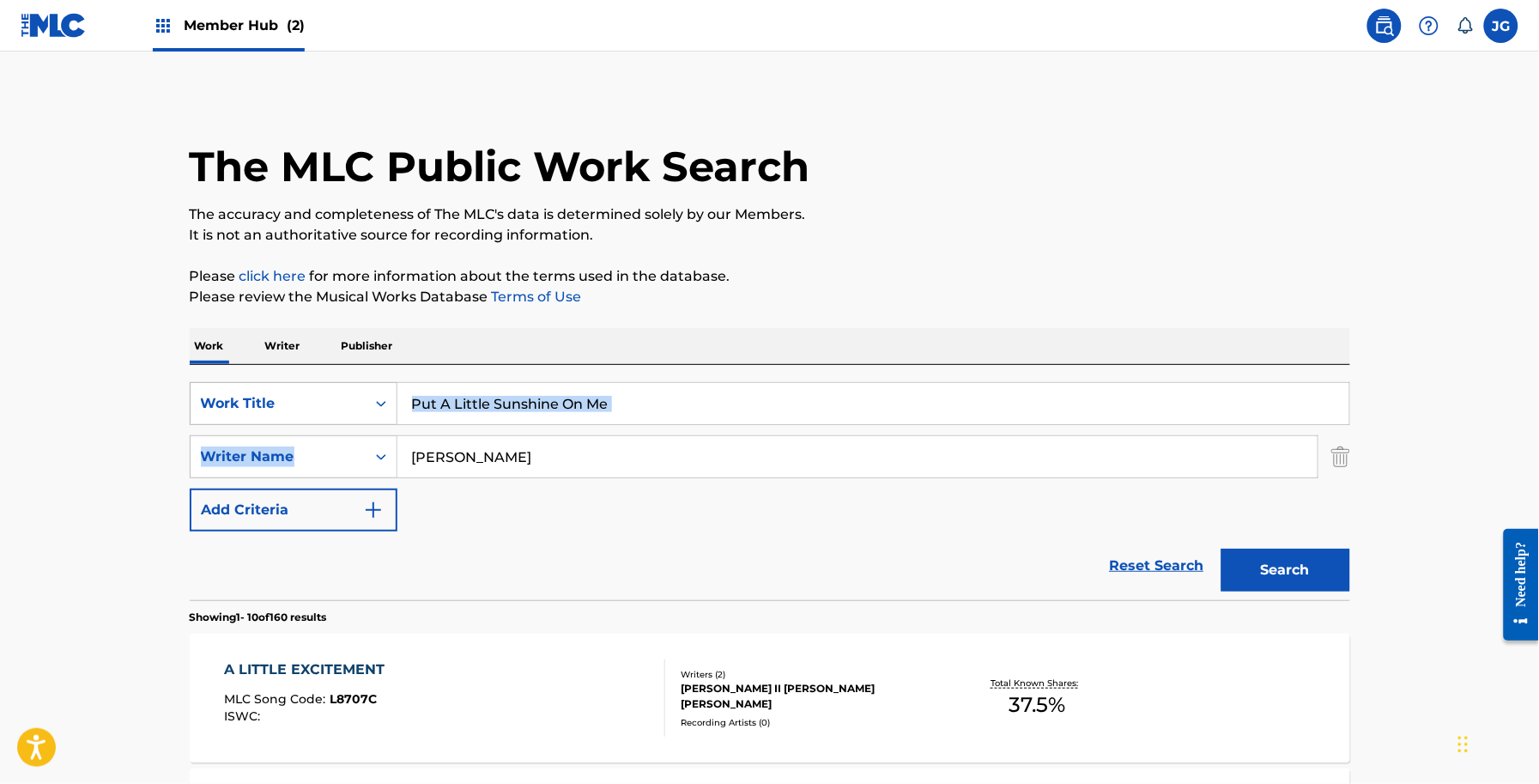
drag, startPoint x: 358, startPoint y: 417, endPoint x: 314, endPoint y: 408, distance: 44.9
click at [315, 408] on div "SearchWithCriteria56a9730b-d490-4a5f-8540-43b4935ac7c9 Work Title Put A Little …" at bounding box center [770, 457] width 1161 height 149
drag, startPoint x: 576, startPoint y: 440, endPoint x: 103, endPoint y: 322, distance: 487.5
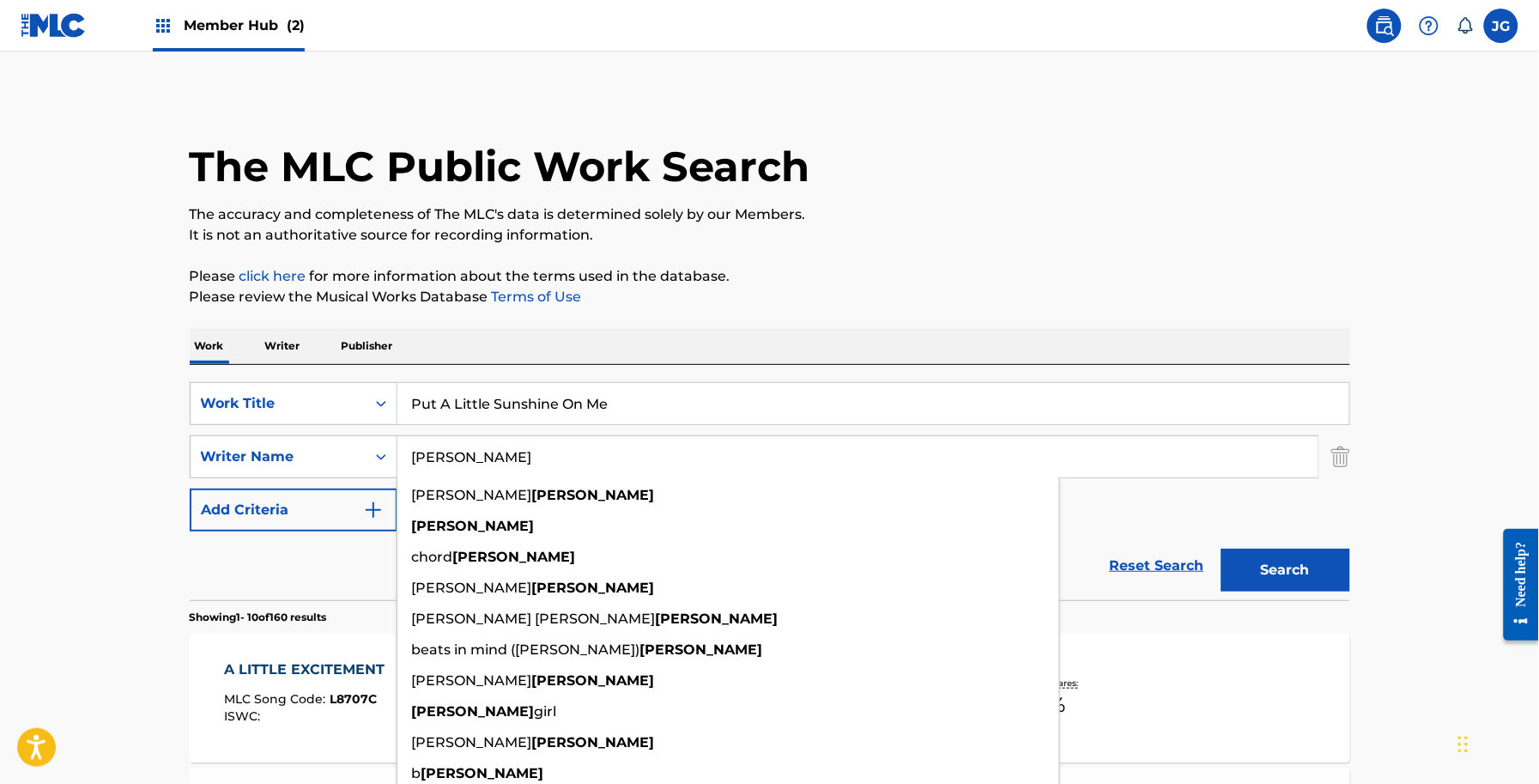
type input "OVERSTREET"
click at [1222, 548] on button "Search" at bounding box center [1286, 570] width 129 height 43
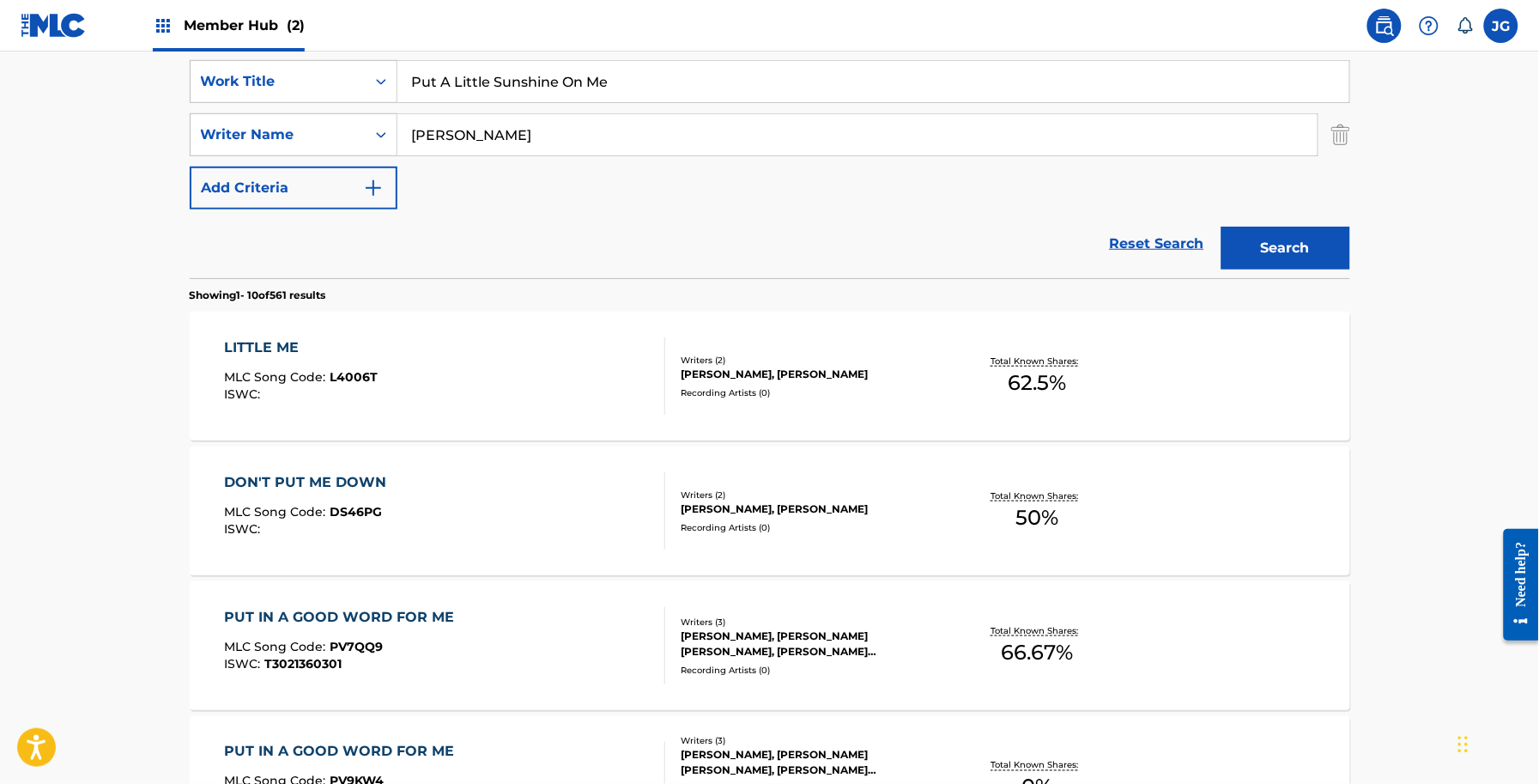
click at [511, 347] on div "LITTLE ME MLC Song Code : L4006T ISWC :" at bounding box center [444, 376] width 442 height 78
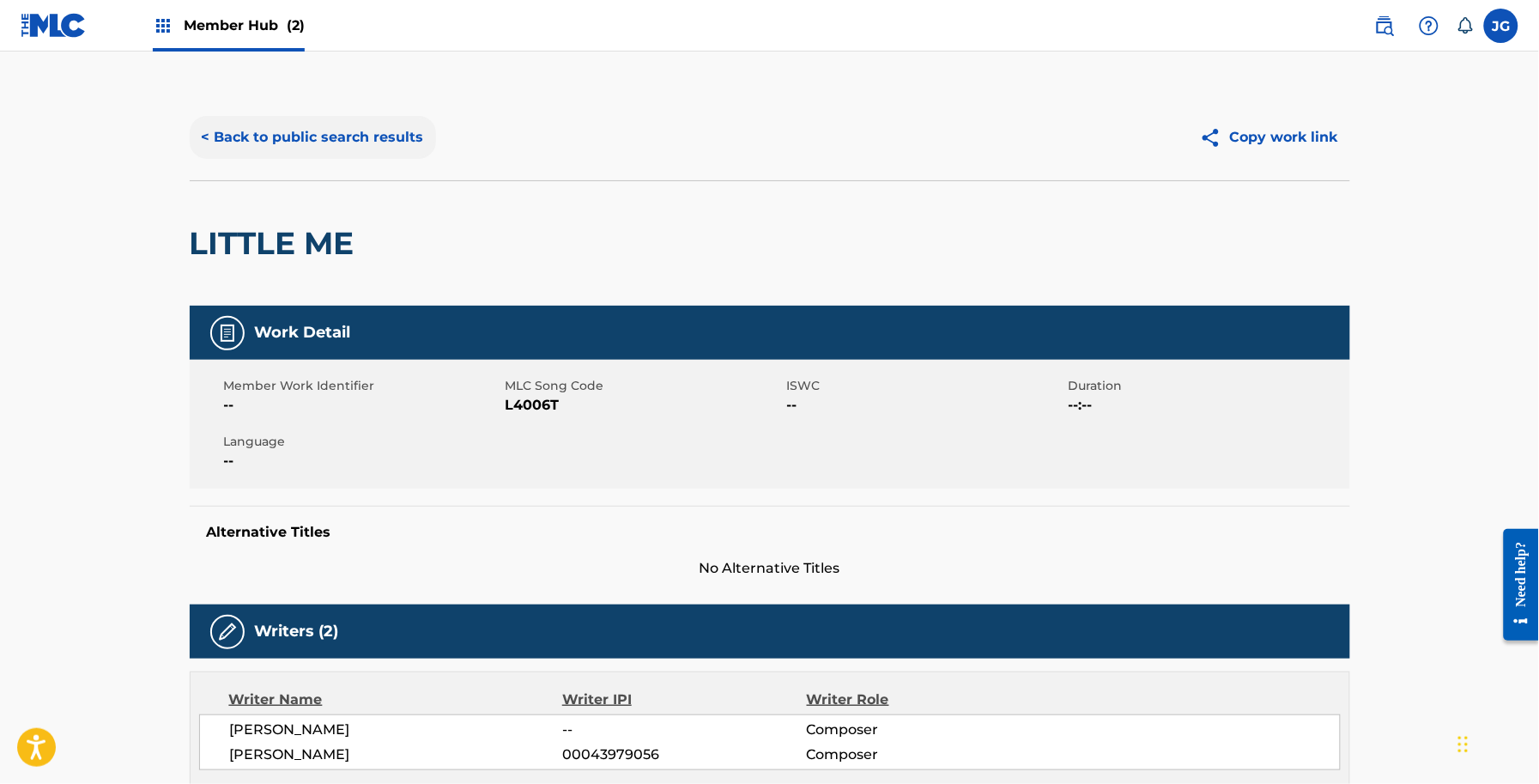
click at [340, 138] on button "< Back to public search results" at bounding box center [313, 137] width 246 height 43
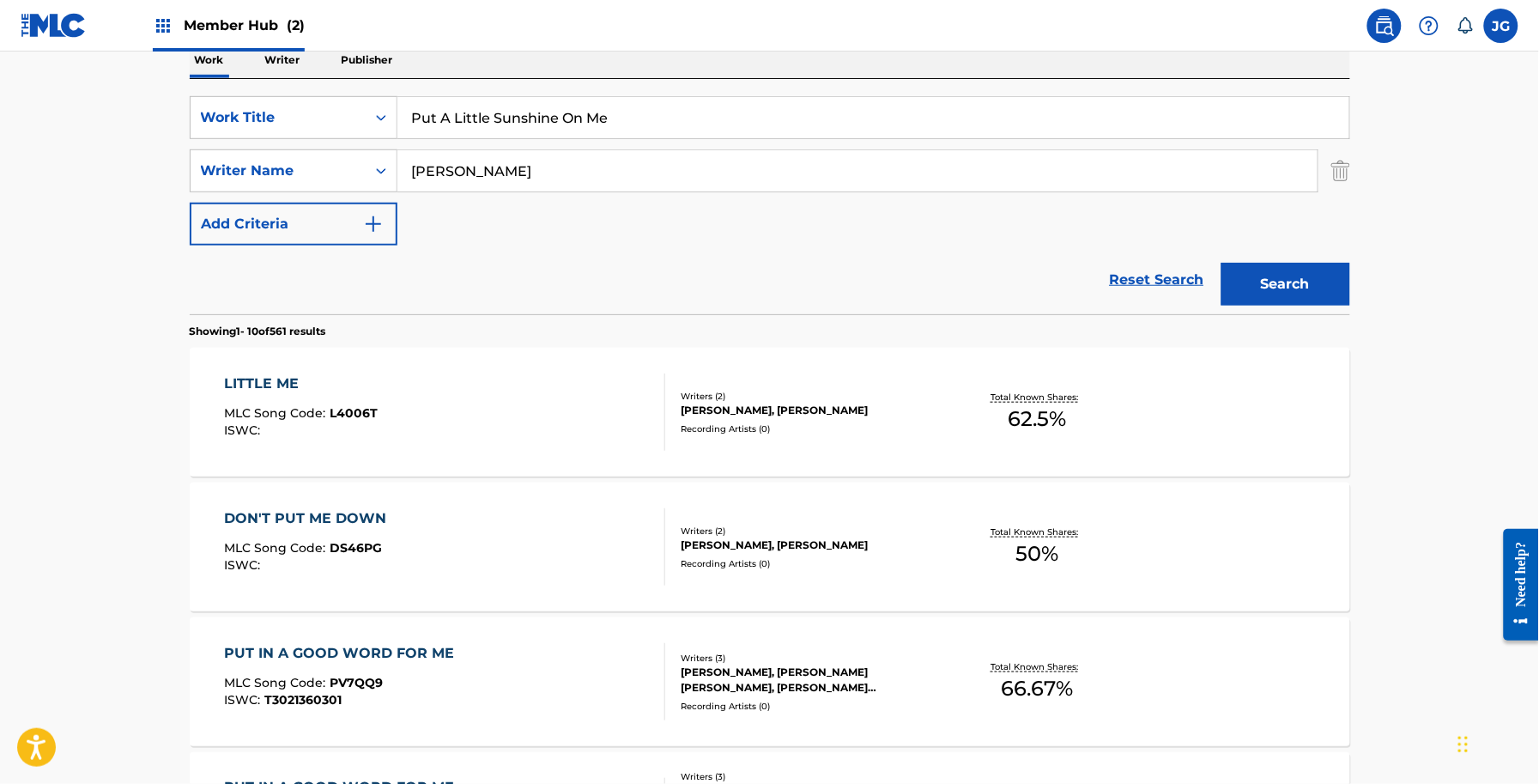
scroll to position [214, 0]
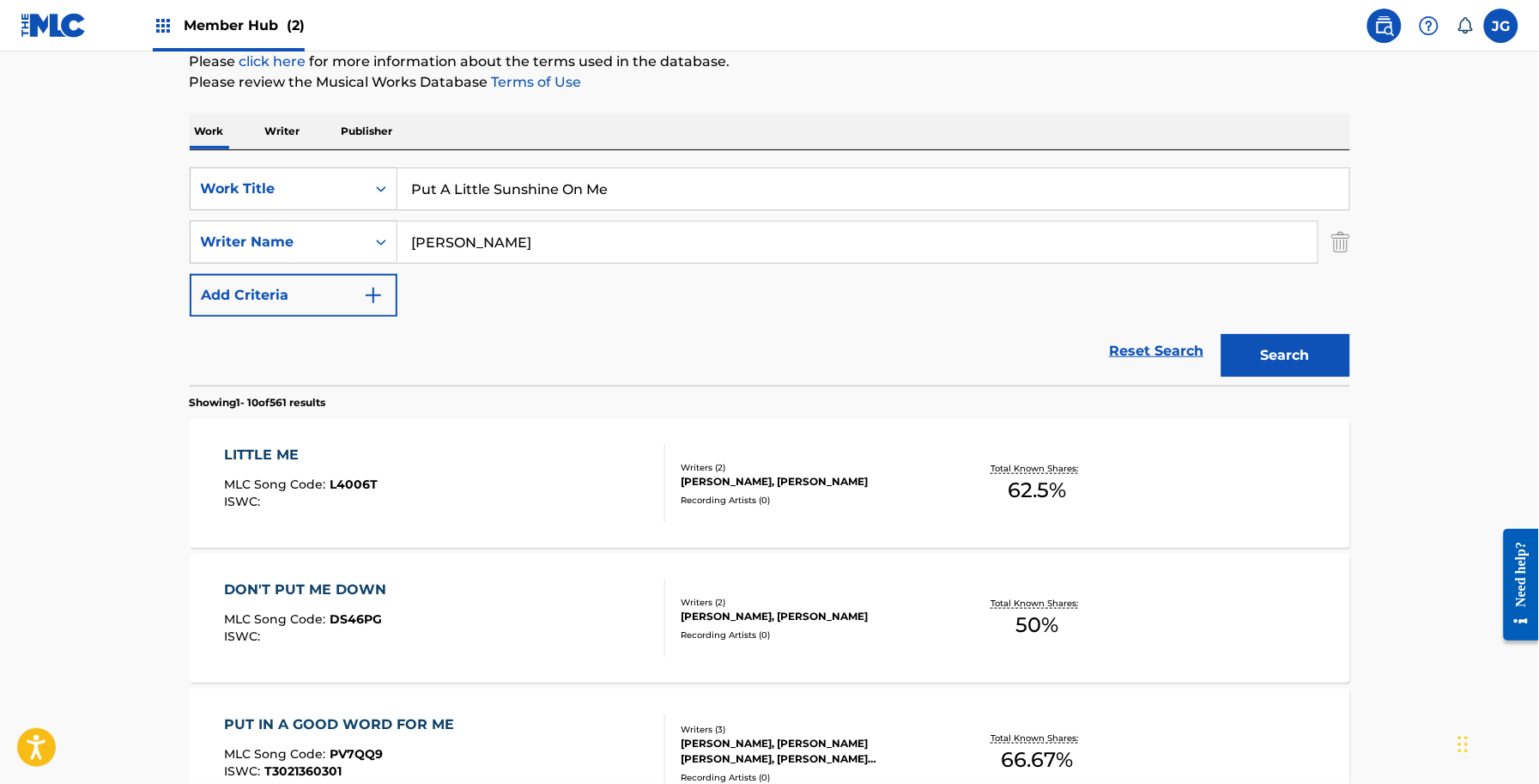
drag, startPoint x: 704, startPoint y: 194, endPoint x: 214, endPoint y: 140, distance: 493.0
click at [457, 179] on input "Search Form" at bounding box center [873, 188] width 952 height 41
paste input "Life's A Bitch"
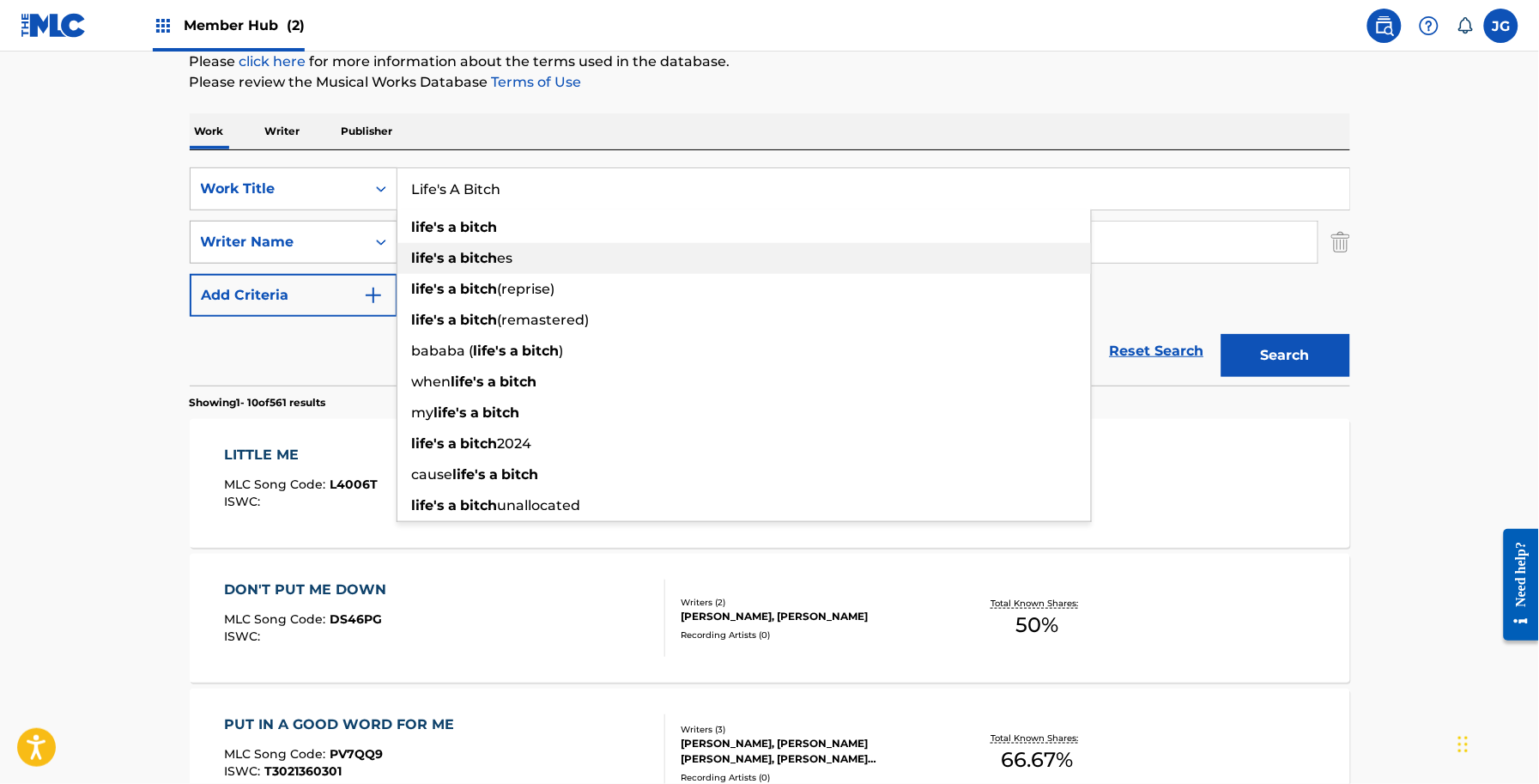
type input "Life's A Bitch"
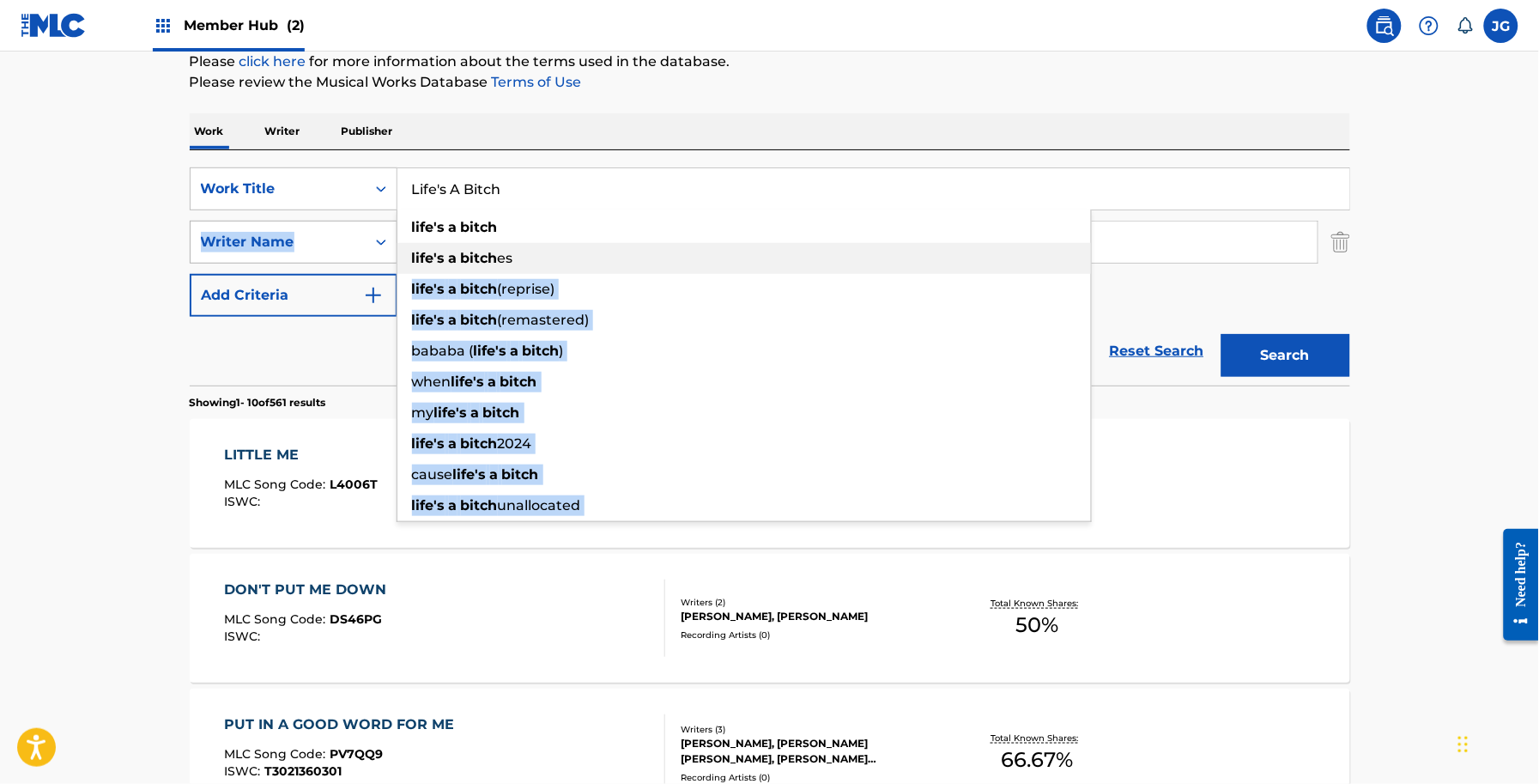
drag, startPoint x: 357, startPoint y: 233, endPoint x: 290, endPoint y: 227, distance: 67.3
click at [292, 227] on div "SearchWithCriteria56a9730b-d490-4a5f-8540-43b4935ac7c9 Work Title Life's A Bitc…" at bounding box center [770, 243] width 1161 height 149
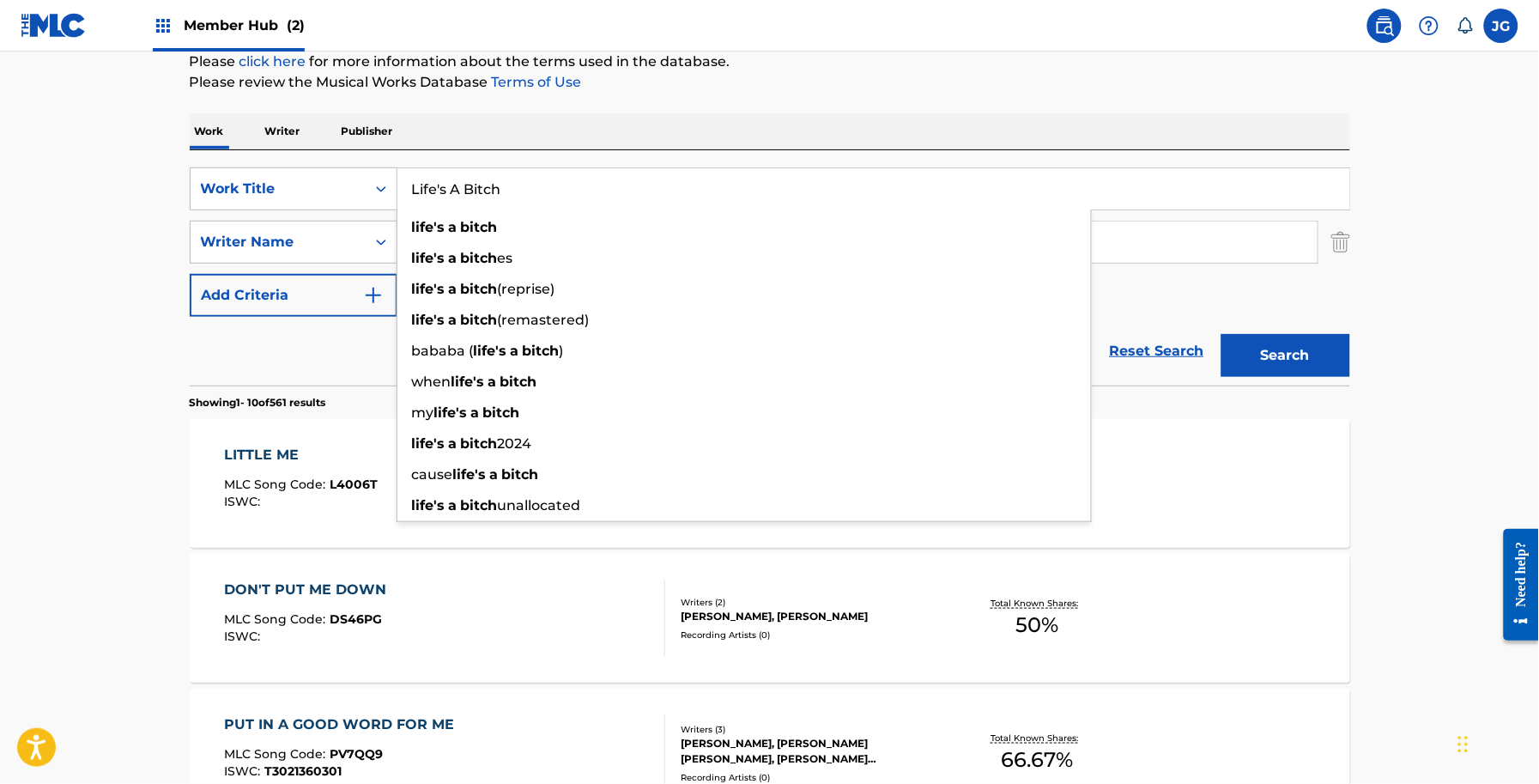
click at [682, 138] on div "Work Writer Publisher" at bounding box center [770, 131] width 1161 height 36
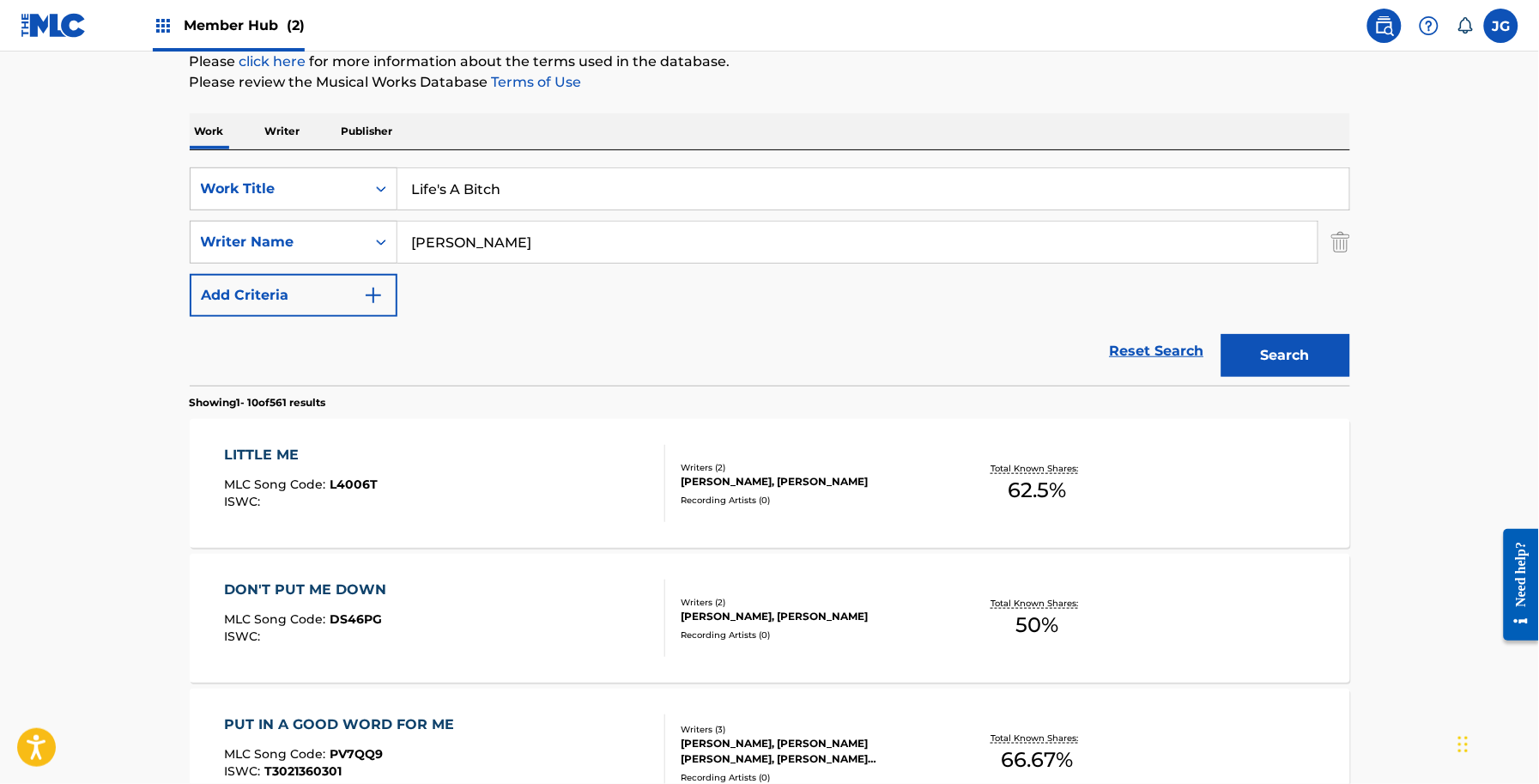
drag, startPoint x: 624, startPoint y: 243, endPoint x: 318, endPoint y: 271, distance: 307.3
click at [384, 239] on div "SearchWithCriteriadb18a0d9-ed43-441b-bd89-0ab1f56b2329 Writer Name OVERSTREET" at bounding box center [770, 242] width 1161 height 43
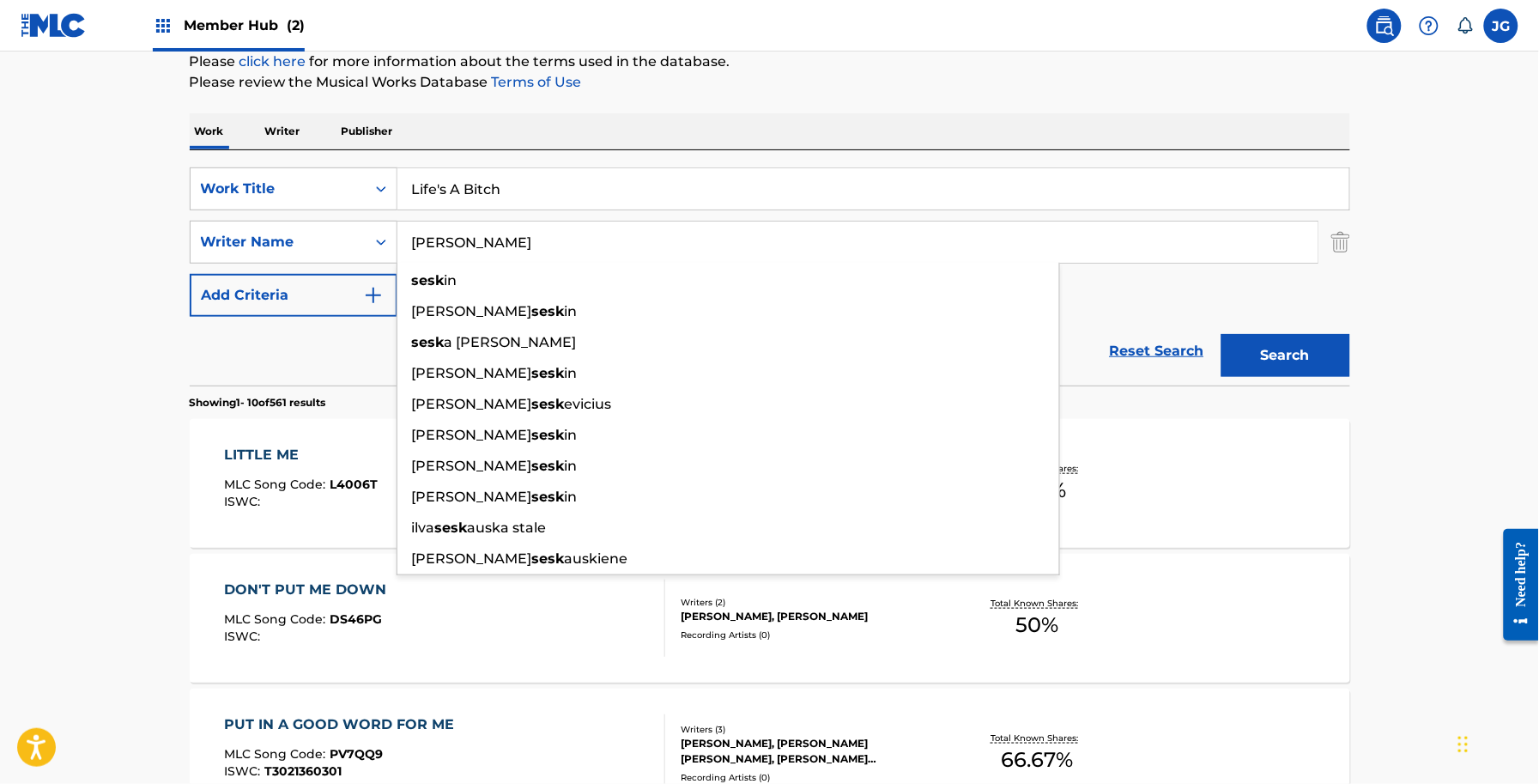
type input "SESKIN"
click at [1222, 334] on button "Search" at bounding box center [1286, 355] width 129 height 43
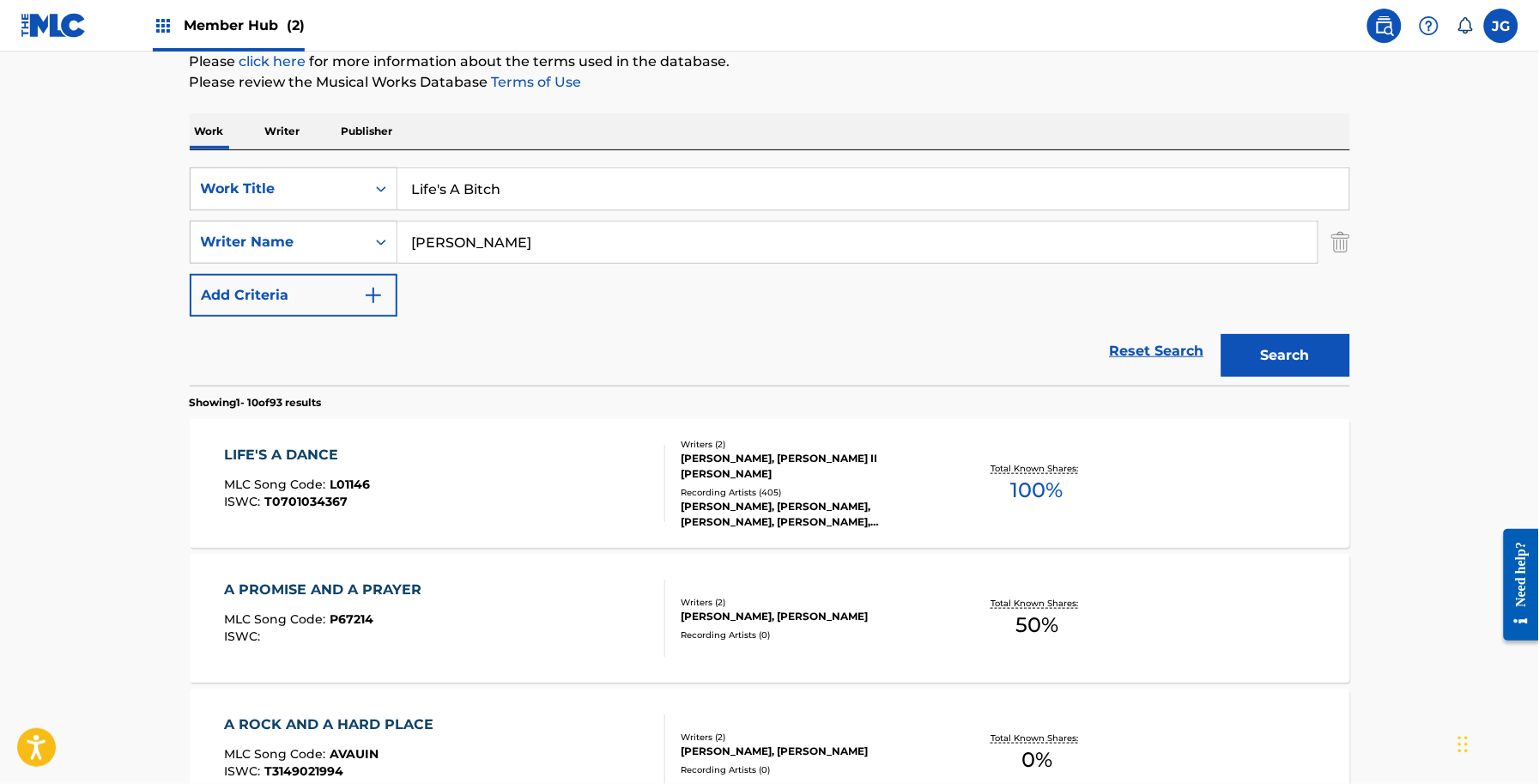
click at [808, 525] on div "LIFE'S A DANCE MLC Song Code : L01146 ISWC : T0701034367 Writers ( 2 ) STEVE JA…" at bounding box center [770, 483] width 1161 height 129
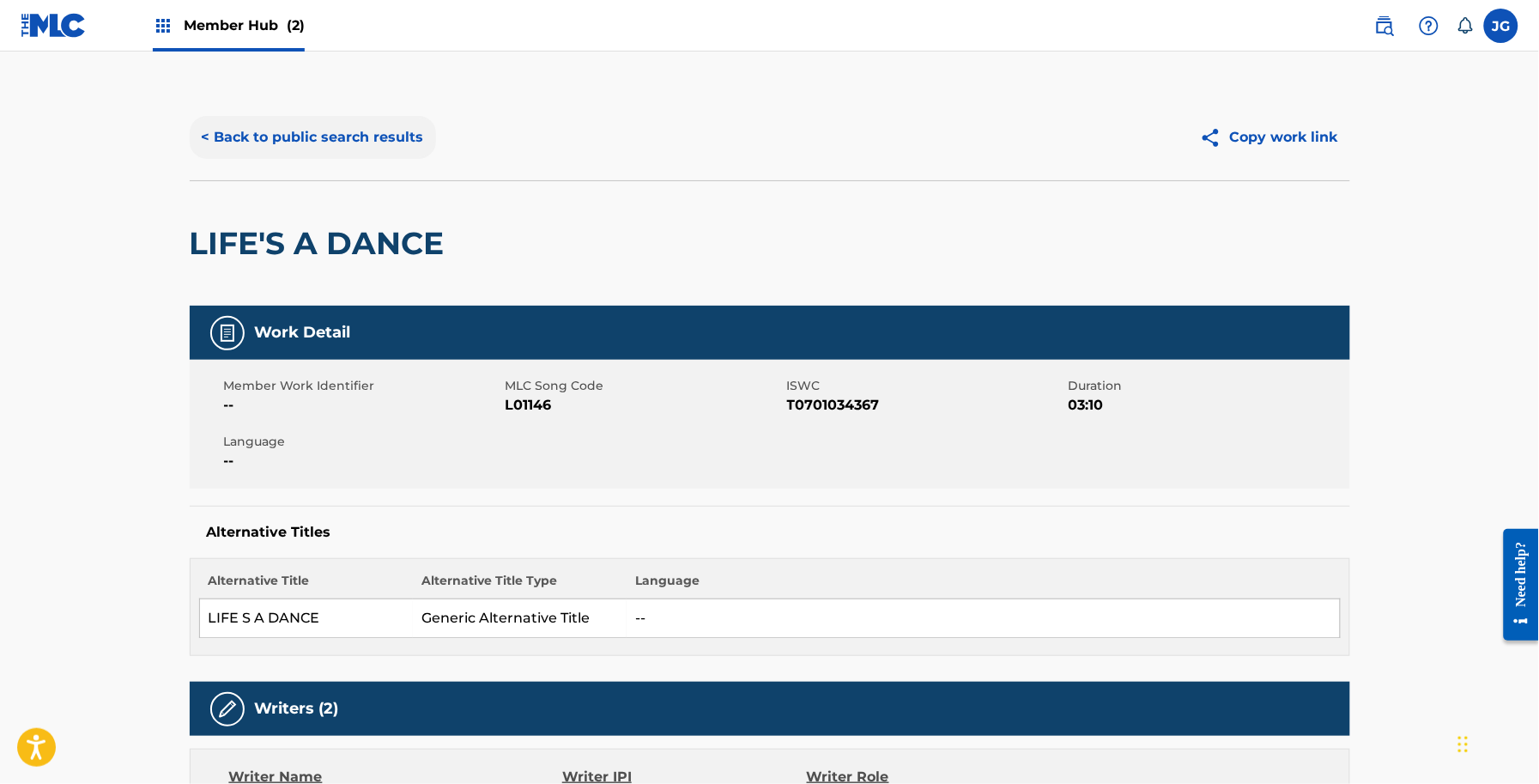
click at [404, 151] on button "< Back to public search results" at bounding box center [313, 137] width 246 height 43
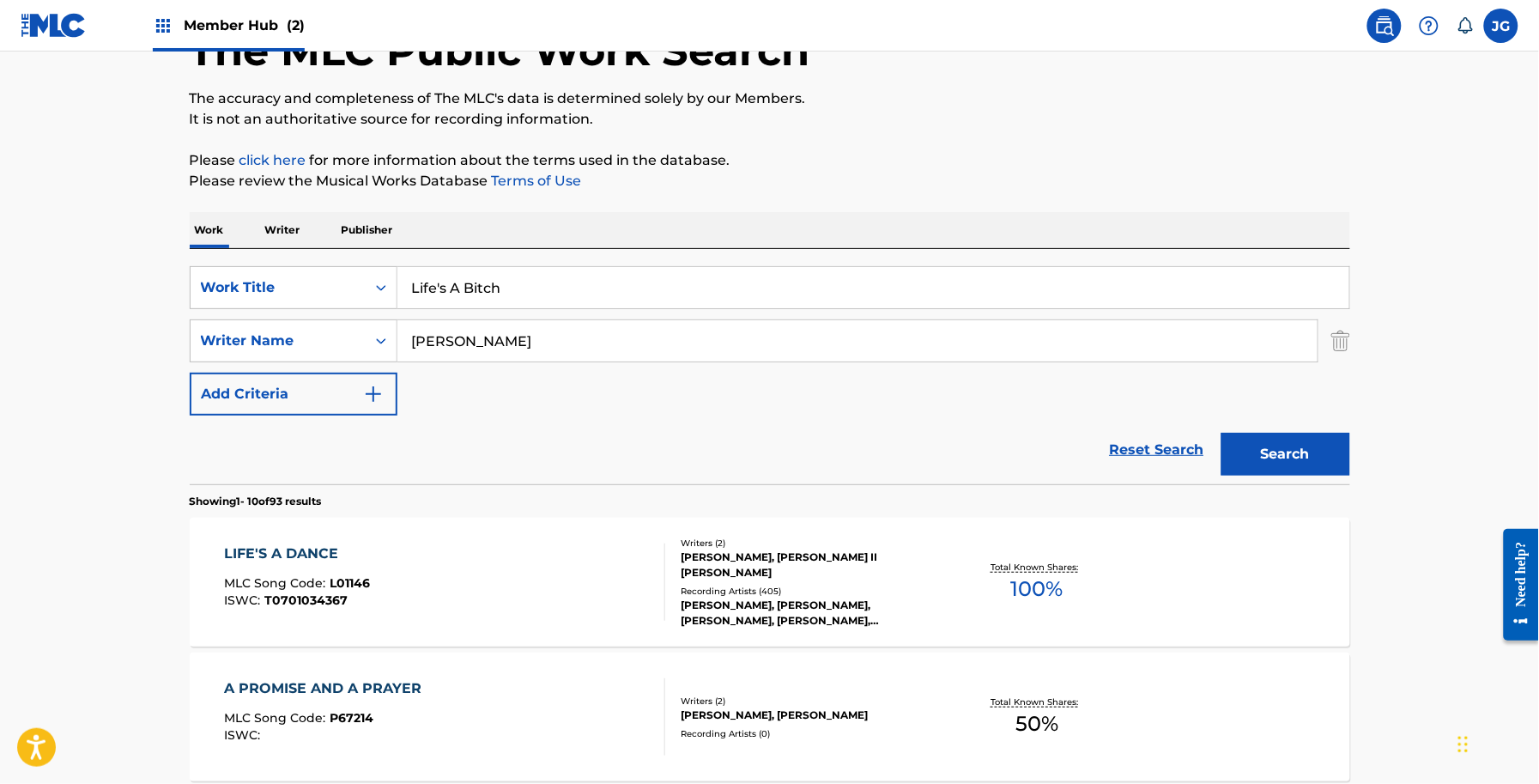
scroll to position [108, 0]
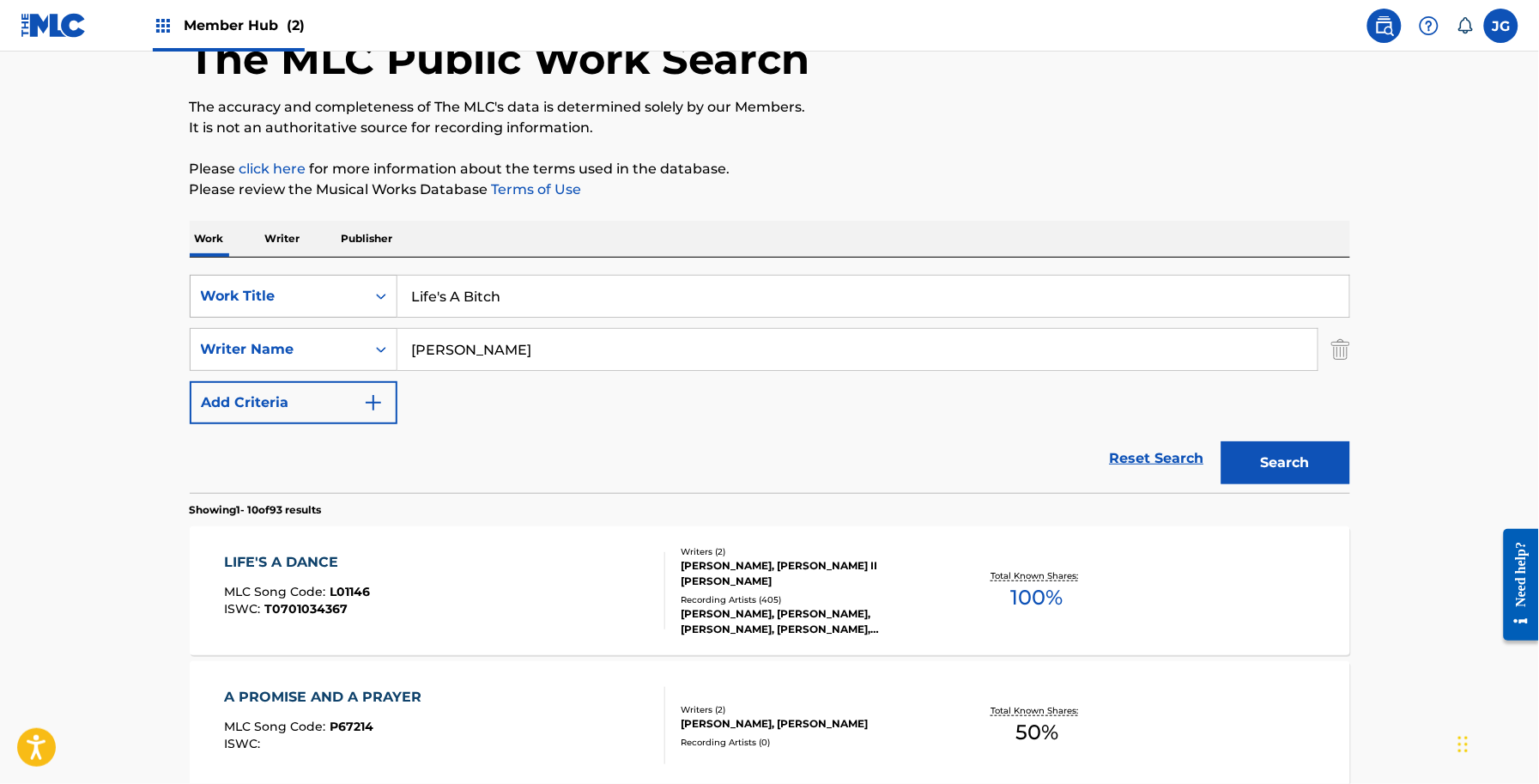
drag, startPoint x: 683, startPoint y: 290, endPoint x: 352, endPoint y: 303, distance: 331.3
click at [352, 303] on div "SearchWithCriteria56a9730b-d490-4a5f-8540-43b4935ac7c9 Work Title Life's A Bitch" at bounding box center [770, 296] width 1161 height 43
paste input "onely Wave"
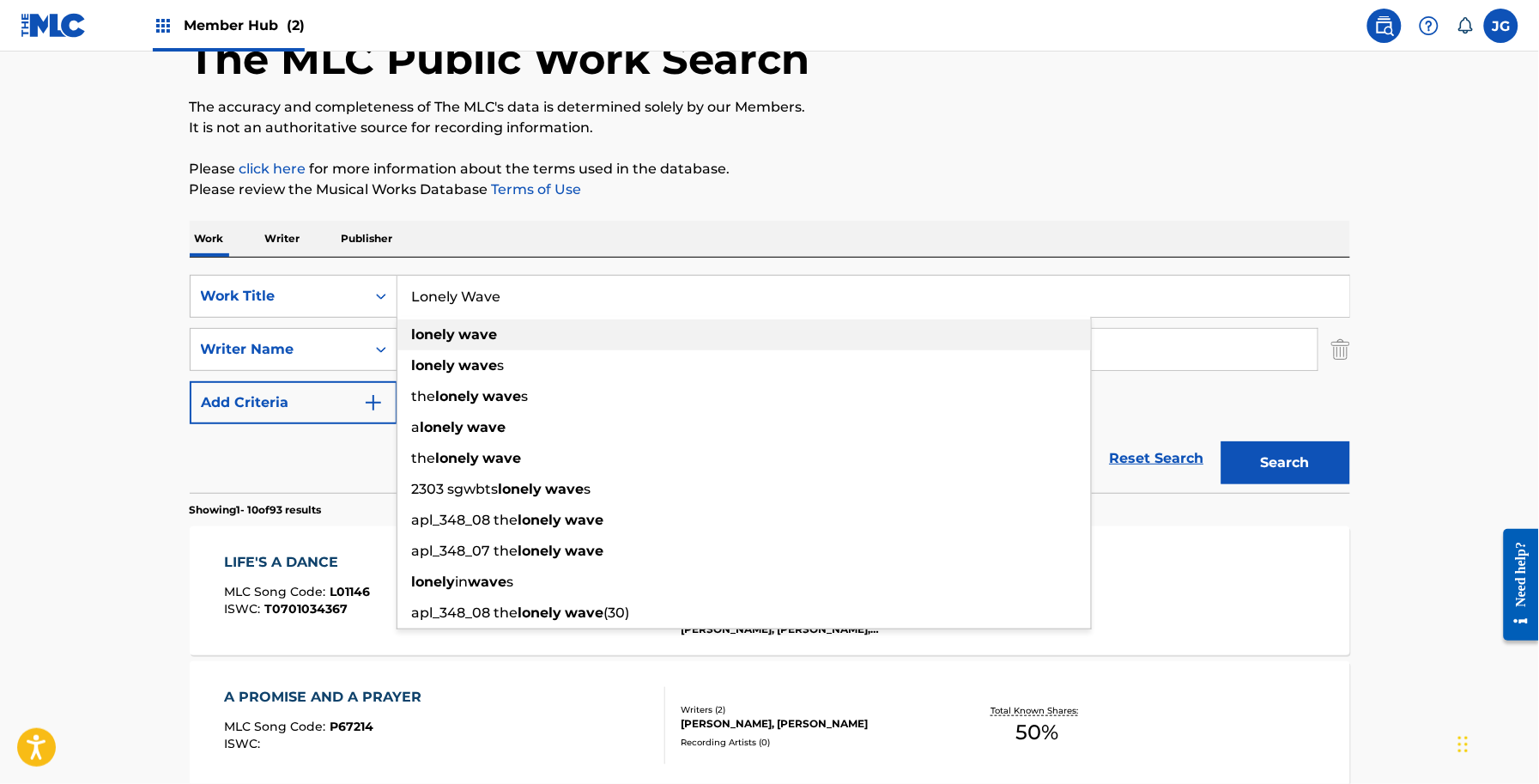
type input "Lonely Wave"
click at [611, 234] on div "Work Writer Publisher" at bounding box center [770, 238] width 1161 height 36
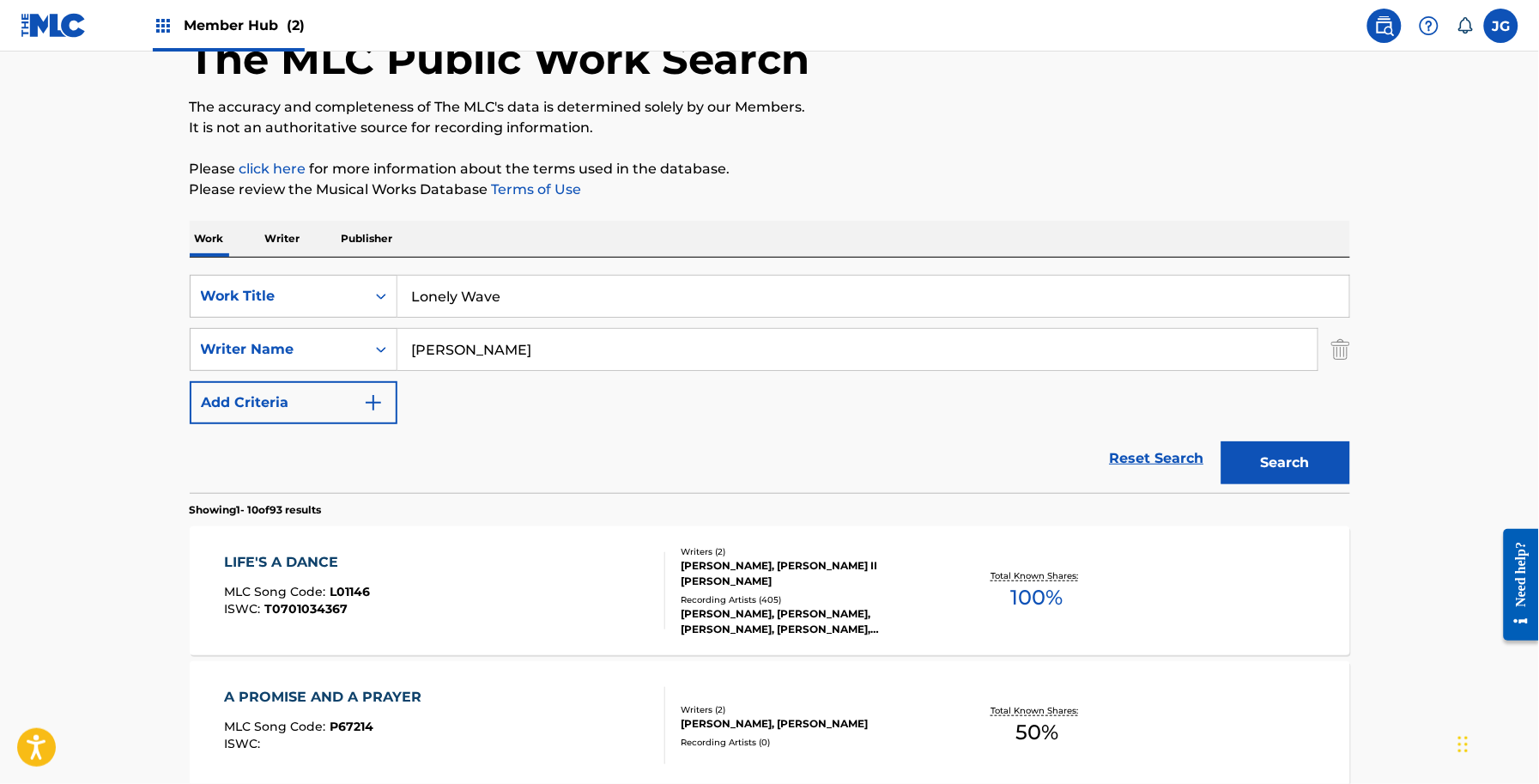
drag, startPoint x: 563, startPoint y: 352, endPoint x: 440, endPoint y: 358, distance: 123.1
click at [439, 365] on input "SESKIN" at bounding box center [858, 349] width 920 height 41
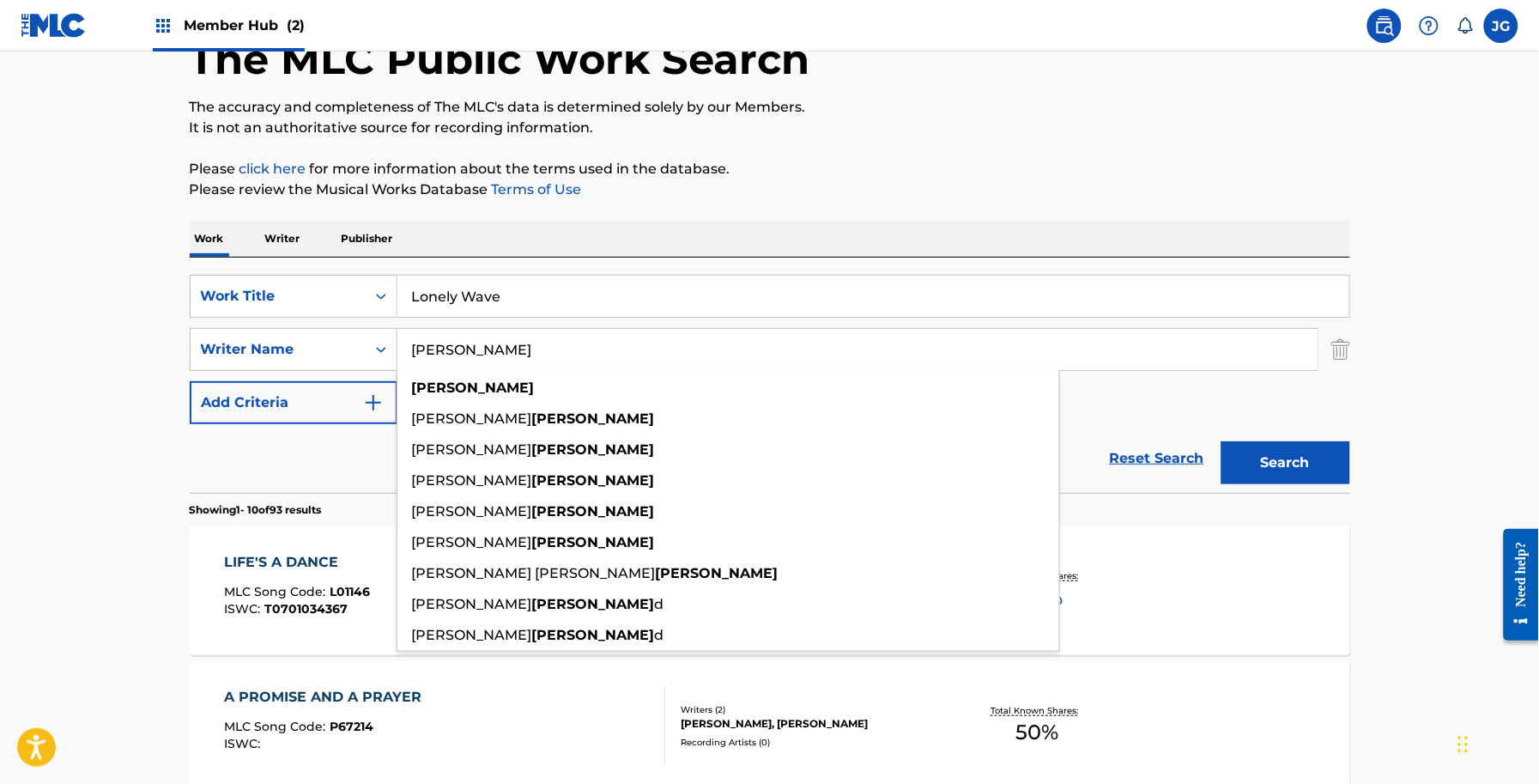
click at [477, 339] on input "SESKIN" at bounding box center [858, 349] width 920 height 41
drag, startPoint x: 551, startPoint y: 352, endPoint x: 396, endPoint y: 349, distance: 155.0
click at [398, 349] on input "SESKIN" at bounding box center [858, 349] width 920 height 41
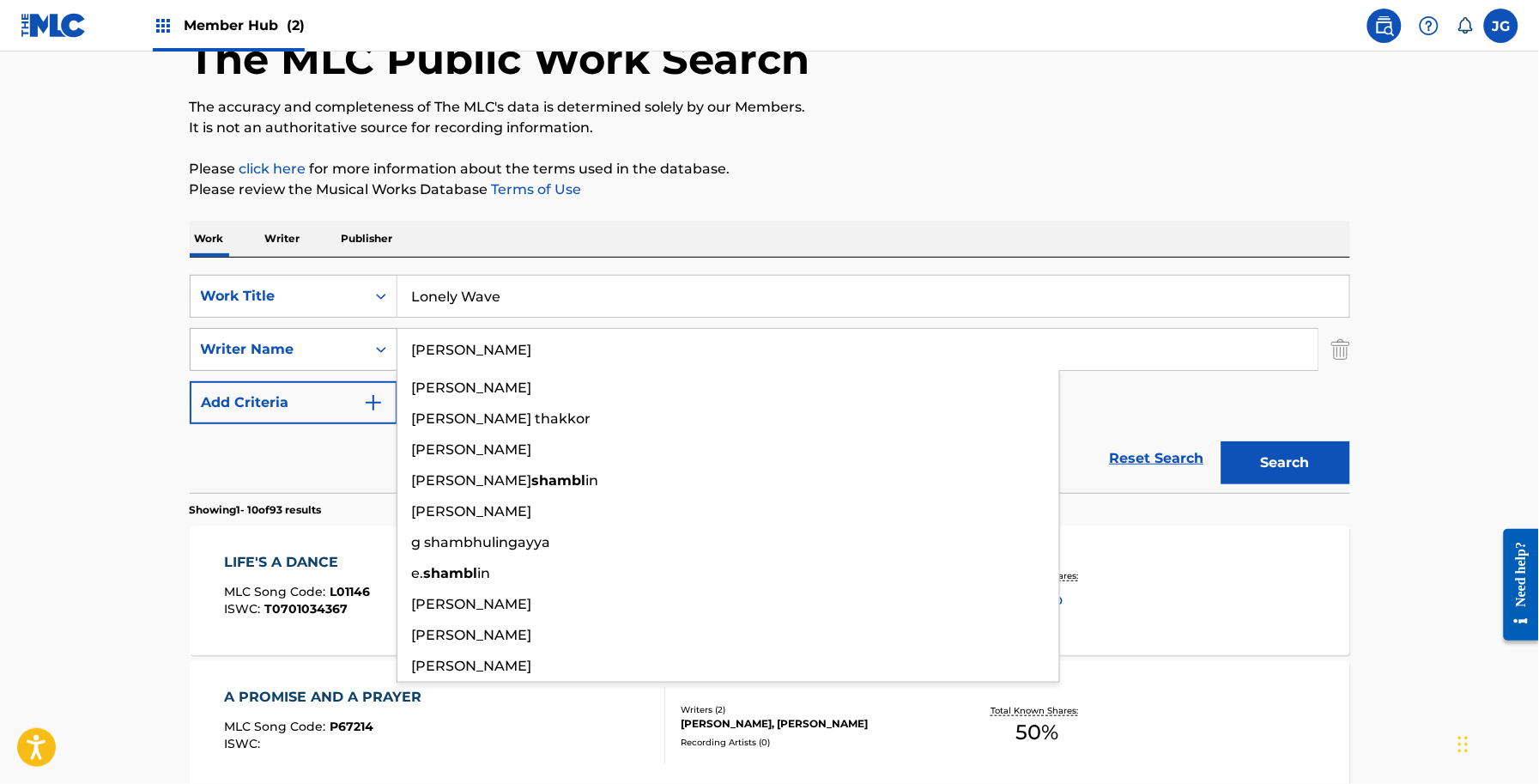
type input "SHAMBLIN"
click at [1222, 441] on button "Search" at bounding box center [1286, 463] width 129 height 43
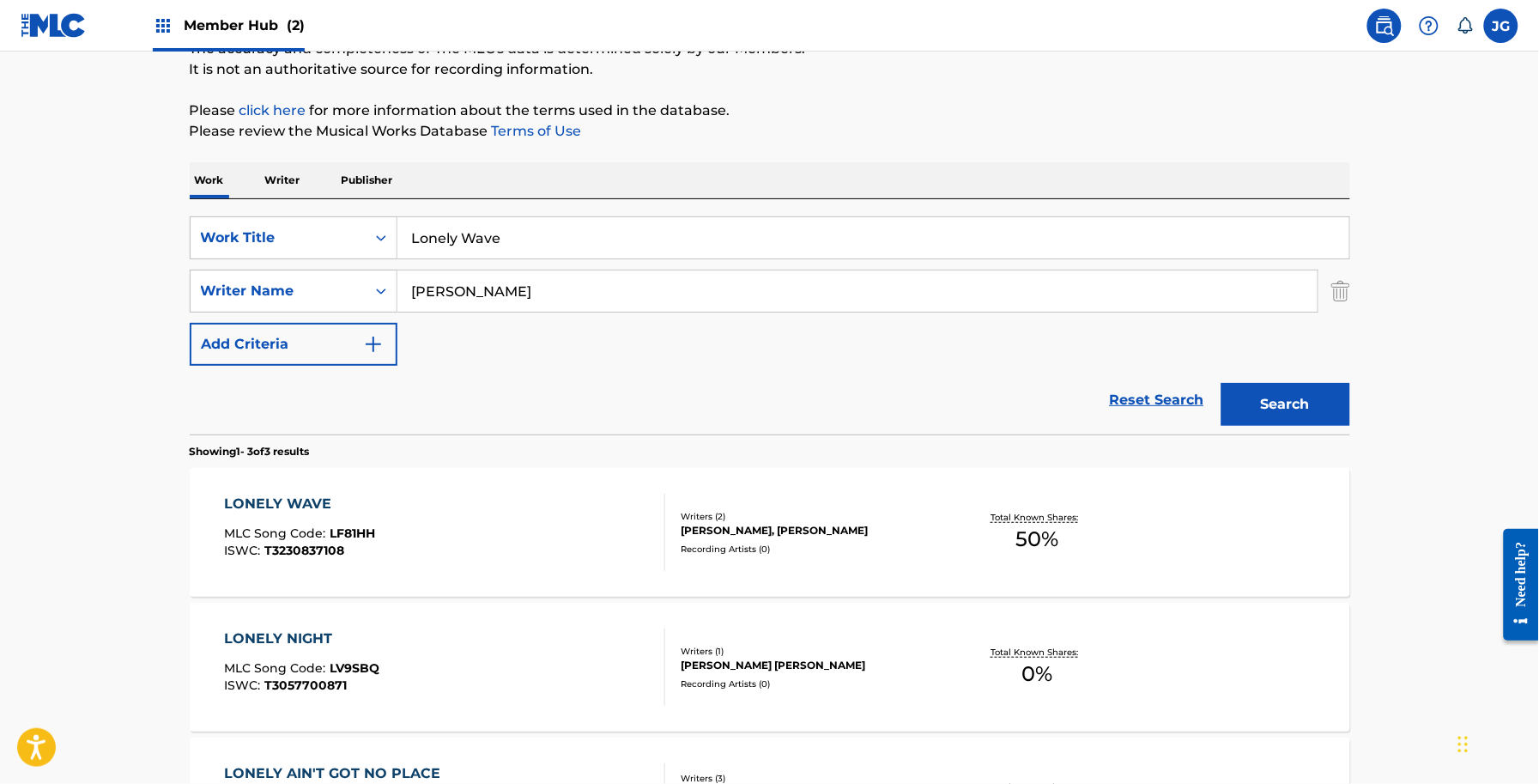
scroll to position [214, 0]
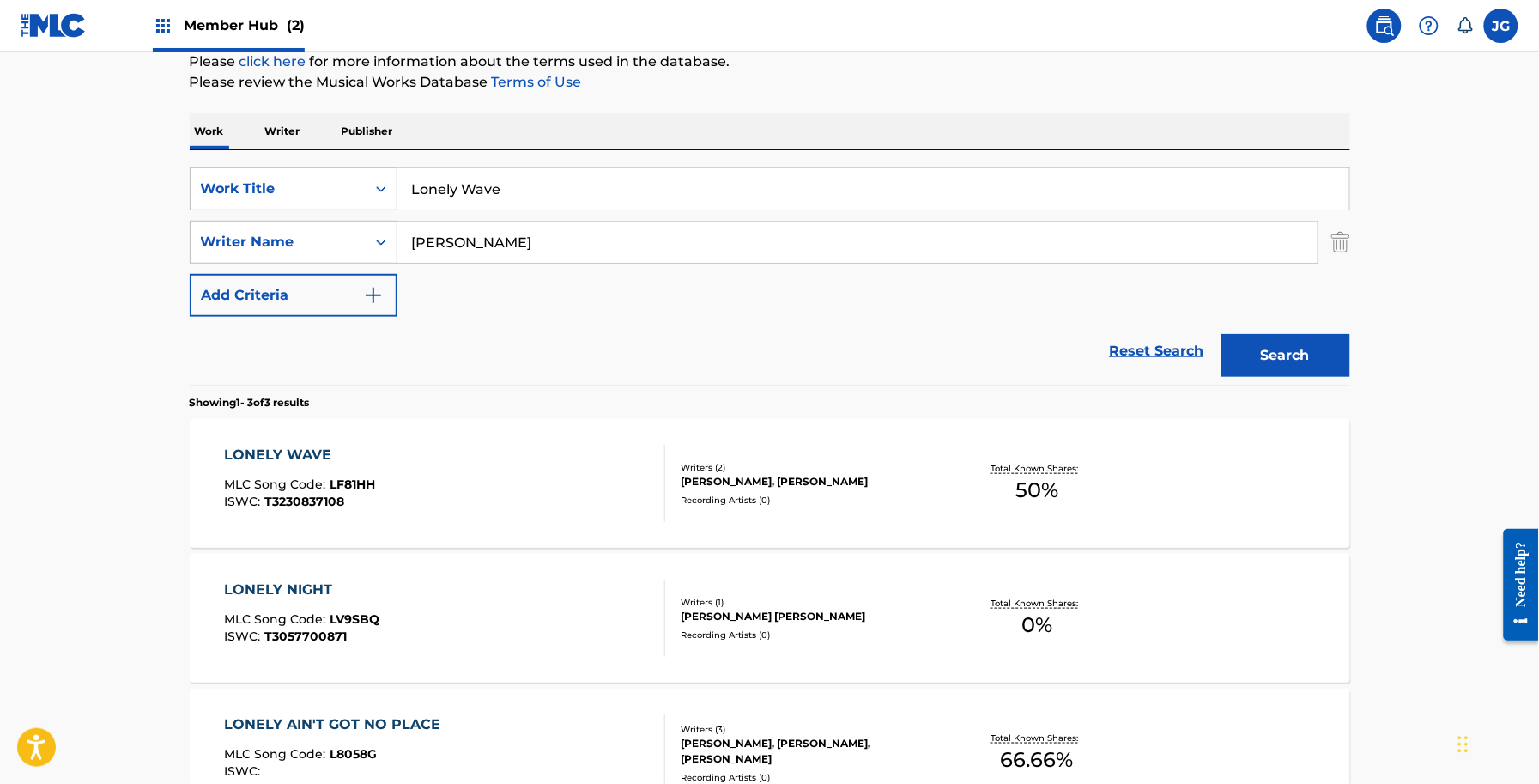
click at [576, 461] on div "LONELY WAVE MLC Song Code : LF81HH ISWC : T3230837108" at bounding box center [444, 483] width 442 height 78
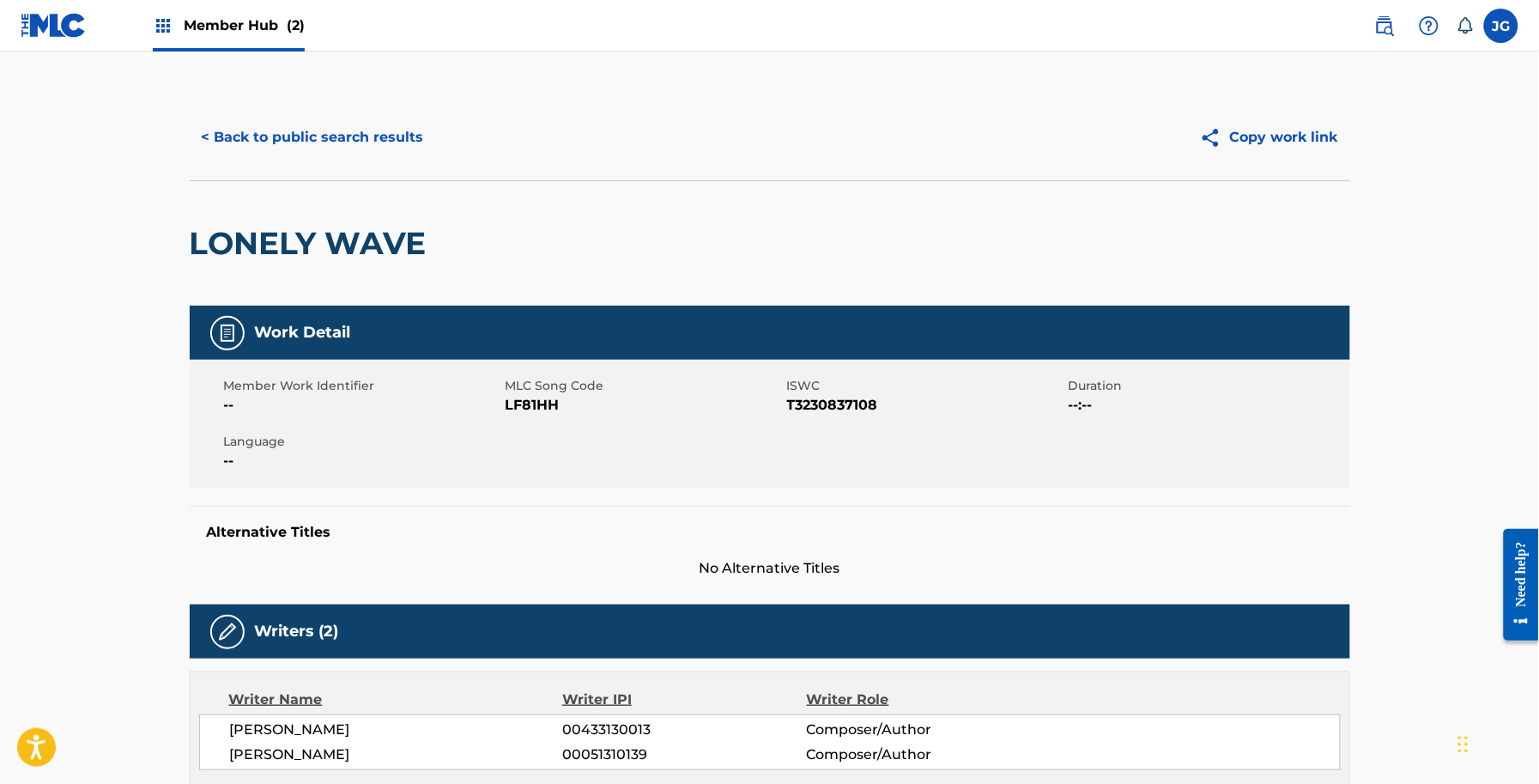
click at [516, 400] on span "LF81HH" at bounding box center [644, 405] width 278 height 20
click at [199, 138] on button "< Back to public search results" at bounding box center [313, 137] width 246 height 43
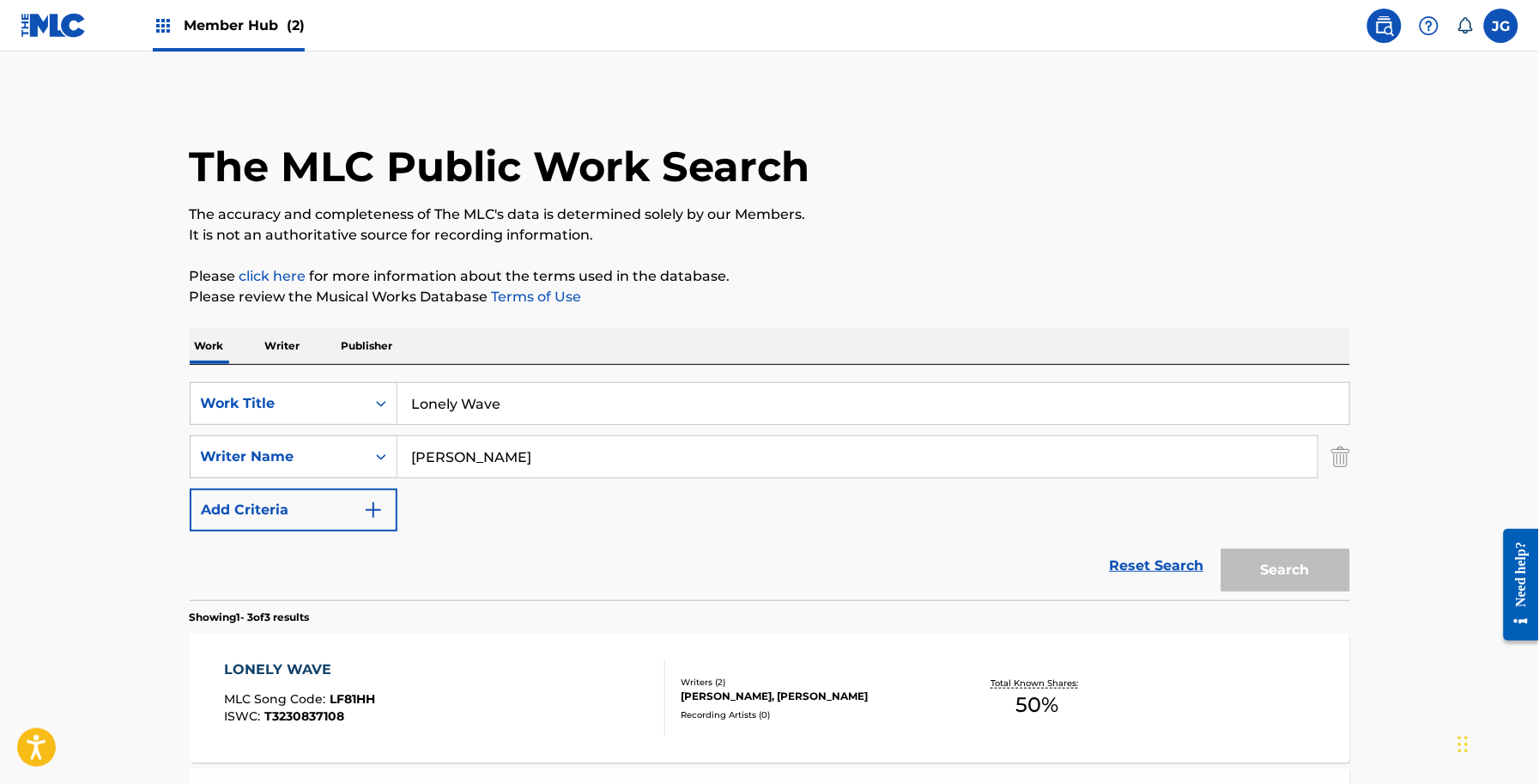
scroll to position [214, 0]
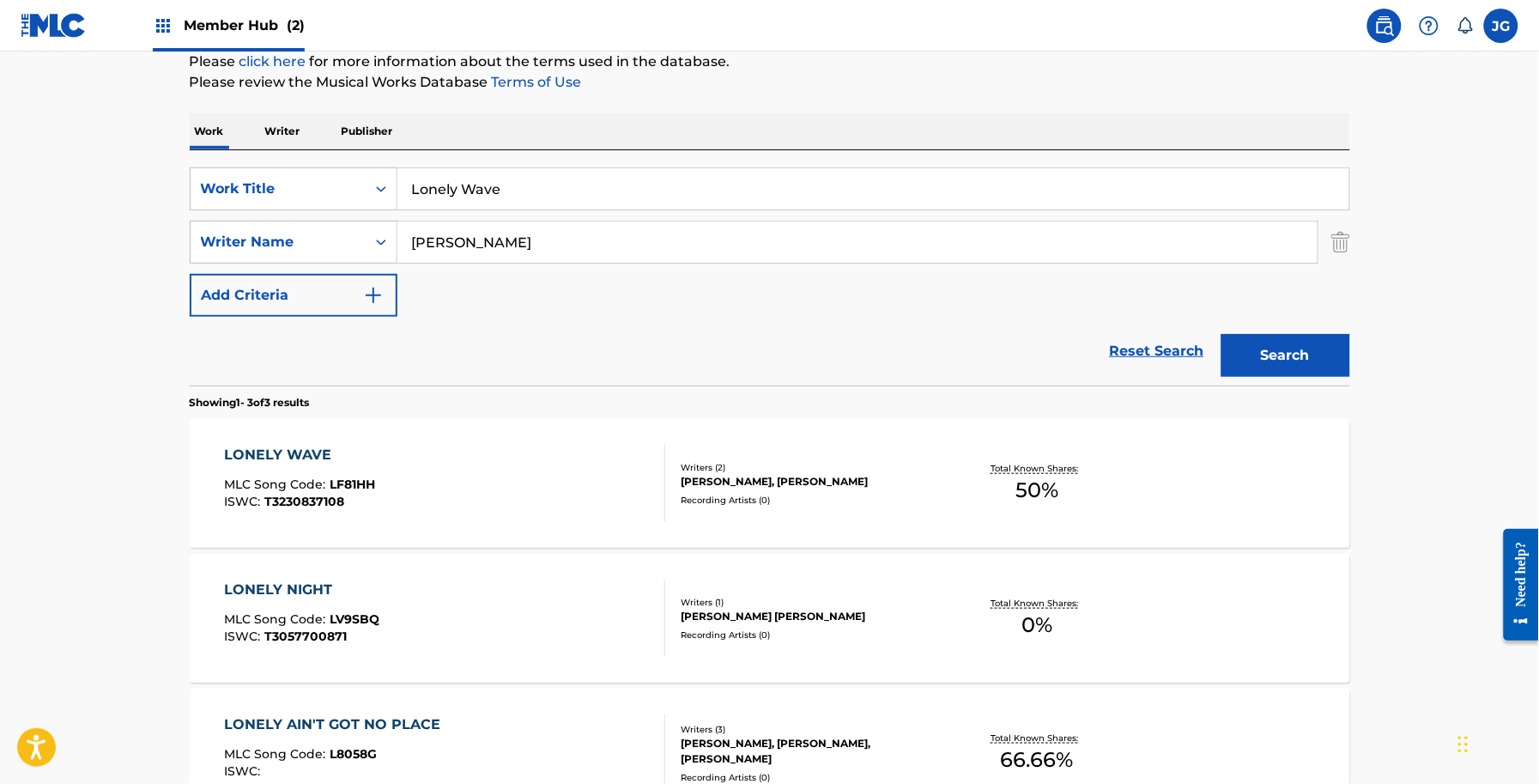
drag, startPoint x: 521, startPoint y: 227, endPoint x: 515, endPoint y: 203, distance: 24.7
click at [517, 225] on input "SHAMBLIN" at bounding box center [858, 242] width 920 height 41
drag, startPoint x: 515, startPoint y: 203, endPoint x: 276, endPoint y: 194, distance: 239.2
click at [276, 194] on div "SearchWithCriteria56a9730b-d490-4a5f-8540-43b4935ac7c9 Work Title Lonely Wave" at bounding box center [770, 189] width 1161 height 43
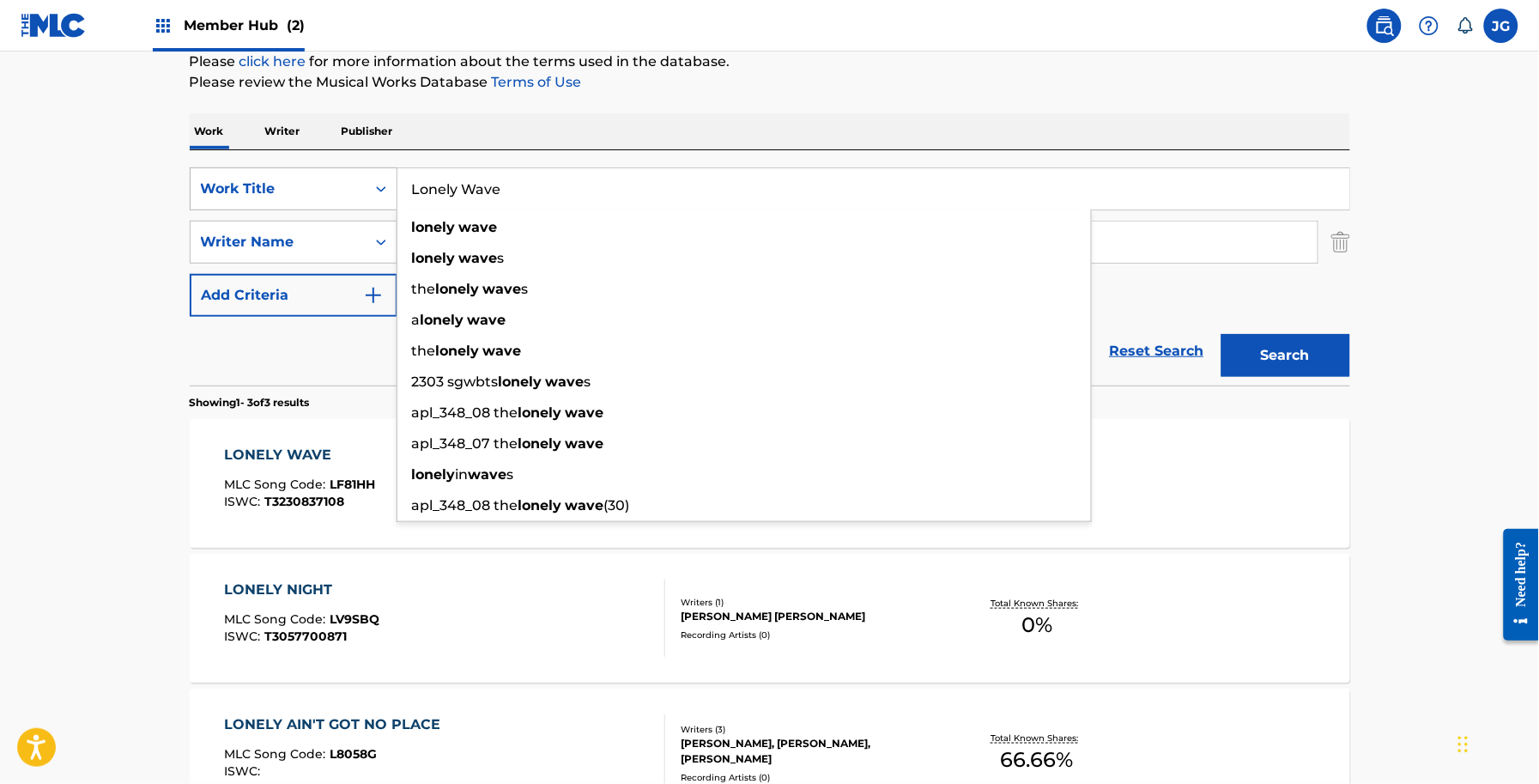
paste input "some Sometimes"
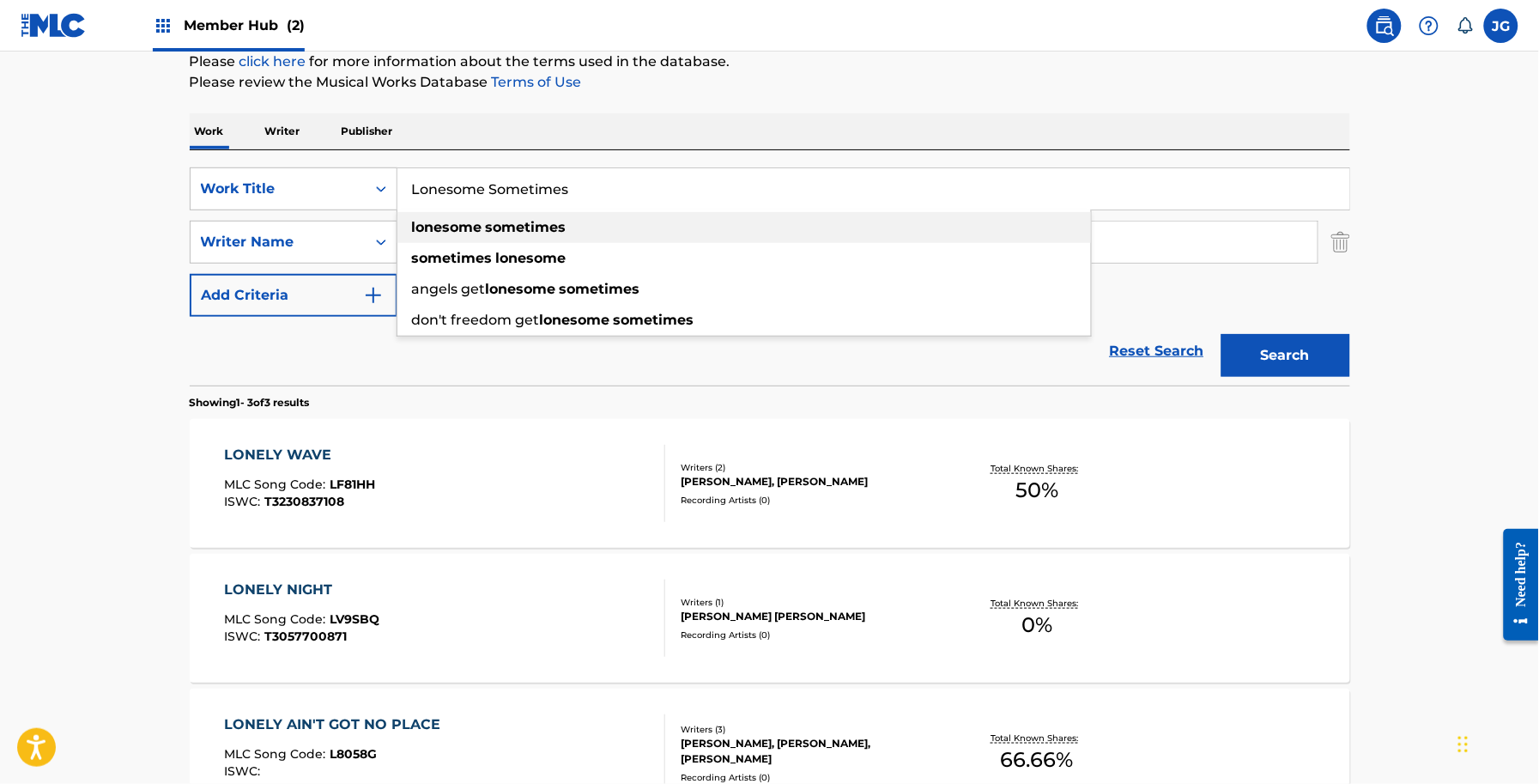
type input "Lonesome Sometimes"
click at [1064, 163] on div "SearchWithCriteria56a9730b-d490-4a5f-8540-43b4935ac7c9 Work Title Lonesome Some…" at bounding box center [770, 268] width 1161 height 235
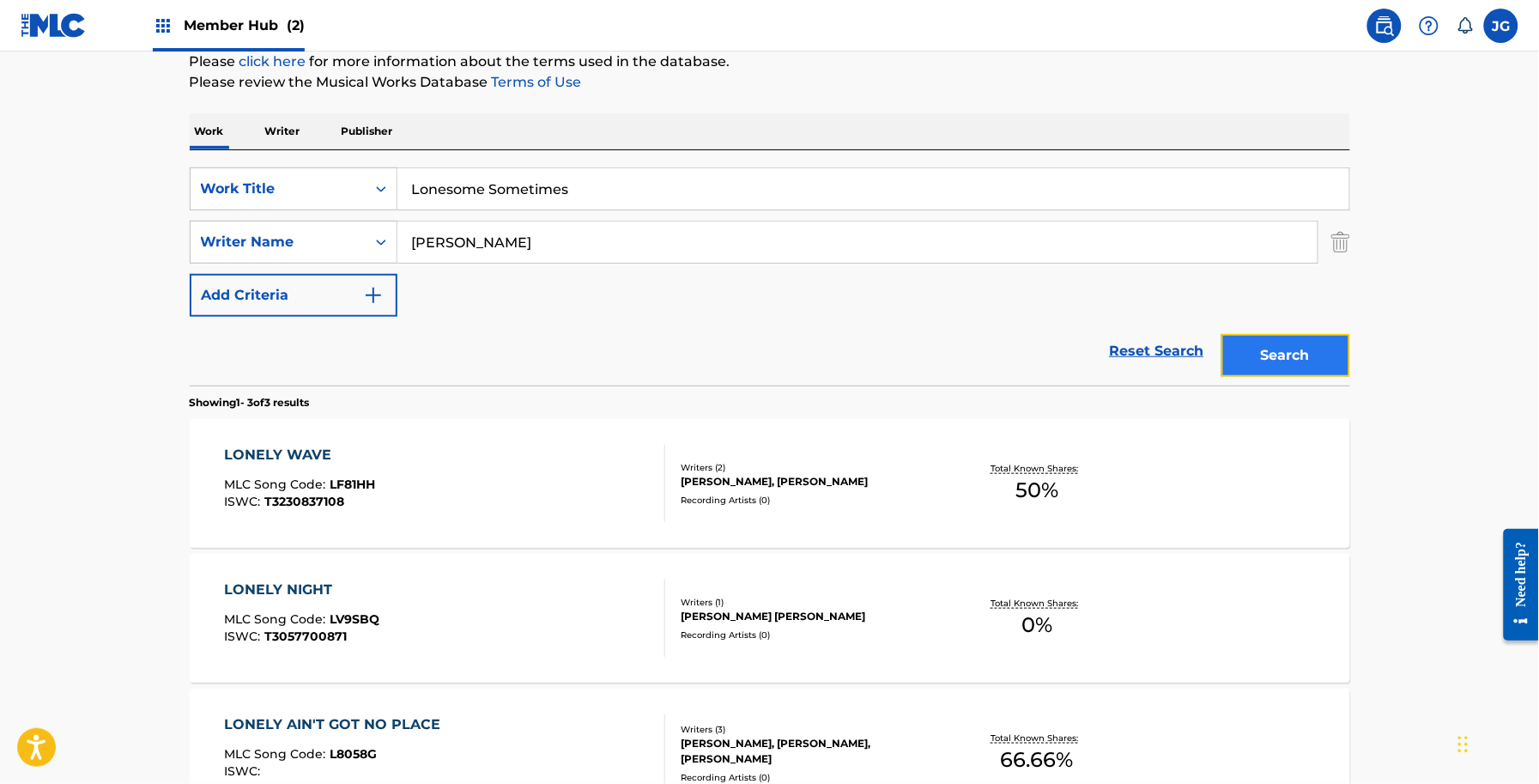
click at [1230, 337] on button "Search" at bounding box center [1286, 355] width 129 height 43
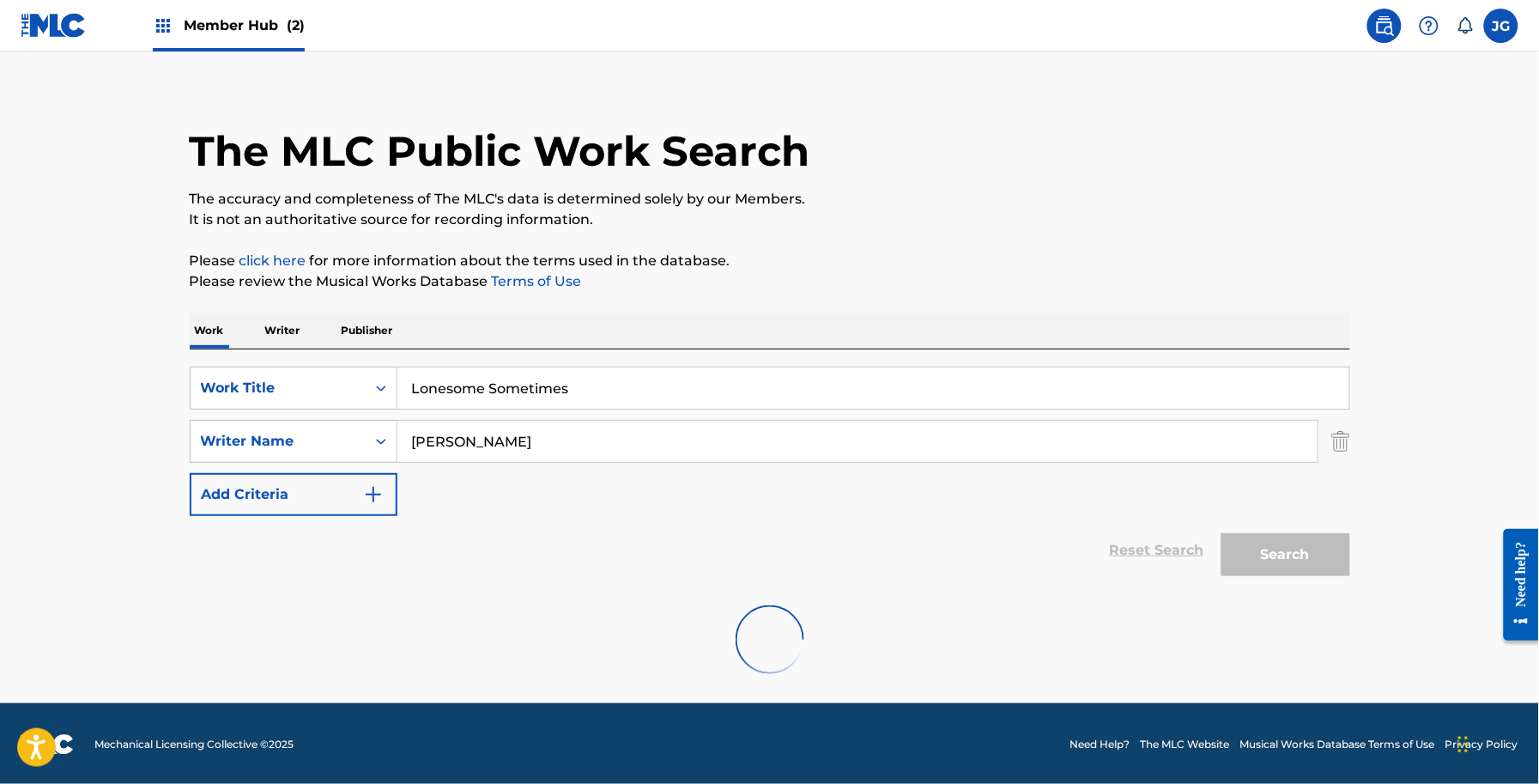
scroll to position [150, 0]
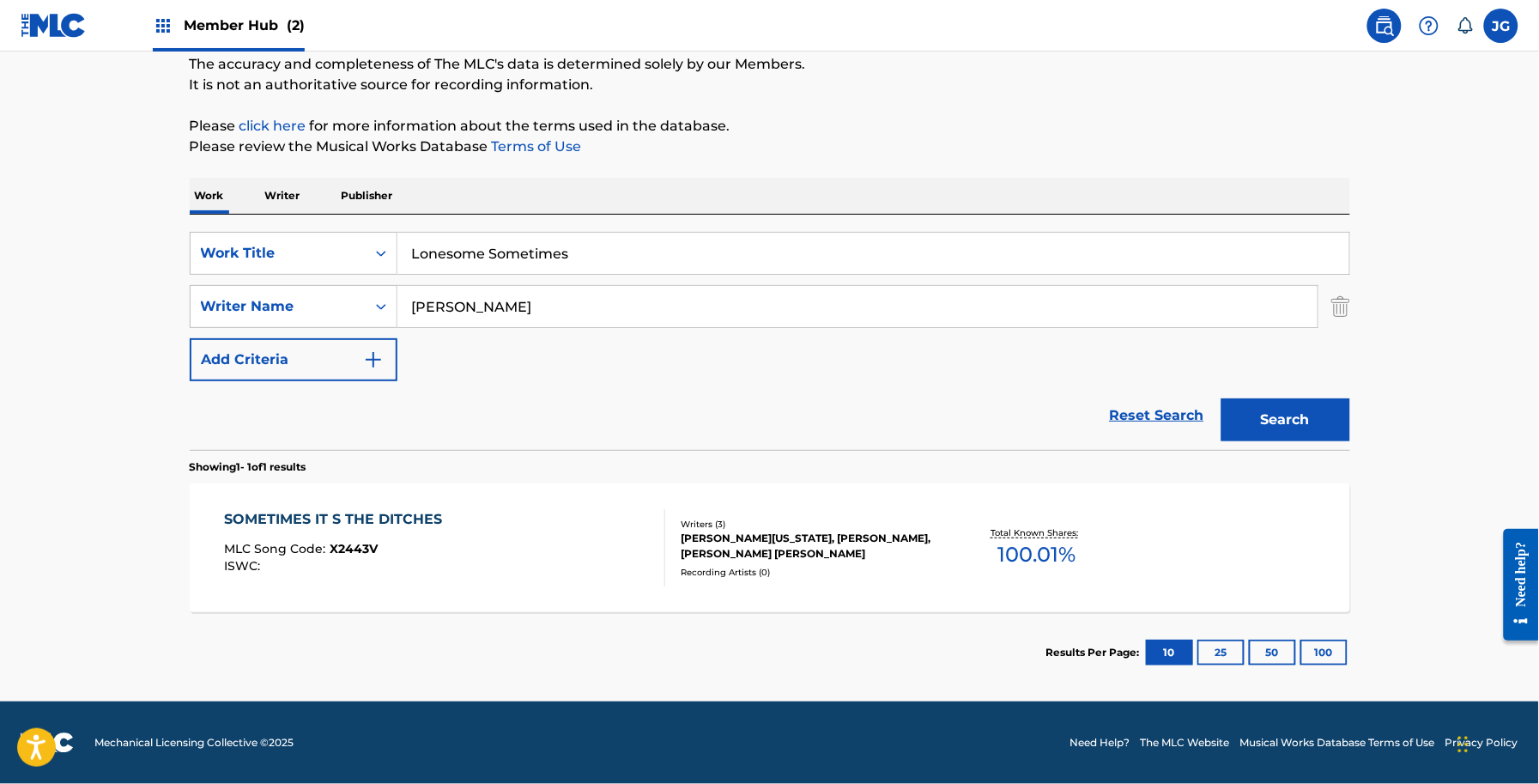
click at [792, 503] on div "SOMETIMES IT S THE DITCHES MLC Song Code : X2443V ISWC : Writers ( 3 ) BILLY MO…" at bounding box center [770, 547] width 1161 height 129
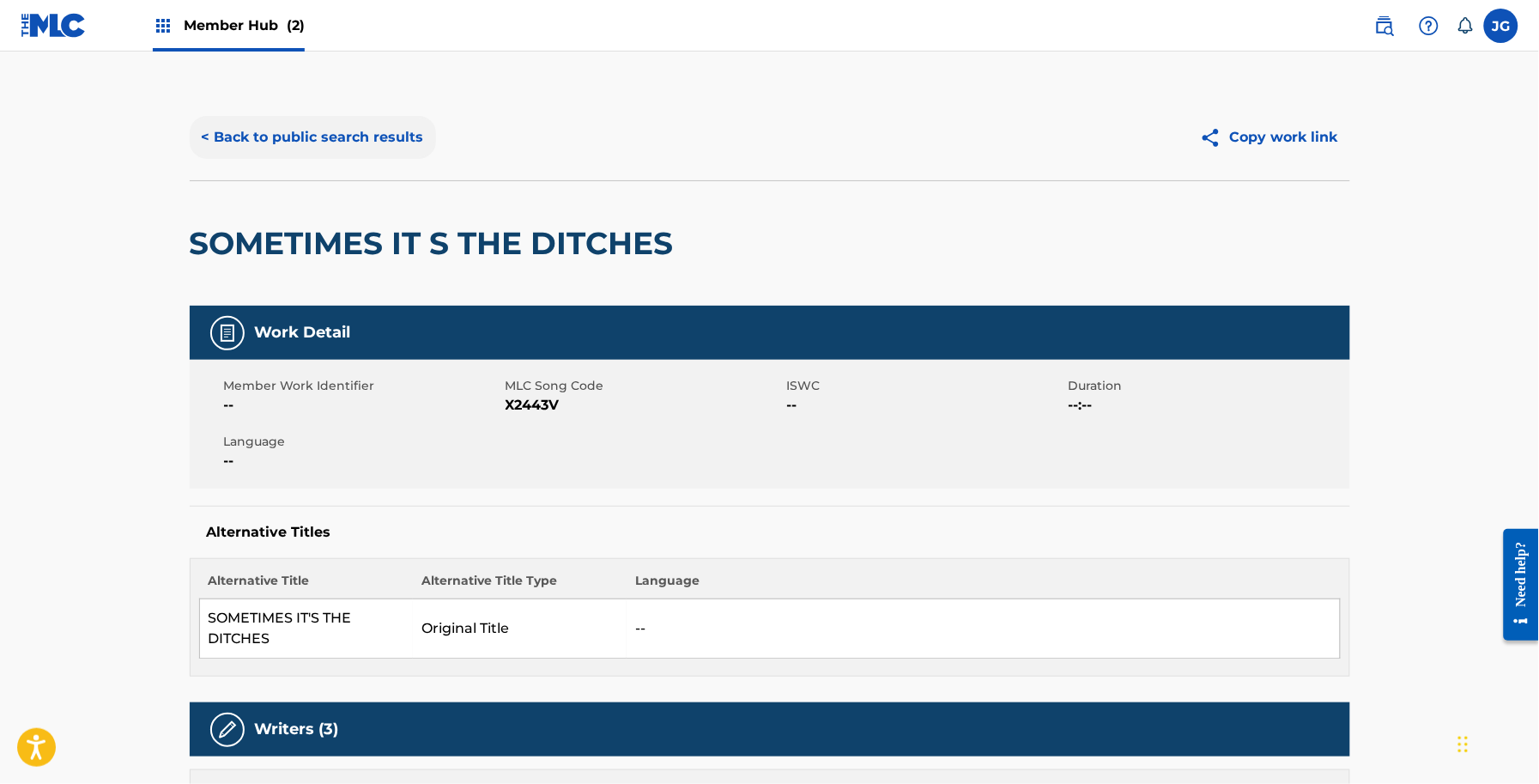
click at [347, 138] on button "< Back to public search results" at bounding box center [313, 137] width 246 height 43
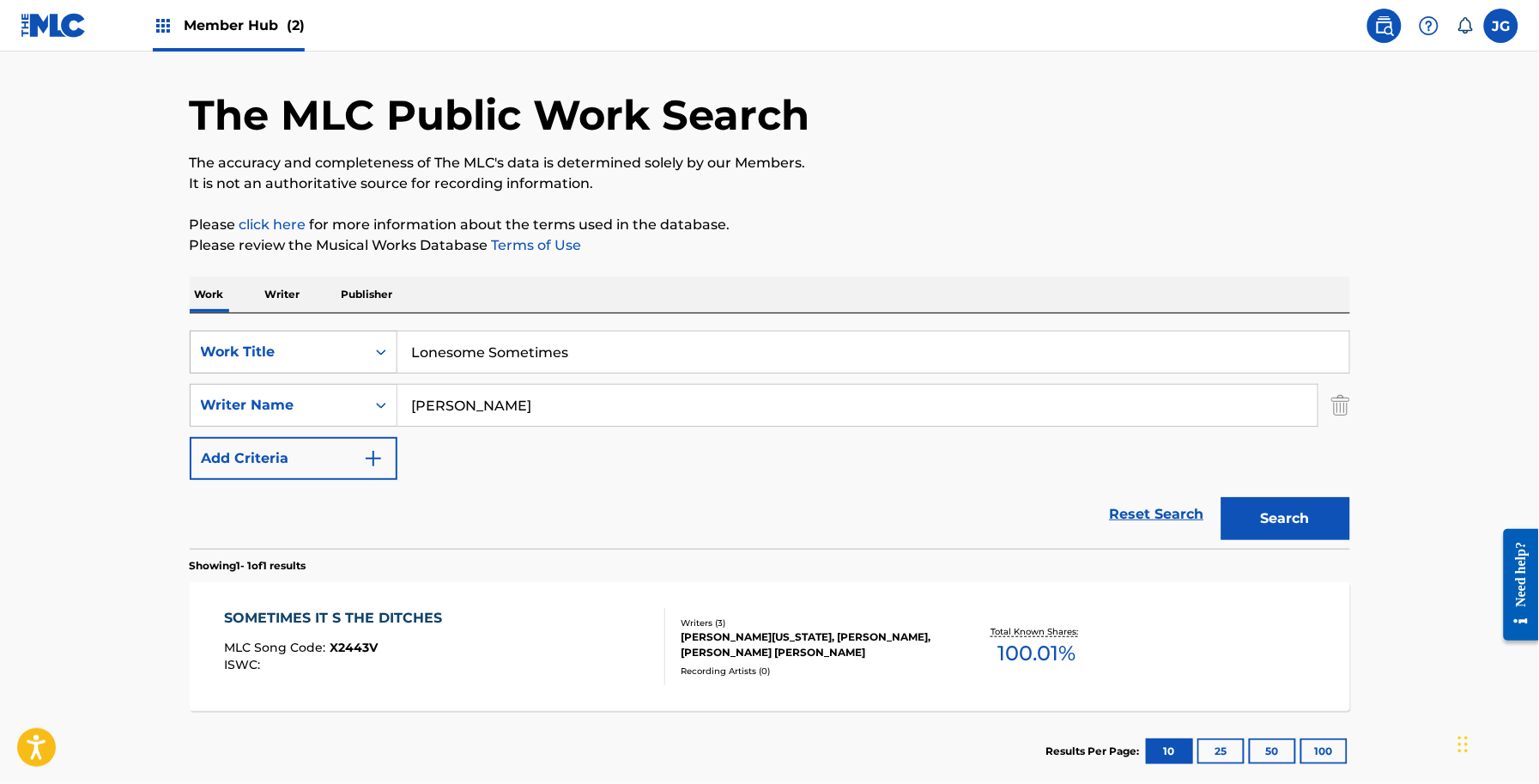
paste input "st Somewhere In Love"
drag, startPoint x: 580, startPoint y: 366, endPoint x: 229, endPoint y: 343, distance: 351.8
click at [229, 343] on div "SearchWithCriteria56a9730b-d490-4a5f-8540-43b4935ac7c9 Work Title Lonesome Some…" at bounding box center [770, 352] width 1161 height 43
type input "Lost Somewhere In Love"
click at [1247, 516] on button "Search" at bounding box center [1286, 518] width 129 height 43
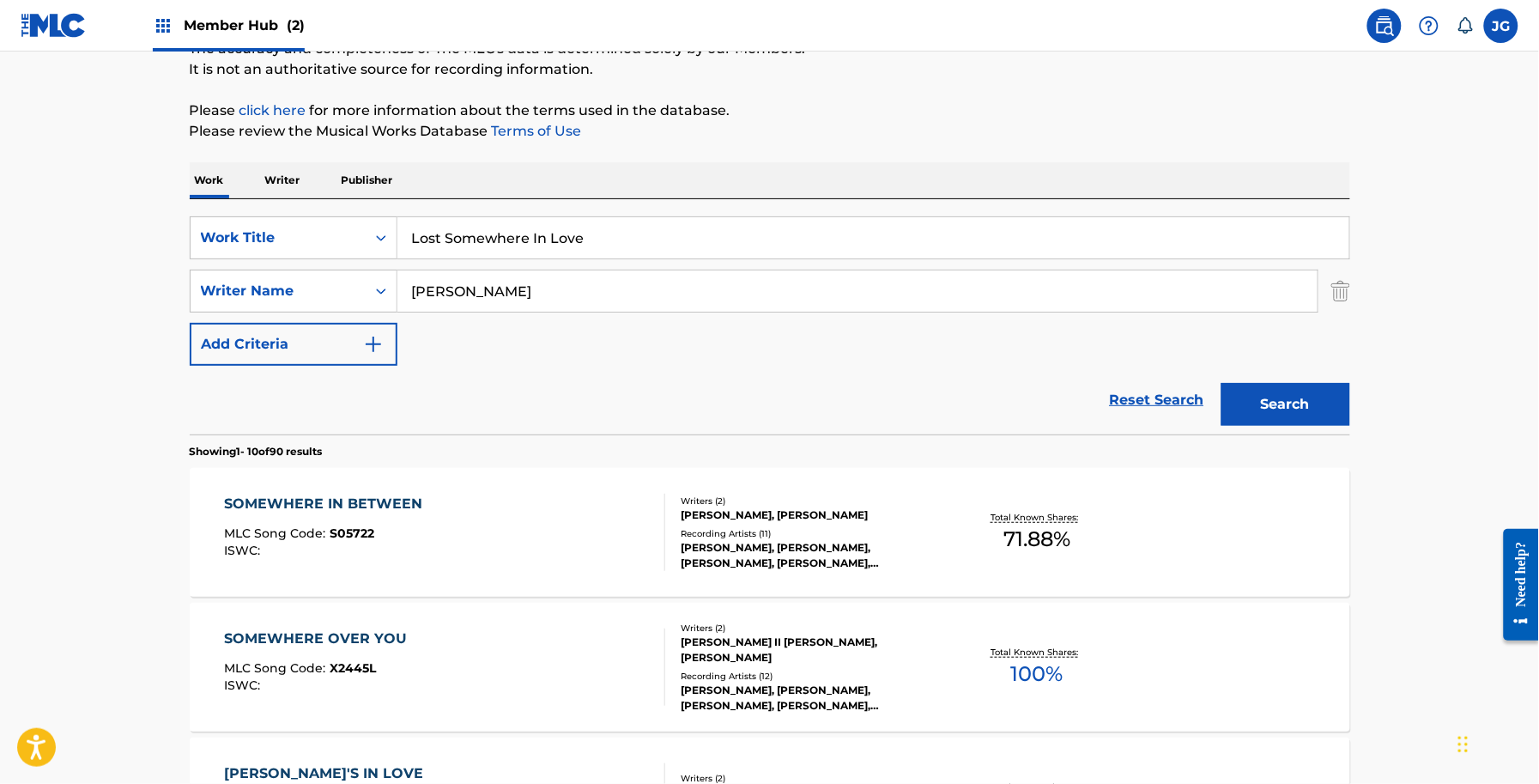
scroll to position [266, 0]
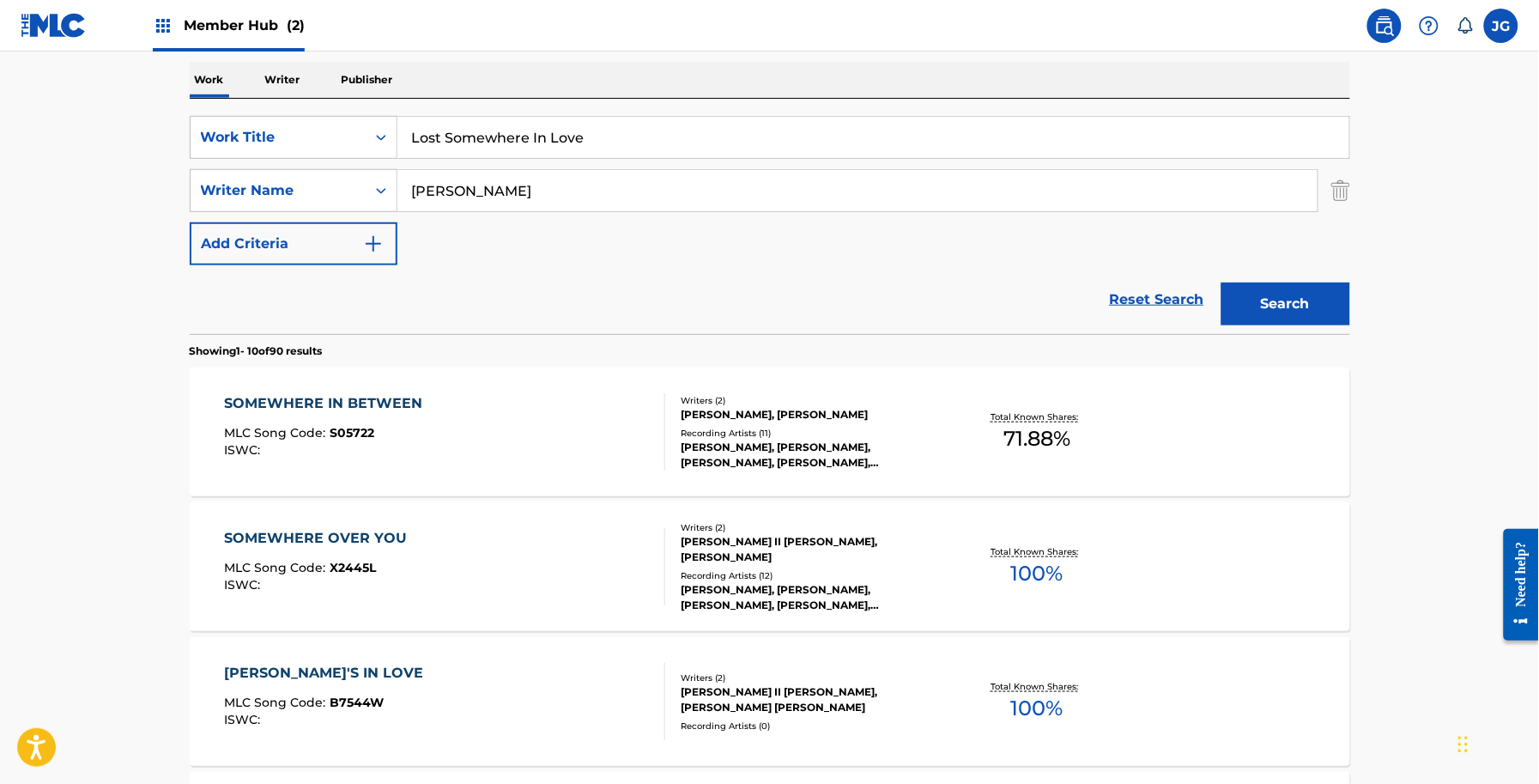
click at [547, 451] on div "SOMEWHERE IN BETWEEN MLC Song Code : S05722 ISWC :" at bounding box center [444, 432] width 442 height 78
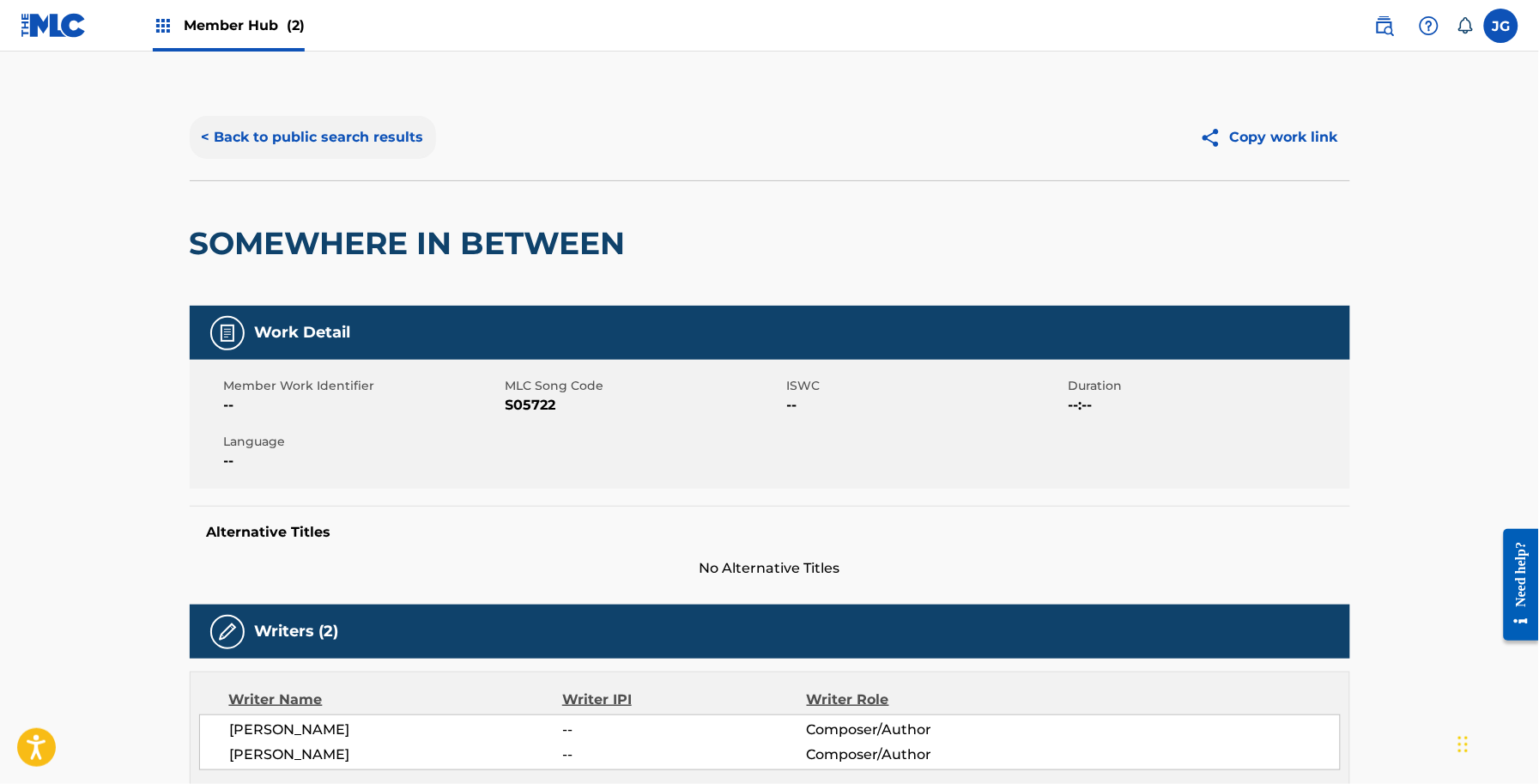
click at [301, 118] on button "< Back to public search results" at bounding box center [313, 137] width 246 height 43
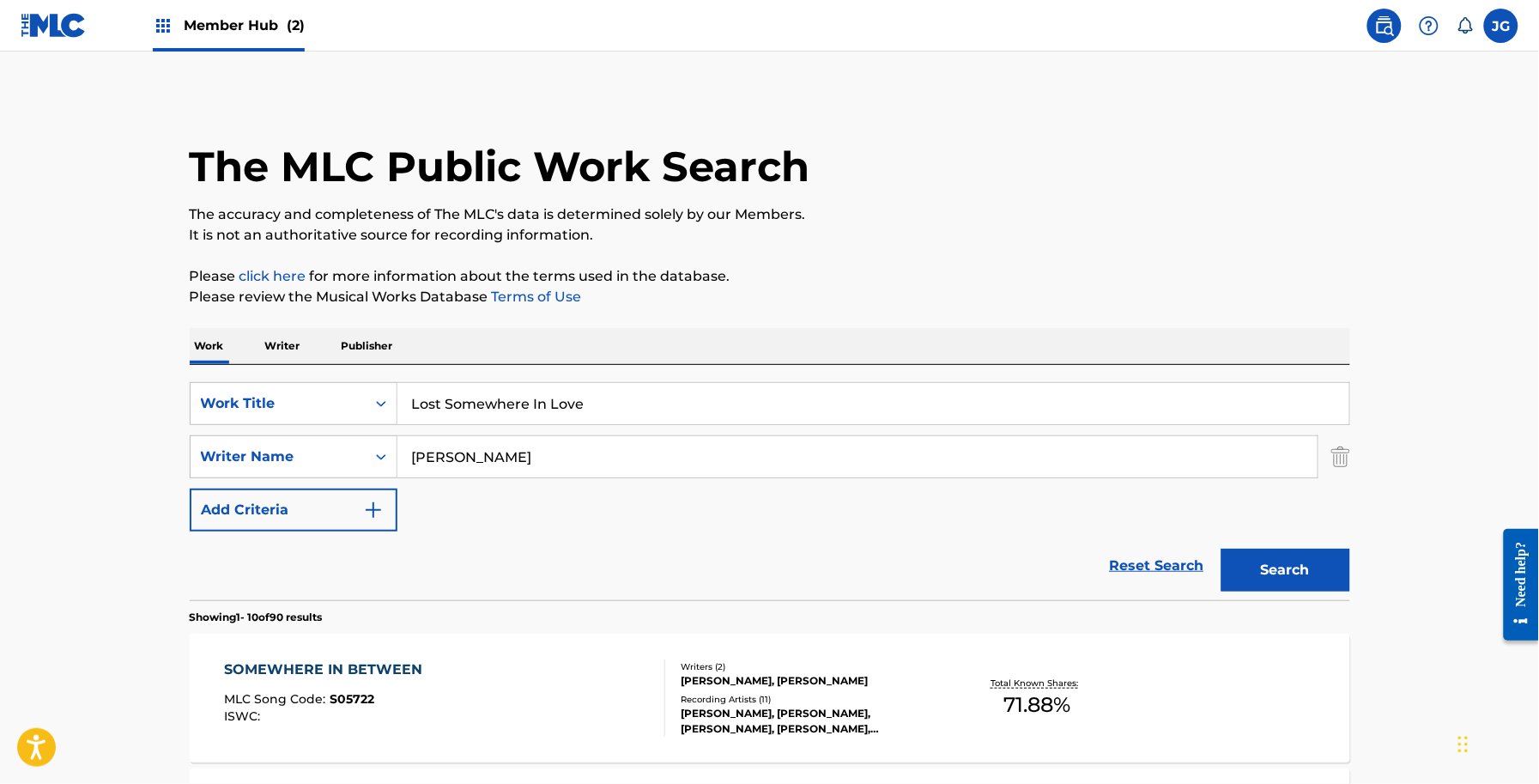
scroll to position [266, 0]
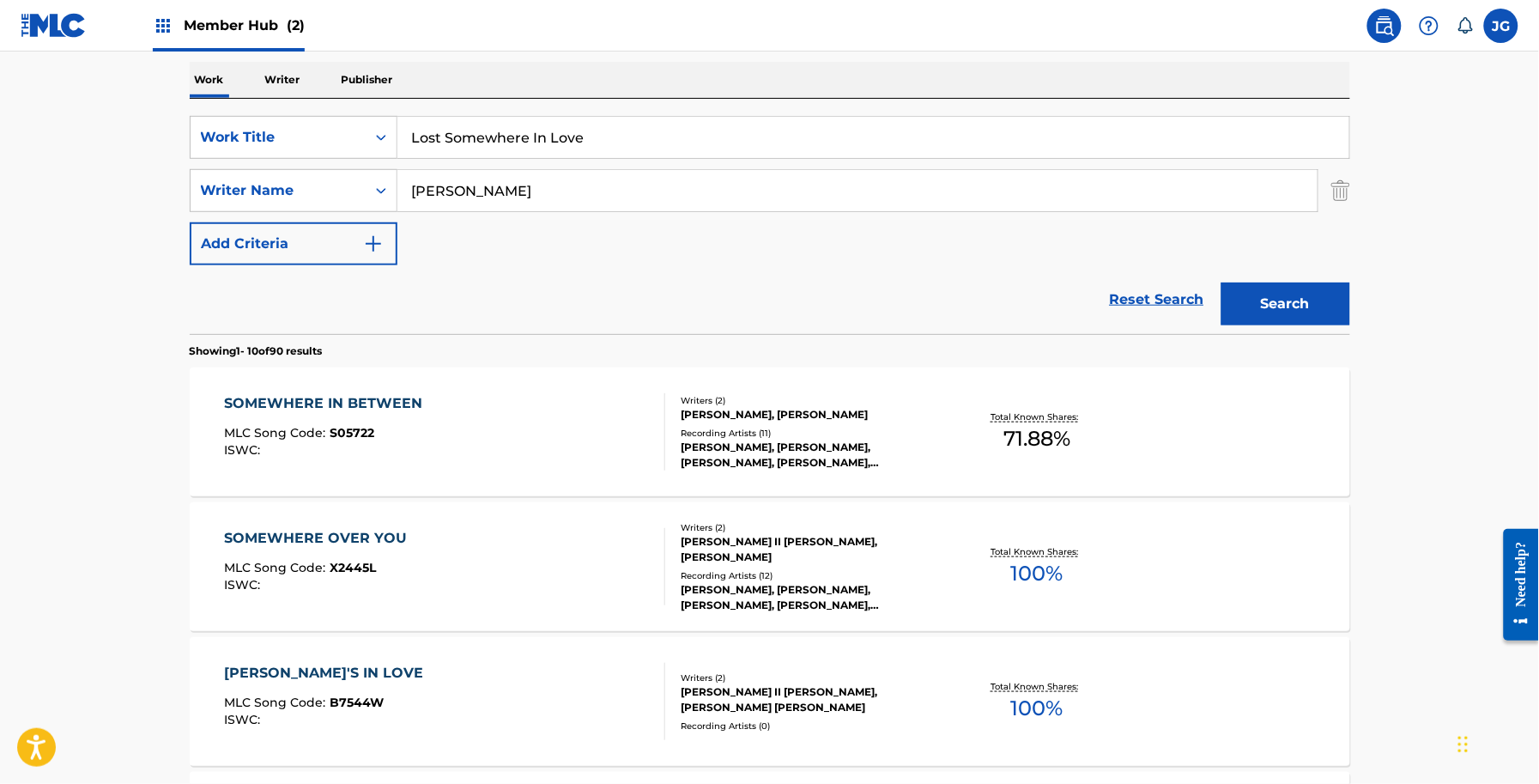
drag, startPoint x: 735, startPoint y: 164, endPoint x: 397, endPoint y: 161, distance: 338.0
click at [397, 161] on div "SearchWithCriteria56a9730b-d490-4a5f-8540-43b4935ac7c9 Work Title Lost Somewher…" at bounding box center [770, 190] width 1161 height 149
drag, startPoint x: 576, startPoint y: 147, endPoint x: 465, endPoint y: 147, distance: 111.0
click at [465, 147] on input "Lost Somewhere In Love" at bounding box center [873, 137] width 952 height 41
drag, startPoint x: 599, startPoint y: 138, endPoint x: 259, endPoint y: 140, distance: 340.0
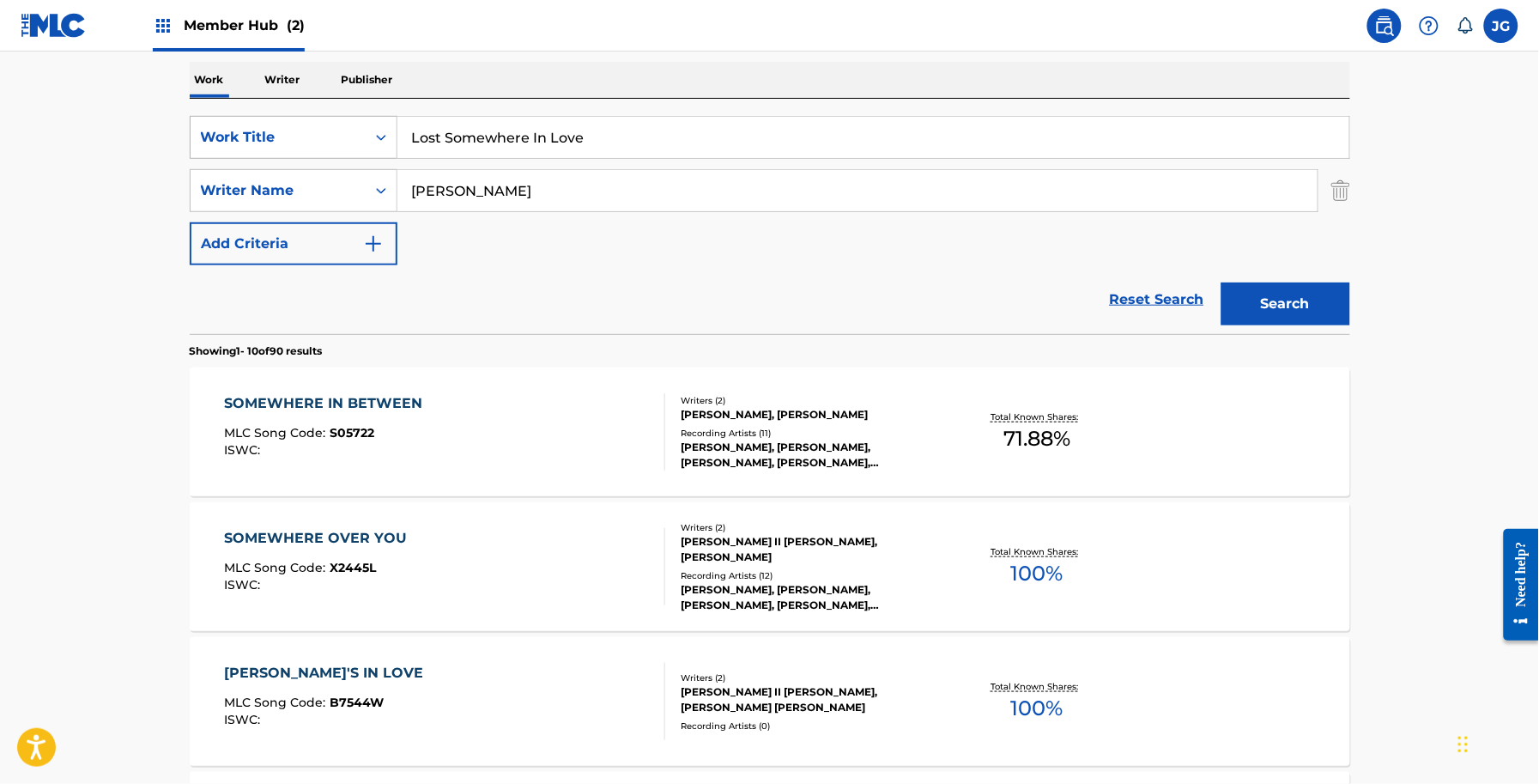
click at [259, 140] on div "SearchWithCriteria56a9730b-d490-4a5f-8540-43b4935ac7c9 Work Title Lost Somewher…" at bounding box center [770, 137] width 1161 height 43
paste input "ve Is Not Everything"
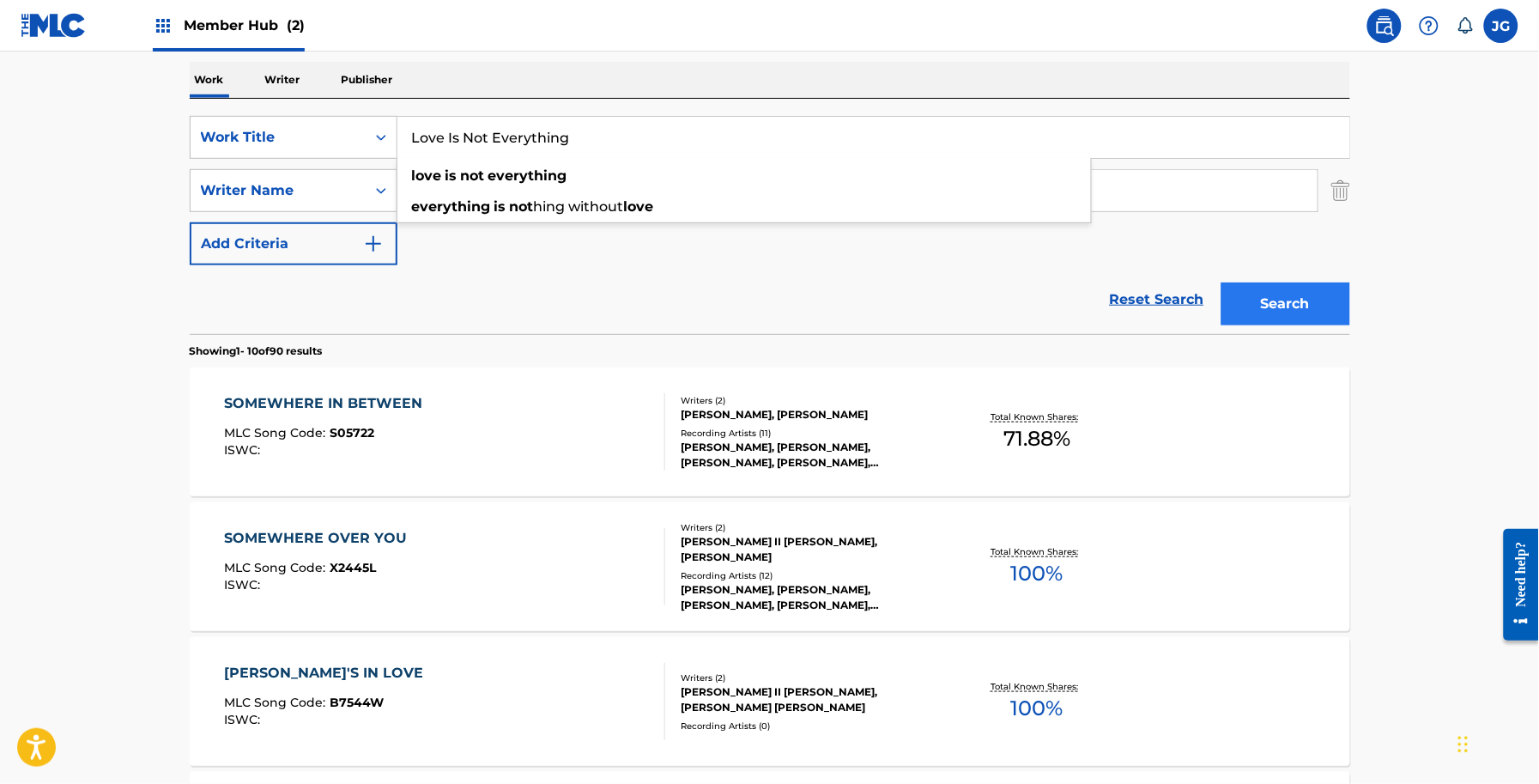
type input "Love Is Not Everything"
click at [1262, 310] on button "Search" at bounding box center [1286, 304] width 129 height 43
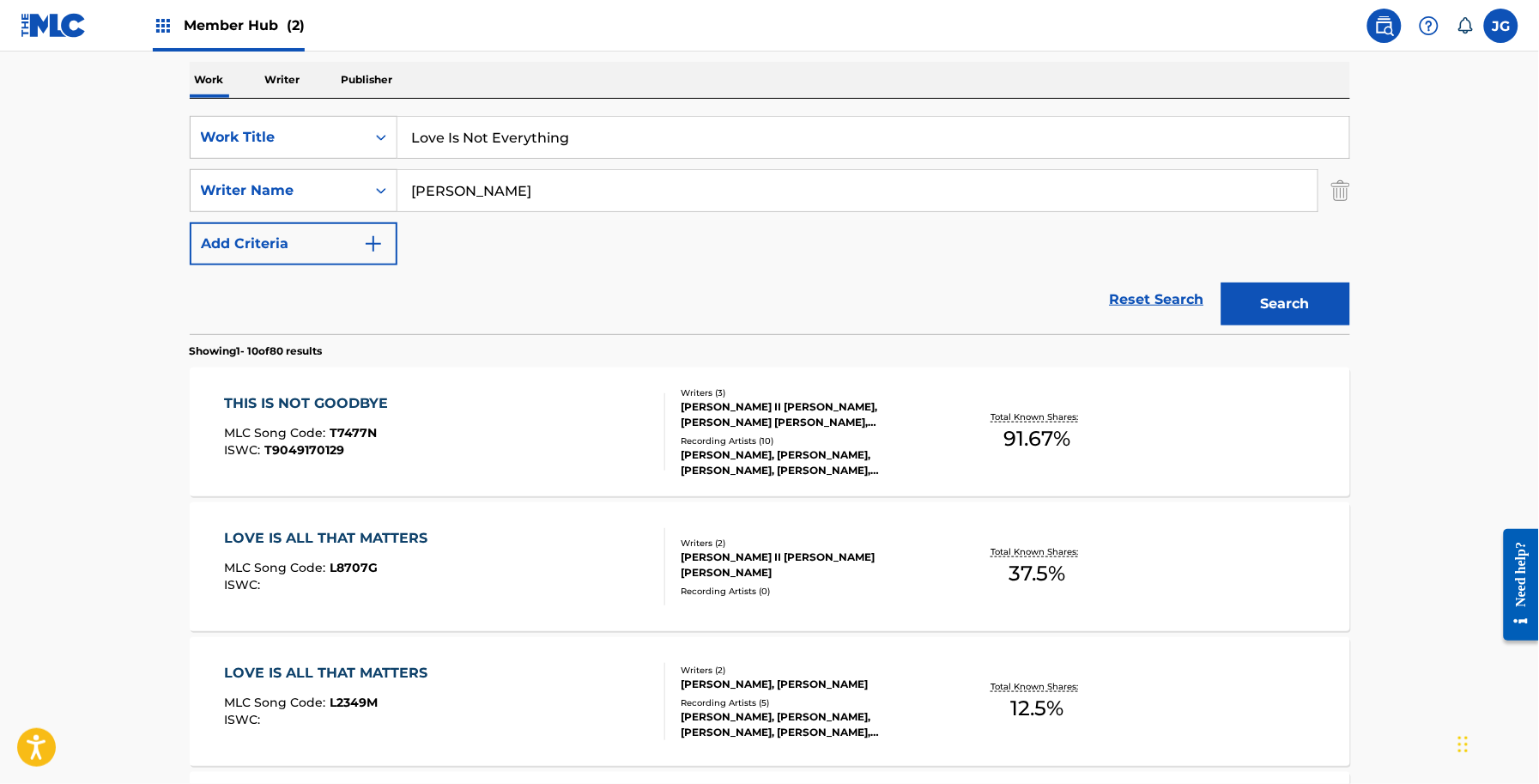
click at [517, 451] on div "THIS IS NOT GOODBYE MLC Song Code : T7477N ISWC : T9049170129" at bounding box center [444, 432] width 442 height 78
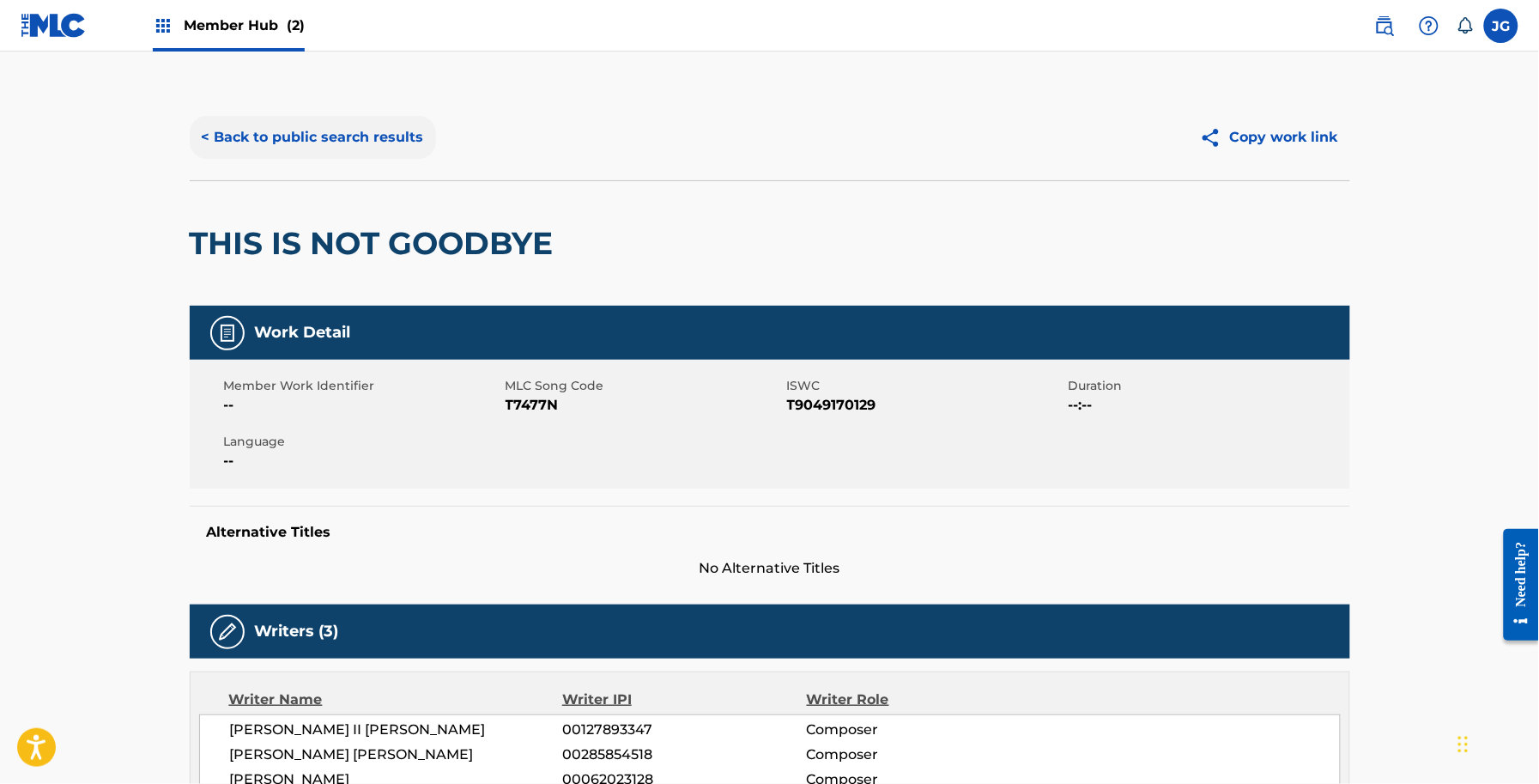
click at [376, 122] on button "< Back to public search results" at bounding box center [313, 137] width 246 height 43
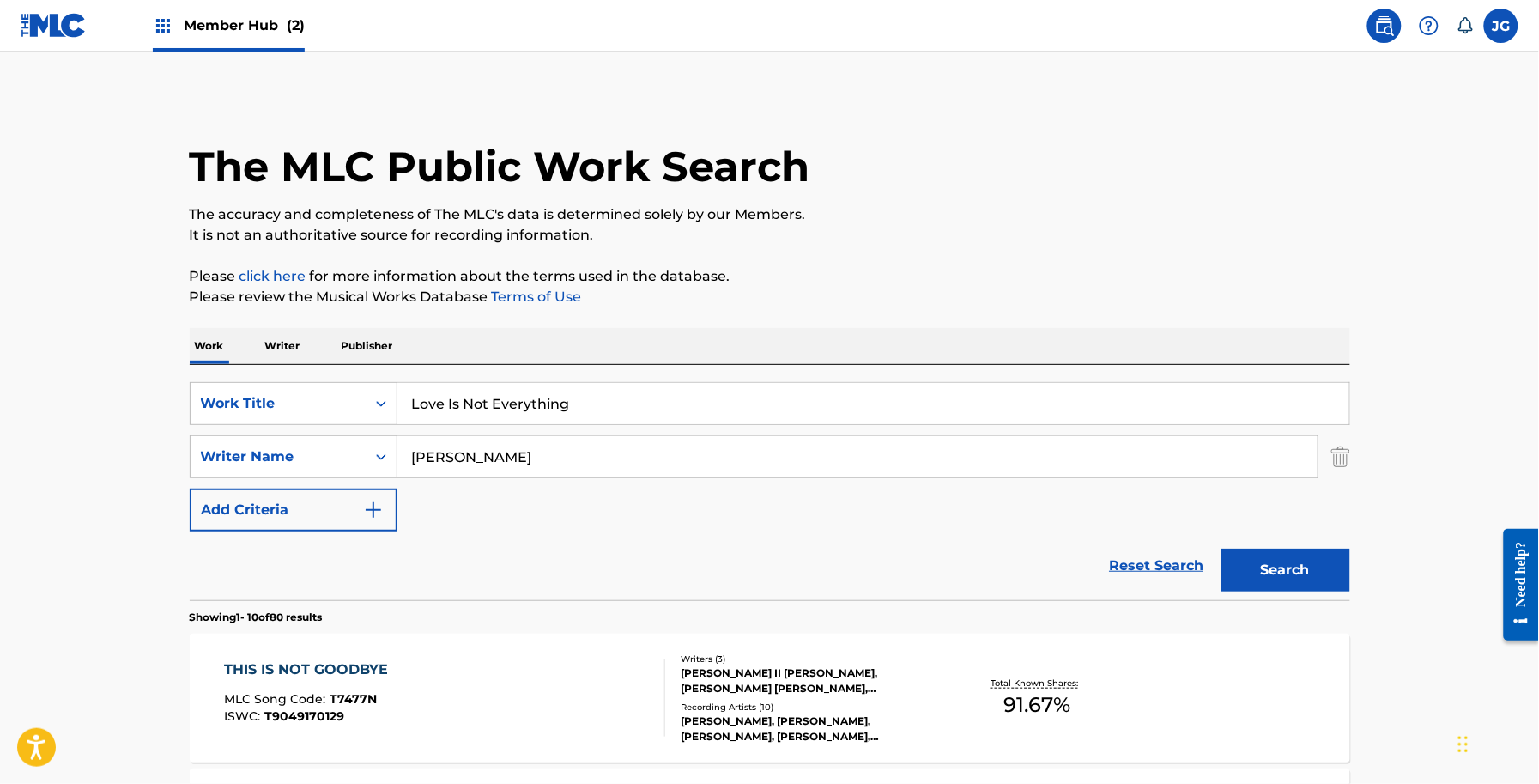
scroll to position [266, 0]
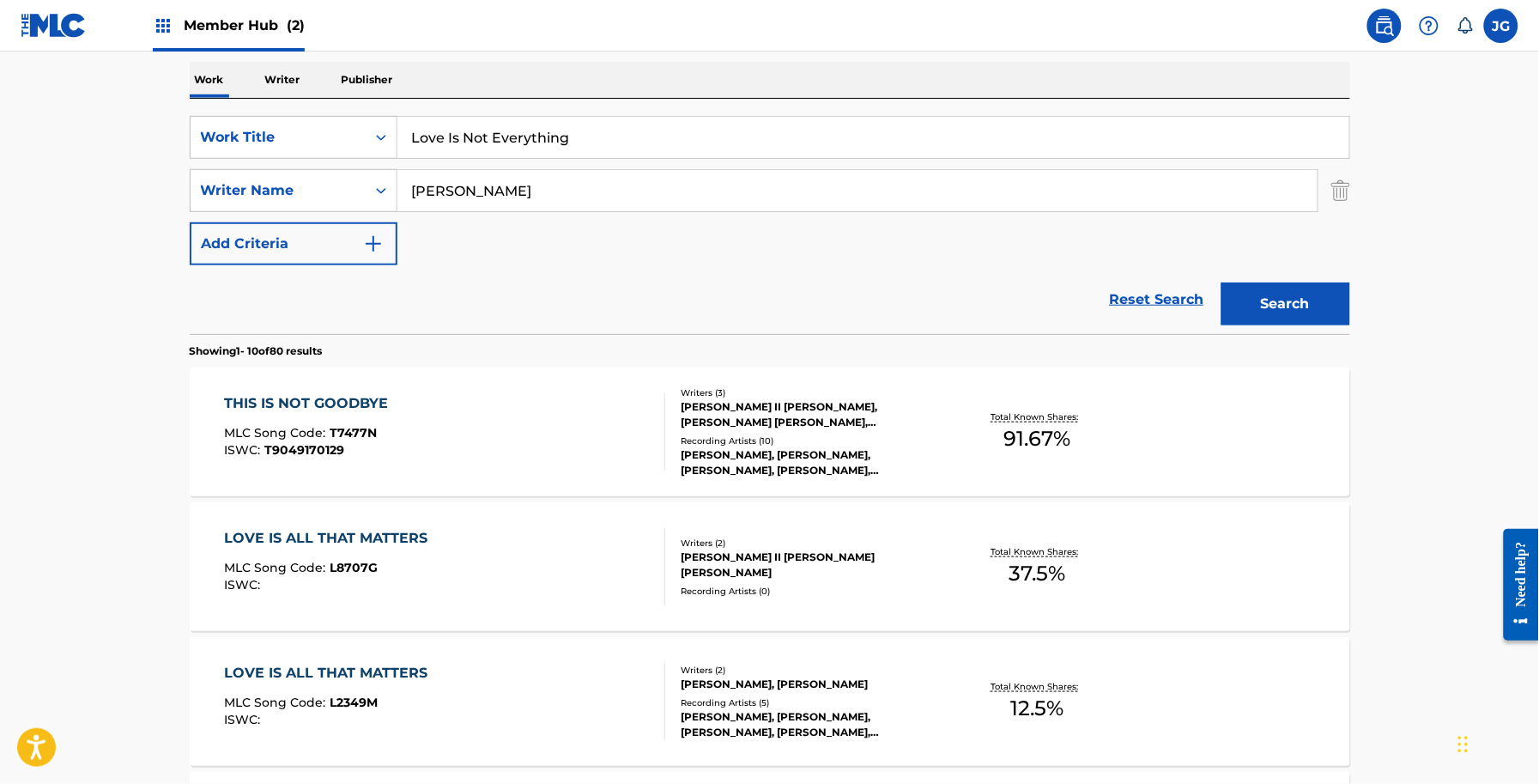
paste input "Will Let You Know"
drag, startPoint x: 501, startPoint y: 135, endPoint x: 174, endPoint y: 136, distance: 327.0
click at [191, 135] on div "SearchWithCriteria56a9730b-d490-4a5f-8540-43b4935ac7c9 Work Title Love Is Not E…" at bounding box center [770, 137] width 1161 height 43
type input "Love Will Let You Know"
click at [1281, 337] on section "Showing 1 - 10 of 80 results" at bounding box center [770, 346] width 1161 height 25
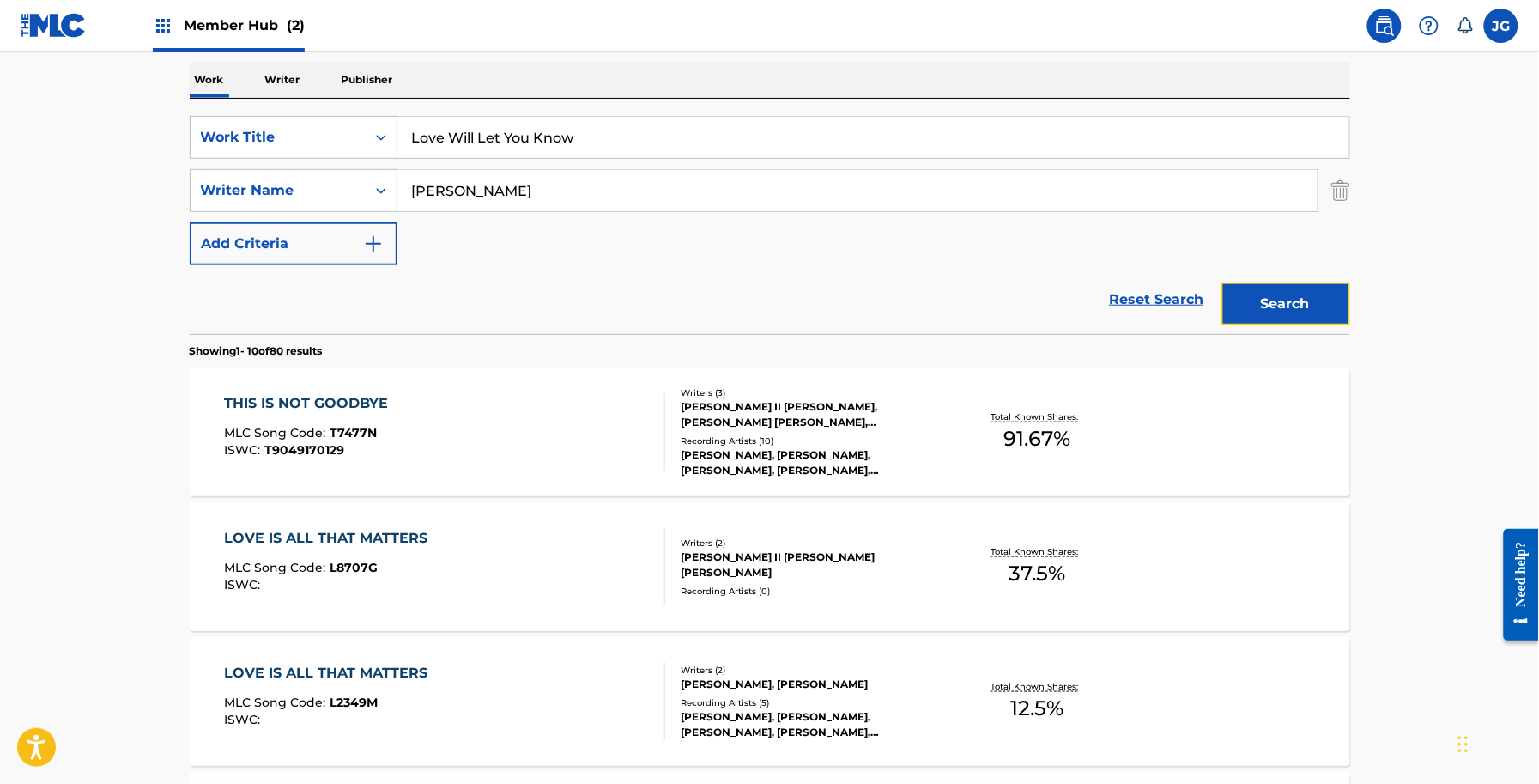
click at [1296, 323] on button "Search" at bounding box center [1286, 304] width 129 height 43
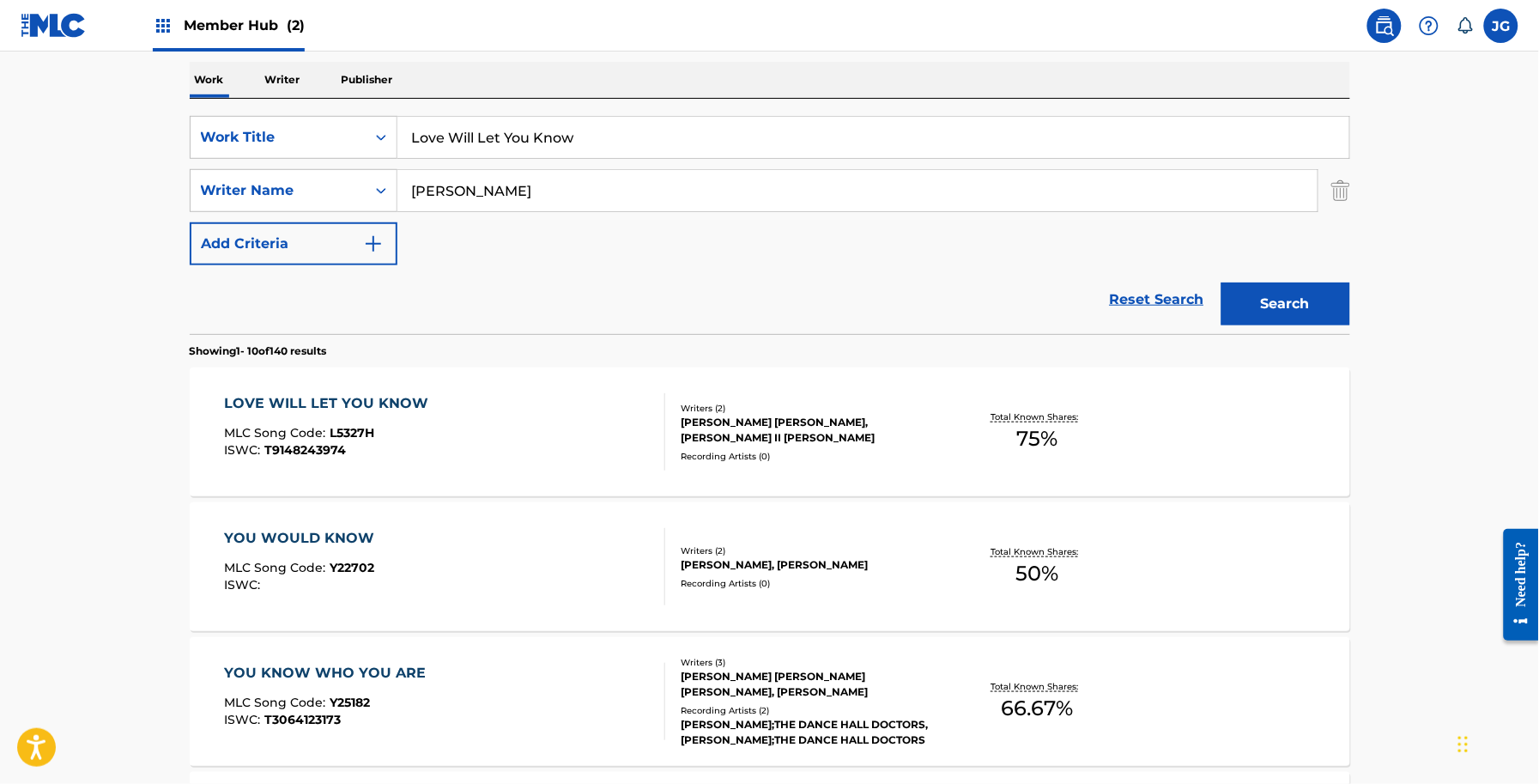
click at [409, 388] on div "LOVE WILL LET YOU KNOW MLC Song Code : L5327H ISWC : T9148243974 Writers ( 2 ) …" at bounding box center [770, 432] width 1161 height 129
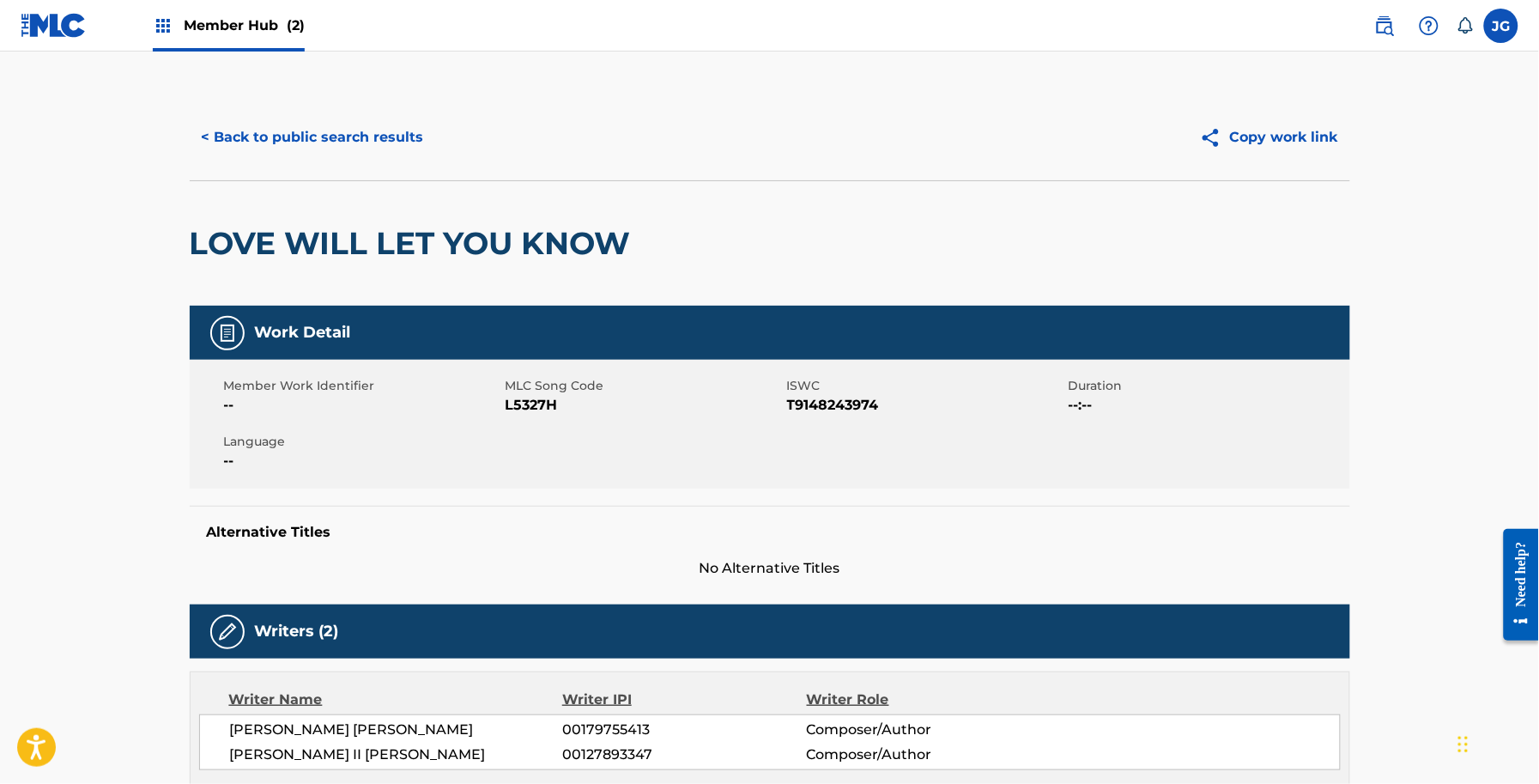
click at [533, 408] on span "L5327H" at bounding box center [644, 405] width 278 height 20
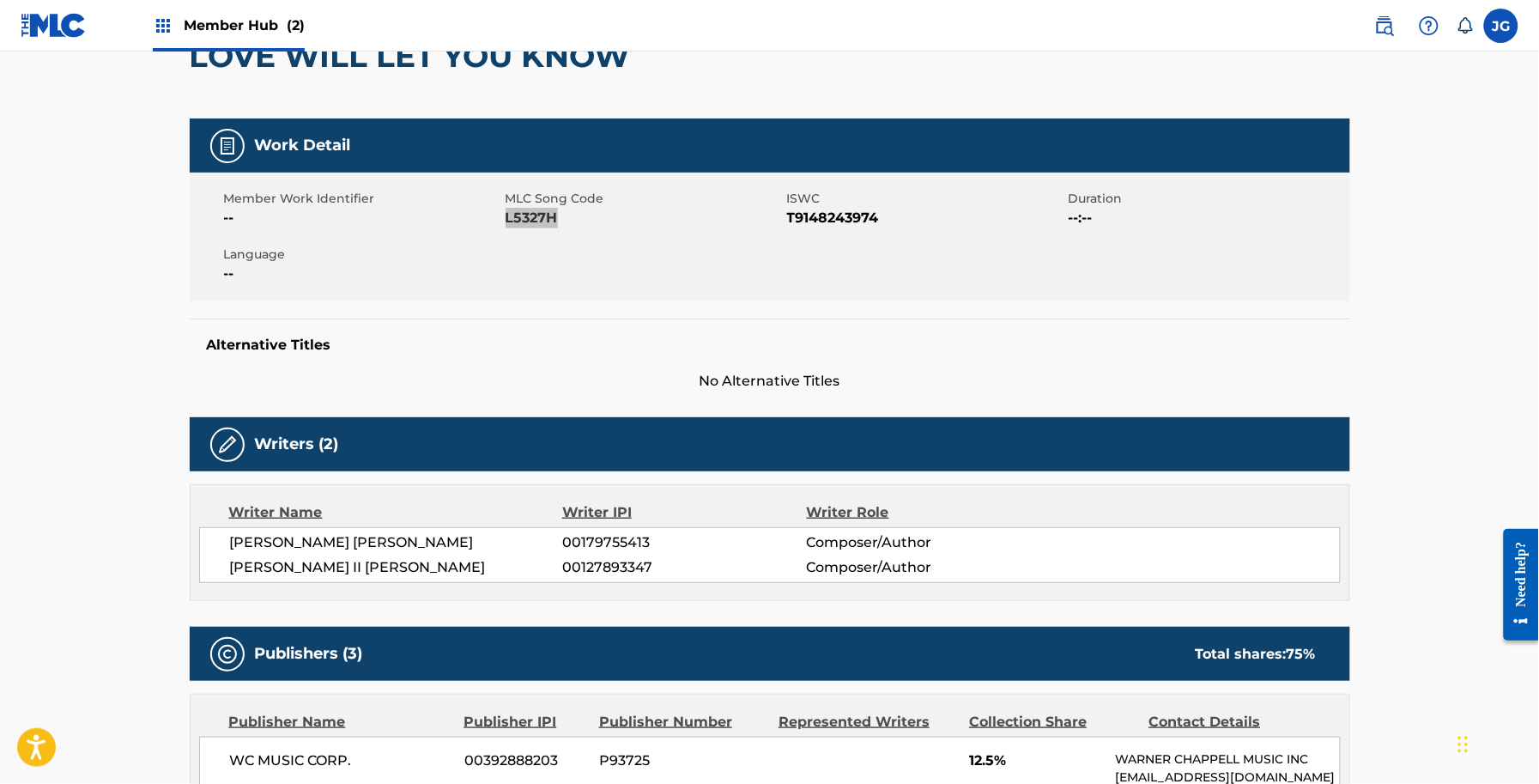
scroll to position [214, 0]
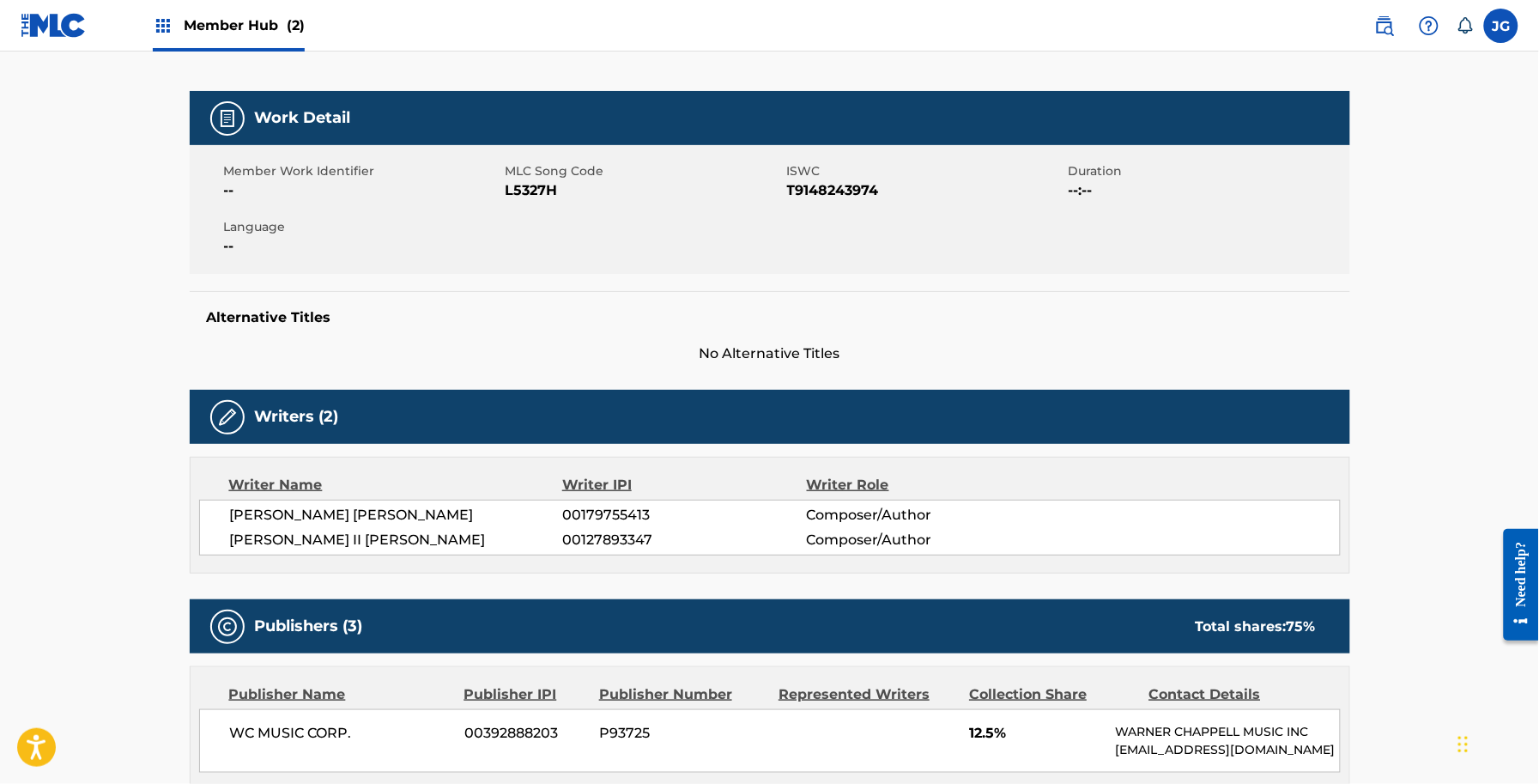
click at [668, 288] on div "Work Detail Member Work Identifier -- MLC Song Code L5327H ISWC T9148243974 Dur…" at bounding box center [770, 227] width 1161 height 273
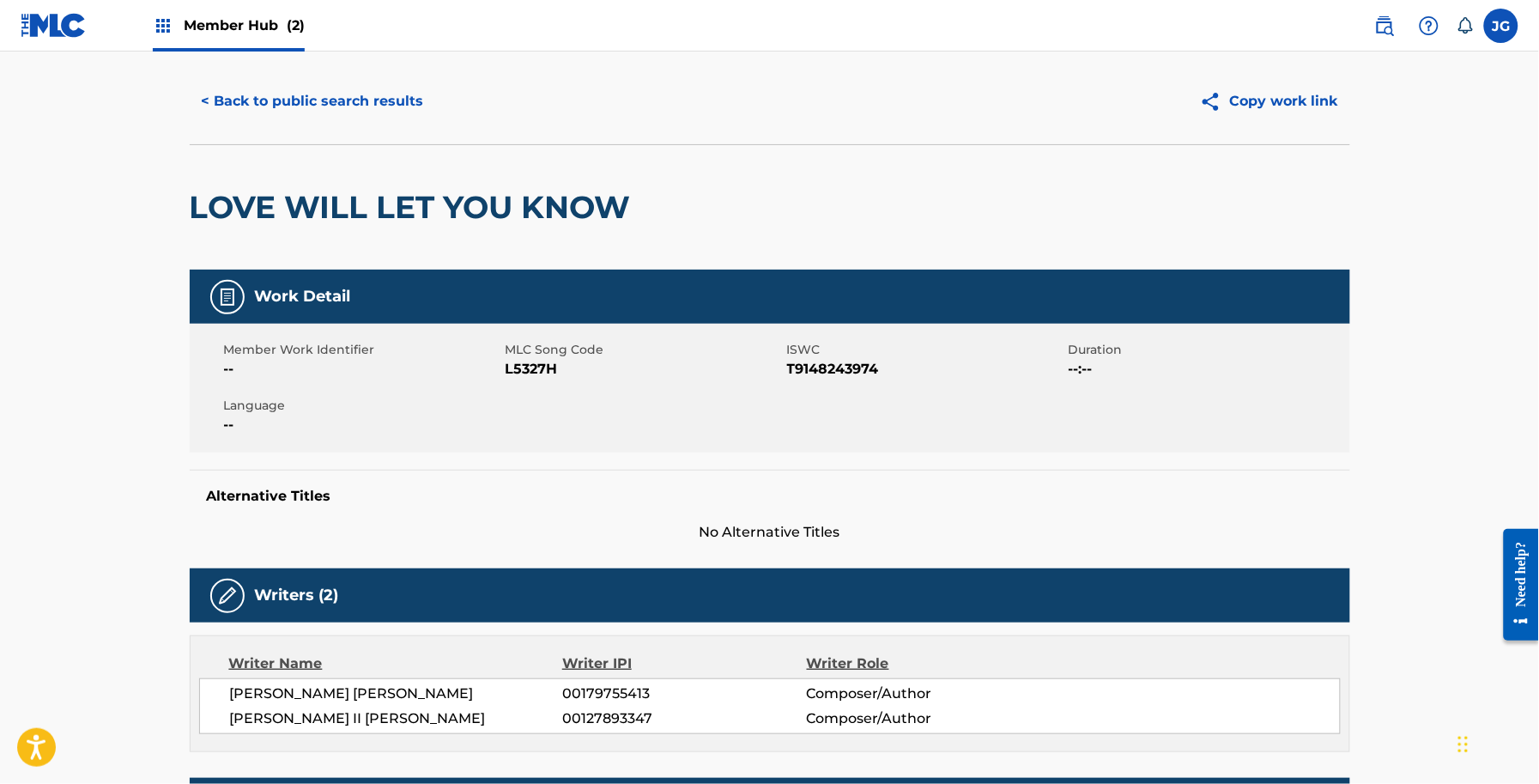
scroll to position [0, 0]
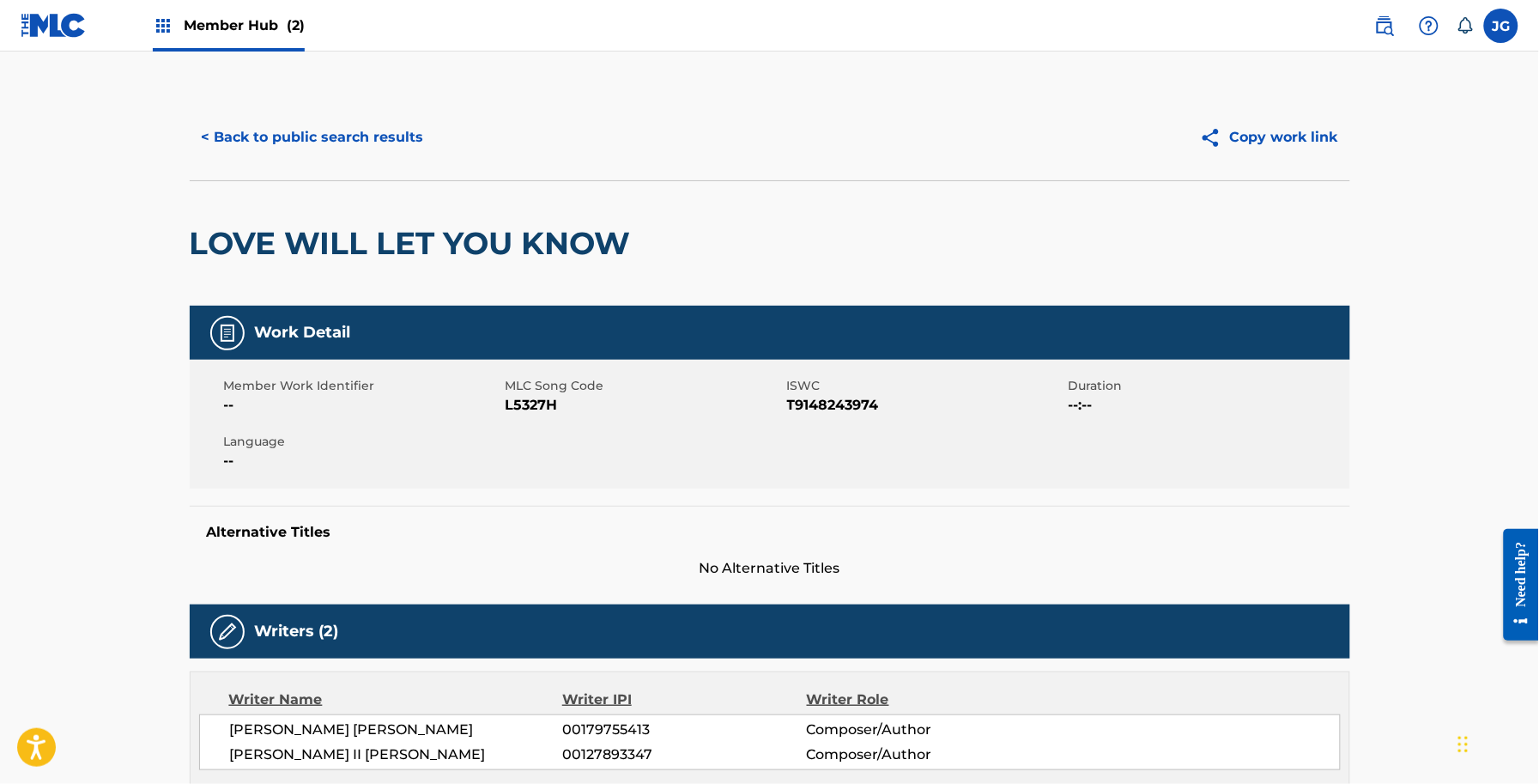
click at [350, 109] on div "< Back to public search results Copy work link" at bounding box center [770, 137] width 1161 height 85
click at [359, 127] on button "< Back to public search results" at bounding box center [313, 137] width 246 height 43
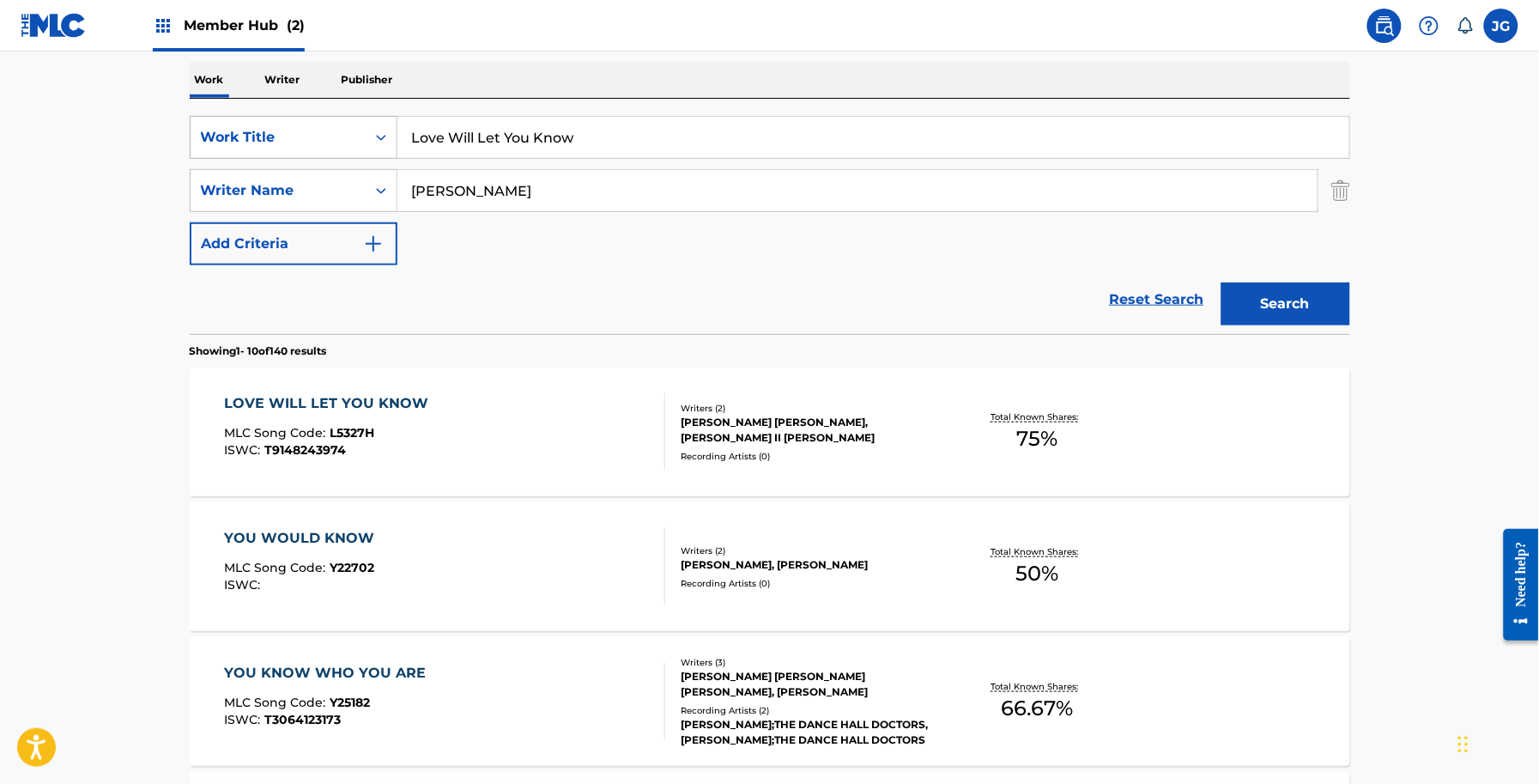
drag, startPoint x: 579, startPoint y: 152, endPoint x: 314, endPoint y: 142, distance: 265.2
click at [314, 142] on div "SearchWithCriteria56a9730b-d490-4a5f-8540-43b4935ac7c9 Work Title Love Will Let…" at bounding box center [770, 137] width 1161 height 43
paste input "Miracles"
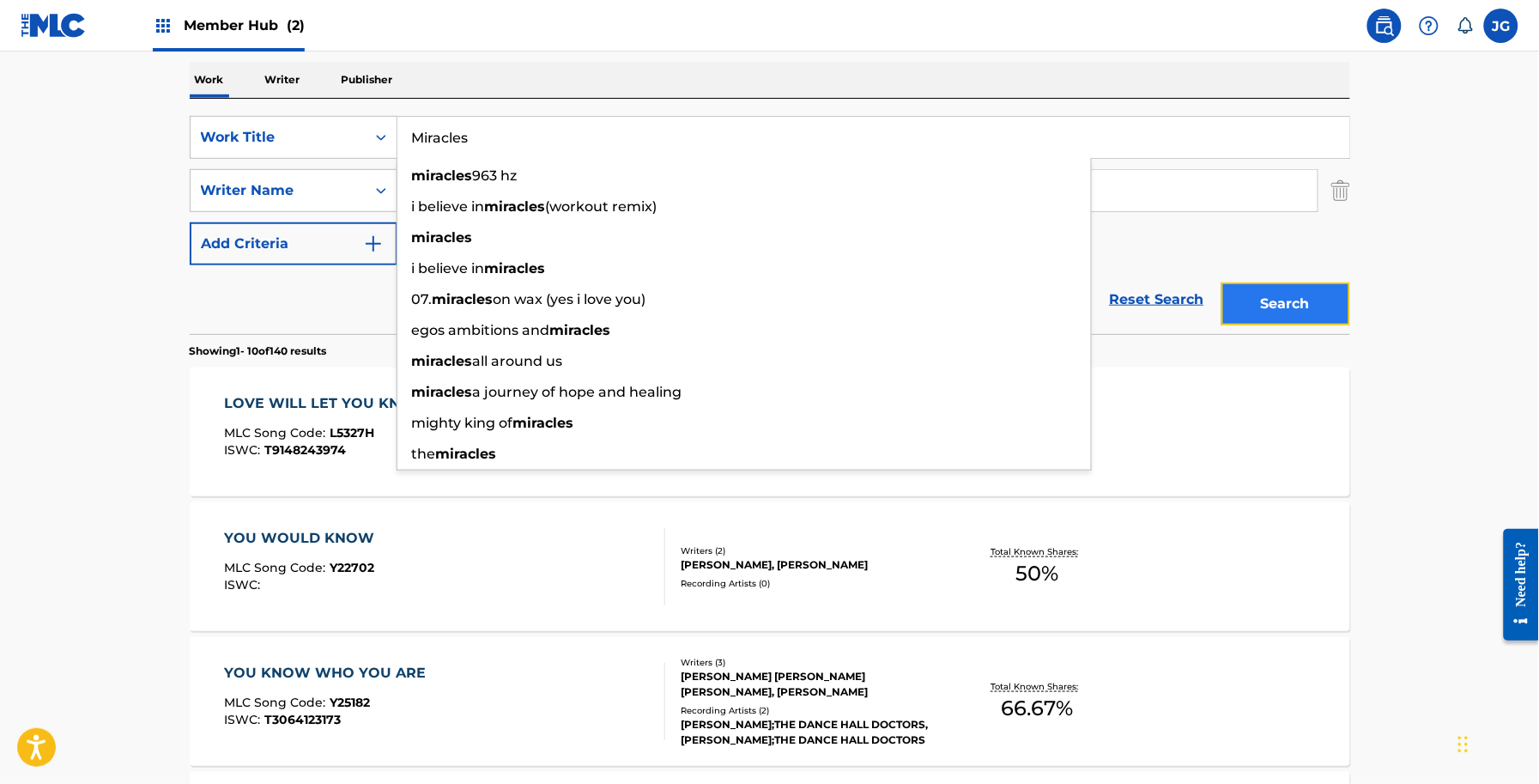
click at [1310, 324] on button "Search" at bounding box center [1286, 304] width 129 height 43
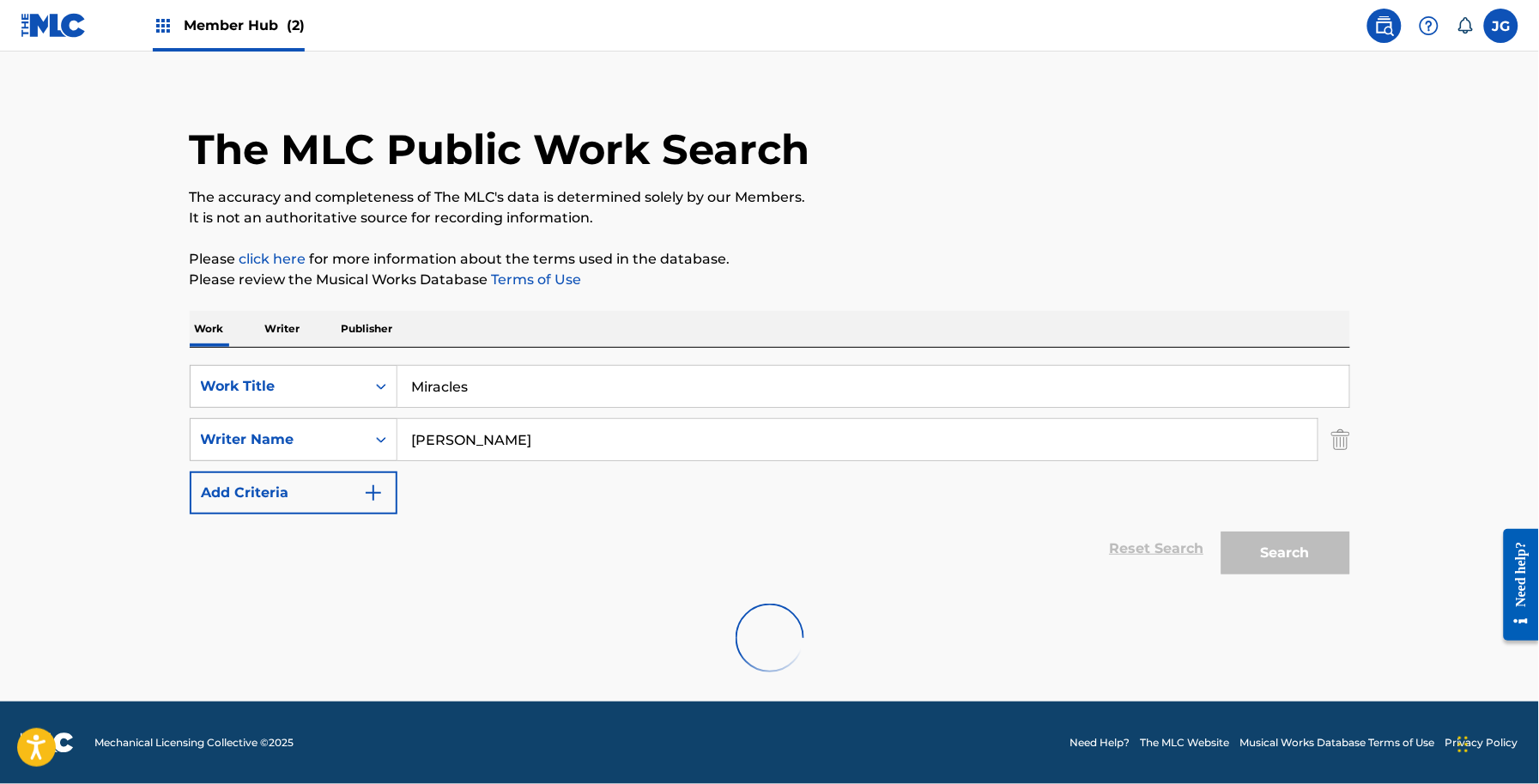
scroll to position [0, 0]
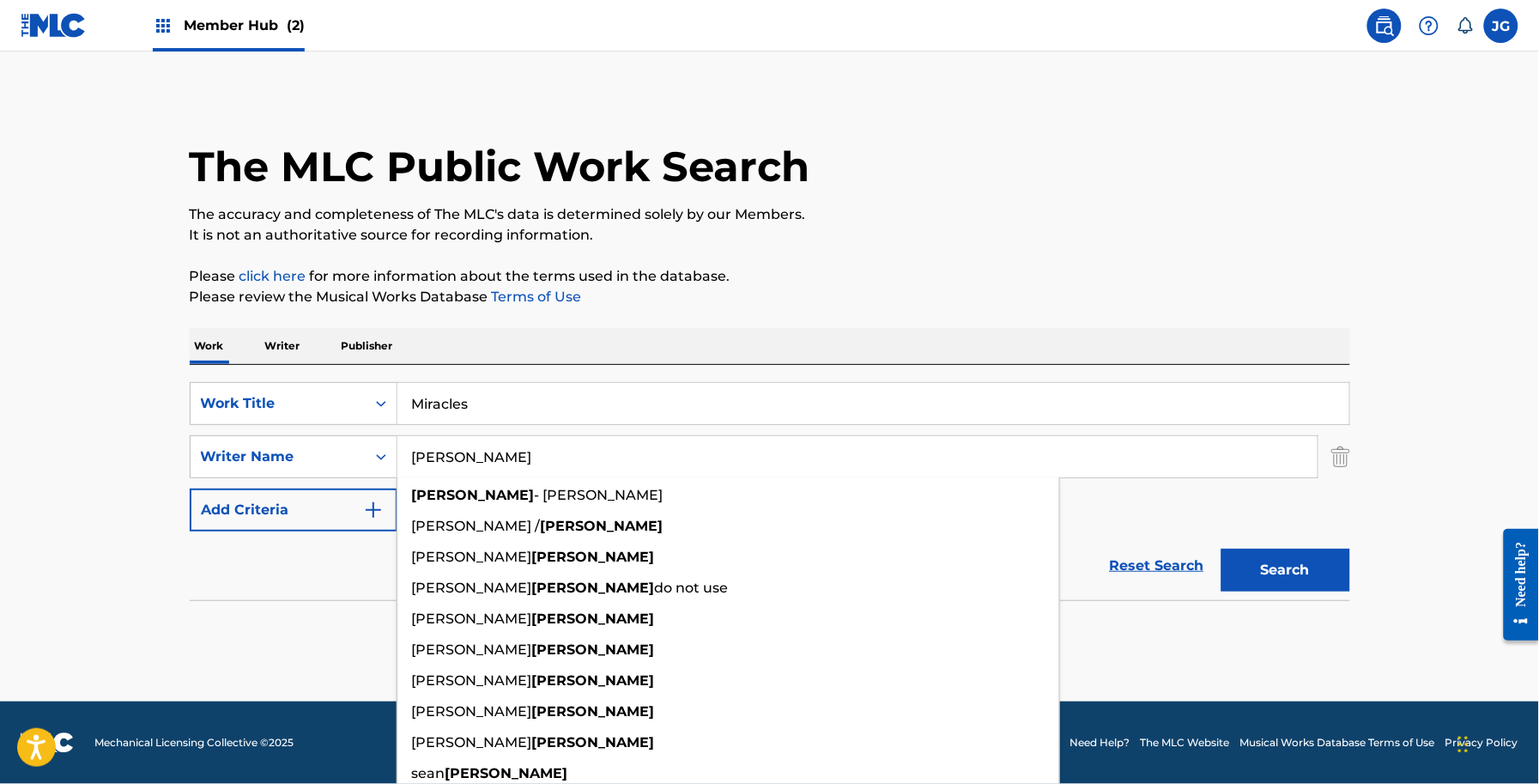
drag, startPoint x: 709, startPoint y: 457, endPoint x: 443, endPoint y: 447, distance: 266.2
click at [443, 447] on input "SHAMBLIN" at bounding box center [858, 456] width 920 height 41
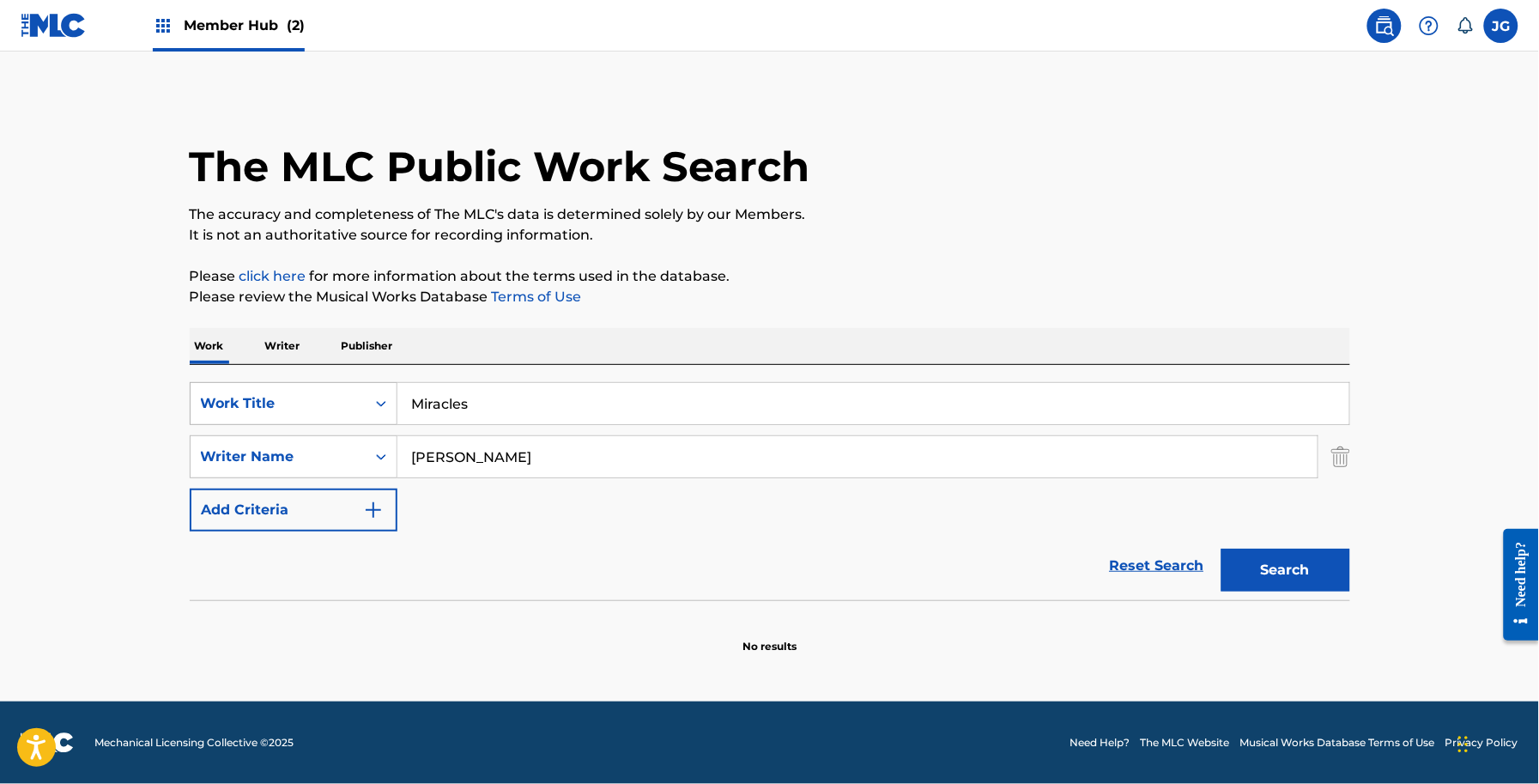
drag, startPoint x: 624, startPoint y: 412, endPoint x: 237, endPoint y: 417, distance: 387.0
click at [241, 414] on div "SearchWithCriteria56a9730b-d490-4a5f-8540-43b4935ac7c9 Work Title Miracles" at bounding box center [770, 404] width 1161 height 43
paste input "No Mistake"
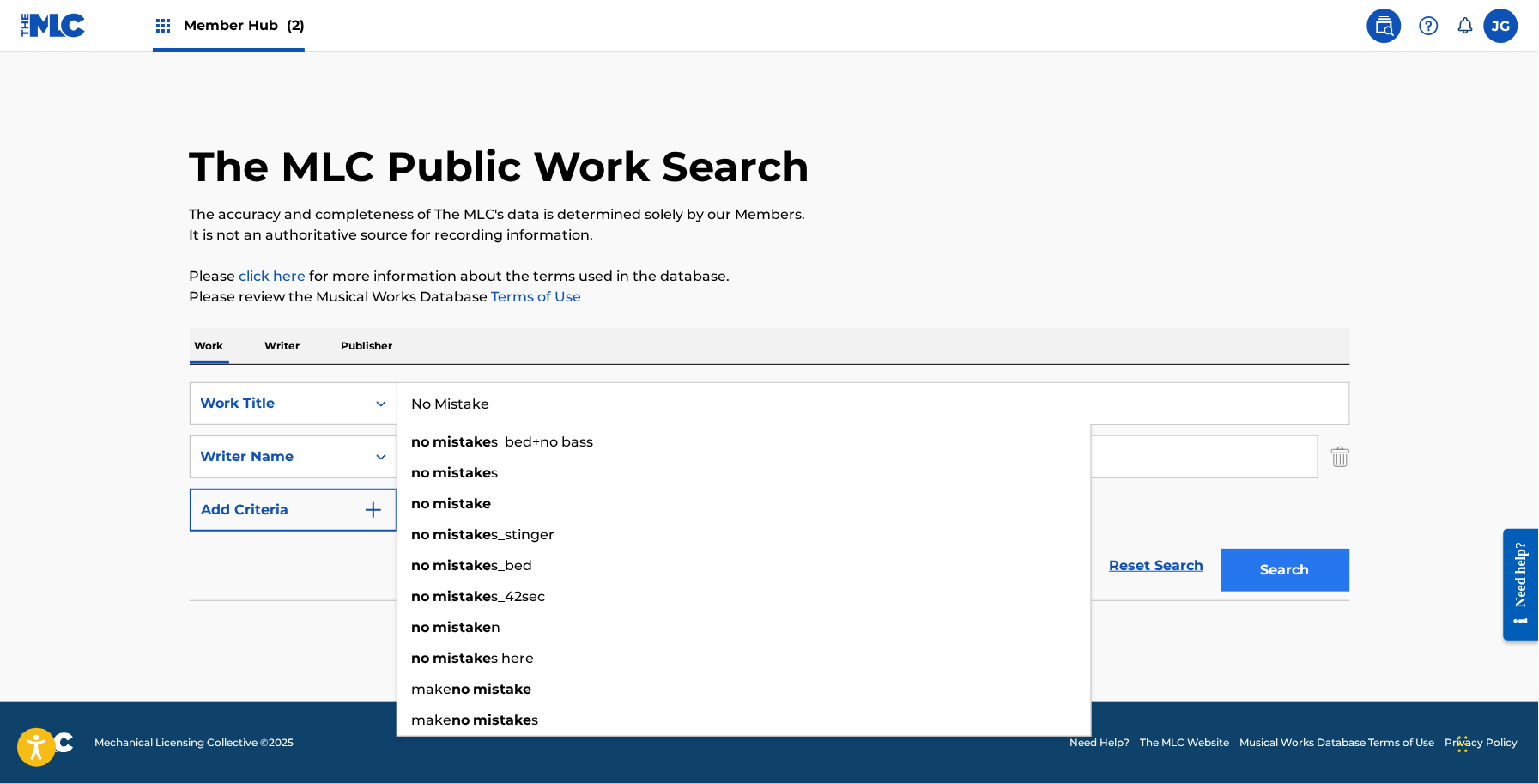
type input "No Mistake"
click at [1241, 565] on button "Search" at bounding box center [1286, 570] width 129 height 43
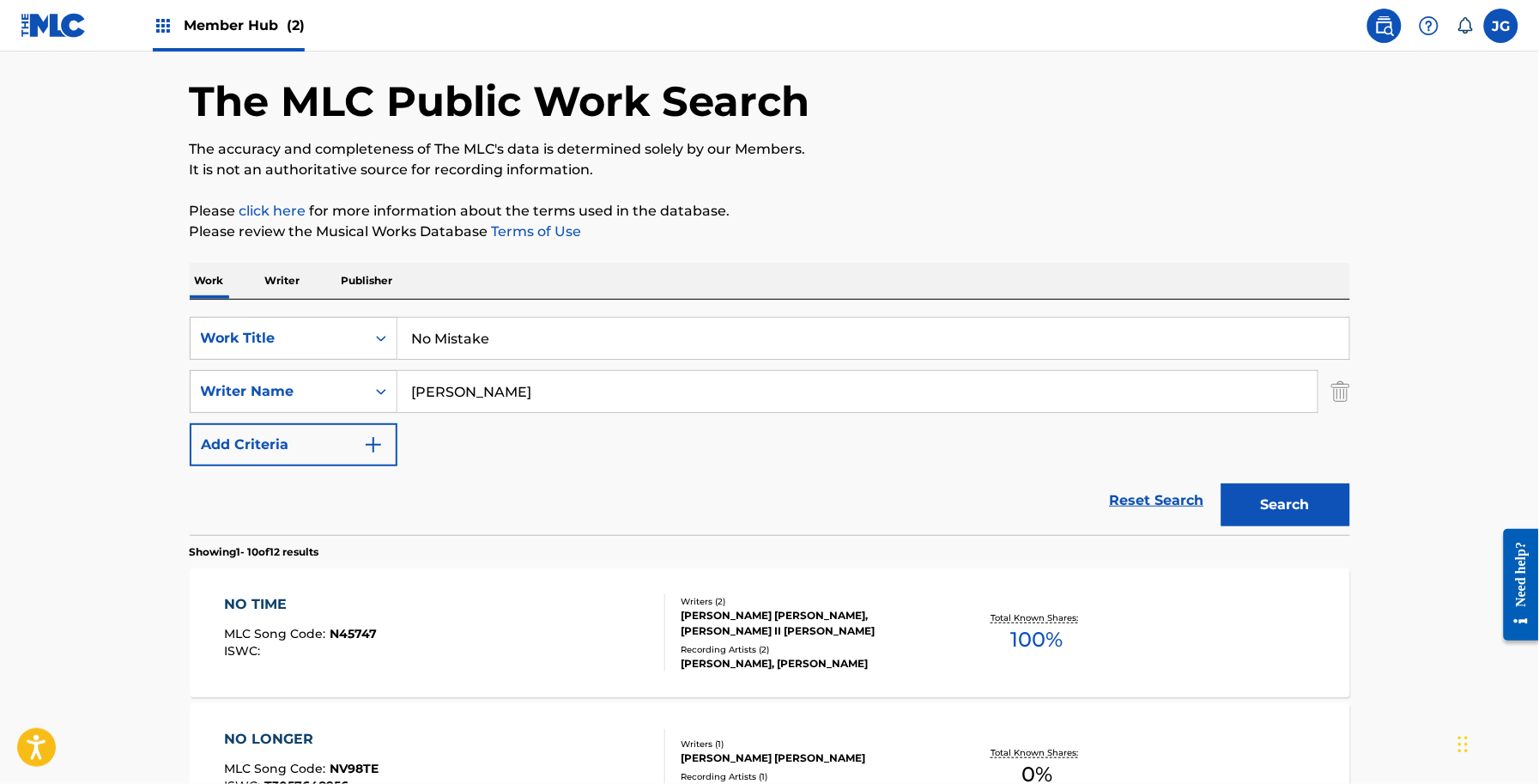
scroll to position [16, 0]
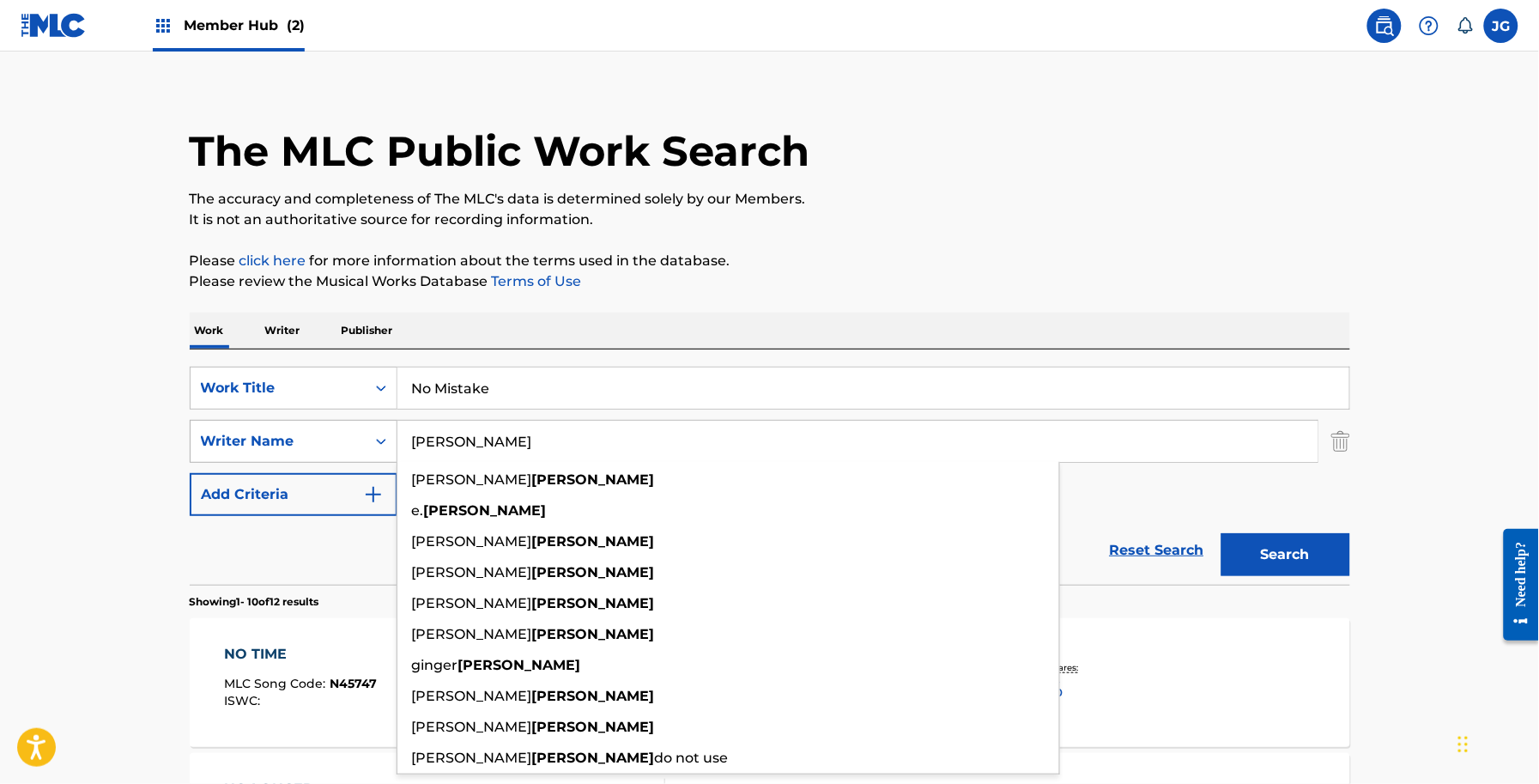
drag, startPoint x: 694, startPoint y: 446, endPoint x: 340, endPoint y: 443, distance: 354.0
click at [340, 443] on div "SearchWithCriteriadb18a0d9-ed43-441b-bd89-0ab1f56b2329 Writer Name SHAMBLIN all…" at bounding box center [770, 441] width 1161 height 43
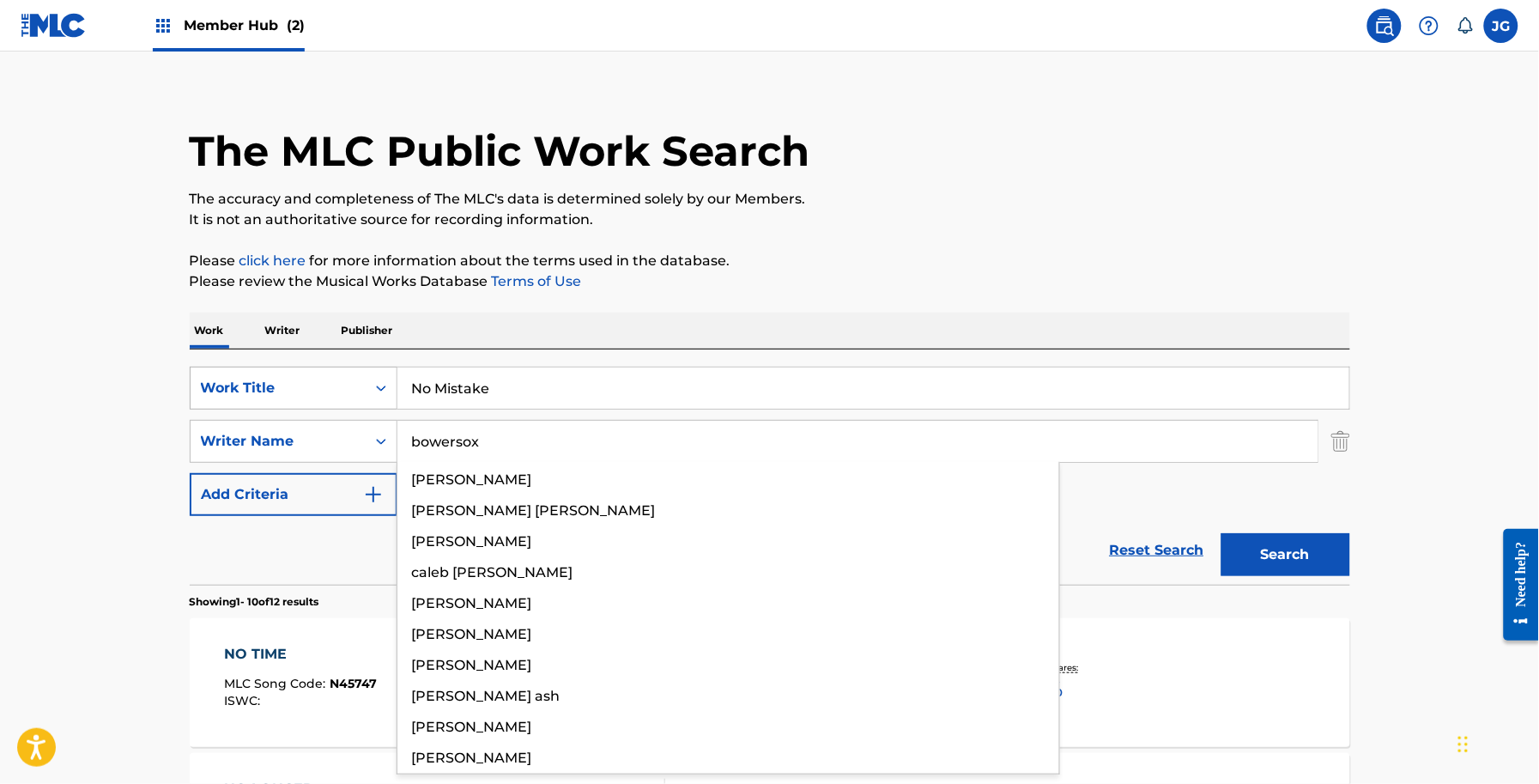
click at [1222, 533] on button "Search" at bounding box center [1286, 554] width 129 height 43
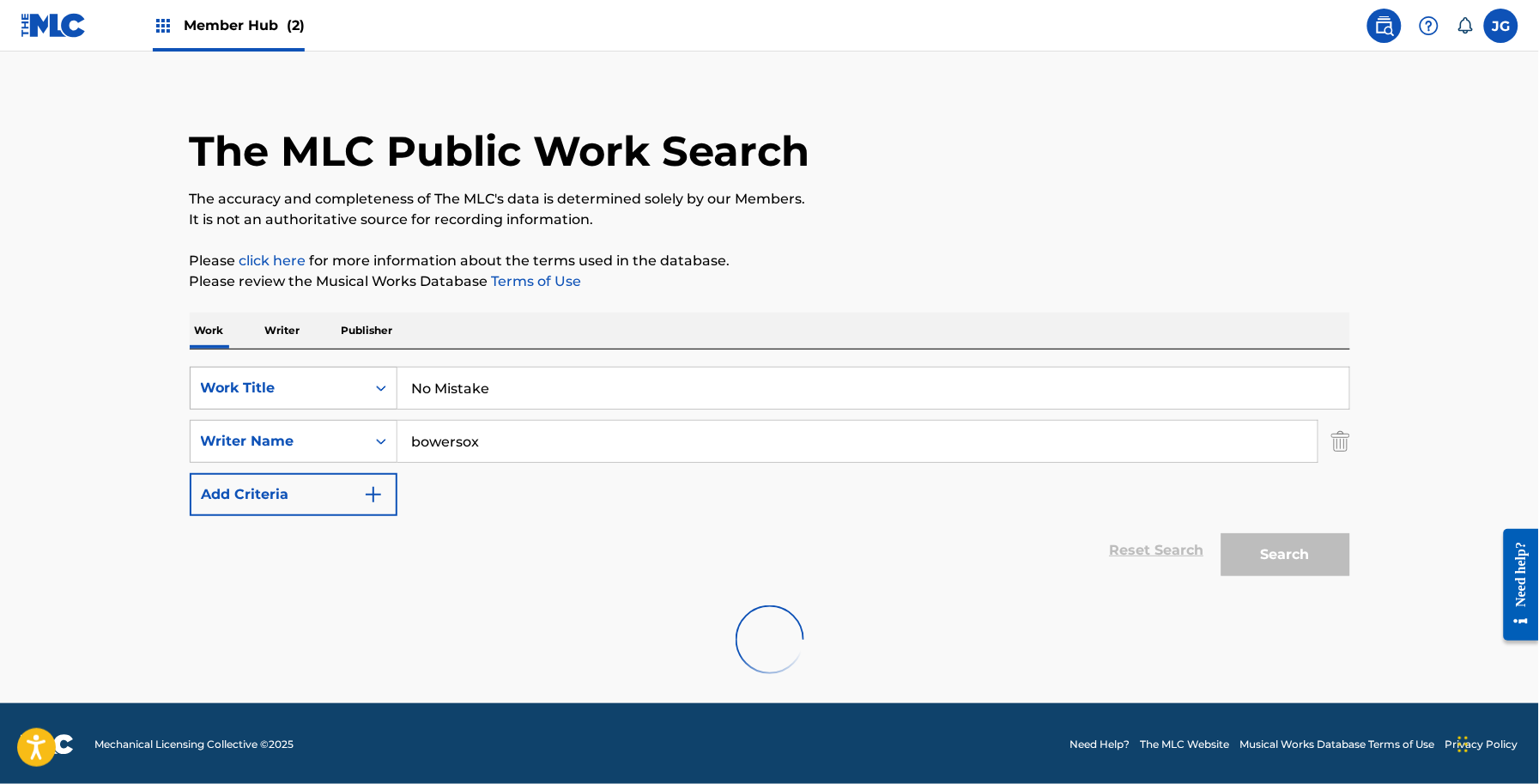
scroll to position [0, 0]
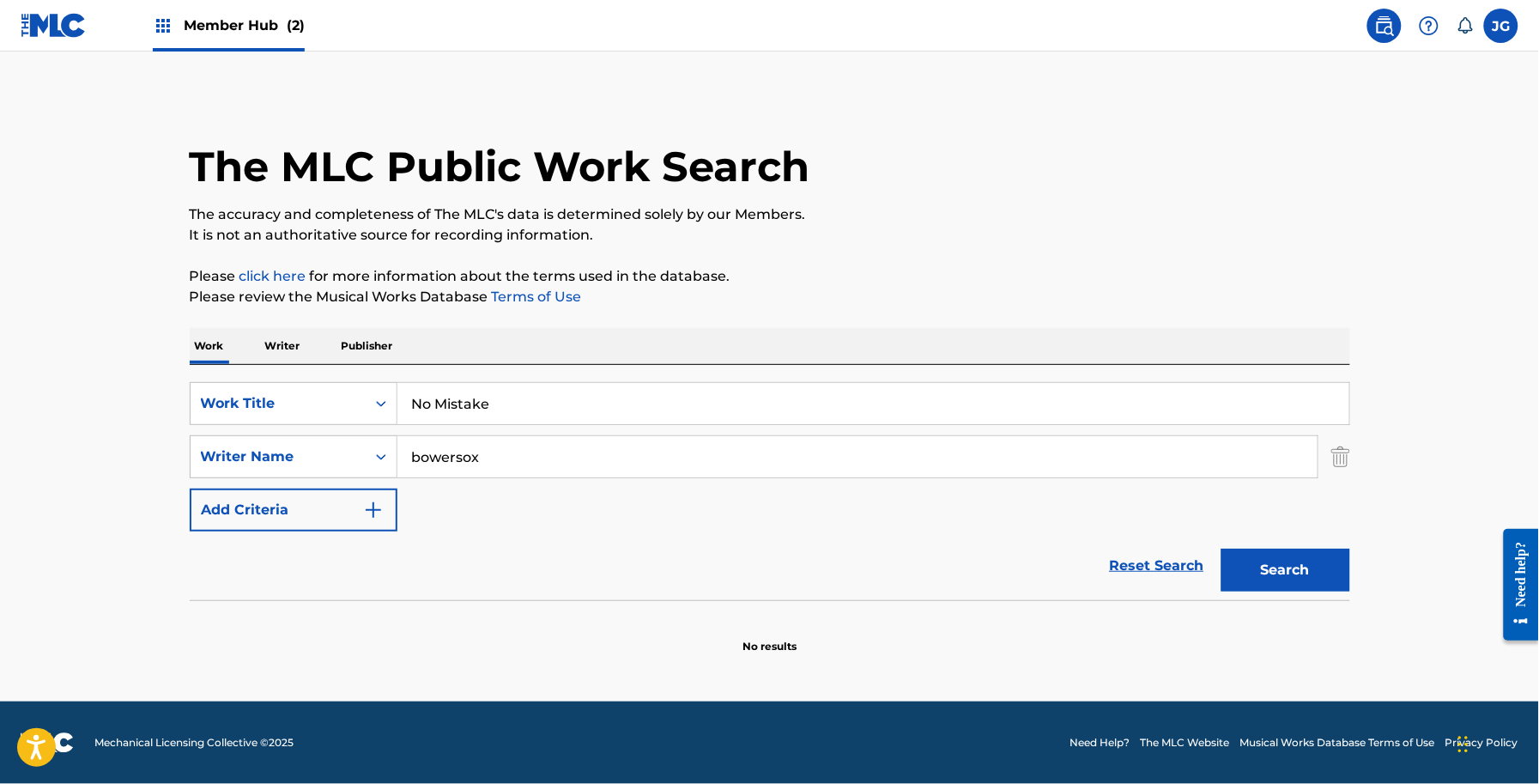
drag, startPoint x: 534, startPoint y: 464, endPoint x: 316, endPoint y: 478, distance: 218.4
click at [316, 478] on div "SearchWithCriteria56a9730b-d490-4a5f-8540-43b4935ac7c9 Work Title No Mistake Se…" at bounding box center [770, 457] width 1161 height 149
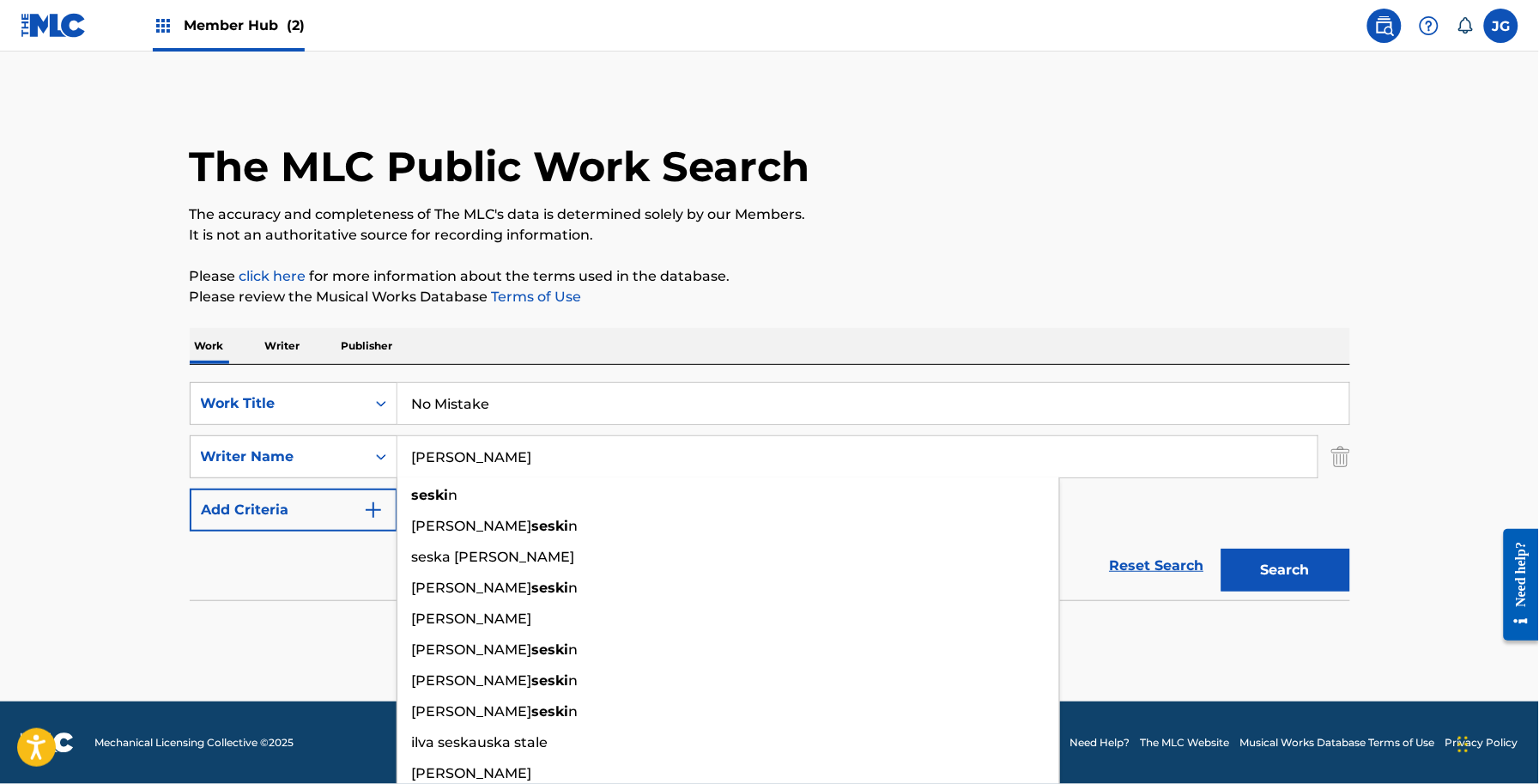
type input "seskin"
click at [1222, 548] on button "Search" at bounding box center [1286, 570] width 129 height 43
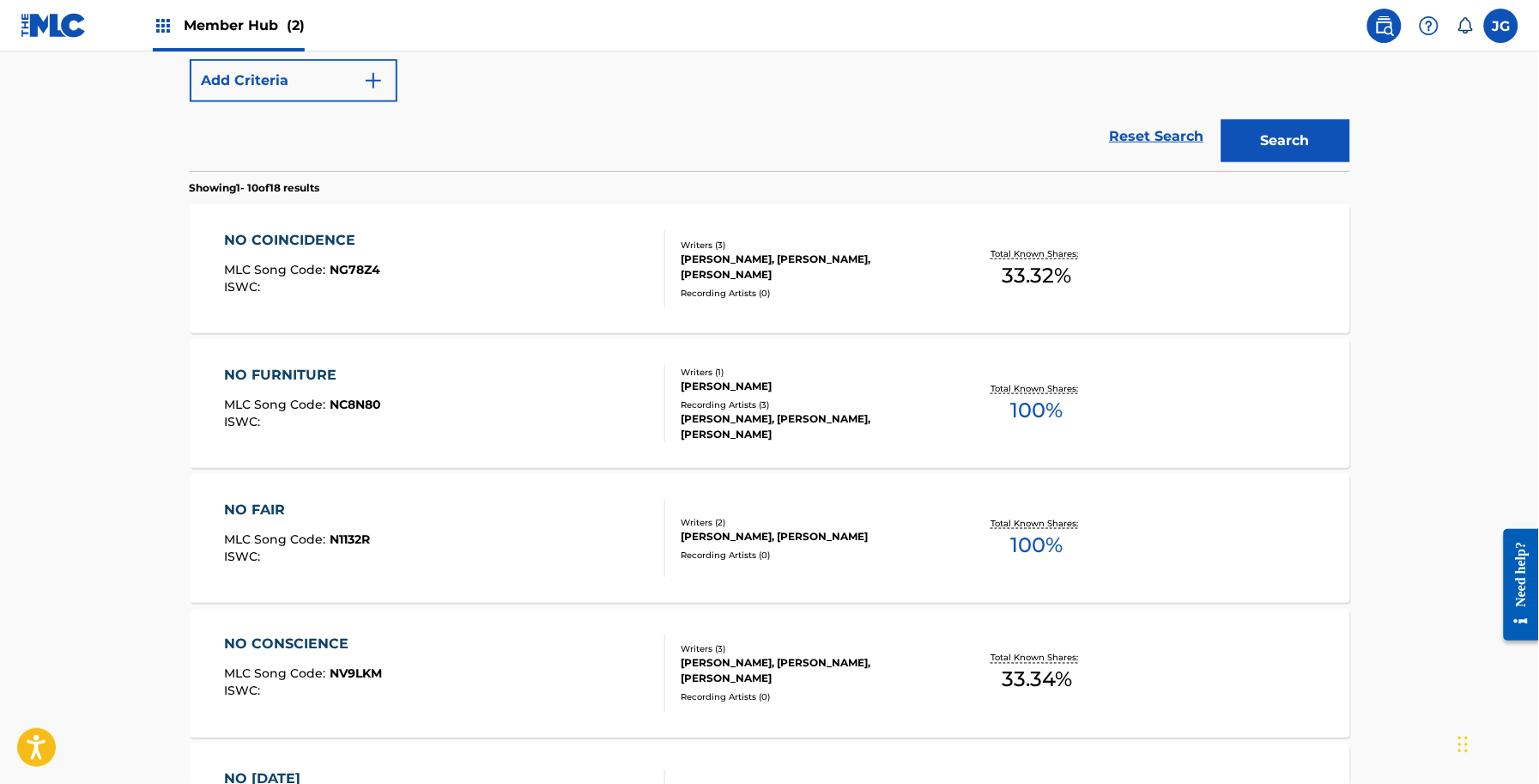
click at [494, 307] on div "NO COINCIDENCE MLC Song Code : NG78Z4 ISWC :" at bounding box center [444, 269] width 442 height 78
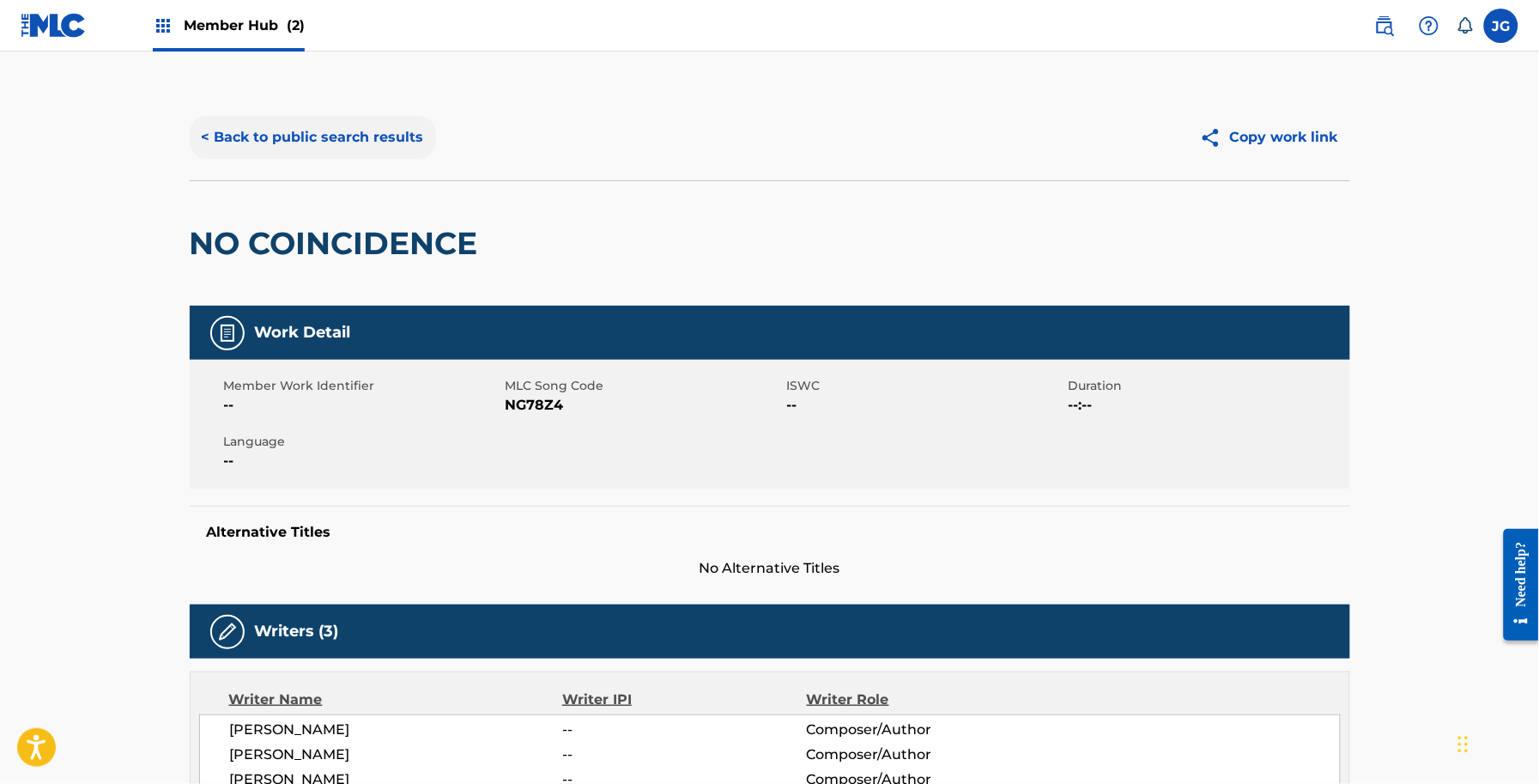
click at [383, 142] on button "< Back to public search results" at bounding box center [313, 137] width 246 height 43
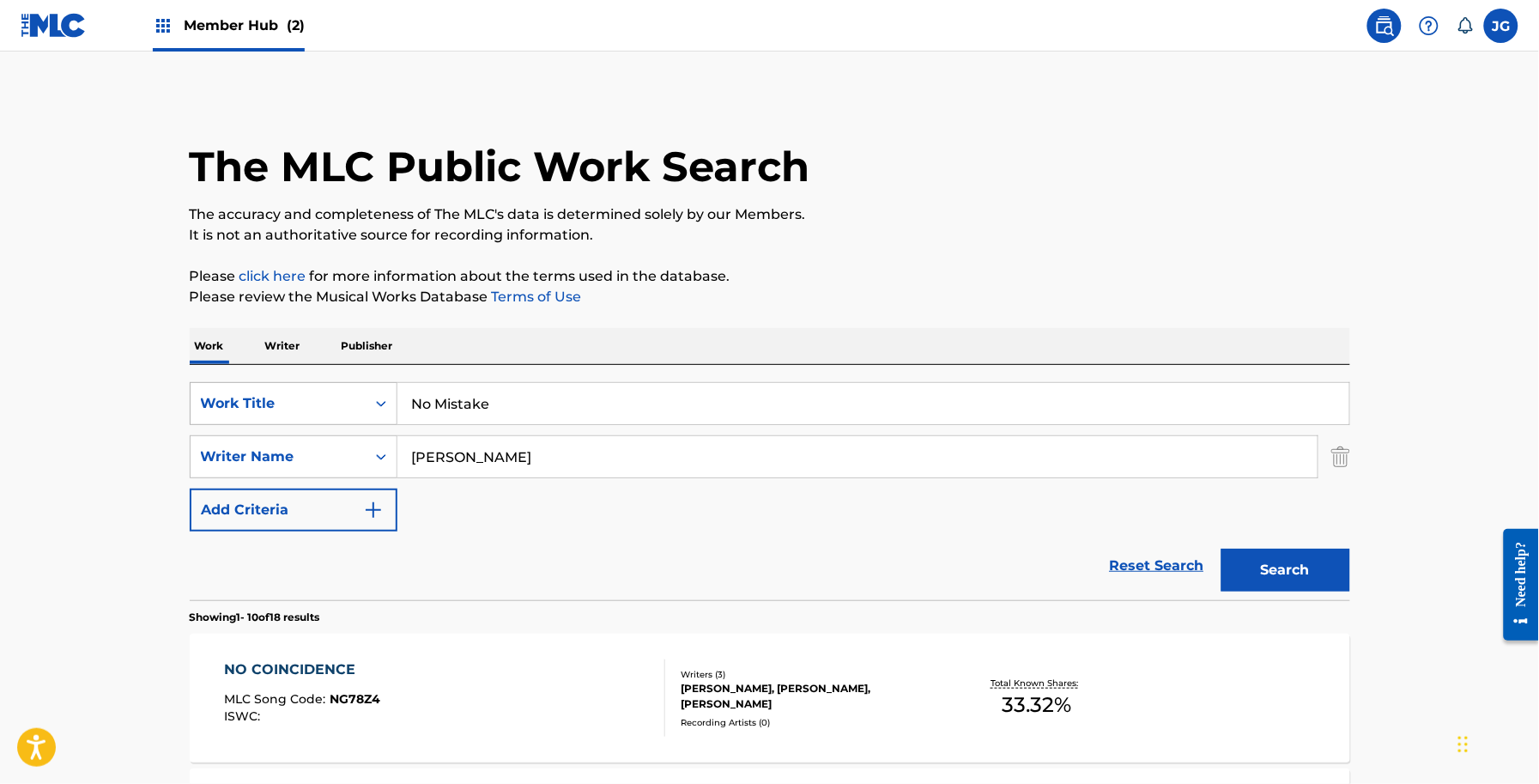
drag, startPoint x: 554, startPoint y: 392, endPoint x: 258, endPoint y: 395, distance: 296.0
click at [258, 395] on div "SearchWithCriteria56a9730b-d490-4a5f-8540-43b4935ac7c9 Work Title No Mistake" at bounding box center [770, 404] width 1161 height 43
paste input "One Little Light"
type input "One Little Light"
click at [722, 328] on div "Work Writer Publisher" at bounding box center [770, 345] width 1161 height 36
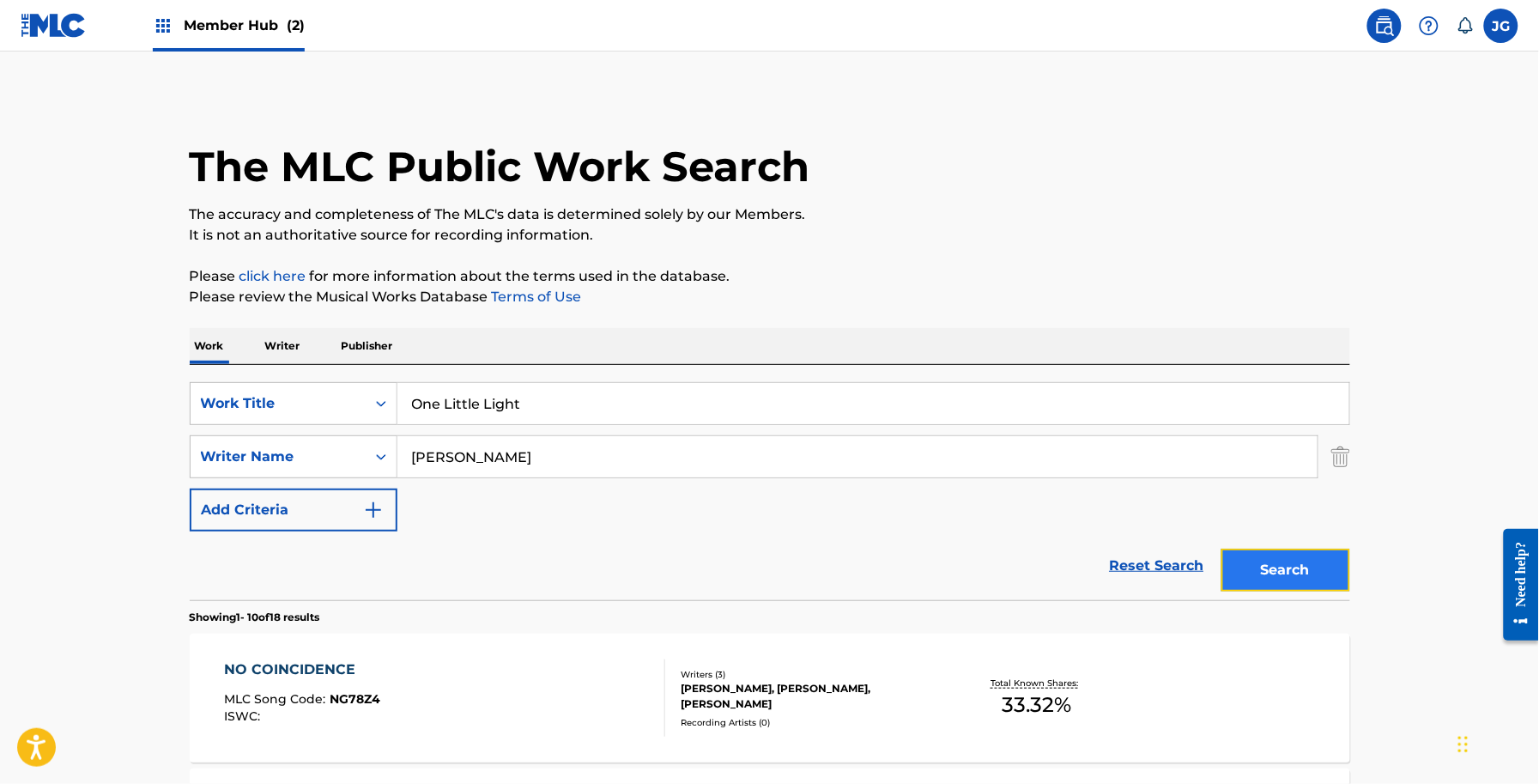
click at [1336, 568] on button "Search" at bounding box center [1286, 570] width 129 height 43
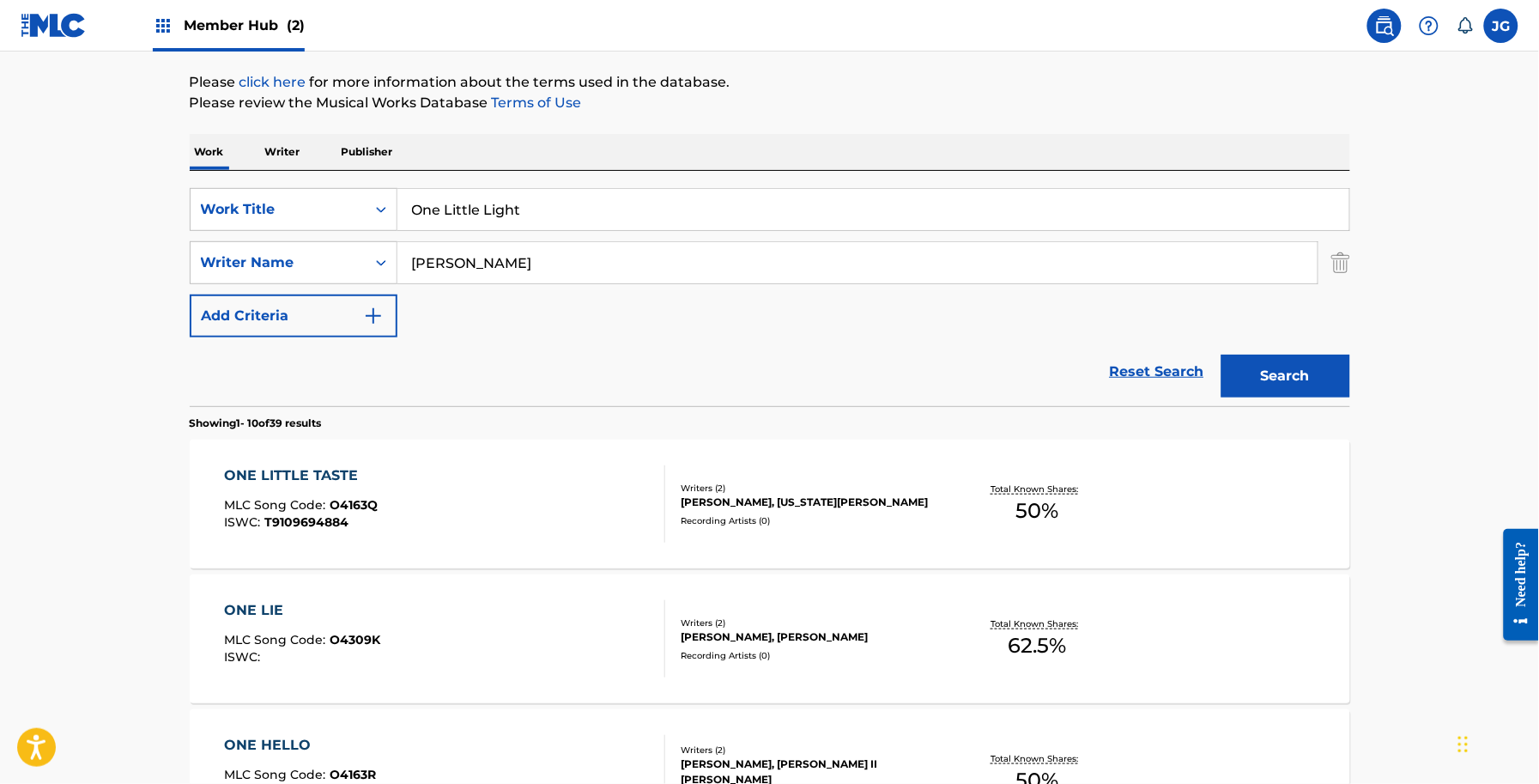
scroll to position [214, 0]
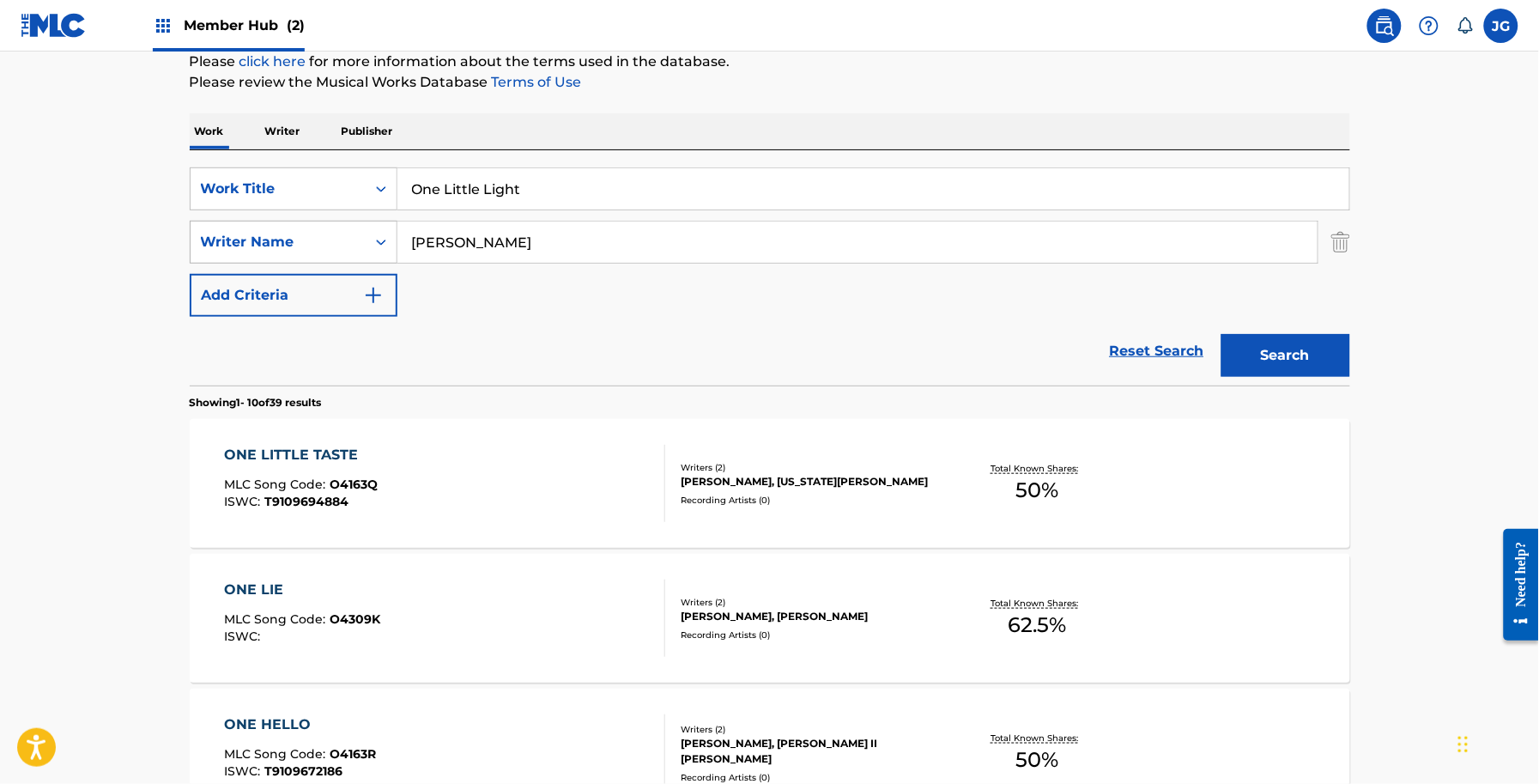
drag, startPoint x: 450, startPoint y: 242, endPoint x: 376, endPoint y: 237, distance: 74.2
click at [386, 245] on div "SearchWithCriteriadb18a0d9-ed43-441b-bd89-0ab1f56b2329 Writer Name seskin" at bounding box center [770, 242] width 1161 height 43
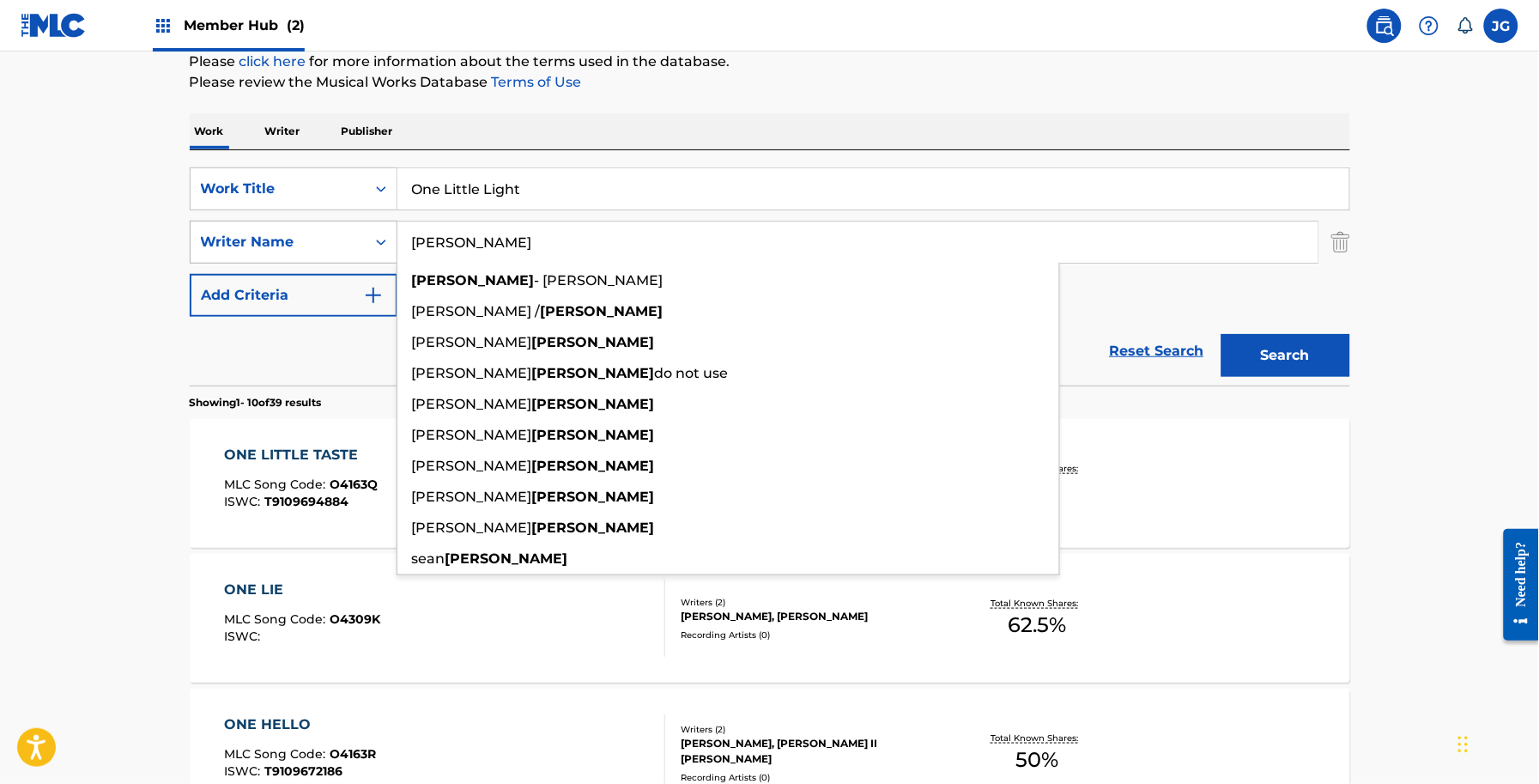
click at [1222, 334] on button "Search" at bounding box center [1286, 355] width 129 height 43
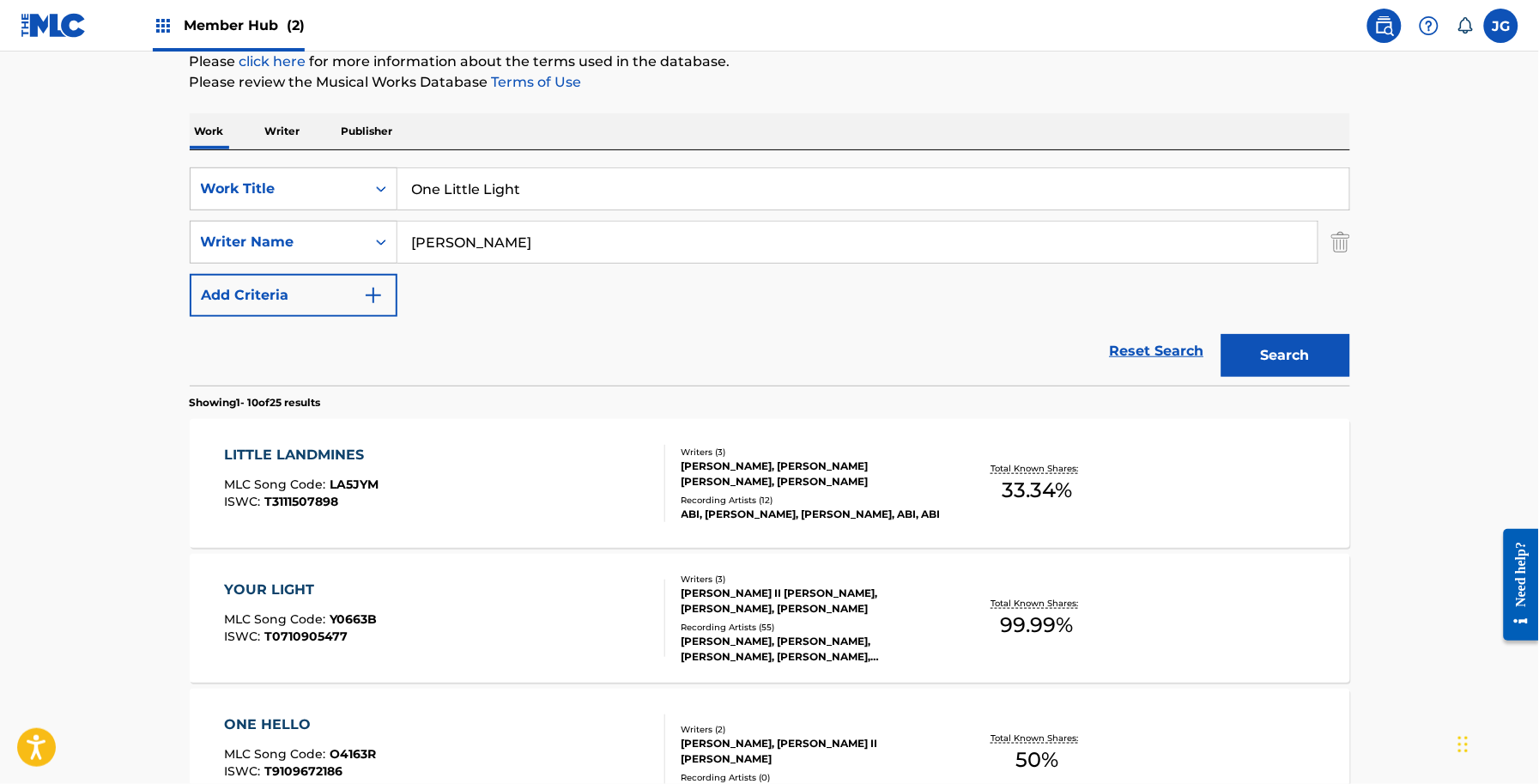
click at [559, 278] on div "SearchWithCriteria56a9730b-d490-4a5f-8540-43b4935ac7c9 Work Title One Little Li…" at bounding box center [770, 243] width 1161 height 149
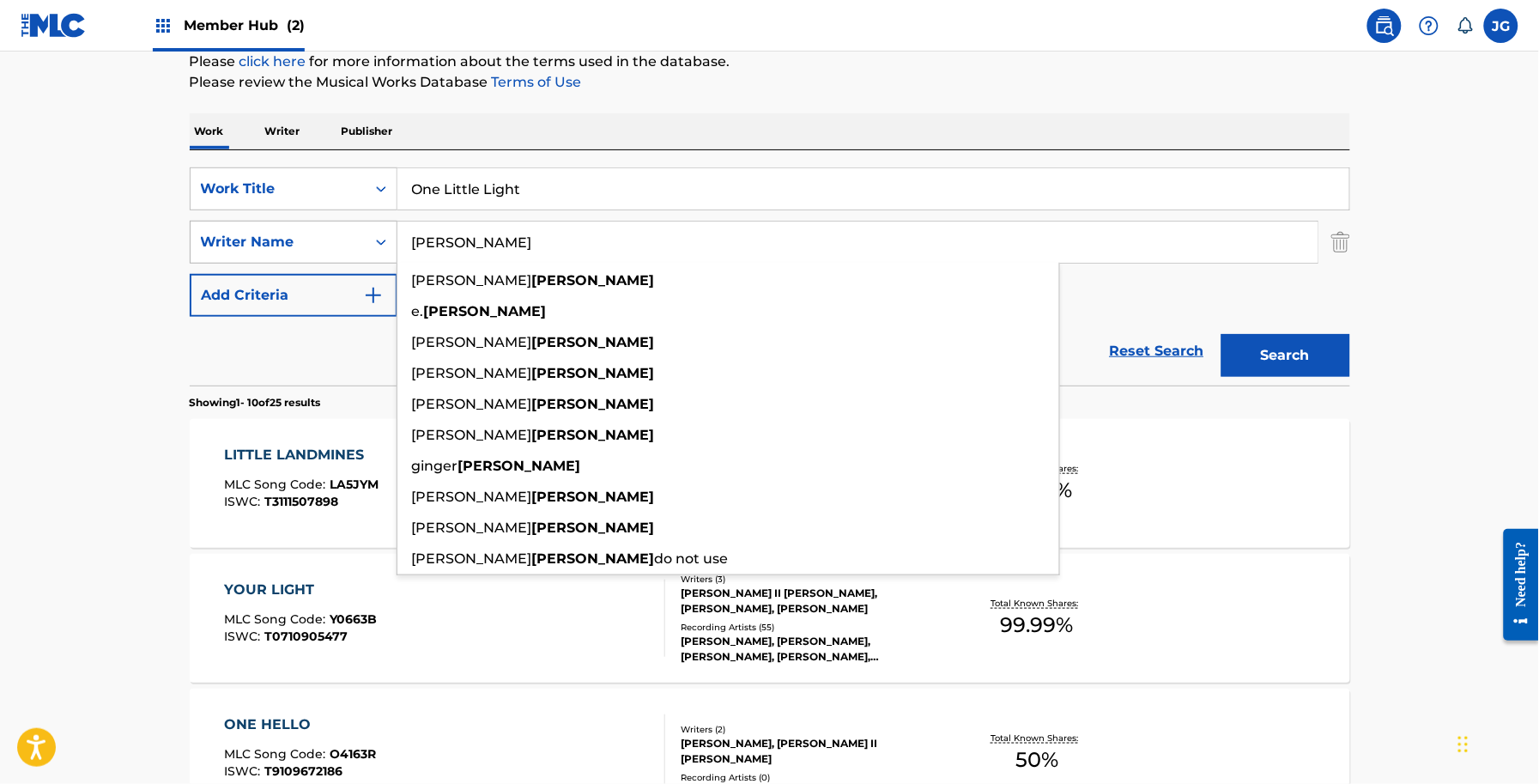
drag, startPoint x: 534, startPoint y: 236, endPoint x: 221, endPoint y: 236, distance: 313.0
click at [226, 237] on div "SearchWithCriteriadb18a0d9-ed43-441b-bd89-0ab1f56b2329 Writer Name shamblin all…" at bounding box center [770, 242] width 1161 height 43
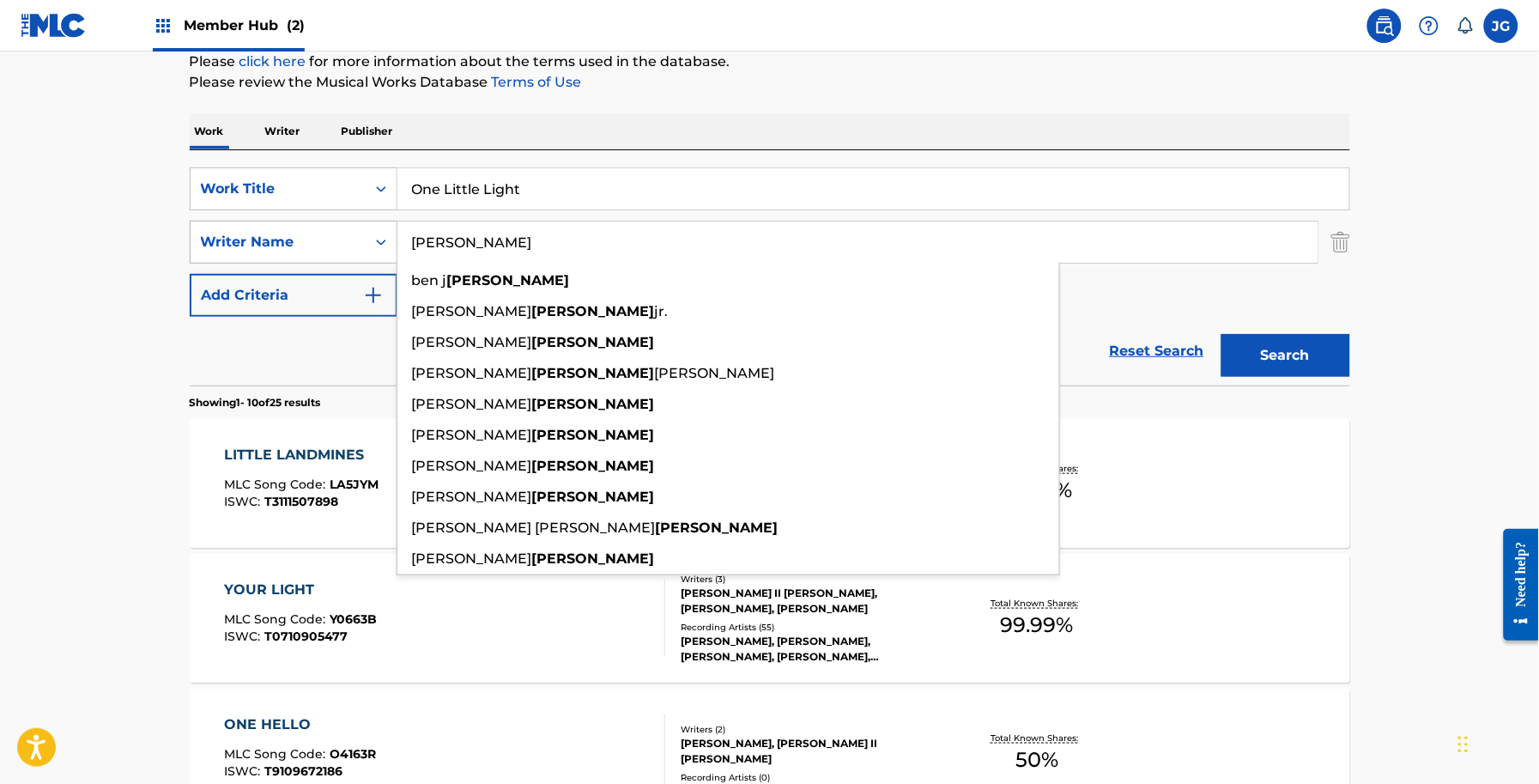
click at [1222, 334] on button "Search" at bounding box center [1286, 355] width 129 height 43
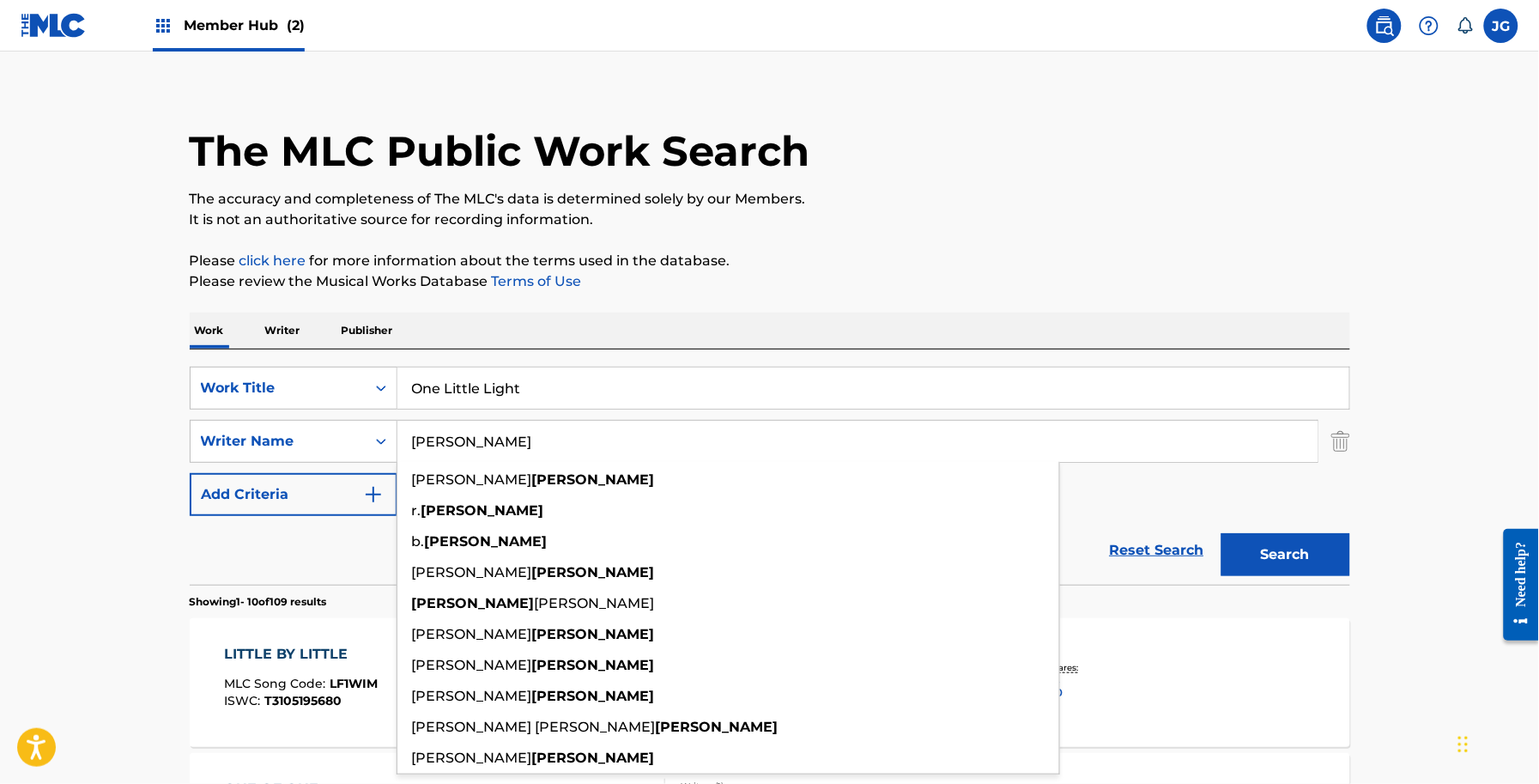
click at [1057, 263] on p "Please click here for more information about the terms used in the database." at bounding box center [770, 260] width 1161 height 20
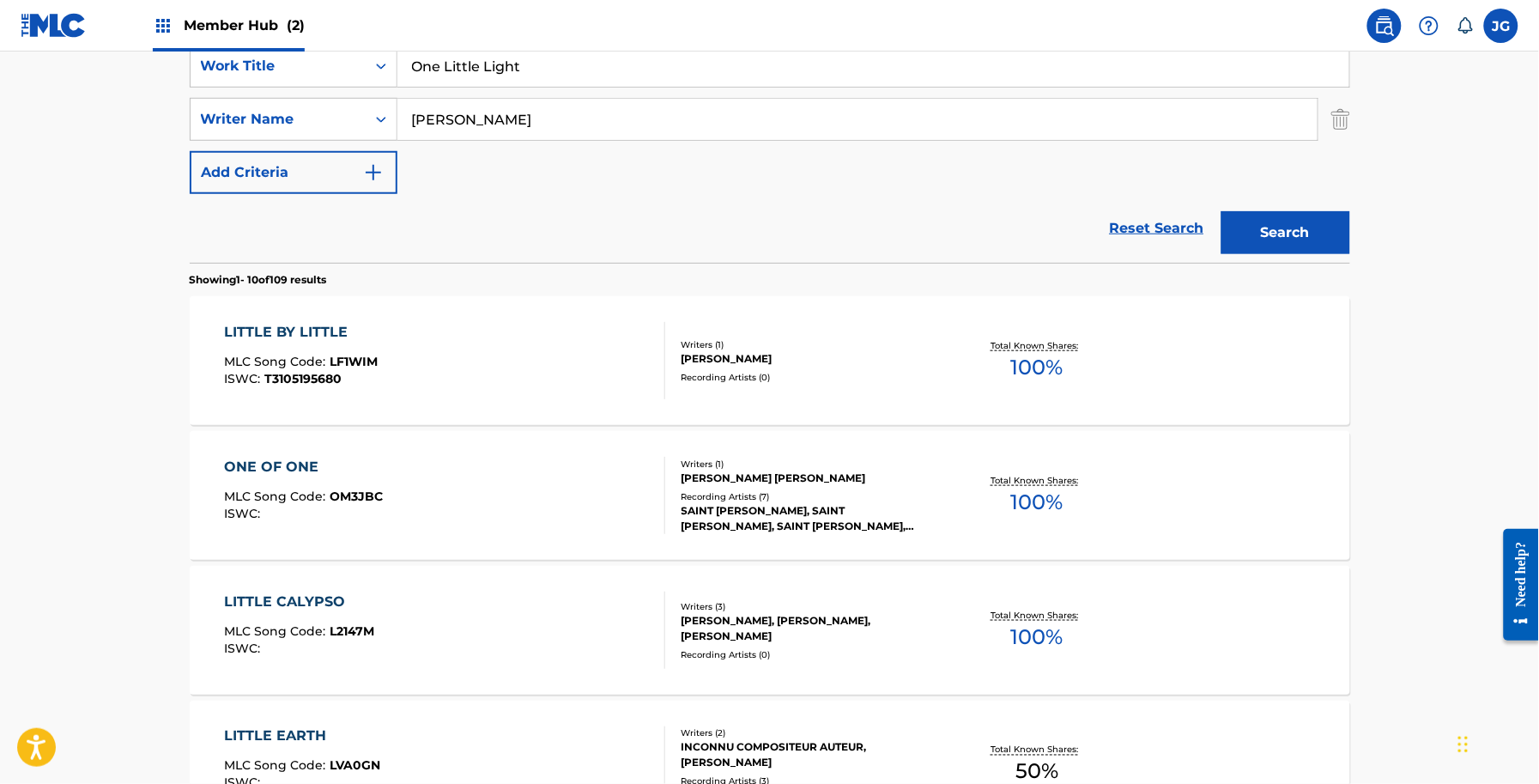
scroll to position [230, 0]
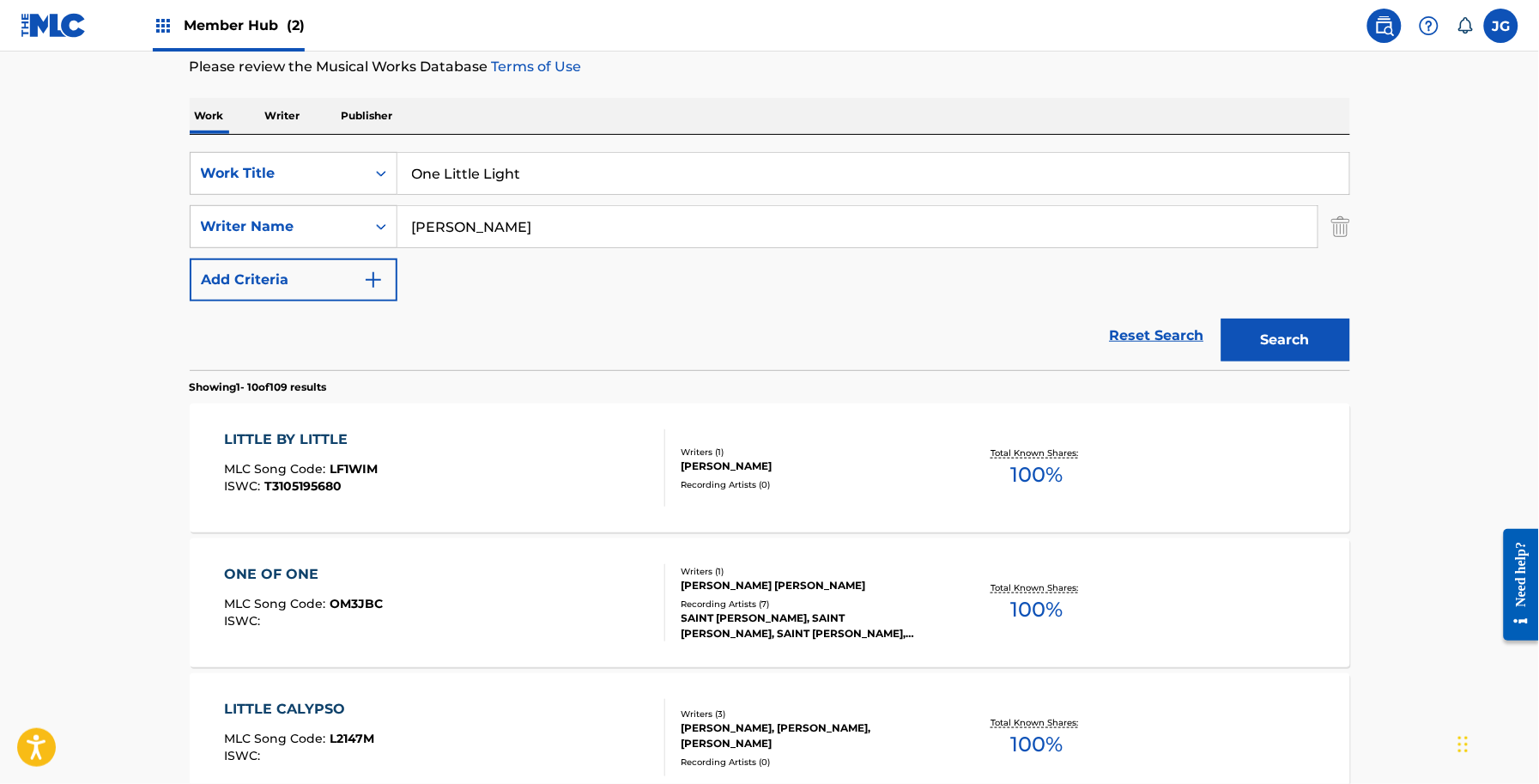
drag, startPoint x: 529, startPoint y: 232, endPoint x: 286, endPoint y: 247, distance: 243.5
click at [286, 247] on div "SearchWithCriteria56a9730b-d490-4a5f-8540-43b4935ac7c9 Work Title One Little Li…" at bounding box center [770, 227] width 1161 height 149
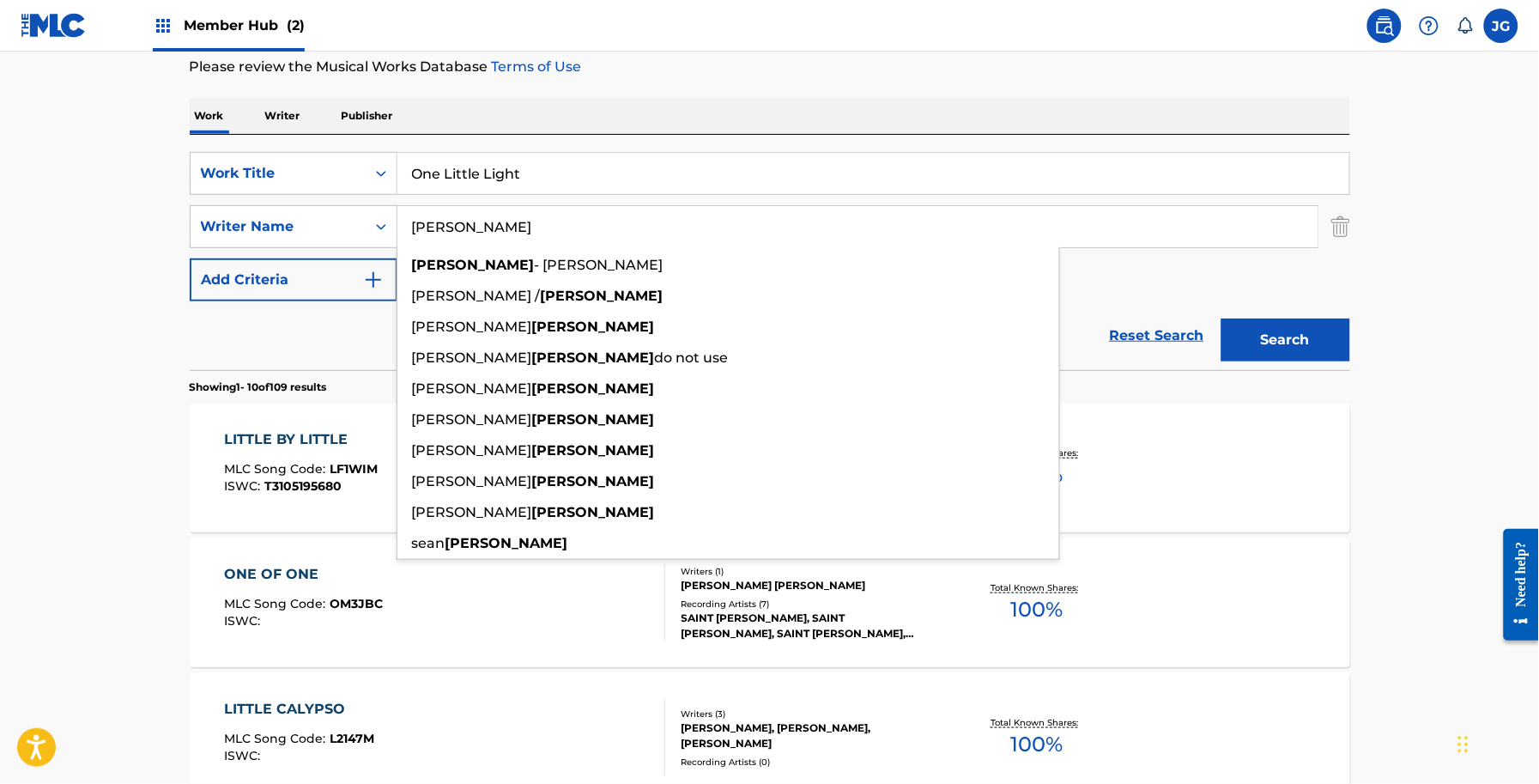
type input "shamblin"
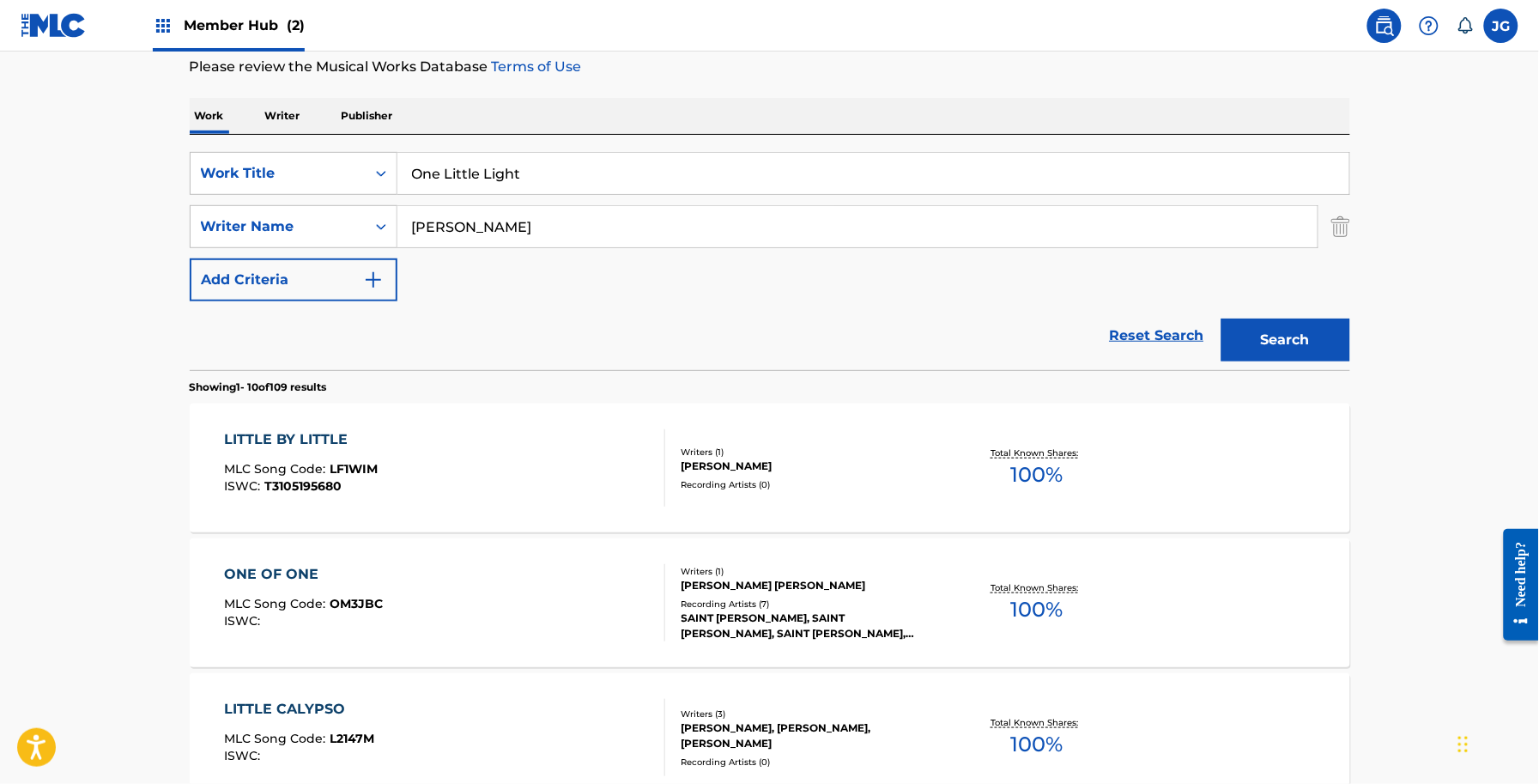
drag, startPoint x: 576, startPoint y: 185, endPoint x: 60, endPoint y: 109, distance: 521.6
paste input "Price You Pay For Love"
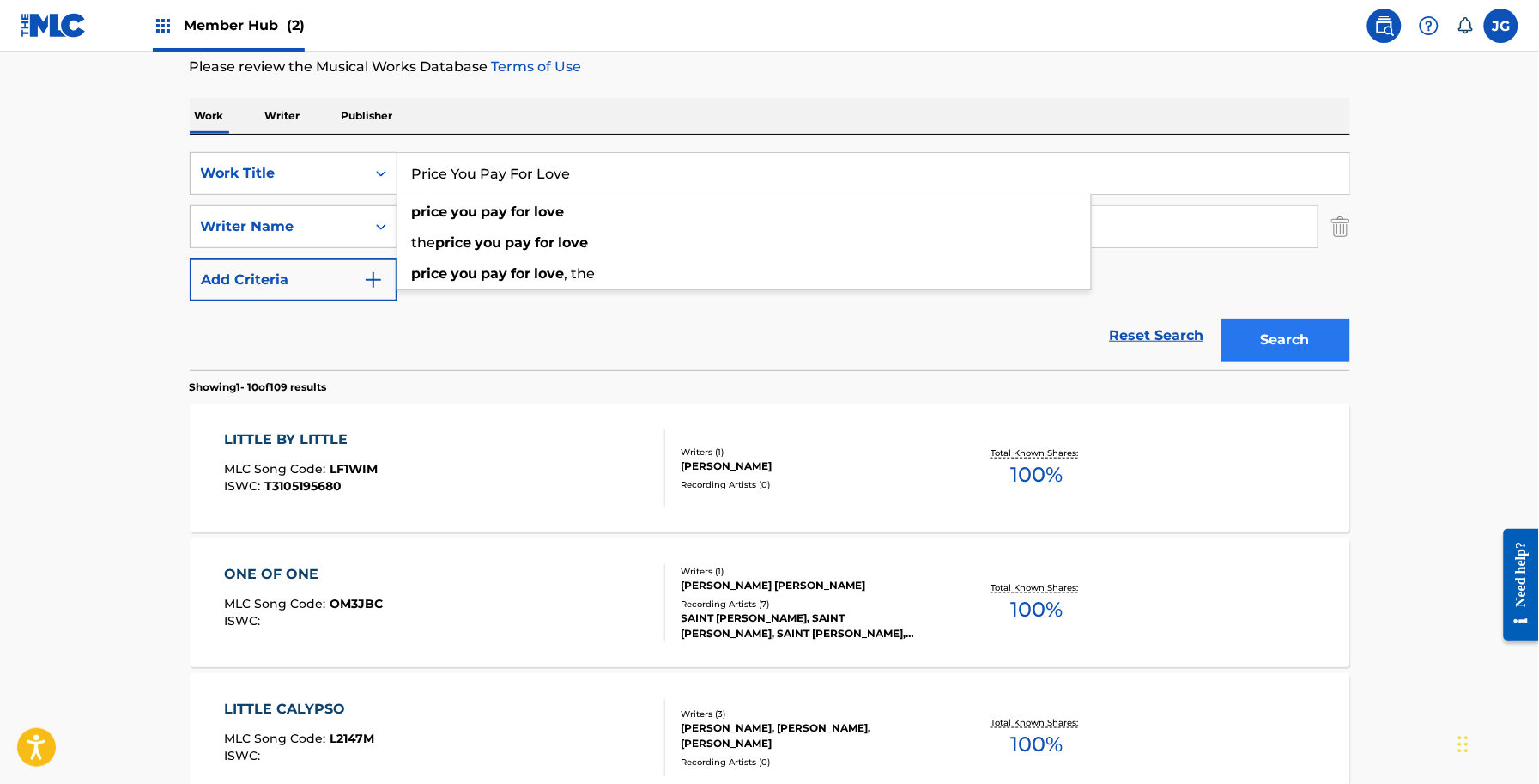
type input "Price You Pay For Love"
click at [1275, 332] on button "Search" at bounding box center [1286, 340] width 129 height 43
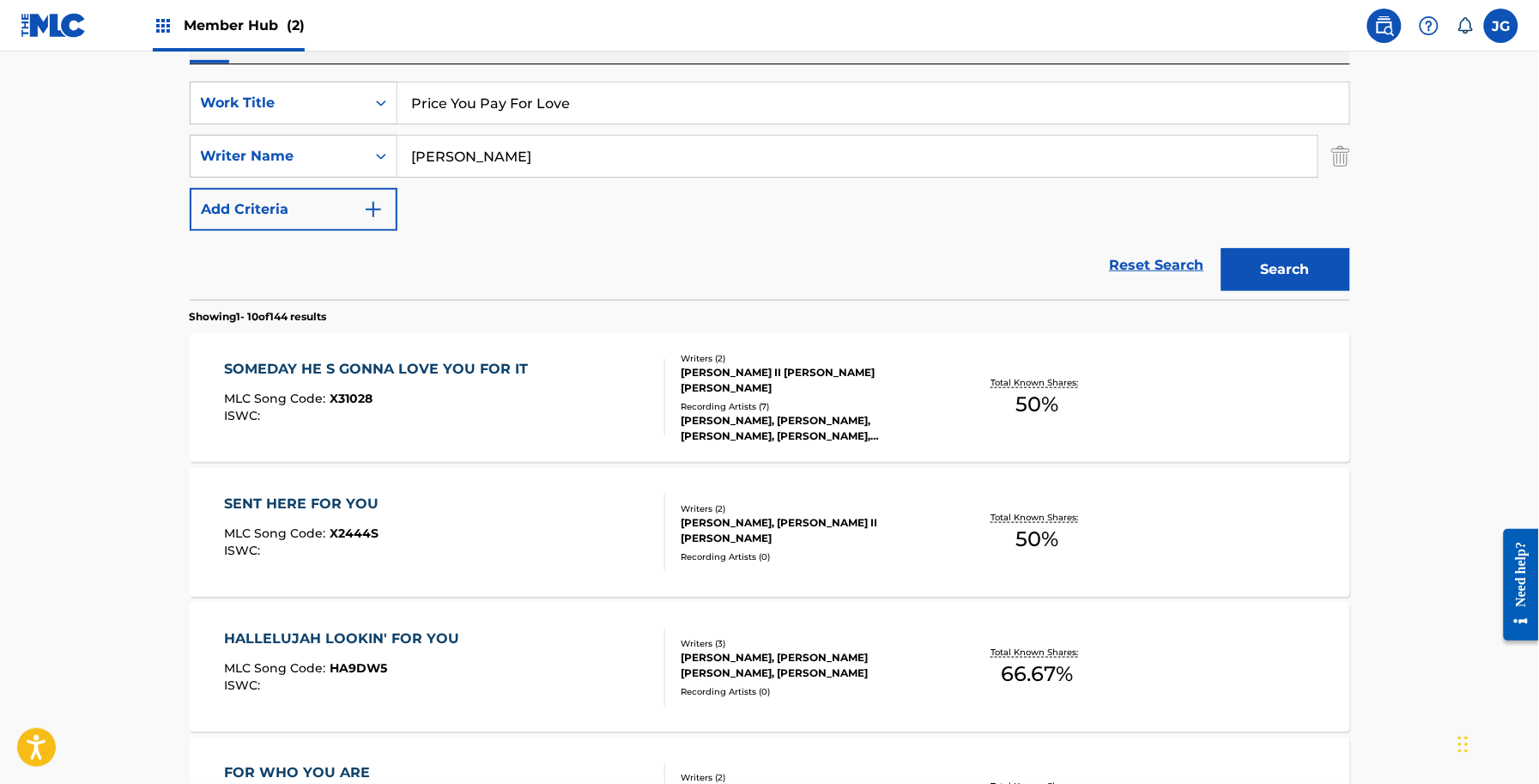
scroll to position [338, 0]
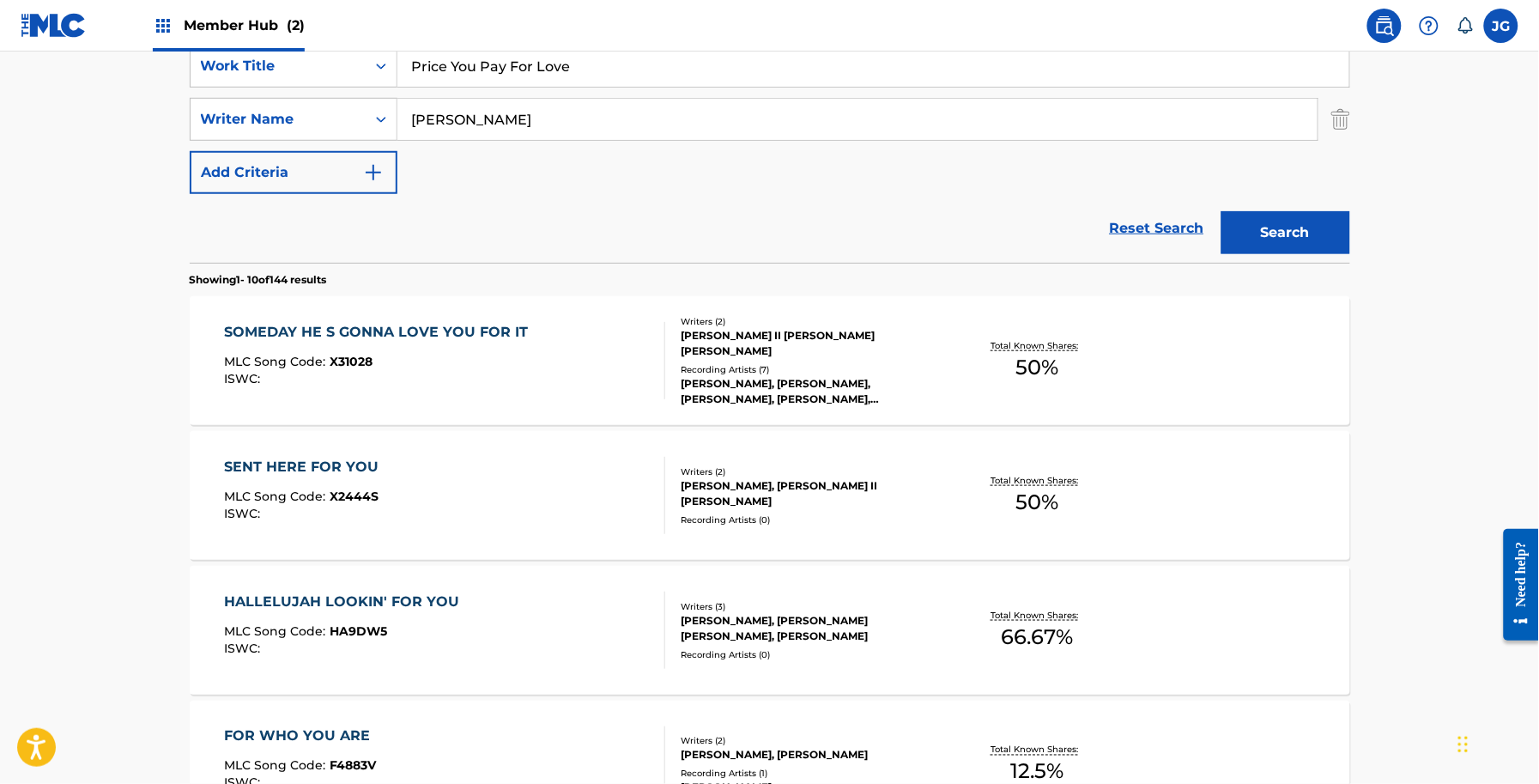
click at [830, 404] on div "SOMEDAY HE S GONNA LOVE YOU FOR IT MLC Song Code : X31028 ISWC : Writers ( 2 ) …" at bounding box center [770, 360] width 1161 height 129
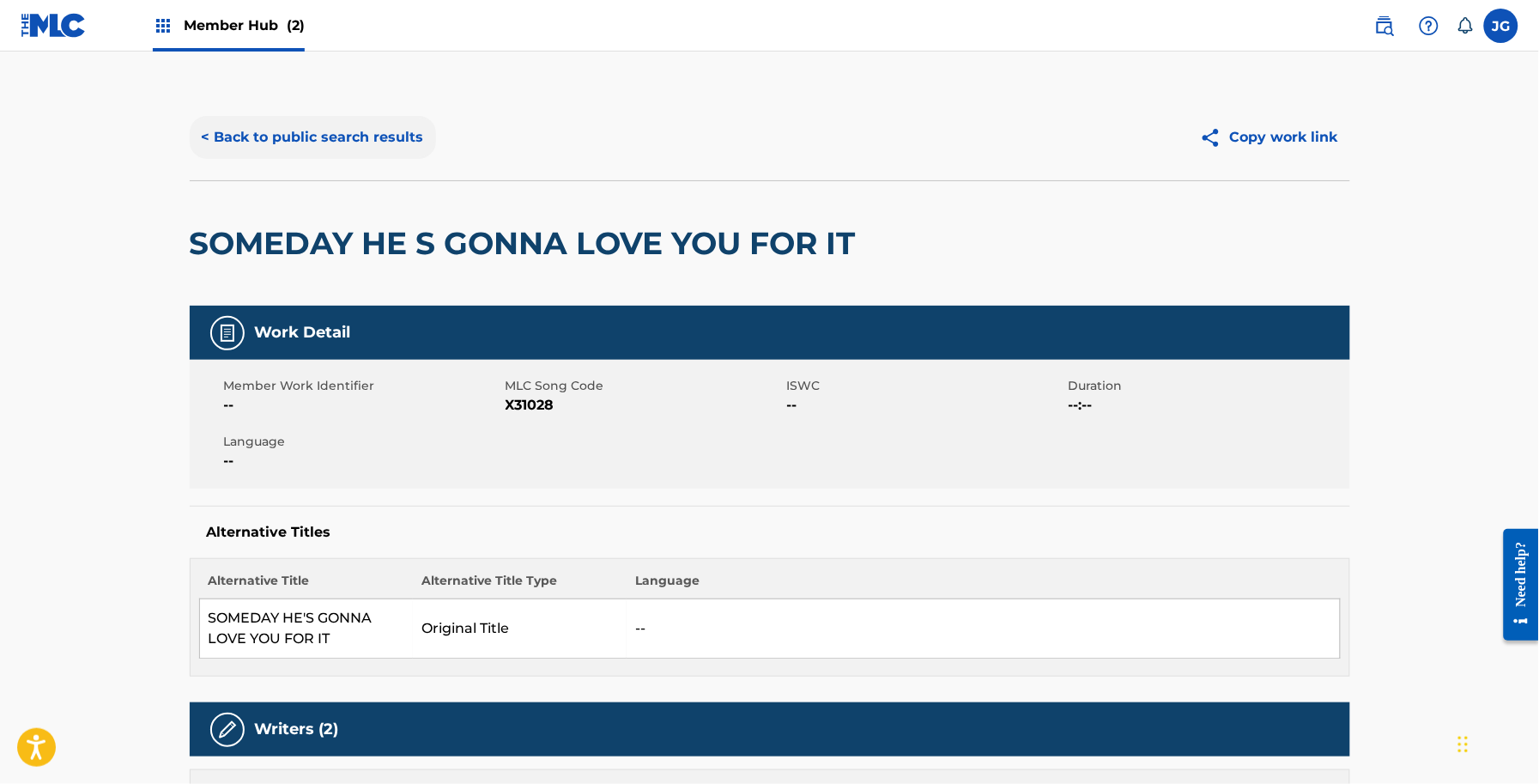
click at [421, 133] on button "< Back to public search results" at bounding box center [313, 137] width 246 height 43
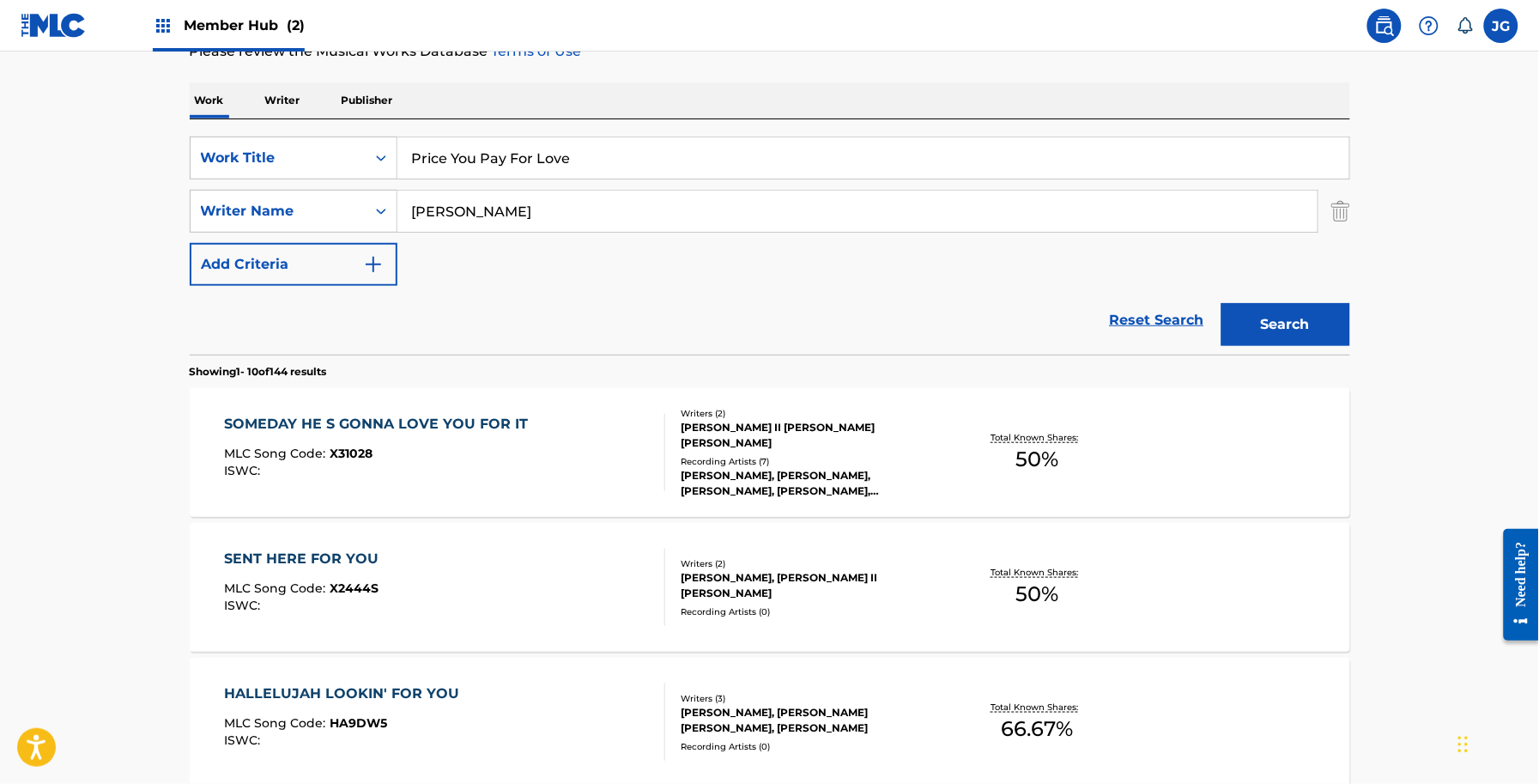
scroll to position [123, 0]
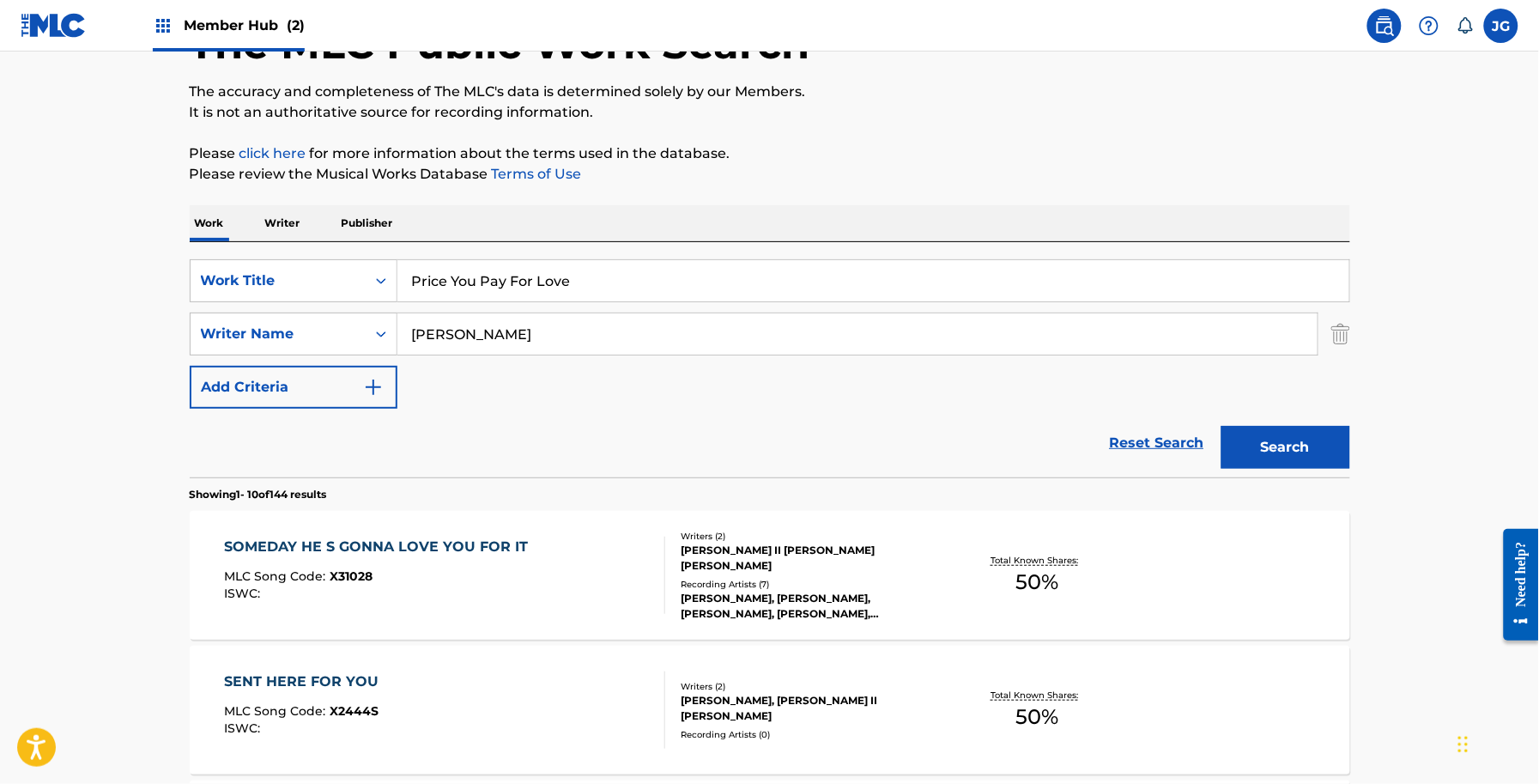
paste input "Say A Prayer/Stomp On The Gas"
drag, startPoint x: 619, startPoint y: 276, endPoint x: 371, endPoint y: 242, distance: 250.3
click at [1270, 457] on button "Search" at bounding box center [1286, 447] width 129 height 43
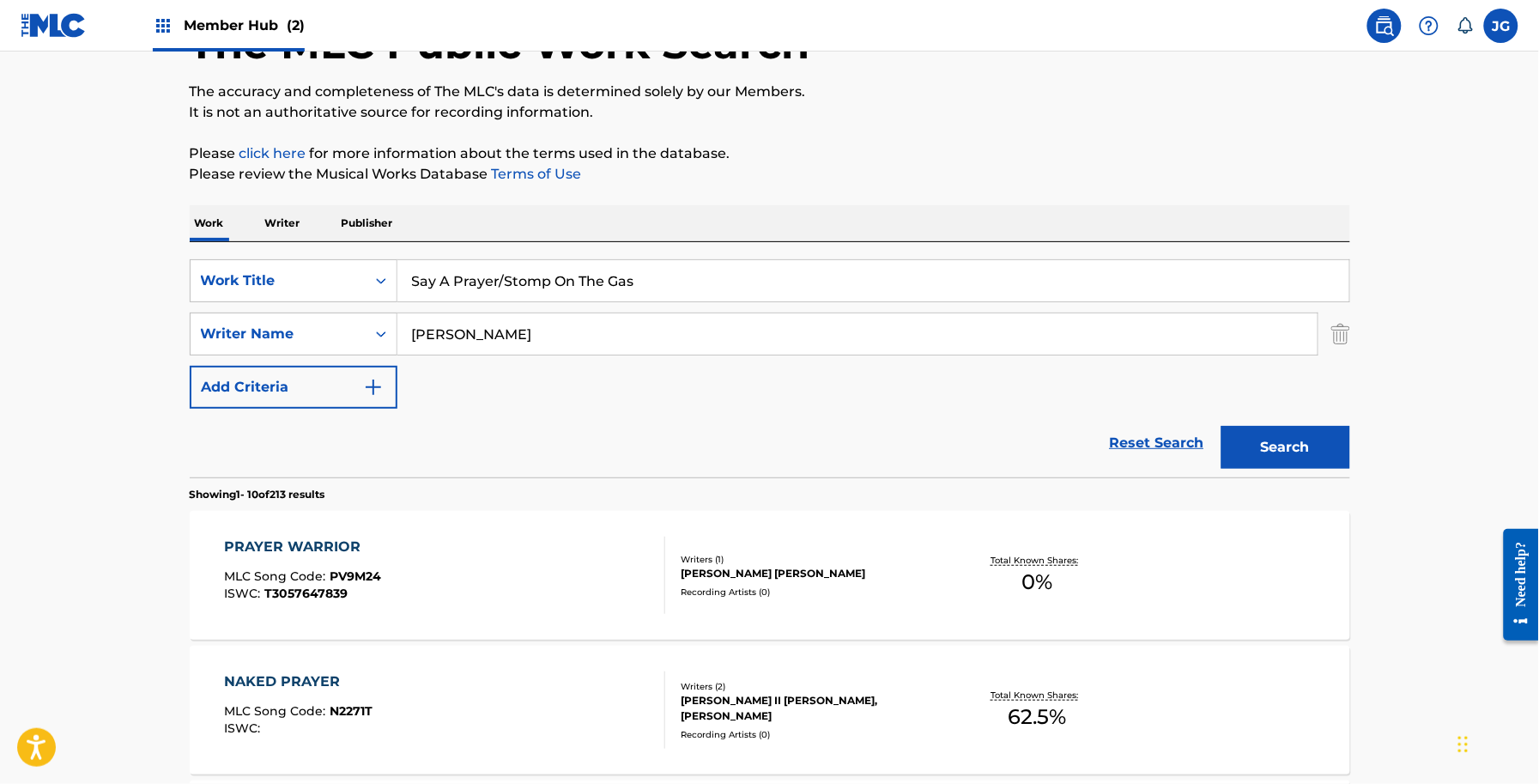
scroll to position [16, 0]
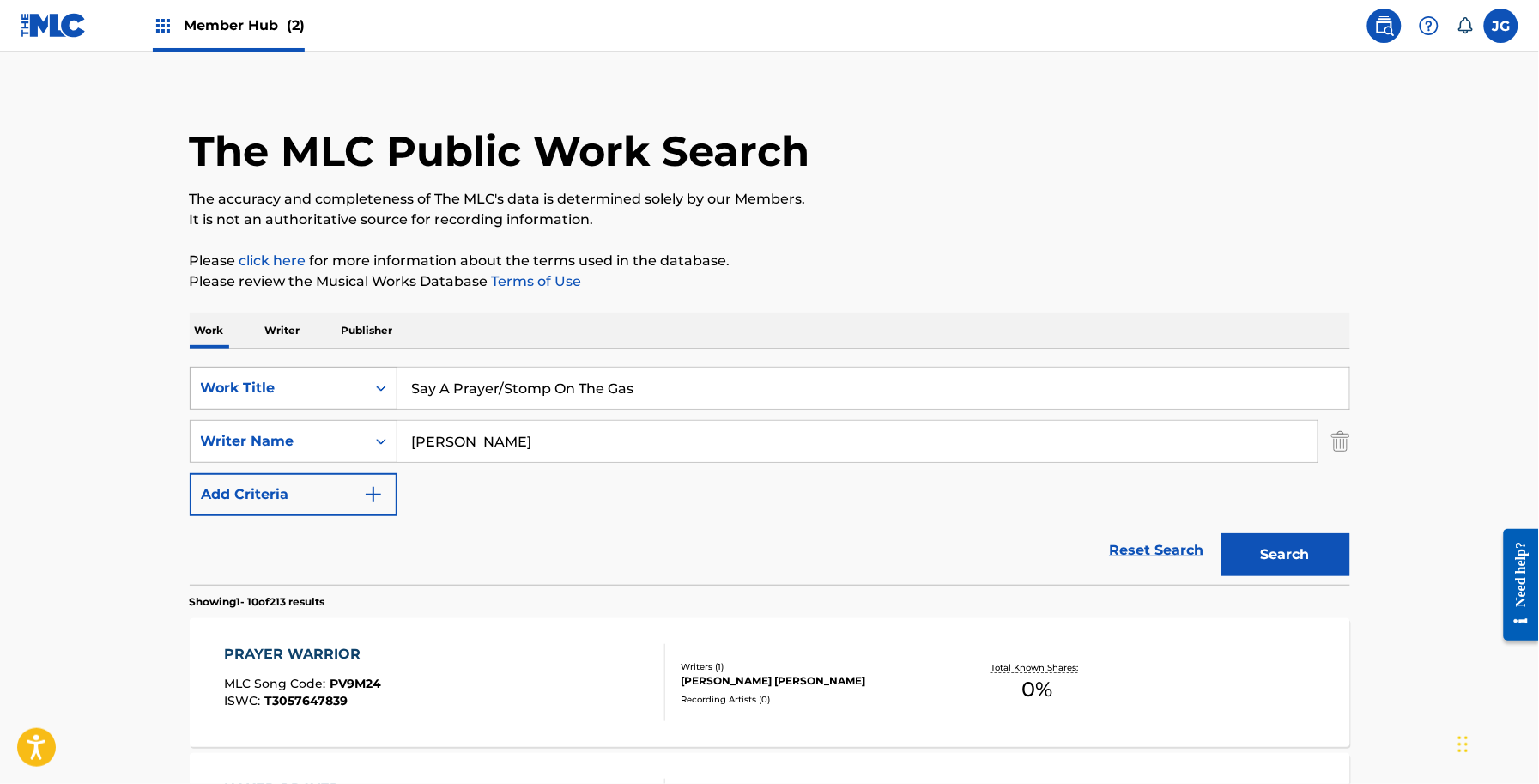
drag, startPoint x: 500, startPoint y: 386, endPoint x: 352, endPoint y: 391, distance: 148.1
click at [352, 391] on div "SearchWithCriteria56a9730b-d490-4a5f-8540-43b4935ac7c9 Work Title Say A Prayer/…" at bounding box center [770, 388] width 1161 height 43
click at [1222, 533] on button "Search" at bounding box center [1286, 554] width 129 height 43
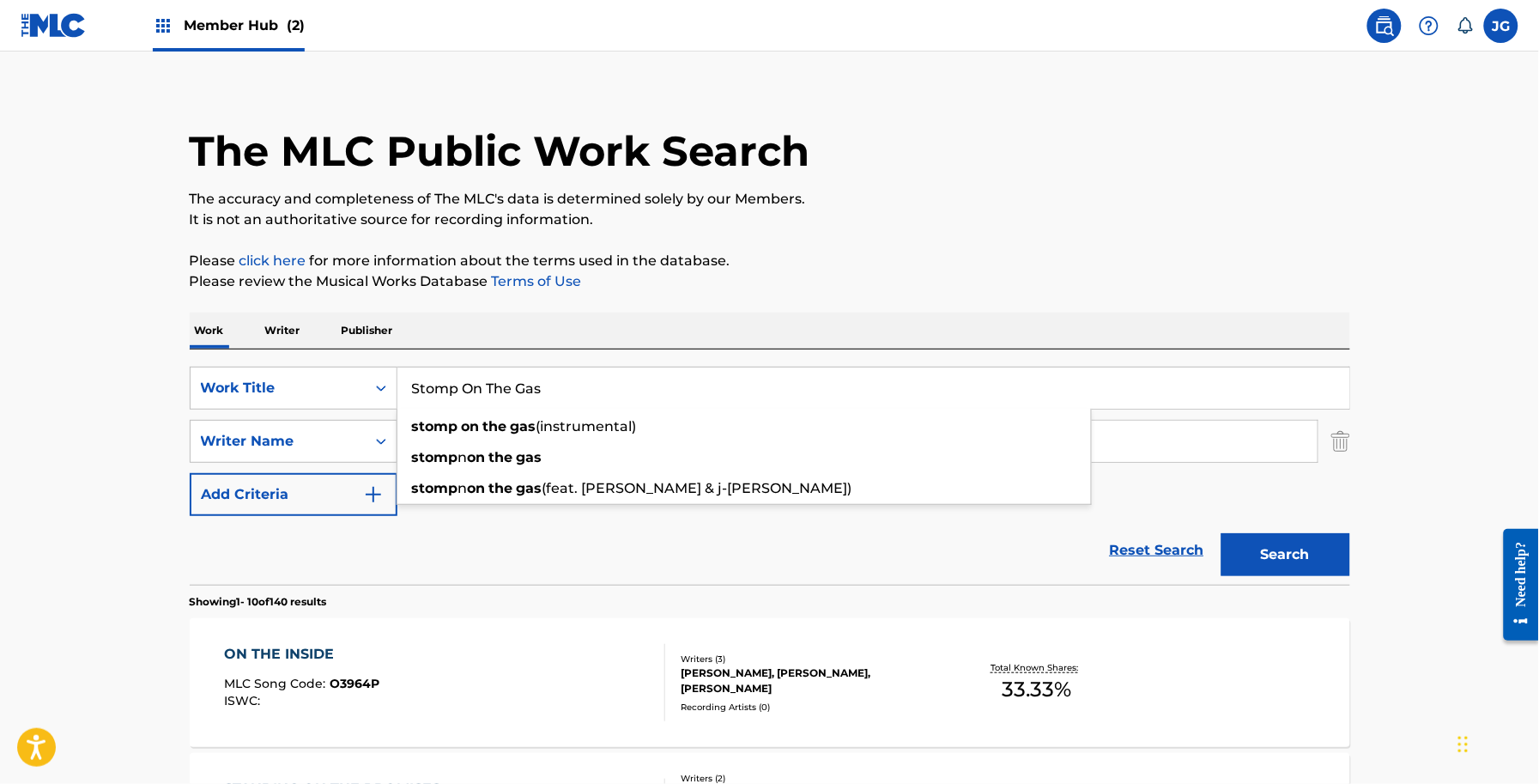
click at [765, 314] on div "Work Writer Publisher" at bounding box center [770, 330] width 1161 height 36
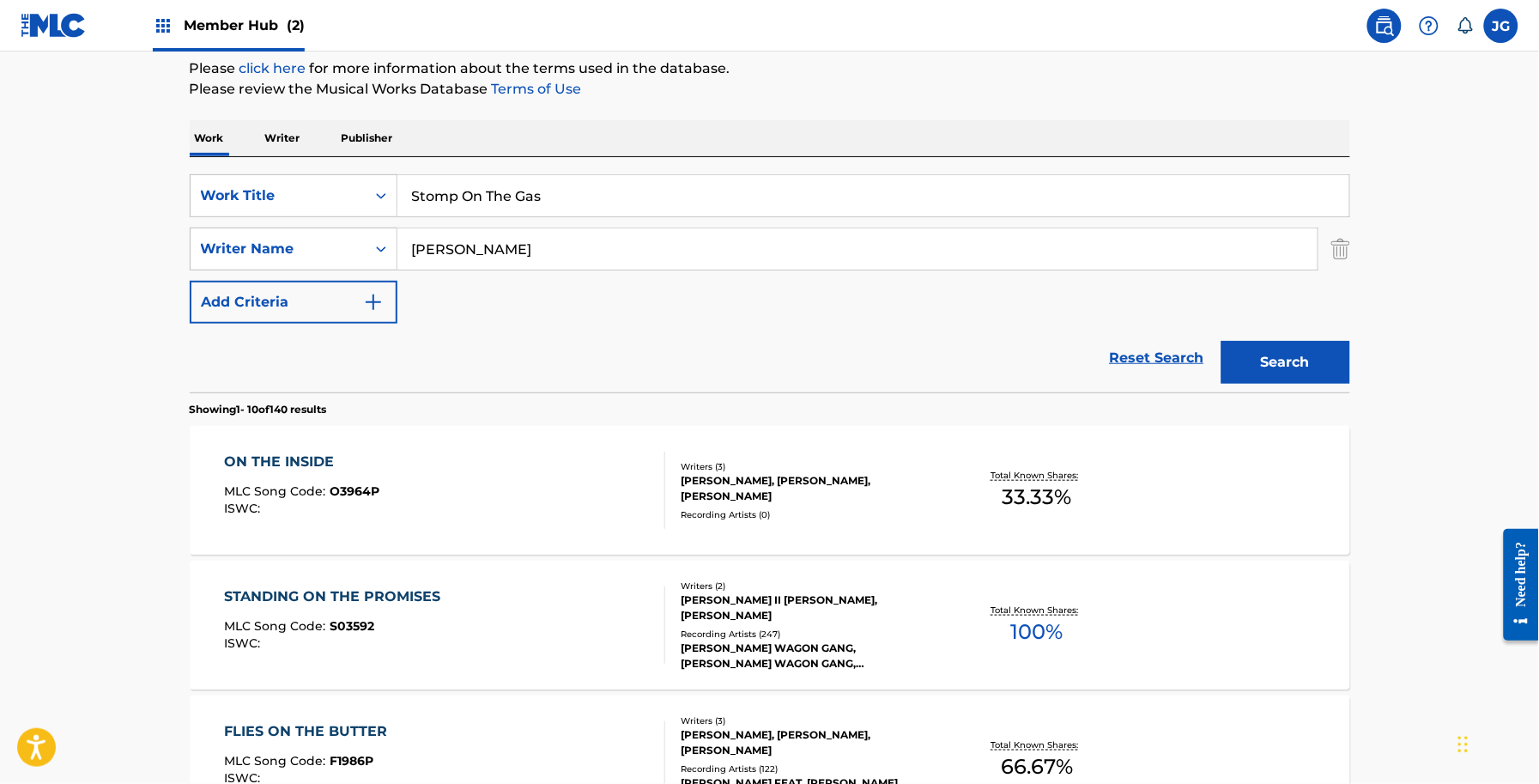
scroll to position [123, 0]
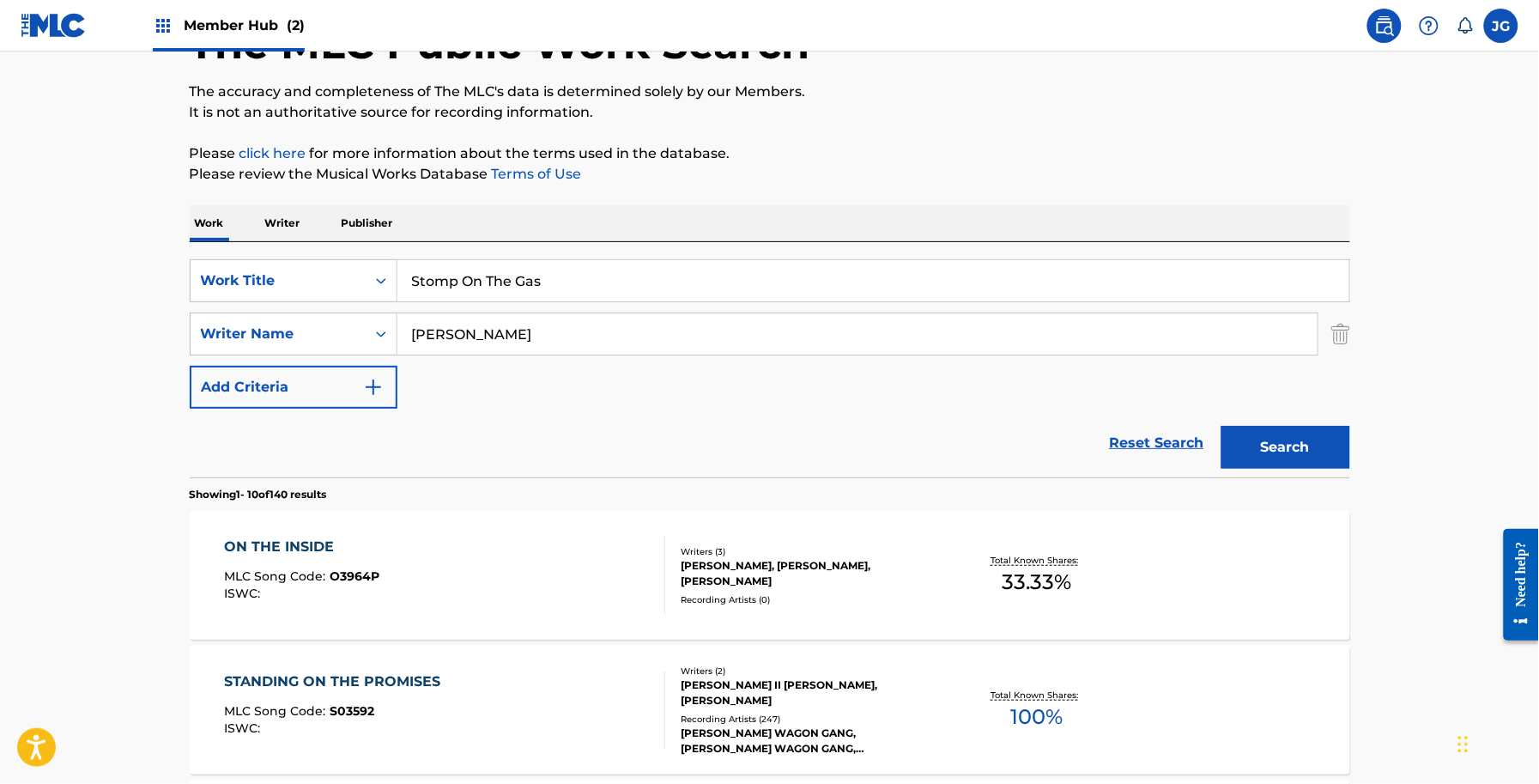
drag, startPoint x: 297, startPoint y: 247, endPoint x: 246, endPoint y: 243, distance: 51.2
click at [246, 243] on div "SearchWithCriteria56a9730b-d490-4a5f-8540-43b4935ac7c9 Work Title Stomp On The …" at bounding box center [770, 359] width 1161 height 235
paste input "he Don't Ask For Nothing"
click at [1259, 422] on div "Search" at bounding box center [1282, 442] width 138 height 69
click at [1313, 446] on button "Search" at bounding box center [1286, 447] width 129 height 43
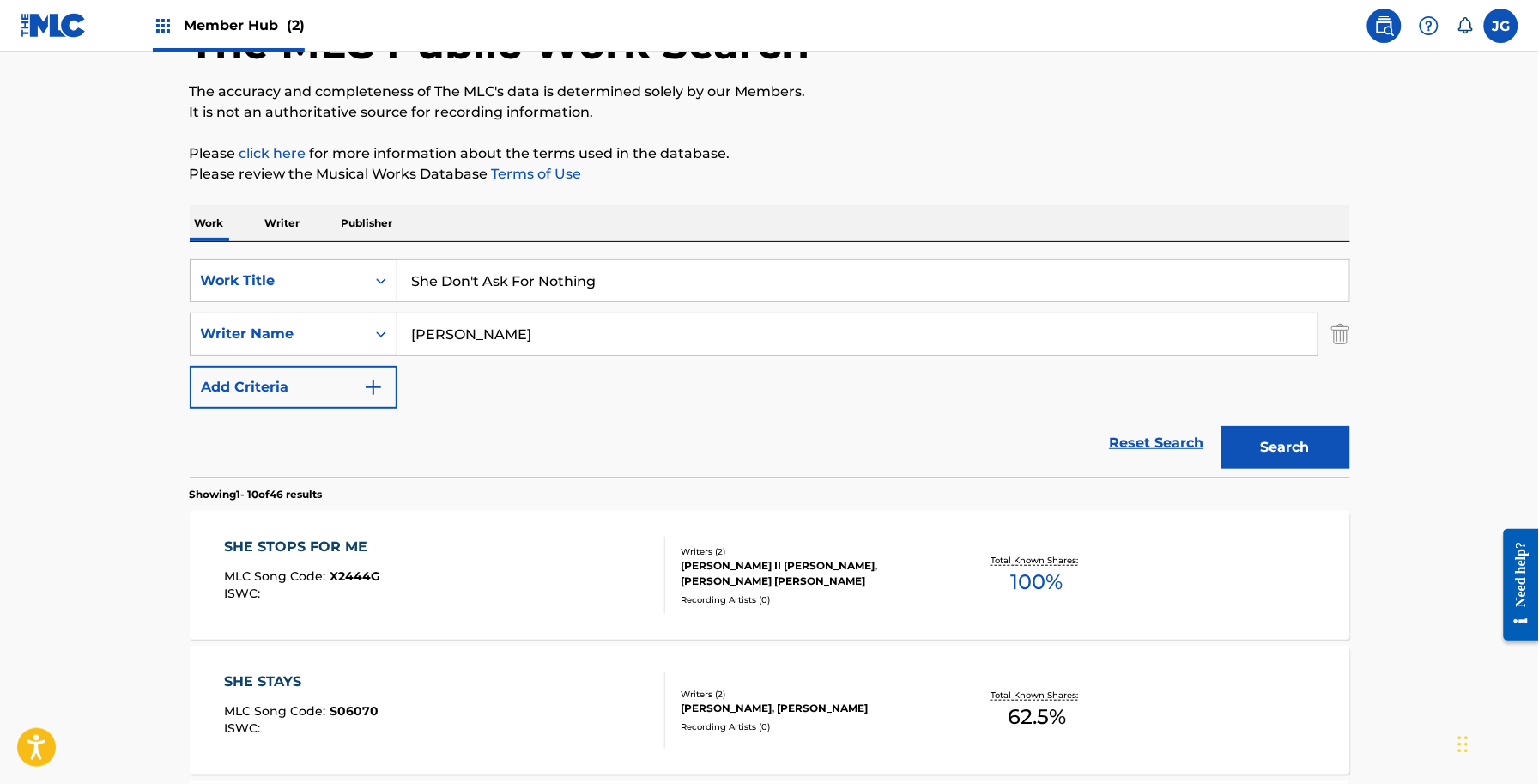
drag, startPoint x: 631, startPoint y: 289, endPoint x: 65, endPoint y: 259, distance: 566.8
paste input "ix Most Dangerous Words"
type input "Six Most Dangerous Words"
click at [1246, 432] on button "Search" at bounding box center [1286, 447] width 129 height 43
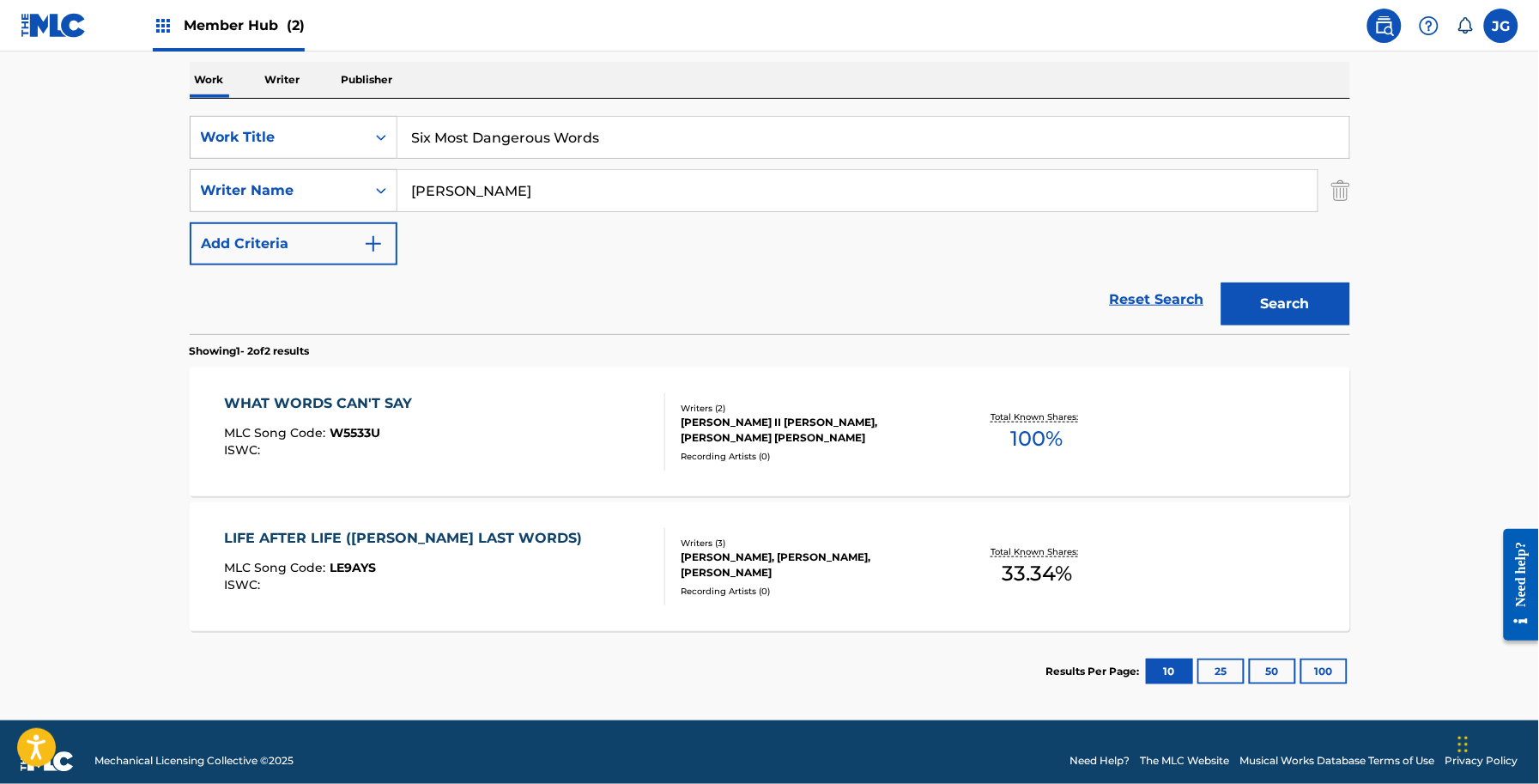
scroll to position [284, 0]
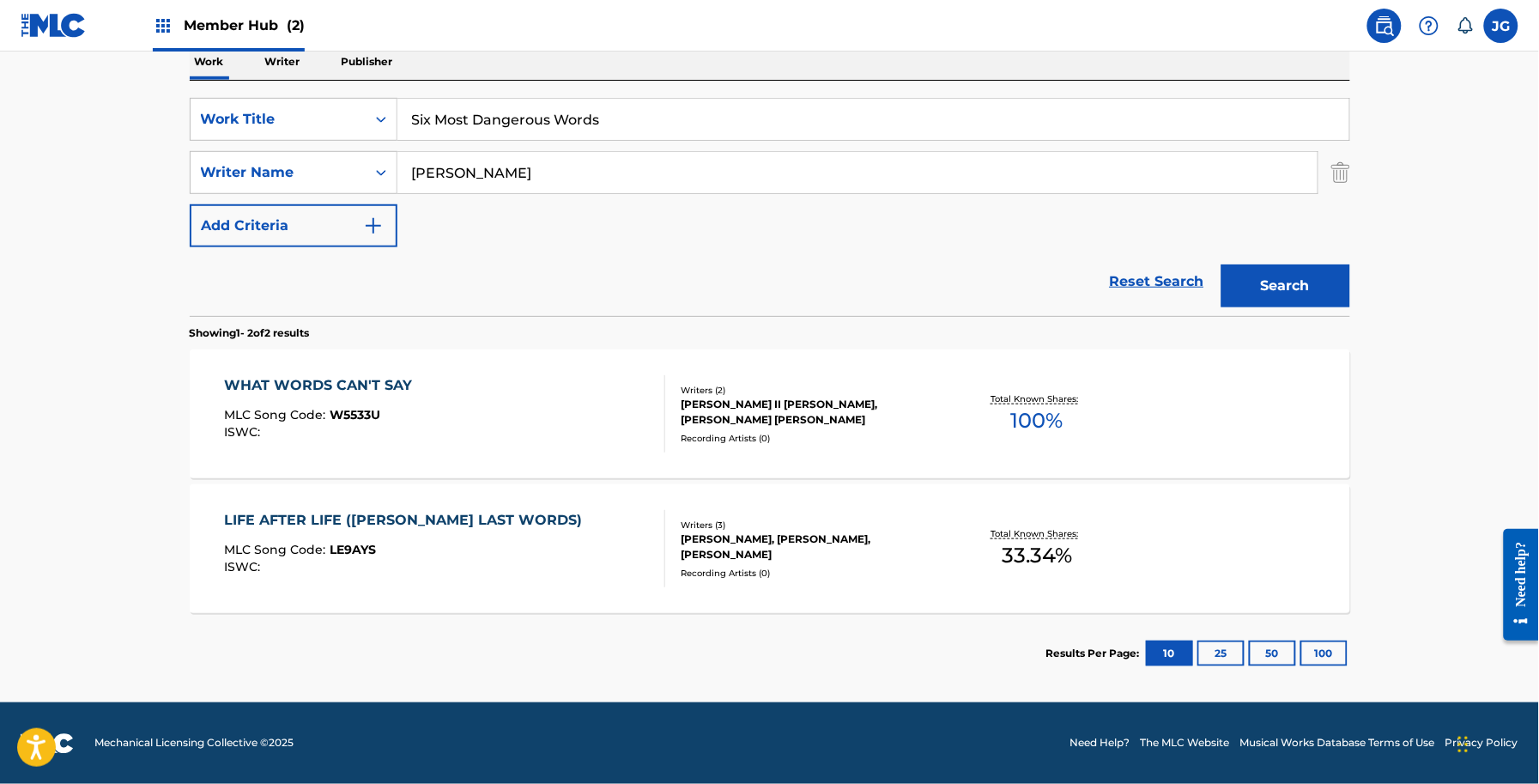
drag, startPoint x: 570, startPoint y: 163, endPoint x: 412, endPoint y: 150, distance: 158.5
click at [416, 152] on input "shamblin" at bounding box center [858, 173] width 920 height 41
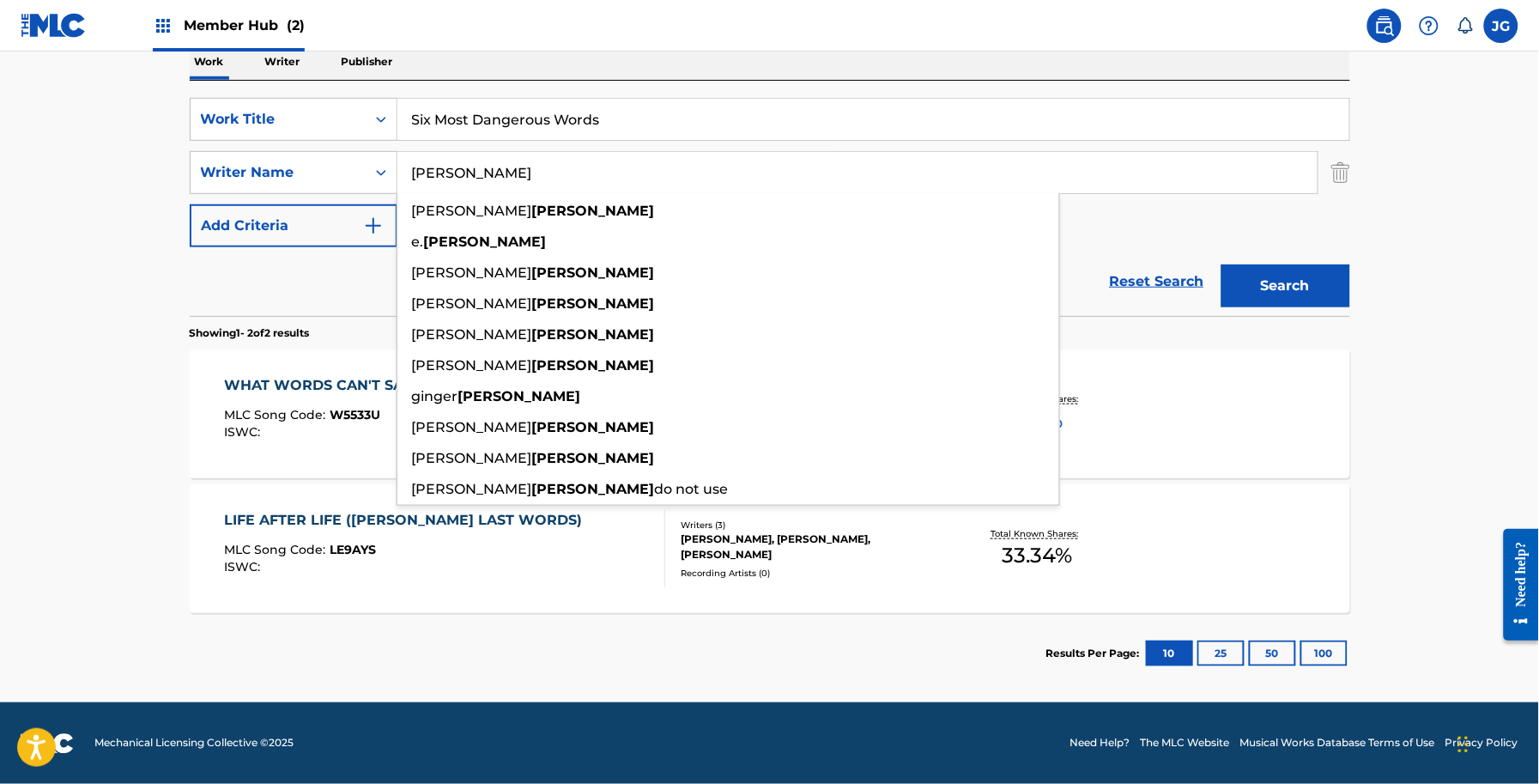
type input "s"
click at [1222, 264] on button "Search" at bounding box center [1286, 285] width 129 height 43
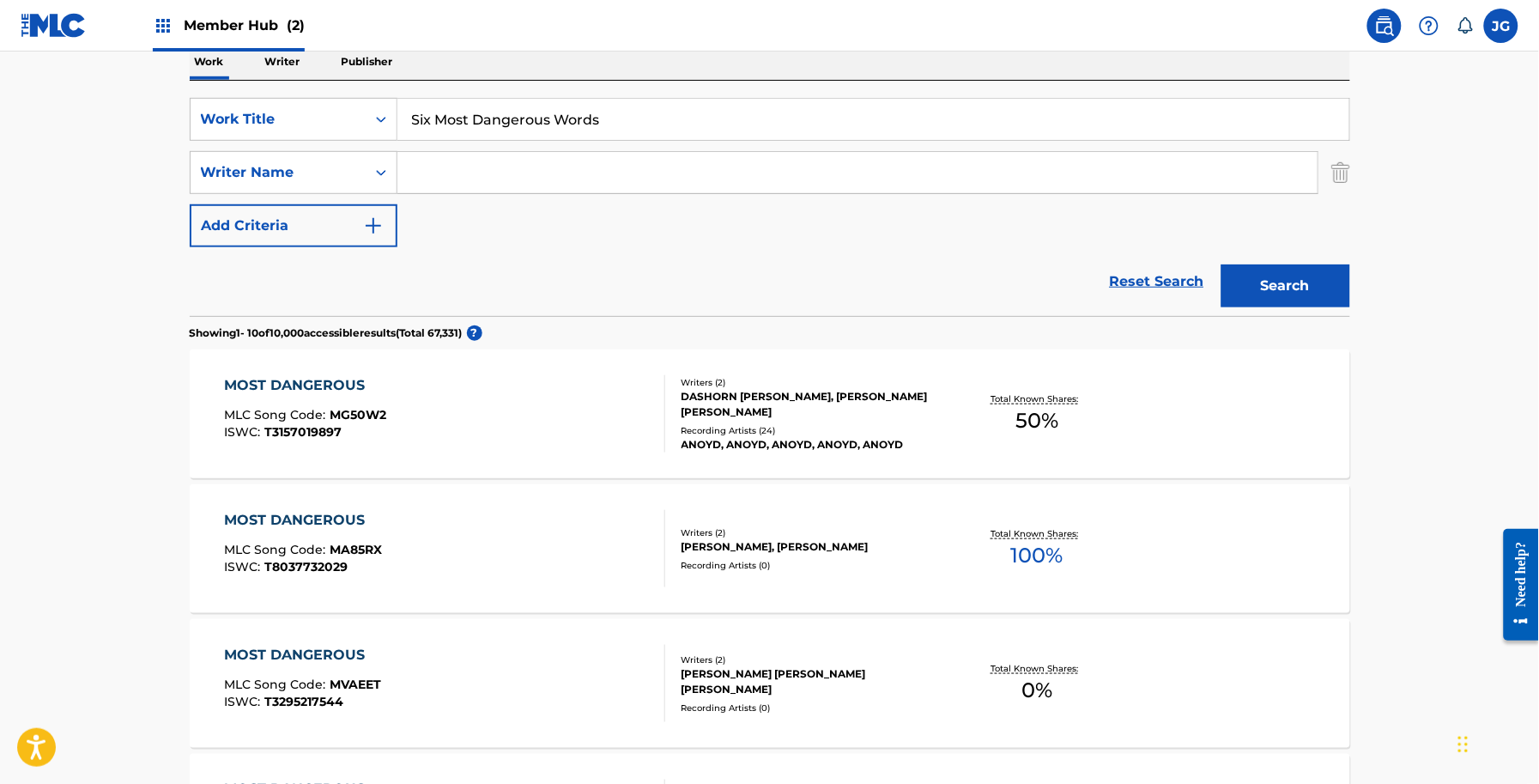
click at [753, 206] on div "SearchWithCriteria56a9730b-d490-4a5f-8540-43b4935ac7c9 Work Title Six Most Dang…" at bounding box center [770, 173] width 1161 height 149
click at [697, 179] on input "Search Form" at bounding box center [858, 173] width 920 height 41
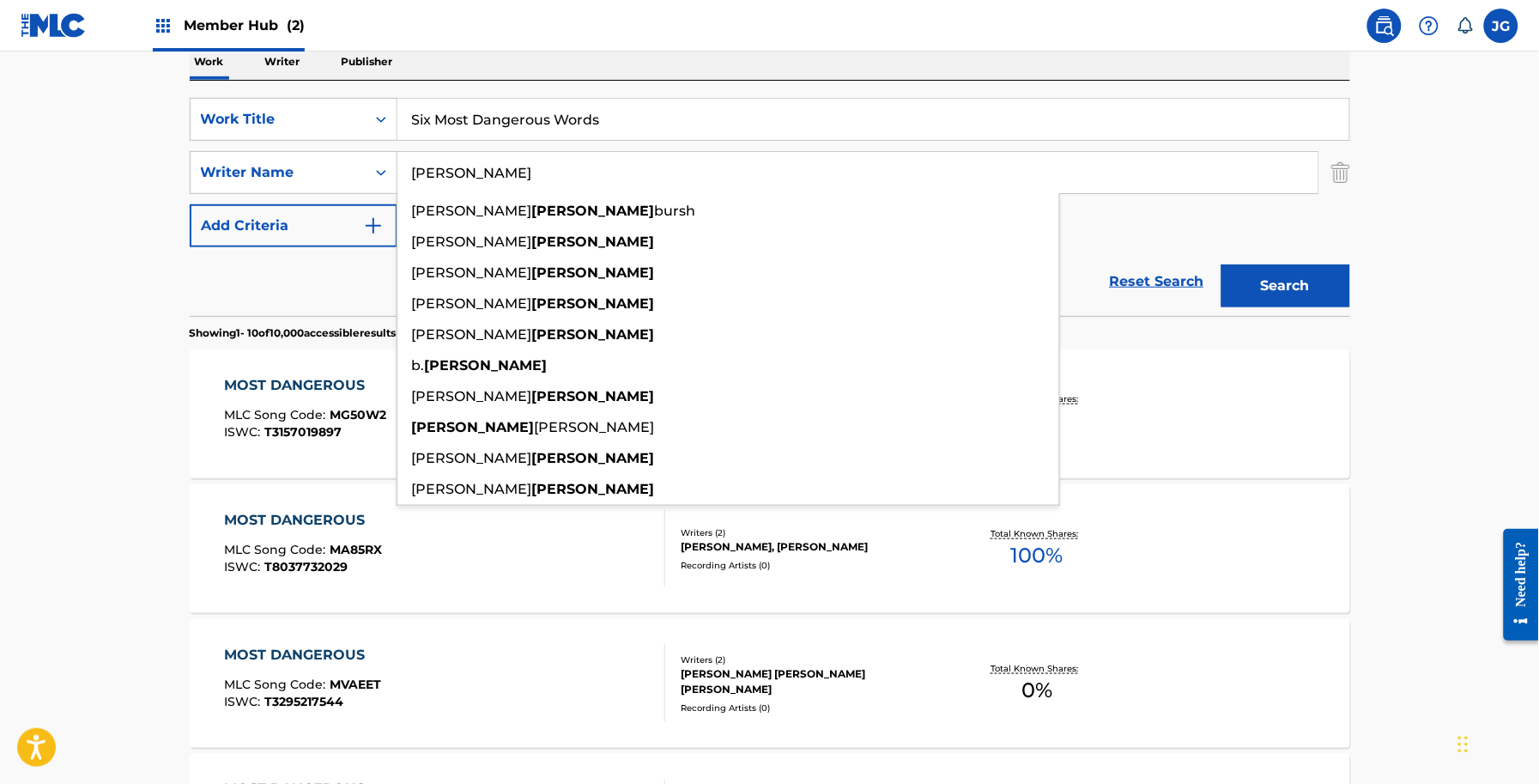
type input "livsey"
click at [1222, 264] on button "Search" at bounding box center [1286, 285] width 129 height 43
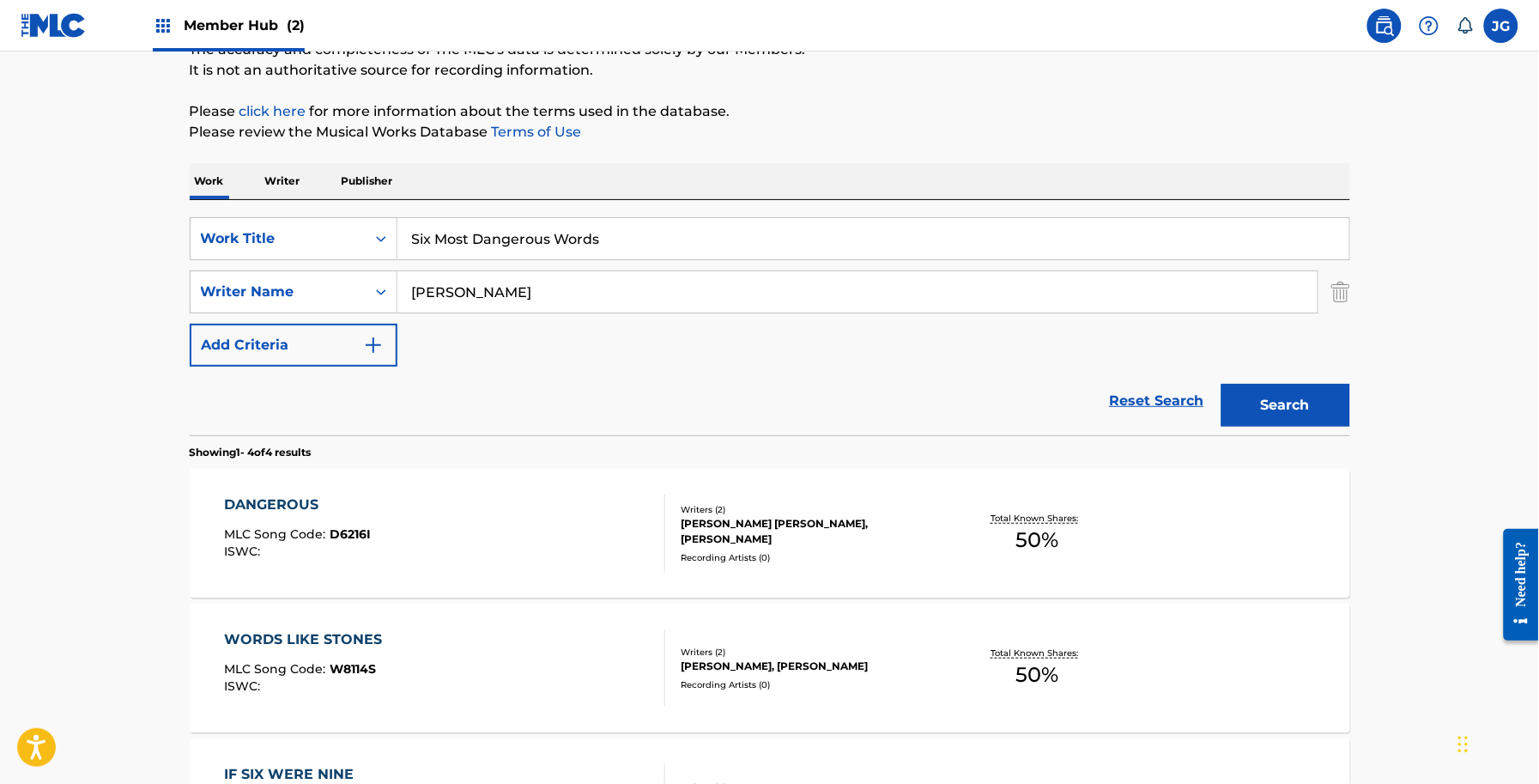
scroll to position [0, 0]
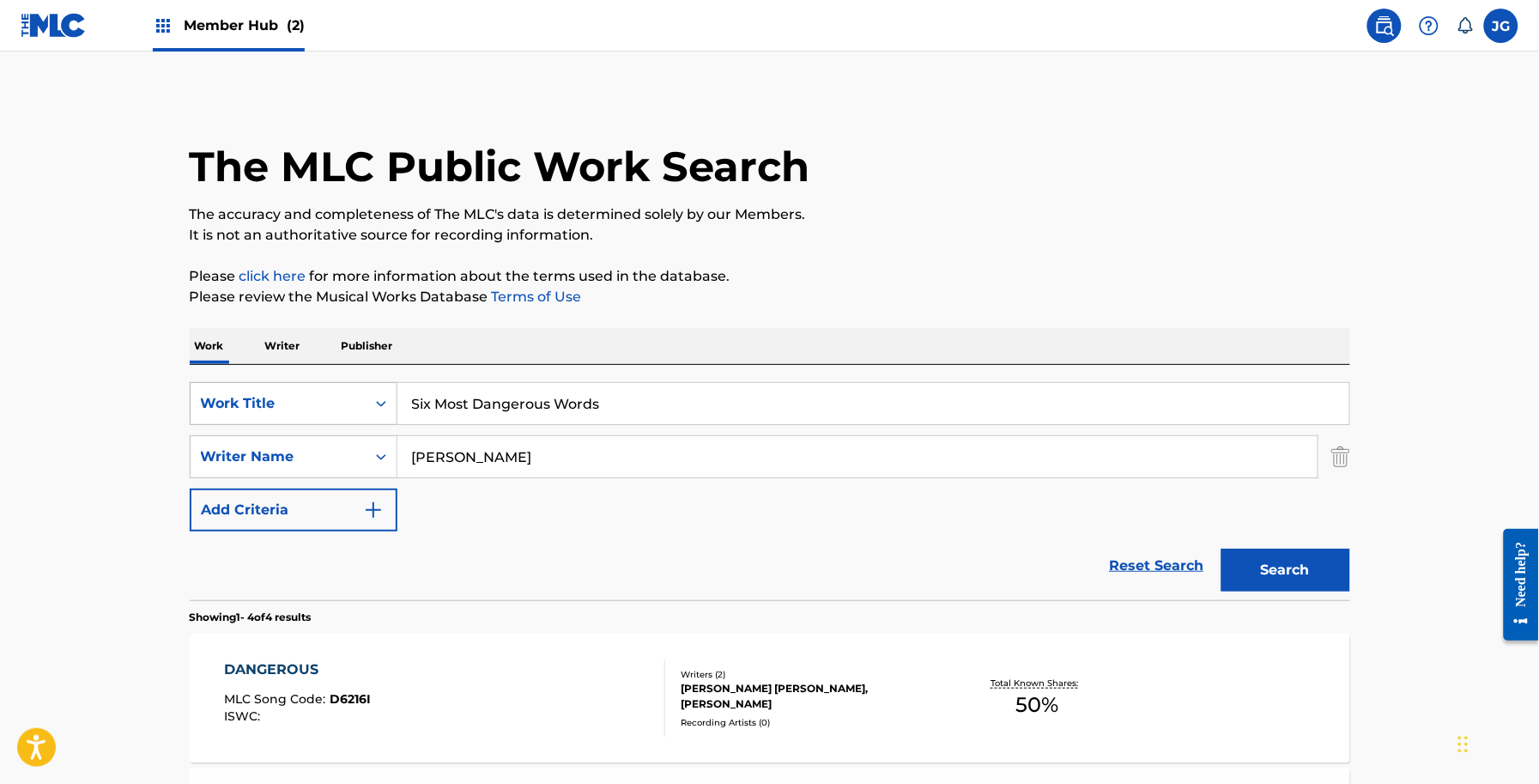
drag, startPoint x: 689, startPoint y: 413, endPoint x: 349, endPoint y: 425, distance: 340.2
click at [349, 425] on div "SearchWithCriteria56a9730b-d490-4a5f-8540-43b4935ac7c9 Work Title Six Most Dang…" at bounding box center [770, 404] width 1161 height 43
paste input "ometimes It Rain"
type input "Sometimes It Rains"
drag, startPoint x: 667, startPoint y: 332, endPoint x: 666, endPoint y: 353, distance: 21.0
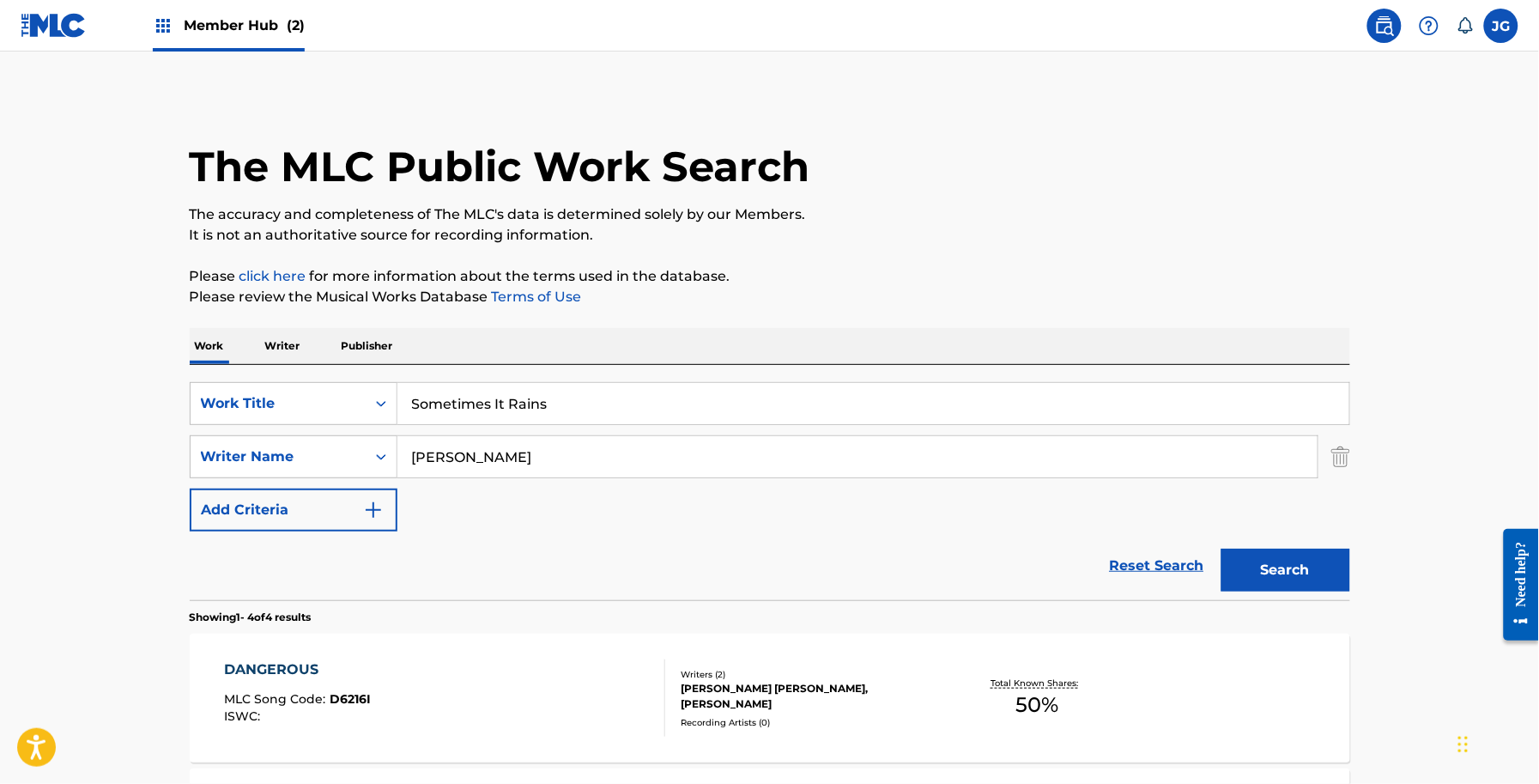
click at [667, 342] on div "Work Writer Publisher" at bounding box center [770, 345] width 1161 height 36
drag, startPoint x: 606, startPoint y: 444, endPoint x: 344, endPoint y: 430, distance: 262.4
click at [346, 430] on div "SearchWithCriteria56a9730b-d490-4a5f-8540-43b4935ac7c9 Work Title Sometimes It …" at bounding box center [770, 457] width 1161 height 149
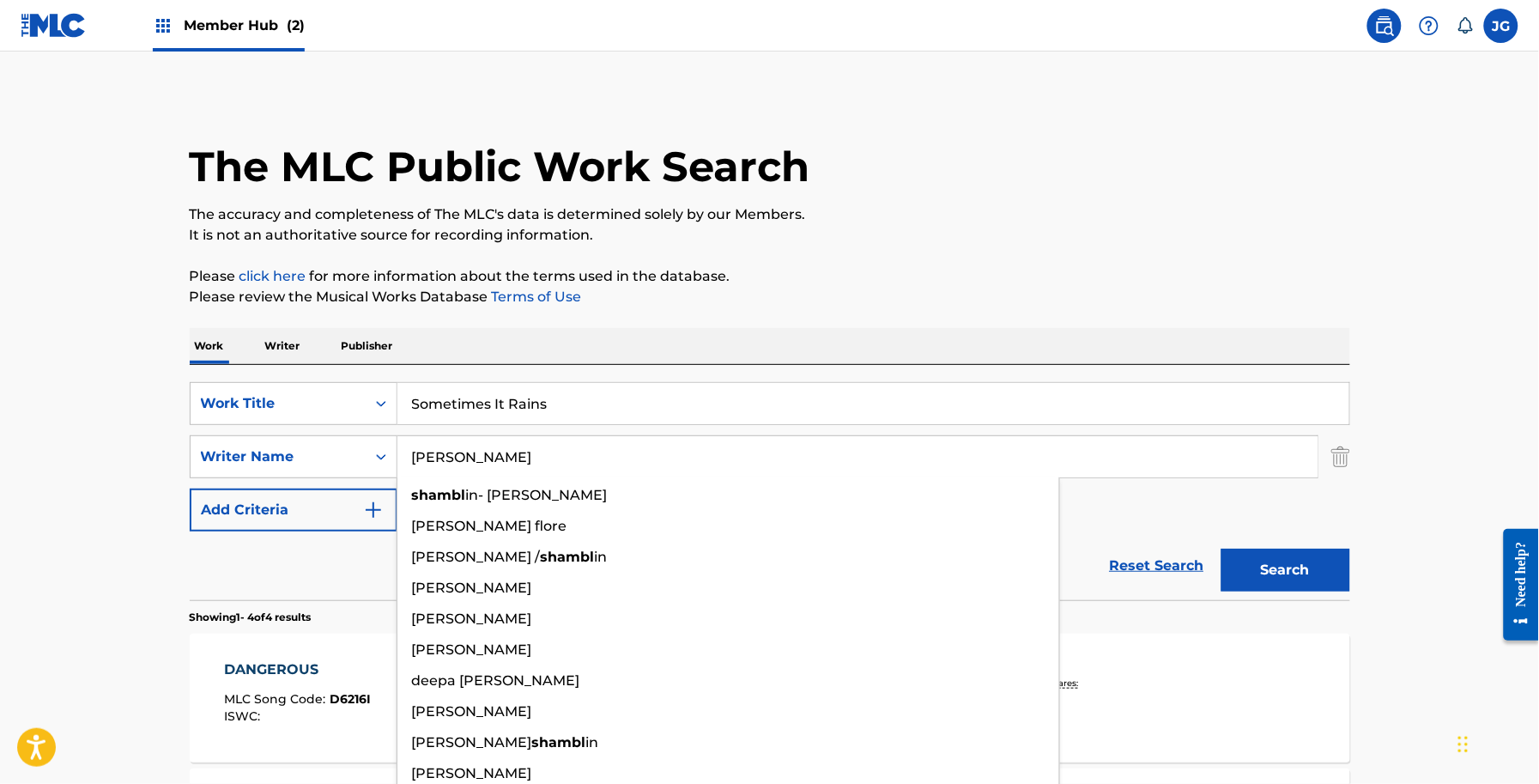
type input "shamblin"
click at [1222, 548] on button "Search" at bounding box center [1286, 570] width 129 height 43
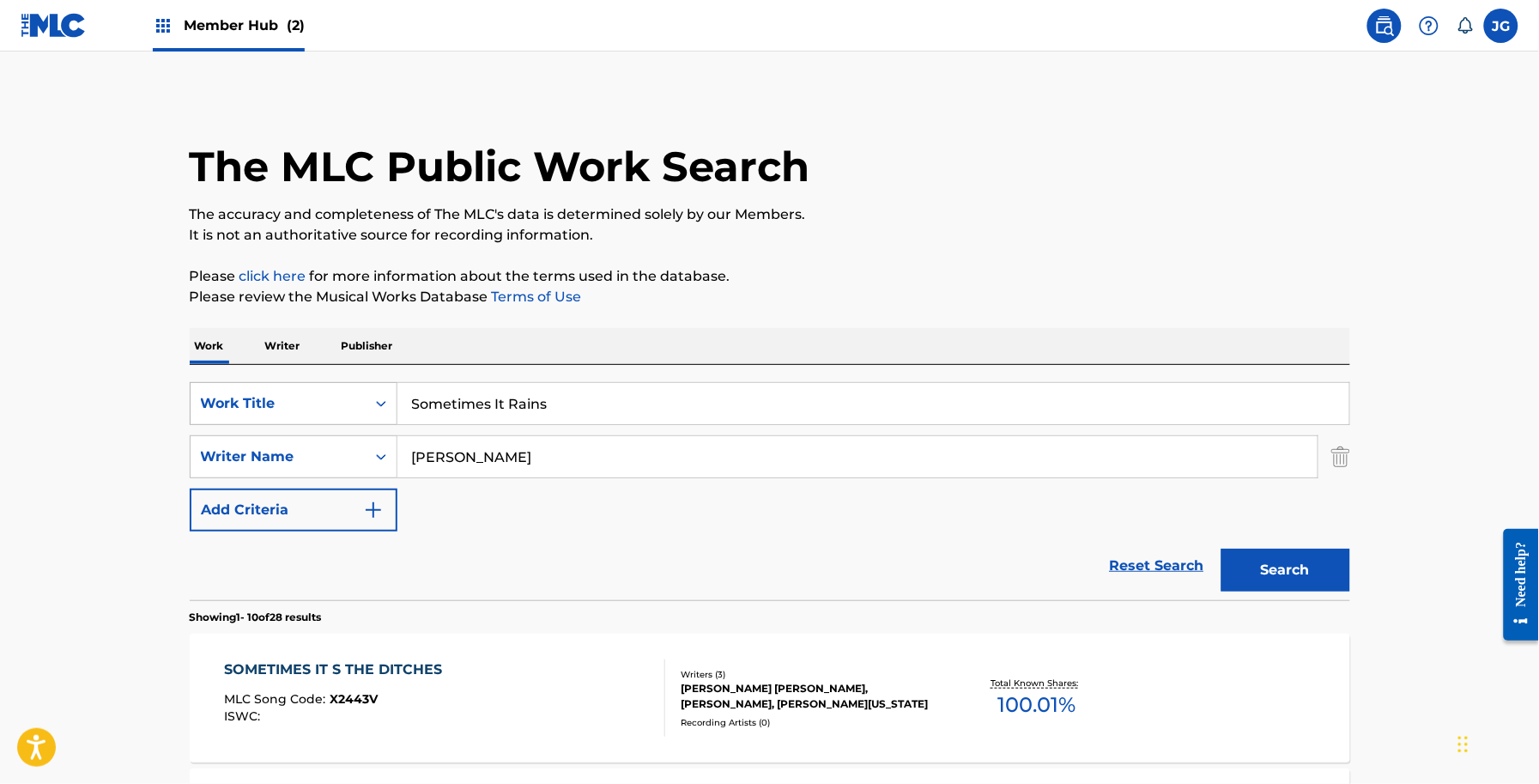
drag, startPoint x: 561, startPoint y: 391, endPoint x: 285, endPoint y: 398, distance: 276.1
click at [257, 395] on div "SearchWithCriteria56a9730b-d490-4a5f-8540-43b4935ac7c9 Work Title Sometimes It …" at bounding box center [770, 404] width 1161 height 43
paste input "traight From The Heart"
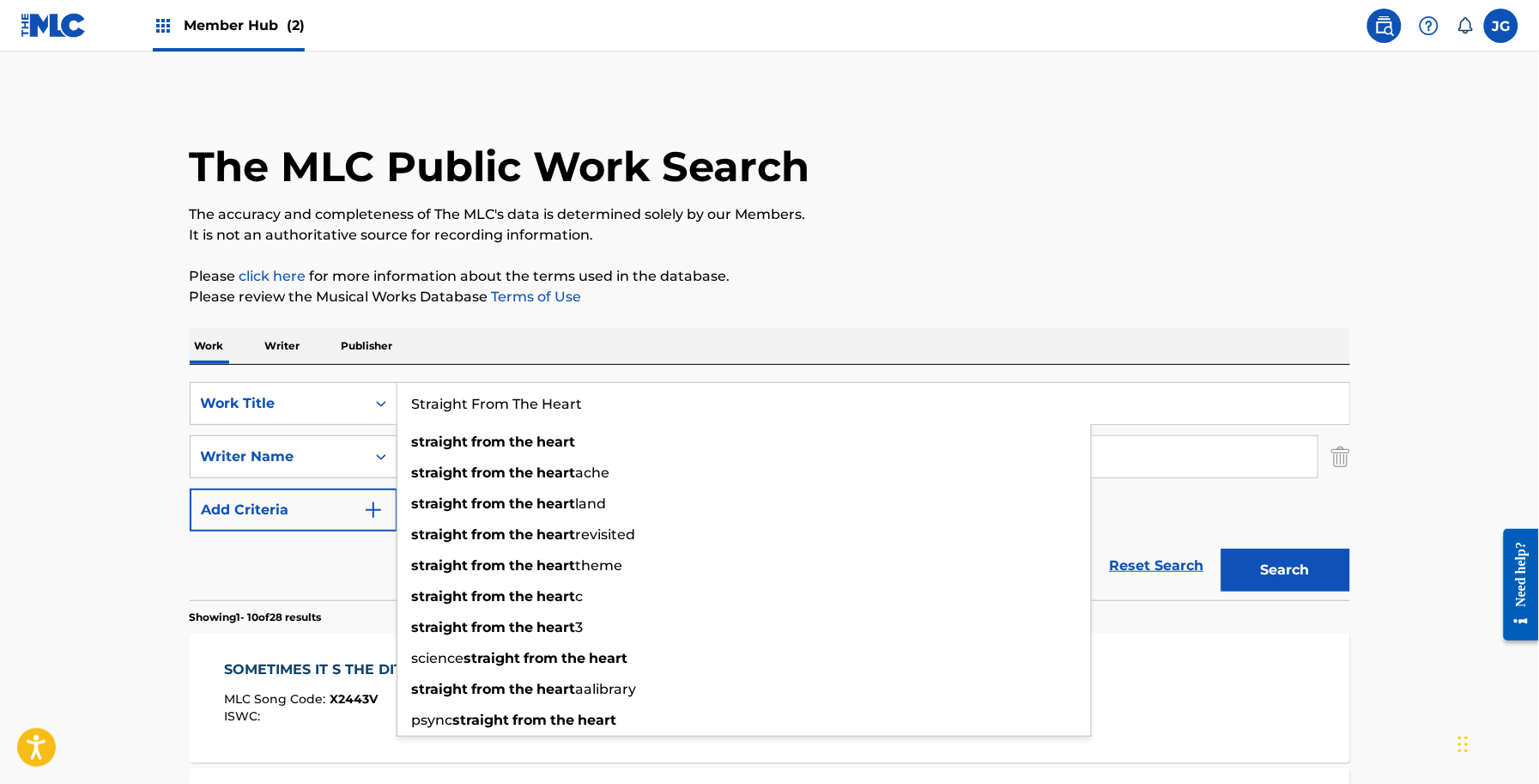
click at [1327, 601] on section "Showing 1 - 10 of 28 results" at bounding box center [770, 612] width 1161 height 25
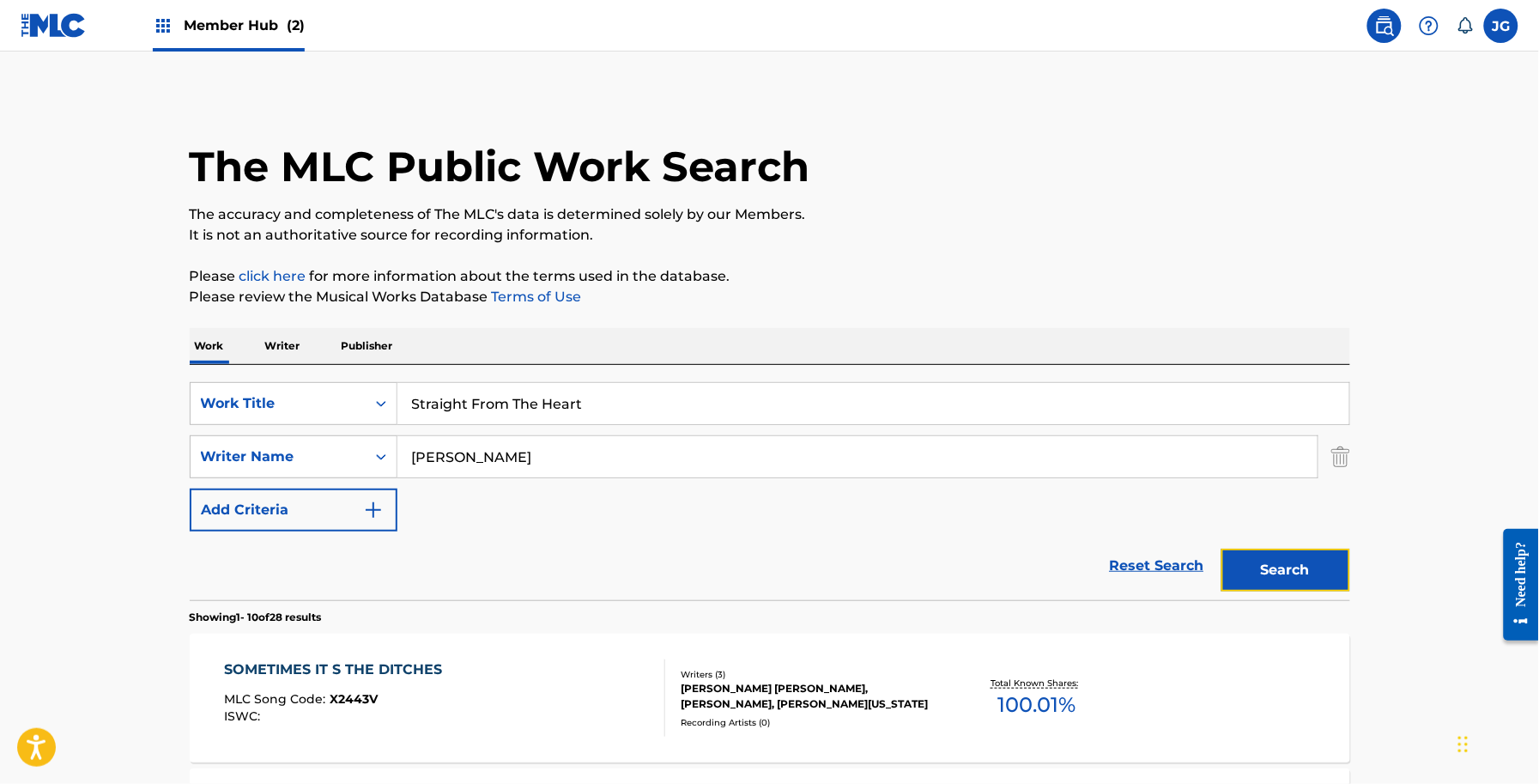
drag, startPoint x: 1294, startPoint y: 571, endPoint x: 1210, endPoint y: 555, distance: 85.5
click at [1296, 571] on button "Search" at bounding box center [1286, 570] width 129 height 43
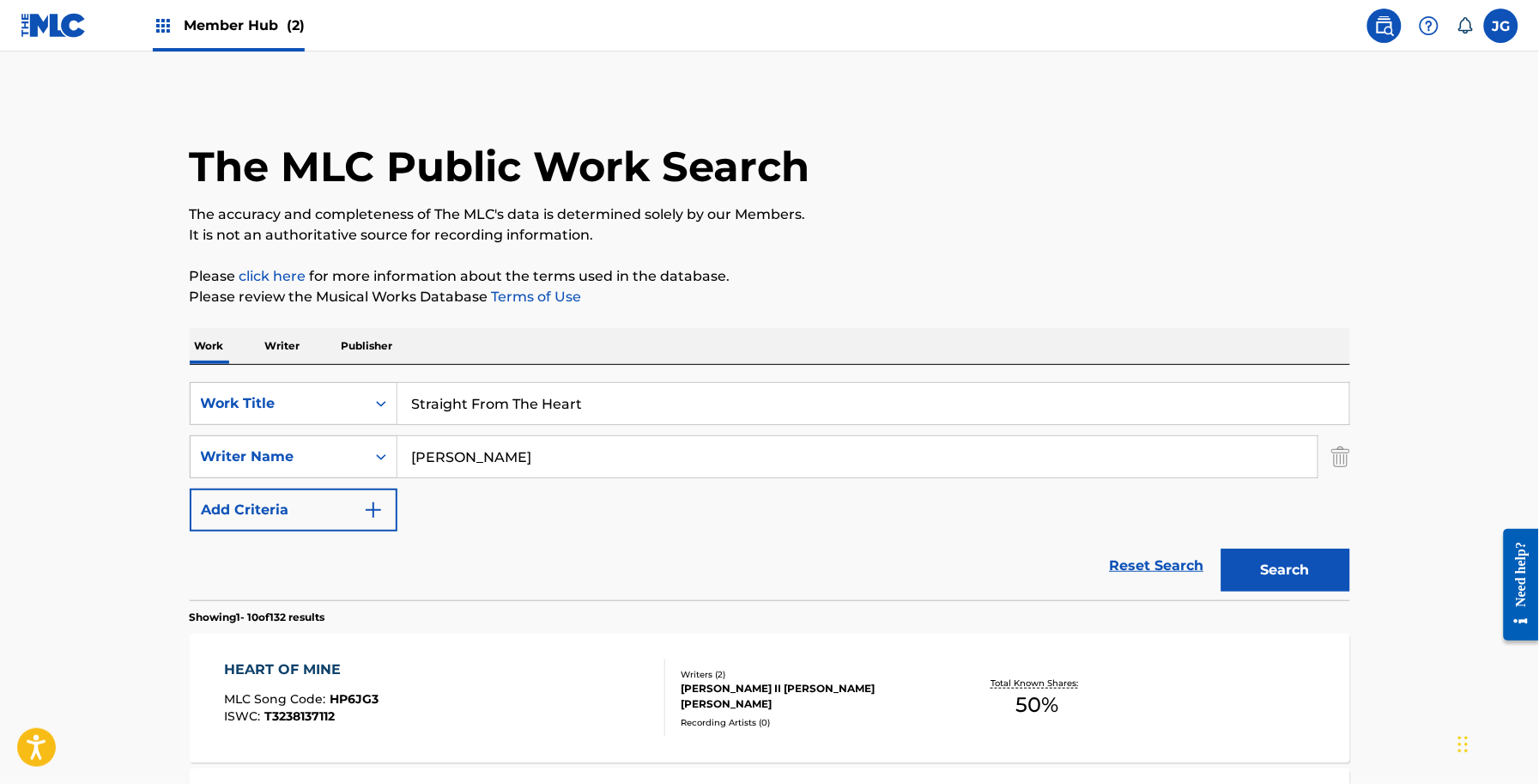
paste input "ongest In The Broken Places"
drag, startPoint x: 599, startPoint y: 408, endPoint x: 397, endPoint y: 431, distance: 203.3
click at [397, 431] on div "SearchWithCriteria56a9730b-d490-4a5f-8540-43b4935ac7c9 Work Title Straight From…" at bounding box center [770, 457] width 1161 height 149
click at [1303, 567] on button "Search" at bounding box center [1286, 570] width 129 height 43
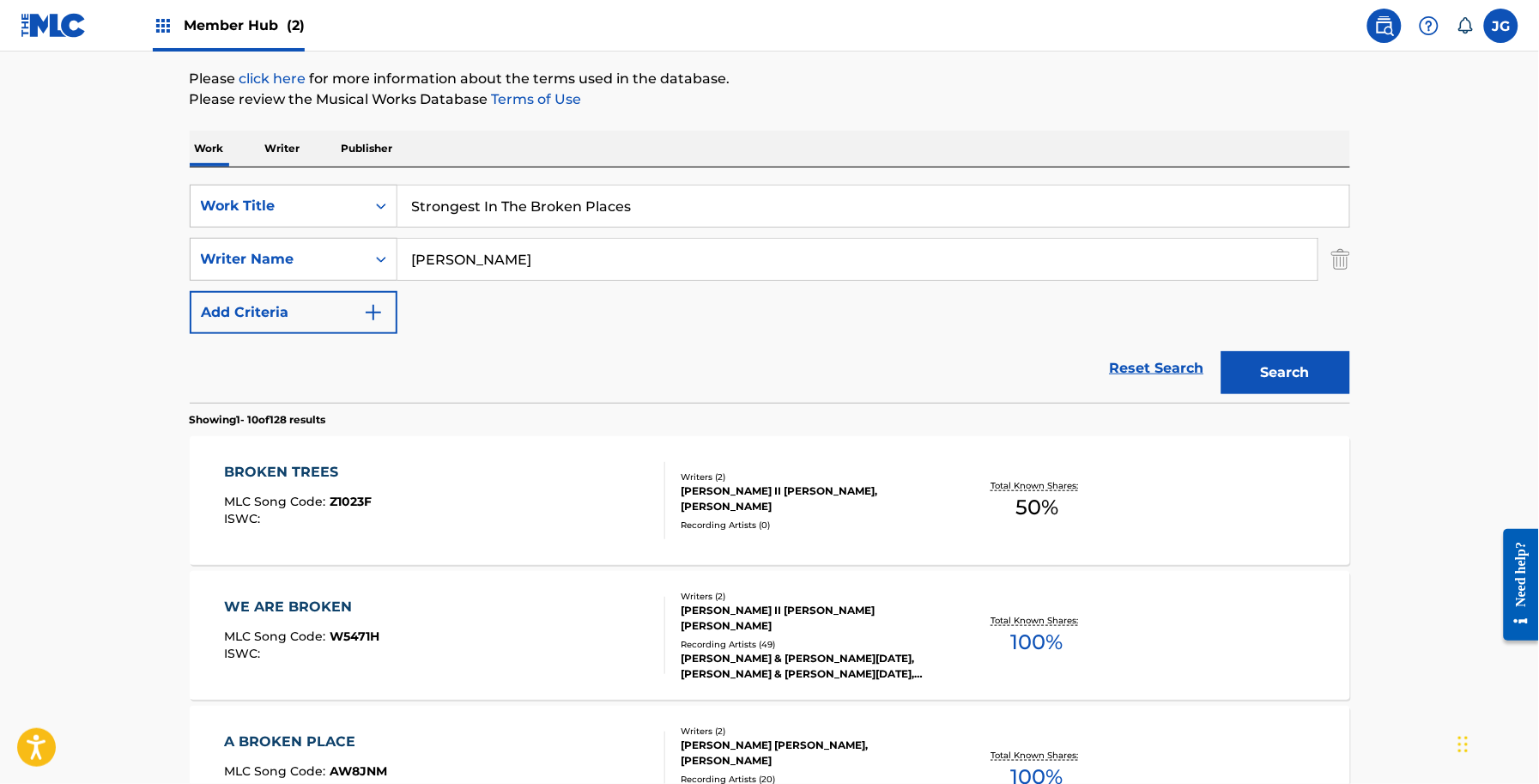
scroll to position [214, 0]
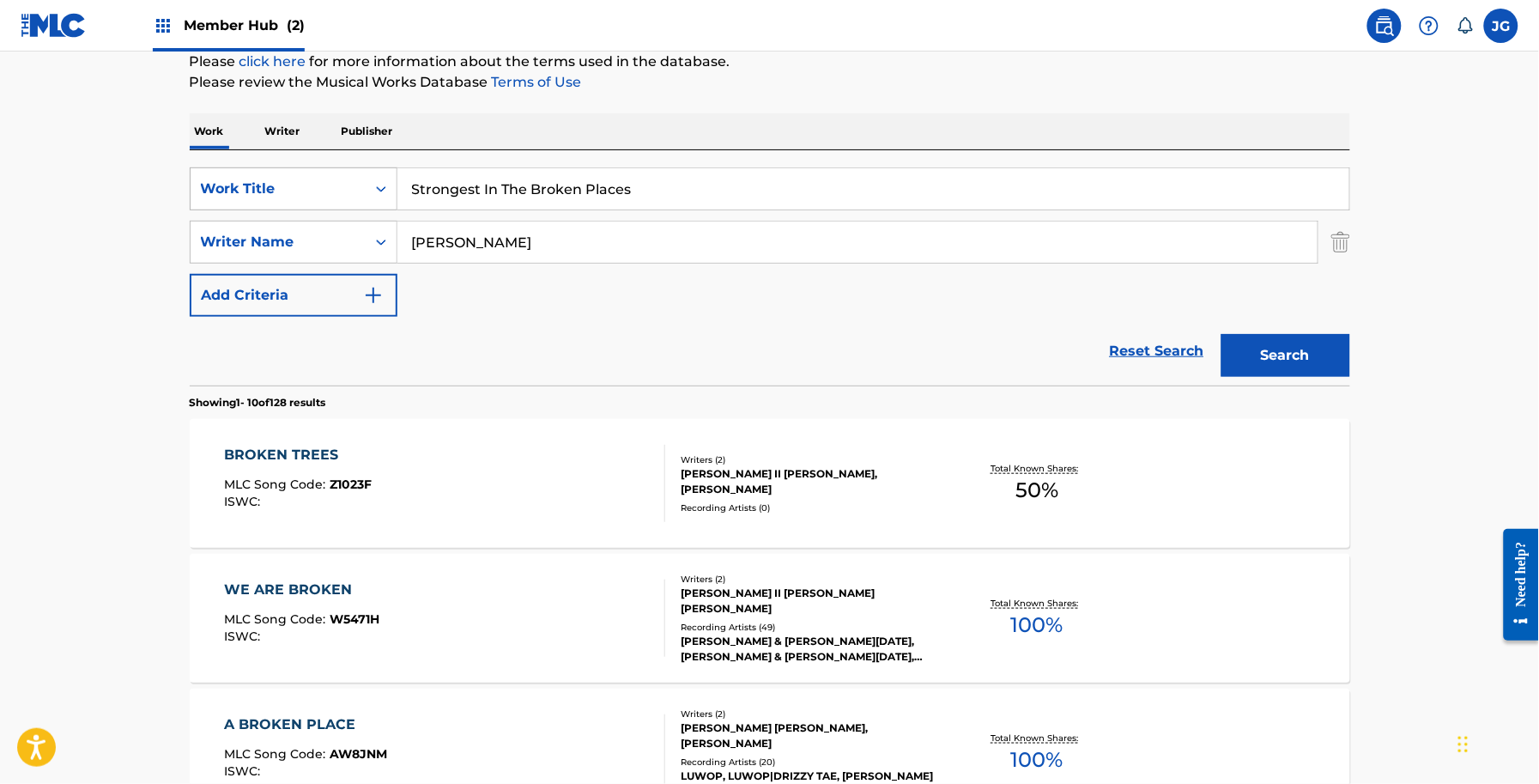
drag, startPoint x: 595, startPoint y: 190, endPoint x: 263, endPoint y: 199, distance: 332.1
click at [263, 199] on div "SearchWithCriteria56a9730b-d490-4a5f-8540-43b4935ac7c9 Work Title Strongest In …" at bounding box center [770, 189] width 1161 height 43
paste input "un Rises Twice"
click at [1333, 353] on button "Search" at bounding box center [1286, 355] width 129 height 43
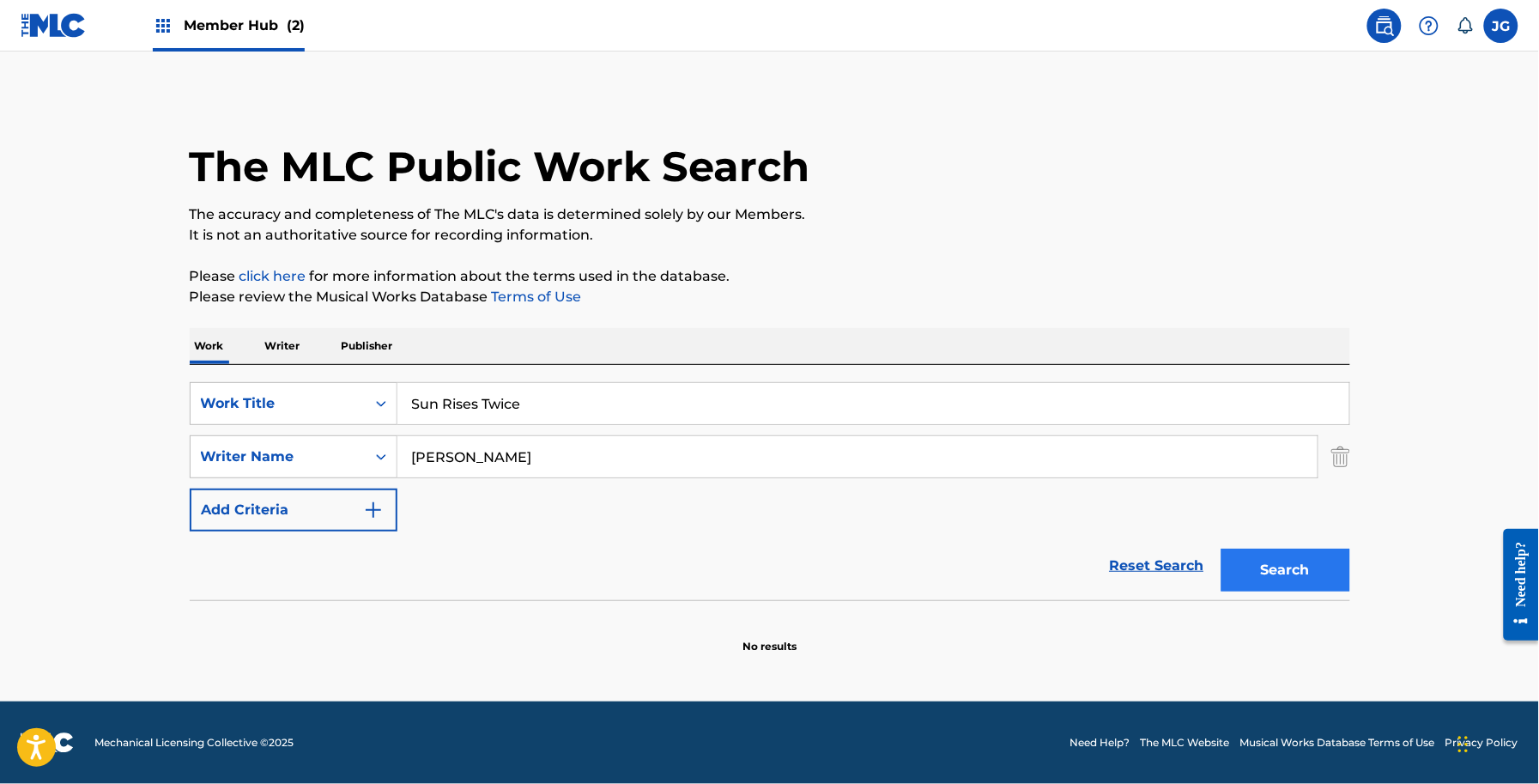
scroll to position [0, 0]
drag, startPoint x: 670, startPoint y: 477, endPoint x: 289, endPoint y: 471, distance: 381.0
click at [286, 473] on div "SearchWithCriteriadb18a0d9-ed43-441b-bd89-0ab1f56b2329 Writer Name shamblin" at bounding box center [770, 457] width 1161 height 43
drag, startPoint x: 586, startPoint y: 402, endPoint x: 264, endPoint y: 408, distance: 322.1
click at [264, 408] on div "SearchWithCriteria56a9730b-d490-4a5f-8540-43b4935ac7c9 Work Title Sun Rises Twi…" at bounding box center [770, 404] width 1161 height 43
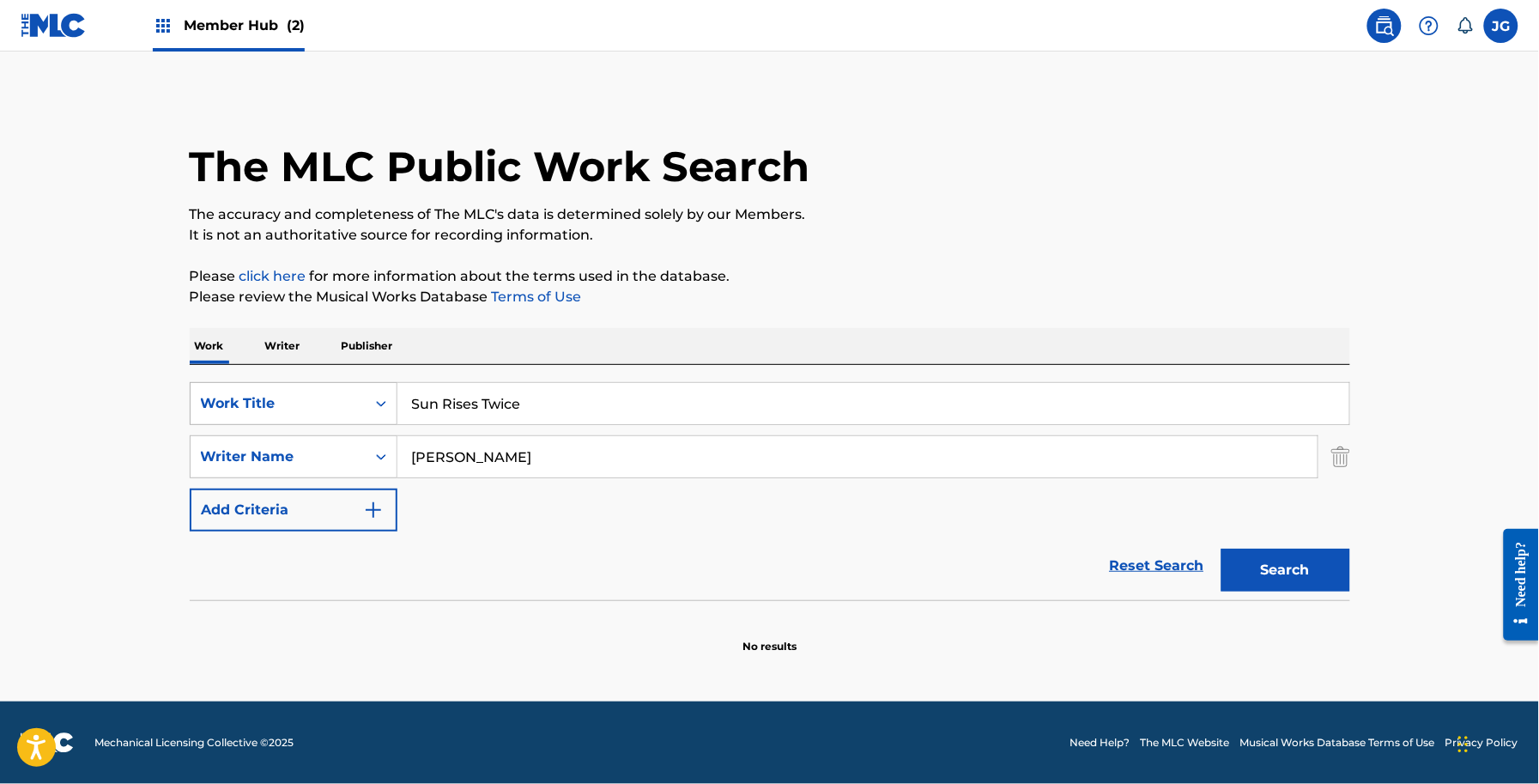
paste input "The Healing Sid"
type input "The Healing Side"
click at [877, 311] on div "The MLC Public Work Search The accuracy and completeness of The MLC's data is d…" at bounding box center [770, 374] width 1201 height 560
click at [1251, 577] on button "Search" at bounding box center [1286, 570] width 129 height 43
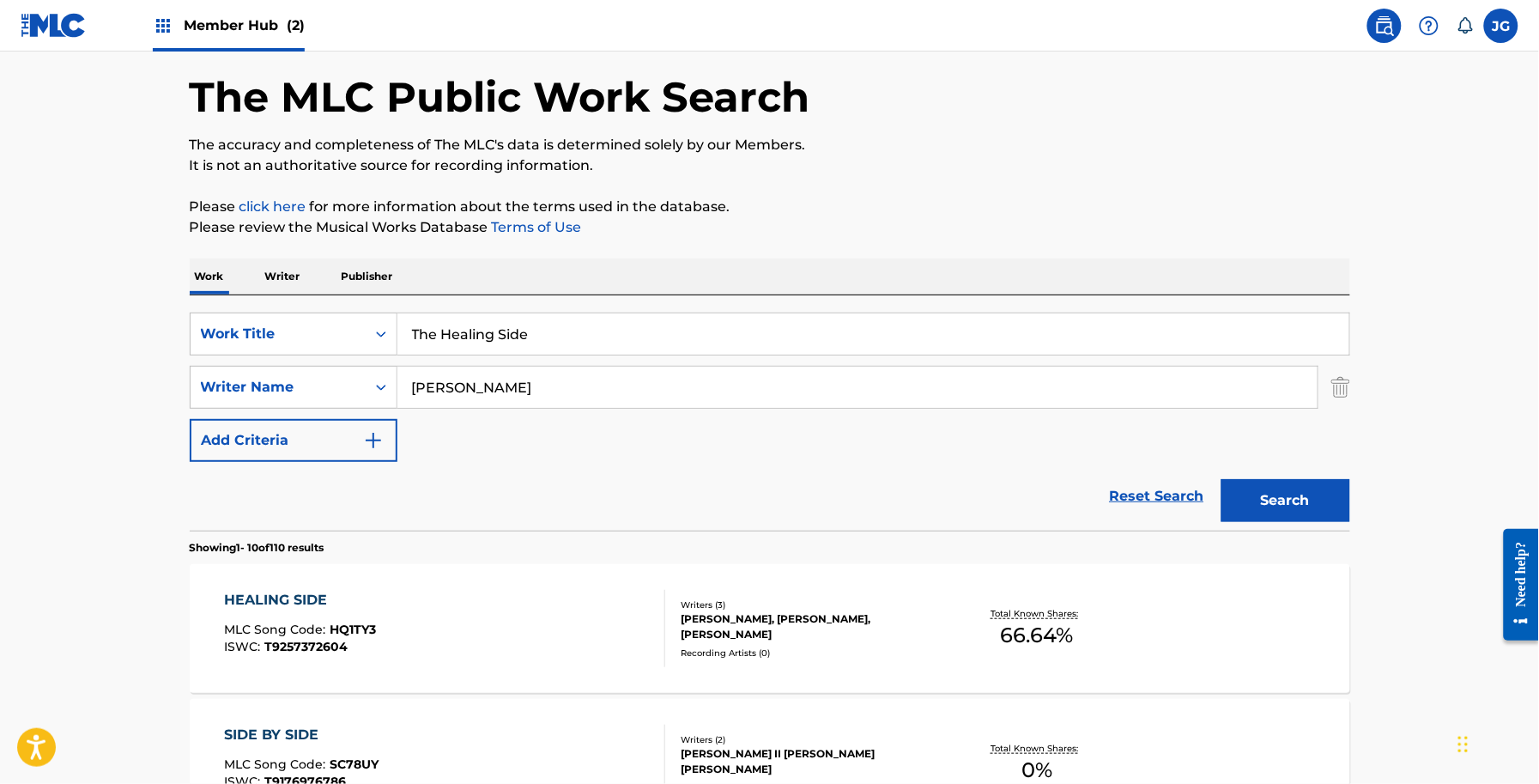
scroll to position [108, 0]
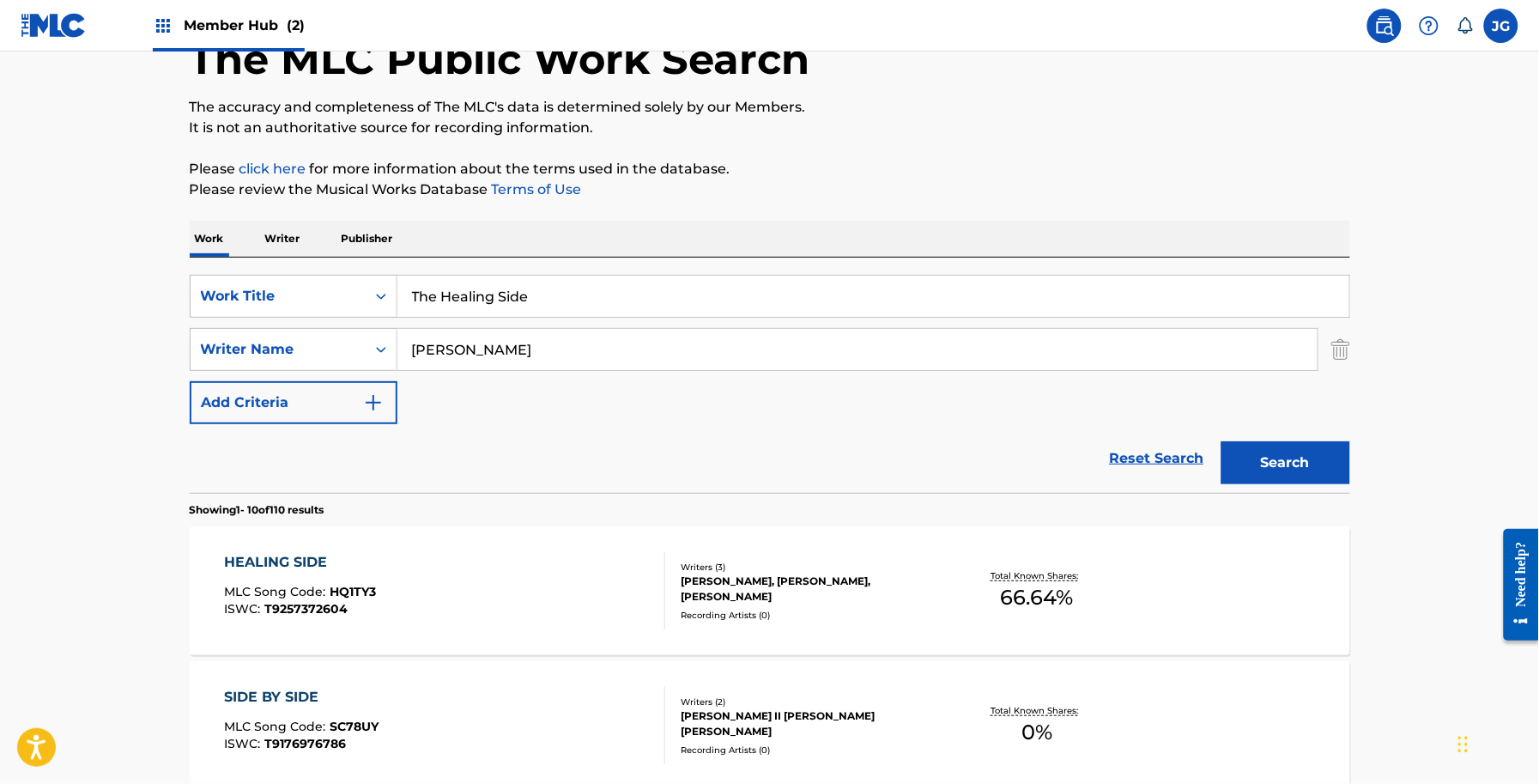
click at [956, 576] on div "Total Known Shares: 66.64 %" at bounding box center [1037, 591] width 193 height 52
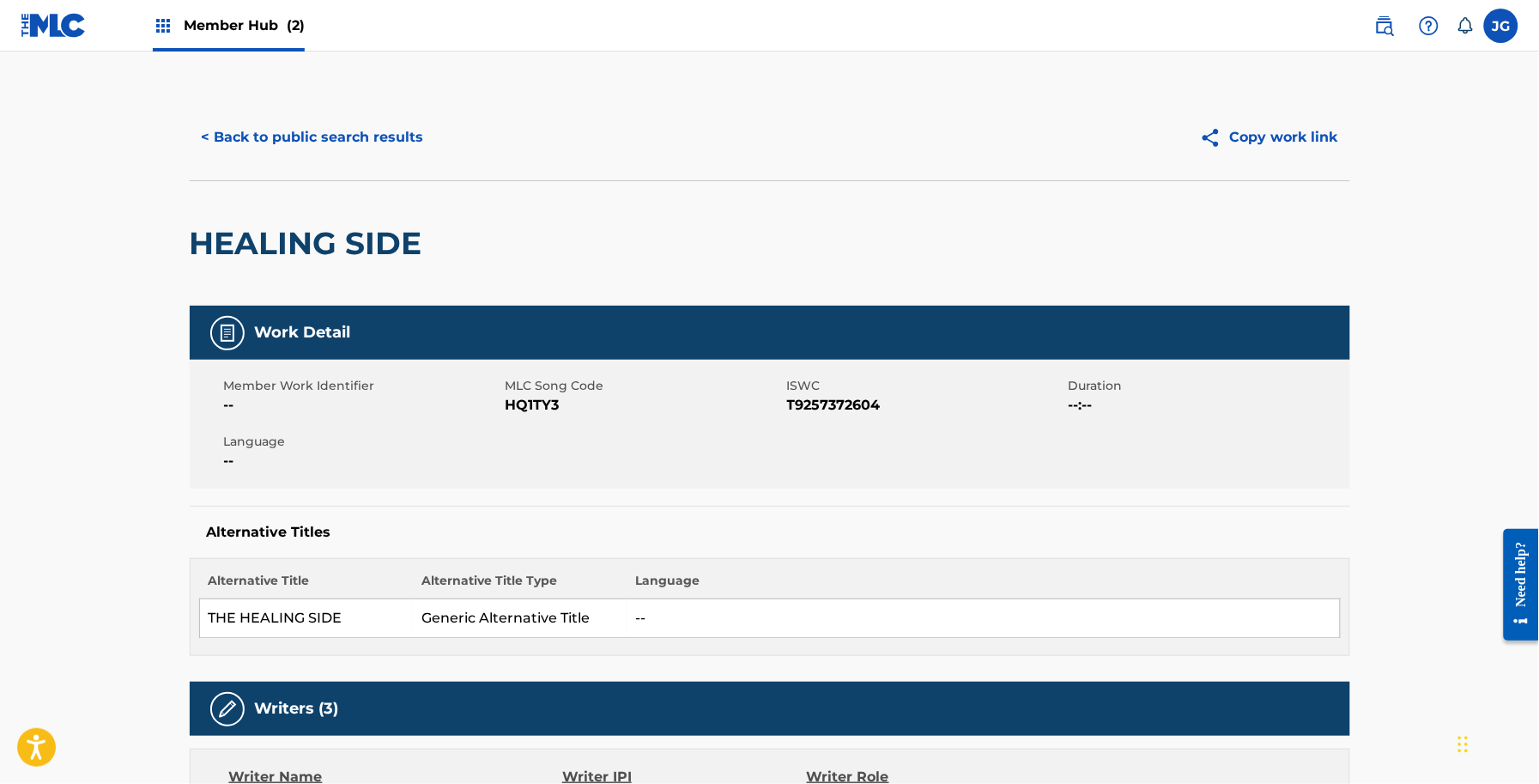
click at [547, 402] on span "HQ1TY3" at bounding box center [644, 405] width 278 height 20
click at [277, 133] on button "< Back to public search results" at bounding box center [313, 137] width 246 height 43
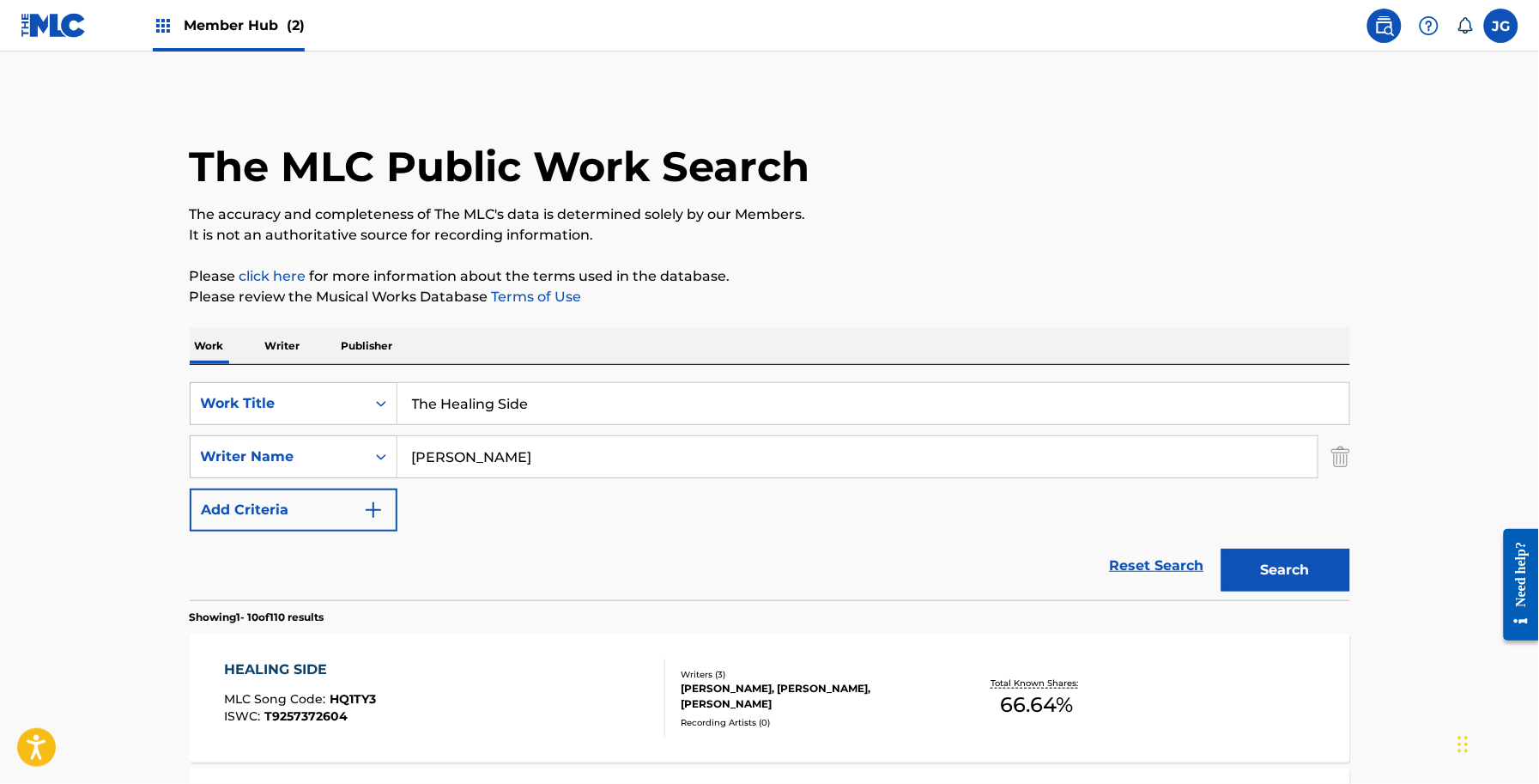
scroll to position [108, 0]
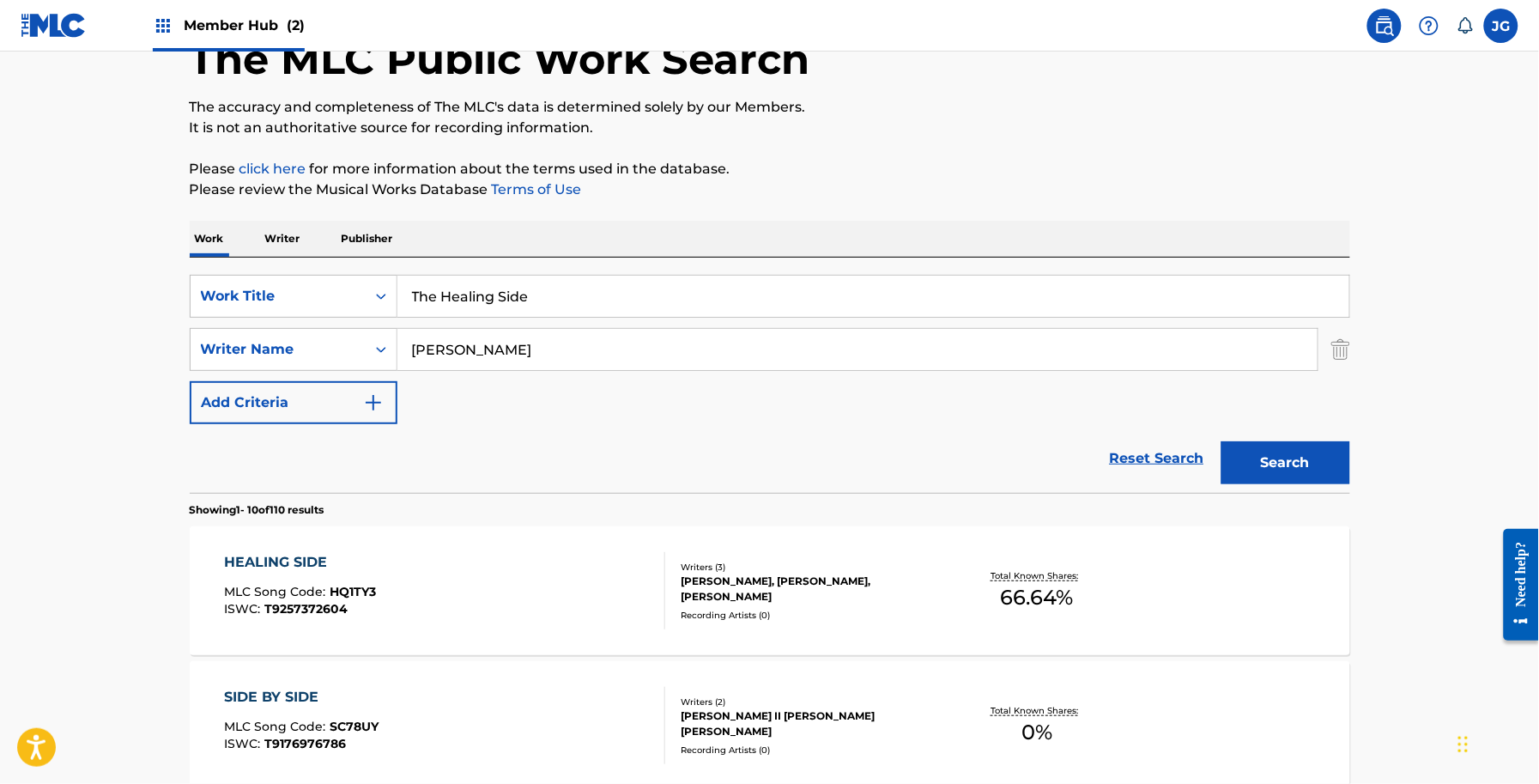
drag, startPoint x: 730, startPoint y: 292, endPoint x: 104, endPoint y: 290, distance: 626.0
paste input "Loneliest Man"
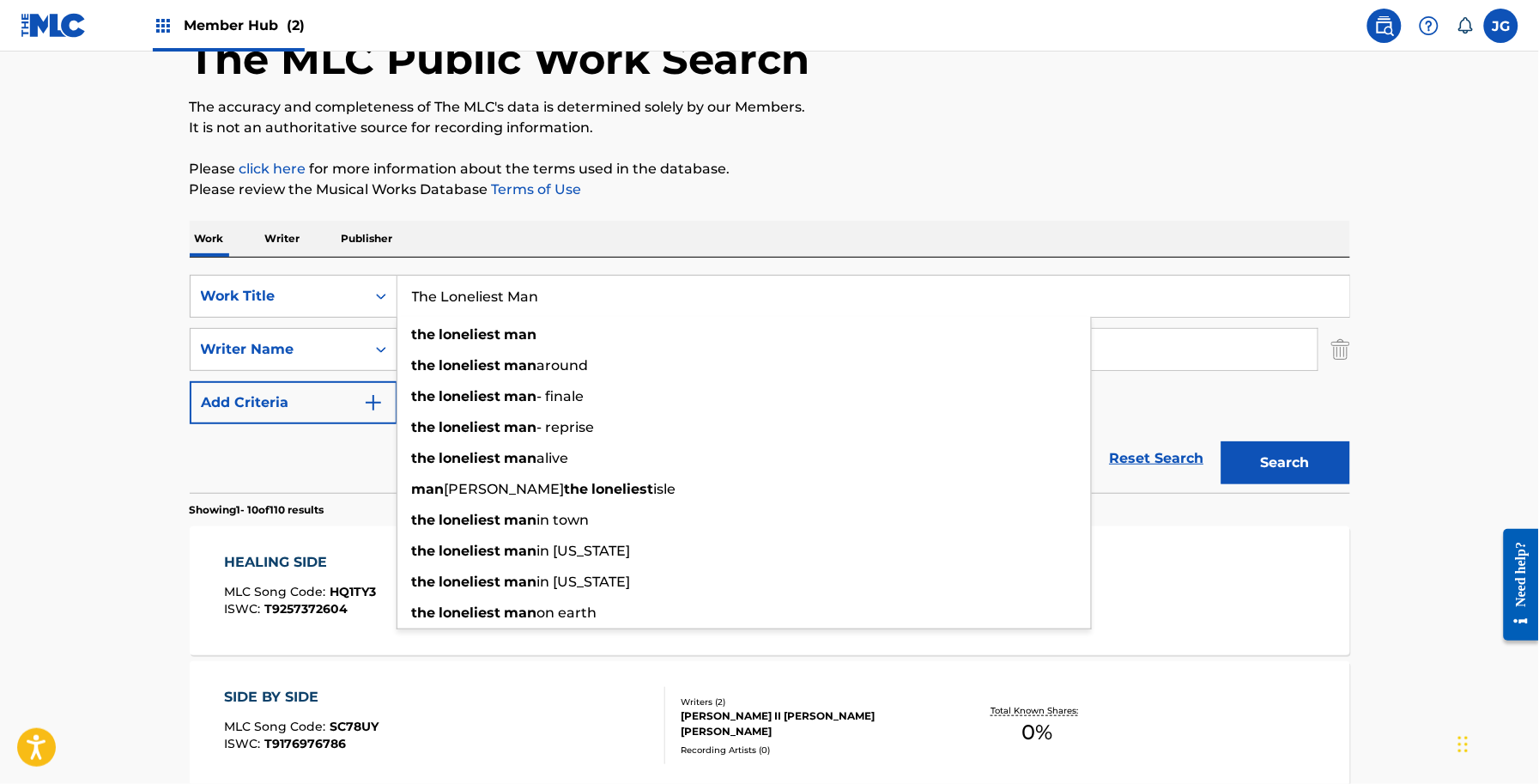
type input "The Loneliest Man"
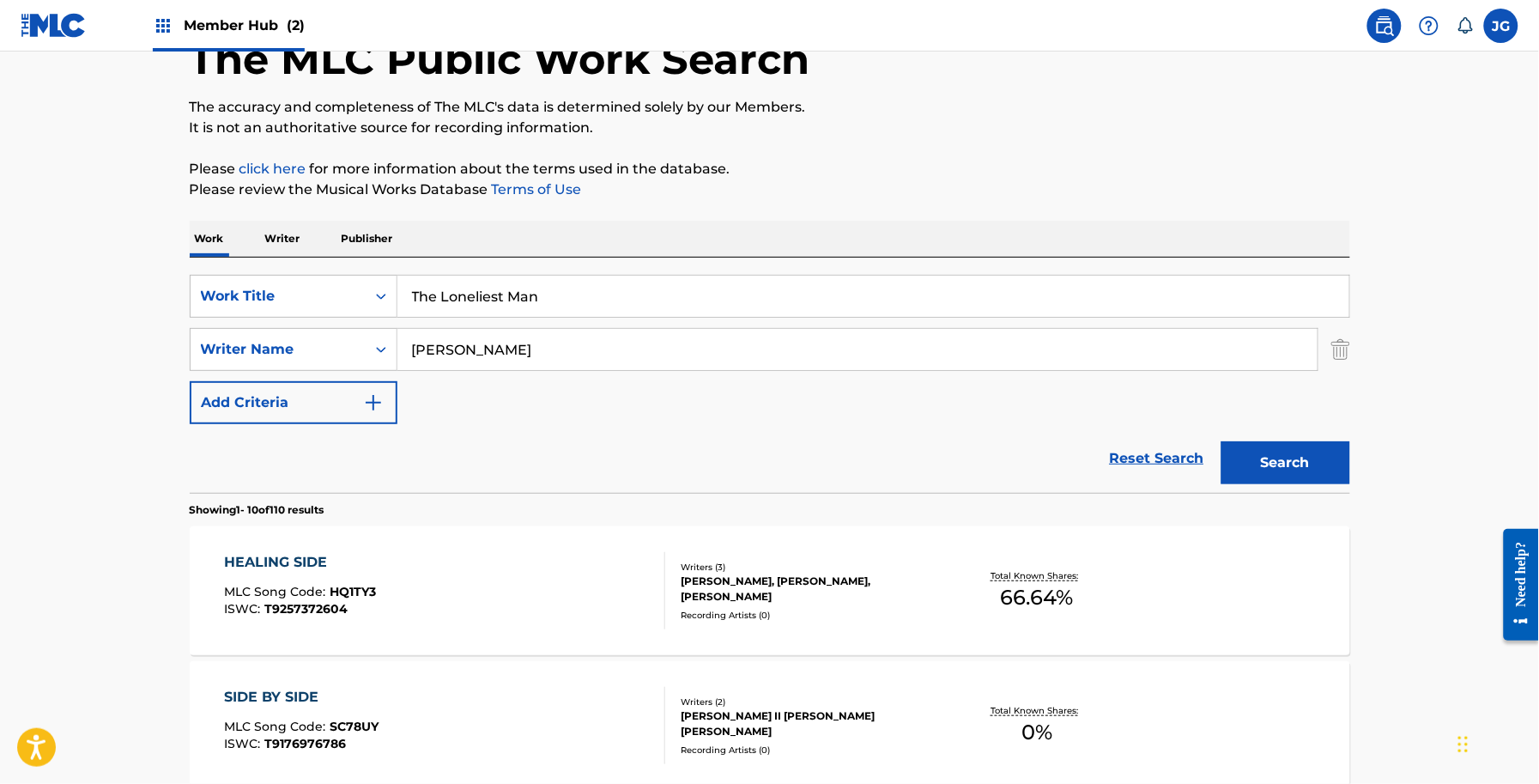
click at [1320, 436] on div "Search" at bounding box center [1282, 458] width 138 height 69
click at [1320, 460] on button "Search" at bounding box center [1286, 463] width 129 height 43
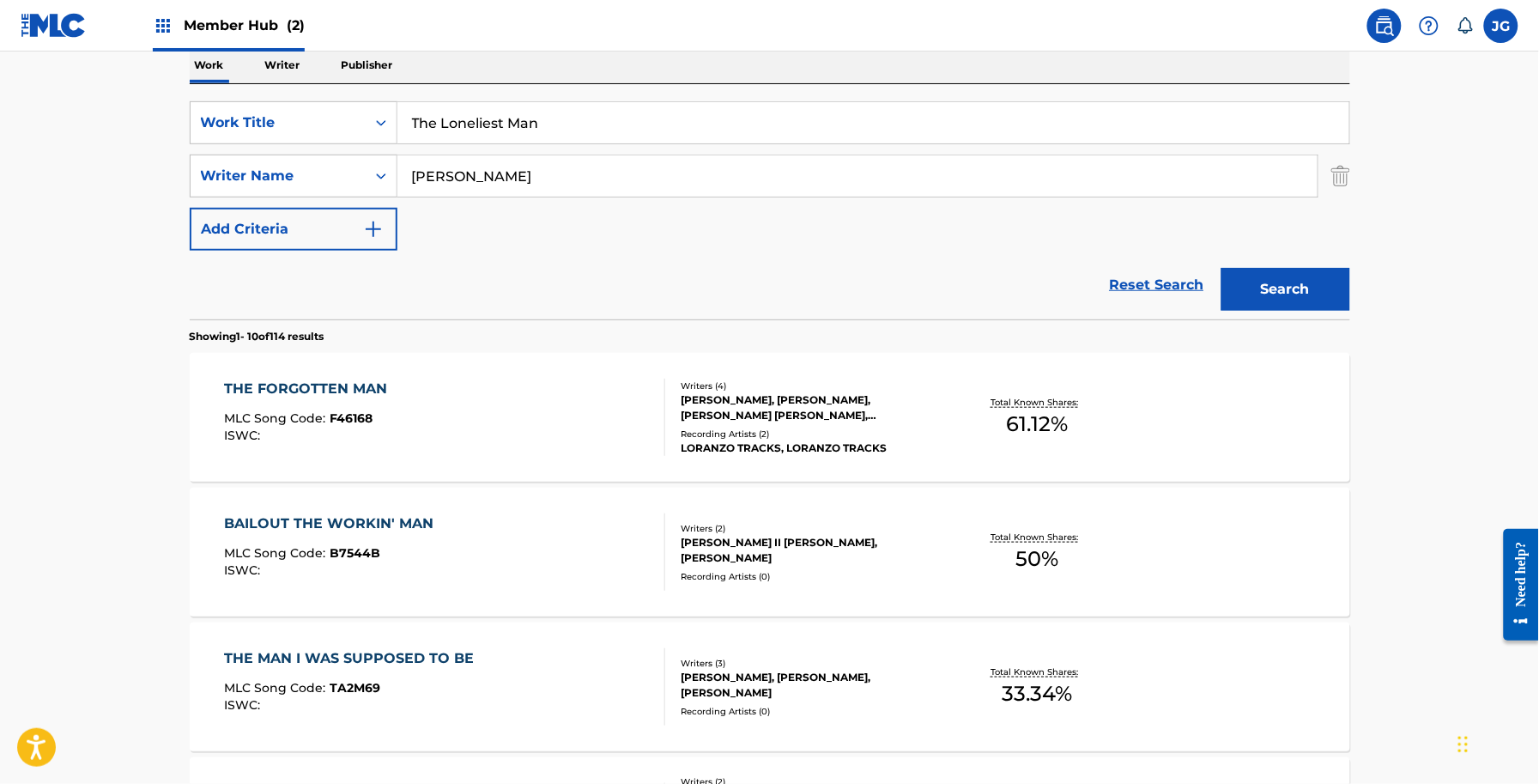
scroll to position [322, 0]
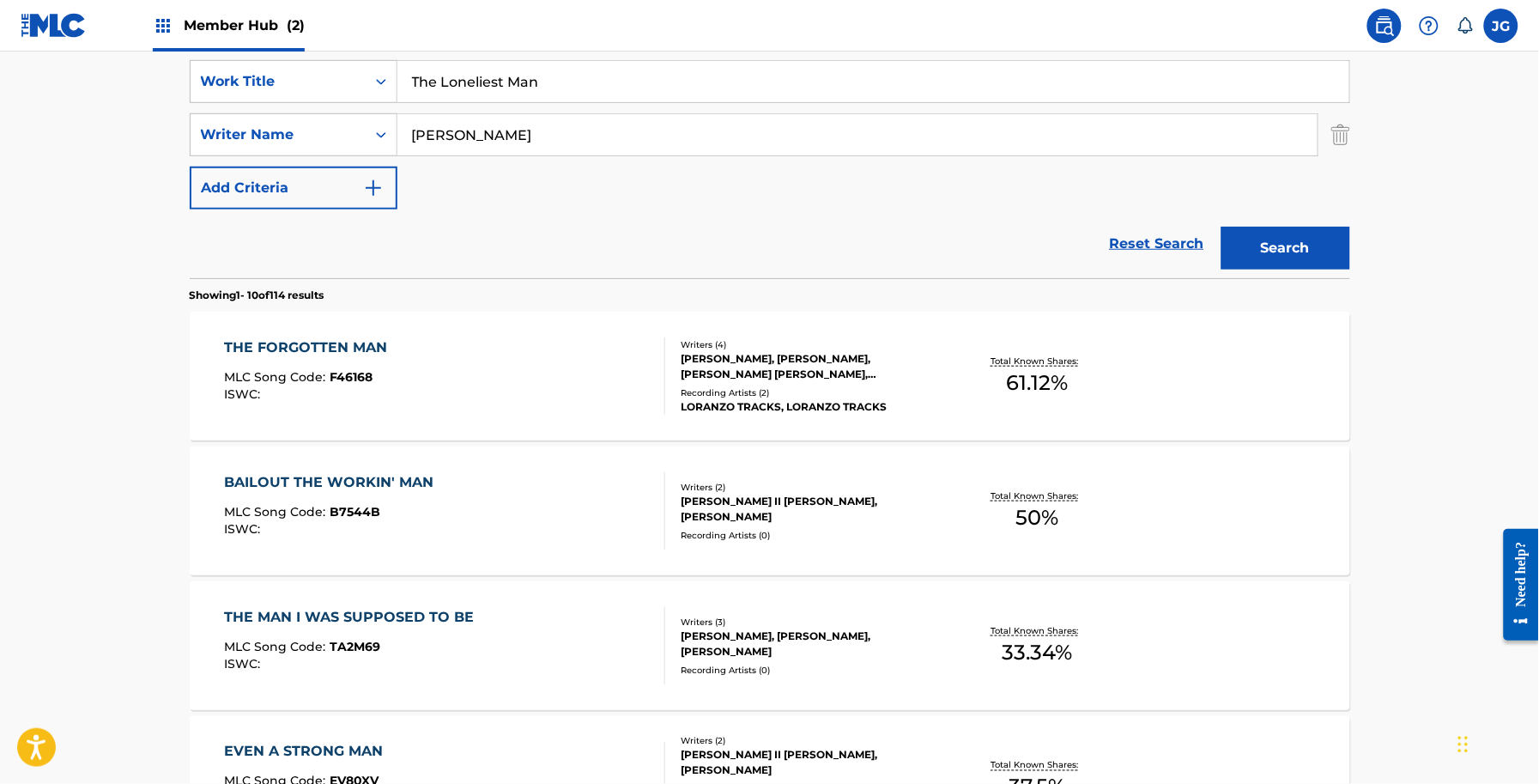
click at [881, 408] on div "LORANZO TRACKS, LORANZO TRACKS" at bounding box center [810, 407] width 259 height 16
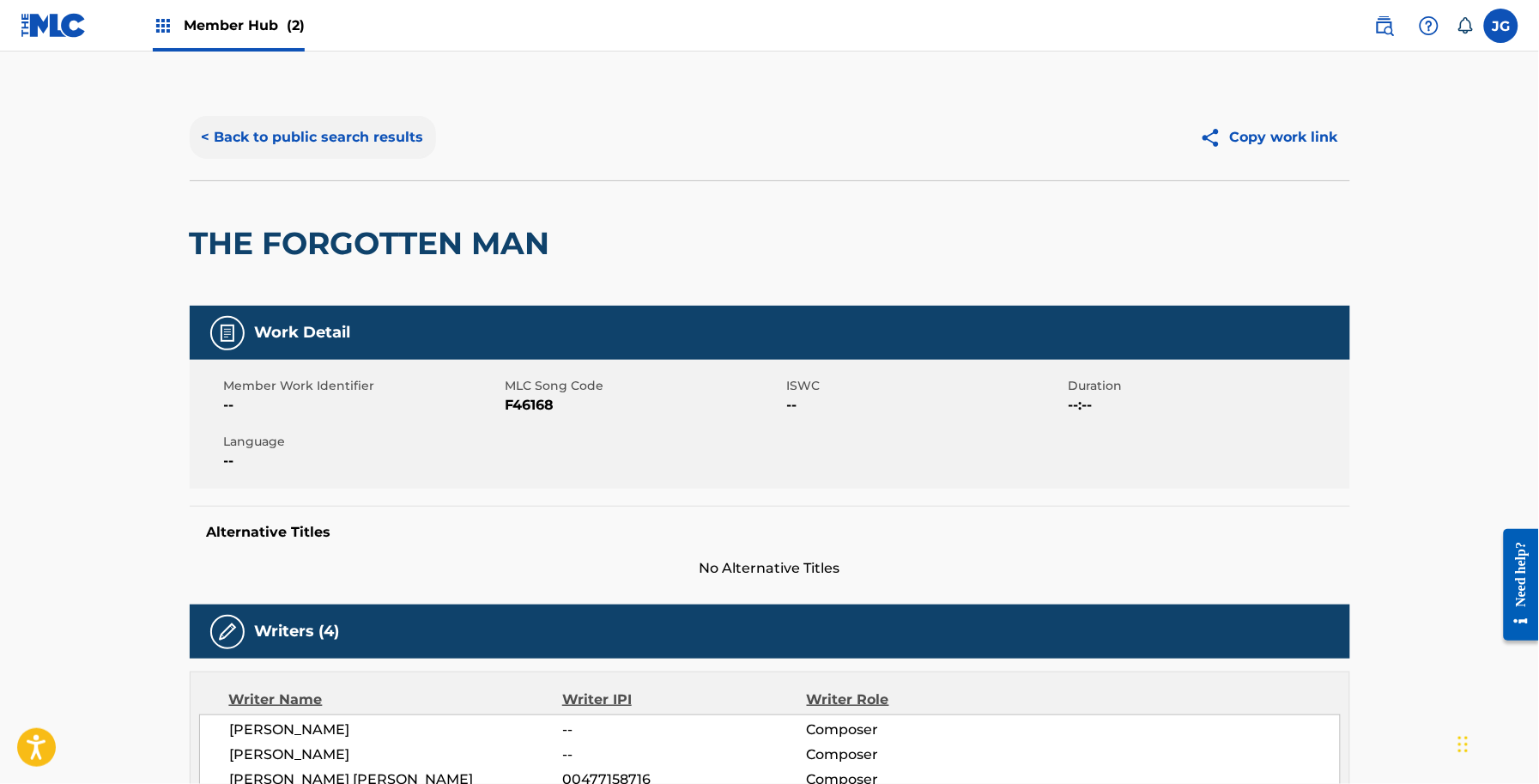
click at [296, 125] on button "< Back to public search results" at bounding box center [313, 137] width 246 height 43
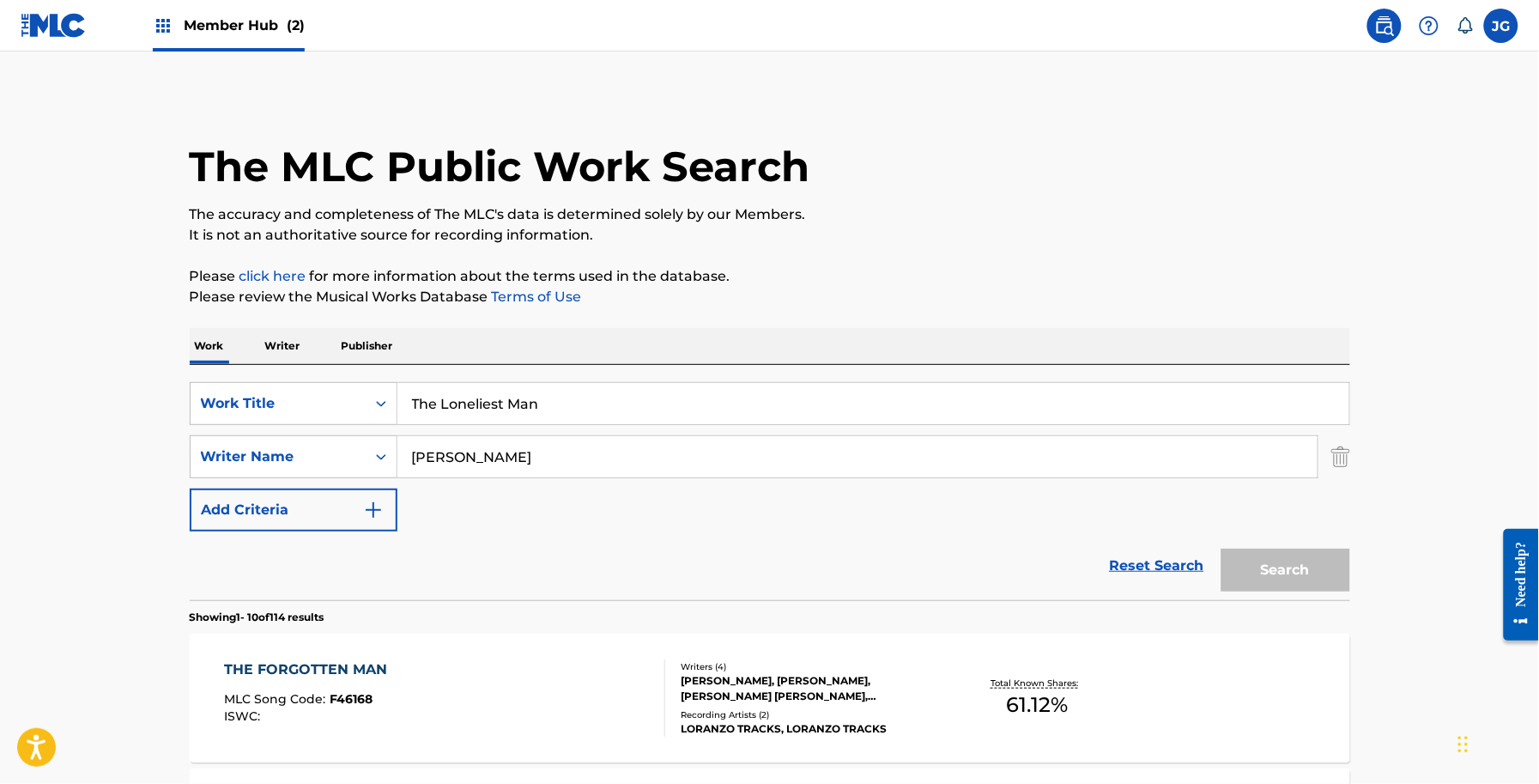
scroll to position [322, 0]
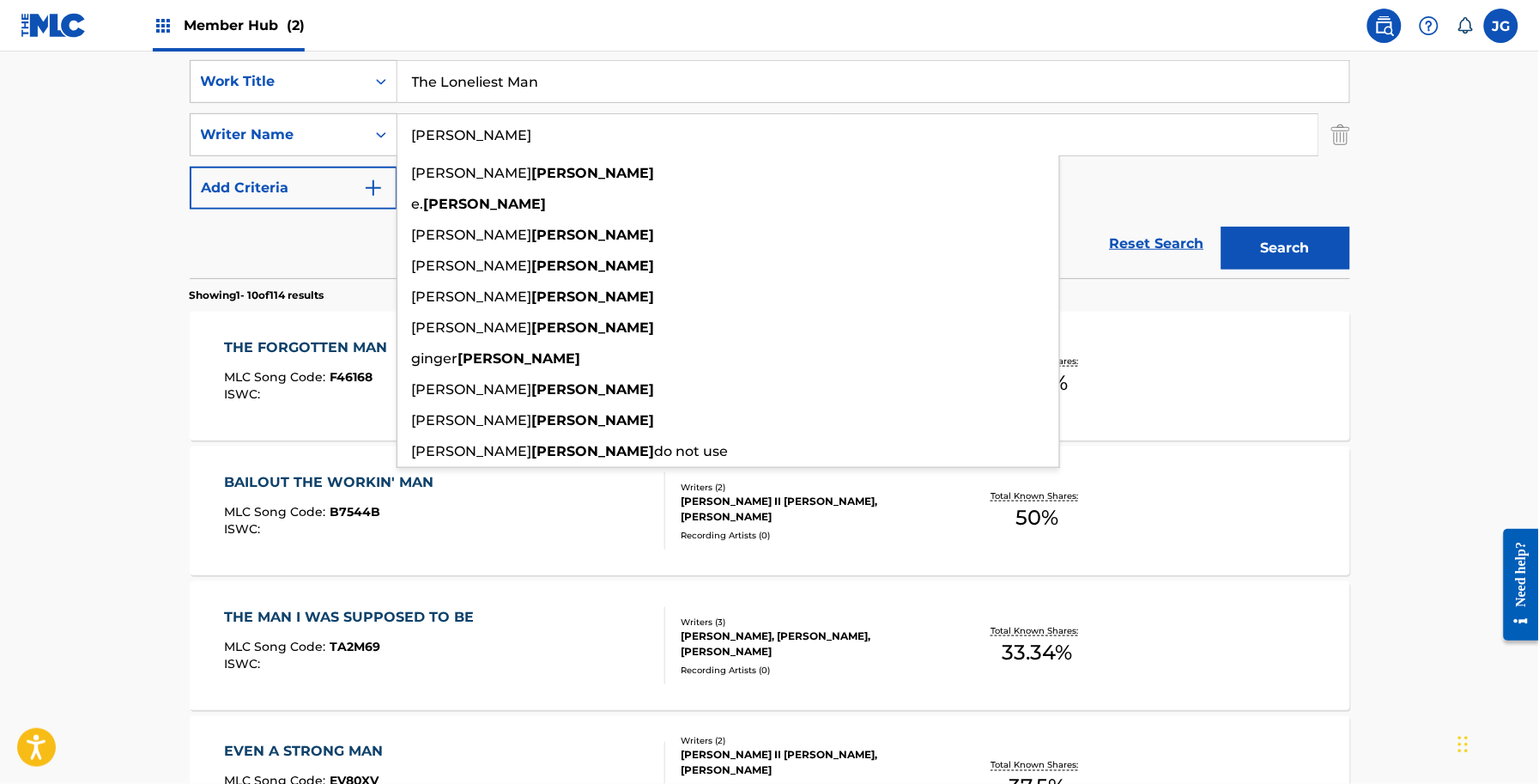
drag, startPoint x: 347, startPoint y: 129, endPoint x: 168, endPoint y: 114, distance: 179.6
click at [175, 116] on div "The MLC Public Work Search The accuracy and completeness of The MLC's data is d…" at bounding box center [770, 757] width 1201 height 1969
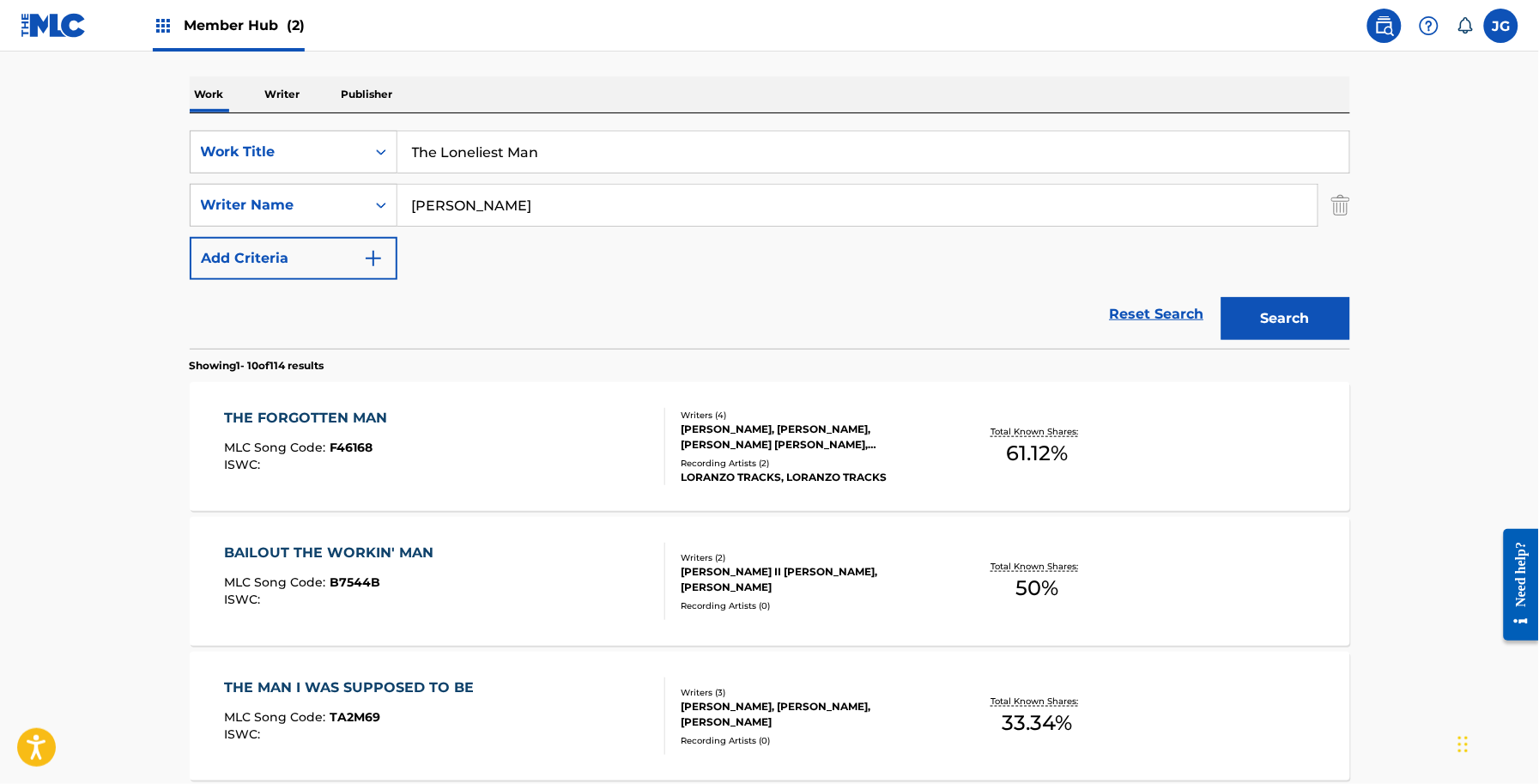
scroll to position [214, 0]
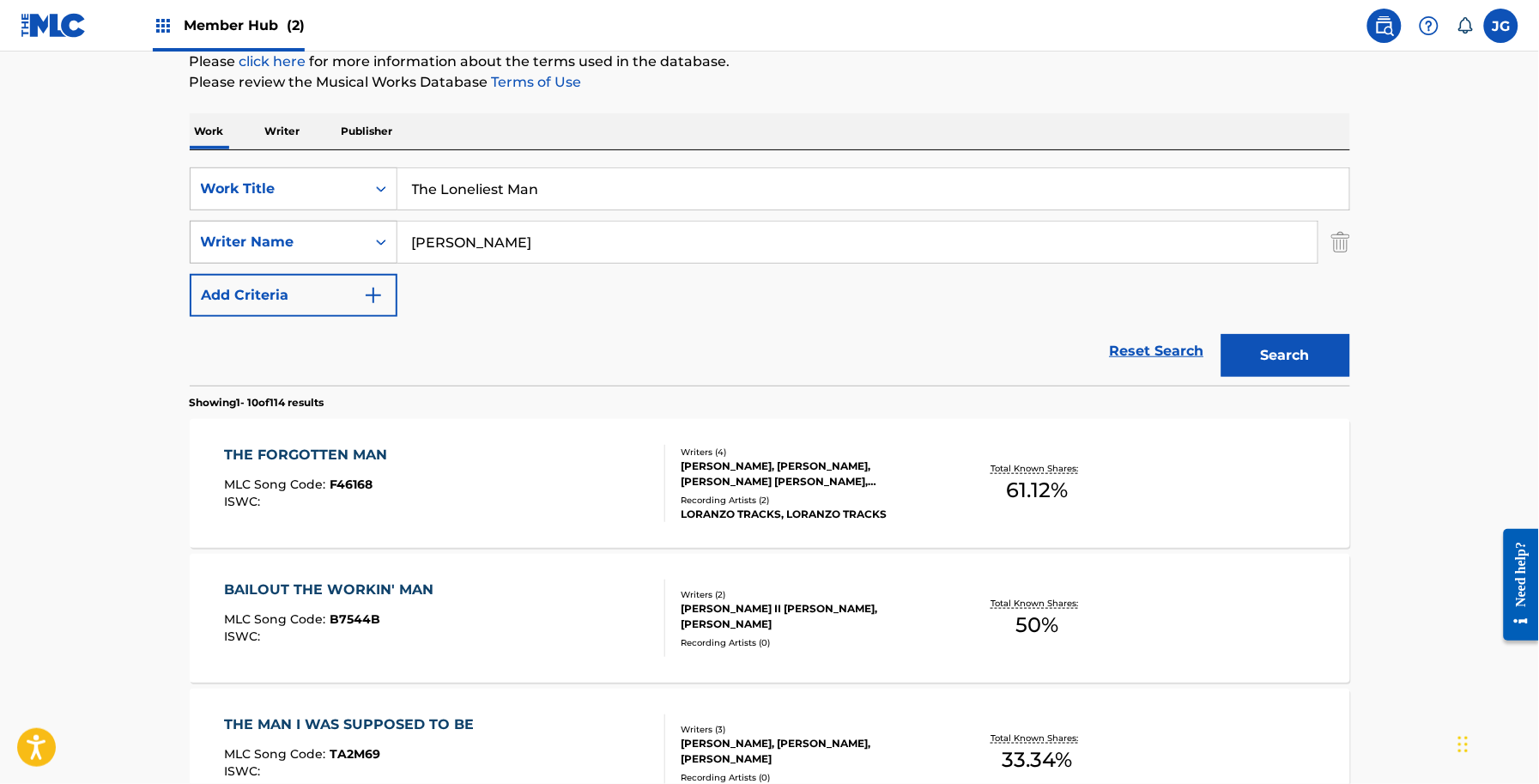
drag, startPoint x: 575, startPoint y: 189, endPoint x: 242, endPoint y: 234, distance: 336.0
click at [243, 234] on div "SearchWithCriteria56a9730b-d490-4a5f-8540-43b4935ac7c9 Work Title The Loneliest…" at bounding box center [770, 243] width 1161 height 149
paste input "Power"
click at [1286, 372] on button "Search" at bounding box center [1286, 355] width 129 height 43
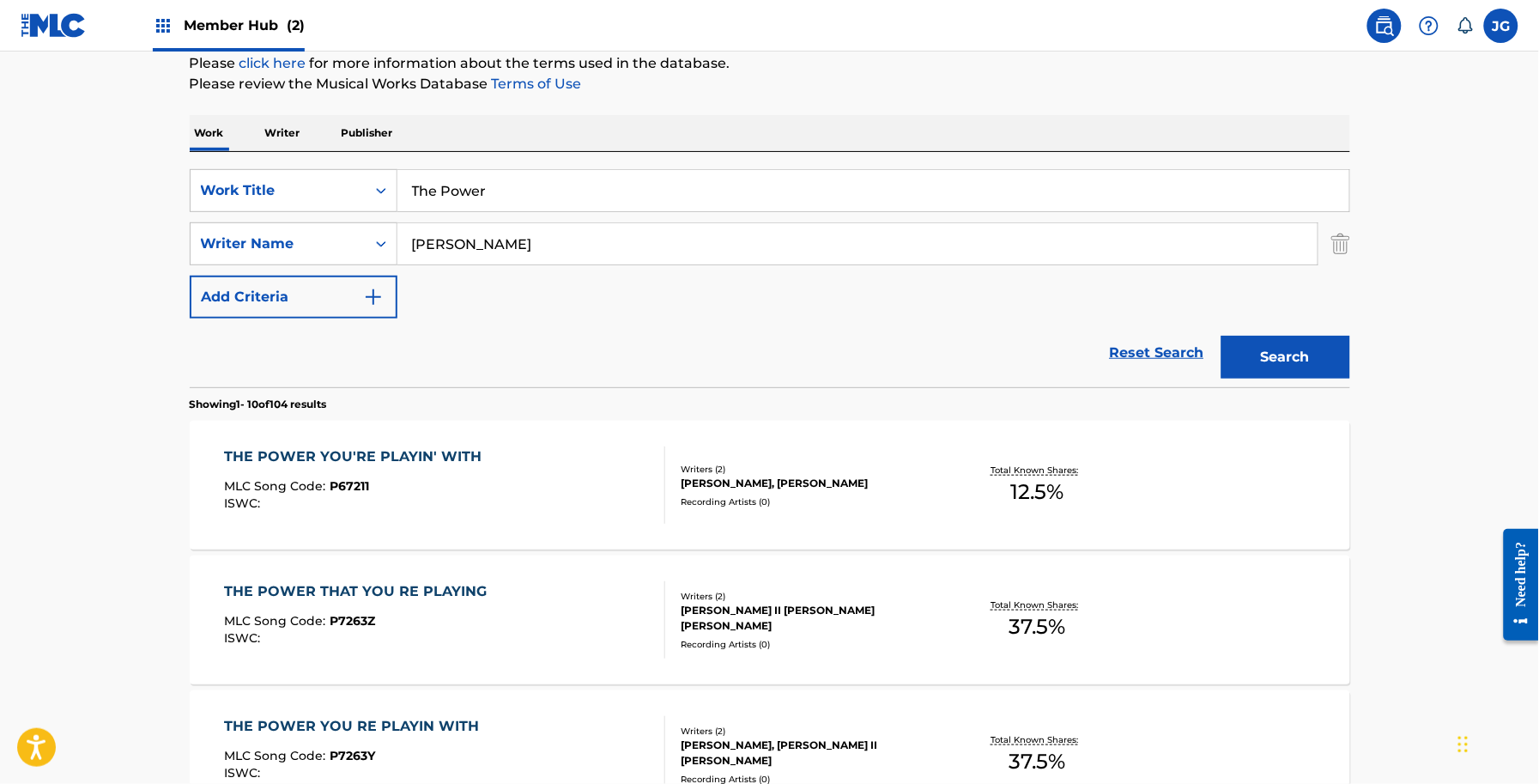
scroll to position [190, 0]
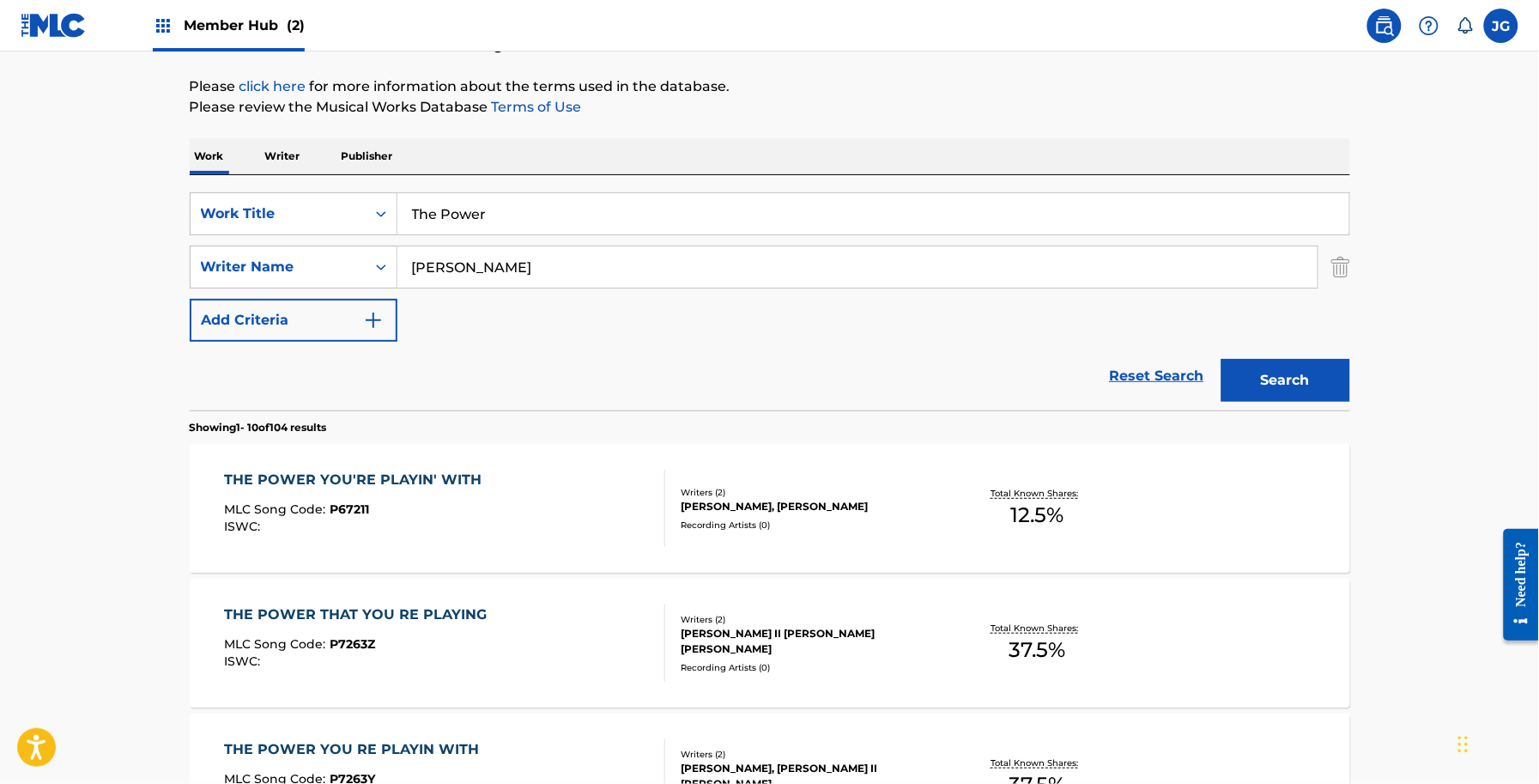
drag, startPoint x: 554, startPoint y: 221, endPoint x: 83, endPoint y: 227, distance: 471.0
paste input "Way That You Never Could"
type input "The Way That You Never Could"
click at [1284, 369] on button "Search" at bounding box center [1286, 380] width 129 height 43
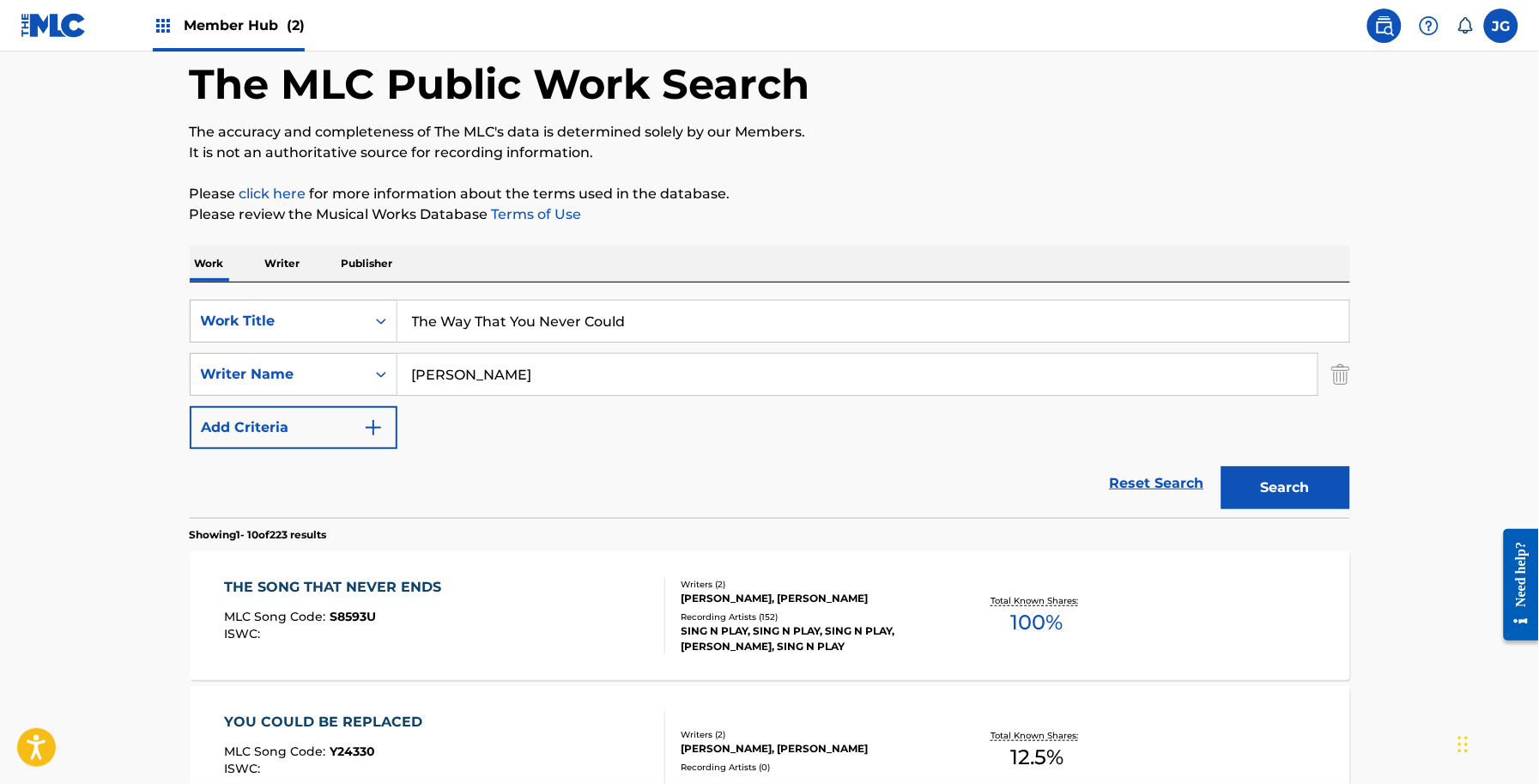
click at [792, 559] on div "THE SONG THAT NEVER ENDS MLC Song Code : S8593U ISWC : Writers ( 2 ) GINGER SHA…" at bounding box center [770, 615] width 1161 height 129
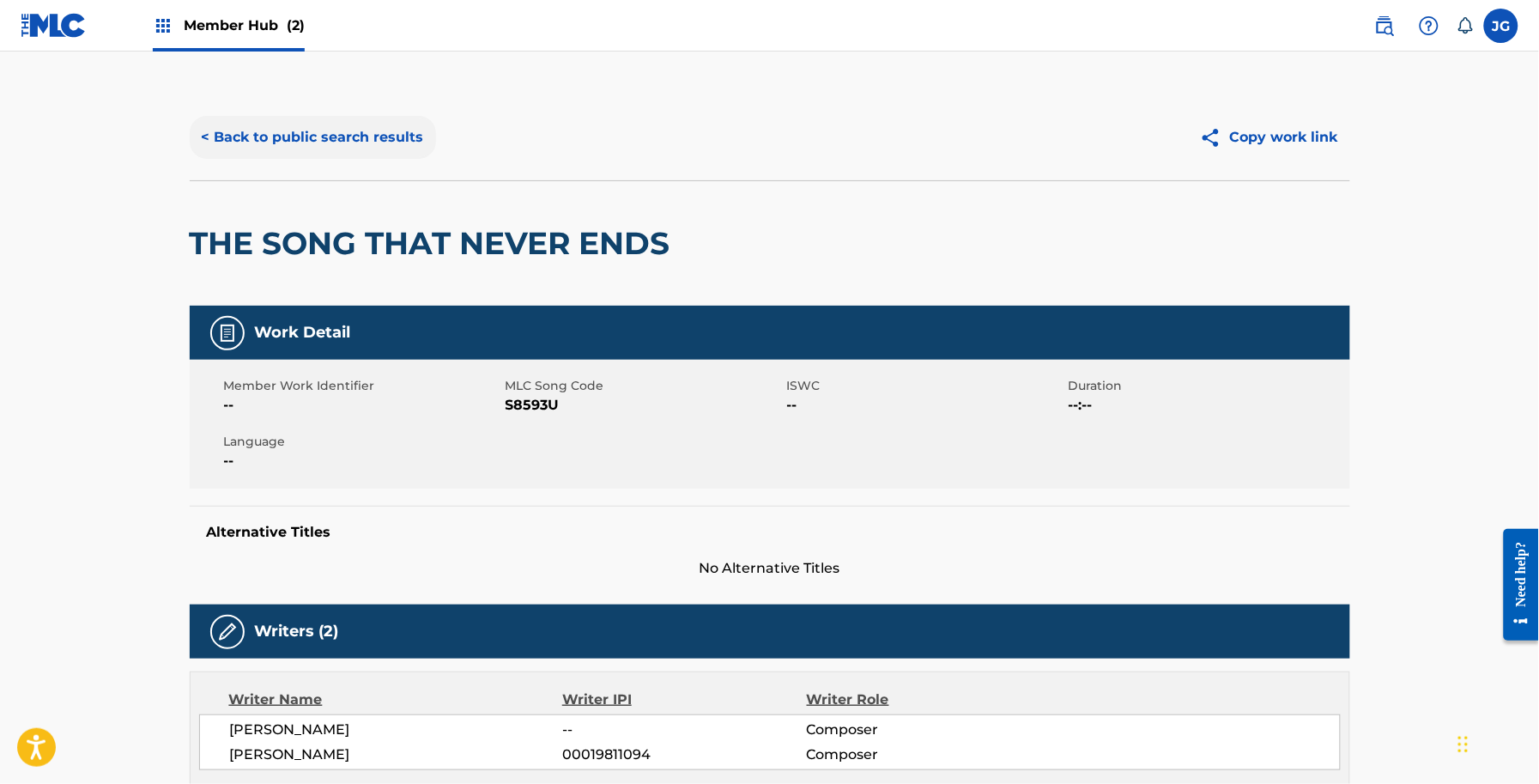
click at [377, 145] on button "< Back to public search results" at bounding box center [313, 137] width 246 height 43
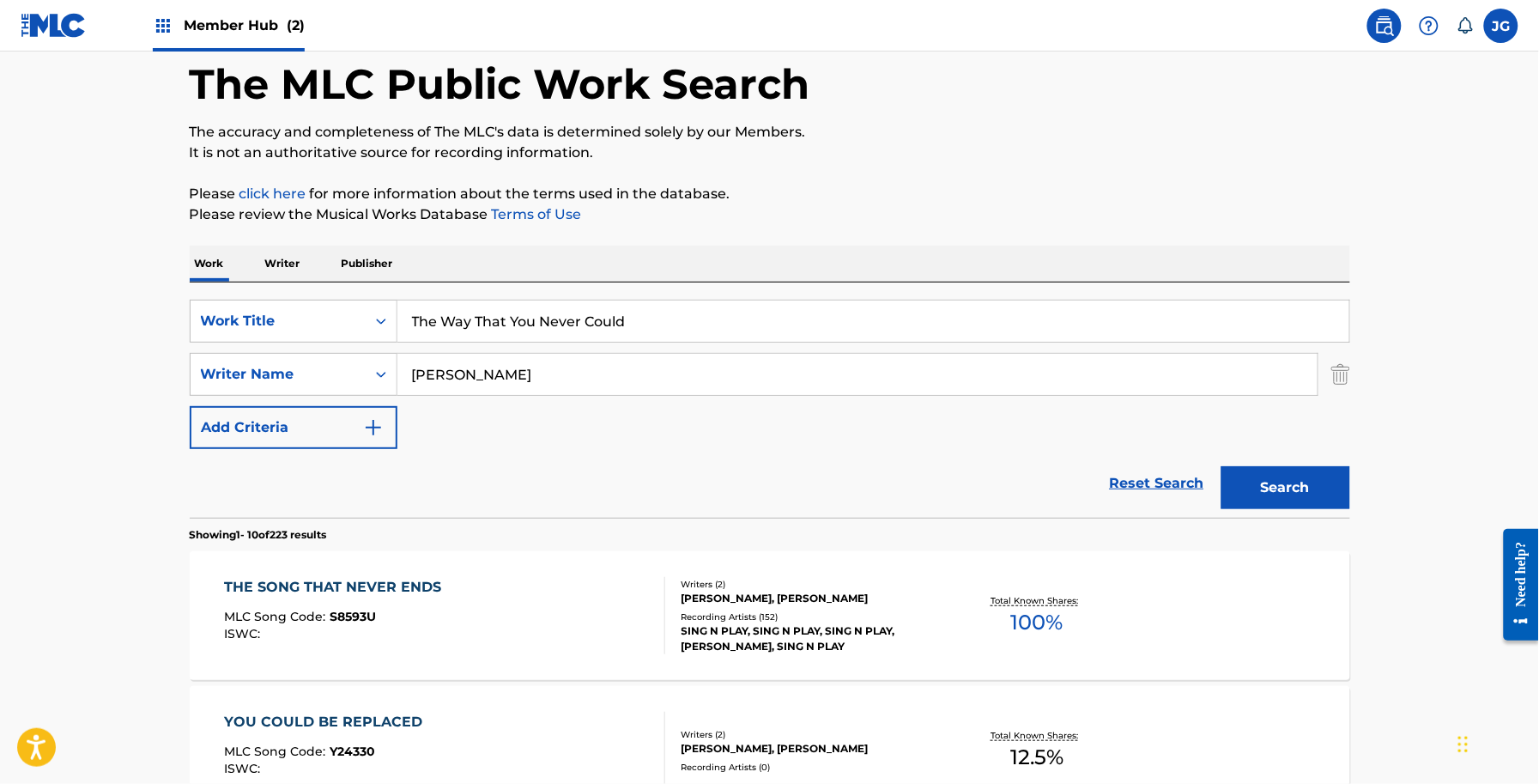
drag, startPoint x: 646, startPoint y: 322, endPoint x: 118, endPoint y: 339, distance: 528.3
paste input "n You Move On"
type input "Then You Move On"
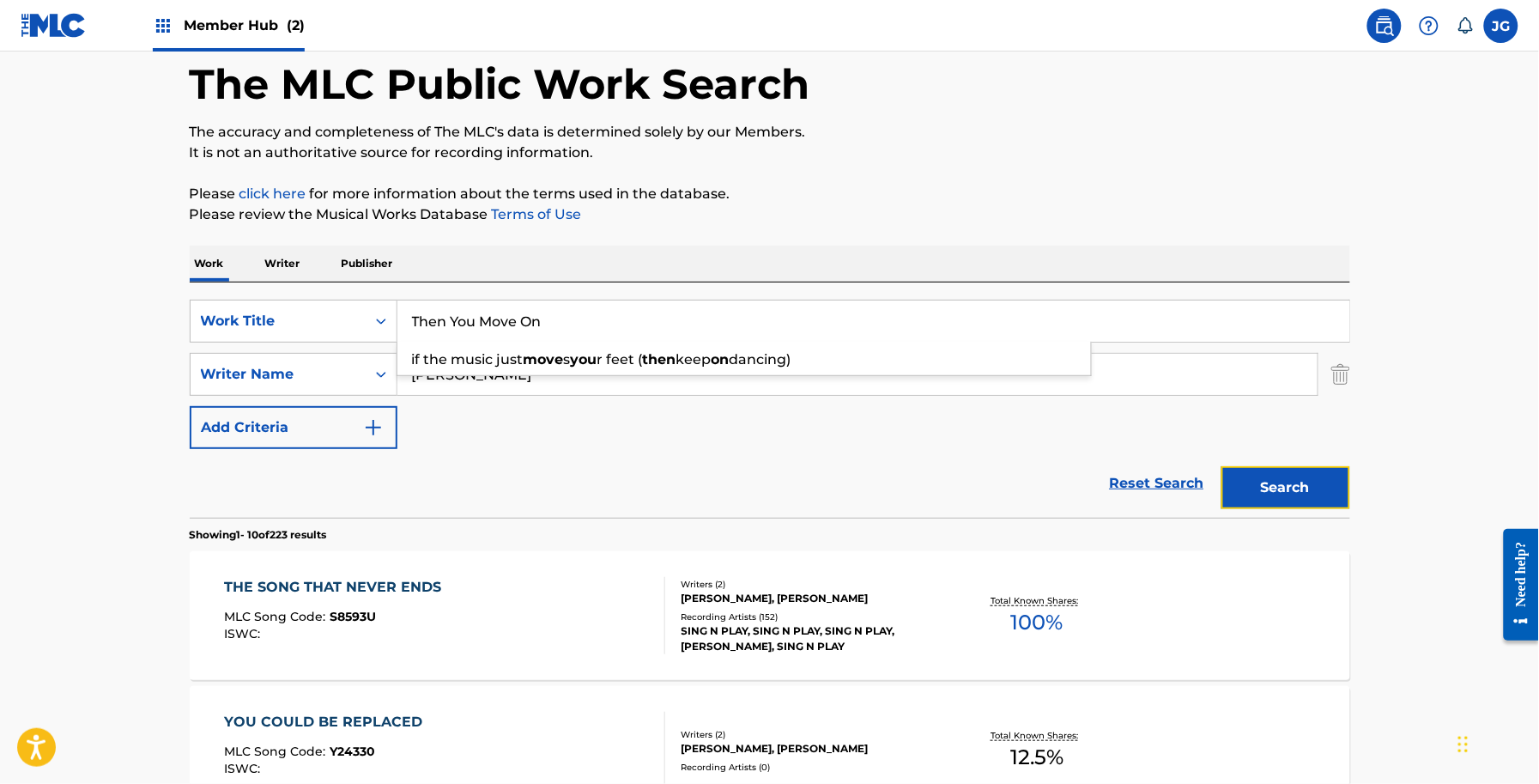
click at [1284, 508] on button "Search" at bounding box center [1286, 487] width 129 height 43
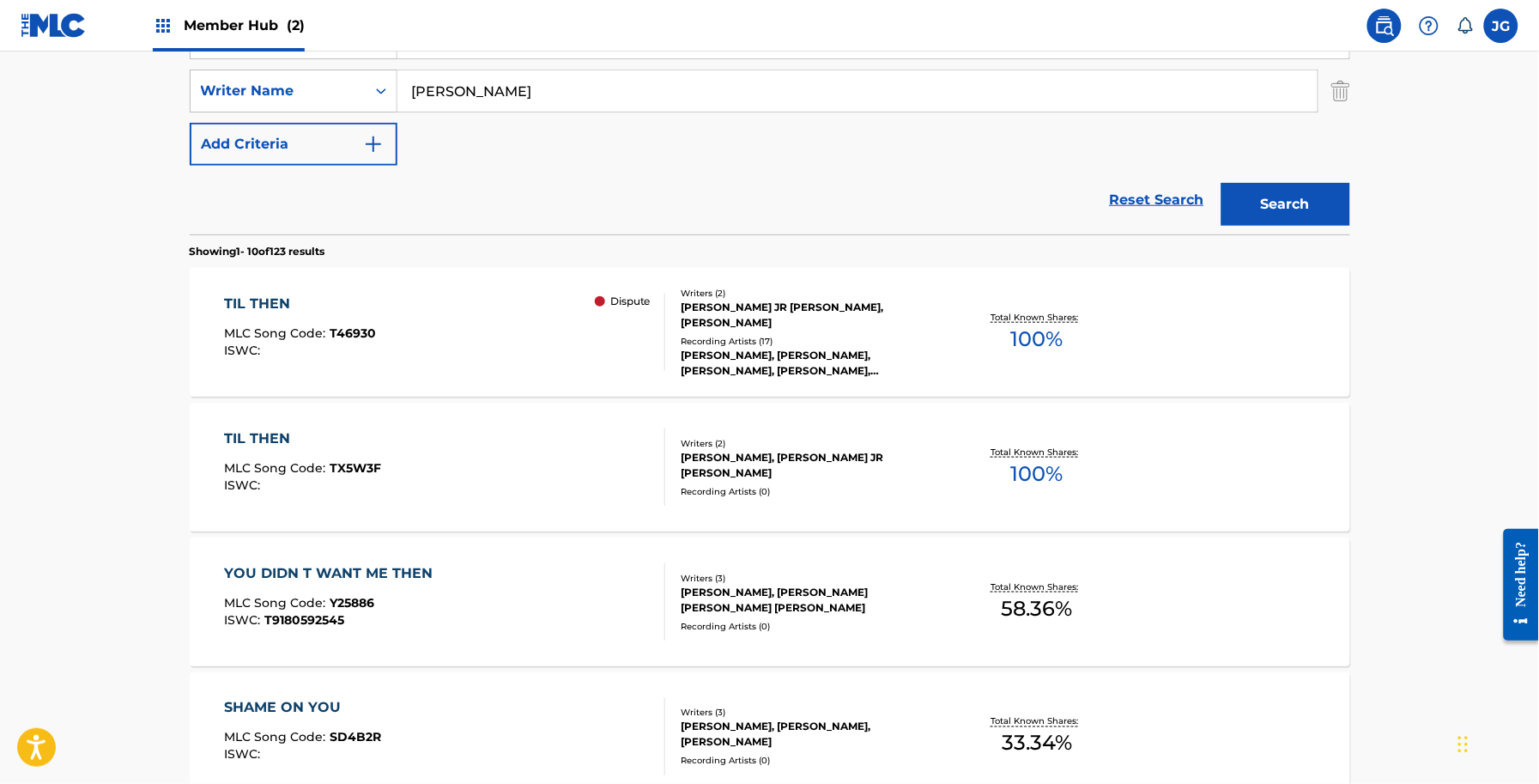
scroll to position [405, 0]
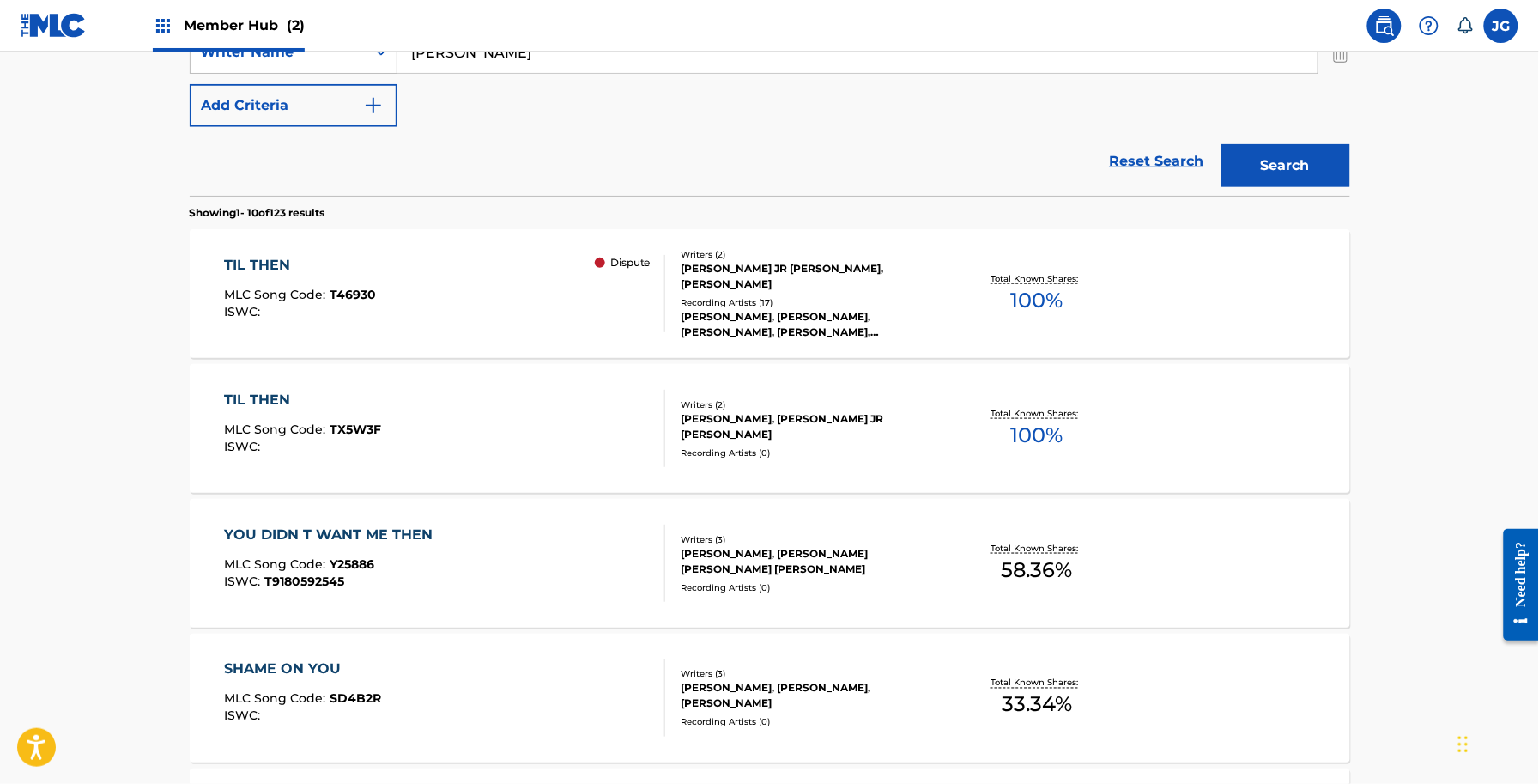
click at [534, 317] on div "TIL THEN MLC Song Code : T46930 ISWC : Dispute" at bounding box center [444, 294] width 442 height 78
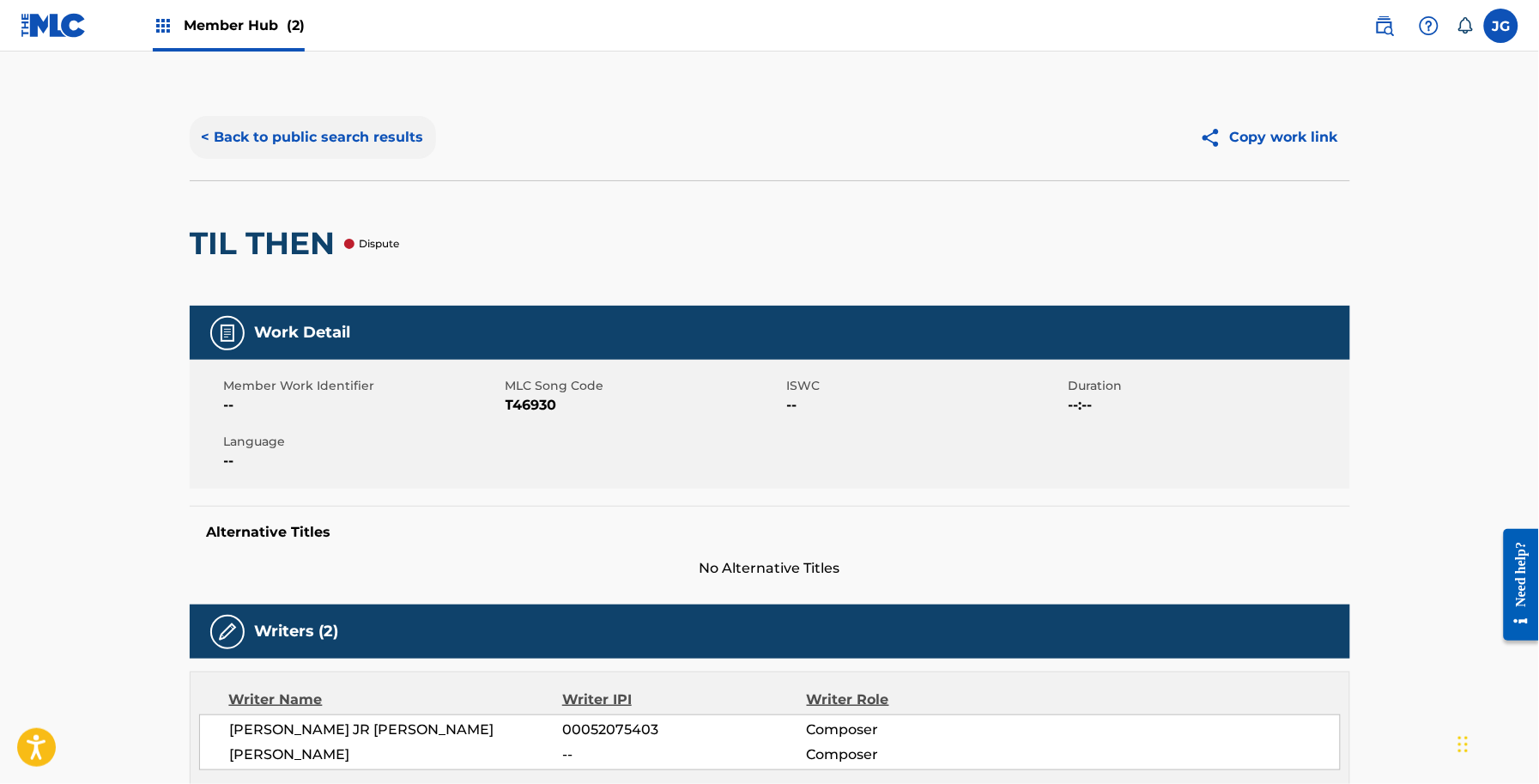
click at [319, 156] on button "< Back to public search results" at bounding box center [313, 137] width 246 height 43
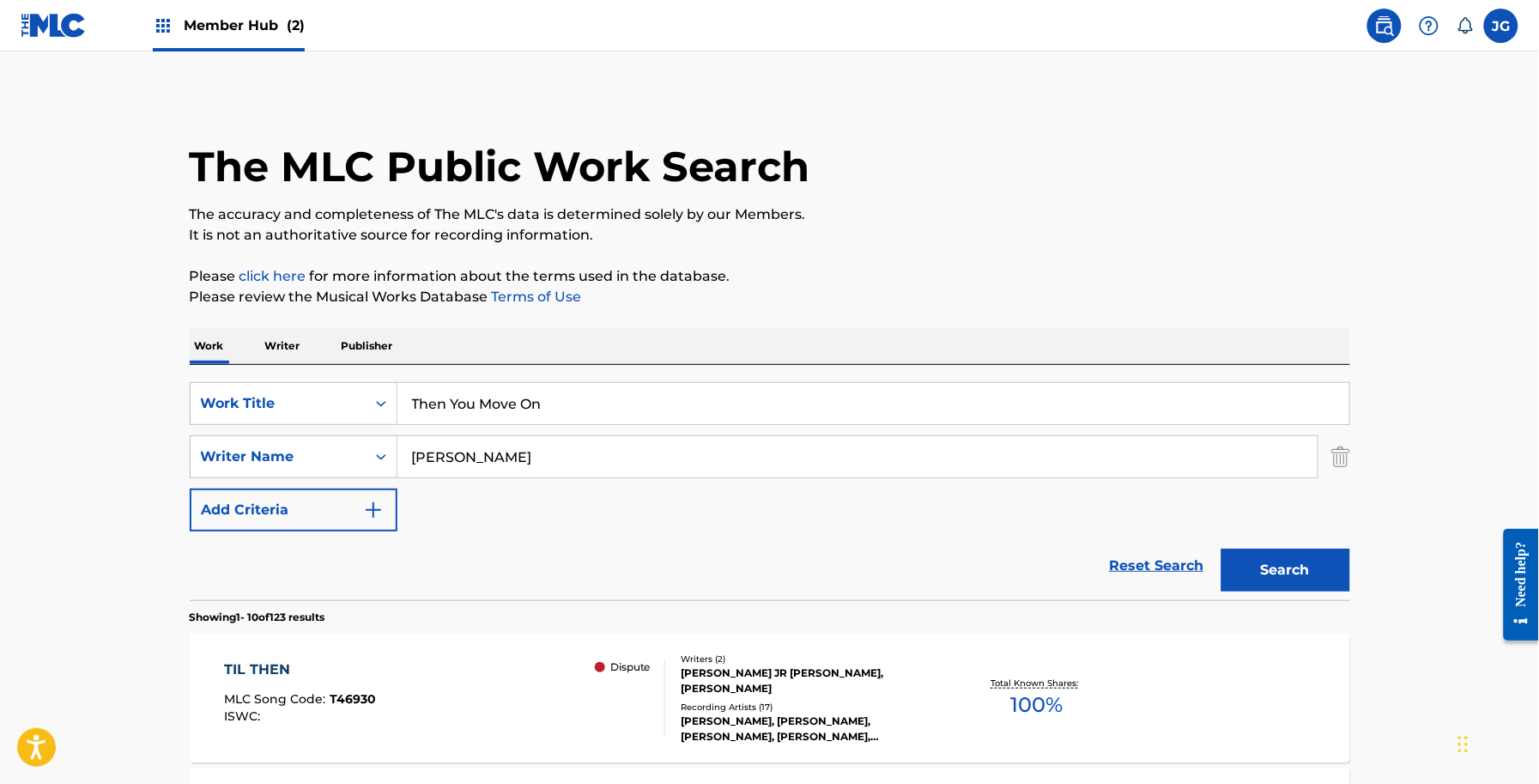
drag, startPoint x: 256, startPoint y: 426, endPoint x: 181, endPoint y: 430, distance: 75.1
paste input "reads of Gold"
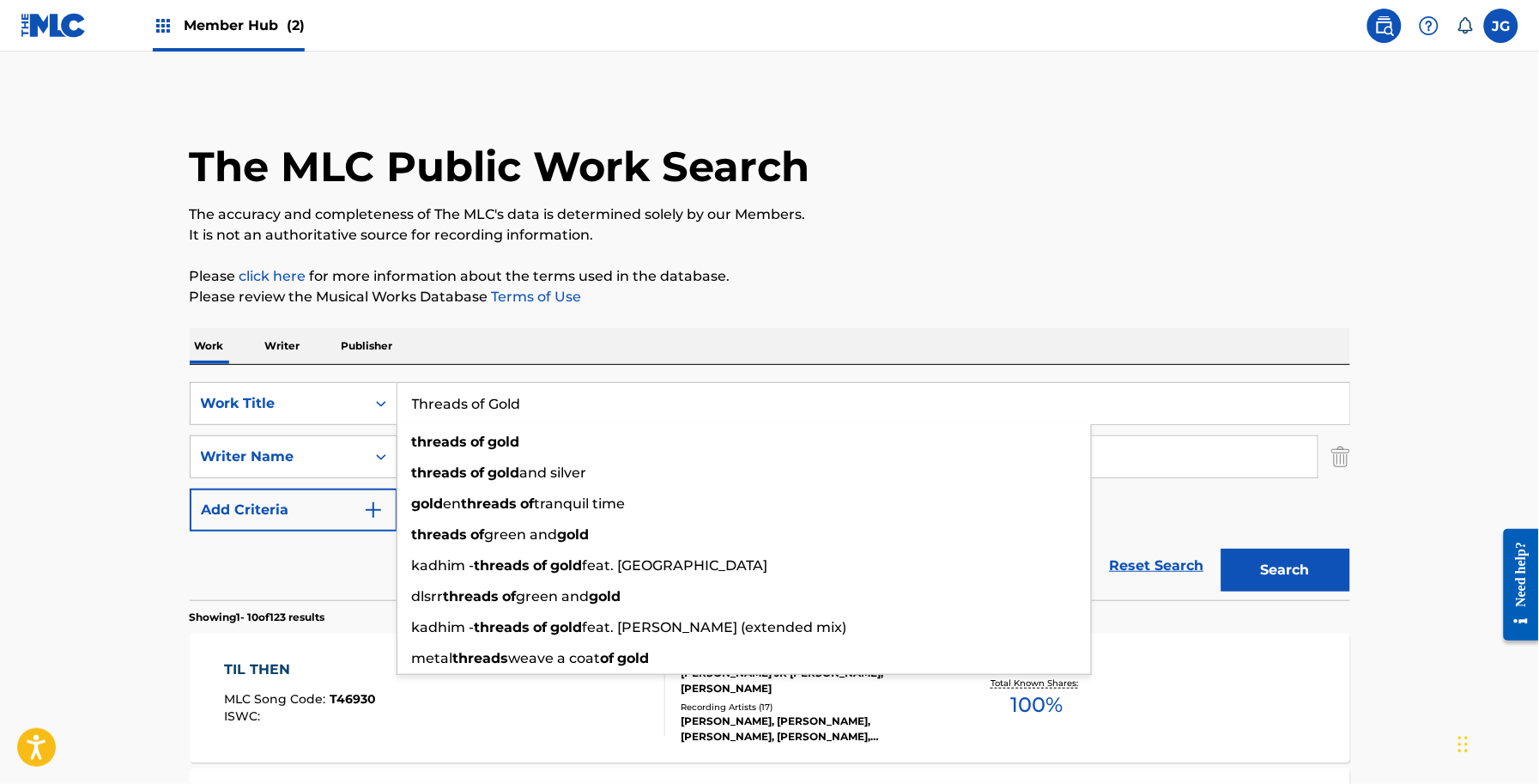
type input "Threads of Gold"
drag, startPoint x: 1373, startPoint y: 576, endPoint x: 1306, endPoint y: 567, distance: 67.6
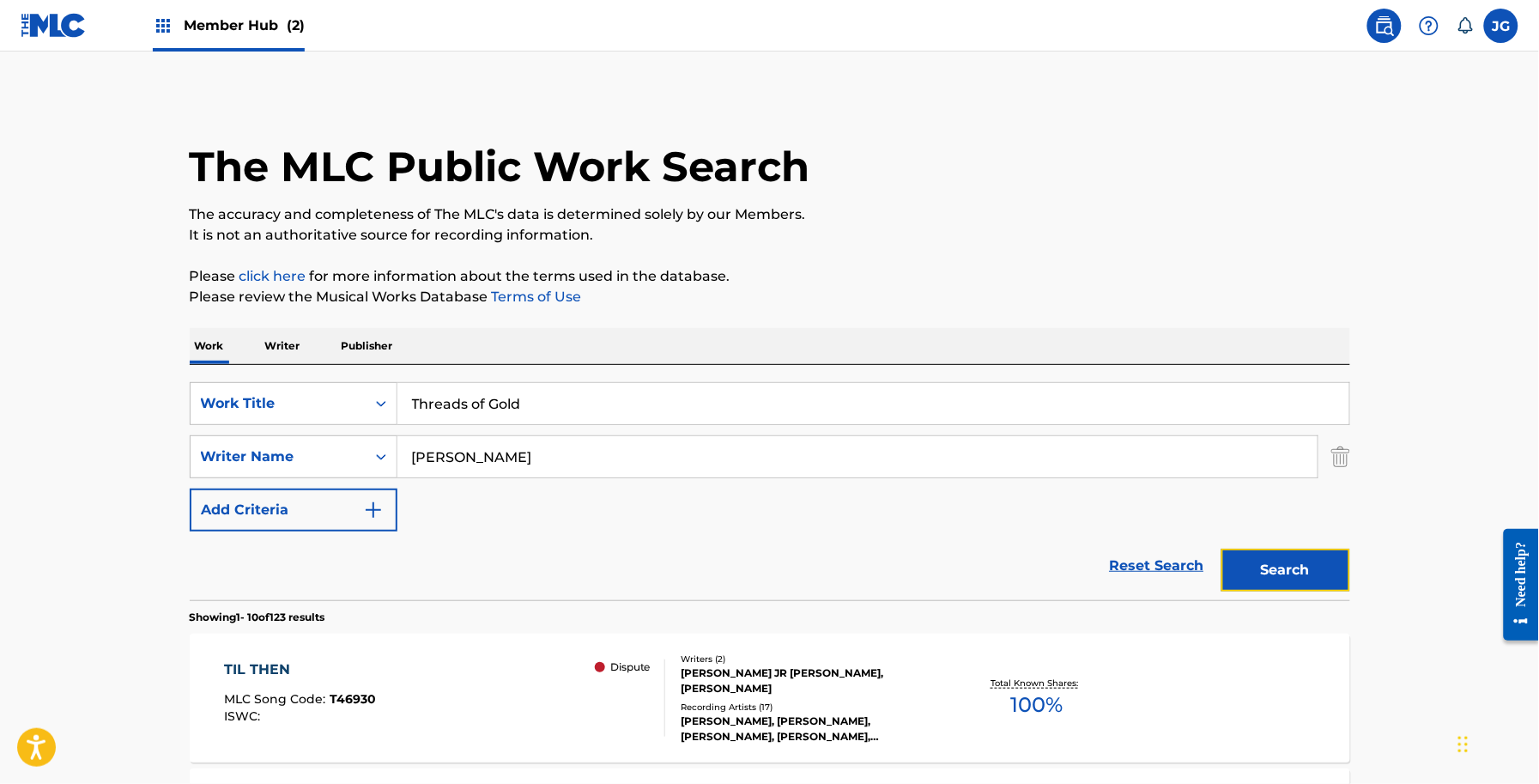
drag, startPoint x: 1306, startPoint y: 567, endPoint x: 1292, endPoint y: 565, distance: 14.1
click at [1302, 567] on button "Search" at bounding box center [1286, 570] width 129 height 43
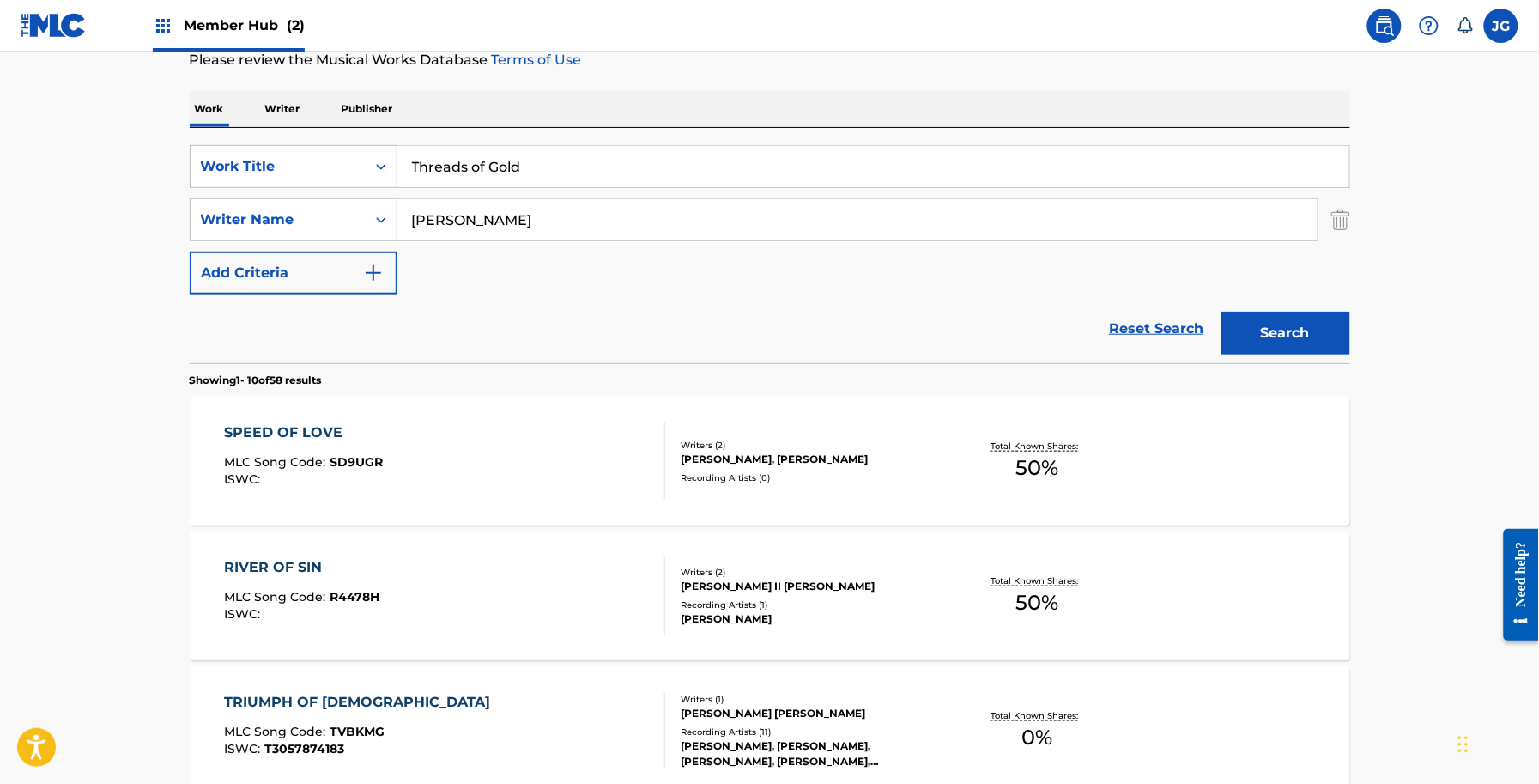
scroll to position [429, 0]
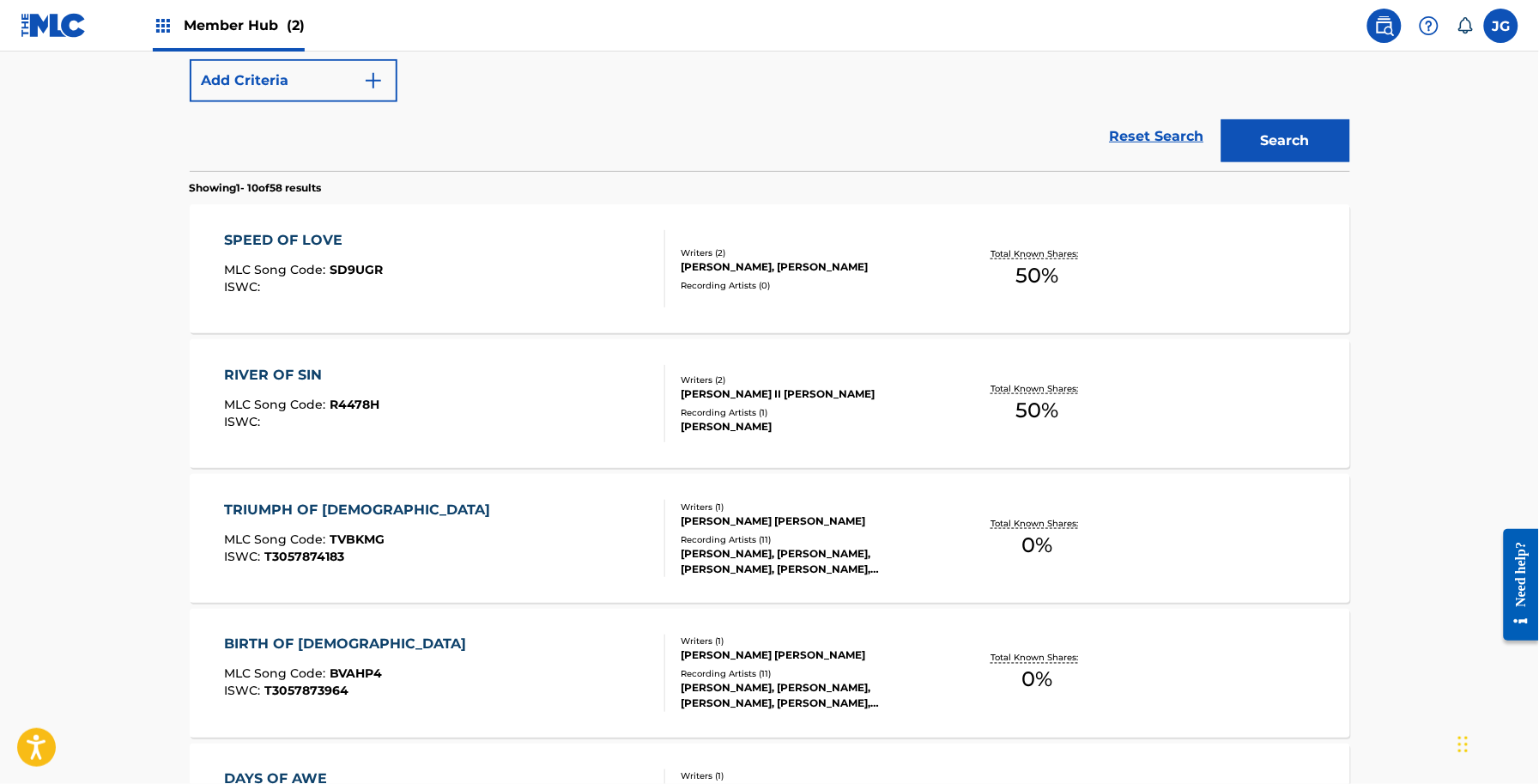
click at [451, 267] on div "SPEED OF LOVE MLC Song Code : SD9UGR ISWC :" at bounding box center [444, 269] width 442 height 78
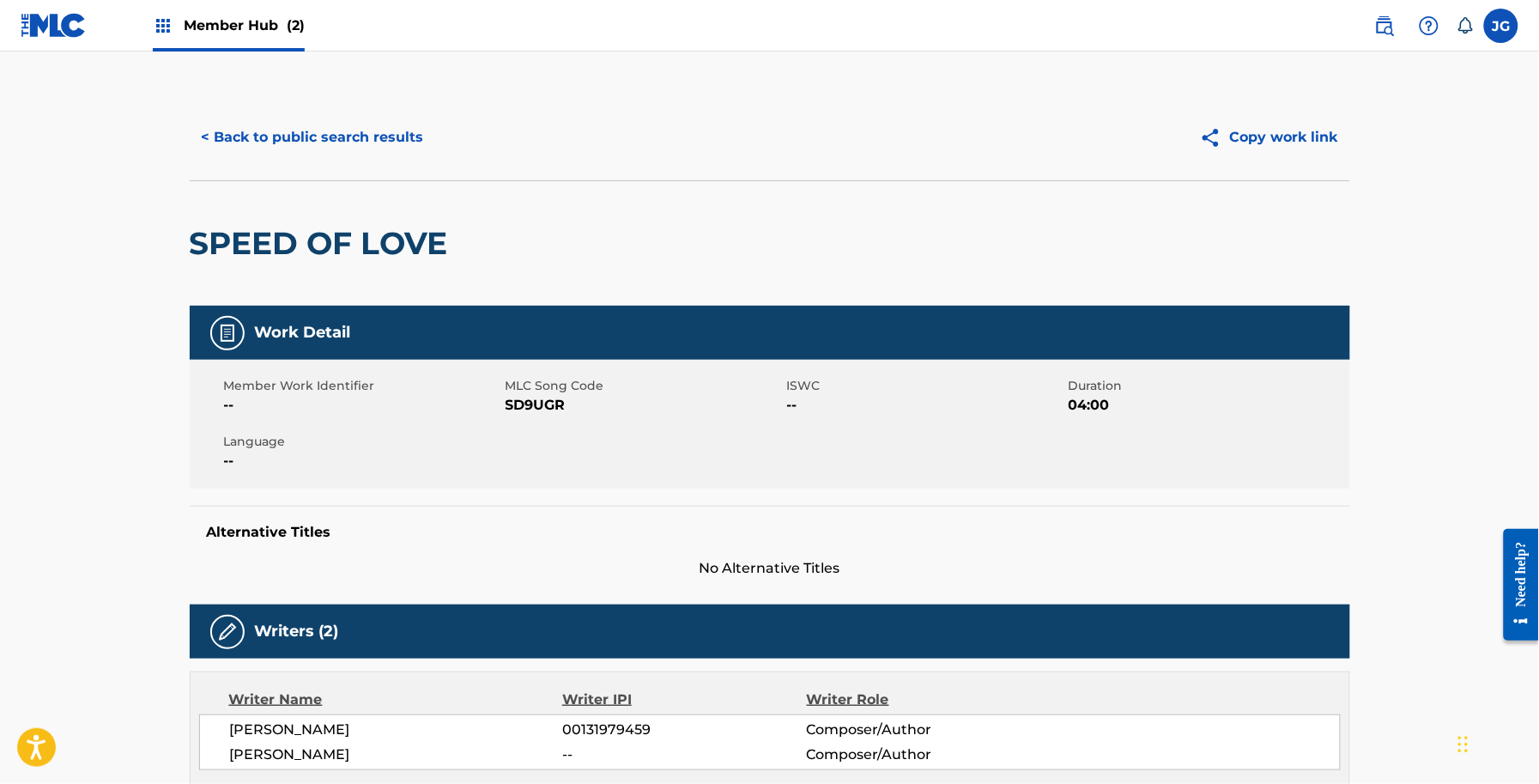
drag, startPoint x: 378, startPoint y: 190, endPoint x: 359, endPoint y: 168, distance: 29.1
click at [363, 176] on div "< Back to public search results Copy work link SPEED OF LOVE" at bounding box center [770, 200] width 1161 height 212
click at [359, 168] on div "< Back to public search results Copy work link" at bounding box center [770, 137] width 1161 height 85
click at [357, 147] on button "< Back to public search results" at bounding box center [313, 137] width 246 height 43
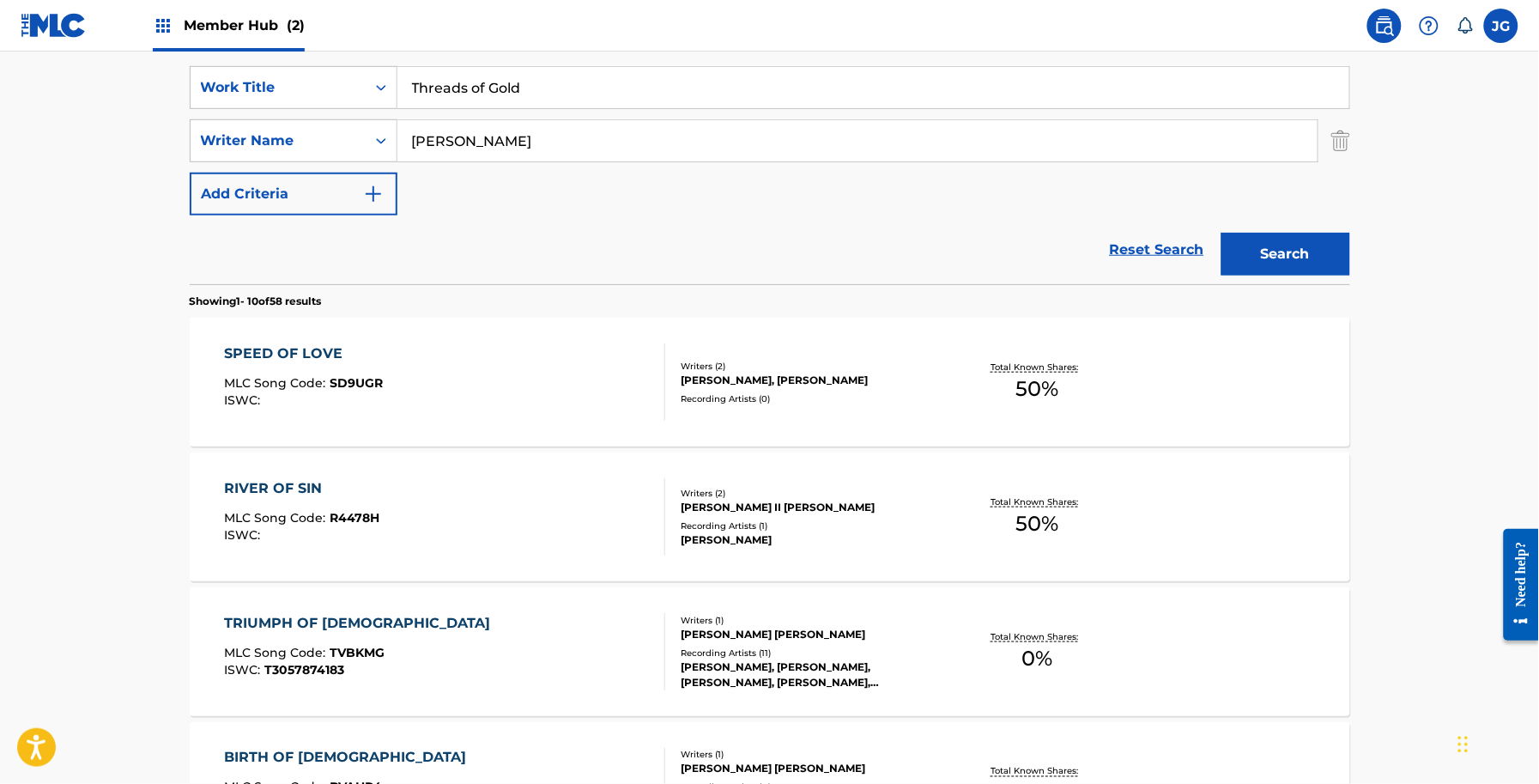
scroll to position [97, 0]
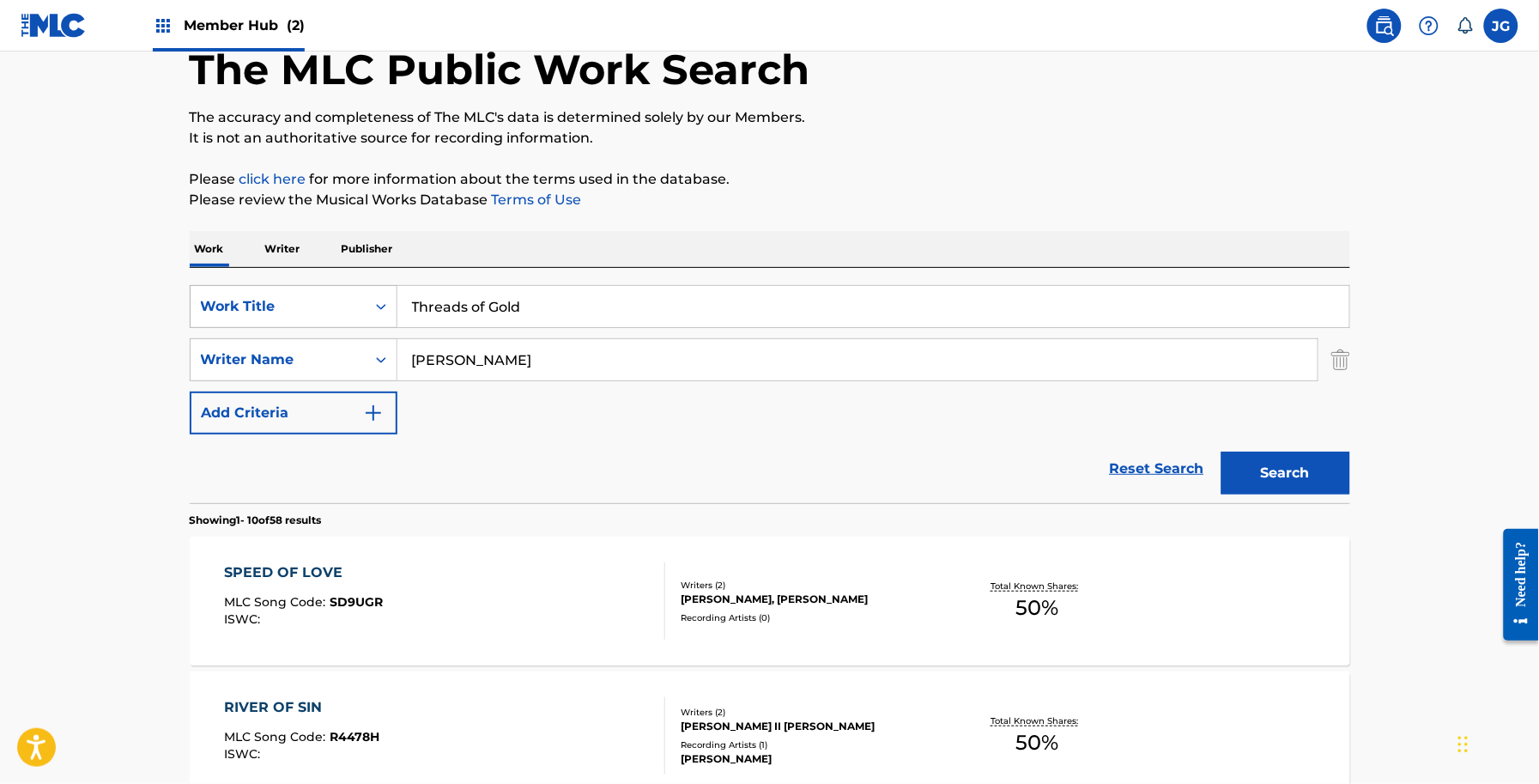
drag, startPoint x: 535, startPoint y: 310, endPoint x: 294, endPoint y: 319, distance: 241.2
click at [294, 319] on div "SearchWithCriteria56a9730b-d490-4a5f-8540-43b4935ac7c9 Work Title Threads of Go…" at bounding box center [770, 307] width 1161 height 43
paste input "ips"
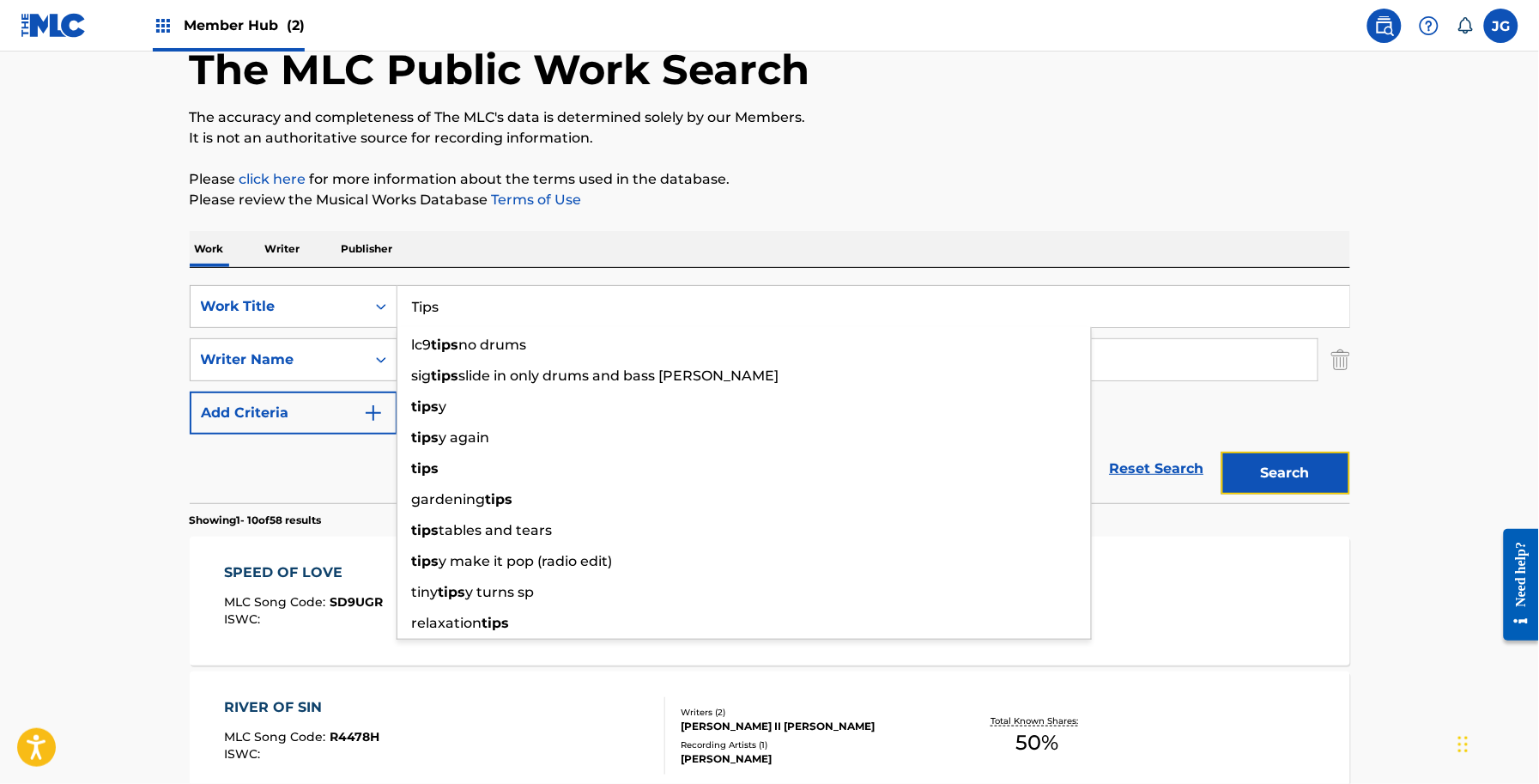
click at [1305, 465] on button "Search" at bounding box center [1286, 473] width 129 height 43
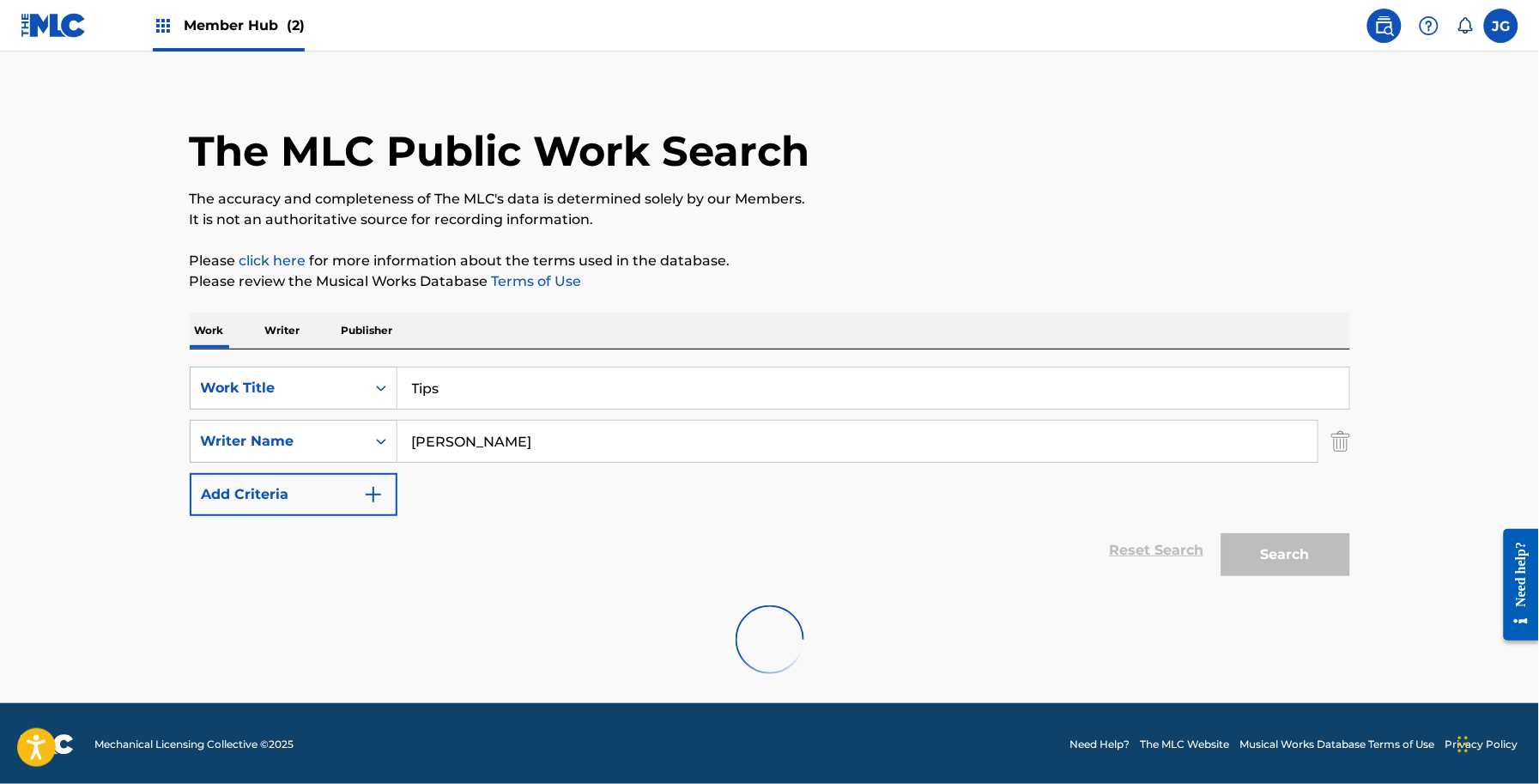
scroll to position [0, 0]
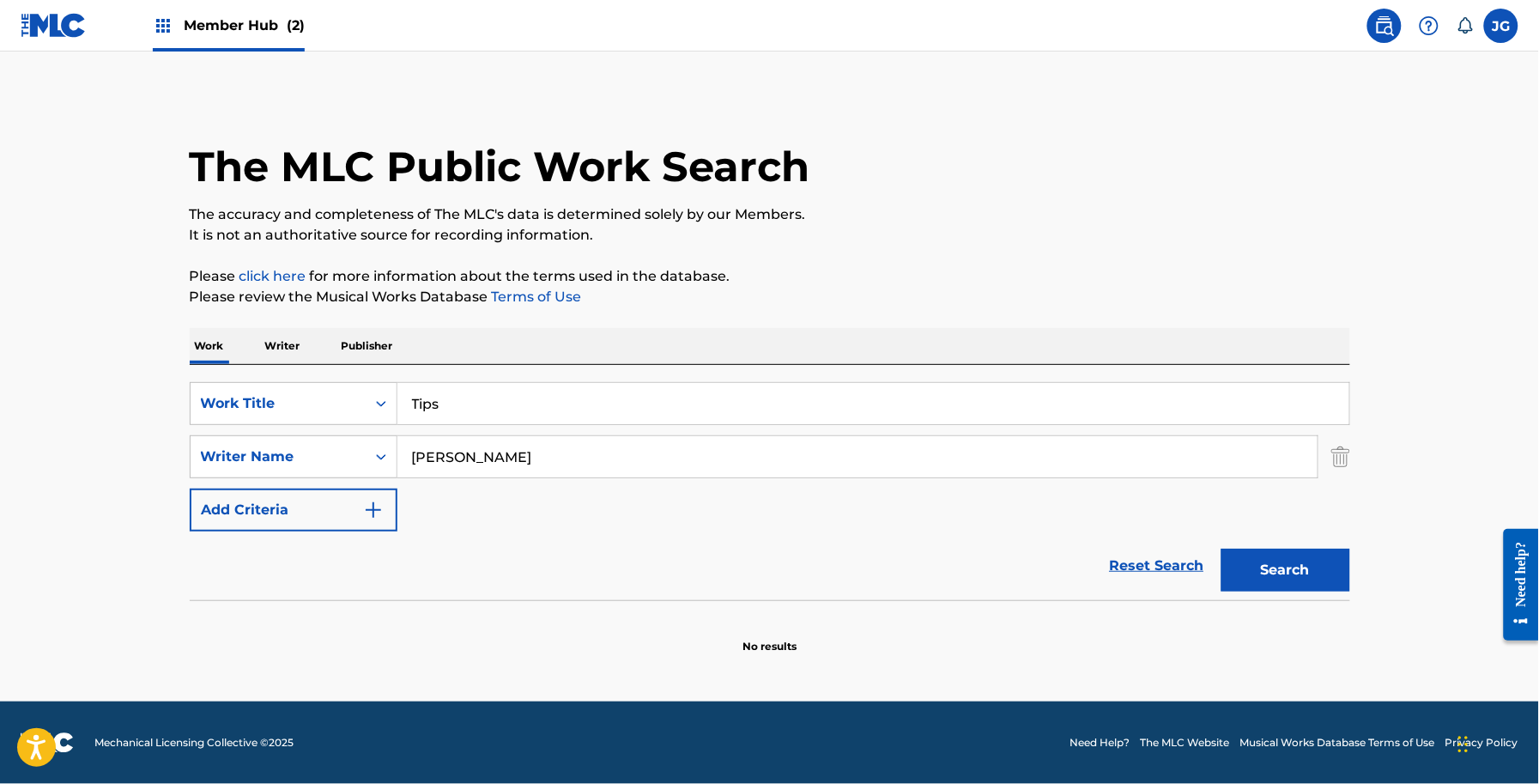
drag, startPoint x: 573, startPoint y: 404, endPoint x: 37, endPoint y: 426, distance: 536.5
click at [52, 423] on main "The MLC Public Work Search The accuracy and completeness of The MLC's data is d…" at bounding box center [770, 376] width 1539 height 650
paste input "o Be A Fool Again"
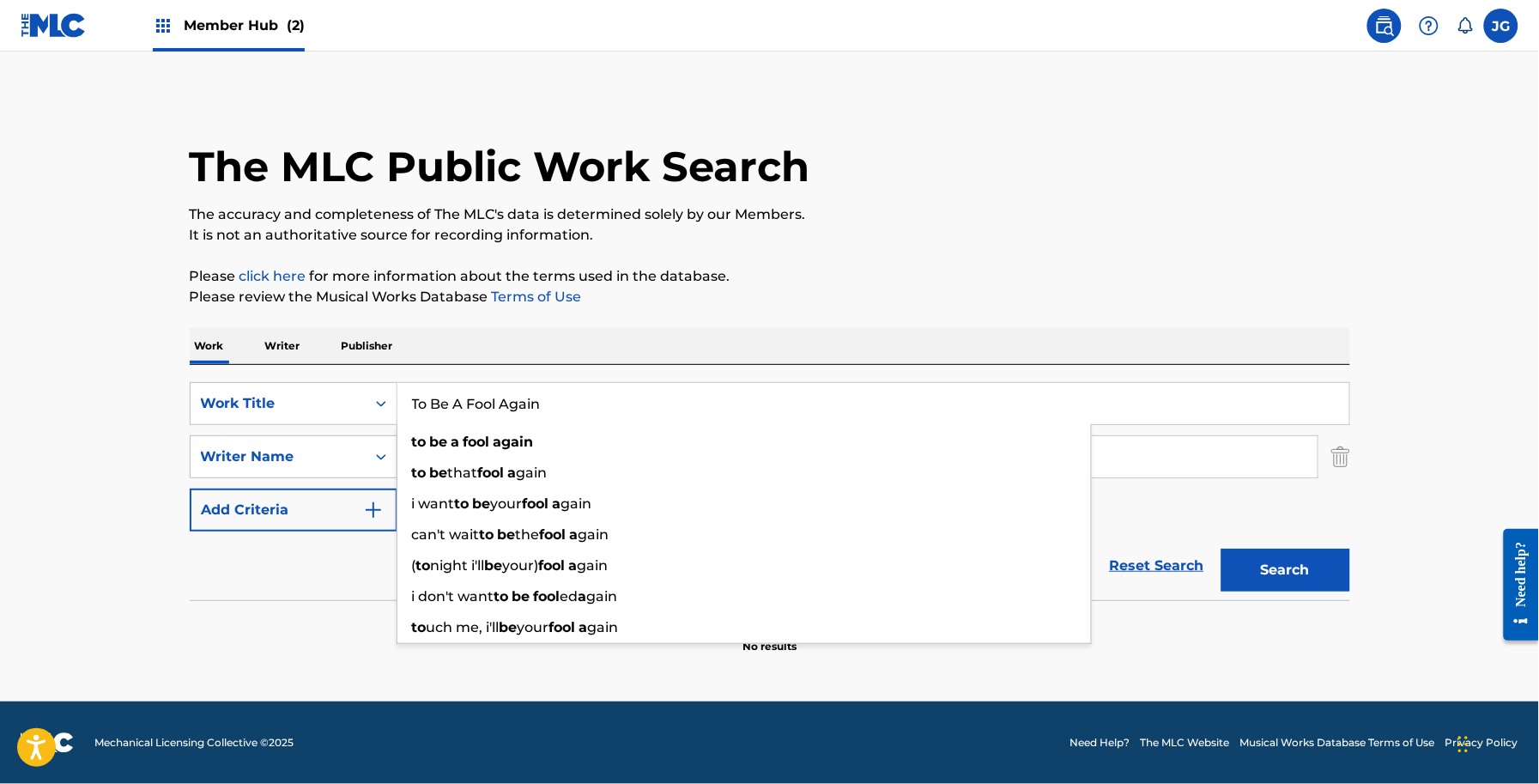
click at [1291, 532] on div "Search" at bounding box center [1282, 566] width 138 height 69
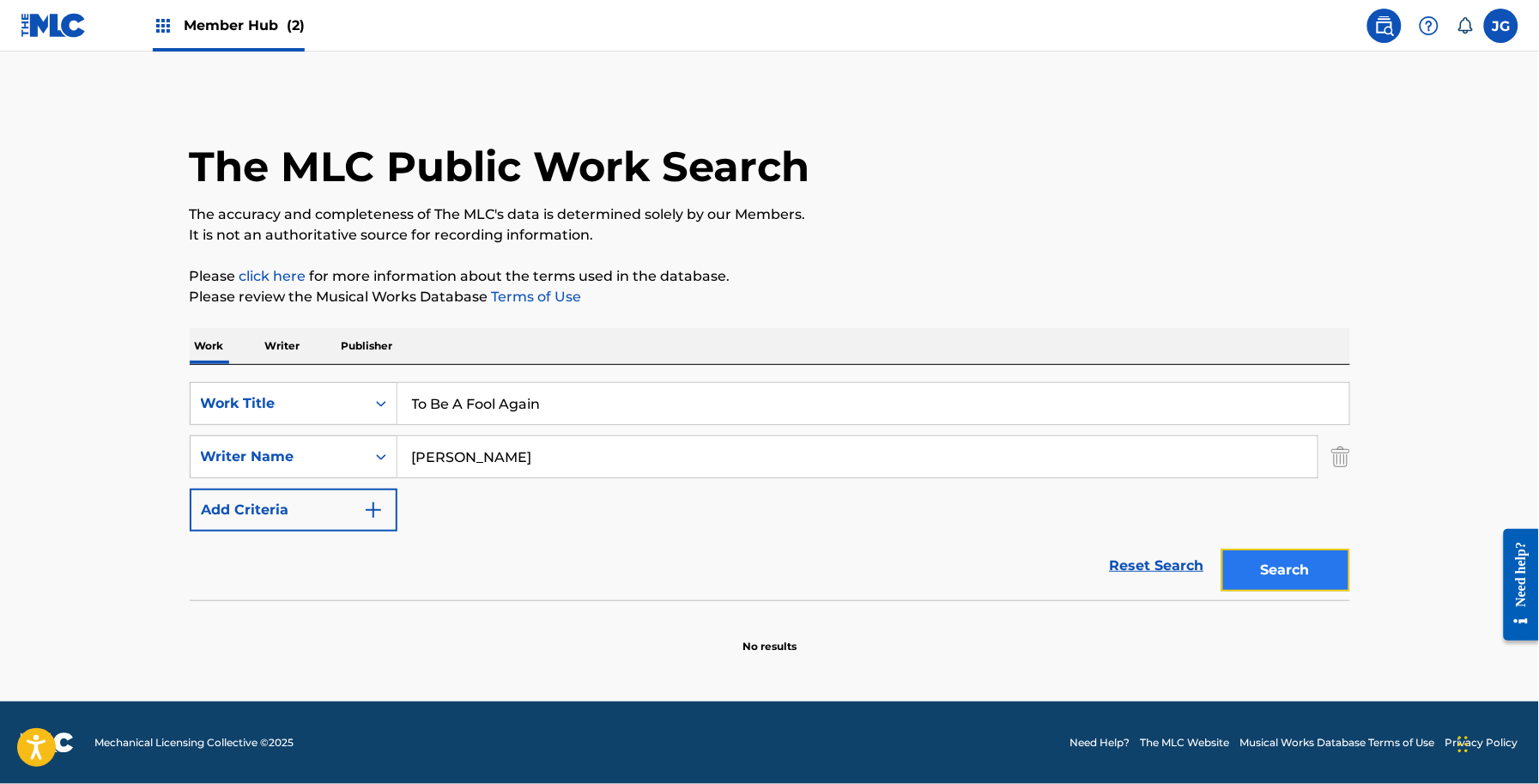
click at [1285, 577] on button "Search" at bounding box center [1286, 570] width 129 height 43
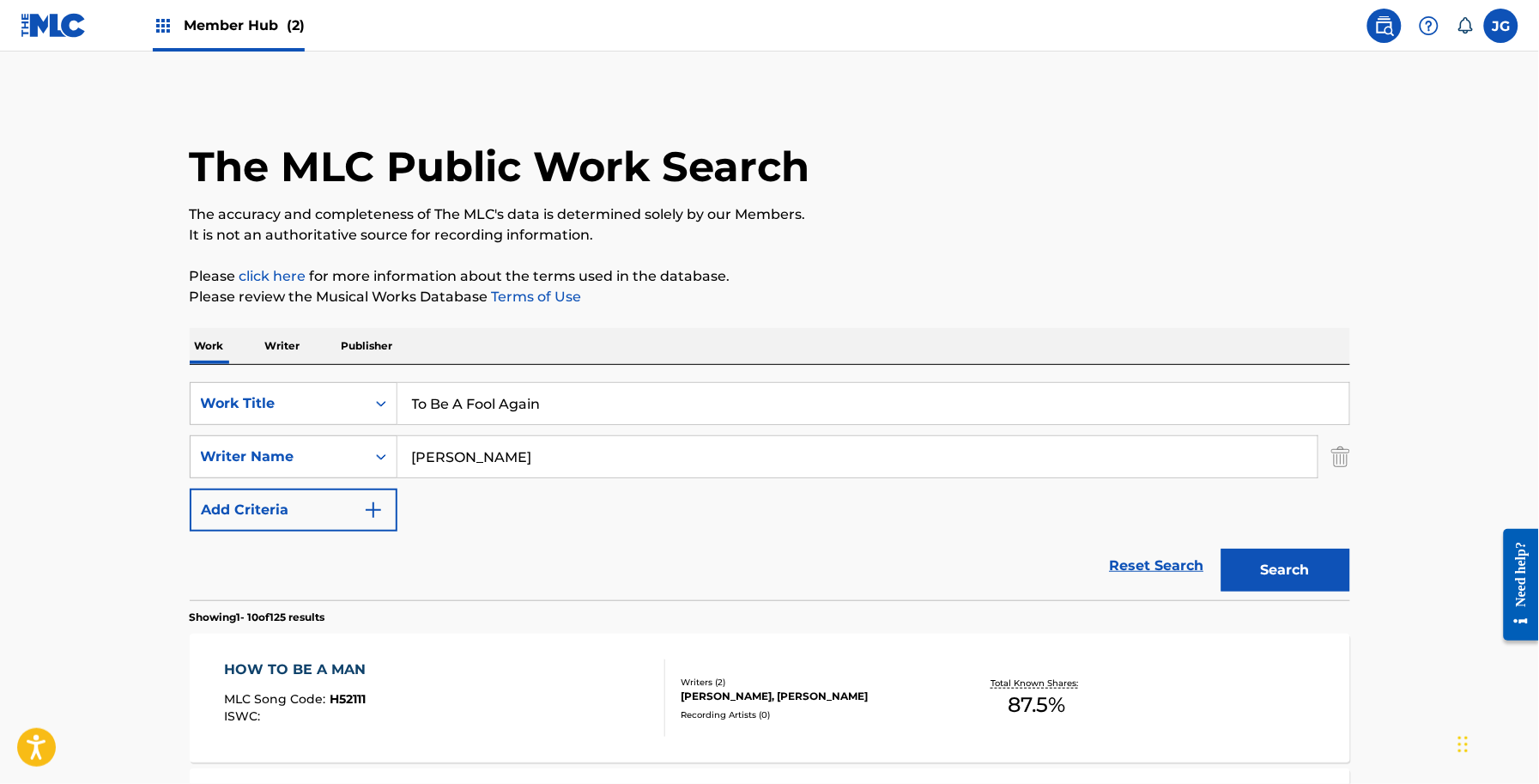
drag, startPoint x: 773, startPoint y: 421, endPoint x: 182, endPoint y: 449, distance: 591.7
paste input "Watches"
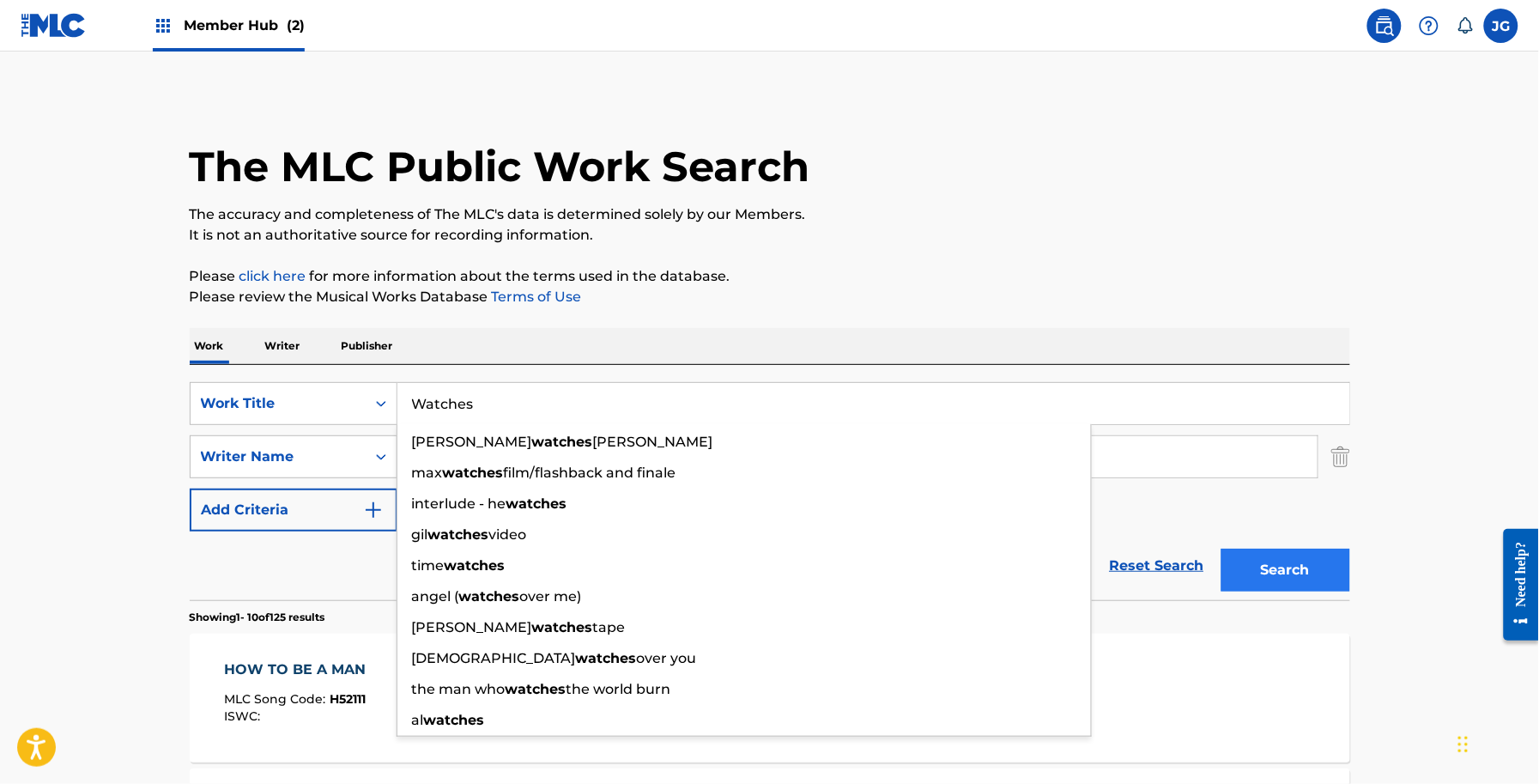
type input "Watches"
click at [1239, 573] on button "Search" at bounding box center [1286, 570] width 129 height 43
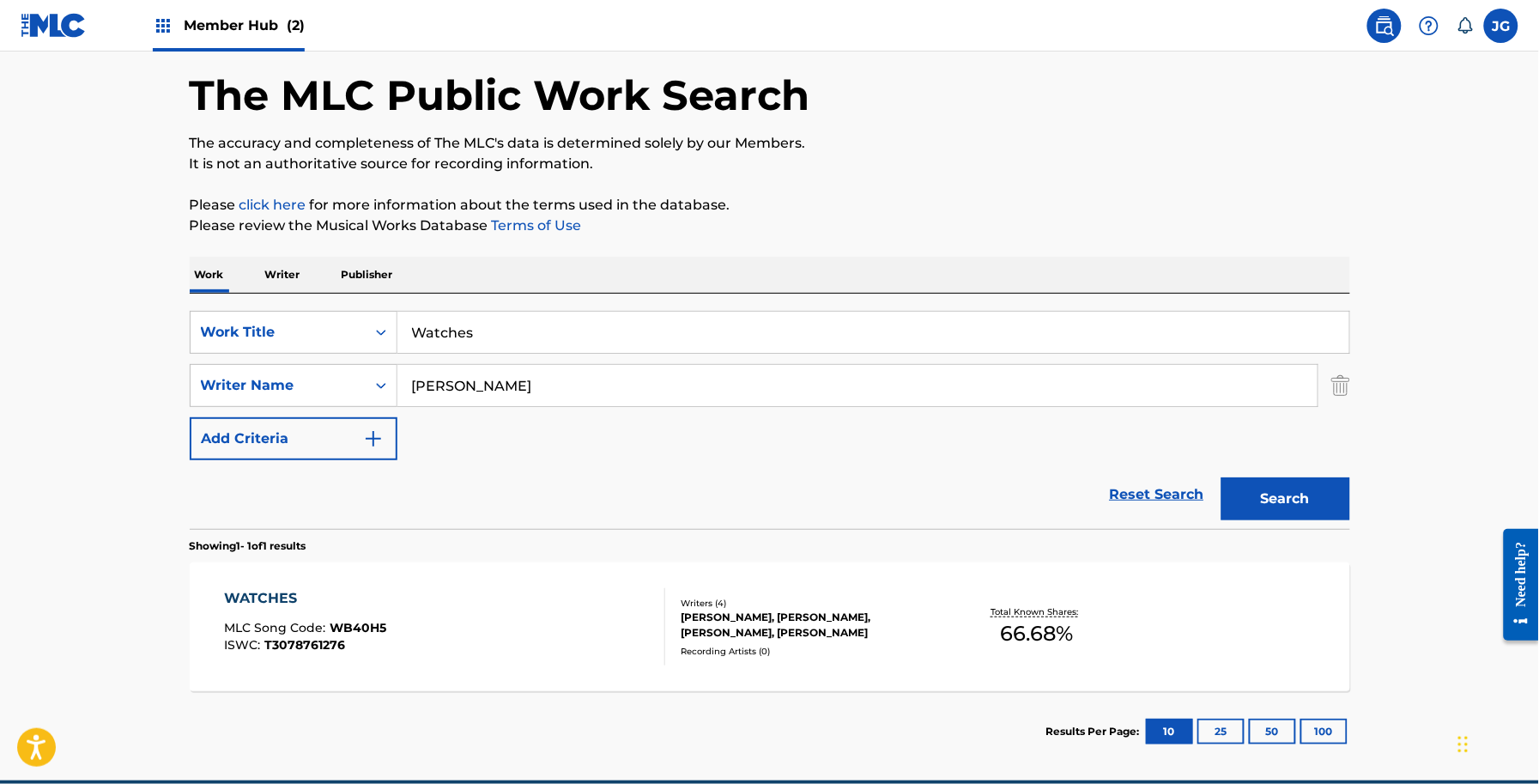
scroll to position [150, 0]
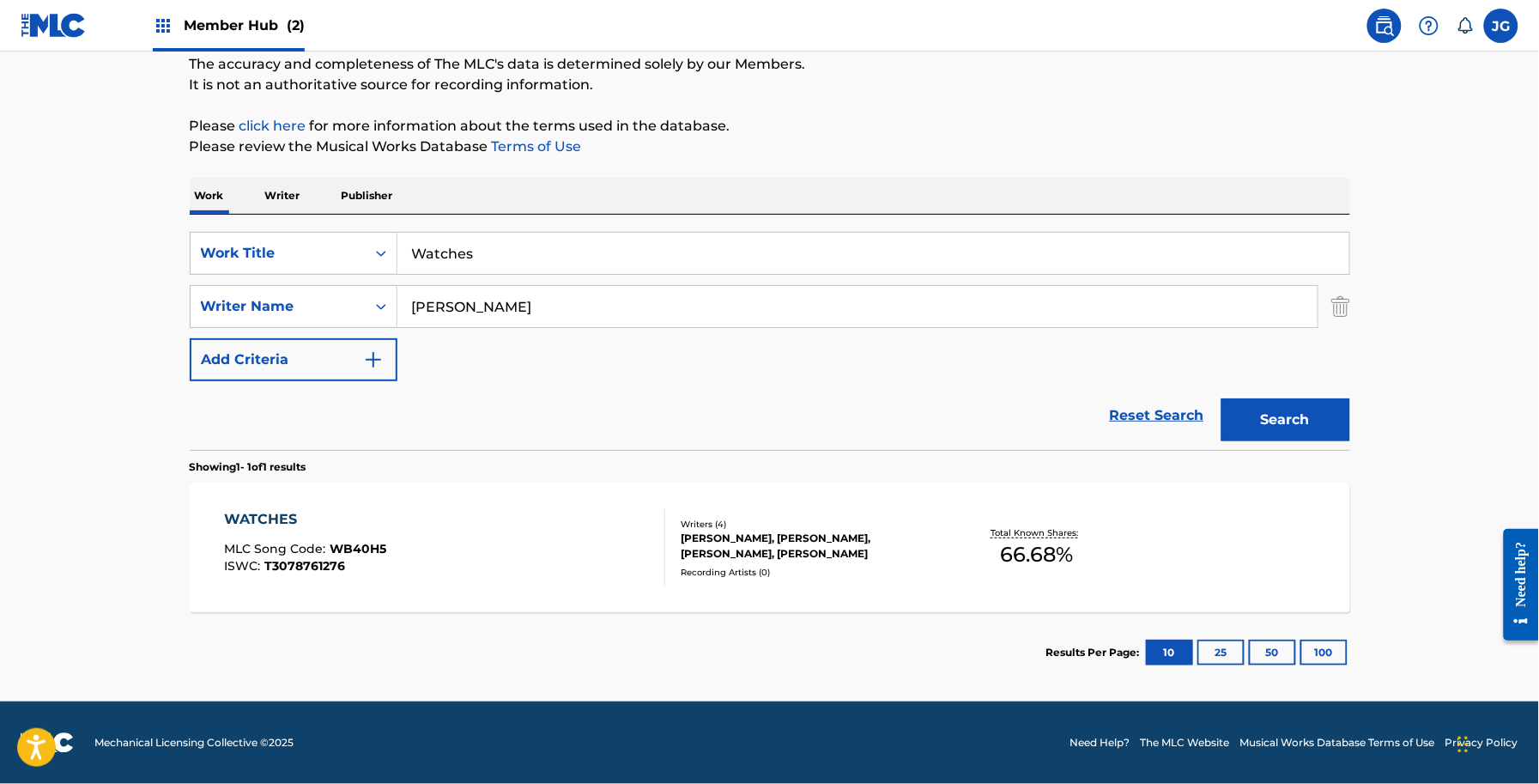
click at [816, 580] on div "WATCHES MLC Song Code : WB40H5 ISWC : T3078761276 Writers ( 4 ) LORI MCKENNA, L…" at bounding box center [770, 547] width 1161 height 129
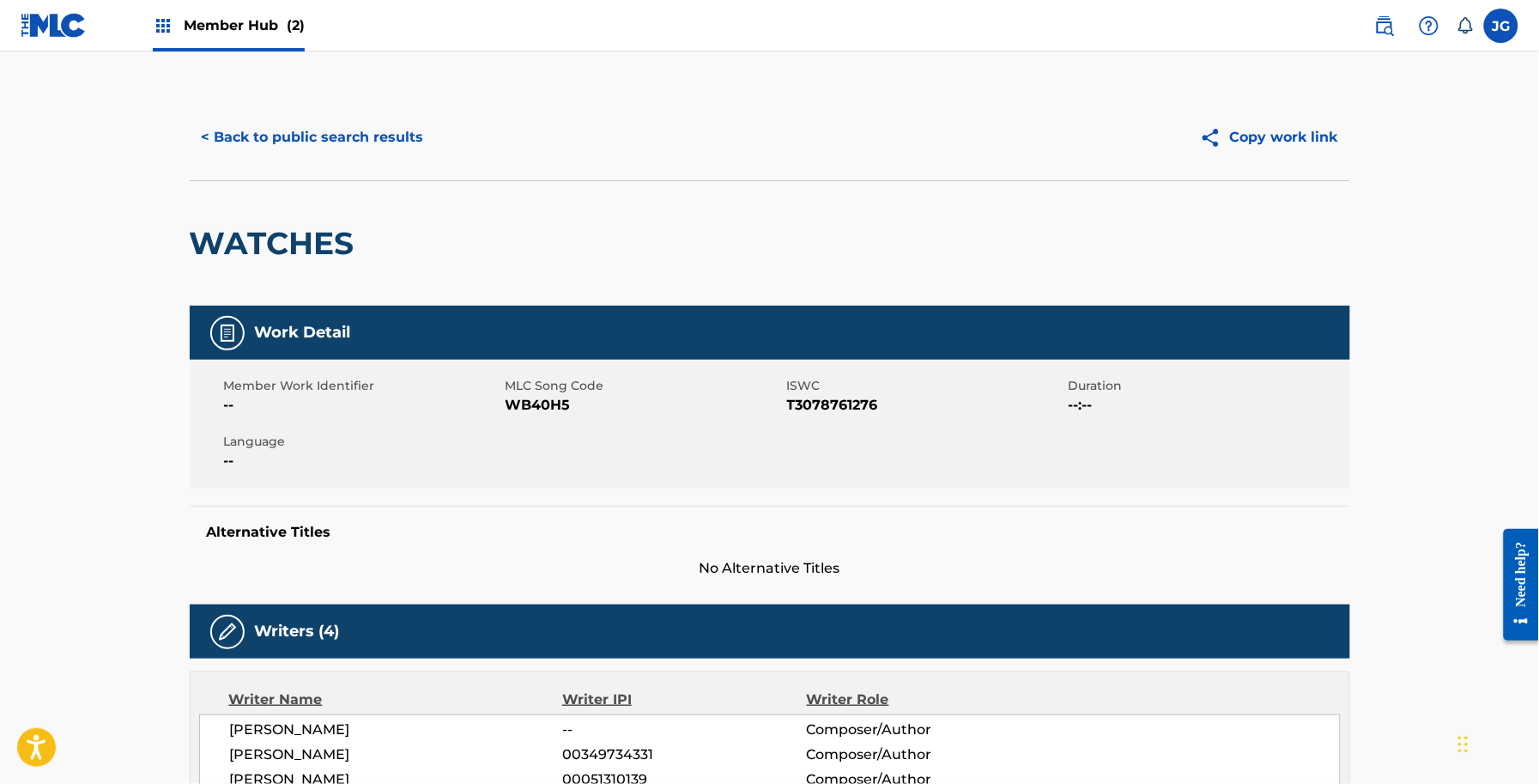
scroll to position [108, 0]
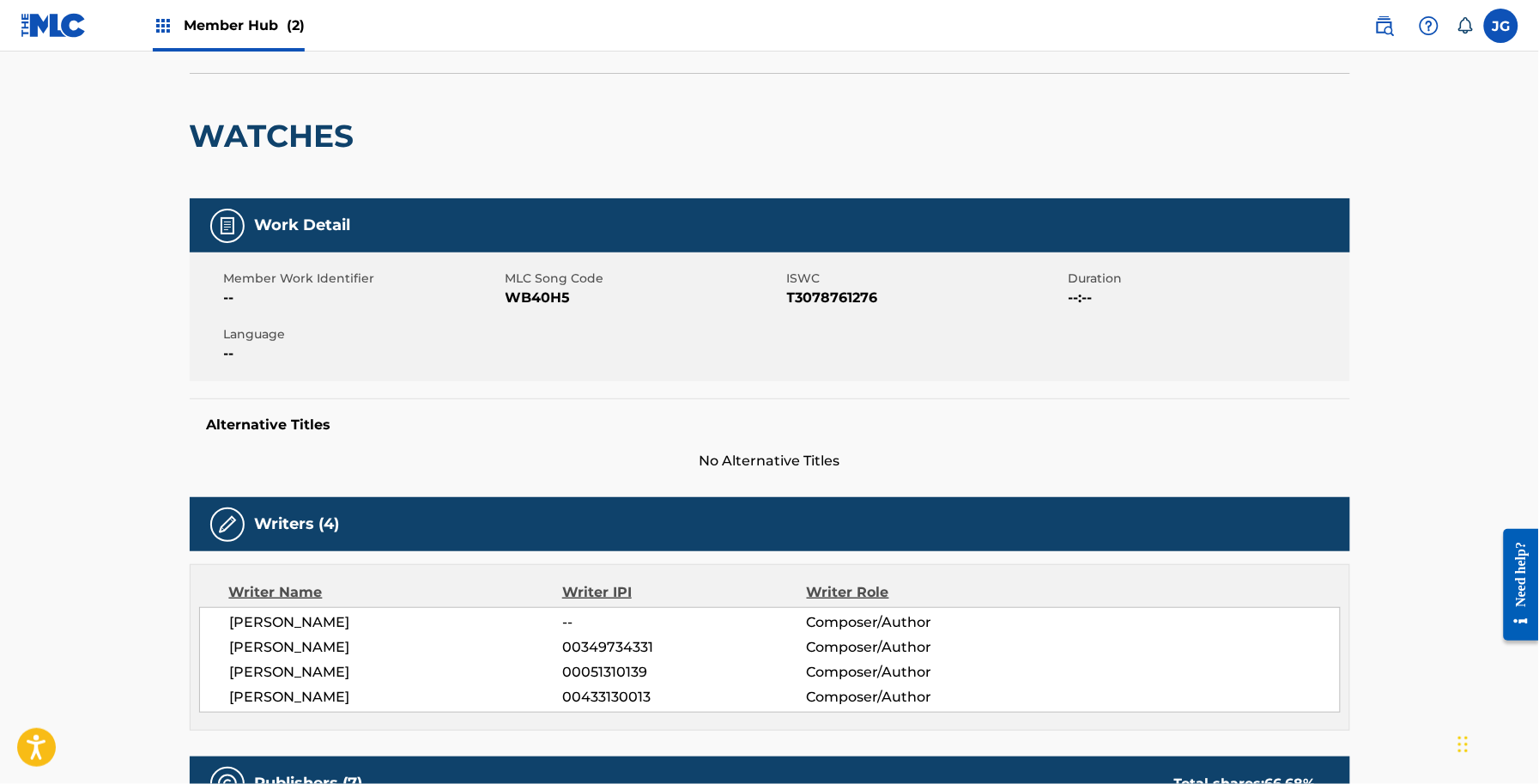
click at [551, 298] on span "WB40H5" at bounding box center [644, 297] width 278 height 20
click at [552, 298] on span "WB40H5" at bounding box center [644, 297] width 278 height 20
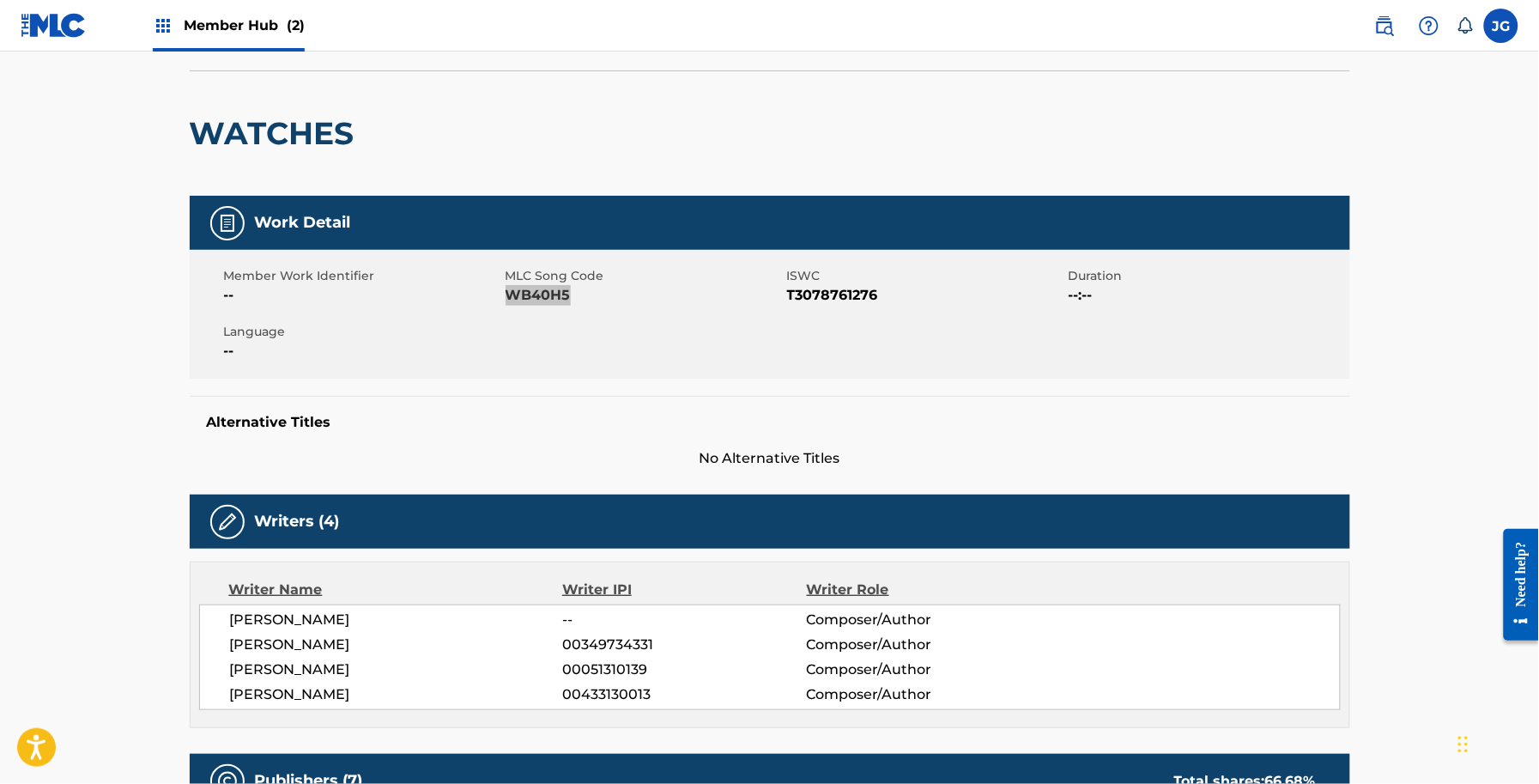
scroll to position [0, 0]
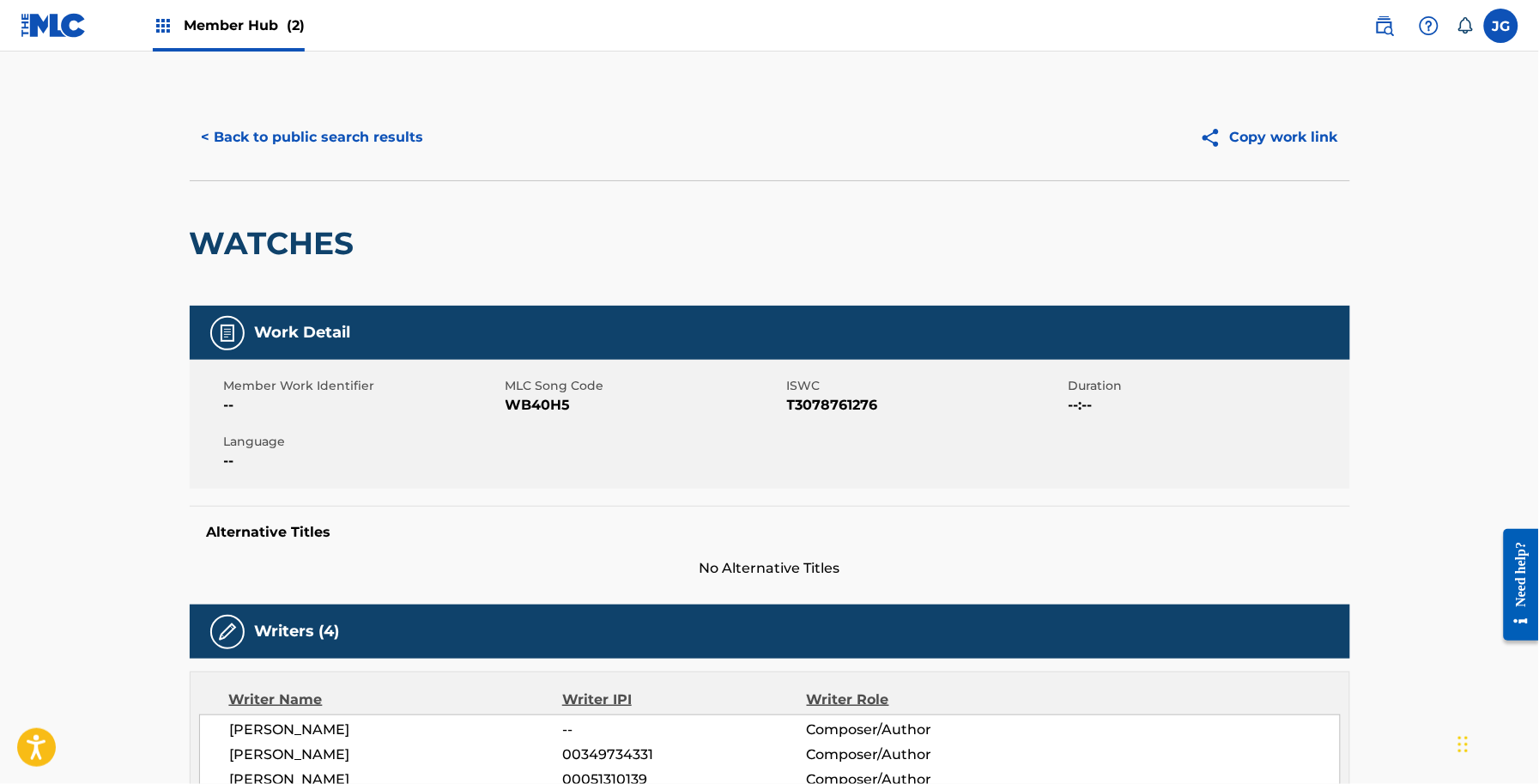
click at [354, 175] on div "< Back to public search results Copy work link" at bounding box center [770, 137] width 1161 height 85
click at [361, 159] on div "< Back to public search results Copy work link" at bounding box center [770, 137] width 1161 height 85
click at [383, 131] on button "< Back to public search results" at bounding box center [313, 137] width 246 height 43
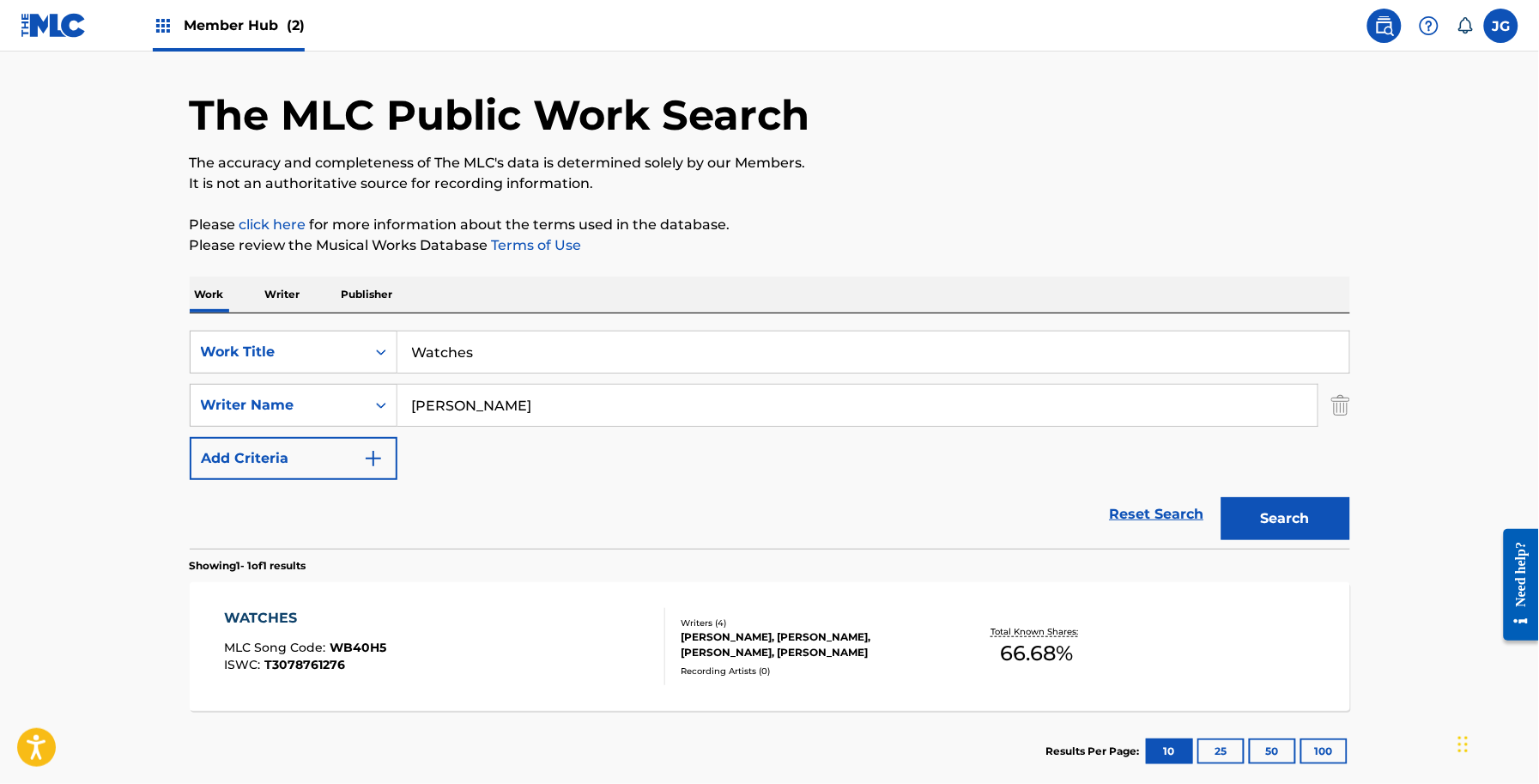
drag, startPoint x: 638, startPoint y: 362, endPoint x: 184, endPoint y: 368, distance: 454.0
click at [197, 368] on div "SearchWithCriteria56a9730b-d490-4a5f-8540-43b4935ac7c9 Work Title Watches" at bounding box center [770, 352] width 1161 height 43
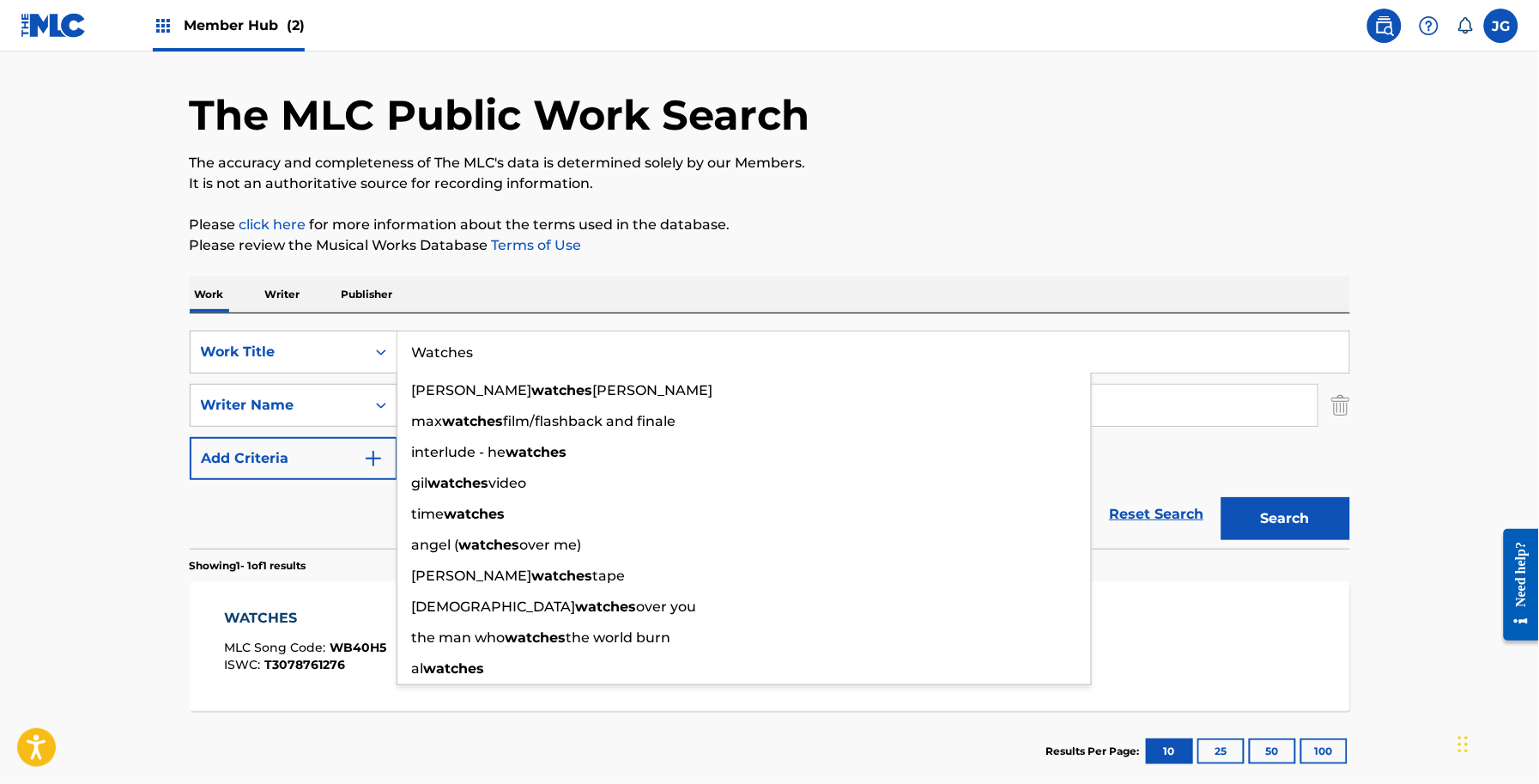
paste input "e Can Fall In Love Again"
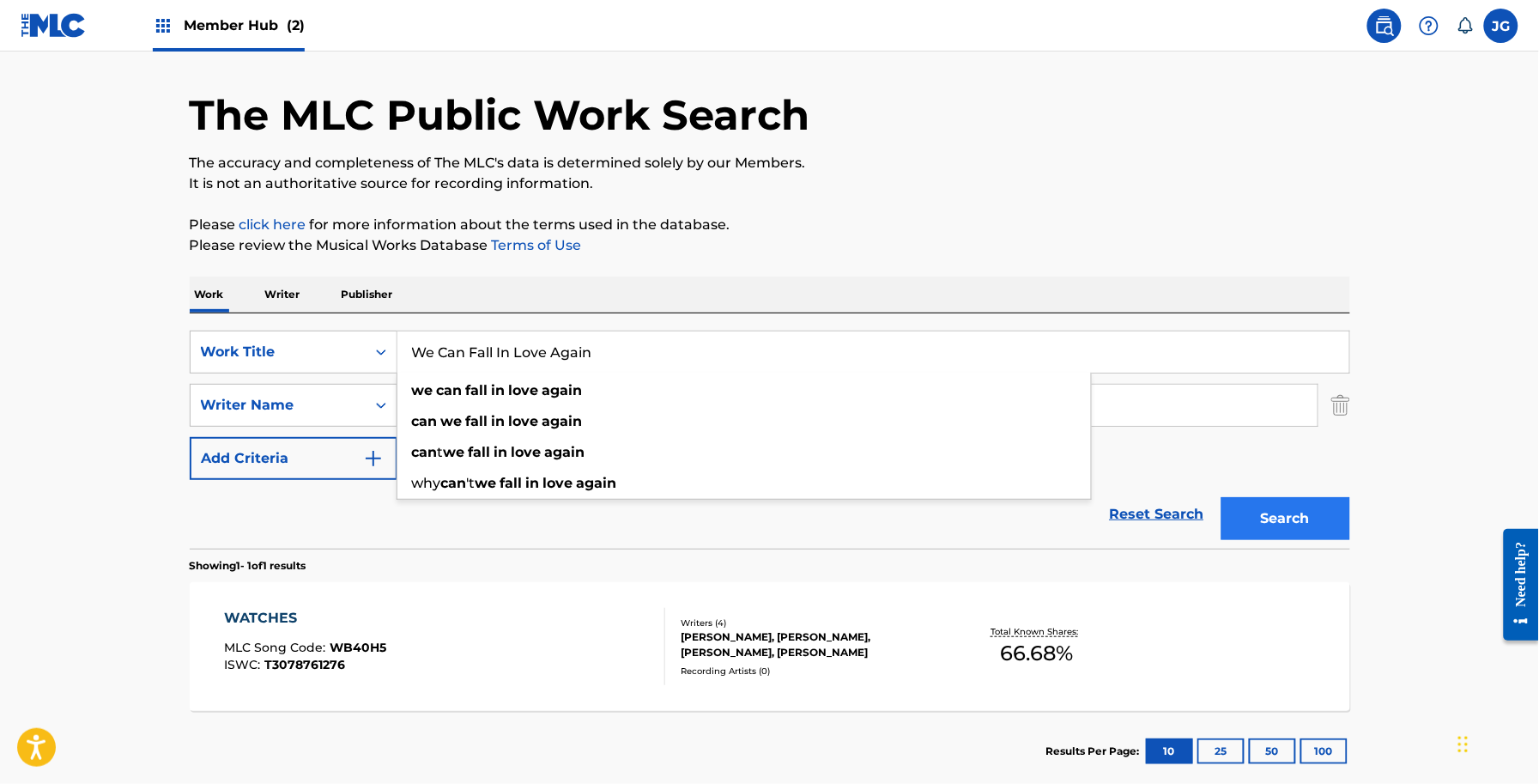
type input "We Can Fall In Love Again"
click at [1330, 515] on button "Search" at bounding box center [1286, 518] width 129 height 43
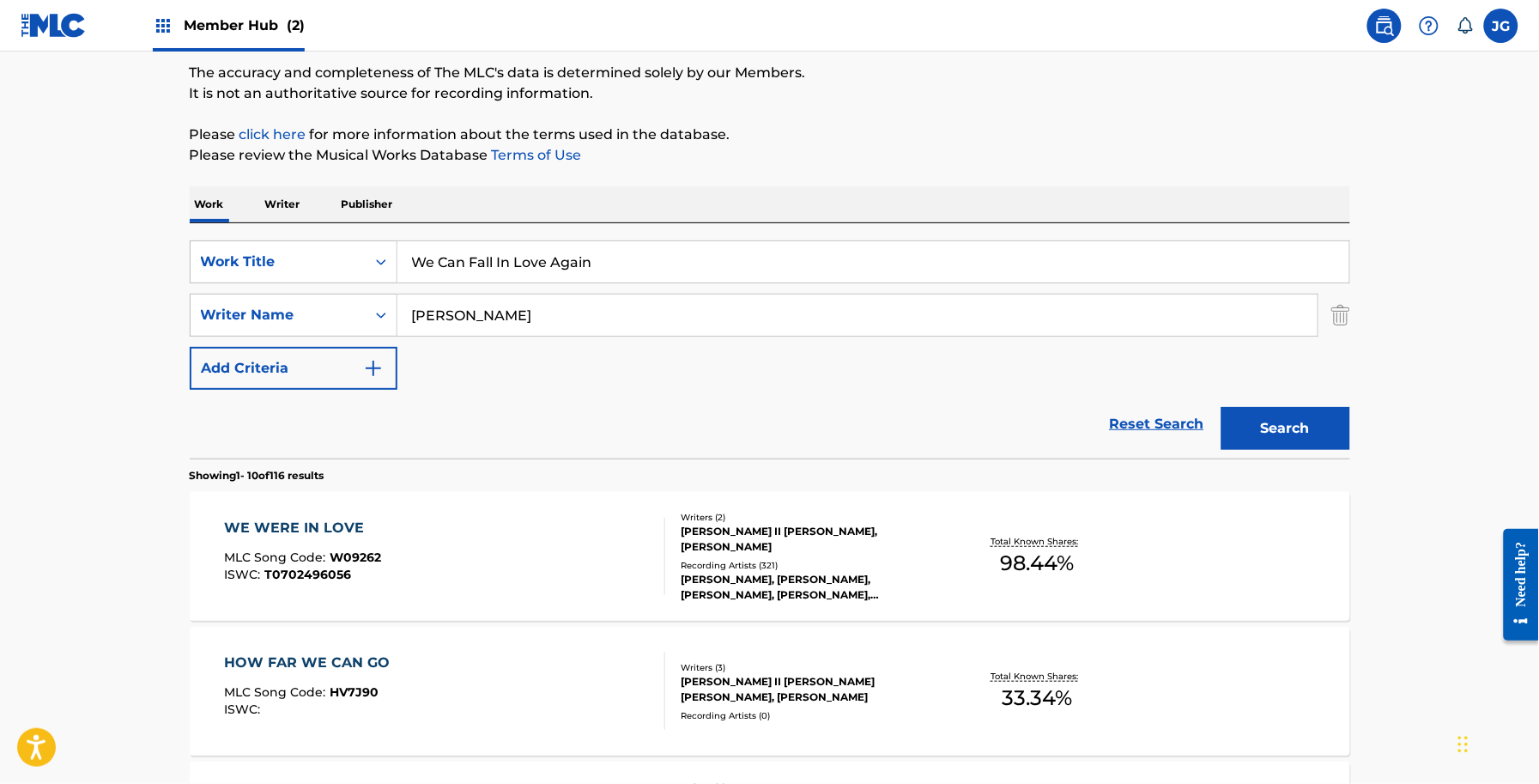
scroll to position [266, 0]
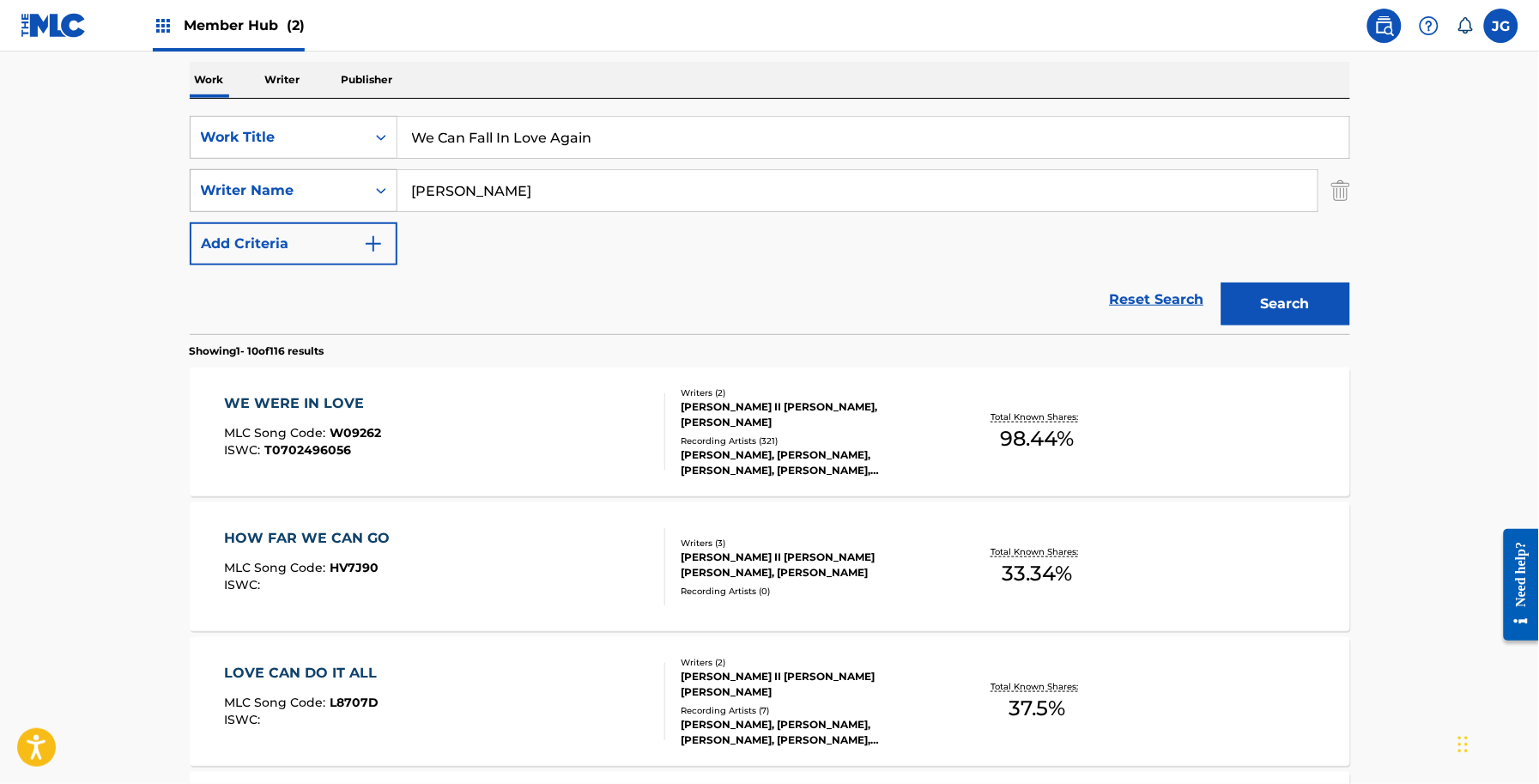
drag, startPoint x: 551, startPoint y: 180, endPoint x: 384, endPoint y: 175, distance: 167.1
click at [384, 175] on div "SearchWithCriteriadb18a0d9-ed43-441b-bd89-0ab1f56b2329 Writer Name shamblin" at bounding box center [770, 190] width 1161 height 43
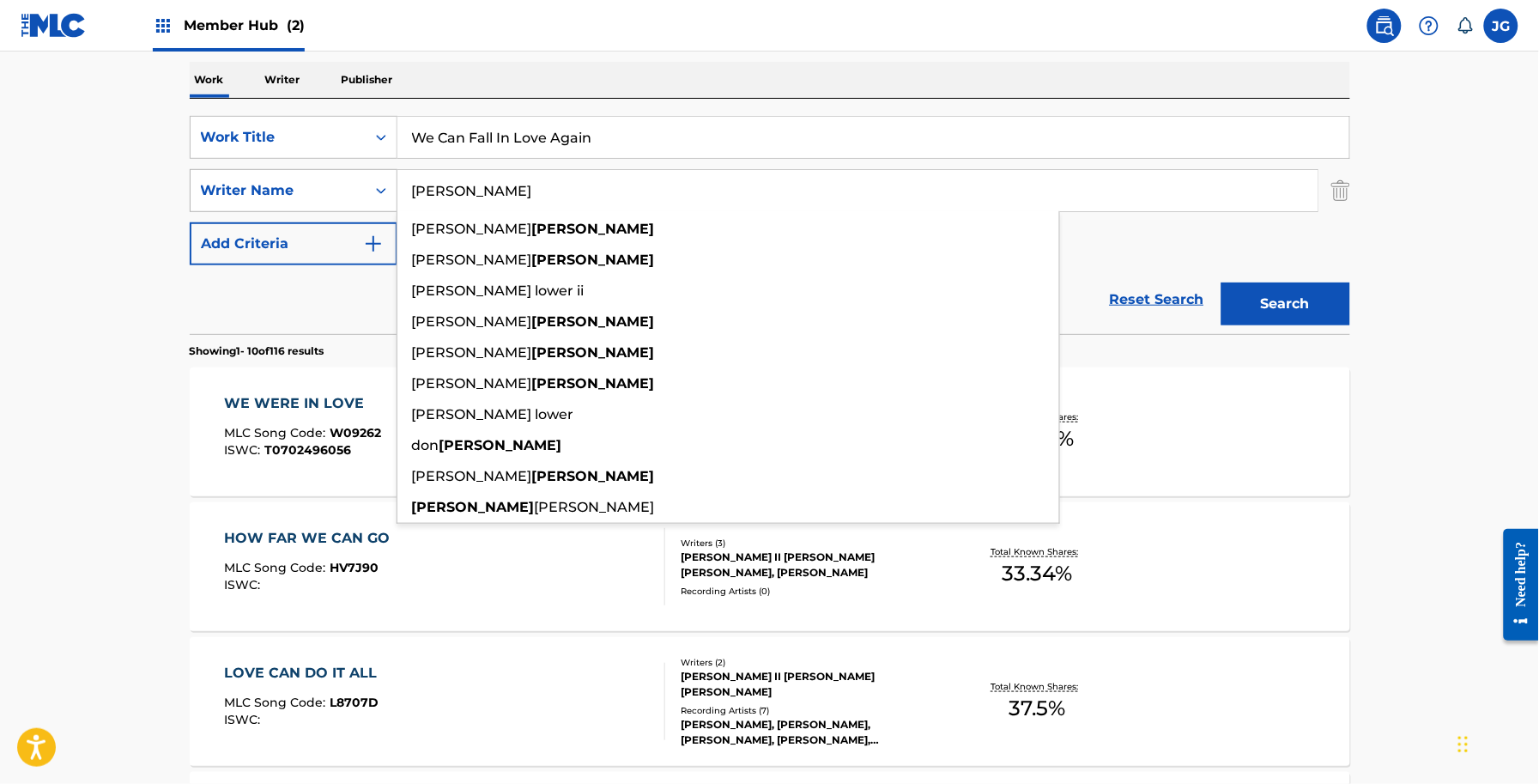
type input "lowery"
click at [1222, 282] on button "Search" at bounding box center [1286, 304] width 129 height 43
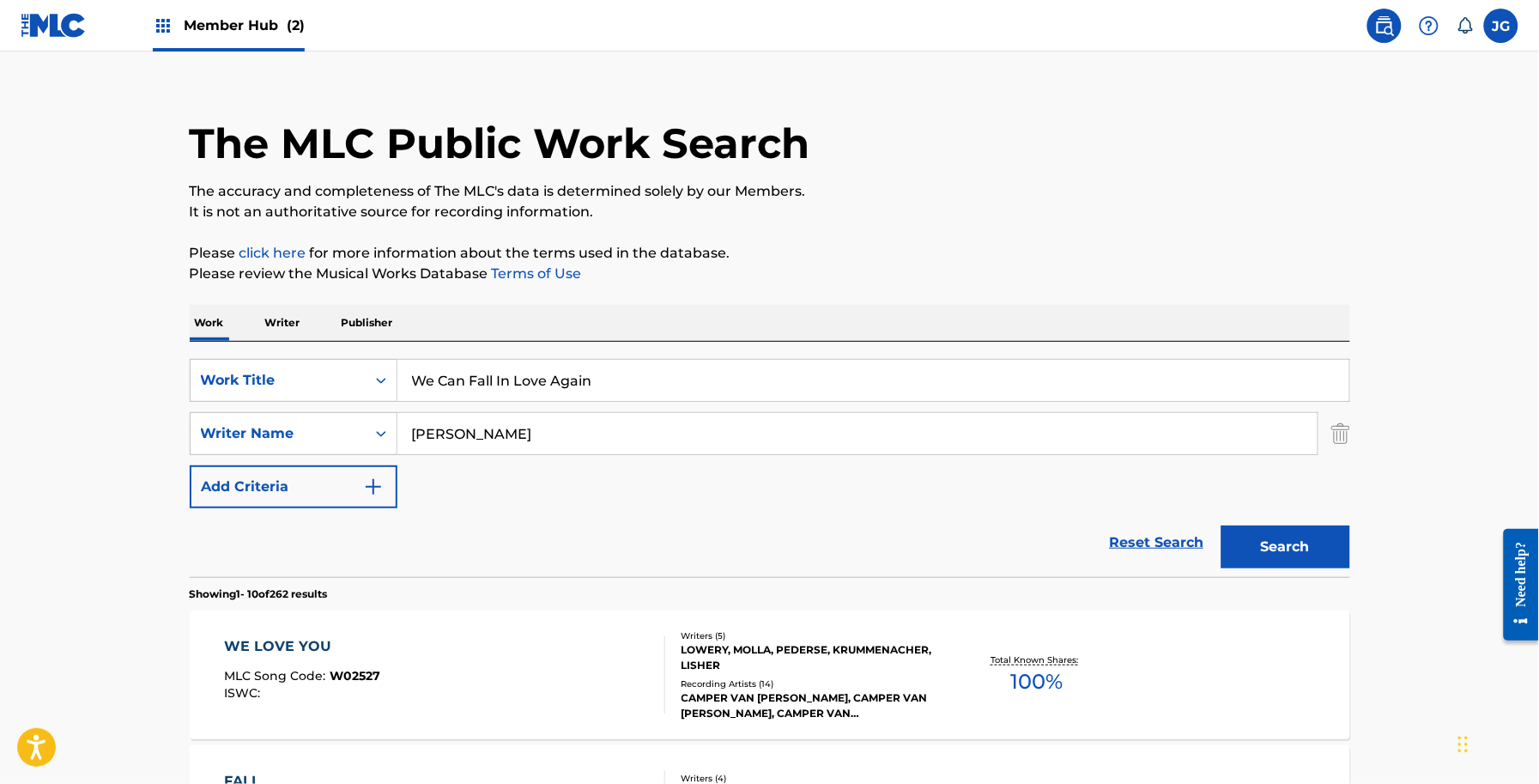
scroll to position [0, 0]
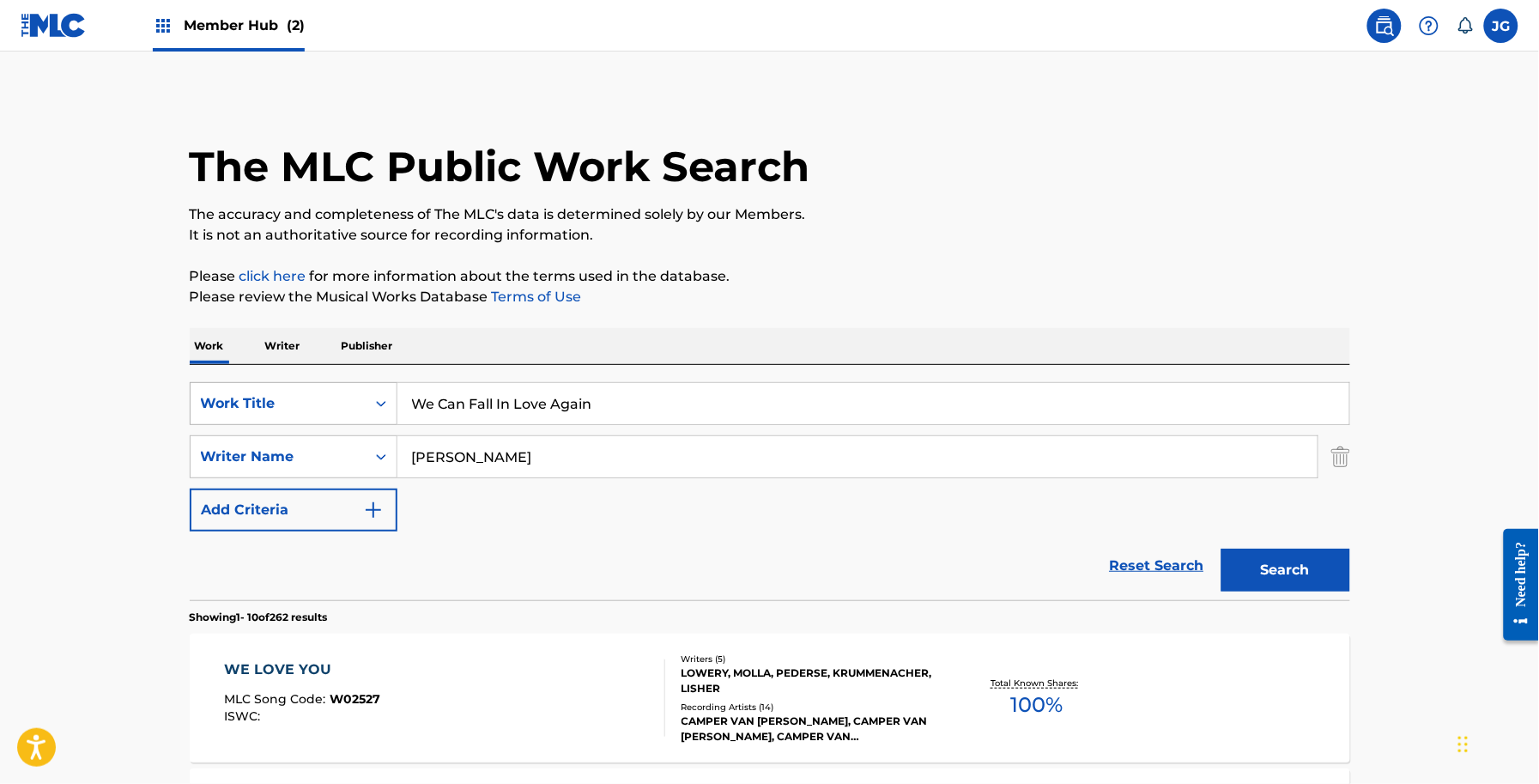
drag, startPoint x: 625, startPoint y: 412, endPoint x: 205, endPoint y: 399, distance: 420.2
click at [205, 398] on div "SearchWithCriteria56a9730b-d490-4a5f-8540-43b4935ac7c9 Work Title We Can Fall I…" at bounding box center [770, 404] width 1161 height 43
paste input "hat Does That Say About Me"
type input "What Does That Say About Me"
click at [818, 361] on div "Work Writer Publisher" at bounding box center [770, 345] width 1161 height 36
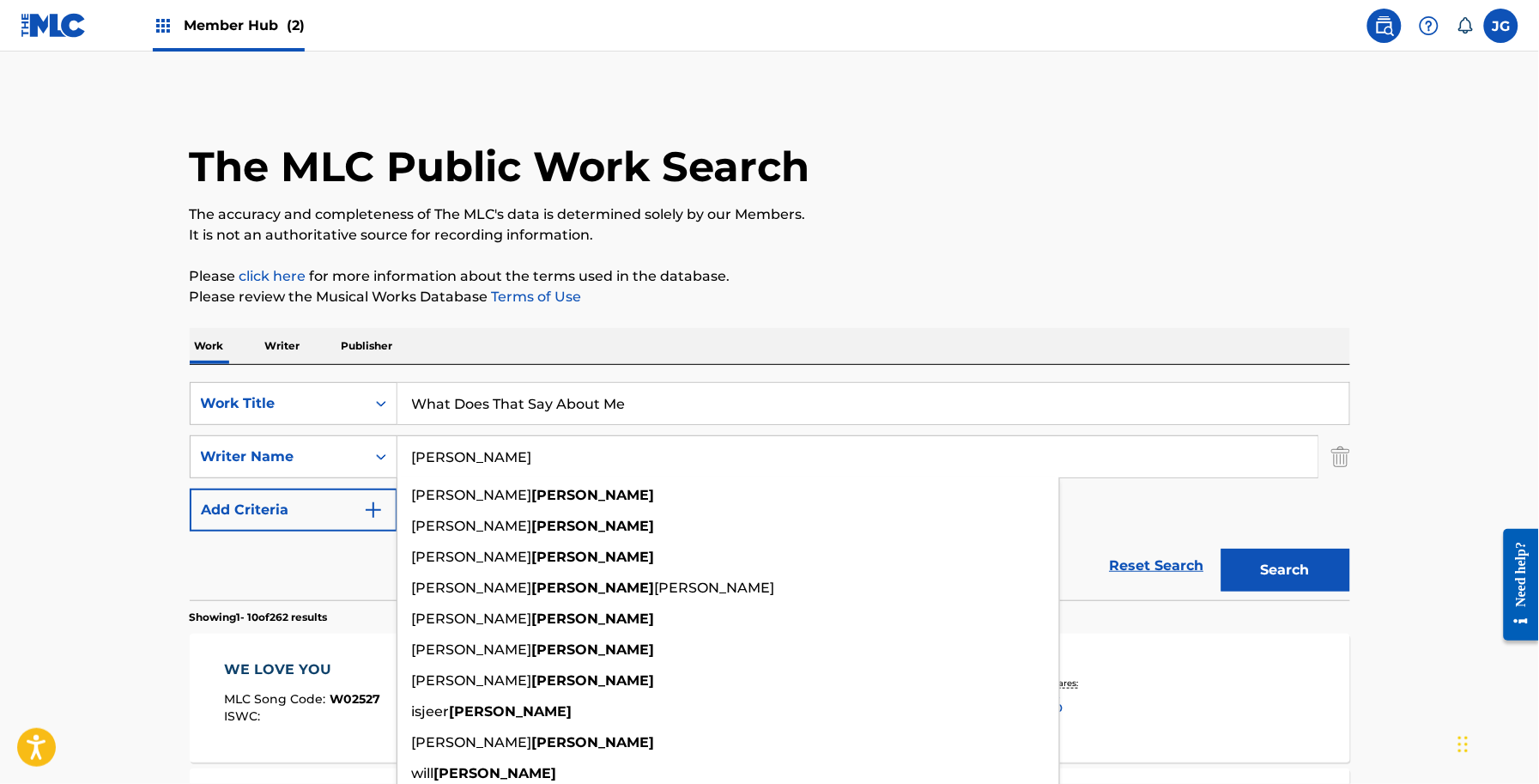
drag, startPoint x: 576, startPoint y: 458, endPoint x: 71, endPoint y: 436, distance: 505.5
type input "shamblin"
click at [1222, 548] on button "Search" at bounding box center [1286, 570] width 129 height 43
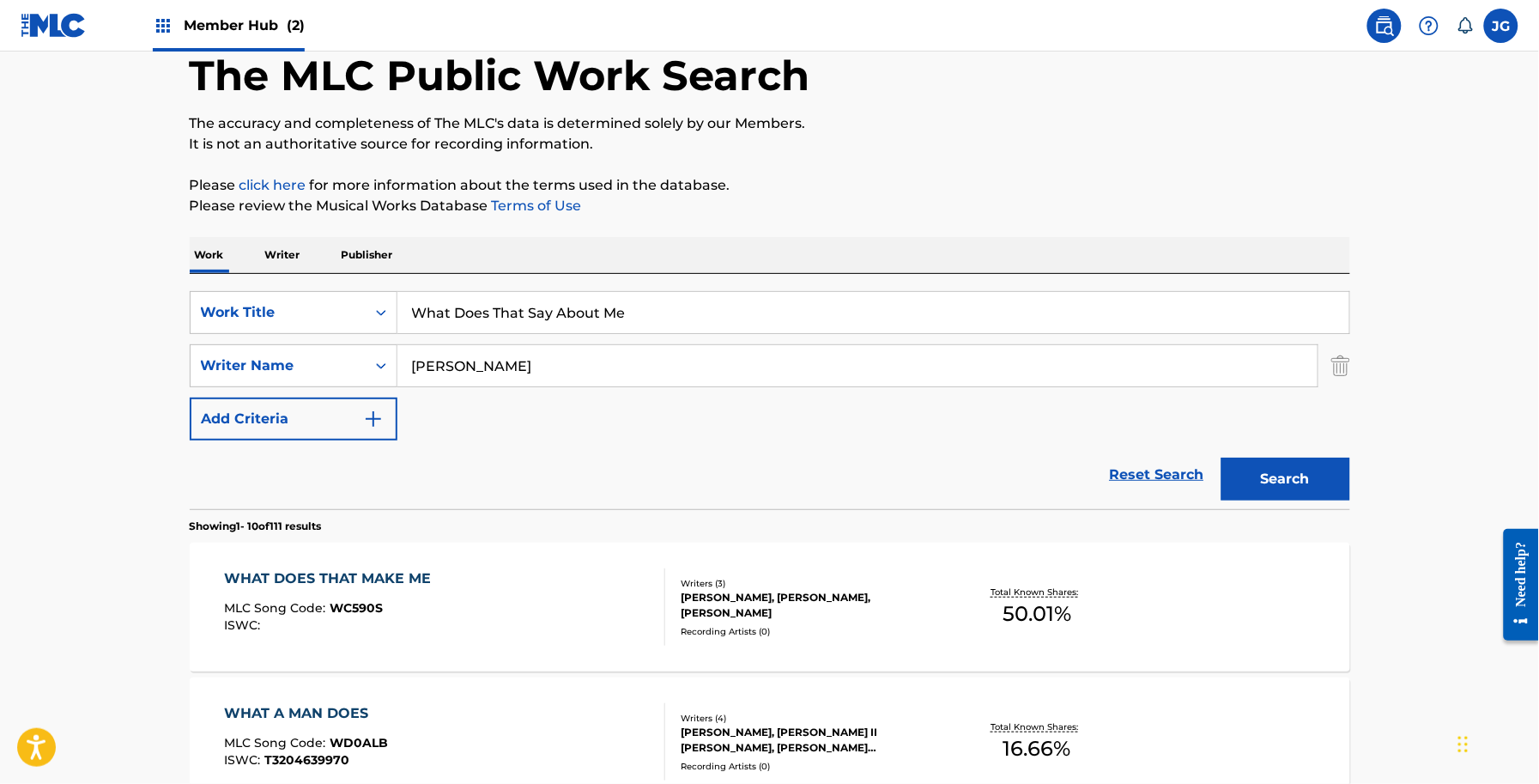
scroll to position [214, 0]
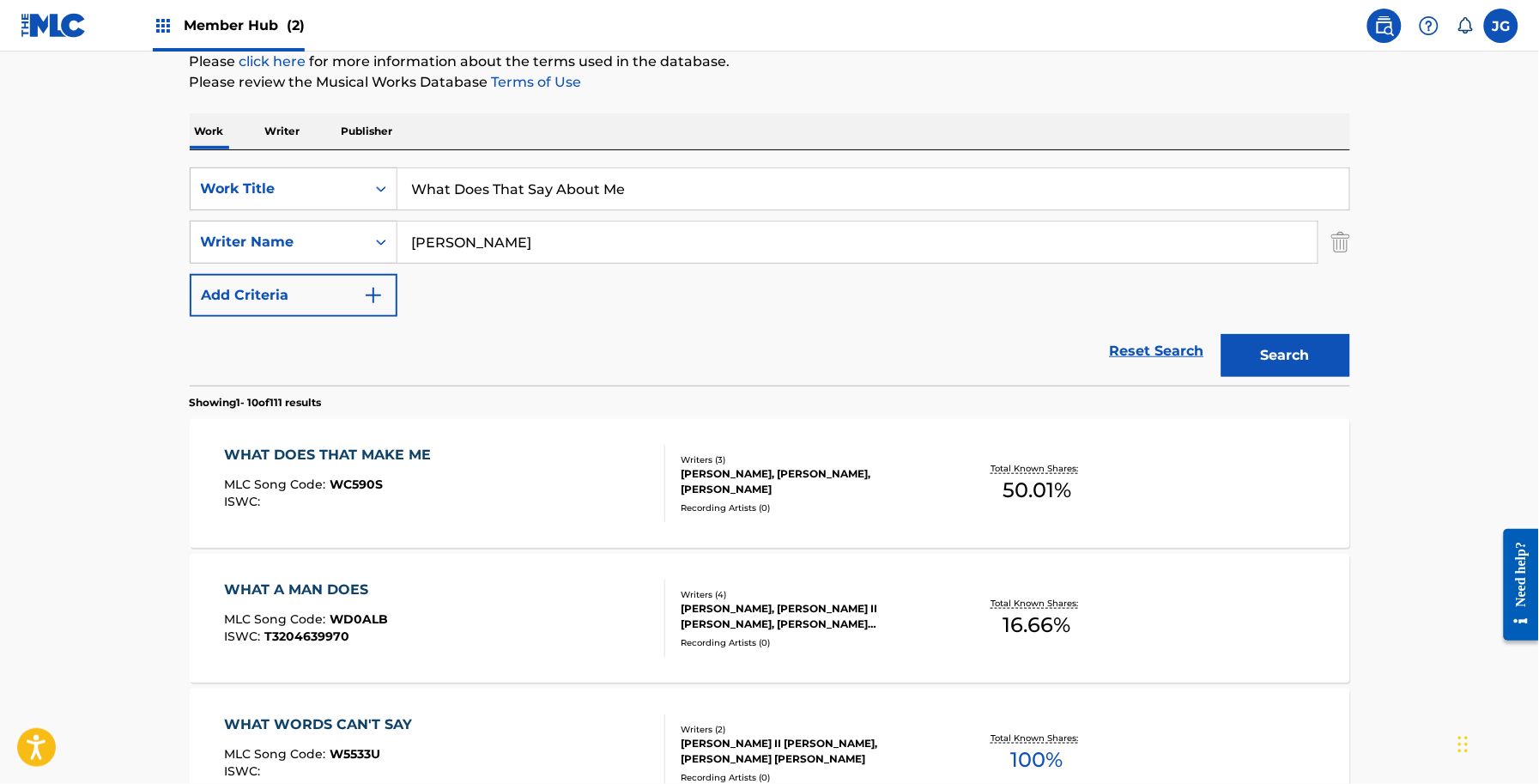
click at [517, 491] on div "WHAT DOES THAT MAKE ME MLC Song Code : WC590S ISWC :" at bounding box center [444, 483] width 442 height 78
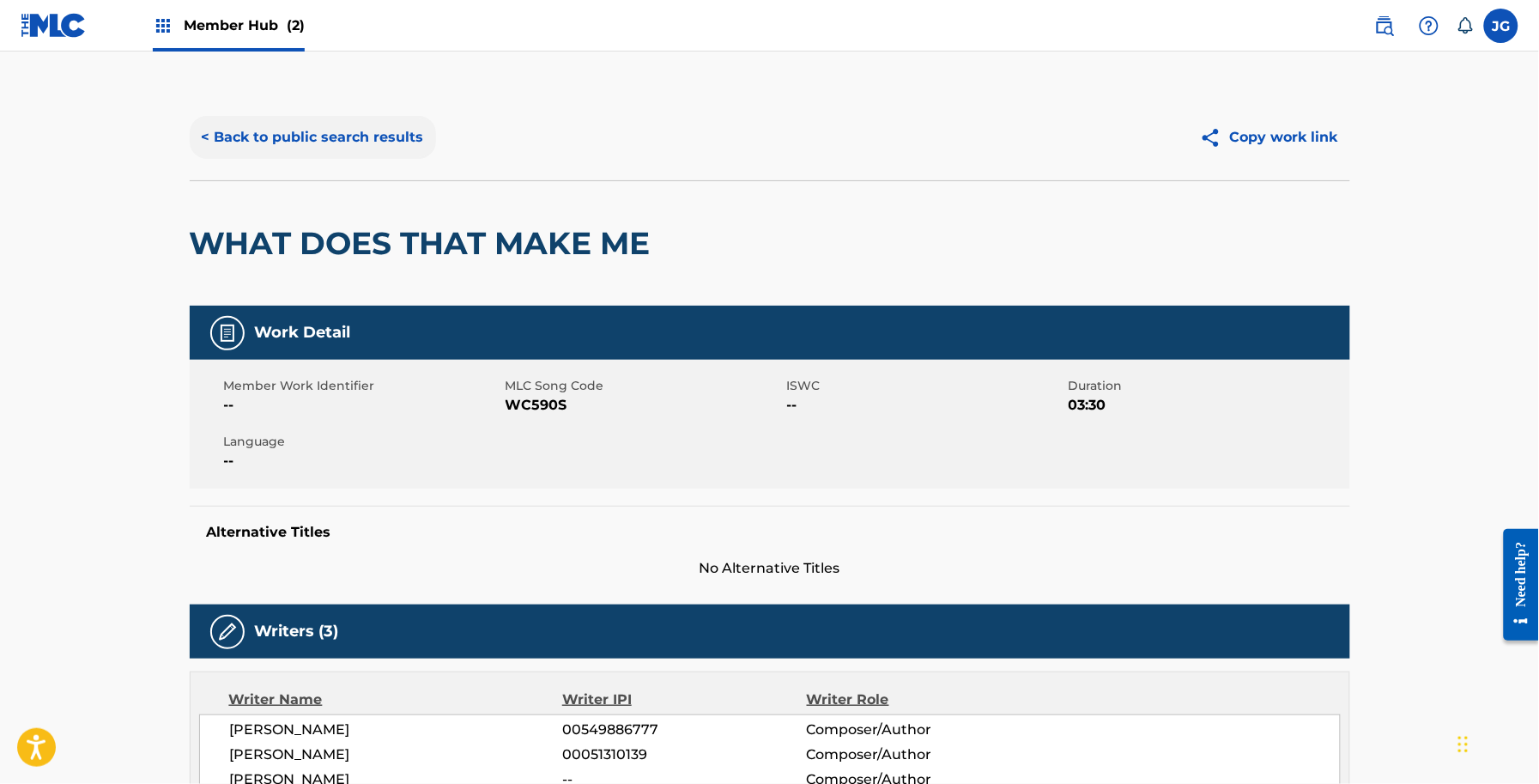
click at [303, 134] on button "< Back to public search results" at bounding box center [313, 137] width 246 height 43
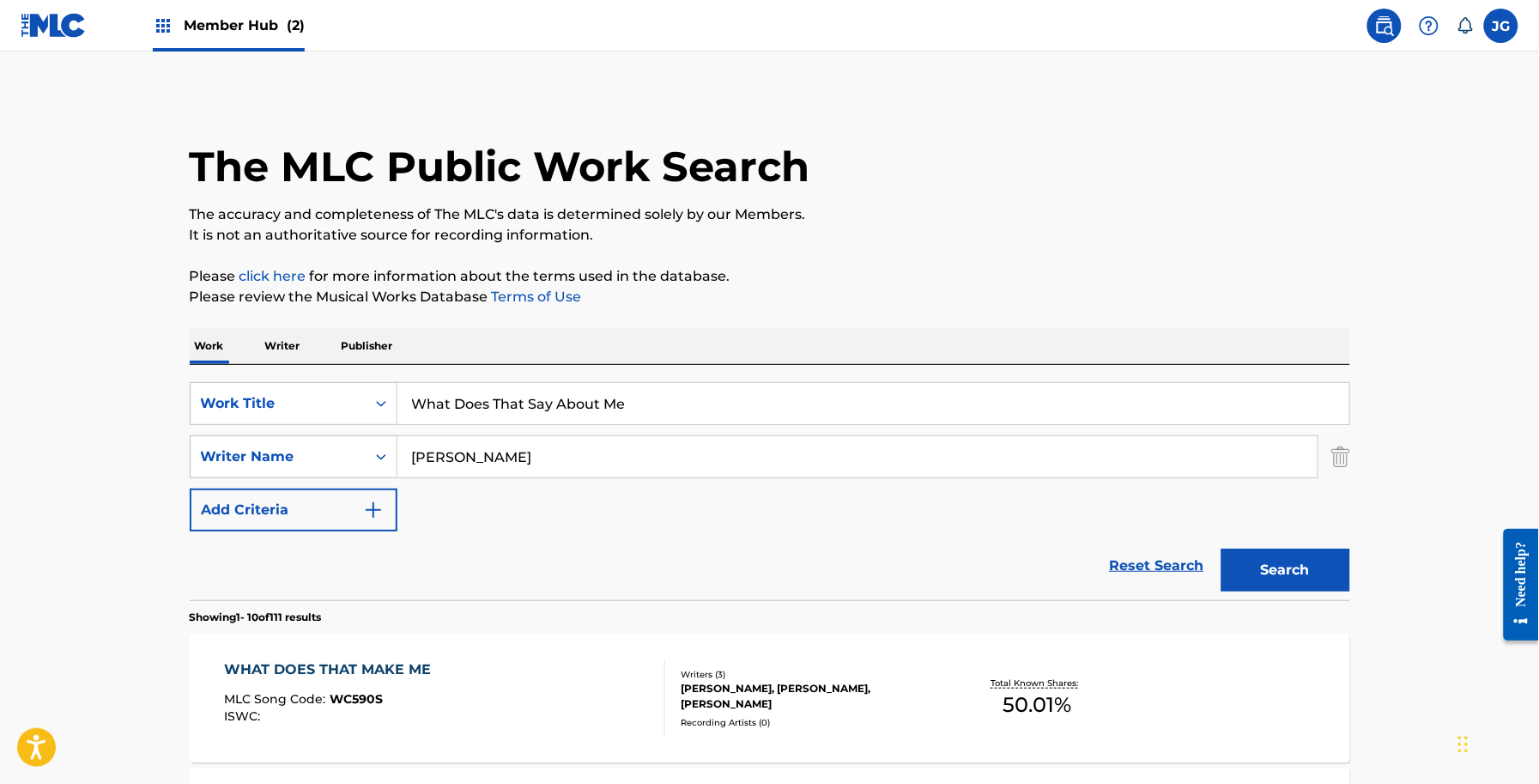
drag, startPoint x: 691, startPoint y: 406, endPoint x: 57, endPoint y: 470, distance: 637.2
paste input "Would I Say To The World"
type input "What Would I Say To The World"
click at [1293, 535] on div "Search" at bounding box center [1282, 566] width 138 height 69
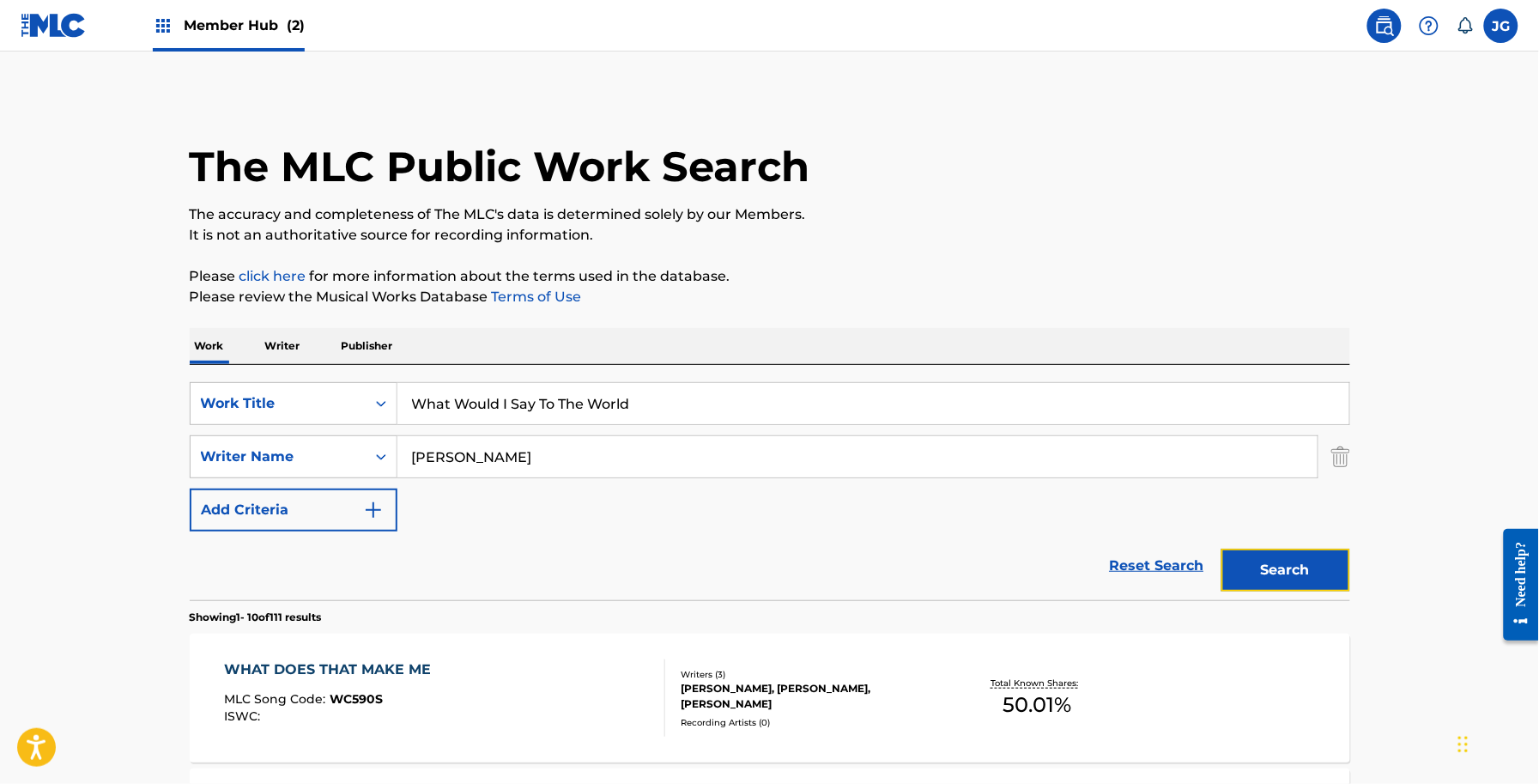
click at [1300, 582] on button "Search" at bounding box center [1286, 570] width 129 height 43
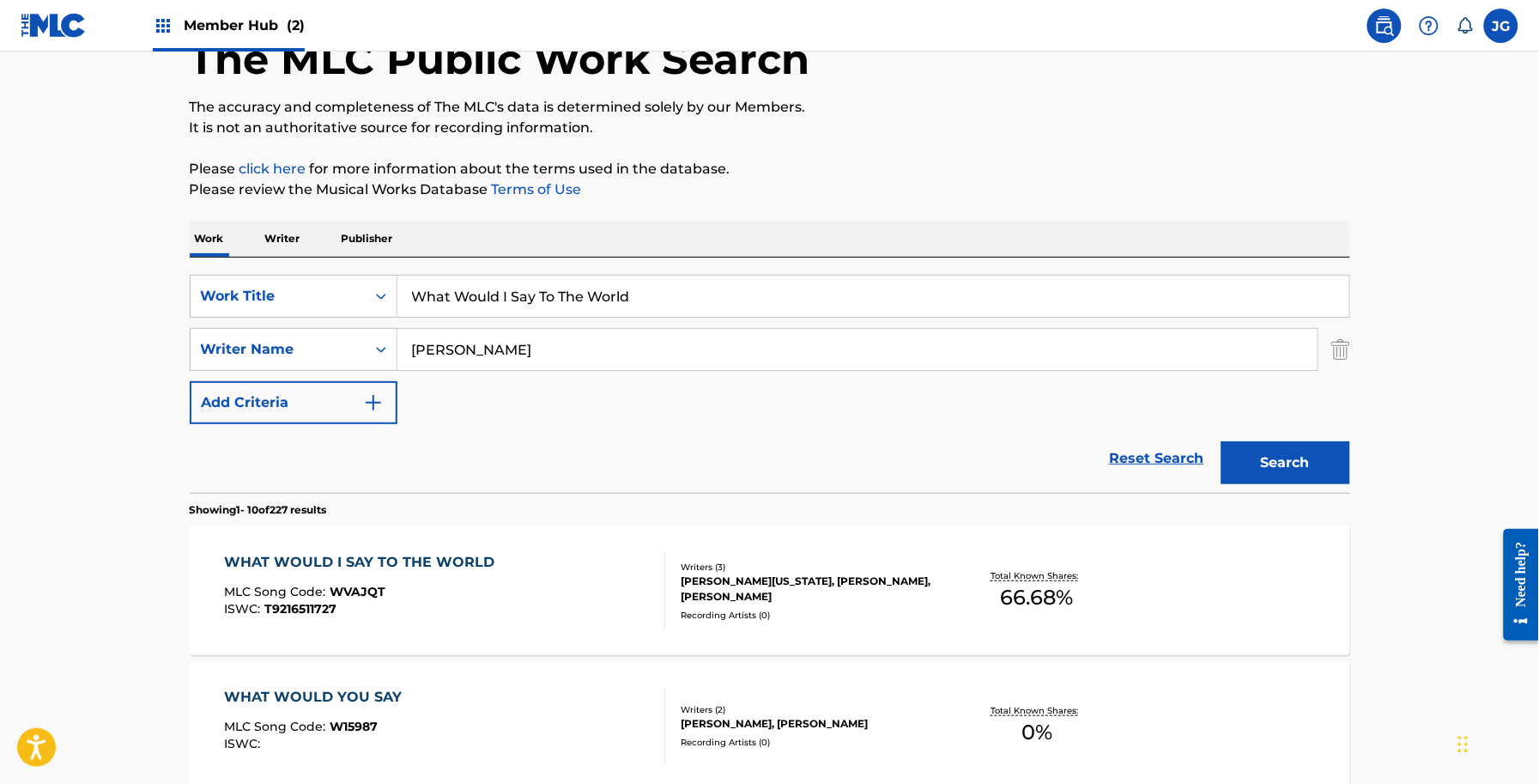
click at [525, 568] on div "WHAT WOULD I SAY TO THE WORLD MLC Song Code : WVAJQT ISWC : T9216511727" at bounding box center [444, 591] width 442 height 78
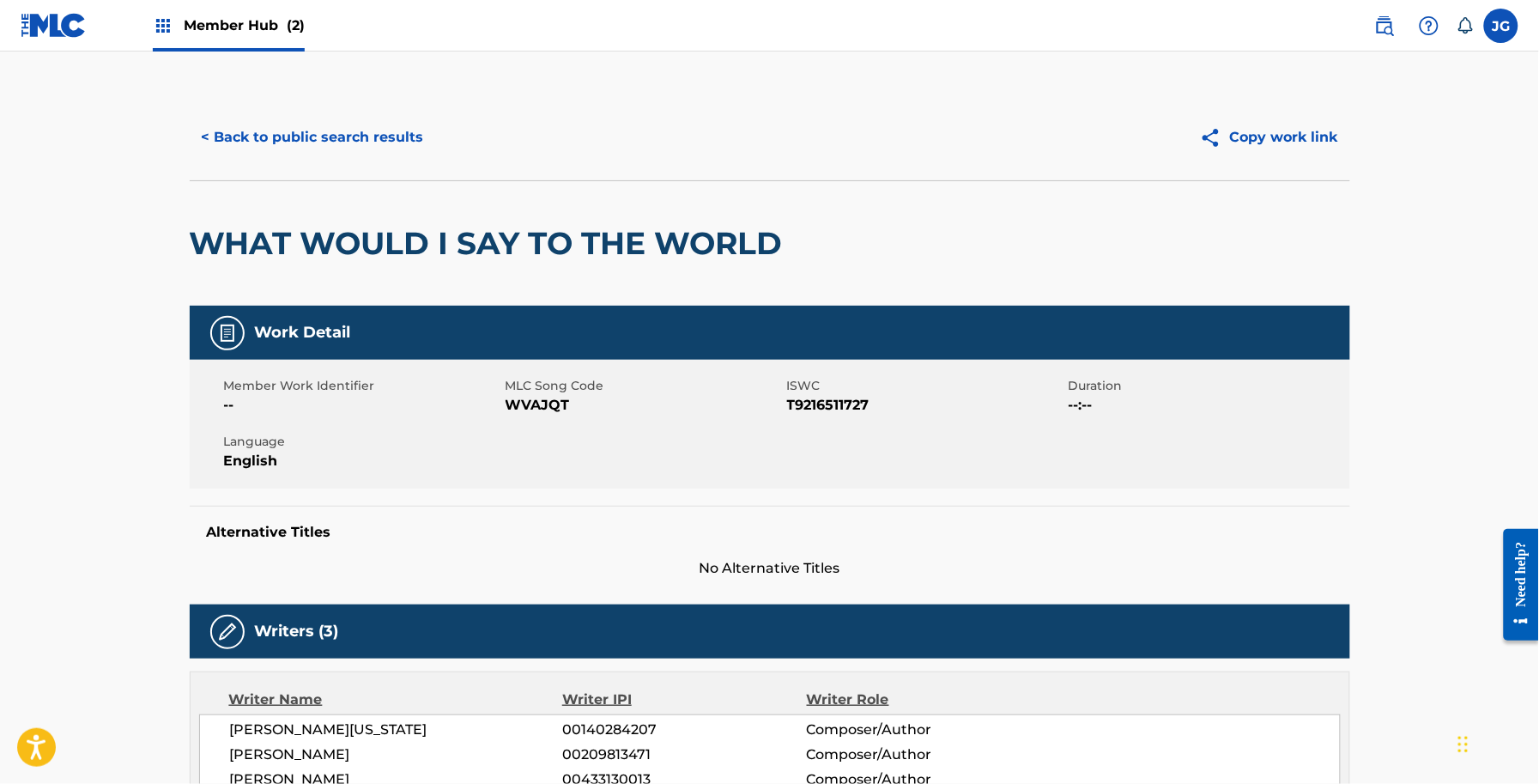
click at [529, 406] on span "WVAJQT" at bounding box center [644, 405] width 278 height 20
drag, startPoint x: 267, startPoint y: 186, endPoint x: 266, endPoint y: 178, distance: 8.1
click at [267, 186] on div "WHAT WOULD I SAY TO THE WORLD" at bounding box center [491, 244] width 602 height 124
click at [286, 156] on button "< Back to public search results" at bounding box center [313, 137] width 246 height 43
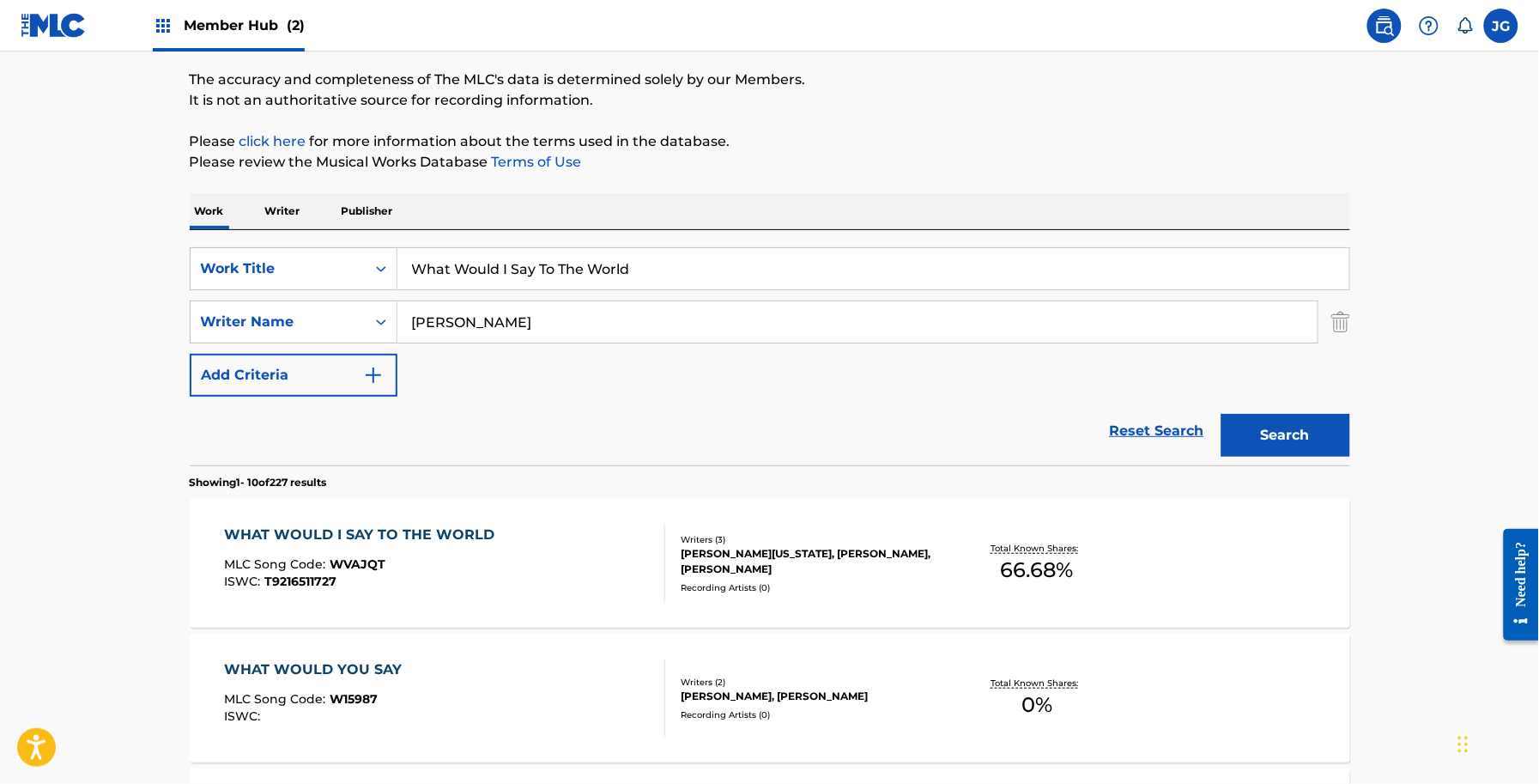
scroll to position [214, 0]
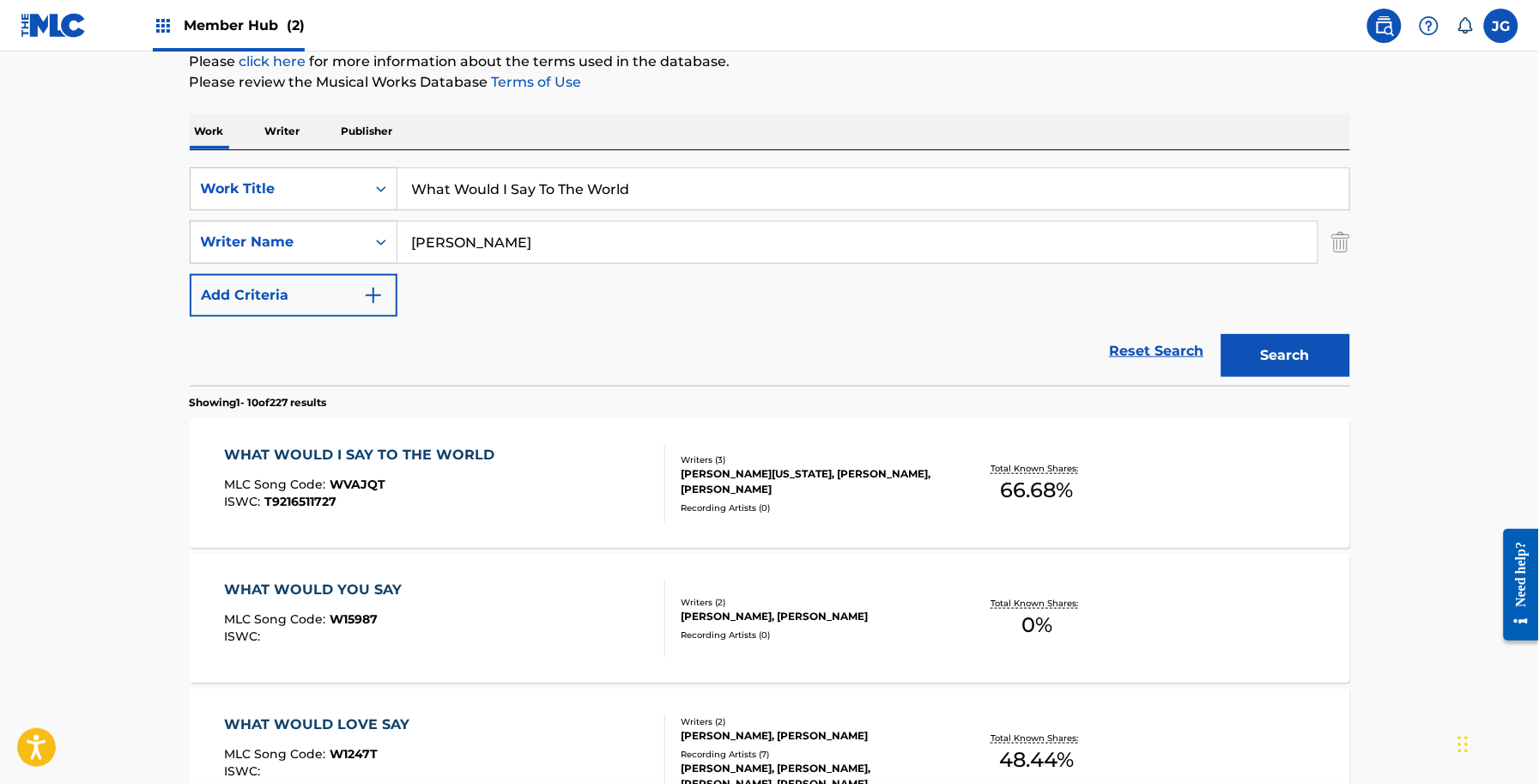
click at [861, 575] on div "WHAT WOULD YOU SAY MLC Song Code : W15987 ISWC : Writers ( 2 ) CHARLES HARMON J…" at bounding box center [770, 618] width 1161 height 129
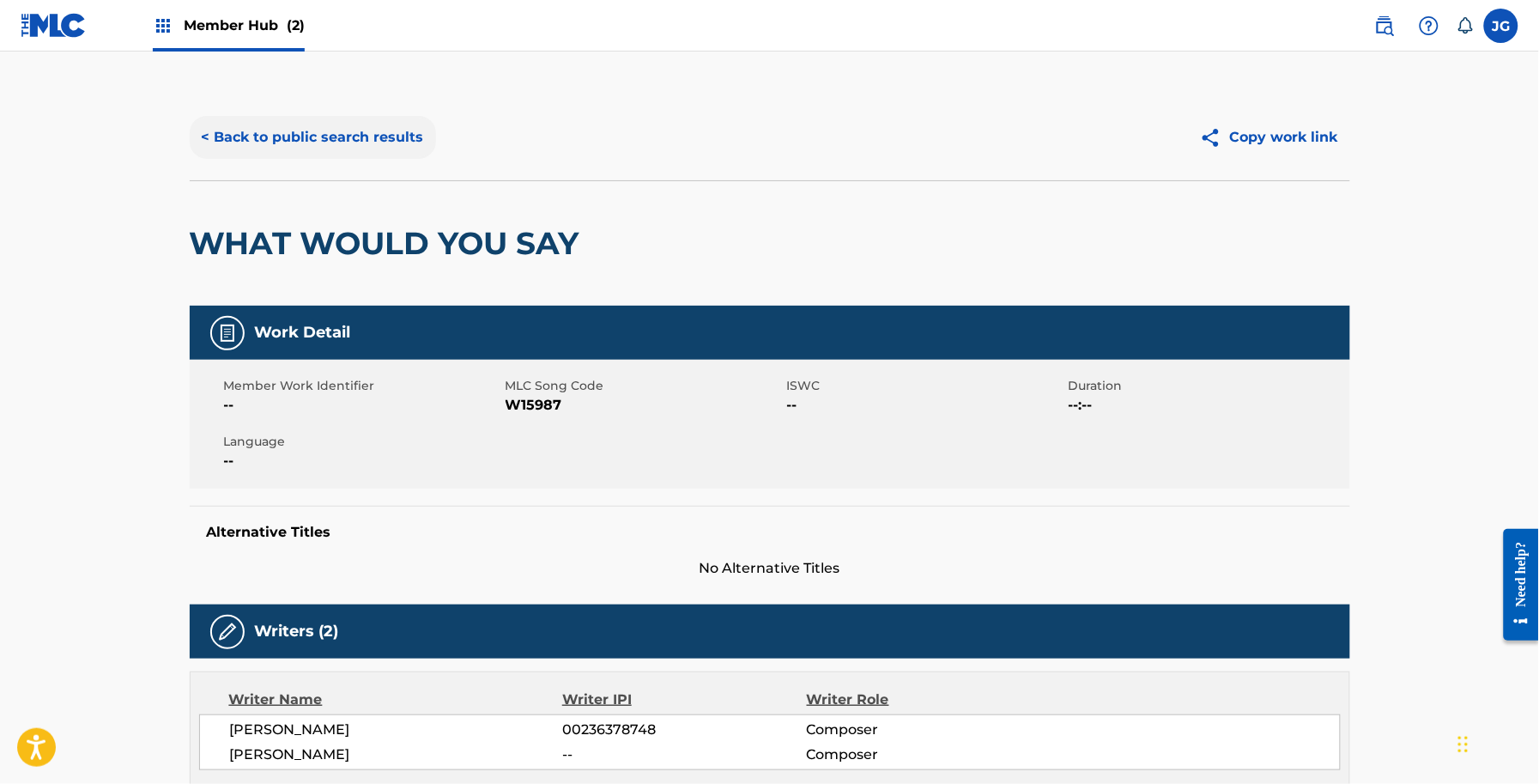
click at [336, 130] on button "< Back to public search results" at bounding box center [313, 137] width 246 height 43
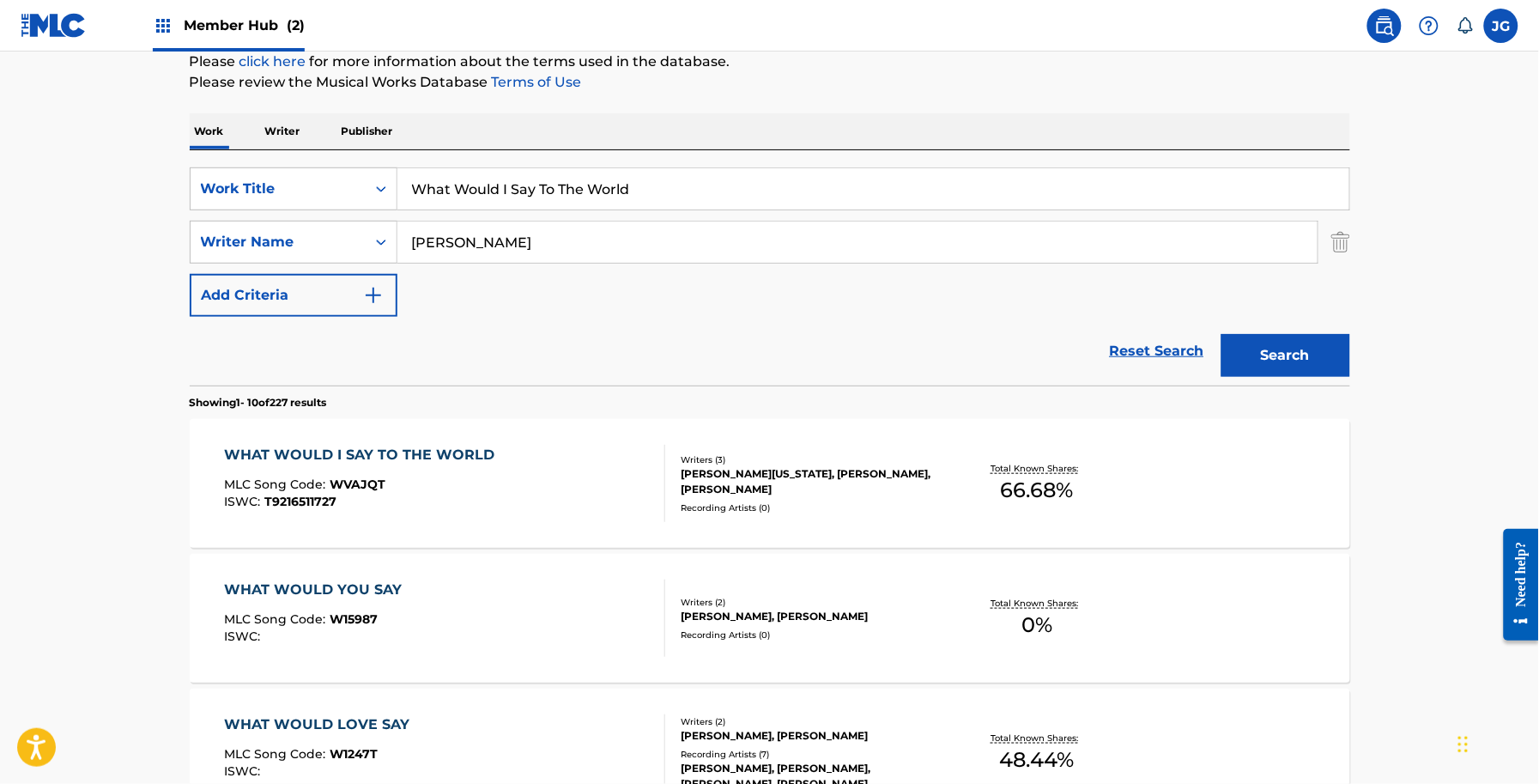
click at [402, 487] on div "MLC Song Code : WVAJQT" at bounding box center [364, 487] width 279 height 17
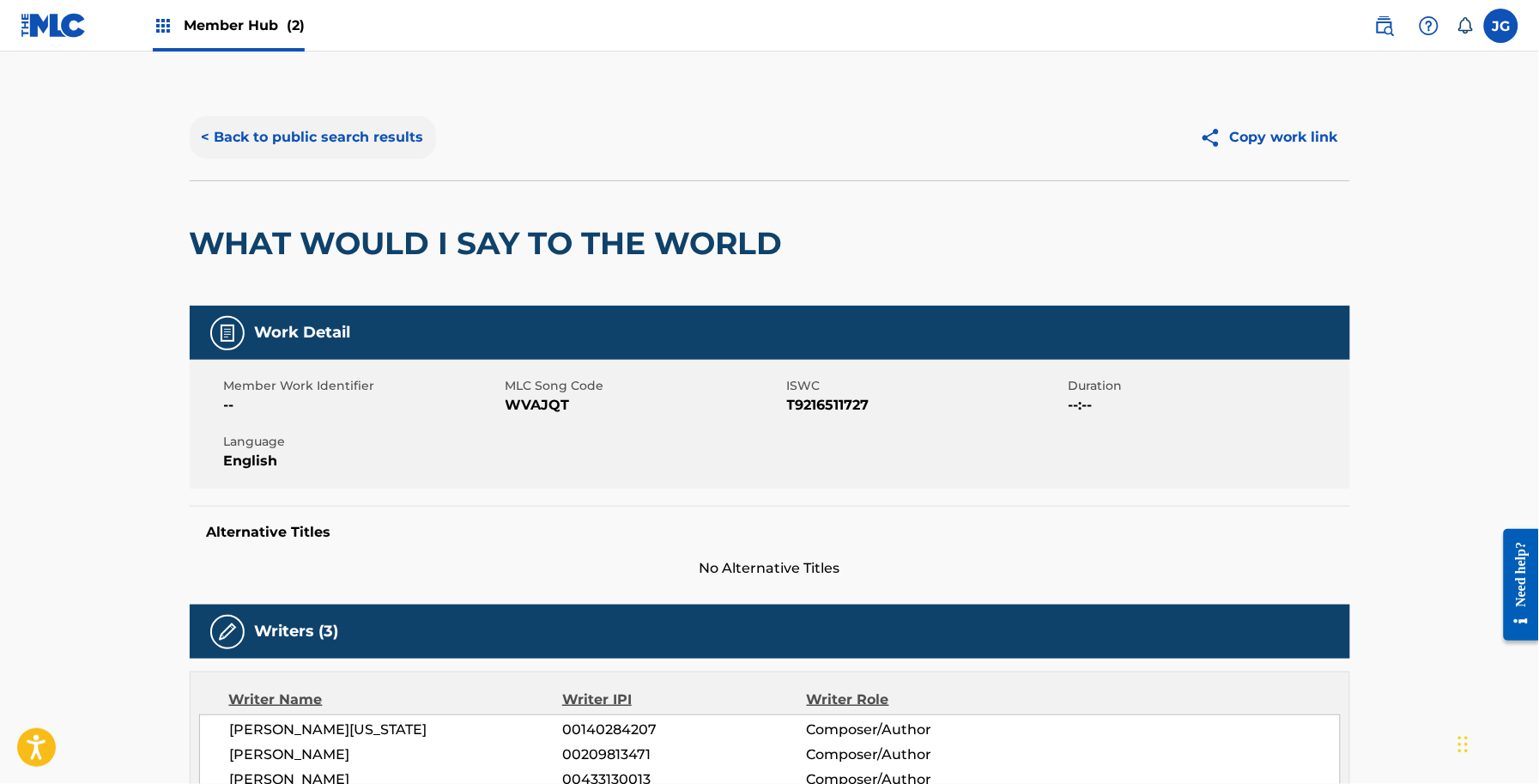
click at [289, 127] on button "< Back to public search results" at bounding box center [313, 137] width 246 height 43
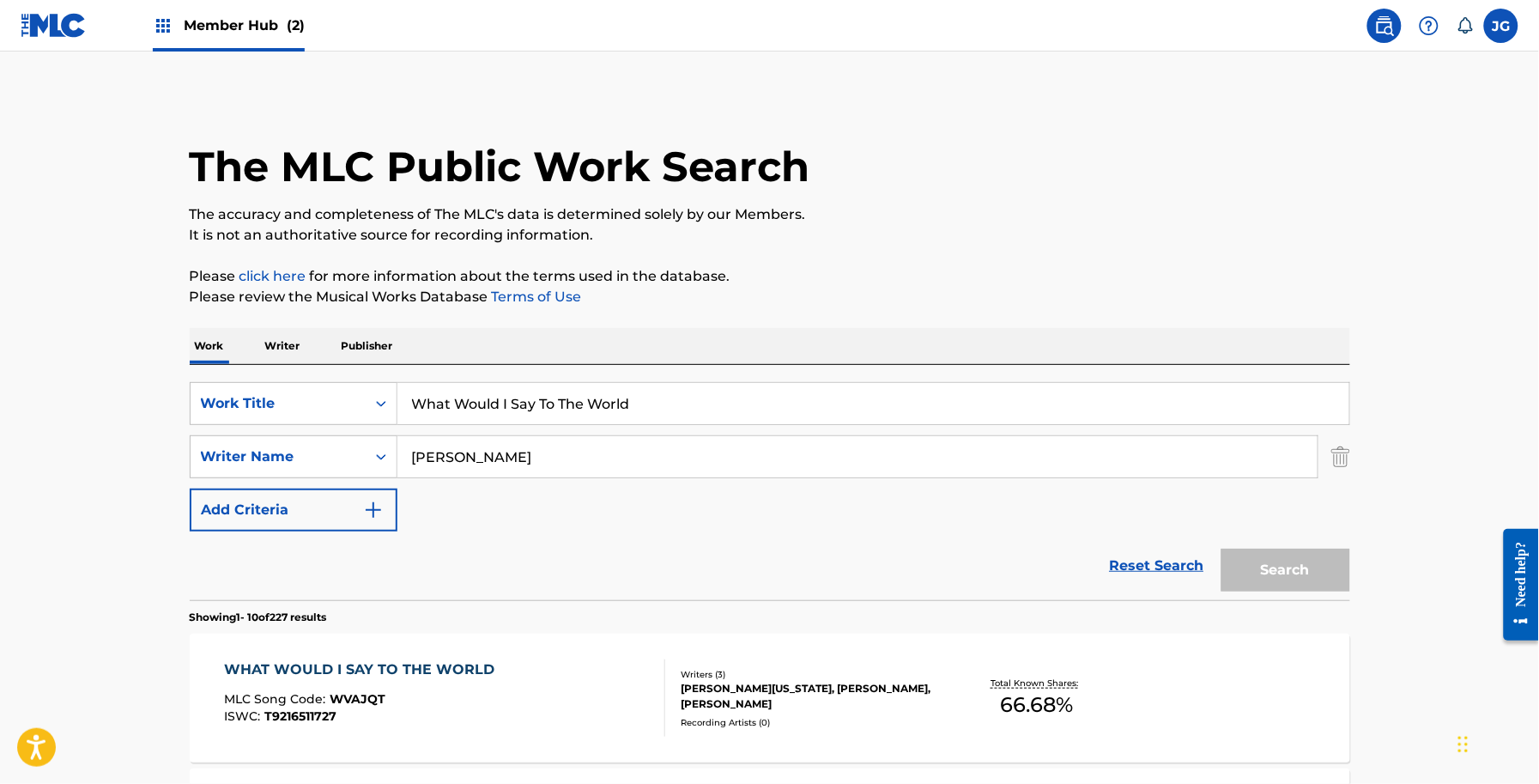
scroll to position [214, 0]
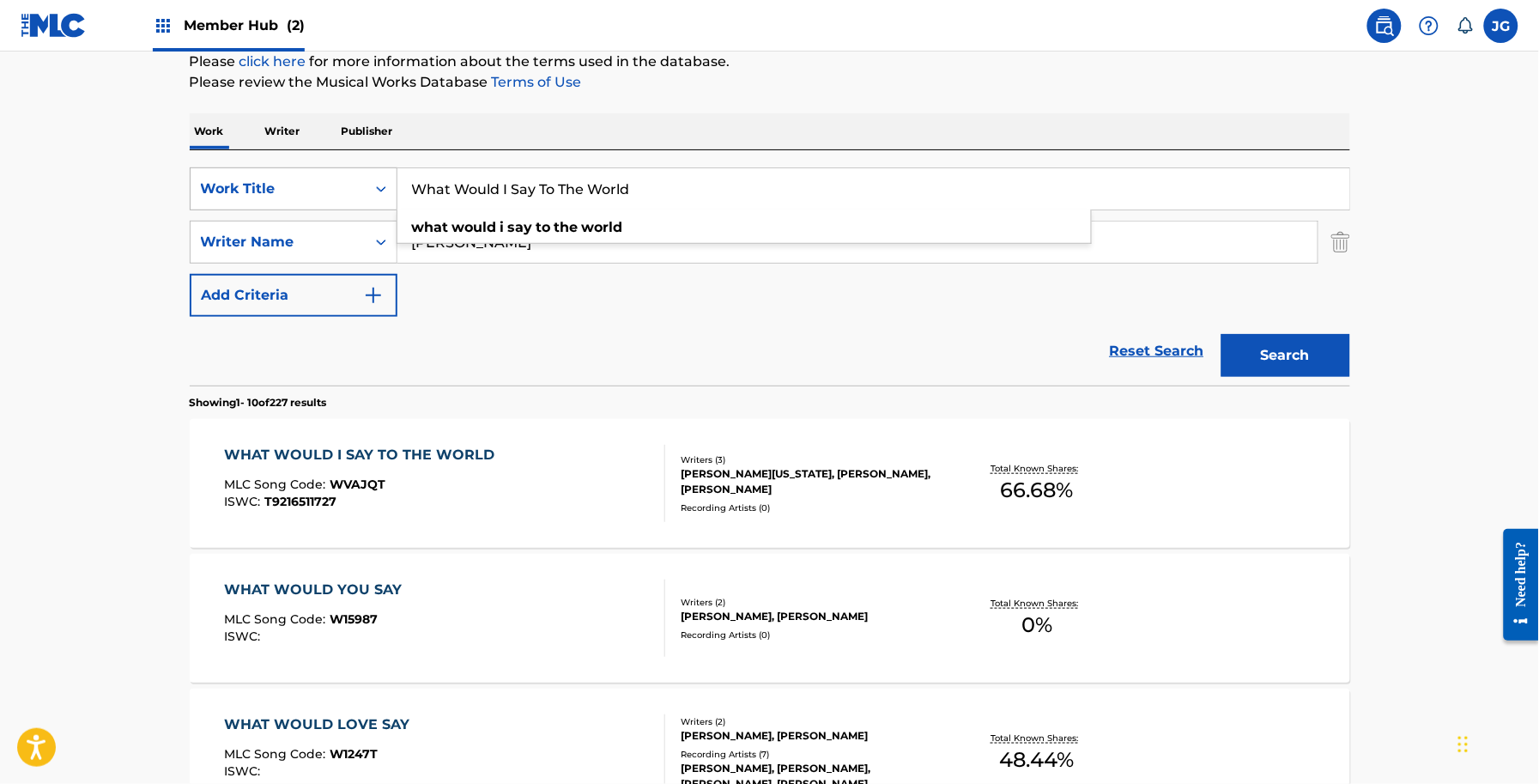
drag, startPoint x: 659, startPoint y: 184, endPoint x: 242, endPoint y: 194, distance: 417.1
click at [258, 194] on div "SearchWithCriteria56a9730b-d490-4a5f-8540-43b4935ac7c9 Work Title What Would I …" at bounding box center [770, 189] width 1161 height 43
paste input "en It's Over It's Ashes"
type input "When It's Over It's Ashes"
click at [1222, 334] on button "Search" at bounding box center [1286, 355] width 129 height 43
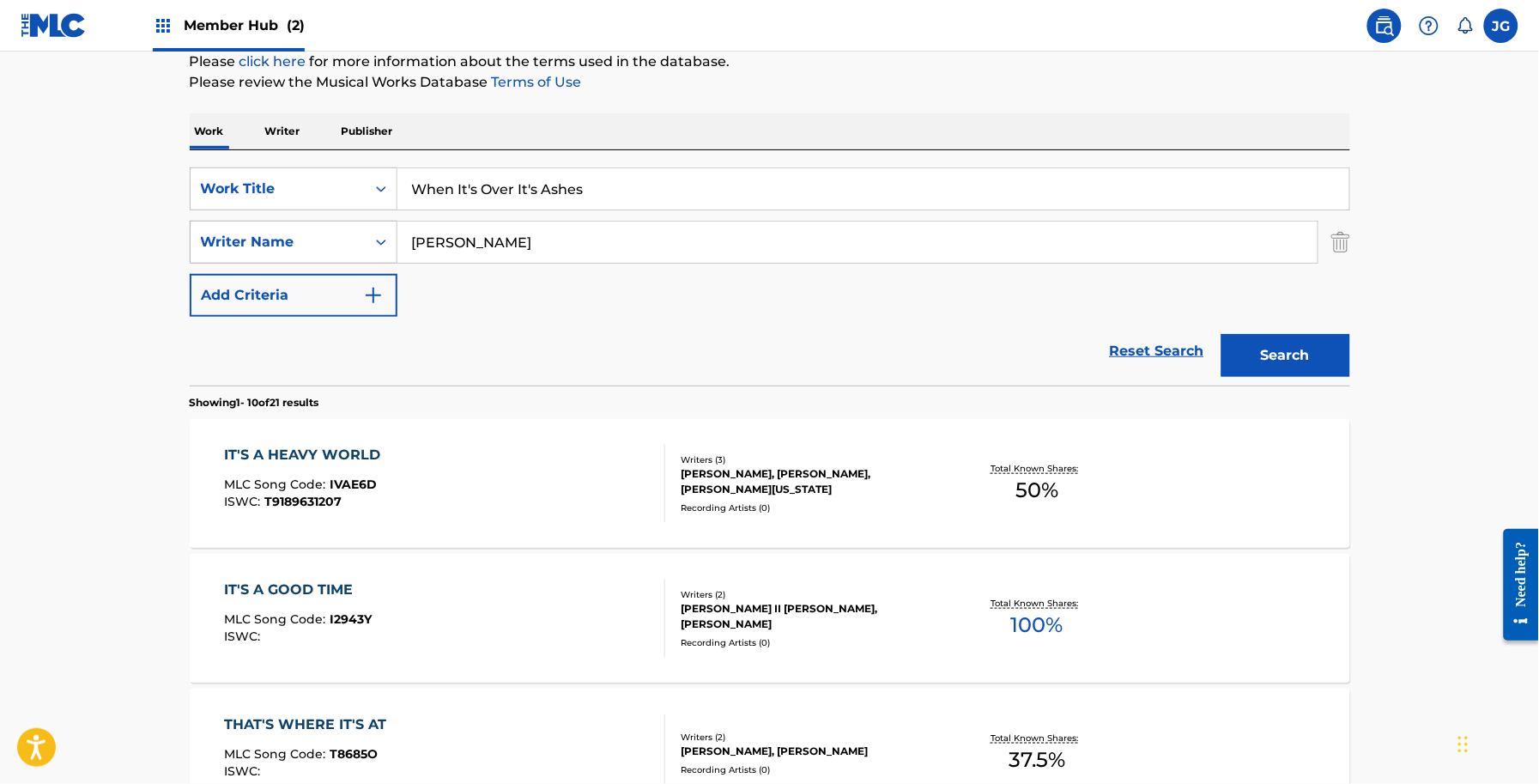
click at [236, 241] on div "SearchWithCriteriadb18a0d9-ed43-441b-bd89-0ab1f56b2329 Writer Name shamblin" at bounding box center [770, 242] width 1161 height 43
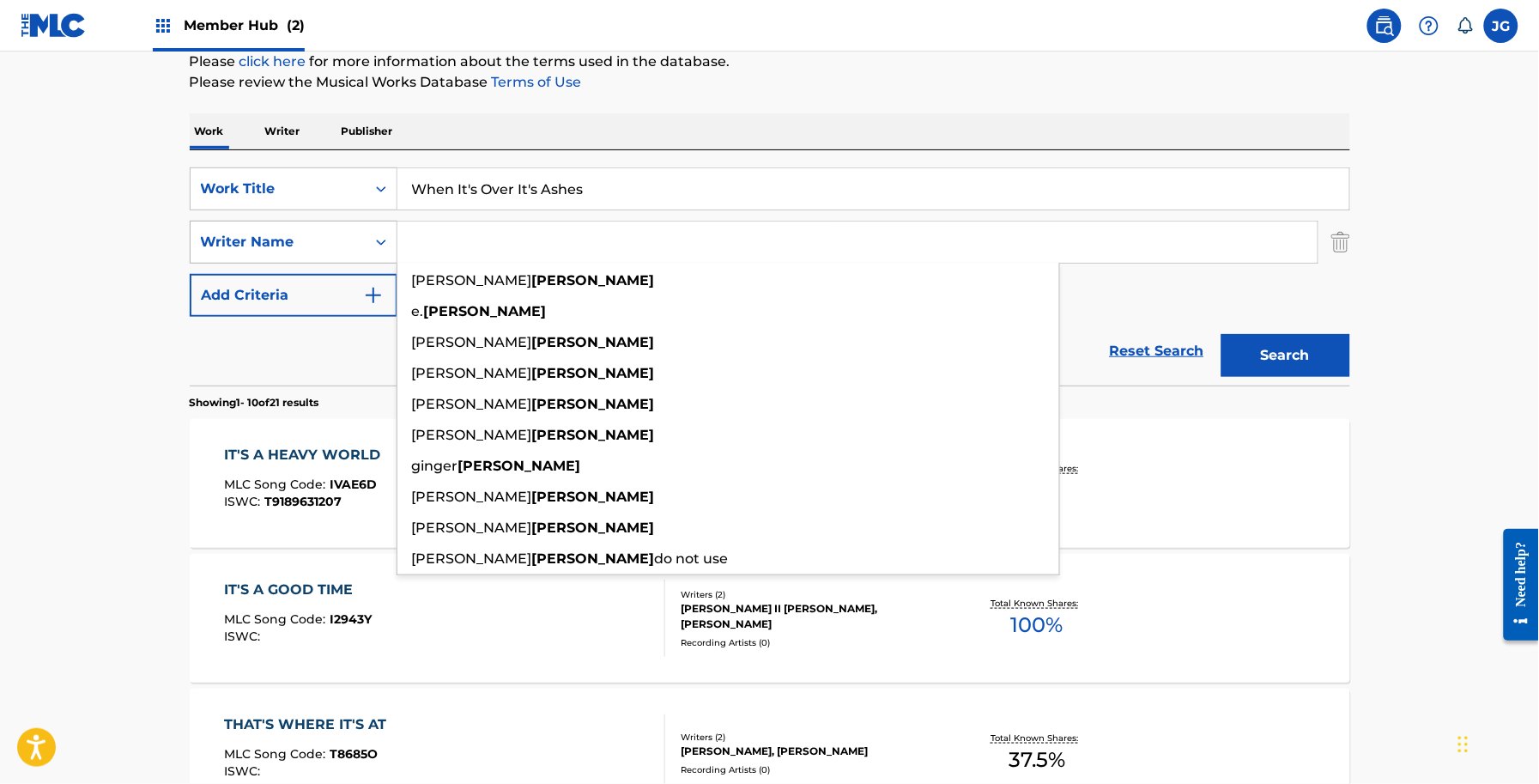
click at [1222, 334] on button "Search" at bounding box center [1286, 355] width 129 height 43
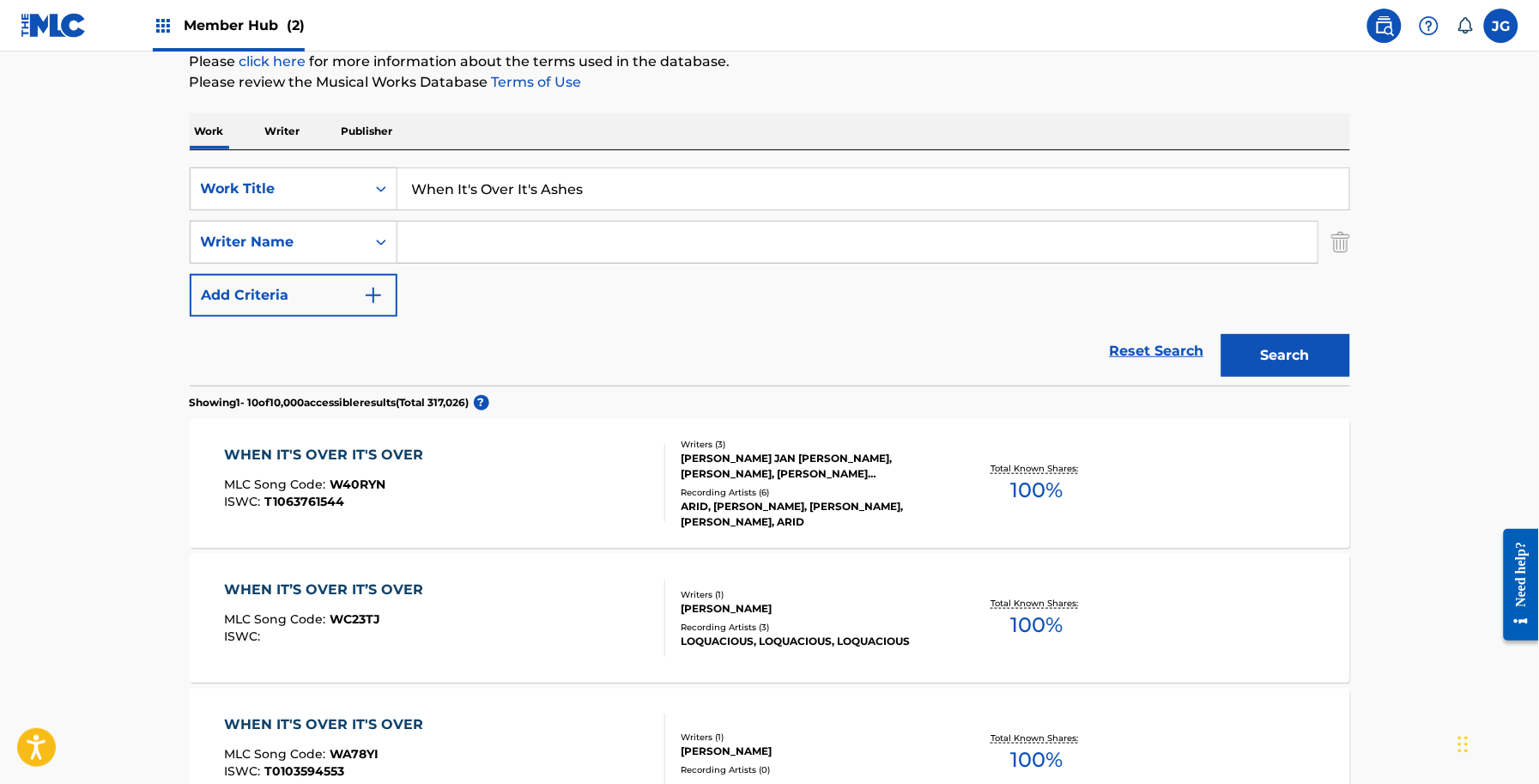
drag, startPoint x: 614, startPoint y: 170, endPoint x: 116, endPoint y: 202, distance: 499.0
paste input "She Fell"
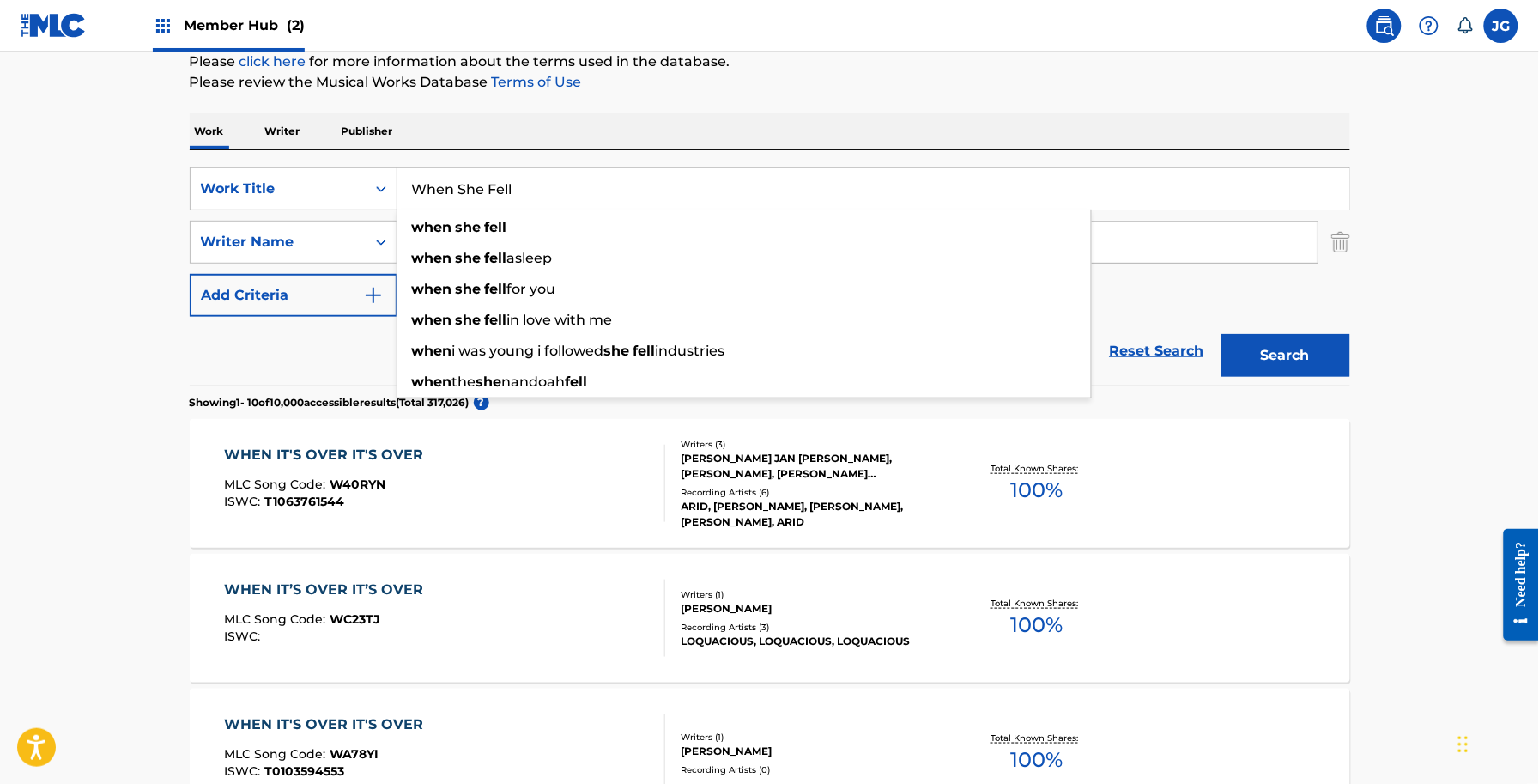
type input "When She Fell"
click at [684, 124] on div "Work Writer Publisher" at bounding box center [770, 131] width 1161 height 36
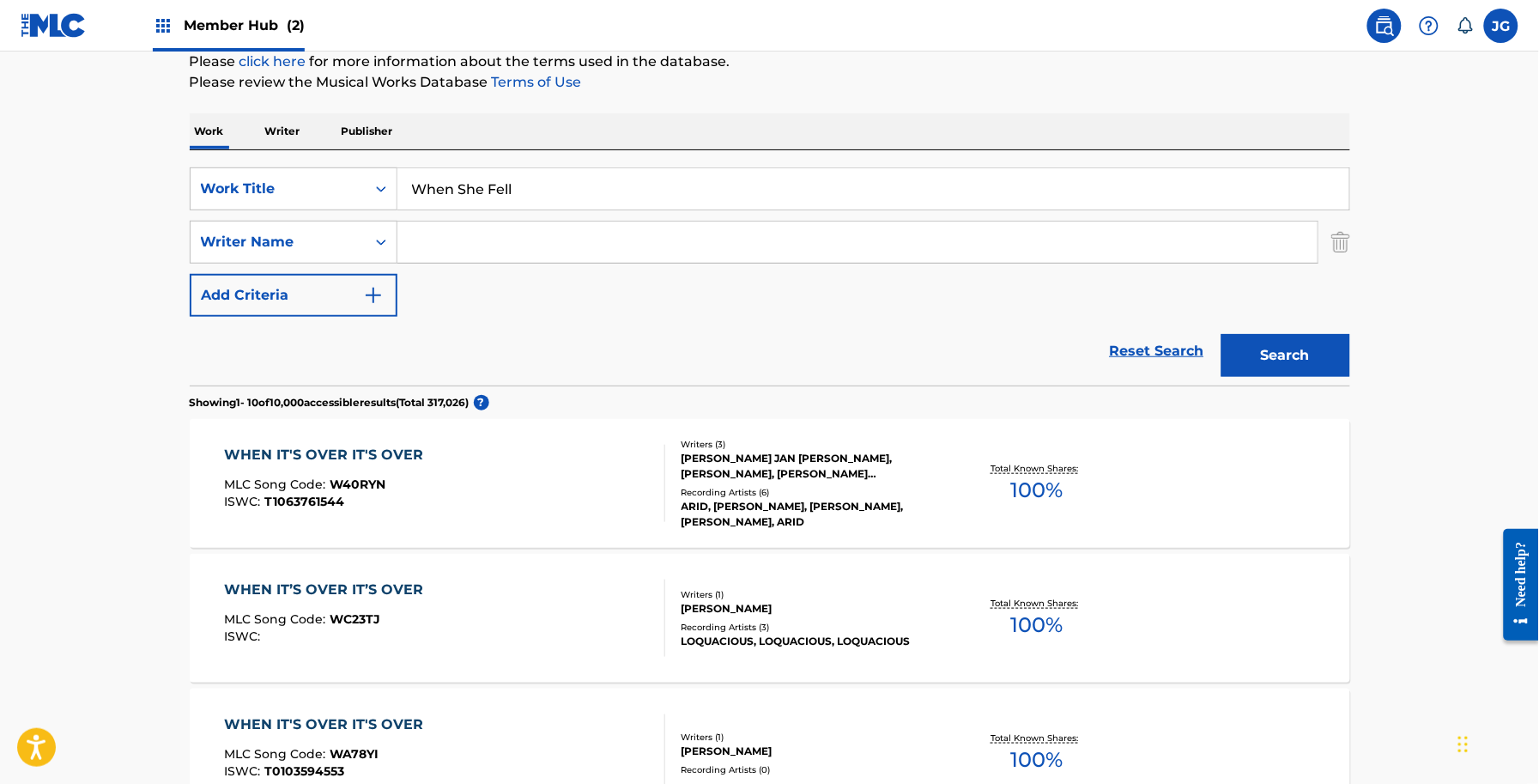
click at [602, 246] on input "Search Form" at bounding box center [858, 242] width 920 height 41
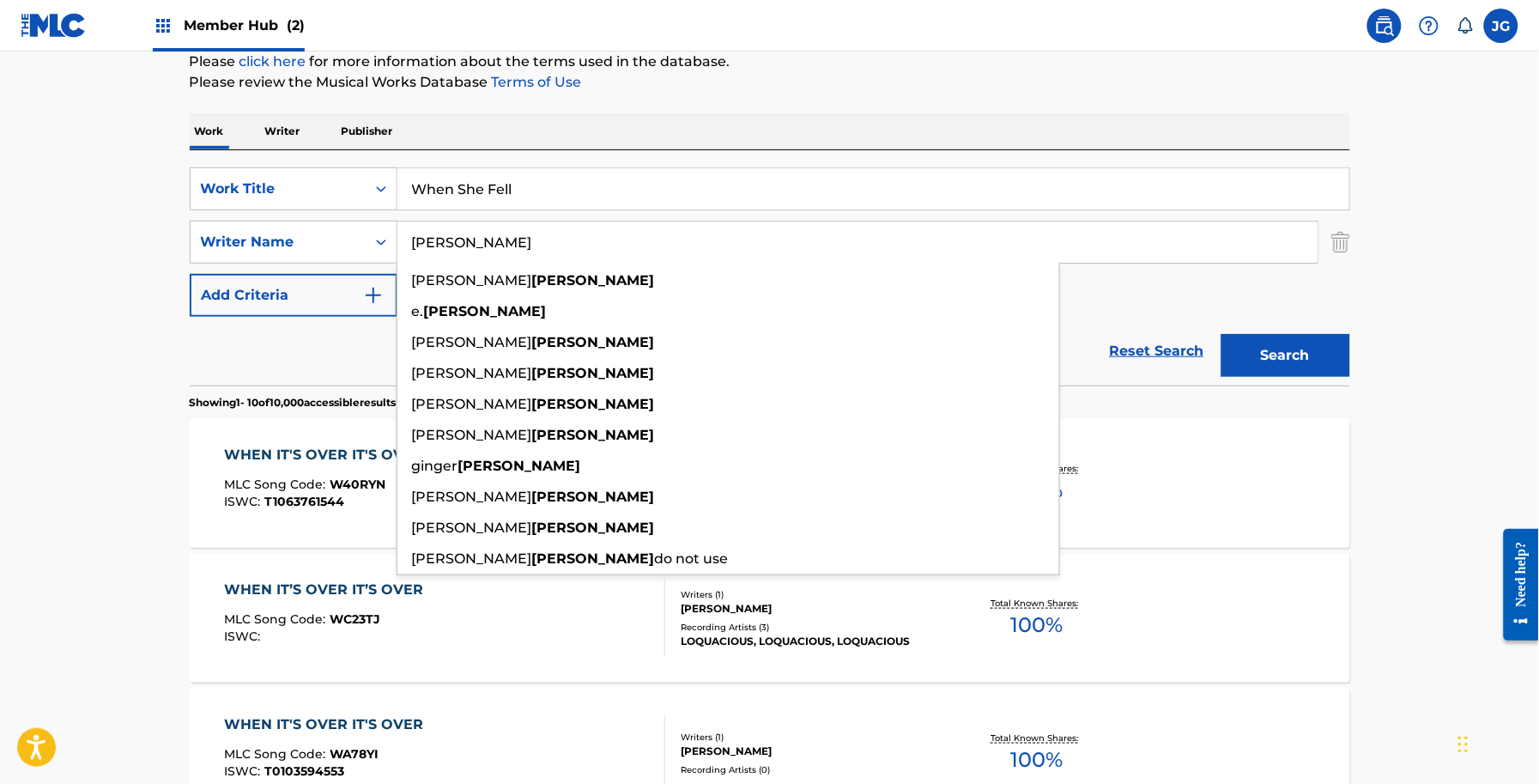
type input "shamblin"
click at [1222, 334] on button "Search" at bounding box center [1286, 355] width 129 height 43
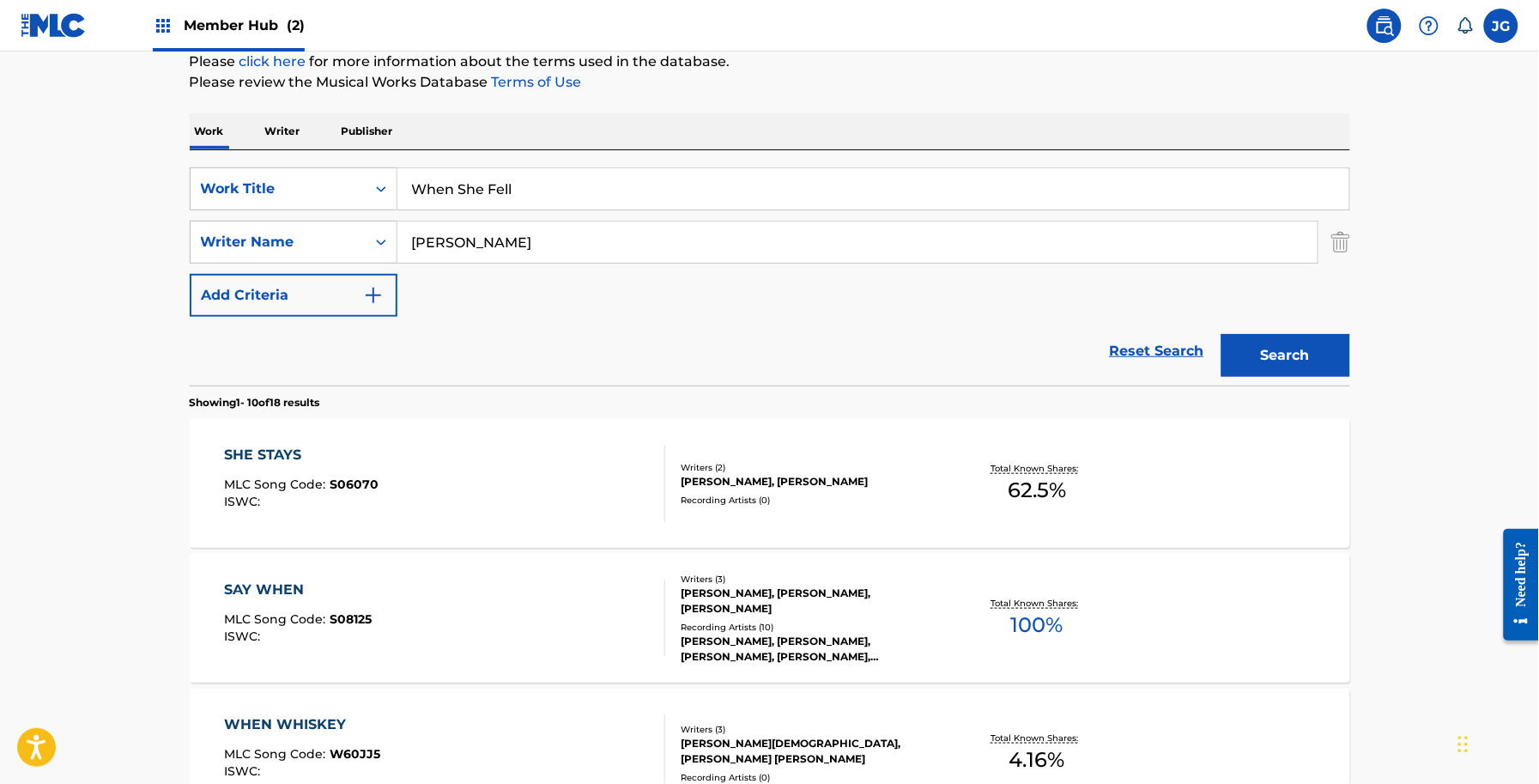
drag, startPoint x: 573, startPoint y: 178, endPoint x: 13, endPoint y: 207, distance: 560.8
paste input "The New Wears Off"
click at [1279, 367] on button "Search" at bounding box center [1286, 355] width 129 height 43
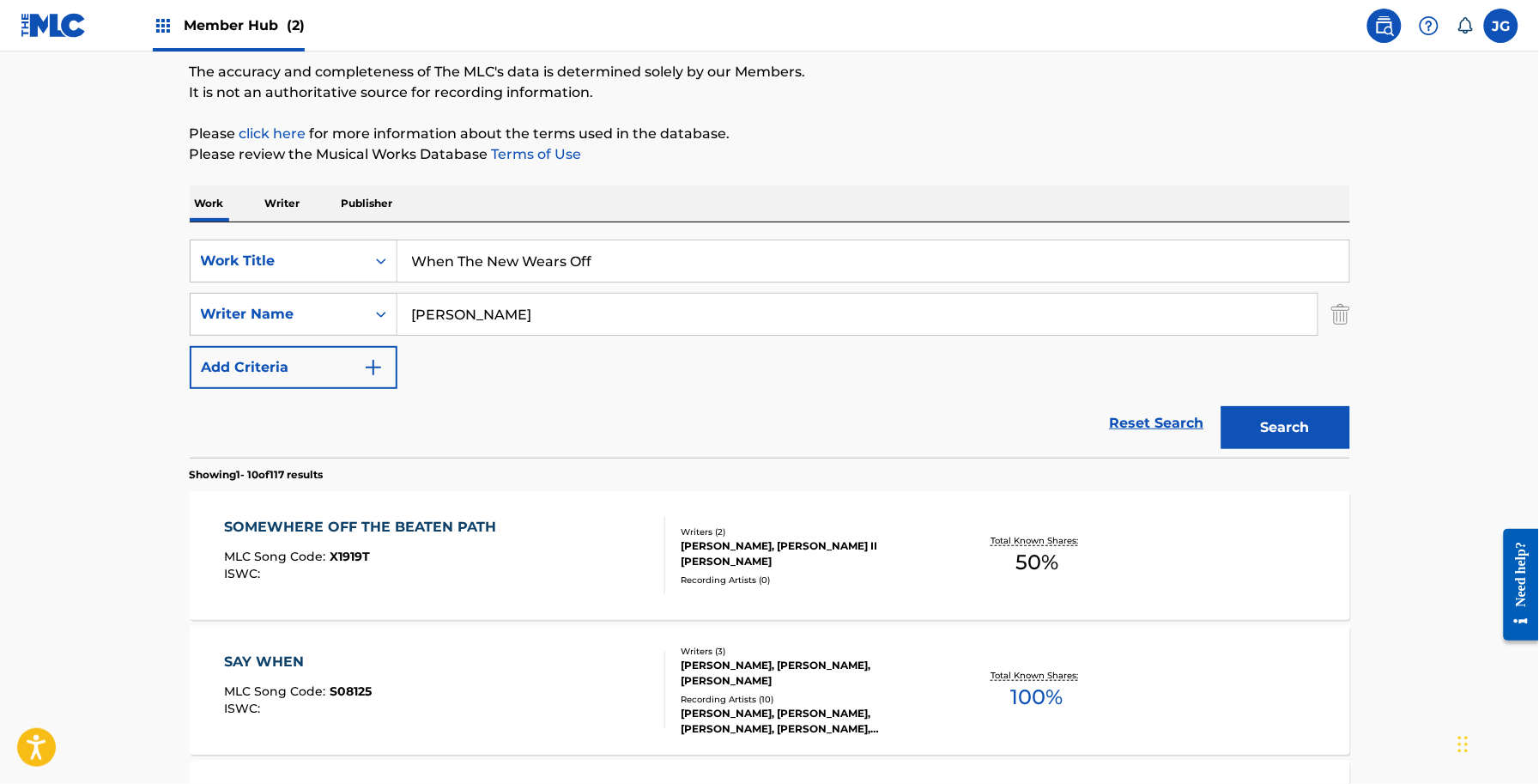
scroll to position [108, 0]
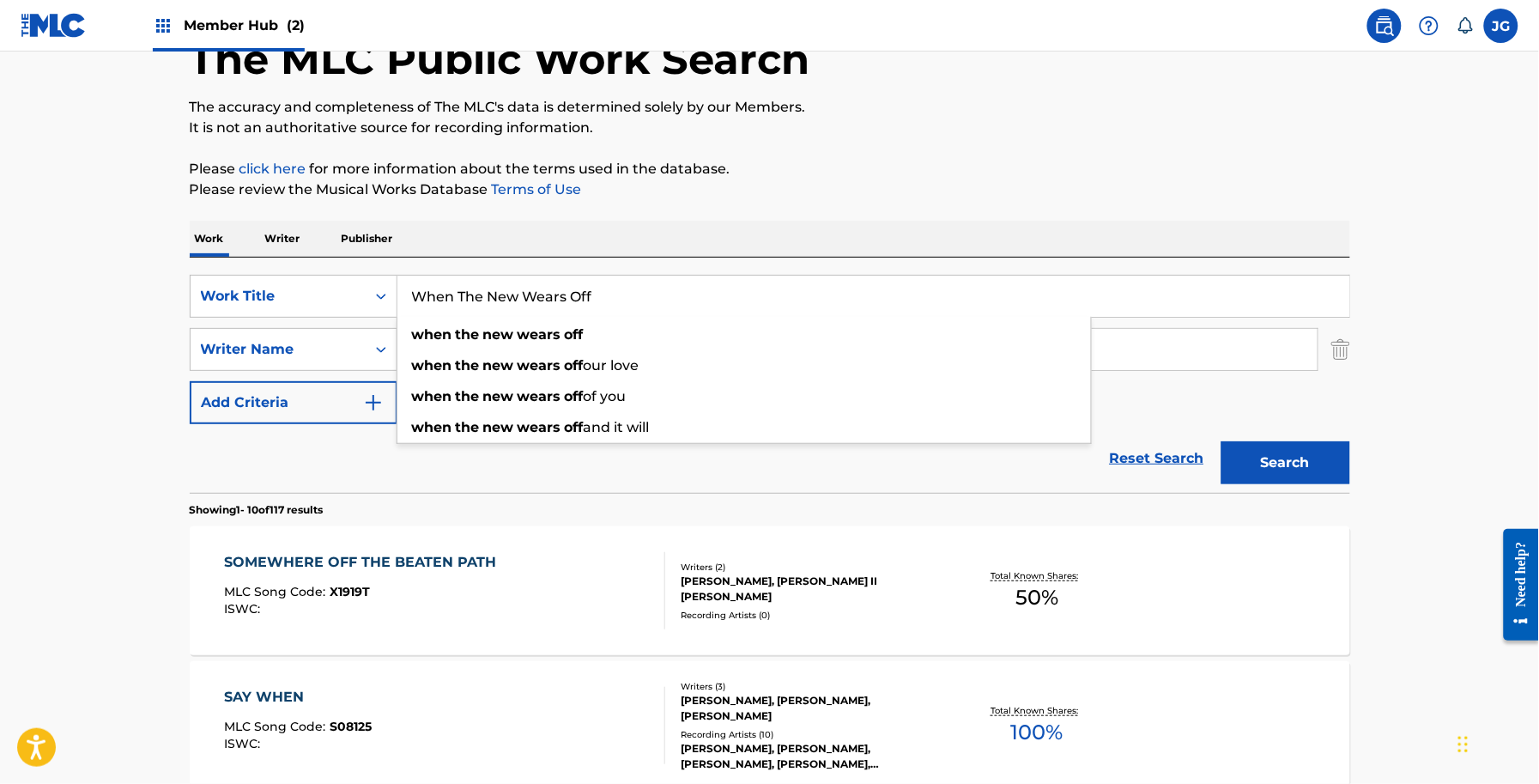
paste input "World Was This Town"
drag, startPoint x: 796, startPoint y: 302, endPoint x: 56, endPoint y: 369, distance: 743.0
click at [887, 228] on div "Work Writer Publisher" at bounding box center [770, 238] width 1161 height 36
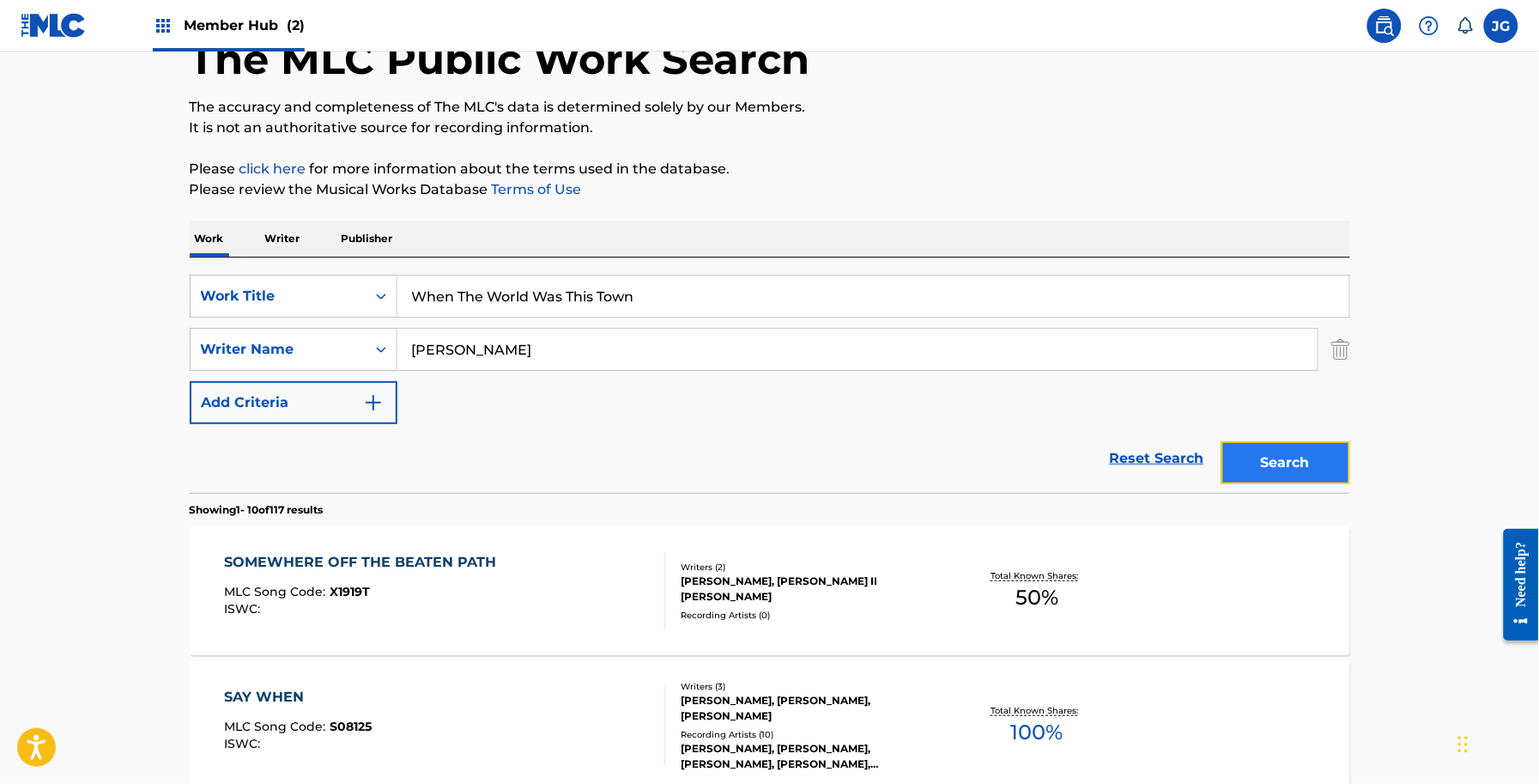
click at [1303, 451] on button "Search" at bounding box center [1286, 463] width 129 height 43
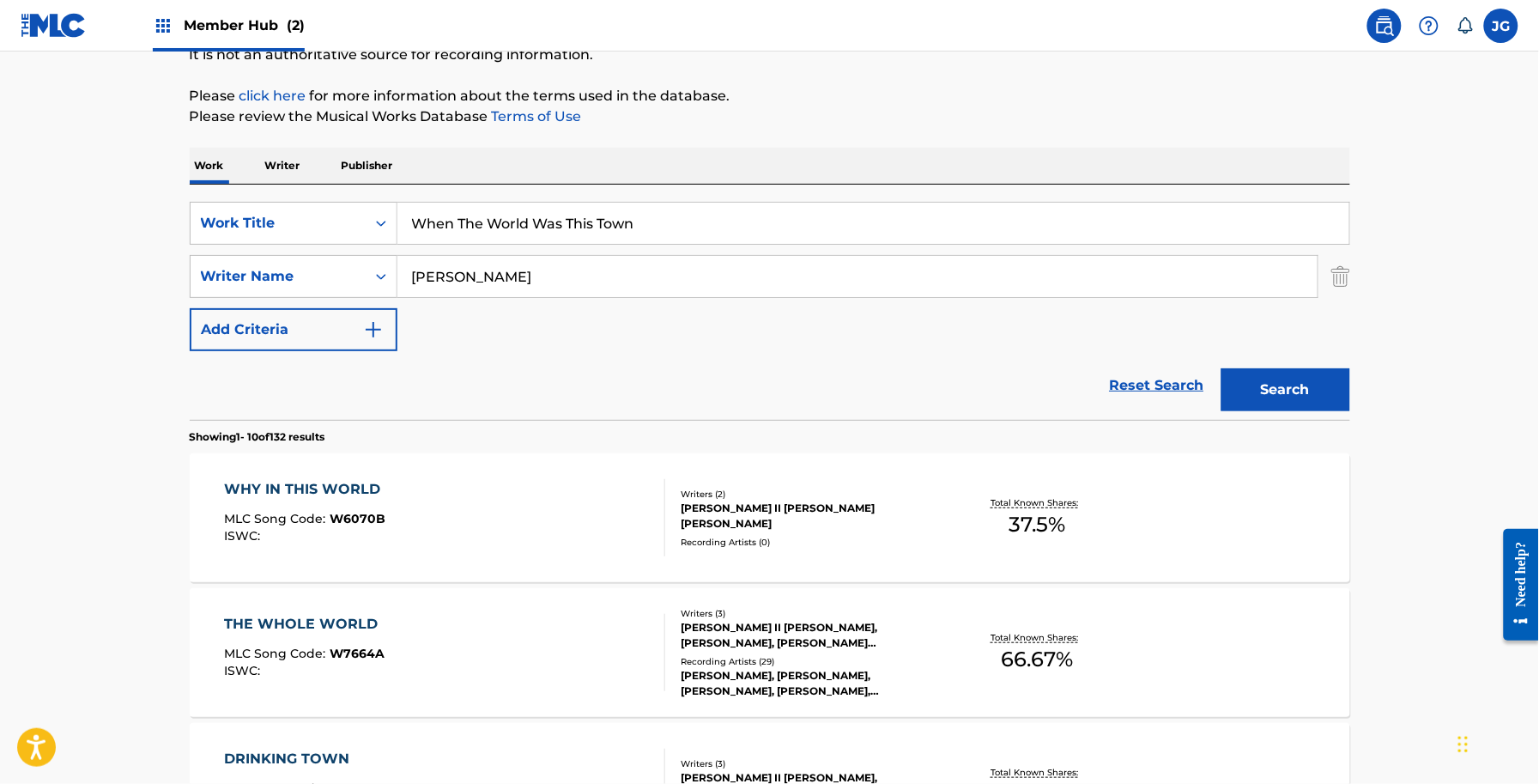
scroll to position [214, 0]
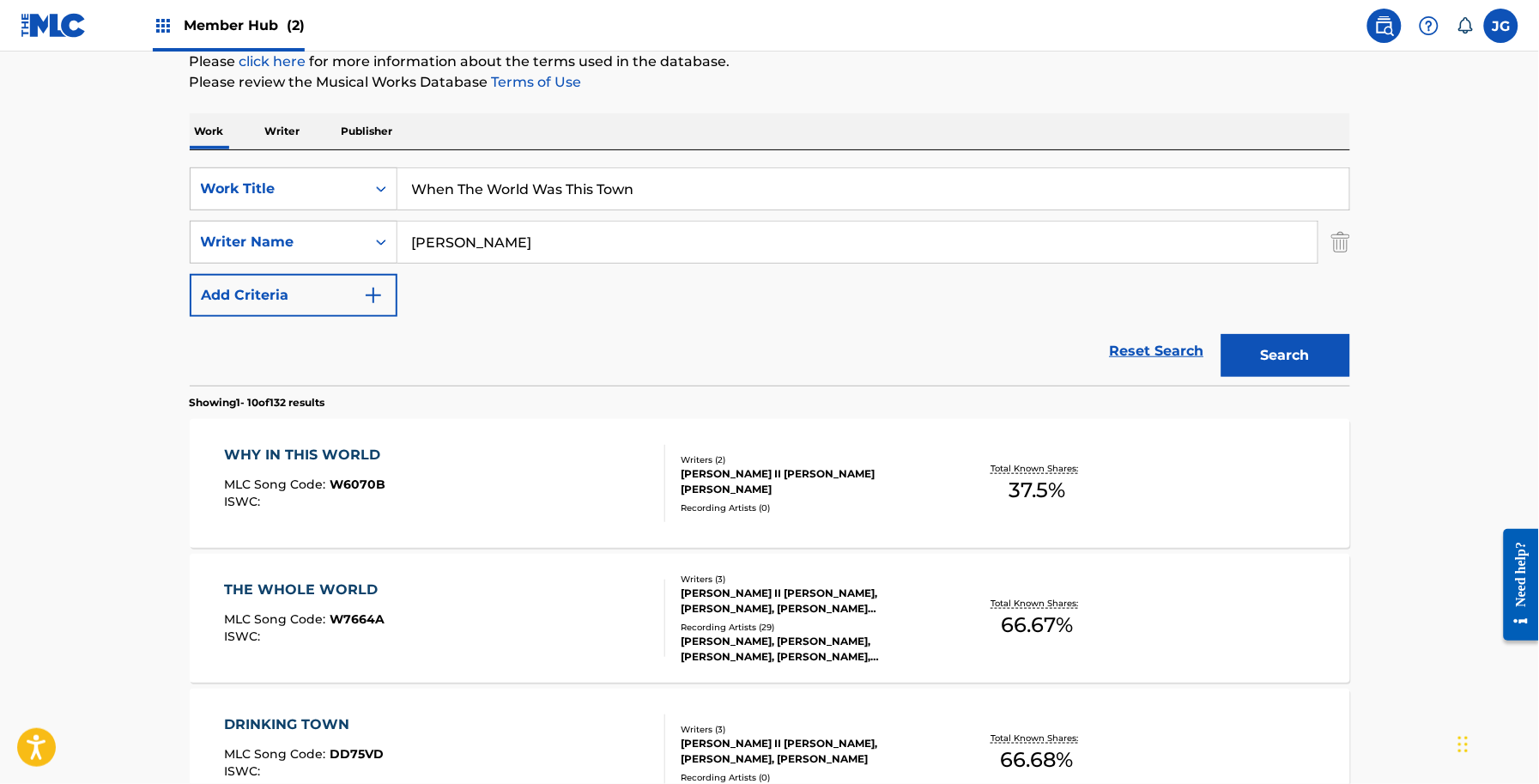
drag, startPoint x: 666, startPoint y: 203, endPoint x: 79, endPoint y: 196, distance: 587.0
paste input "ords Can't Say"
type input "Words Can't Say"
click at [684, 136] on div "Work Writer Publisher" at bounding box center [770, 131] width 1161 height 36
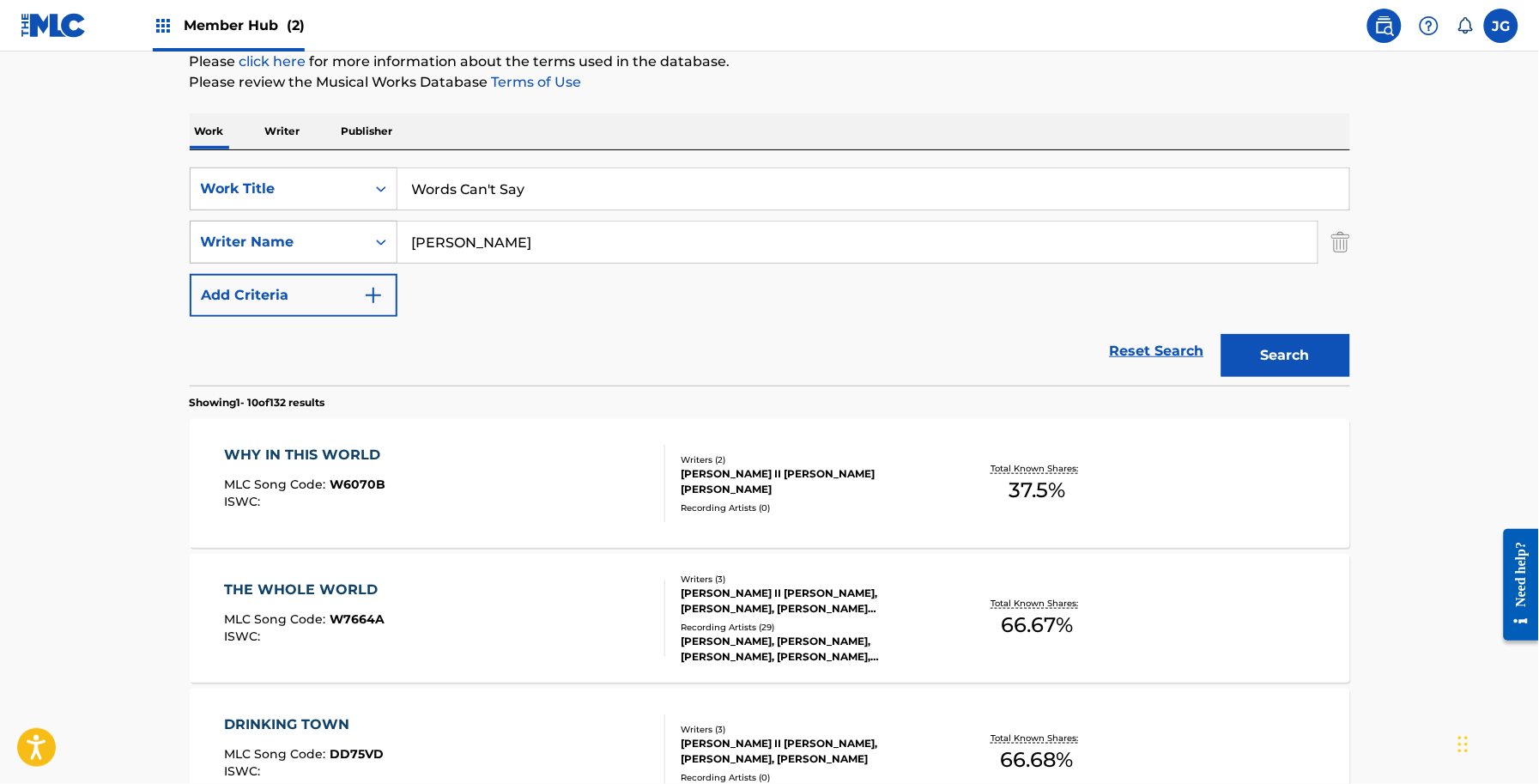
drag, startPoint x: 519, startPoint y: 233, endPoint x: 289, endPoint y: 237, distance: 230.0
click at [290, 237] on div "SearchWithCriteriadb18a0d9-ed43-441b-bd89-0ab1f56b2329 Writer Name shamblin" at bounding box center [770, 242] width 1161 height 43
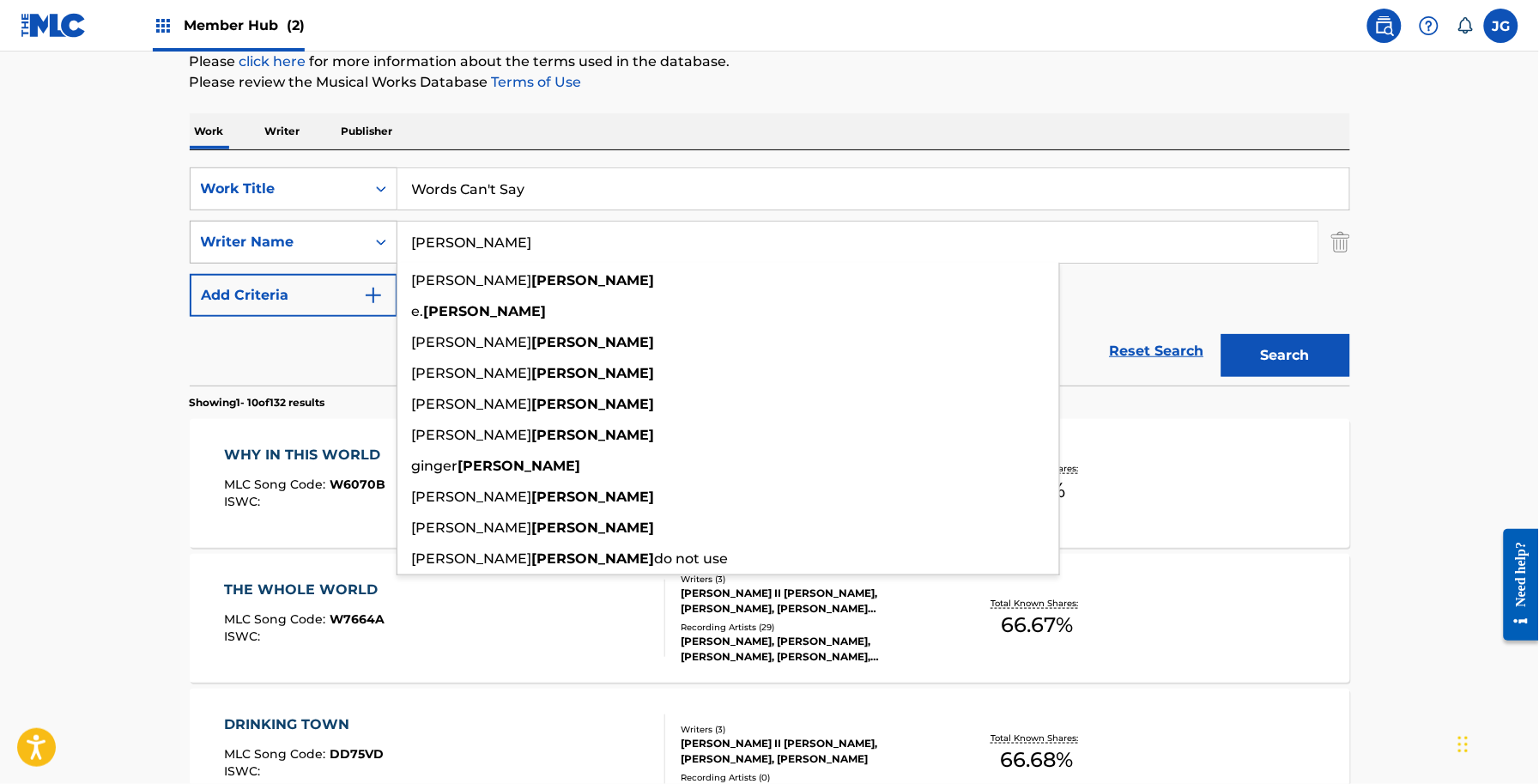
type input "r"
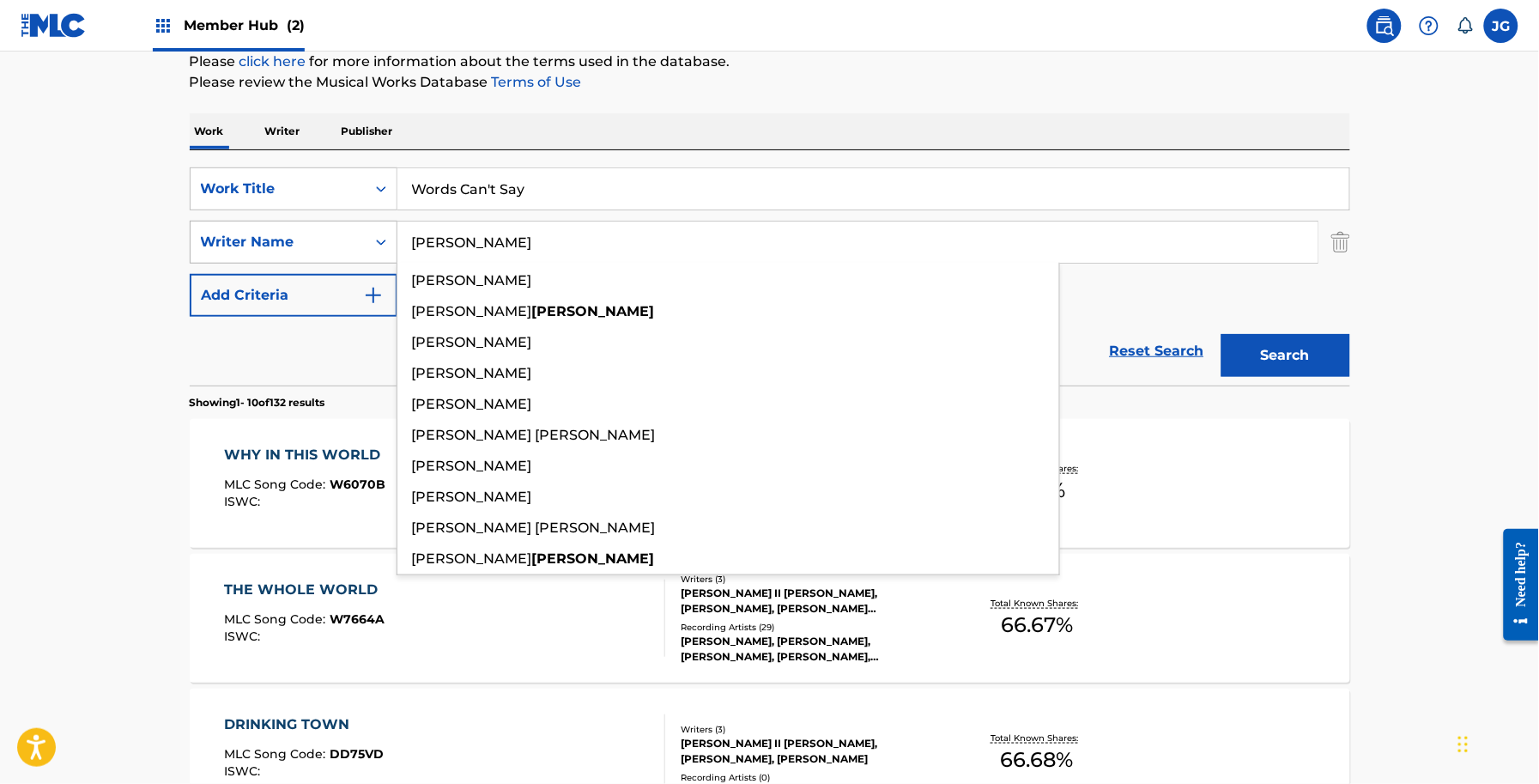
type input "crosby"
click at [1222, 334] on button "Search" at bounding box center [1286, 355] width 129 height 43
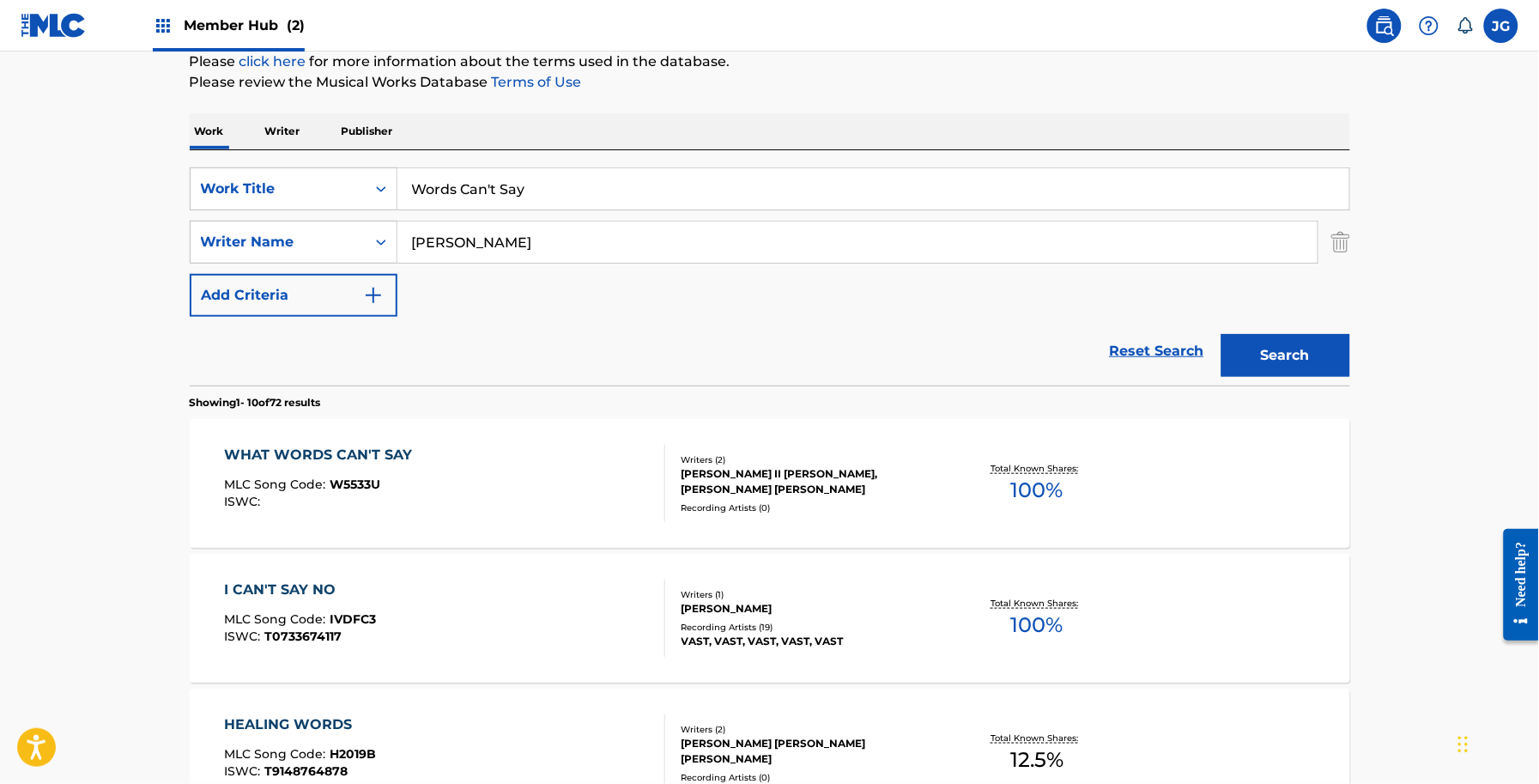
click at [551, 423] on div "WHAT WORDS CAN'T SAY MLC Song Code : W5533U ISWC : Writers ( 2 ) JAMES ALLEN II…" at bounding box center [770, 483] width 1161 height 129
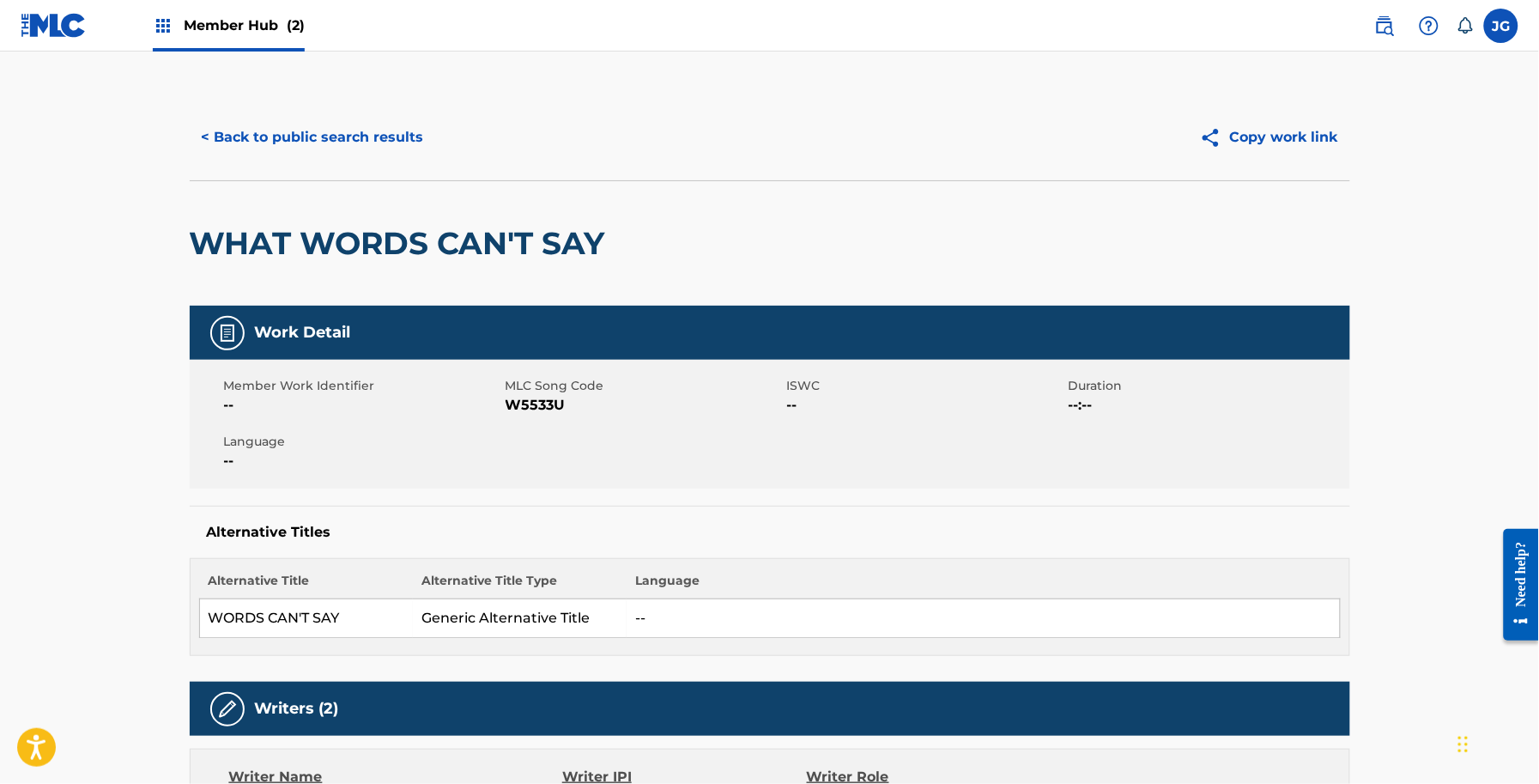
click at [547, 409] on span "W5533U" at bounding box center [644, 405] width 278 height 20
click at [400, 147] on button "< Back to public search results" at bounding box center [313, 137] width 246 height 43
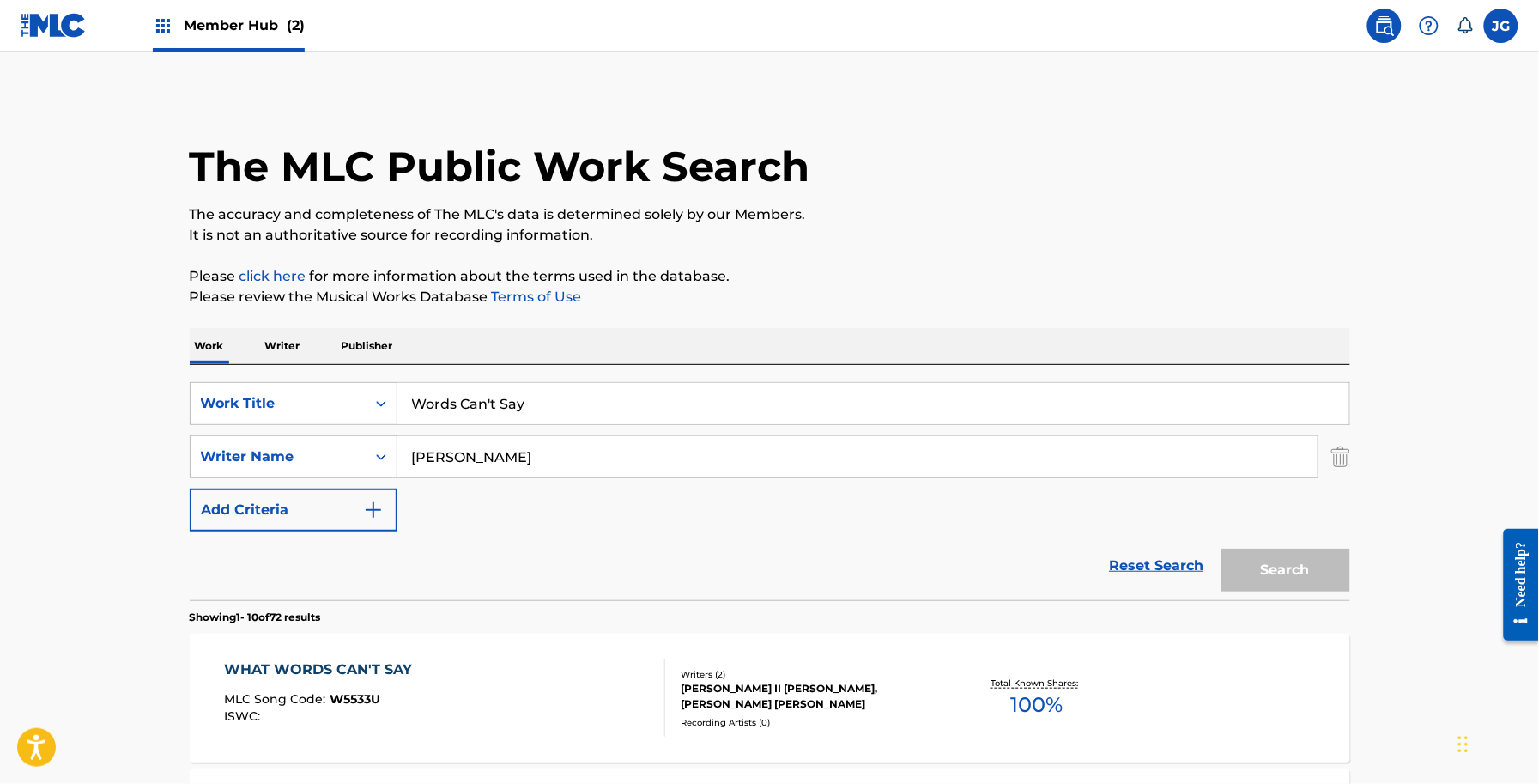
scroll to position [214, 0]
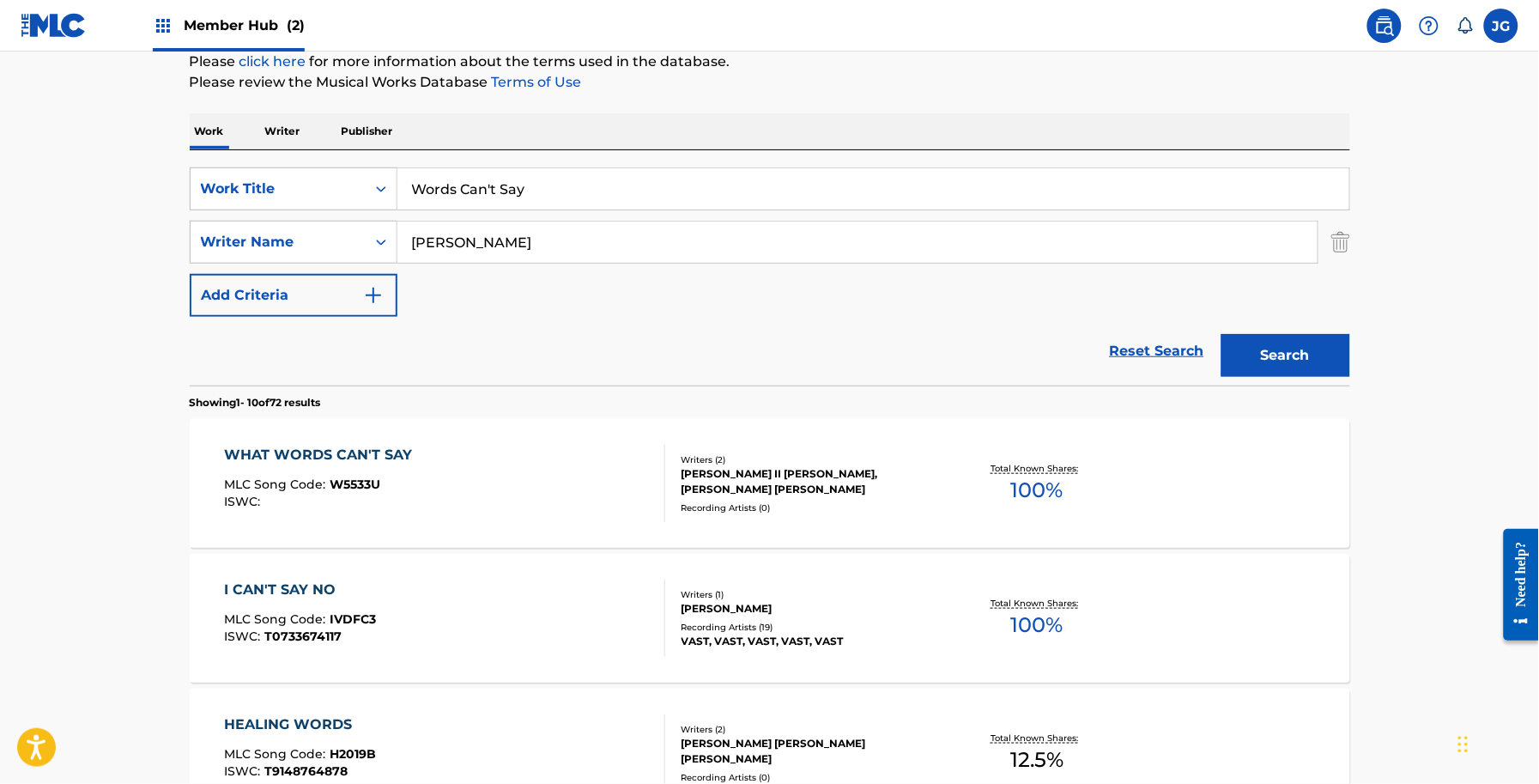
drag, startPoint x: 551, startPoint y: 193, endPoint x: 120, endPoint y: 182, distance: 431.1
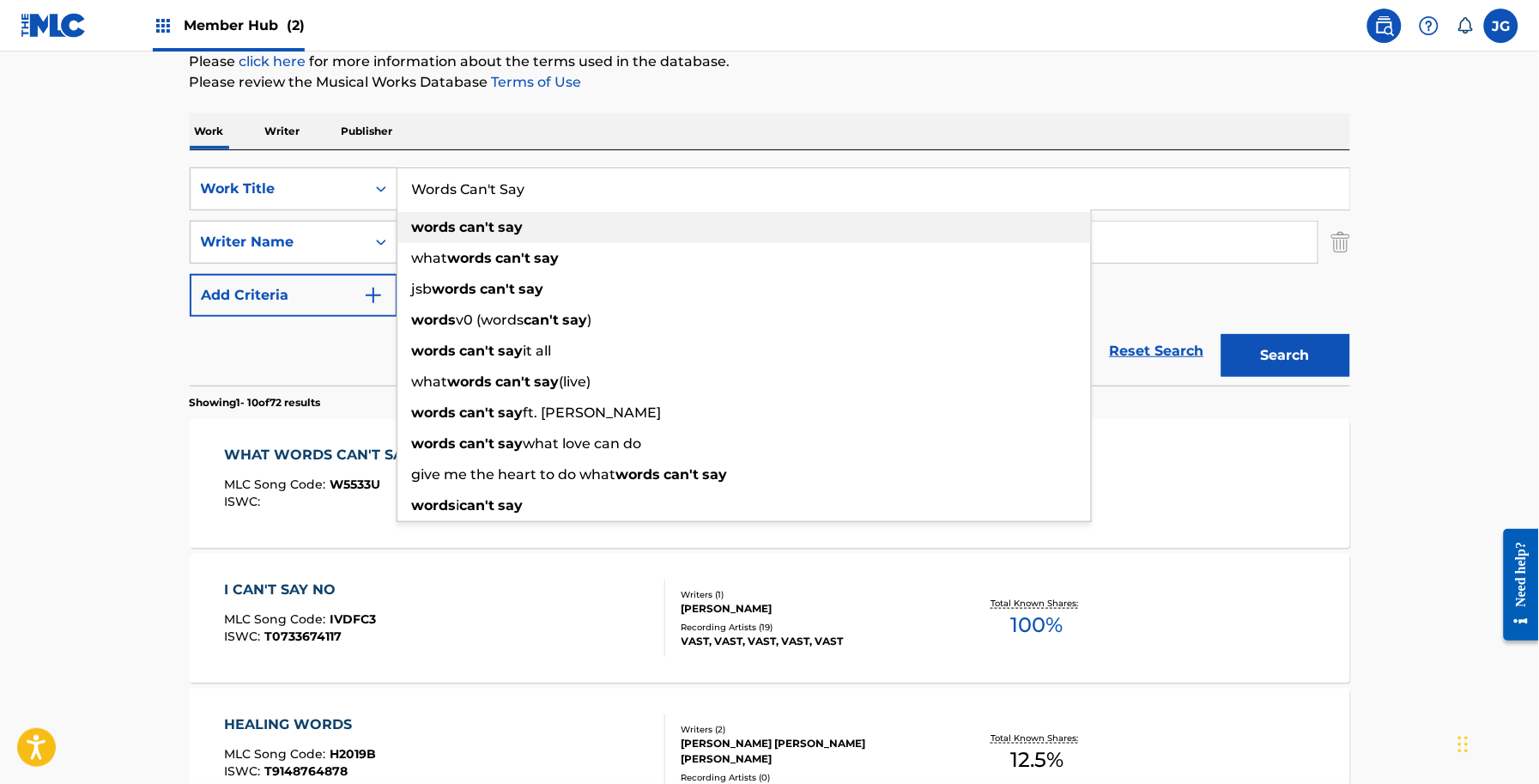
paste input "Yesterday's Wind"
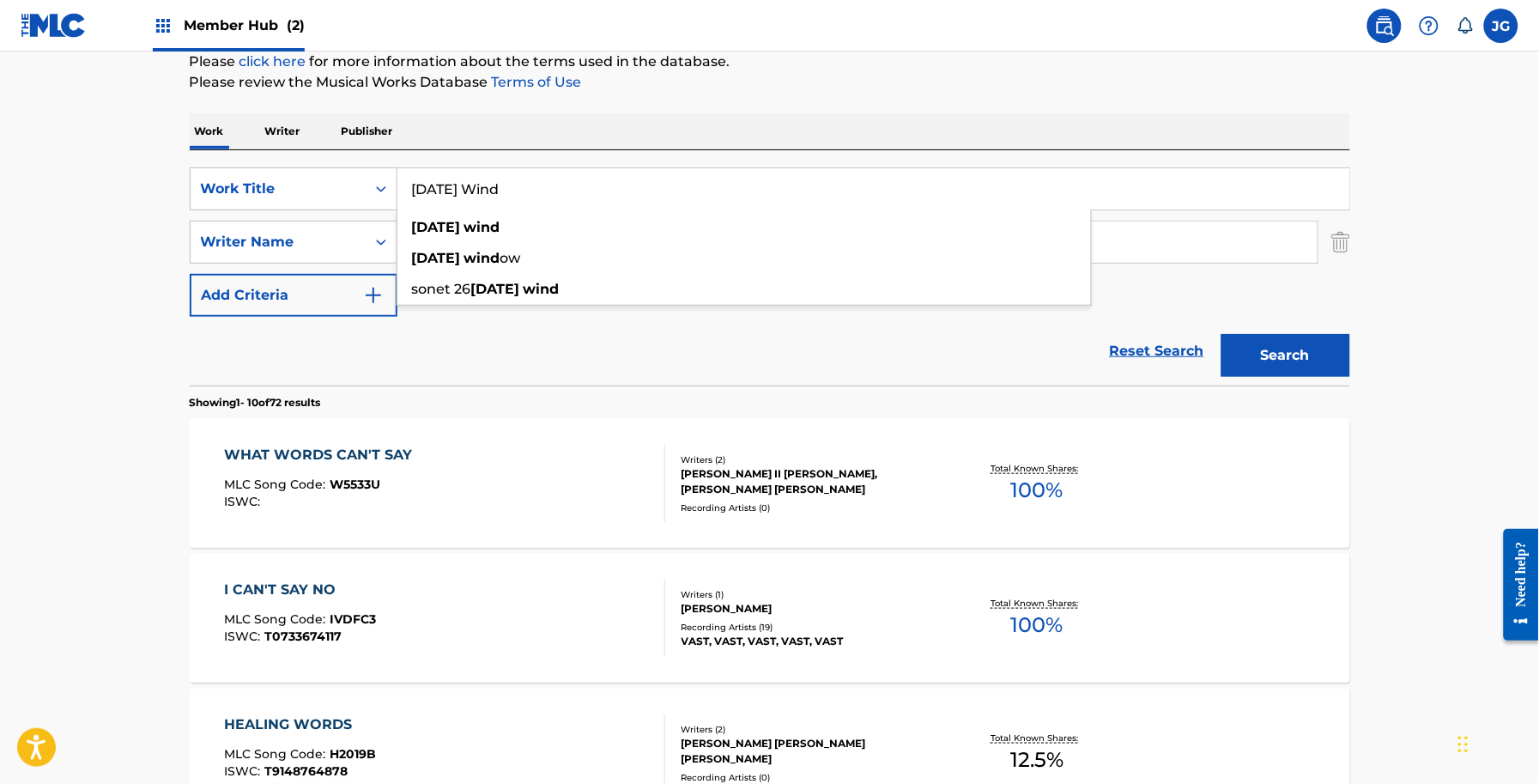
type input "Yesterday's Wind"
click at [697, 138] on div "Work Writer Publisher" at bounding box center [770, 131] width 1161 height 36
drag, startPoint x: 540, startPoint y: 250, endPoint x: 277, endPoint y: 233, distance: 263.5
click at [284, 242] on div "SearchWithCriteriadb18a0d9-ed43-441b-bd89-0ab1f56b2329 Writer Name crosby" at bounding box center [770, 242] width 1161 height 43
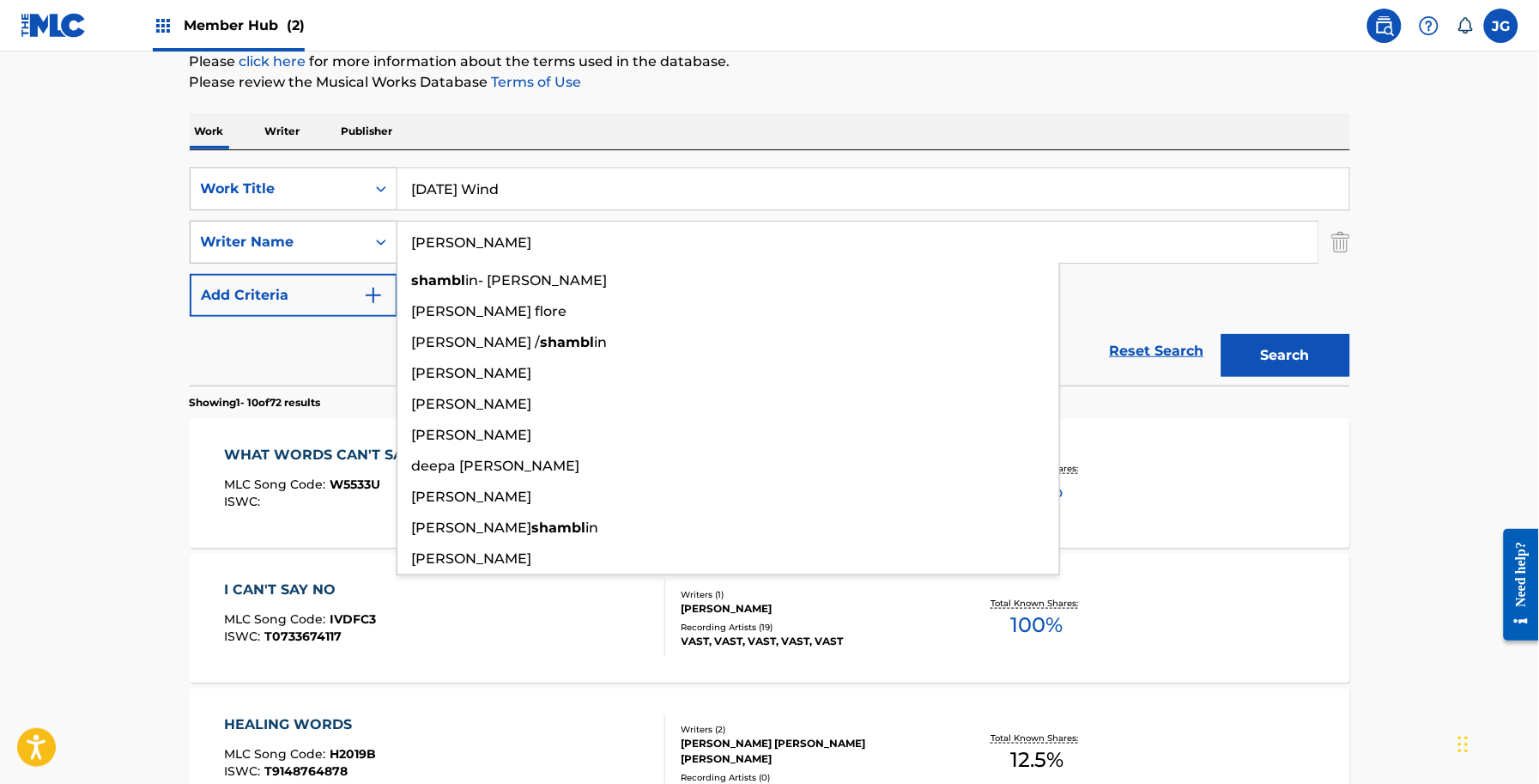
type input "shamblin"
click at [1222, 334] on button "Search" at bounding box center [1286, 355] width 129 height 43
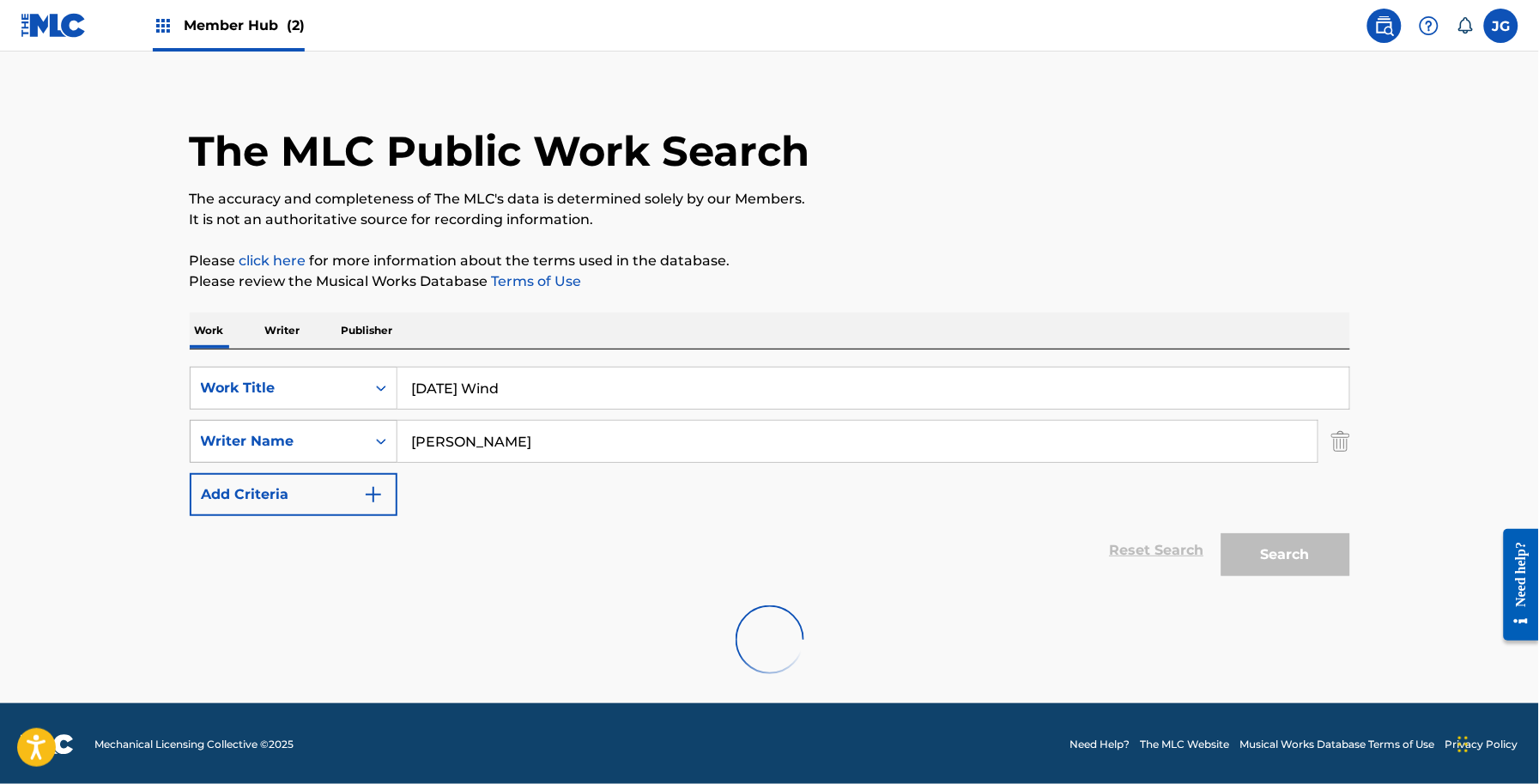
scroll to position [150, 0]
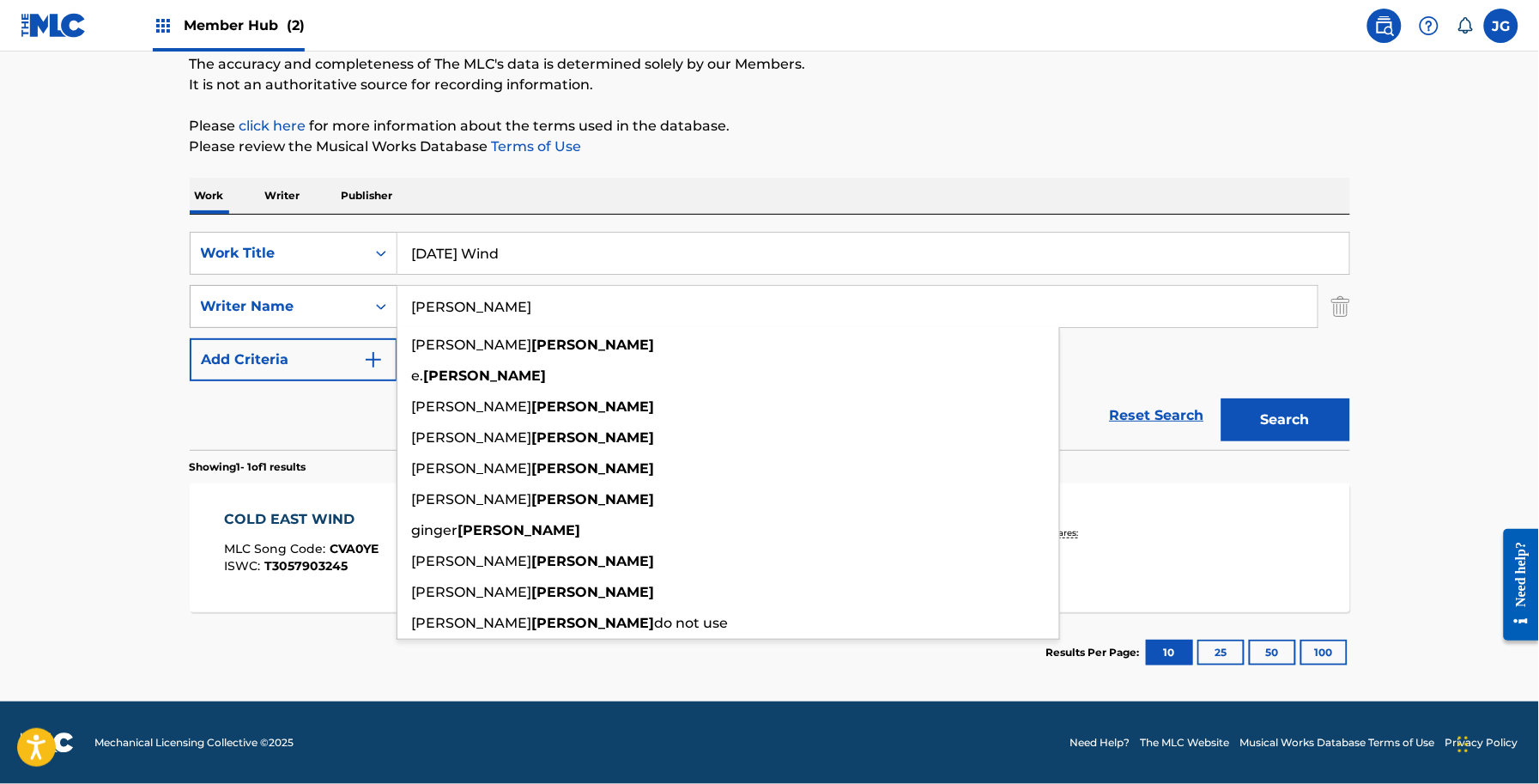
drag, startPoint x: 576, startPoint y: 292, endPoint x: 331, endPoint y: 324, distance: 247.1
click at [331, 324] on div "SearchWithCriteriadb18a0d9-ed43-441b-bd89-0ab1f56b2329 Writer Name shamblin all…" at bounding box center [770, 307] width 1161 height 43
click at [1222, 398] on button "Search" at bounding box center [1286, 419] width 129 height 43
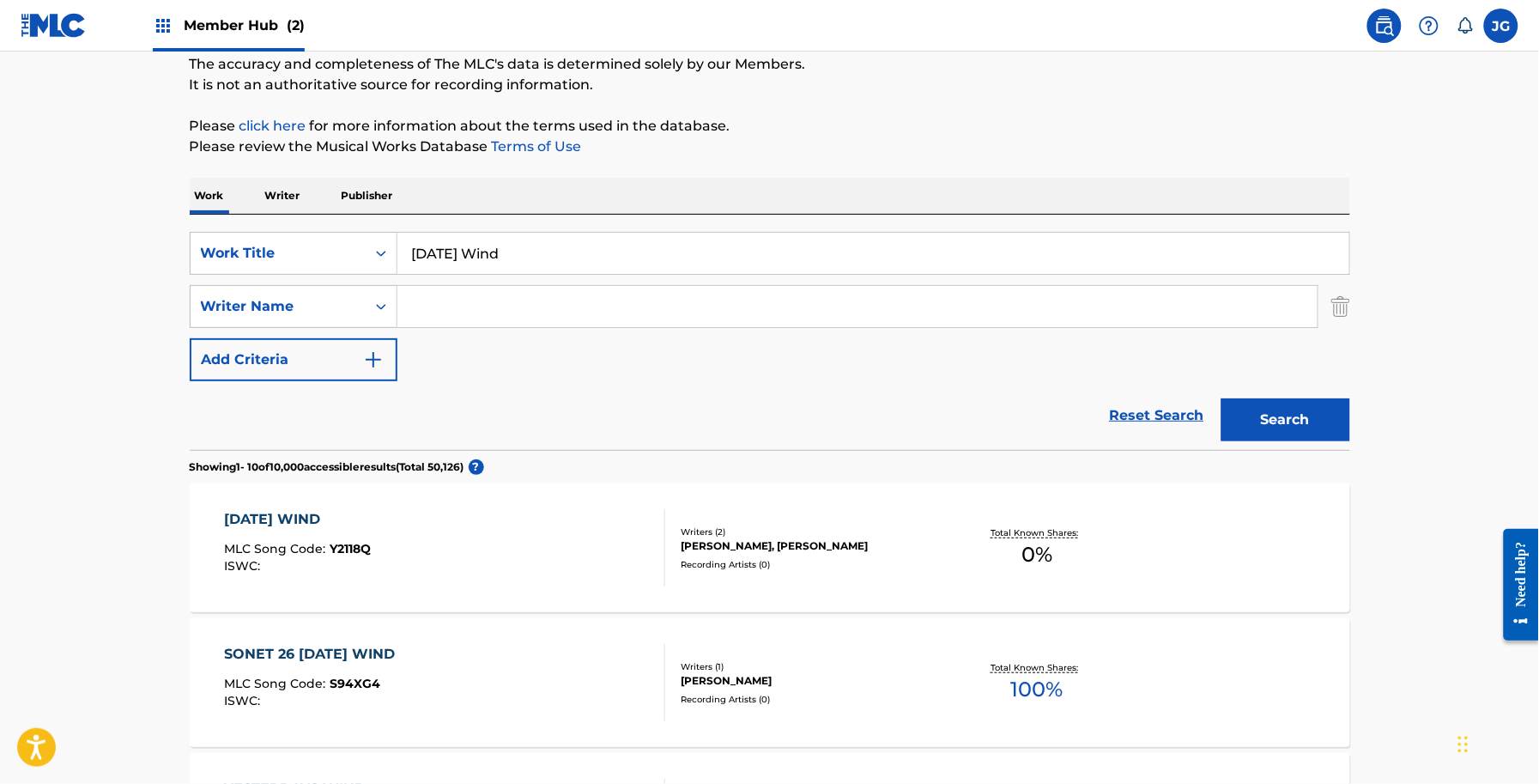
paste input "ou Ain't Looking Anymore"
type input "You Ain't Looking Anymore"
drag, startPoint x: 588, startPoint y: 191, endPoint x: 509, endPoint y: 279, distance: 118.3
click at [590, 195] on div "Work Writer Publisher" at bounding box center [770, 195] width 1161 height 36
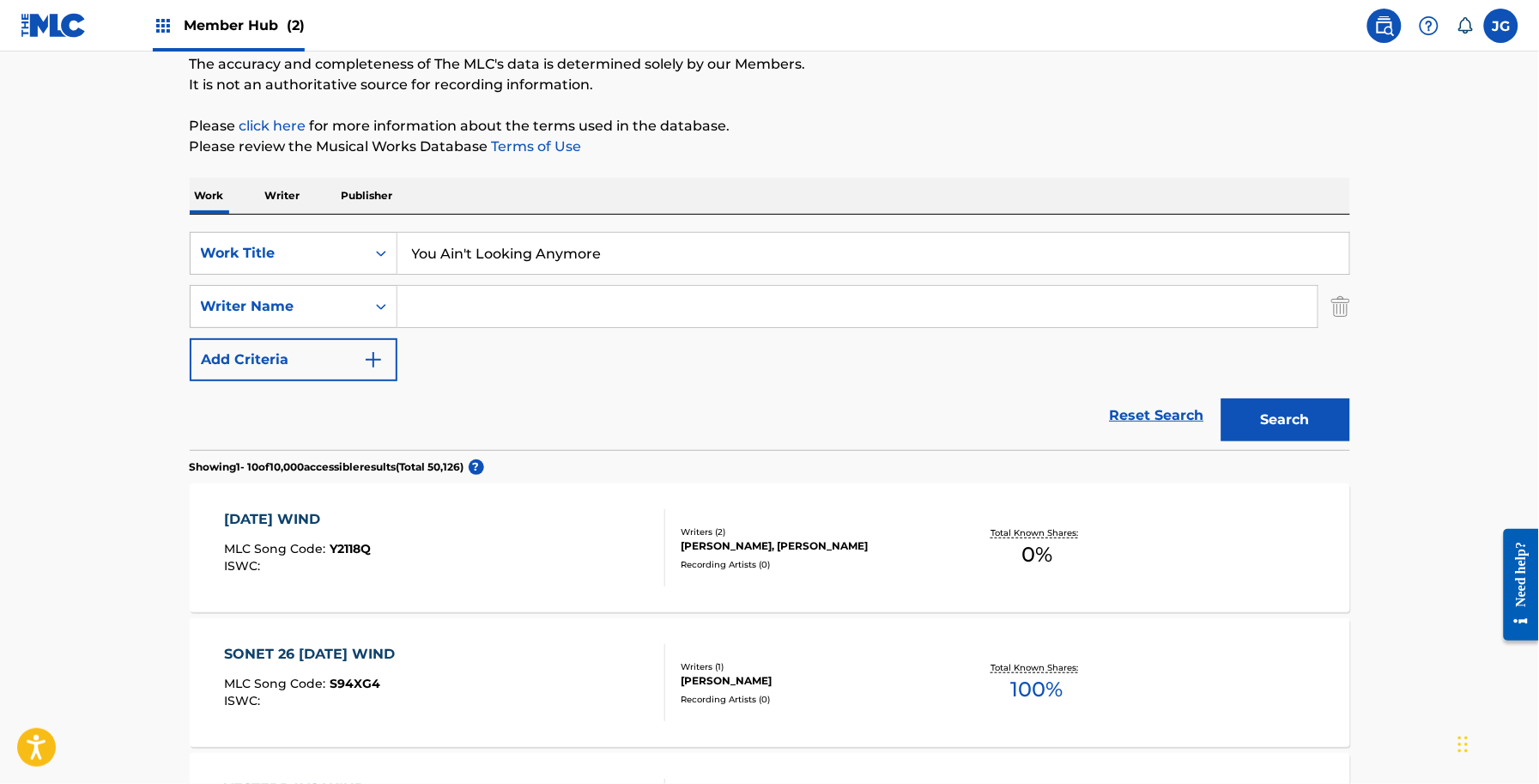
click at [310, 336] on div "SearchWithCriteria56a9730b-d490-4a5f-8540-43b4935ac7c9 Work Title You Ain't Loo…" at bounding box center [770, 307] width 1161 height 149
click at [453, 309] on input "Search Form" at bounding box center [858, 307] width 920 height 41
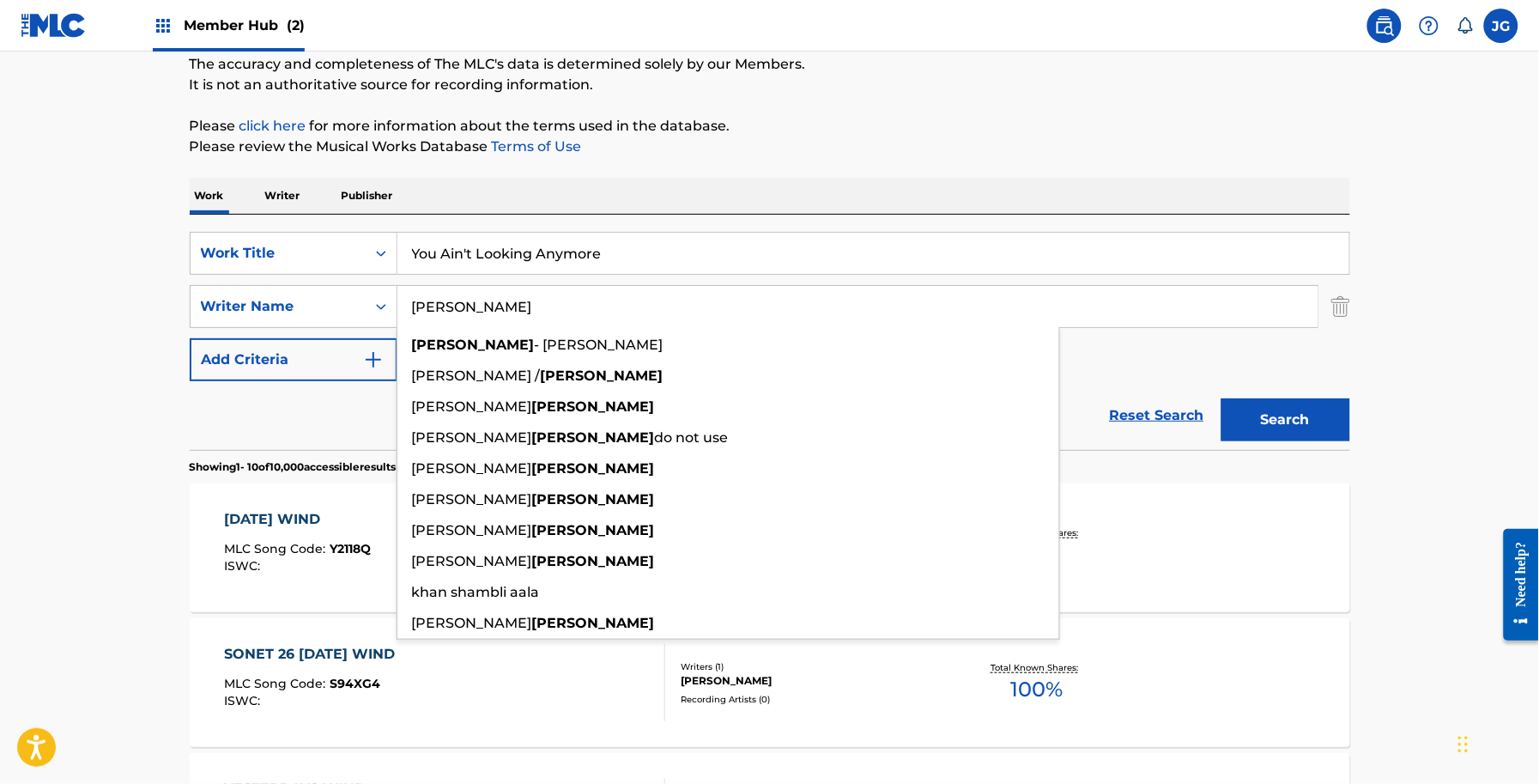
type input "shamblin"
click at [1222, 398] on button "Search" at bounding box center [1286, 419] width 129 height 43
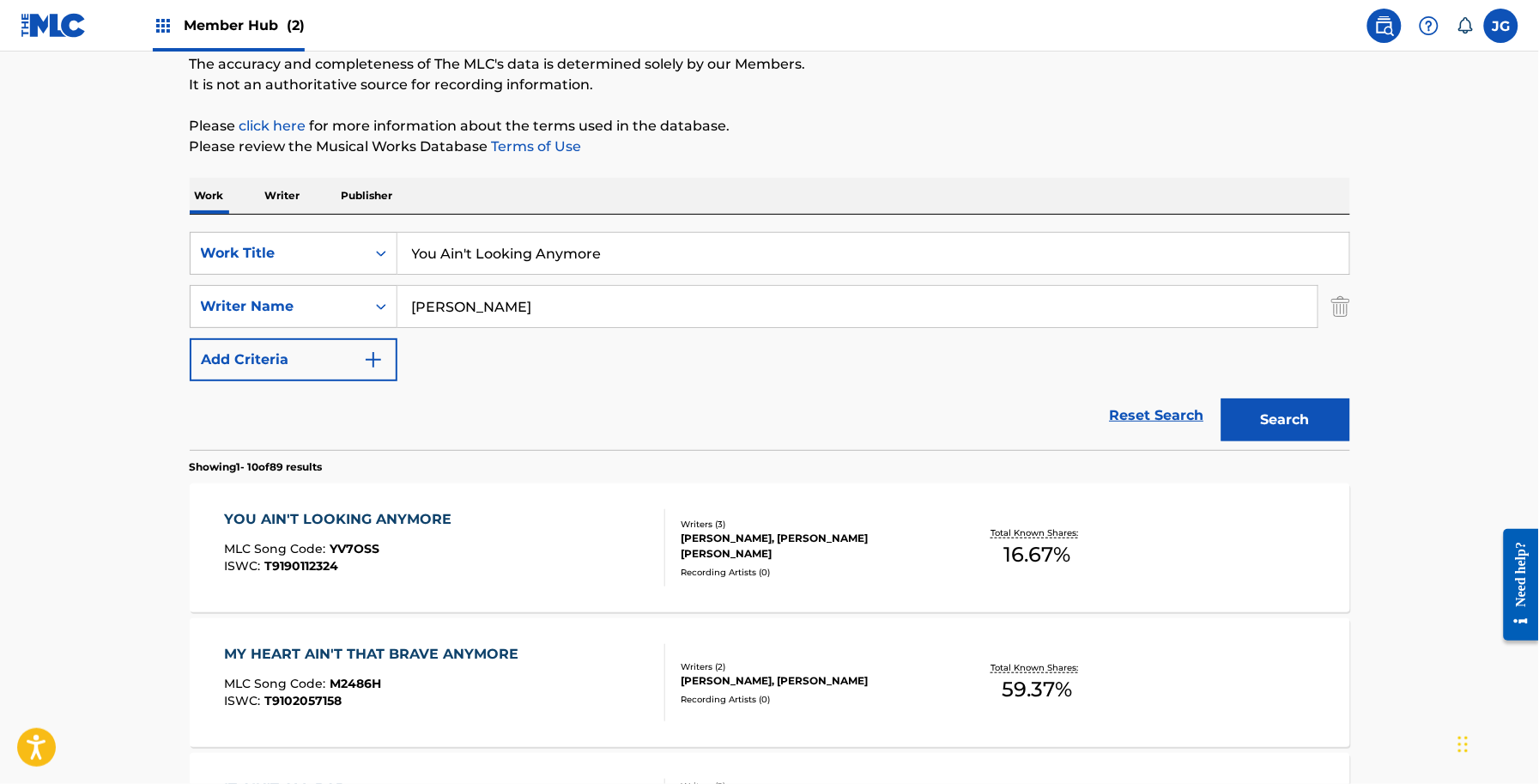
click at [666, 554] on div "Writers ( 3 ) MARC BEESON, JOSHUA COLE JENKINS, ALLEN SHAMBLIN Recording Artist…" at bounding box center [803, 547] width 276 height 61
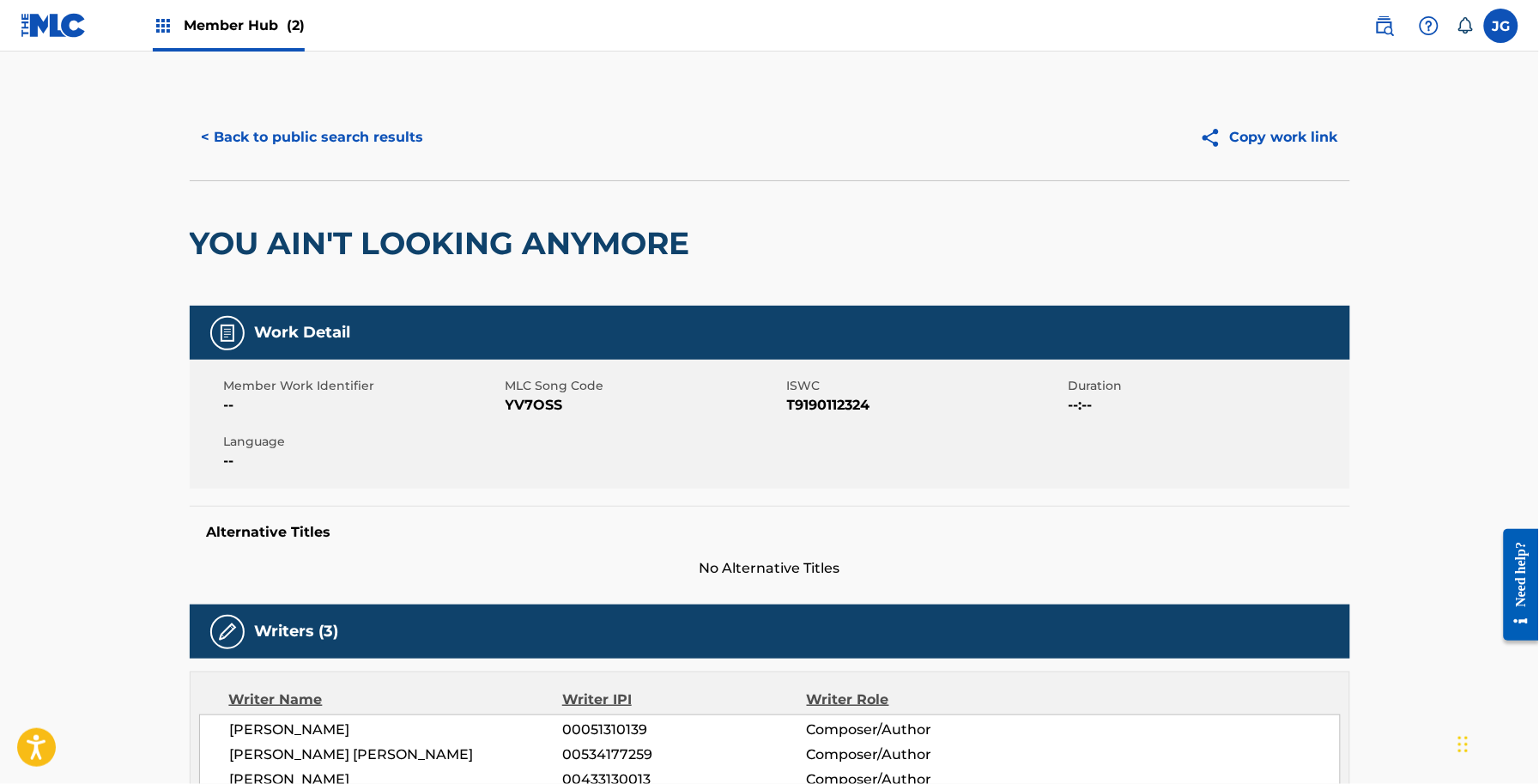
click at [545, 396] on span "YV7OSS" at bounding box center [644, 405] width 278 height 20
click at [287, 121] on button "< Back to public search results" at bounding box center [313, 137] width 246 height 43
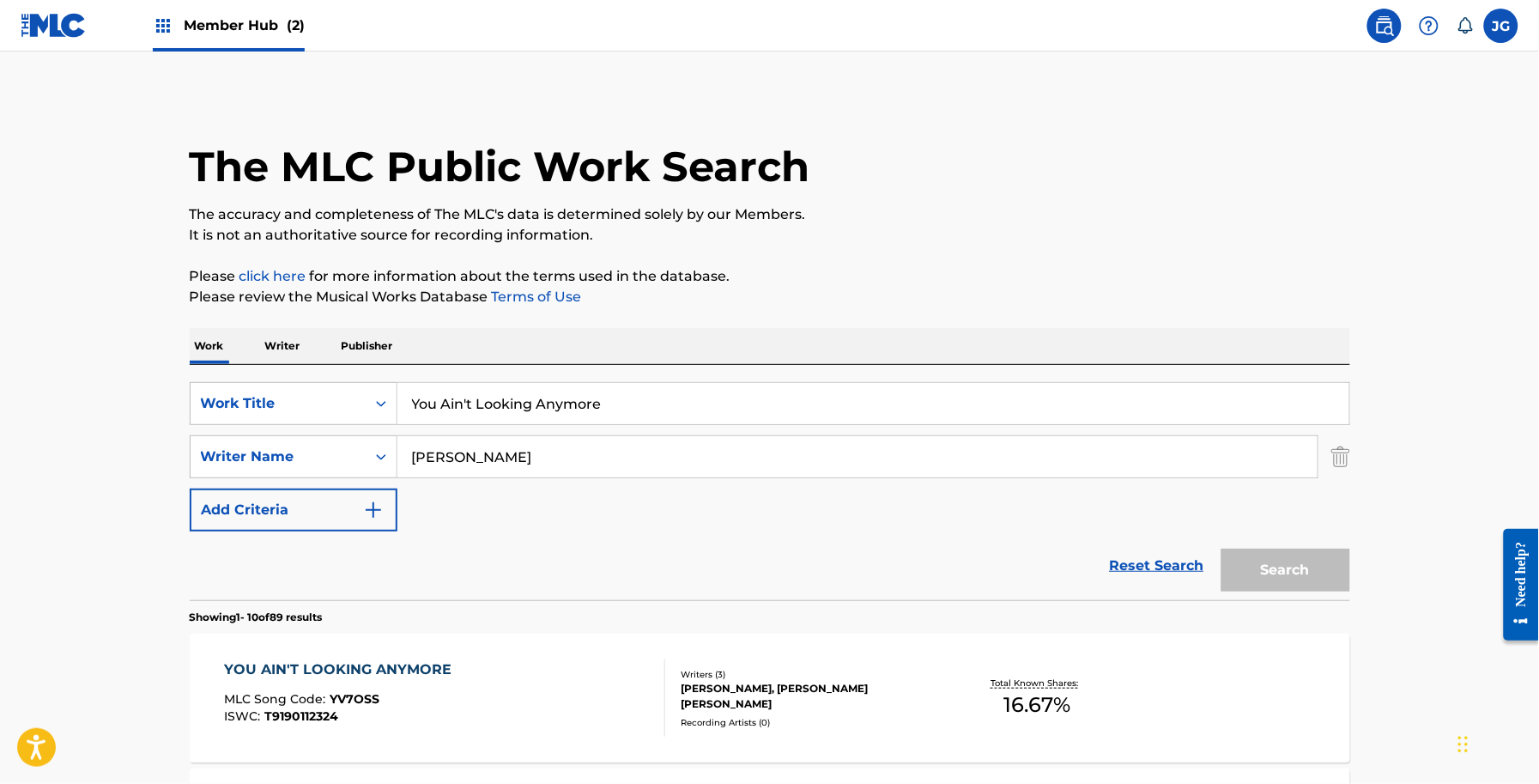
scroll to position [150, 0]
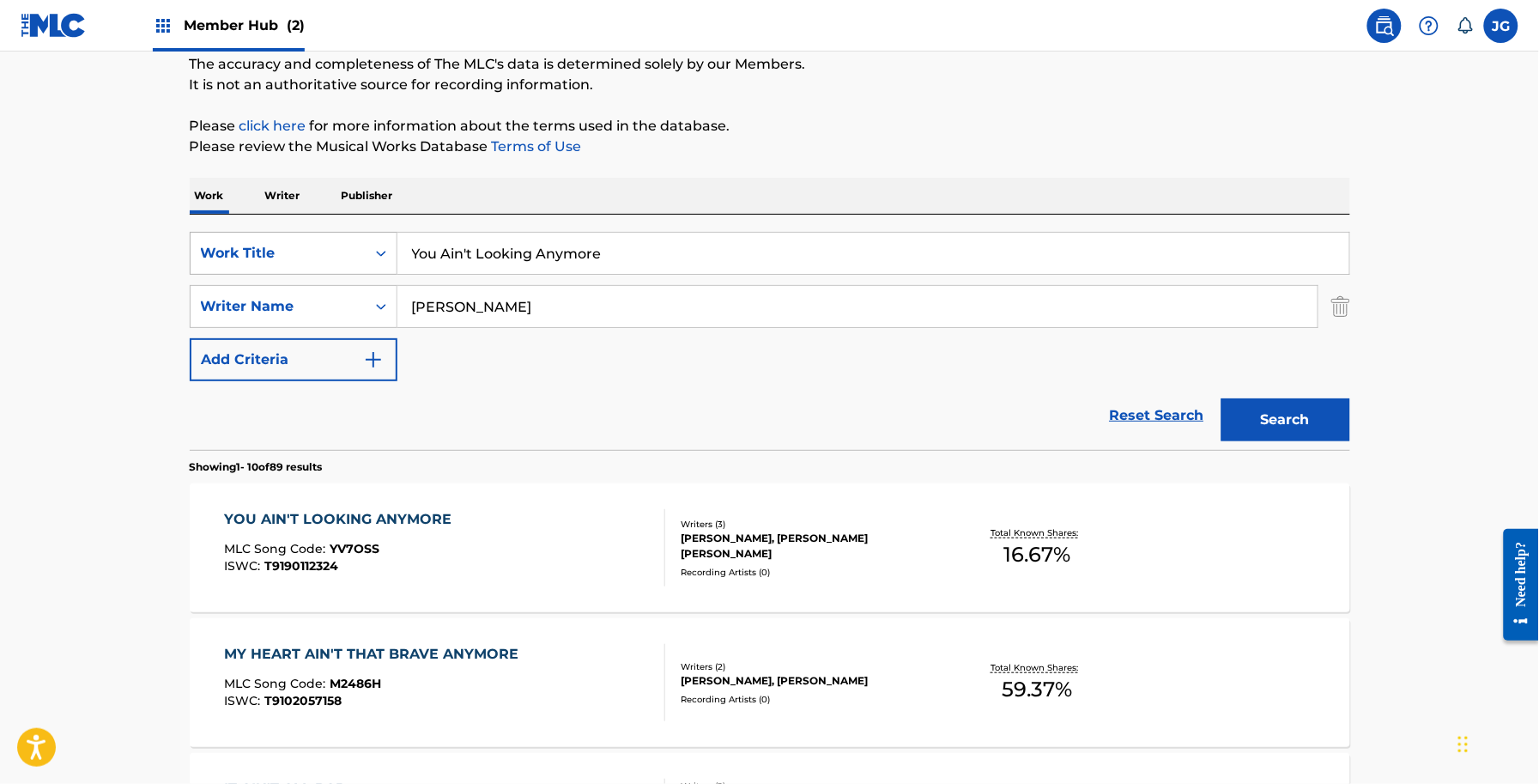
drag, startPoint x: 629, startPoint y: 258, endPoint x: 253, endPoint y: 262, distance: 376.0
click at [345, 259] on div "SearchWithCriteria56a9730b-d490-4a5f-8540-43b4935ac7c9 Work Title You Ain't Loo…" at bounding box center [770, 253] width 1161 height 43
paste input "Search Form"
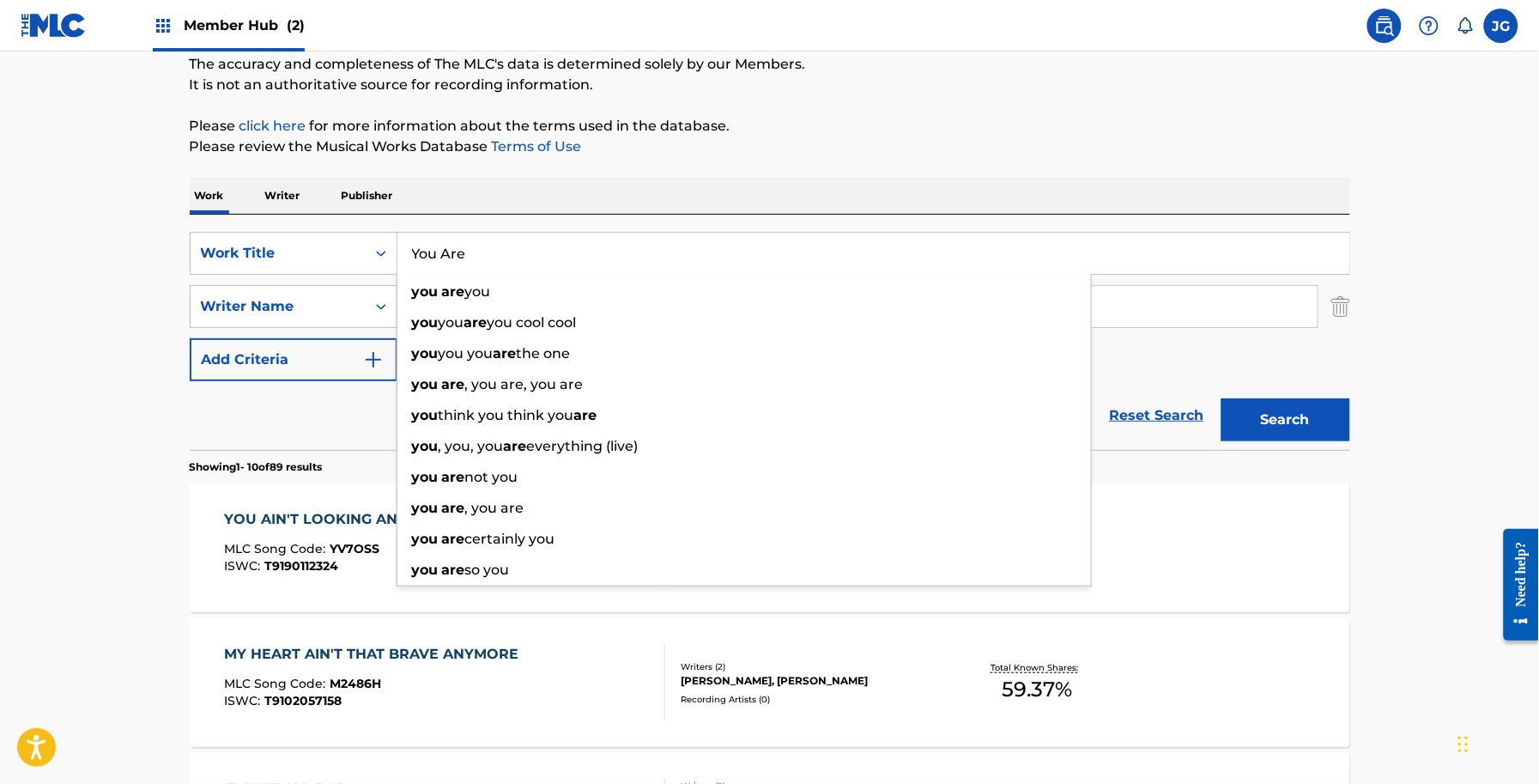
type input "You Are"
click at [962, 193] on div "Work Writer Publisher" at bounding box center [770, 195] width 1161 height 36
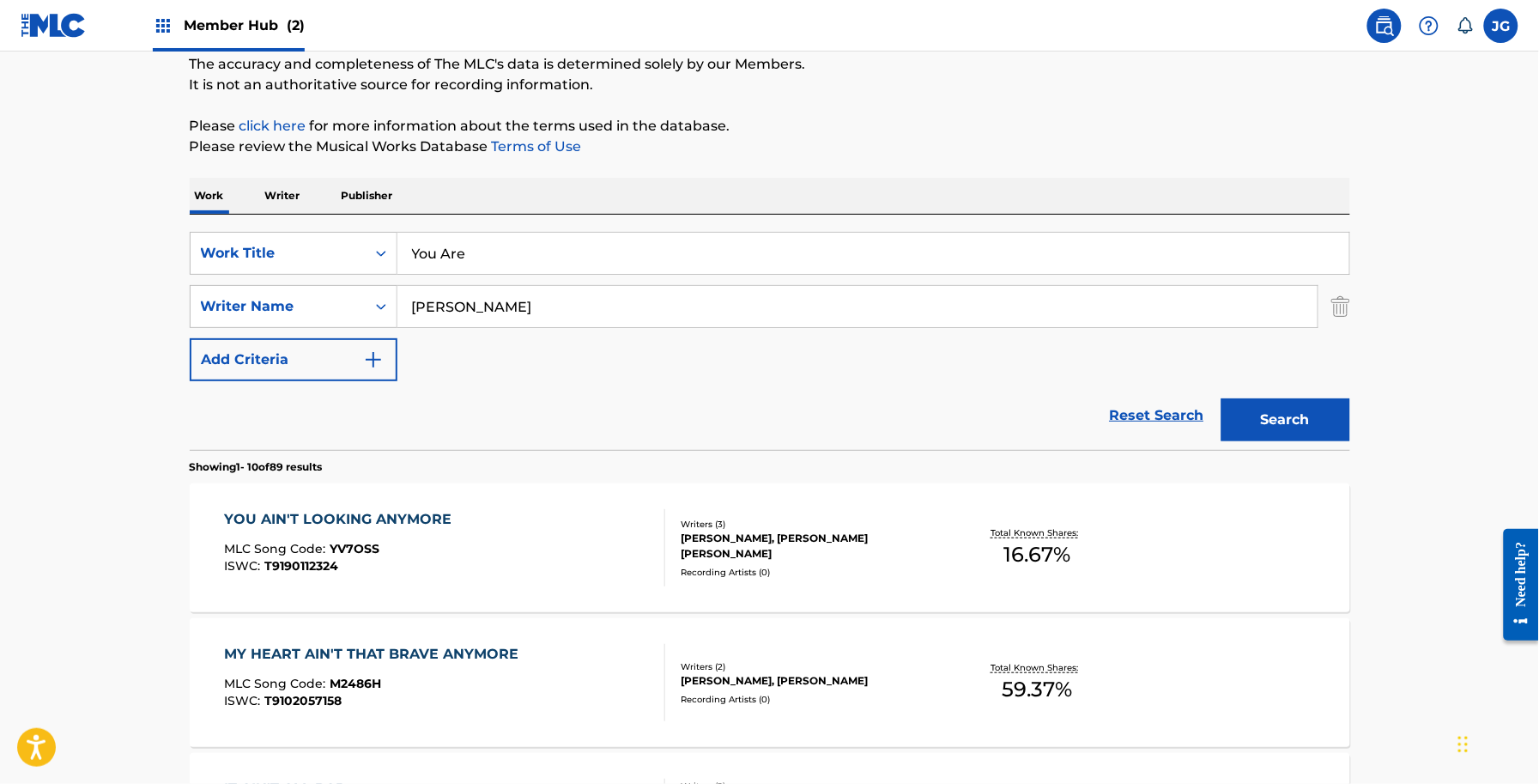
click at [1315, 392] on div "Search" at bounding box center [1282, 415] width 138 height 69
click at [1313, 406] on button "Search" at bounding box center [1286, 419] width 129 height 43
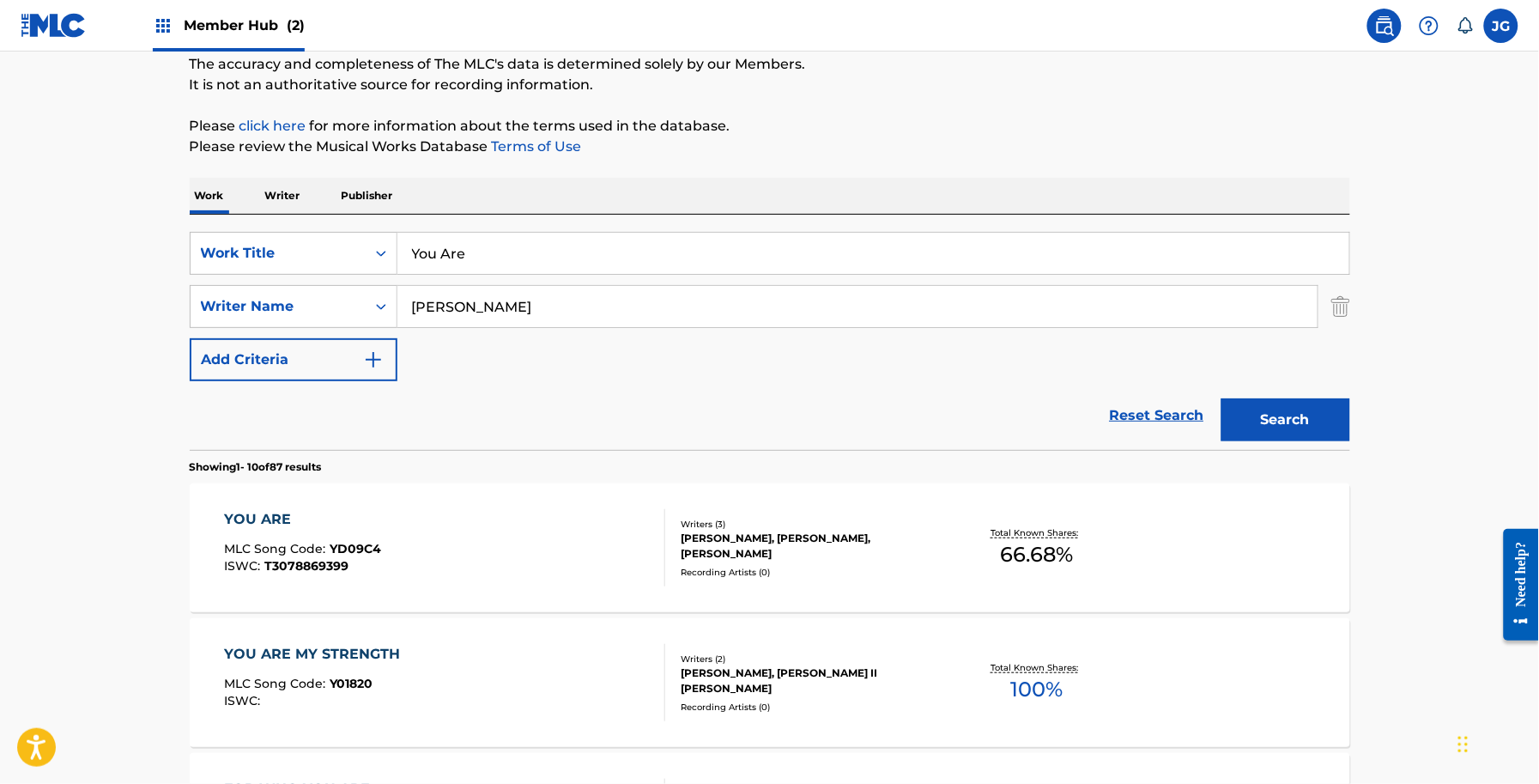
click at [814, 522] on div "Writers ( 3 )" at bounding box center [810, 523] width 259 height 13
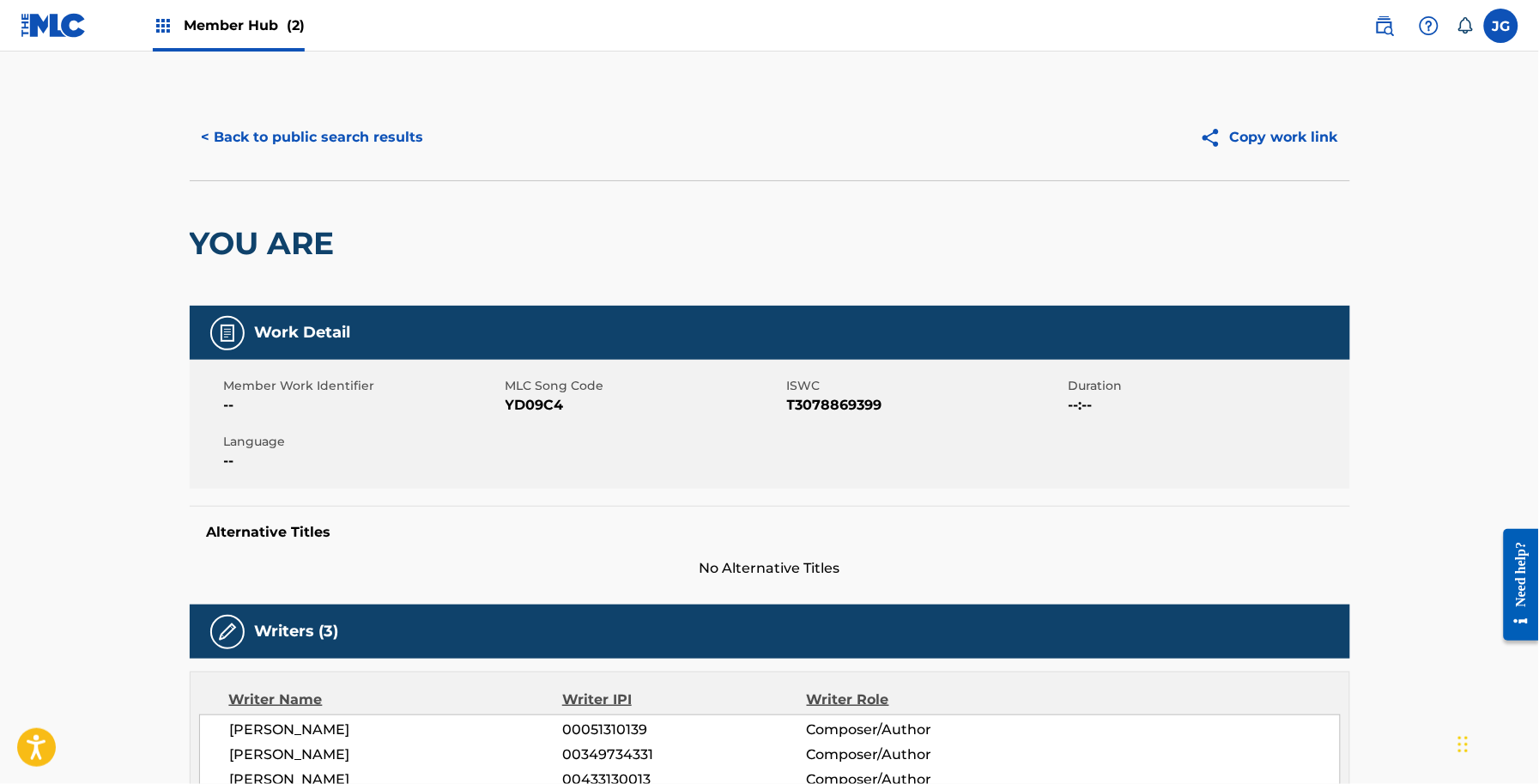
click at [540, 402] on span "YD09C4" at bounding box center [644, 405] width 278 height 20
click at [542, 421] on div "Member Work Identifier -- MLC Song Code YD09C4 ISWC T3078869399 Duration --:-- …" at bounding box center [770, 424] width 1161 height 129
click at [542, 414] on span "YD09C4" at bounding box center [644, 405] width 278 height 20
click at [550, 396] on span "YD09C4" at bounding box center [644, 405] width 278 height 20
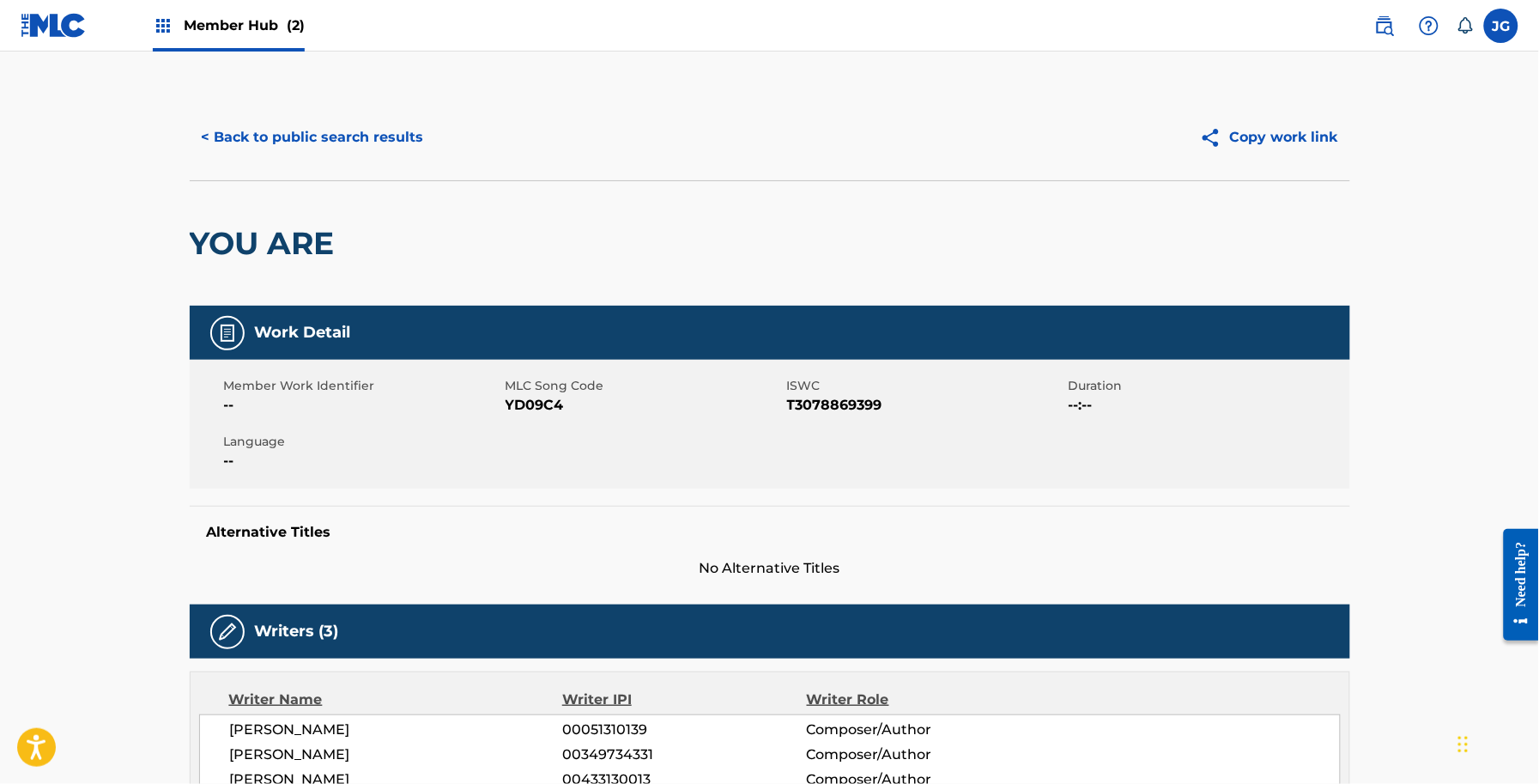
click at [561, 409] on span "YD09C4" at bounding box center [644, 405] width 278 height 20
click at [551, 409] on span "YD09C4" at bounding box center [644, 405] width 278 height 20
click at [311, 163] on div "< Back to public search results Copy work link" at bounding box center [770, 137] width 1161 height 85
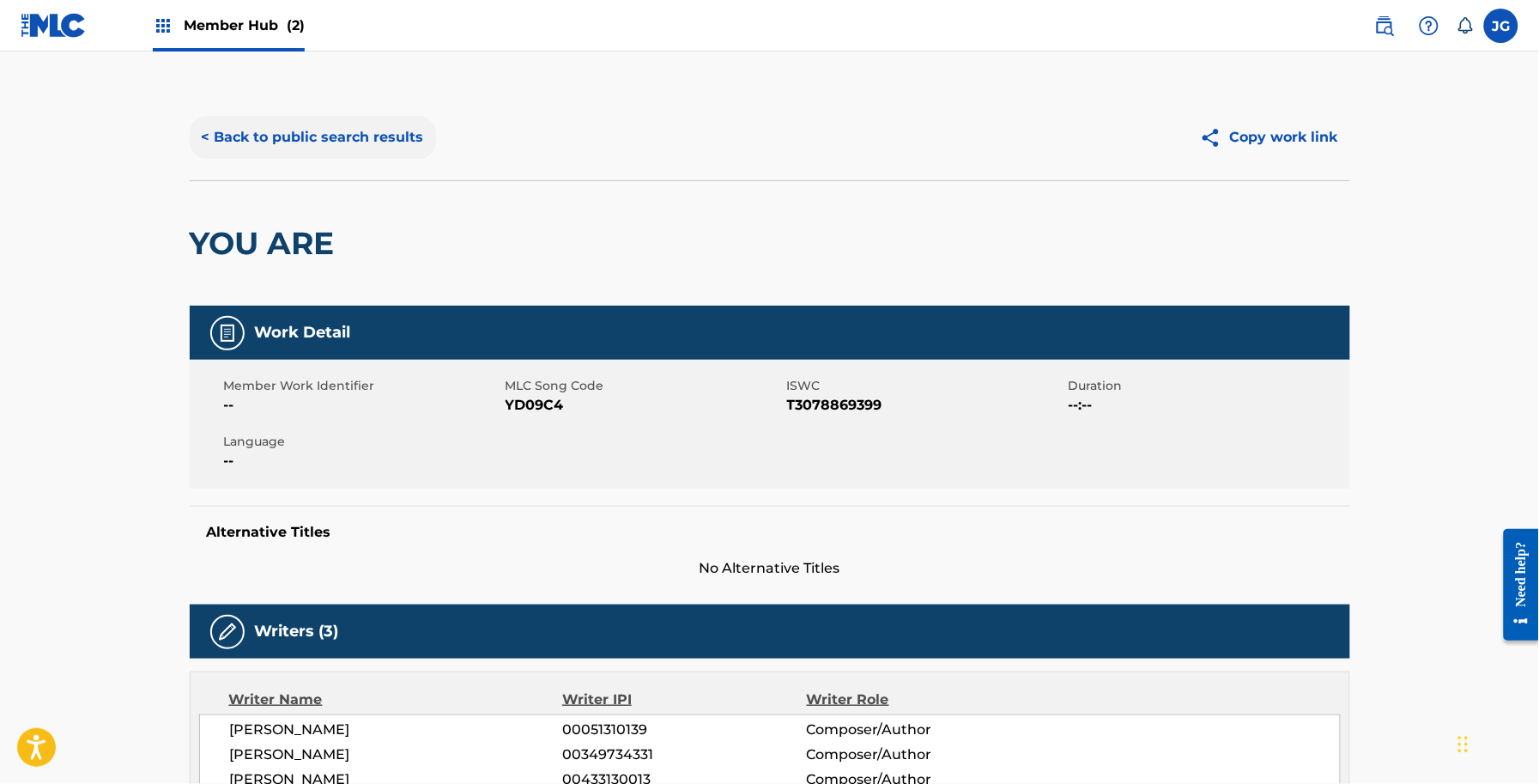
click at [331, 148] on button "< Back to public search results" at bounding box center [313, 137] width 246 height 43
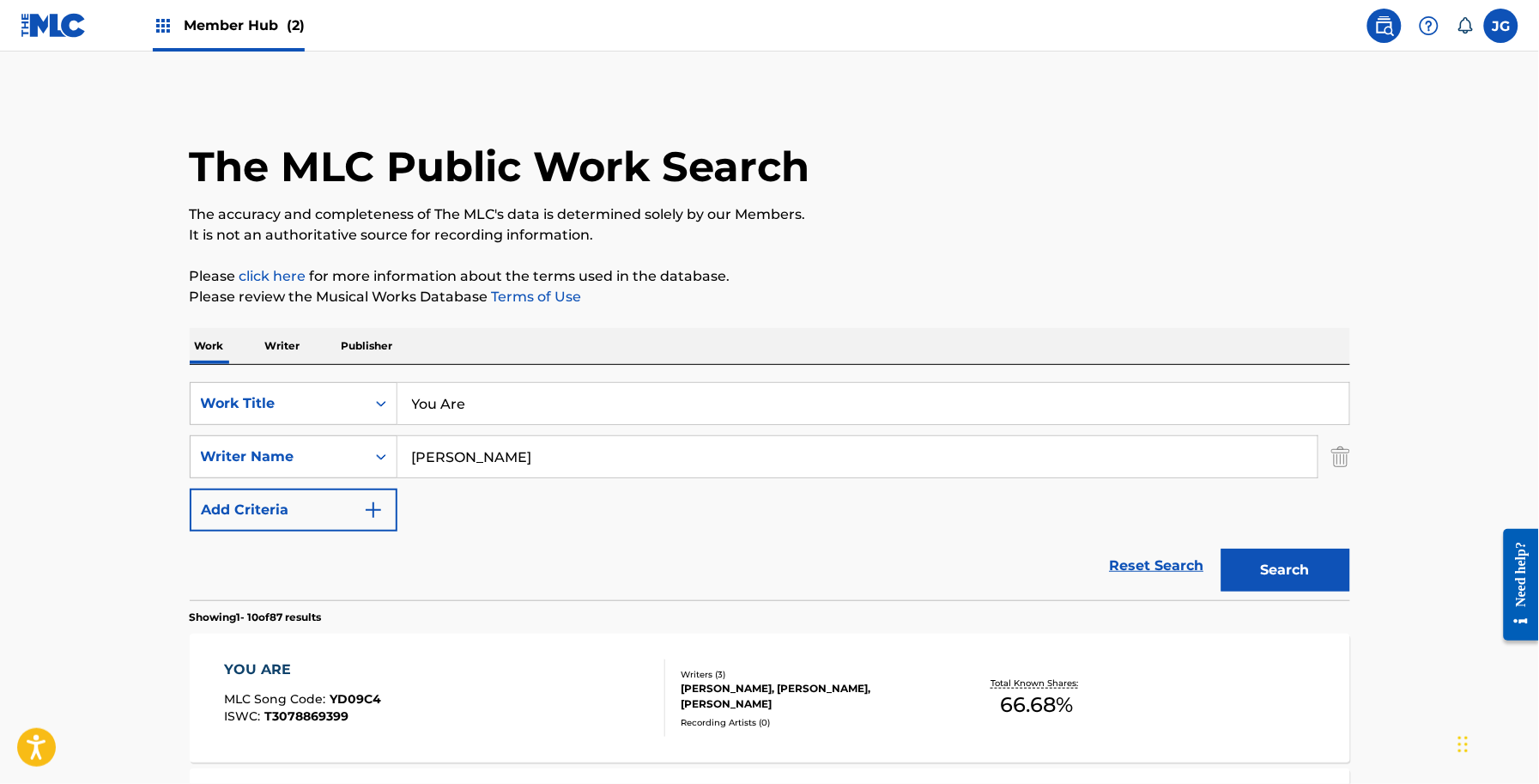
scroll to position [150, 0]
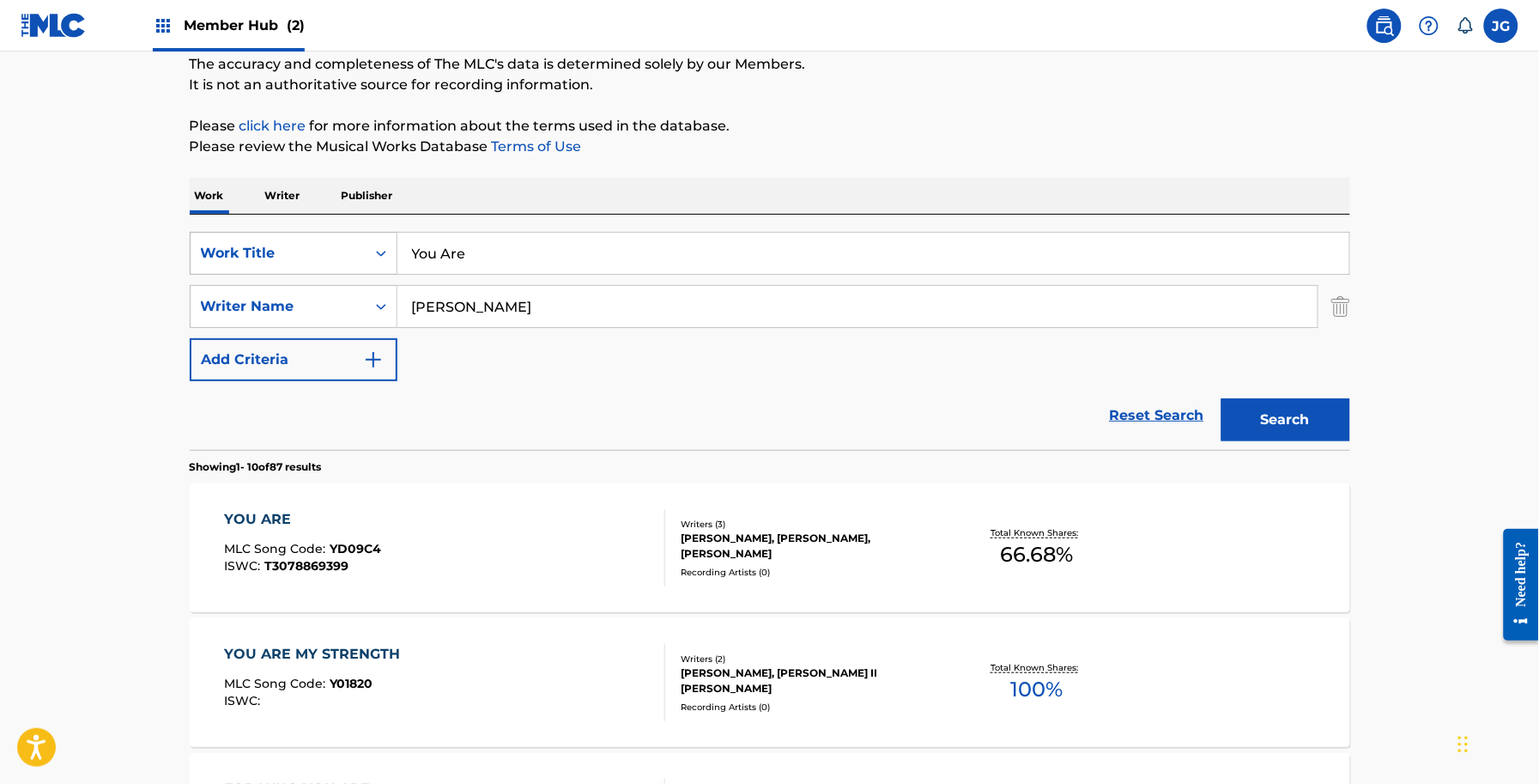
drag, startPoint x: 585, startPoint y: 229, endPoint x: 391, endPoint y: 262, distance: 196.8
click at [388, 262] on div "SearchWithCriteria56a9730b-d490-4a5f-8540-43b4935ac7c9 Work Title You Are Searc…" at bounding box center [770, 332] width 1161 height 235
drag, startPoint x: 559, startPoint y: 242, endPoint x: 155, endPoint y: 247, distance: 404.0
paste input "Were The"
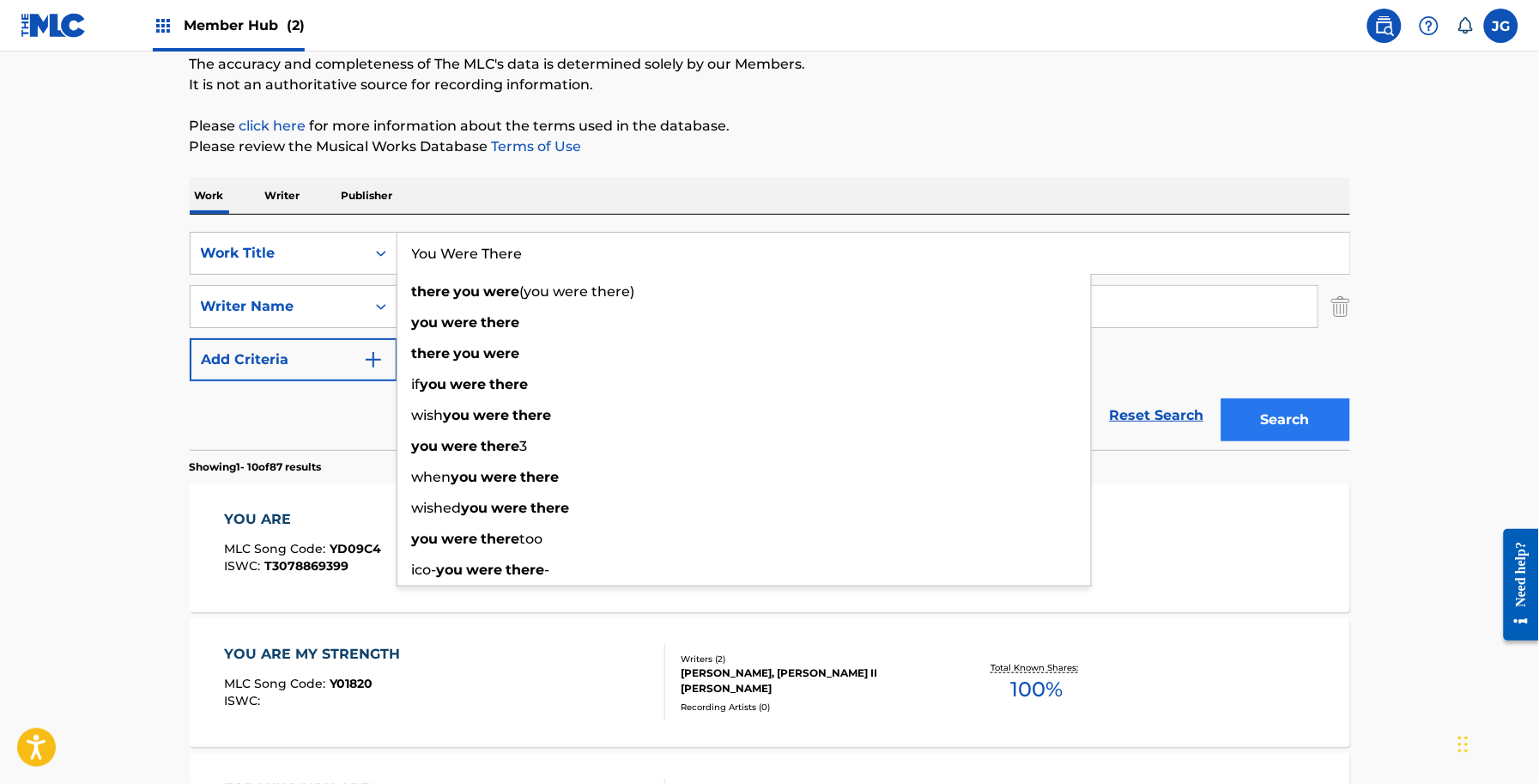
type input "You Were There"
click at [1310, 416] on button "Search" at bounding box center [1286, 419] width 129 height 43
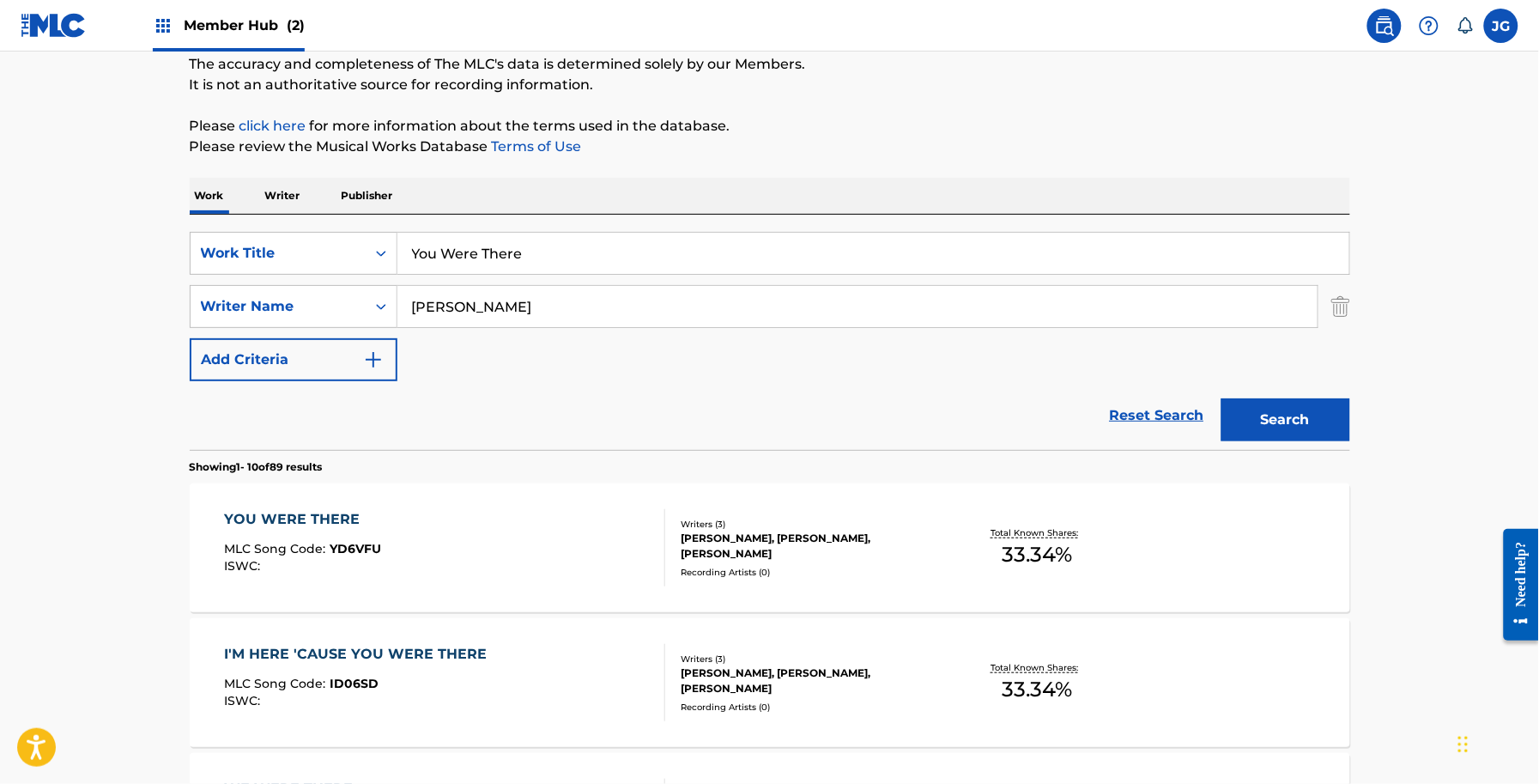
click at [623, 531] on div "YOU WERE THERE MLC Song Code : YD6VFU ISWC :" at bounding box center [444, 548] width 442 height 78
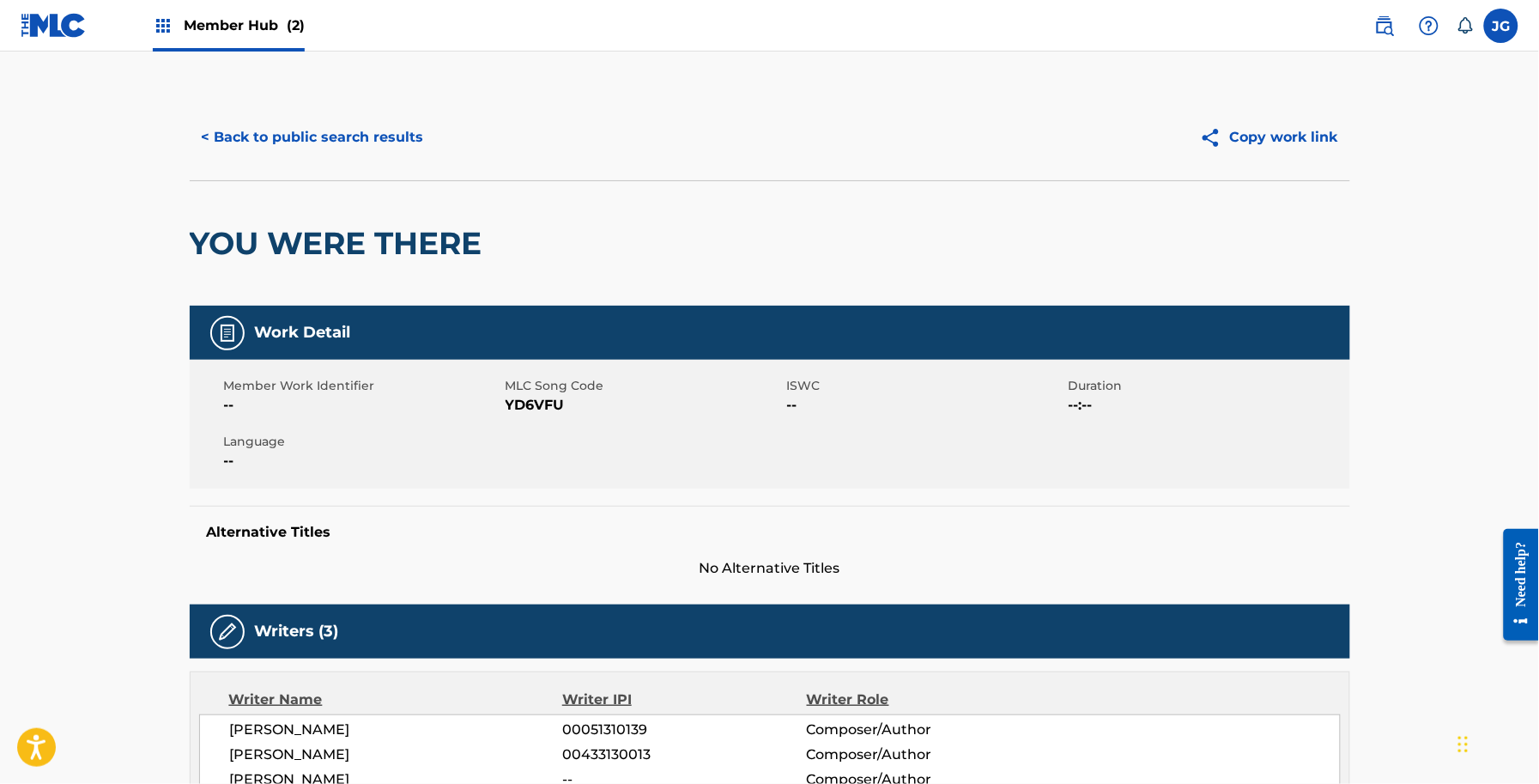
click at [569, 408] on span "YD6VFU" at bounding box center [644, 405] width 278 height 20
click at [563, 406] on span "YD6VFU" at bounding box center [644, 405] width 278 height 20
click at [551, 405] on span "YD6VFU" at bounding box center [644, 405] width 278 height 20
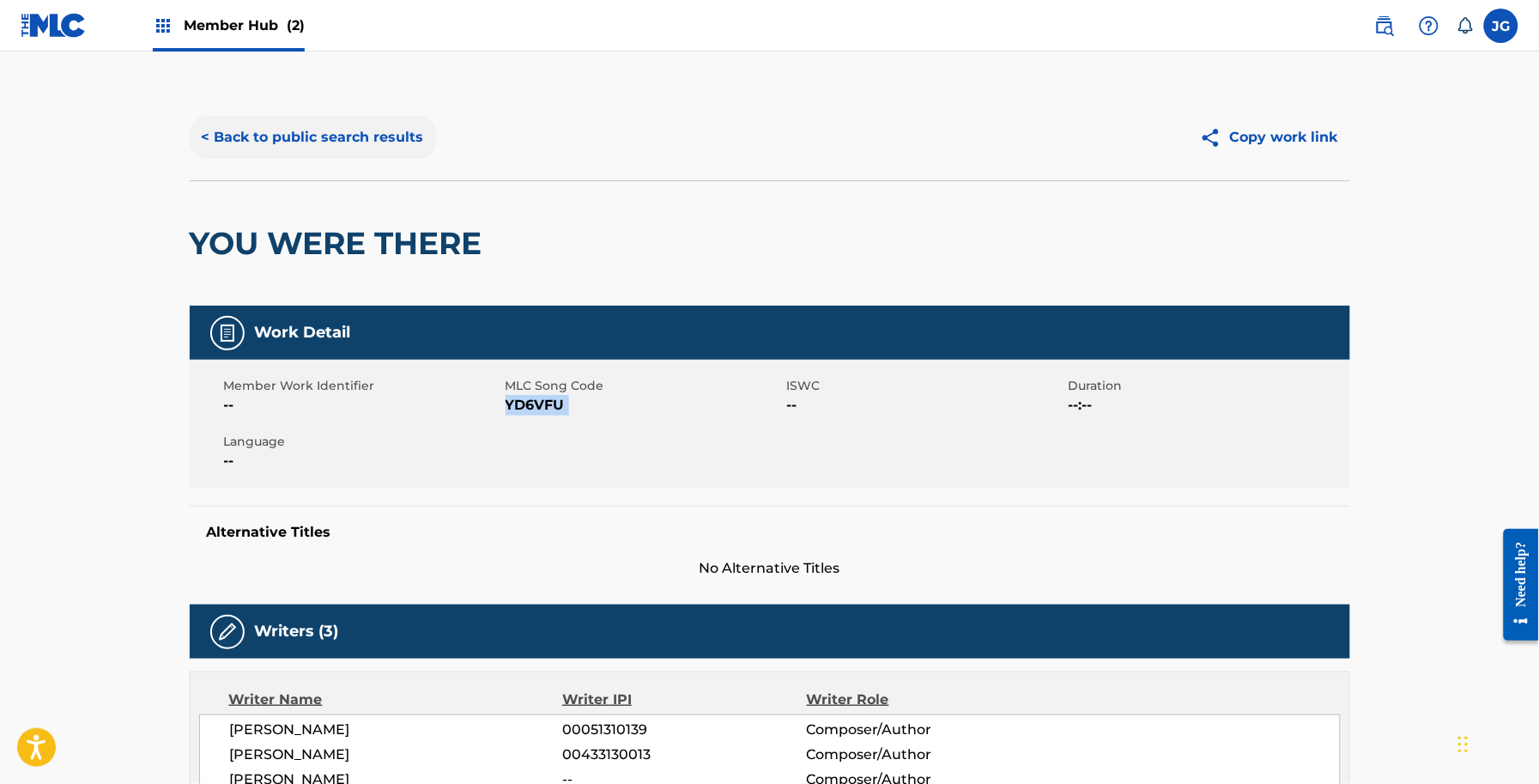
click at [294, 116] on button "< Back to public search results" at bounding box center [313, 137] width 246 height 43
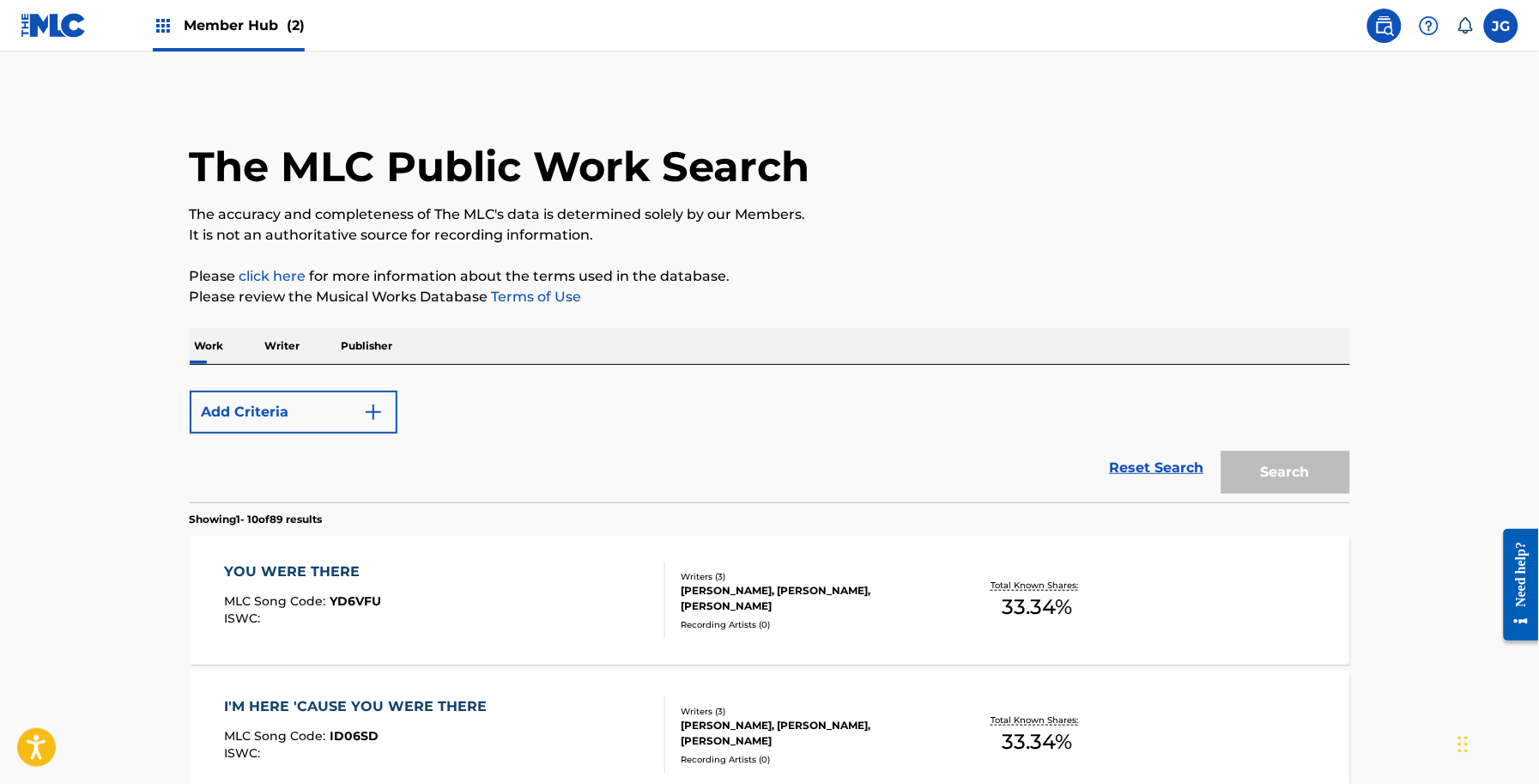
scroll to position [150, 0]
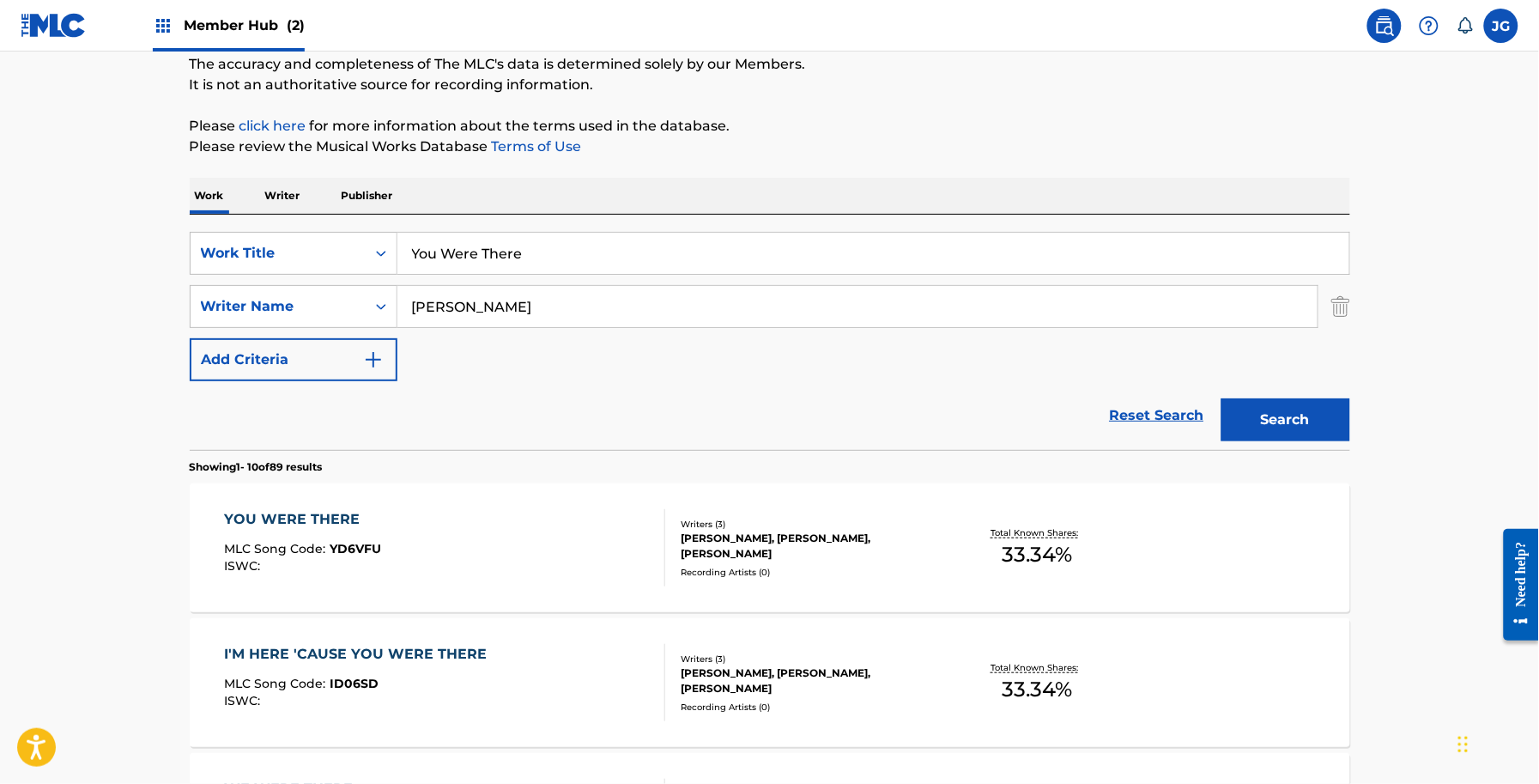
drag, startPoint x: 621, startPoint y: 238, endPoint x: 314, endPoint y: 230, distance: 307.1
click at [314, 230] on div "SearchWithCriteria56a9730b-d490-4a5f-8540-43b4935ac7c9 Work Title You Were Ther…" at bounding box center [770, 332] width 1161 height 235
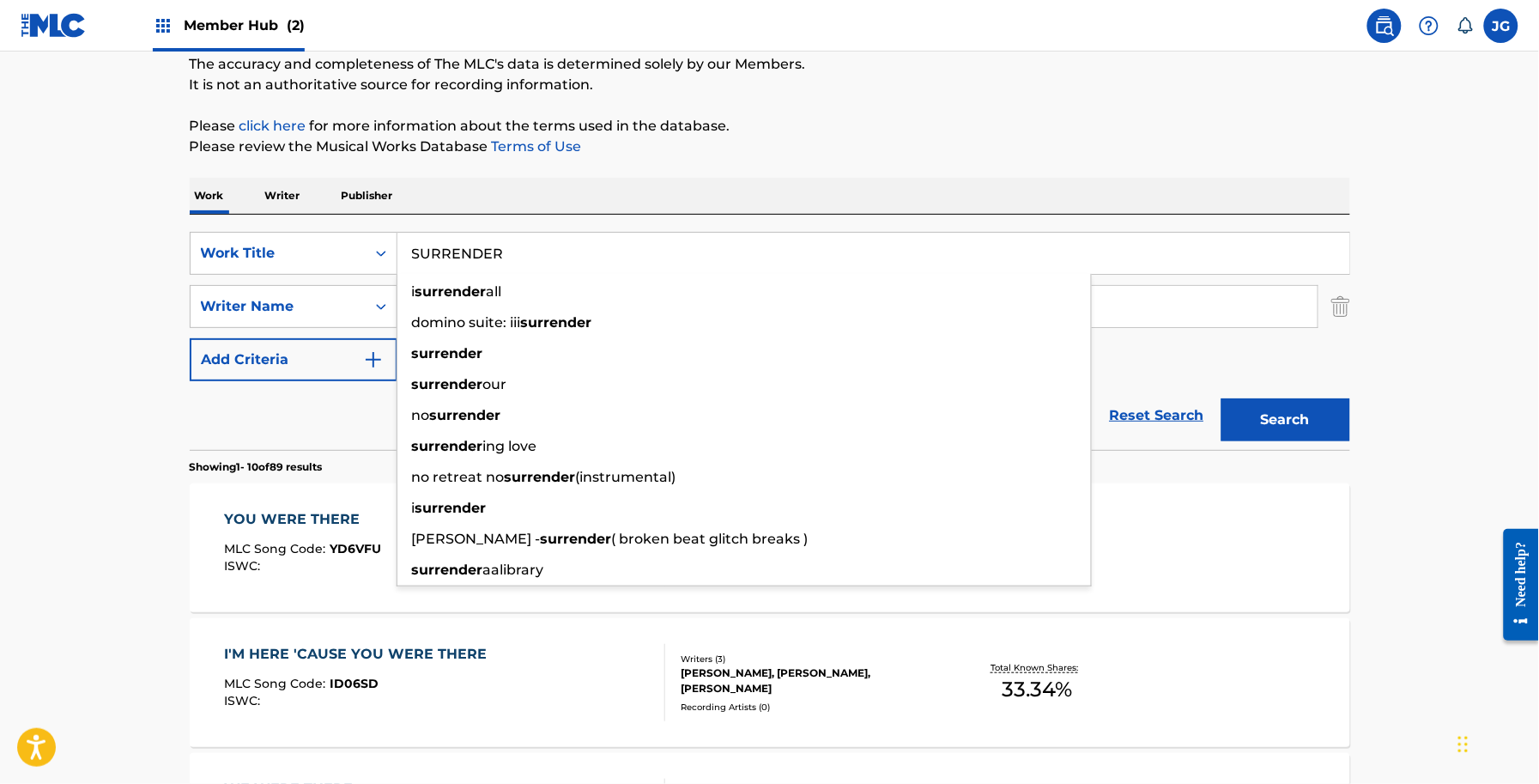
type input "SURRENDER"
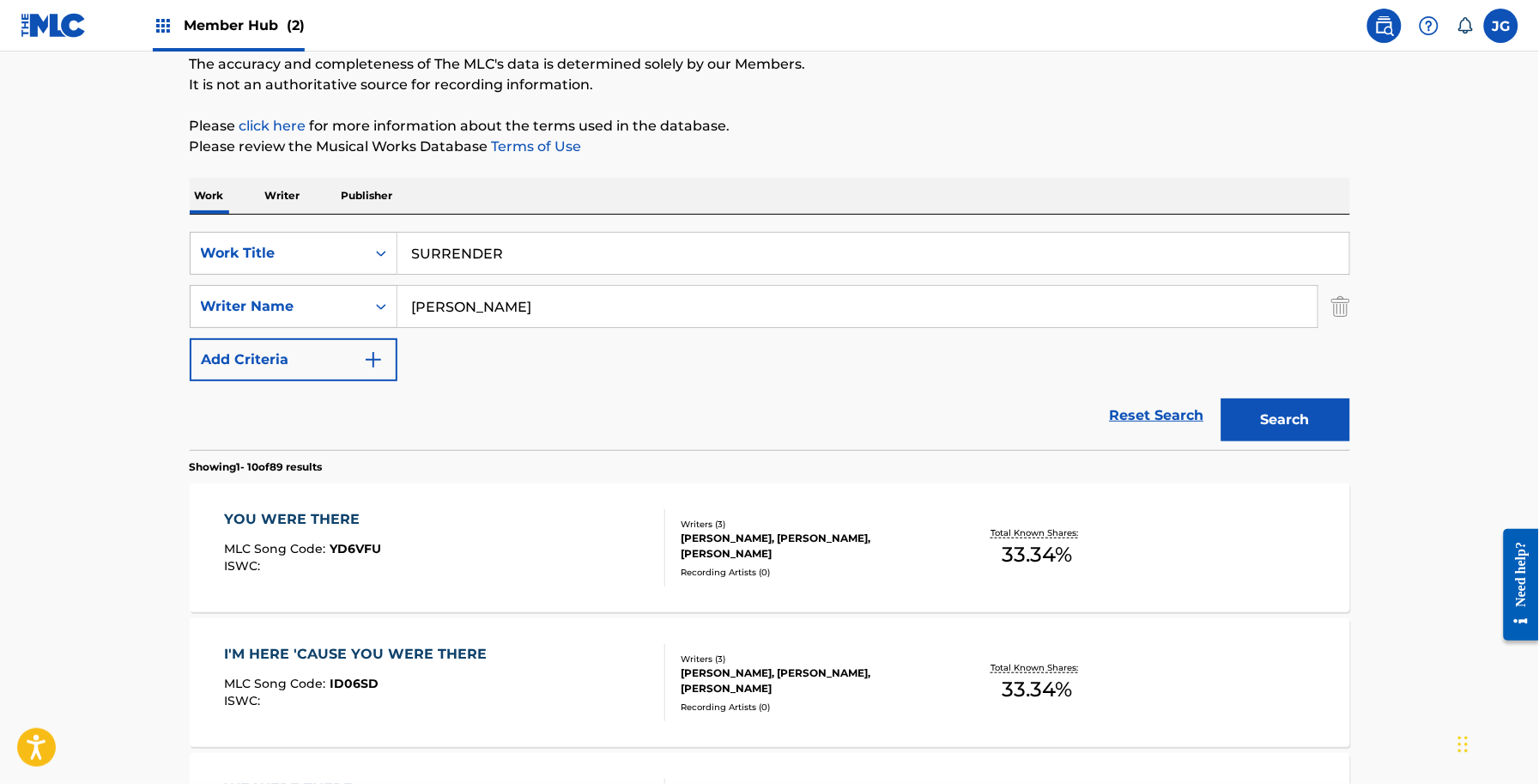
drag, startPoint x: 511, startPoint y: 221, endPoint x: 511, endPoint y: 264, distance: 43.0
click at [512, 221] on div "SearchWithCriteria56a9730b-d490-4a5f-8540-43b4935ac7c9 Work Title SURRENDER Sea…" at bounding box center [770, 332] width 1161 height 235
drag, startPoint x: 516, startPoint y: 319, endPoint x: 338, endPoint y: 305, distance: 178.5
click at [374, 313] on div "SearchWithCriteriadb18a0d9-ed43-441b-bd89-0ab1f56b2329 Writer Name shamblin" at bounding box center [770, 307] width 1161 height 43
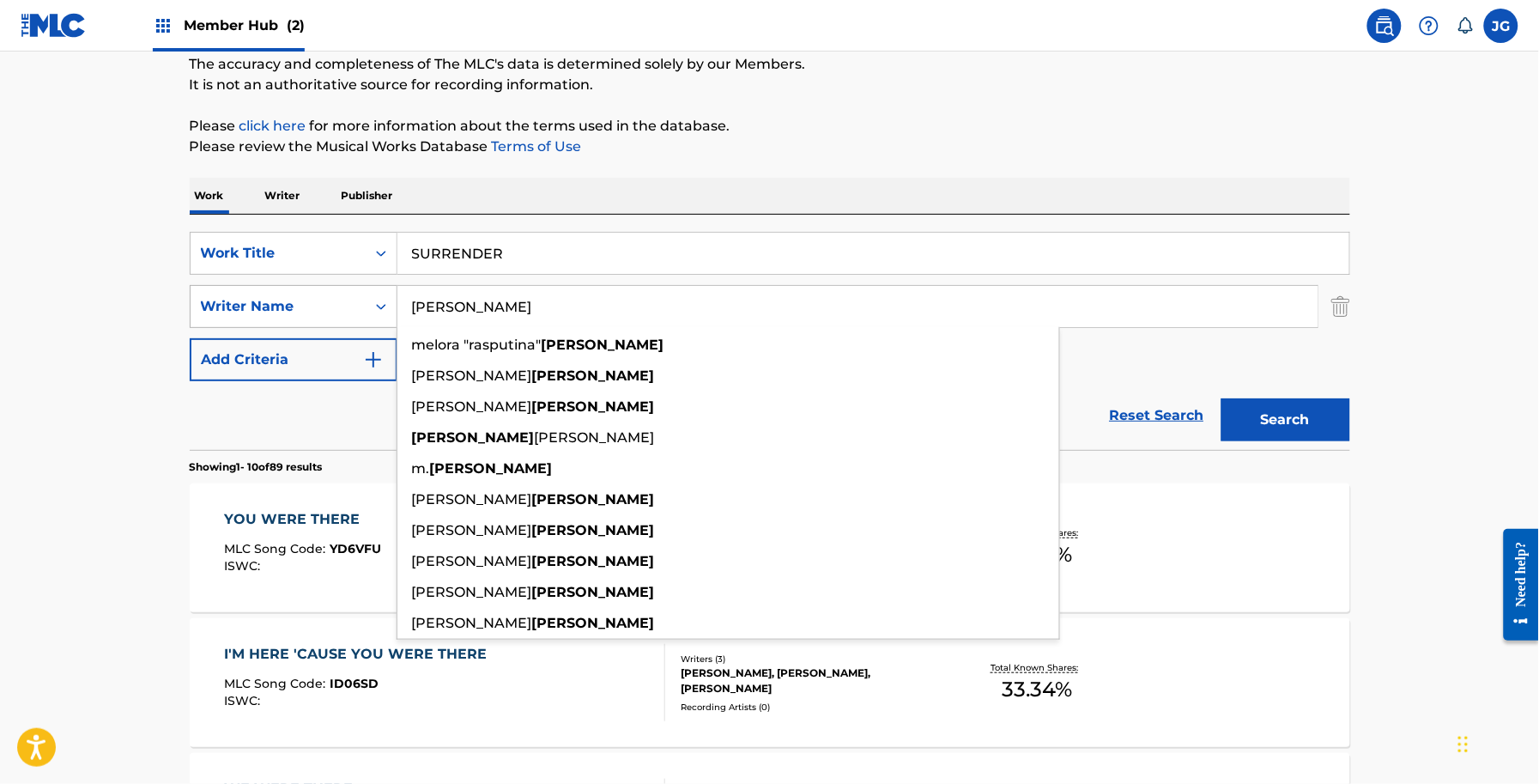
type input "CREAGER"
click at [1222, 398] on button "Search" at bounding box center [1286, 419] width 129 height 43
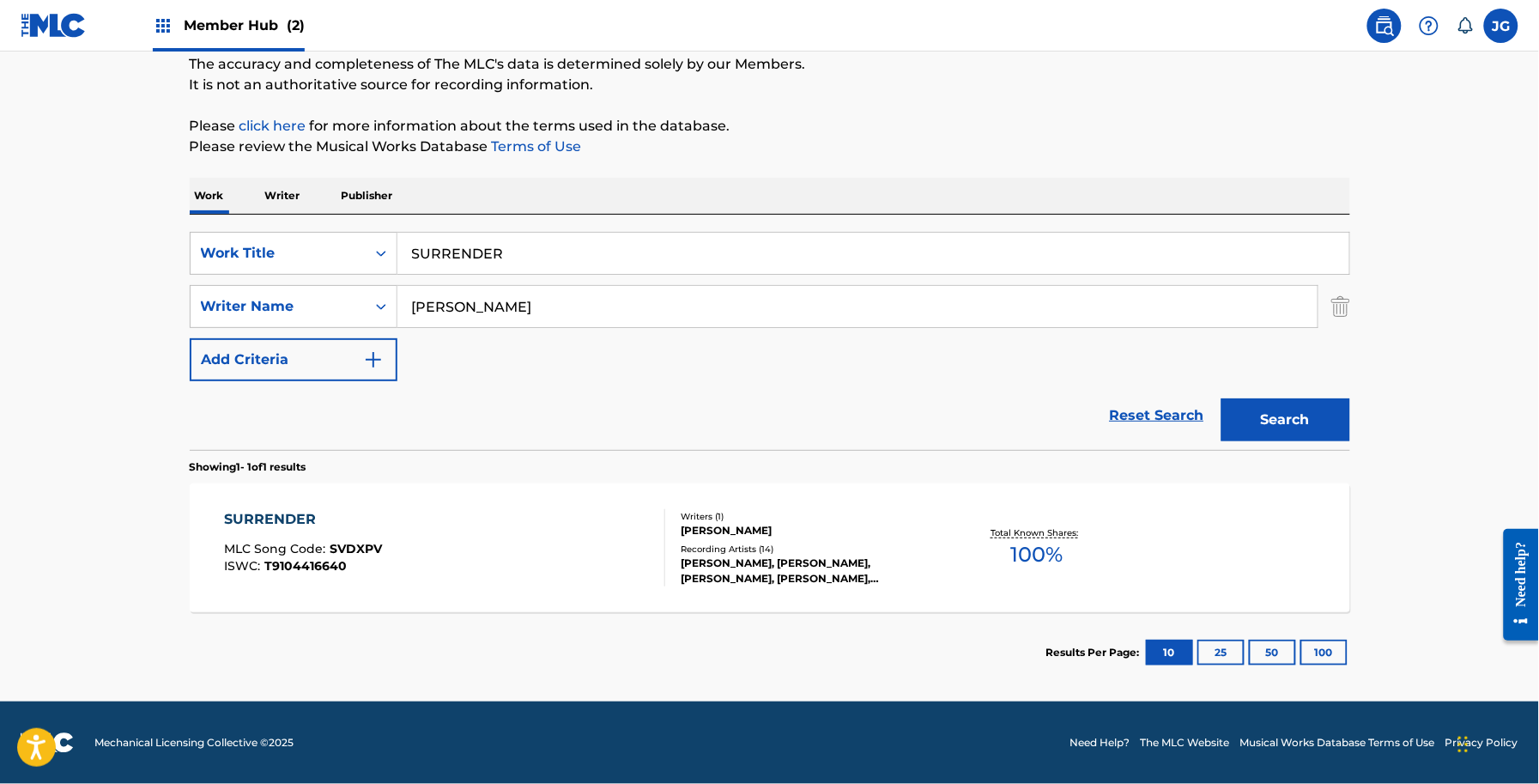
click at [760, 545] on div "Recording Artists ( 14 )" at bounding box center [810, 548] width 259 height 13
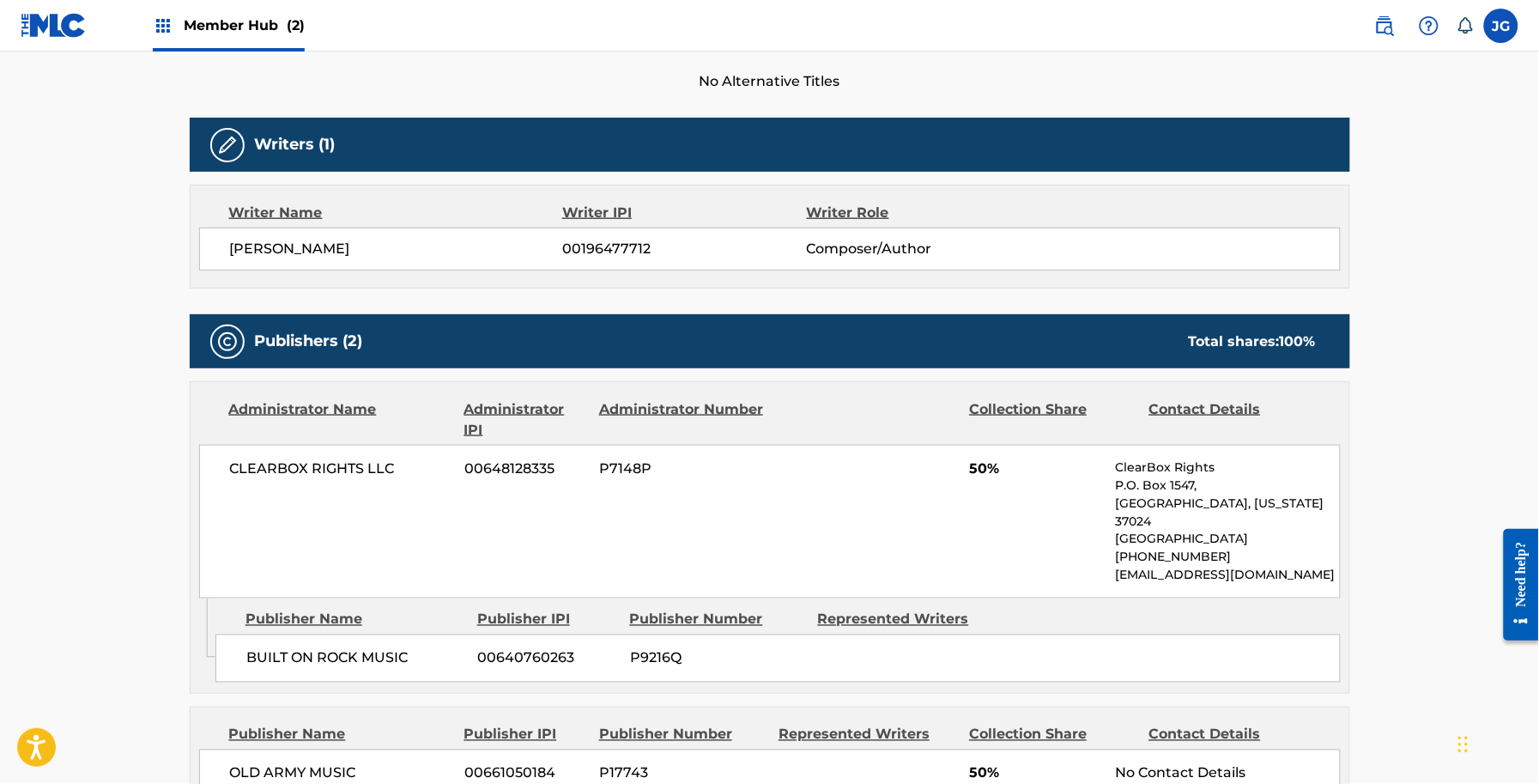
scroll to position [429, 0]
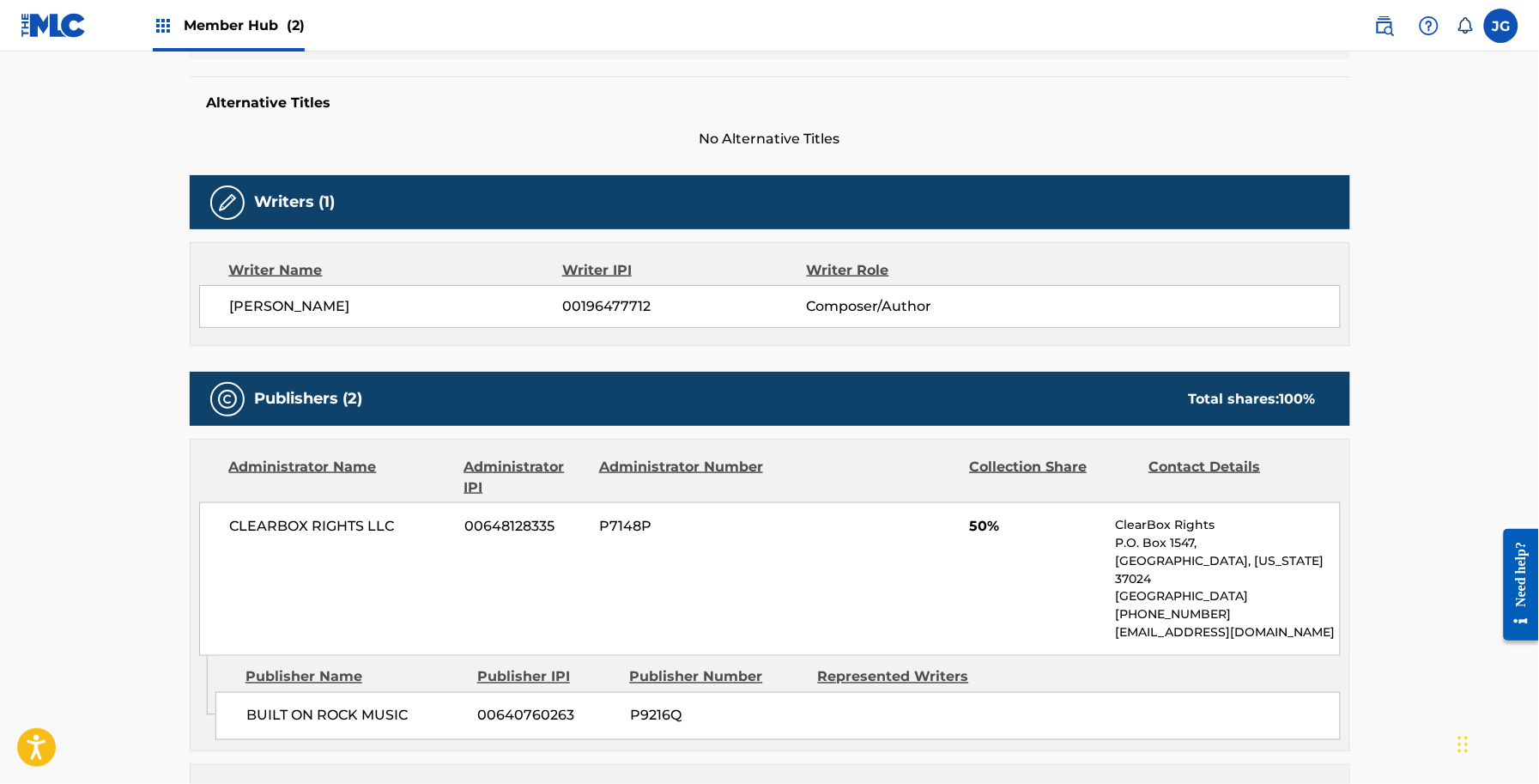
click at [997, 516] on span "50%" at bounding box center [1035, 526] width 133 height 20
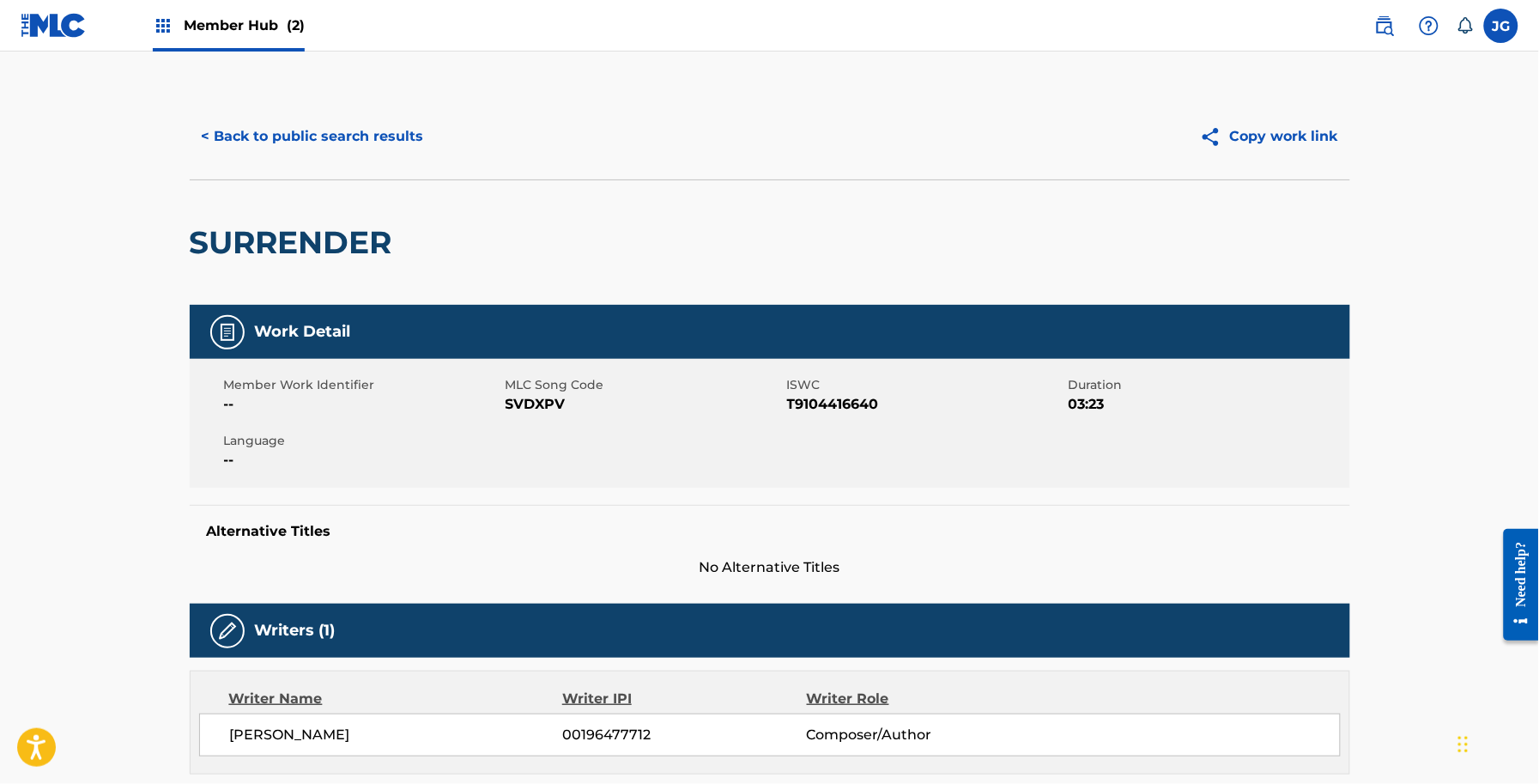
scroll to position [0, 0]
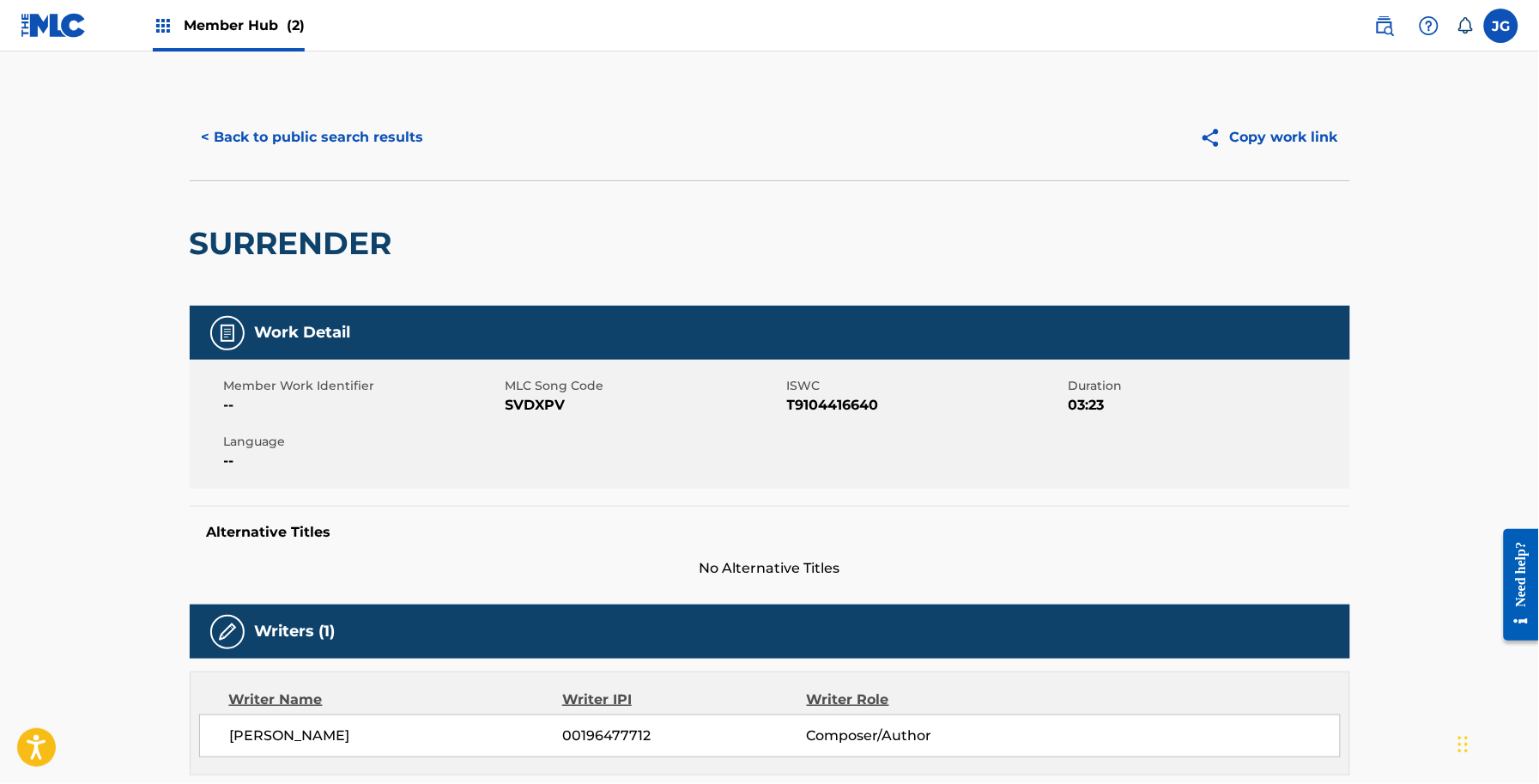
click at [567, 406] on span "SVDXPV" at bounding box center [644, 405] width 278 height 20
click at [550, 402] on span "SVDXPV" at bounding box center [644, 405] width 278 height 20
click at [1009, 356] on div "Work Detail" at bounding box center [770, 333] width 1161 height 54
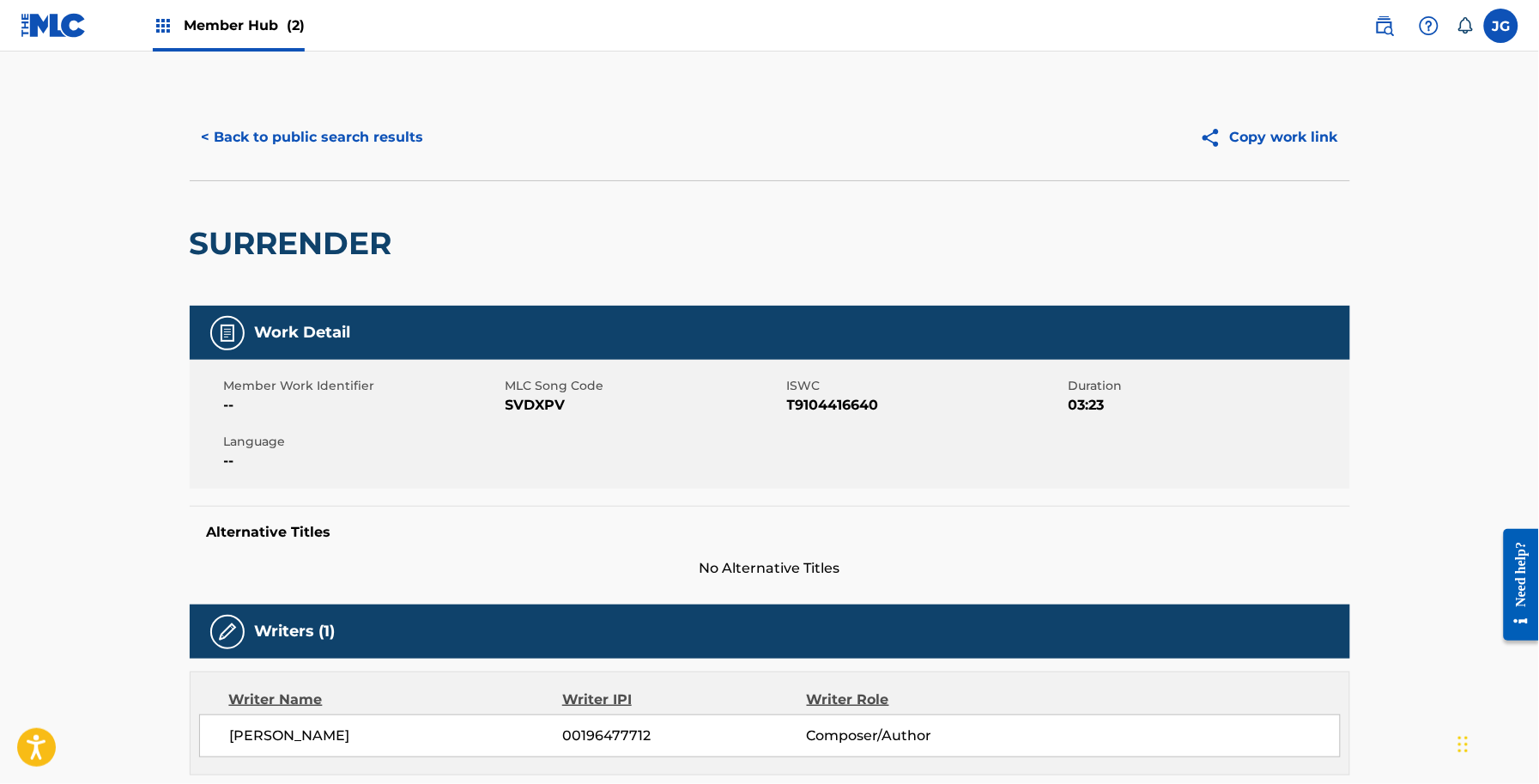
click at [559, 400] on span "SVDXPV" at bounding box center [644, 405] width 278 height 20
click at [417, 143] on button "< Back to public search results" at bounding box center [313, 137] width 246 height 43
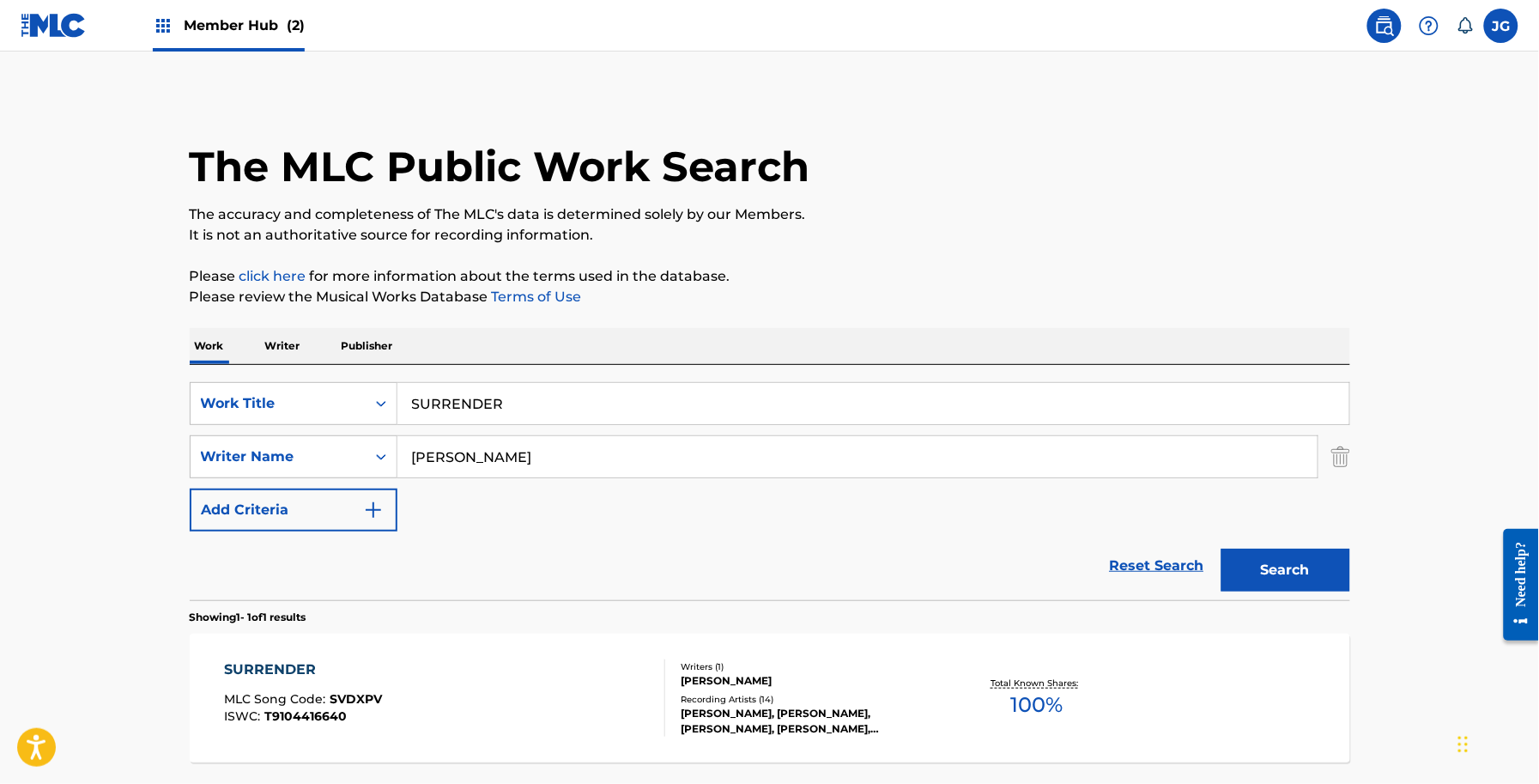
scroll to position [51, 0]
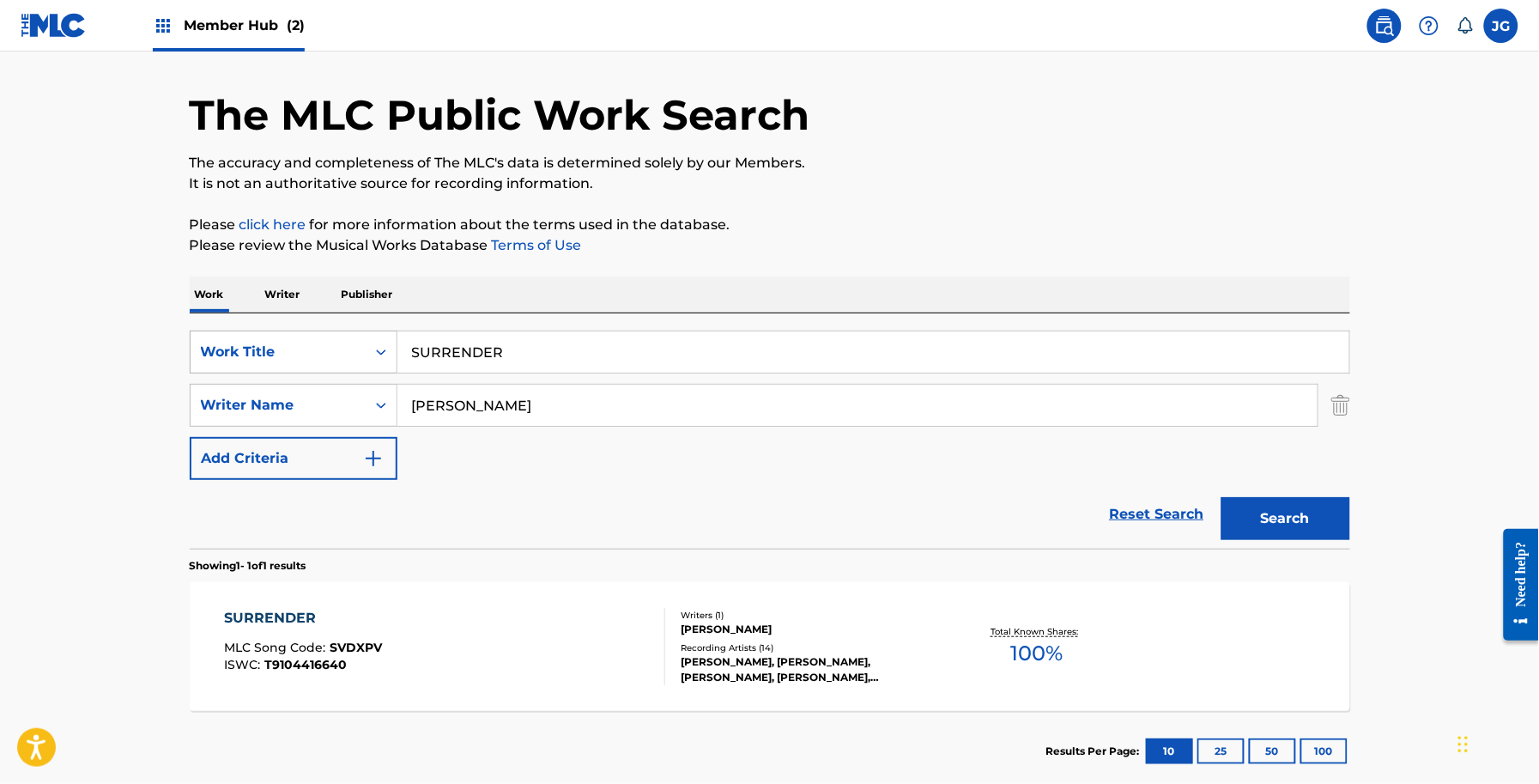
drag, startPoint x: 315, startPoint y: 352, endPoint x: 317, endPoint y: 362, distance: 10.2
click at [314, 352] on div "Work Title" at bounding box center [278, 351] width 154 height 20
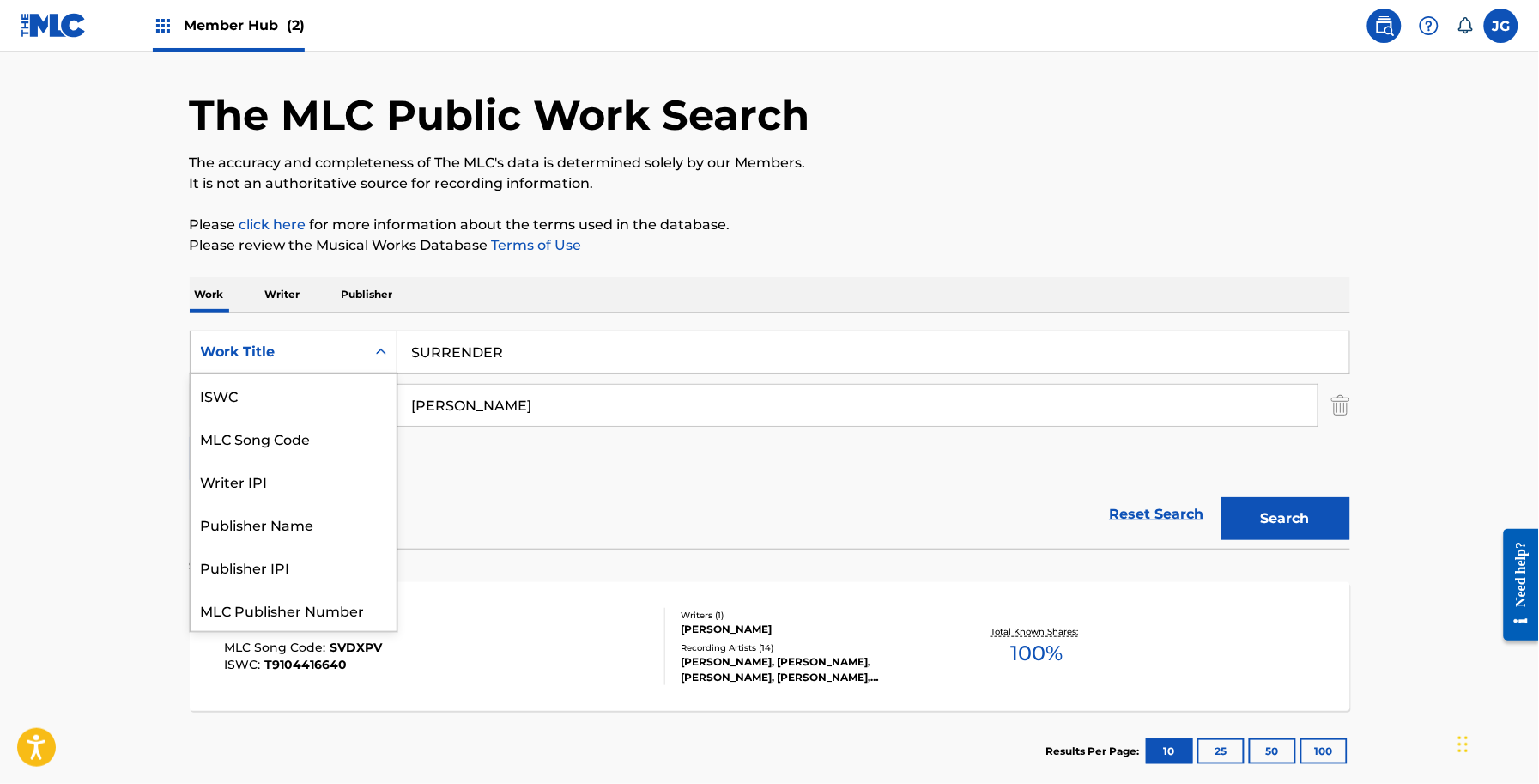
scroll to position [43, 0]
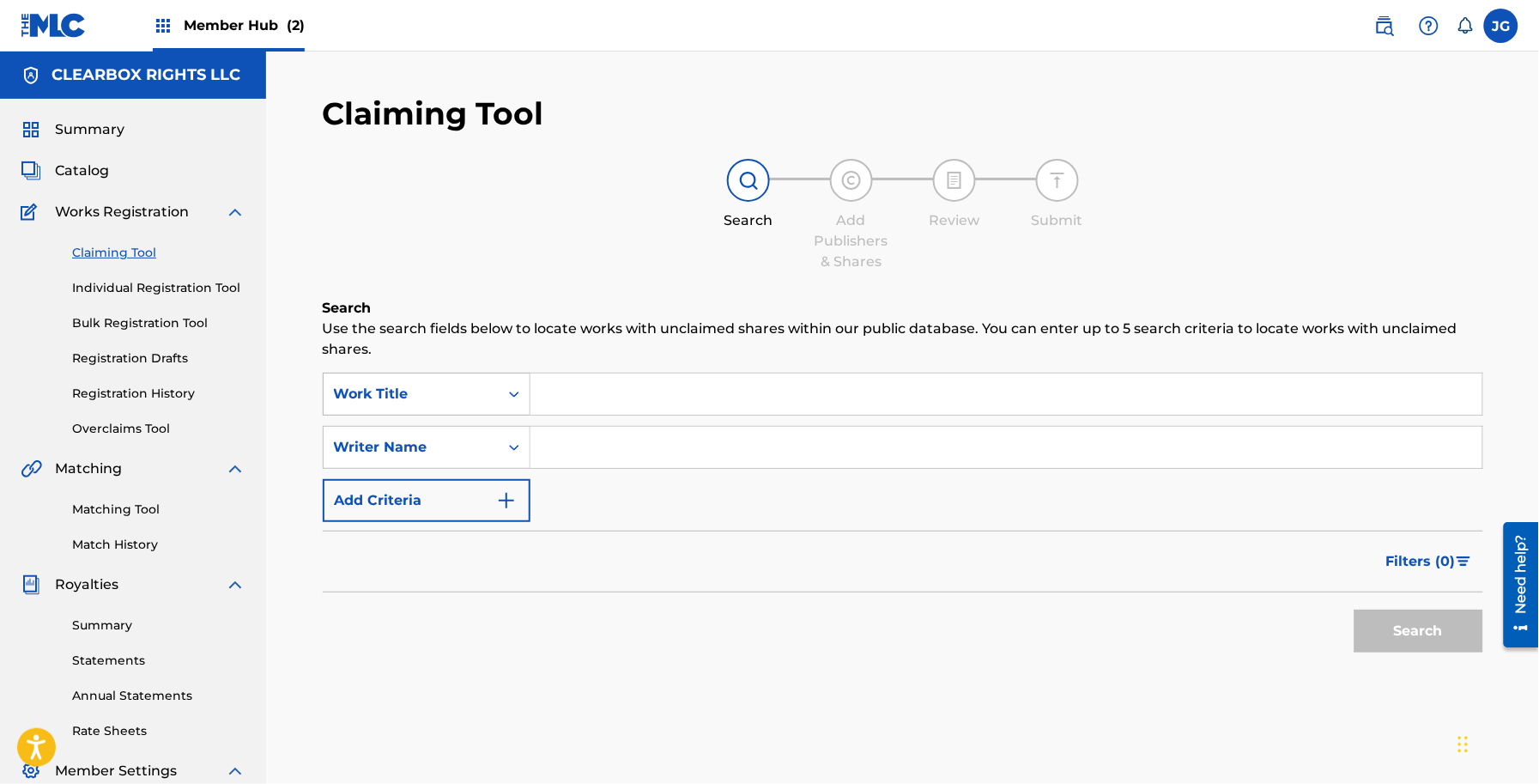
click at [423, 373] on div "Work Title" at bounding box center [427, 394] width 208 height 43
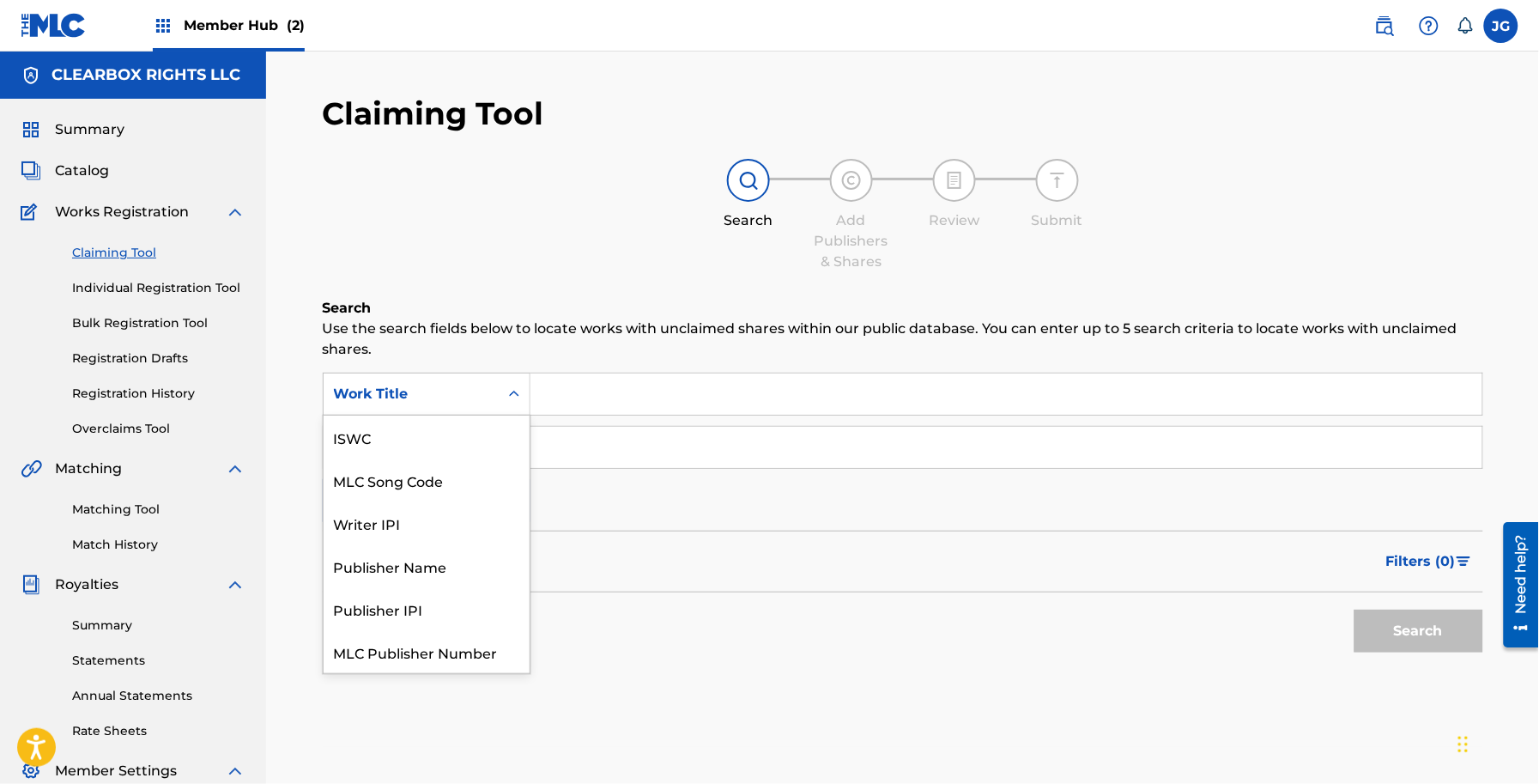
scroll to position [43, 0]
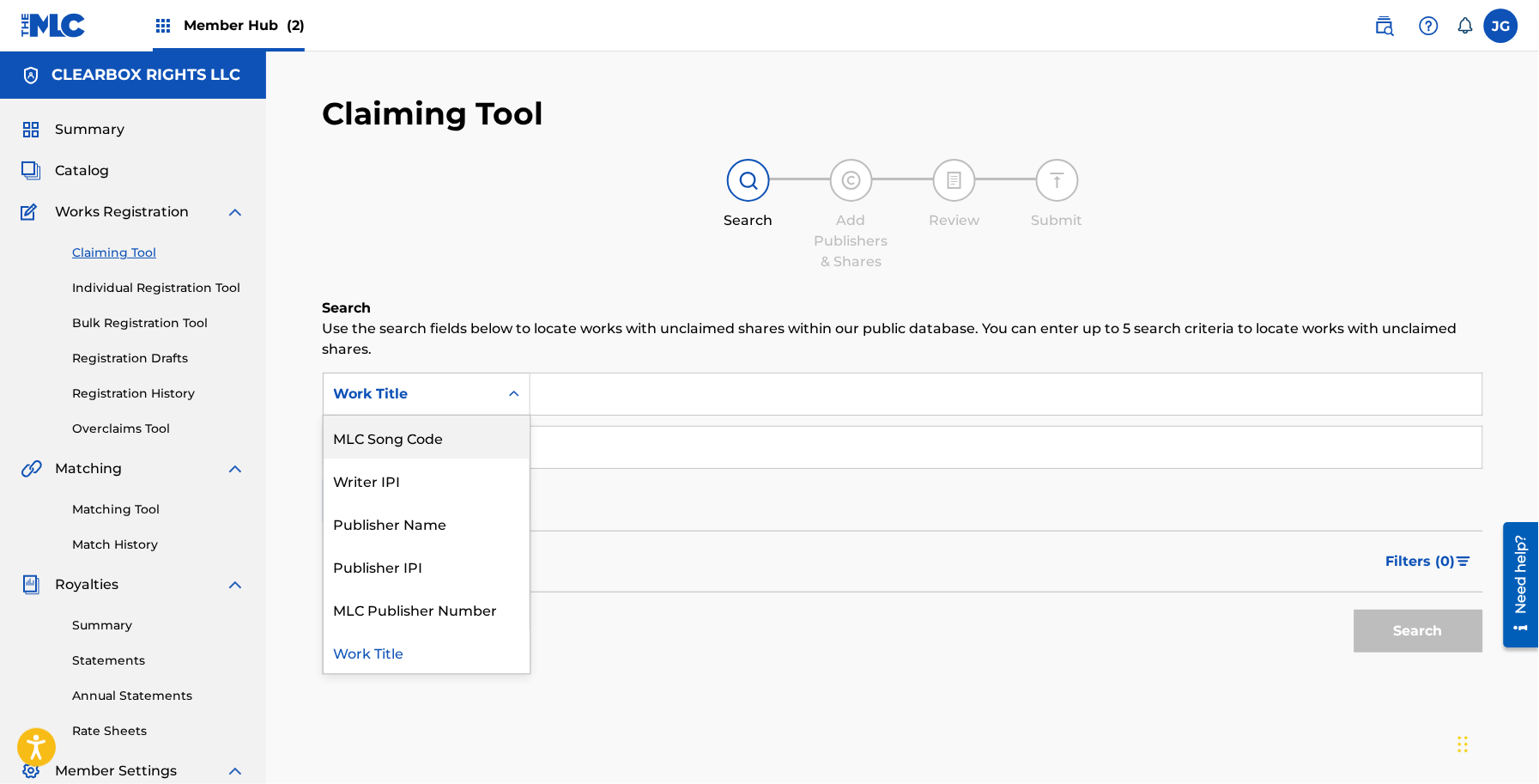
click at [431, 430] on div "MLC Song Code" at bounding box center [427, 437] width 206 height 43
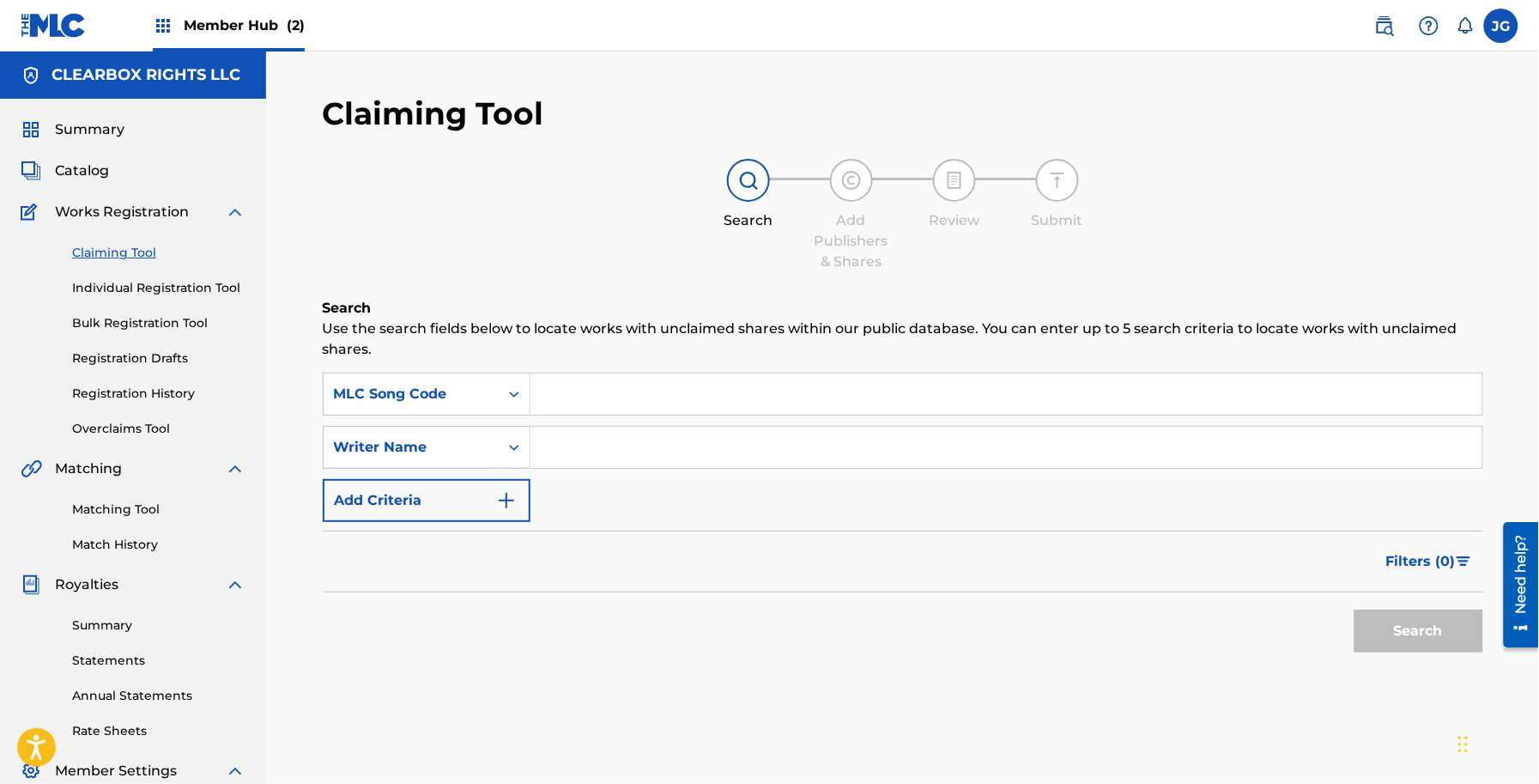
click at [616, 388] on input "Search Form" at bounding box center [1006, 394] width 952 height 41
type input "BD5NPQ"
drag, startPoint x: 1383, startPoint y: 622, endPoint x: 1426, endPoint y: 651, distance: 51.9
click at [1385, 624] on button "Search" at bounding box center [1419, 631] width 129 height 43
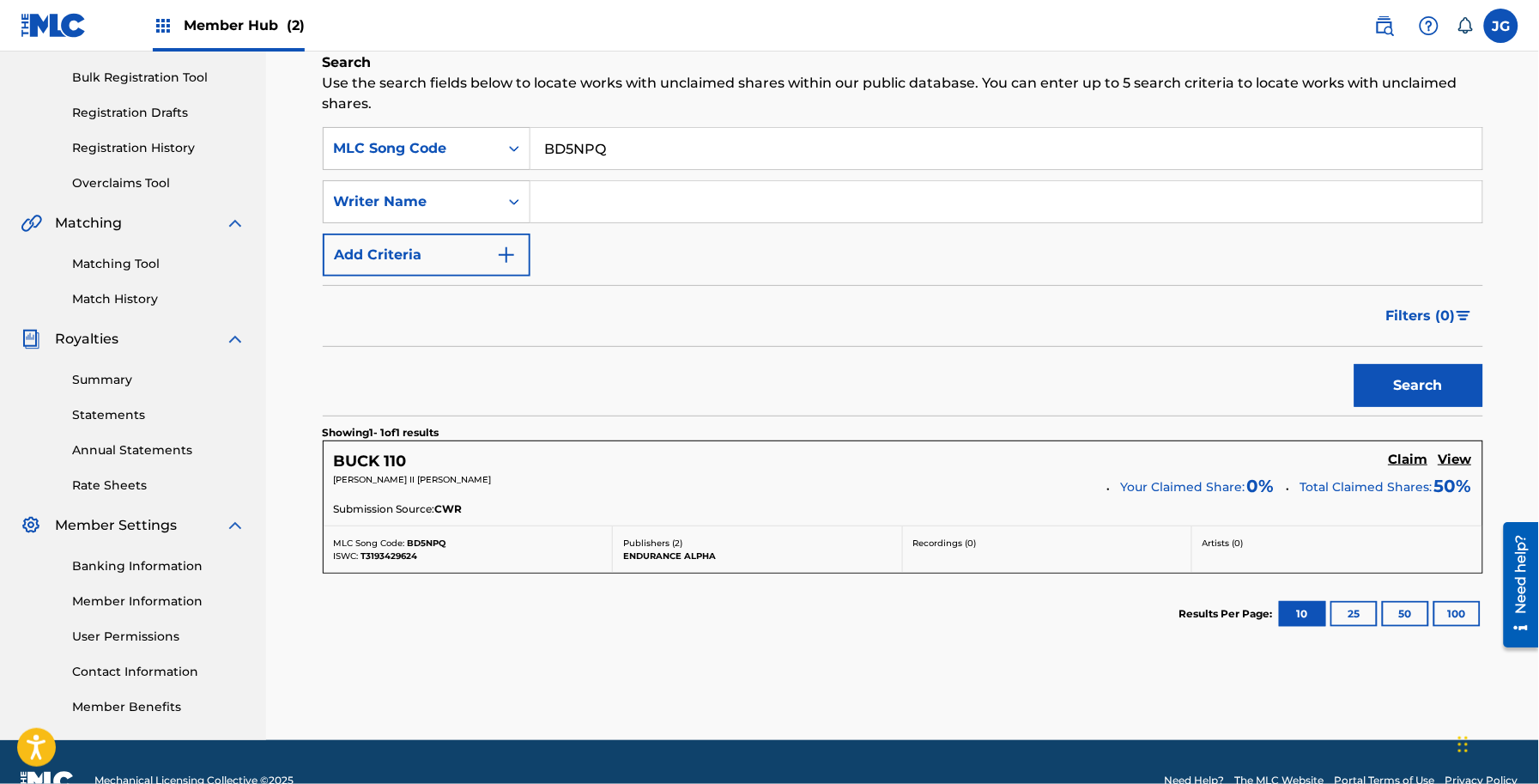
scroll to position [284, 0]
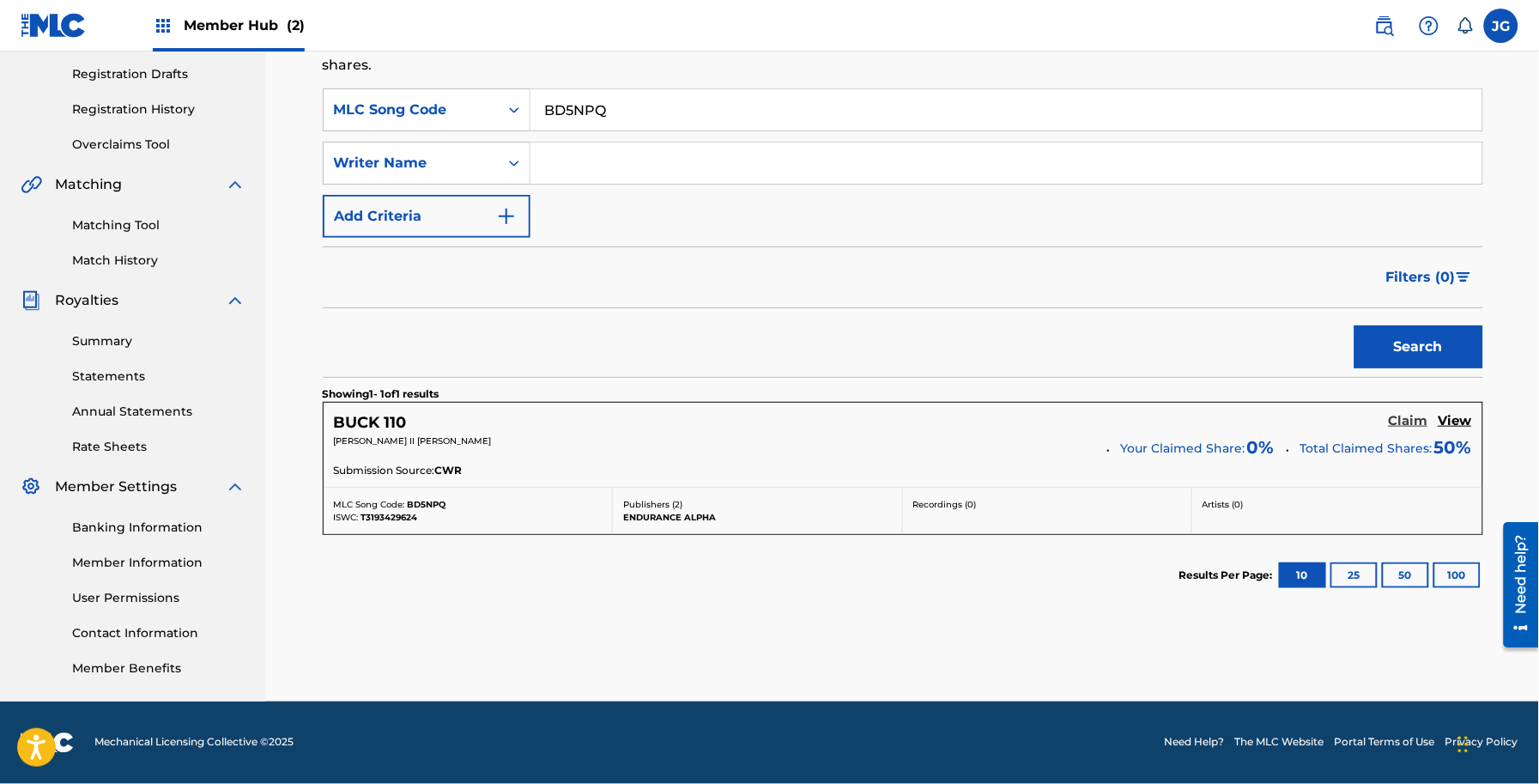
click at [1410, 426] on h5 "Claim" at bounding box center [1408, 421] width 40 height 16
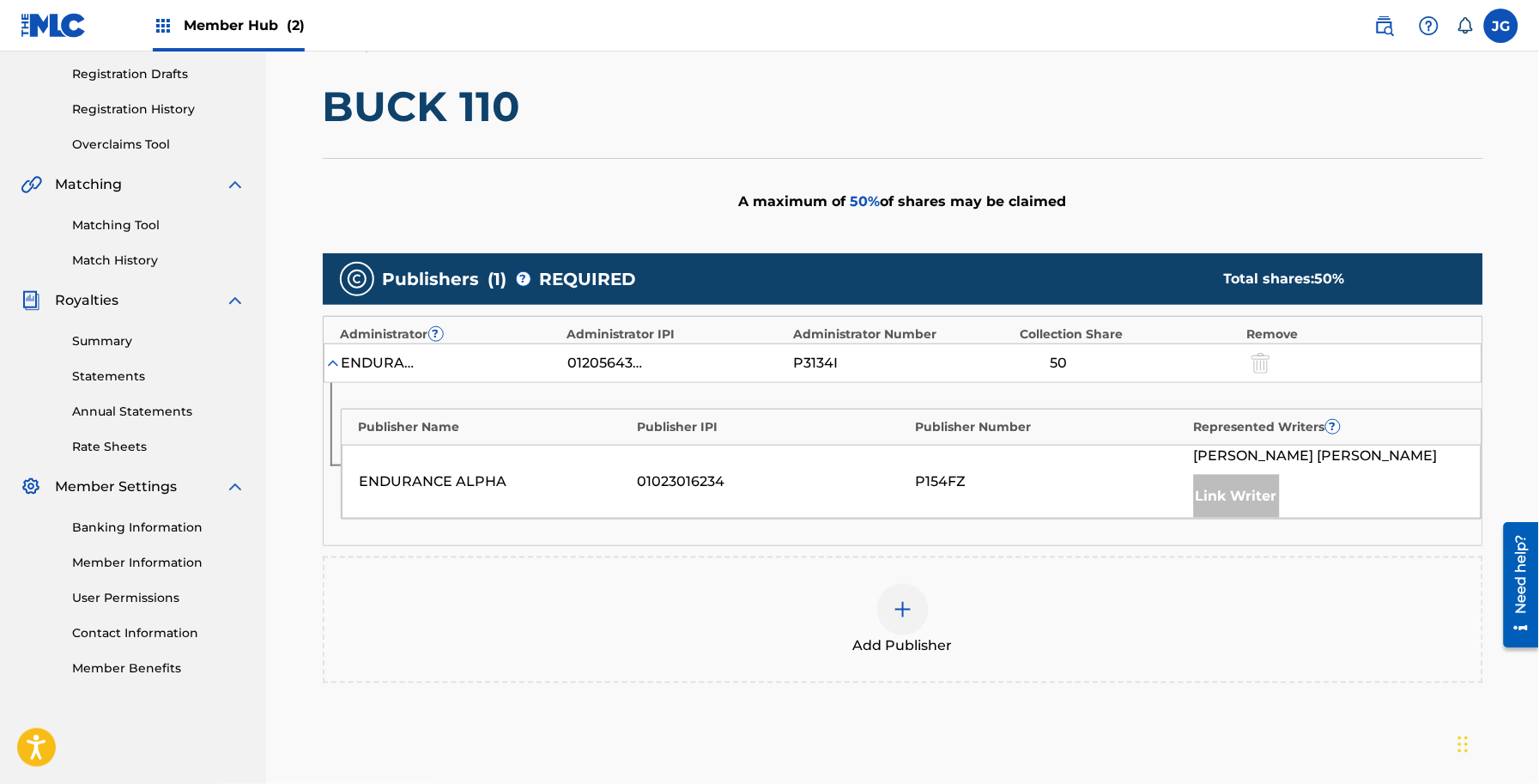
click at [801, 614] on div "Add Publisher" at bounding box center [902, 620] width 1157 height 72
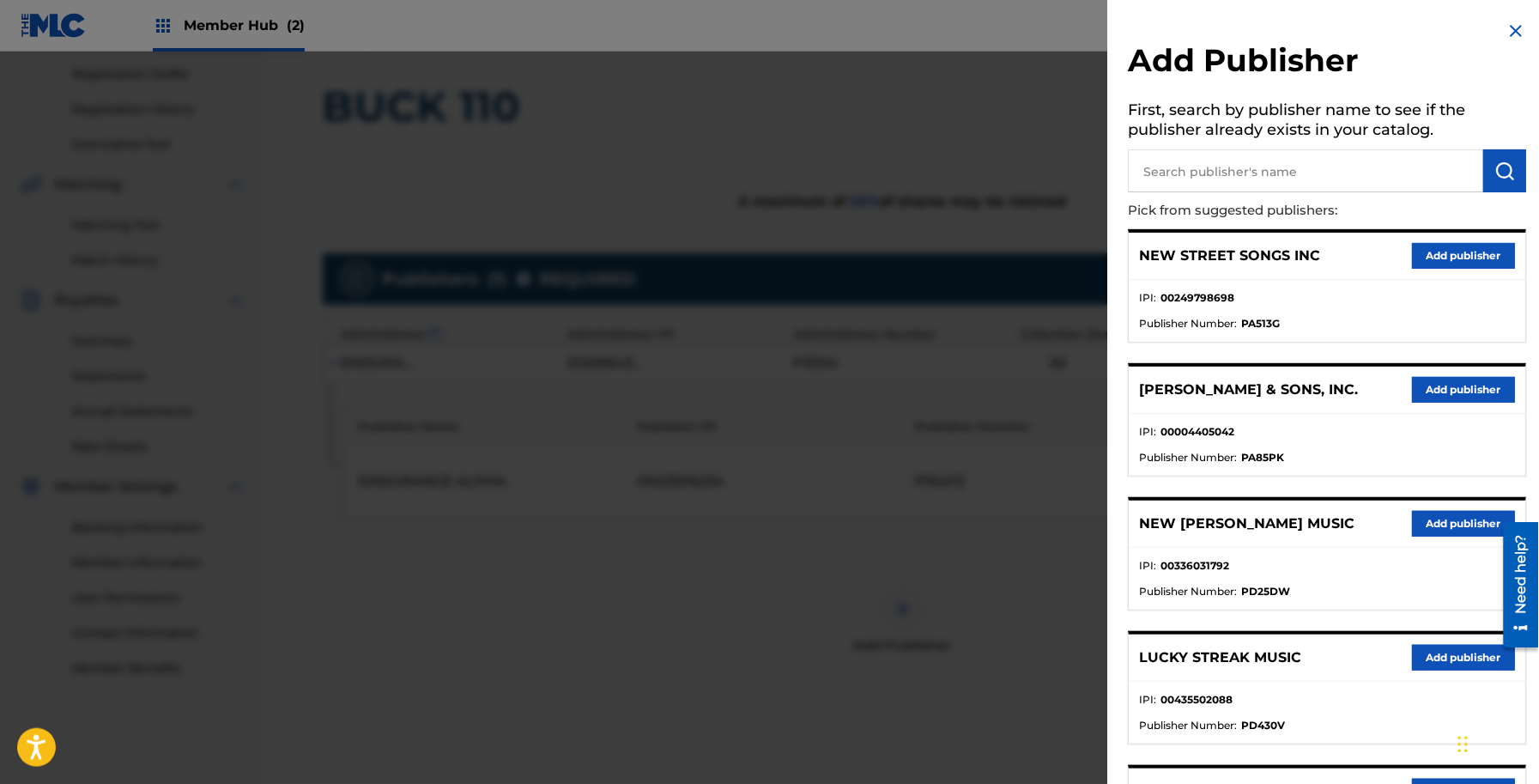
click at [1213, 176] on input "text" at bounding box center [1306, 171] width 355 height 43
type input "built on roc"
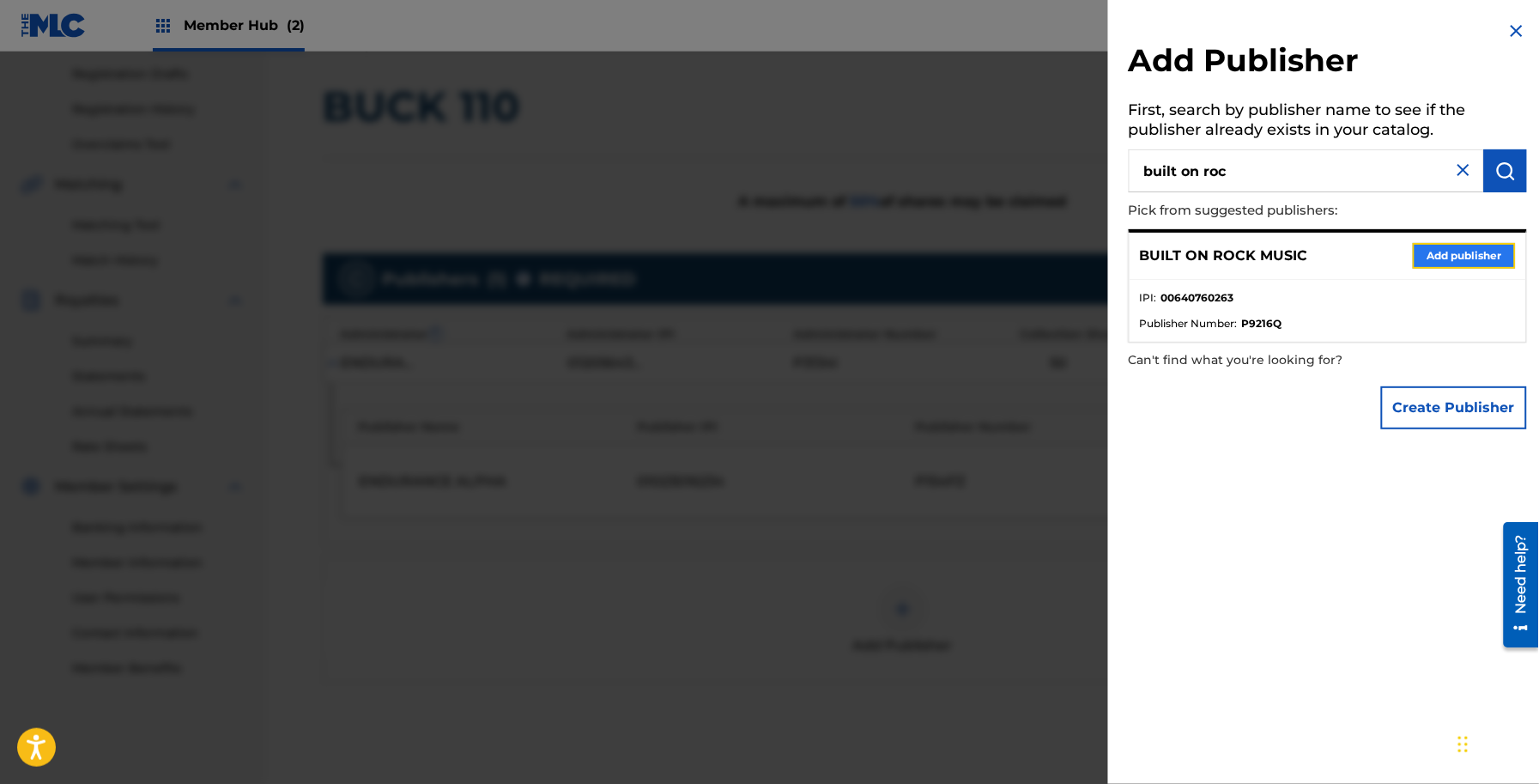
click at [1457, 260] on button "Add publisher" at bounding box center [1464, 255] width 103 height 26
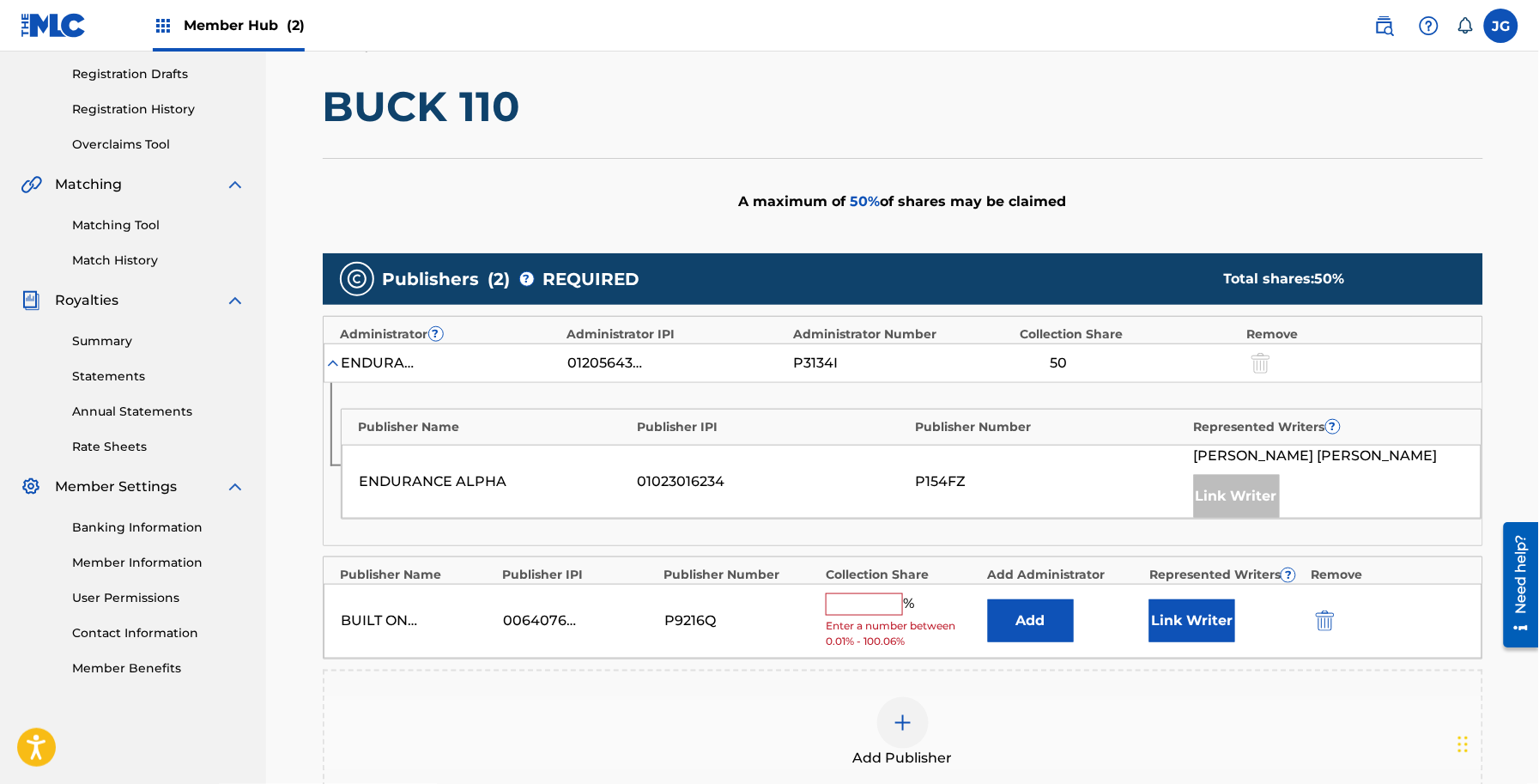
click at [1013, 658] on div "BUILT ON ROCK MUSIC 00640760263 P9216Q % Enter a number between 0.01% - 100.06%…" at bounding box center [903, 621] width 1159 height 75
click at [1035, 629] on button "Add" at bounding box center [1031, 620] width 85 height 43
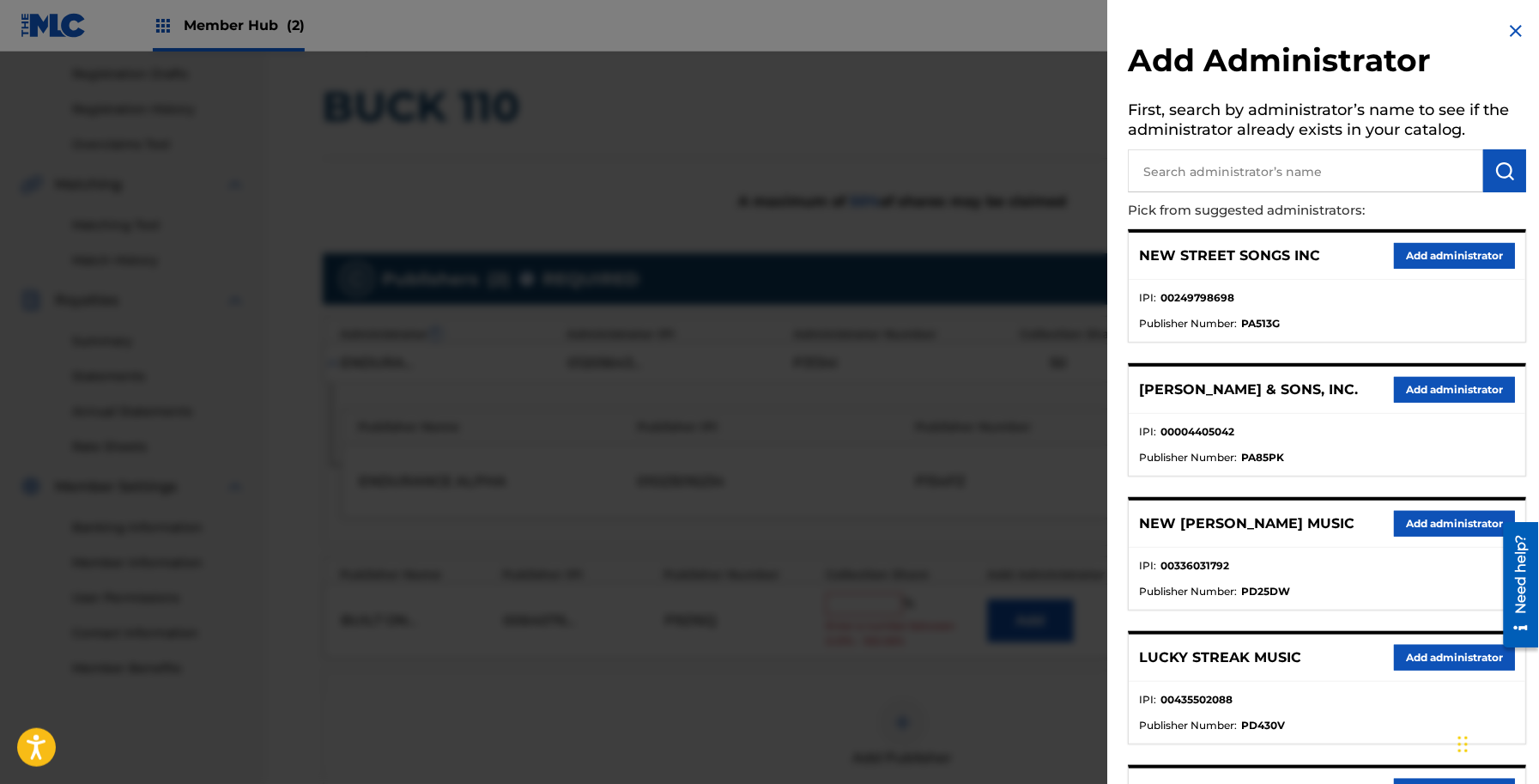
click at [1314, 142] on h5 "First, search by administrator’s name to see if the administrator already exist…" at bounding box center [1327, 122] width 398 height 54
click at [1325, 165] on input "text" at bounding box center [1306, 171] width 355 height 43
type input "adv"
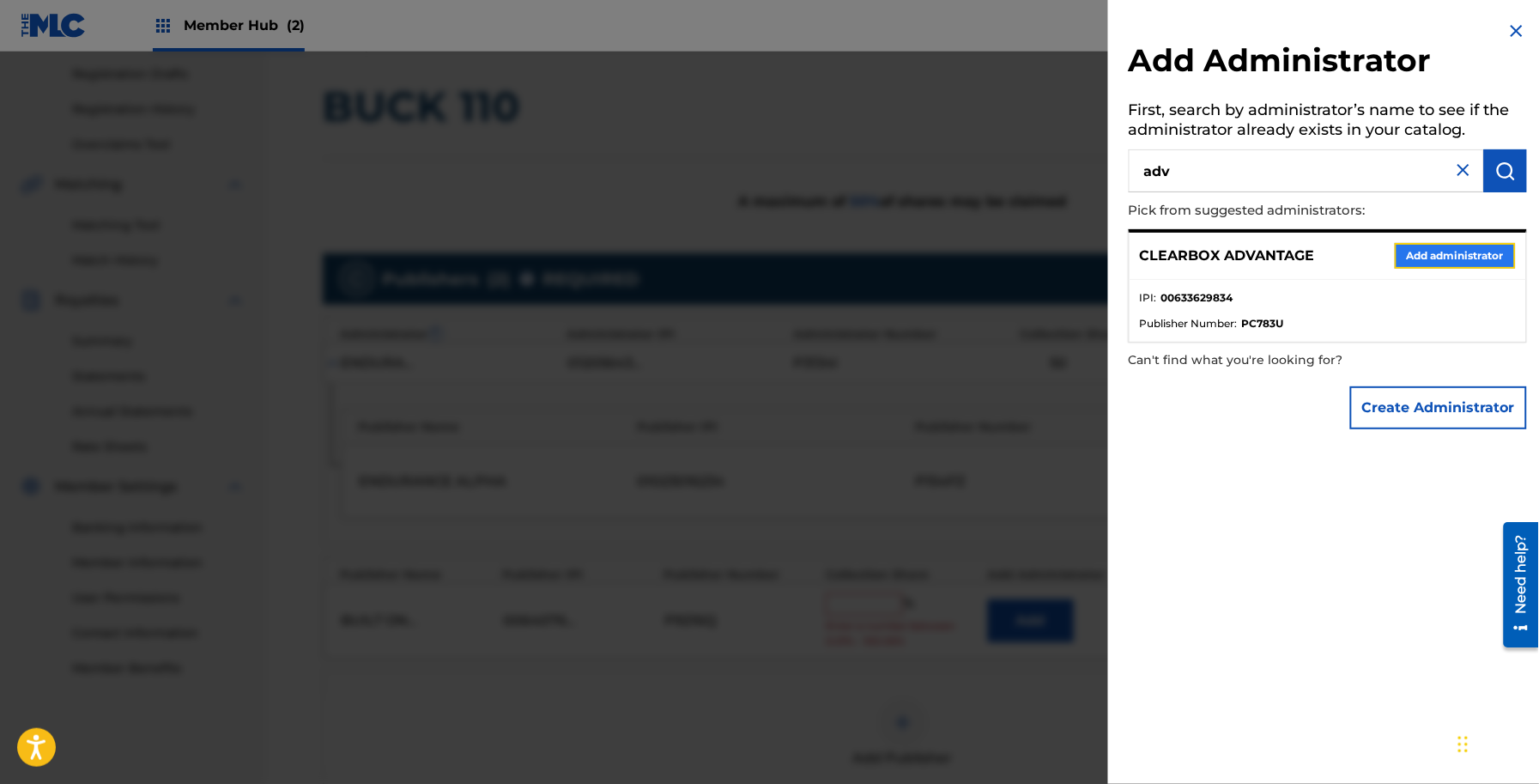
click at [1445, 264] on button "Add administrator" at bounding box center [1456, 255] width 121 height 26
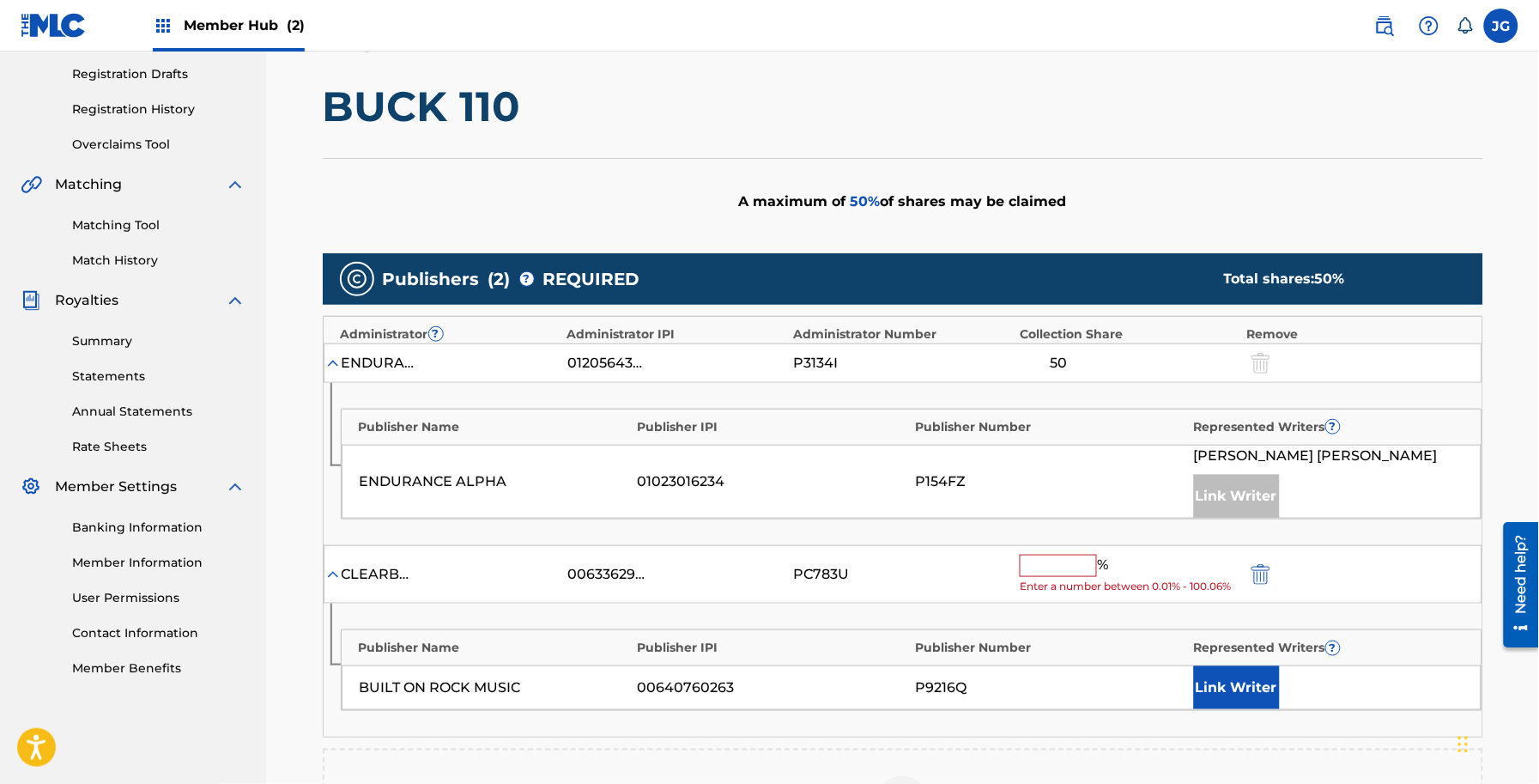
click at [1071, 568] on input "text" at bounding box center [1059, 565] width 78 height 22
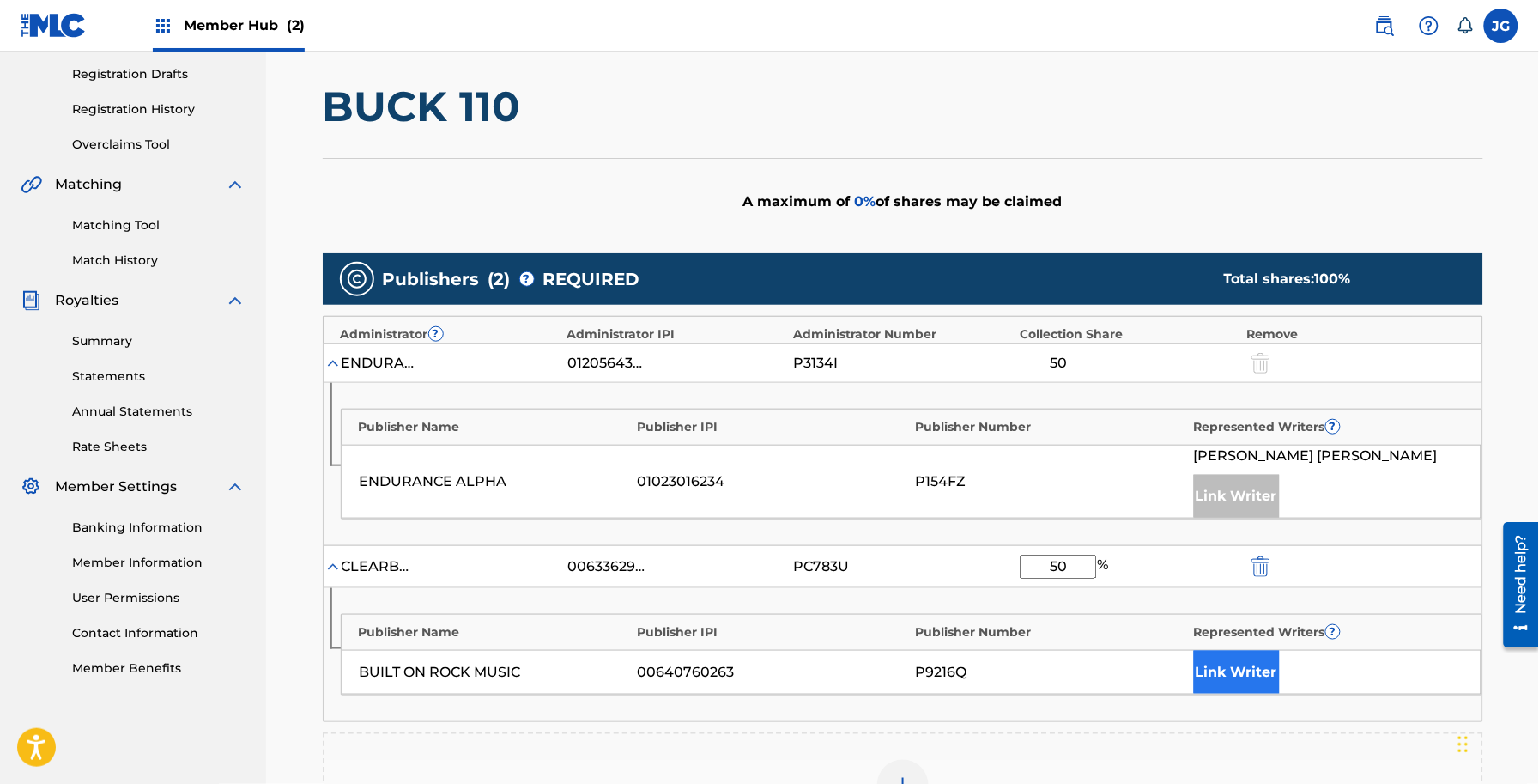
type input "50"
click at [1220, 674] on button "Link Writer" at bounding box center [1237, 672] width 85 height 43
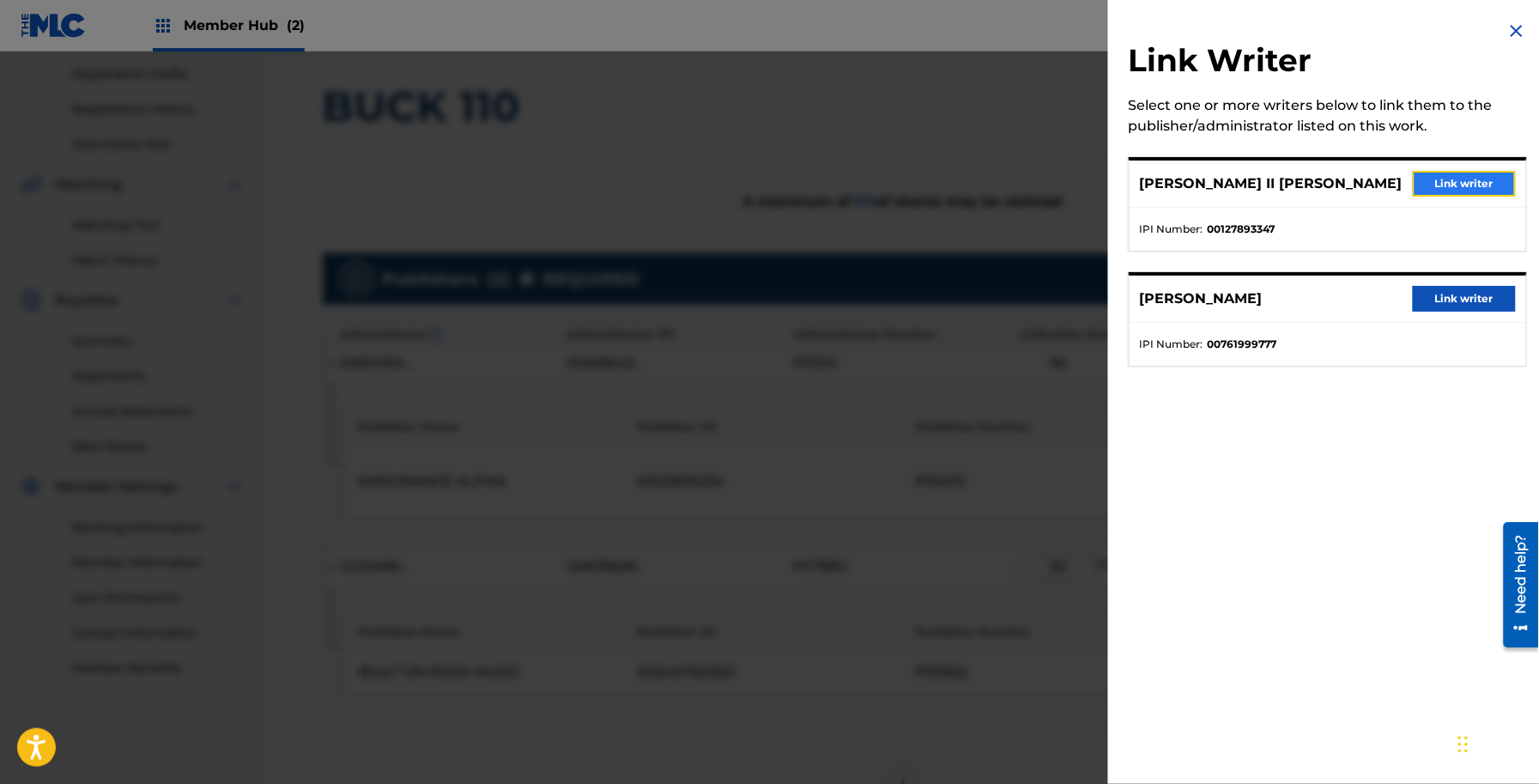
click at [1490, 179] on button "Link writer" at bounding box center [1464, 183] width 103 height 26
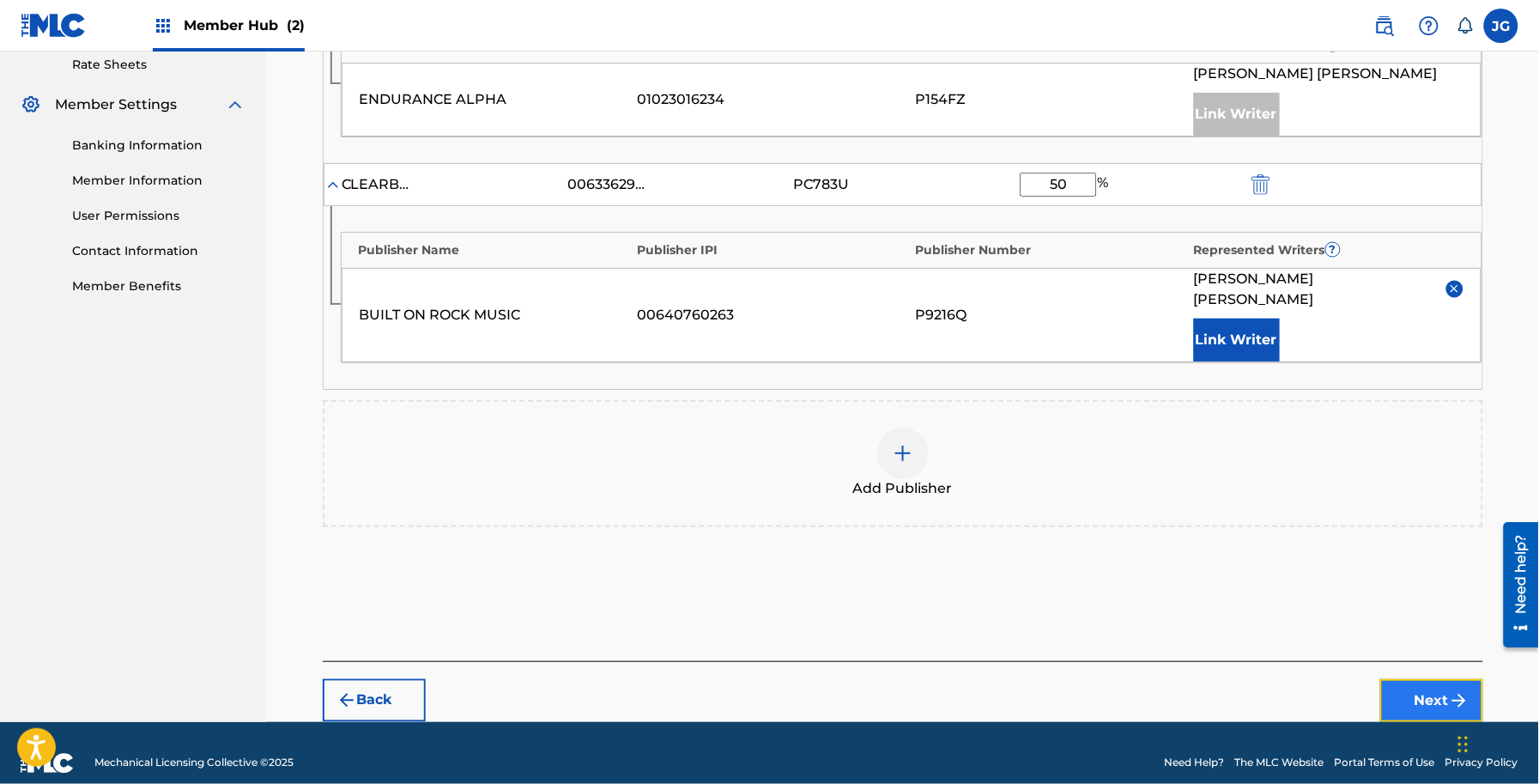
click at [1415, 691] on button "Next" at bounding box center [1431, 701] width 103 height 43
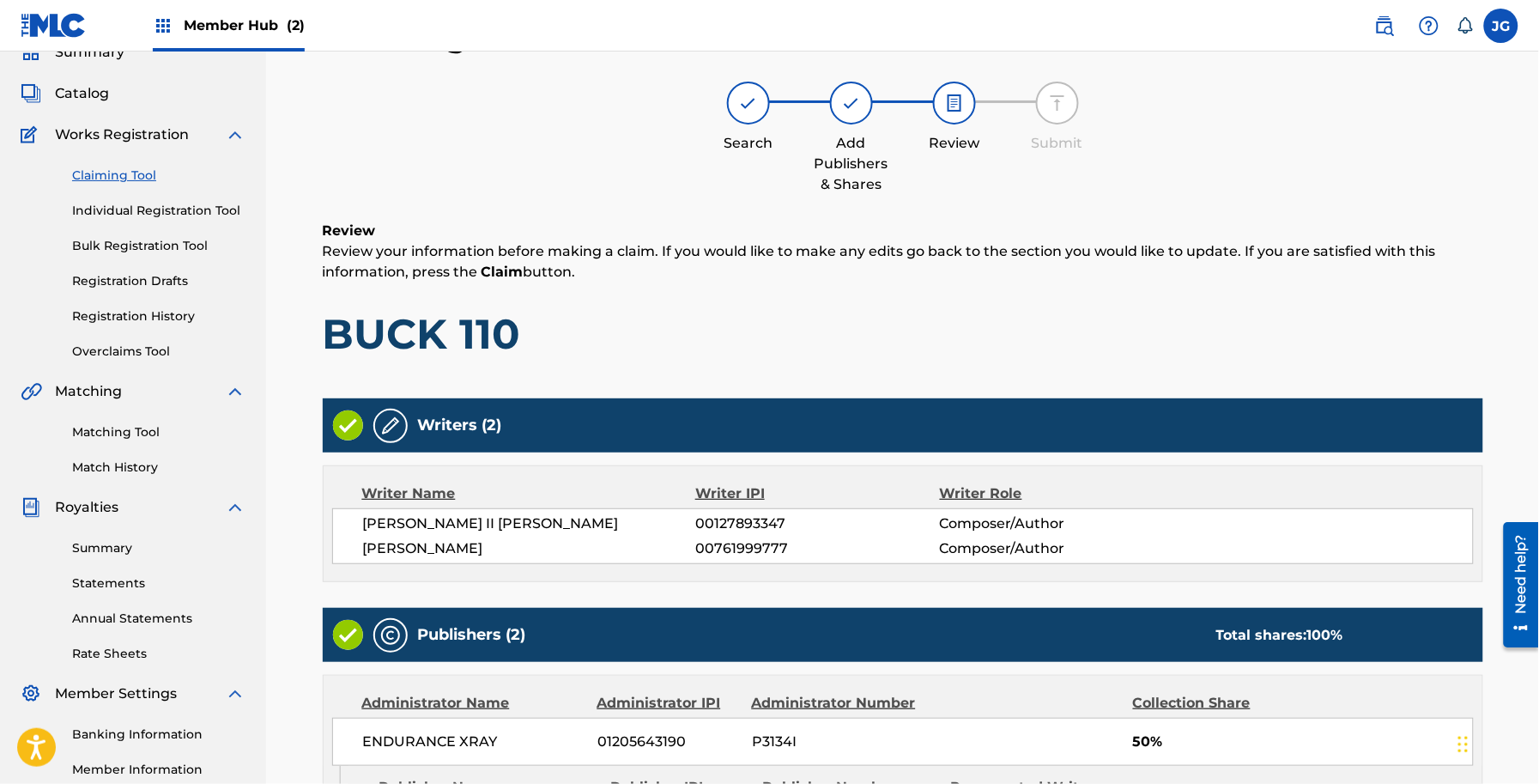
scroll to position [541, 0]
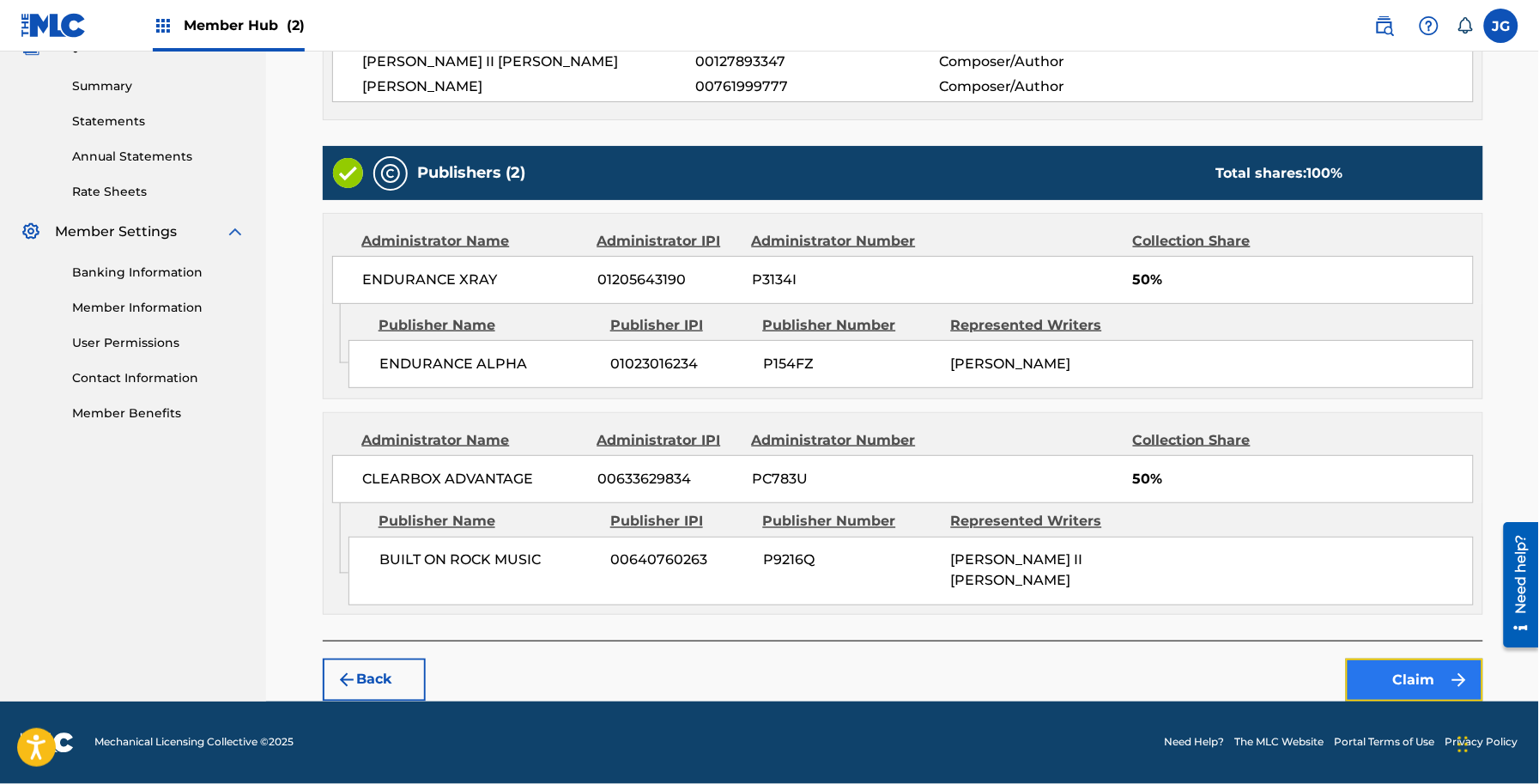
click at [1358, 697] on button "Claim" at bounding box center [1415, 680] width 138 height 43
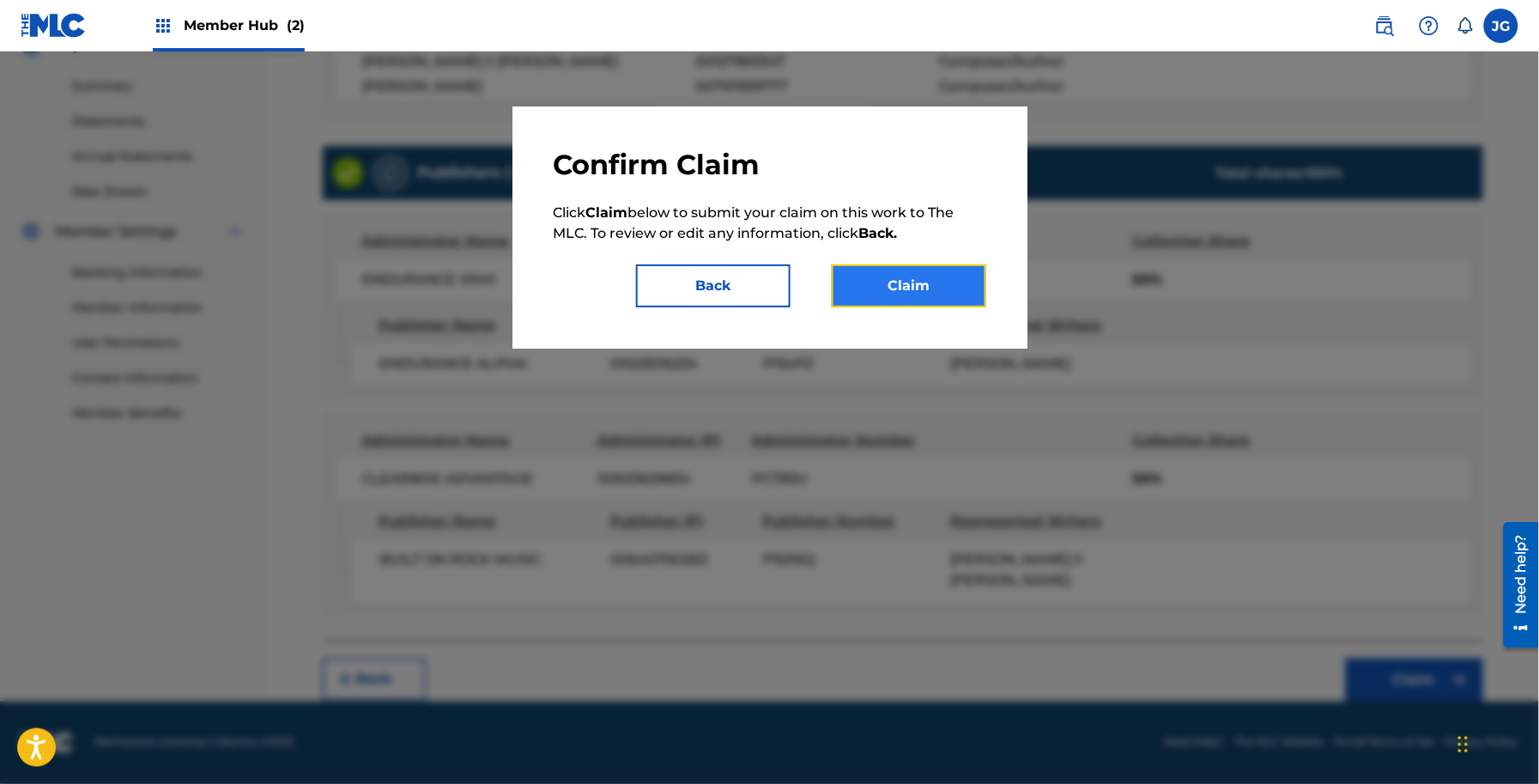
click at [907, 287] on button "Claim" at bounding box center [908, 285] width 154 height 43
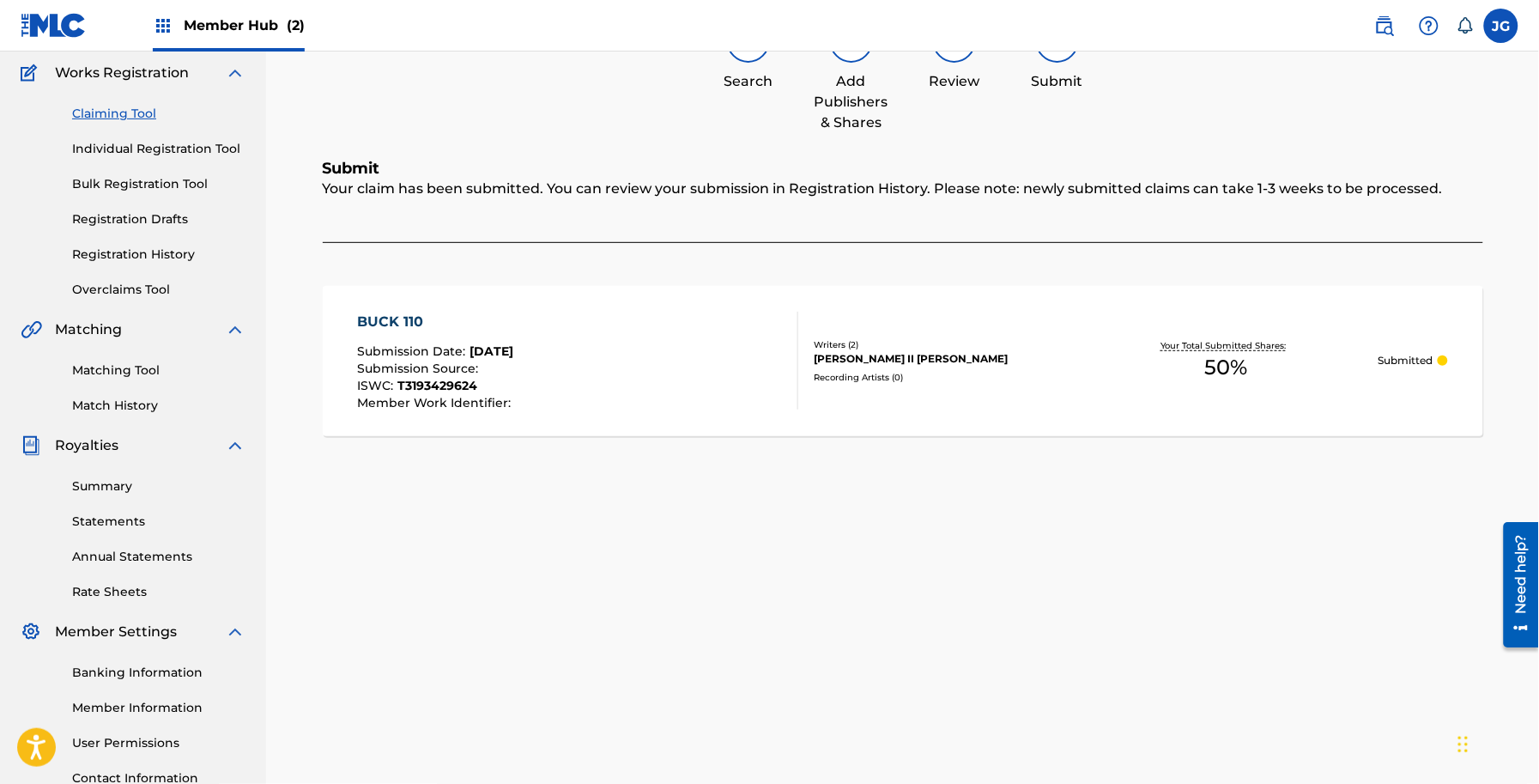
scroll to position [0, 0]
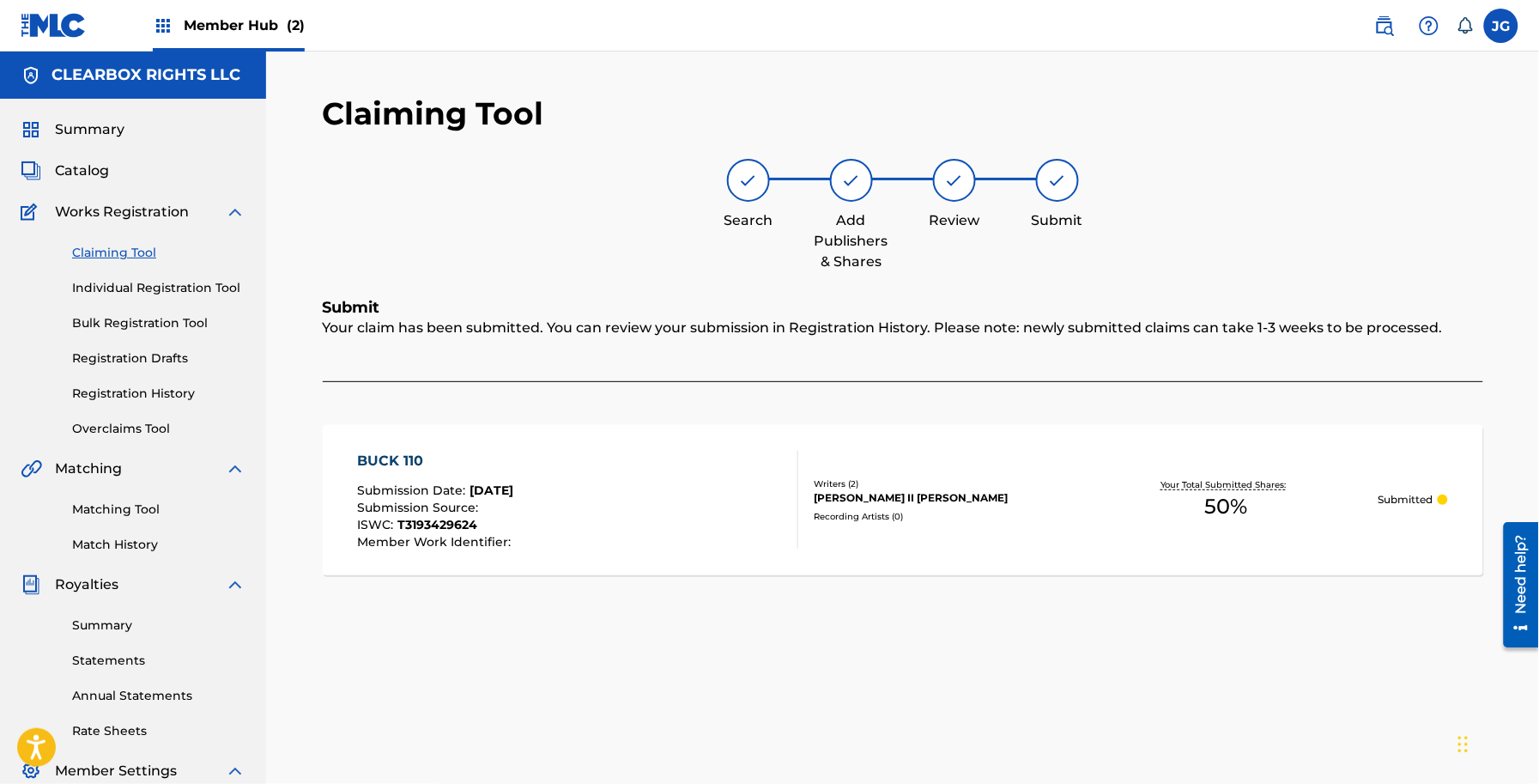
click at [154, 249] on link "Claiming Tool" at bounding box center [158, 252] width 174 height 18
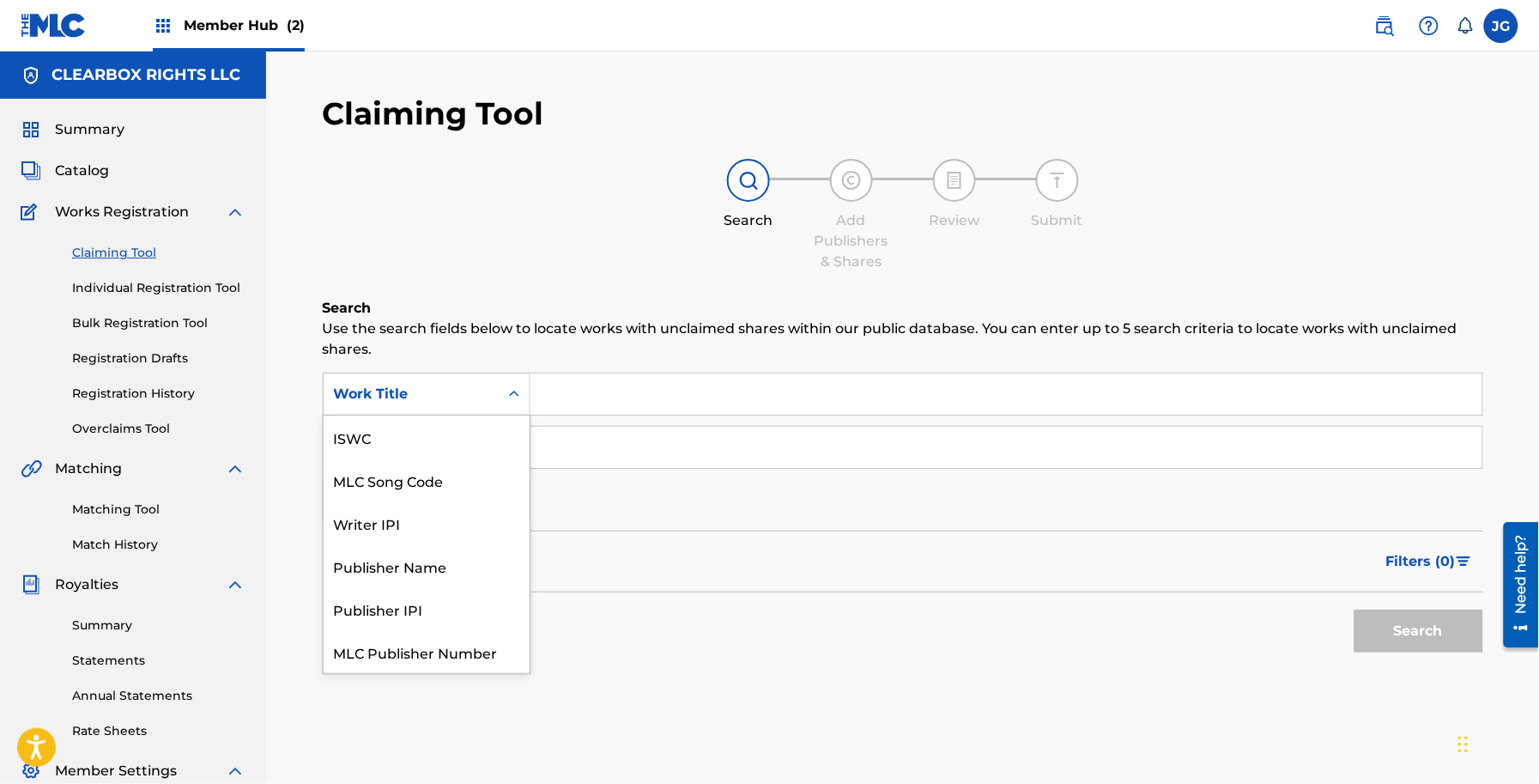
drag, startPoint x: 481, startPoint y: 391, endPoint x: 490, endPoint y: 417, distance: 27.5
click at [481, 392] on div "Work Title" at bounding box center [410, 393] width 154 height 20
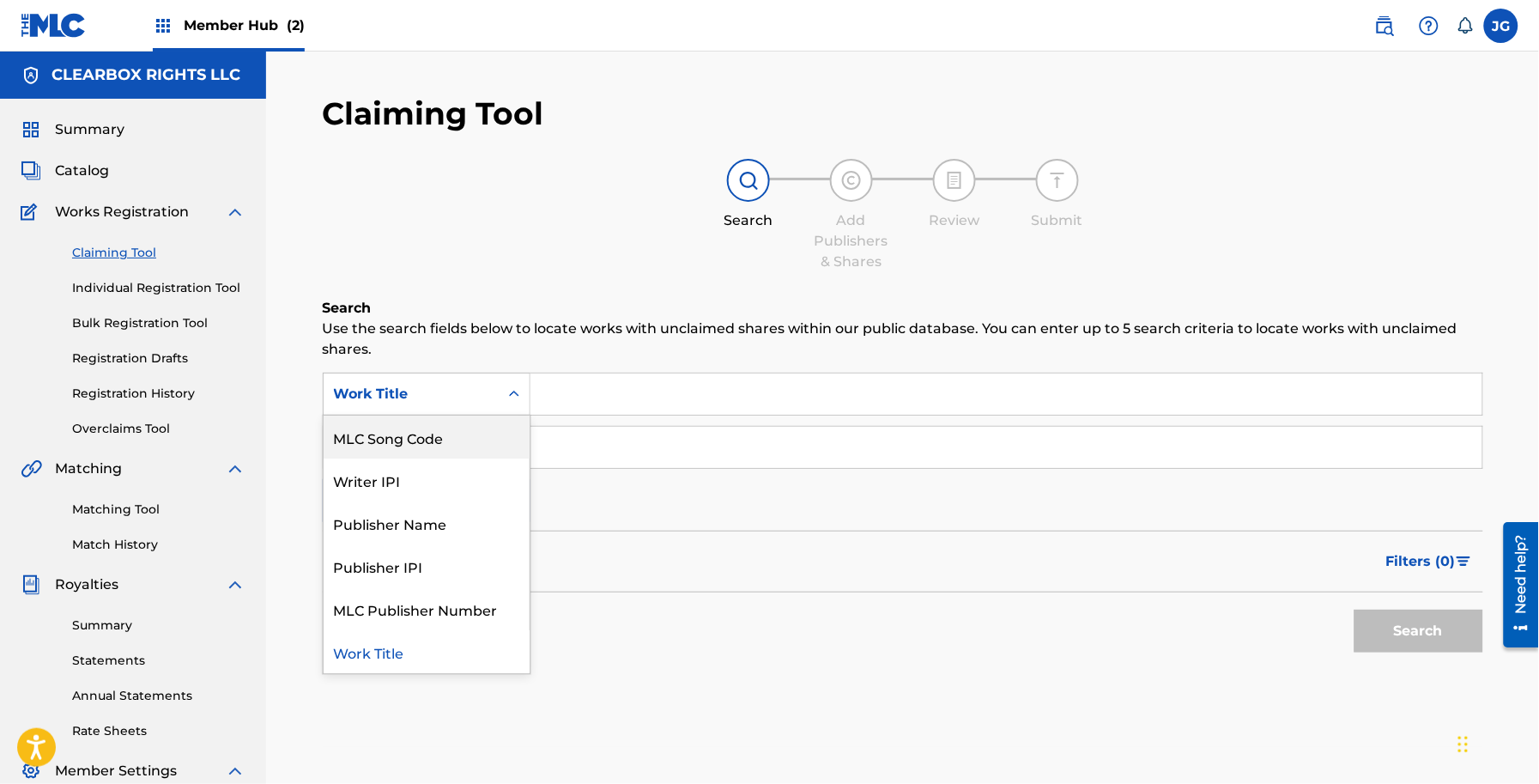
drag, startPoint x: 496, startPoint y: 442, endPoint x: 541, endPoint y: 420, distance: 50.1
click at [498, 441] on div "MLC Song Code" at bounding box center [427, 437] width 206 height 43
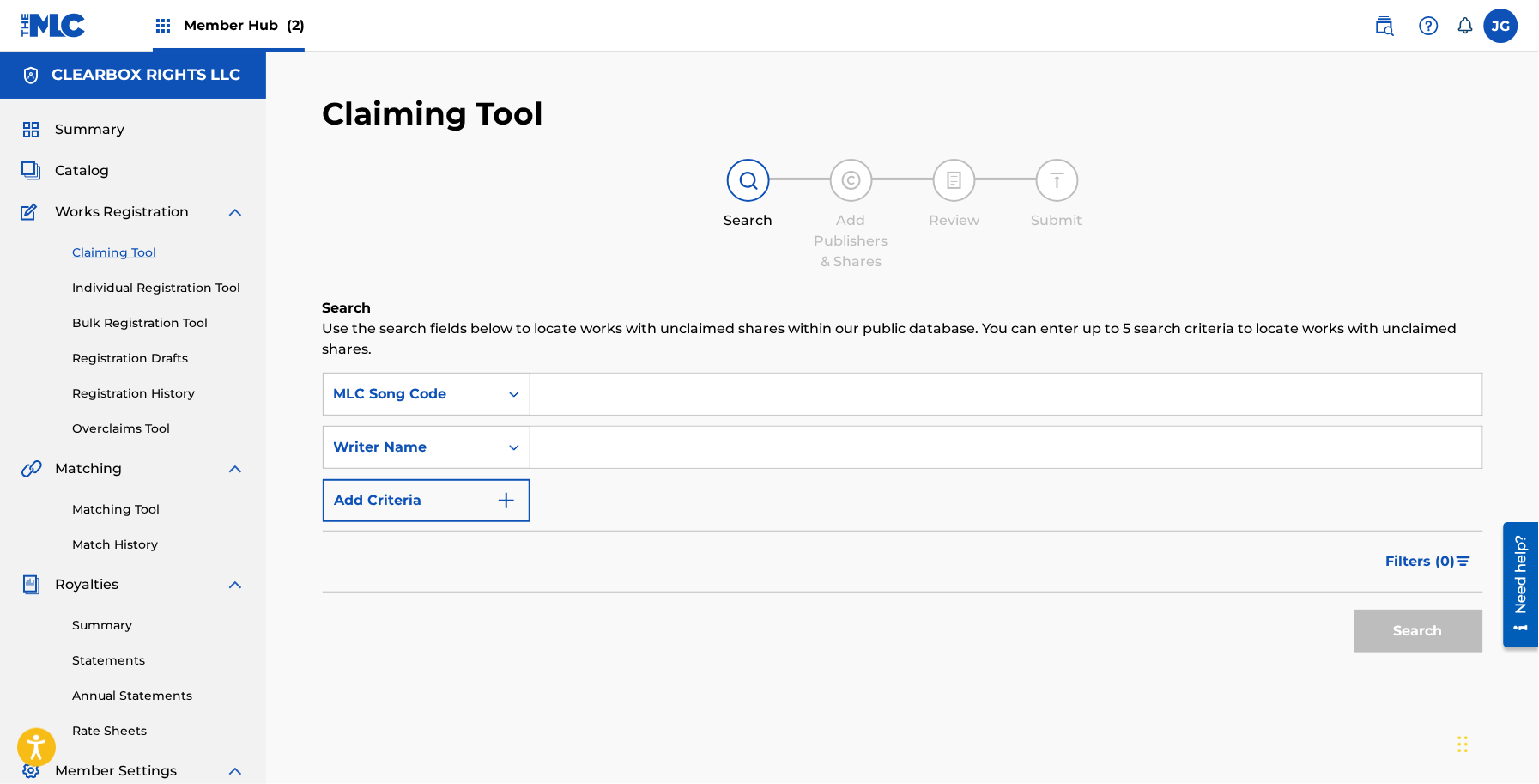
drag, startPoint x: 632, startPoint y: 386, endPoint x: 685, endPoint y: 396, distance: 53.9
click at [632, 386] on input "Search Form" at bounding box center [1006, 394] width 952 height 41
paste input "DB7PEO"
type input "DB7PEO"
click at [1426, 658] on div "Search" at bounding box center [1415, 626] width 138 height 69
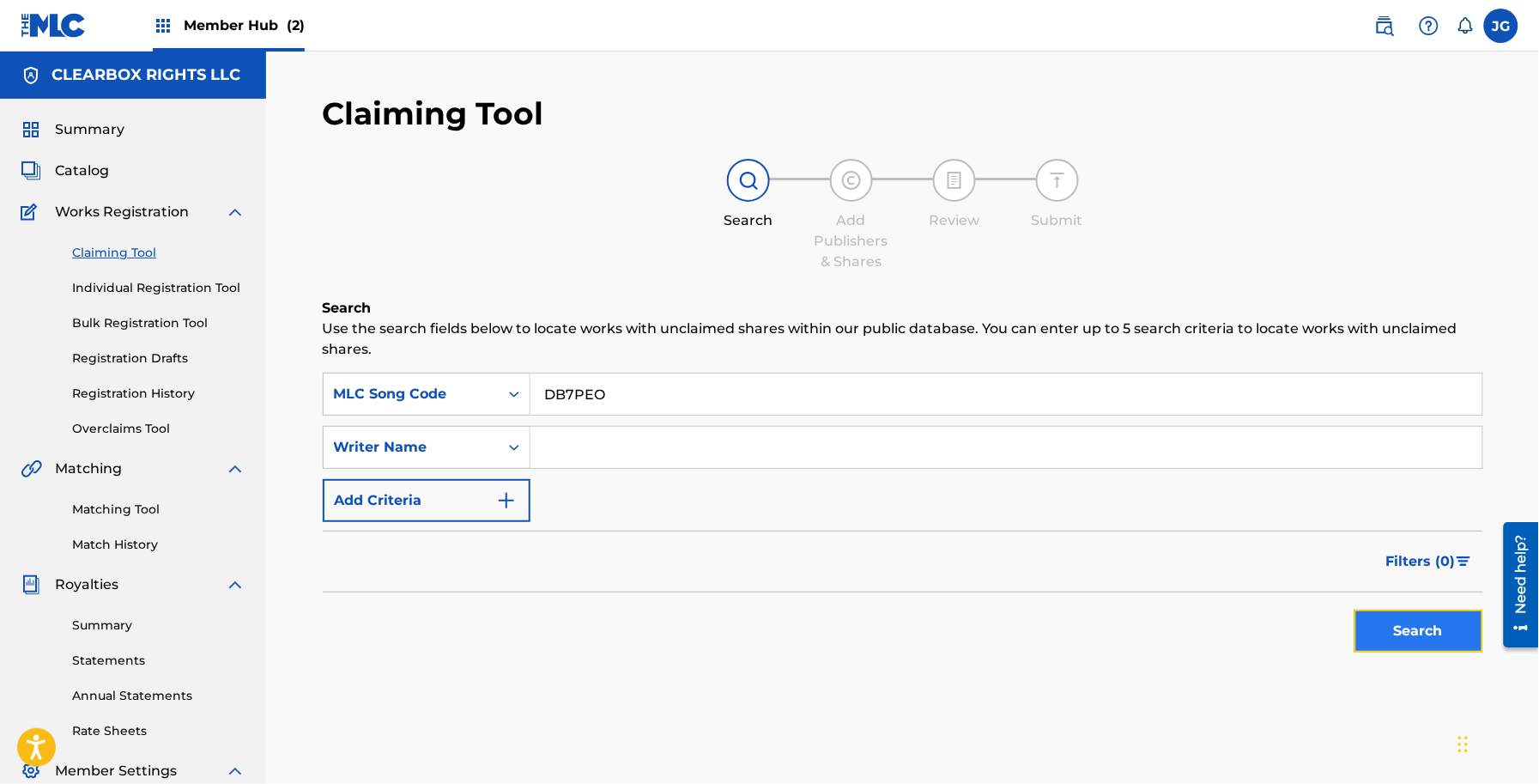
click at [1419, 637] on button "Search" at bounding box center [1419, 631] width 129 height 43
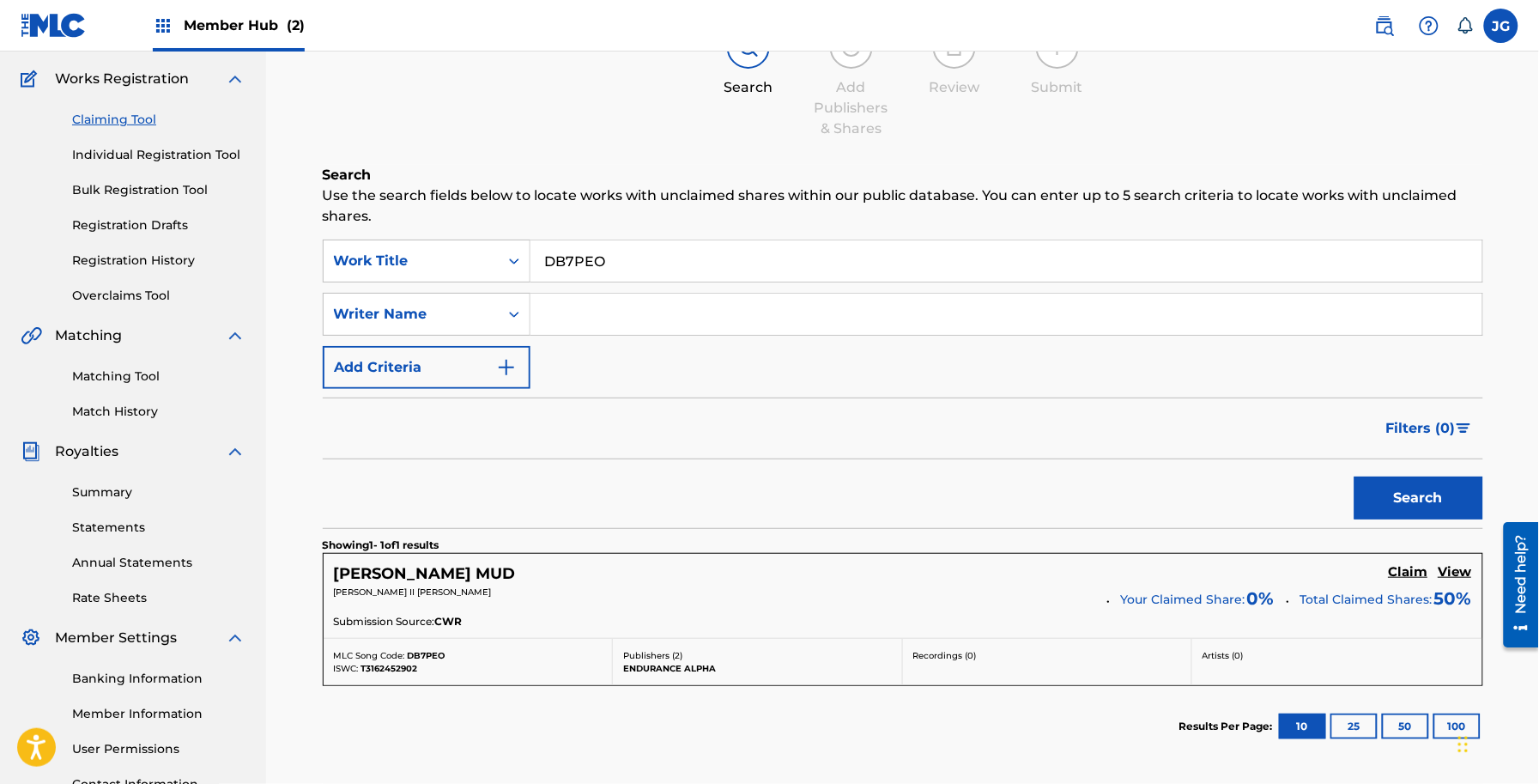
scroll to position [284, 0]
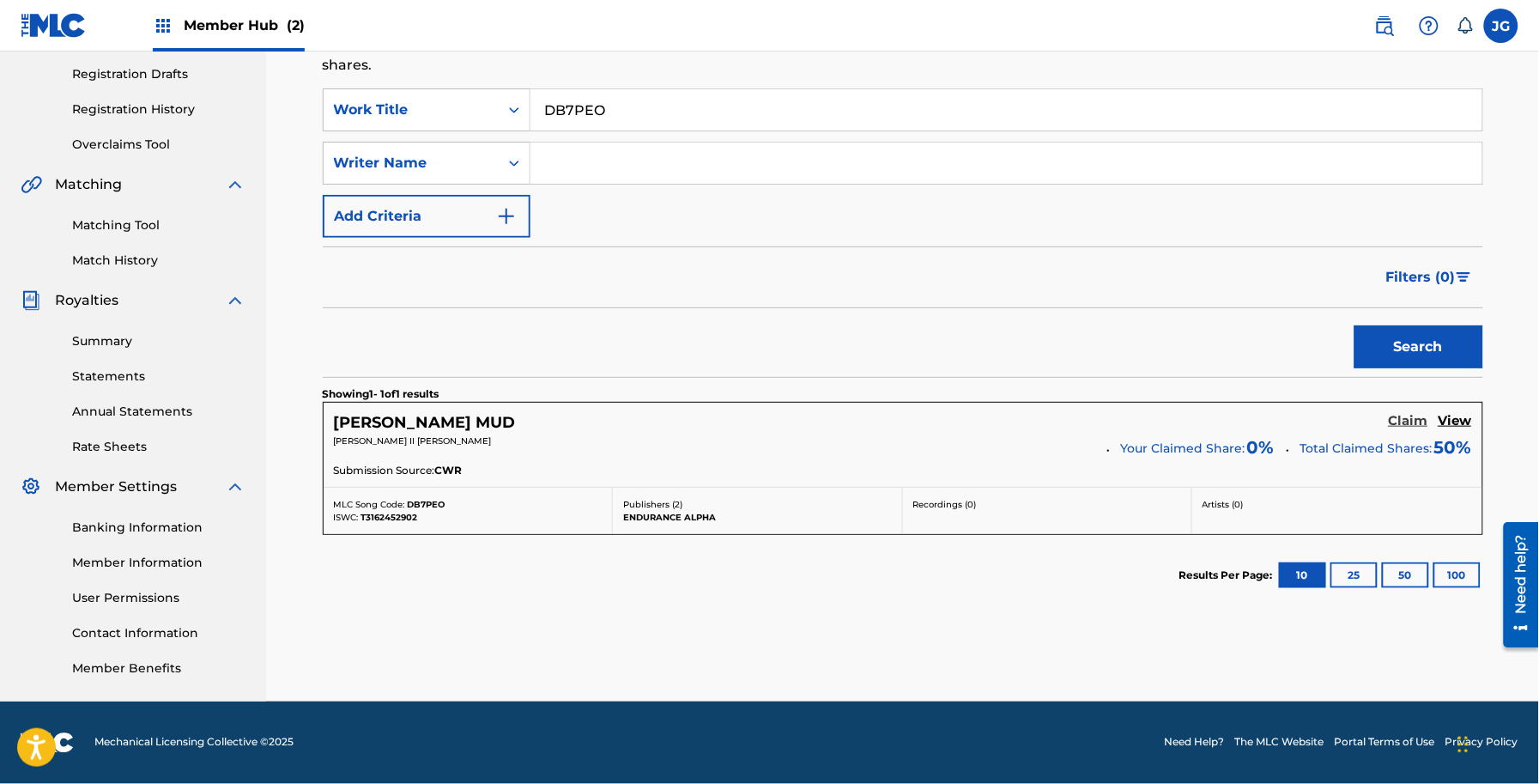
click at [1397, 426] on h5 "Claim" at bounding box center [1408, 421] width 40 height 16
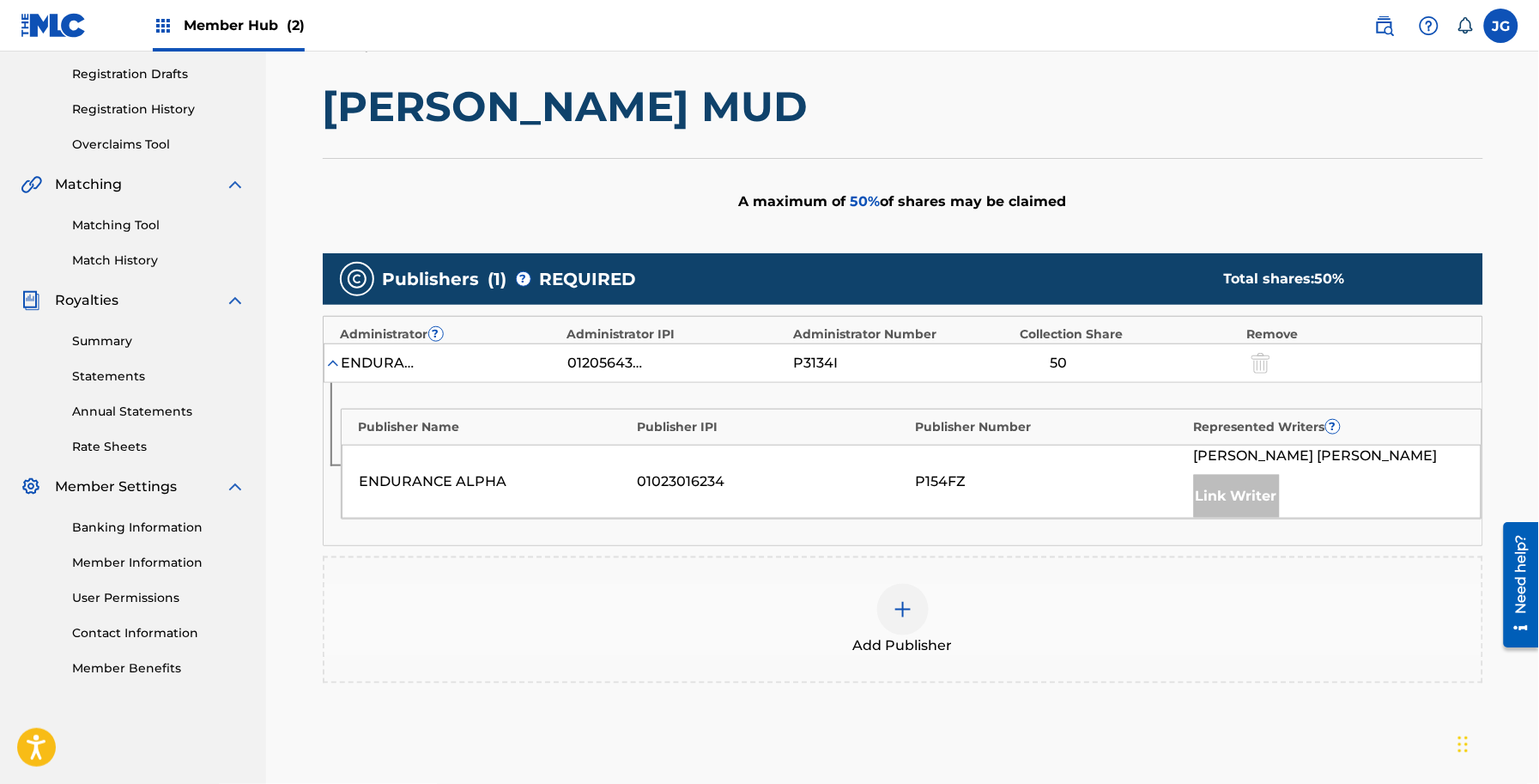
click at [748, 615] on div "Add Publisher" at bounding box center [902, 620] width 1157 height 72
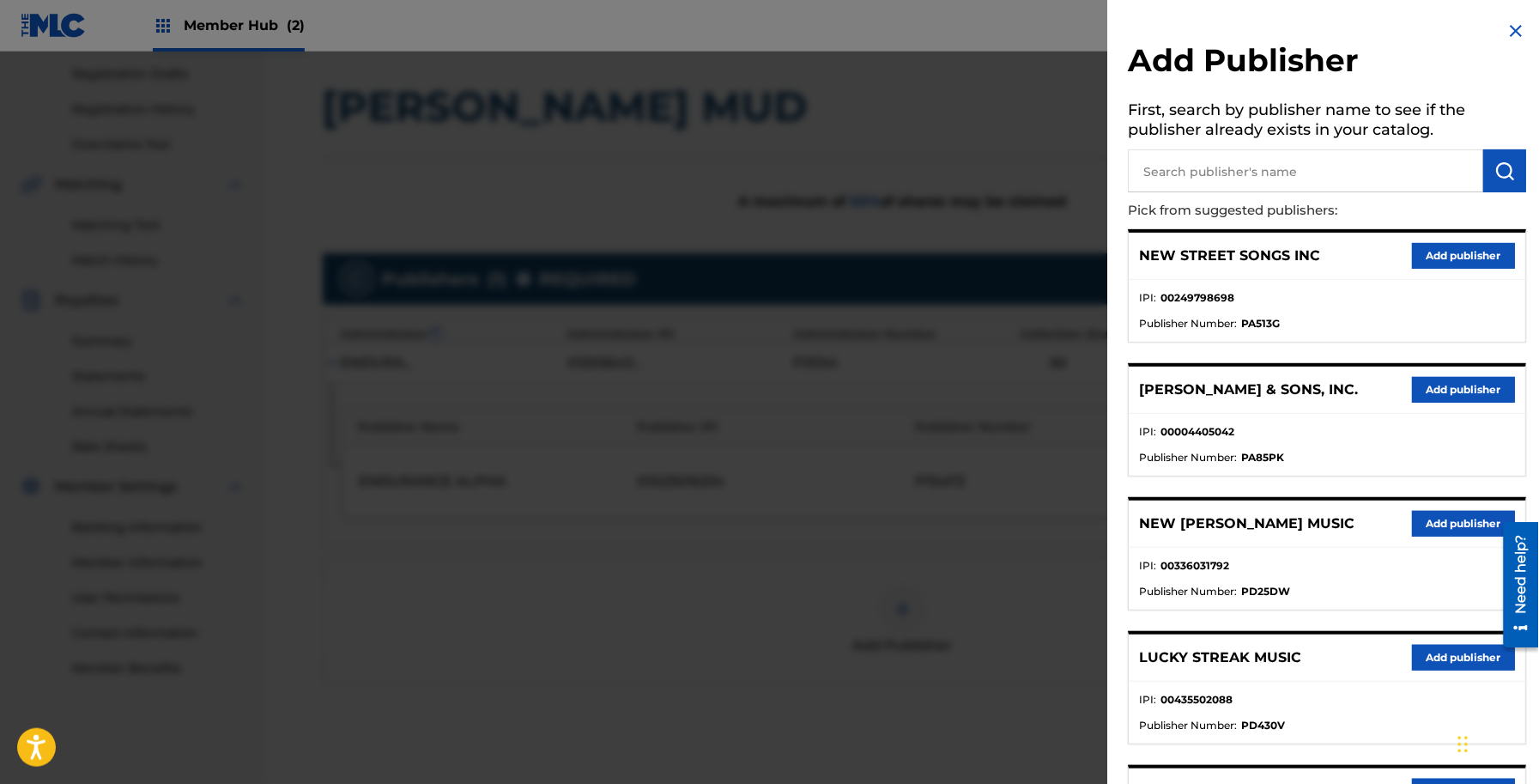
click at [1212, 174] on input "text" at bounding box center [1306, 171] width 355 height 43
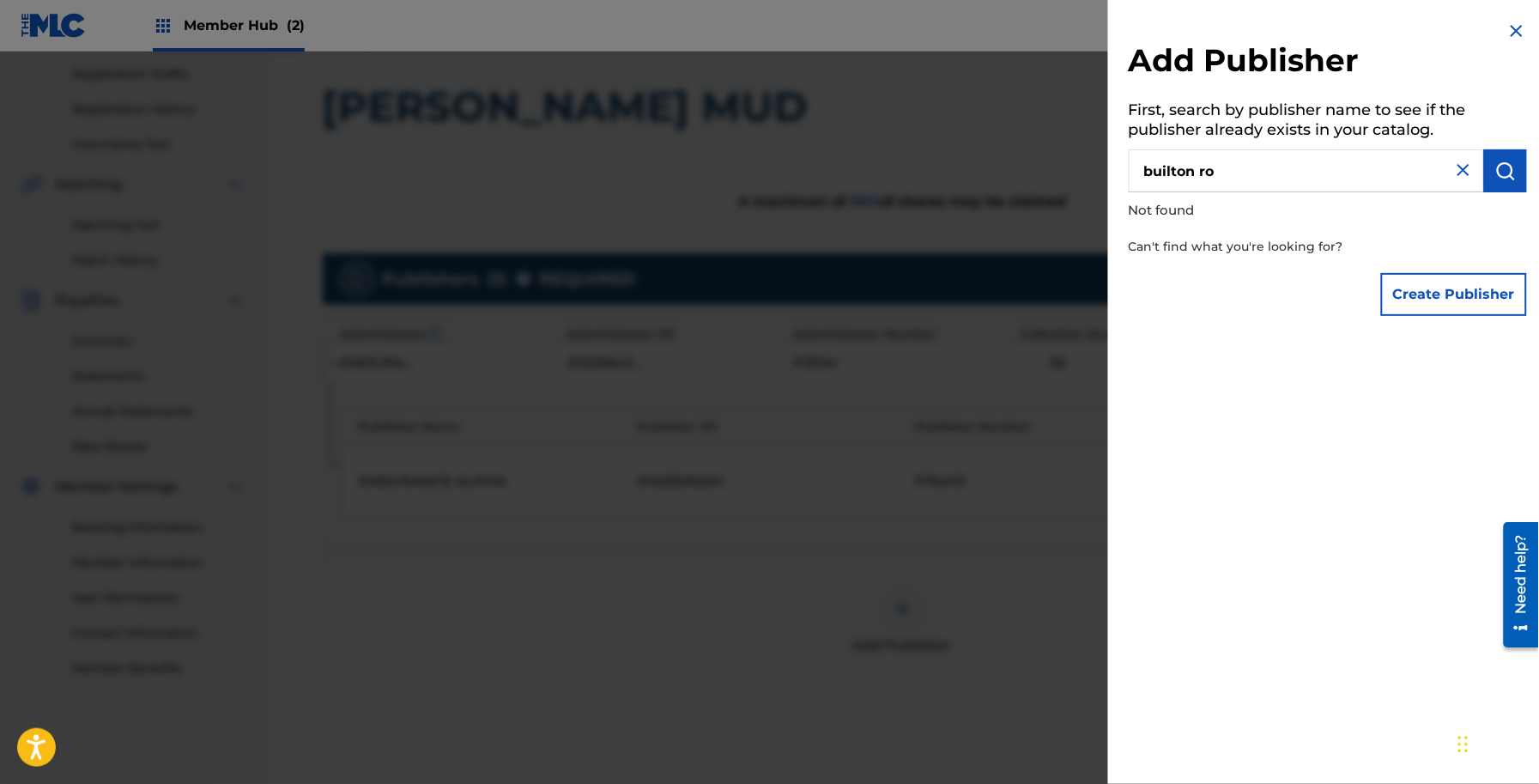
click at [1177, 160] on input "builton ro" at bounding box center [1306, 171] width 355 height 43
click at [1298, 178] on input "built on ro" at bounding box center [1306, 171] width 355 height 43
type input "built on ro"
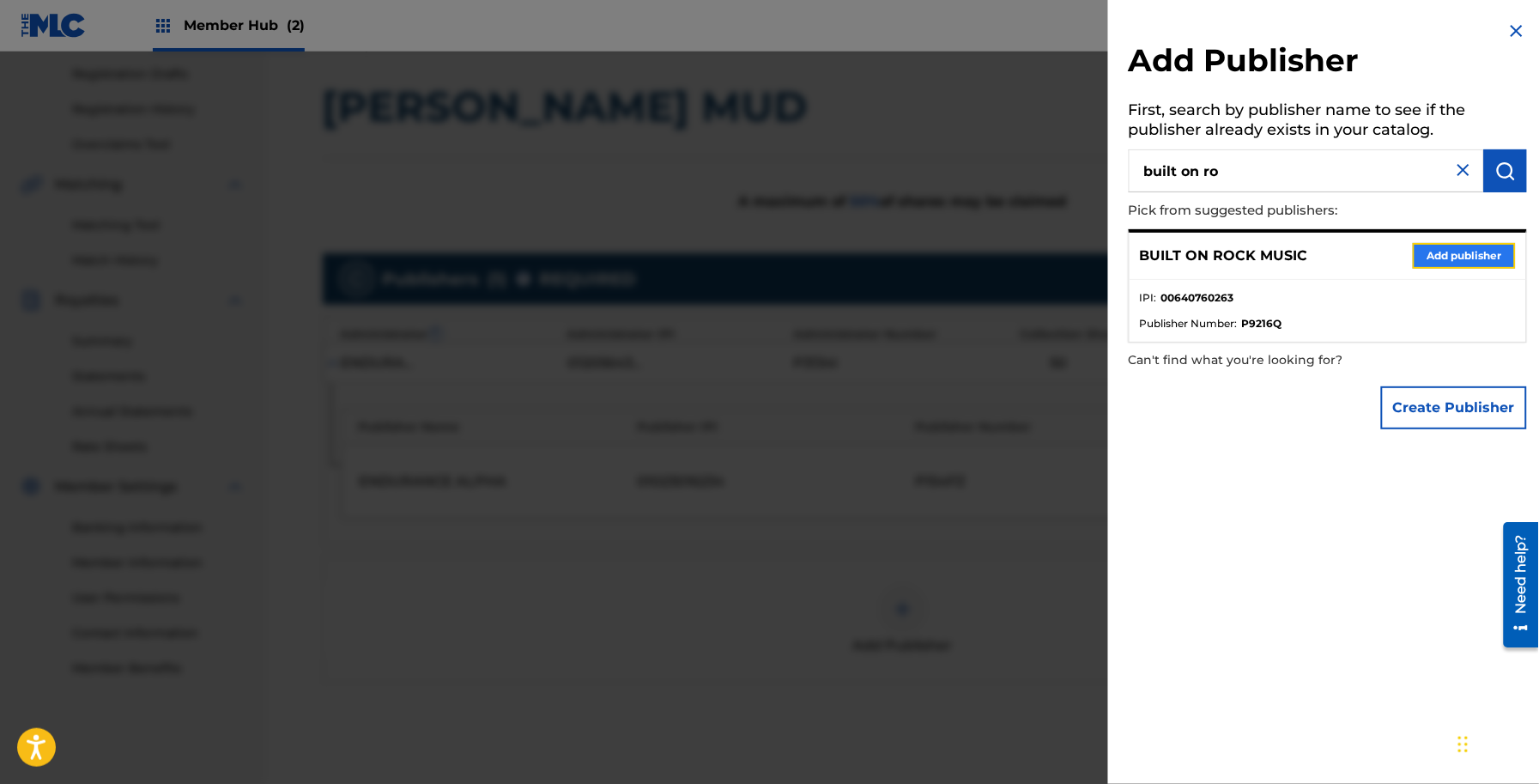
click at [1423, 262] on button "Add publisher" at bounding box center [1464, 255] width 103 height 26
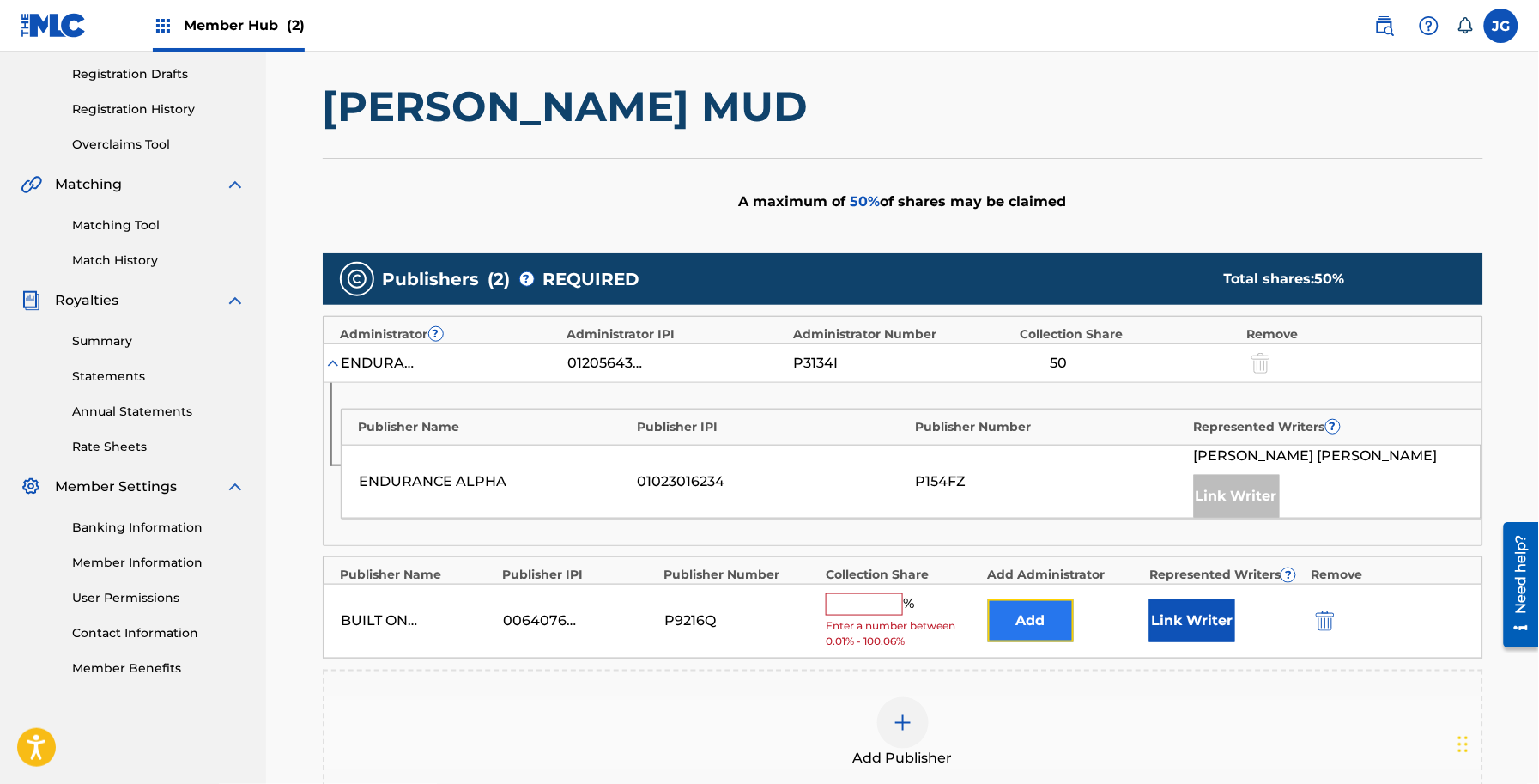
click at [1009, 616] on button "Add" at bounding box center [1031, 620] width 85 height 43
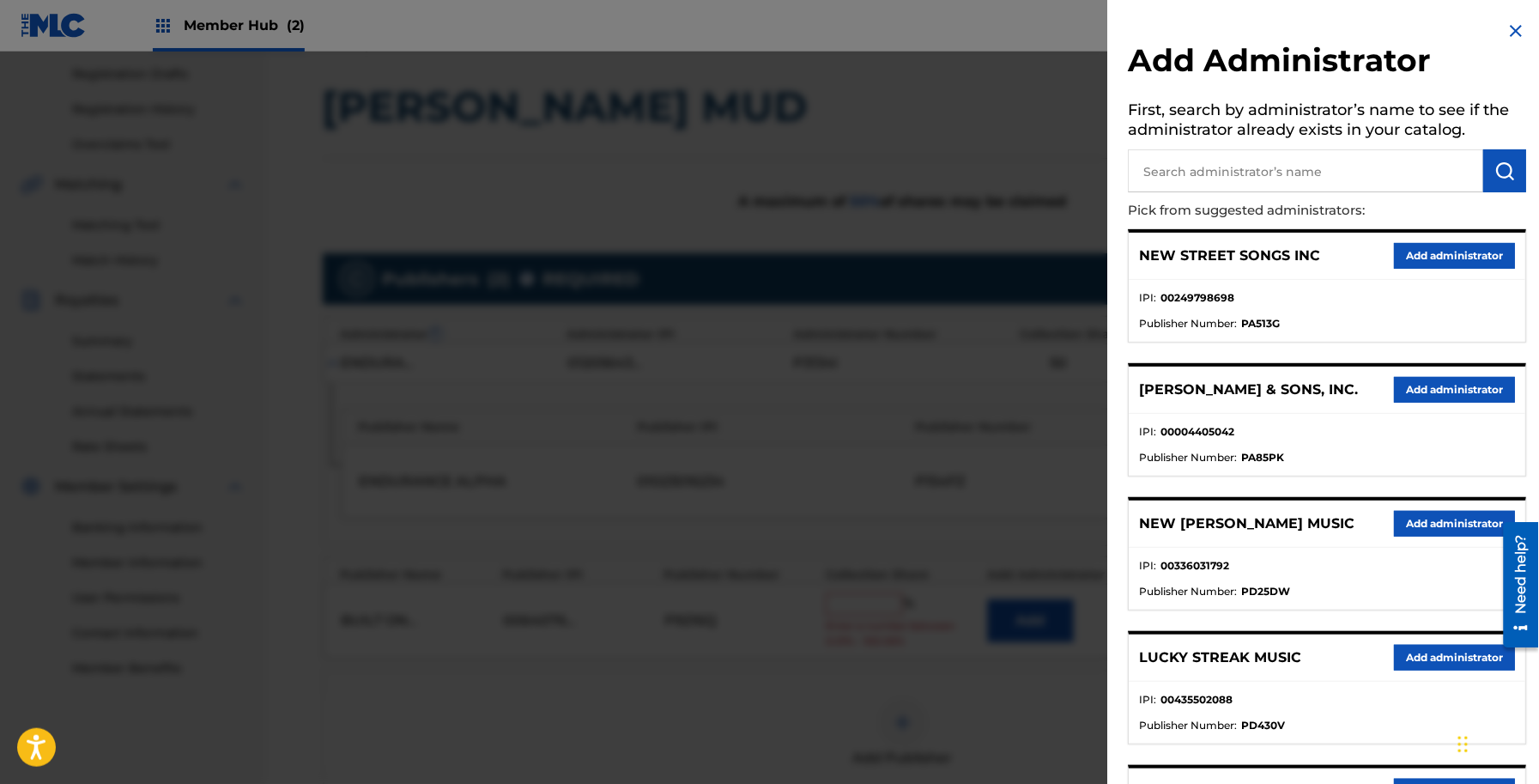
click at [1181, 185] on input "text" at bounding box center [1306, 171] width 355 height 43
type input "adv"
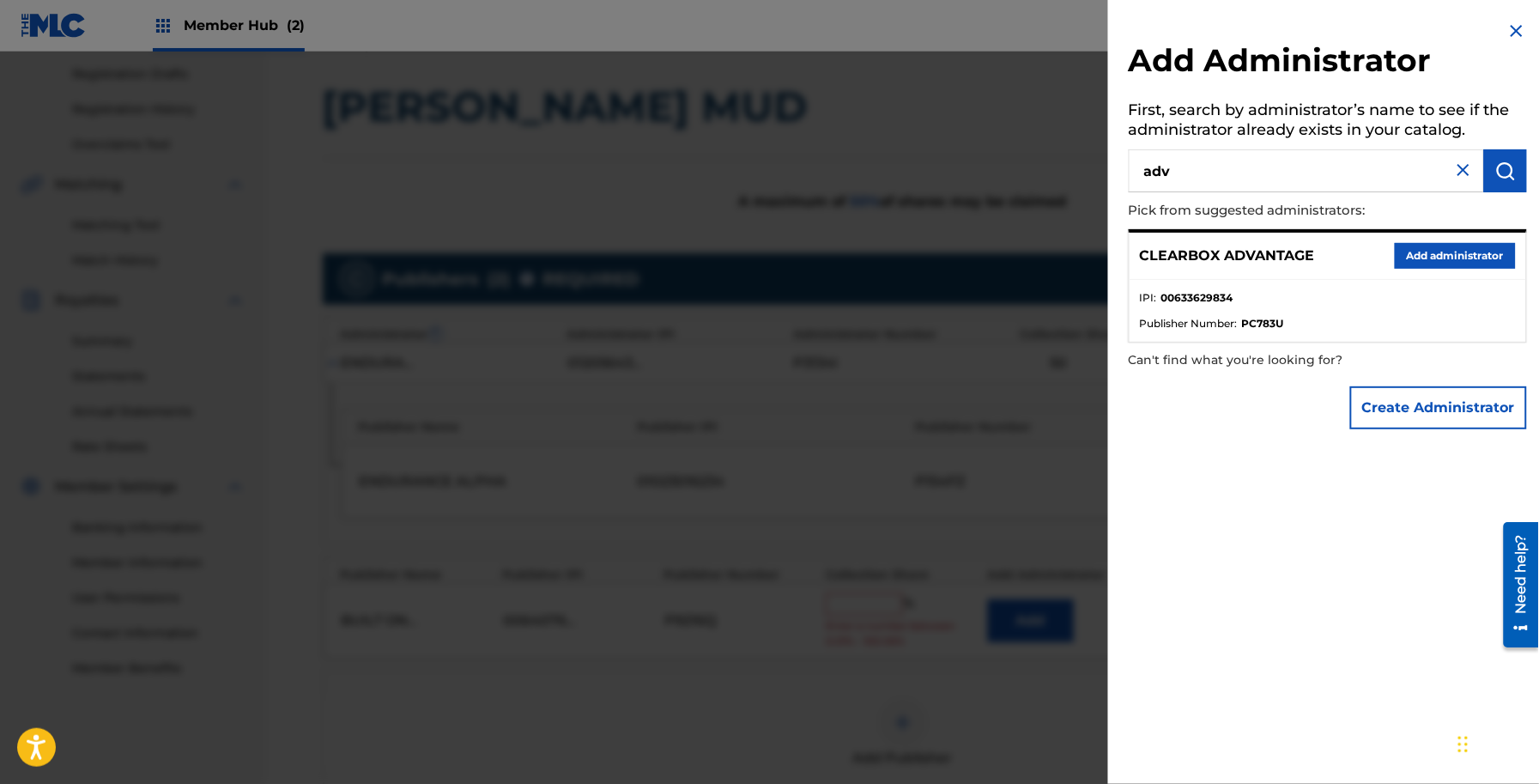
drag, startPoint x: 1426, startPoint y: 238, endPoint x: 1426, endPoint y: 269, distance: 31.0
click at [1427, 238] on div "CLEARBOX ADVANTAGE Add administrator" at bounding box center [1327, 256] width 397 height 48
click at [1434, 259] on button "Add administrator" at bounding box center [1456, 255] width 121 height 26
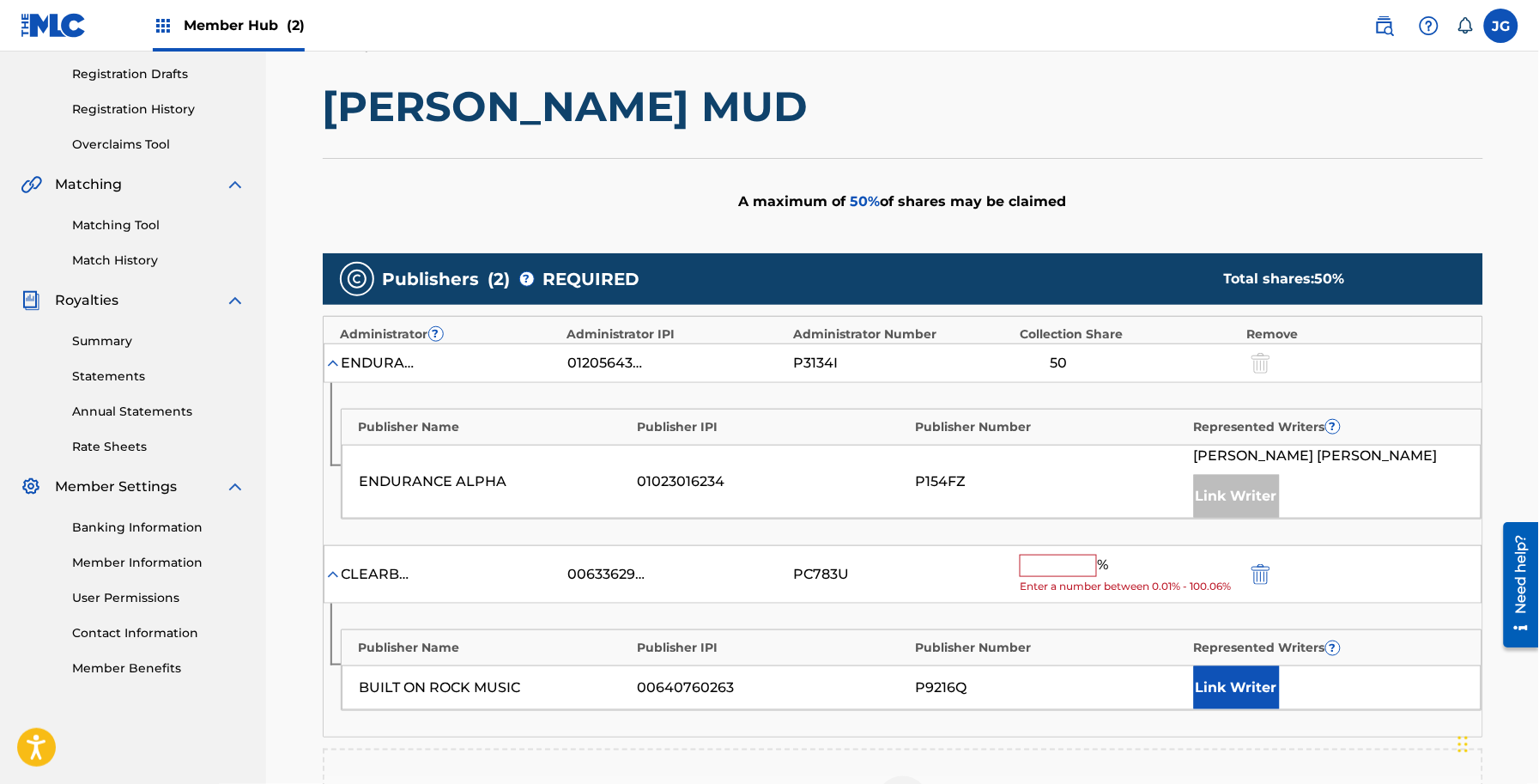
click at [1047, 568] on input "text" at bounding box center [1059, 565] width 78 height 22
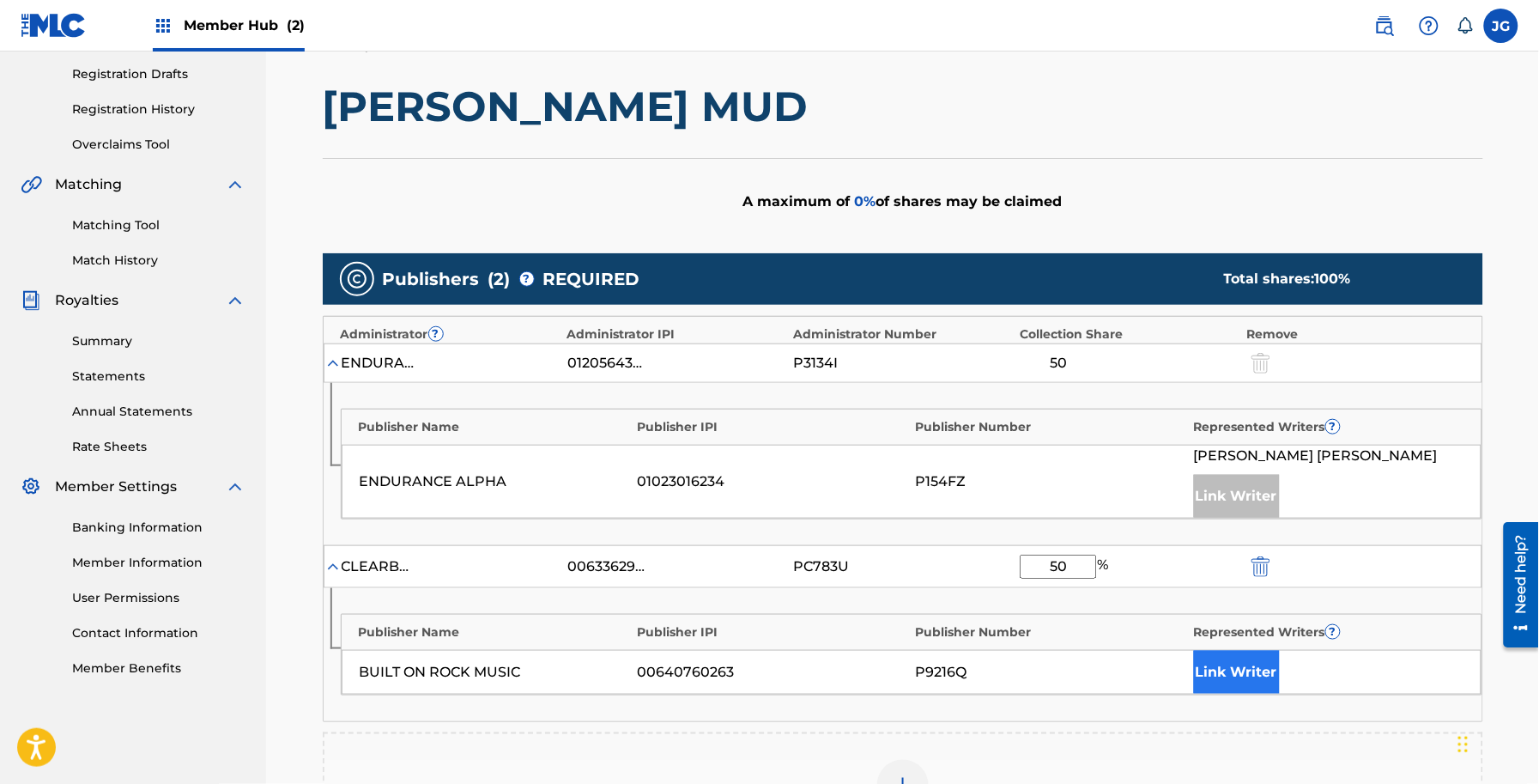
type input "50"
click at [1240, 664] on button "Link Writer" at bounding box center [1237, 672] width 85 height 43
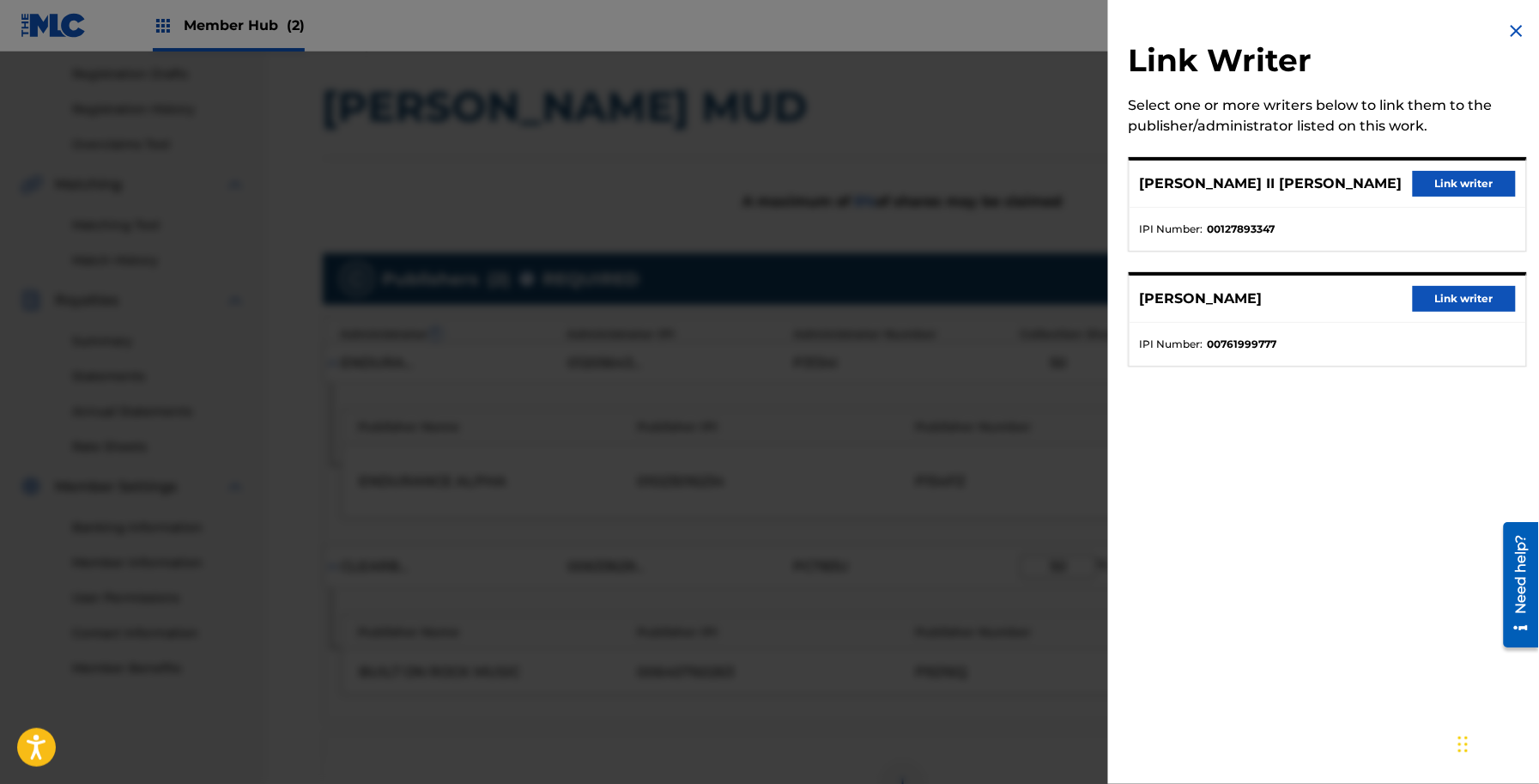
click at [1456, 196] on div "[PERSON_NAME] II [PERSON_NAME] Link writer" at bounding box center [1327, 183] width 397 height 48
click at [1452, 187] on button "Link writer" at bounding box center [1464, 183] width 103 height 26
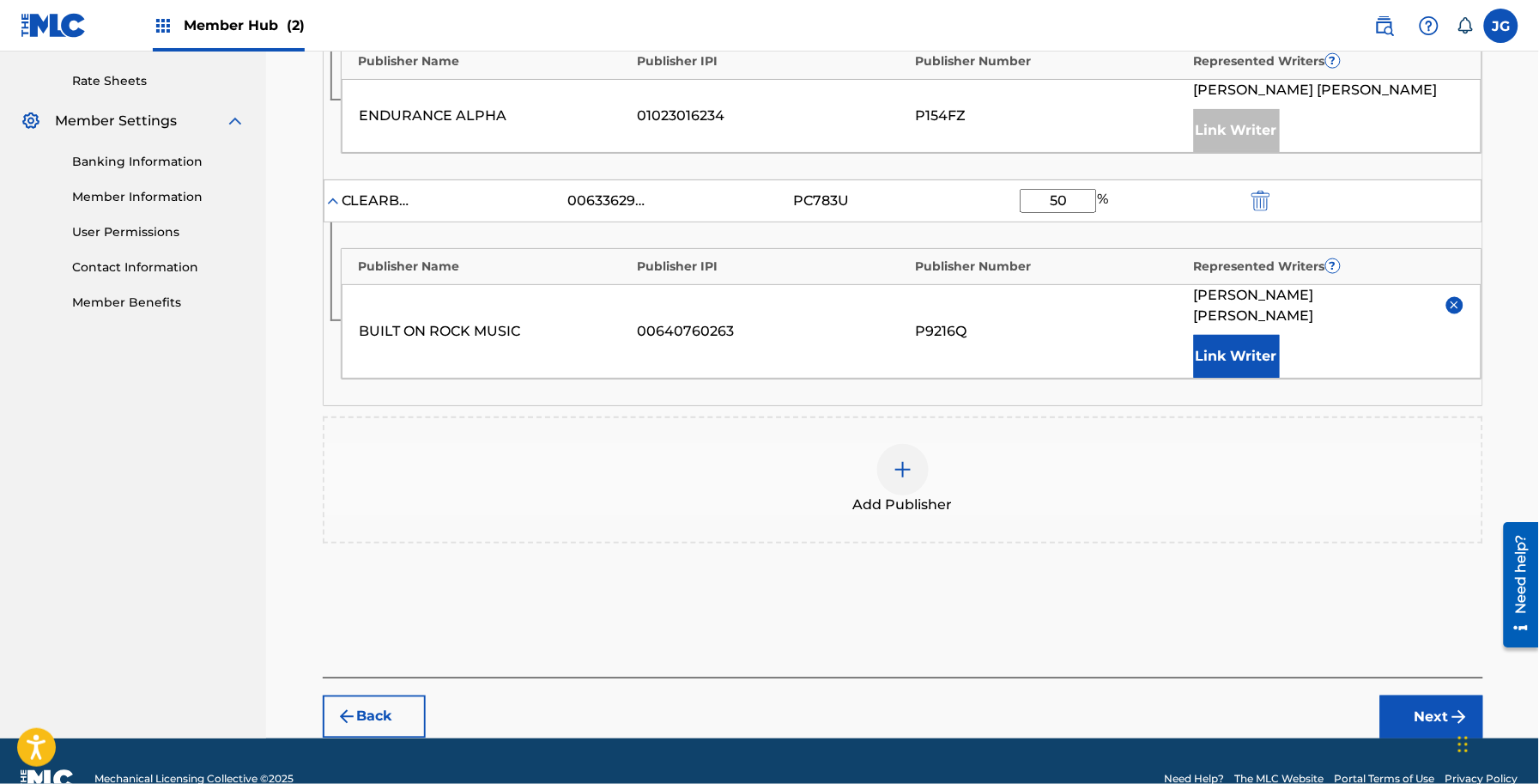
scroll to position [666, 0]
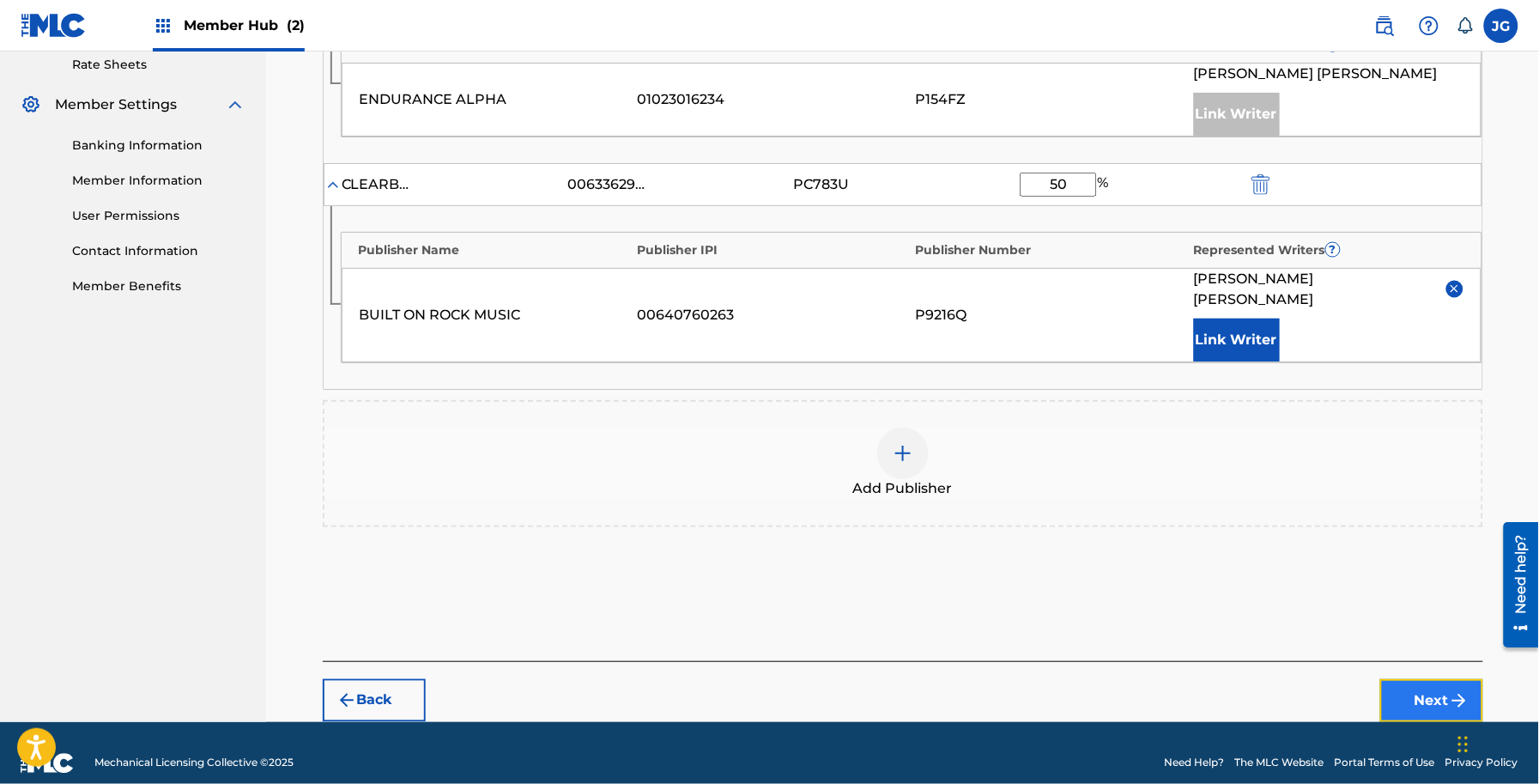
click at [1410, 683] on button "Next" at bounding box center [1431, 701] width 103 height 43
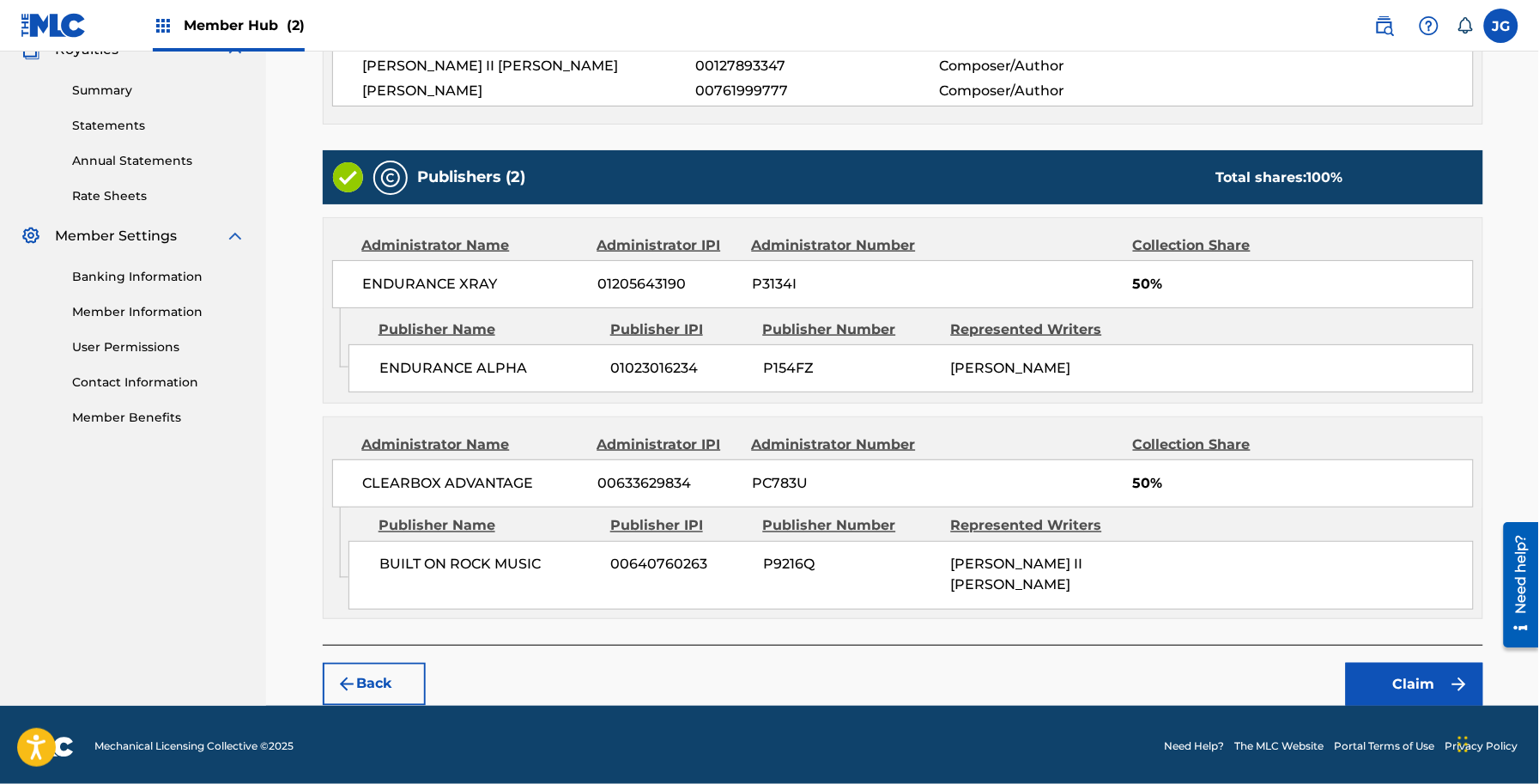
scroll to position [541, 0]
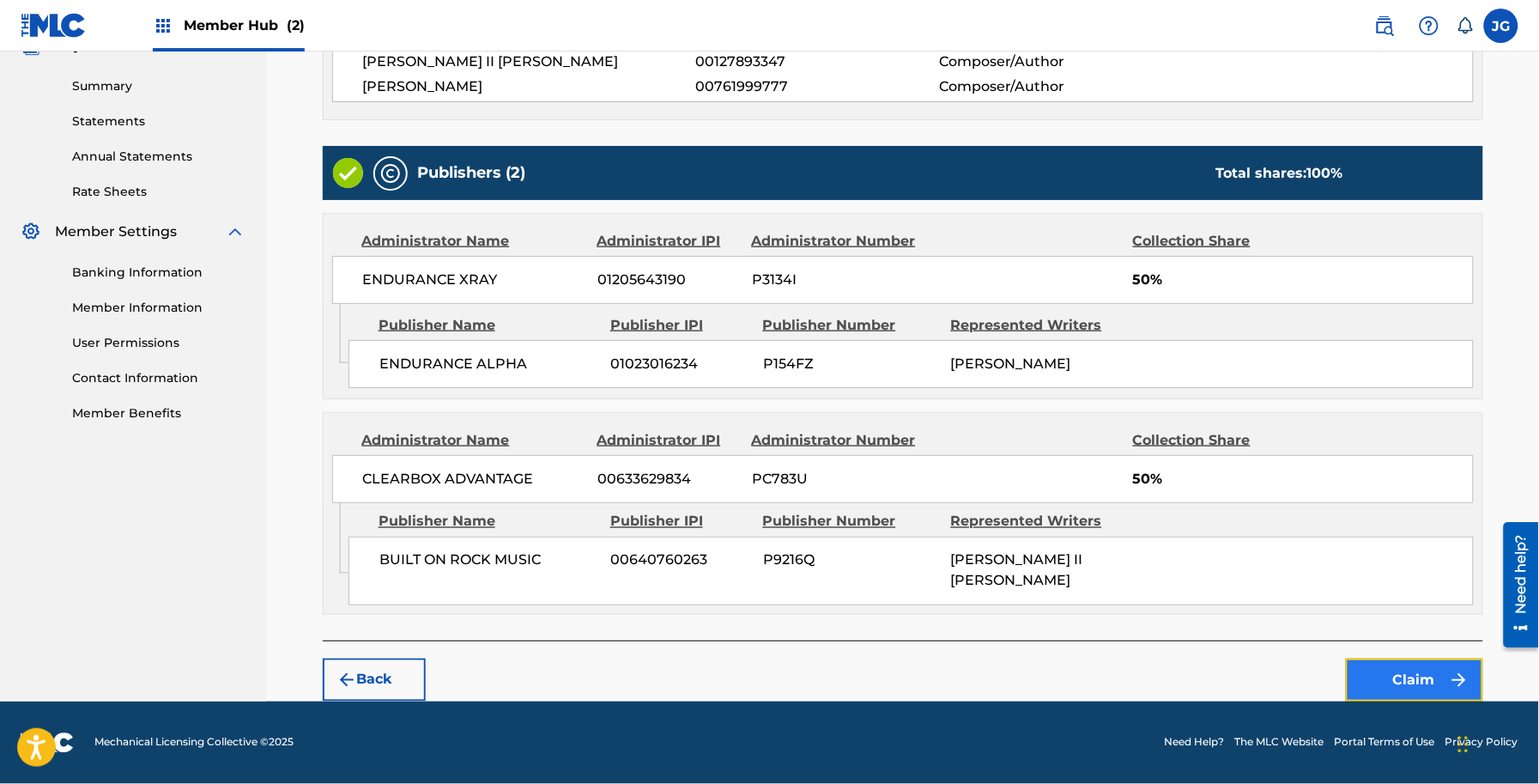
click at [1401, 682] on button "Claim" at bounding box center [1415, 680] width 138 height 43
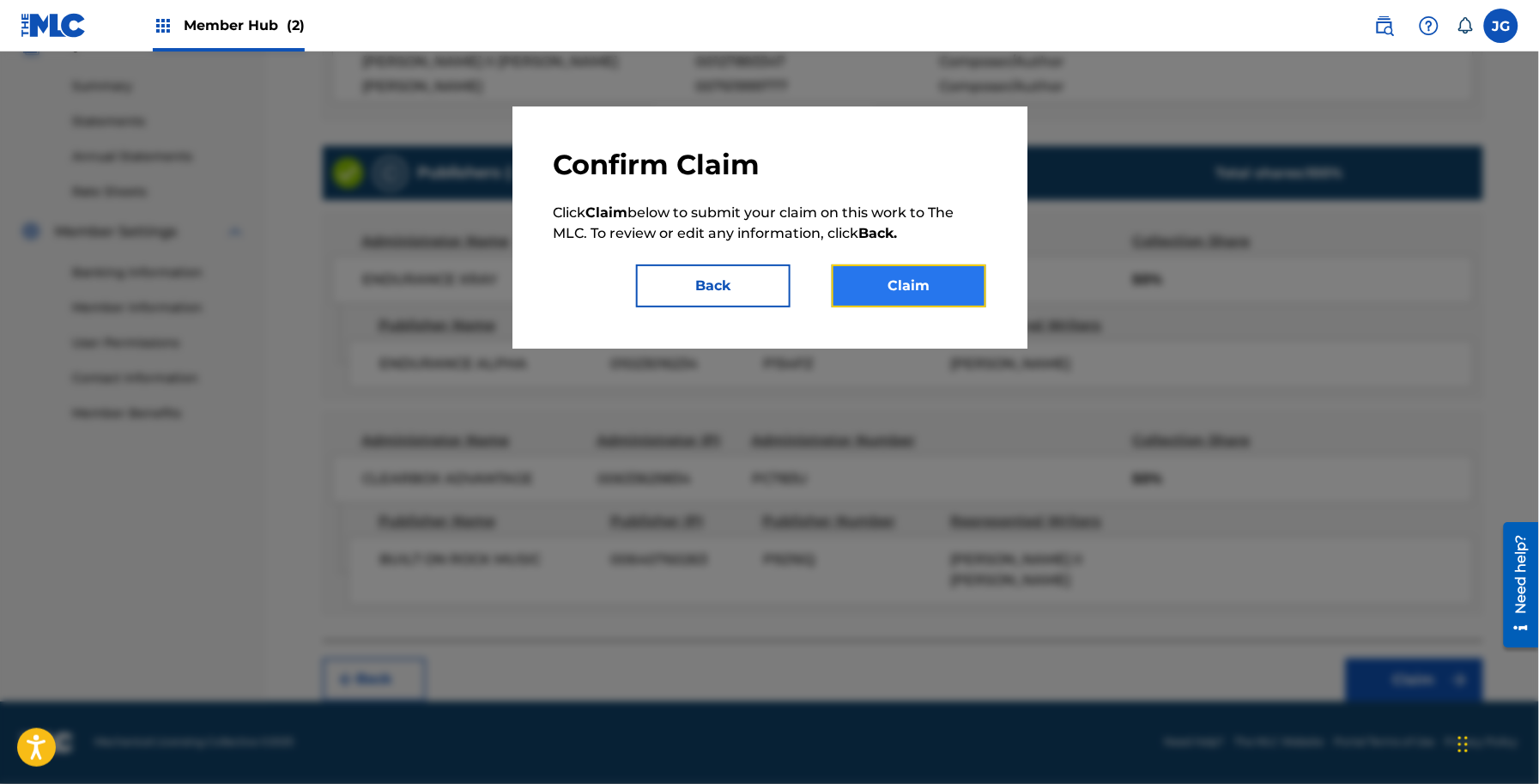
click at [960, 301] on button "Claim" at bounding box center [908, 285] width 154 height 43
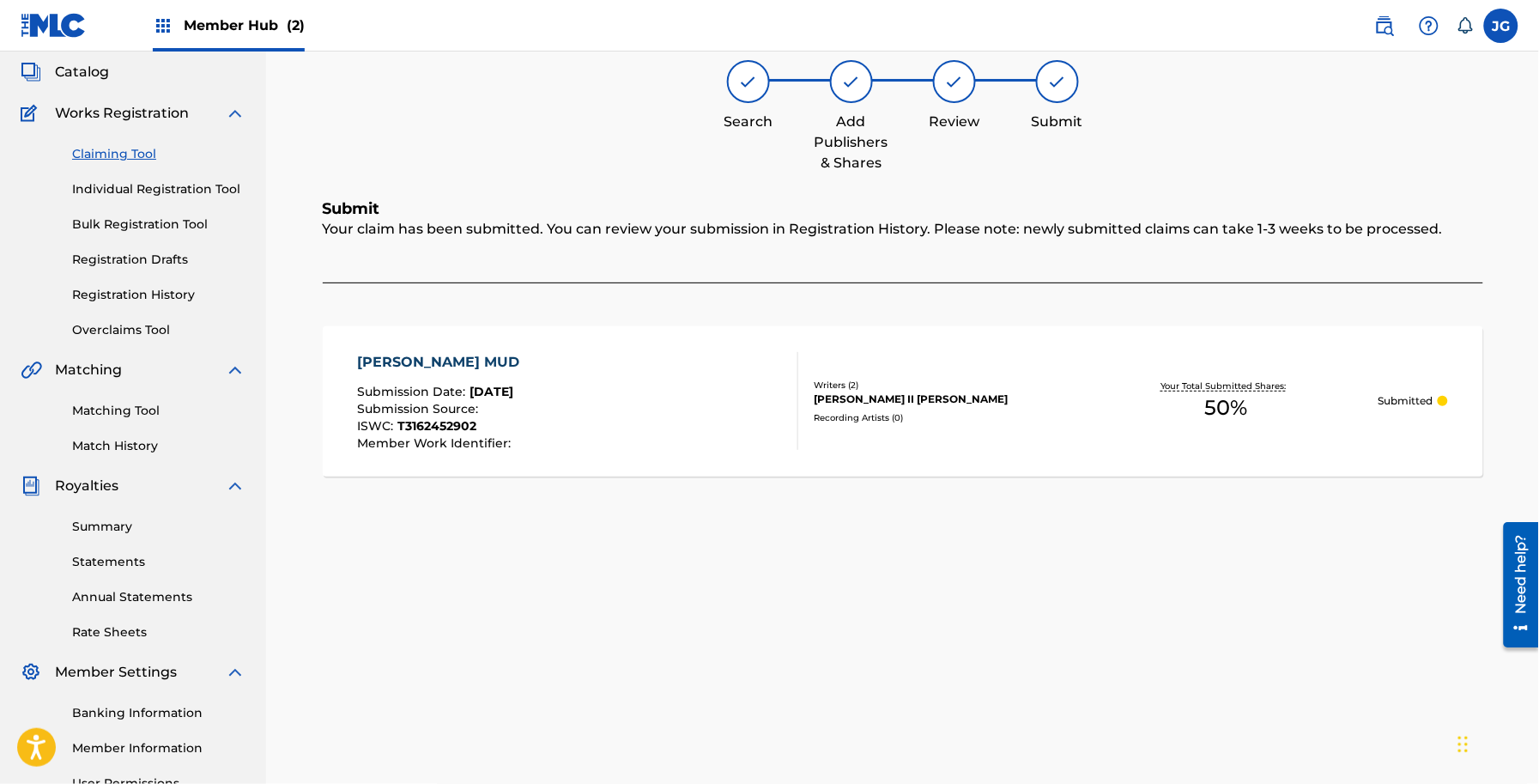
scroll to position [65, 0]
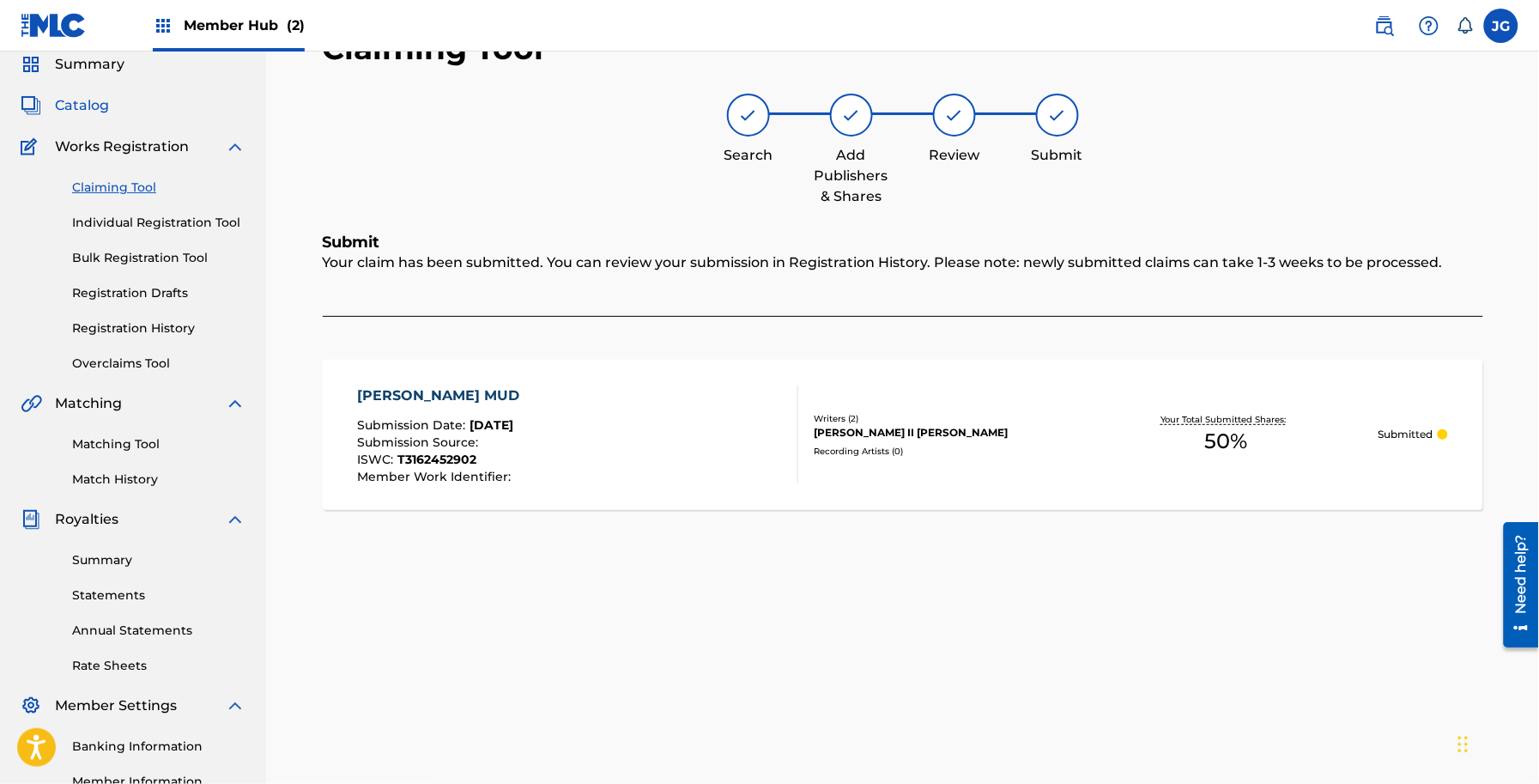
click at [100, 104] on span "Catalog" at bounding box center [82, 105] width 54 height 20
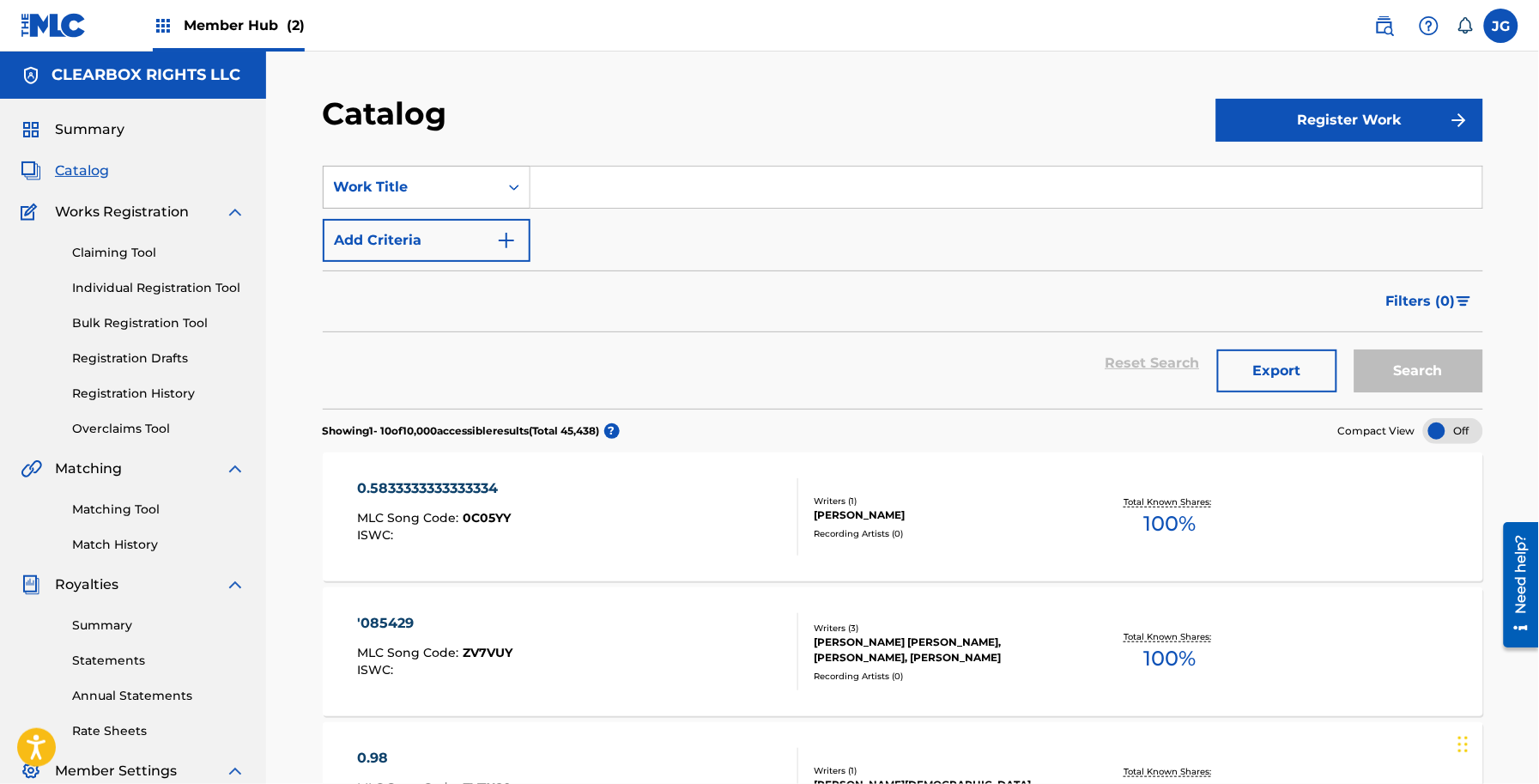
click at [406, 190] on div "Work Title" at bounding box center [410, 186] width 154 height 20
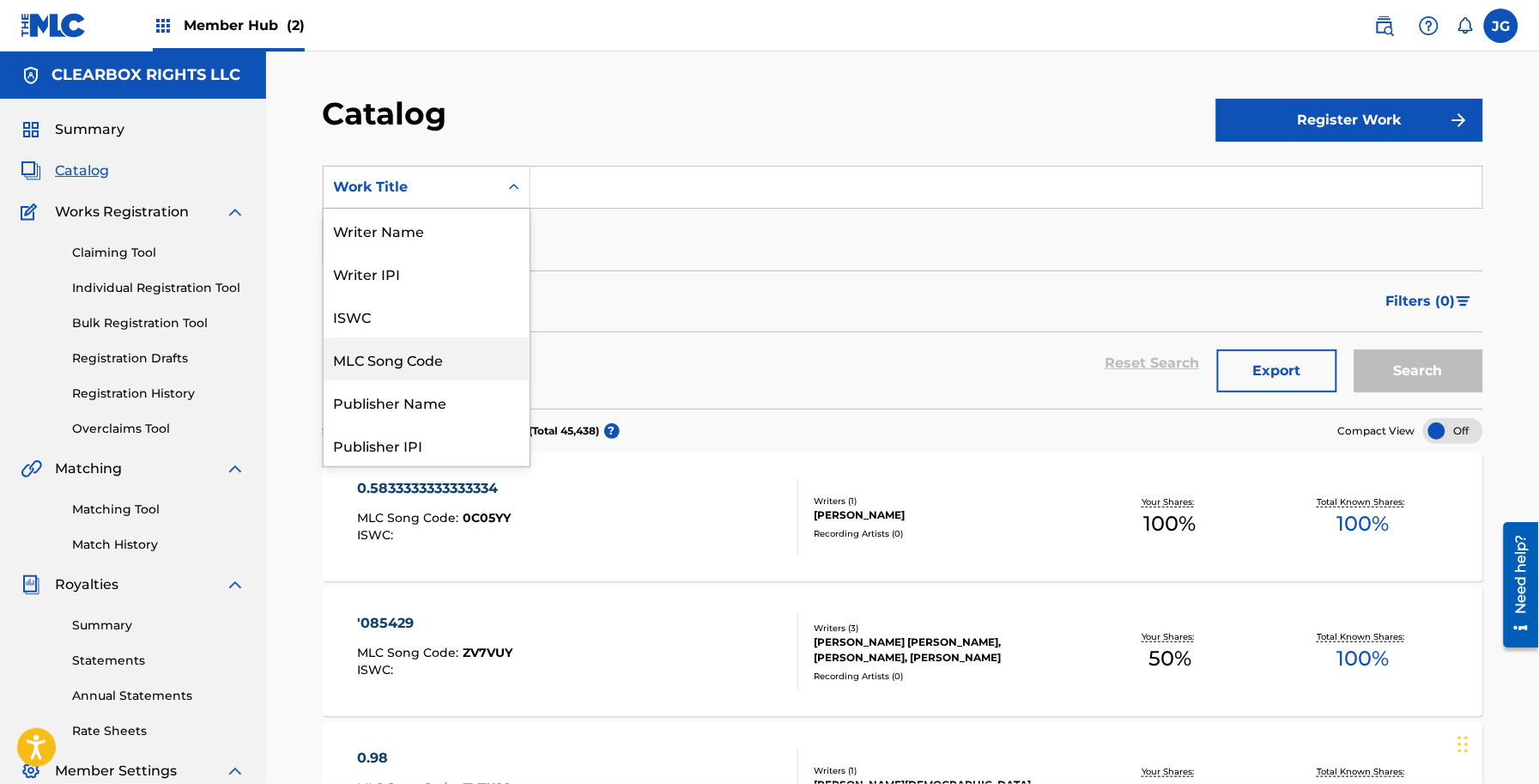
click at [422, 338] on div "MLC Song Code" at bounding box center [427, 359] width 206 height 43
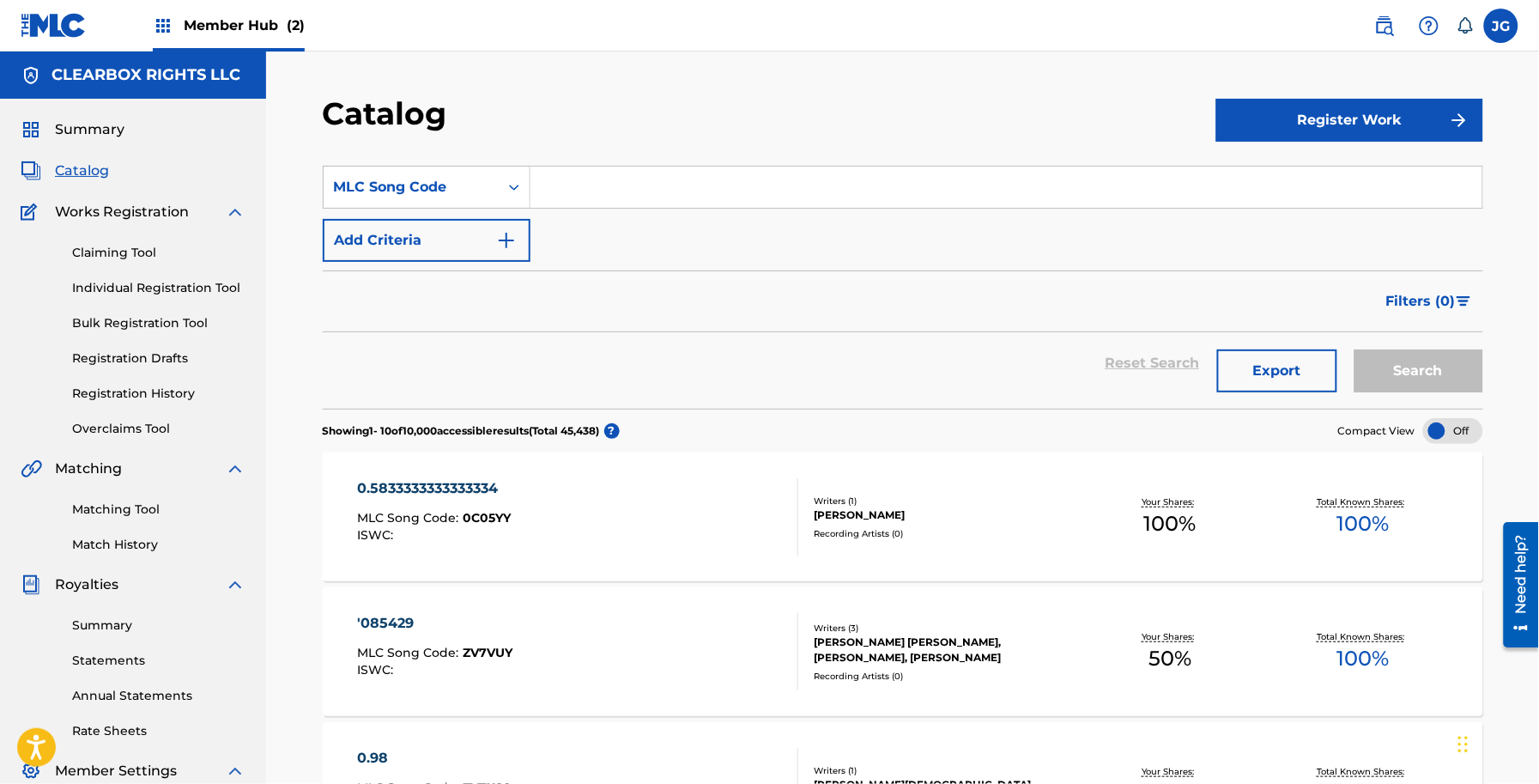
drag, startPoint x: 589, startPoint y: 175, endPoint x: 702, endPoint y: 208, distance: 117.7
click at [589, 175] on input "Search Form" at bounding box center [1006, 187] width 952 height 41
paste input "I2943Y"
type input "I2943Y"
click at [1408, 377] on button "Search" at bounding box center [1419, 371] width 129 height 43
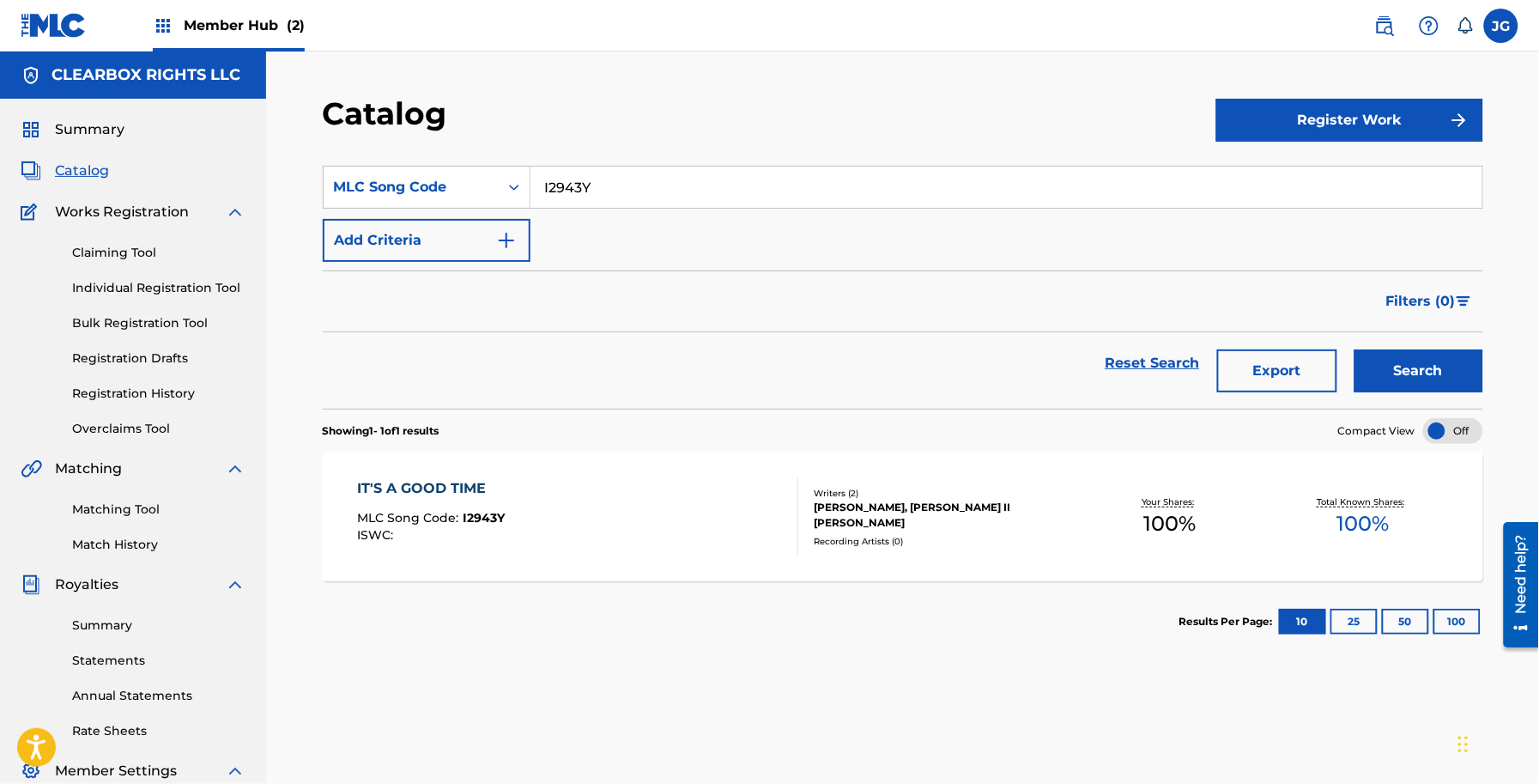
click at [1288, 491] on div "Total Known Shares: 100 %" at bounding box center [1363, 517] width 193 height 52
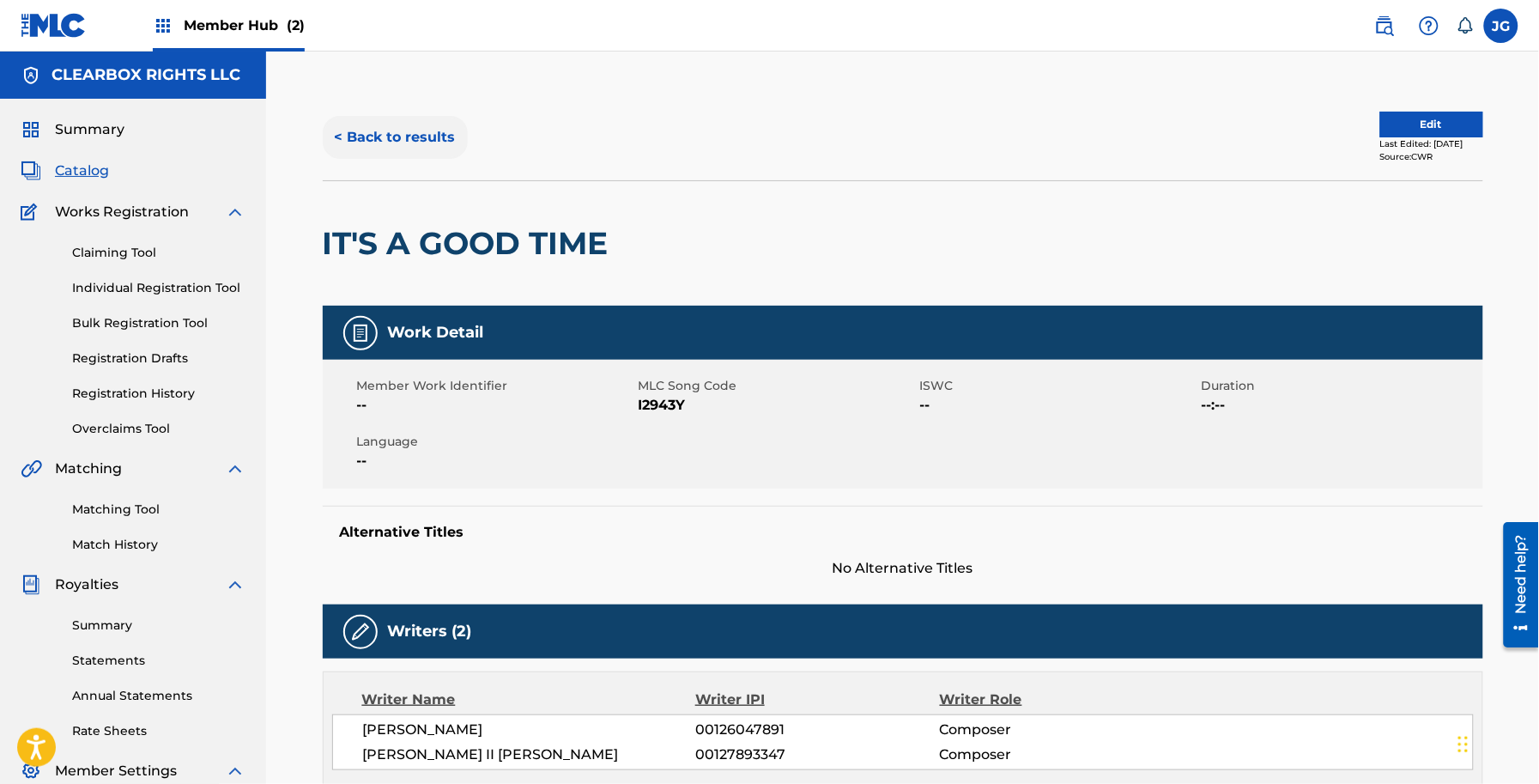
click at [421, 154] on button "< Back to results" at bounding box center [396, 137] width 146 height 43
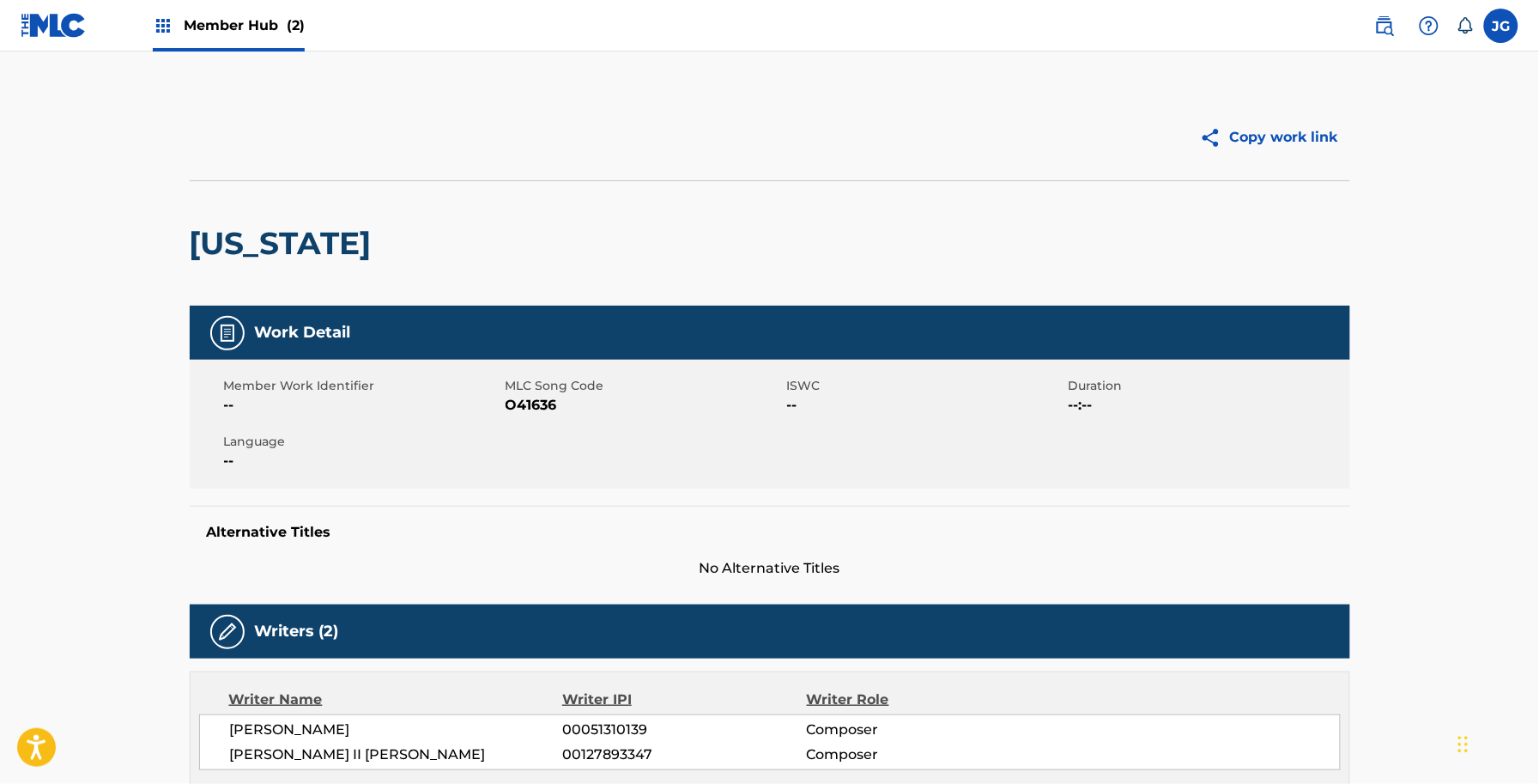
drag, startPoint x: 28, startPoint y: 26, endPoint x: 49, endPoint y: 45, distance: 28.3
click at [28, 26] on img at bounding box center [53, 25] width 66 height 25
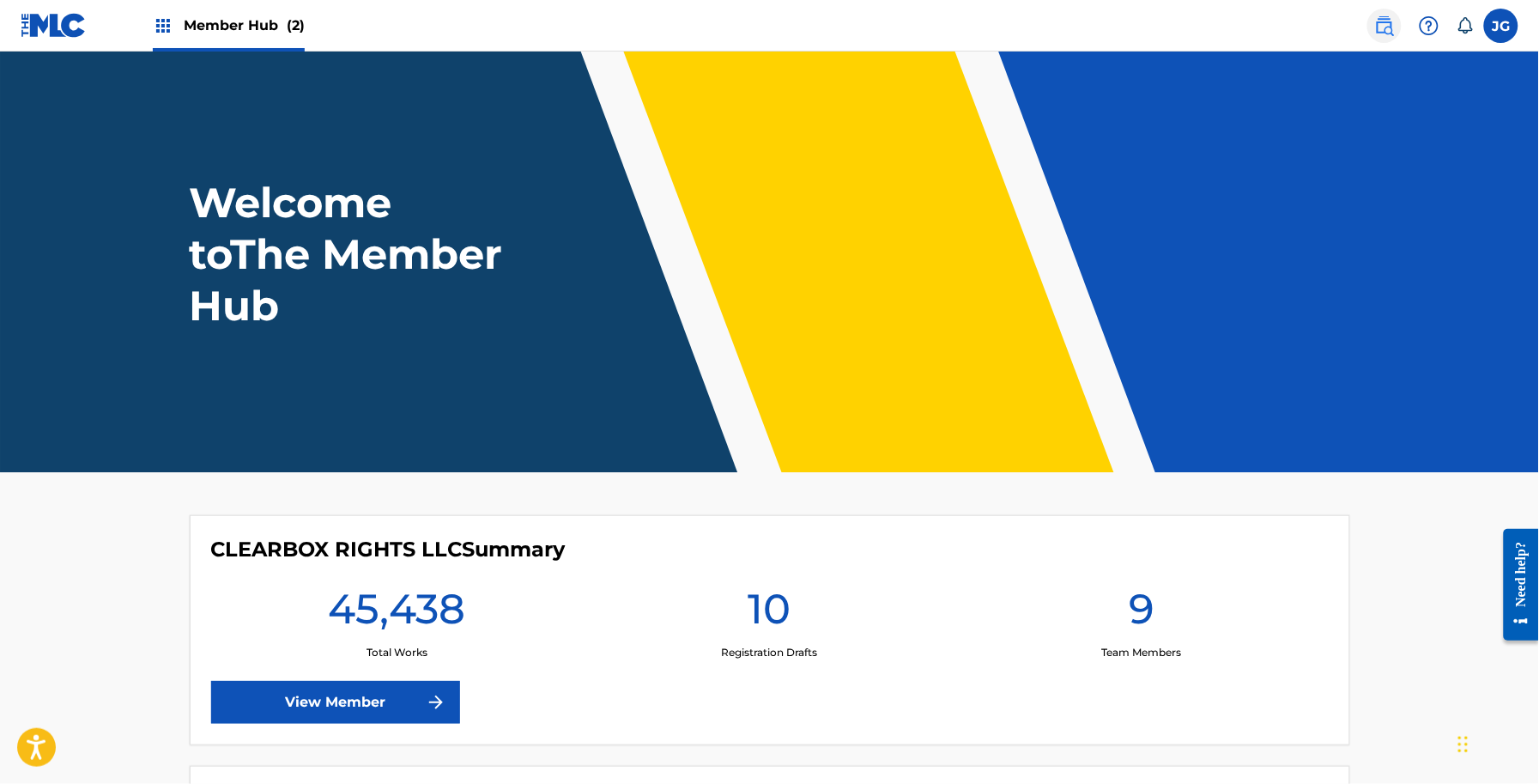
click at [1395, 24] on img at bounding box center [1384, 25] width 20 height 20
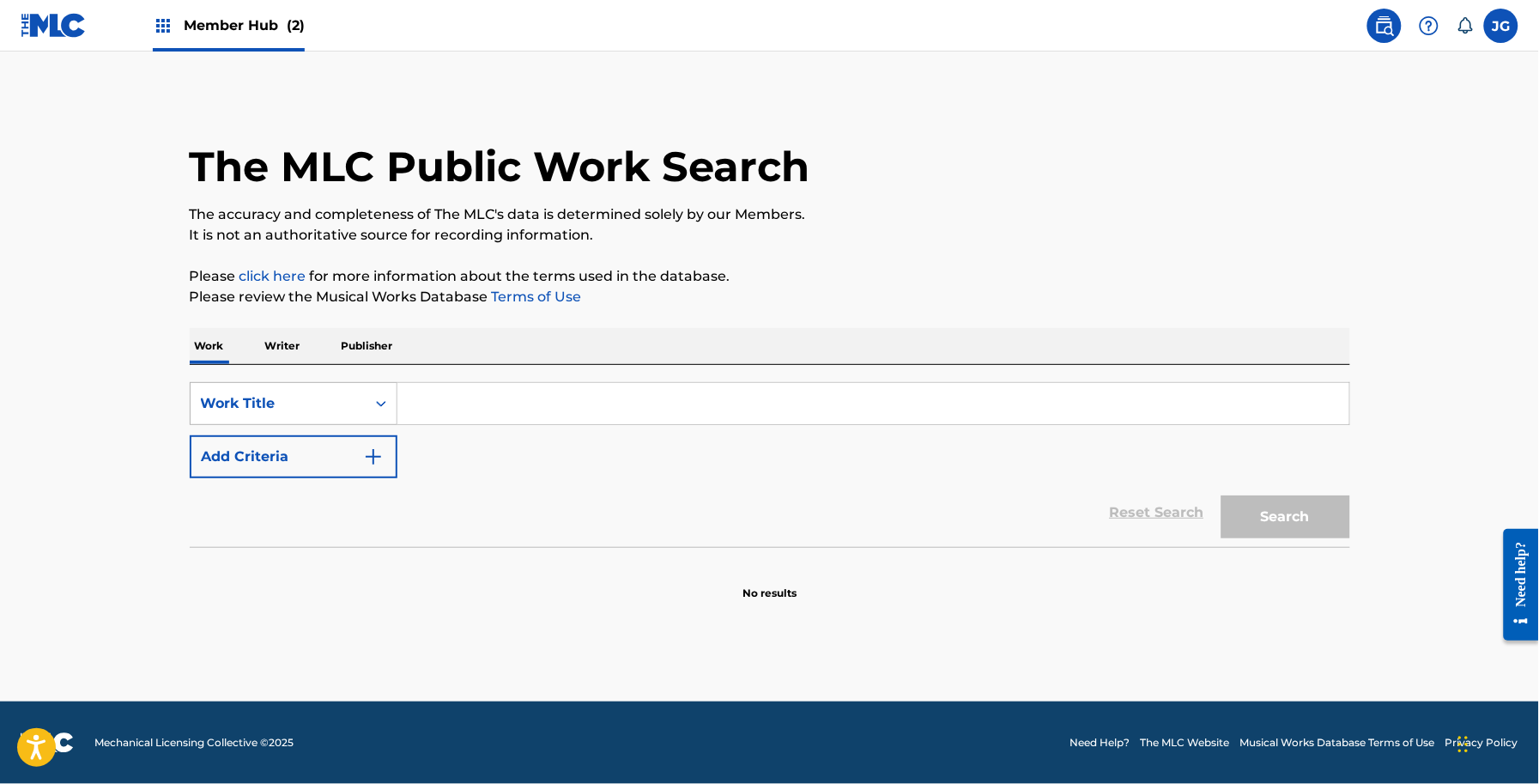
click at [290, 406] on div "Work Title" at bounding box center [278, 403] width 154 height 20
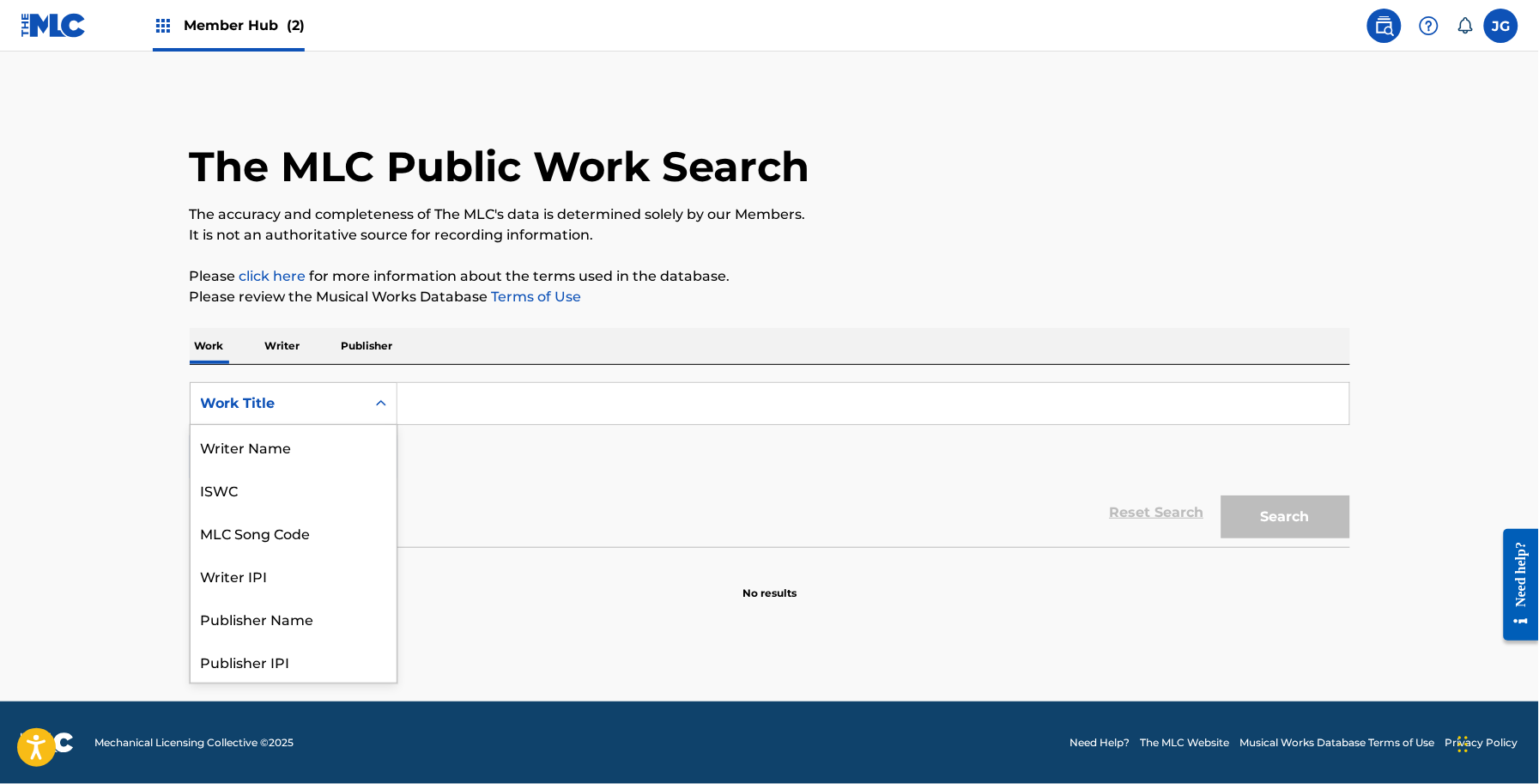
scroll to position [85, 0]
drag, startPoint x: 309, startPoint y: 461, endPoint x: 442, endPoint y: 426, distance: 137.5
click at [310, 460] on div "MLC Song Code" at bounding box center [293, 446] width 206 height 43
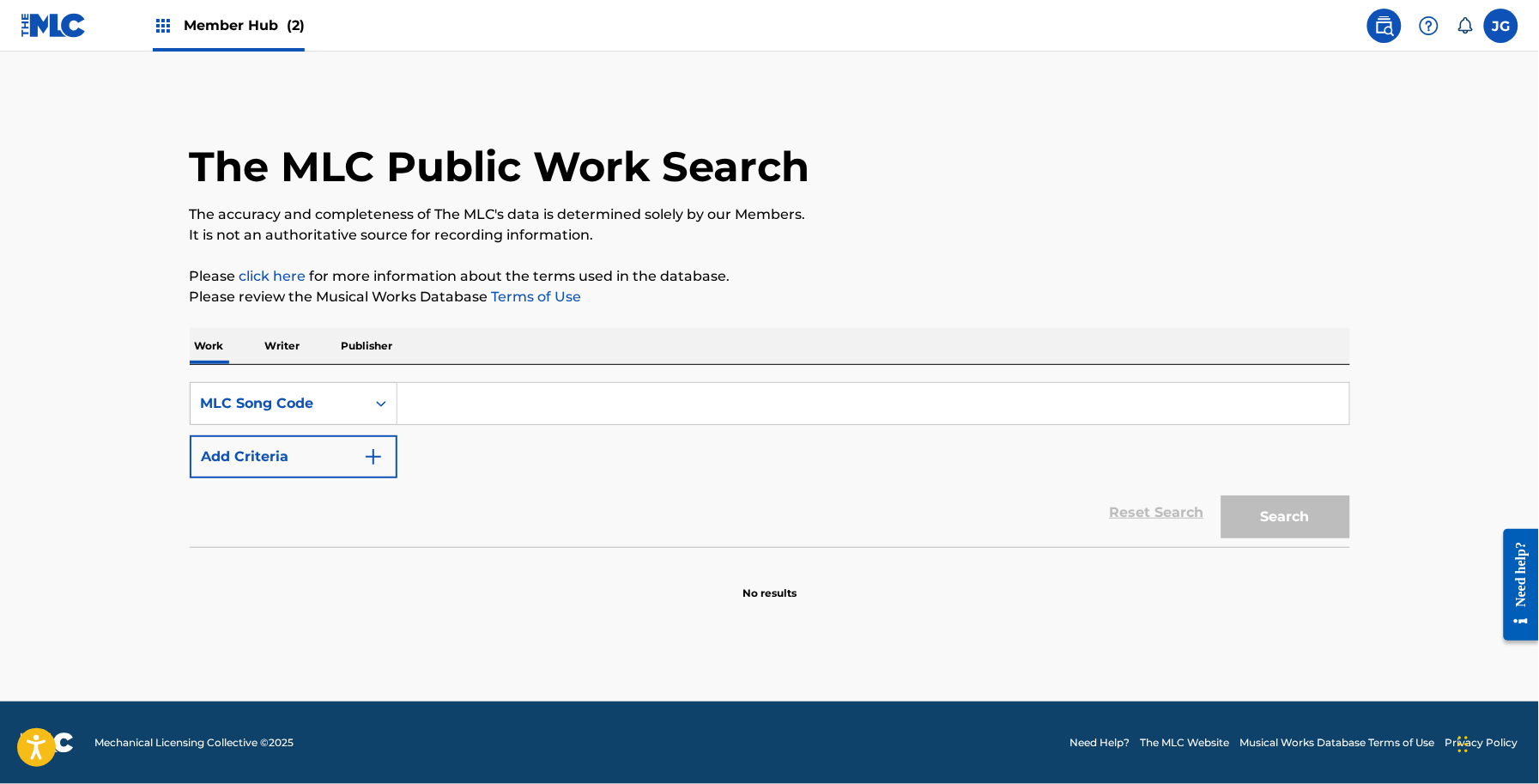
click at [501, 421] on input "Search Form" at bounding box center [873, 404] width 952 height 41
paste input "L8312U"
type input "L8312U"
click at [1284, 537] on button "Search" at bounding box center [1286, 516] width 129 height 43
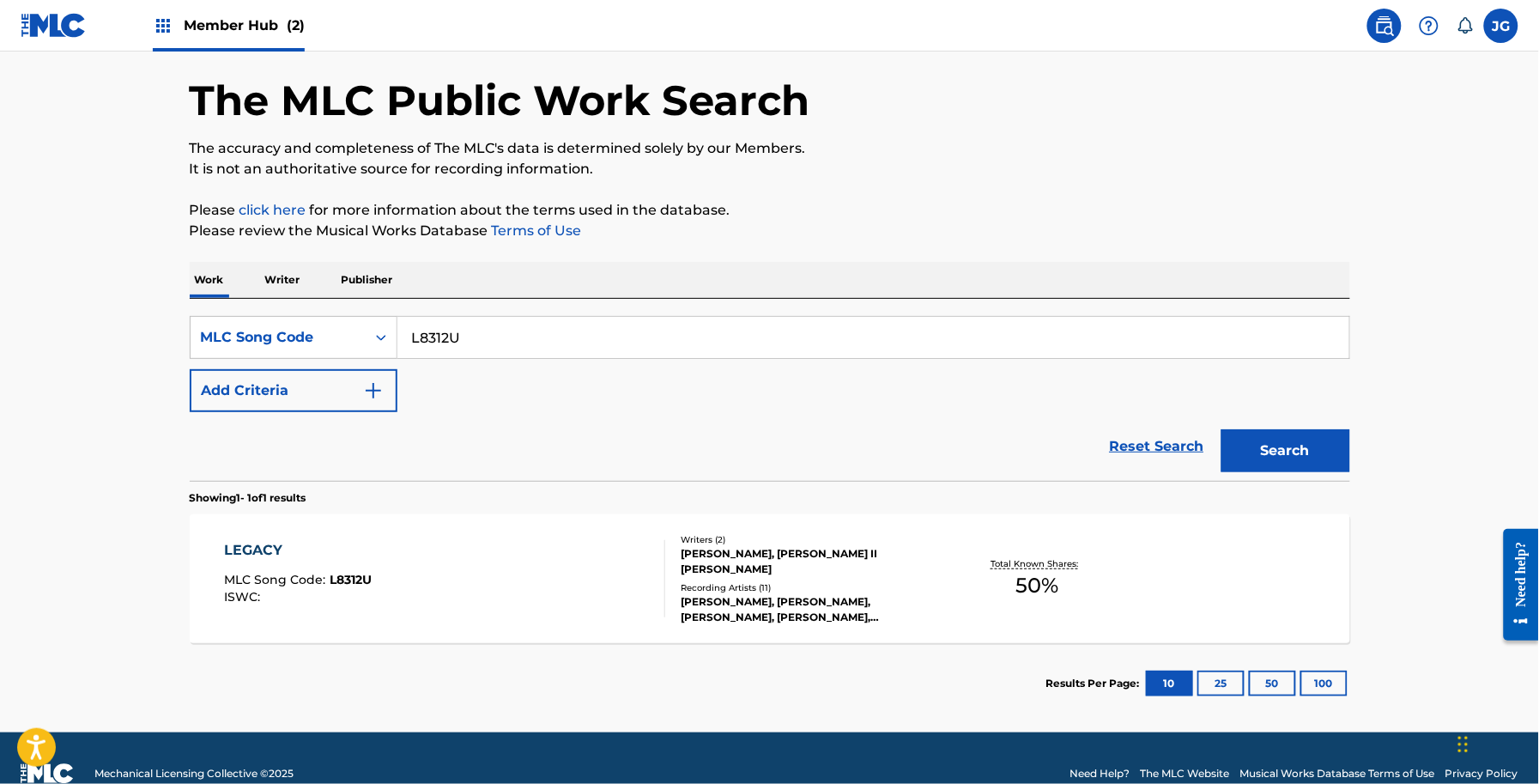
scroll to position [96, 0]
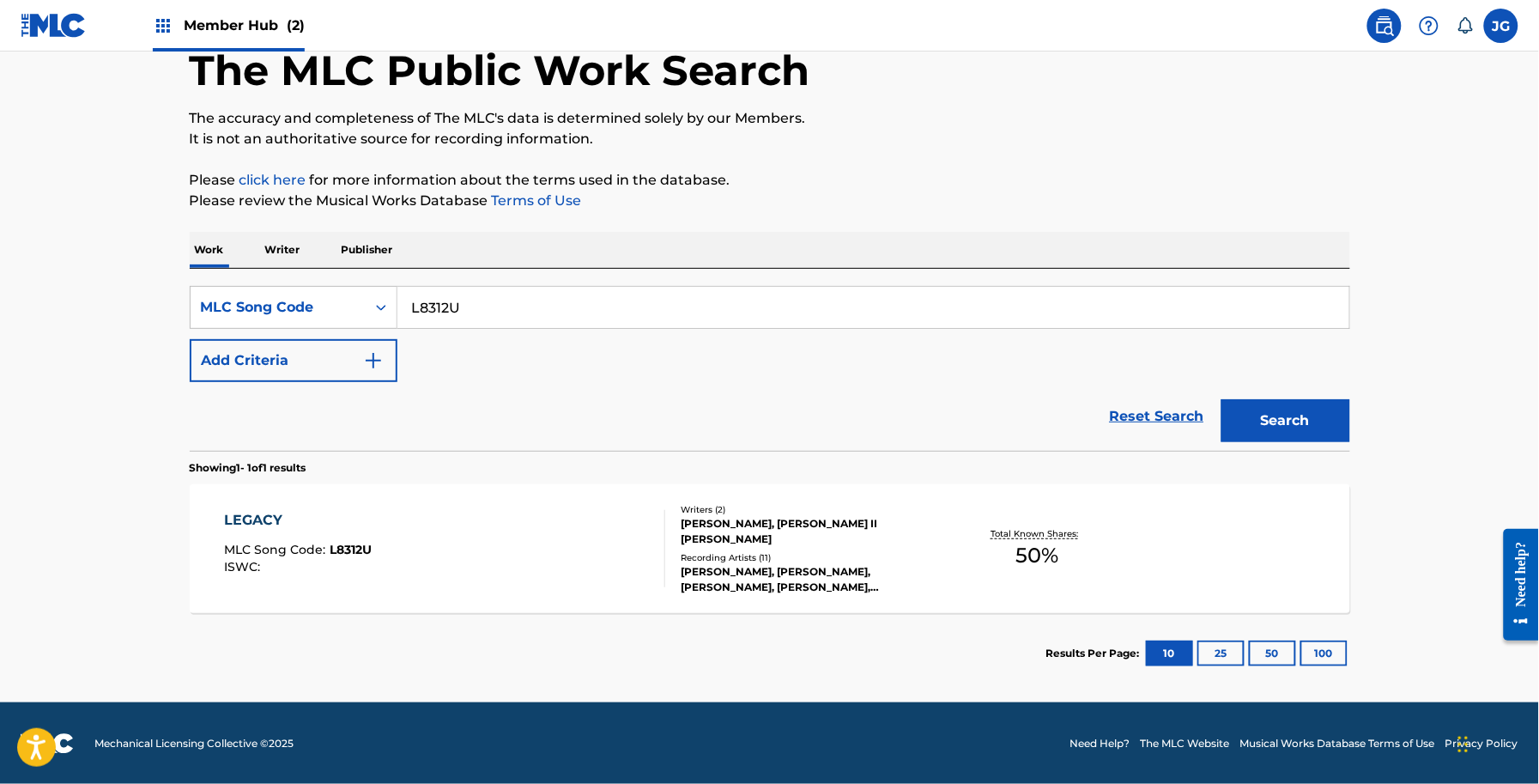
click at [792, 564] on div "[PERSON_NAME], [PERSON_NAME], [PERSON_NAME], [PERSON_NAME], [PERSON_NAME]" at bounding box center [810, 579] width 259 height 31
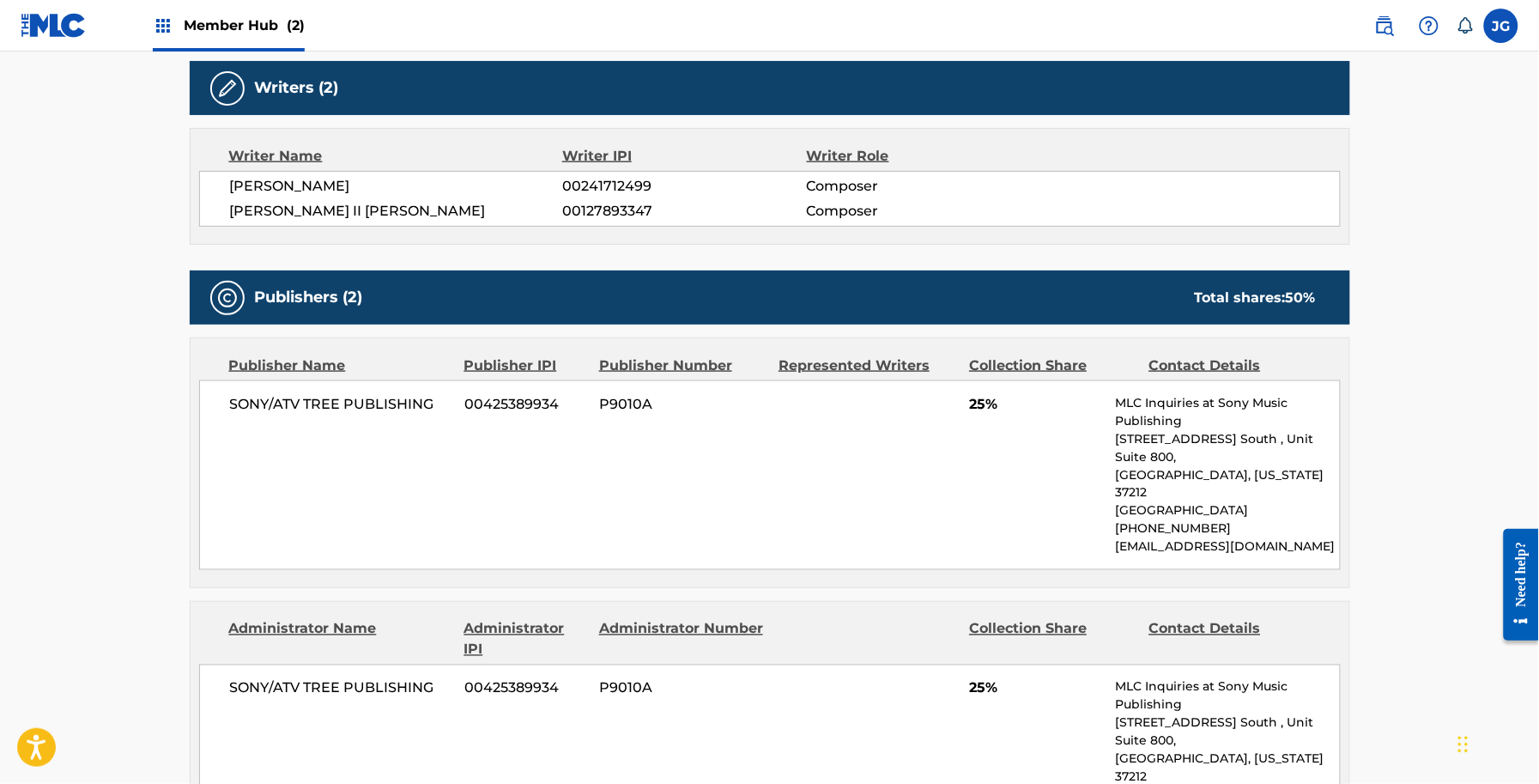
scroll to position [537, 0]
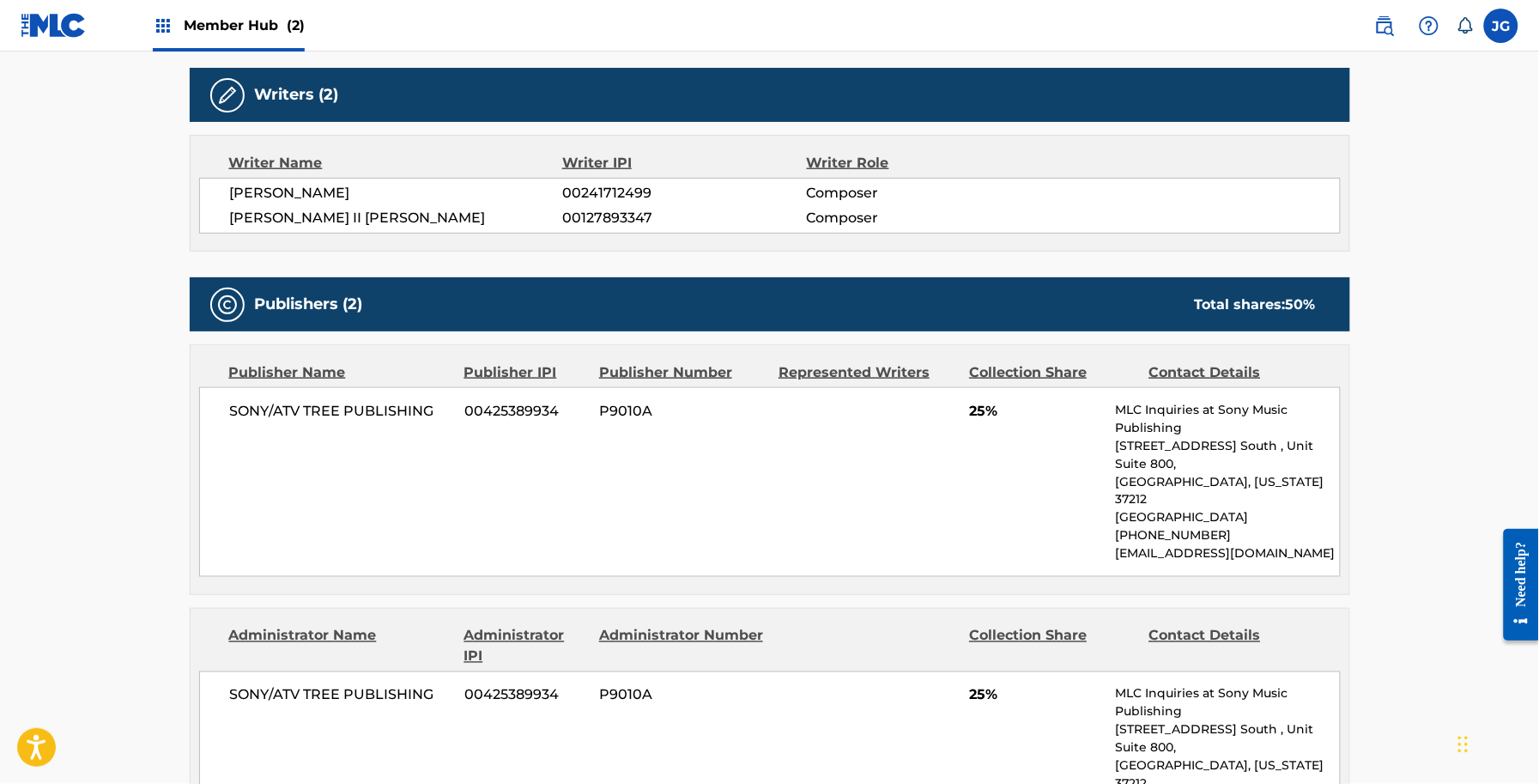
click at [599, 220] on span "00127893347" at bounding box center [683, 217] width 244 height 20
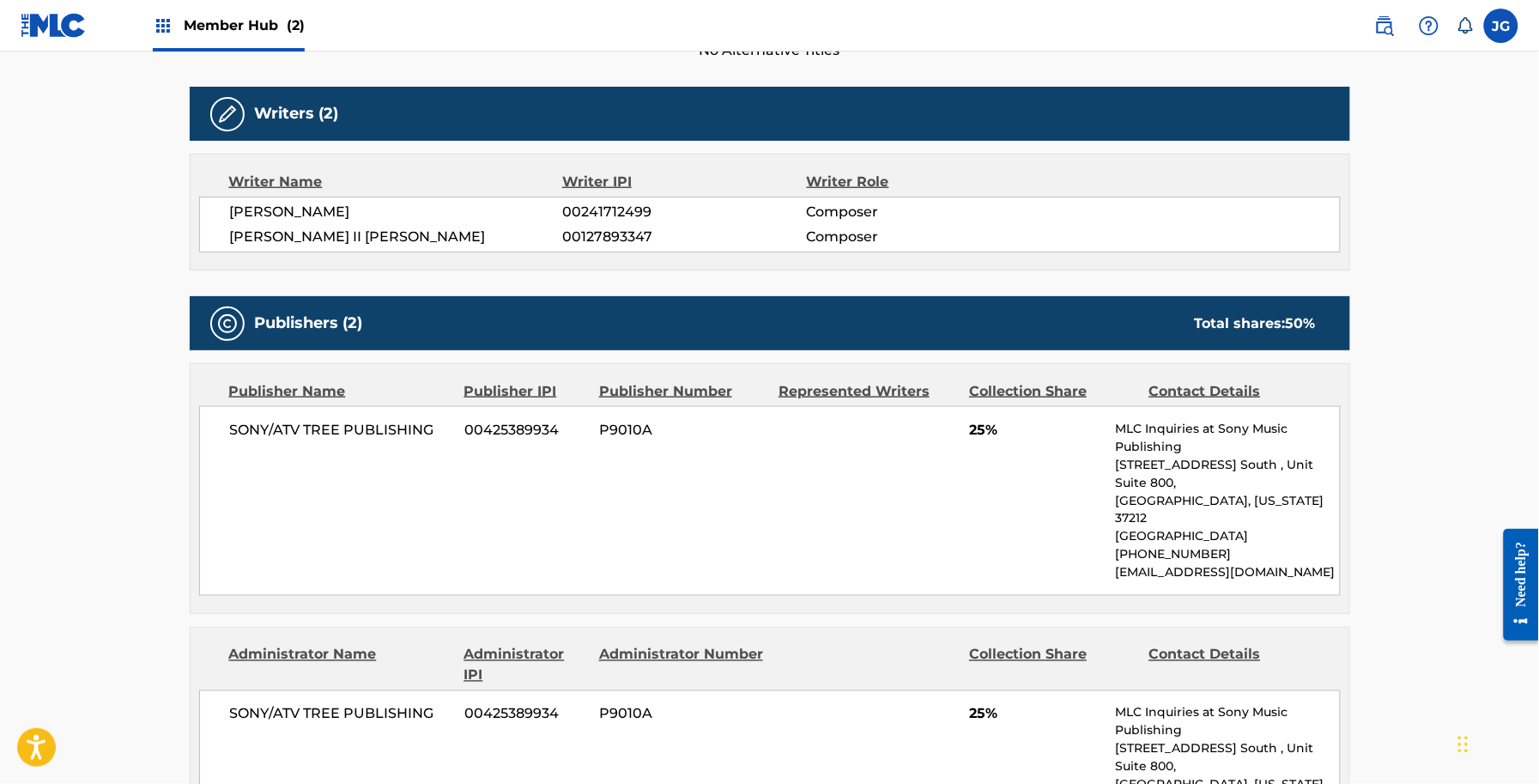
scroll to position [0, 0]
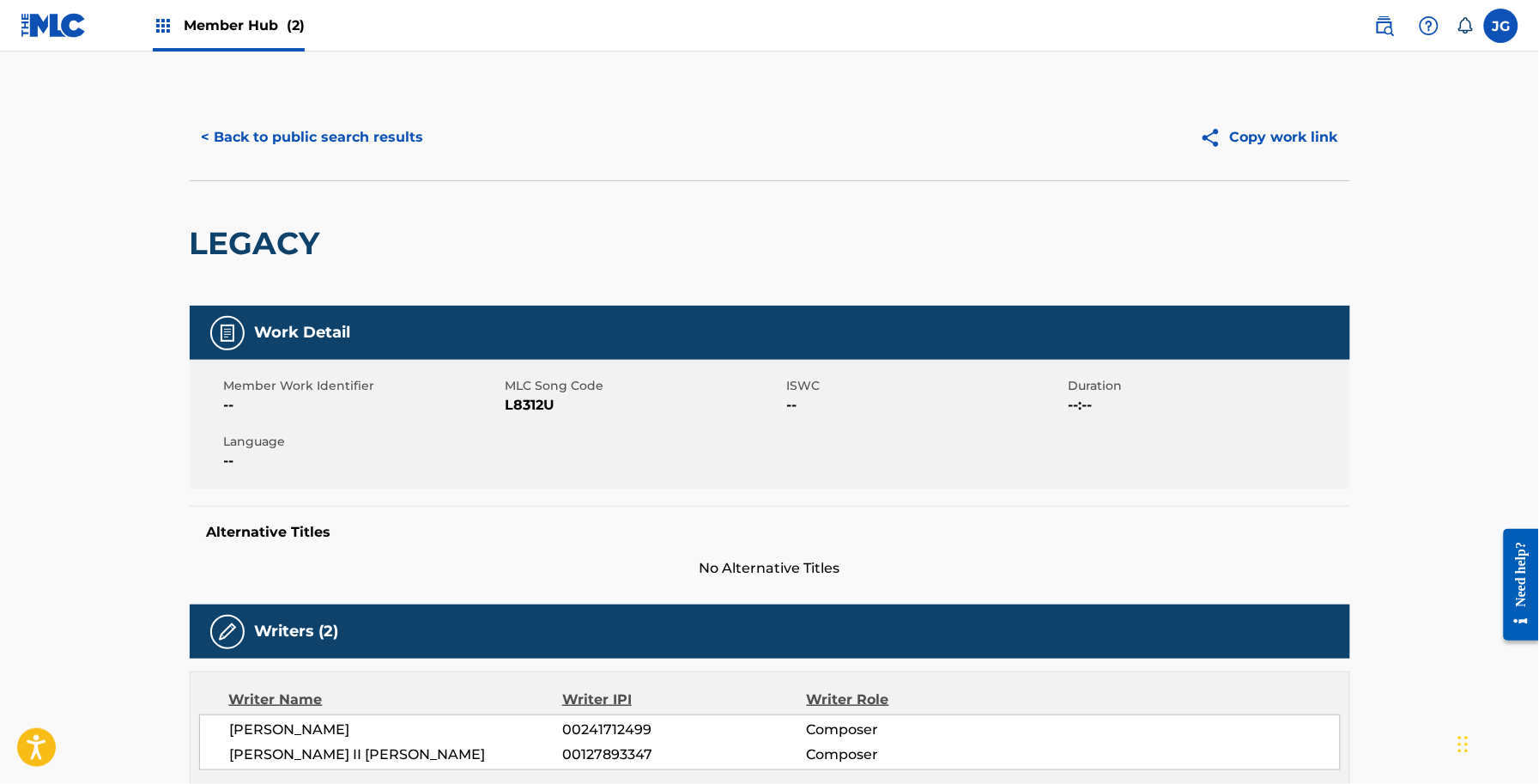
click at [344, 165] on div "< Back to public search results Copy work link" at bounding box center [770, 137] width 1161 height 85
click at [333, 147] on button "< Back to public search results" at bounding box center [313, 137] width 246 height 43
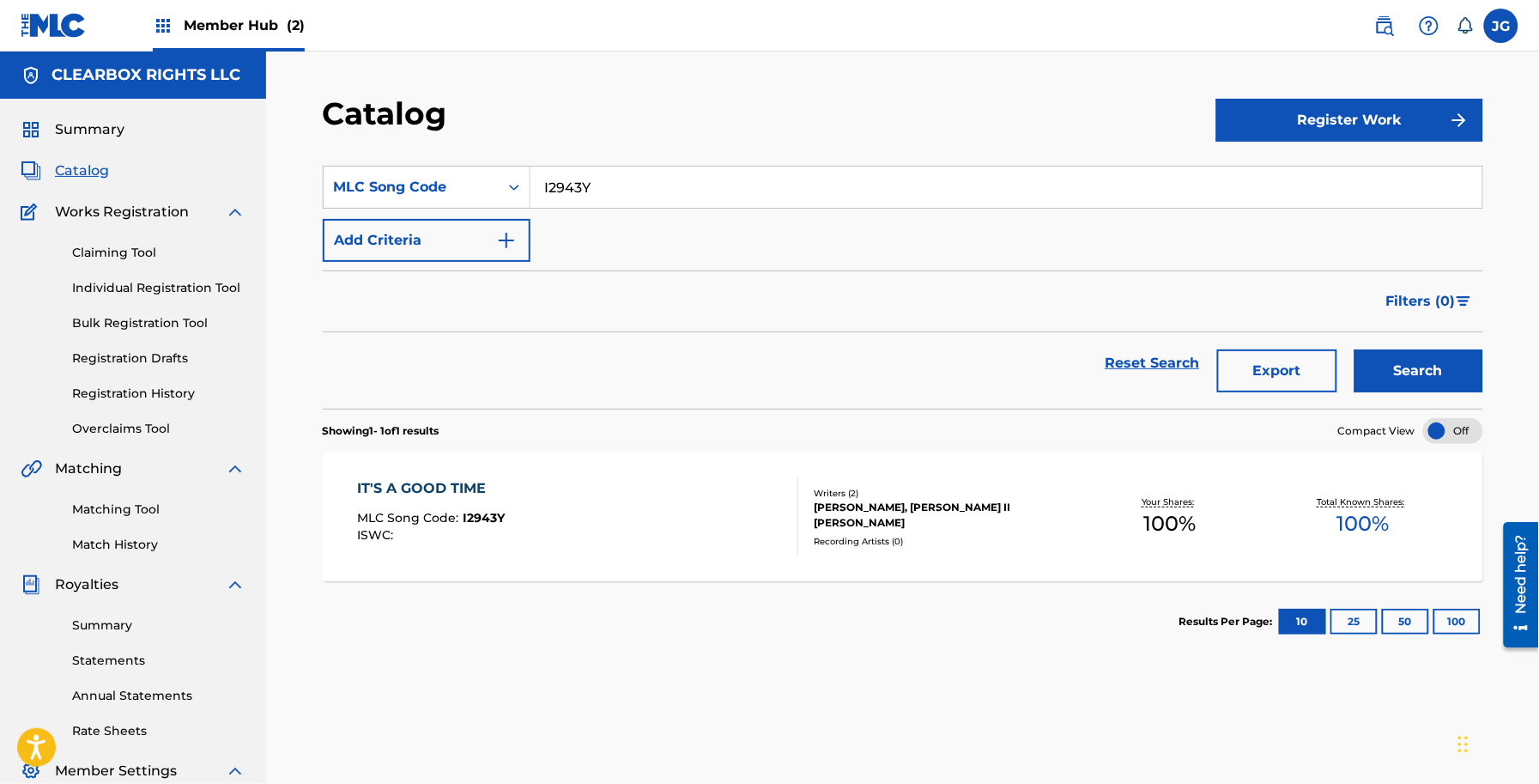
click at [97, 156] on div "Summary Catalog Works Registration Claiming Tool Individual Registration Tool B…" at bounding box center [133, 540] width 266 height 883
drag, startPoint x: 748, startPoint y: 170, endPoint x: 112, endPoint y: 166, distance: 636.0
click at [176, 173] on main "CLEARBOX RIGHTS LLC Summary Catalog Works Registration Claiming Tool Individual…" at bounding box center [770, 516] width 1539 height 931
paste input "SVDXPV"
type input "SVDXPV"
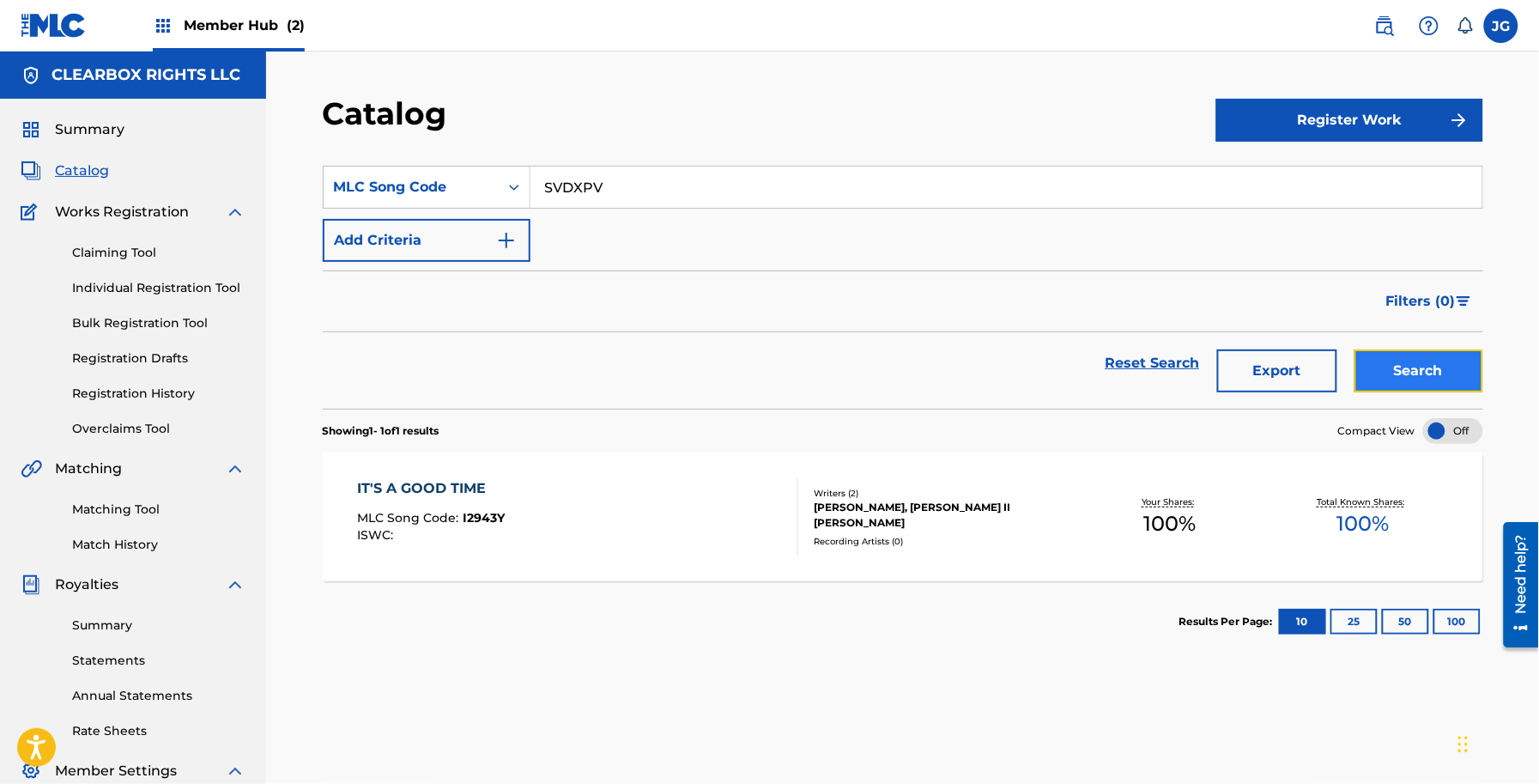
click at [1447, 361] on button "Search" at bounding box center [1419, 371] width 129 height 43
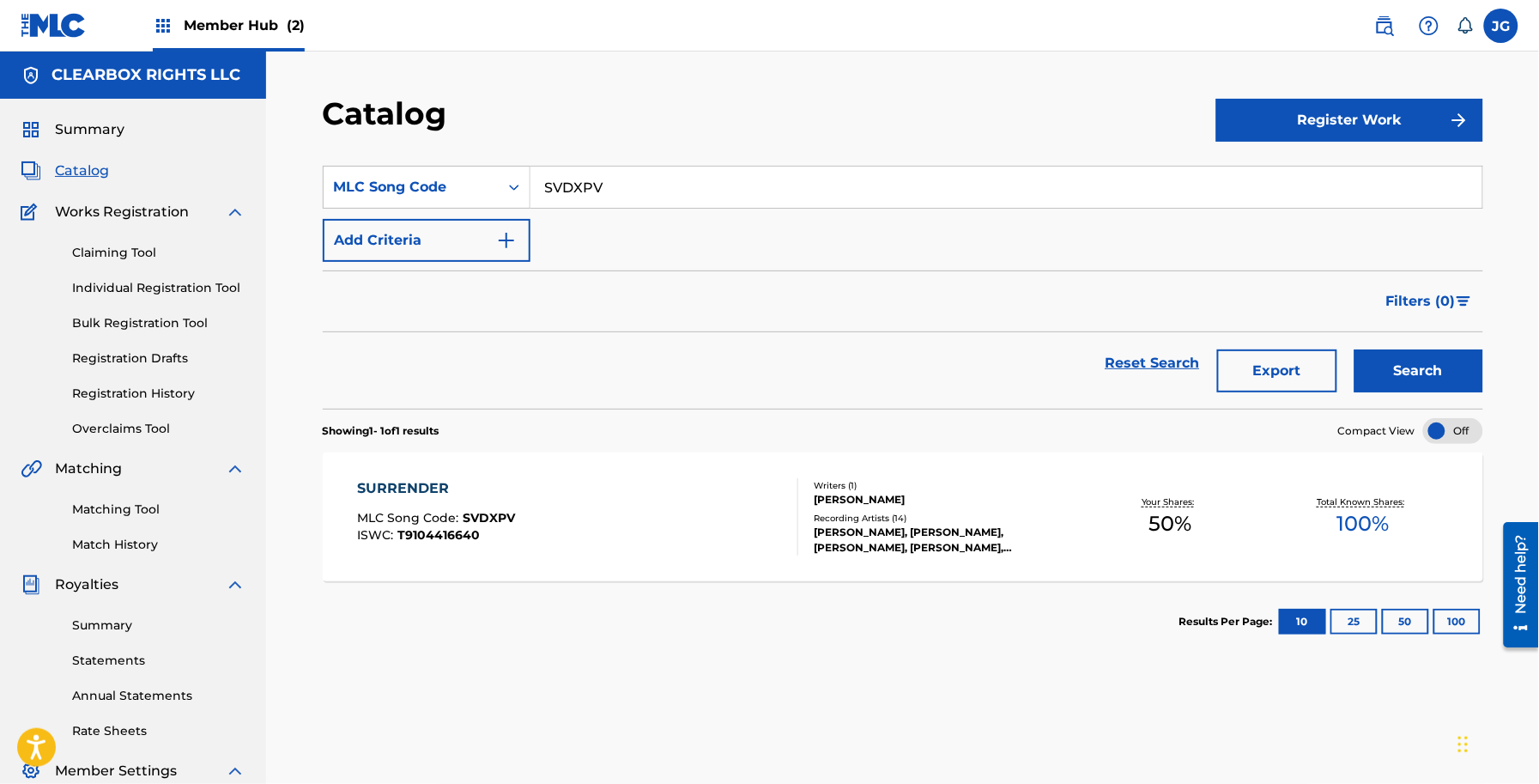
click at [1155, 537] on span "50 %" at bounding box center [1170, 524] width 43 height 31
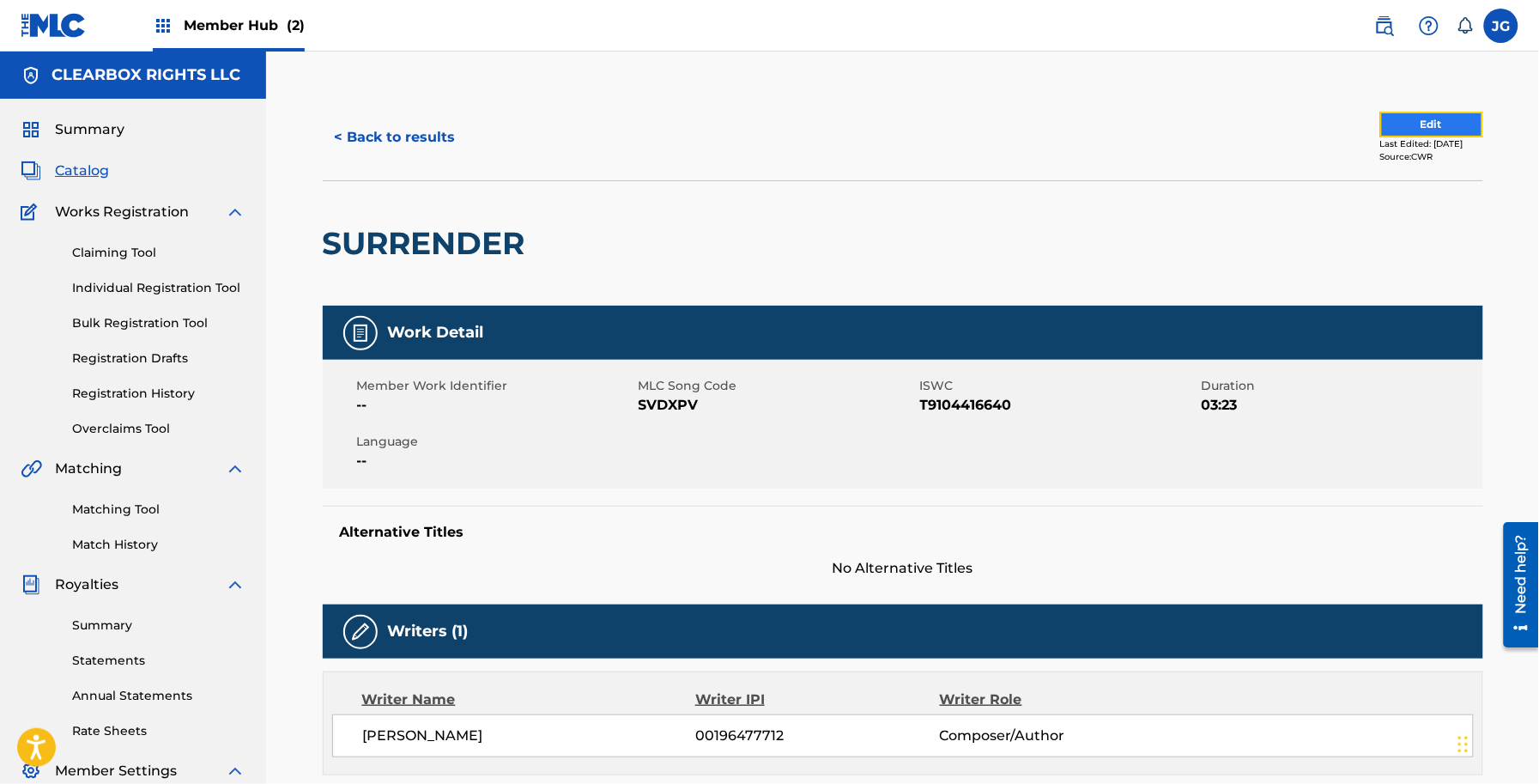
click at [1409, 122] on button "Edit" at bounding box center [1431, 124] width 103 height 26
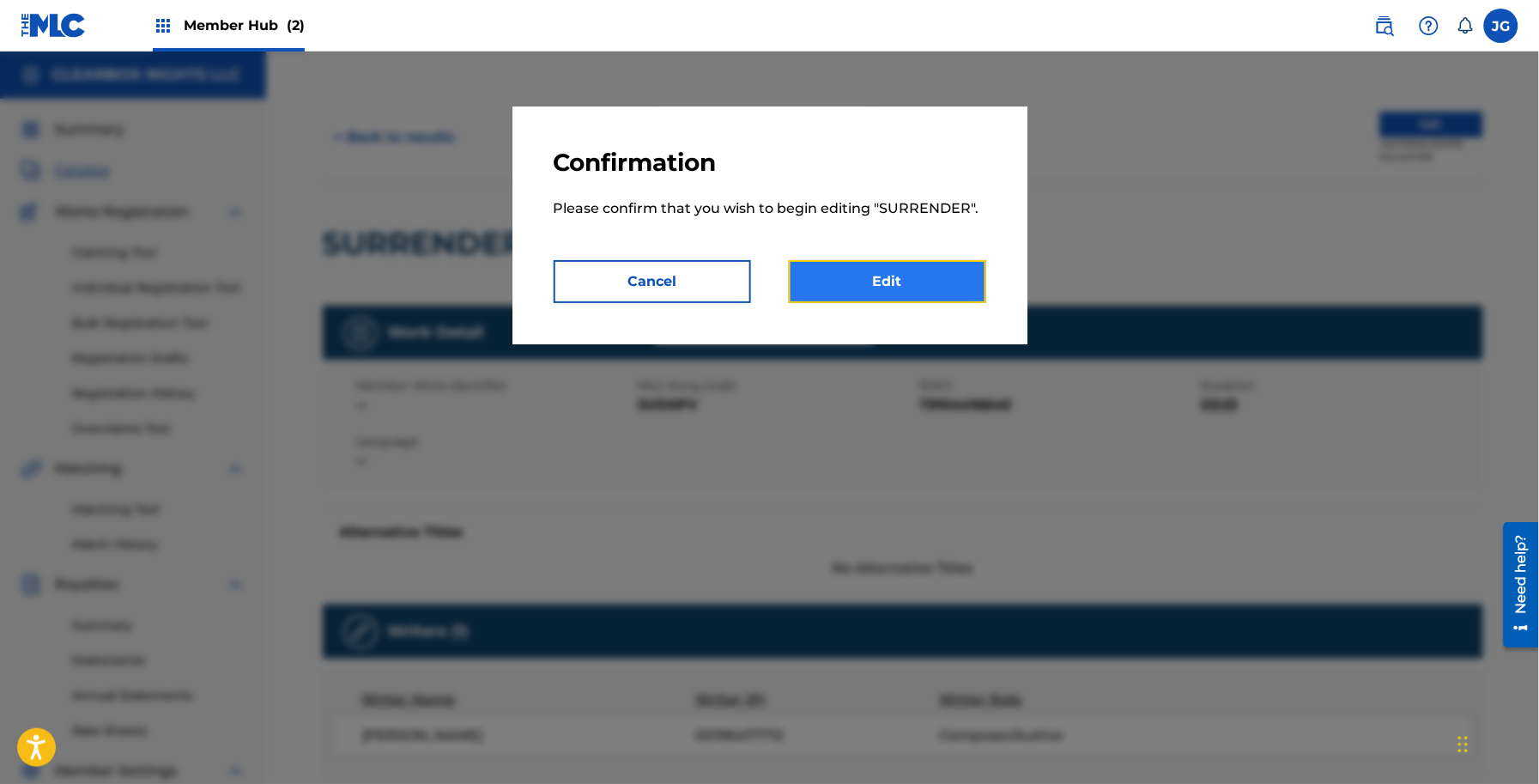
click at [956, 277] on link "Edit" at bounding box center [887, 281] width 197 height 43
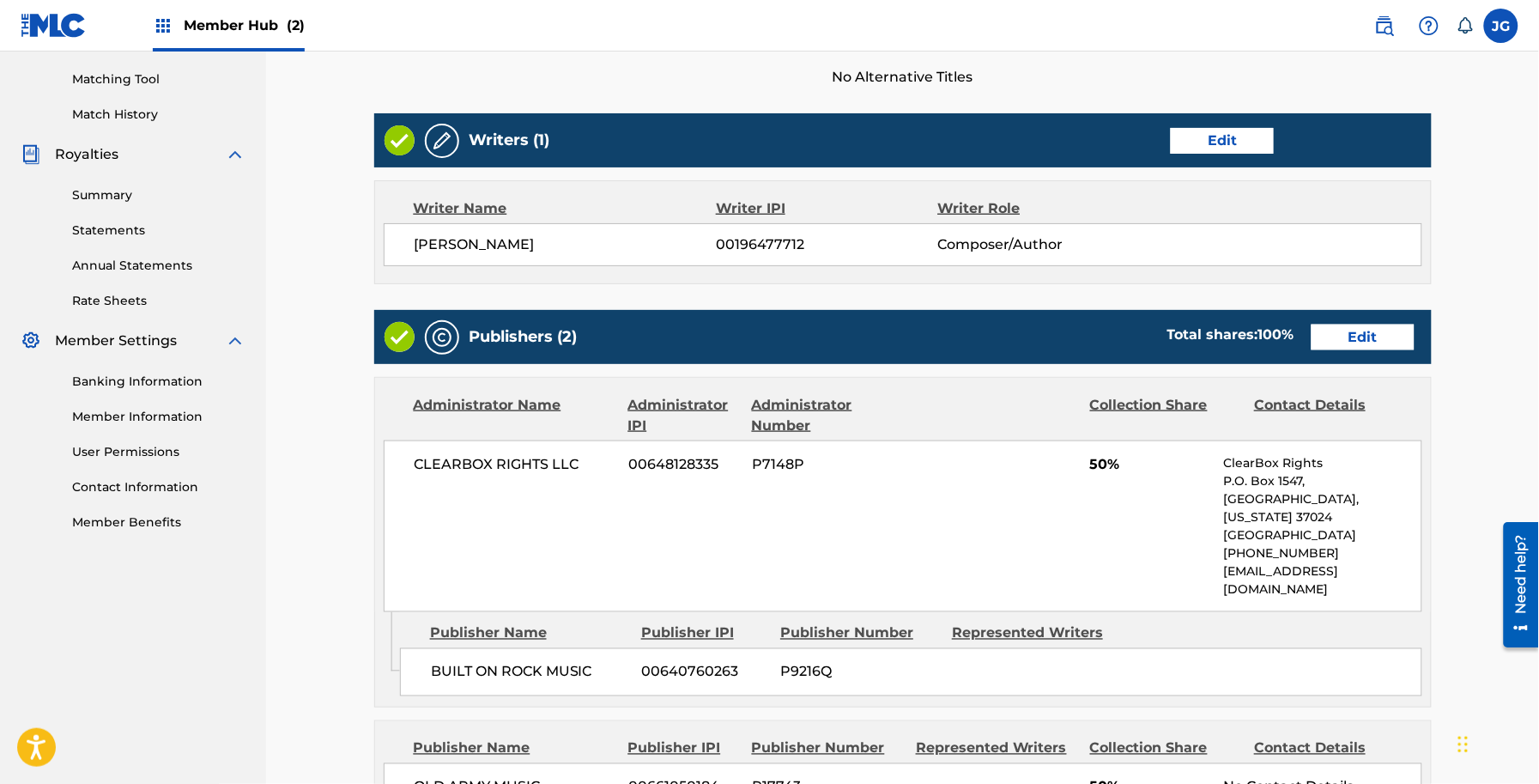
scroll to position [429, 0]
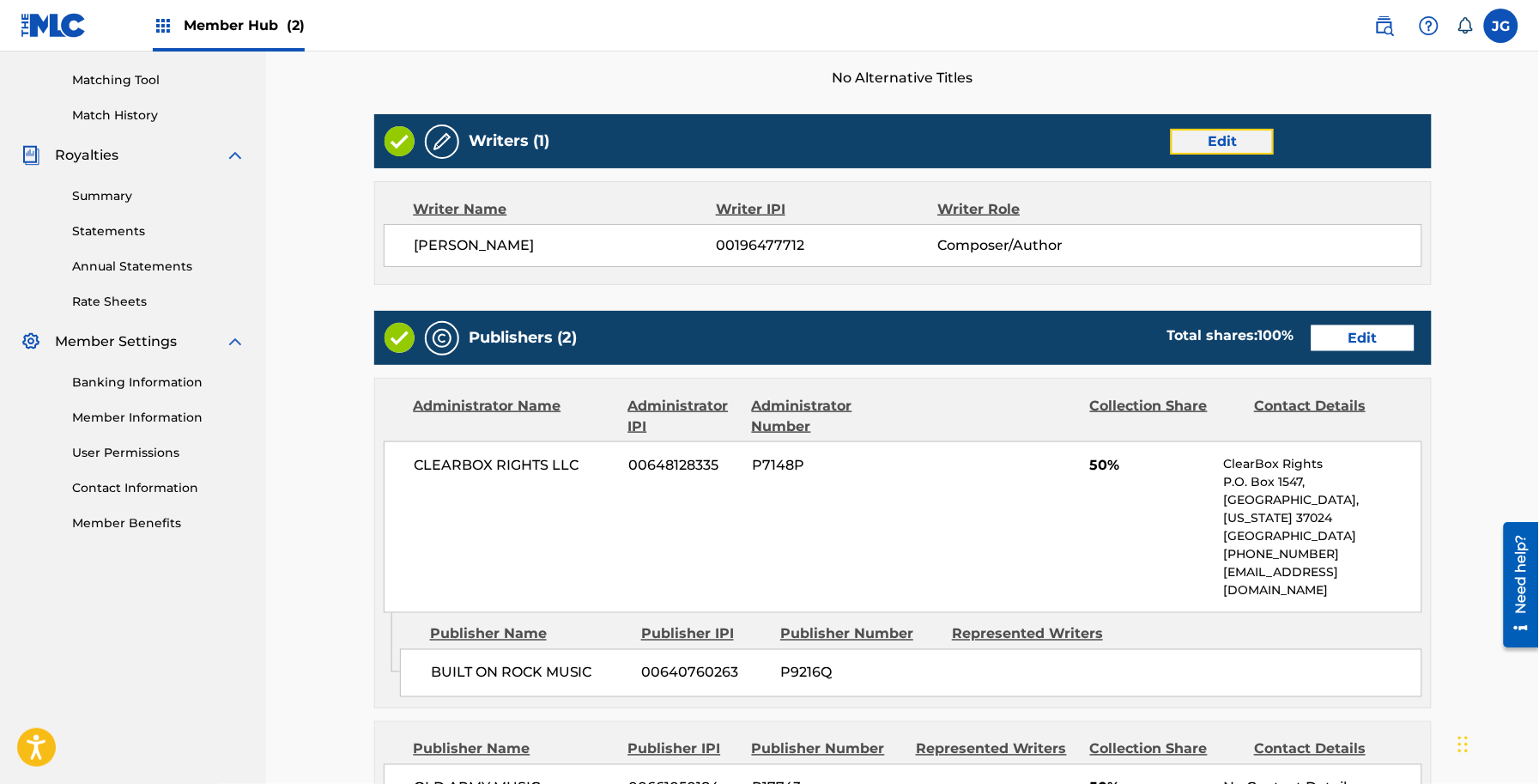
click at [1245, 147] on link "Edit" at bounding box center [1223, 142] width 103 height 26
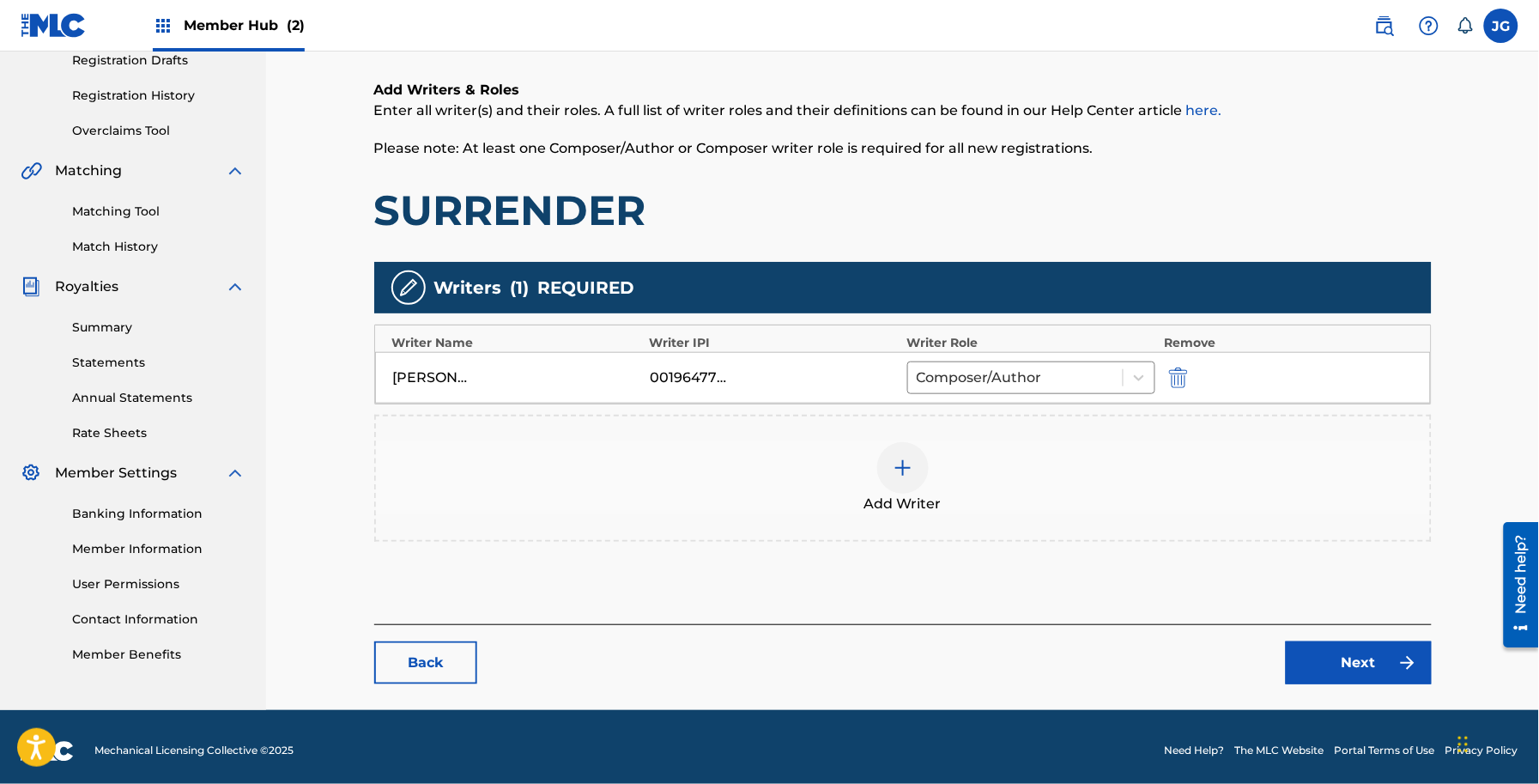
scroll to position [306, 0]
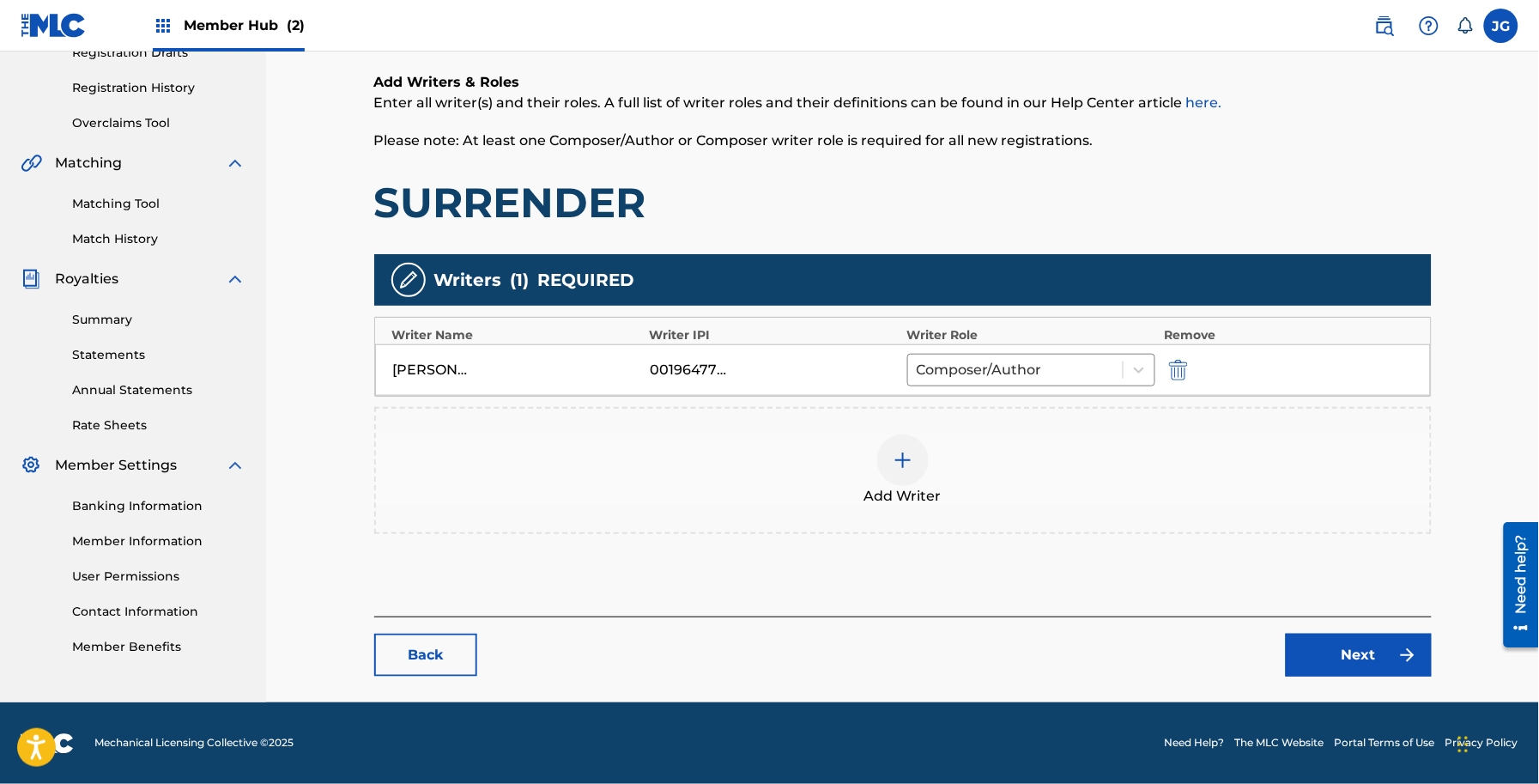
click at [658, 474] on div "Add Writer" at bounding box center [902, 471] width 1054 height 72
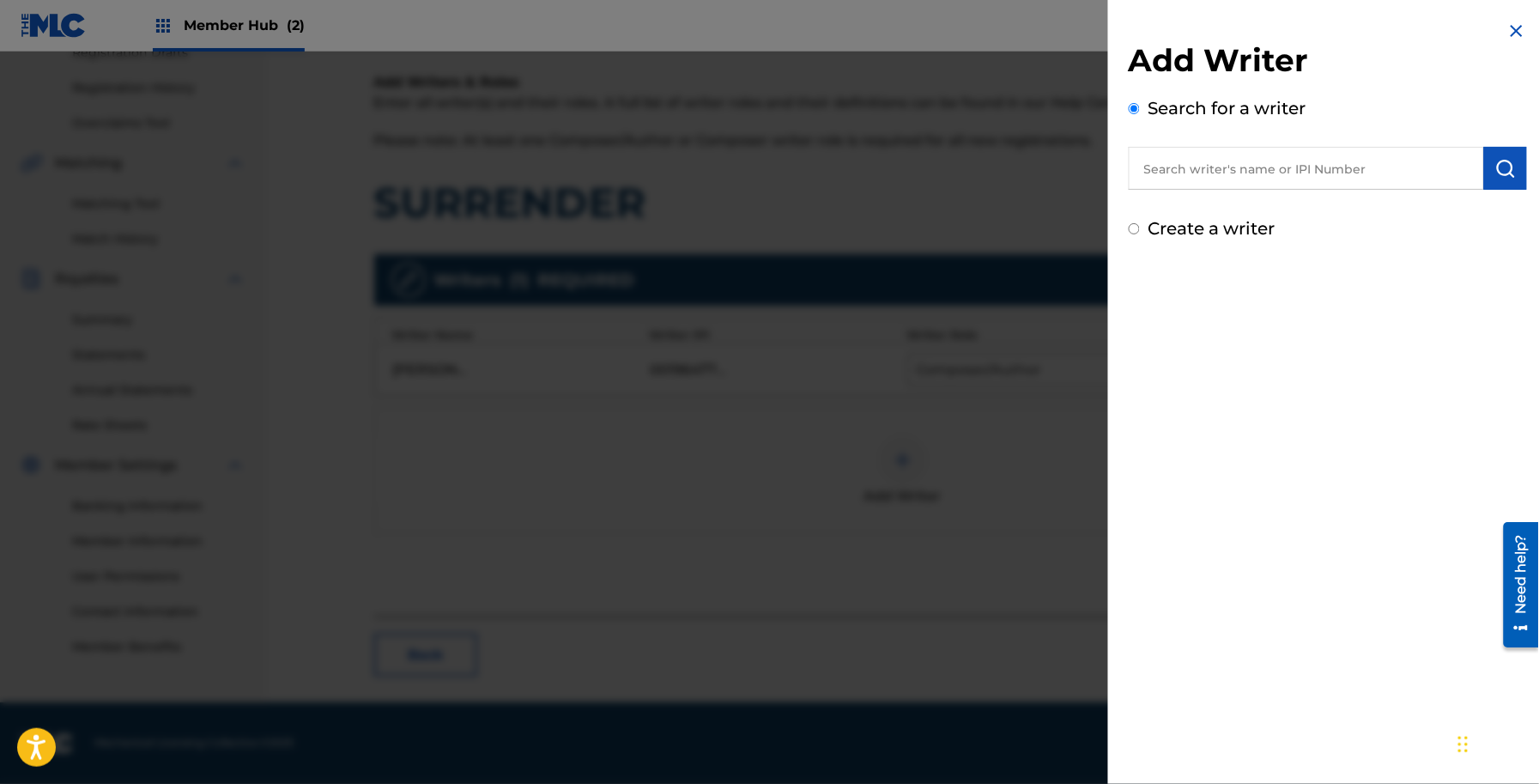
click at [1271, 170] on input "text" at bounding box center [1306, 168] width 355 height 43
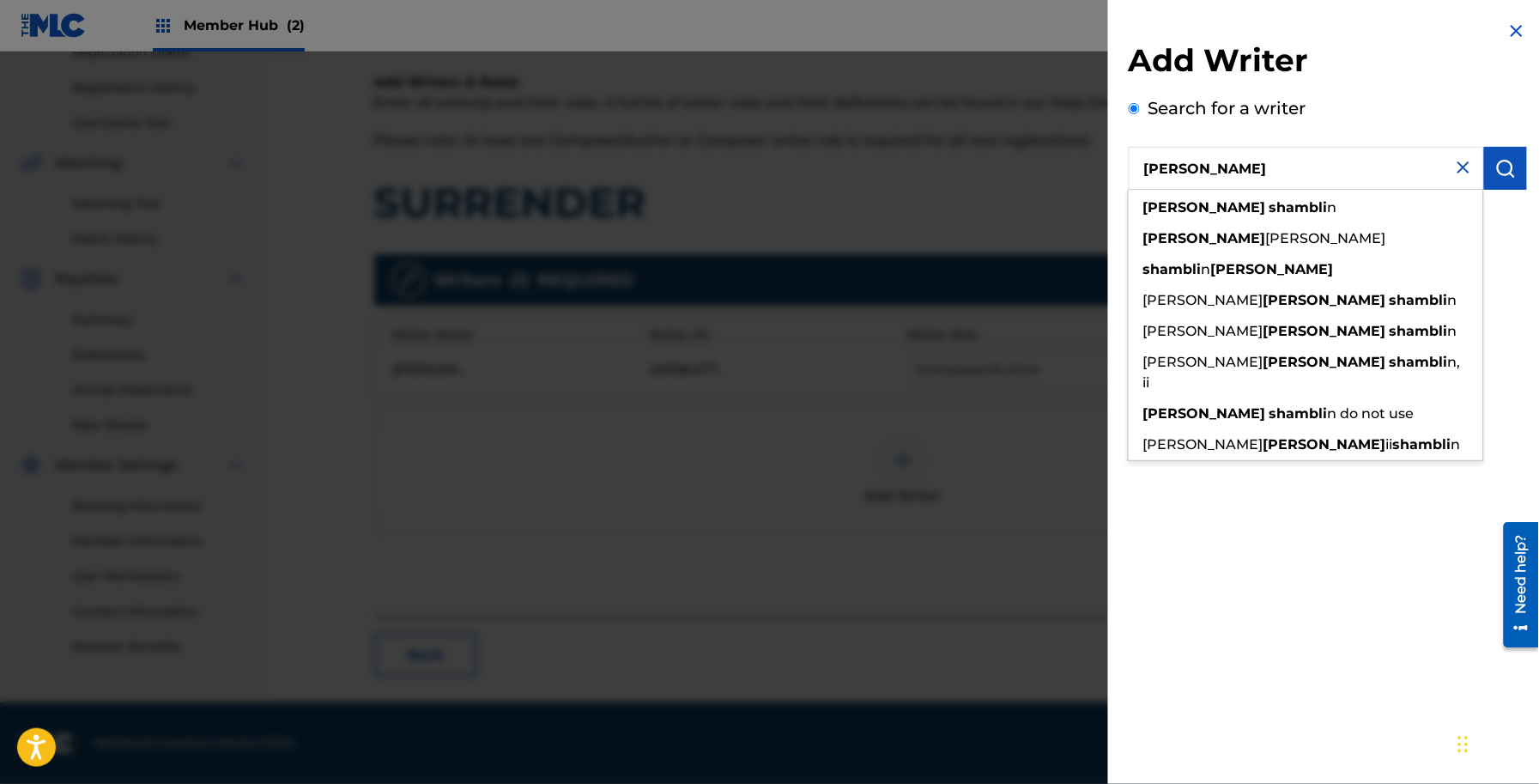
type input "[PERSON_NAME]"
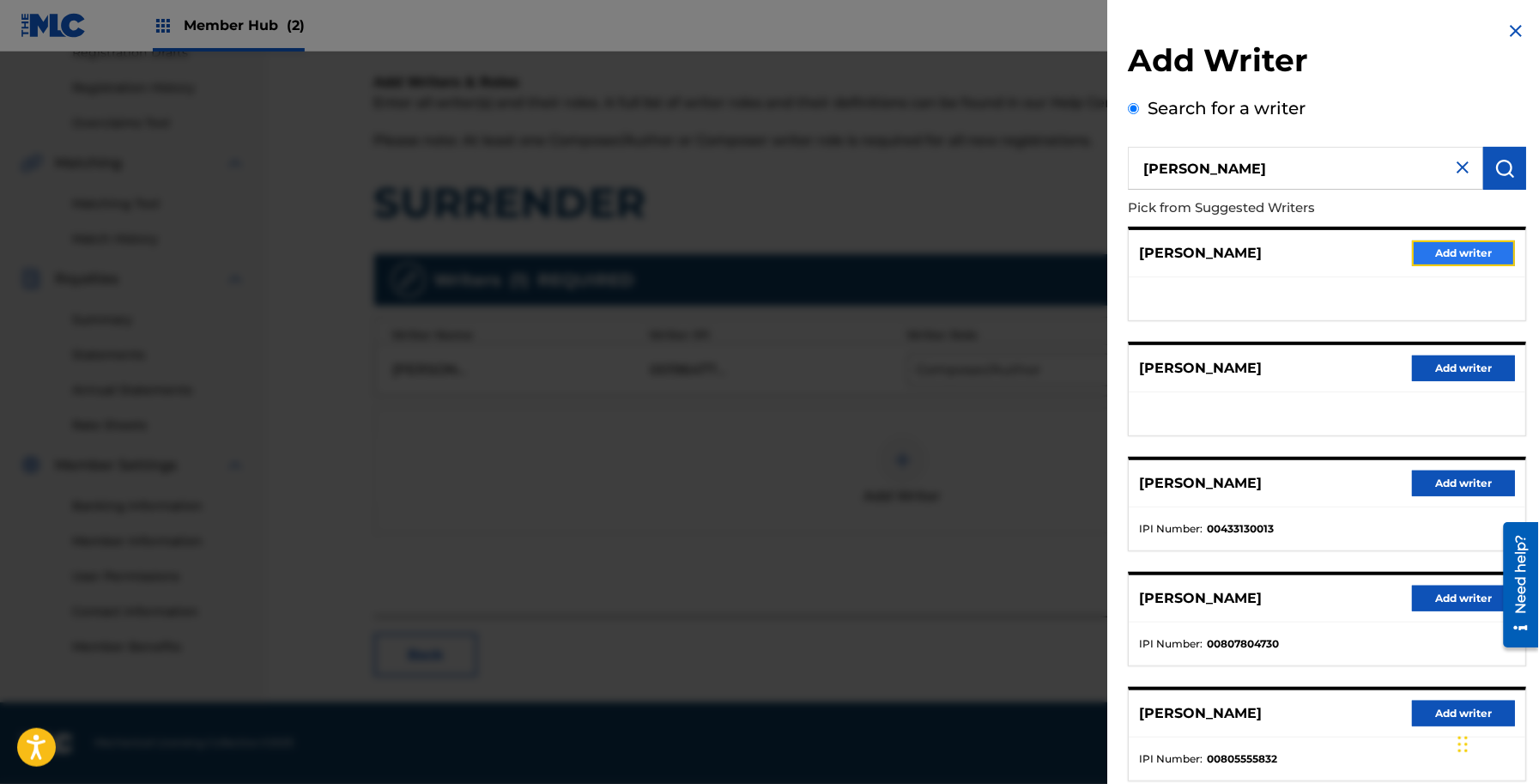
click at [1447, 253] on button "Add writer" at bounding box center [1464, 253] width 103 height 26
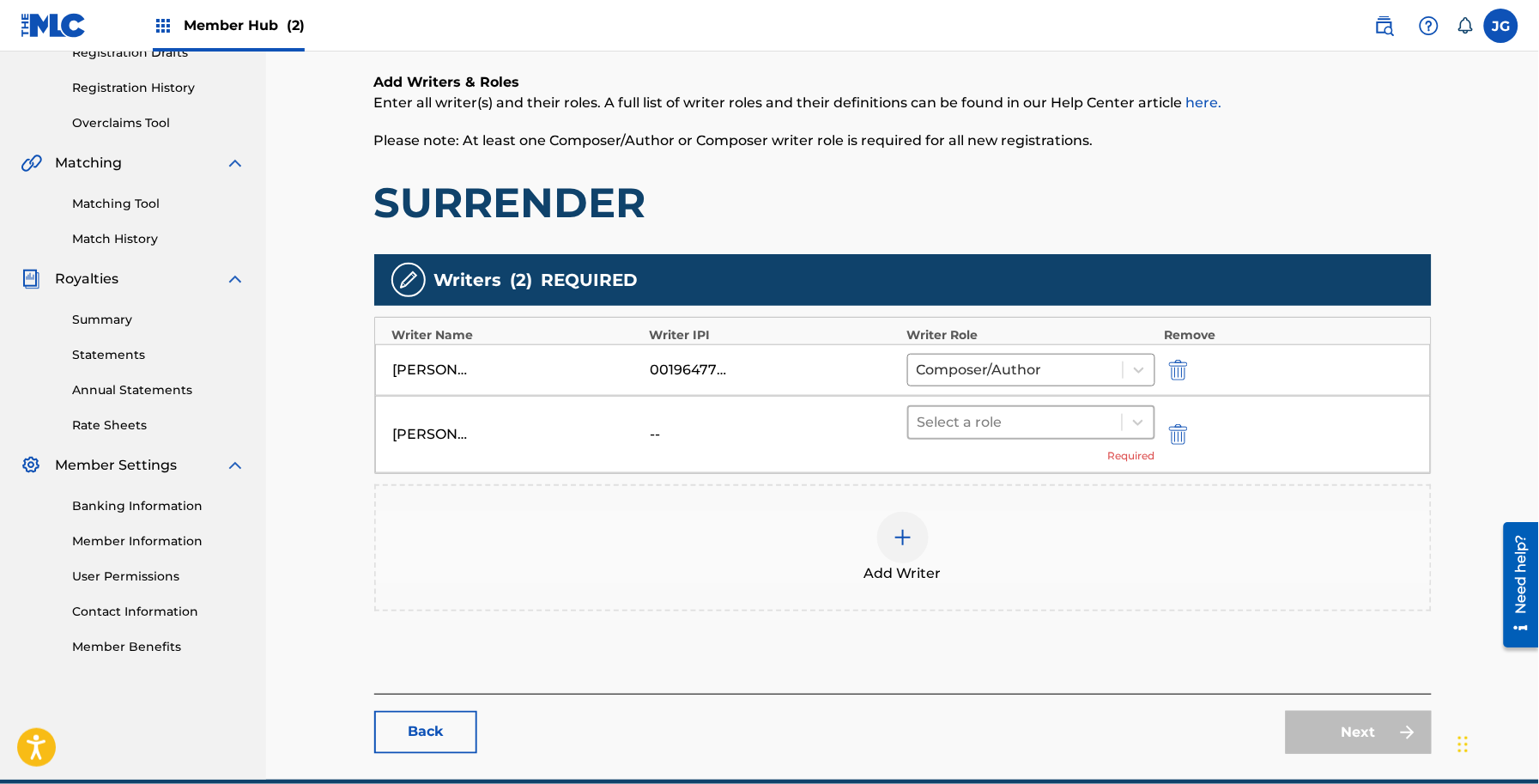
click at [1058, 428] on div at bounding box center [1016, 422] width 197 height 24
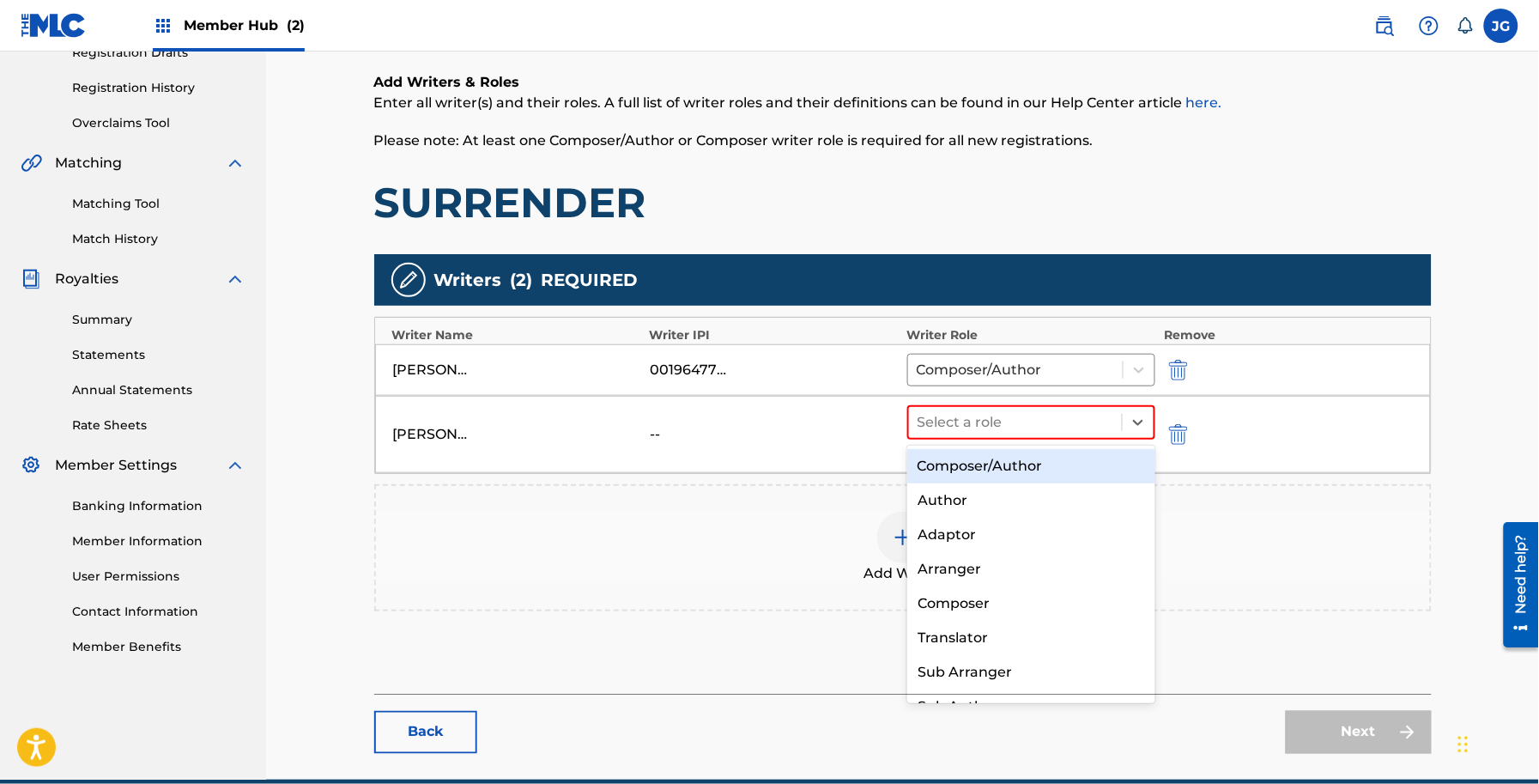
drag, startPoint x: 1074, startPoint y: 459, endPoint x: 1095, endPoint y: 481, distance: 30.4
click at [1075, 460] on div "Composer/Author" at bounding box center [1031, 466] width 248 height 34
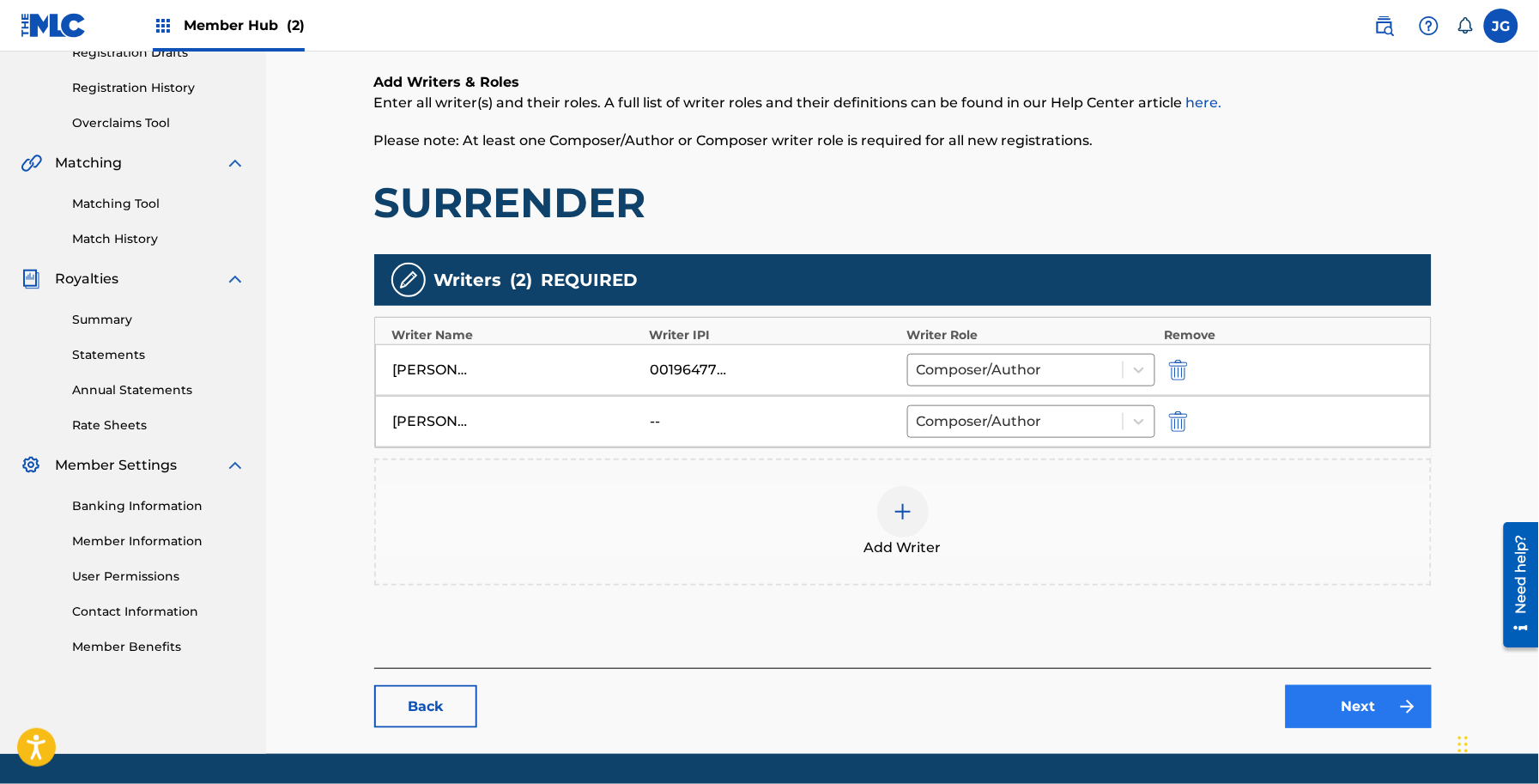
drag, startPoint x: 1318, startPoint y: 674, endPoint x: 1332, endPoint y: 696, distance: 26.1
click at [1319, 676] on div "Back Next" at bounding box center [903, 698] width 1058 height 60
click at [1332, 696] on link "Next" at bounding box center [1359, 706] width 146 height 43
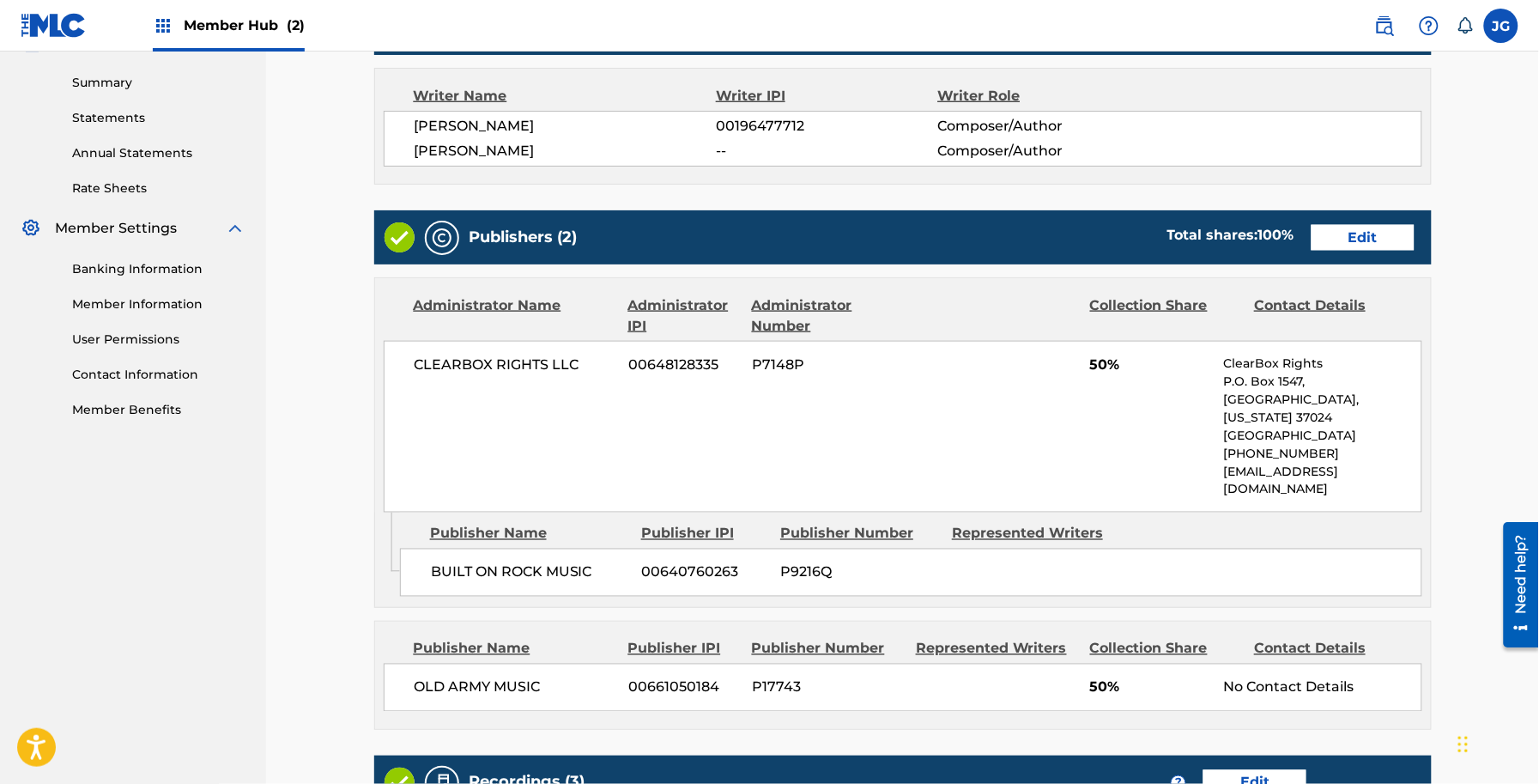
scroll to position [537, 0]
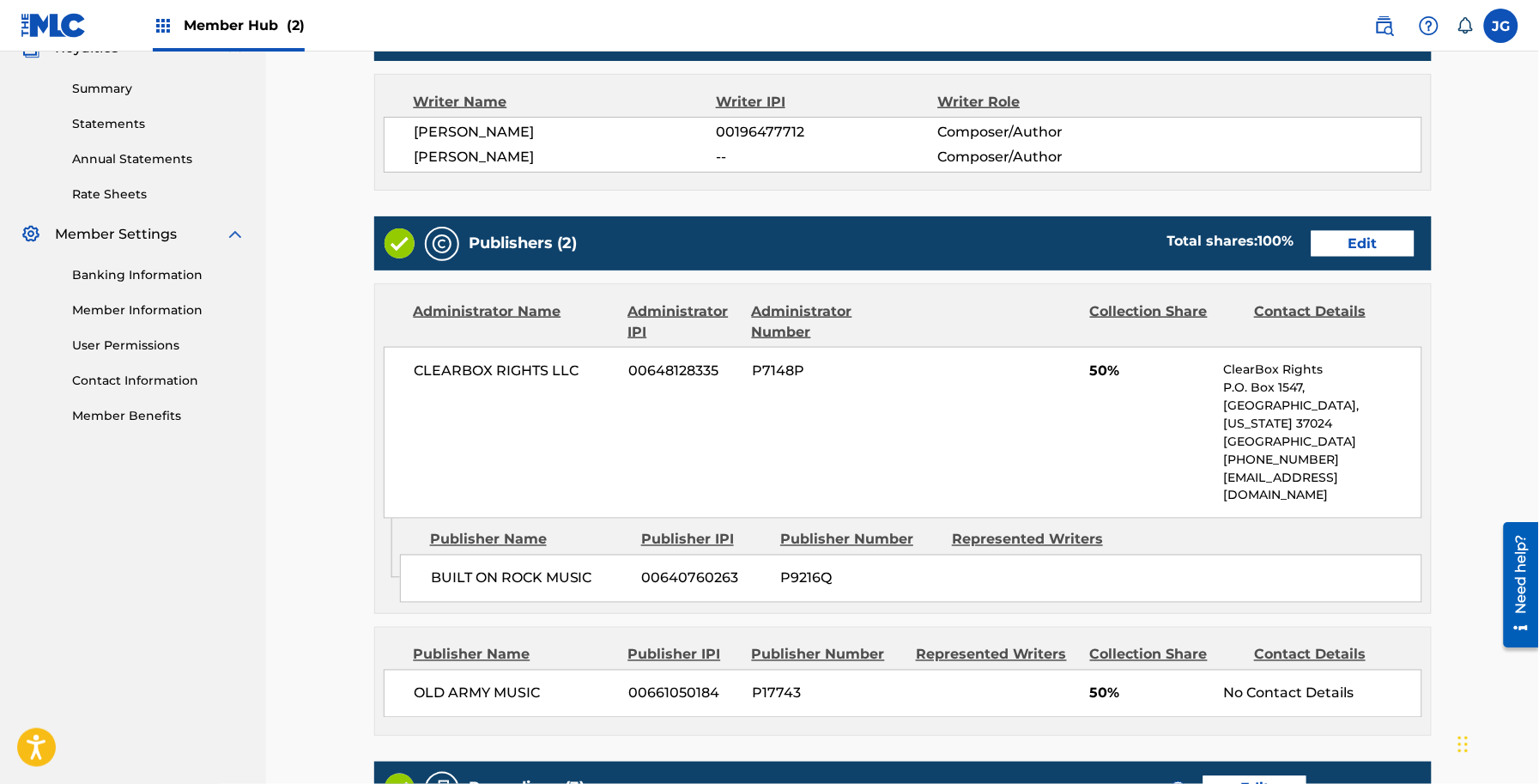
click at [1358, 226] on div "Publishers (2) Total shares: 100 % Edit" at bounding box center [903, 244] width 1058 height 54
click at [1358, 241] on link "Edit" at bounding box center [1363, 244] width 103 height 26
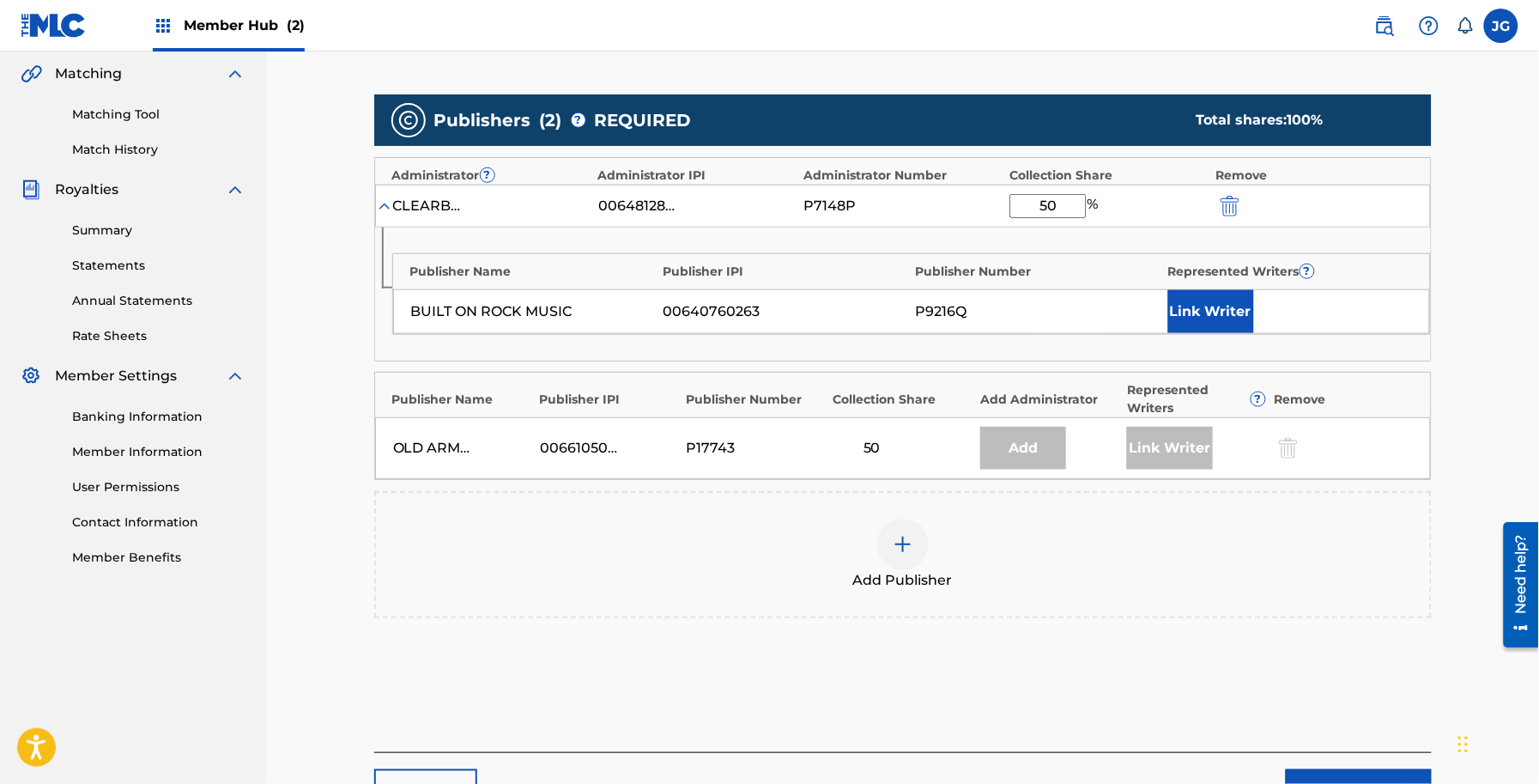
scroll to position [429, 0]
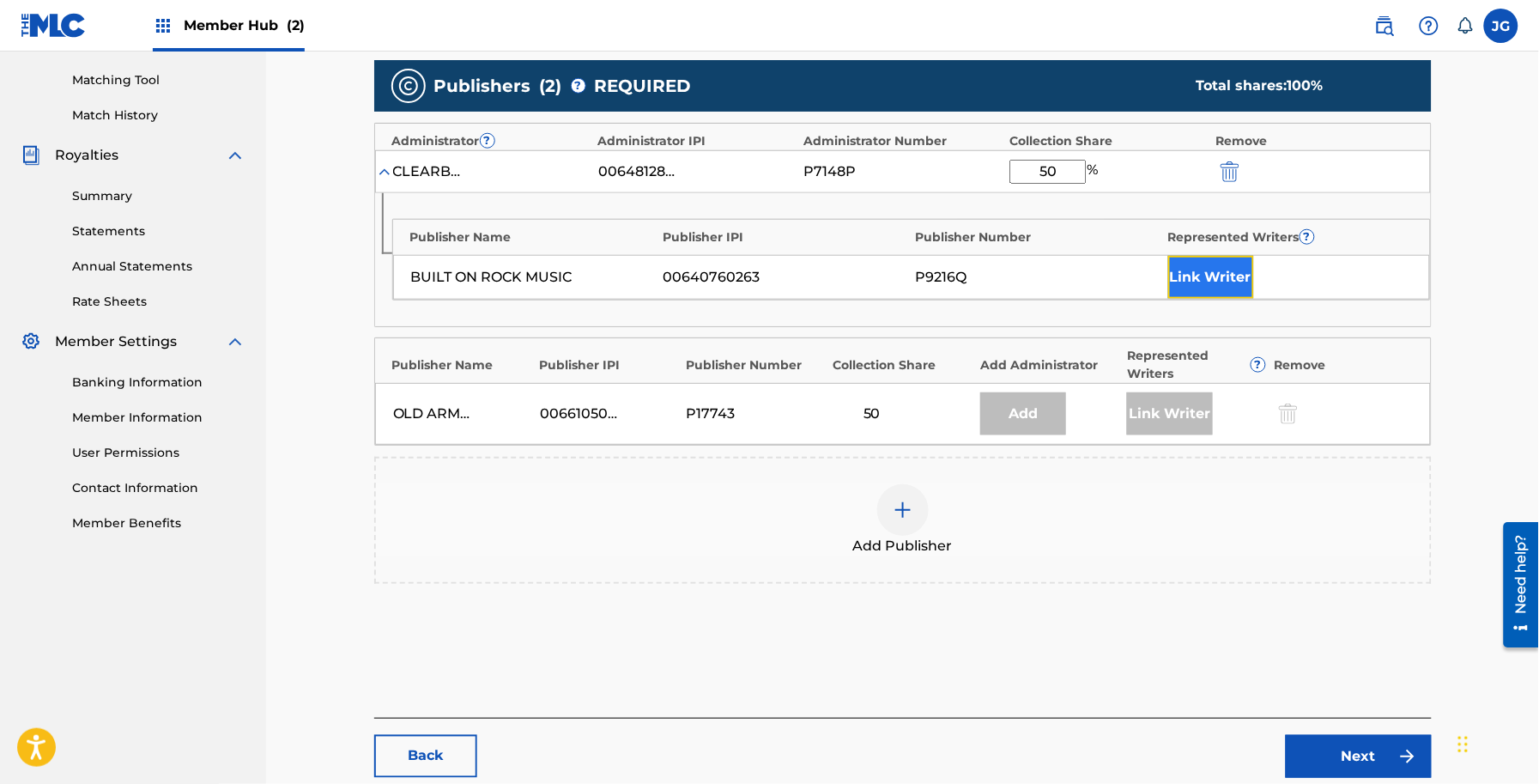
click at [1203, 278] on button "Link Writer" at bounding box center [1211, 278] width 85 height 43
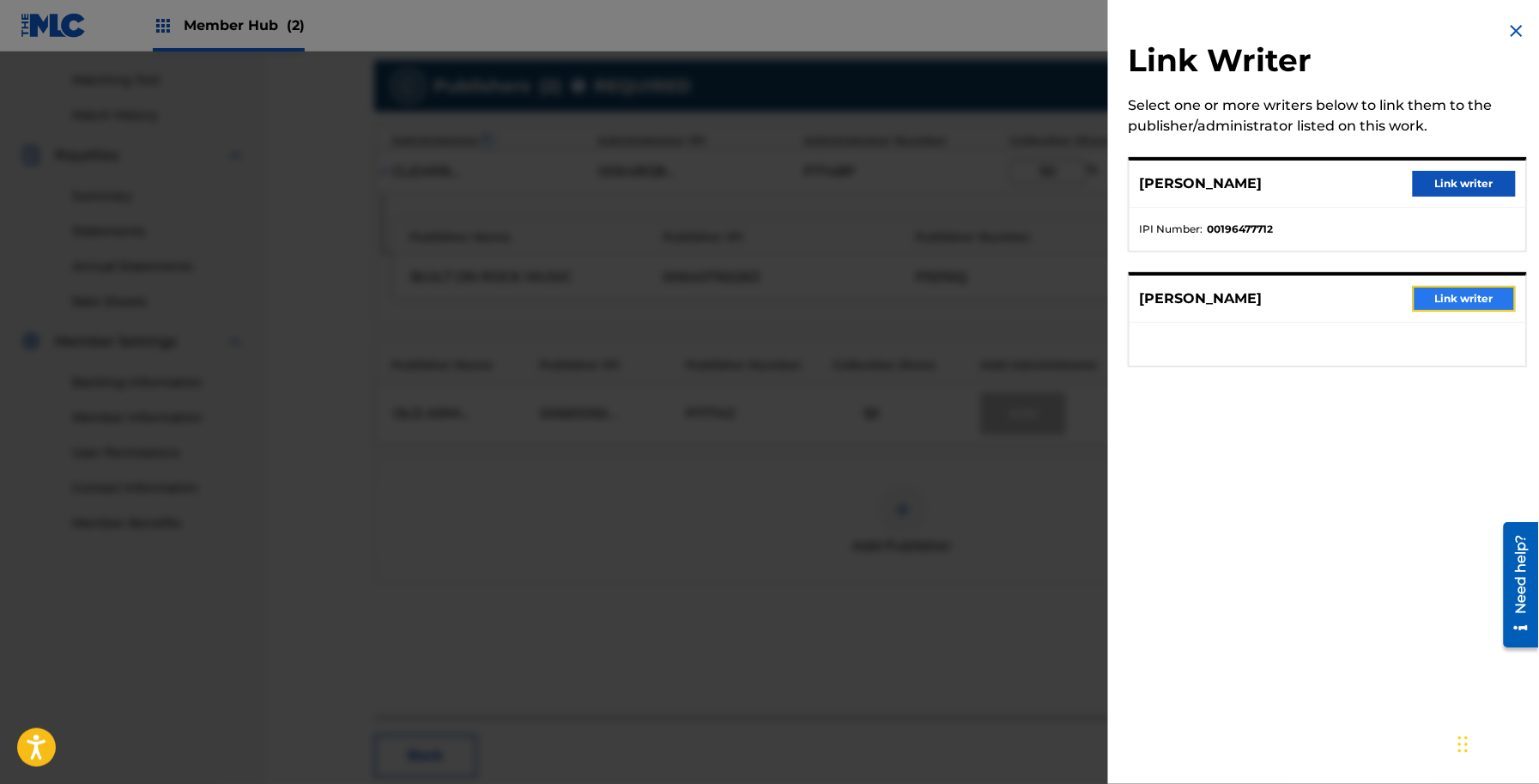
click at [1448, 292] on button "Link writer" at bounding box center [1464, 299] width 103 height 26
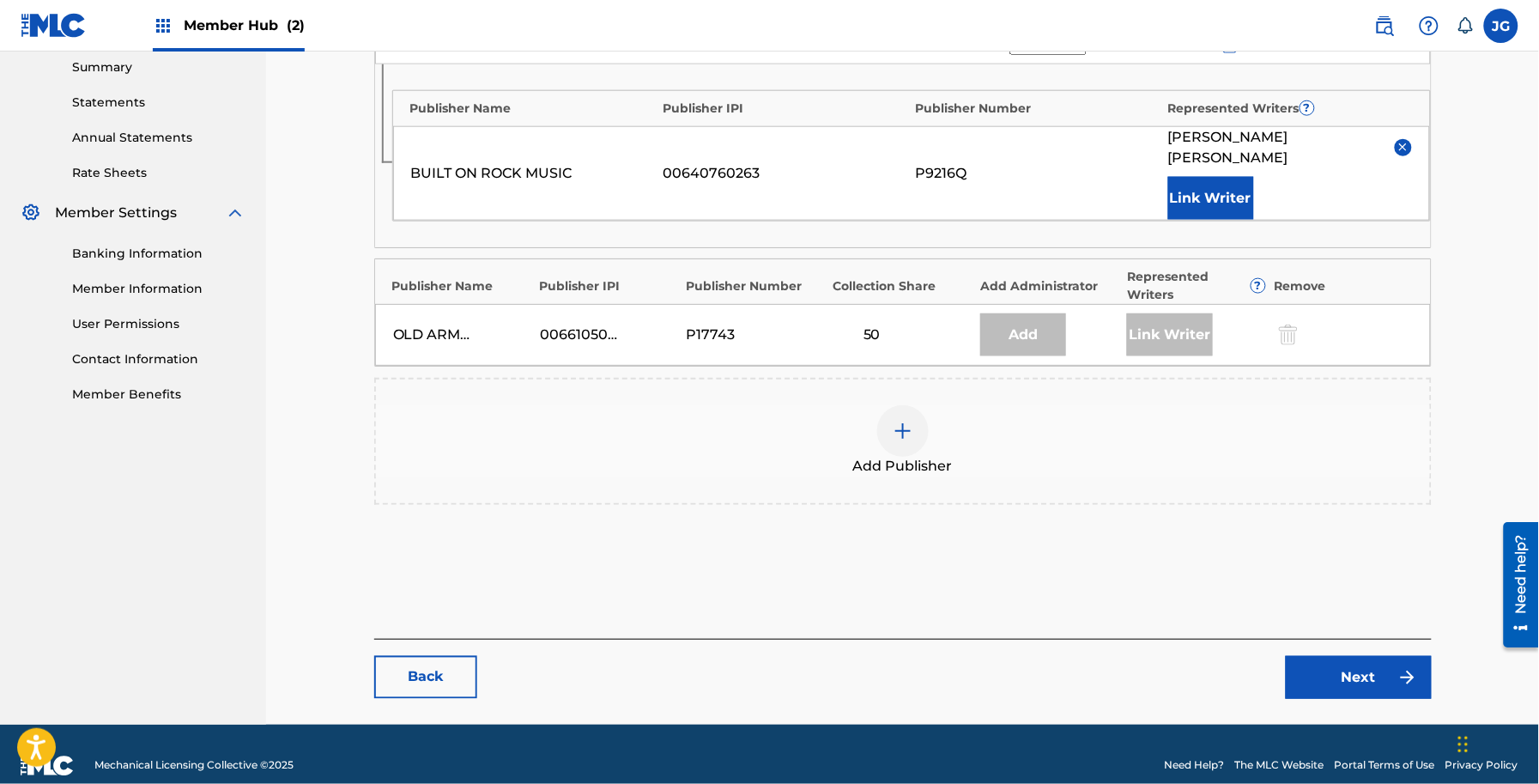
scroll to position [559, 0]
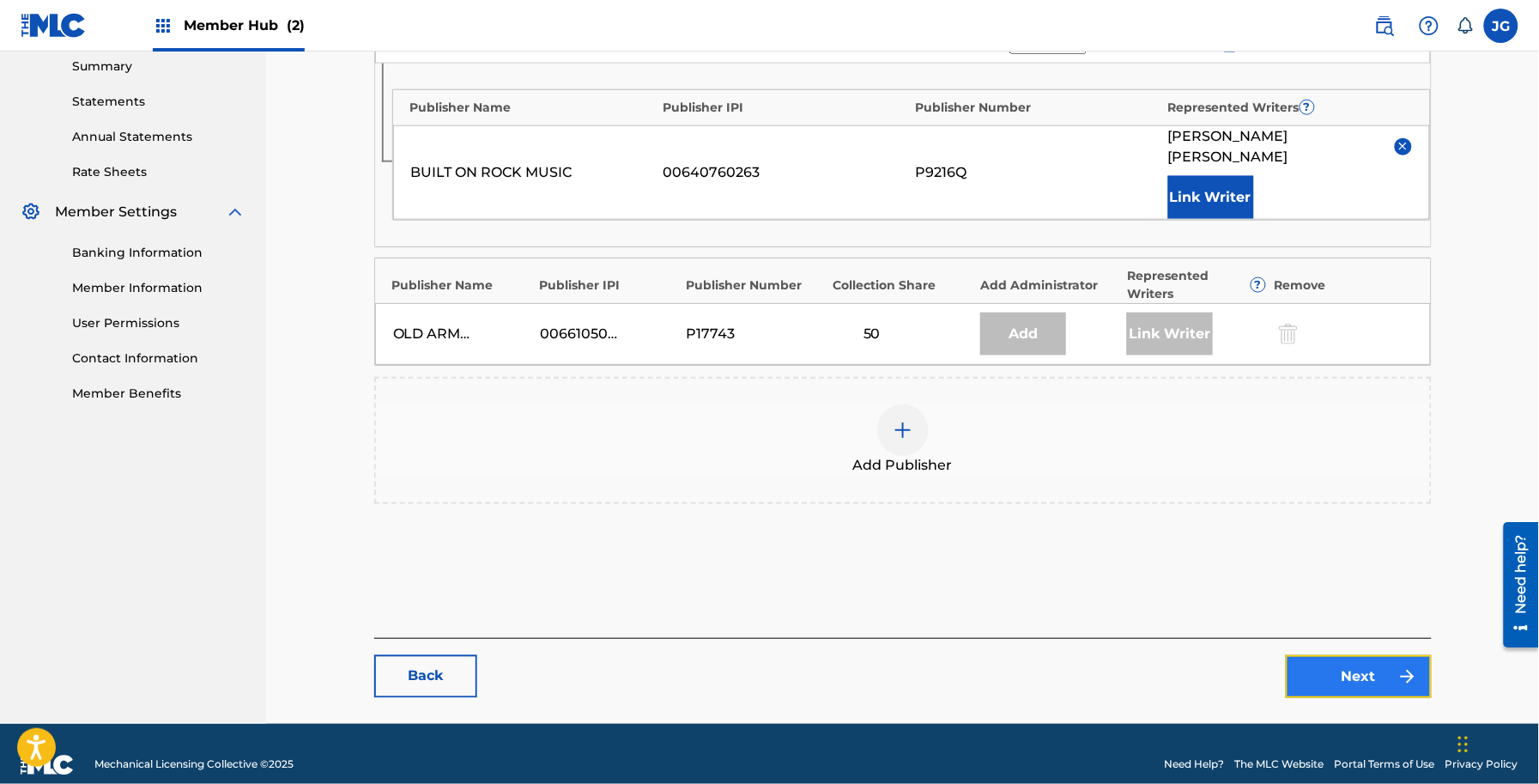
click at [1332, 655] on link "Next" at bounding box center [1359, 676] width 146 height 43
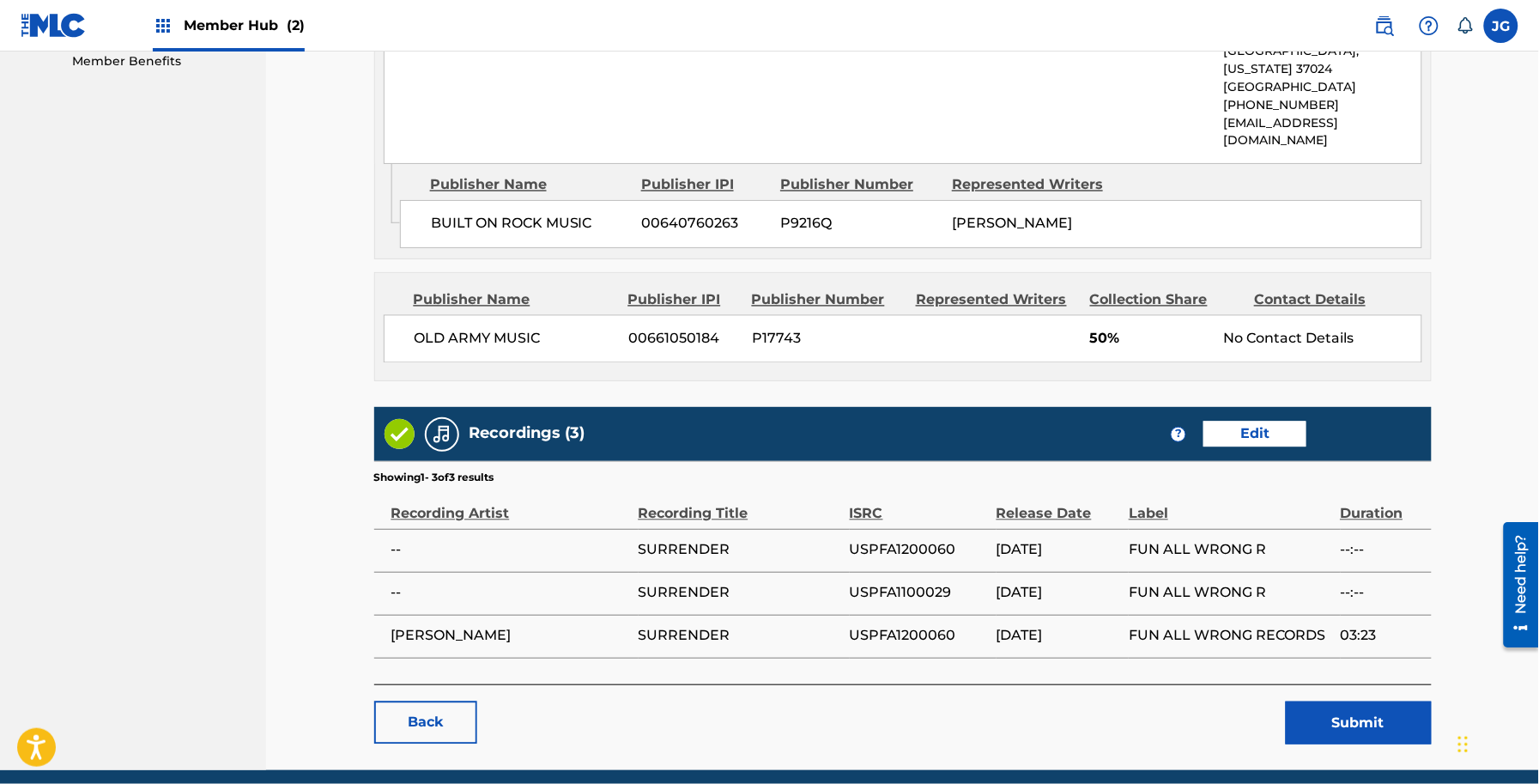
scroll to position [925, 0]
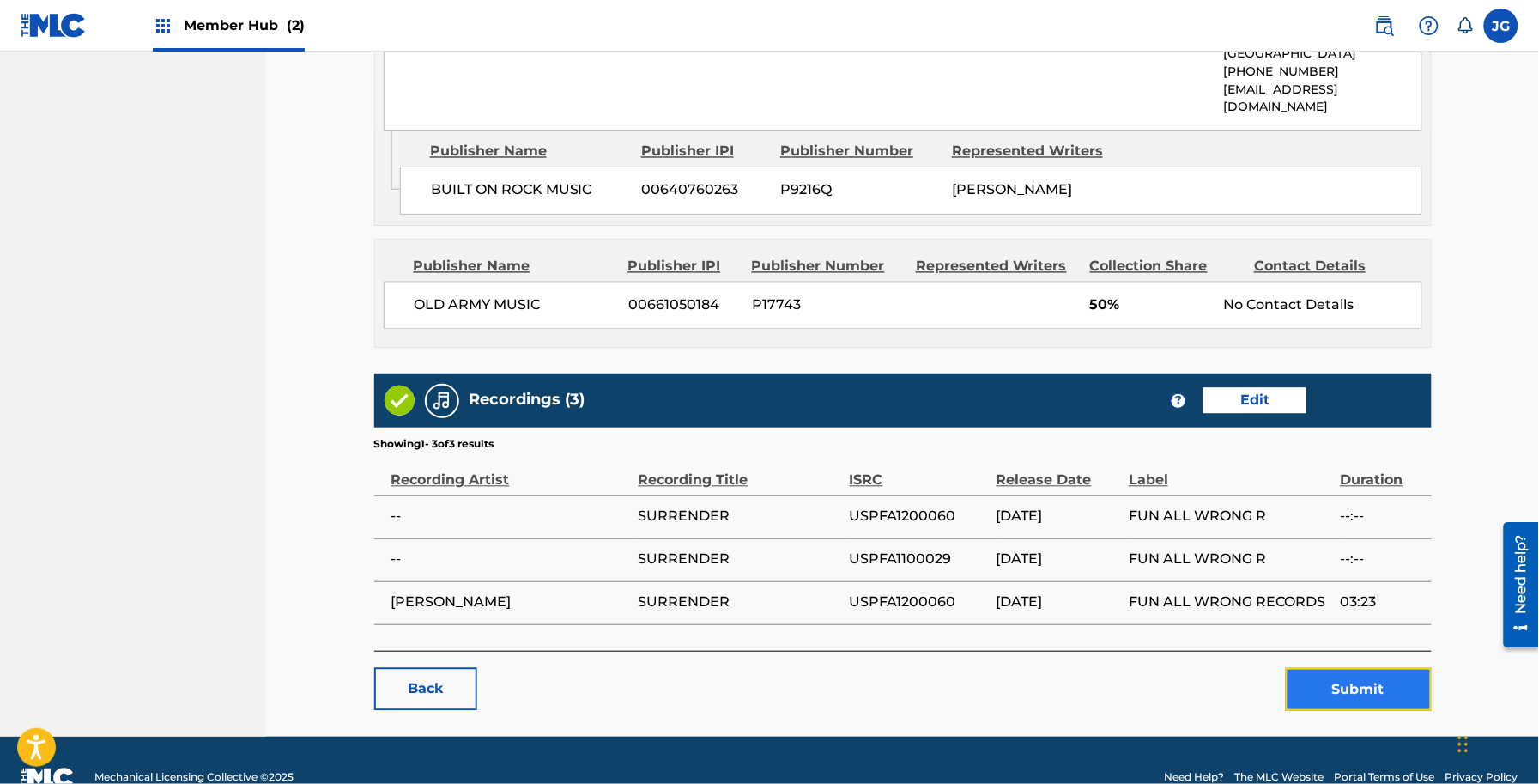
click at [1307, 668] on button "Submit" at bounding box center [1359, 689] width 146 height 43
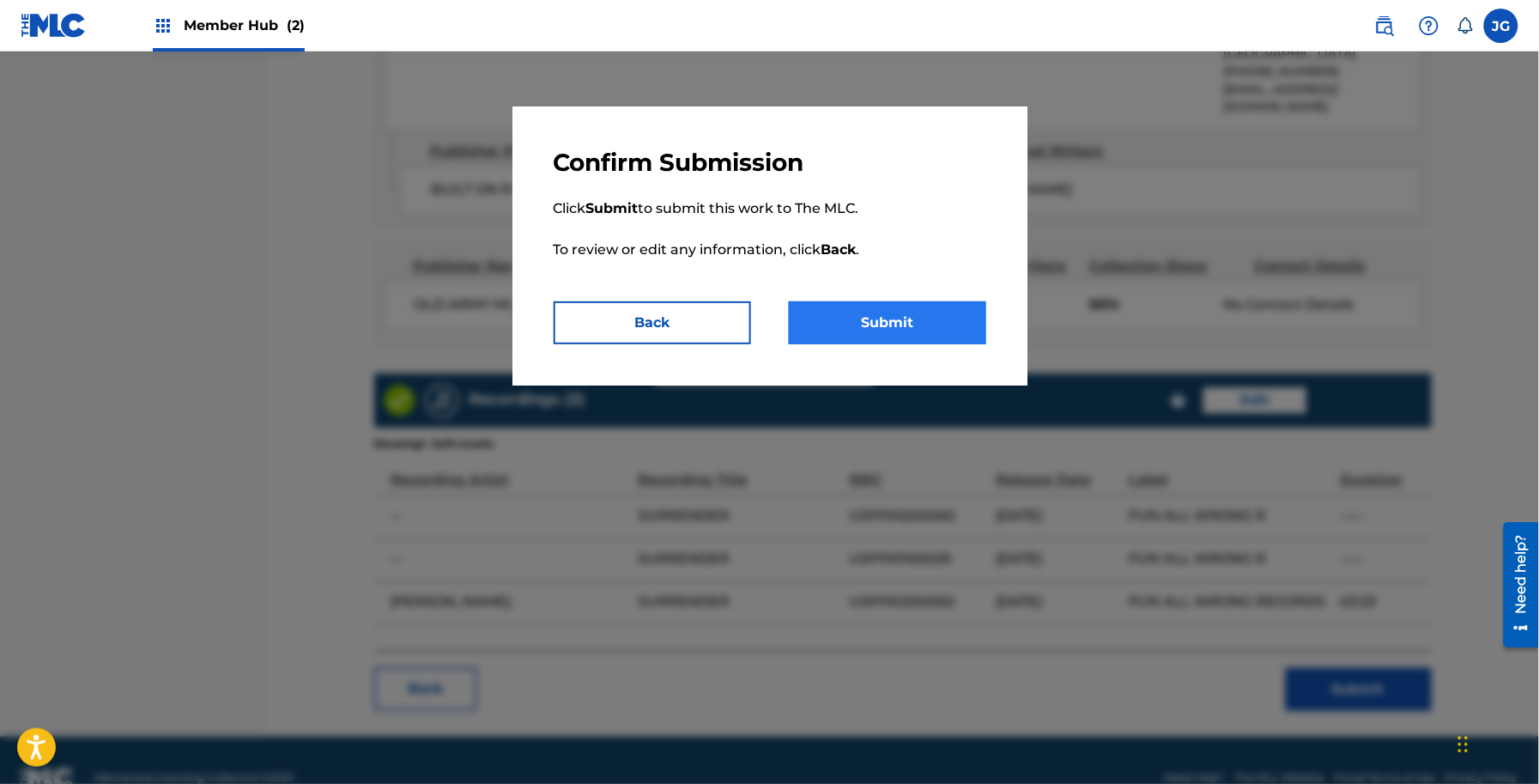
drag, startPoint x: 897, startPoint y: 347, endPoint x: 893, endPoint y: 337, distance: 10.8
click at [894, 338] on div "Confirm Submission Click Submit to submit this work to The MLC. To review or ed…" at bounding box center [770, 246] width 515 height 279
click at [891, 332] on button "Submit" at bounding box center [887, 323] width 197 height 43
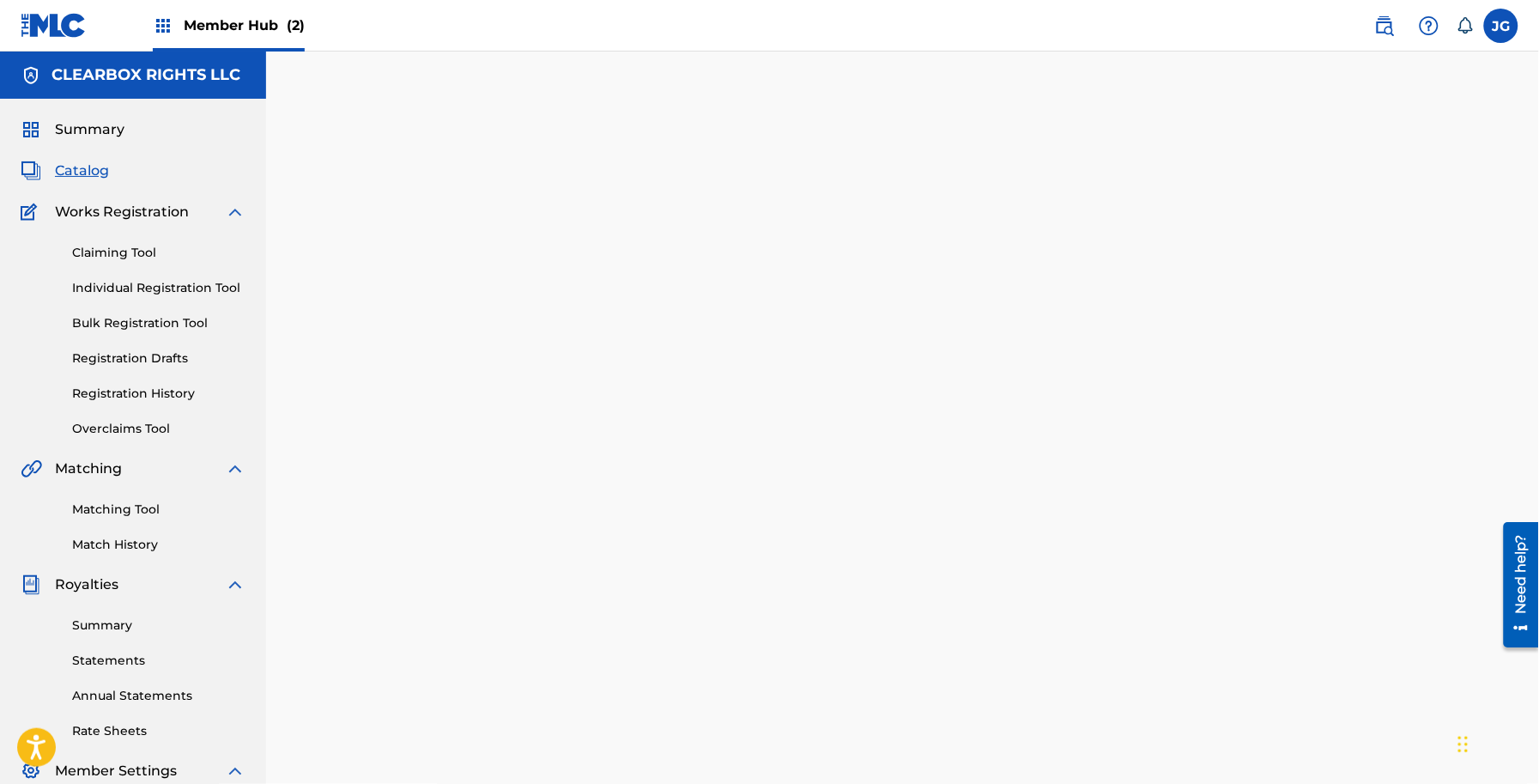
click at [376, 365] on div "Back Done" at bounding box center [903, 486] width 1058 height 733
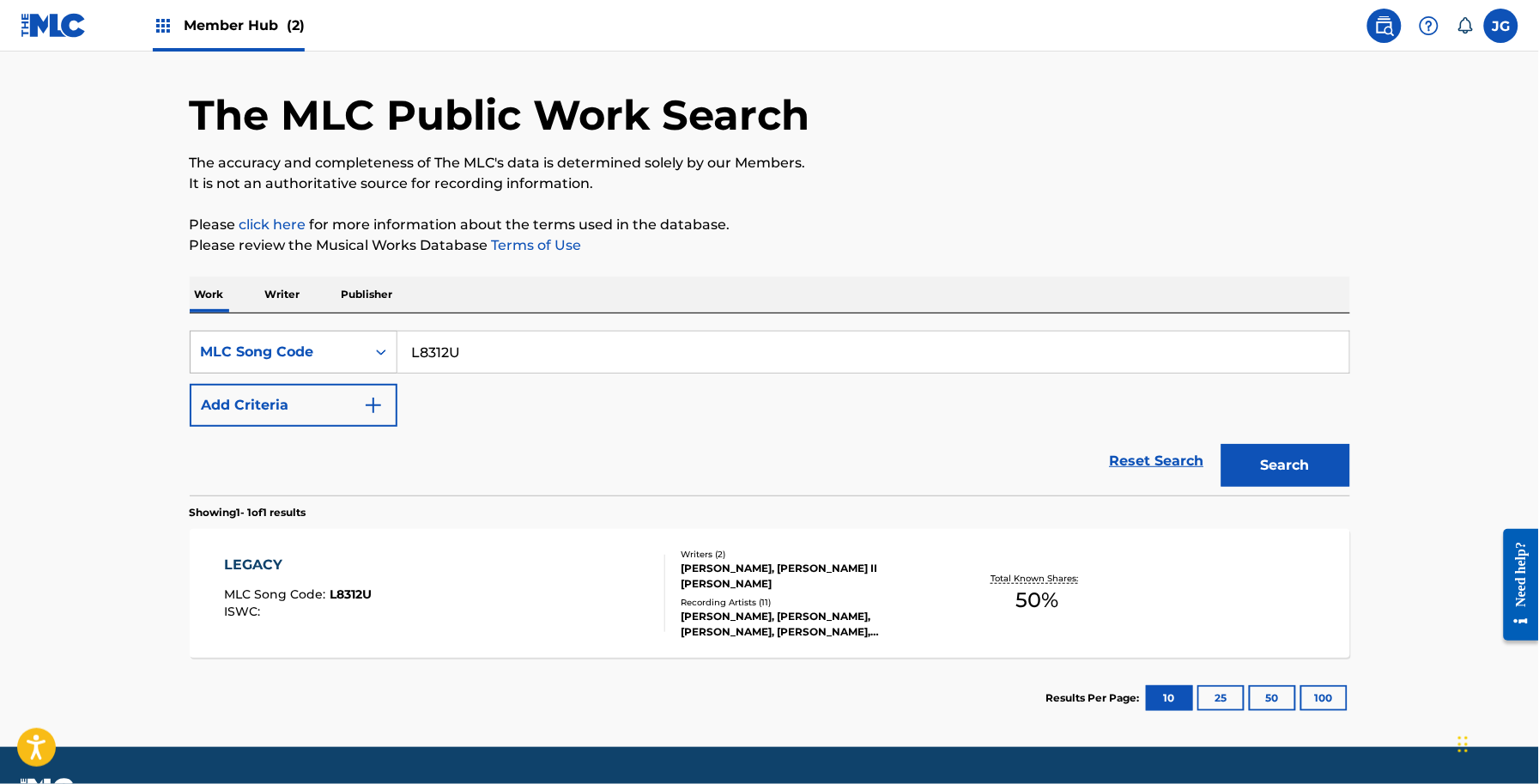
drag, startPoint x: 525, startPoint y: 337, endPoint x: 207, endPoint y: 324, distance: 318.3
click at [213, 345] on div "SearchWithCriteriae4558674-fef8-41ef-b98a-eb7a11ef50ed MLC Song Code L8312U" at bounding box center [770, 352] width 1161 height 43
paste input "I05095"
type input "I05095"
drag, startPoint x: 1385, startPoint y: 473, endPoint x: 1351, endPoint y: 461, distance: 36.1
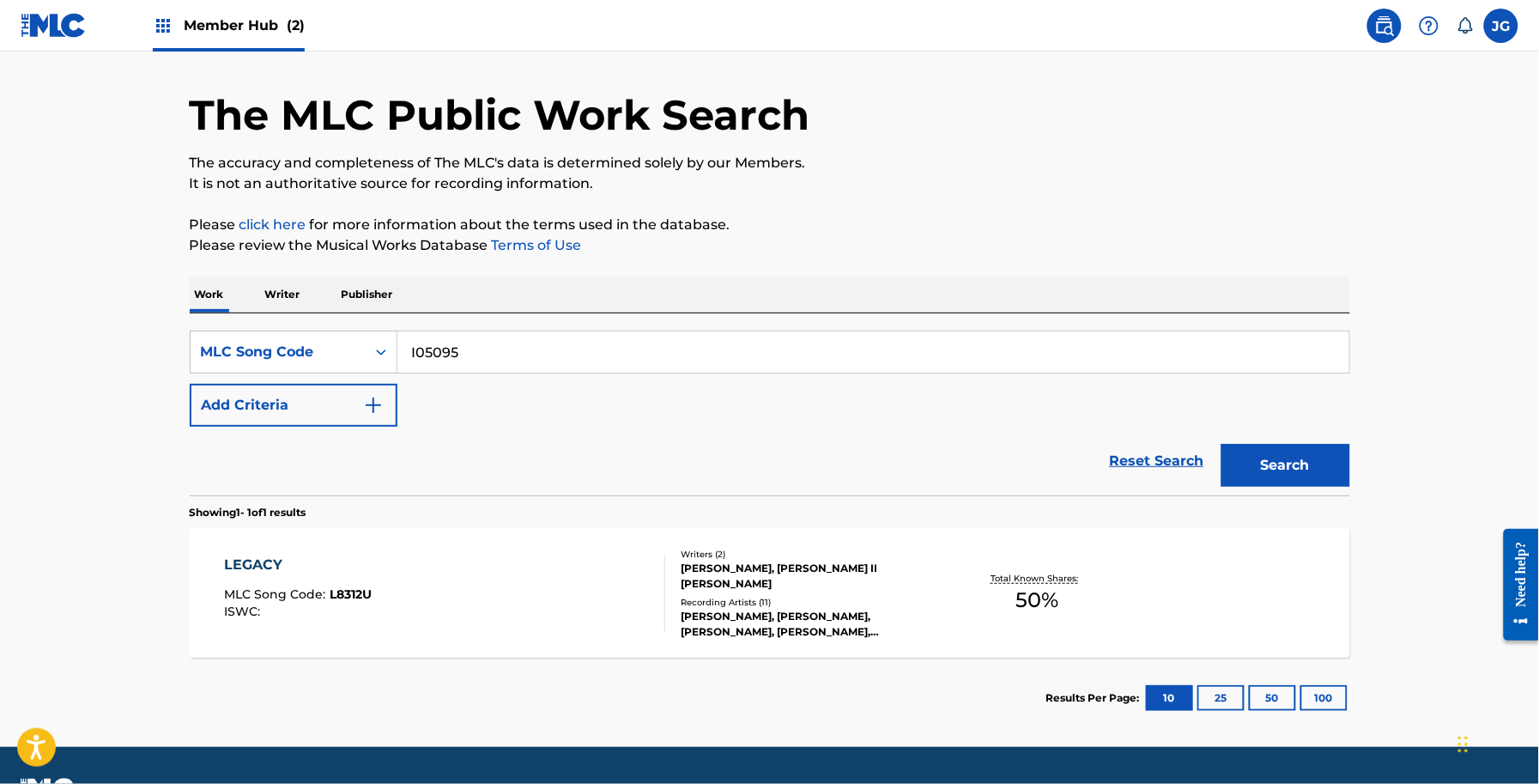
click at [1384, 473] on main "The MLC Public Work Search The accuracy and completeness of The MLC's data is d…" at bounding box center [770, 374] width 1539 height 747
click at [1316, 453] on button "Search" at bounding box center [1286, 465] width 129 height 43
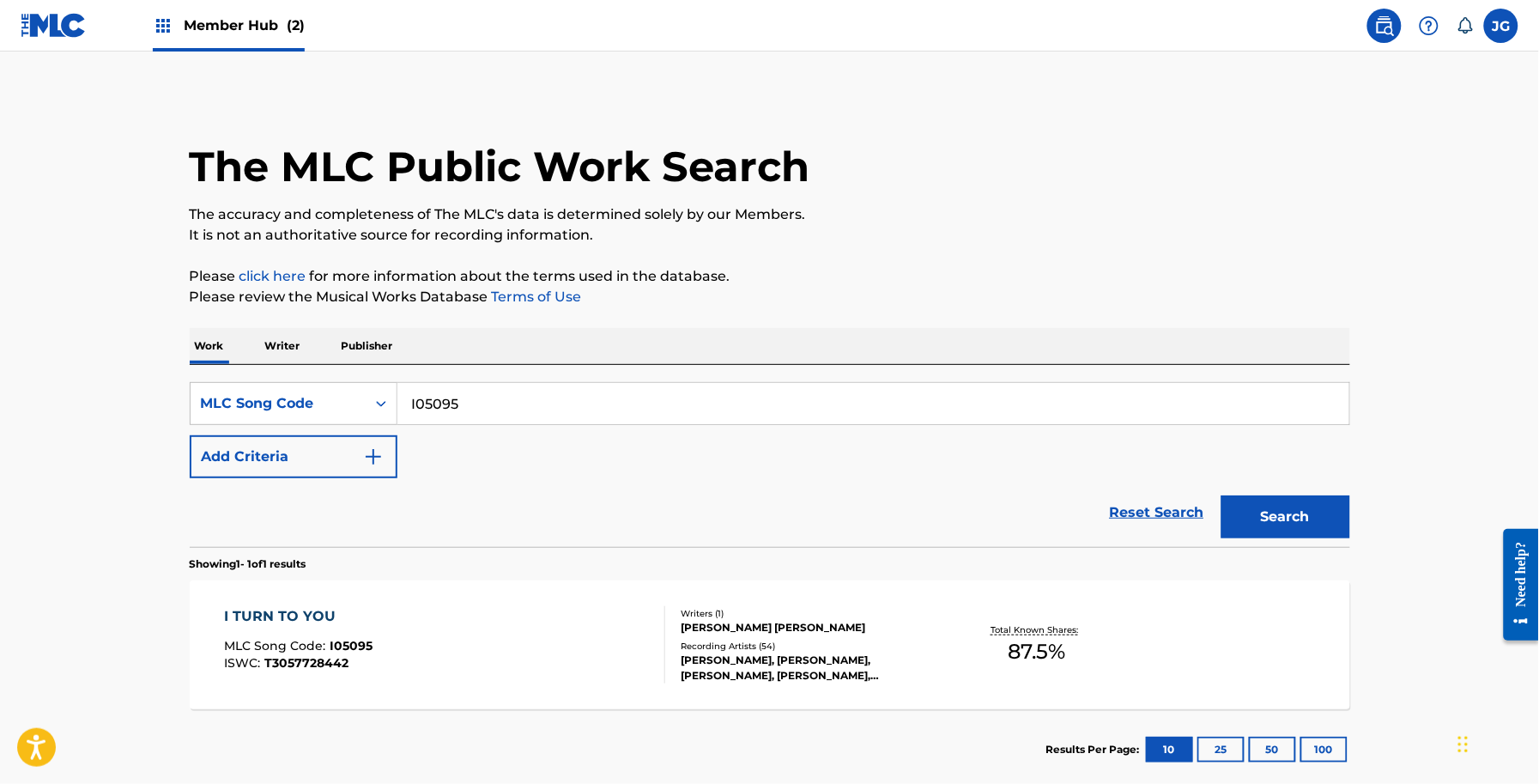
click at [318, 641] on span "MLC Song Code :" at bounding box center [277, 645] width 106 height 16
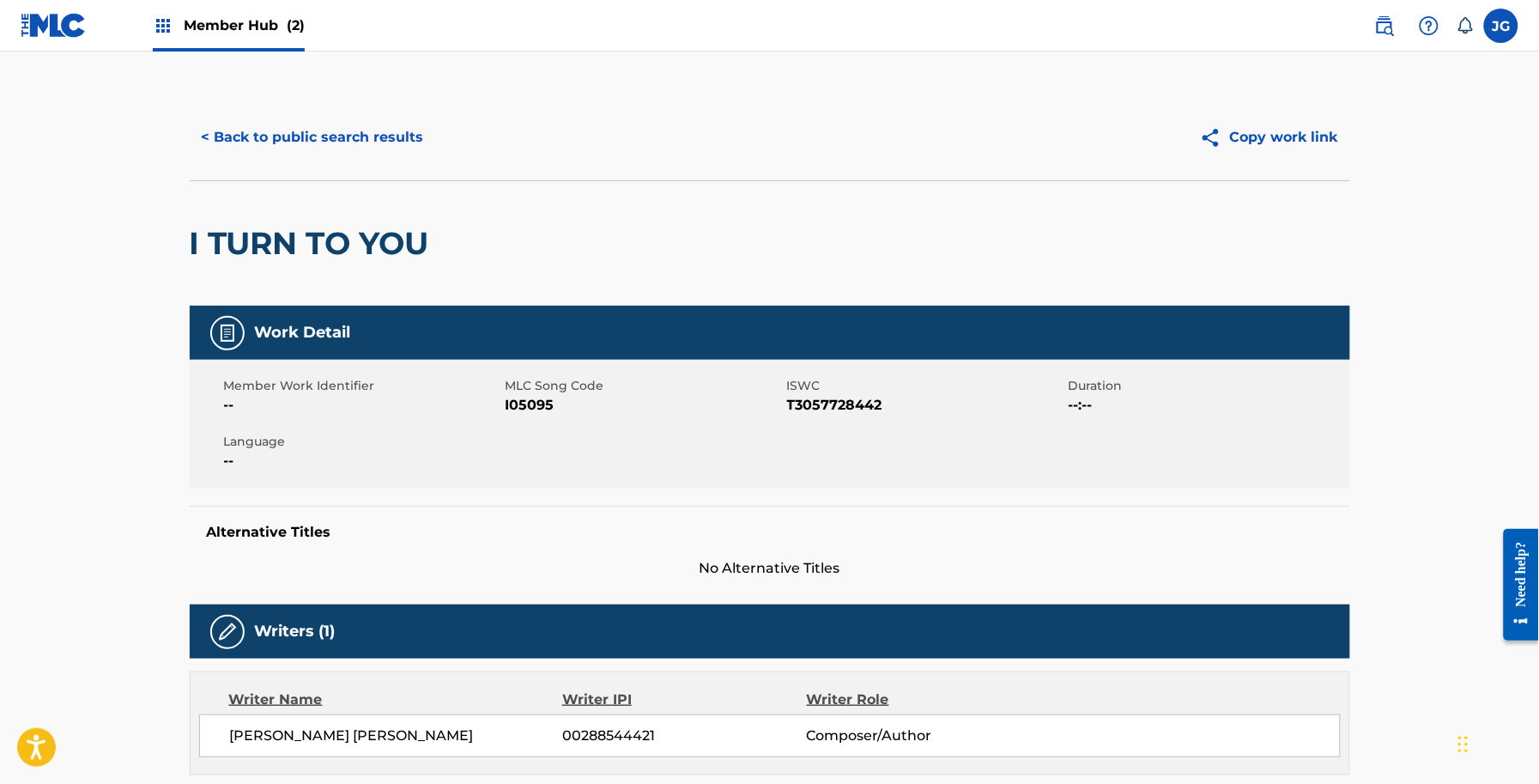
click at [327, 163] on div "< Back to public search results Copy work link" at bounding box center [770, 137] width 1161 height 85
click at [329, 152] on button "< Back to public search results" at bounding box center [313, 137] width 246 height 43
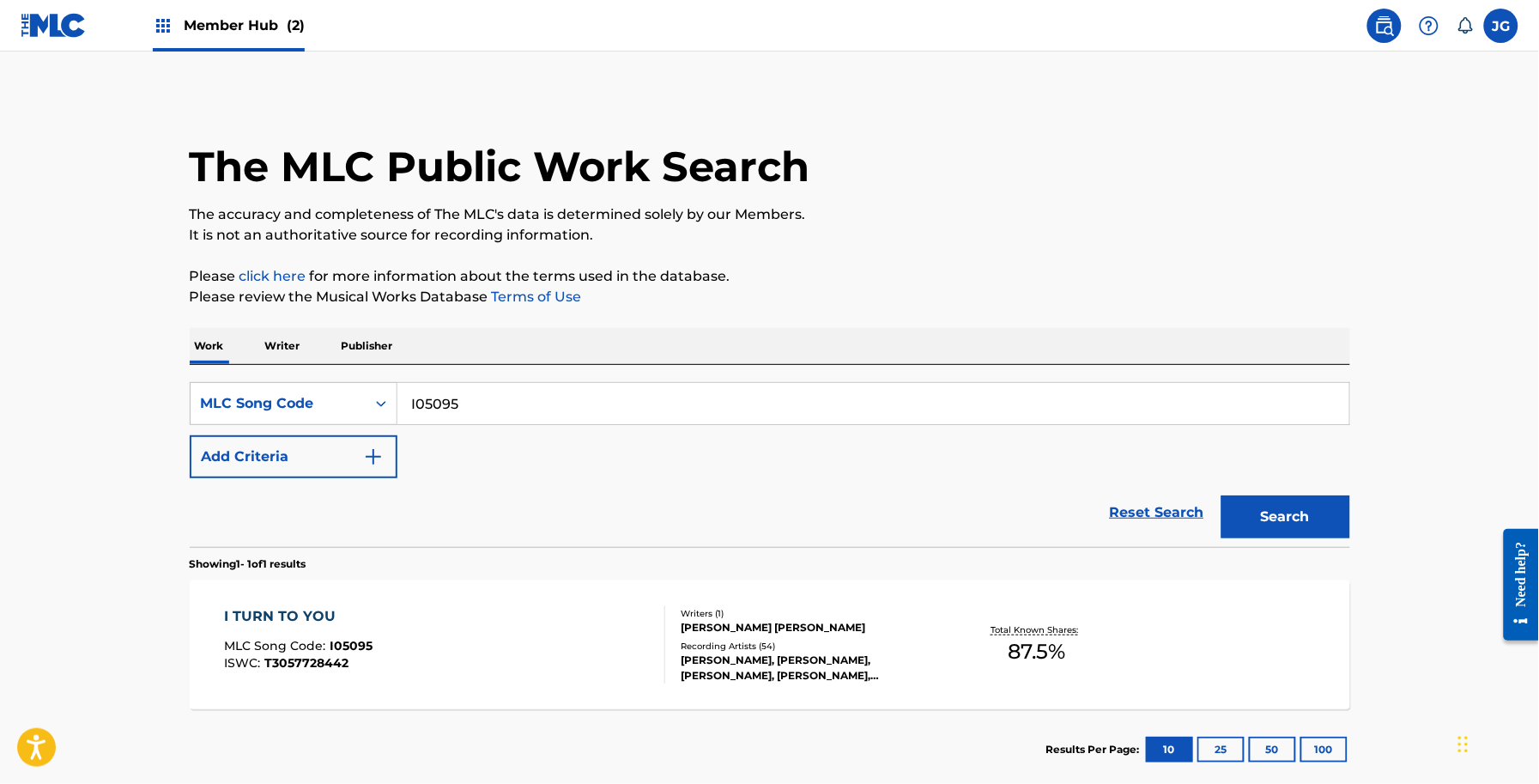
click at [534, 264] on div "The MLC Public Work Search The accuracy and completeness of The MLC's data is d…" at bounding box center [770, 441] width 1201 height 696
drag, startPoint x: 209, startPoint y: 436, endPoint x: 79, endPoint y: 442, distance: 130.1
click at [126, 439] on main "The MLC Public Work Search The accuracy and completeness of The MLC's data is d…" at bounding box center [770, 425] width 1539 height 747
paste input "G5GW"
type input "IG5GW5"
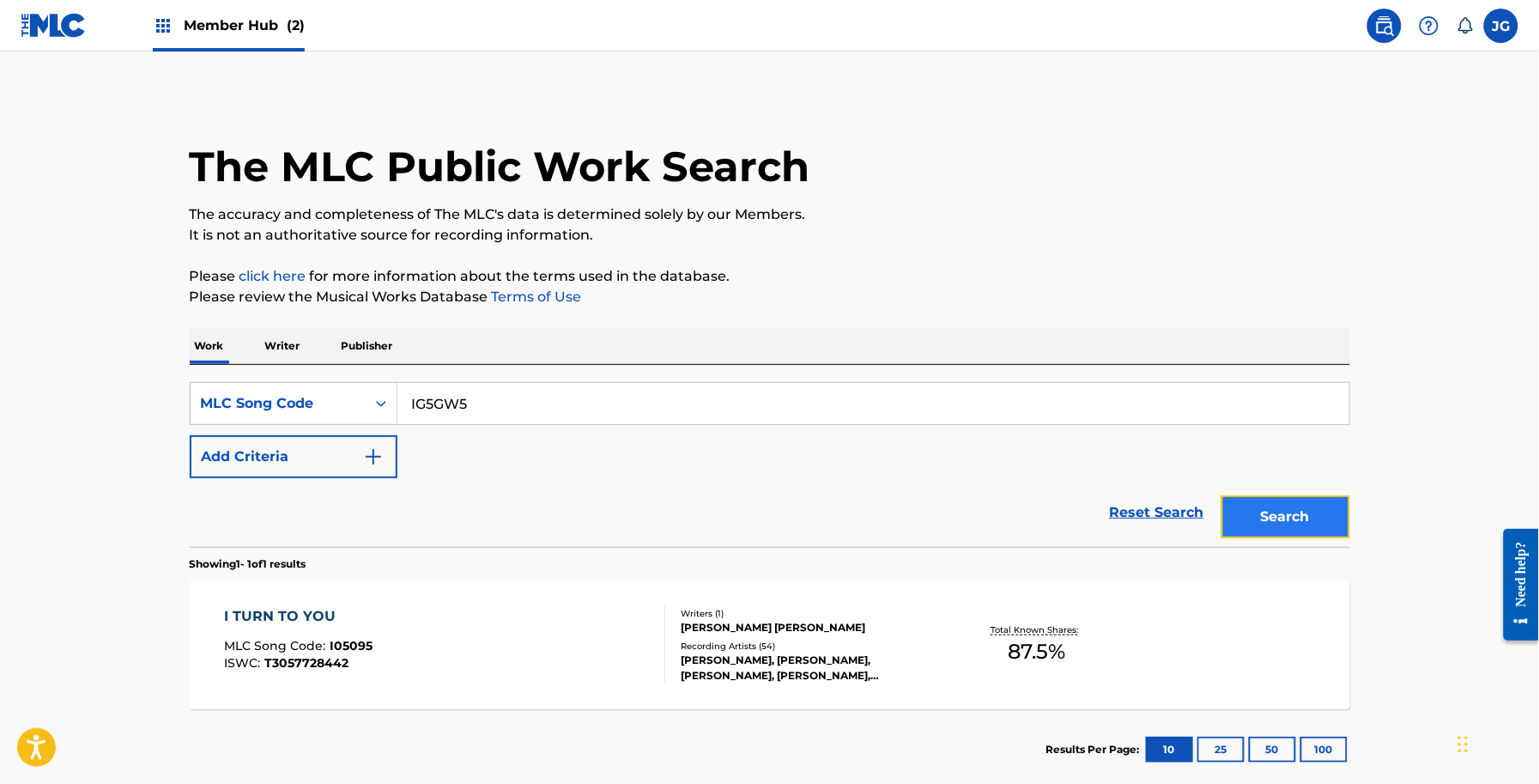
click at [1313, 530] on button "Search" at bounding box center [1286, 516] width 129 height 43
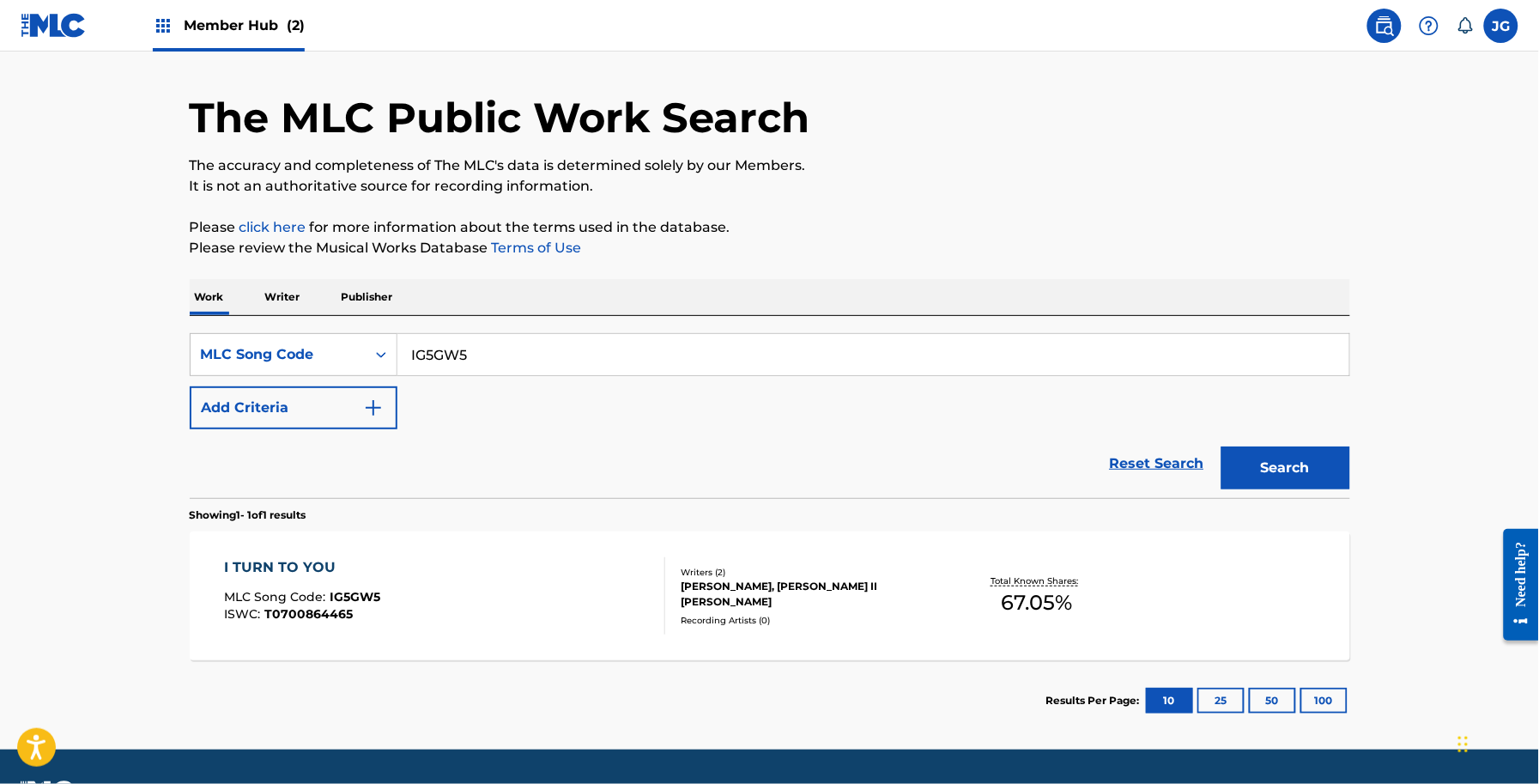
scroll to position [96, 0]
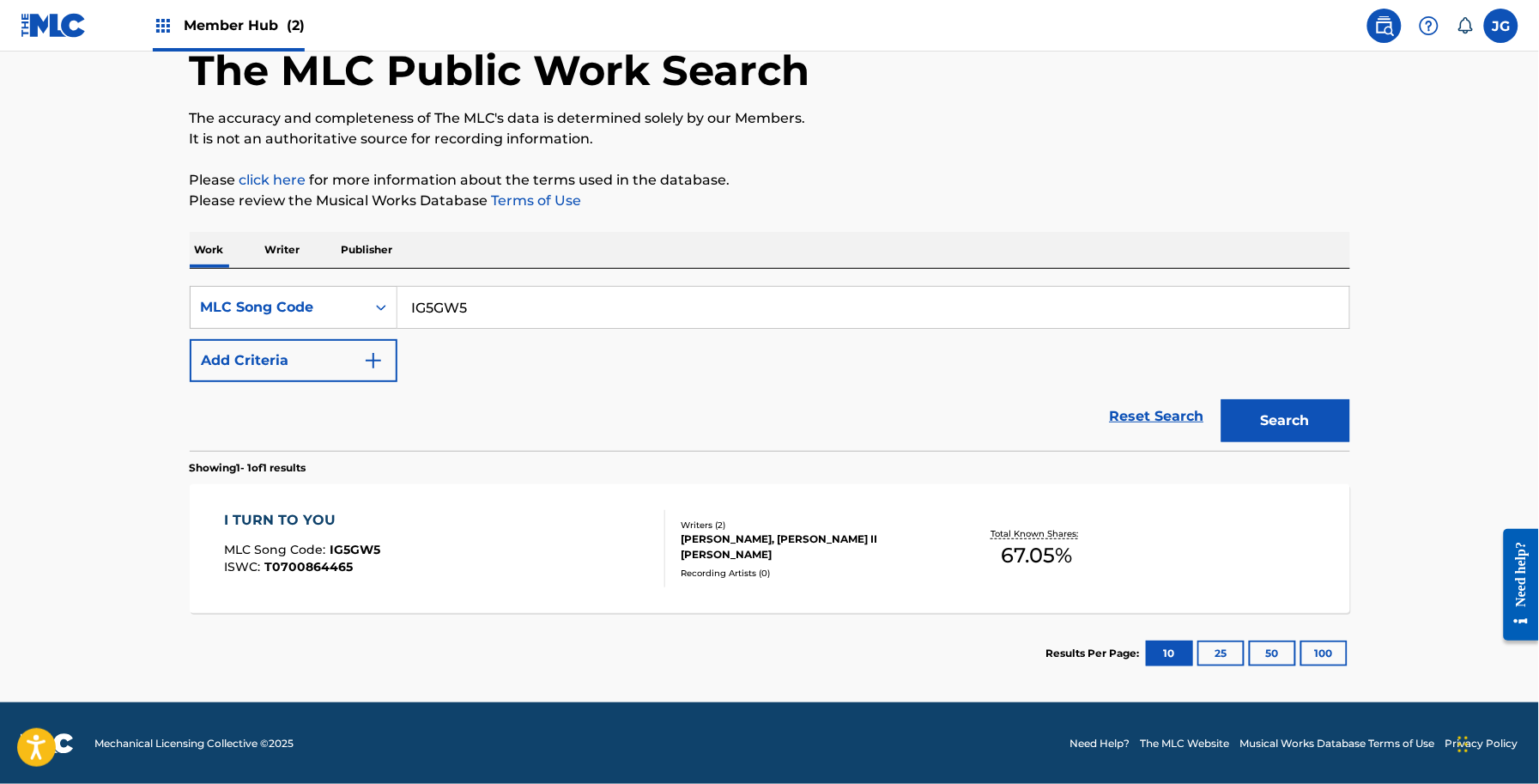
click at [565, 554] on div "I TURN TO YOU MLC Song Code : IG5GW5 ISWC : T0700864465" at bounding box center [444, 548] width 442 height 78
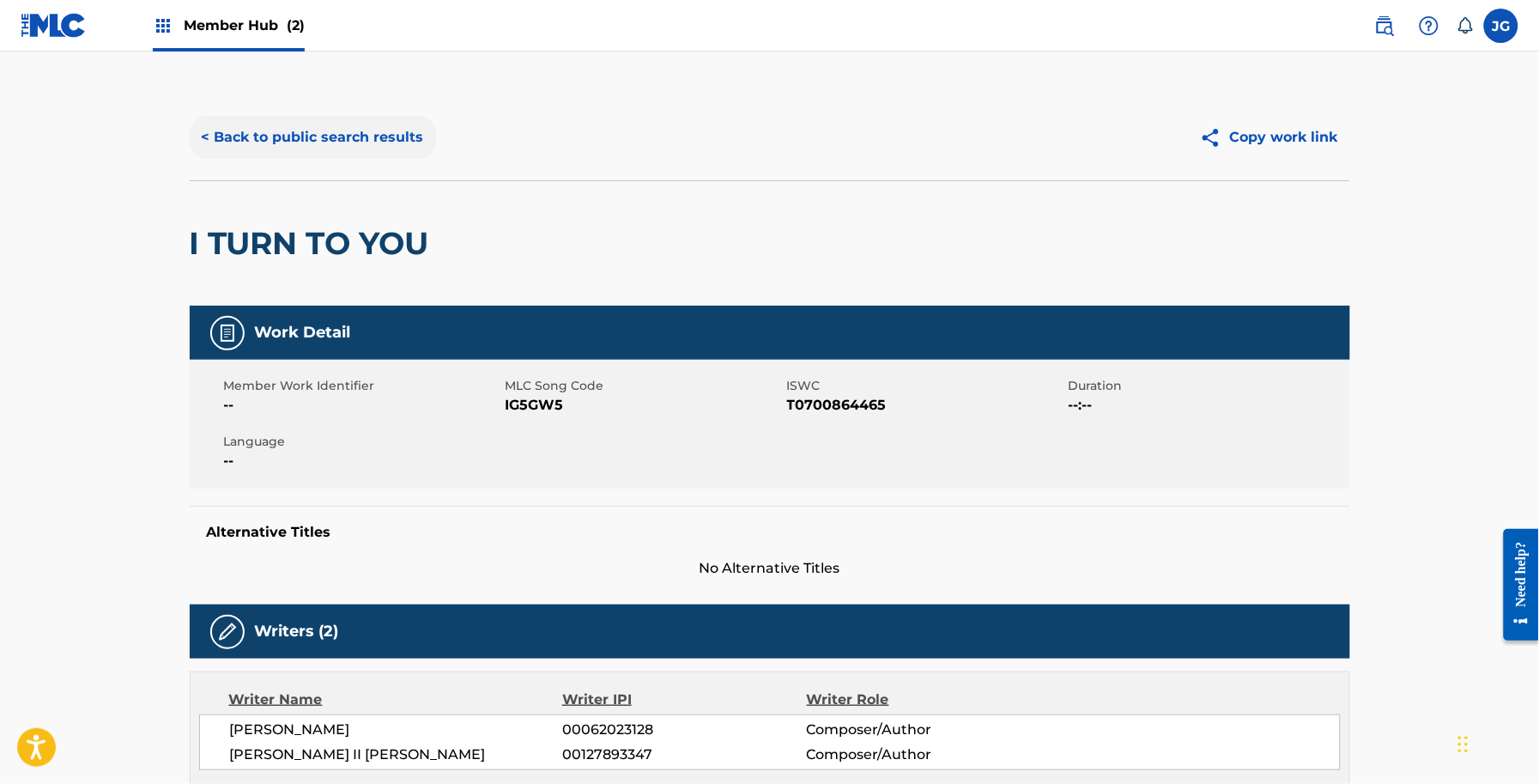
click at [246, 129] on button "< Back to public search results" at bounding box center [313, 137] width 246 height 43
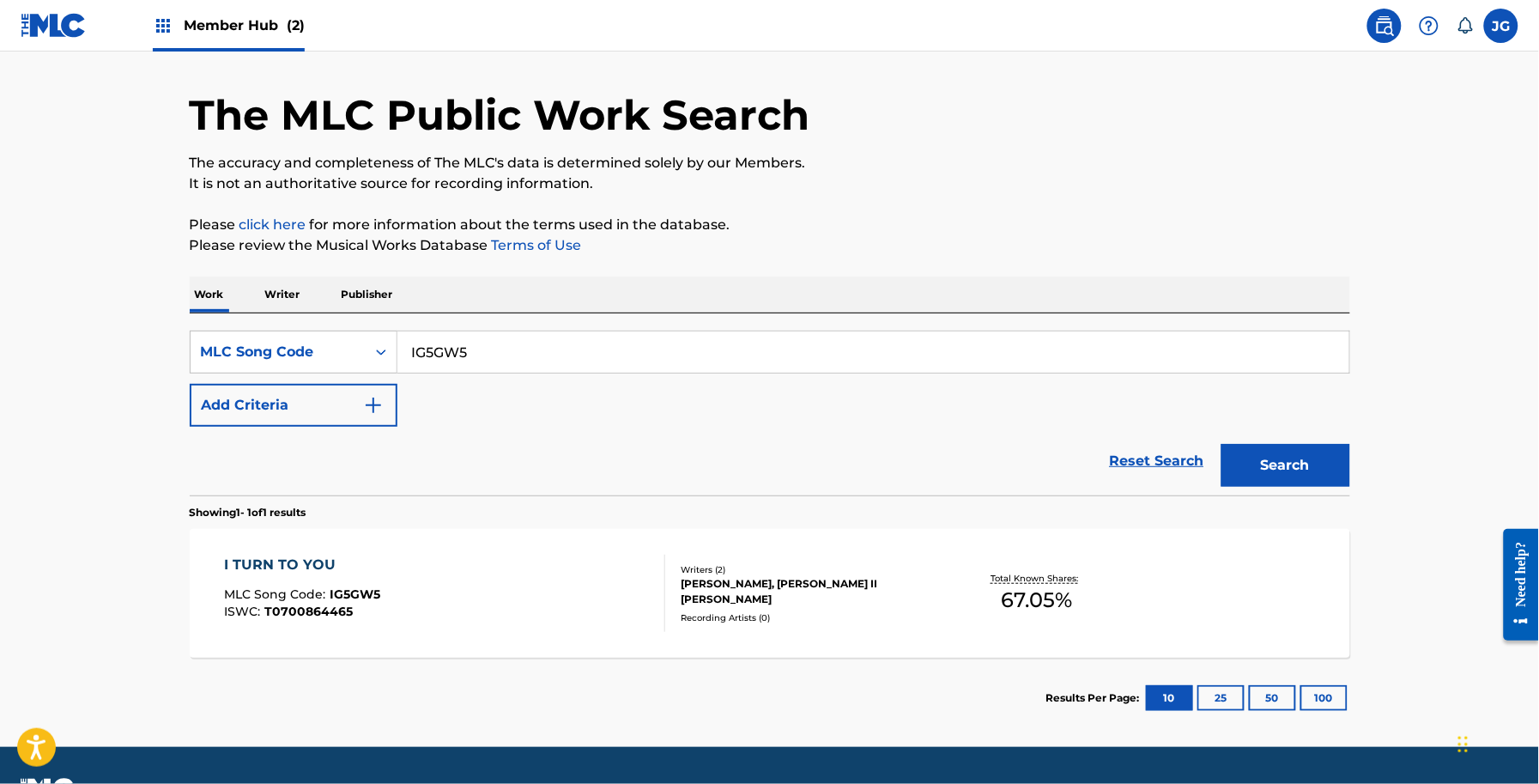
drag, startPoint x: 555, startPoint y: 353, endPoint x: 272, endPoint y: 378, distance: 284.1
click at [286, 374] on div "SearchWithCriteriae4558674-fef8-41ef-b98a-eb7a11ef50ed MLC Song Code IG5GW5" at bounding box center [770, 352] width 1161 height 43
paste input "M00721"
type input "M00721"
click at [1322, 471] on button "Search" at bounding box center [1286, 465] width 129 height 43
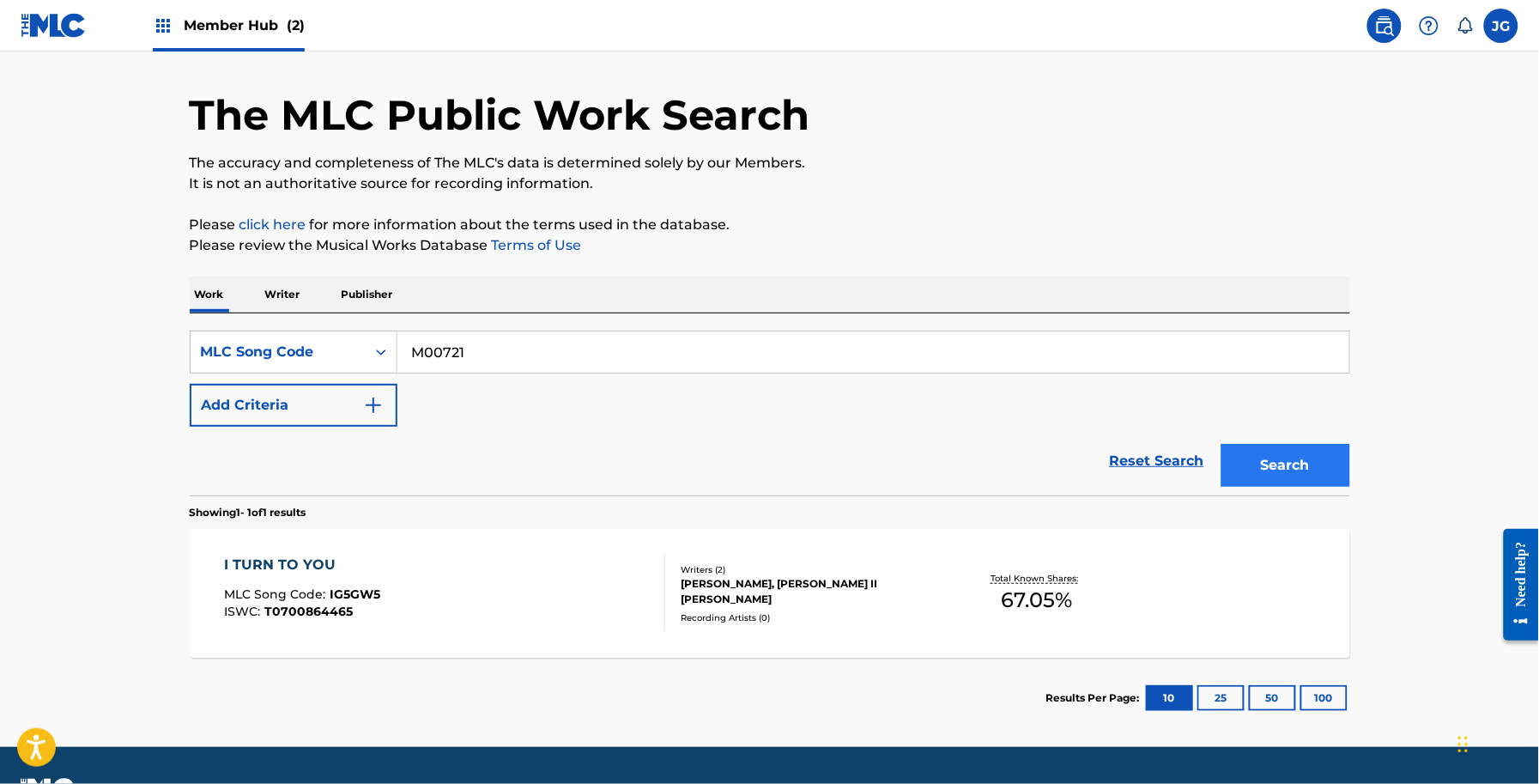
scroll to position [0, 0]
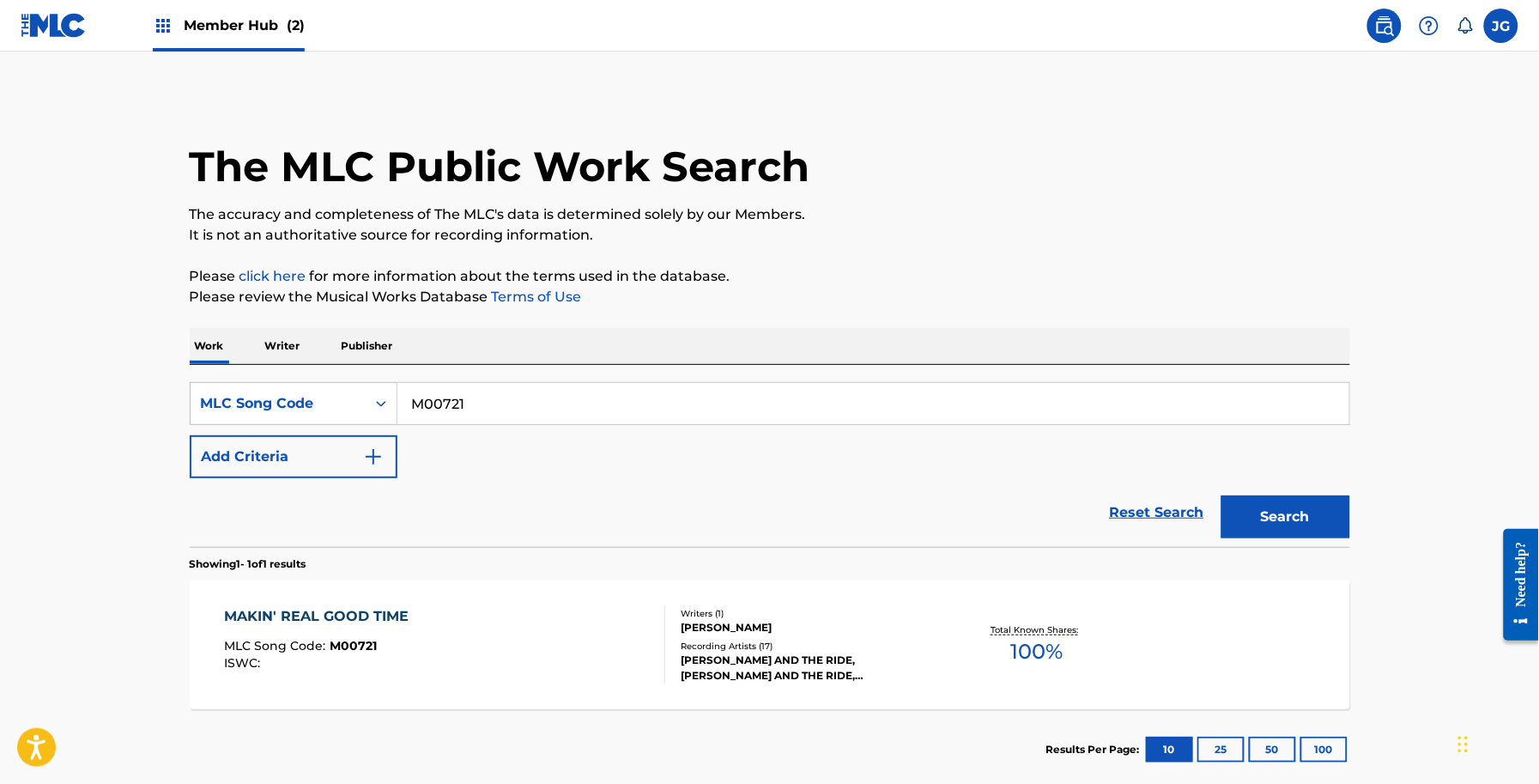
click at [684, 616] on div "Writers ( 1 )" at bounding box center [810, 612] width 259 height 13
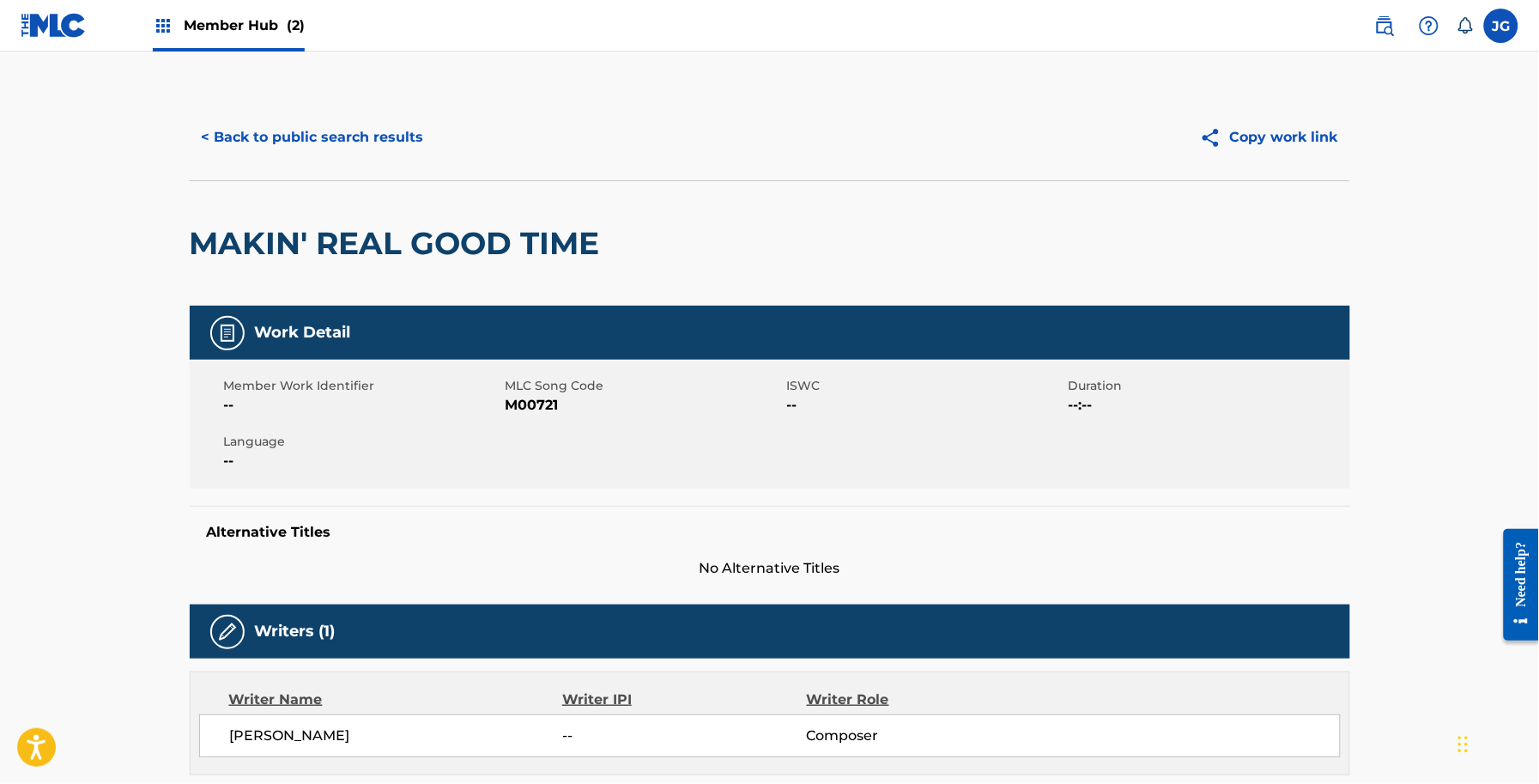
click at [329, 161] on div "< Back to public search results Copy work link" at bounding box center [770, 137] width 1161 height 85
click at [316, 121] on button "< Back to public search results" at bounding box center [313, 137] width 246 height 43
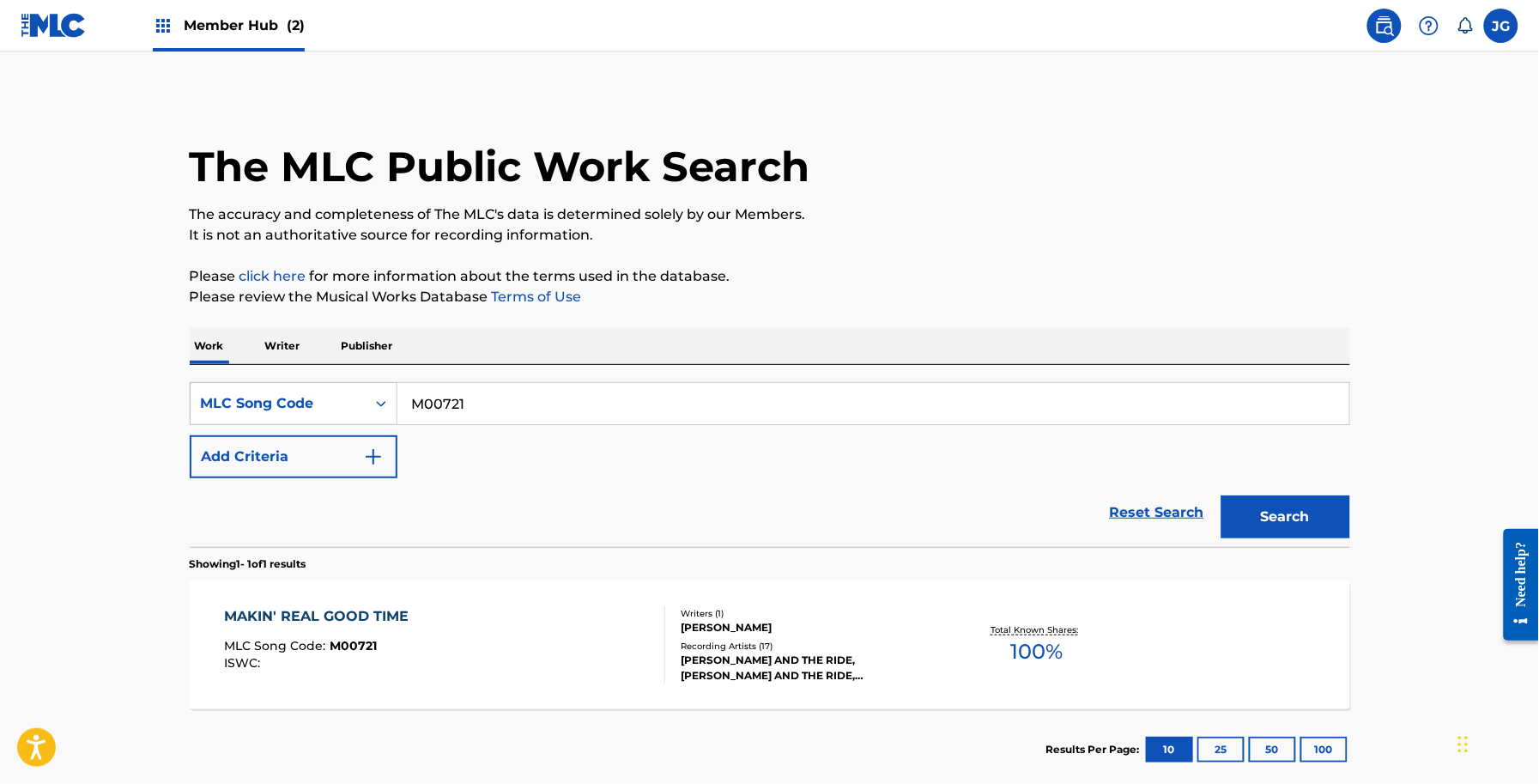
drag, startPoint x: 361, startPoint y: 399, endPoint x: 331, endPoint y: 426, distance: 40.4
click at [237, 399] on div "SearchWithCriteriae4558674-fef8-41ef-b98a-eb7a11ef50ed MLC Song Code M00721" at bounding box center [770, 404] width 1161 height 43
paste input "VCZA"
type input "MVCZA1"
drag, startPoint x: 1281, startPoint y: 520, endPoint x: 1254, endPoint y: 528, distance: 28.2
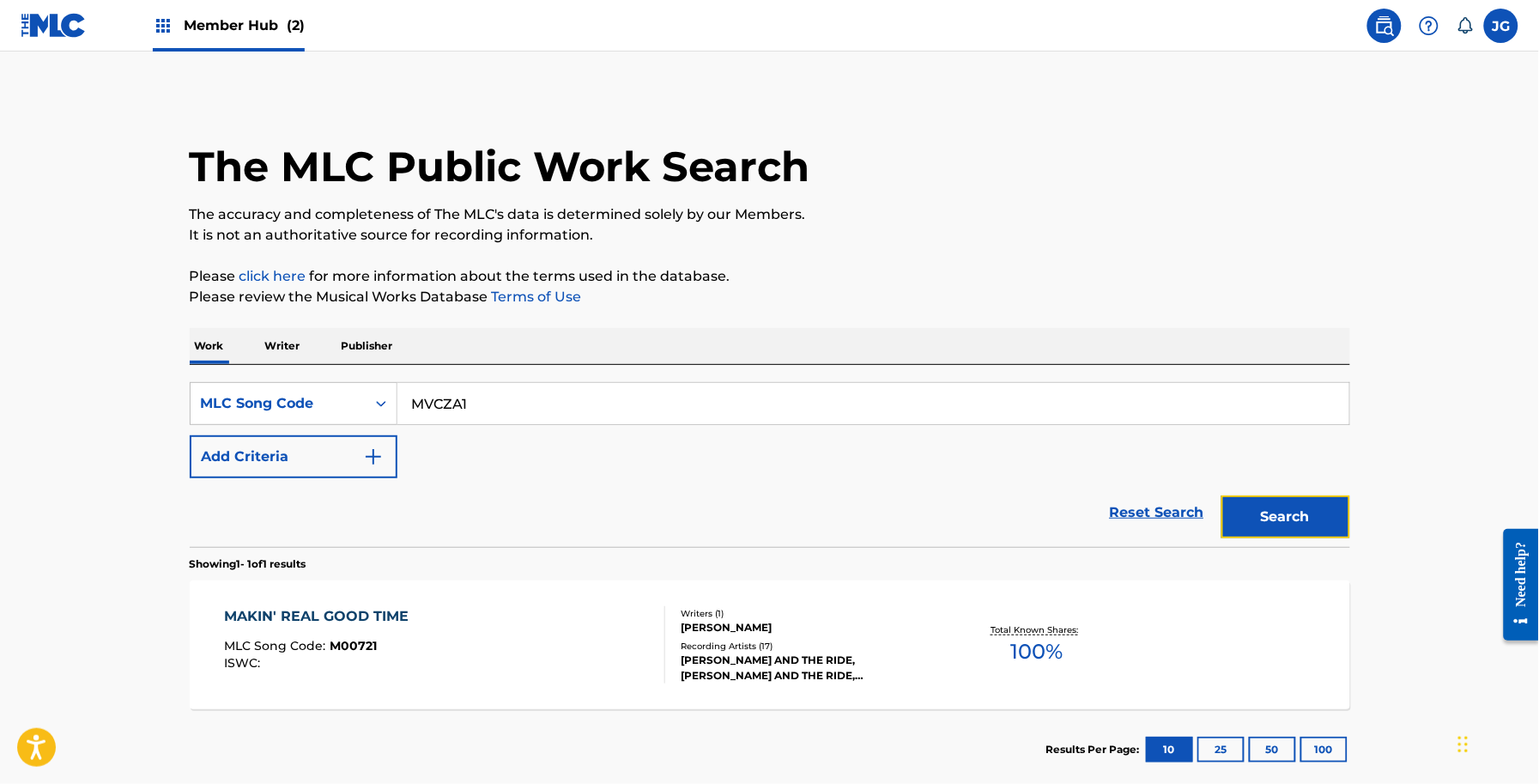
click at [1282, 520] on button "Search" at bounding box center [1286, 516] width 129 height 43
click at [770, 614] on div "Writers ( 2 )" at bounding box center [810, 612] width 259 height 13
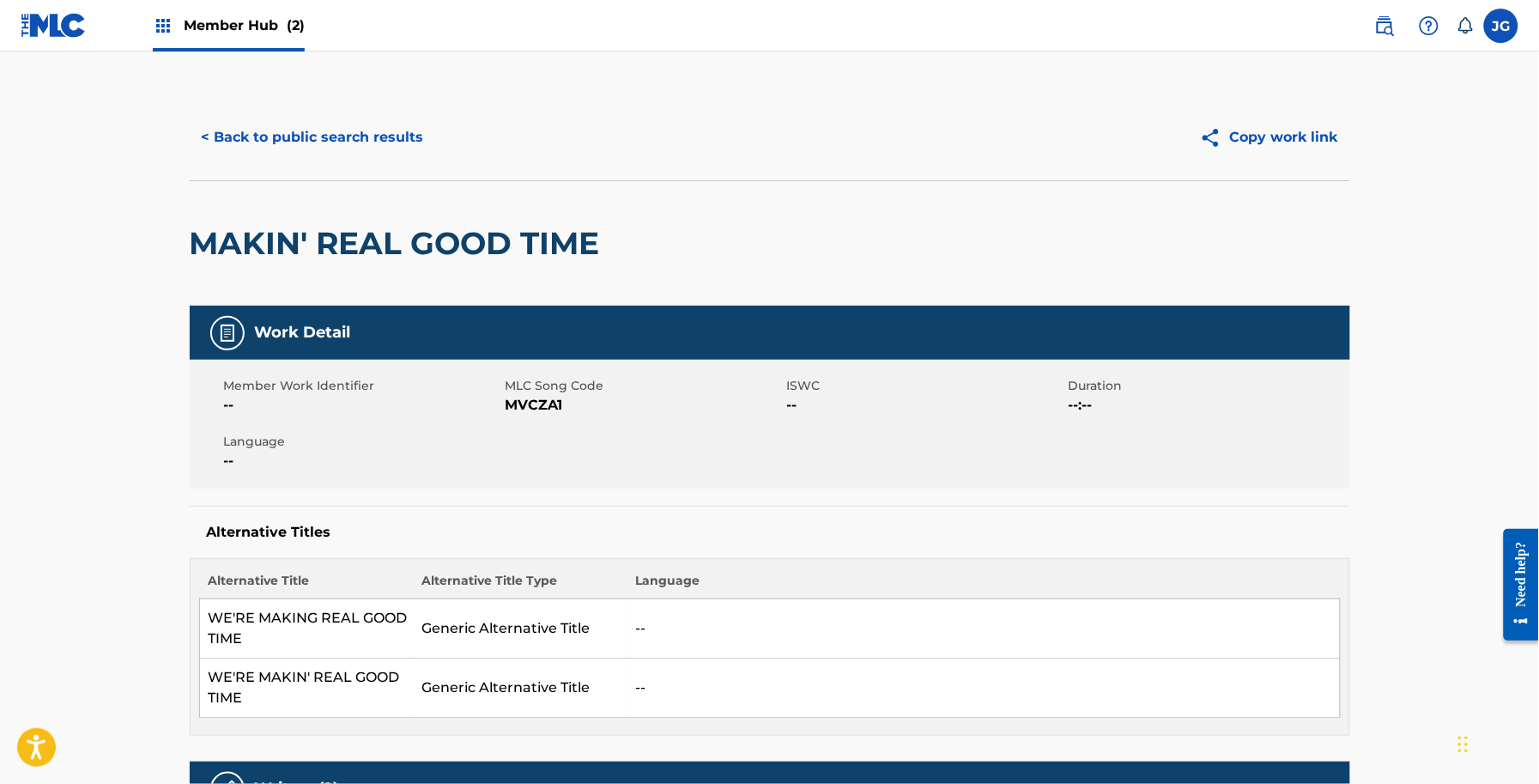
click at [359, 112] on div "< Back to public search results Copy work link" at bounding box center [770, 137] width 1161 height 85
click at [375, 143] on button "< Back to public search results" at bounding box center [313, 137] width 246 height 43
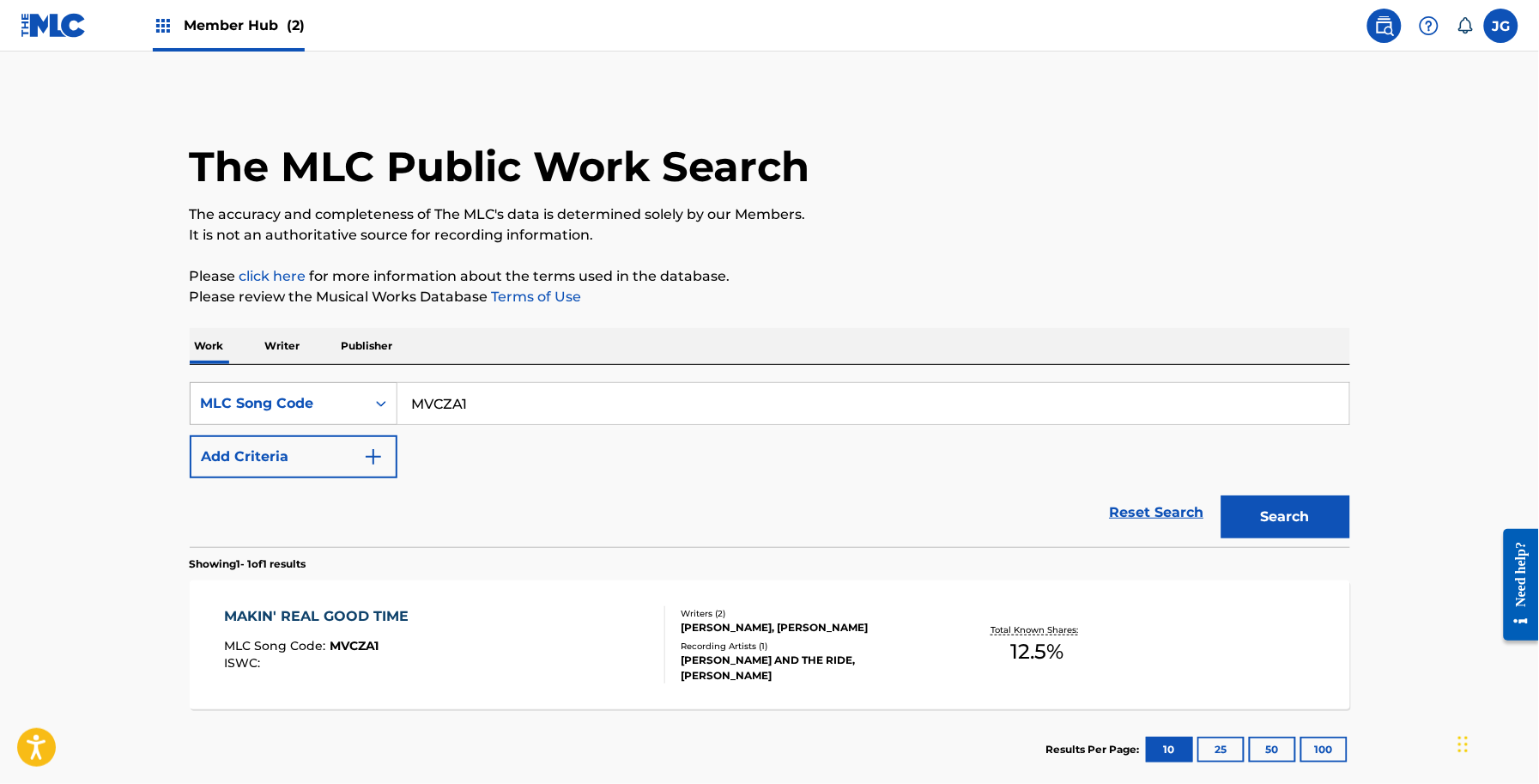
drag, startPoint x: 556, startPoint y: 419, endPoint x: 352, endPoint y: 416, distance: 204.0
click at [367, 419] on div "SearchWithCriteriae4558674-fef8-41ef-b98a-eb7a11ef50ed MLC Song Code MVCZA1" at bounding box center [770, 404] width 1161 height 43
click at [350, 416] on div "MLC Song Code" at bounding box center [278, 404] width 175 height 33
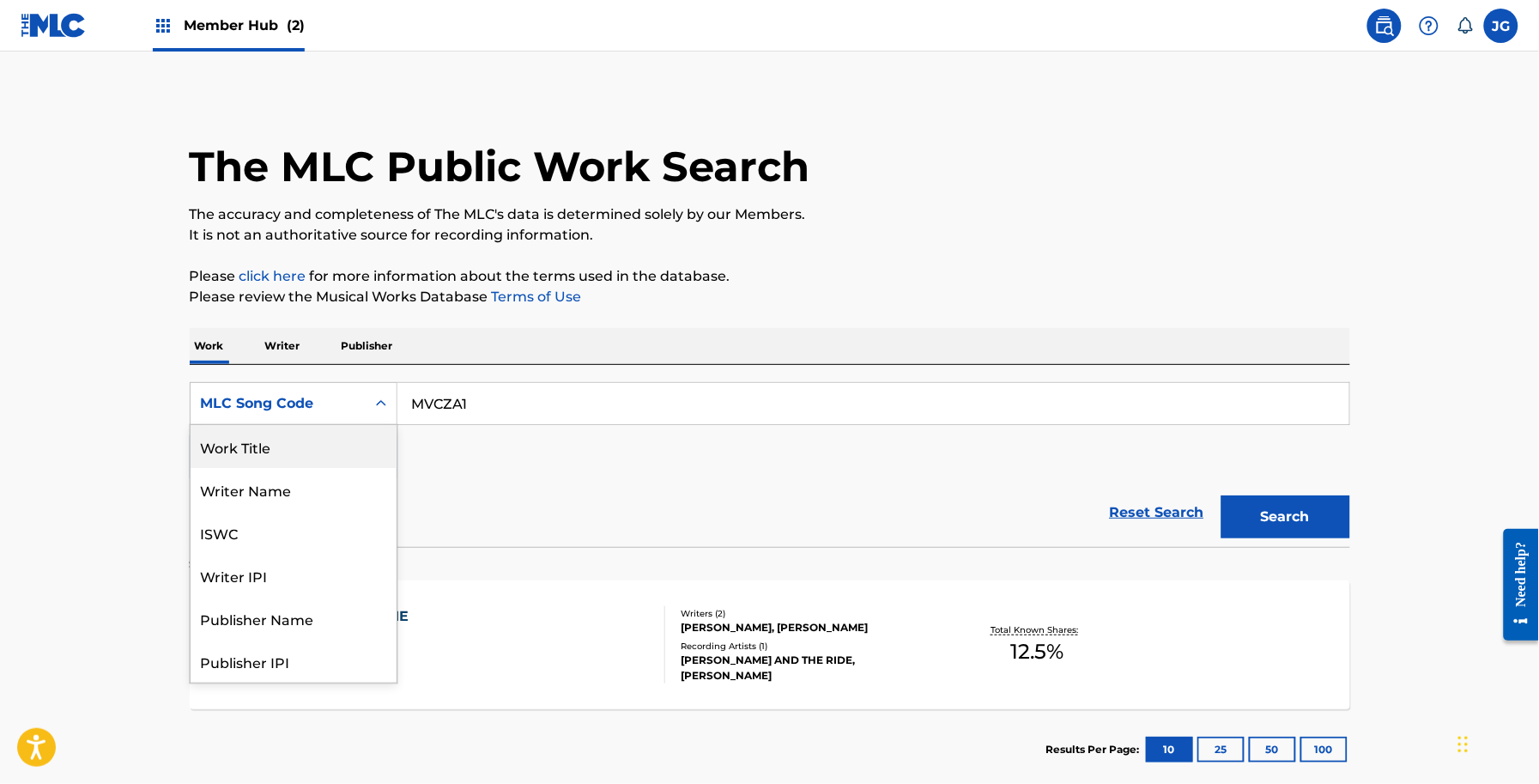
click at [323, 439] on div "Work Title" at bounding box center [293, 446] width 206 height 43
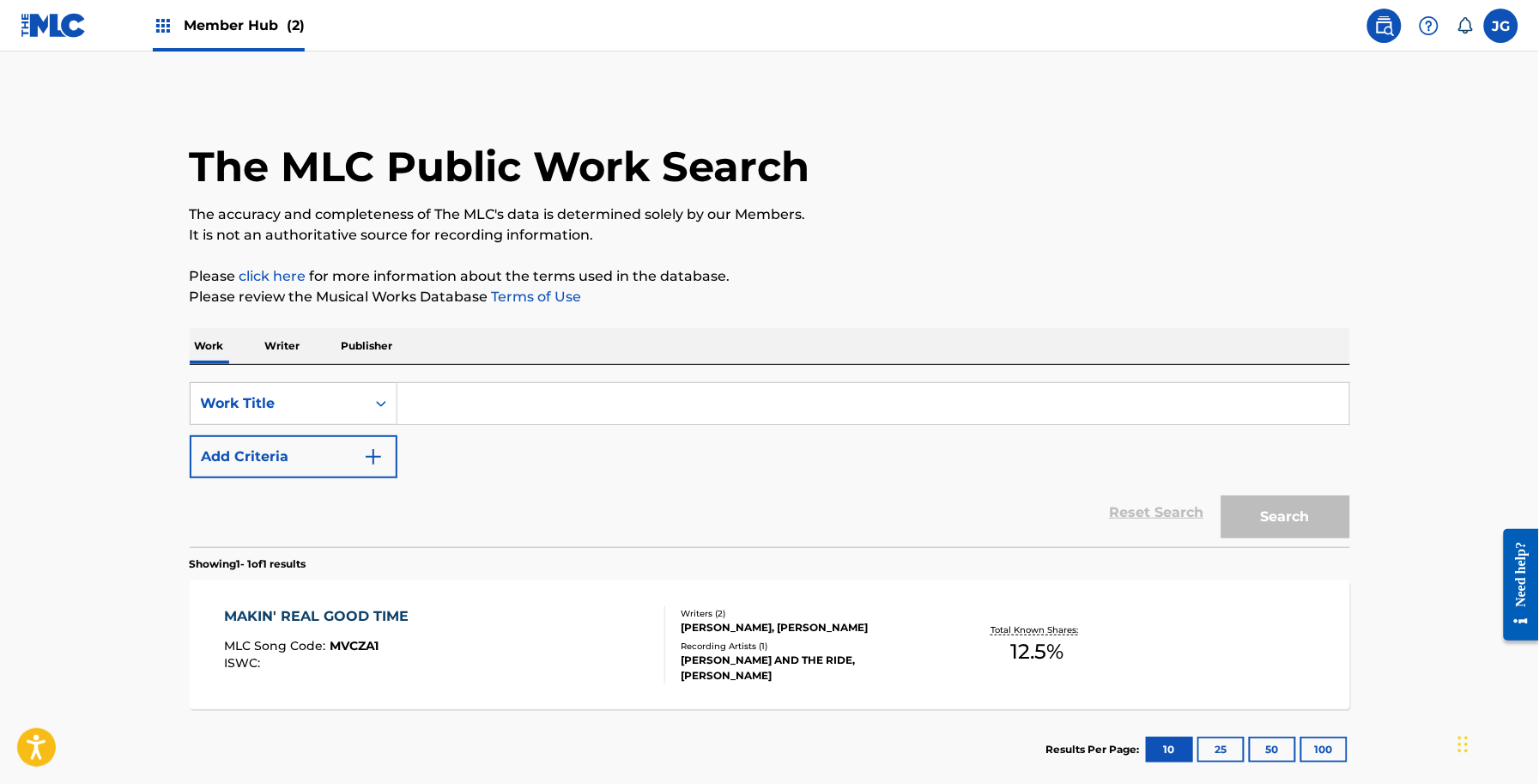
drag, startPoint x: 592, startPoint y: 412, endPoint x: 515, endPoint y: 412, distance: 77.0
click at [515, 412] on input "Search Form" at bounding box center [873, 404] width 952 height 41
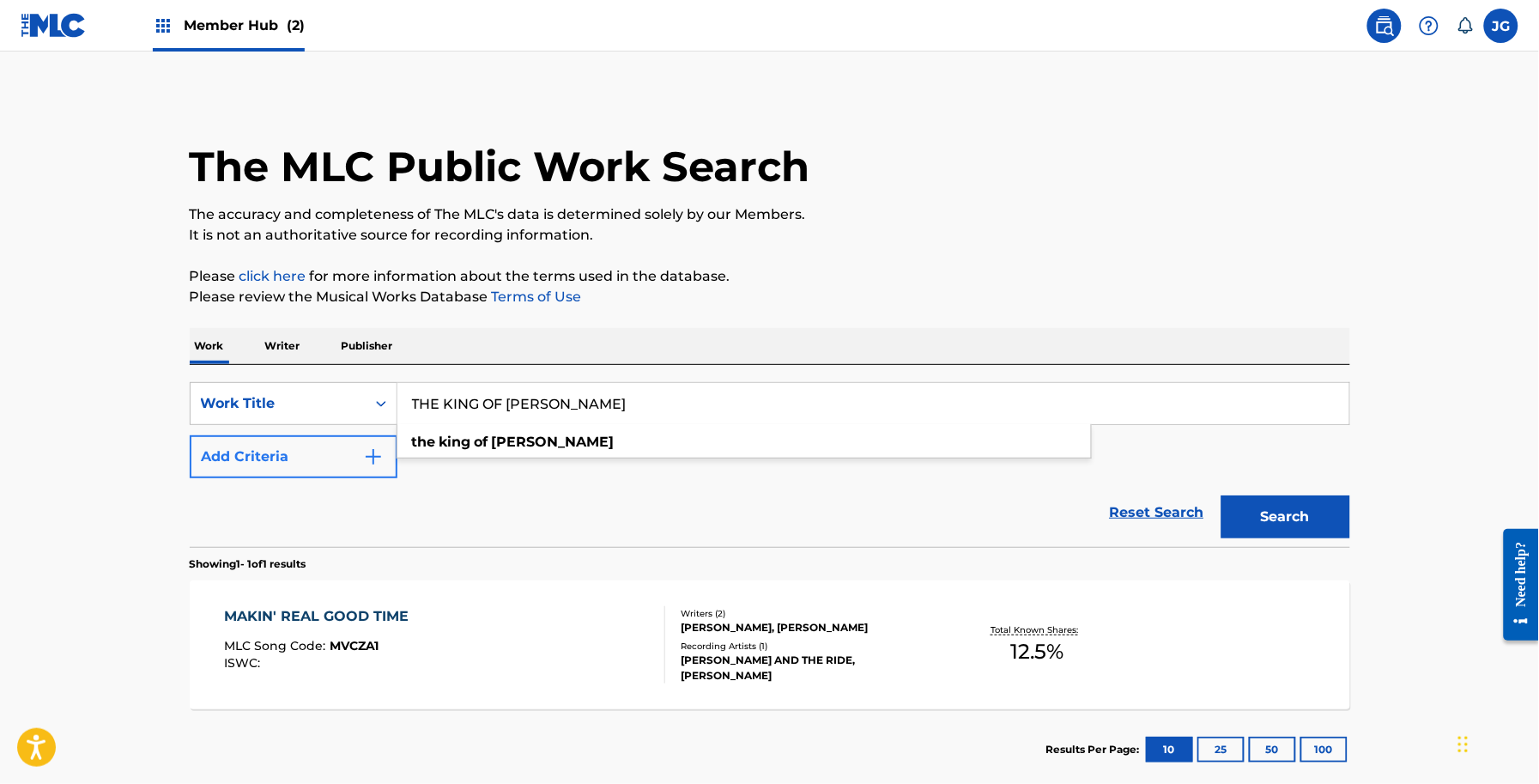
type input "THE KING OF [PERSON_NAME]"
click at [306, 465] on button "Add Criteria" at bounding box center [294, 457] width 208 height 43
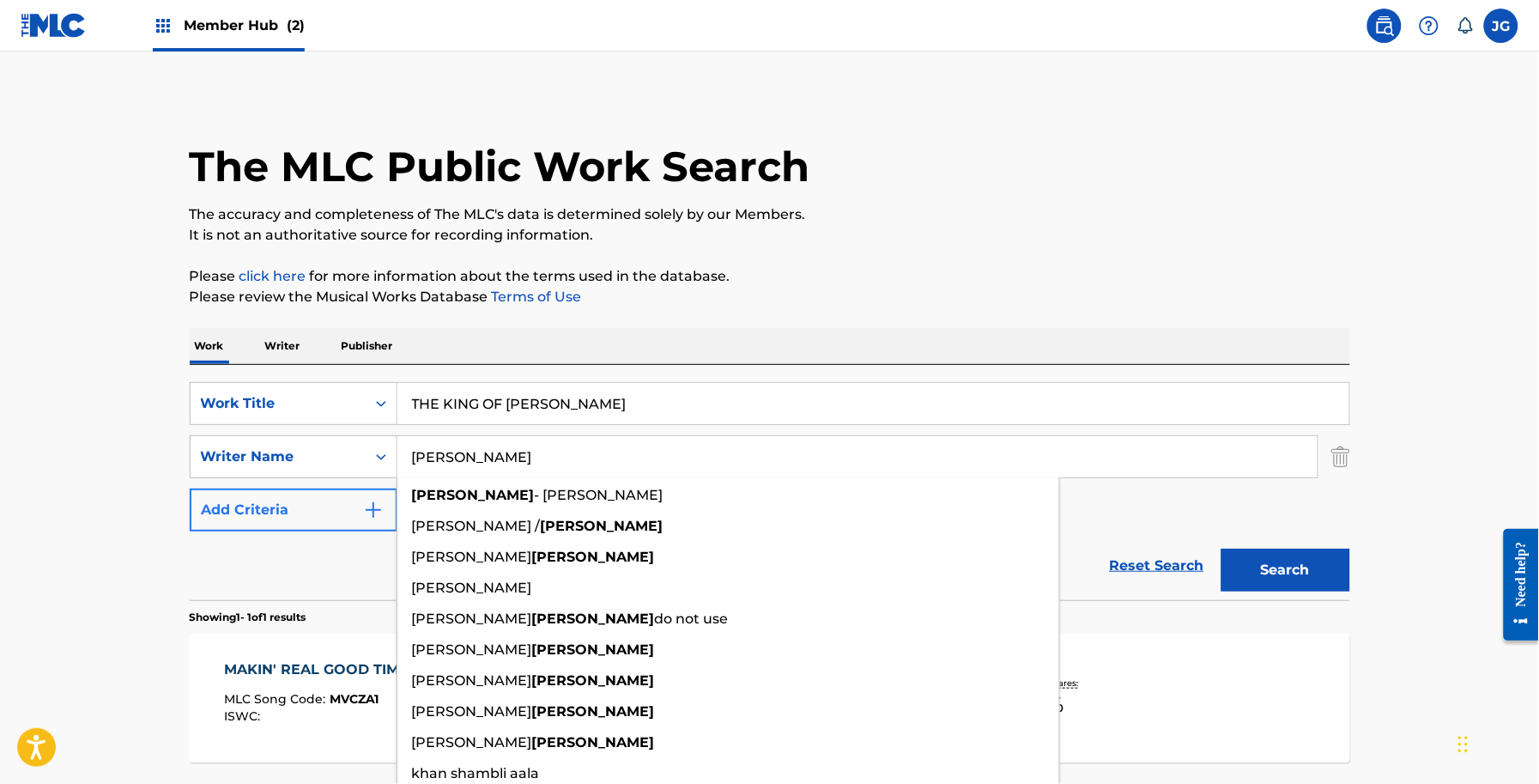
type input "[PERSON_NAME]"
click at [1222, 548] on button "Search" at bounding box center [1286, 570] width 129 height 43
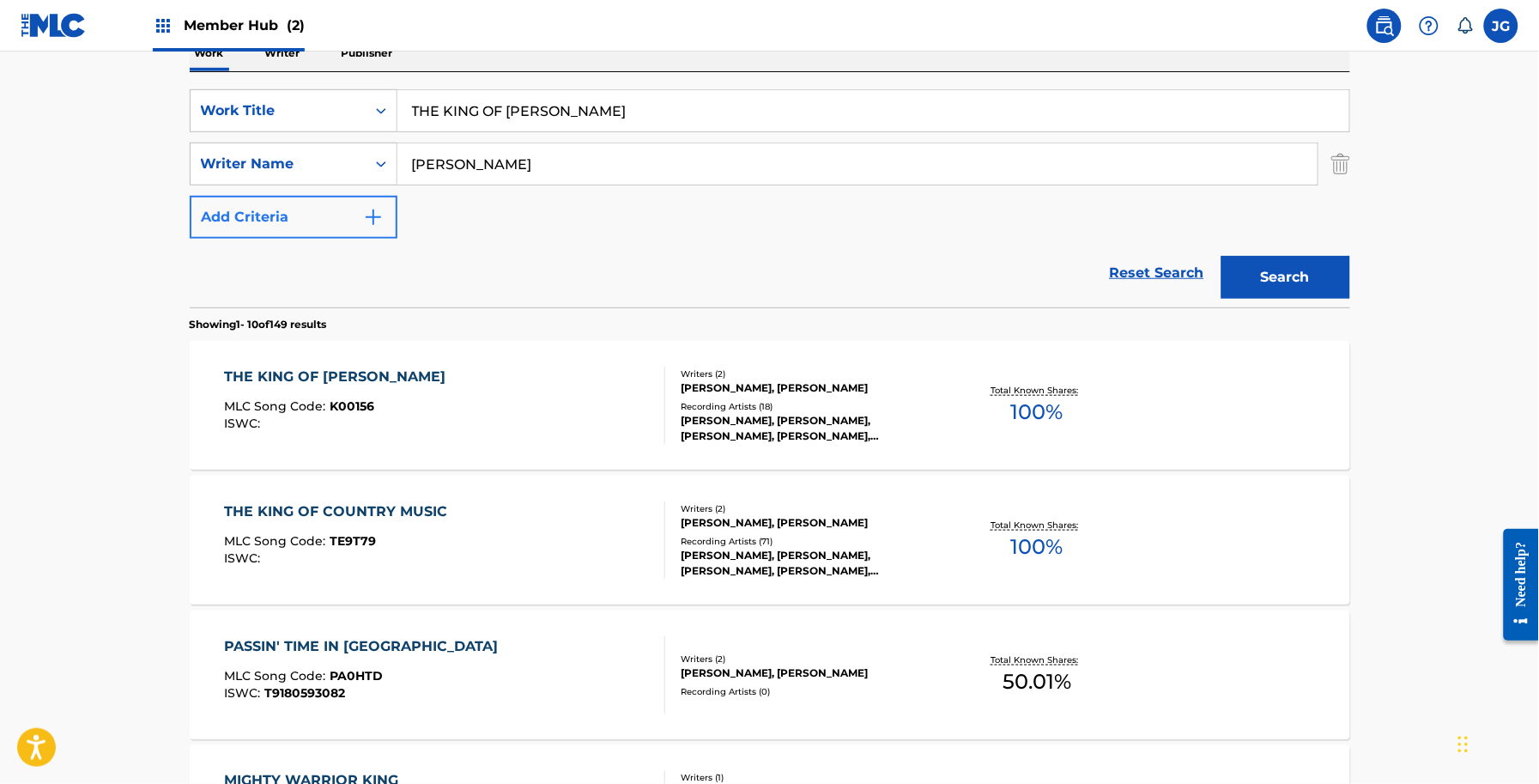
scroll to position [322, 0]
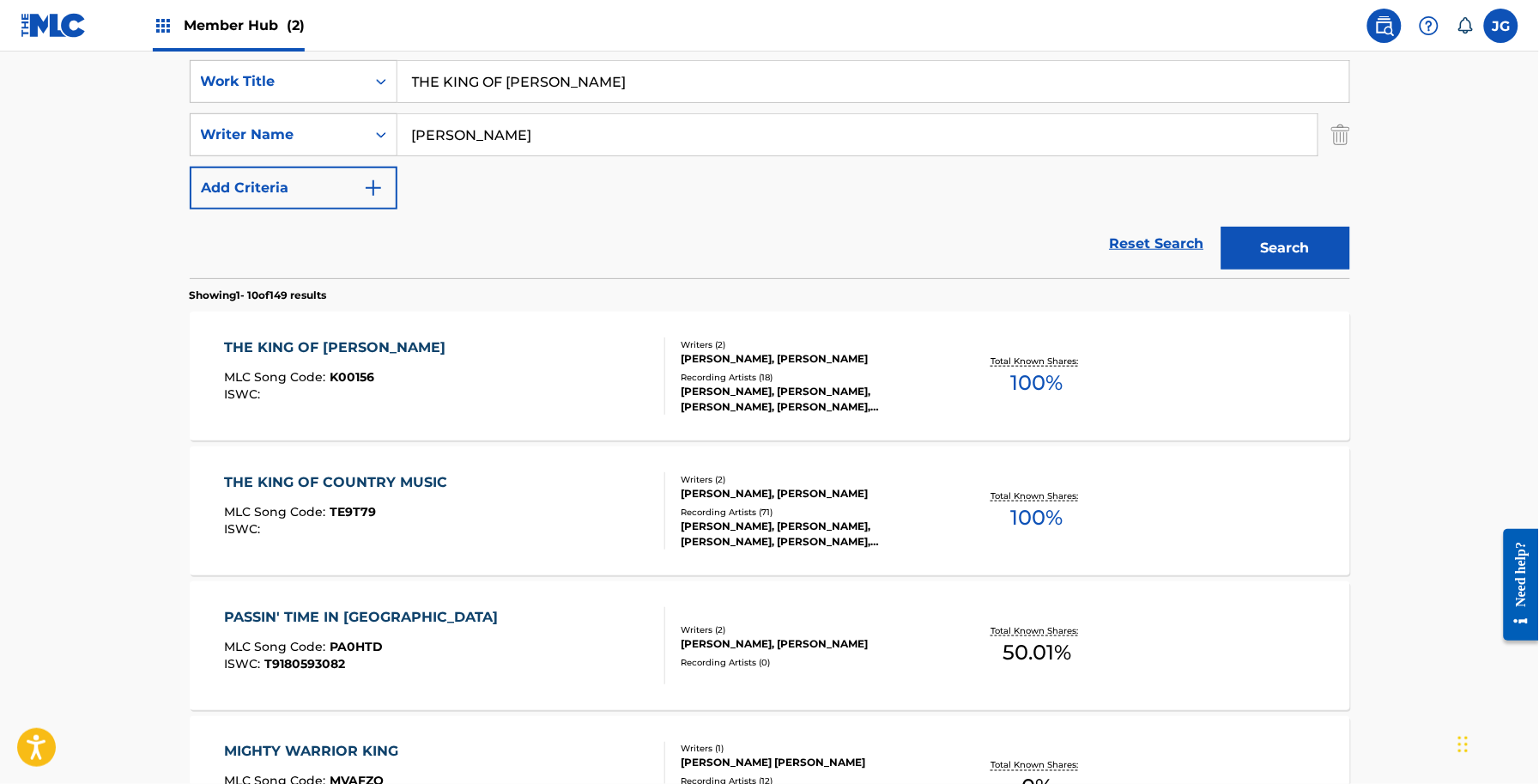
click at [910, 500] on div "[PERSON_NAME], [PERSON_NAME]" at bounding box center [810, 494] width 259 height 16
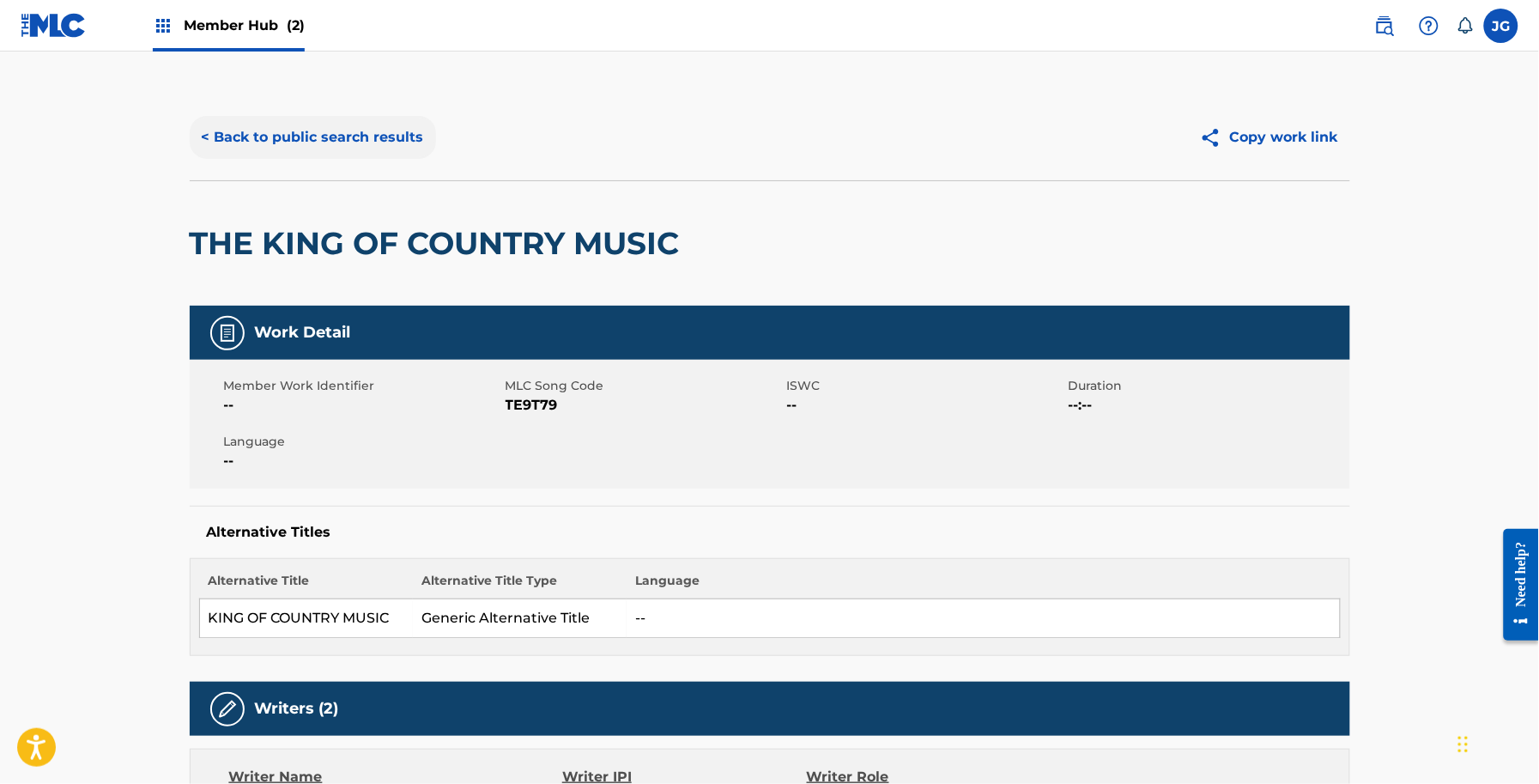
click at [412, 134] on button "< Back to public search results" at bounding box center [313, 137] width 246 height 43
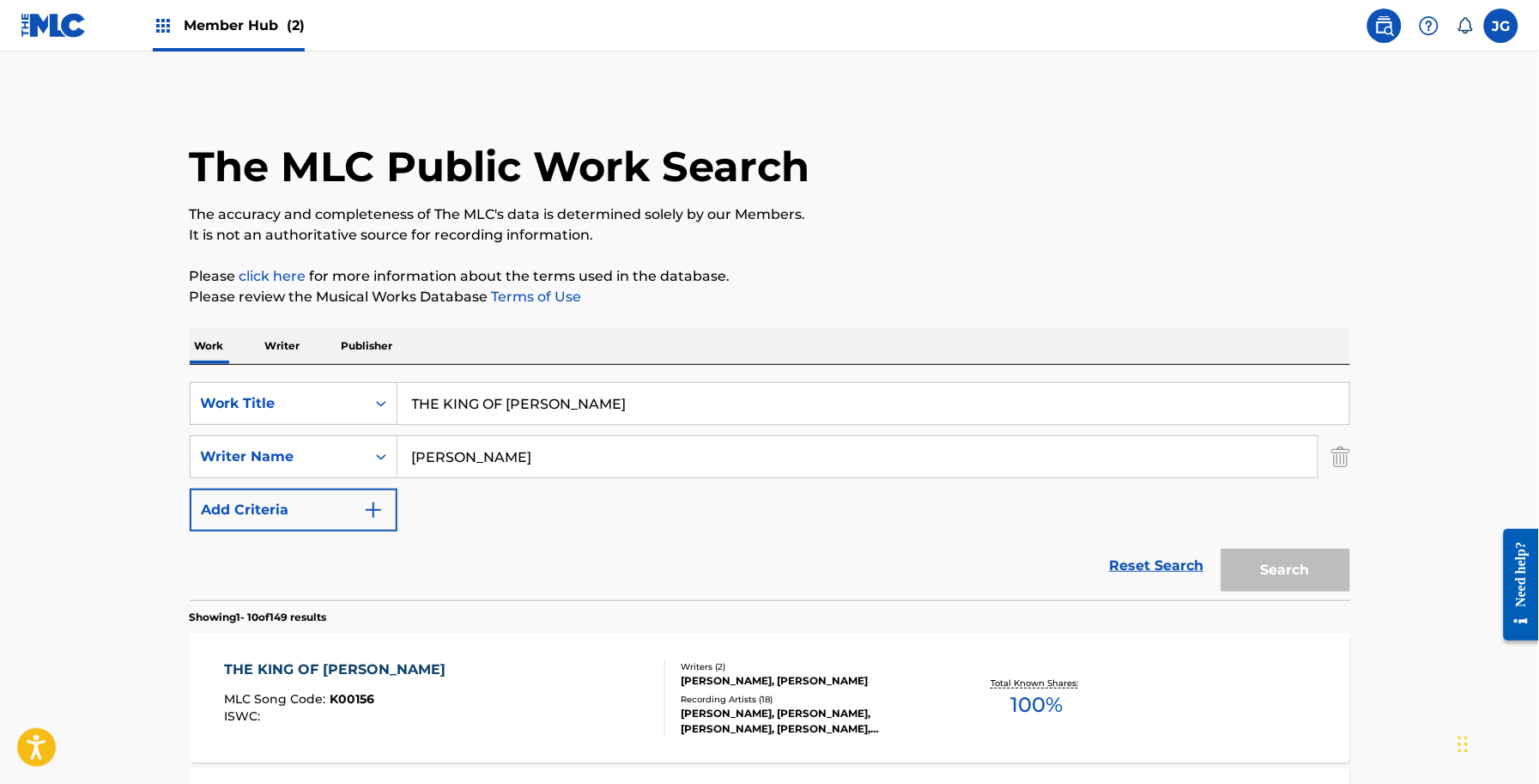
scroll to position [322, 0]
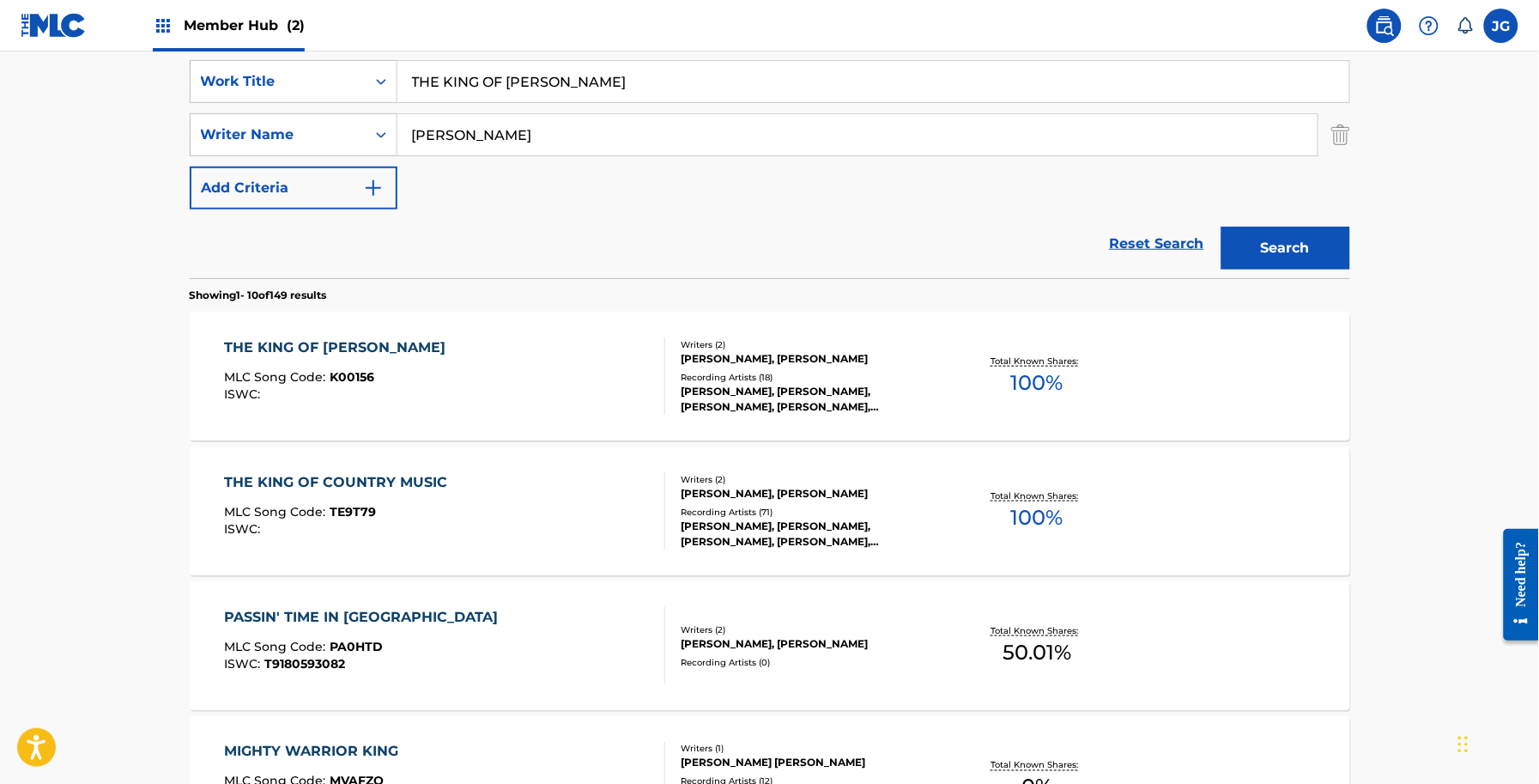
click at [718, 779] on div "Recording Artists ( 12 )" at bounding box center [810, 781] width 259 height 13
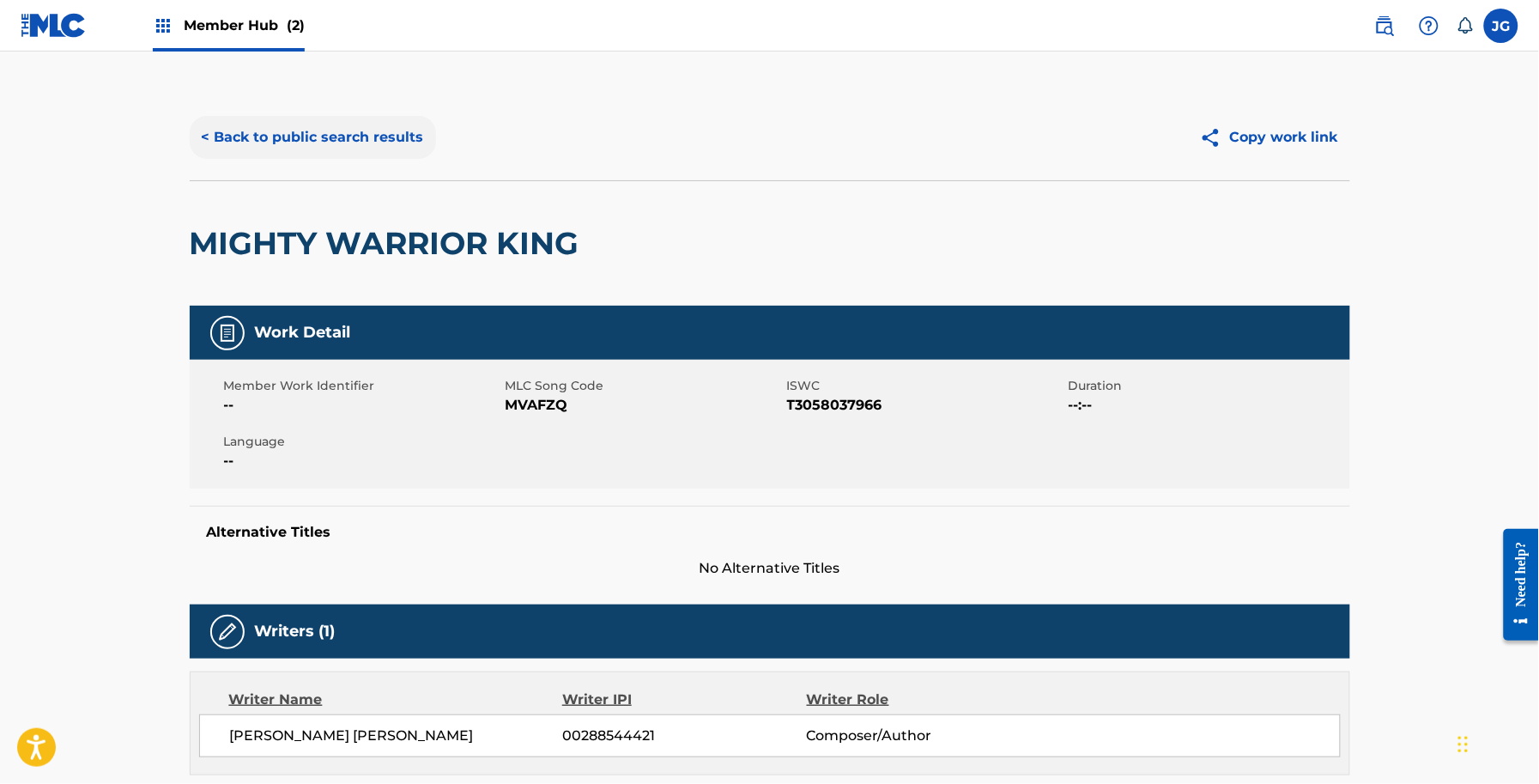
click at [287, 123] on button "< Back to public search results" at bounding box center [313, 137] width 246 height 43
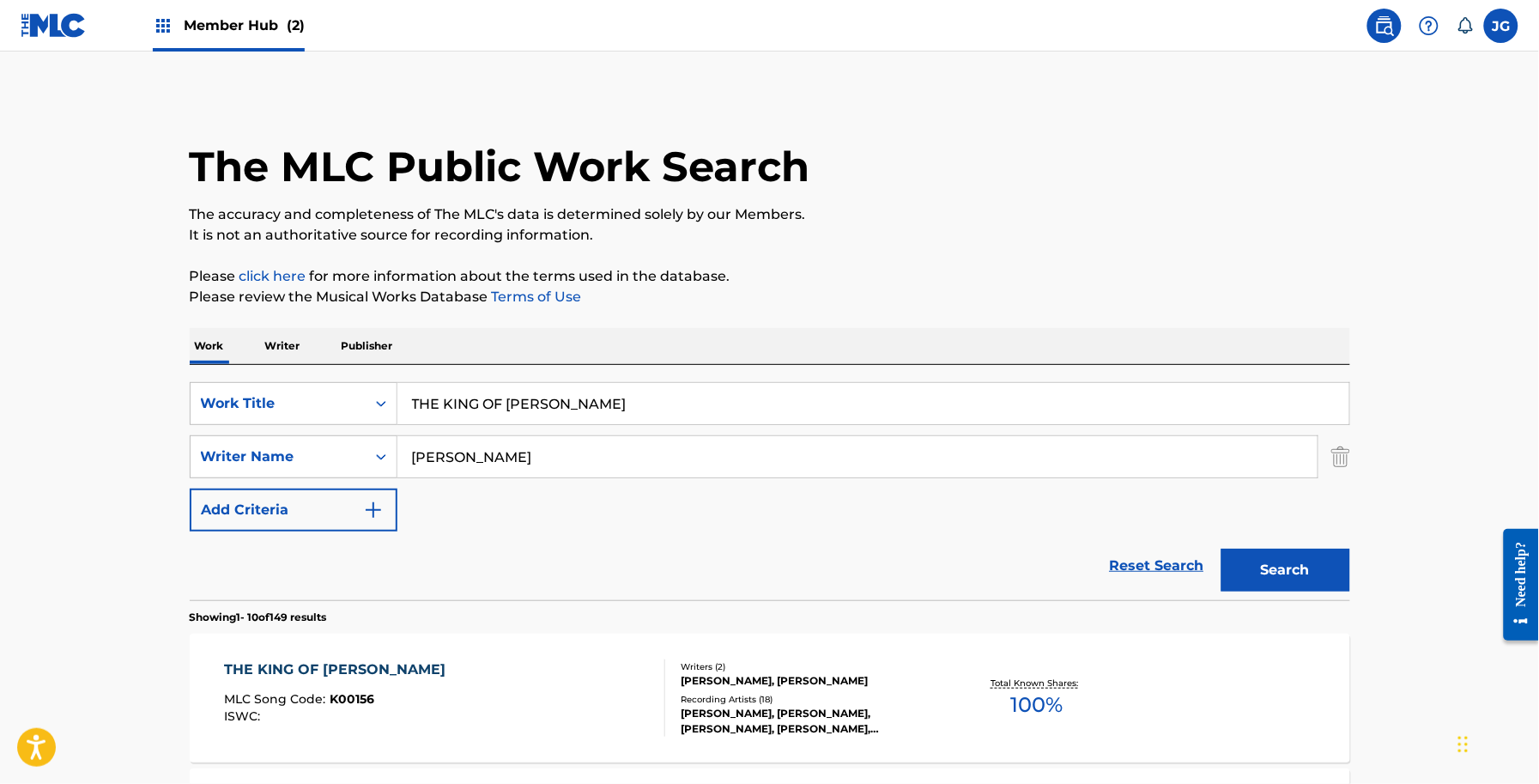
scroll to position [322, 0]
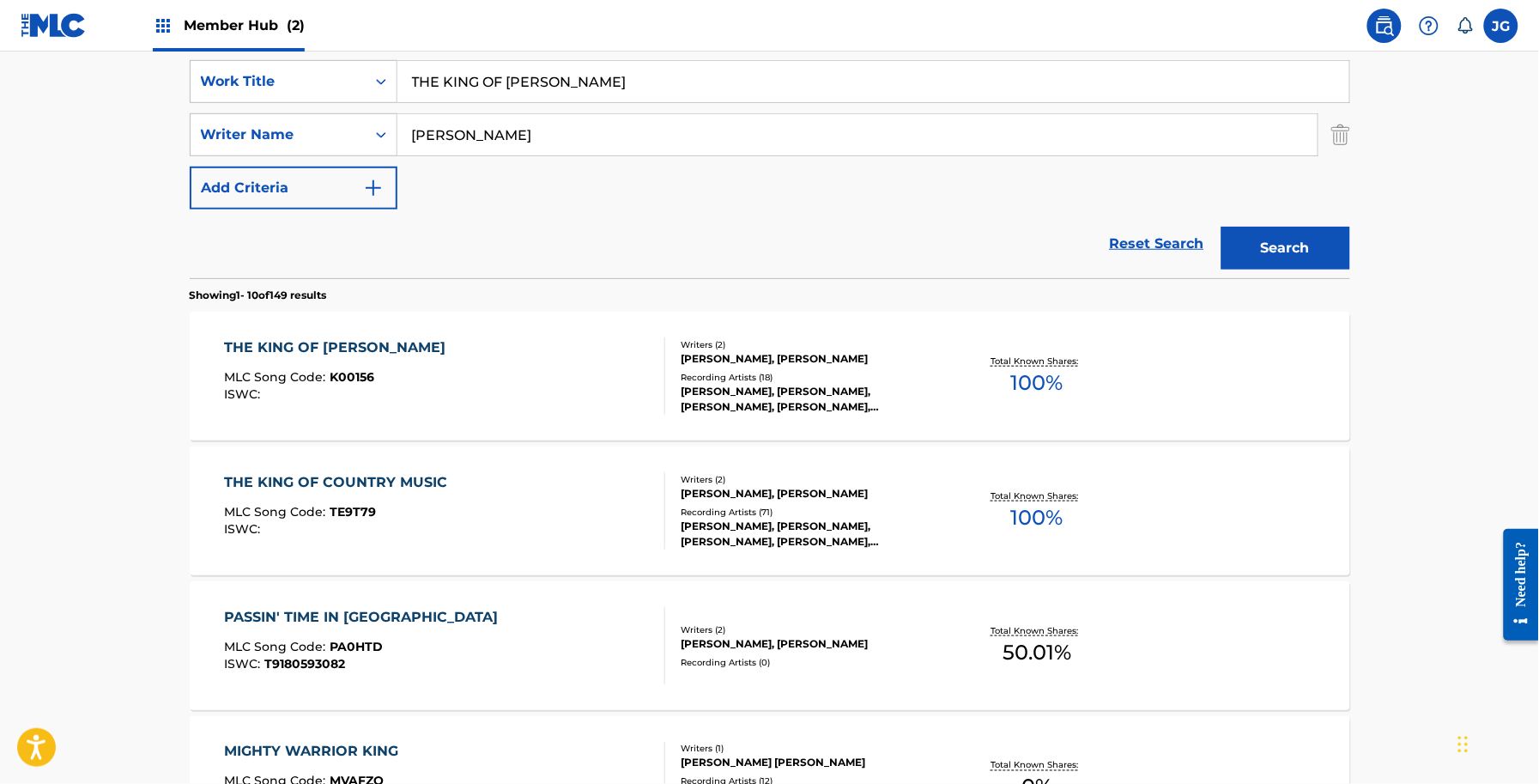
drag, startPoint x: 542, startPoint y: 78, endPoint x: 122, endPoint y: 19, distance: 424.1
click at [140, 24] on div "Member Hub (2) JG [PERSON_NAME] [PERSON_NAME] [EMAIL_ADDRESS][DOMAIN_NAME] Noti…" at bounding box center [770, 755] width 1539 height 2154
click at [1222, 227] on button "Search" at bounding box center [1286, 248] width 129 height 43
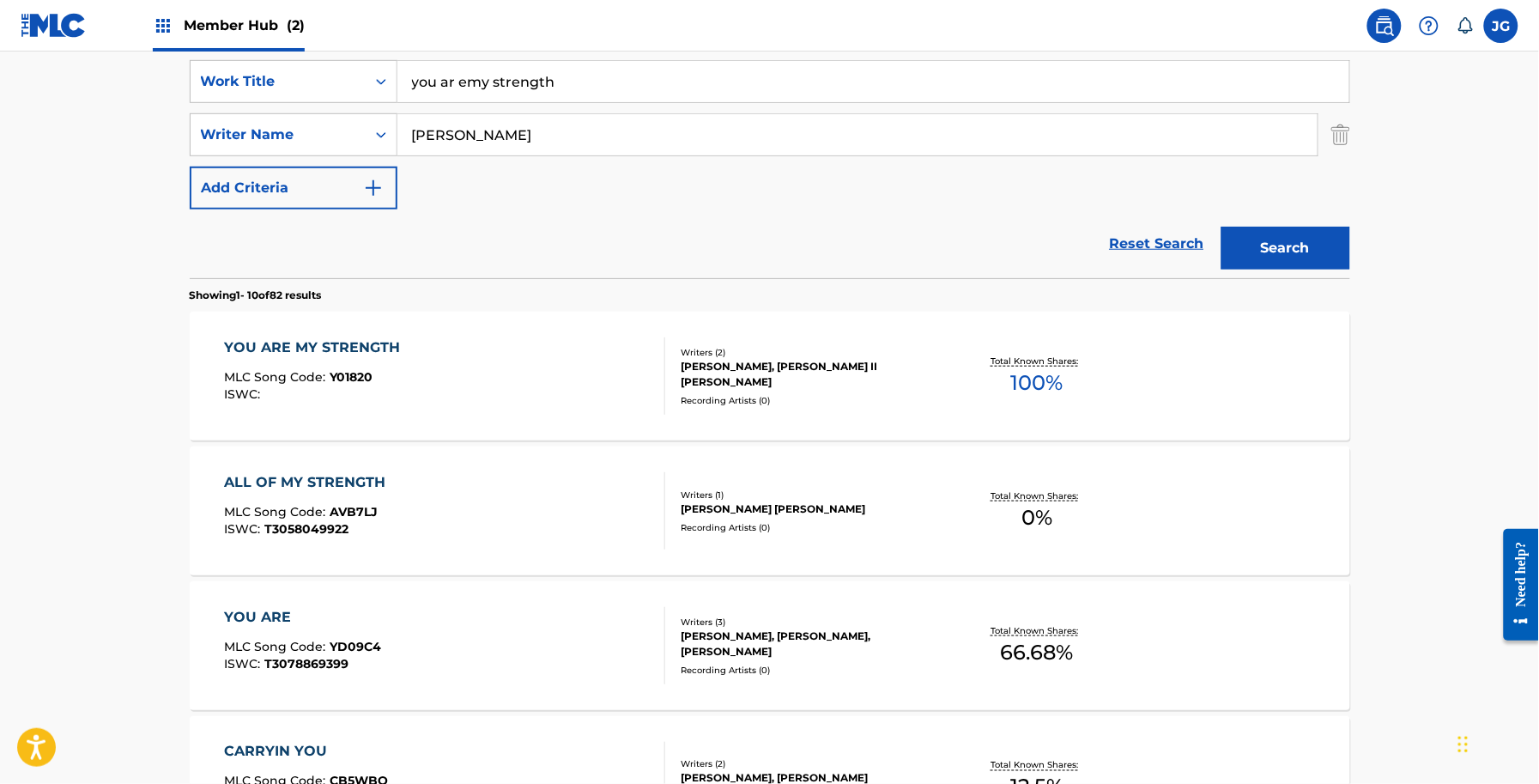
drag, startPoint x: 629, startPoint y: 85, endPoint x: 207, endPoint y: 49, distance: 423.5
click at [208, 49] on div "Member Hub (2) JG [PERSON_NAME] [PERSON_NAME] [EMAIL_ADDRESS][DOMAIN_NAME] Noti…" at bounding box center [770, 755] width 1539 height 2154
type input "you can't walk this road alone"
click at [1222, 227] on button "Search" at bounding box center [1286, 248] width 129 height 43
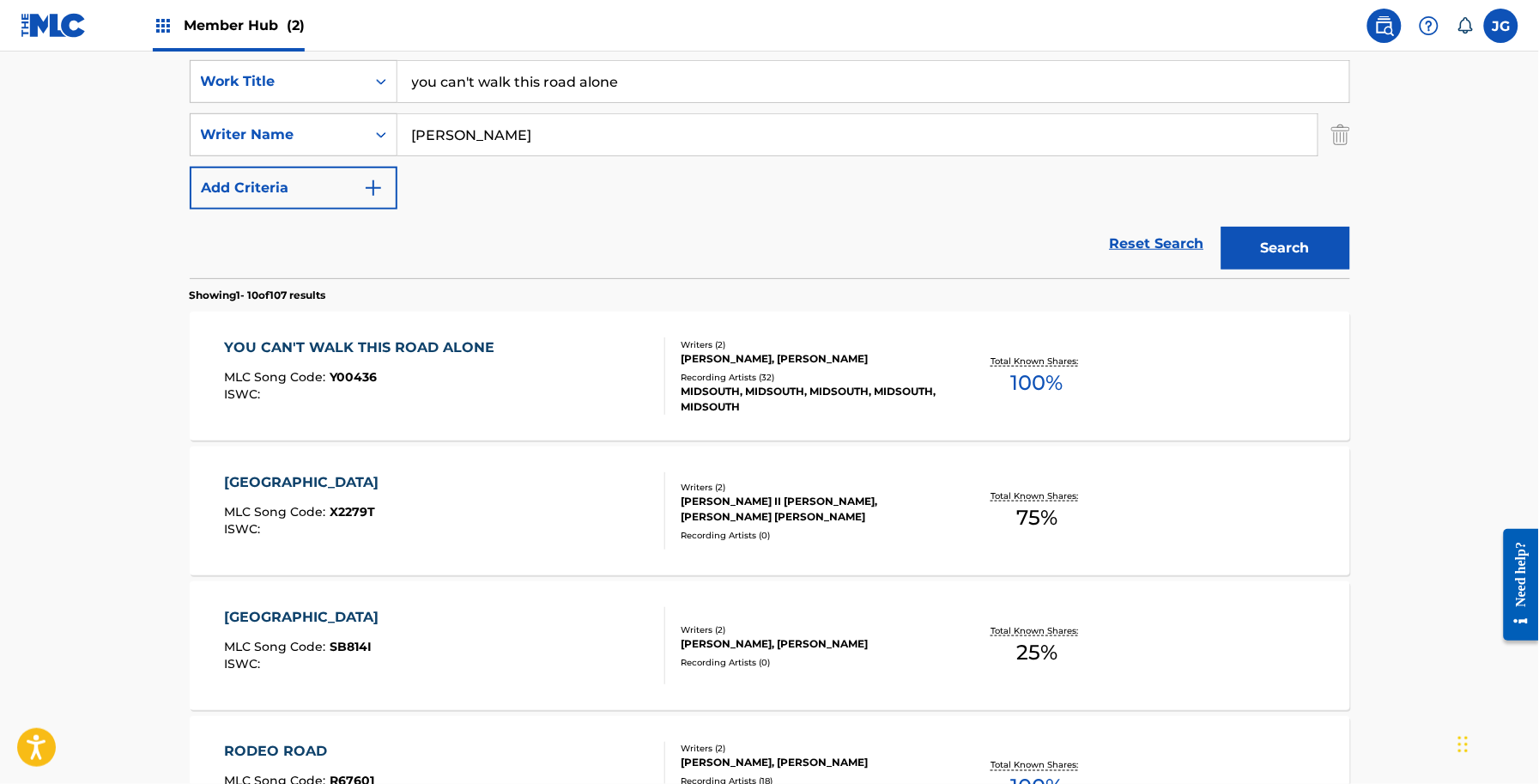
click at [903, 357] on div "[PERSON_NAME], [PERSON_NAME]" at bounding box center [810, 359] width 259 height 16
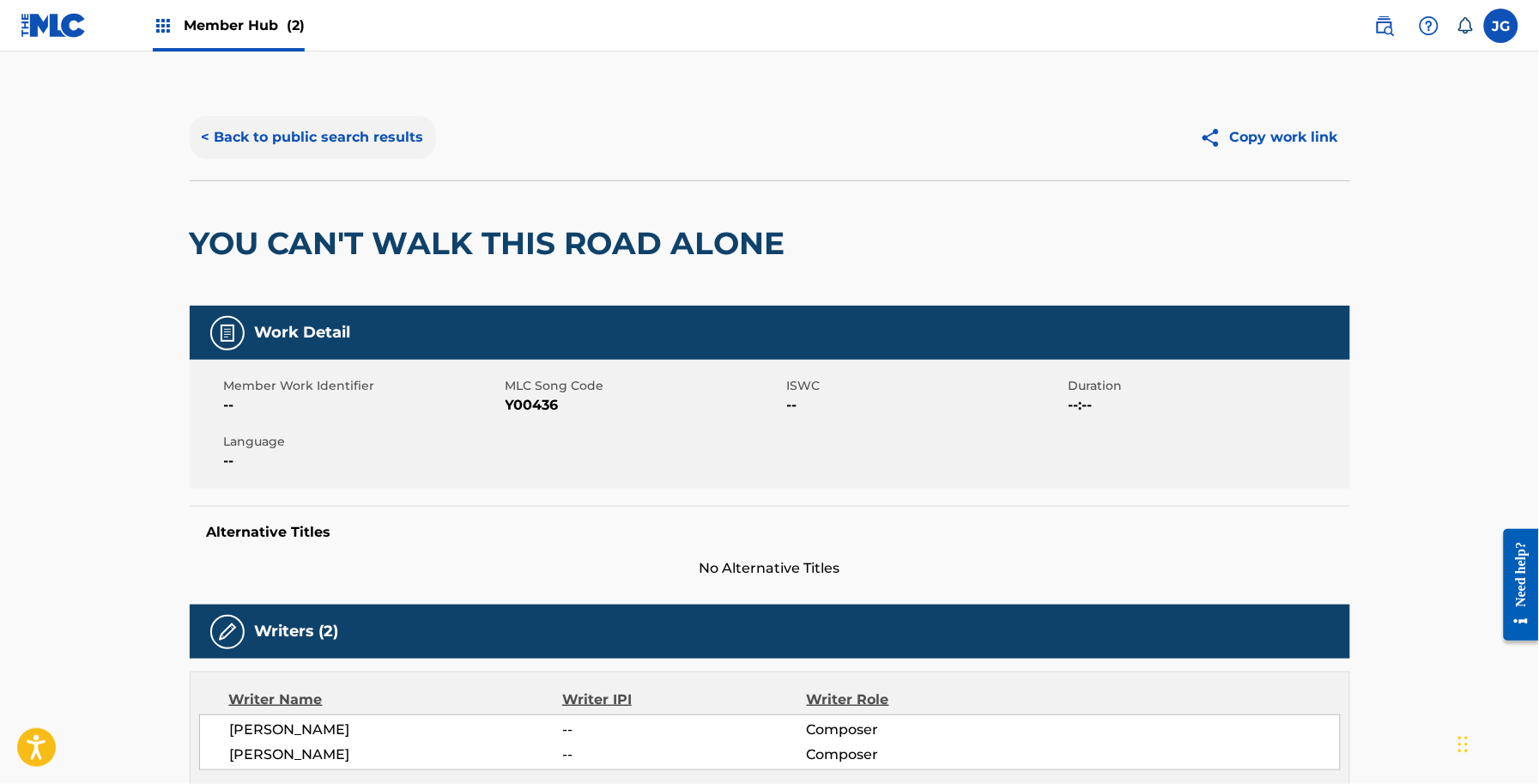
click at [359, 152] on button "< Back to public search results" at bounding box center [313, 137] width 246 height 43
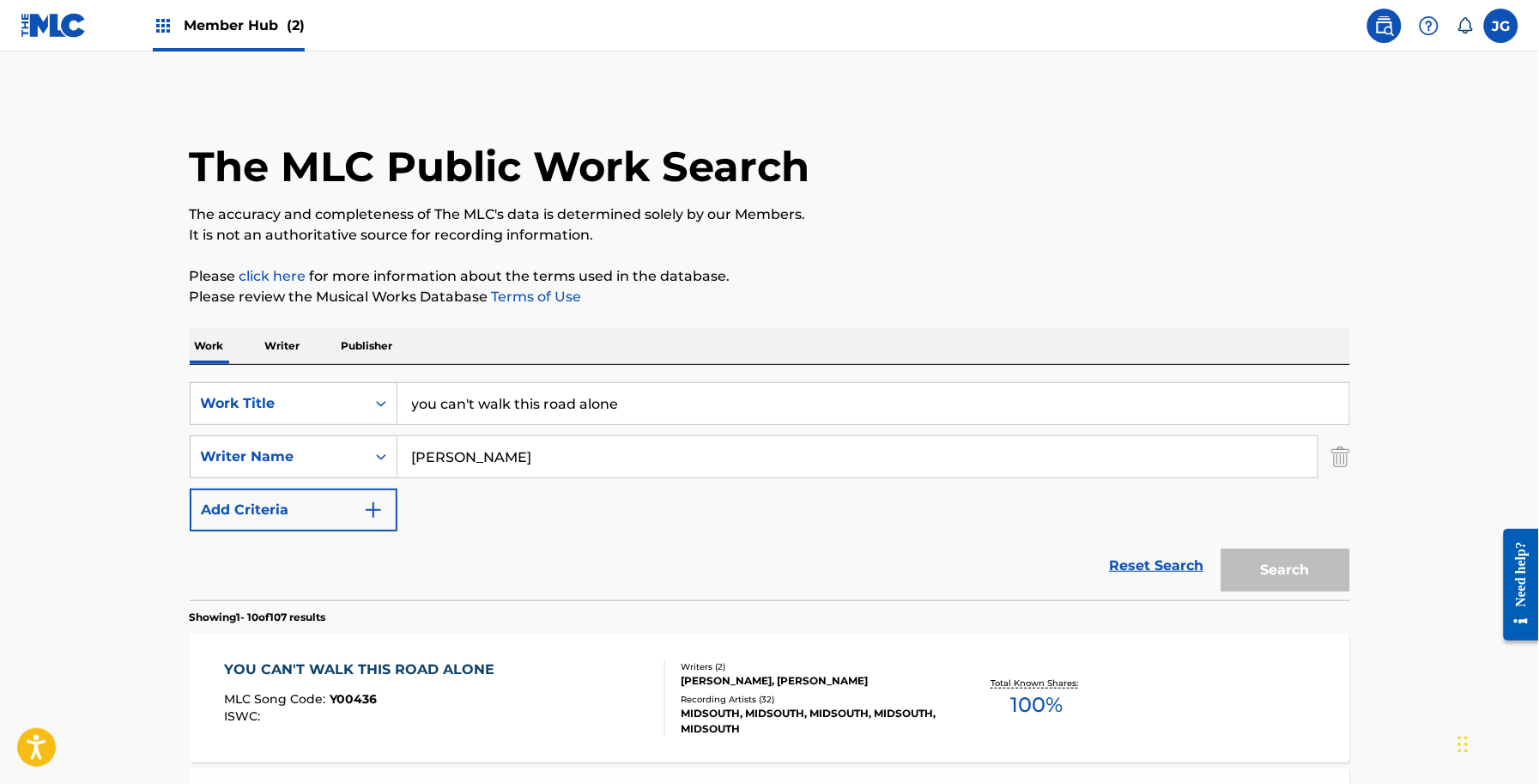
scroll to position [322, 0]
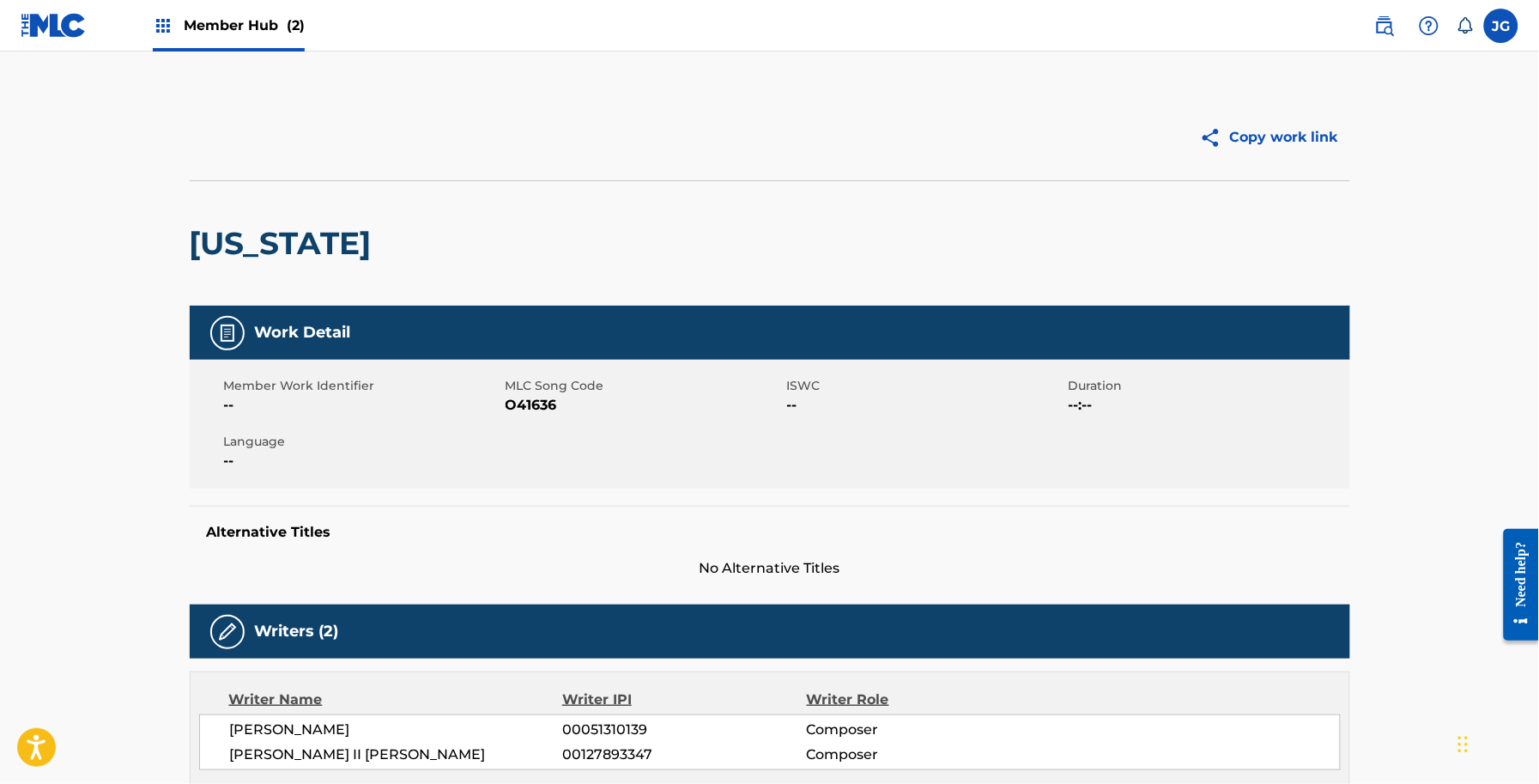
click at [1362, 41] on div "JG [PERSON_NAME] [PERSON_NAME] [EMAIL_ADDRESS][DOMAIN_NAME] Notification Prefer…" at bounding box center [1438, 25] width 161 height 34
click at [1365, 39] on div "JG [PERSON_NAME] [PERSON_NAME] [EMAIL_ADDRESS][DOMAIN_NAME] Notification Prefer…" at bounding box center [1438, 25] width 161 height 34
click at [1370, 31] on link at bounding box center [1384, 25] width 34 height 34
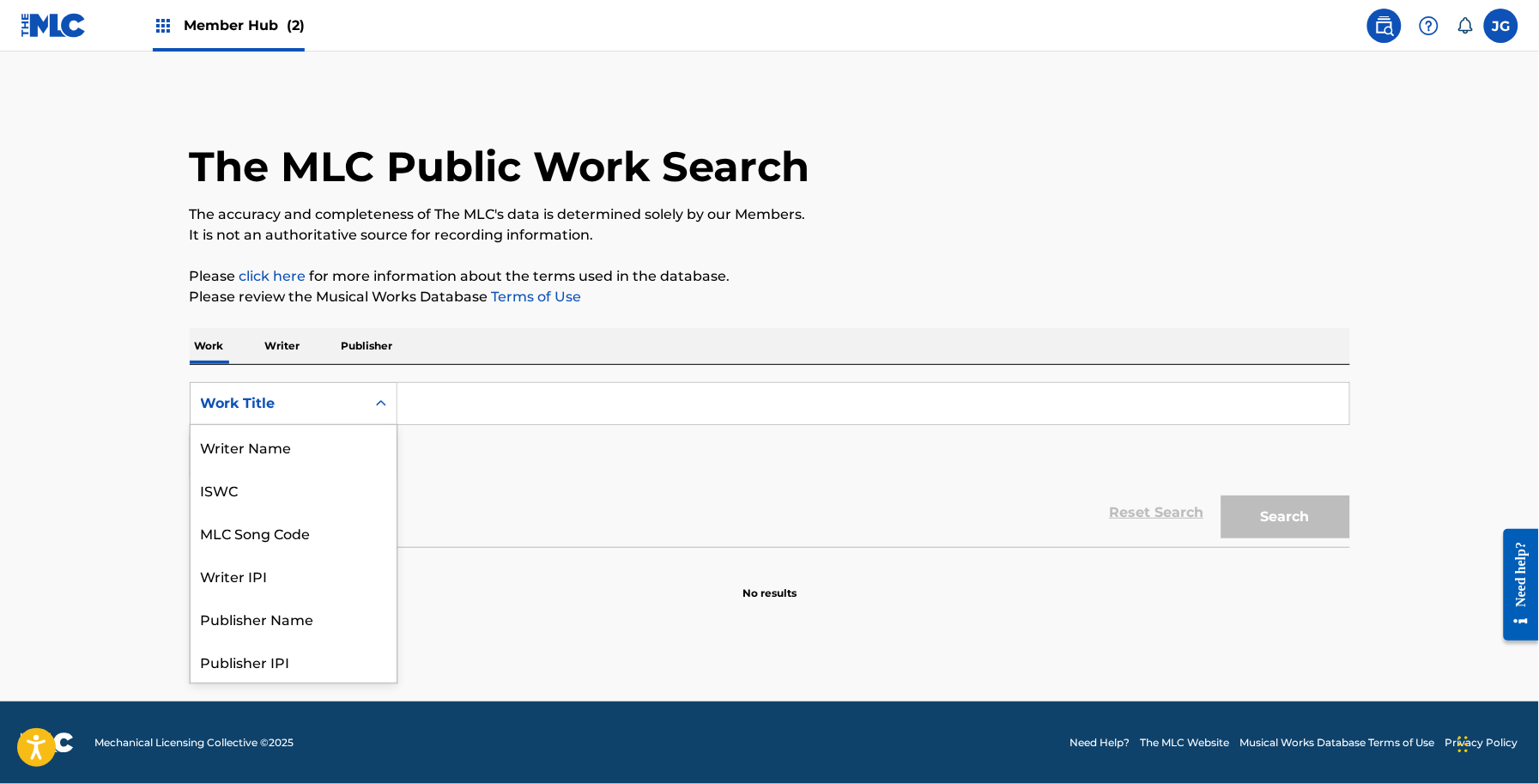
click at [314, 413] on div "Work Title" at bounding box center [278, 403] width 154 height 20
click at [302, 448] on div "MLC Song Code" at bounding box center [293, 446] width 206 height 43
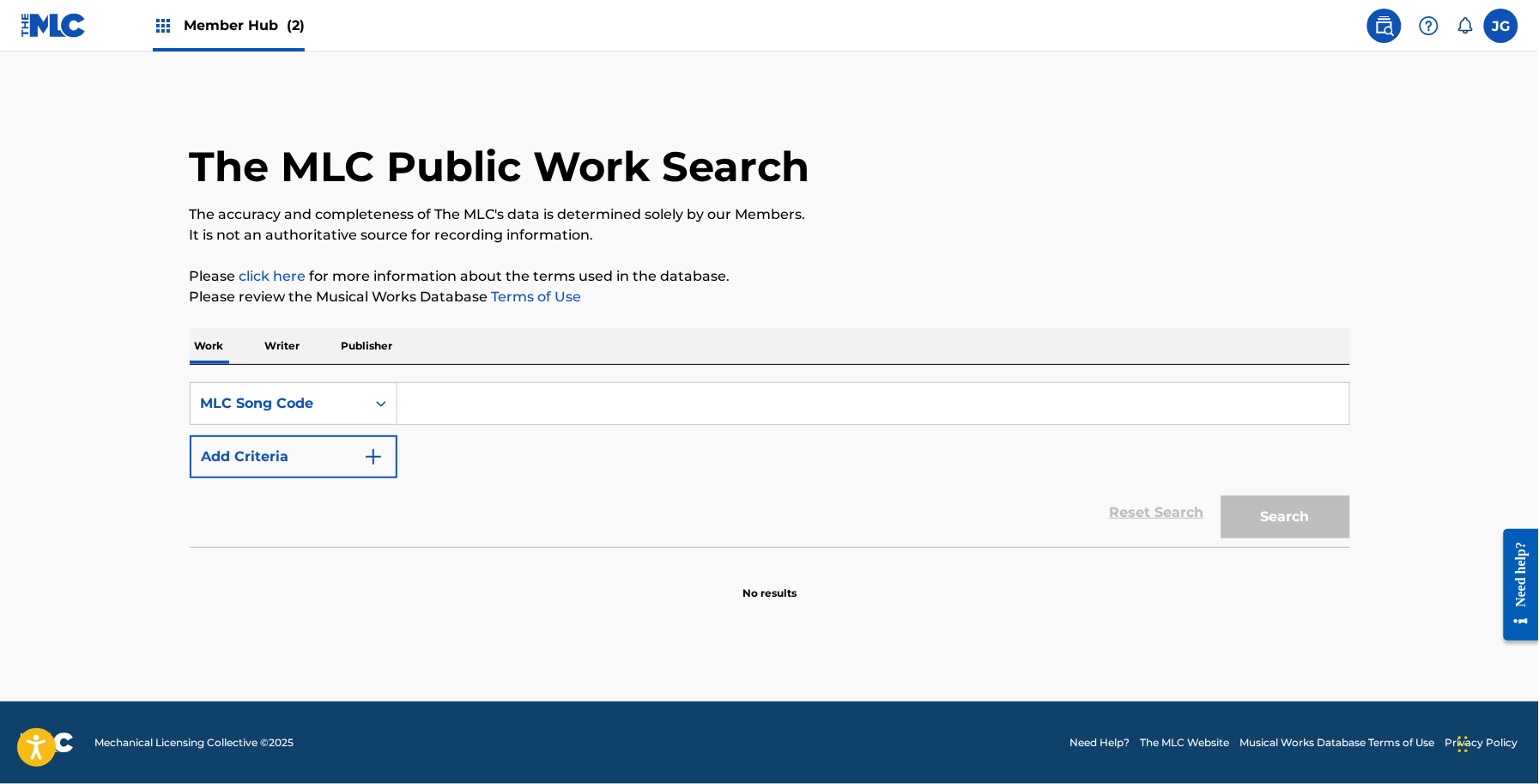
click at [507, 409] on input "Search Form" at bounding box center [873, 404] width 952 height 41
type input "I05095"
click at [1226, 517] on button "Search" at bounding box center [1286, 516] width 129 height 43
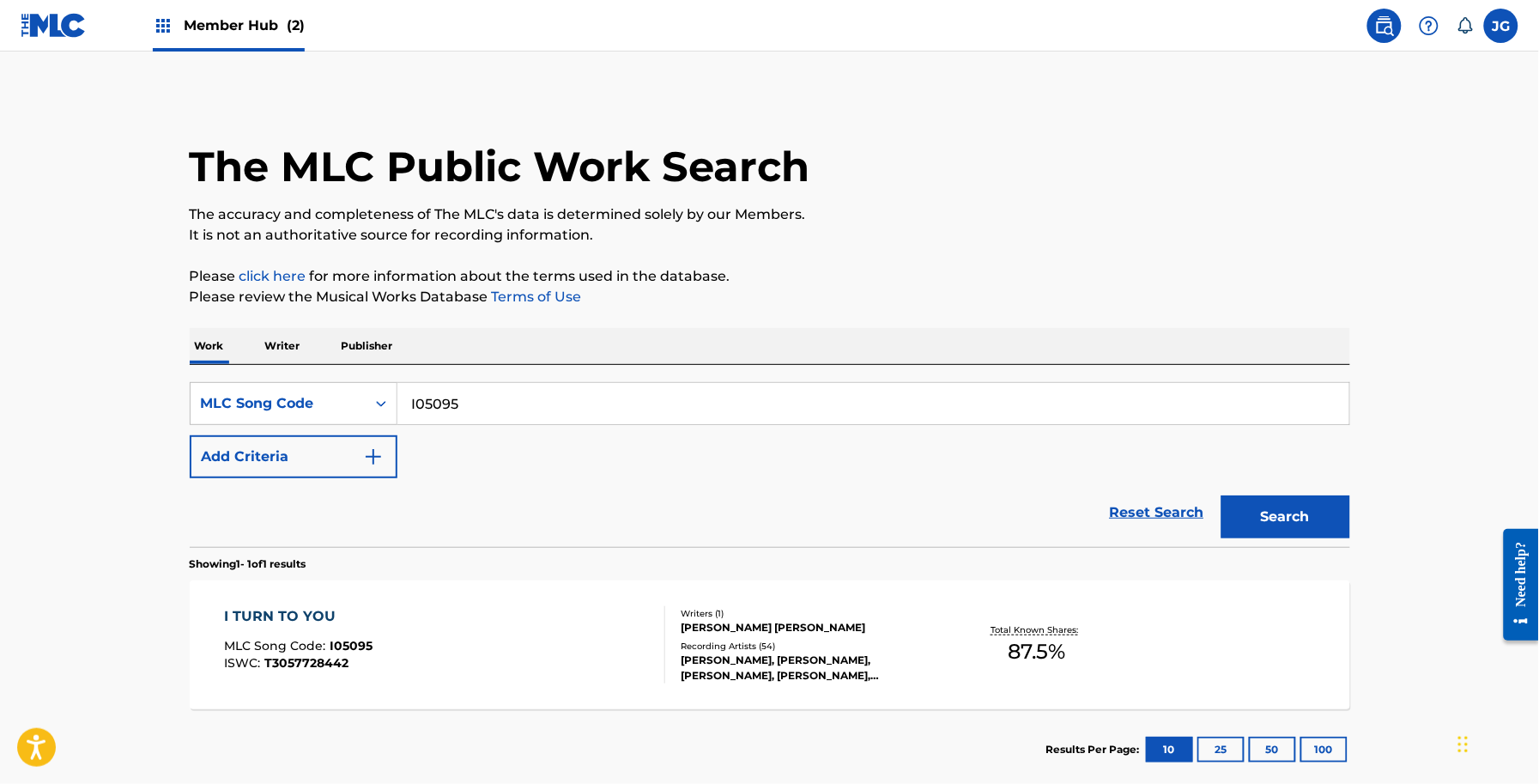
click at [679, 604] on div "I TURN TO YOU MLC Song Code : I05095 ISWC : T3057728442 Writers ( 1 ) [PERSON_N…" at bounding box center [770, 644] width 1161 height 129
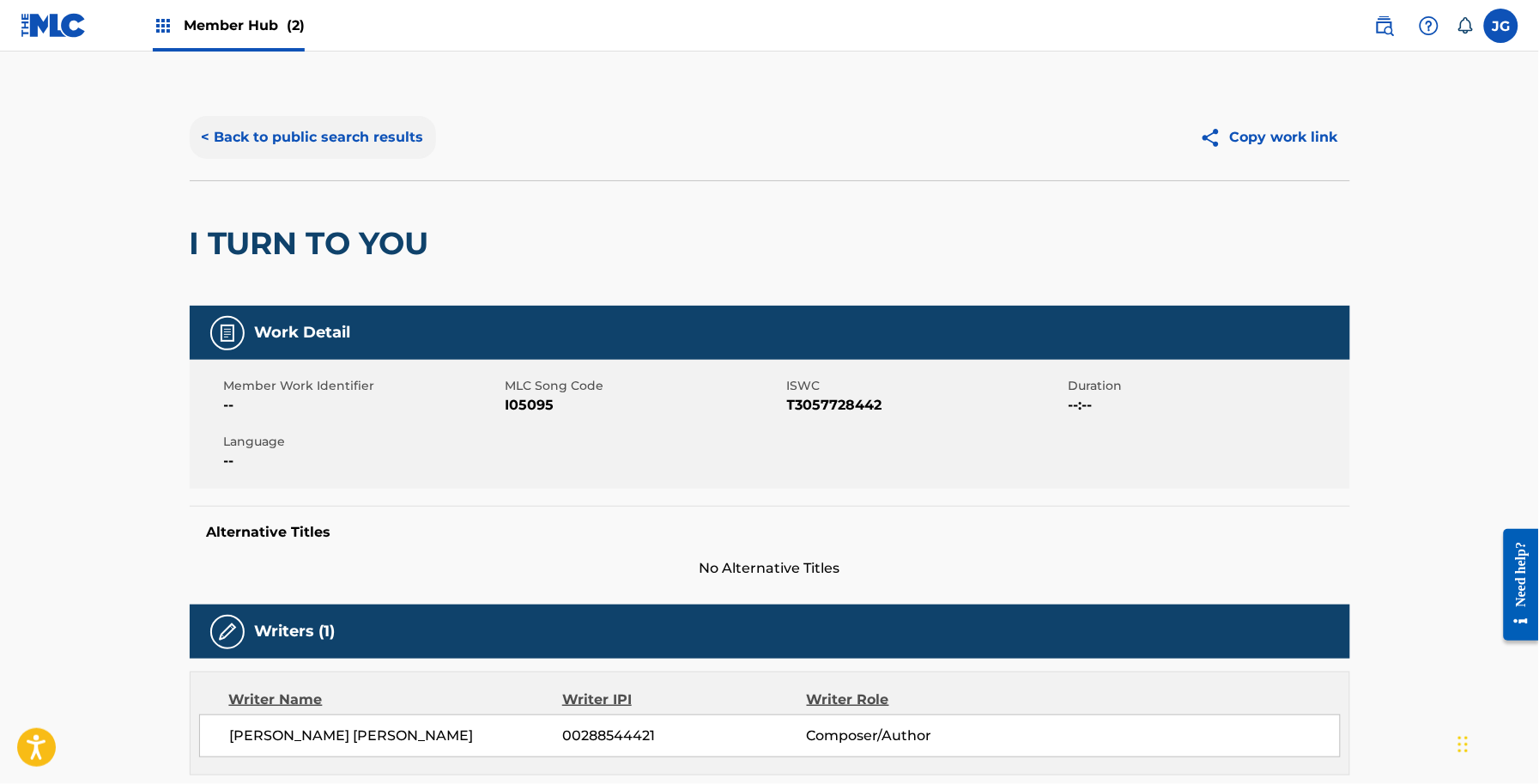
click at [315, 116] on button "< Back to public search results" at bounding box center [313, 137] width 246 height 43
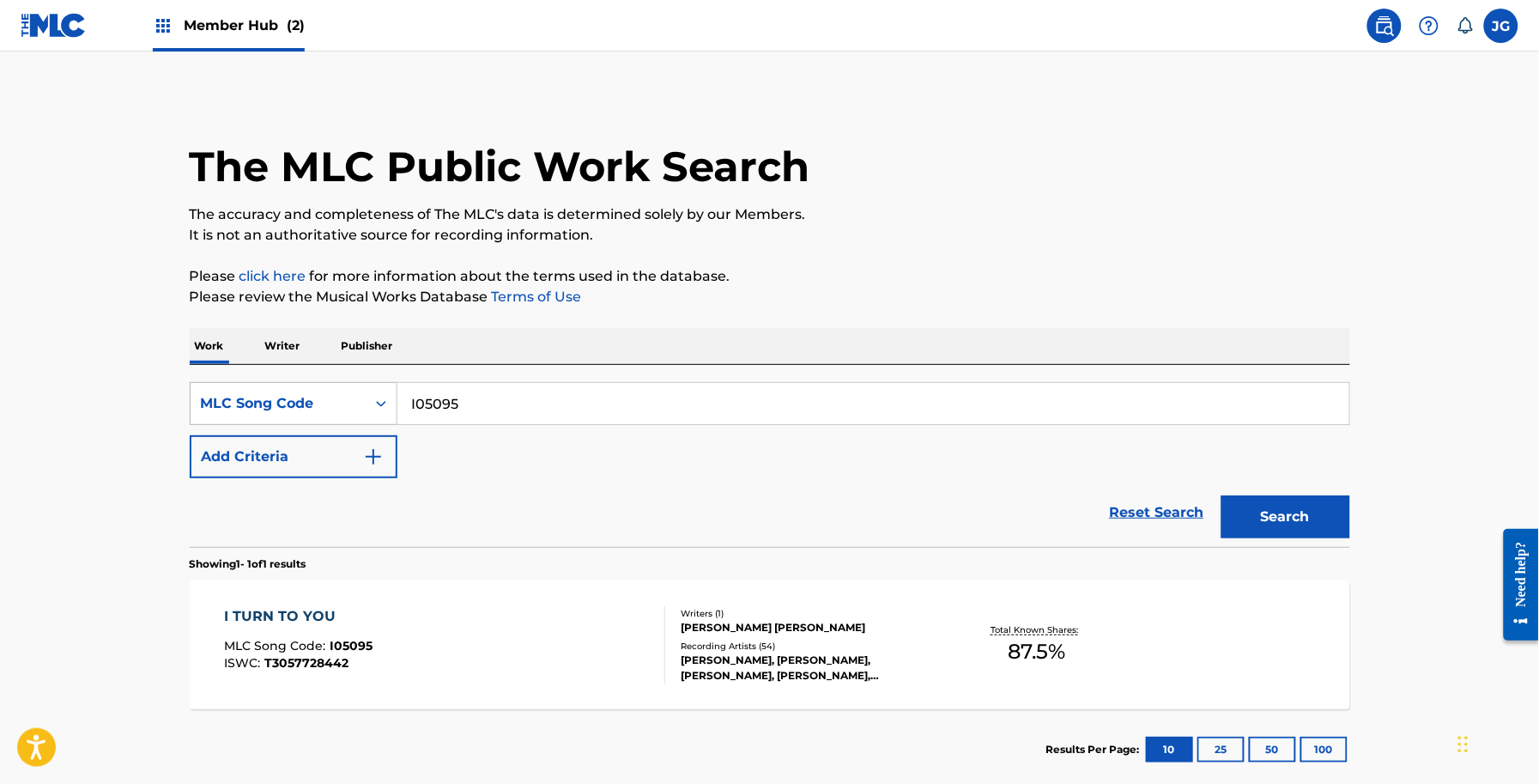
click at [309, 397] on div "MLC Song Code" at bounding box center [278, 403] width 154 height 20
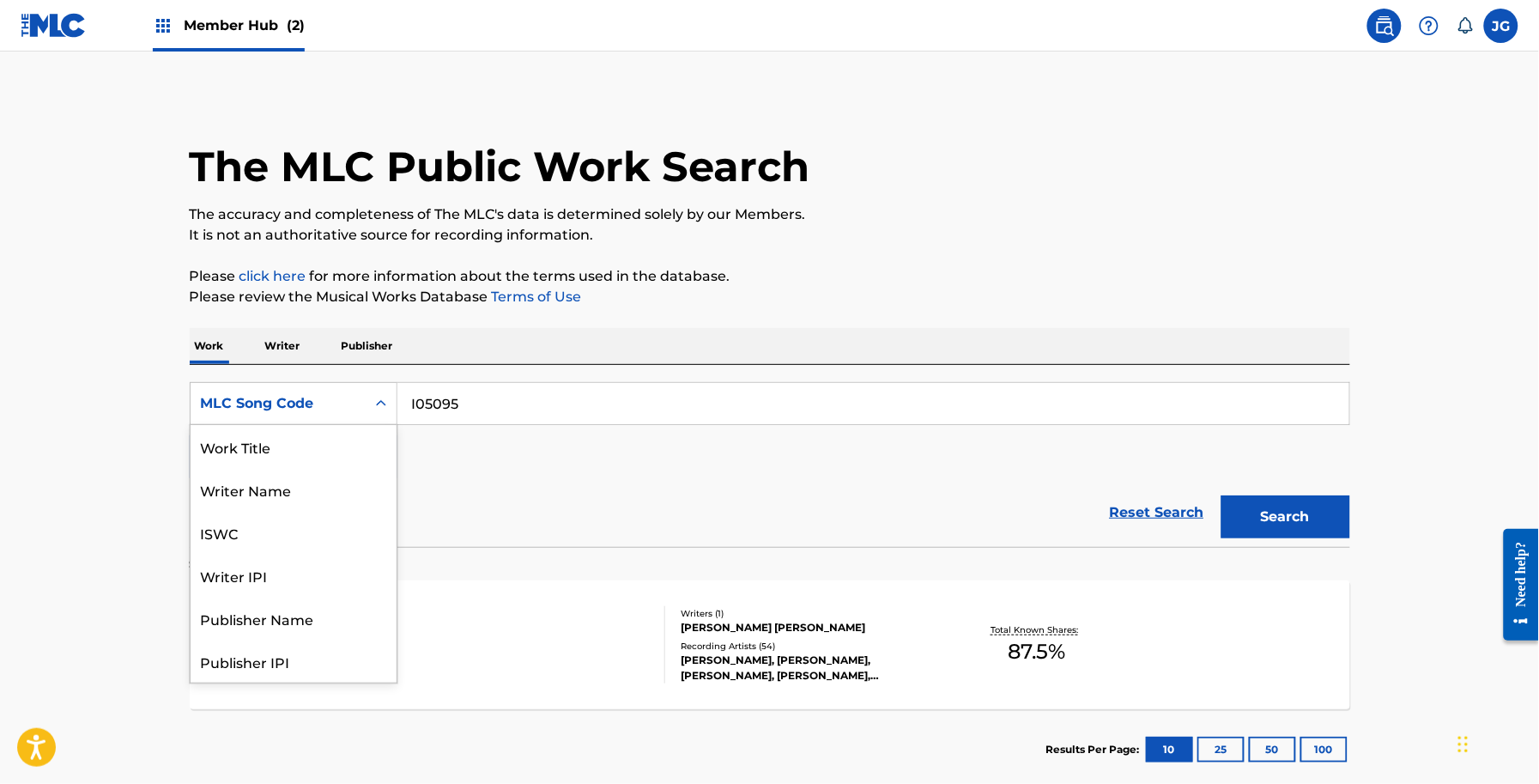
scroll to position [85, 0]
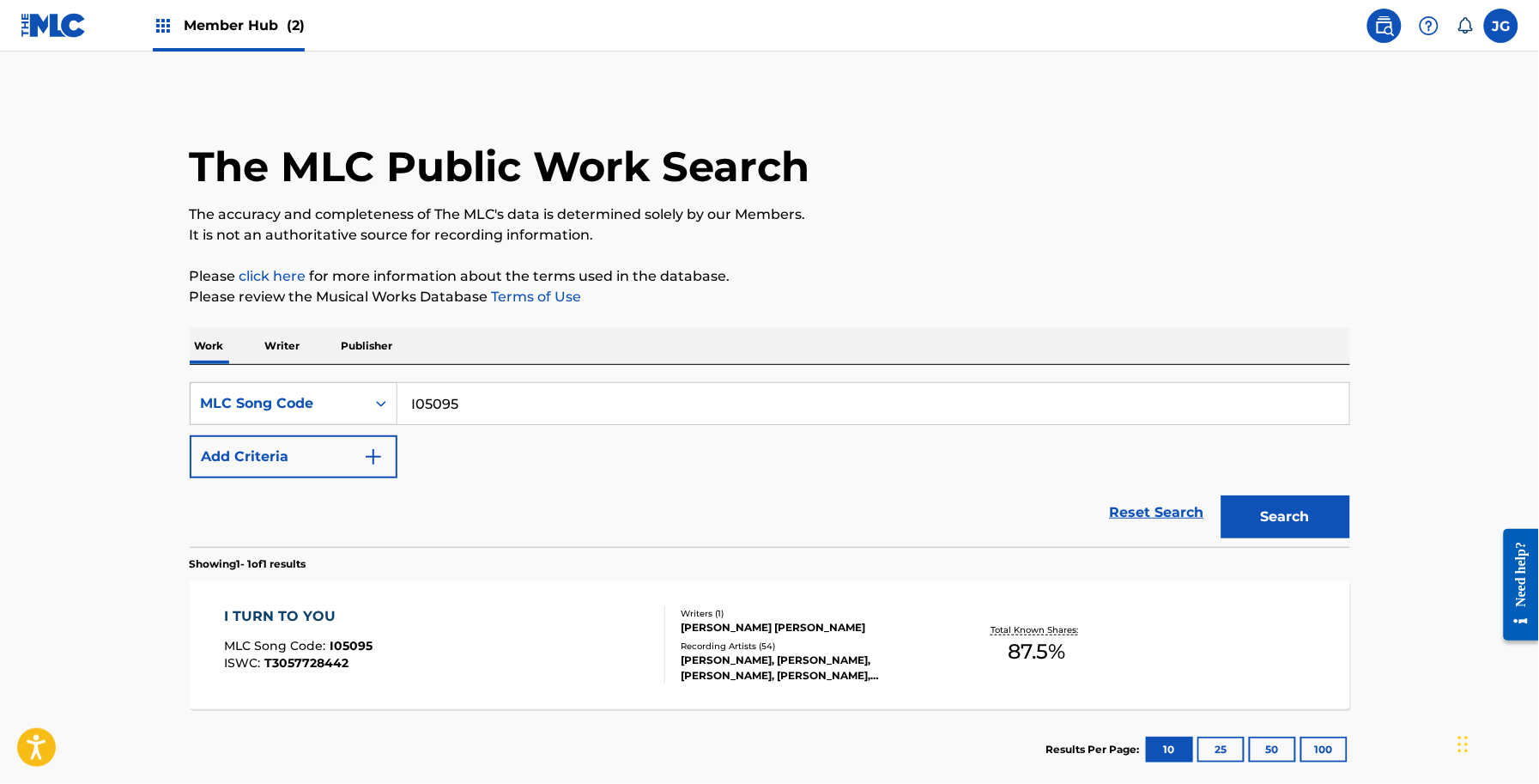
drag, startPoint x: 554, startPoint y: 398, endPoint x: 397, endPoint y: 408, distance: 157.3
click at [344, 408] on div "SearchWithCriteriaf3090750-115c-4646-88f3-9f9b7ee435f2 MLC Song Code I05095" at bounding box center [770, 404] width 1161 height 43
paste input "K00156"
type input "K00156"
click at [1268, 506] on button "Search" at bounding box center [1286, 516] width 129 height 43
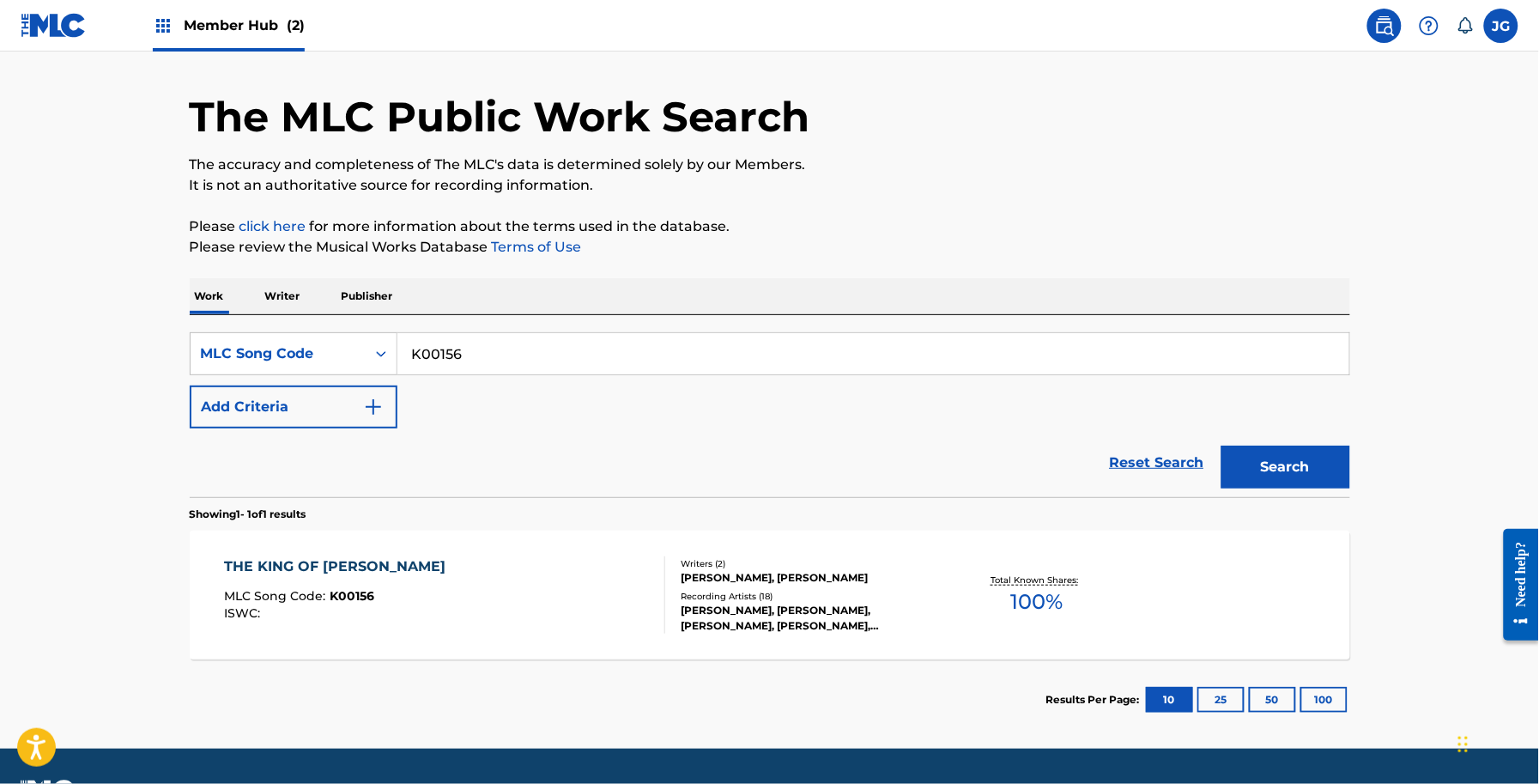
scroll to position [96, 0]
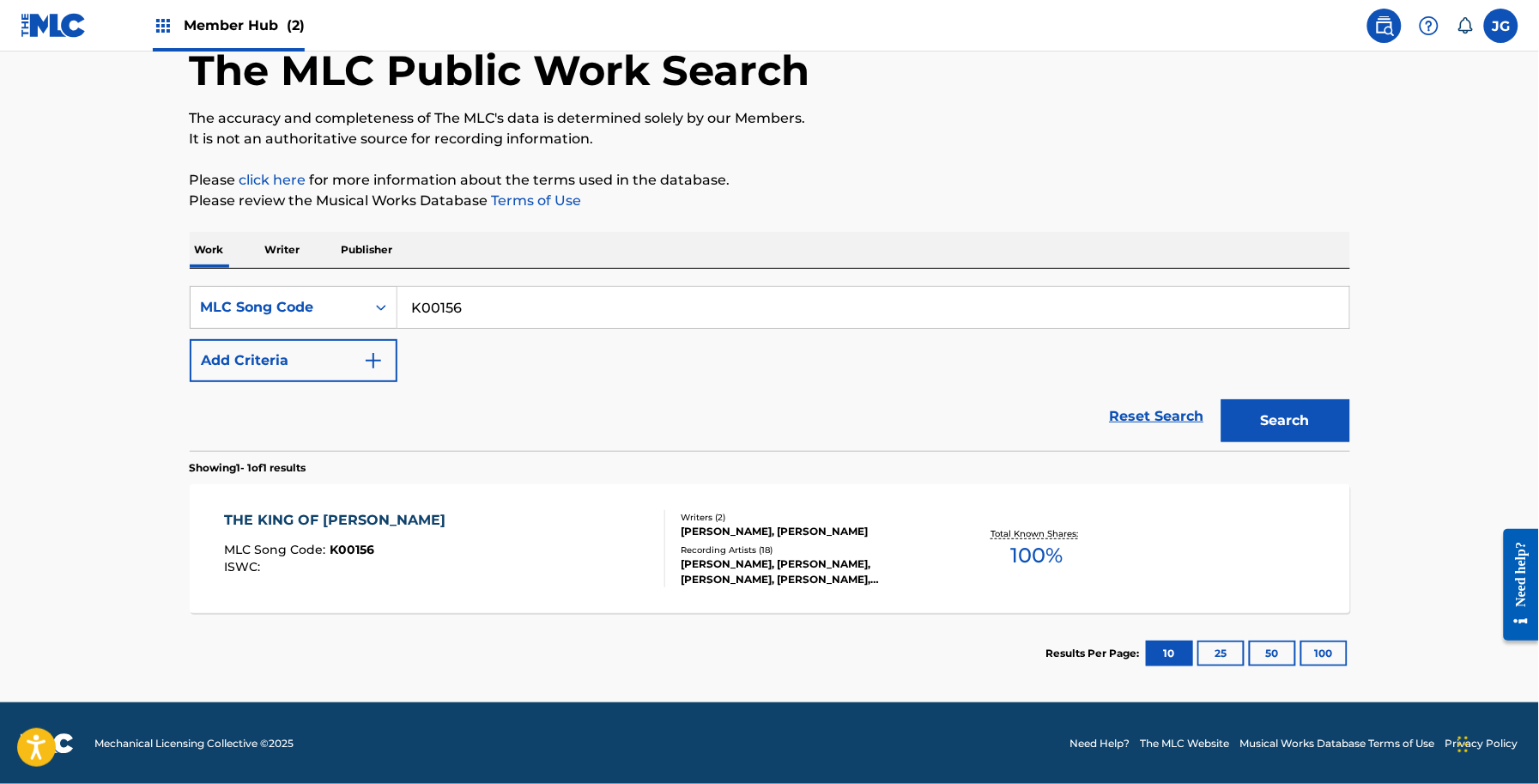
click at [983, 606] on div "THE KING OF [PERSON_NAME] MLC Song Code : K00156 ISWC : Writers ( 2 ) [PERSON_N…" at bounding box center [770, 548] width 1161 height 129
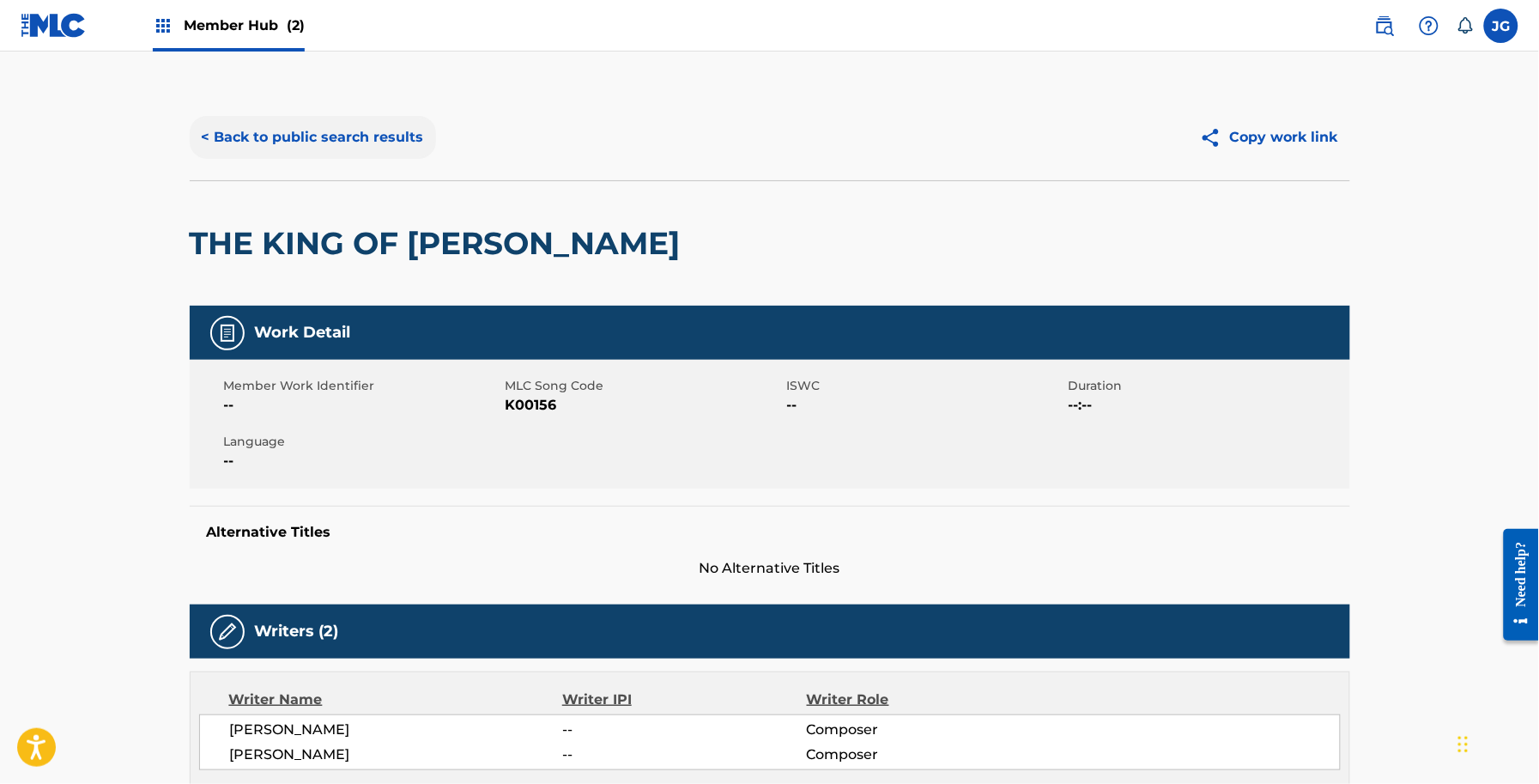
click at [352, 140] on button "< Back to public search results" at bounding box center [313, 137] width 246 height 43
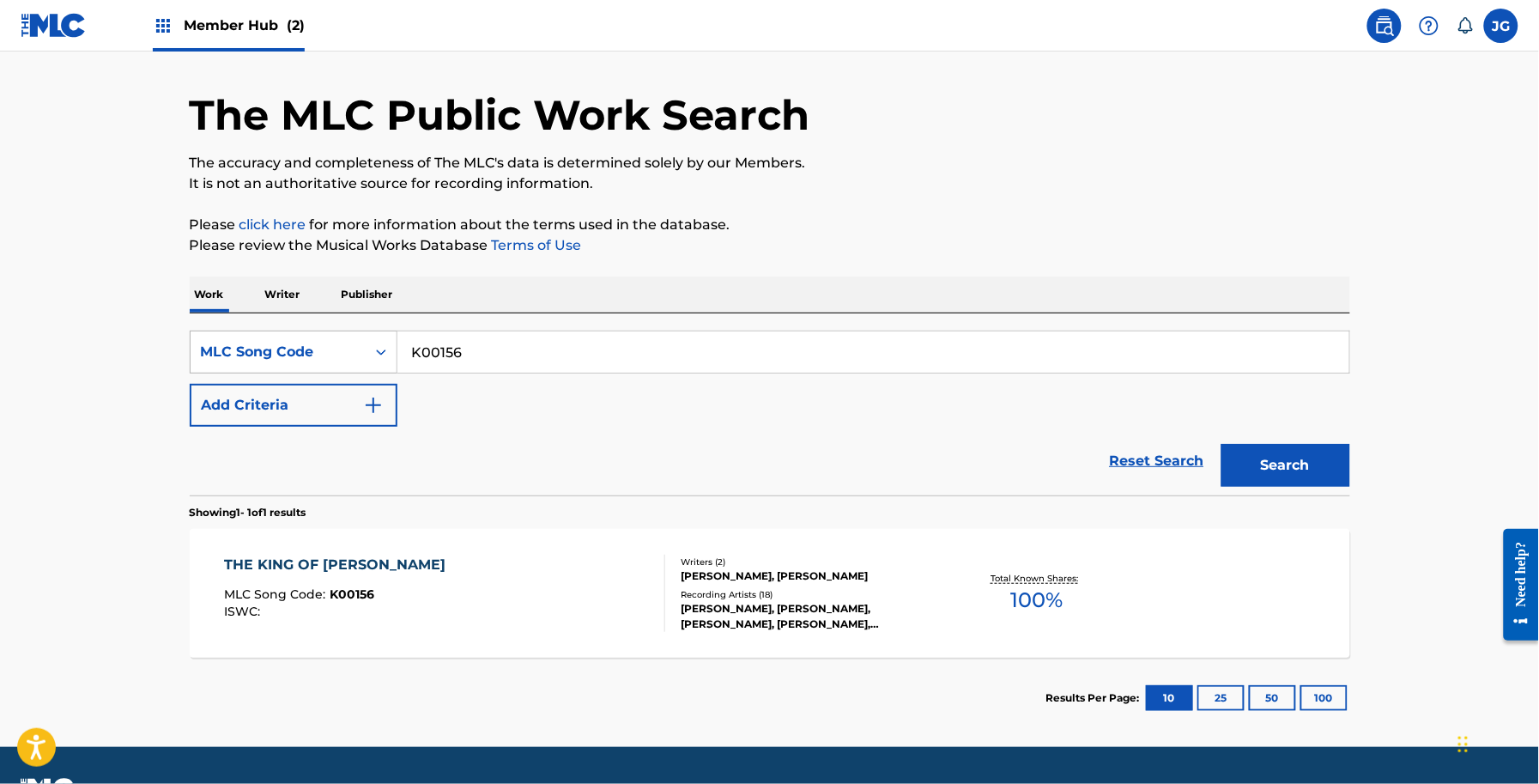
drag, startPoint x: 242, startPoint y: 347, endPoint x: 221, endPoint y: 349, distance: 21.1
click at [225, 348] on div "SearchWithCriteriaf3090750-115c-4646-88f3-9f9b7ee435f2 MLC Song Code K00156" at bounding box center [770, 352] width 1161 height 43
paste input "T3179Y"
type input "T3179Y"
click at [1311, 453] on button "Search" at bounding box center [1286, 465] width 129 height 43
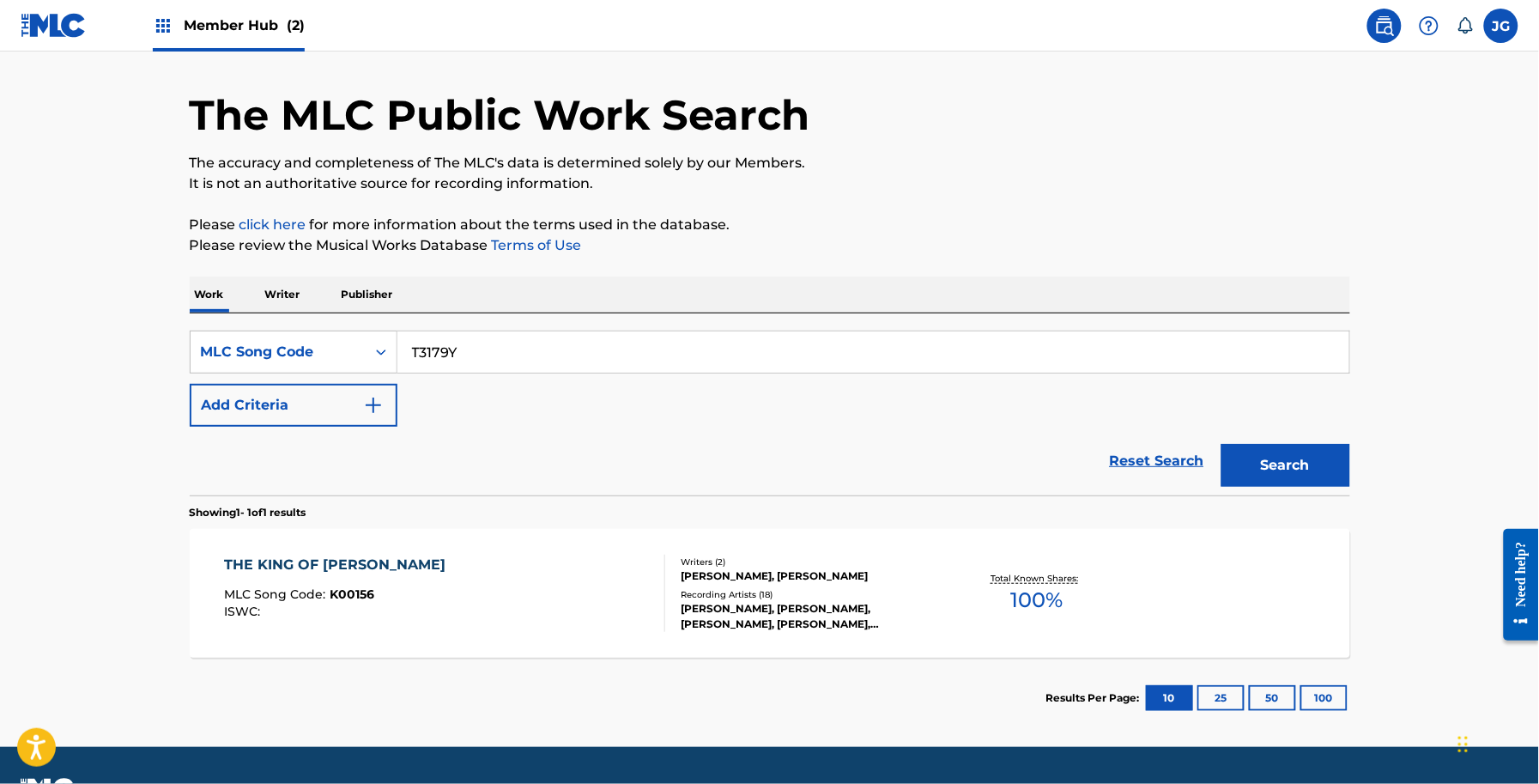
scroll to position [0, 0]
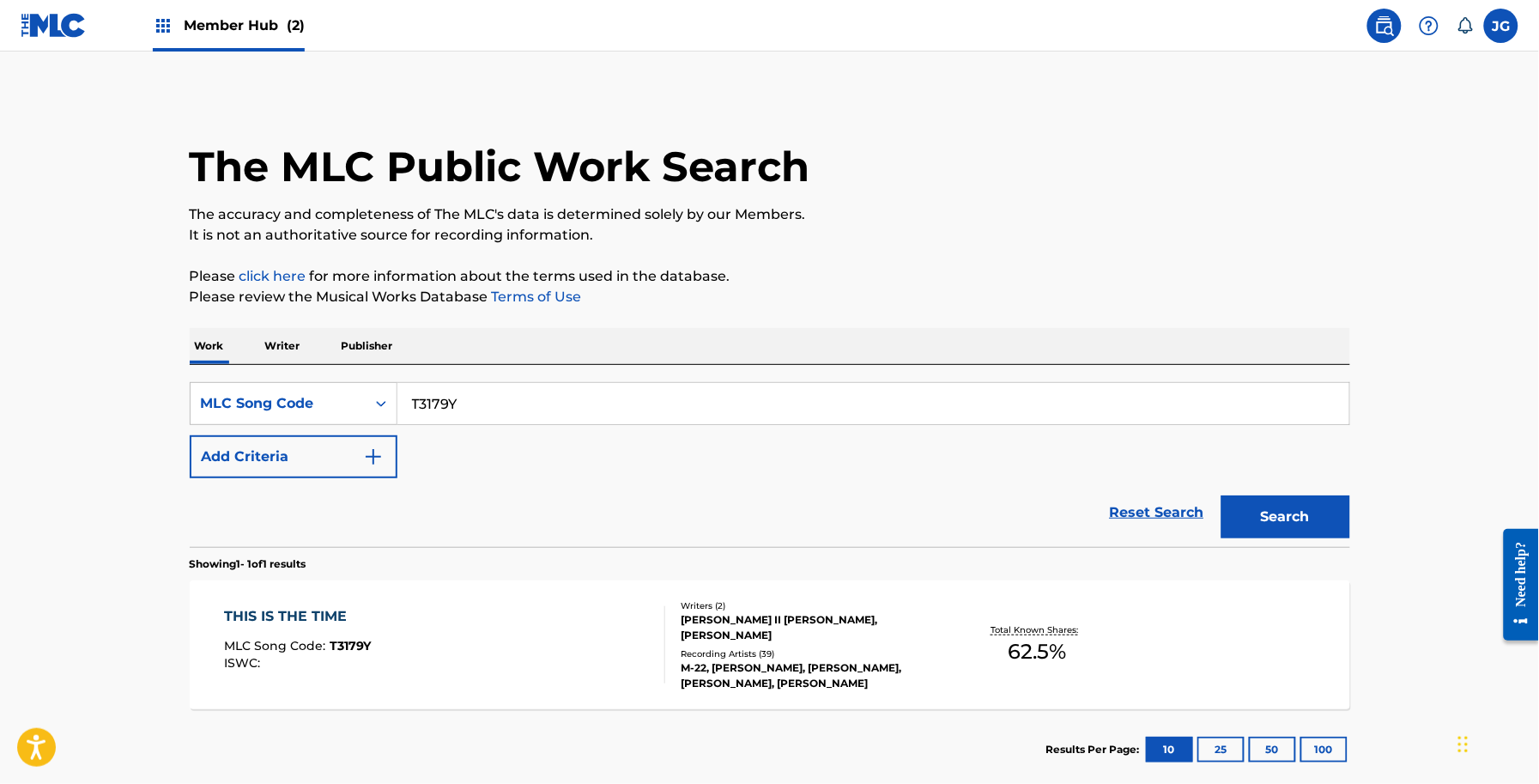
click at [696, 599] on div "THIS IS THE TIME MLC Song Code : T3179Y ISWC : Writers ( 2 ) [PERSON_NAME] II […" at bounding box center [770, 644] width 1161 height 129
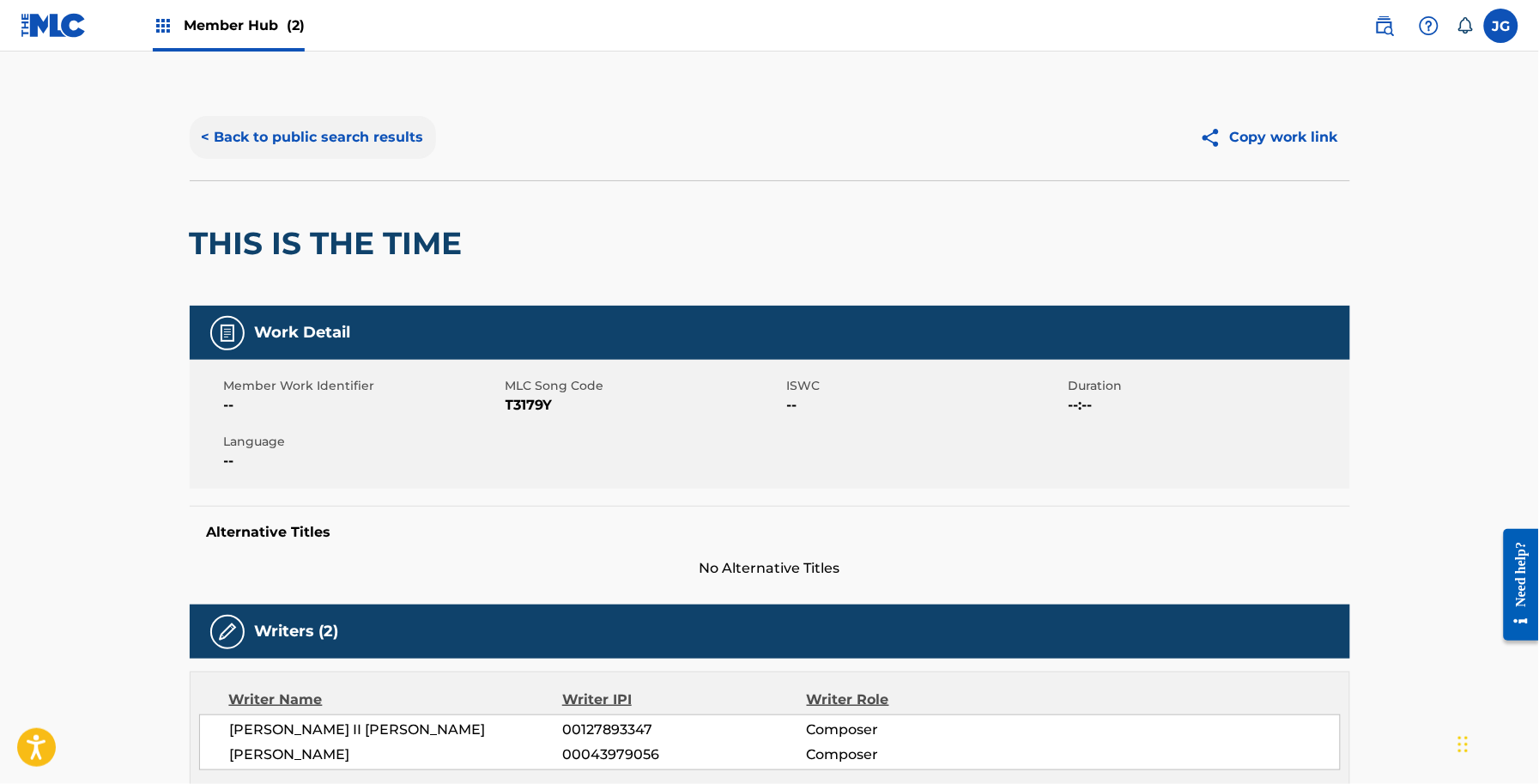
click at [348, 145] on button "< Back to public search results" at bounding box center [313, 137] width 246 height 43
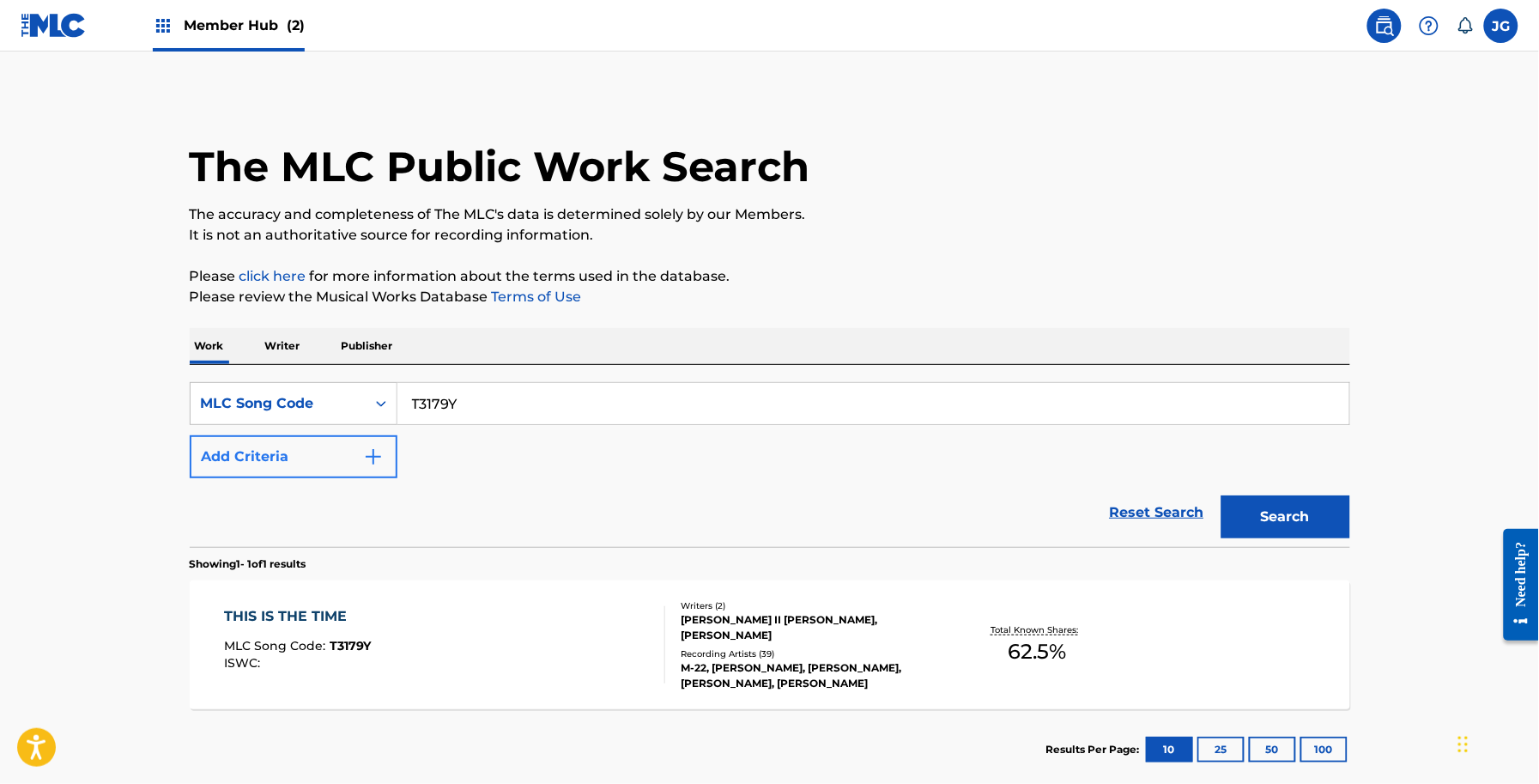
drag, startPoint x: 511, startPoint y: 408, endPoint x: 279, endPoint y: 438, distance: 233.9
click at [242, 420] on div "SearchWithCriteriaf3090750-115c-4646-88f3-9f9b7ee435f2 MLC Song Code T3179Y" at bounding box center [770, 404] width 1161 height 43
paste input "S05364"
type input "S05364"
click at [1306, 534] on button "Search" at bounding box center [1286, 516] width 129 height 43
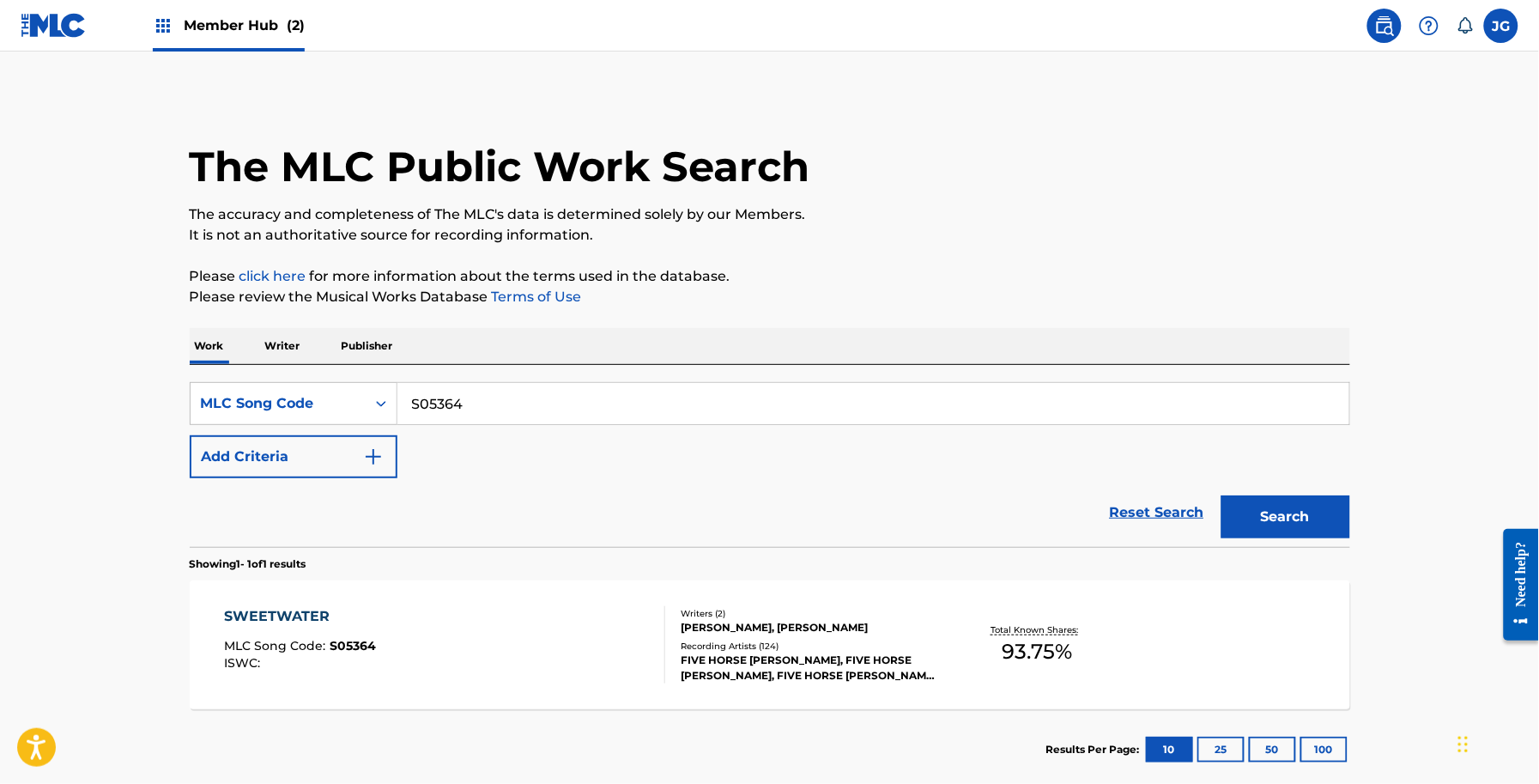
click at [1113, 624] on div "Total Known Shares: 93.75 %" at bounding box center [1037, 645] width 193 height 52
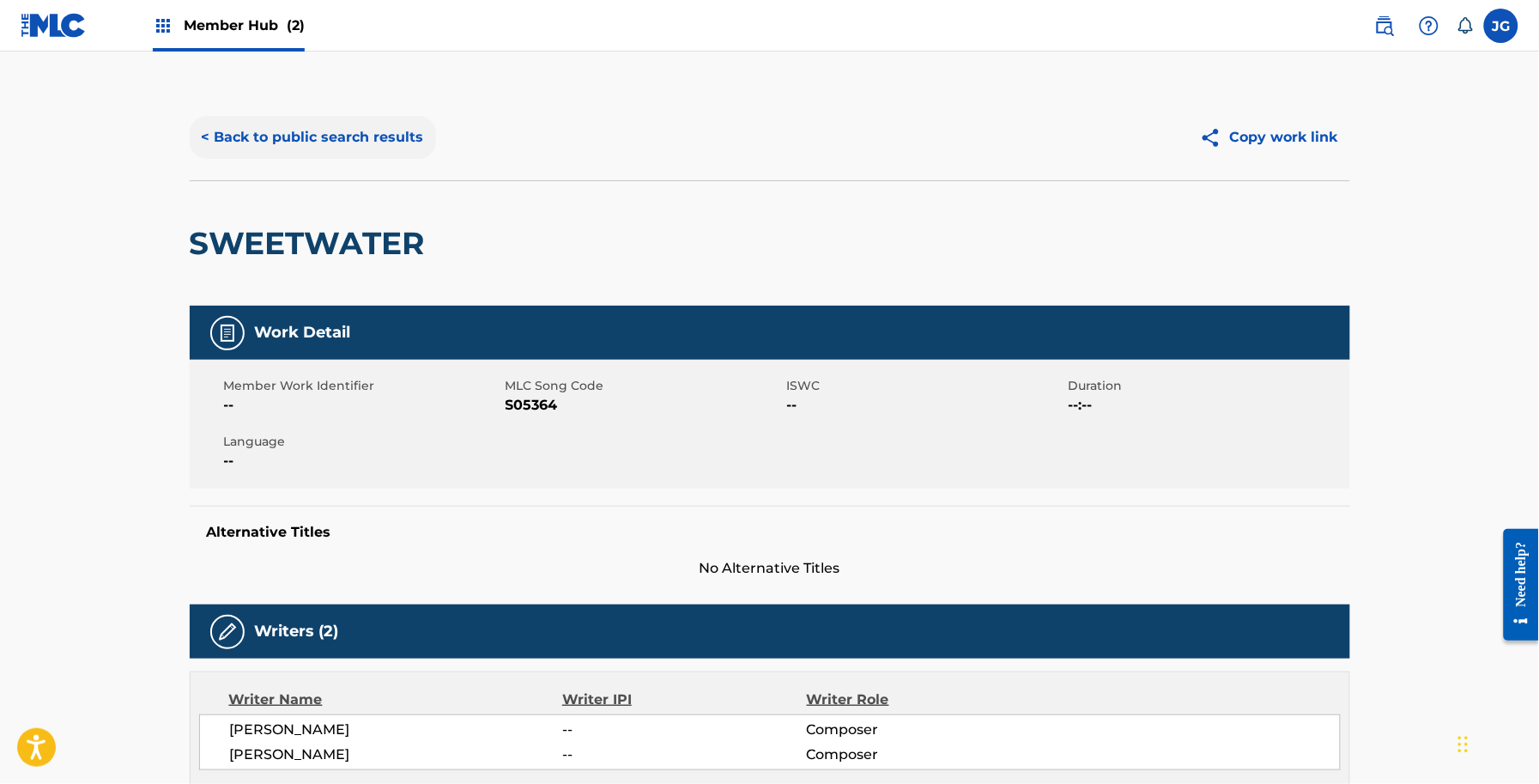
click at [377, 154] on button "< Back to public search results" at bounding box center [313, 137] width 246 height 43
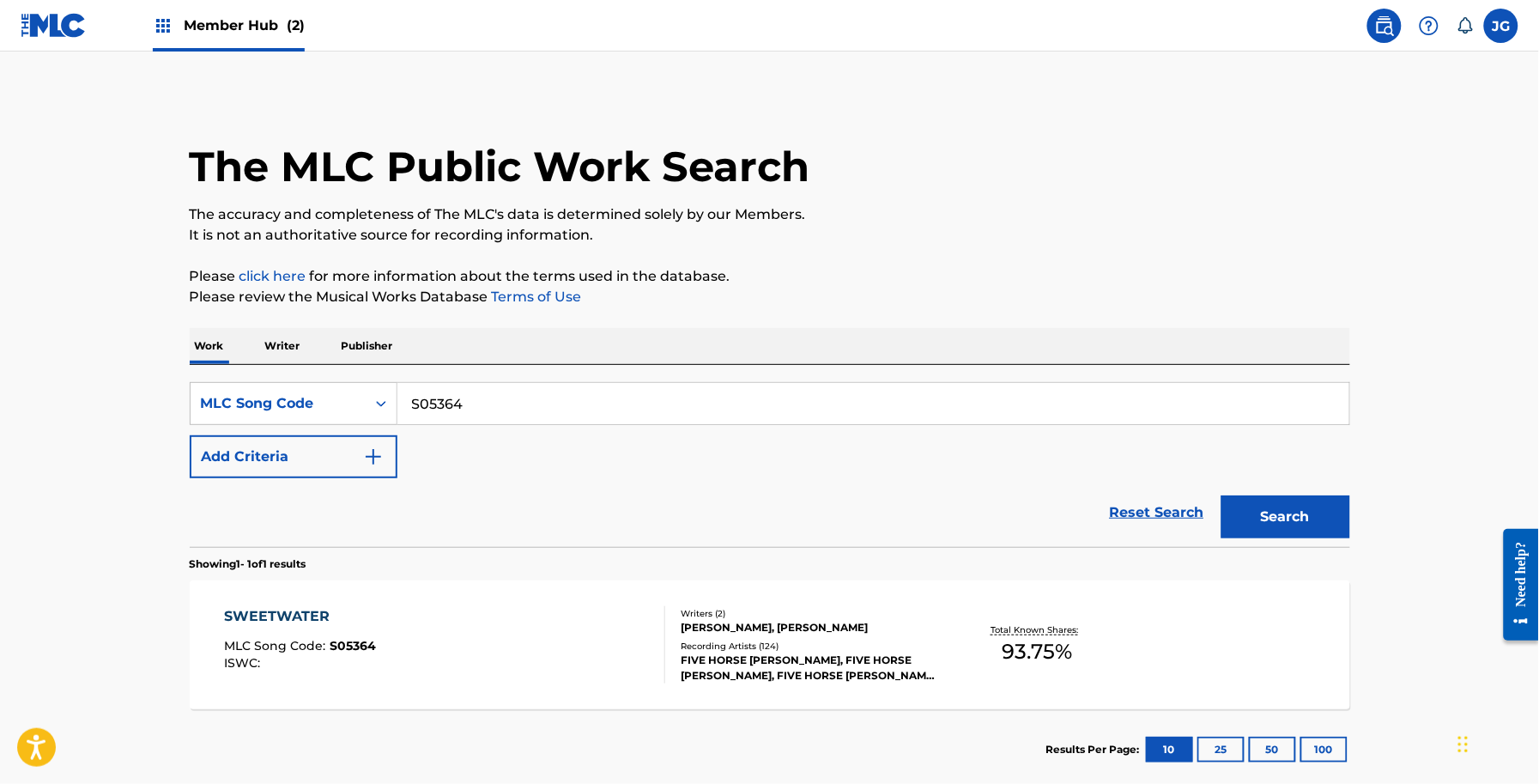
drag, startPoint x: 562, startPoint y: 435, endPoint x: 534, endPoint y: 426, distance: 29.4
click at [543, 431] on div "SearchWithCriteriaf3090750-115c-4646-88f3-9f9b7ee435f2 MLC Song Code S05364 Add…" at bounding box center [770, 430] width 1161 height 96
drag, startPoint x: 531, startPoint y: 410, endPoint x: 428, endPoint y: 413, distance: 103.0
click at [421, 413] on input "S05364" at bounding box center [873, 404] width 952 height 41
paste input "Y01820"
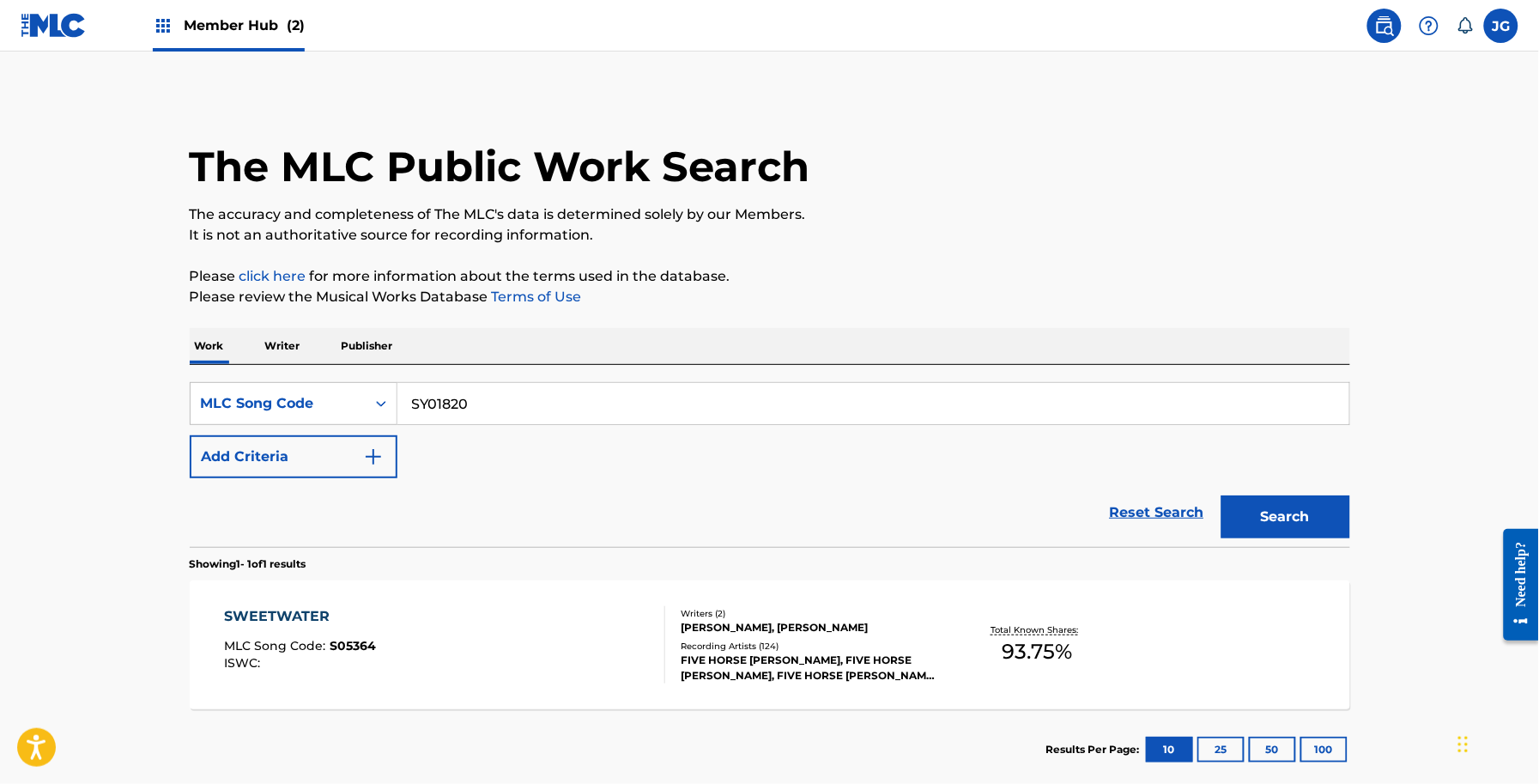
drag, startPoint x: 682, startPoint y: 412, endPoint x: 160, endPoint y: 441, distance: 522.8
click at [160, 440] on main "The MLC Public Work Search The accuracy and completeness of The MLC's data is d…" at bounding box center [770, 425] width 1539 height 747
paste input "Search Form"
type input "Y01820"
click at [1305, 503] on button "Search" at bounding box center [1286, 516] width 129 height 43
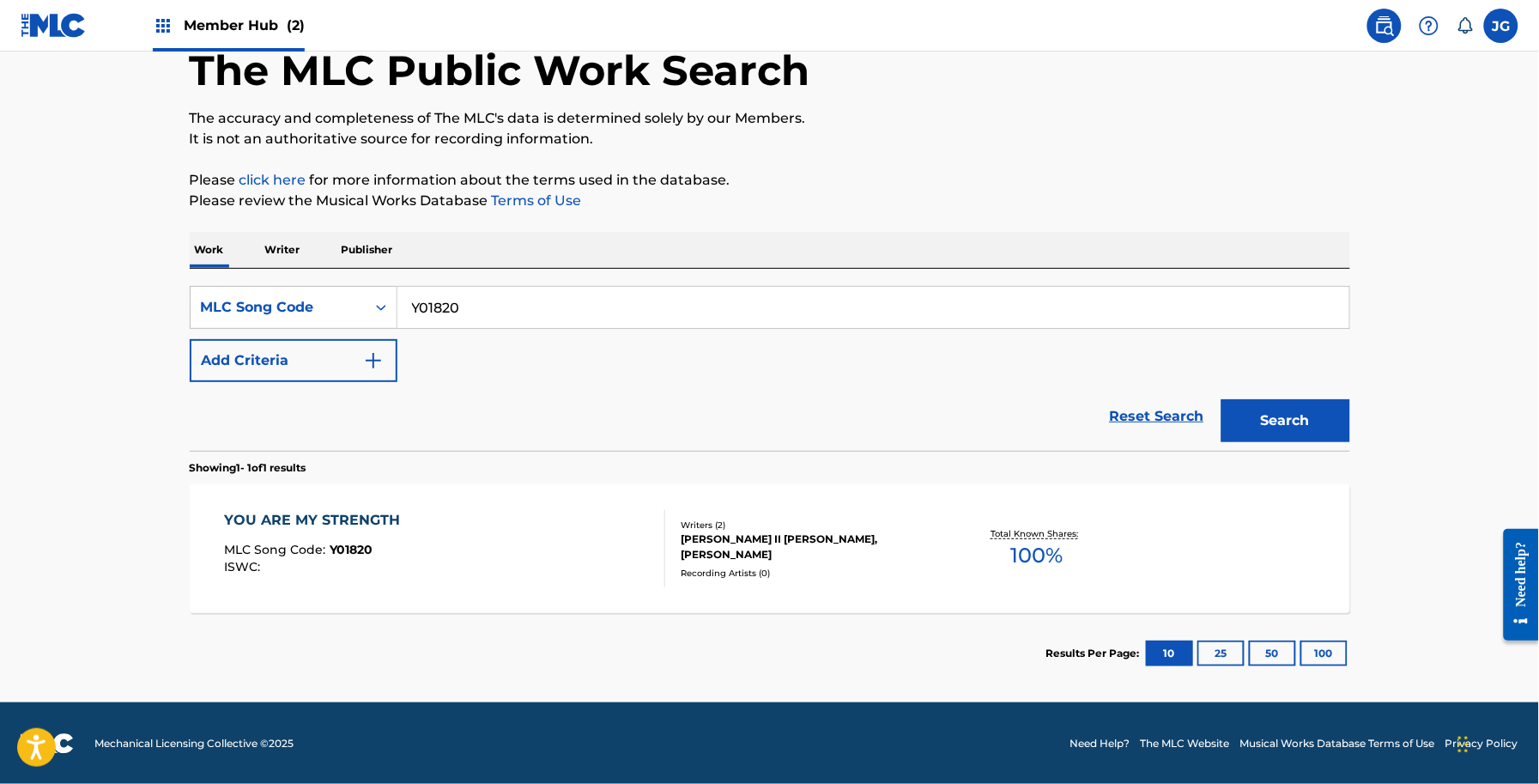
click at [640, 593] on div "YOU ARE MY STRENGTH MLC Song Code : Y01820 ISWC : Writers ( 2 ) [PERSON_NAME] I…" at bounding box center [770, 548] width 1161 height 129
